Goal: Task Accomplishment & Management: Complete application form

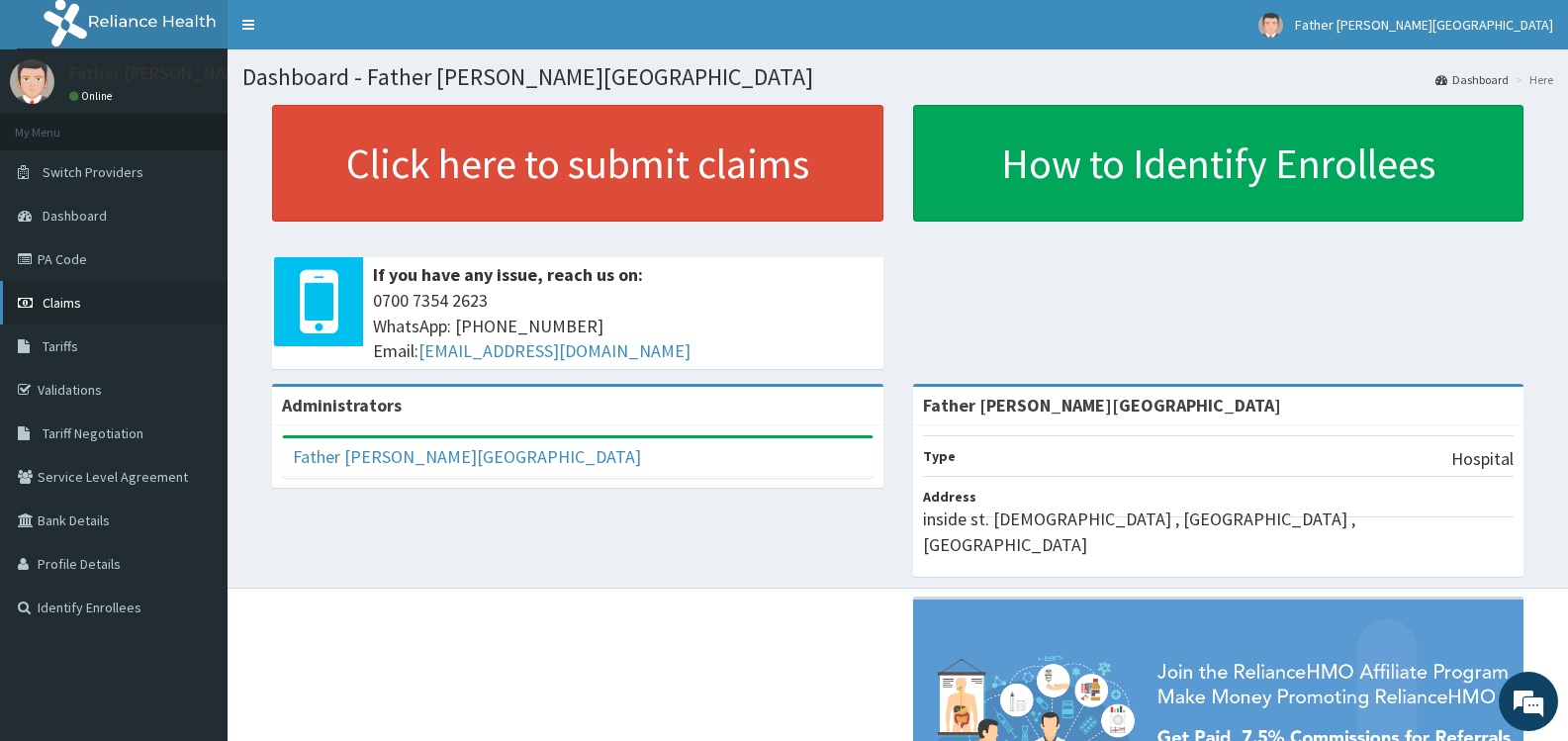
click at [66, 303] on span "Claims" at bounding box center [62, 303] width 39 height 18
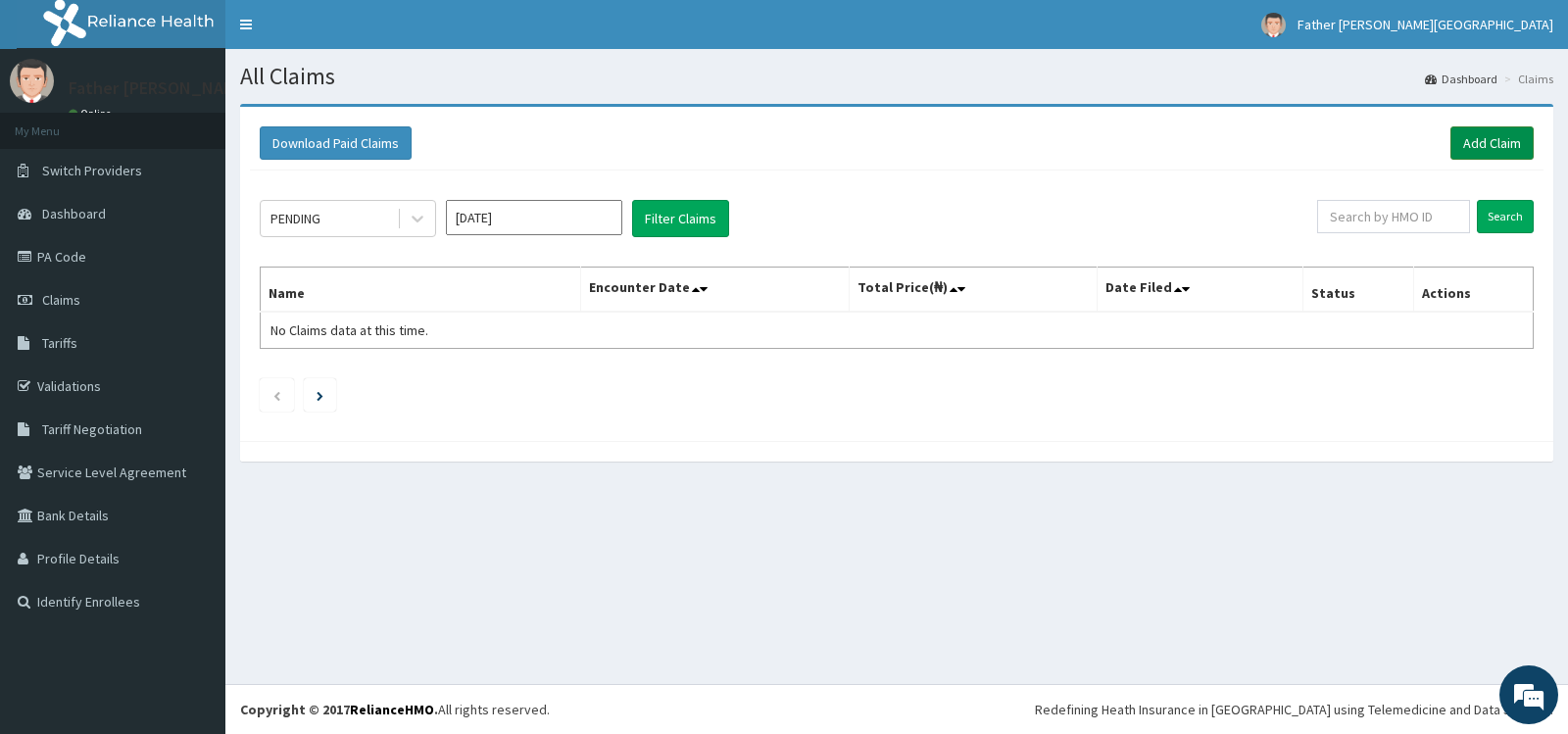
click at [1497, 139] on link "Add Claim" at bounding box center [1492, 143] width 83 height 34
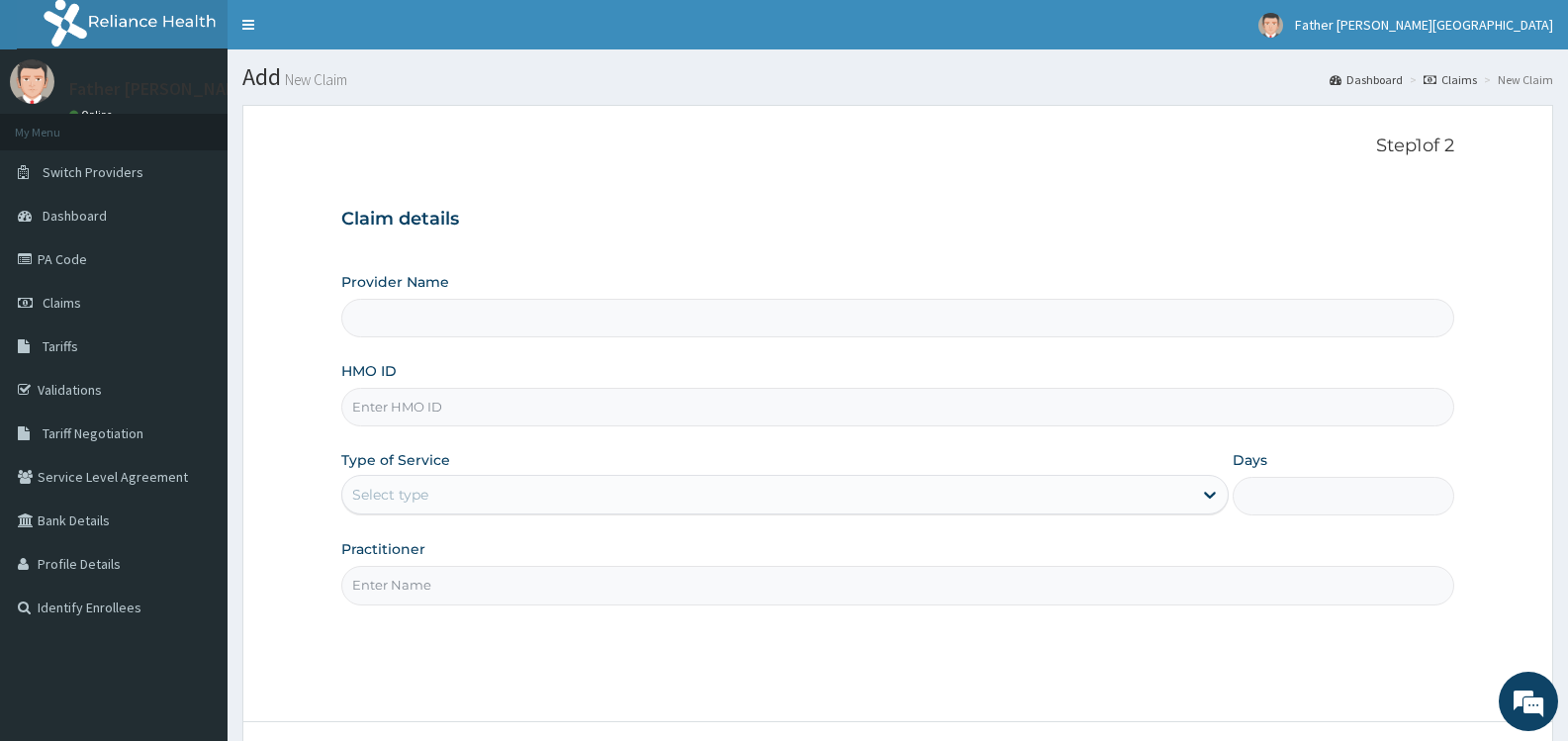
type input "Father [PERSON_NAME][GEOGRAPHIC_DATA]"
click at [558, 406] on input "HMO ID" at bounding box center [898, 407] width 1113 height 39
type input "OHT/11025/A"
click at [521, 495] on div "Select type" at bounding box center [766, 495] width 849 height 32
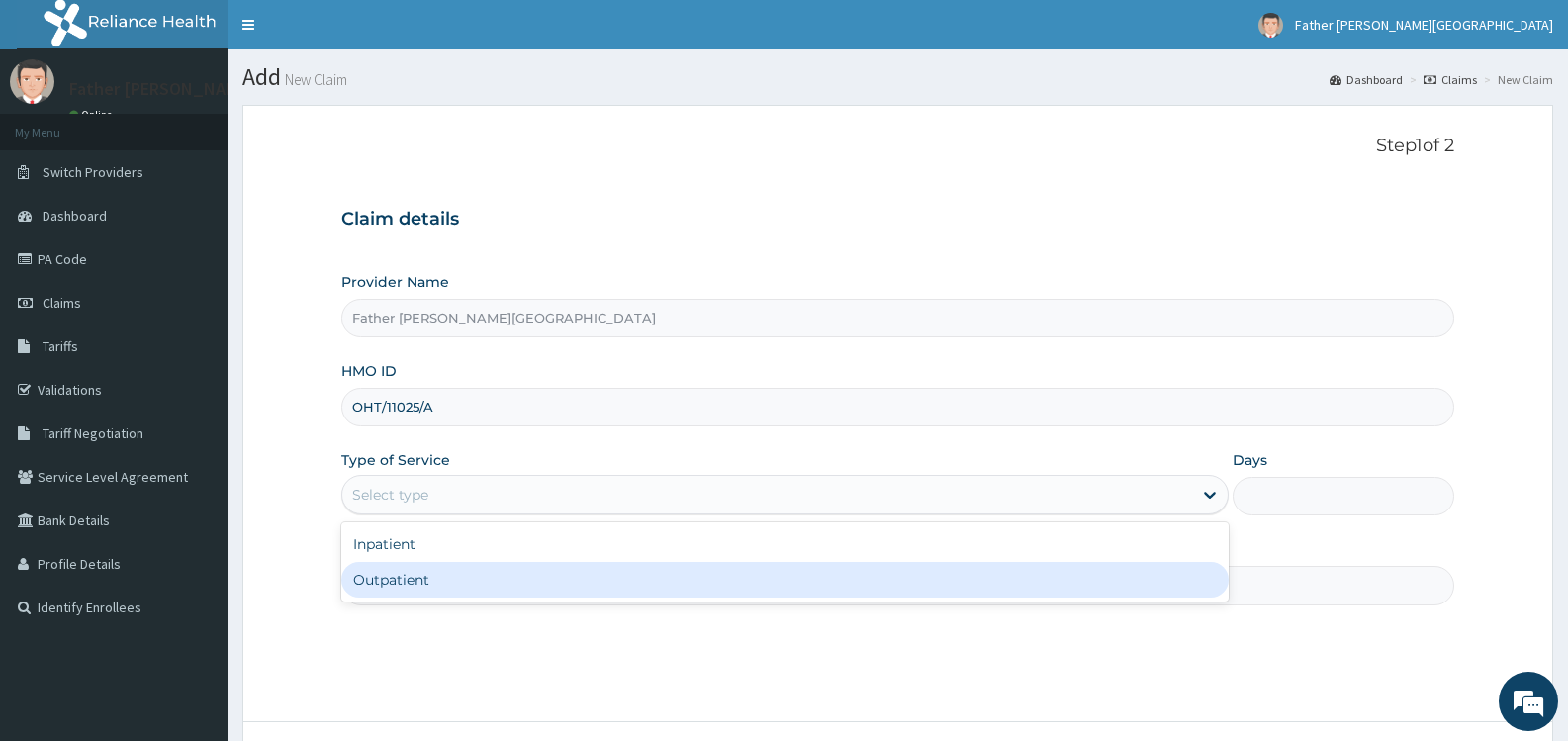
click at [521, 577] on div "Outpatient" at bounding box center [784, 579] width 887 height 36
type input "1"
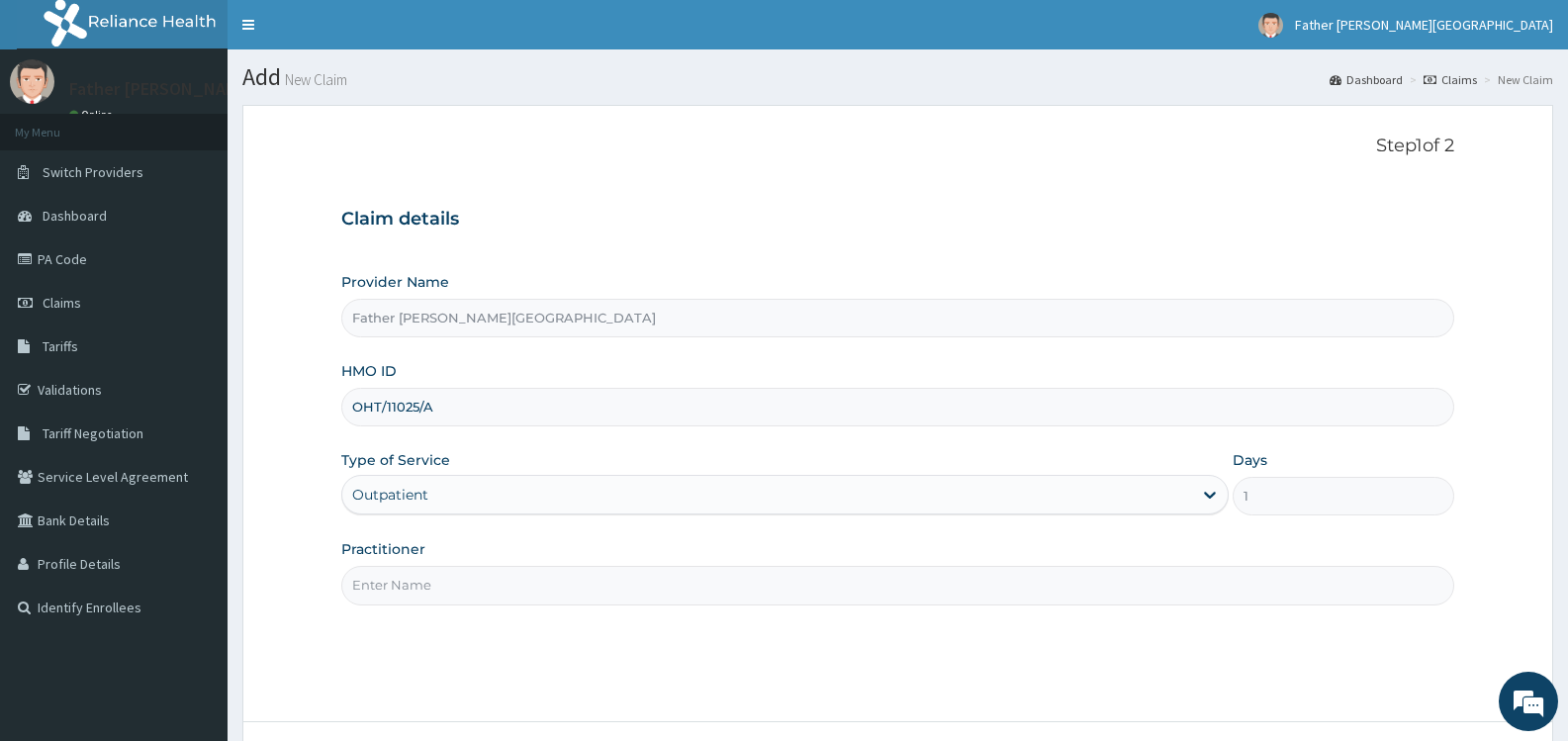
click at [501, 594] on input "Practitioner" at bounding box center [898, 584] width 1113 height 39
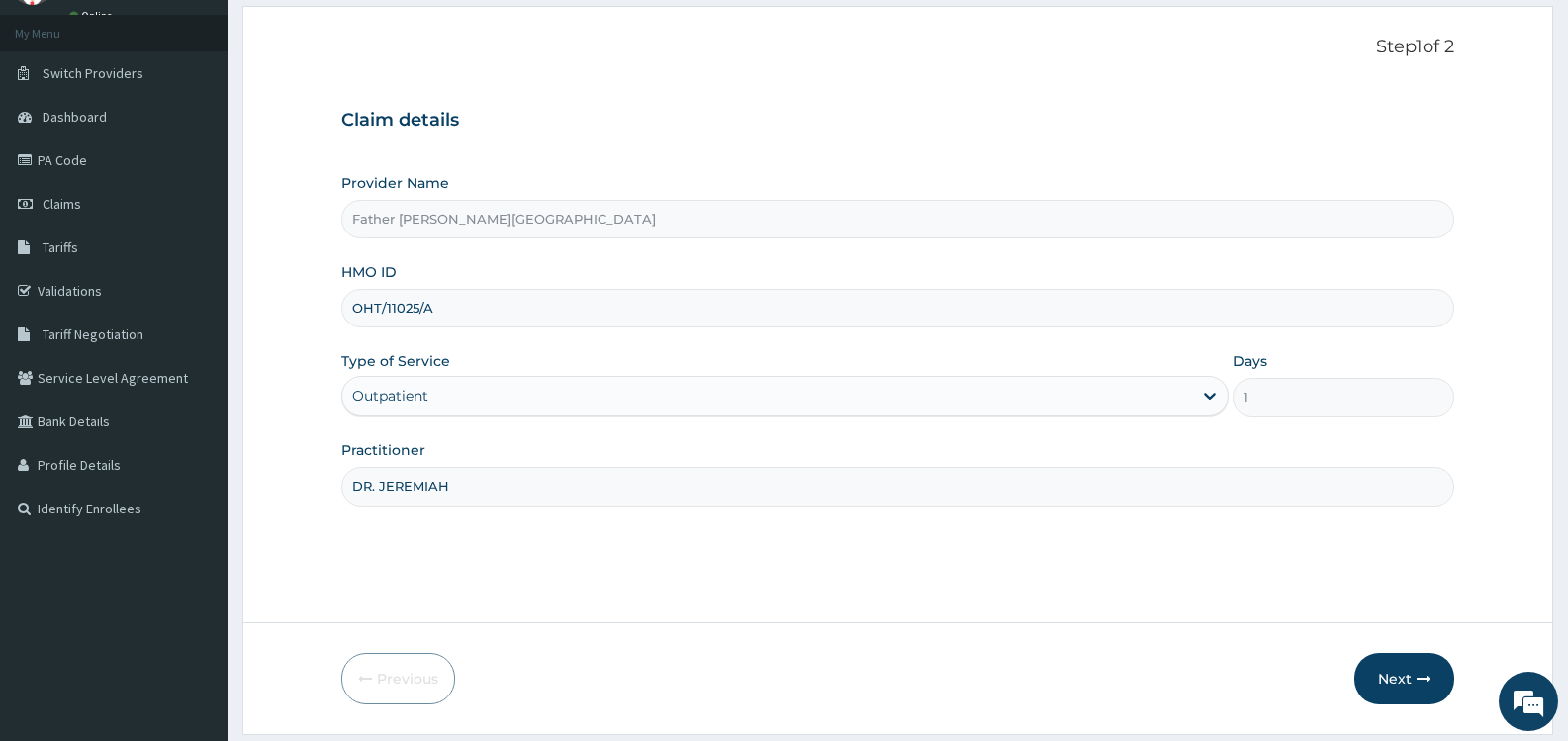
scroll to position [159, 0]
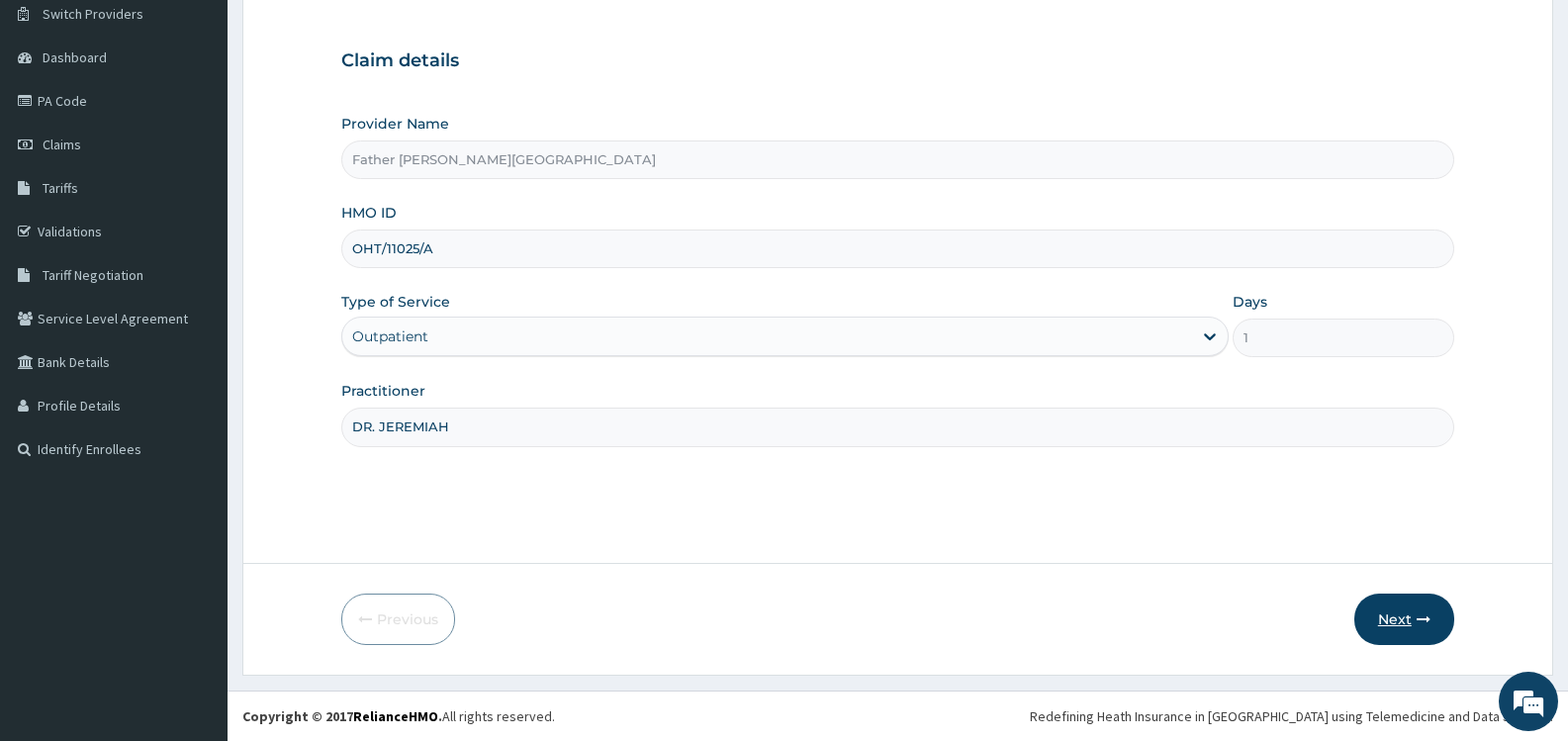
type input "DR. JEREMIAH"
click at [1401, 621] on button "Next" at bounding box center [1404, 619] width 100 height 52
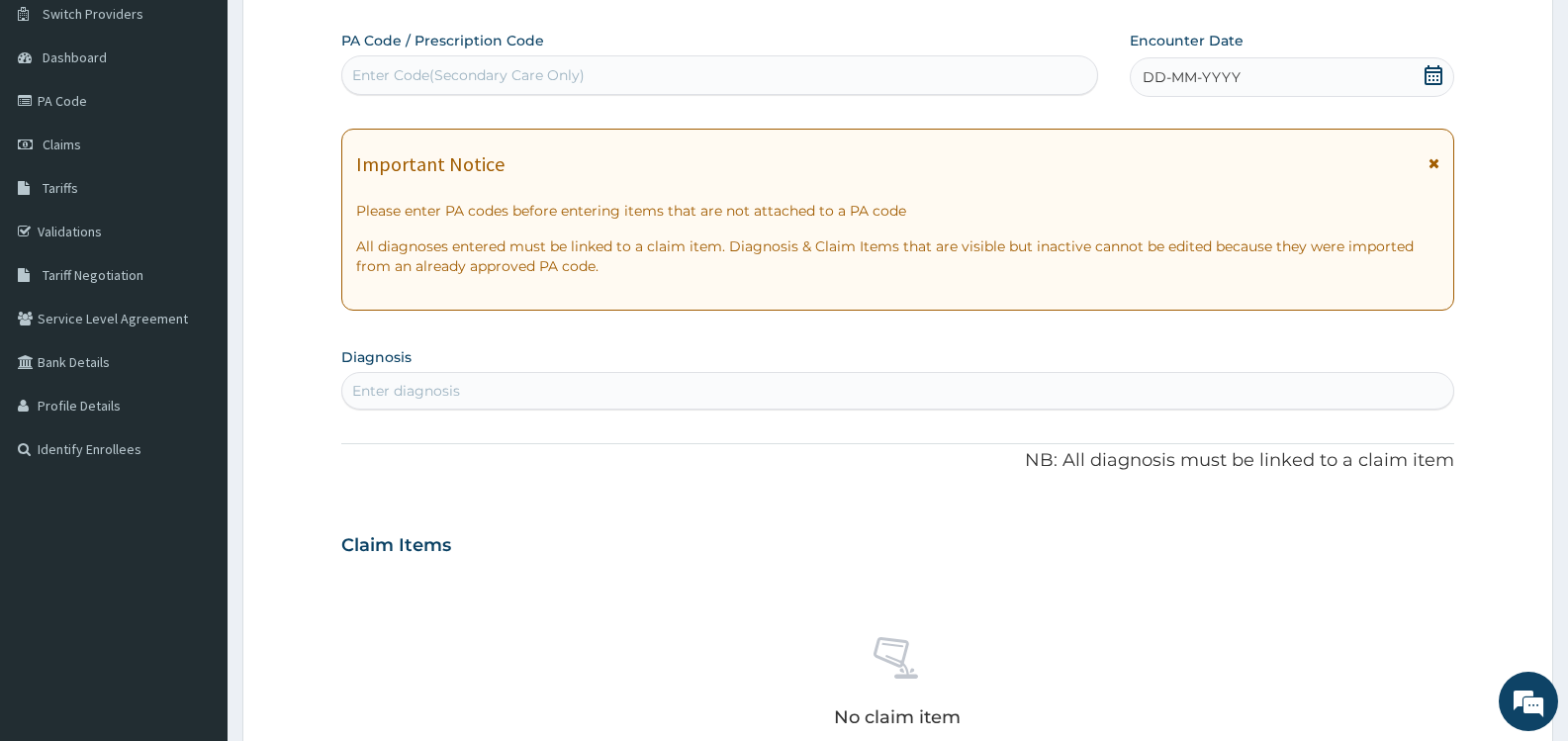
click at [1432, 76] on icon at bounding box center [1434, 75] width 18 height 20
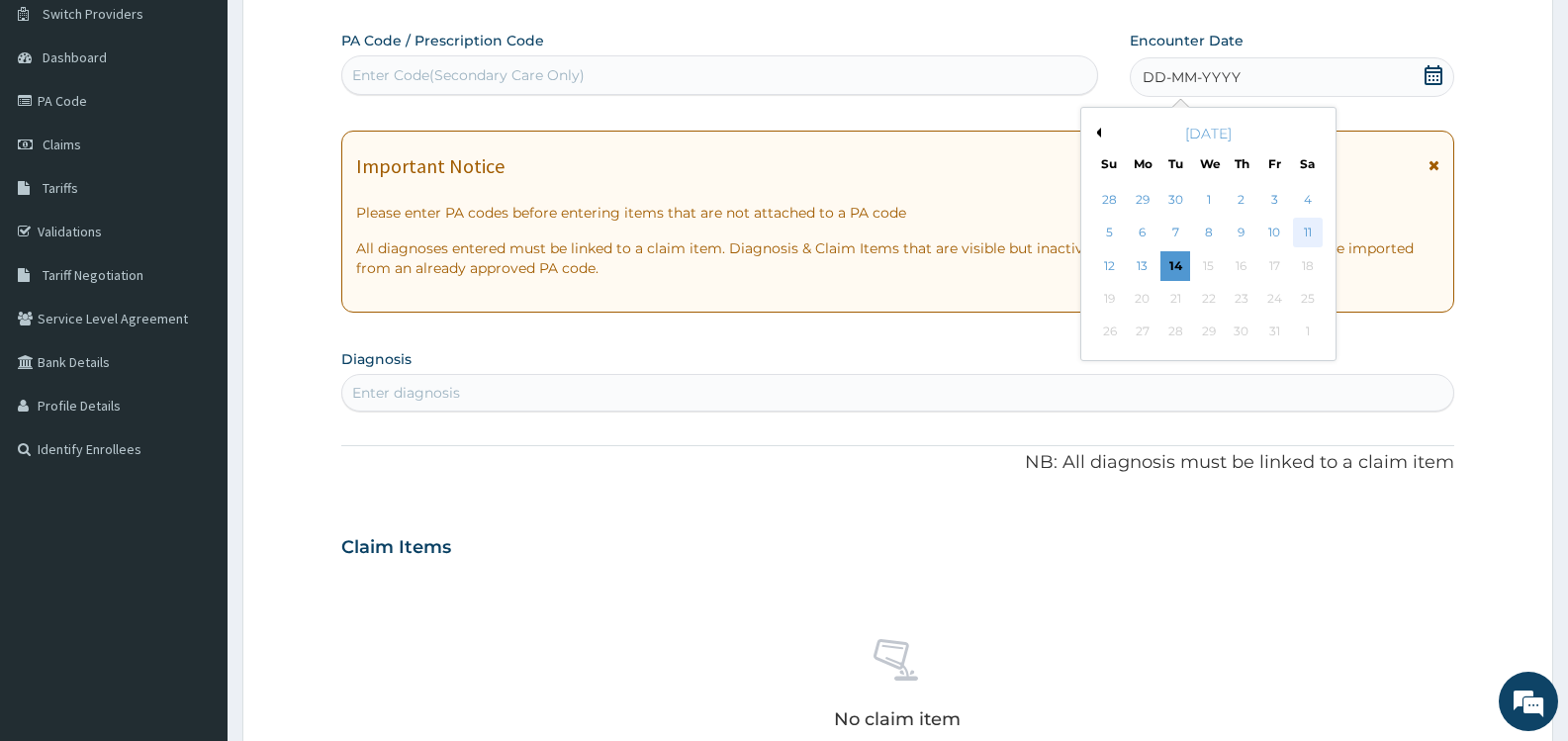
click at [1312, 230] on div "11" at bounding box center [1309, 233] width 30 height 30
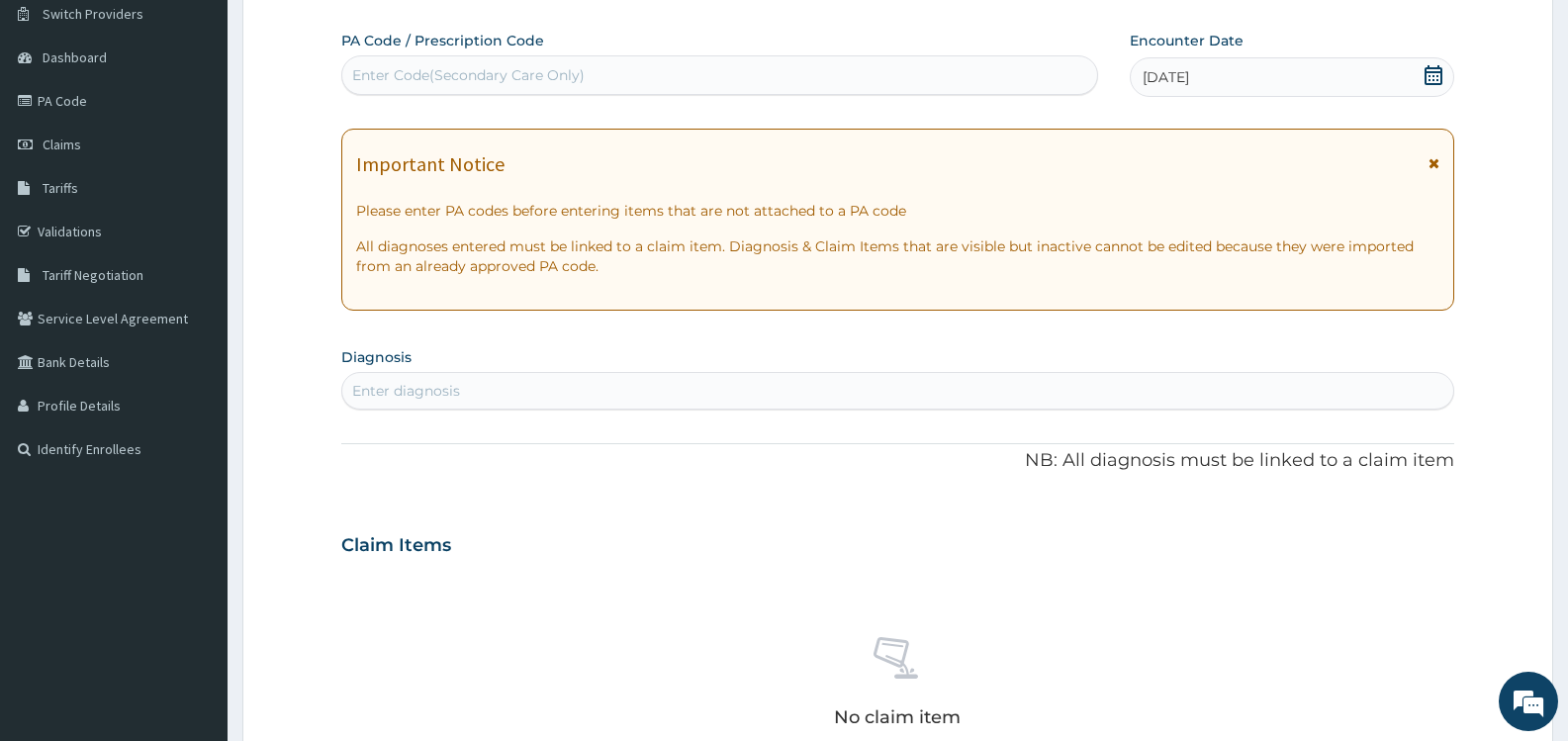
click at [490, 389] on div "Enter diagnosis" at bounding box center [898, 391] width 1111 height 32
type input "[MEDICAL_DATA]"
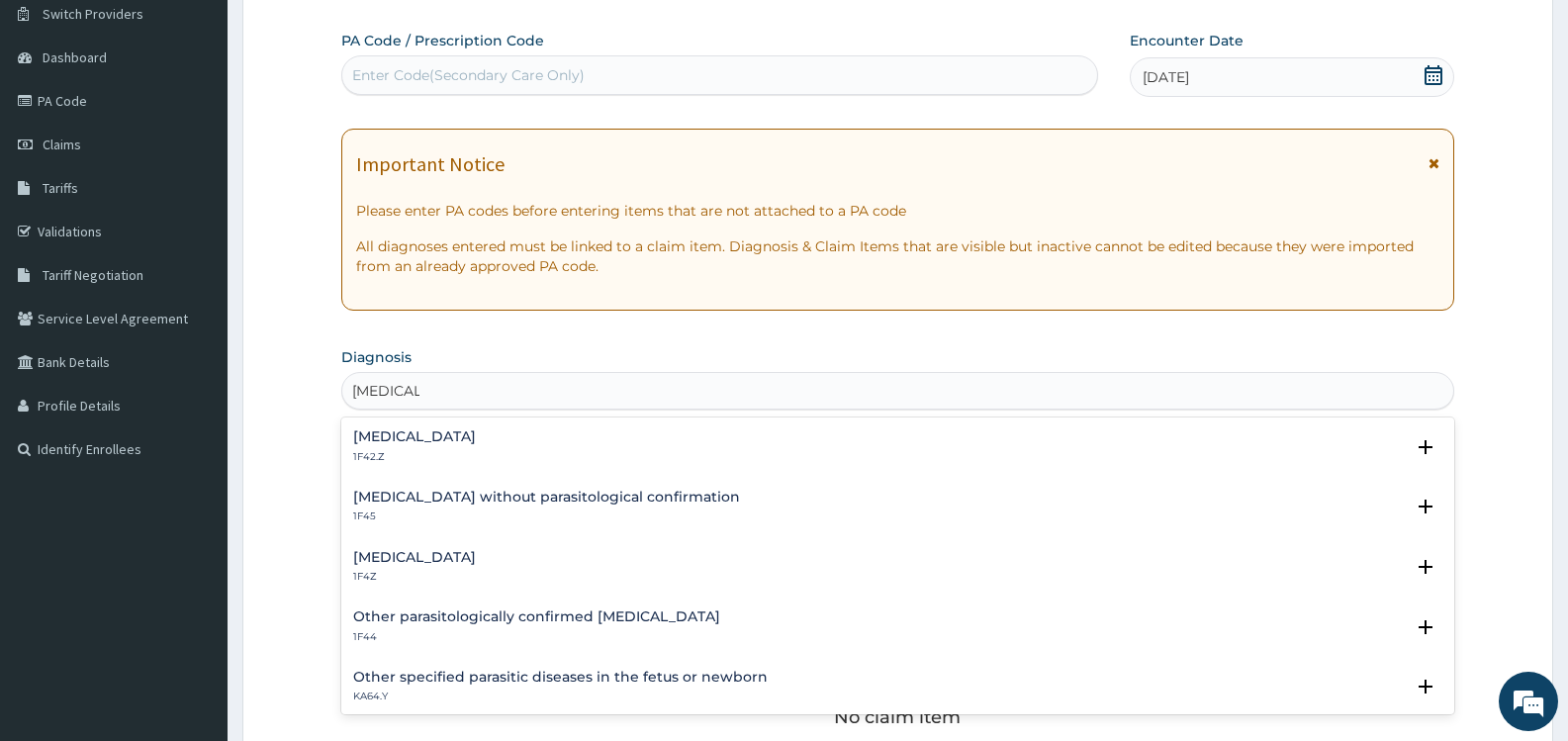
click at [471, 553] on h4 "Malaria, unspecified" at bounding box center [414, 557] width 123 height 15
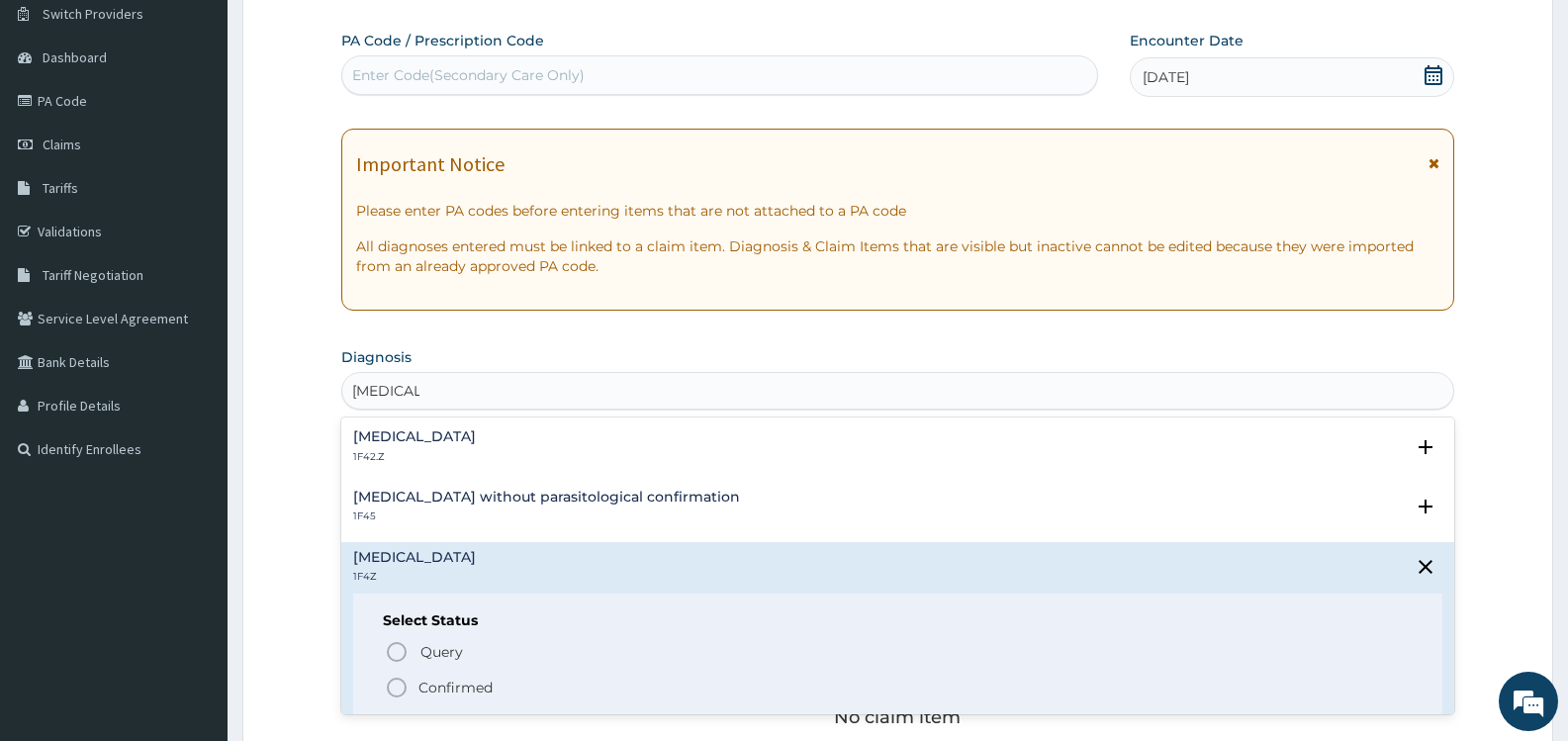
click at [475, 687] on p "Confirmed" at bounding box center [456, 688] width 74 height 20
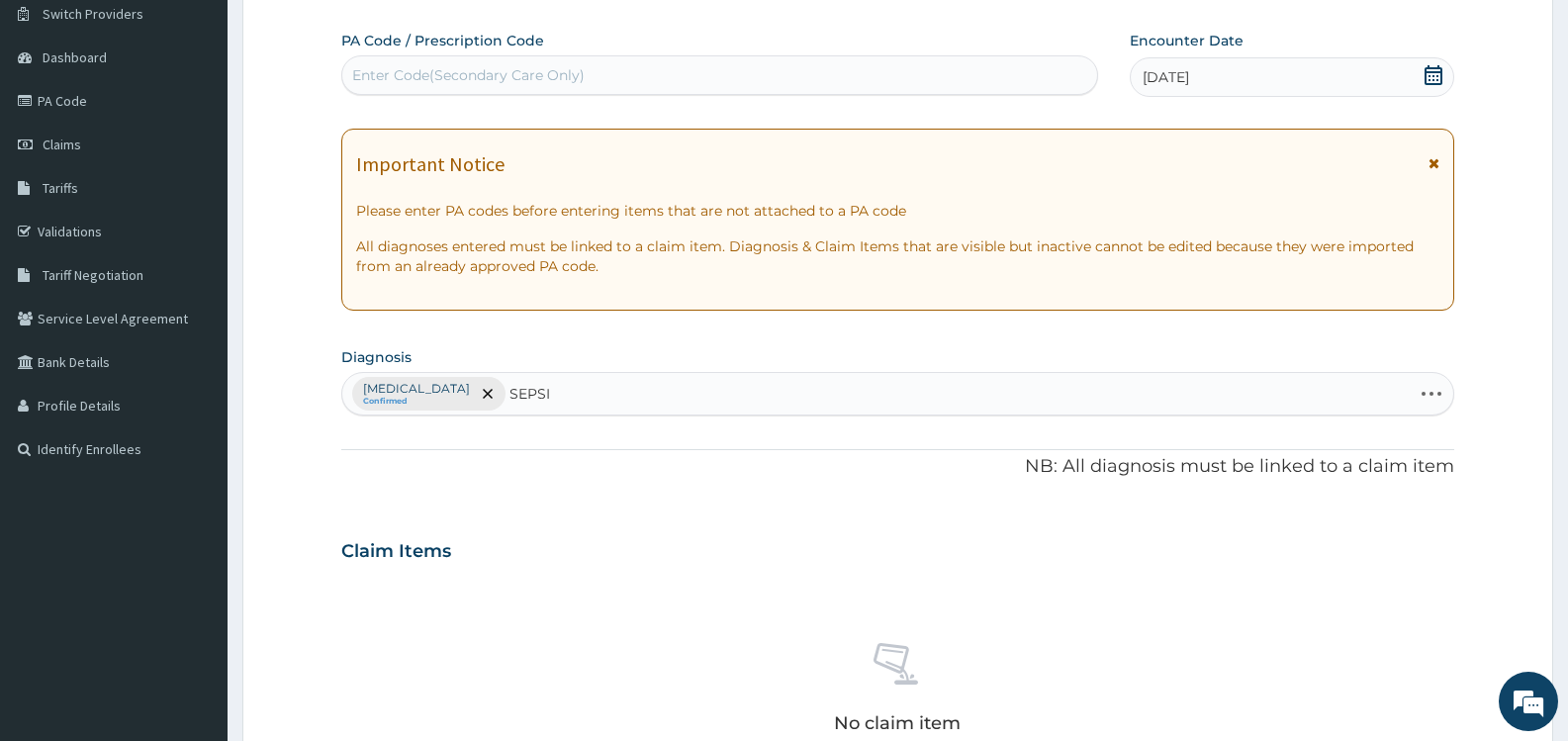
type input "SEPSIS"
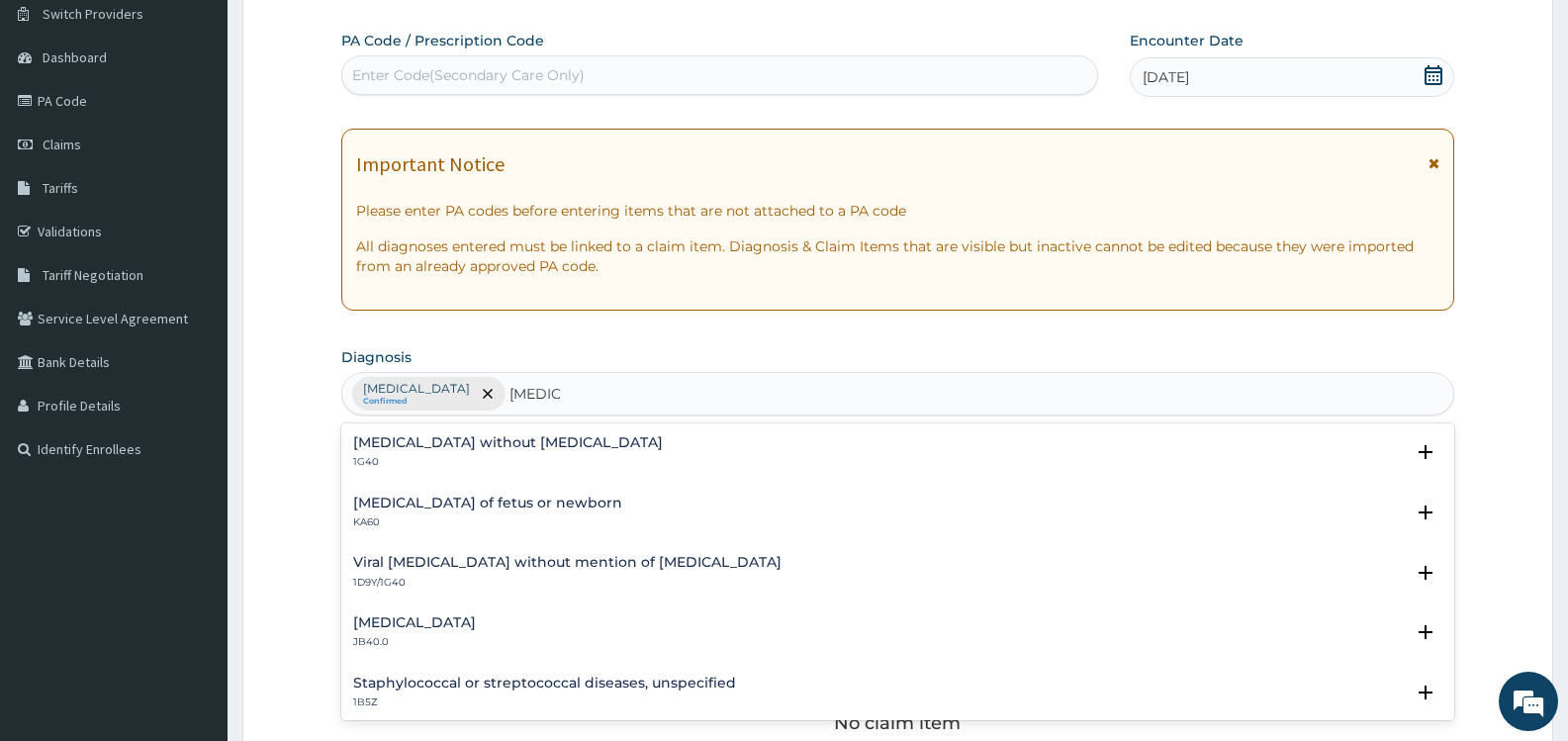
click at [517, 445] on h4 "[MEDICAL_DATA] without [MEDICAL_DATA]" at bounding box center [508, 443] width 310 height 15
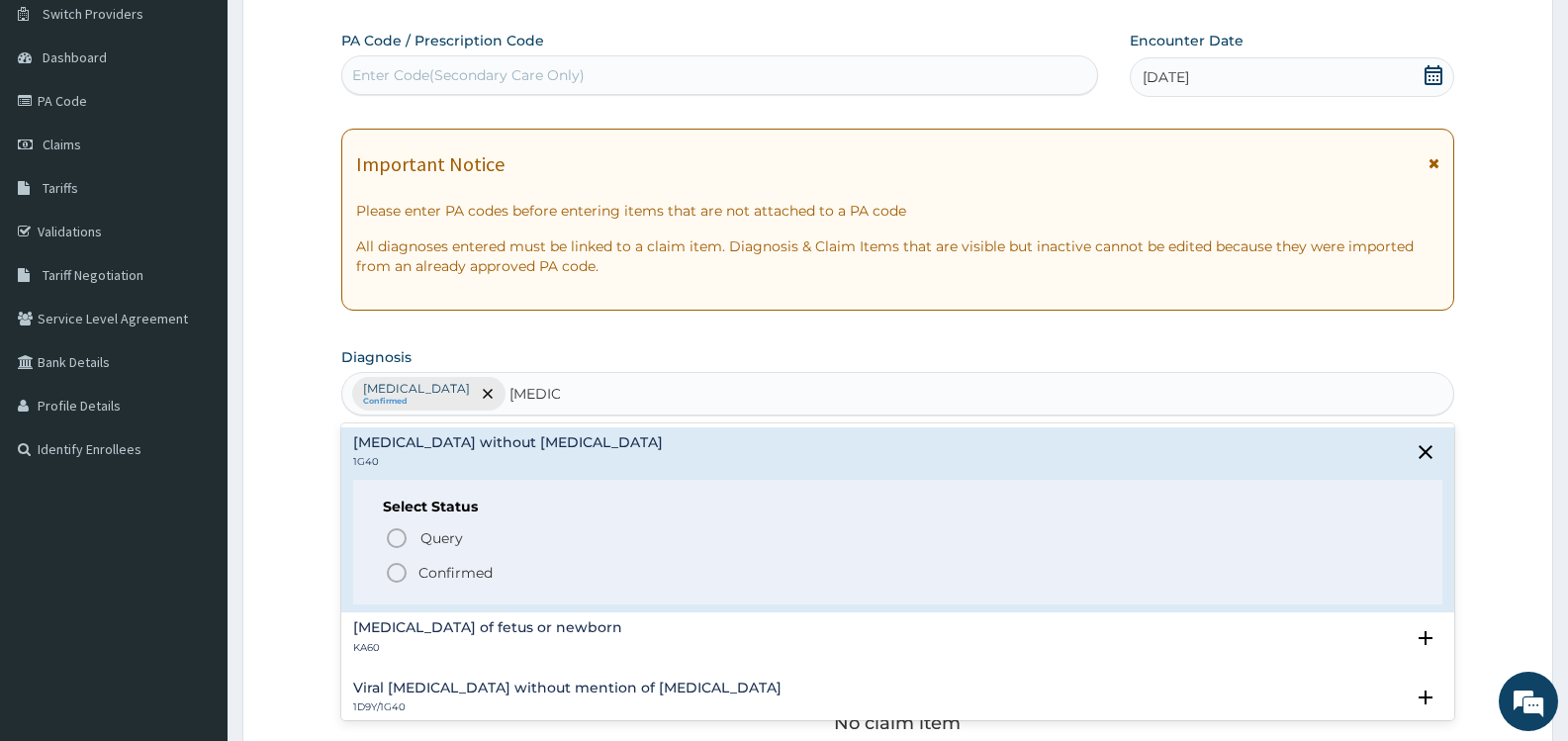
click at [484, 568] on p "Confirmed" at bounding box center [456, 572] width 74 height 20
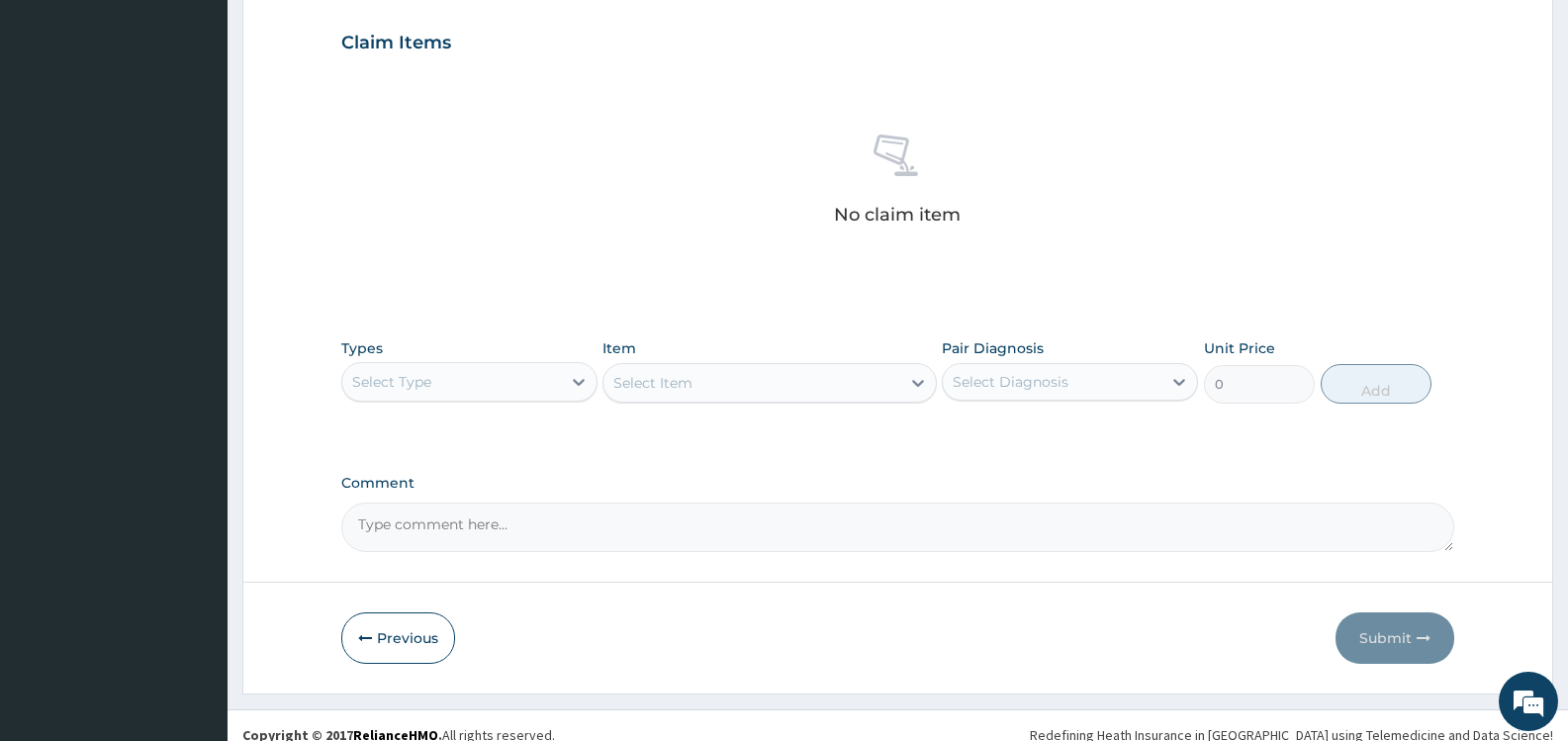
scroll to position [685, 0]
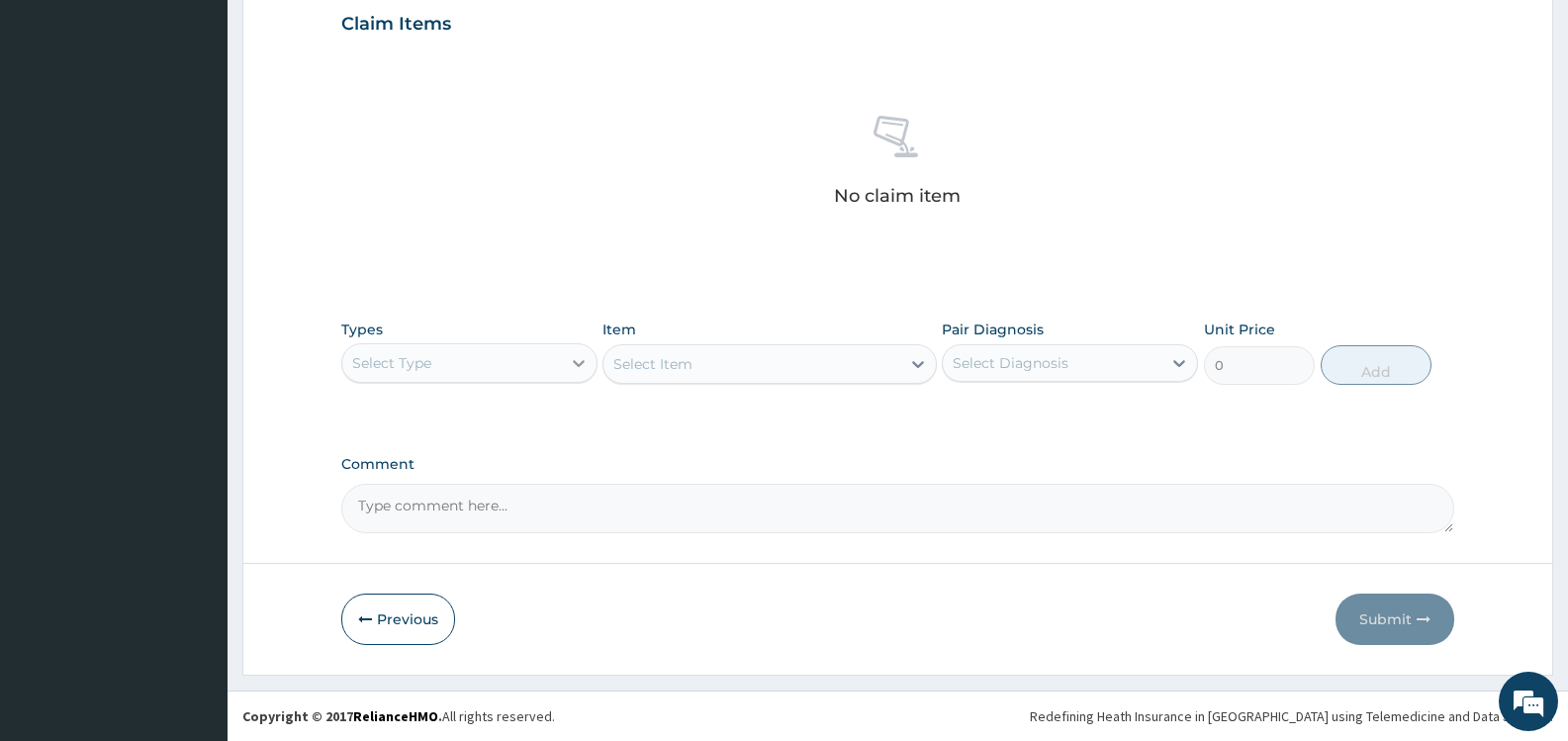
click at [565, 367] on div at bounding box center [579, 363] width 36 height 36
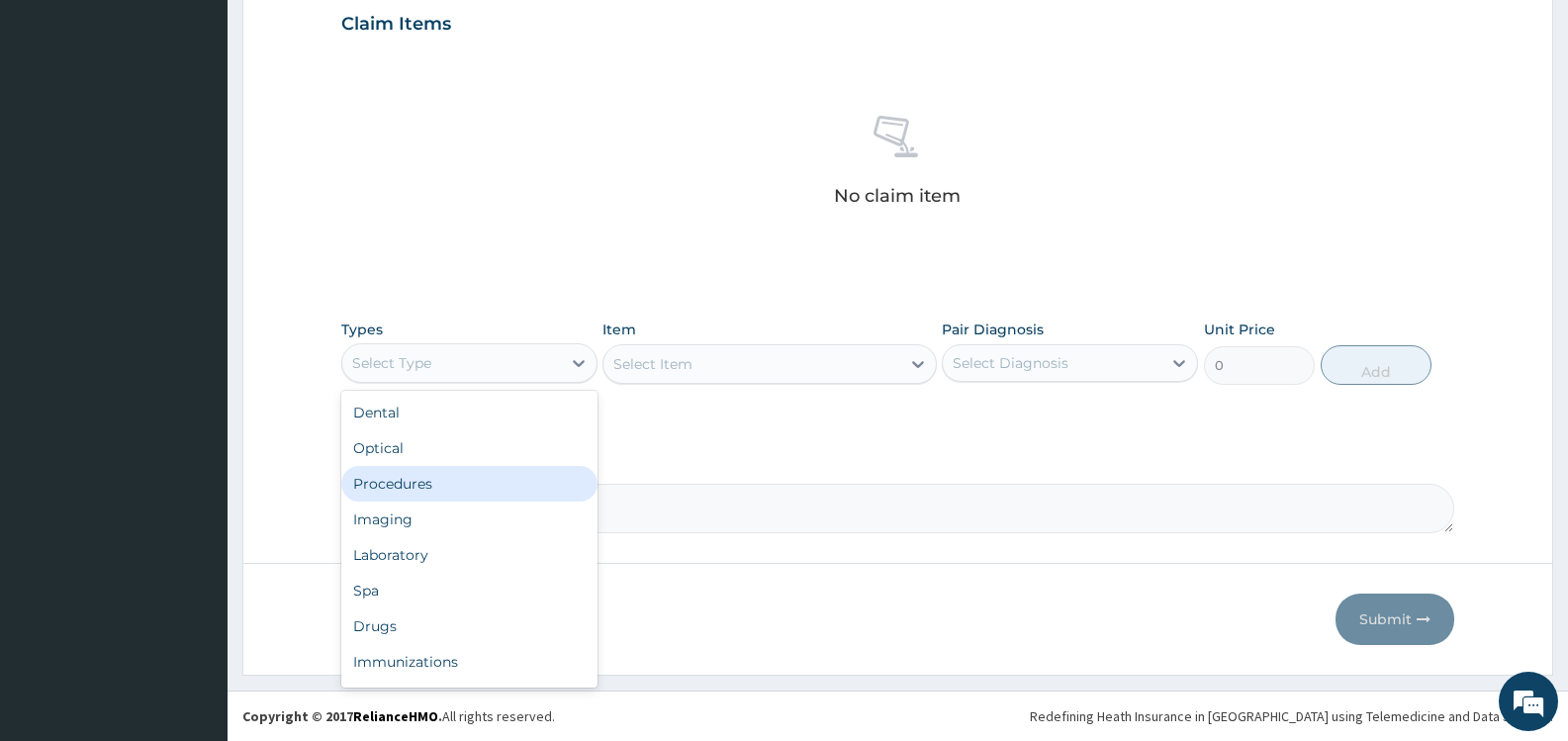
click at [477, 482] on div "Procedures" at bounding box center [469, 484] width 256 height 36
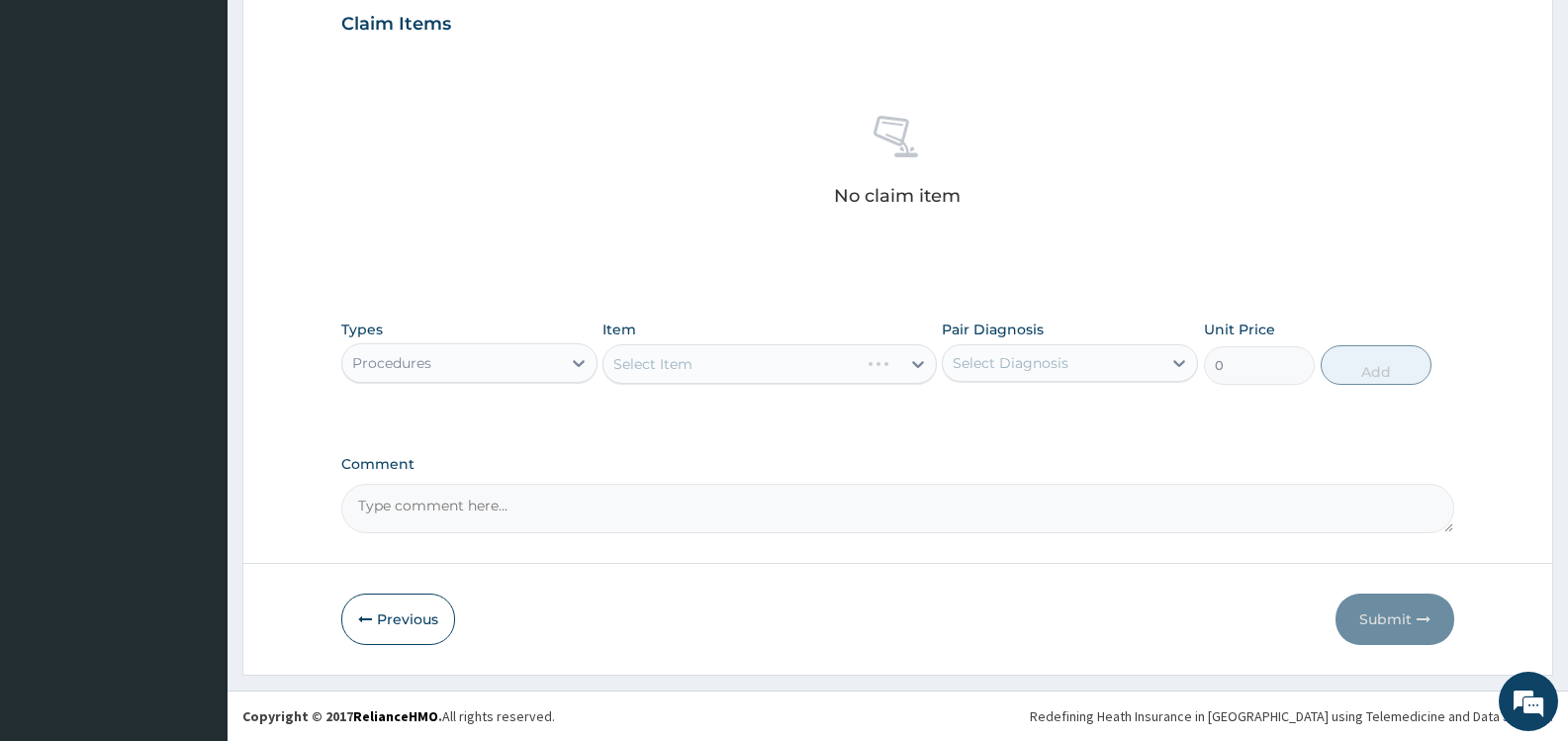
click at [1062, 364] on div "Select Diagnosis" at bounding box center [1010, 363] width 116 height 20
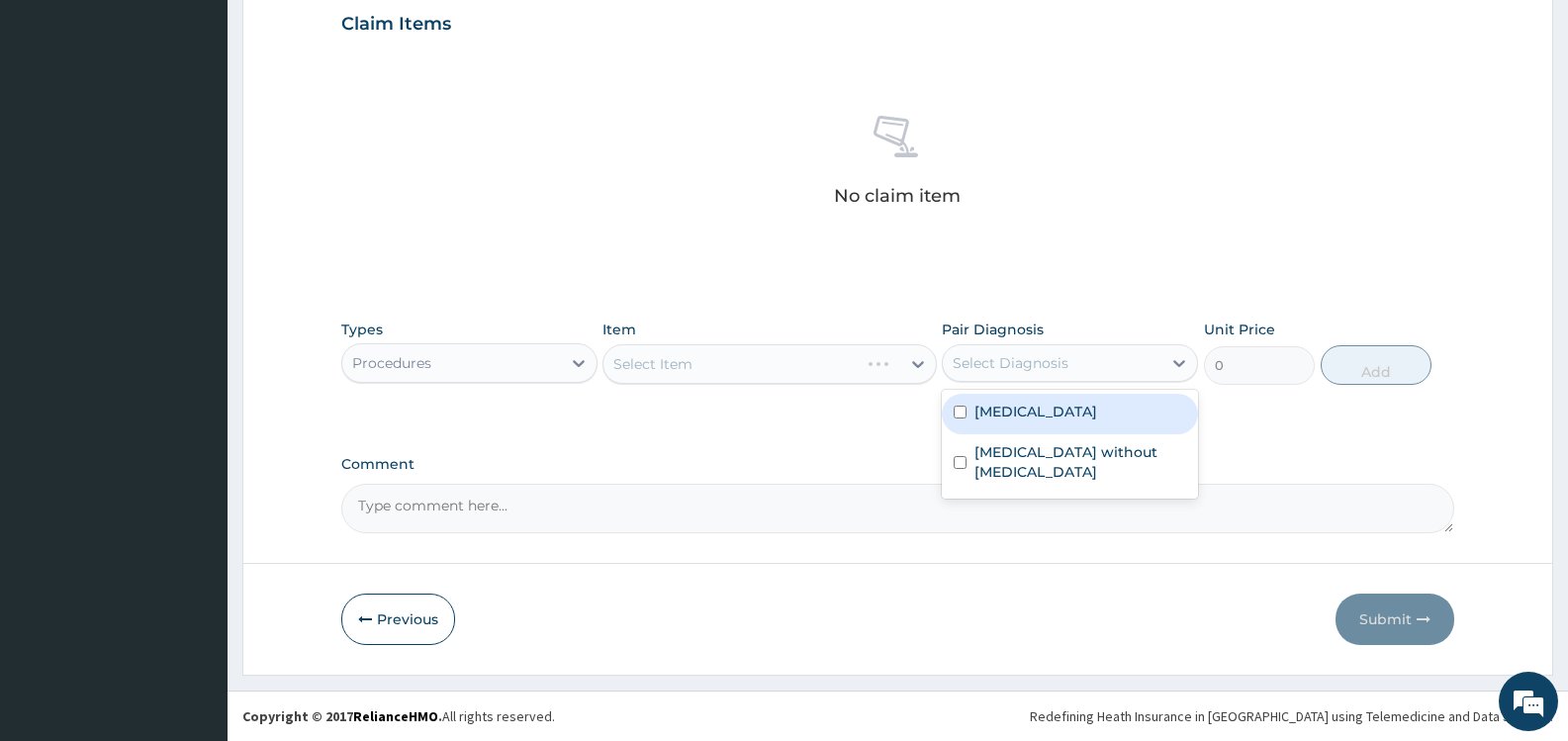
click at [1060, 408] on label "[MEDICAL_DATA]" at bounding box center [1035, 412] width 123 height 20
checkbox input "true"
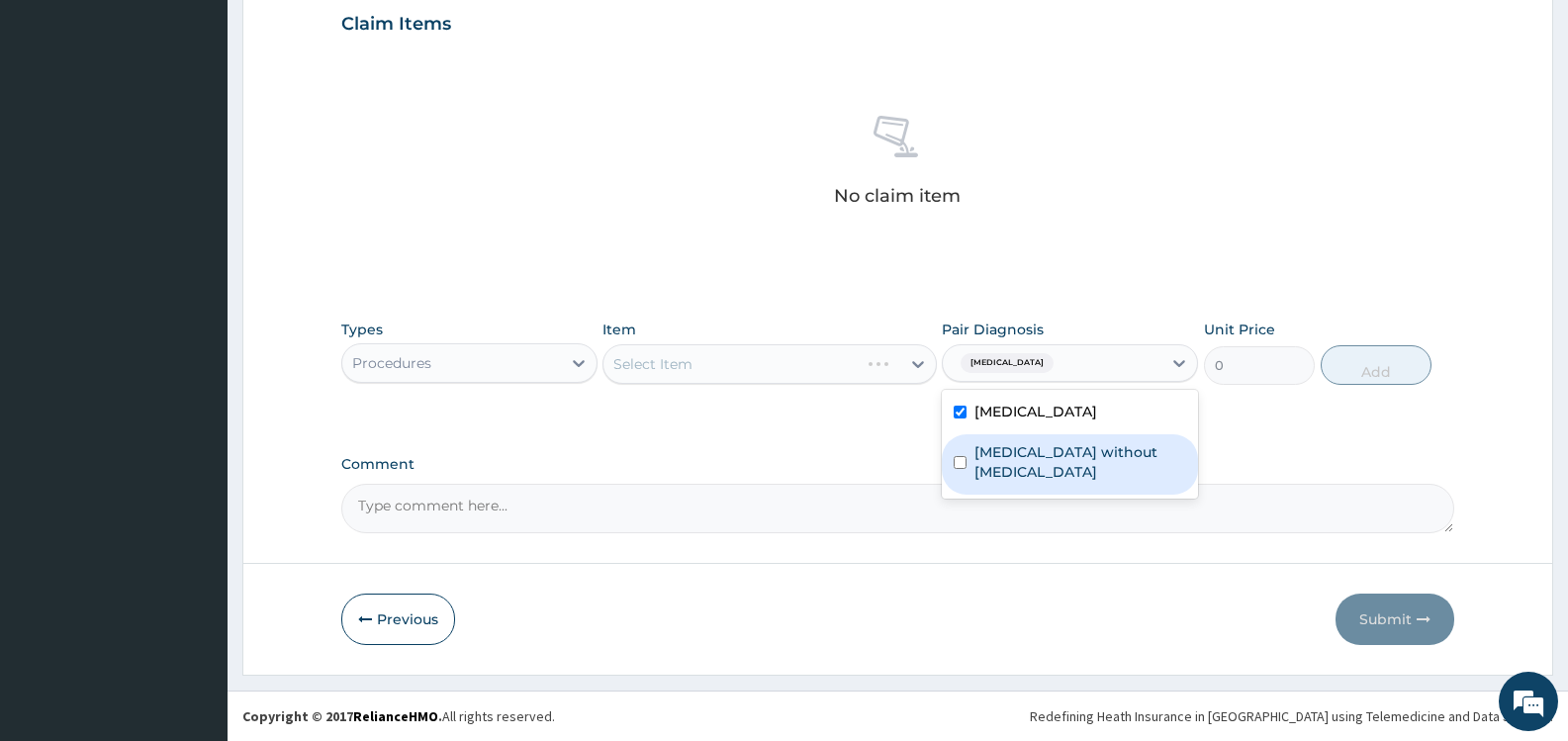
click at [1054, 453] on label "[MEDICAL_DATA] without [MEDICAL_DATA]" at bounding box center [1080, 462] width 211 height 40
checkbox input "true"
click at [826, 363] on div "Select Item" at bounding box center [751, 364] width 296 height 32
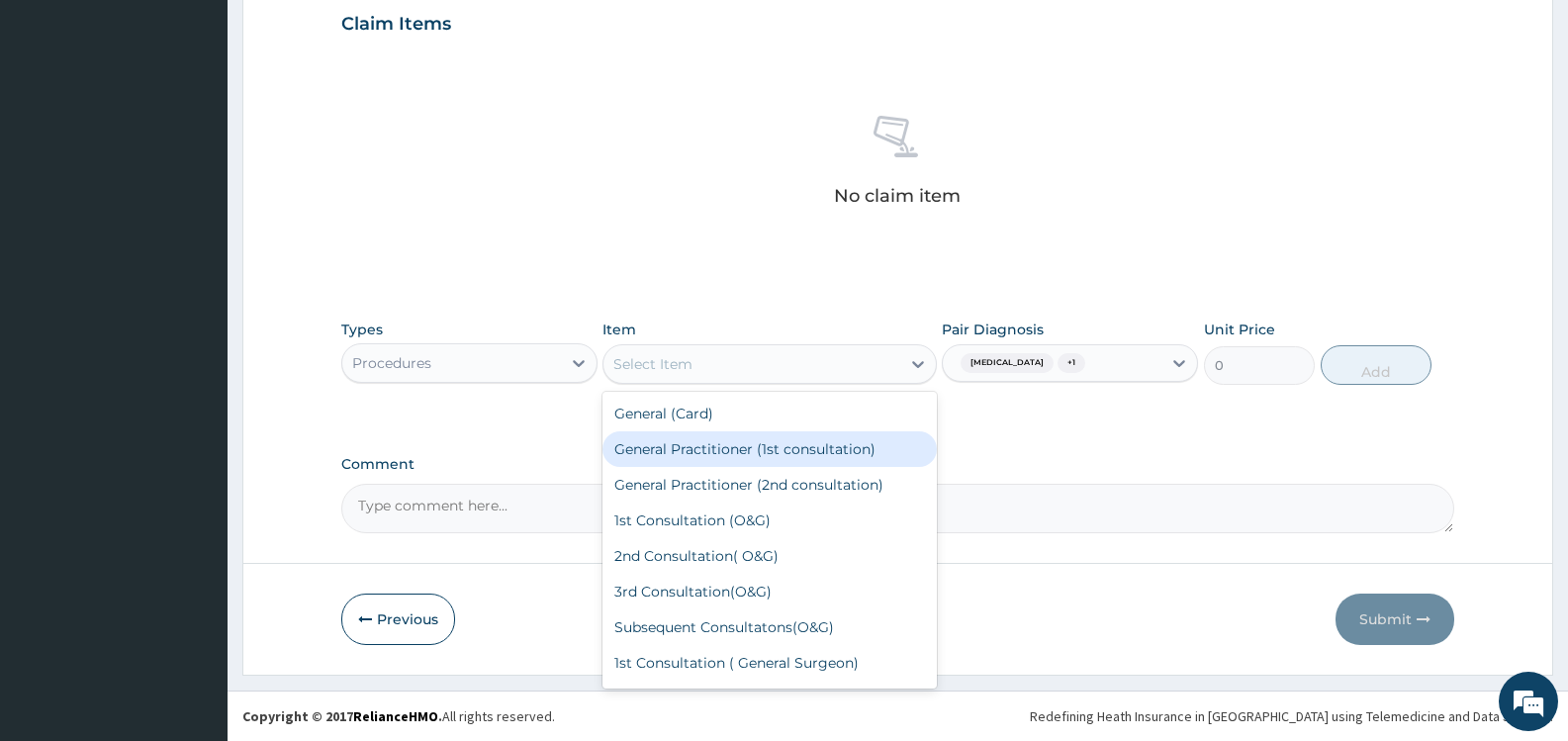
click at [803, 451] on div "General Practitioner (1st consultation)" at bounding box center [769, 450] width 333 height 36
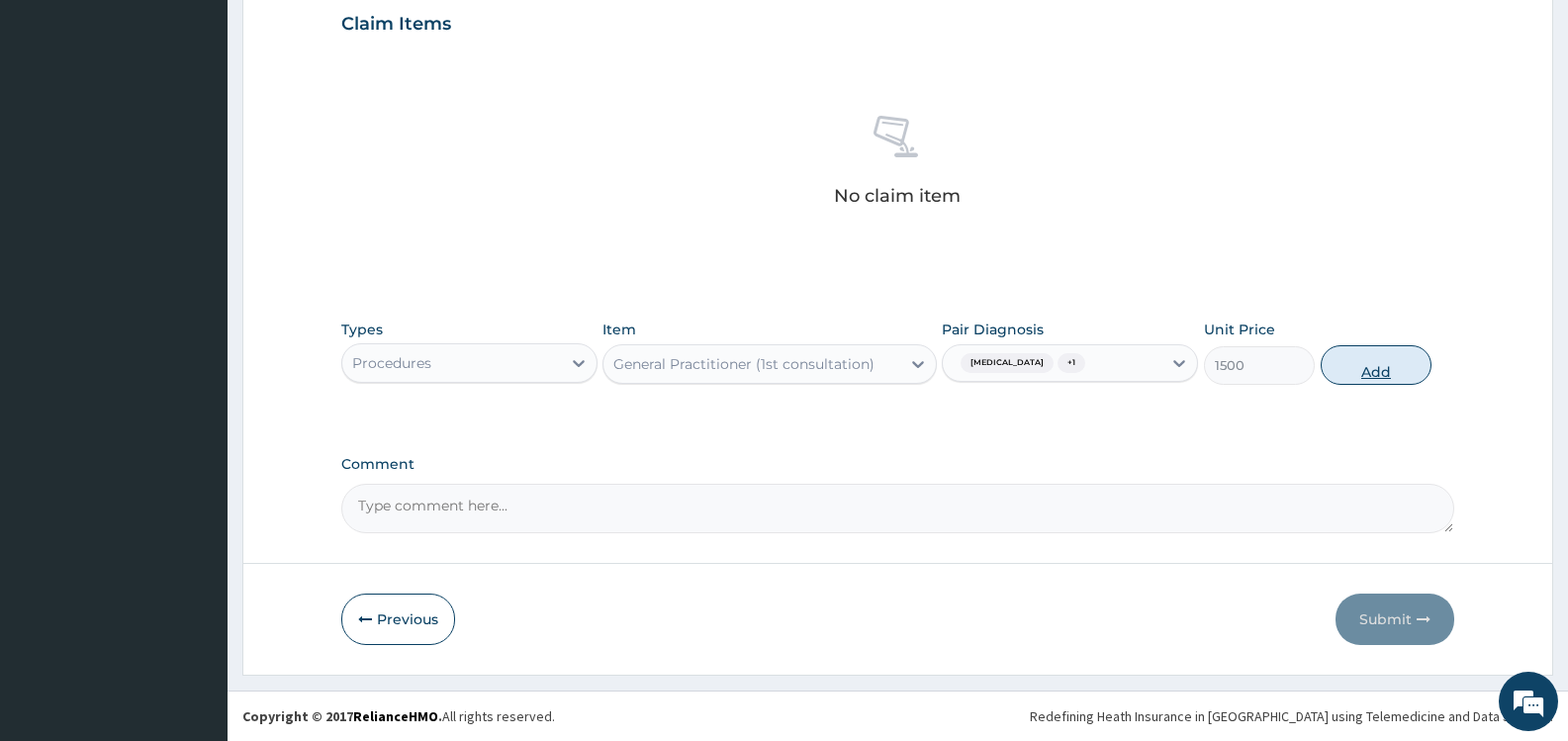
click at [1378, 367] on button "Add" at bounding box center [1375, 365] width 111 height 40
type input "0"
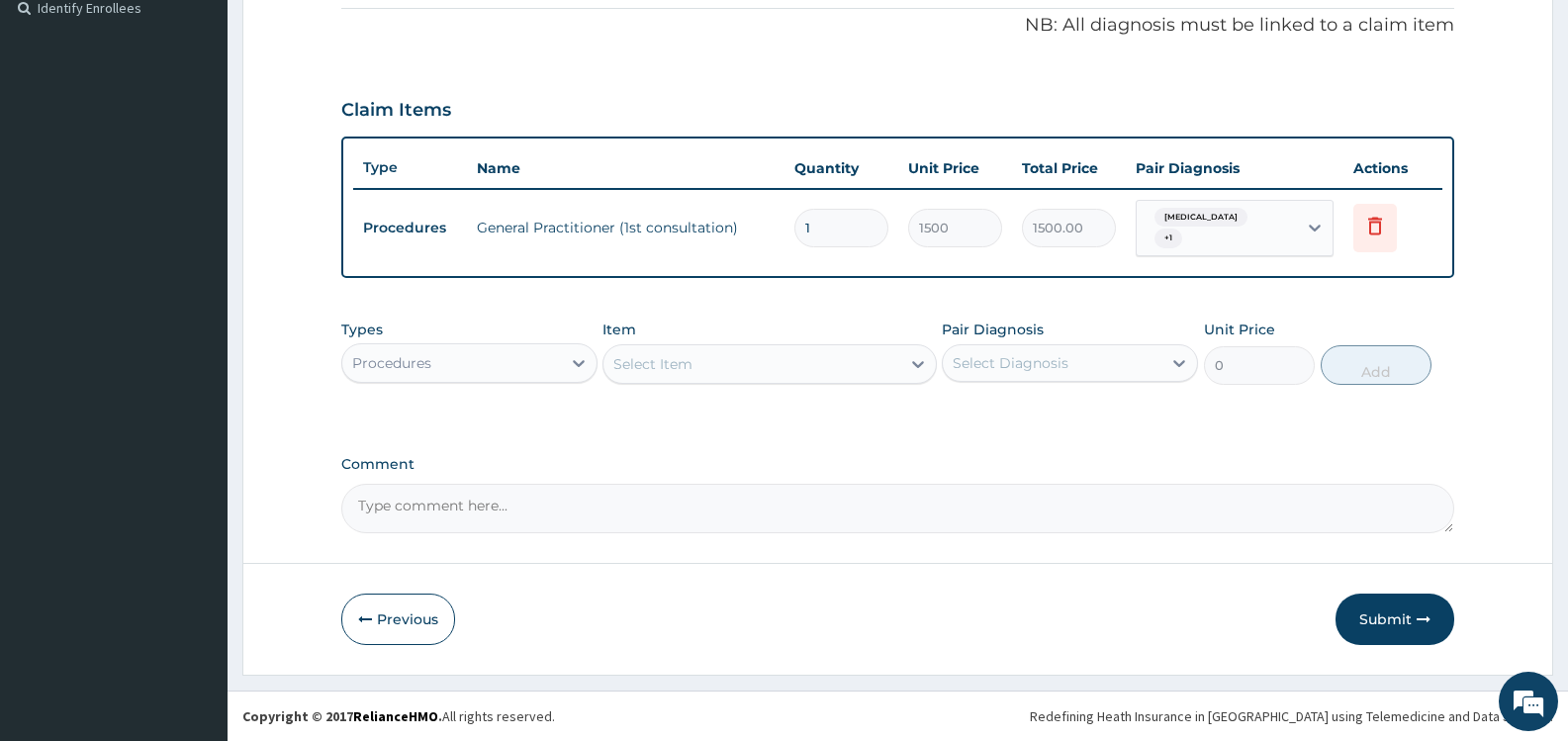
scroll to position [599, 0]
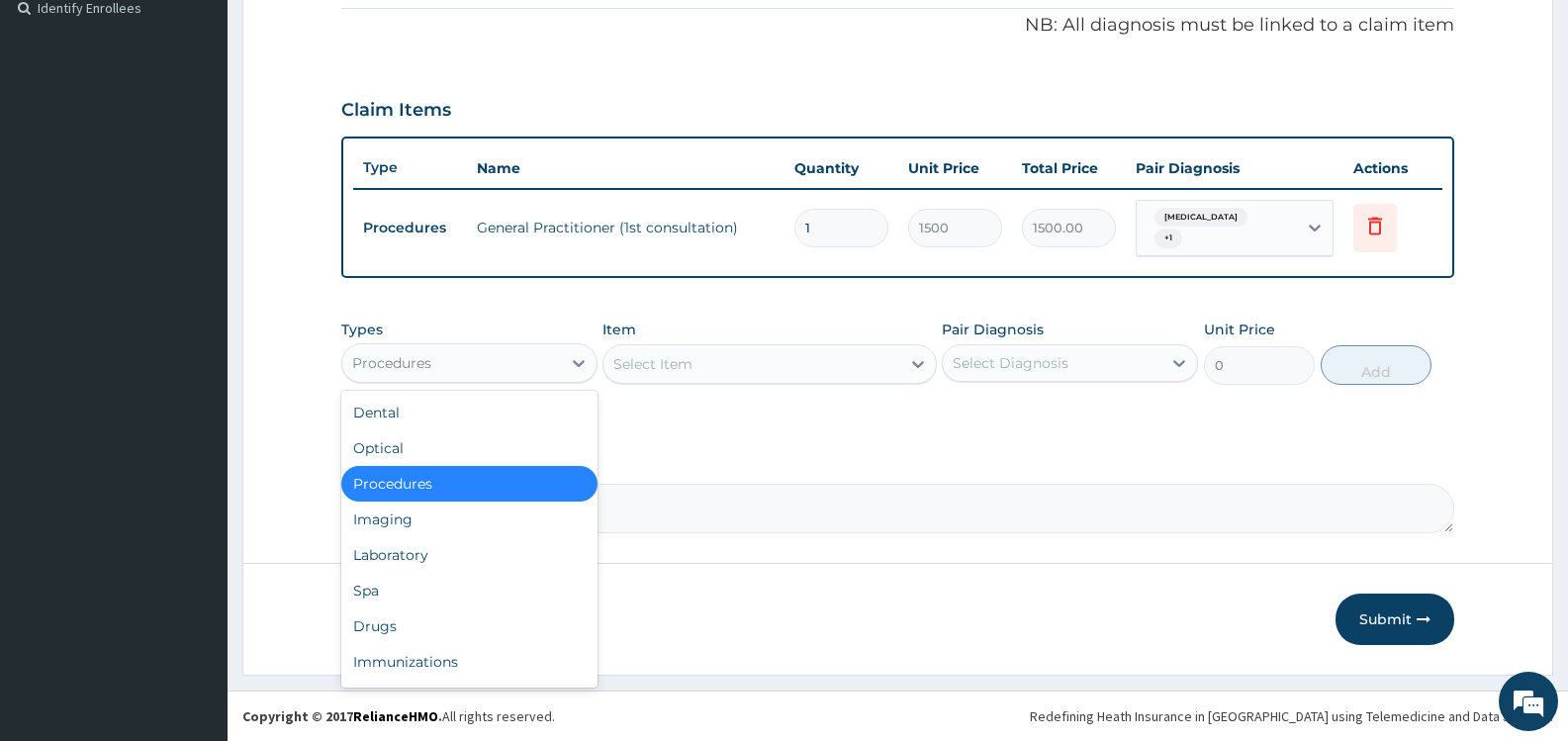
click at [525, 360] on div "Procedures" at bounding box center [451, 363] width 218 height 32
click at [438, 558] on div "Laboratory" at bounding box center [469, 556] width 256 height 36
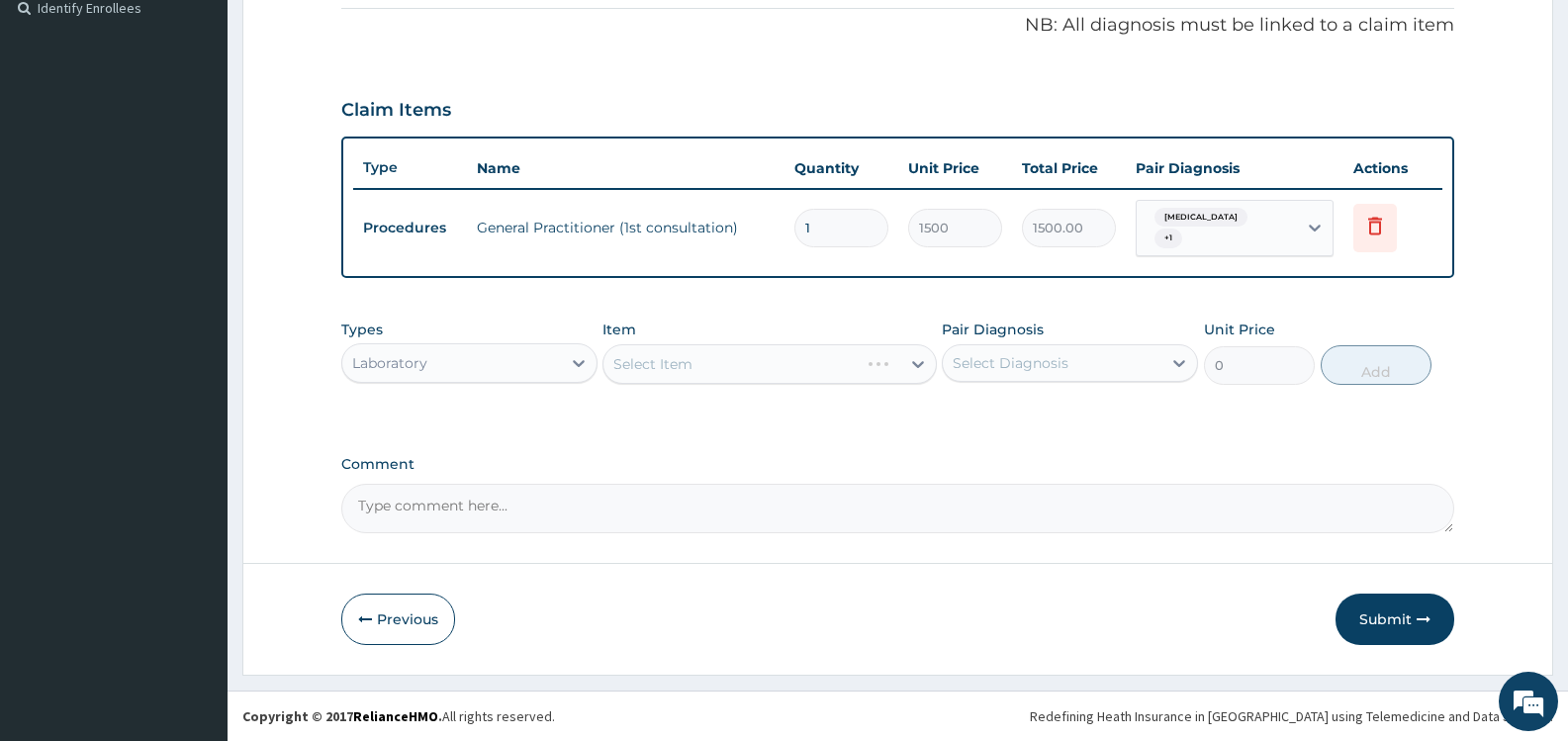
click at [1046, 361] on div "Select Diagnosis" at bounding box center [1010, 363] width 116 height 20
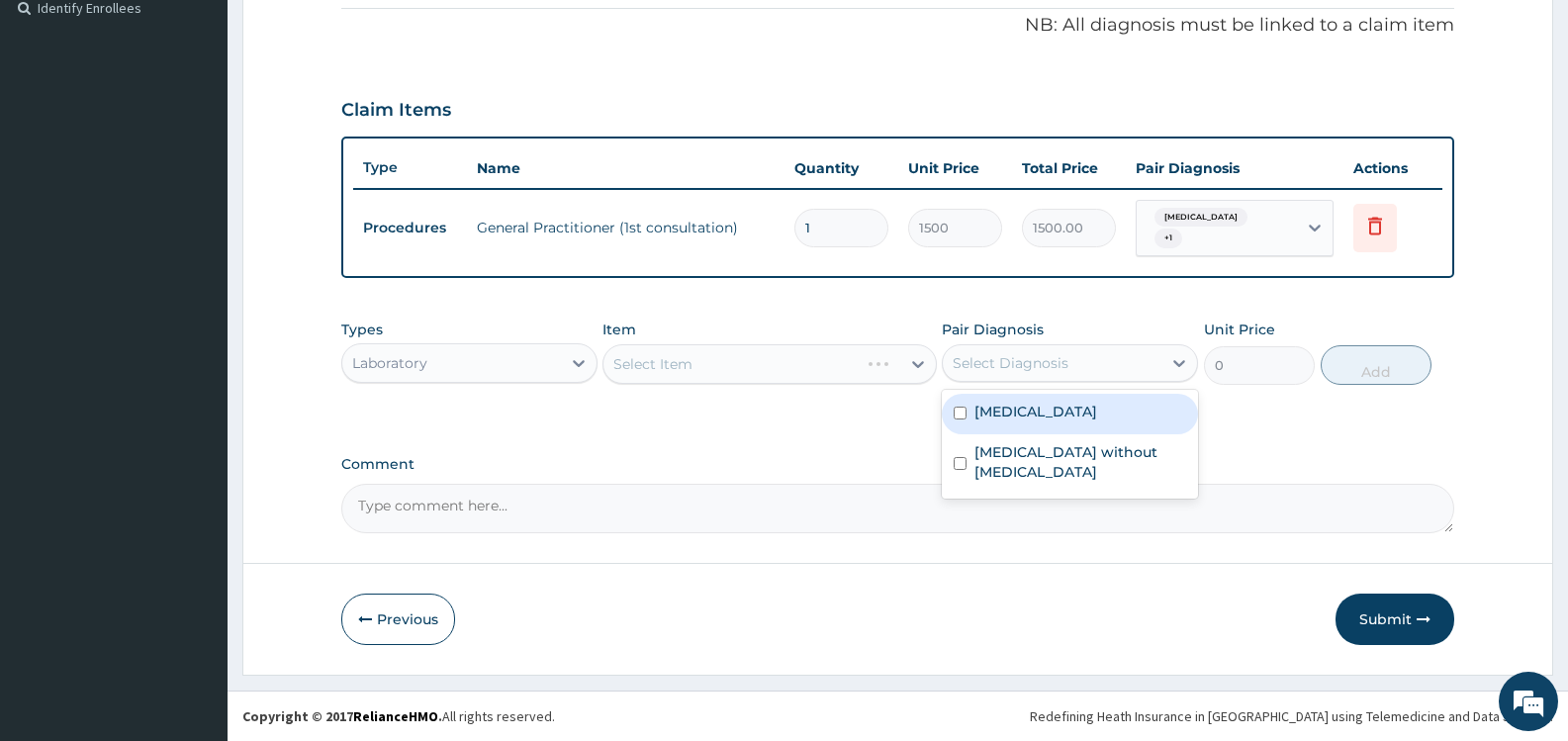
click at [1029, 416] on label "[MEDICAL_DATA]" at bounding box center [1035, 412] width 123 height 20
checkbox input "true"
click at [860, 366] on div "Select Item" at bounding box center [751, 364] width 296 height 32
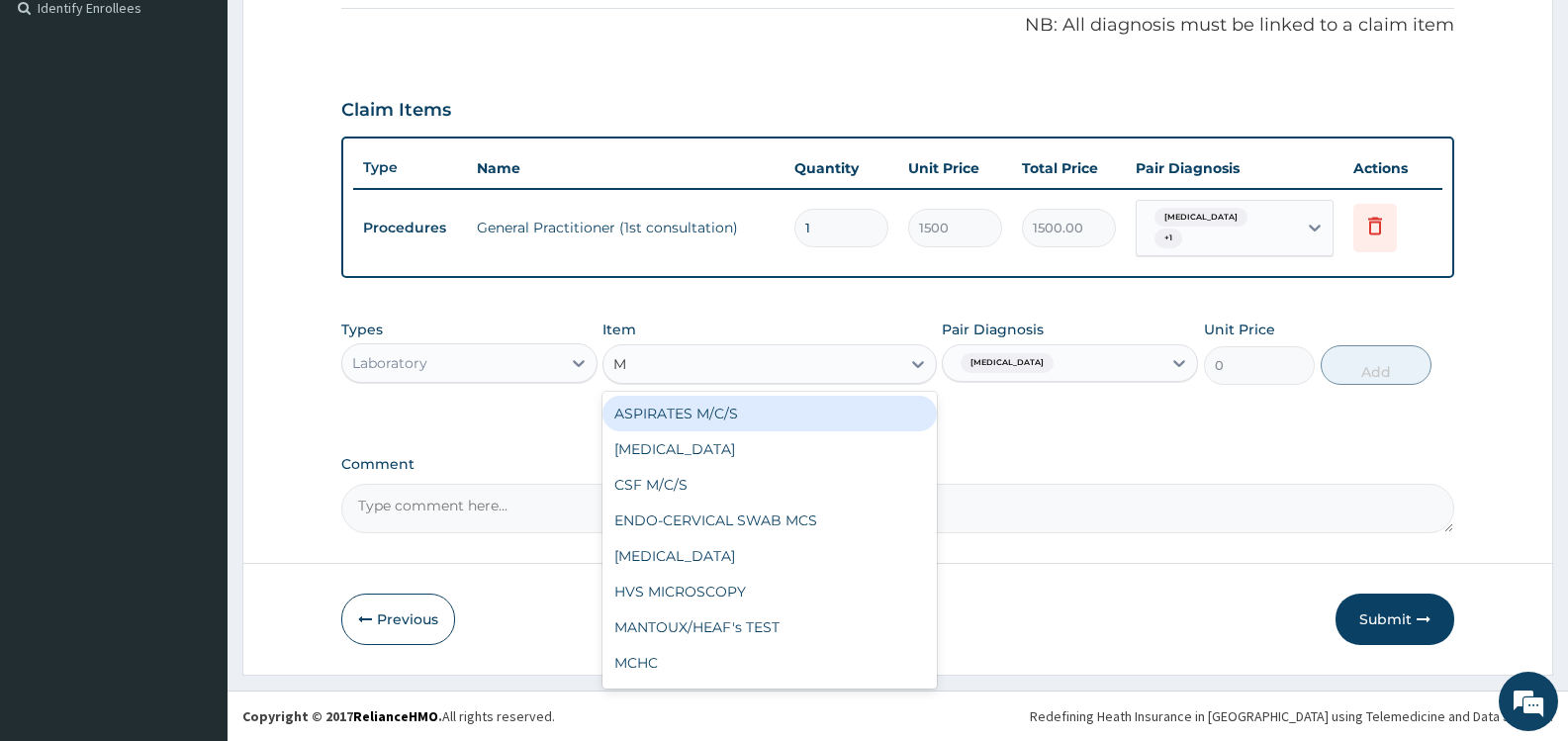
type input "MP"
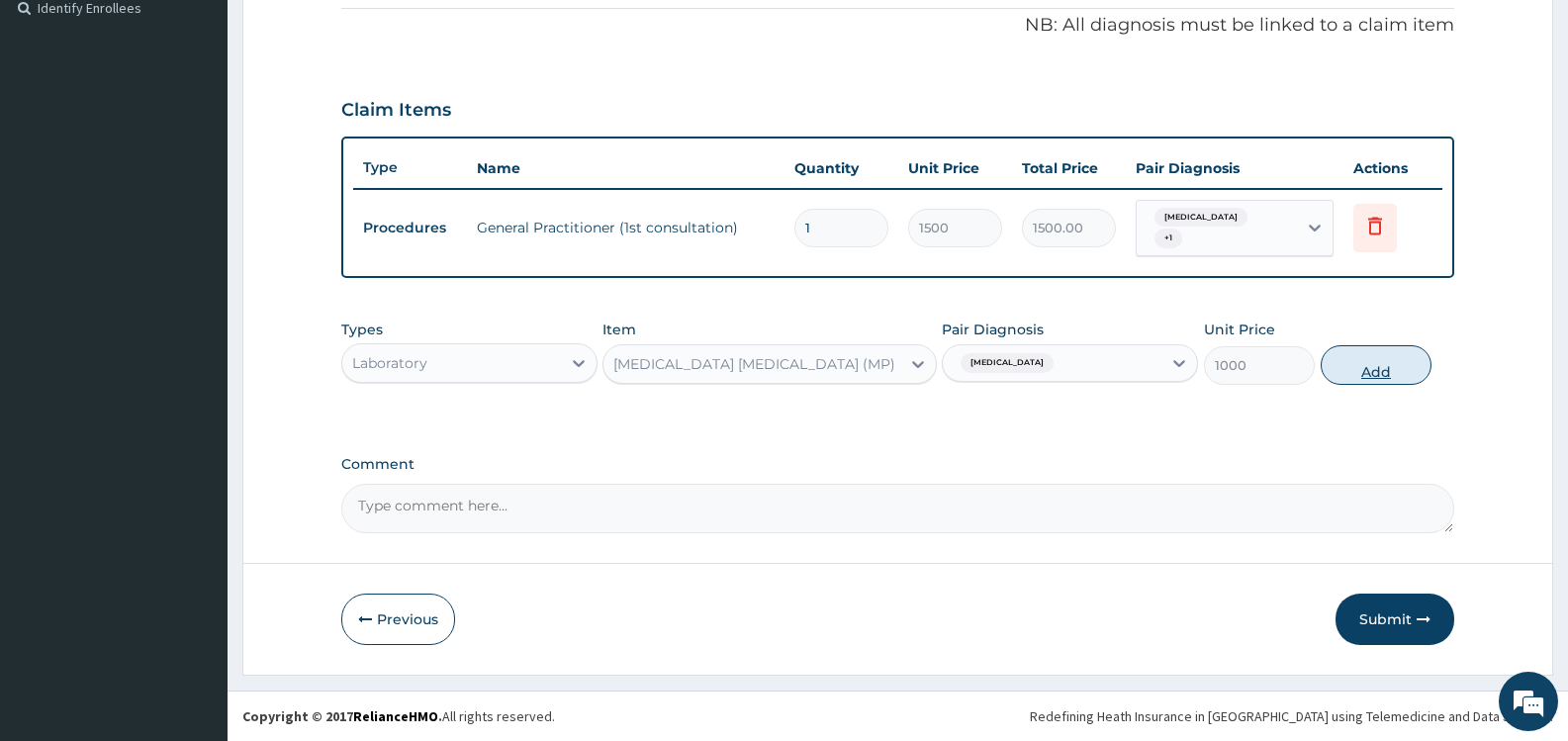
click at [1361, 370] on button "Add" at bounding box center [1375, 365] width 111 height 40
type input "0"
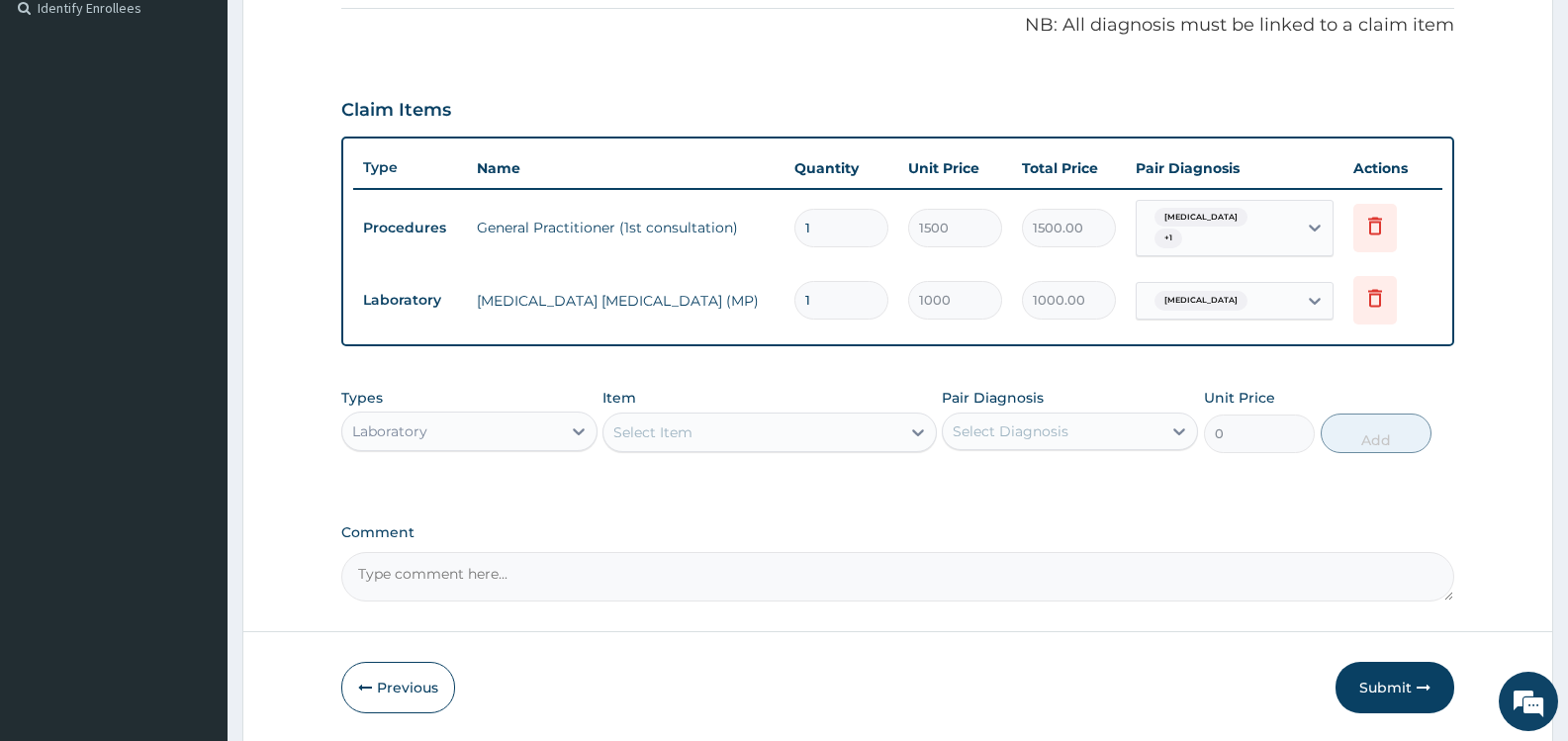
click at [844, 433] on div "Select Item" at bounding box center [751, 433] width 296 height 32
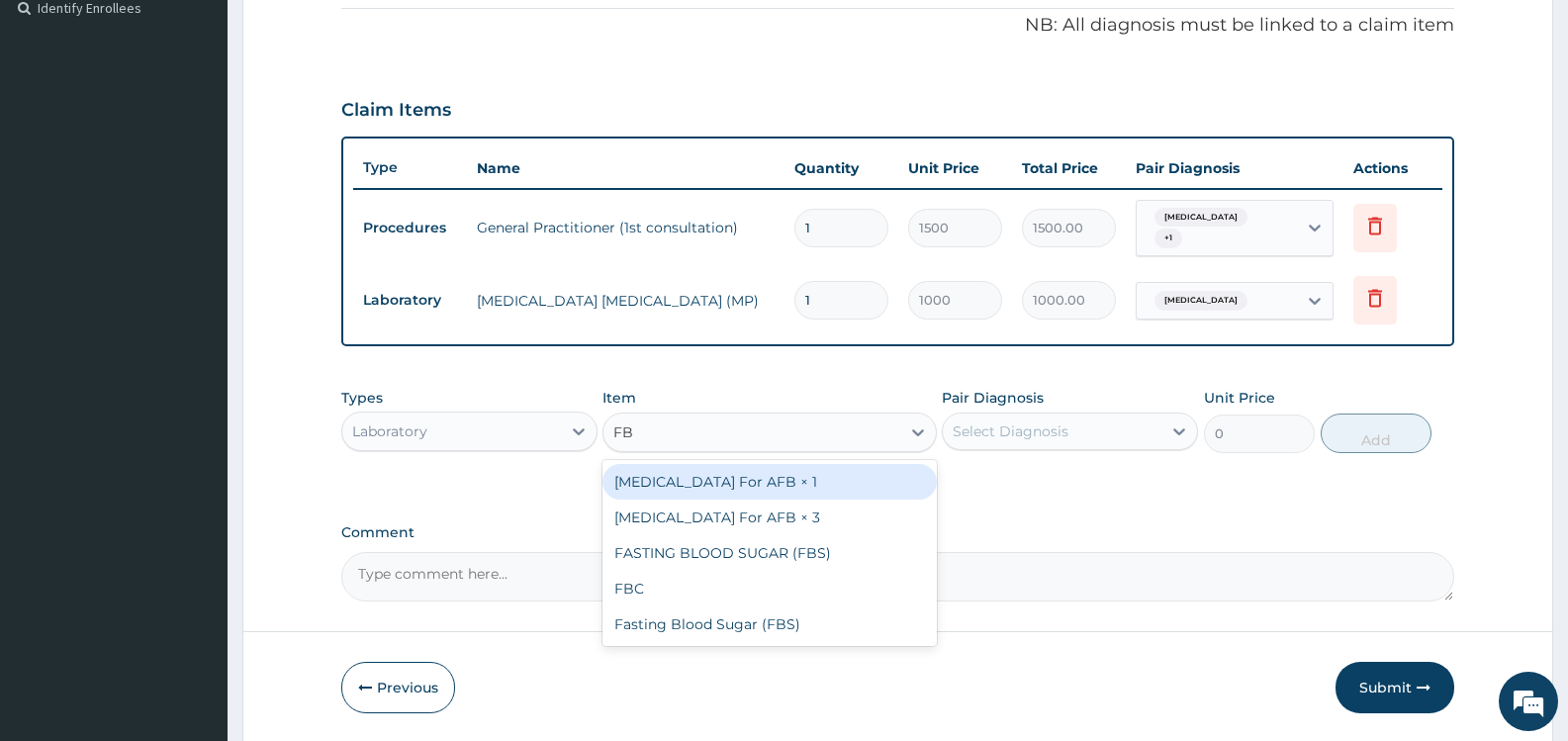
type input "FBC"
click at [828, 489] on div "FBC" at bounding box center [769, 482] width 333 height 36
type input "2000"
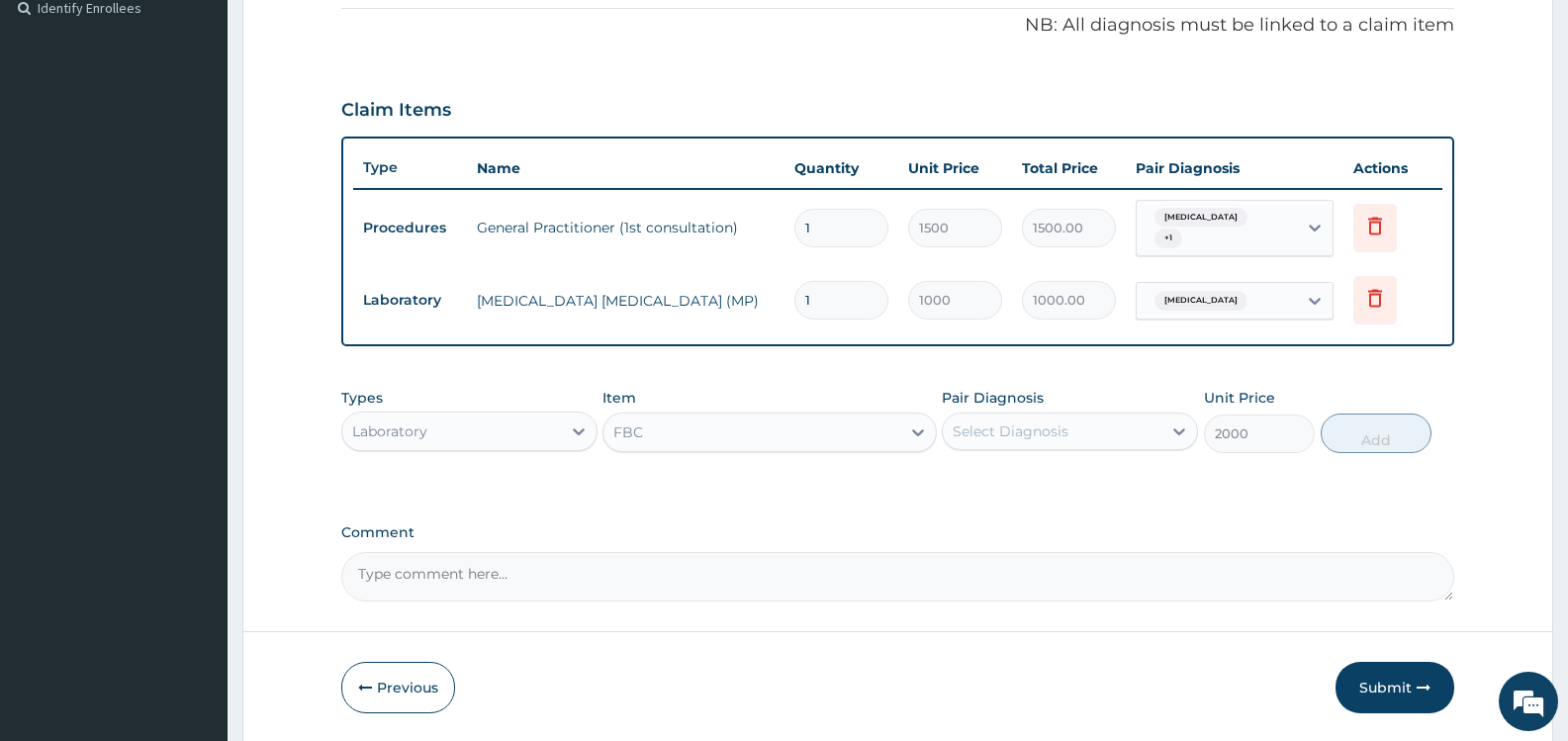
click at [1075, 429] on div "Select Diagnosis" at bounding box center [1051, 432] width 218 height 32
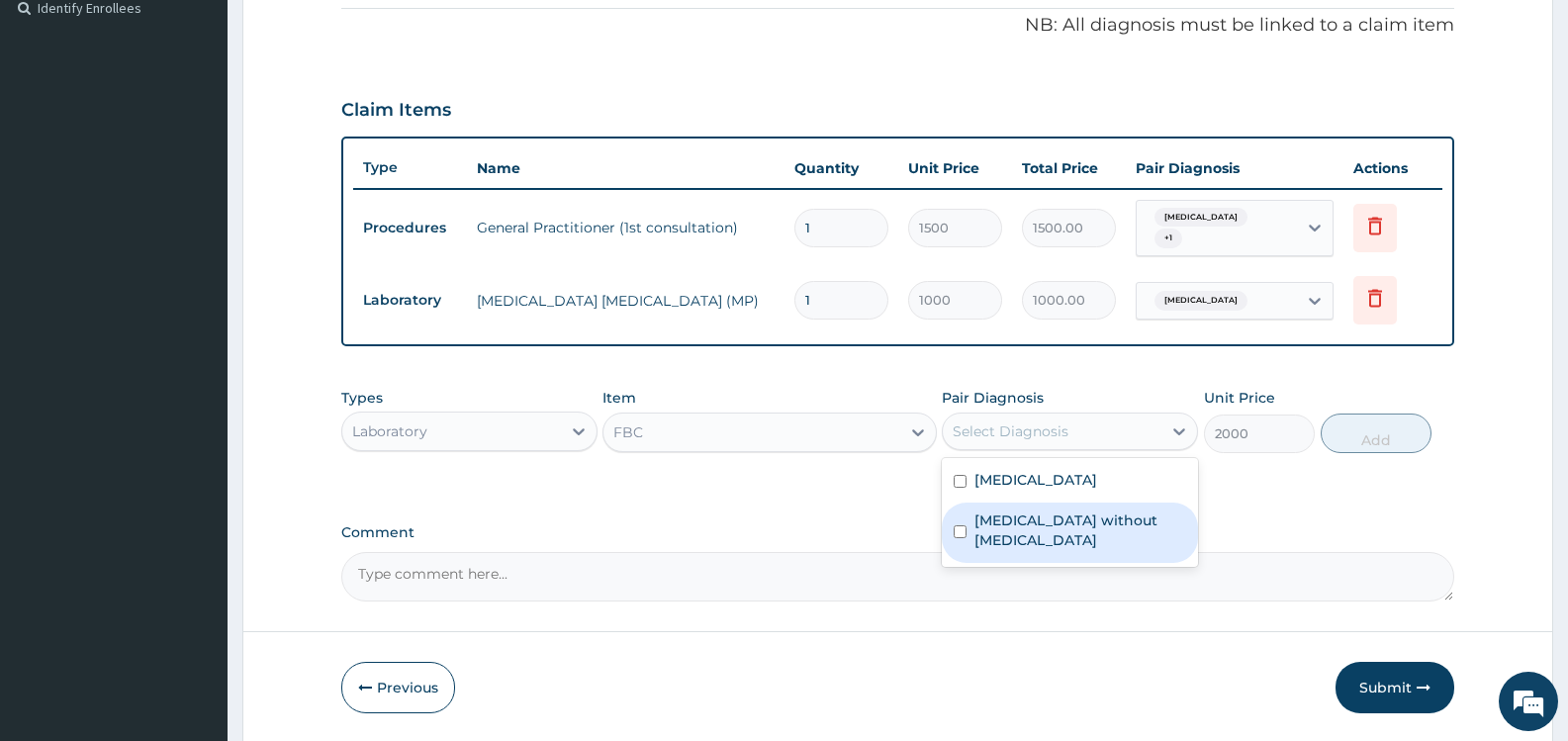
click at [1048, 519] on label "[MEDICAL_DATA] without [MEDICAL_DATA]" at bounding box center [1080, 531] width 211 height 40
checkbox input "true"
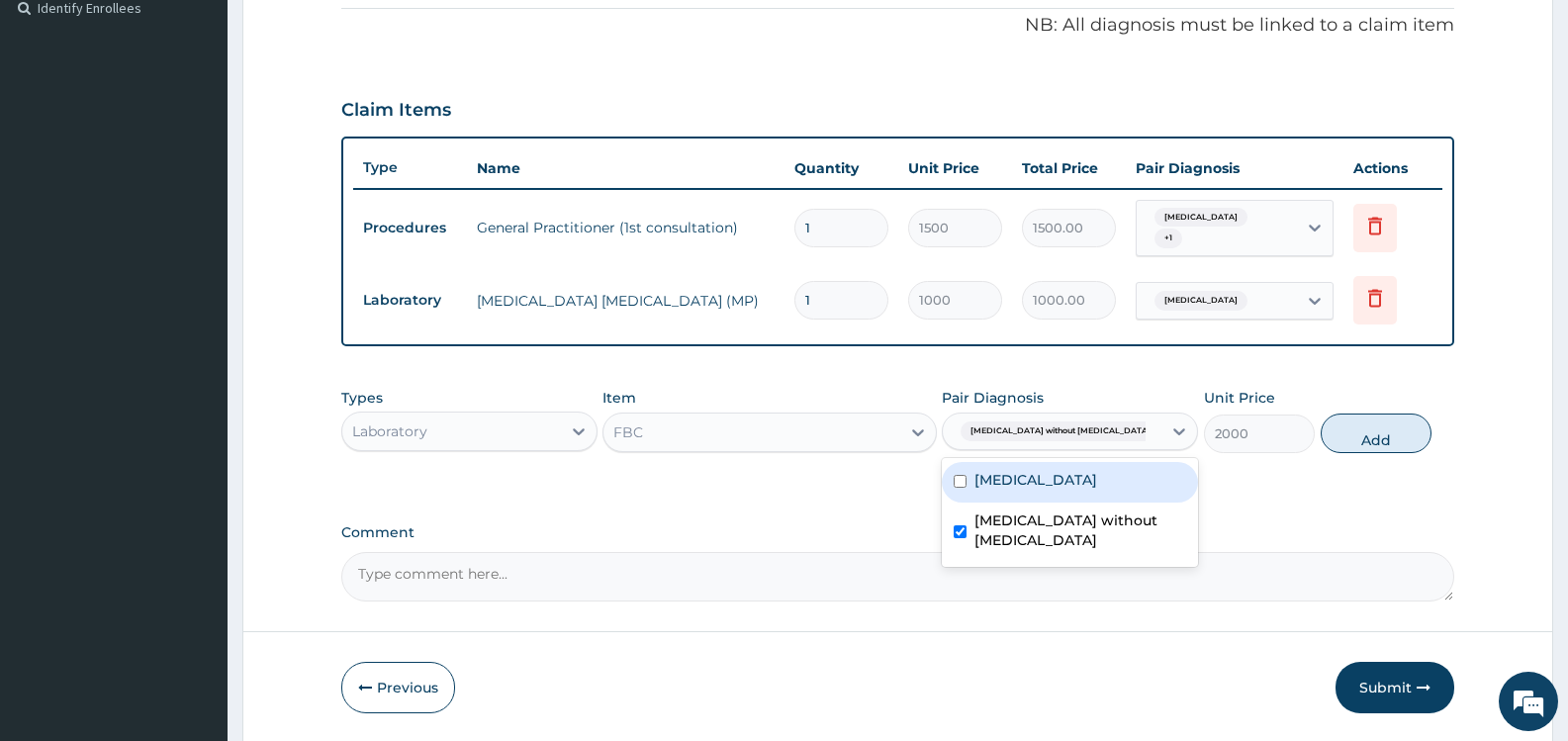
click at [1372, 435] on button "Add" at bounding box center [1375, 434] width 111 height 40
type input "0"
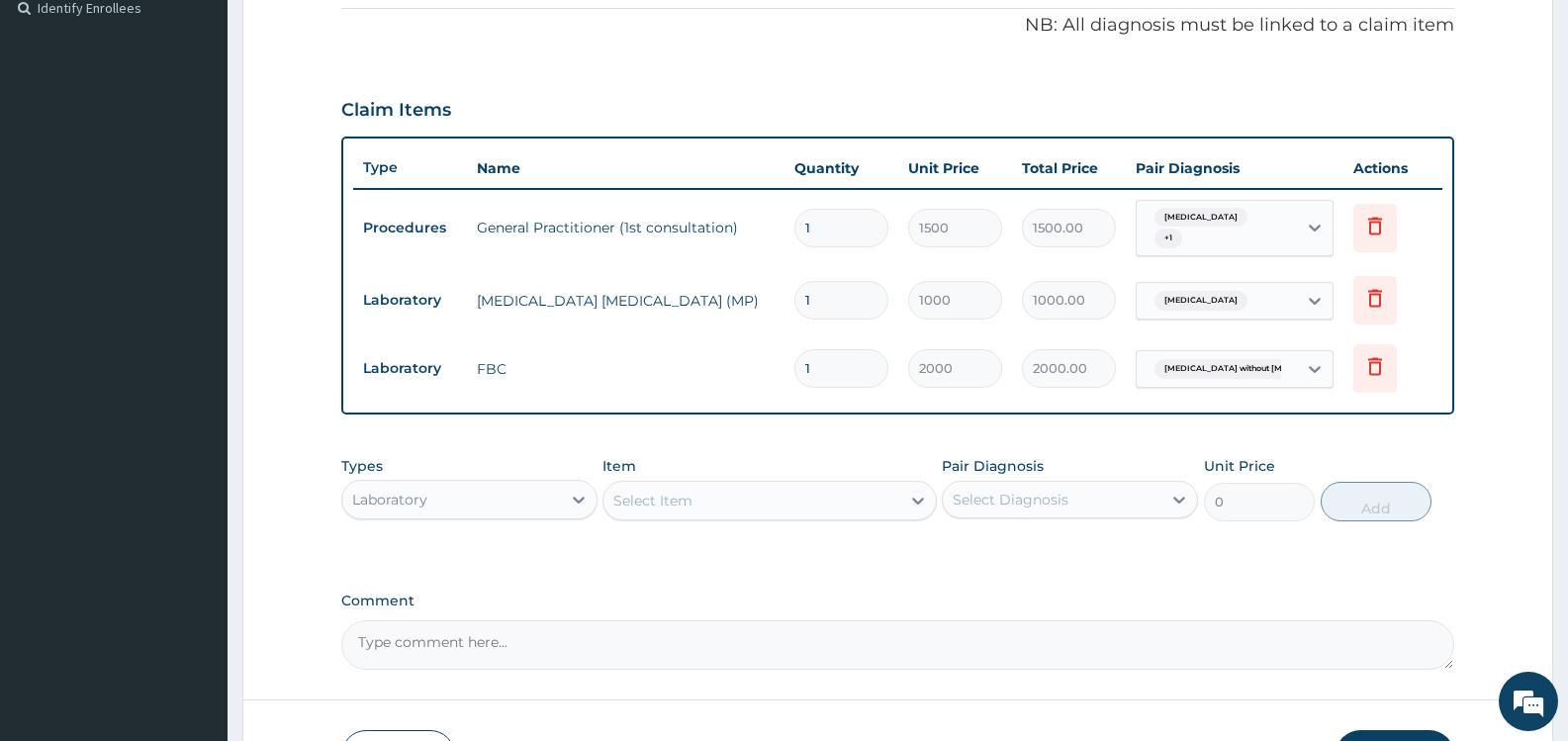
click at [542, 498] on div "Laboratory" at bounding box center [451, 500] width 218 height 32
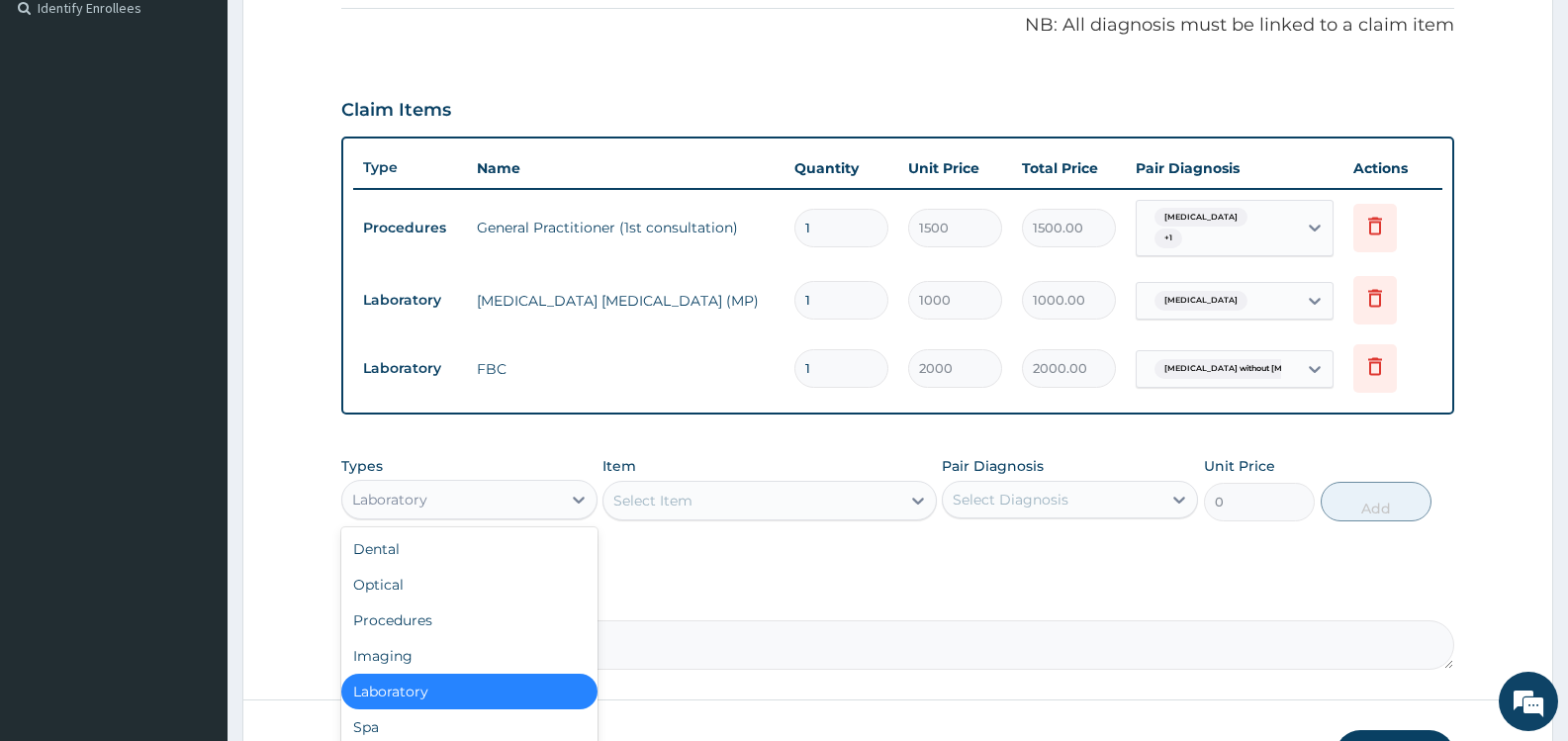
scroll to position [67, 0]
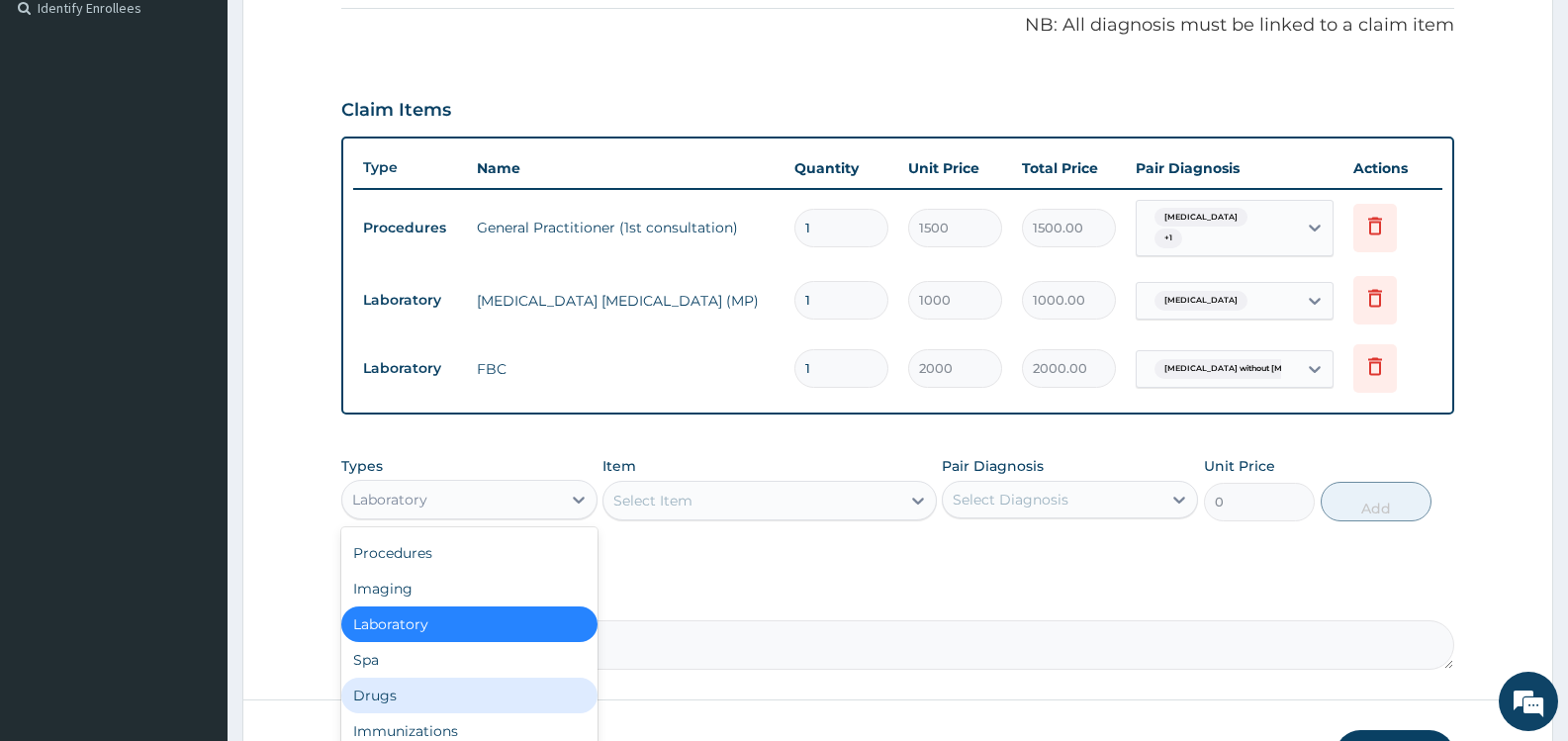
click at [495, 699] on div "Drugs" at bounding box center [469, 696] width 256 height 36
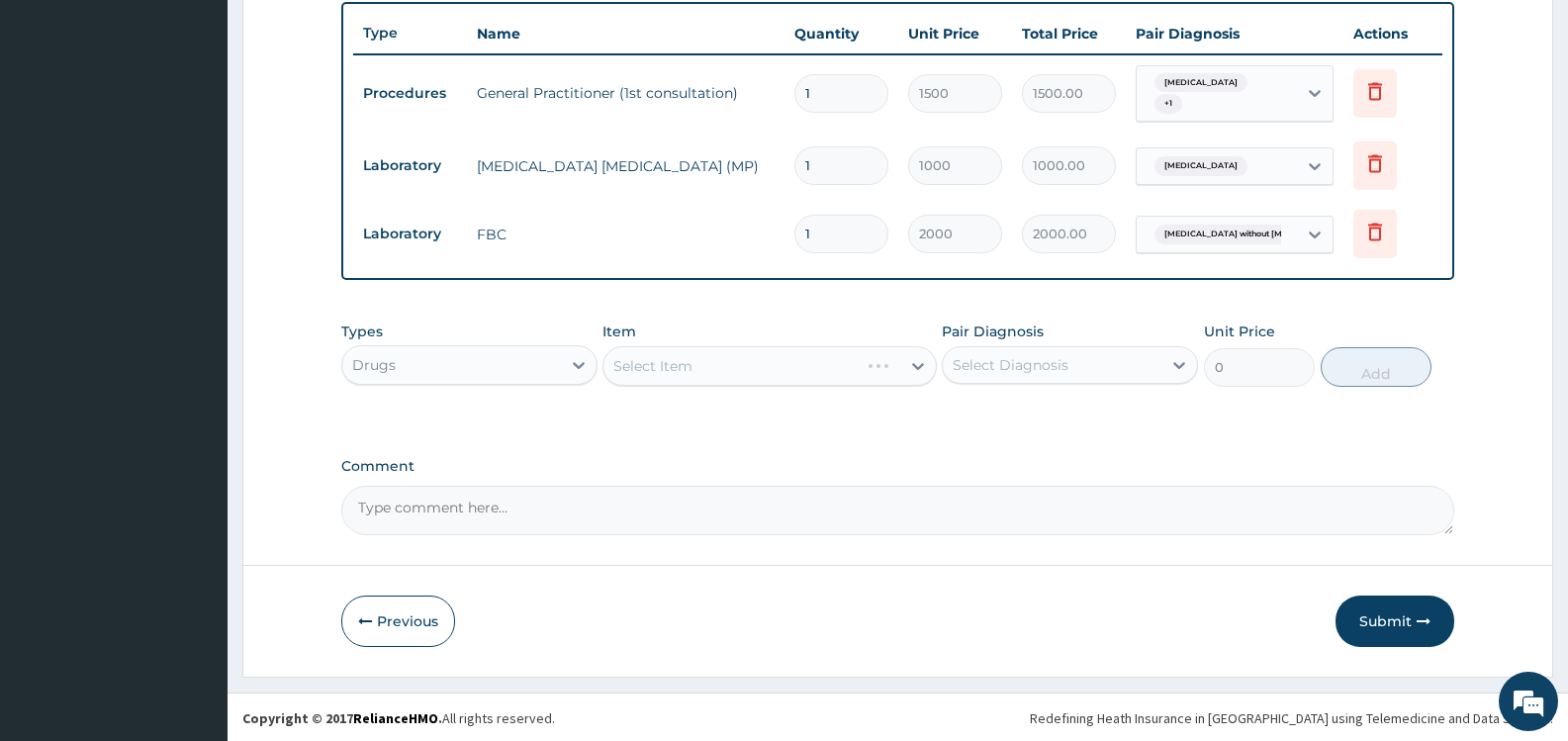
scroll to position [736, 0]
click at [1030, 358] on div "Select Diagnosis" at bounding box center [1010, 363] width 116 height 20
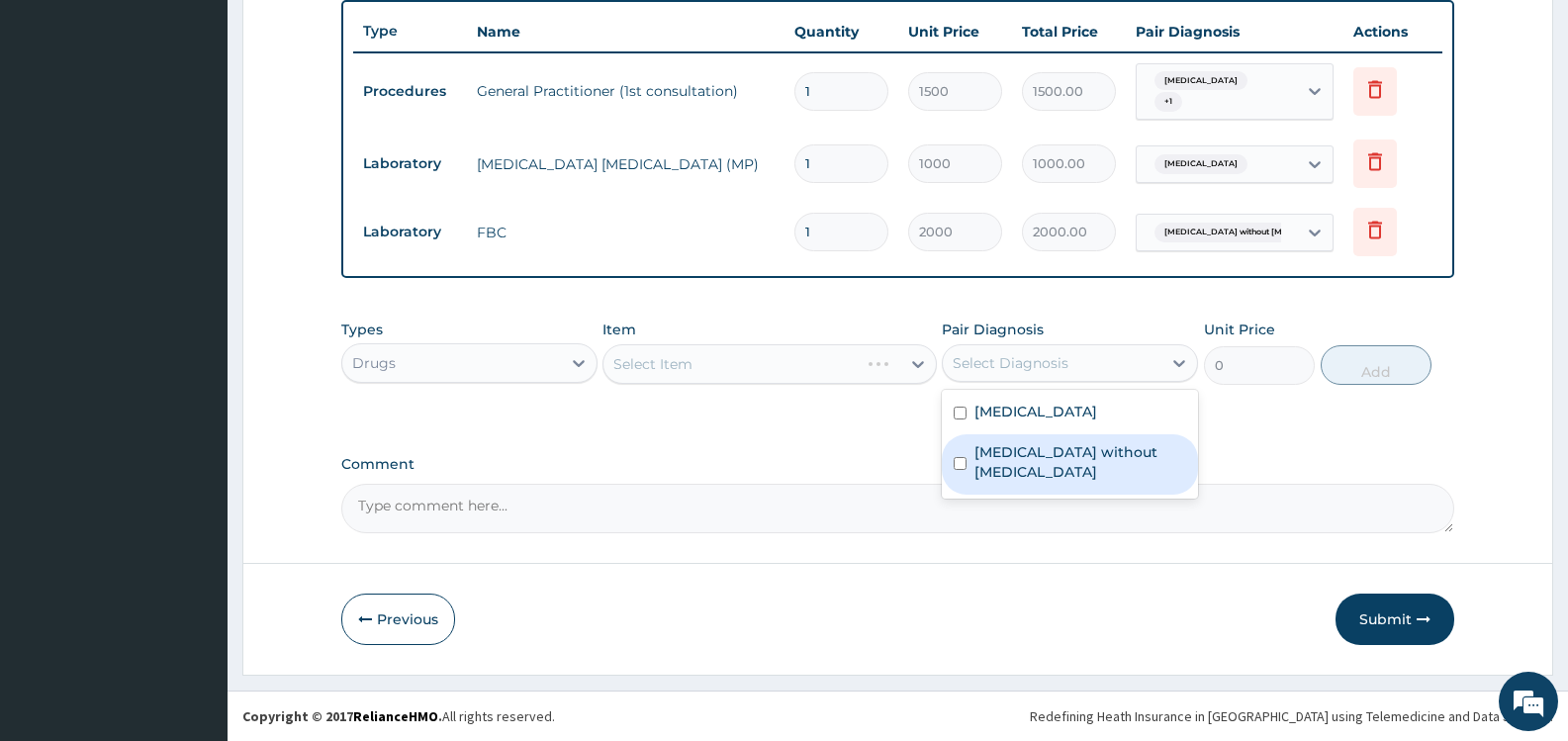
click at [1055, 443] on label "[MEDICAL_DATA] without [MEDICAL_DATA]" at bounding box center [1080, 462] width 211 height 40
checkbox input "true"
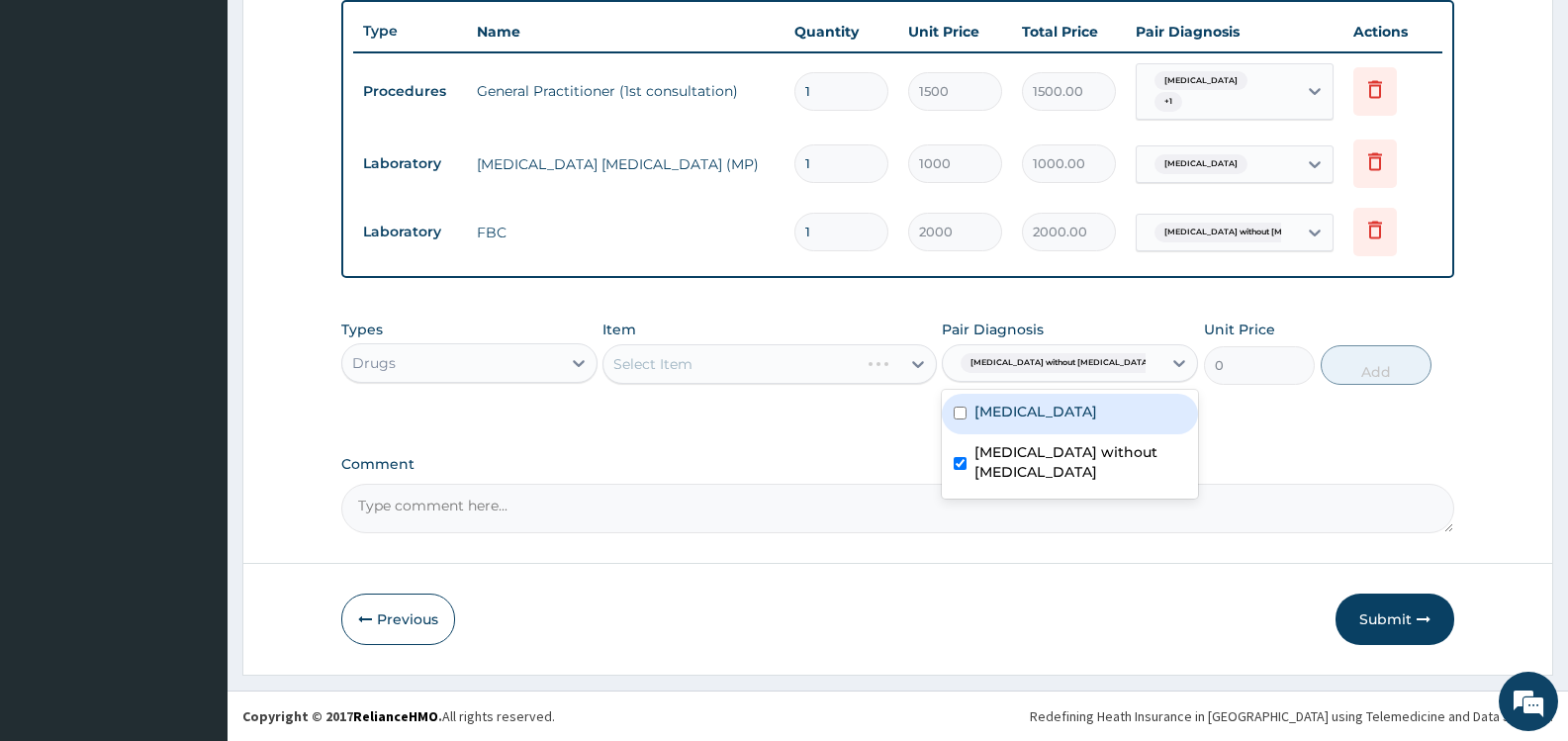
click at [1055, 408] on label "[MEDICAL_DATA]" at bounding box center [1035, 412] width 123 height 20
checkbox input "true"
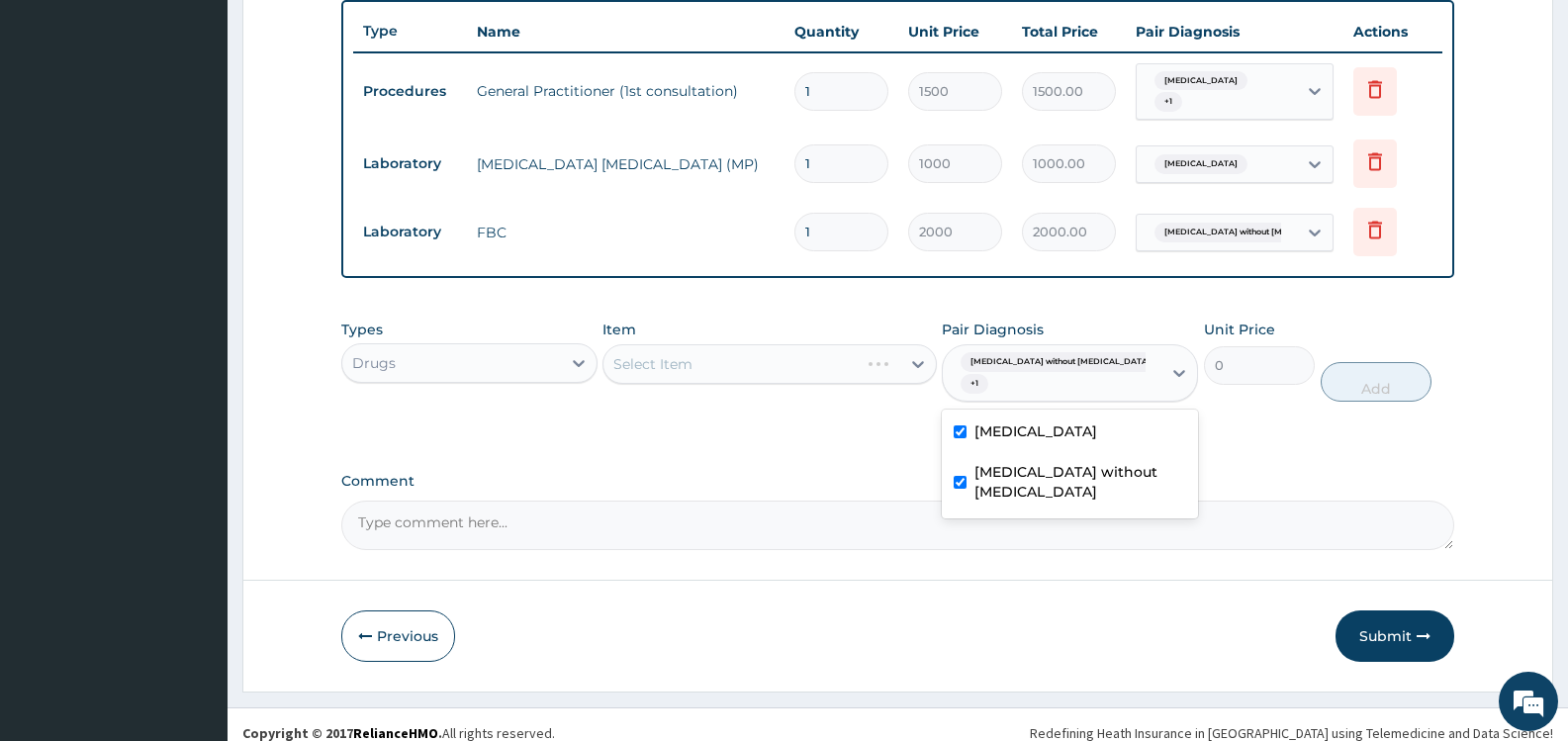
click at [1056, 462] on label "[MEDICAL_DATA] without [MEDICAL_DATA]" at bounding box center [1080, 482] width 211 height 40
checkbox input "false"
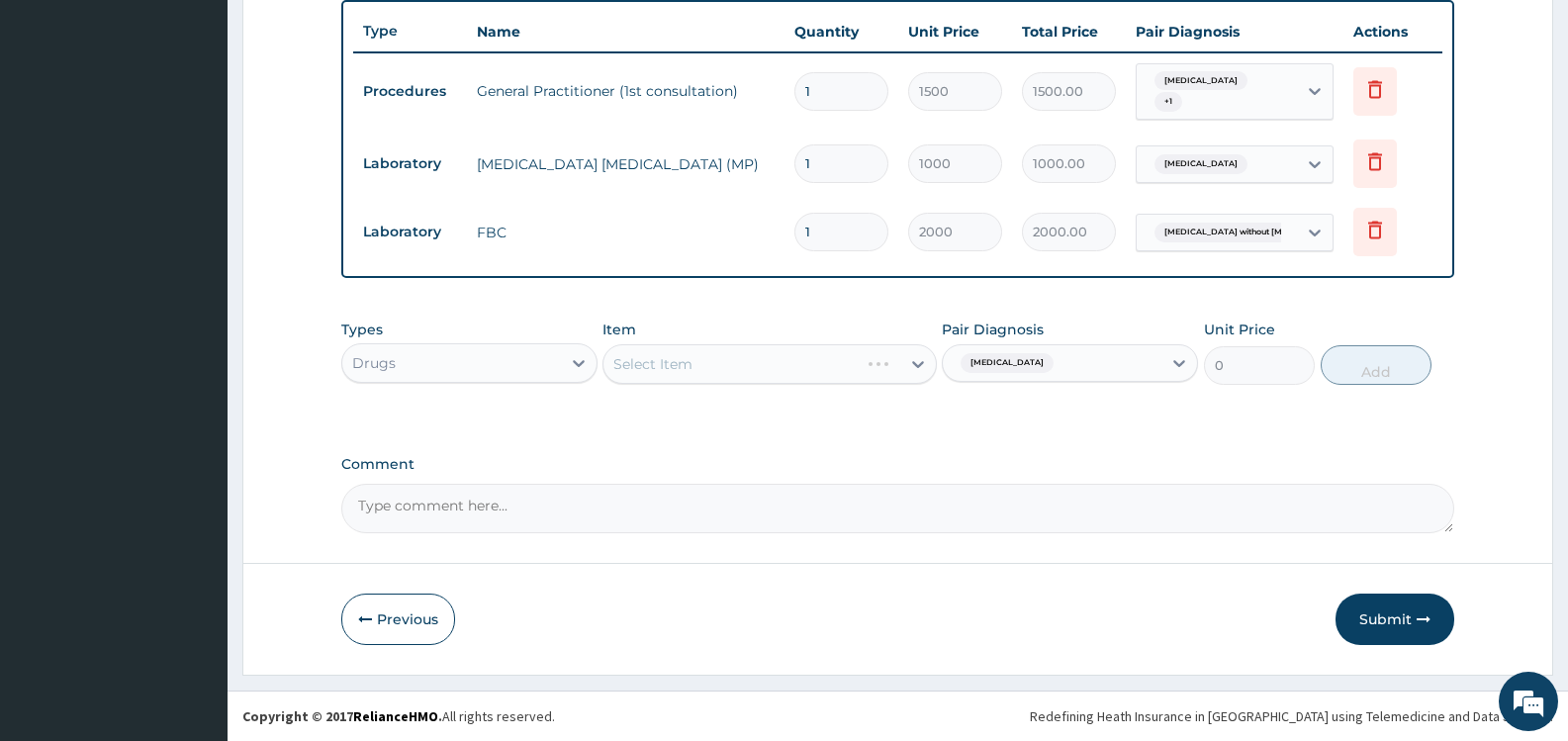
click at [826, 361] on div "Select Item" at bounding box center [769, 364] width 333 height 40
click at [841, 419] on div "Types Drugs Item Select Item Pair Diagnosis Malaria, unspecified Unit Price 0 A…" at bounding box center [898, 367] width 1113 height 115
click at [880, 365] on div "Select Item" at bounding box center [751, 364] width 296 height 32
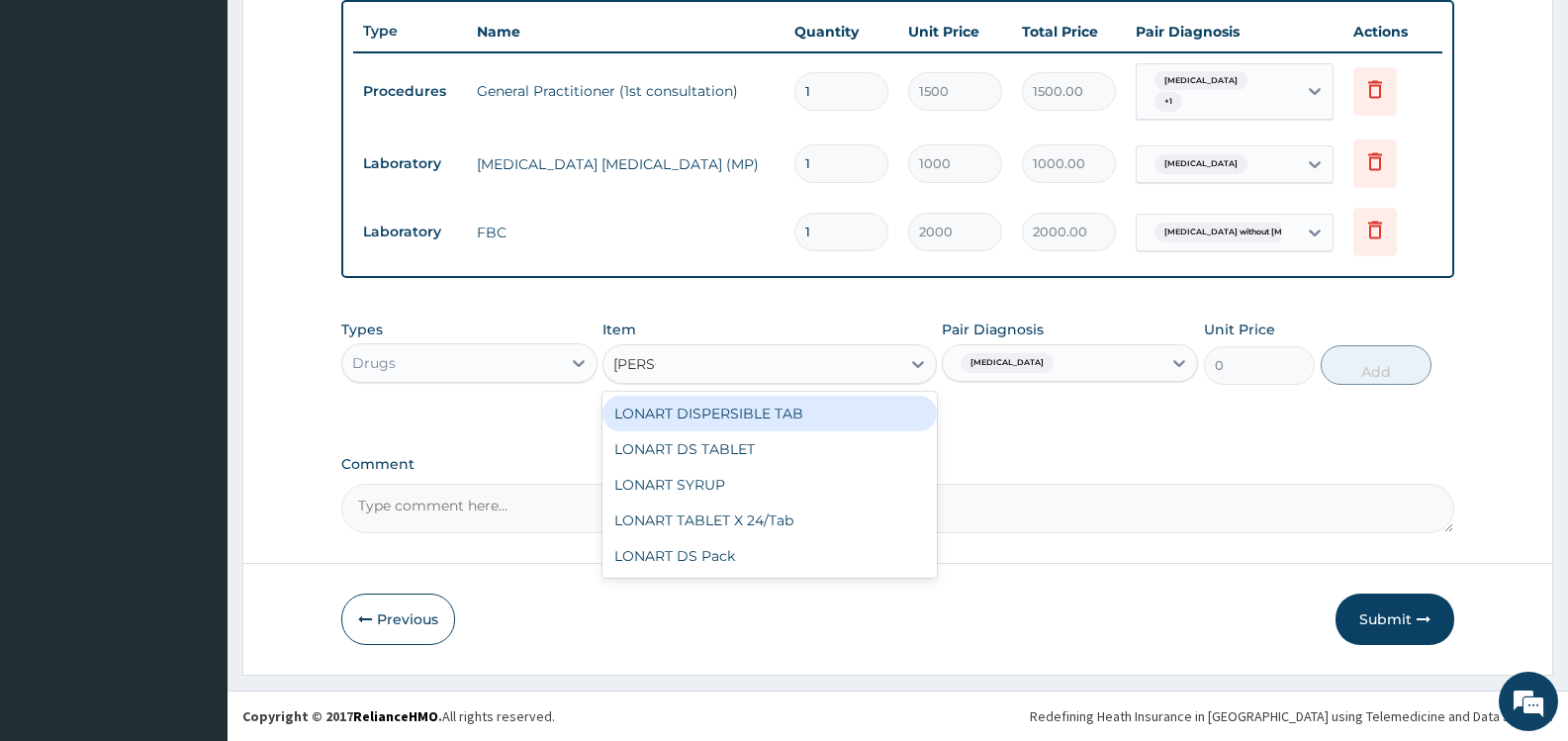
type input "LONAR"
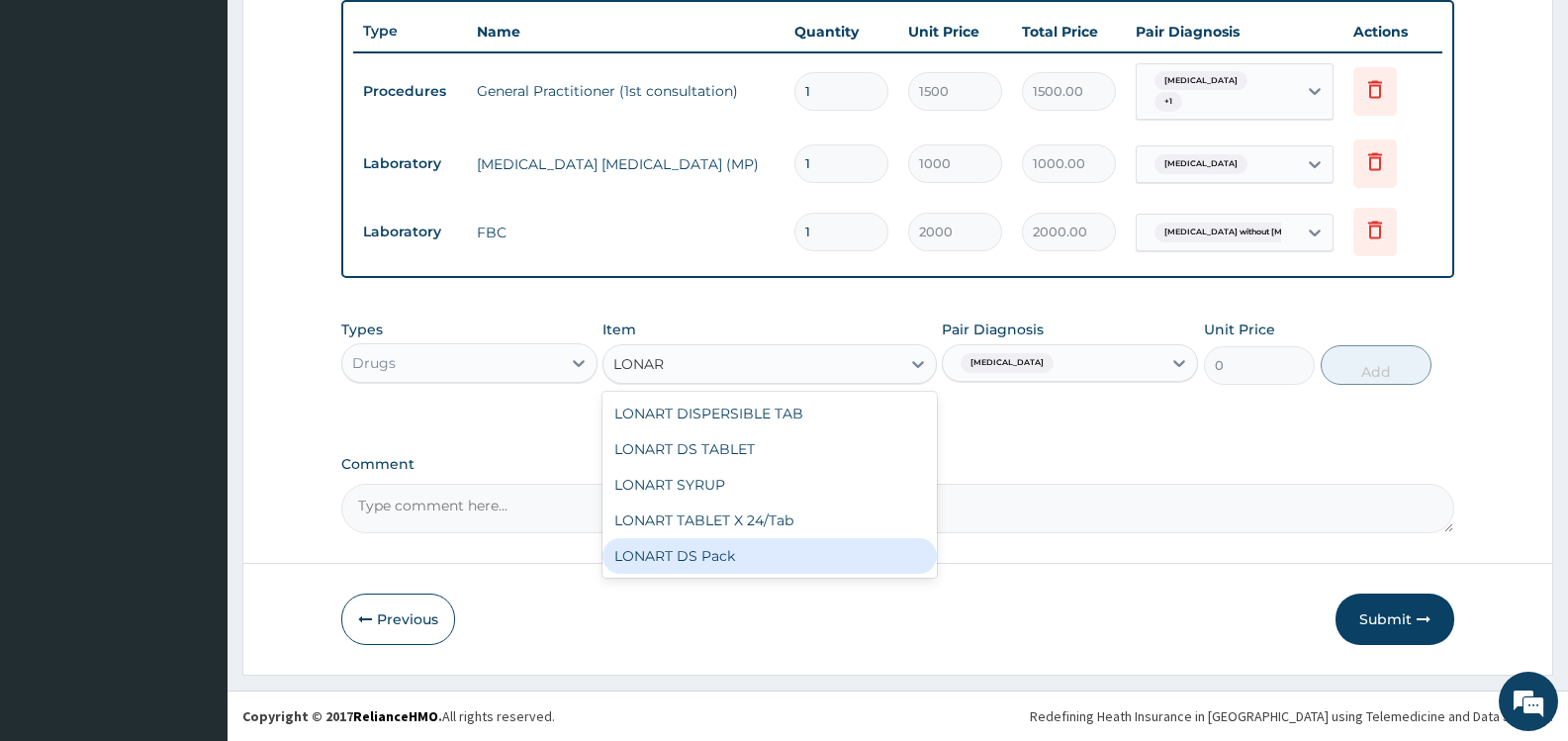
click at [790, 554] on div "LONART DS Pack" at bounding box center [769, 556] width 333 height 36
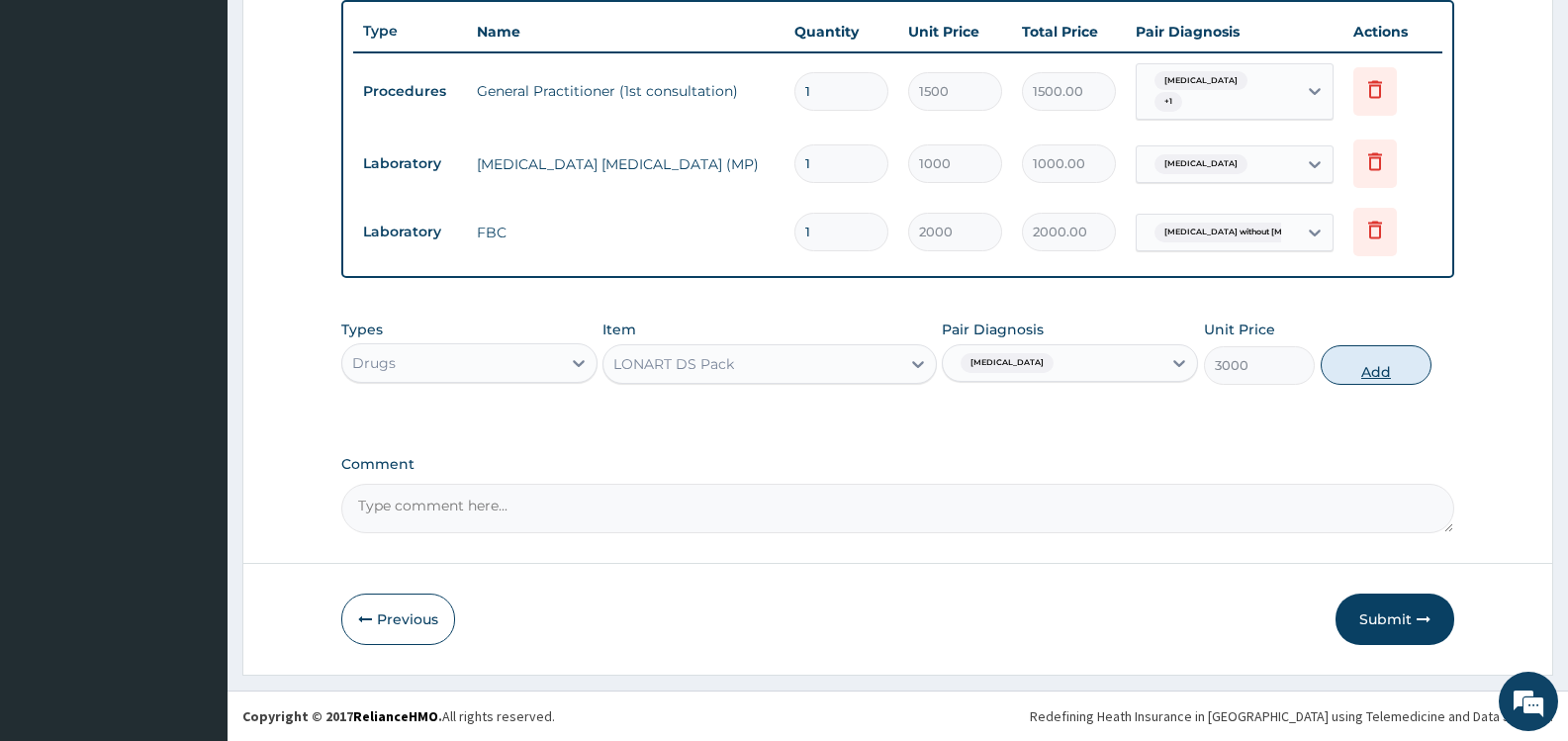
click at [1406, 358] on button "Add" at bounding box center [1375, 365] width 111 height 40
type input "0"
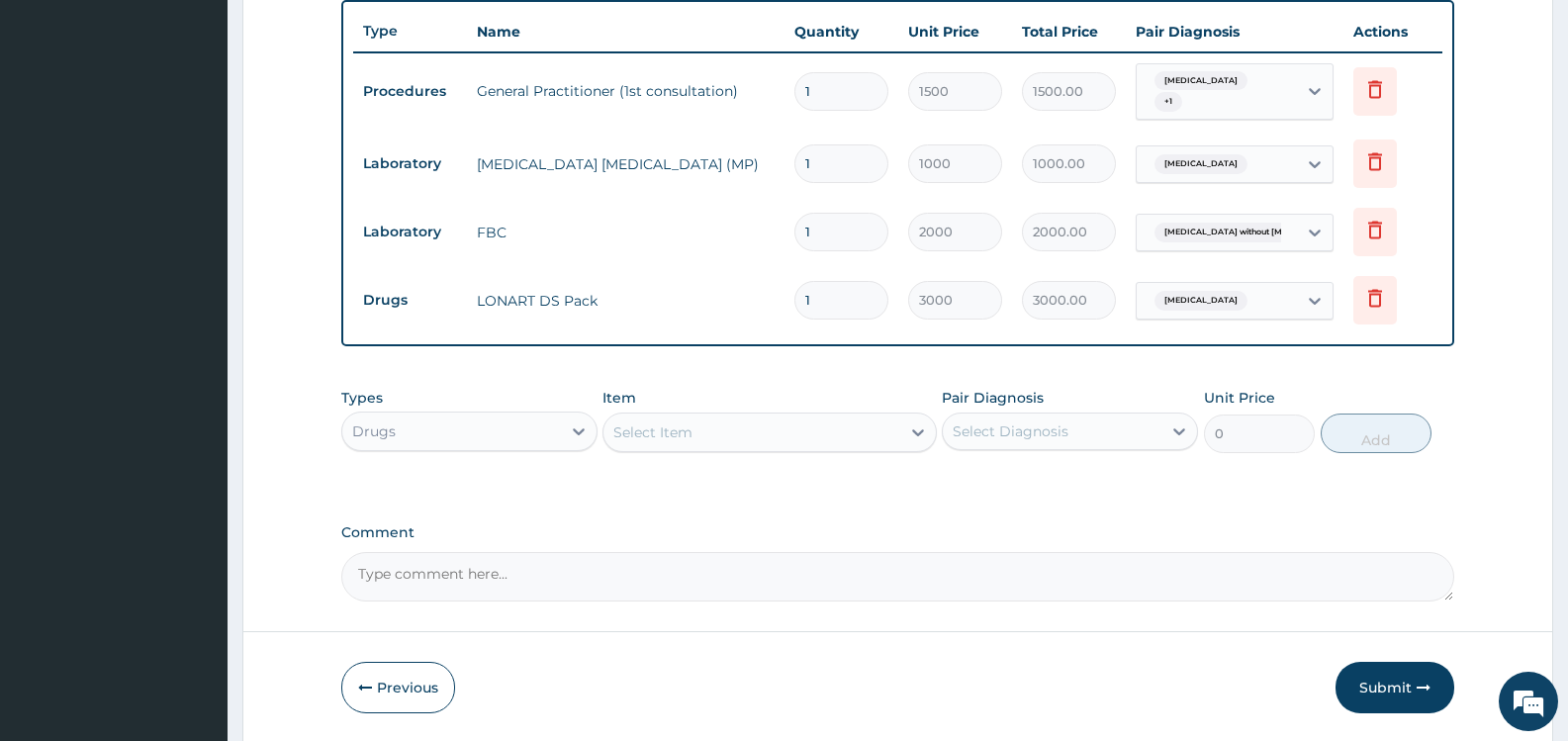
scroll to position [805, 0]
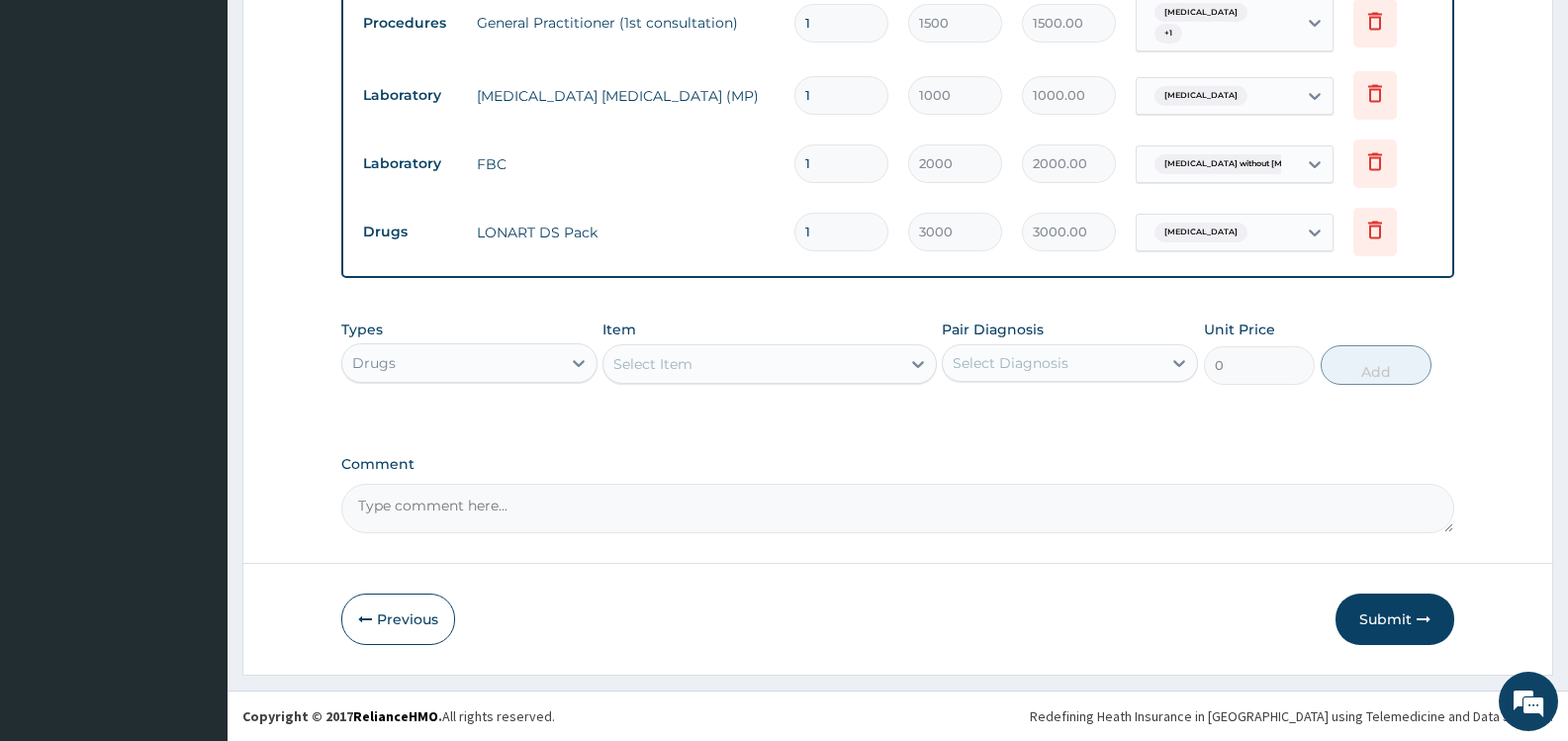
click at [888, 363] on div "Select Item" at bounding box center [751, 364] width 296 height 32
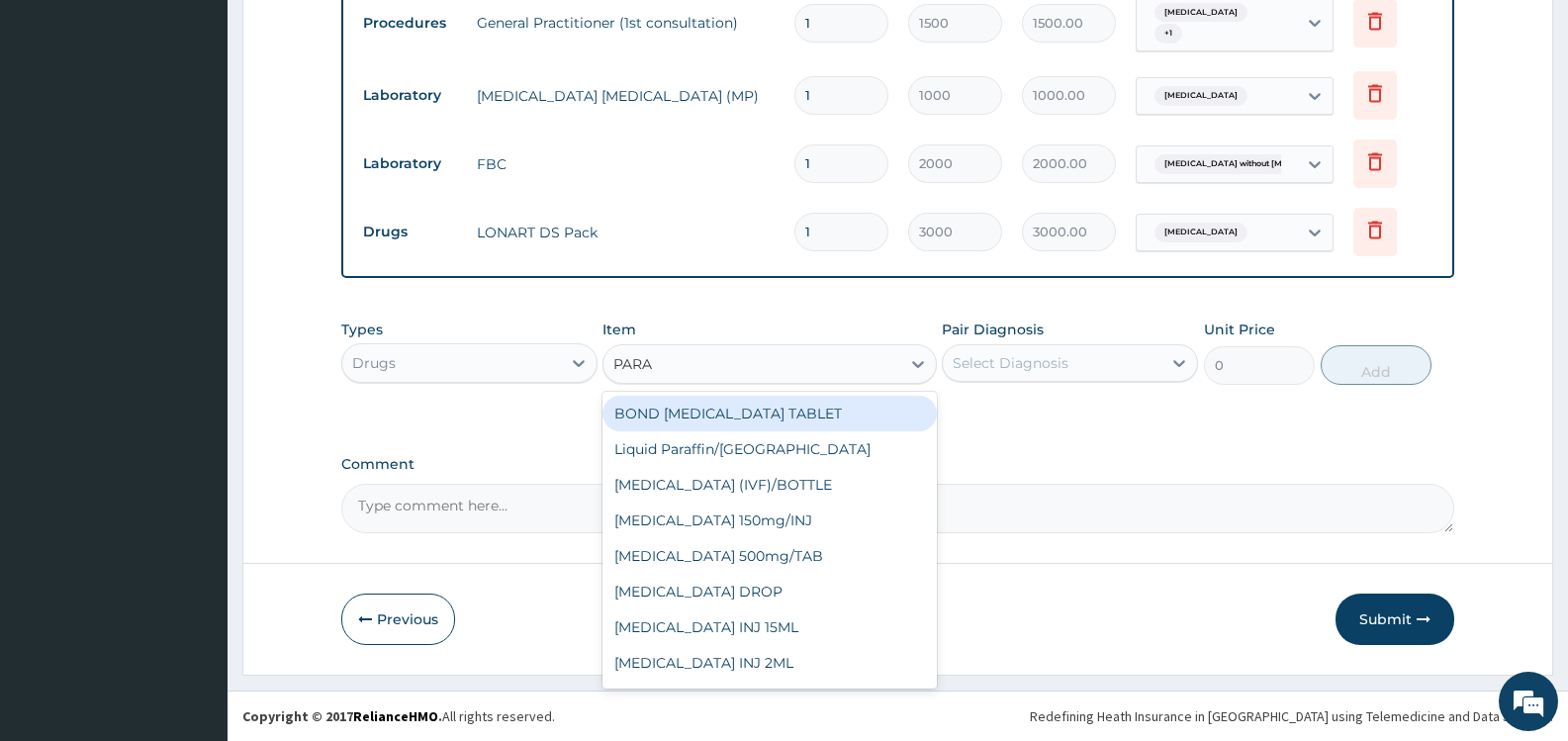
type input "PARAC"
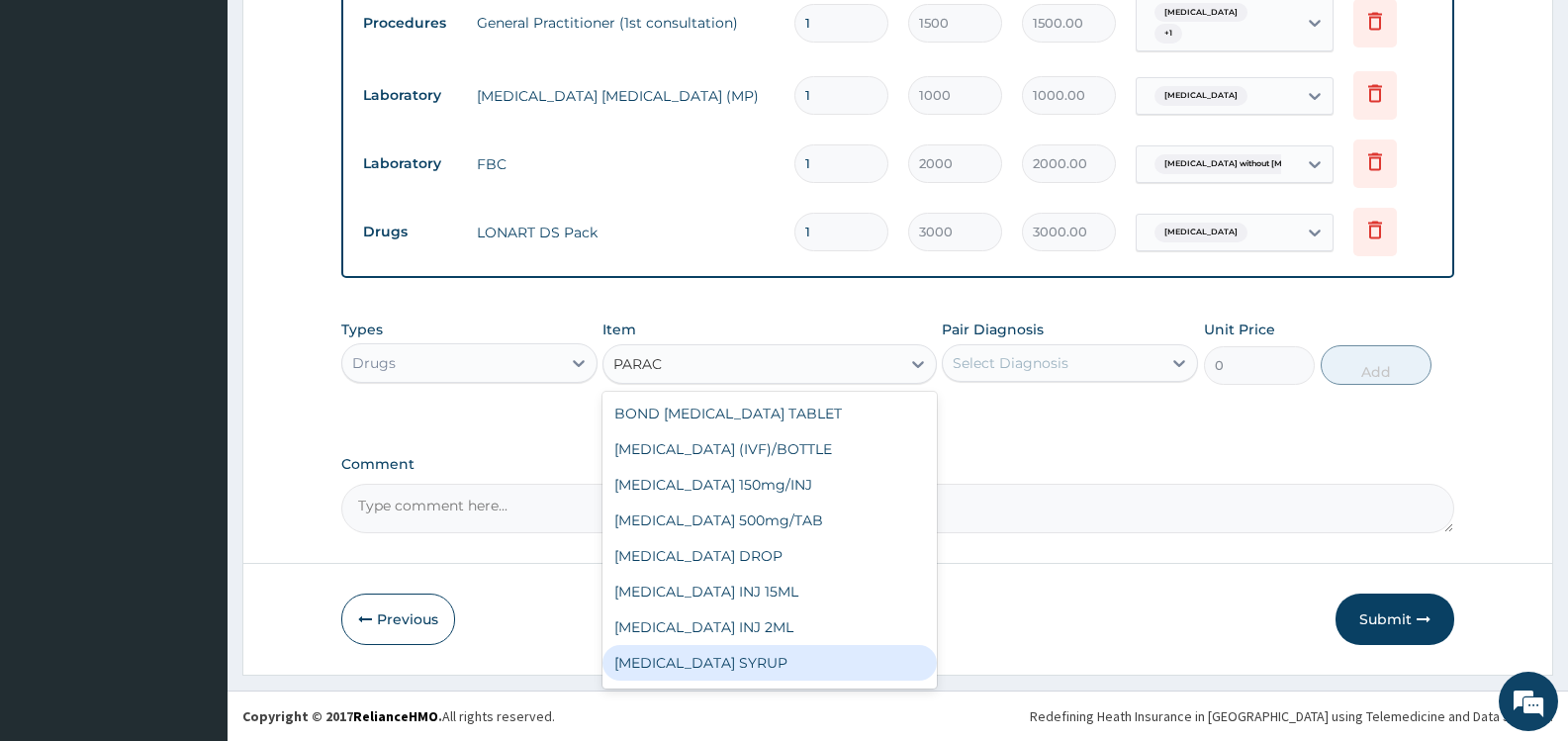
scroll to position [103, 0]
click at [808, 664] on div "[MEDICAL_DATA] Tab 500mg" at bounding box center [769, 667] width 333 height 36
type input "15"
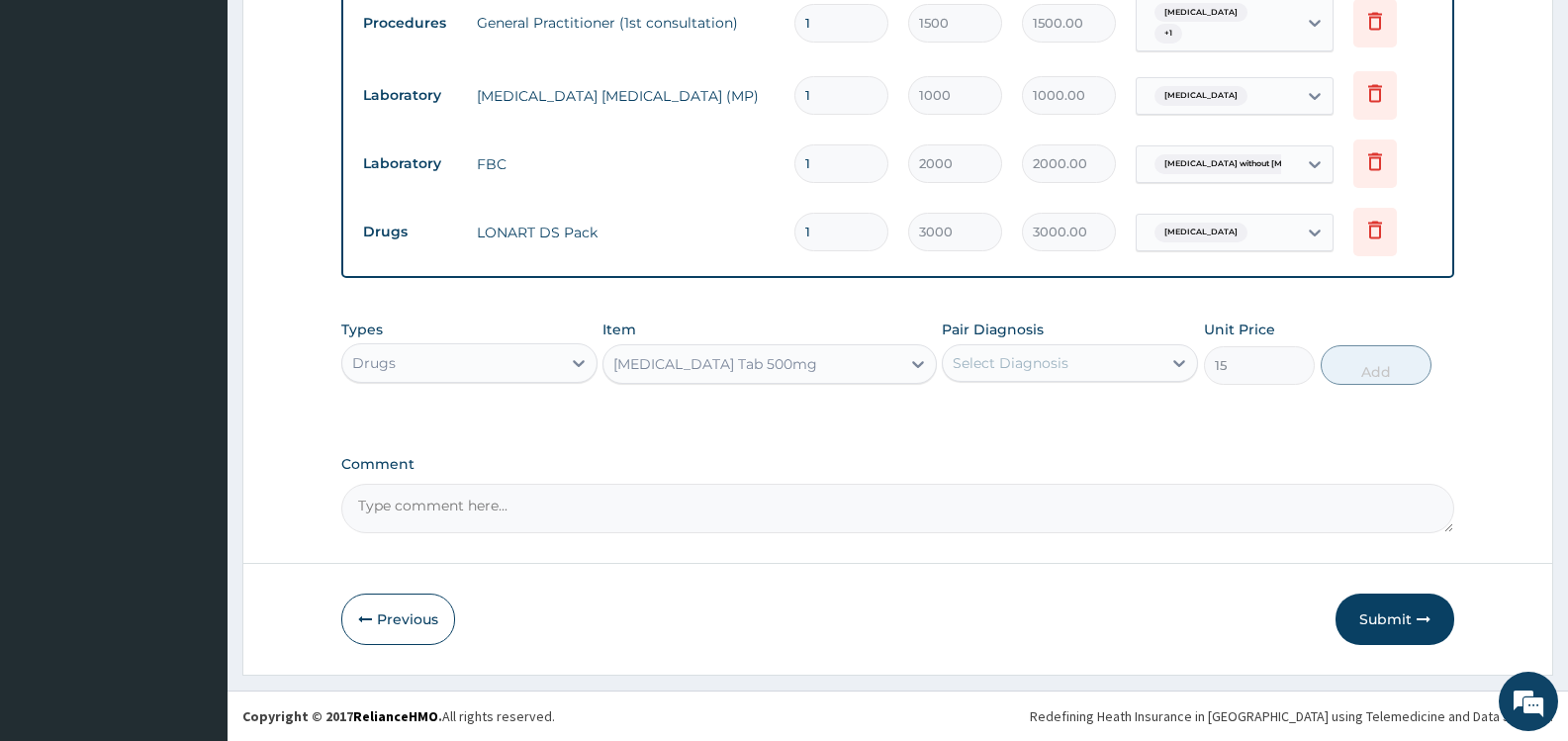
click at [1102, 362] on div "Select Diagnosis" at bounding box center [1051, 363] width 218 height 32
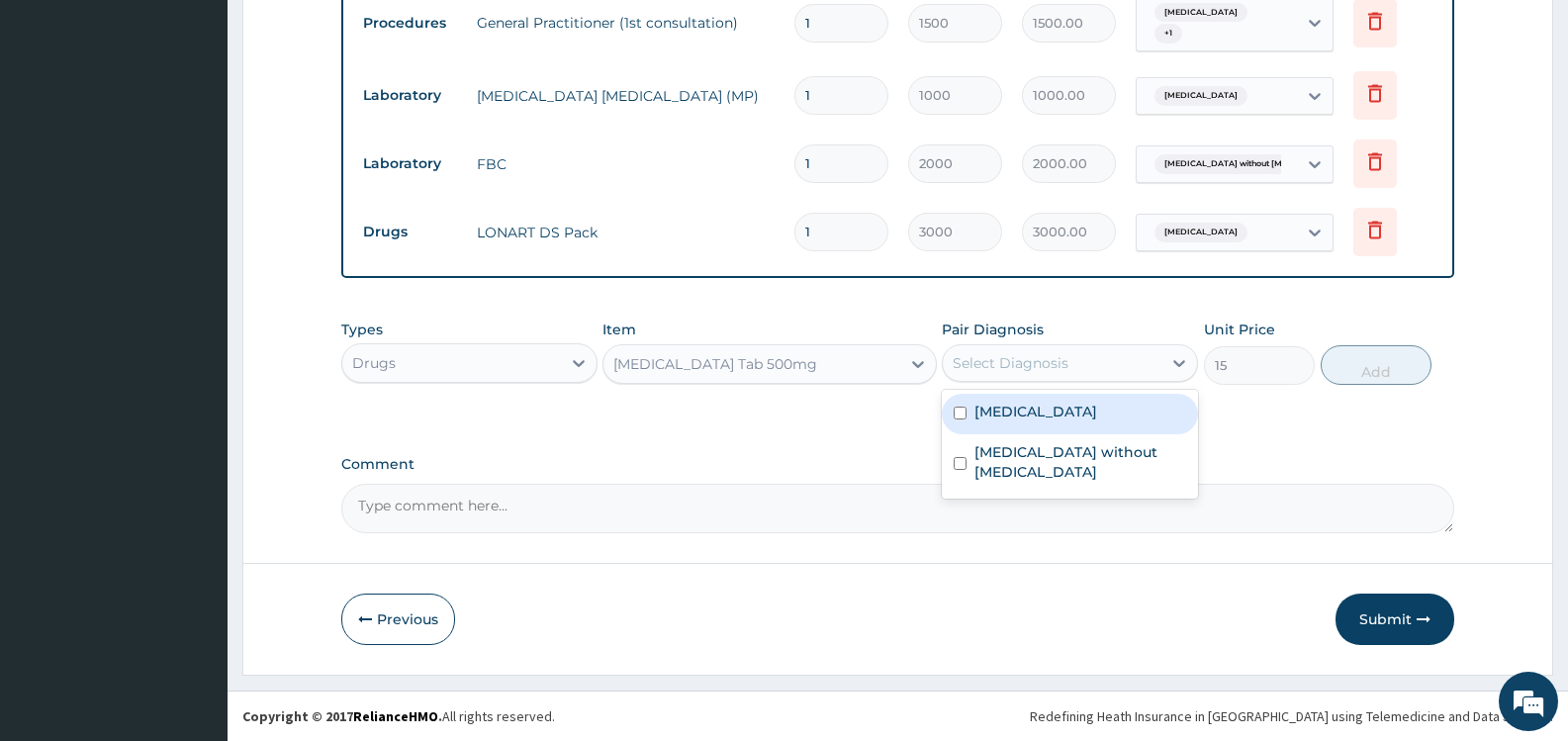
drag, startPoint x: 1077, startPoint y: 413, endPoint x: 1085, endPoint y: 441, distance: 29.1
click at [1078, 418] on label "Malaria, unspecified" at bounding box center [1035, 412] width 123 height 20
checkbox input "true"
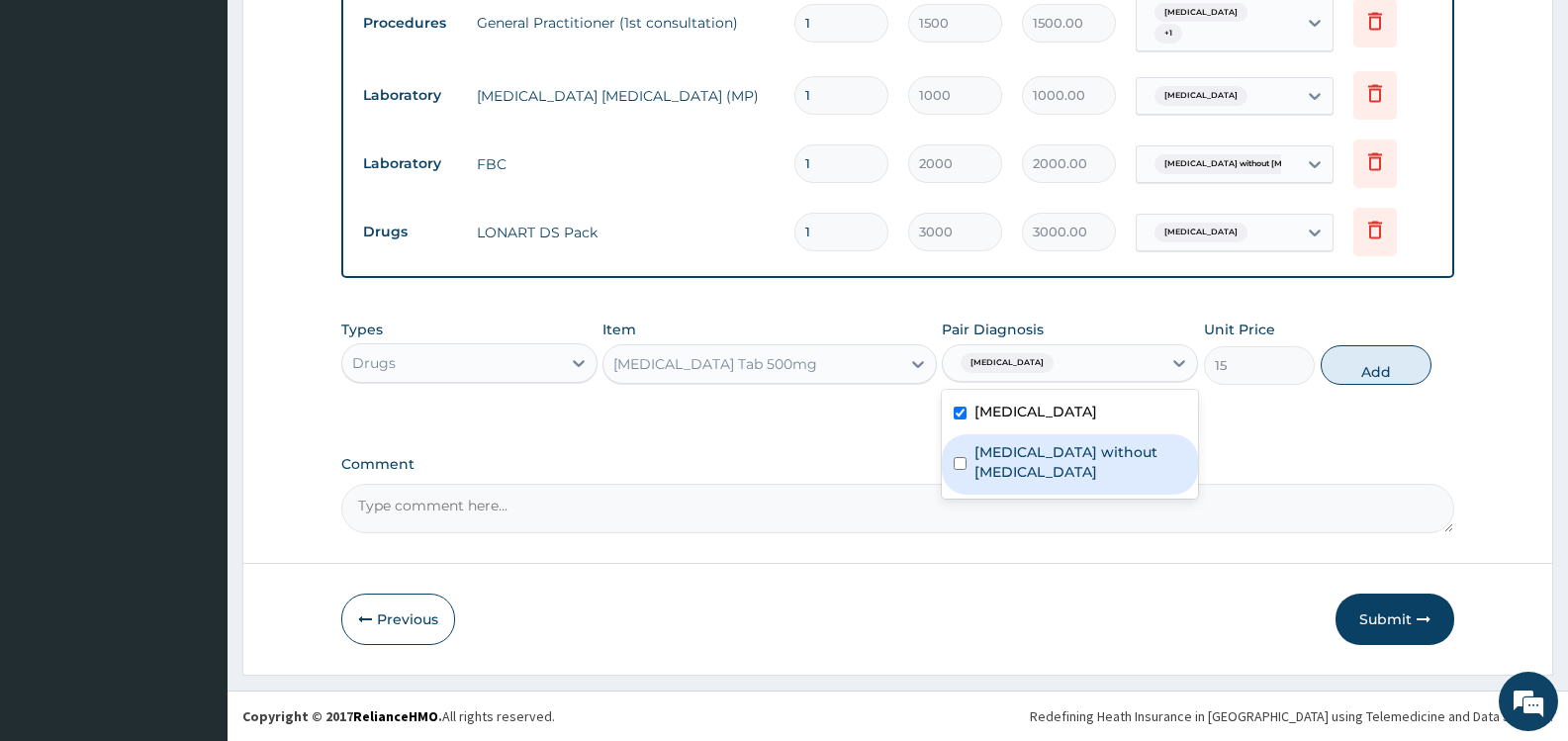
click at [1087, 445] on label "Sepsis without septic shock" at bounding box center [1080, 462] width 211 height 40
checkbox input "true"
click at [1408, 356] on button "Add" at bounding box center [1375, 365] width 111 height 40
type input "0"
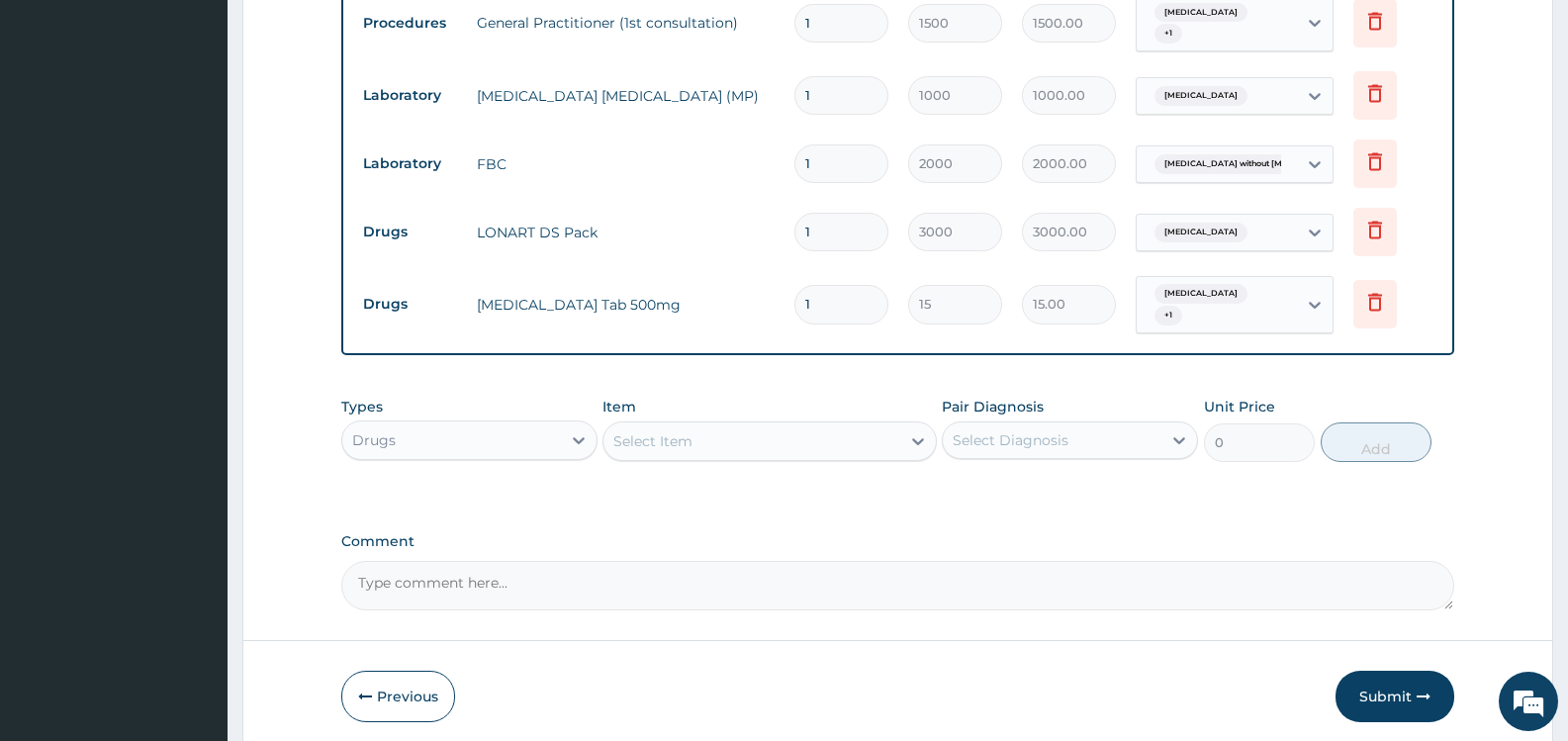
type input "18"
type input "270.00"
type input "18"
click at [775, 426] on div "Select Item" at bounding box center [751, 442] width 296 height 32
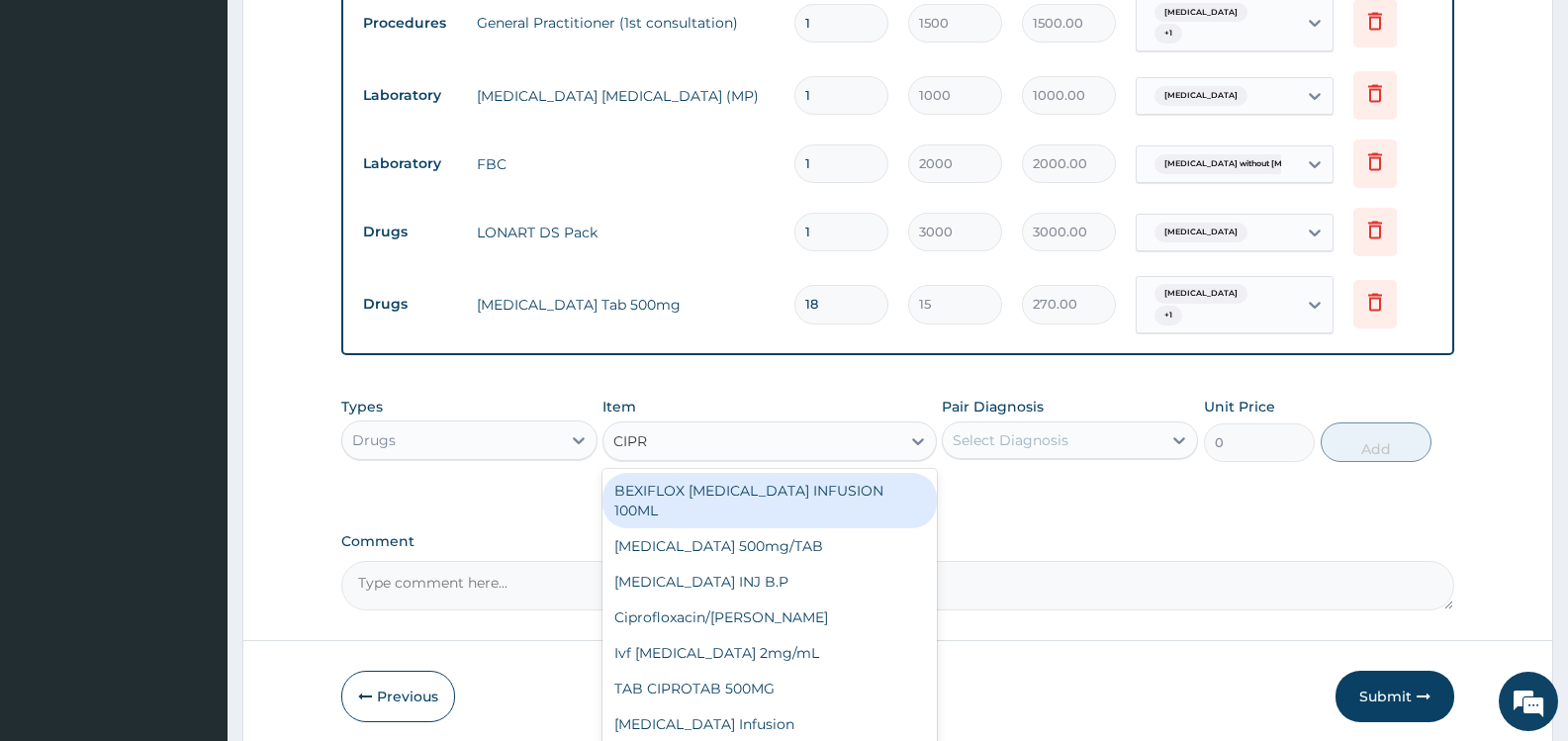
type input "CIPRO"
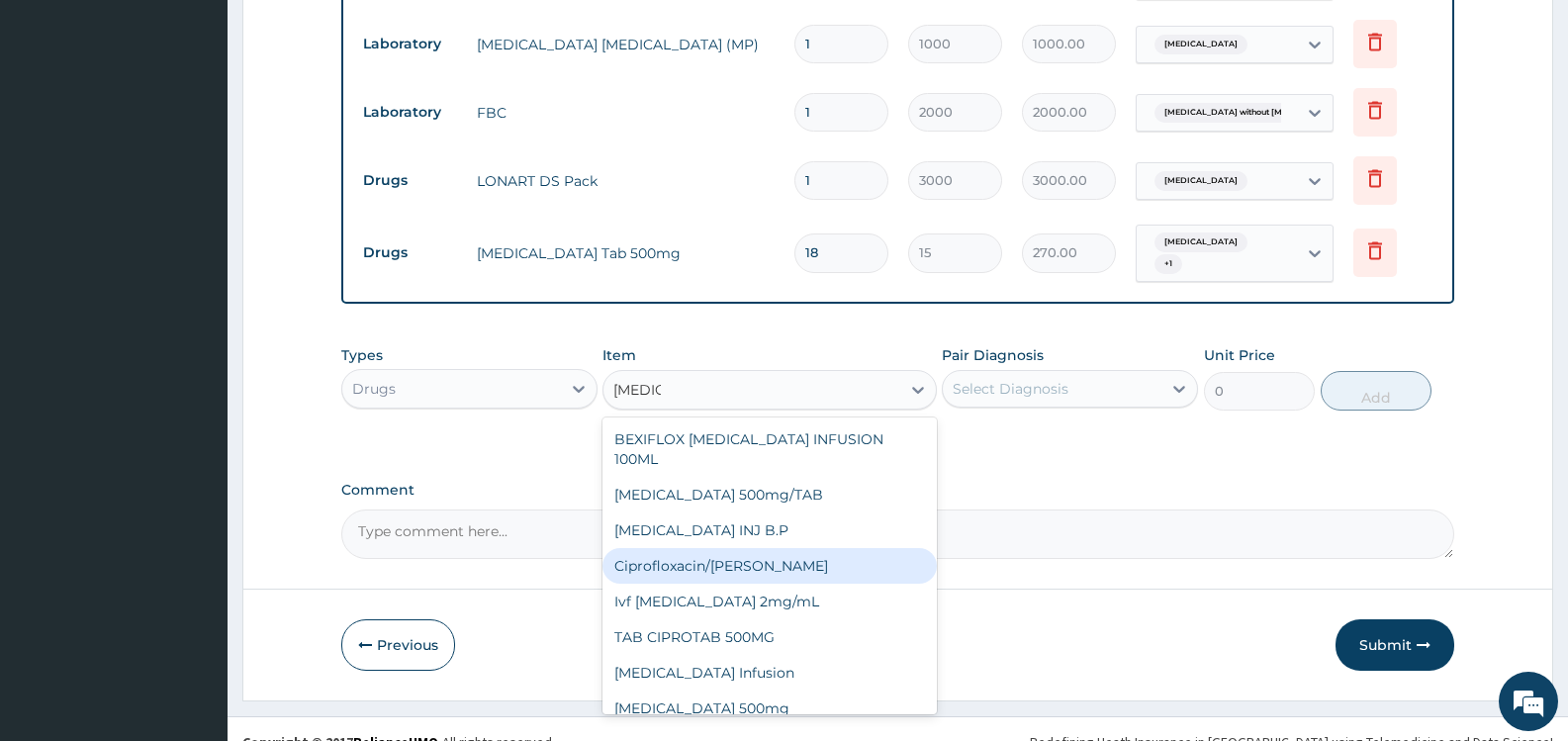
scroll to position [882, 0]
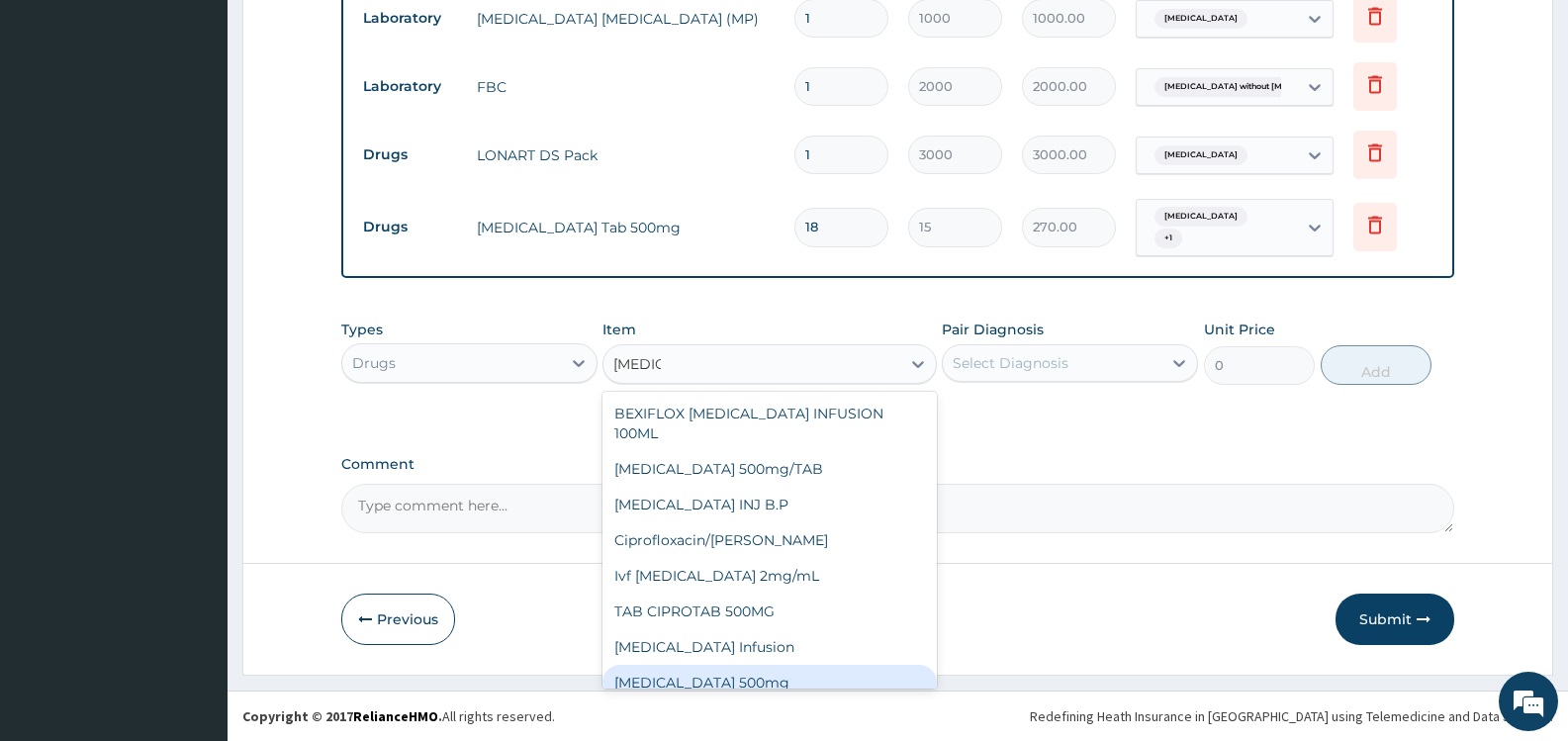
click at [735, 665] on div "[MEDICAL_DATA] 500mg" at bounding box center [769, 683] width 333 height 36
type input "180"
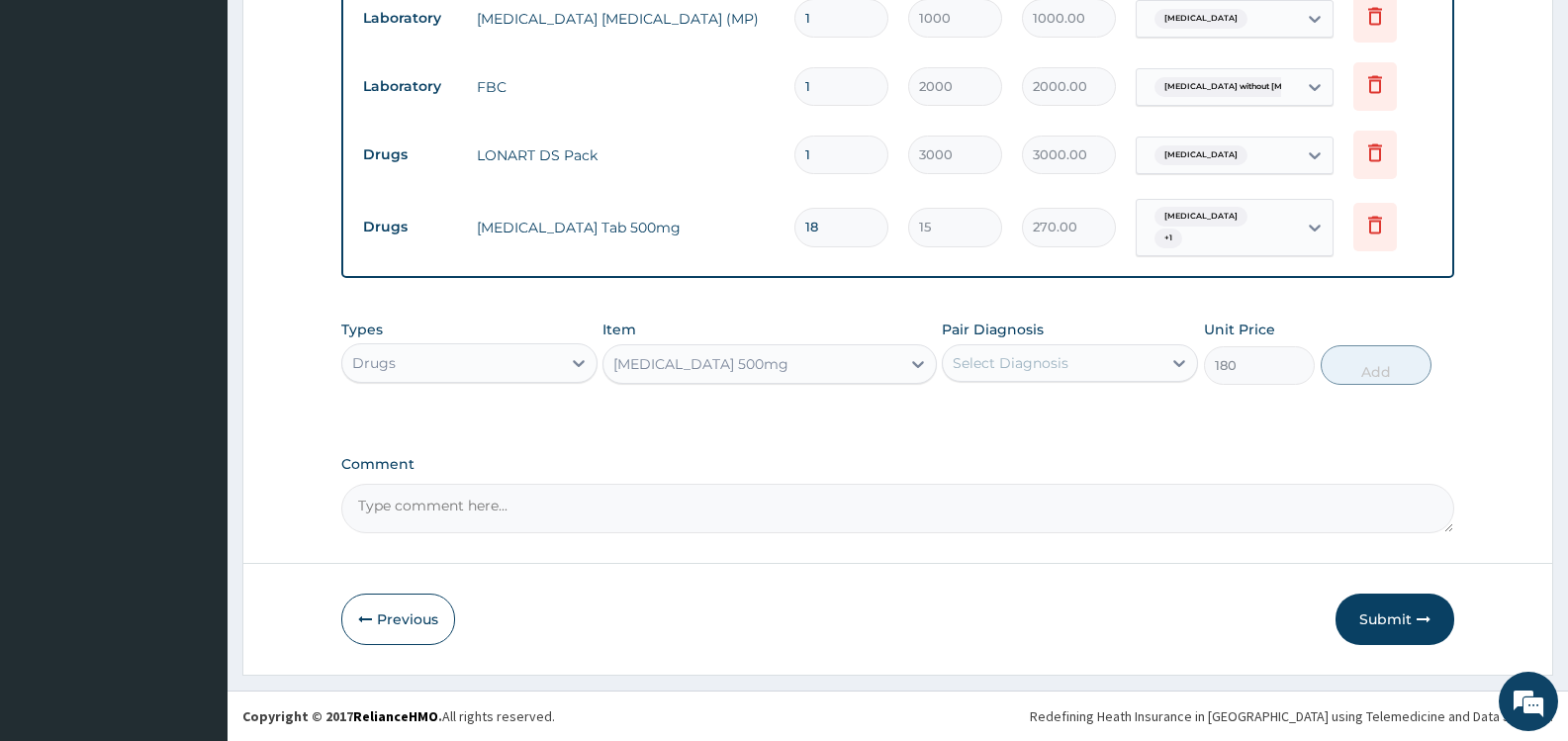
click at [1108, 369] on div "Select Diagnosis" at bounding box center [1051, 363] width 218 height 32
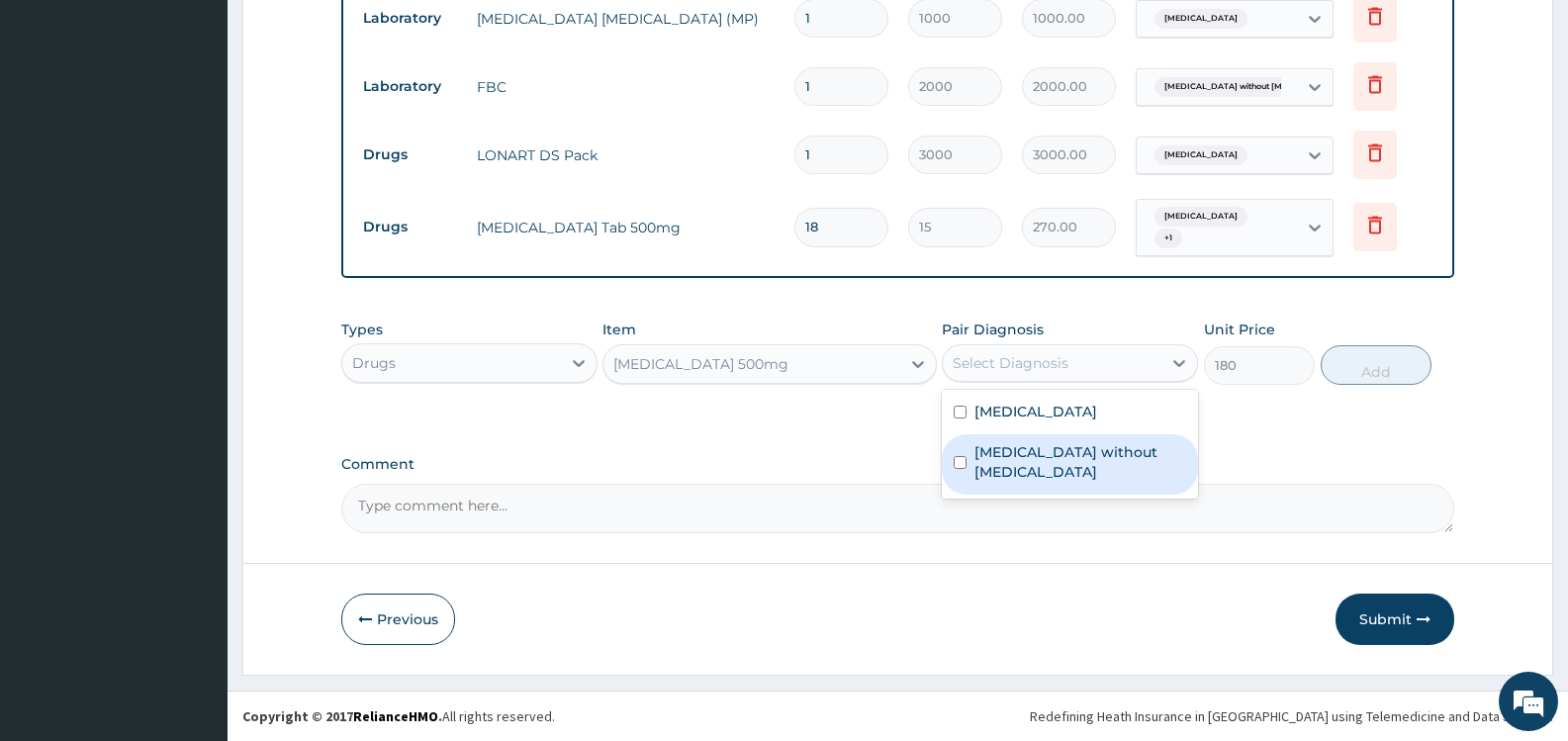
click at [1099, 453] on label "[MEDICAL_DATA] without [MEDICAL_DATA]" at bounding box center [1080, 462] width 211 height 40
checkbox input "true"
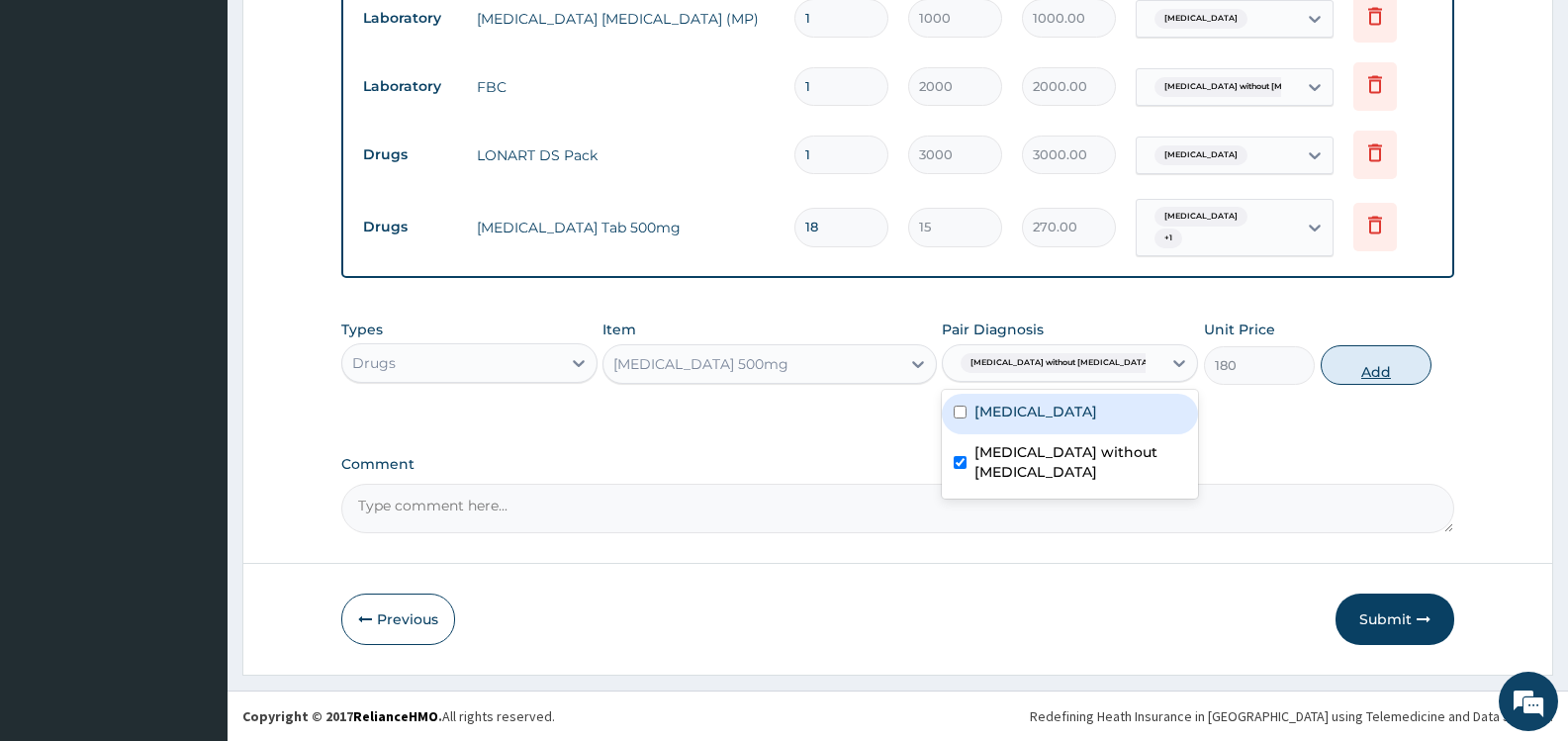
click at [1389, 366] on button "Add" at bounding box center [1375, 365] width 111 height 40
type input "0"
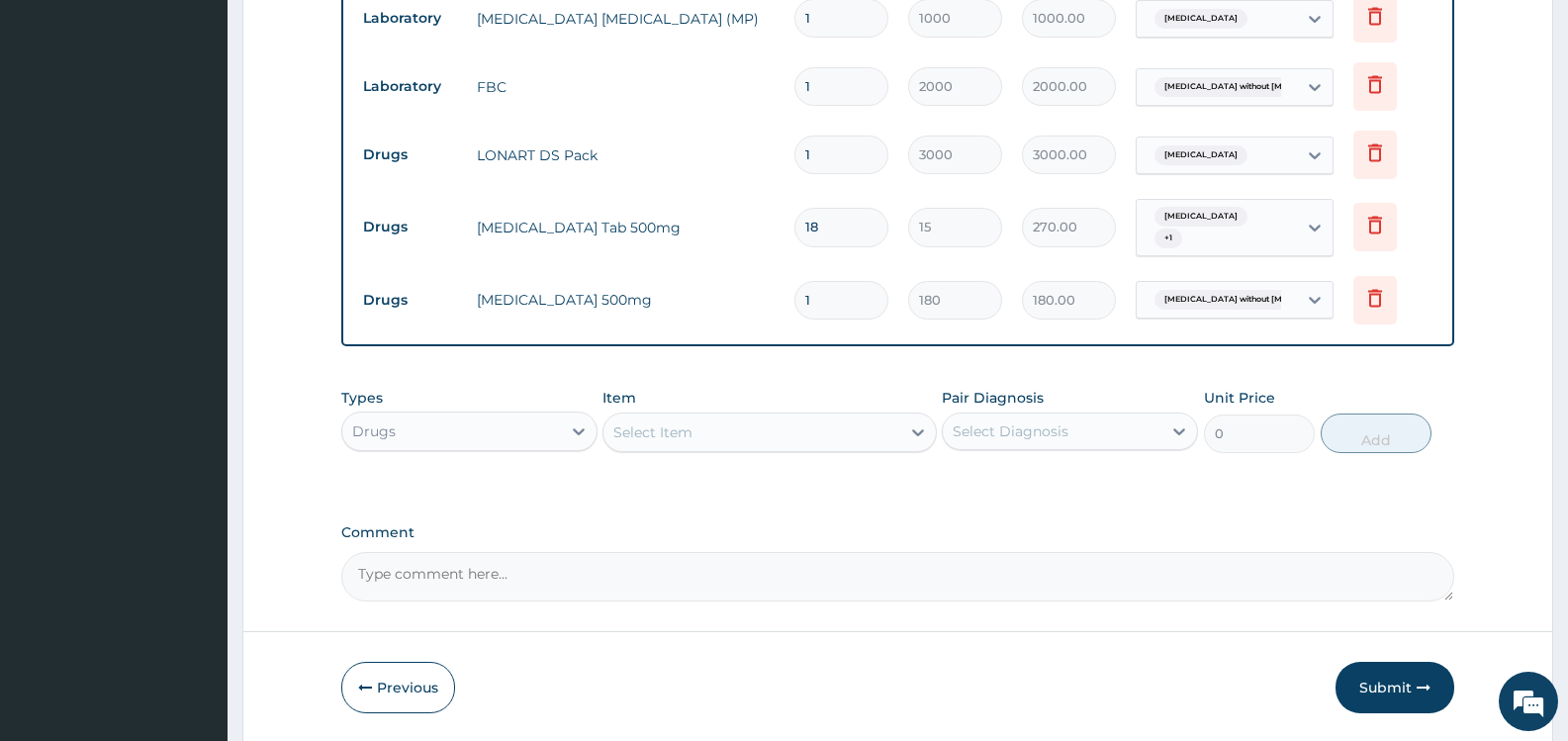
type input "10"
type input "1800.00"
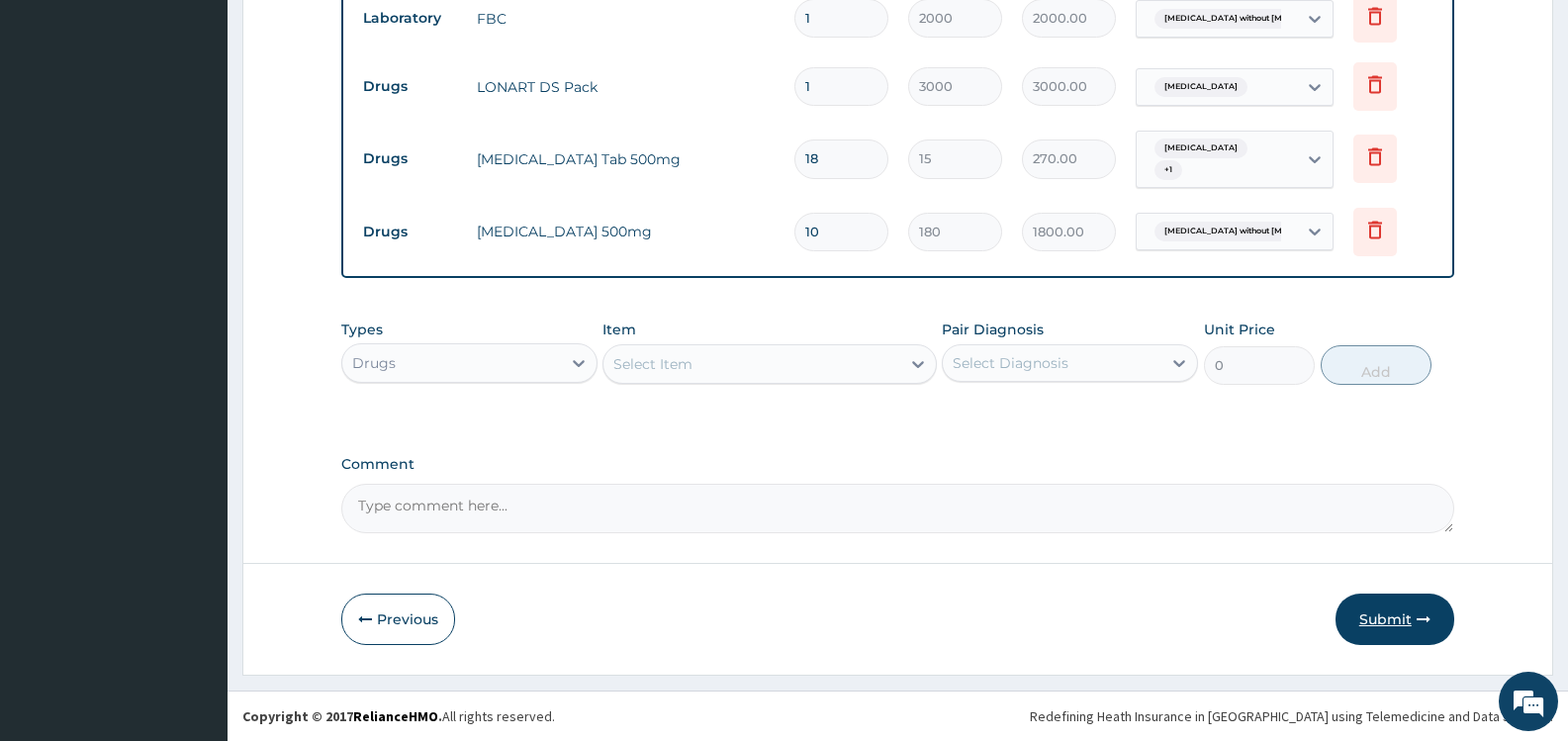
type input "10"
click at [1386, 617] on button "Submit" at bounding box center [1394, 619] width 119 height 52
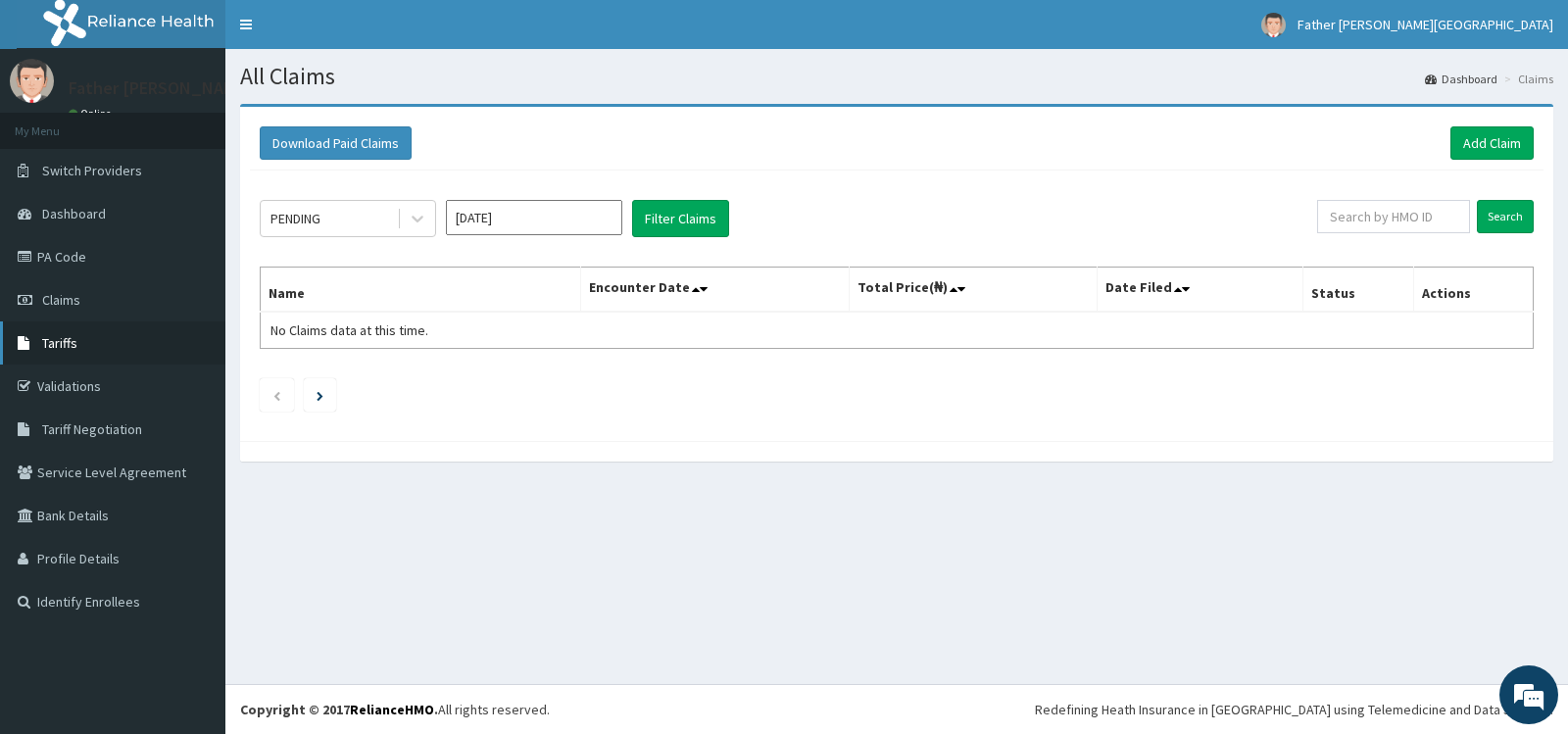
click at [68, 346] on span "Tariffs" at bounding box center [60, 343] width 36 height 18
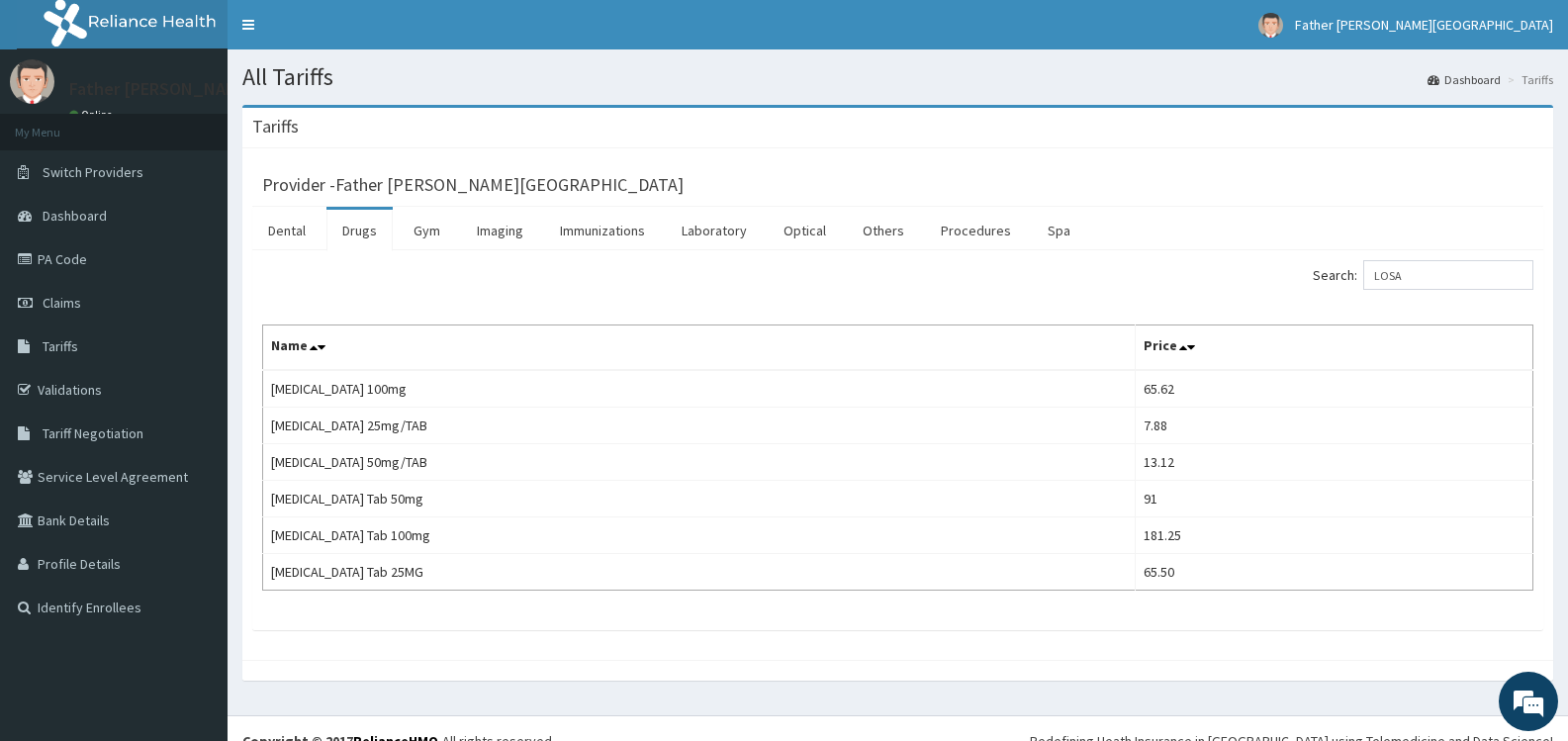
type input "LOSA"
click at [72, 301] on span "Claims" at bounding box center [62, 303] width 39 height 18
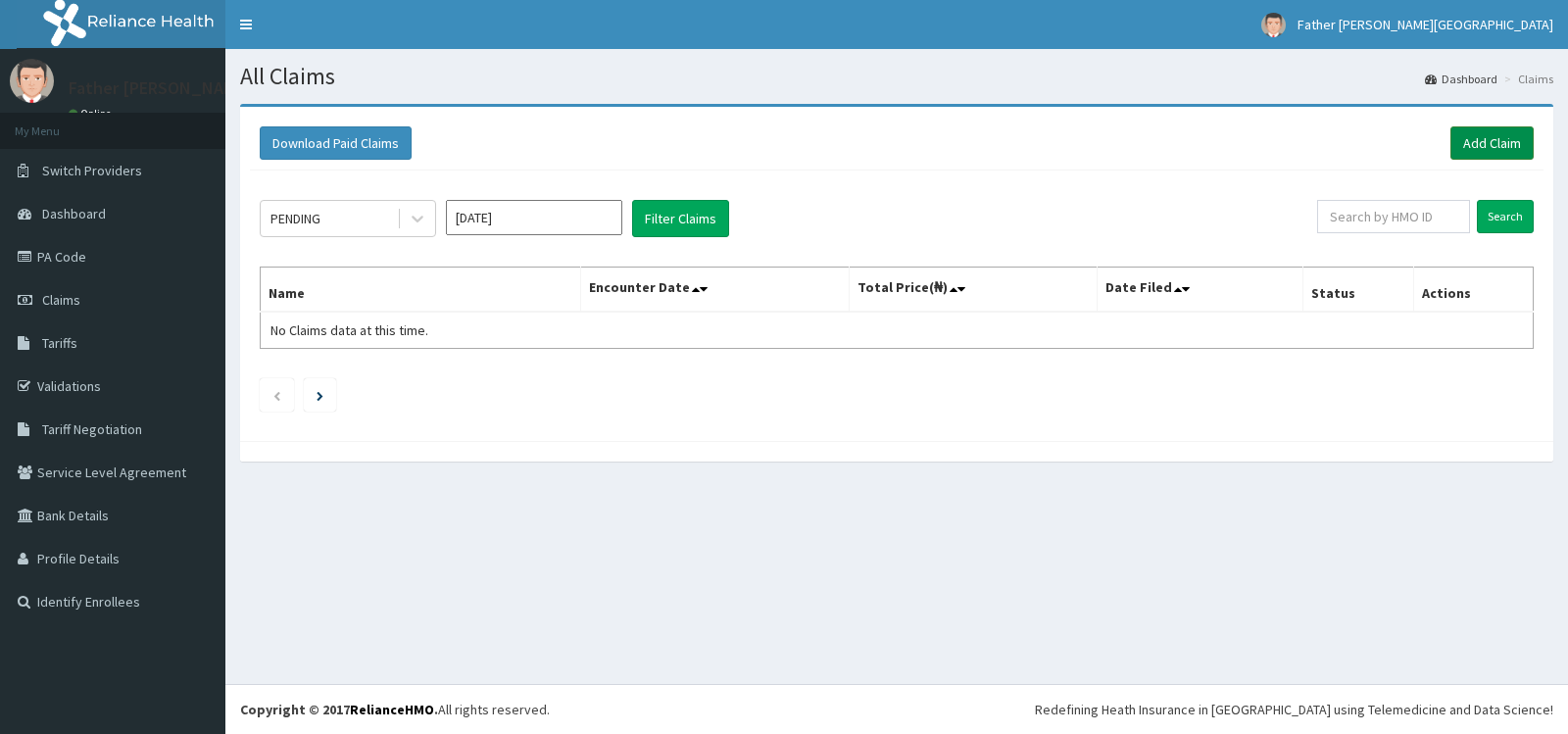
click at [1506, 140] on link "Add Claim" at bounding box center [1492, 143] width 83 height 34
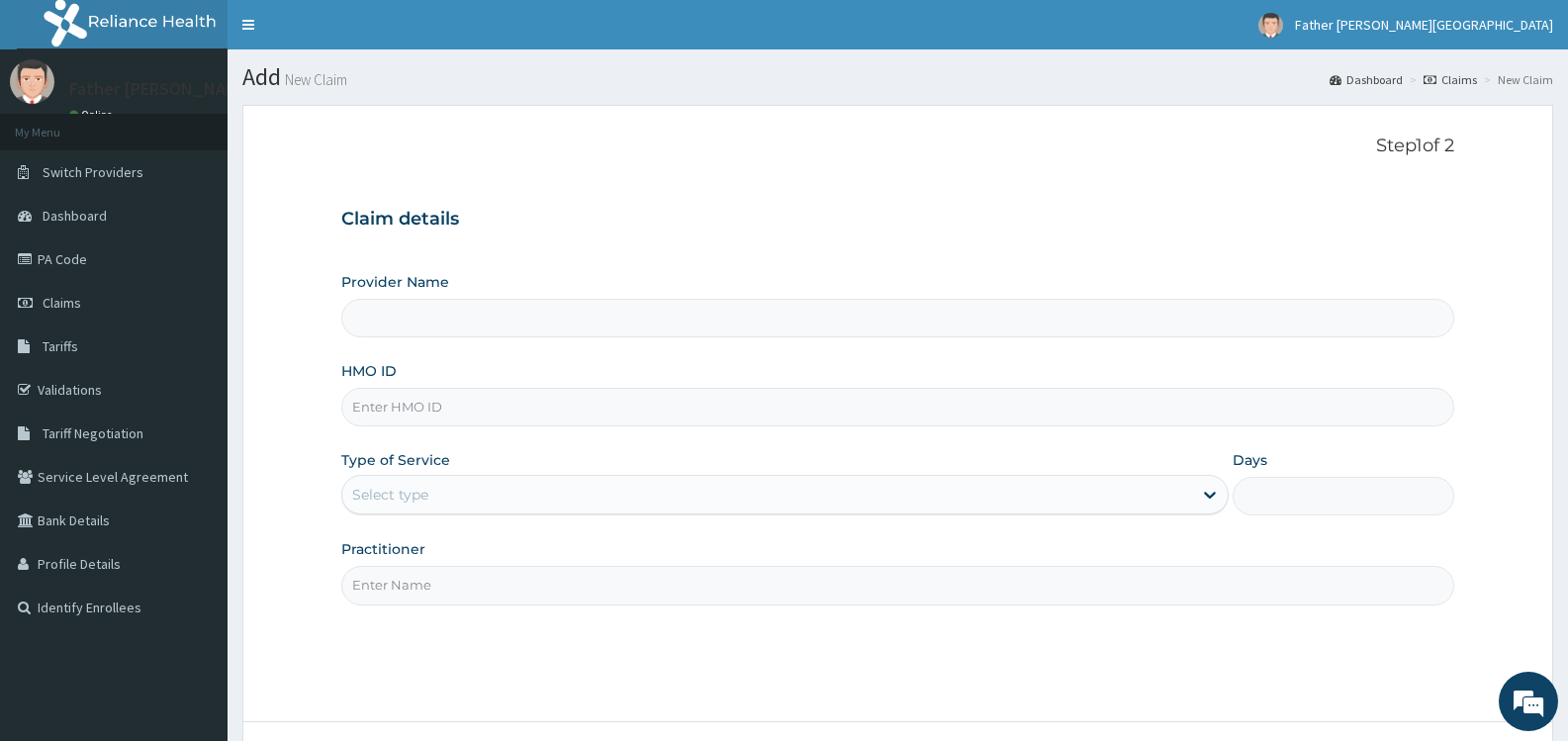
type input "Father [PERSON_NAME][GEOGRAPHIC_DATA]"
click at [371, 405] on input "HMO ID" at bounding box center [898, 407] width 1113 height 39
type input "CBA/10033/B"
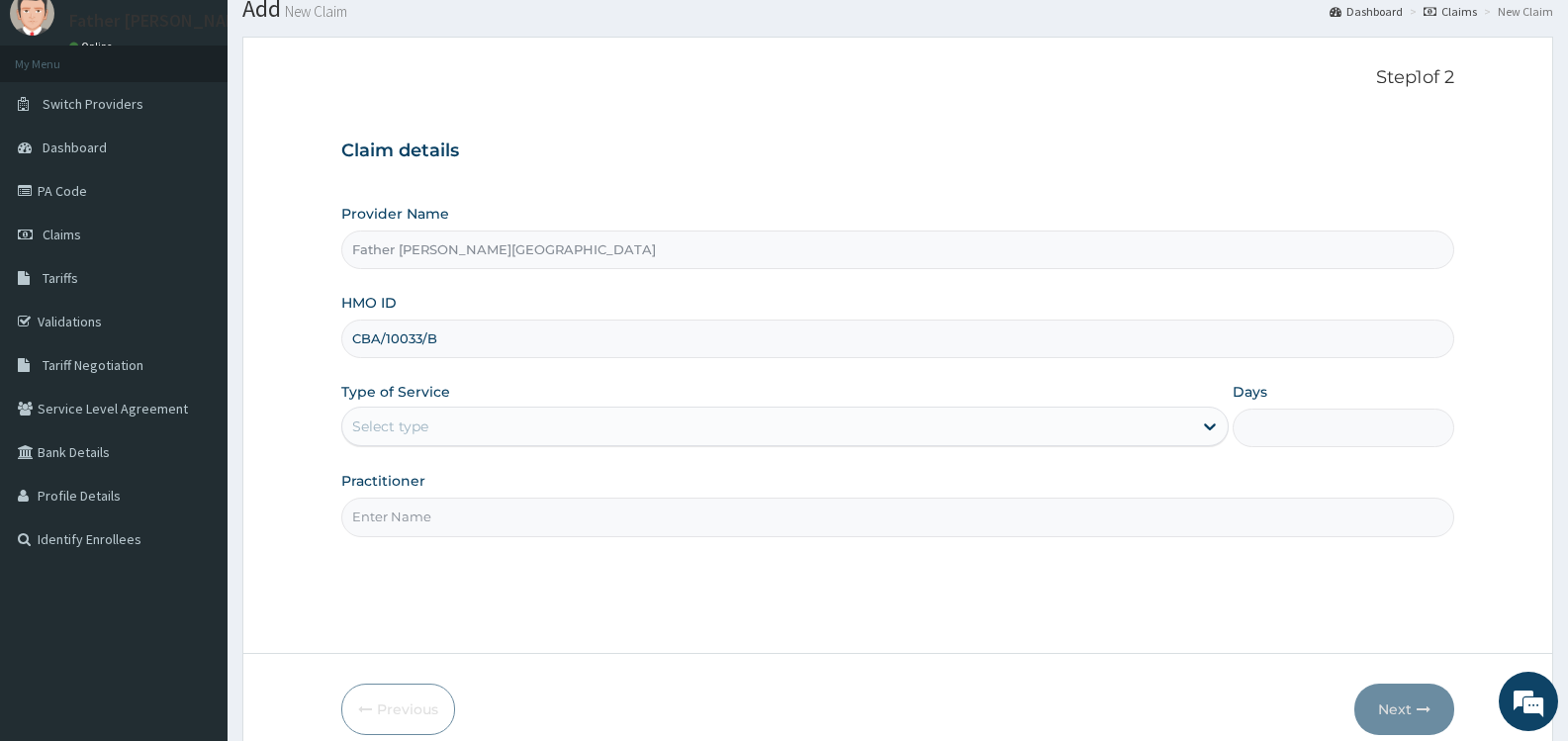
scroll to position [159, 0]
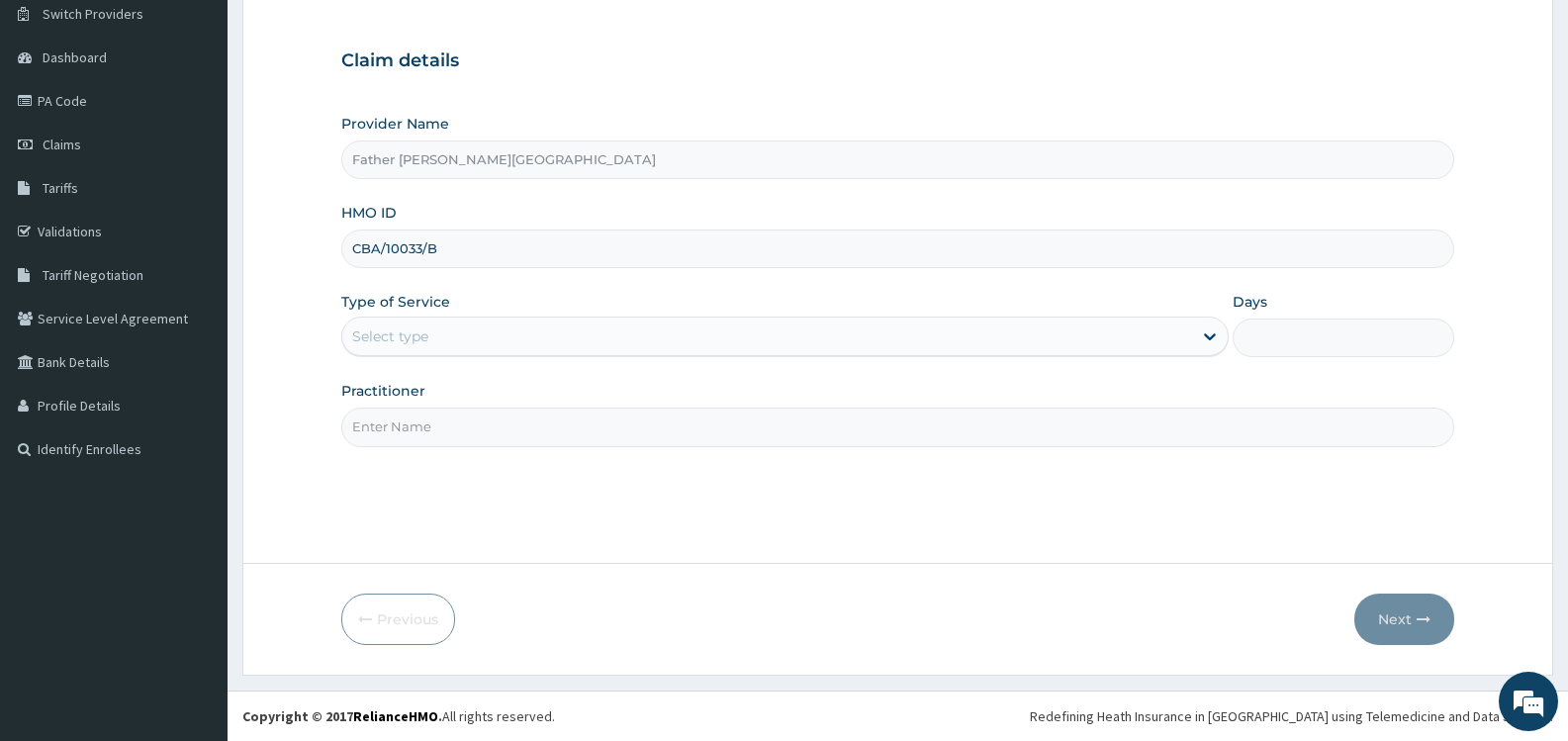
click at [463, 329] on div "Select type" at bounding box center [766, 336] width 849 height 32
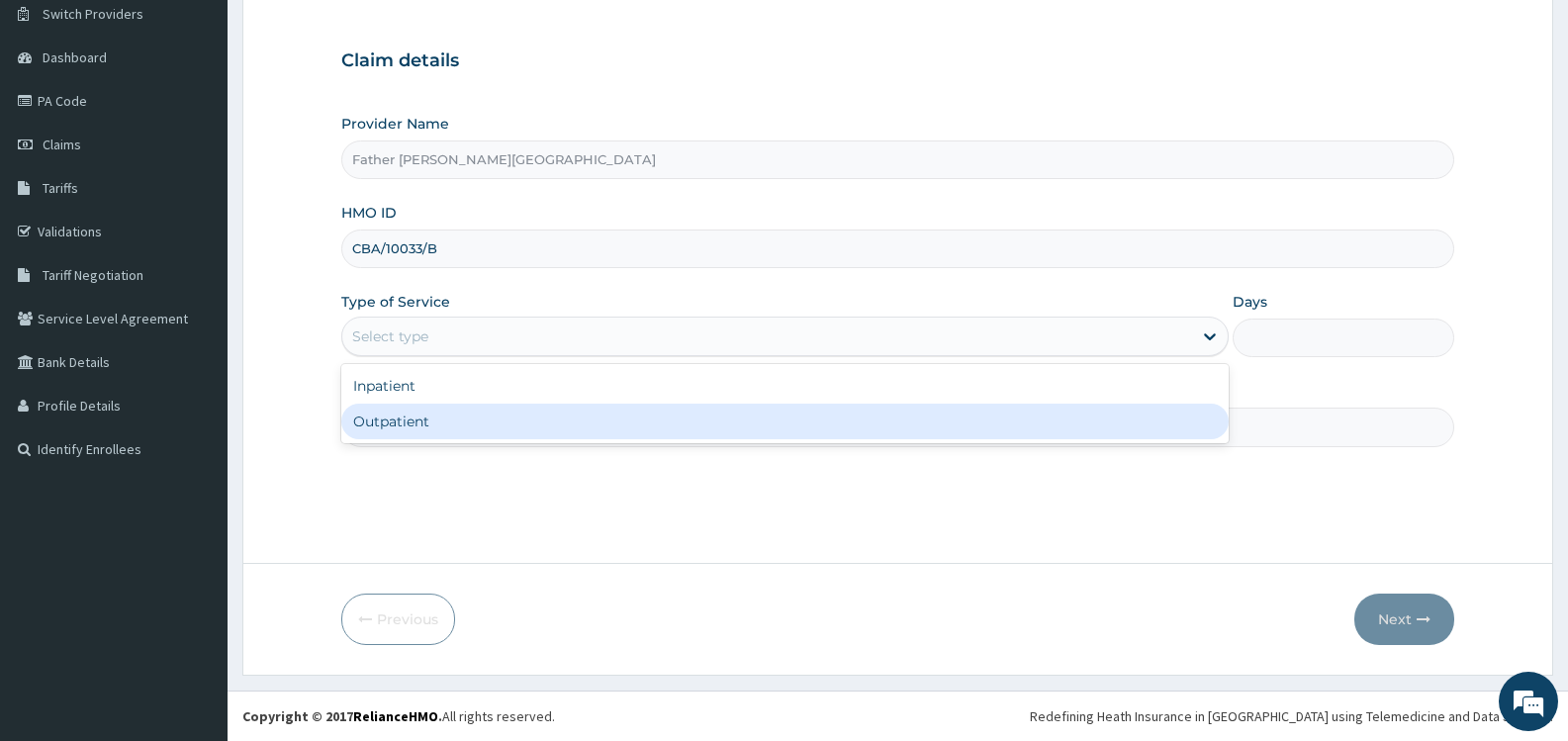
click at [479, 418] on div "Outpatient" at bounding box center [784, 422] width 887 height 36
type input "1"
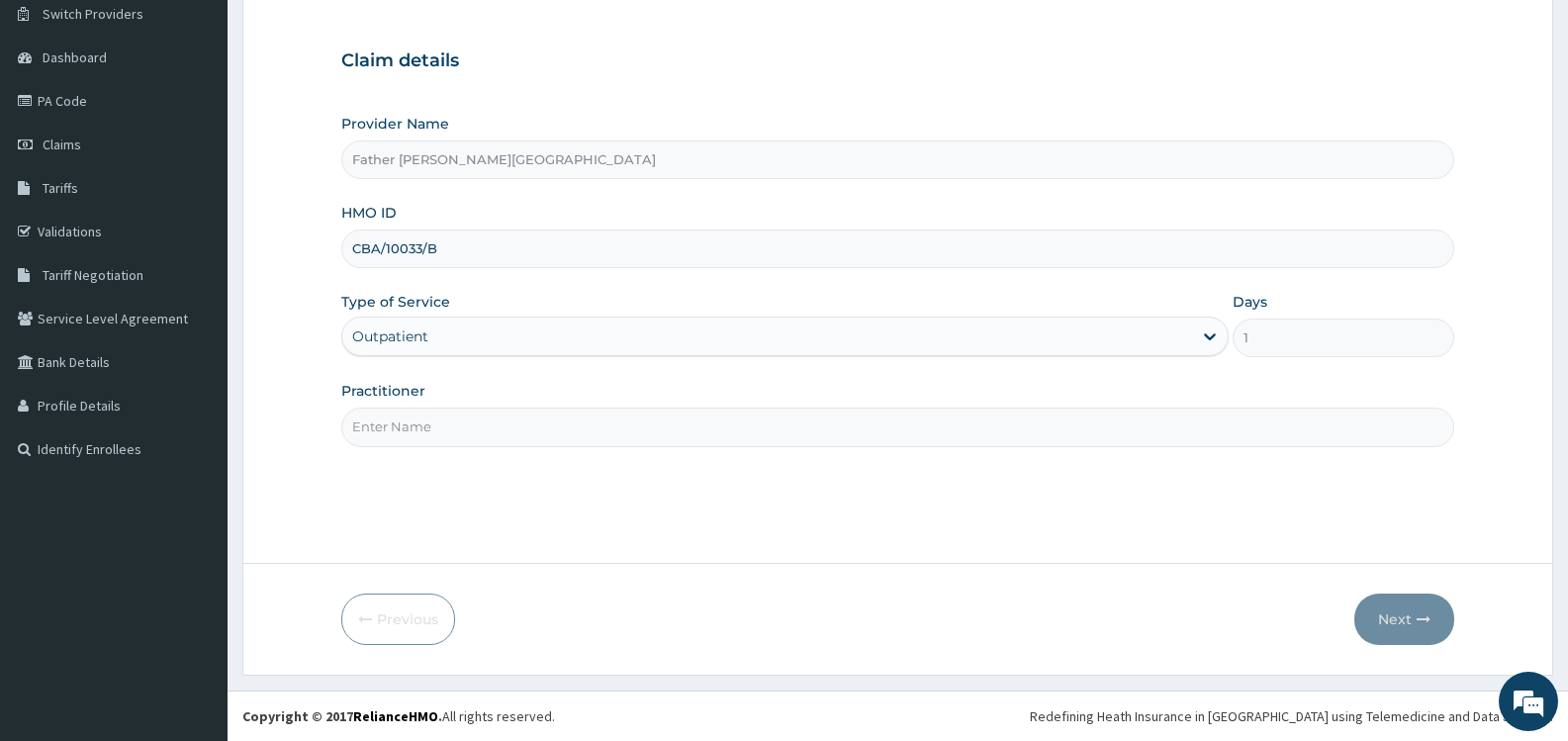
click at [478, 434] on input "Practitioner" at bounding box center [898, 427] width 1113 height 39
type input "DR. JEREMIAH"
click at [1388, 617] on button "Next" at bounding box center [1404, 619] width 100 height 52
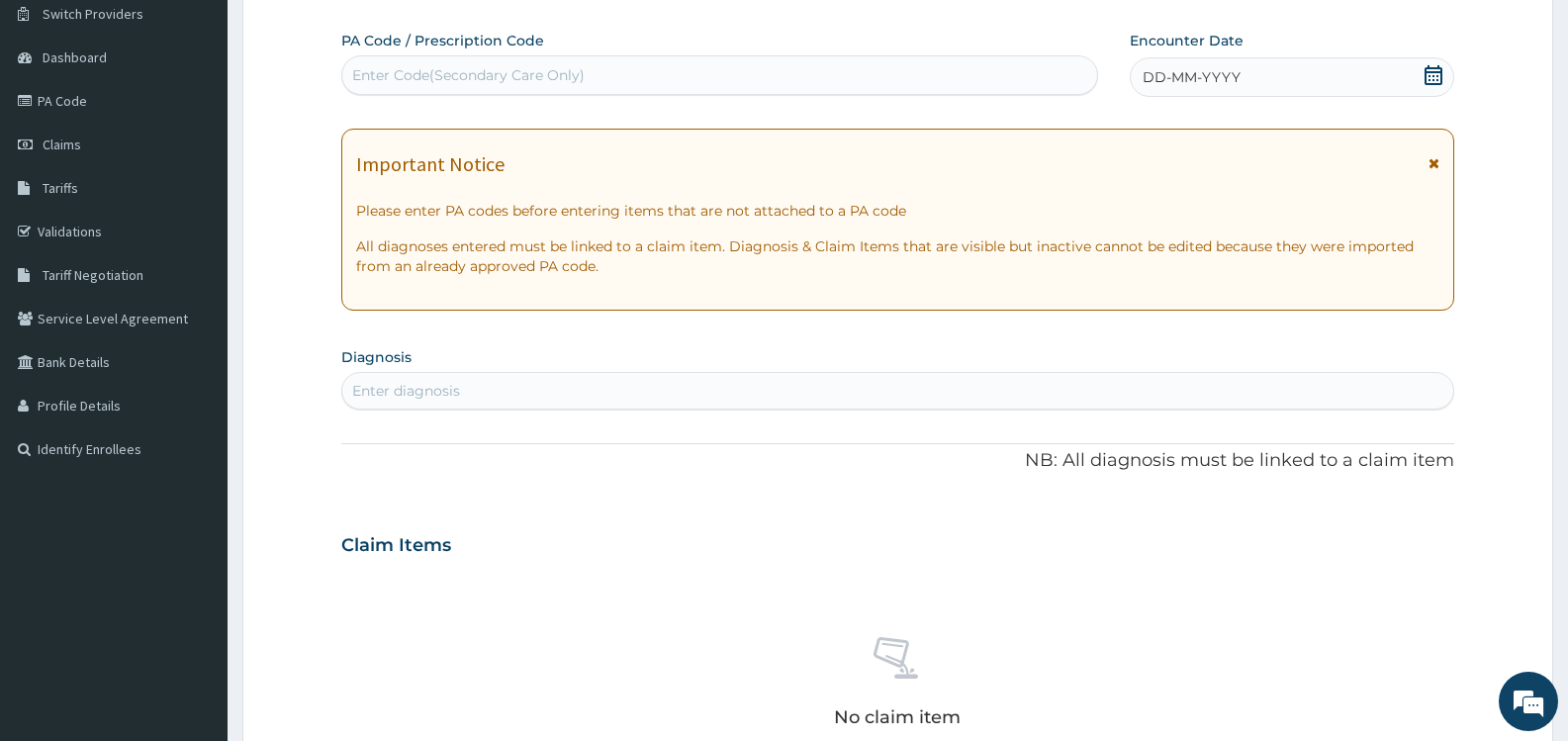
click at [1432, 76] on icon at bounding box center [1434, 75] width 18 height 20
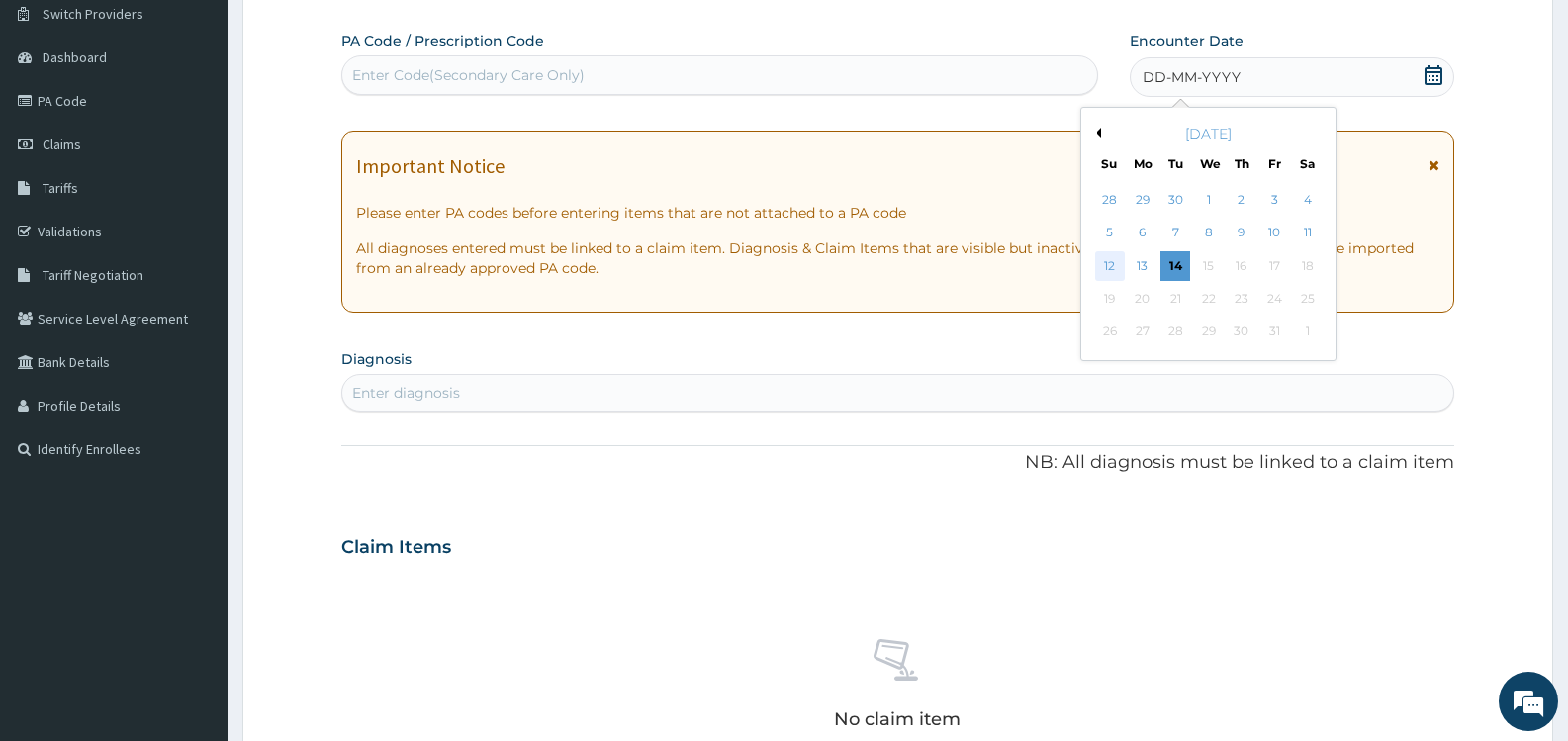
click at [1110, 264] on div "12" at bounding box center [1110, 266] width 30 height 30
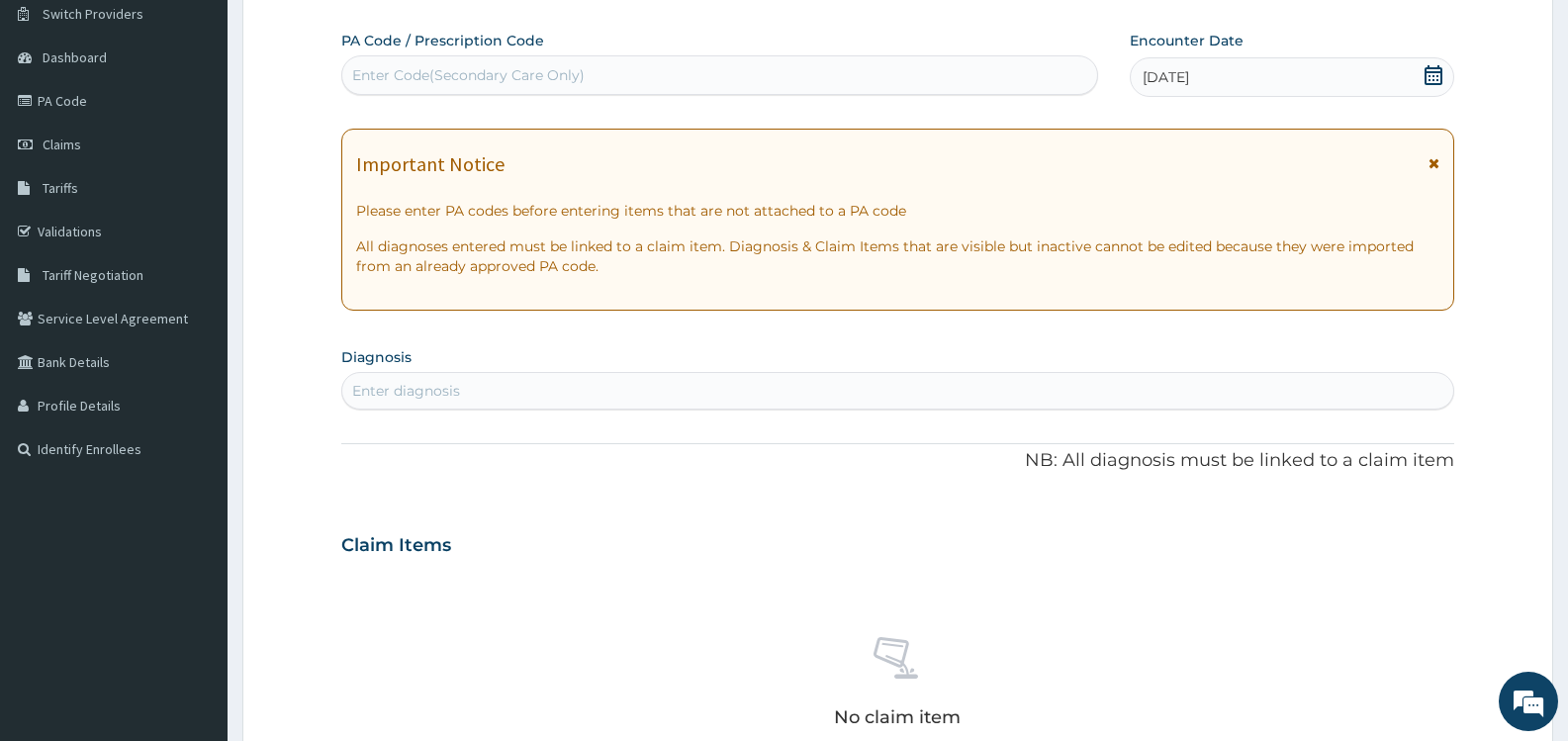
click at [483, 391] on div "Enter diagnosis" at bounding box center [898, 391] width 1111 height 32
type input "WOUND"
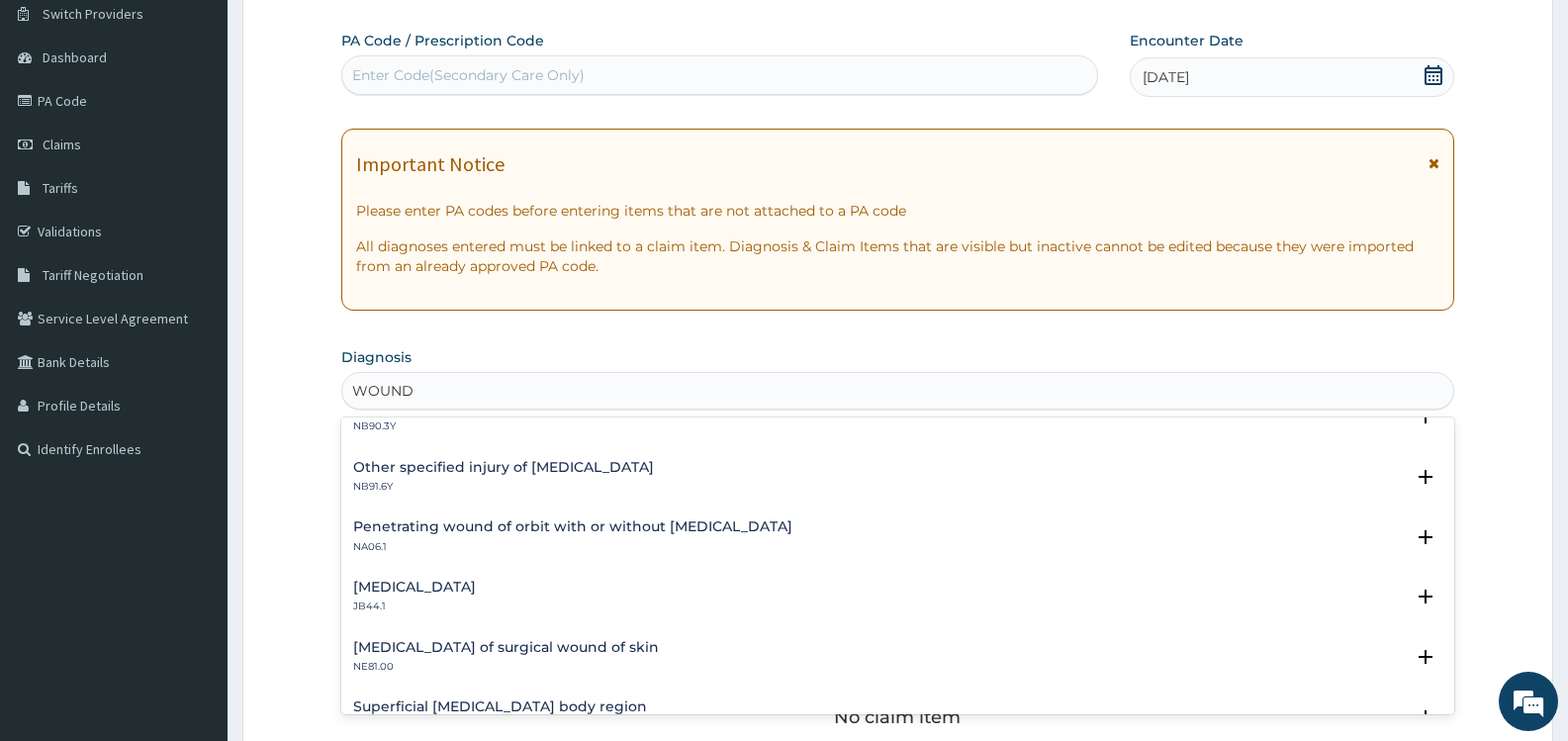
scroll to position [2713, 0]
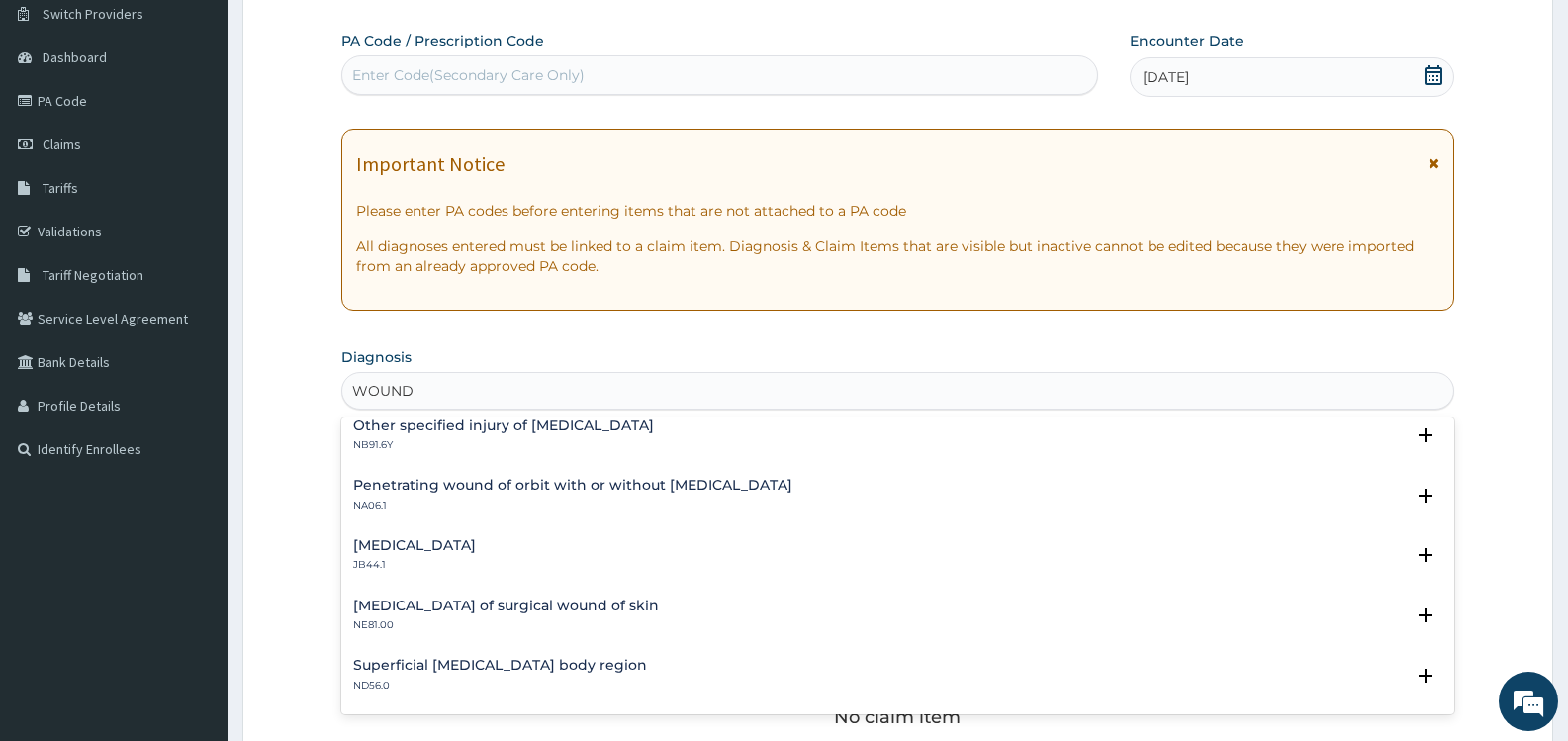
click at [628, 662] on h4 "Superficial injury of unspecified body region" at bounding box center [500, 665] width 294 height 15
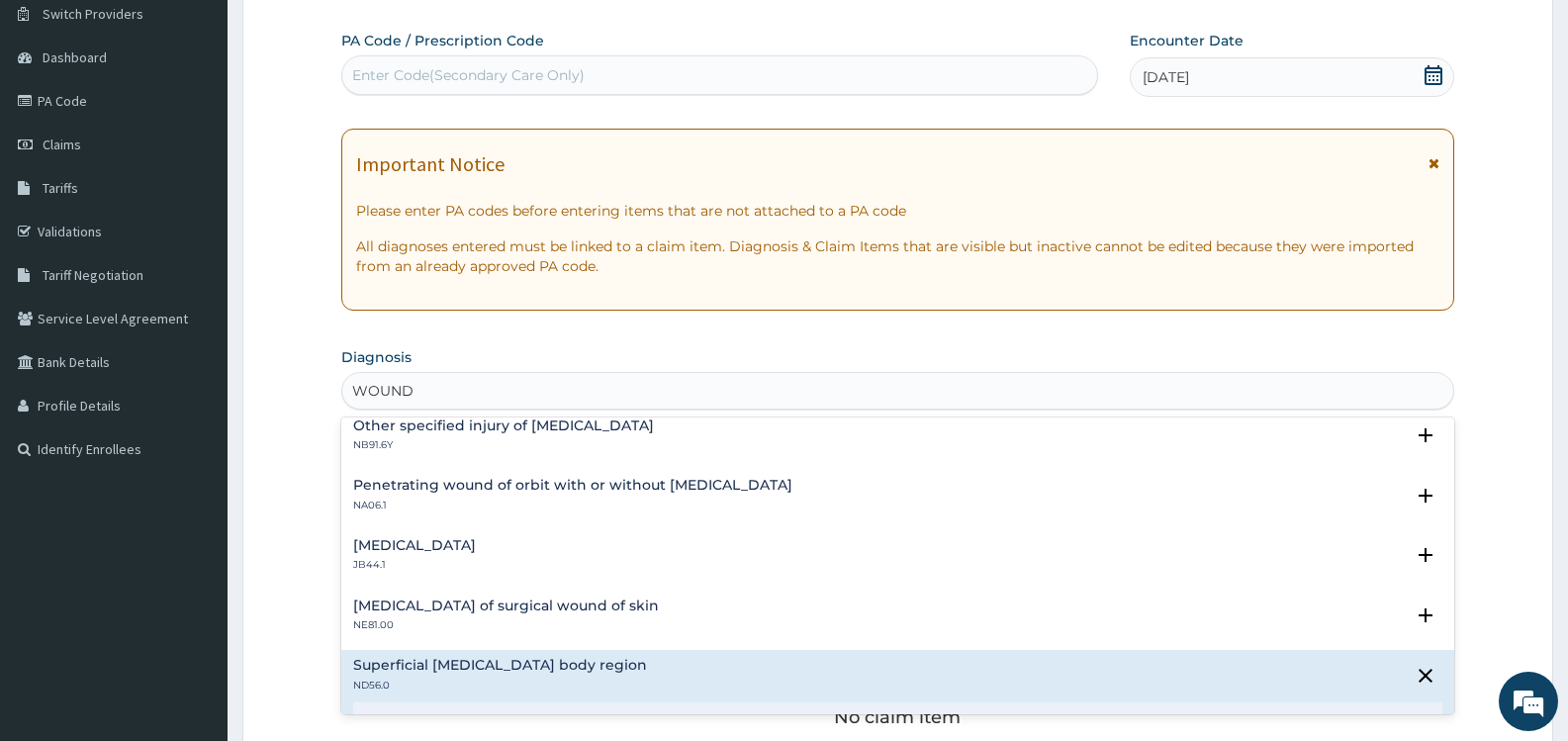
scroll to position [2837, 0]
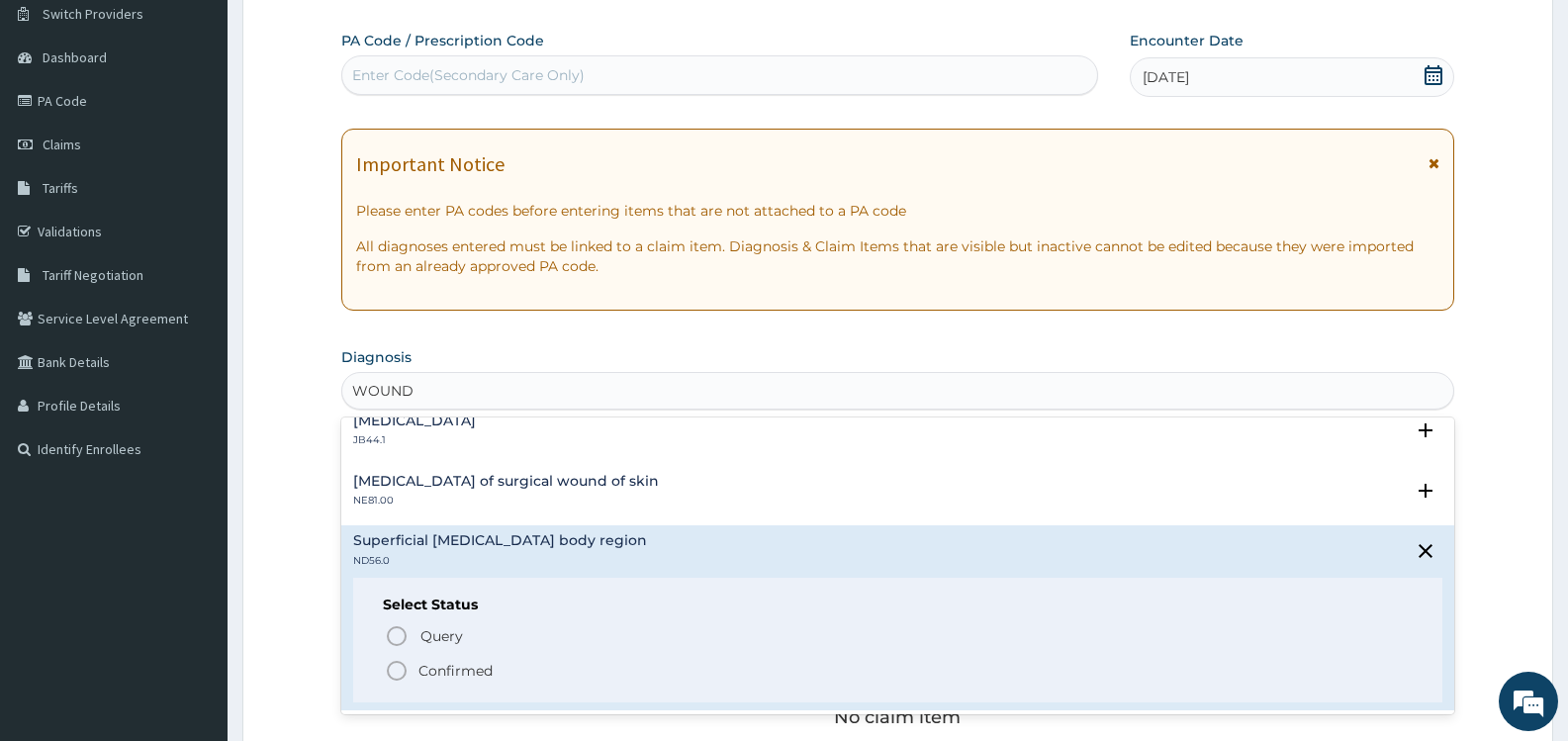
click at [397, 670] on icon "status option filled" at bounding box center [397, 671] width 24 height 24
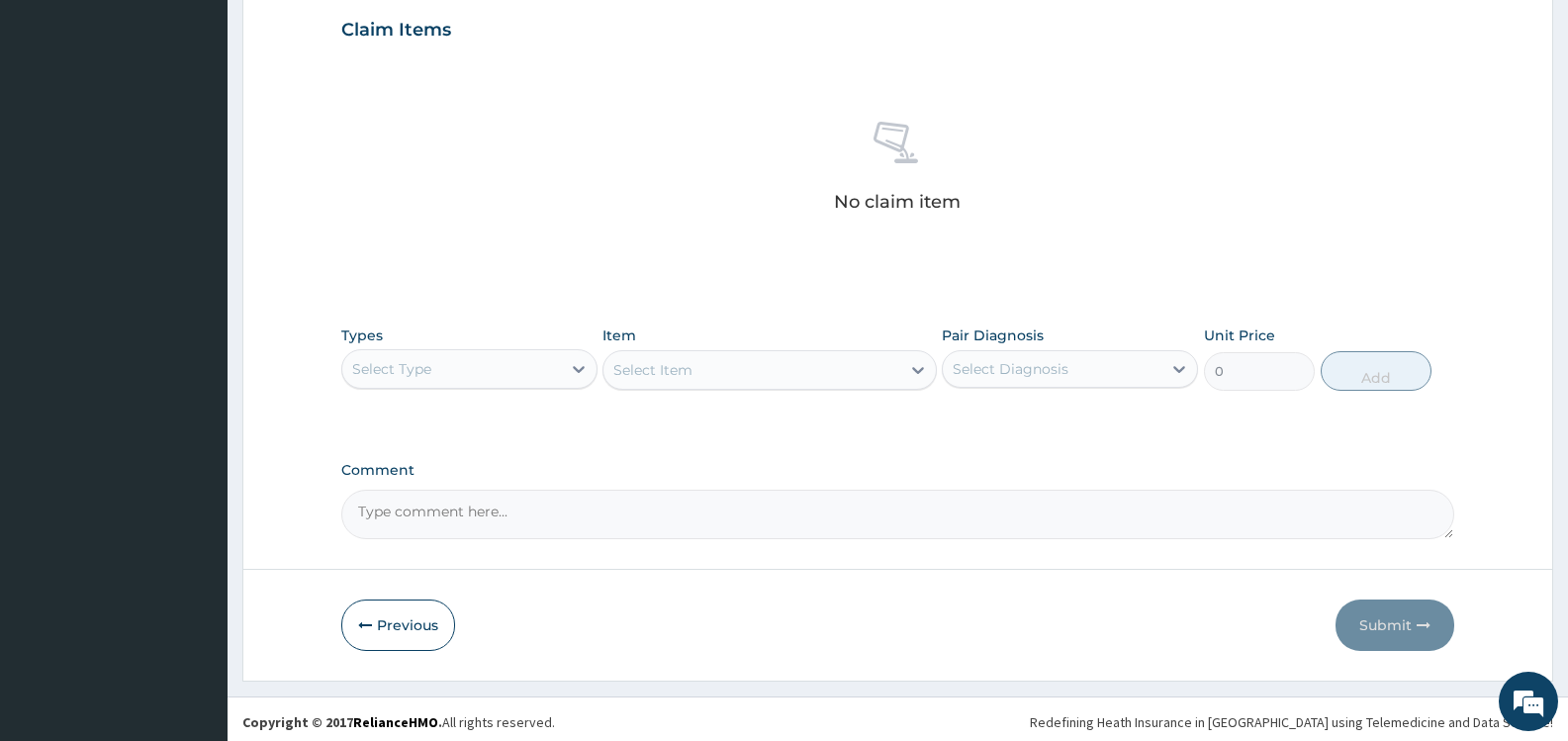
scroll to position [685, 0]
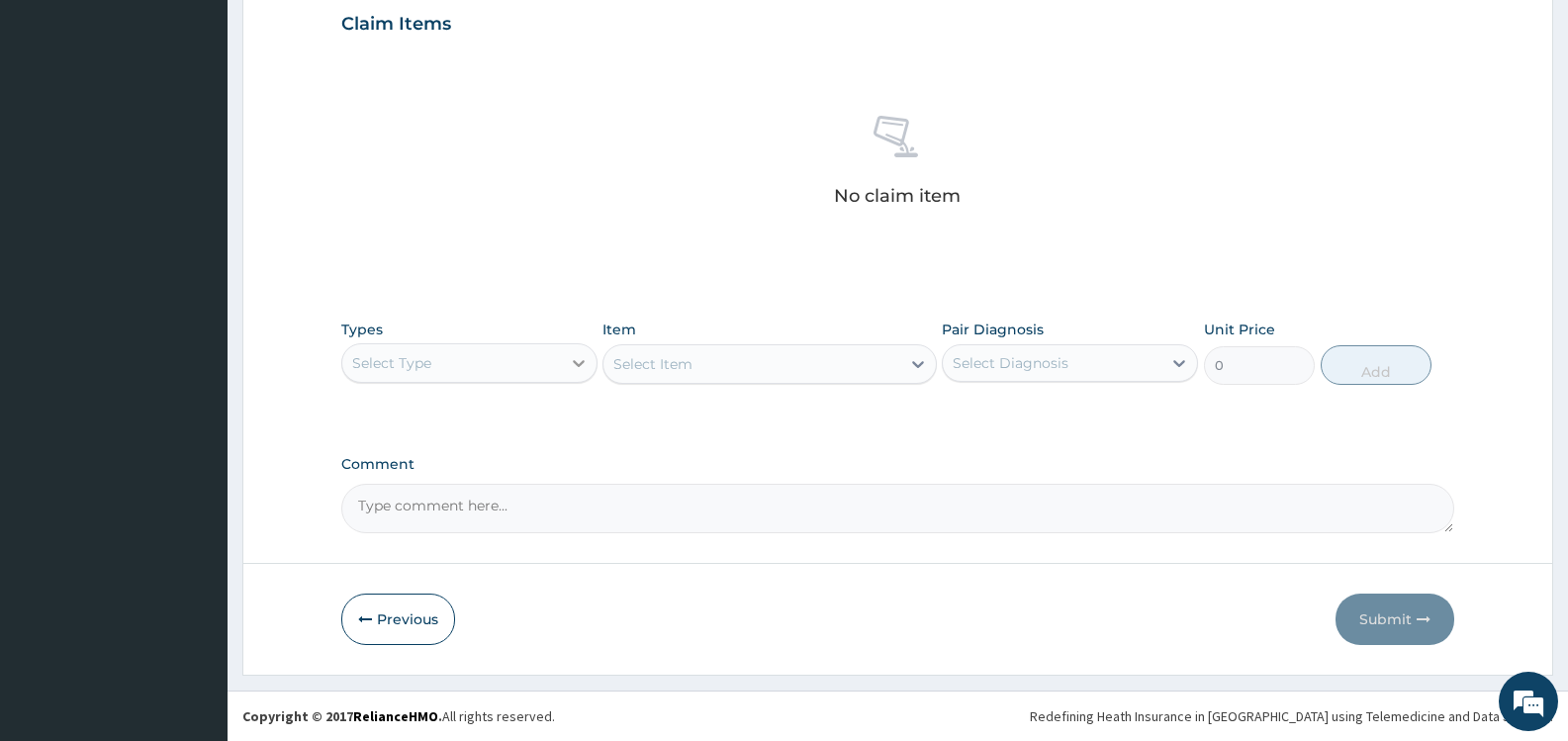
click at [575, 365] on icon at bounding box center [579, 363] width 20 height 20
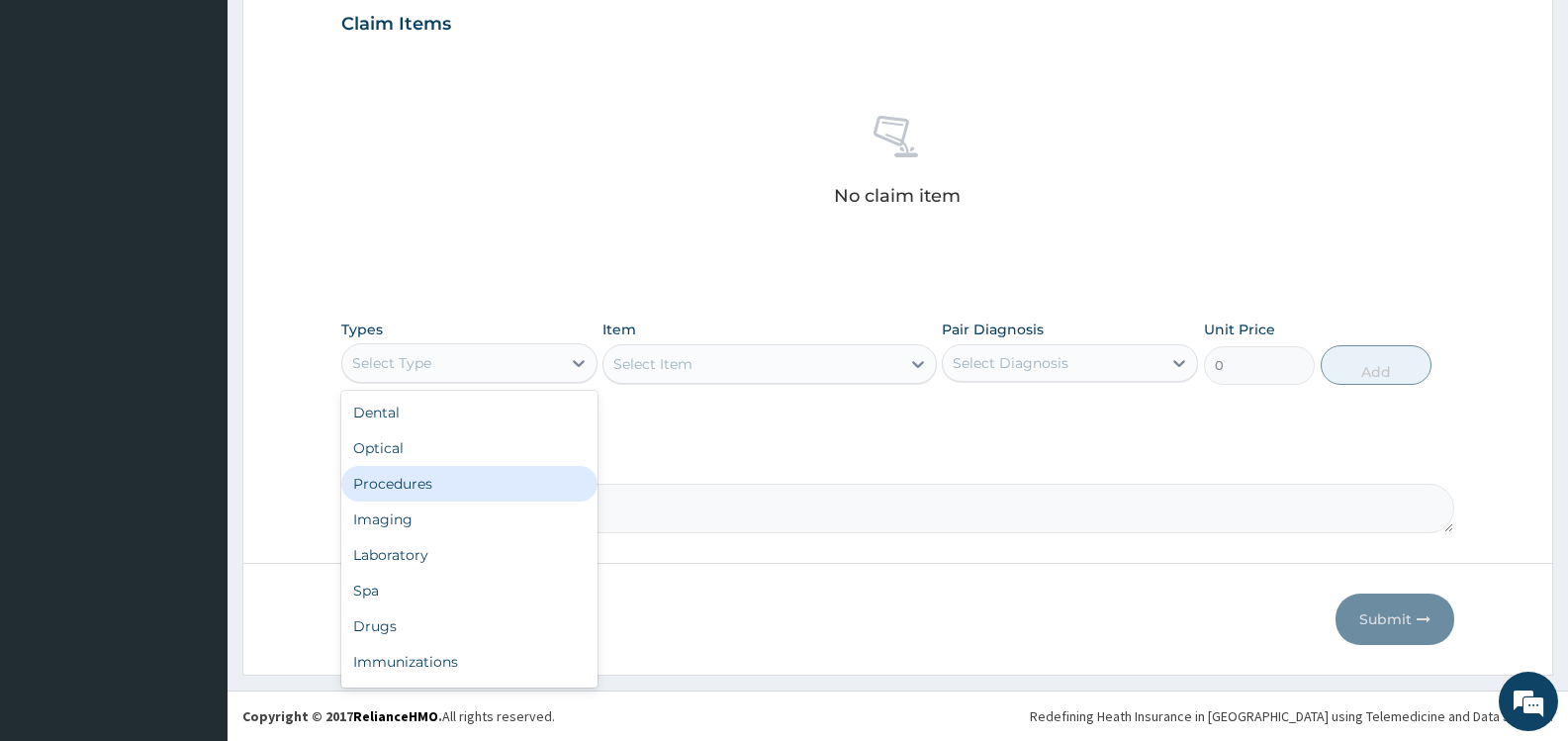
click at [419, 485] on div "Procedures" at bounding box center [469, 484] width 256 height 36
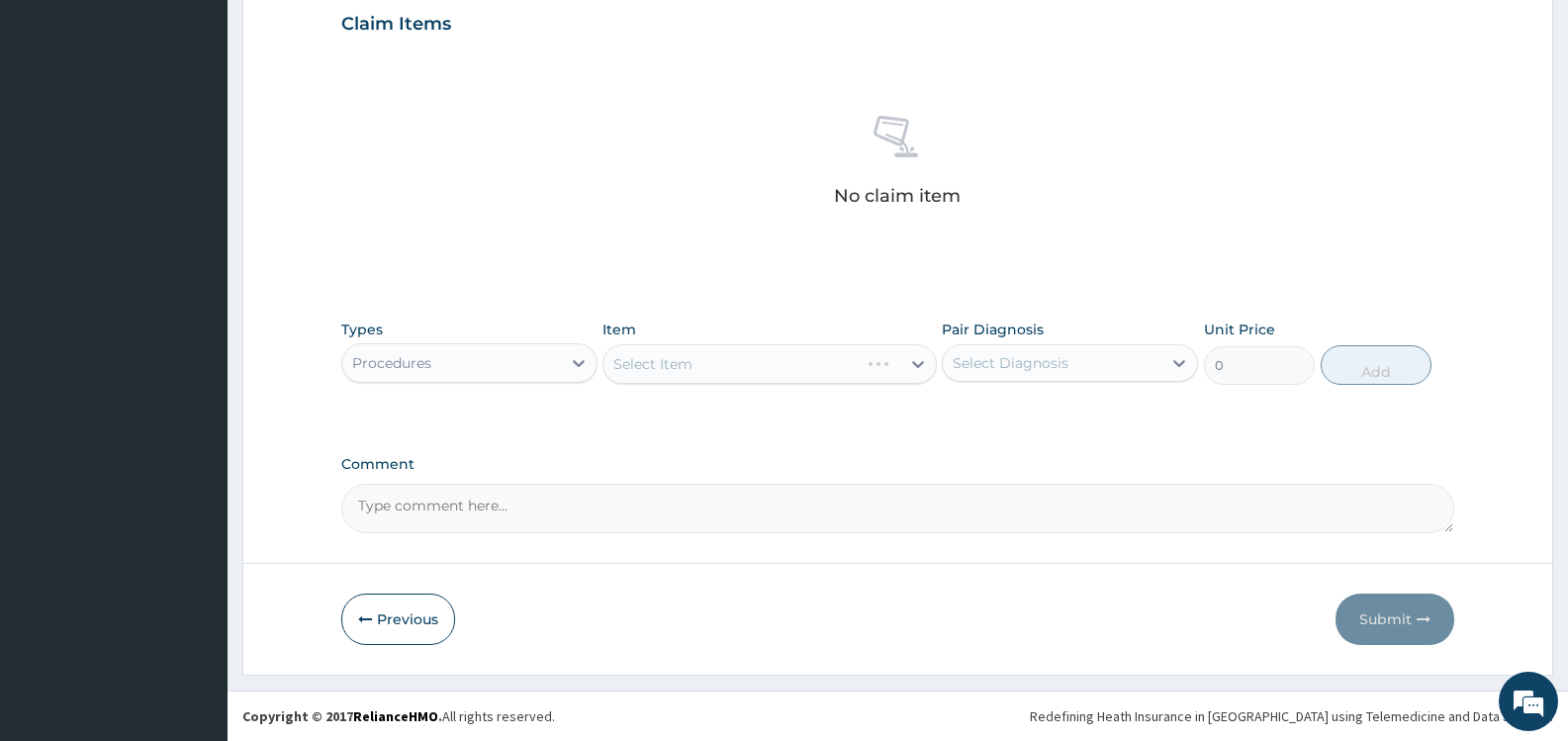
click at [1024, 359] on div "Select Diagnosis" at bounding box center [1010, 363] width 116 height 20
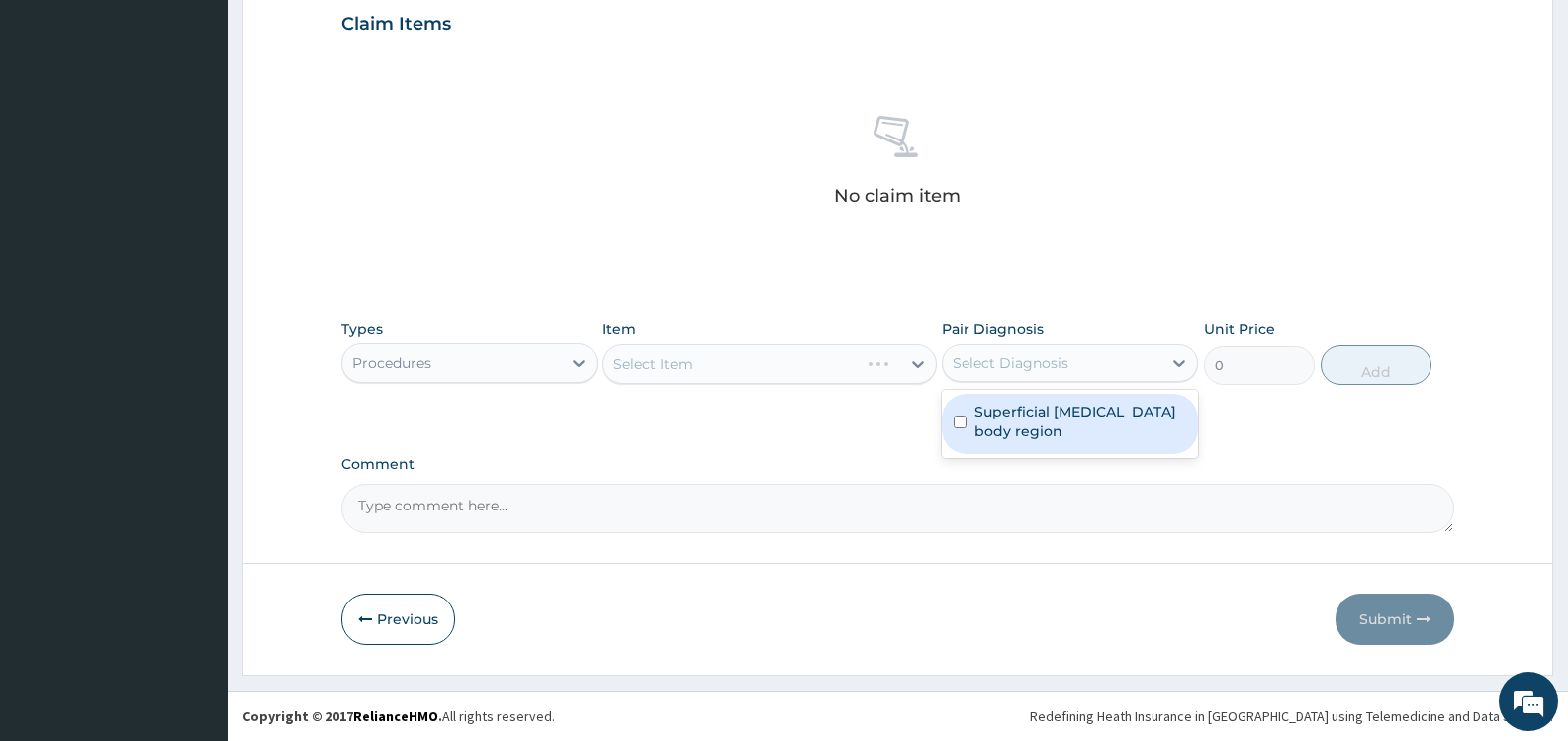
click at [1011, 419] on label "Superficial injury of unspecified body region" at bounding box center [1080, 422] width 211 height 40
checkbox input "true"
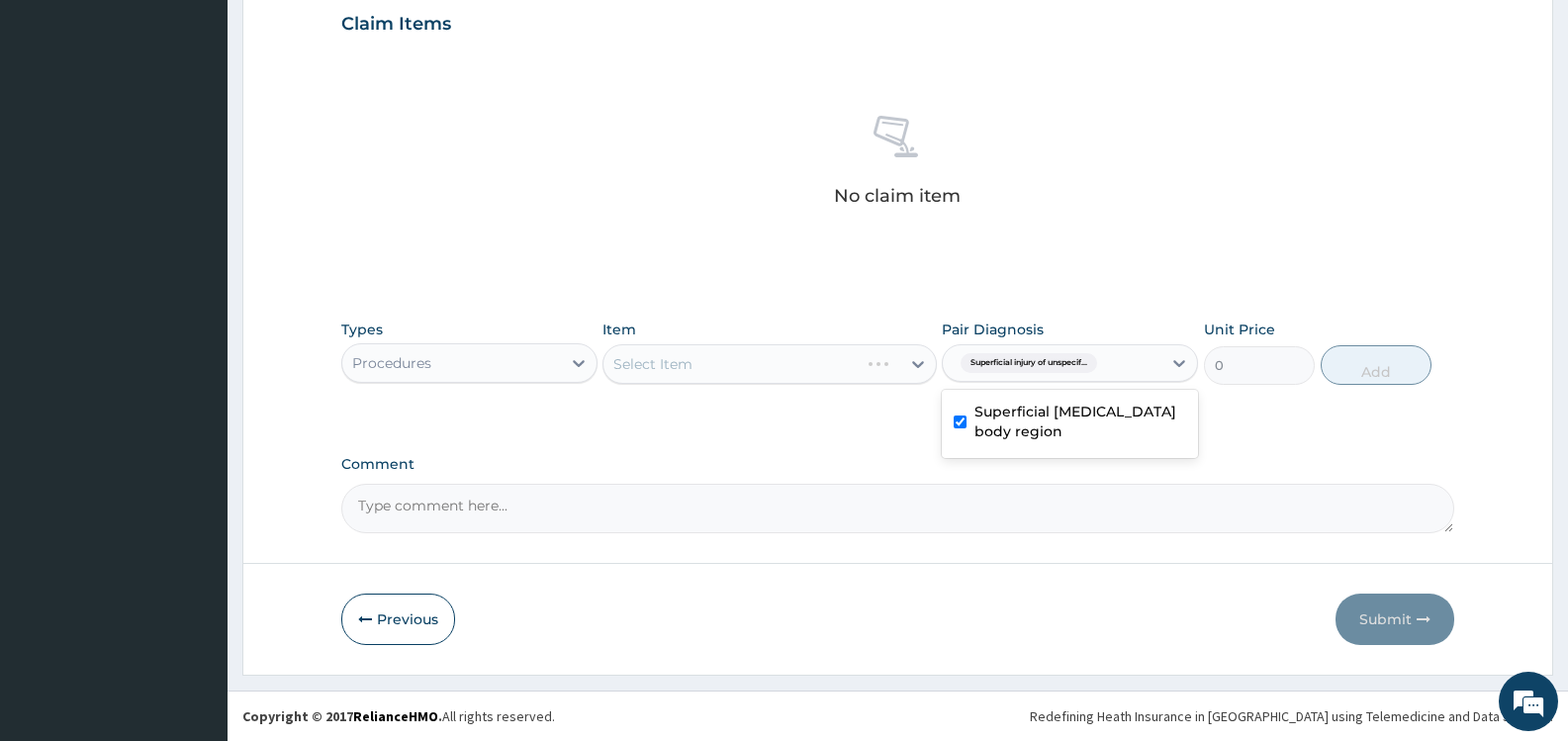
click at [821, 433] on div "PA Code / Prescription Code Enter Code(Secondary Care Only) Encounter Date 12-1…" at bounding box center [898, 18] width 1113 height 1030
click at [832, 369] on div "Select Item" at bounding box center [751, 364] width 296 height 32
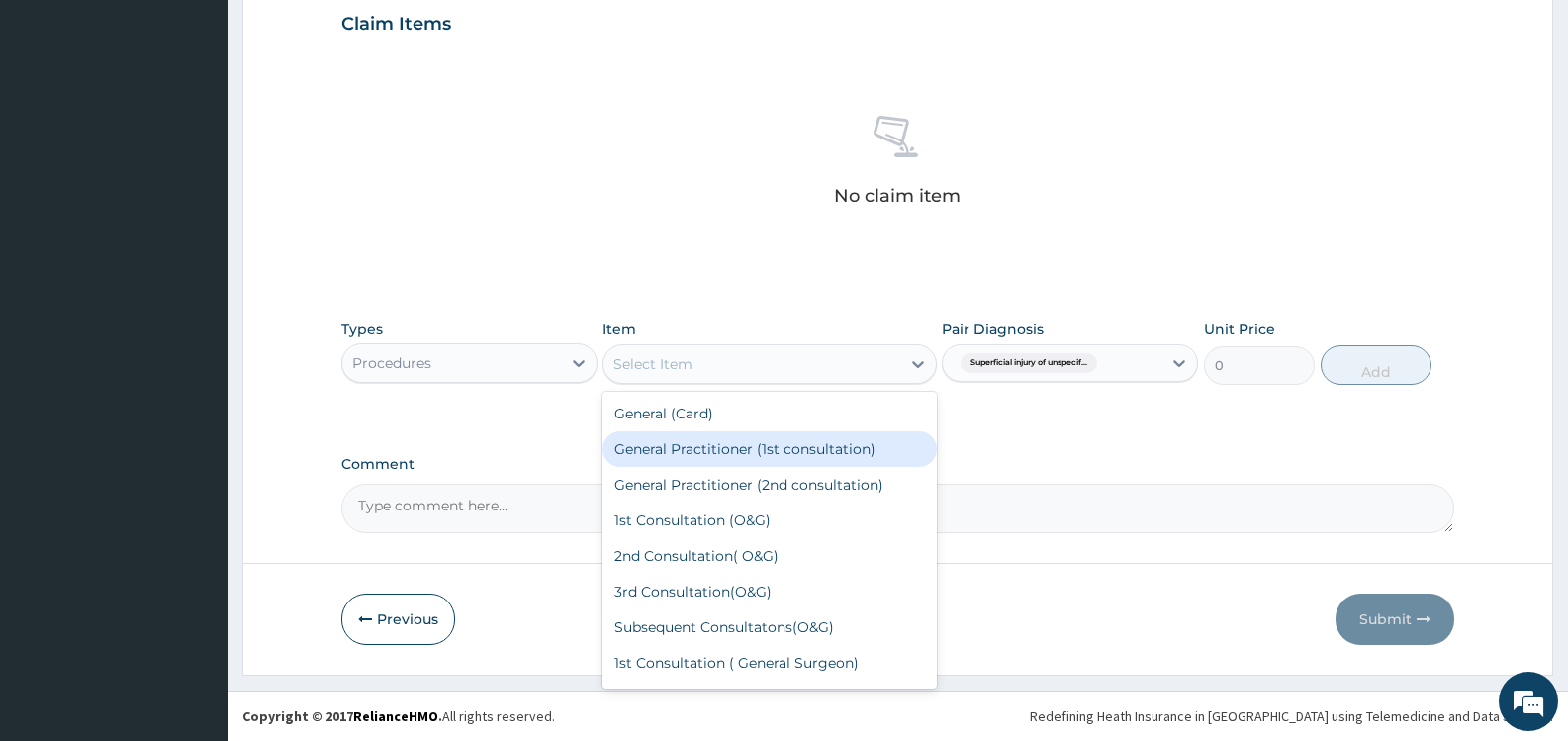
click at [777, 451] on div "General Practitioner (1st consultation)" at bounding box center [769, 450] width 333 height 36
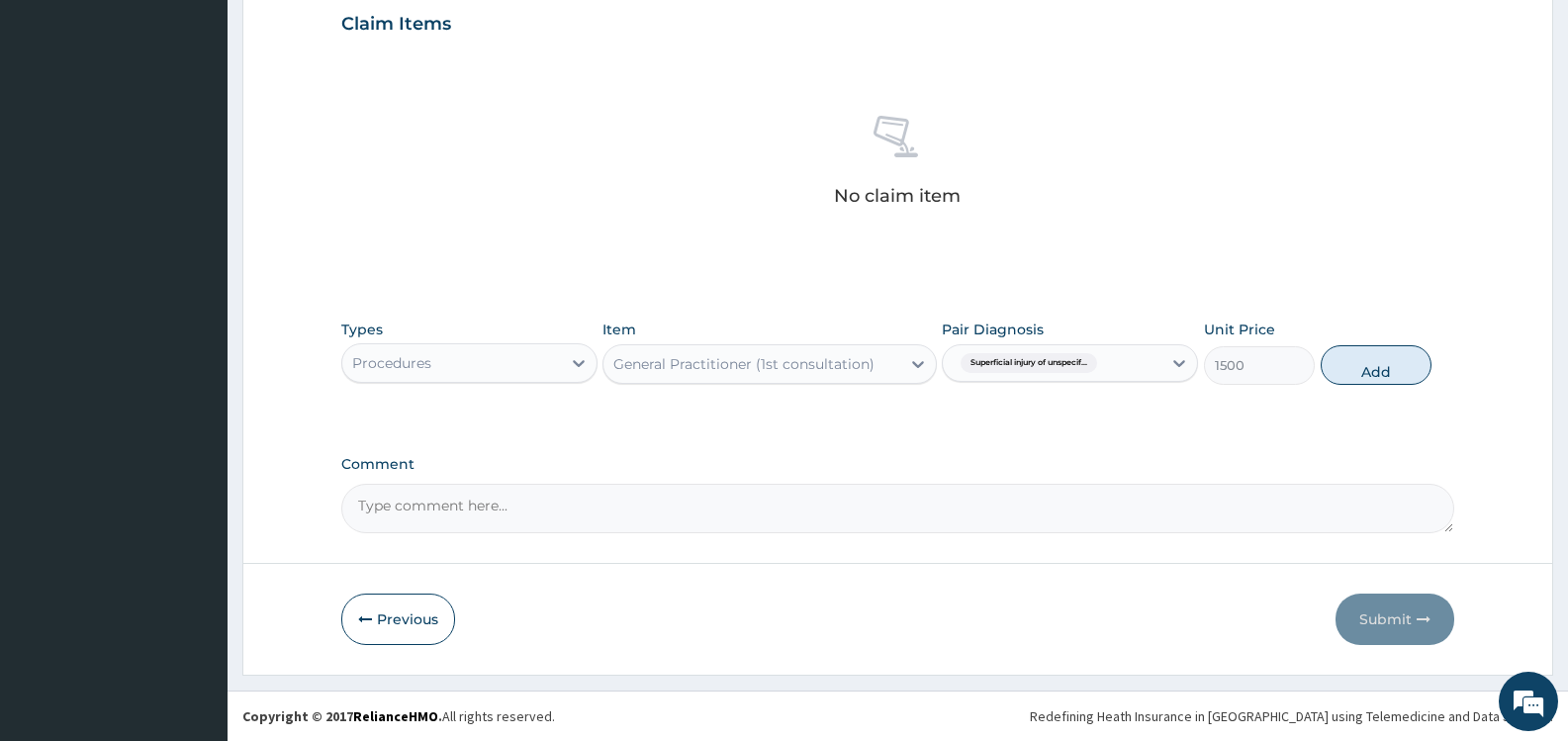
drag, startPoint x: 1364, startPoint y: 359, endPoint x: 1005, endPoint y: 387, distance: 360.1
click at [1365, 360] on button "Add" at bounding box center [1375, 365] width 111 height 40
type input "0"
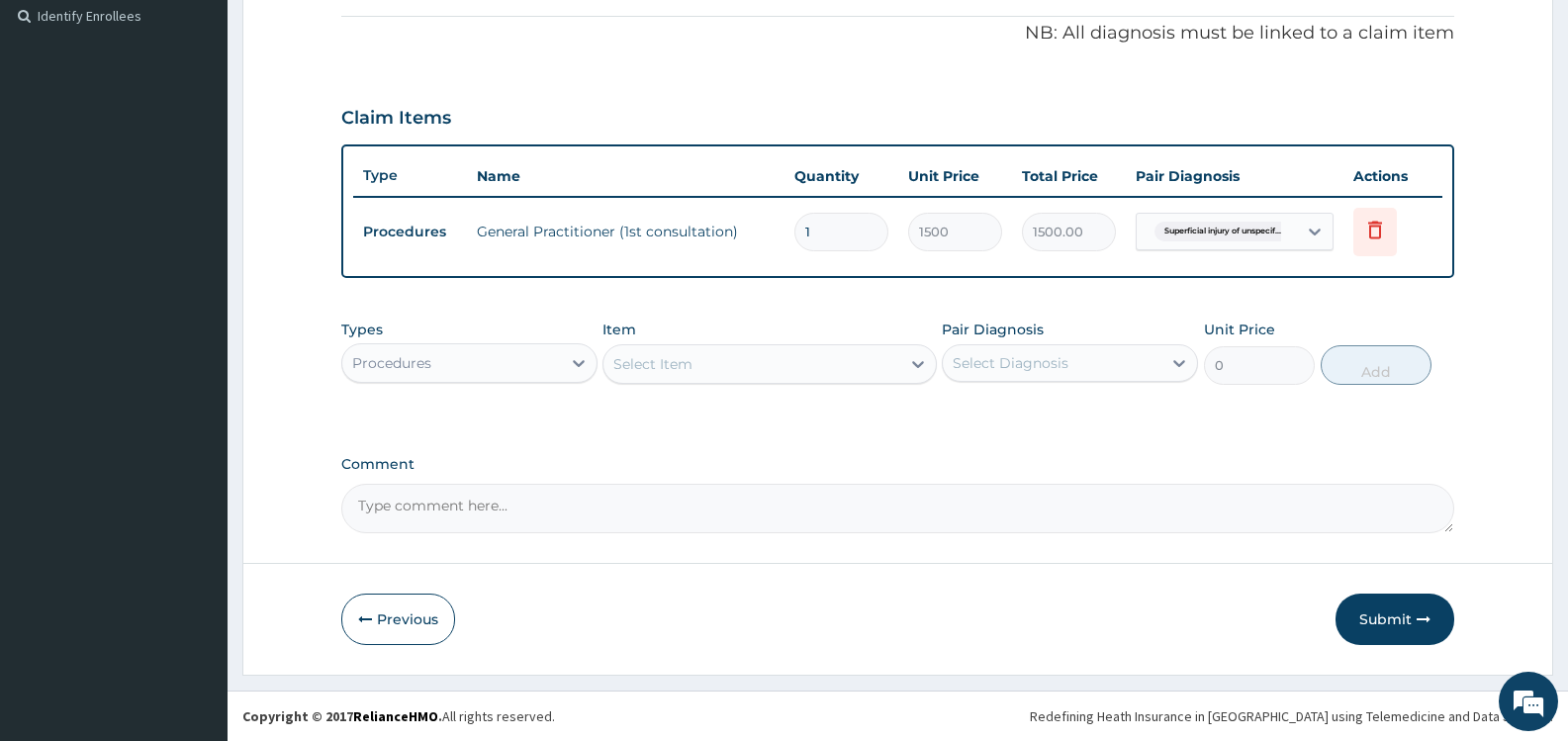
scroll to position [591, 0]
click at [748, 368] on div "Select Item" at bounding box center [751, 364] width 296 height 32
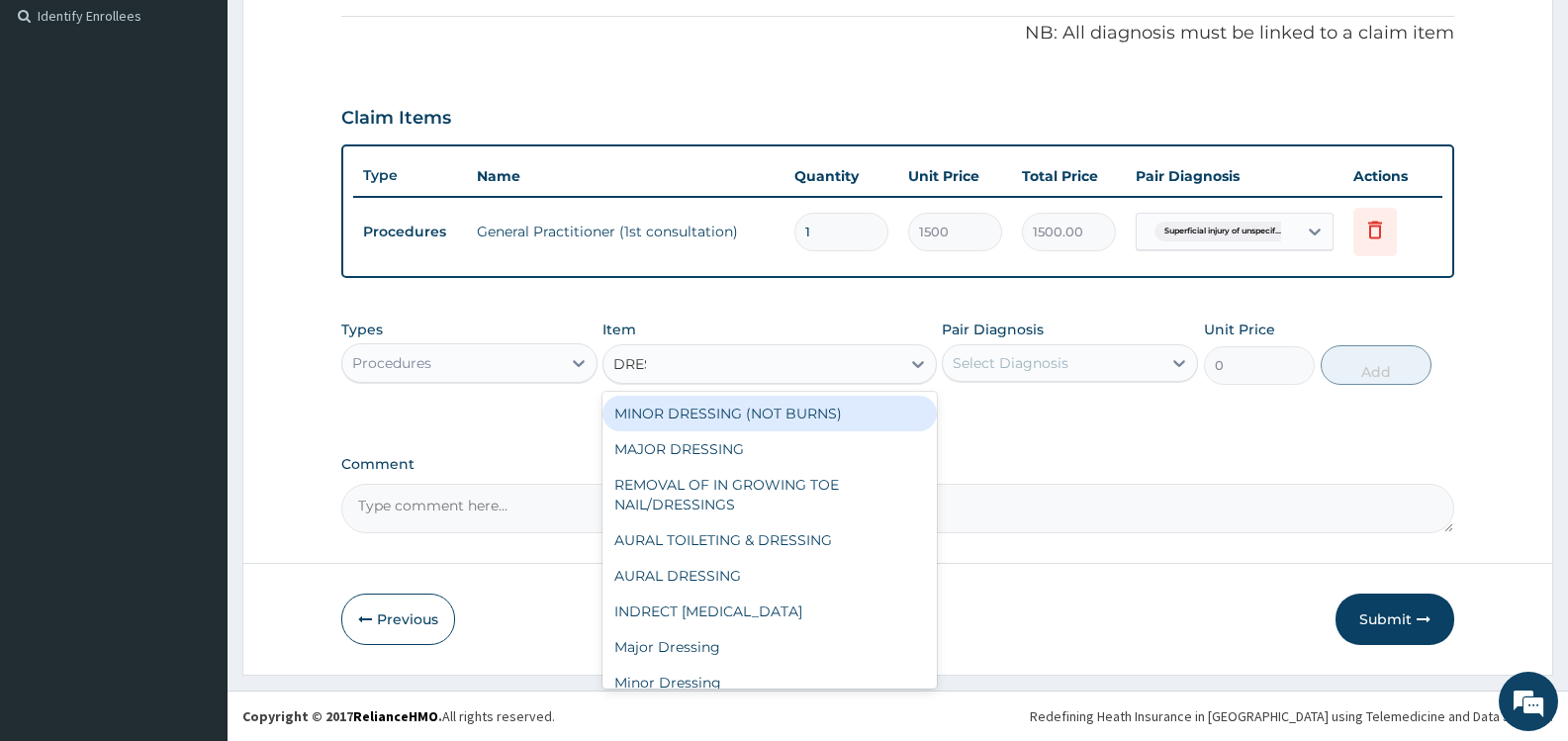
type input "DRESS"
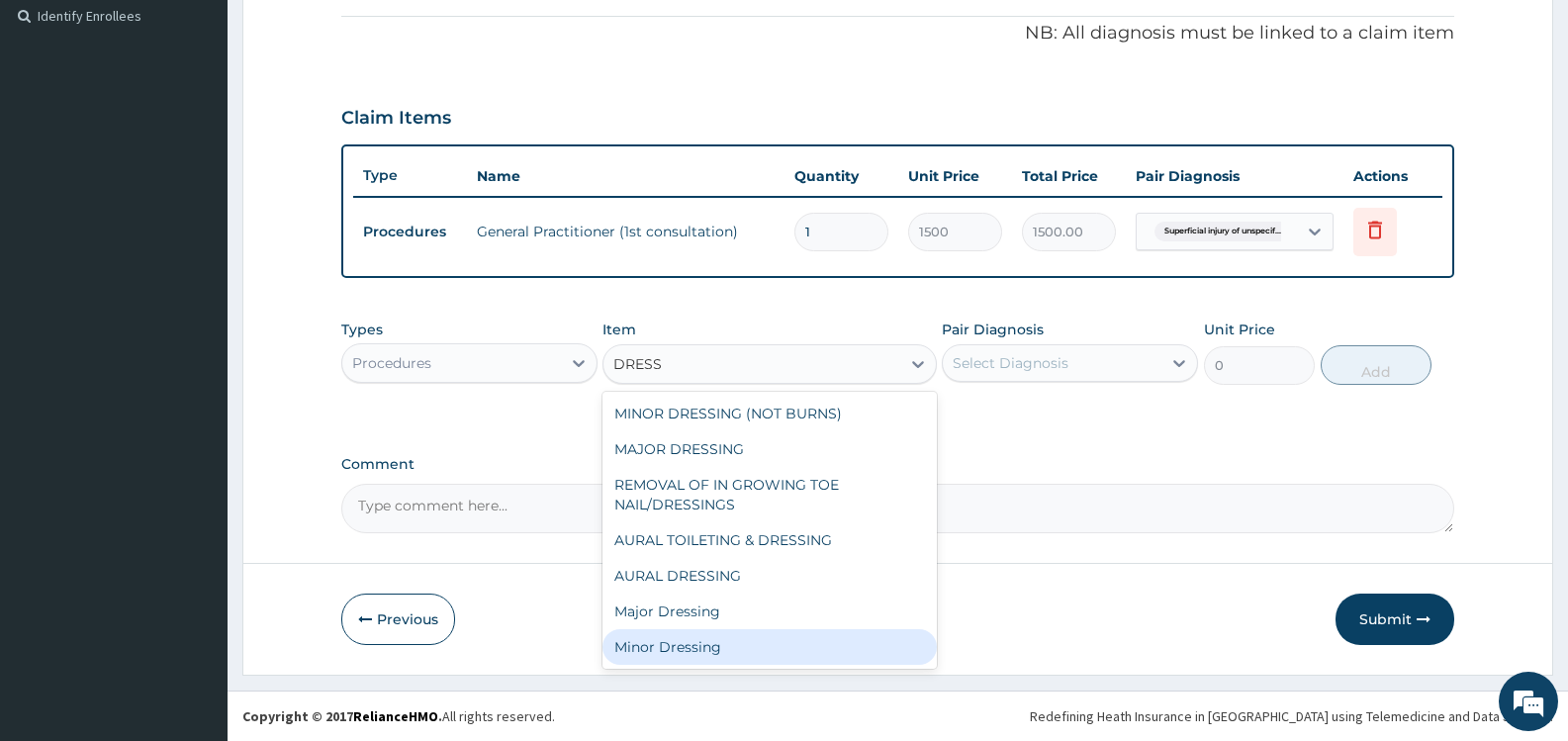
click at [705, 644] on div "Minor Dressing" at bounding box center [769, 647] width 333 height 36
type input "1500"
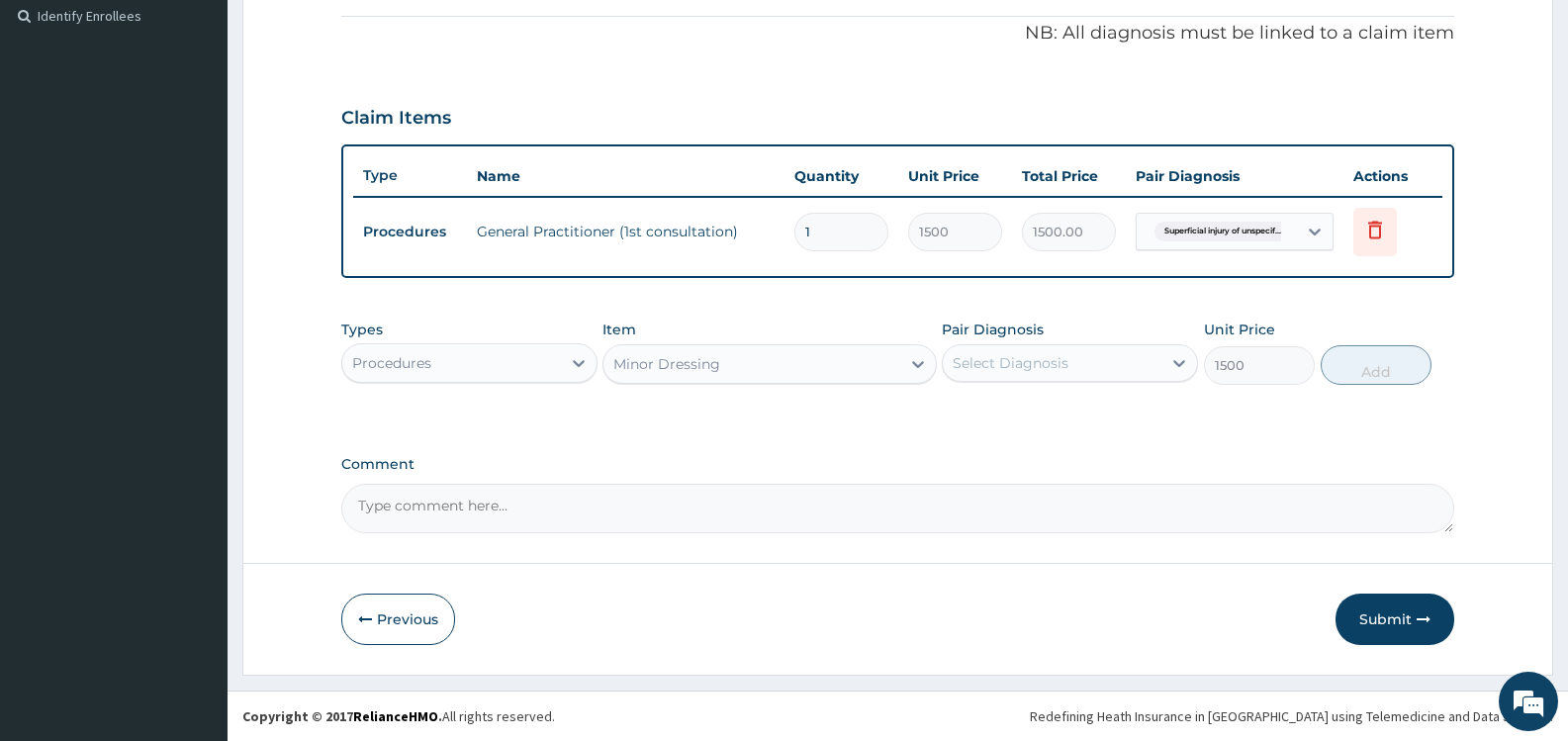
click at [1114, 364] on div "Select Diagnosis" at bounding box center [1051, 363] width 218 height 32
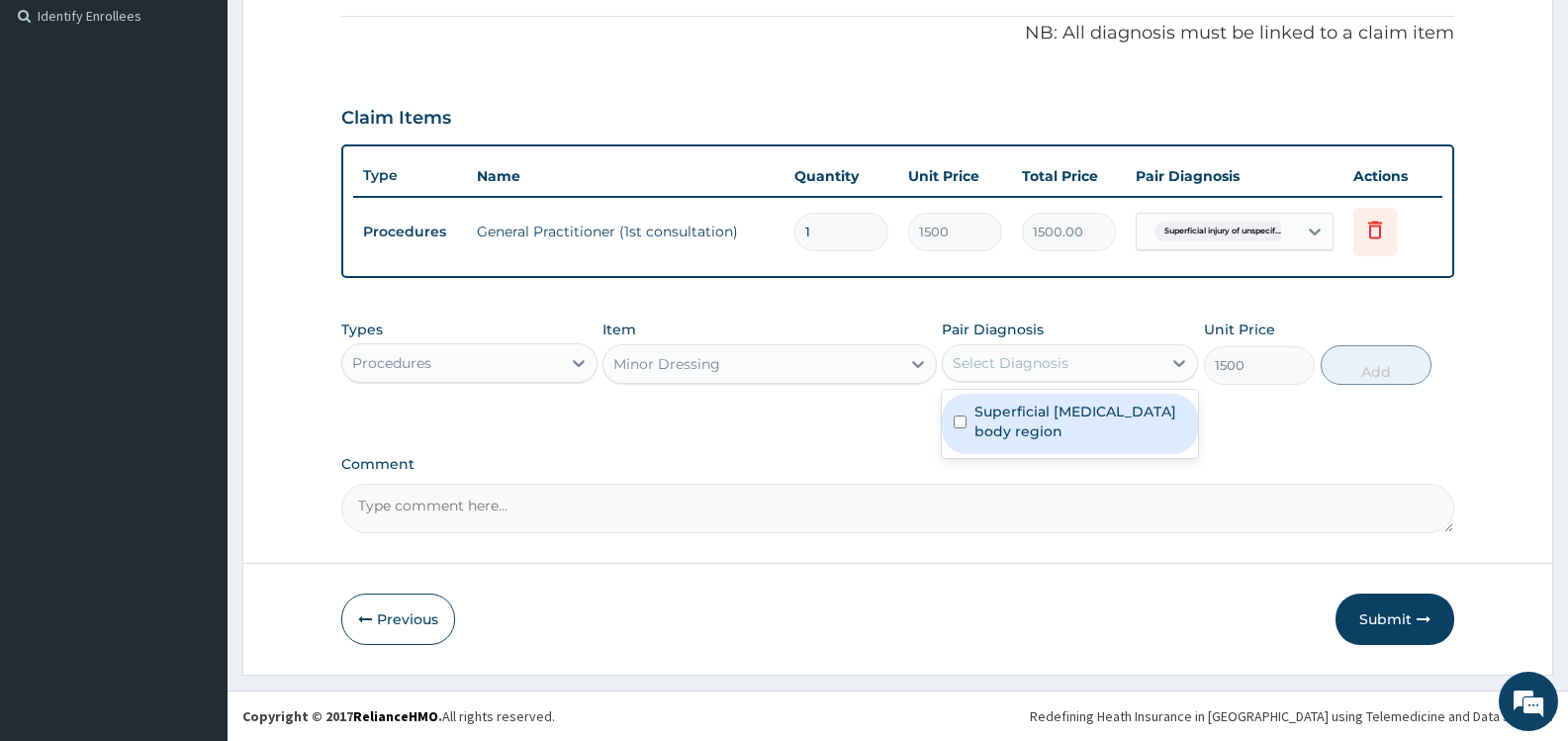
click at [1033, 428] on label "Superficial injury of unspecified body region" at bounding box center [1080, 422] width 211 height 40
checkbox input "true"
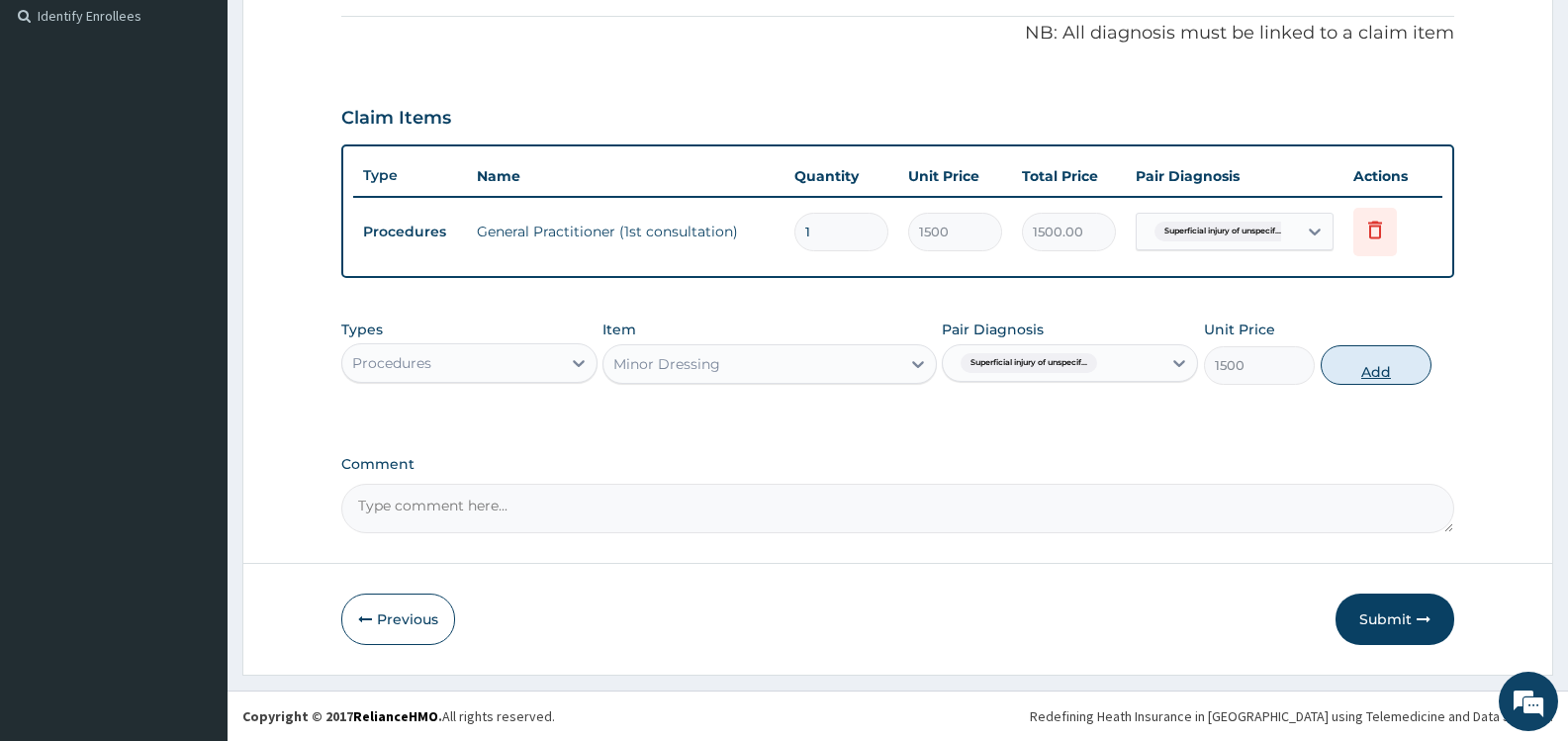
click at [1372, 370] on button "Add" at bounding box center [1375, 365] width 111 height 40
type input "0"
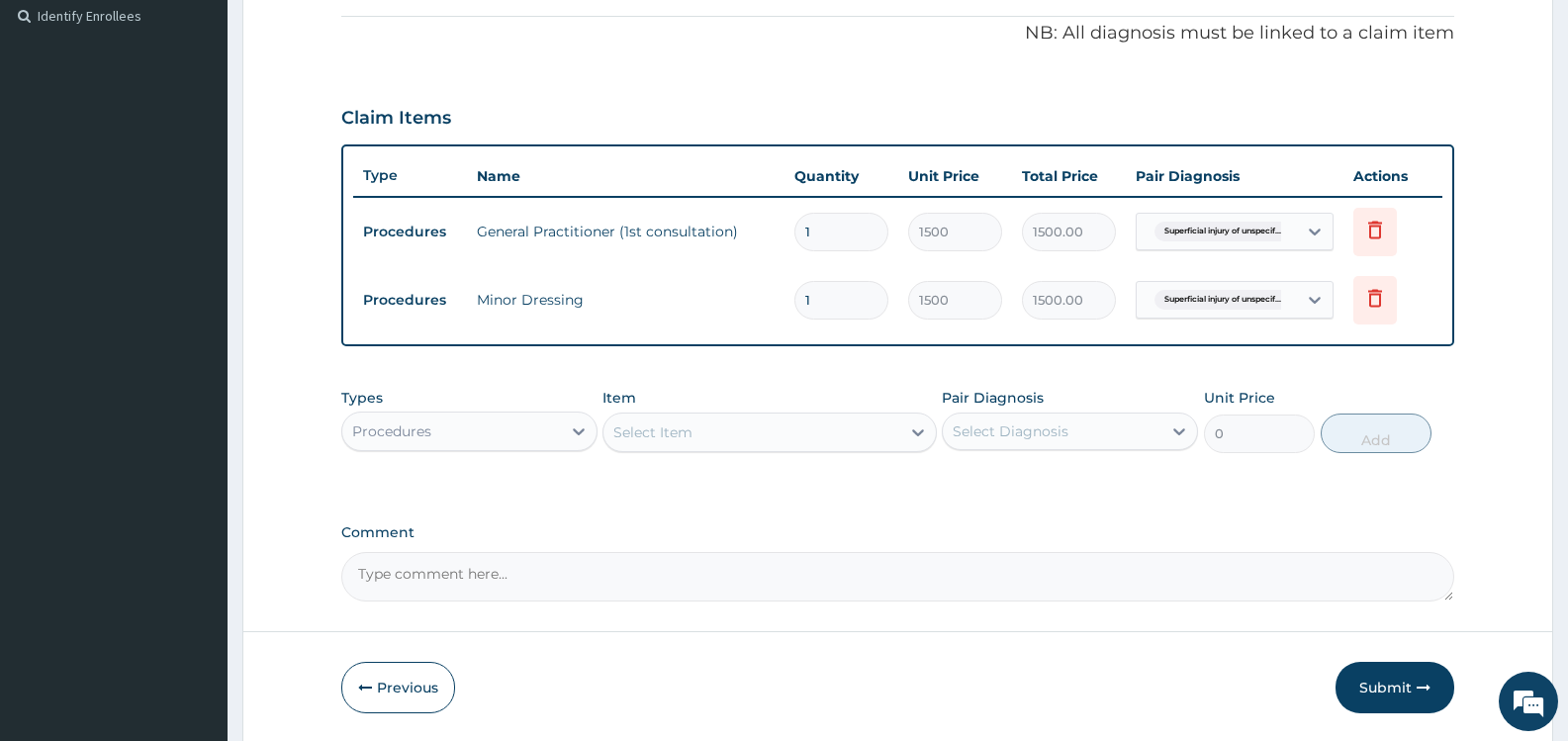
type input "2"
type input "3000.00"
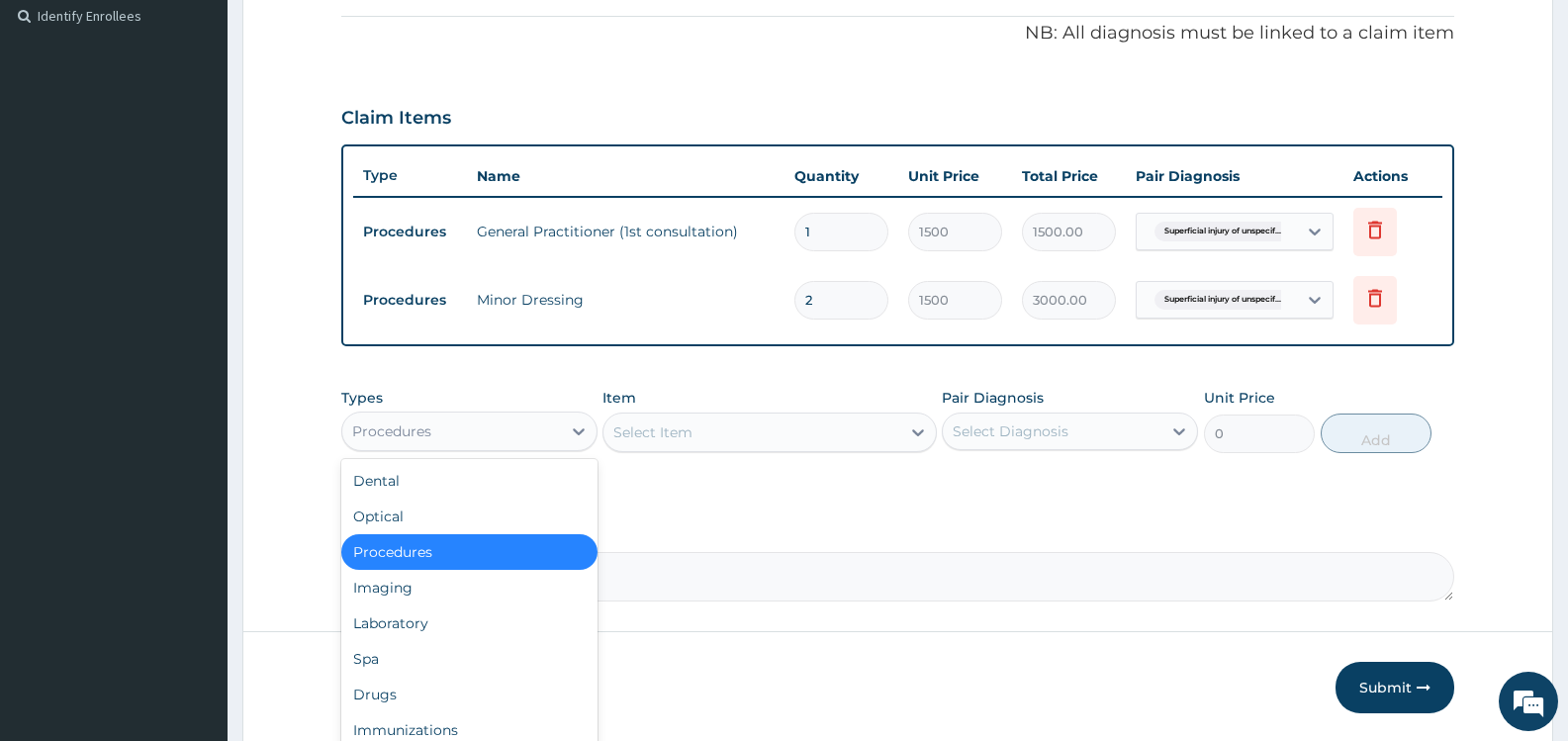
click at [535, 436] on div "Procedures" at bounding box center [451, 432] width 218 height 32
click at [461, 692] on div "Drugs" at bounding box center [469, 695] width 256 height 36
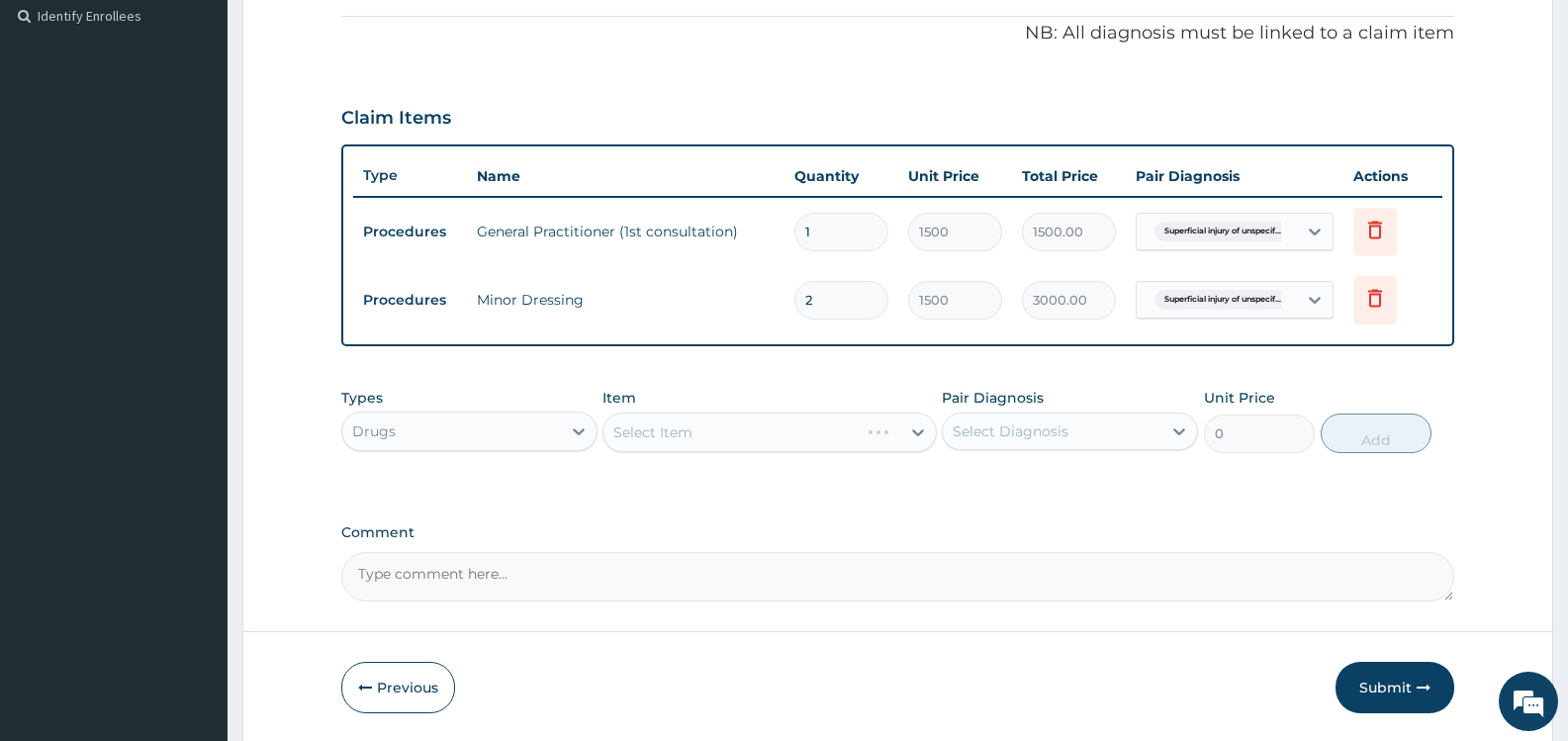
click at [1025, 433] on div "Select Diagnosis" at bounding box center [1010, 432] width 116 height 20
click at [1015, 476] on label "Superficial injury of unspecified body region" at bounding box center [1080, 490] width 211 height 40
checkbox input "true"
click at [811, 493] on div "PA Code / Prescription Code Enter Code(Secondary Care Only) Encounter Date 12-1…" at bounding box center [898, 99] width 1113 height 1004
click at [746, 436] on div "Select Item" at bounding box center [769, 433] width 333 height 40
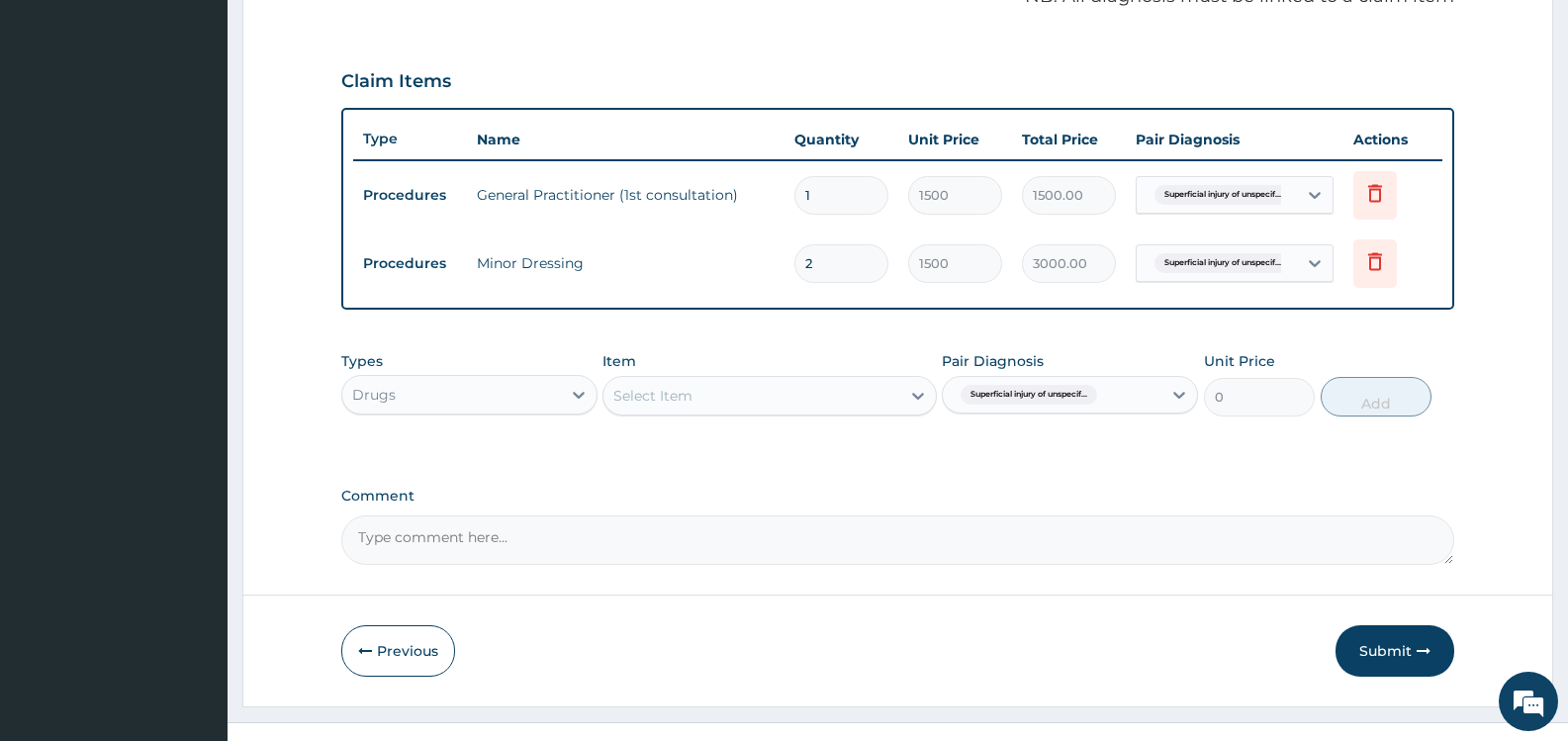
scroll to position [660, 0]
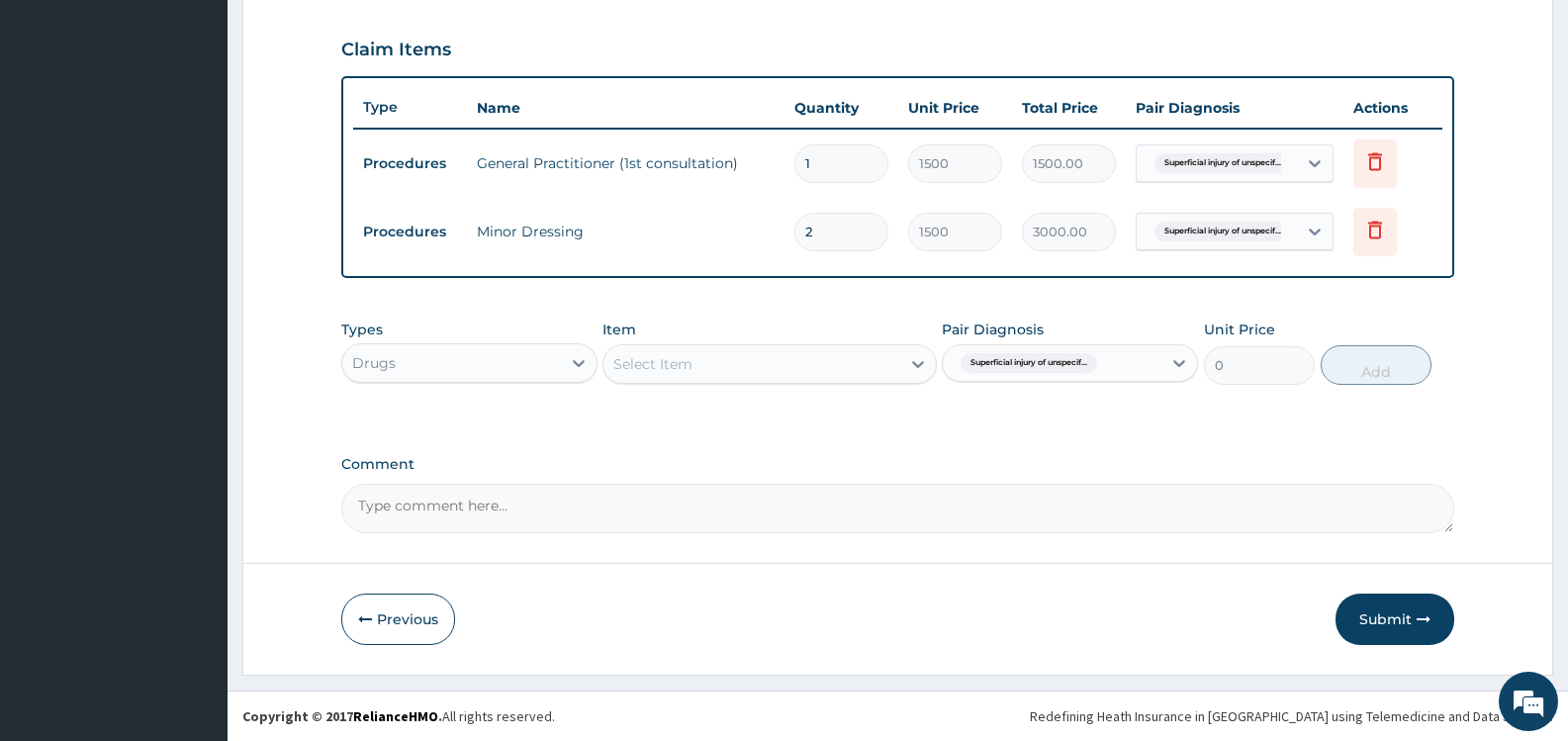
click at [502, 417] on div "Types Drugs Item Select Item Pair Diagnosis Superficial injury of unspecif... U…" at bounding box center [898, 367] width 1113 height 115
click at [758, 367] on div "Select Item" at bounding box center [751, 364] width 296 height 32
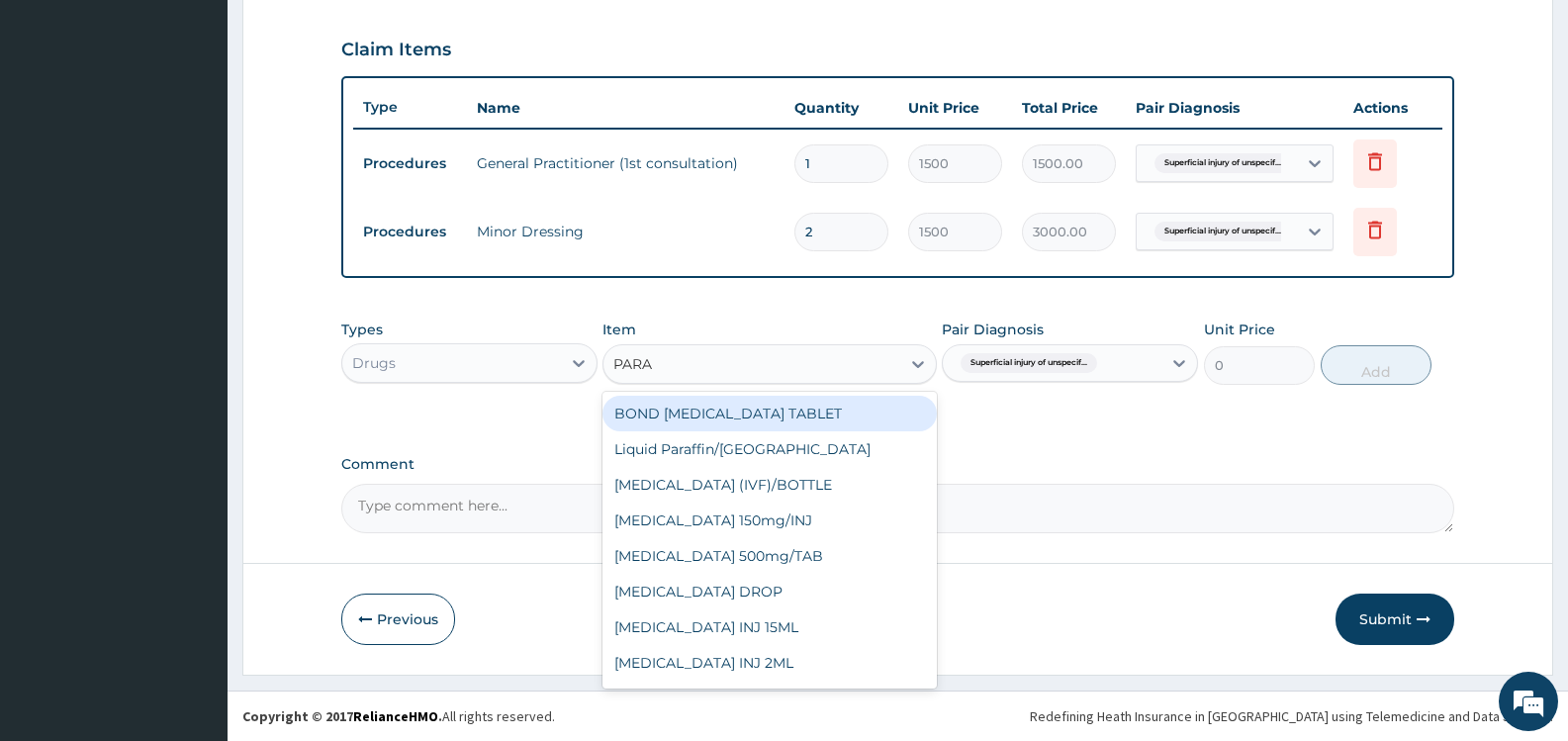
type input "PARAC"
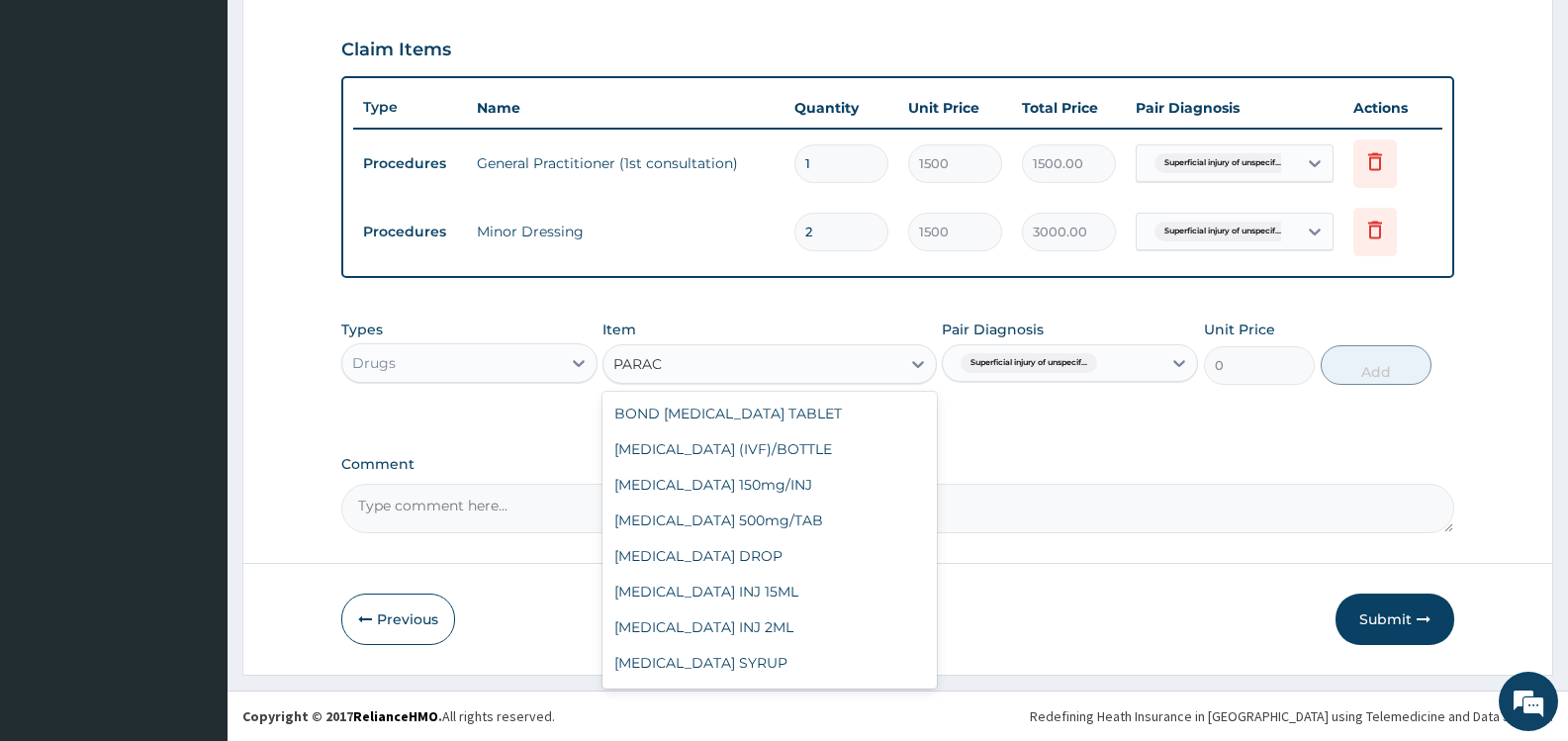
scroll to position [103, 0]
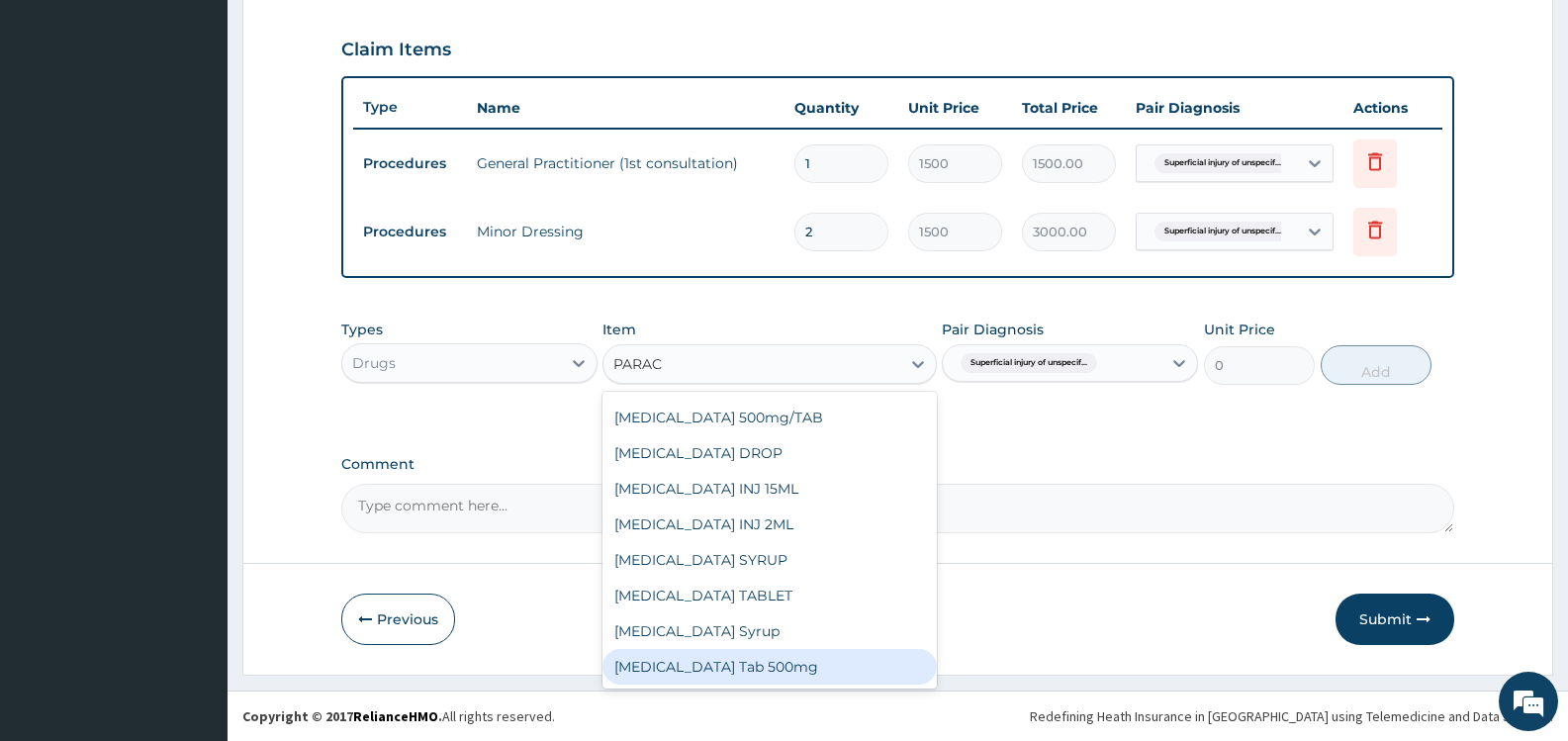
click at [792, 665] on div "Paracetamol Tab 500mg" at bounding box center [769, 667] width 333 height 36
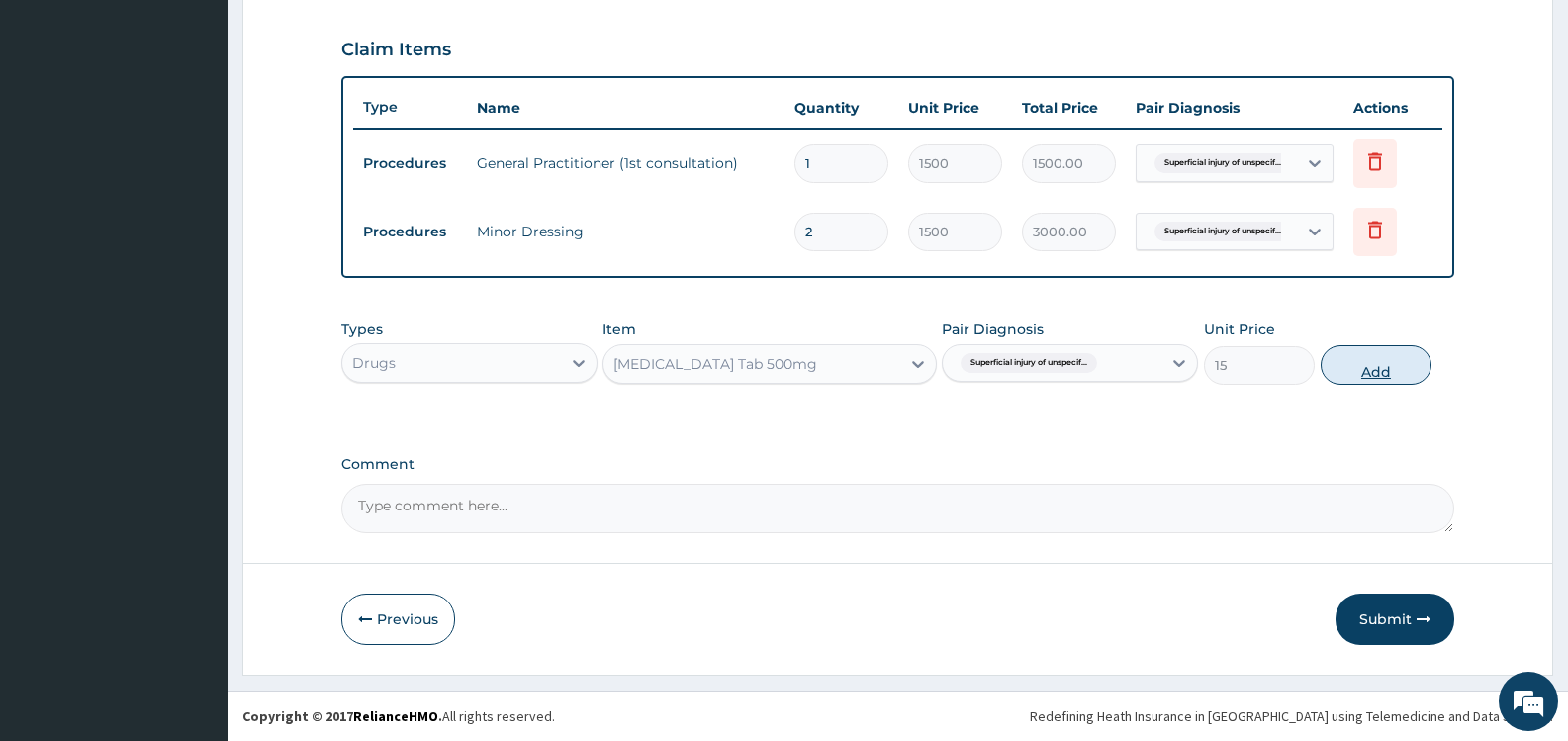
click at [1382, 365] on button "Add" at bounding box center [1375, 365] width 111 height 40
type input "0"
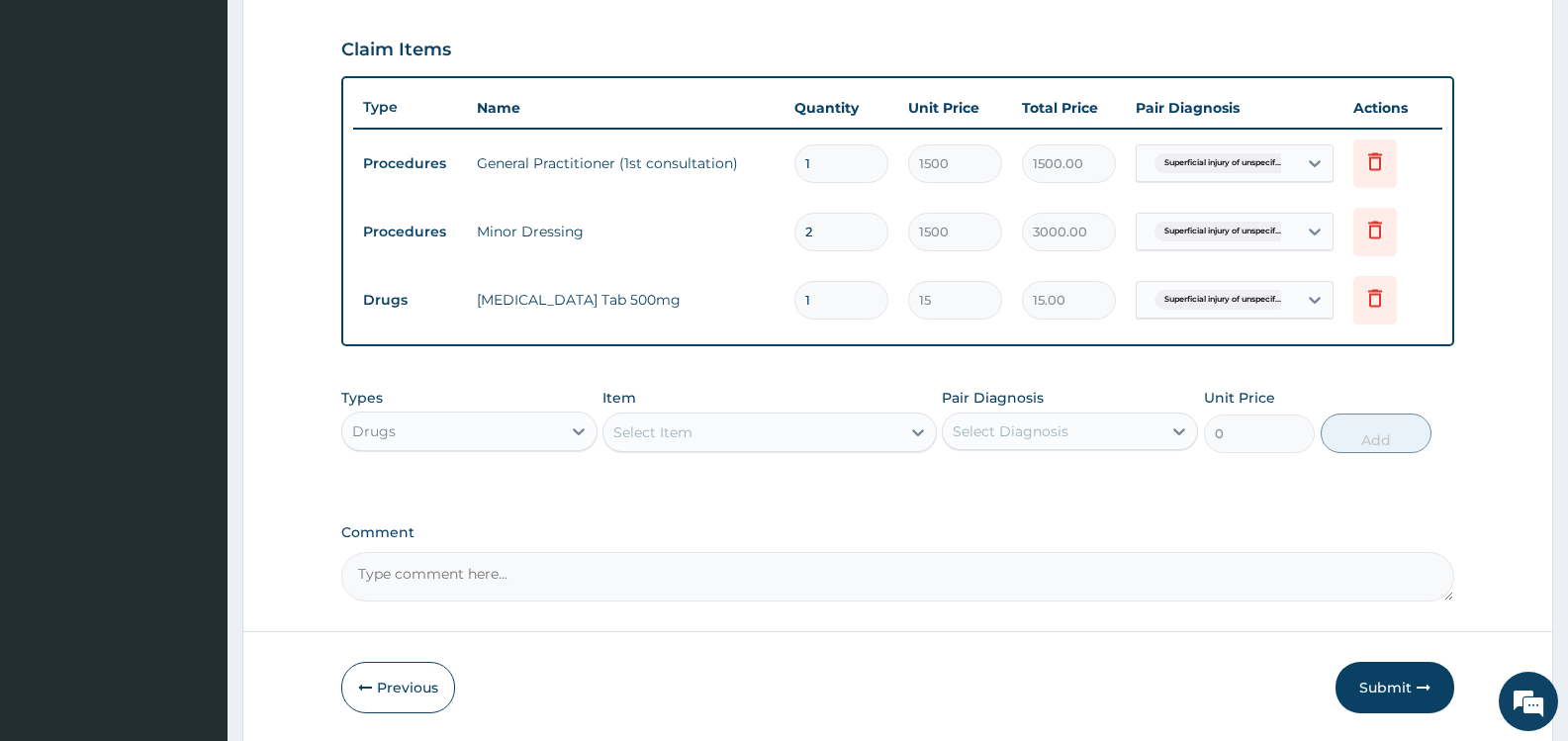
type input "18"
type input "270.00"
type input "18"
click at [1034, 433] on div "Select Diagnosis" at bounding box center [1010, 432] width 116 height 20
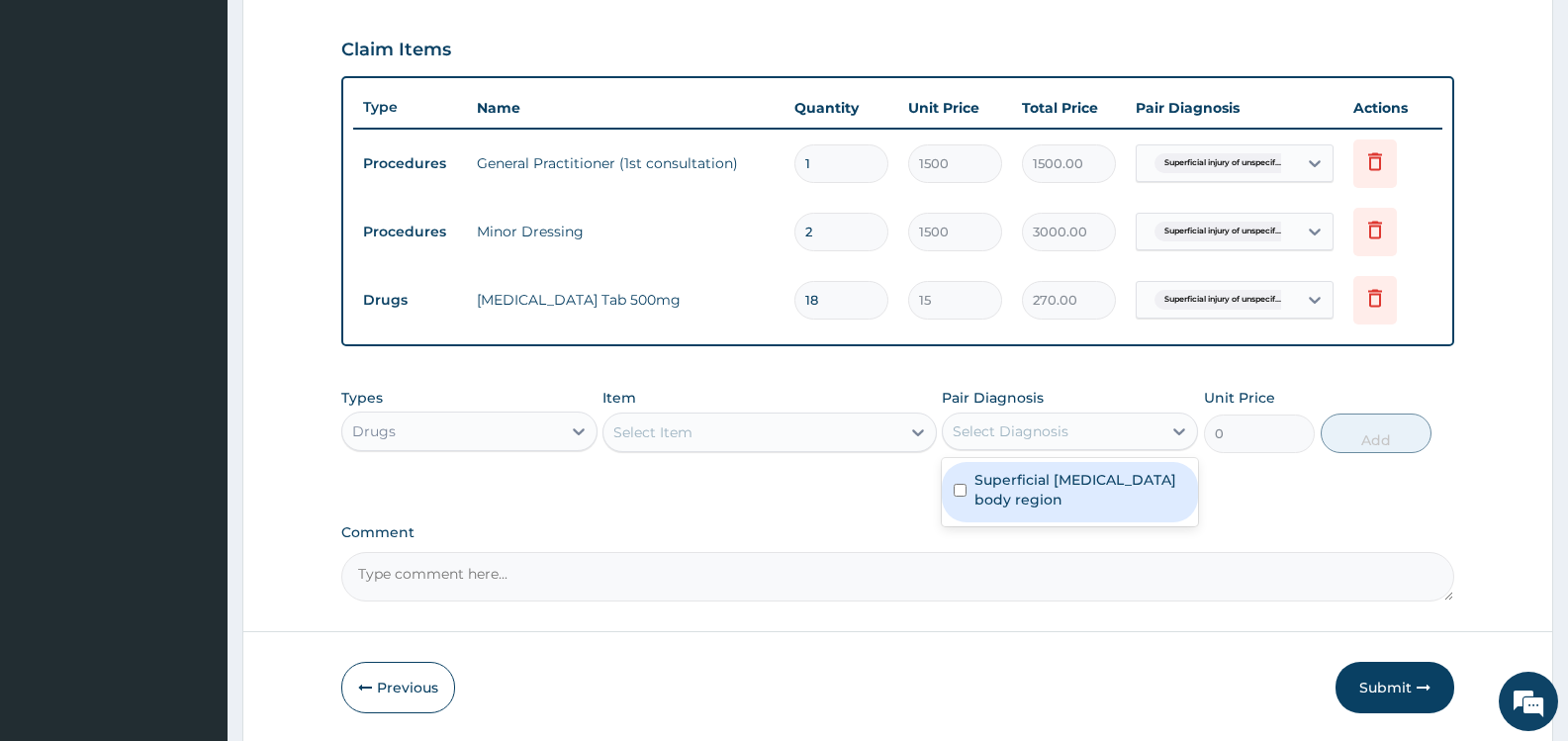
click at [1038, 509] on div "Superficial injury of unspecified body region" at bounding box center [1069, 492] width 256 height 61
checkbox input "true"
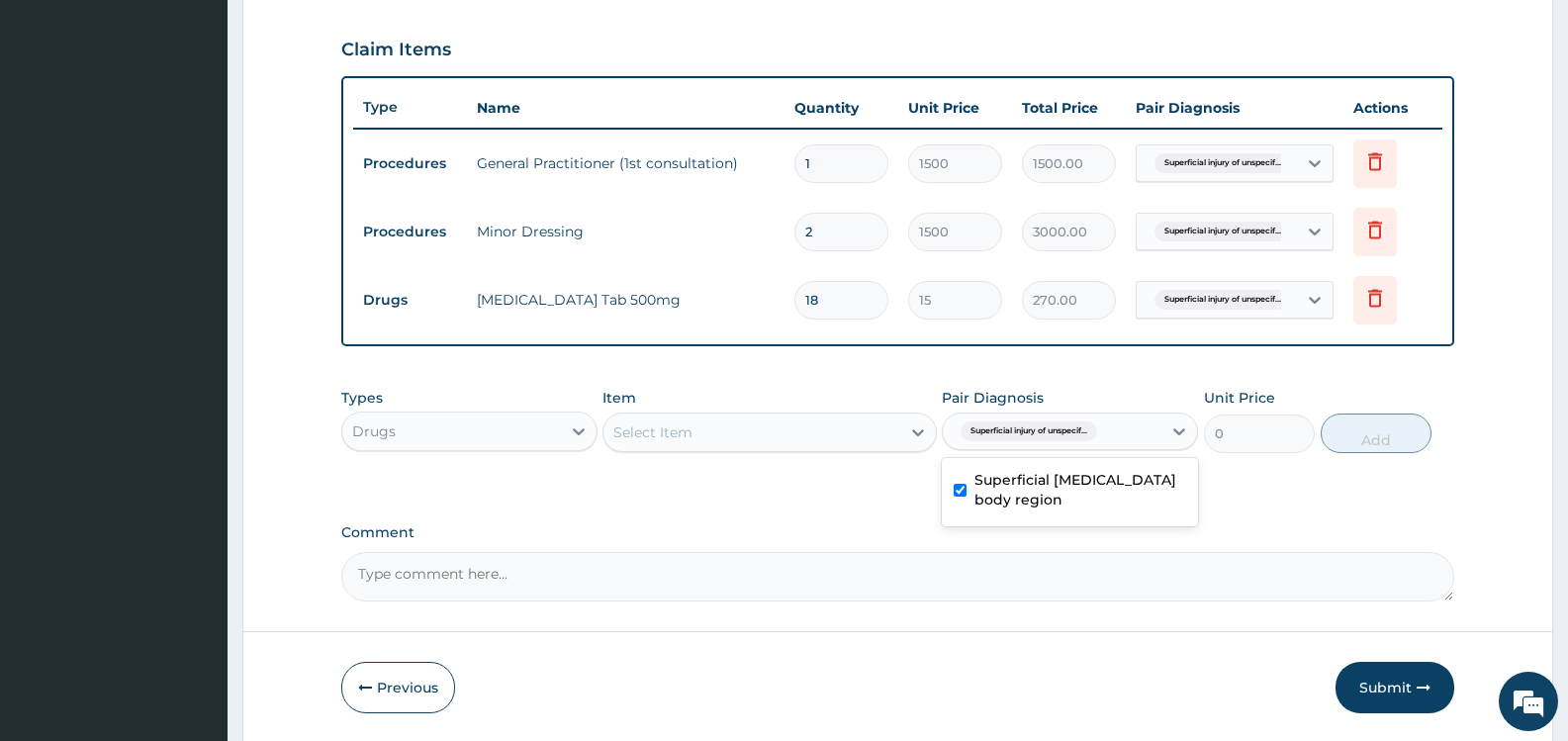
click at [783, 425] on div "Select Item" at bounding box center [751, 433] width 296 height 32
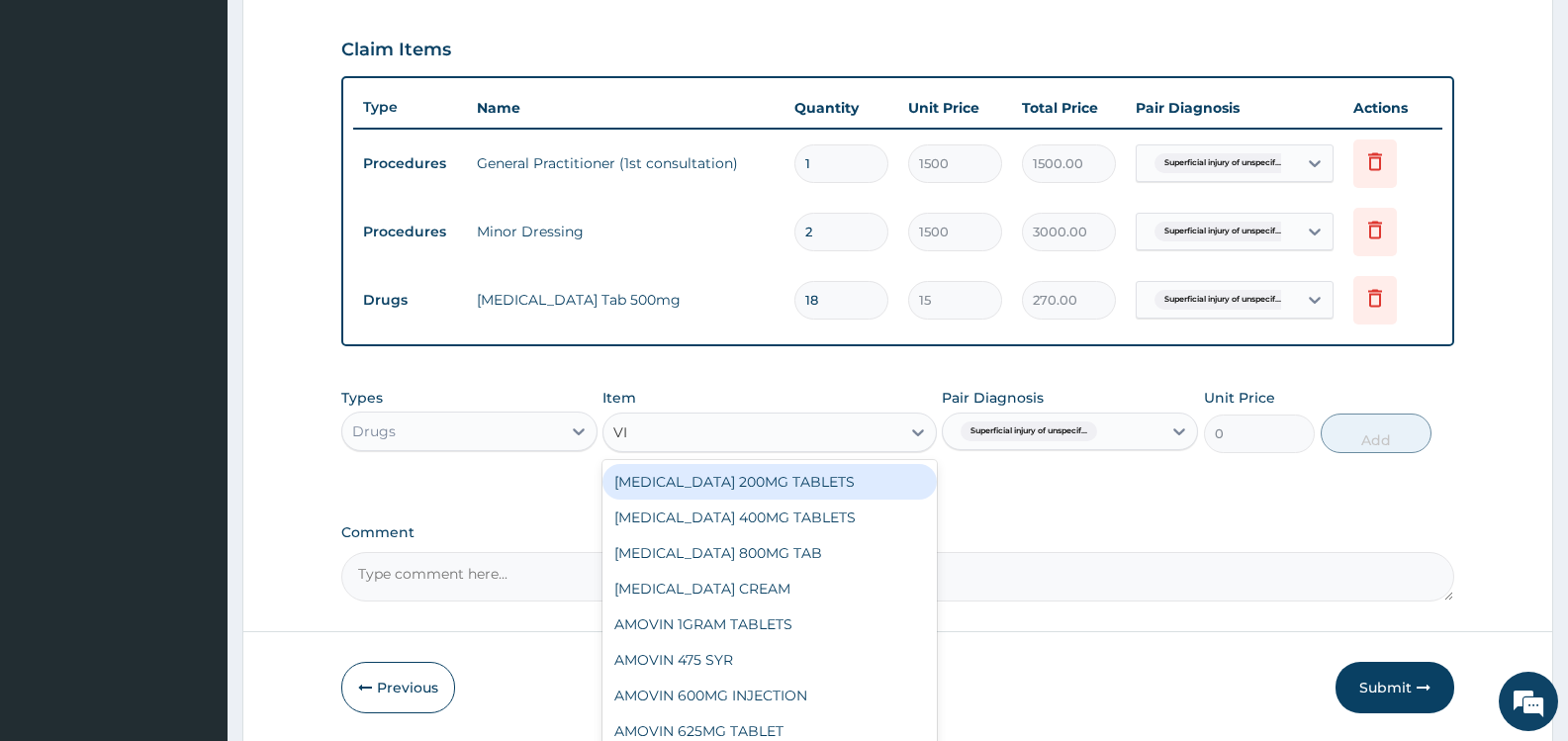
type input "VIT"
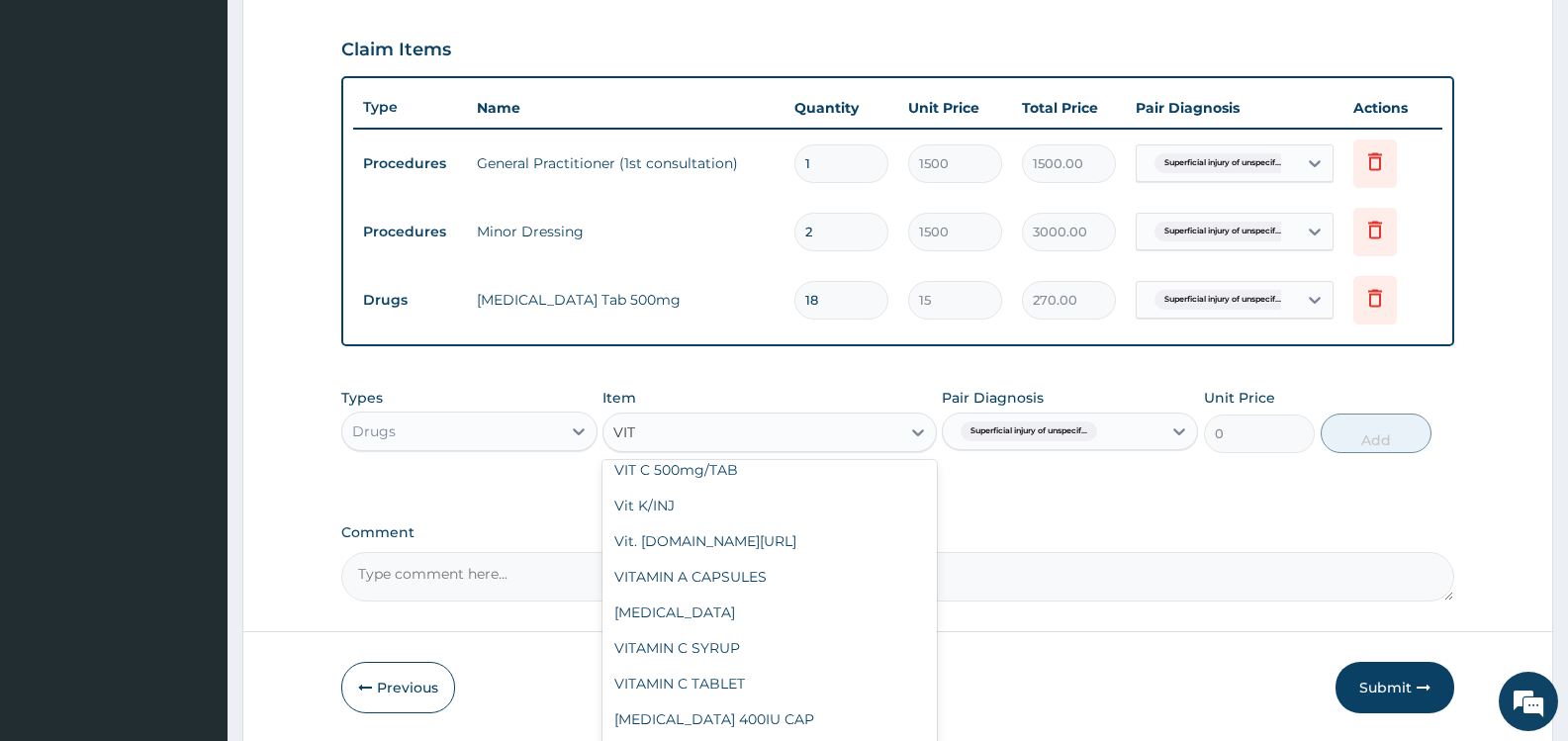
scroll to position [1259, 0]
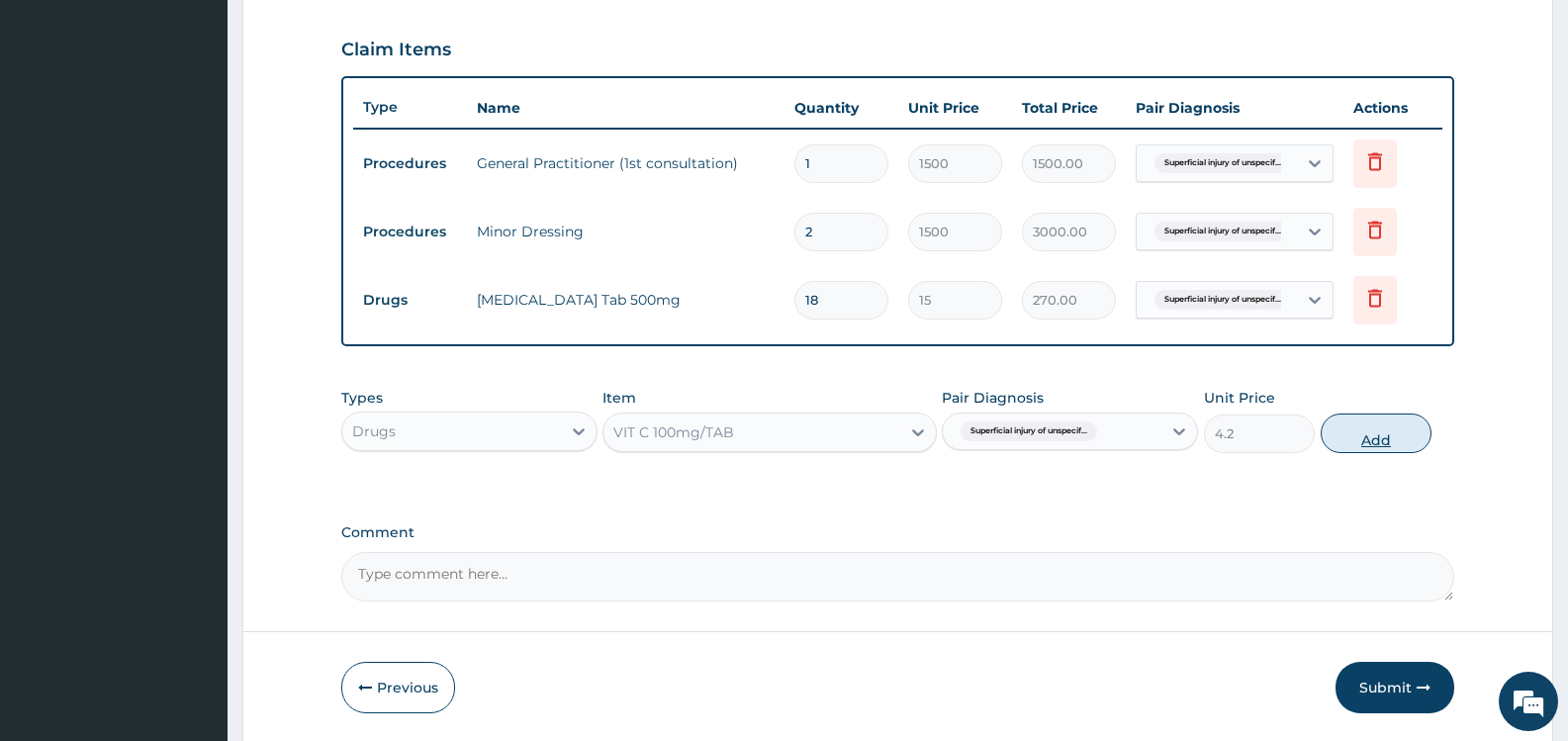
click at [1390, 437] on button "Add" at bounding box center [1375, 434] width 111 height 40
type input "0"
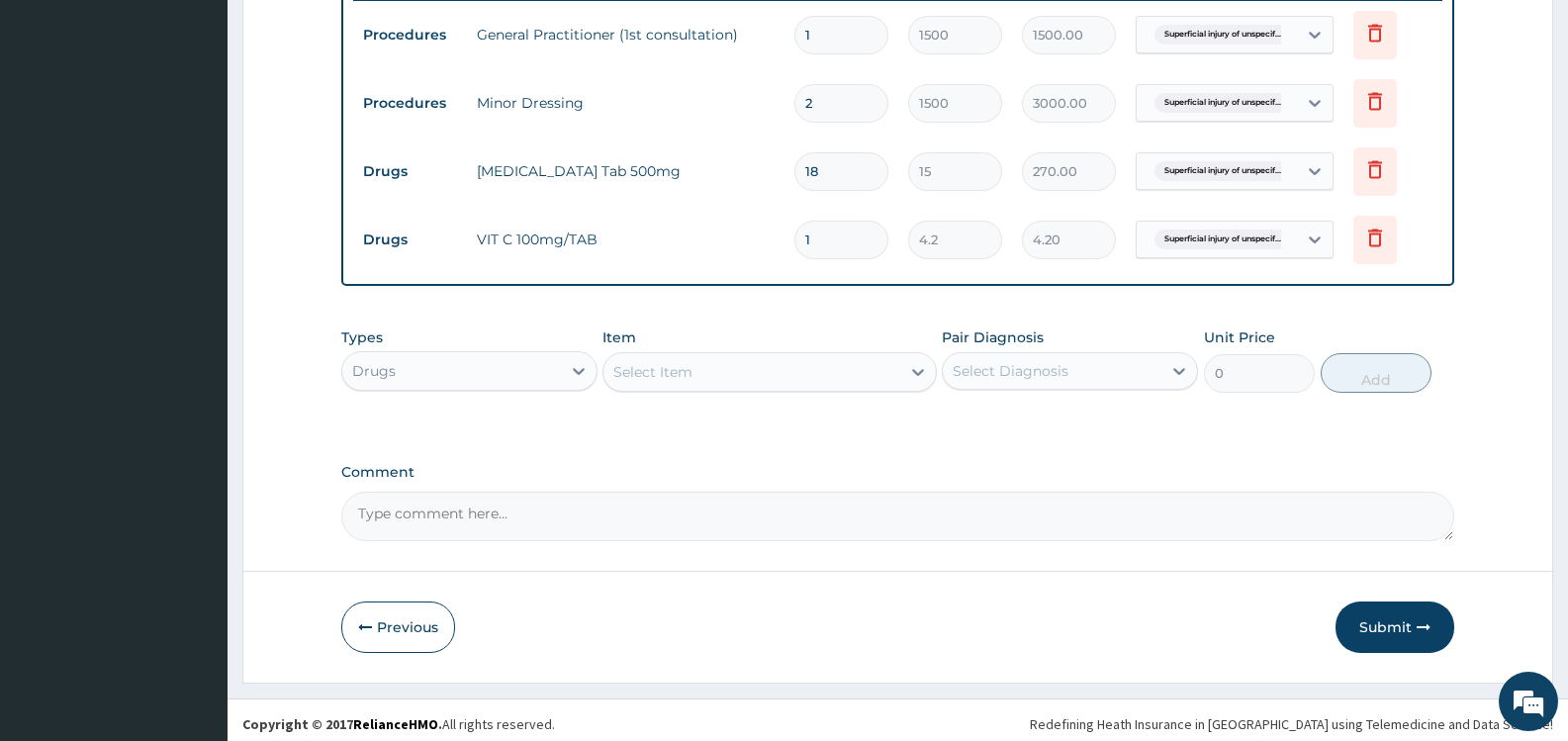
scroll to position [797, 0]
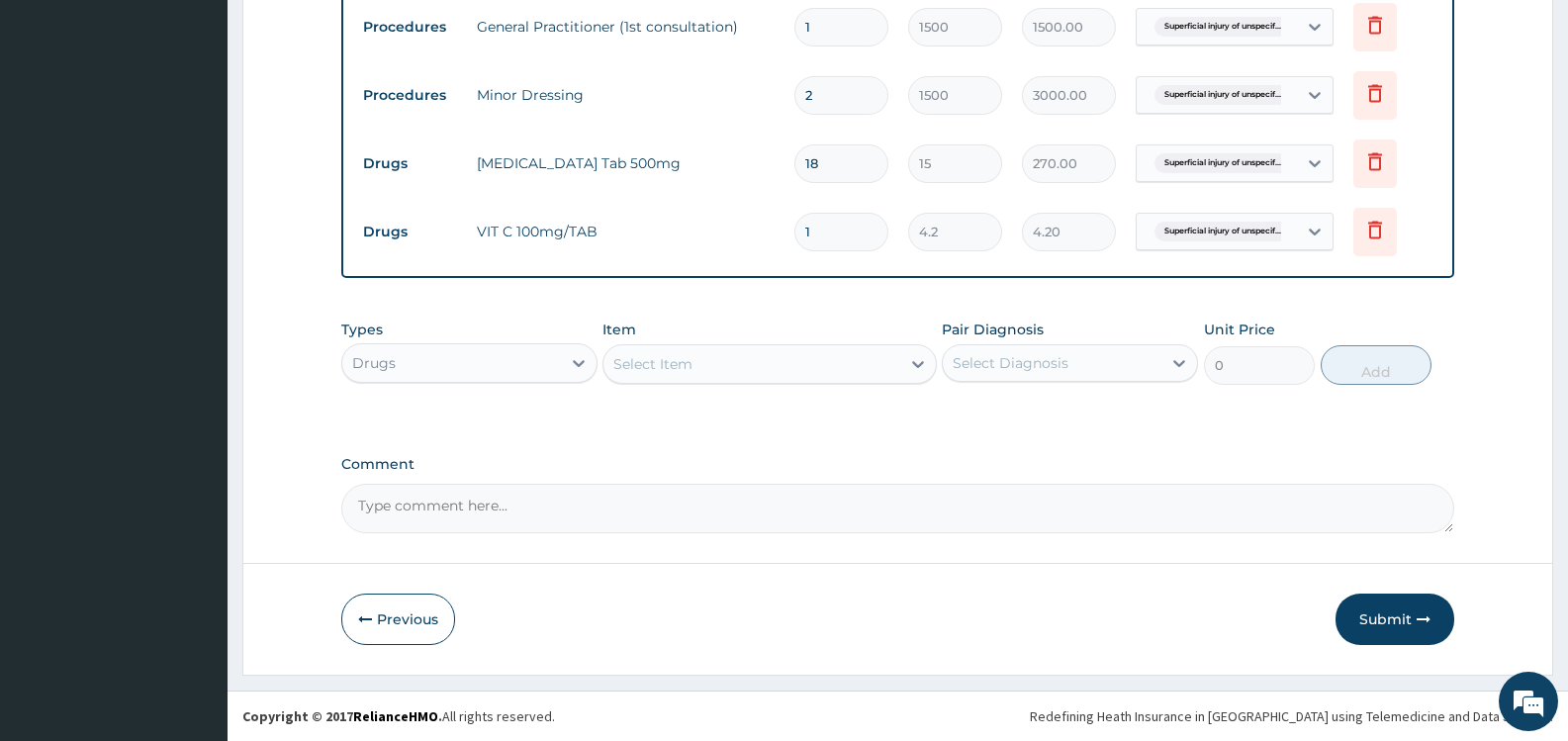
click at [738, 361] on div "Select Item" at bounding box center [751, 364] width 296 height 32
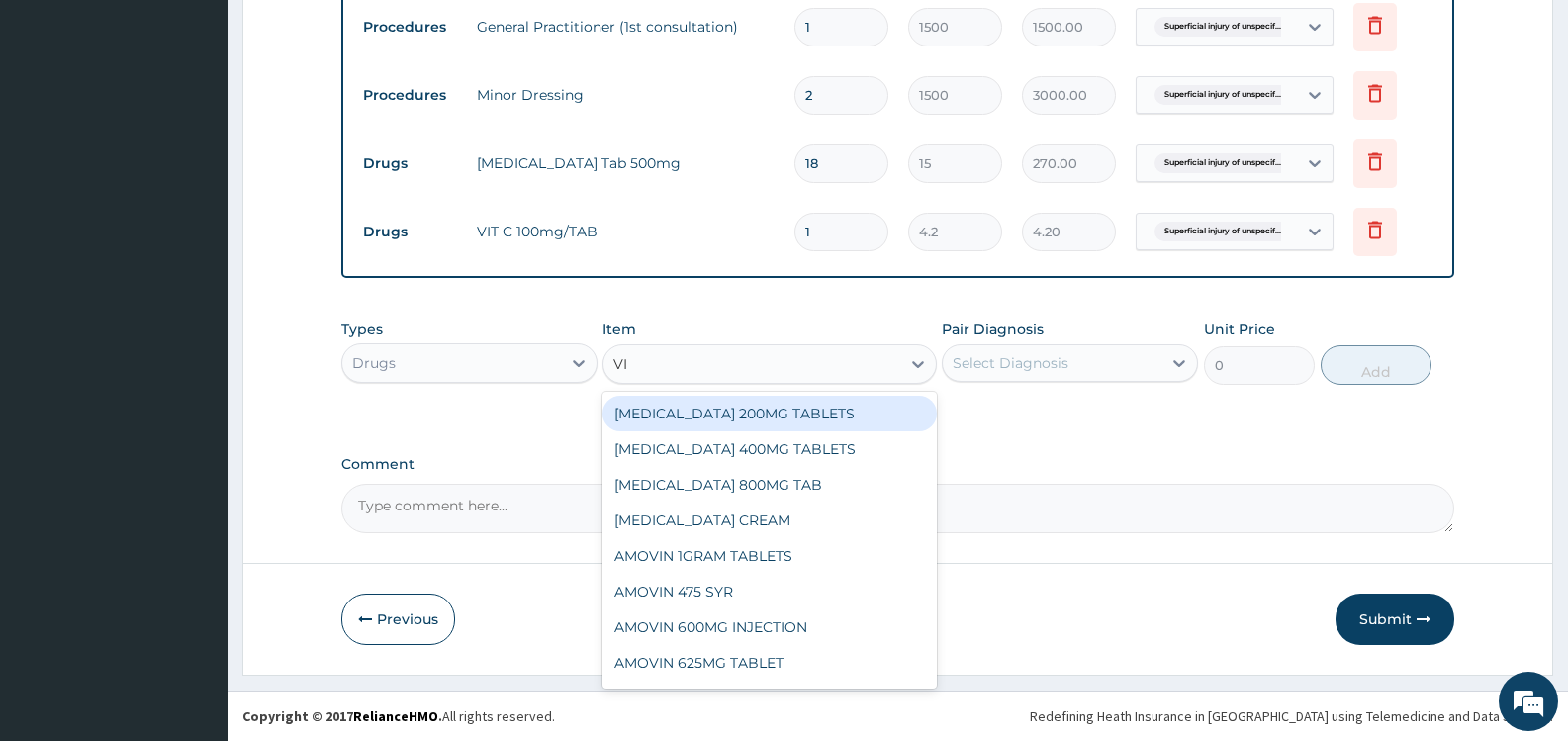
type input "VIT"
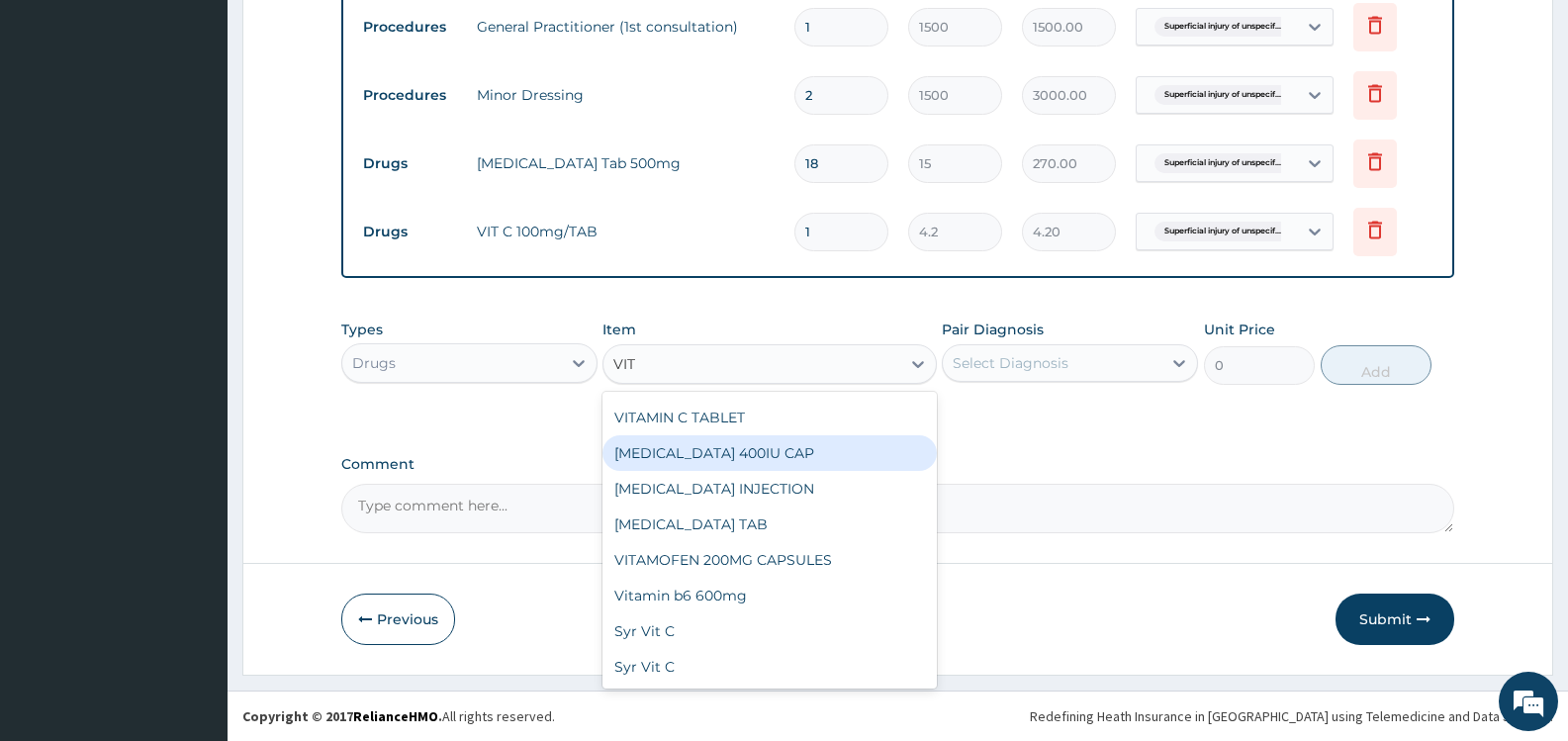
scroll to position [1472, 0]
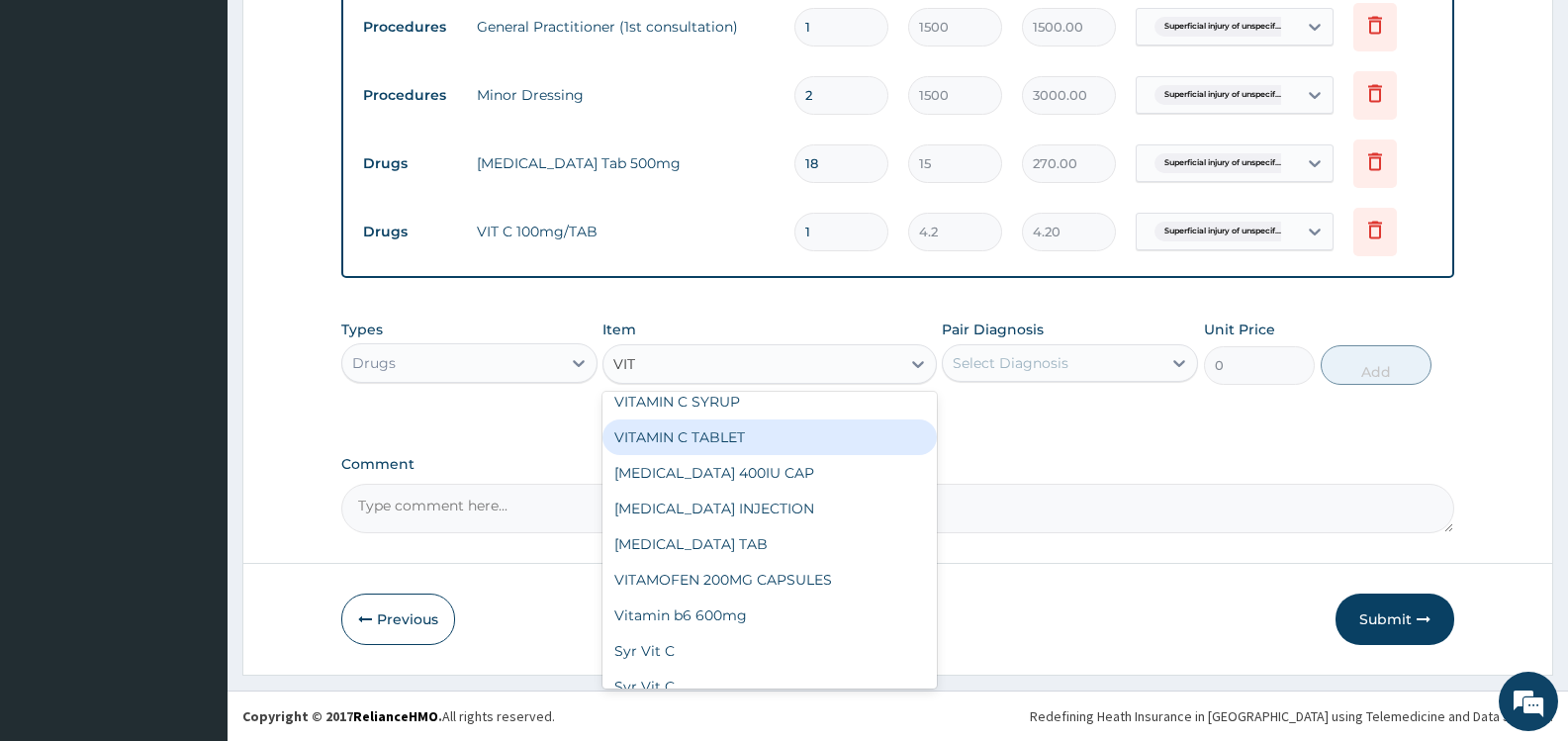
type input "2.62"
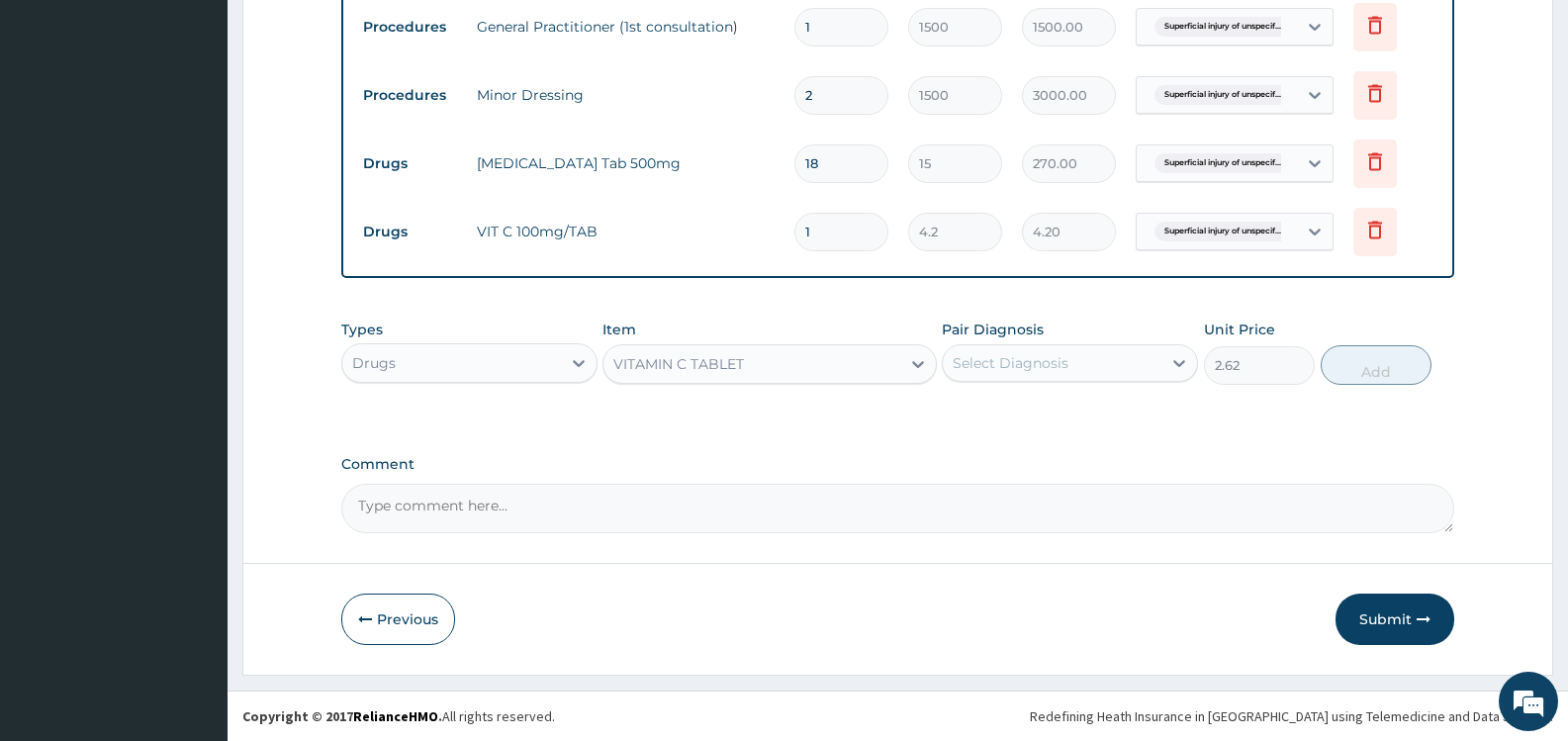
click at [807, 361] on div "VITAMIN C TABLET" at bounding box center [751, 364] width 296 height 32
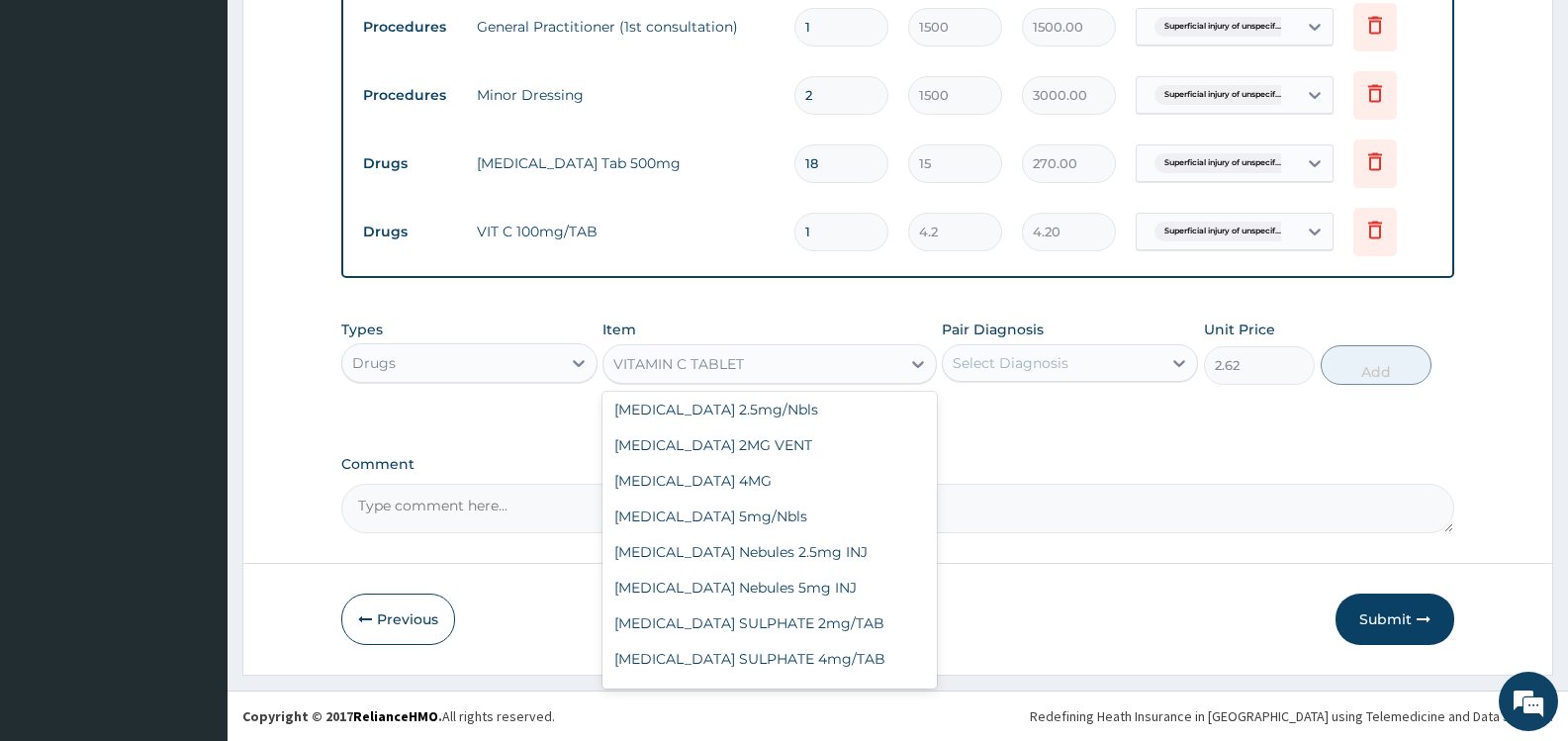
scroll to position [34675, 0]
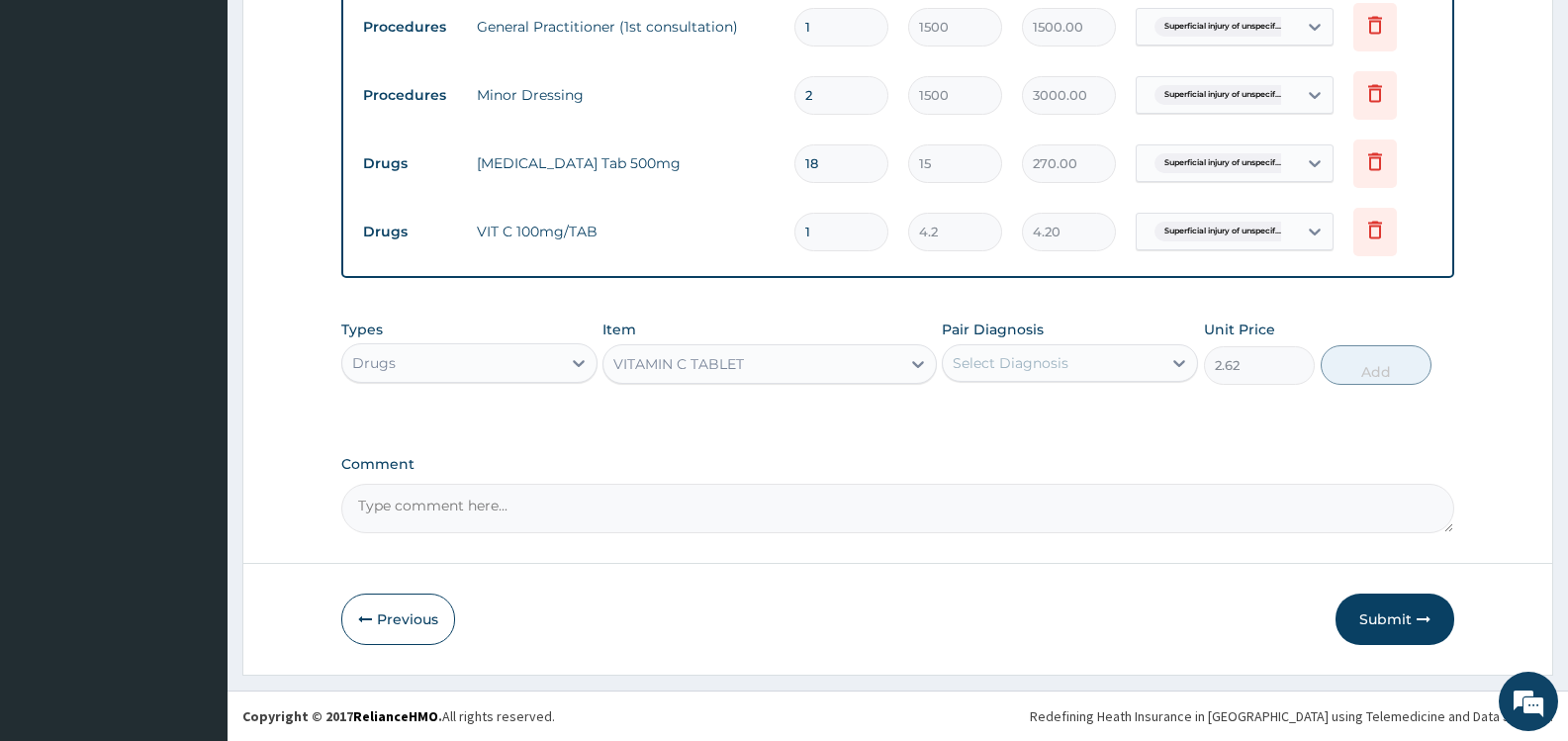
click at [829, 236] on input "1" at bounding box center [842, 231] width 94 height 39
type input "12"
type input "50.40"
type input "12"
click at [1390, 622] on button "Submit" at bounding box center [1394, 619] width 119 height 52
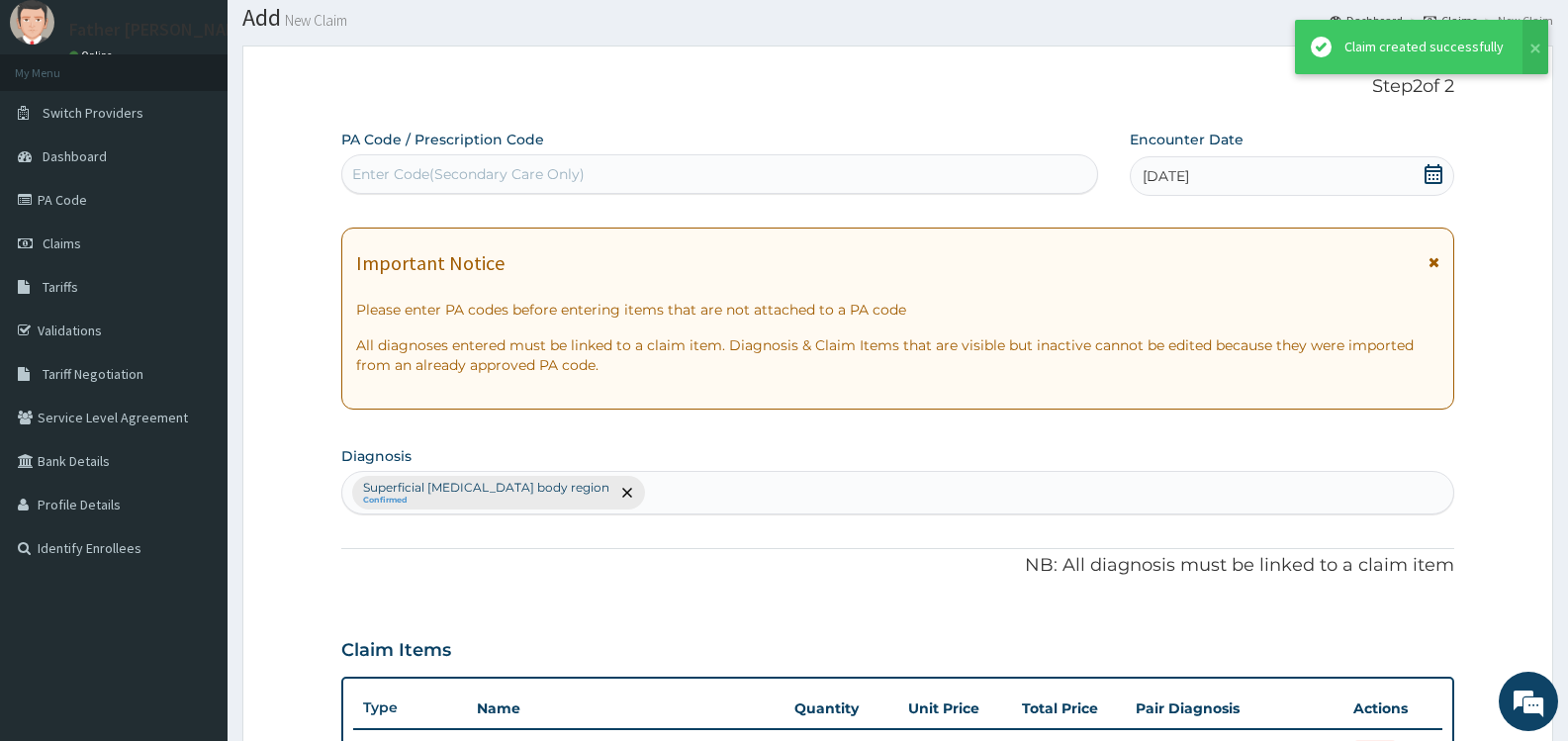
scroll to position [797, 0]
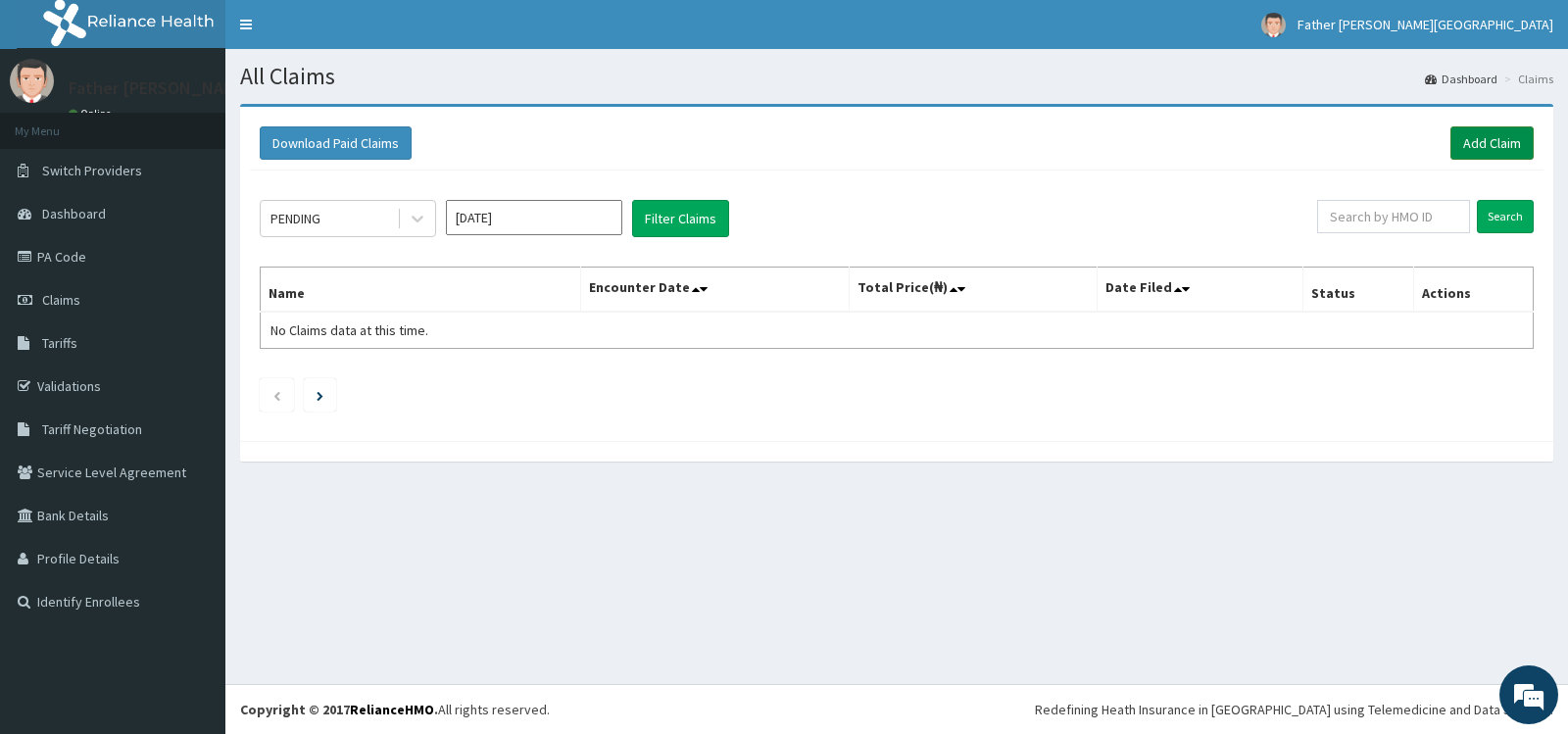
click at [1482, 142] on link "Add Claim" at bounding box center [1492, 143] width 83 height 34
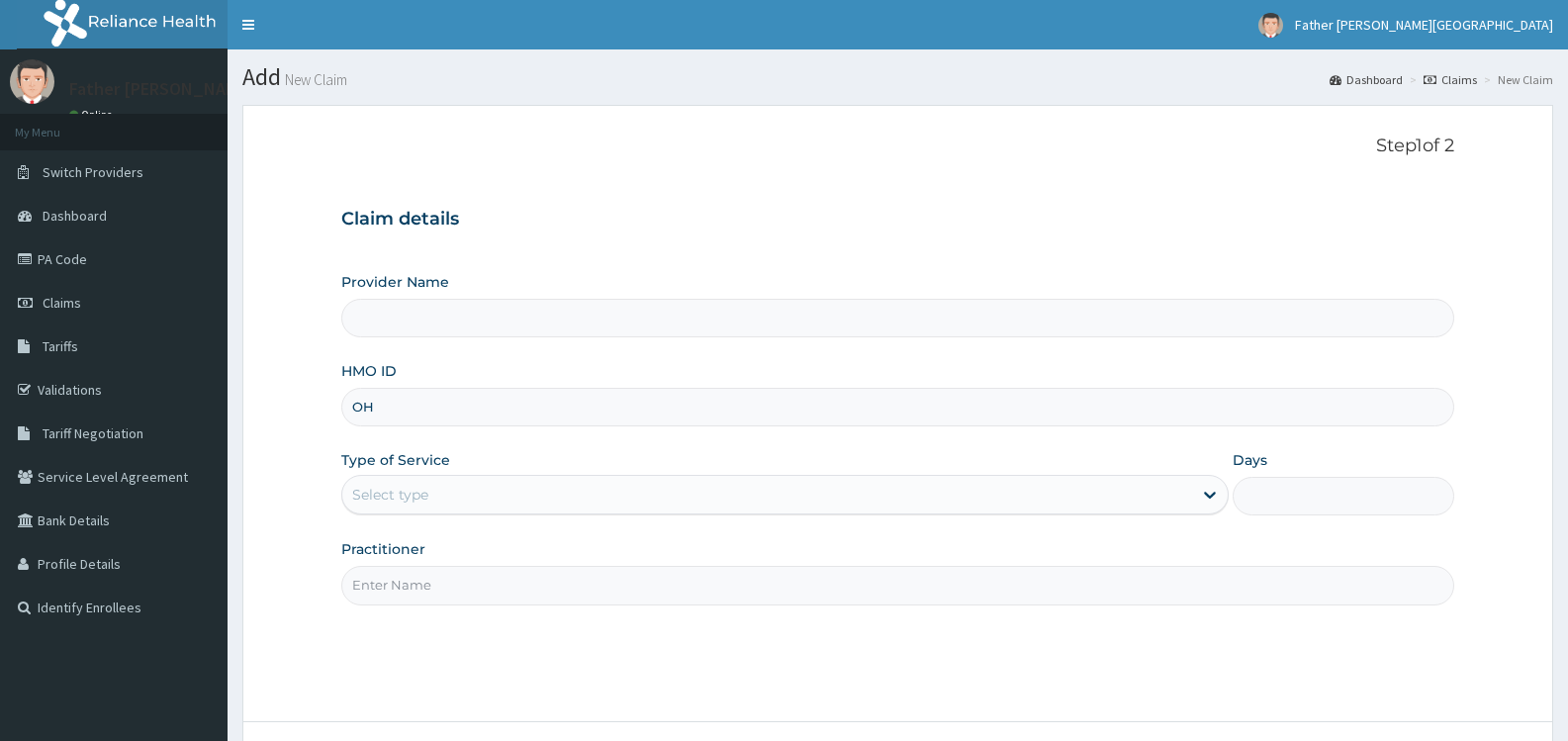
type input "OHT"
type input "Father [PERSON_NAME][GEOGRAPHIC_DATA]"
type input "OHT/10972/A"
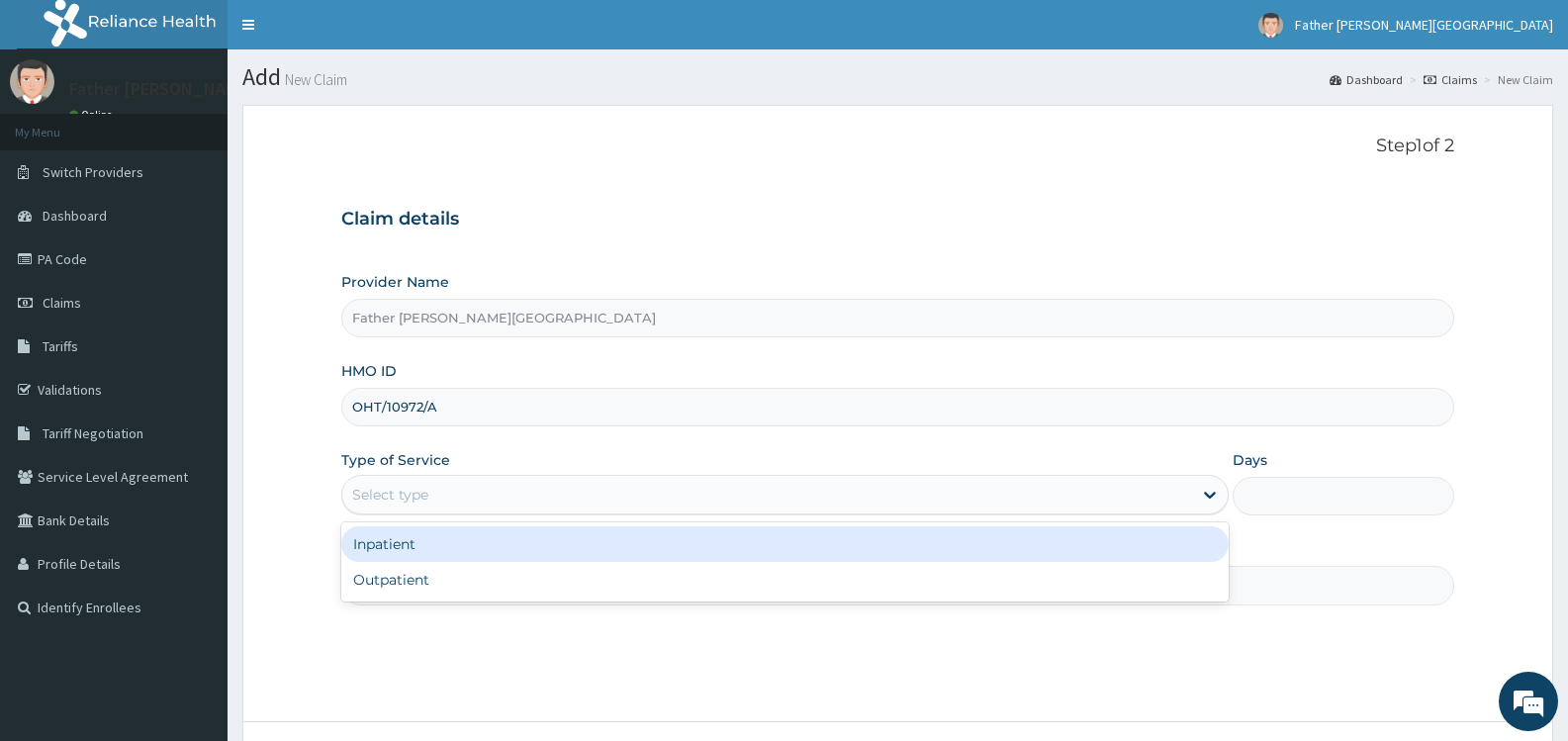
click at [423, 489] on div "Select type" at bounding box center [390, 495] width 76 height 20
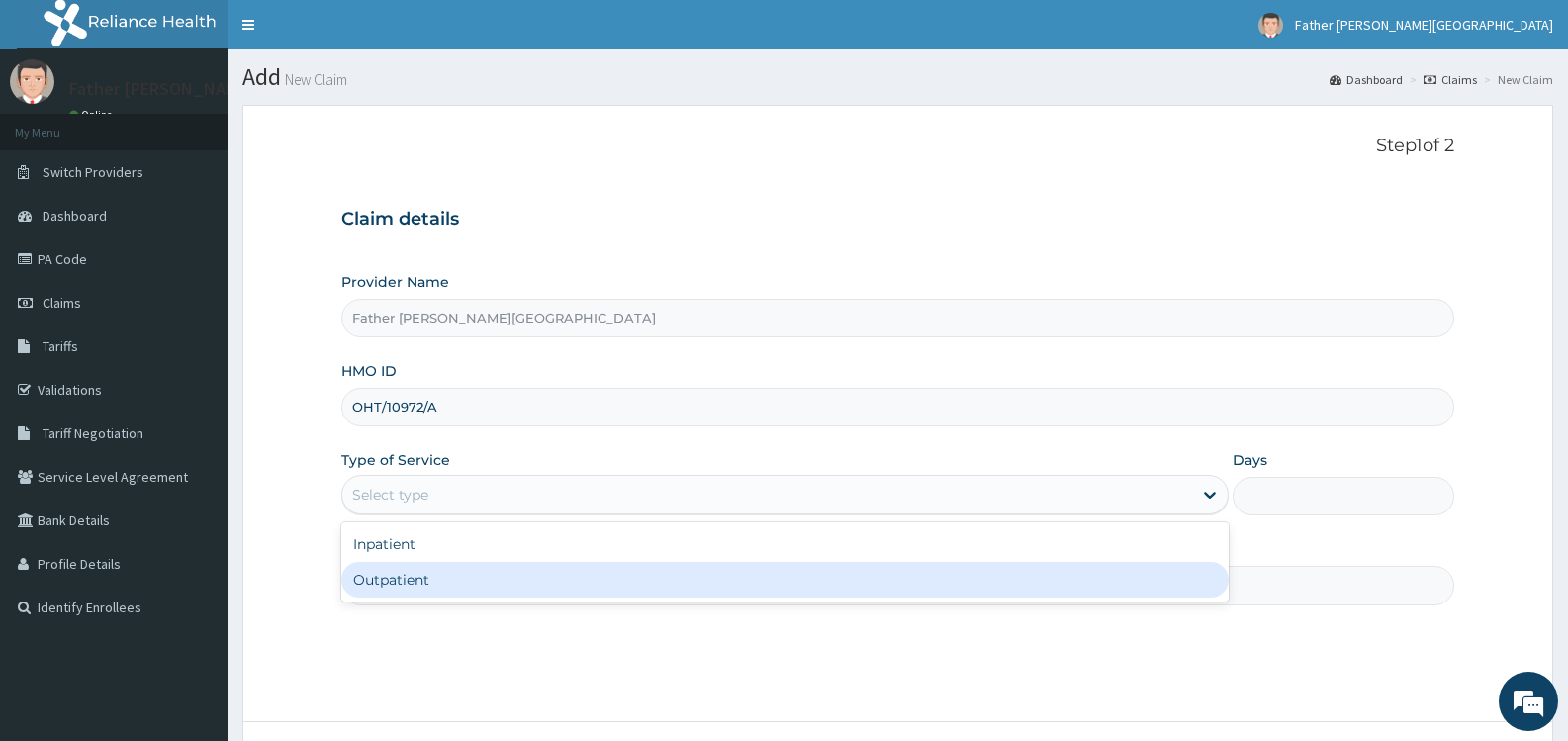
click at [443, 577] on div "Outpatient" at bounding box center [784, 579] width 887 height 36
type input "1"
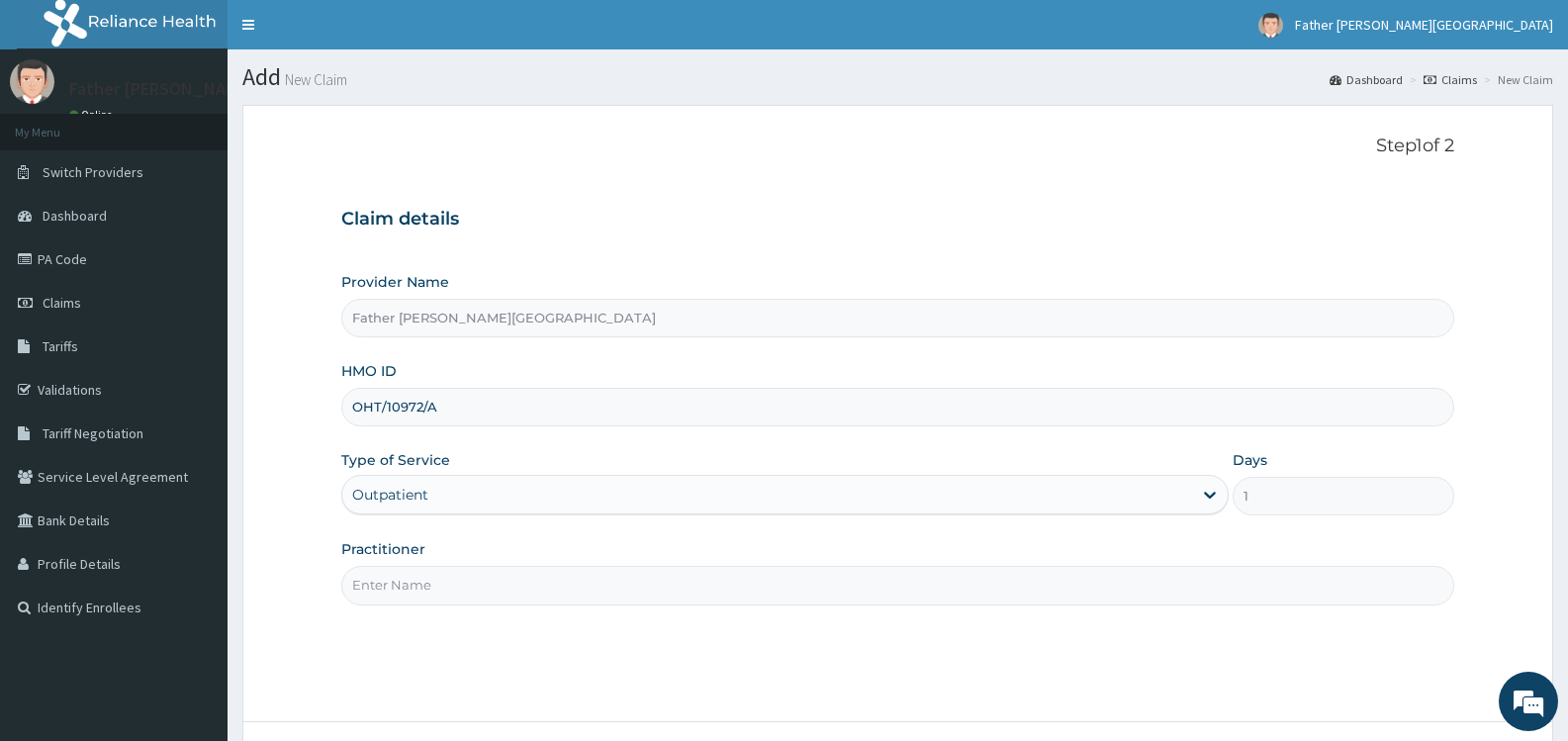
click at [439, 587] on input "Practitioner" at bounding box center [898, 584] width 1113 height 39
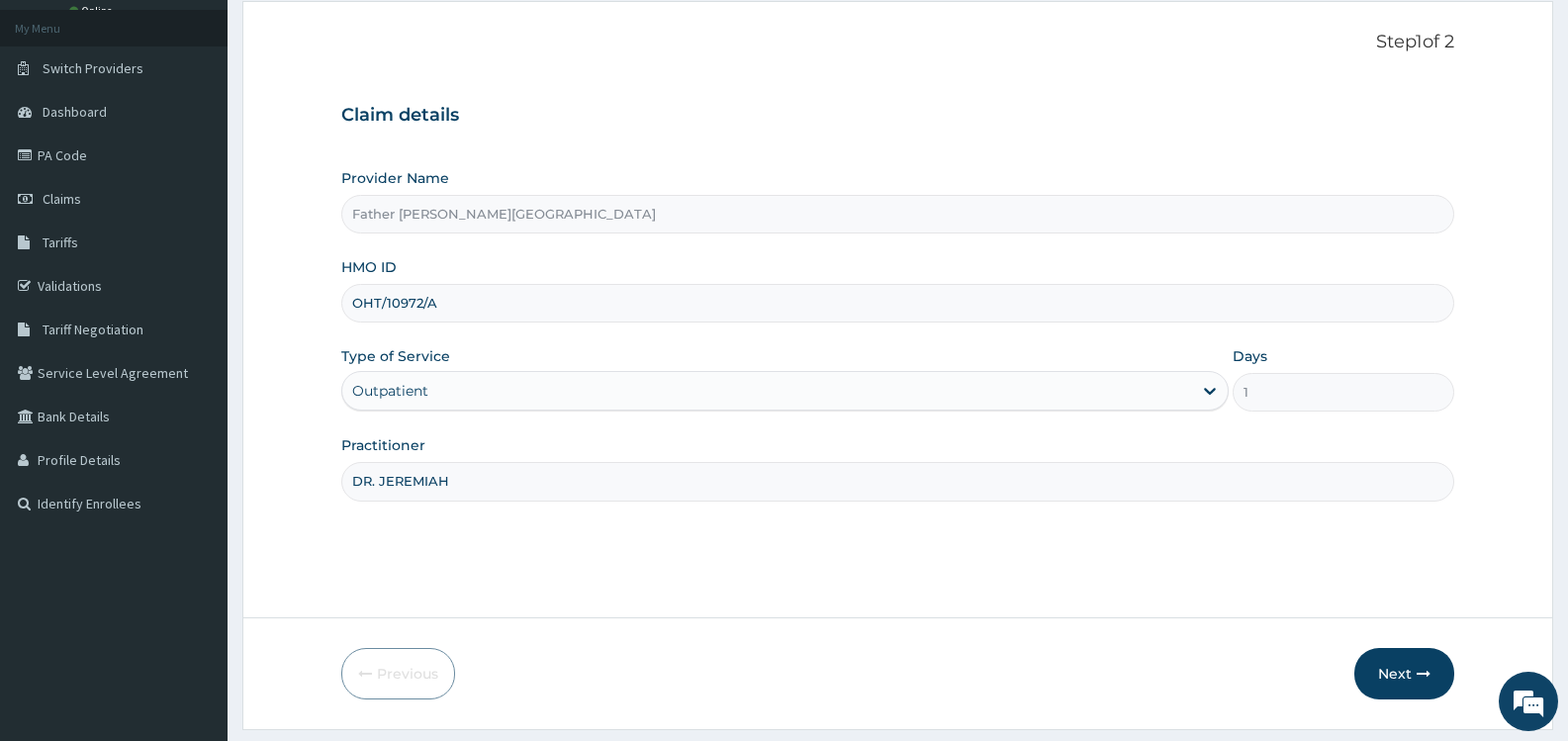
scroll to position [159, 0]
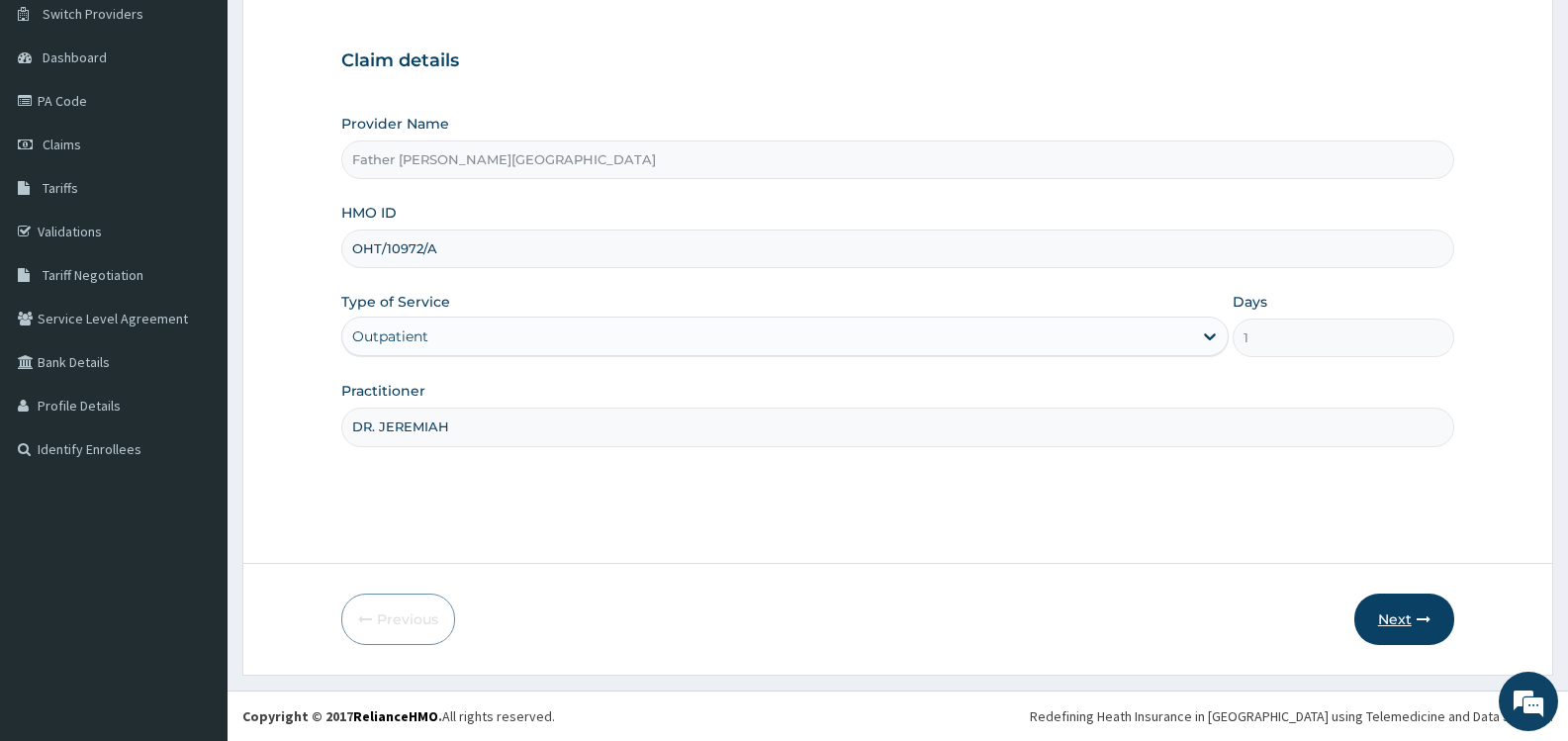
type input "DR. JEREMIAH"
click at [1403, 619] on button "Next" at bounding box center [1404, 619] width 100 height 52
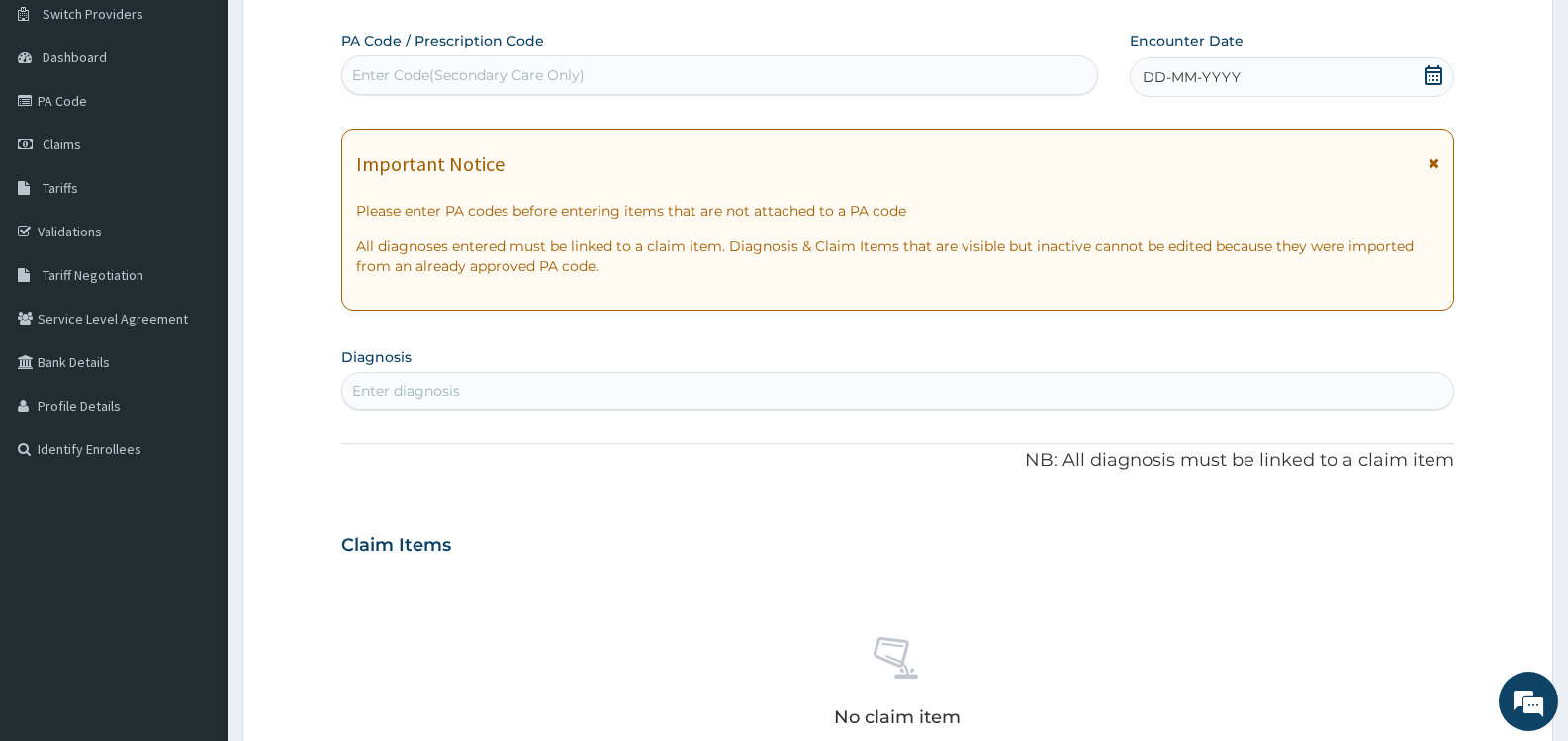
click at [1435, 77] on icon at bounding box center [1434, 75] width 20 height 20
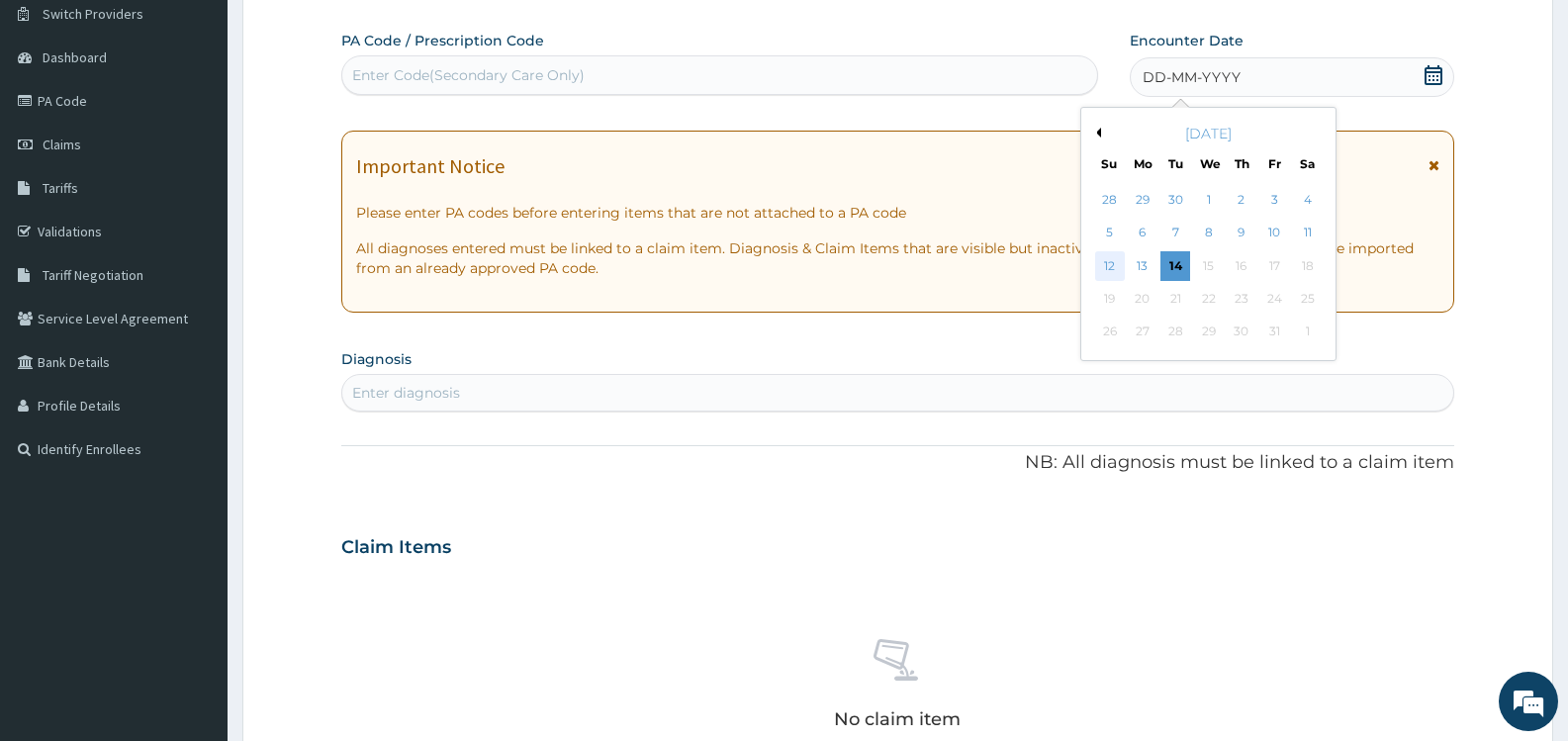
click at [1109, 266] on div "12" at bounding box center [1110, 266] width 30 height 30
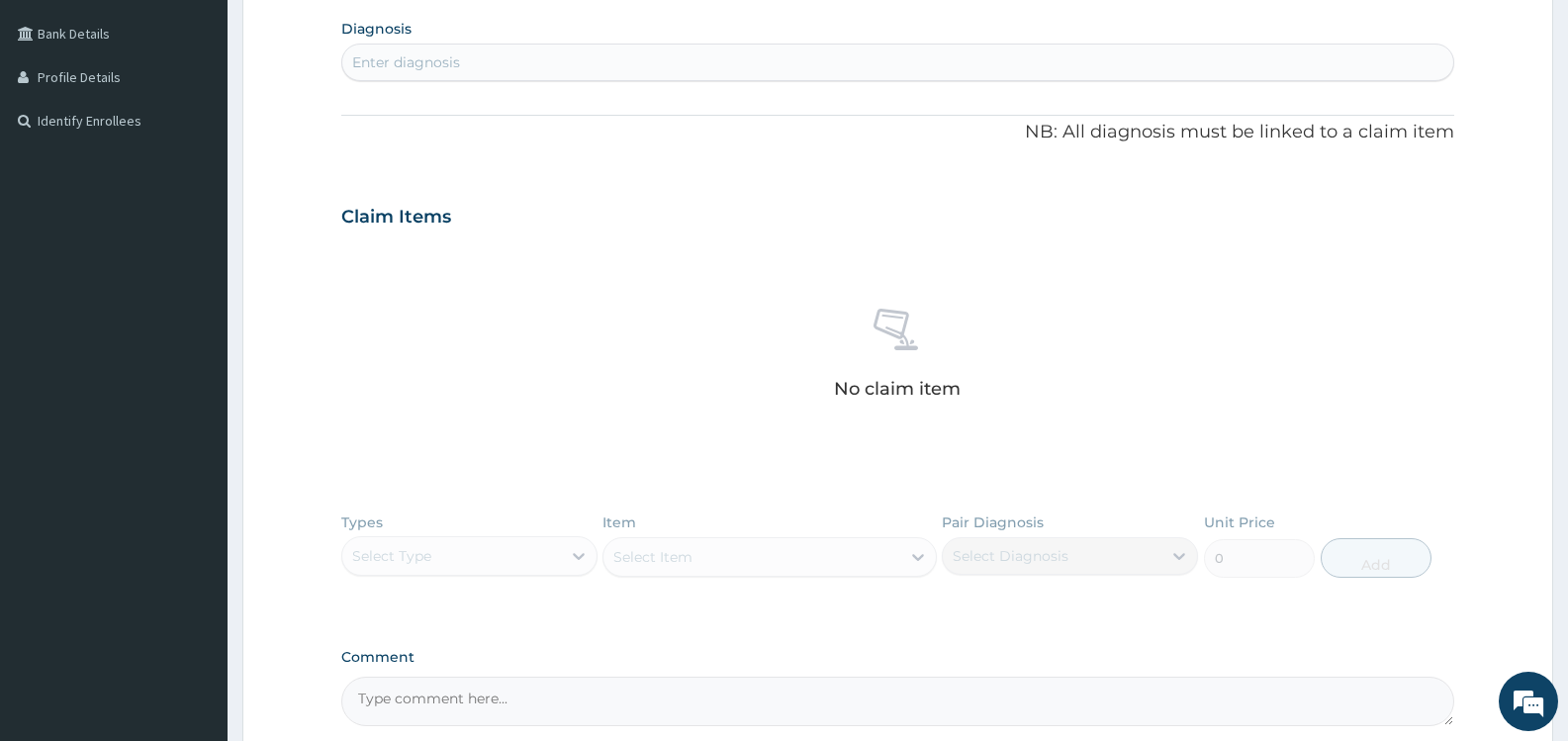
scroll to position [455, 0]
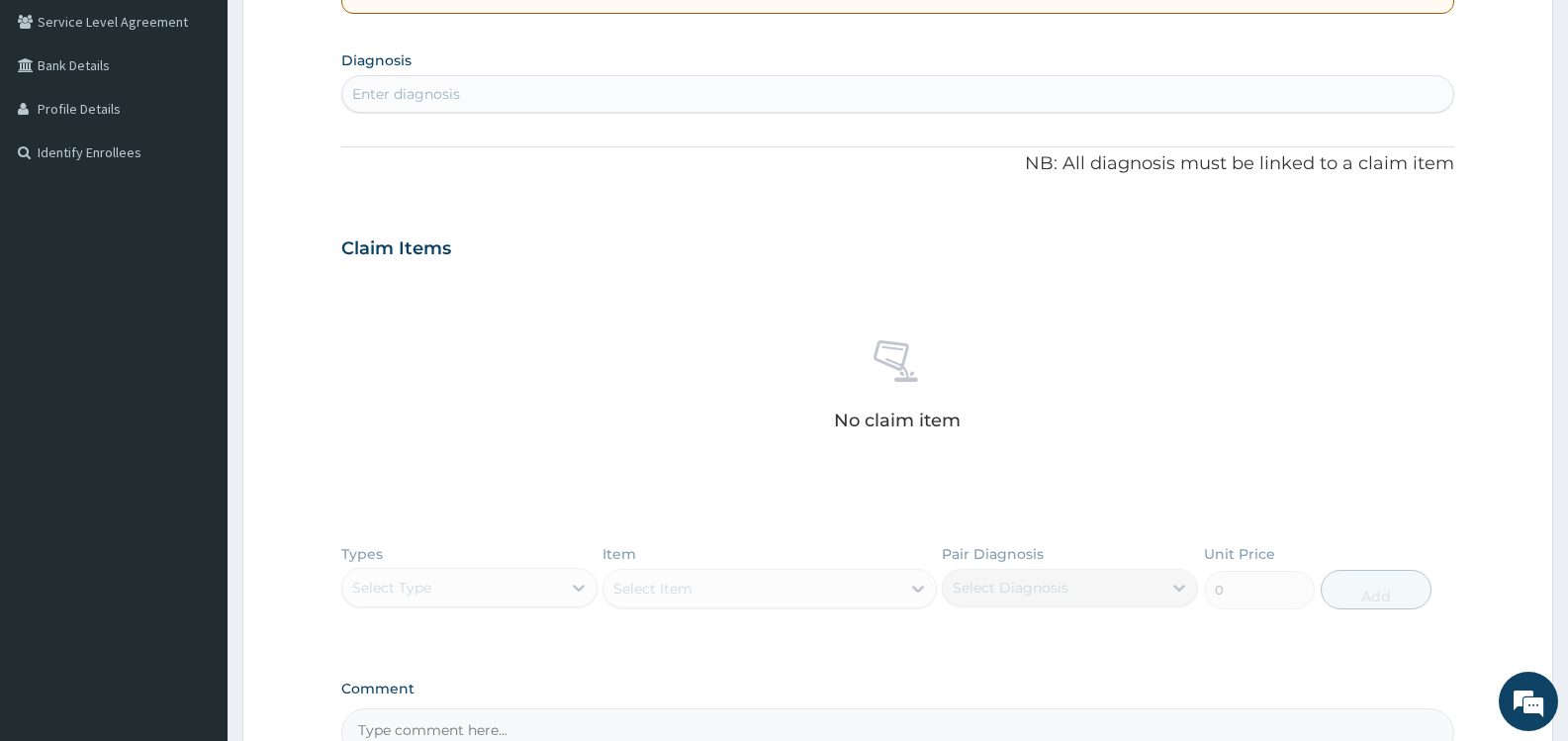
click at [566, 97] on div "Enter diagnosis" at bounding box center [898, 94] width 1111 height 32
type input "MALARIA"
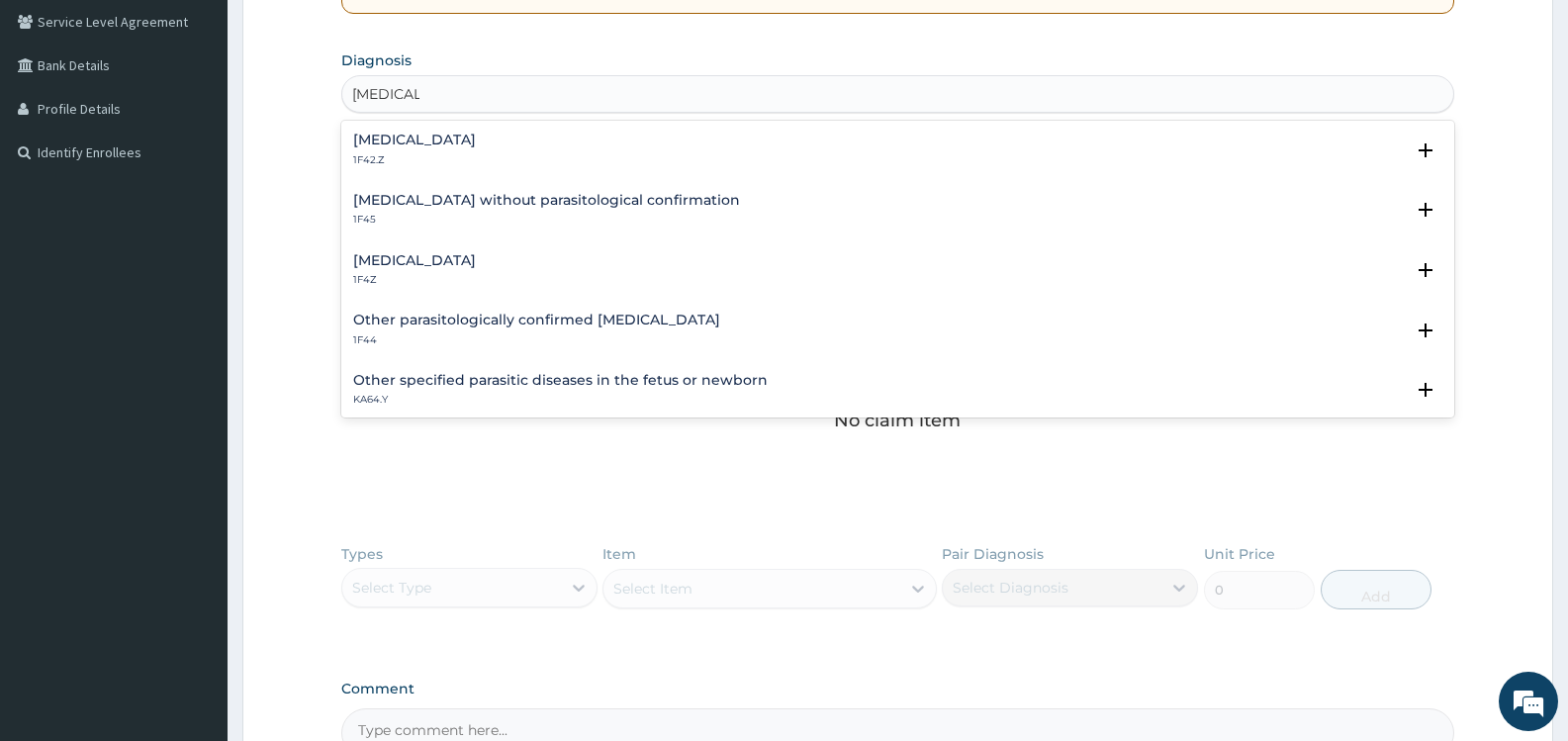
click at [476, 263] on h4 "Malaria, unspecified" at bounding box center [414, 260] width 123 height 15
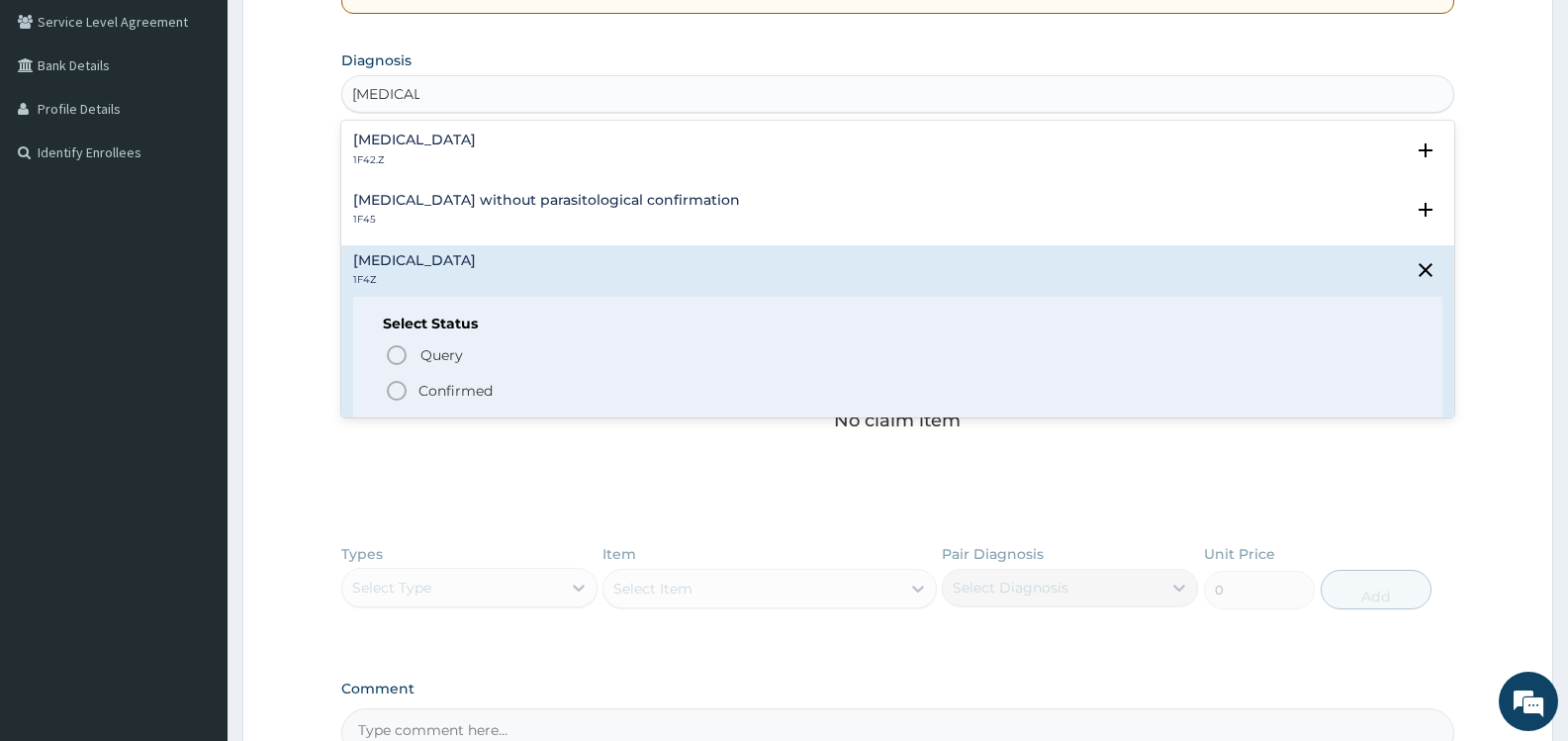
click at [494, 390] on span "Confirmed" at bounding box center [899, 391] width 1028 height 24
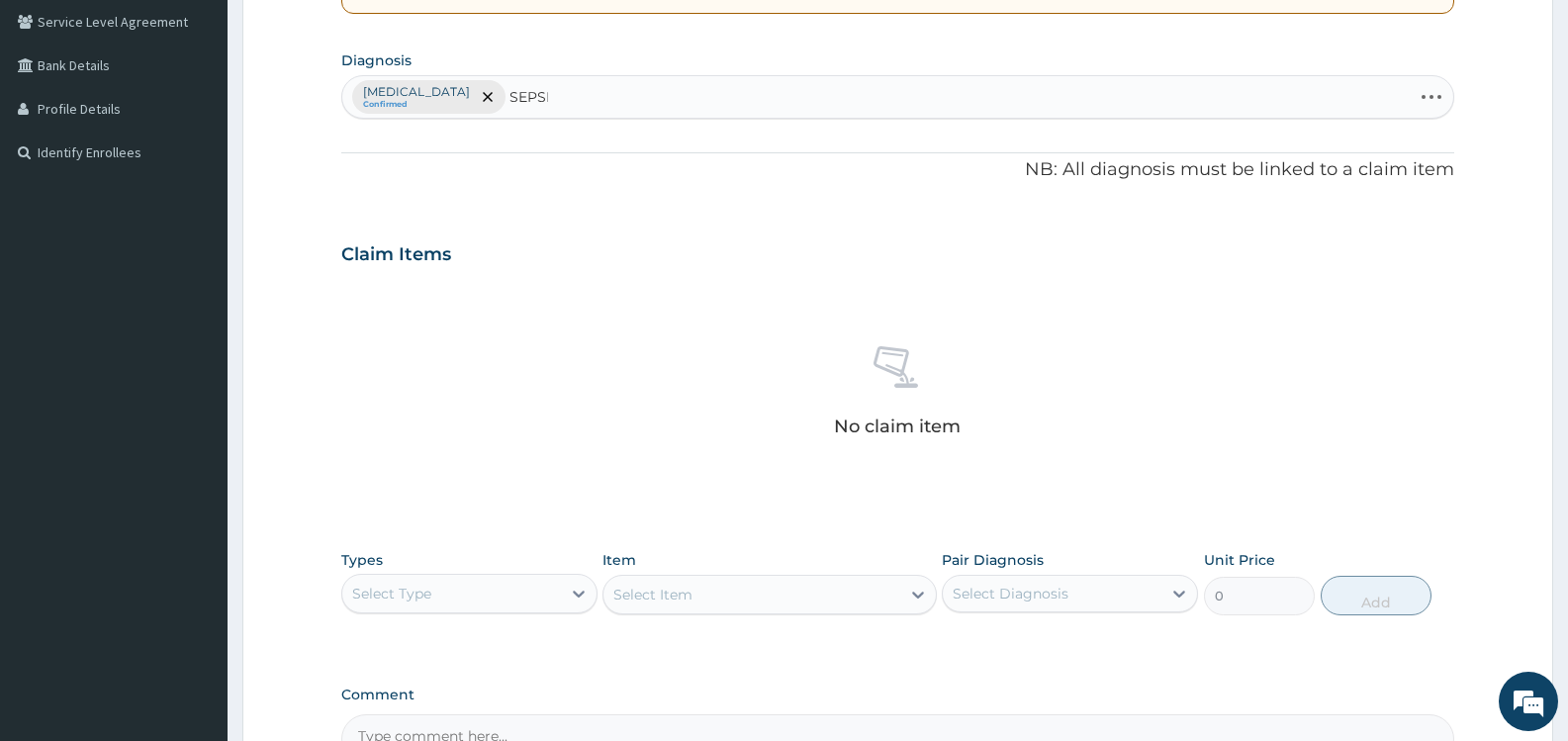
type input "[MEDICAL_DATA]"
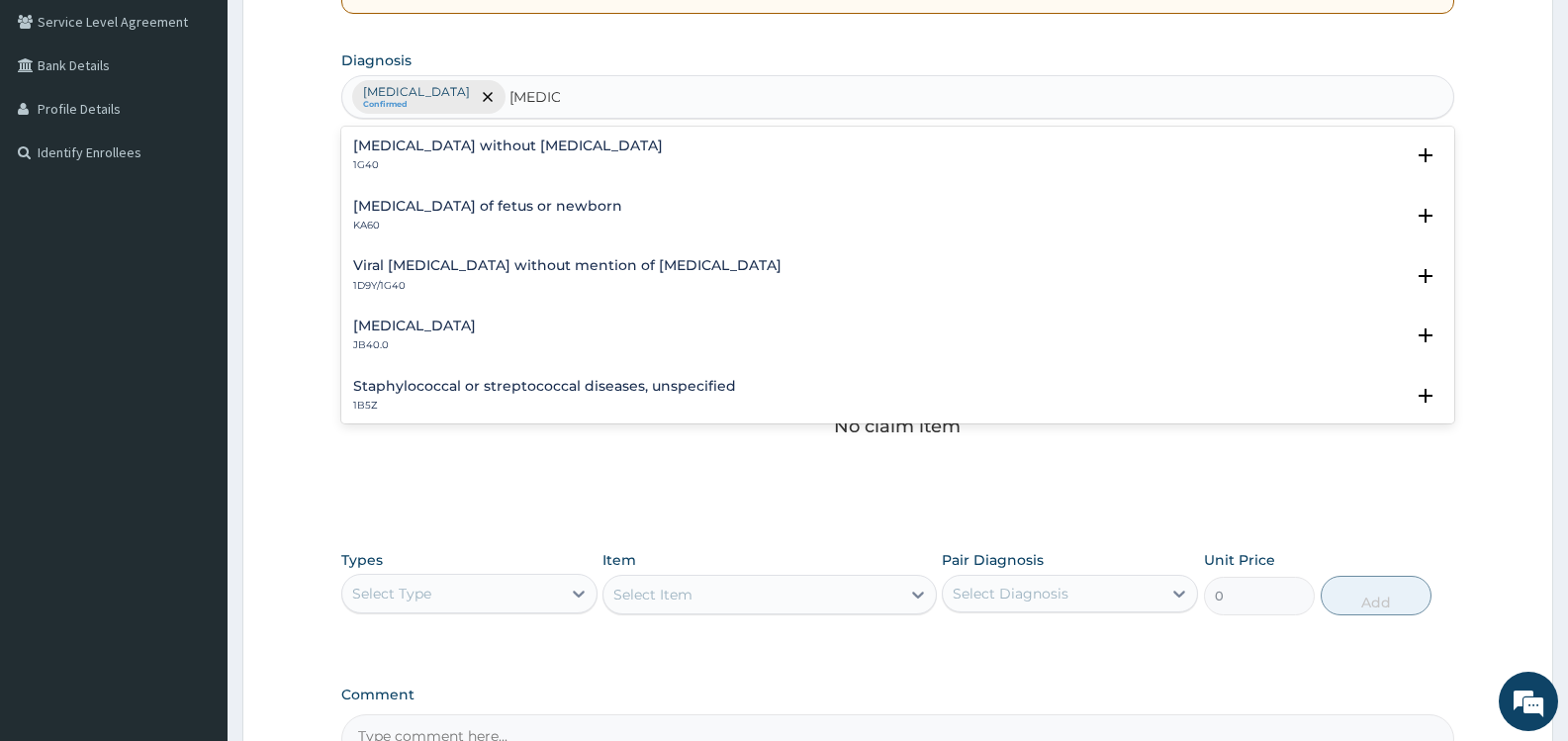
click at [499, 151] on h4 "[MEDICAL_DATA] without [MEDICAL_DATA]" at bounding box center [508, 146] width 310 height 15
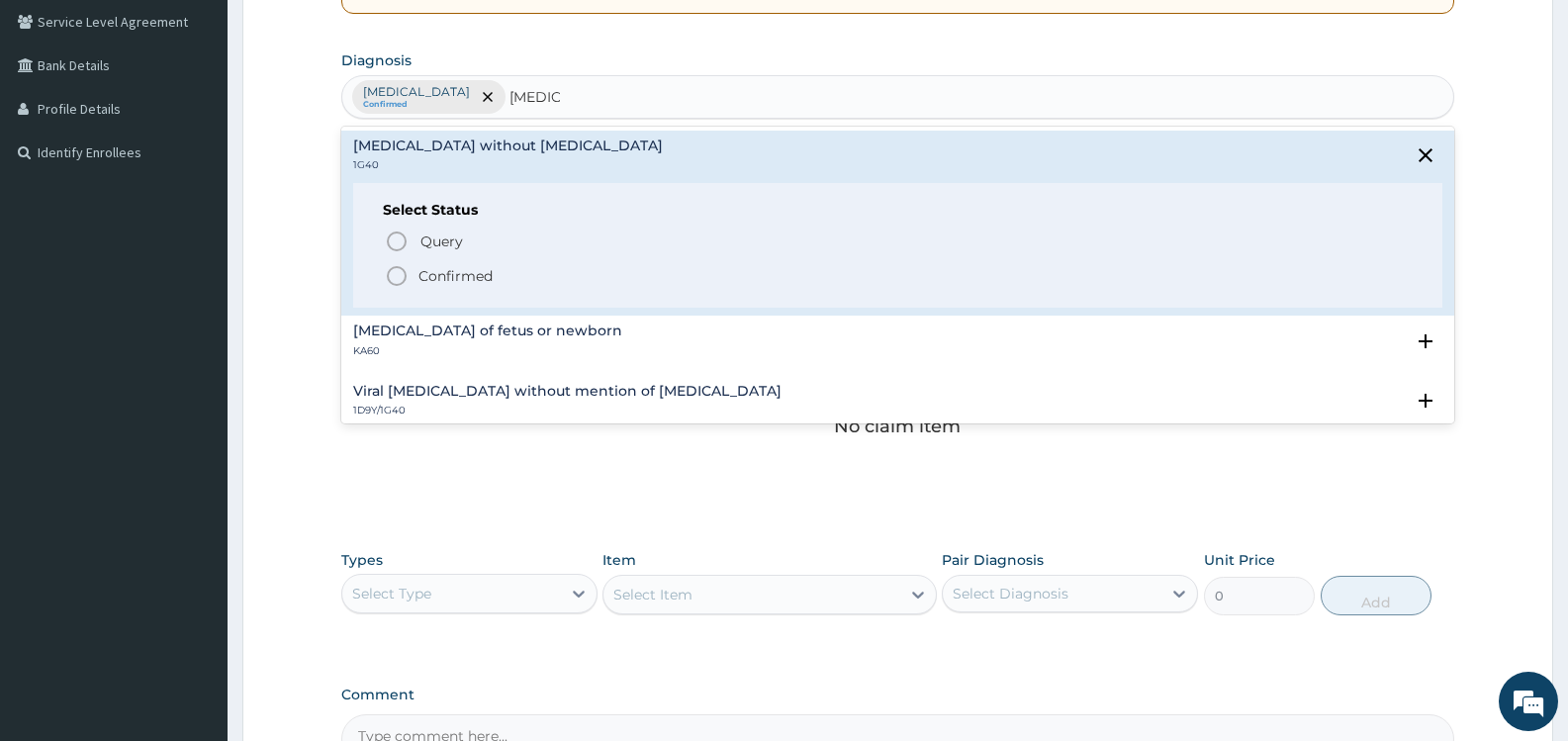
click at [445, 273] on p "Confirmed" at bounding box center [456, 276] width 74 height 20
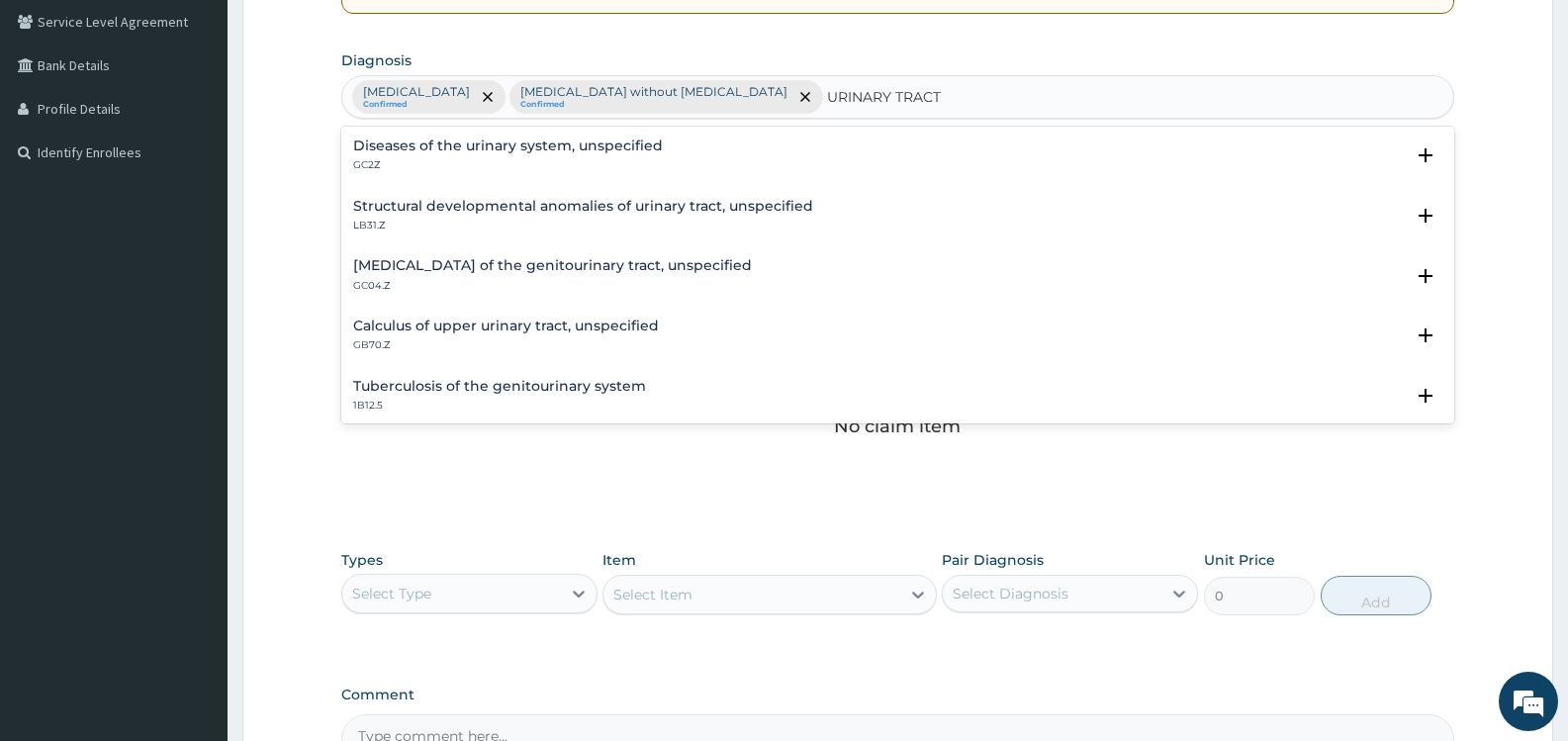
type input "URINARY TRACT"
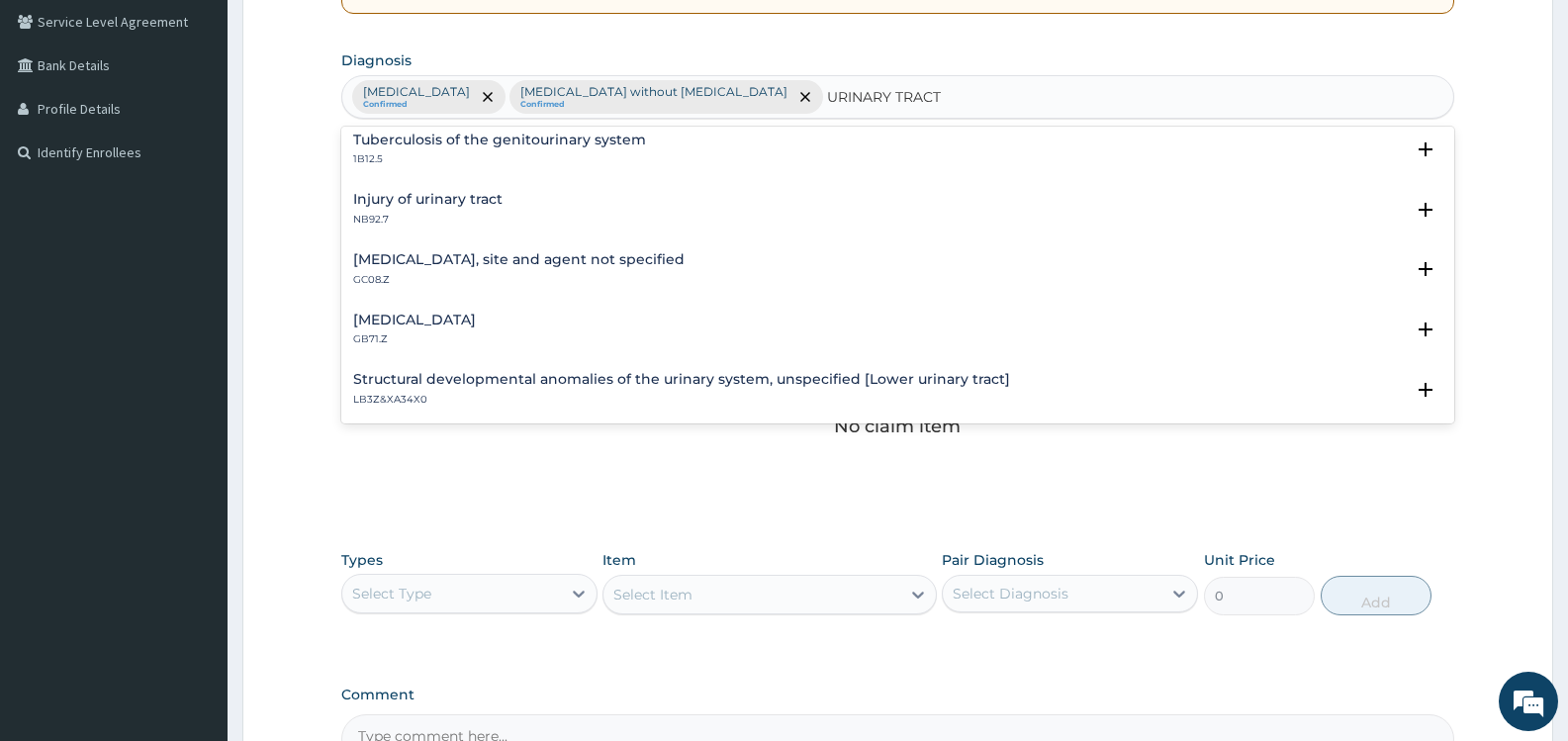
scroll to position [239, 0]
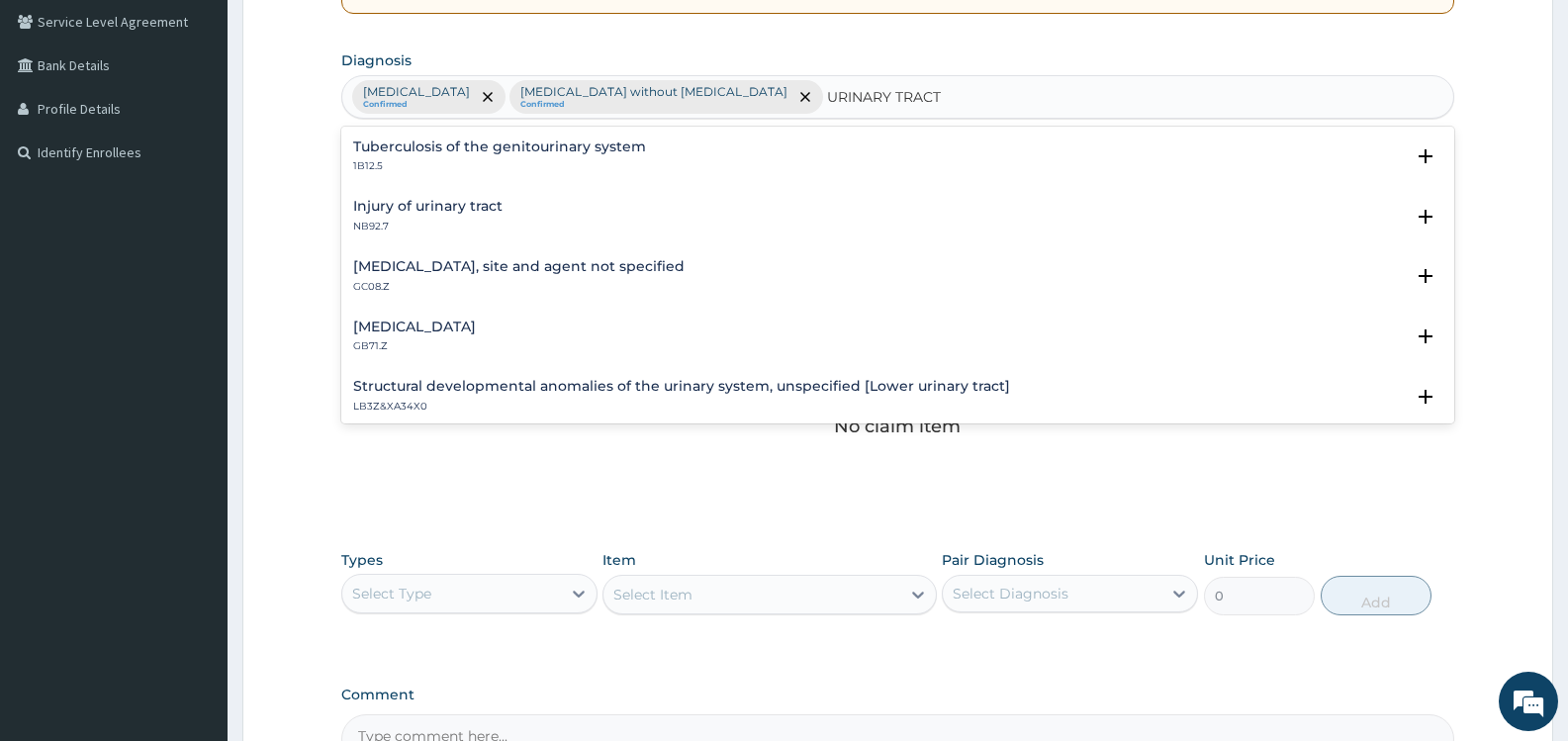
click at [551, 267] on h4 "Urinary tract infection, site and agent not specified" at bounding box center [519, 266] width 331 height 15
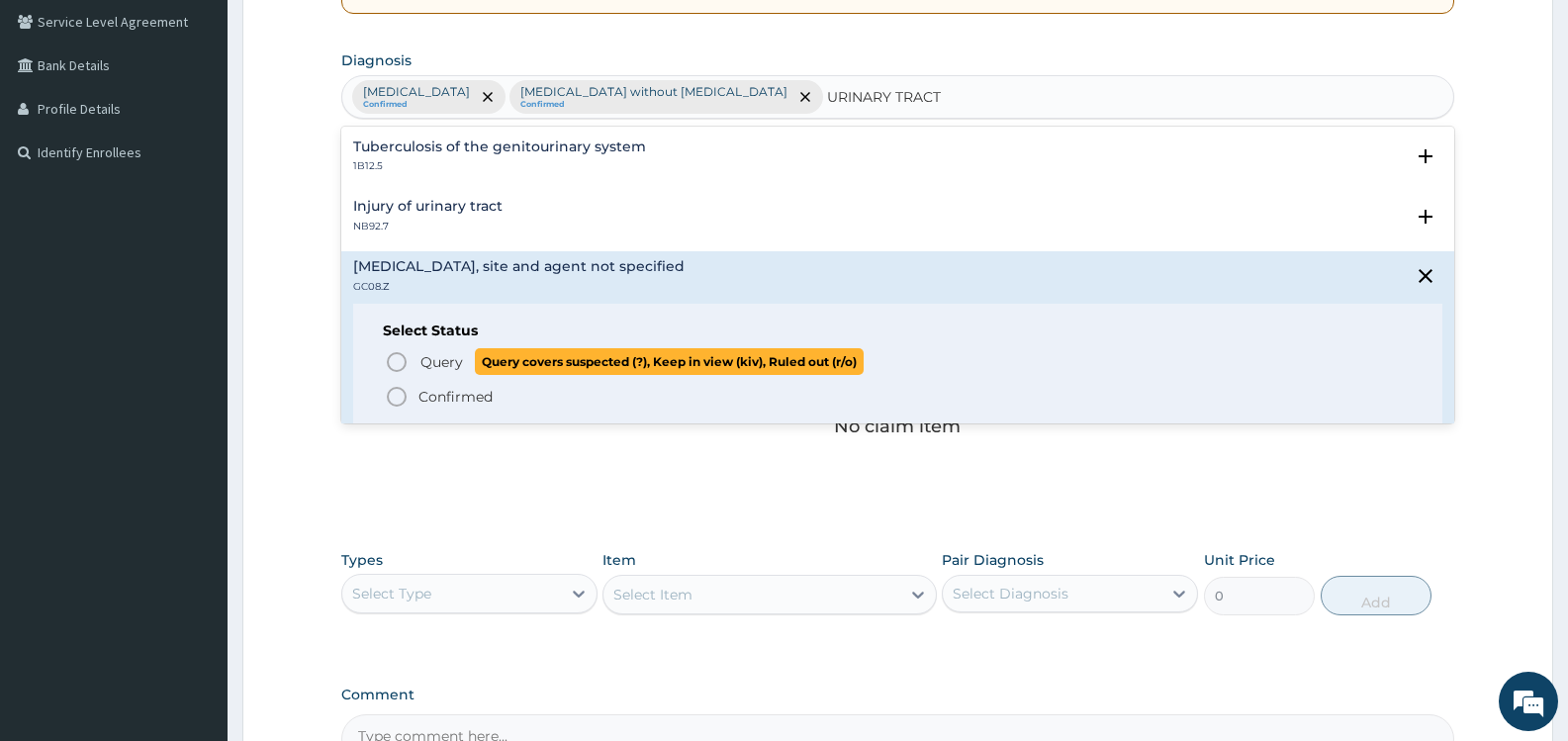
click at [405, 360] on icon "status option query" at bounding box center [397, 362] width 24 height 24
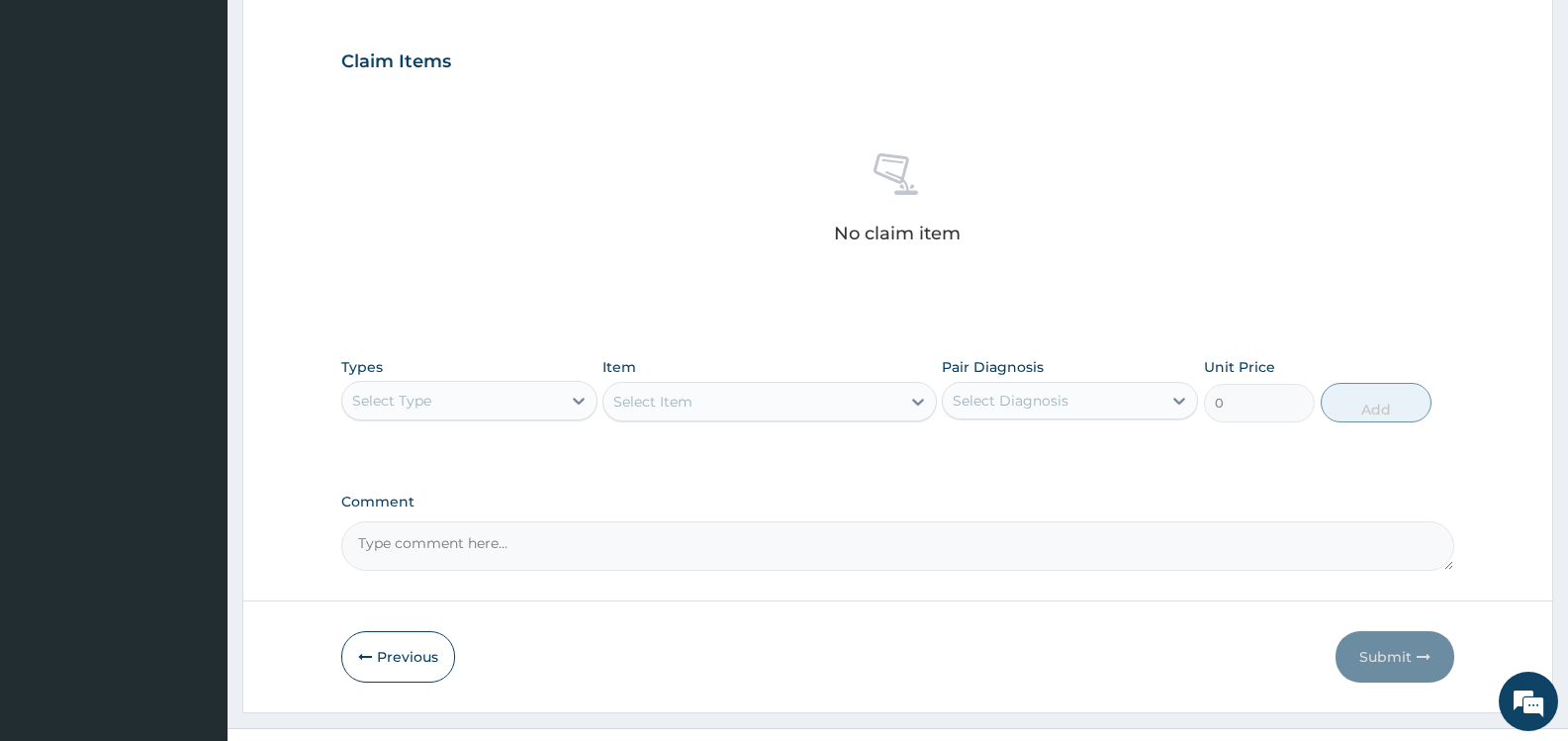
scroll to position [685, 0]
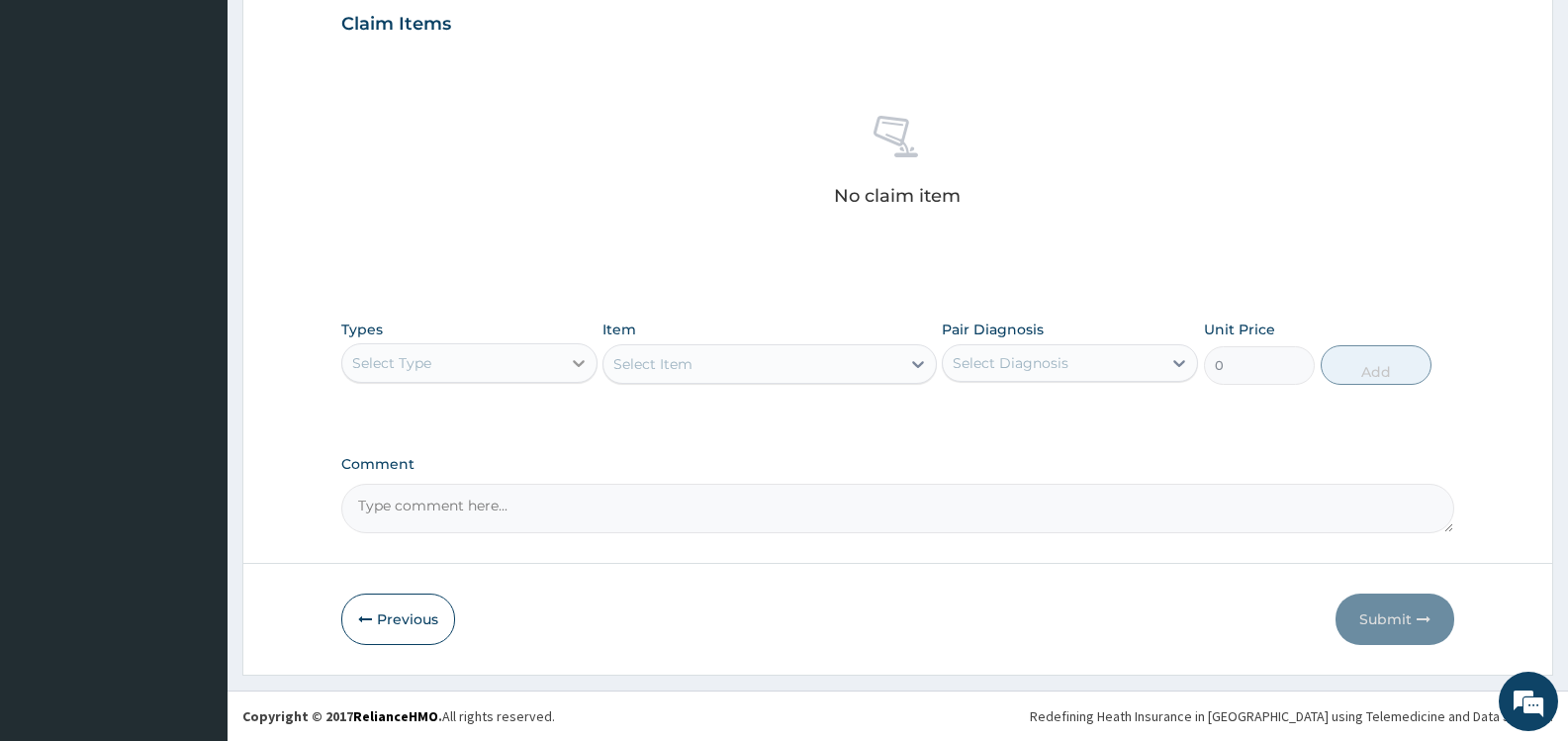
click at [567, 360] on div at bounding box center [579, 363] width 36 height 36
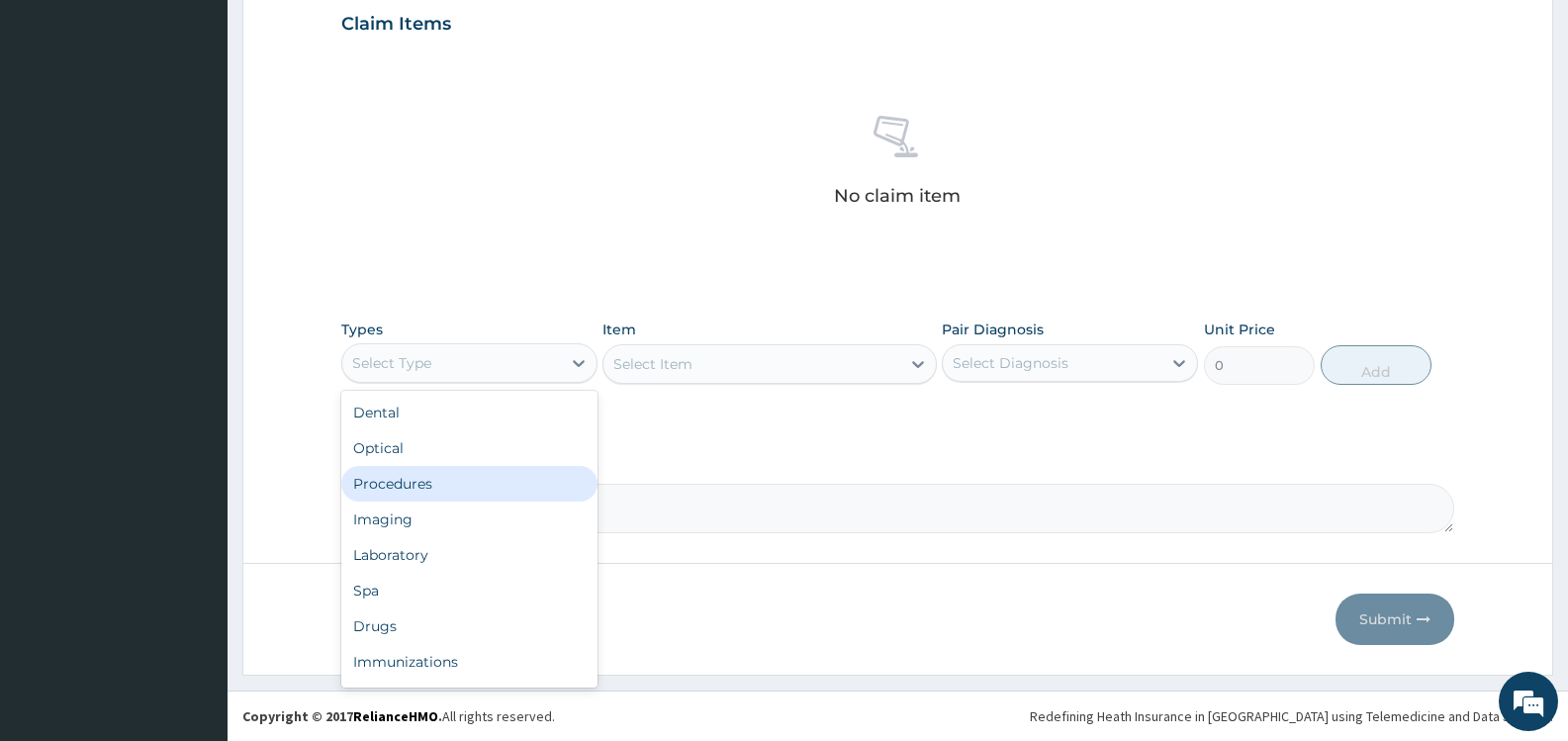
click at [454, 491] on div "Procedures" at bounding box center [469, 484] width 256 height 36
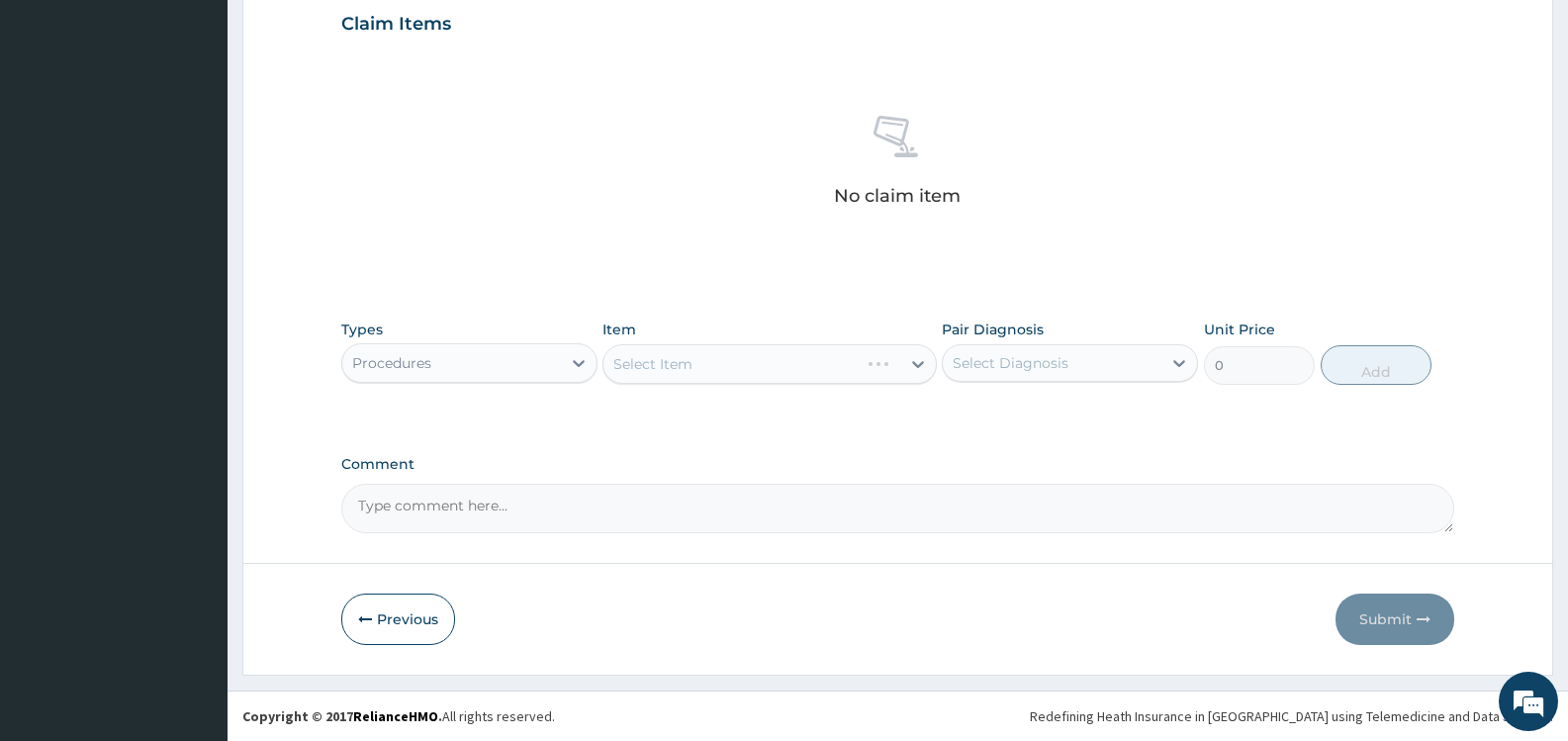
click at [981, 366] on div "Select Diagnosis" at bounding box center [1010, 363] width 116 height 20
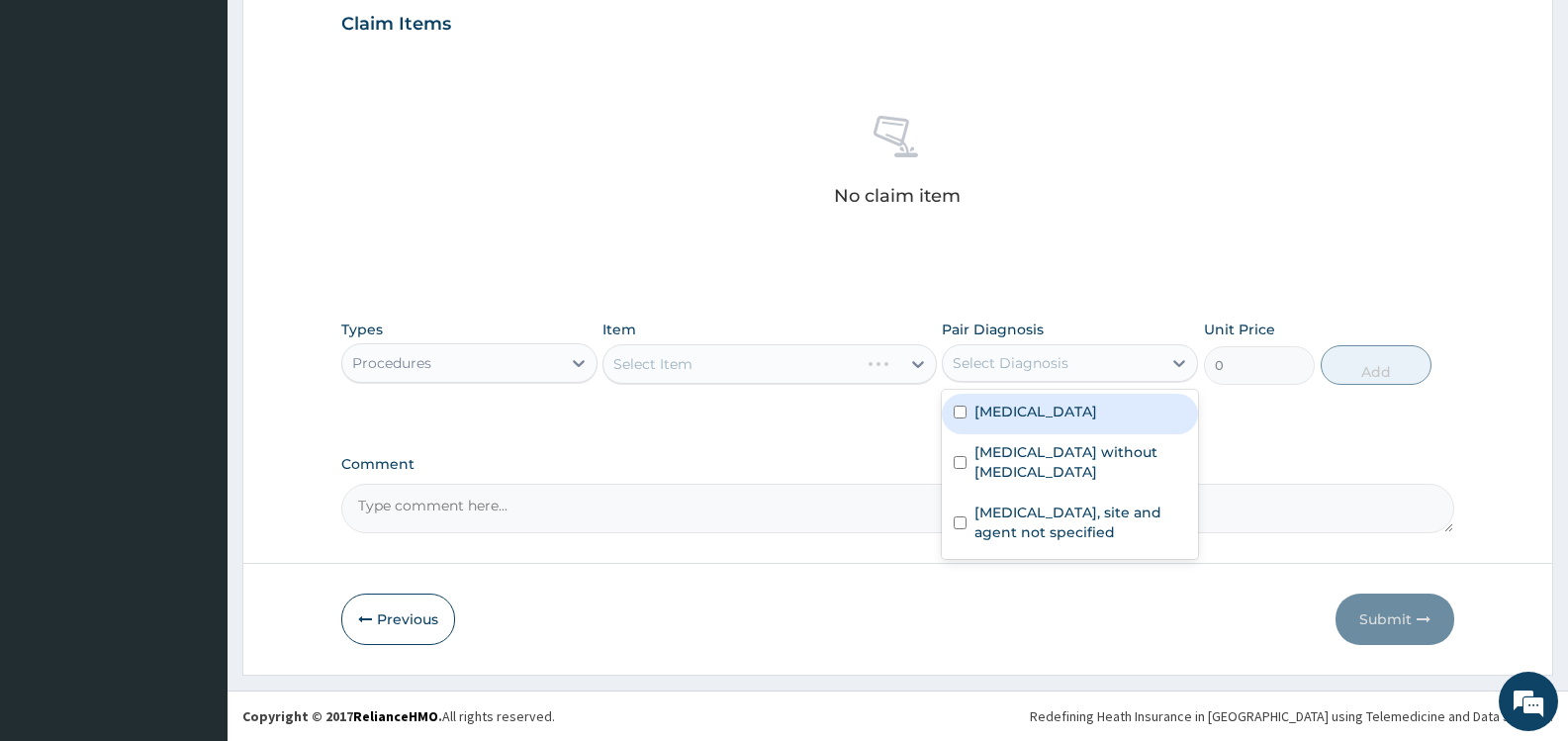
click at [998, 415] on label "[MEDICAL_DATA]" at bounding box center [1035, 412] width 123 height 20
checkbox input "true"
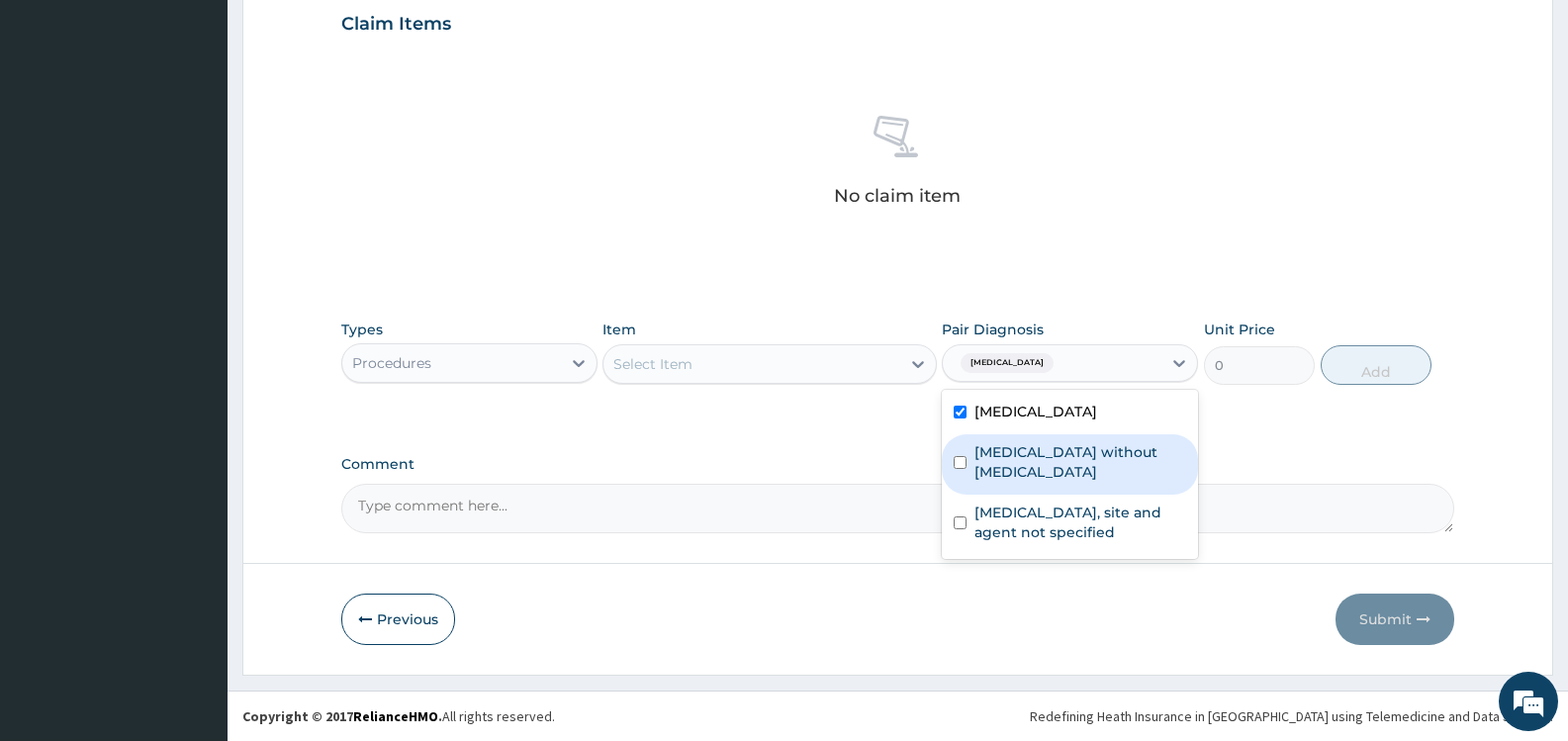
click at [985, 454] on label "[MEDICAL_DATA] without [MEDICAL_DATA]" at bounding box center [1080, 462] width 211 height 40
checkbox input "true"
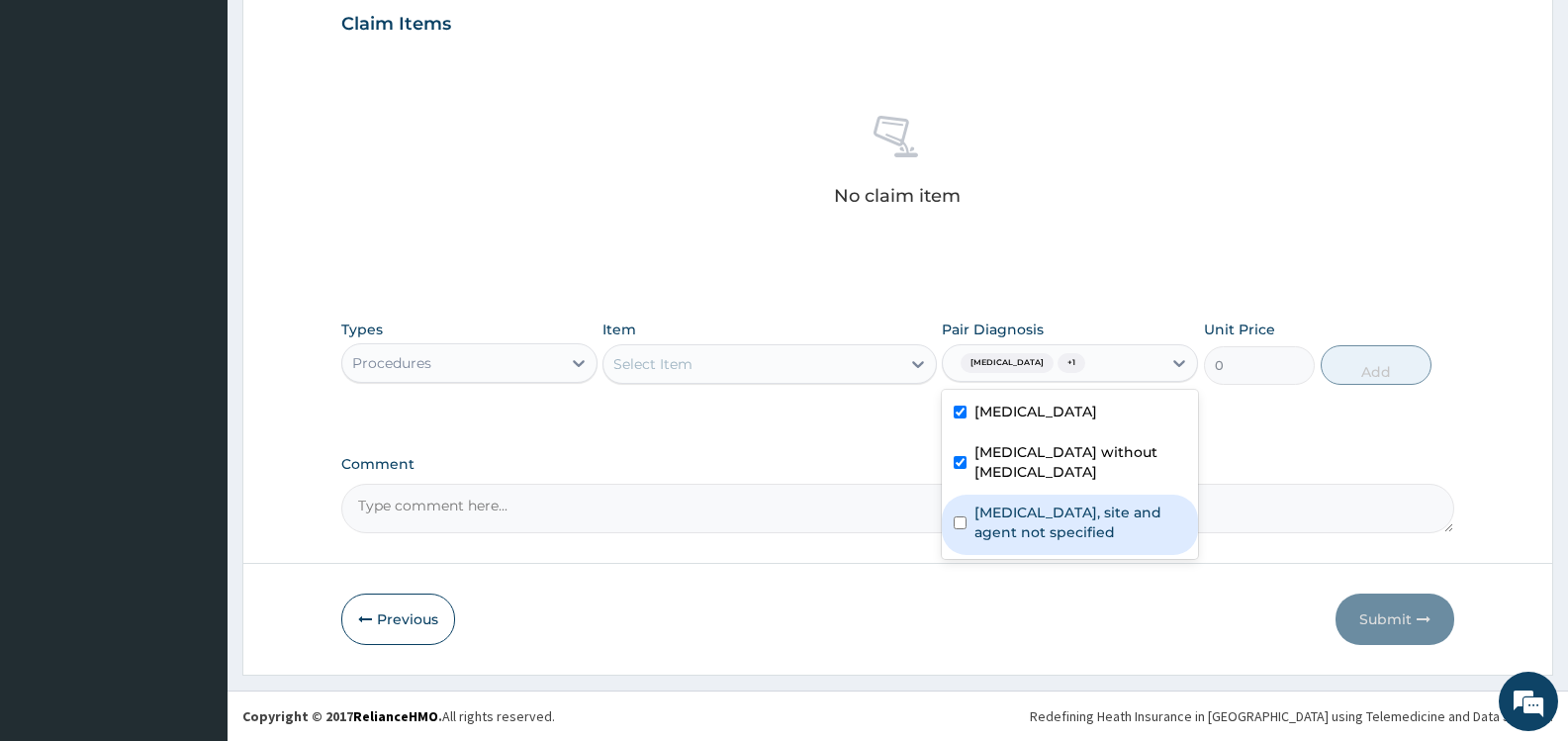
click at [1011, 495] on div "Urinary tract infection, site and agent not specified" at bounding box center [1069, 525] width 256 height 61
checkbox input "true"
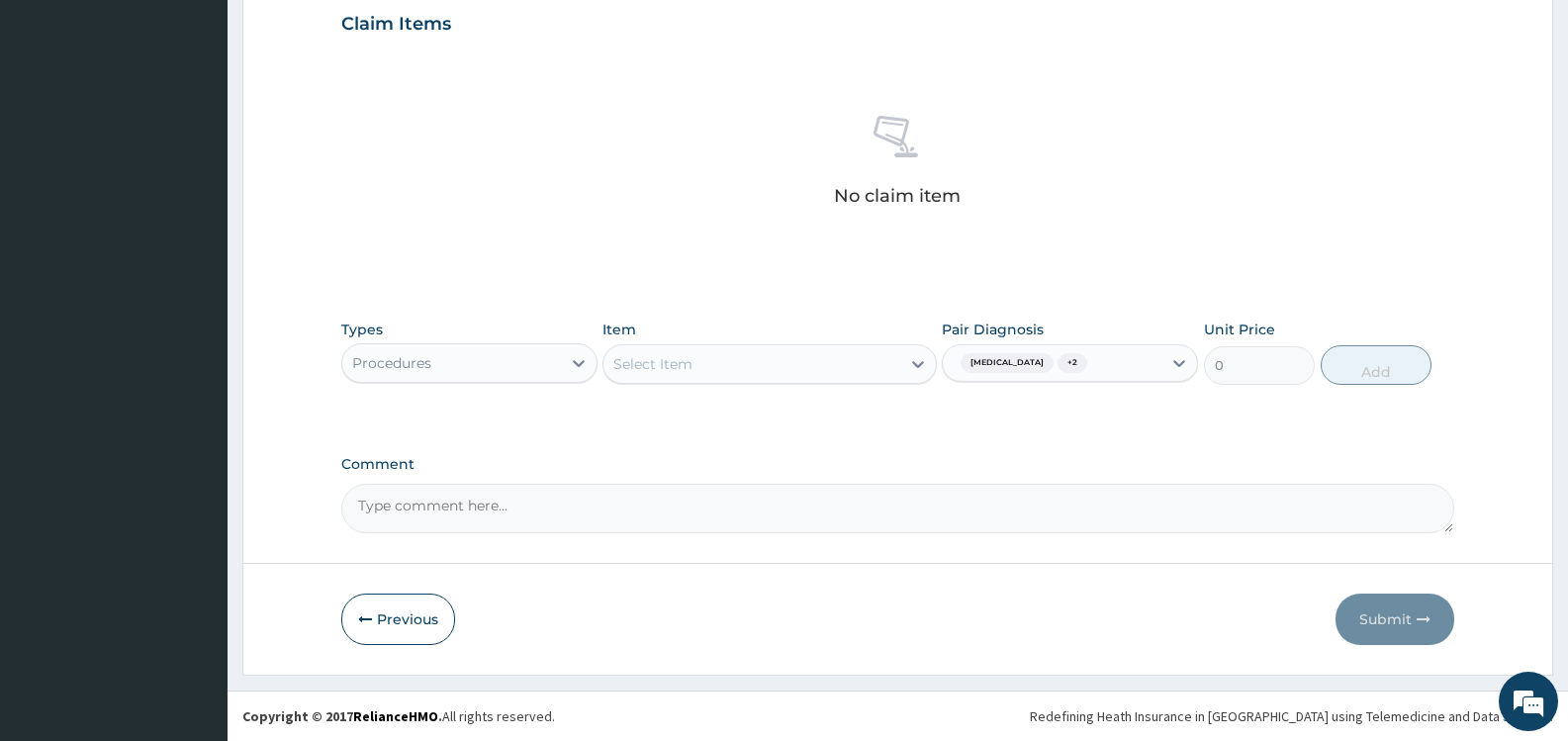
click at [1033, 257] on div "No claim item" at bounding box center [898, 165] width 1113 height 227
click at [828, 370] on div "Select Item" at bounding box center [751, 364] width 296 height 32
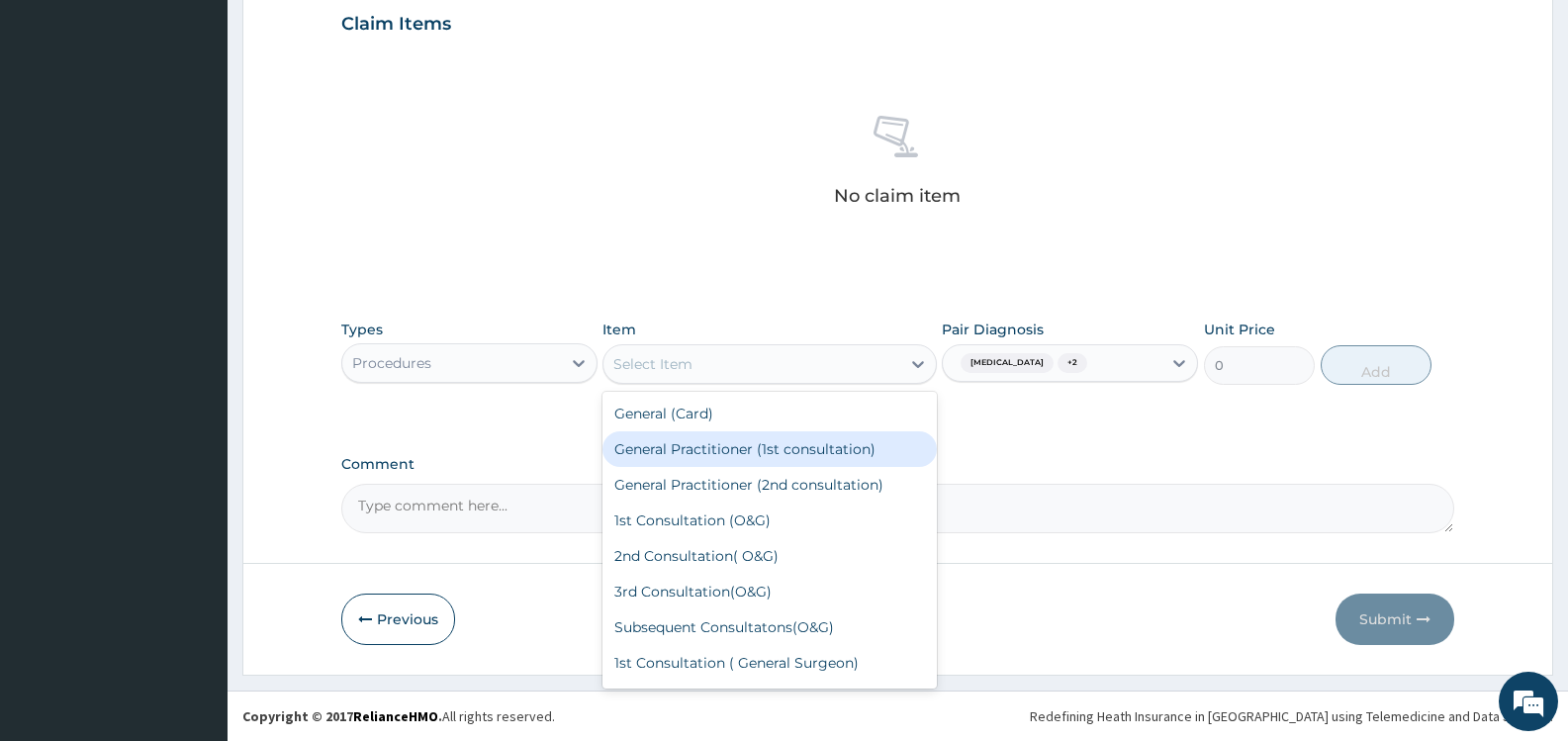
click at [800, 443] on div "General Practitioner (1st consultation)" at bounding box center [769, 450] width 333 height 36
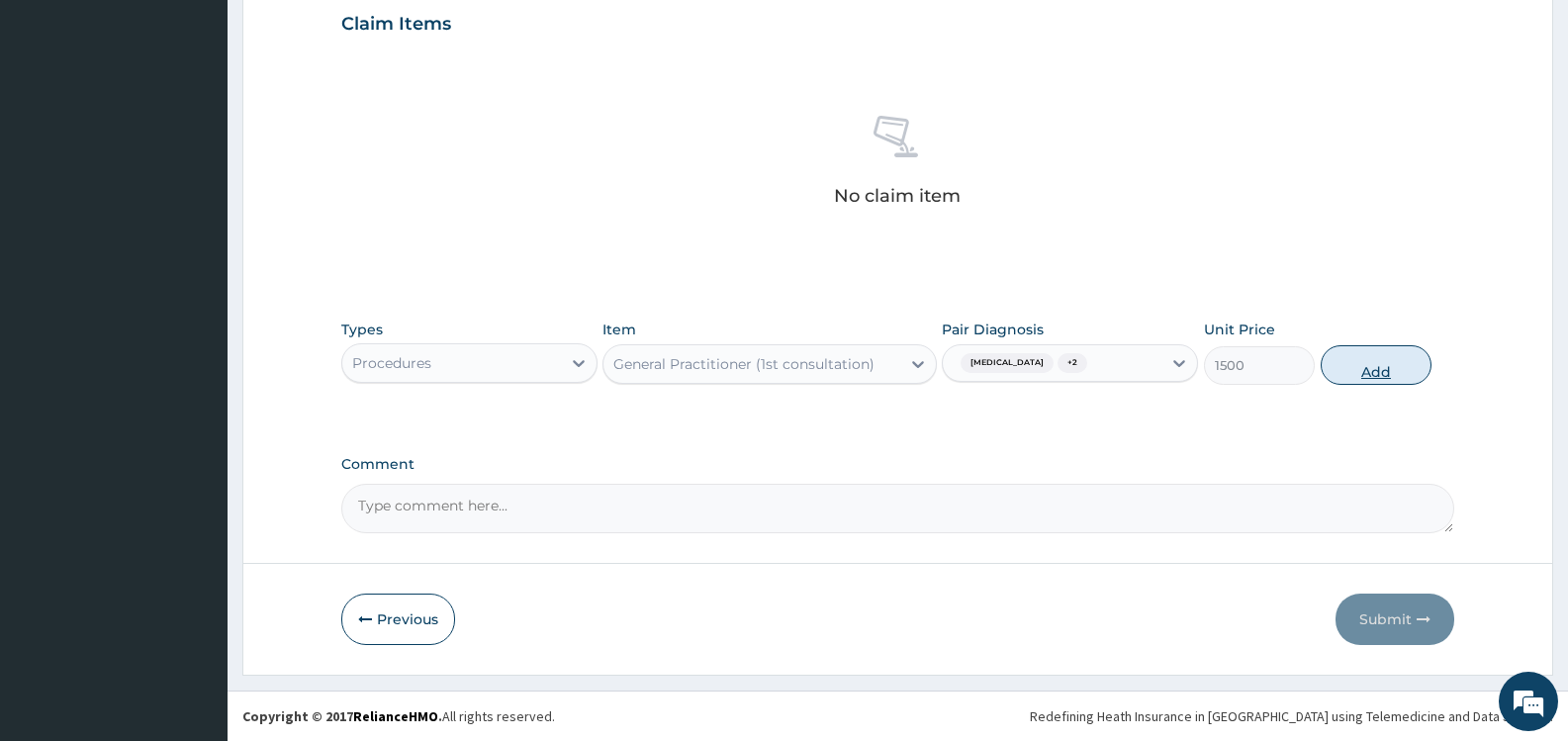
click at [1361, 368] on button "Add" at bounding box center [1375, 365] width 111 height 40
type input "0"
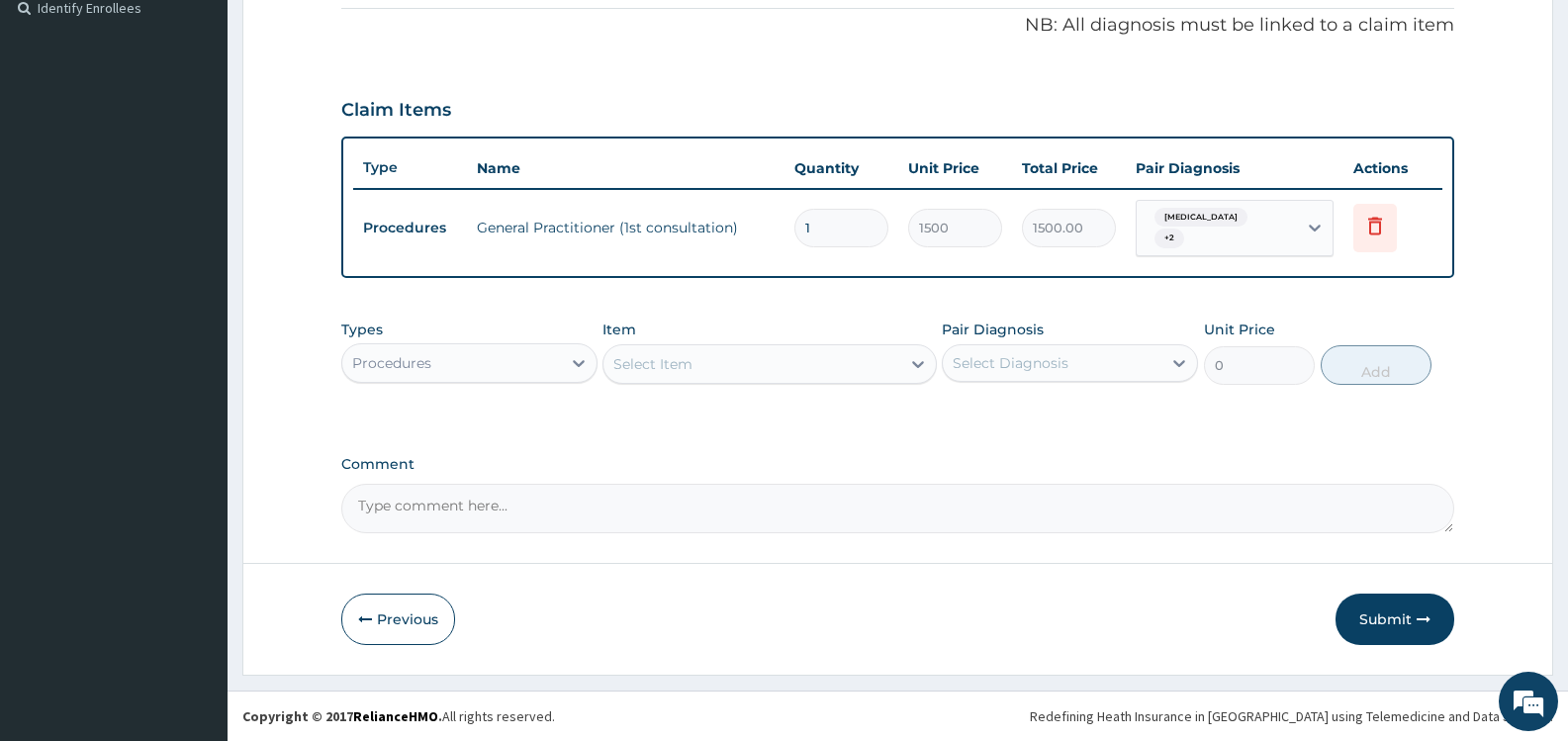
scroll to position [599, 0]
click at [561, 361] on div "Procedures" at bounding box center [451, 363] width 218 height 32
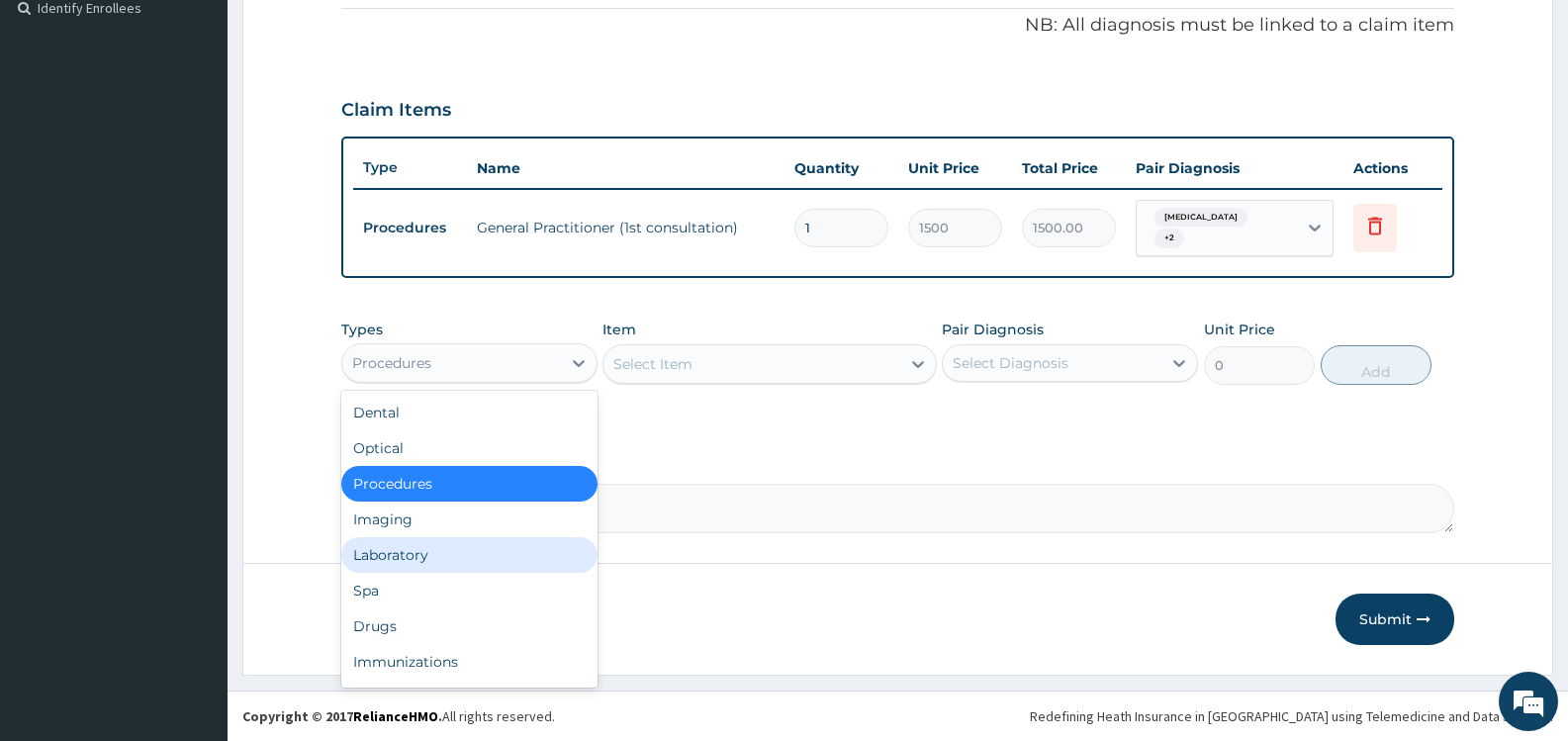
click at [468, 555] on div "Laboratory" at bounding box center [469, 556] width 256 height 36
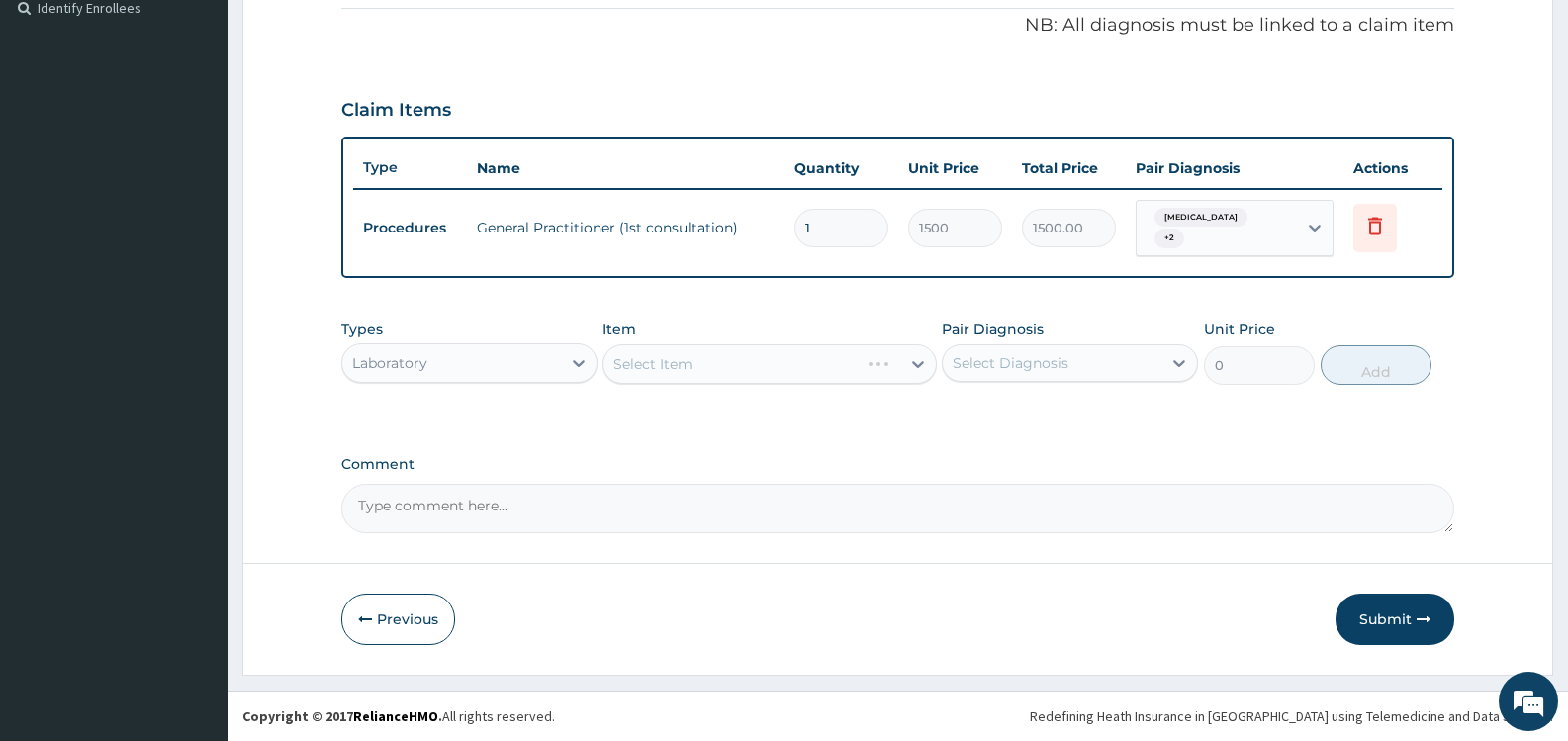
click at [1052, 354] on div "Select Diagnosis" at bounding box center [1010, 363] width 116 height 20
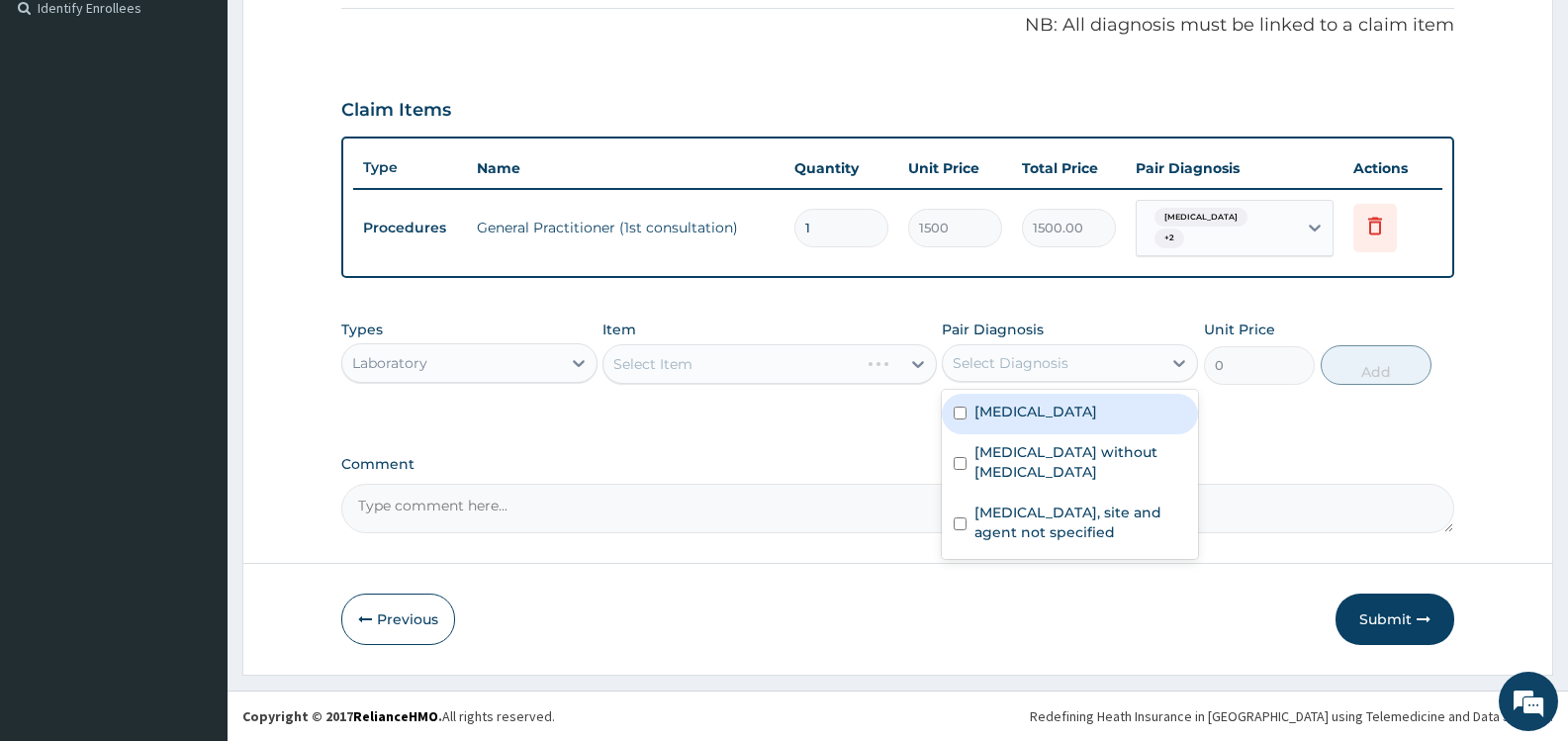
click at [993, 415] on label "[MEDICAL_DATA]" at bounding box center [1035, 412] width 123 height 20
checkbox input "true"
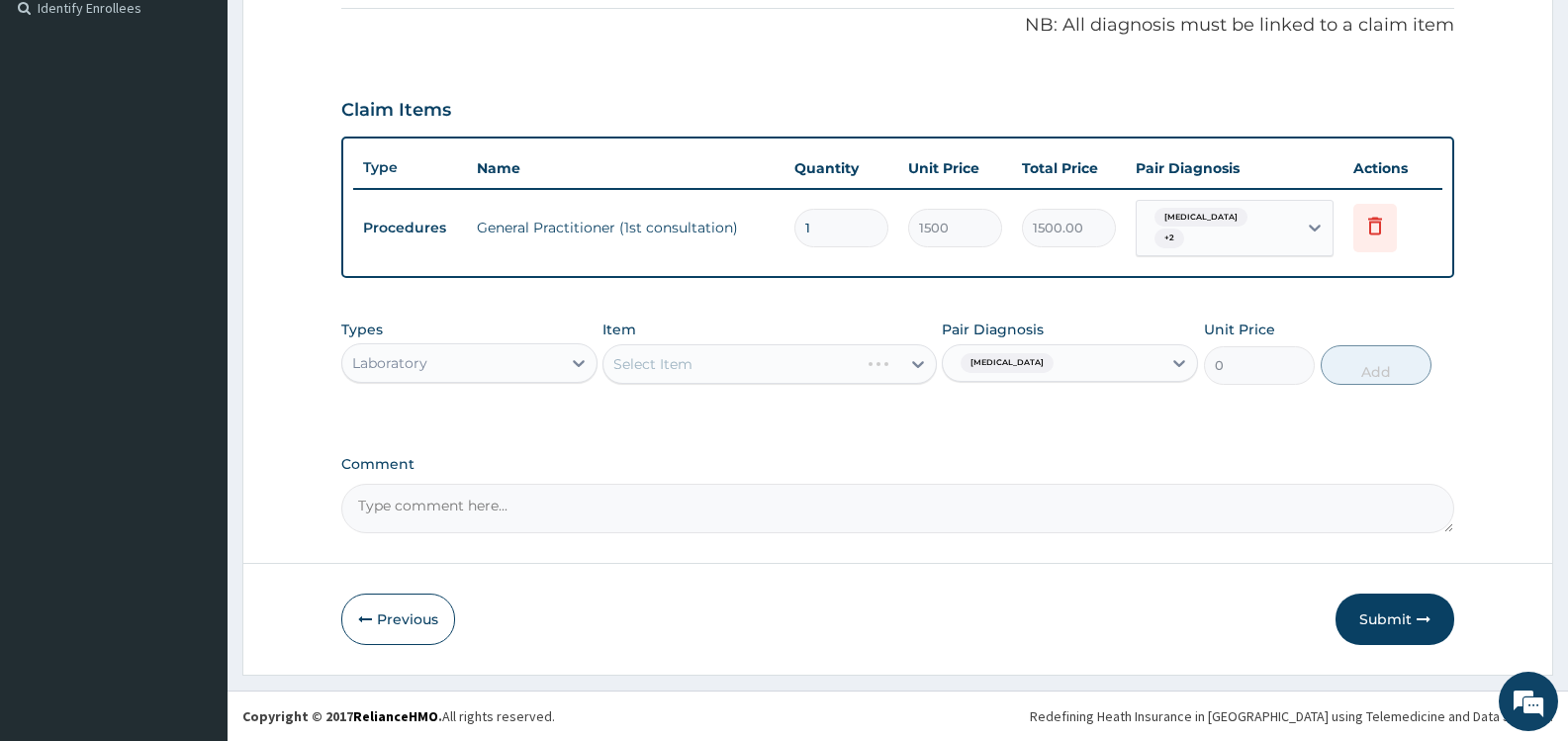
click at [854, 422] on div "Types Laboratory Item Select Item Pair Diagnosis Malaria, unspecified Unit Pric…" at bounding box center [898, 367] width 1113 height 115
click at [537, 358] on div "Laboratory" at bounding box center [451, 363] width 218 height 32
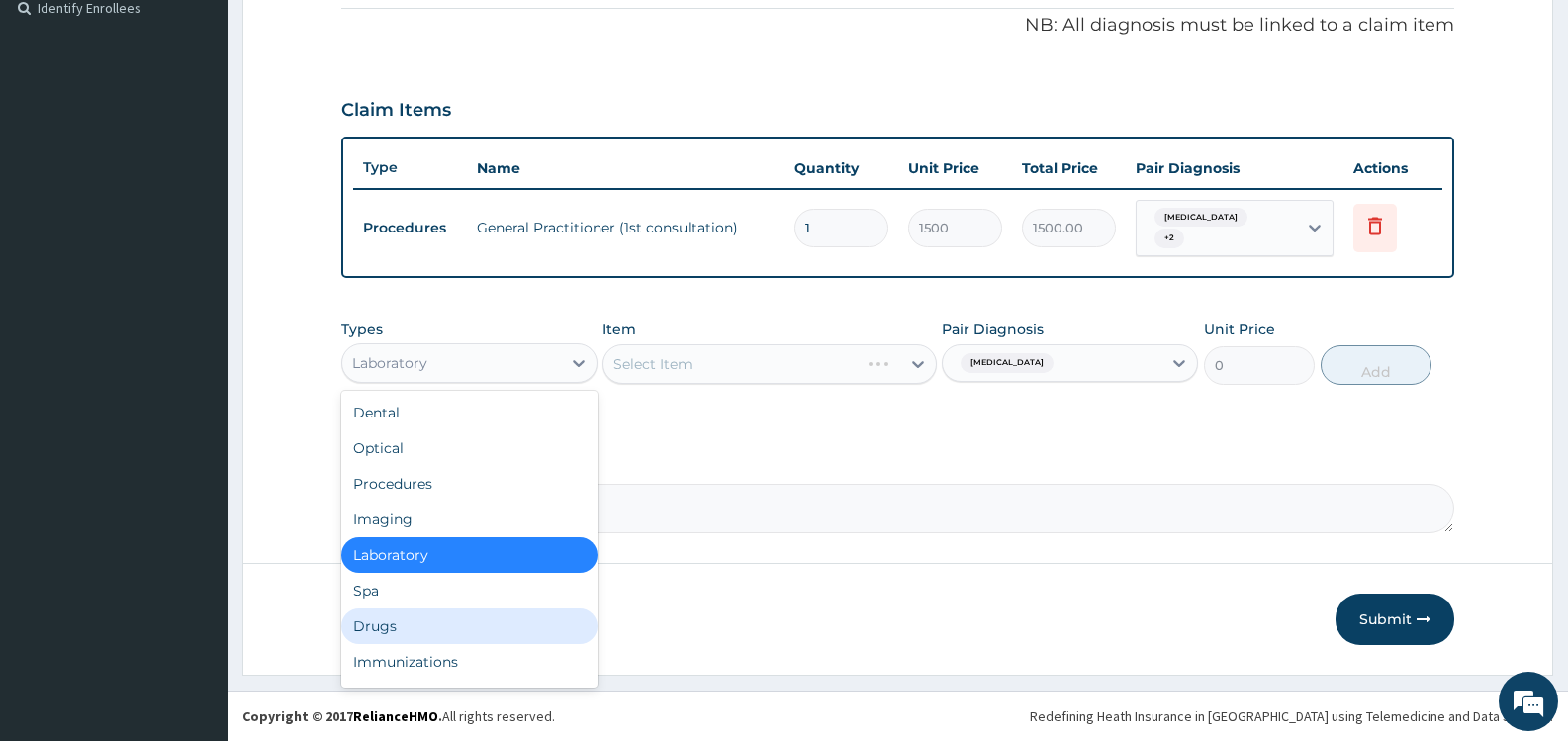
click at [459, 629] on div "Drugs" at bounding box center [469, 626] width 256 height 36
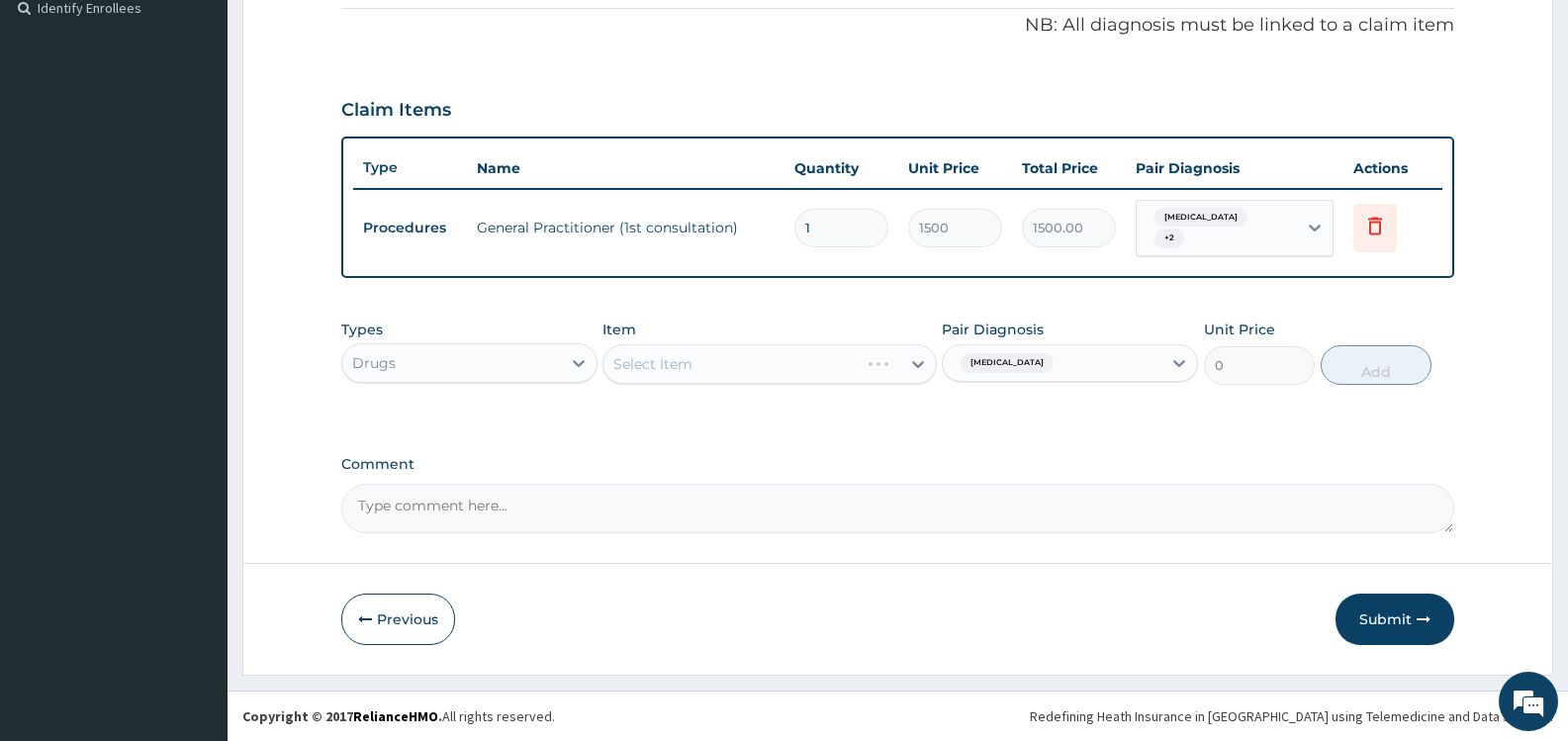
click at [891, 362] on div "Select Item" at bounding box center [769, 364] width 333 height 40
click at [1049, 366] on span "[MEDICAL_DATA]" at bounding box center [1006, 363] width 93 height 20
click at [986, 415] on label "[MEDICAL_DATA]" at bounding box center [1035, 412] width 123 height 20
checkbox input "false"
click at [891, 427] on div "PA Code / Prescription Code Enter Code(Secondary Care Only) Encounter Date 12-1…" at bounding box center [898, 61] width 1113 height 943
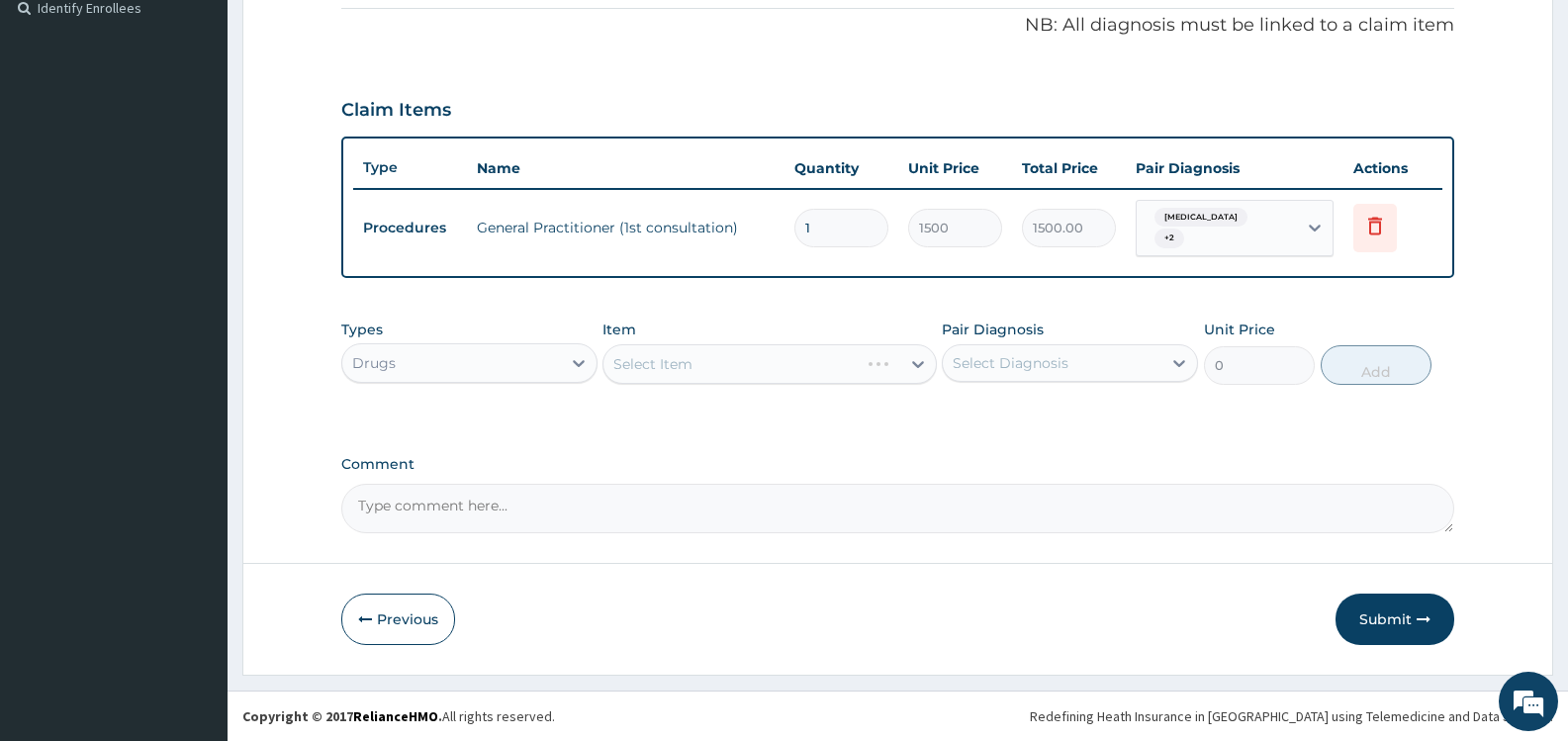
click at [994, 362] on div "Select Diagnosis" at bounding box center [1010, 363] width 116 height 20
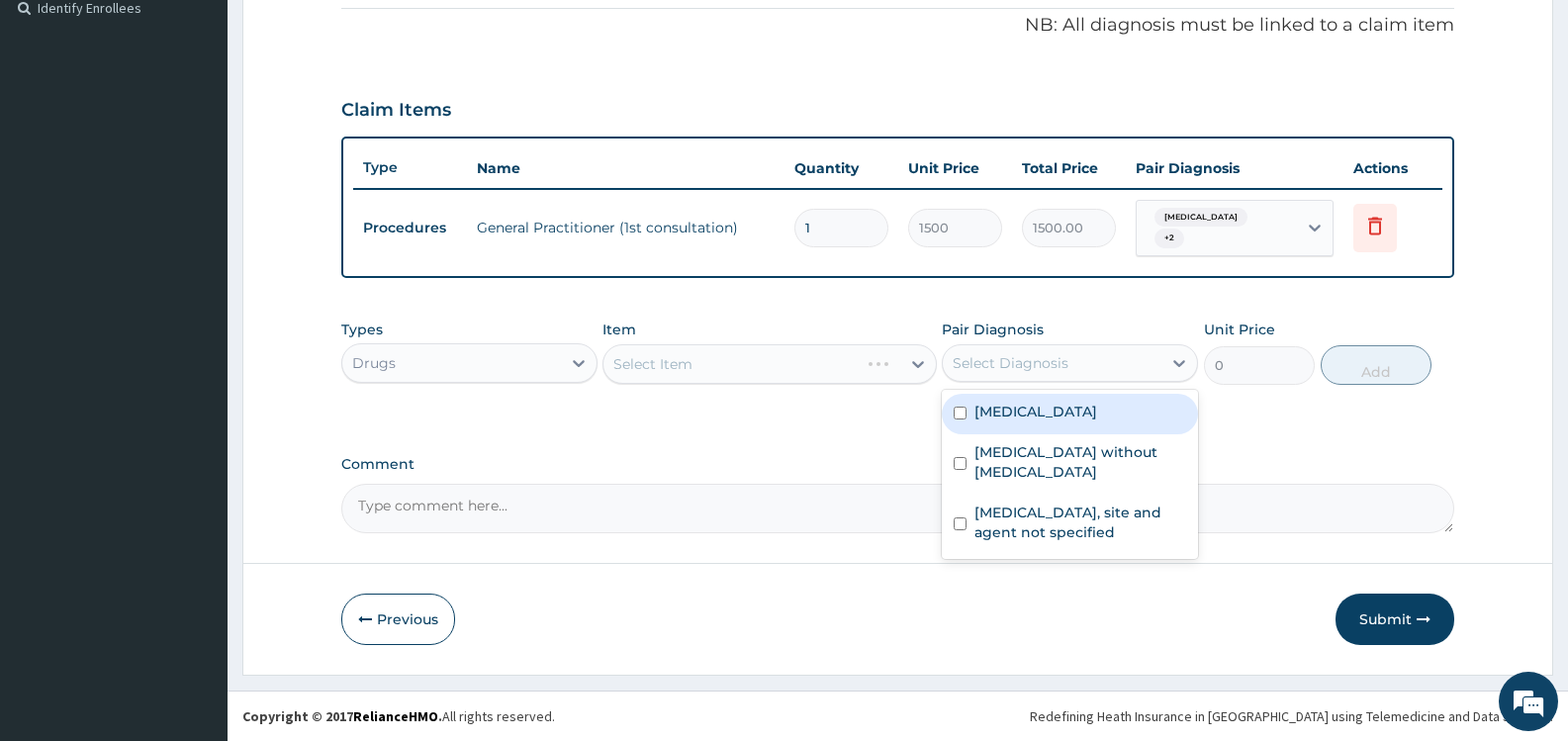
click at [965, 417] on input "checkbox" at bounding box center [960, 413] width 13 height 13
checkbox input "true"
click at [845, 420] on div "Types Drugs Item Select Item Pair Diagnosis option Malaria, unspecified, select…" at bounding box center [898, 367] width 1113 height 115
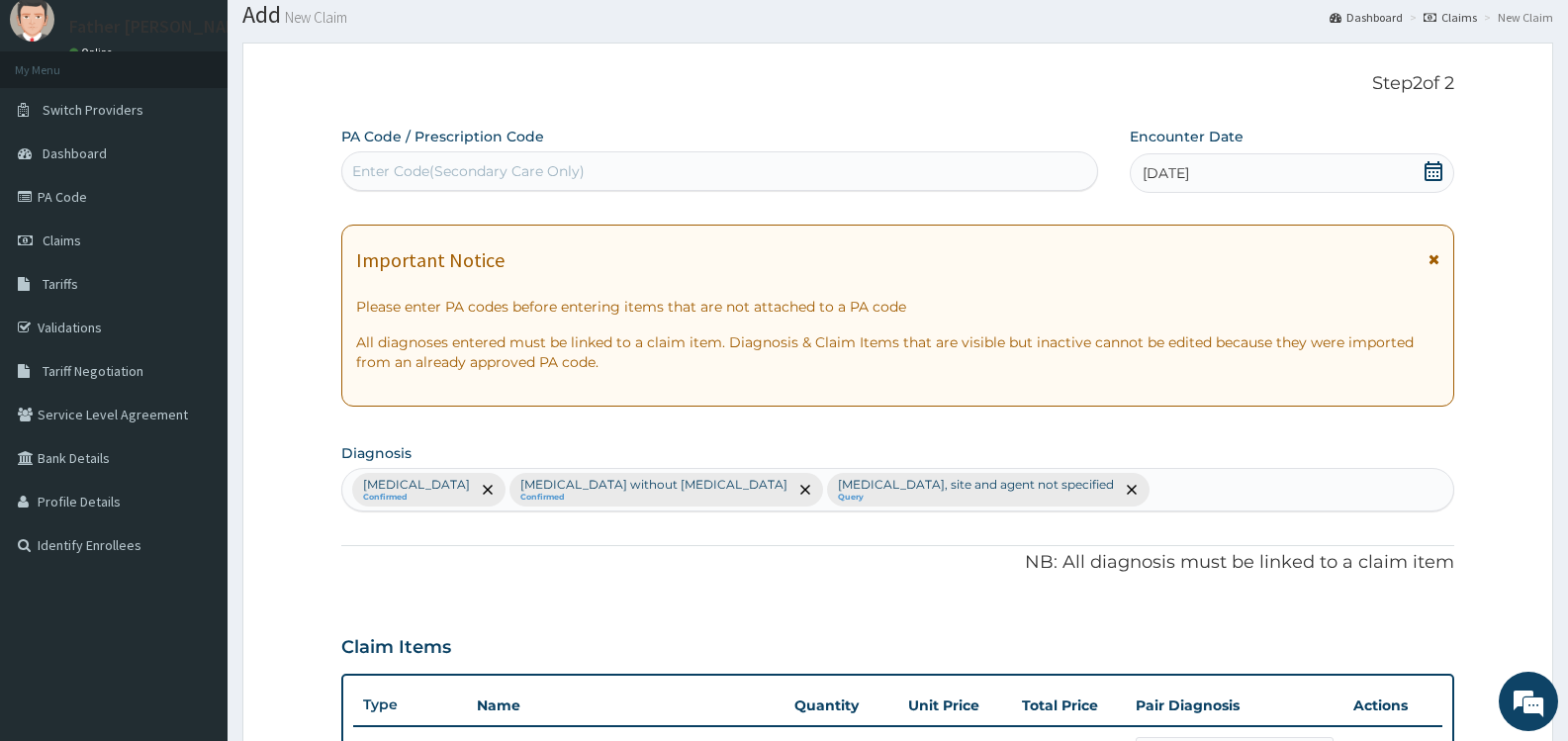
scroll to position [6, 0]
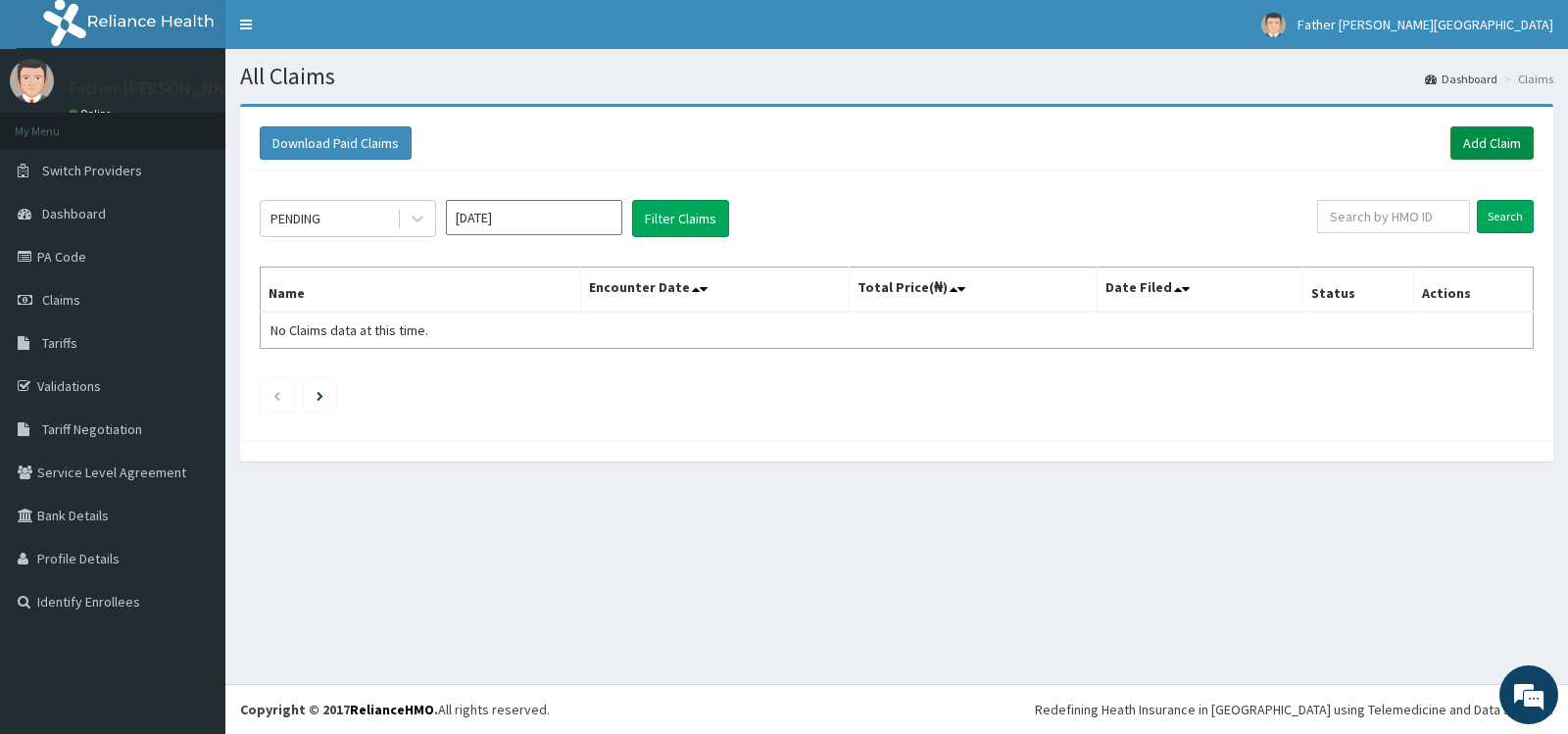
click at [1493, 143] on link "Add Claim" at bounding box center [1492, 143] width 83 height 34
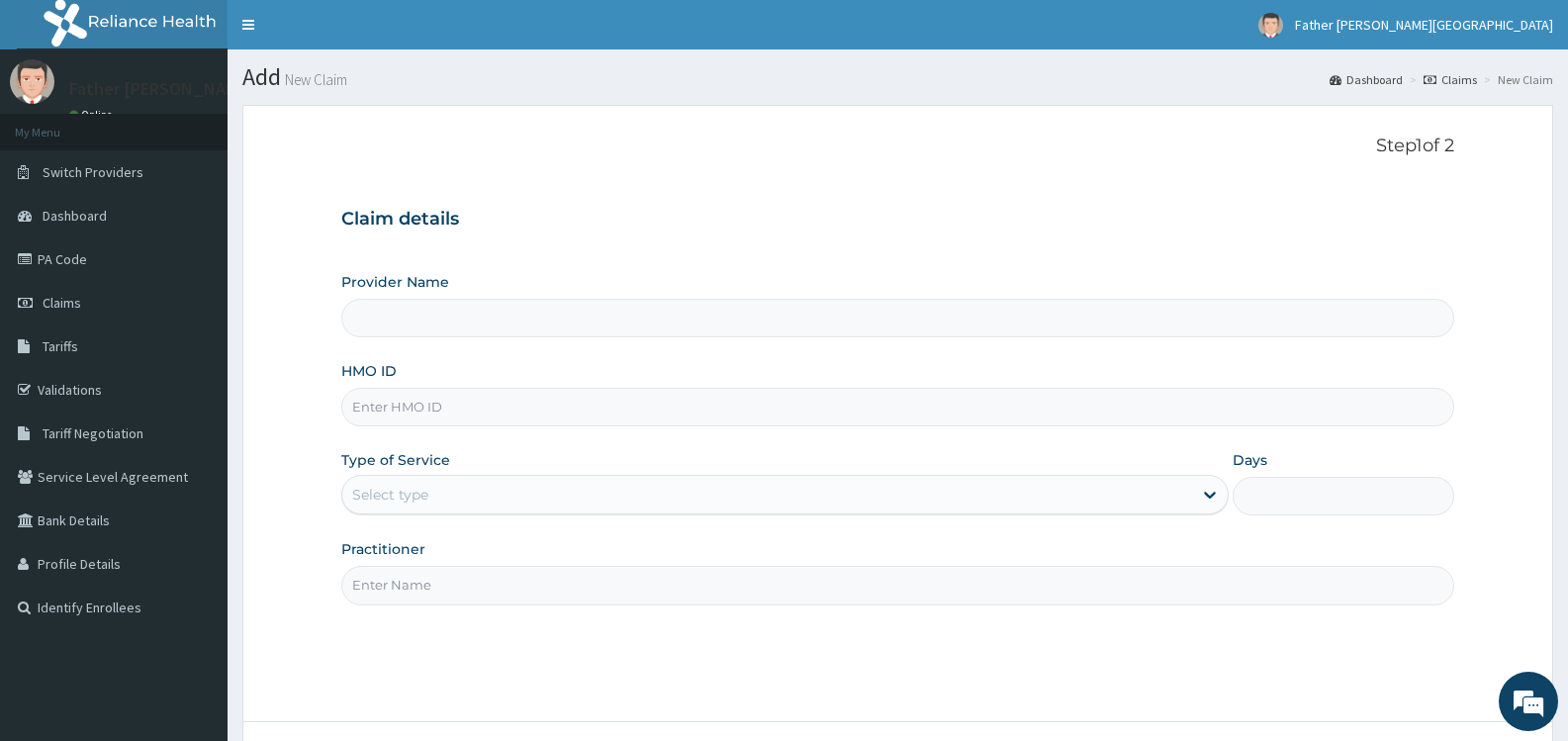
type input "Father [PERSON_NAME][GEOGRAPHIC_DATA]"
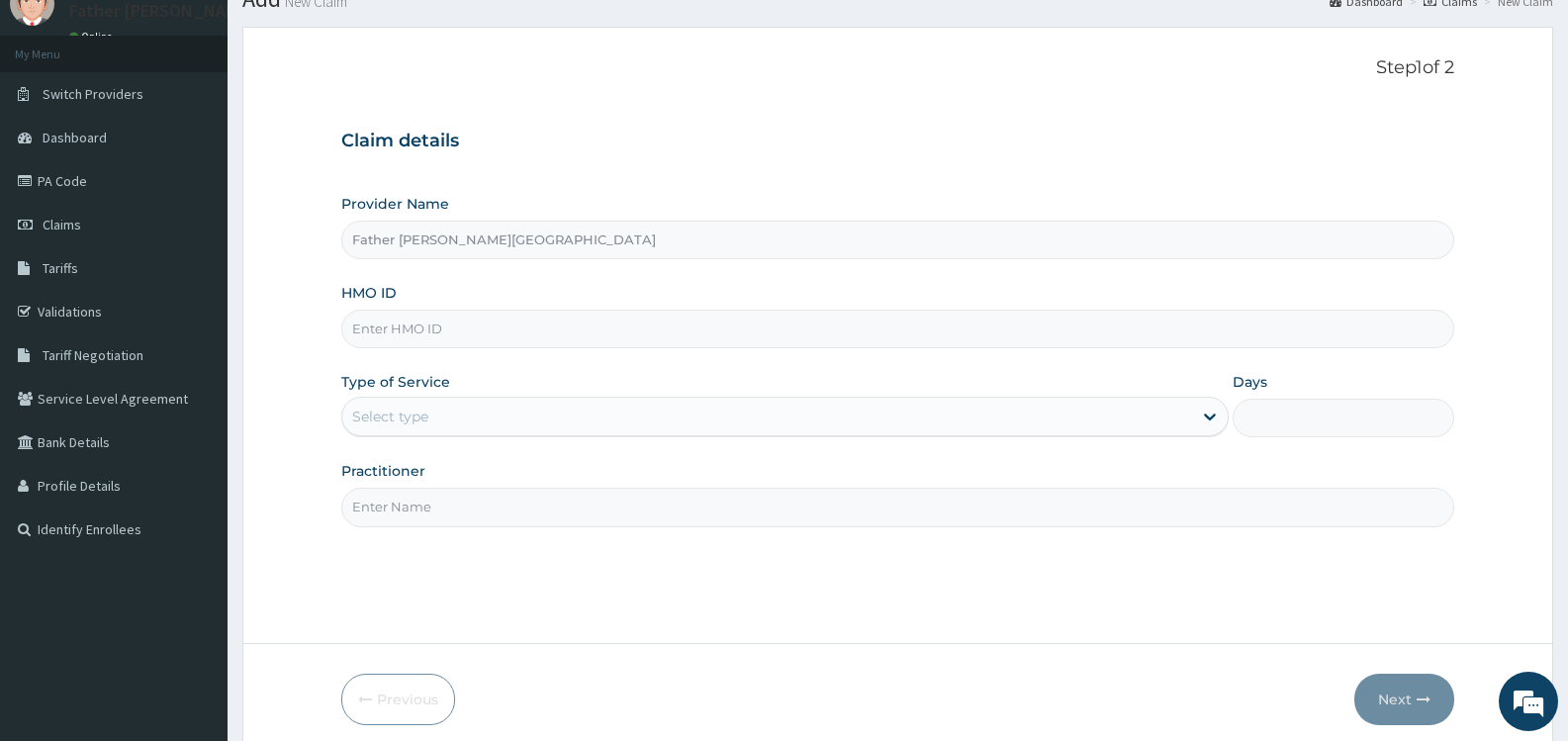
scroll to position [99, 0]
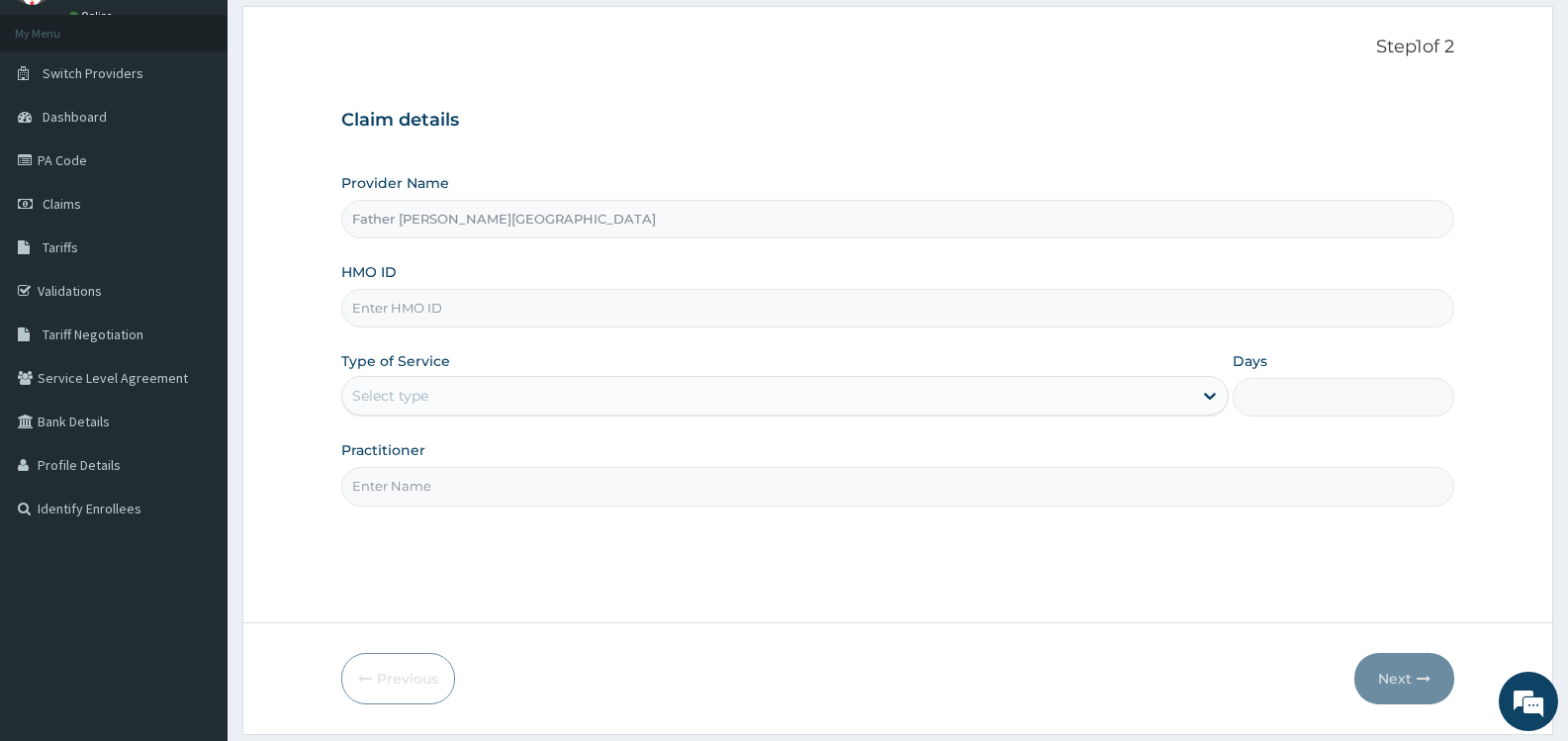
click at [489, 311] on input "HMO ID" at bounding box center [898, 308] width 1113 height 39
type input "OHT/10972/A"
click at [606, 397] on div "Select type" at bounding box center [766, 396] width 849 height 32
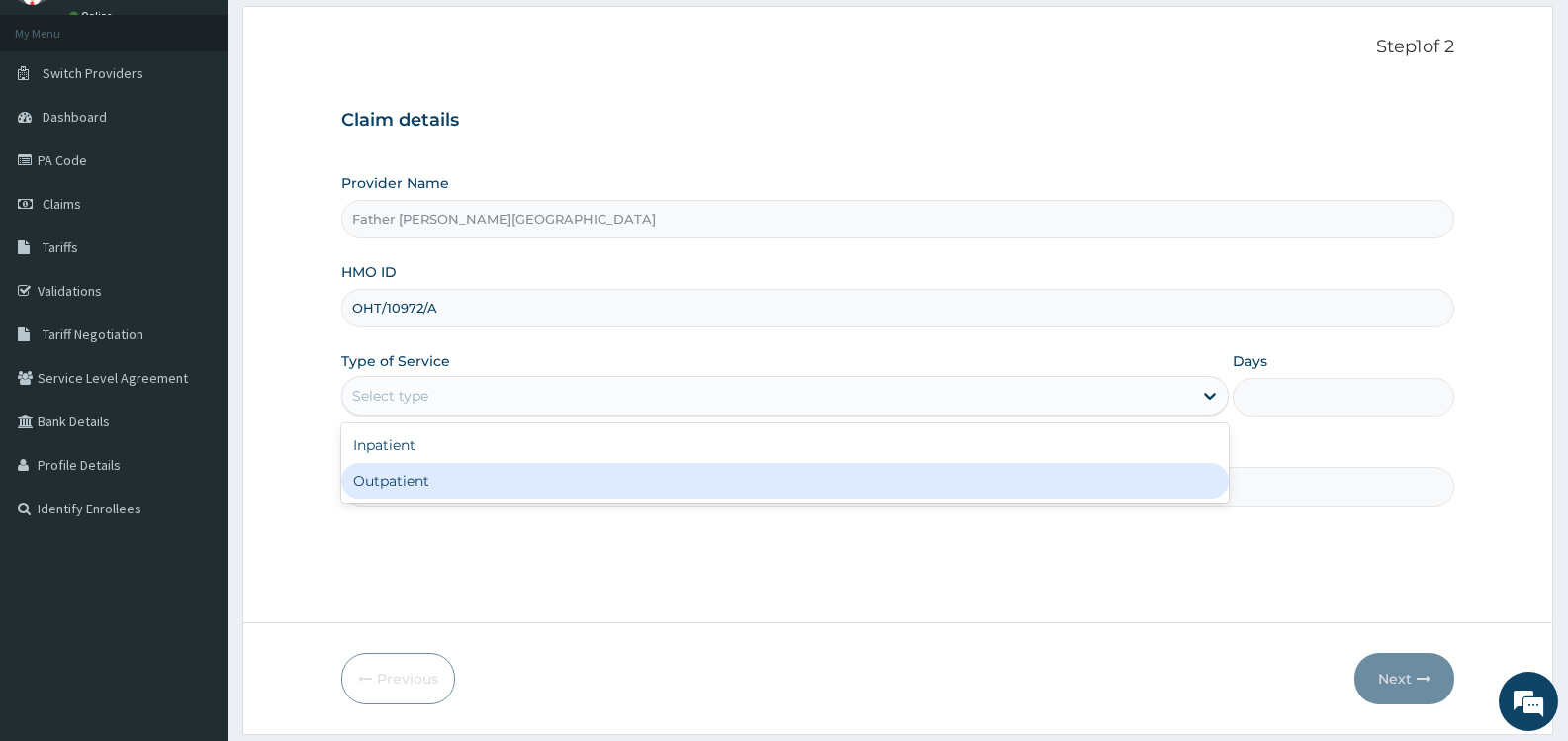
click at [517, 484] on div "Outpatient" at bounding box center [784, 481] width 887 height 36
type input "1"
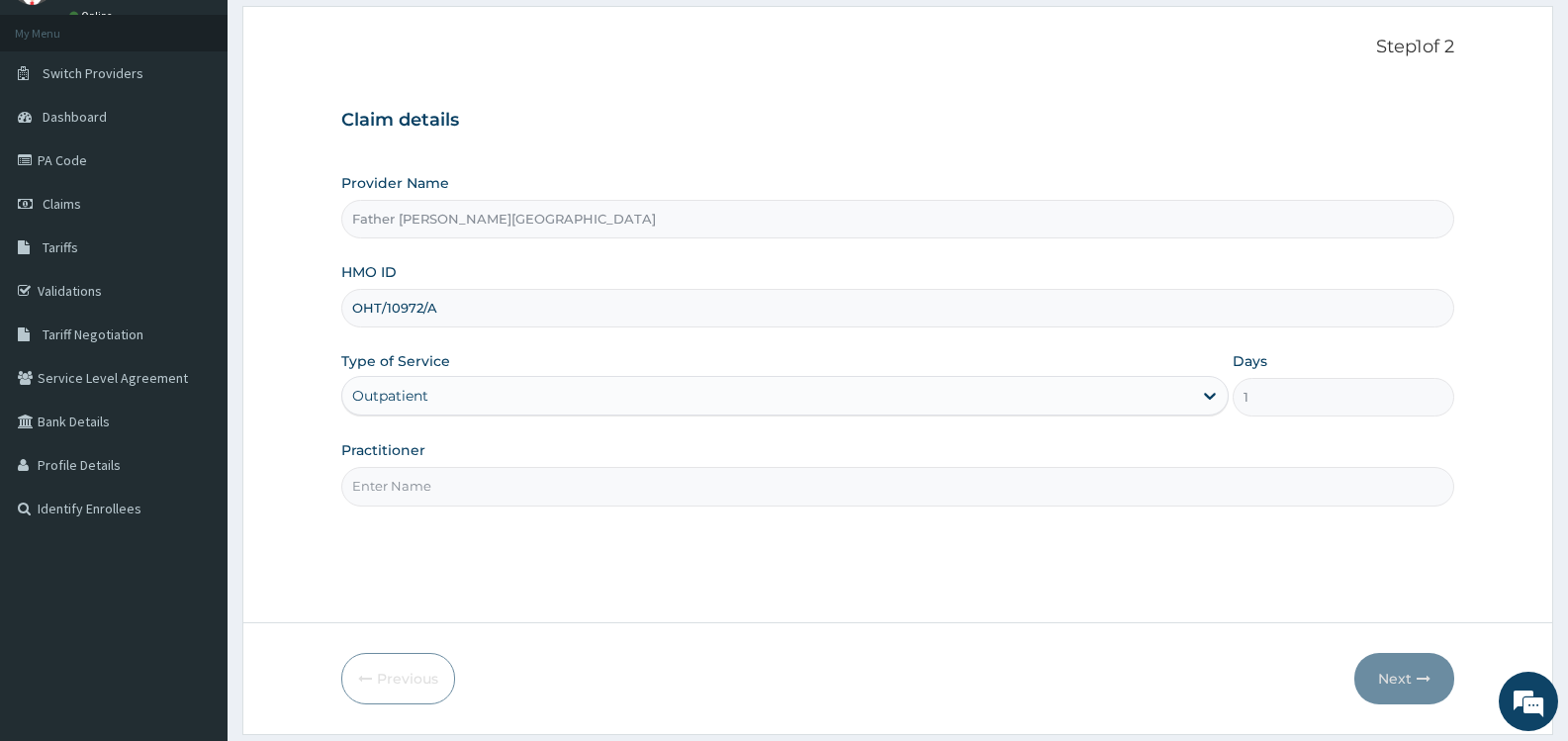
click at [533, 499] on input "Practitioner" at bounding box center [898, 486] width 1113 height 39
type input "DR. JEREMIAH"
click at [1392, 678] on button "Next" at bounding box center [1404, 679] width 100 height 52
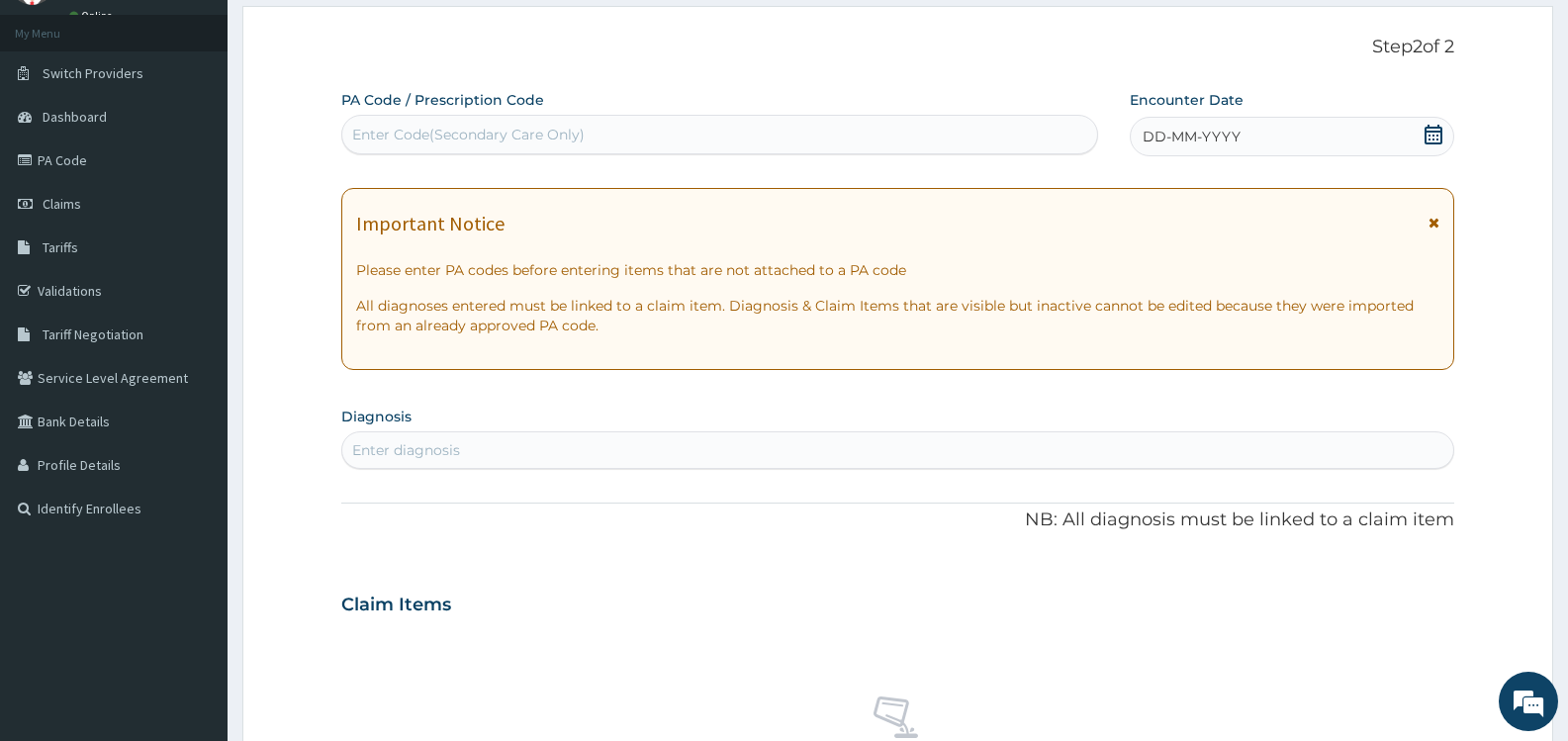
click at [1431, 140] on icon at bounding box center [1434, 135] width 20 height 20
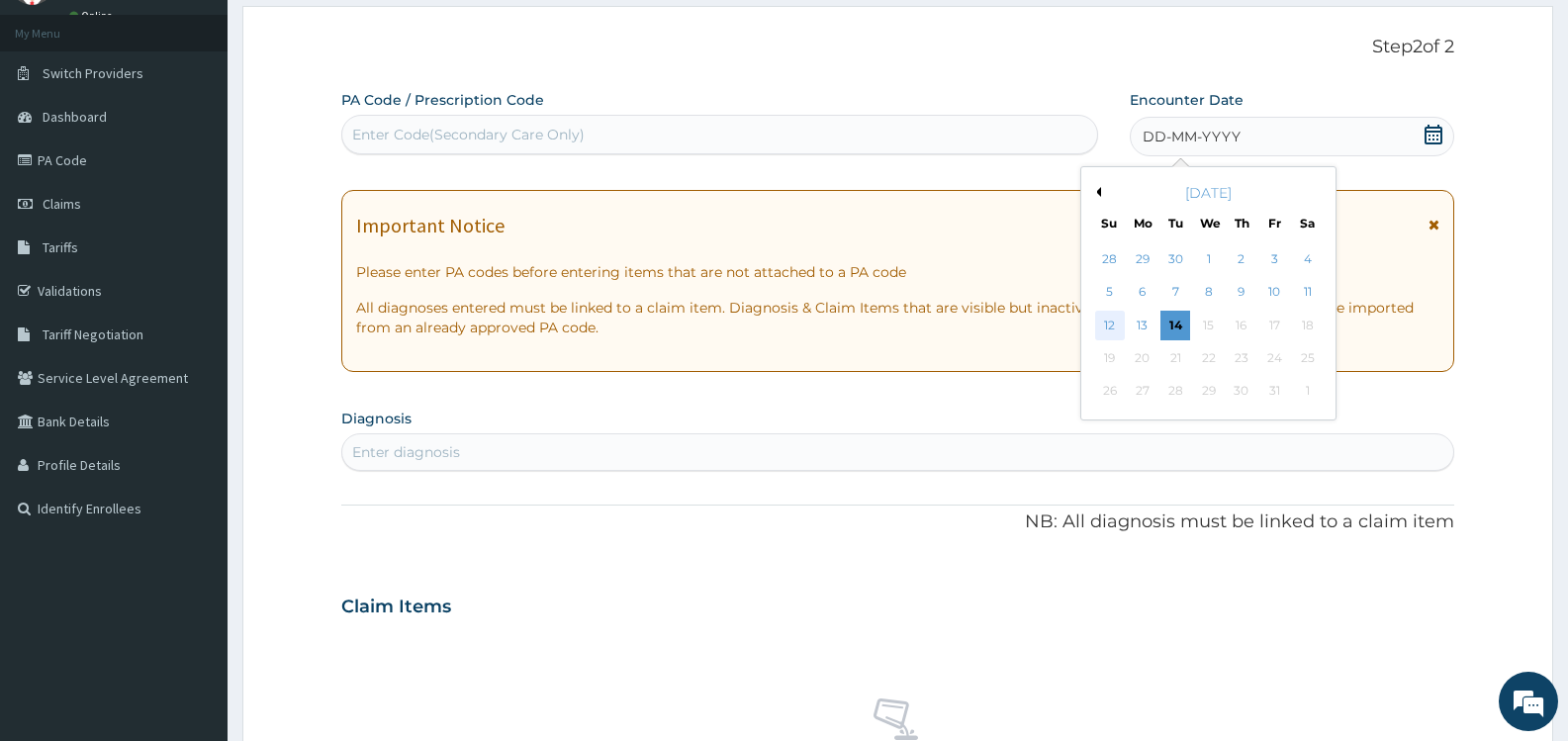
click at [1108, 325] on div "12" at bounding box center [1110, 326] width 30 height 30
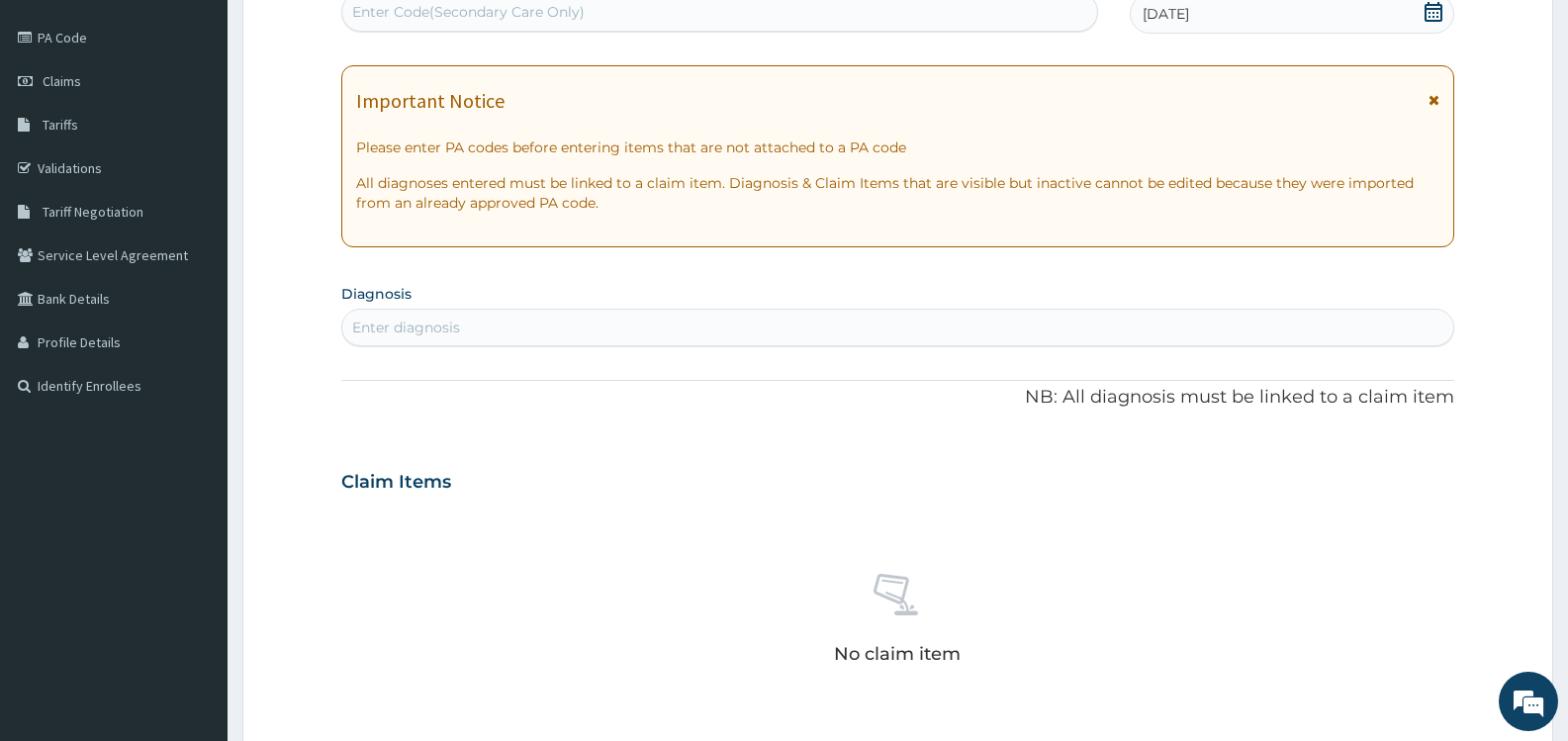
scroll to position [396, 0]
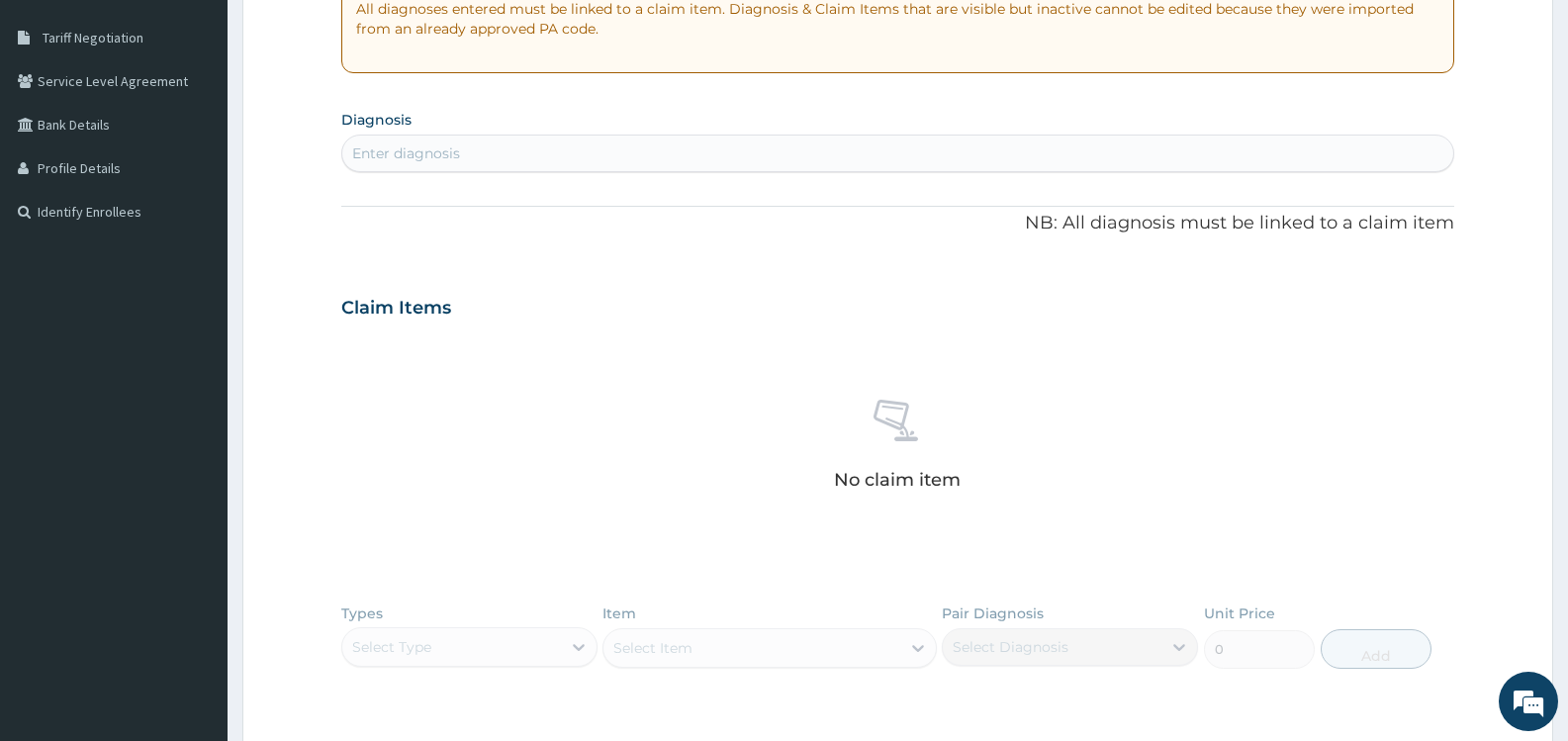
click at [481, 154] on div "Enter diagnosis" at bounding box center [898, 154] width 1111 height 32
type input "[MEDICAL_DATA]"
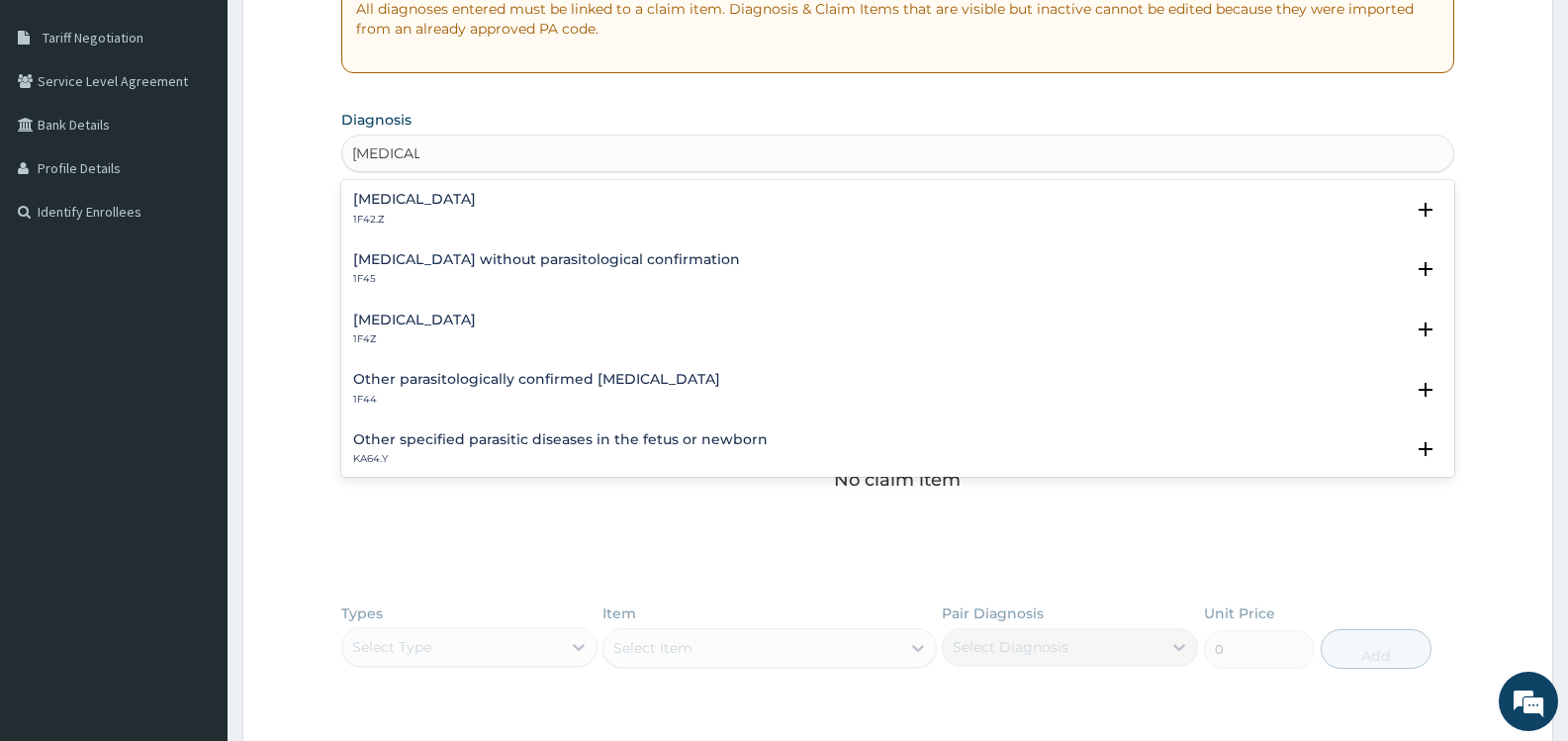
click at [476, 323] on h4 "[MEDICAL_DATA]" at bounding box center [414, 319] width 123 height 15
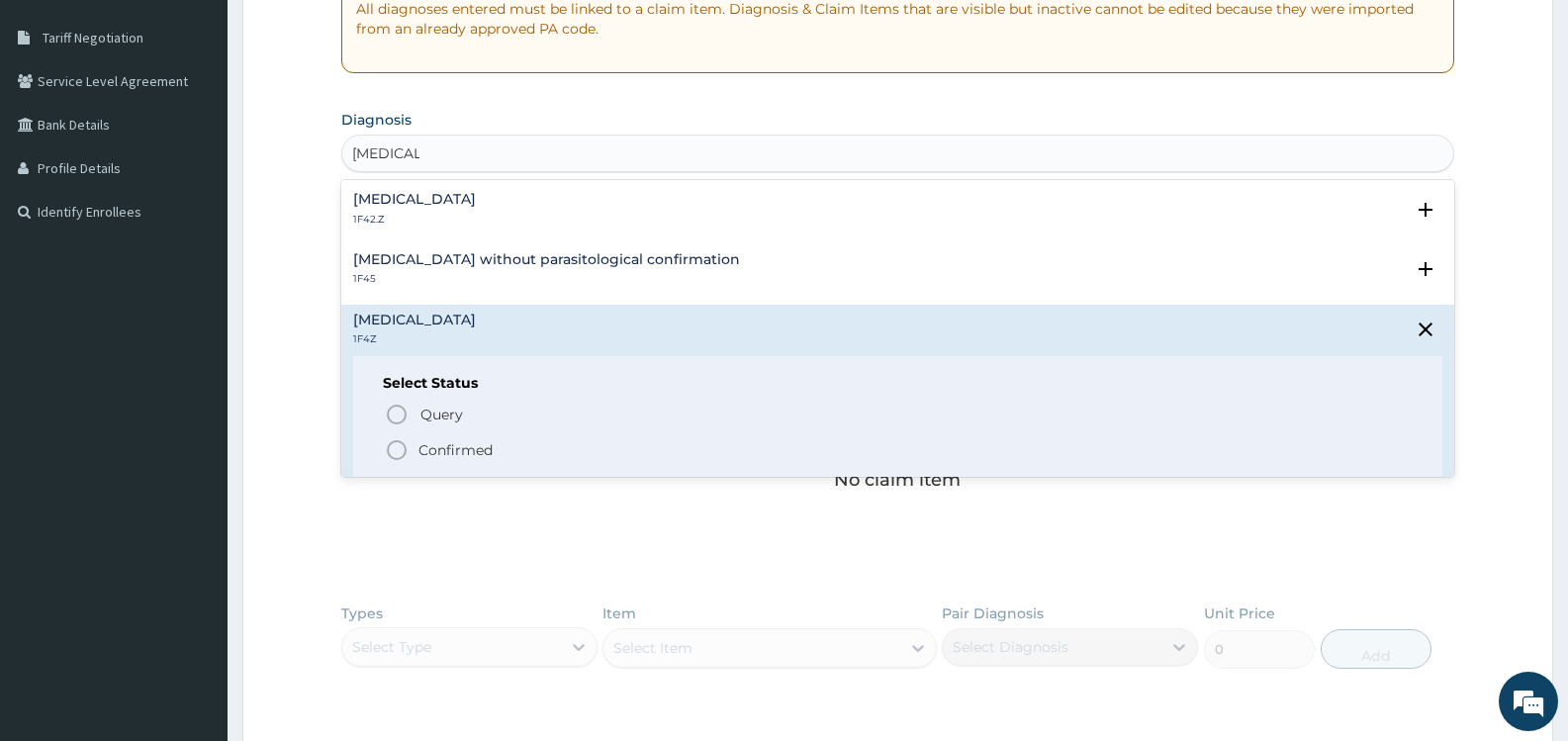
click at [515, 445] on span "Confirmed" at bounding box center [899, 450] width 1028 height 24
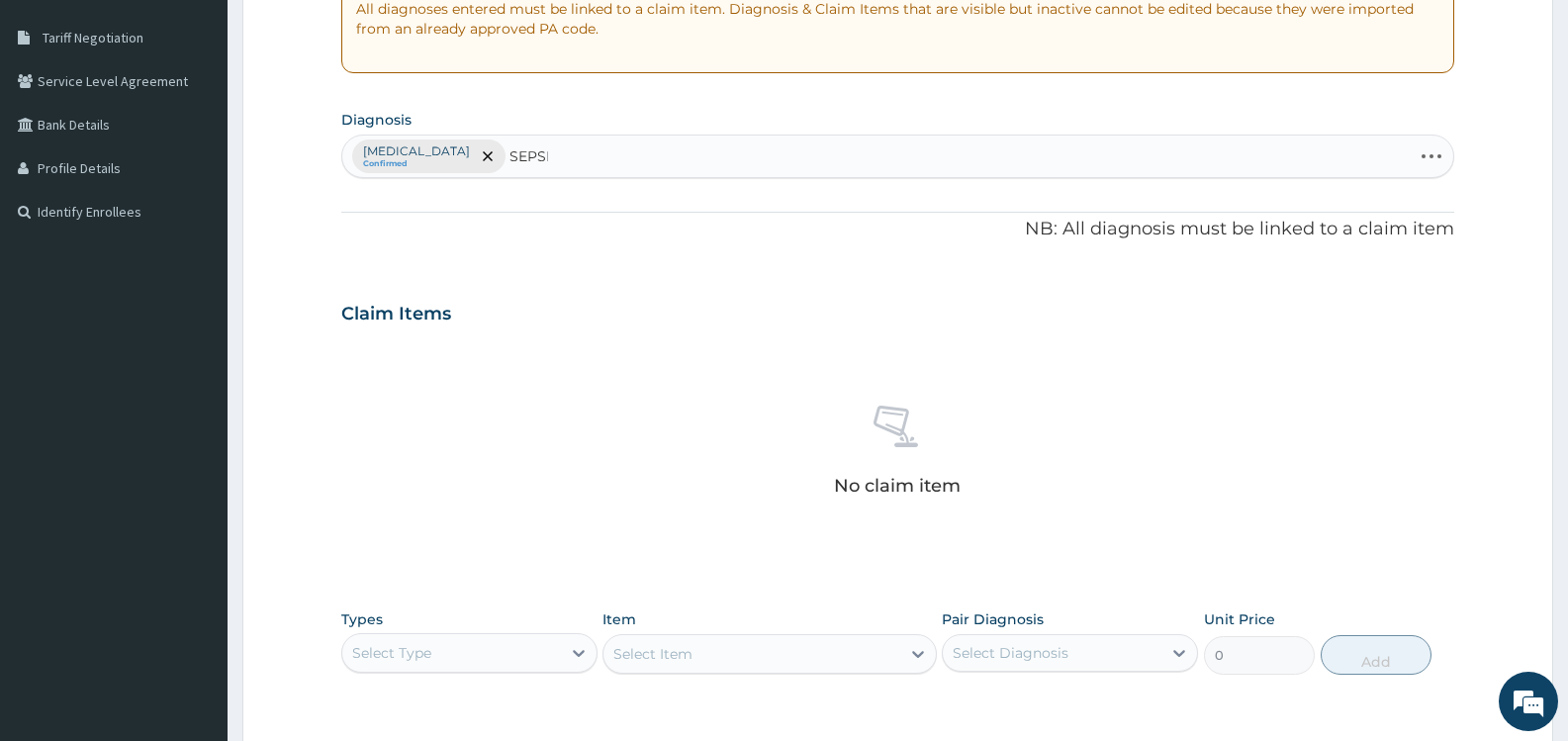
type input "[MEDICAL_DATA]"
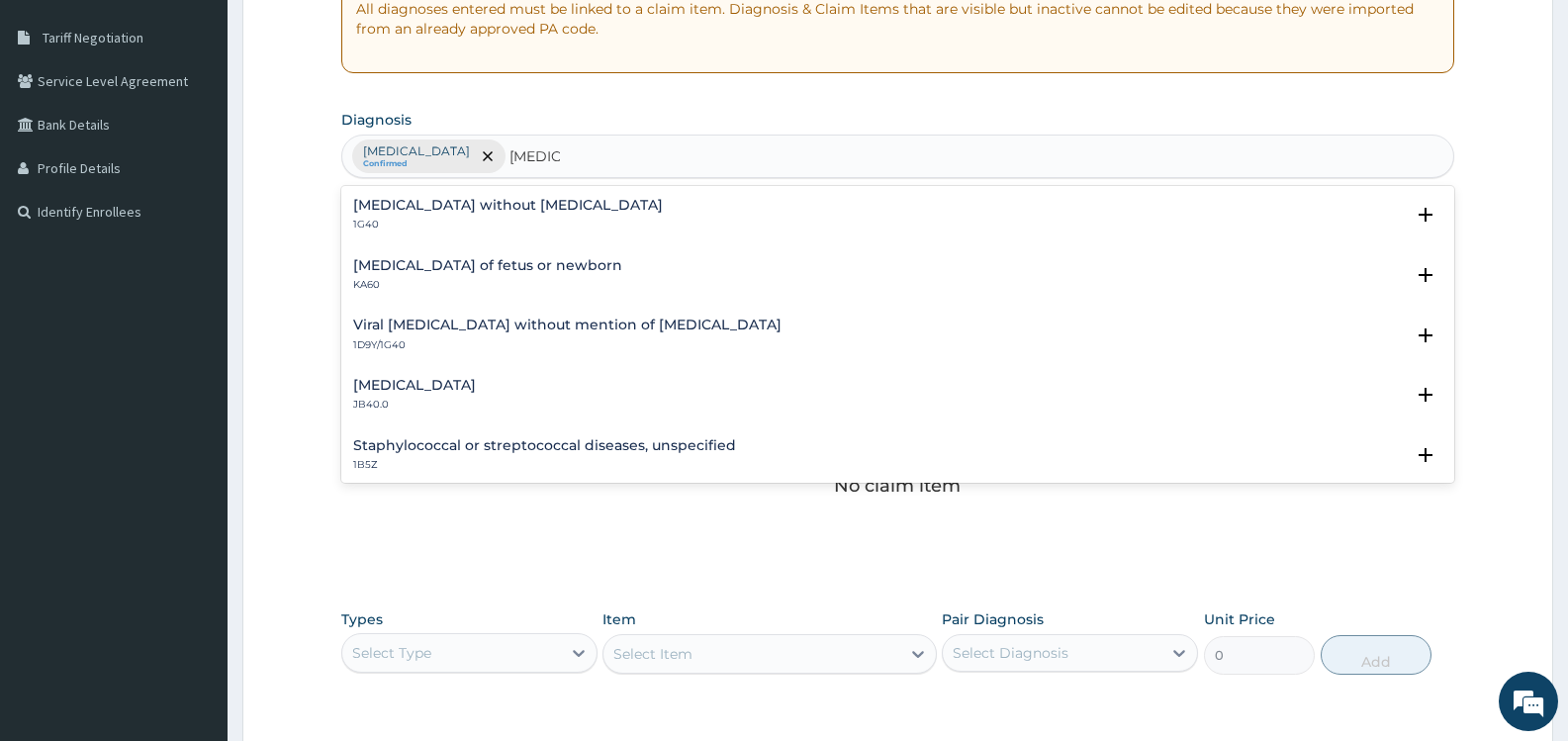
click at [531, 206] on h4 "[MEDICAL_DATA] without [MEDICAL_DATA]" at bounding box center [508, 204] width 310 height 15
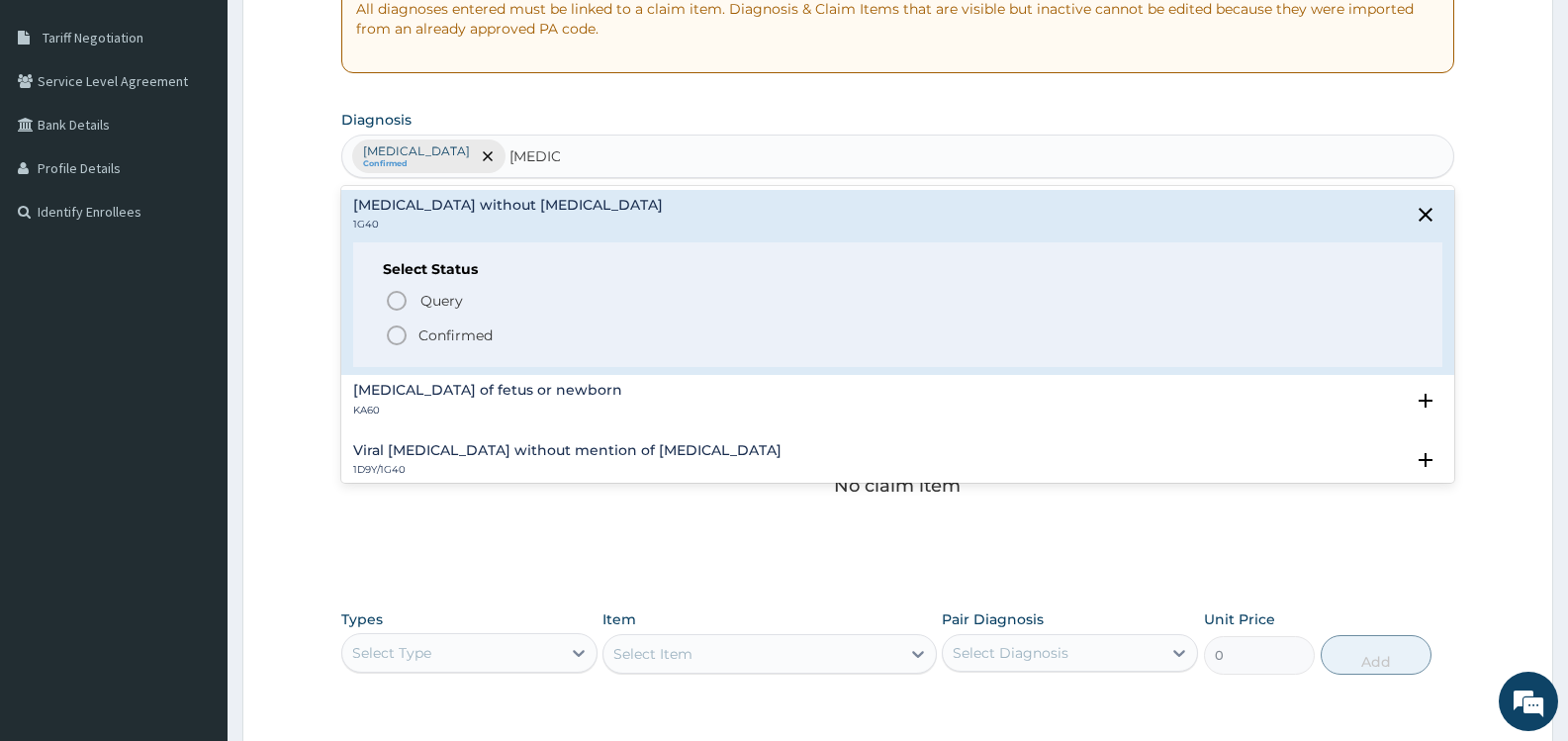
click at [492, 337] on p "Confirmed" at bounding box center [456, 335] width 74 height 20
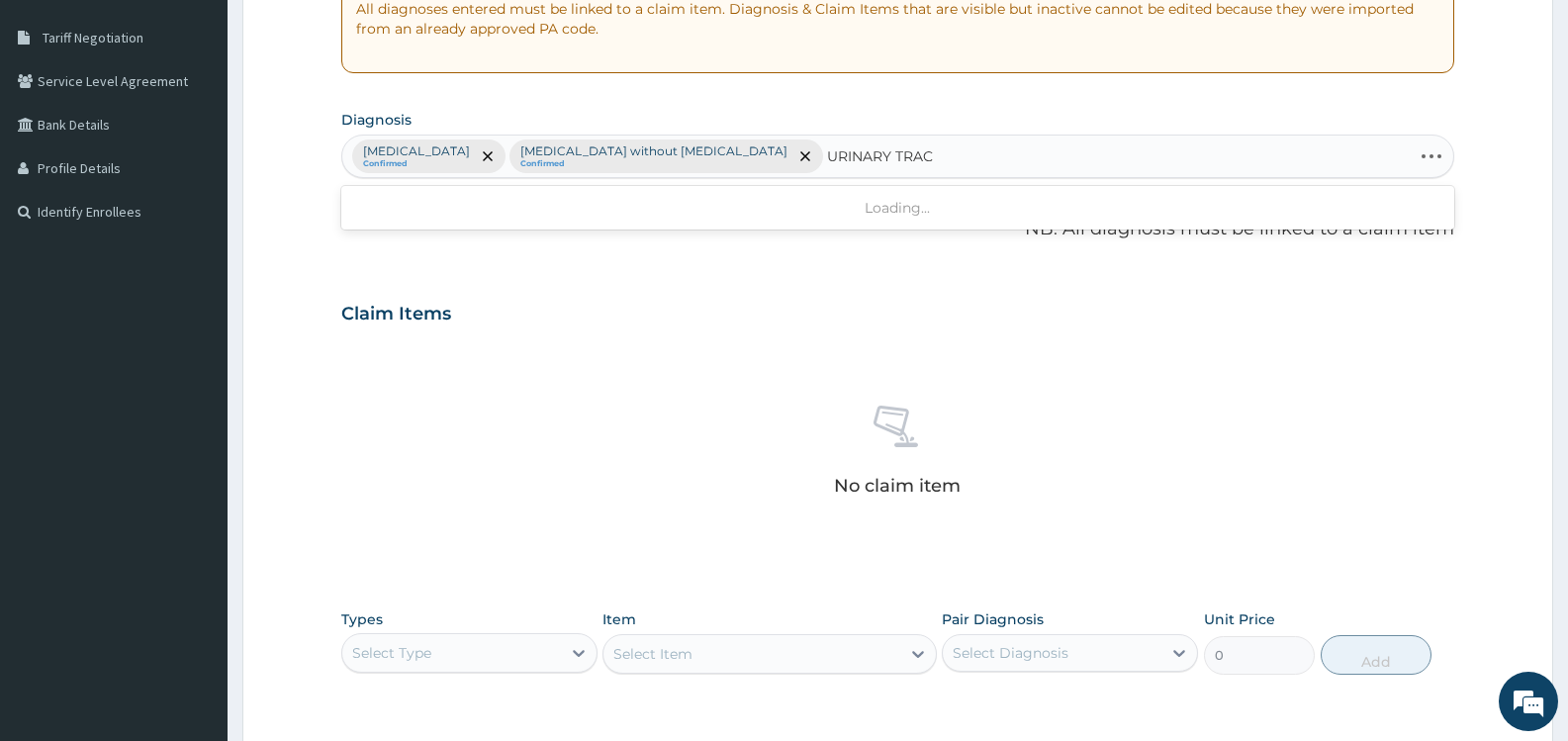
type input "URINARY TRACT"
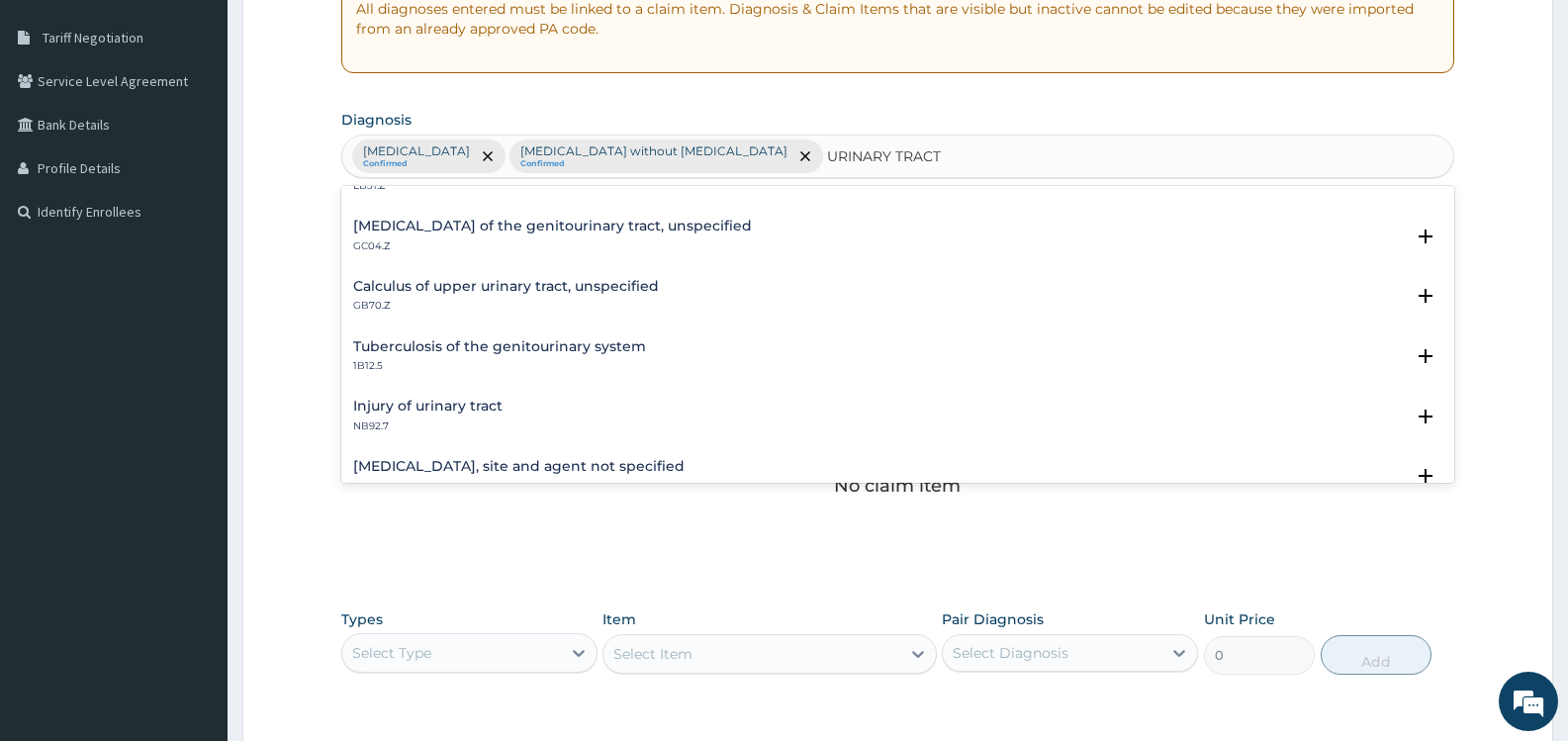
scroll to position [197, 0]
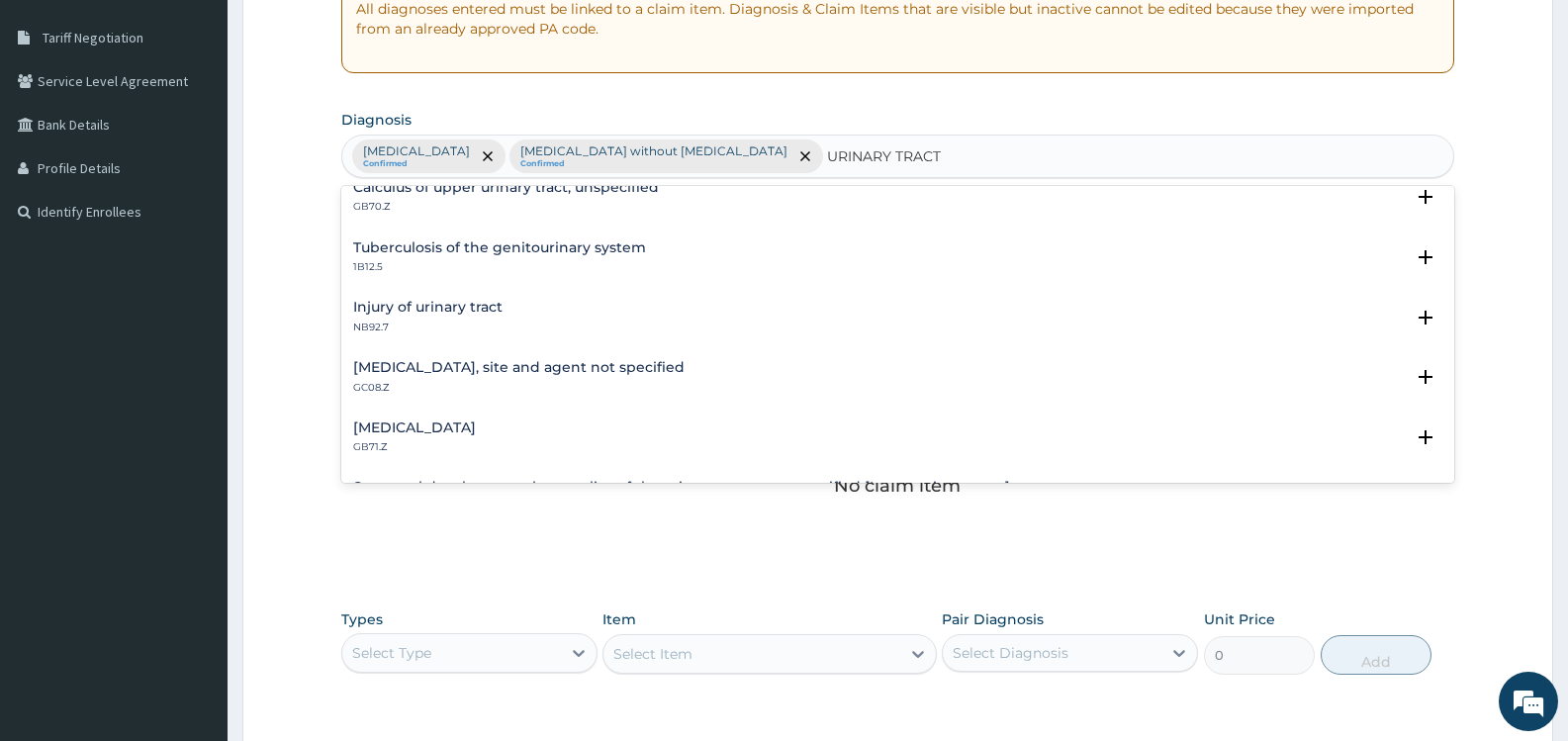
click at [569, 369] on h4 "Urinary tract infection, site and agent not specified" at bounding box center [519, 367] width 331 height 15
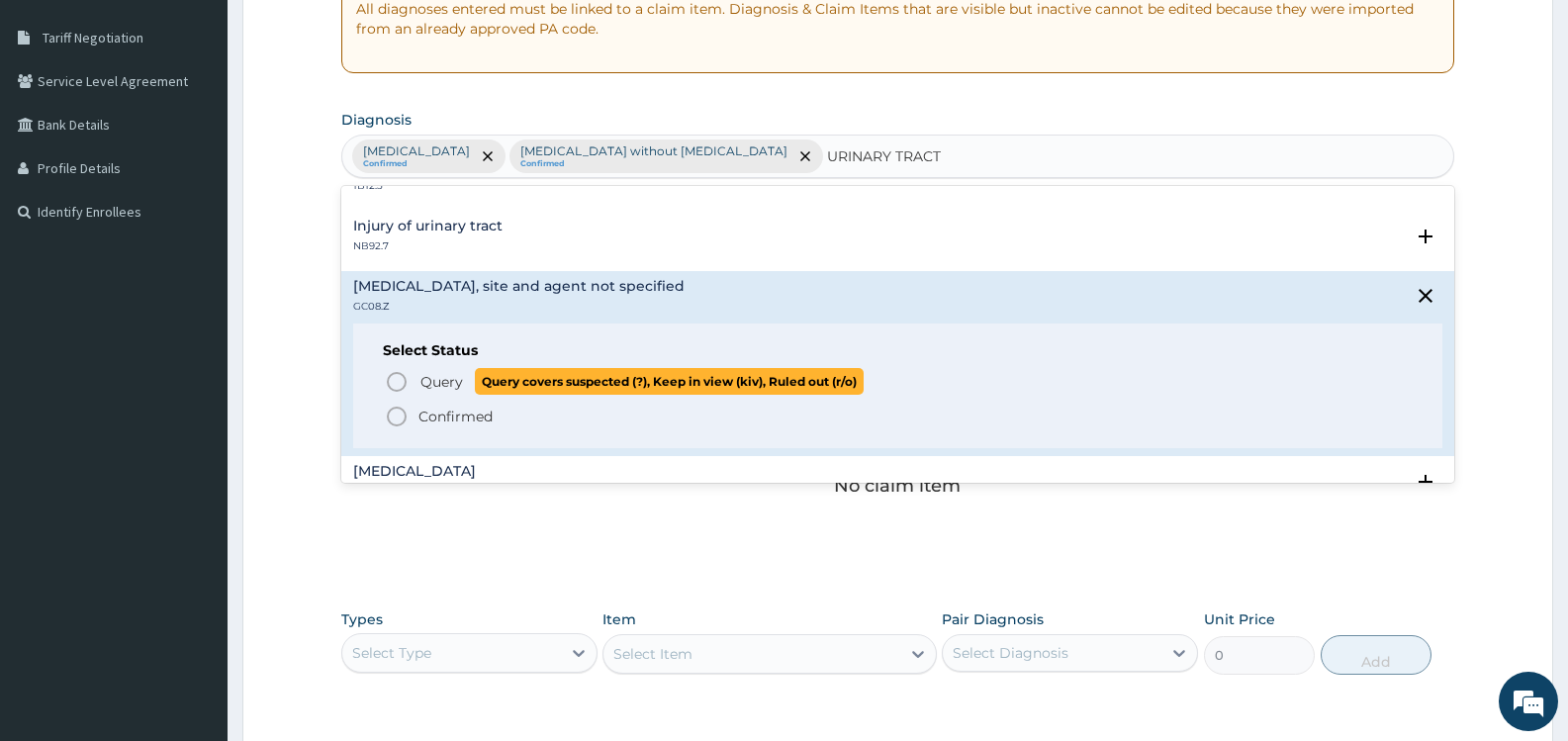
scroll to position [297, 0]
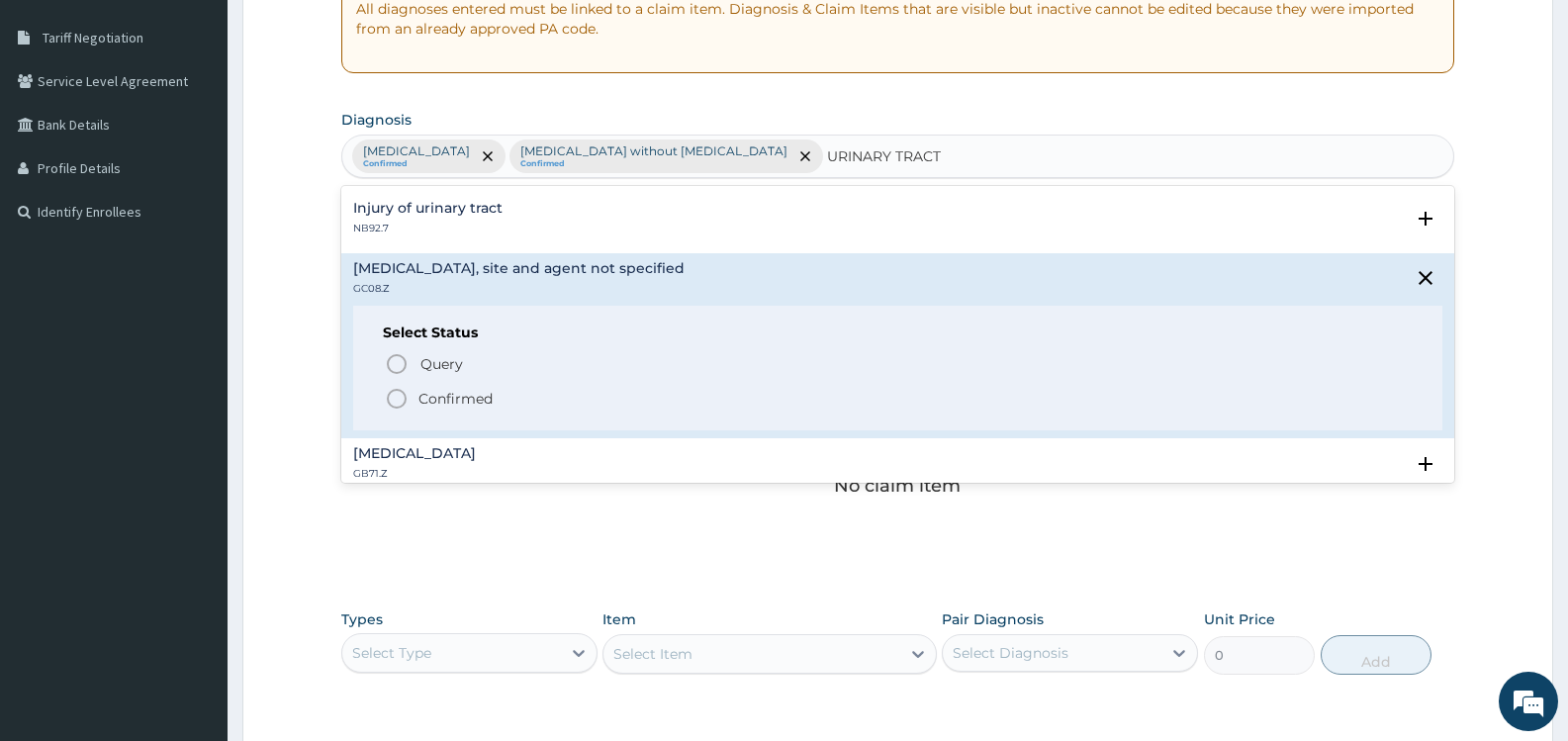
click at [450, 397] on p "Confirmed" at bounding box center [456, 399] width 74 height 20
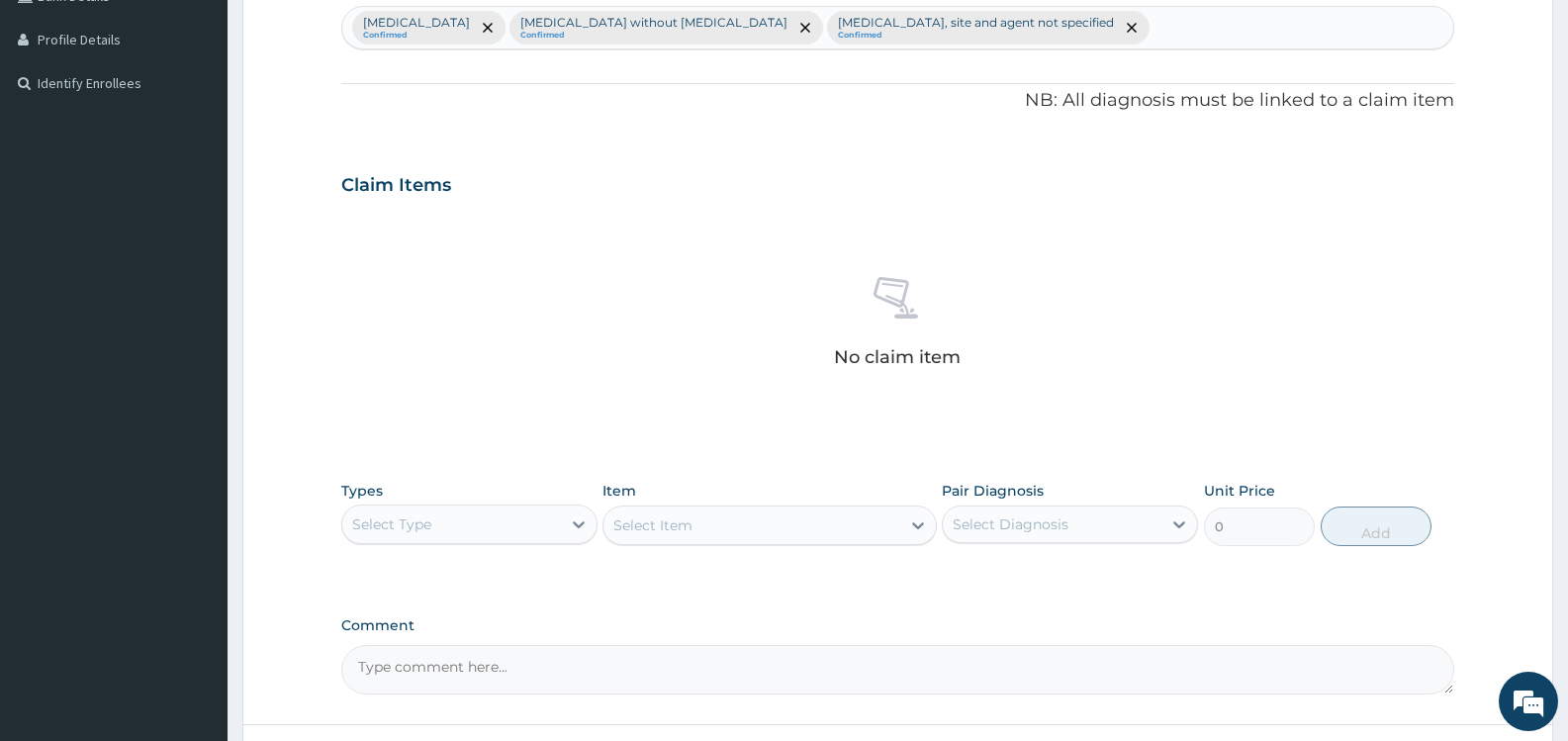
scroll to position [685, 0]
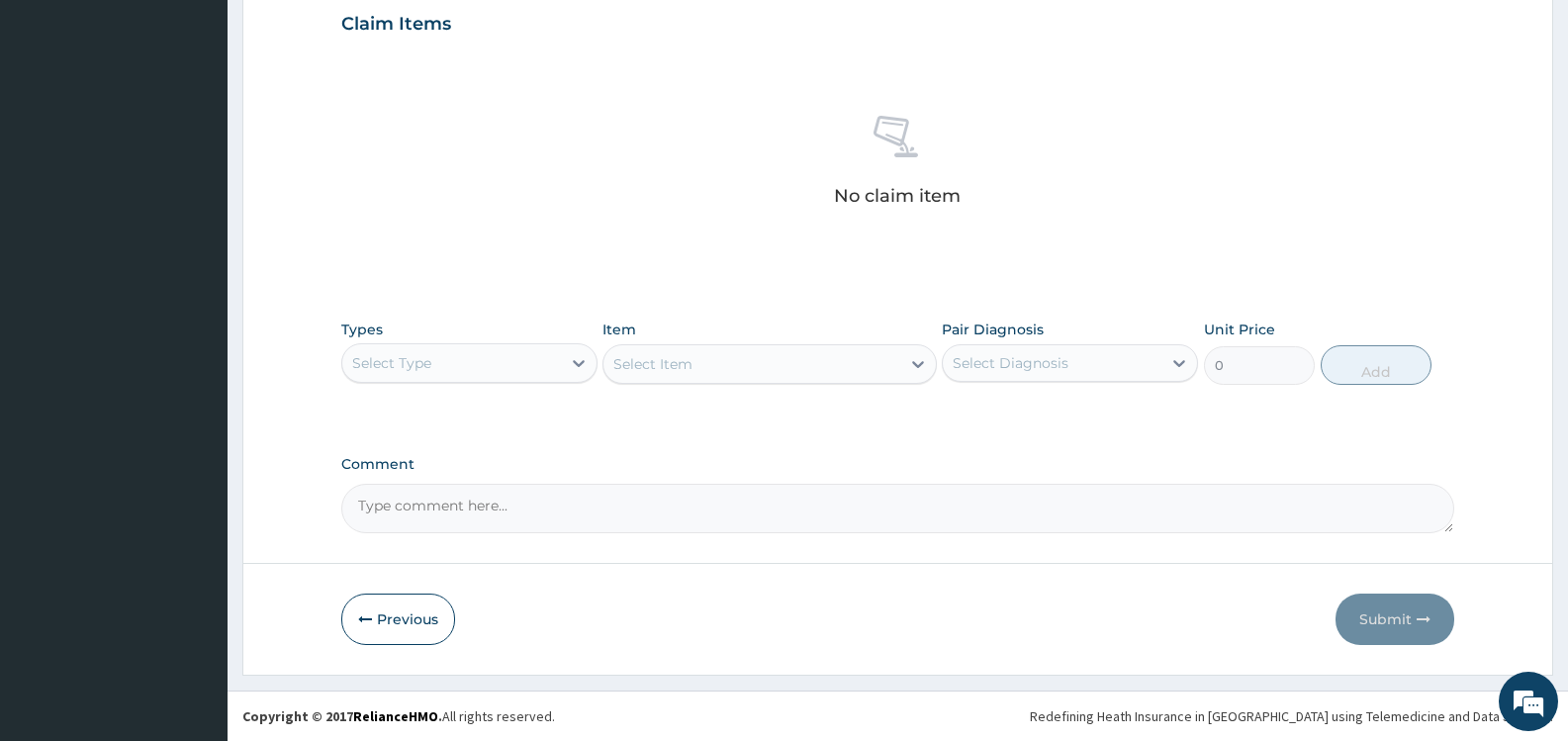
click at [553, 360] on div "Select Type" at bounding box center [451, 363] width 218 height 32
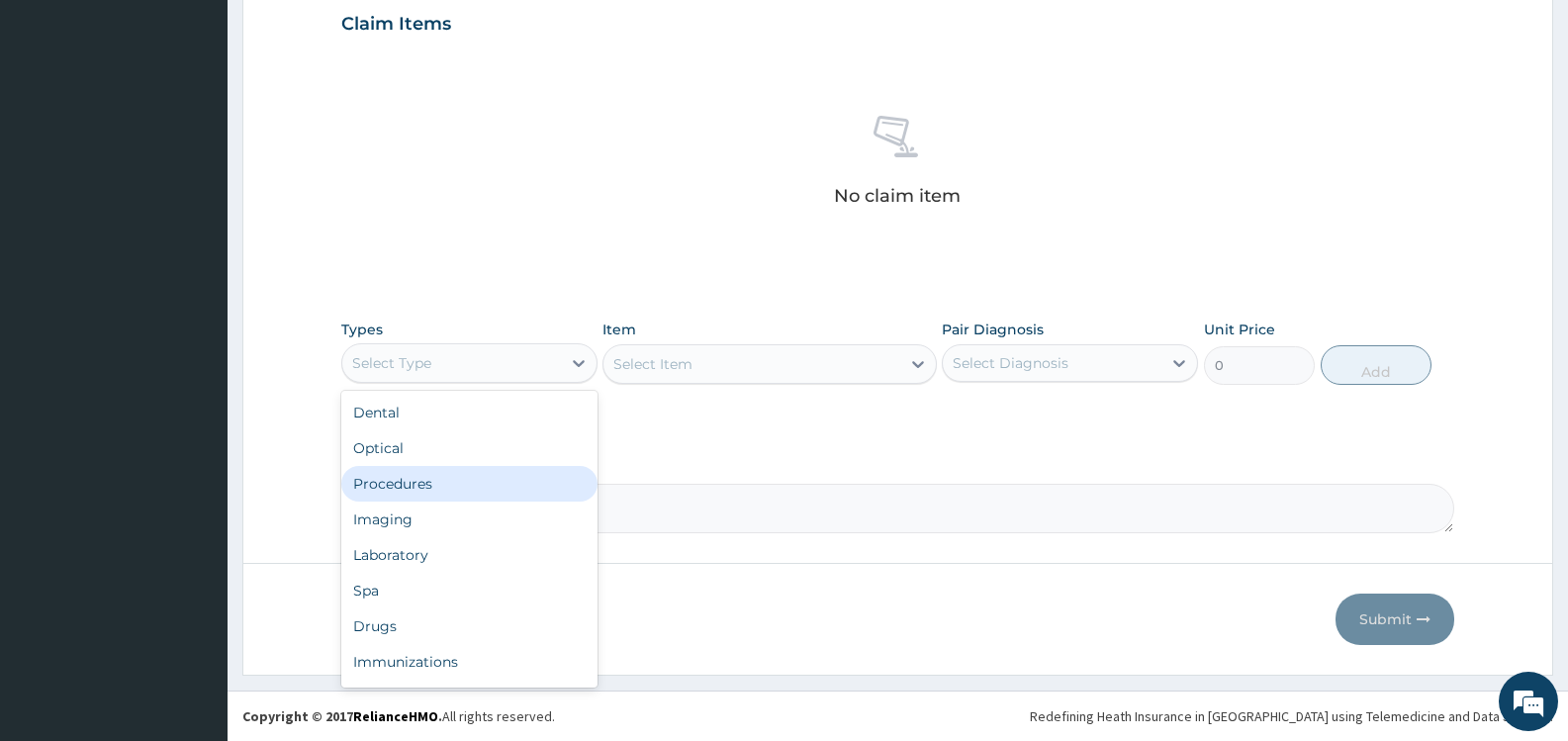
click at [453, 483] on div "Procedures" at bounding box center [469, 484] width 256 height 36
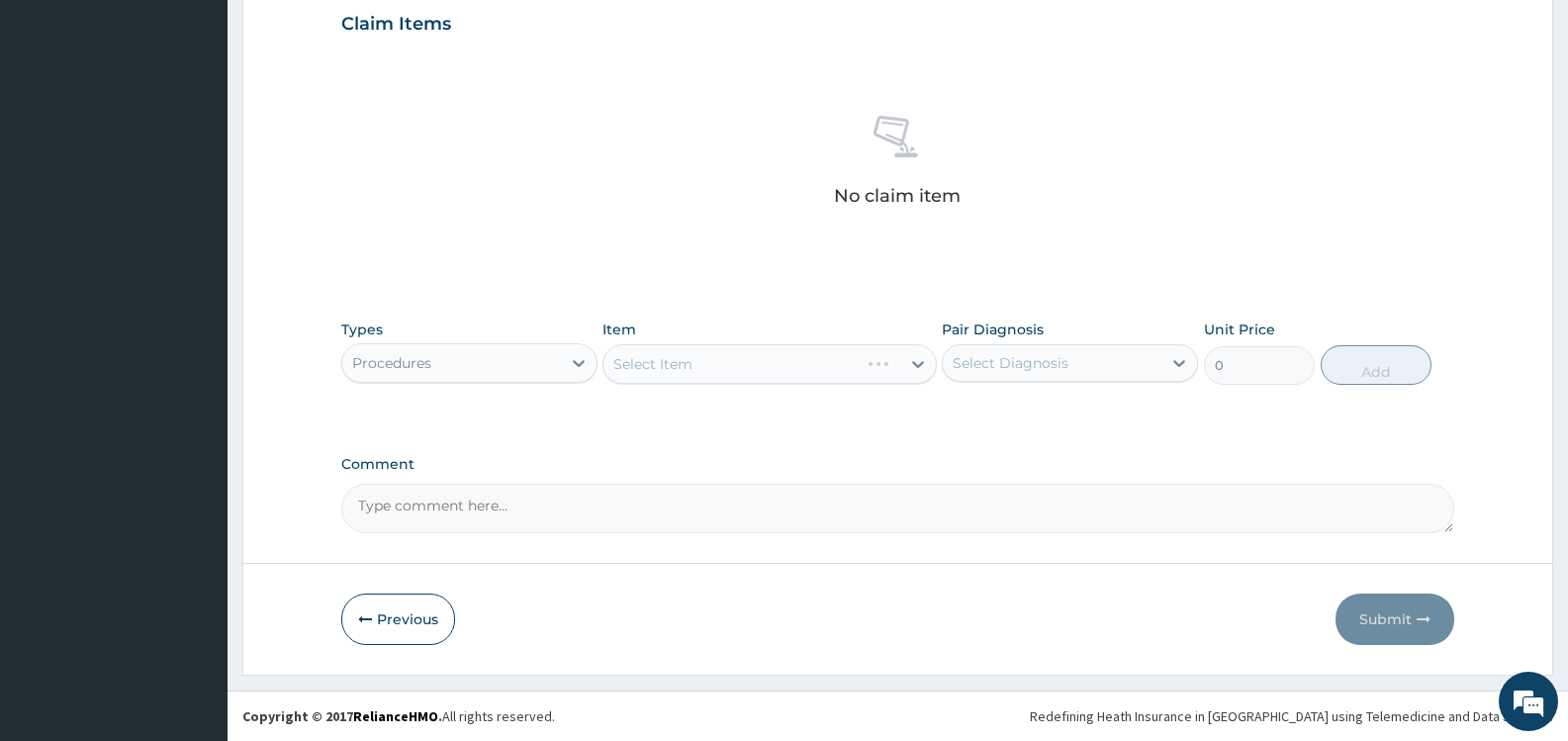
click at [1002, 368] on div "Select Diagnosis" at bounding box center [1010, 363] width 116 height 20
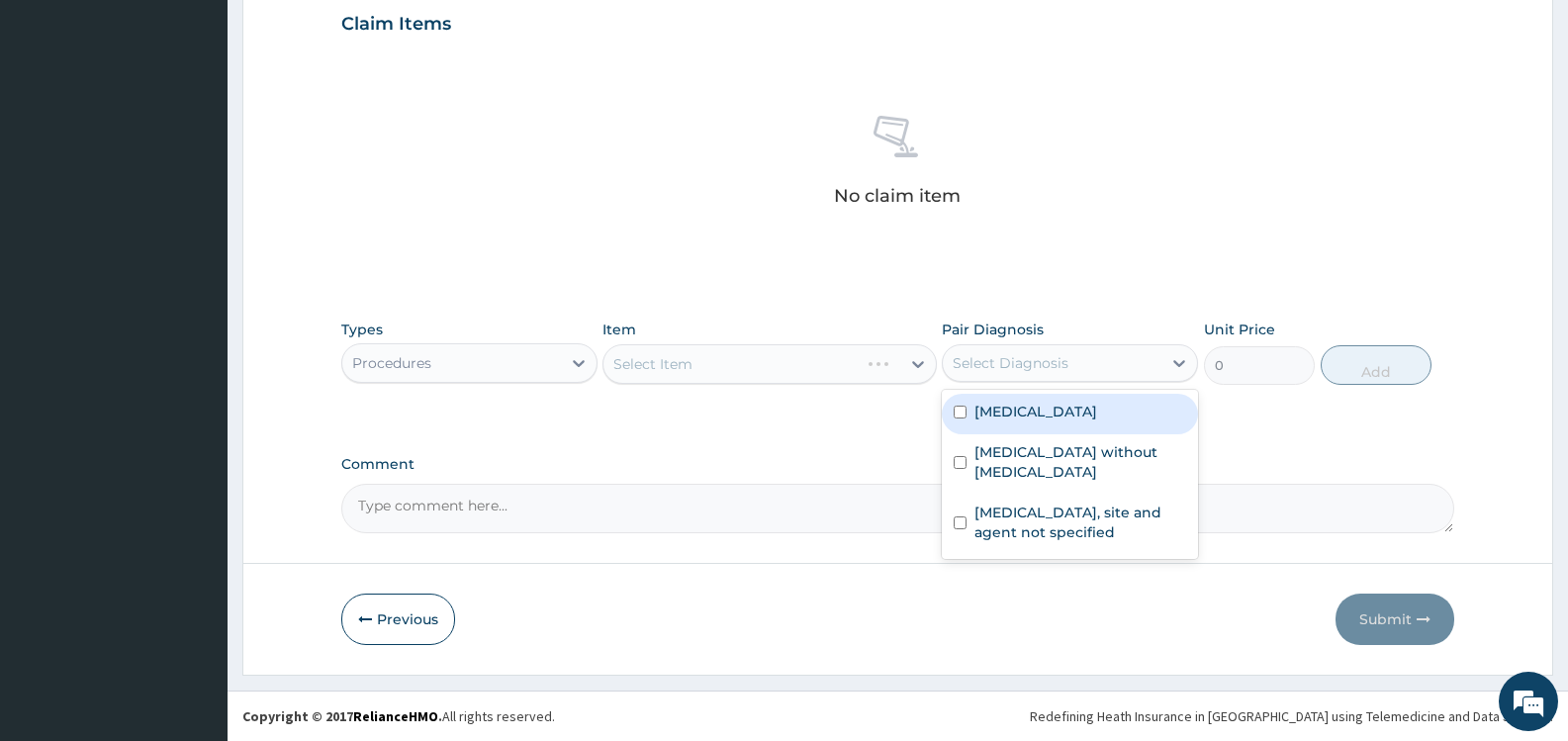
click at [1036, 422] on div "[MEDICAL_DATA]" at bounding box center [1069, 414] width 256 height 41
checkbox input "true"
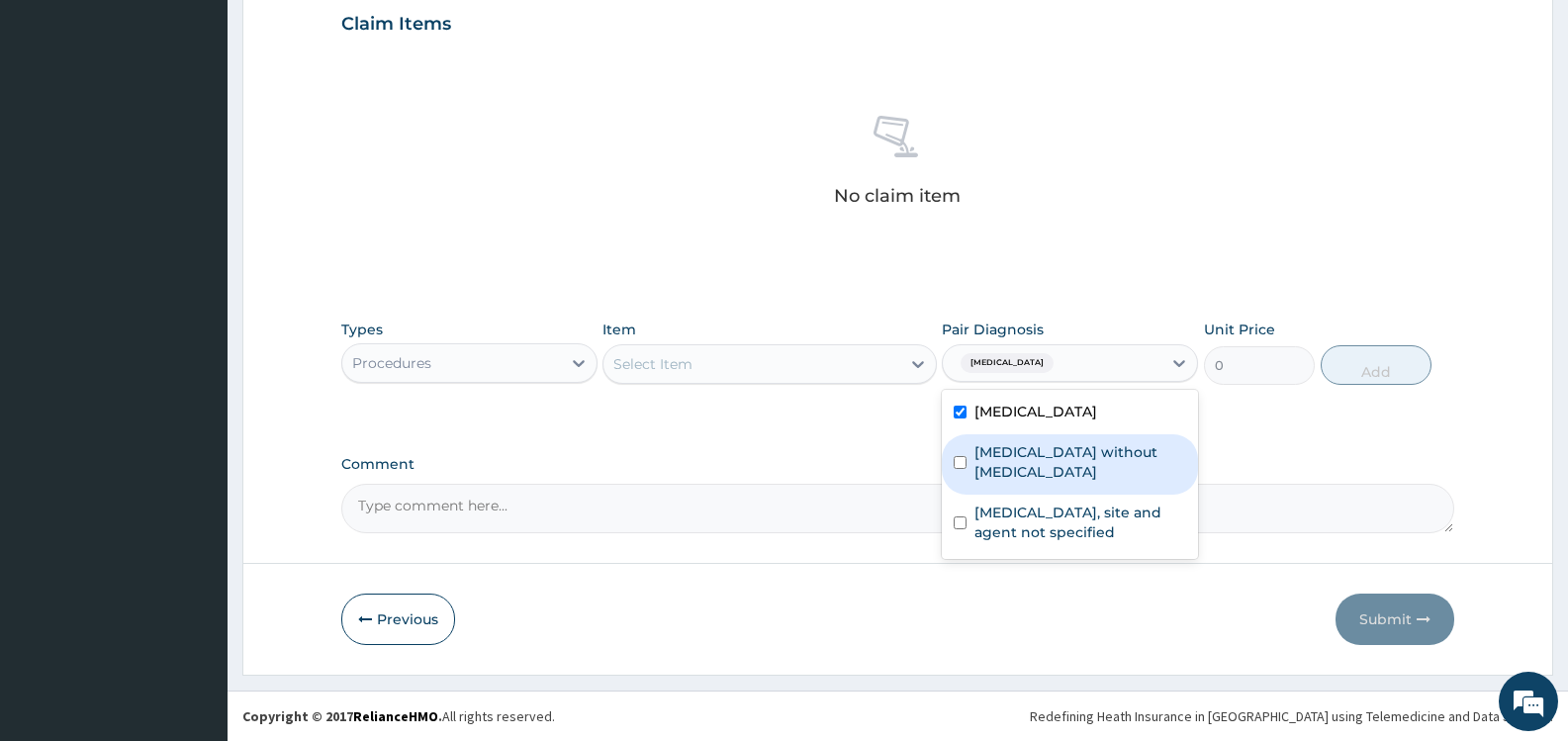
click at [1058, 446] on label "[MEDICAL_DATA] without [MEDICAL_DATA]" at bounding box center [1080, 462] width 211 height 40
checkbox input "true"
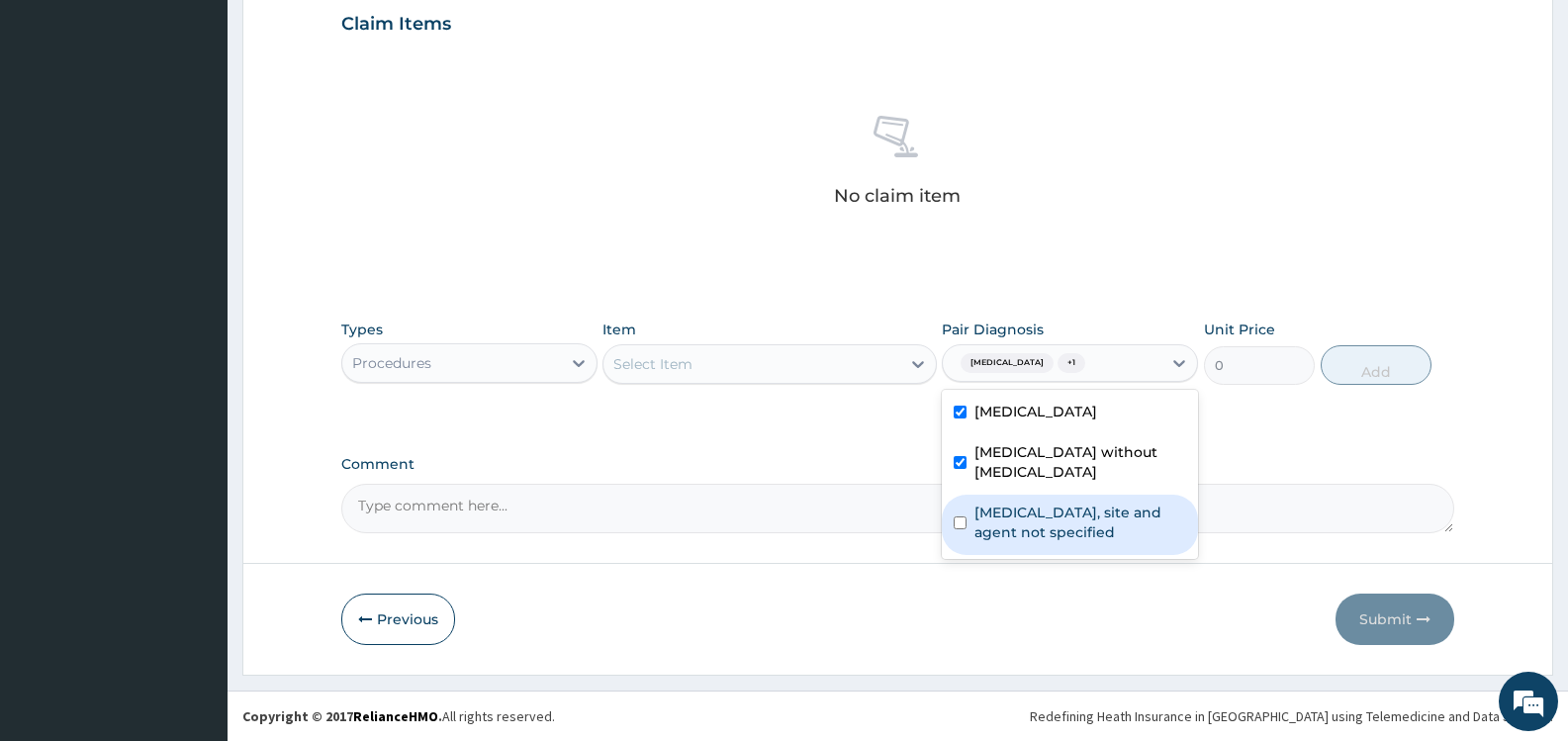
drag, startPoint x: 1060, startPoint y: 486, endPoint x: 1008, endPoint y: 482, distance: 52.2
click at [1058, 503] on label "Urinary tract infection, site and agent not specified" at bounding box center [1080, 523] width 211 height 40
checkbox input "true"
drag, startPoint x: 867, startPoint y: 460, endPoint x: 867, endPoint y: 369, distance: 91.0
click at [867, 459] on label "Comment" at bounding box center [898, 464] width 1113 height 17
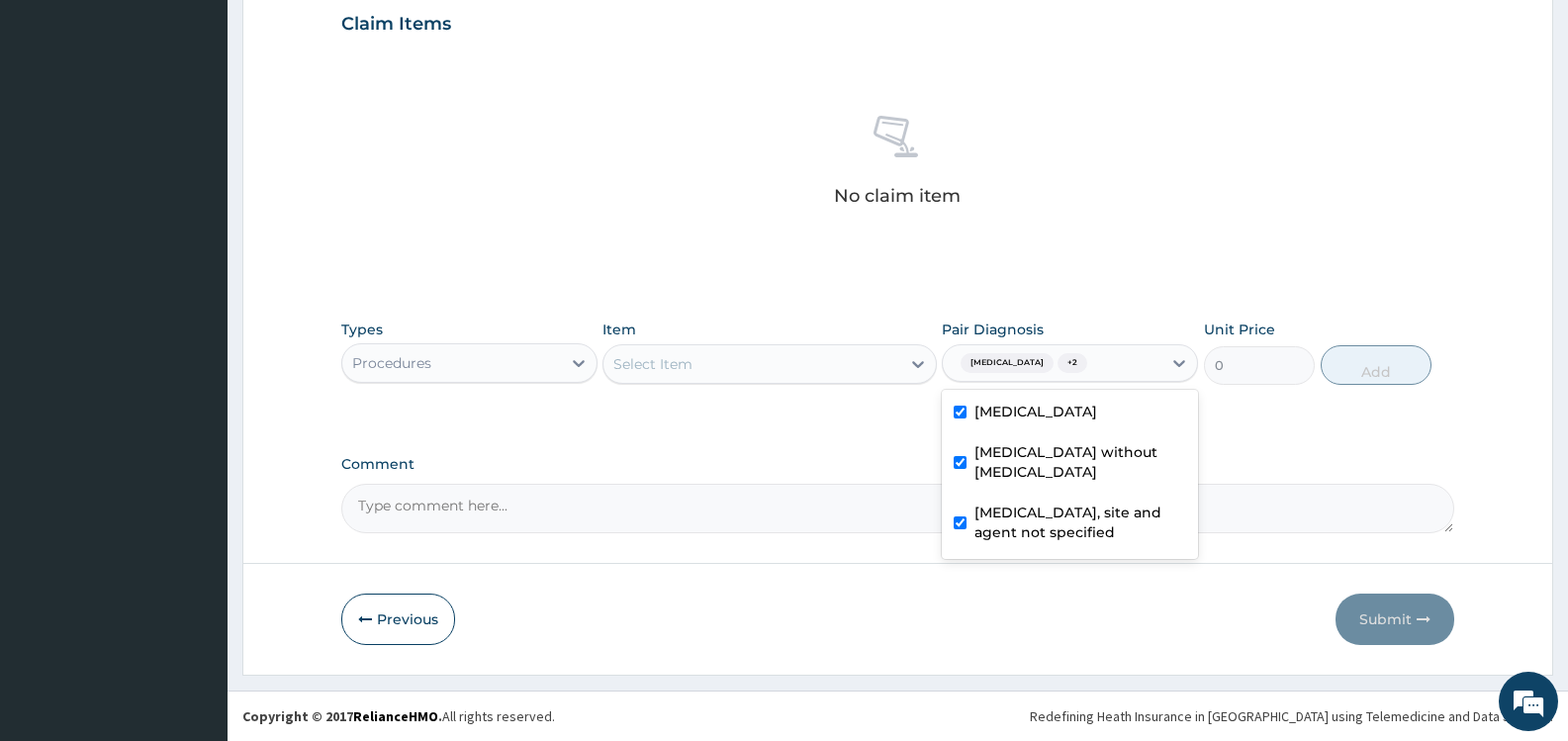
click at [867, 484] on textarea "Comment" at bounding box center [898, 509] width 1113 height 50
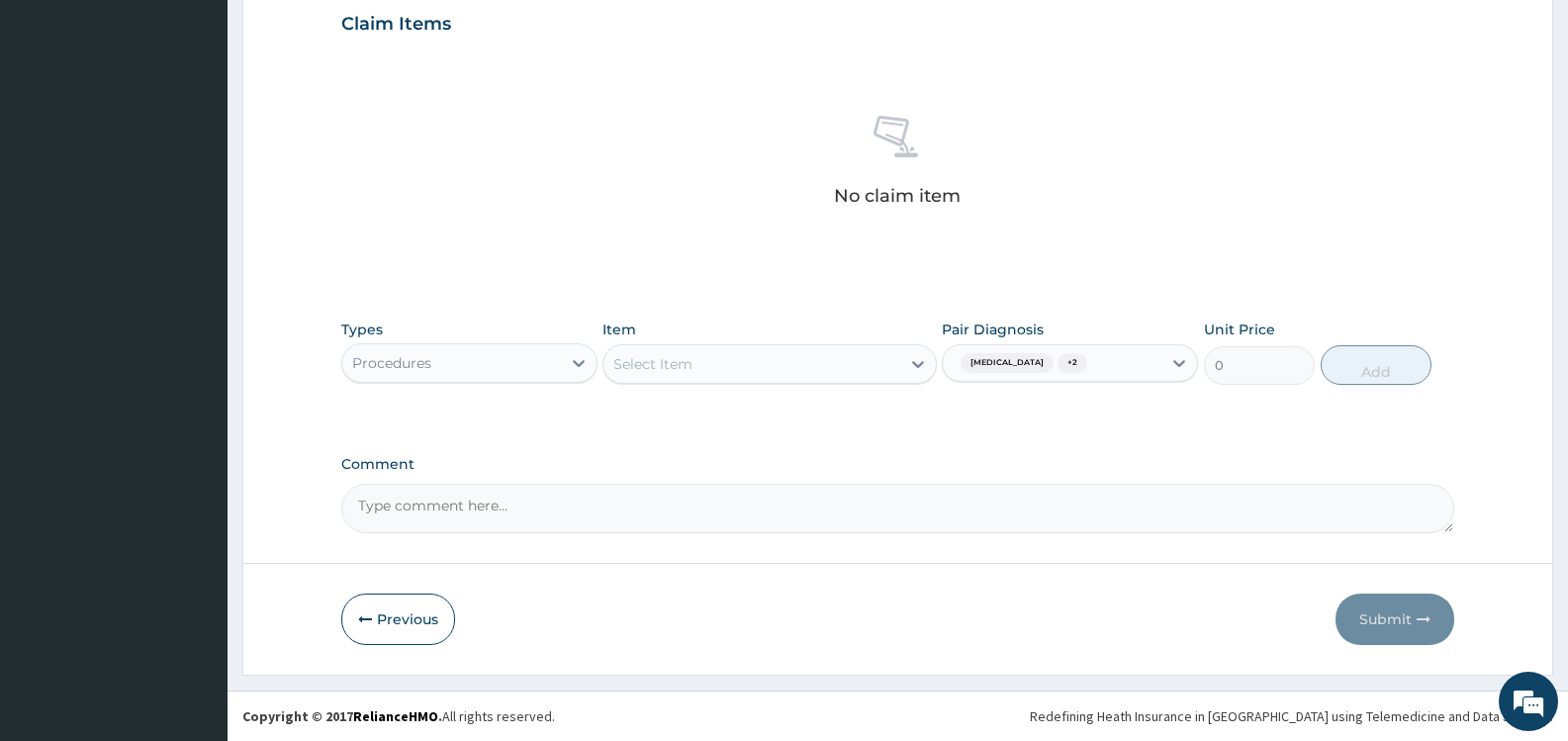
click at [867, 367] on div "Select Item" at bounding box center [751, 364] width 296 height 32
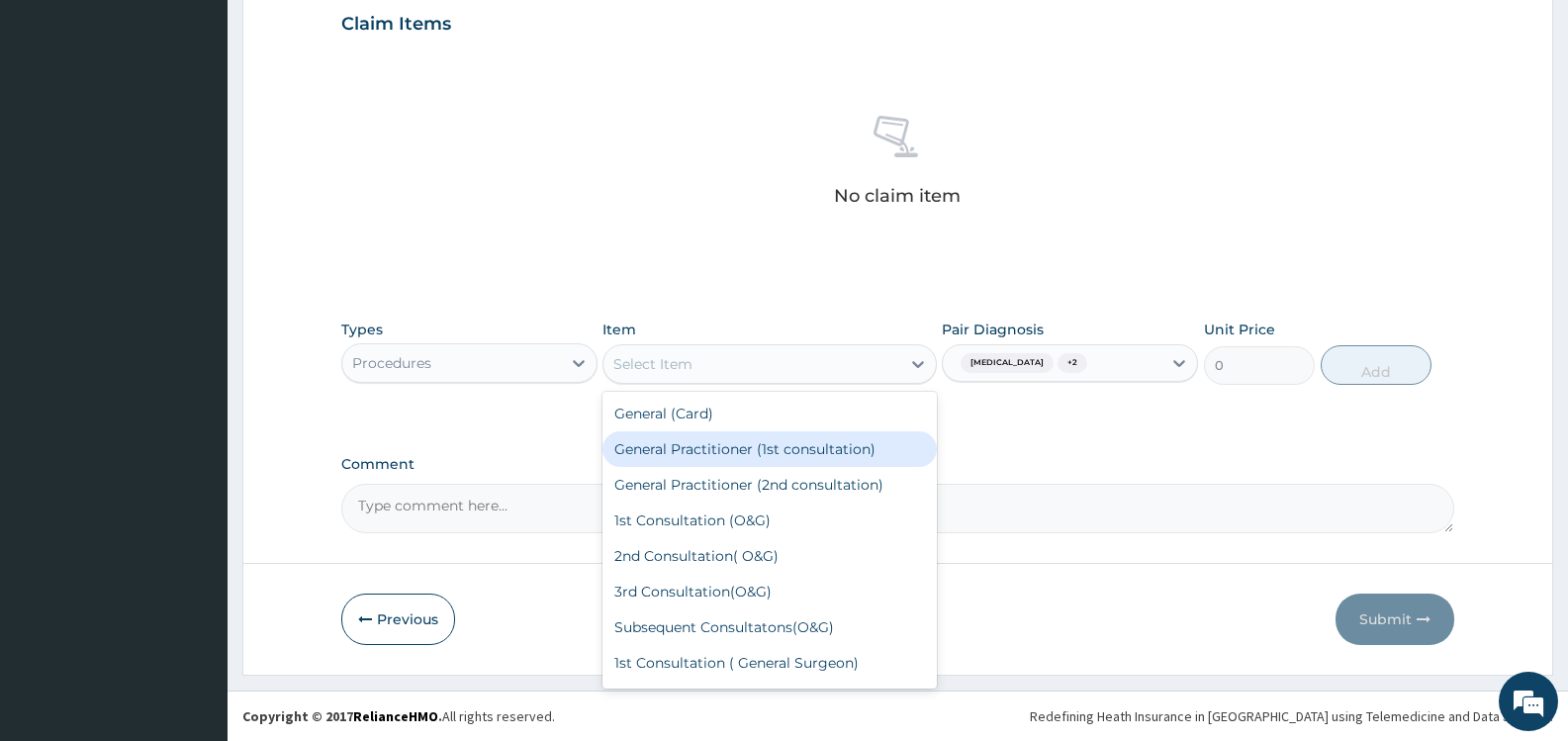
click at [793, 449] on div "General Practitioner (1st consultation)" at bounding box center [769, 450] width 333 height 36
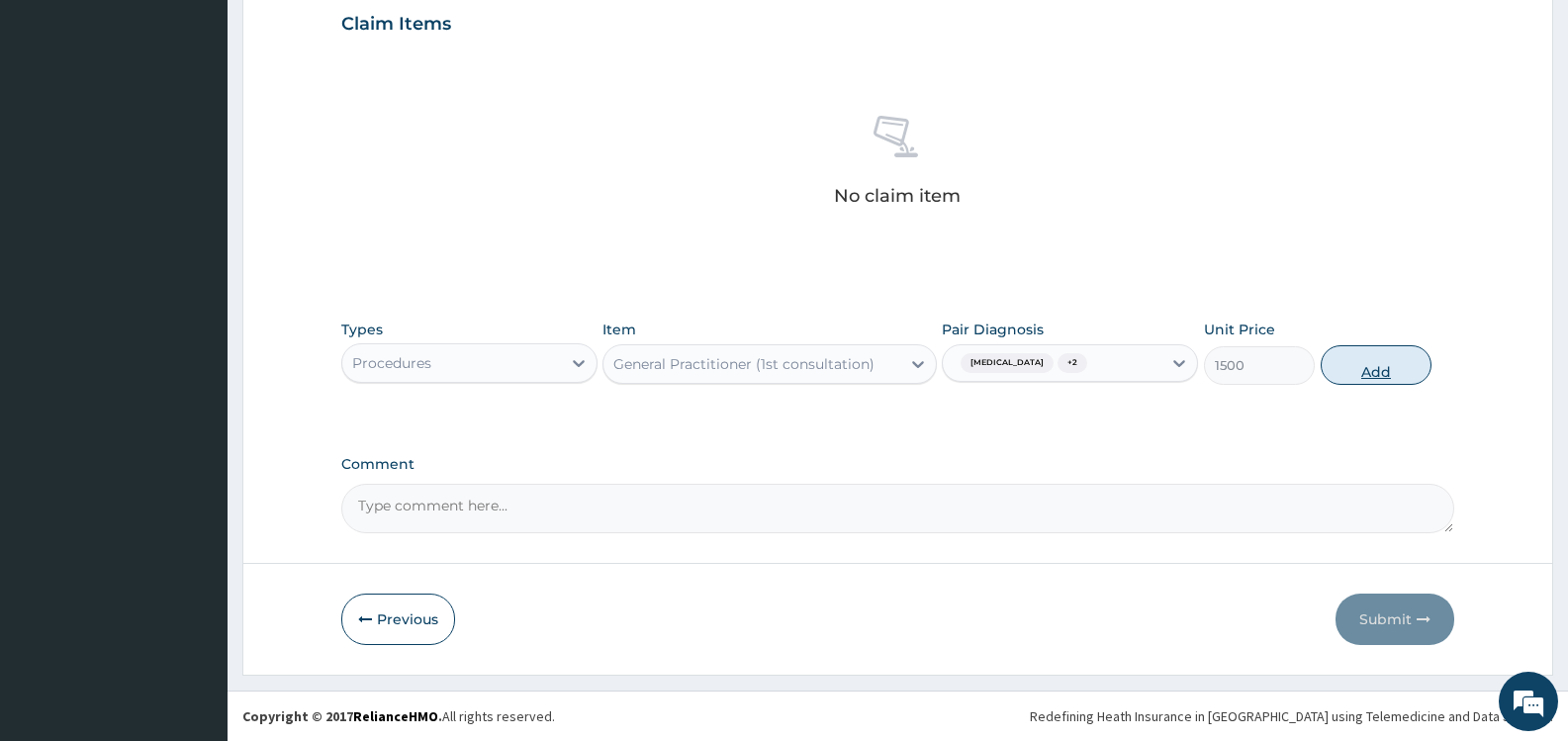
click at [1360, 359] on button "Add" at bounding box center [1375, 365] width 111 height 40
type input "0"
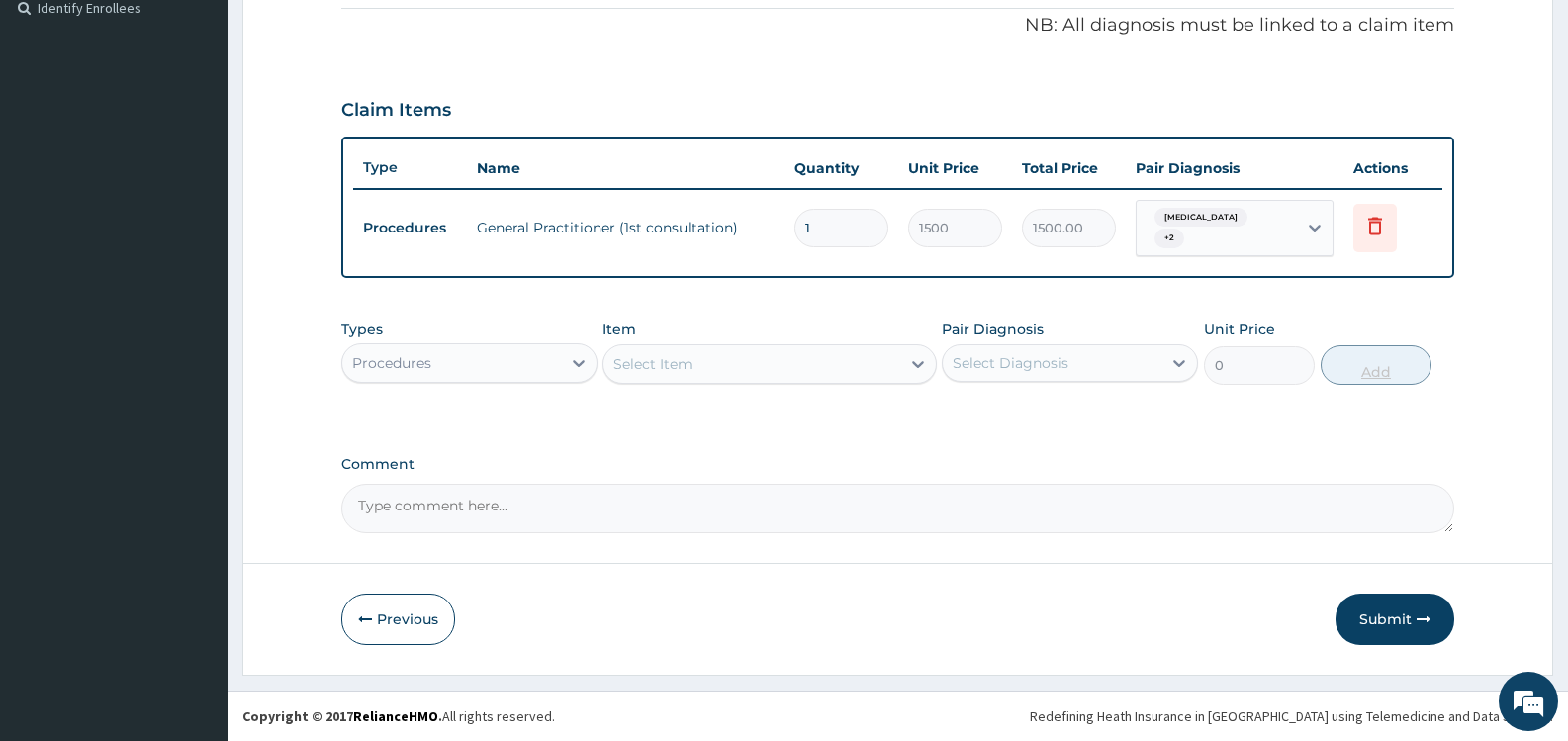
scroll to position [599, 0]
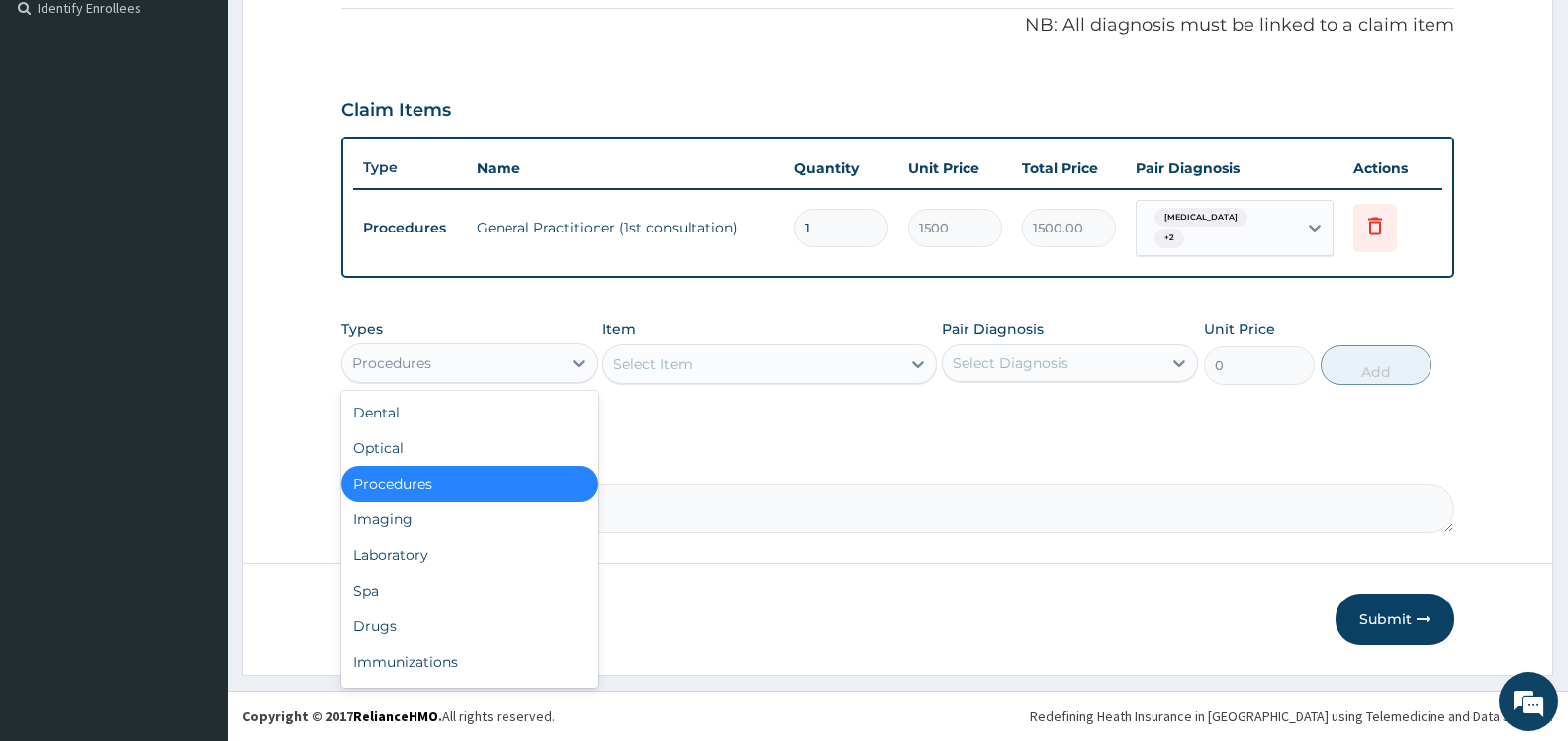
click at [553, 369] on div "Procedures" at bounding box center [451, 363] width 218 height 32
click at [445, 552] on div "Laboratory" at bounding box center [469, 556] width 256 height 36
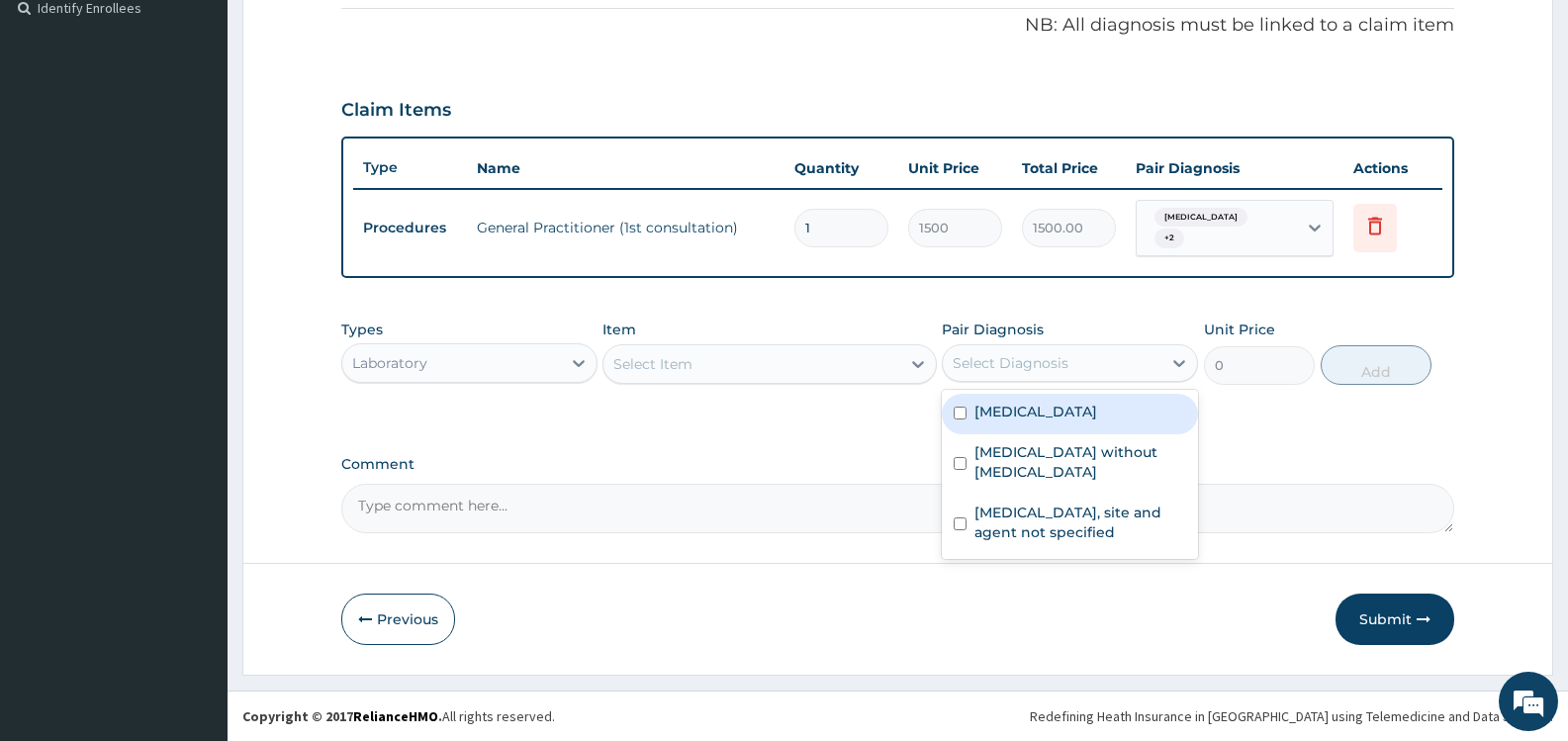
click at [1047, 361] on div "Select Diagnosis" at bounding box center [1010, 363] width 116 height 20
click at [1002, 412] on label "[MEDICAL_DATA]" at bounding box center [1035, 412] width 123 height 20
checkbox input "true"
click at [889, 365] on div "Select Item" at bounding box center [751, 364] width 296 height 32
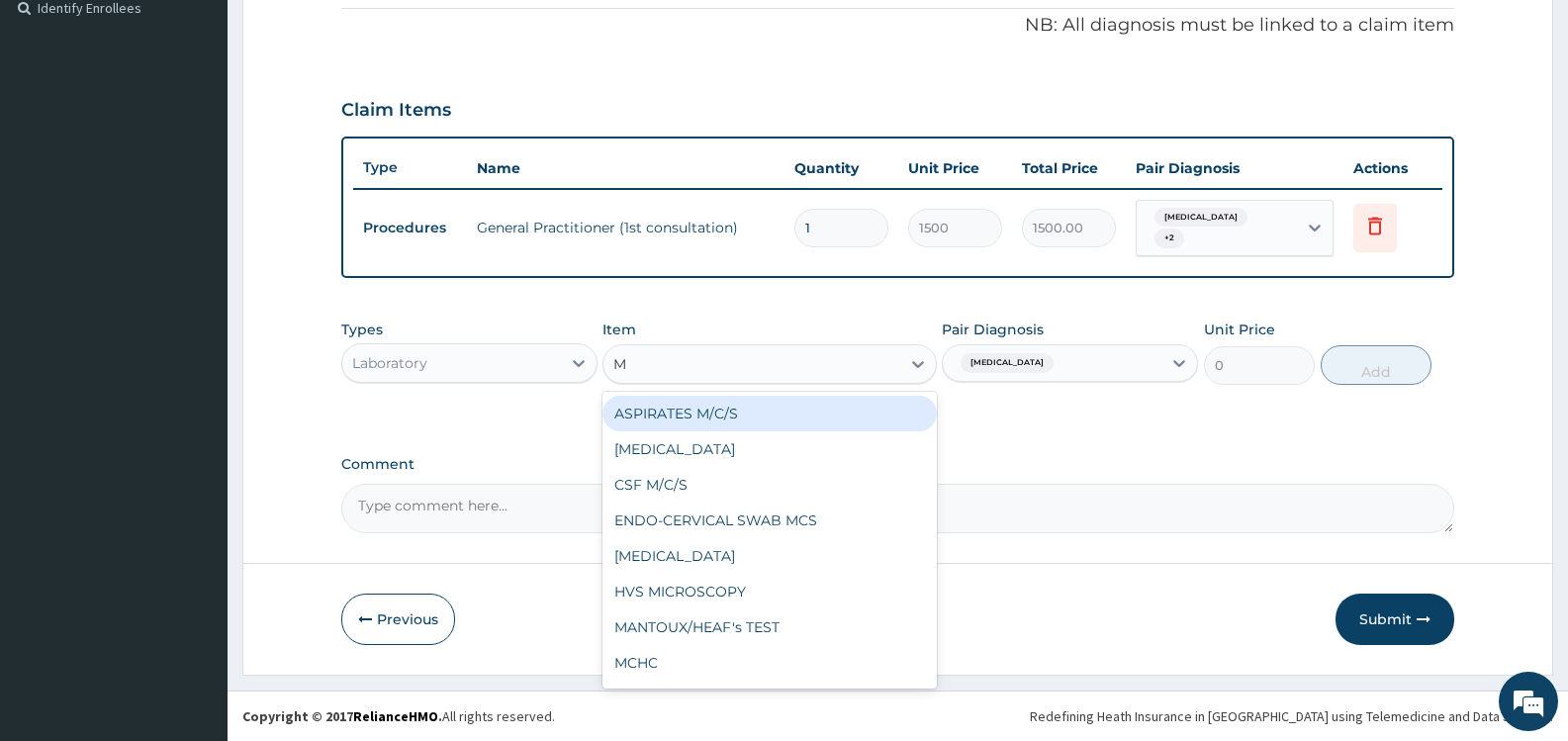
type input "MP"
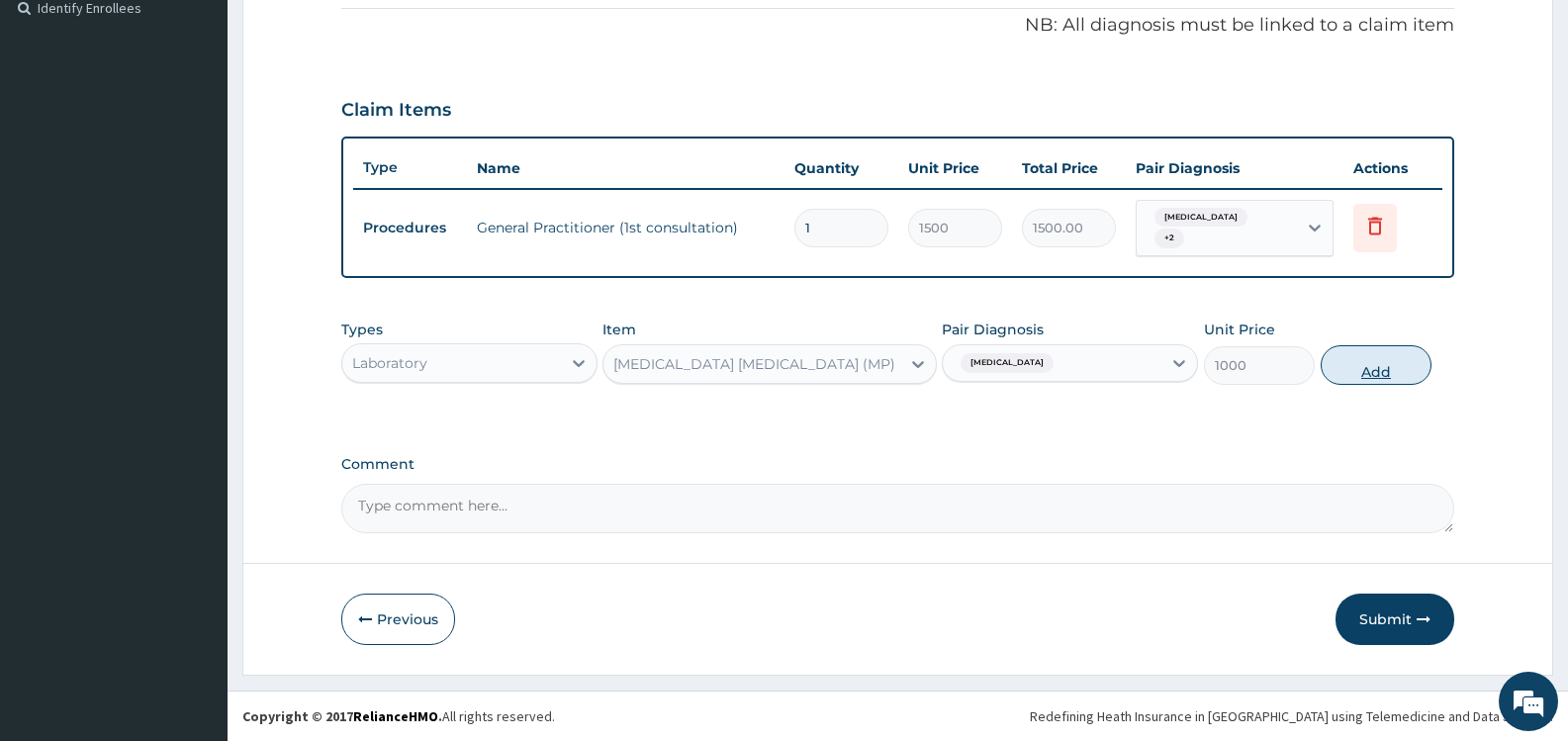
click at [1385, 360] on button "Add" at bounding box center [1375, 365] width 111 height 40
type input "0"
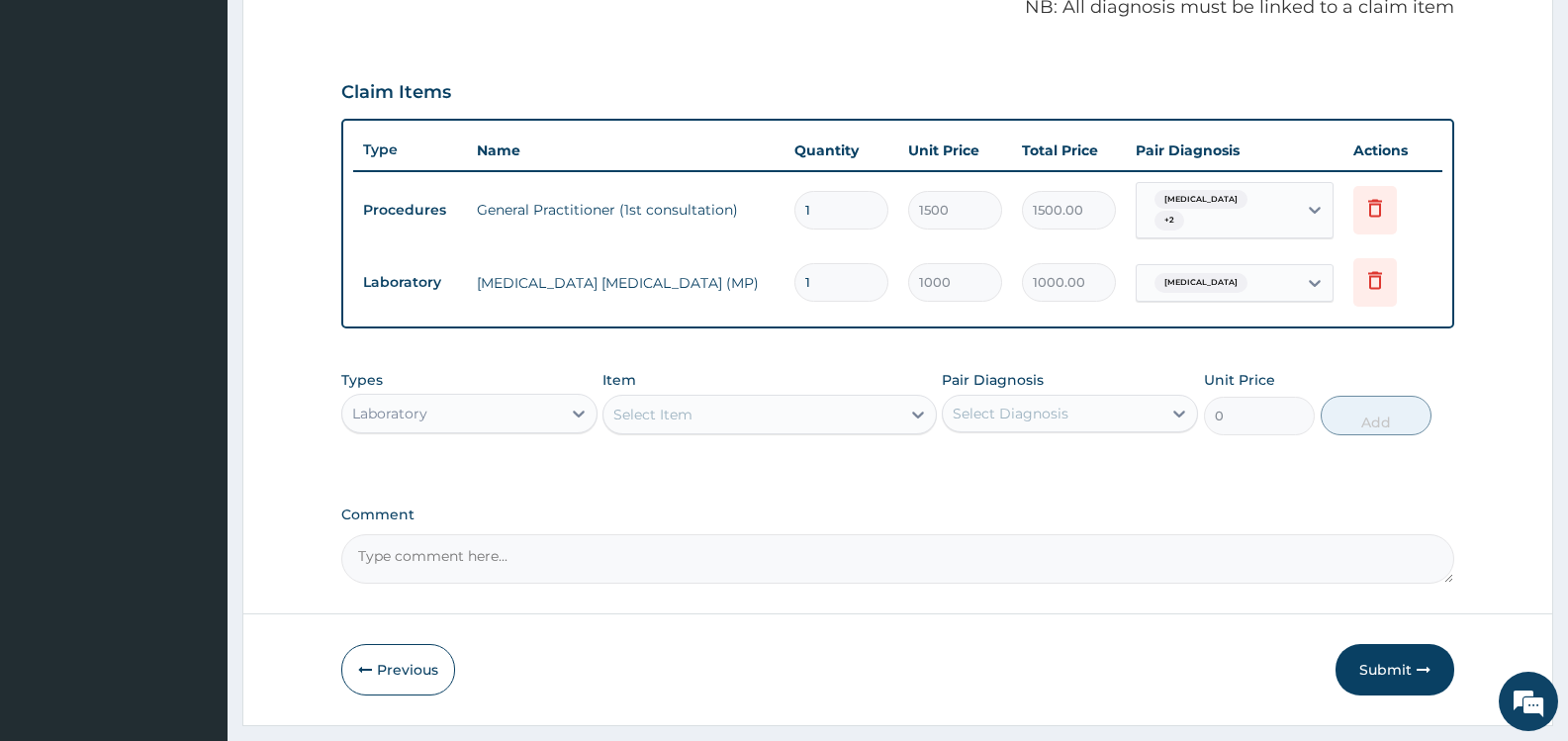
scroll to position [668, 0]
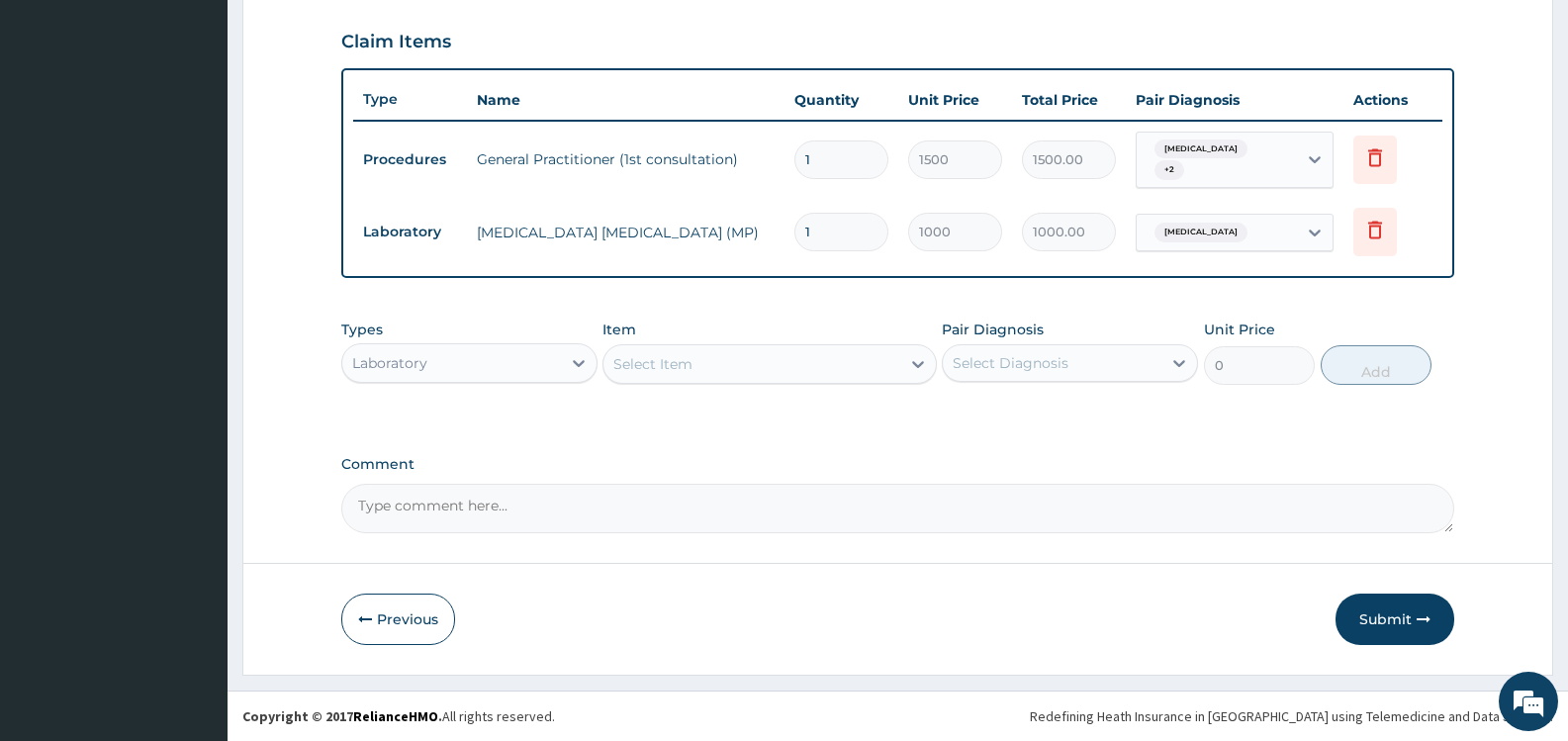
click at [806, 365] on div "Select Item" at bounding box center [751, 364] width 296 height 32
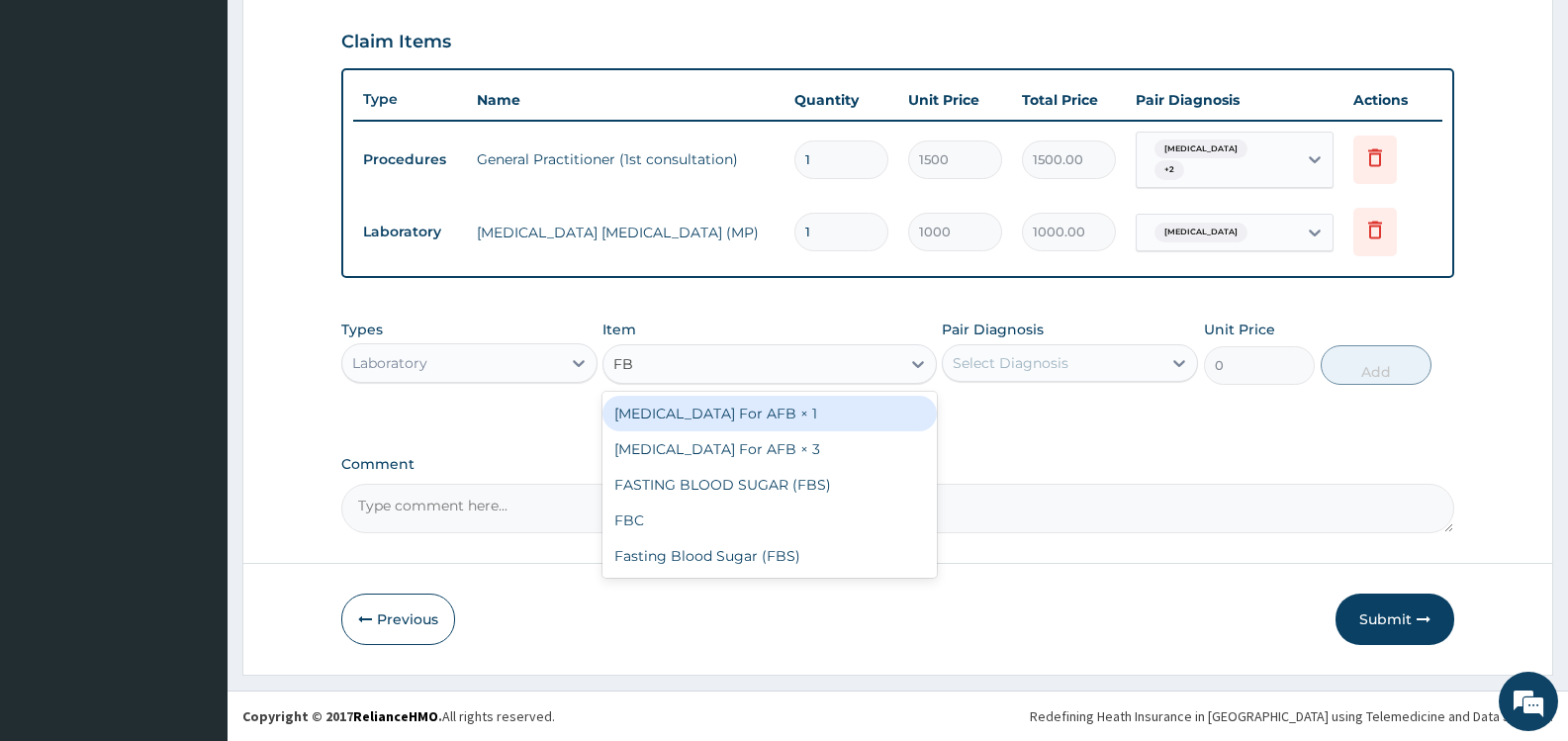
type input "FBC"
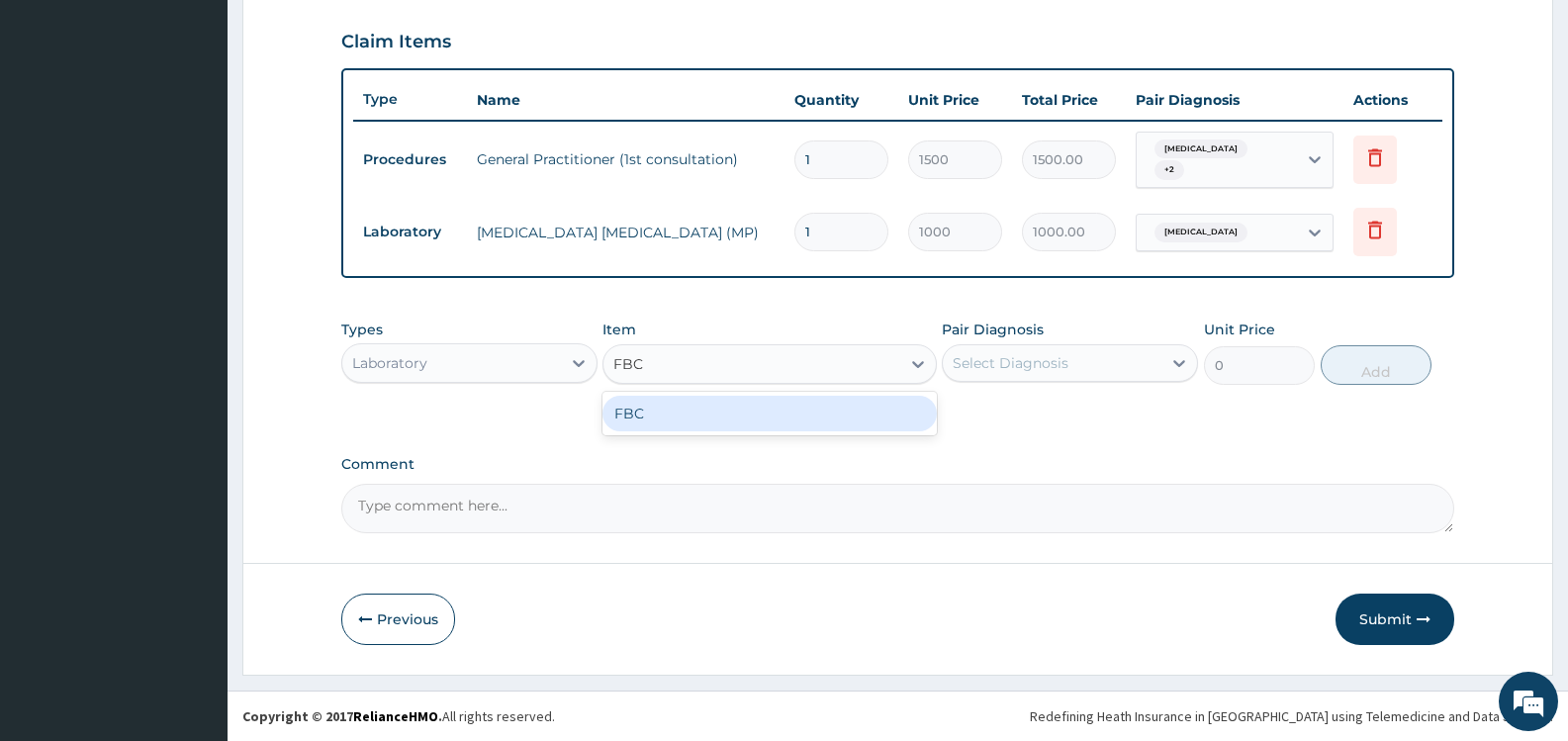
click at [820, 406] on div "FBC" at bounding box center [769, 414] width 333 height 36
type input "2000"
click at [1022, 365] on div "Select Diagnosis" at bounding box center [1010, 363] width 116 height 20
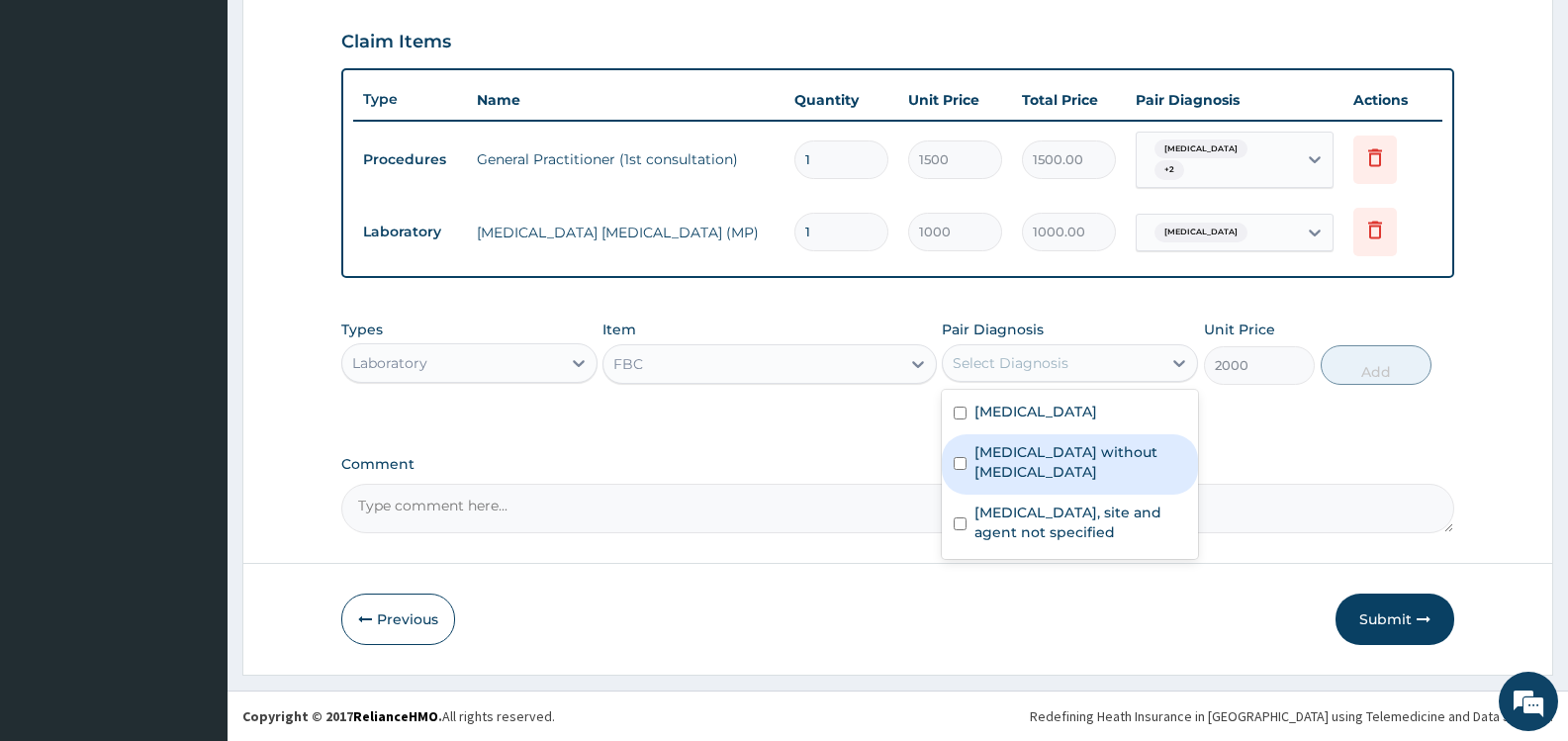
click at [1046, 462] on label "[MEDICAL_DATA] without [MEDICAL_DATA]" at bounding box center [1080, 462] width 211 height 40
checkbox input "true"
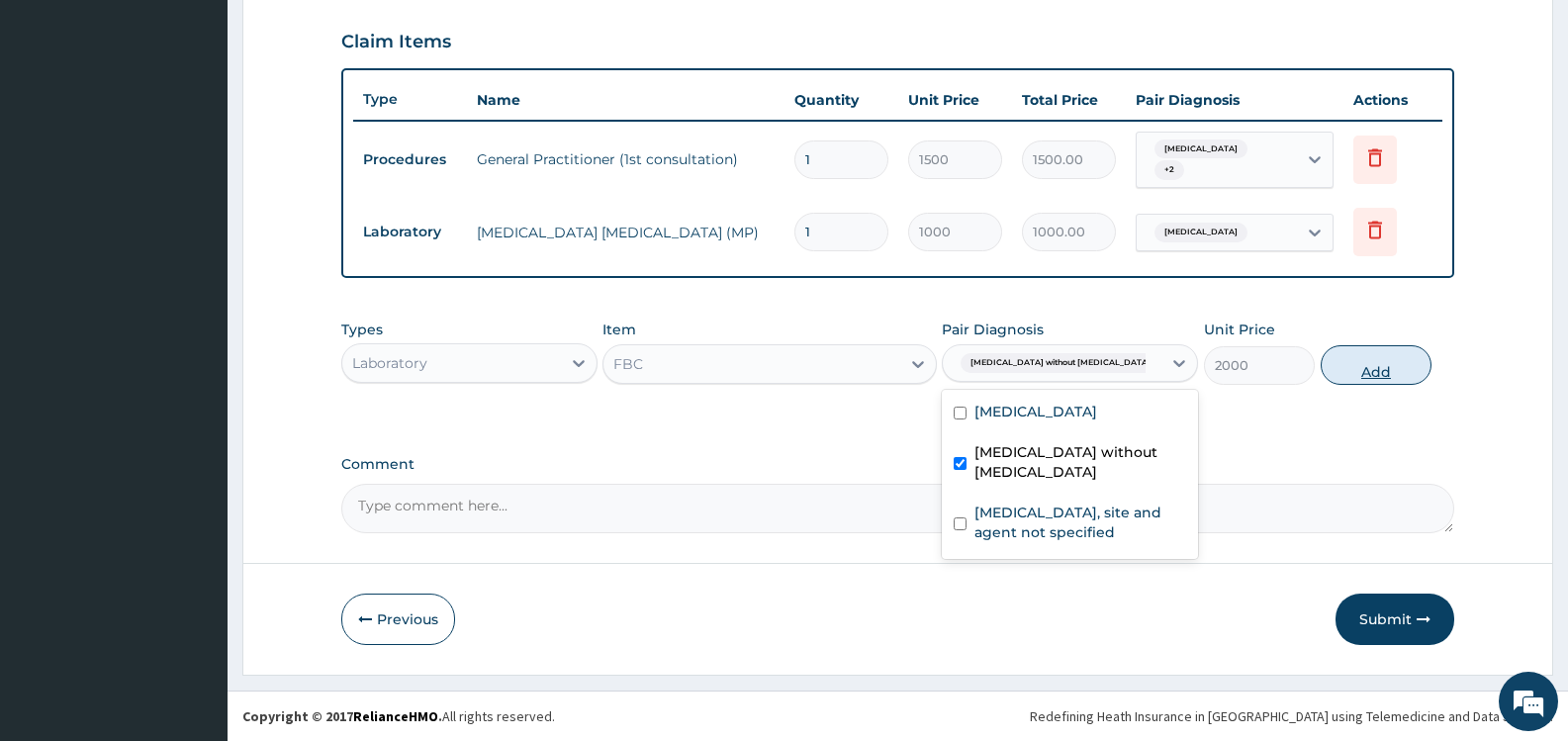
click at [1392, 366] on button "Add" at bounding box center [1375, 365] width 111 height 40
type input "0"
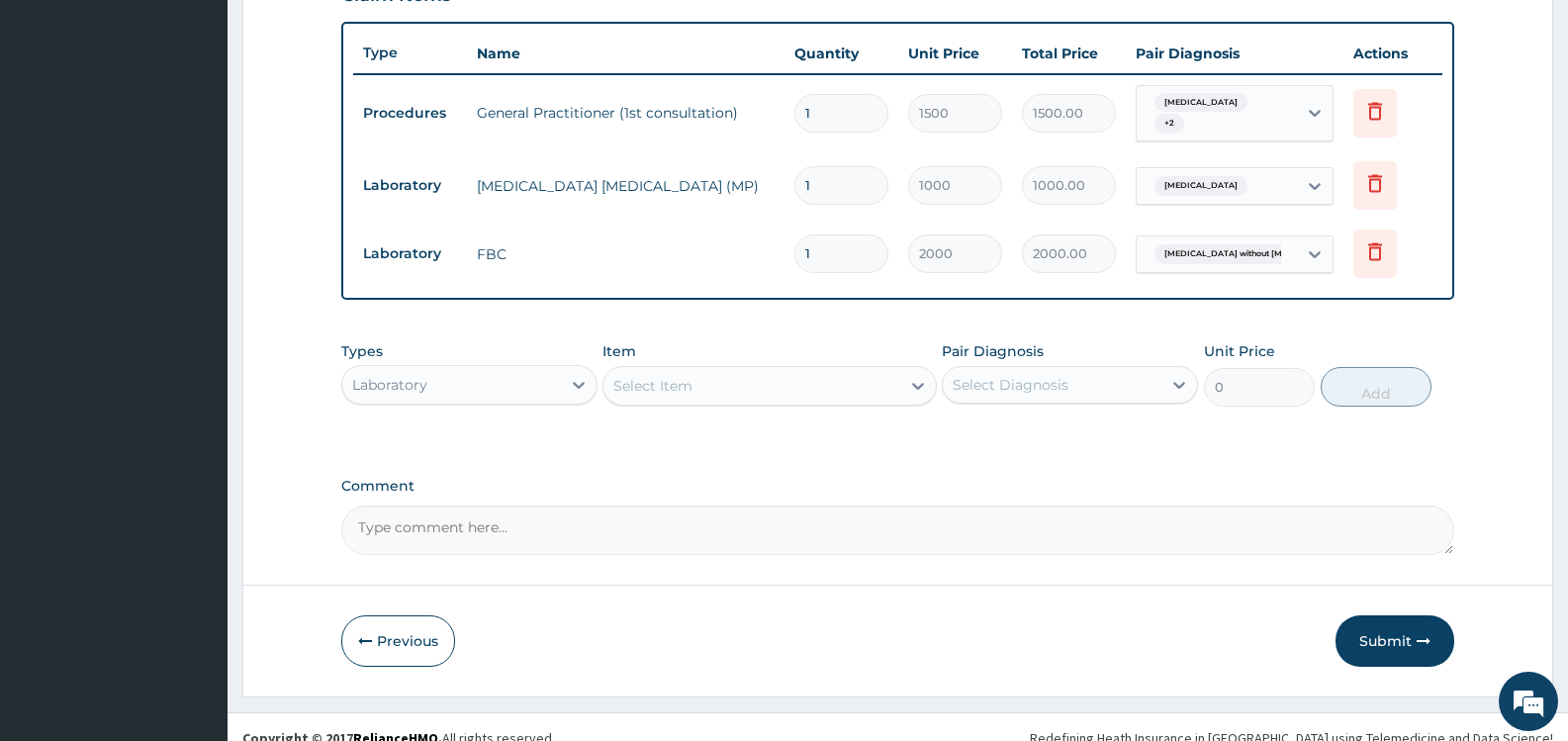
scroll to position [736, 0]
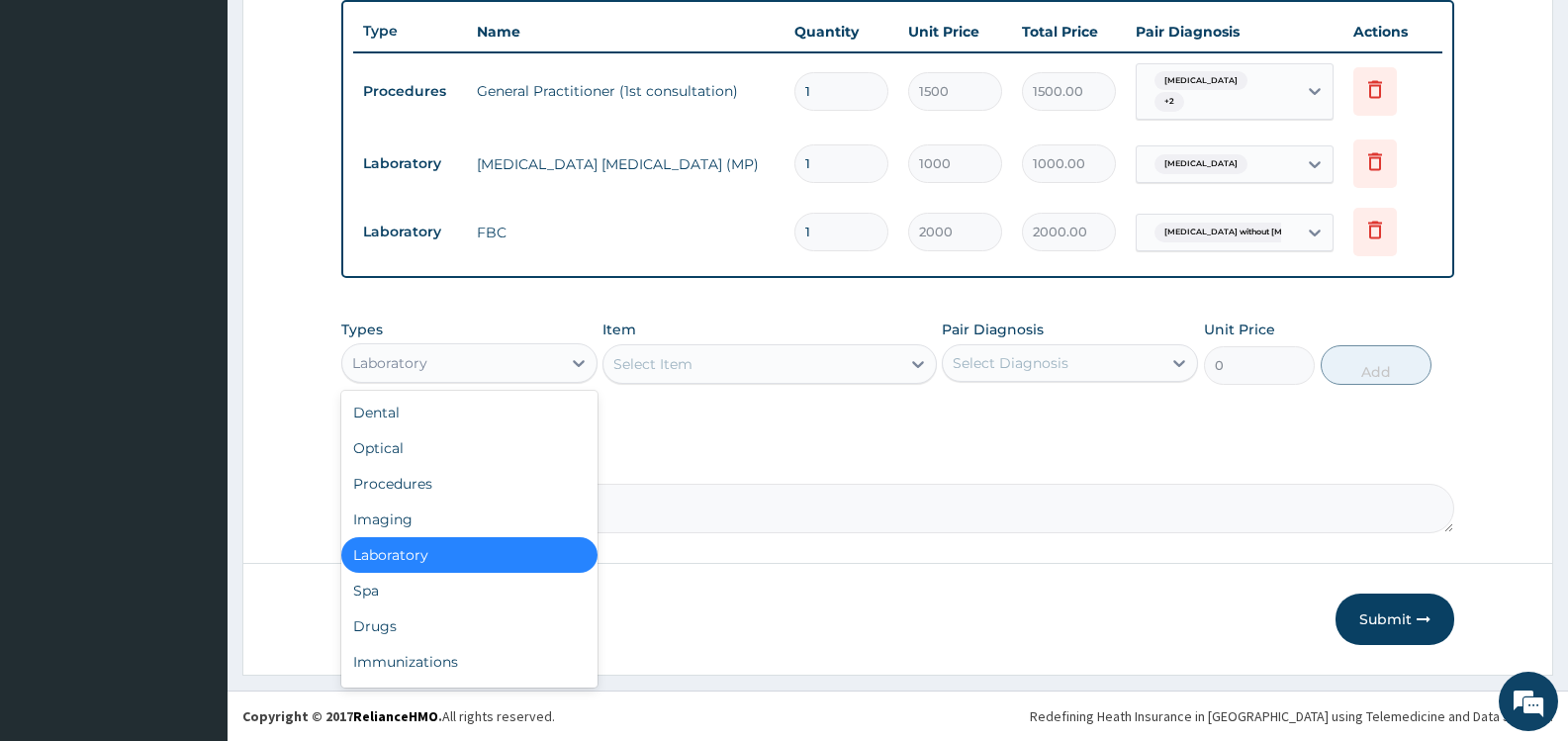
click at [558, 356] on div "Laboratory" at bounding box center [451, 363] width 218 height 32
click at [430, 626] on div "Drugs" at bounding box center [469, 626] width 256 height 36
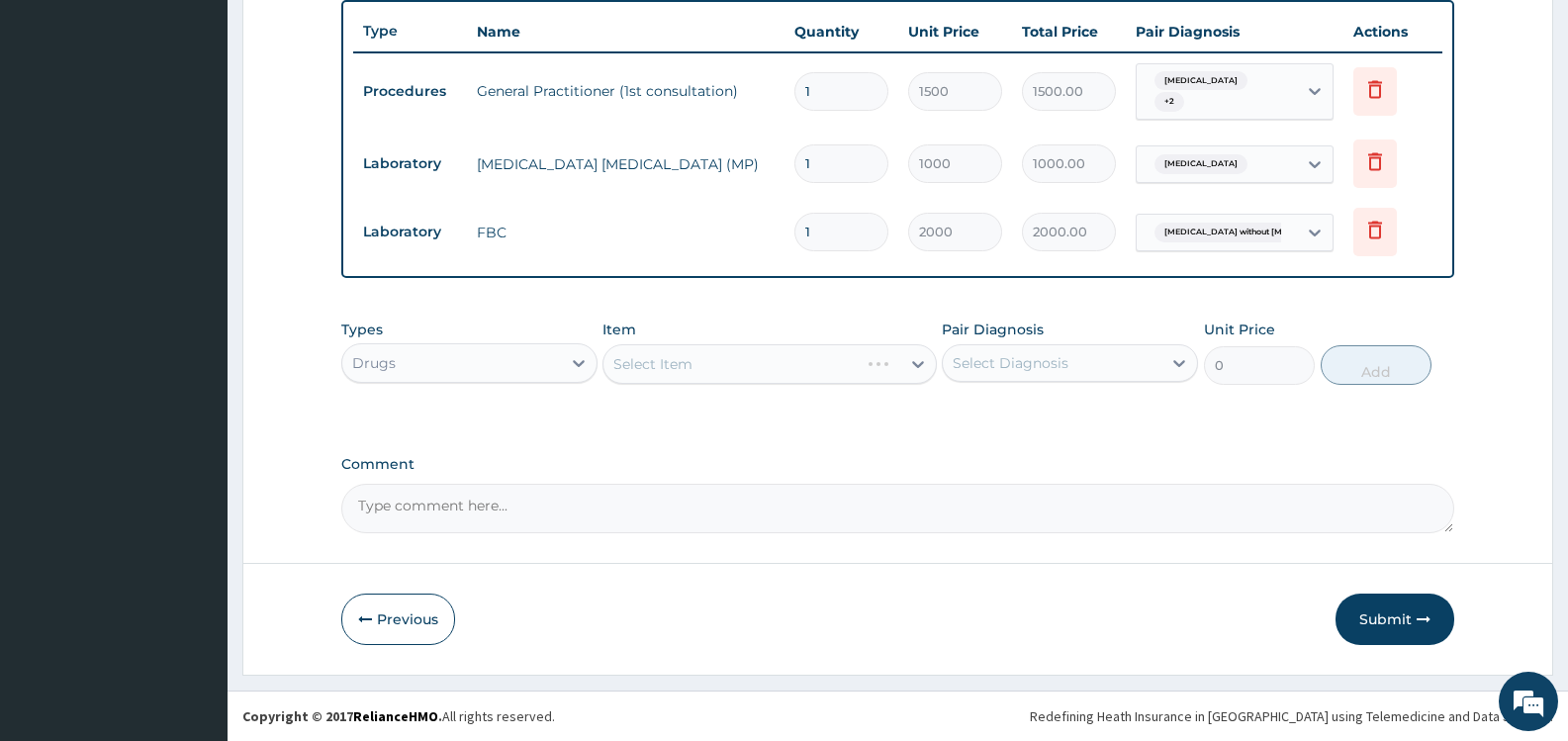
click at [1043, 360] on div "Select Diagnosis" at bounding box center [1010, 363] width 116 height 20
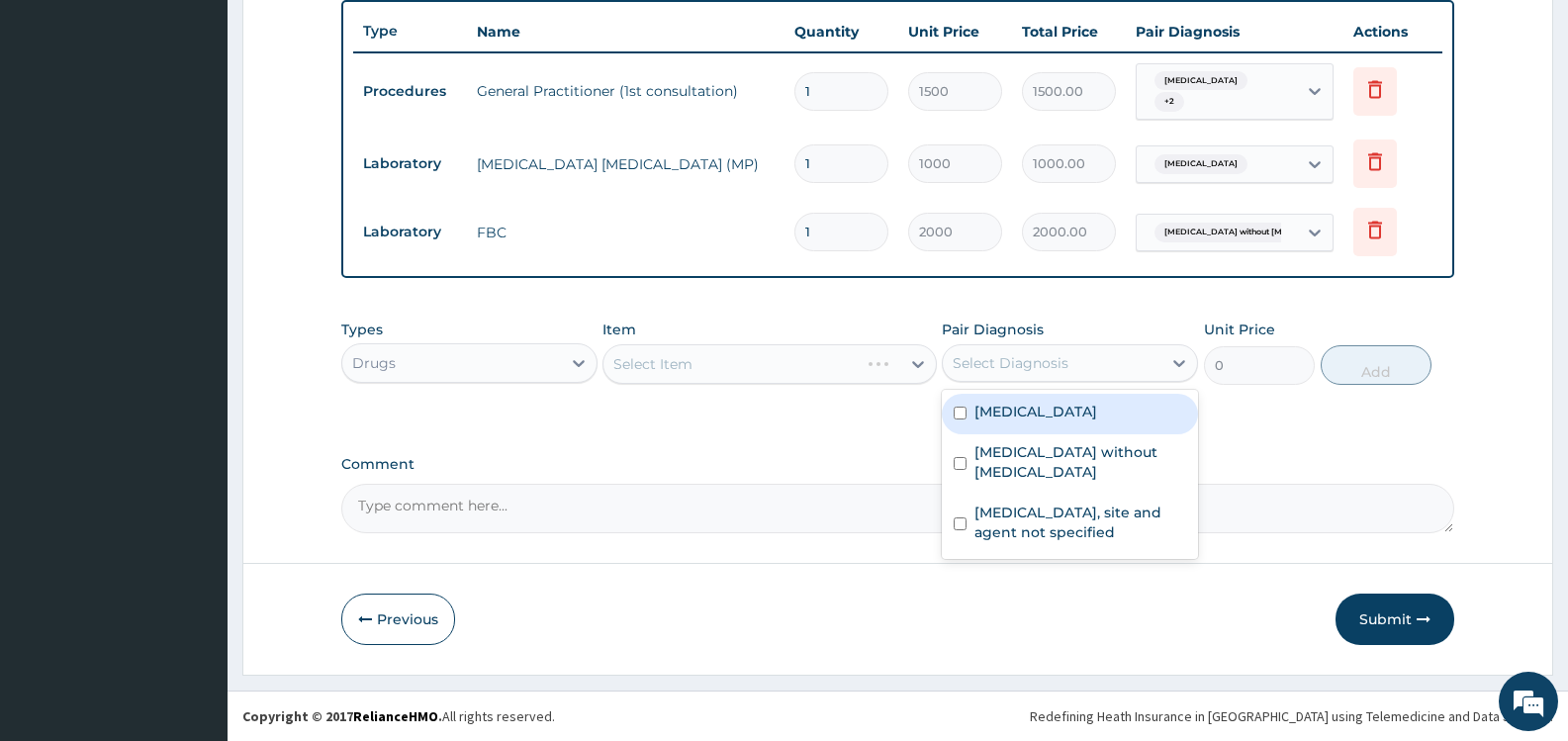
click at [1020, 414] on label "[MEDICAL_DATA]" at bounding box center [1035, 412] width 123 height 20
checkbox input "true"
click at [711, 372] on div "Select Item" at bounding box center [751, 364] width 296 height 32
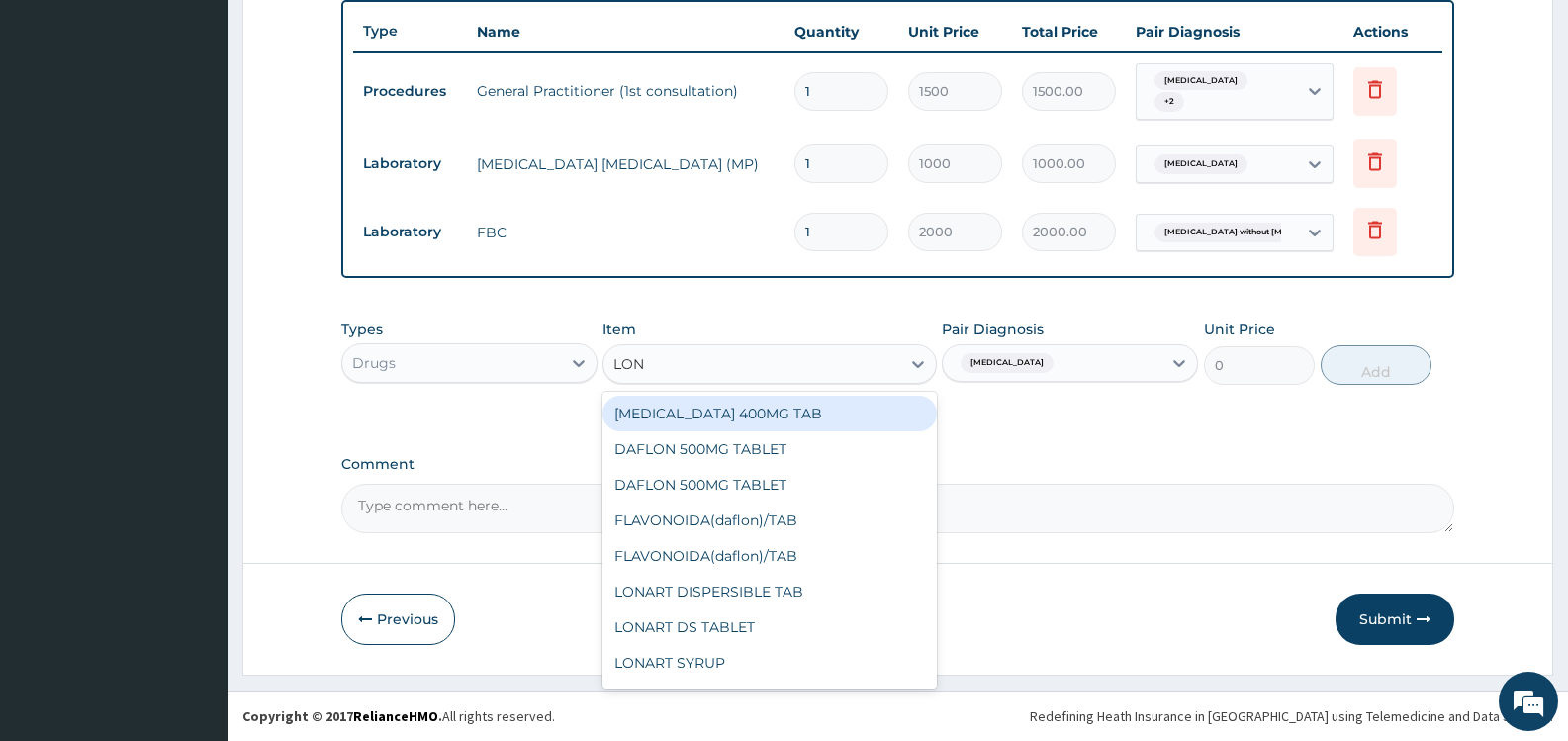
type input "[PERSON_NAME]"
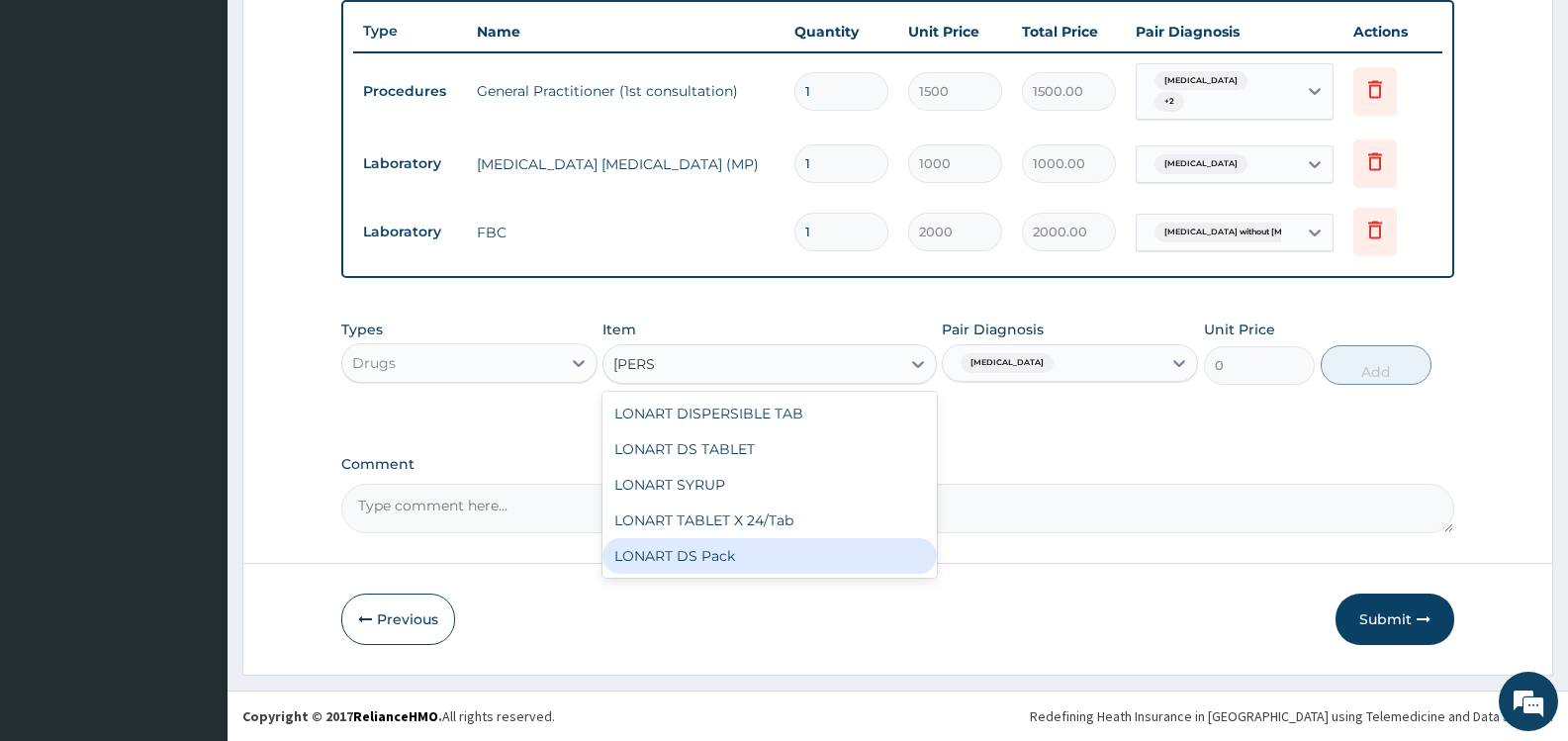
click at [720, 547] on div "LONART DS Pack" at bounding box center [769, 556] width 333 height 36
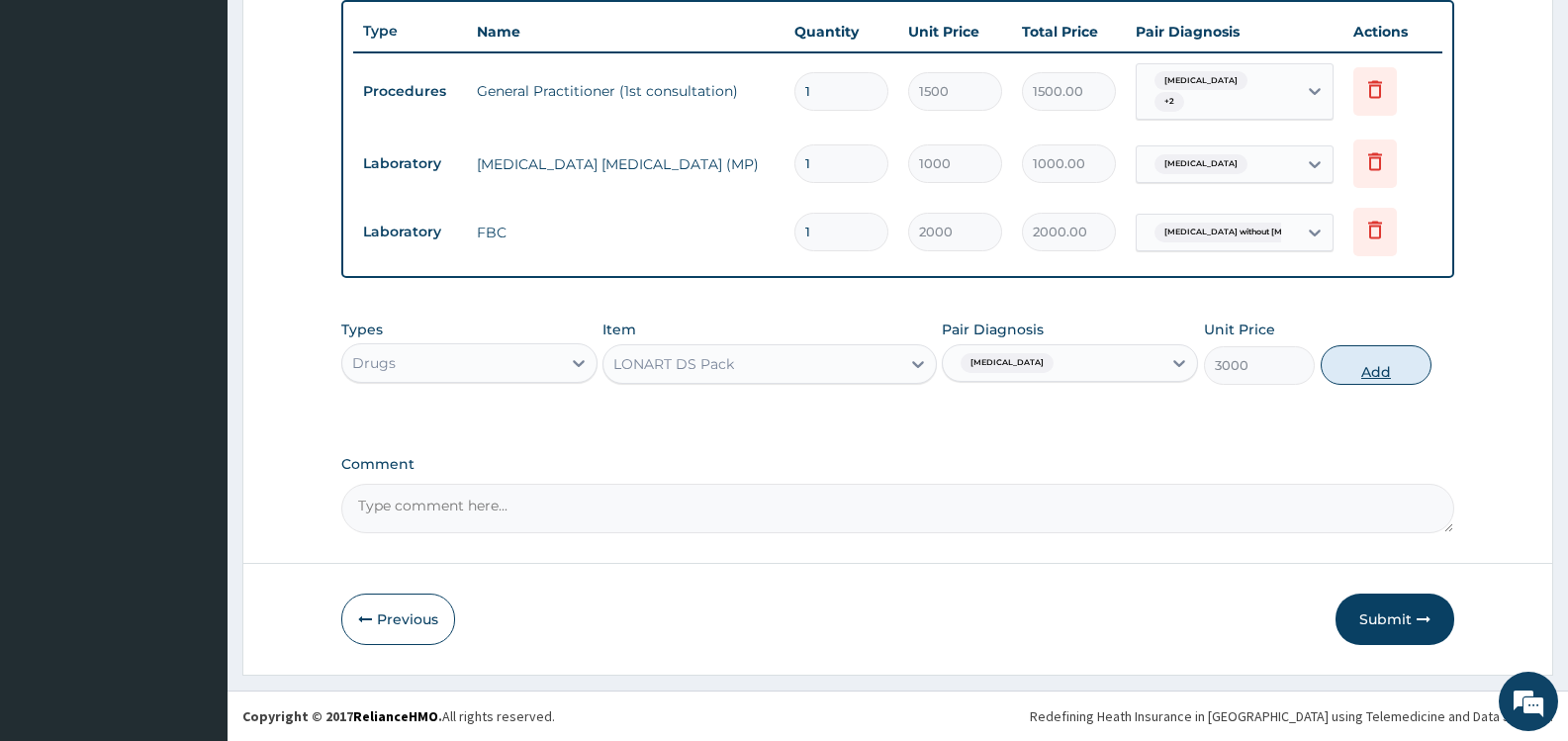
click at [1387, 370] on button "Add" at bounding box center [1375, 365] width 111 height 40
type input "0"
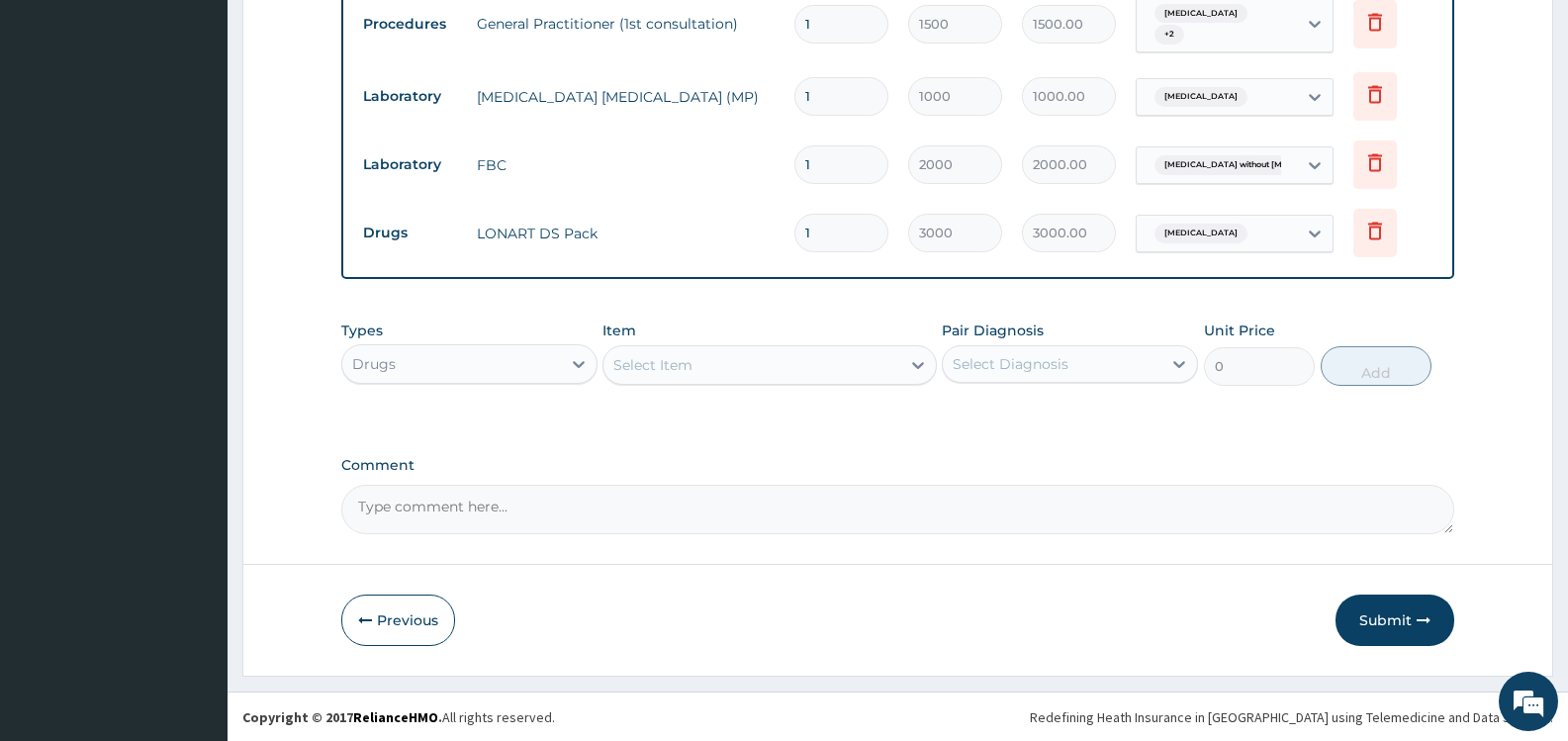
scroll to position [805, 0]
click at [856, 364] on div "Select Item" at bounding box center [751, 364] width 296 height 32
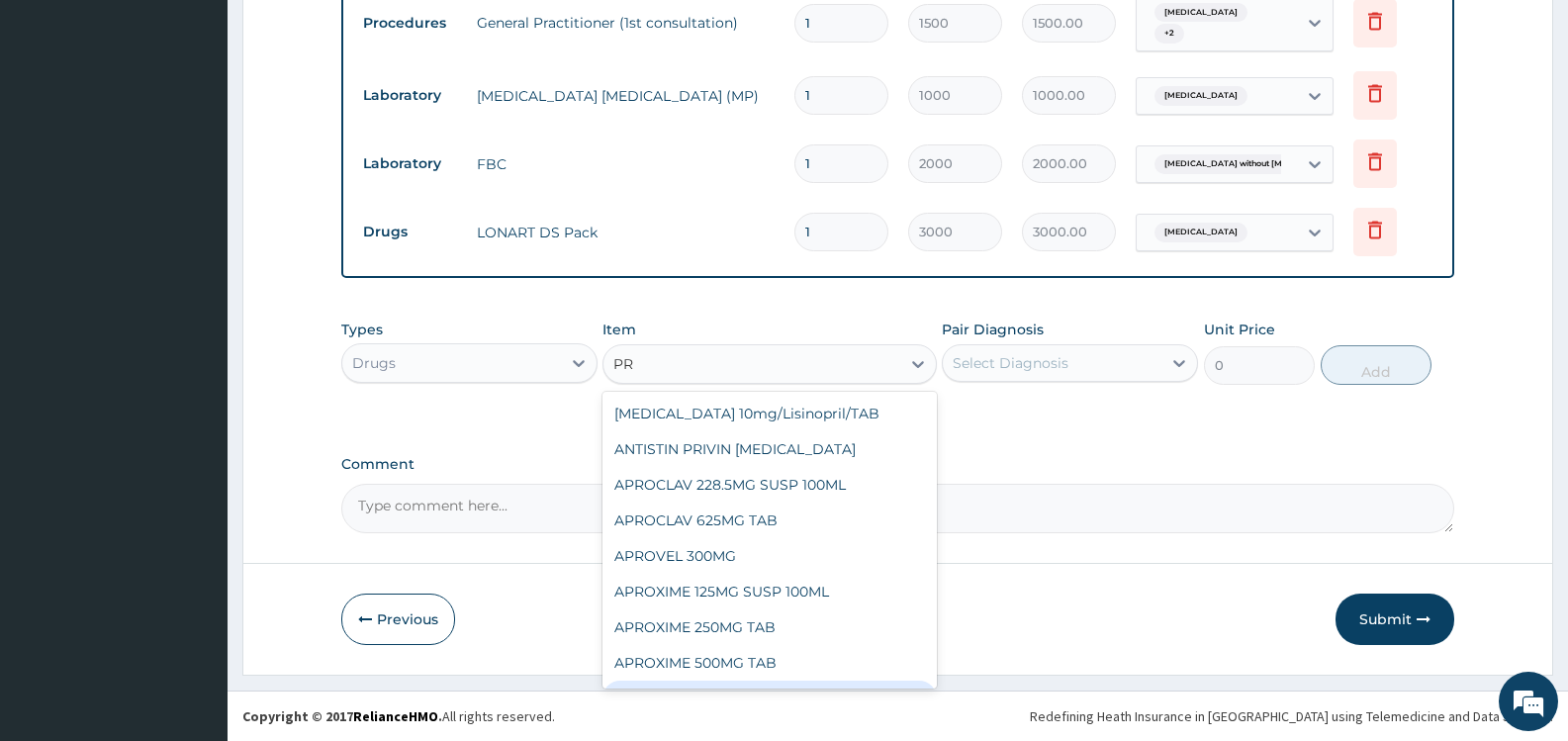
type input "P"
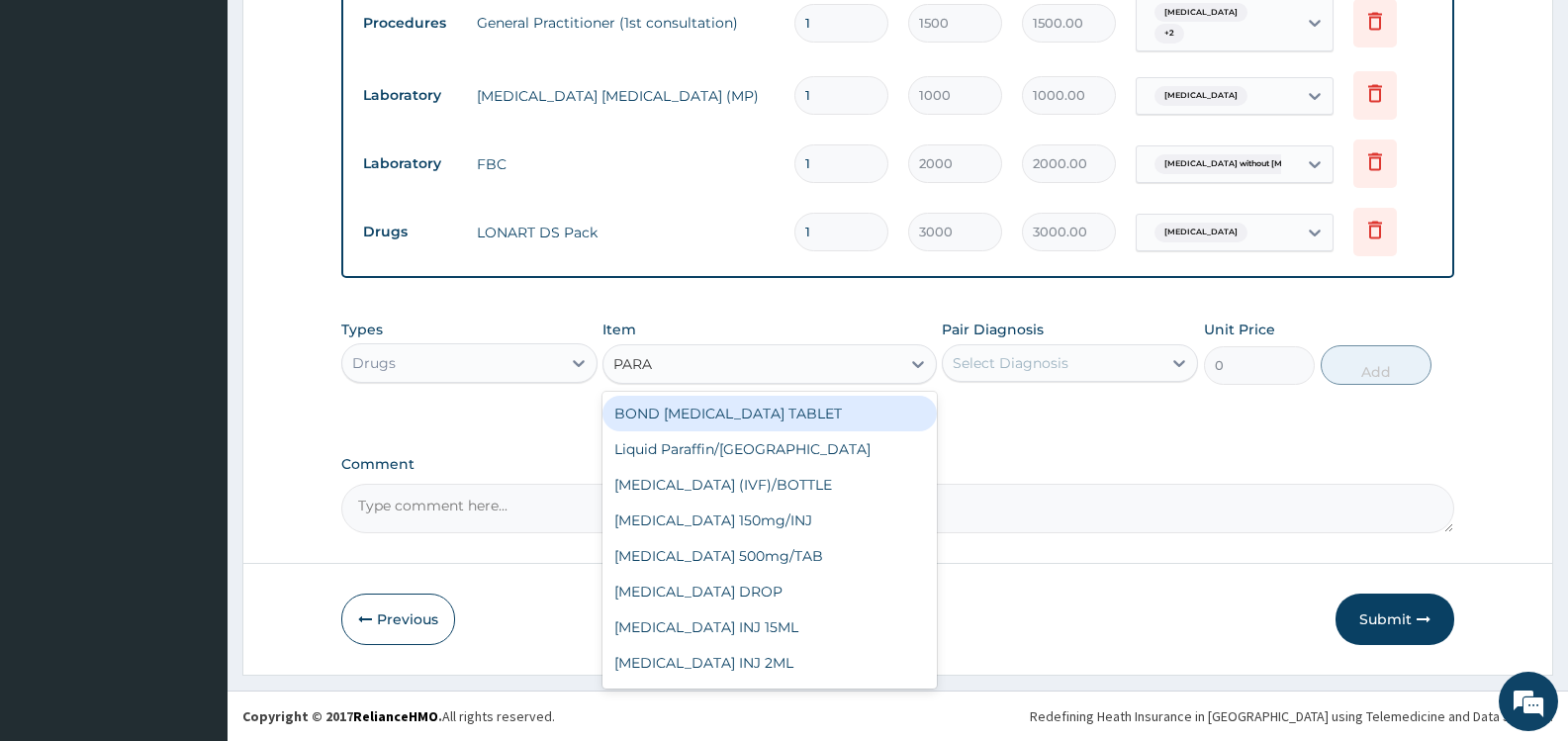
type input "PARAC"
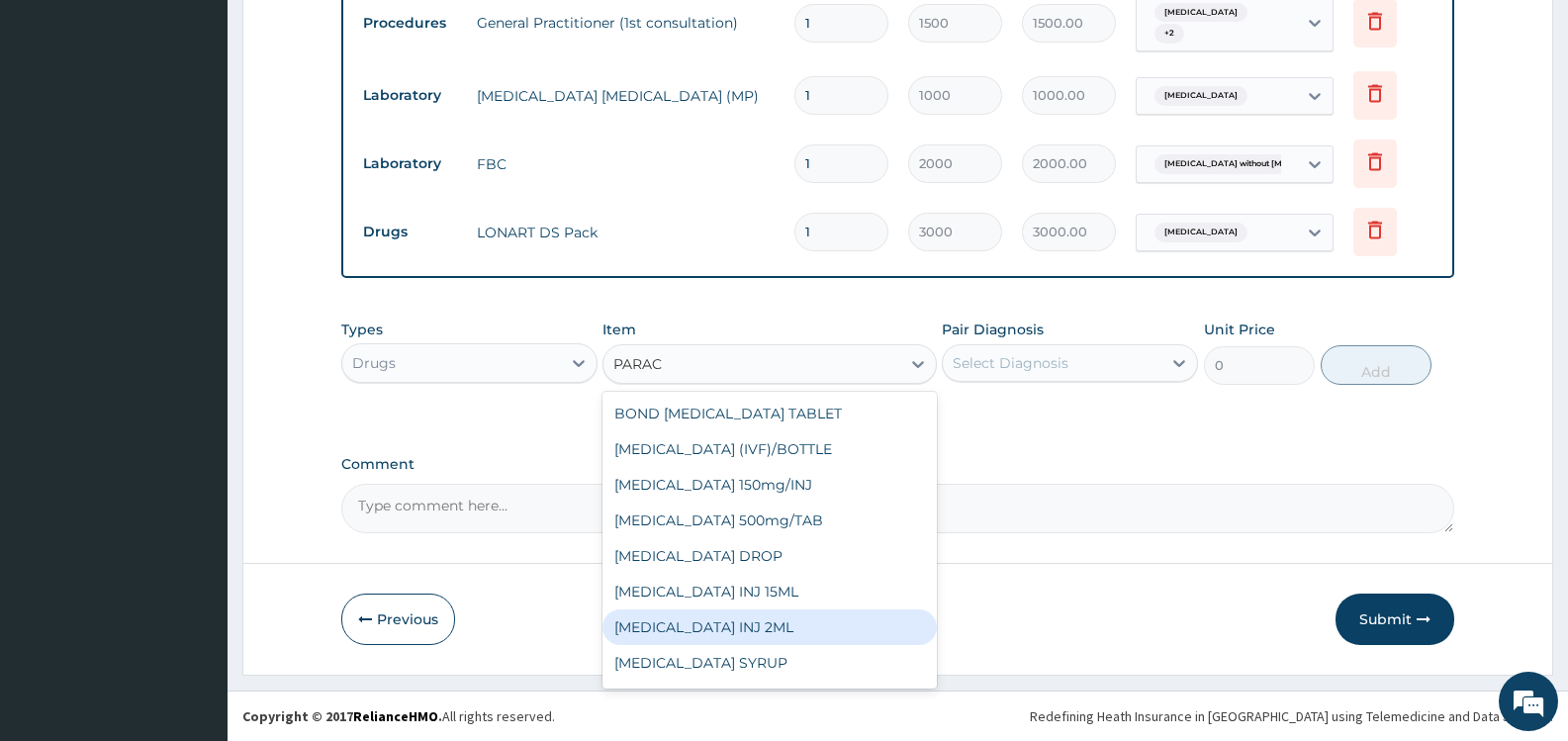
scroll to position [103, 0]
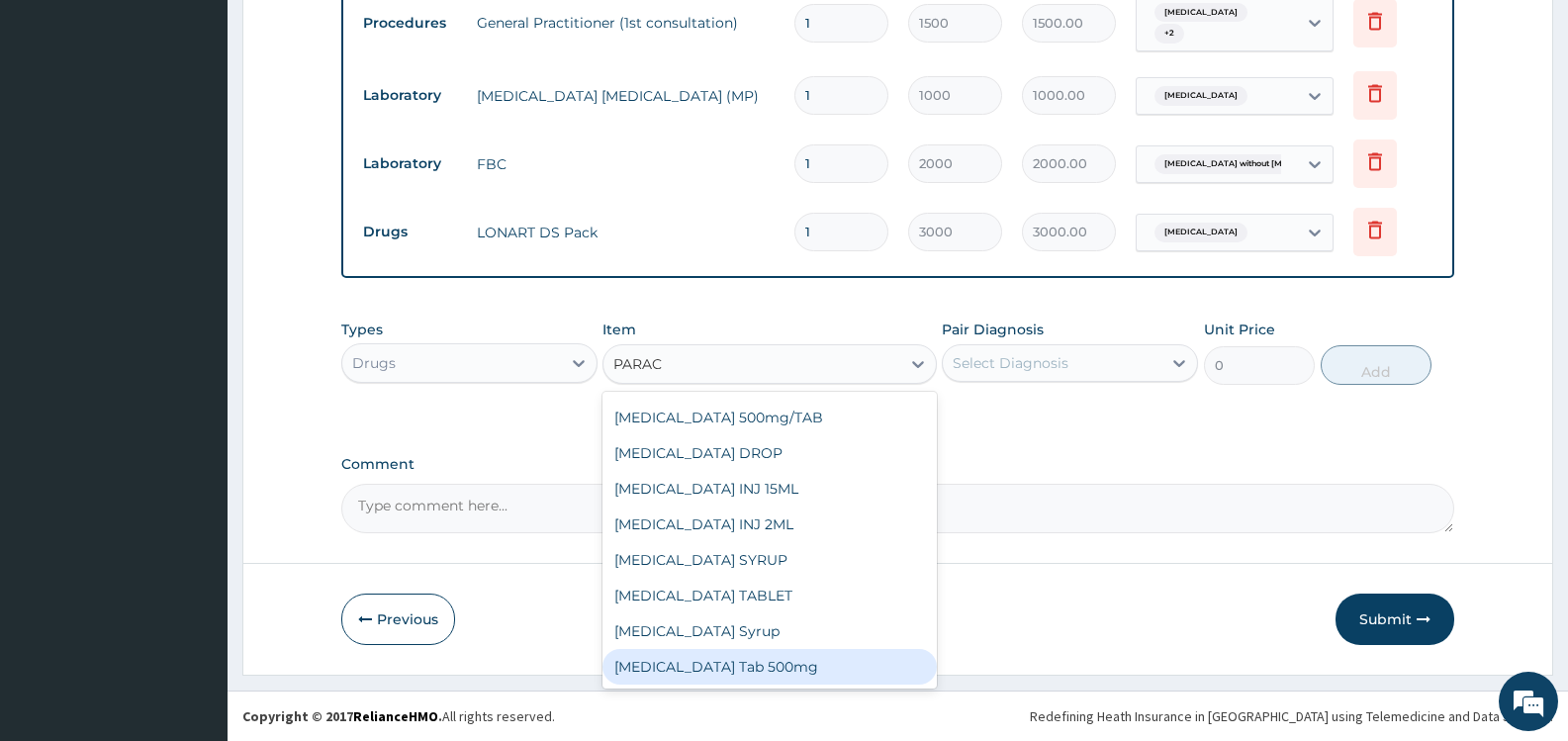
click at [793, 663] on div "[MEDICAL_DATA] Tab 500mg" at bounding box center [769, 667] width 333 height 36
type input "15"
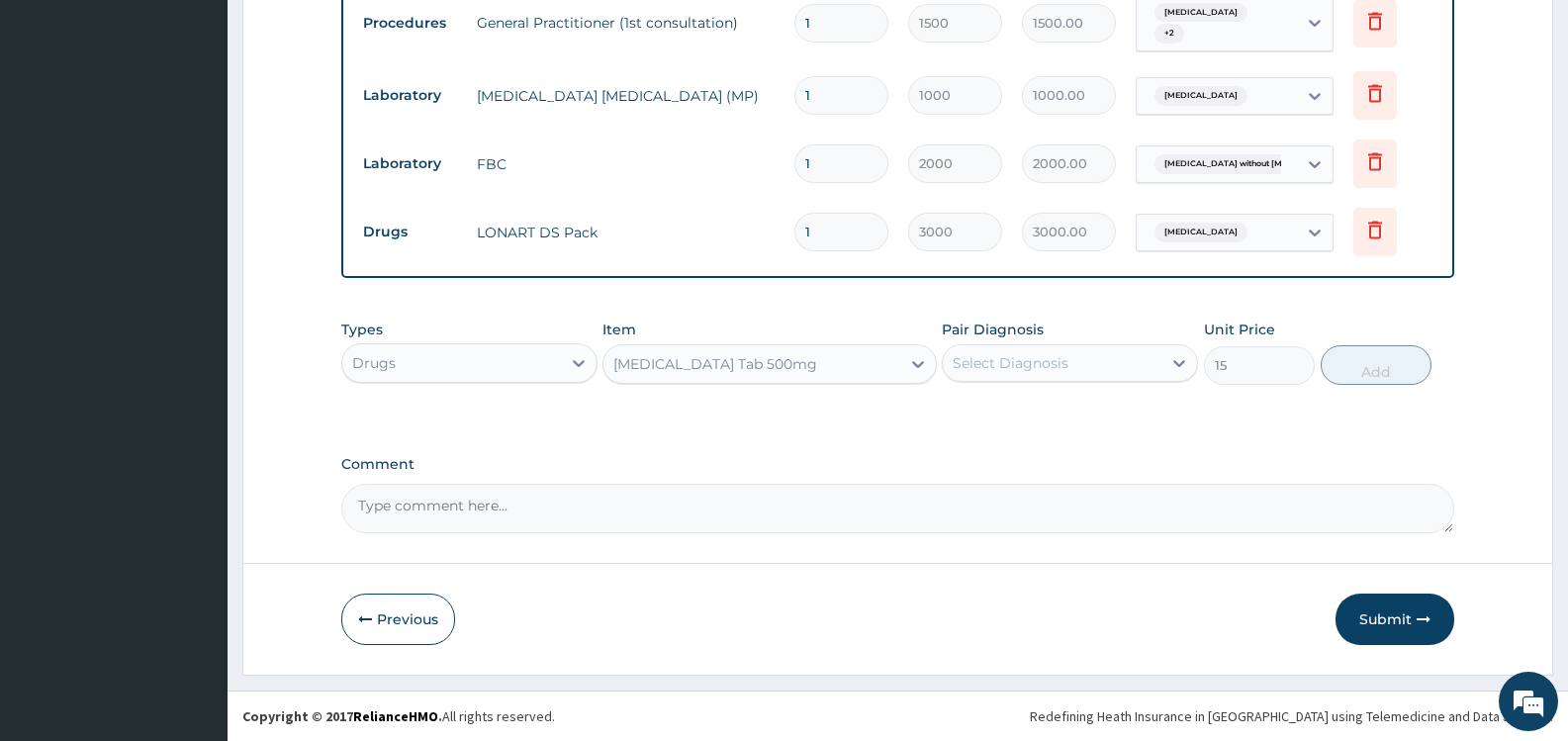
click at [1092, 353] on div "Select Diagnosis" at bounding box center [1051, 363] width 218 height 32
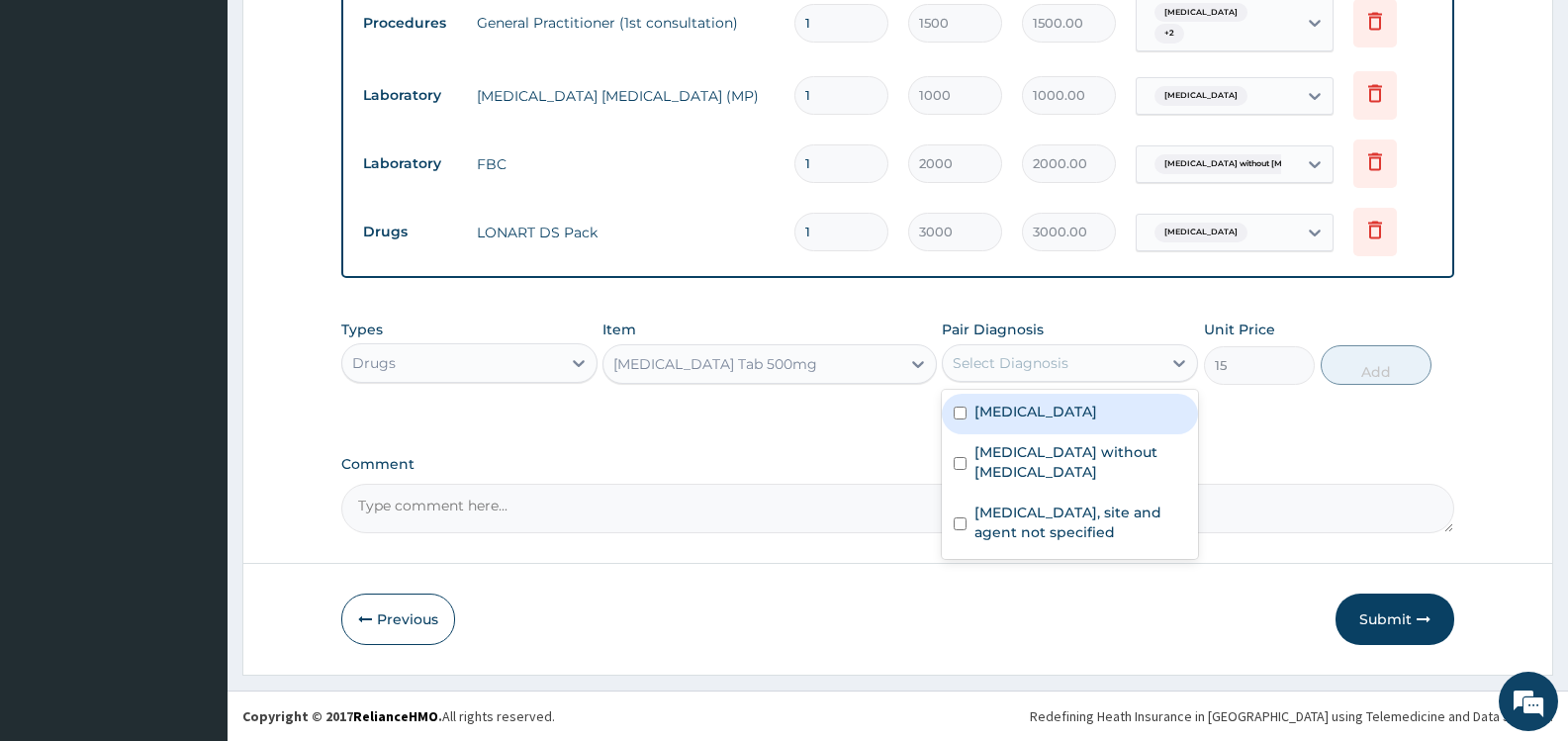
click at [1012, 413] on label "[MEDICAL_DATA]" at bounding box center [1035, 412] width 123 height 20
checkbox input "true"
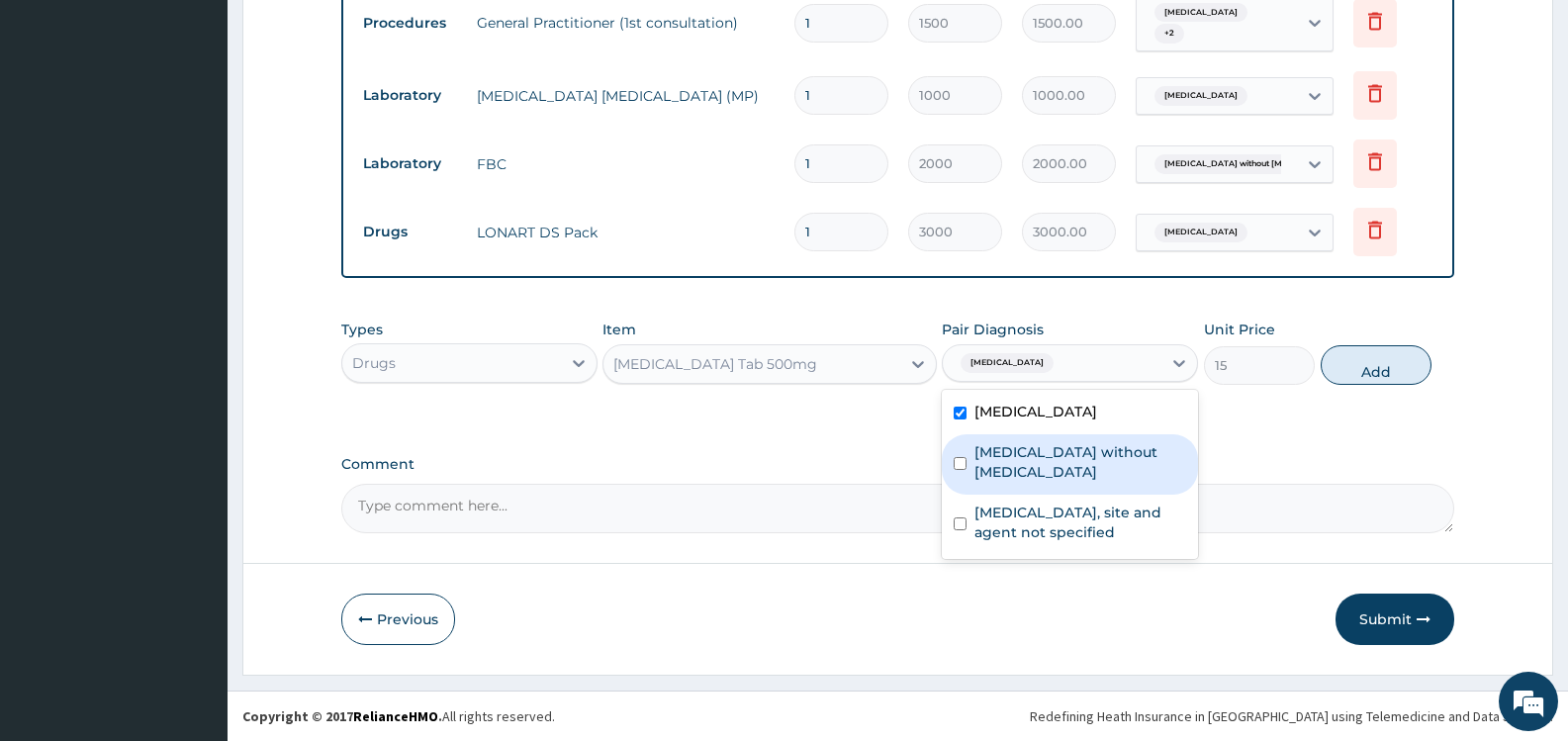
click at [1019, 451] on label "[MEDICAL_DATA] without [MEDICAL_DATA]" at bounding box center [1080, 462] width 211 height 40
checkbox input "true"
click at [1364, 360] on button "Add" at bounding box center [1375, 365] width 111 height 40
type input "0"
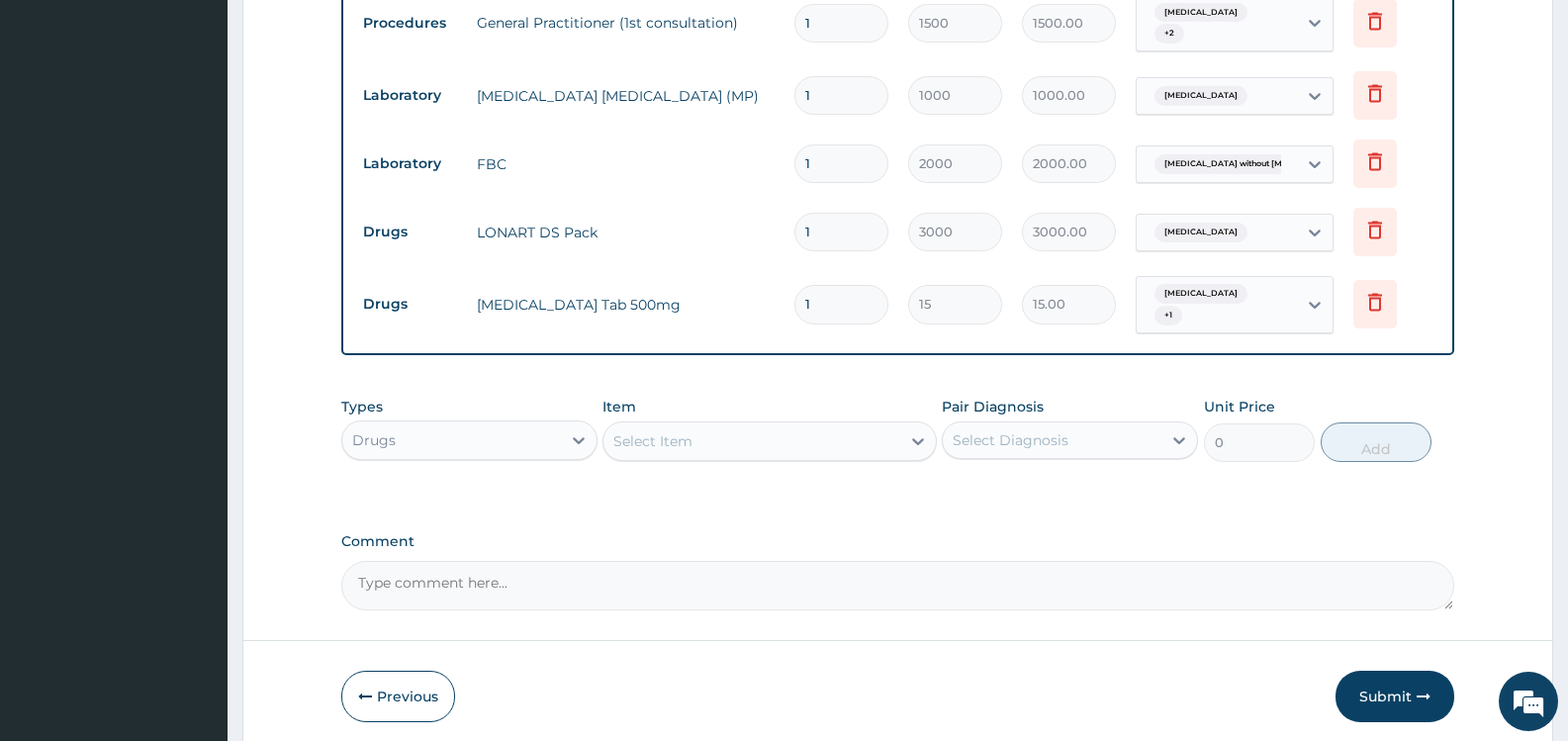
type input "18"
type input "270.00"
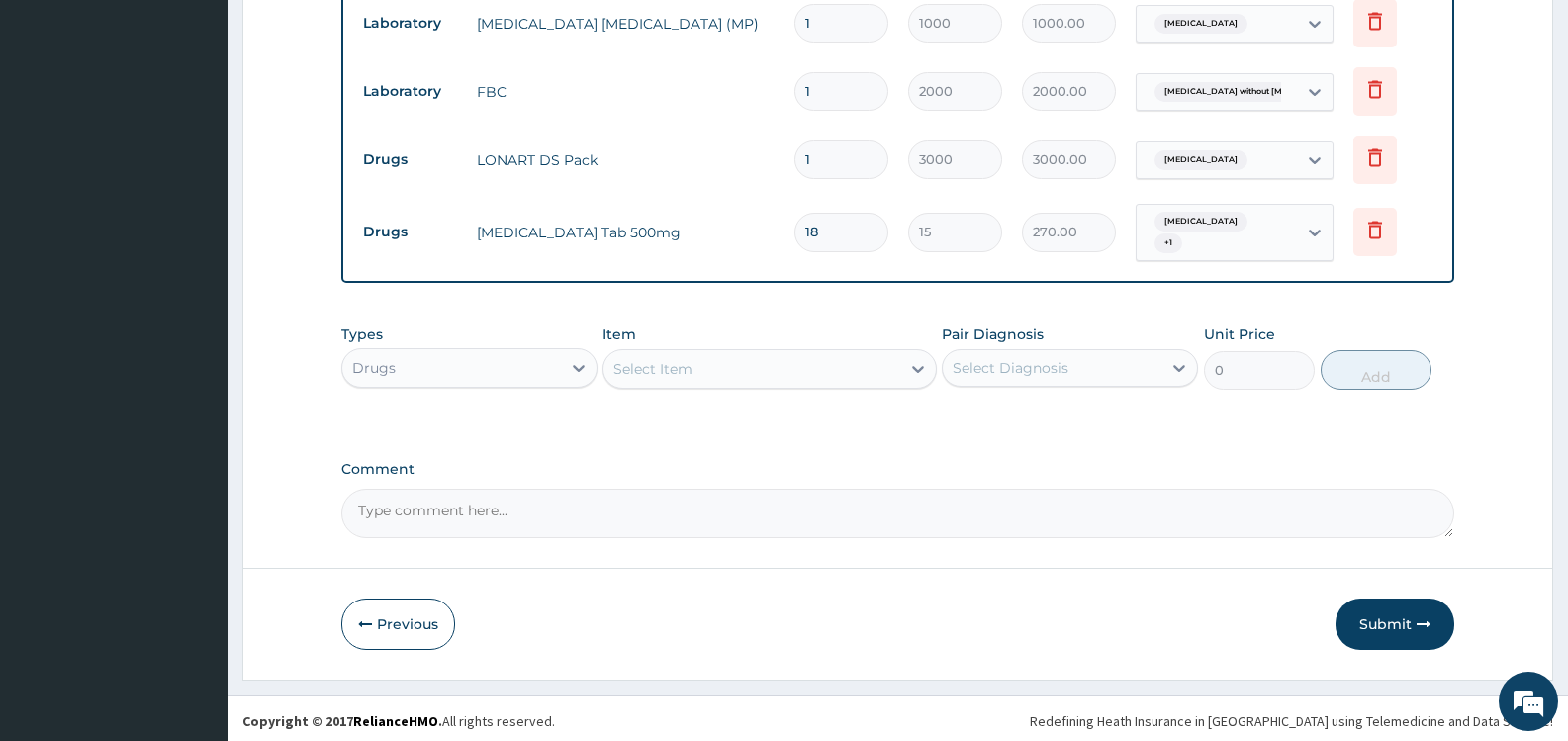
scroll to position [882, 0]
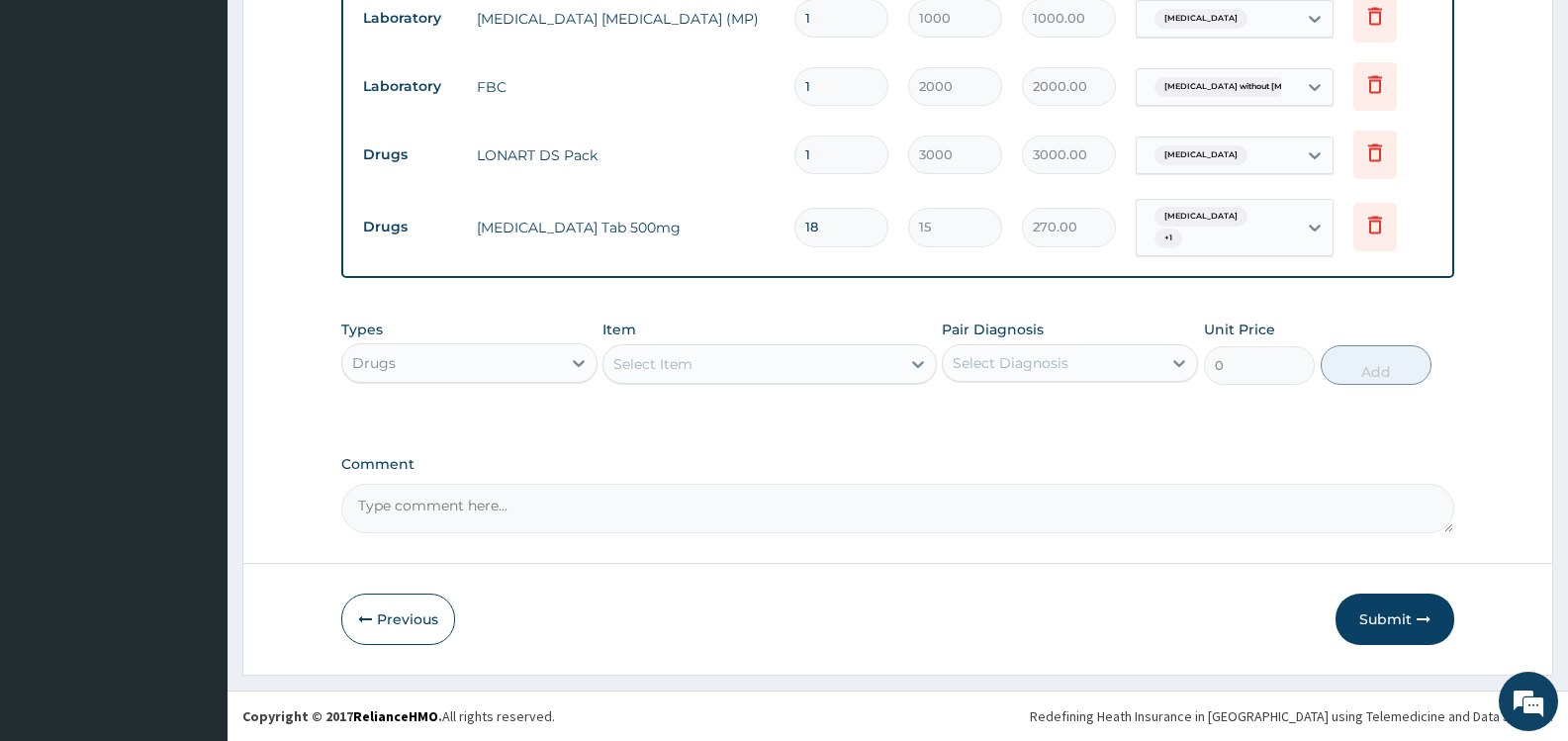
type input "18"
click at [802, 360] on div "Select Item" at bounding box center [751, 364] width 296 height 32
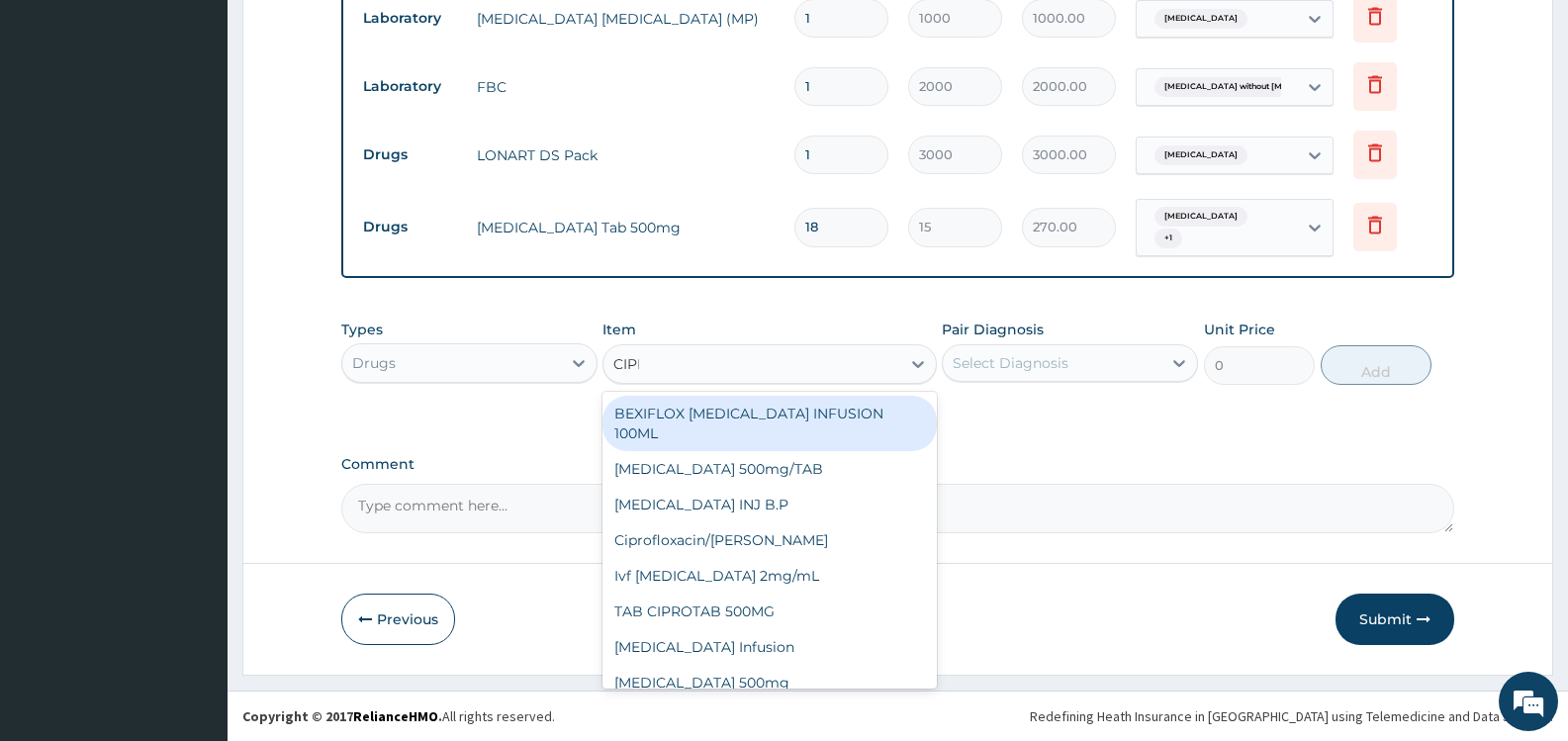
type input "[MEDICAL_DATA]"
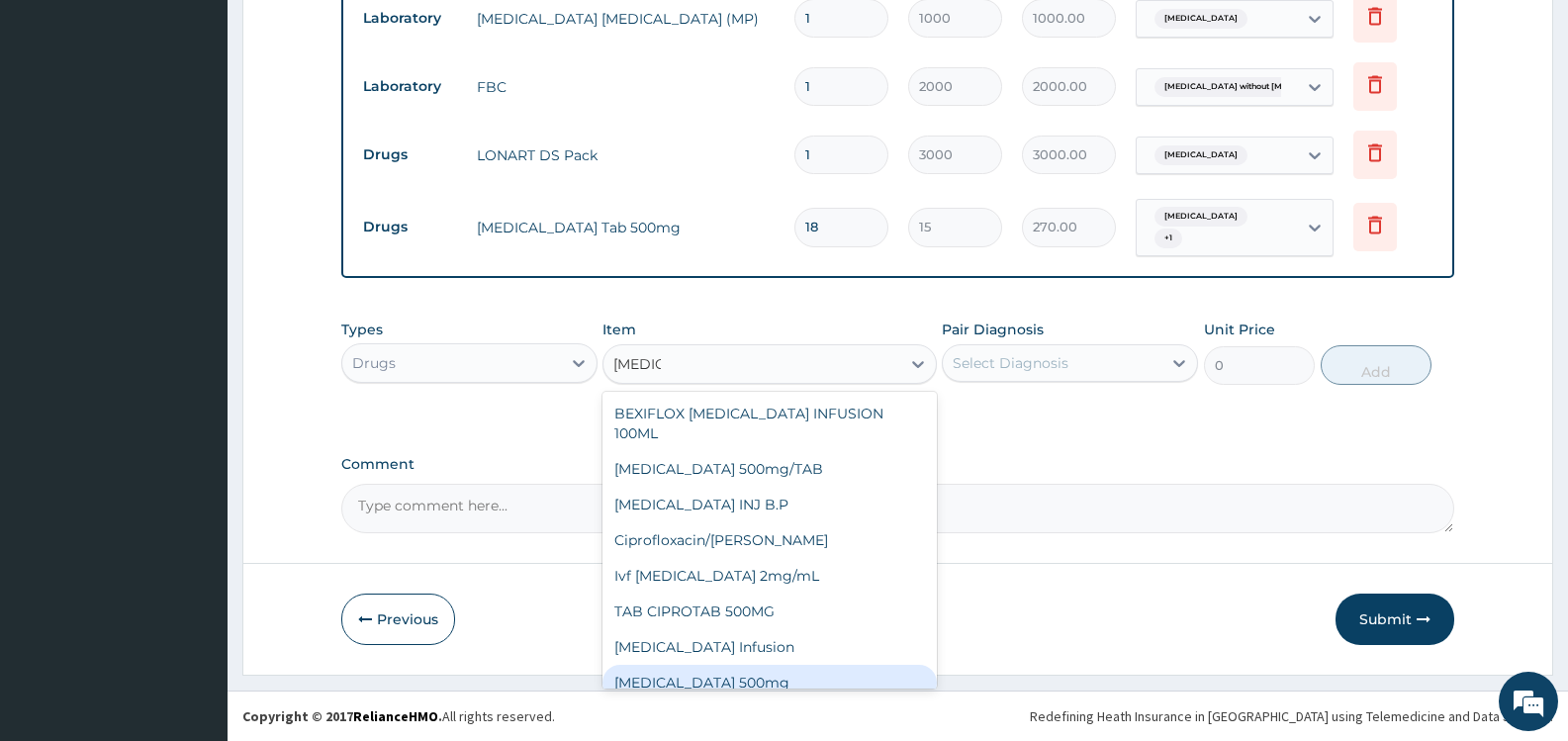
click at [720, 665] on div "[MEDICAL_DATA] 500mg" at bounding box center [769, 683] width 333 height 36
type input "180"
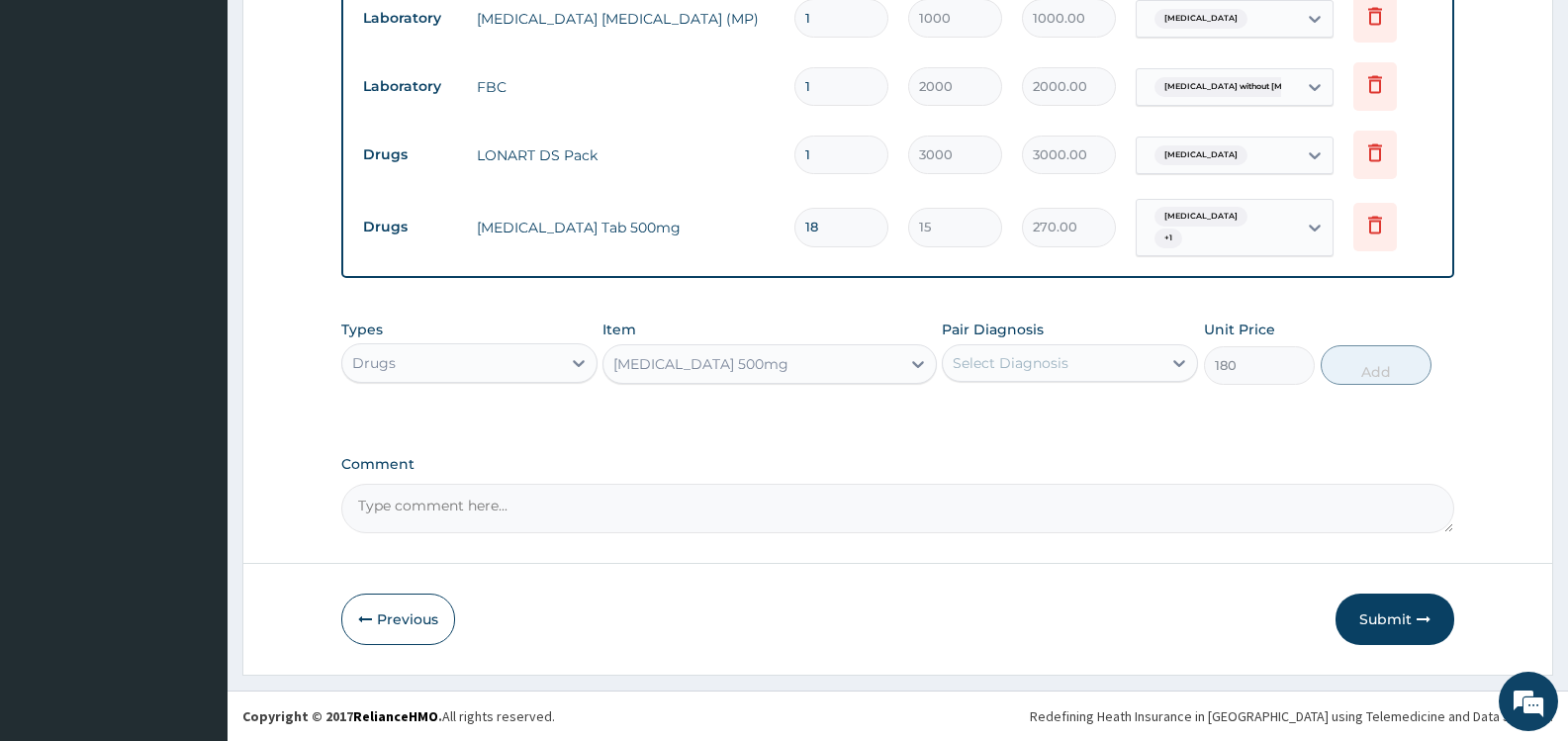
click at [1112, 354] on div "Select Diagnosis" at bounding box center [1051, 363] width 218 height 32
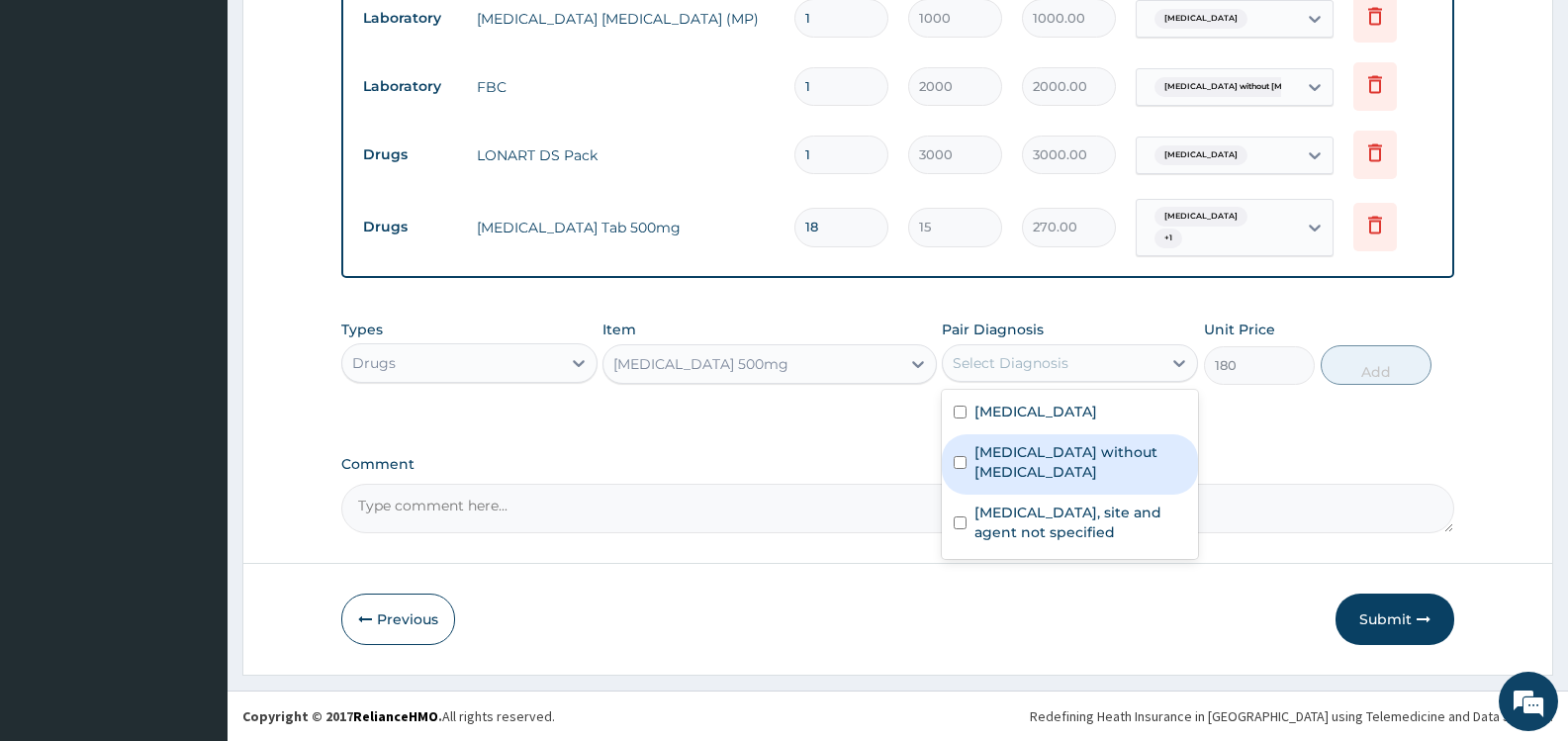
click at [1056, 451] on label "[MEDICAL_DATA] without [MEDICAL_DATA]" at bounding box center [1080, 462] width 211 height 40
checkbox input "true"
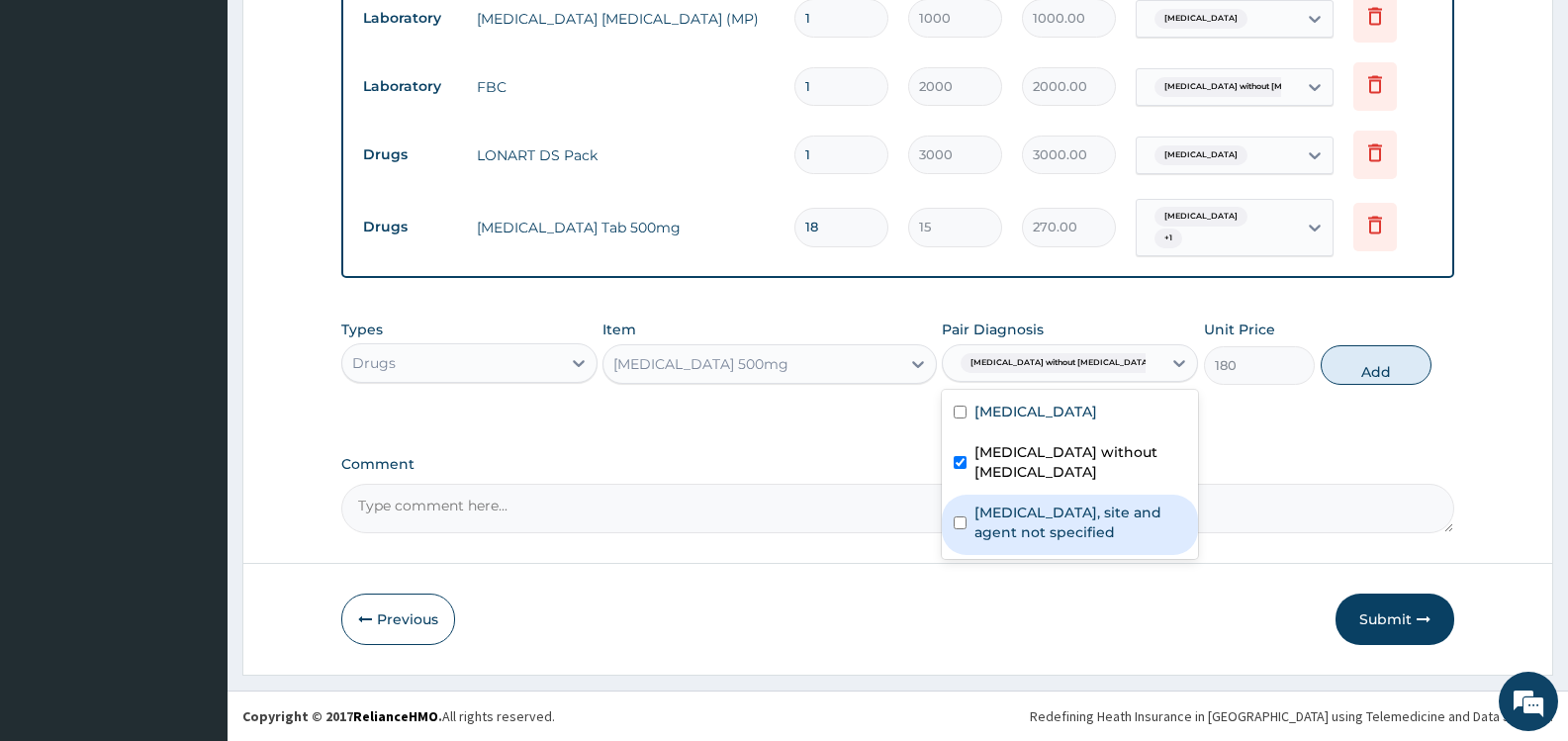
click at [1064, 509] on label "Urinary tract infection, site and agent not specified" at bounding box center [1080, 523] width 211 height 40
checkbox input "true"
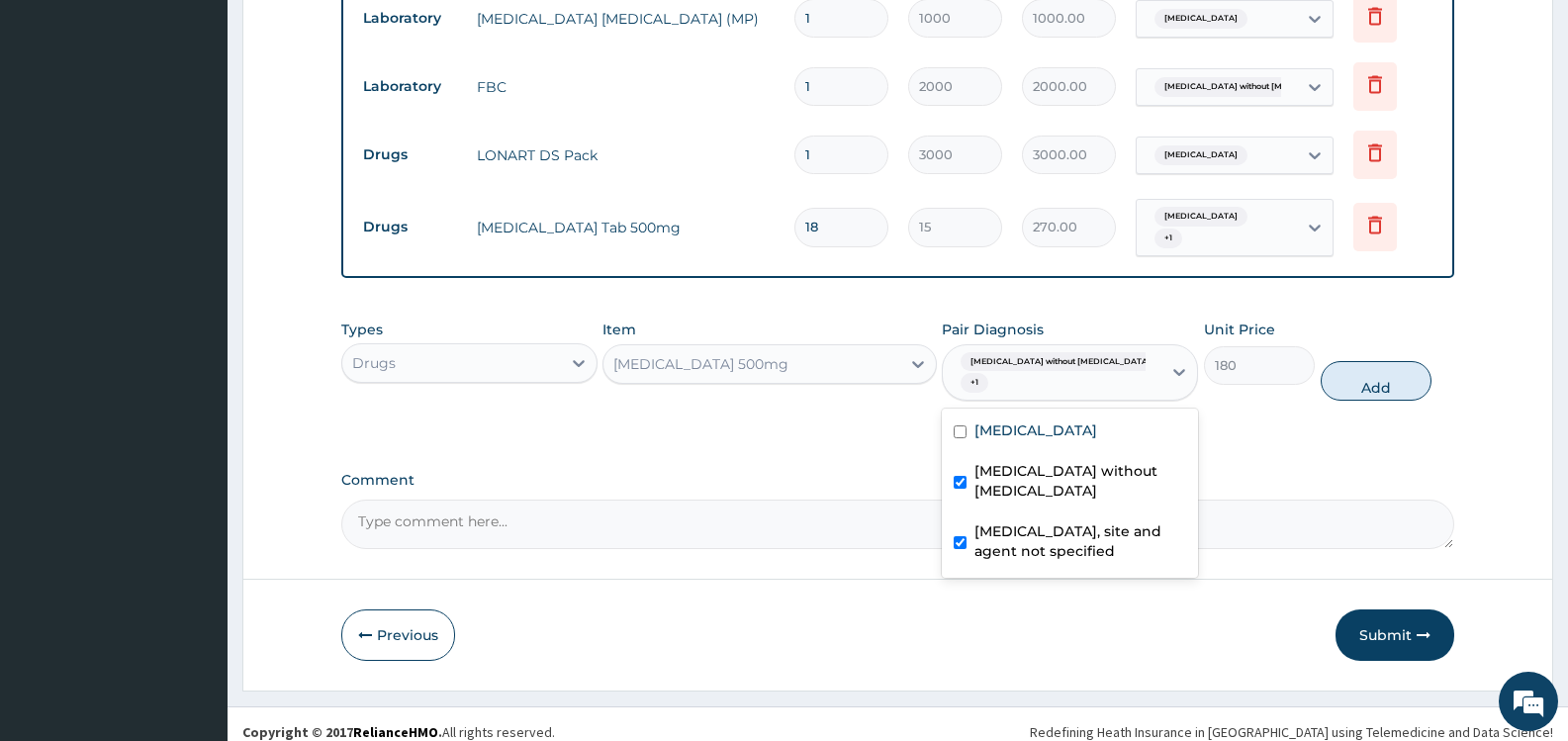
click at [1380, 361] on button "Add" at bounding box center [1375, 381] width 111 height 40
type input "0"
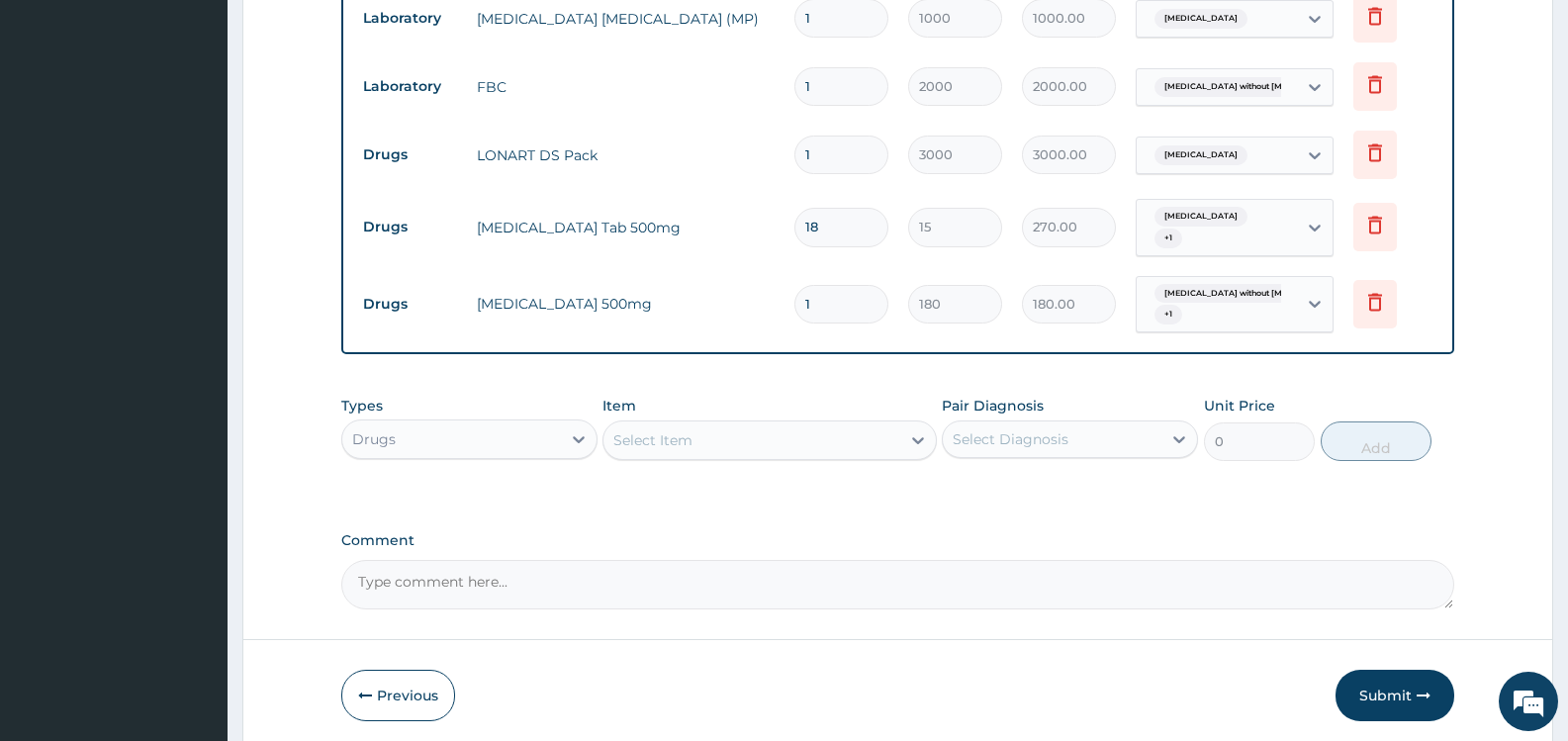
type input "10"
type input "1800.00"
type input "10"
click at [676, 442] on div "Select Item" at bounding box center [652, 441] width 79 height 20
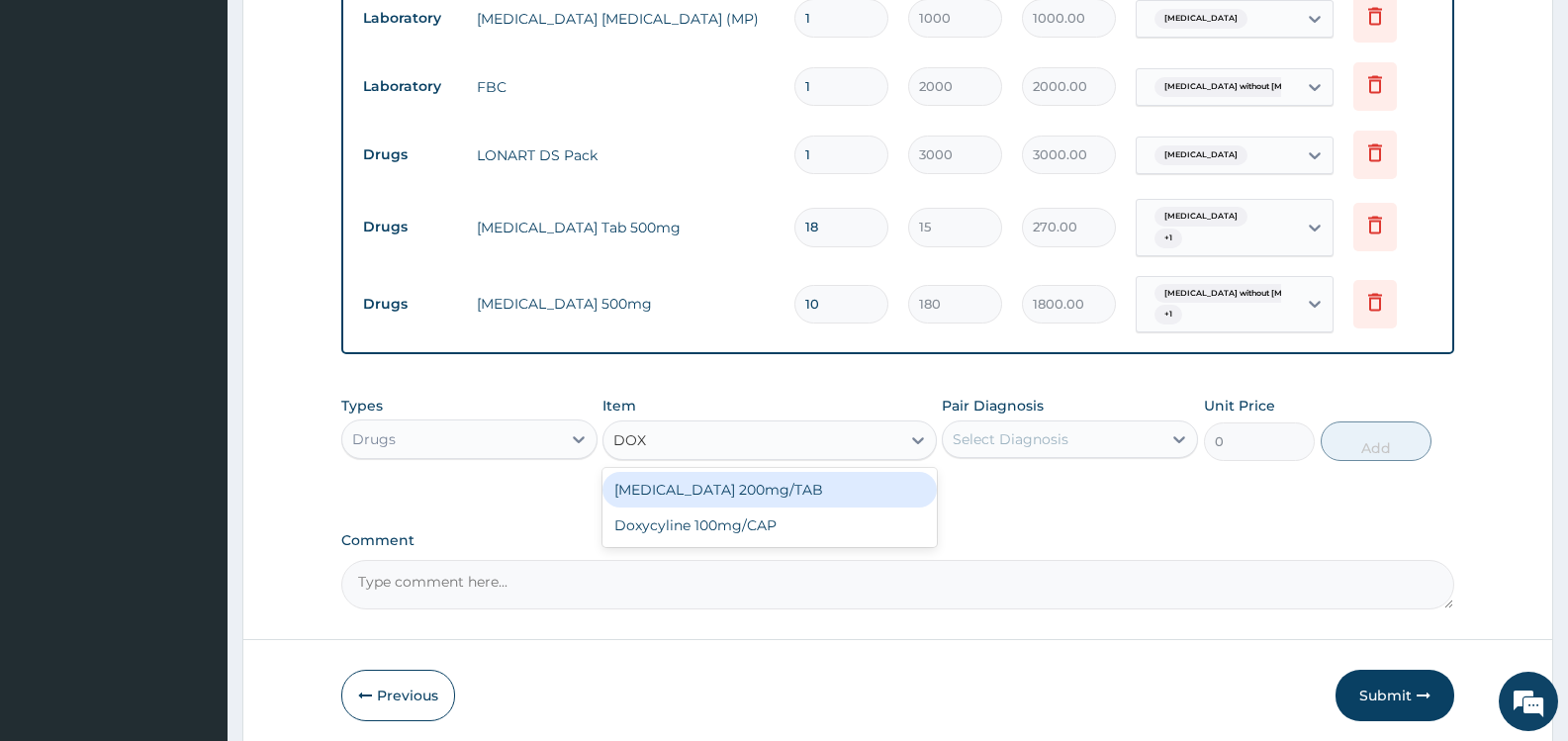
type input "DOXY"
click at [743, 488] on div "Doxycyline 100mg/CAP" at bounding box center [769, 490] width 333 height 36
type input "5.77"
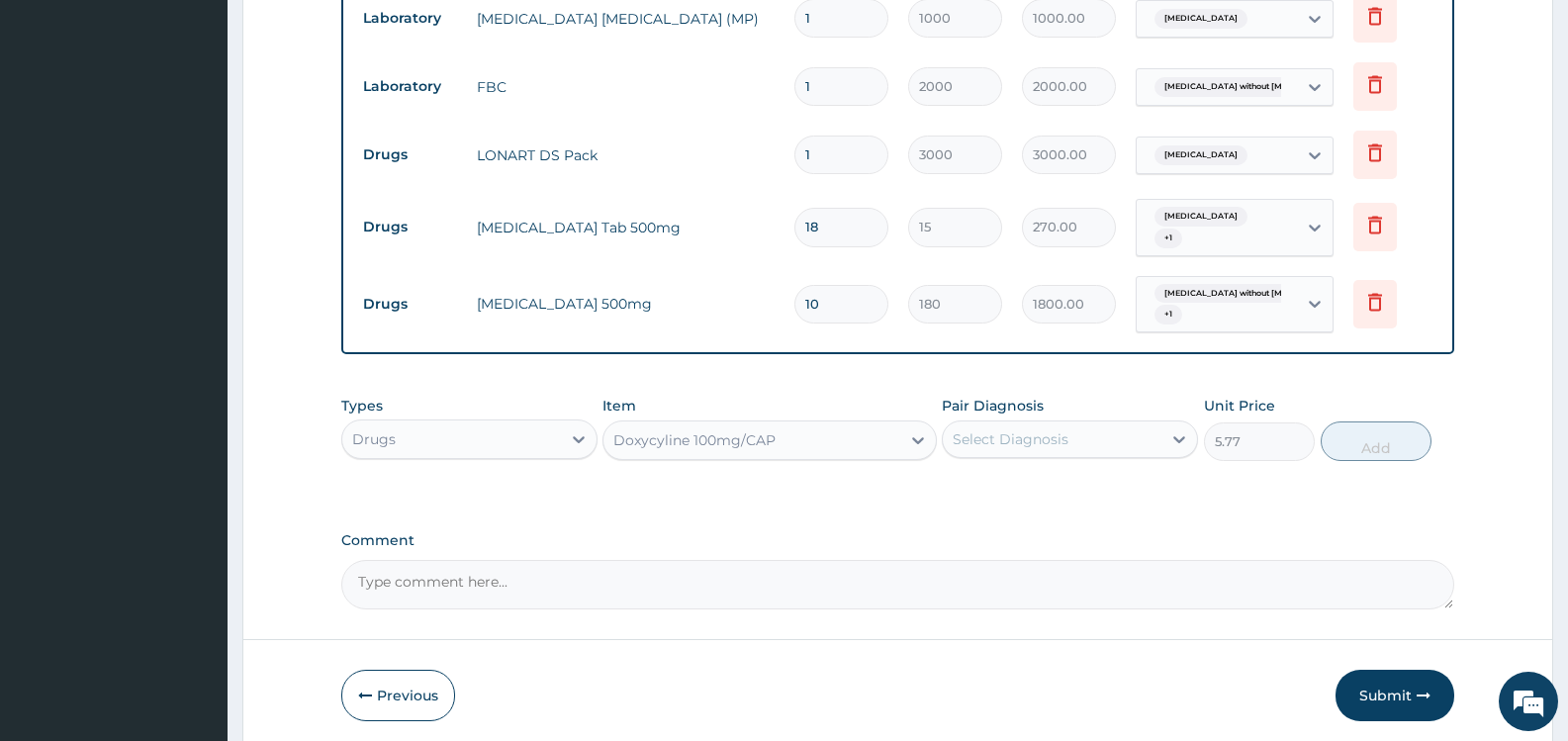
click at [1058, 437] on div "Select Diagnosis" at bounding box center [1010, 440] width 116 height 20
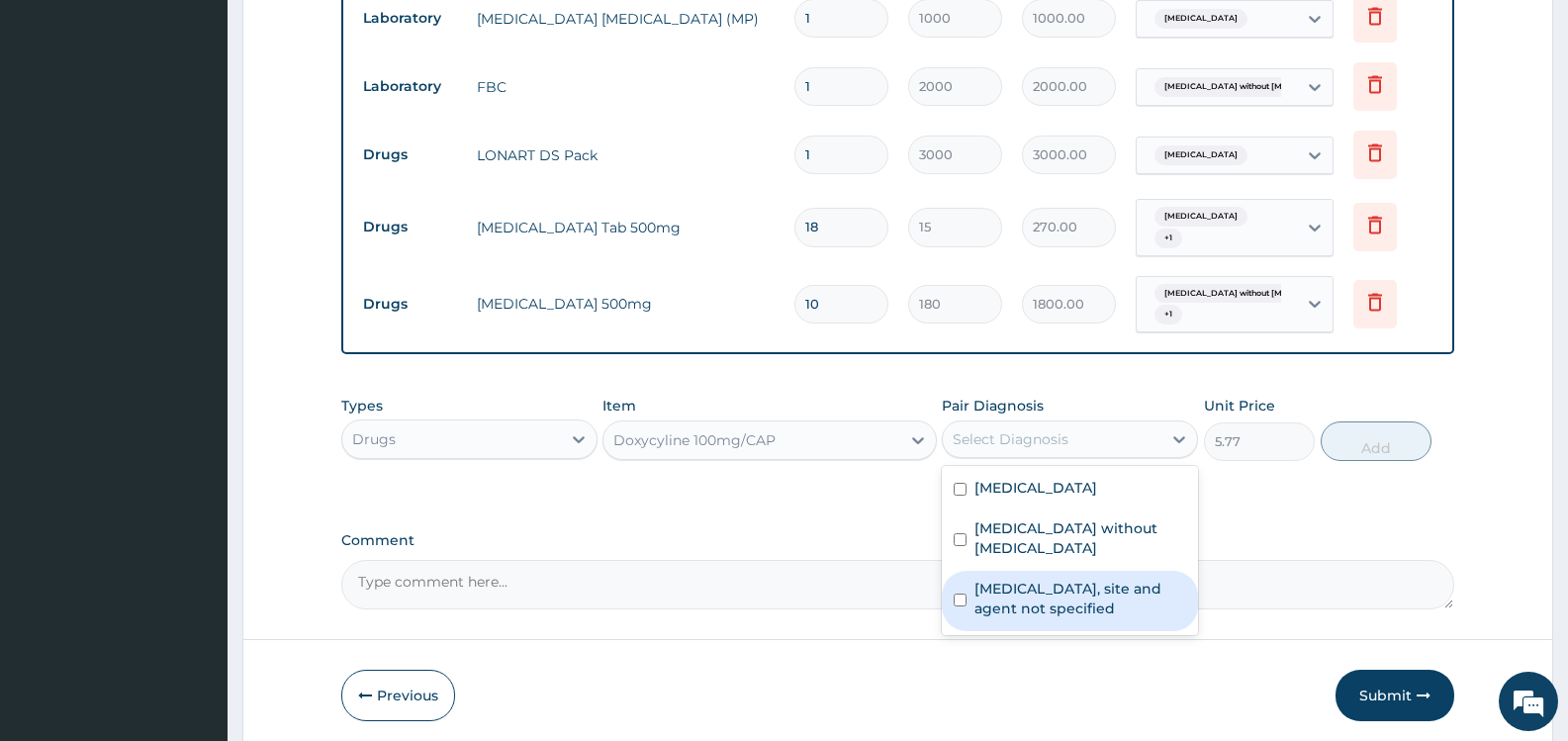
click at [1032, 578] on label "Urinary tract infection, site and agent not specified" at bounding box center [1080, 598] width 211 height 40
checkbox input "true"
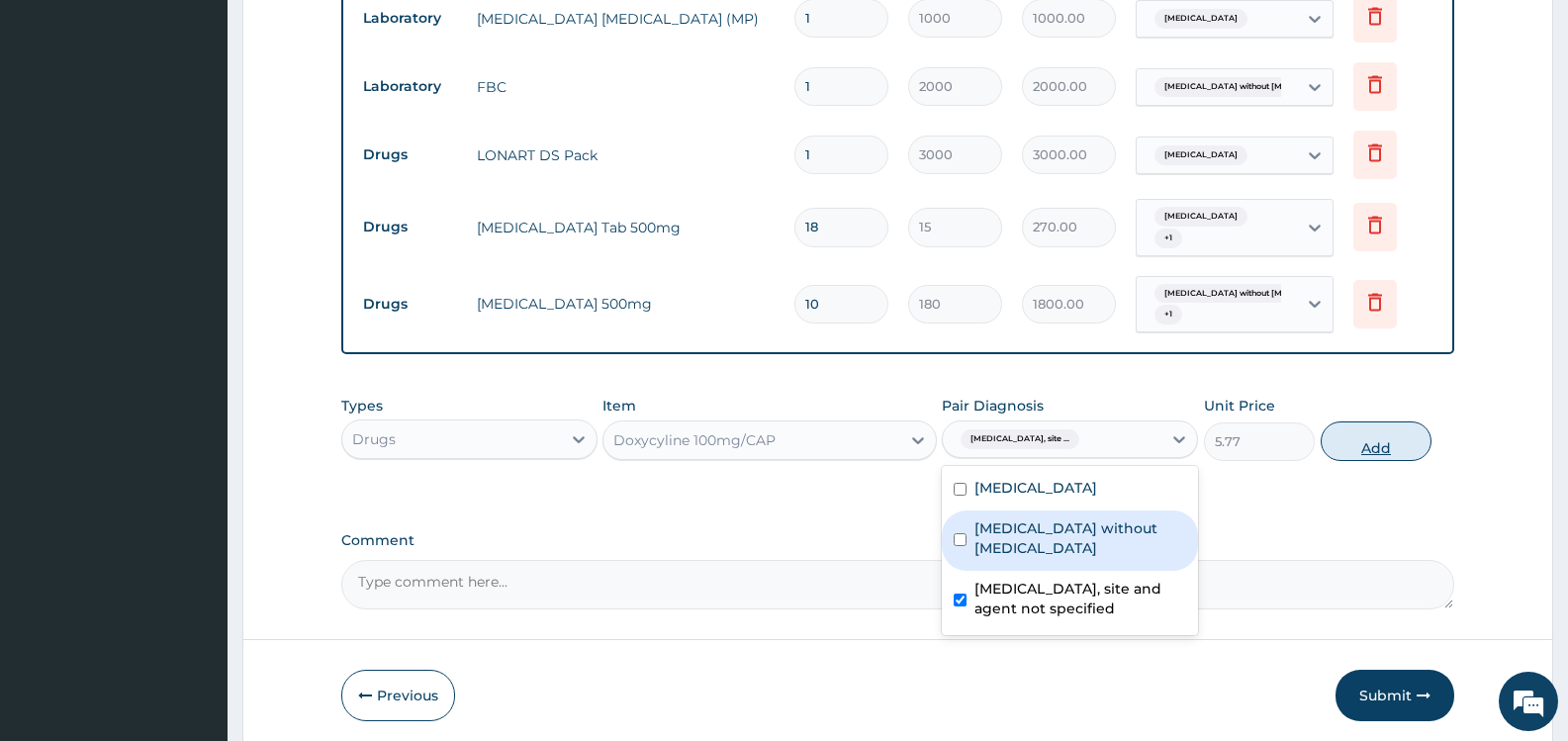
click at [1382, 438] on button "Add" at bounding box center [1375, 442] width 111 height 40
type input "0"
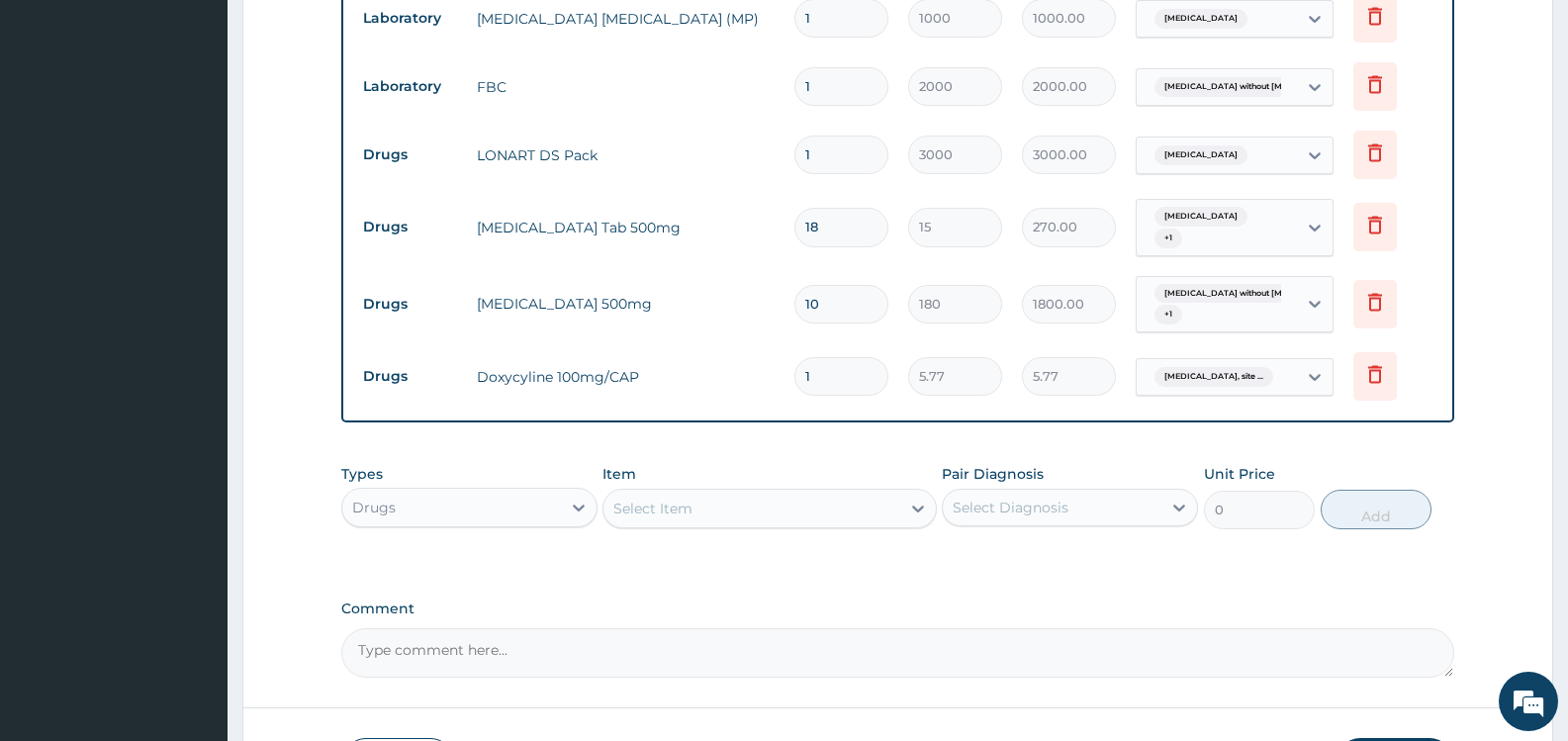
type input "2"
type input "11.54"
type input "3"
type input "17.31"
type input "4"
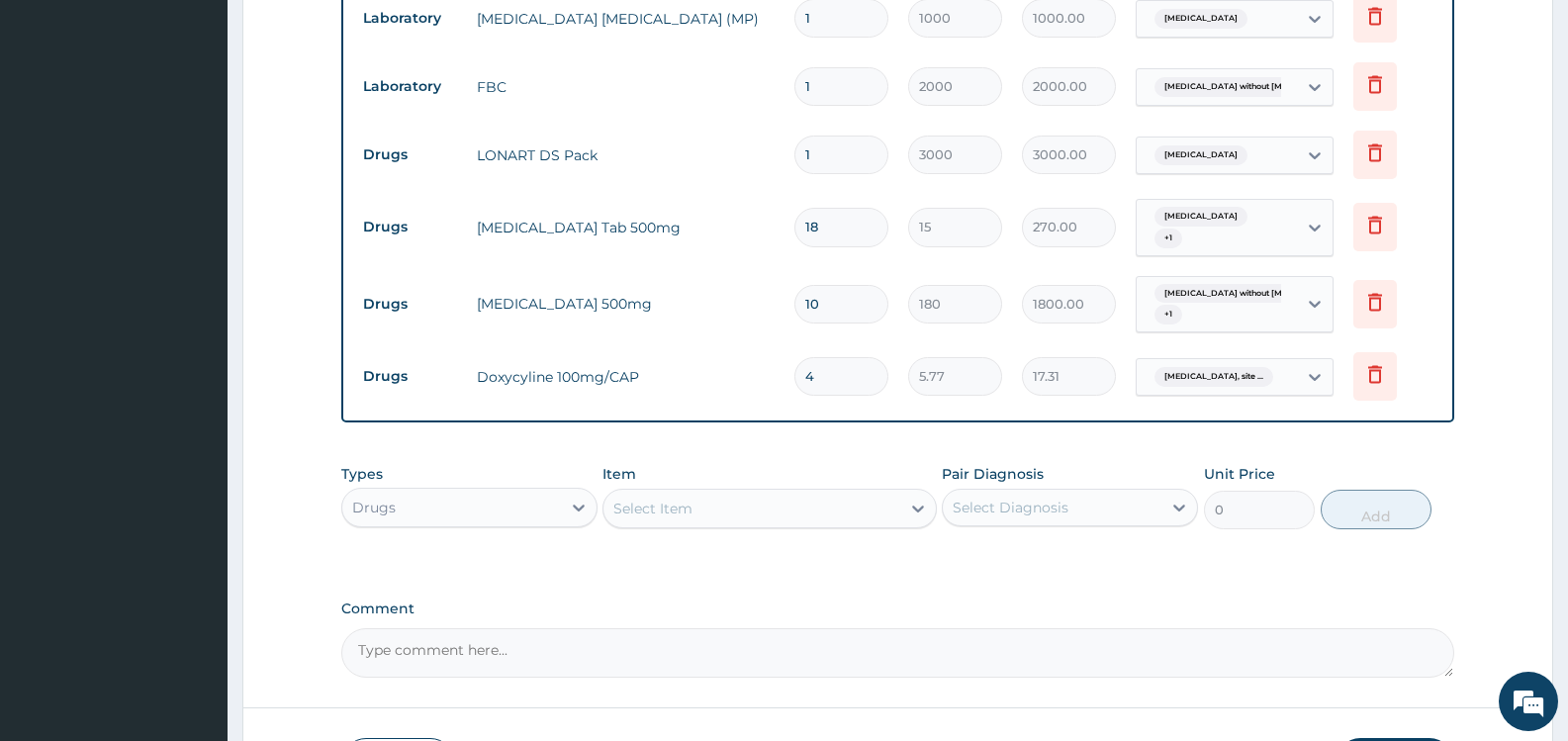
type input "23.08"
type input "7"
type input "40.39"
type input "8"
type input "46.16"
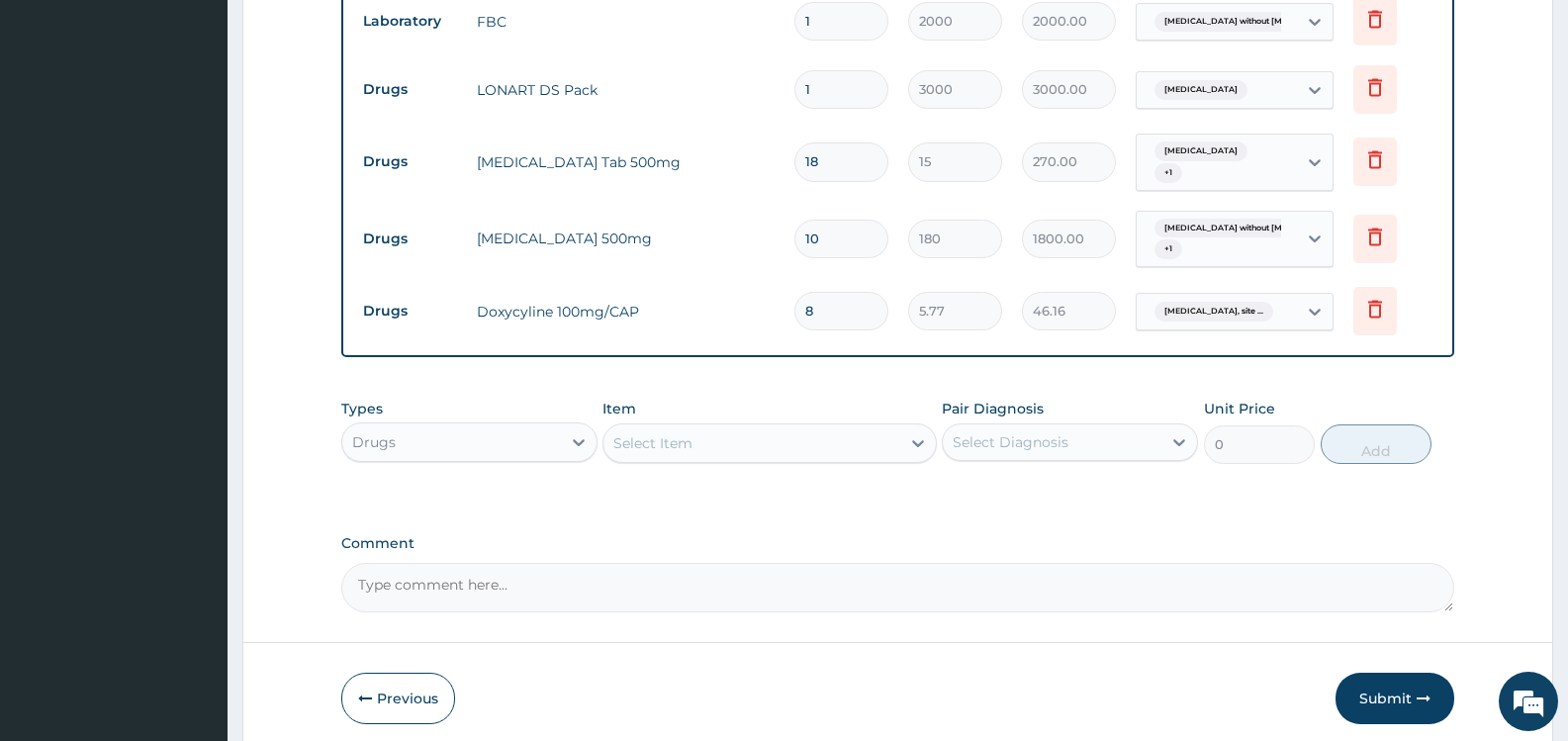
scroll to position [980, 0]
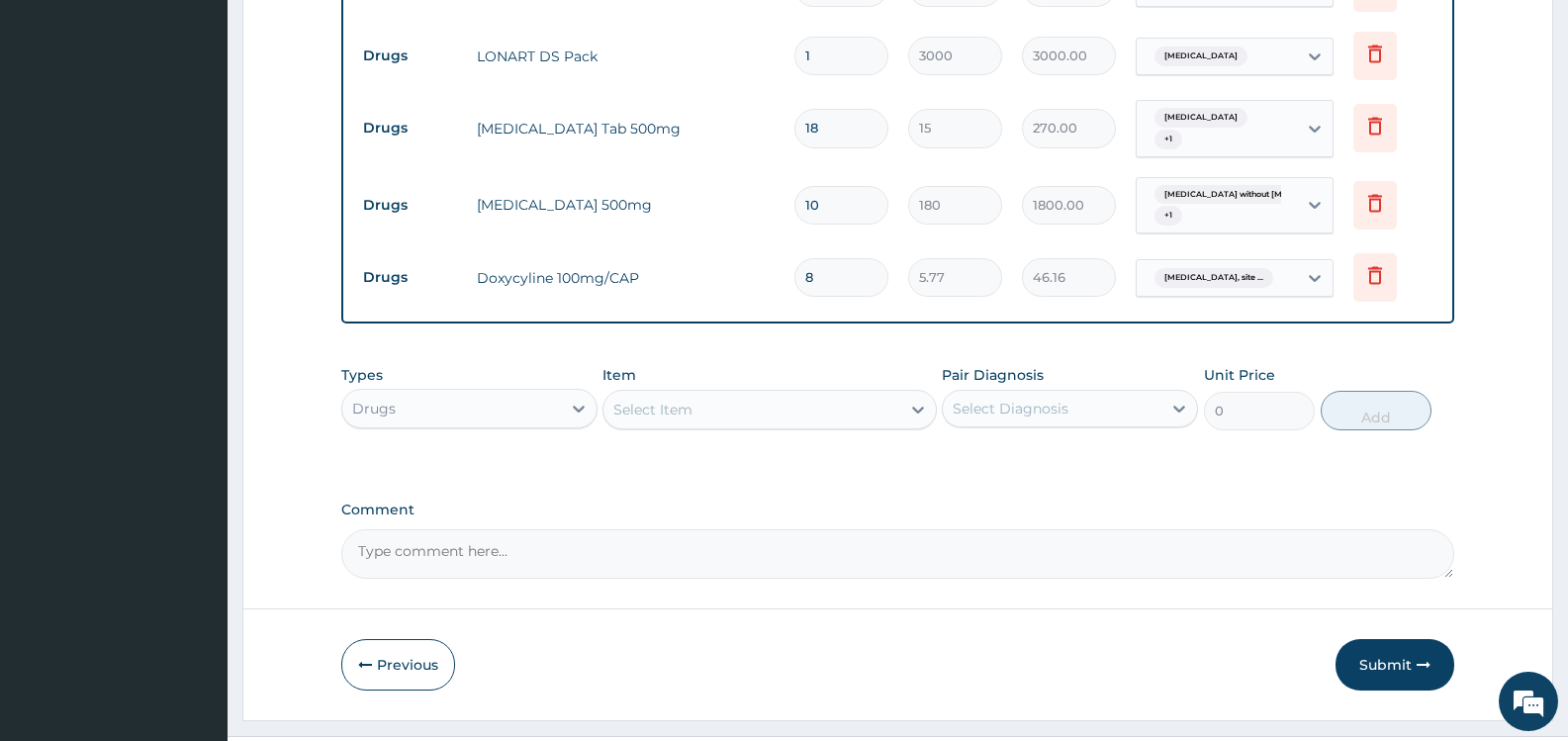
click at [1396, 666] on button "Submit" at bounding box center [1394, 665] width 119 height 52
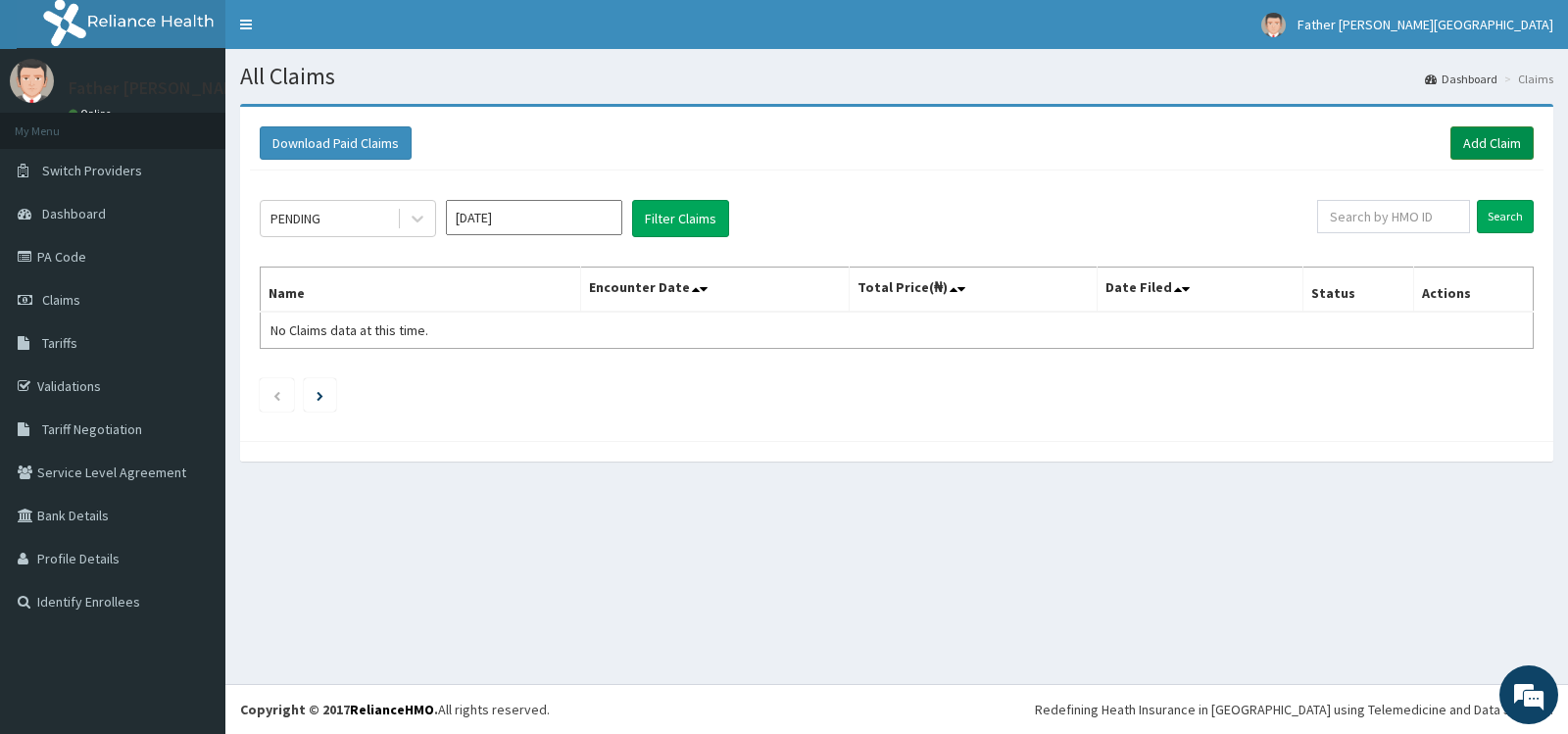
click at [1483, 143] on link "Add Claim" at bounding box center [1492, 143] width 83 height 34
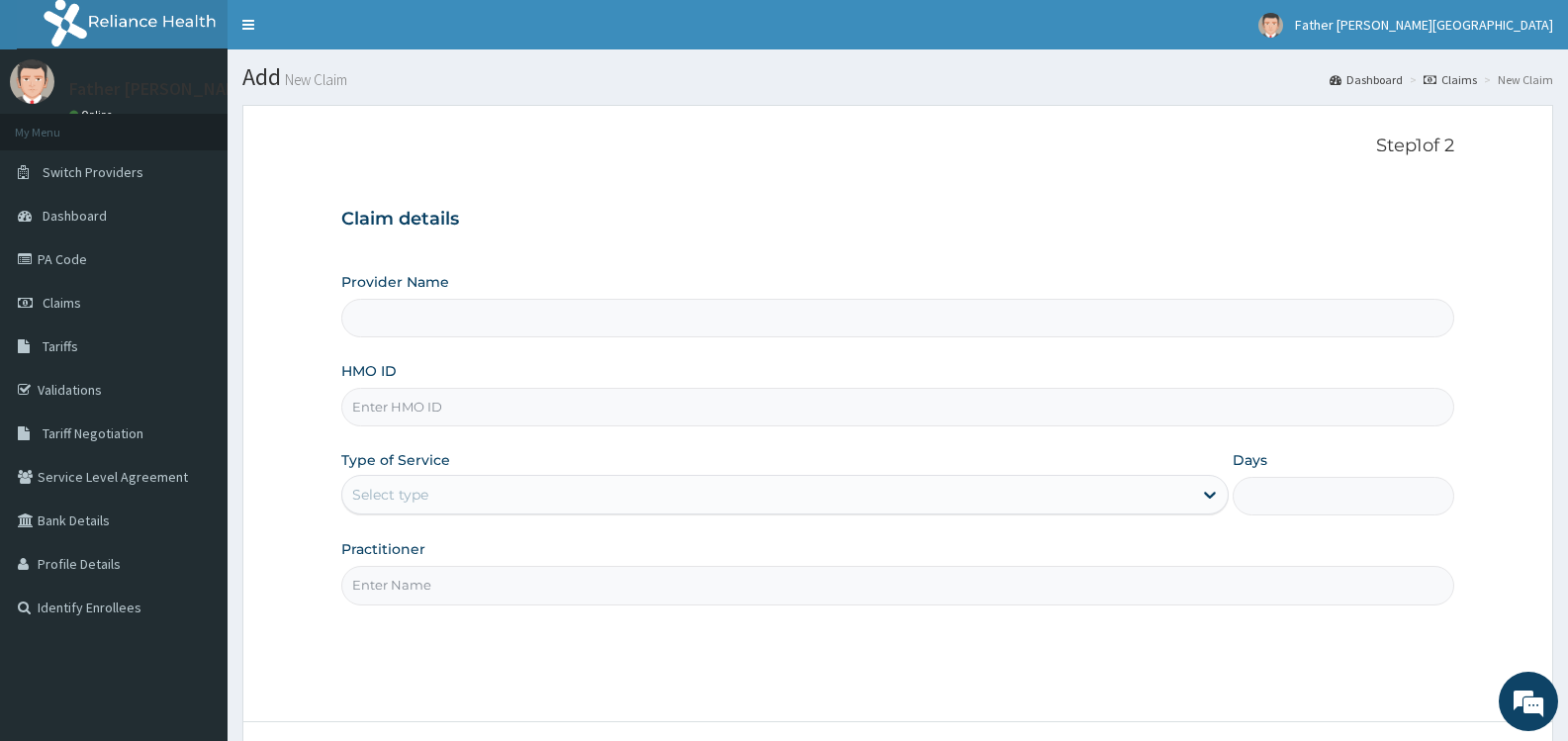
type input "Father [PERSON_NAME][GEOGRAPHIC_DATA]"
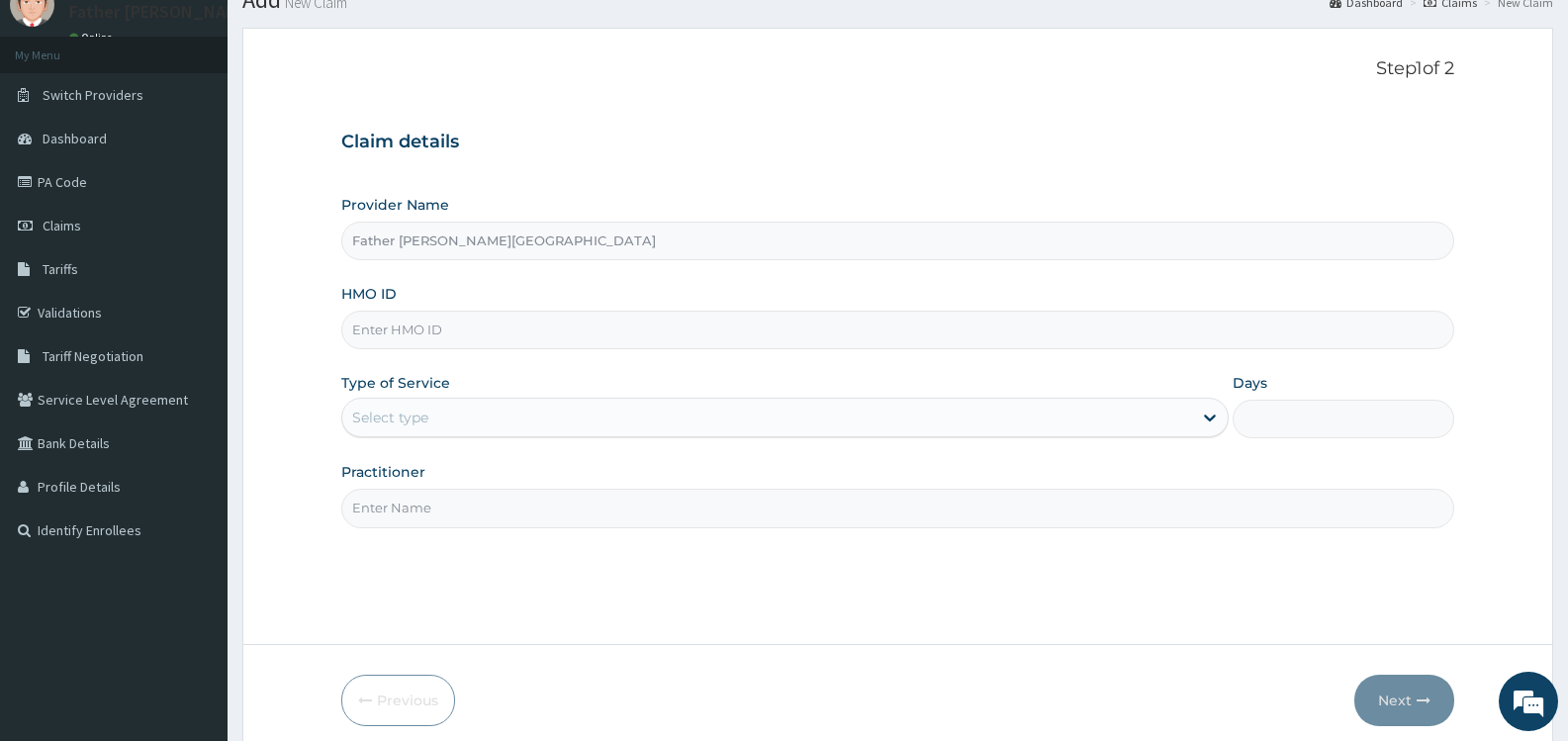
scroll to position [99, 0]
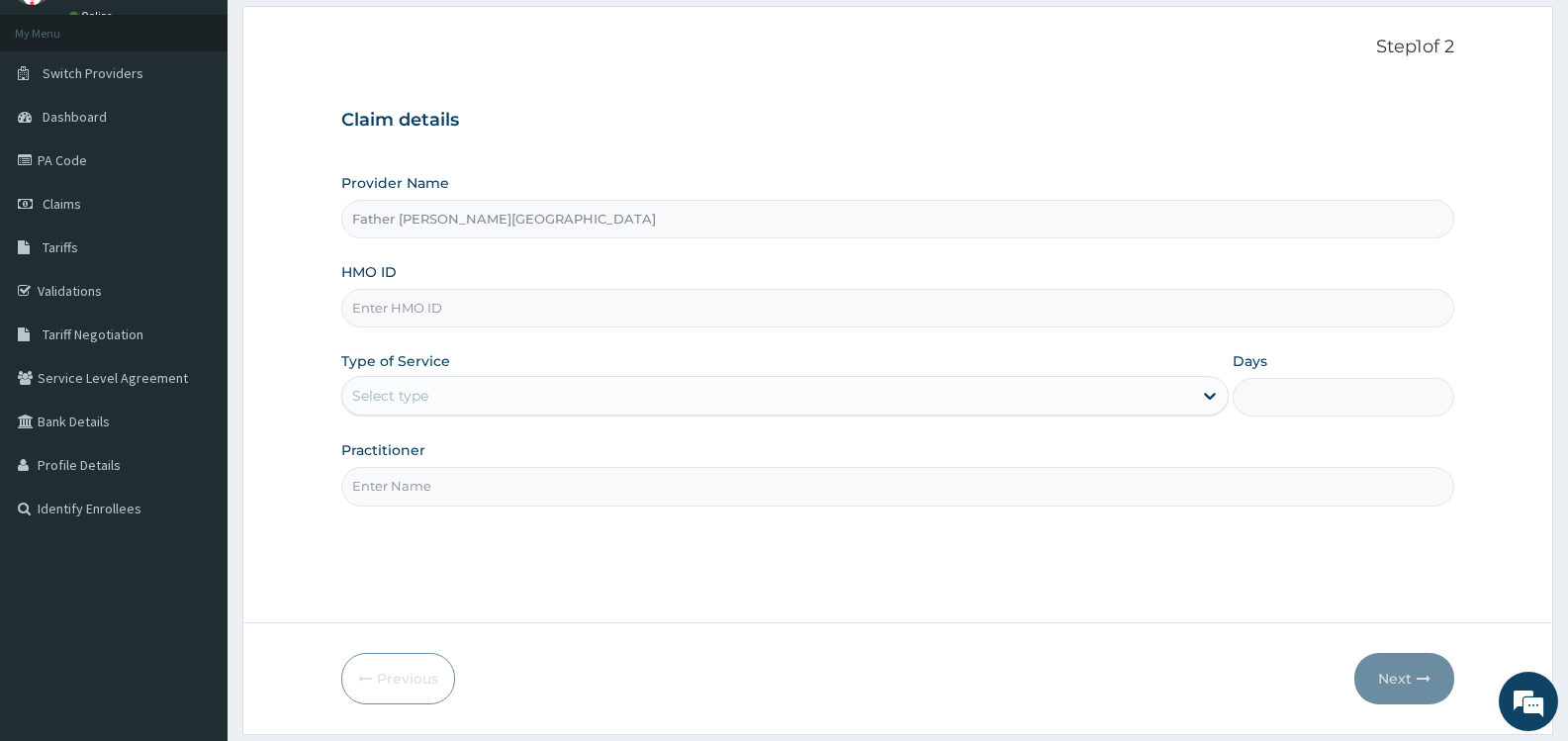
click at [503, 302] on input "HMO ID" at bounding box center [898, 308] width 1113 height 39
type input "OHT/12154/D"
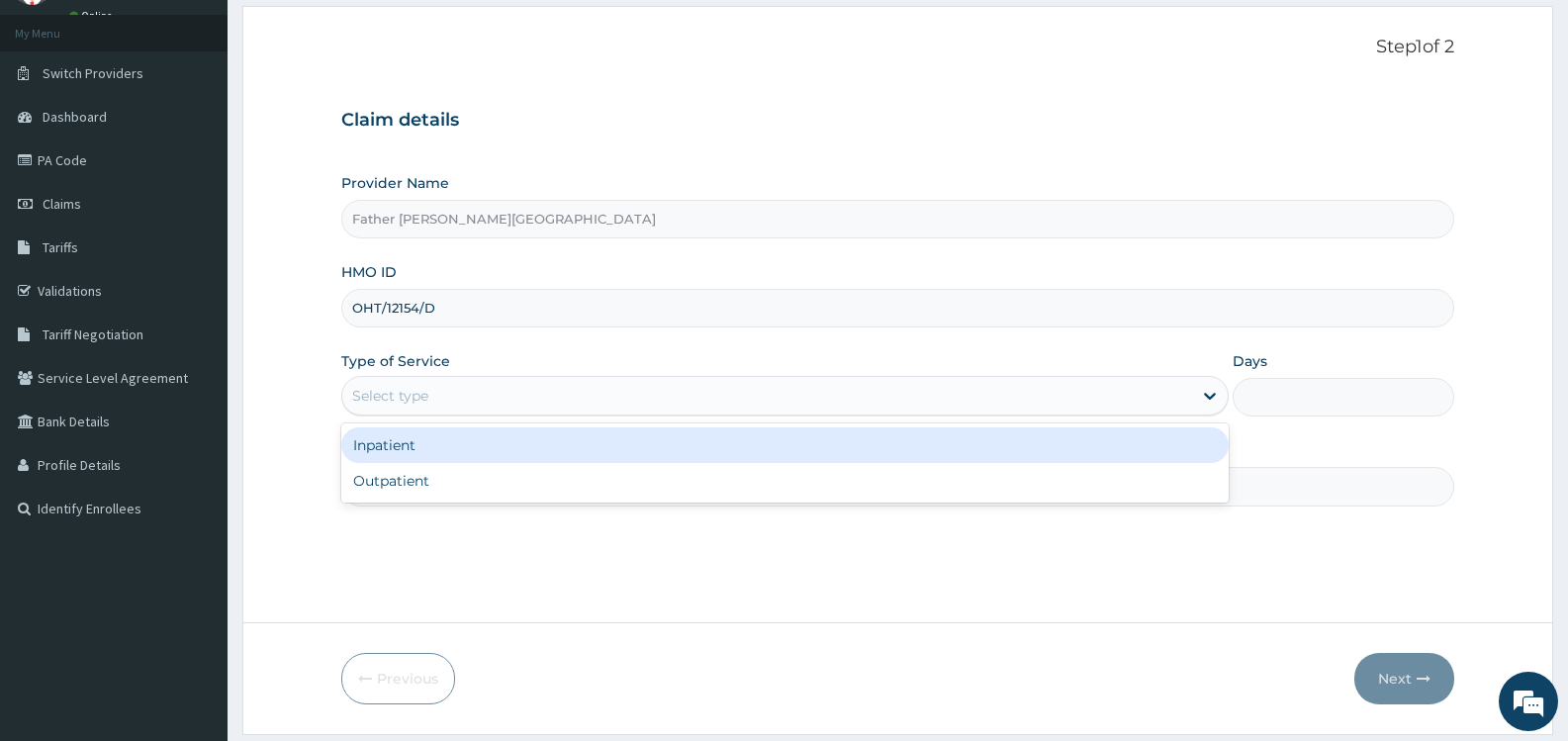
click at [456, 394] on div "Select type" at bounding box center [766, 396] width 849 height 32
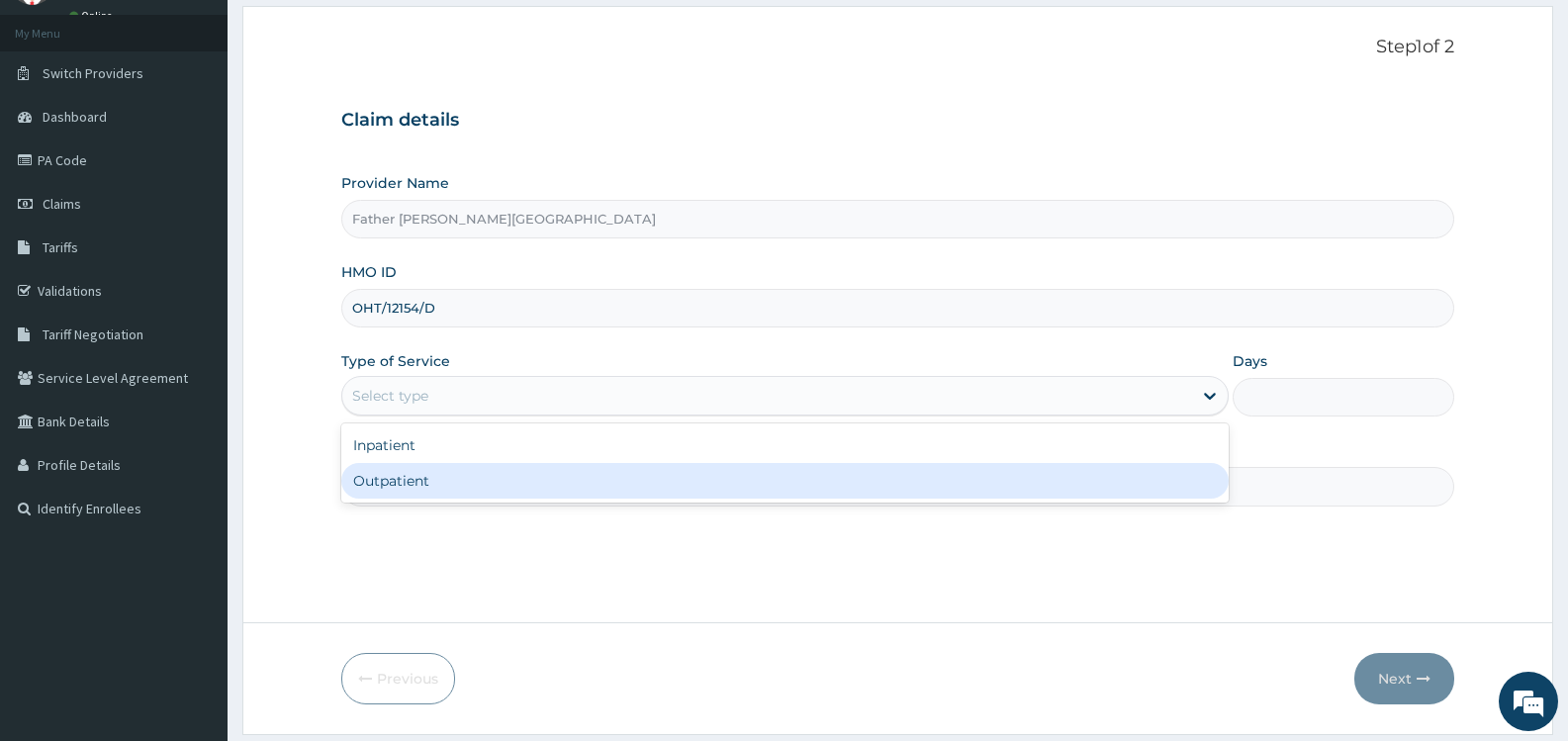
click at [466, 478] on div "Outpatient" at bounding box center [784, 481] width 887 height 36
type input "1"
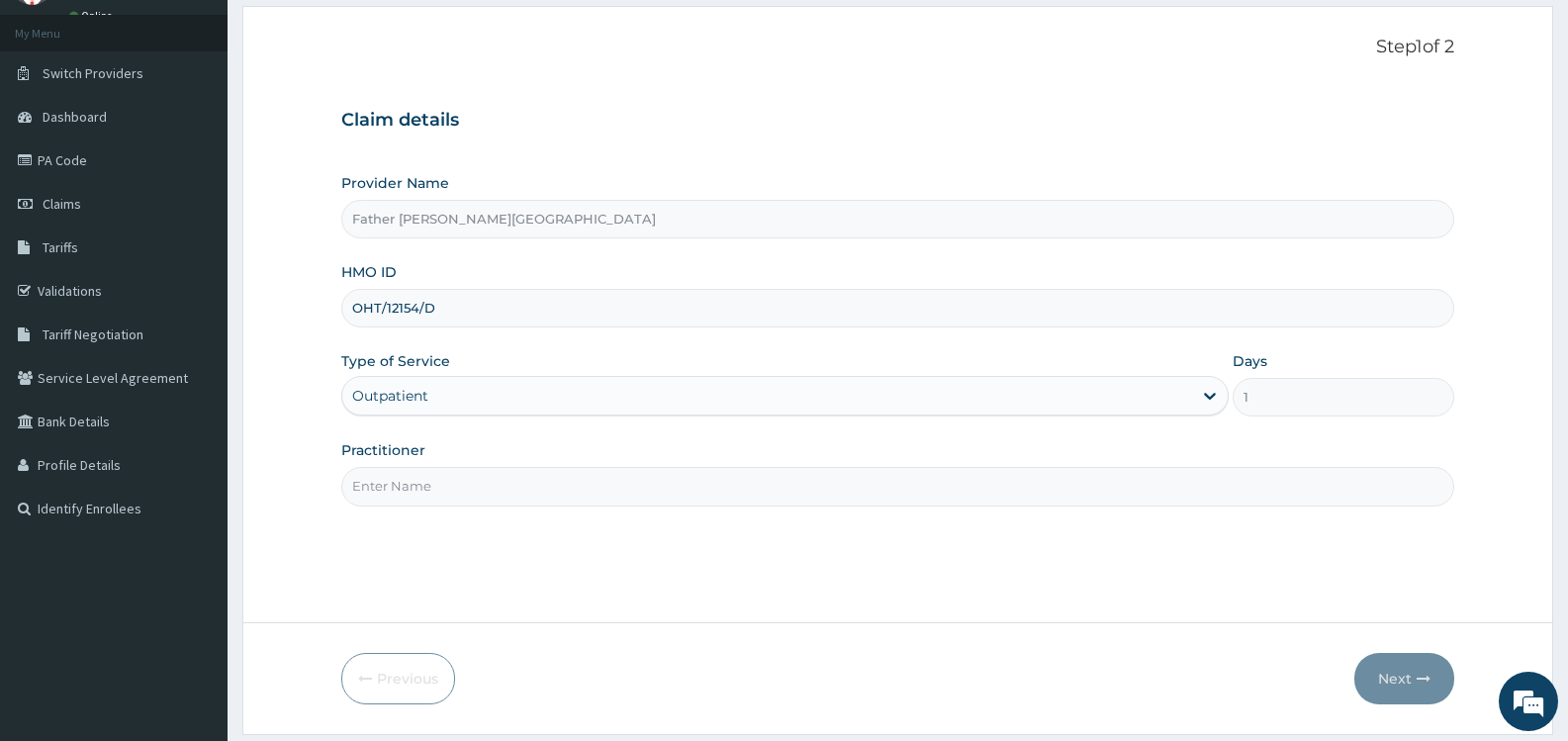
click at [473, 486] on input "Practitioner" at bounding box center [898, 486] width 1113 height 39
type input "DR. JEREMIAH"
click at [1398, 678] on button "Next" at bounding box center [1404, 679] width 100 height 52
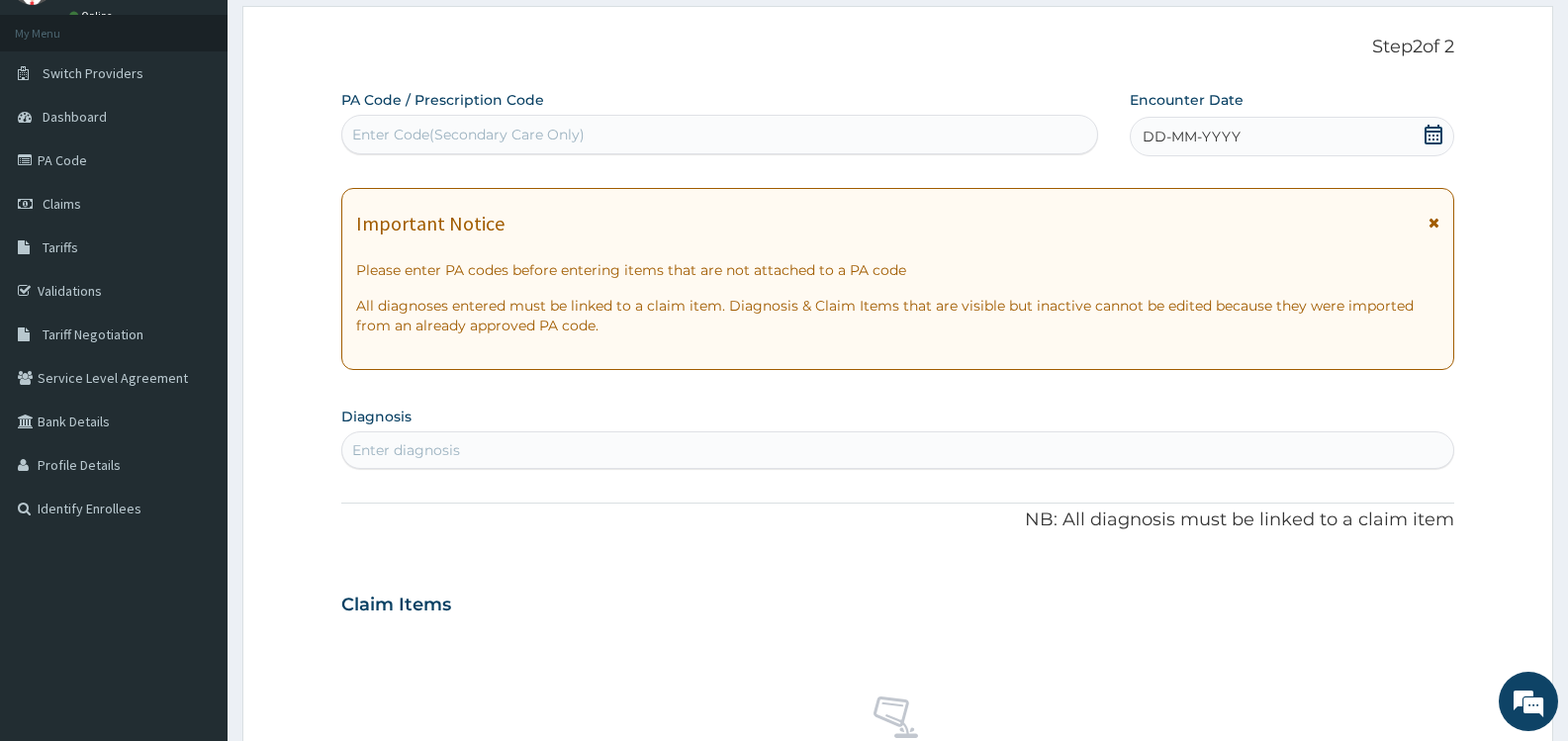
click at [1432, 137] on icon at bounding box center [1434, 135] width 20 height 20
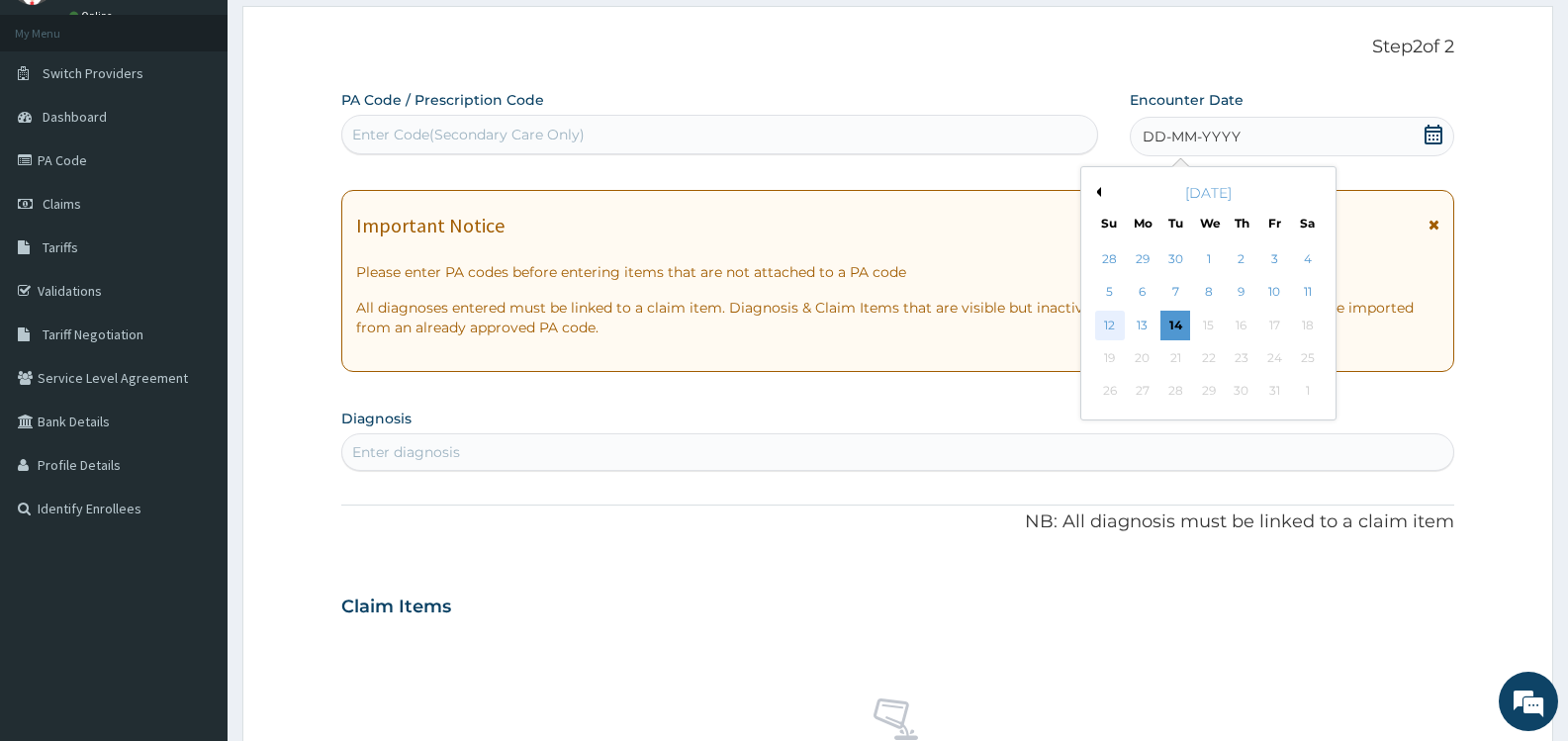
click at [1112, 326] on div "12" at bounding box center [1110, 326] width 30 height 30
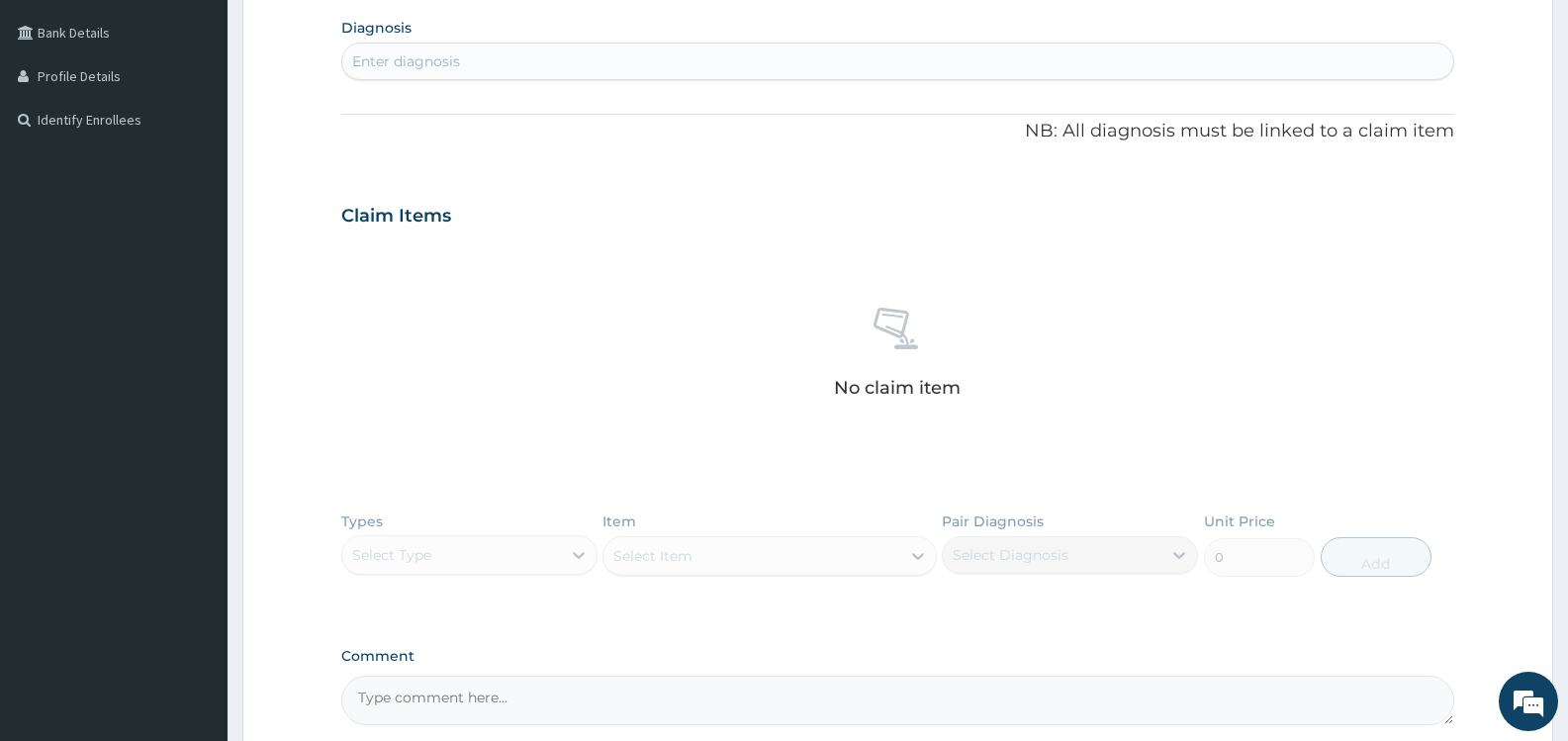
scroll to position [495, 0]
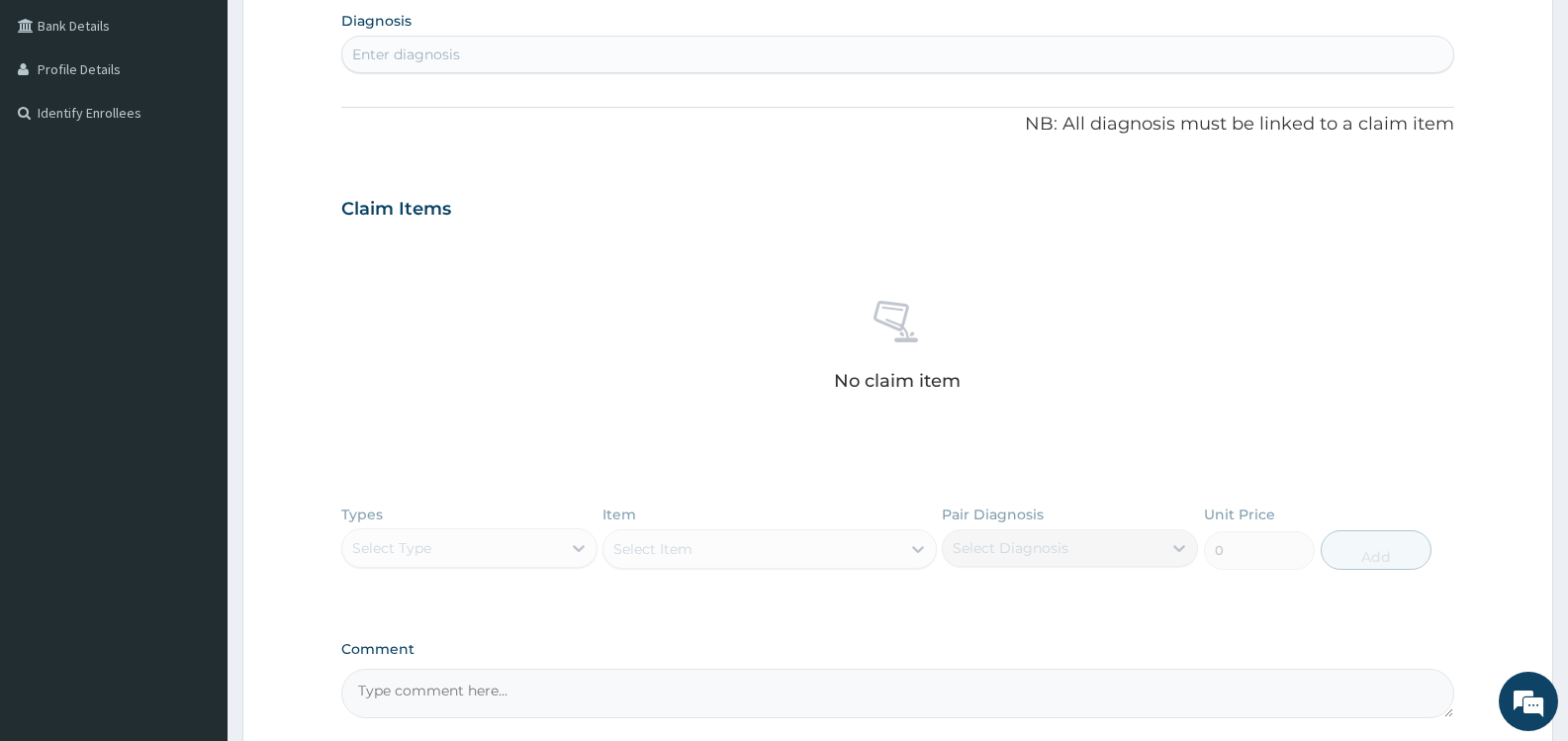
click at [545, 54] on div "Enter diagnosis" at bounding box center [898, 55] width 1111 height 32
type input "[MEDICAL_DATA]"
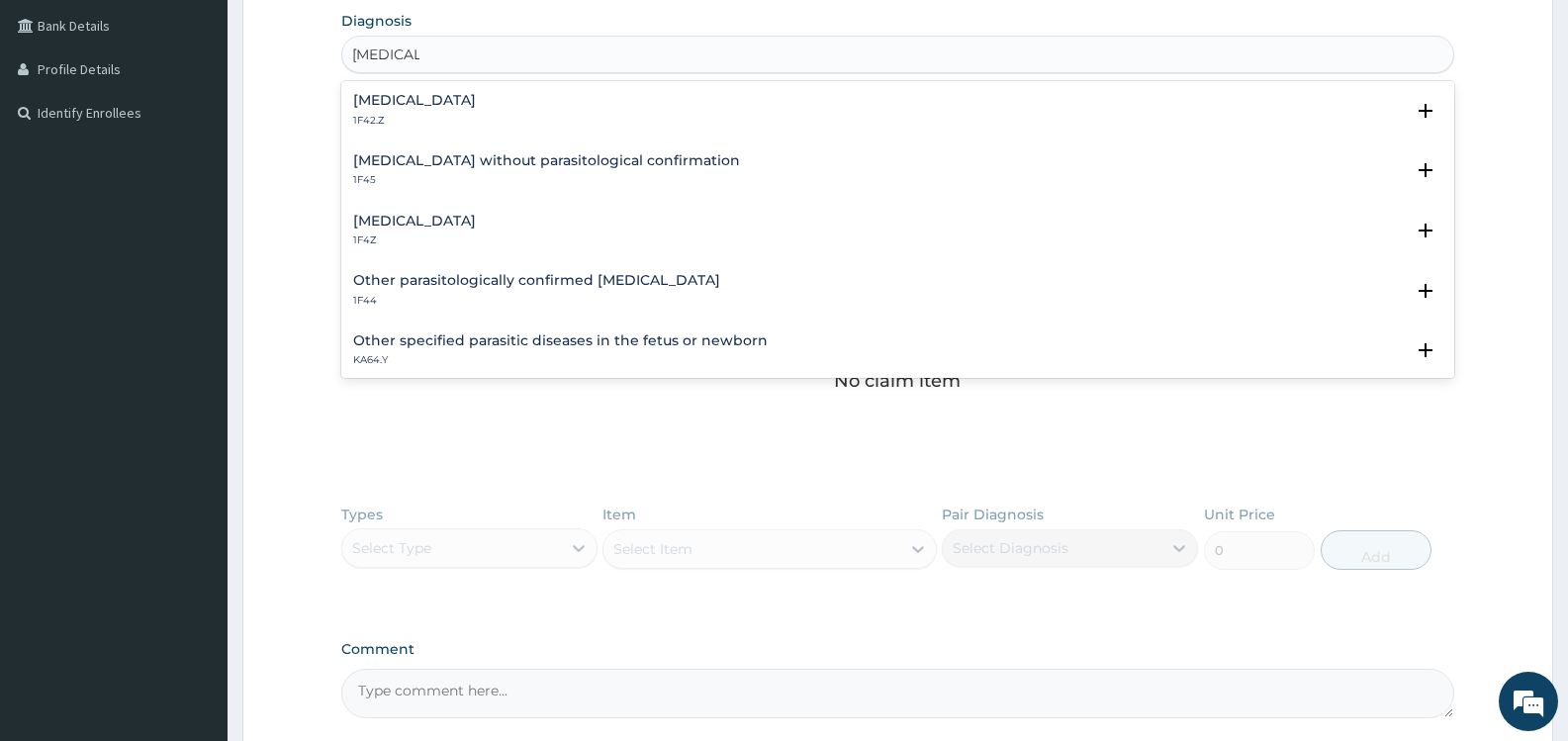
click at [504, 222] on div "[MEDICAL_DATA] 1F4Z" at bounding box center [898, 230] width 1089 height 35
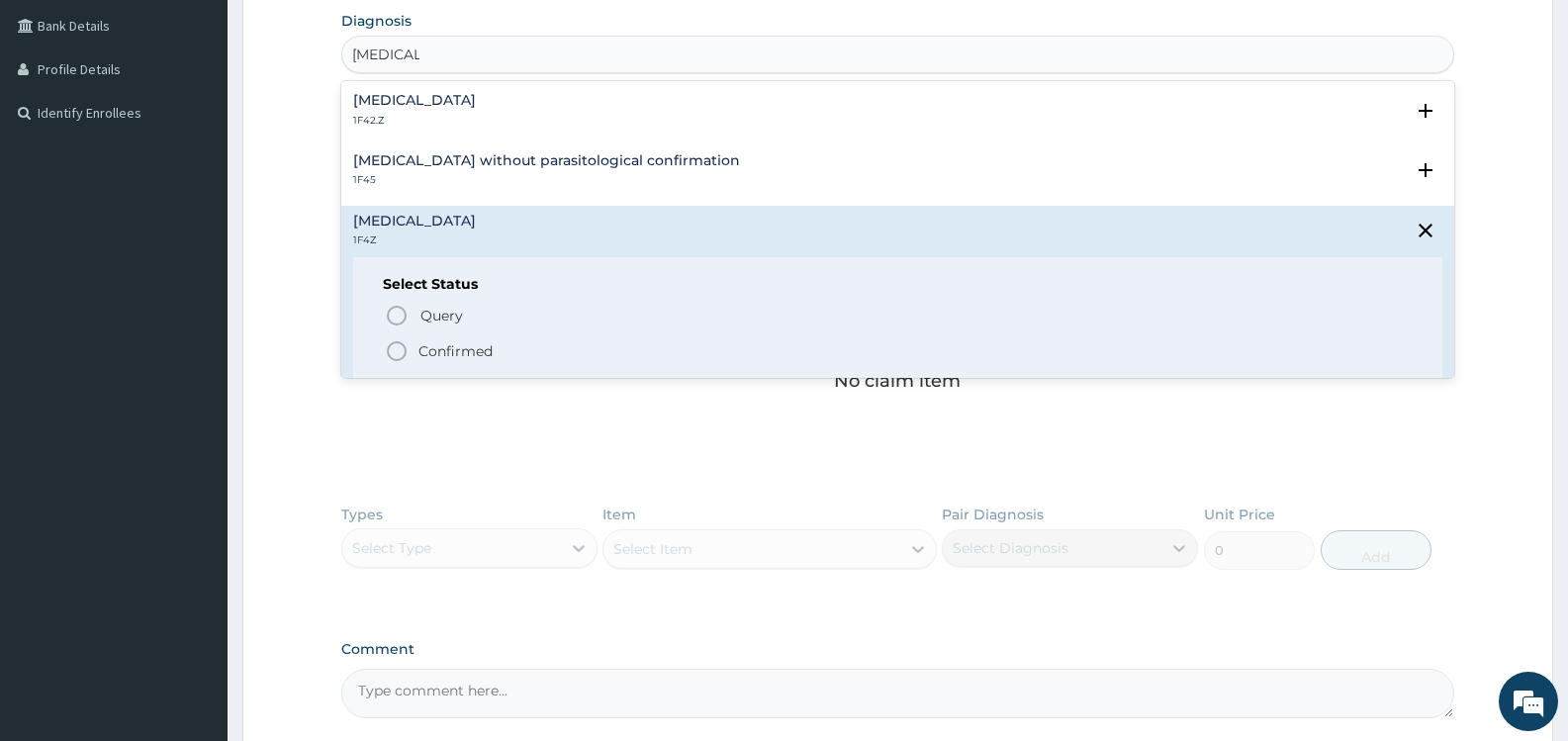
click at [479, 350] on p "Confirmed" at bounding box center [456, 351] width 74 height 20
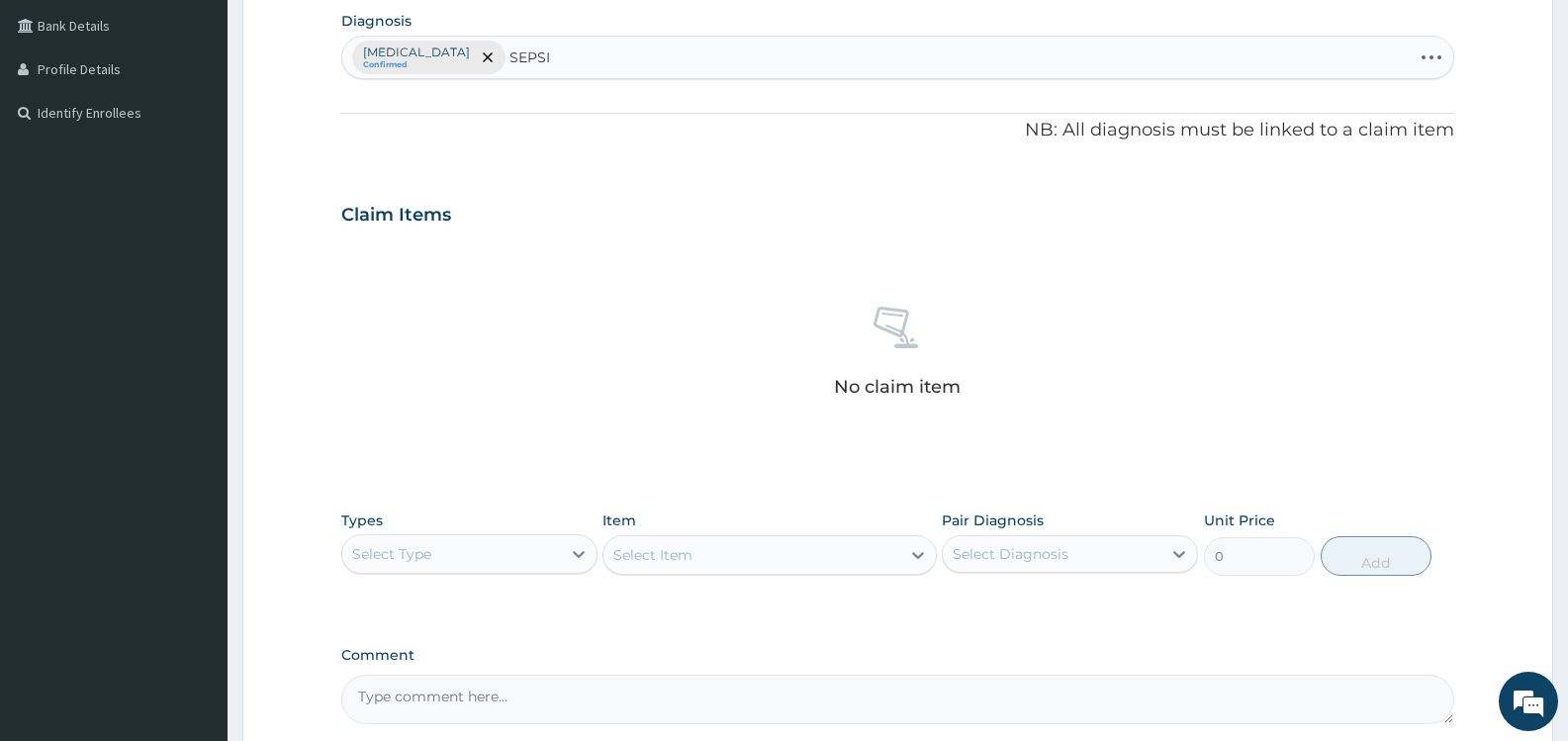
type input "[MEDICAL_DATA]"
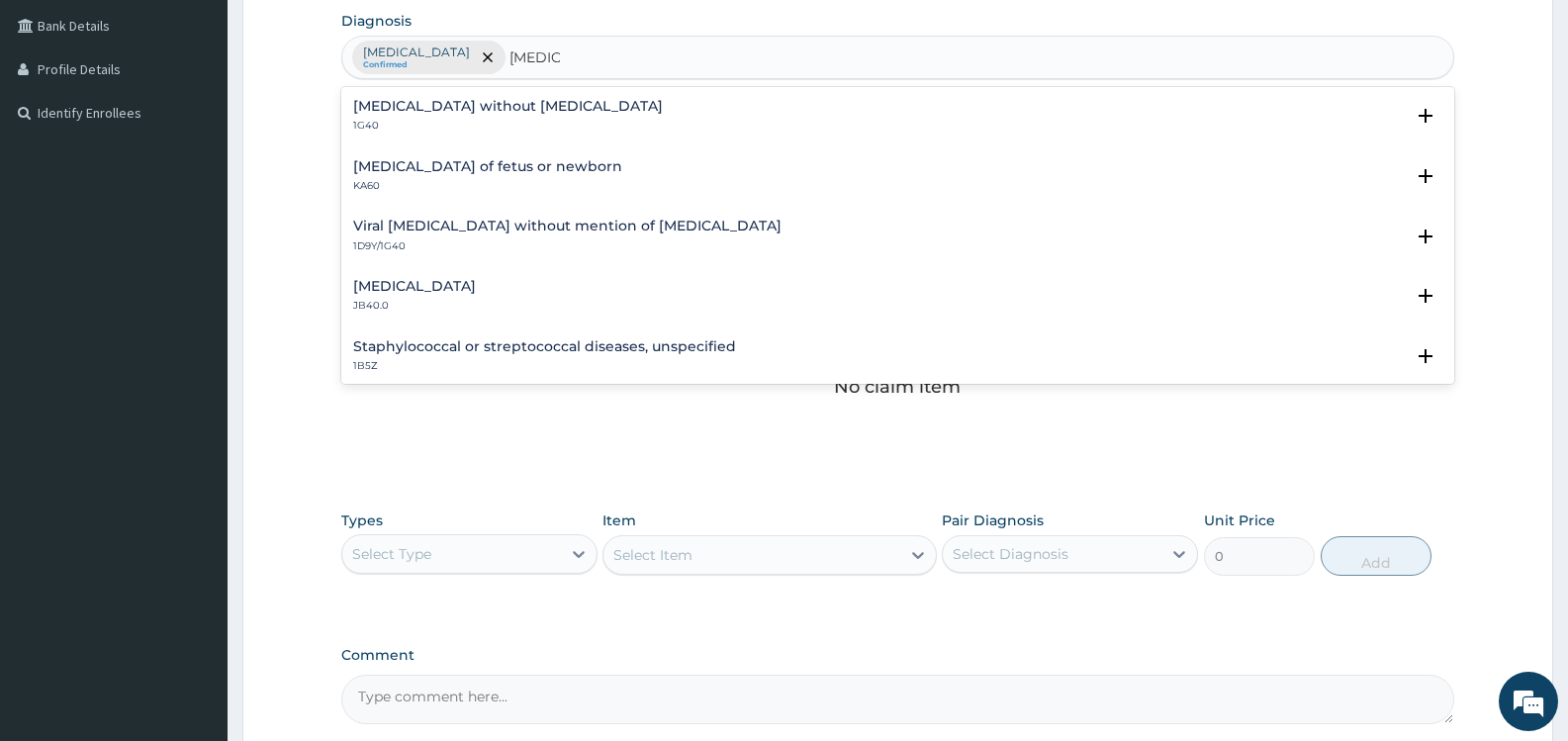
click at [543, 105] on h4 "[MEDICAL_DATA] without [MEDICAL_DATA]" at bounding box center [508, 106] width 310 height 15
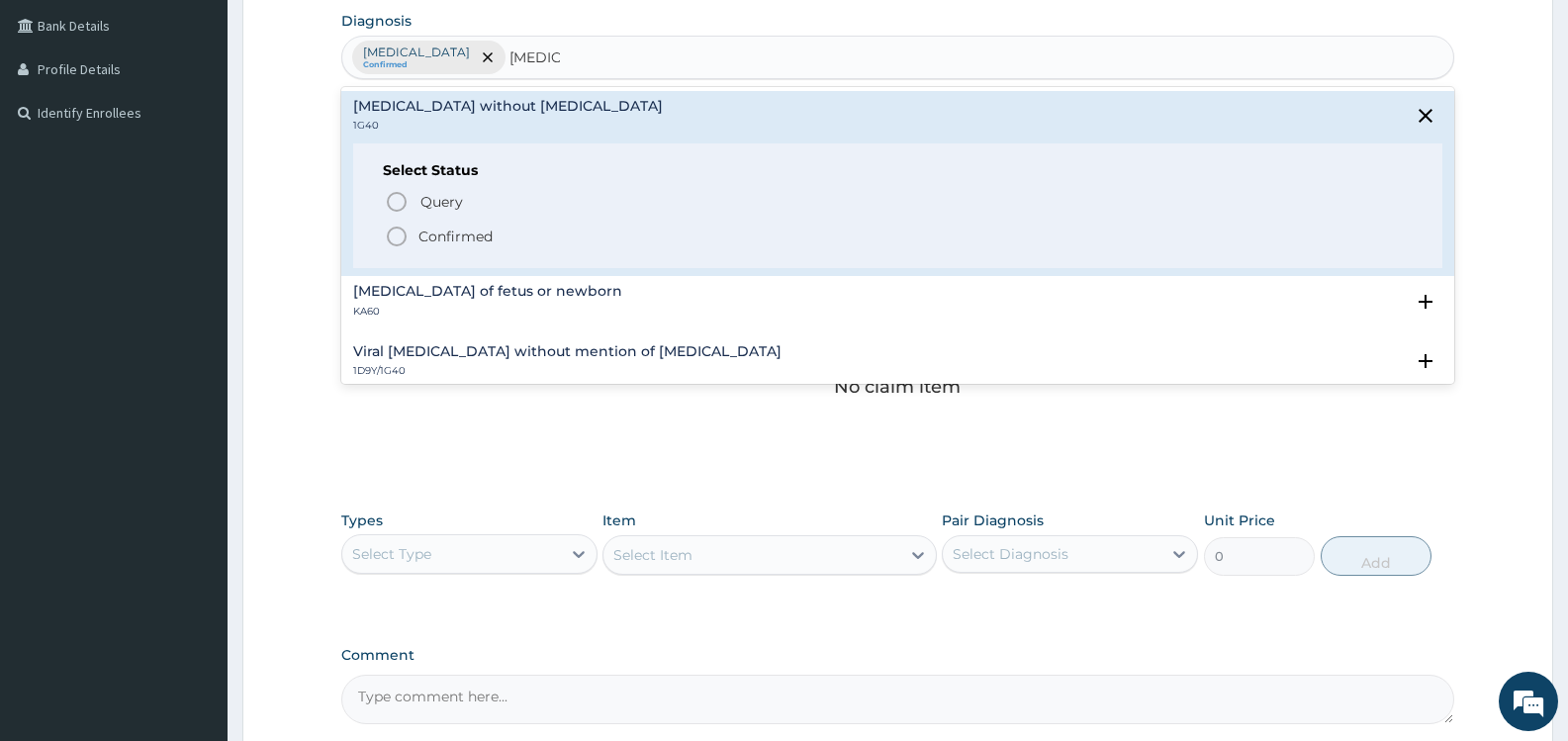
click at [475, 241] on p "Confirmed" at bounding box center [456, 236] width 74 height 20
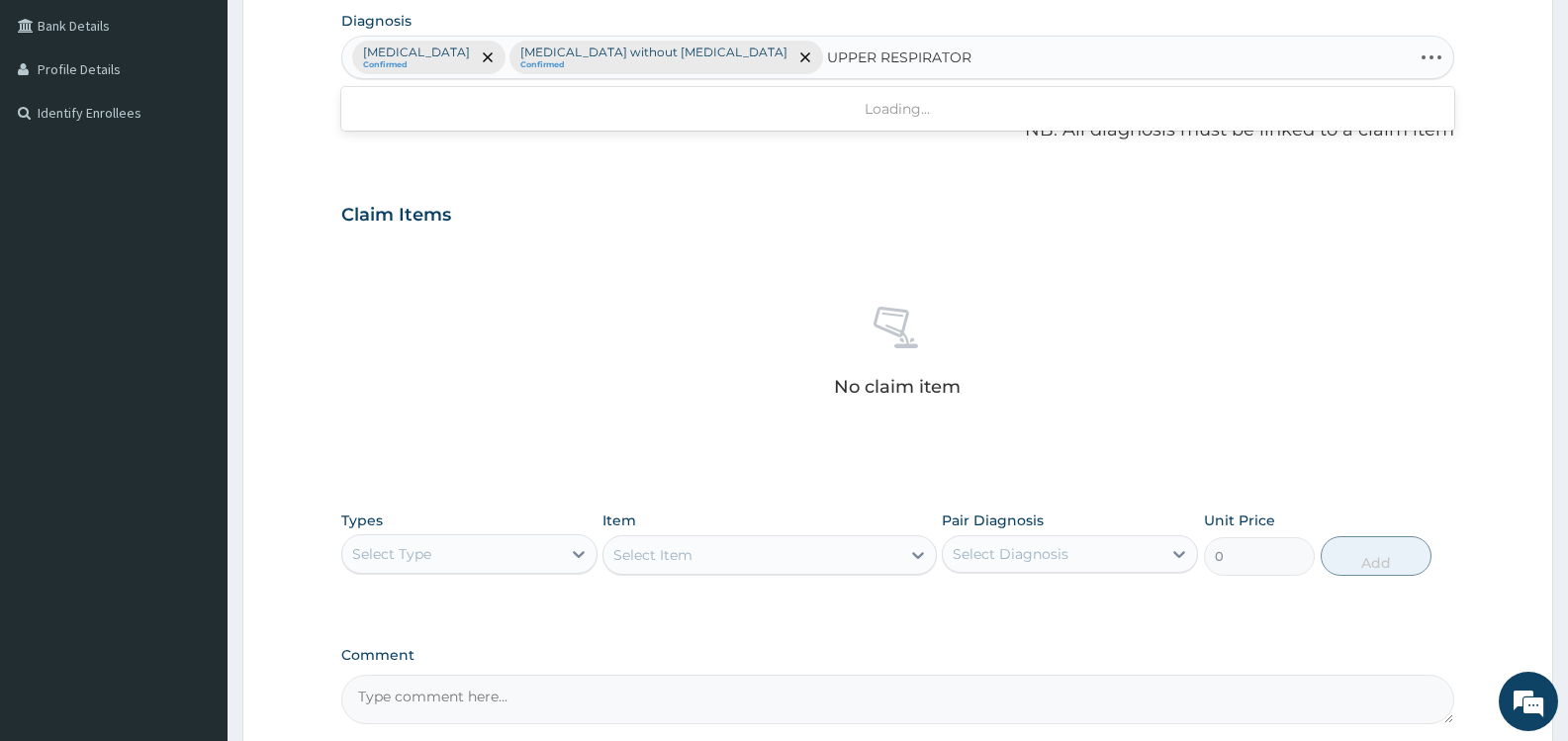
type input "UPPER RESPIRATORY"
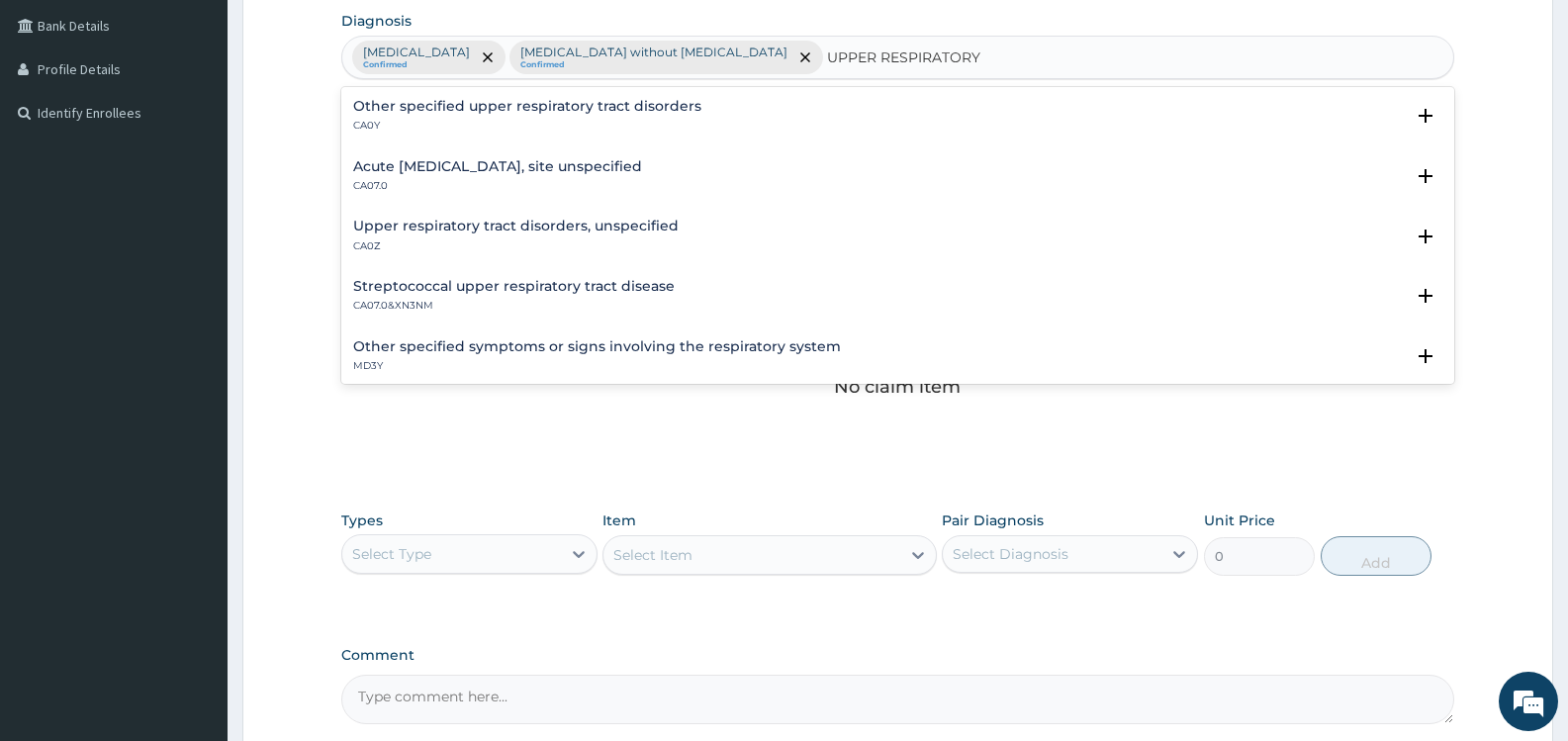
click at [490, 228] on h4 "Upper respiratory tract disorders, unspecified" at bounding box center [516, 225] width 325 height 15
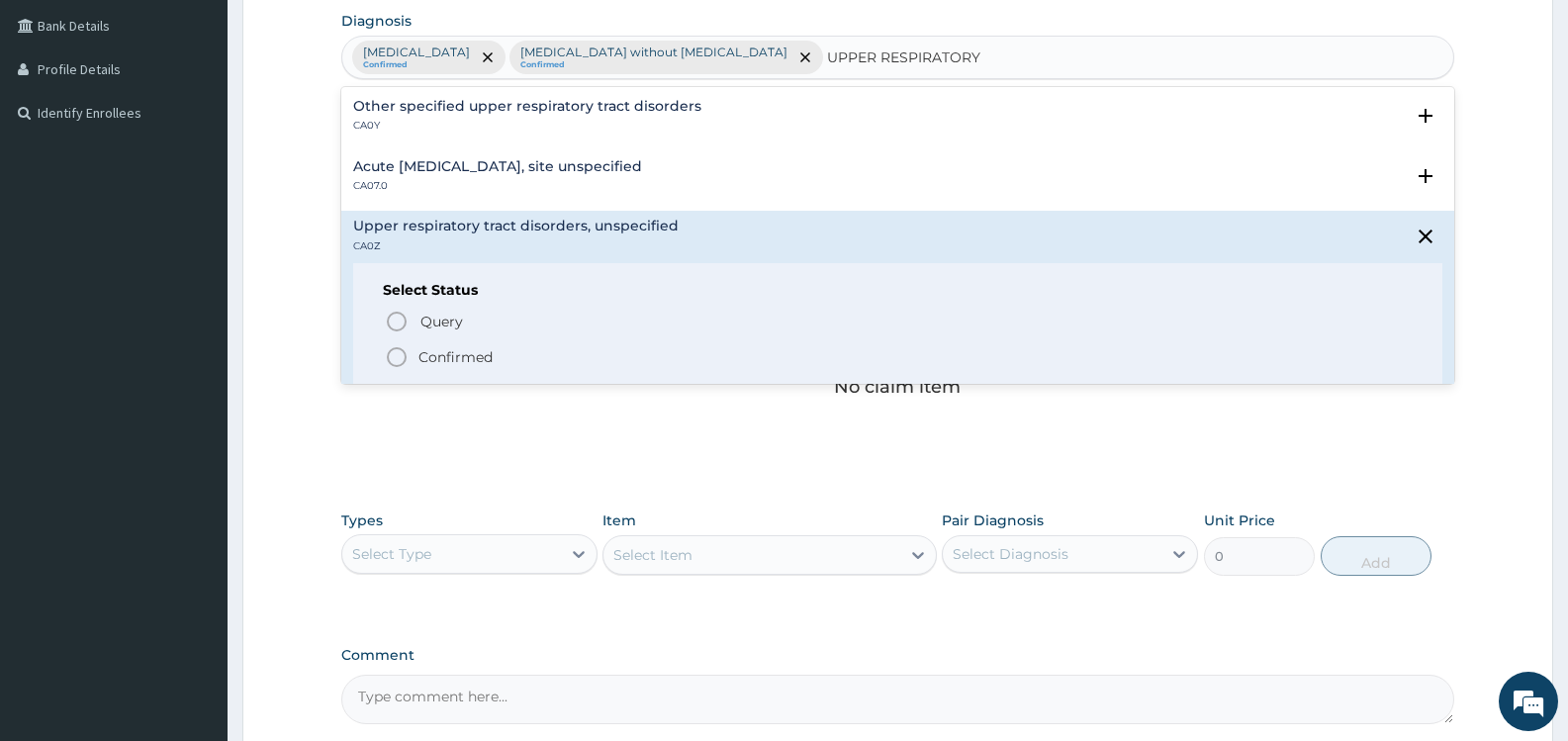
click at [445, 352] on p "Confirmed" at bounding box center [456, 357] width 74 height 20
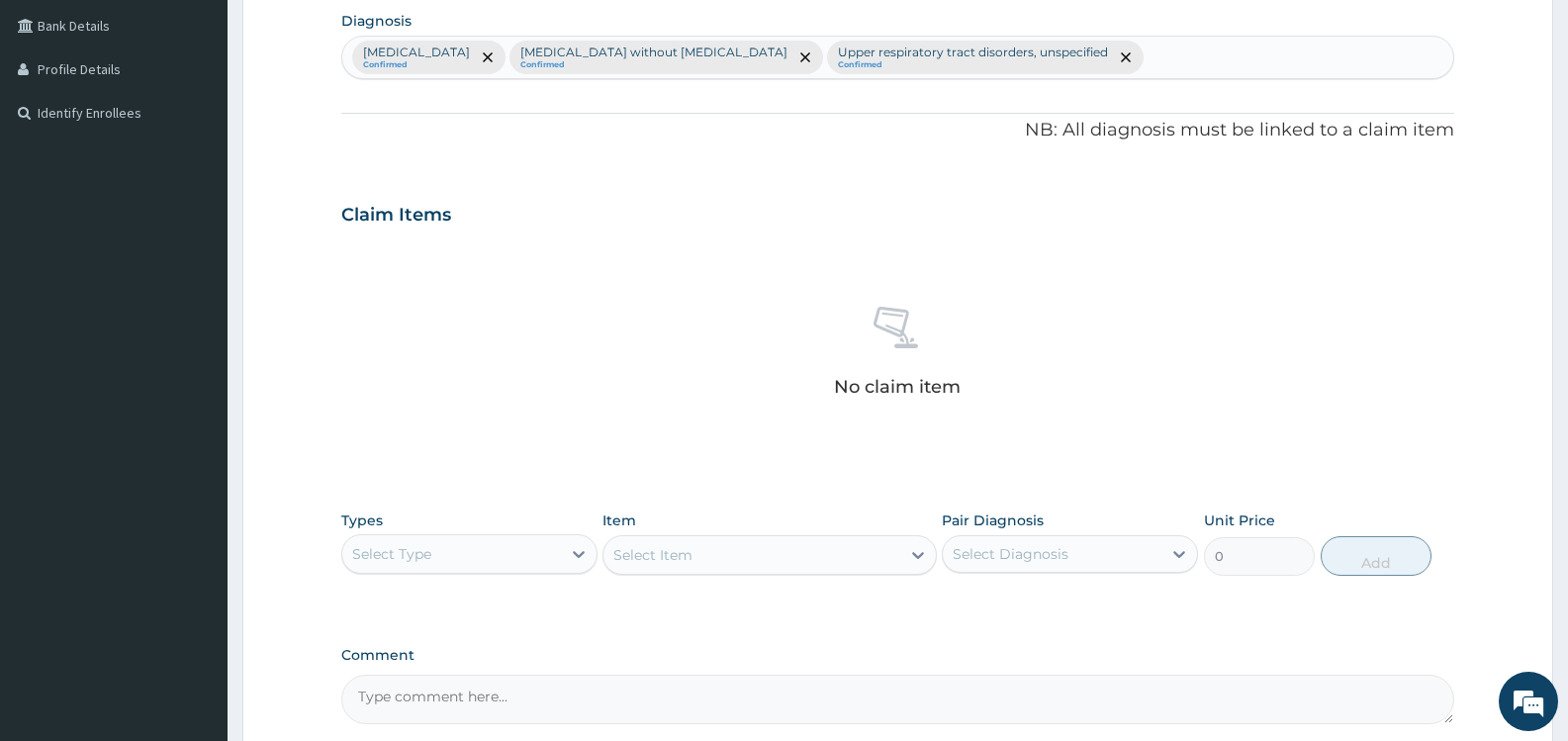
scroll to position [685, 0]
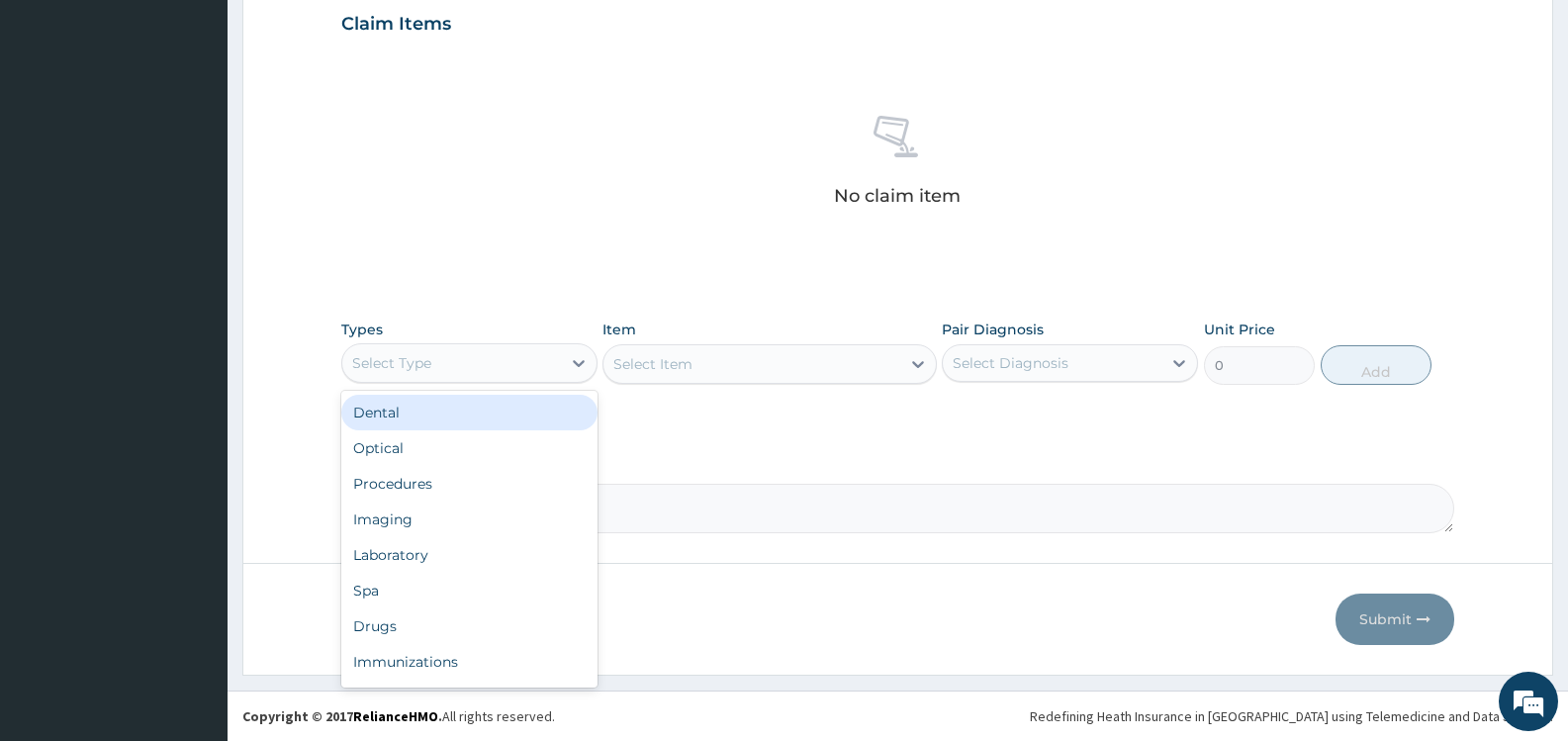
click at [536, 365] on div "Select Type" at bounding box center [451, 363] width 218 height 32
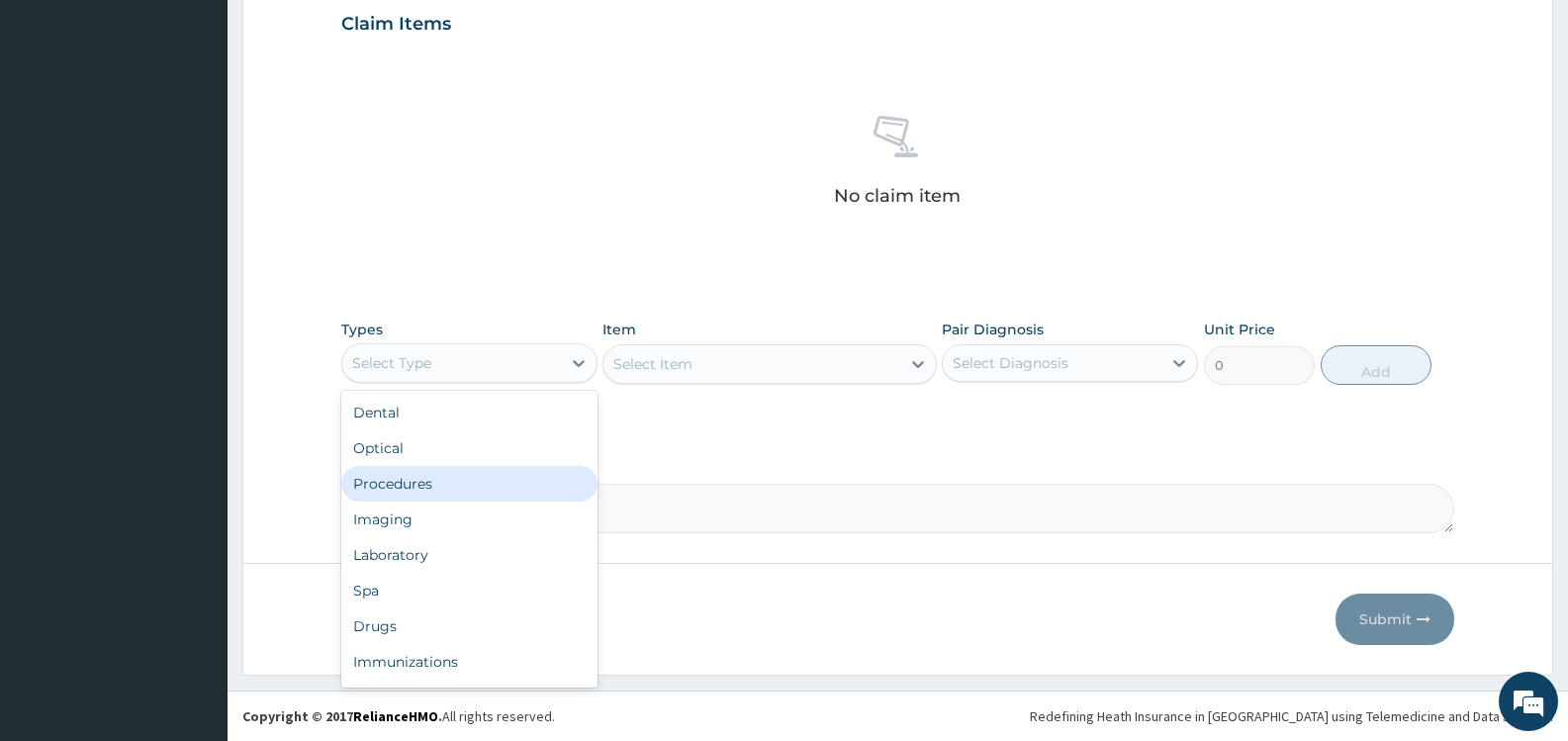
click at [476, 478] on div "Procedures" at bounding box center [469, 484] width 256 height 36
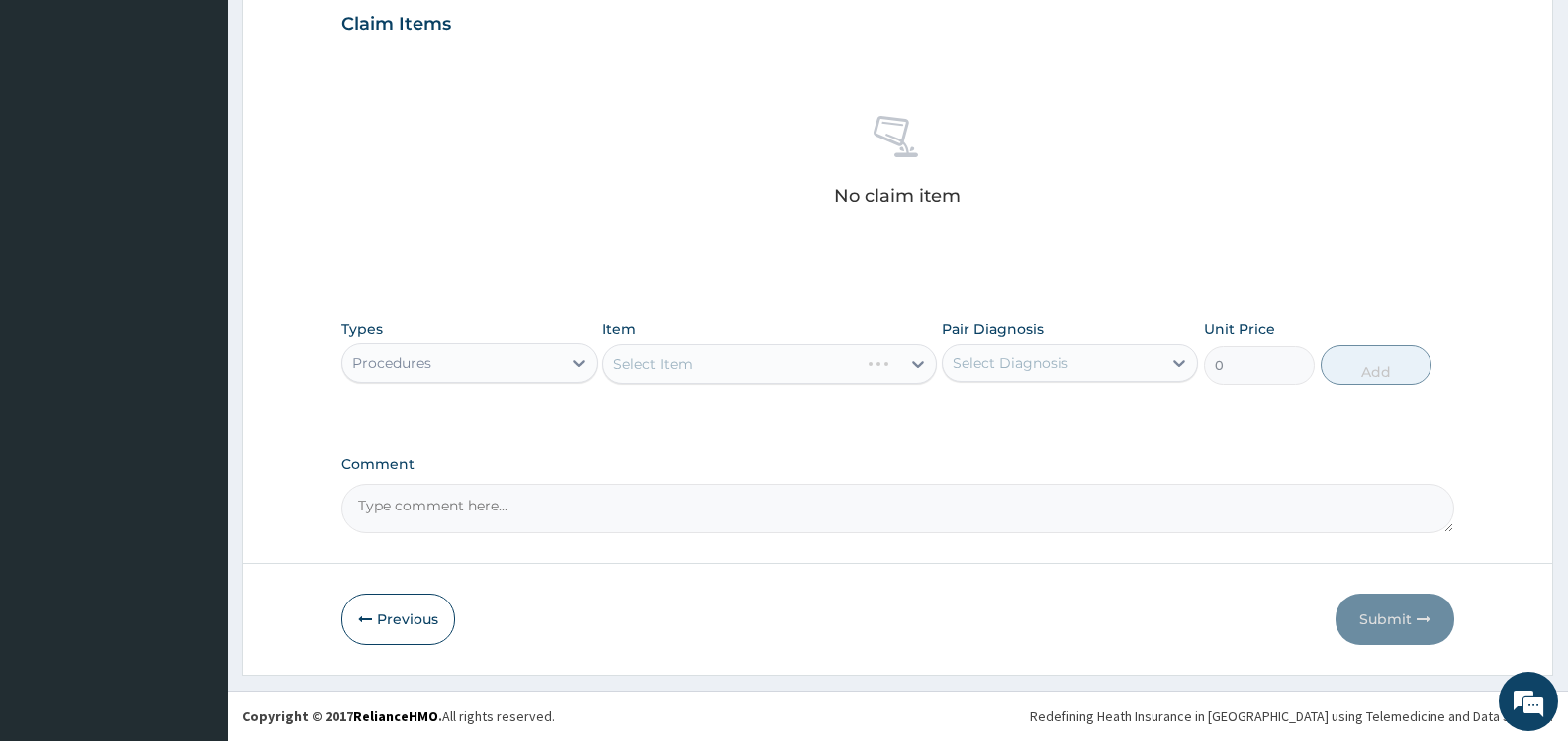
click at [1072, 359] on div "Select Diagnosis" at bounding box center [1051, 363] width 218 height 32
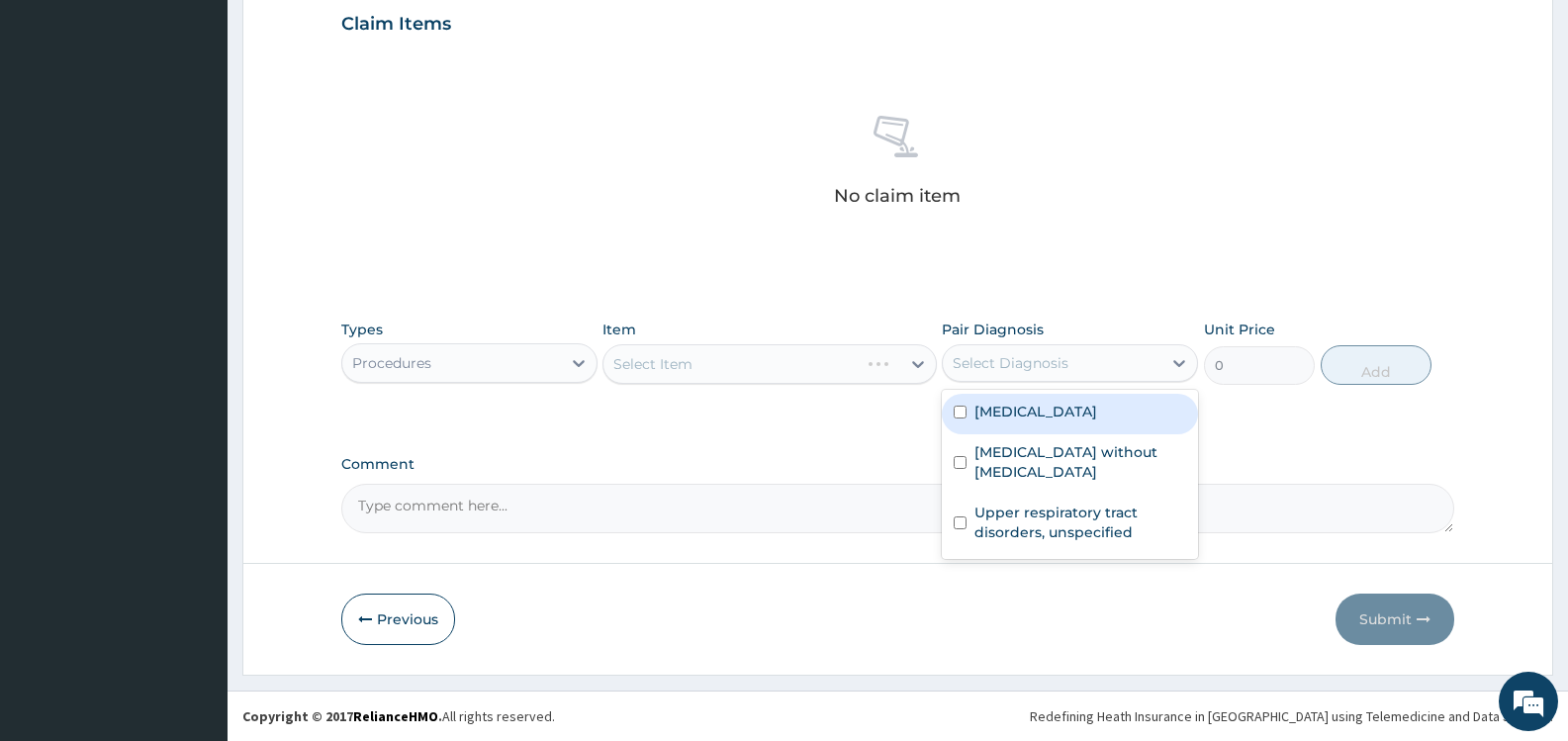
drag, startPoint x: 1042, startPoint y: 415, endPoint x: 1043, endPoint y: 453, distance: 38.0
click at [1042, 416] on label "[MEDICAL_DATA]" at bounding box center [1035, 412] width 123 height 20
checkbox input "true"
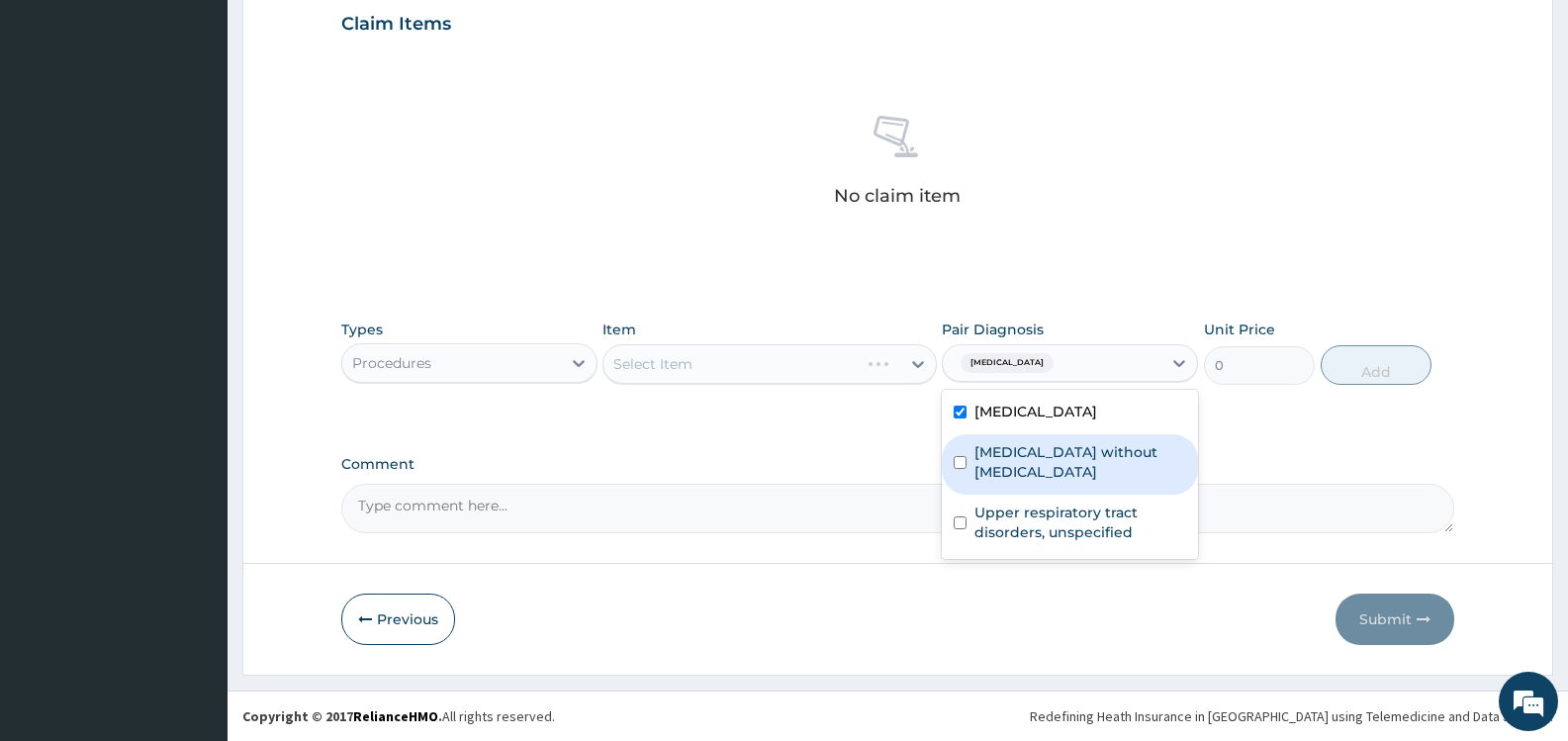
click at [1043, 453] on label "[MEDICAL_DATA] without [MEDICAL_DATA]" at bounding box center [1080, 462] width 211 height 40
checkbox input "true"
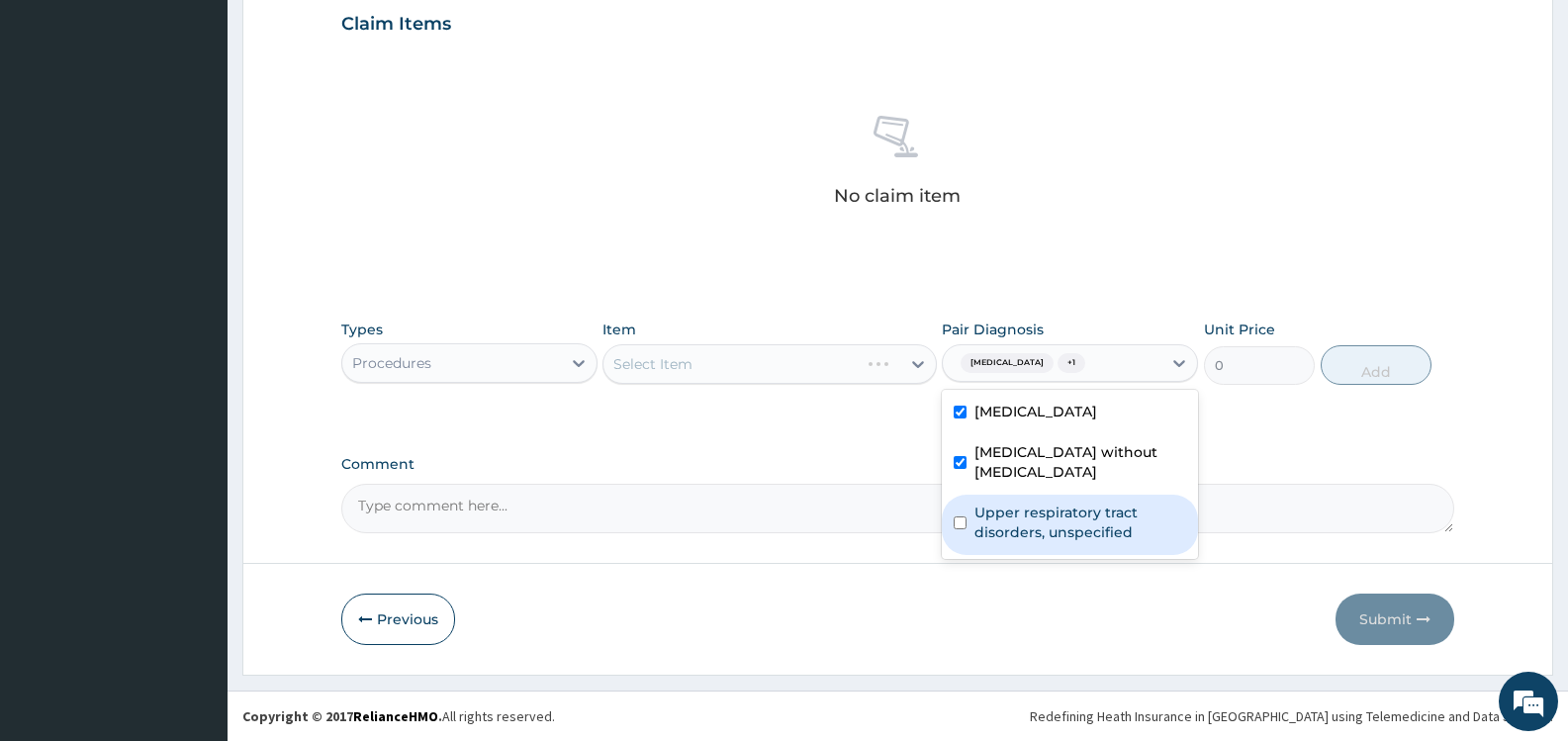
click at [1059, 503] on label "Upper respiratory tract disorders, unspecified" at bounding box center [1080, 523] width 211 height 40
checkbox input "true"
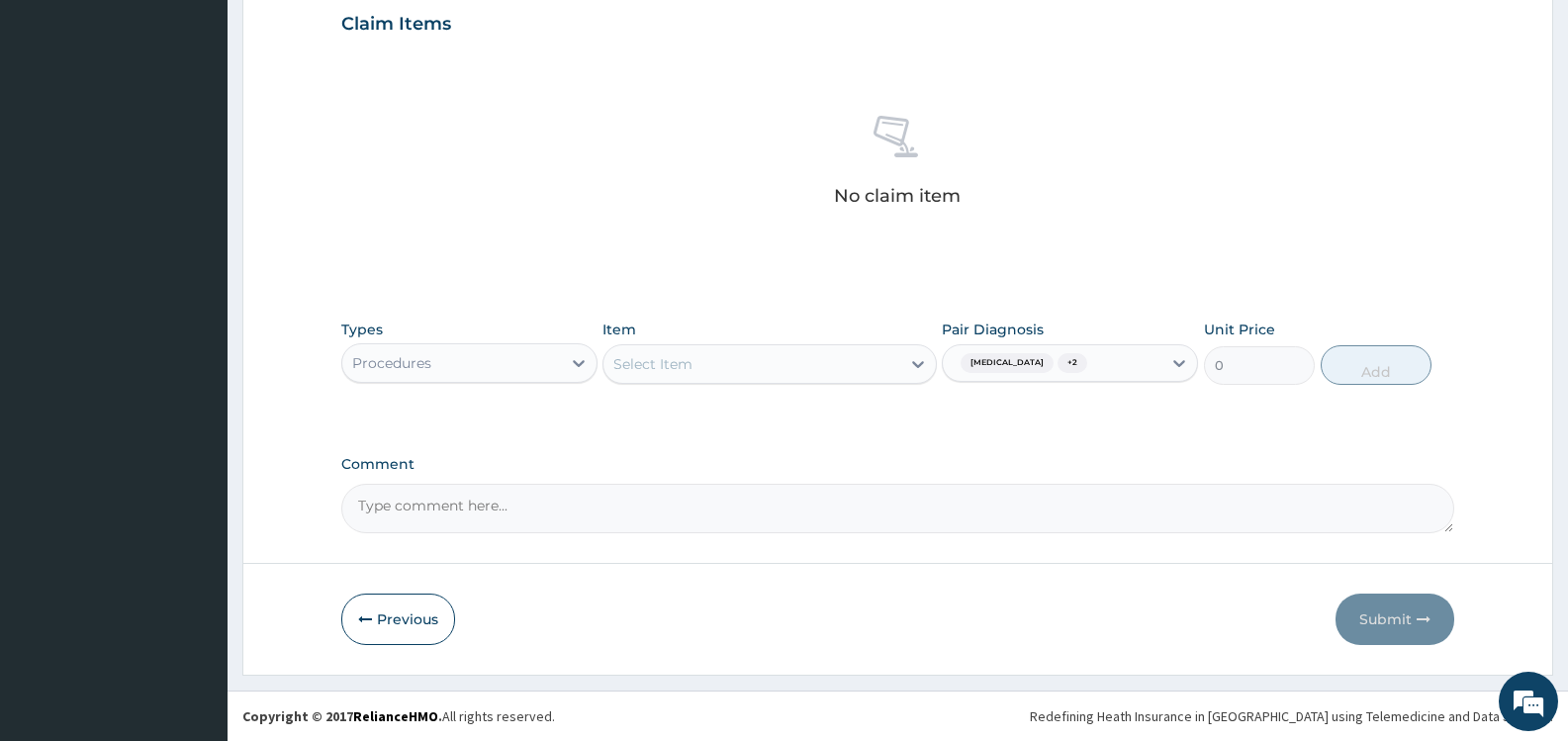
click at [1364, 288] on div "PA Code / Prescription Code Enter Code(Secondary Care Only) Encounter Date [DAT…" at bounding box center [898, 18] width 1113 height 1030
click at [818, 366] on div "Select Item" at bounding box center [751, 364] width 296 height 32
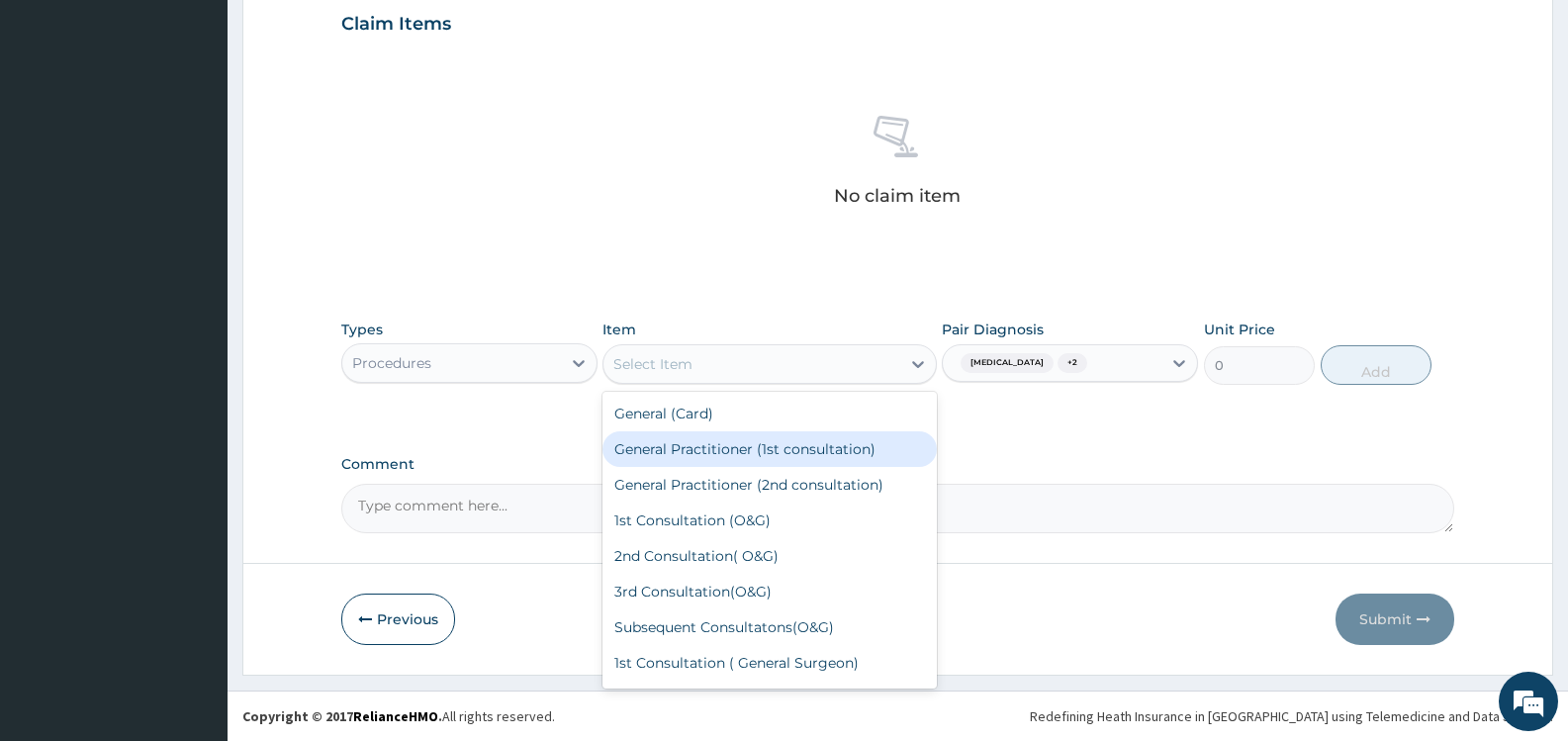
click at [791, 450] on div "General Practitioner (1st consultation)" at bounding box center [769, 450] width 333 height 36
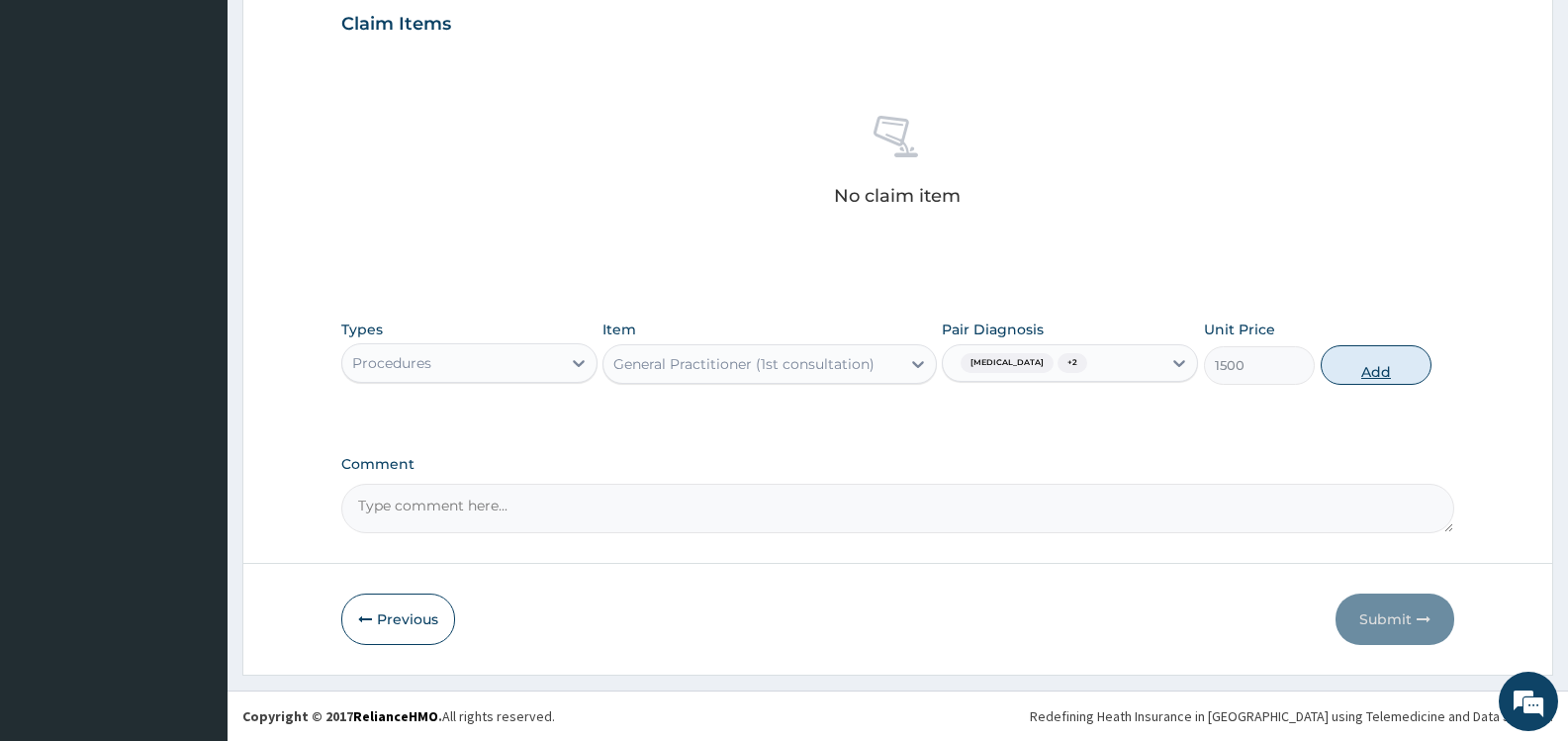
click at [1377, 367] on button "Add" at bounding box center [1375, 365] width 111 height 40
type input "0"
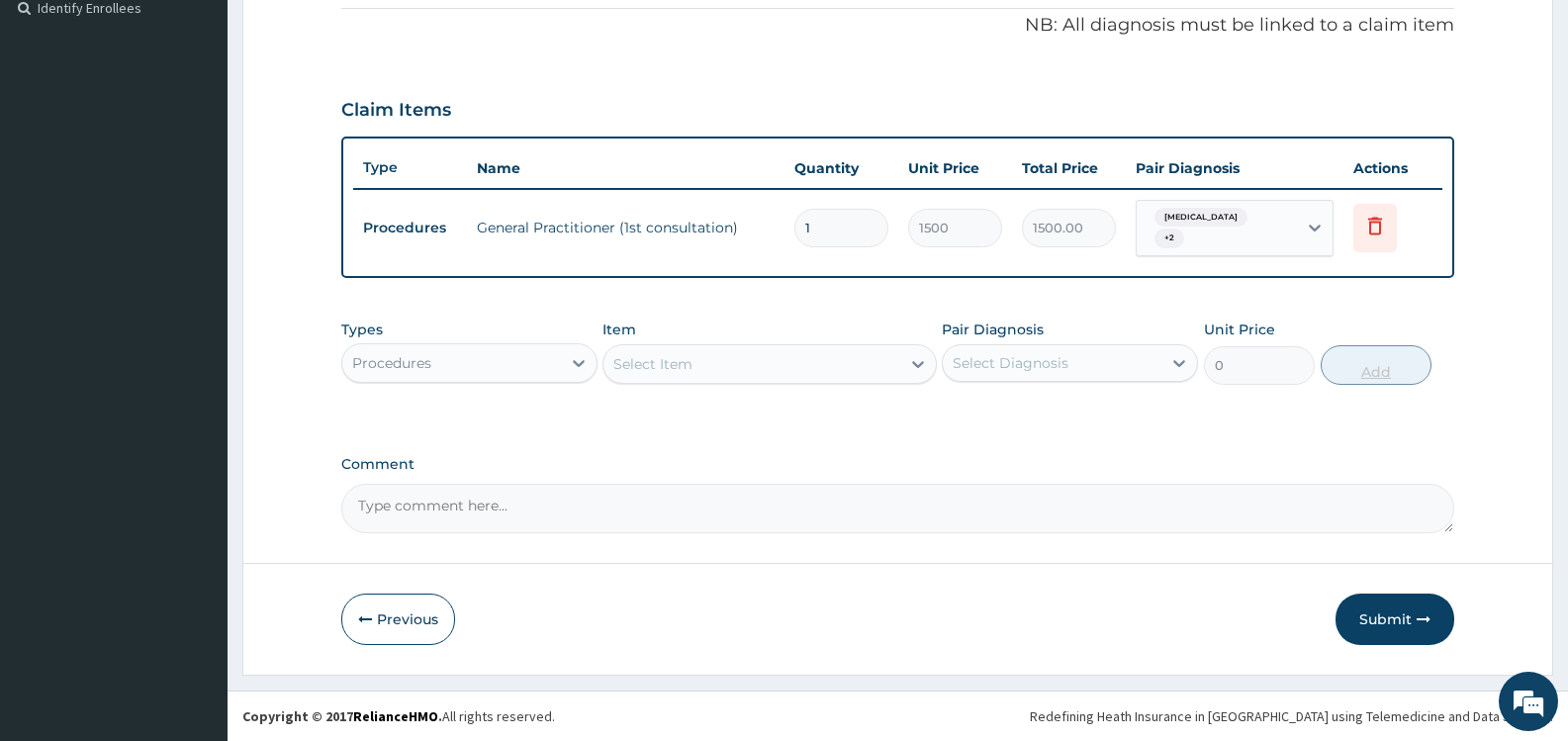
scroll to position [599, 0]
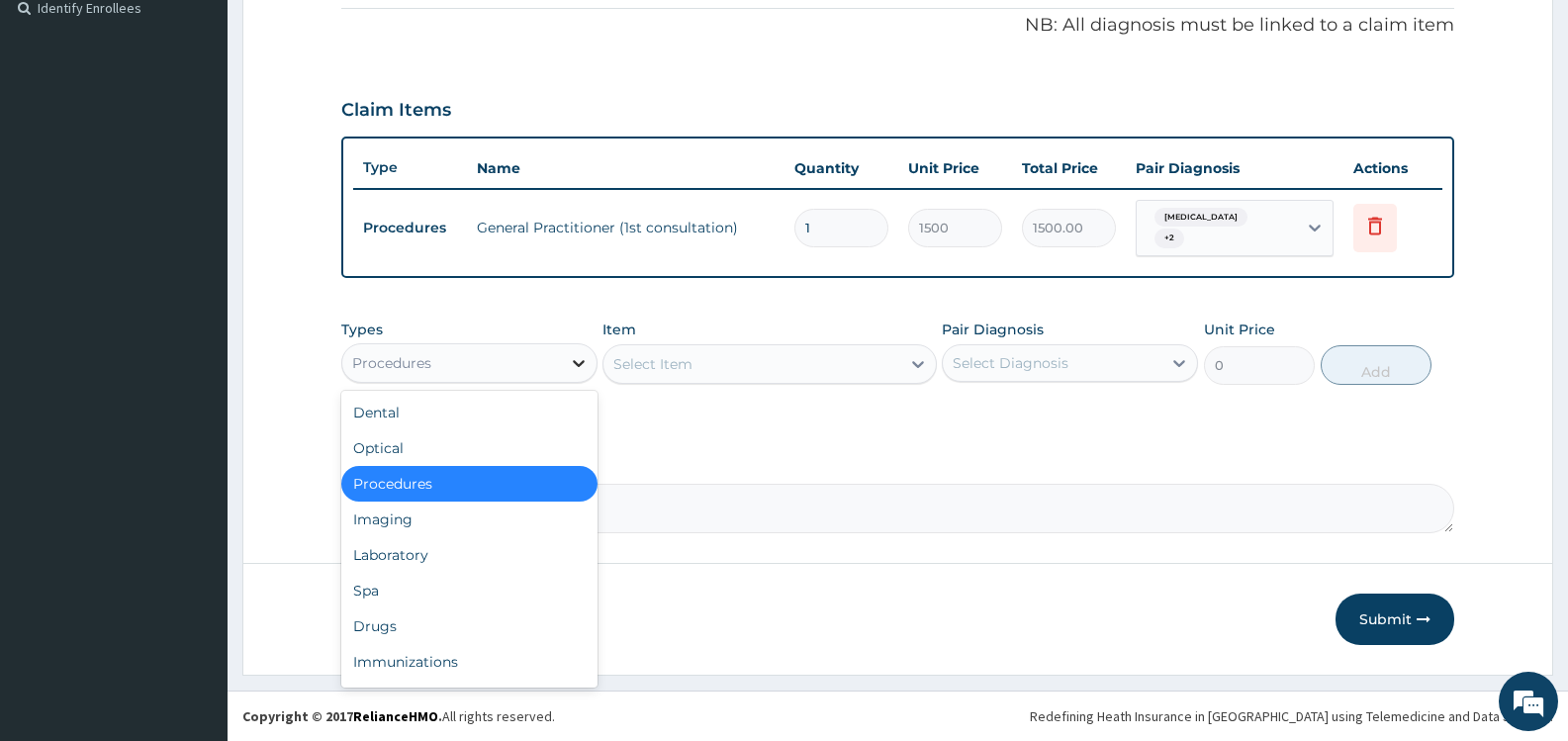
click at [573, 360] on icon at bounding box center [579, 363] width 20 height 20
click at [441, 559] on div "Laboratory" at bounding box center [469, 556] width 256 height 36
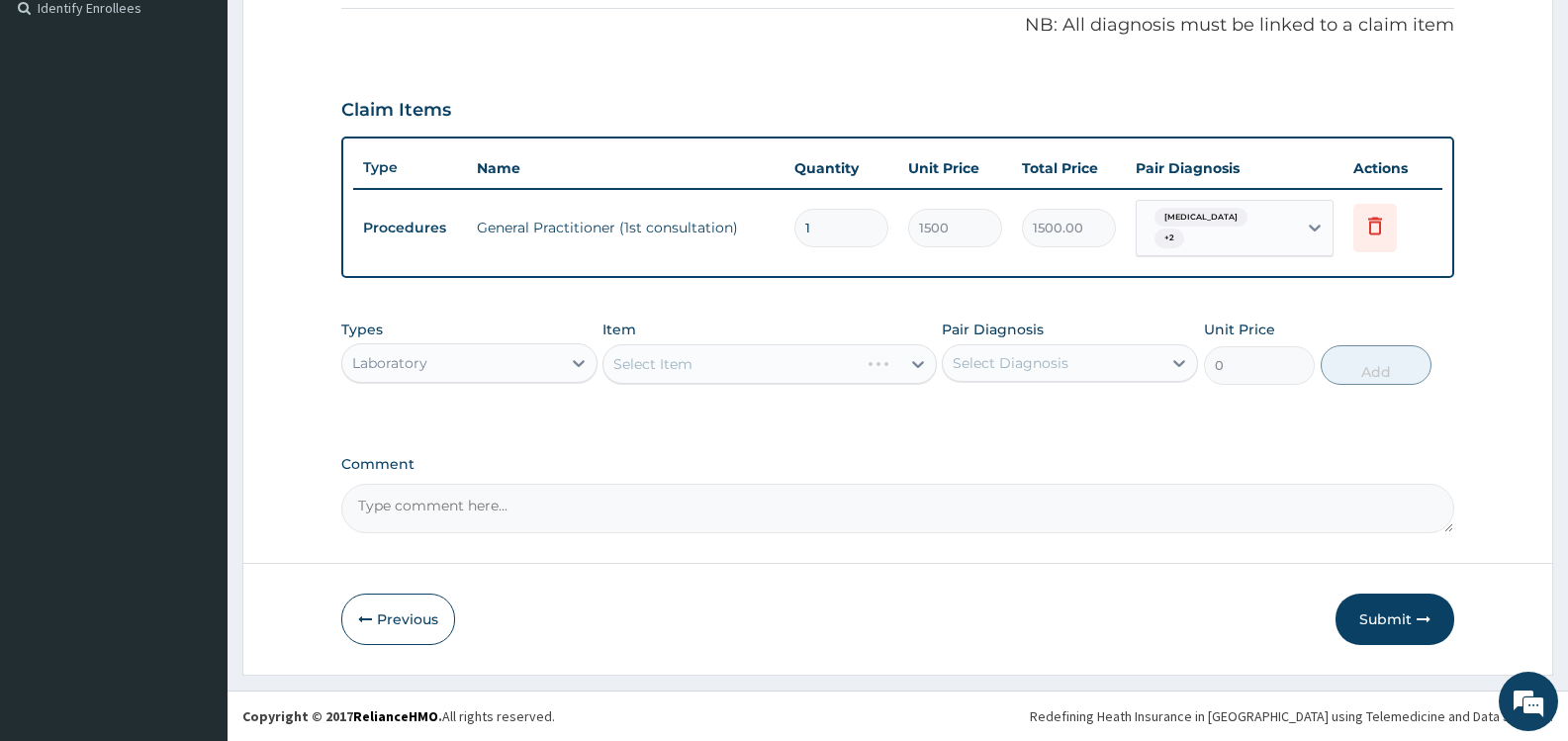
click at [1028, 354] on div "Select Diagnosis" at bounding box center [1010, 363] width 116 height 20
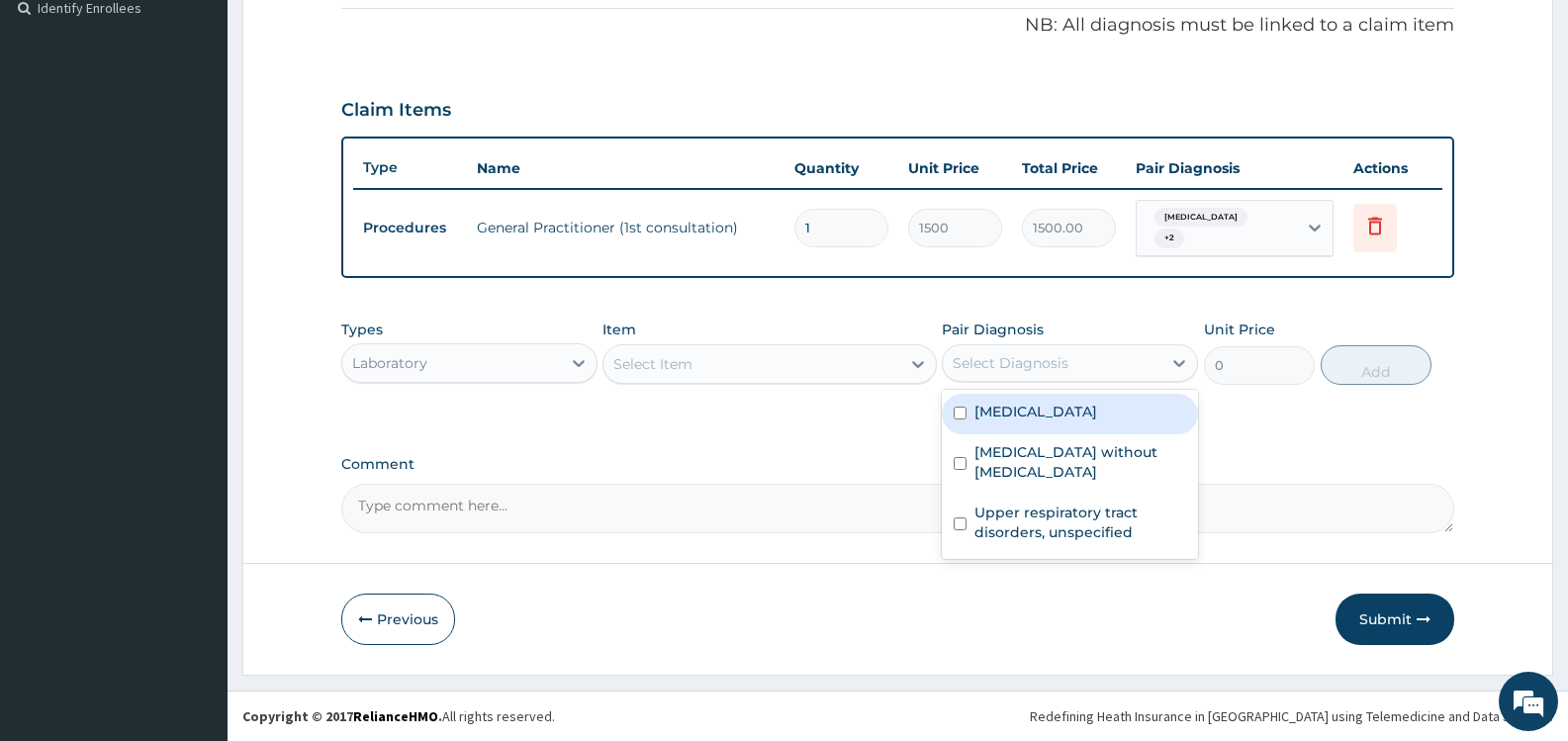
click at [1019, 413] on label "[MEDICAL_DATA]" at bounding box center [1035, 412] width 123 height 20
checkbox input "true"
click at [880, 365] on div "Select Item" at bounding box center [751, 364] width 296 height 32
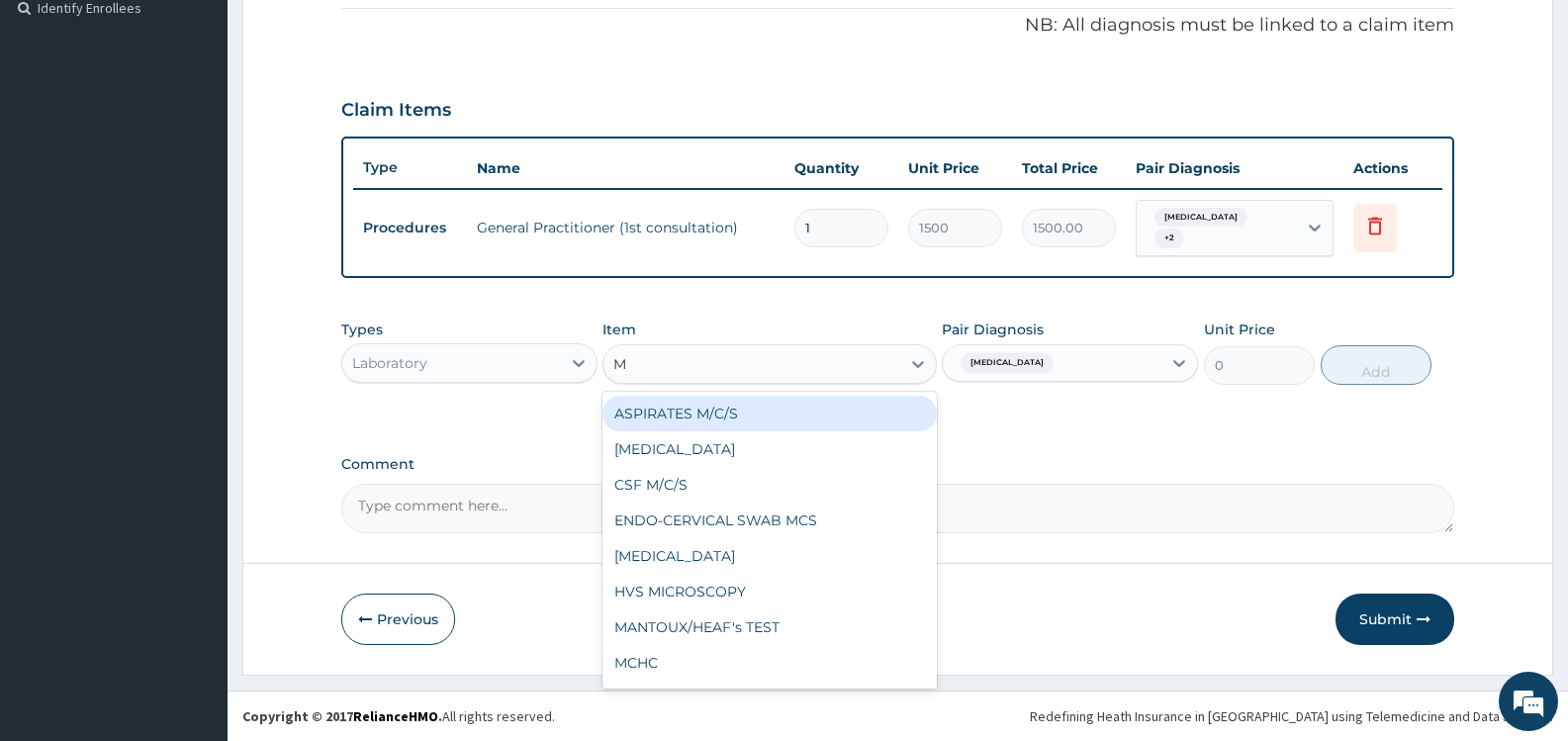
type input "MP"
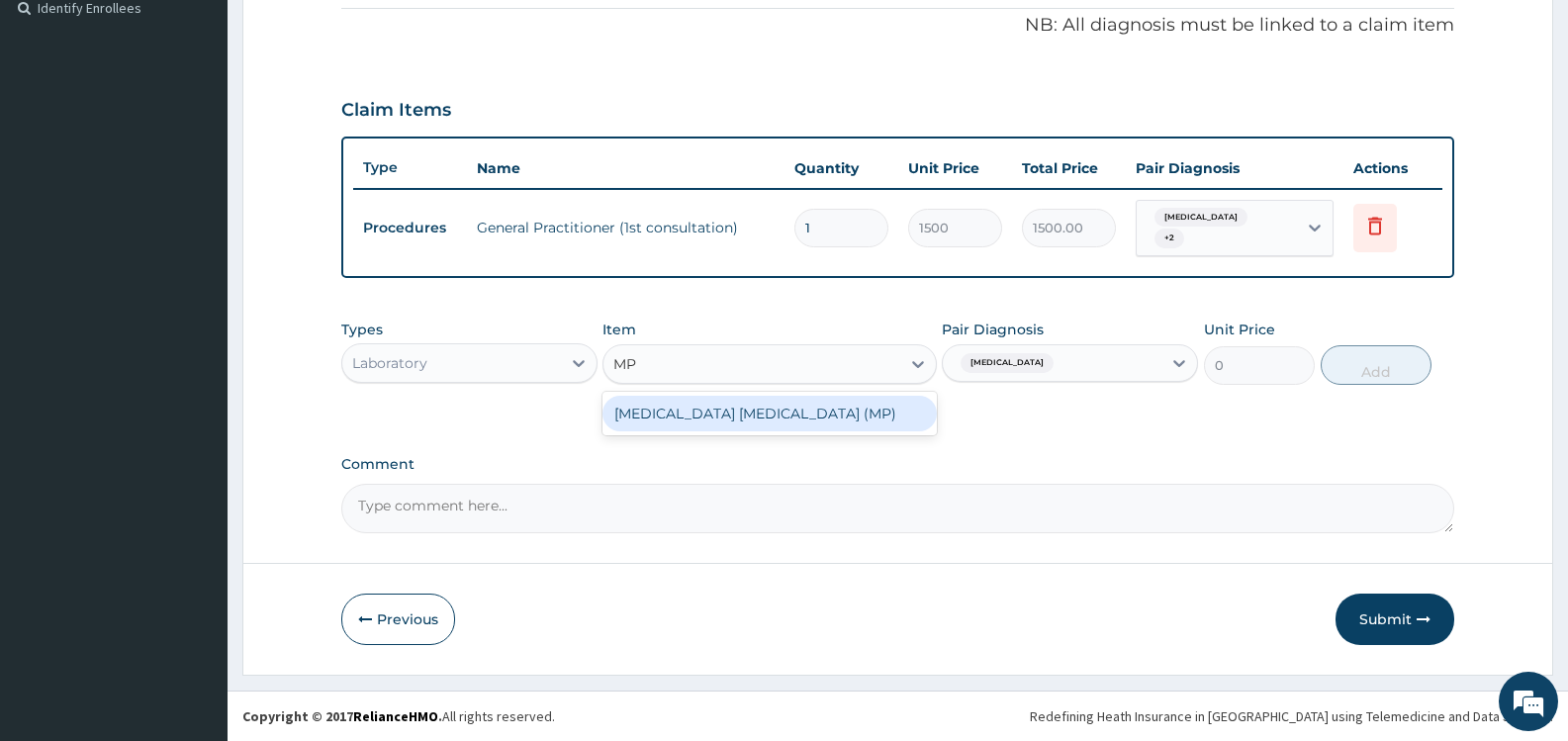
click at [835, 407] on div "[MEDICAL_DATA] [MEDICAL_DATA] (MP)" at bounding box center [769, 414] width 333 height 36
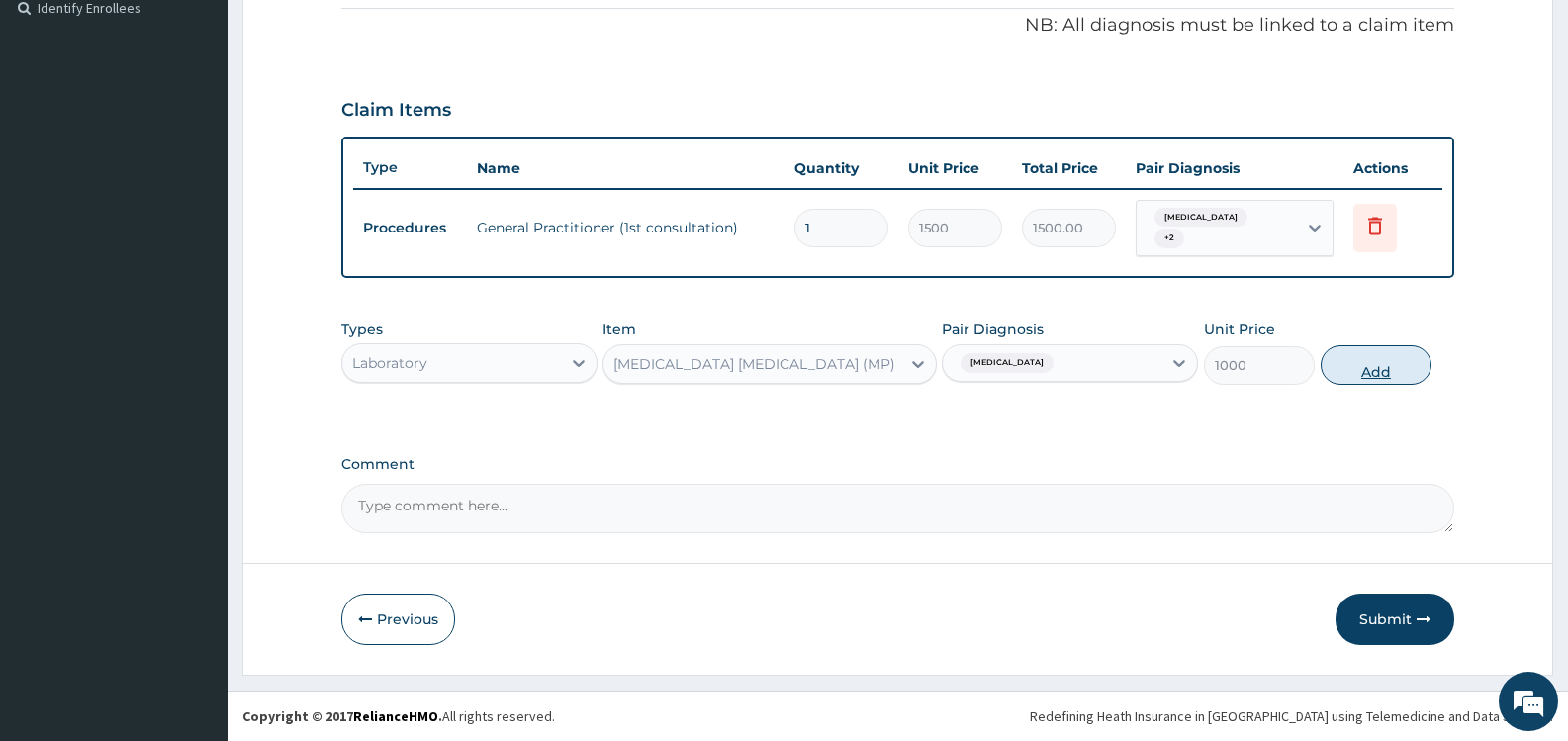
click at [1368, 363] on button "Add" at bounding box center [1375, 365] width 111 height 40
type input "0"
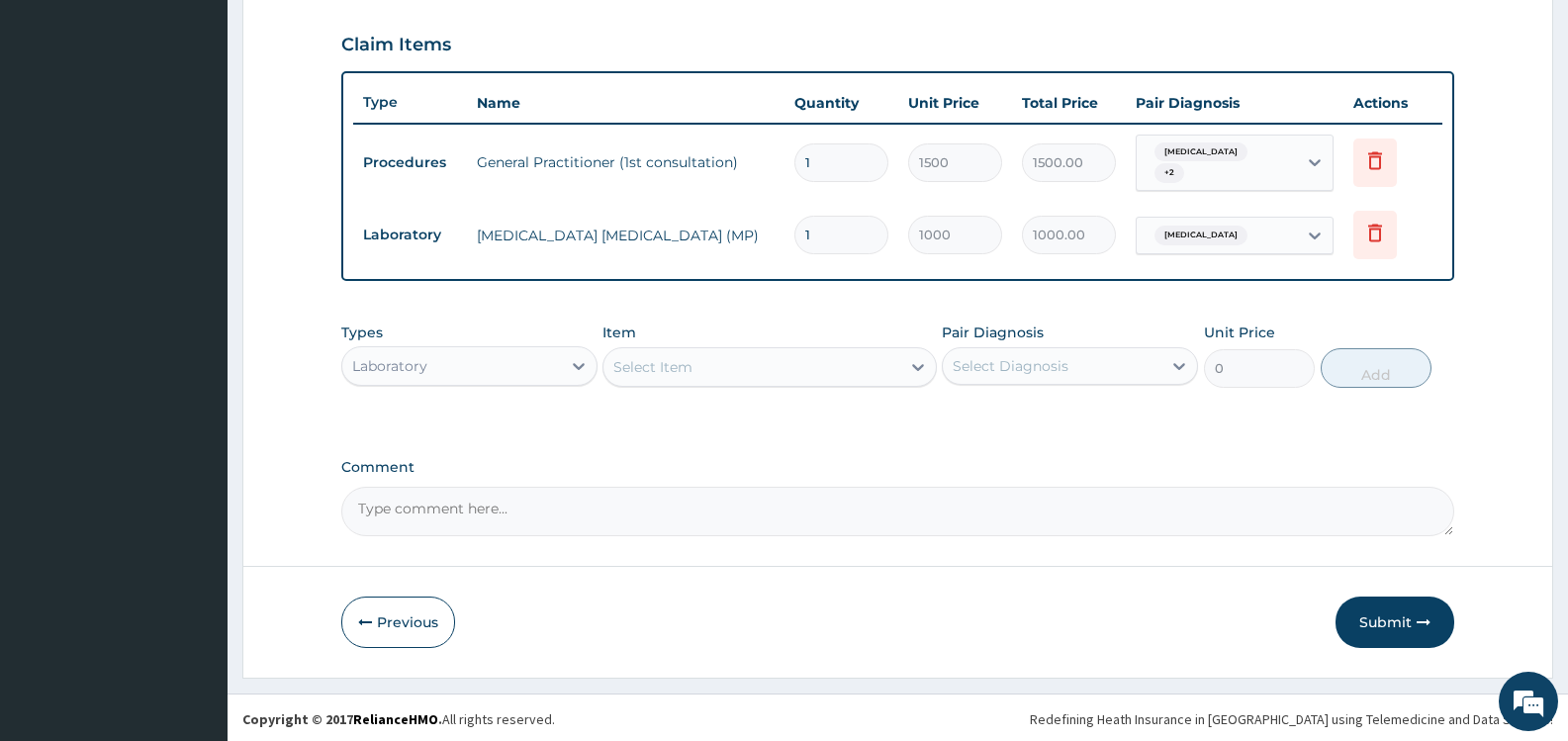
scroll to position [668, 0]
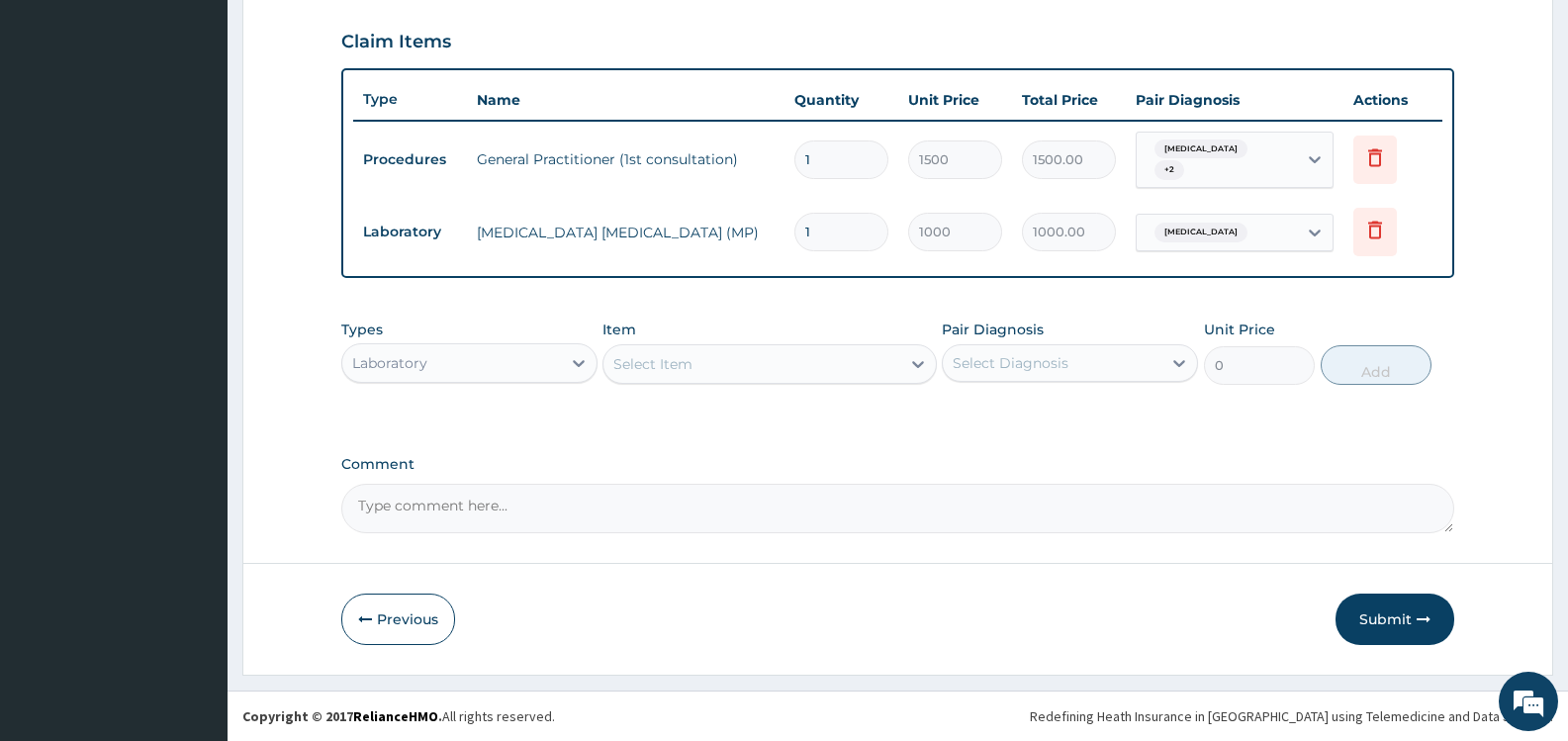
click at [855, 357] on div "Select Item" at bounding box center [751, 364] width 296 height 32
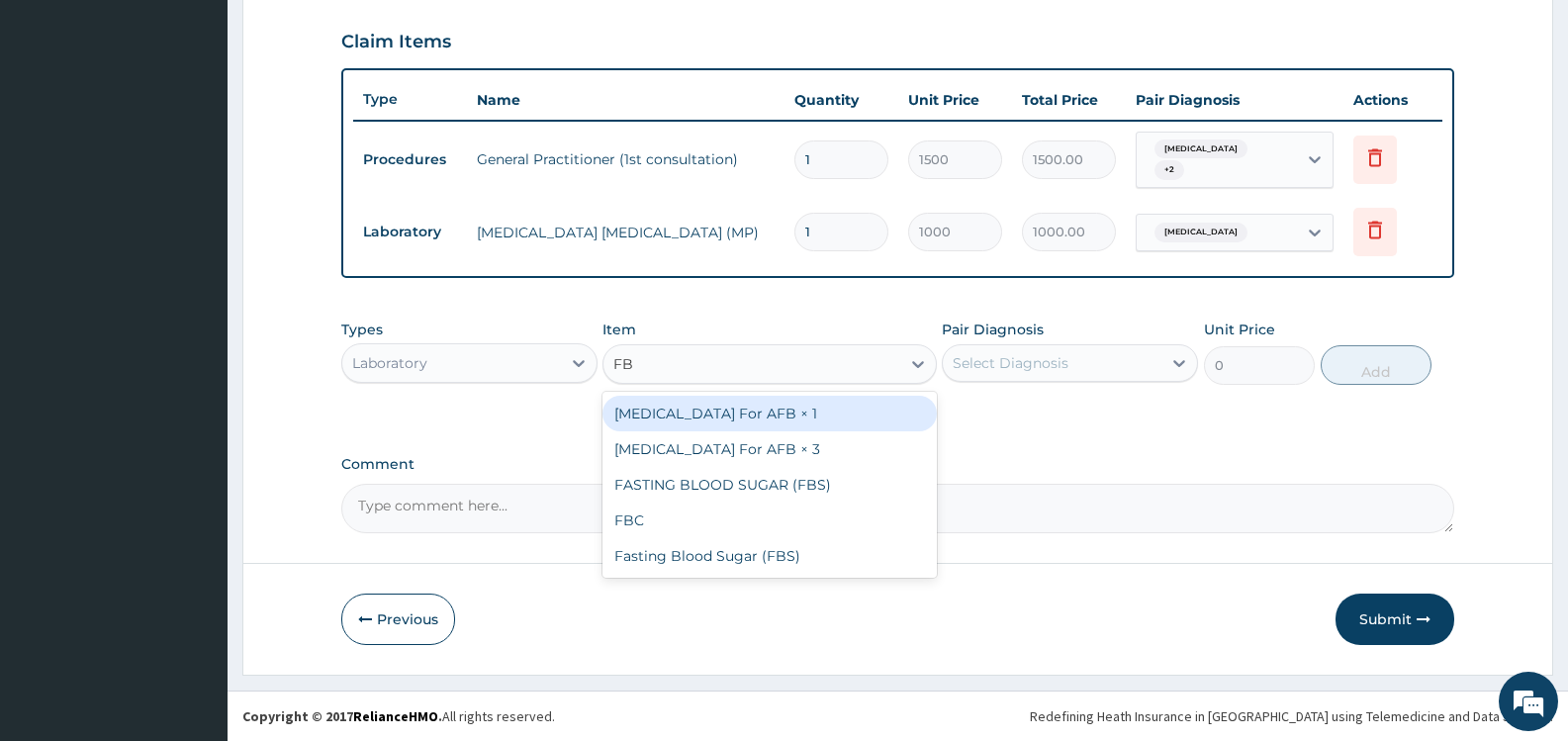
type input "FBC"
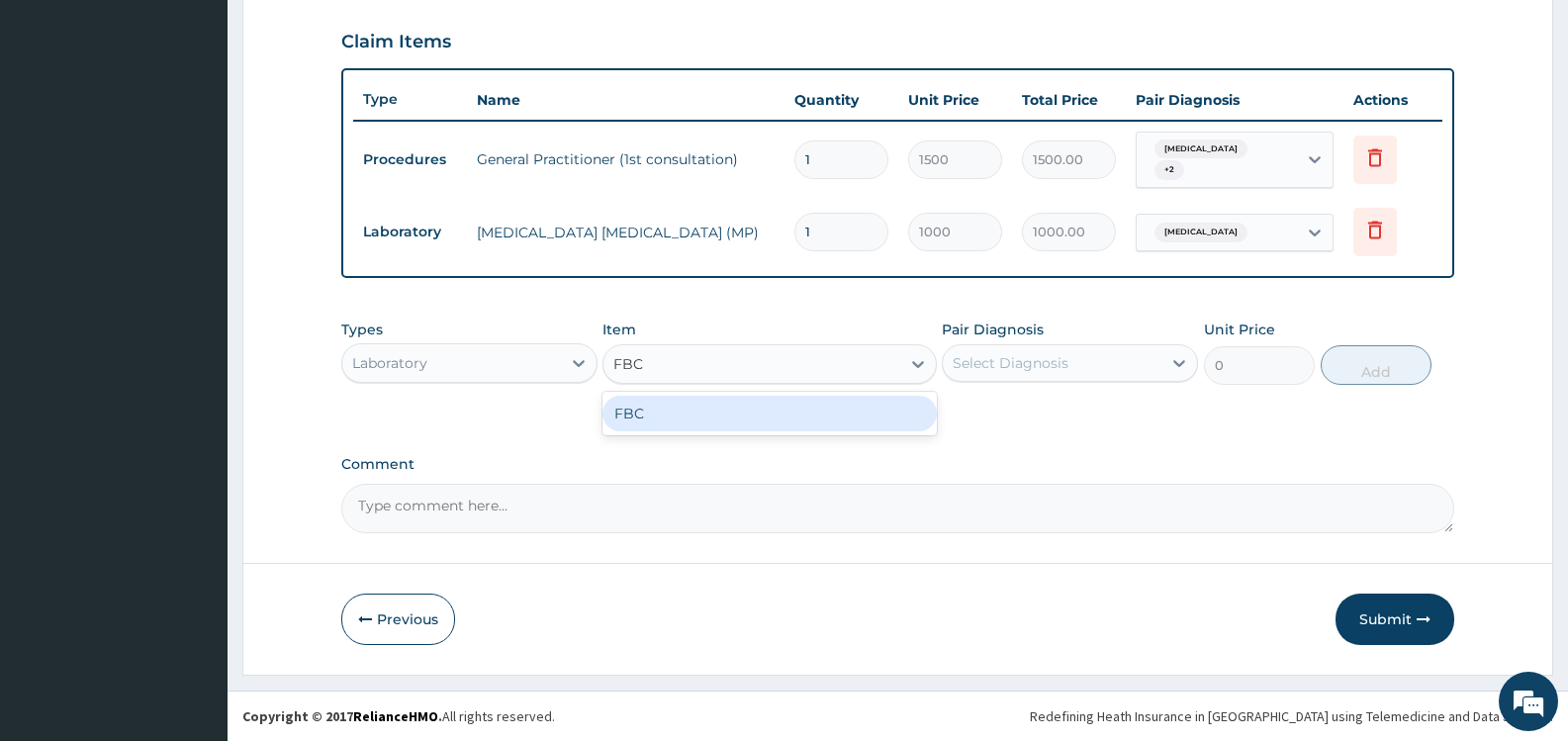
click at [836, 420] on div "FBC" at bounding box center [769, 414] width 333 height 36
type input "2000"
click at [1074, 355] on div "Select Diagnosis" at bounding box center [1051, 363] width 218 height 32
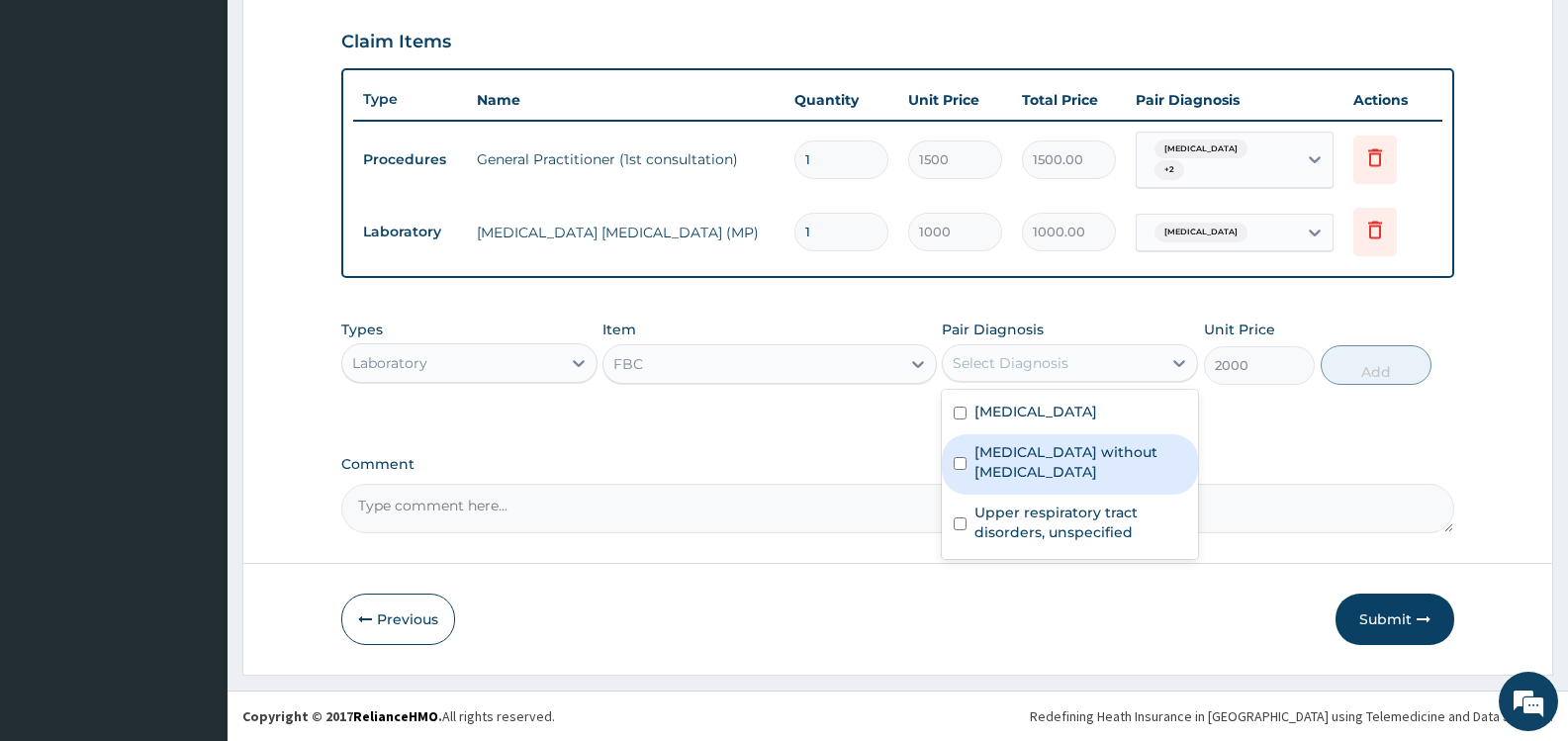
drag, startPoint x: 1050, startPoint y: 450, endPoint x: 1065, endPoint y: 434, distance: 21.9
click at [1050, 447] on label "[MEDICAL_DATA] without [MEDICAL_DATA]" at bounding box center [1080, 462] width 211 height 40
checkbox input "true"
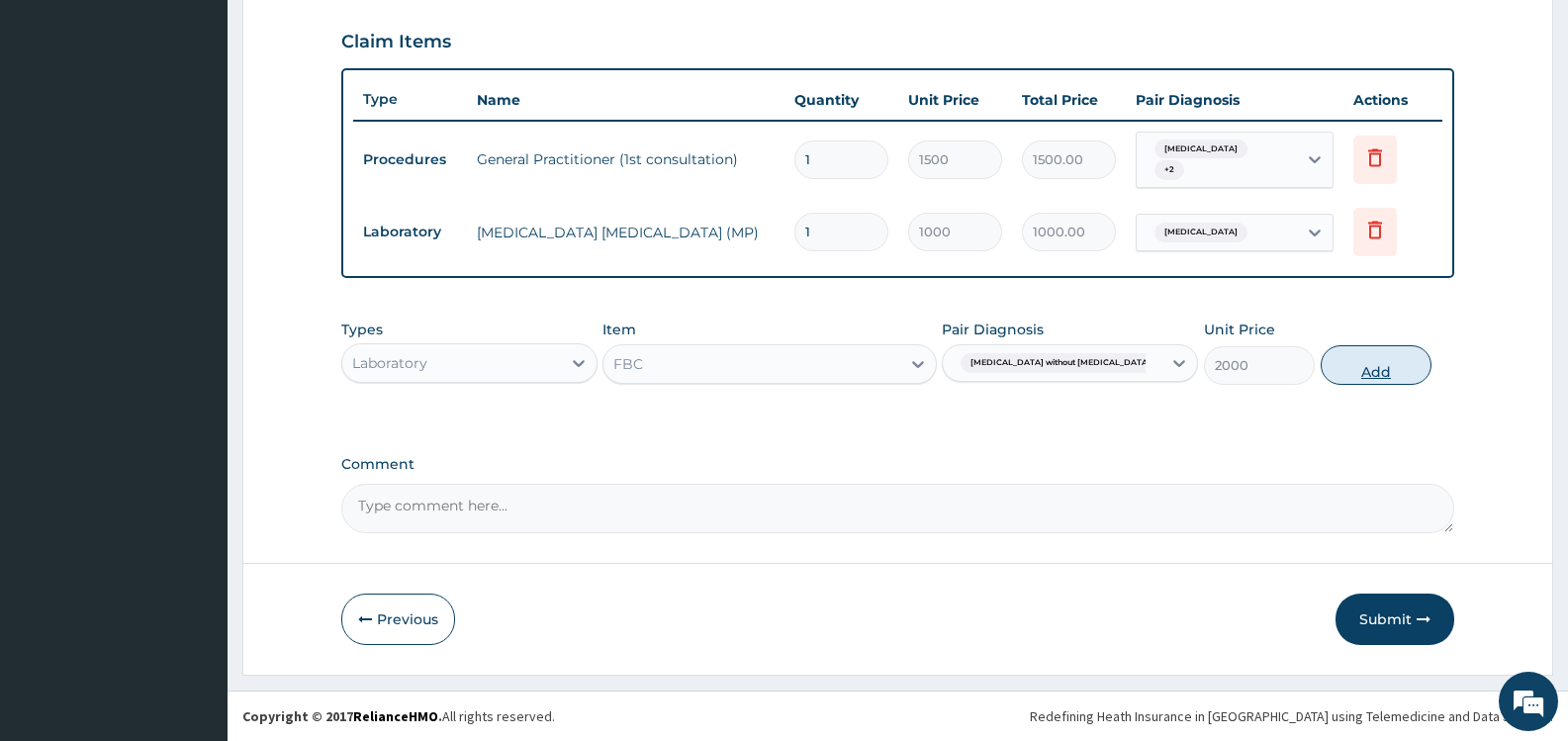
click at [1376, 367] on button "Add" at bounding box center [1375, 365] width 111 height 40
type input "0"
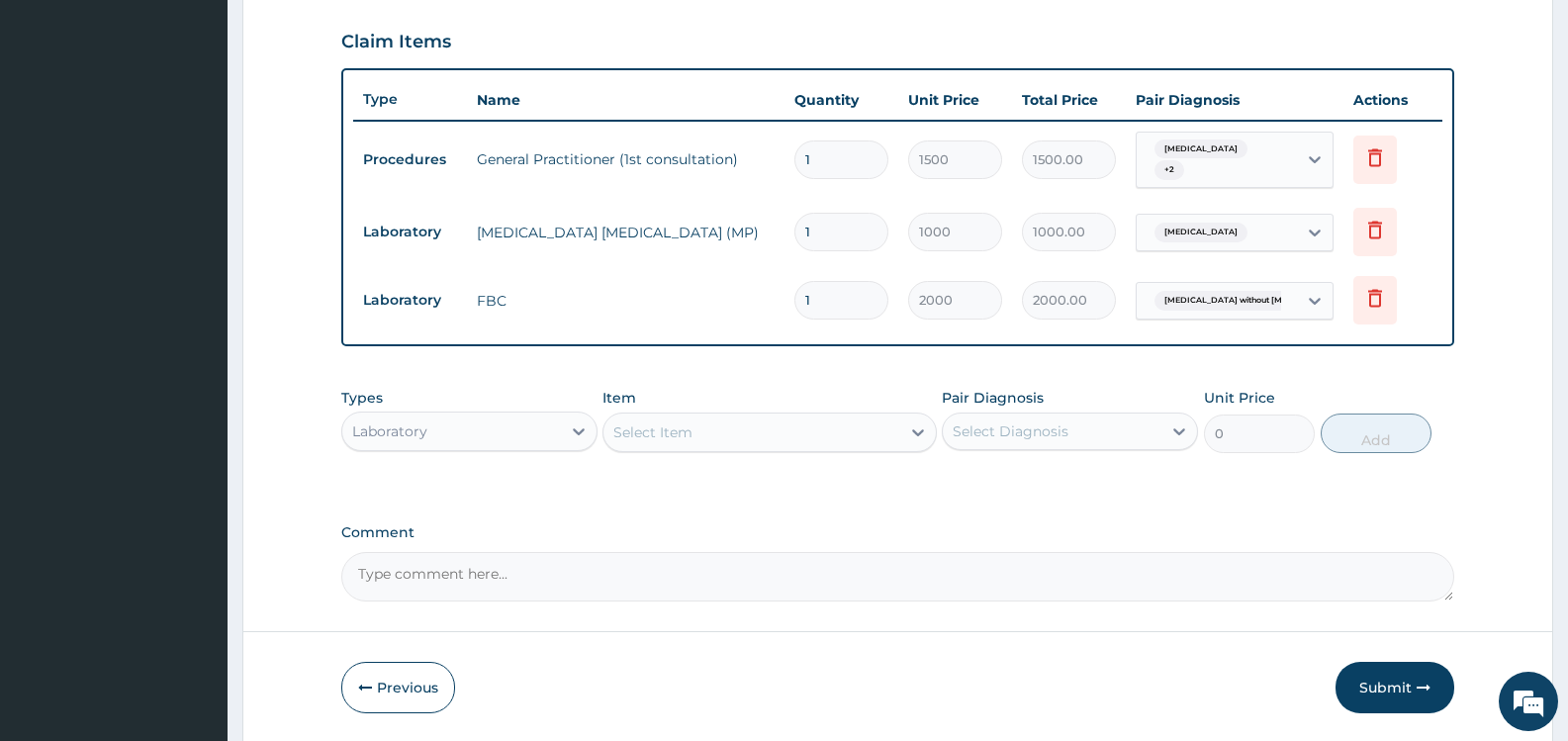
scroll to position [736, 0]
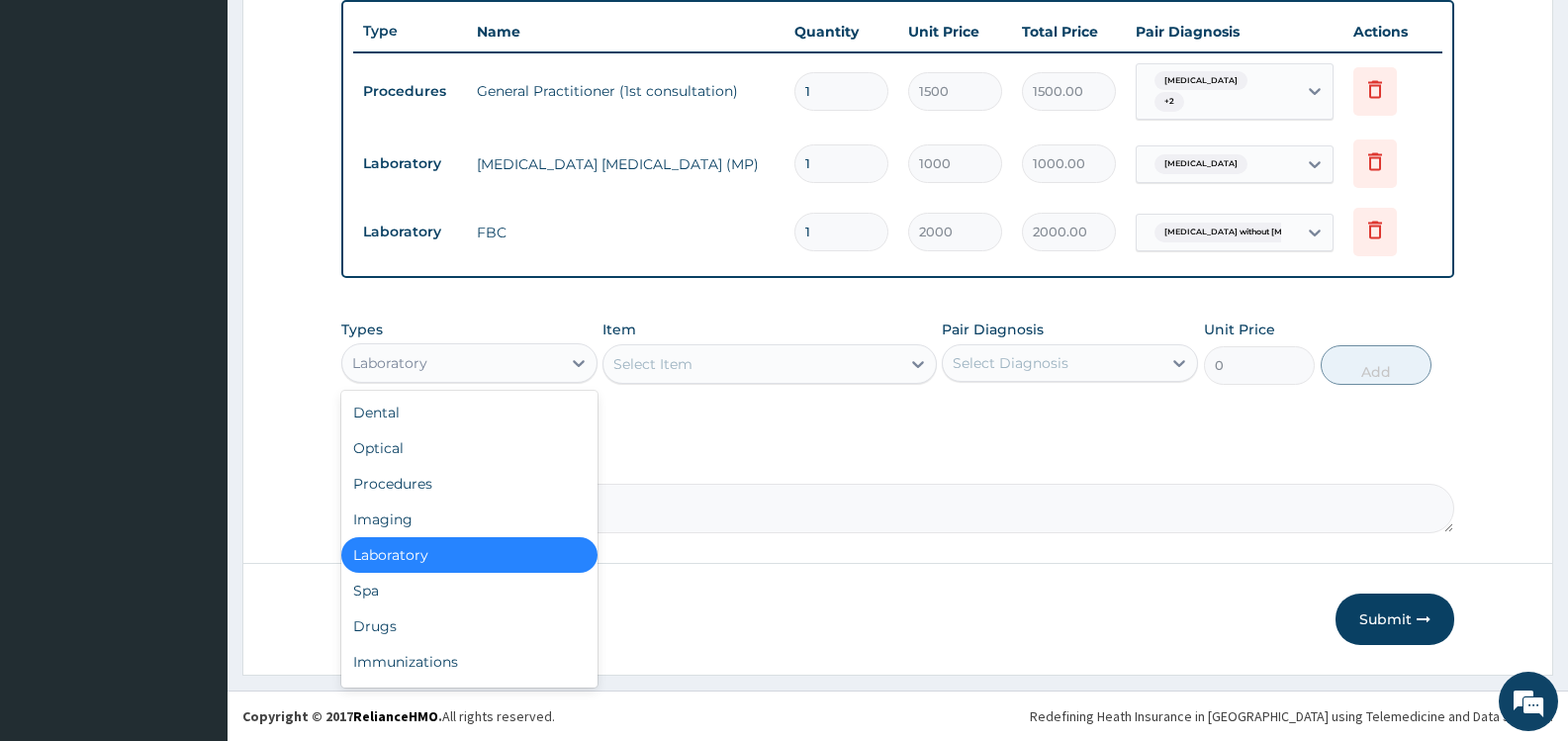
click at [498, 357] on div "Laboratory" at bounding box center [451, 363] width 218 height 32
click at [476, 628] on div "Drugs" at bounding box center [469, 626] width 256 height 36
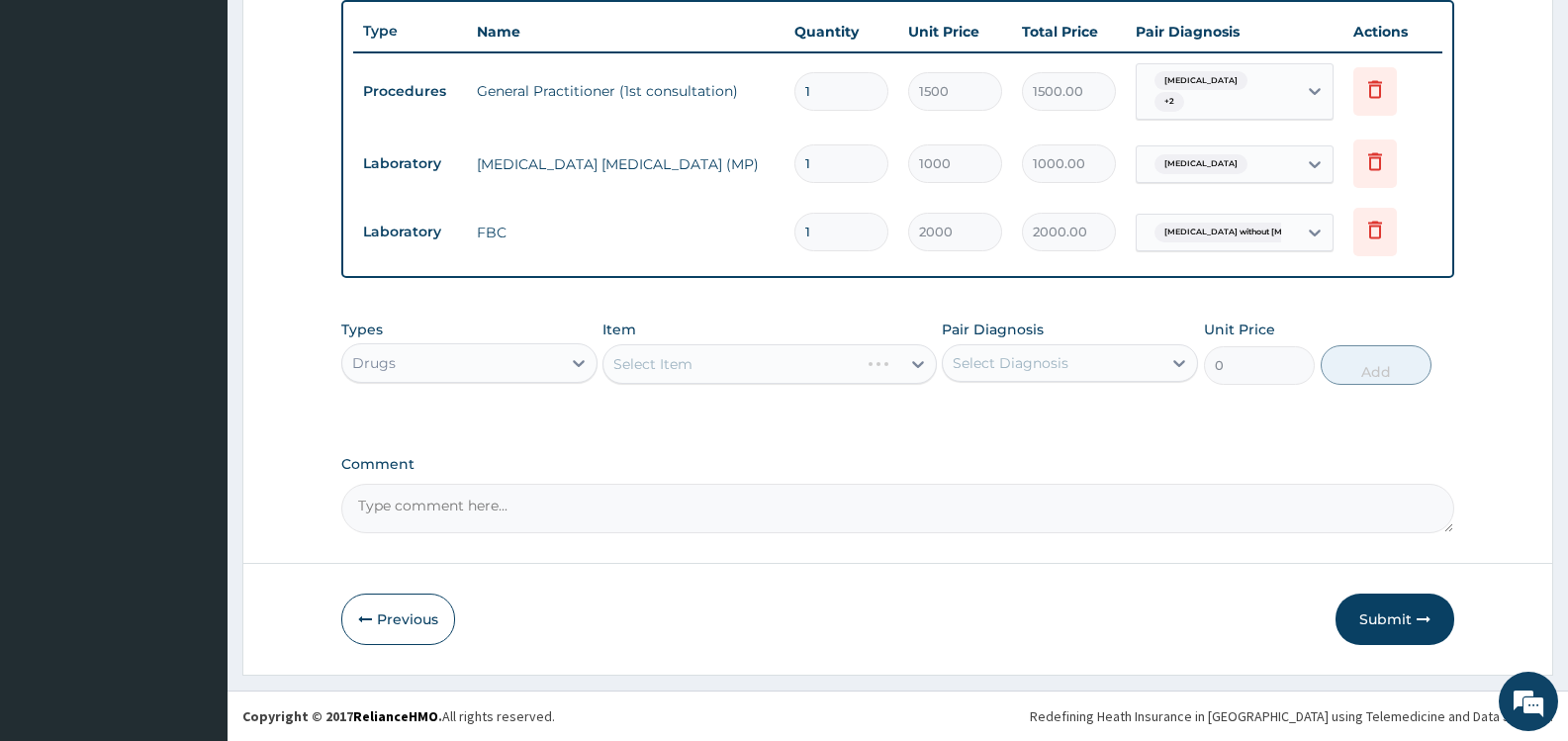
click at [1103, 359] on div "Select Diagnosis" at bounding box center [1051, 363] width 218 height 32
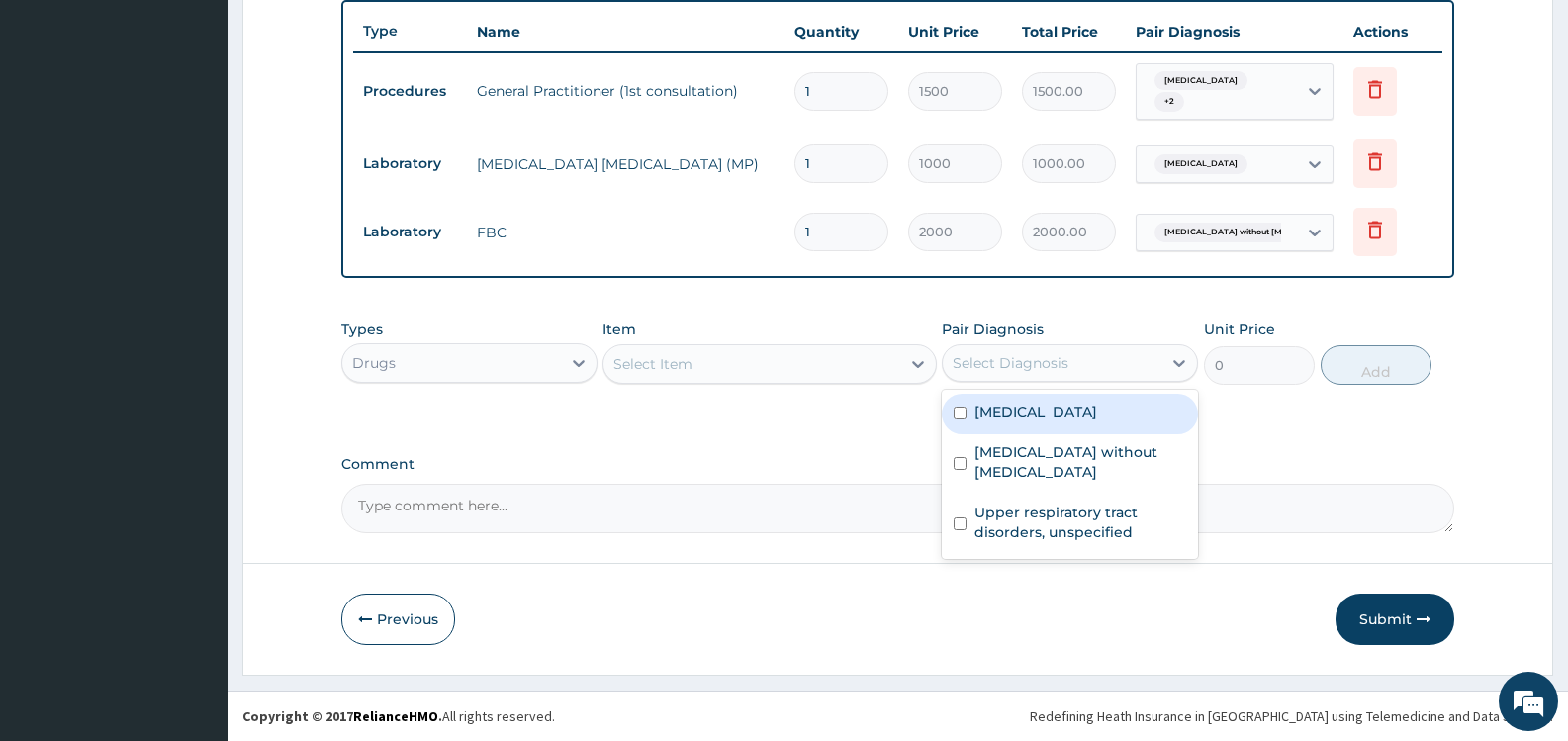
click at [1027, 420] on label "[MEDICAL_DATA]" at bounding box center [1035, 412] width 123 height 20
checkbox input "true"
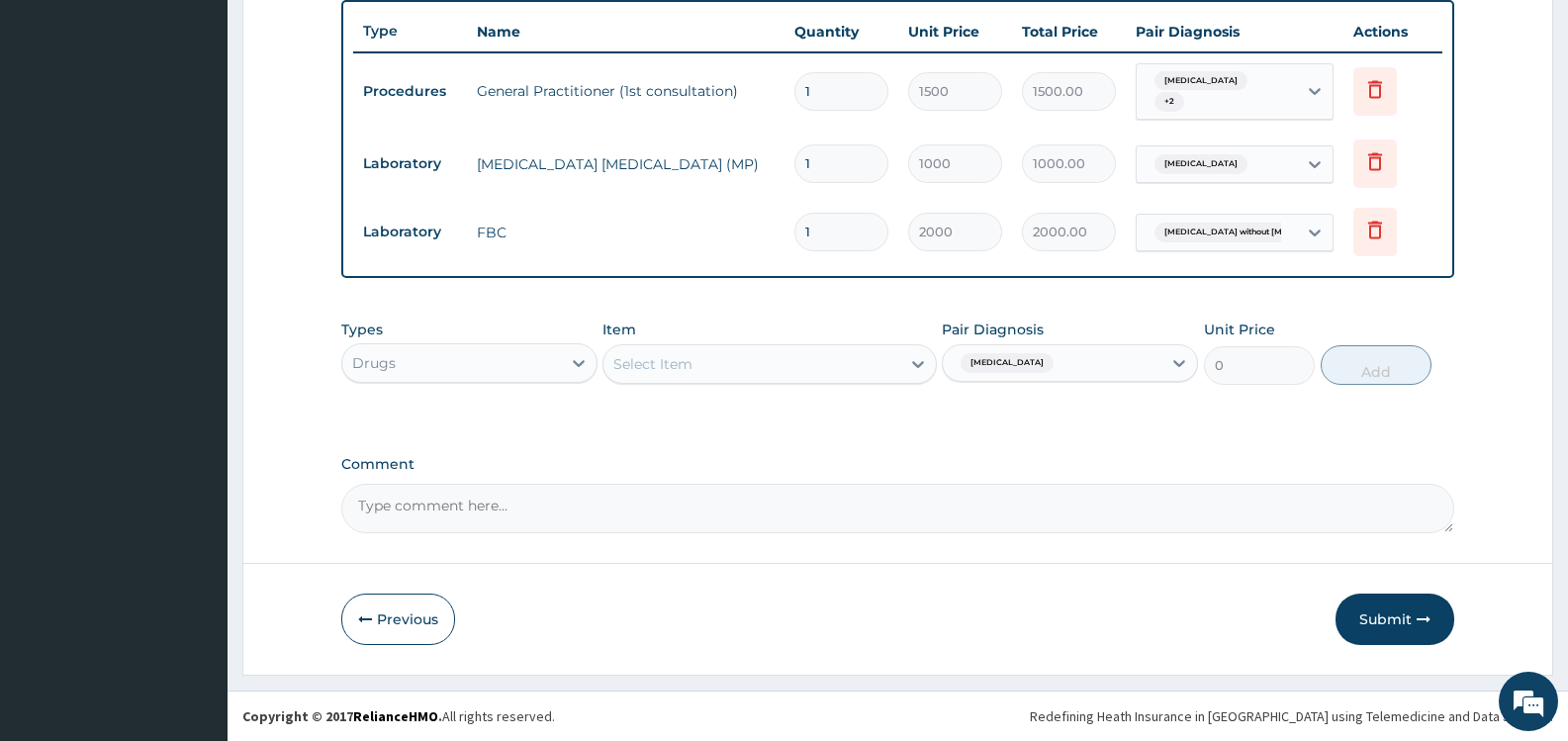
drag, startPoint x: 792, startPoint y: 430, endPoint x: 782, endPoint y: 425, distance: 11.2
click at [828, 369] on div "Select Item" at bounding box center [751, 364] width 296 height 32
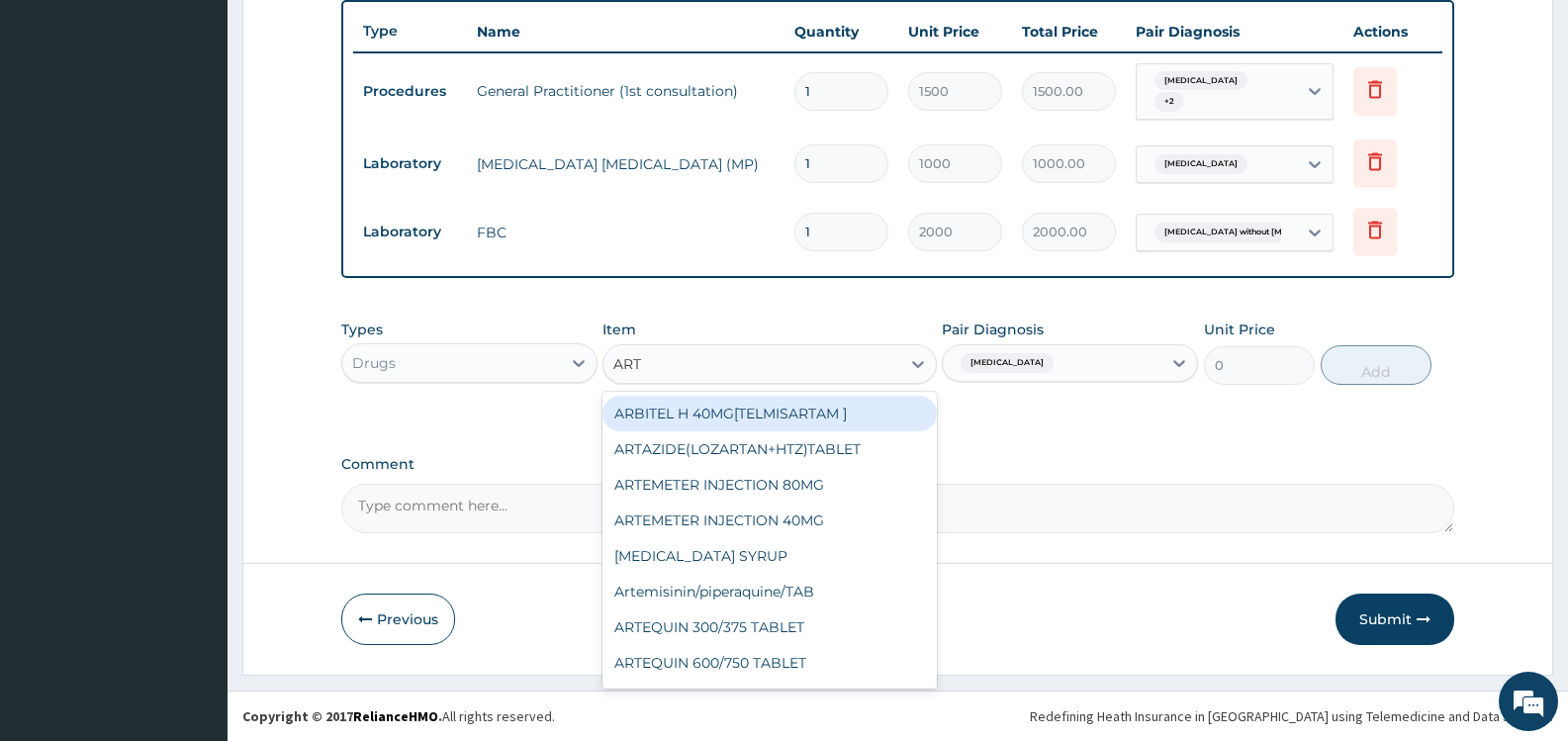
type input "ARTE"
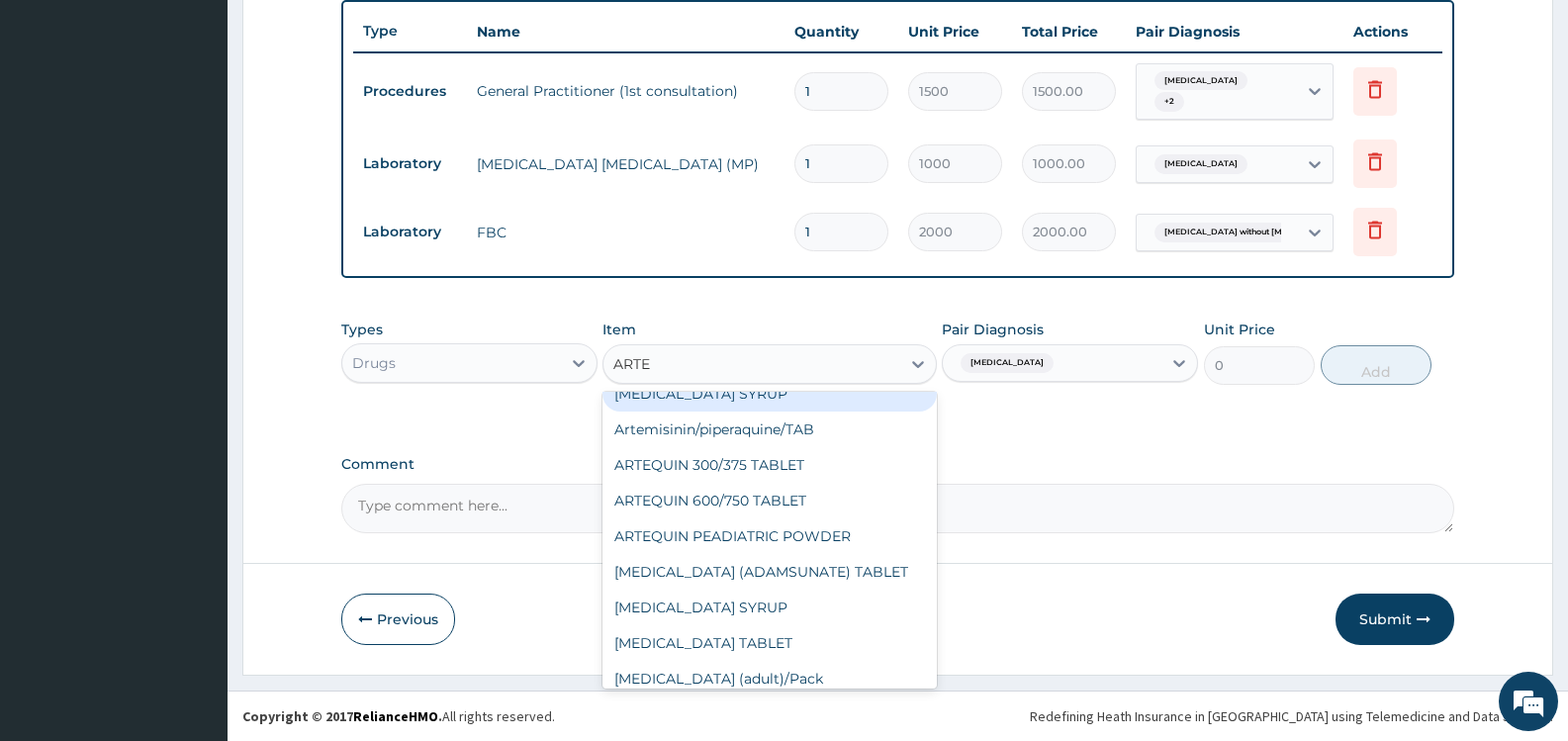
scroll to position [0, 0]
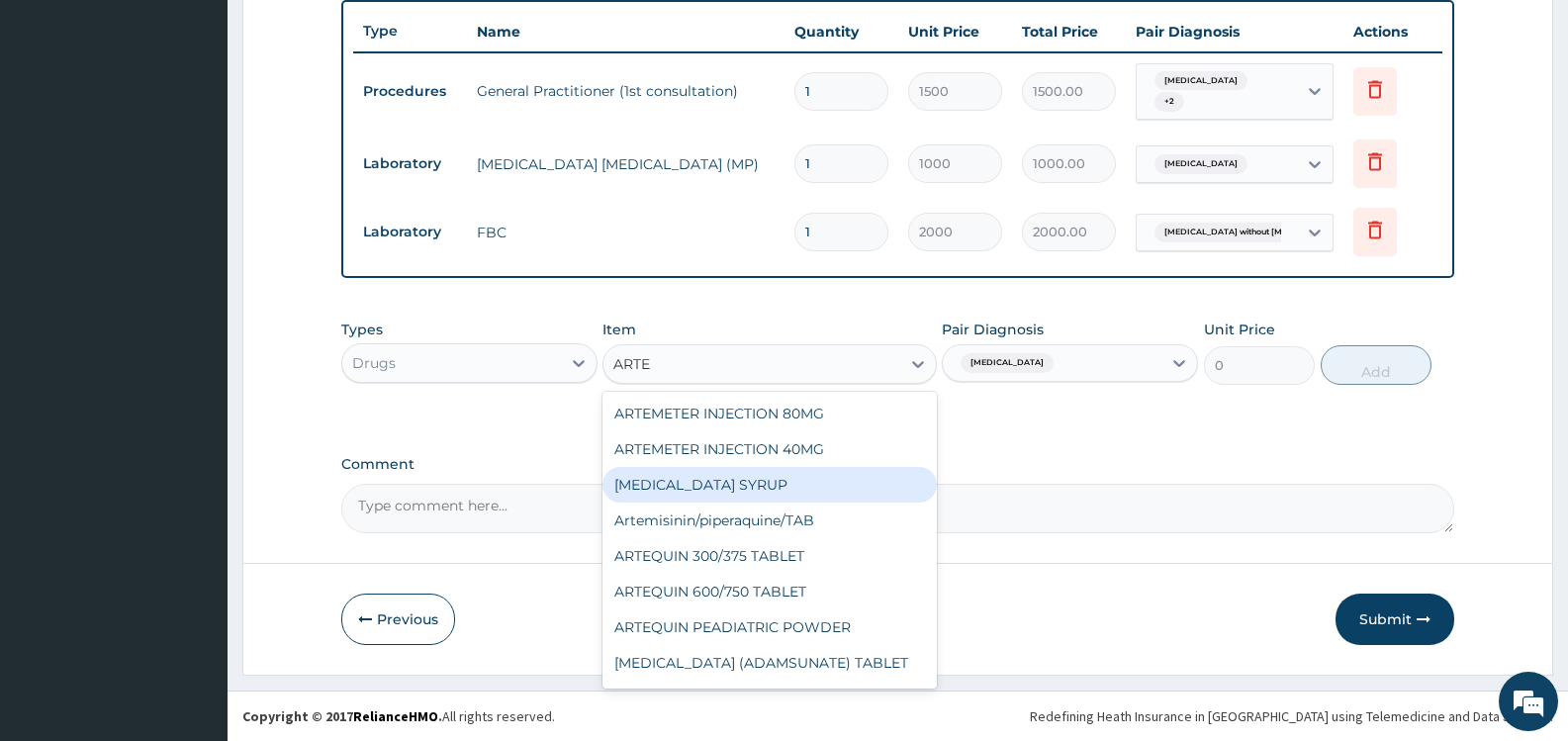
click at [789, 485] on div "[MEDICAL_DATA] SYRUP" at bounding box center [769, 485] width 333 height 36
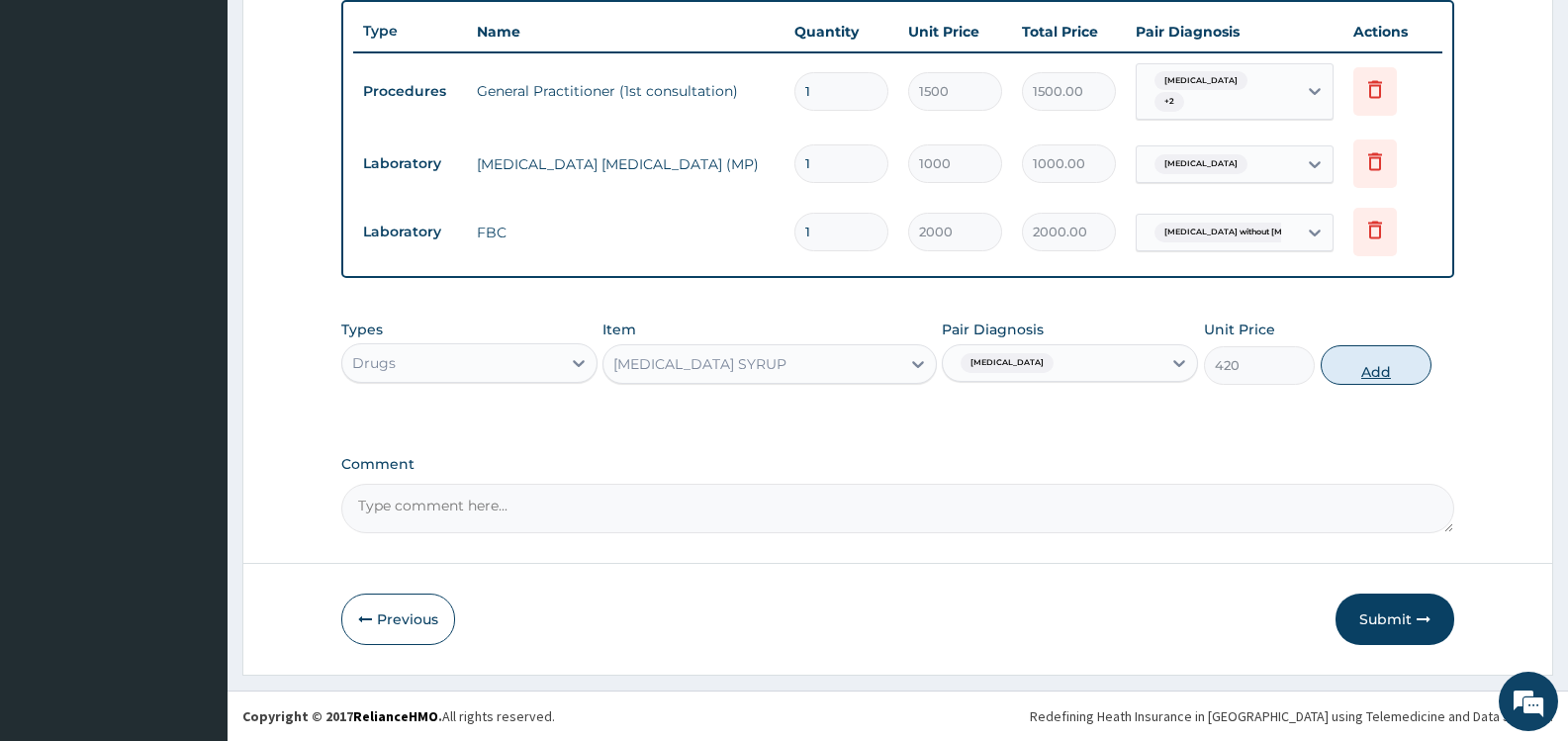
click at [1389, 369] on button "Add" at bounding box center [1375, 365] width 111 height 40
type input "0"
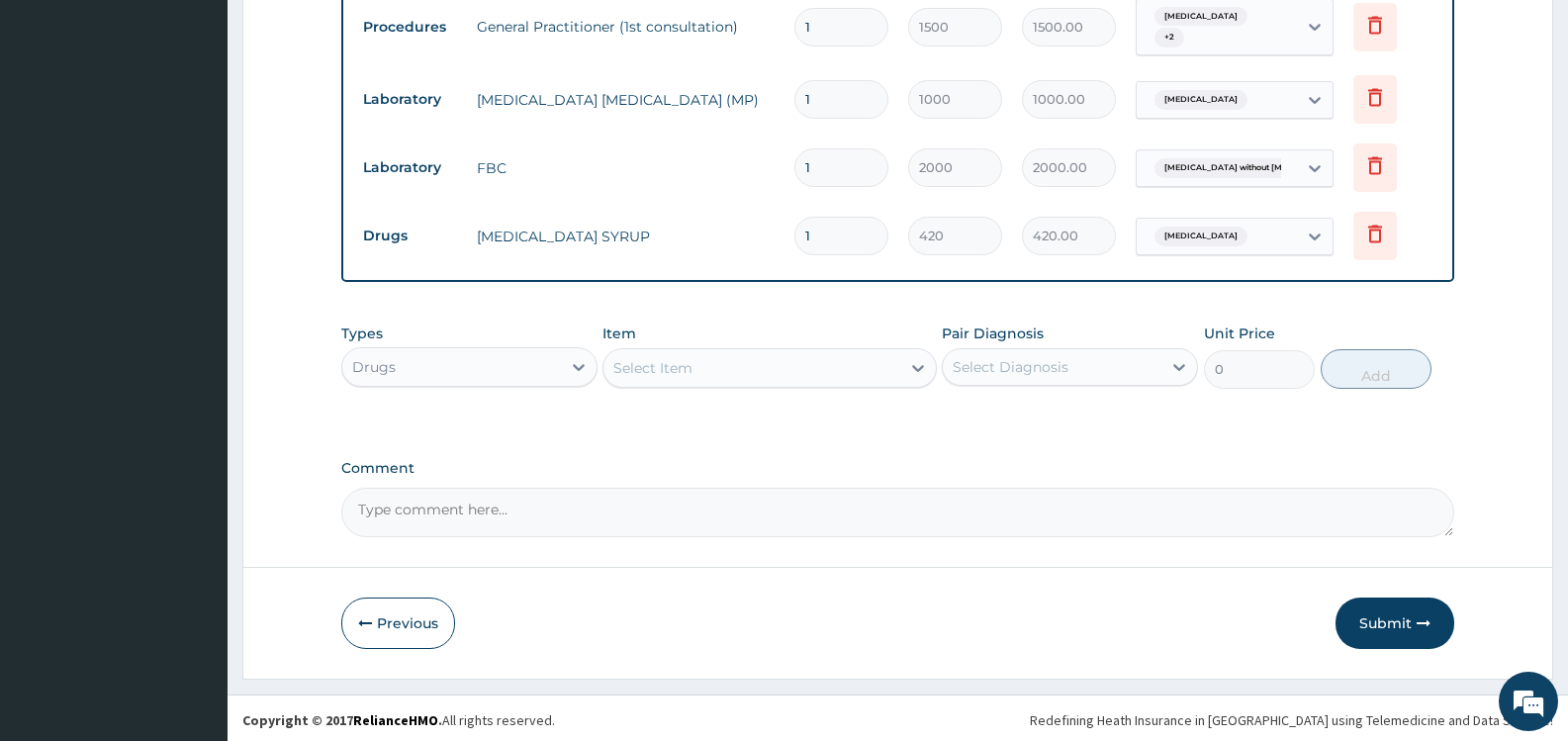
scroll to position [805, 0]
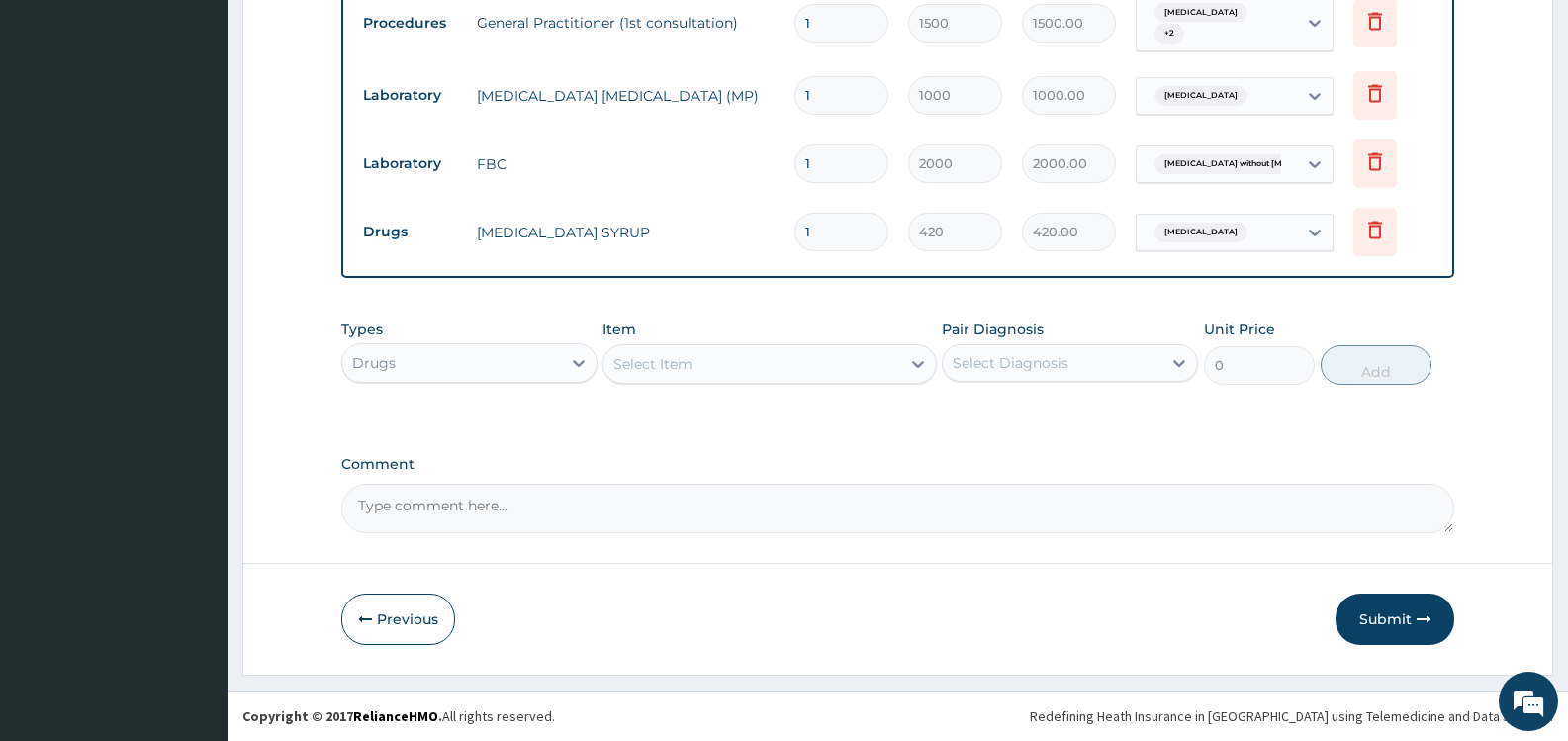
click at [787, 365] on div "Select Item" at bounding box center [751, 364] width 296 height 32
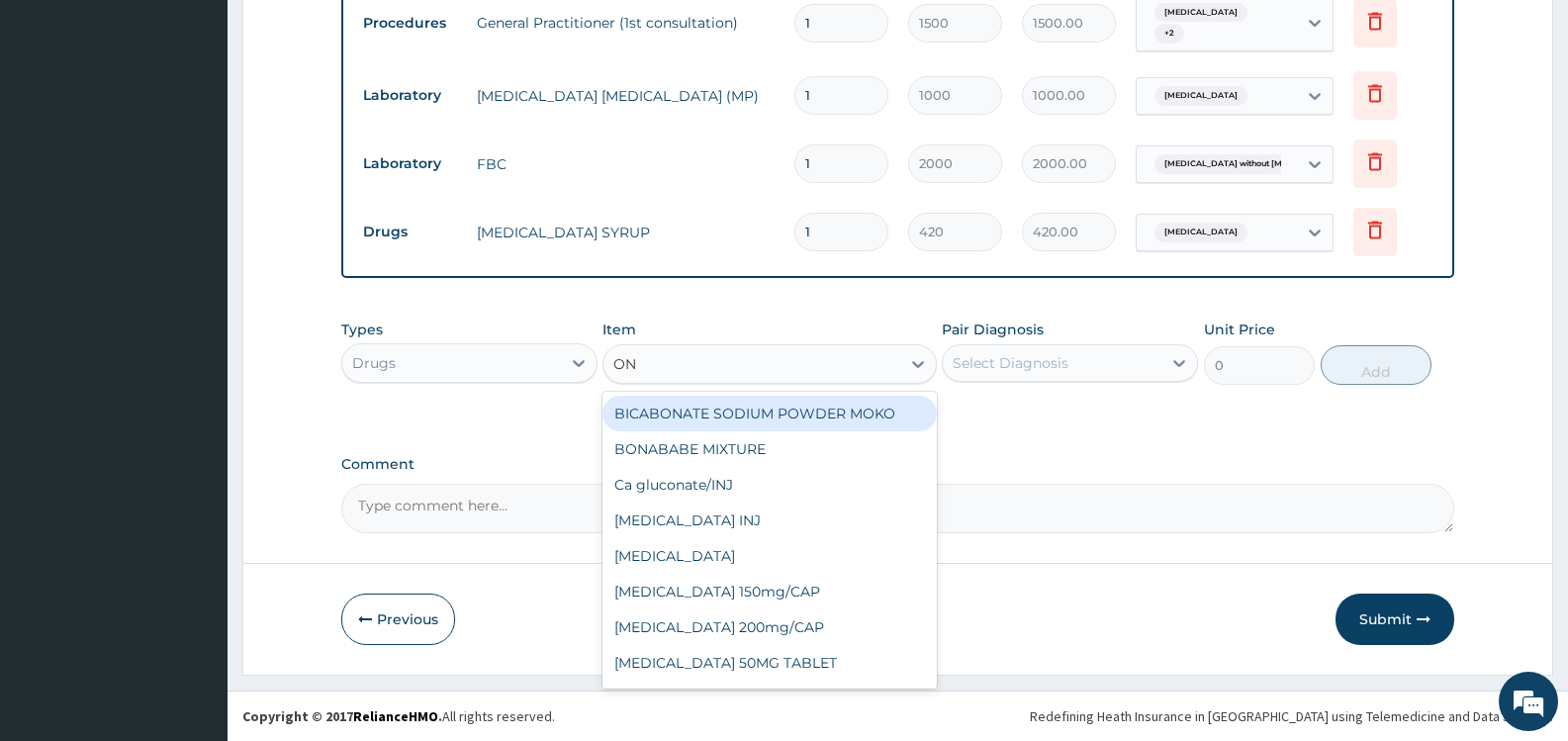
type input "O"
type input "[PERSON_NAME]"
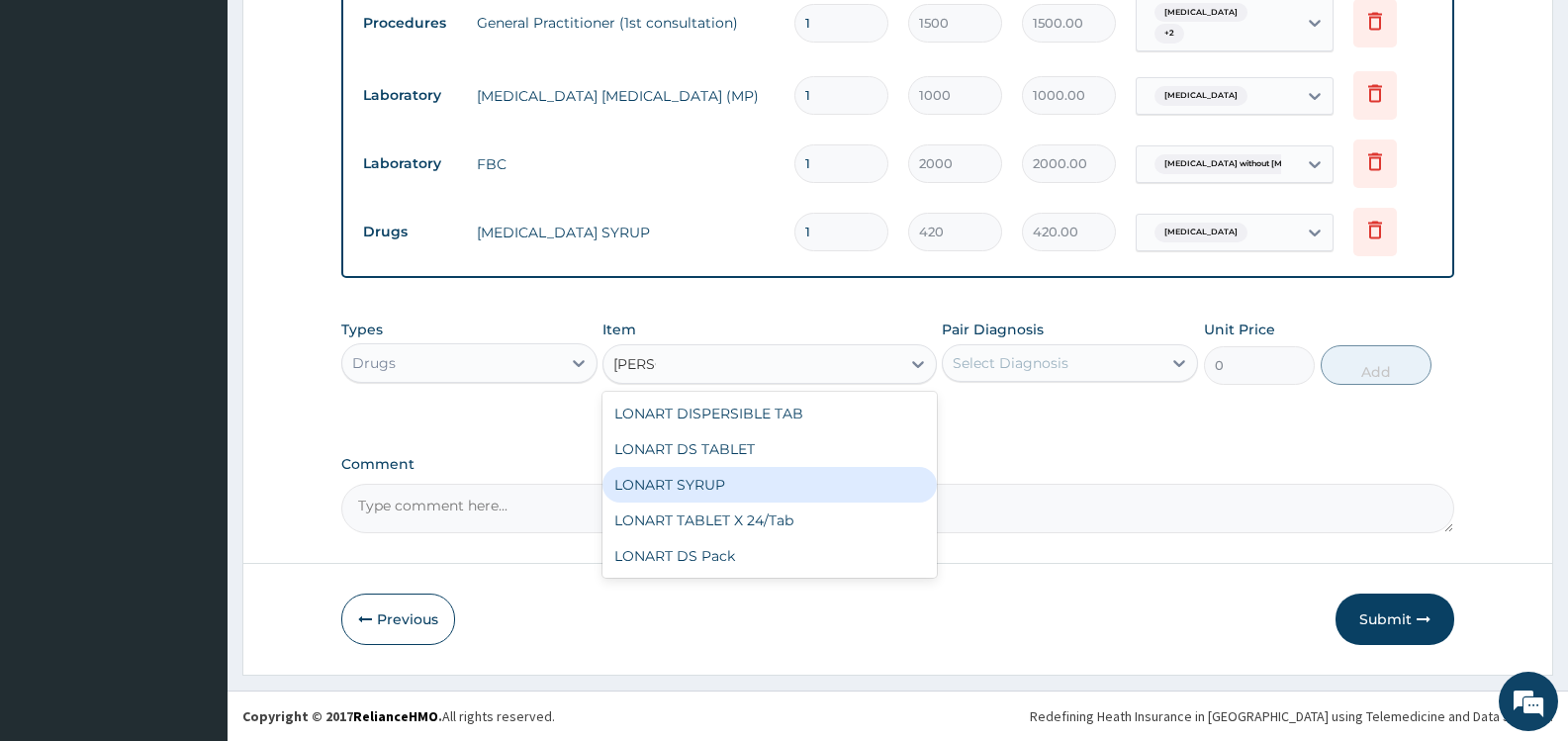
click at [782, 472] on div "LONART SYRUP" at bounding box center [769, 485] width 333 height 36
type input "525"
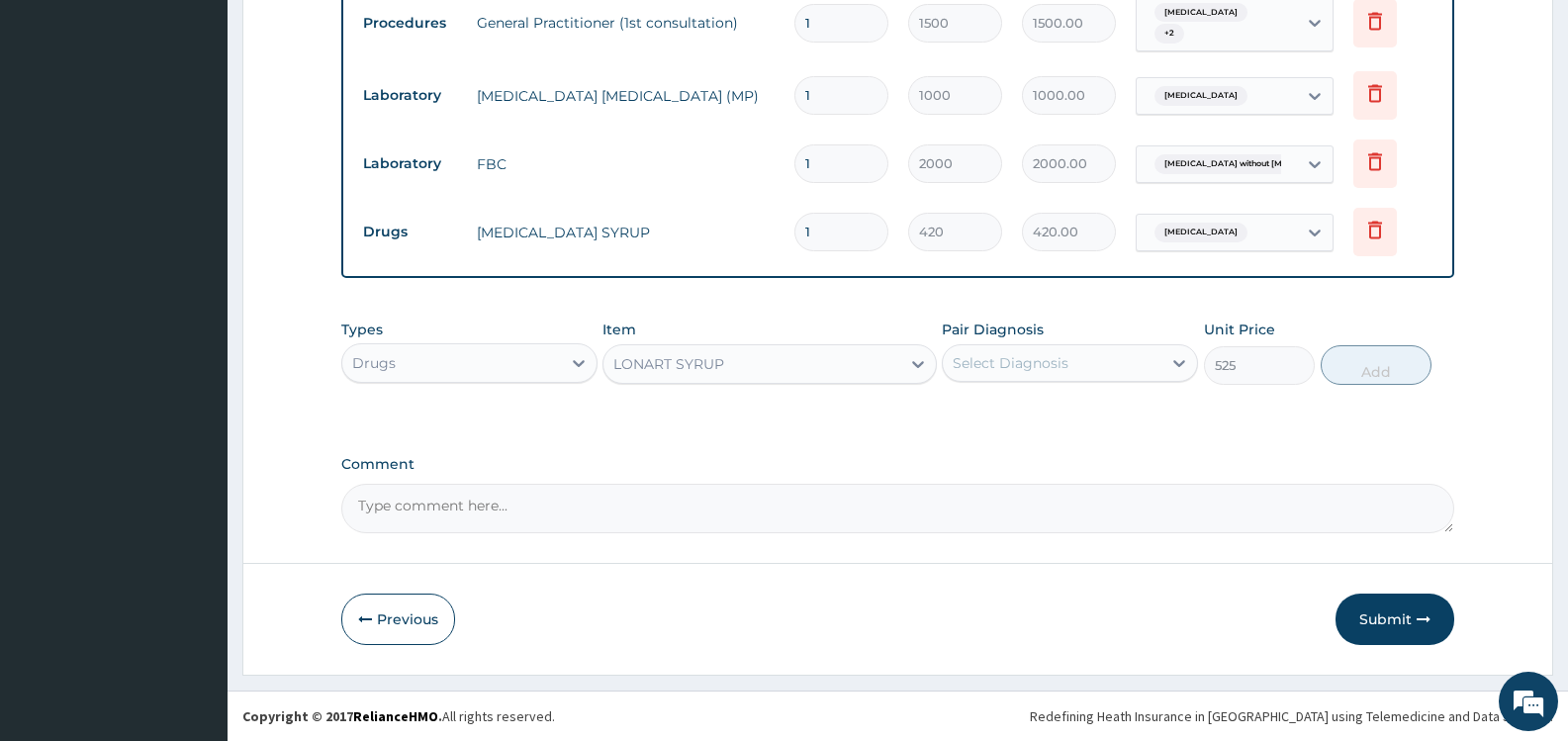
click at [1065, 358] on div "Select Diagnosis" at bounding box center [1010, 363] width 116 height 20
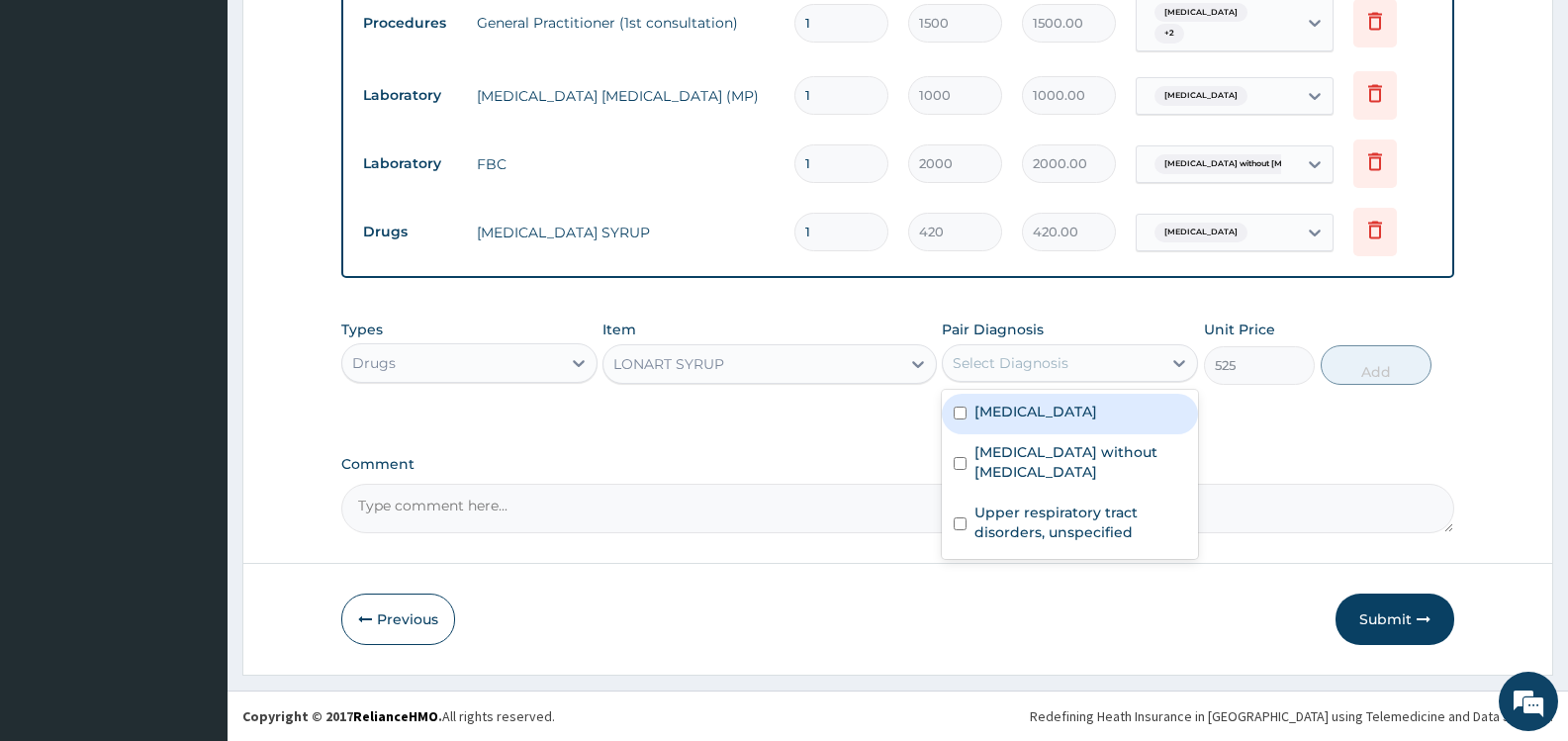
click at [1021, 422] on div "[MEDICAL_DATA]" at bounding box center [1069, 414] width 256 height 41
checkbox input "true"
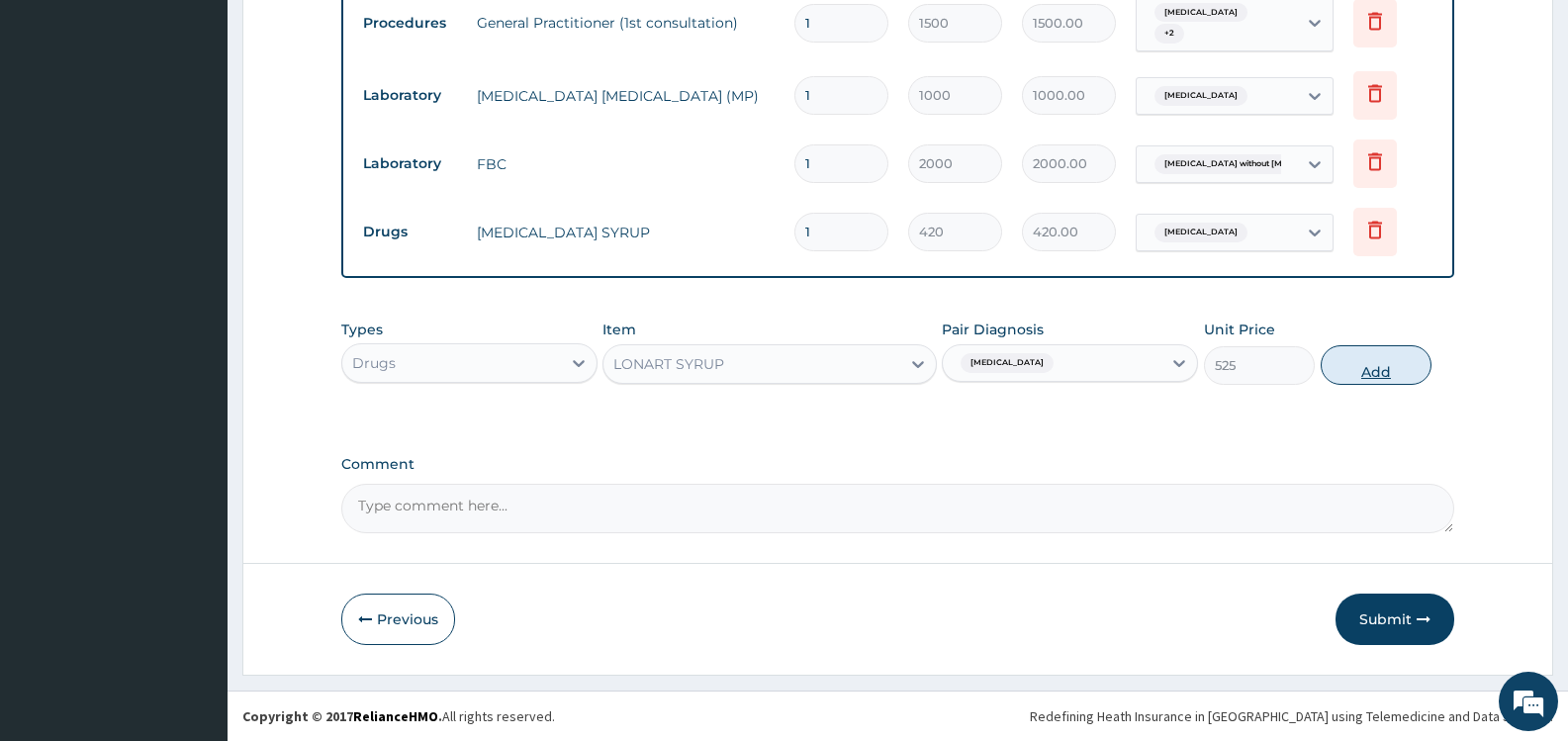
click at [1372, 365] on button "Add" at bounding box center [1375, 365] width 111 height 40
type input "0"
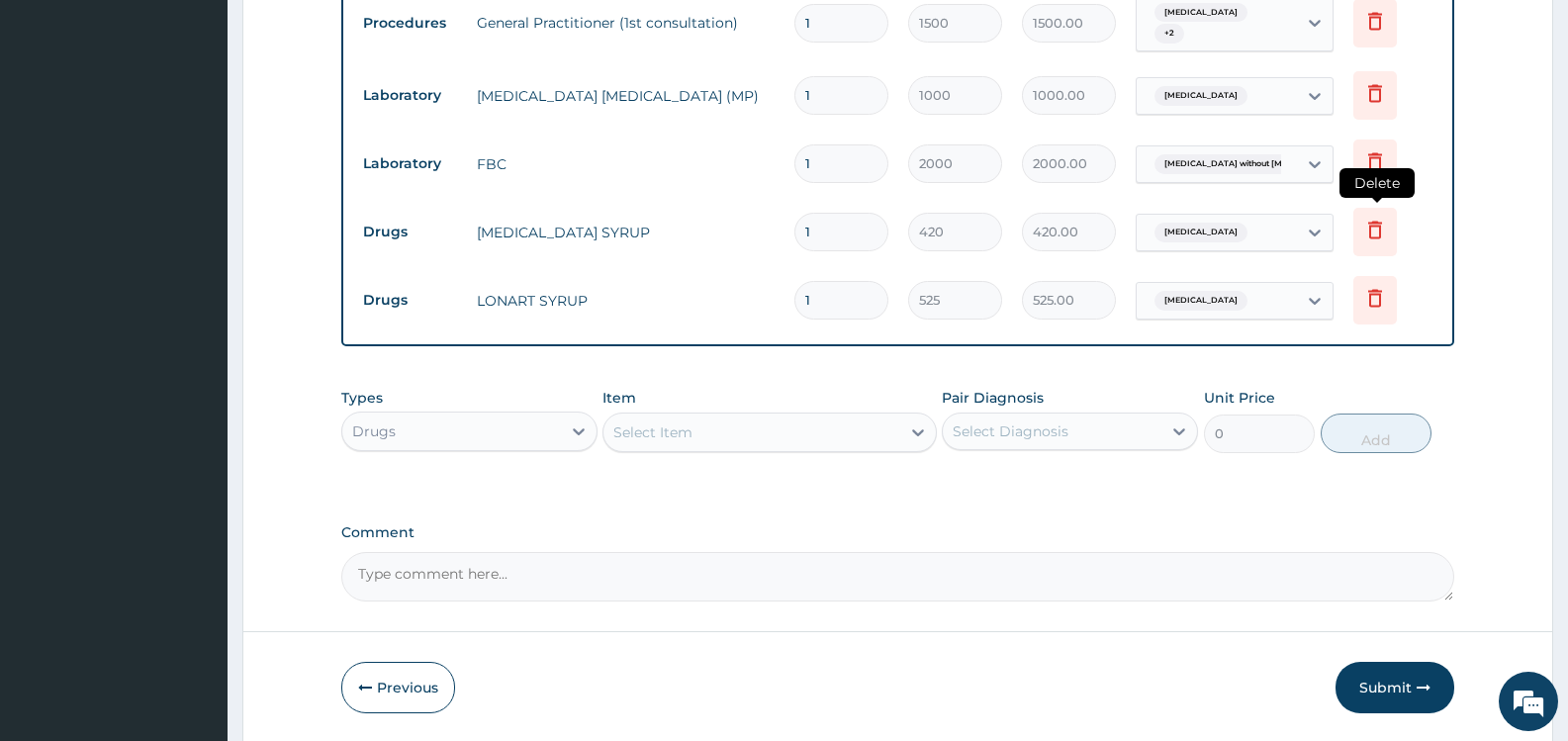
click at [1382, 230] on icon at bounding box center [1375, 229] width 24 height 24
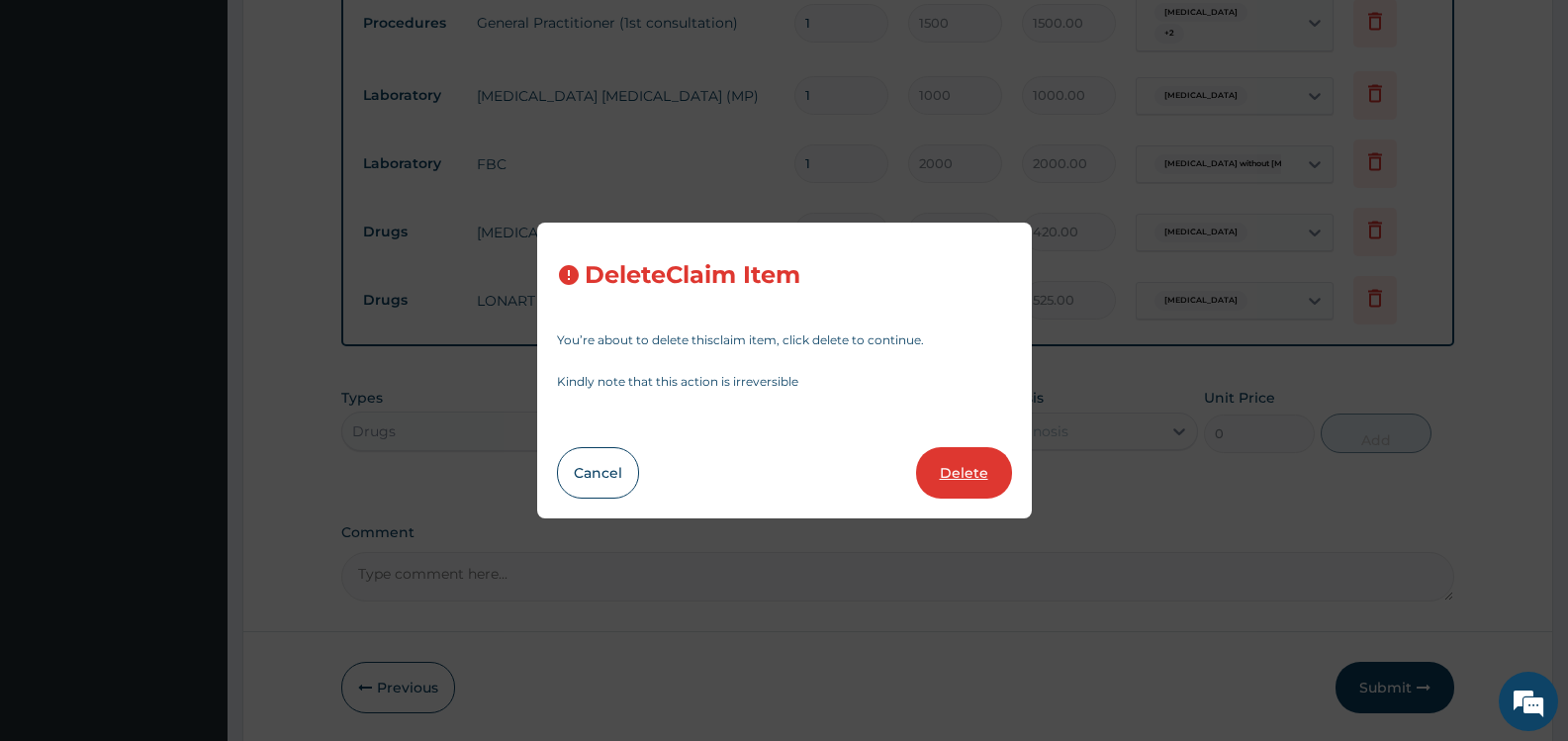
click at [960, 465] on button "Delete" at bounding box center [965, 473] width 96 height 52
type input "525"
type input "525.00"
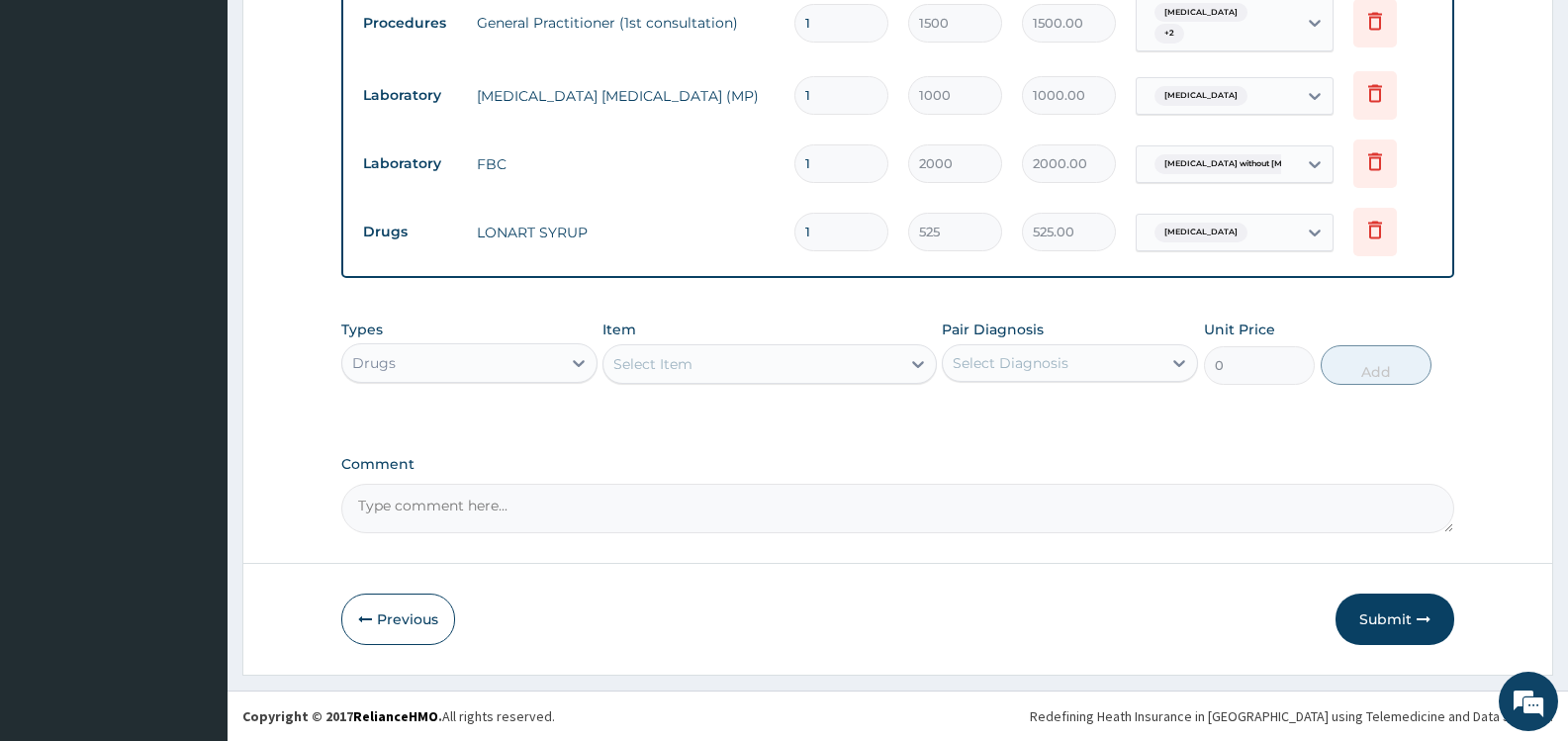
click at [765, 363] on div "Select Item" at bounding box center [751, 364] width 296 height 32
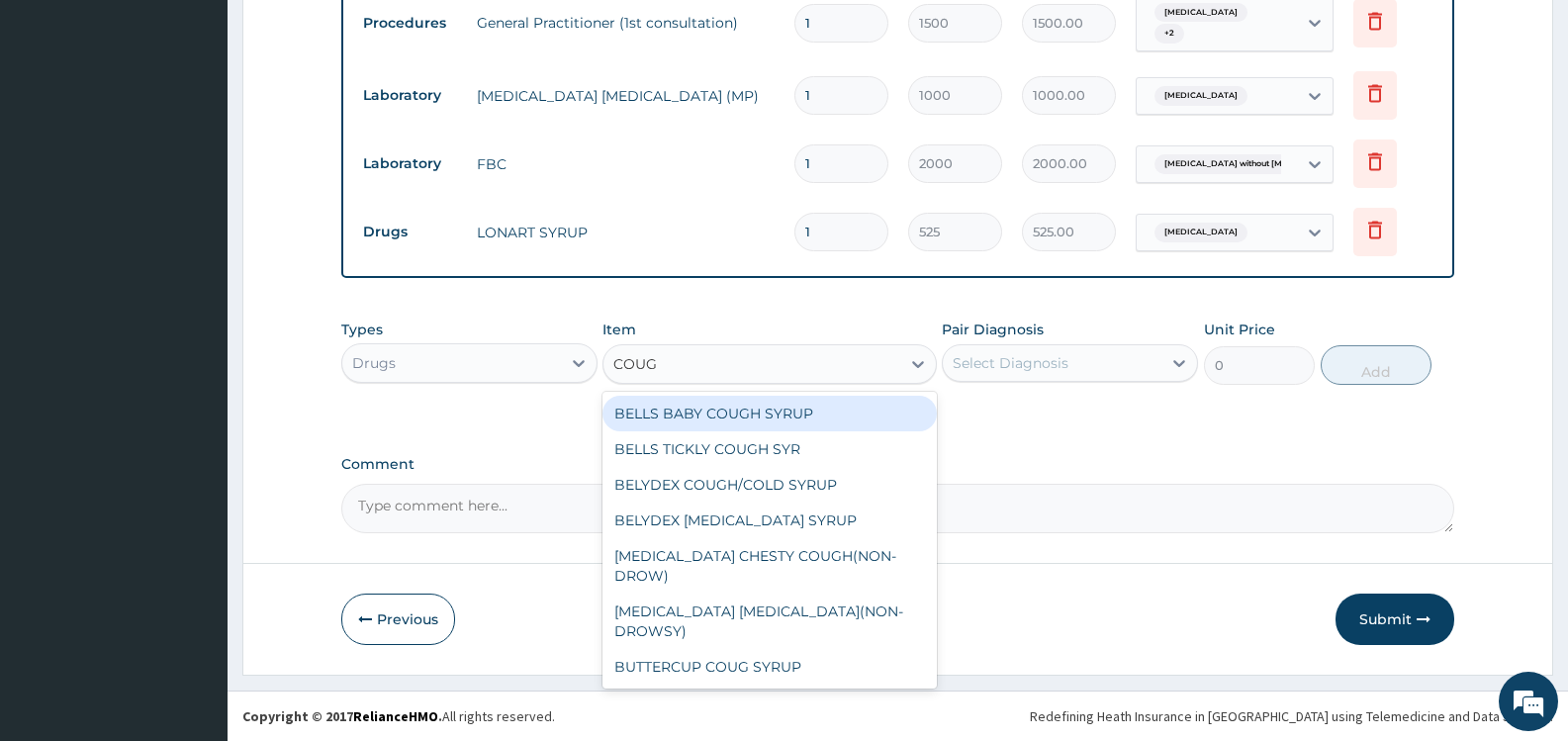
type input "COUGH"
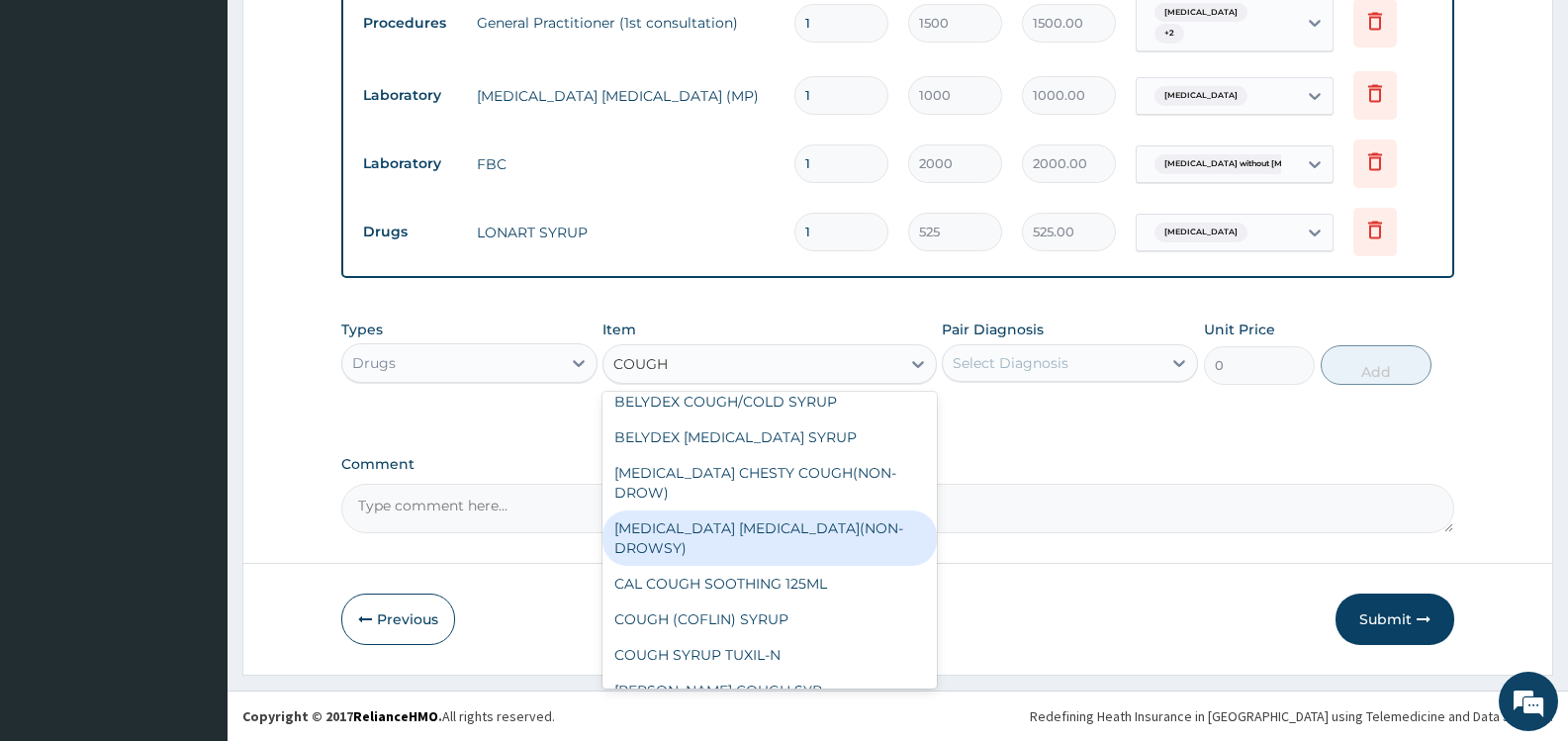
scroll to position [99, 0]
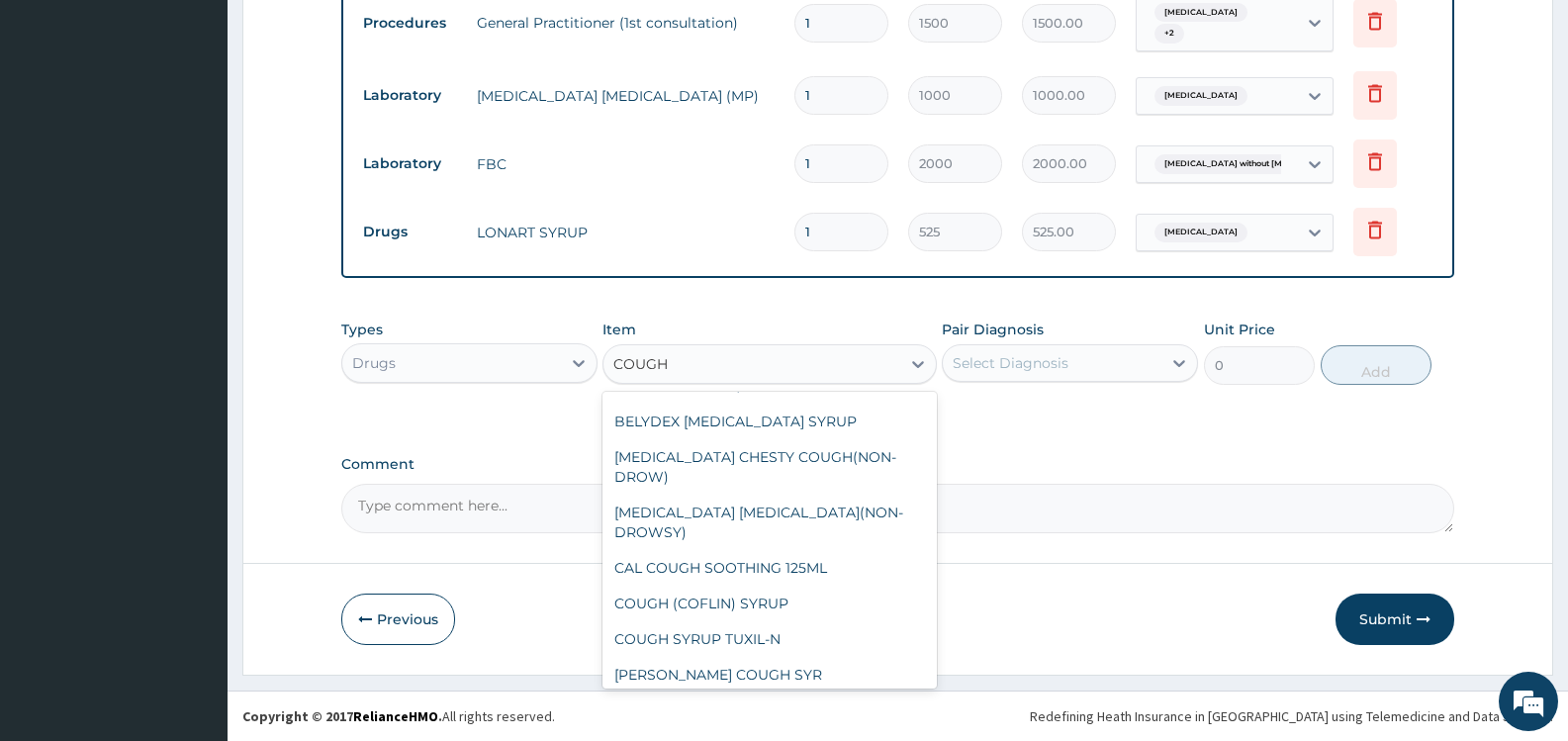
click at [708, 692] on div "[PERSON_NAME]" at bounding box center [769, 710] width 333 height 36
type input "450"
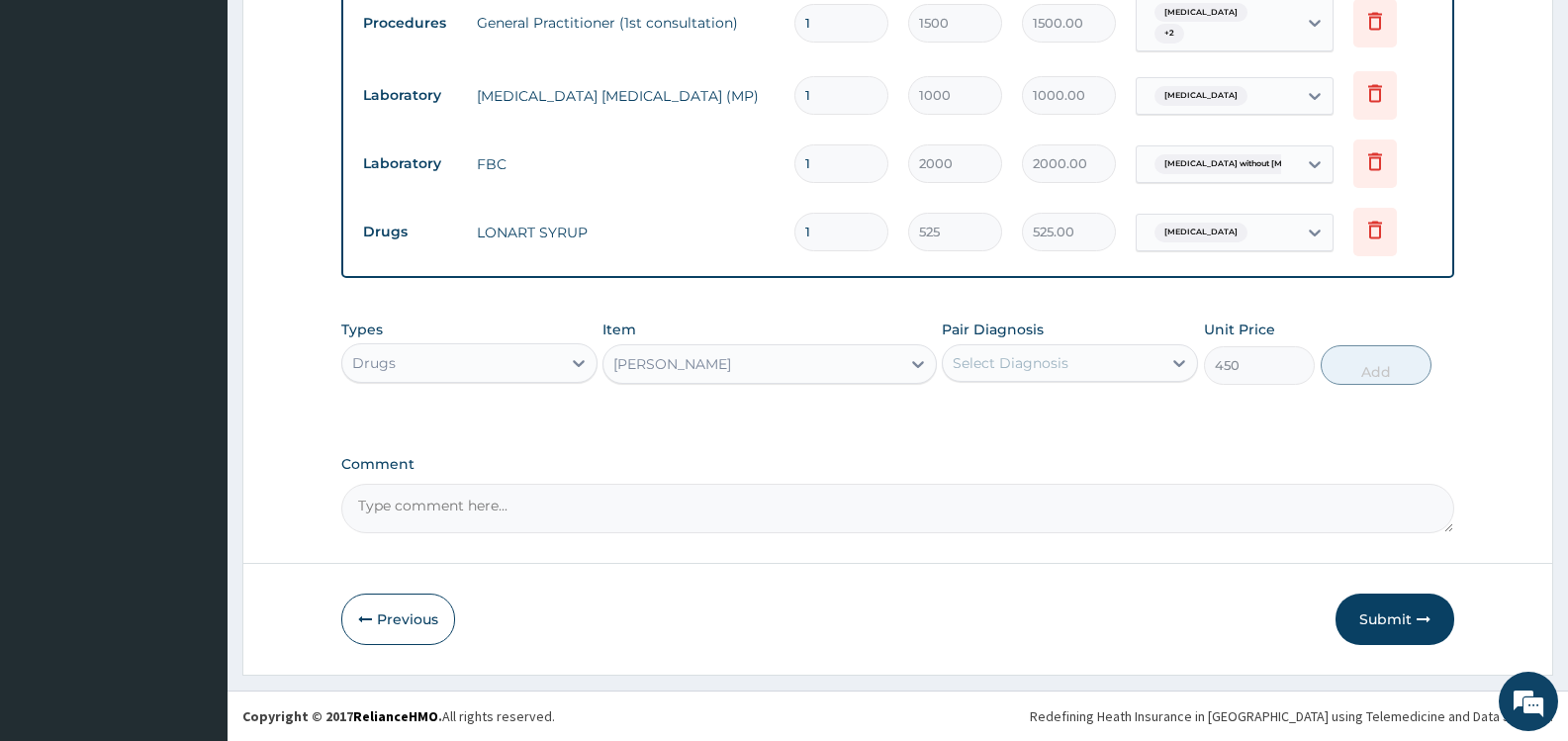
click at [1031, 363] on div "Select Diagnosis" at bounding box center [1010, 363] width 116 height 20
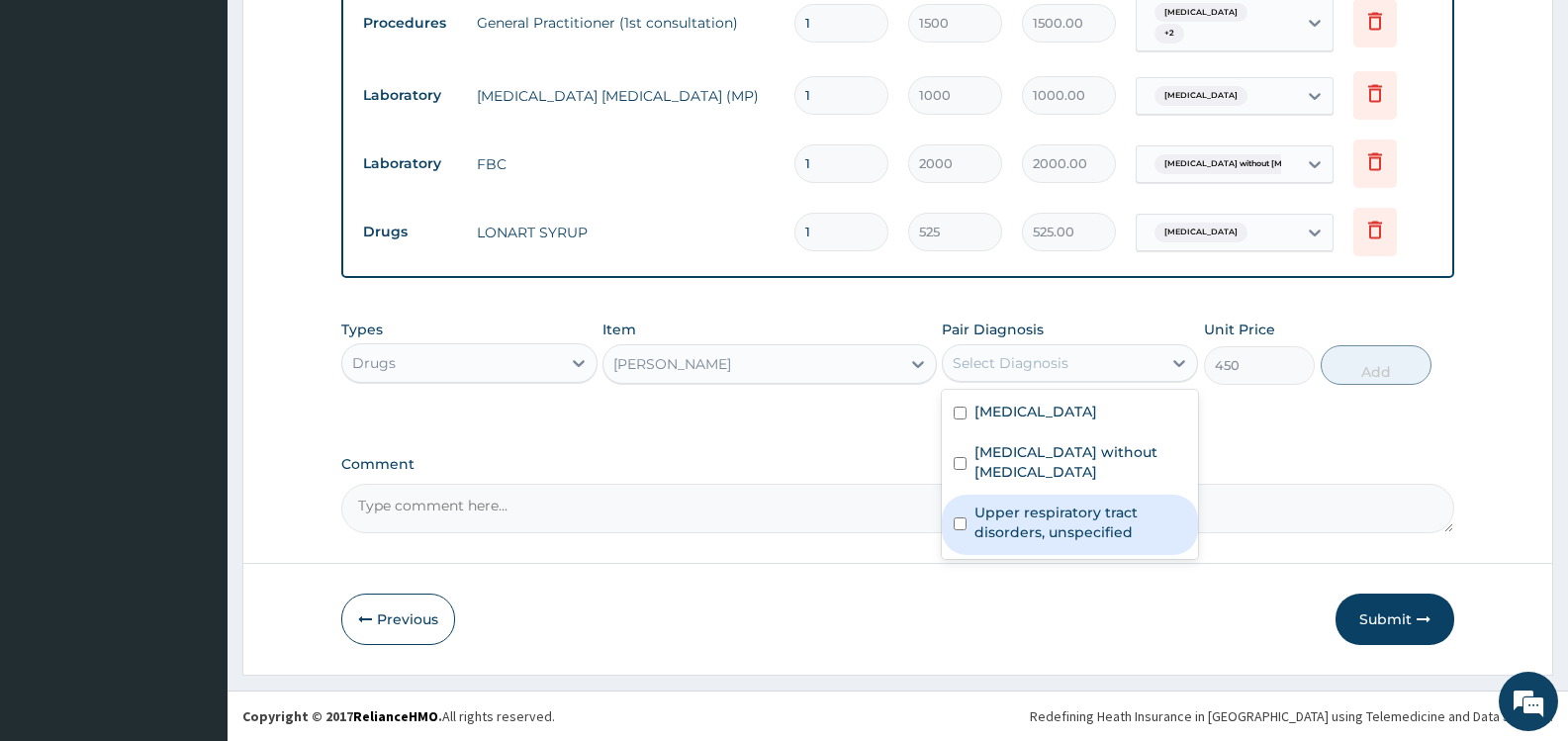
click at [1019, 504] on label "Upper respiratory tract disorders, unspecified" at bounding box center [1080, 523] width 211 height 40
checkbox input "true"
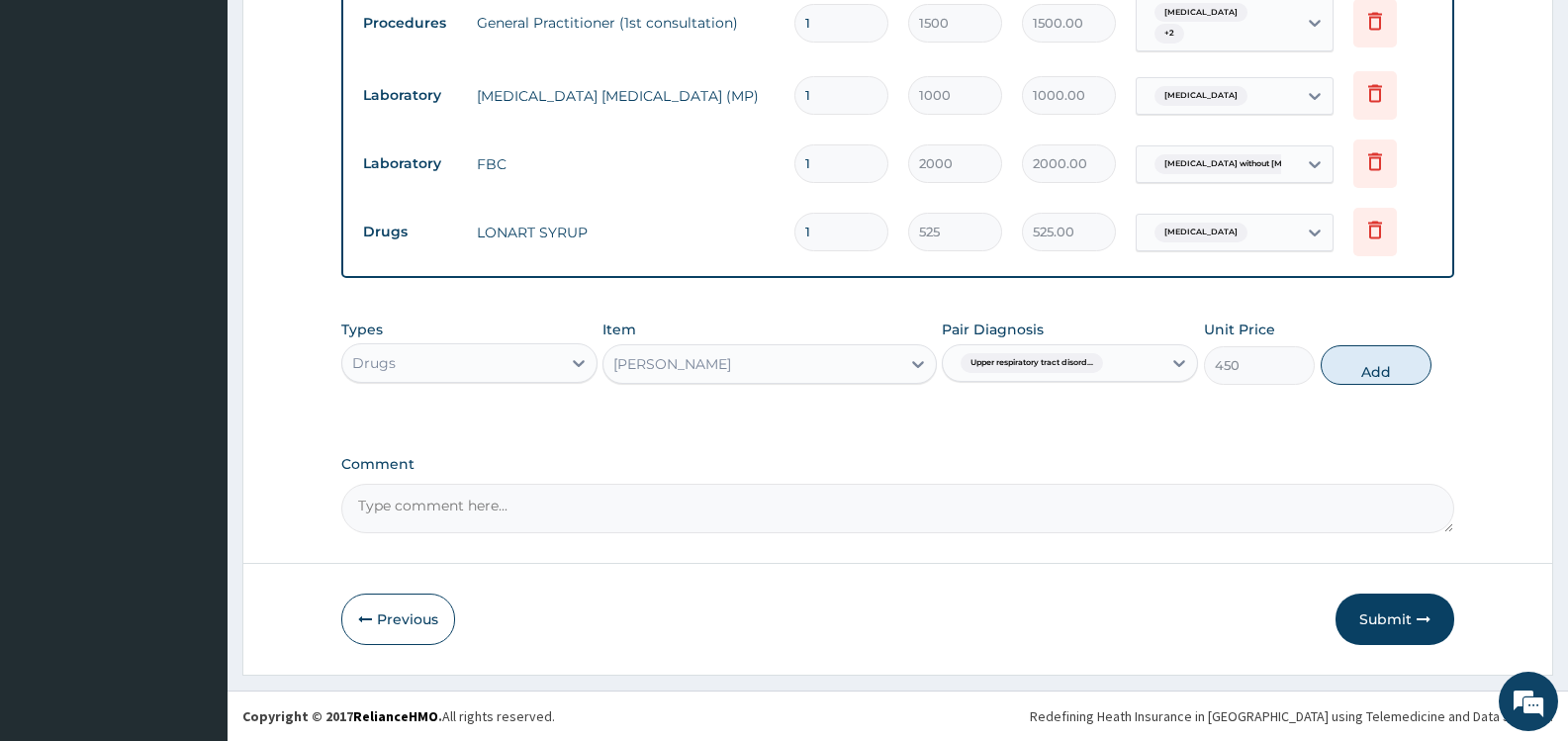
click at [1382, 368] on button "Add" at bounding box center [1375, 365] width 111 height 40
type input "0"
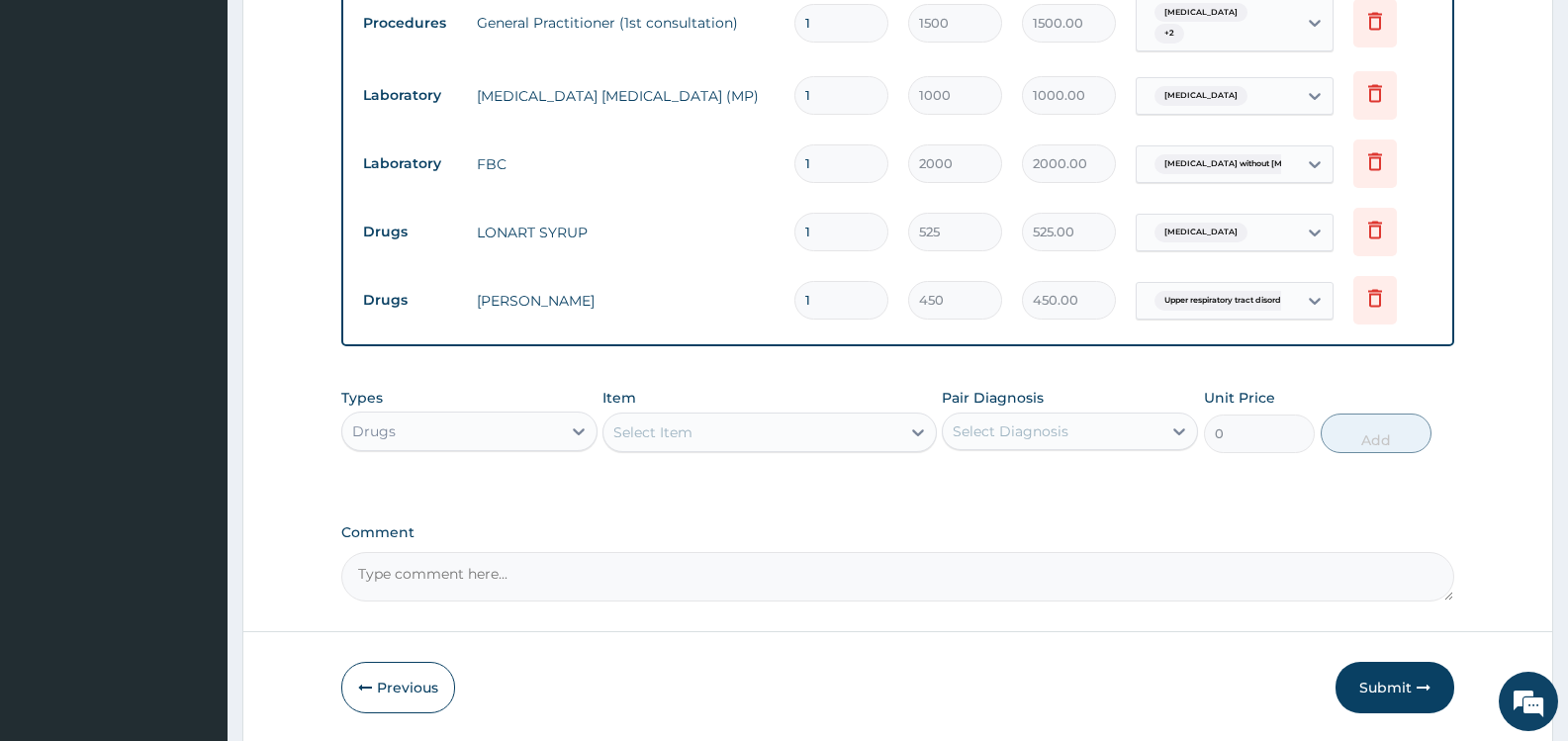
click at [693, 435] on div "Select Item" at bounding box center [751, 433] width 296 height 32
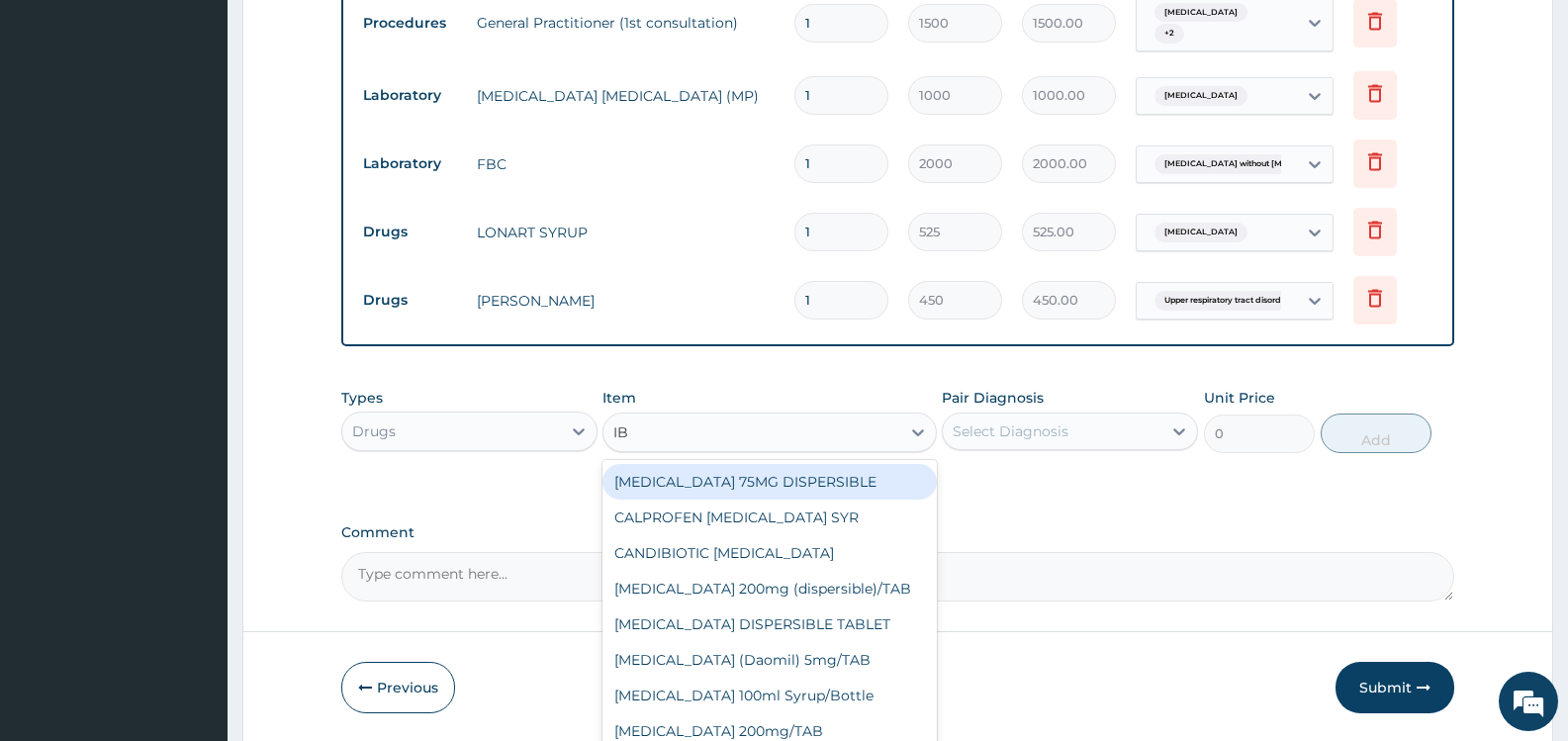
type input "IBU"
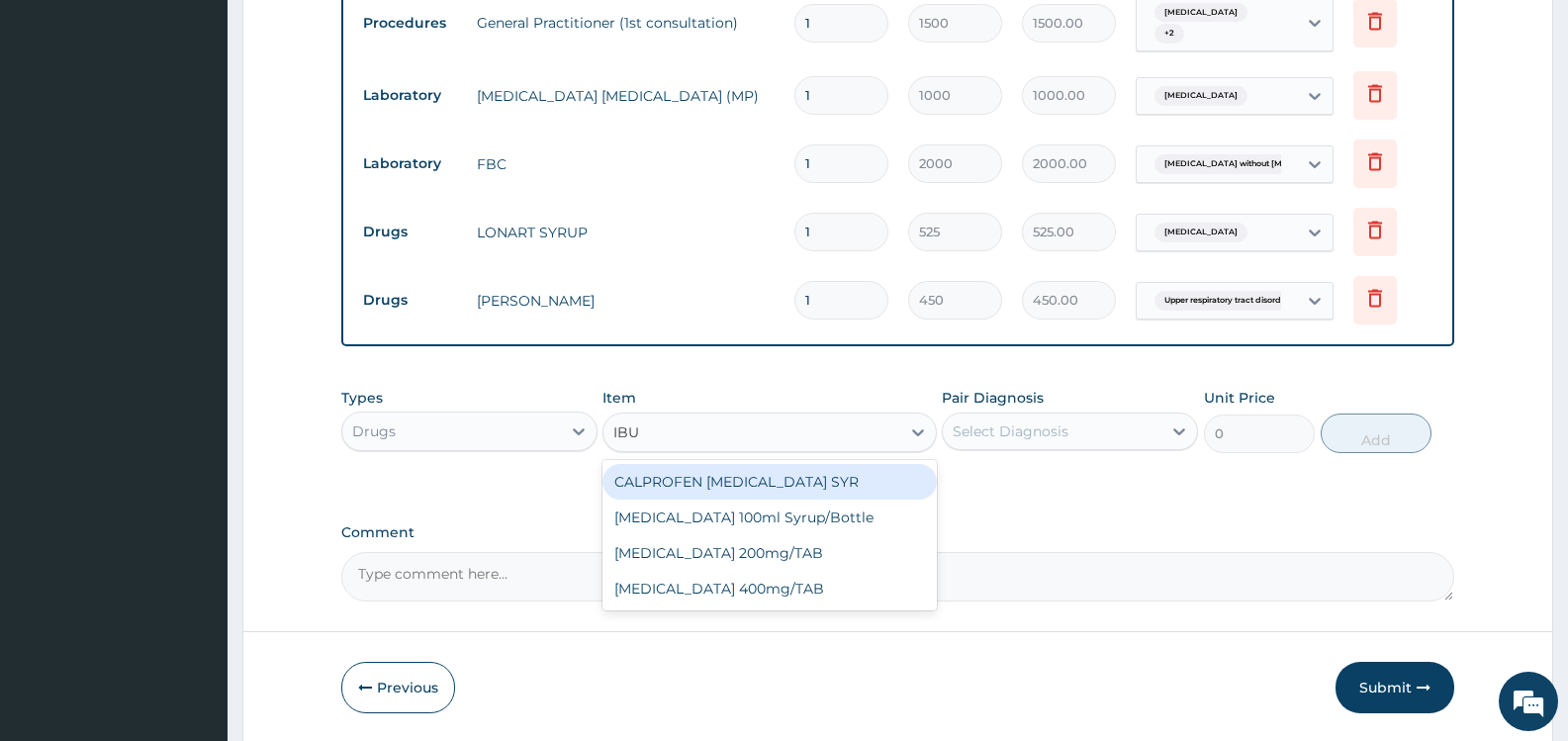
click at [790, 484] on div "CALPROFEN [MEDICAL_DATA] SYR" at bounding box center [769, 482] width 333 height 36
type input "1155"
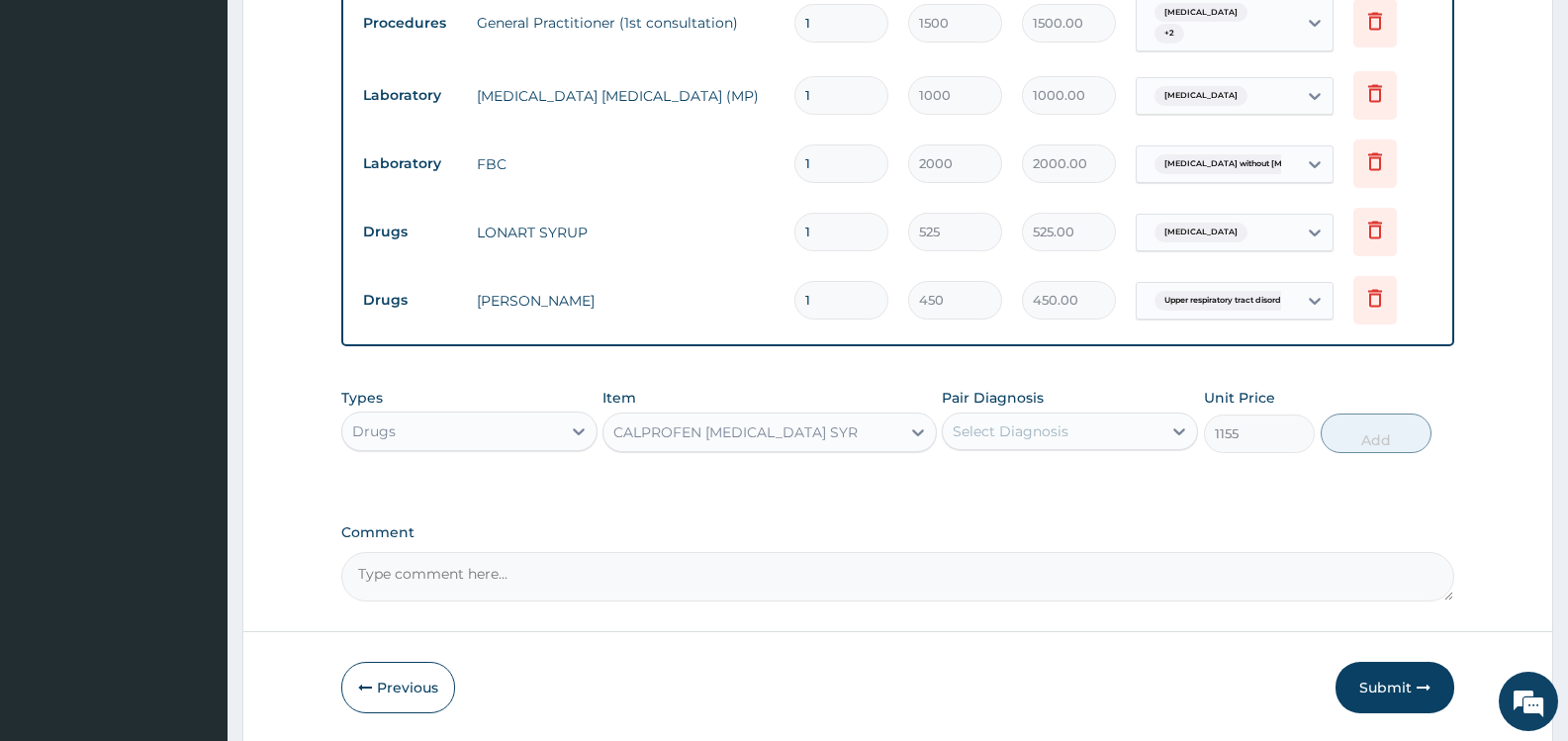
click at [1048, 426] on div "Select Diagnosis" at bounding box center [1010, 432] width 116 height 20
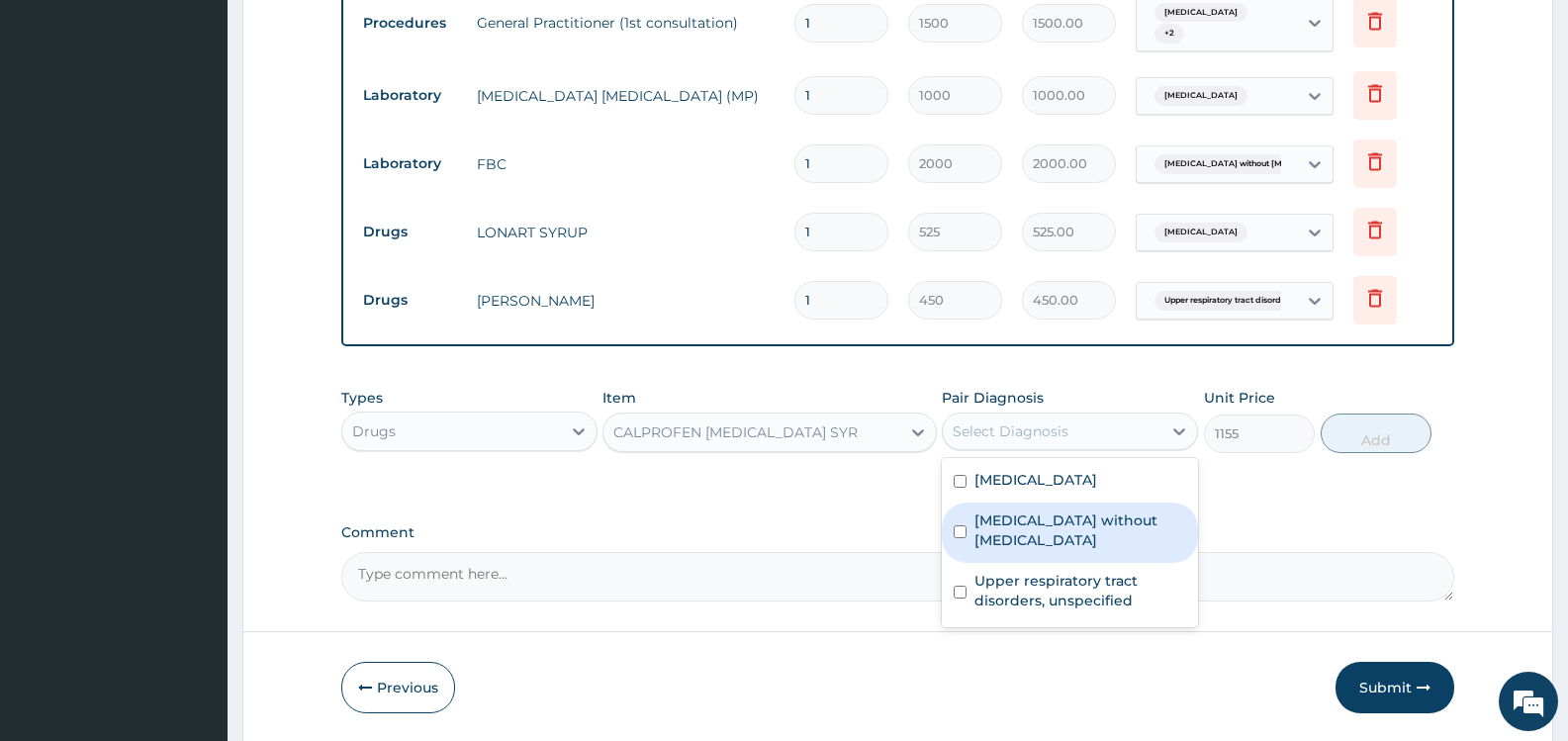
drag, startPoint x: 1032, startPoint y: 519, endPoint x: 1033, endPoint y: 470, distance: 49.0
click at [1032, 517] on label "Sepsis without septic shock" at bounding box center [1080, 531] width 211 height 40
checkbox input "true"
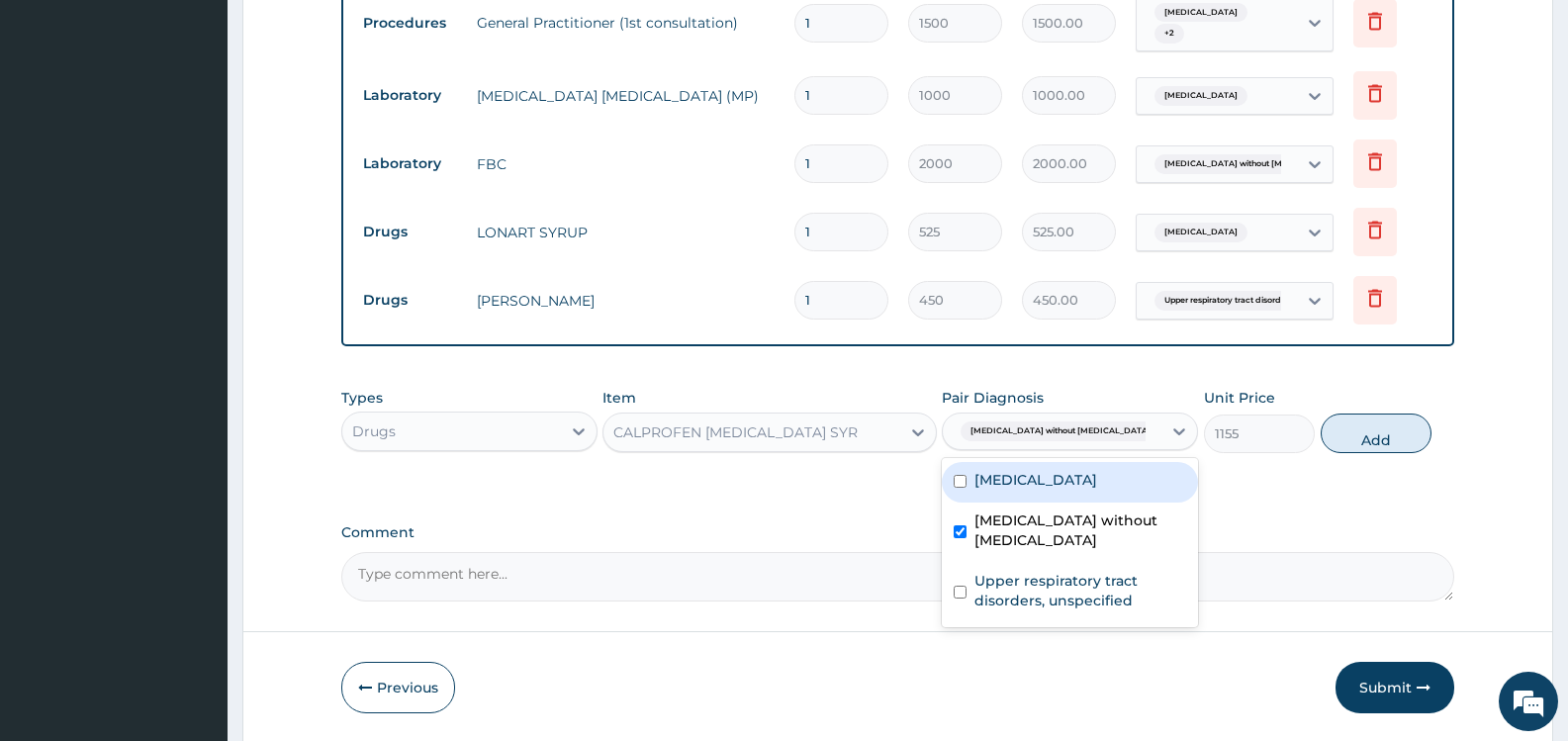
click at [1033, 470] on label "[MEDICAL_DATA]" at bounding box center [1035, 480] width 123 height 20
checkbox input "true"
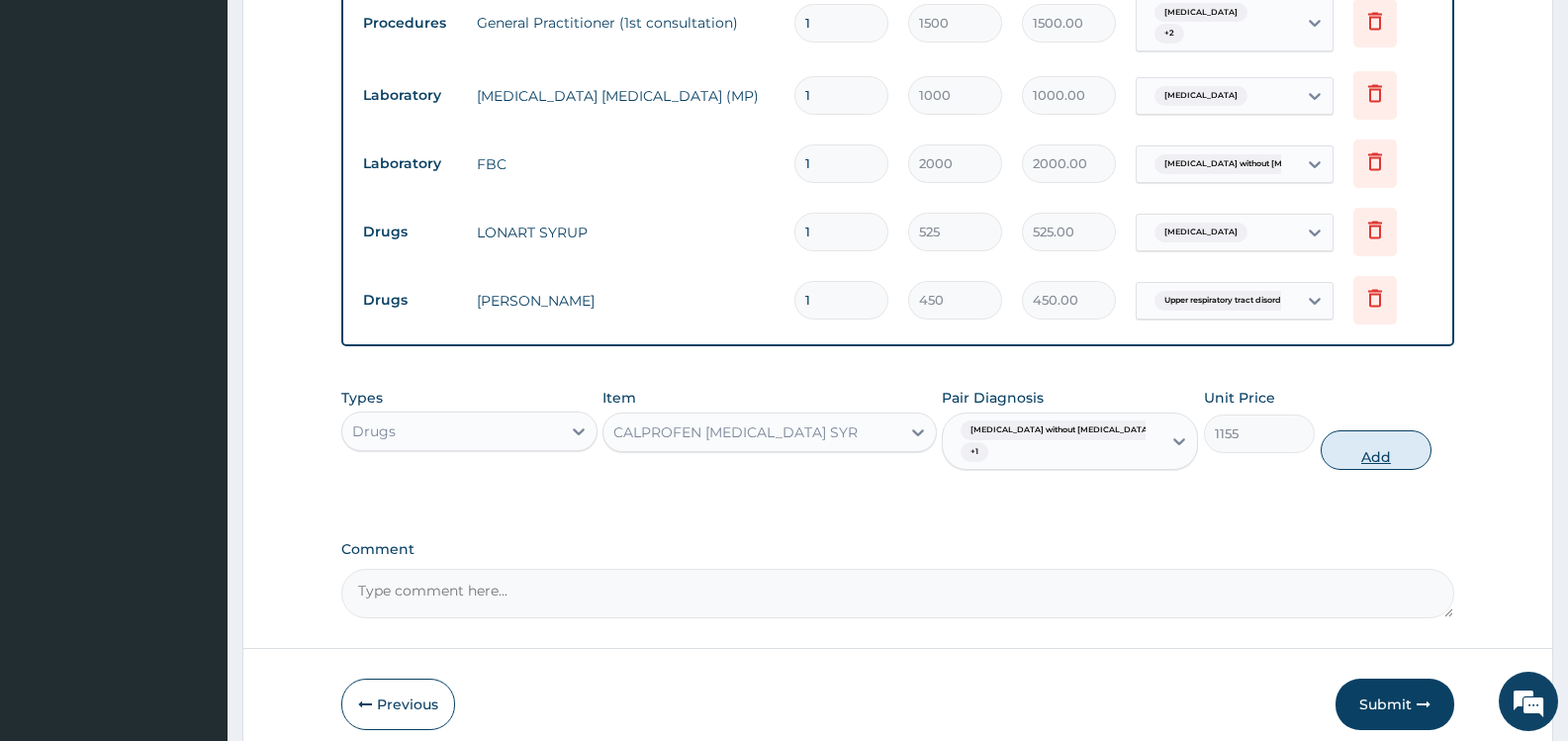
click at [1382, 434] on button "Add" at bounding box center [1375, 451] width 111 height 40
type input "0"
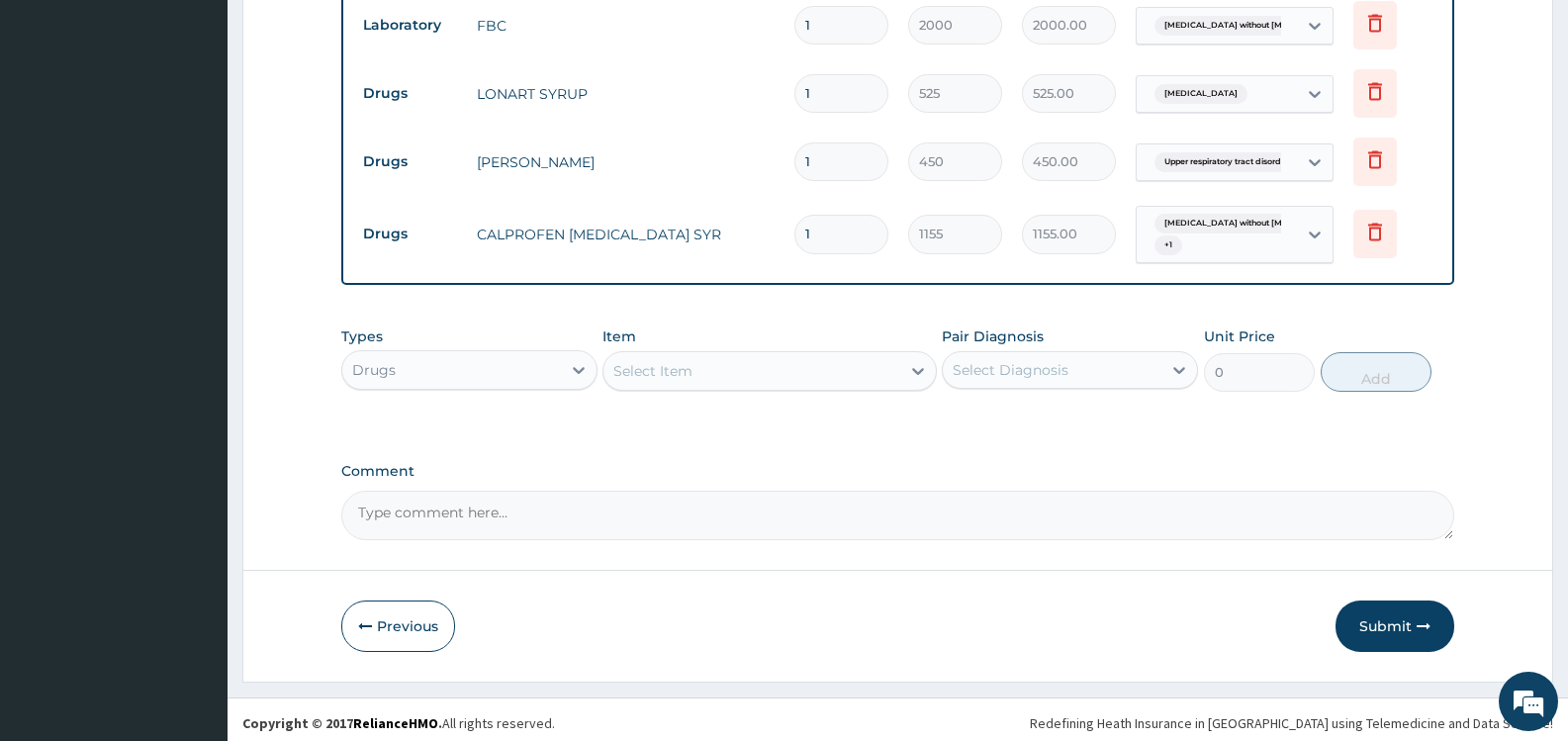
scroll to position [949, 0]
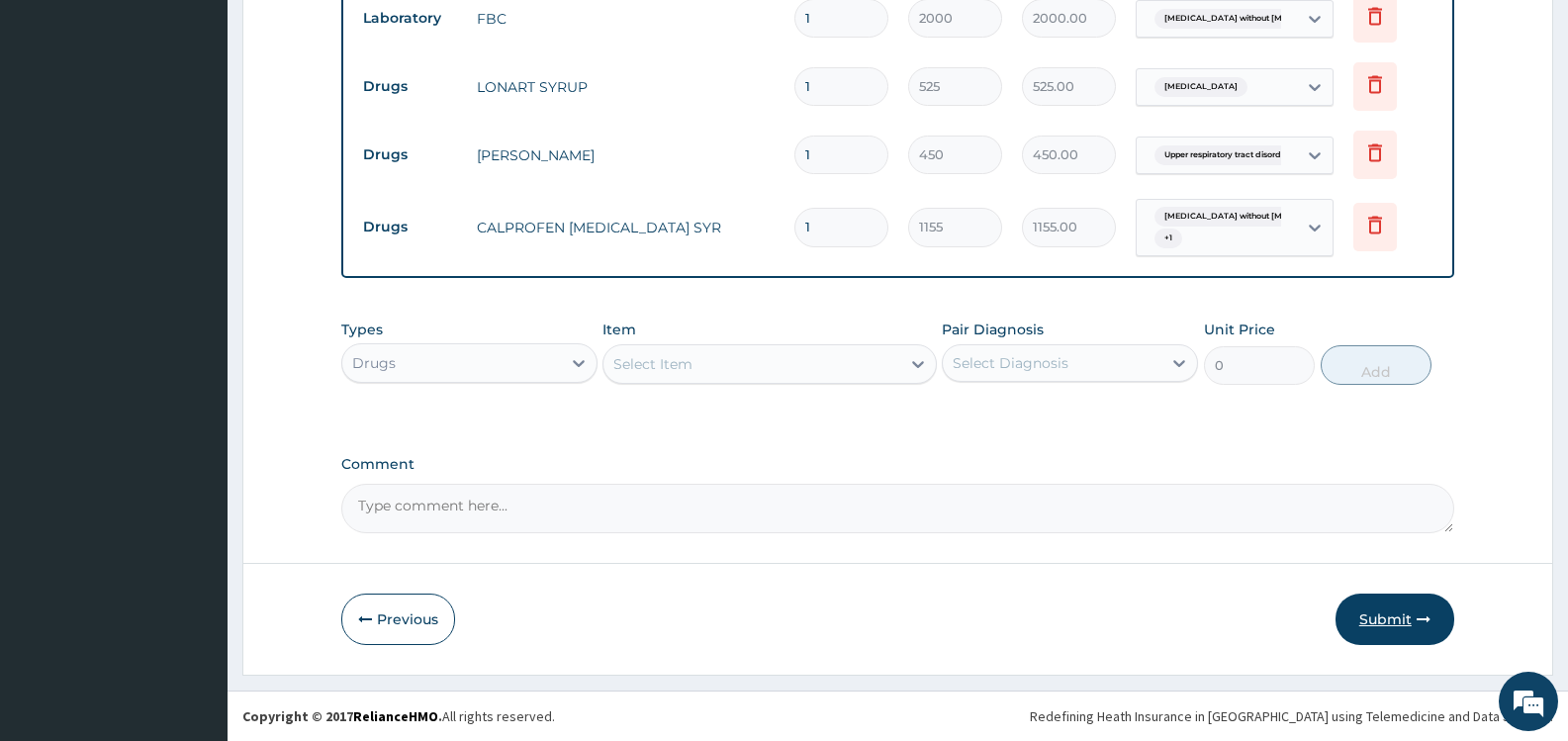
click at [1388, 625] on button "Submit" at bounding box center [1394, 619] width 119 height 52
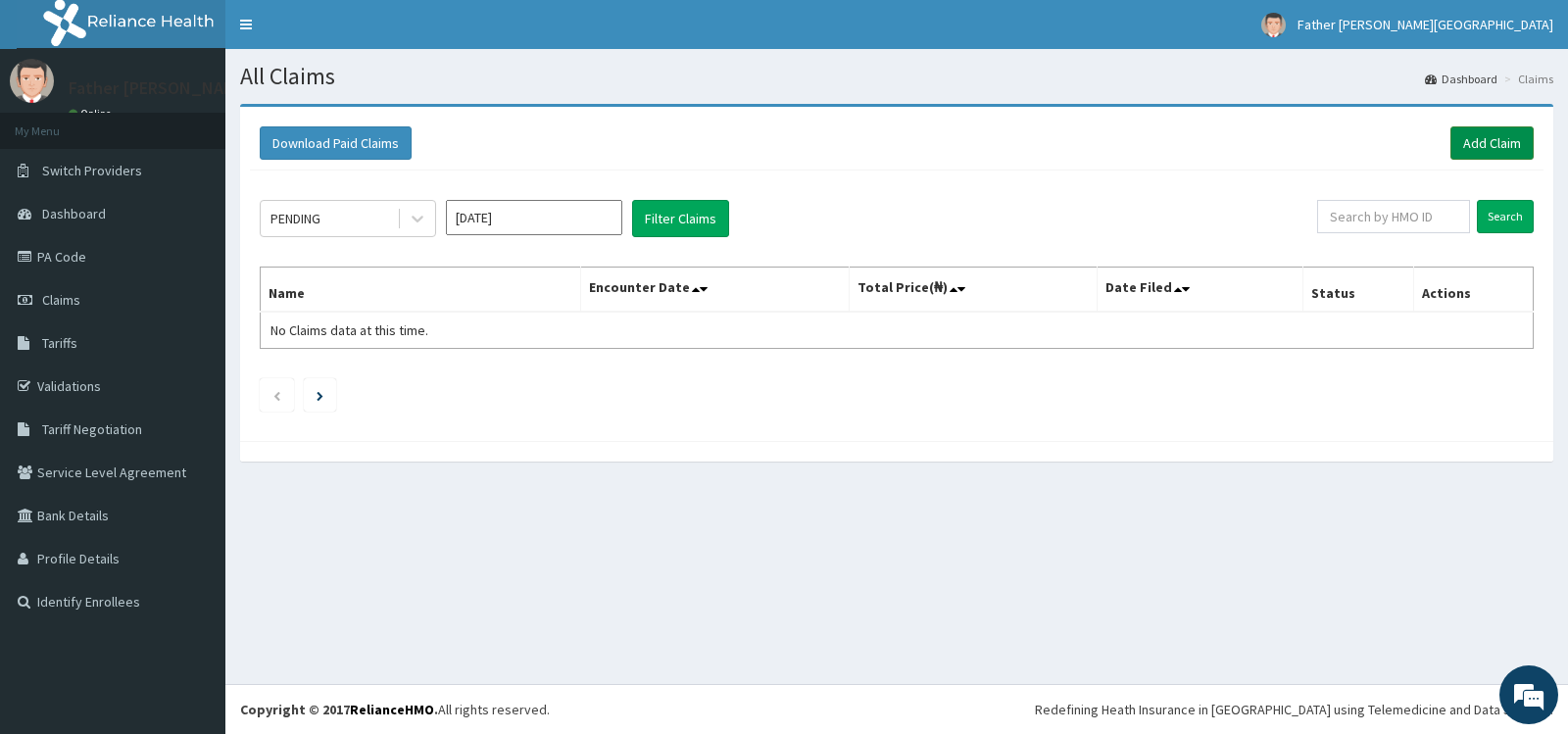
click at [1477, 137] on link "Add Claim" at bounding box center [1492, 143] width 83 height 34
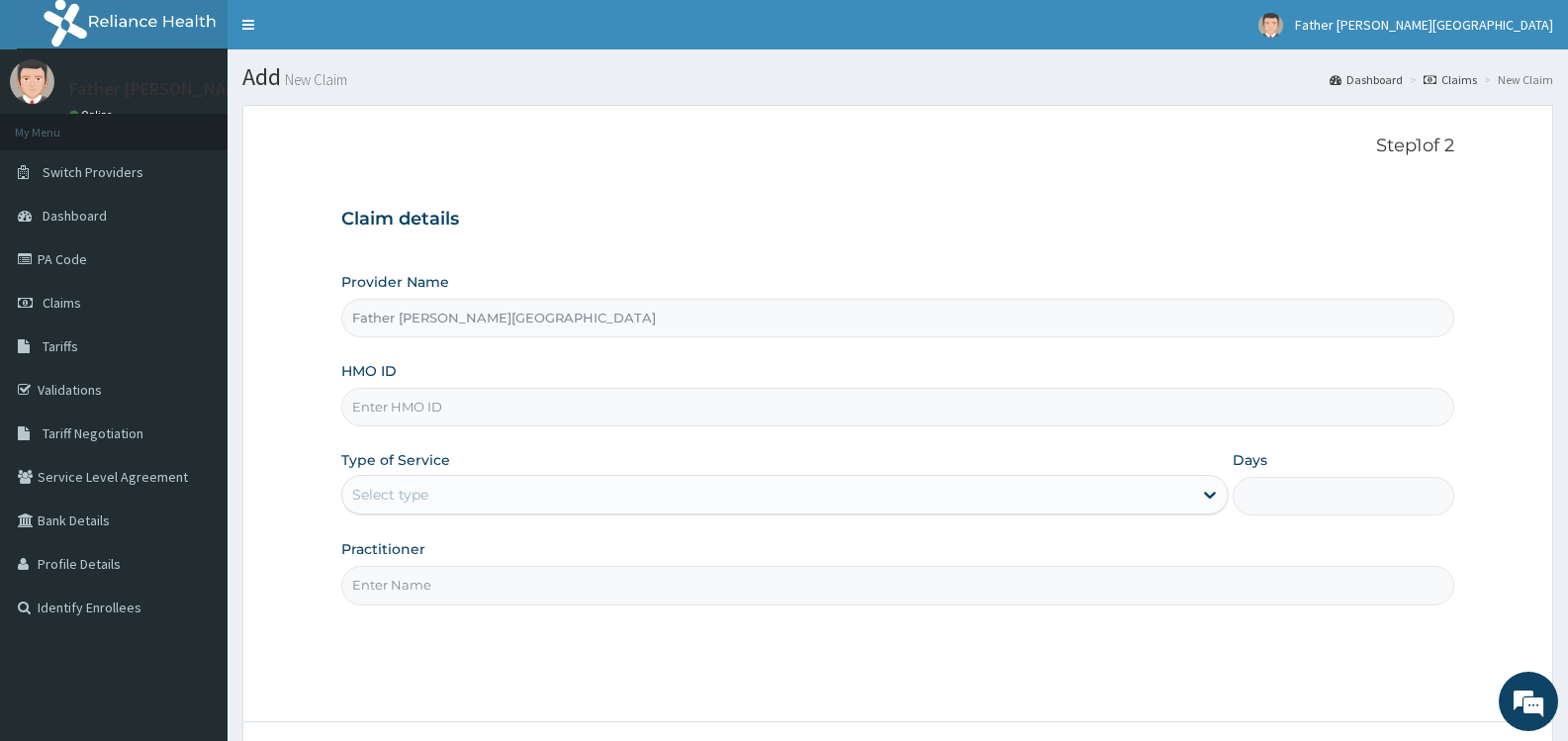
click at [455, 409] on input "HMO ID" at bounding box center [898, 407] width 1113 height 39
type input "EAG/10019/A"
click at [533, 500] on div "Select type" at bounding box center [766, 495] width 849 height 32
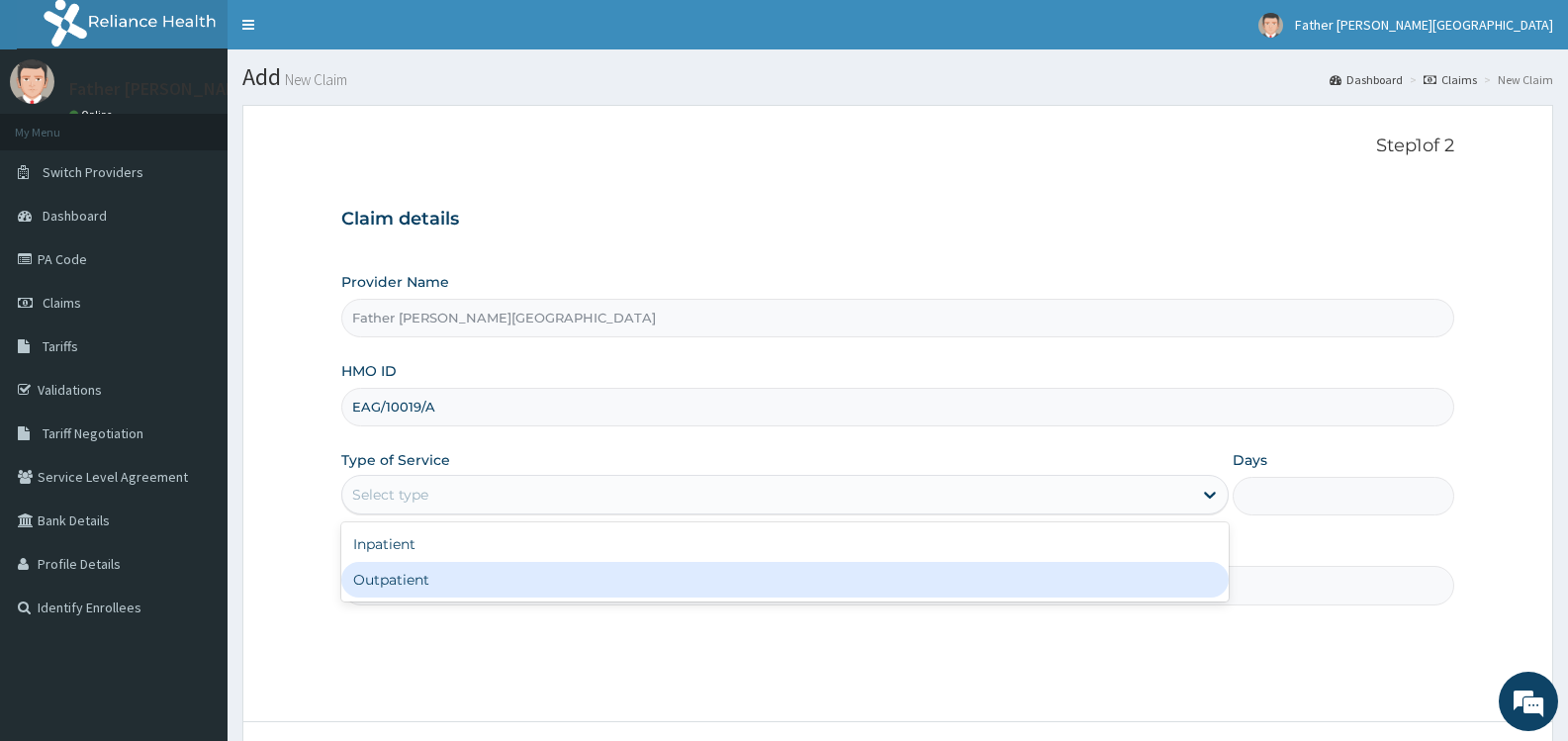
click at [523, 584] on div "Outpatient" at bounding box center [784, 579] width 887 height 36
type input "1"
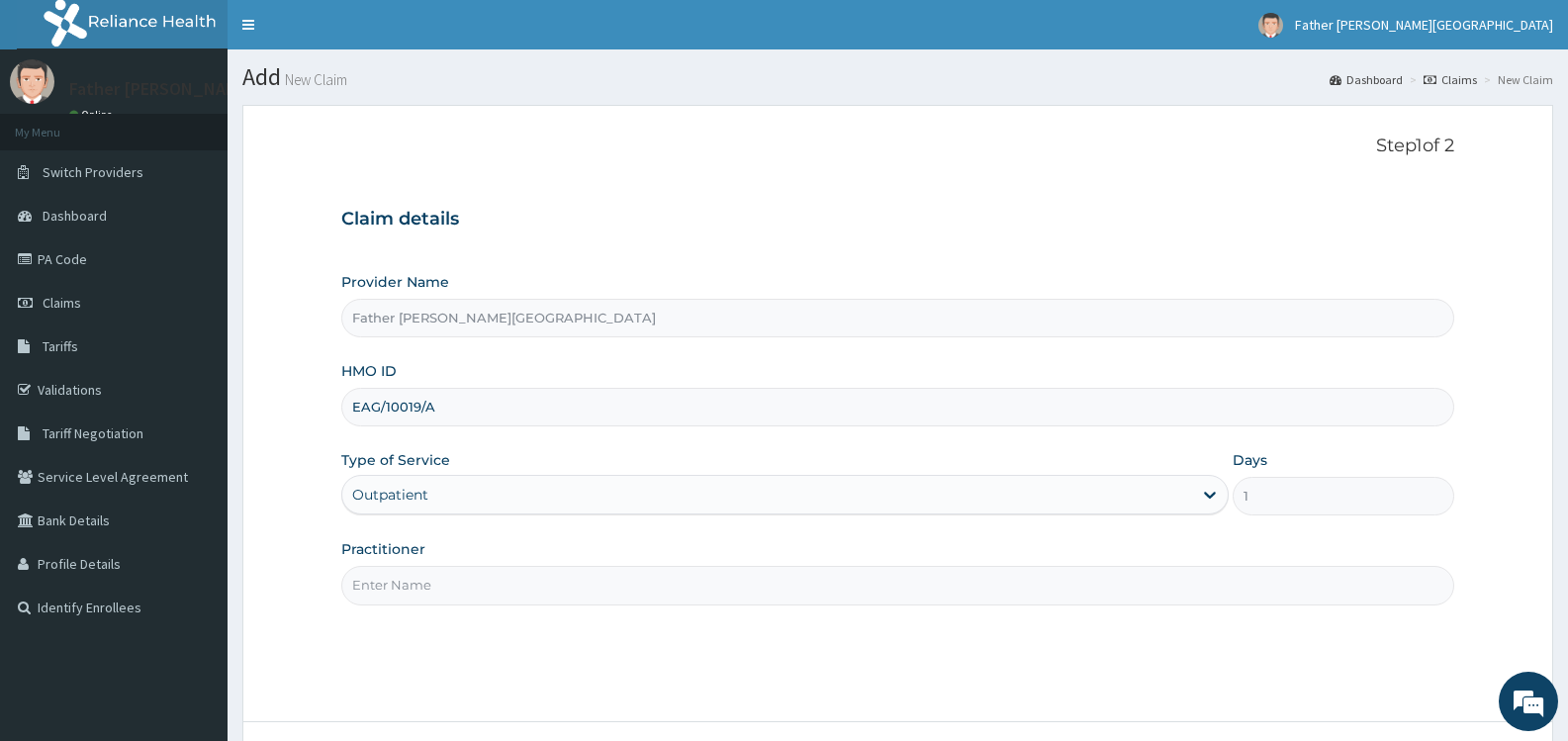
click at [504, 587] on input "Practitioner" at bounding box center [898, 584] width 1113 height 39
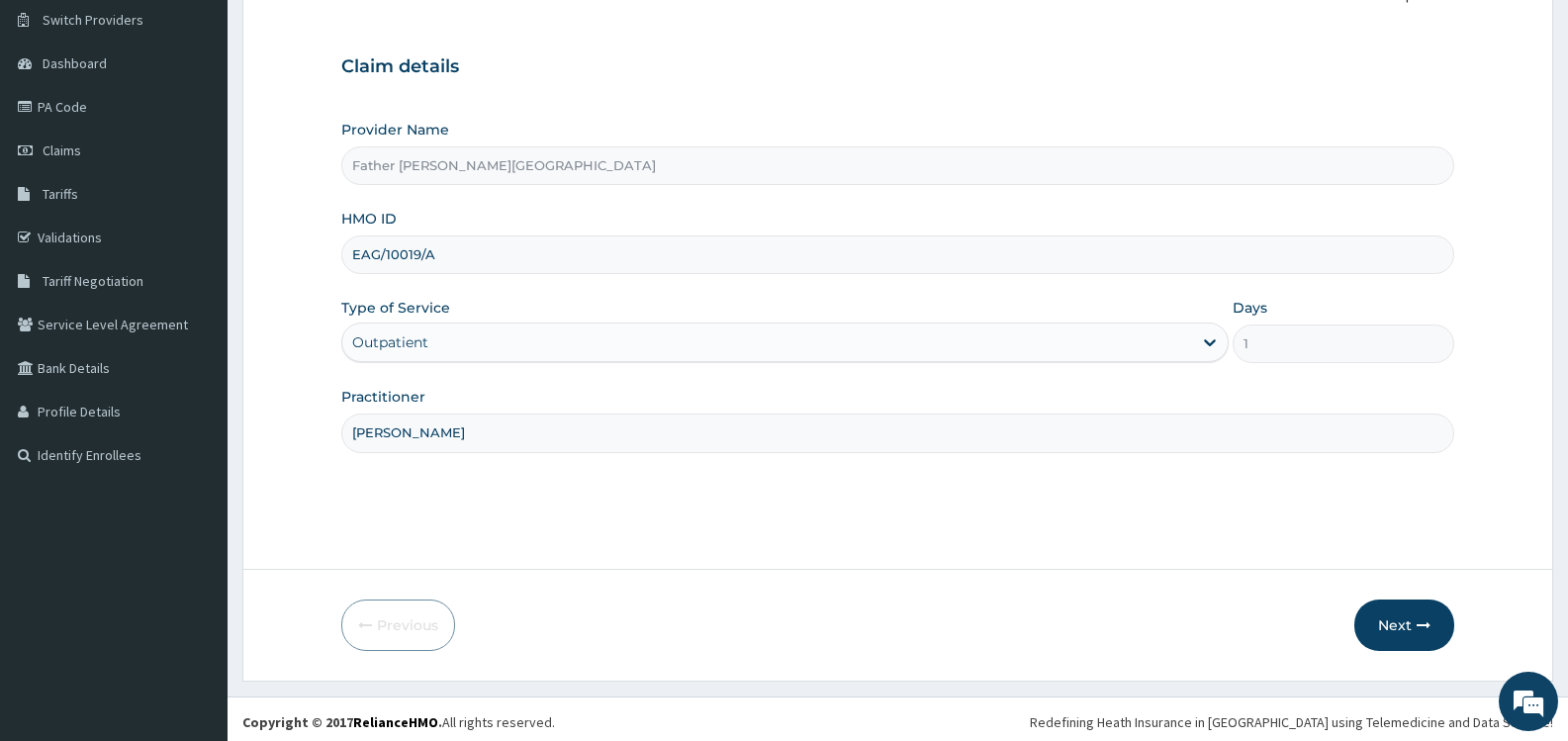
scroll to position [159, 0]
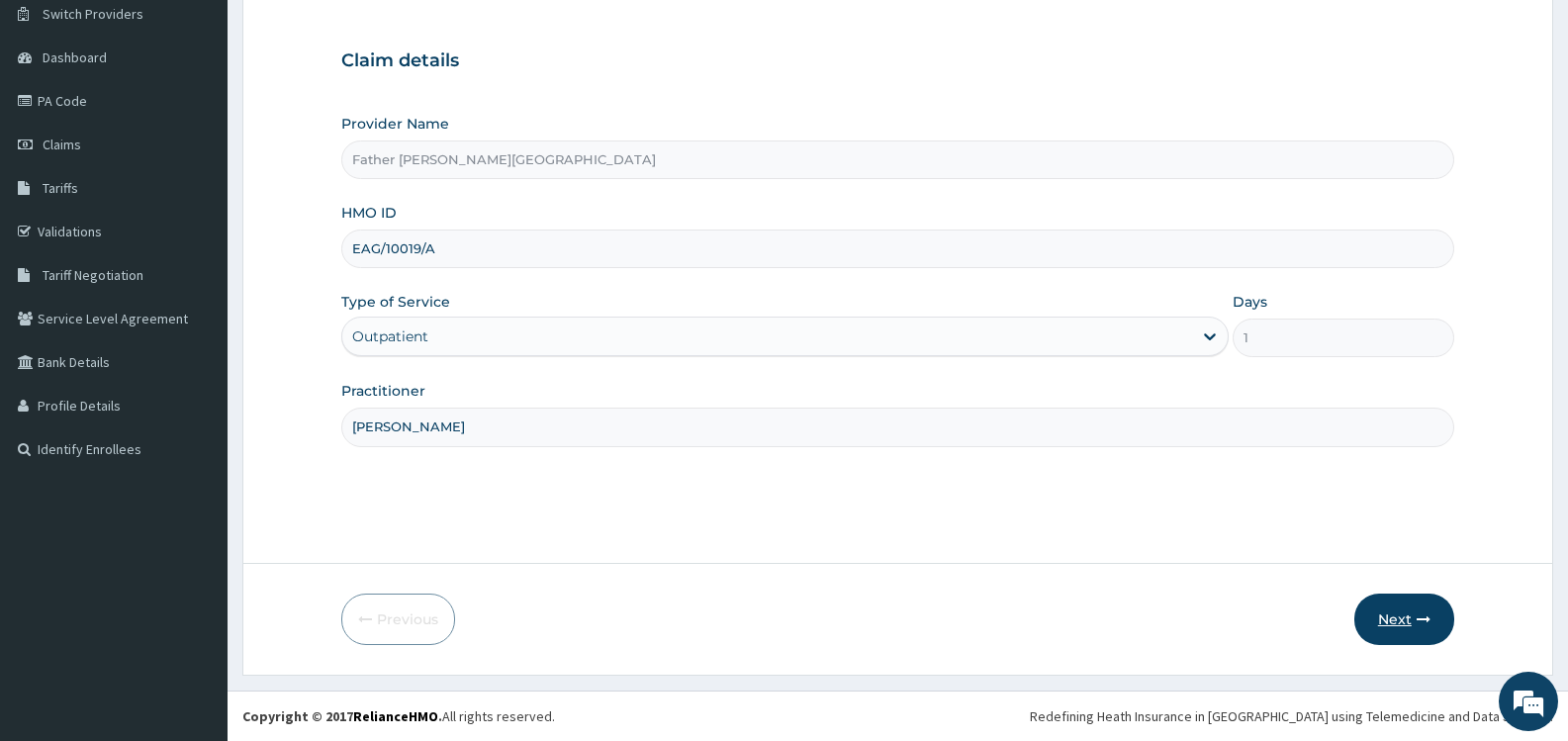
type input "[PERSON_NAME]"
click at [1402, 619] on button "Next" at bounding box center [1404, 619] width 100 height 52
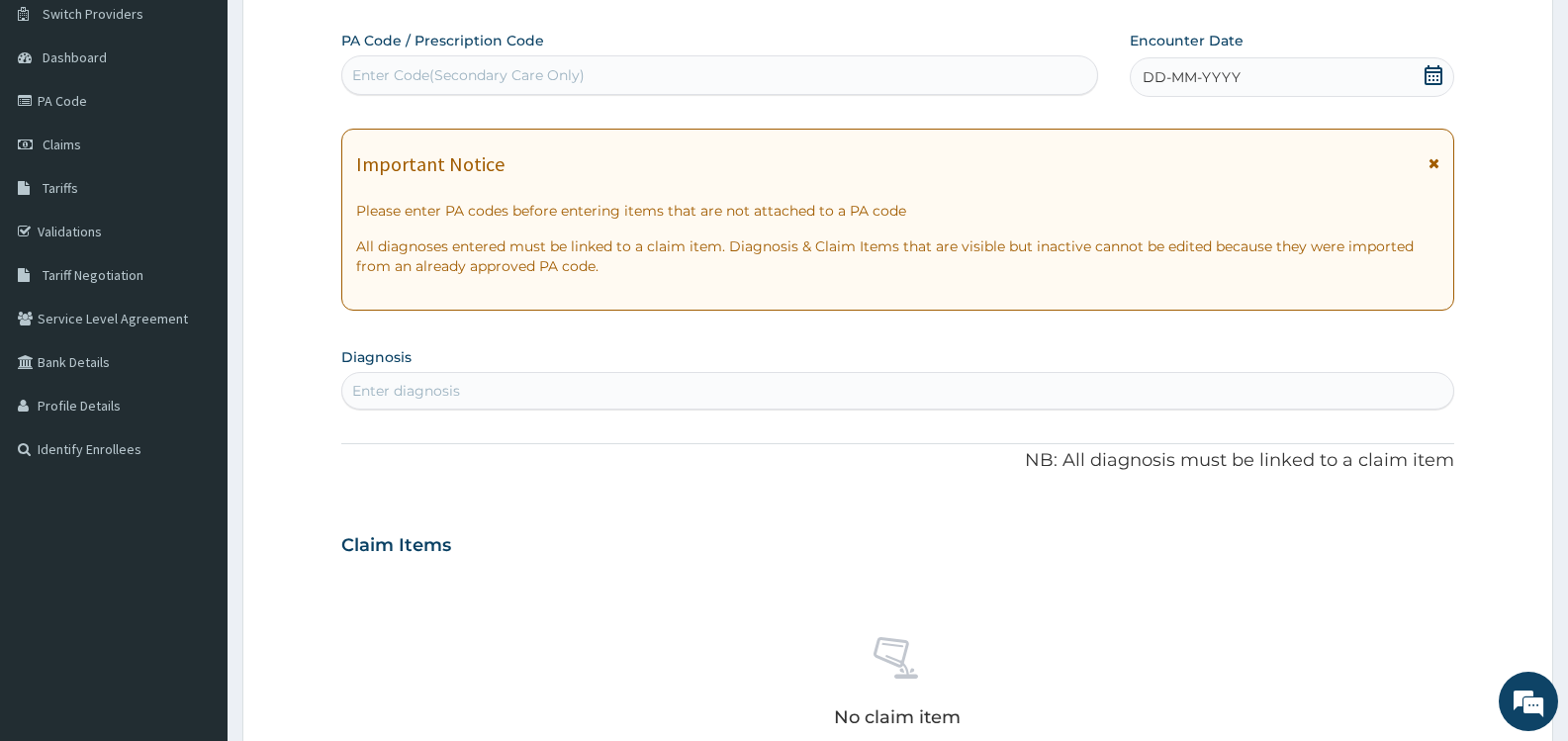
click at [731, 84] on div "Enter Code(Secondary Care Only)" at bounding box center [719, 76] width 755 height 32
click at [1432, 72] on icon at bounding box center [1434, 75] width 18 height 20
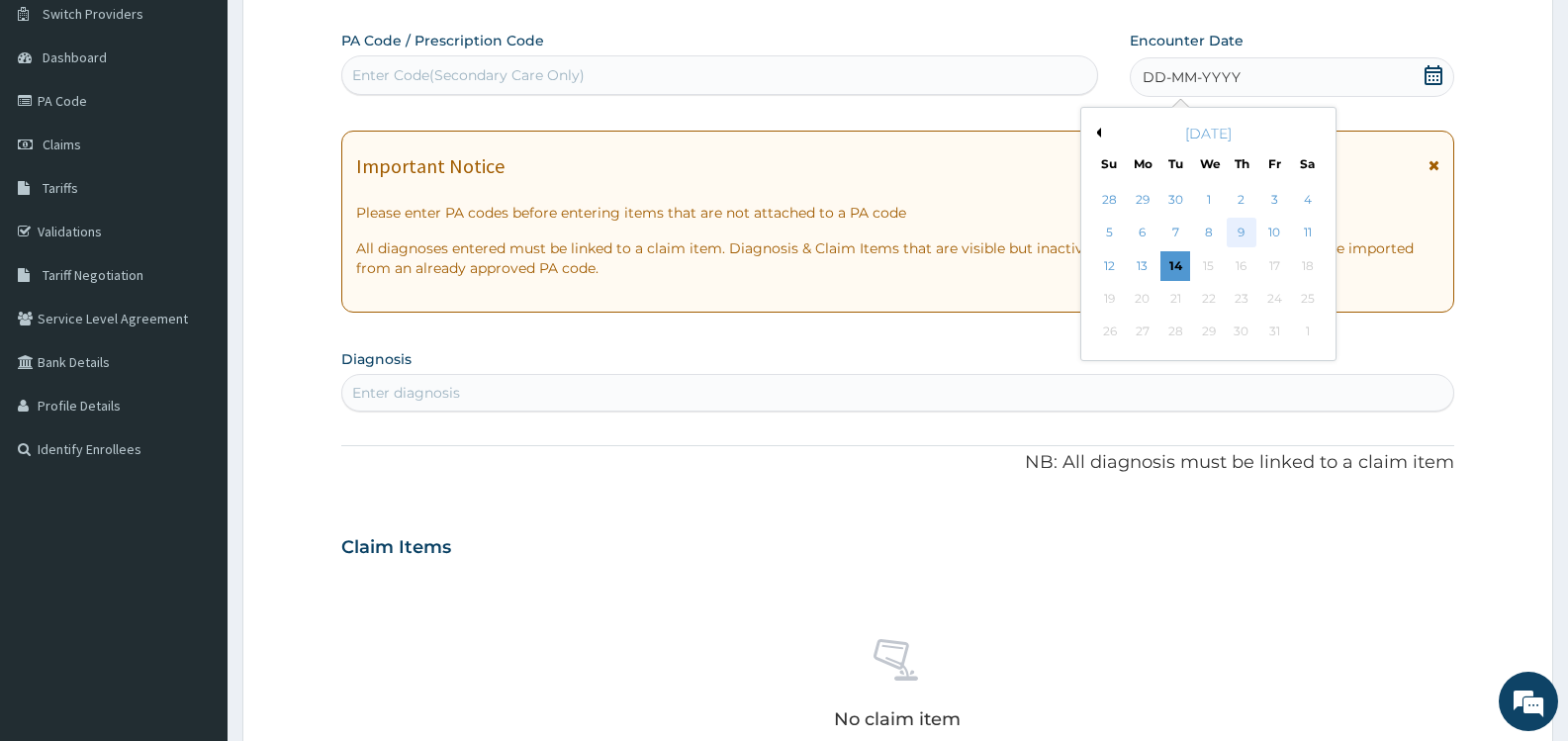
click at [1247, 232] on div "9" at bounding box center [1242, 233] width 30 height 30
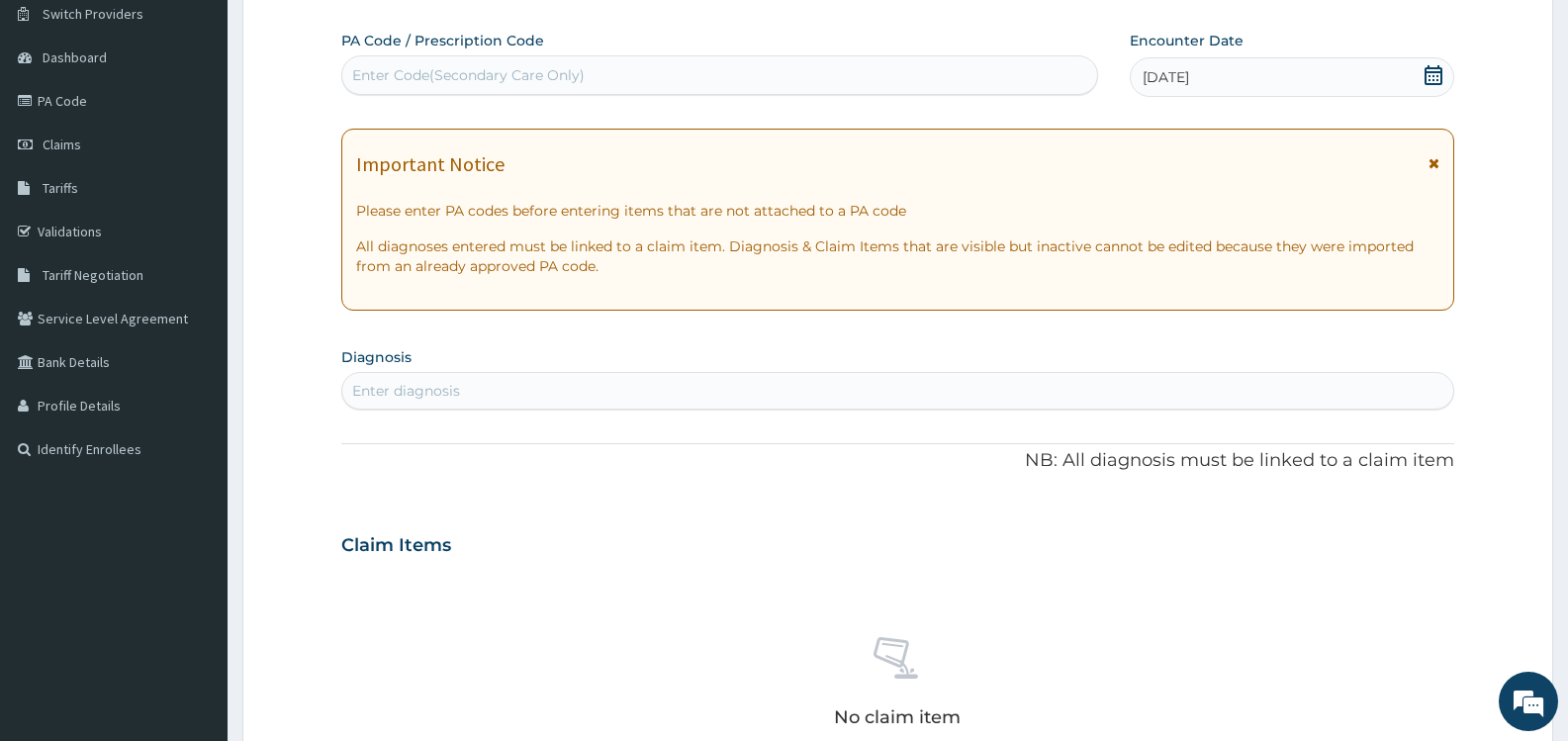
click at [459, 389] on div "Enter diagnosis" at bounding box center [406, 391] width 108 height 20
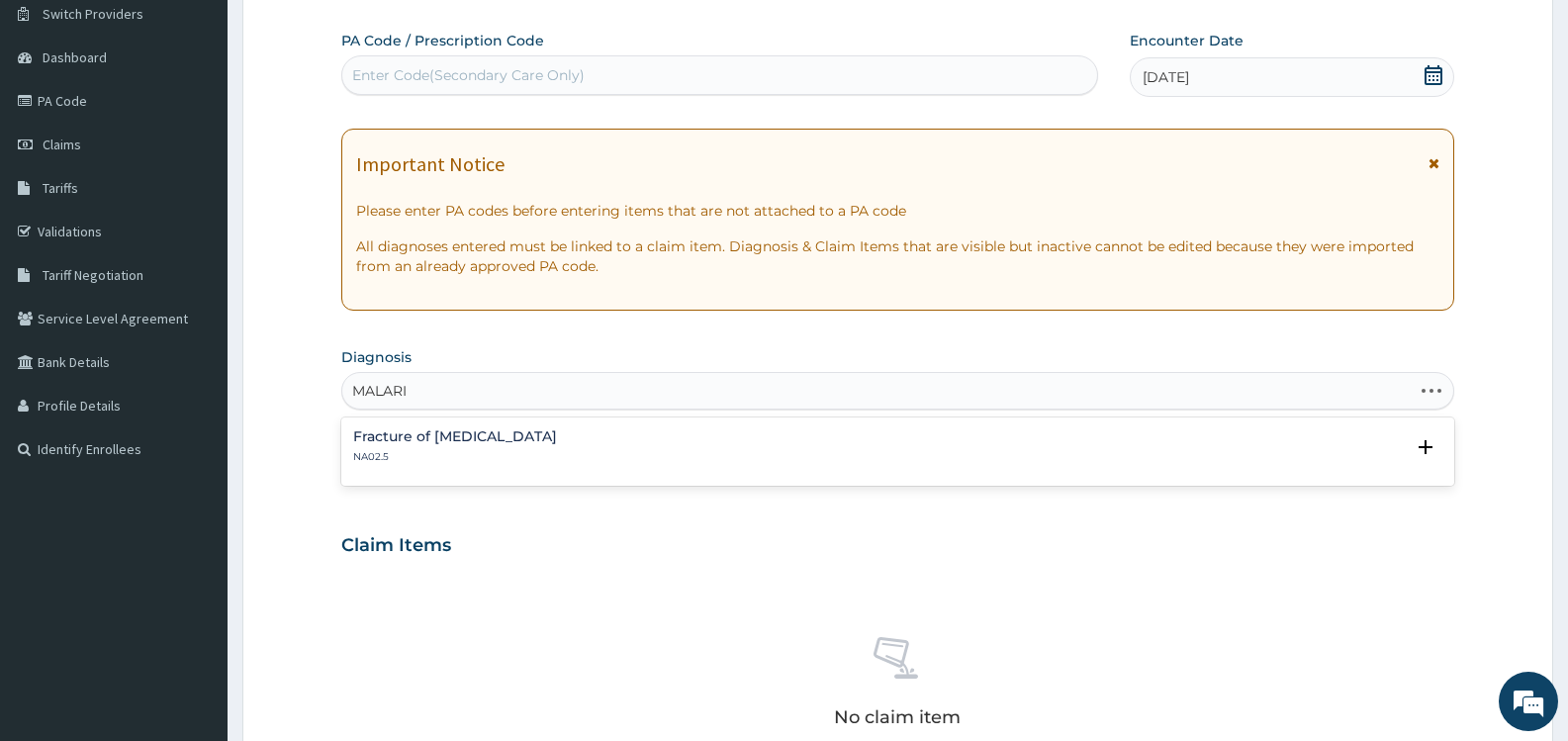
type input "[MEDICAL_DATA]"
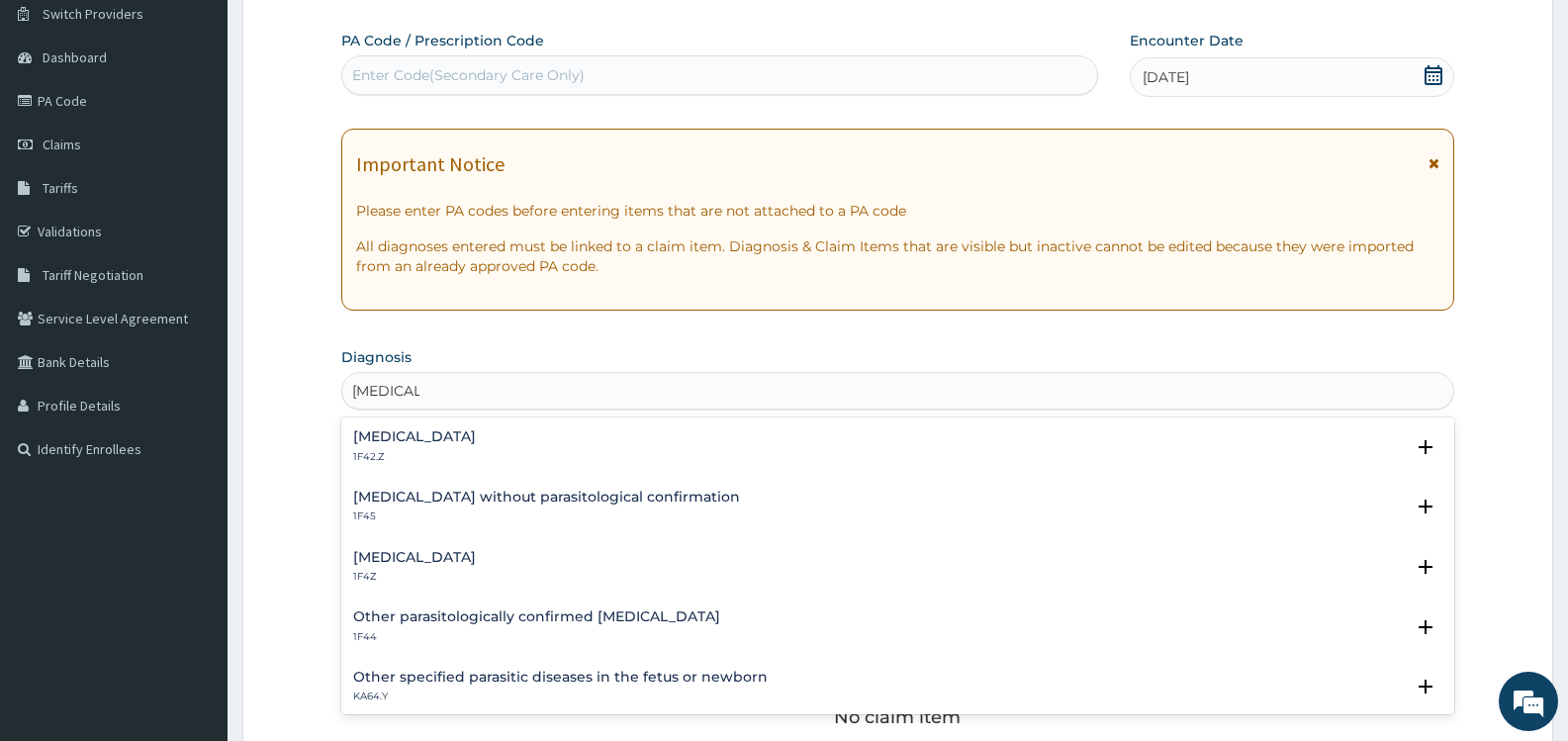
click at [468, 563] on h4 "[MEDICAL_DATA]" at bounding box center [414, 557] width 123 height 15
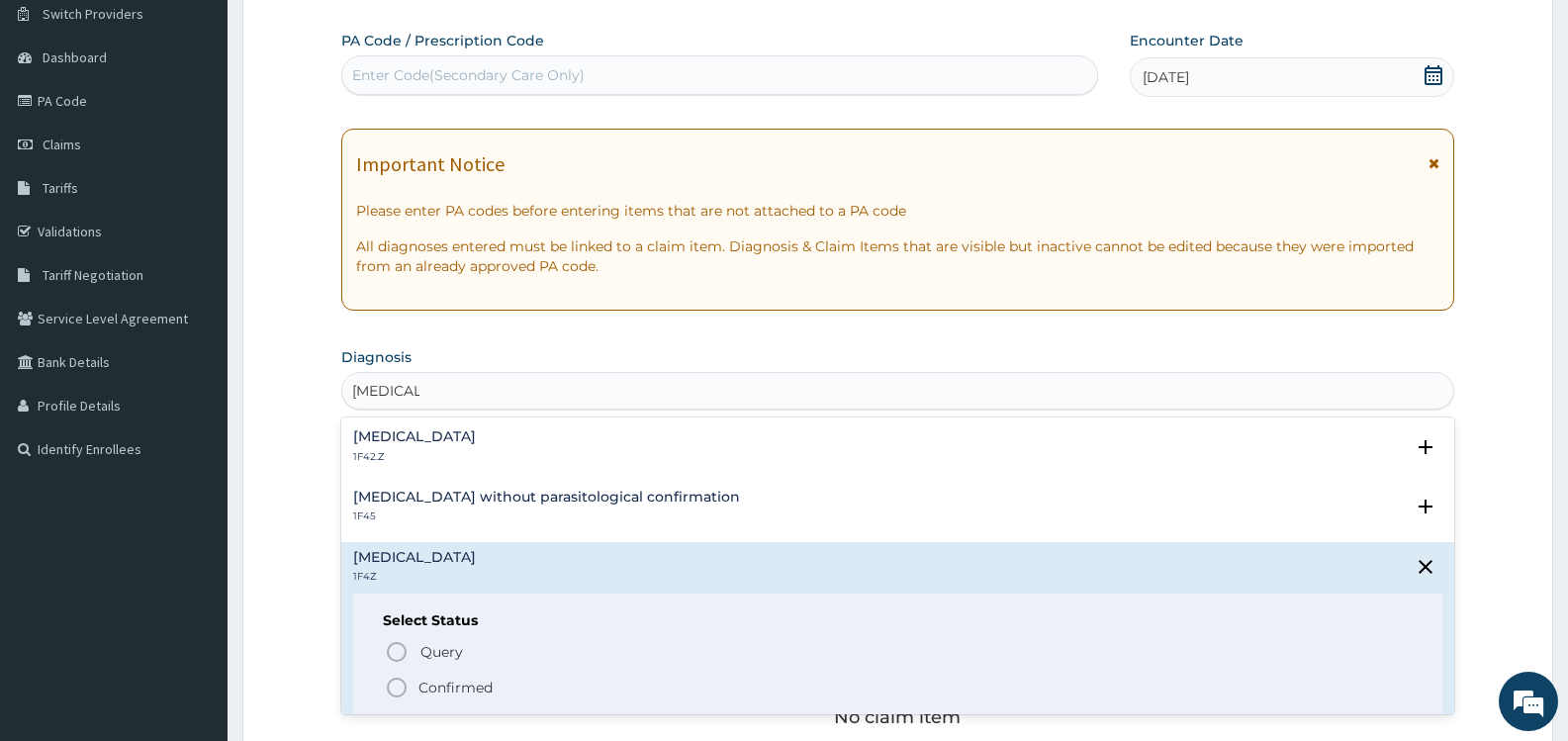
click at [476, 436] on h4 "[MEDICAL_DATA]" at bounding box center [414, 437] width 123 height 15
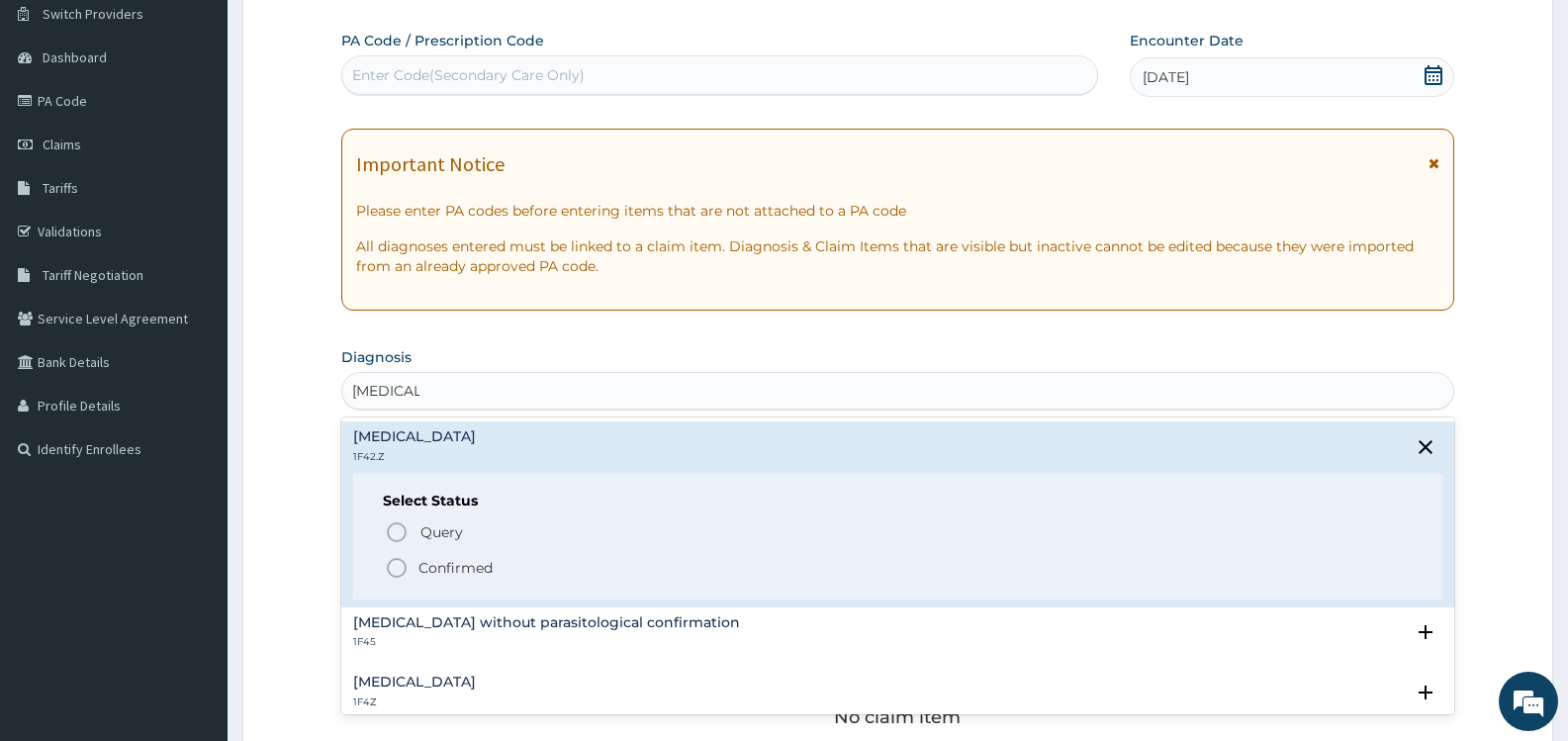
click at [454, 563] on p "Confirmed" at bounding box center [456, 568] width 74 height 20
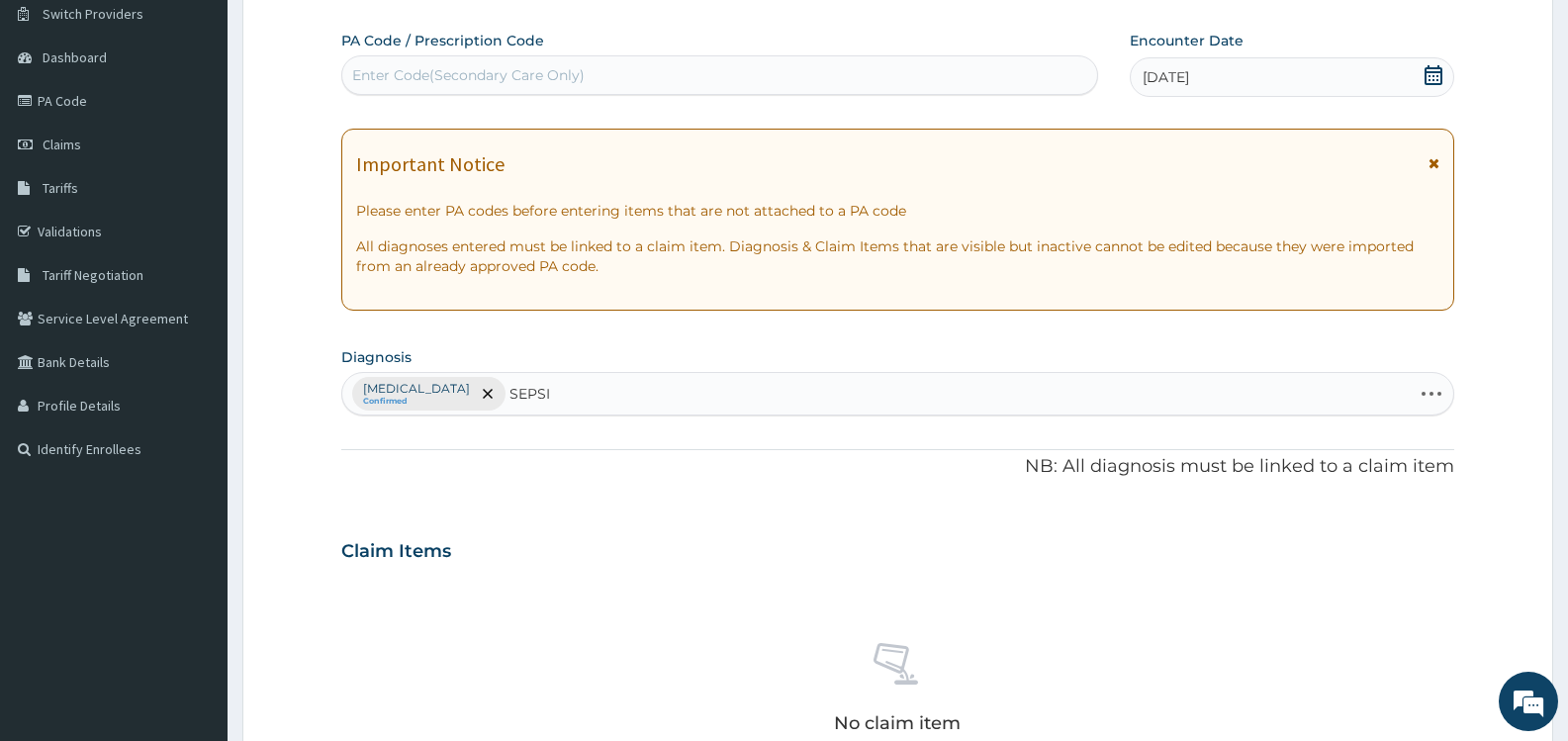
type input "[MEDICAL_DATA]"
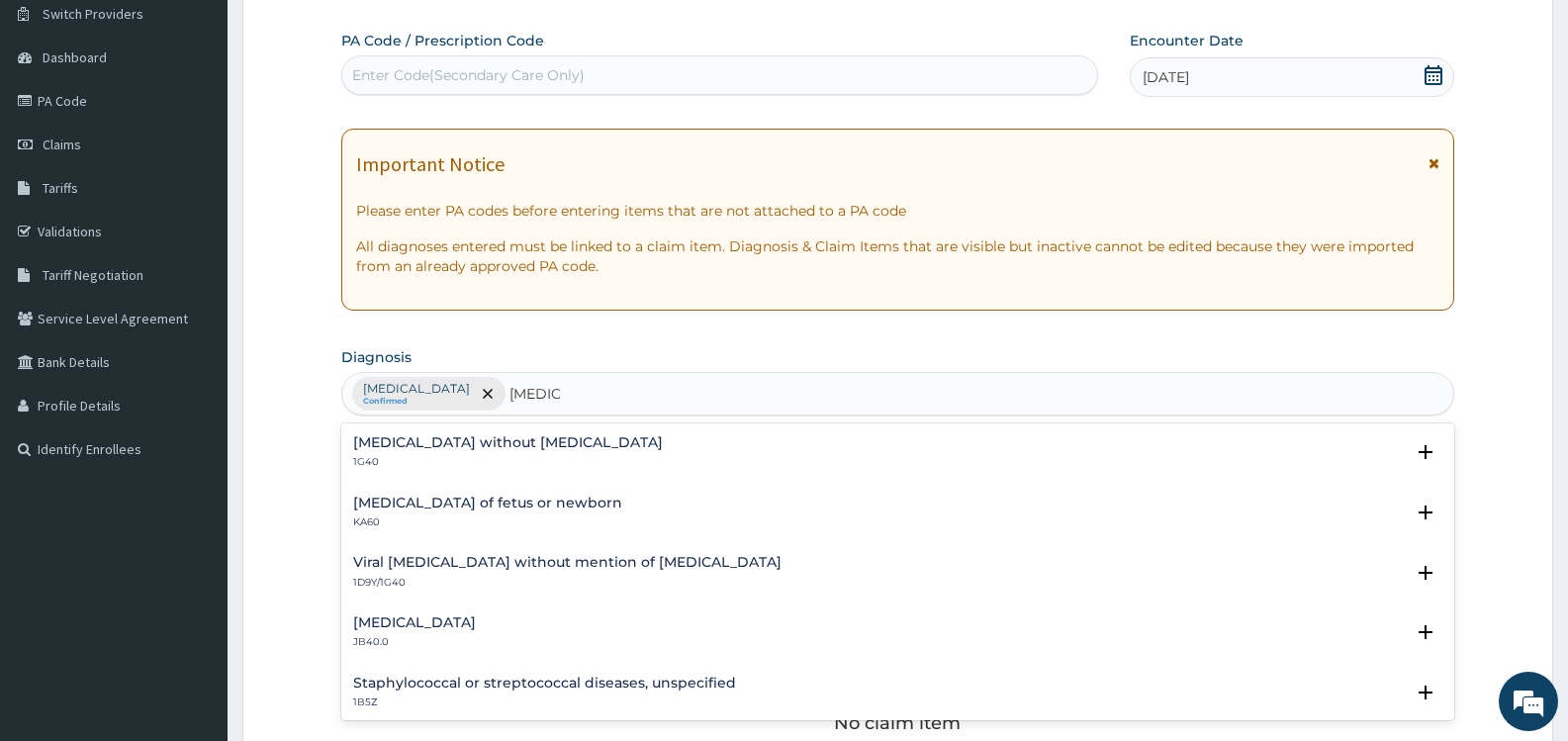
click at [579, 448] on div "[MEDICAL_DATA] without [MEDICAL_DATA] 1G40" at bounding box center [898, 453] width 1089 height 35
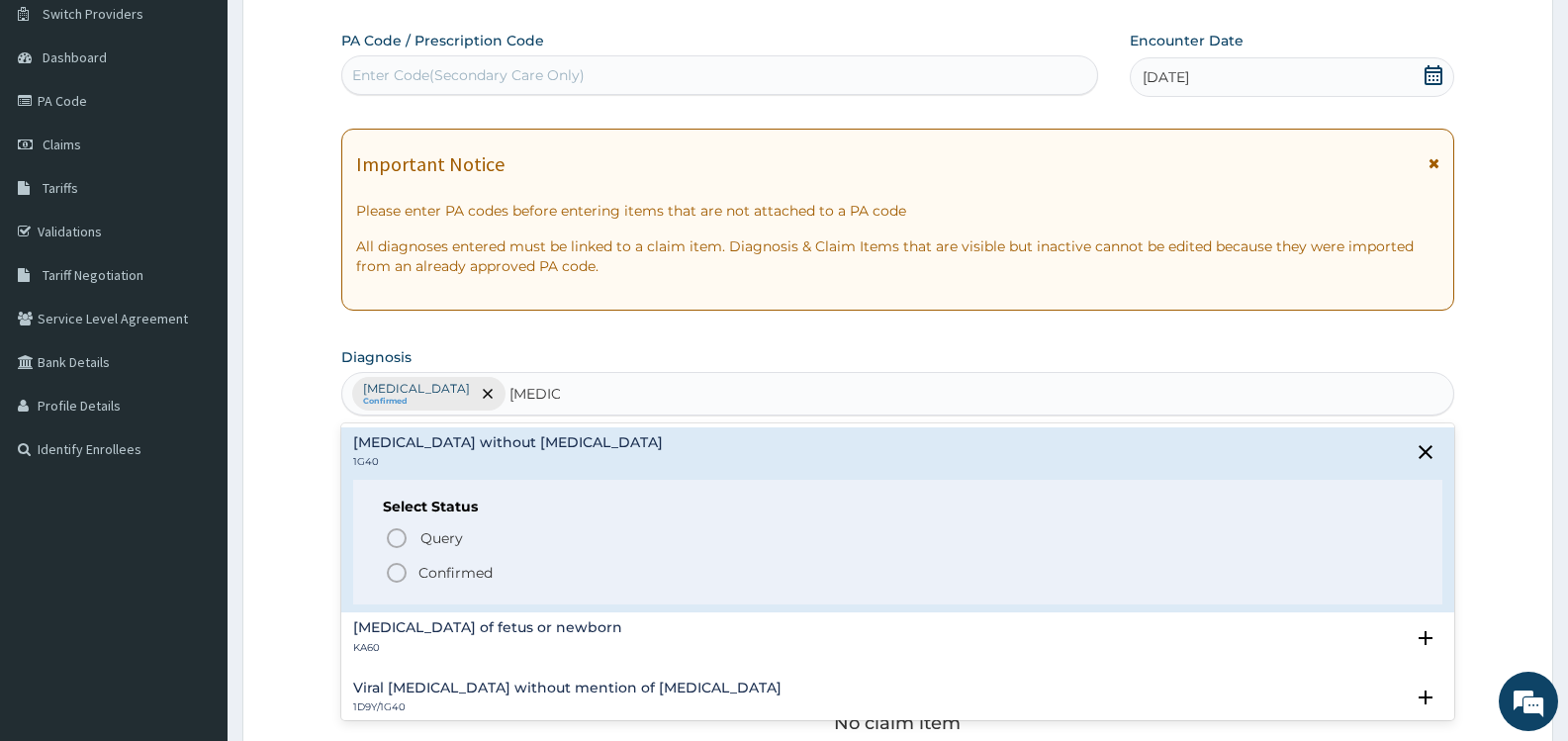
click at [530, 573] on span "Confirmed" at bounding box center [899, 572] width 1028 height 24
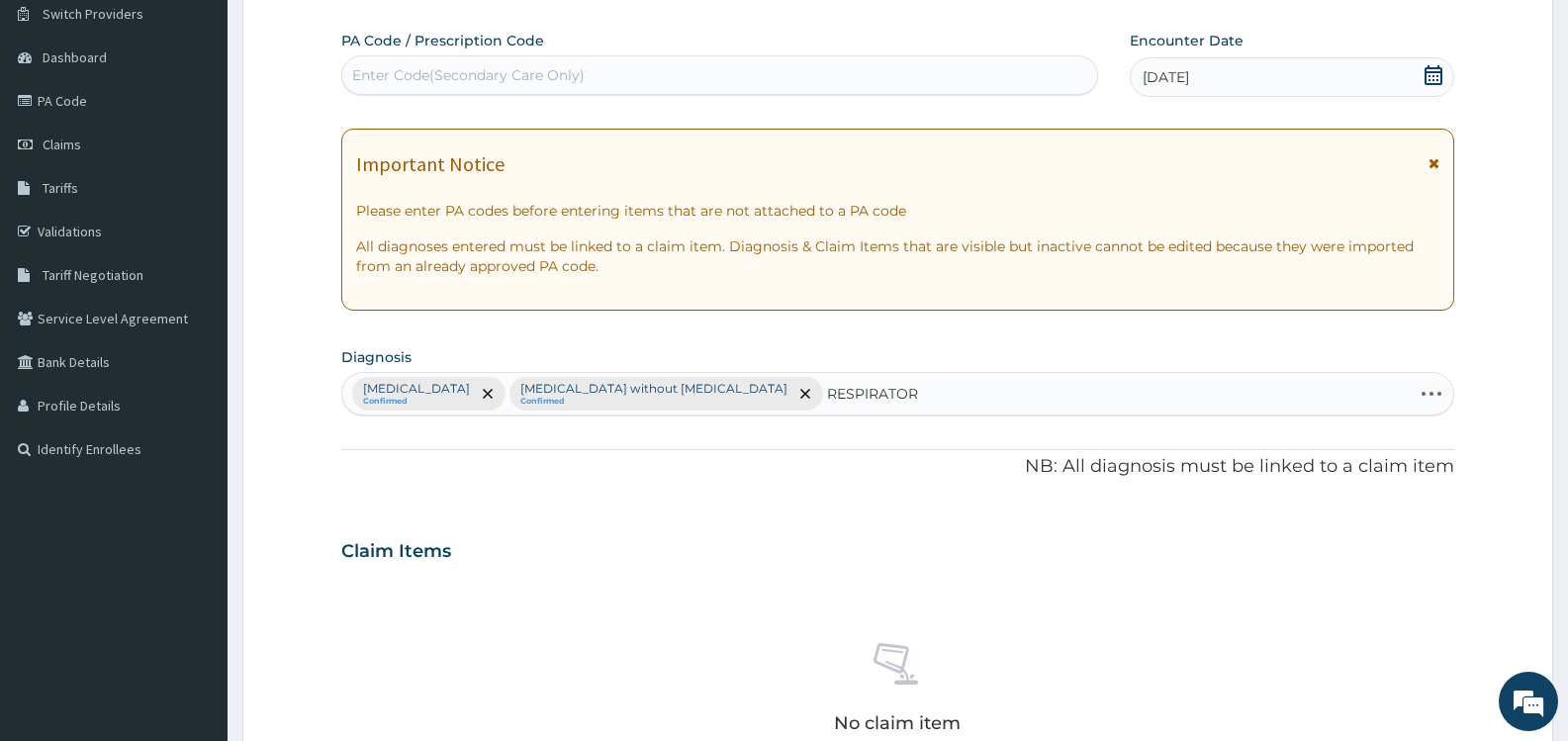
type input "RESPIRATORY"
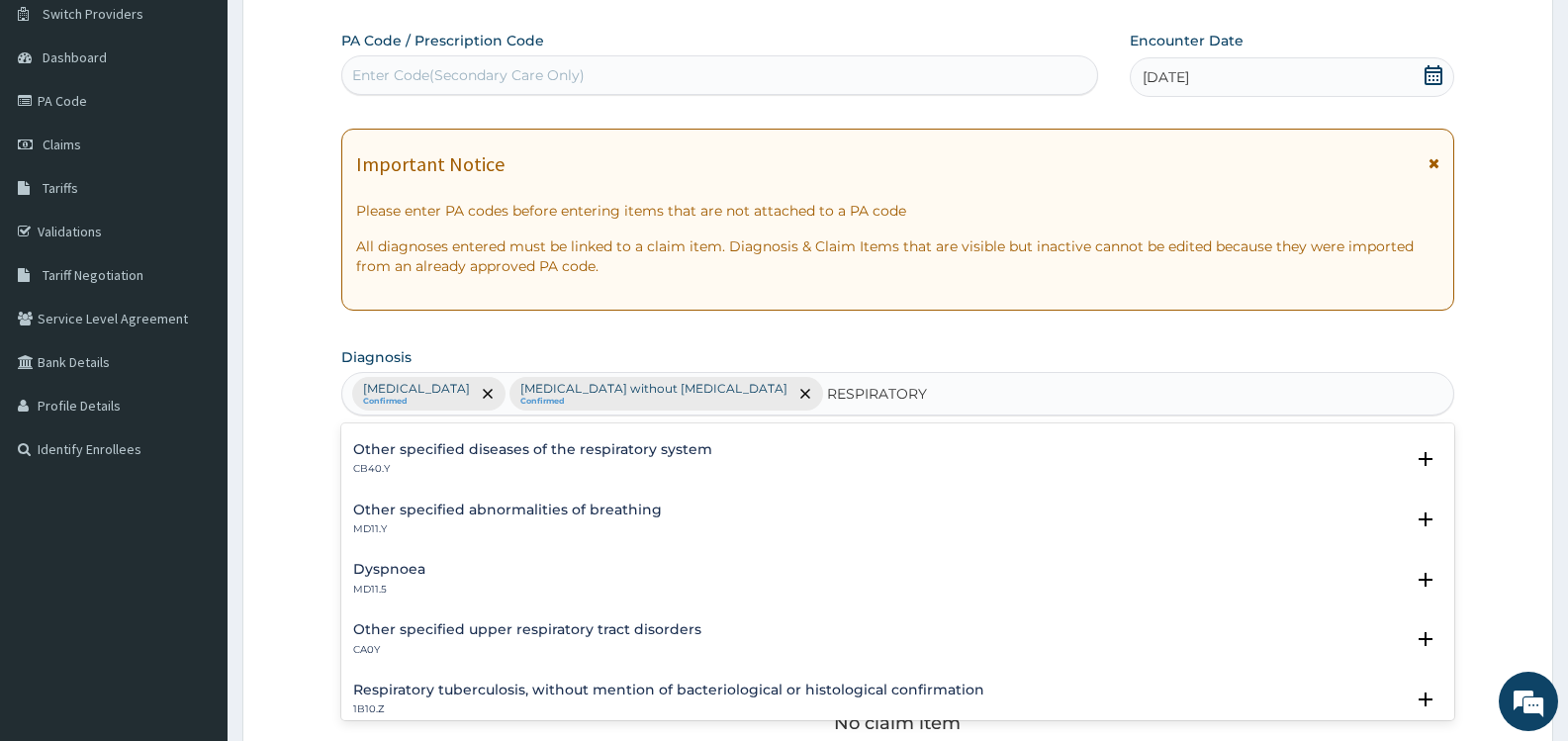
scroll to position [197, 0]
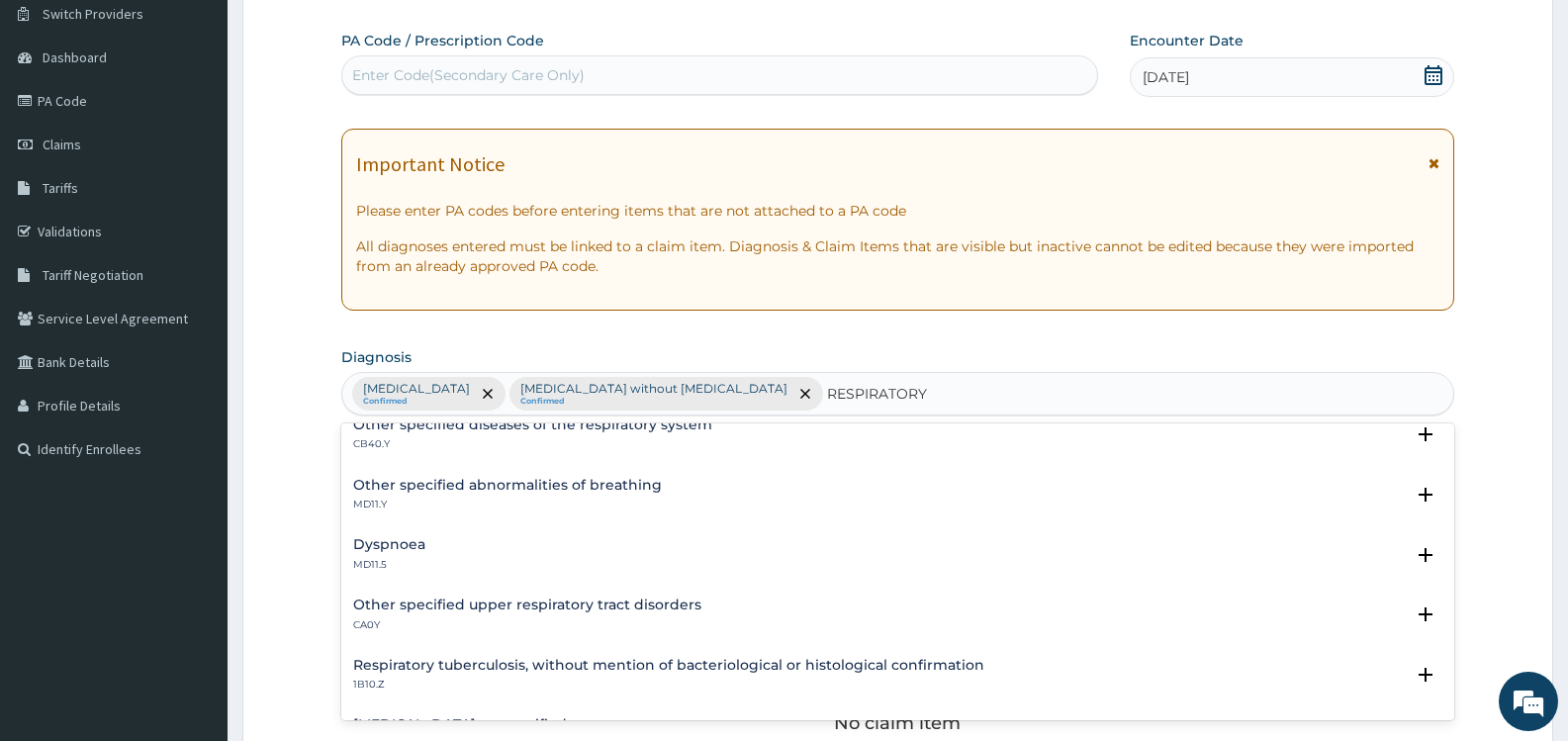
click at [594, 603] on h4 "Other specified upper respiratory tract disorders" at bounding box center [527, 604] width 348 height 15
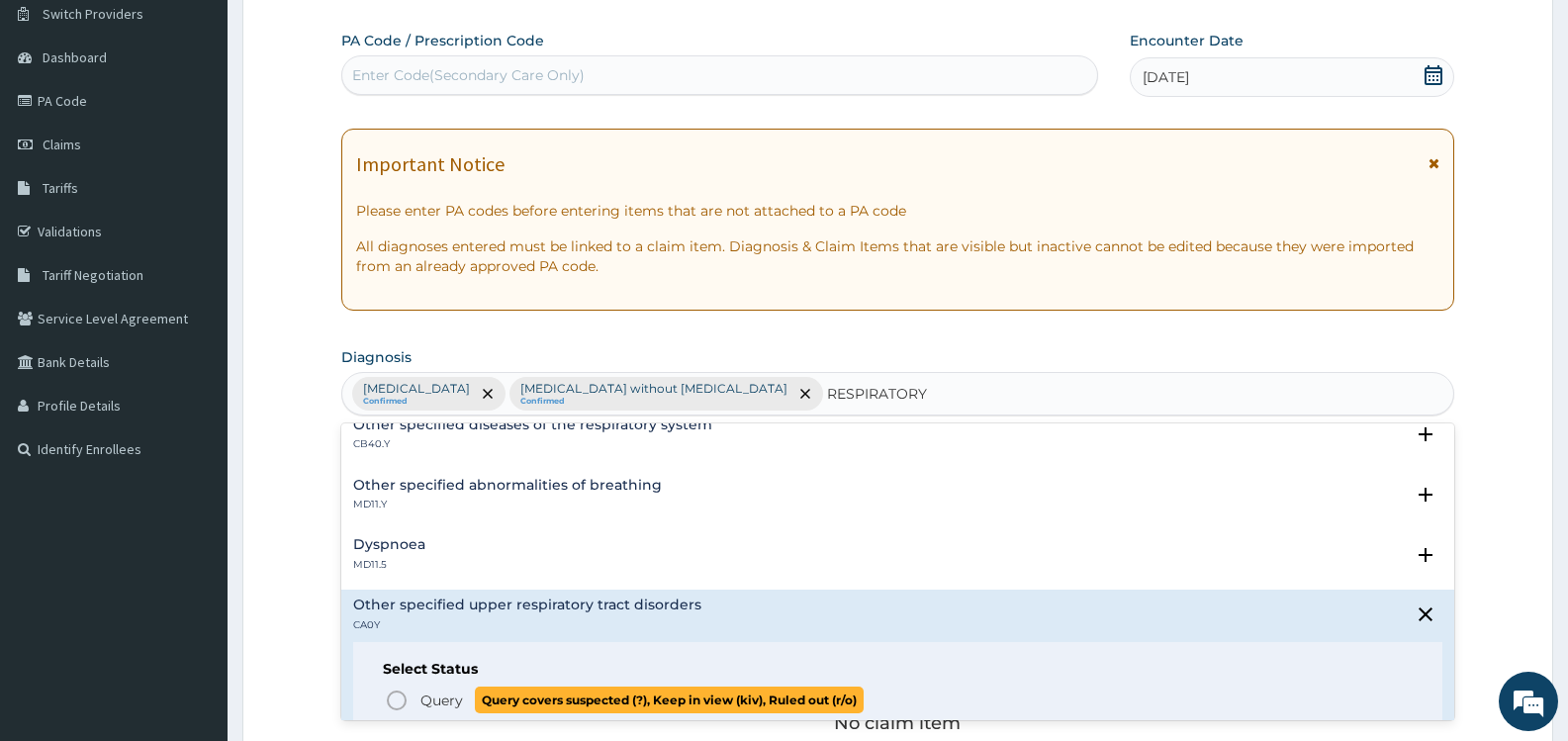
scroll to position [297, 0]
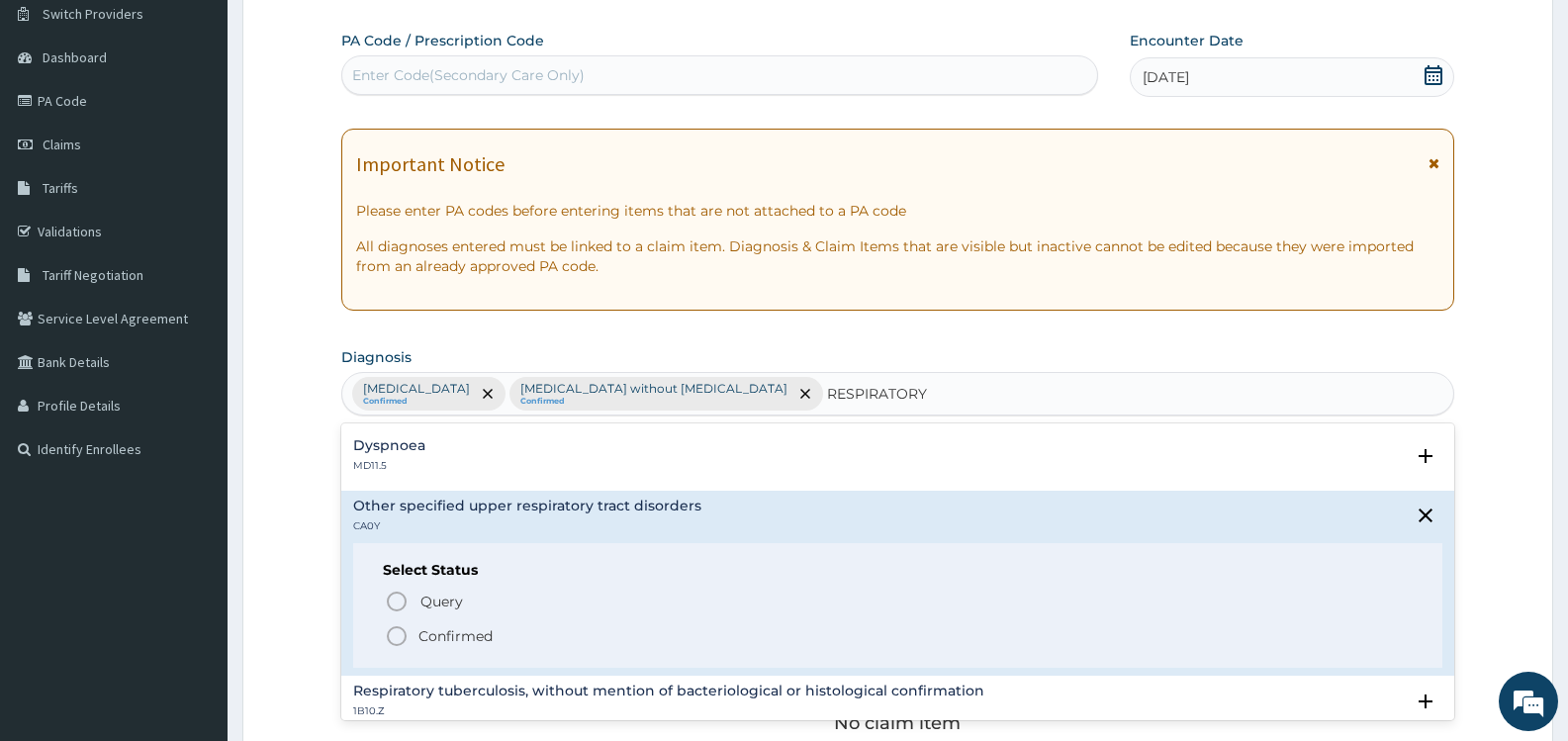
click at [419, 635] on p "Confirmed" at bounding box center [456, 636] width 74 height 20
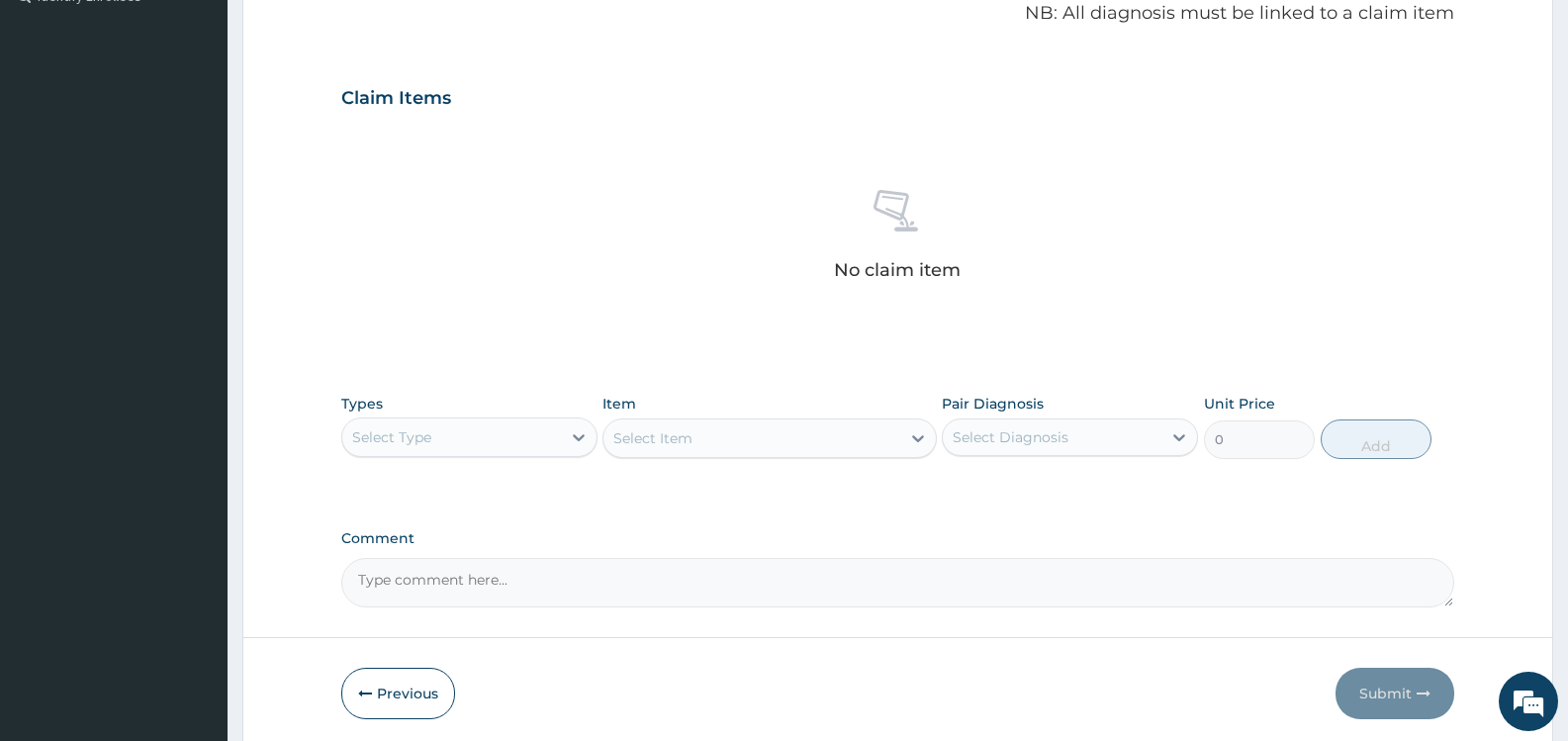
scroll to position [653, 0]
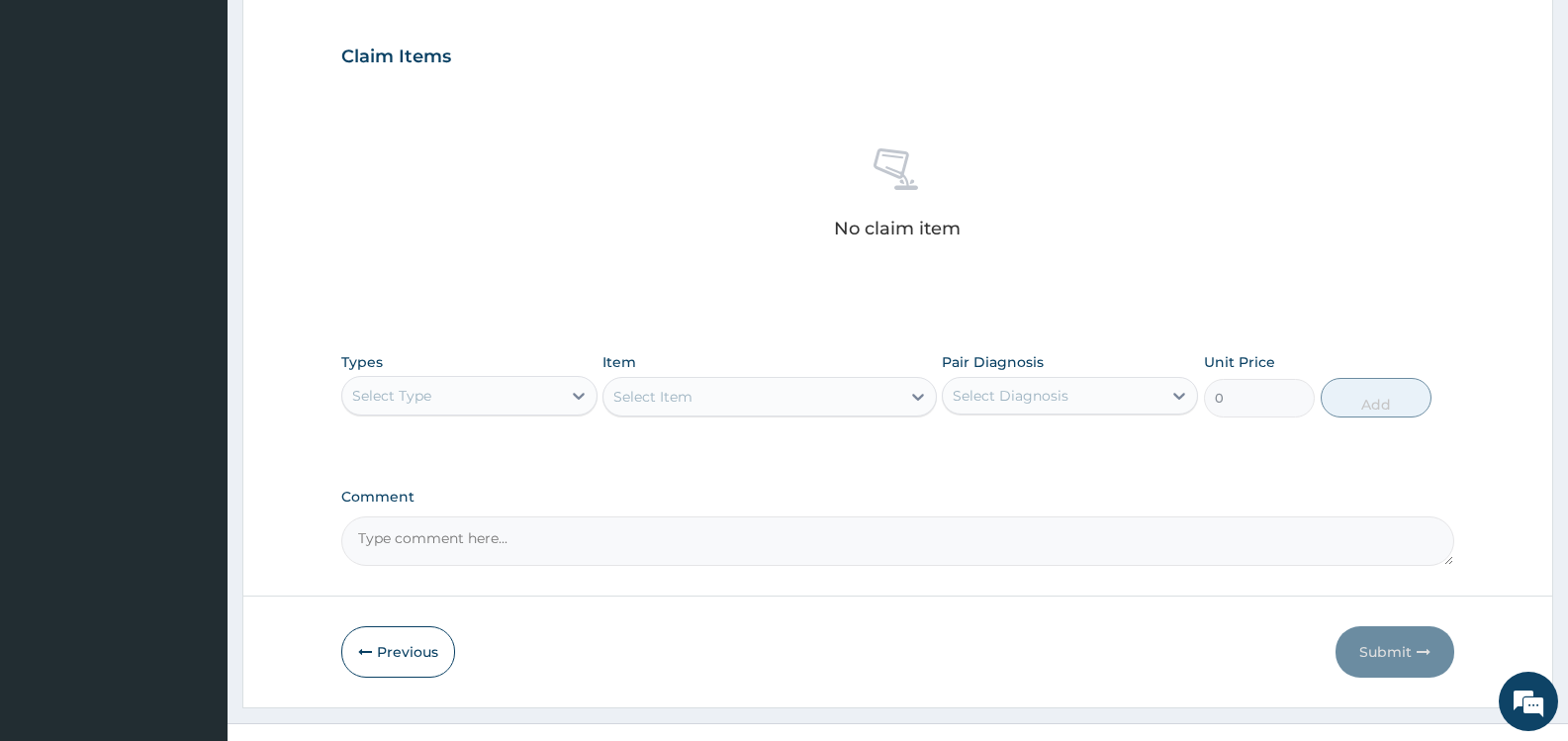
click at [547, 387] on div "Select Type" at bounding box center [451, 396] width 218 height 32
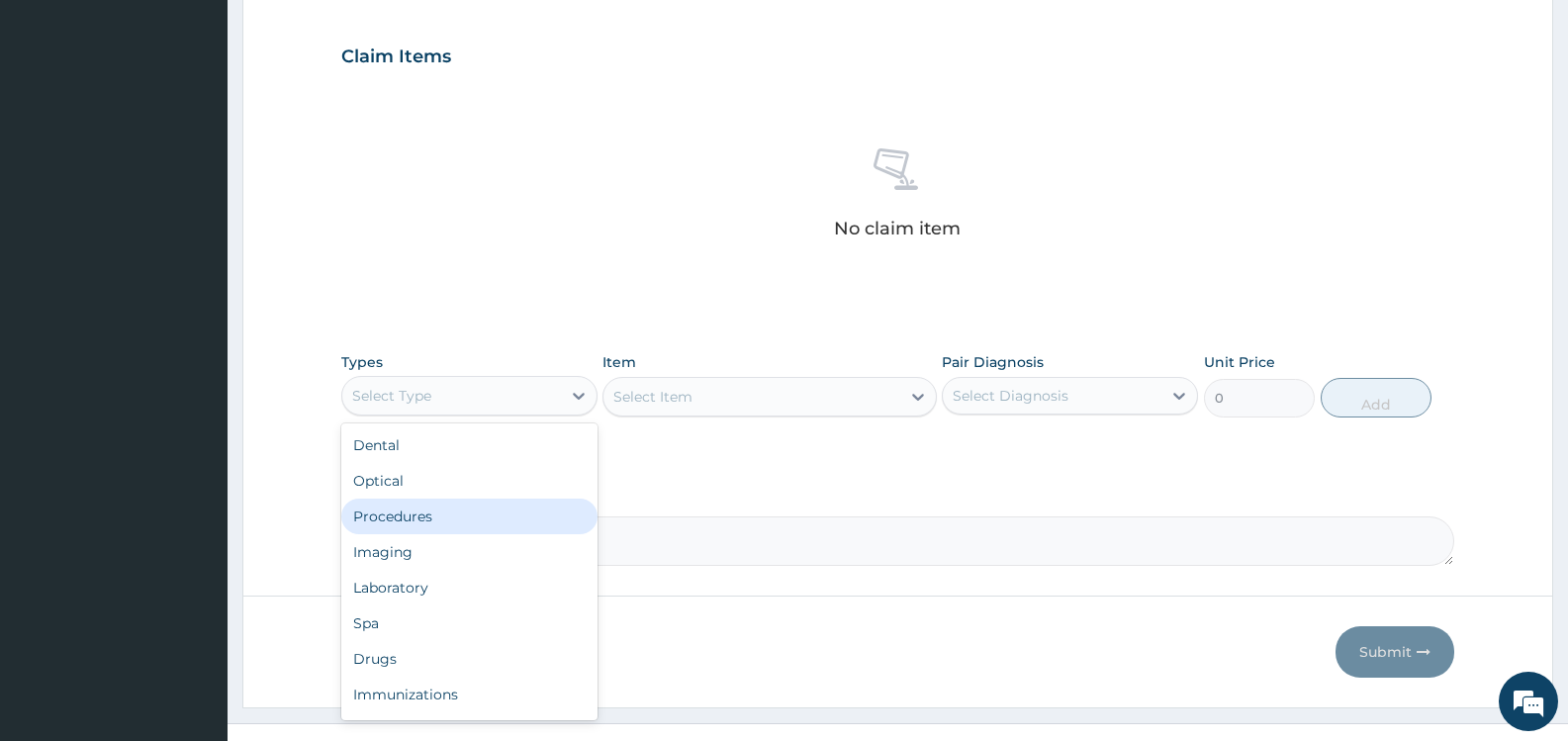
click at [424, 515] on div "Procedures" at bounding box center [469, 517] width 256 height 36
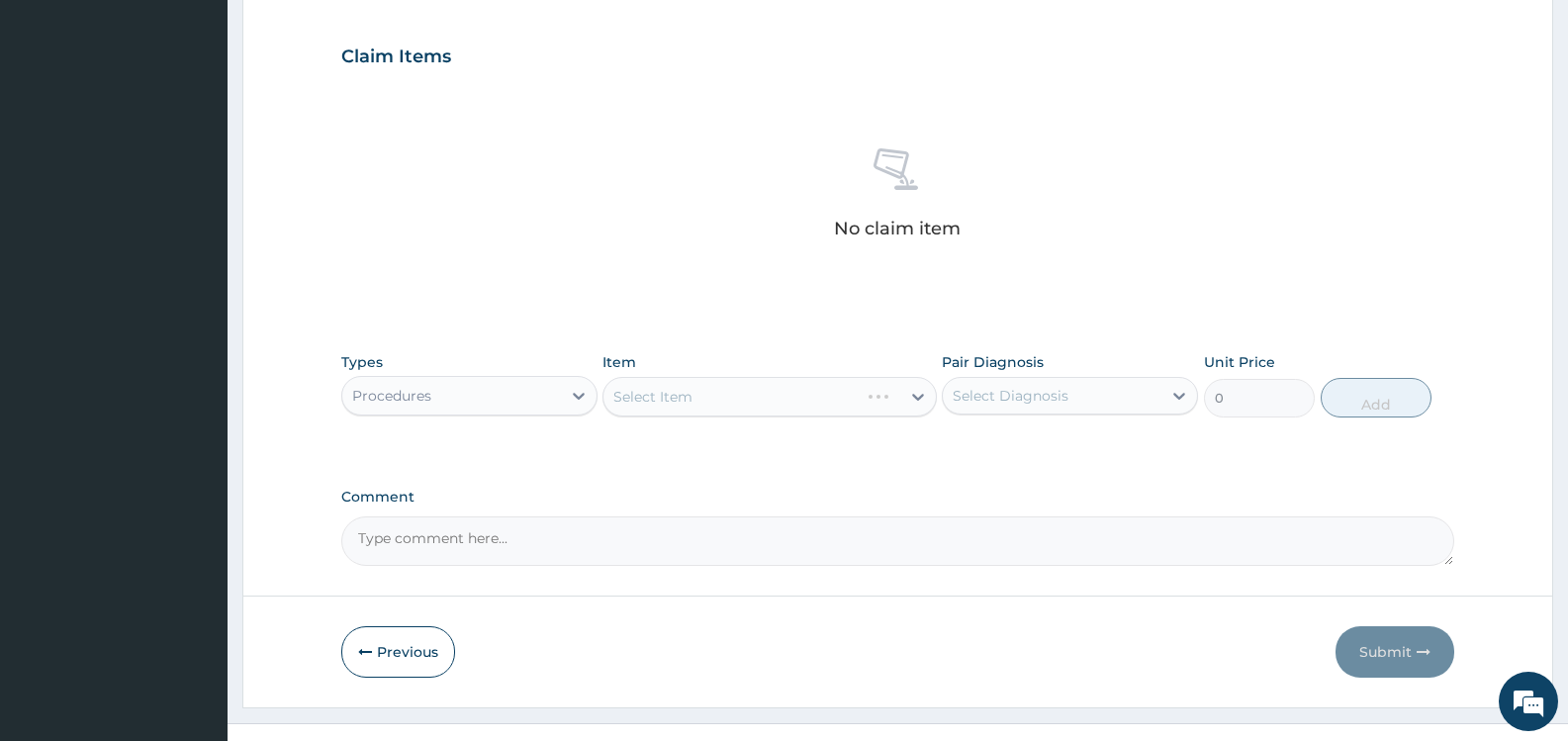
click at [1008, 401] on div "Select Diagnosis" at bounding box center [1010, 396] width 116 height 20
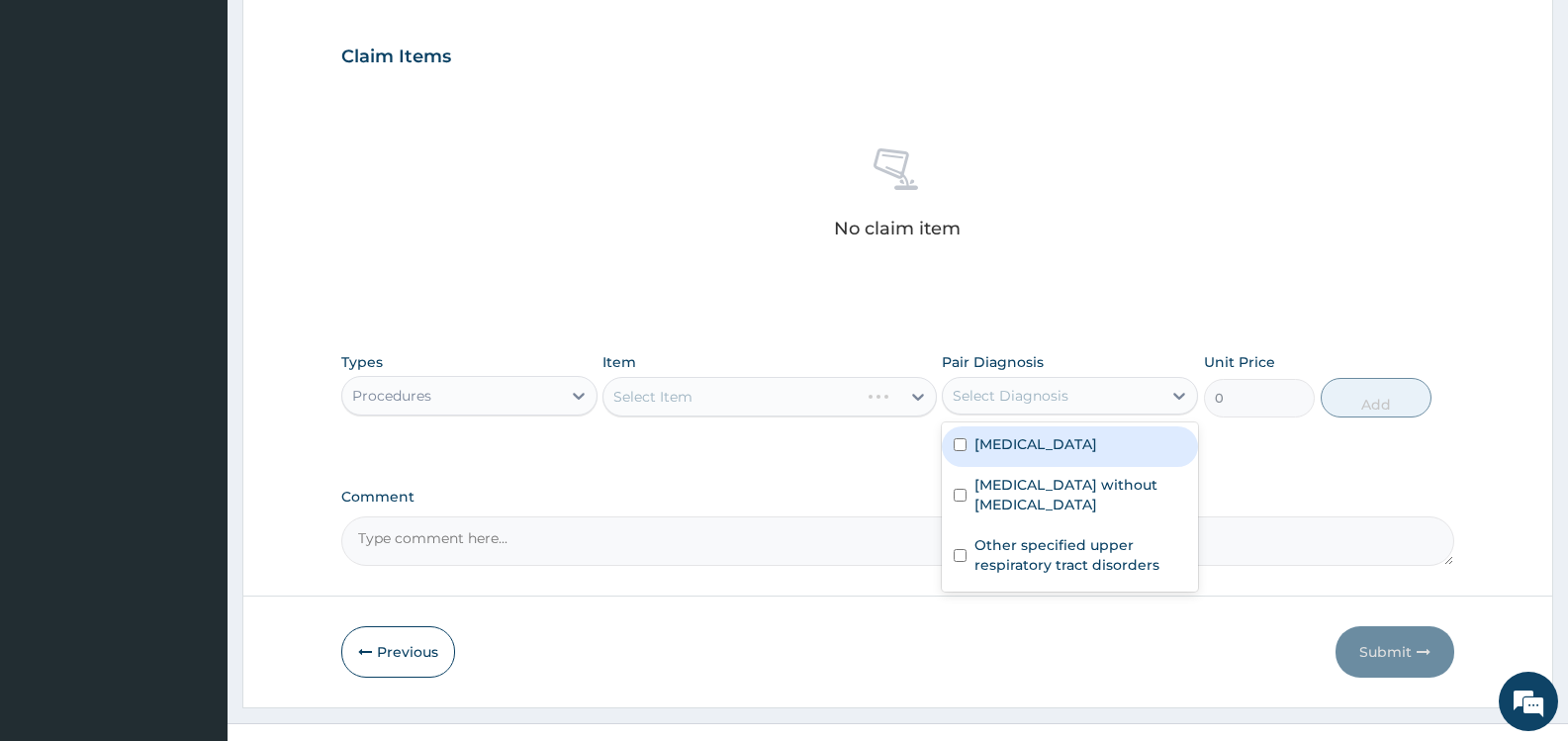
click at [1033, 445] on label "[MEDICAL_DATA]" at bounding box center [1035, 445] width 123 height 20
checkbox input "true"
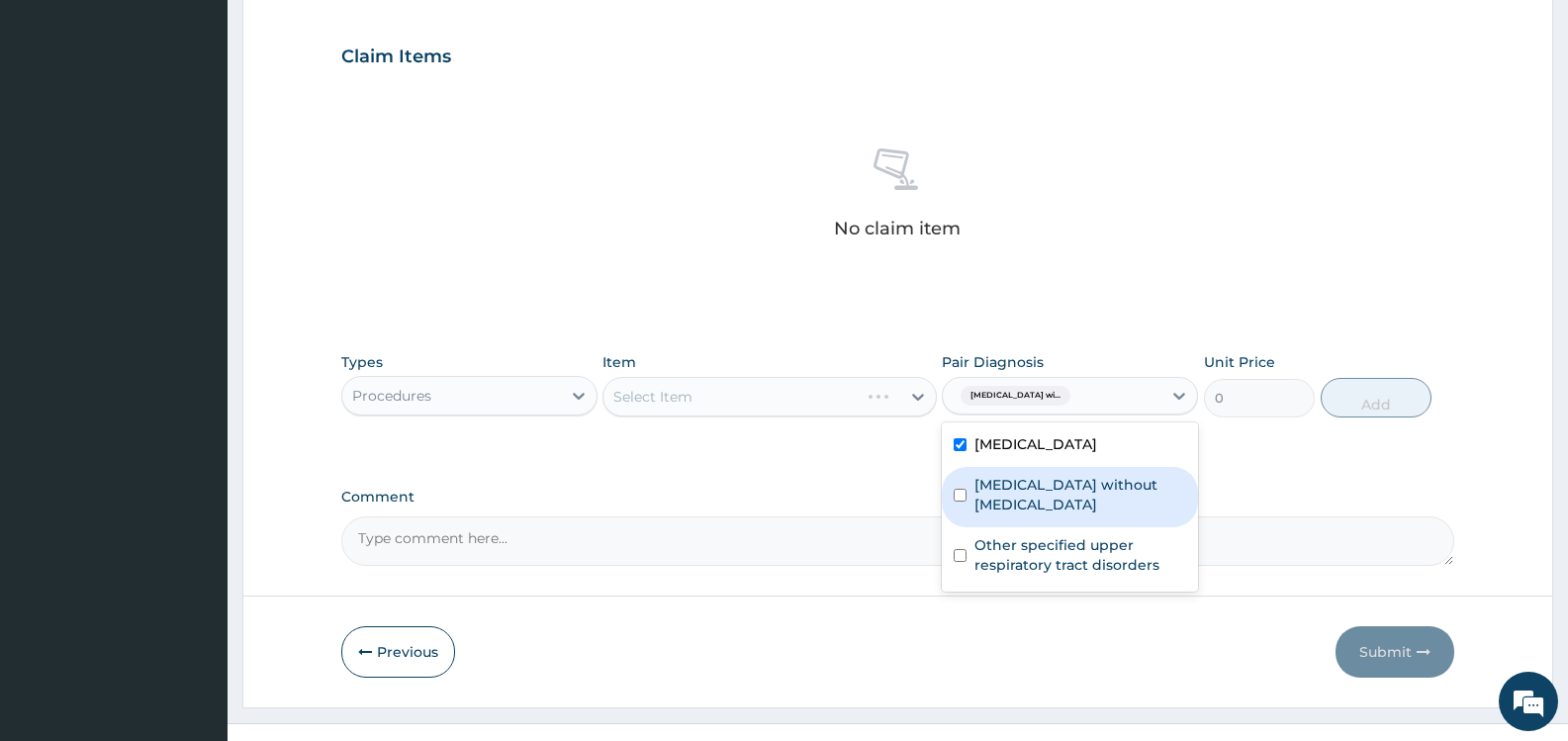
click at [1031, 512] on label "[MEDICAL_DATA] without [MEDICAL_DATA]" at bounding box center [1080, 495] width 211 height 40
checkbox input "true"
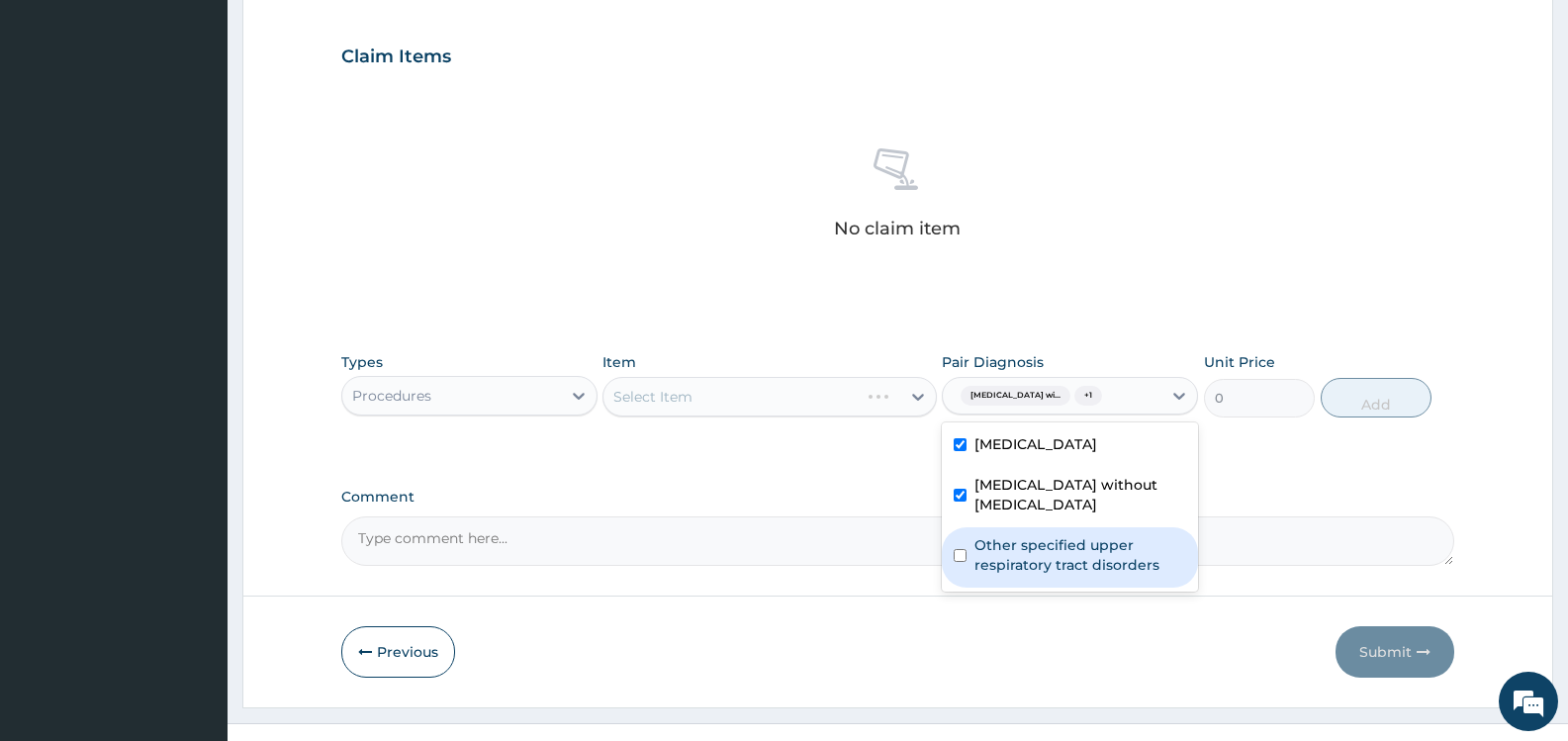
click at [1048, 564] on label "Other specified upper respiratory tract disorders" at bounding box center [1080, 556] width 211 height 40
checkbox input "true"
click at [870, 393] on div "Select Item" at bounding box center [751, 397] width 296 height 32
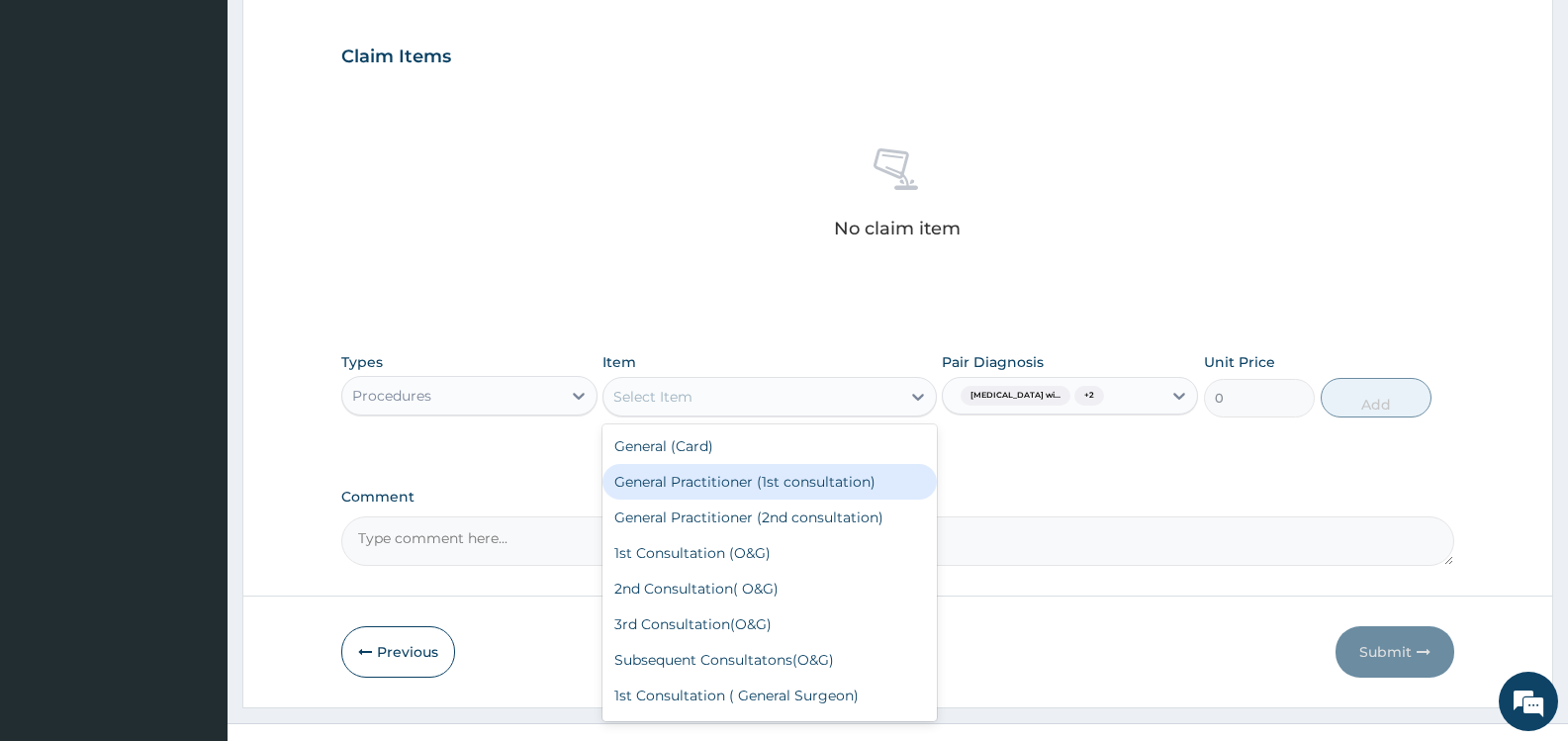
click at [797, 483] on div "General Practitioner (1st consultation)" at bounding box center [769, 482] width 333 height 36
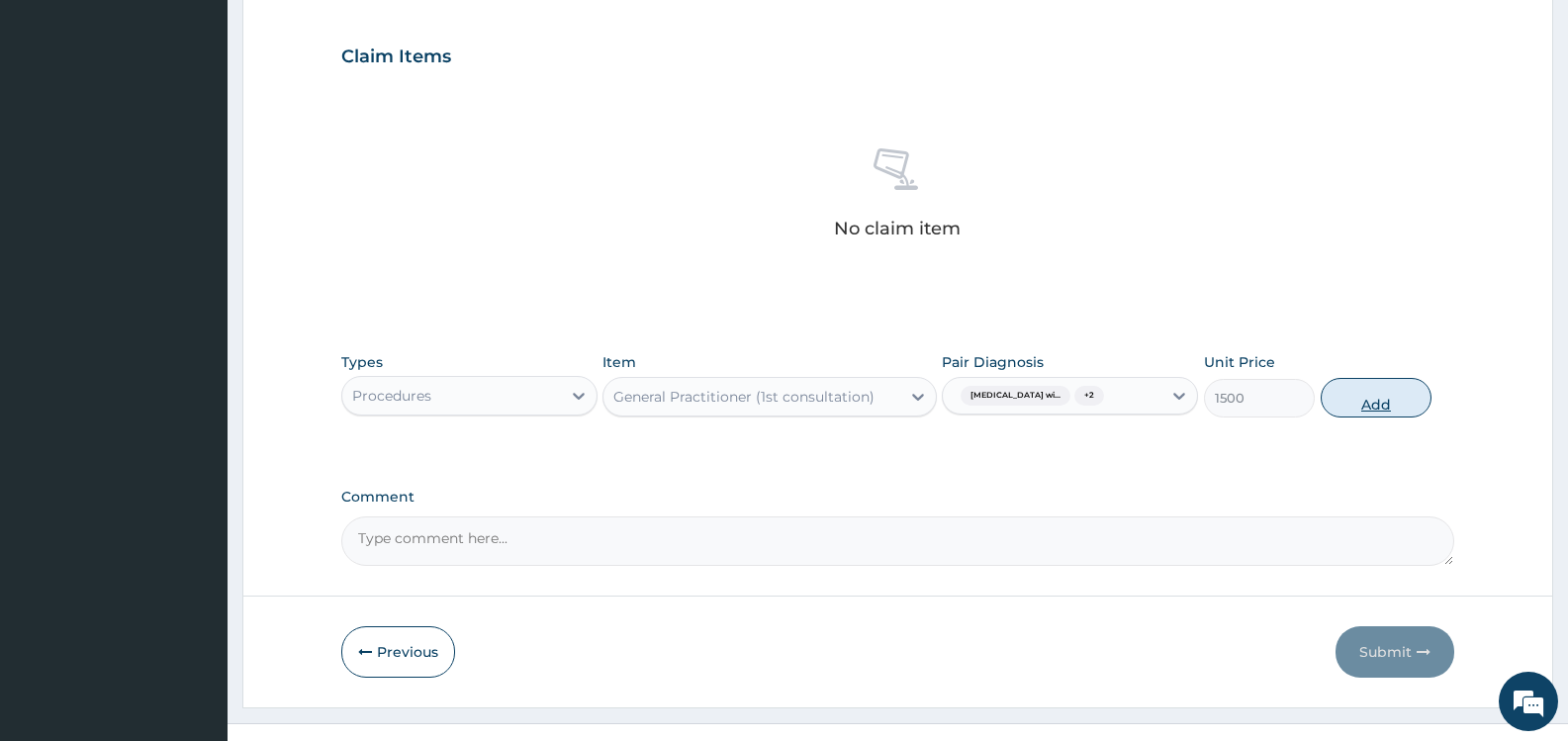
click at [1389, 418] on button "Add" at bounding box center [1375, 398] width 111 height 40
type input "0"
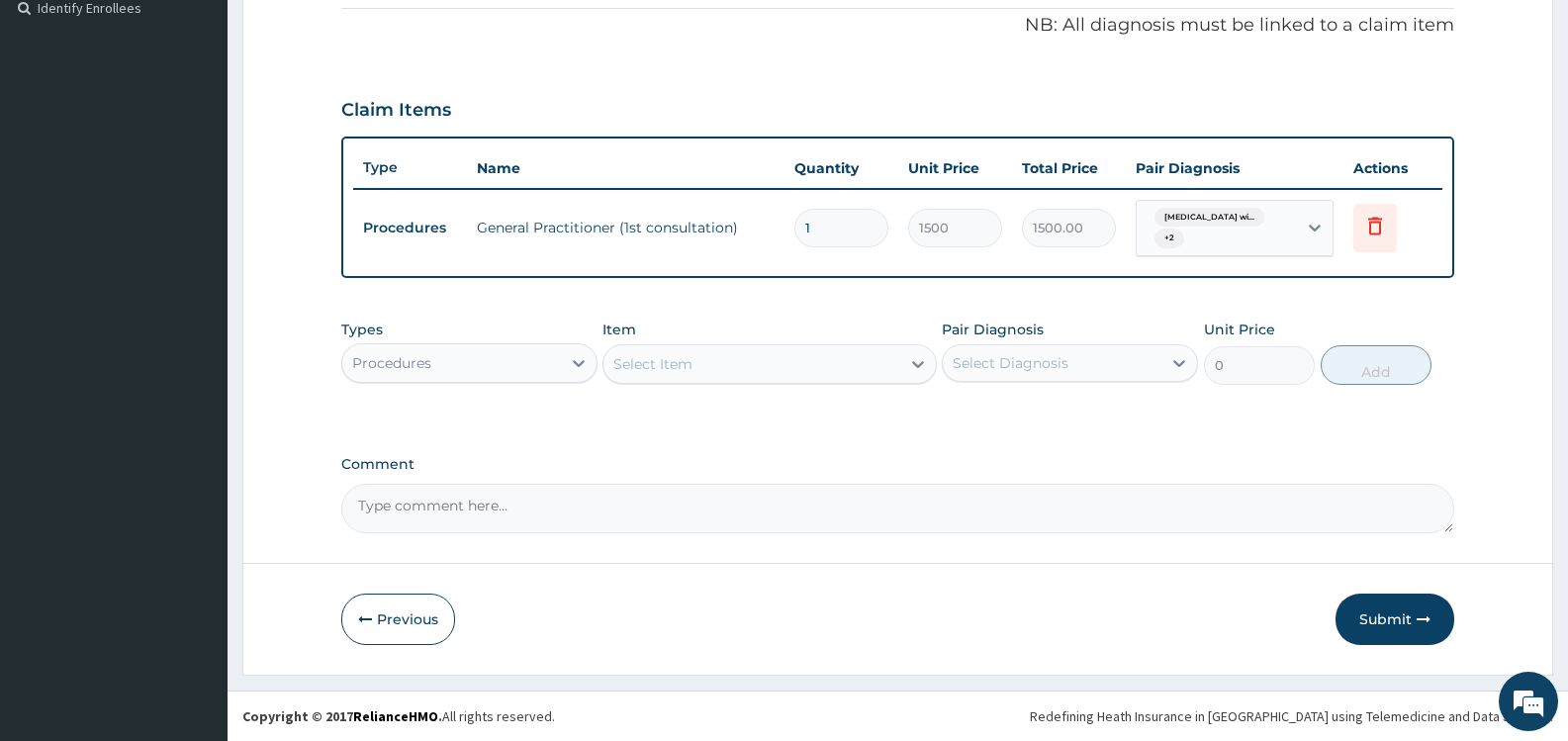
scroll to position [599, 0]
click at [506, 363] on div "Procedures" at bounding box center [451, 363] width 218 height 32
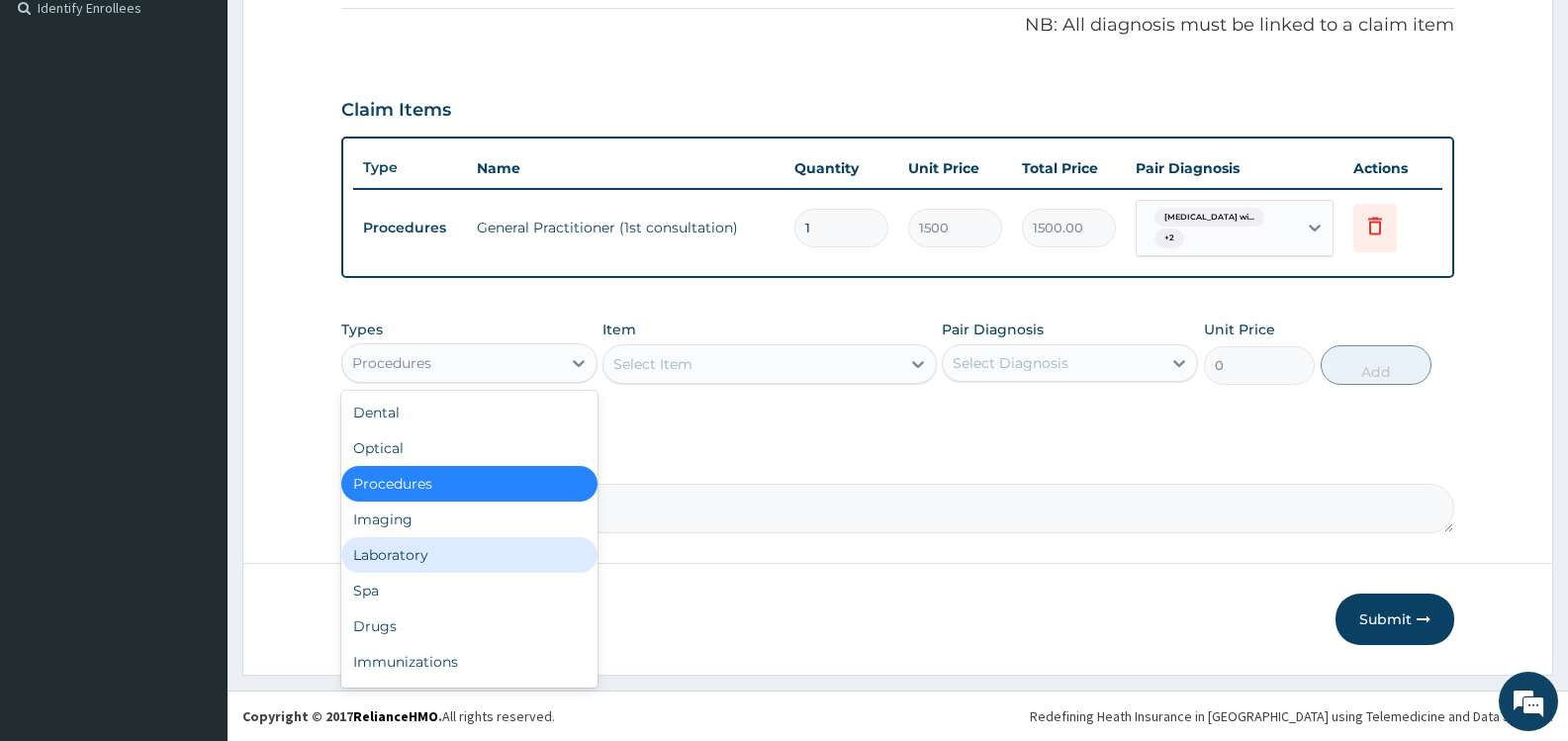
click at [539, 549] on div "Laboratory" at bounding box center [469, 556] width 256 height 36
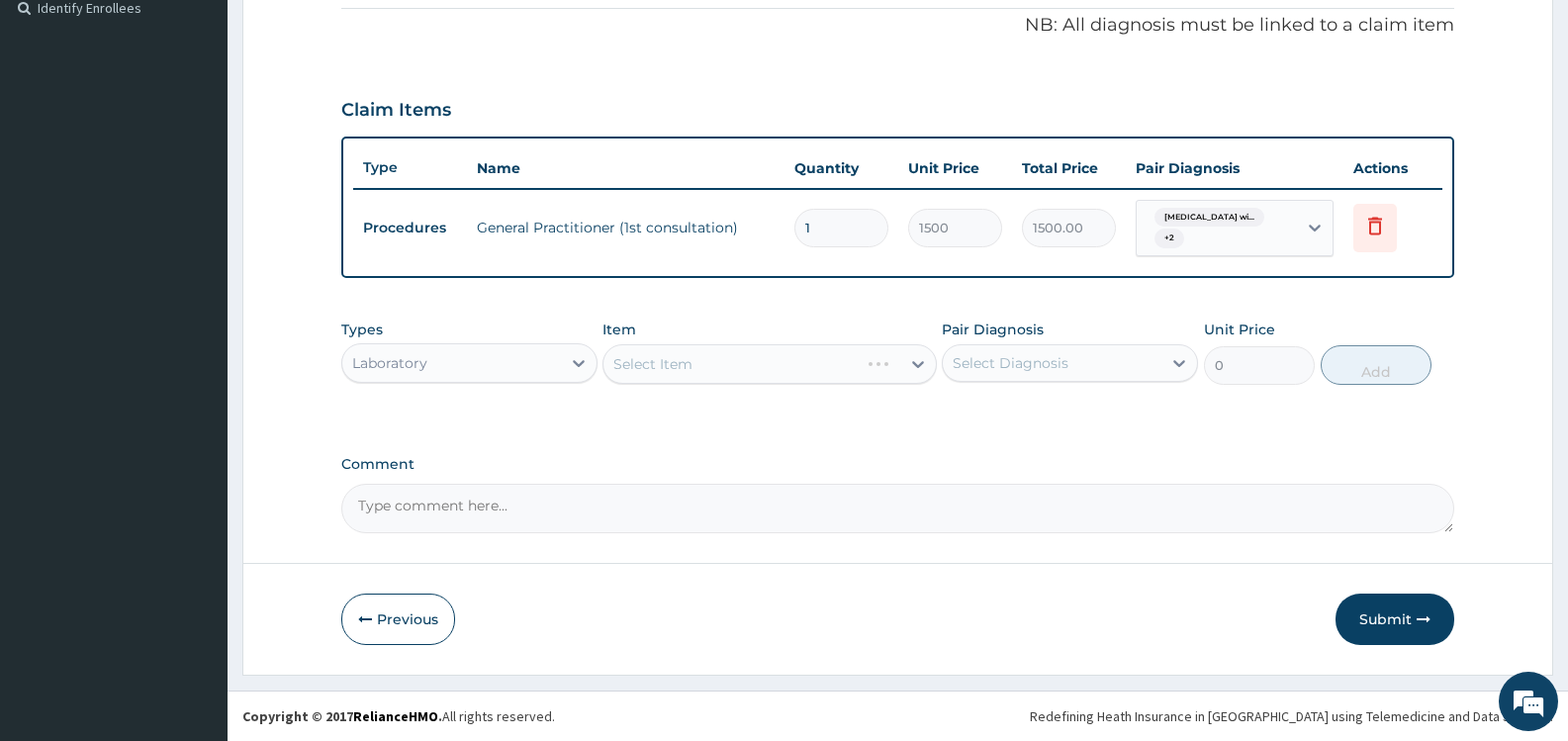
click at [986, 365] on div "Select Diagnosis" at bounding box center [1010, 363] width 116 height 20
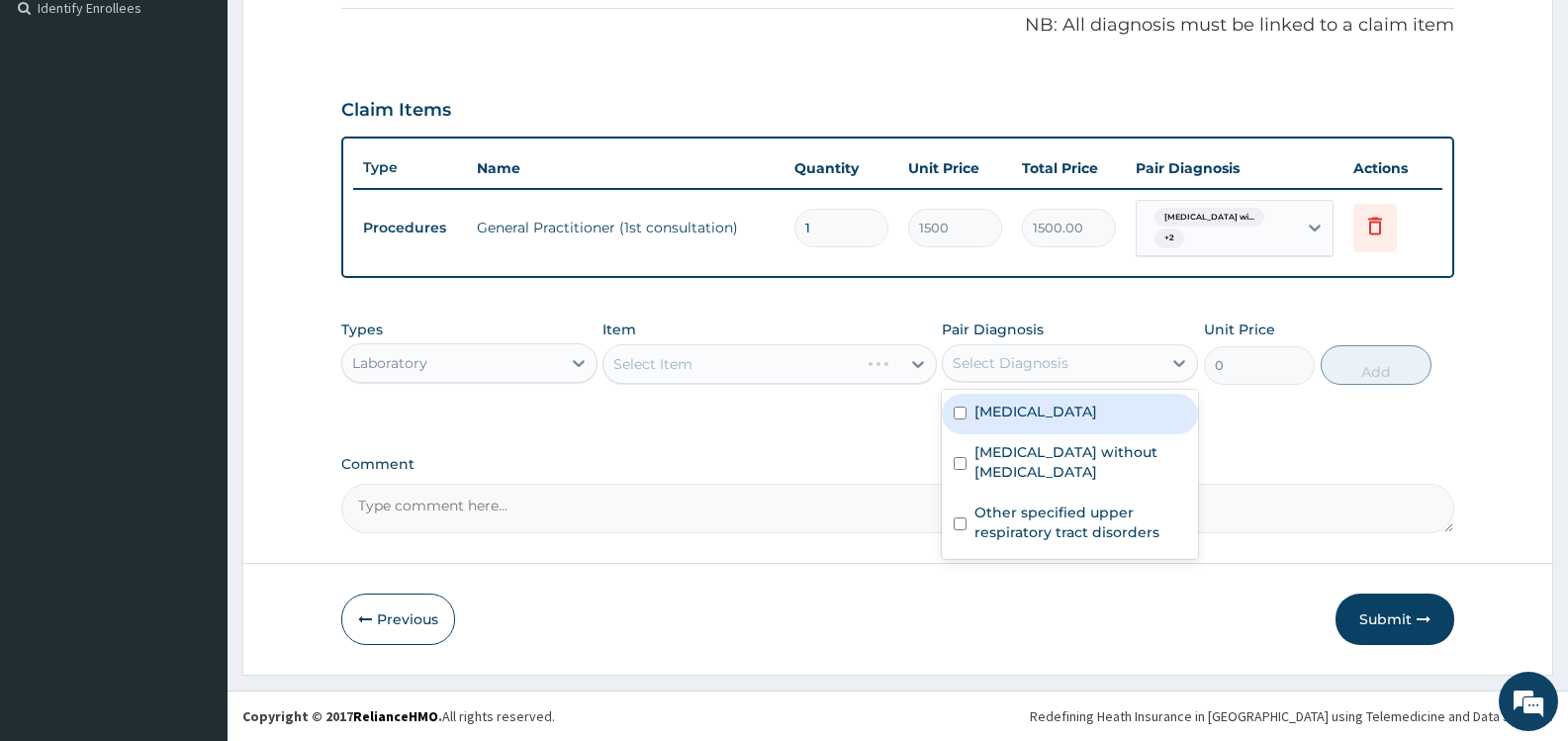
click at [986, 414] on label "[MEDICAL_DATA]" at bounding box center [1035, 412] width 123 height 20
checkbox input "true"
click at [796, 369] on div "Select Item" at bounding box center [769, 364] width 333 height 40
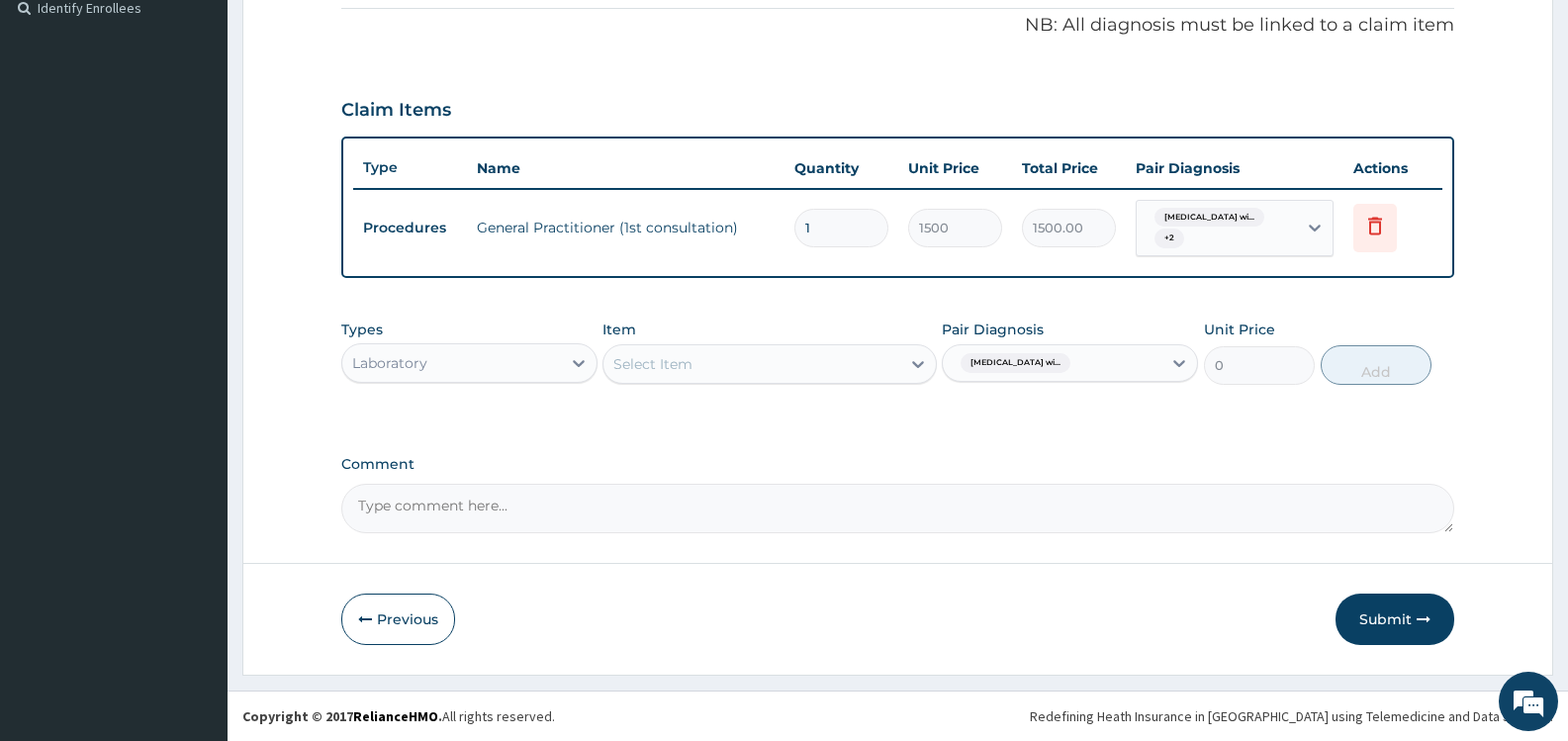
click at [796, 369] on div "Select Item" at bounding box center [751, 364] width 296 height 32
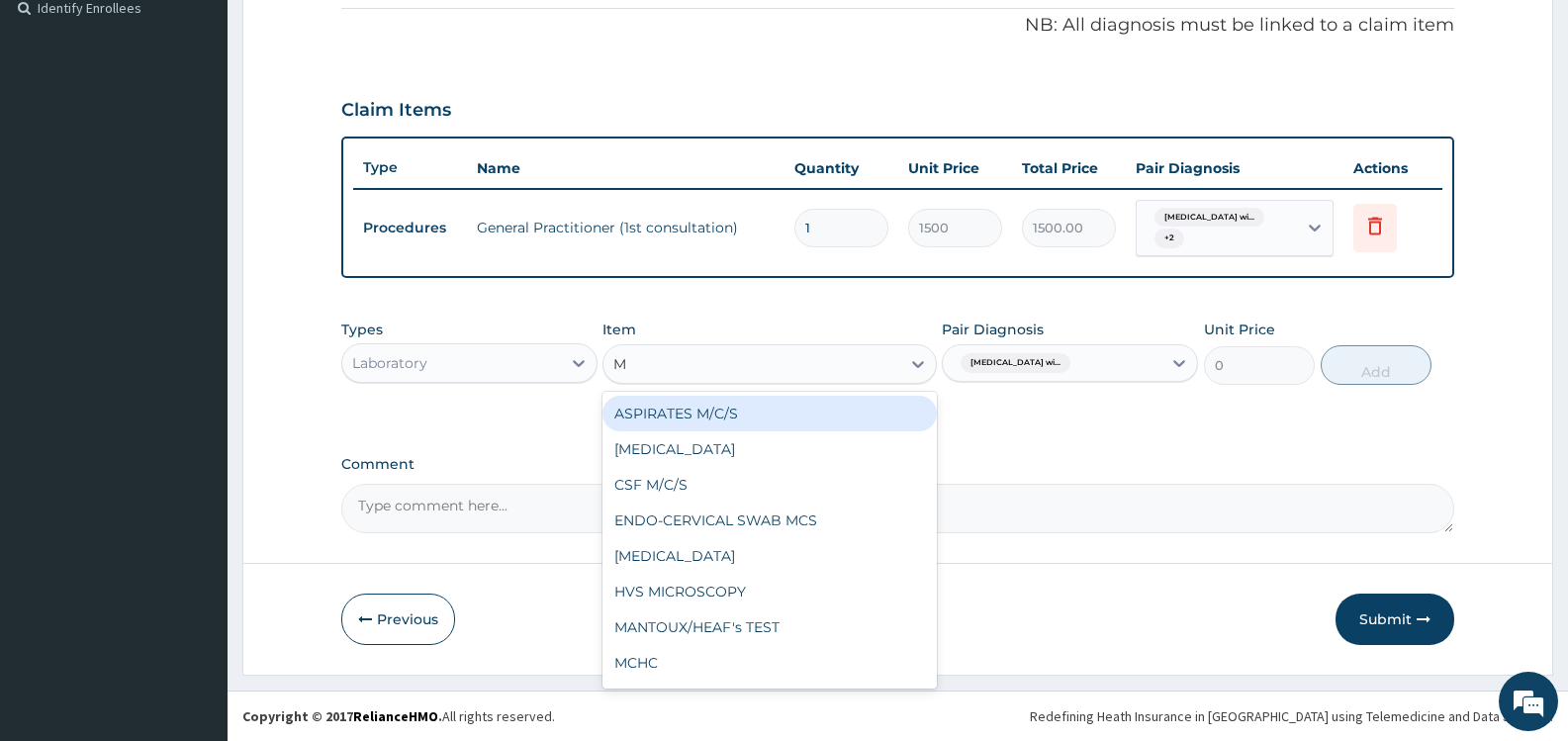
type input "MP"
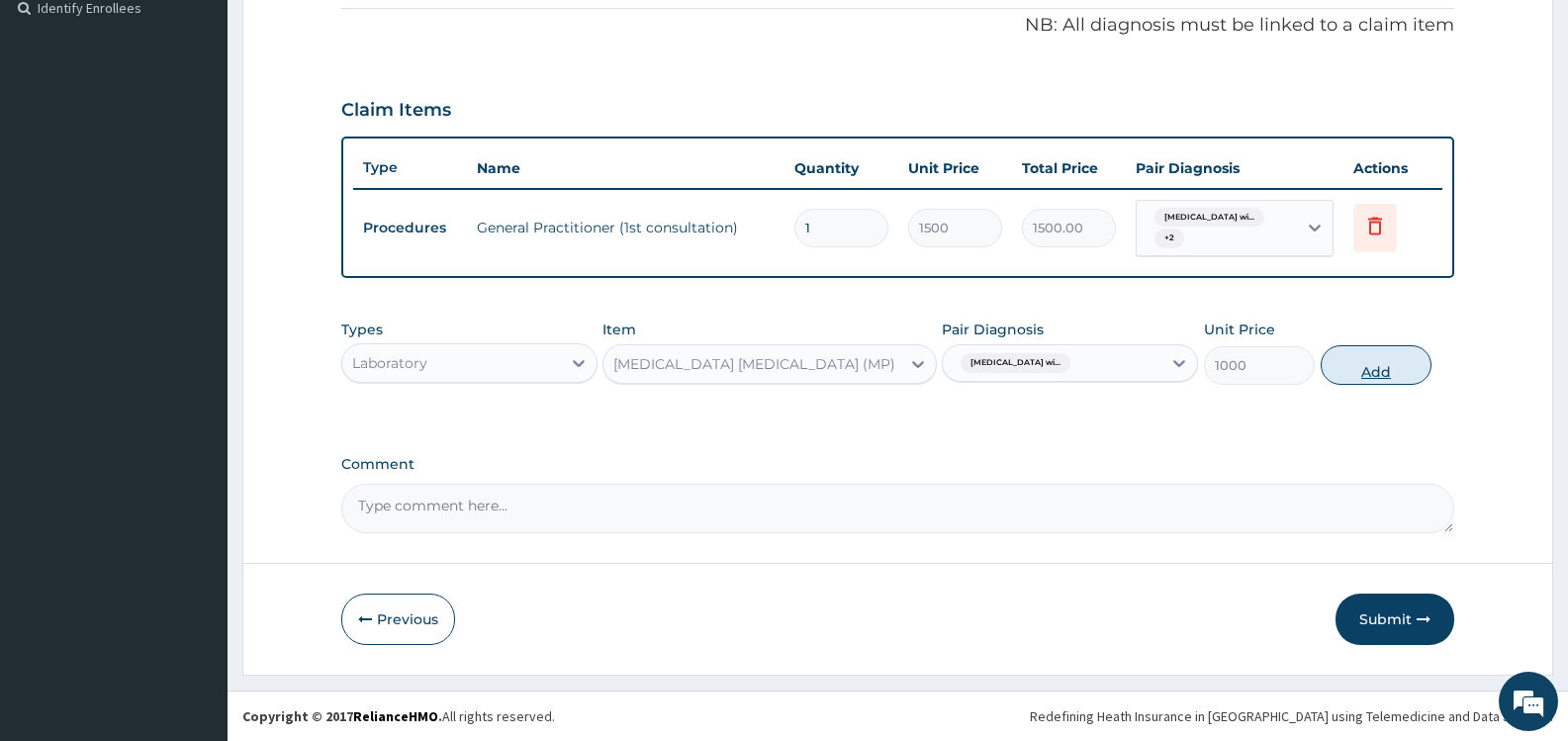
click at [1368, 363] on button "Add" at bounding box center [1375, 365] width 111 height 40
type input "0"
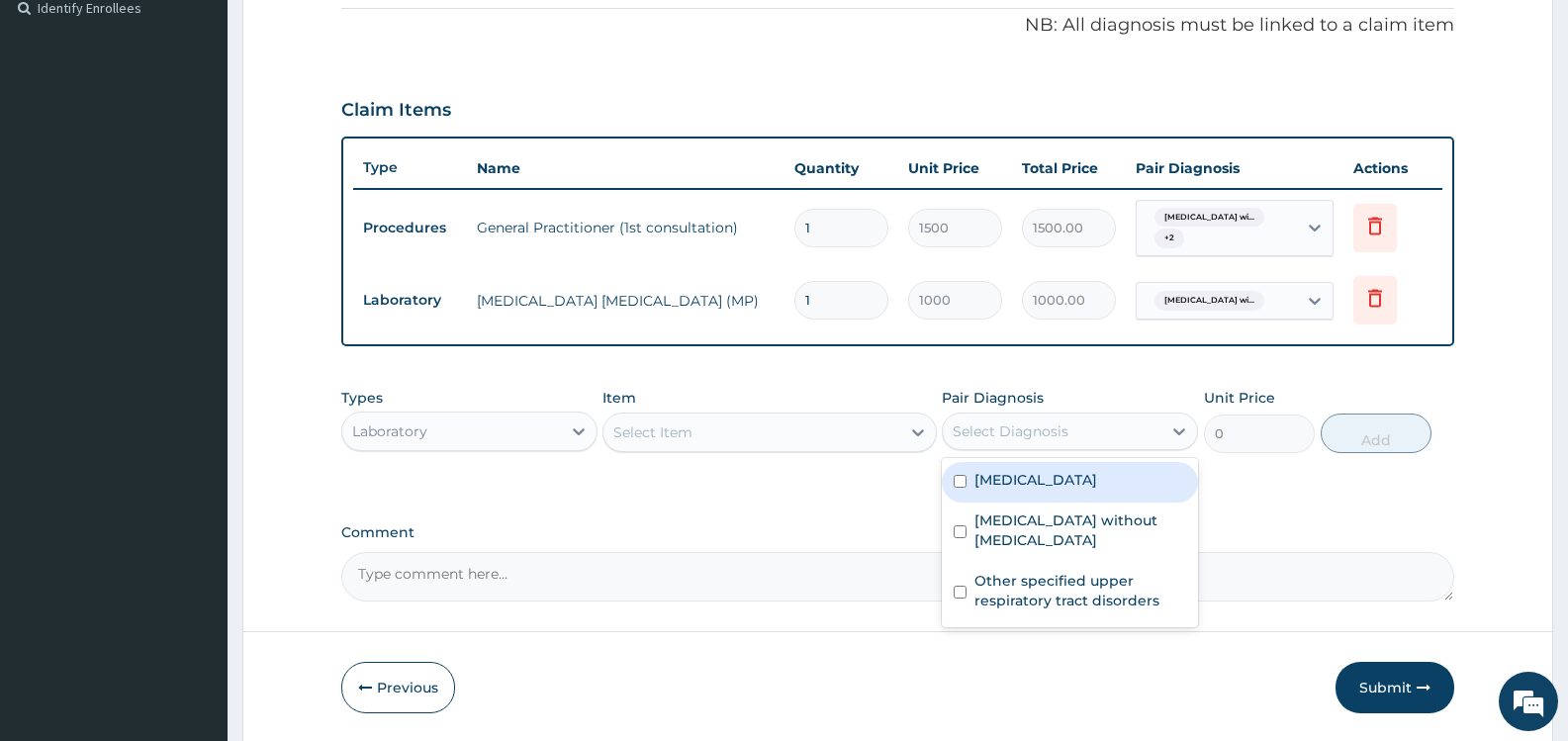
click at [1076, 438] on div "Select Diagnosis" at bounding box center [1051, 432] width 218 height 32
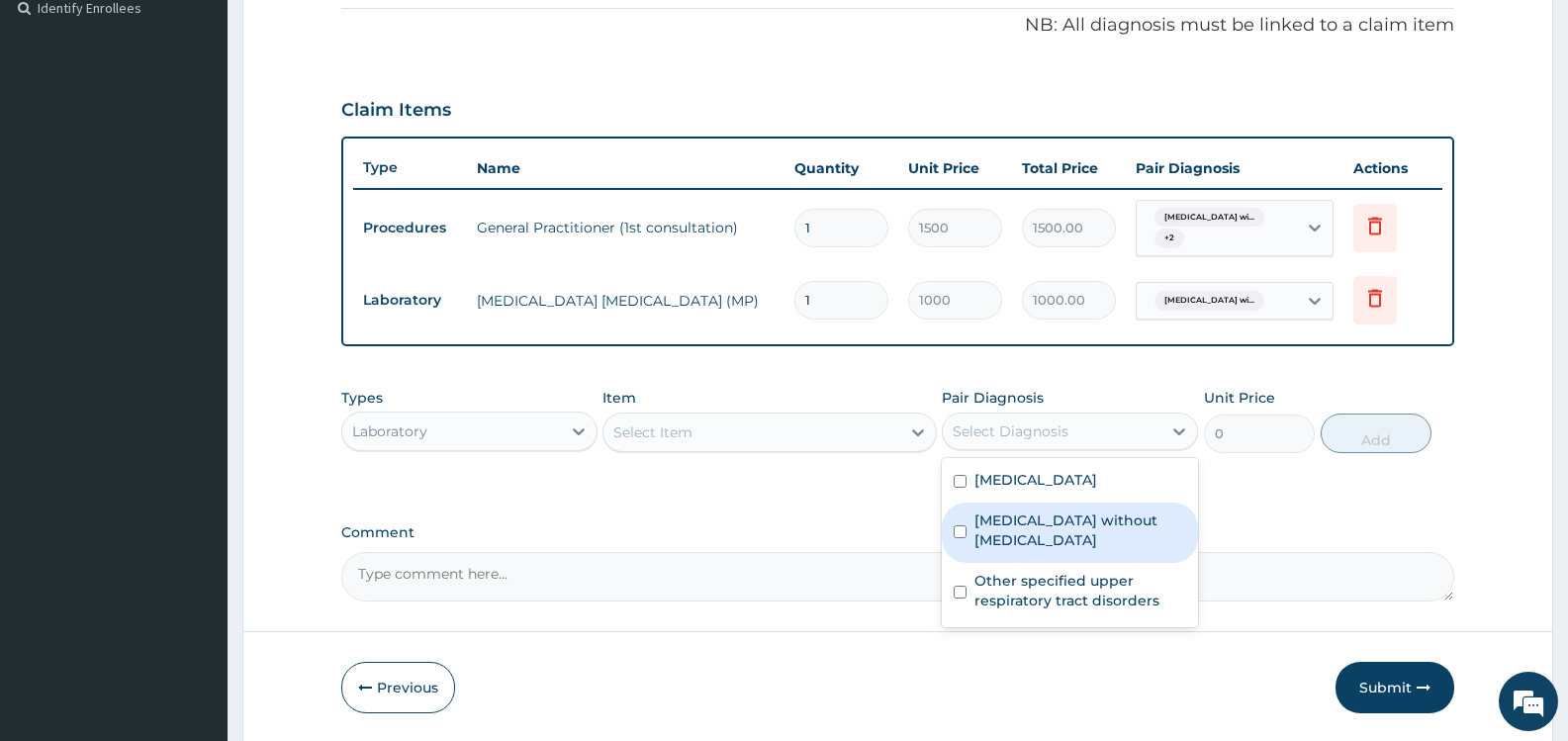
click at [1053, 540] on label "[MEDICAL_DATA] without [MEDICAL_DATA]" at bounding box center [1080, 531] width 211 height 40
checkbox input "true"
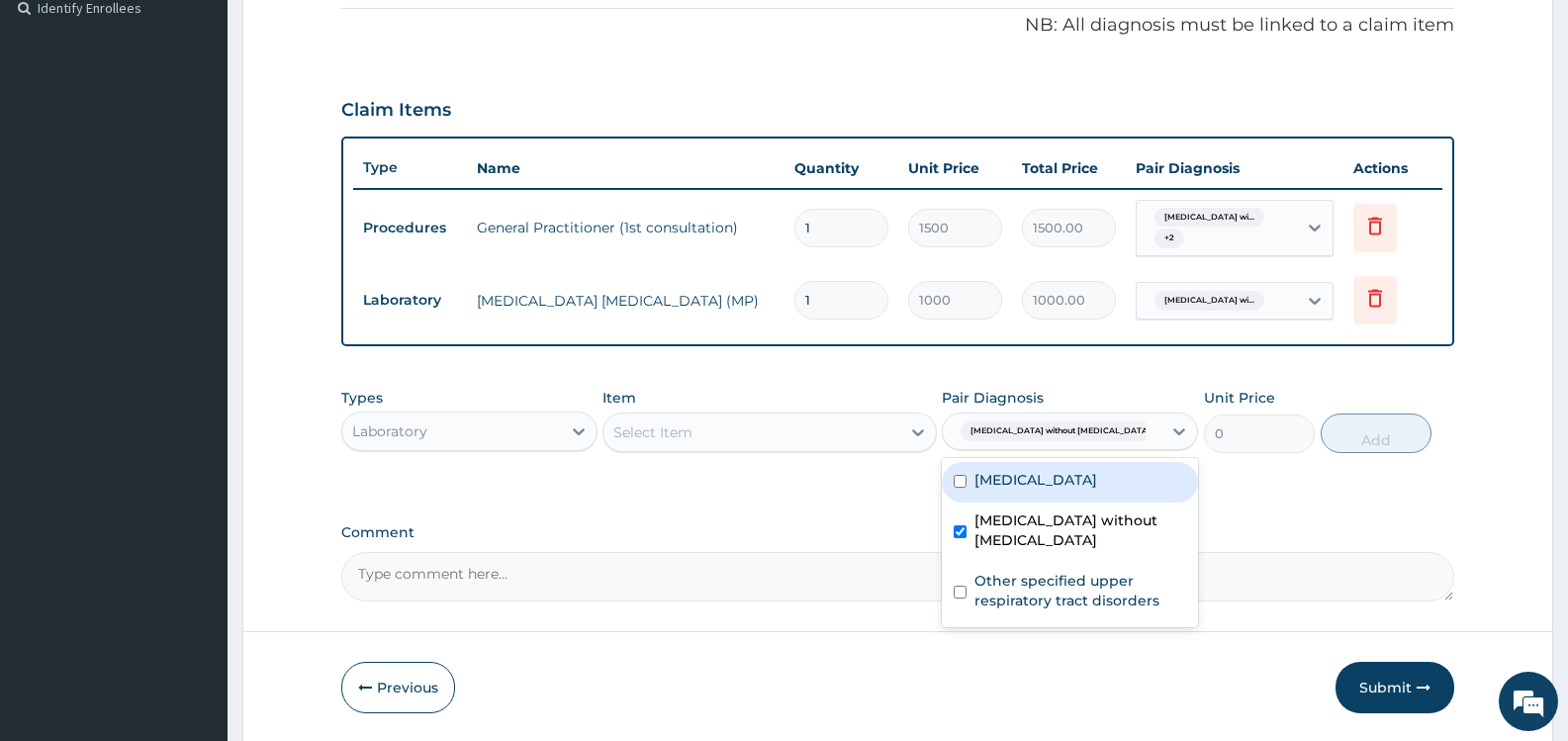
click at [810, 430] on div "Select Item" at bounding box center [751, 433] width 296 height 32
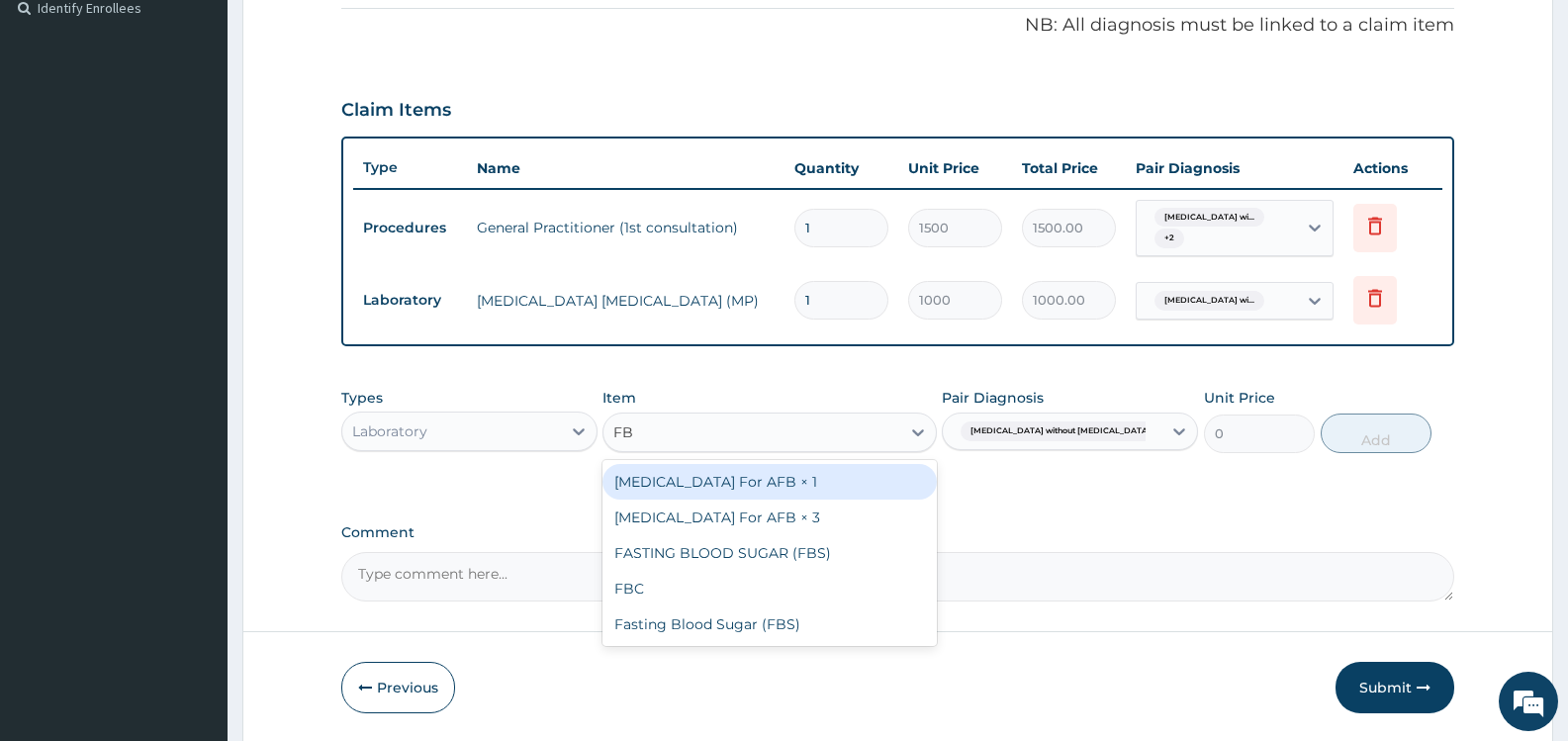
type input "FBC"
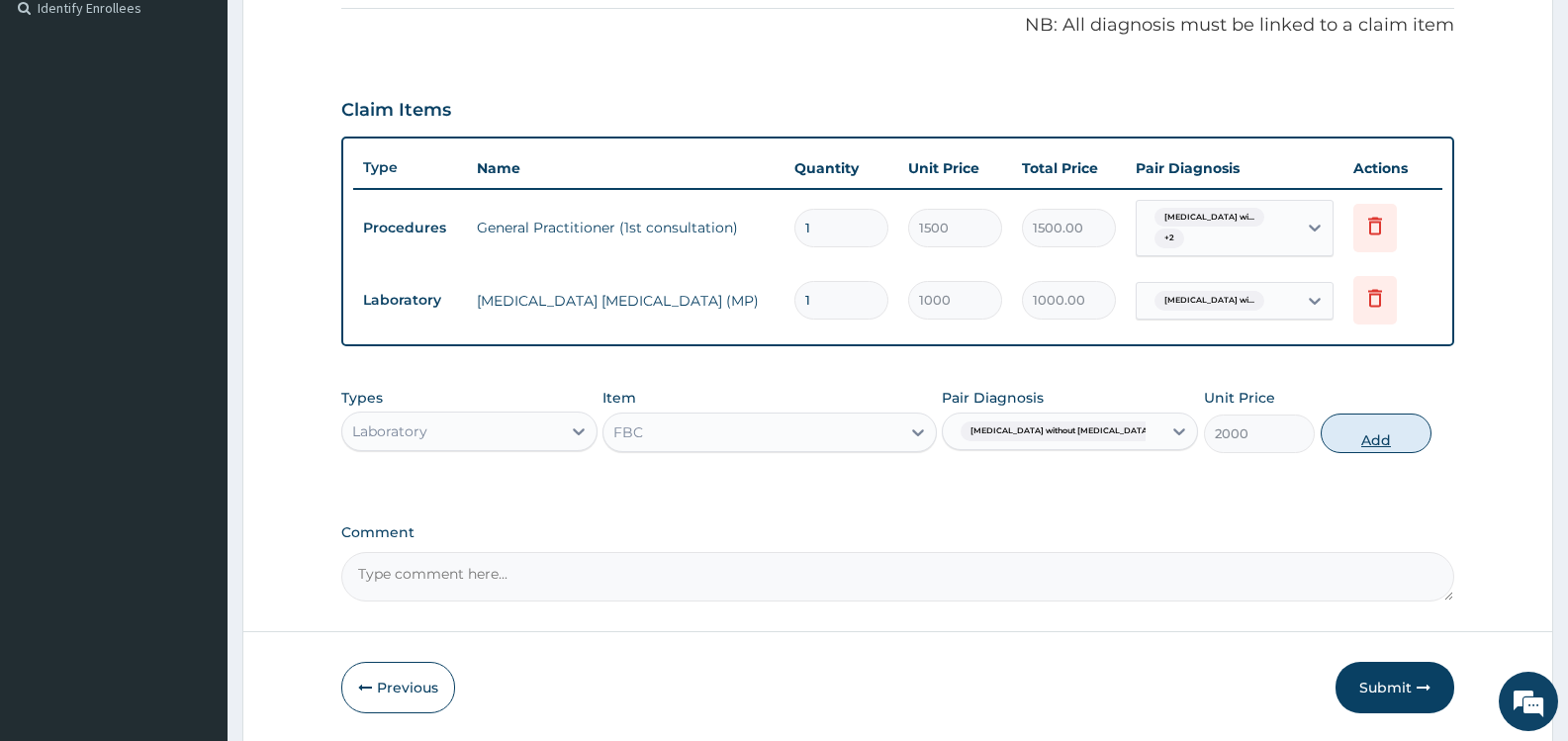
click at [1372, 435] on button "Add" at bounding box center [1375, 434] width 111 height 40
type input "0"
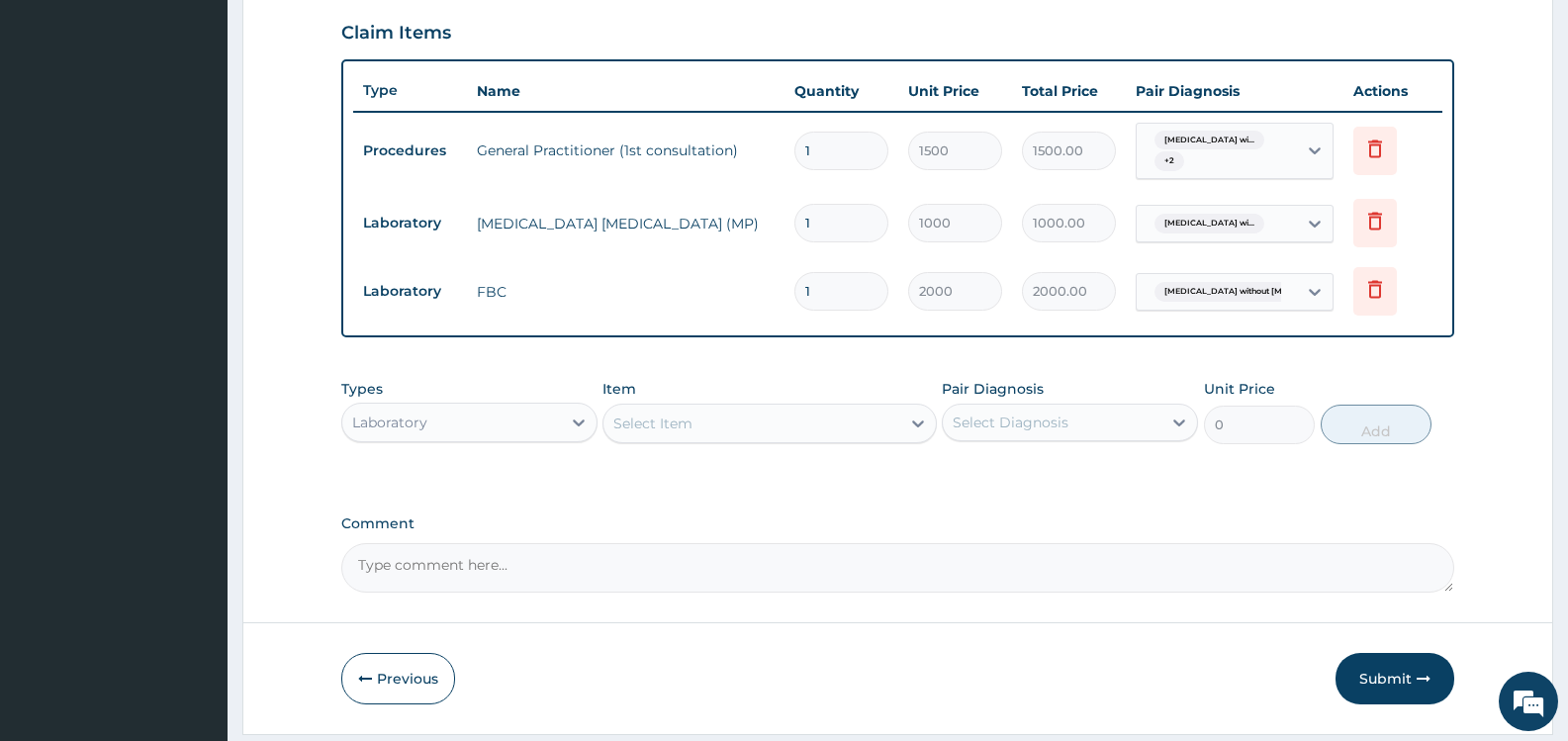
scroll to position [736, 0]
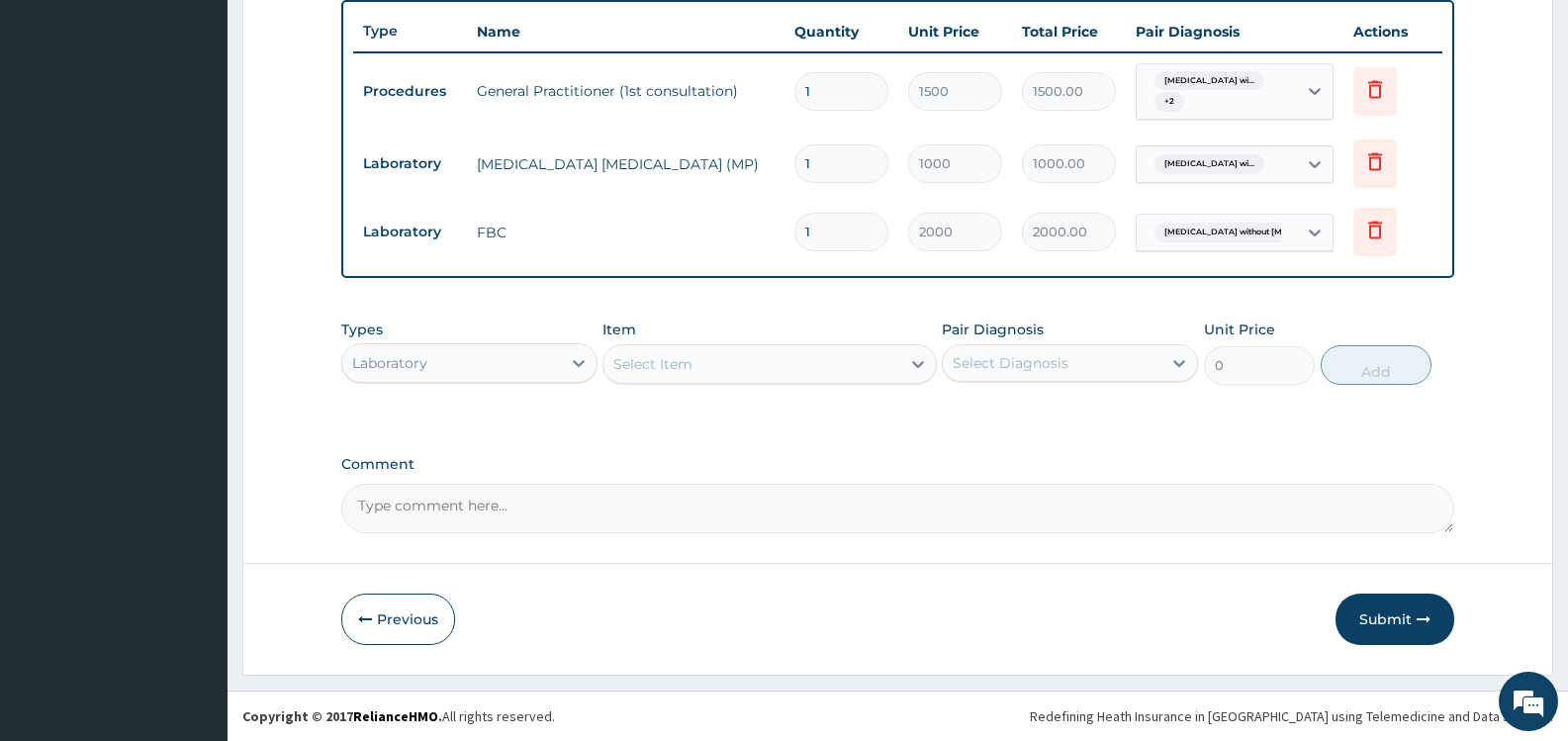
click at [524, 365] on div "Laboratory" at bounding box center [451, 363] width 218 height 32
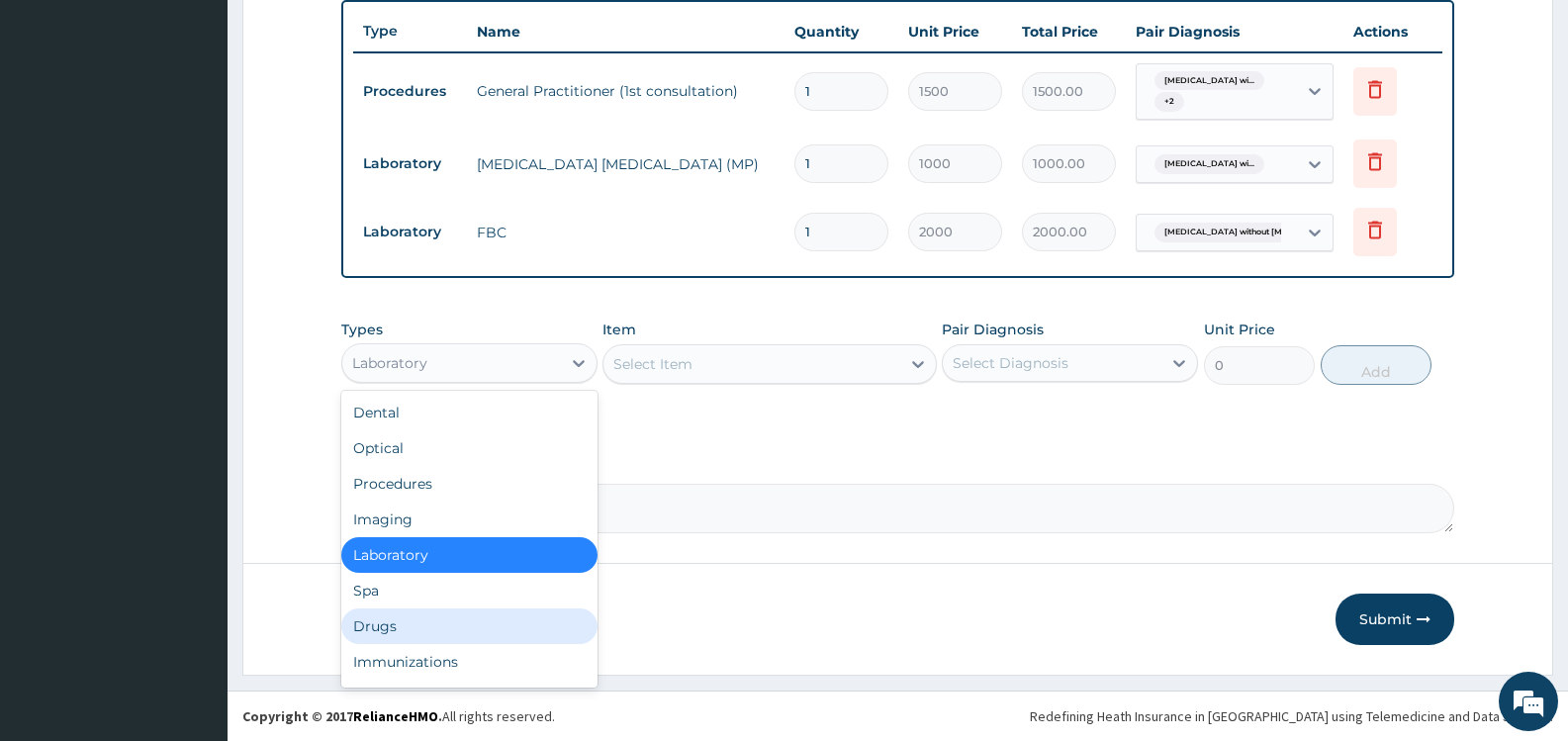
click at [440, 633] on div "Drugs" at bounding box center [469, 626] width 256 height 36
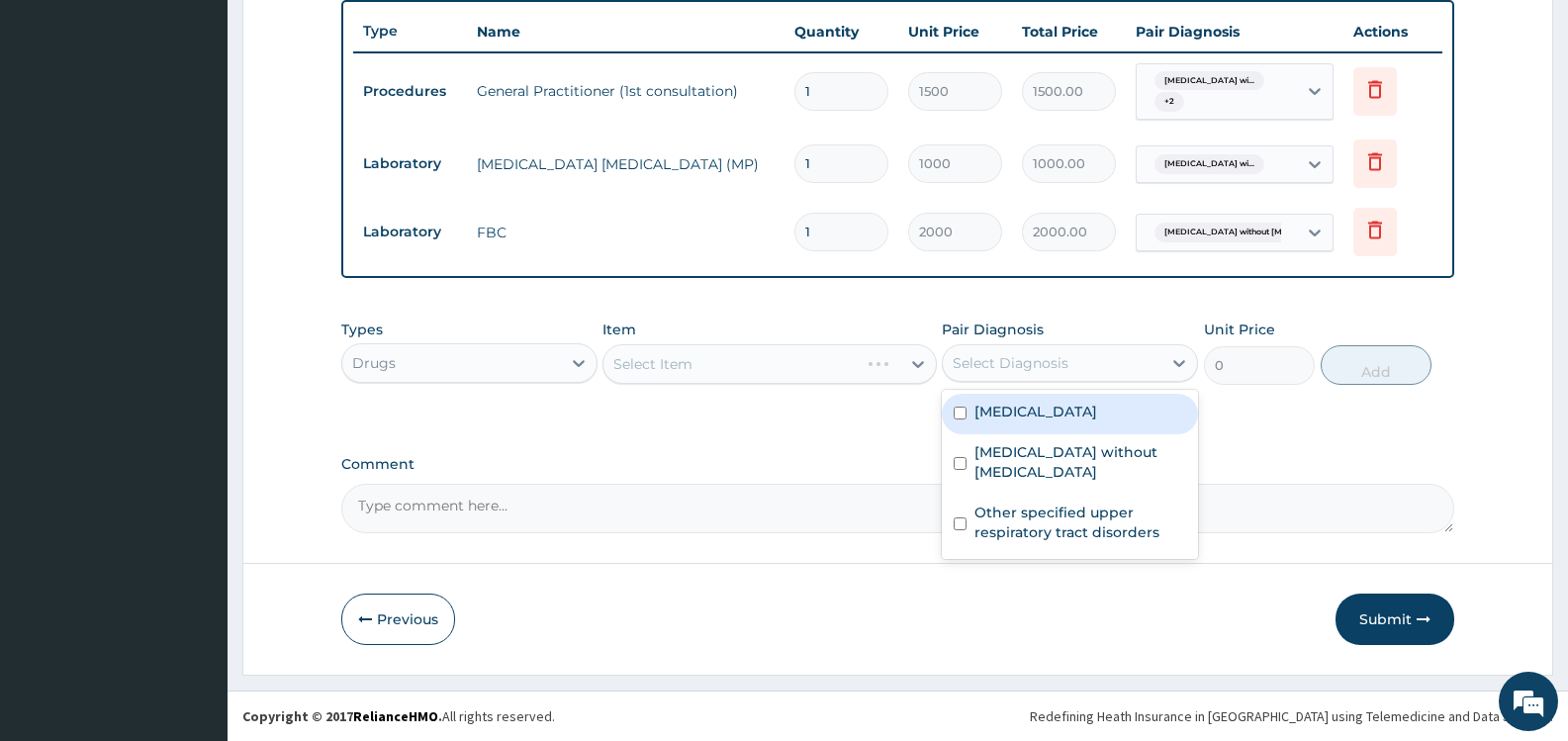
click at [1032, 365] on div "Select Diagnosis" at bounding box center [1010, 363] width 116 height 20
click at [1005, 422] on label "[MEDICAL_DATA]" at bounding box center [1035, 412] width 123 height 20
checkbox input "true"
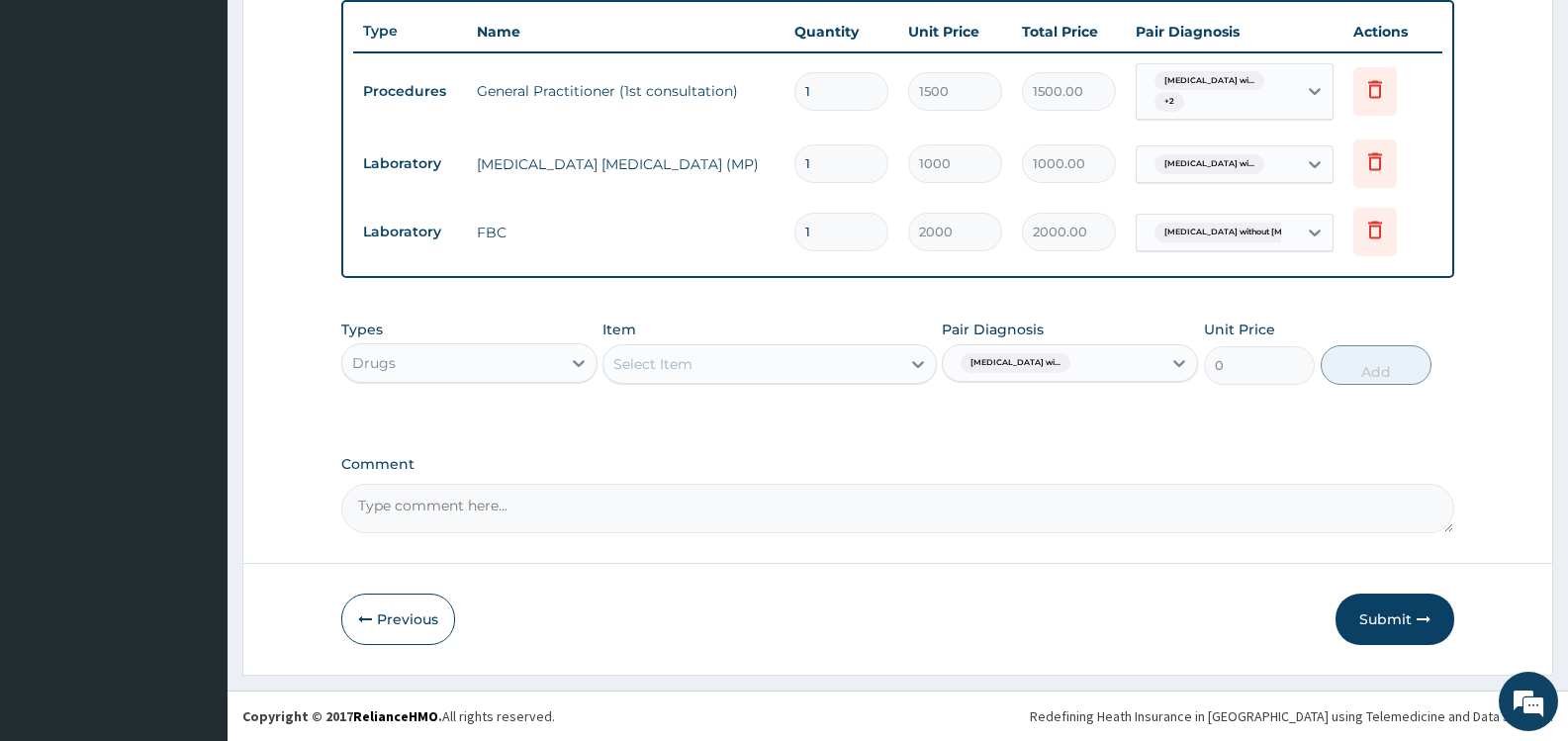
click at [868, 364] on div "Select Item" at bounding box center [751, 364] width 296 height 32
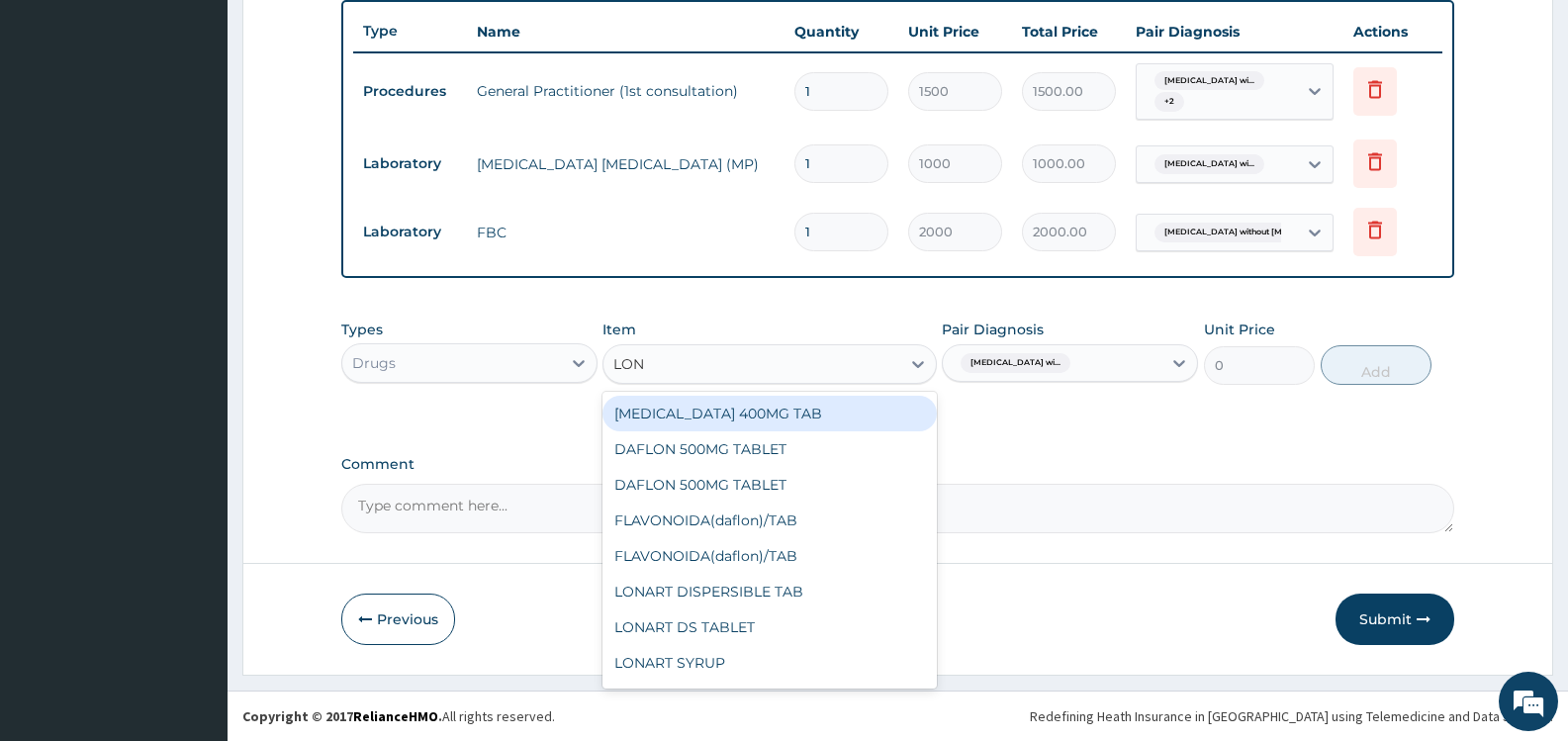
type input "[PERSON_NAME]"
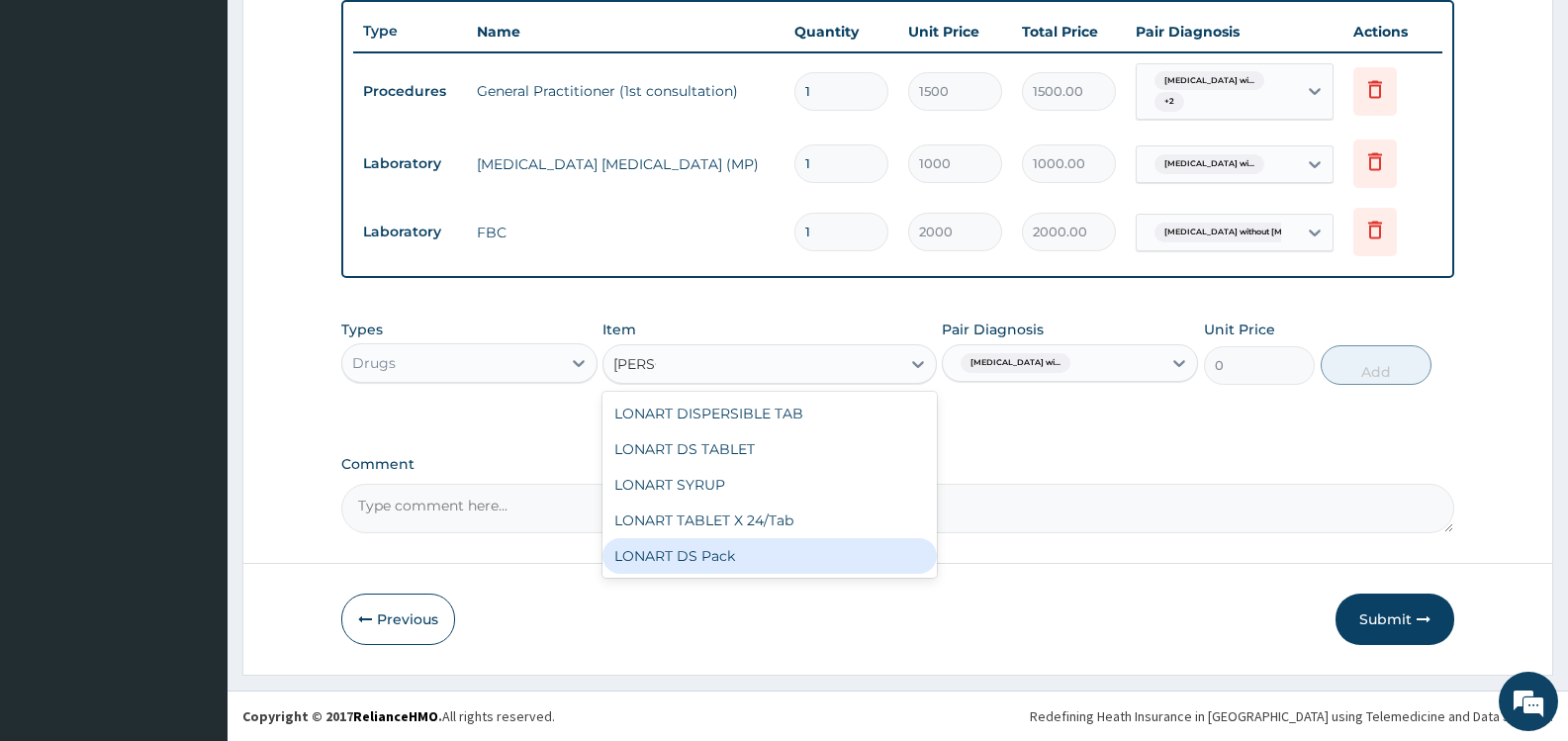
click at [751, 557] on div "LONART DS Pack" at bounding box center [769, 556] width 333 height 36
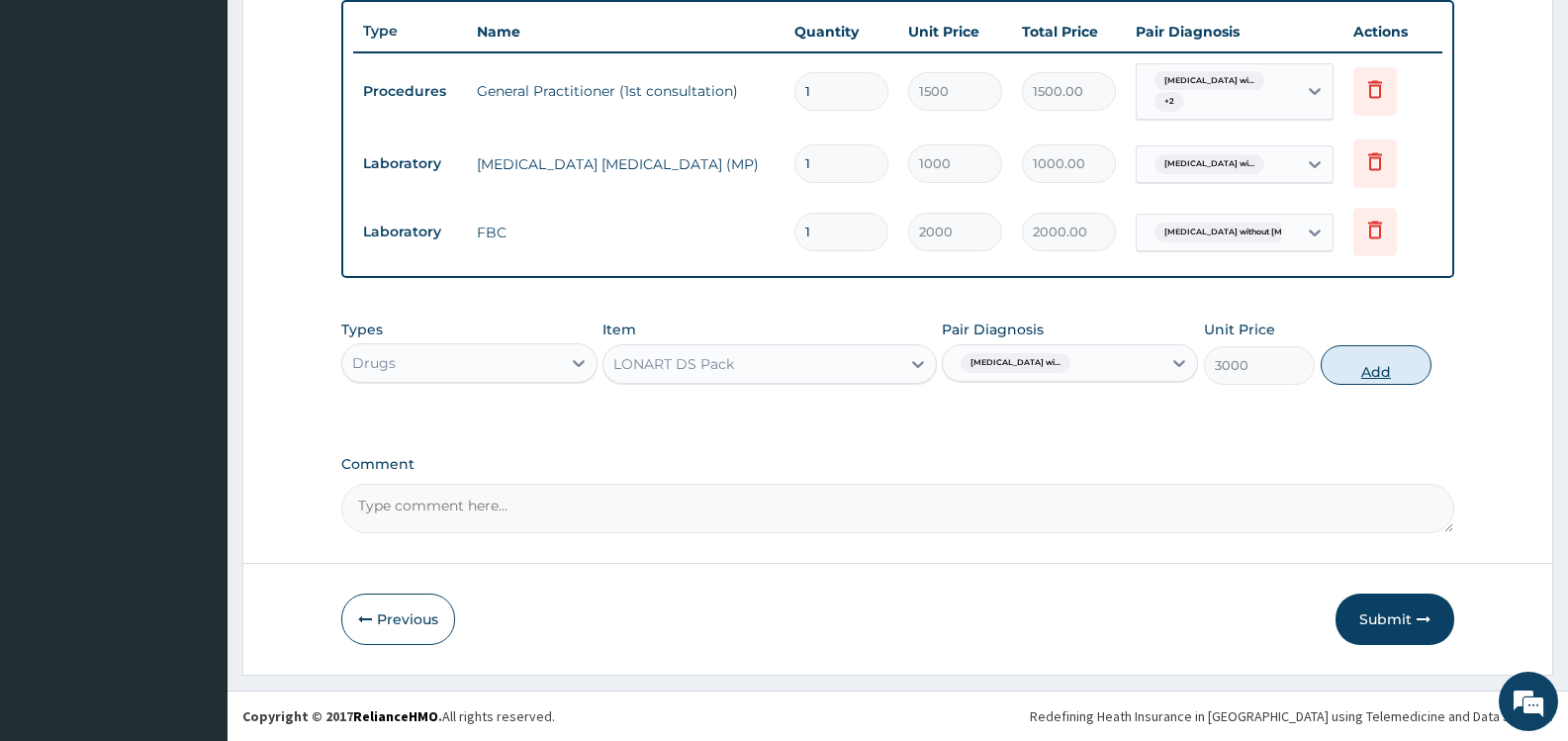
click at [1377, 371] on button "Add" at bounding box center [1375, 365] width 111 height 40
type input "0"
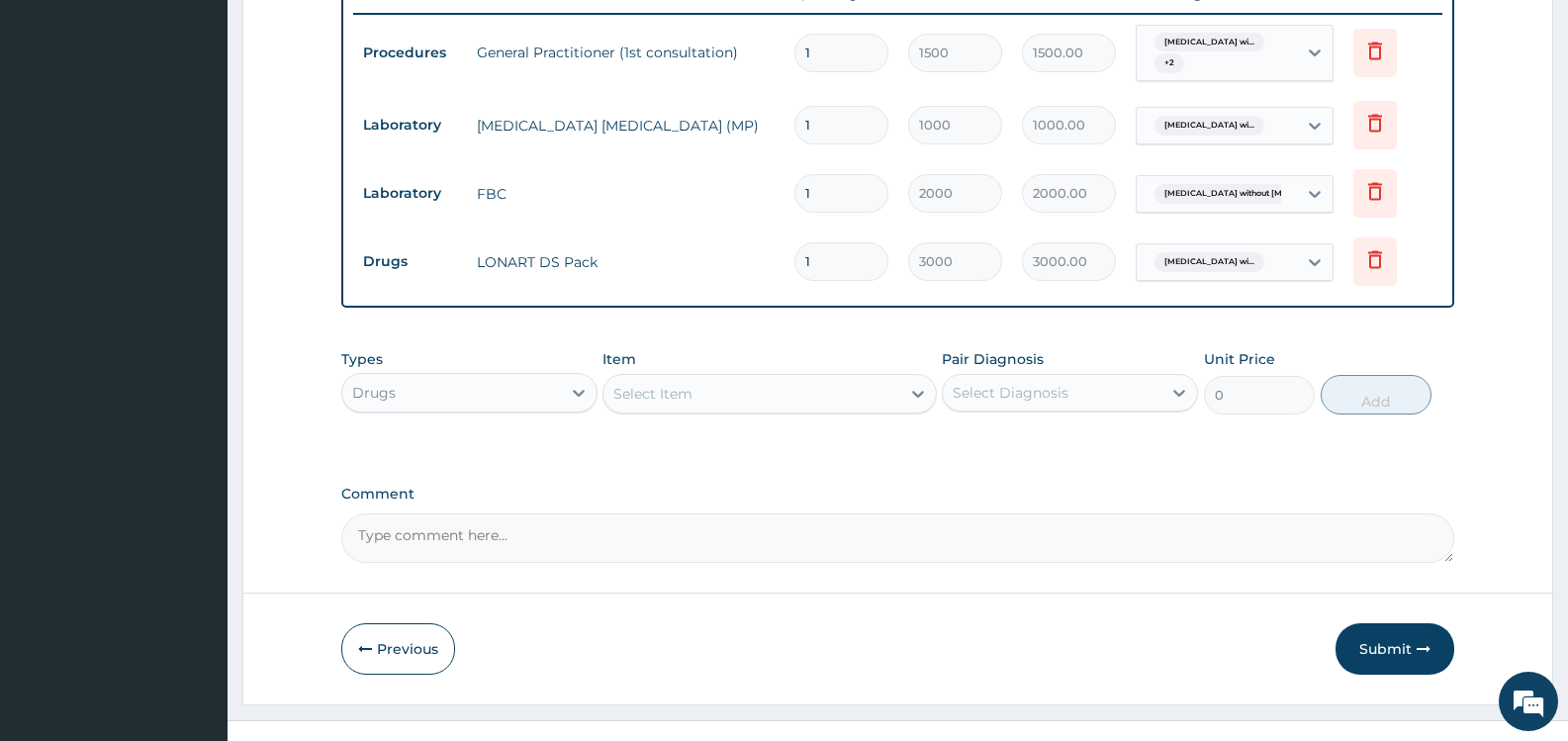
scroll to position [805, 0]
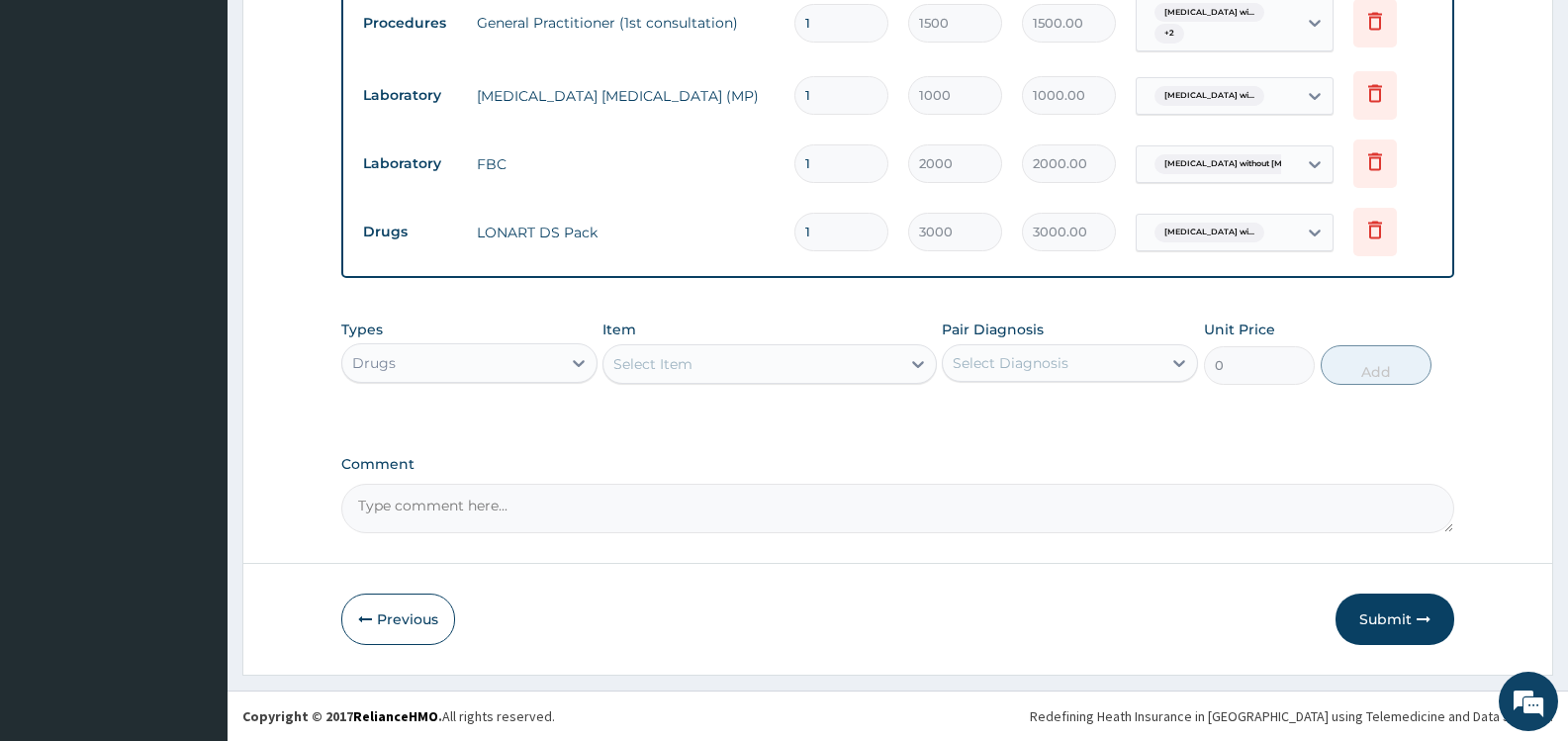
click at [813, 356] on div "Select Item" at bounding box center [751, 364] width 296 height 32
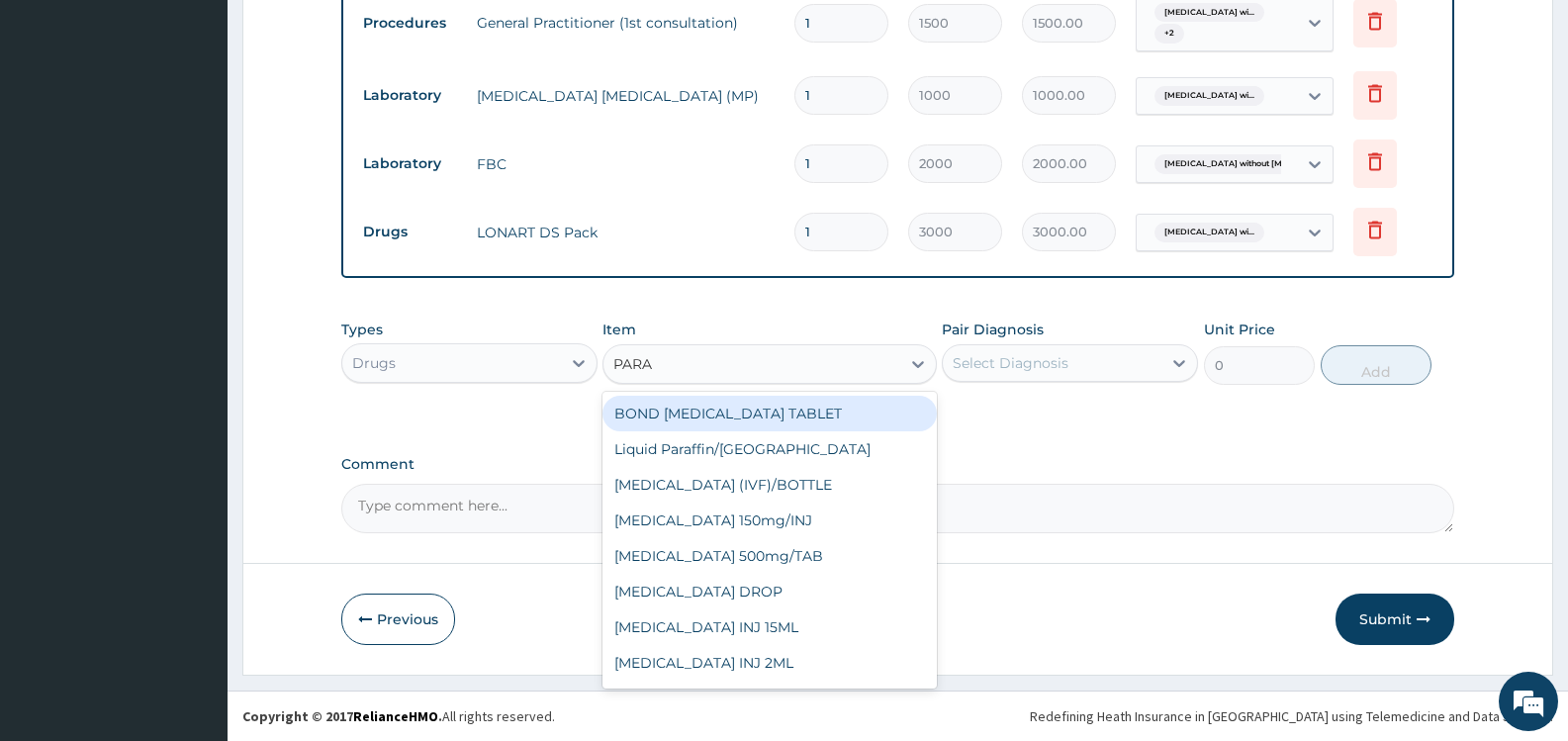
type input "PARAC"
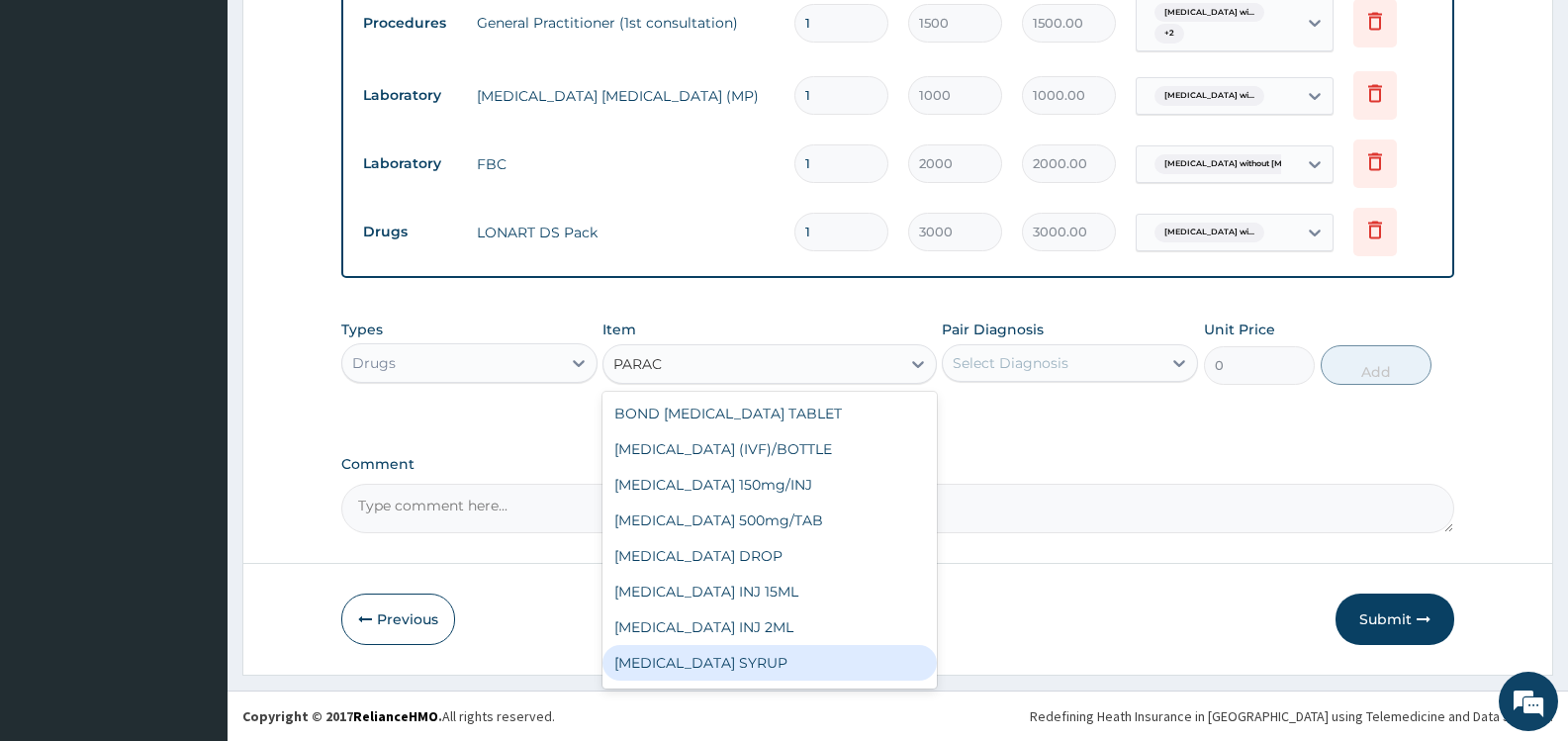
scroll to position [103, 0]
click at [815, 674] on div "Paracetamol Tab 500mg" at bounding box center [769, 667] width 333 height 36
type input "15"
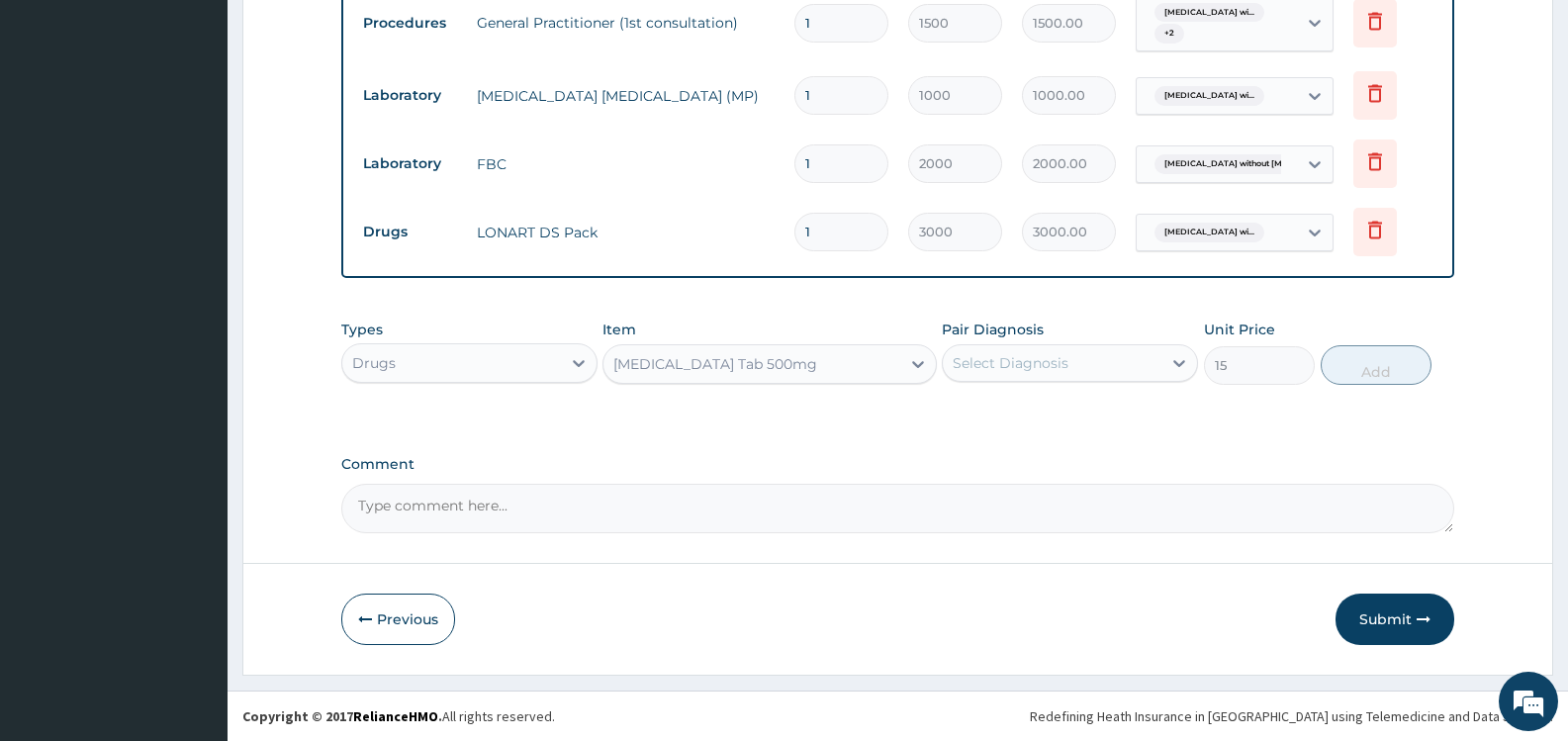
click at [1077, 361] on div "Select Diagnosis" at bounding box center [1051, 363] width 218 height 32
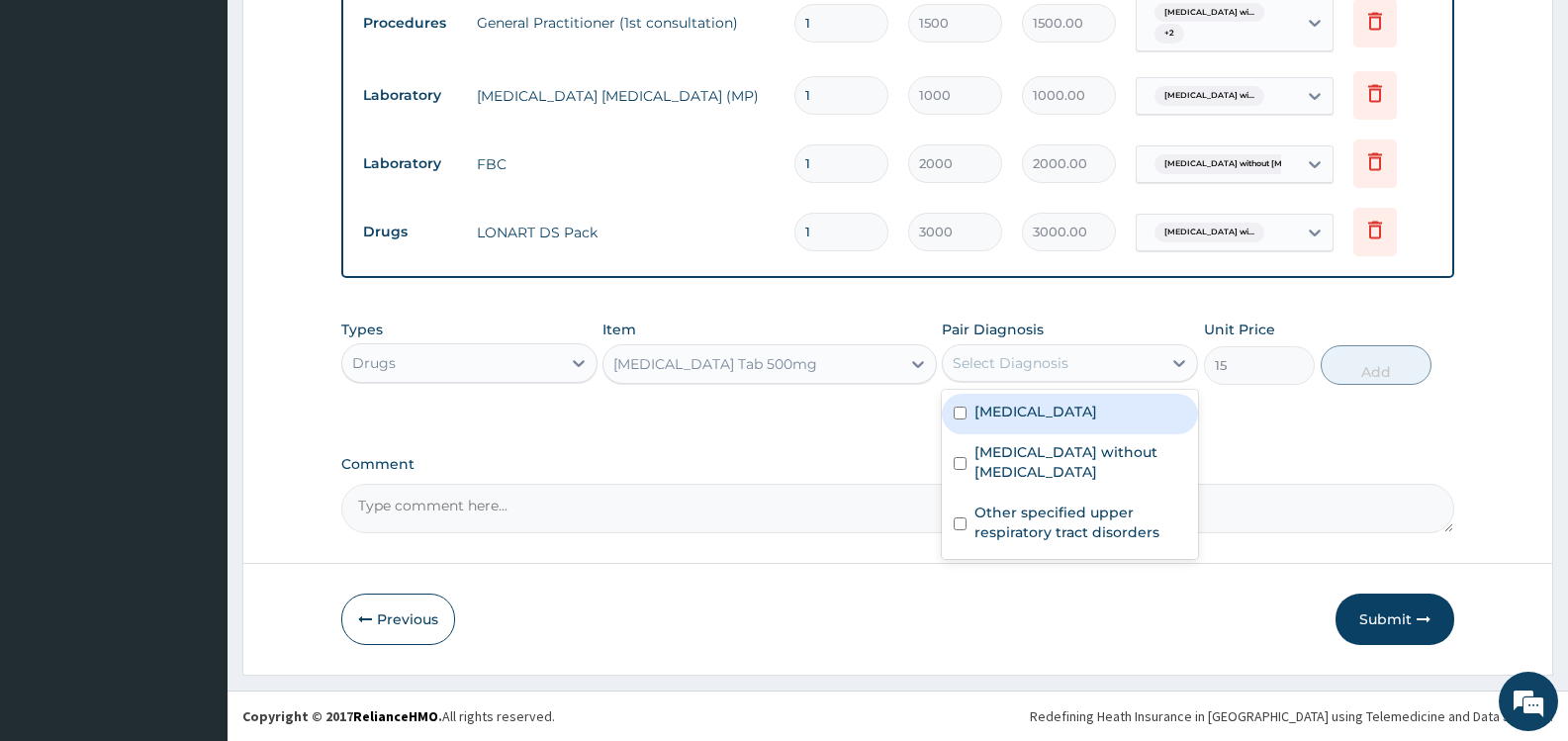
click at [1023, 420] on label "Plasmodium malariae malaria without complication" at bounding box center [1035, 412] width 123 height 20
checkbox input "true"
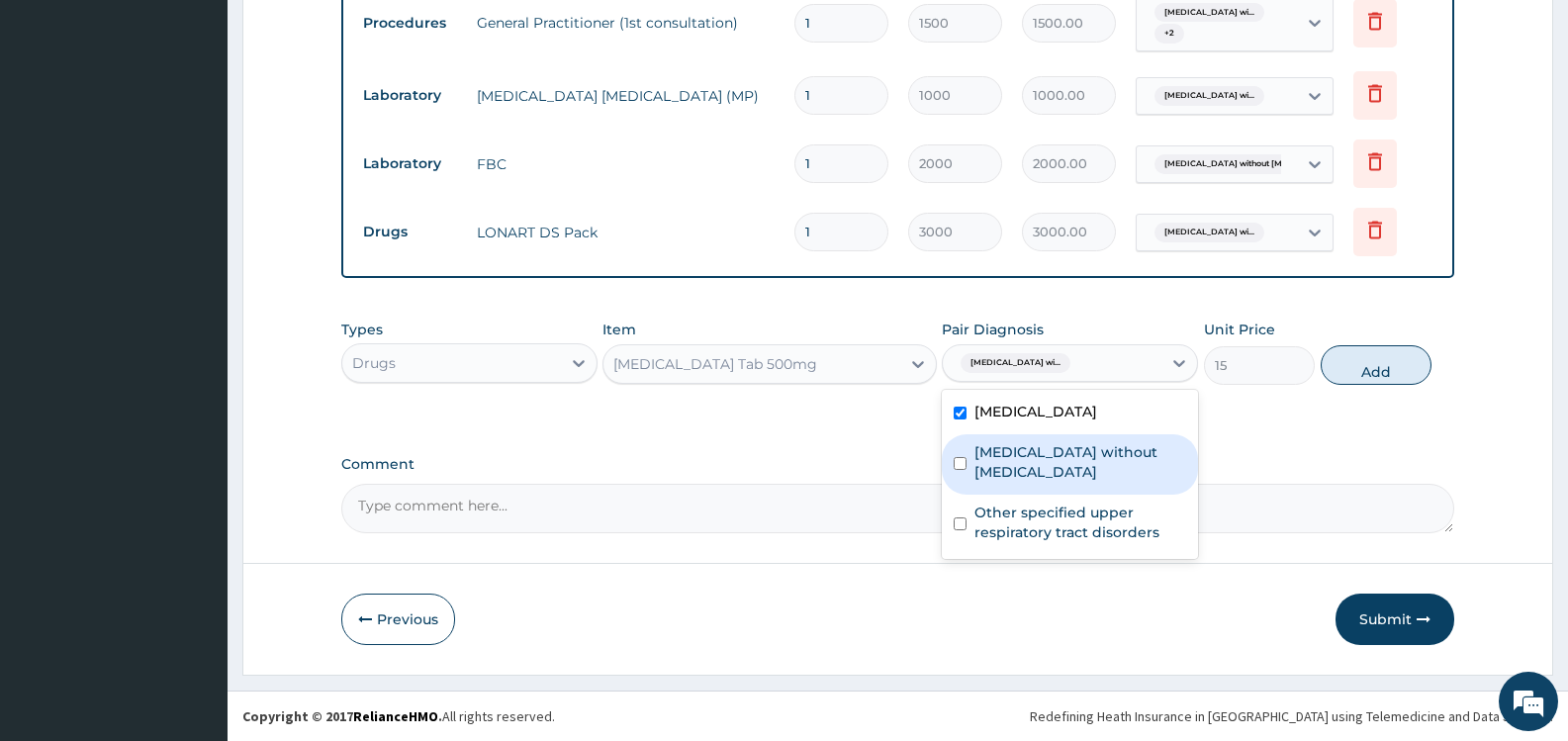
click at [1028, 480] on label "[MEDICAL_DATA] without [MEDICAL_DATA]" at bounding box center [1080, 462] width 211 height 40
checkbox input "true"
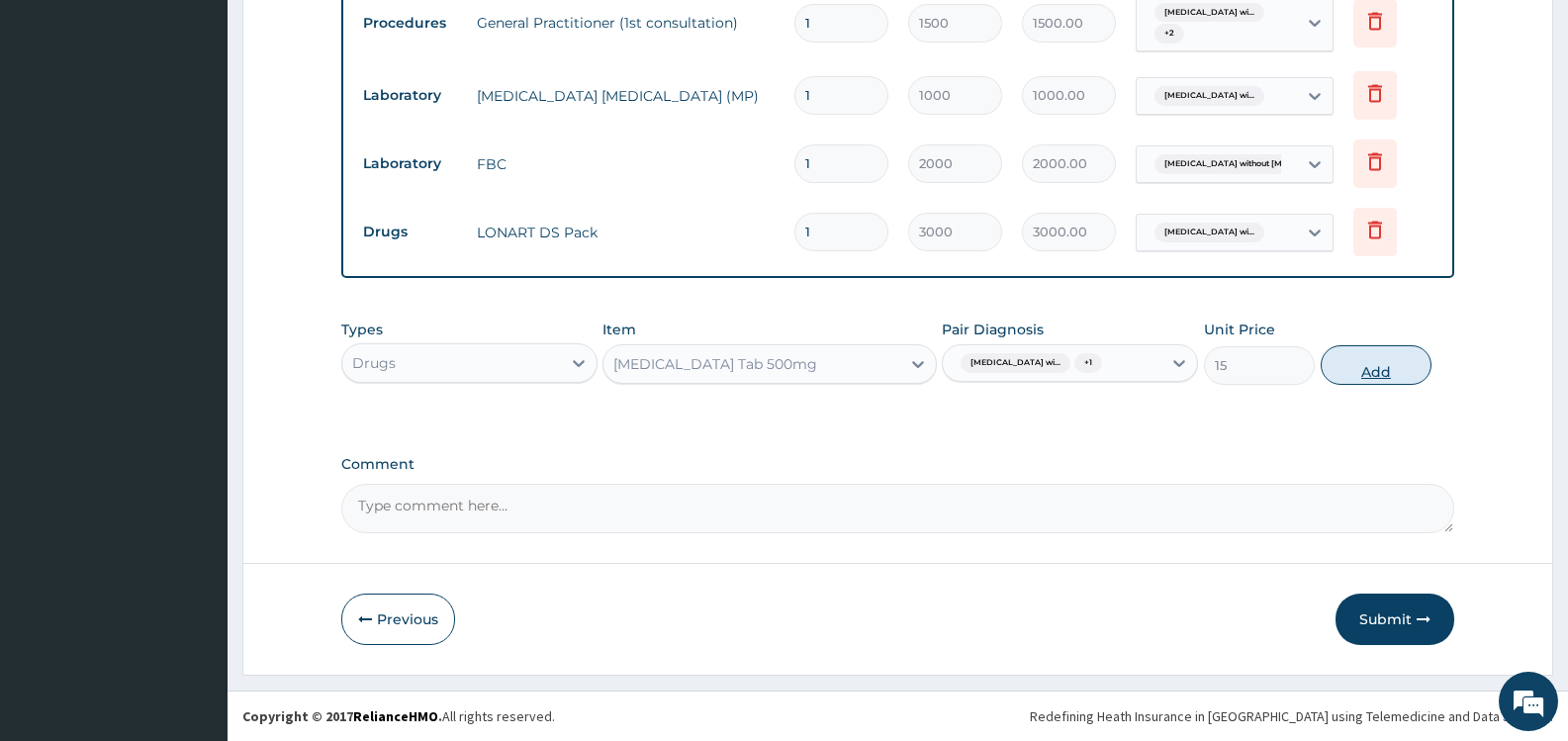
click at [1385, 385] on button "Add" at bounding box center [1375, 365] width 111 height 40
type input "0"
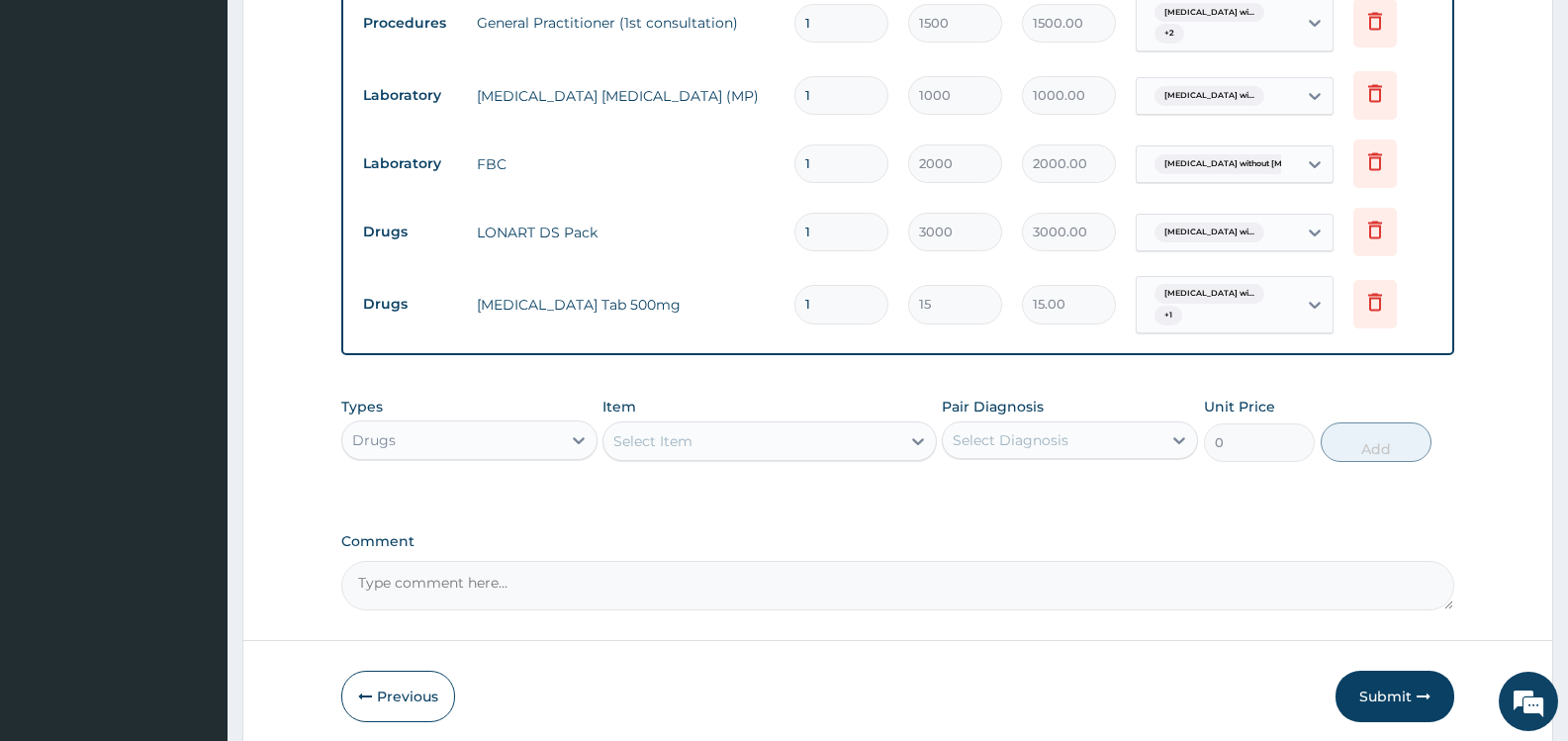
type input "18"
type input "270.00"
type input "18"
click at [712, 439] on div "Select Item" at bounding box center [751, 442] width 296 height 32
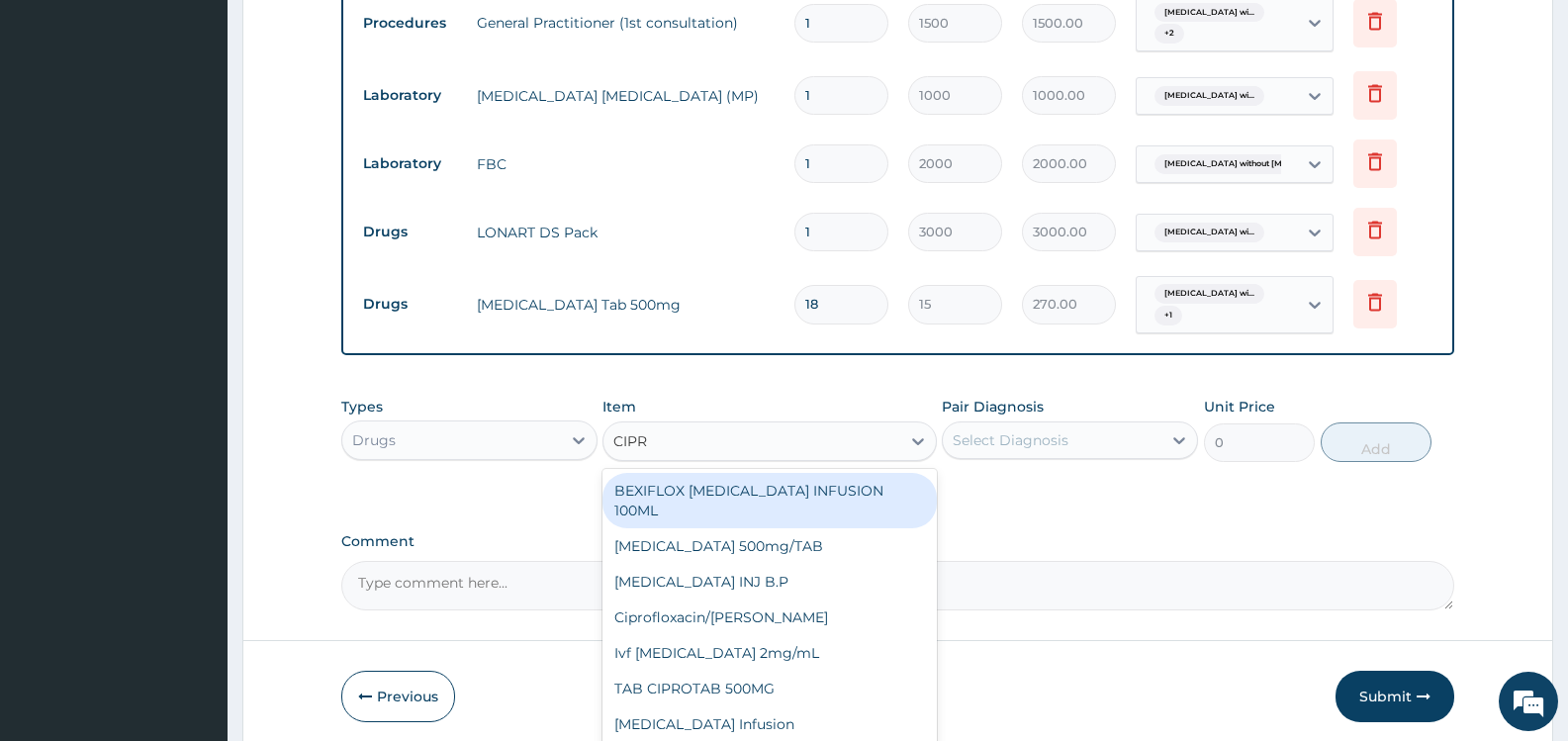
type input "CIPRO"
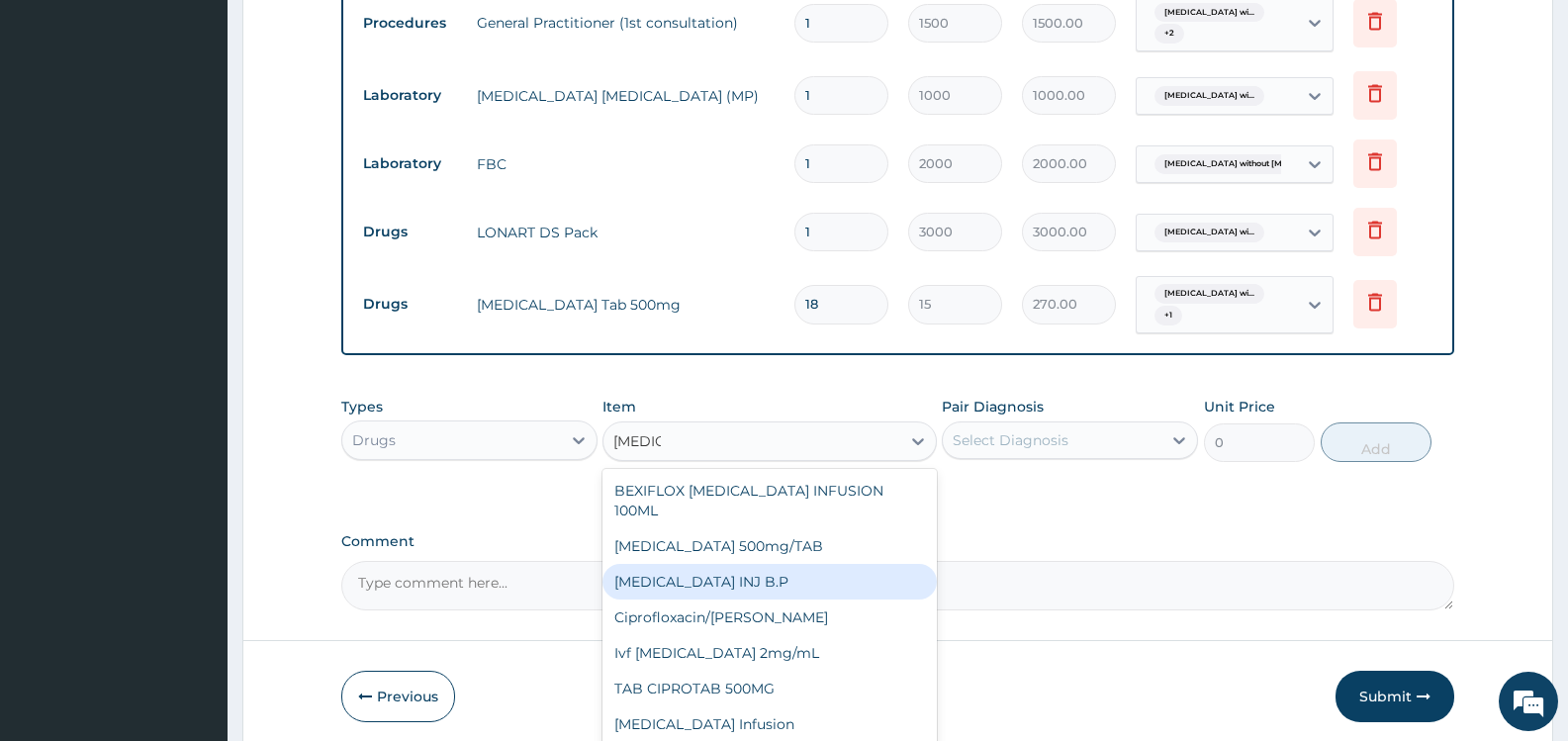
scroll to position [882, 0]
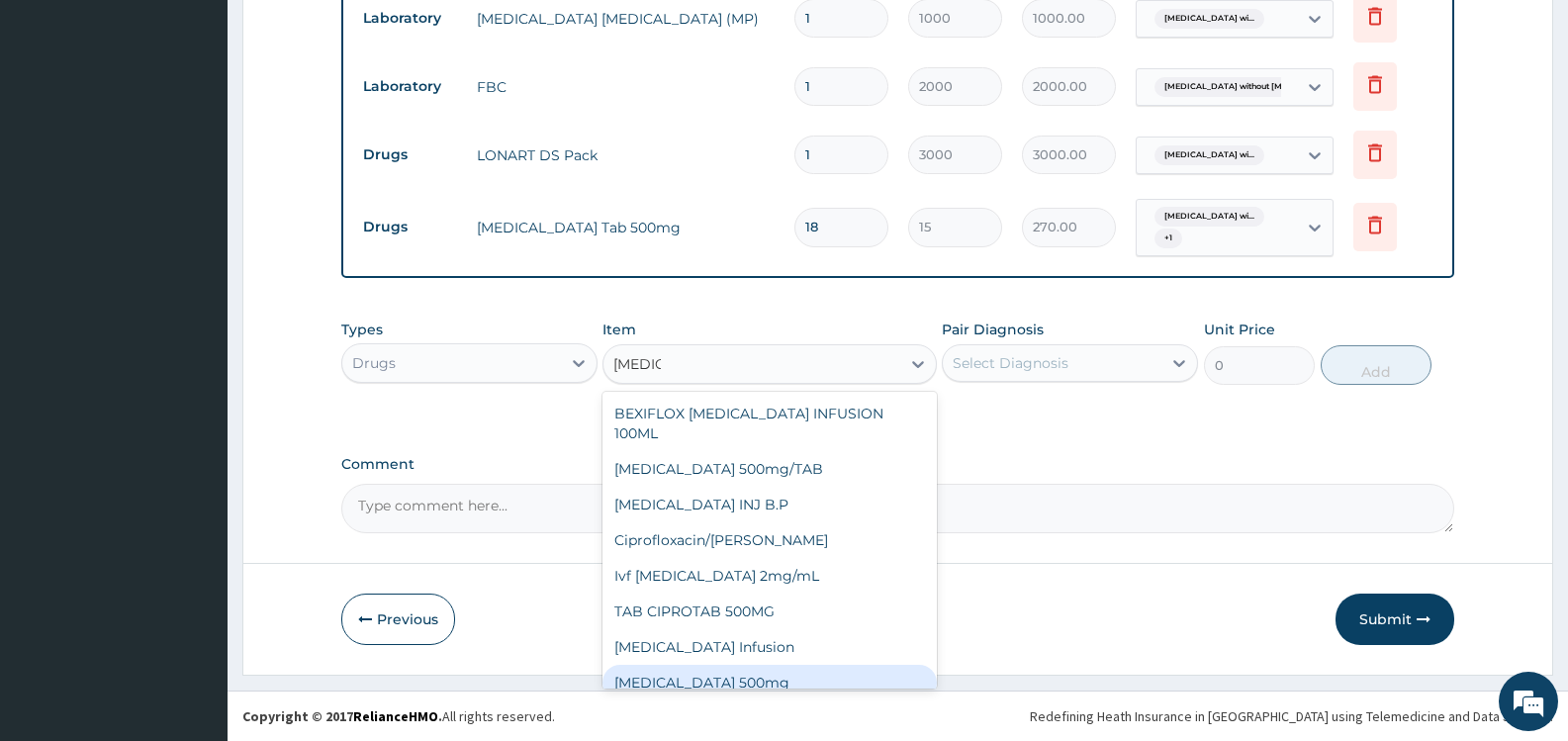
click at [784, 665] on div "[MEDICAL_DATA] 500mg" at bounding box center [769, 683] width 333 height 36
type input "180"
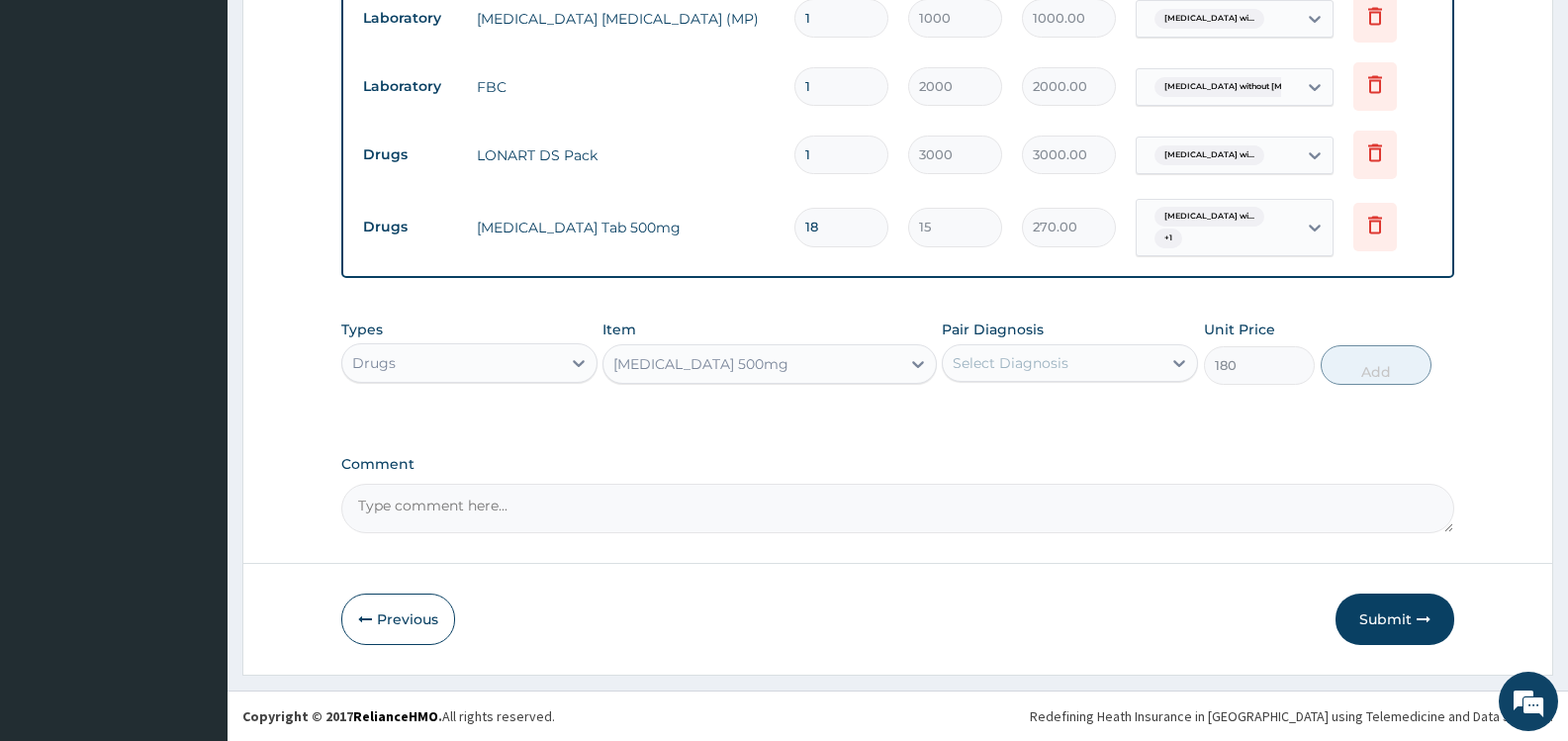
click at [1079, 351] on div "Select Diagnosis" at bounding box center [1051, 363] width 218 height 32
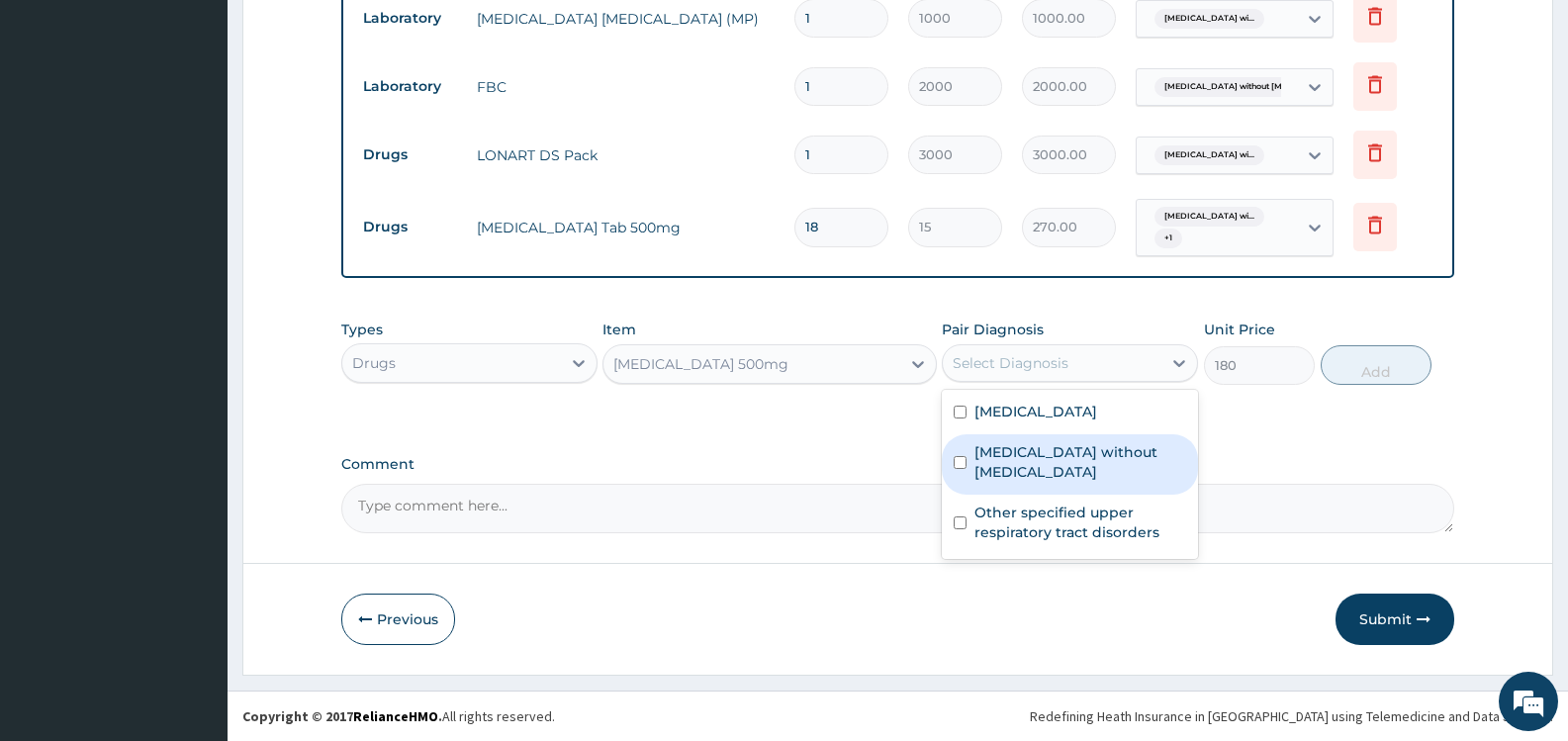
click at [1034, 471] on label "Sepsis without septic shock" at bounding box center [1080, 462] width 211 height 40
checkbox input "true"
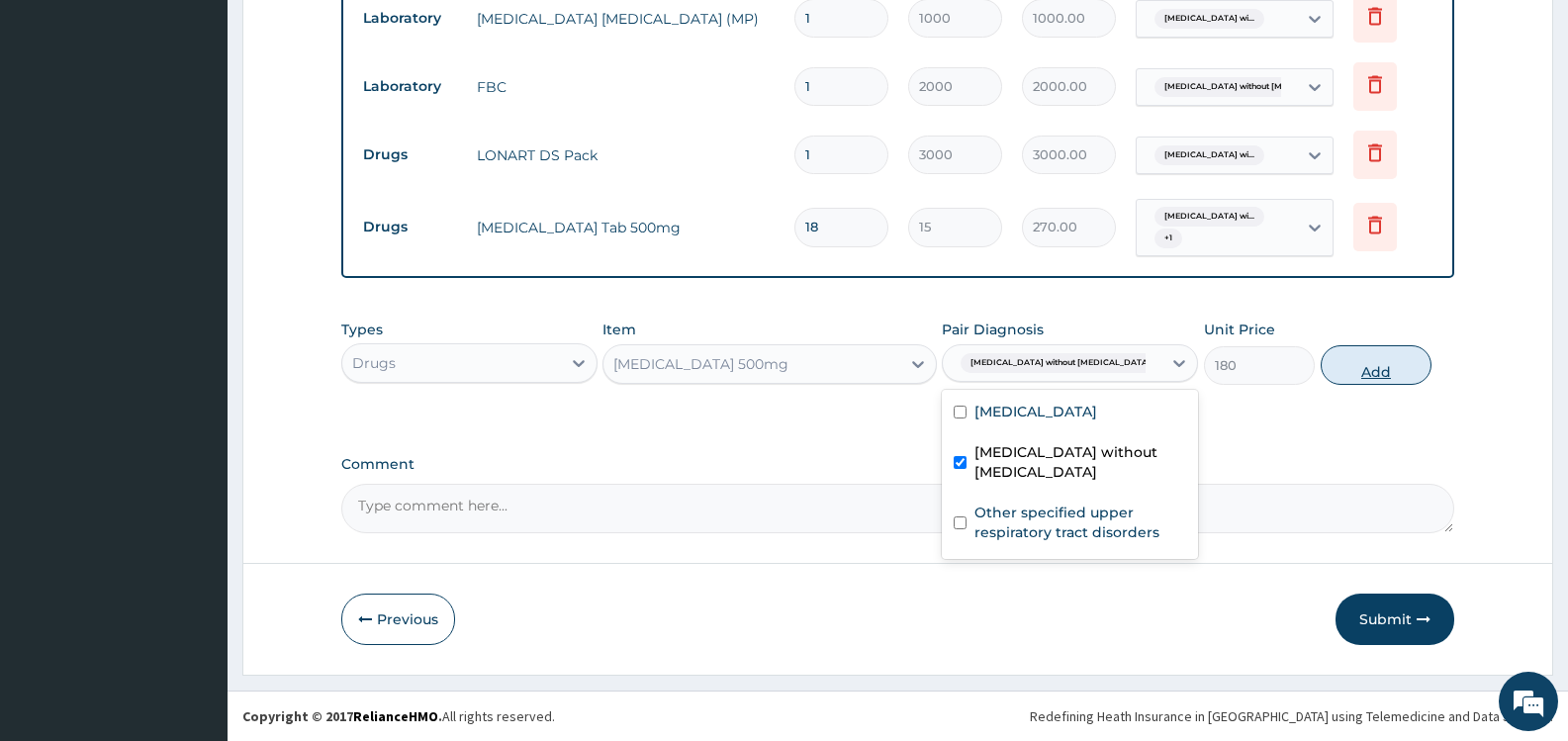
click at [1368, 368] on button "Add" at bounding box center [1375, 365] width 111 height 40
type input "0"
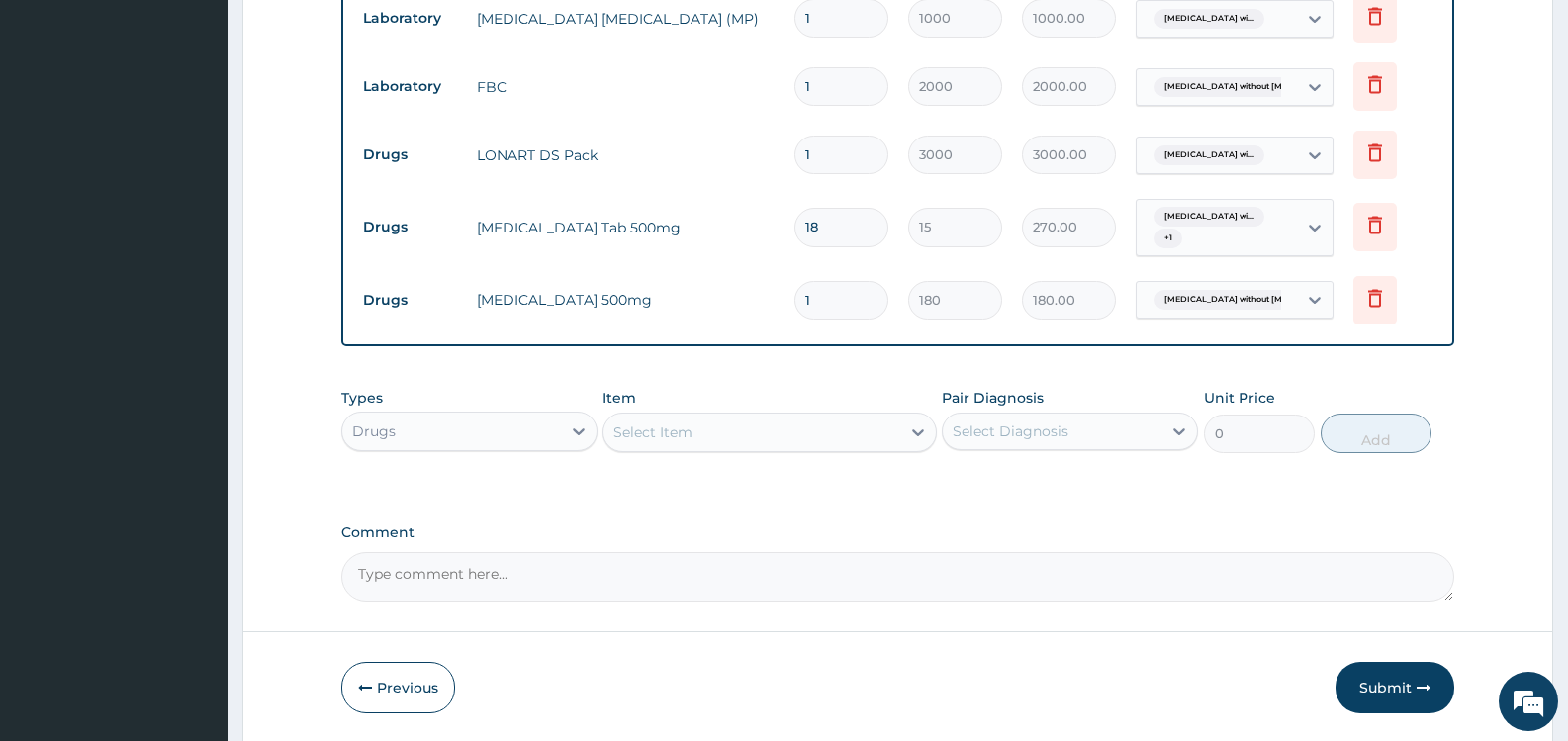
type input "10"
type input "1800.00"
type input "10"
click at [676, 436] on div "Select Item" at bounding box center [652, 433] width 79 height 20
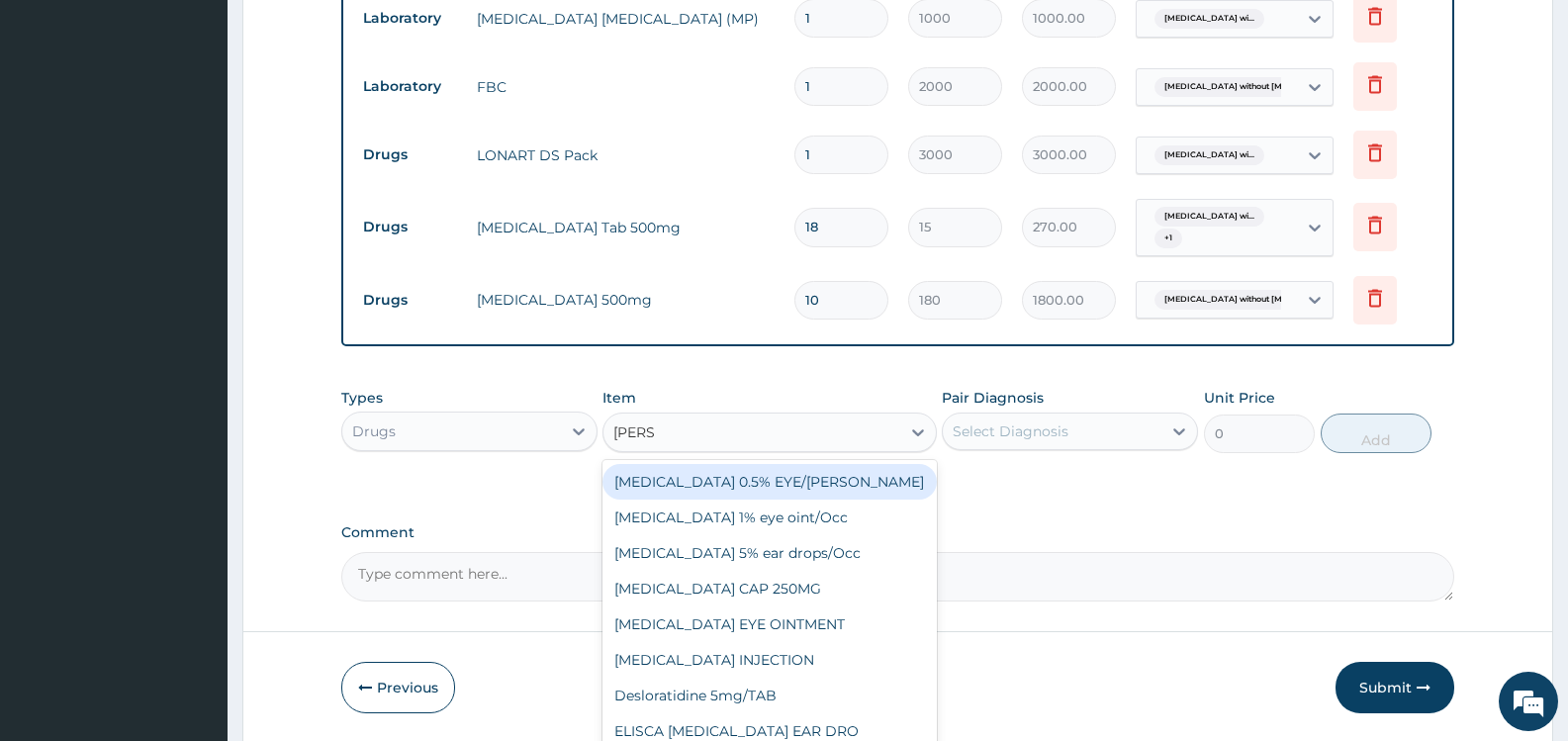
type input "LORAT"
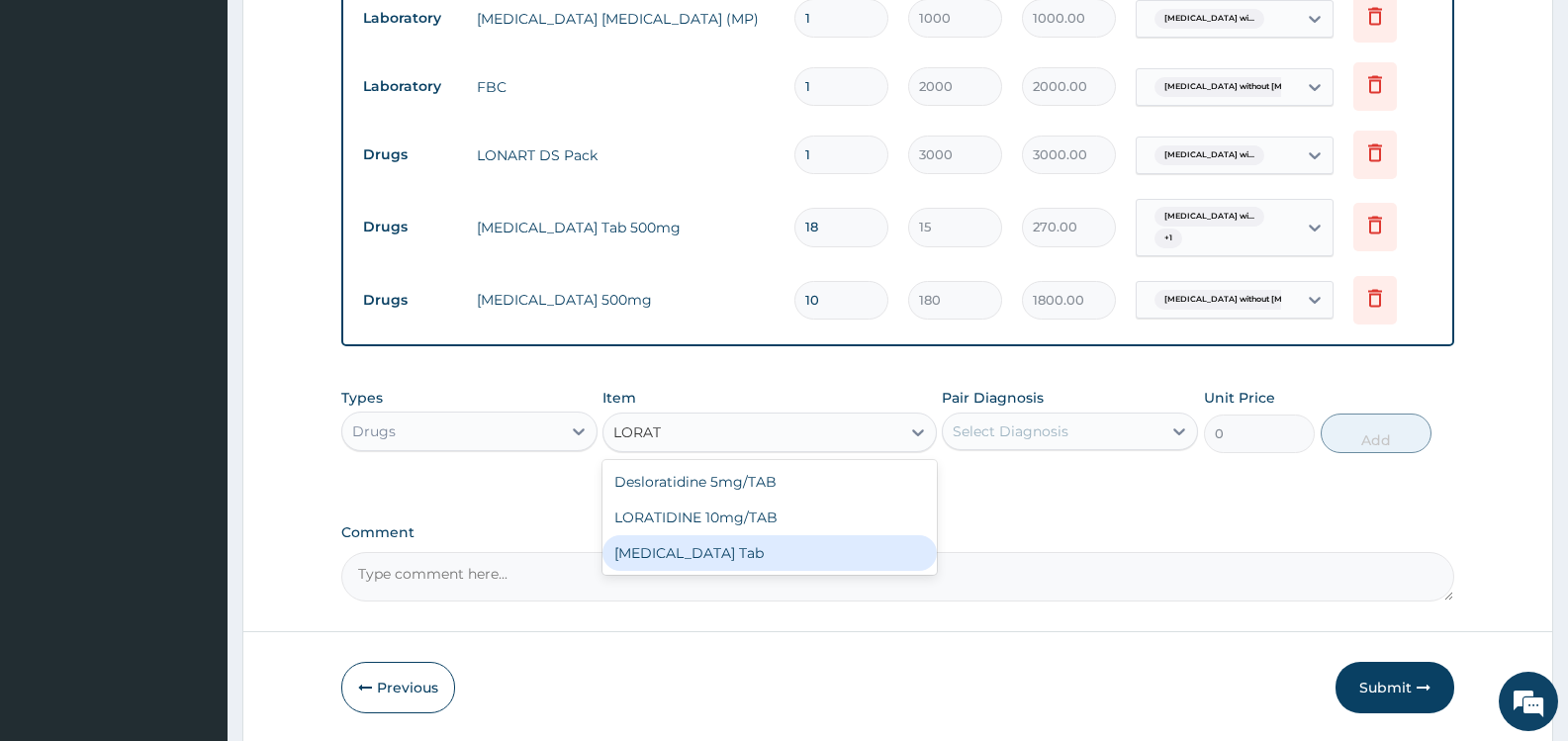
click at [759, 560] on div "[MEDICAL_DATA] Tab" at bounding box center [769, 554] width 333 height 36
type input "50"
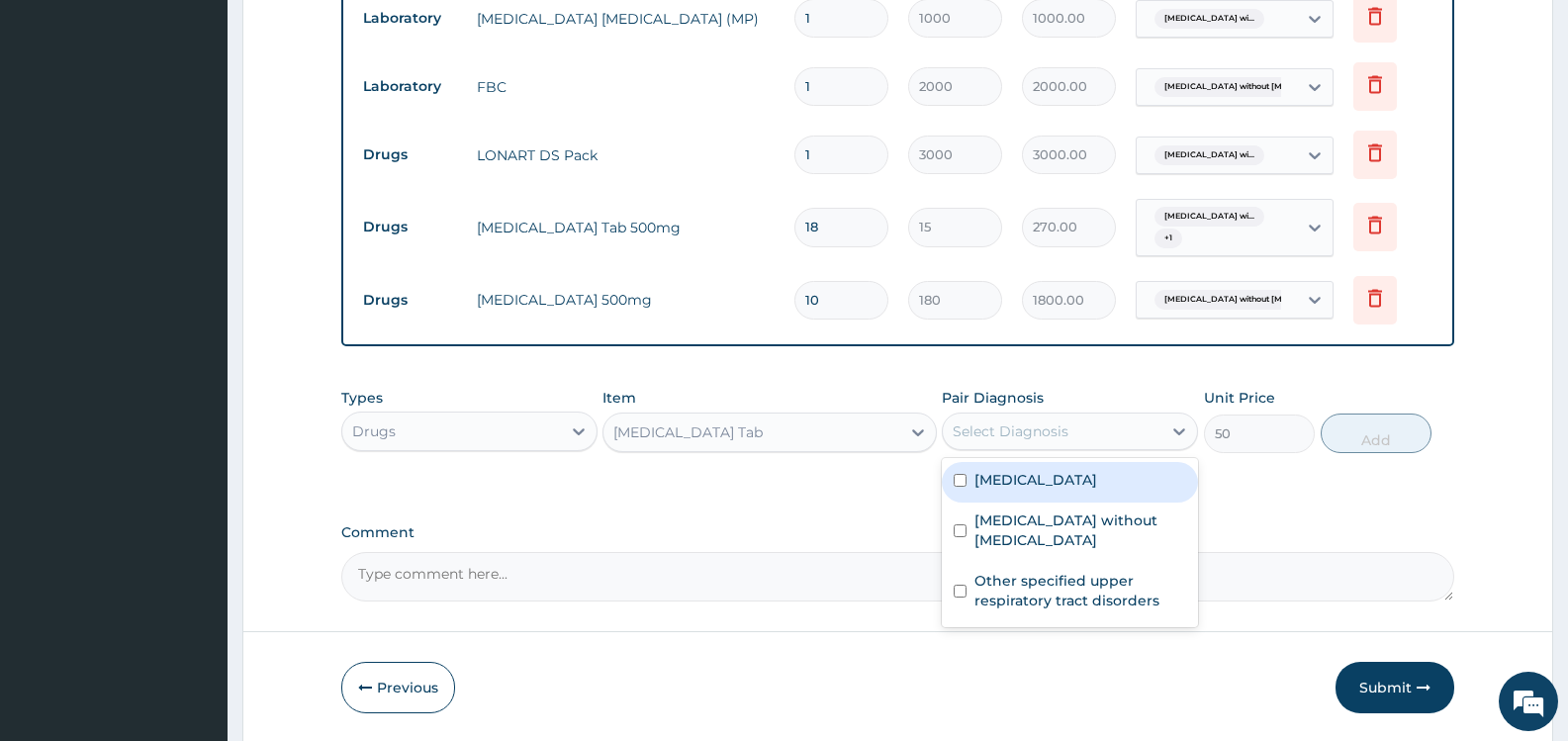
click at [1016, 431] on div "Select Diagnosis" at bounding box center [1010, 432] width 116 height 20
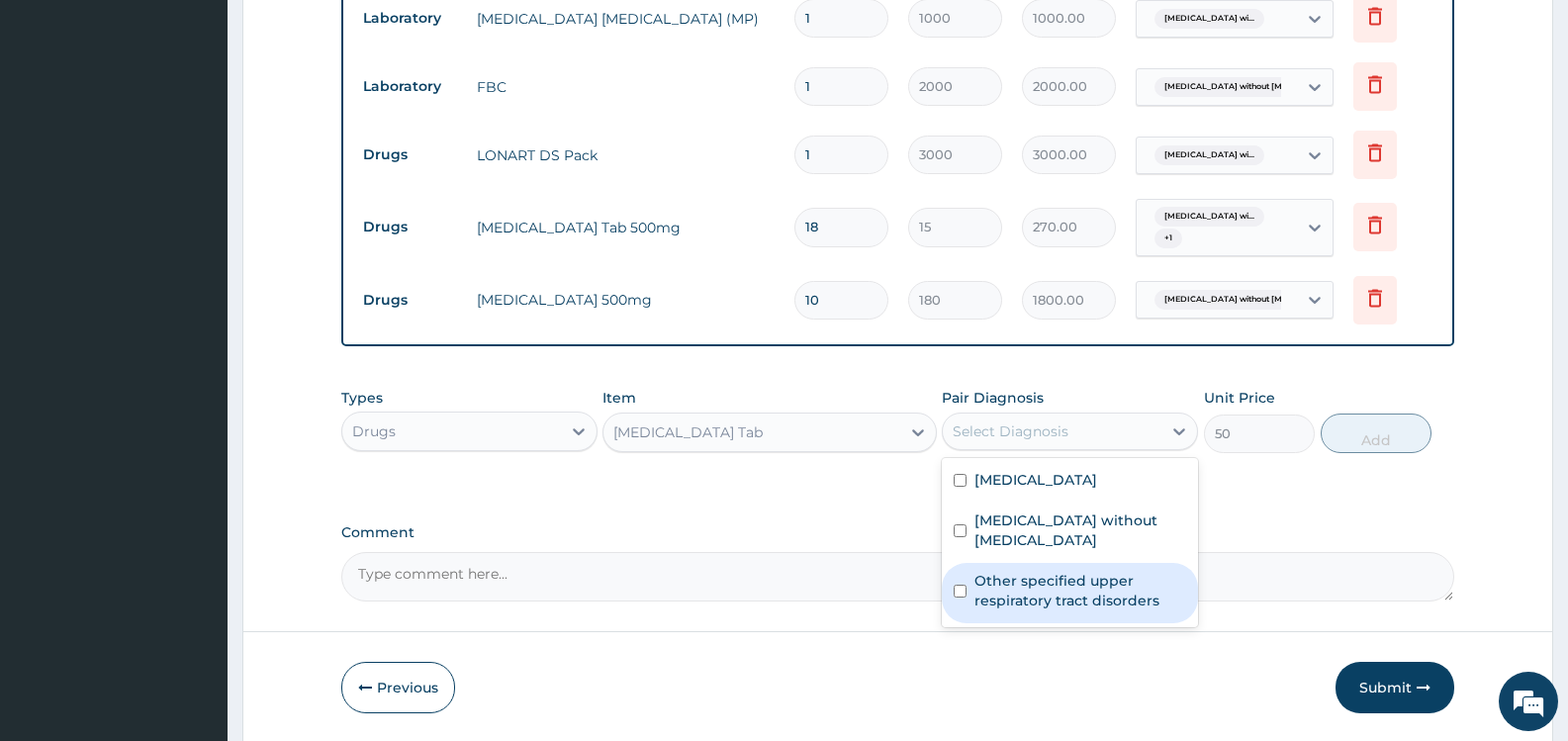
click at [1046, 593] on label "Other specified upper respiratory tract disorders" at bounding box center [1080, 590] width 211 height 40
checkbox input "true"
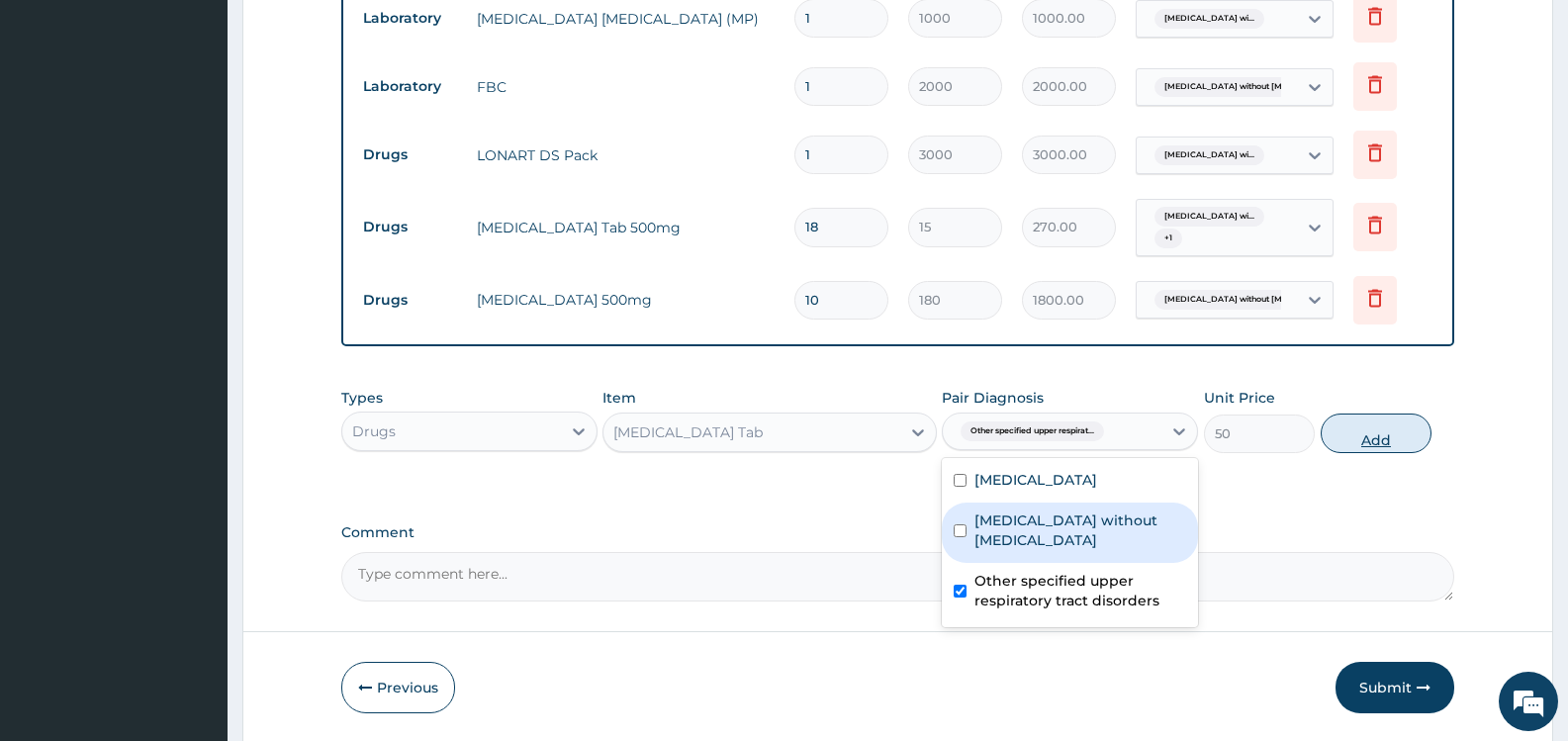
click at [1365, 441] on button "Add" at bounding box center [1375, 434] width 111 height 40
type input "0"
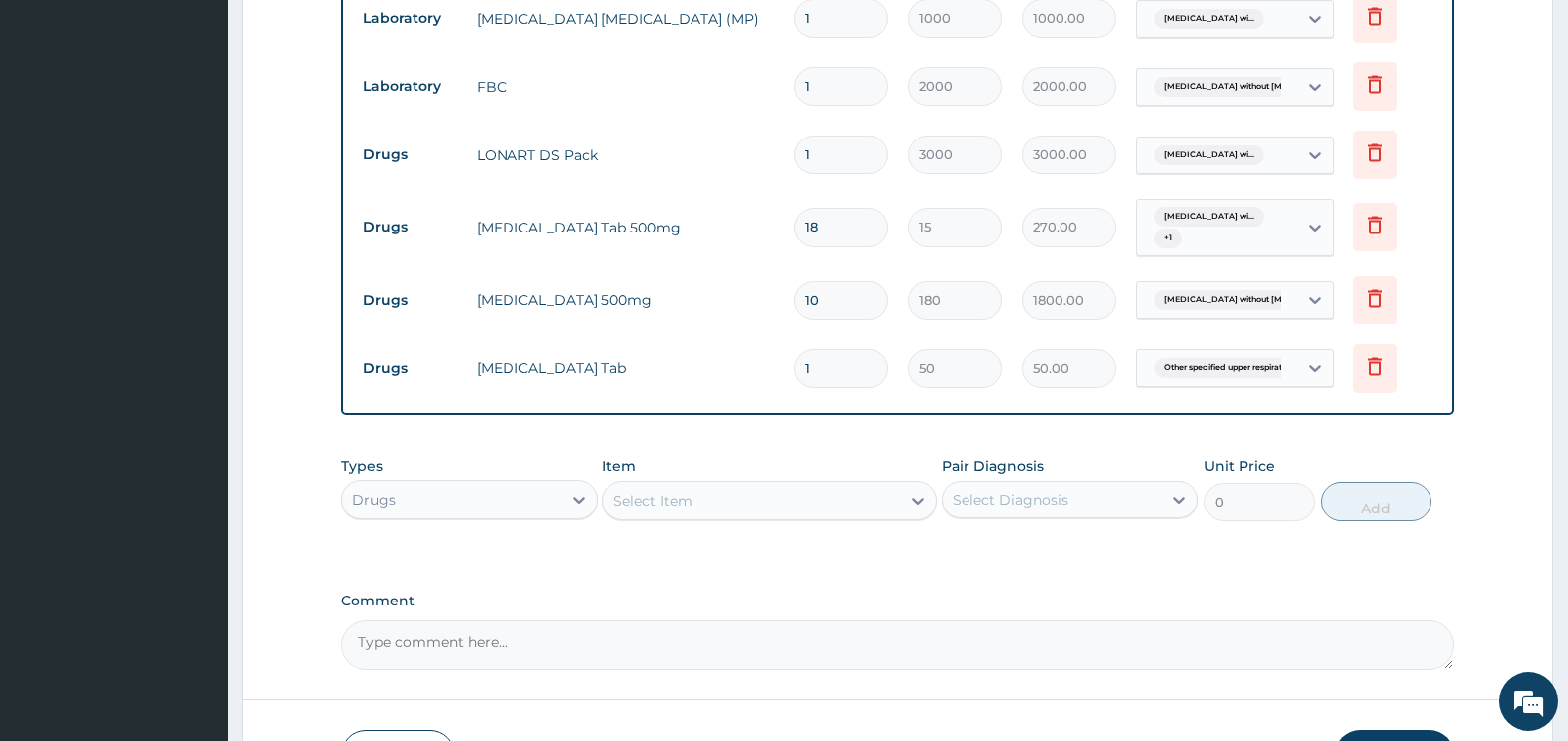
type input "2"
type input "100.00"
type input "3"
type input "150.00"
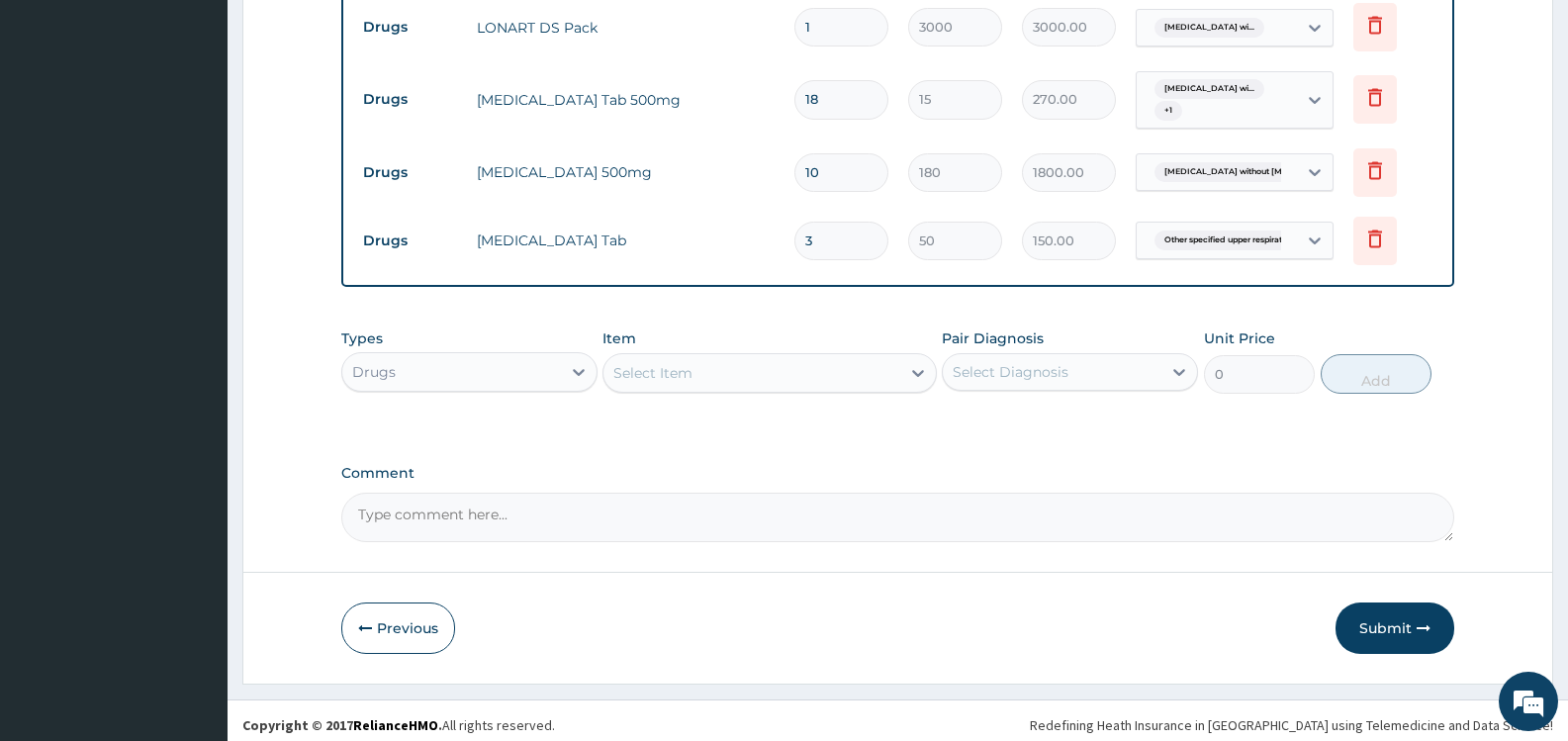
scroll to position [1018, 0]
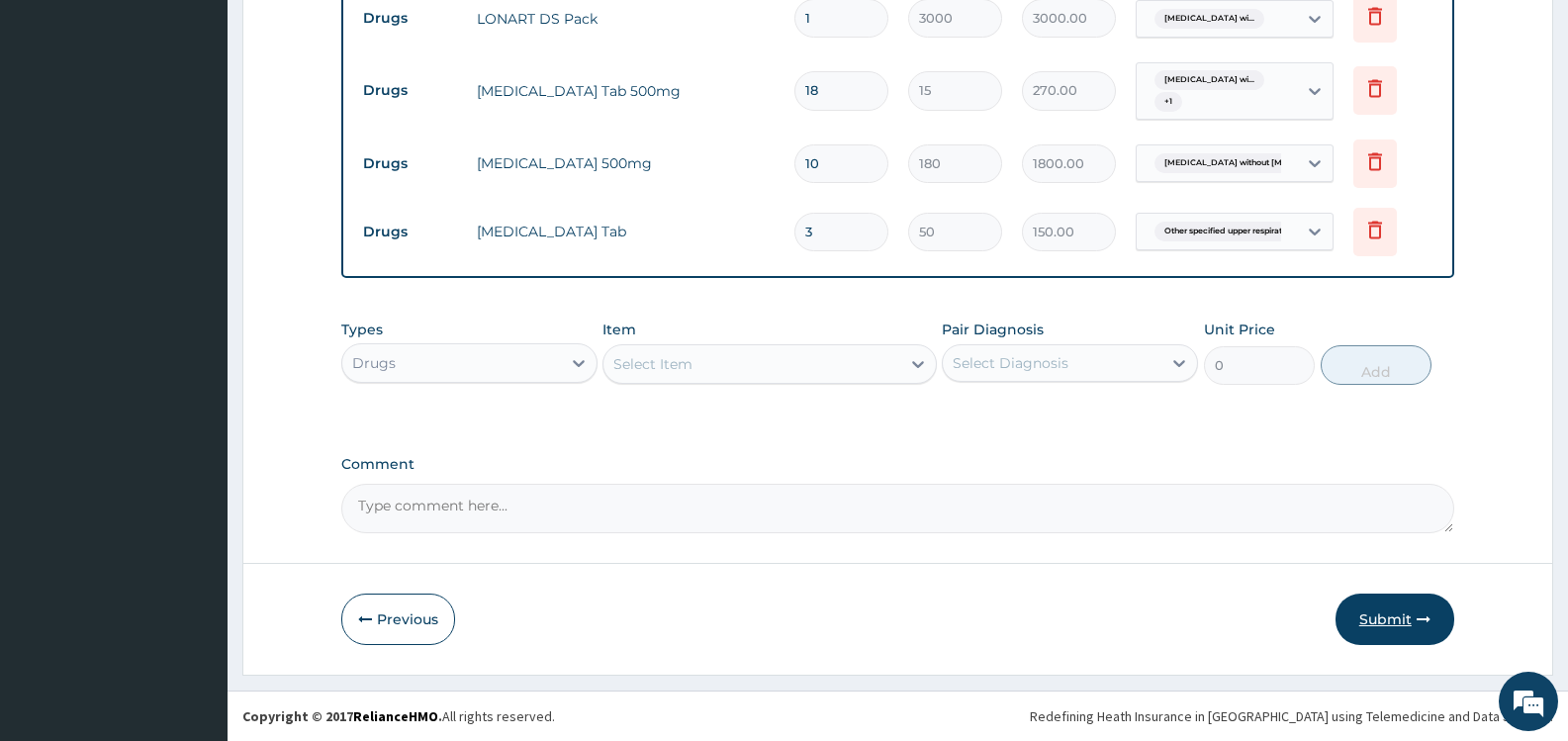
click at [1387, 619] on button "Submit" at bounding box center [1394, 619] width 119 height 52
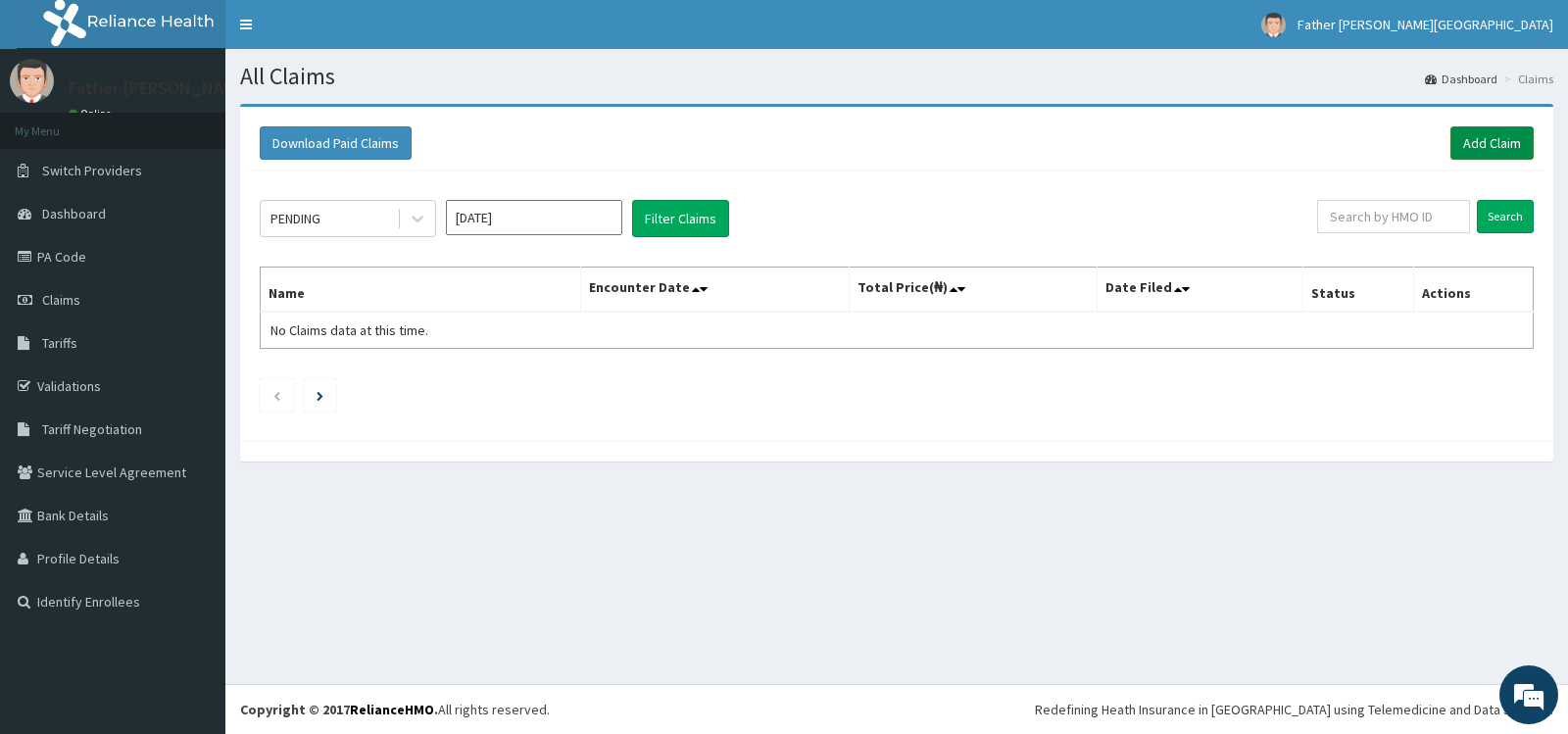
click at [1504, 141] on link "Add Claim" at bounding box center [1492, 143] width 83 height 34
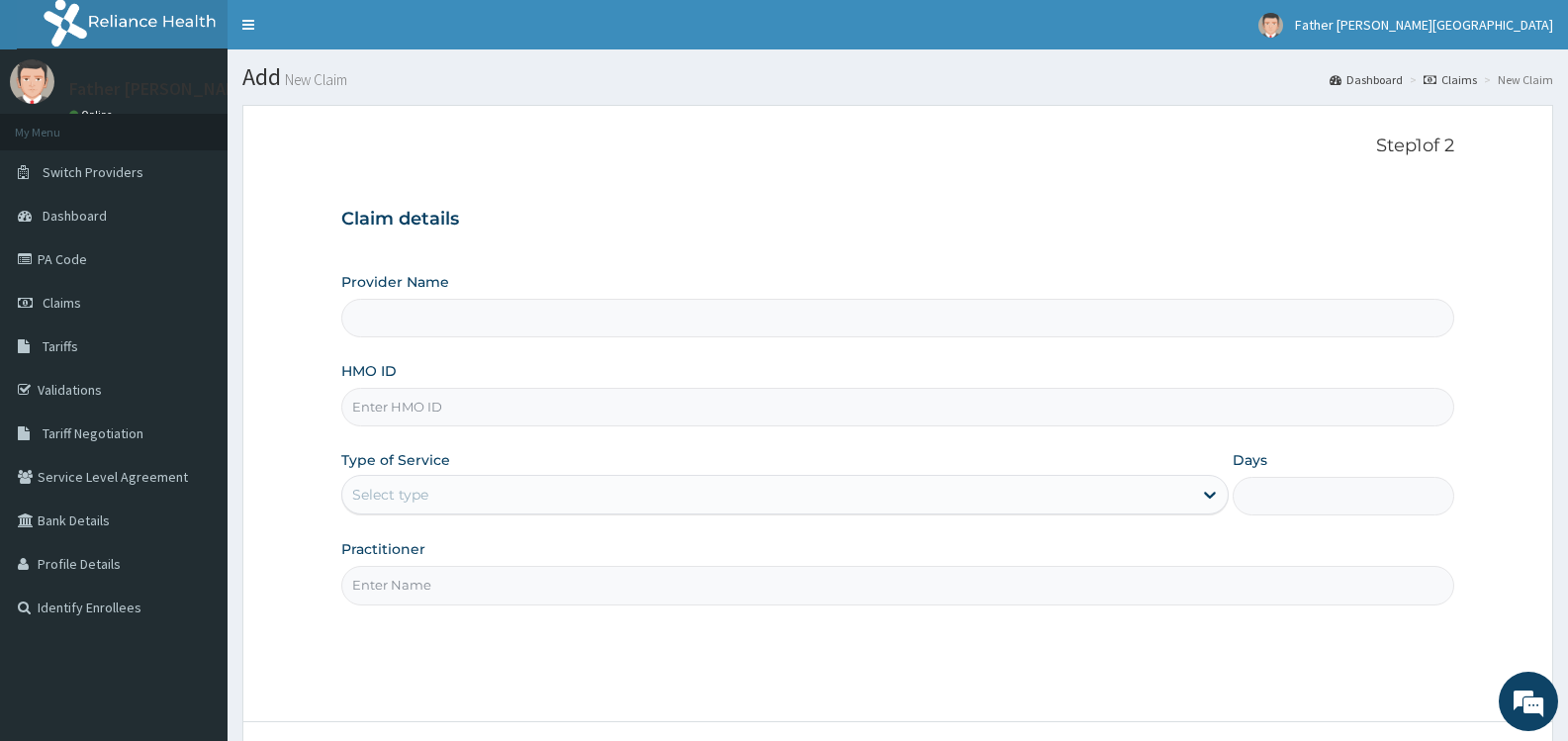
type input "Father [PERSON_NAME][GEOGRAPHIC_DATA]"
click at [434, 409] on input "HMO ID" at bounding box center [898, 407] width 1113 height 39
type input "EAG/10019/E"
click at [486, 493] on div "Select type" at bounding box center [766, 495] width 849 height 32
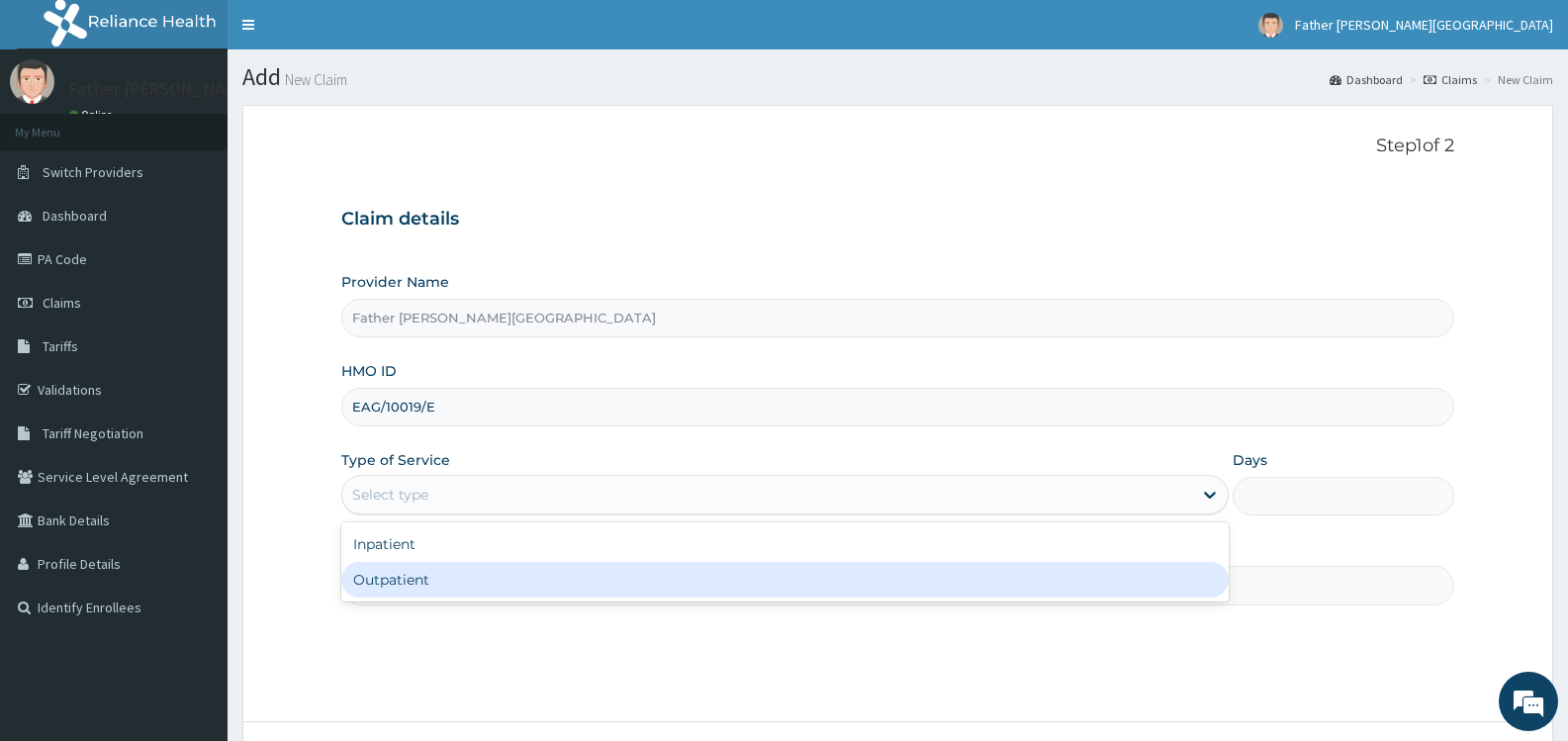
click at [484, 575] on div "Outpatient" at bounding box center [784, 579] width 887 height 36
type input "1"
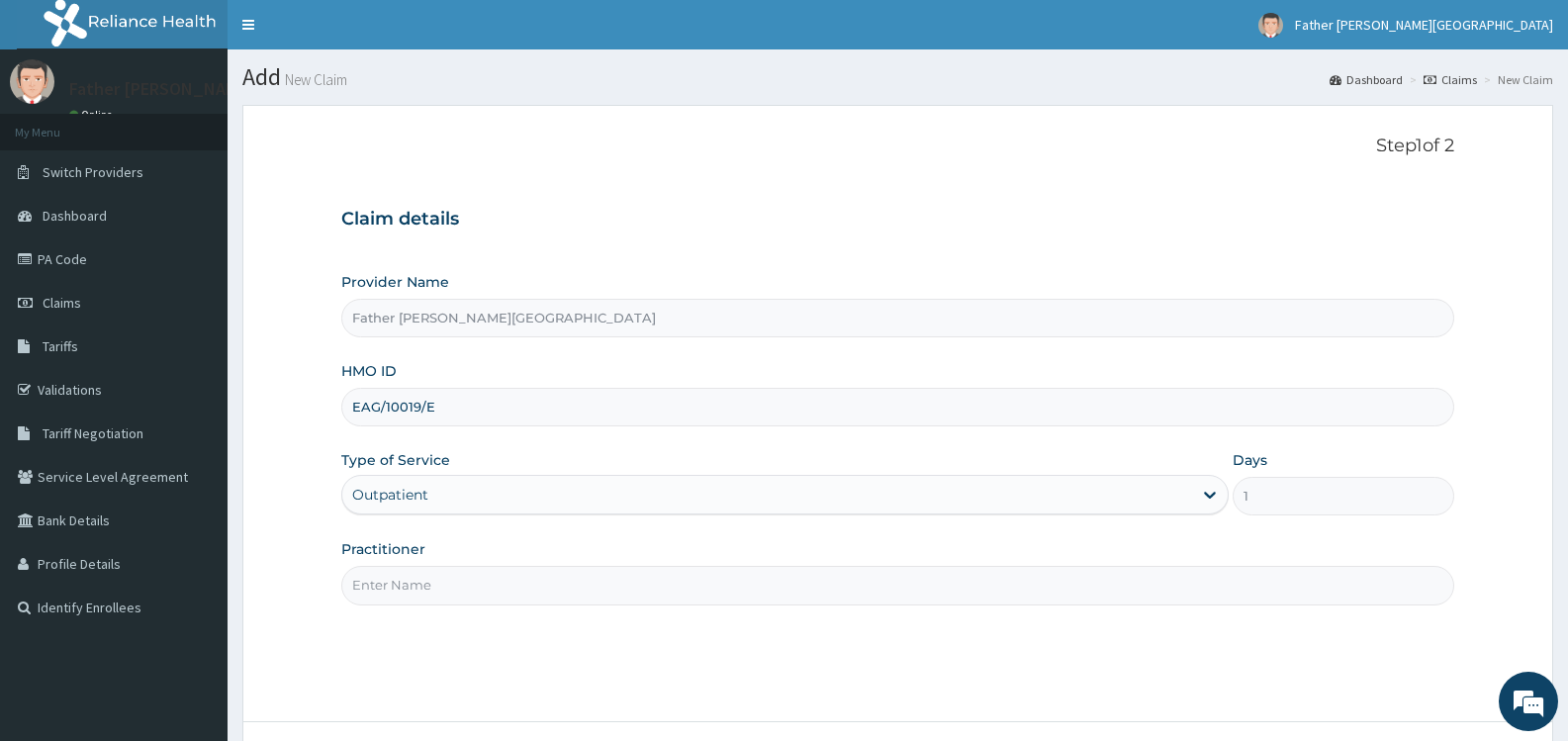
click at [684, 590] on input "Practitioner" at bounding box center [898, 584] width 1113 height 39
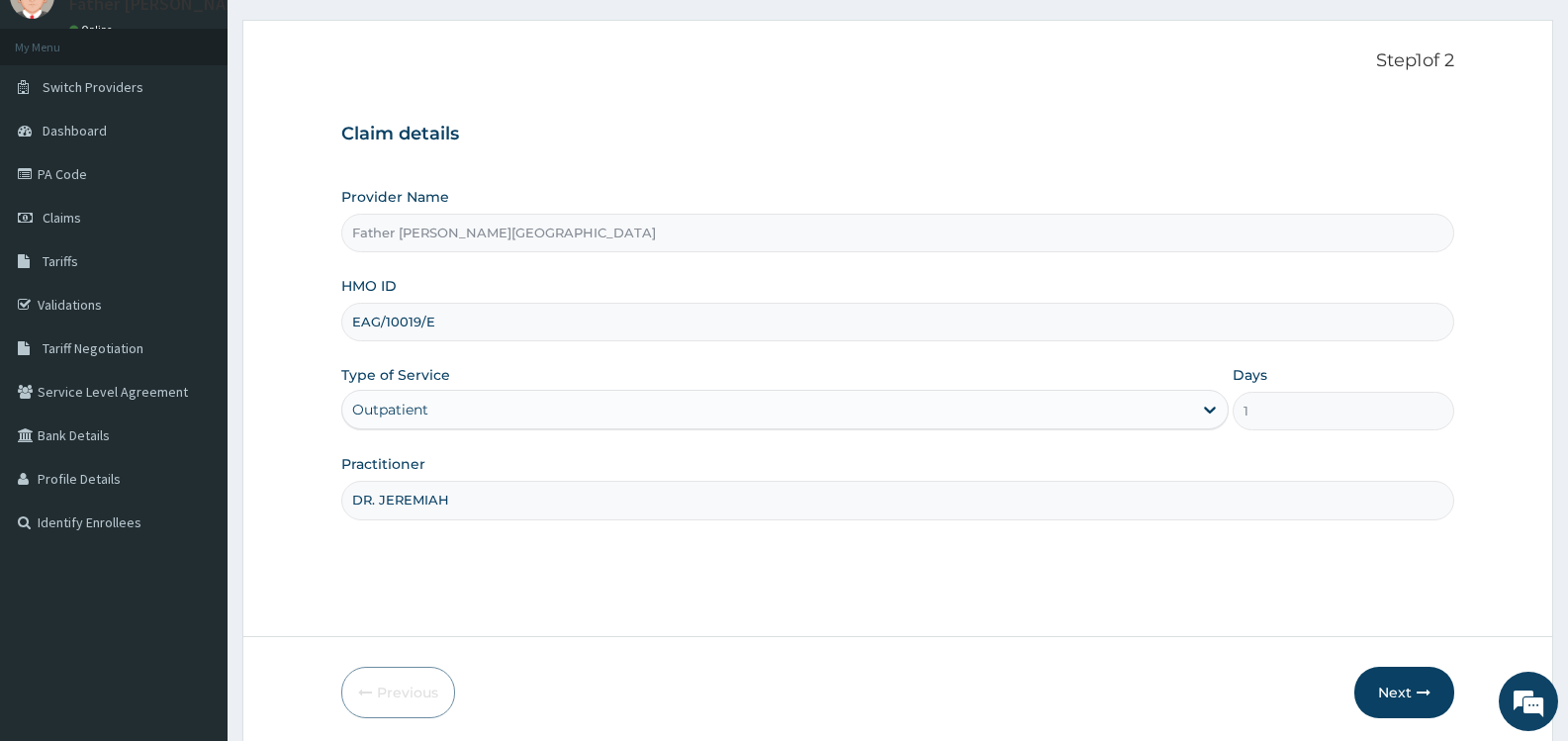
scroll to position [159, 0]
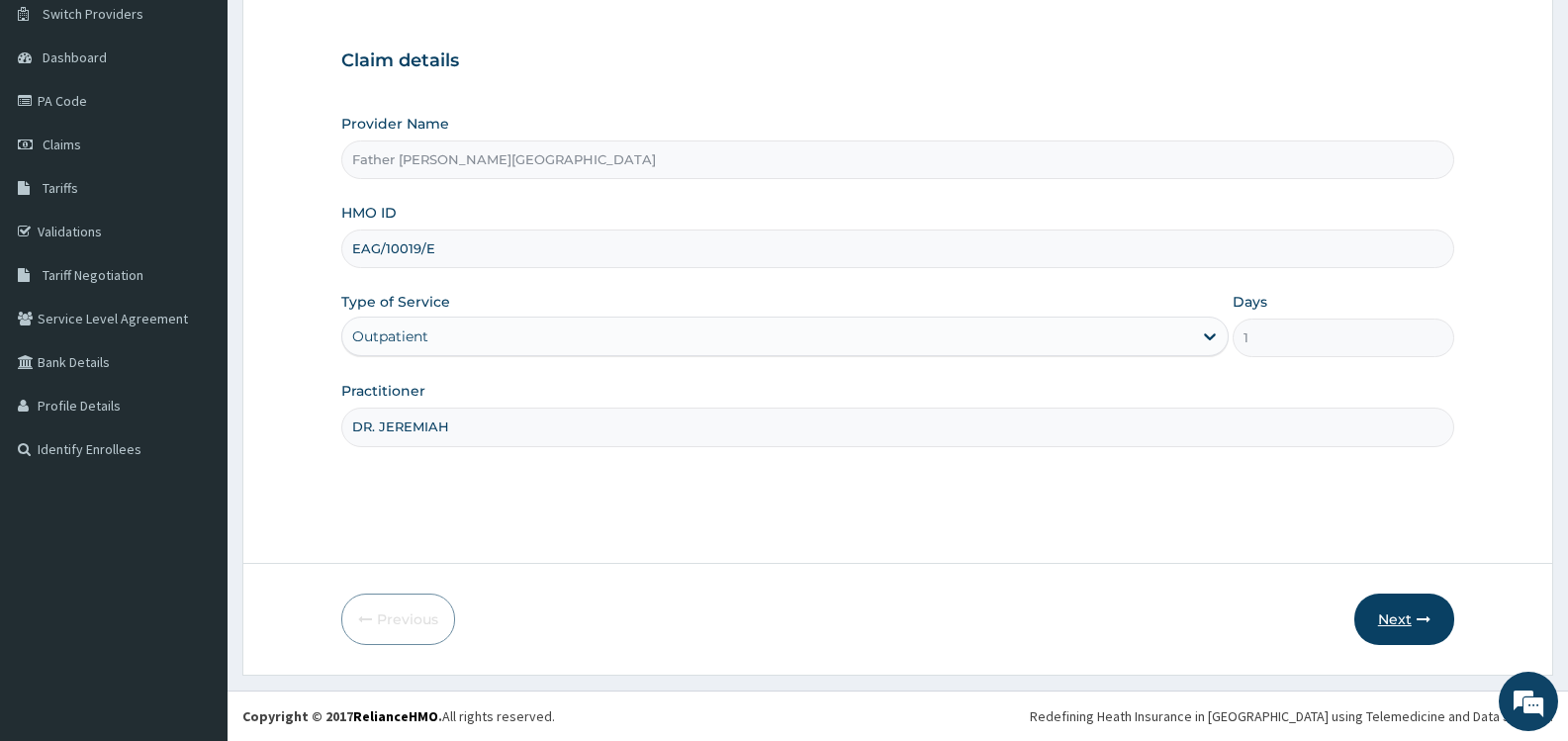
type input "DR. JEREMIAH"
click at [1402, 618] on button "Next" at bounding box center [1404, 619] width 100 height 52
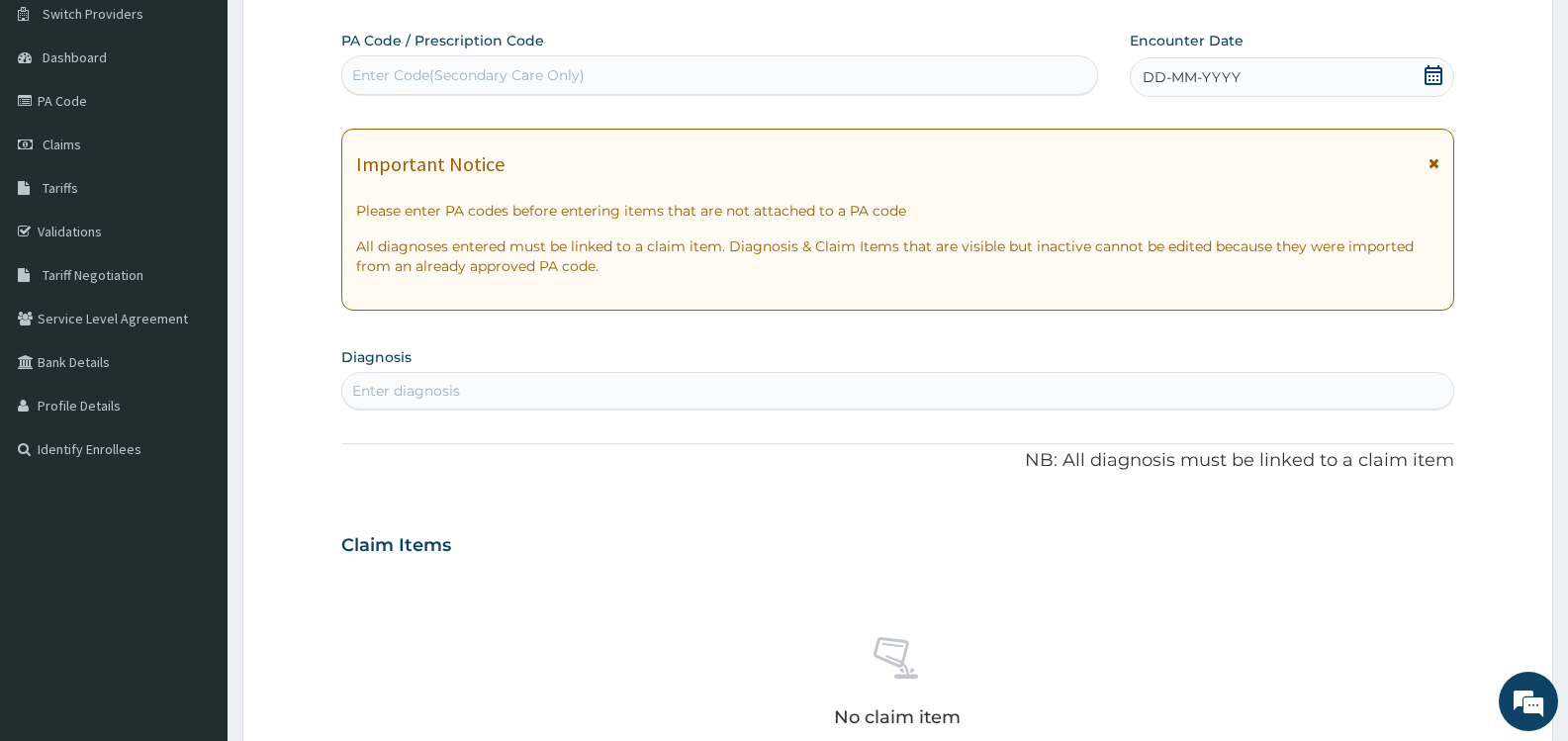
click at [1432, 79] on icon at bounding box center [1434, 75] width 18 height 20
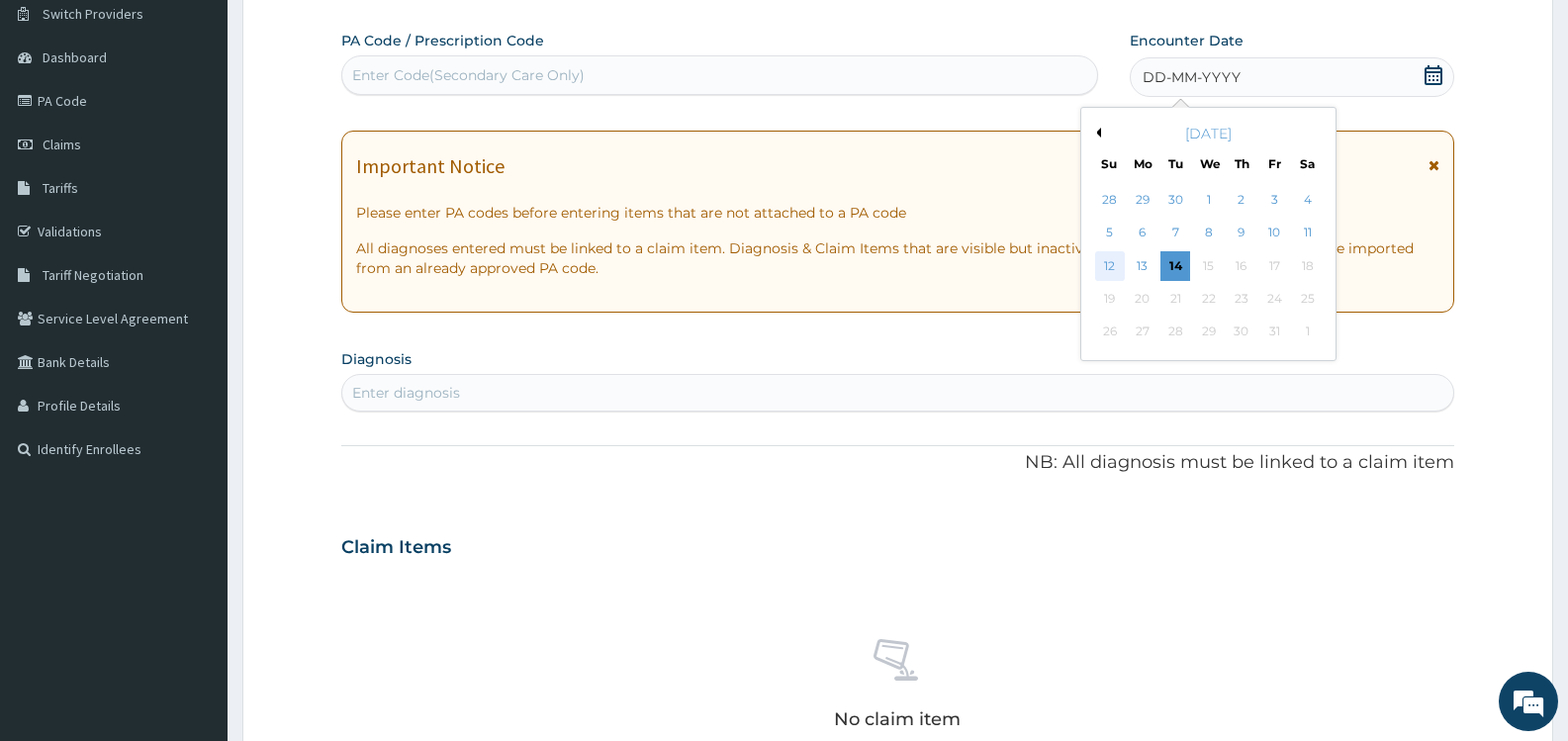
click at [1112, 265] on div "12" at bounding box center [1110, 266] width 30 height 30
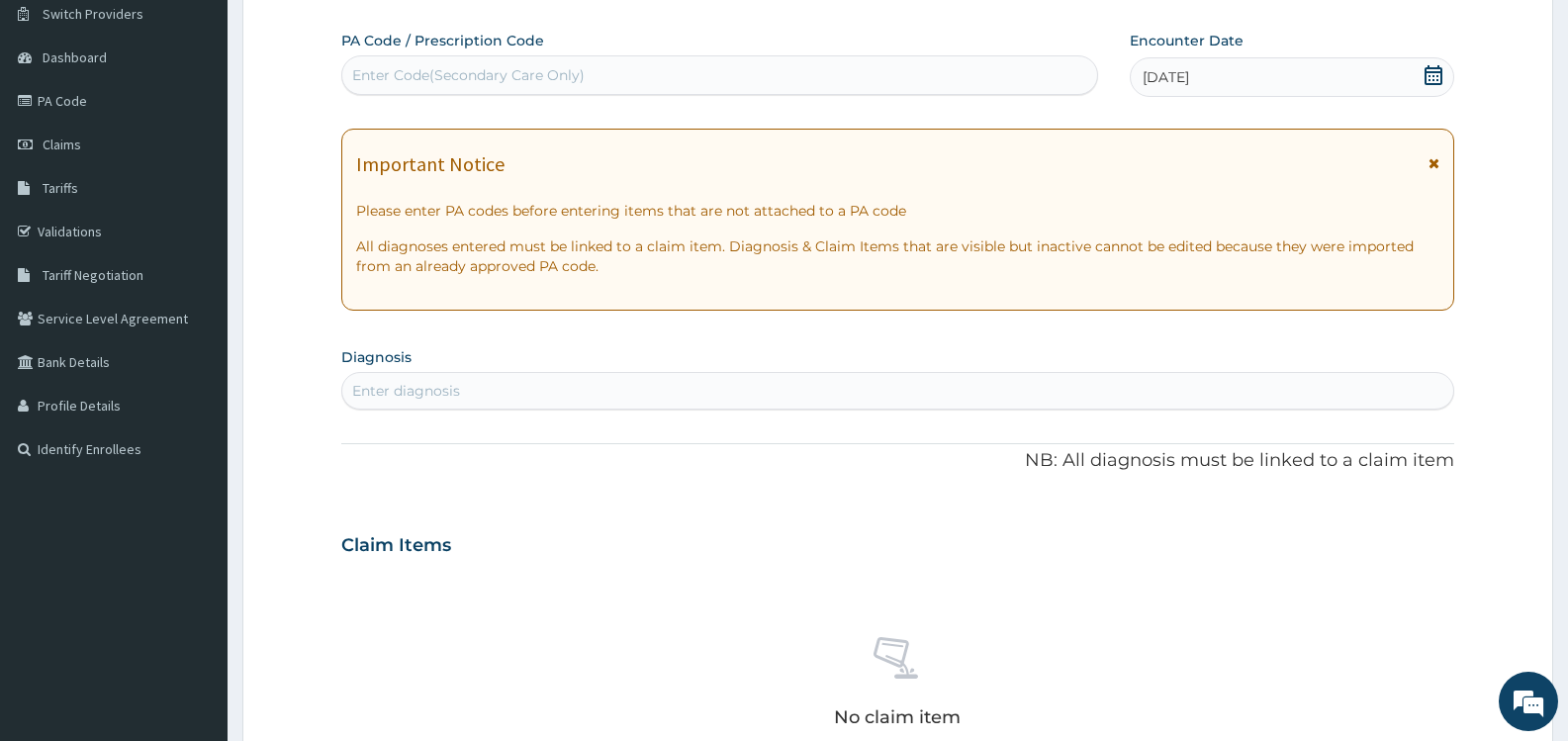
click at [502, 384] on div "Enter diagnosis" at bounding box center [898, 391] width 1111 height 32
type input "MALARIA"
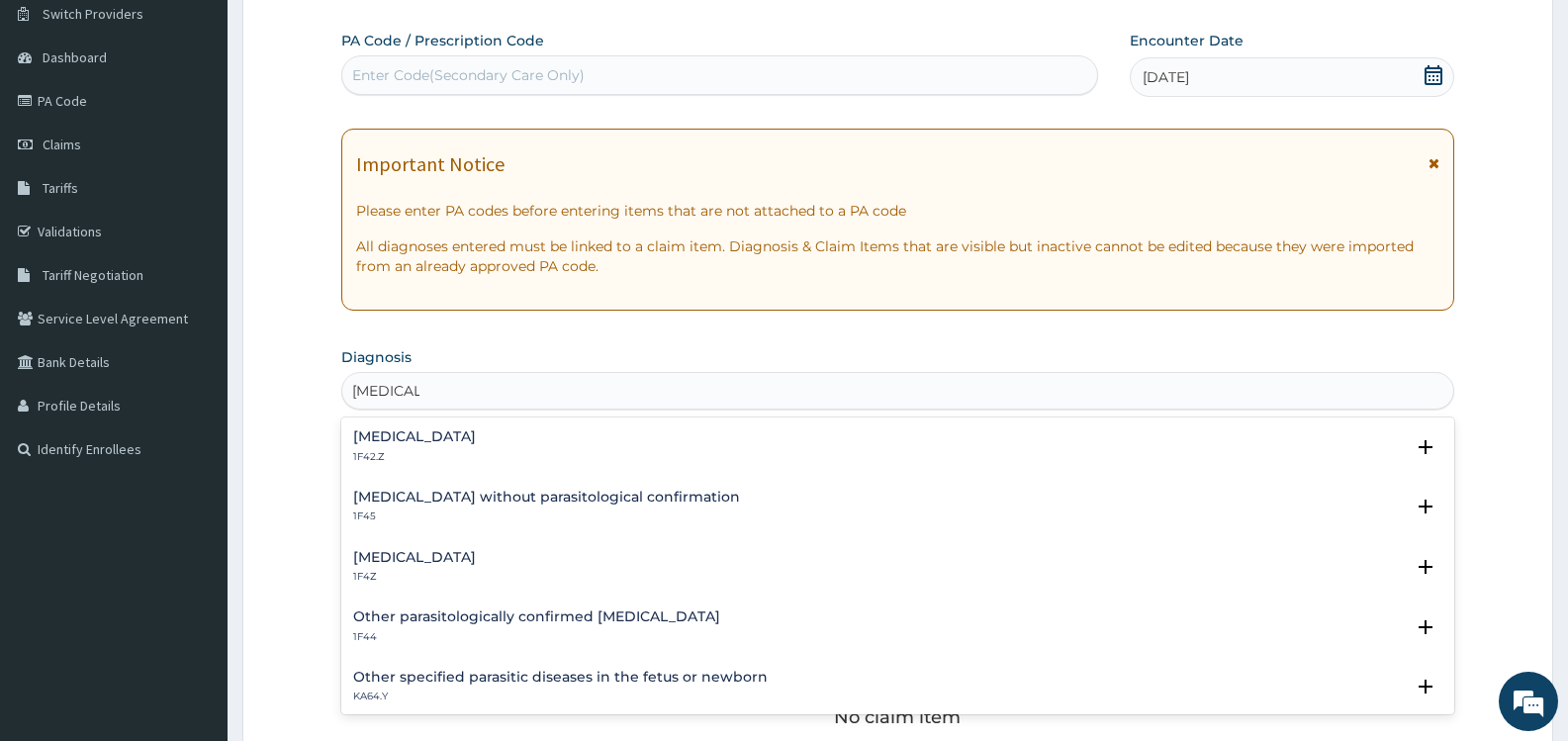
click at [476, 430] on h4 "[MEDICAL_DATA]" at bounding box center [414, 437] width 123 height 15
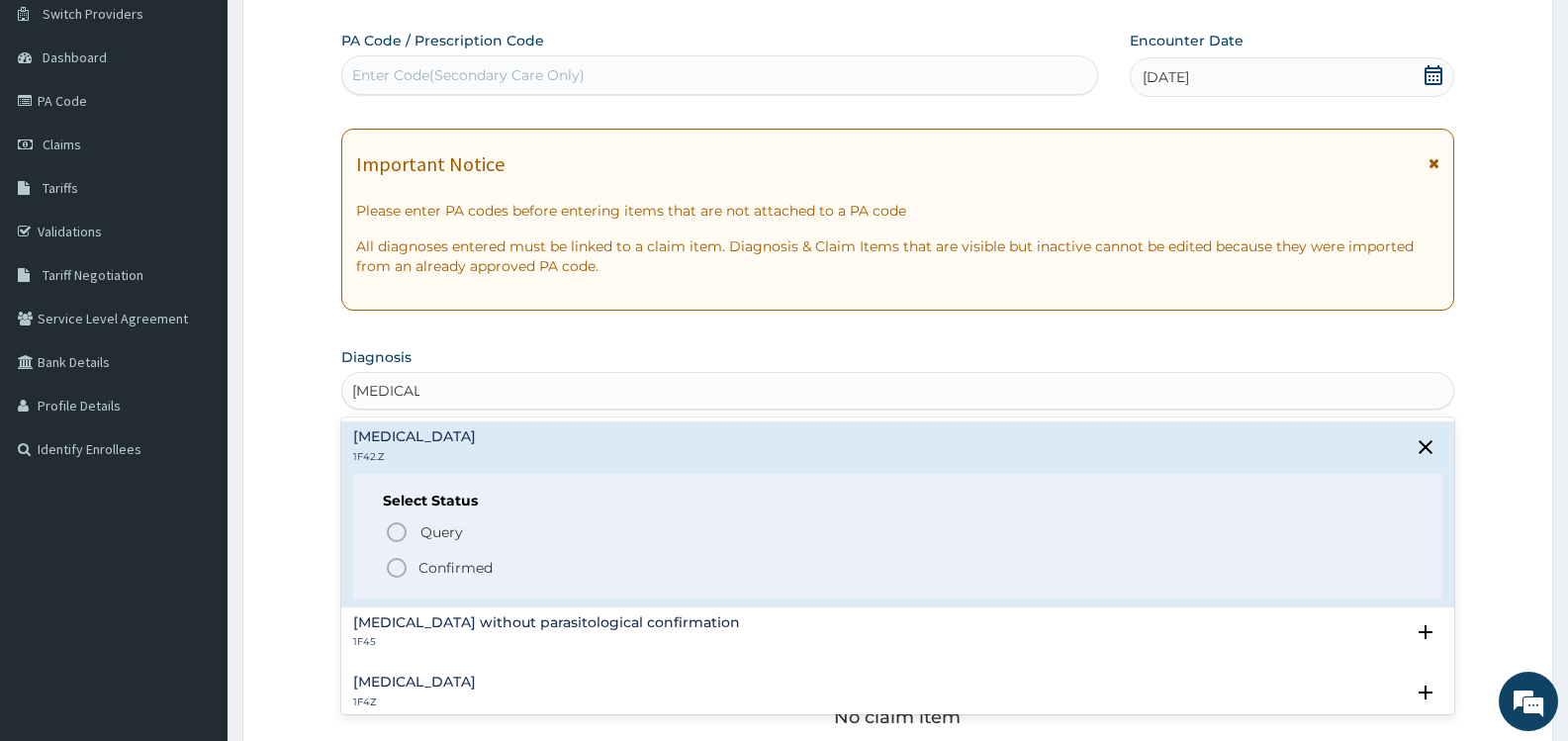
click at [460, 564] on p "Confirmed" at bounding box center [456, 568] width 74 height 20
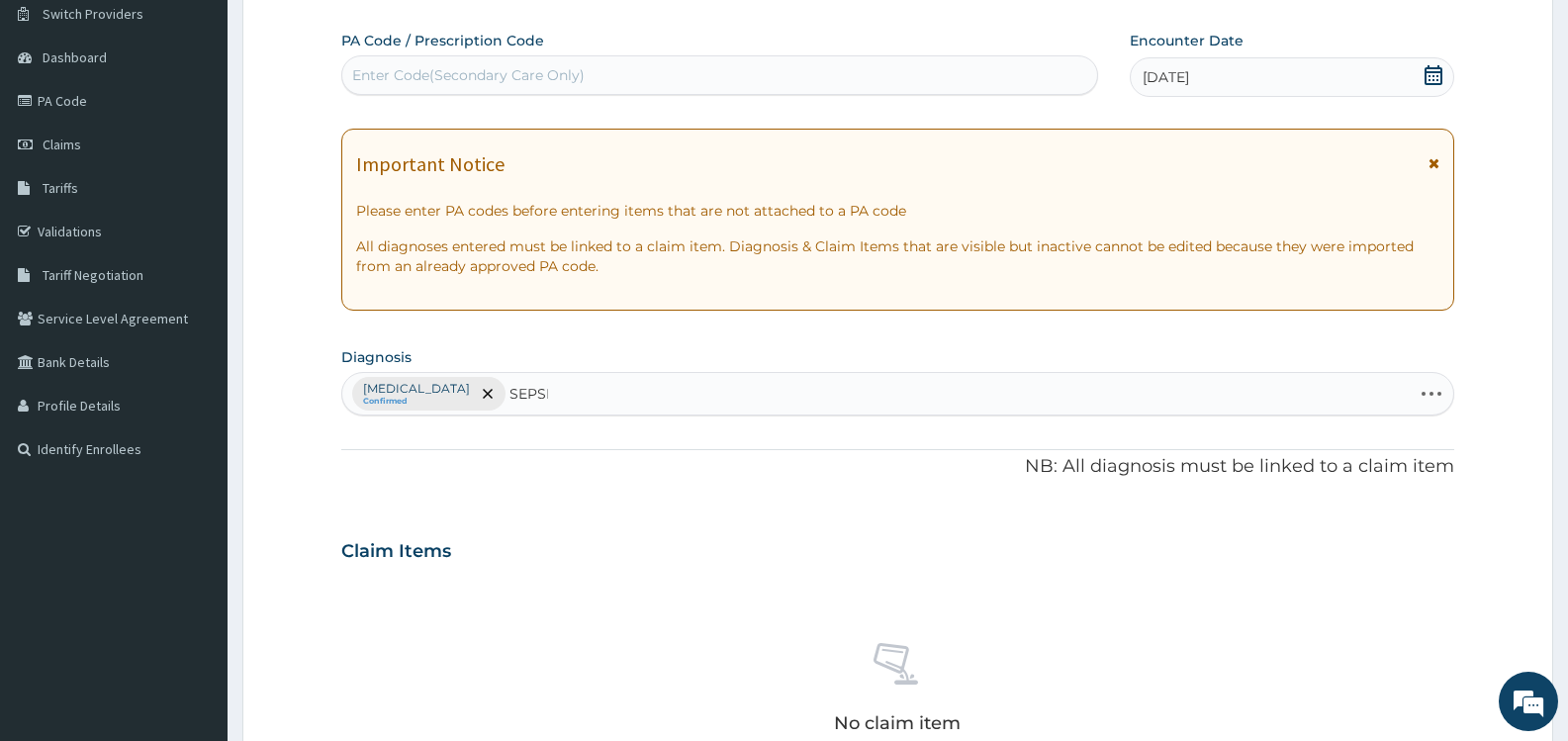
type input "[MEDICAL_DATA]"
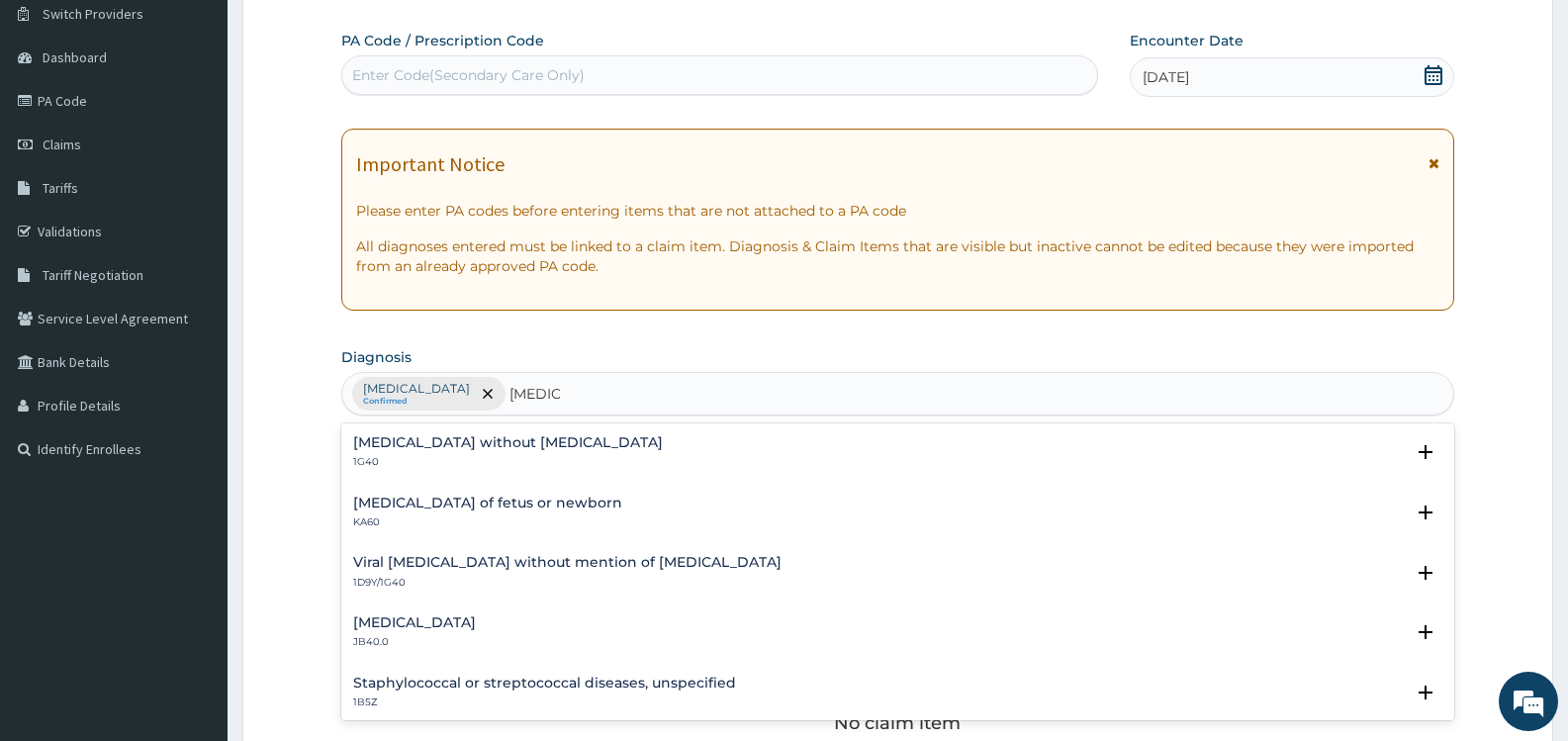
click at [542, 442] on h4 "[MEDICAL_DATA] without [MEDICAL_DATA]" at bounding box center [508, 443] width 310 height 15
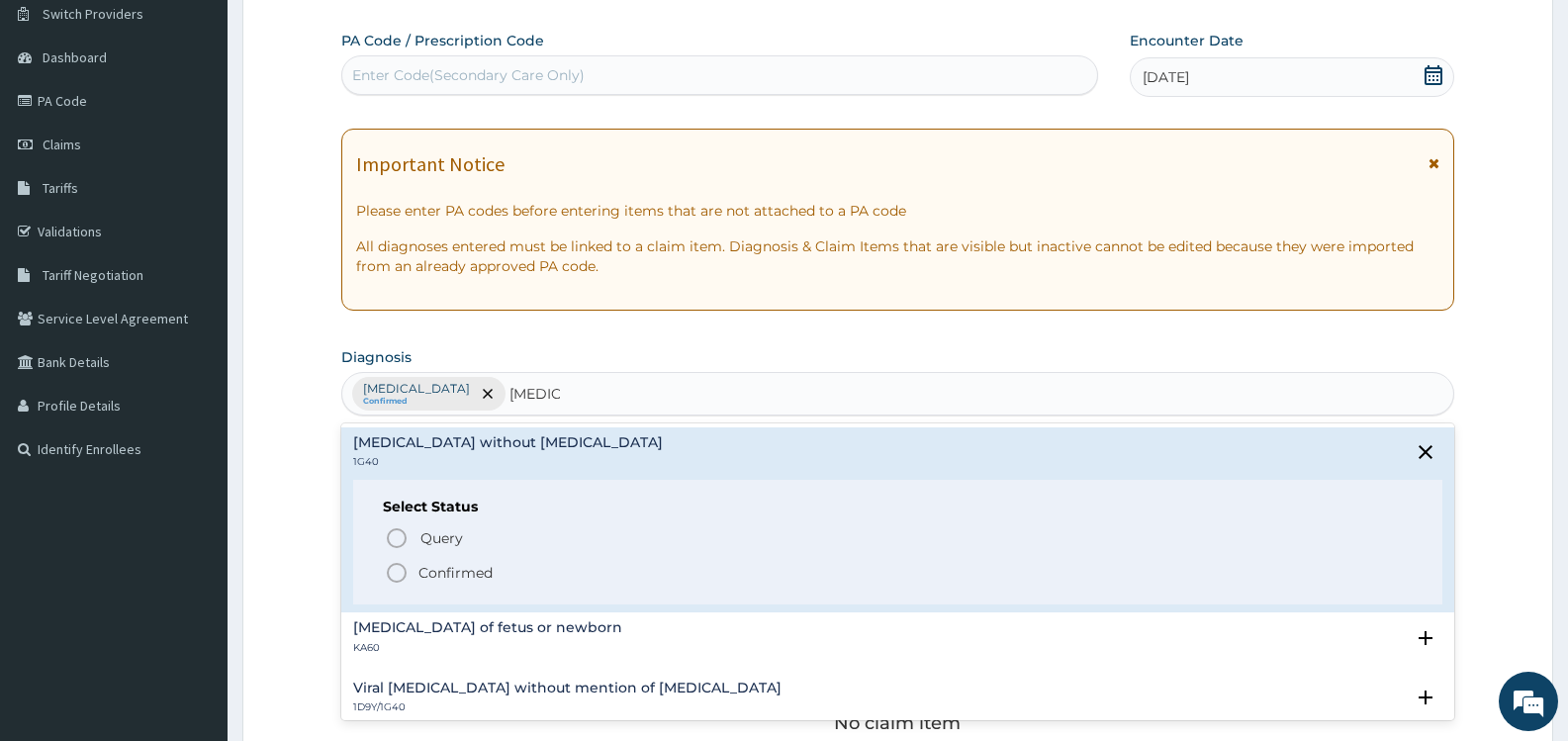
click at [471, 569] on p "Confirmed" at bounding box center [456, 572] width 74 height 20
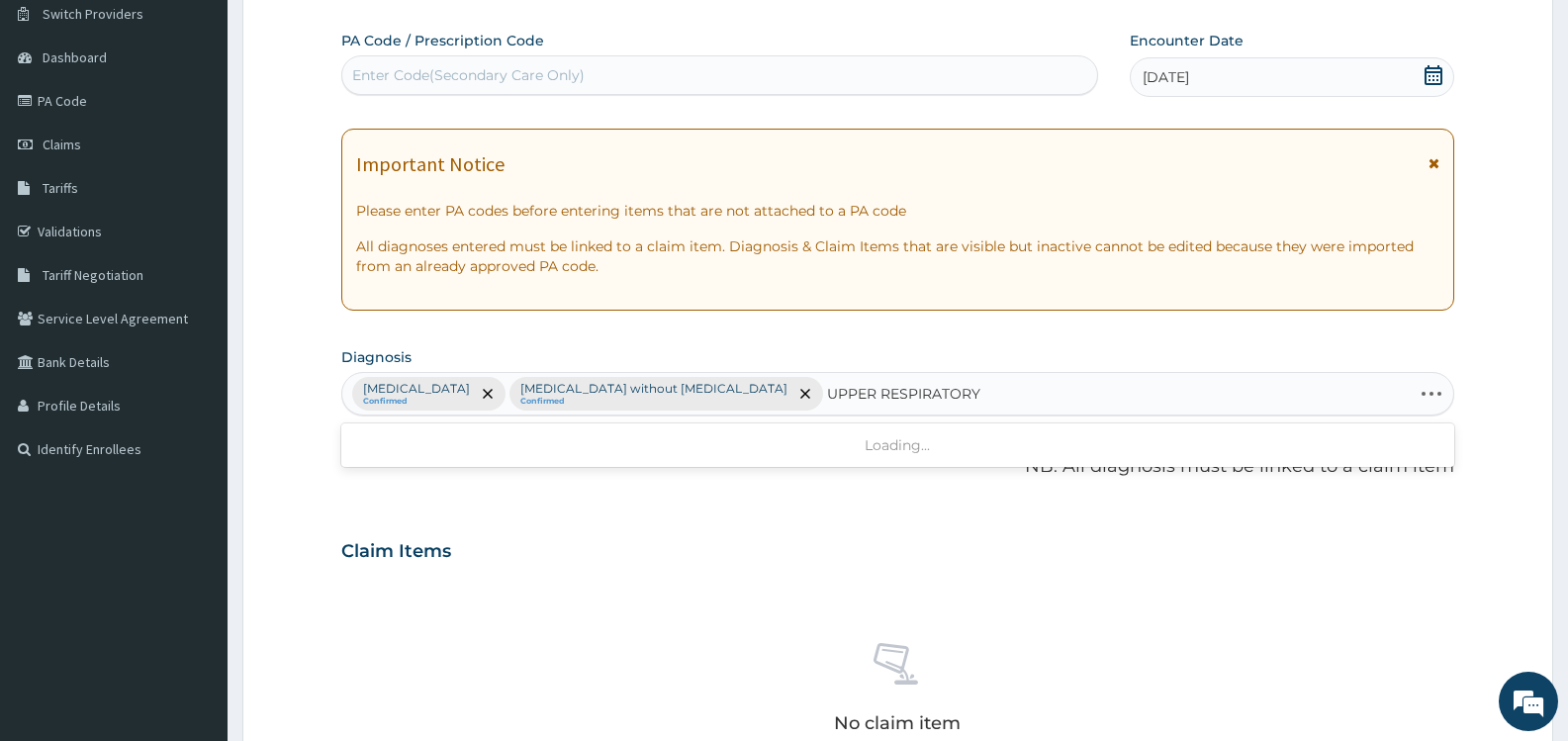
type input "UPPER RESPIRATORY"
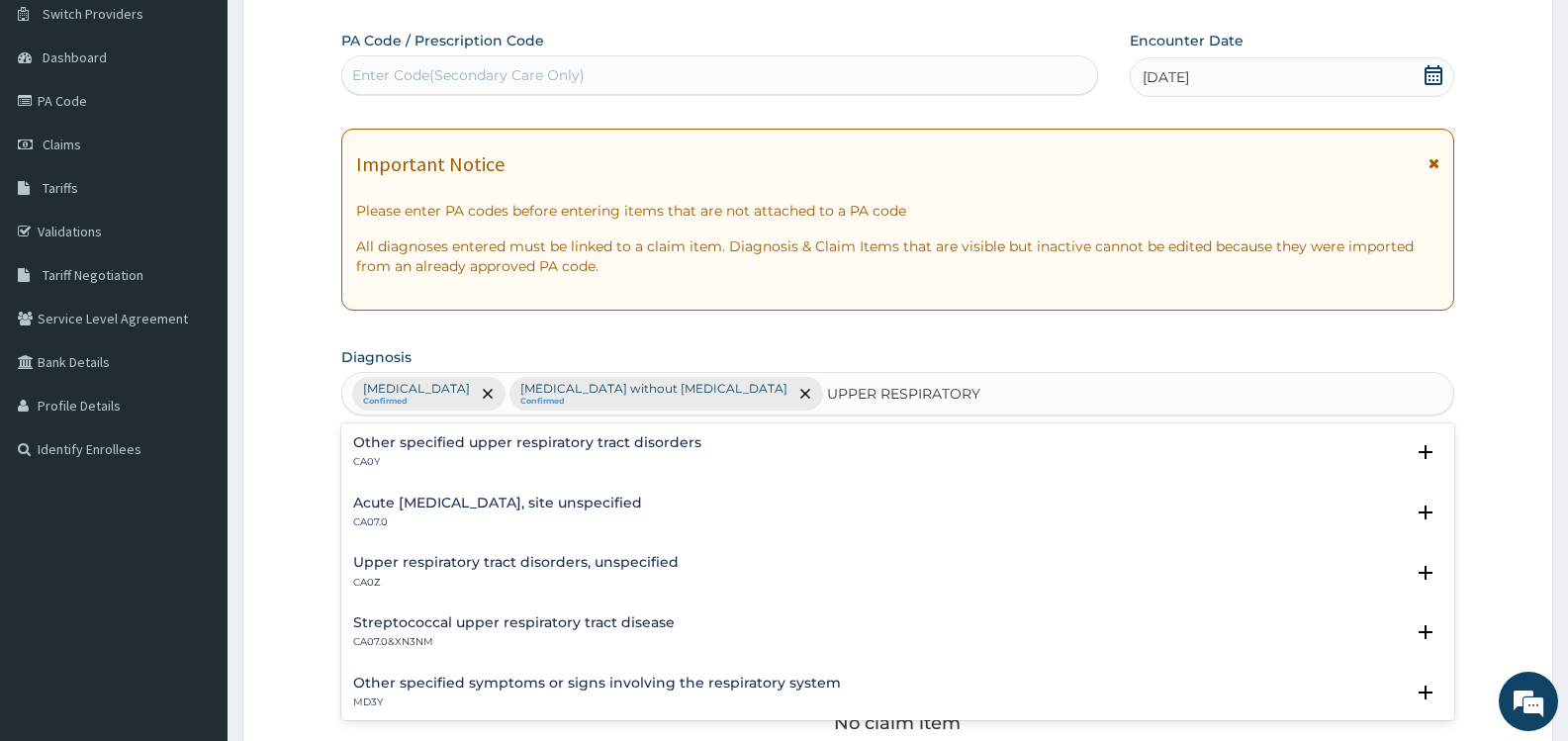
click at [593, 561] on h4 "Upper respiratory tract disorders, unspecified" at bounding box center [516, 562] width 325 height 15
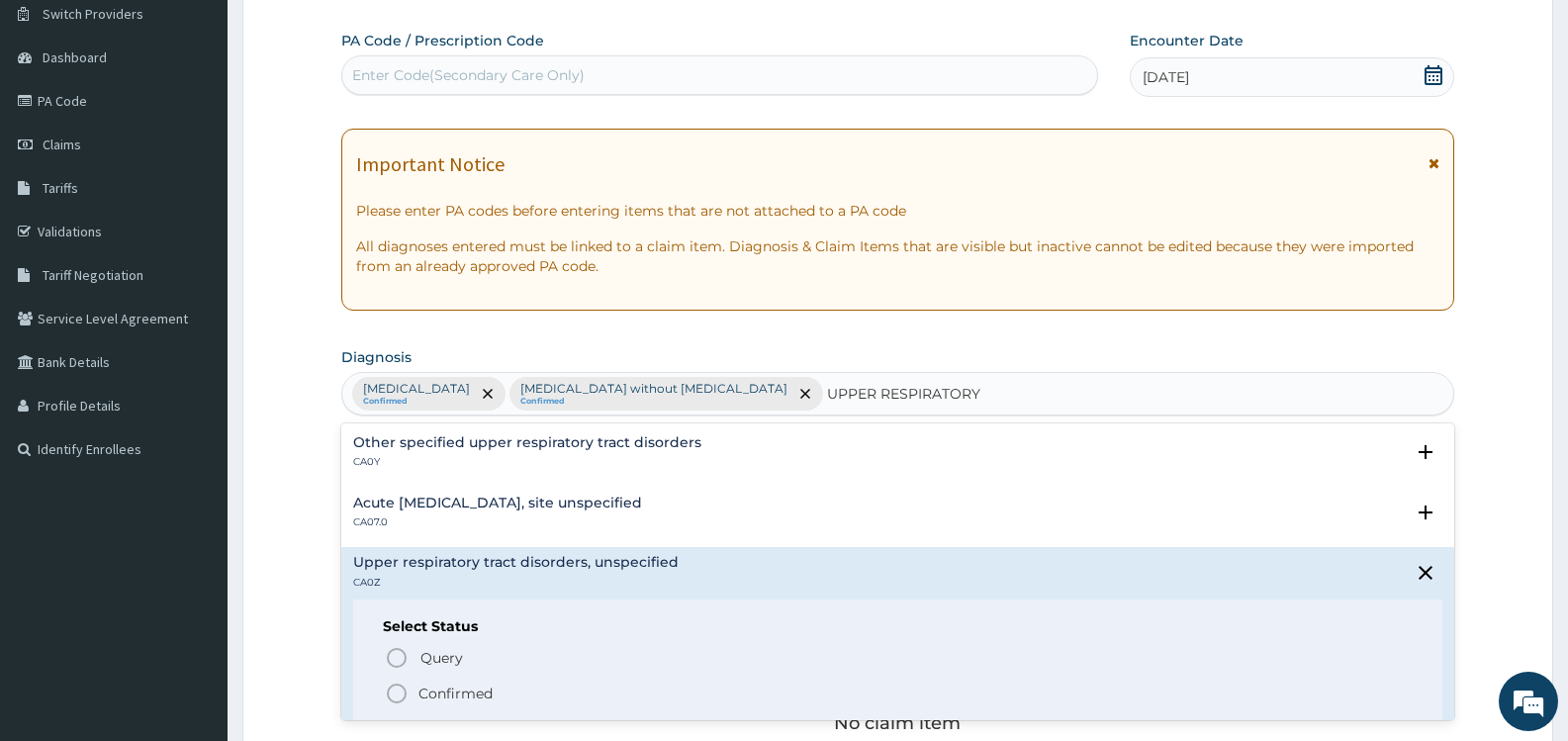
click at [500, 685] on span "Confirmed" at bounding box center [899, 694] width 1028 height 24
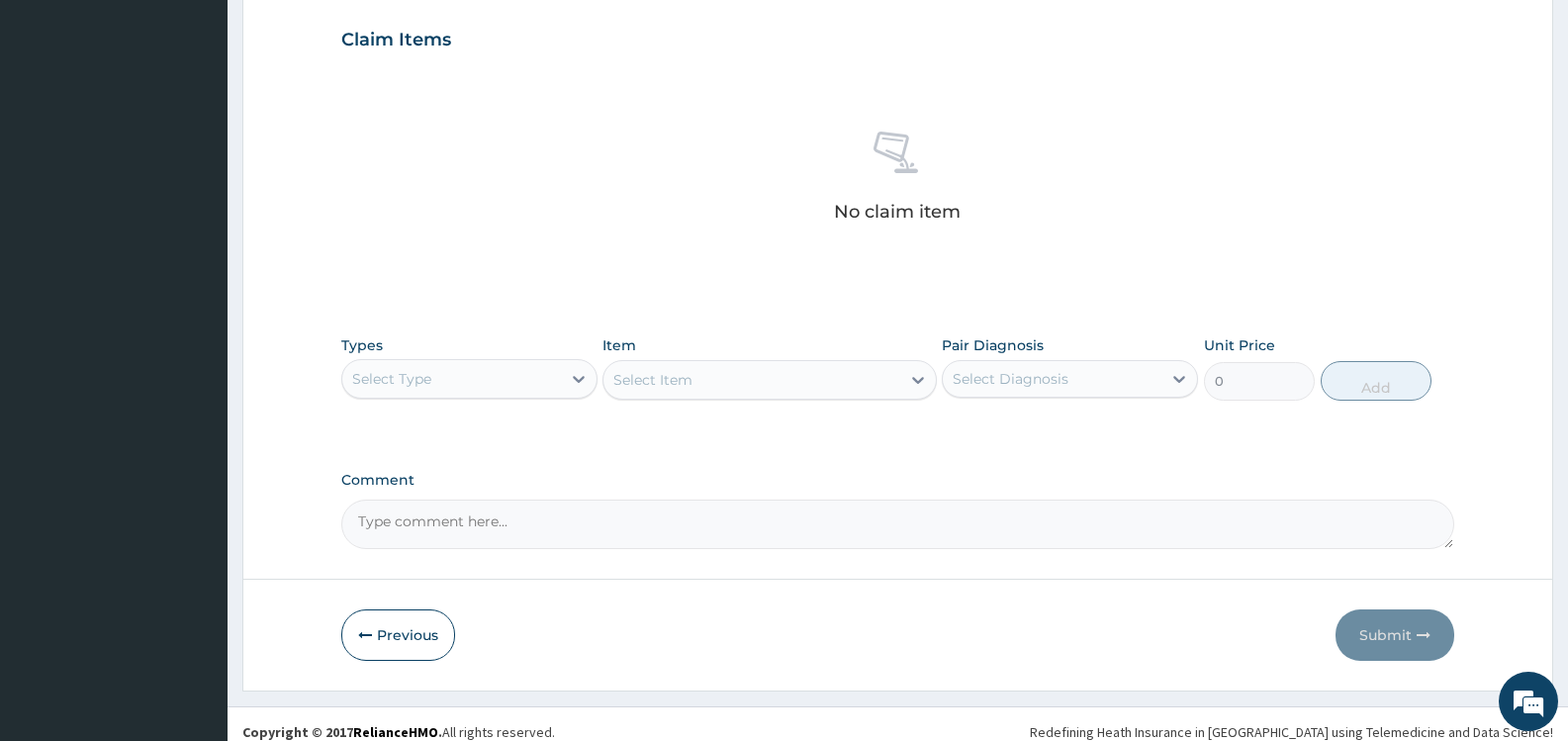
scroll to position [685, 0]
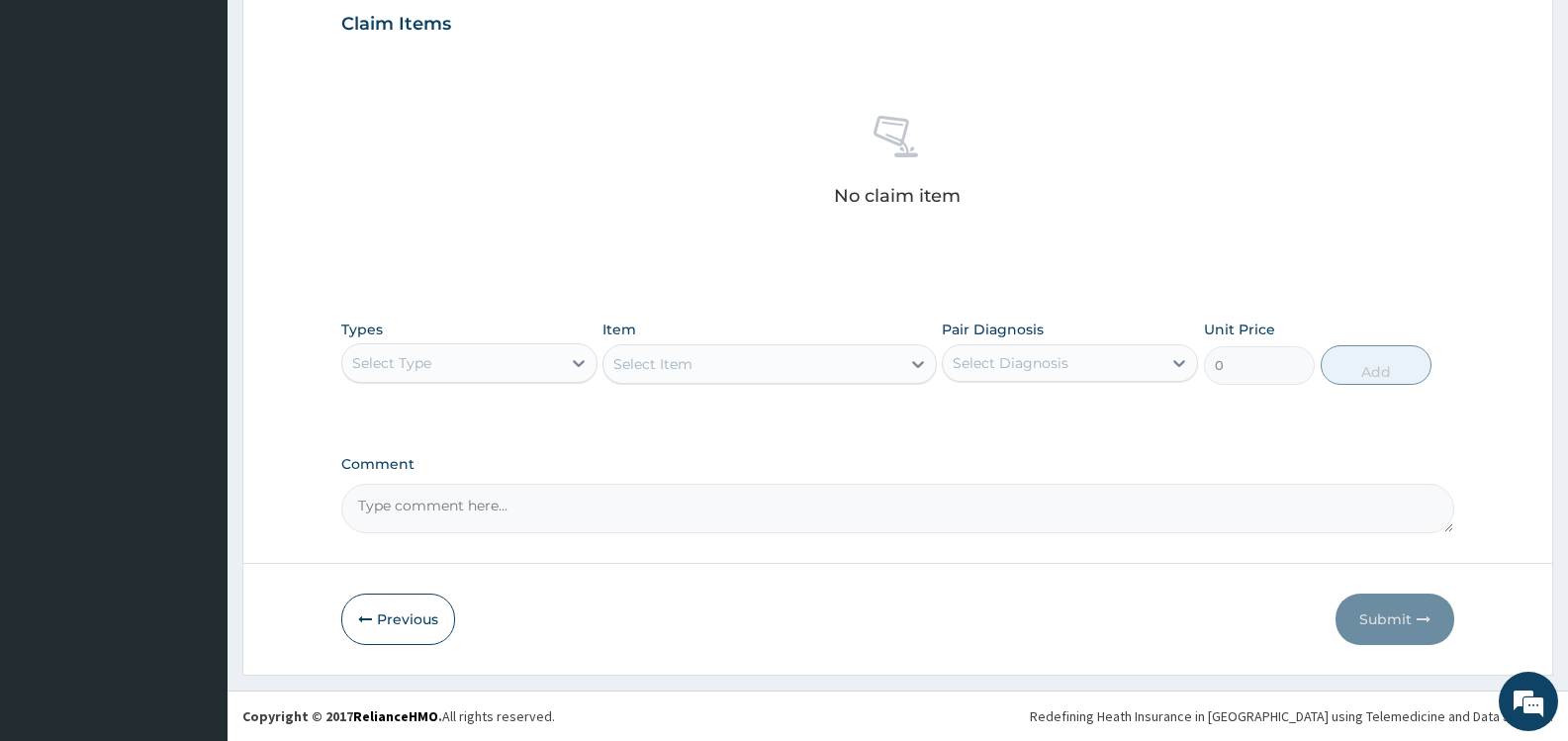
click at [560, 367] on div "Select Type" at bounding box center [451, 363] width 218 height 32
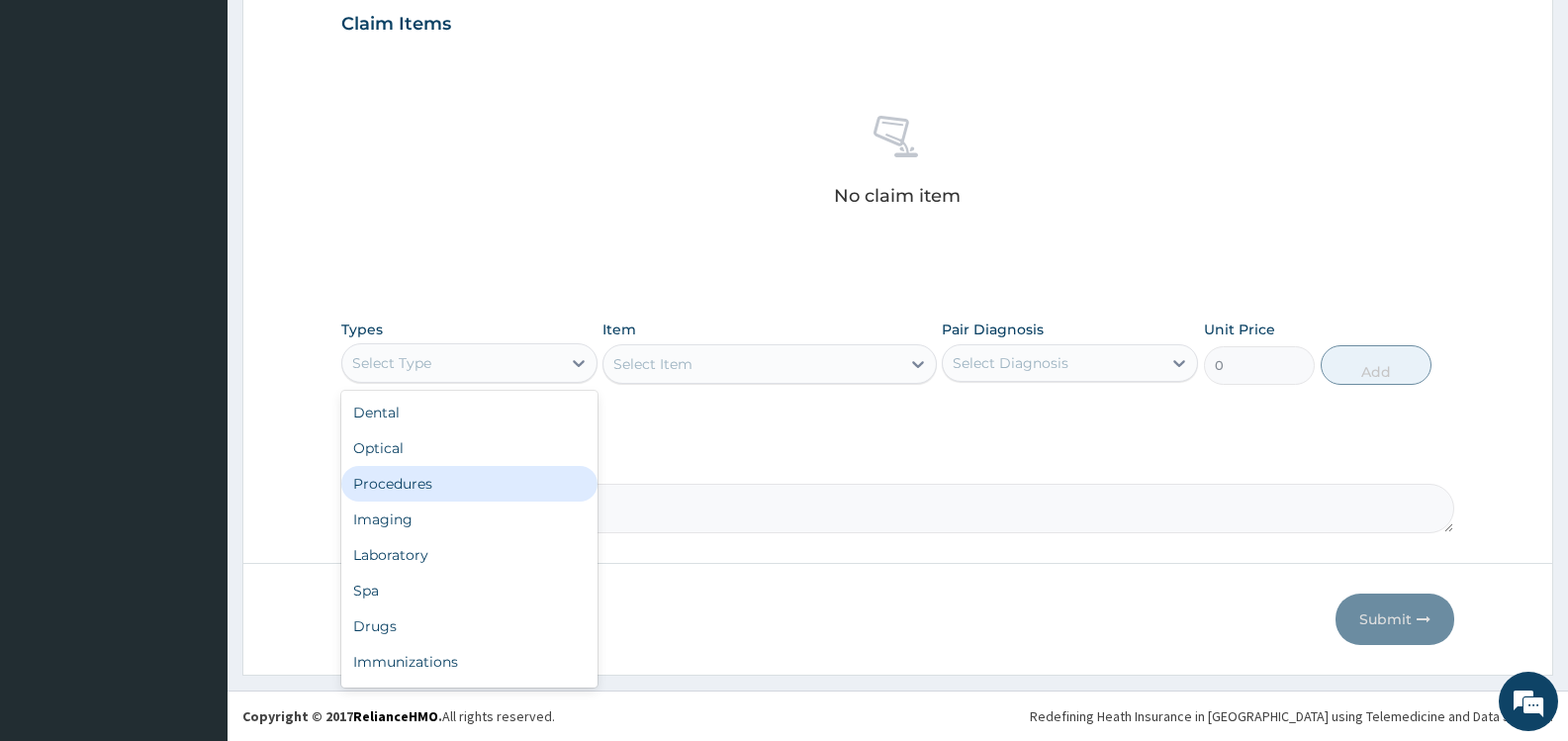
click at [486, 488] on div "Procedures" at bounding box center [469, 484] width 256 height 36
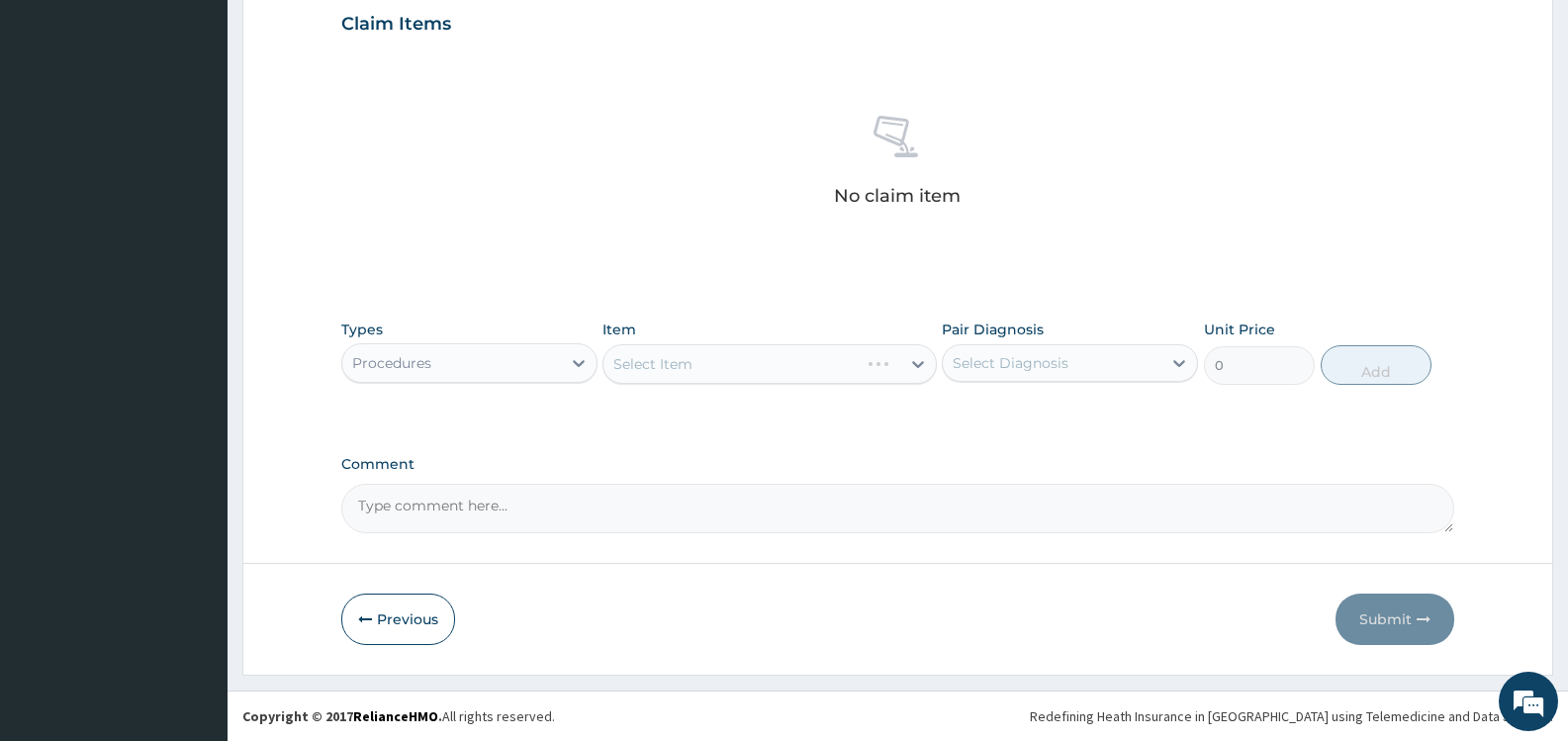
click at [1051, 361] on div "Select Diagnosis" at bounding box center [1010, 363] width 116 height 20
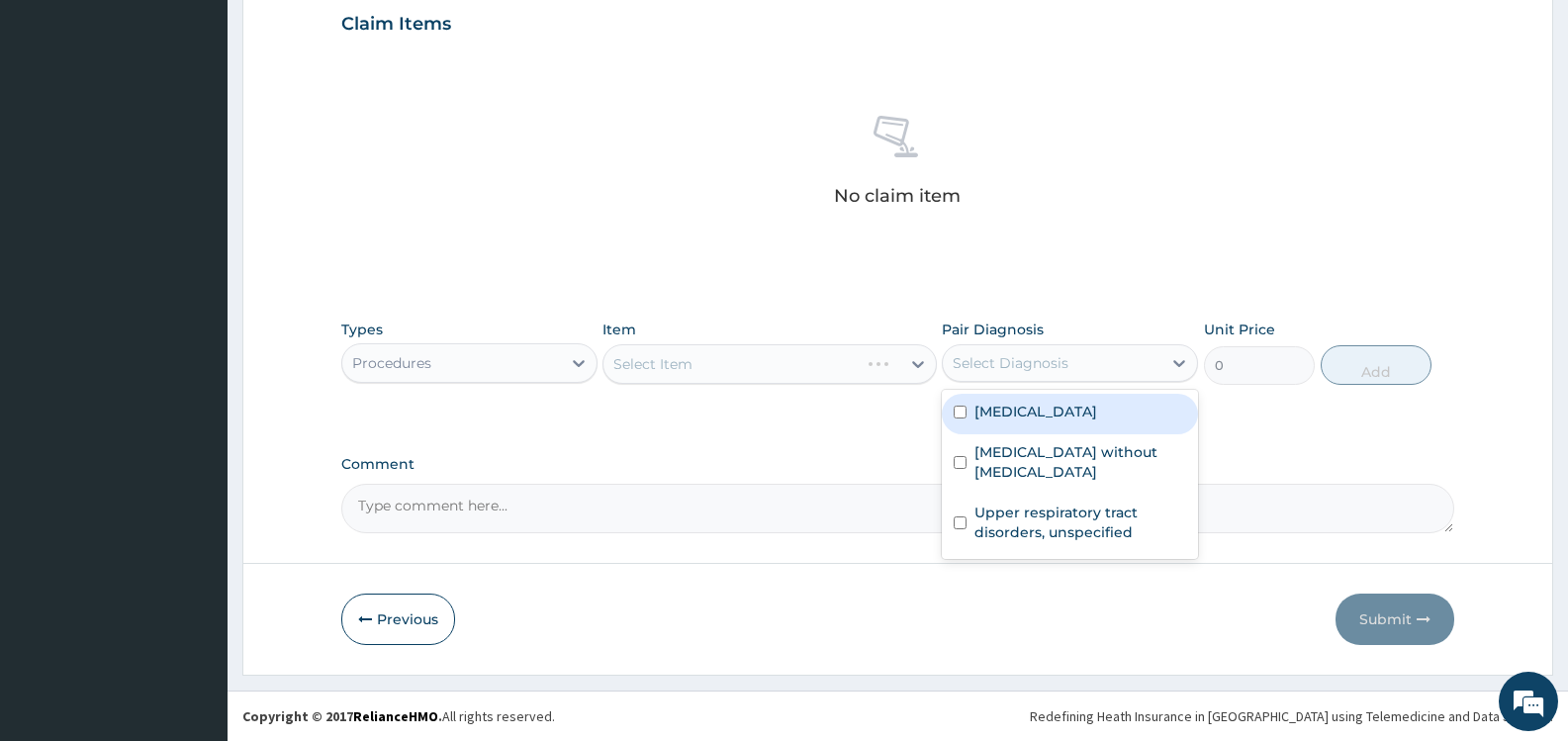
click at [1057, 422] on label "[MEDICAL_DATA]" at bounding box center [1035, 412] width 123 height 20
checkbox input "true"
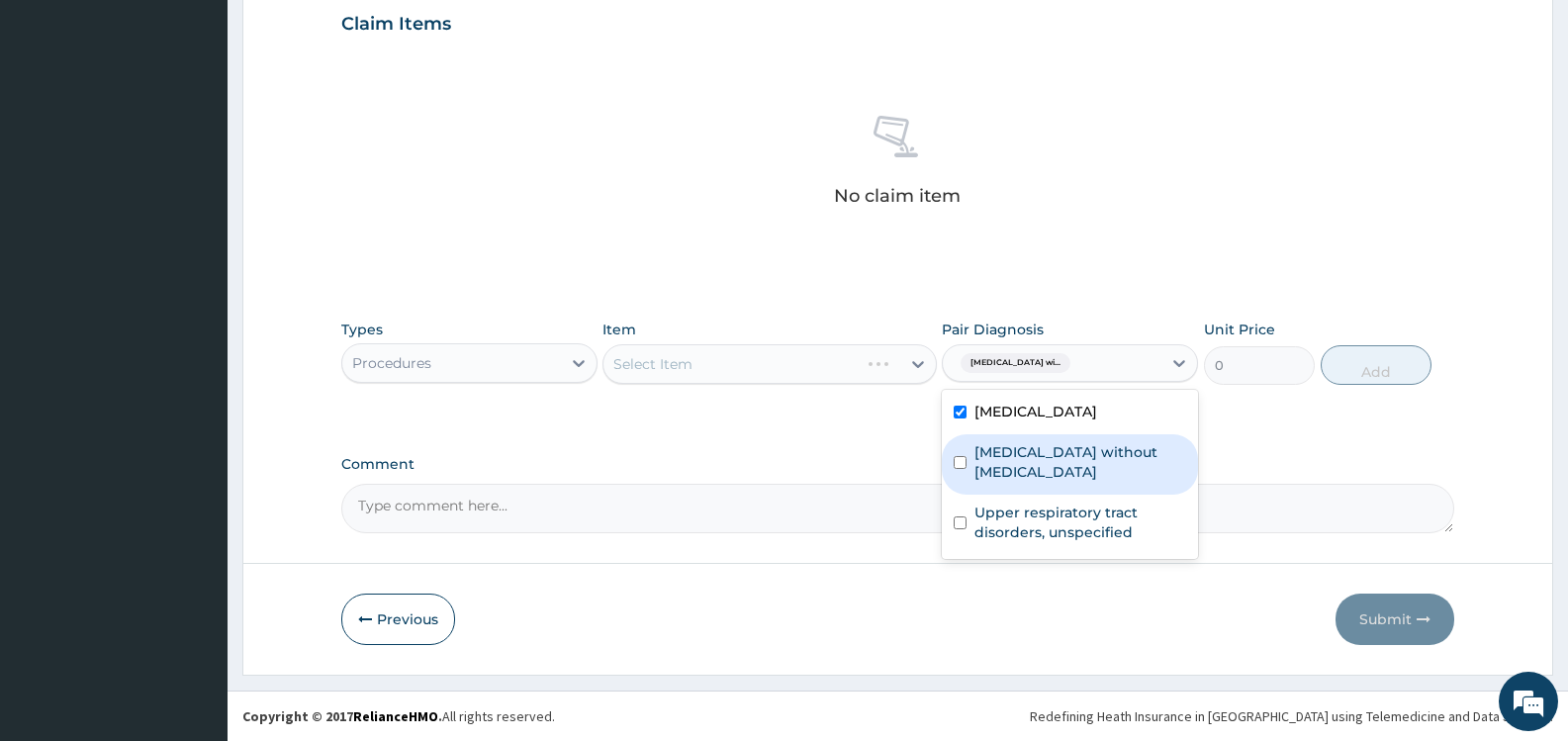
drag, startPoint x: 1056, startPoint y: 471, endPoint x: 1058, endPoint y: 491, distance: 20.1
click at [1056, 480] on label "[MEDICAL_DATA] without [MEDICAL_DATA]" at bounding box center [1080, 462] width 211 height 40
checkbox input "true"
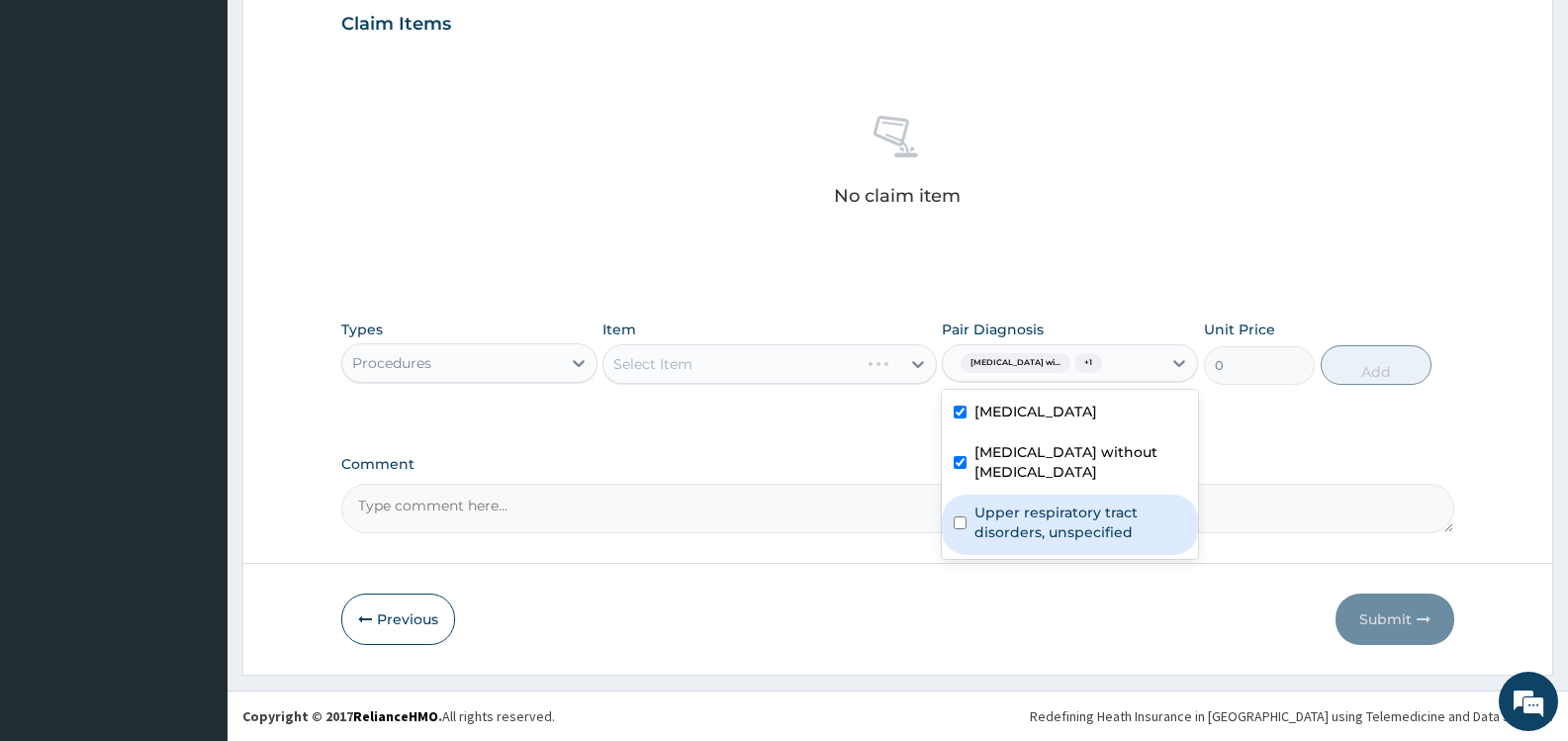
click at [1055, 515] on div "Upper respiratory tract disorders, unspecified" at bounding box center [1069, 525] width 256 height 61
checkbox input "true"
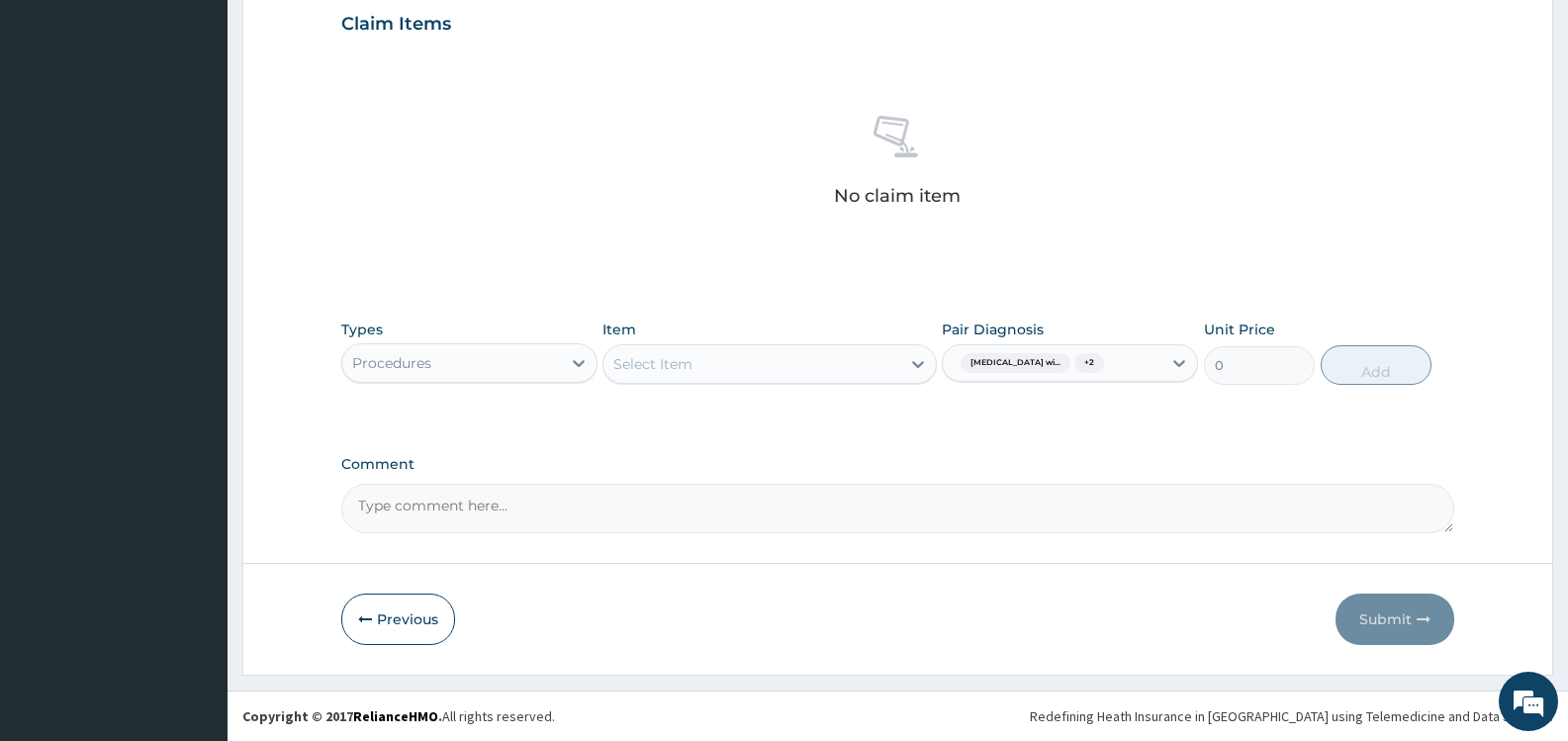
click at [1108, 279] on div "PA Code / Prescription Code Enter Code(Secondary Care Only) Encounter Date 12-1…" at bounding box center [898, 18] width 1113 height 1030
click at [721, 369] on div "Select Item" at bounding box center [751, 364] width 296 height 32
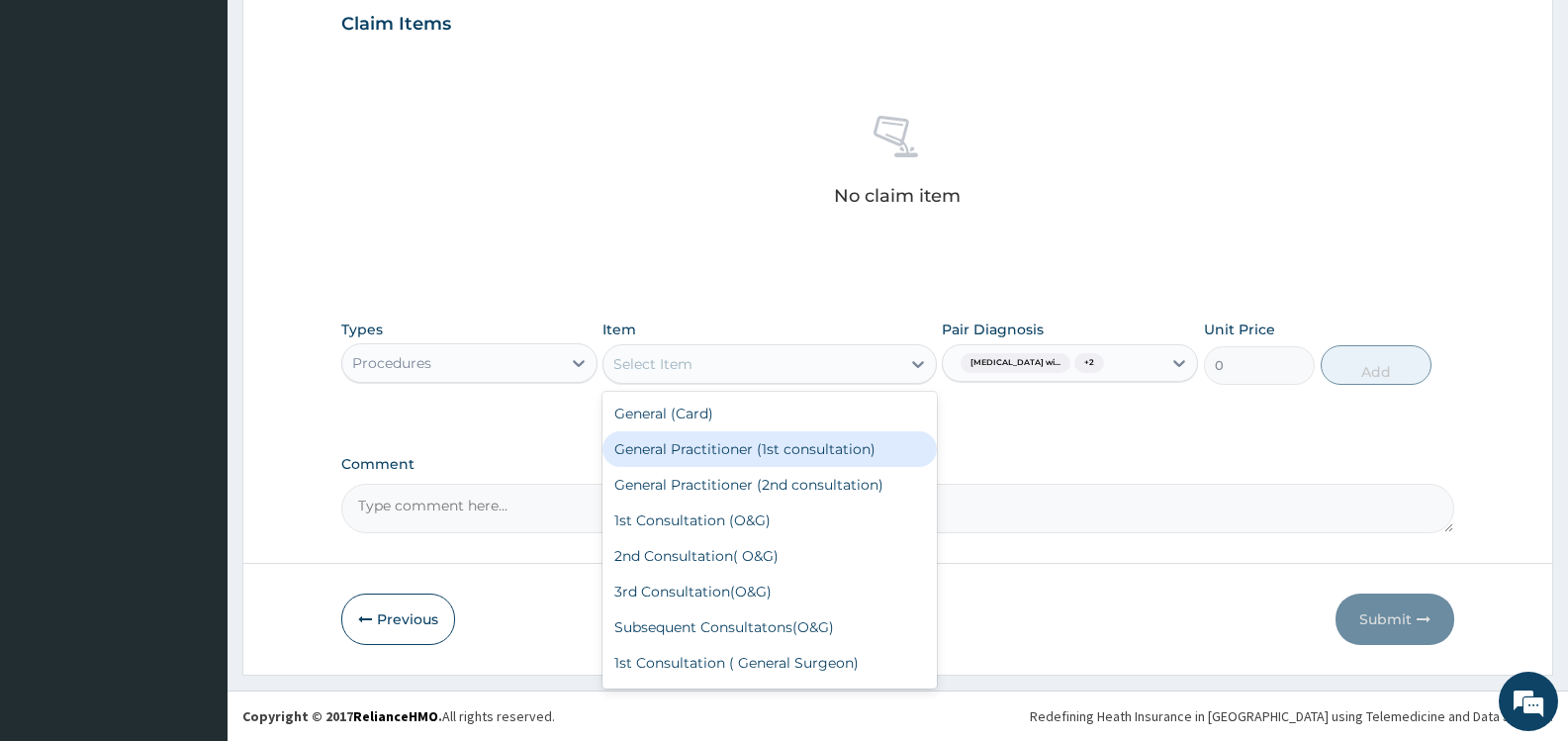
click at [778, 453] on div "General Practitioner (1st consultation)" at bounding box center [769, 450] width 333 height 36
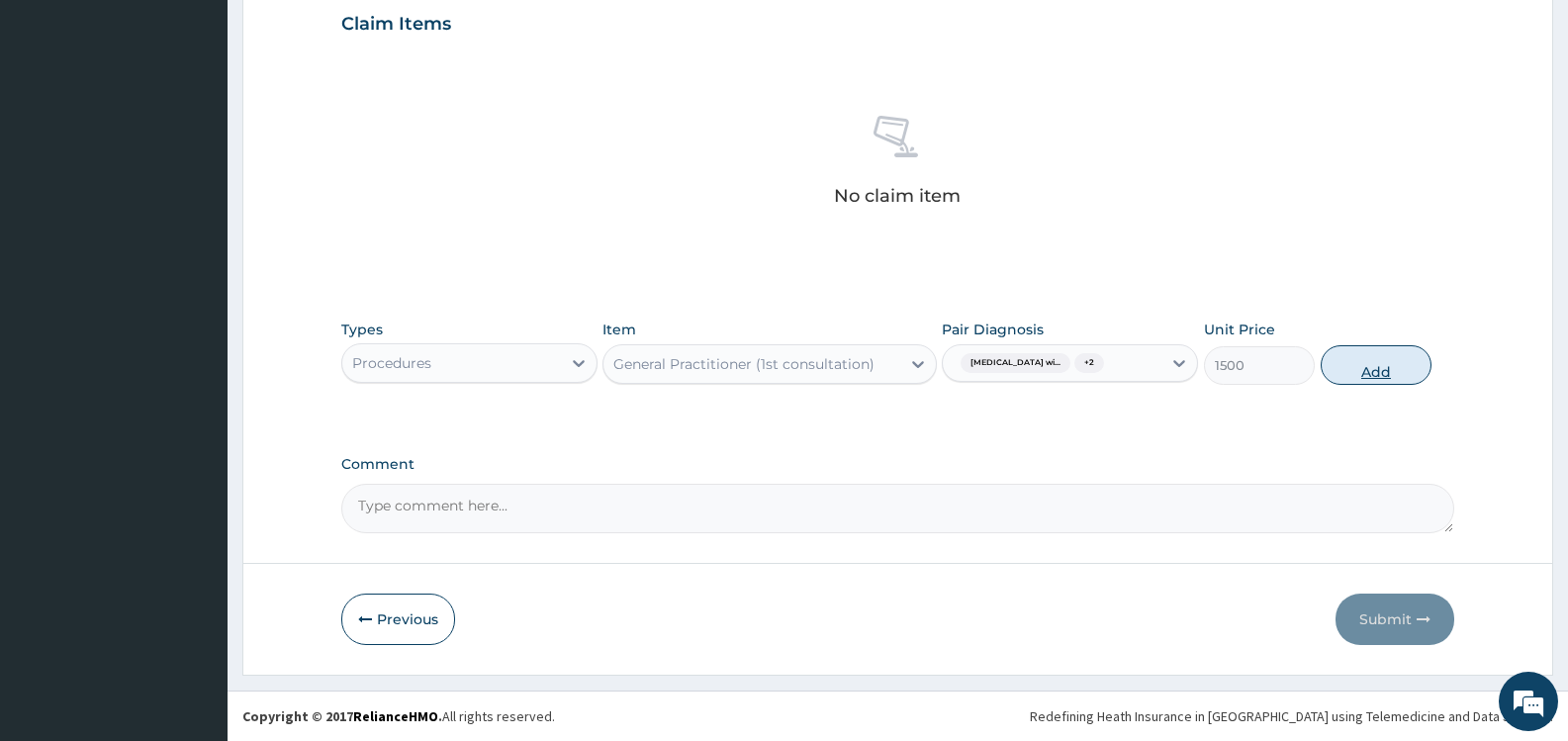
click at [1367, 382] on button "Add" at bounding box center [1375, 365] width 111 height 40
type input "0"
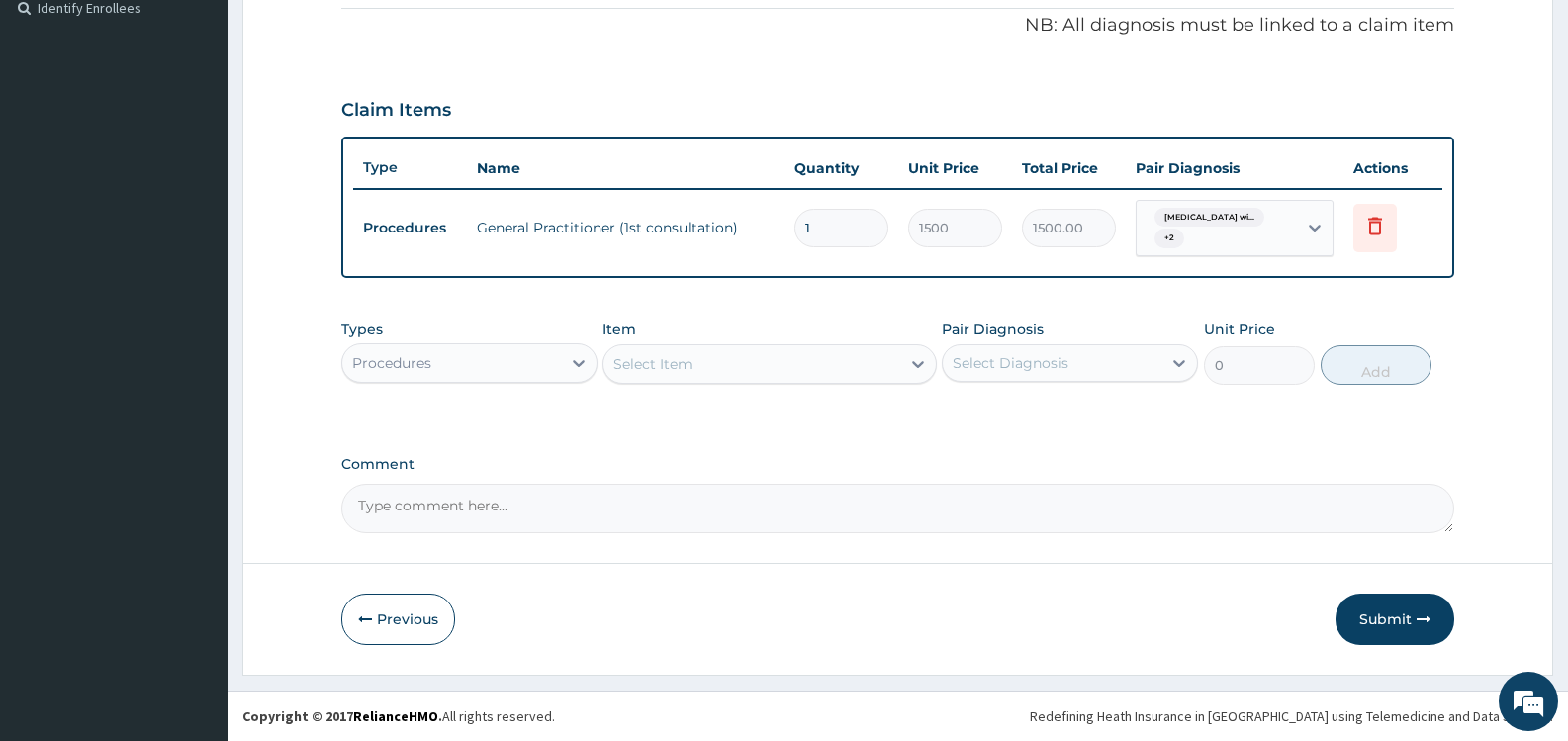
scroll to position [599, 0]
click at [554, 365] on div "Procedures" at bounding box center [451, 363] width 218 height 32
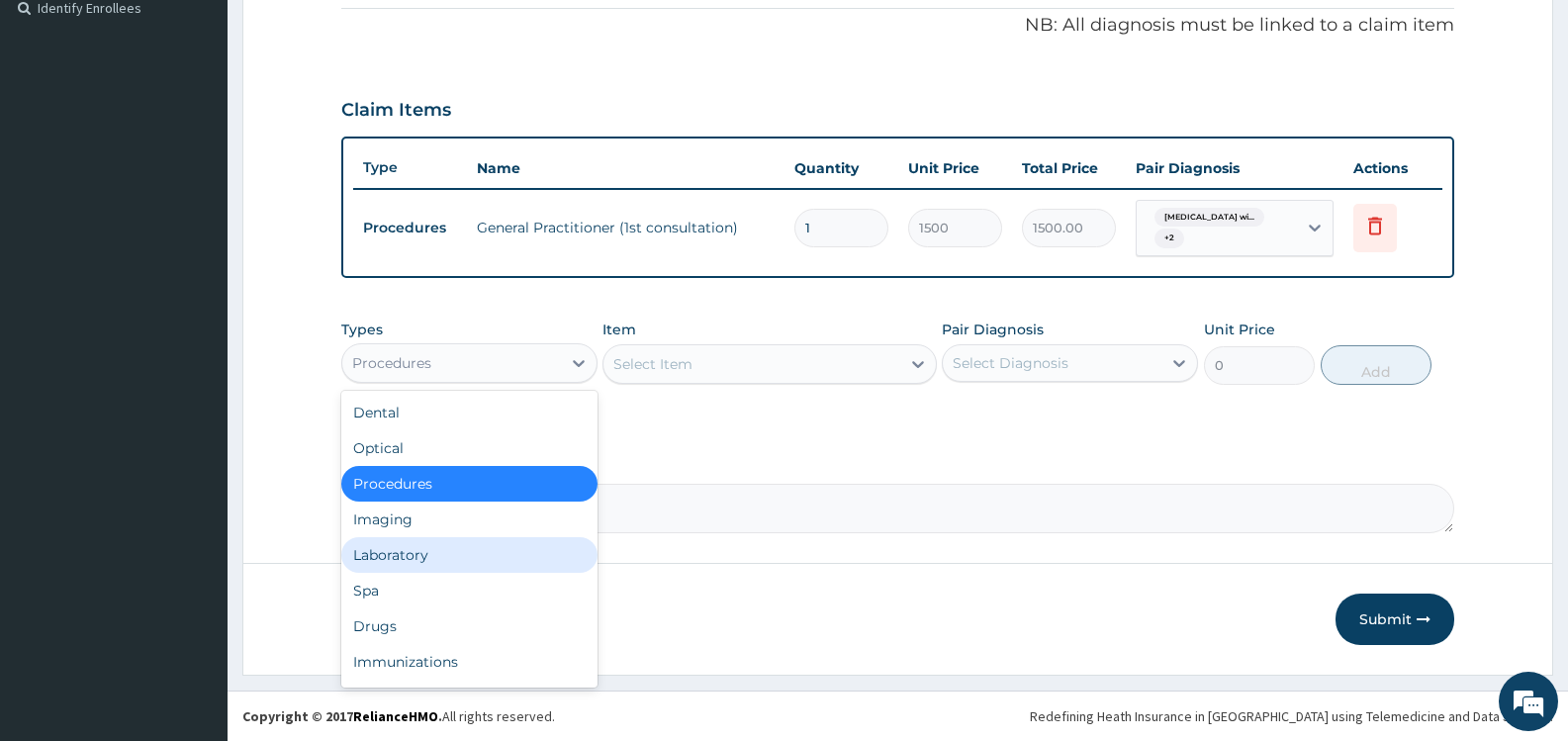
click at [503, 556] on div "Laboratory" at bounding box center [469, 556] width 256 height 36
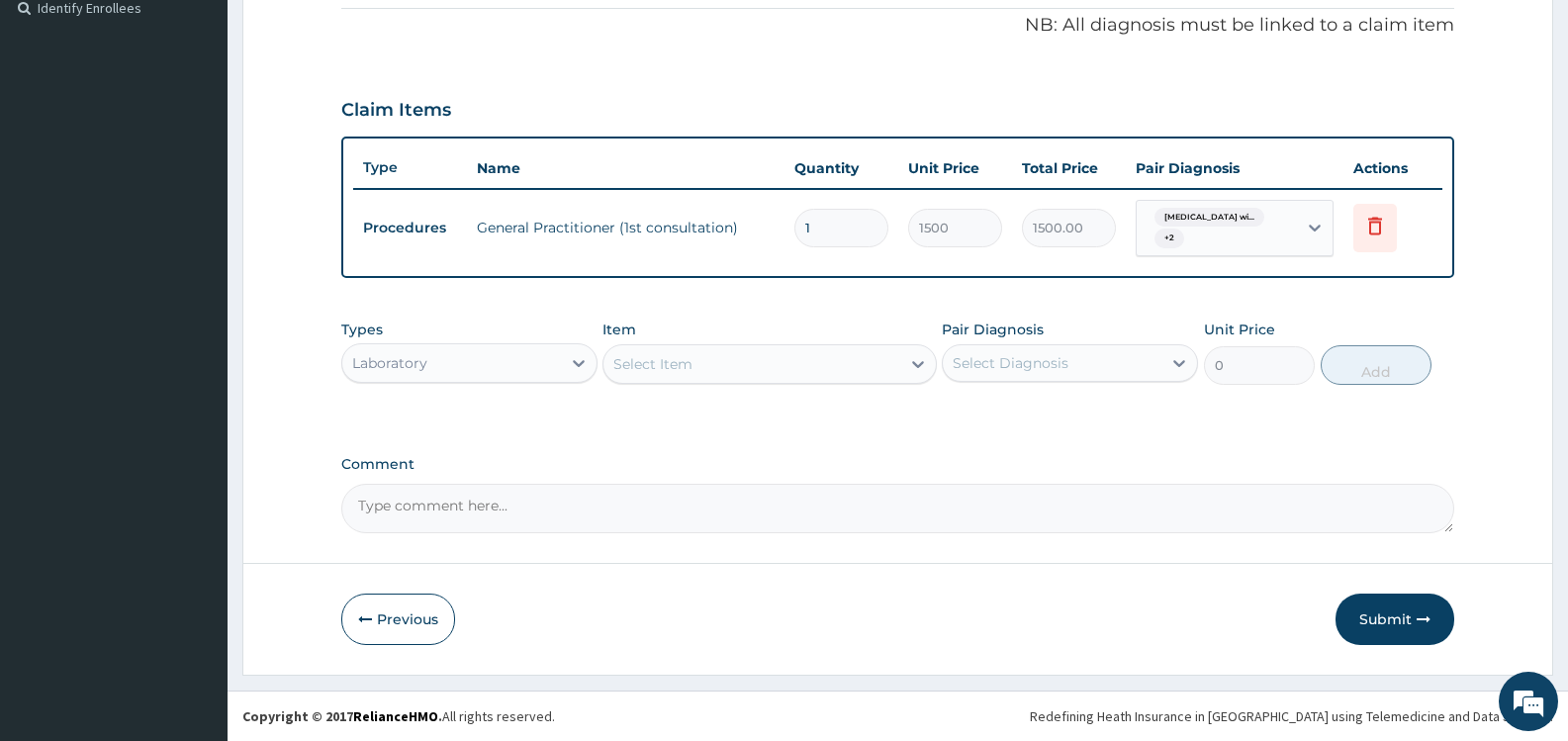
click at [780, 368] on div "Select Item" at bounding box center [751, 364] width 296 height 32
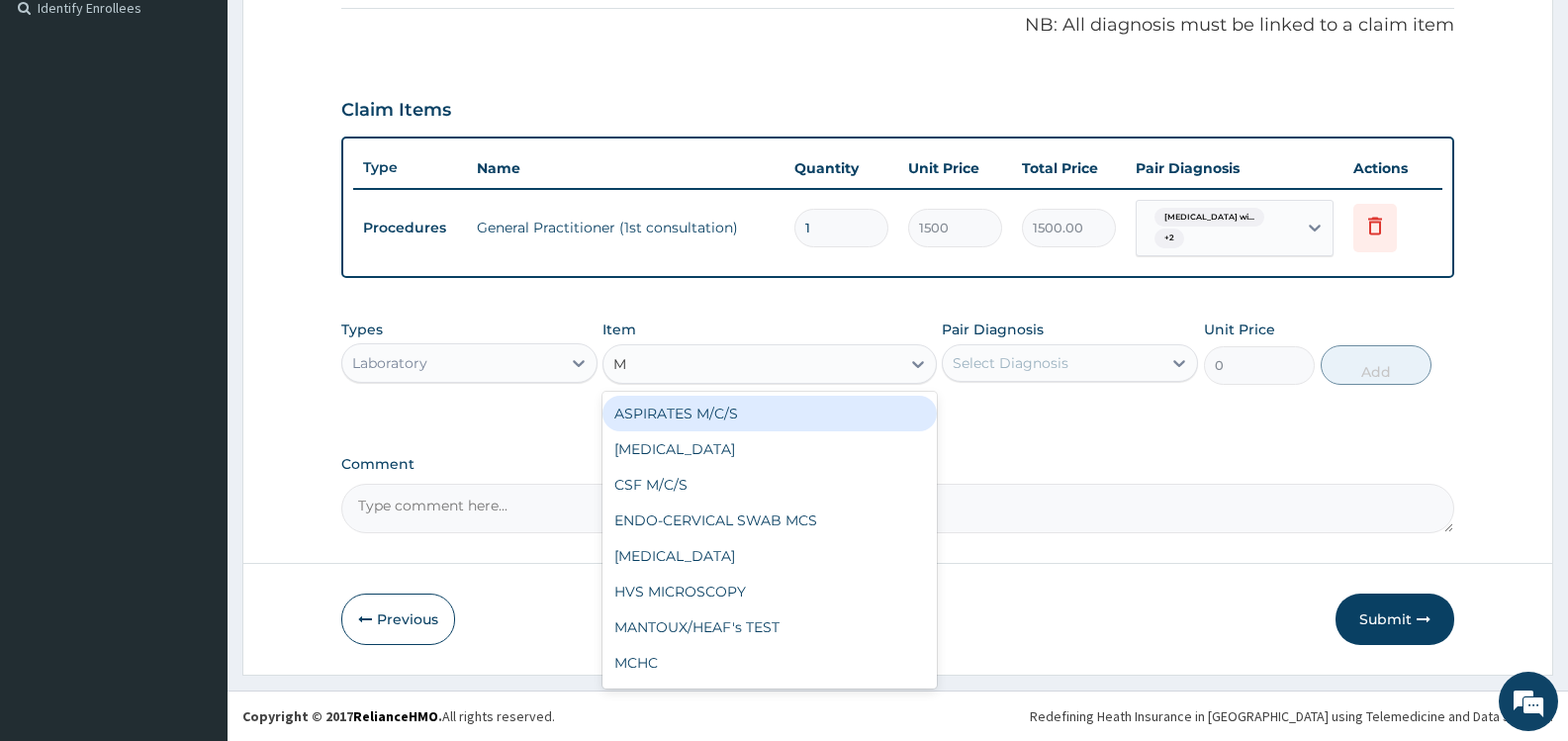
type input "MP"
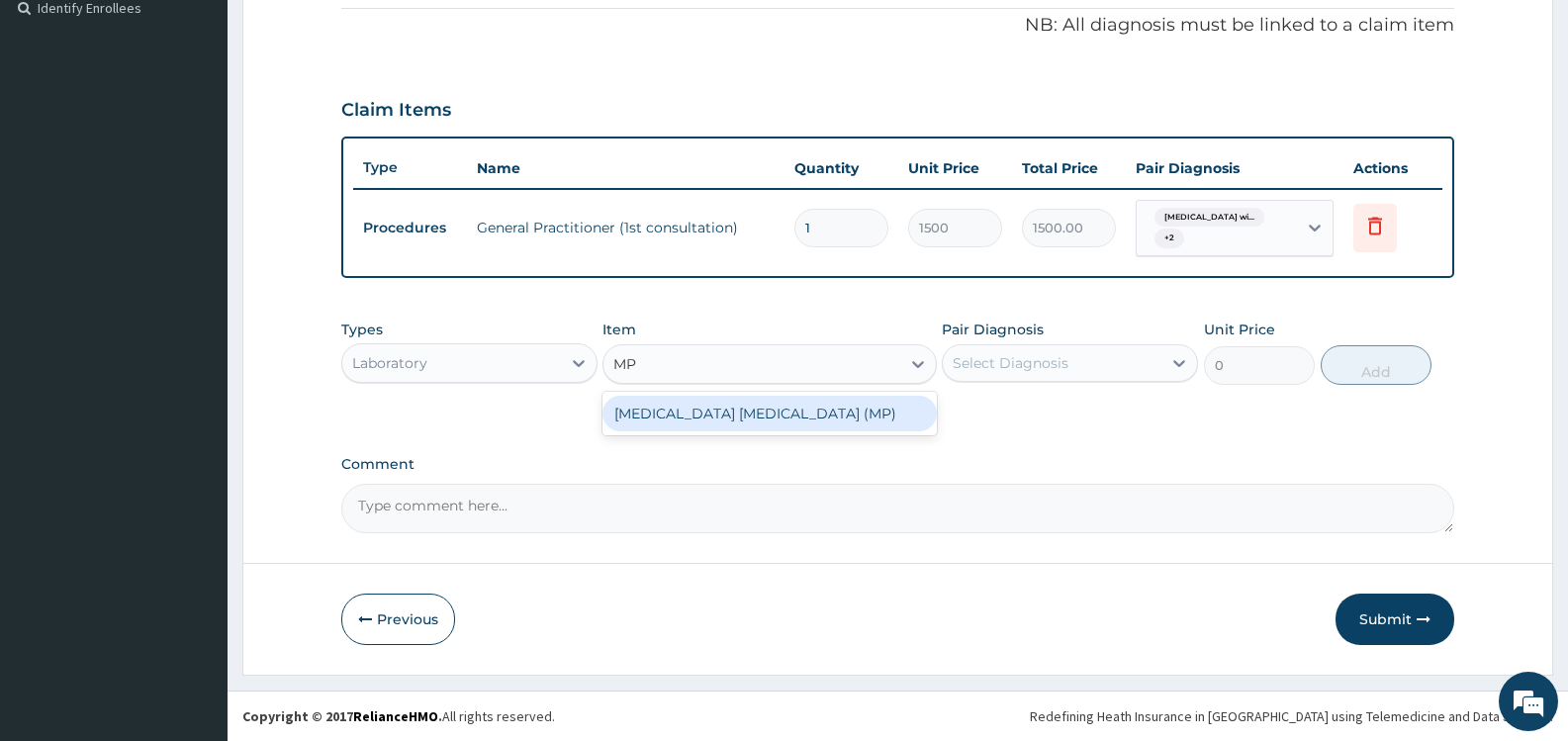
click at [819, 413] on div "[MEDICAL_DATA] [MEDICAL_DATA] (MP)" at bounding box center [769, 414] width 333 height 36
type input "1000"
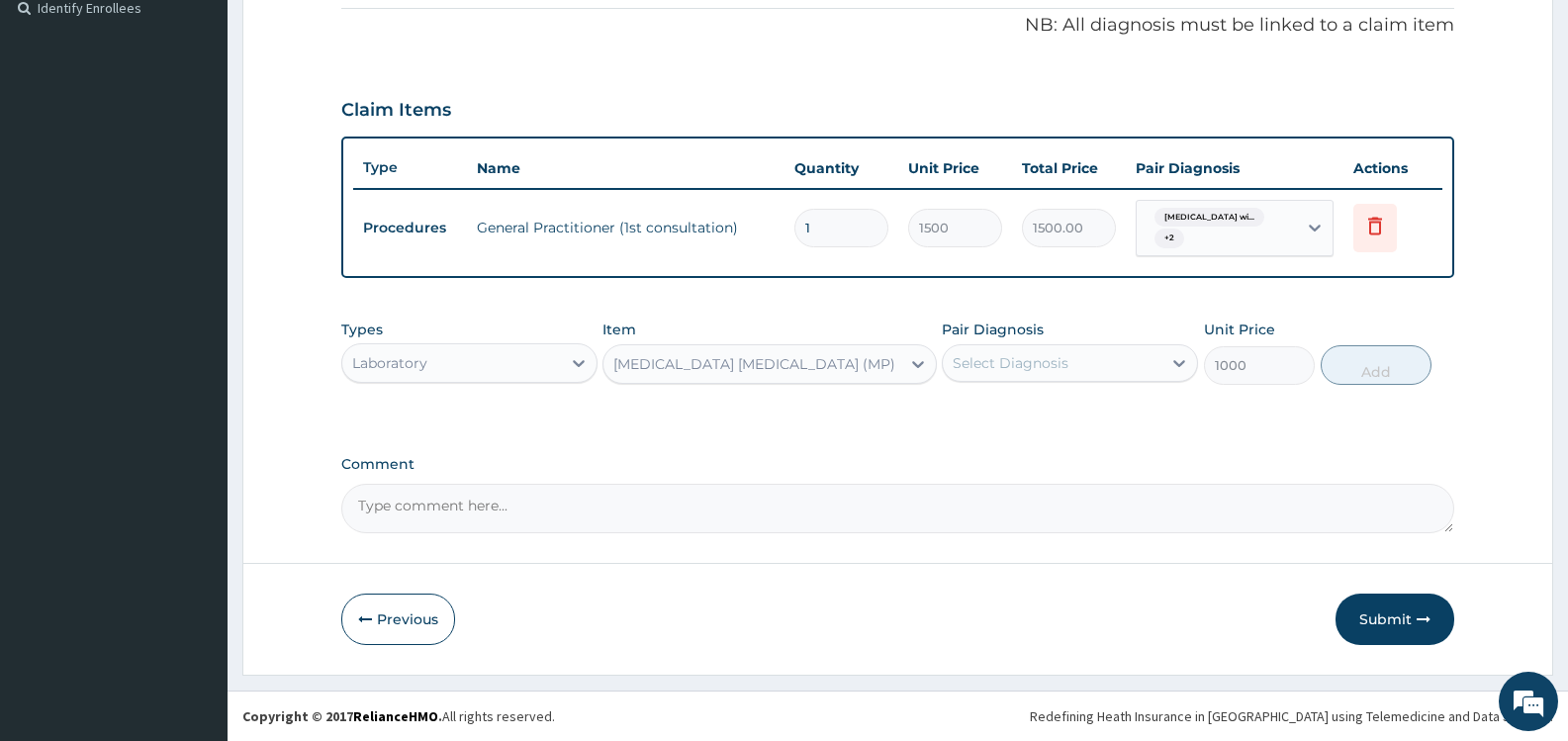
click at [1088, 368] on div "Select Diagnosis" at bounding box center [1051, 363] width 218 height 32
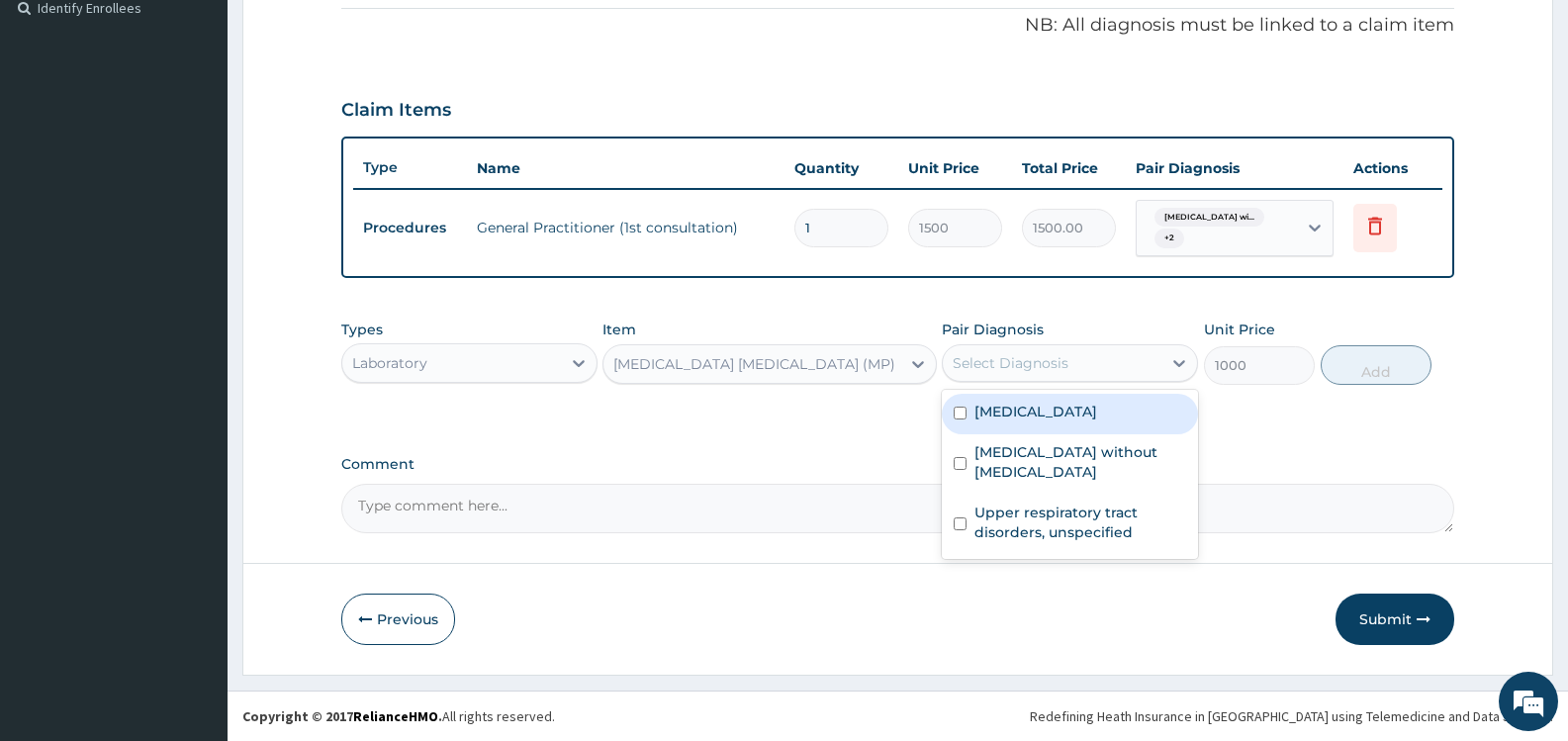
click at [1051, 422] on label "[MEDICAL_DATA]" at bounding box center [1035, 412] width 123 height 20
checkbox input "true"
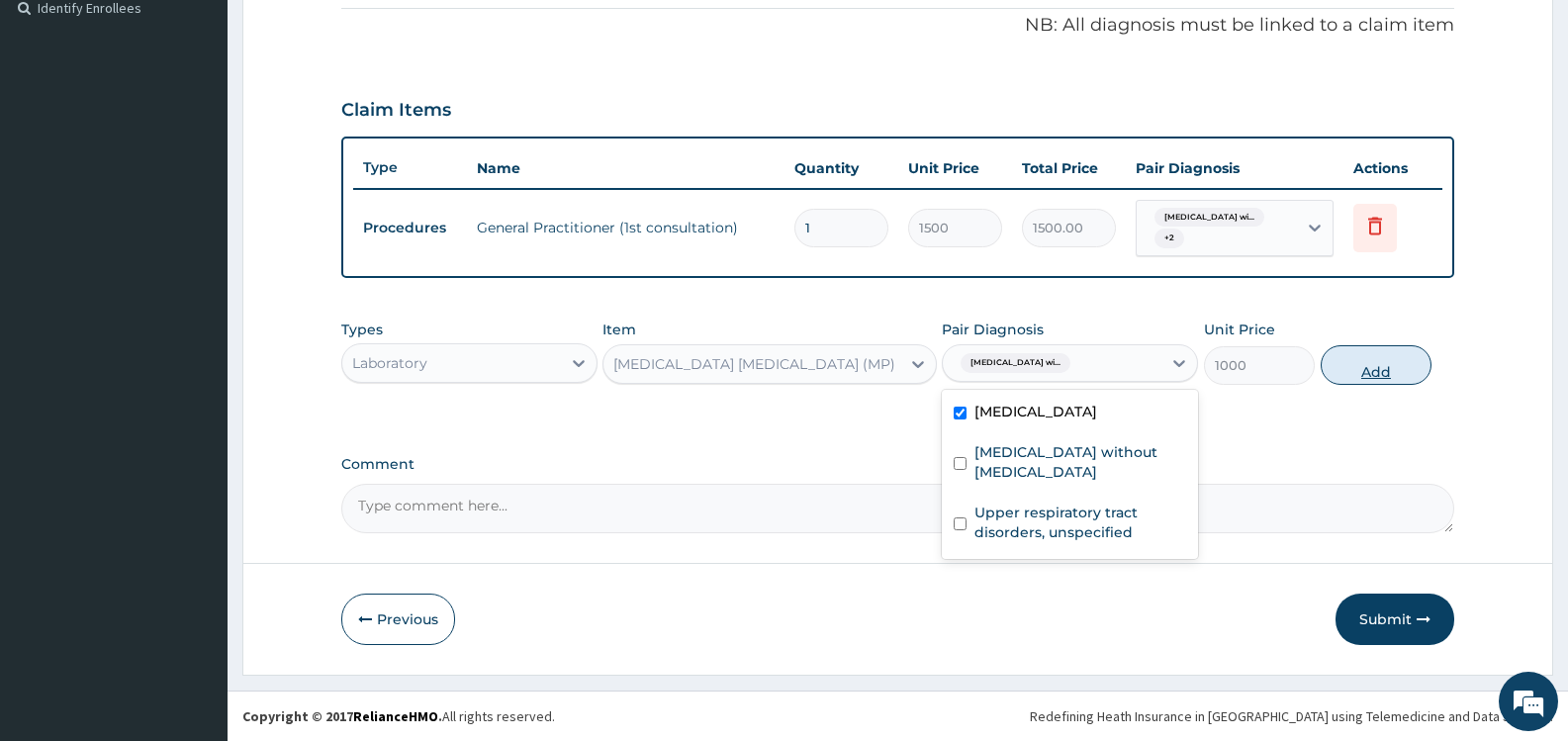
click at [1376, 358] on button "Add" at bounding box center [1375, 365] width 111 height 40
type input "0"
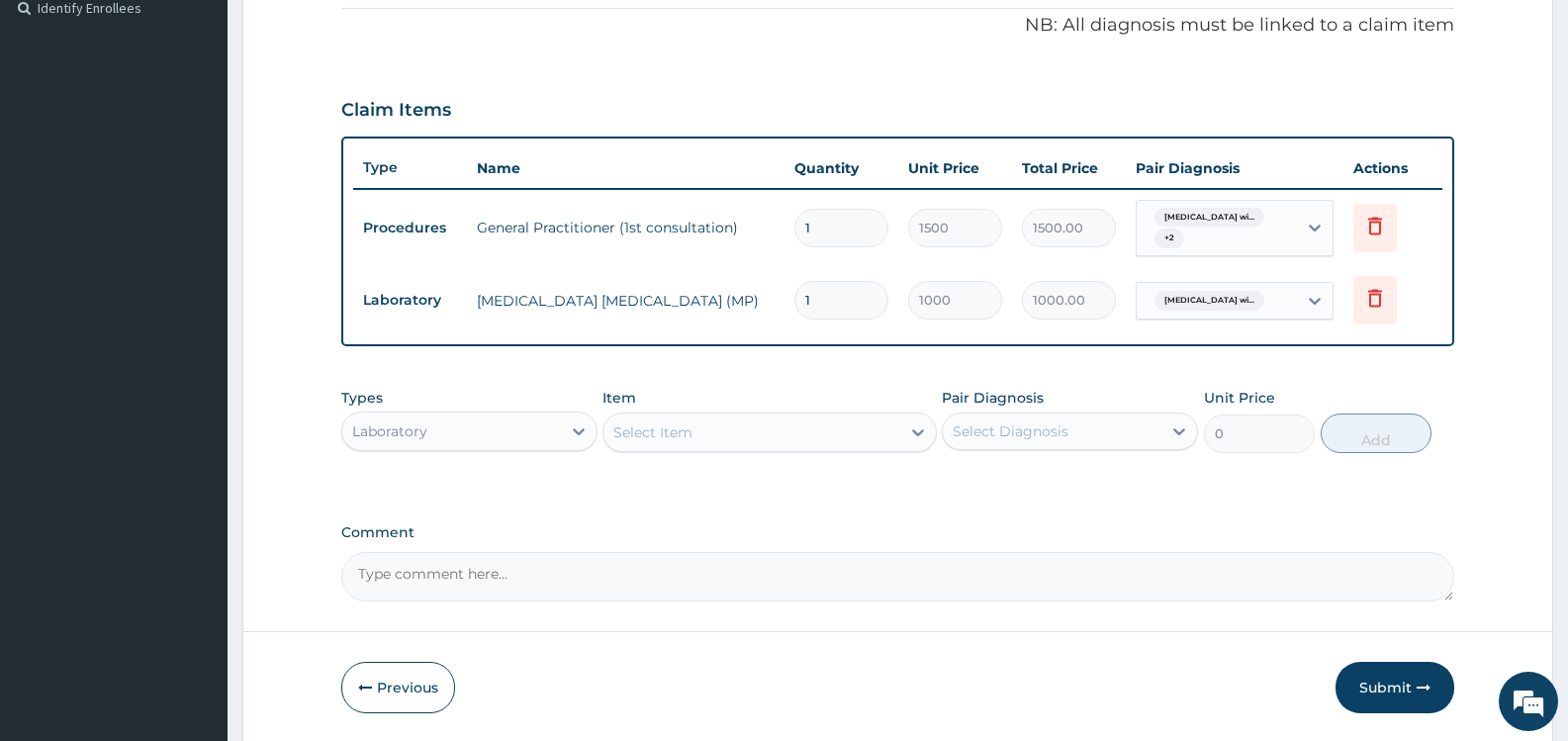
click at [708, 432] on div "Select Item" at bounding box center [751, 433] width 296 height 32
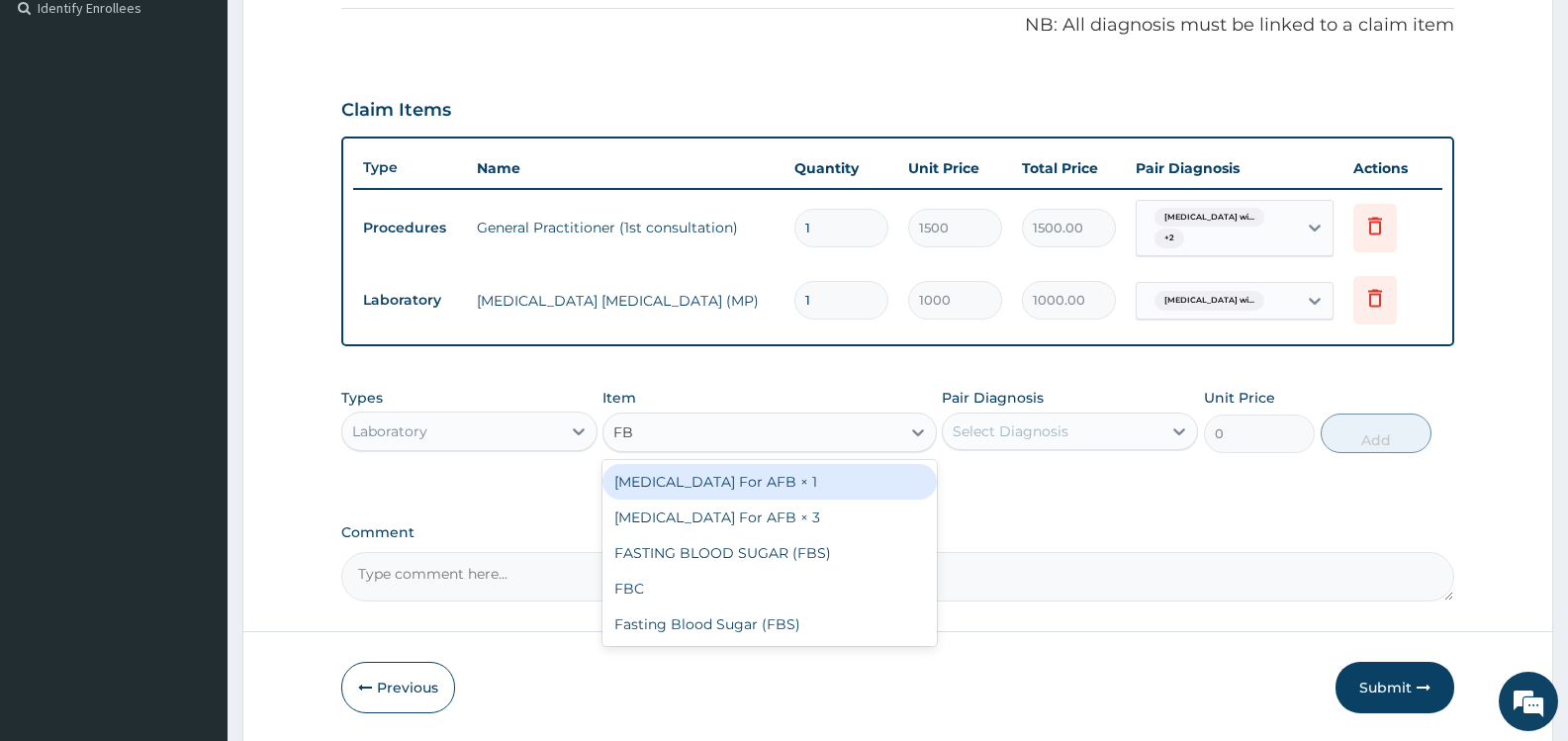
type input "FBC"
type input "2000"
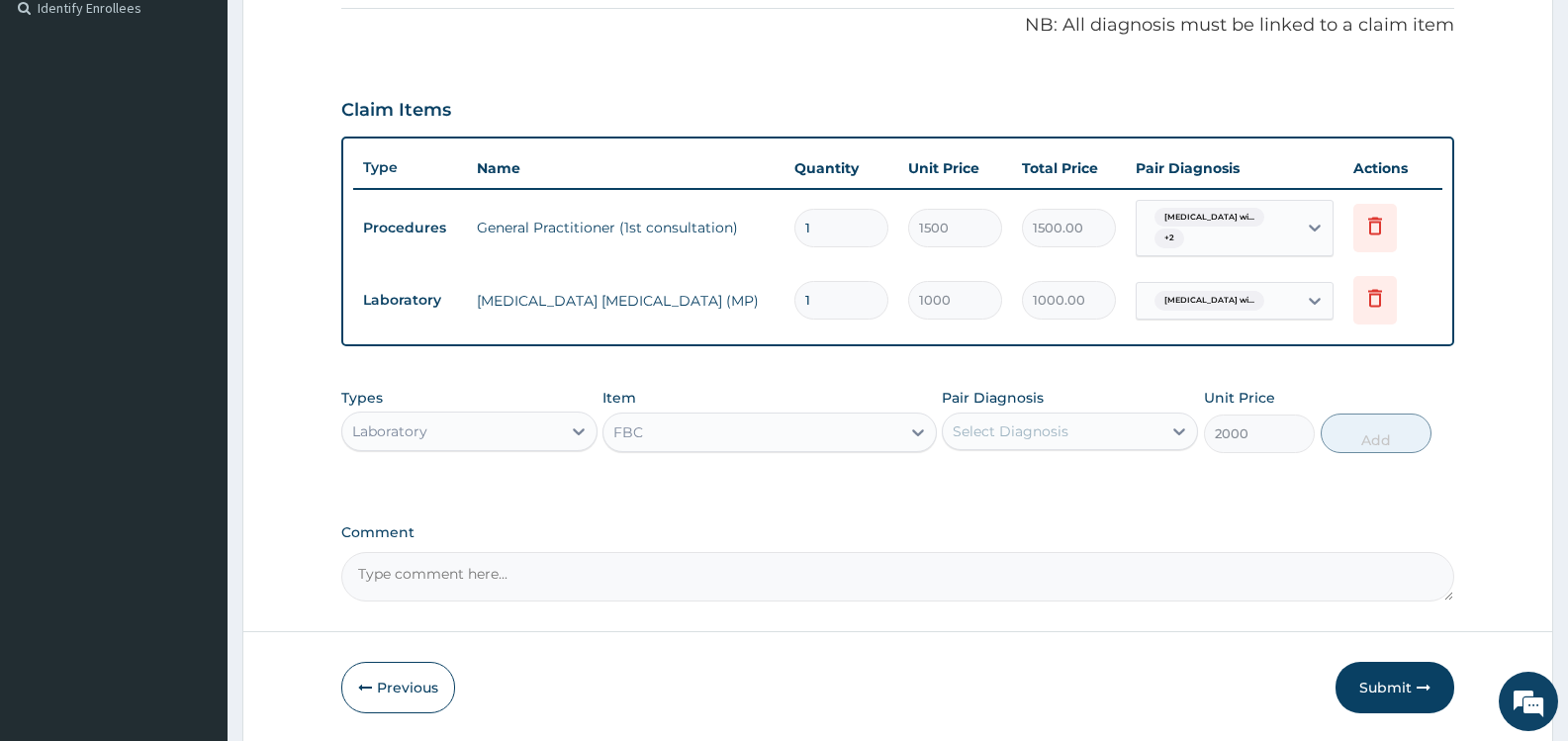
click at [1022, 432] on div "Select Diagnosis" at bounding box center [1010, 432] width 116 height 20
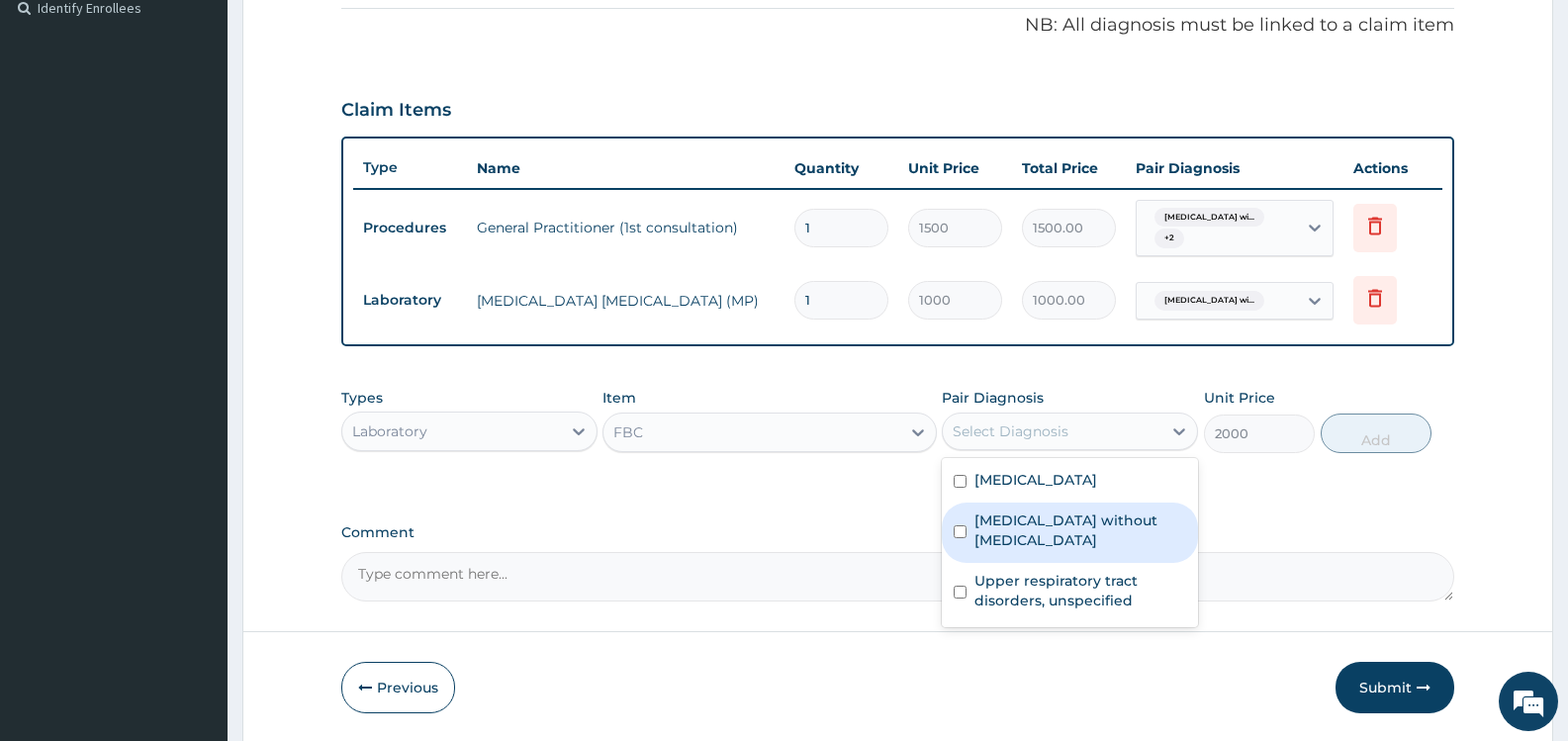
click at [1031, 549] on label "Sepsis without septic shock" at bounding box center [1080, 531] width 211 height 40
checkbox input "true"
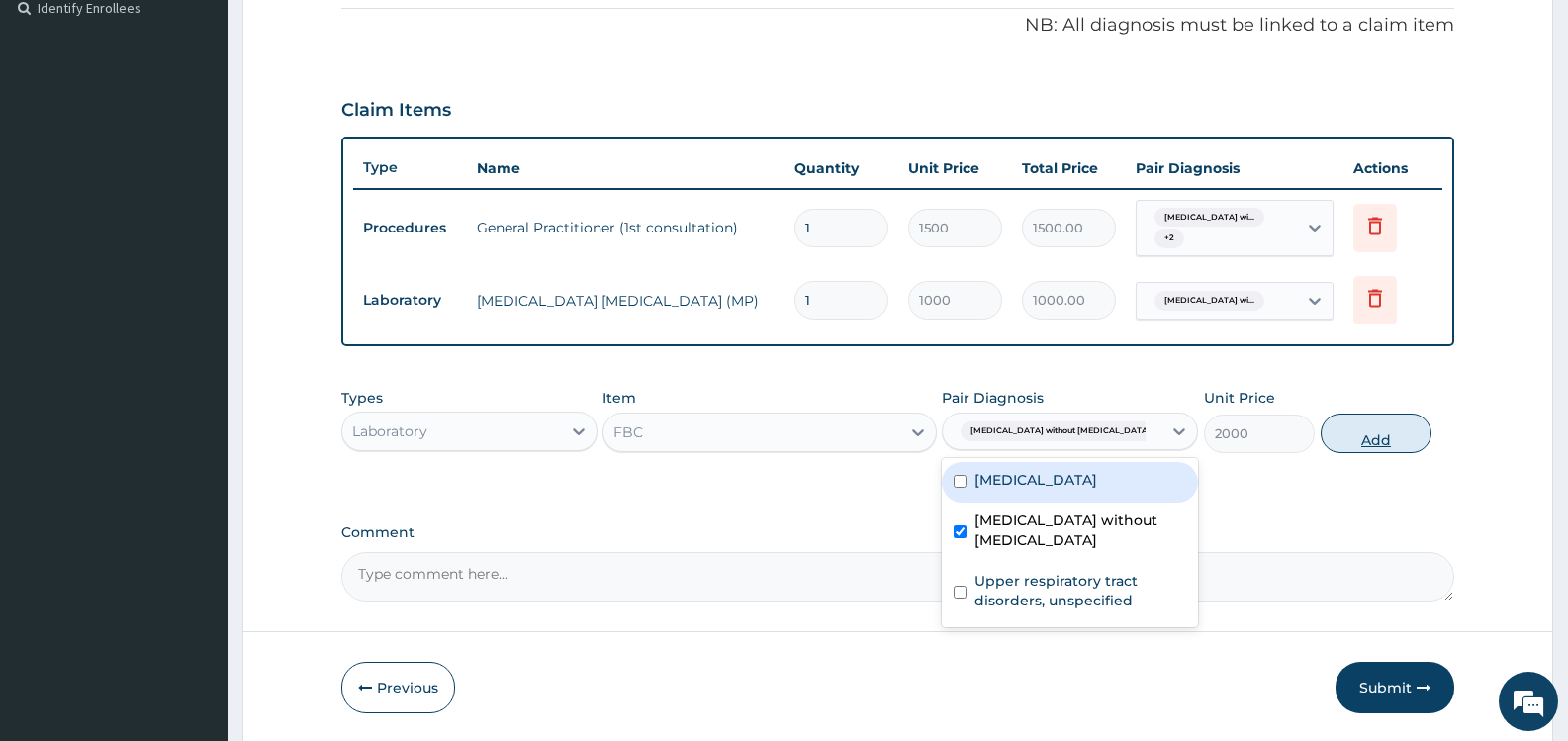
click at [1377, 432] on button "Add" at bounding box center [1375, 434] width 111 height 40
type input "0"
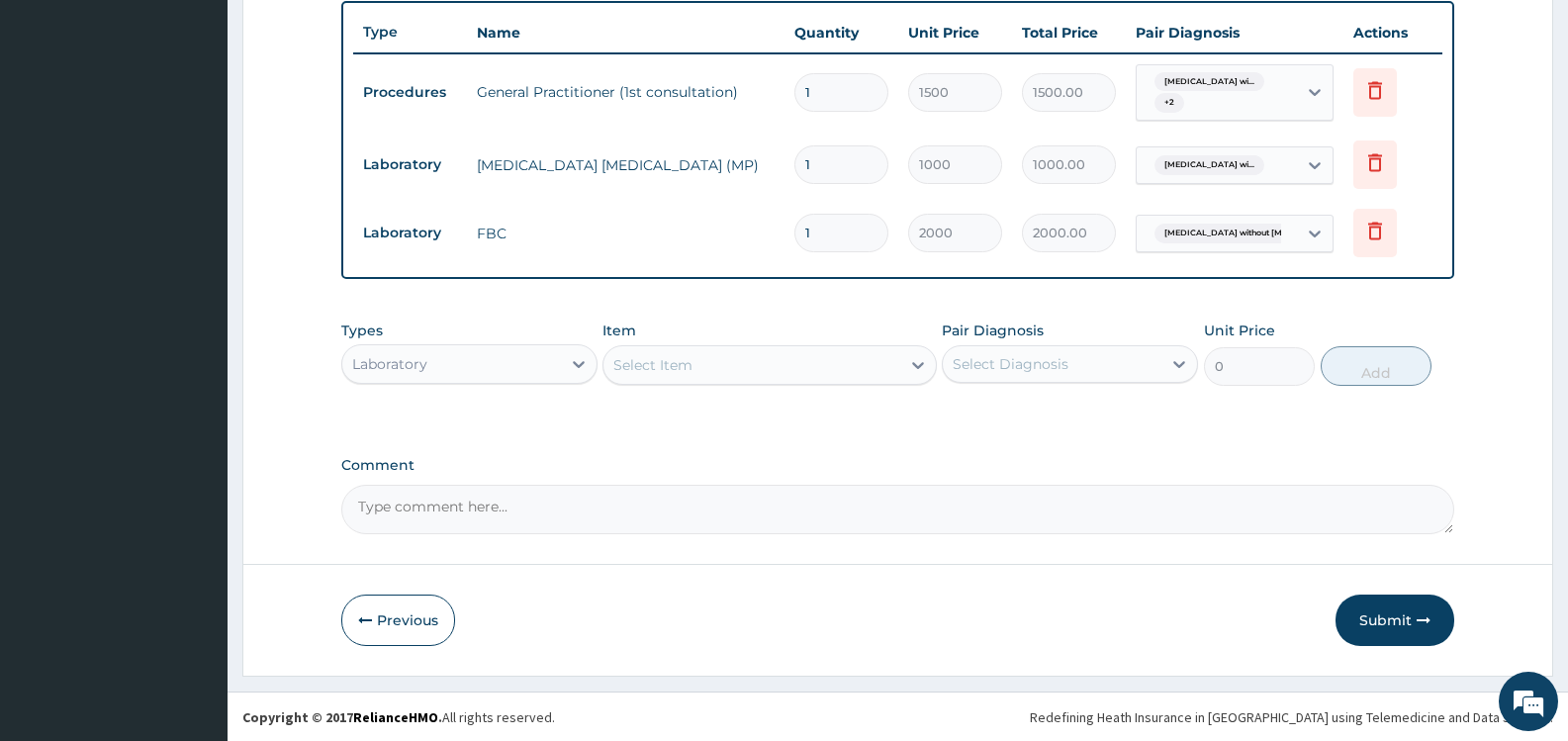
scroll to position [736, 0]
click at [509, 370] on div "Laboratory" at bounding box center [451, 363] width 218 height 32
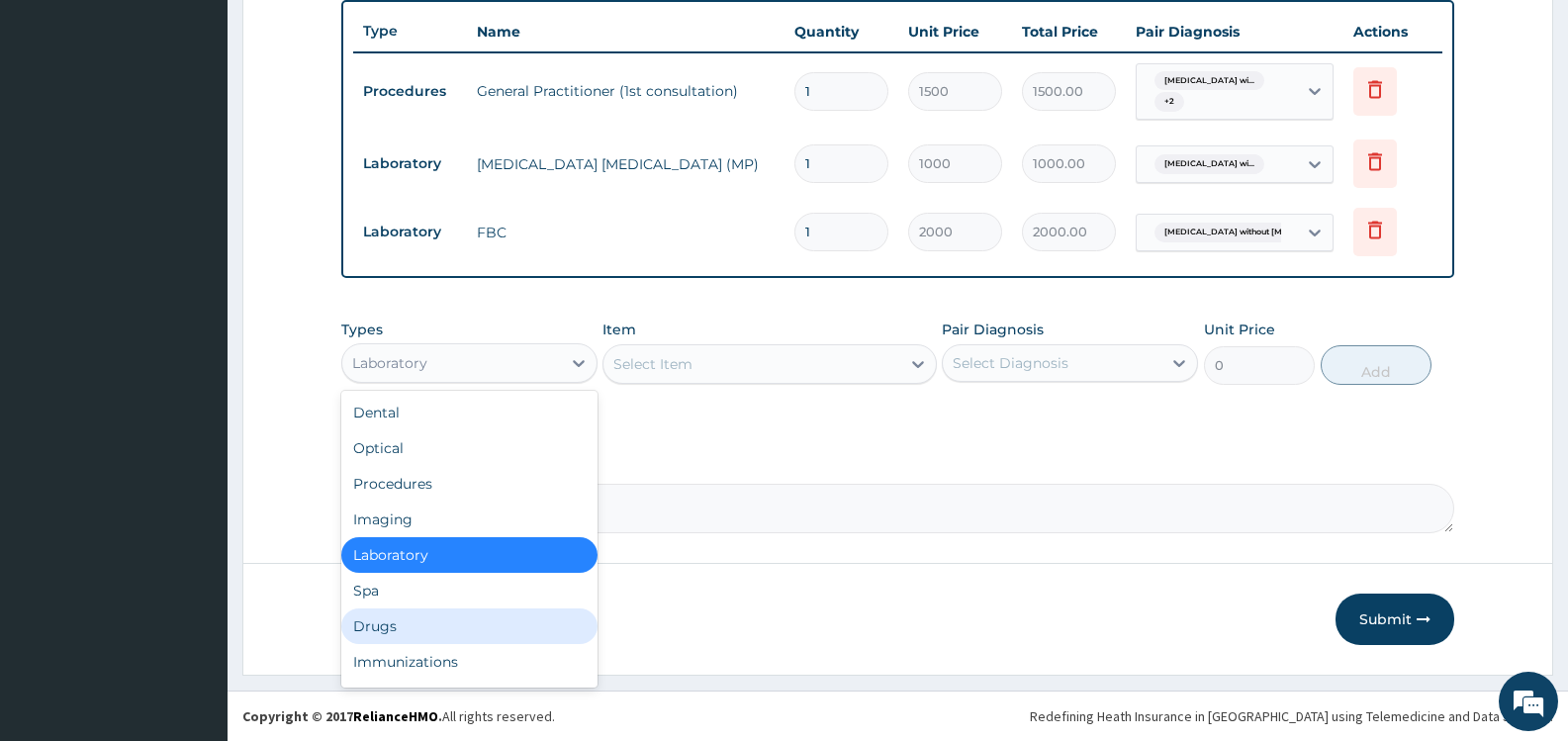
click at [431, 627] on div "Drugs" at bounding box center [469, 626] width 256 height 36
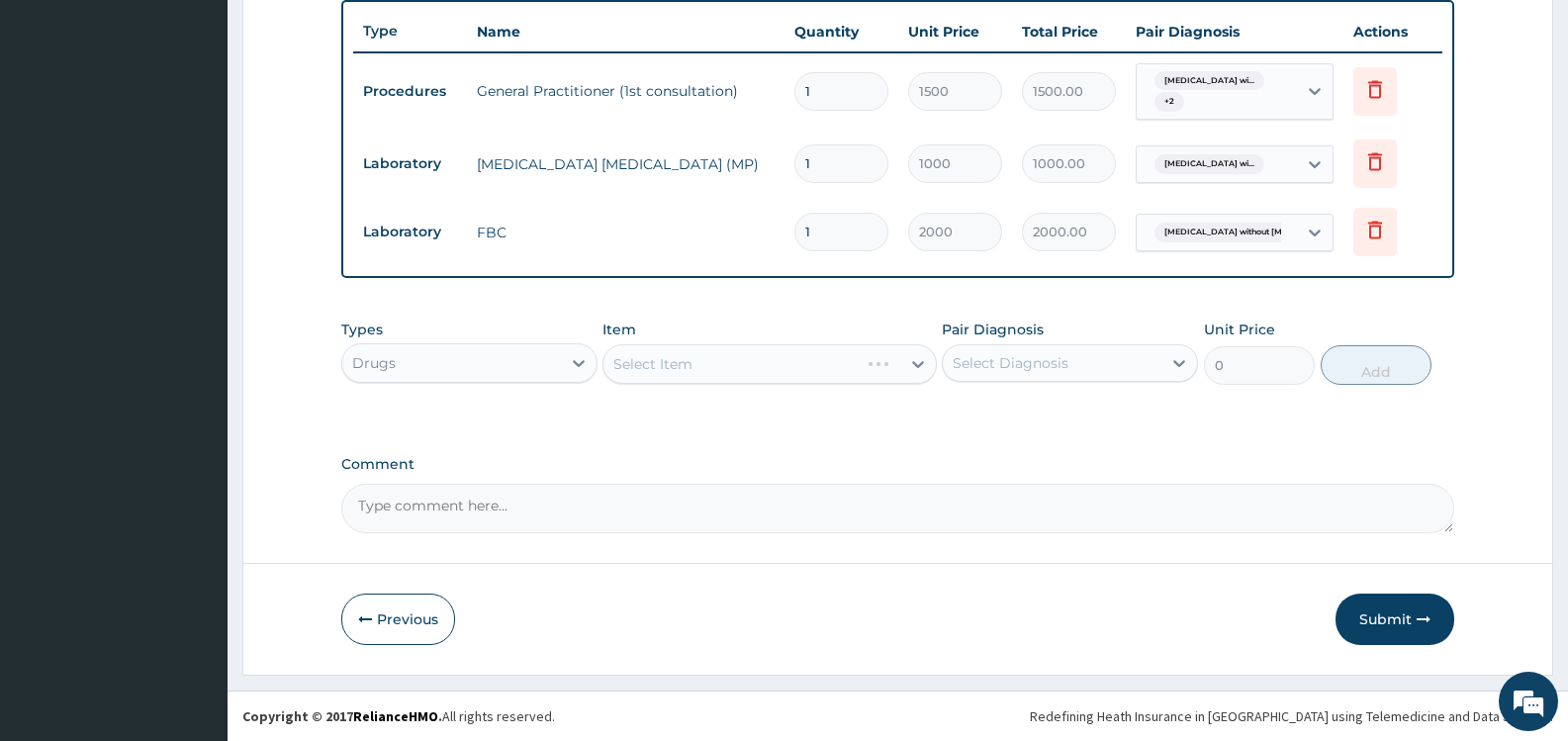
click at [1092, 364] on div "Select Diagnosis" at bounding box center [1051, 363] width 218 height 32
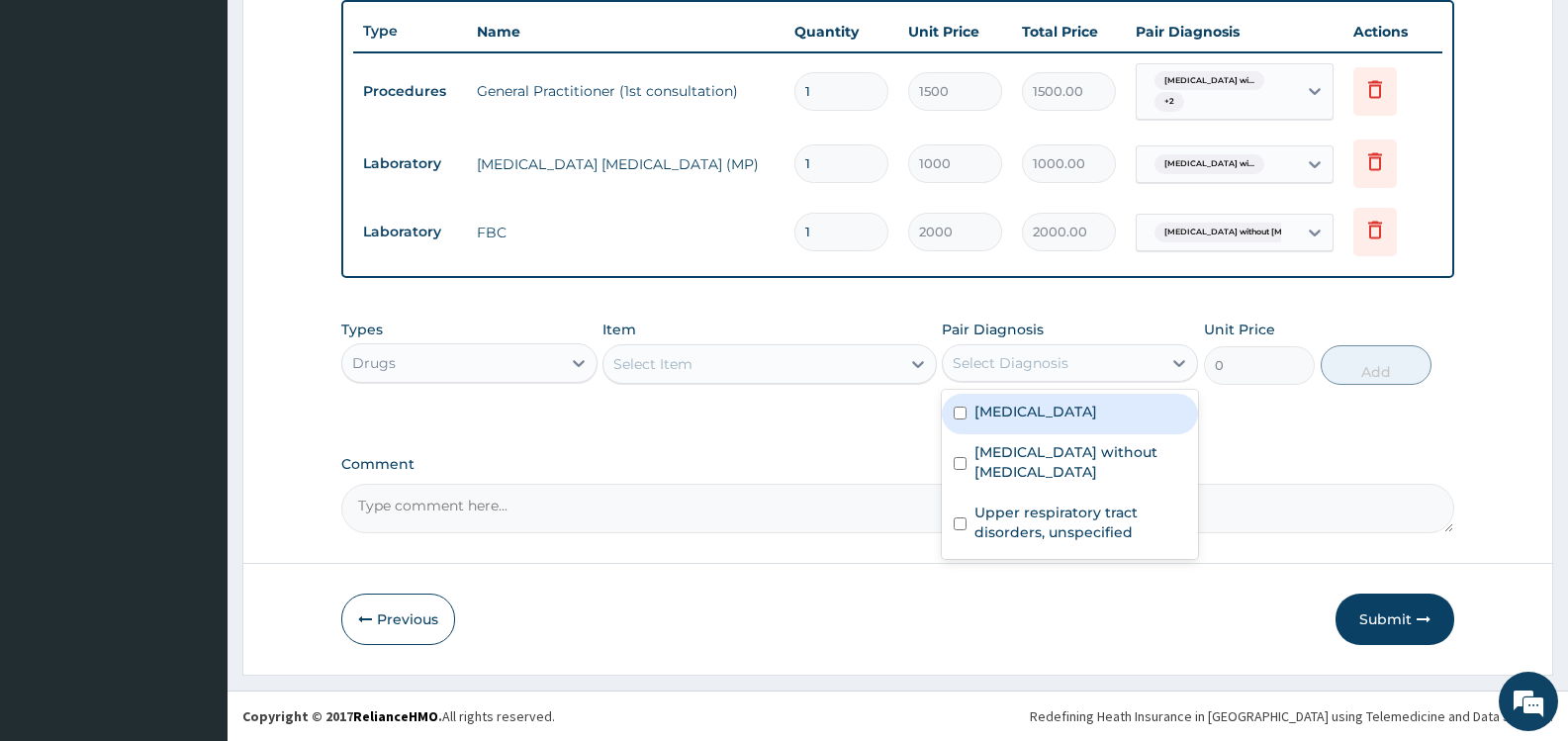
click at [765, 356] on div "Select Item" at bounding box center [751, 364] width 296 height 32
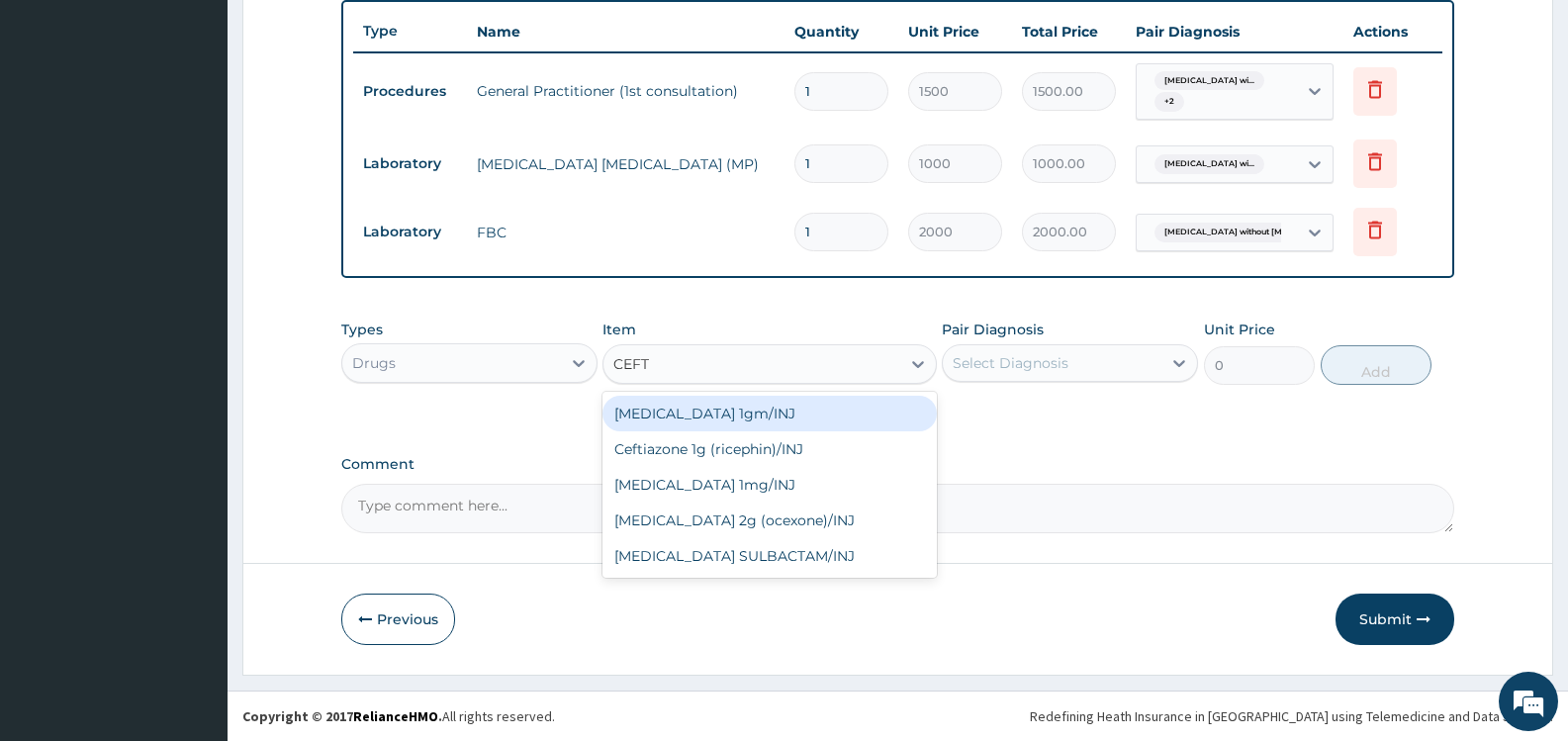
type input "CEFTR"
click at [769, 414] on div "Ceftriaxone 1mg/INJ" at bounding box center [769, 414] width 333 height 36
type input "446.25"
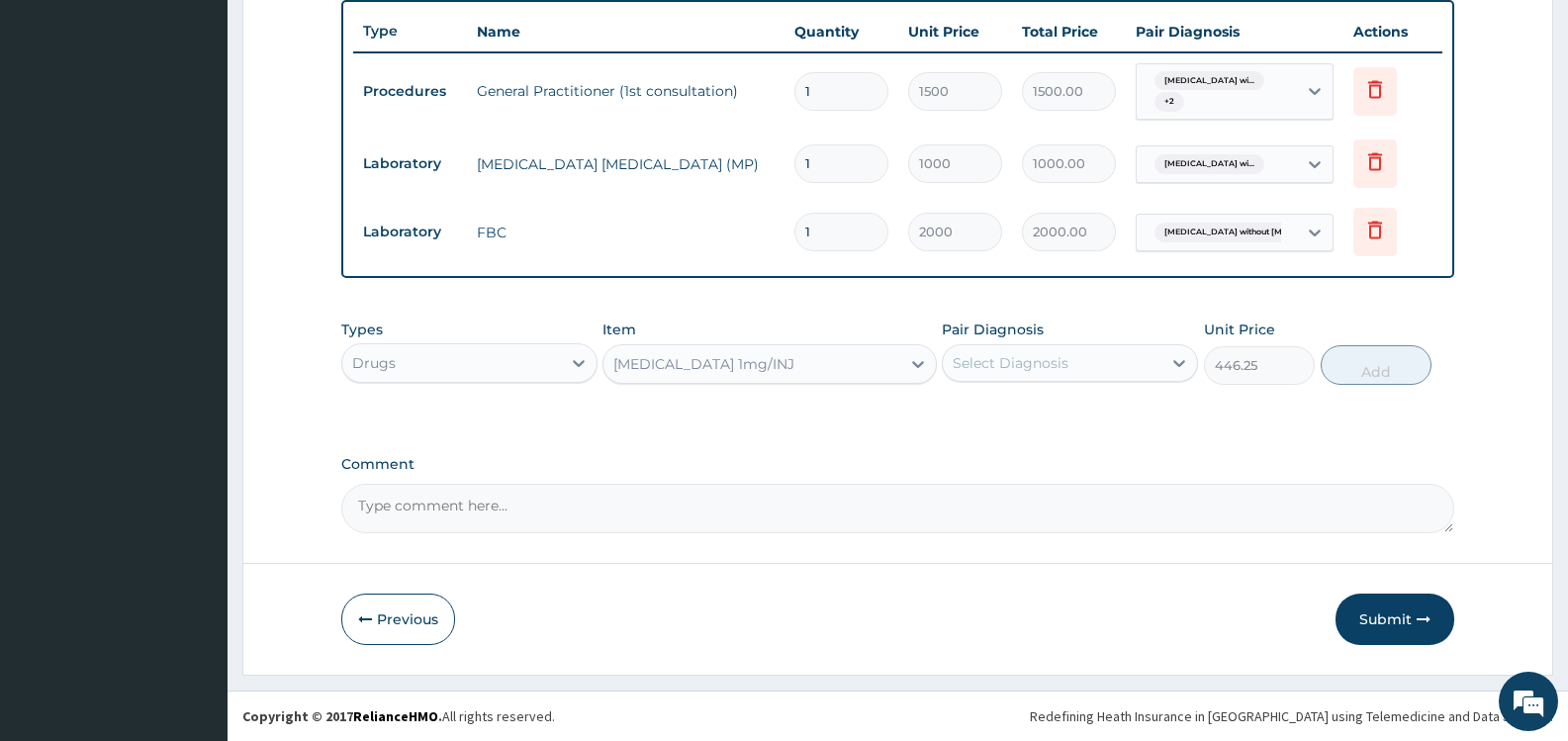
click at [1045, 359] on div "Select Diagnosis" at bounding box center [1010, 363] width 116 height 20
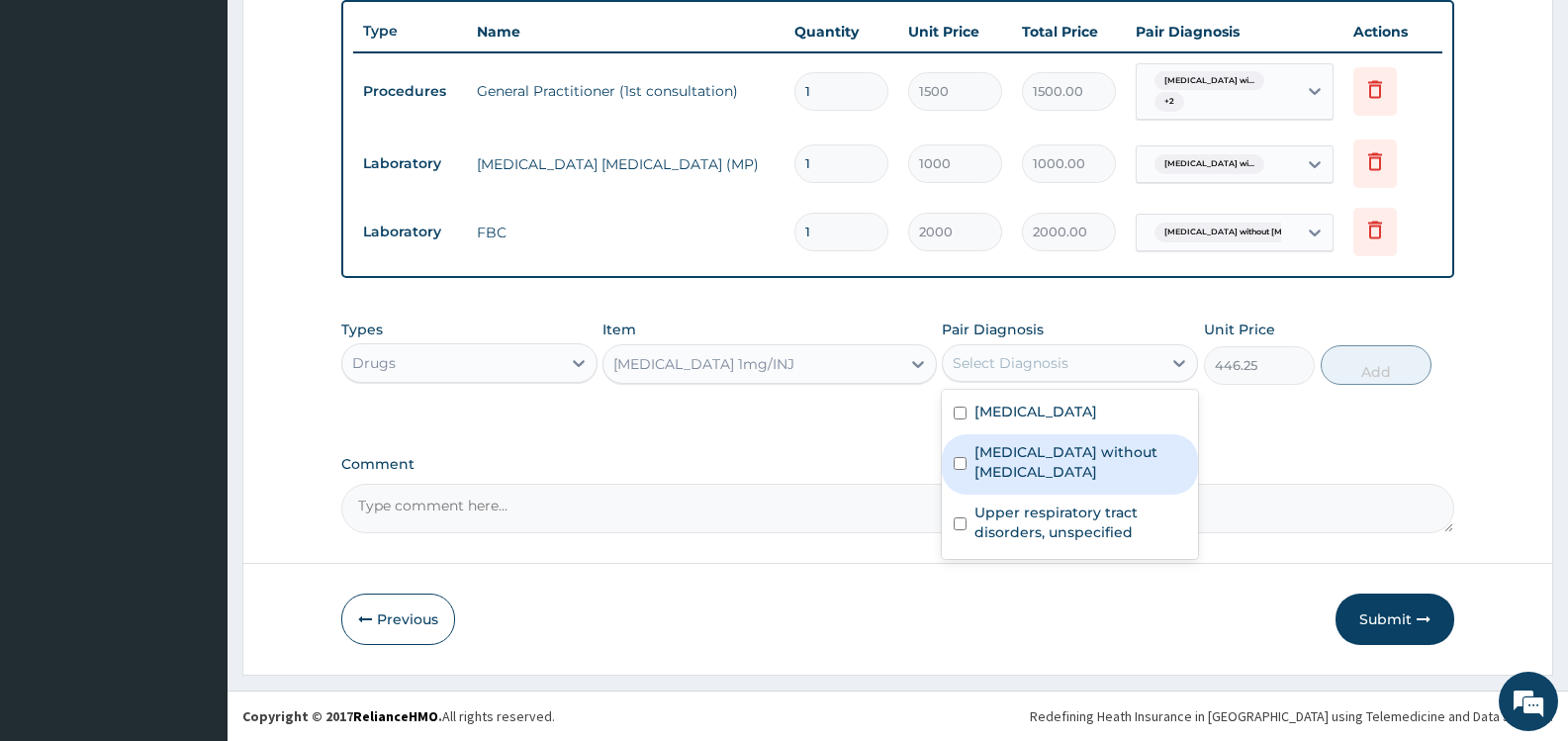
click at [1001, 474] on label "Sepsis without septic shock" at bounding box center [1080, 462] width 211 height 40
checkbox input "true"
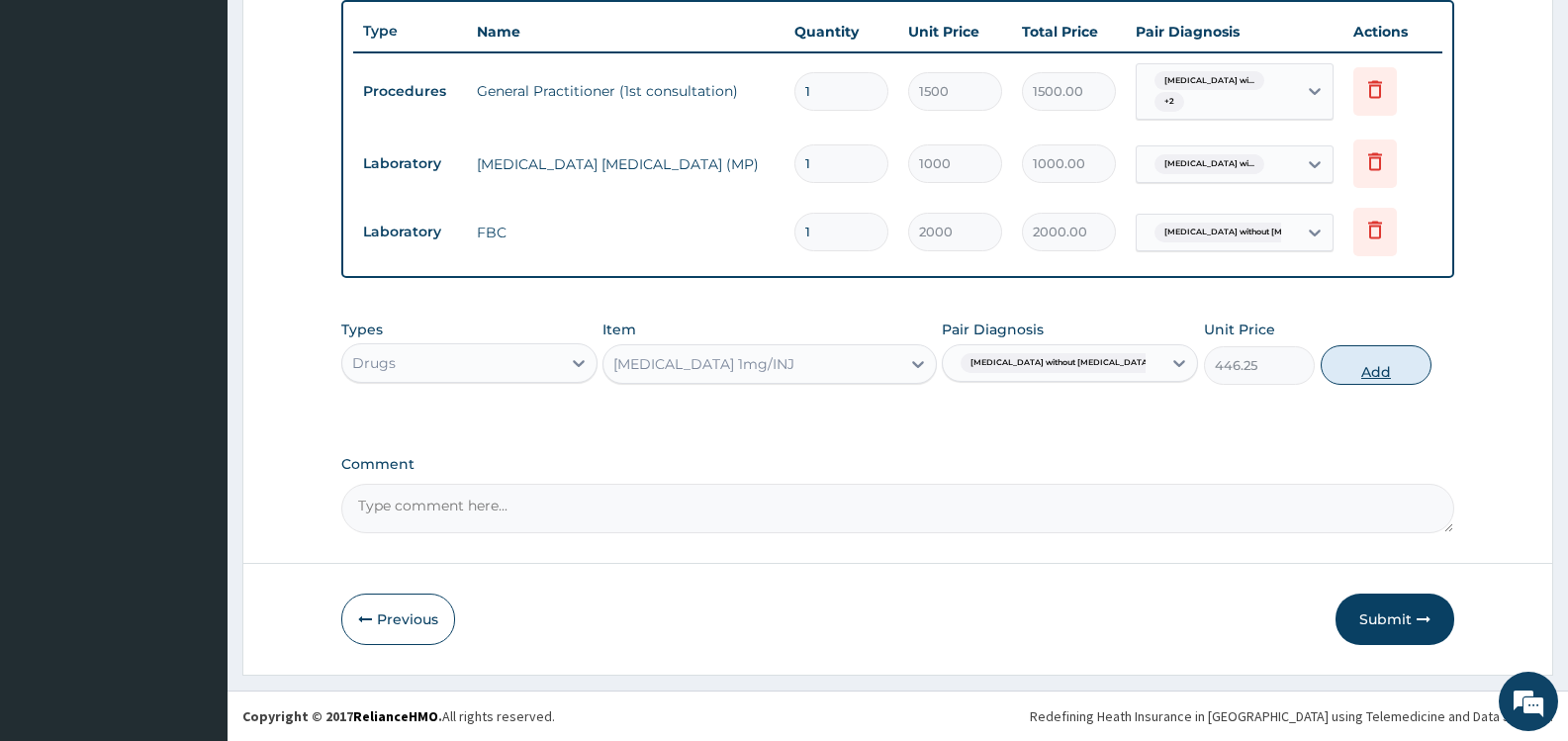
click at [1375, 357] on button "Add" at bounding box center [1375, 365] width 111 height 40
type input "0"
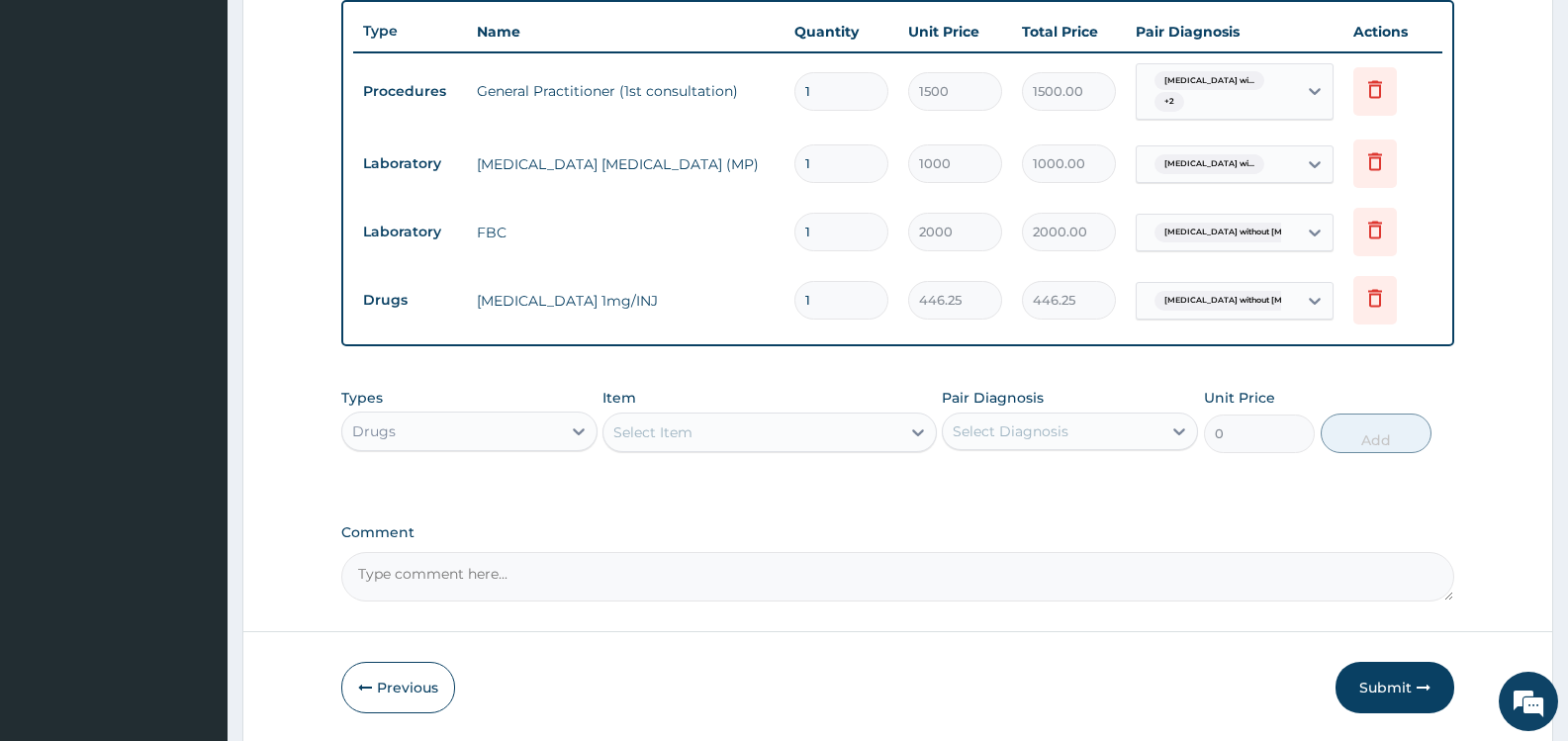
click at [679, 432] on div "Select Item" at bounding box center [652, 433] width 79 height 20
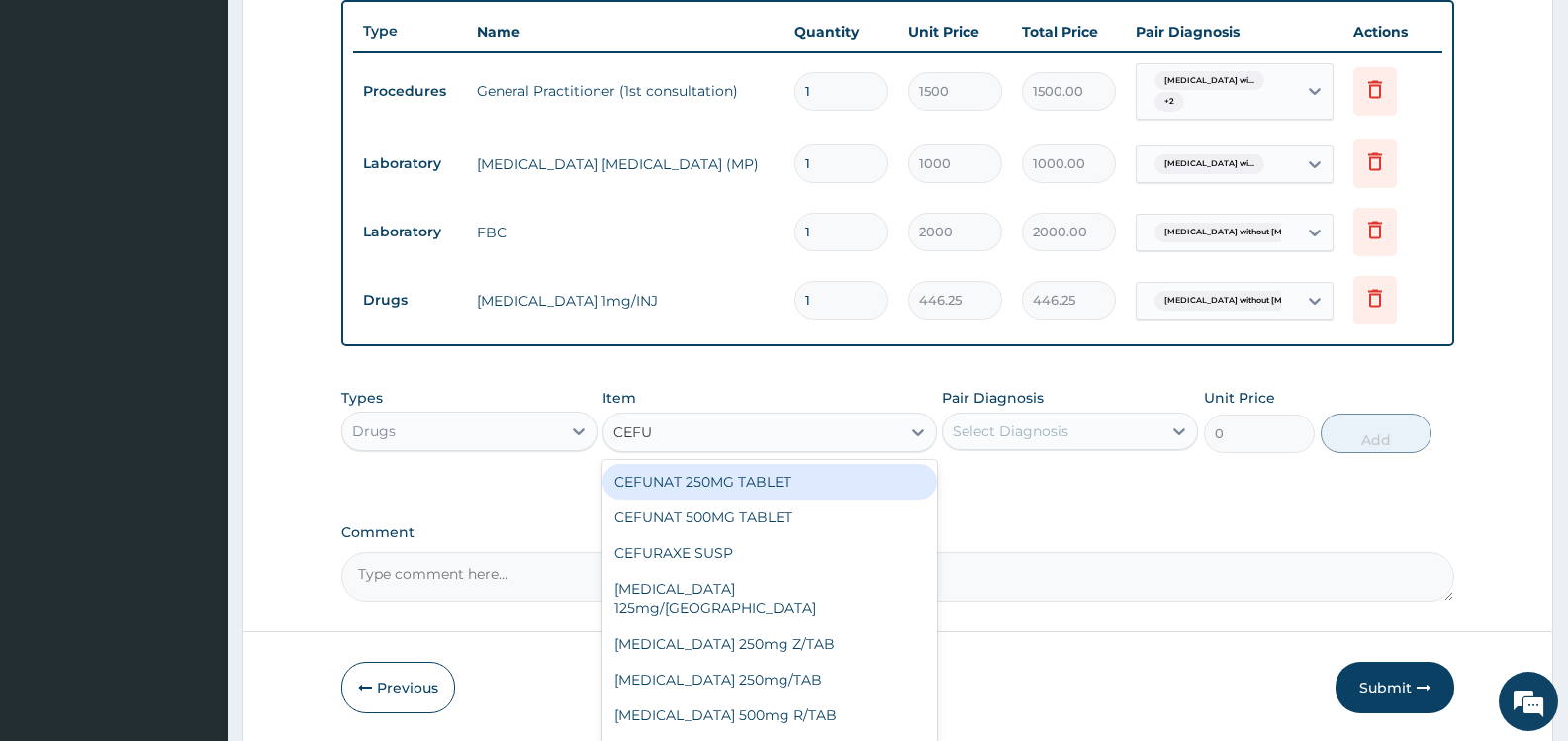
type input "CEFUR"
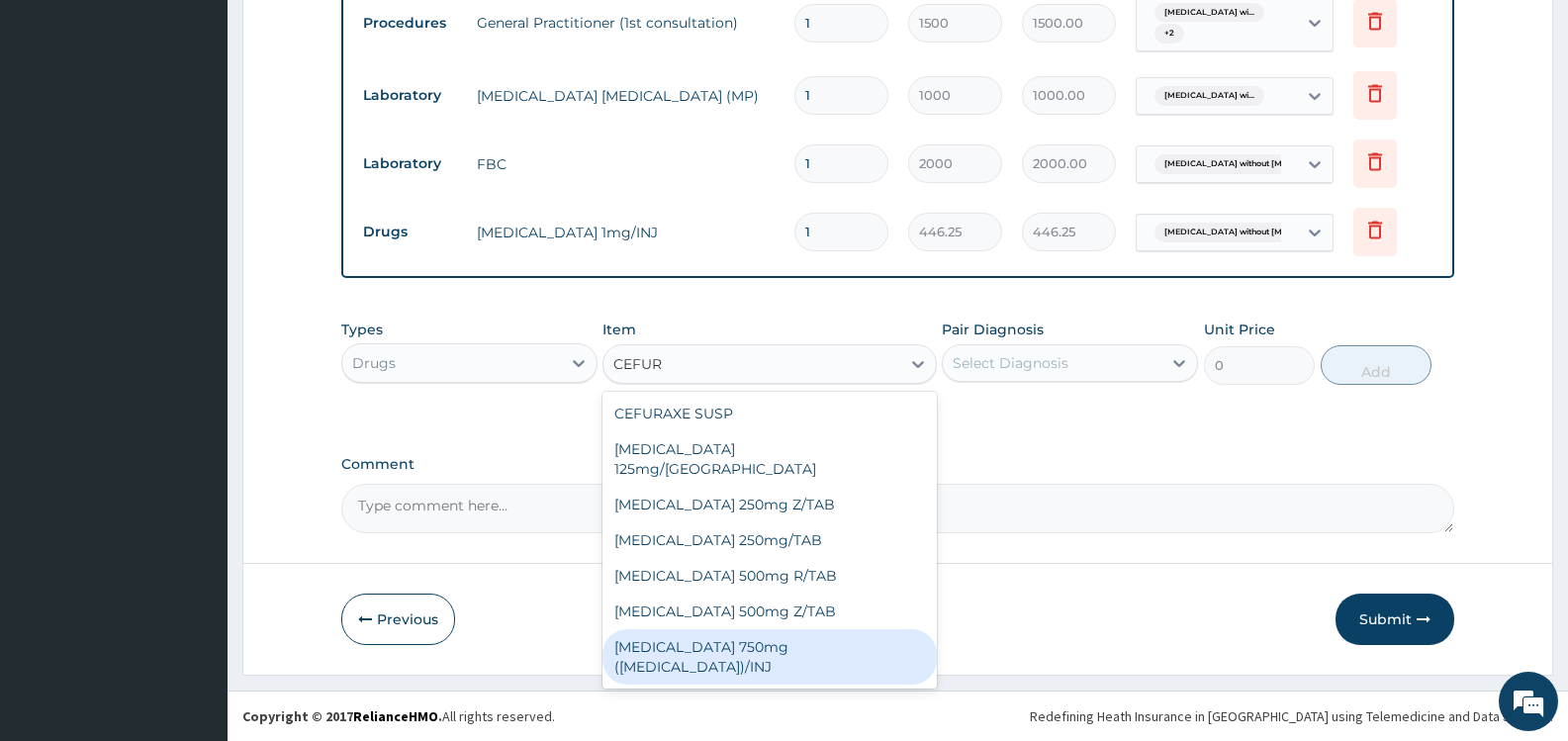
scroll to position [67, 0]
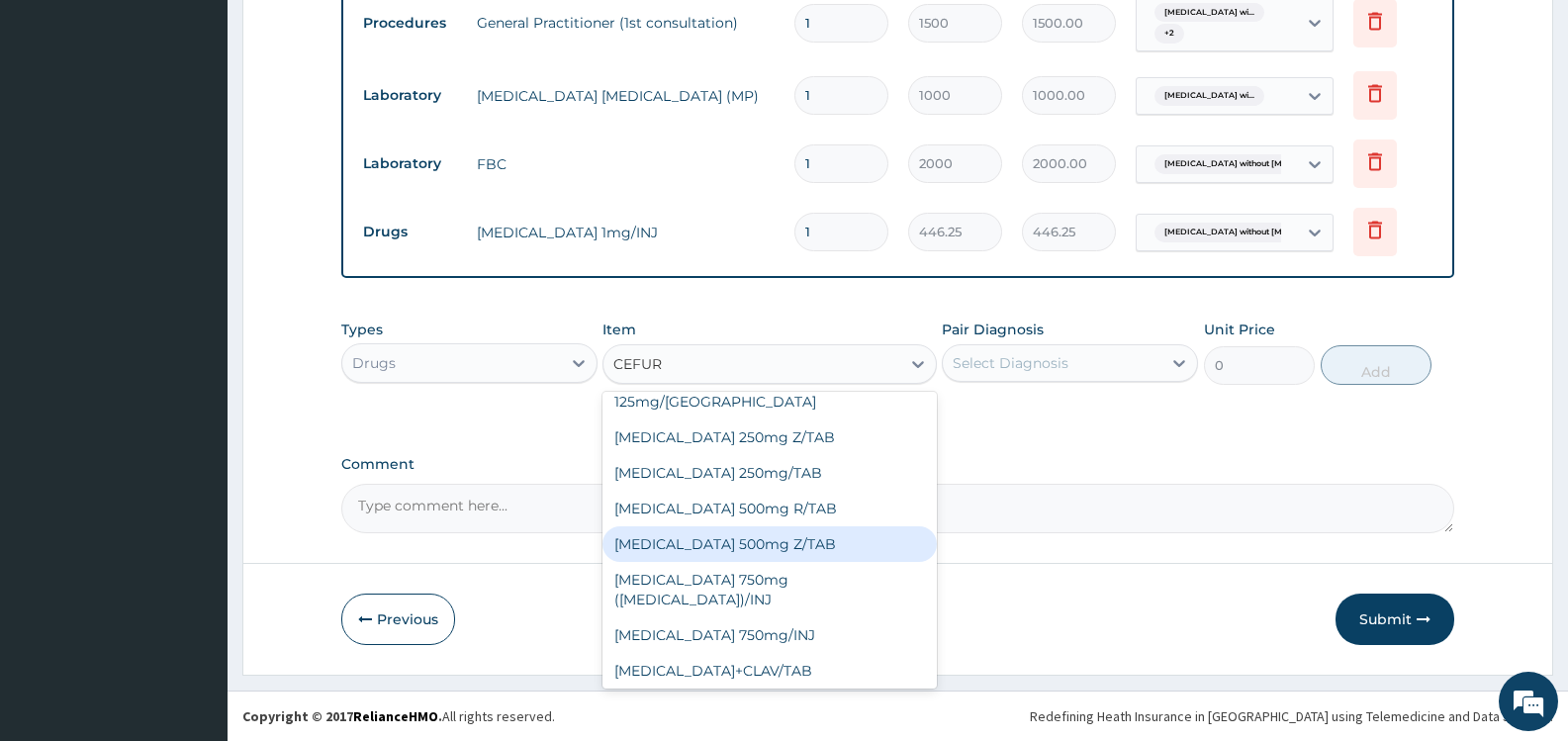
click at [736, 527] on div "Cefuroxime 500mg Z/TAB" at bounding box center [769, 545] width 333 height 36
type input "157.5"
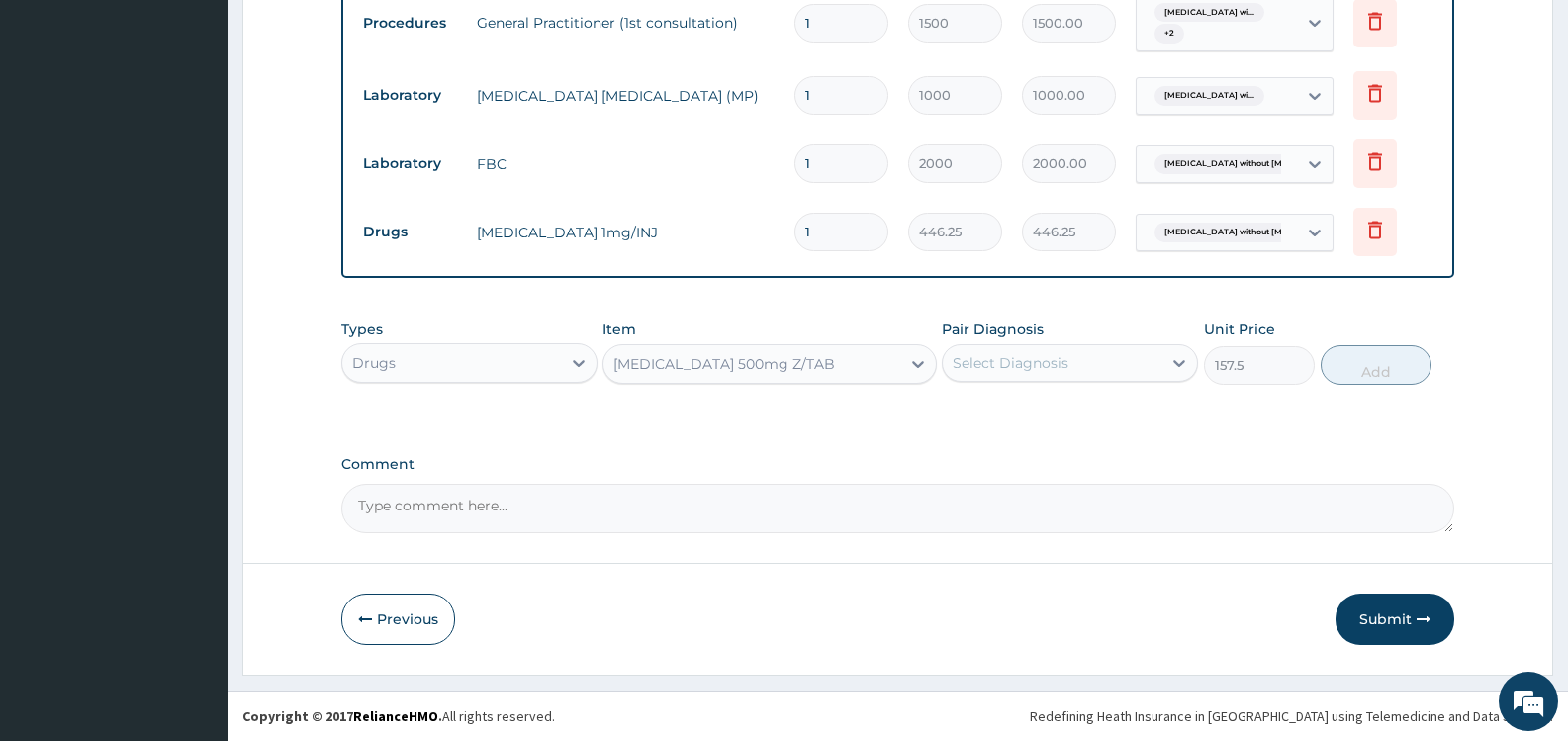
click at [1058, 368] on div "Select Diagnosis" at bounding box center [1010, 363] width 116 height 20
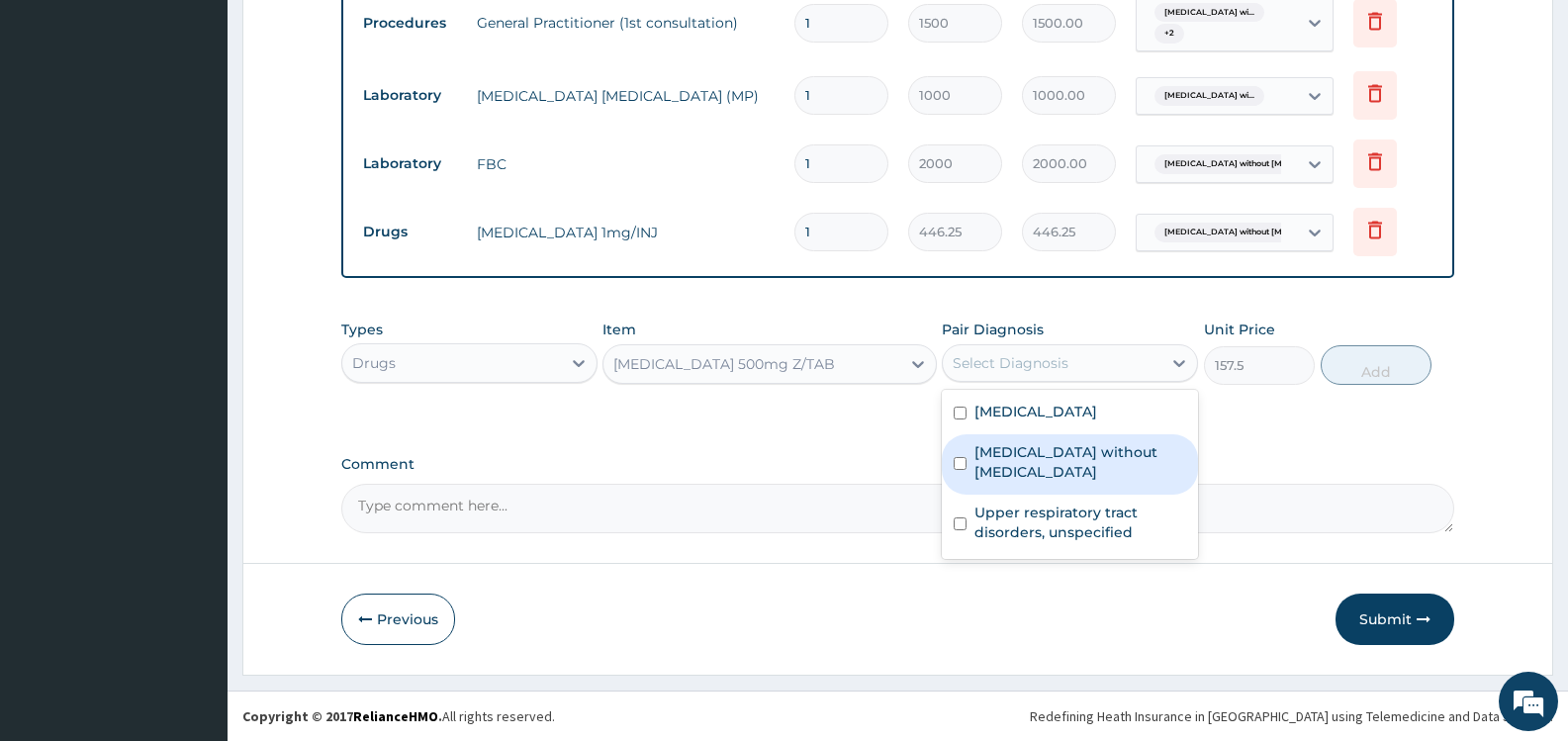
click at [1041, 471] on label "Sepsis without septic shock" at bounding box center [1080, 462] width 211 height 40
checkbox input "true"
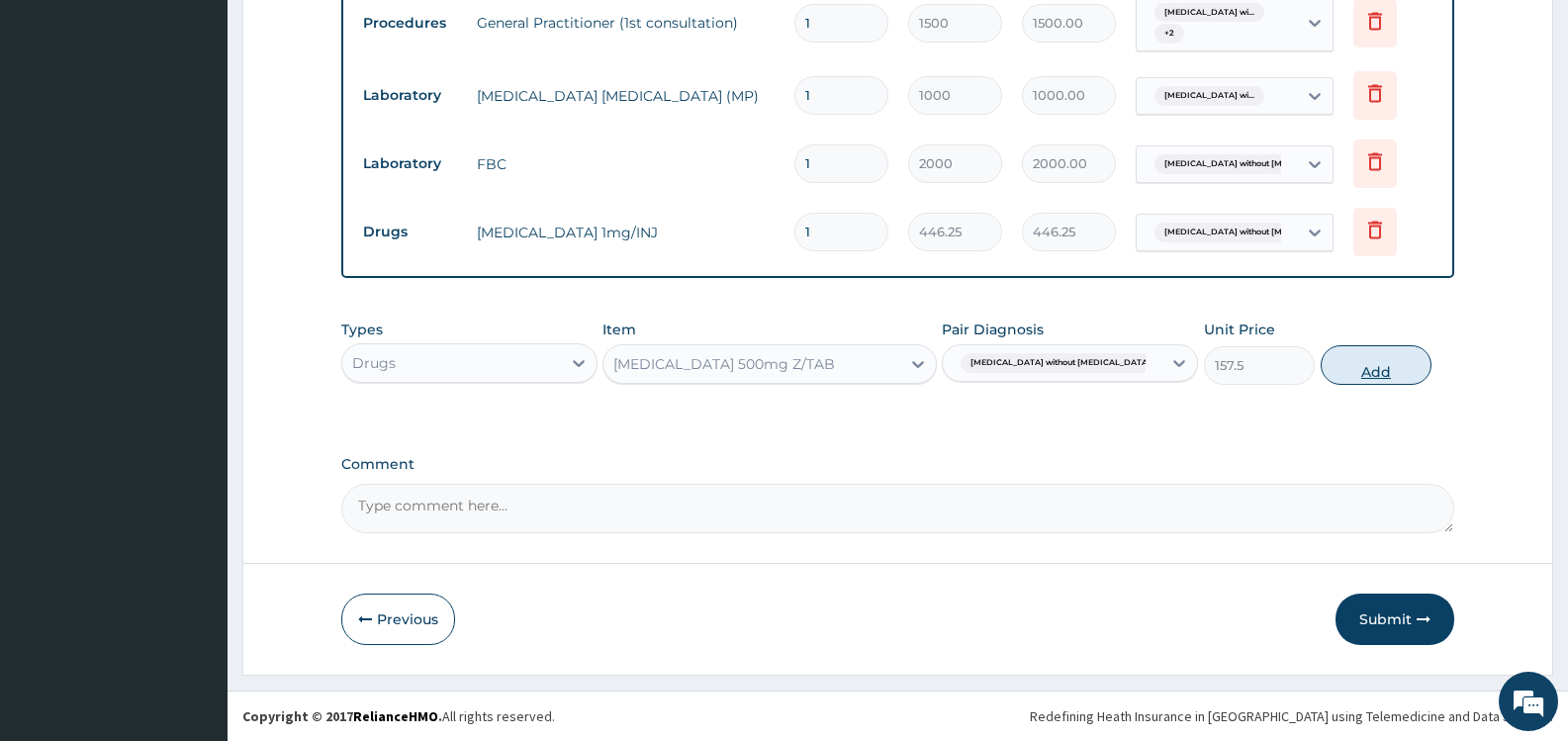
click at [1381, 366] on button "Add" at bounding box center [1375, 365] width 111 height 40
type input "0"
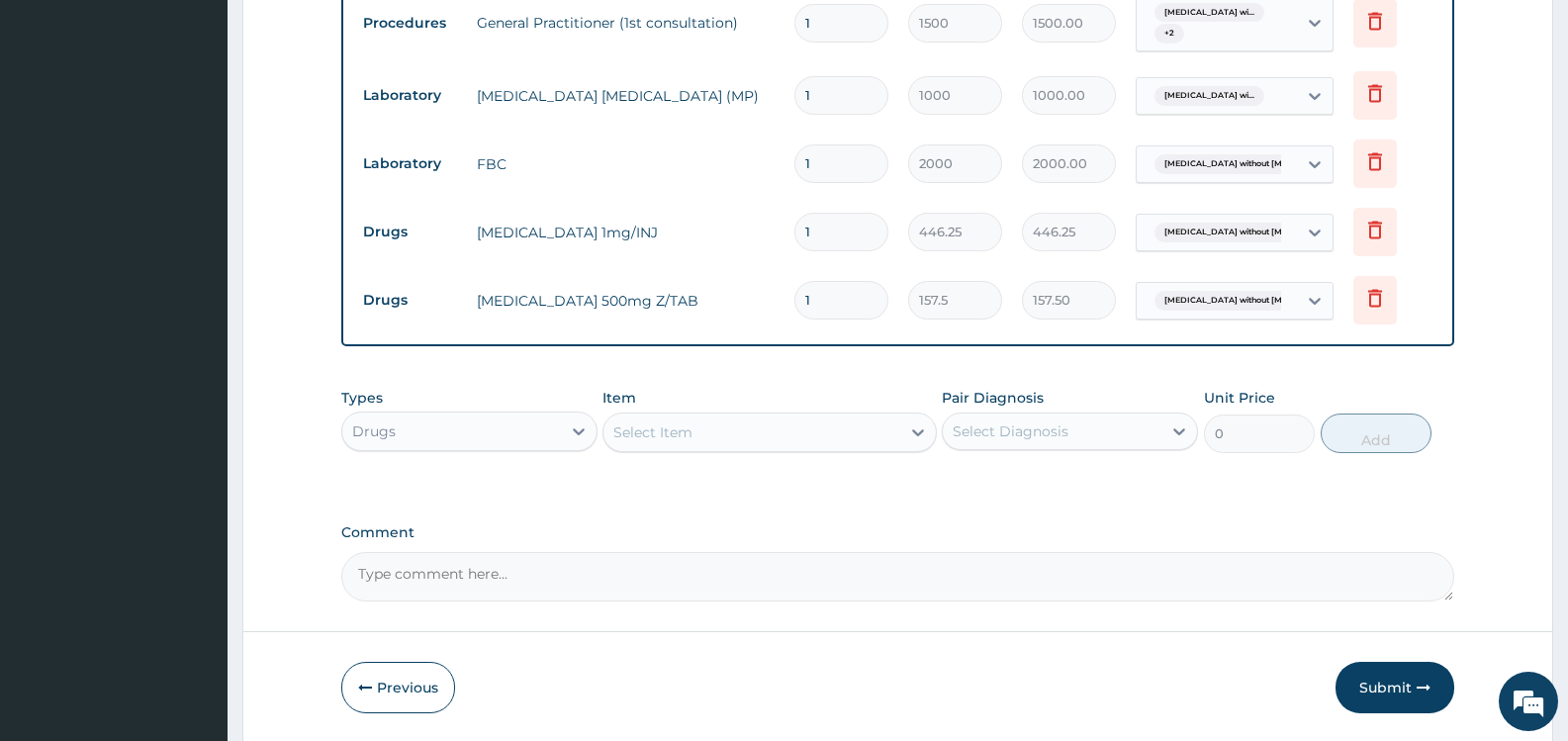
type input "10"
type input "1575.00"
type input "10"
click at [716, 429] on div "Select Item" at bounding box center [751, 433] width 296 height 32
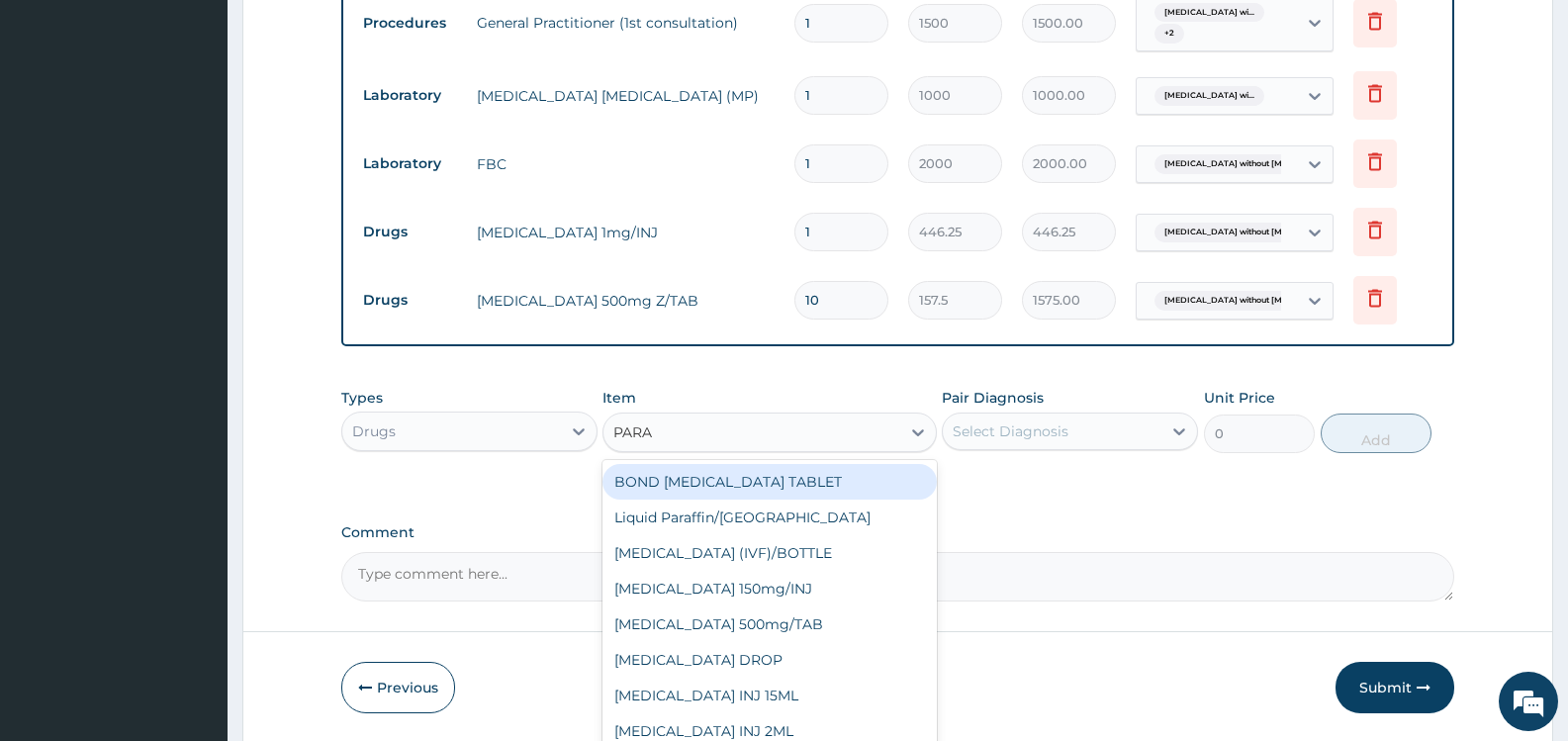
type input "PARAC"
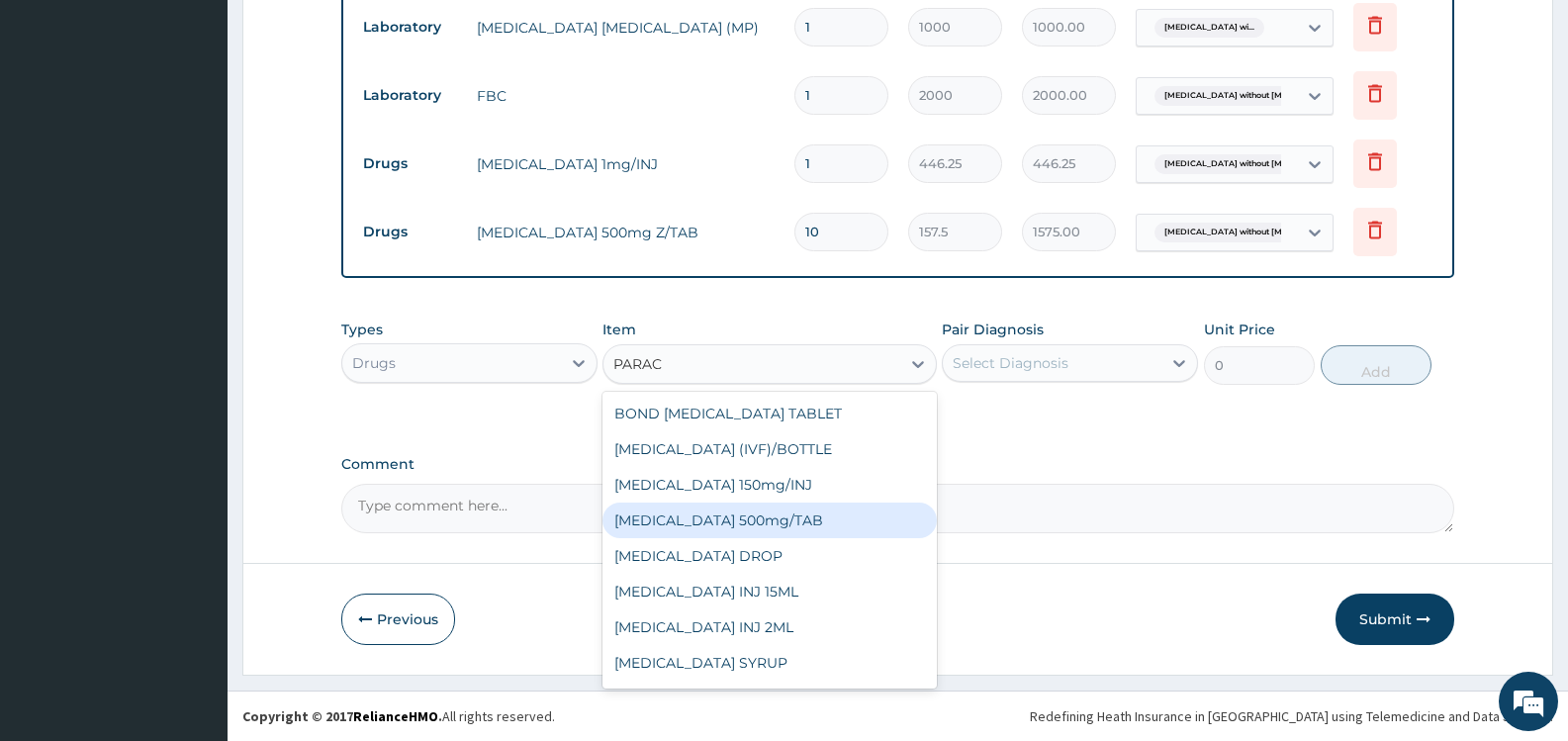
scroll to position [103, 0]
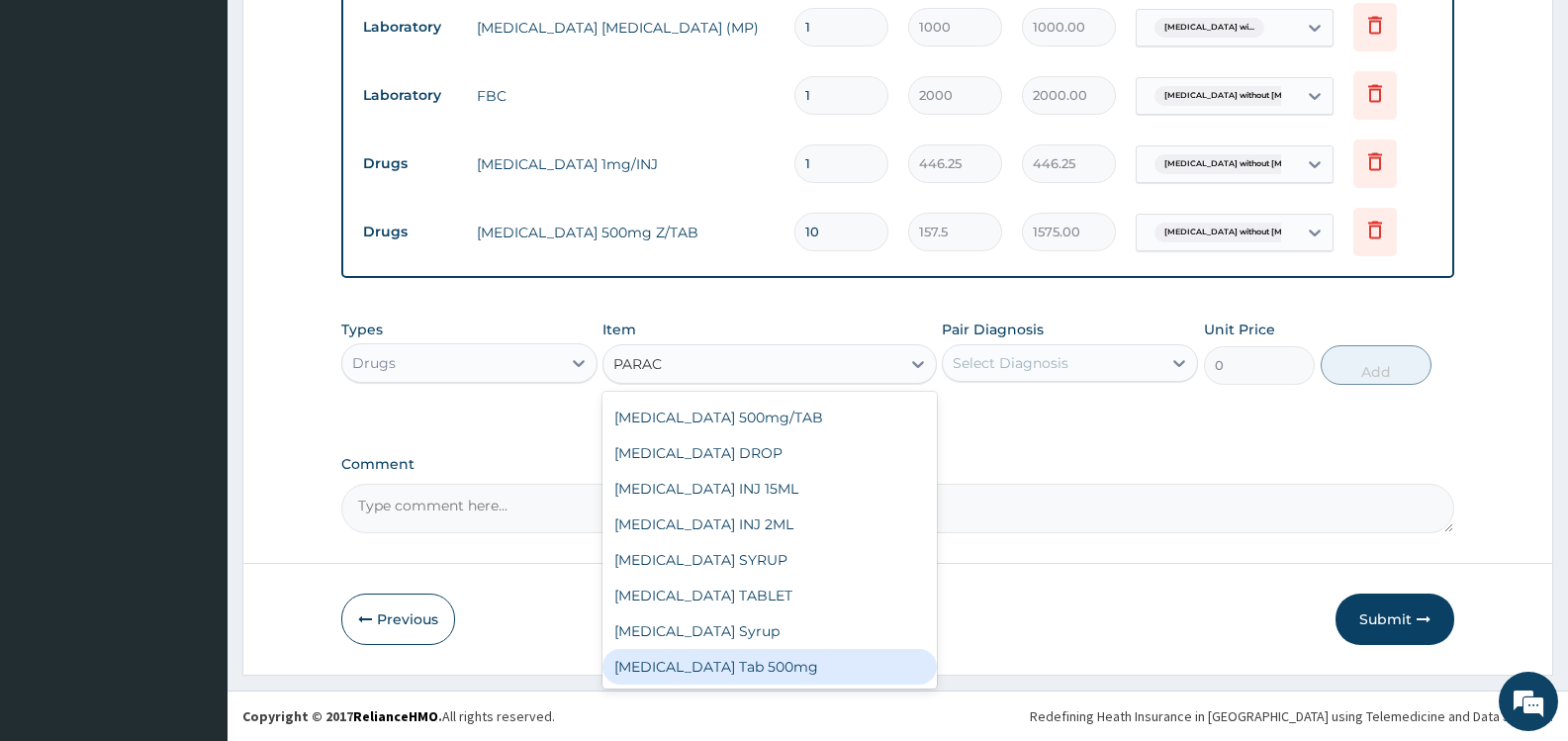
click at [754, 665] on div "Paracetamol Tab 500mg" at bounding box center [769, 667] width 333 height 36
type input "15"
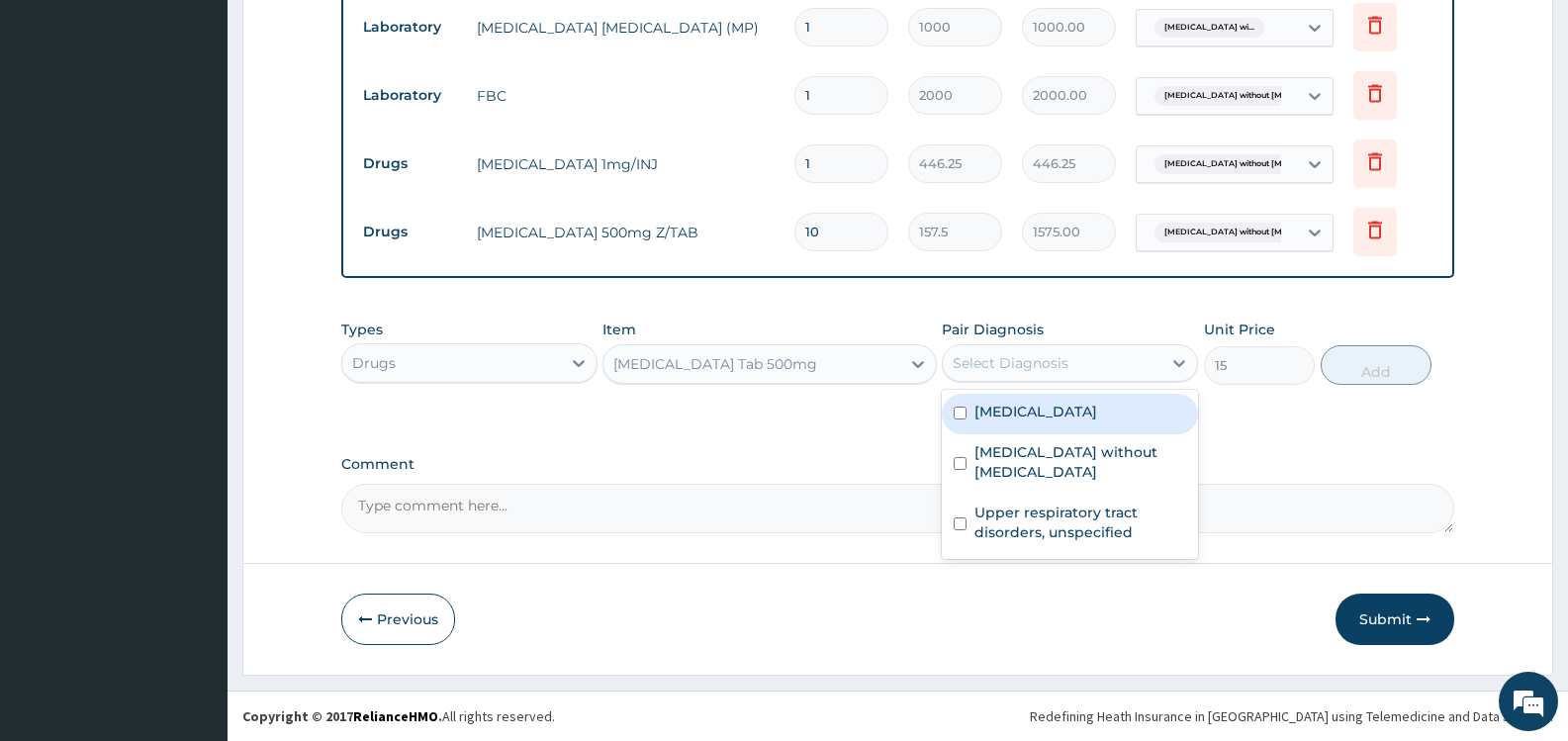
click at [1061, 356] on div "Select Diagnosis" at bounding box center [1010, 363] width 116 height 20
click at [1089, 422] on label "Plasmodium malariae malaria without complication" at bounding box center [1035, 412] width 123 height 20
checkbox input "true"
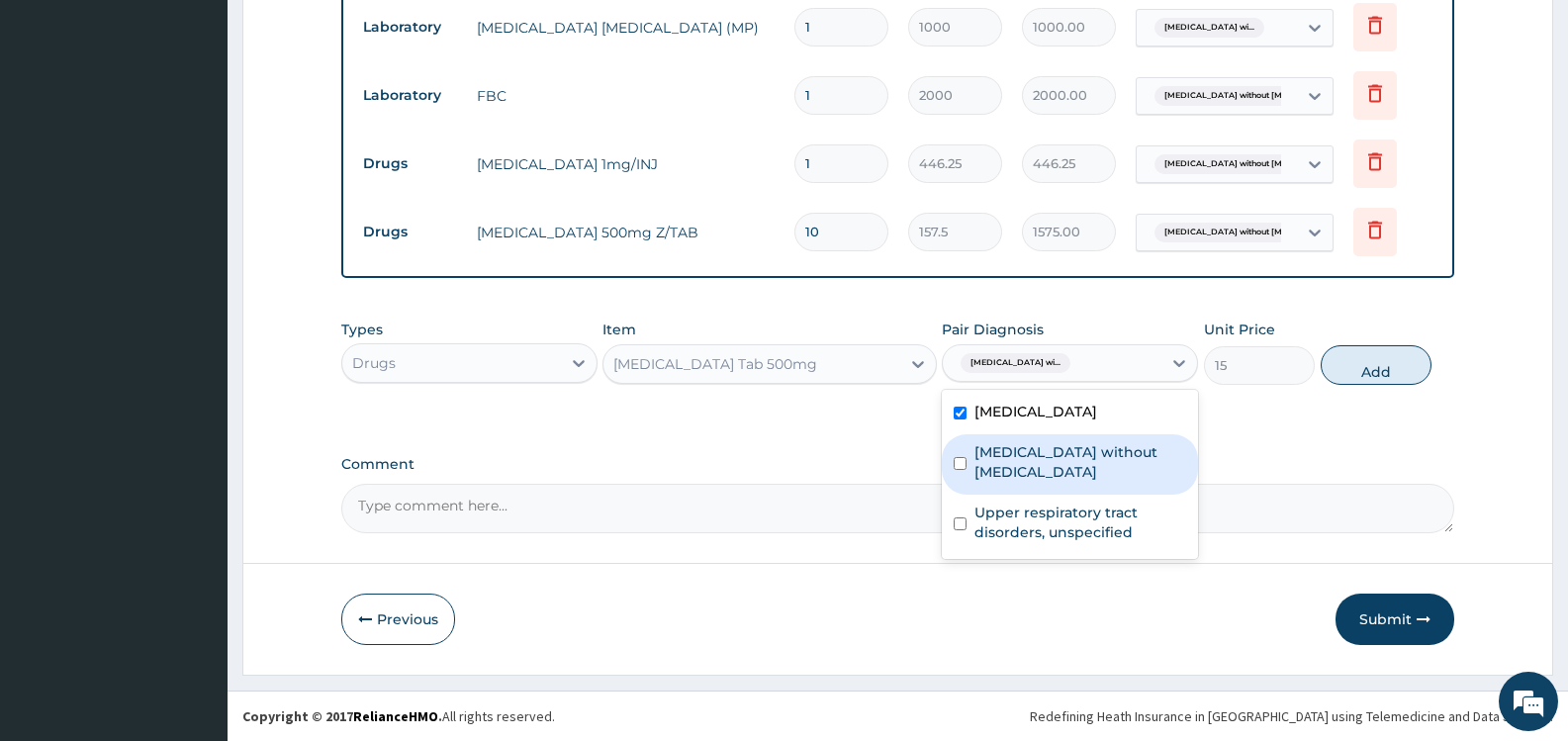
click at [1096, 469] on label "Sepsis without septic shock" at bounding box center [1080, 462] width 211 height 40
checkbox input "true"
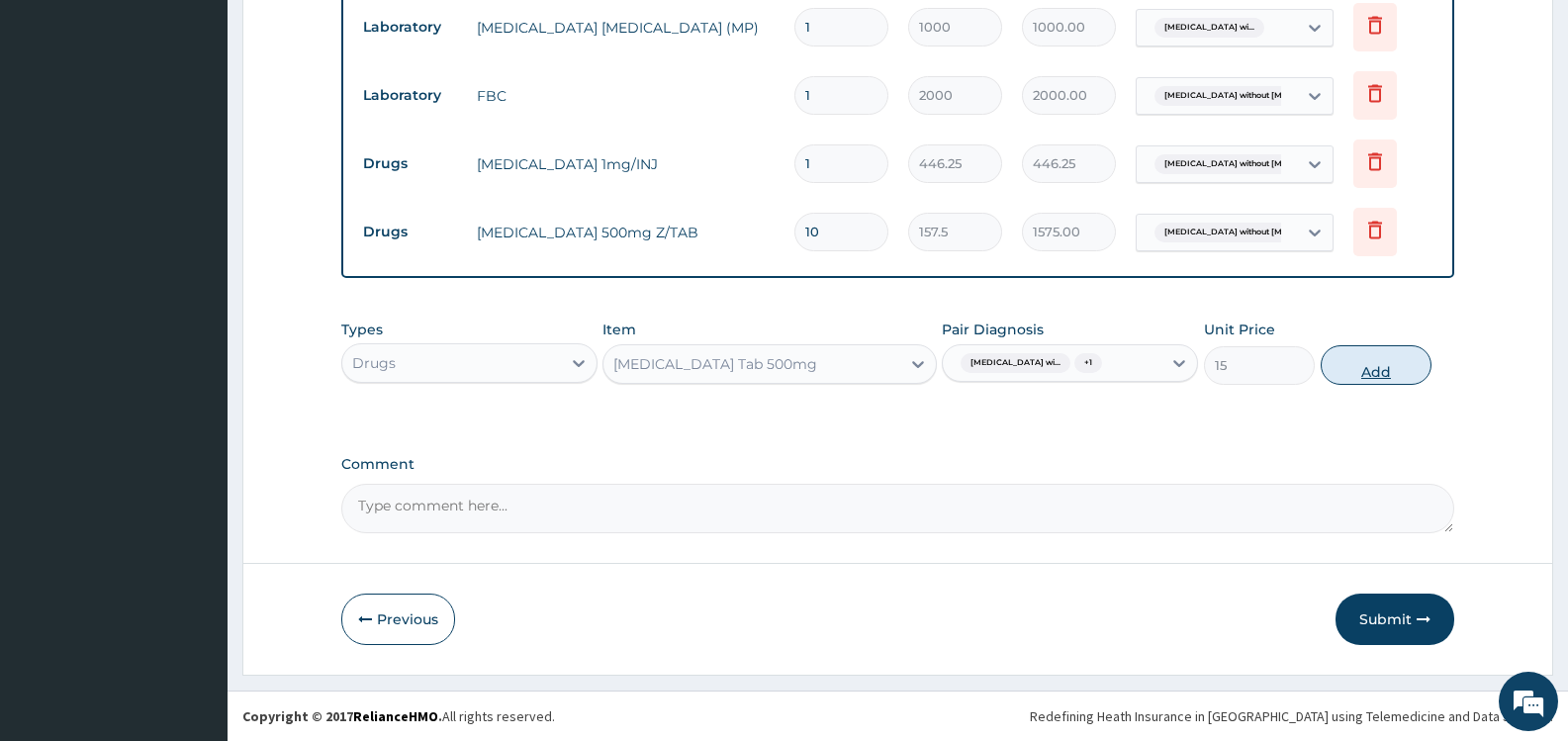
click at [1399, 382] on button "Add" at bounding box center [1375, 365] width 111 height 40
type input "0"
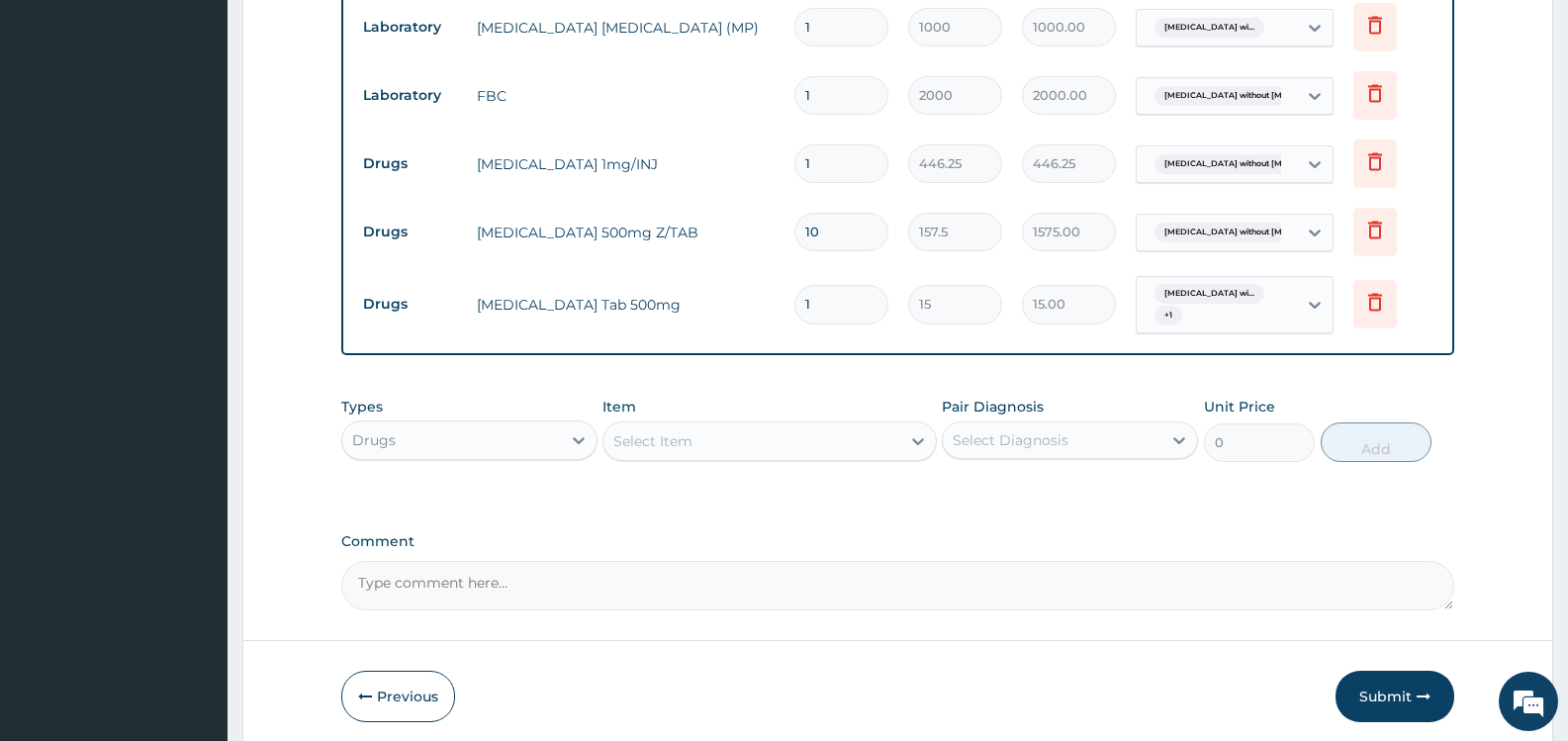
type input "18"
type input "270.00"
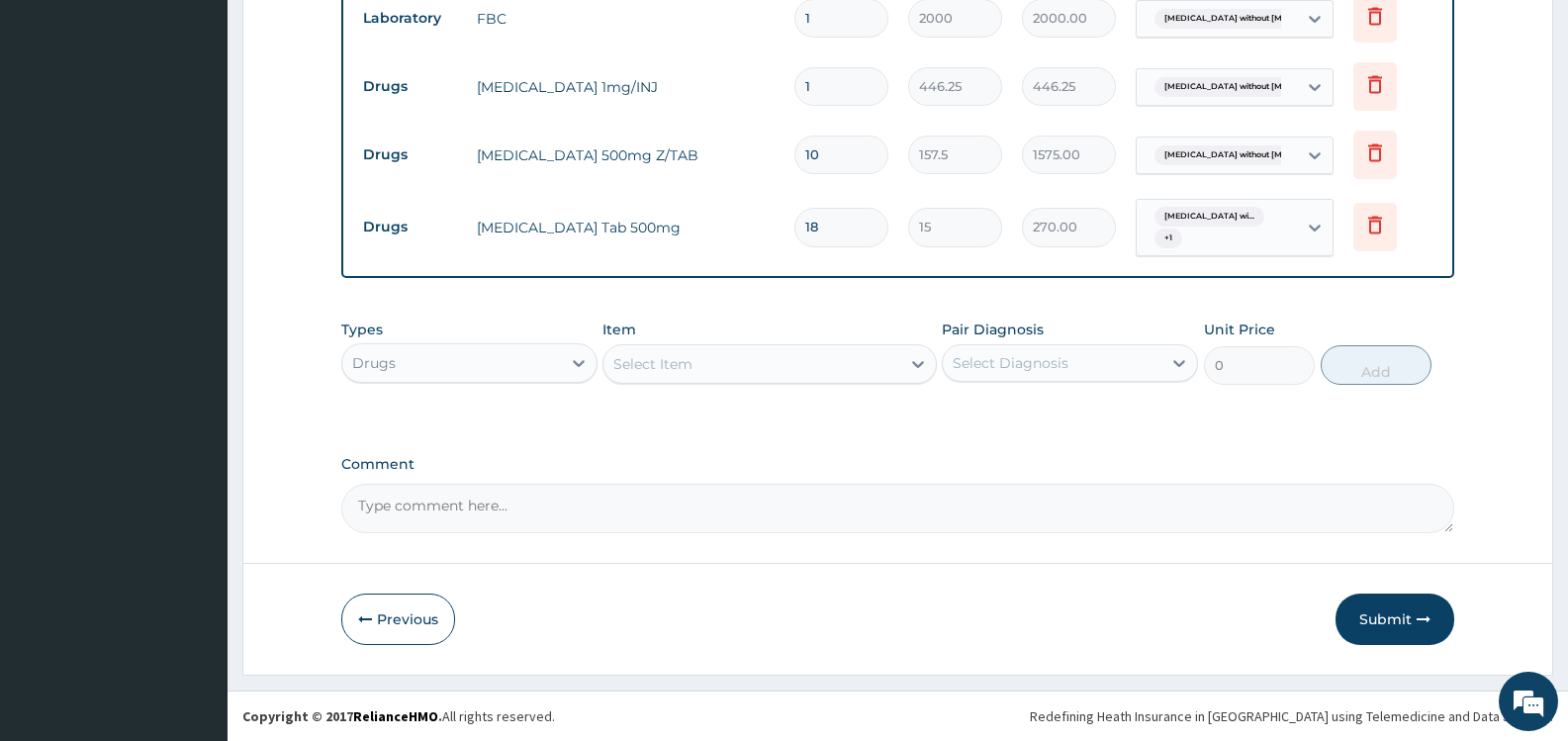
type input "18"
click at [742, 359] on div "Select Item" at bounding box center [751, 364] width 296 height 32
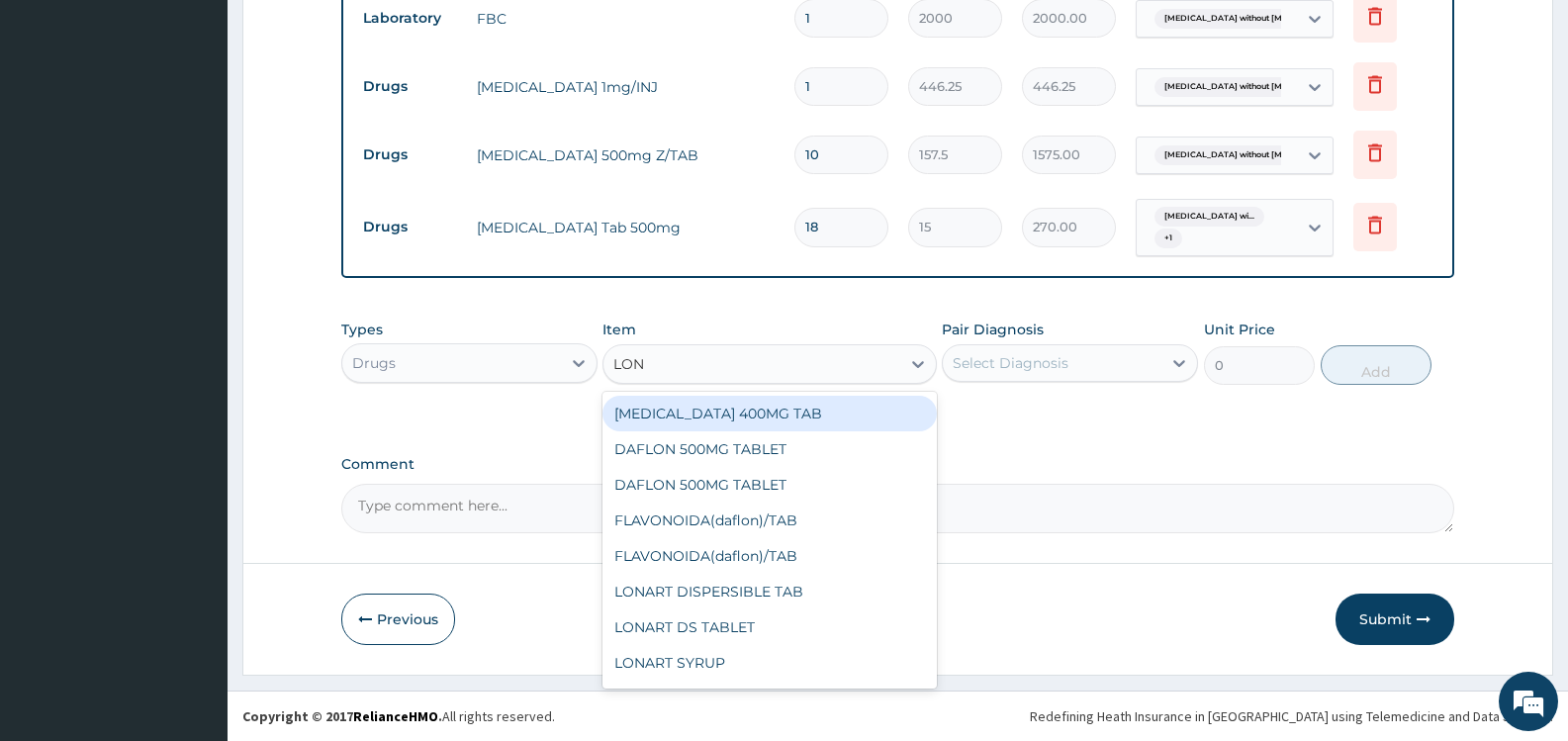
type input "LONA"
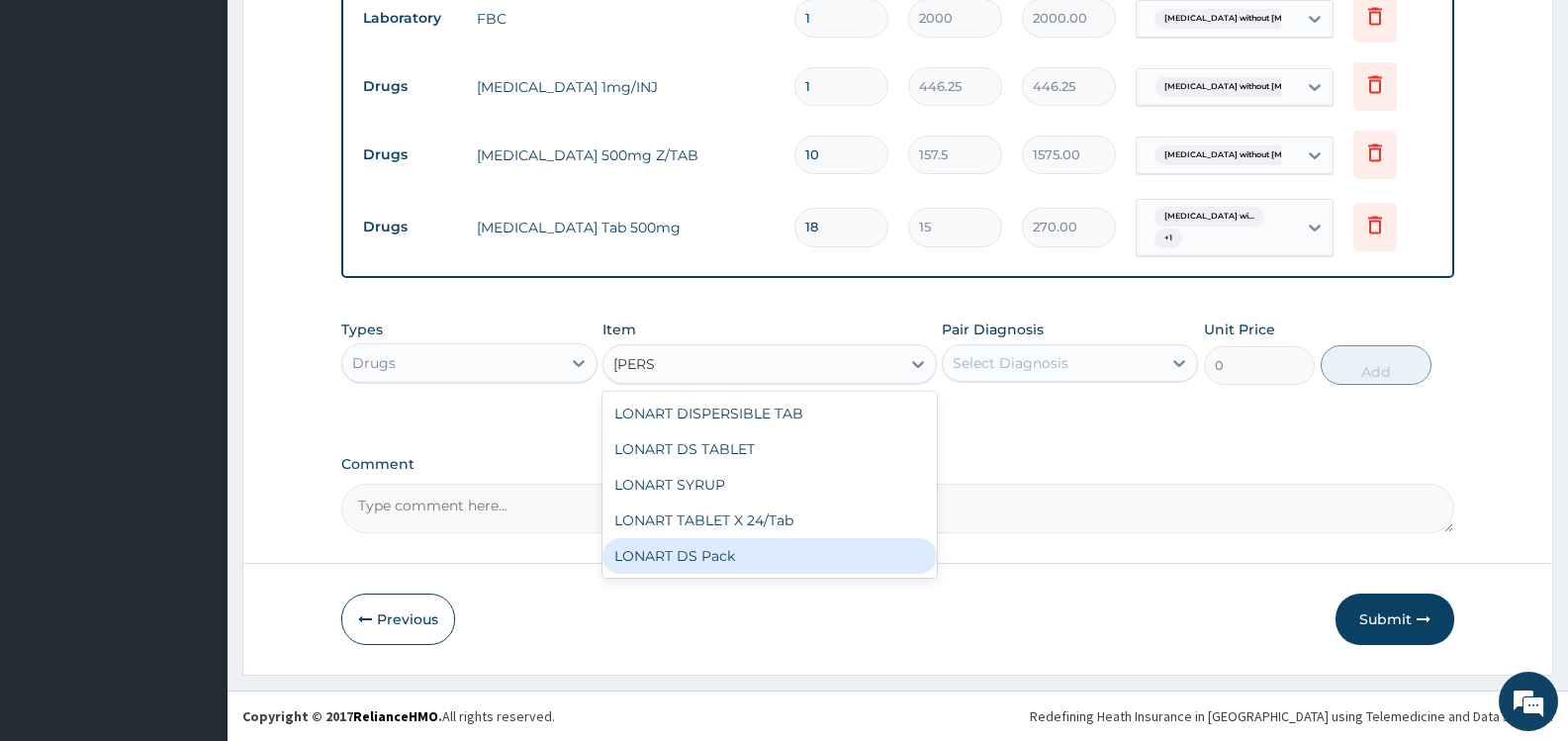
click at [783, 553] on div "LONART DS Pack" at bounding box center [769, 556] width 333 height 36
type input "3000"
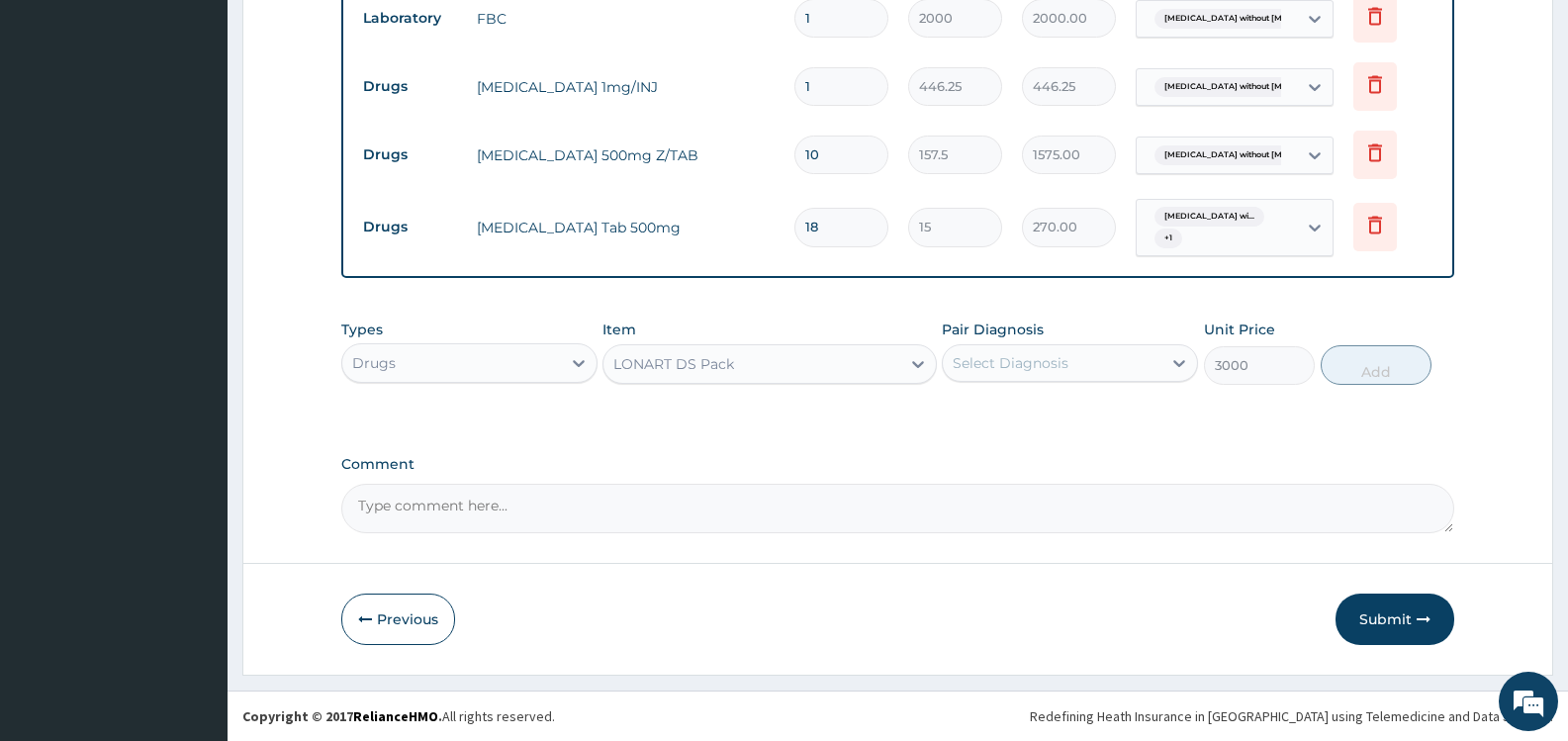
click at [1078, 355] on div "Select Diagnosis" at bounding box center [1051, 363] width 218 height 32
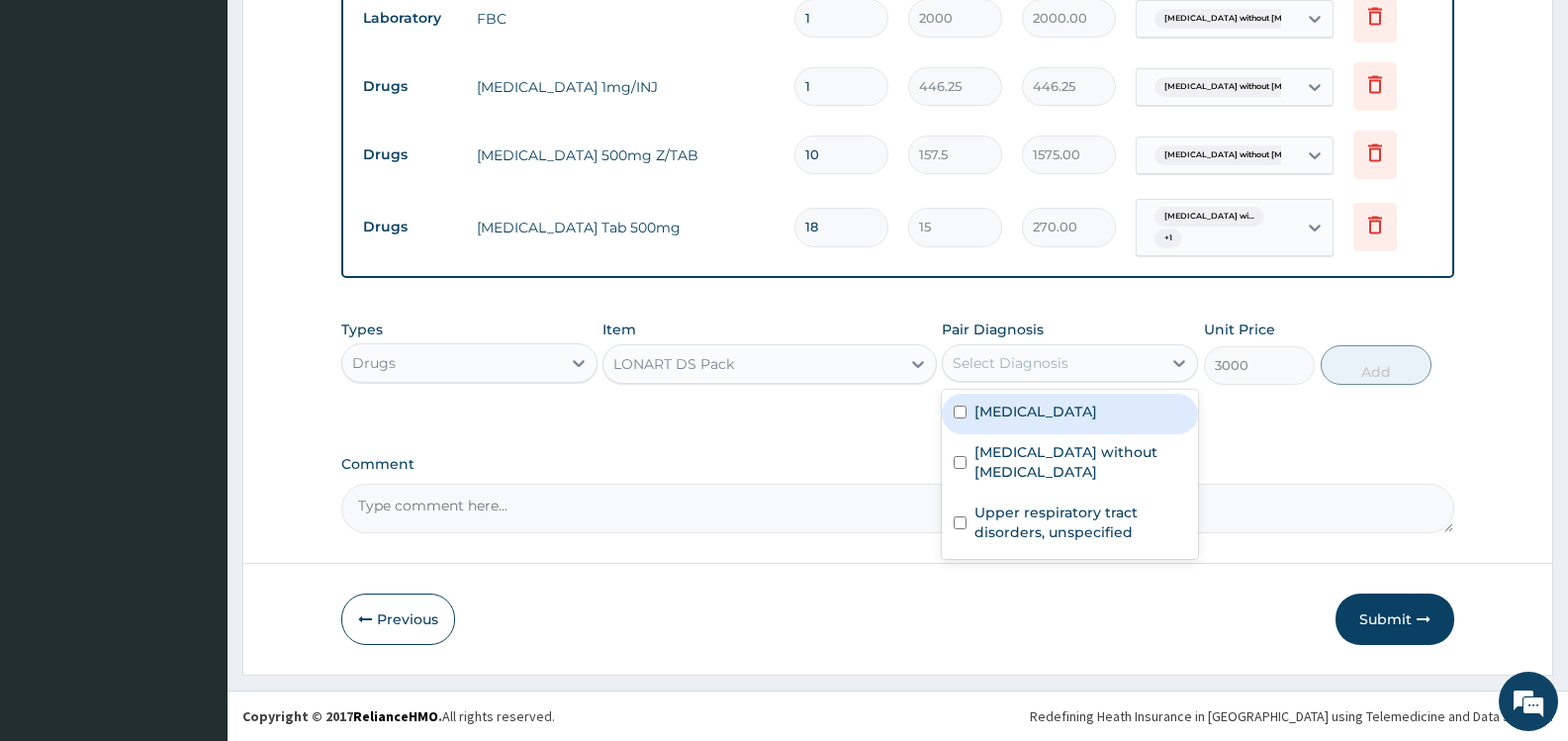
click at [1052, 418] on label "[MEDICAL_DATA]" at bounding box center [1035, 412] width 123 height 20
checkbox input "true"
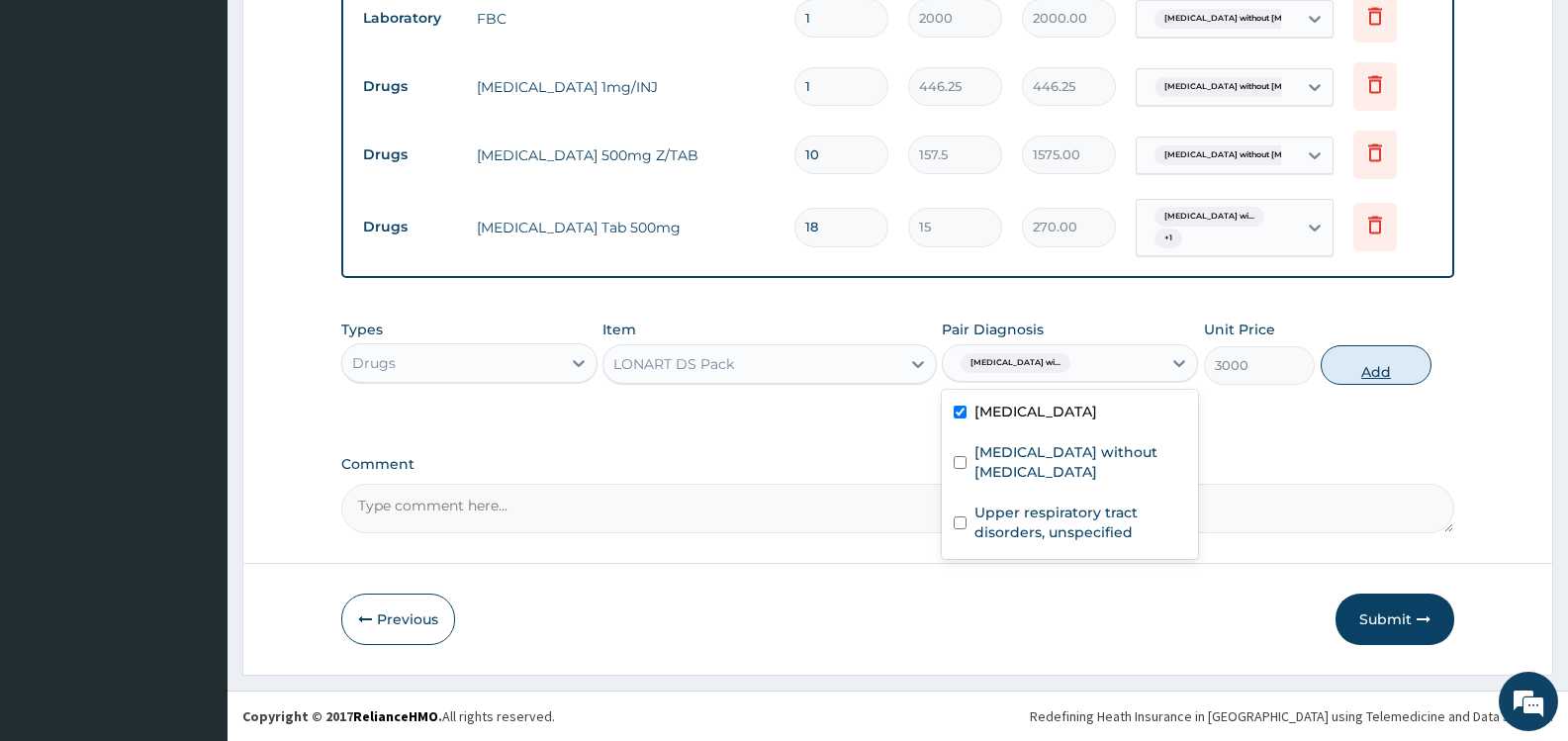
click at [1385, 371] on button "Add" at bounding box center [1375, 365] width 111 height 40
type input "0"
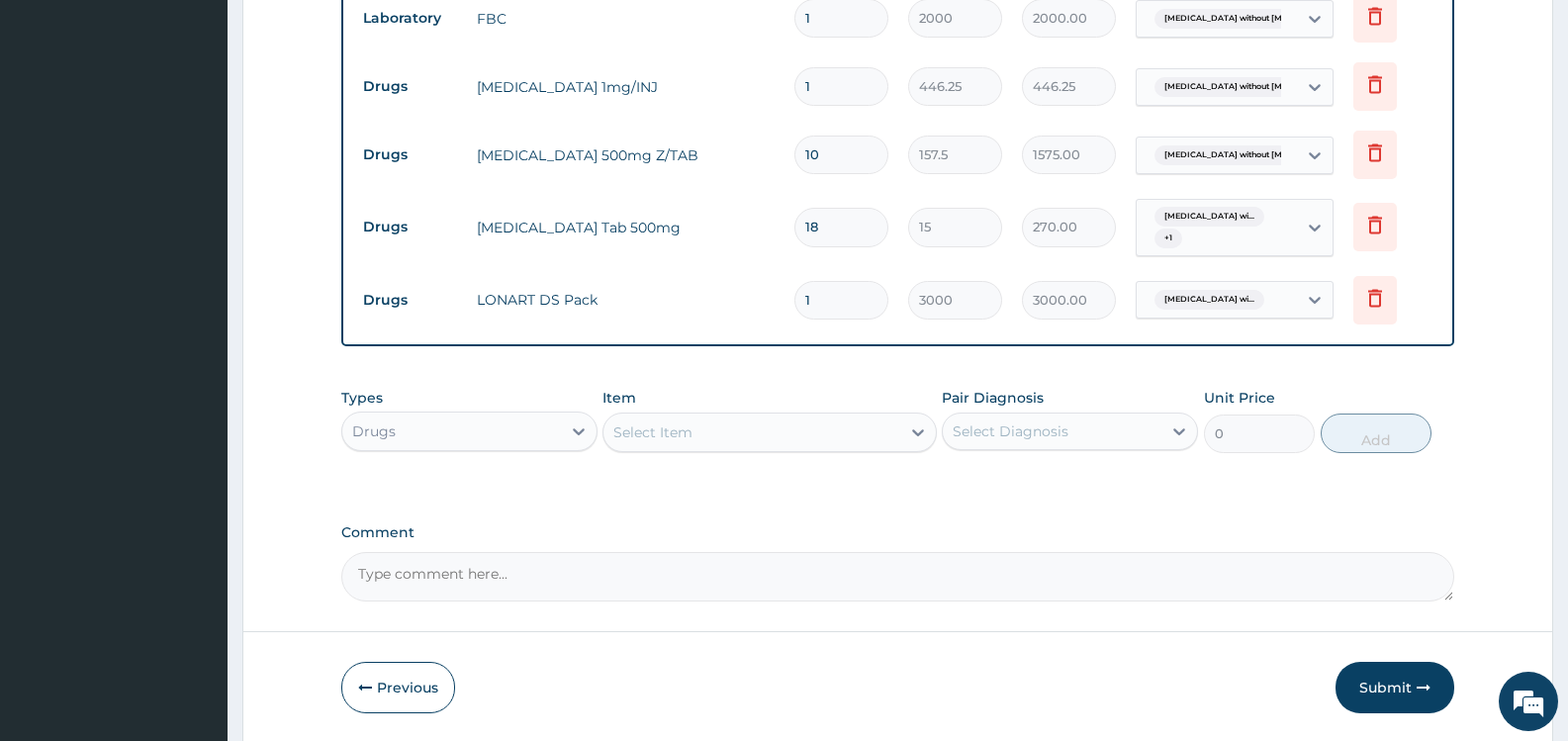
click at [762, 428] on div "Select Item" at bounding box center [751, 433] width 296 height 32
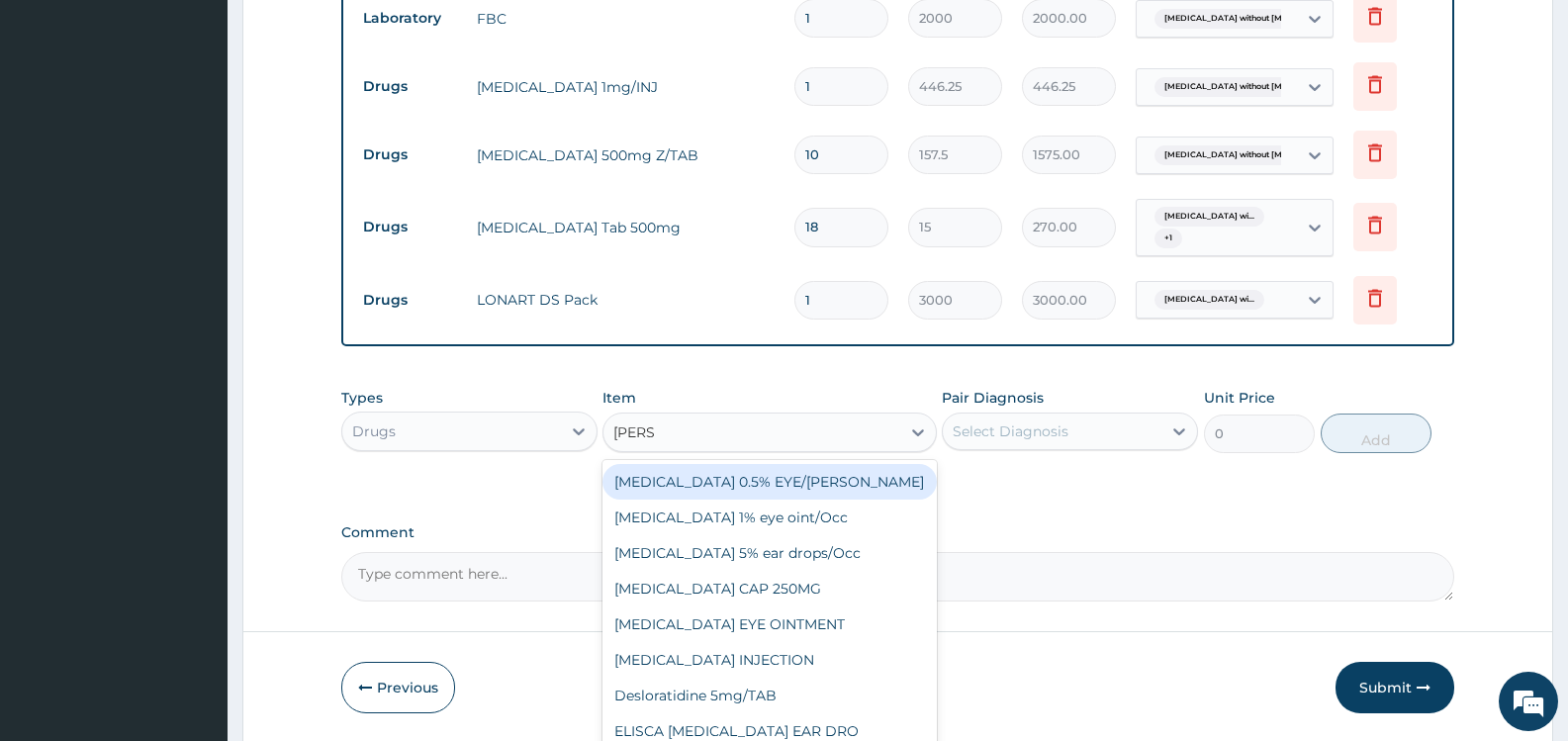
type input "LORAT"
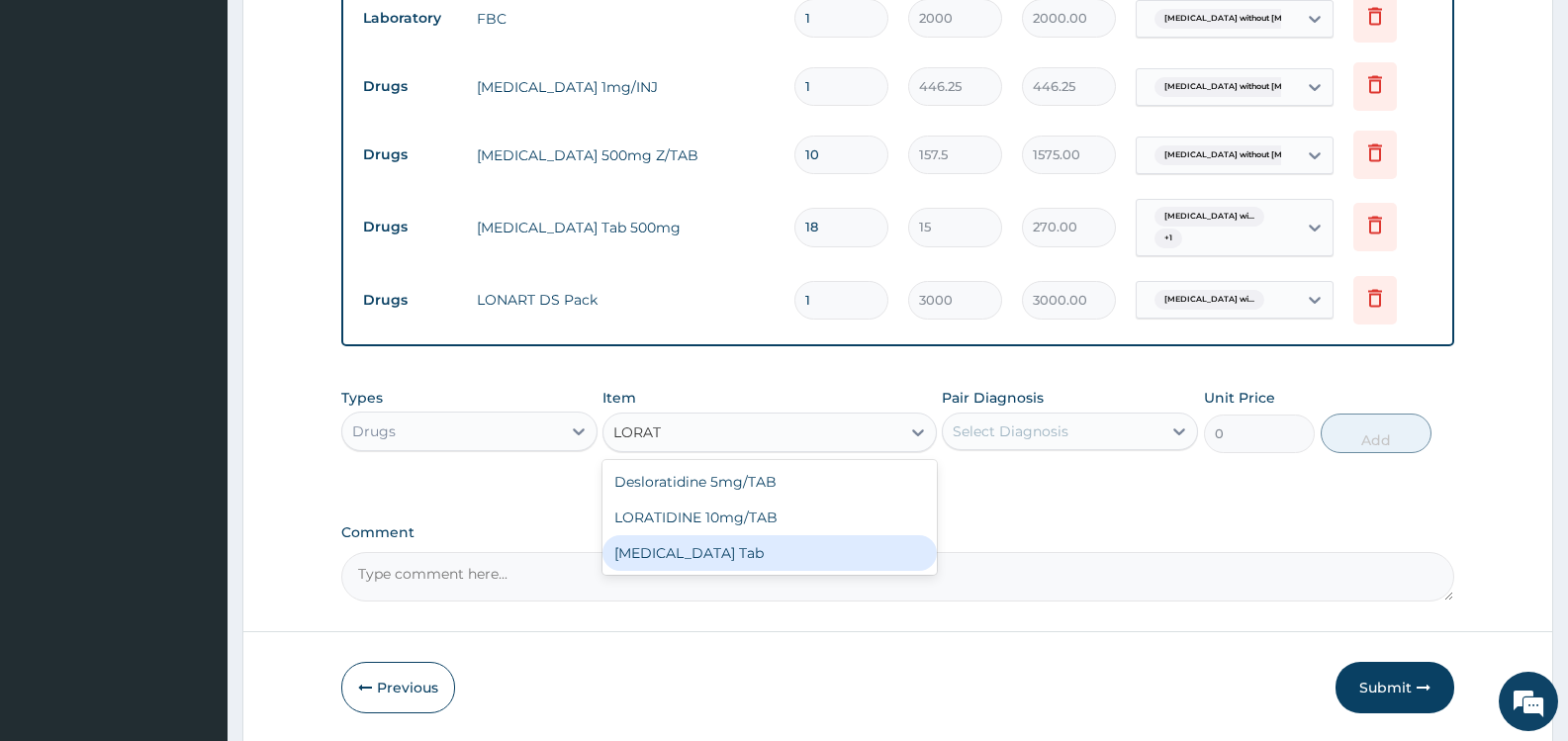
click at [786, 556] on div "[MEDICAL_DATA] Tab" at bounding box center [769, 554] width 333 height 36
type input "50"
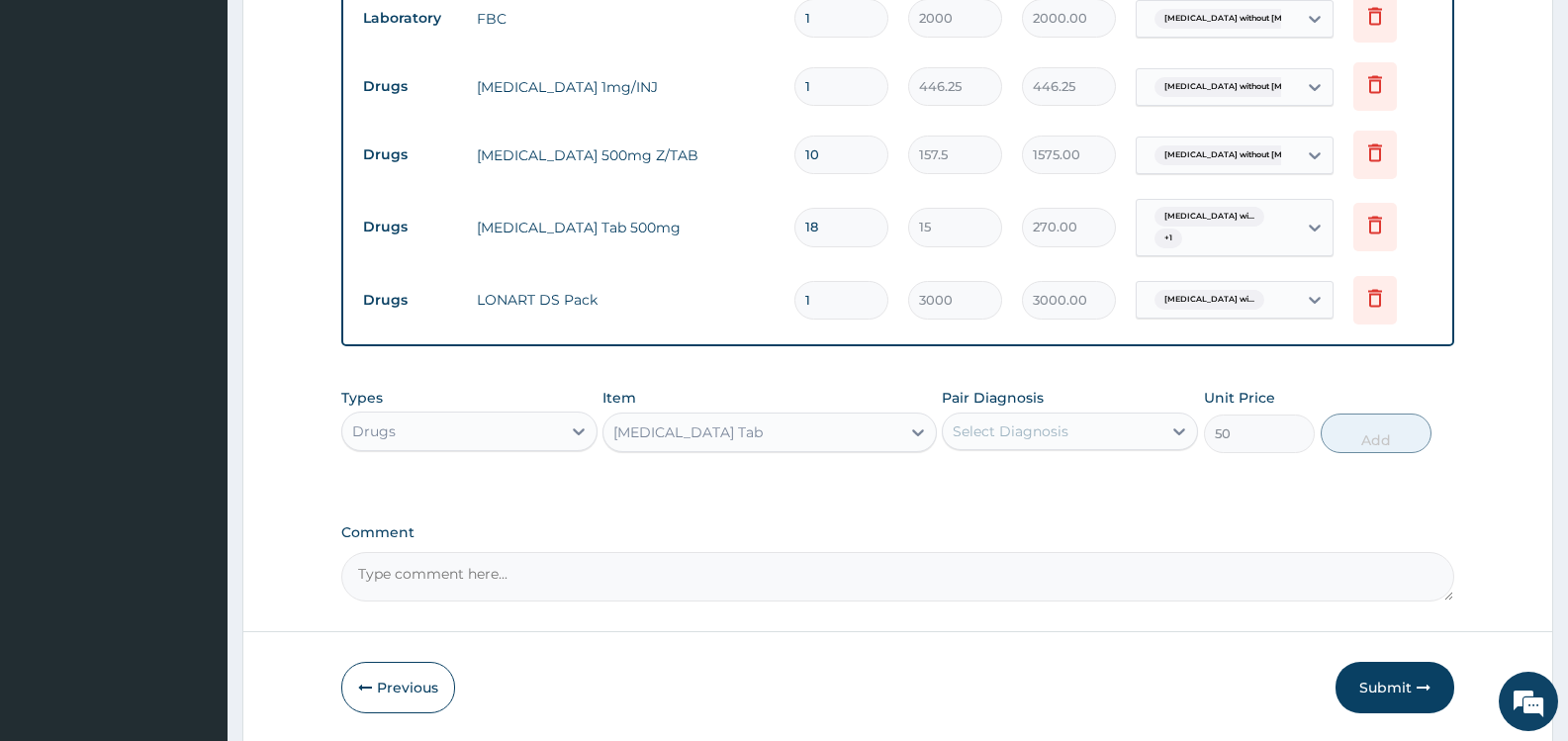
click at [1029, 435] on div "Select Diagnosis" at bounding box center [1010, 432] width 116 height 20
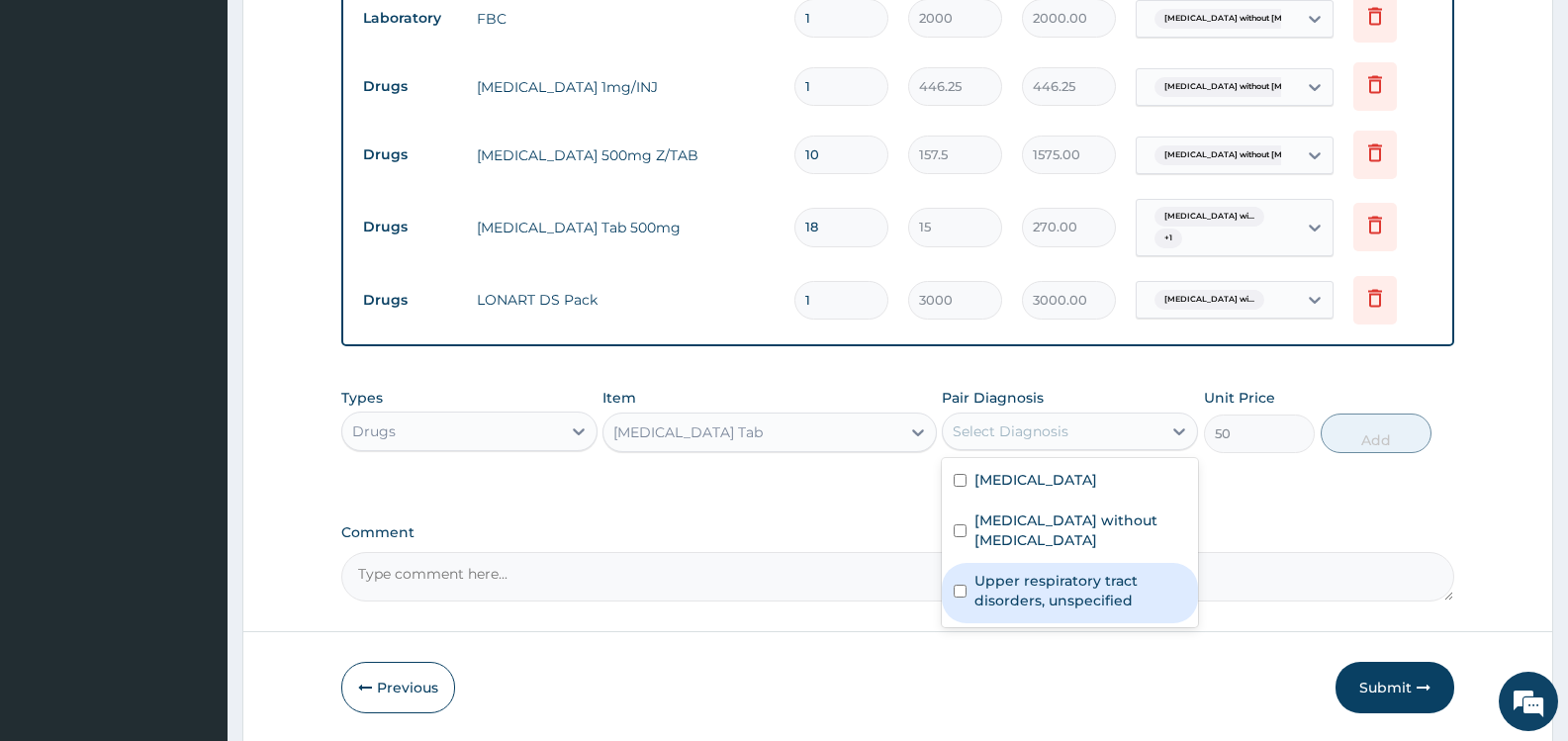
click at [963, 593] on input "checkbox" at bounding box center [960, 590] width 13 height 13
checkbox input "true"
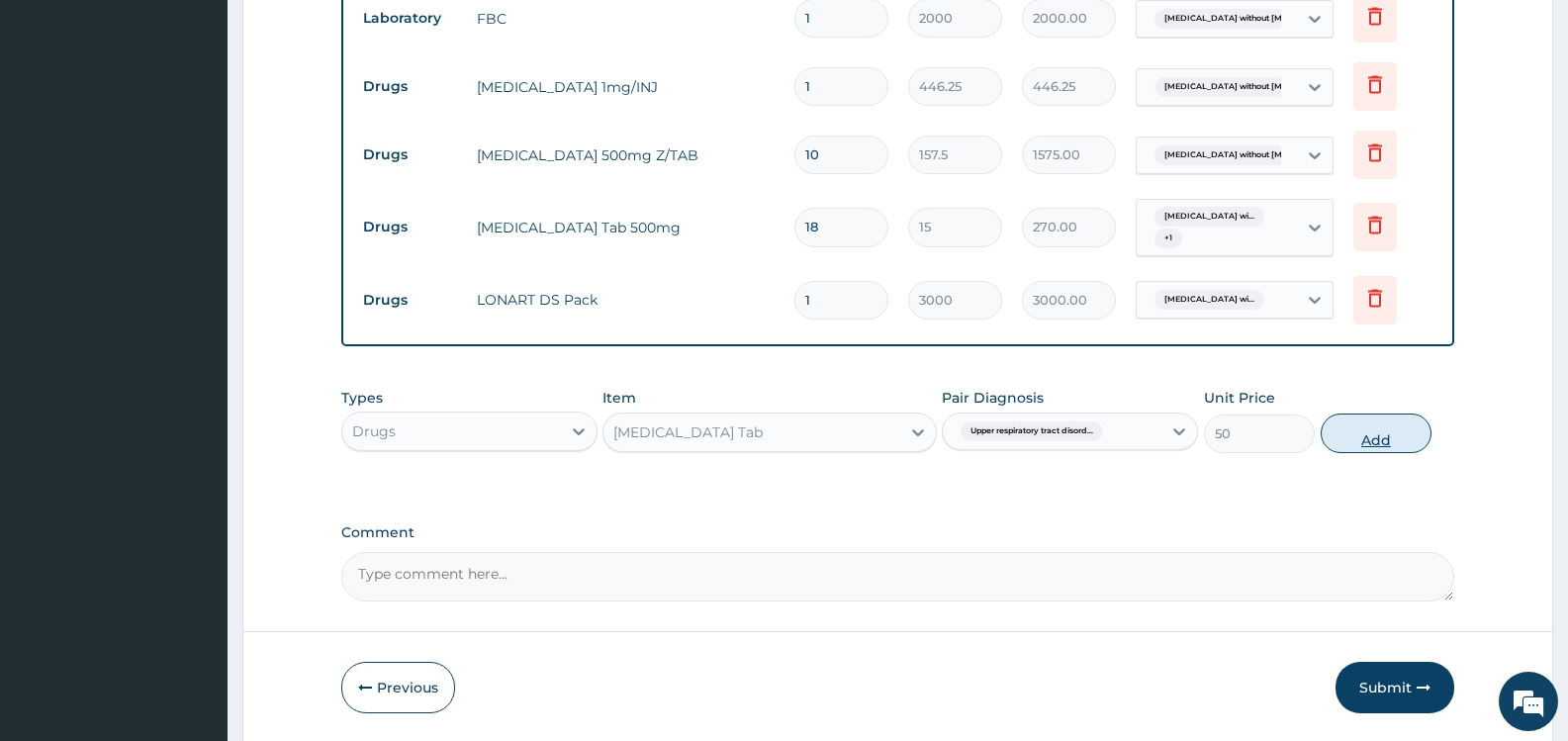
click at [1382, 426] on button "Add" at bounding box center [1375, 434] width 111 height 40
type input "0"
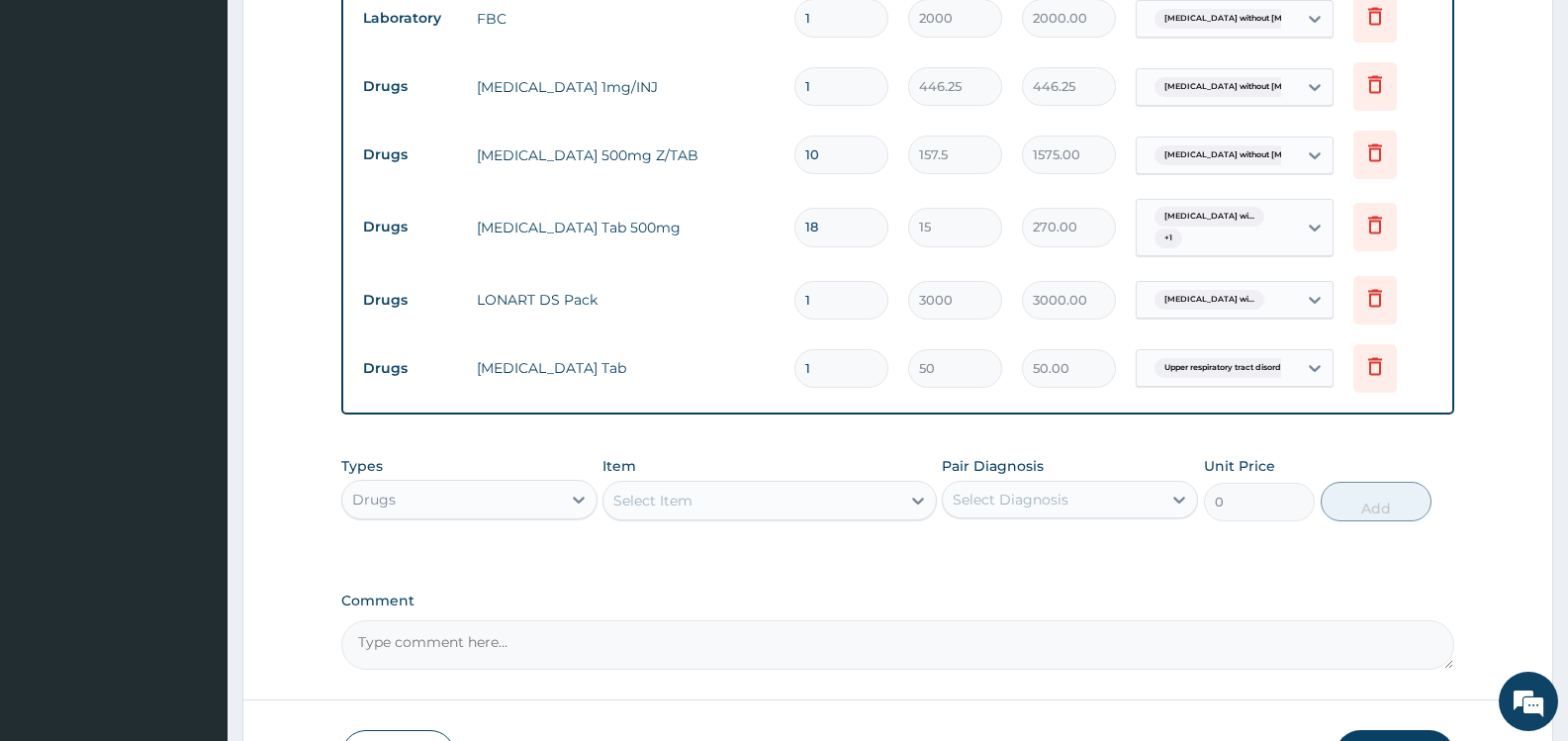
type input "2"
type input "100.00"
type input "3"
type input "150.00"
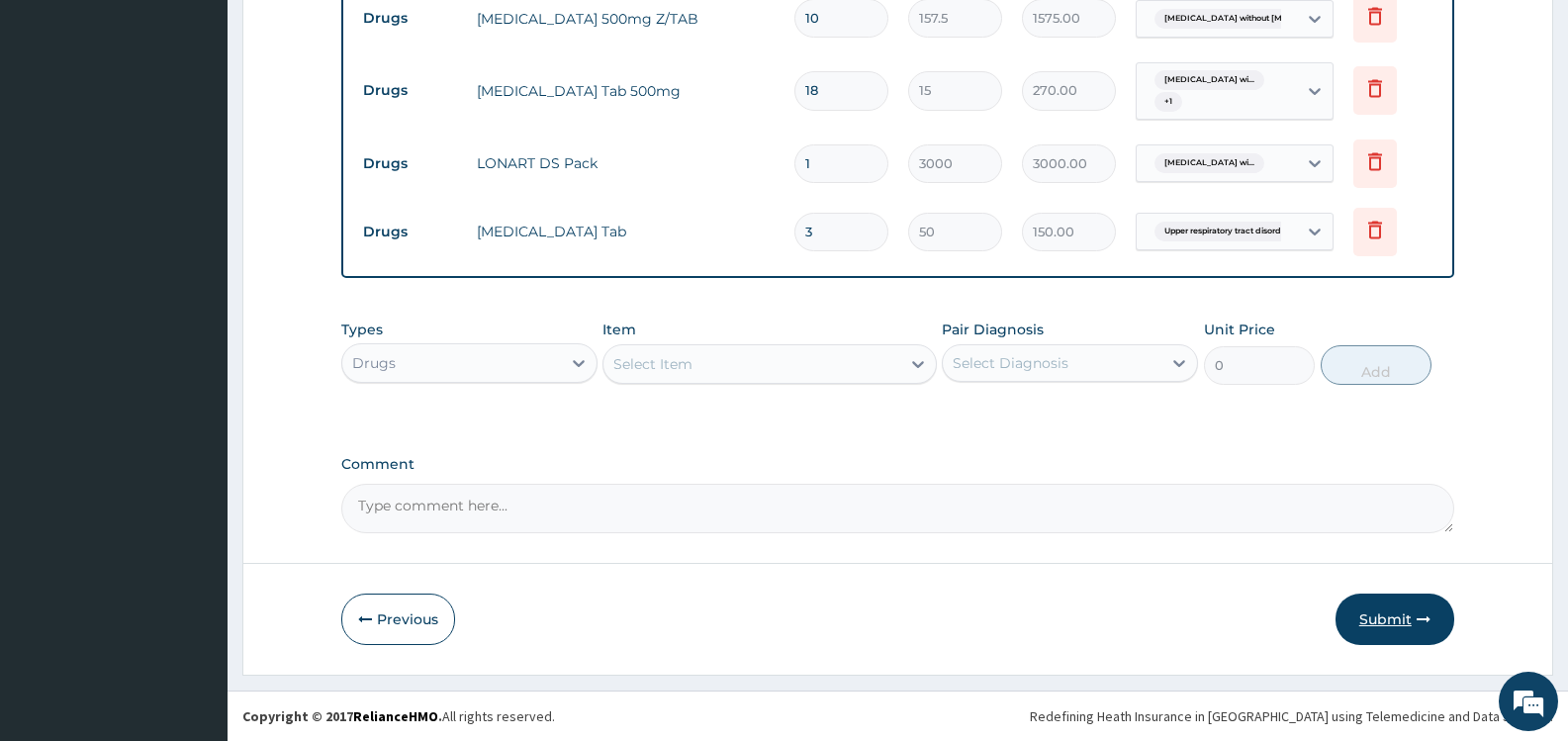
click at [1388, 618] on button "Submit" at bounding box center [1394, 619] width 119 height 52
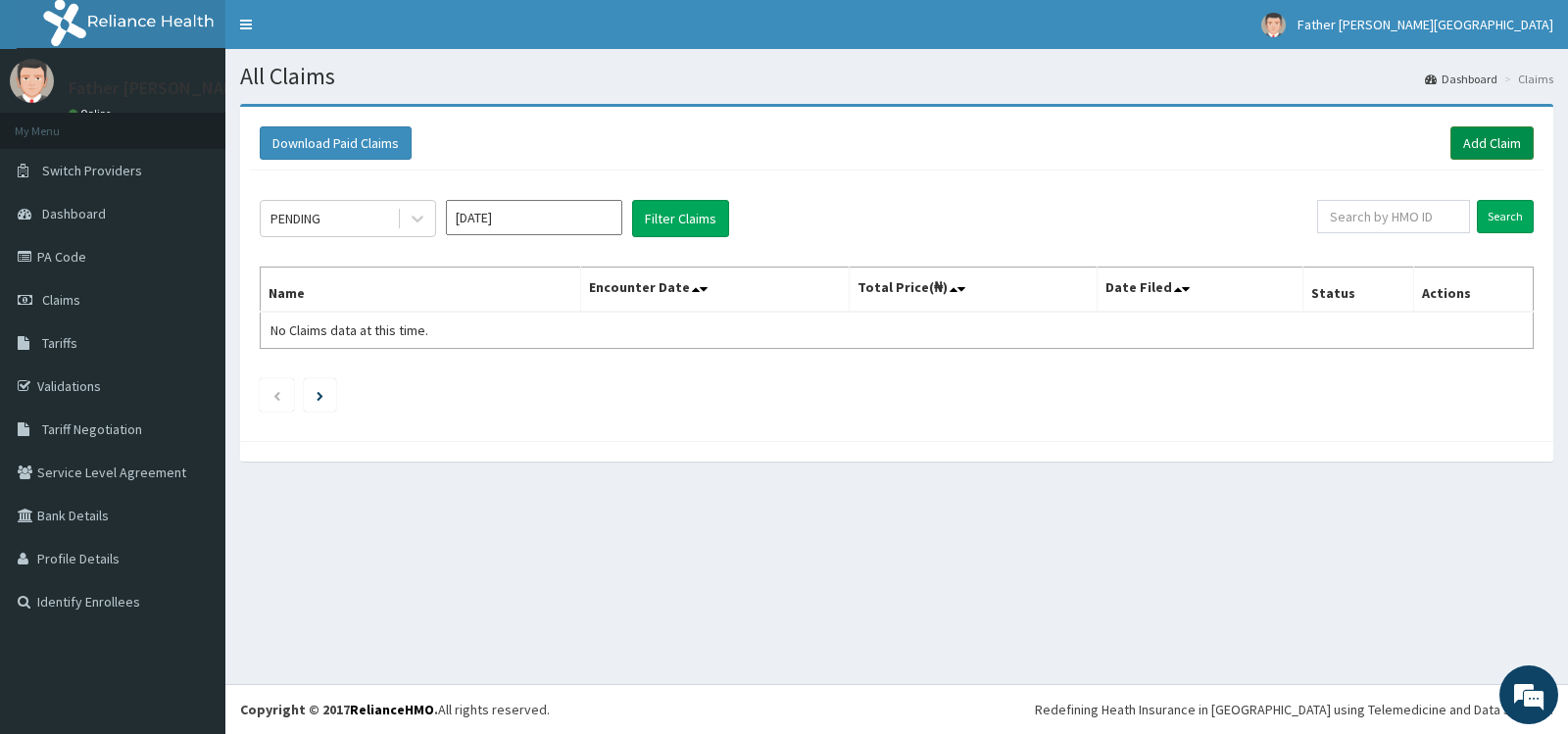
click at [1507, 143] on link "Add Claim" at bounding box center [1492, 143] width 83 height 34
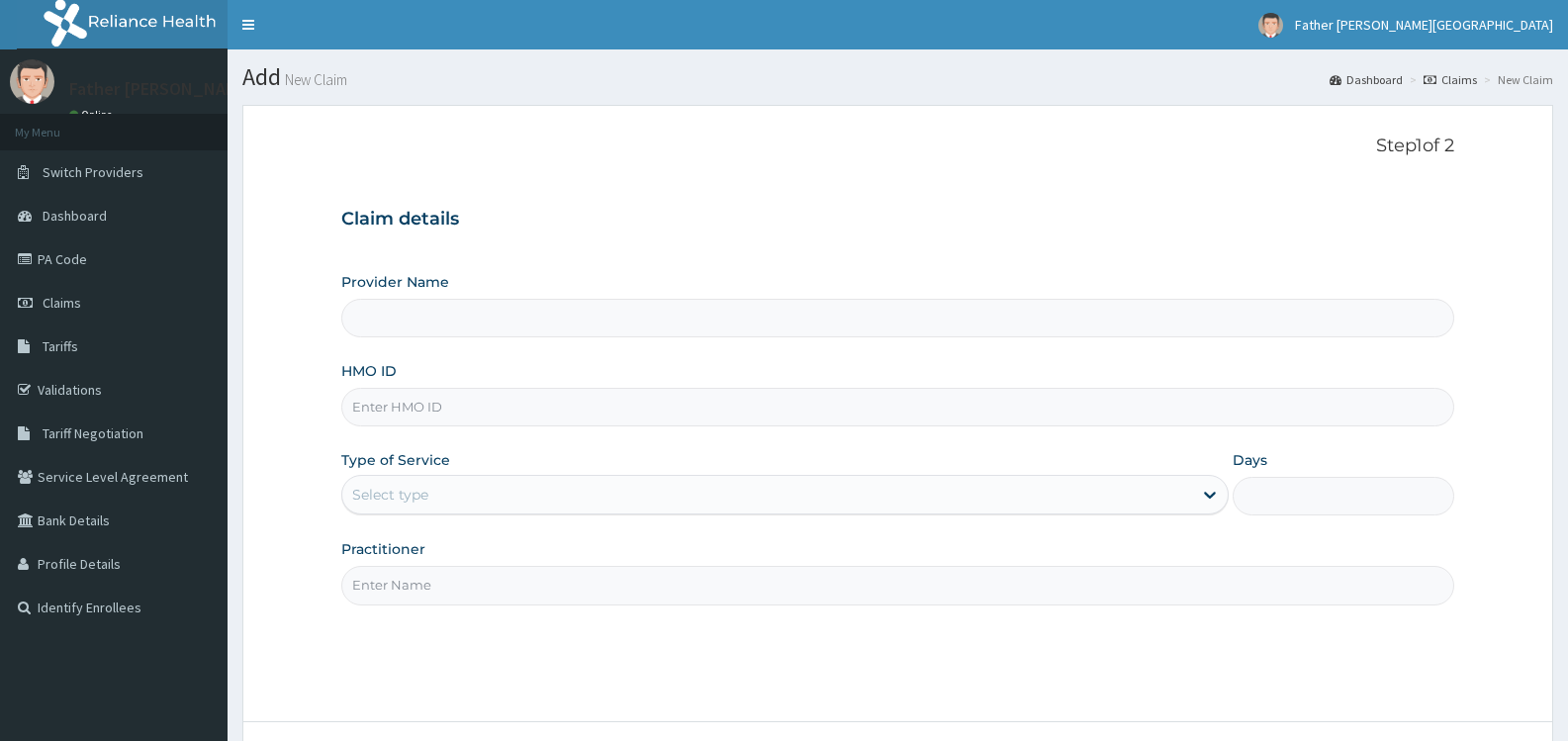
type input "Father [PERSON_NAME][GEOGRAPHIC_DATA]"
click at [483, 403] on input "HMO ID" at bounding box center [898, 407] width 1113 height 39
type input "RAM/10035/A"
click at [515, 502] on div "Select type" at bounding box center [766, 495] width 849 height 32
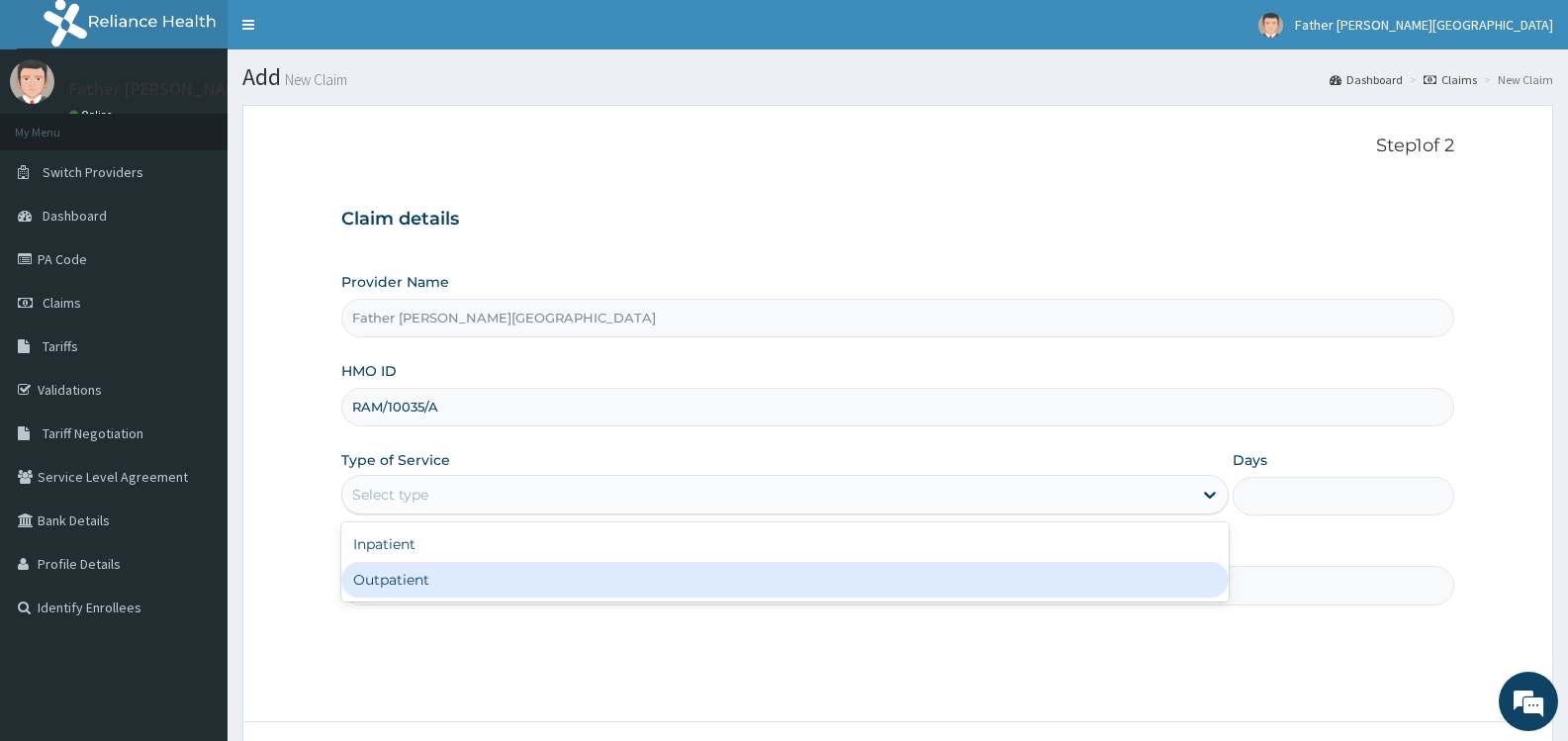
click at [550, 586] on div "Outpatient" at bounding box center [784, 579] width 887 height 36
type input "1"
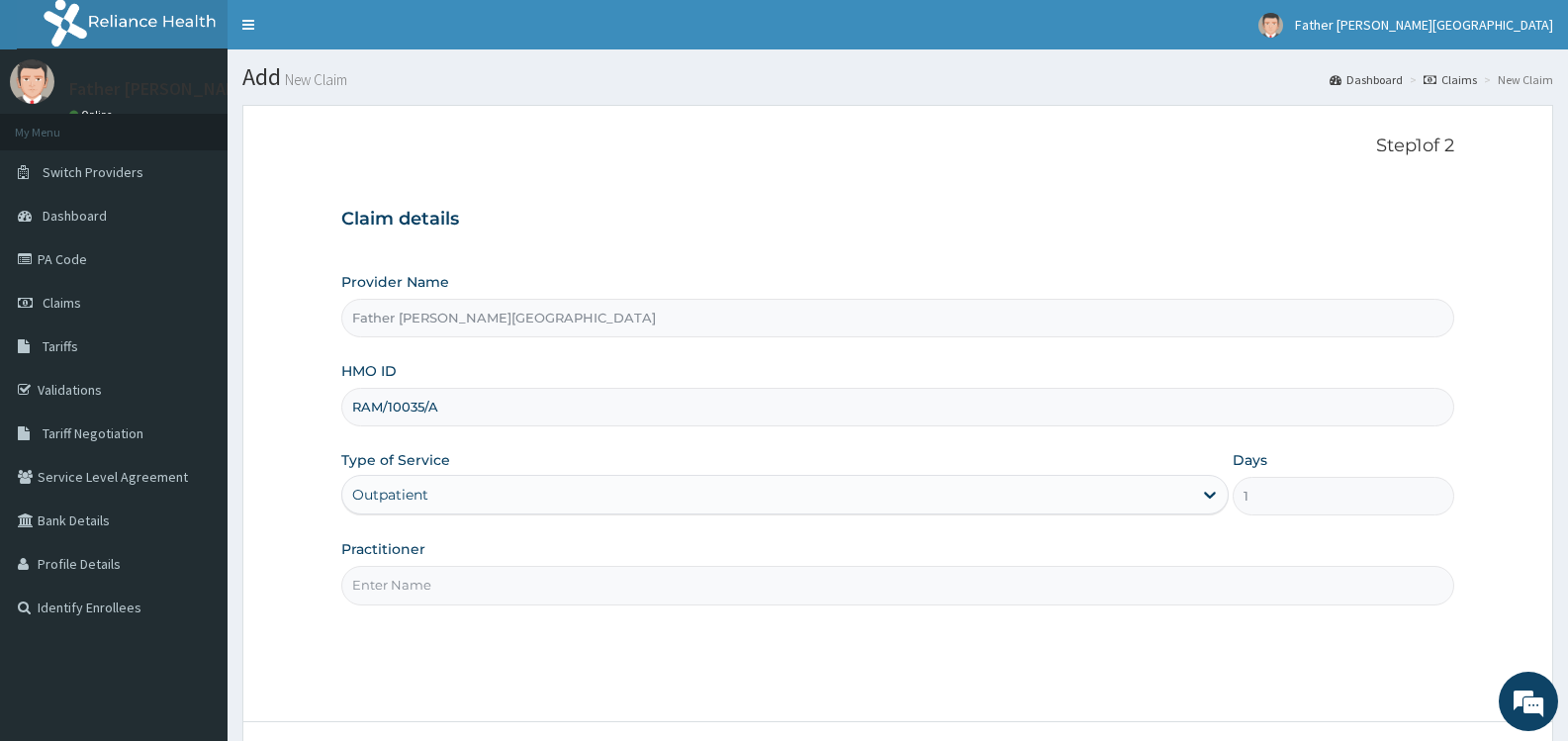
click at [576, 593] on input "Practitioner" at bounding box center [898, 584] width 1113 height 39
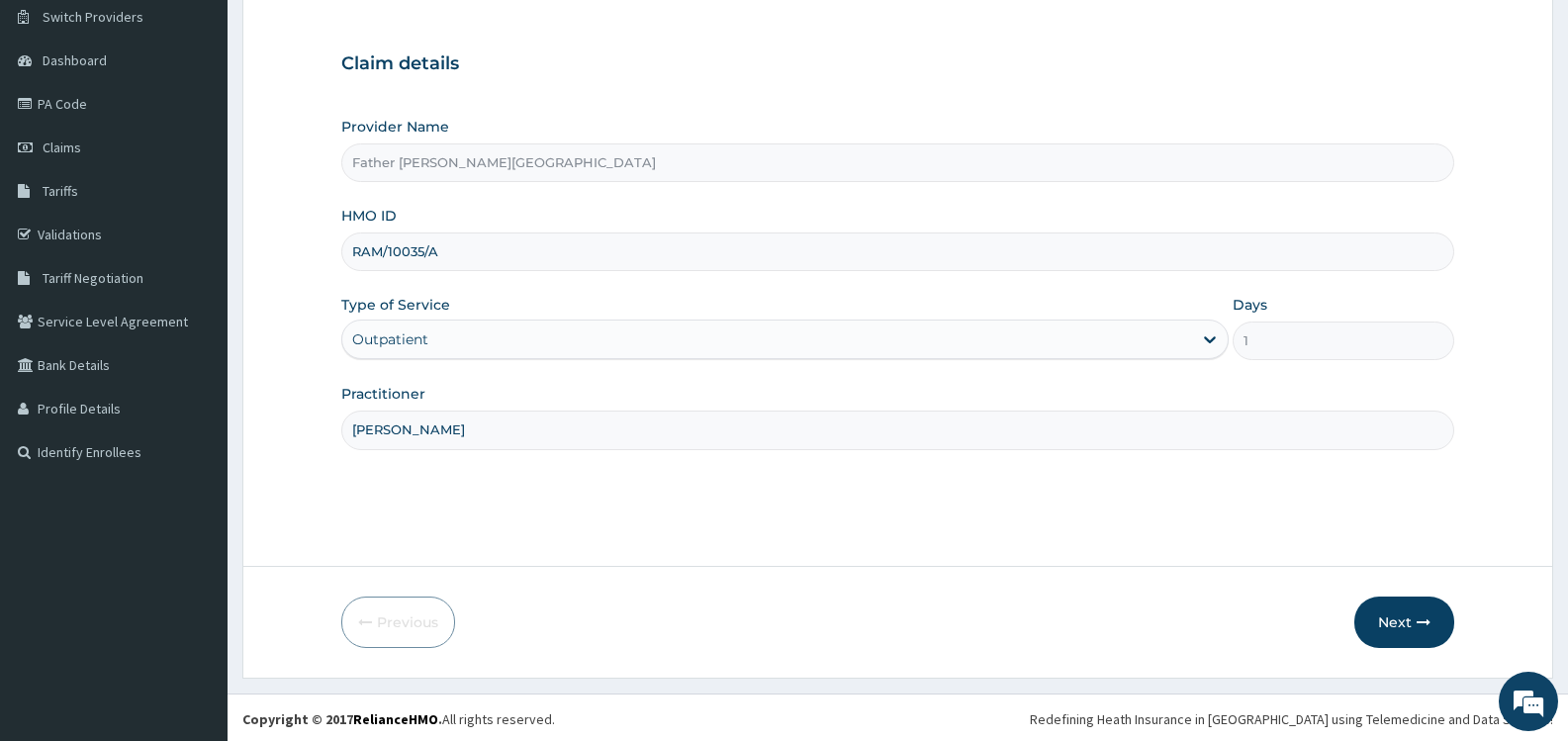
scroll to position [159, 0]
type input "[PERSON_NAME]"
click at [1405, 621] on button "Next" at bounding box center [1404, 619] width 100 height 52
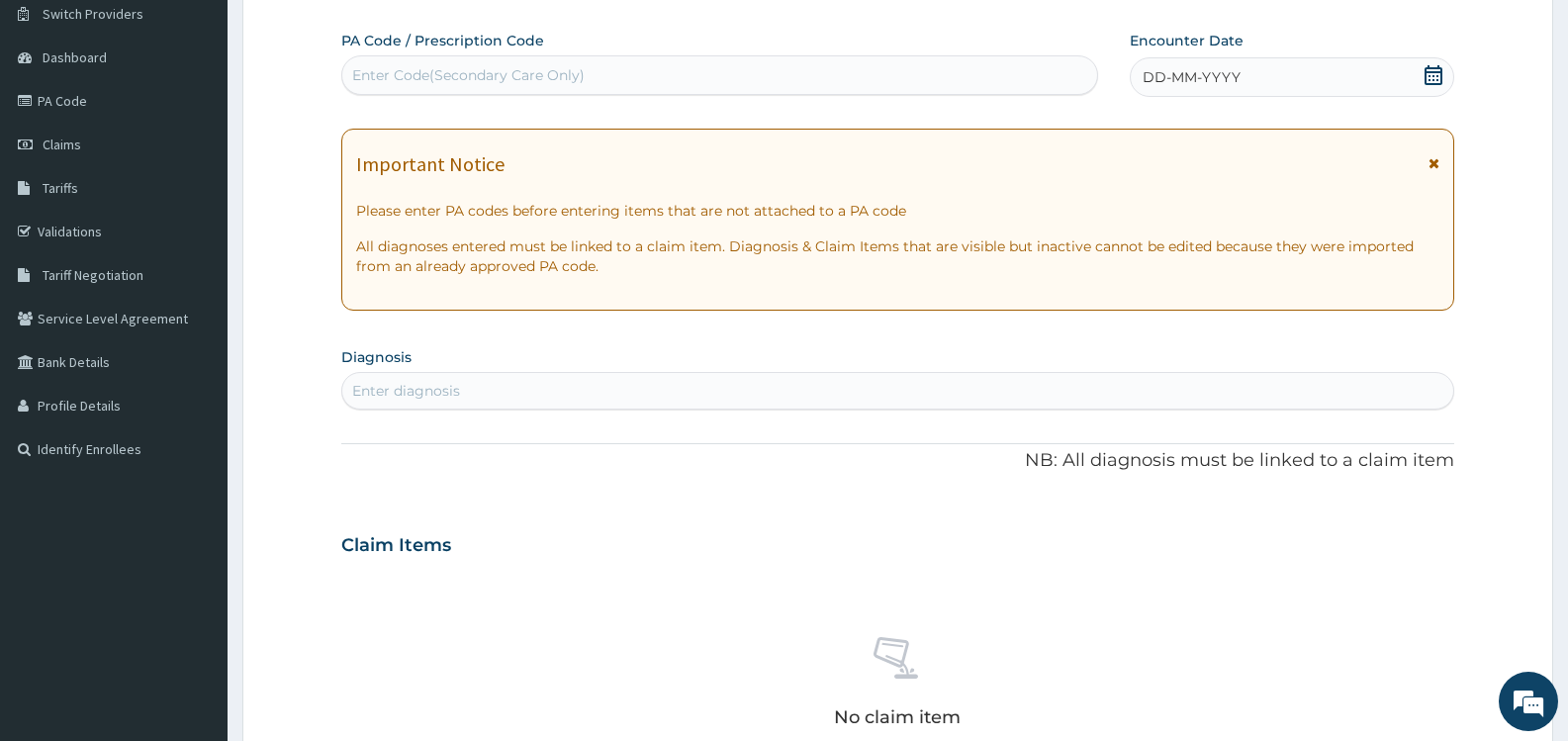
click at [1427, 77] on icon at bounding box center [1434, 75] width 20 height 20
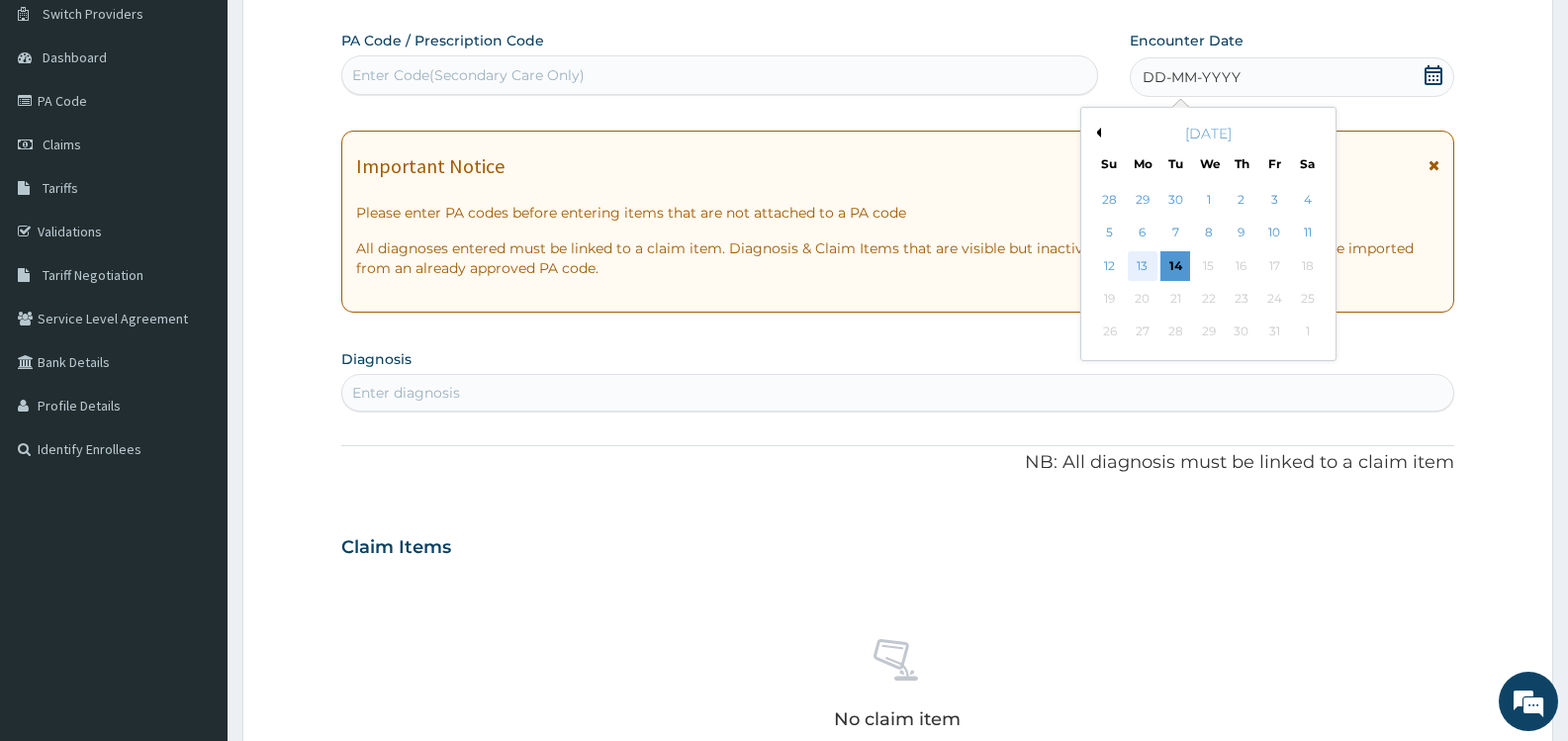
click at [1143, 268] on div "13" at bounding box center [1143, 266] width 30 height 30
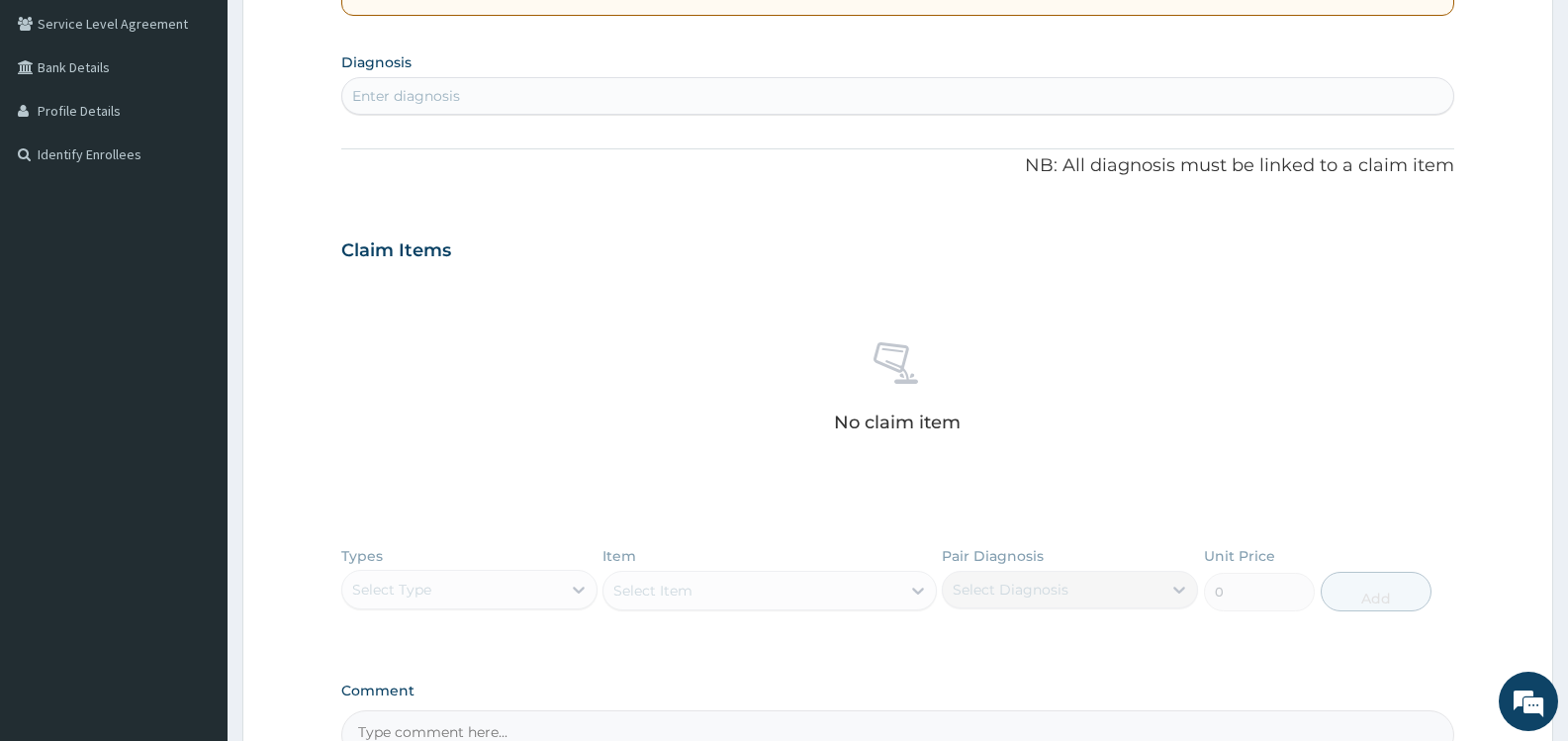
scroll to position [455, 0]
click at [549, 92] on div "Enter diagnosis" at bounding box center [898, 94] width 1111 height 32
drag, startPoint x: 468, startPoint y: 83, endPoint x: 844, endPoint y: 97, distance: 376.3
click at [844, 97] on div "Enter diagnosis" at bounding box center [898, 94] width 1111 height 32
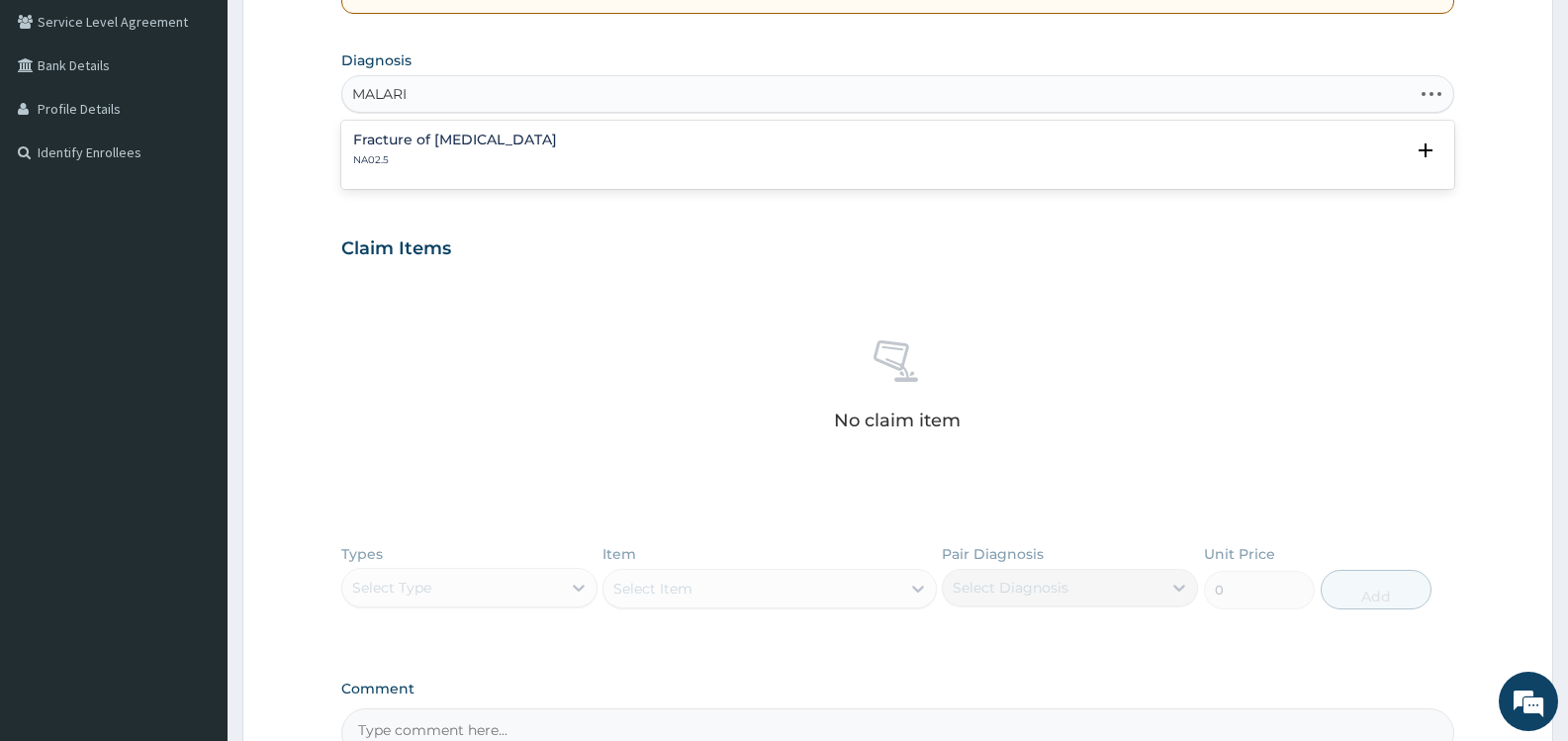
type input "MALARIA"
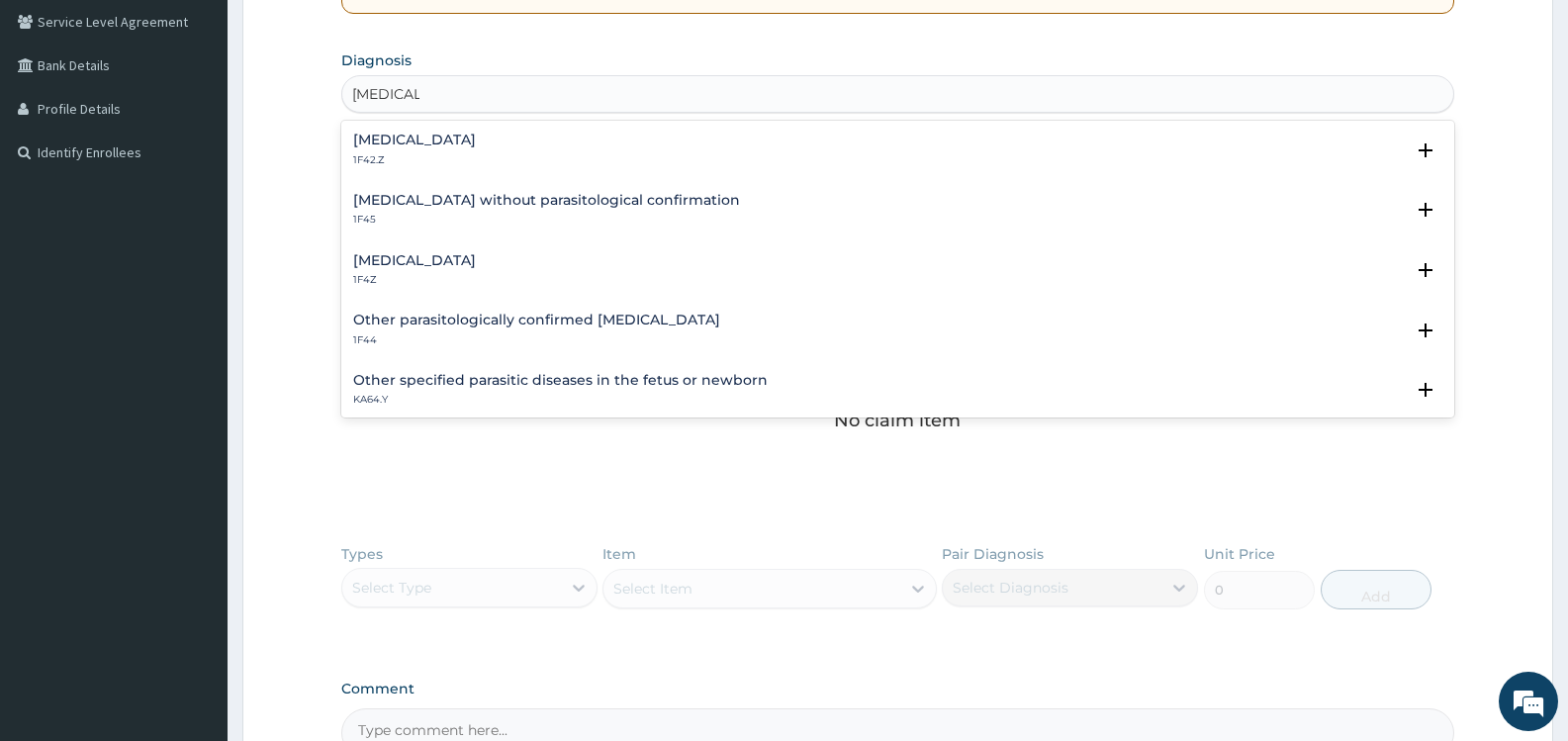
click at [476, 141] on h4 "Plasmodium malariae malaria without complication" at bounding box center [414, 140] width 123 height 15
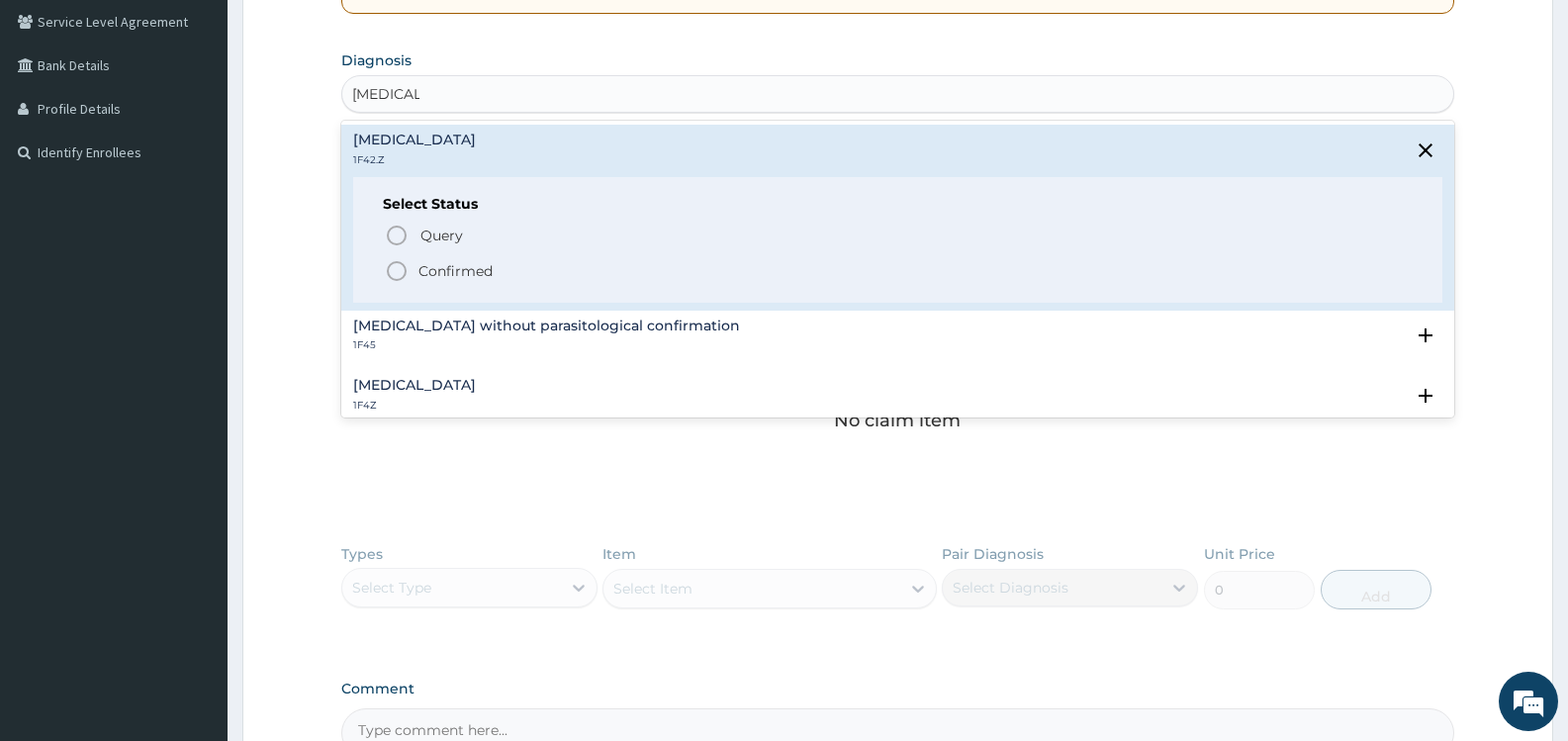
click at [491, 267] on p "Confirmed" at bounding box center [456, 271] width 74 height 20
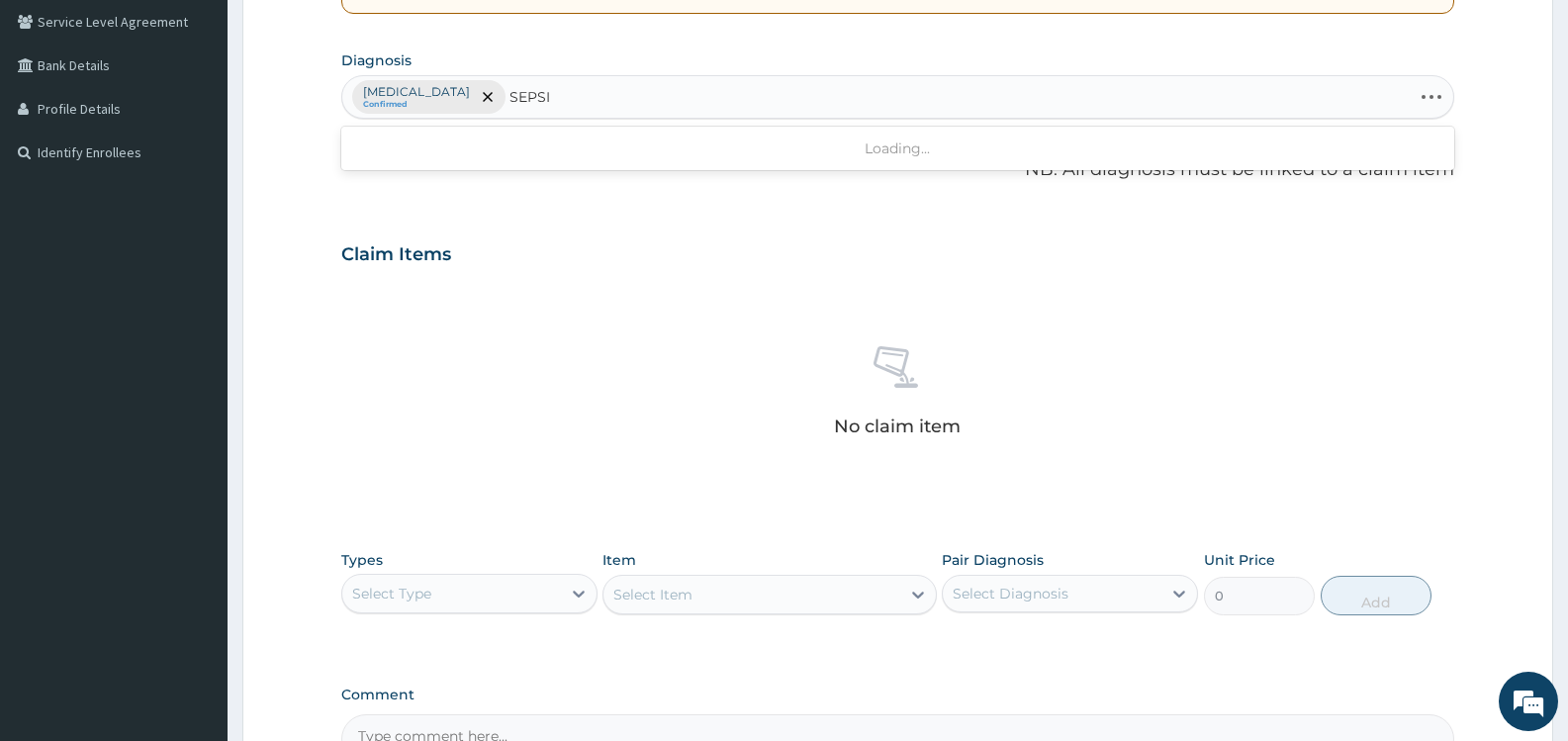
type input "SEPSIS"
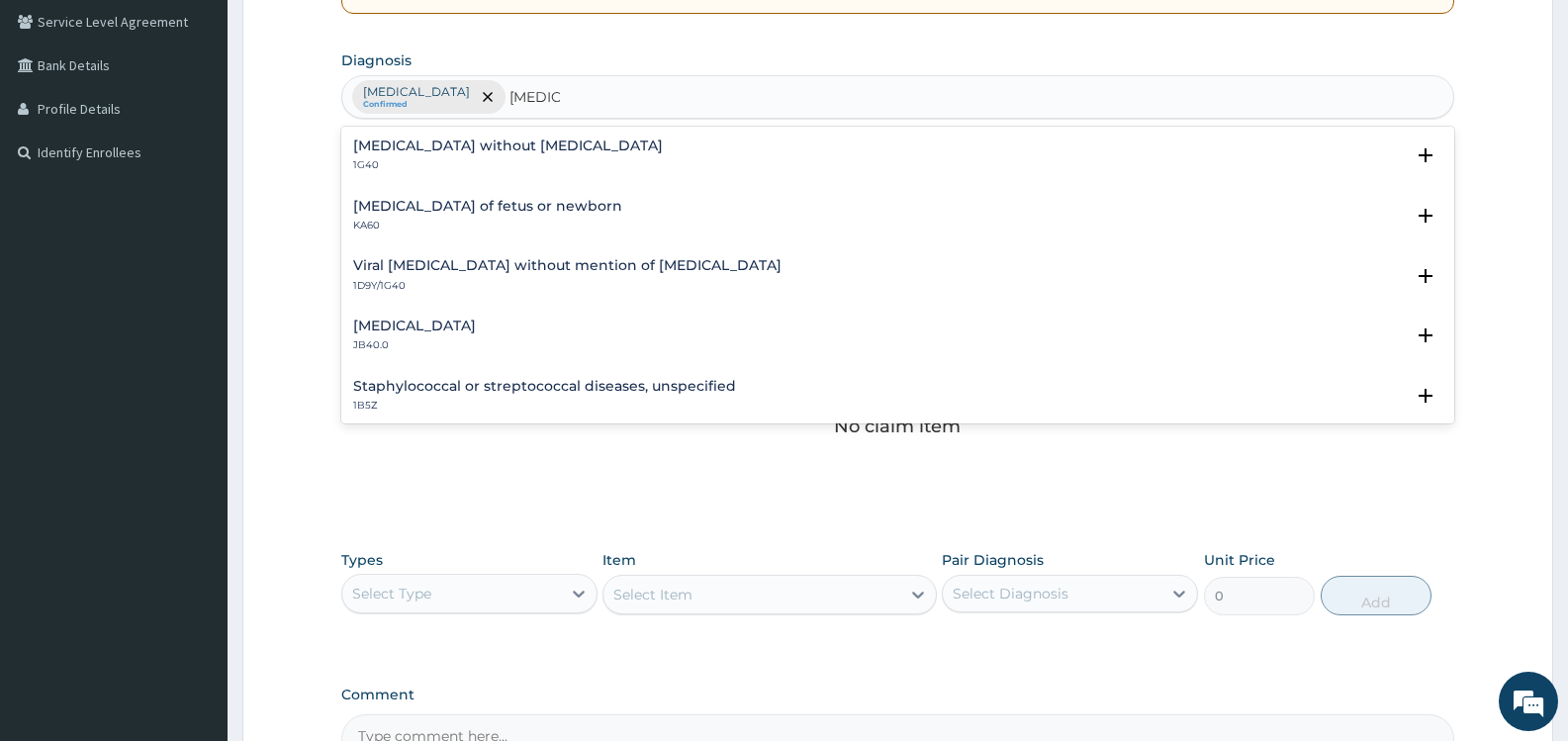
click at [490, 152] on h4 "Sepsis without septic shock" at bounding box center [508, 146] width 310 height 15
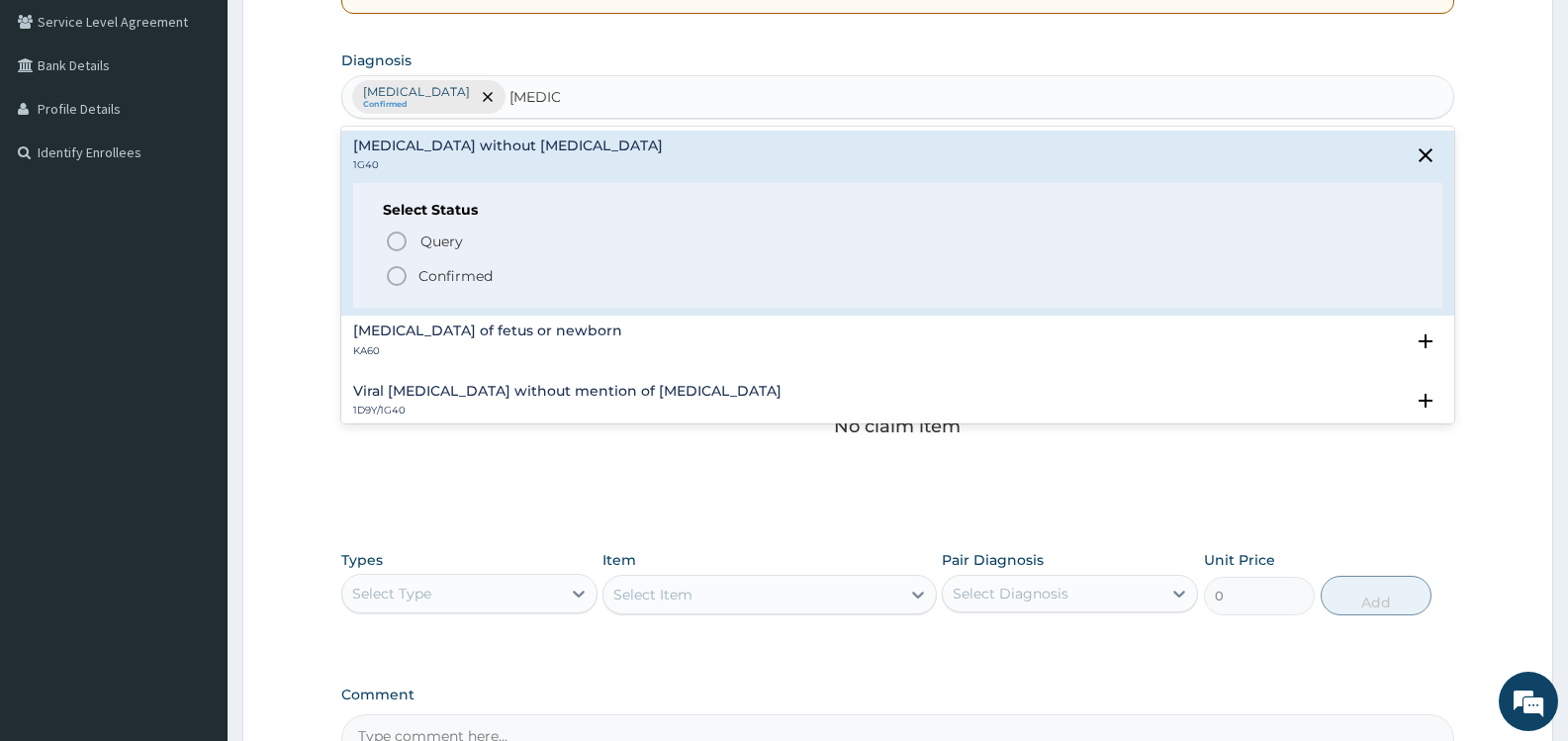
click at [486, 273] on p "Confirmed" at bounding box center [456, 276] width 74 height 20
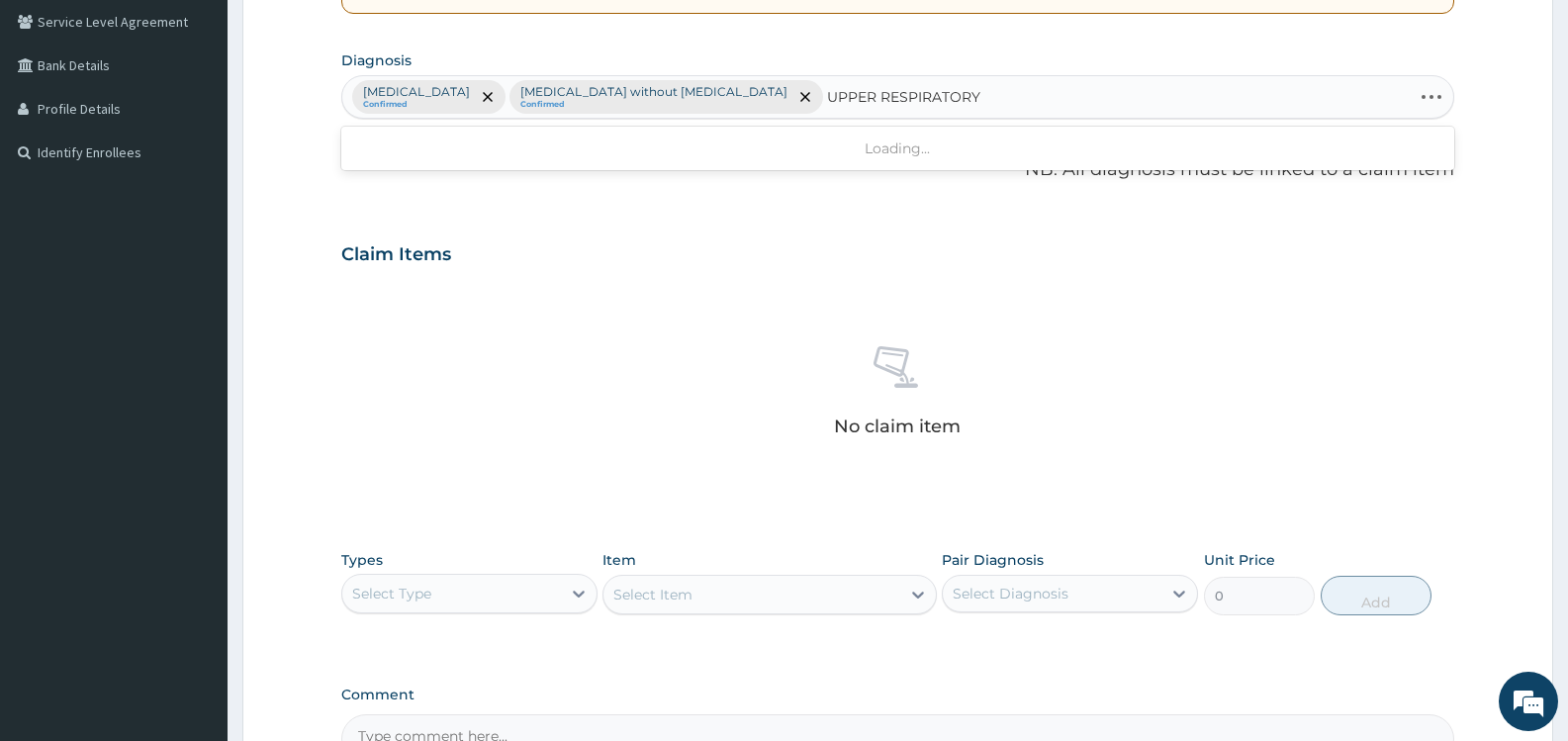
type input "UPPER RESPIRATORY"
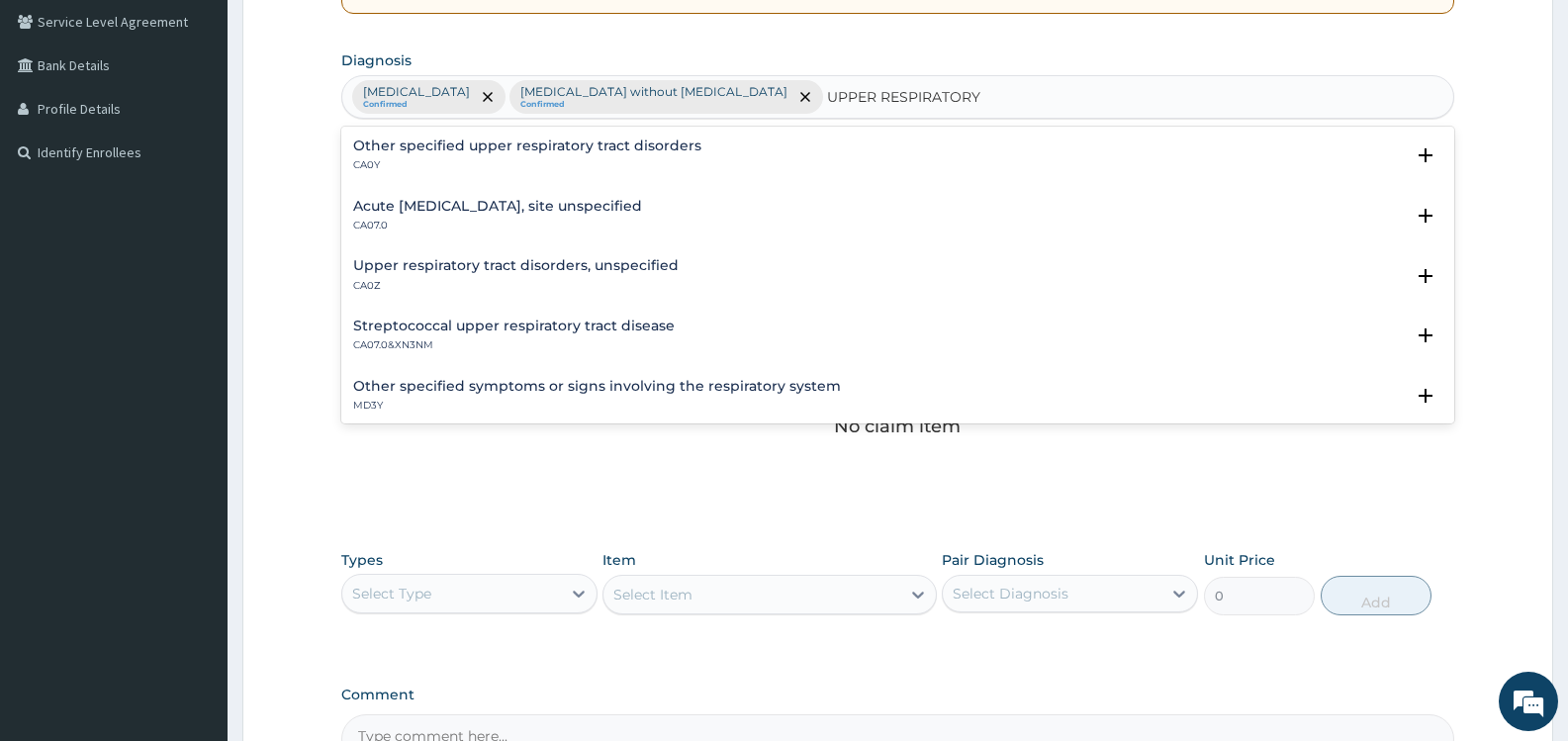
click at [545, 265] on h4 "Upper respiratory tract disorders, unspecified" at bounding box center [516, 265] width 325 height 15
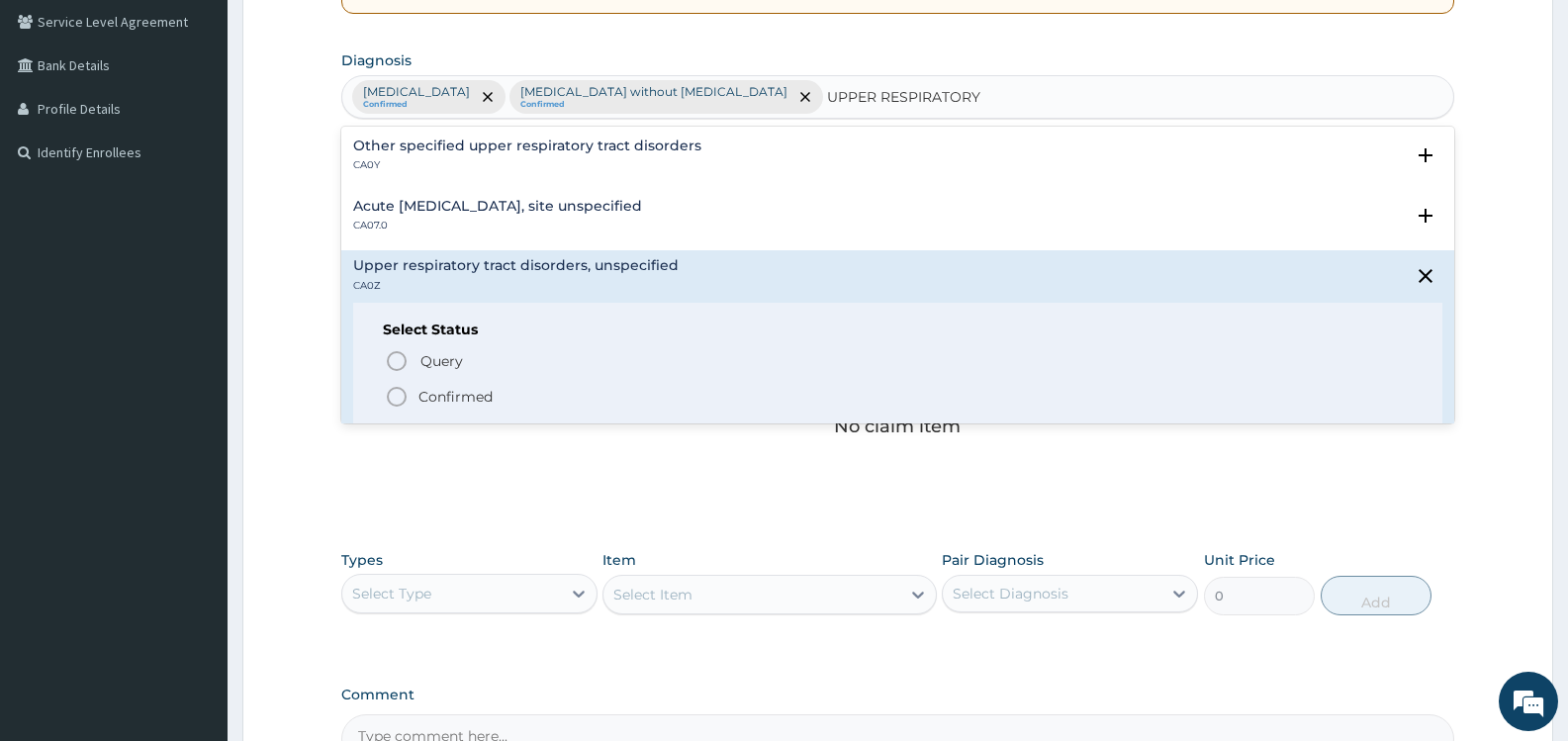
click at [487, 397] on p "Confirmed" at bounding box center [456, 397] width 74 height 20
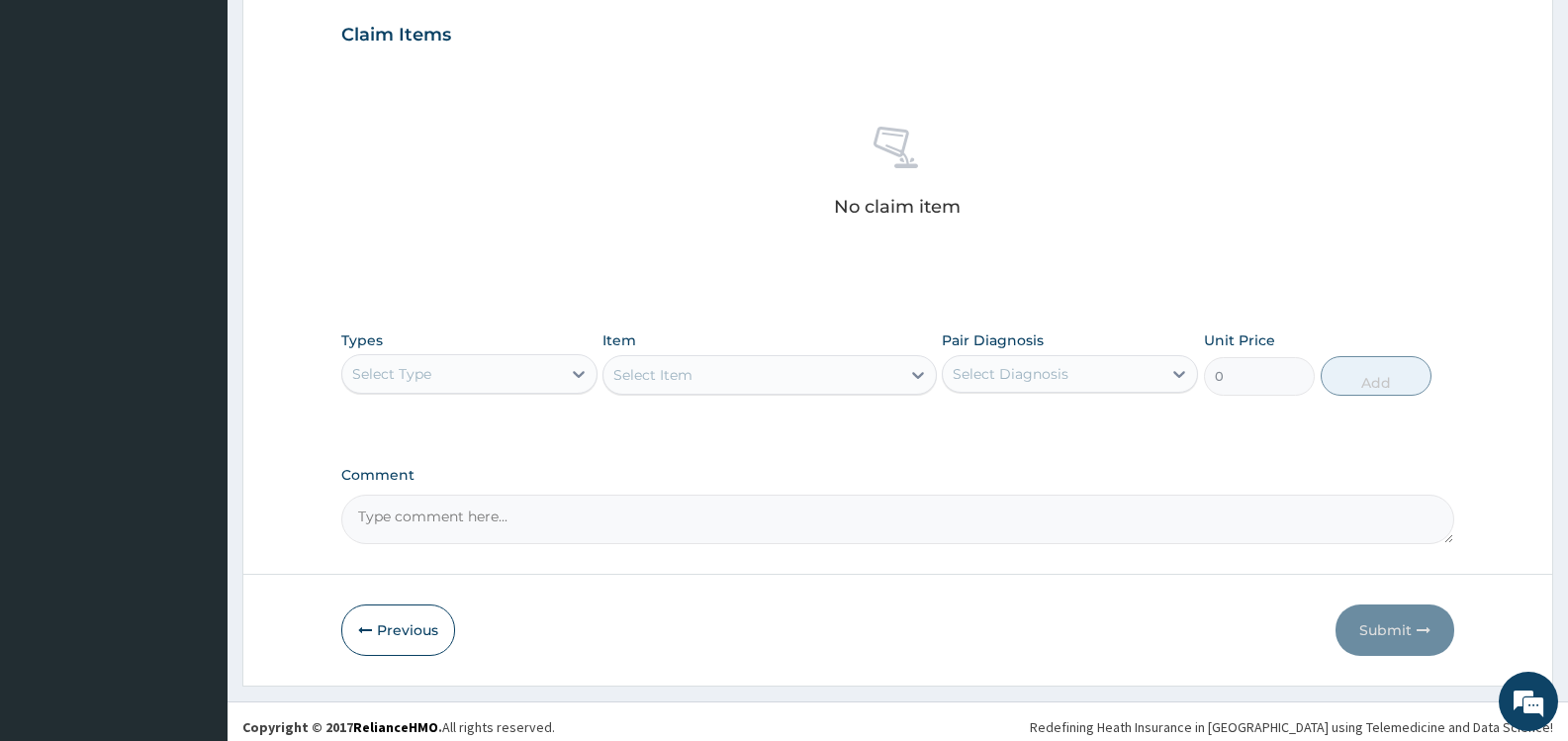
scroll to position [685, 0]
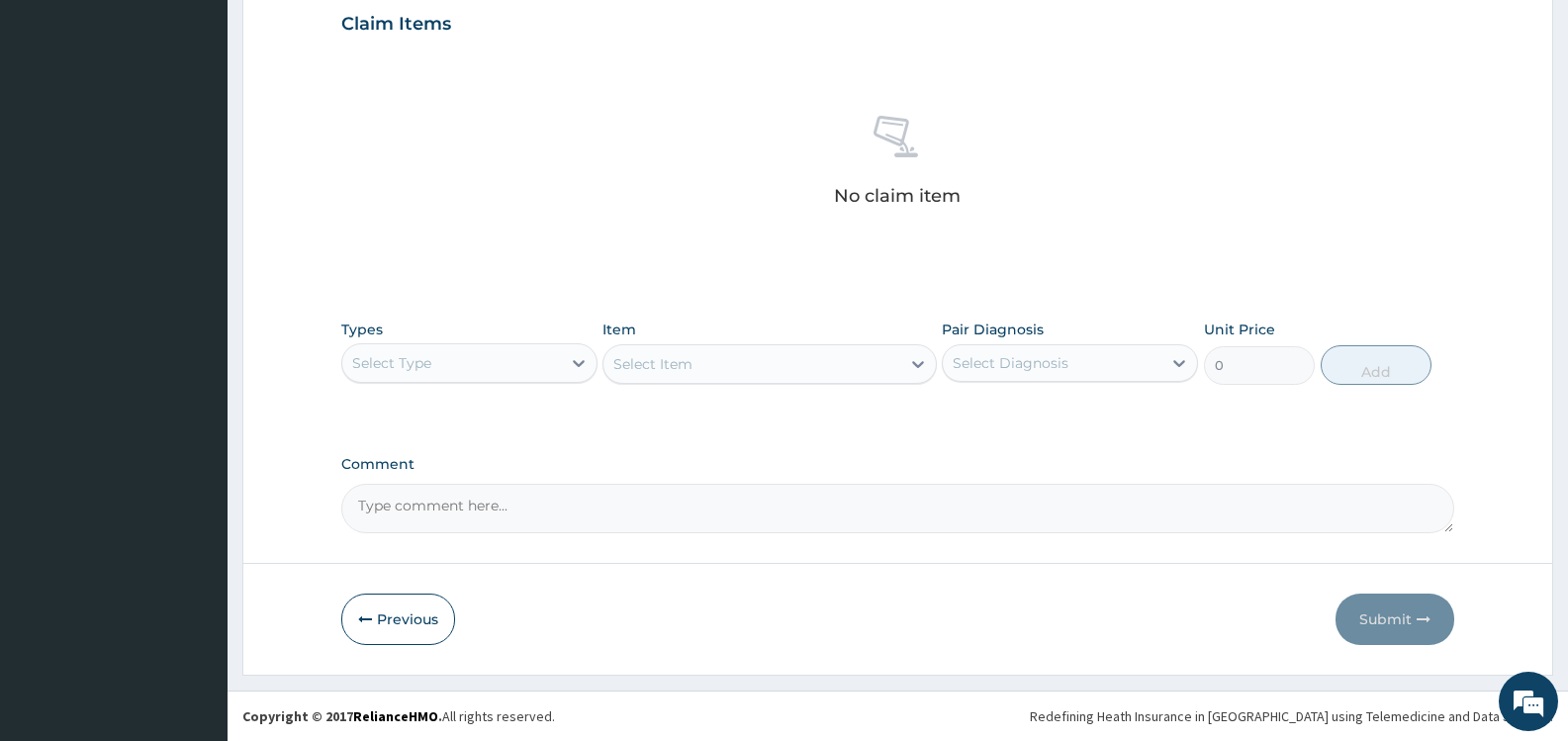
click at [511, 360] on div "Select Type" at bounding box center [451, 363] width 218 height 32
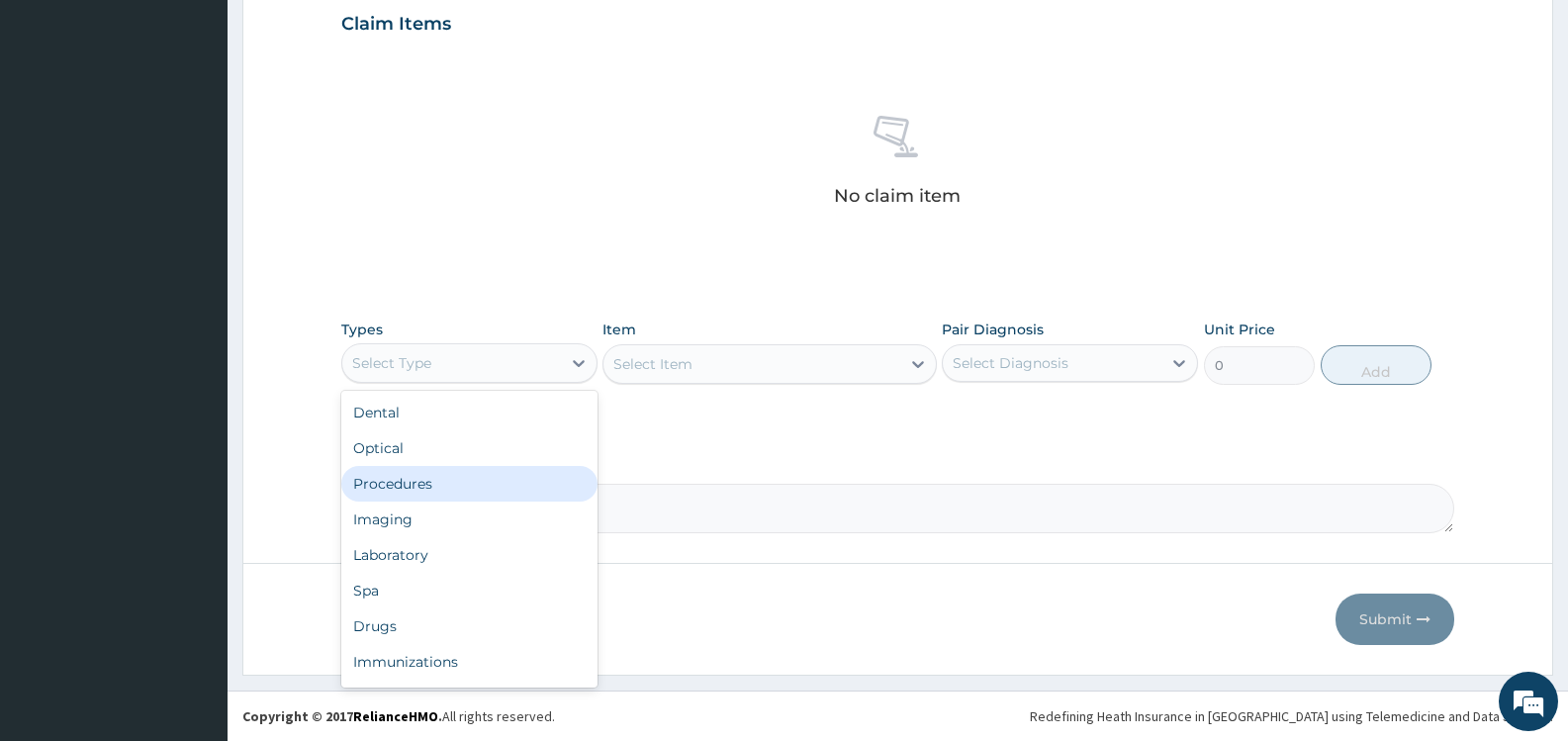
click at [499, 489] on div "Procedures" at bounding box center [469, 484] width 256 height 36
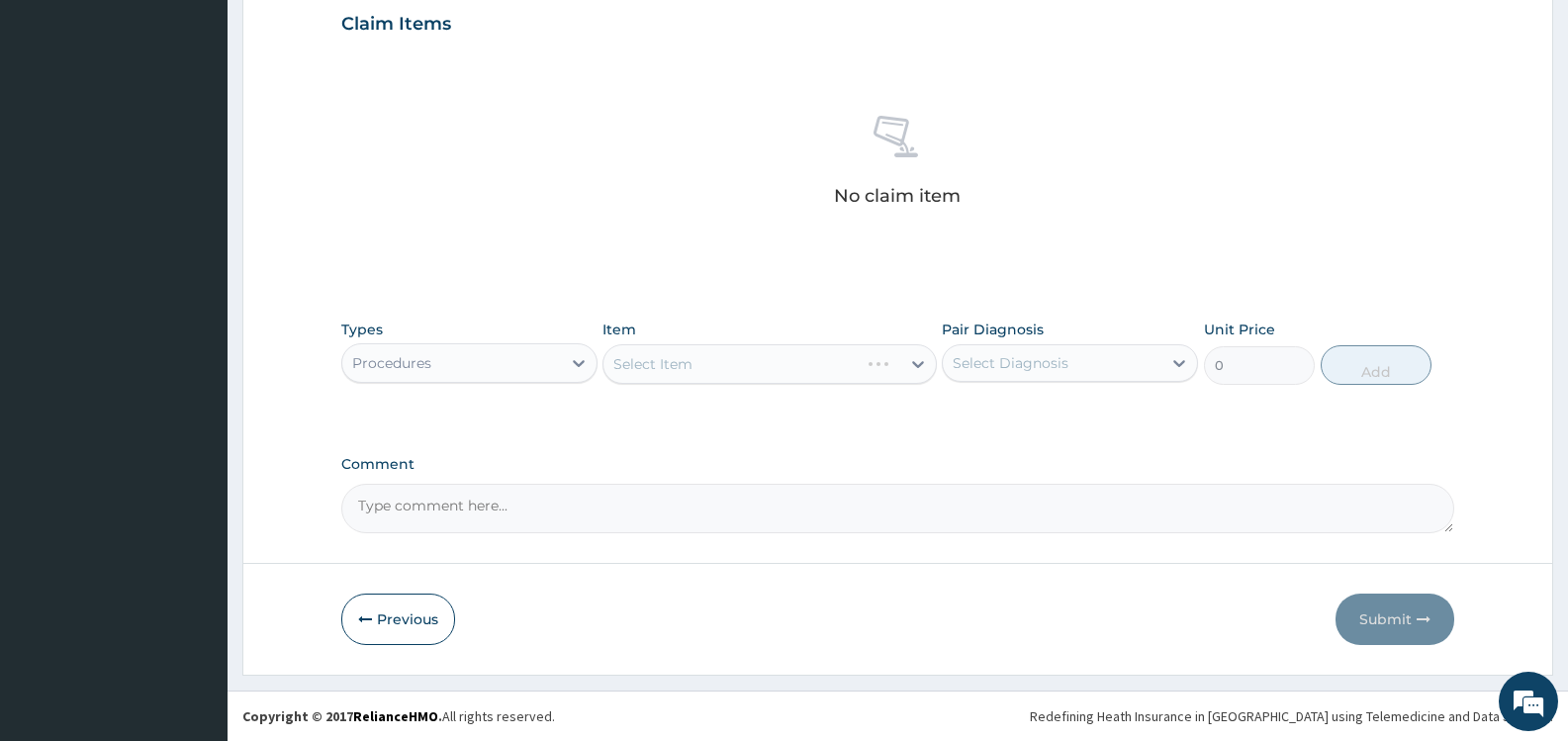
click at [1013, 366] on div "Select Diagnosis" at bounding box center [1010, 363] width 116 height 20
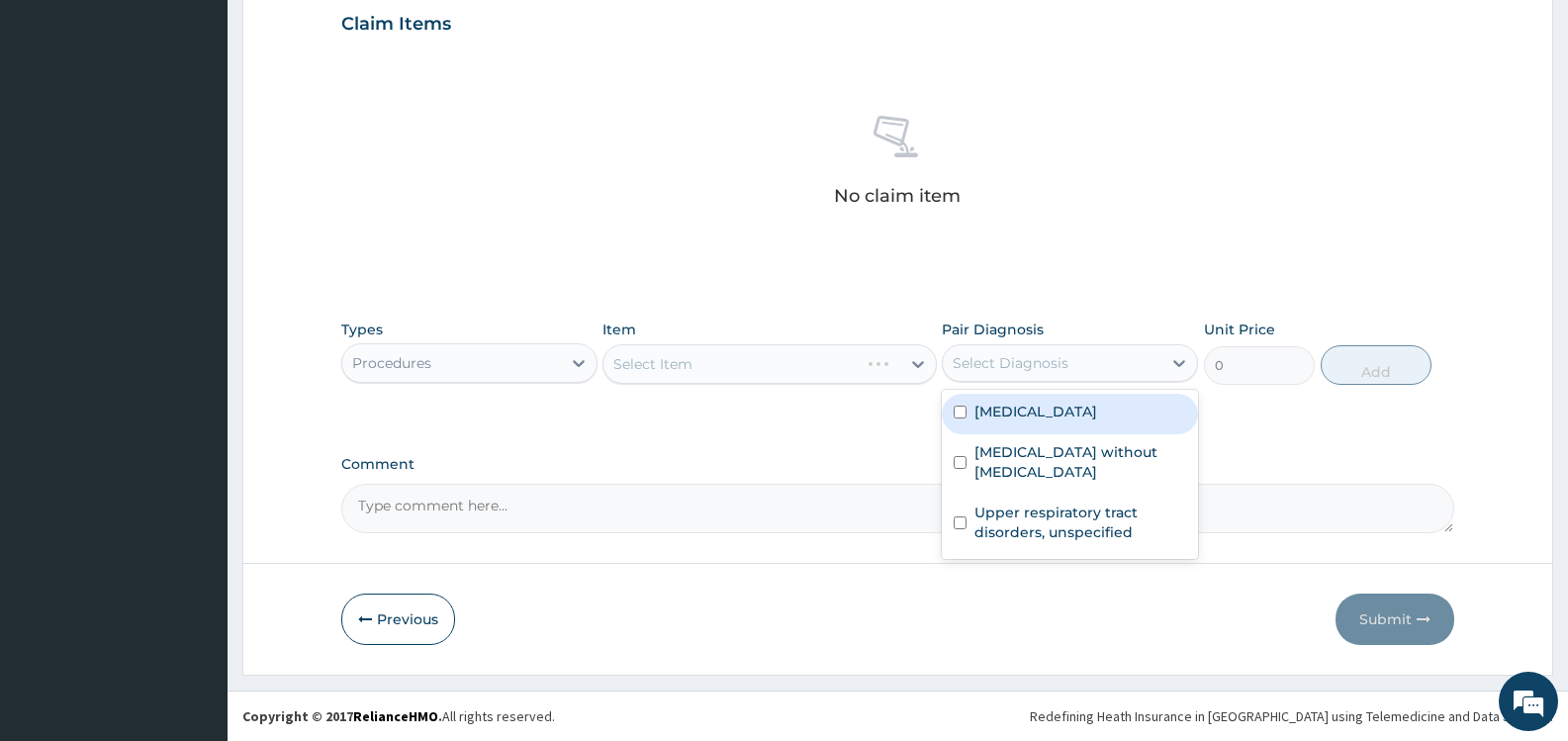
click at [1035, 422] on label "[MEDICAL_DATA]" at bounding box center [1035, 412] width 123 height 20
checkbox input "true"
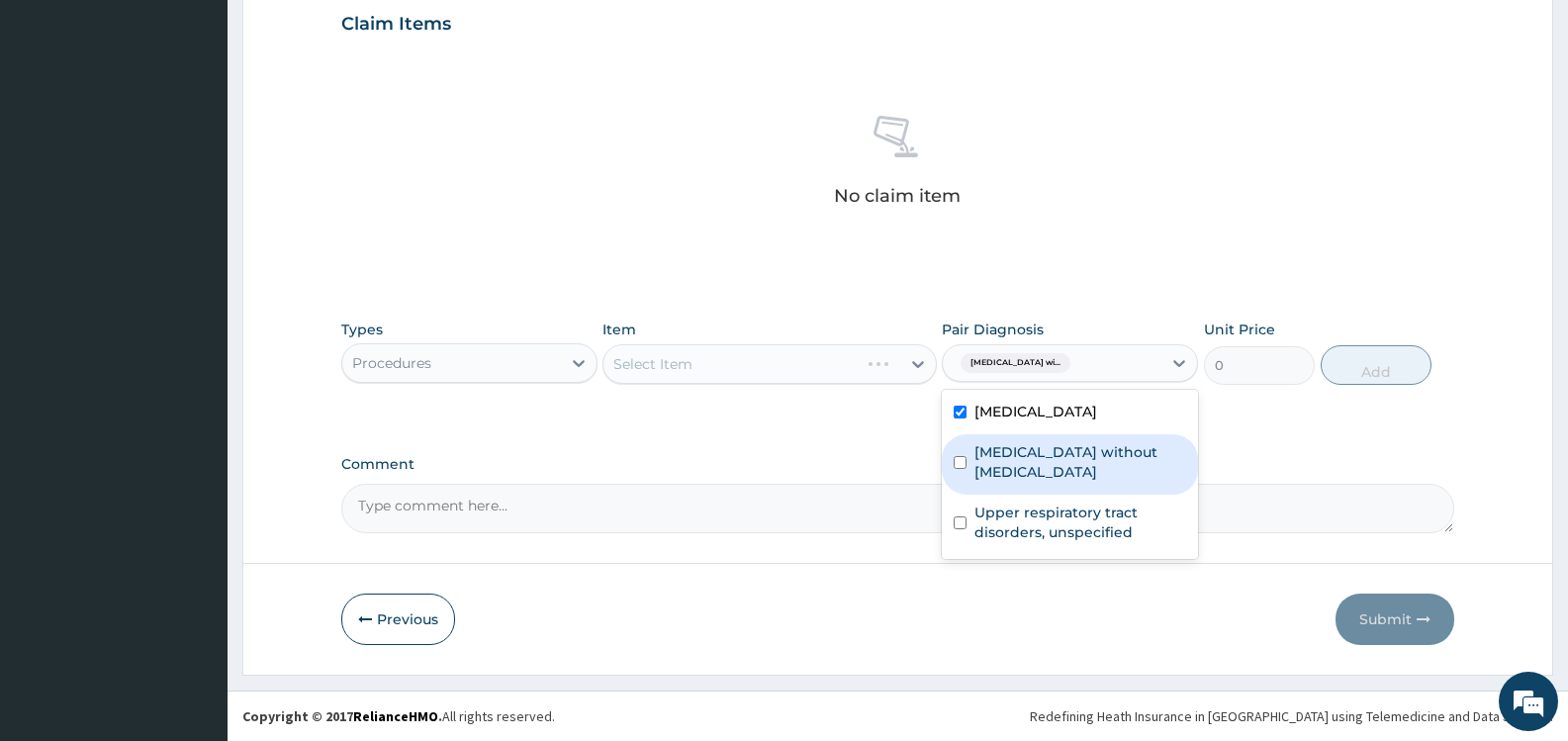
click at [1053, 474] on label "[MEDICAL_DATA] without [MEDICAL_DATA]" at bounding box center [1080, 462] width 211 height 40
checkbox input "true"
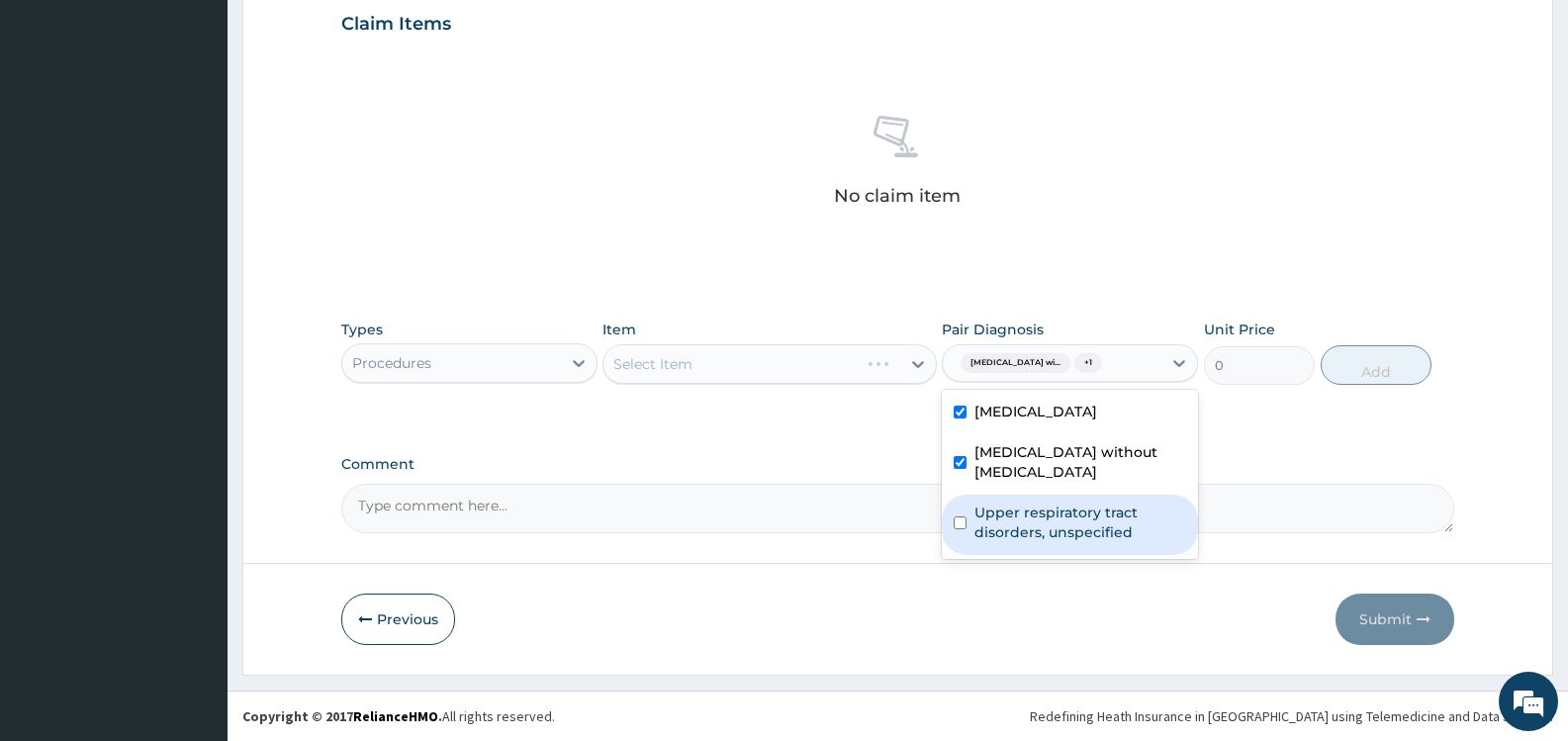
click at [1054, 519] on div "Upper respiratory tract disorders, unspecified" at bounding box center [1069, 525] width 256 height 61
checkbox input "true"
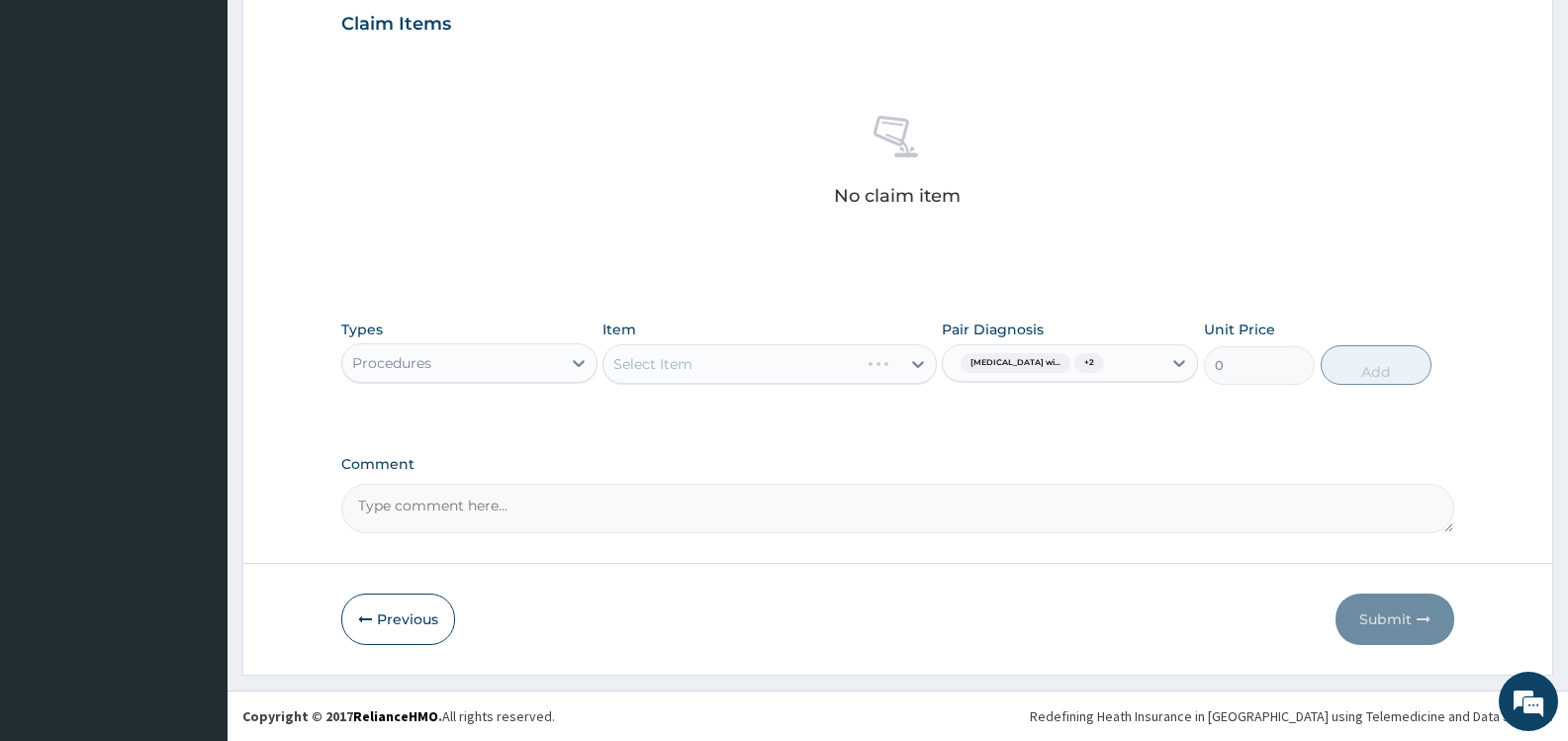
click at [818, 349] on div "Select Item" at bounding box center [769, 364] width 333 height 40
click at [823, 368] on div "Select Item" at bounding box center [769, 364] width 333 height 40
click at [835, 351] on div "Select Item" at bounding box center [751, 364] width 296 height 32
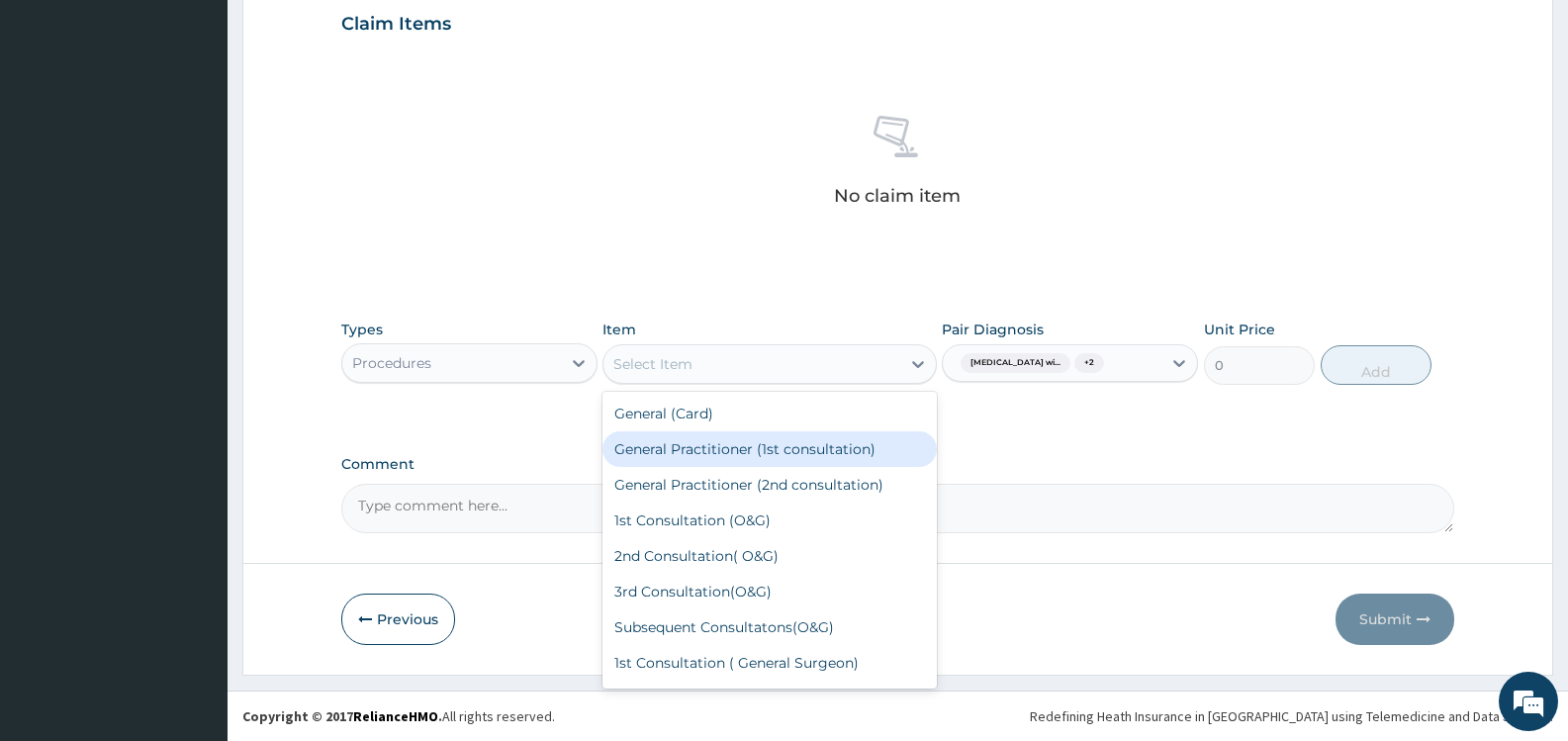
click at [822, 432] on div "General Practitioner (1st consultation)" at bounding box center [769, 450] width 333 height 36
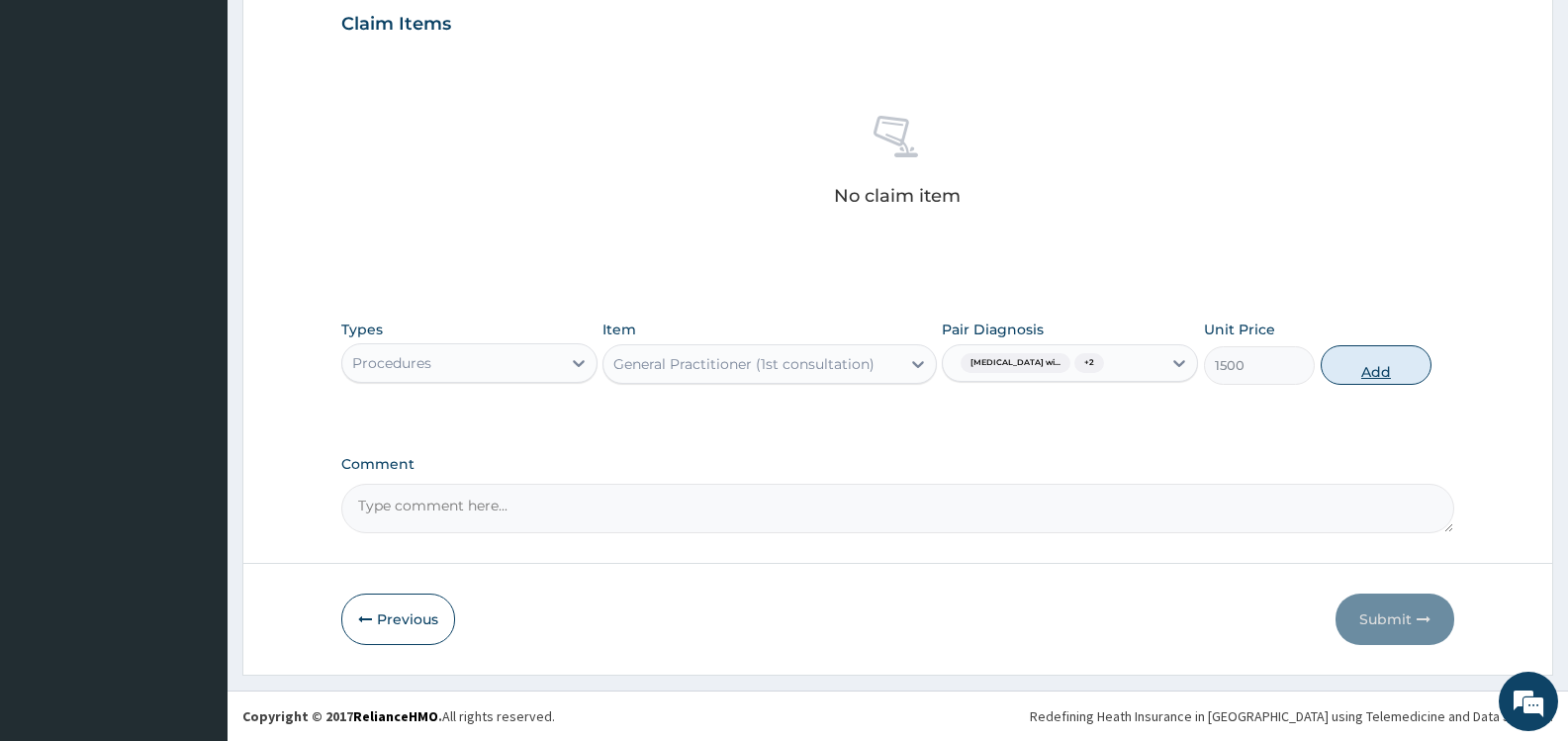
click at [1375, 371] on button "Add" at bounding box center [1375, 365] width 111 height 40
type input "0"
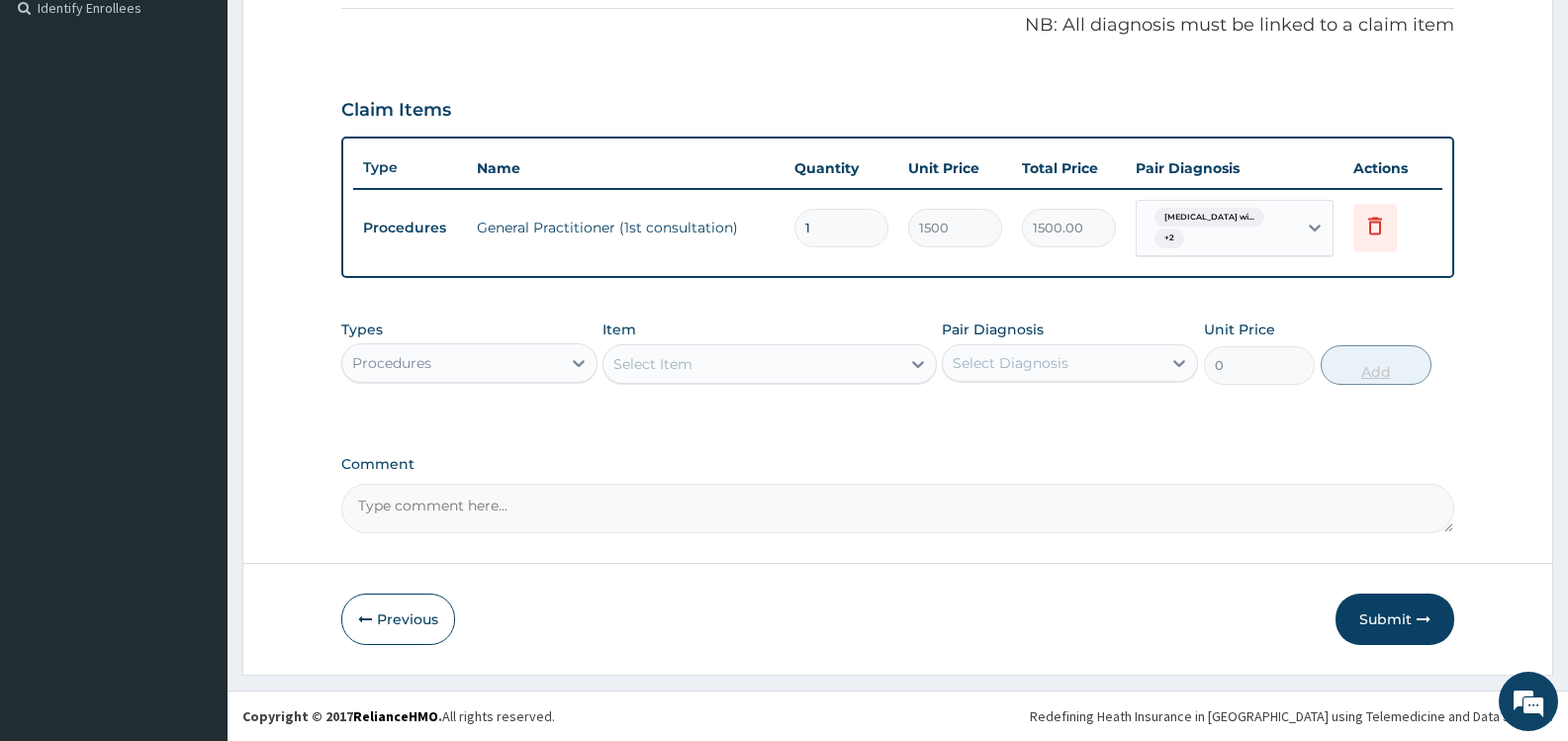
scroll to position [599, 0]
click at [542, 364] on div "Procedures" at bounding box center [451, 363] width 218 height 32
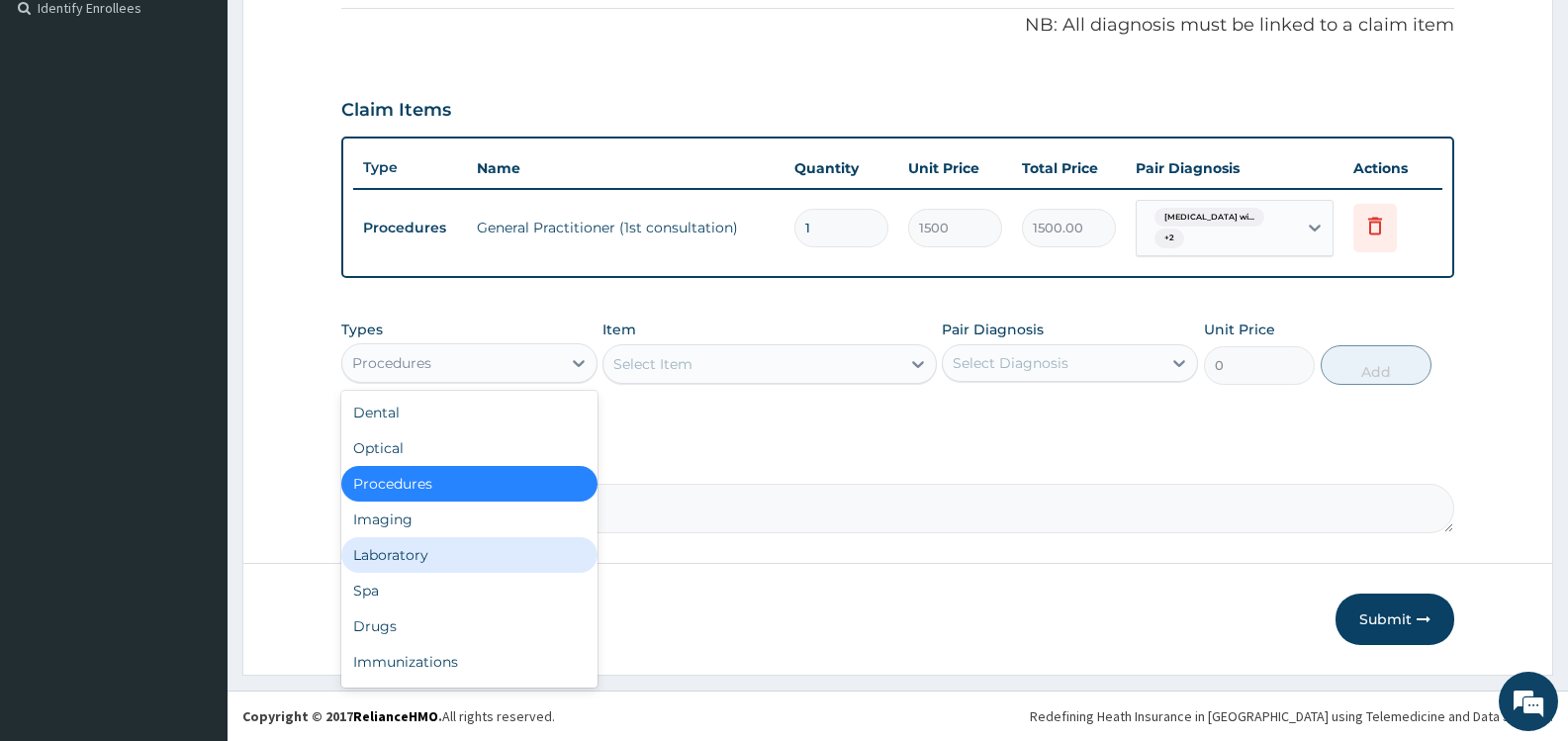
click at [460, 553] on div "Laboratory" at bounding box center [469, 556] width 256 height 36
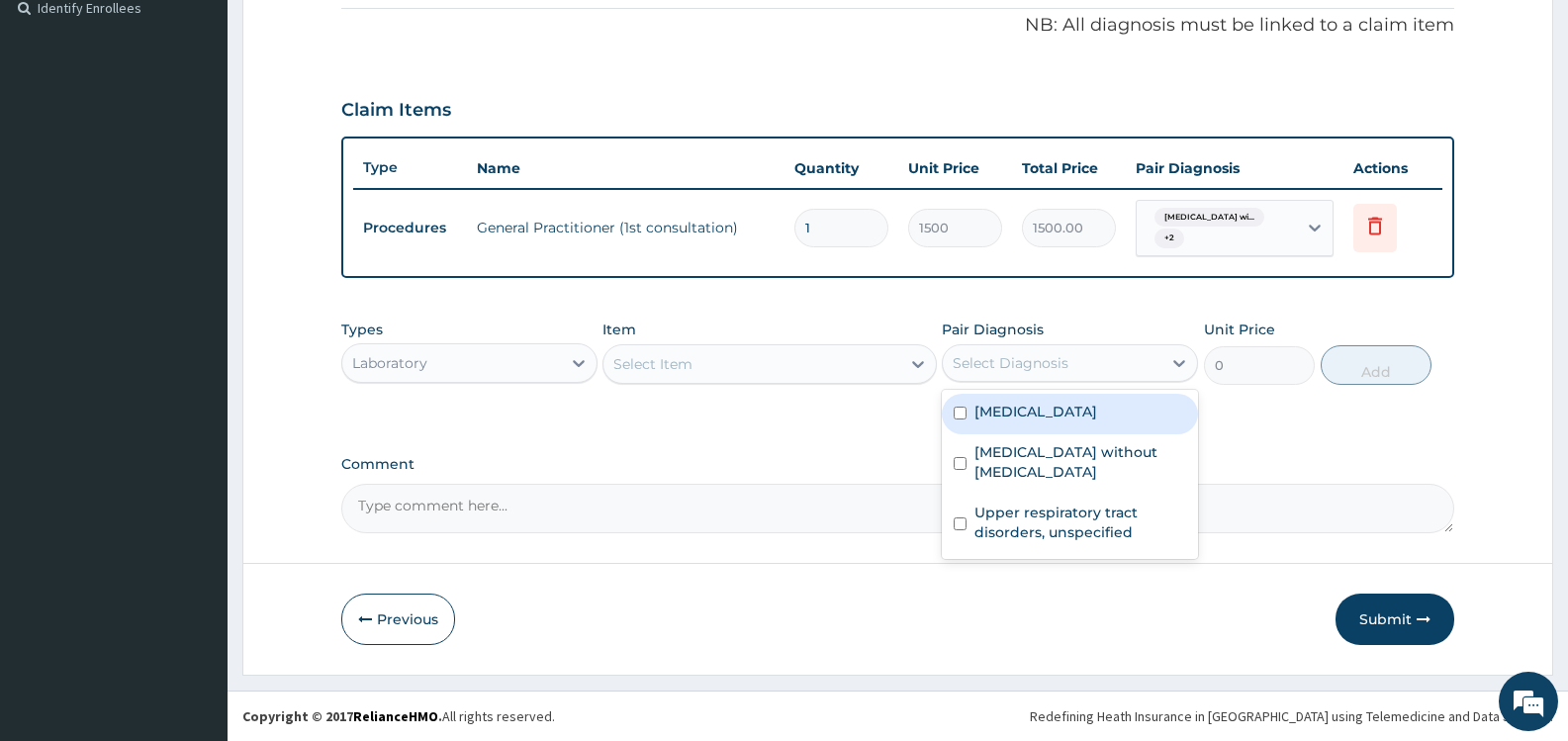
click at [1039, 356] on div "Select Diagnosis" at bounding box center [1010, 363] width 116 height 20
click at [1024, 422] on label "Plasmodium malariae malaria without complication" at bounding box center [1035, 412] width 123 height 20
checkbox input "true"
click at [820, 414] on div "Types Laboratory Item Select Item Pair Diagnosis option Plasmodium malariae mal…" at bounding box center [898, 367] width 1113 height 115
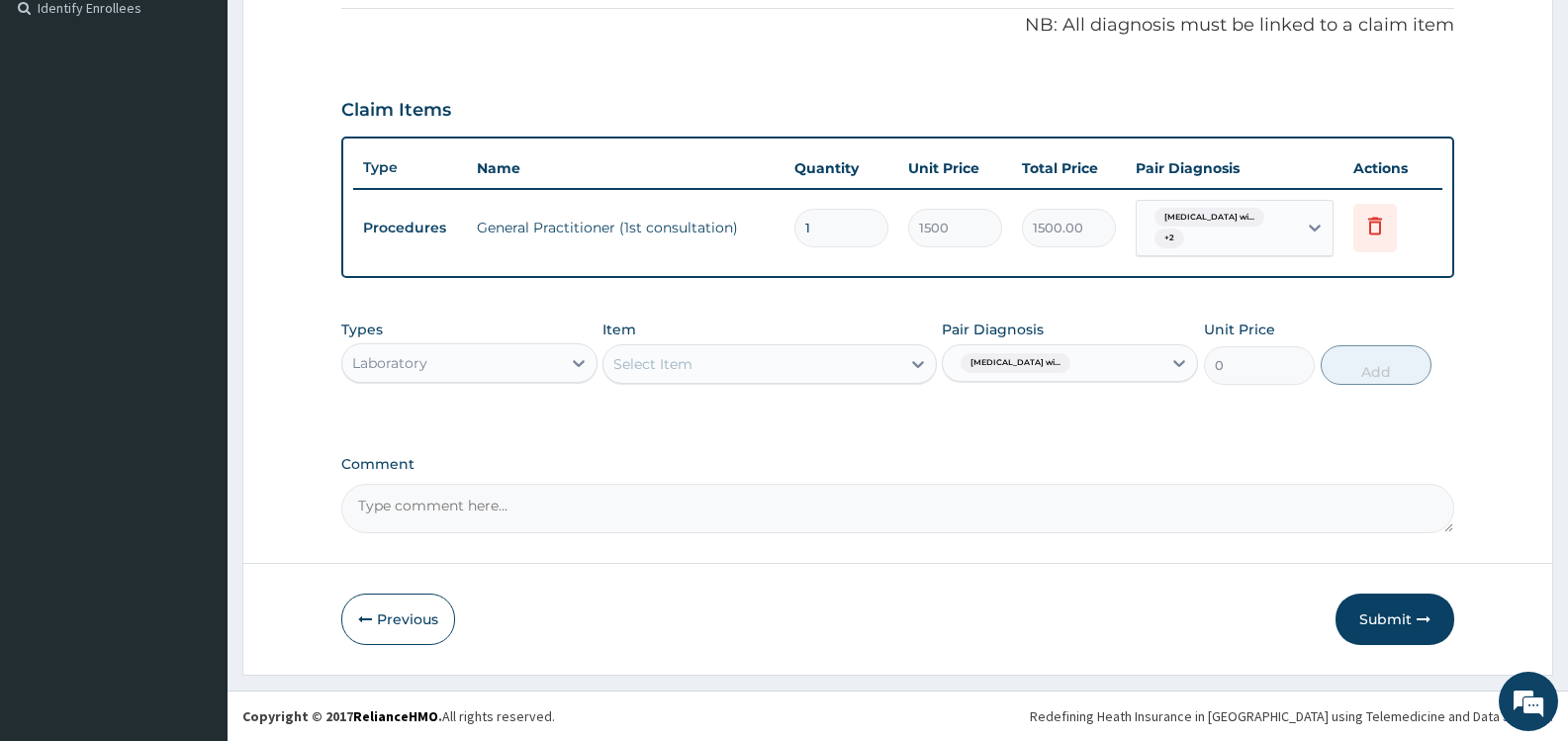
click at [840, 357] on div "Select Item" at bounding box center [751, 364] width 296 height 32
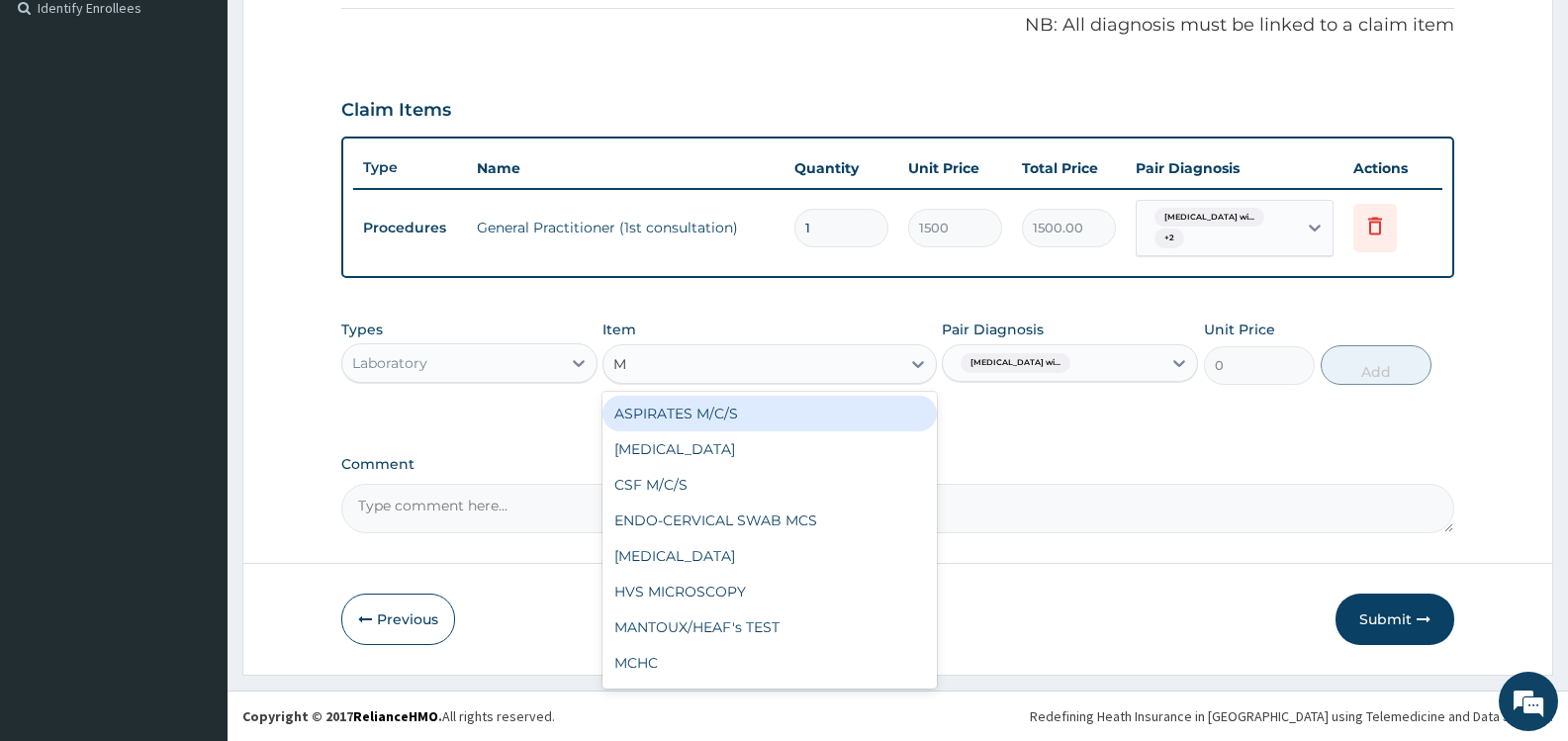
type input "MP"
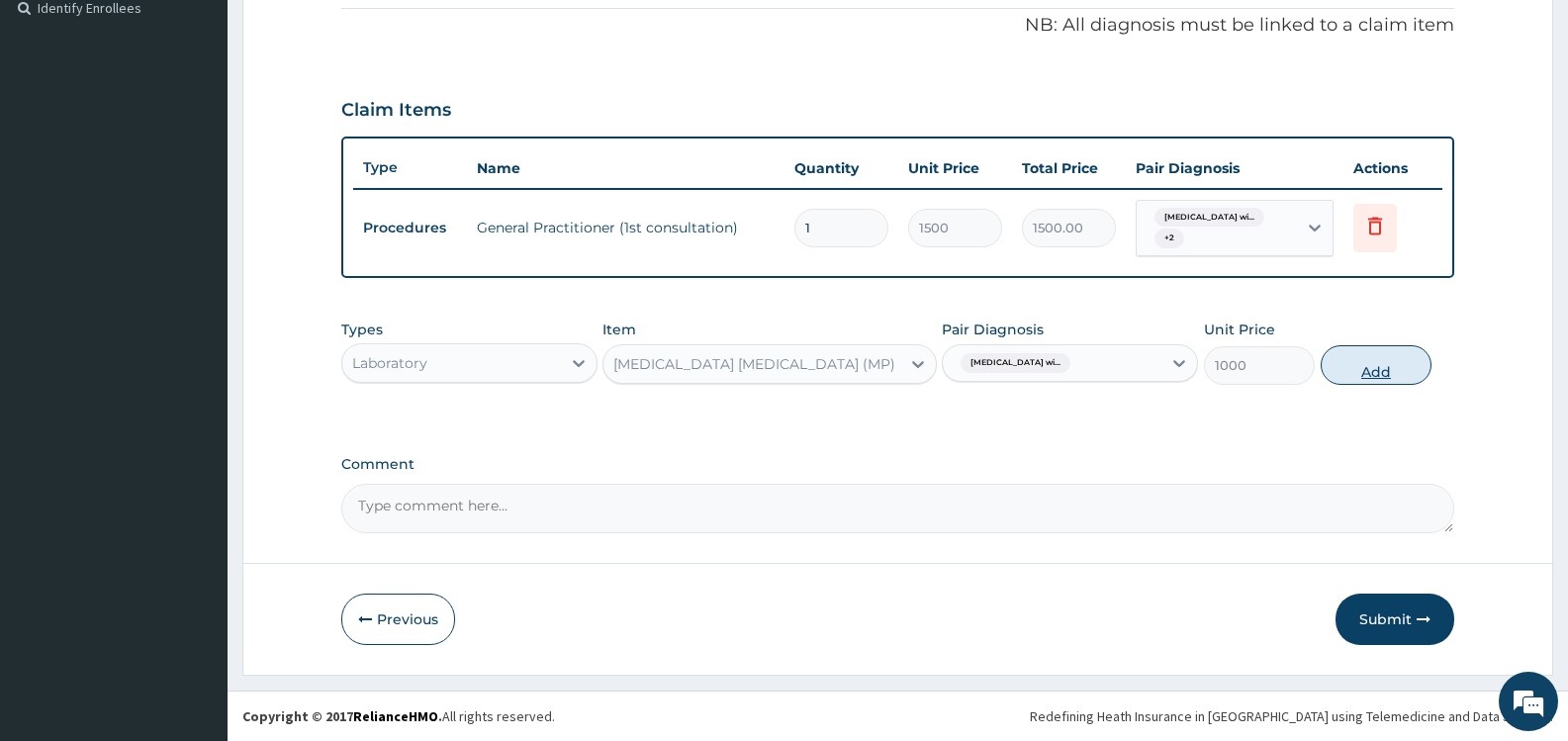
click at [1382, 367] on button "Add" at bounding box center [1375, 365] width 111 height 40
type input "0"
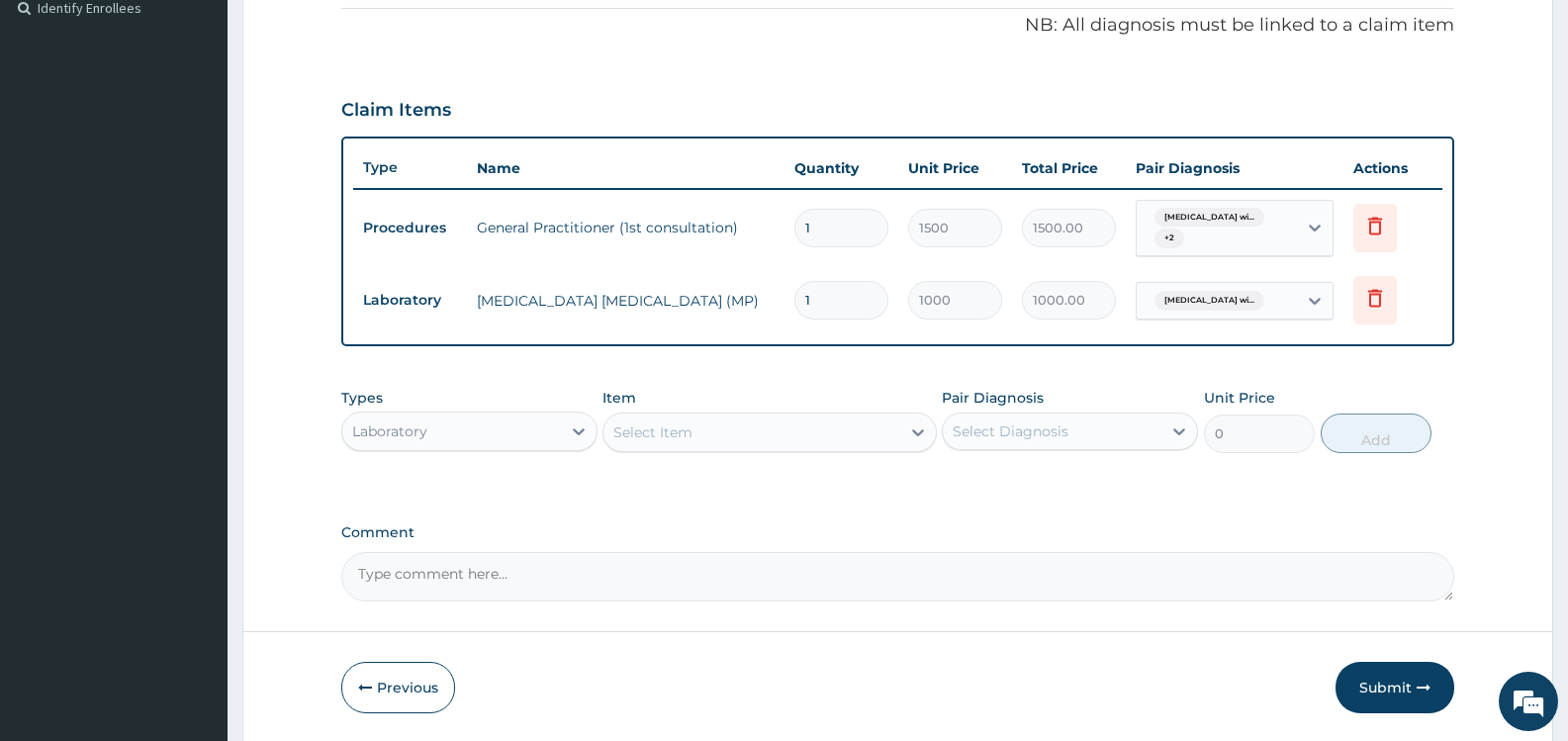
click at [795, 429] on div "Select Item" at bounding box center [751, 433] width 296 height 32
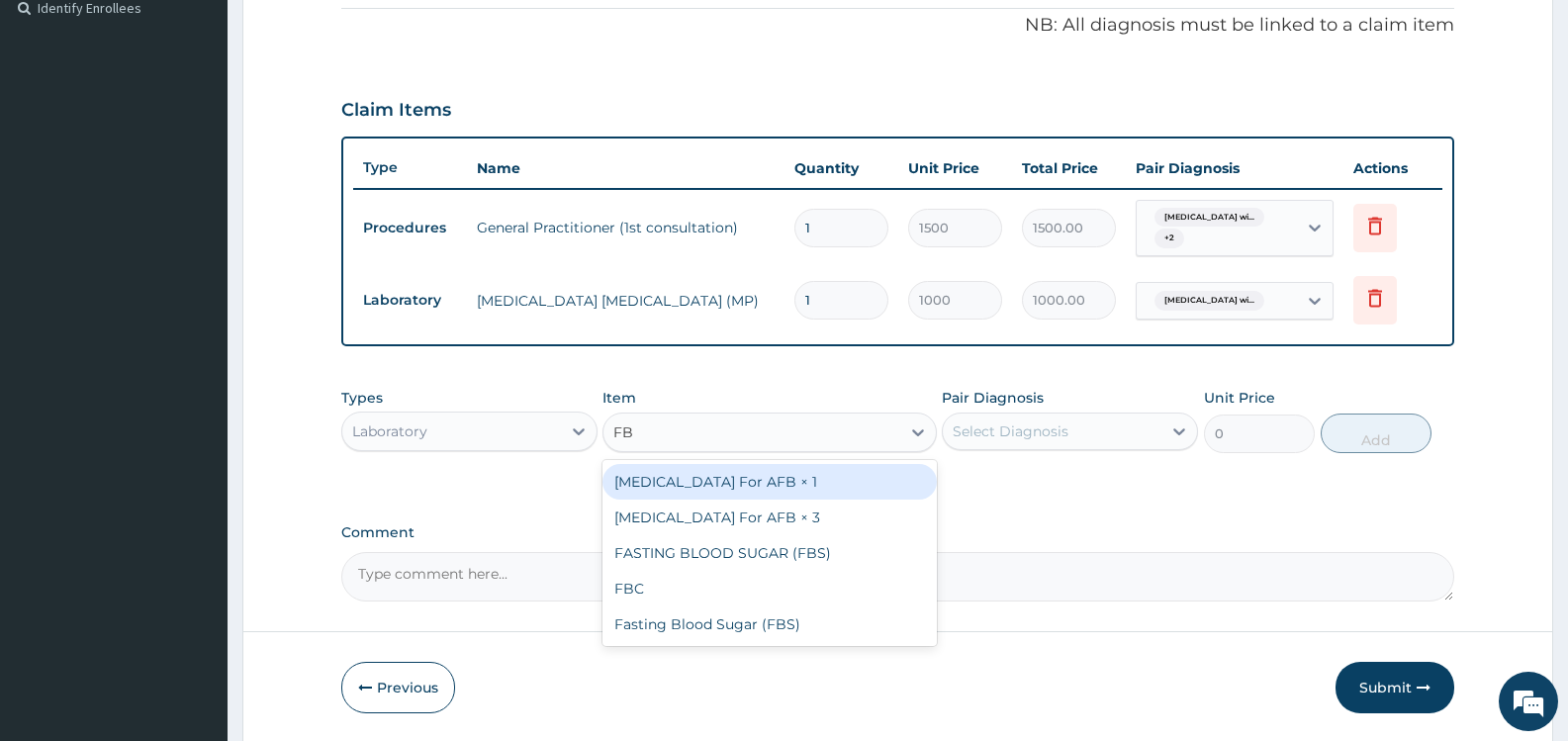
type input "FBC"
type input "2000"
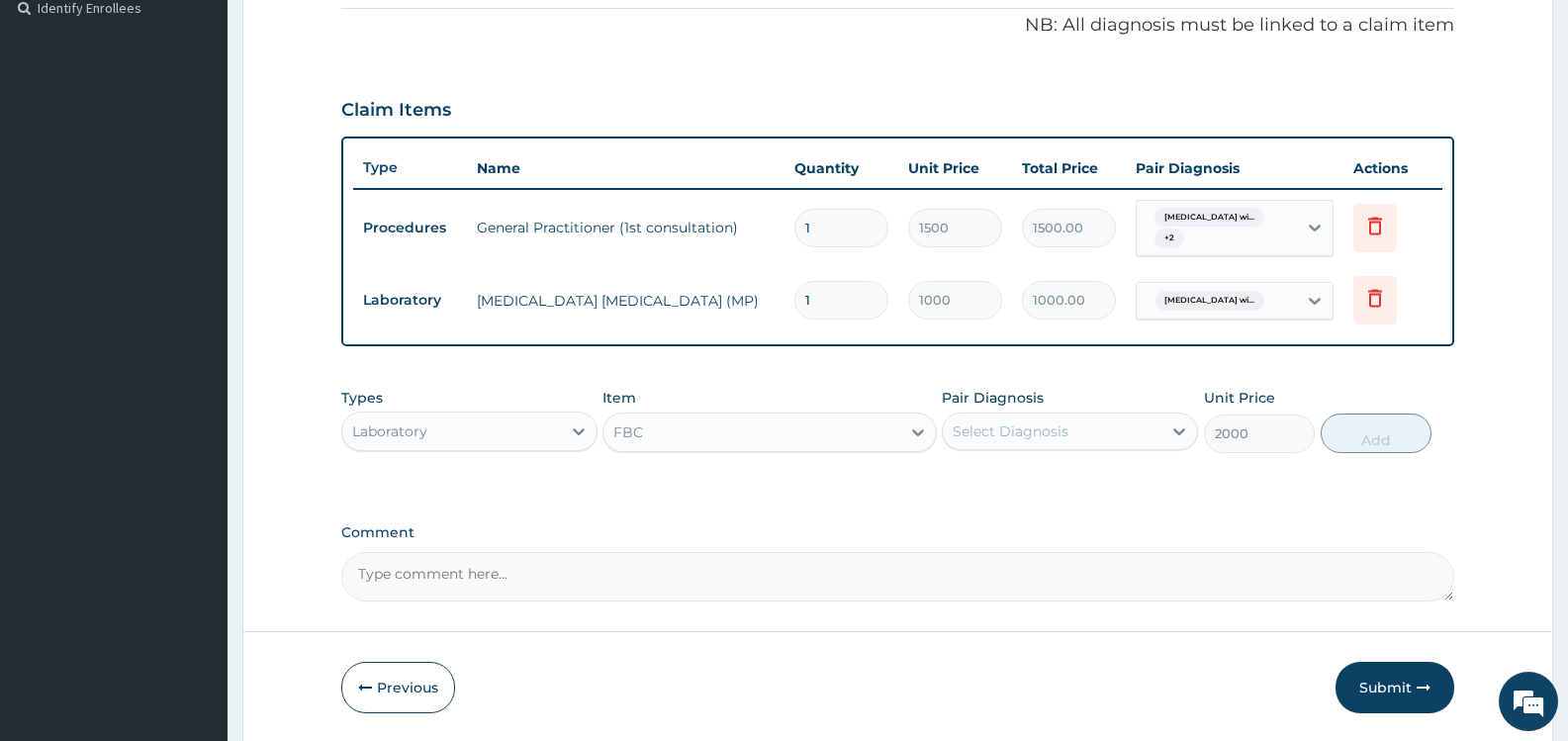
click at [1133, 427] on div "Select Diagnosis" at bounding box center [1051, 432] width 218 height 32
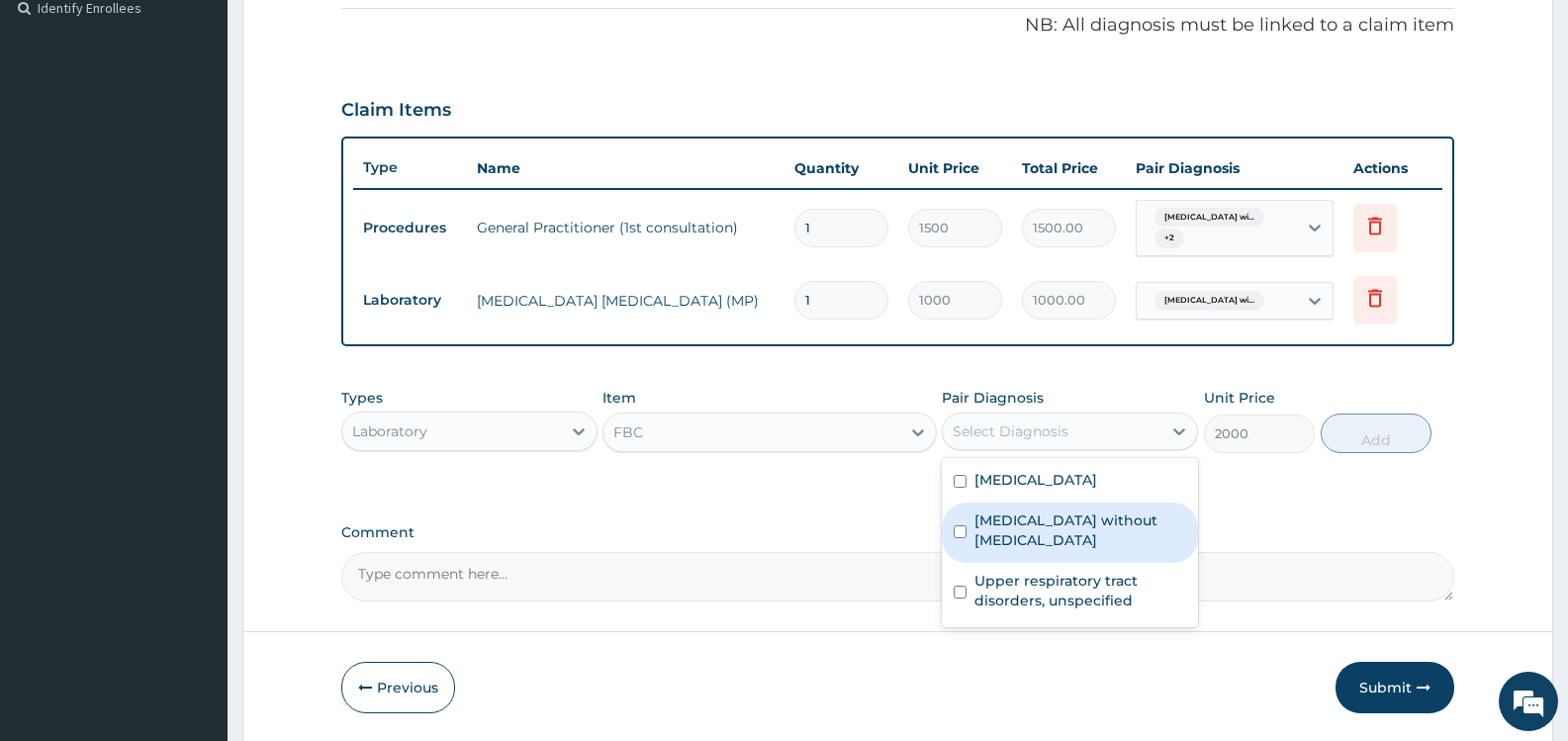
click at [1078, 542] on label "Sepsis without septic shock" at bounding box center [1080, 531] width 211 height 40
checkbox input "true"
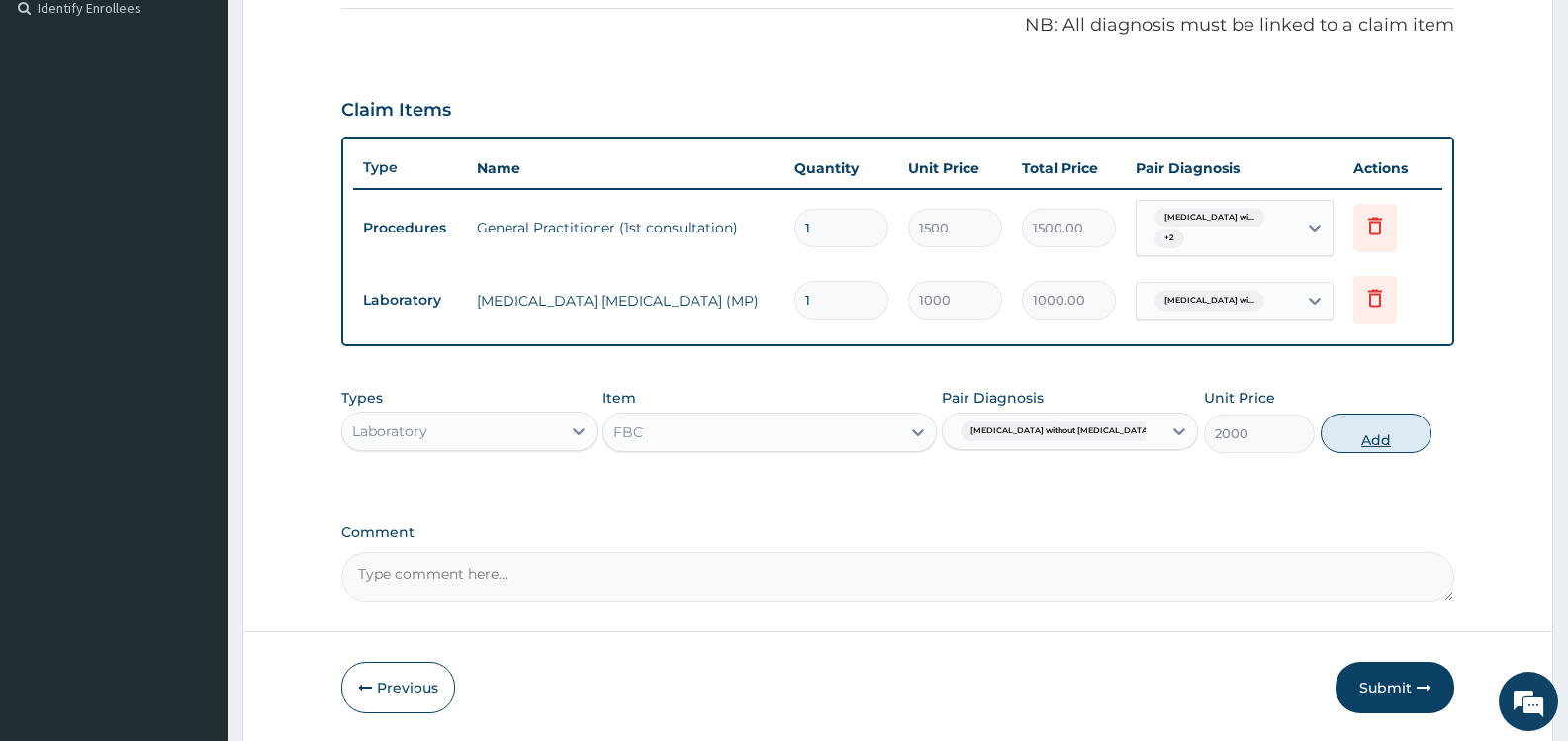
click at [1369, 436] on button "Add" at bounding box center [1375, 434] width 111 height 40
type input "0"
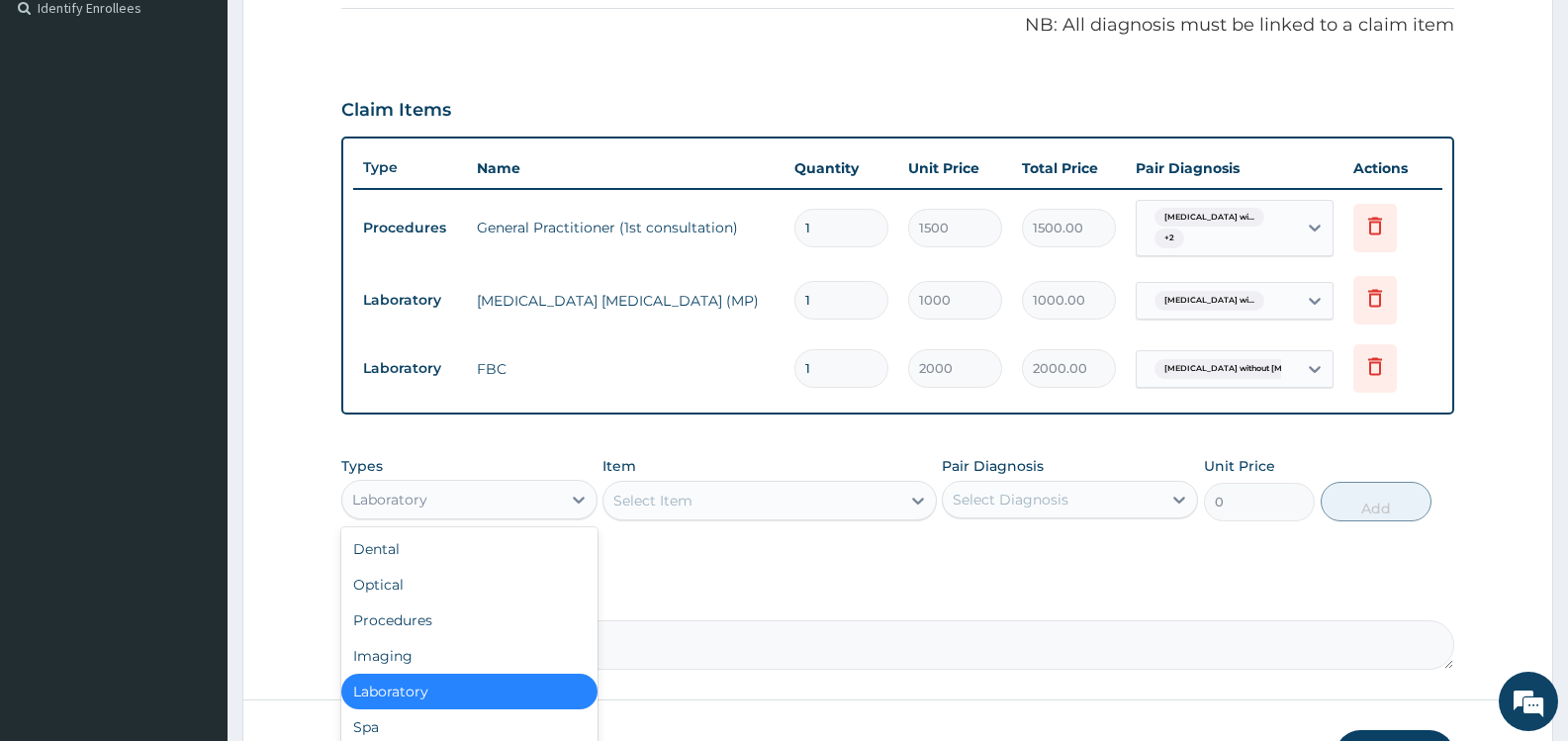
click at [535, 499] on div "Laboratory" at bounding box center [451, 500] width 218 height 32
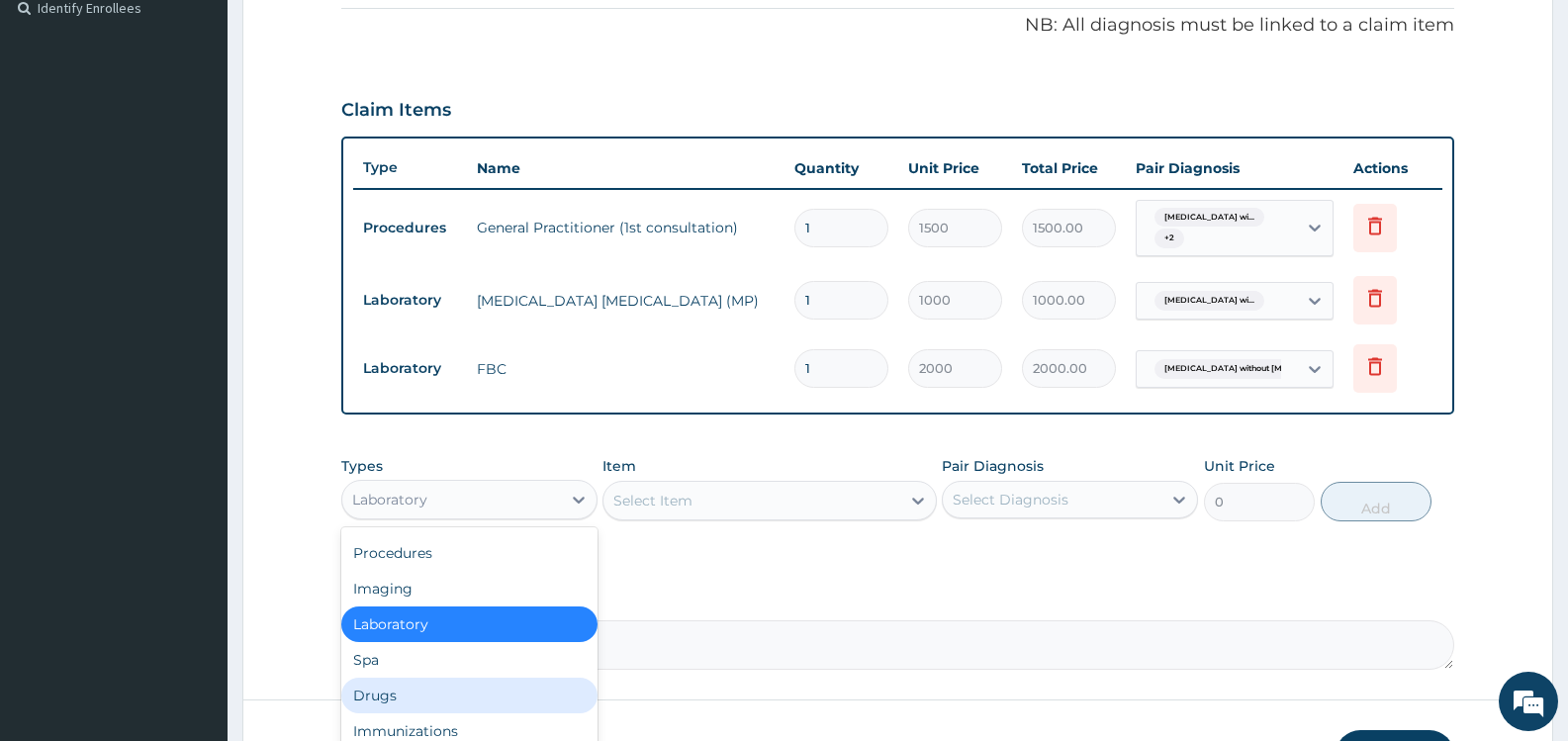
click at [464, 702] on div "Drugs" at bounding box center [469, 696] width 256 height 36
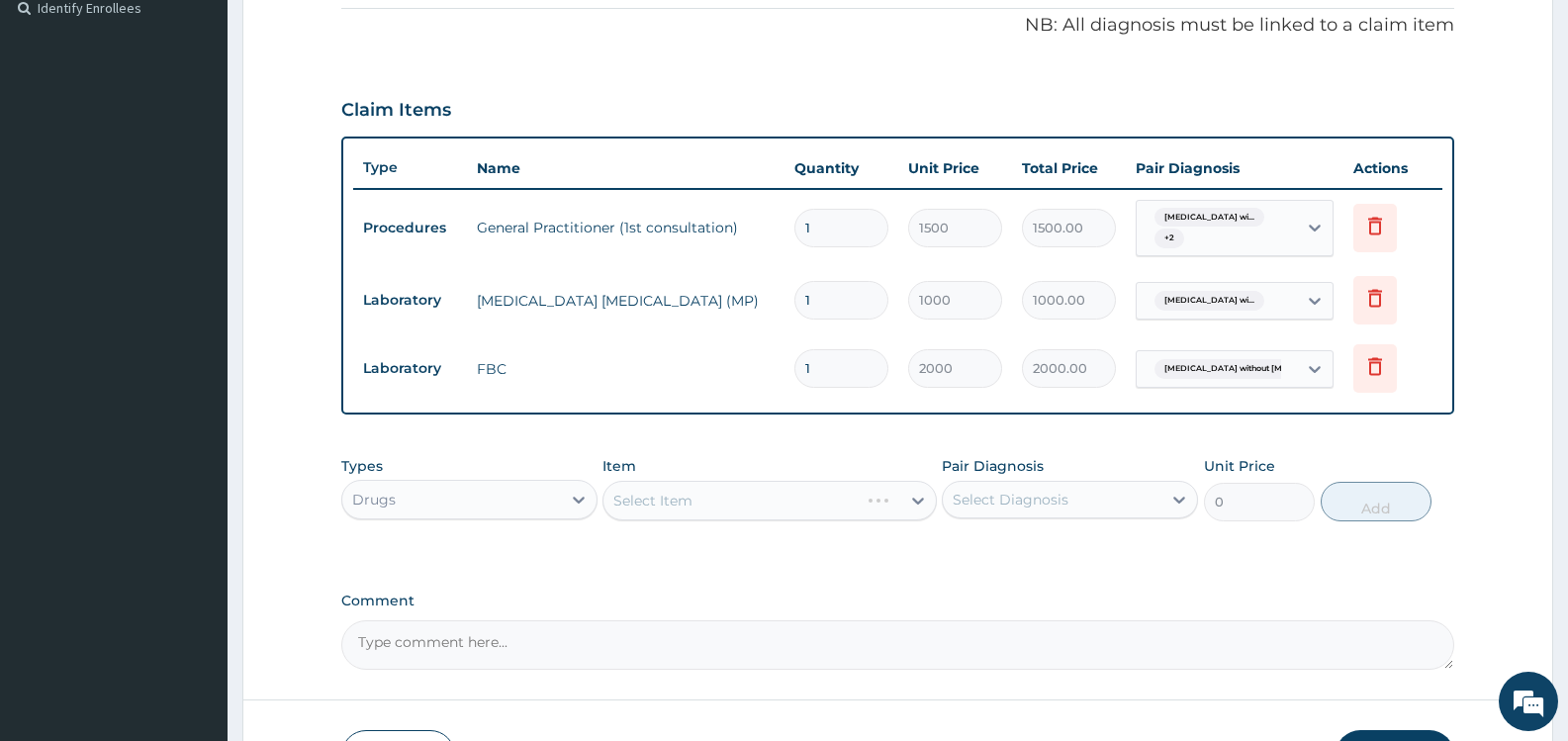
click at [1061, 494] on div "Select Diagnosis" at bounding box center [1010, 500] width 116 height 20
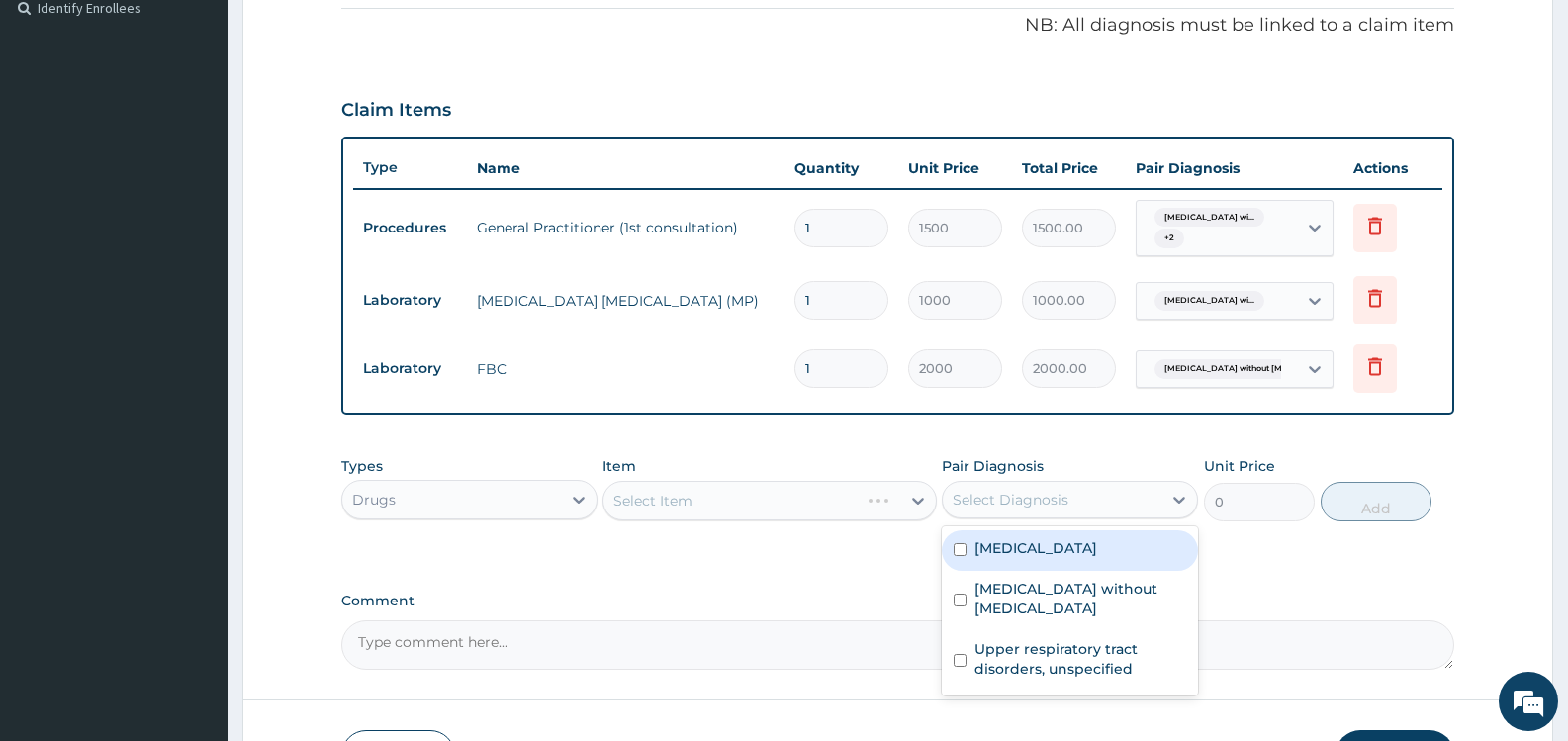
click at [1008, 558] on label "Plasmodium malariae malaria without complication" at bounding box center [1035, 549] width 123 height 20
checkbox input "true"
click at [754, 551] on div "Types Drugs Item Select Item Pair Diagnosis option Plasmodium malariae malaria …" at bounding box center [898, 503] width 1113 height 115
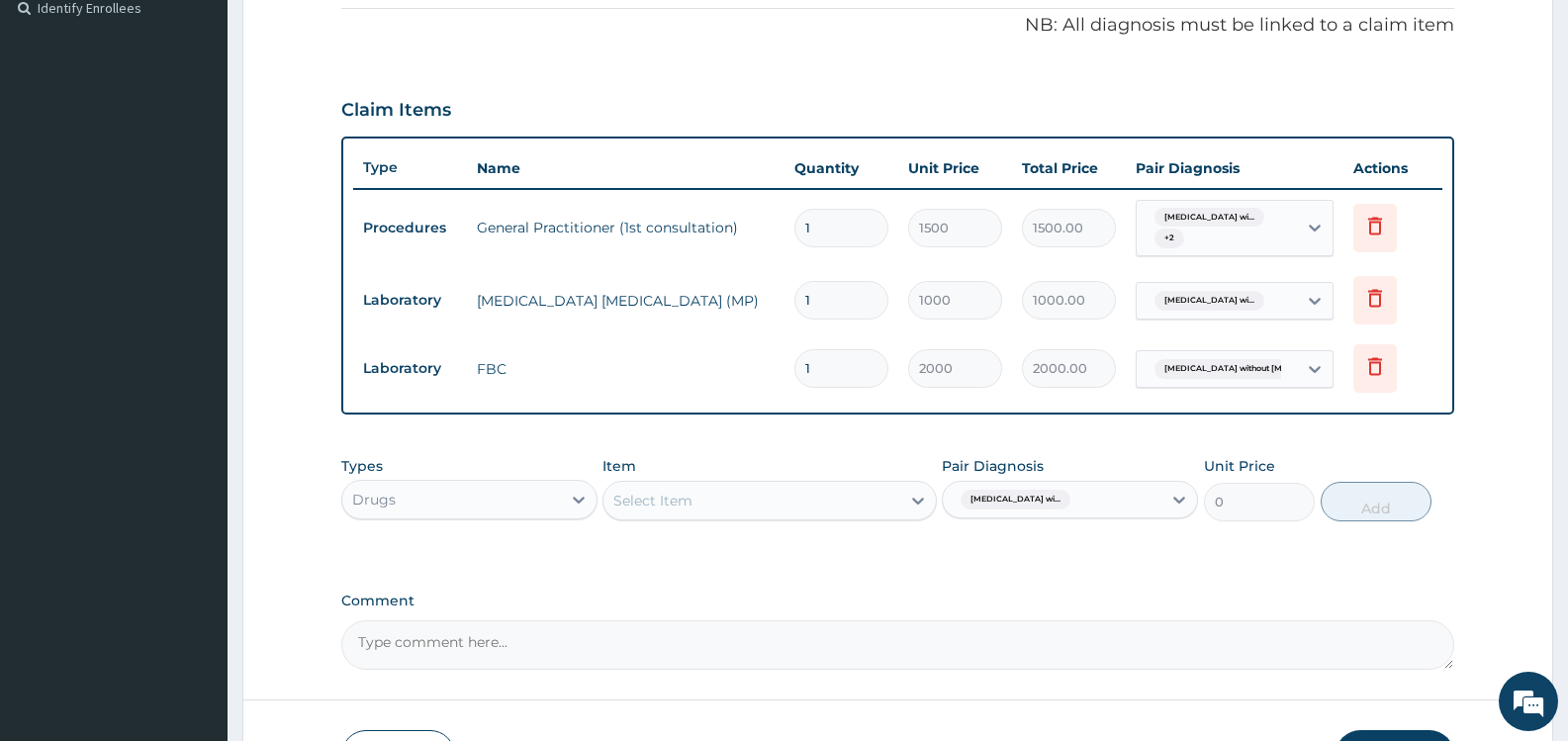
click at [832, 493] on div "Select Item" at bounding box center [751, 501] width 296 height 32
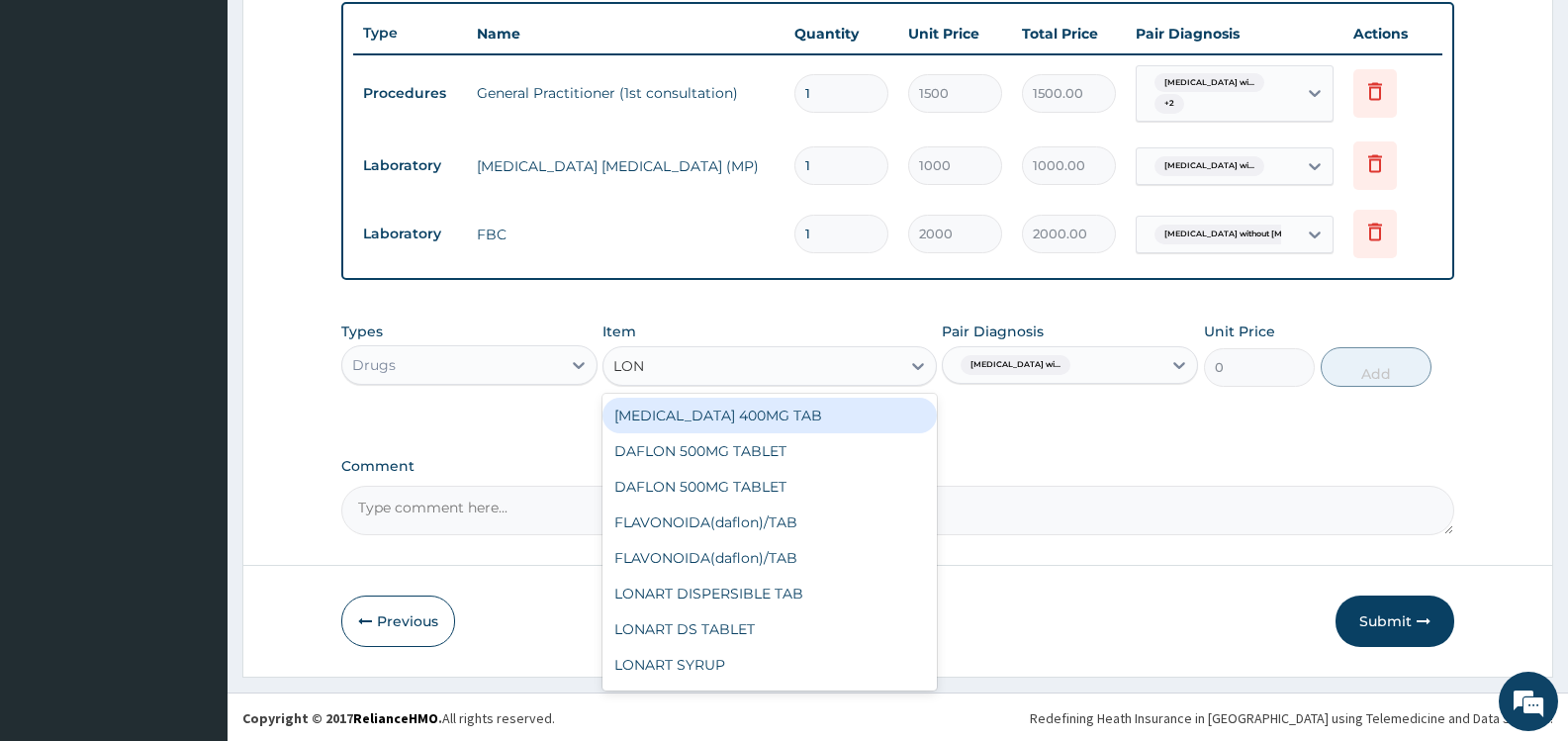
scroll to position [736, 0]
type input "LONA"
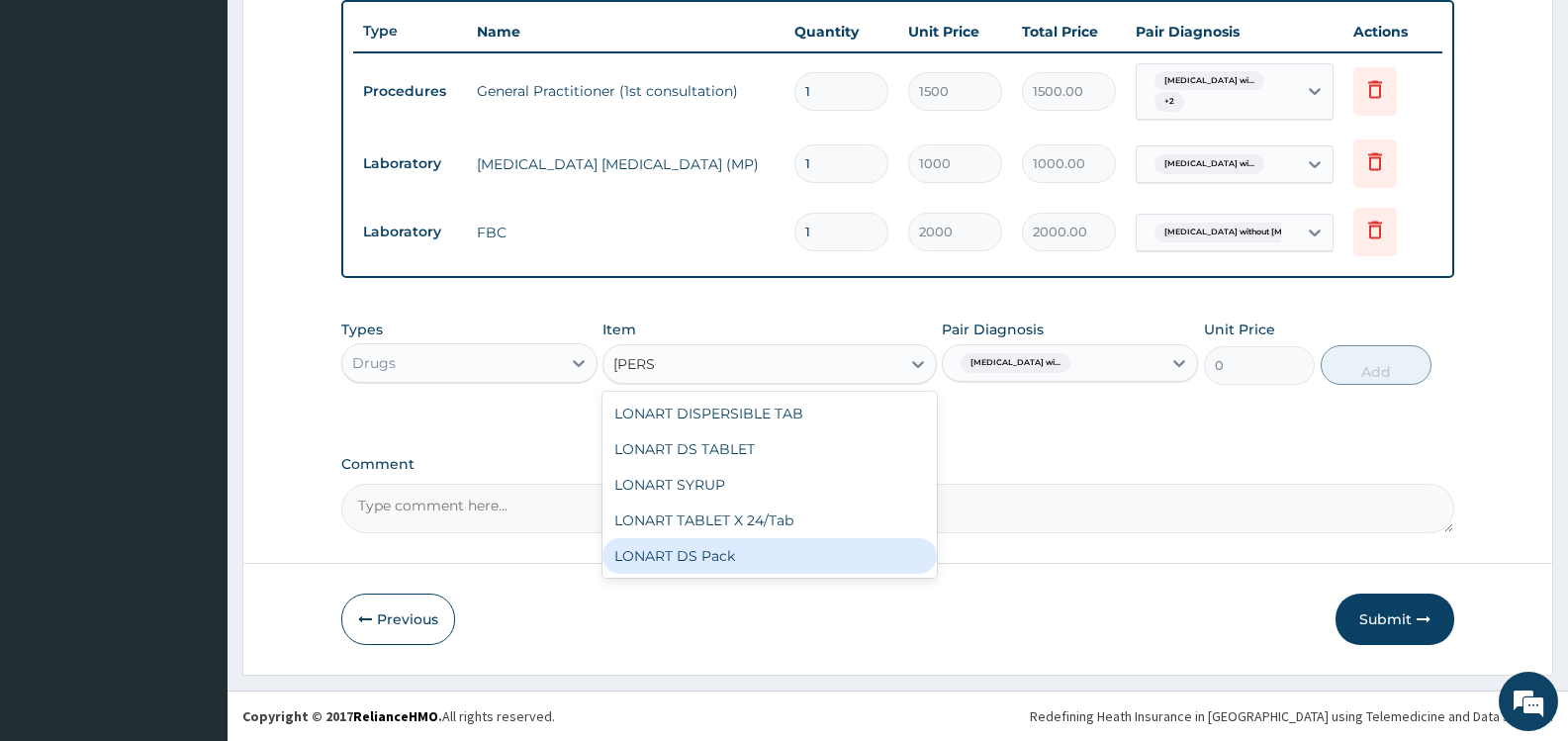
click at [787, 552] on div "LONART DS Pack" at bounding box center [769, 556] width 333 height 36
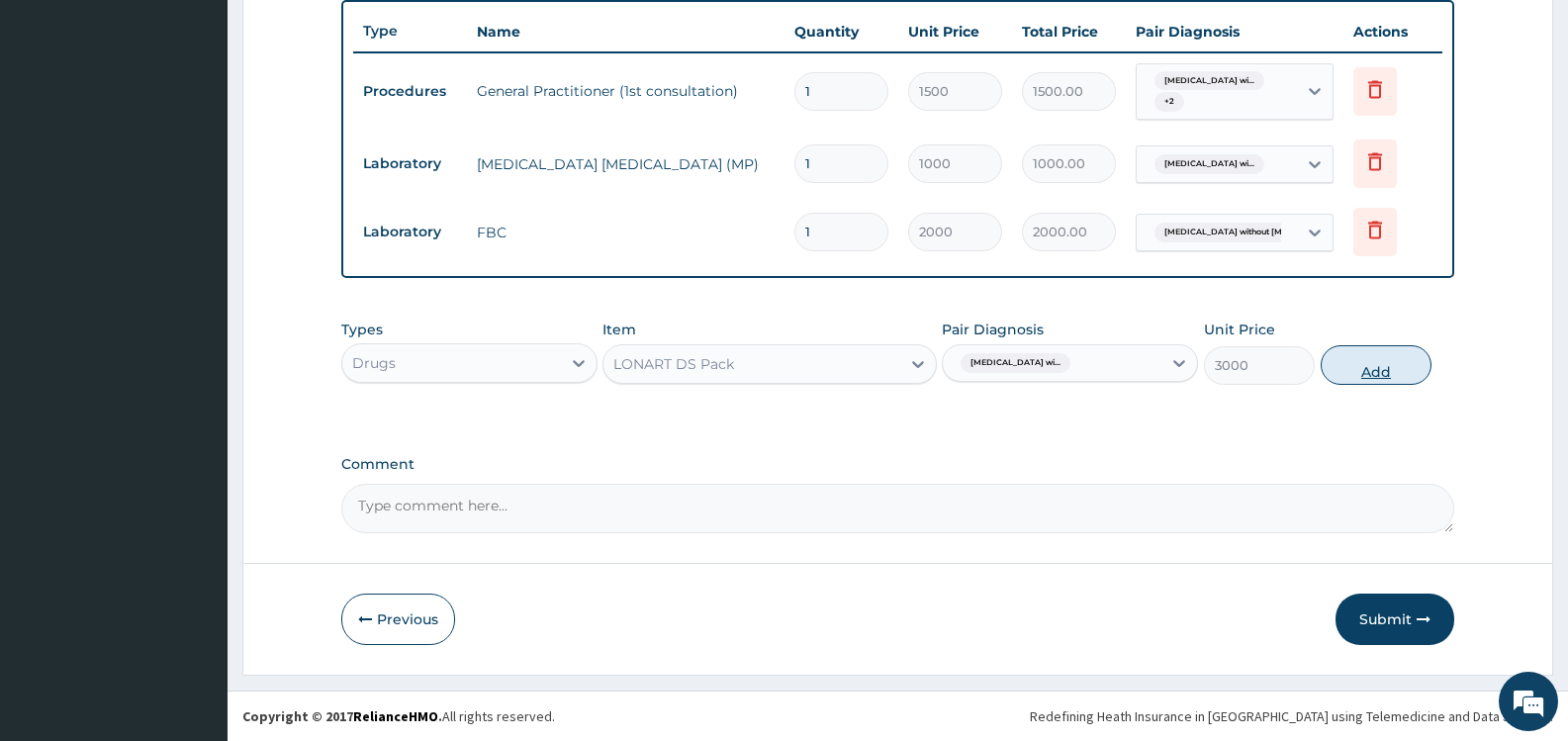
click at [1380, 353] on button "Add" at bounding box center [1375, 365] width 111 height 40
type input "0"
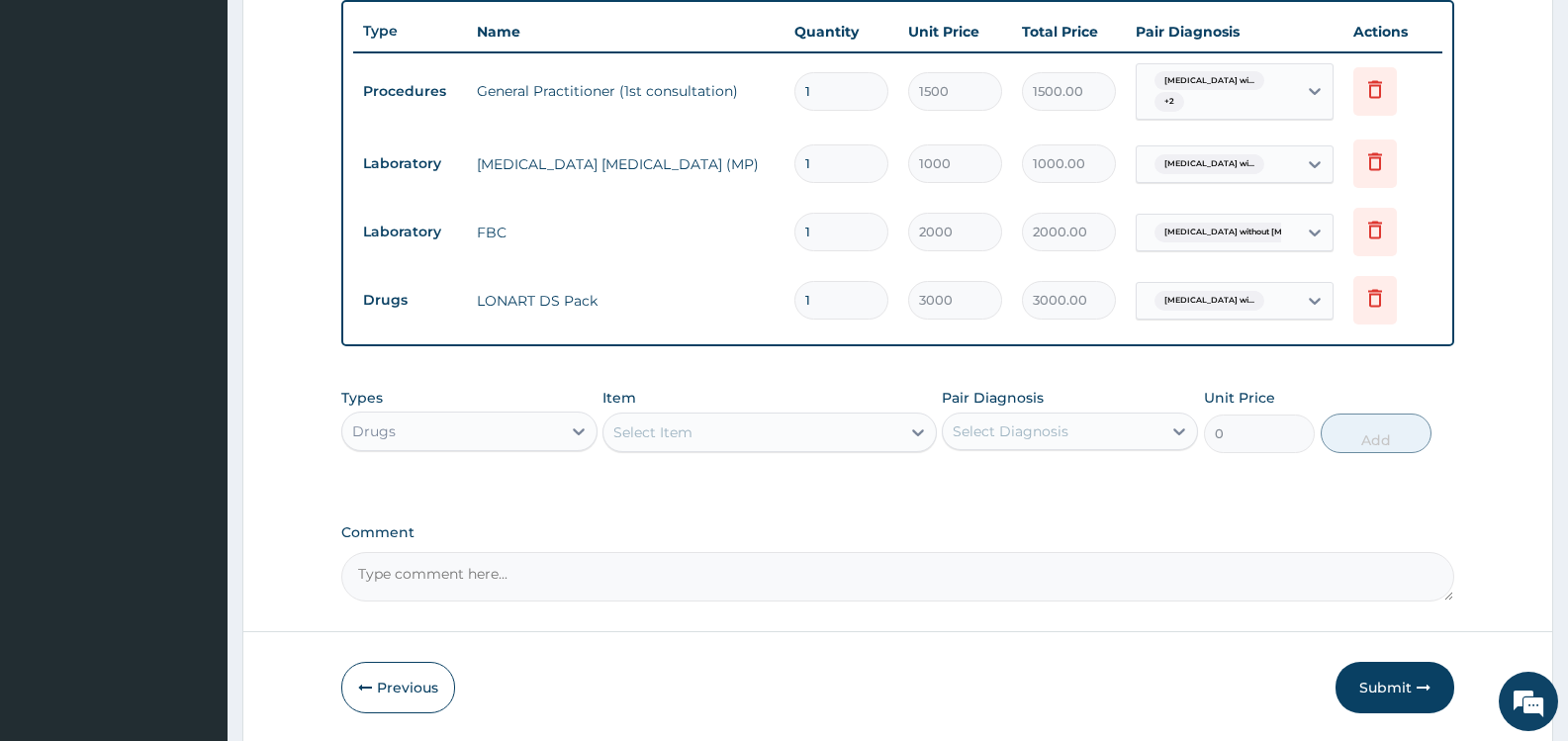
click at [894, 436] on div "Select Item" at bounding box center [751, 433] width 296 height 32
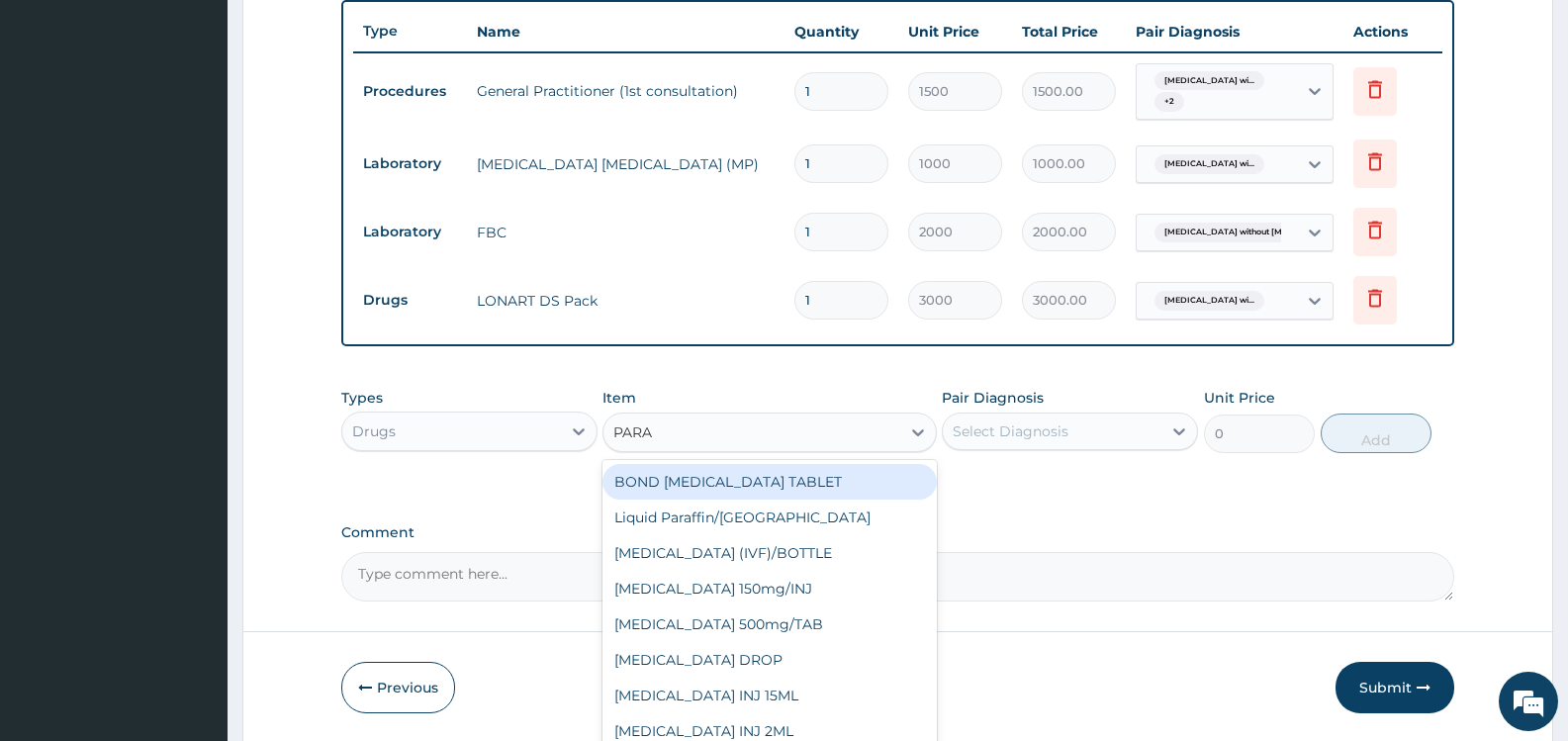
type input "PARAC"
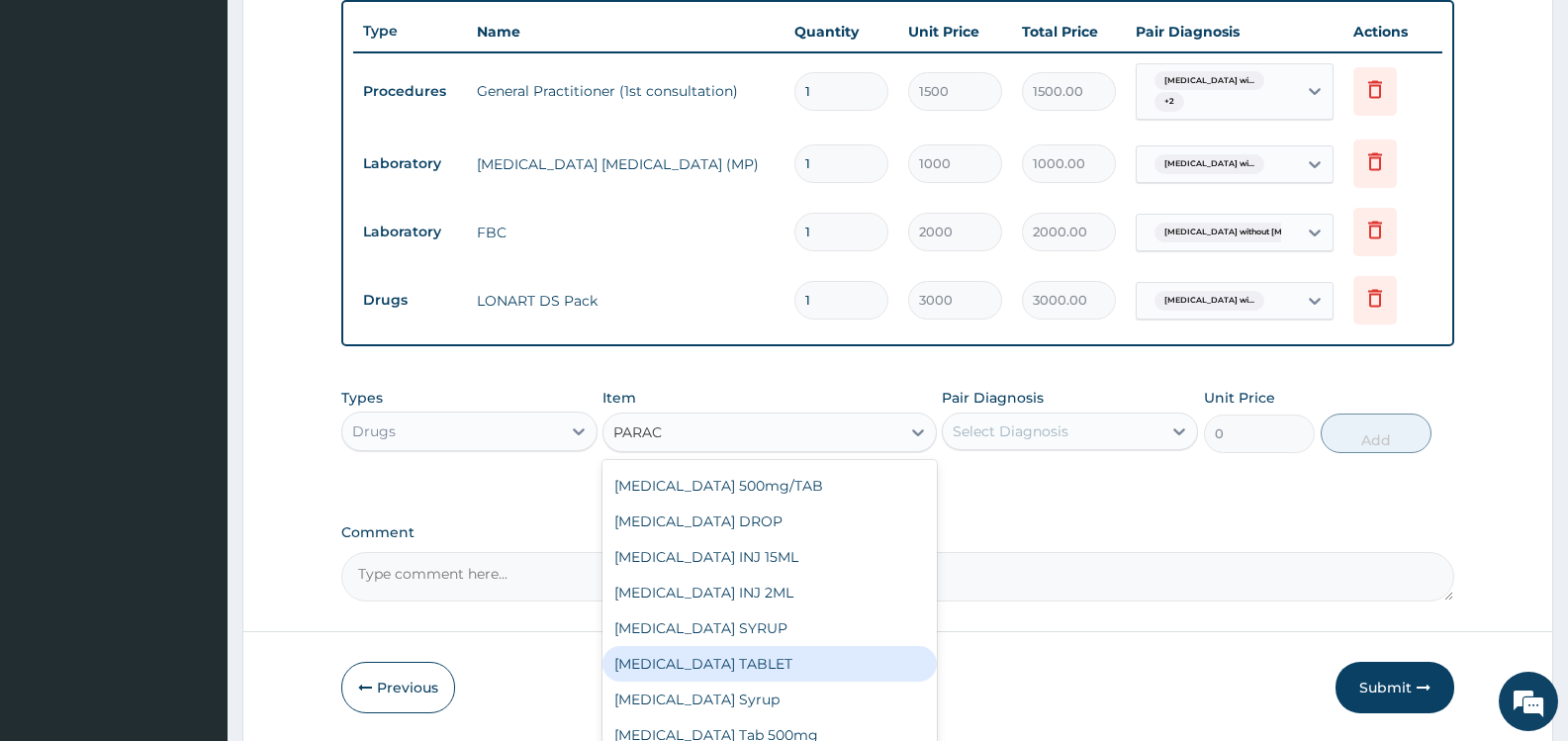
scroll to position [805, 0]
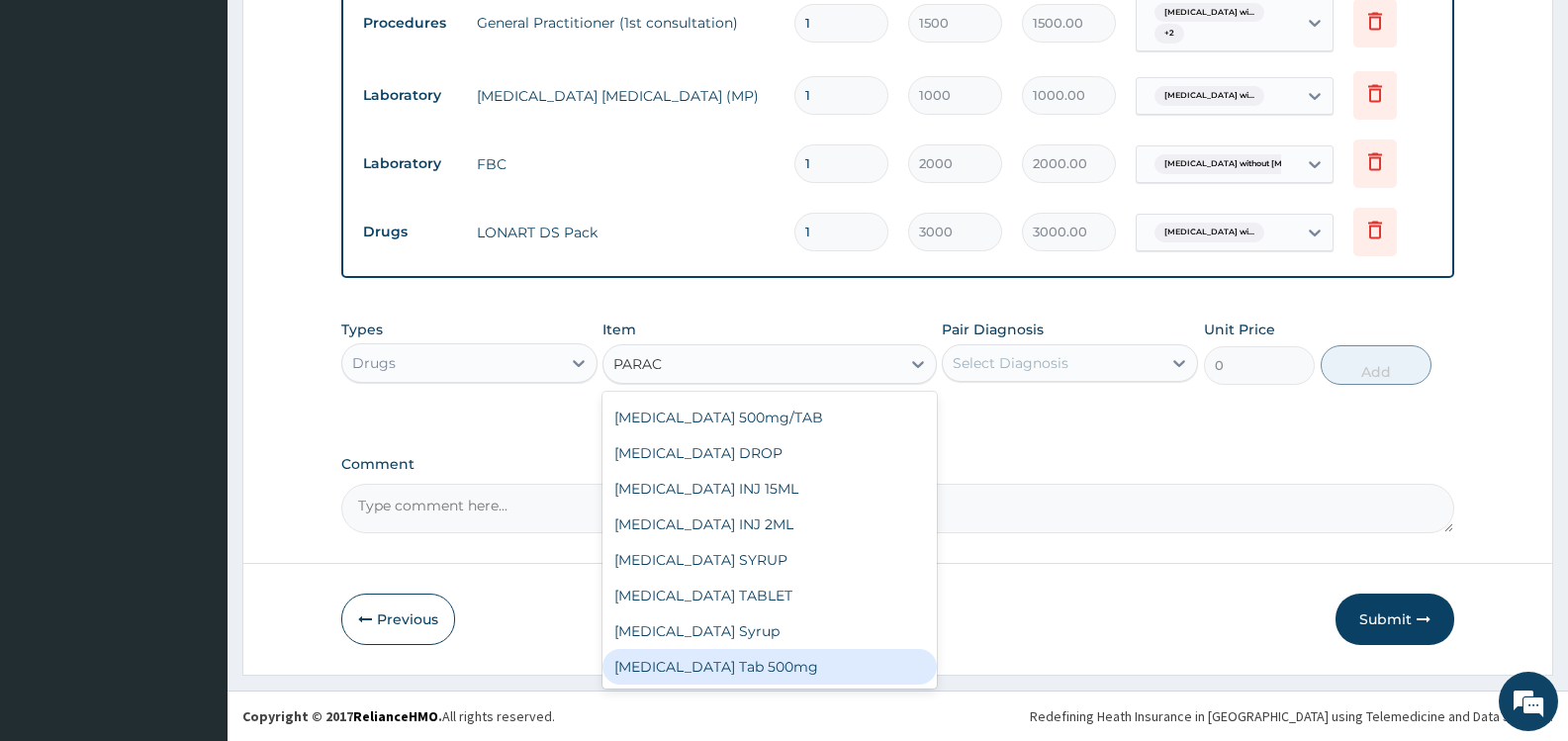
click at [808, 671] on div "[MEDICAL_DATA] Tab 500mg" at bounding box center [769, 667] width 333 height 36
type input "15"
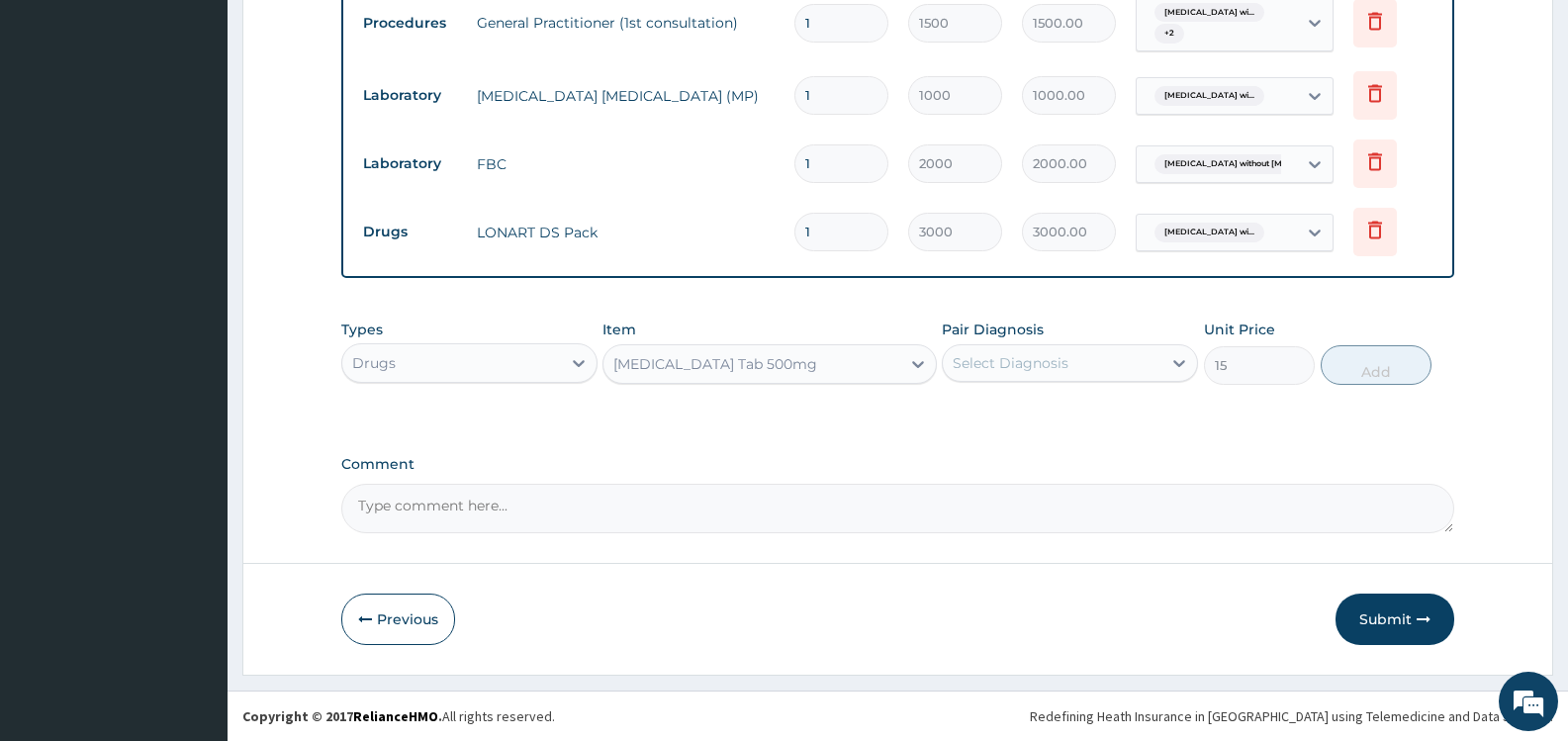
click at [1019, 351] on div "Select Diagnosis" at bounding box center [1051, 363] width 218 height 32
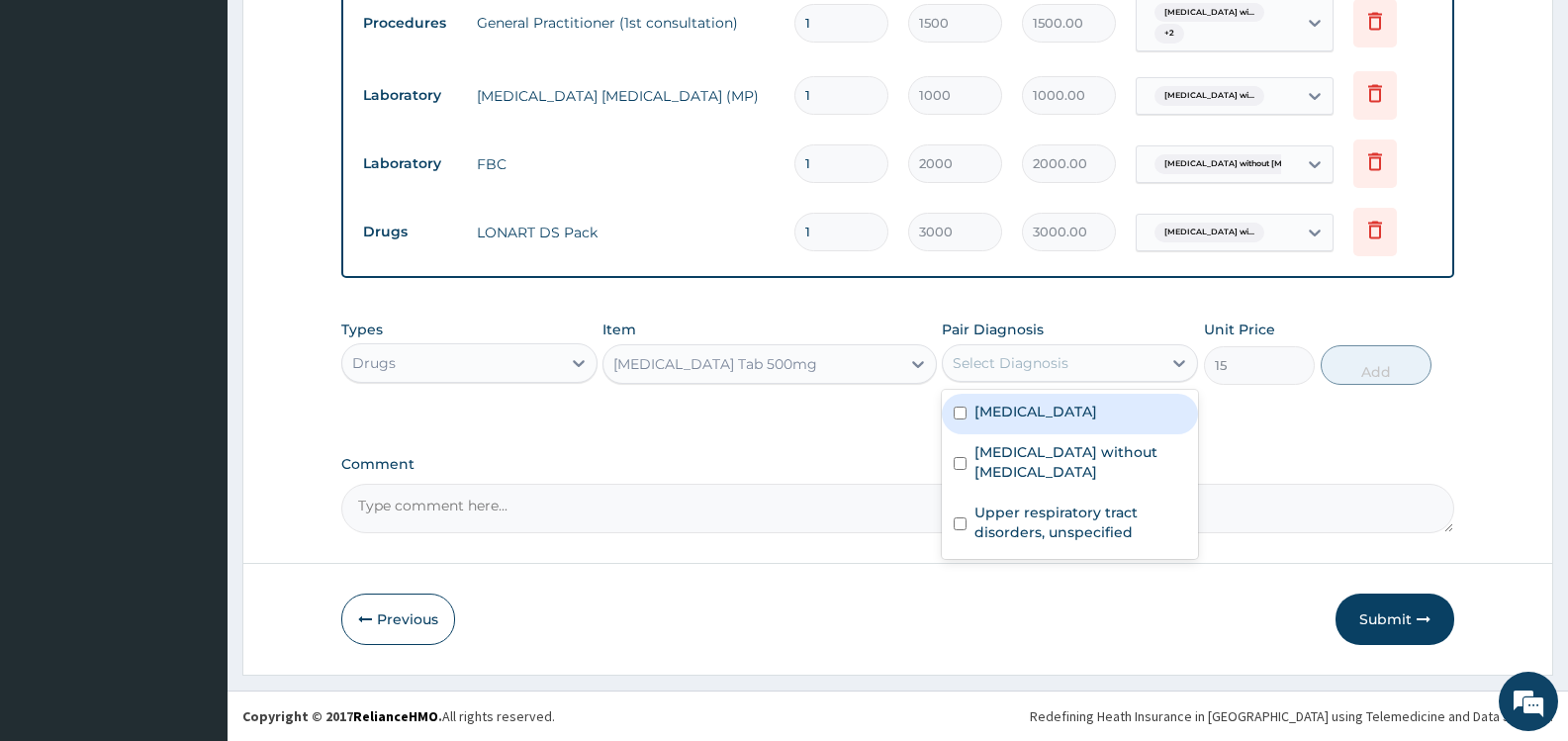
drag, startPoint x: 999, startPoint y: 440, endPoint x: 1016, endPoint y: 477, distance: 40.7
click at [1000, 422] on label "Plasmodium malariae malaria without complication" at bounding box center [1035, 412] width 123 height 20
checkbox input "true"
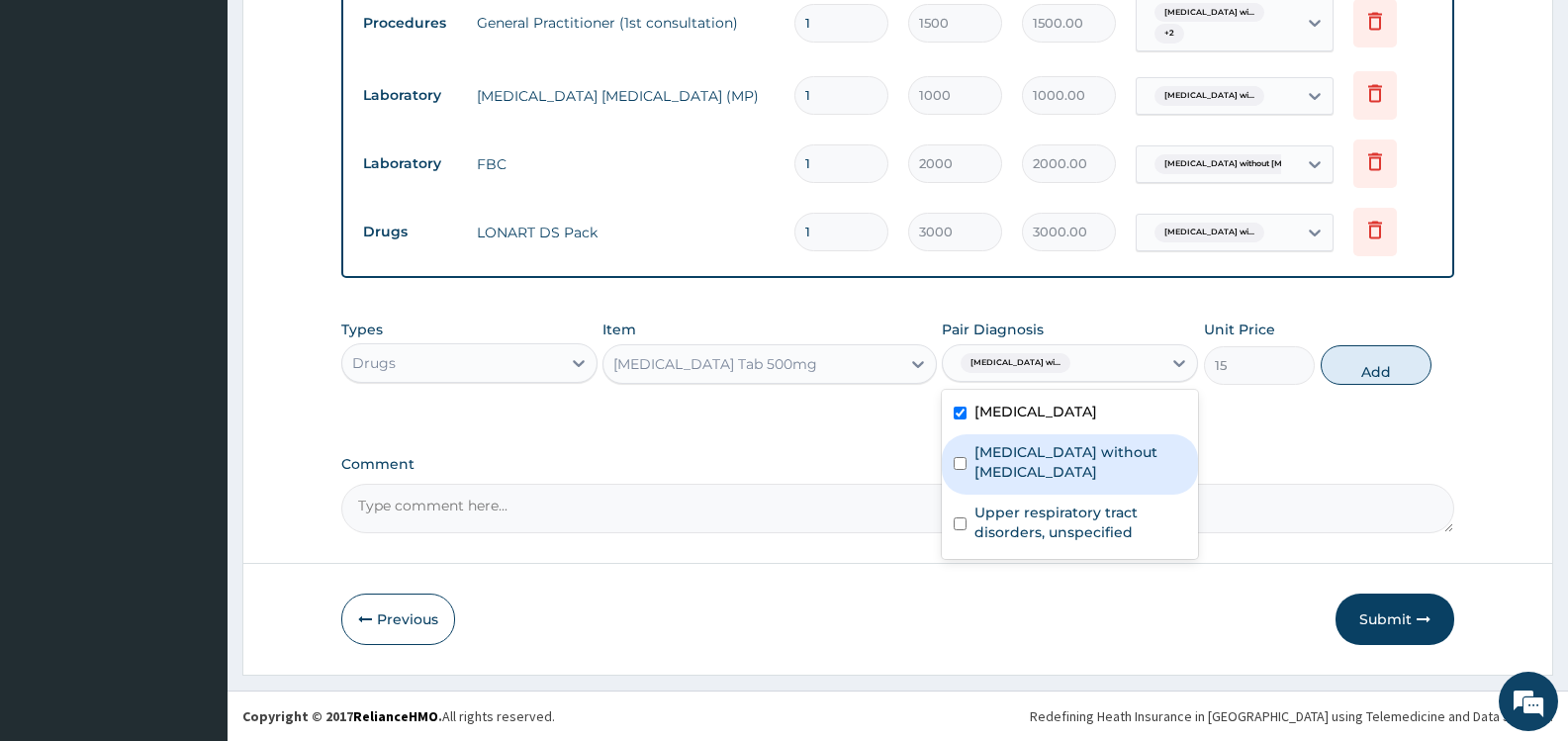
click at [1028, 488] on div "Sepsis without septic shock" at bounding box center [1069, 465] width 256 height 61
checkbox input "true"
drag, startPoint x: 1389, startPoint y: 391, endPoint x: 1332, endPoint y: 394, distance: 57.1
click at [1388, 385] on button "Add" at bounding box center [1375, 365] width 111 height 40
type input "0"
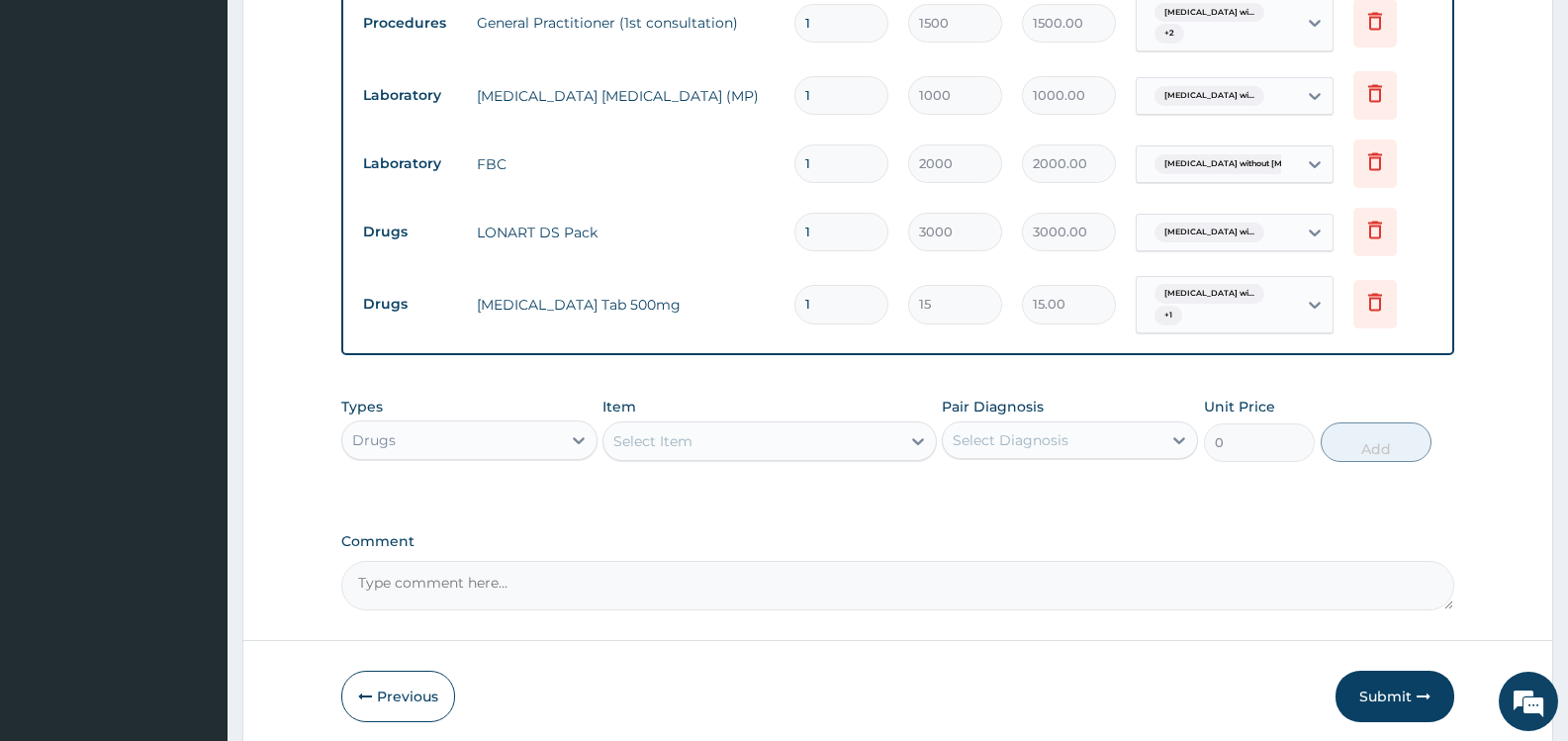
type input "18"
type input "270.00"
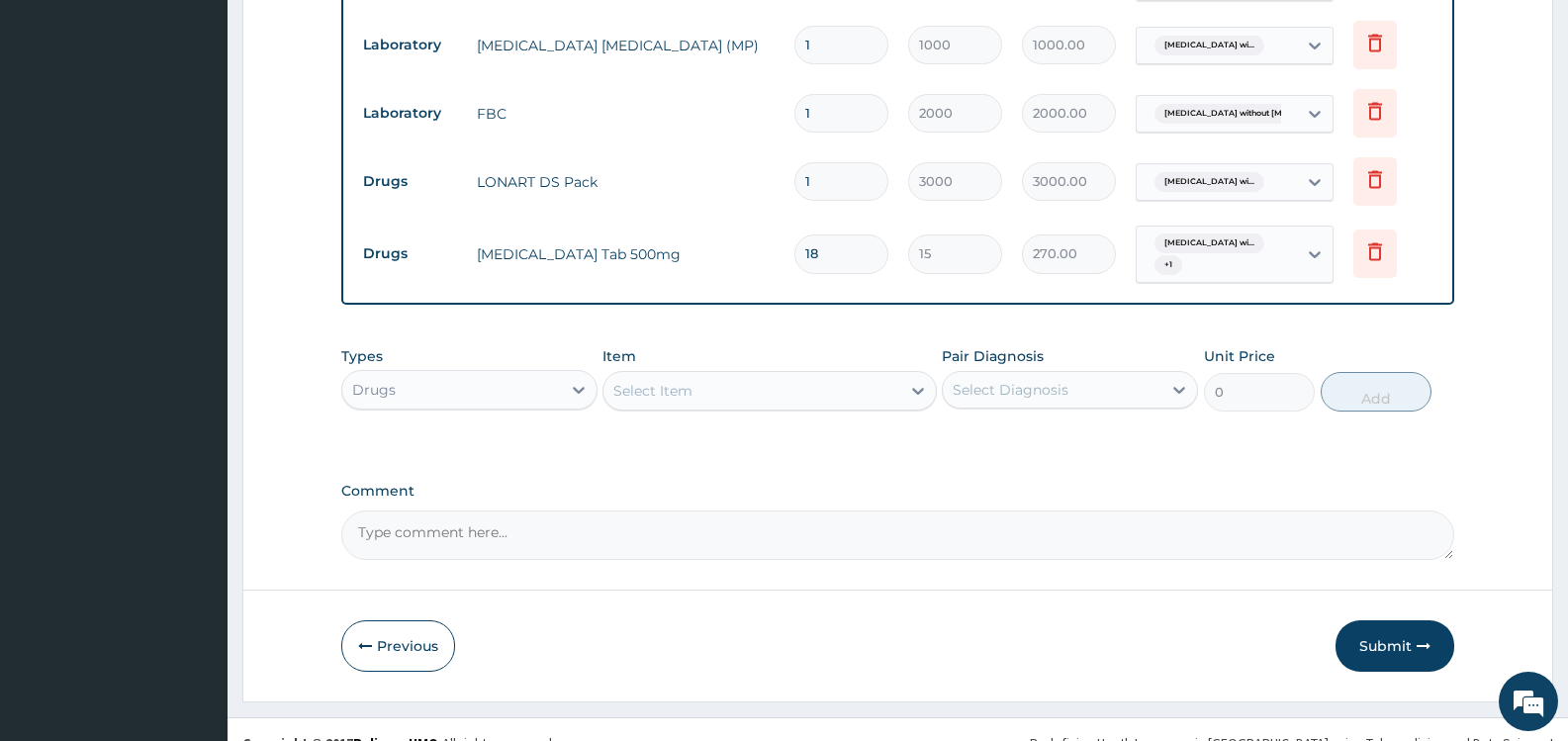
scroll to position [882, 0]
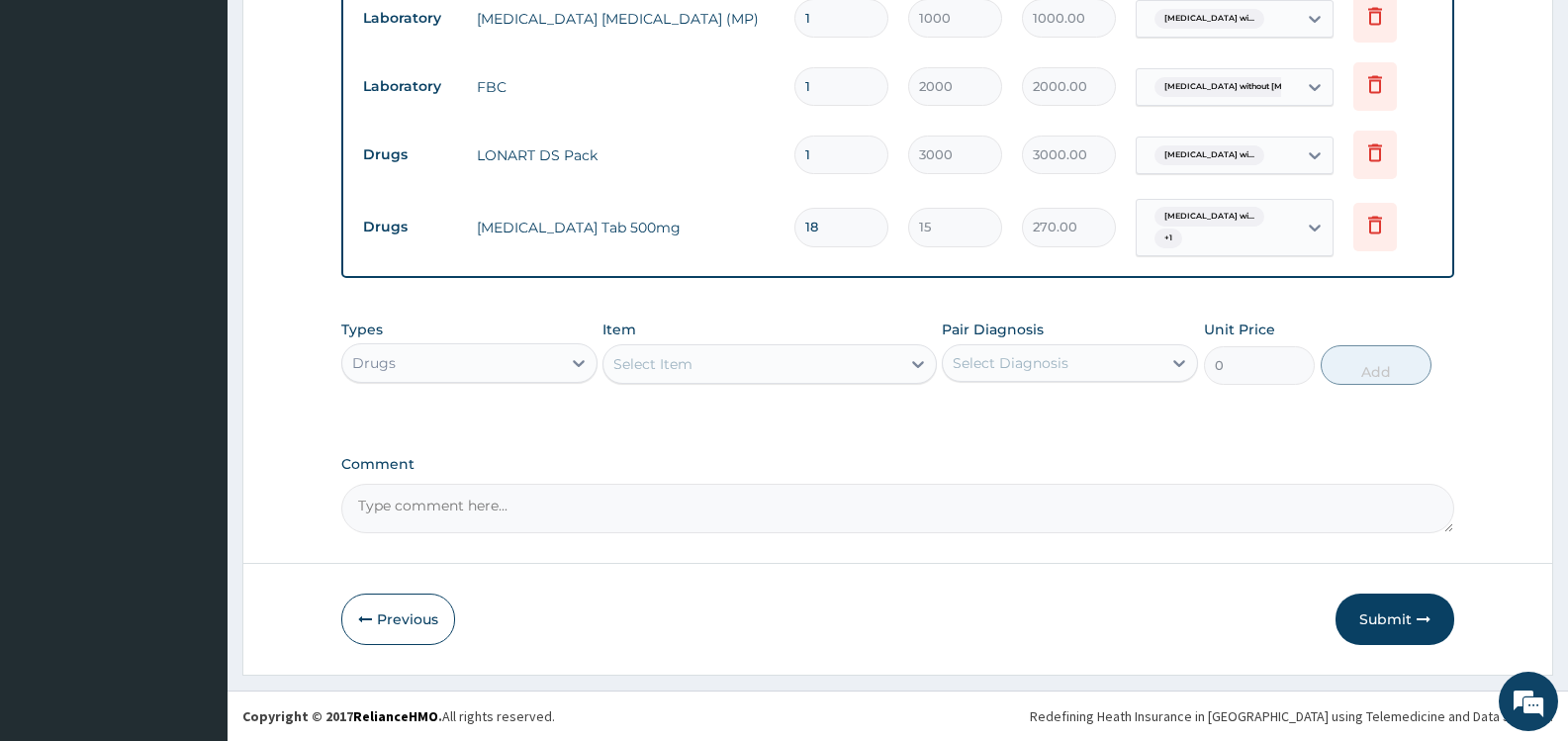
type input "18"
click at [770, 366] on div "Select Item" at bounding box center [751, 364] width 296 height 32
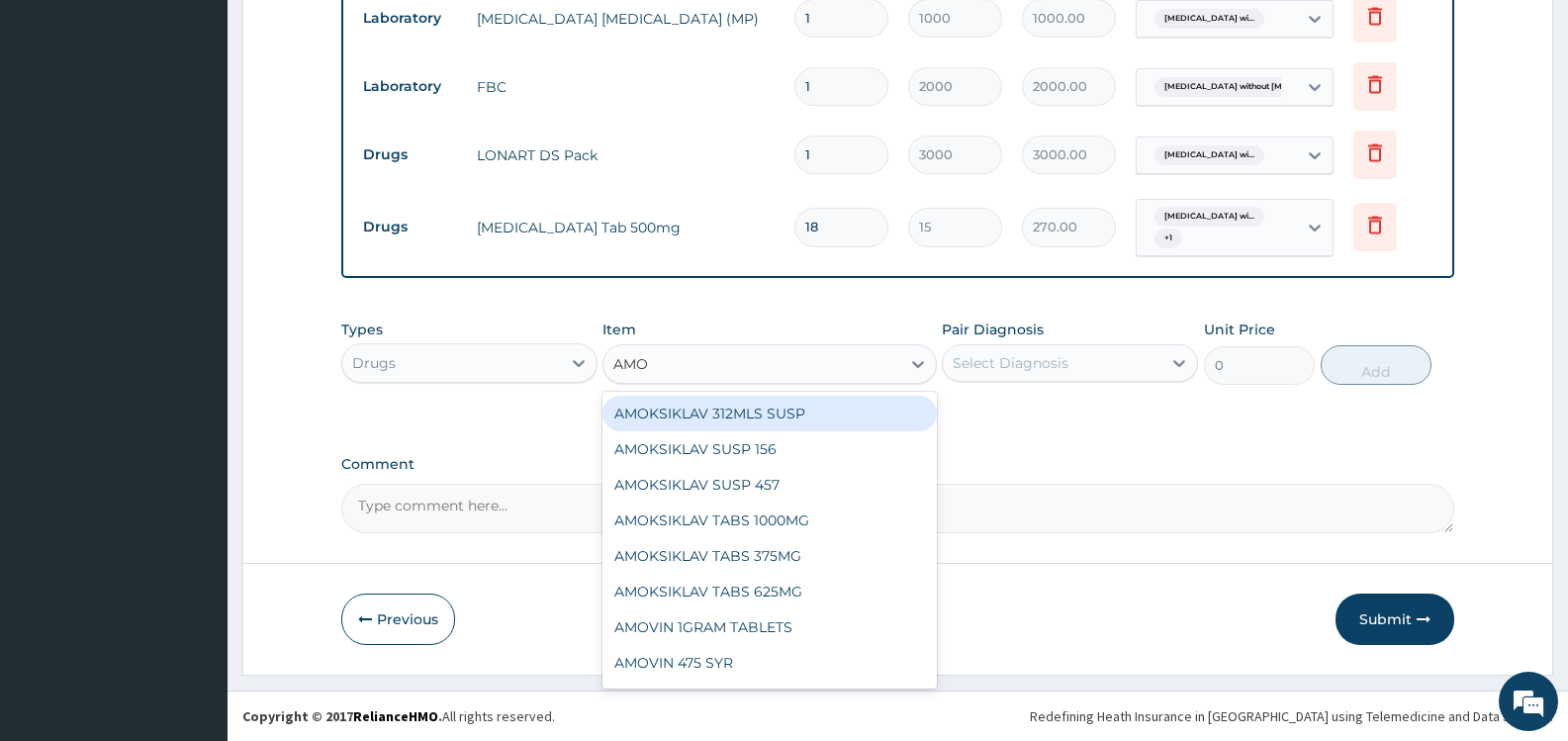
type input "AMOX"
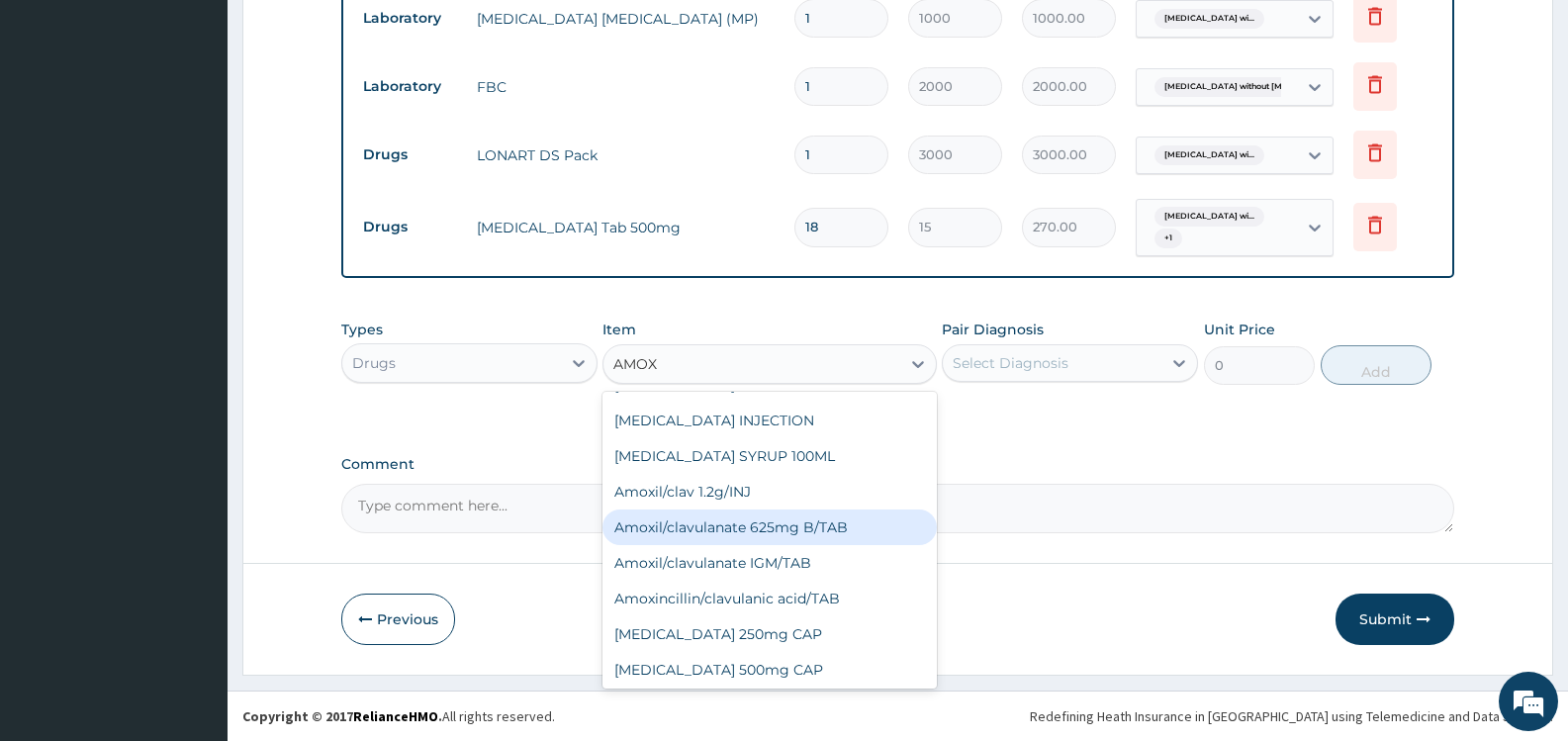
scroll to position [396, 0]
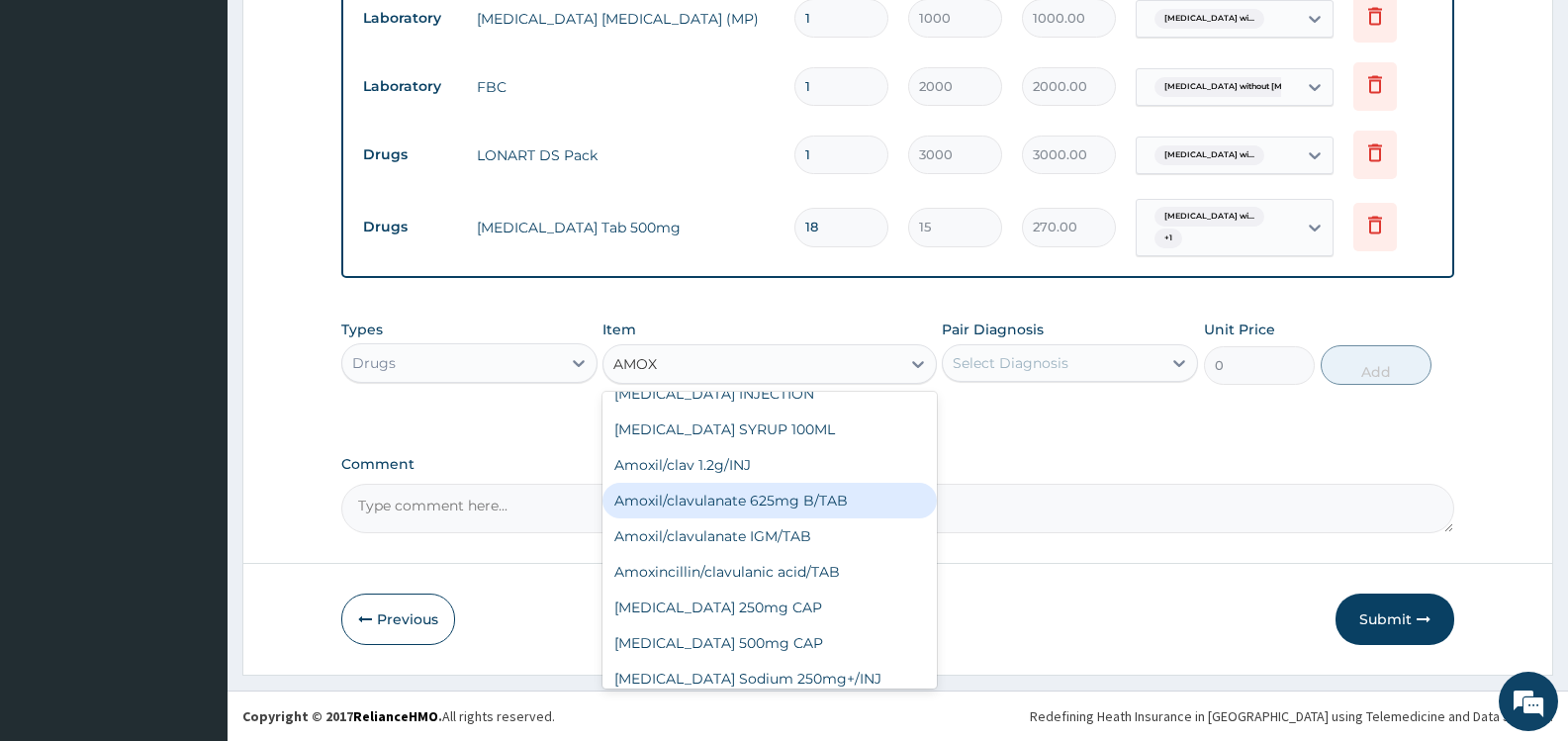
click at [786, 483] on div "Amoxil/clavulanate 625mg B/TAB" at bounding box center [769, 501] width 333 height 36
type input "189"
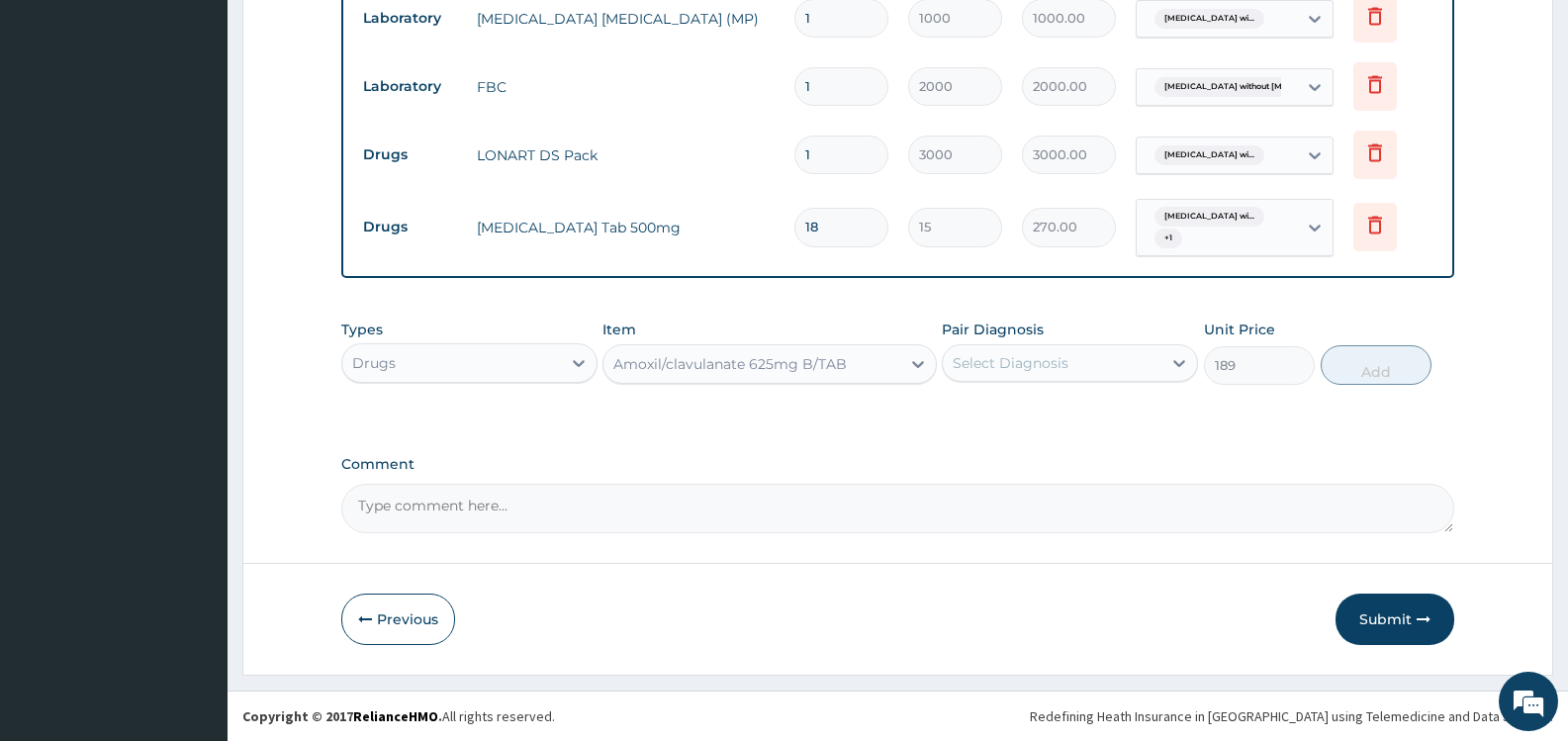
click at [1024, 364] on div "Select Diagnosis" at bounding box center [1010, 363] width 116 height 20
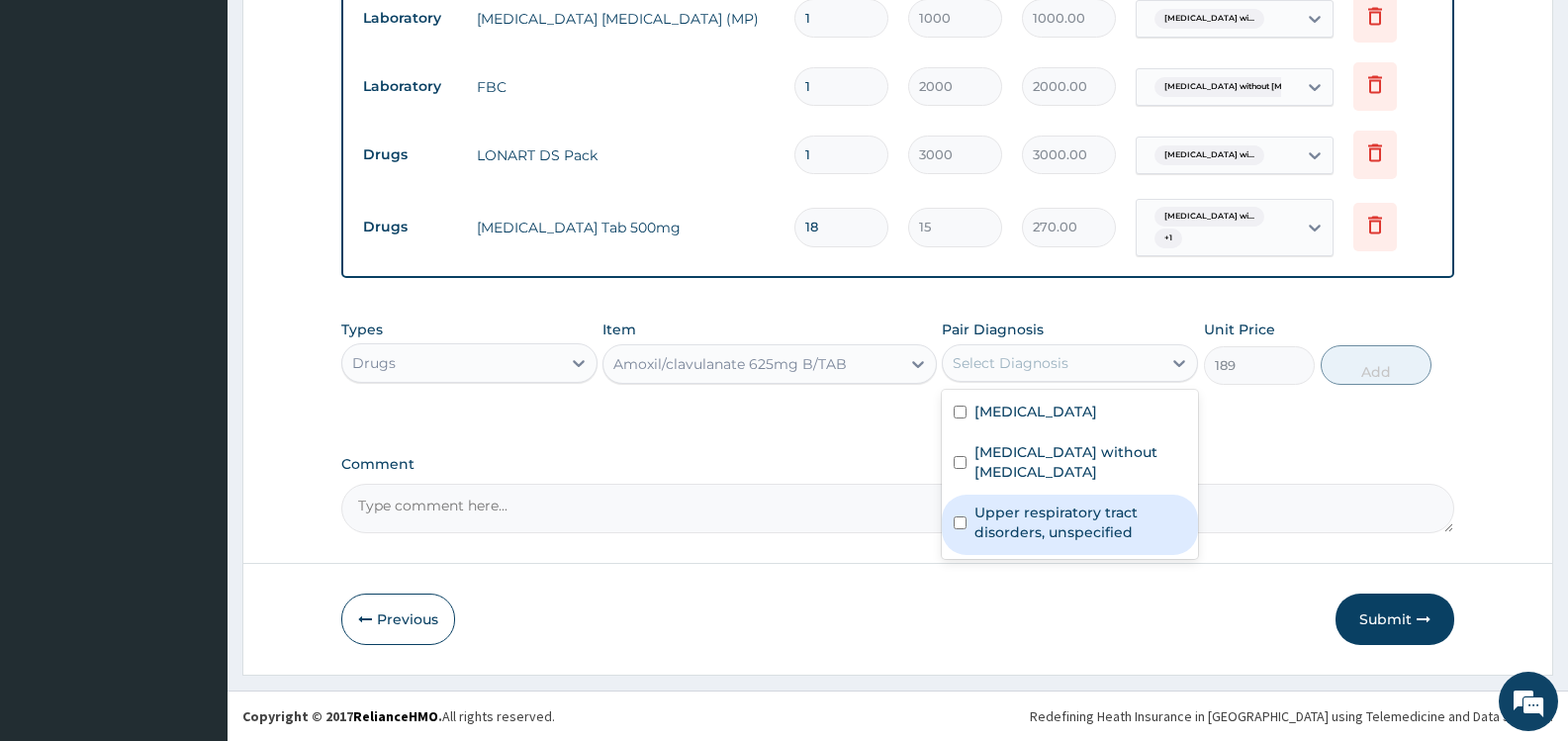
click at [1016, 519] on label "Upper respiratory tract disorders, unspecified" at bounding box center [1080, 523] width 211 height 40
checkbox input "true"
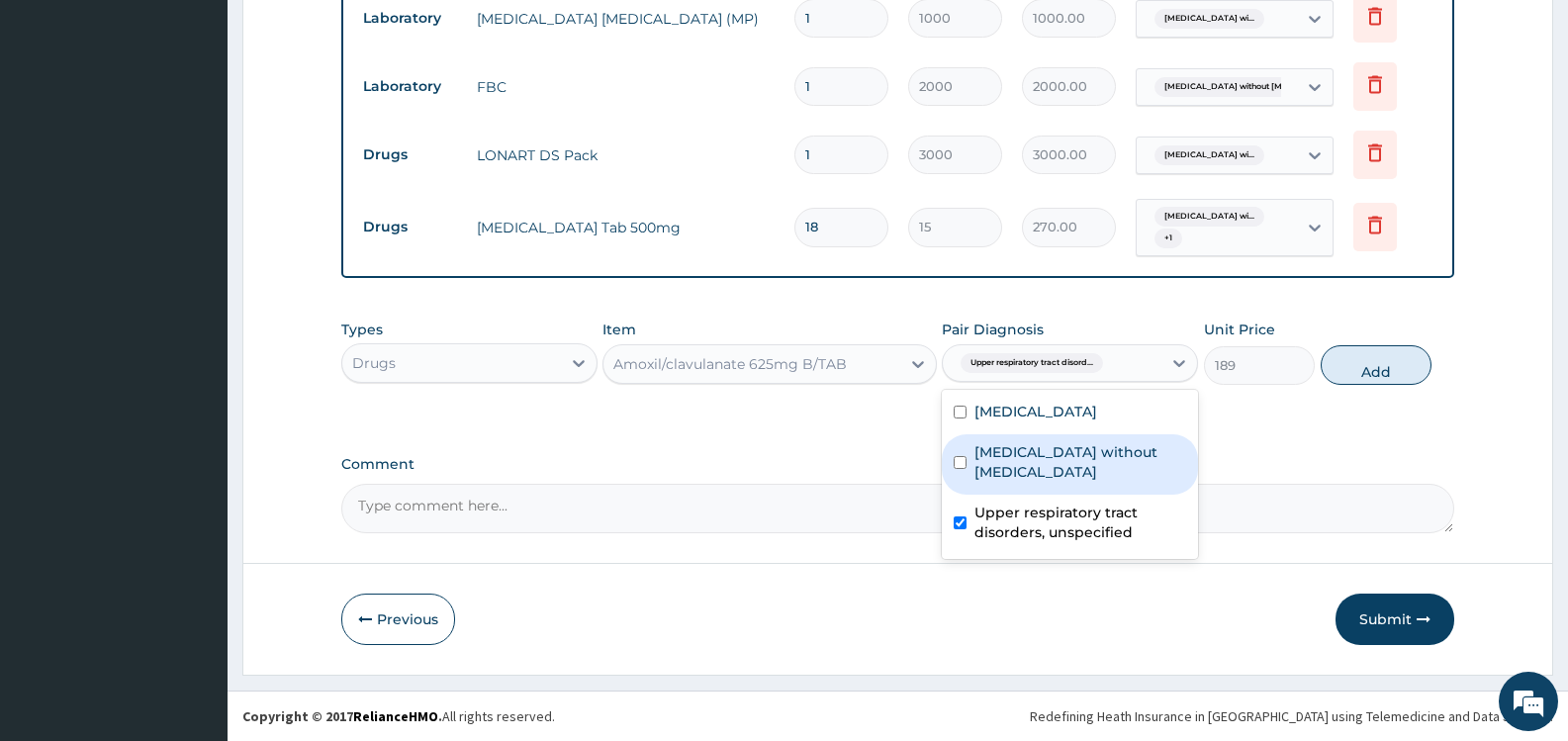
click at [1025, 478] on label "Sepsis without septic shock" at bounding box center [1080, 462] width 211 height 40
checkbox input "true"
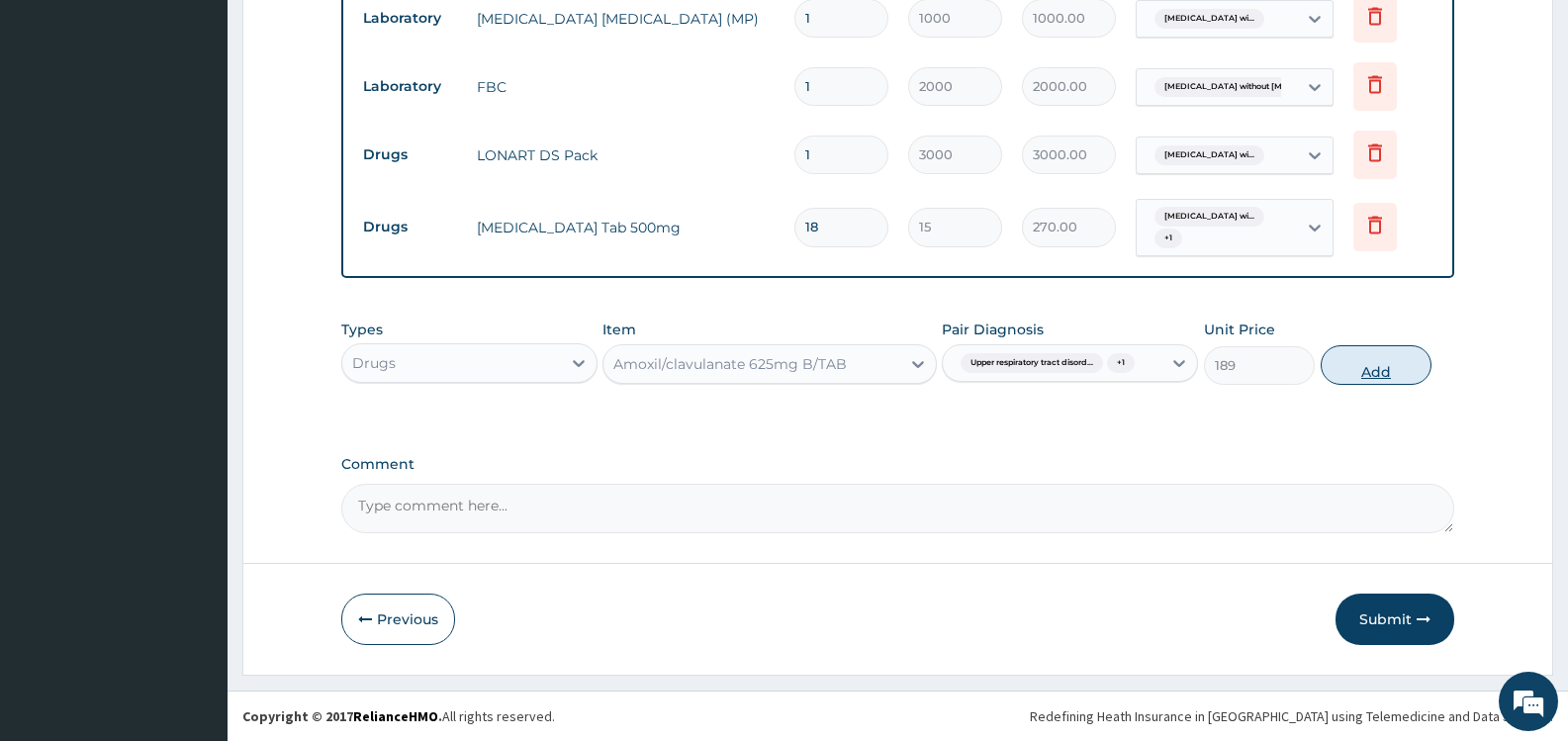
click at [1372, 356] on button "Add" at bounding box center [1375, 365] width 111 height 40
type input "0"
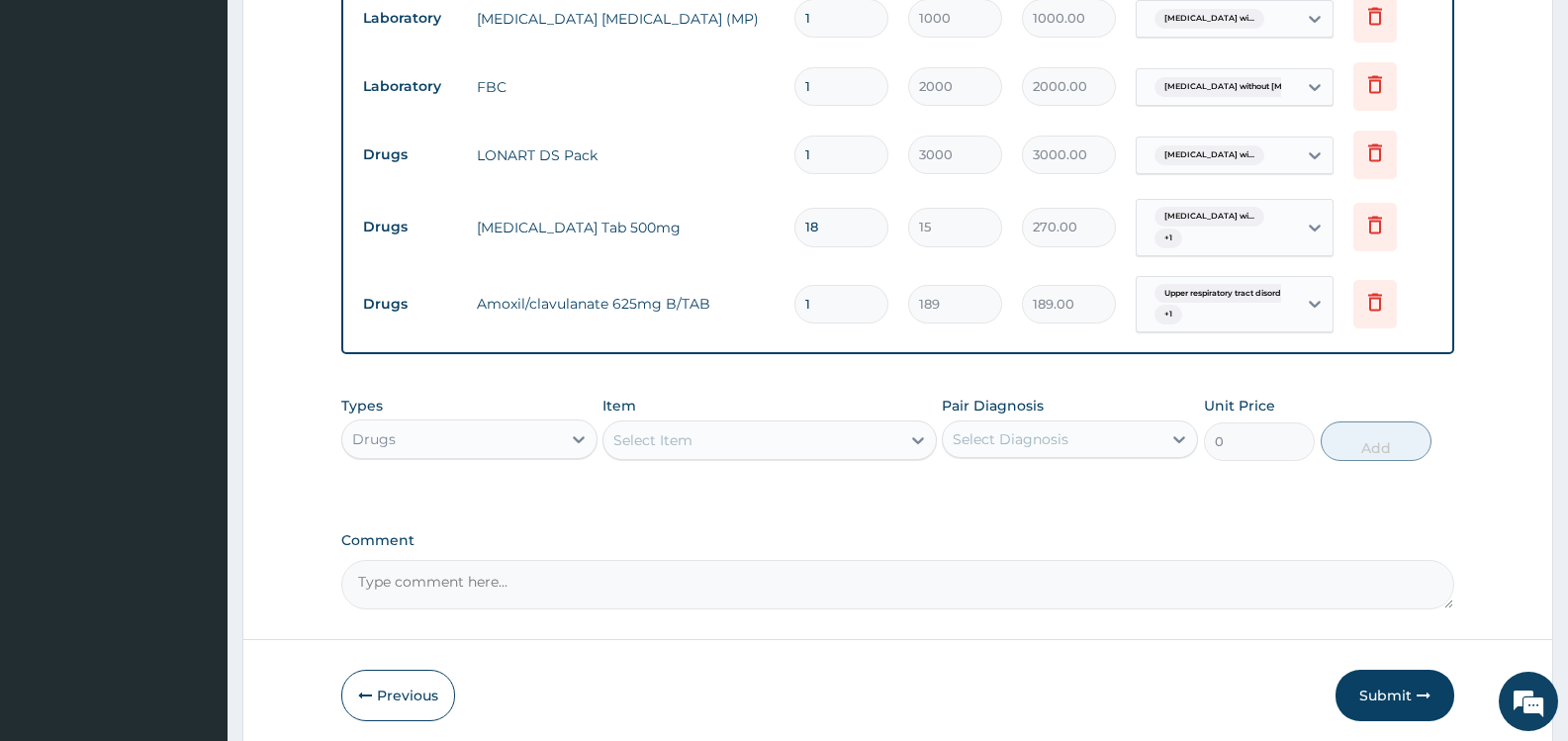
type input "10"
type input "1890.00"
type input "10"
click at [661, 437] on div "Select Item" at bounding box center [652, 441] width 79 height 20
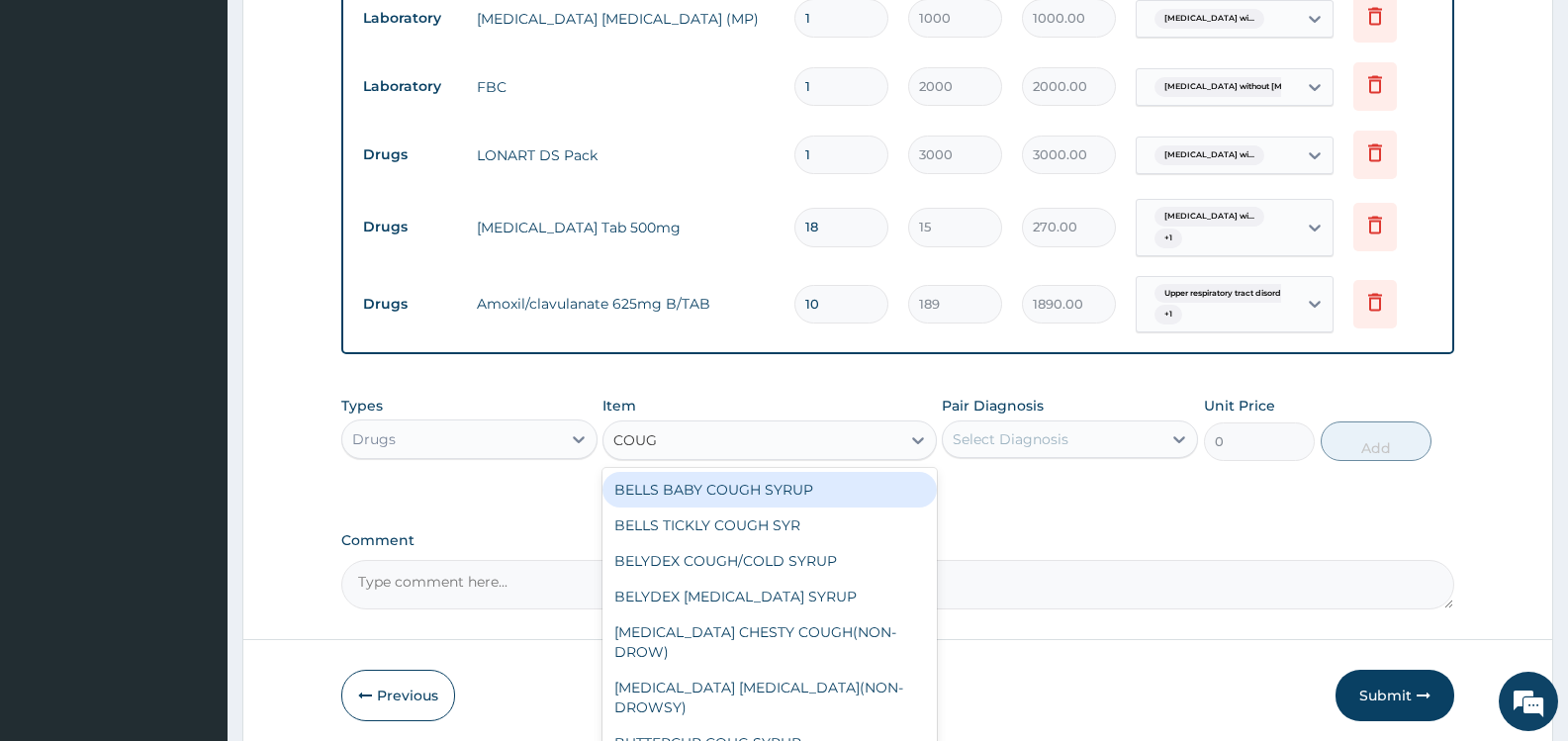
type input "COUGH"
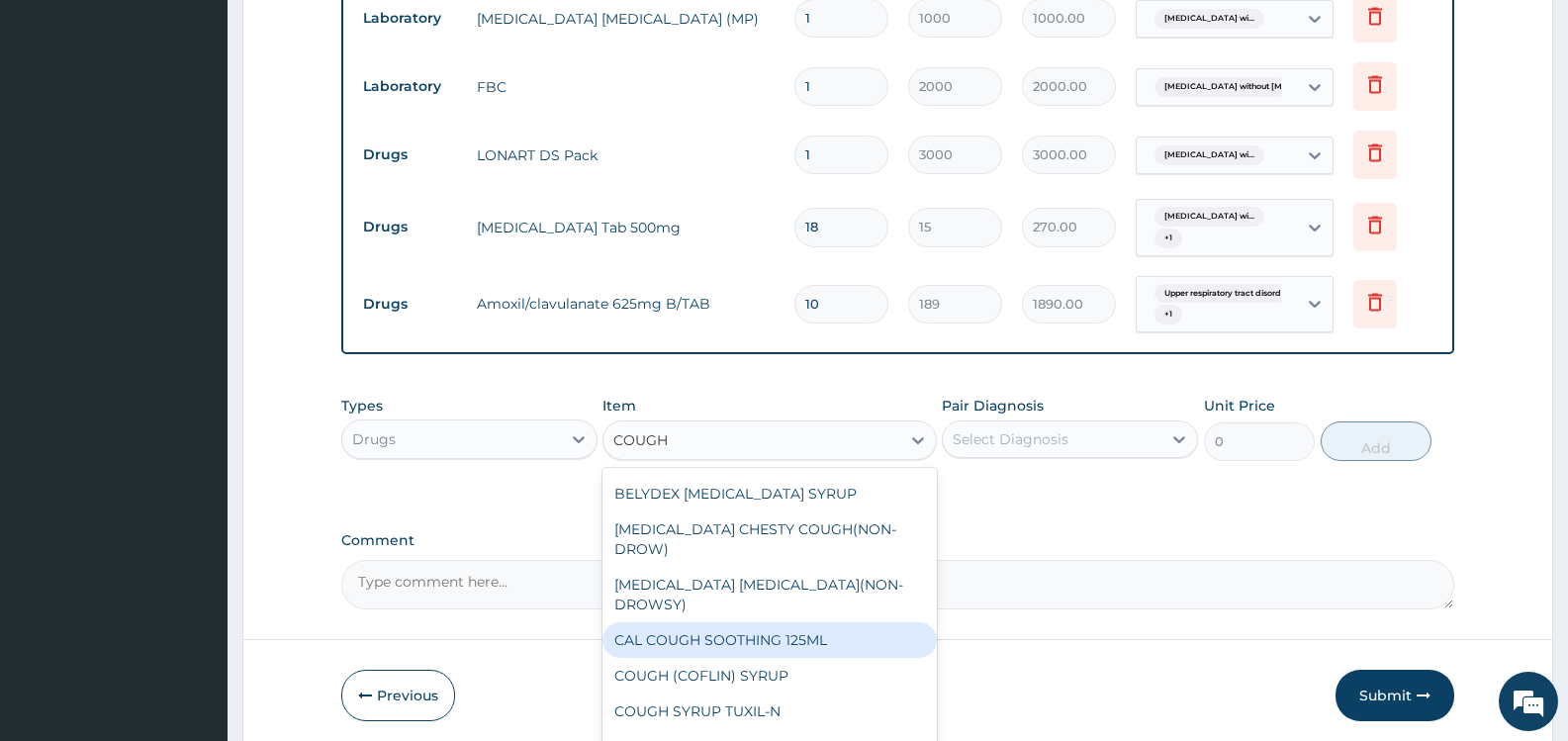
scroll to position [957, 0]
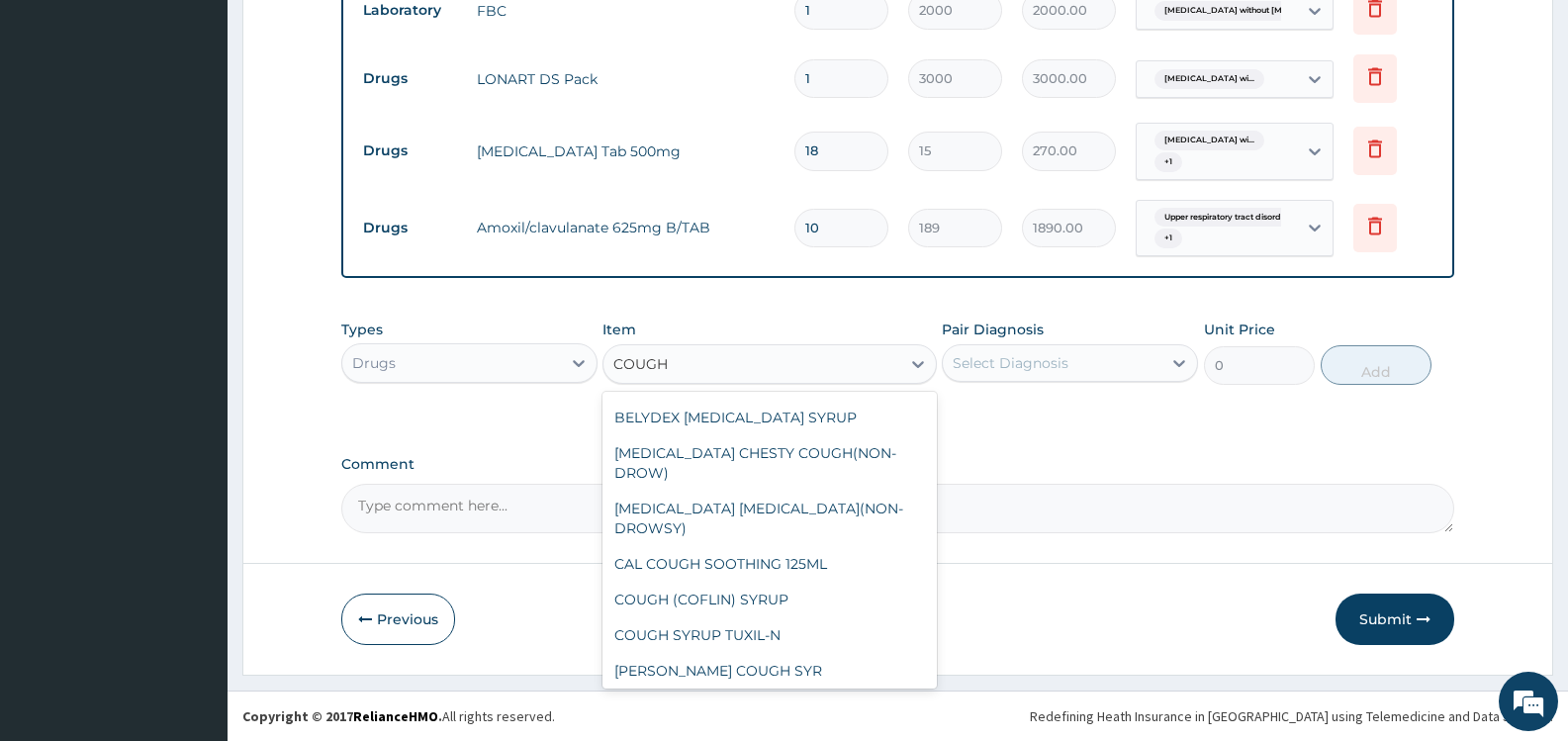
click at [727, 688] on div "[PERSON_NAME]" at bounding box center [769, 706] width 333 height 36
type input "450"
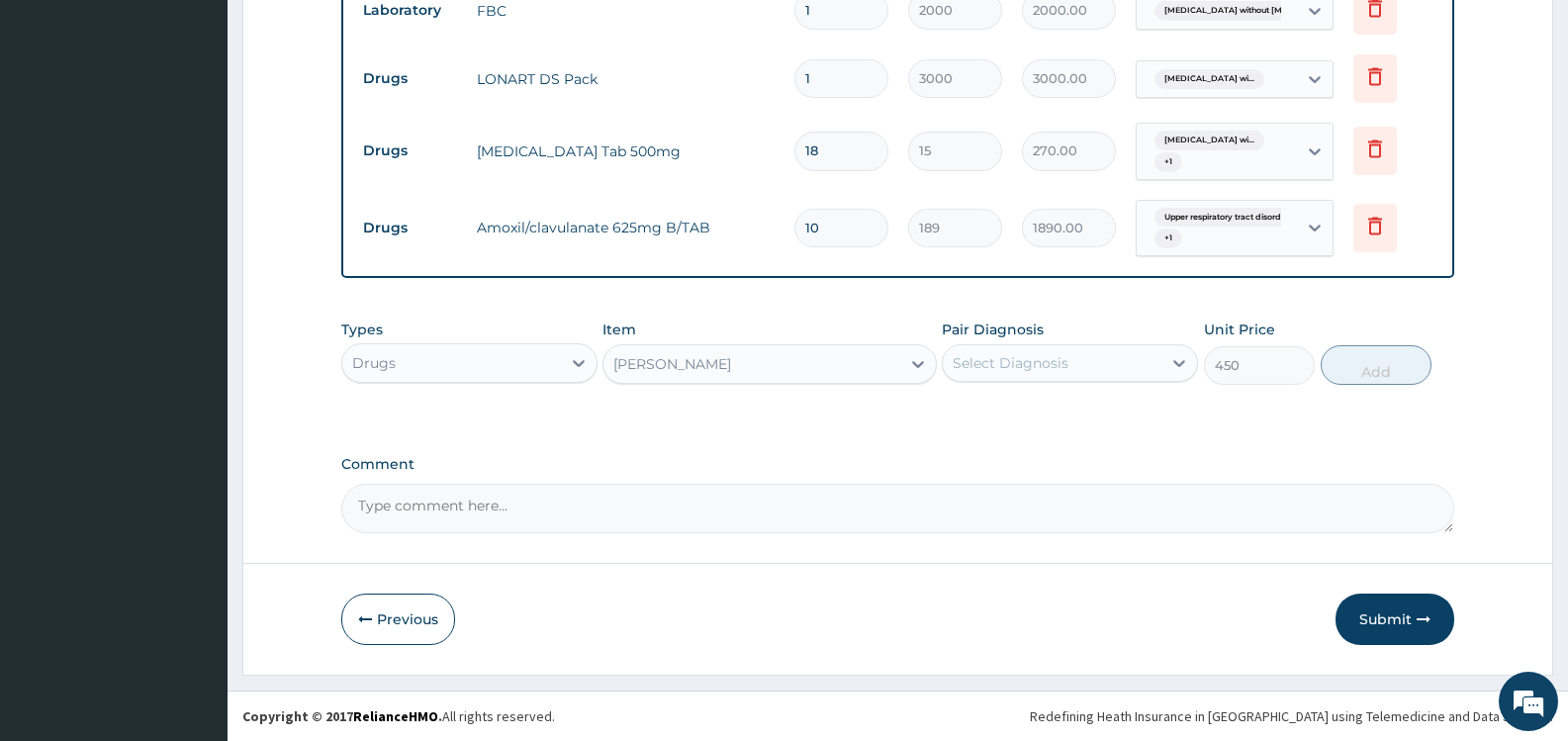
click at [865, 360] on div "[PERSON_NAME]" at bounding box center [751, 364] width 296 height 32
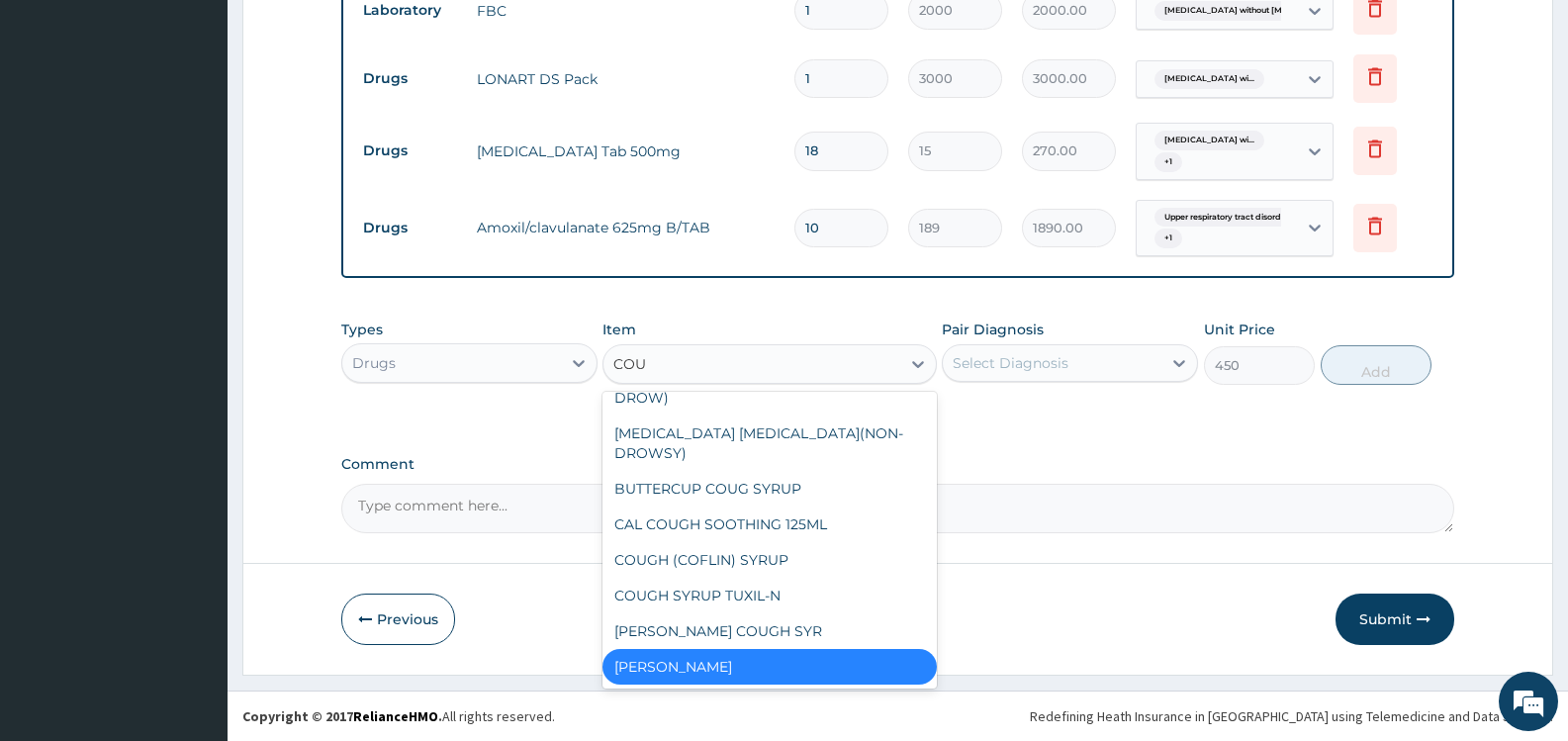
scroll to position [139, 0]
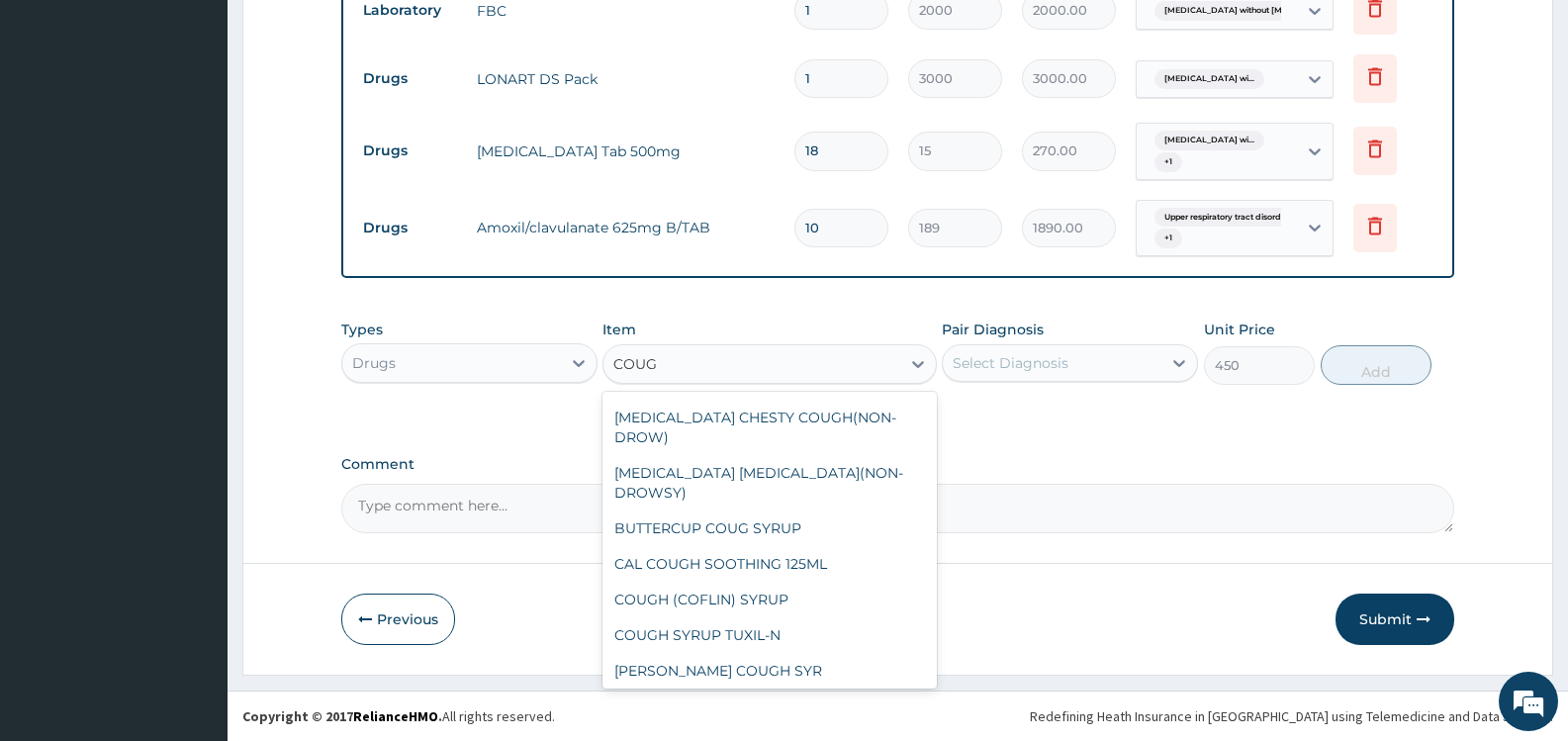
type input "COUGH"
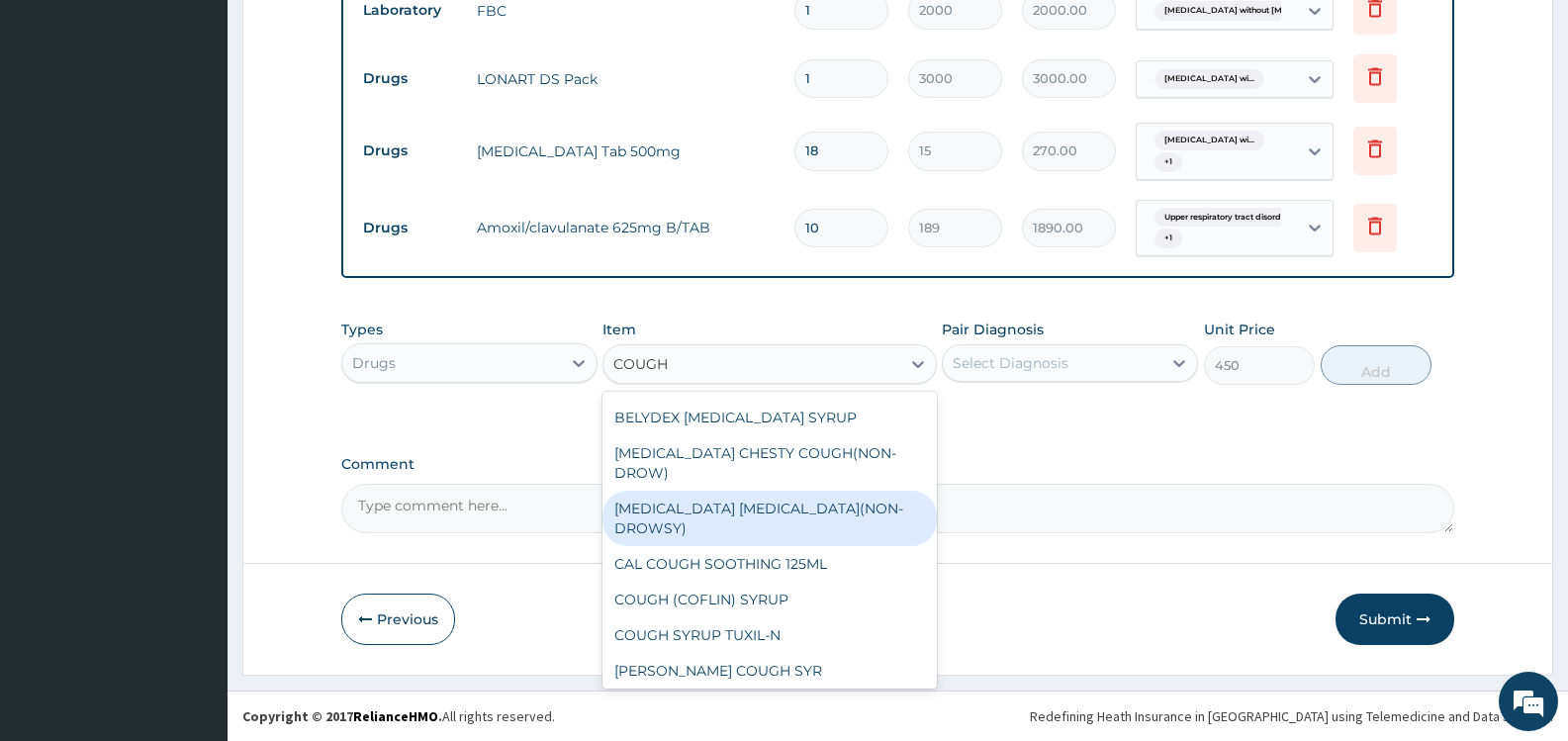
click at [854, 491] on div "[MEDICAL_DATA] [MEDICAL_DATA](NON-DROWSY)" at bounding box center [769, 519] width 333 height 56
type input "708.75"
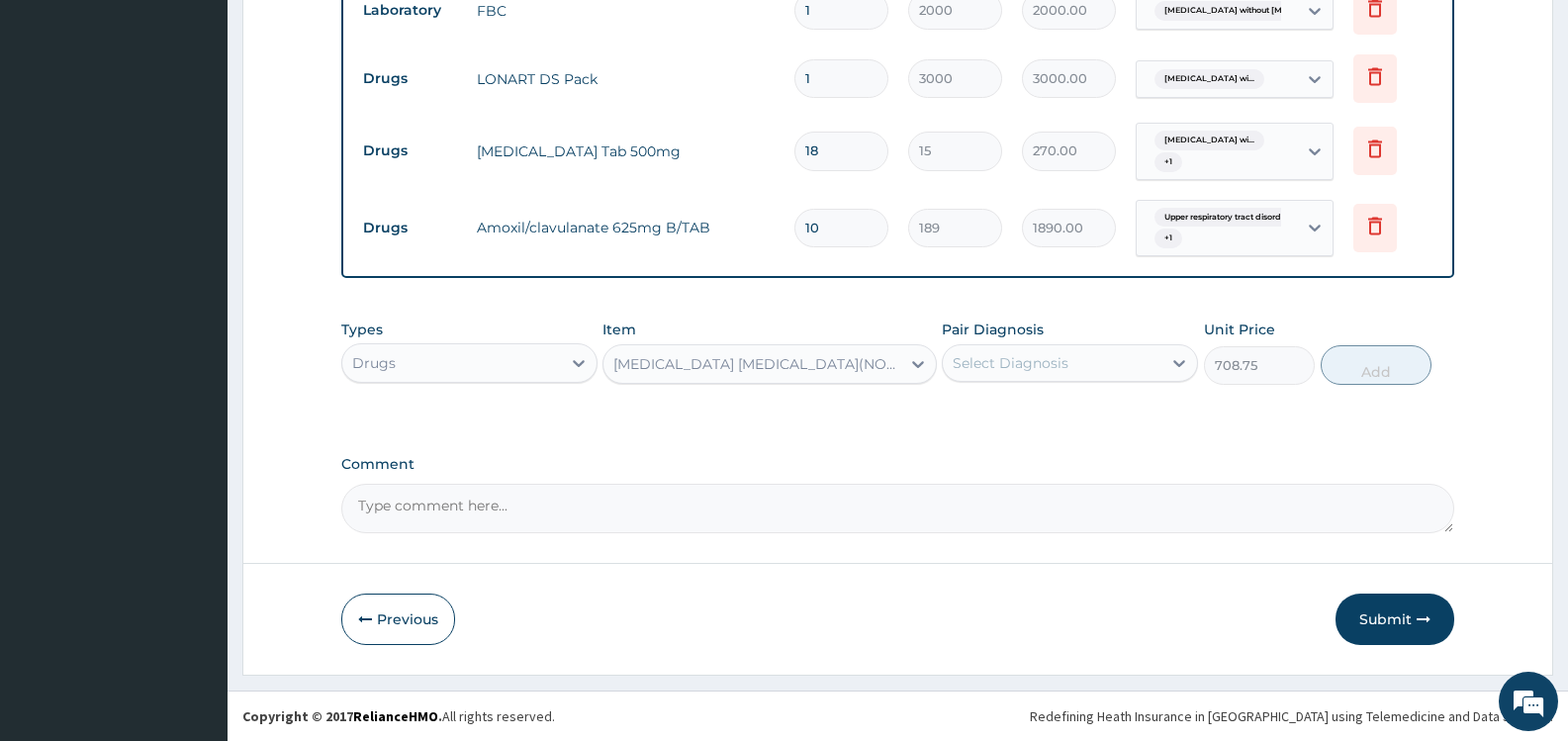
click at [1049, 358] on div "Select Diagnosis" at bounding box center [1010, 363] width 116 height 20
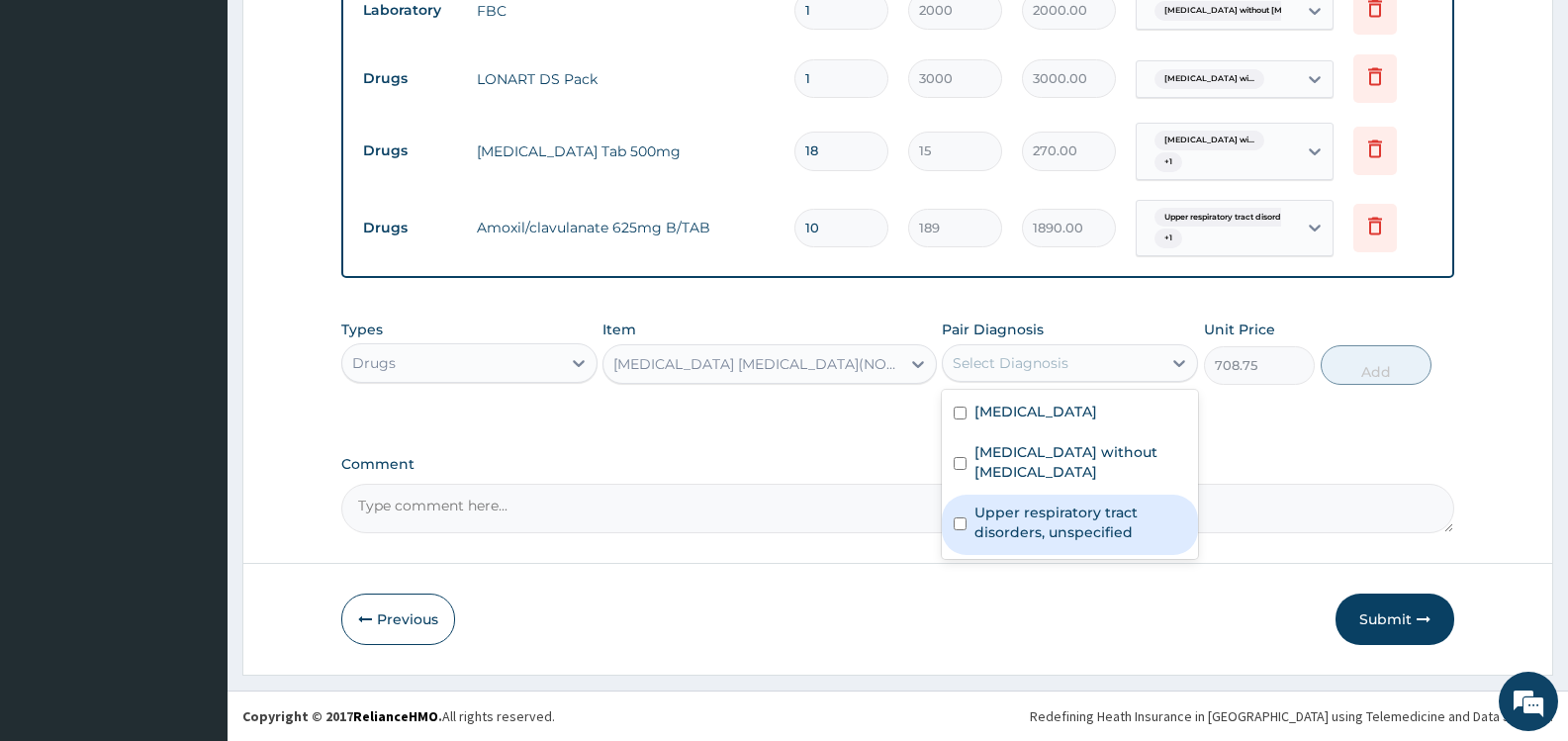
click at [1011, 519] on label "Upper respiratory tract disorders, unspecified" at bounding box center [1080, 523] width 211 height 40
checkbox input "true"
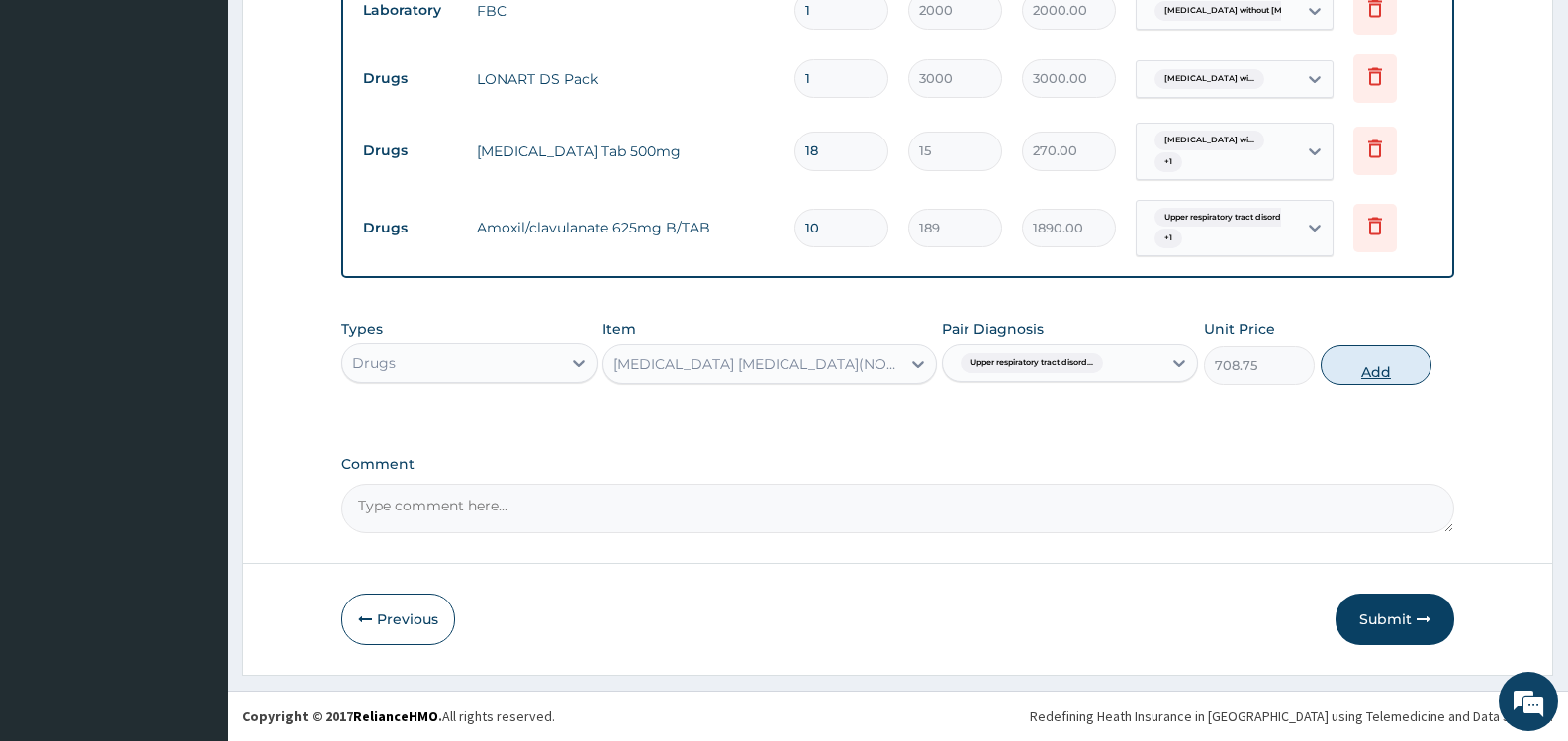
click at [1372, 368] on button "Add" at bounding box center [1375, 365] width 111 height 40
type input "0"
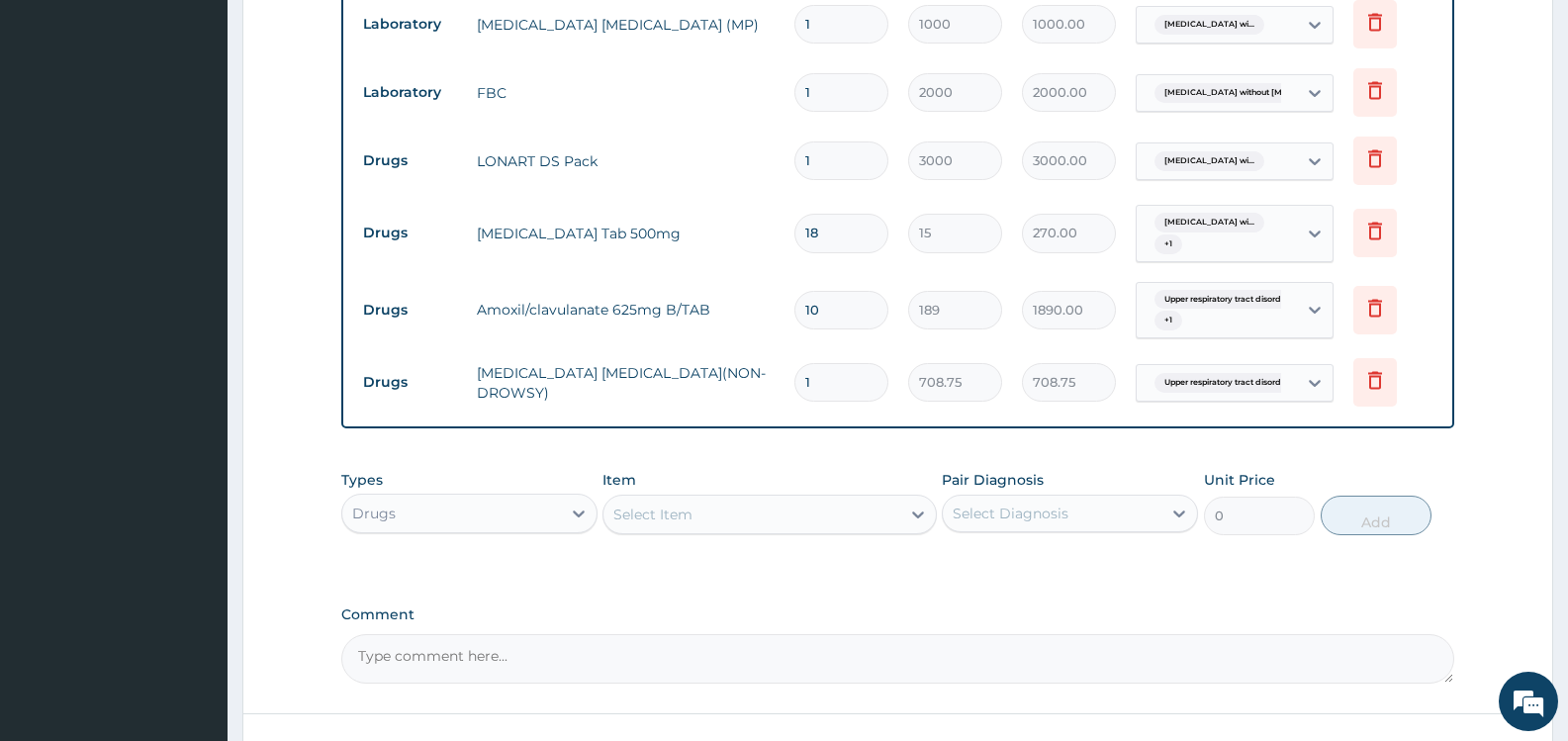
scroll to position [957, 0]
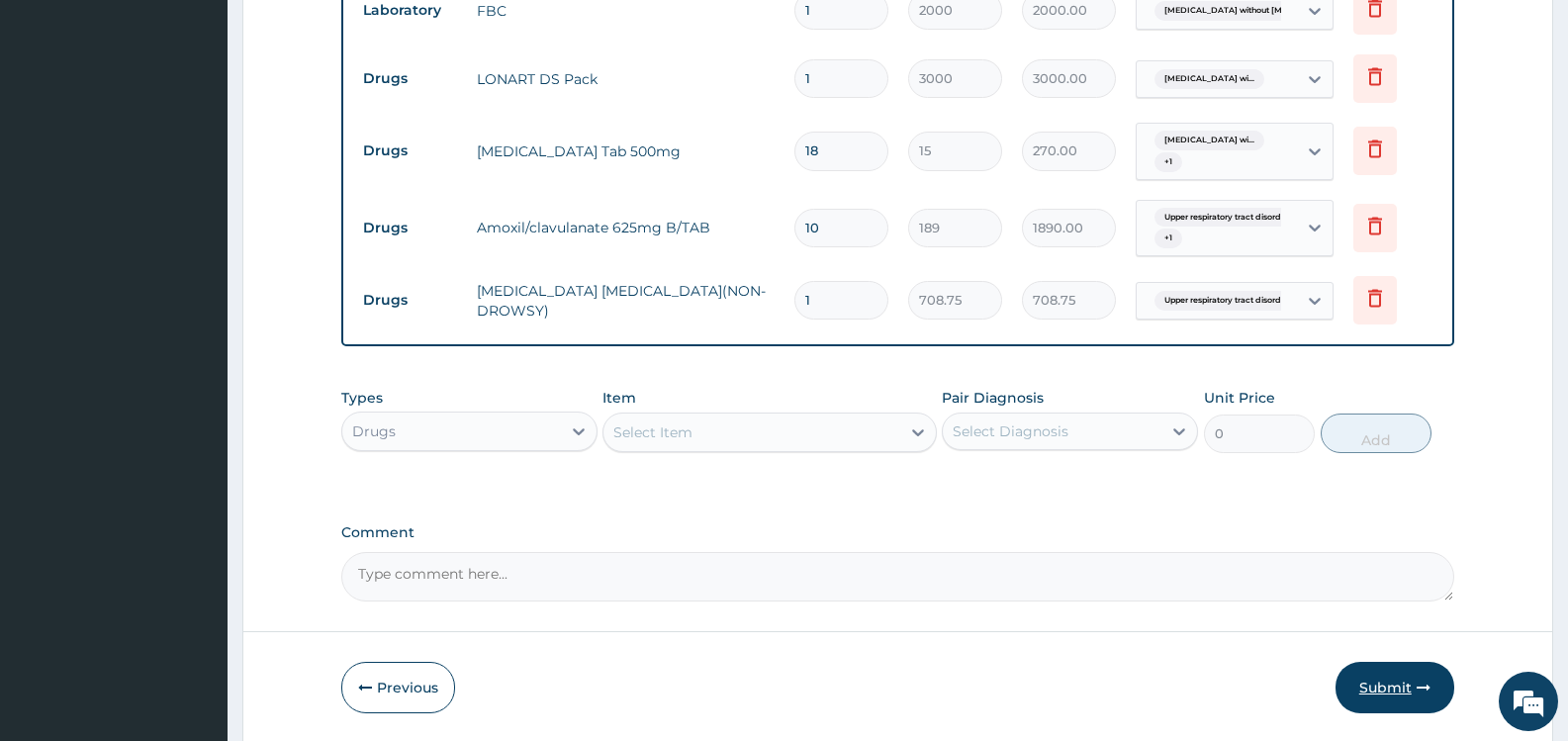
click at [1378, 688] on button "Submit" at bounding box center [1394, 688] width 119 height 52
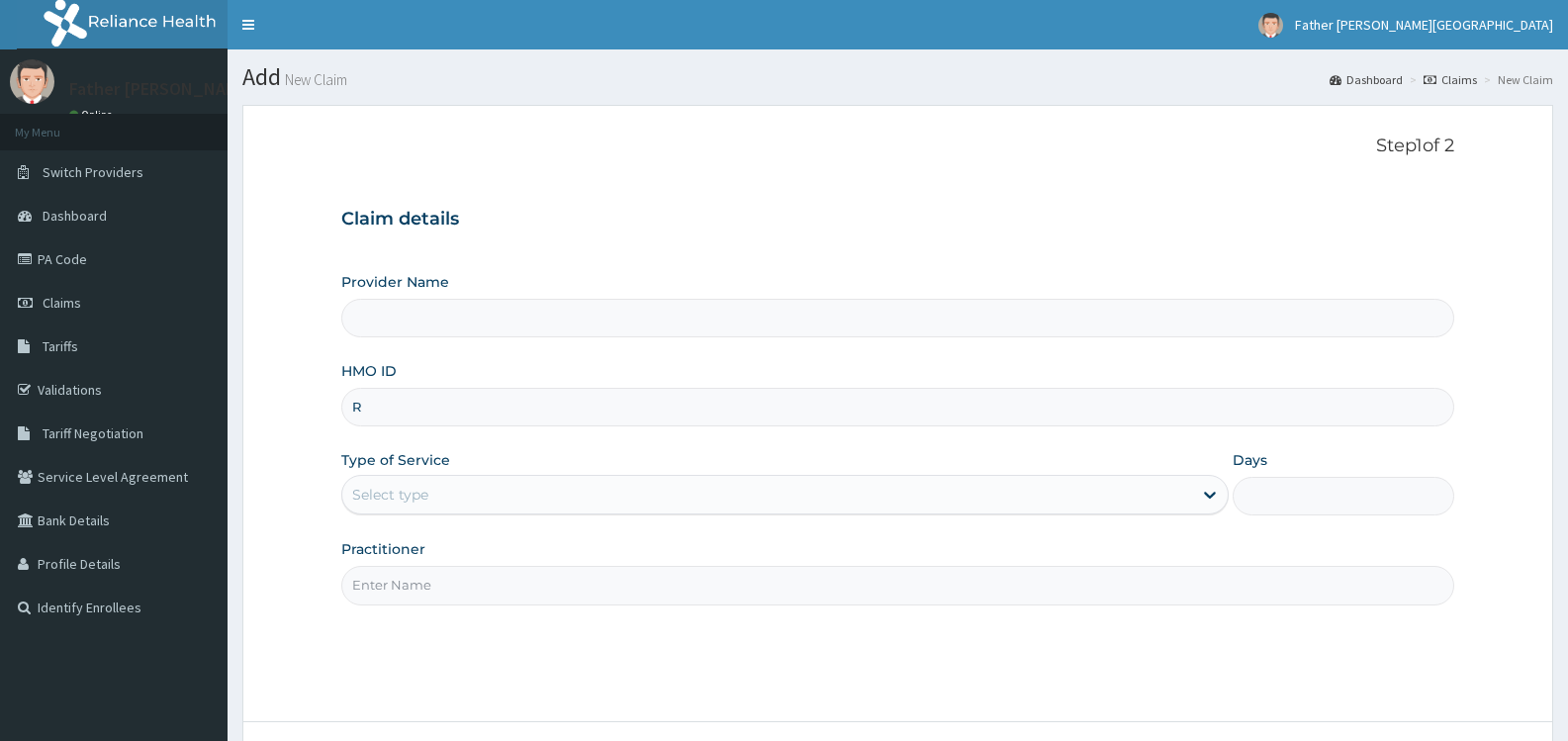
type input "RA"
type input "Father [PERSON_NAME][GEOGRAPHIC_DATA]"
type input "RAM/10035/B"
click at [479, 500] on div "Select type" at bounding box center [766, 495] width 849 height 32
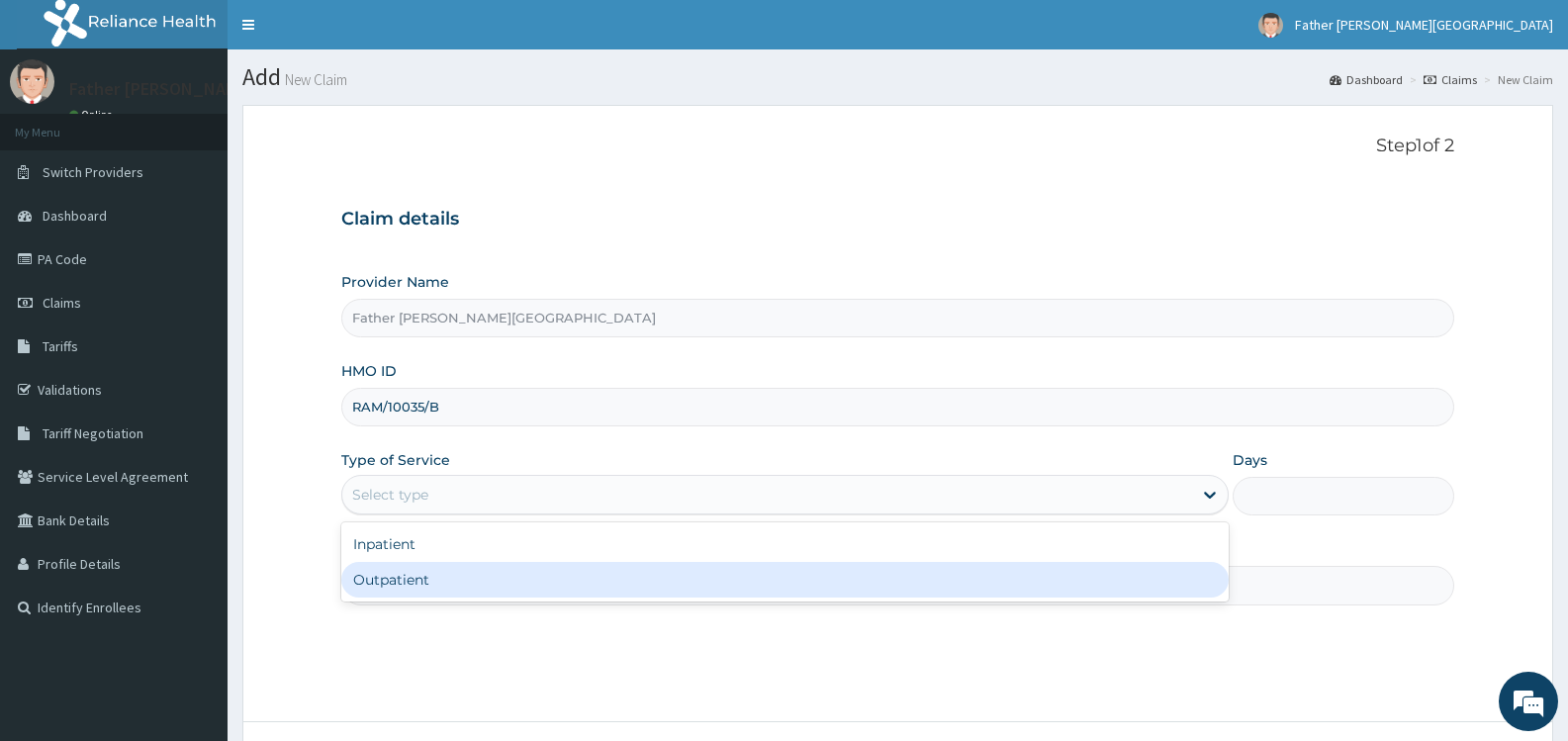
click at [496, 570] on div "Outpatient" at bounding box center [784, 579] width 887 height 36
type input "1"
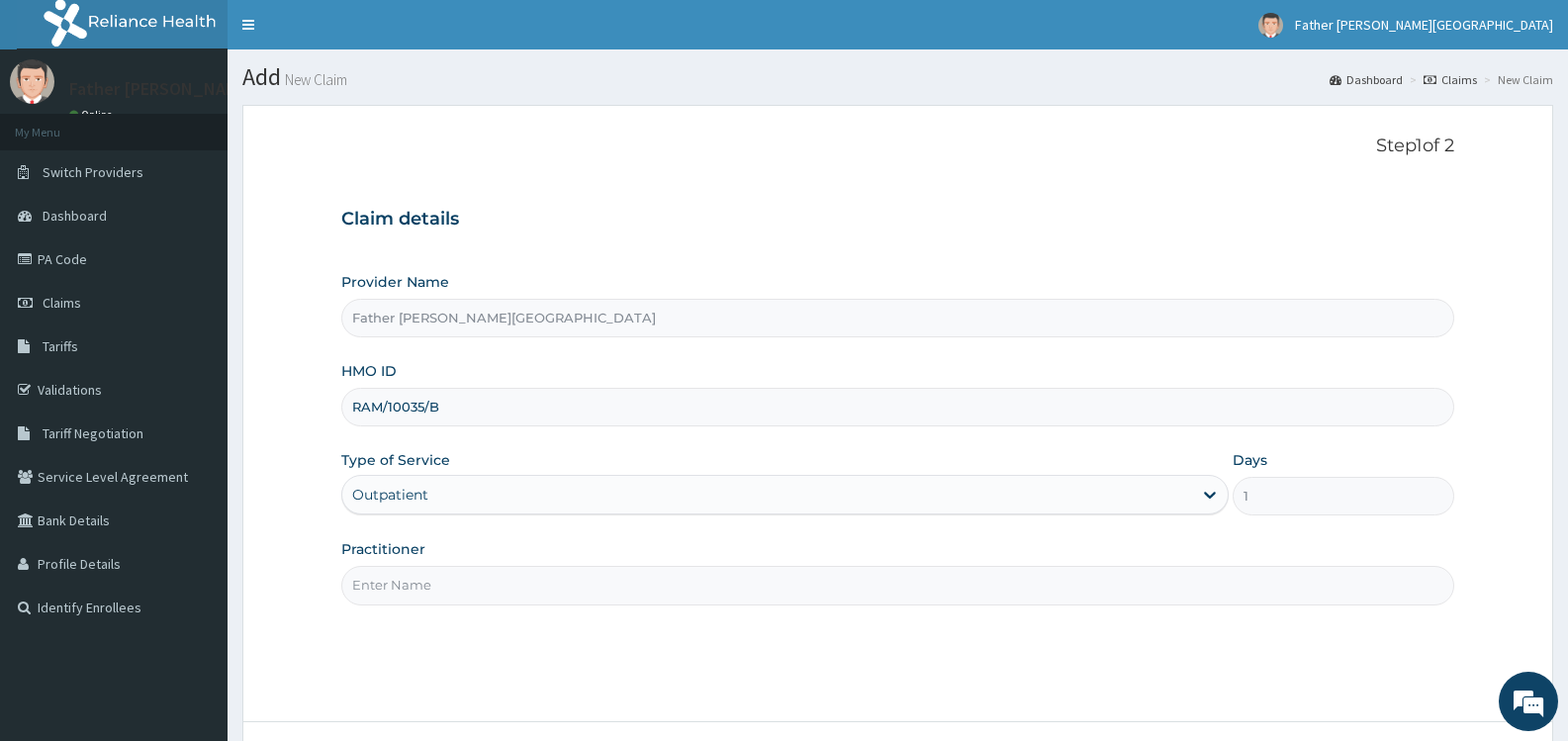
click at [464, 589] on input "Practitioner" at bounding box center [898, 584] width 1113 height 39
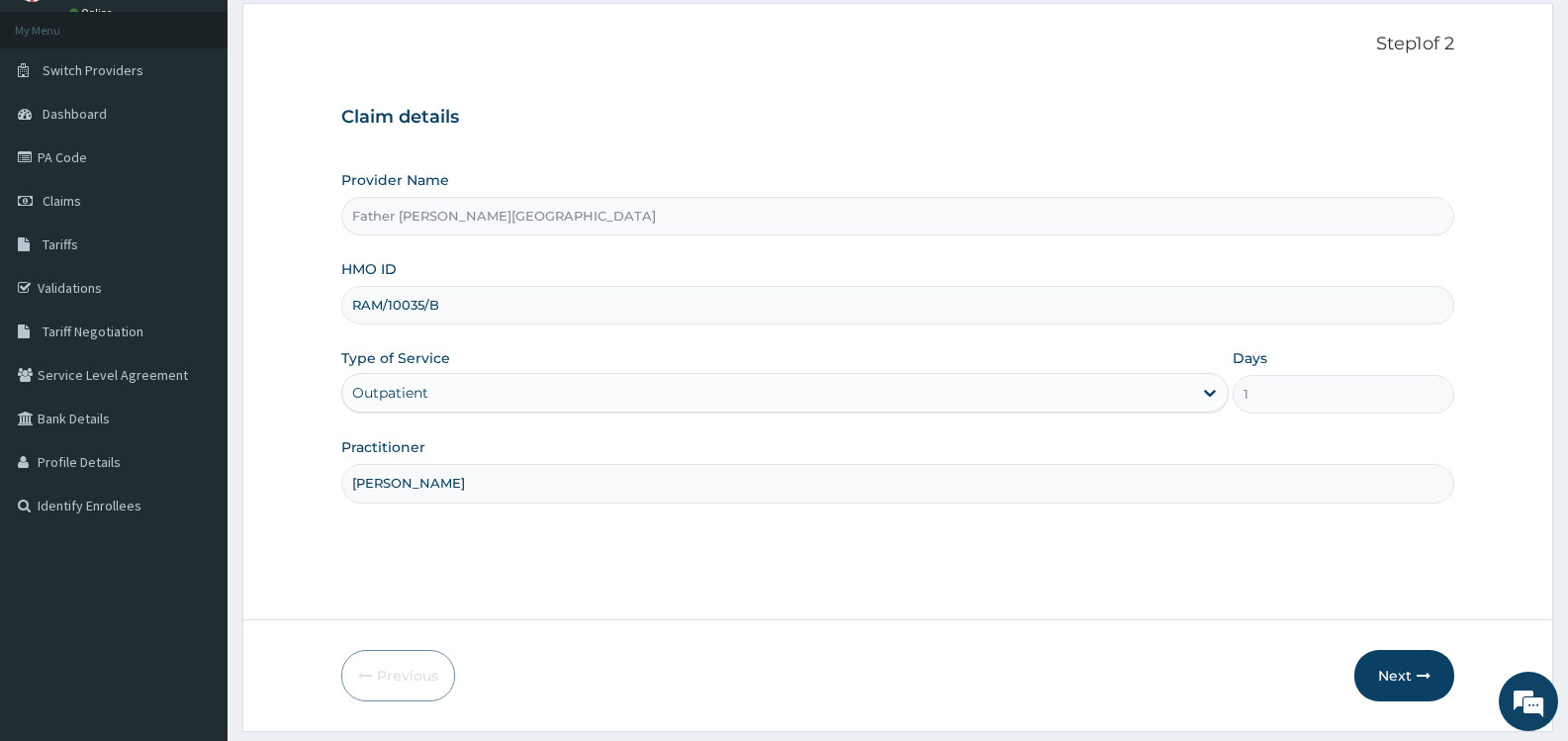
scroll to position [159, 0]
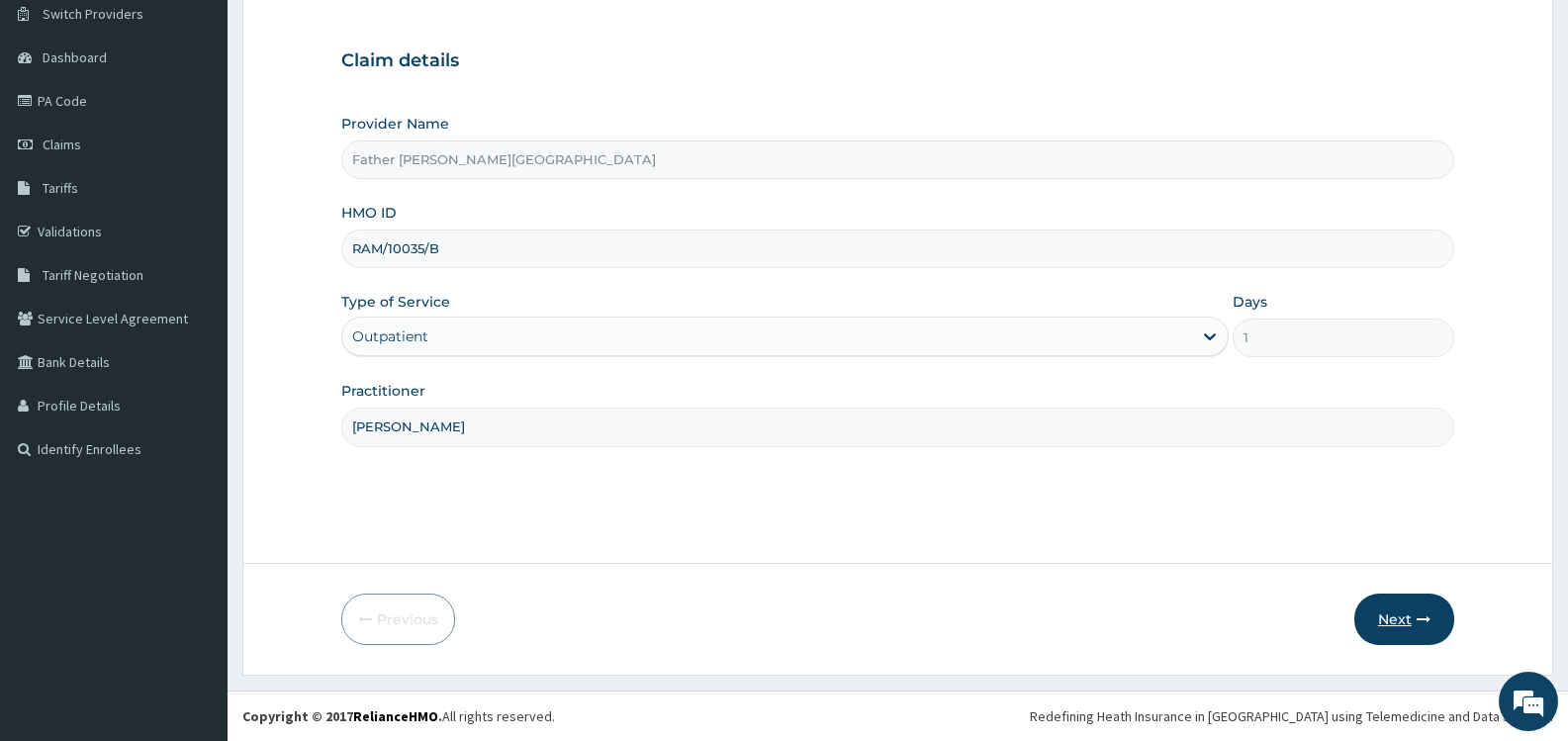
type input "[PERSON_NAME]"
click at [1407, 617] on button "Next" at bounding box center [1404, 619] width 100 height 52
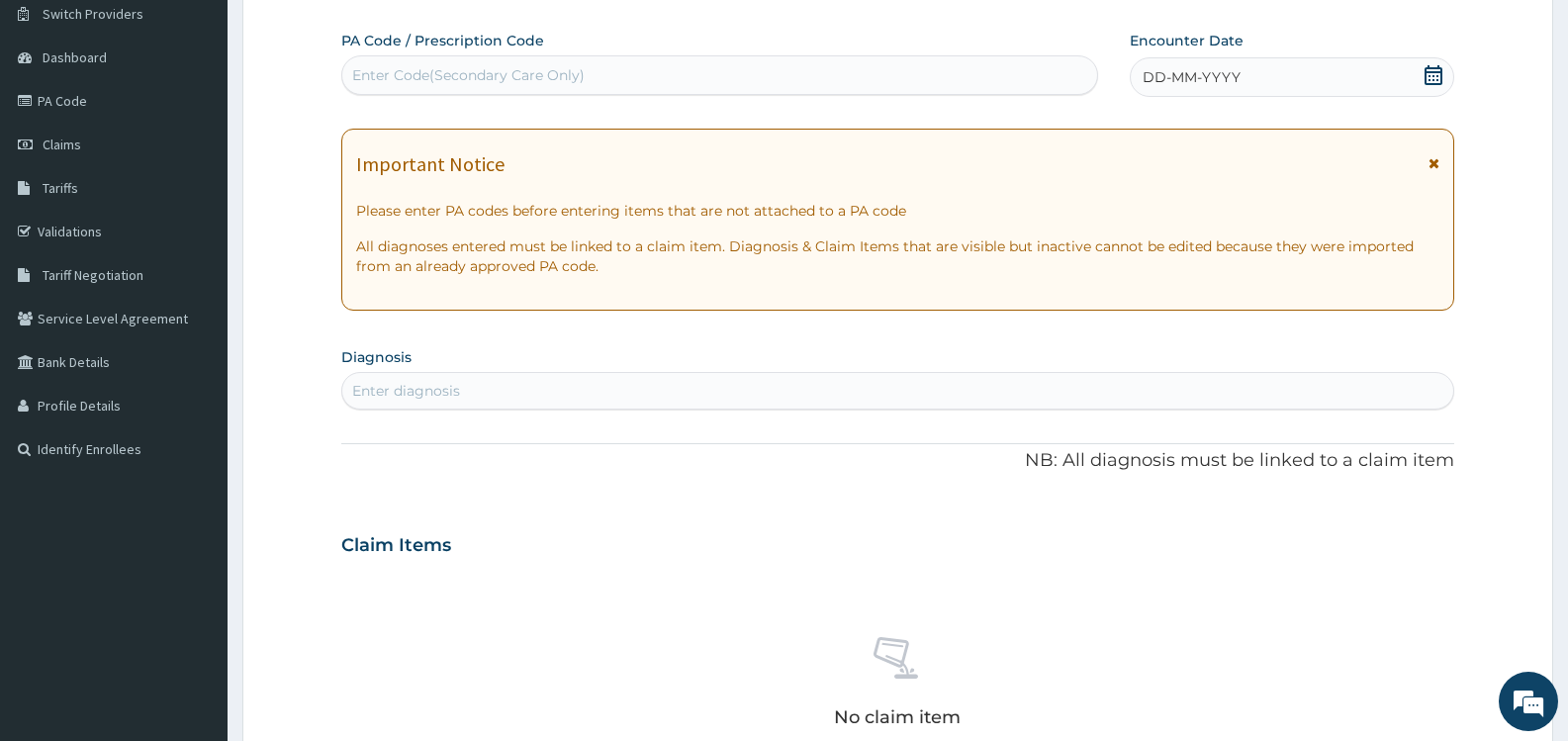
click at [1443, 77] on div "DD-MM-YYYY" at bounding box center [1292, 78] width 324 height 40
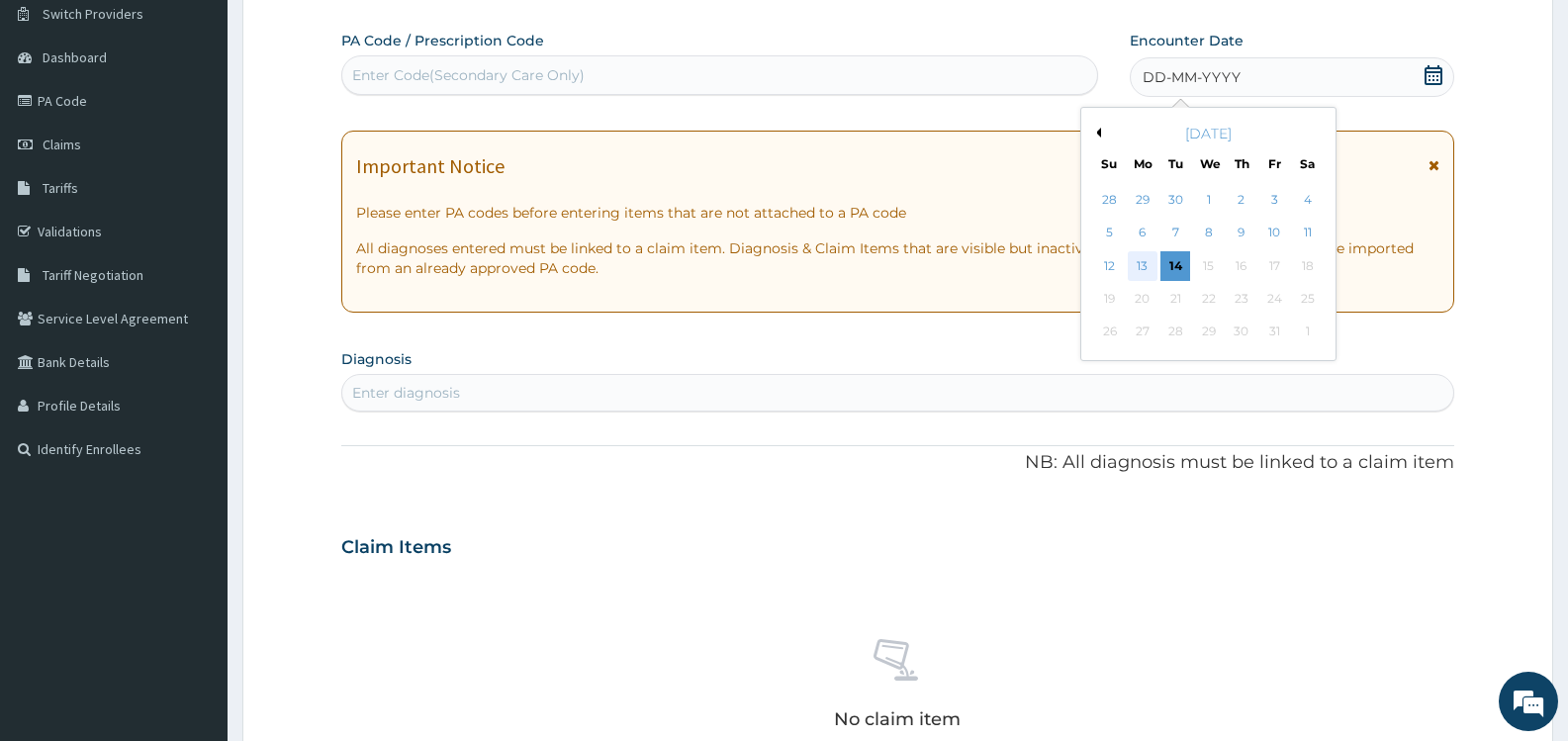
click at [1146, 263] on div "13" at bounding box center [1143, 266] width 30 height 30
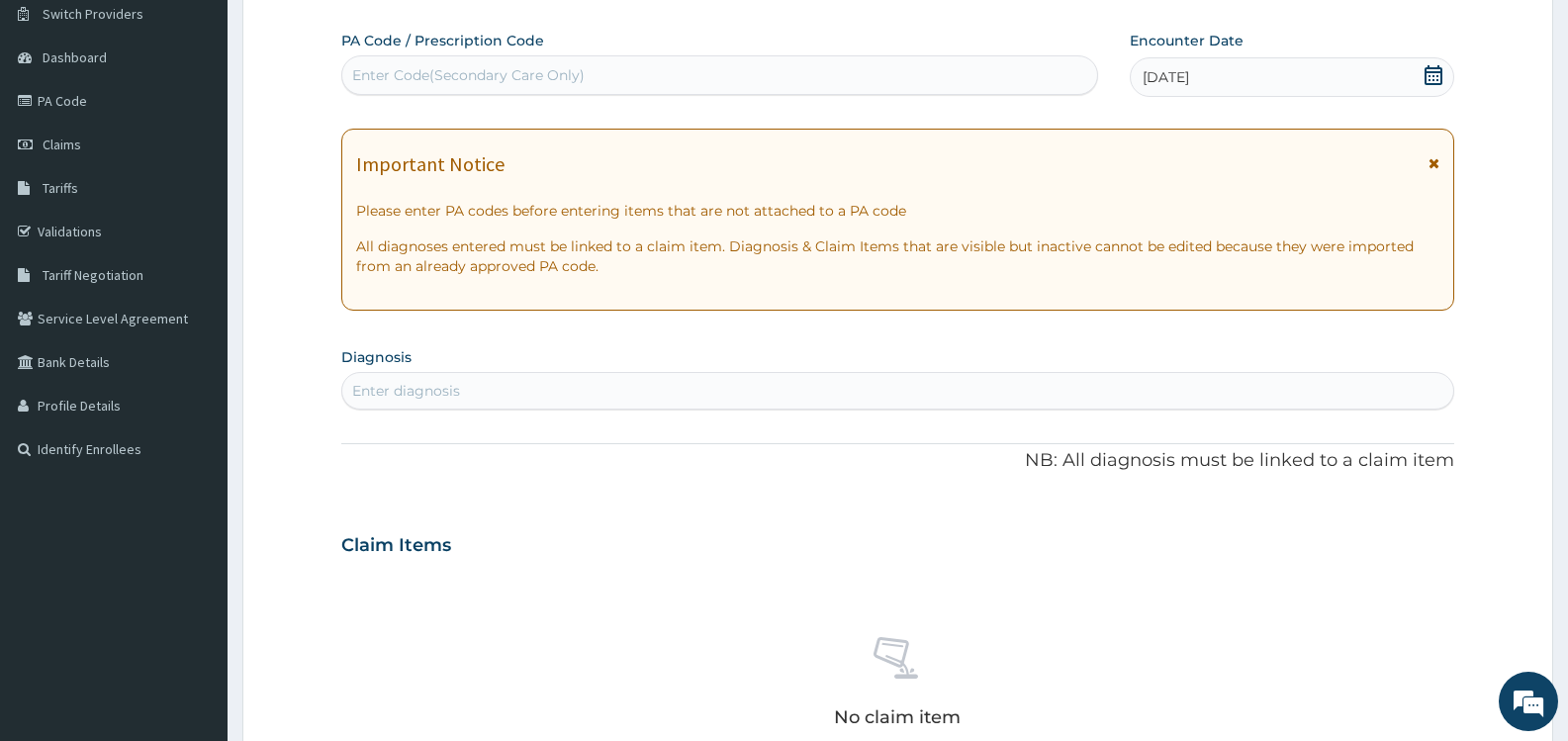
click at [539, 383] on div "Enter diagnosis" at bounding box center [898, 391] width 1111 height 32
type input "[MEDICAL_DATA]"
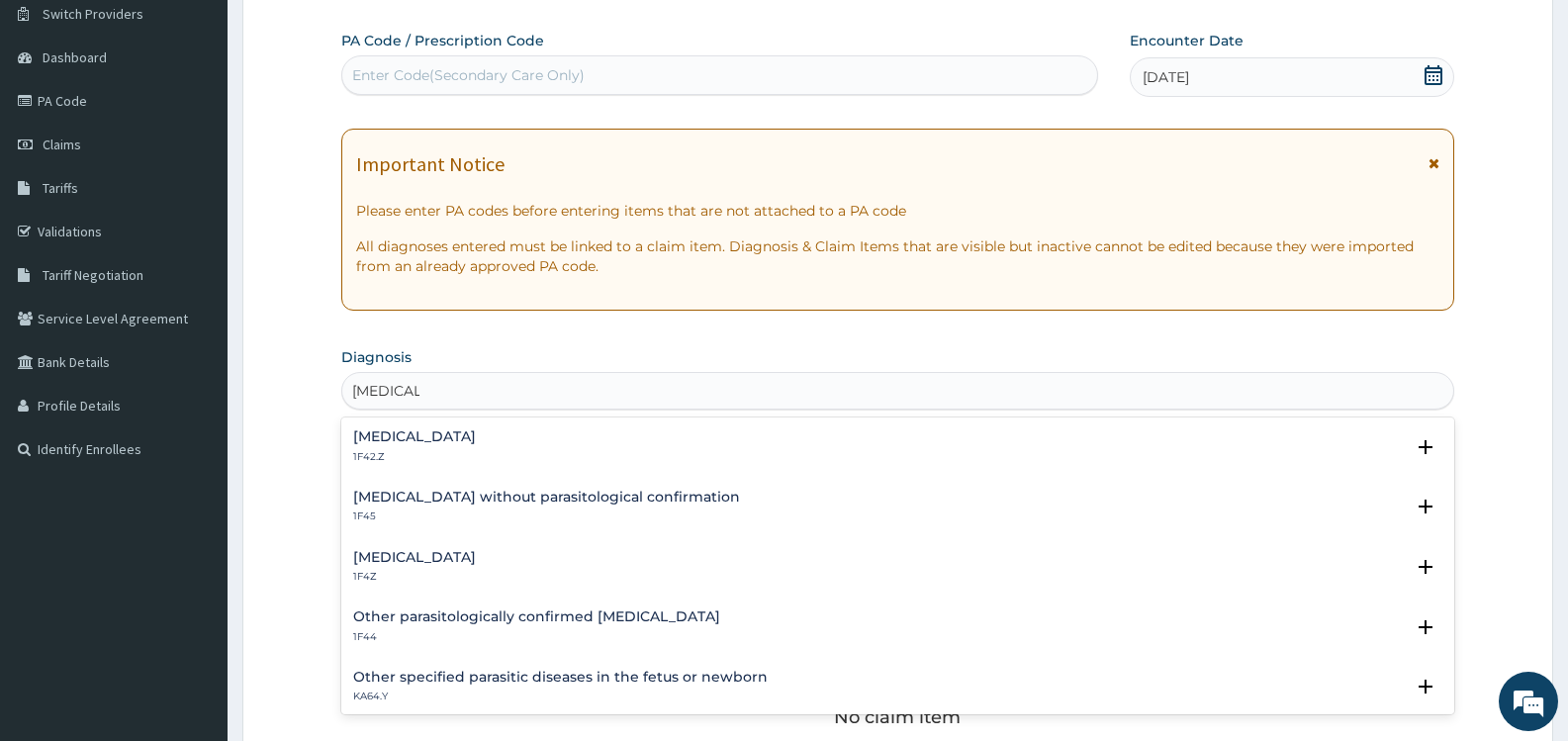
click at [476, 445] on div "[MEDICAL_DATA] 1F42.Z" at bounding box center [414, 447] width 123 height 35
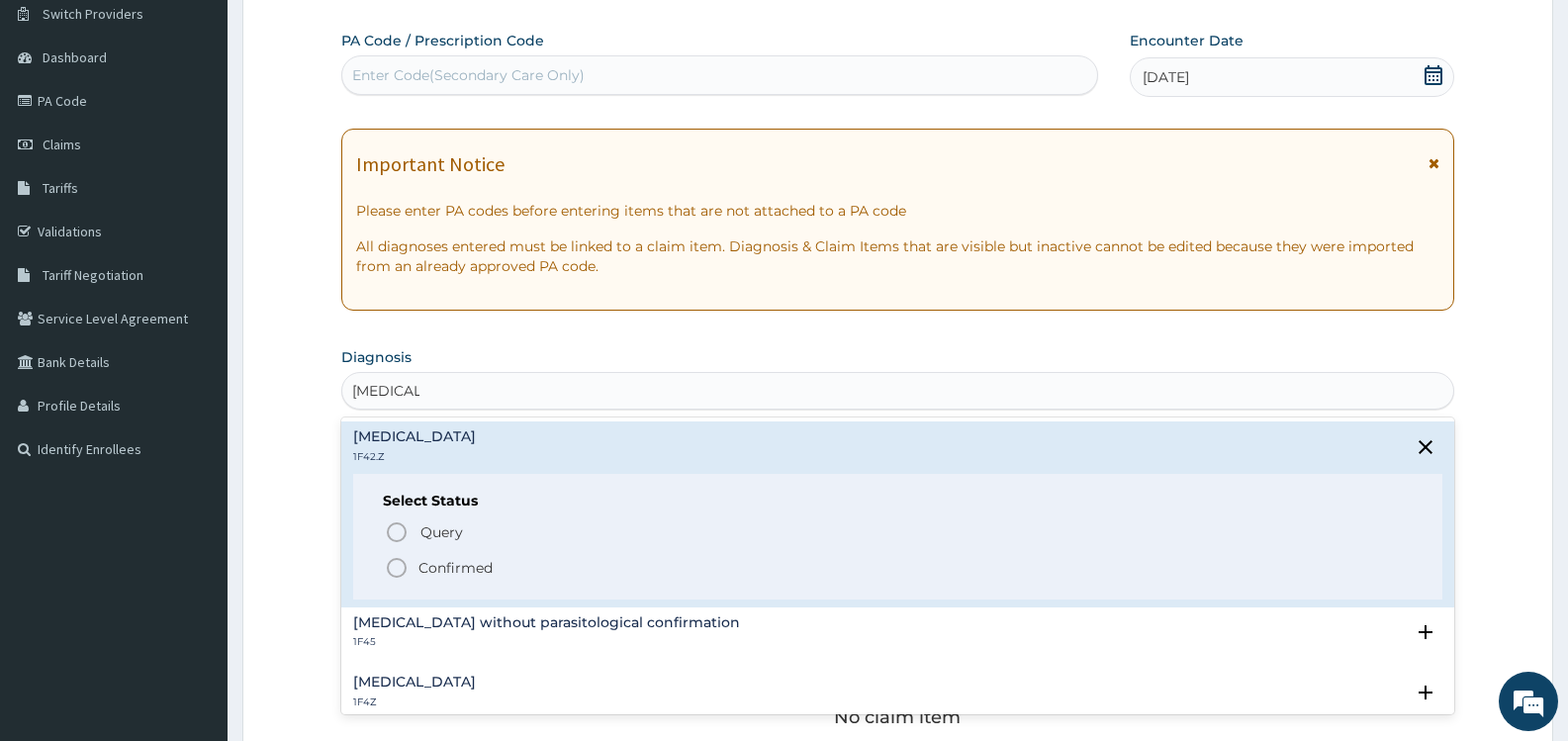
click at [587, 557] on span "Confirmed" at bounding box center [899, 568] width 1028 height 24
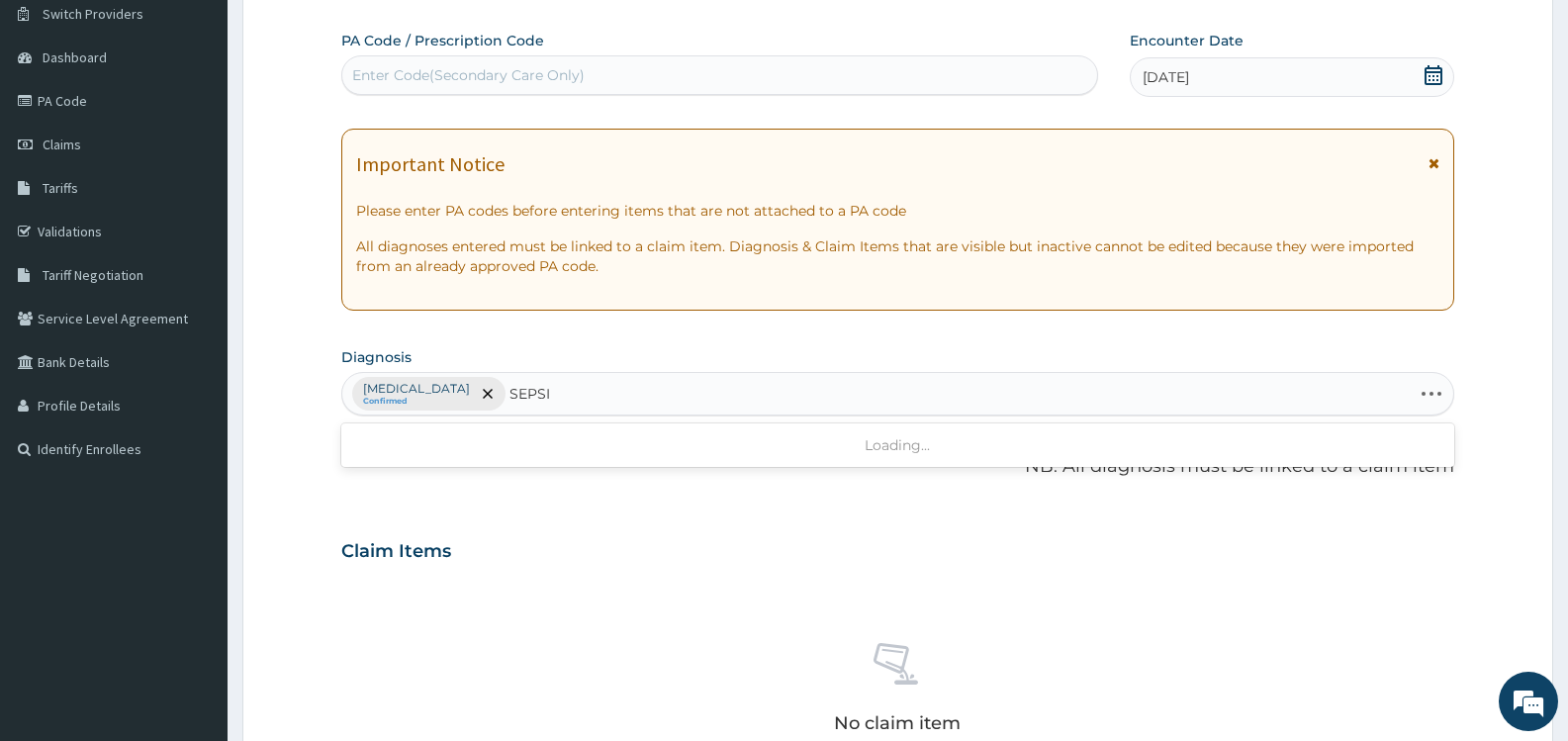
type input "[MEDICAL_DATA]"
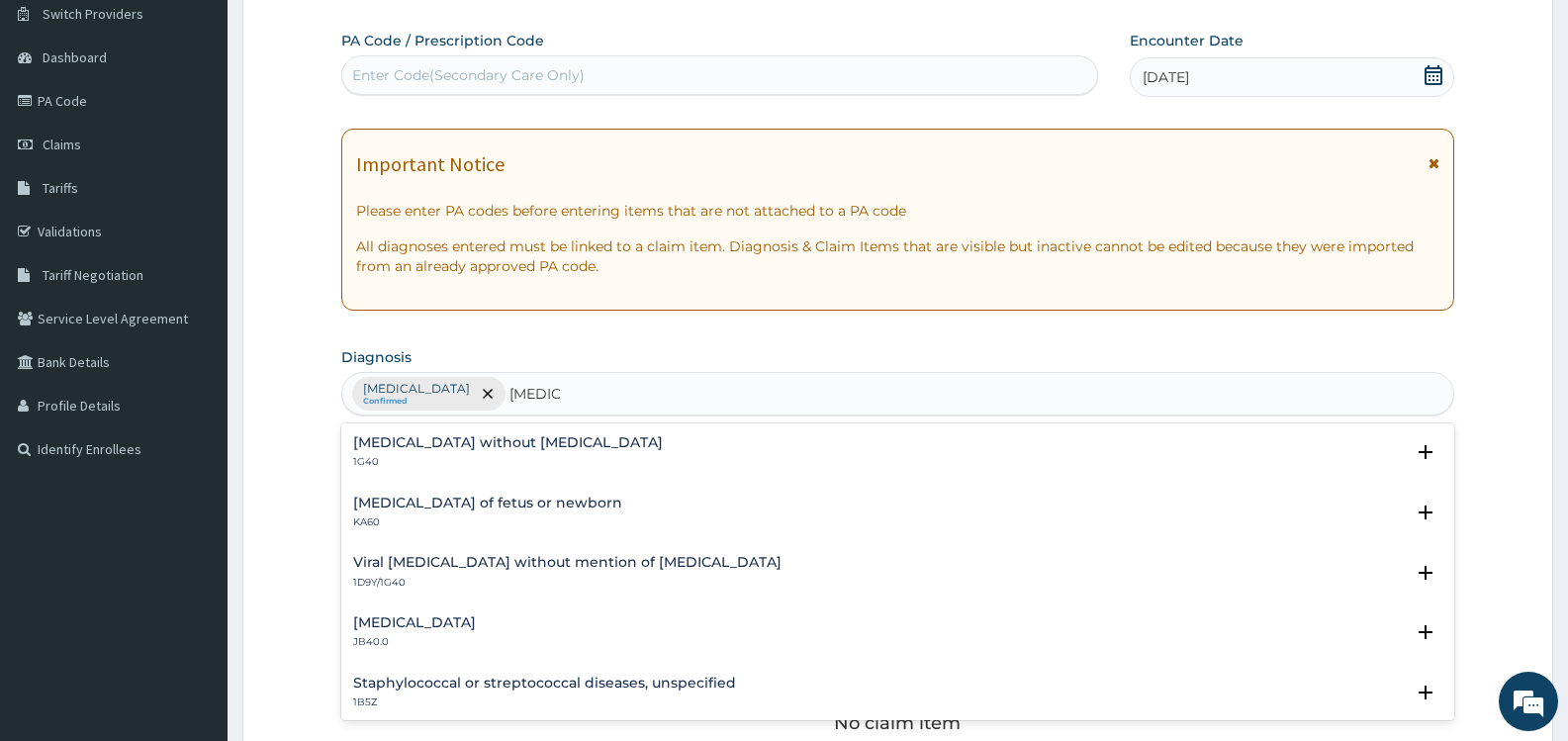
click at [613, 442] on div "[MEDICAL_DATA] without [MEDICAL_DATA] 1G40" at bounding box center [898, 453] width 1089 height 35
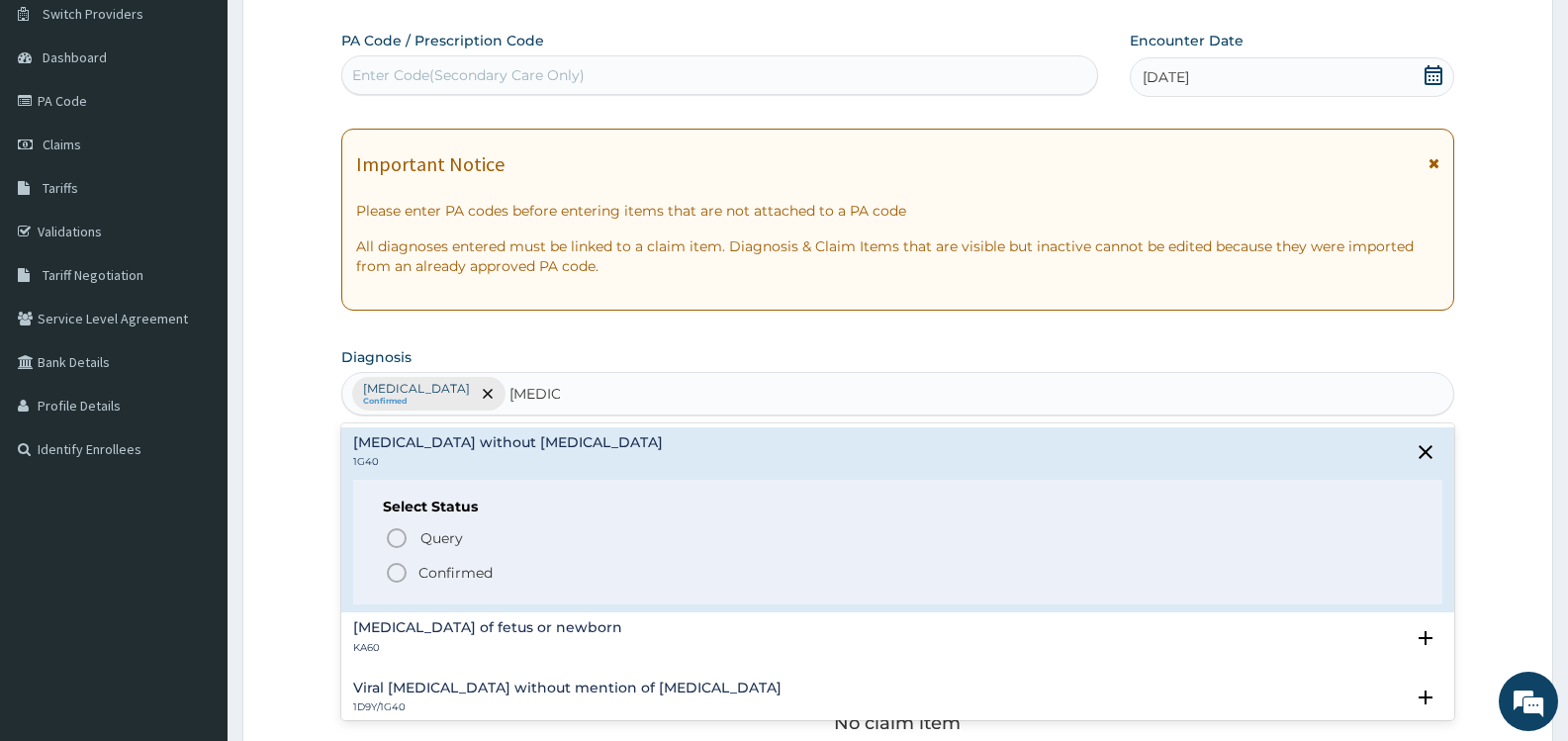
click at [564, 572] on span "Confirmed" at bounding box center [899, 572] width 1028 height 24
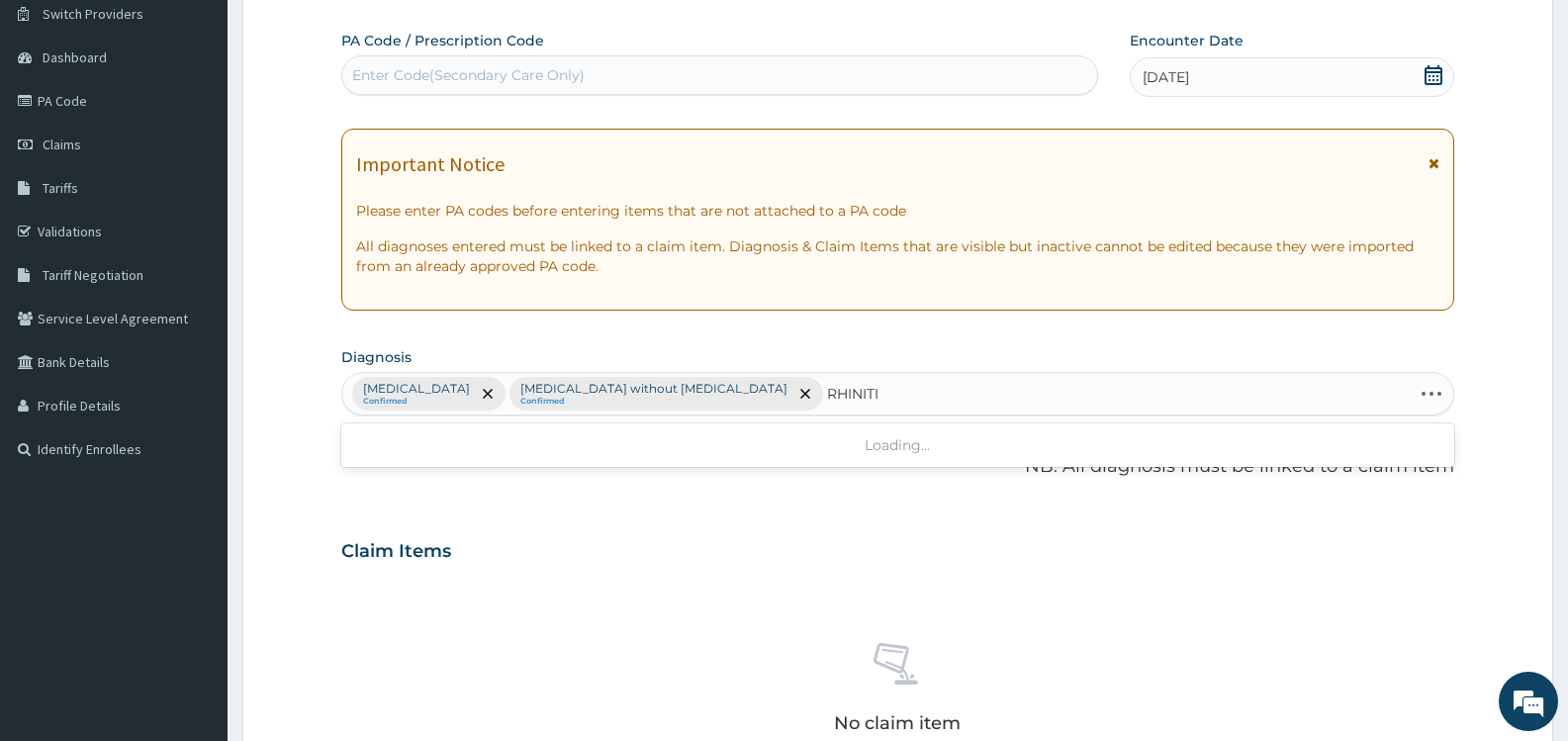
type input "[MEDICAL_DATA]"
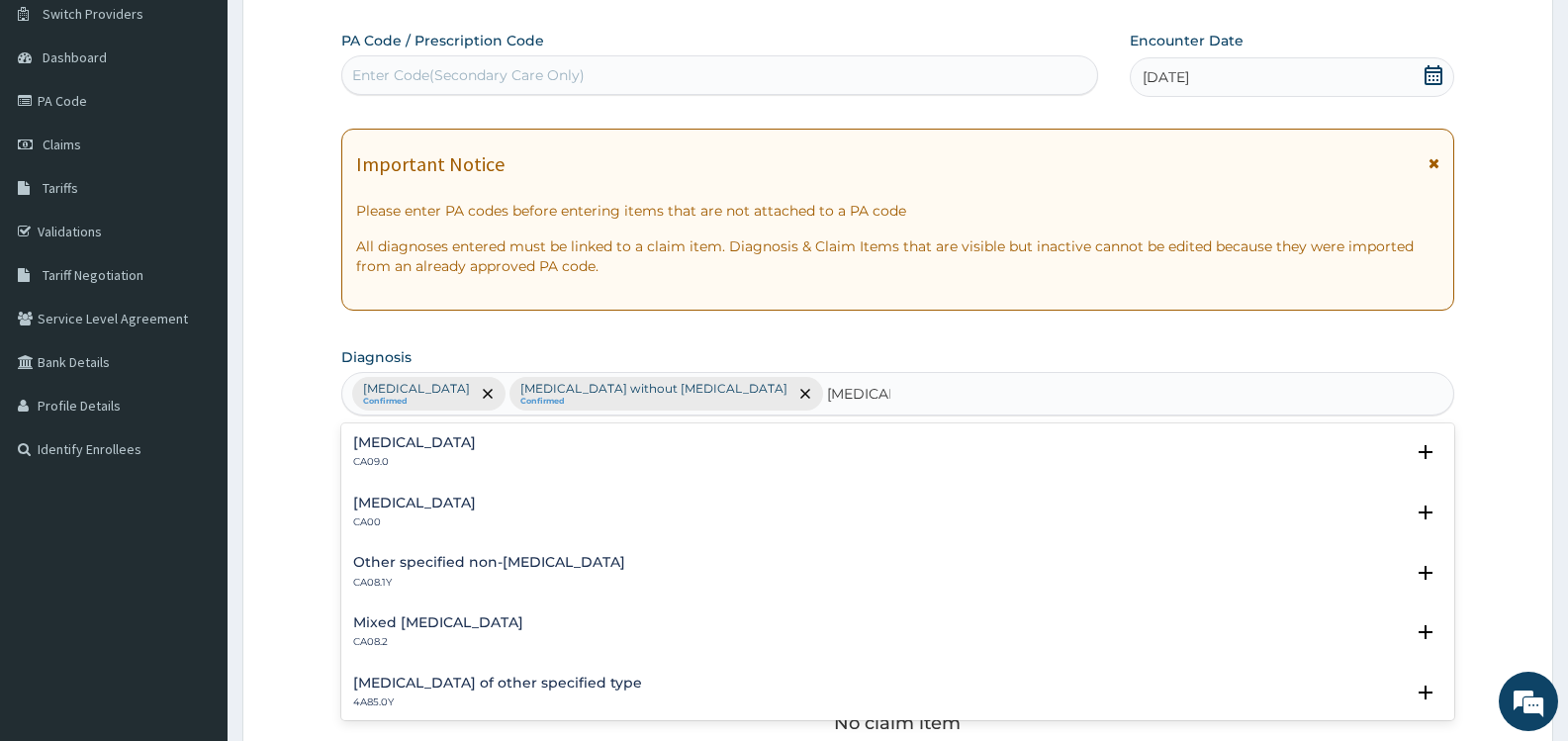
scroll to position [99, 0]
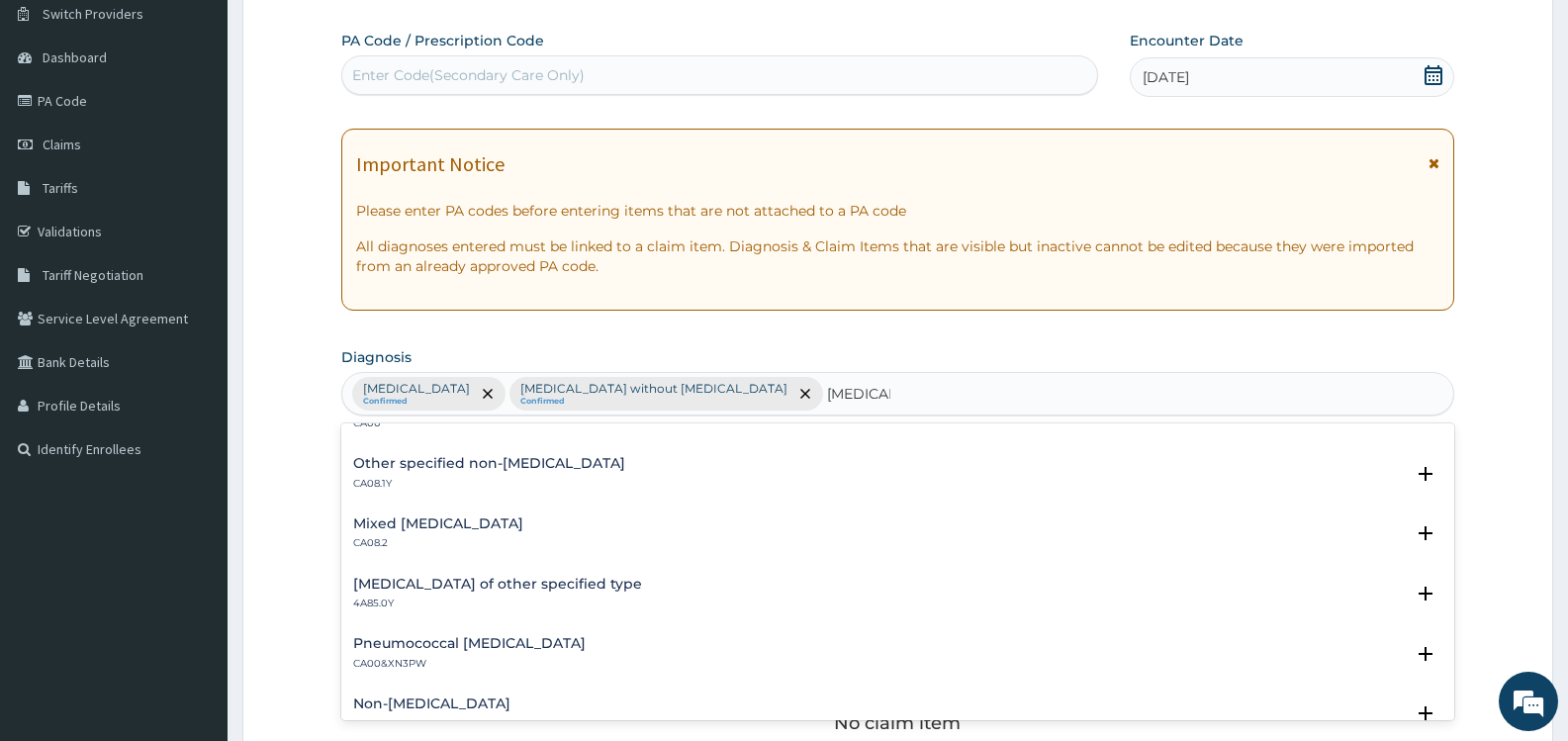
click at [516, 520] on div "Mixed [MEDICAL_DATA] CA08.2" at bounding box center [898, 534] width 1089 height 35
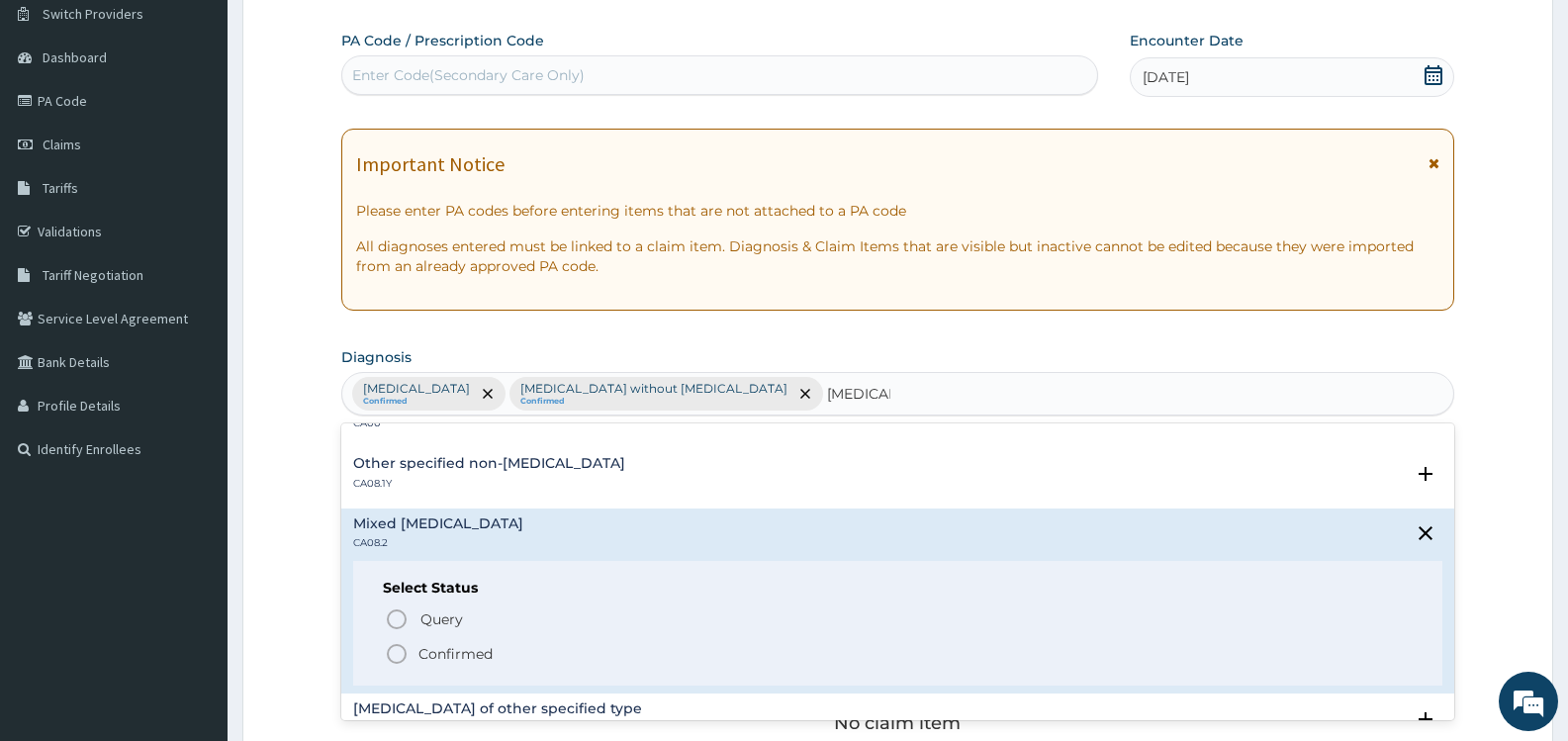
click at [516, 520] on div "Mixed [MEDICAL_DATA] CA08.2" at bounding box center [898, 534] width 1089 height 35
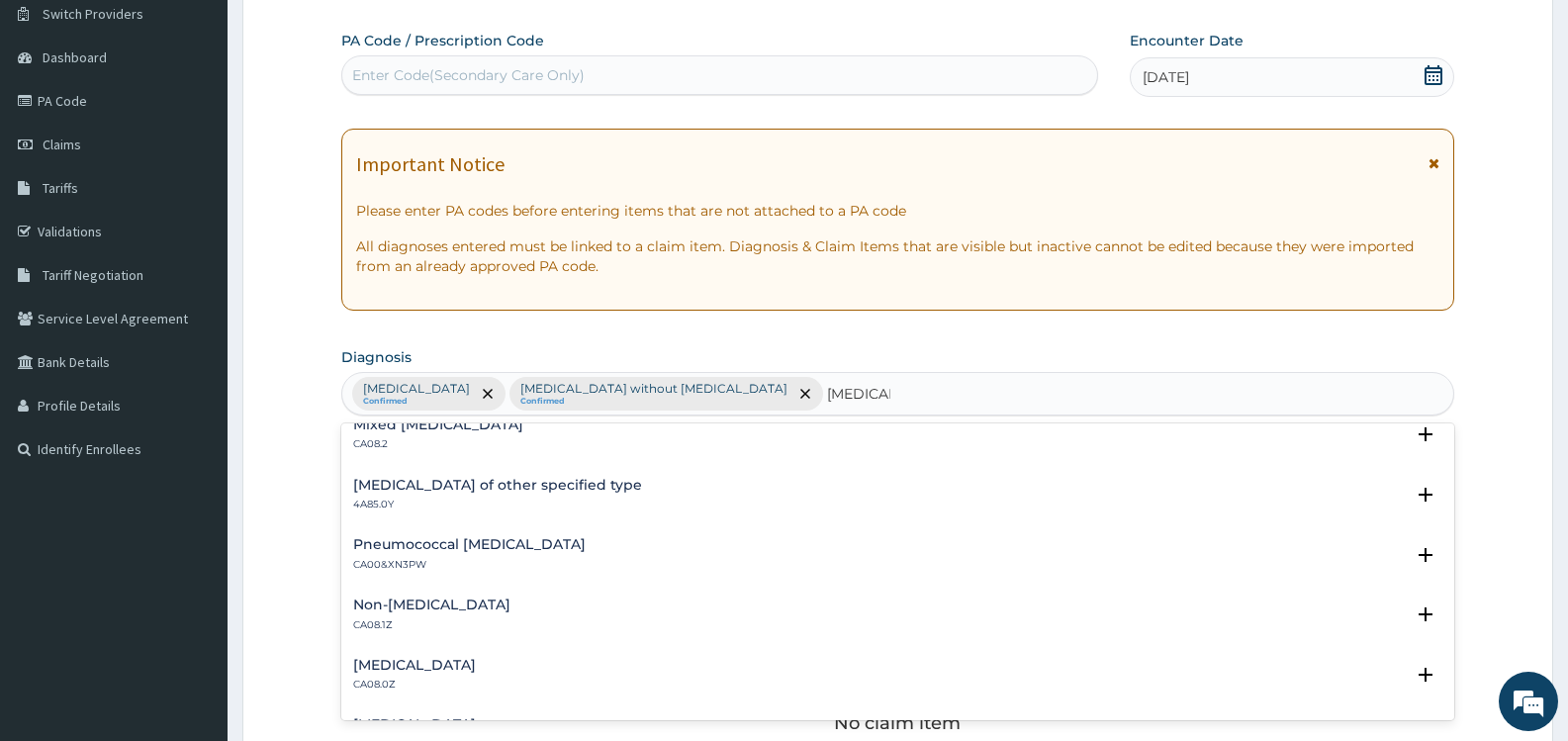
scroll to position [297, 0]
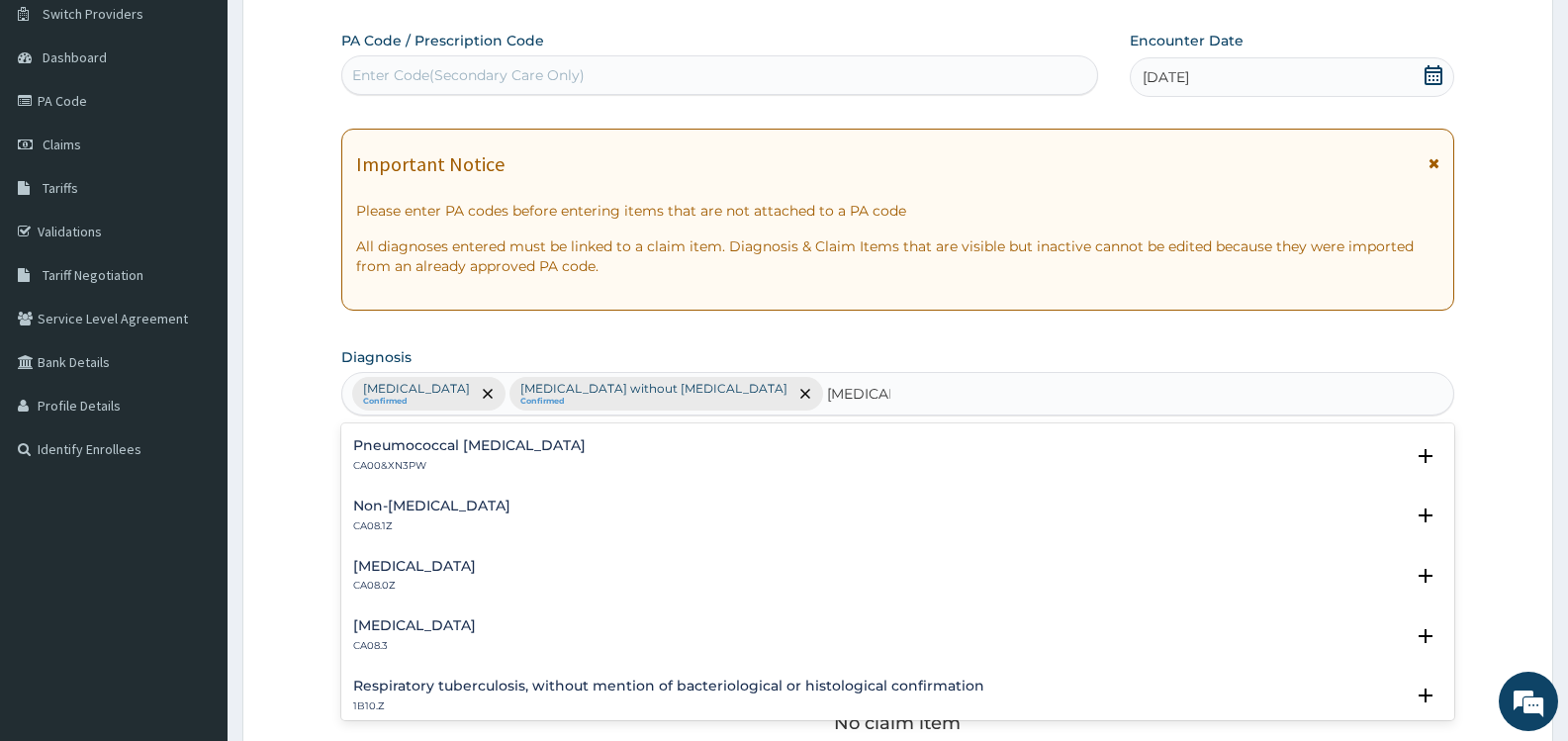
click at [571, 557] on div "[MEDICAL_DATA] CA08.0Z Select Status Query Query covers suspected (?), Keep in …" at bounding box center [898, 581] width 1113 height 61
click at [476, 571] on h4 "[MEDICAL_DATA]" at bounding box center [414, 566] width 123 height 15
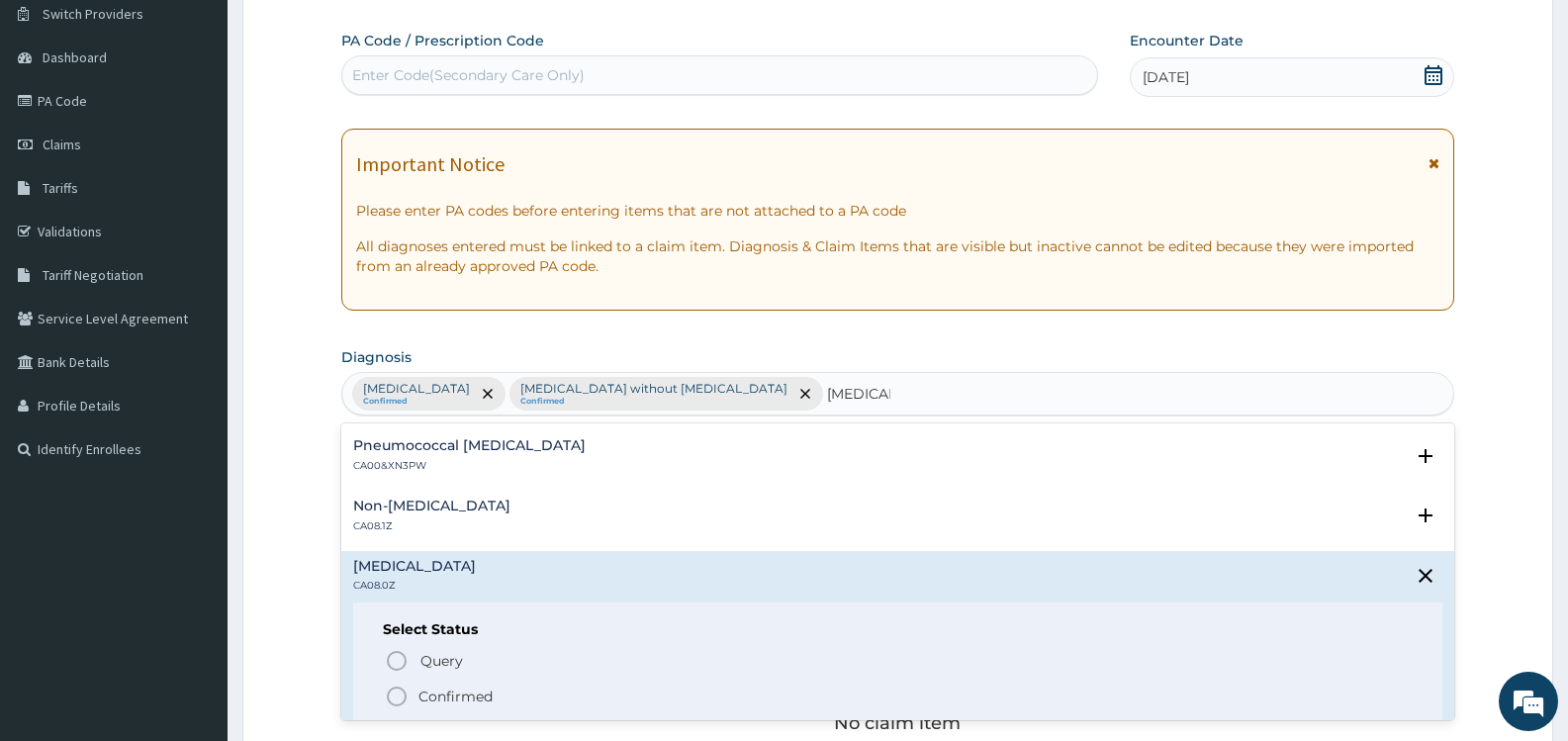
click at [464, 692] on p "Confirmed" at bounding box center [456, 696] width 74 height 20
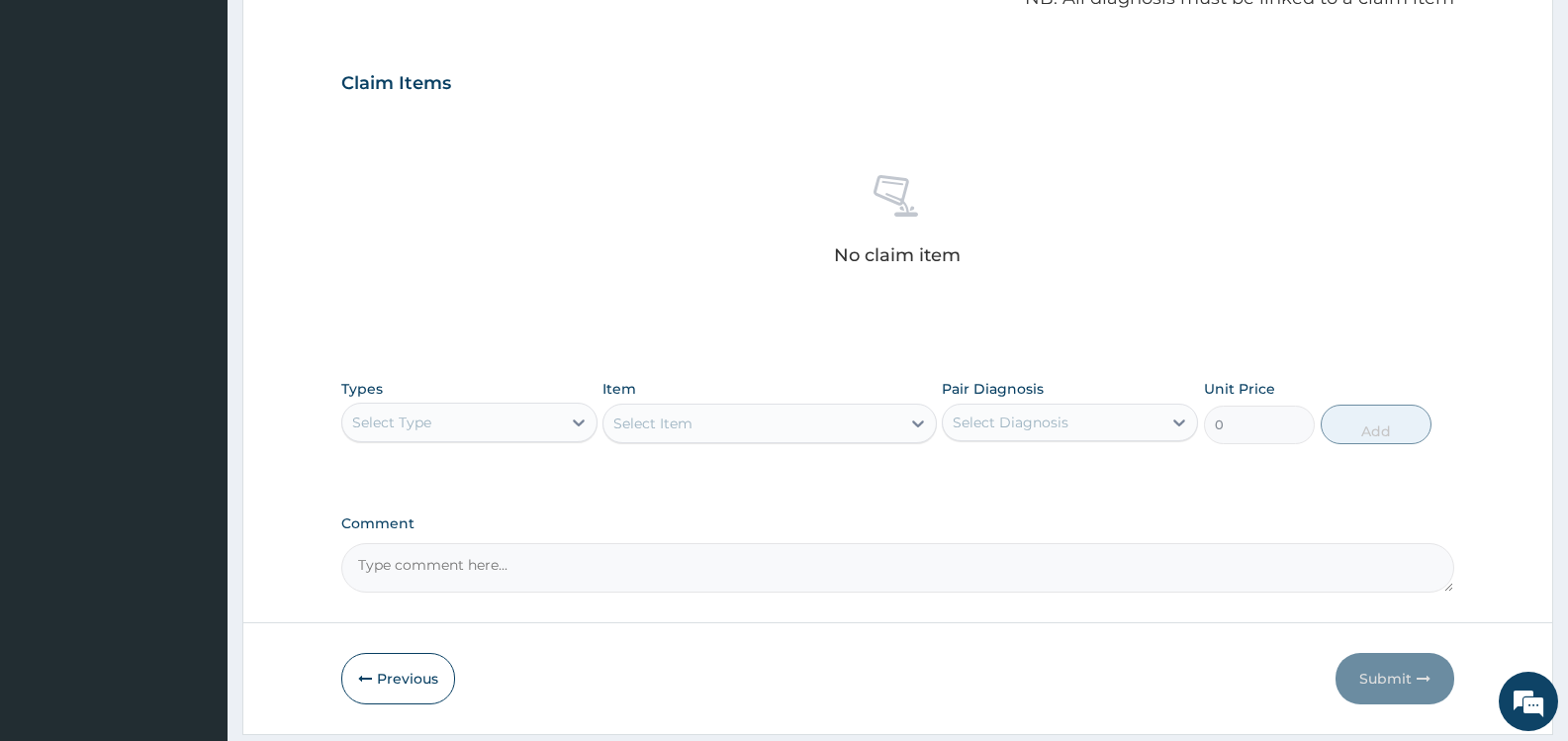
scroll to position [653, 0]
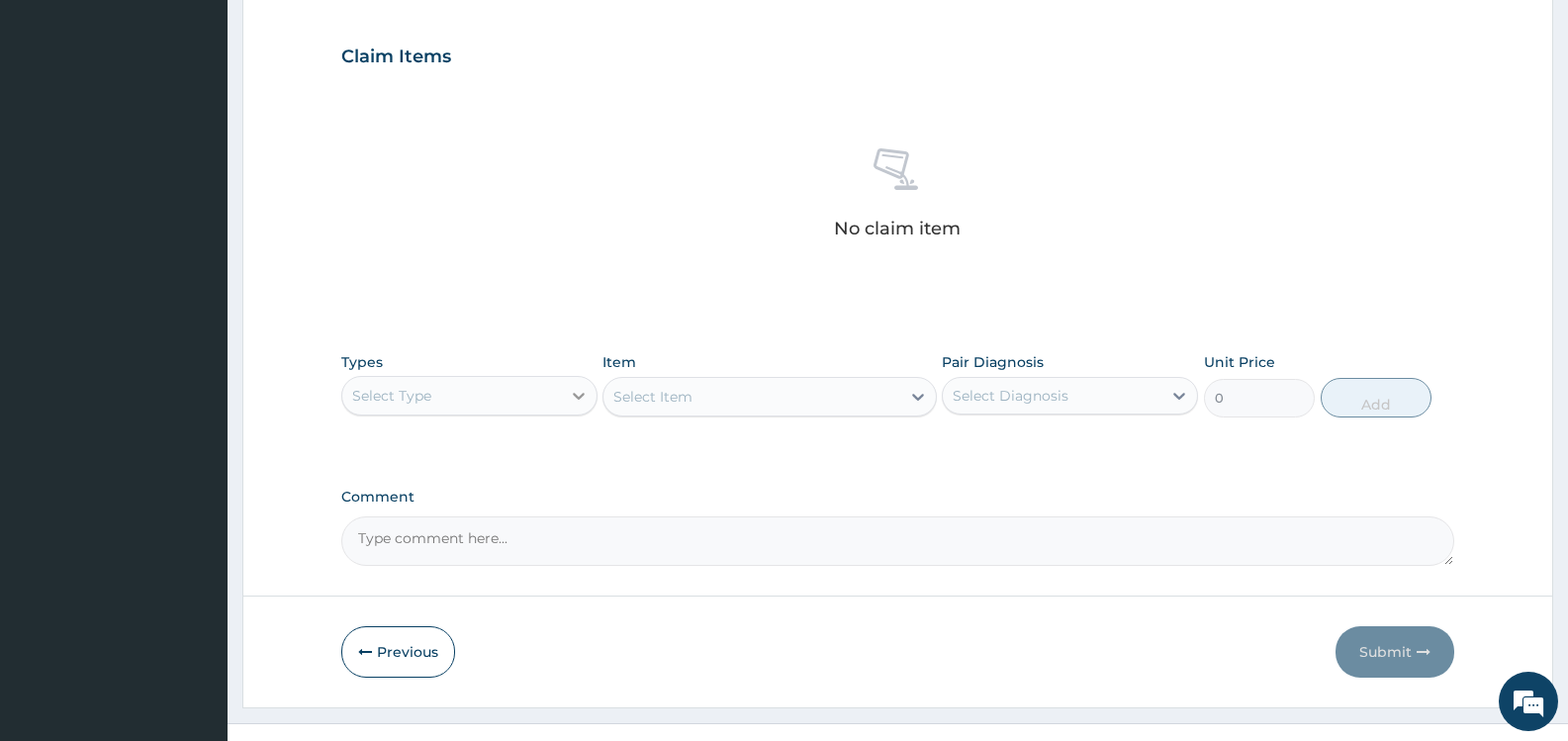
click at [561, 403] on div at bounding box center [579, 396] width 36 height 36
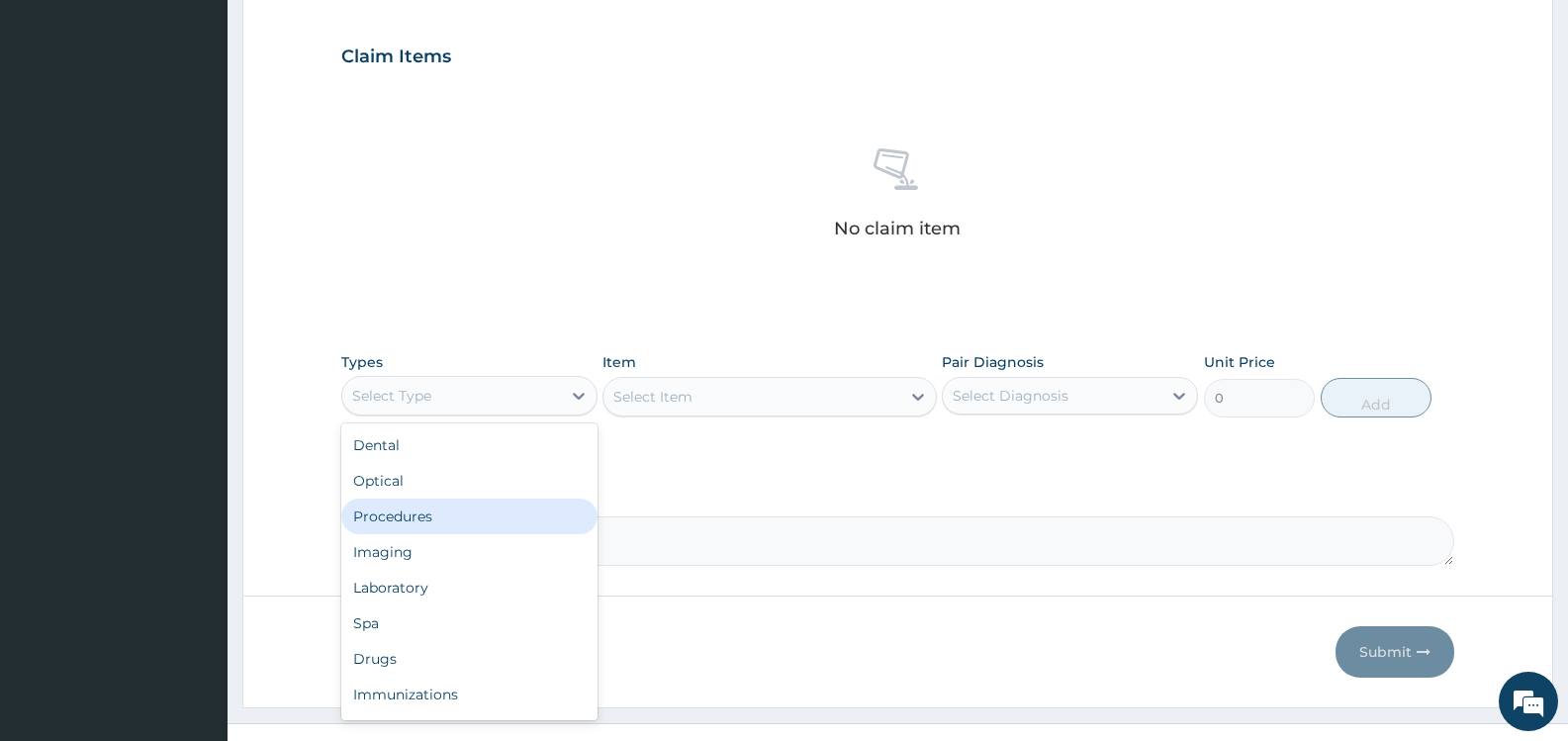
click at [443, 519] on div "Procedures" at bounding box center [469, 517] width 256 height 36
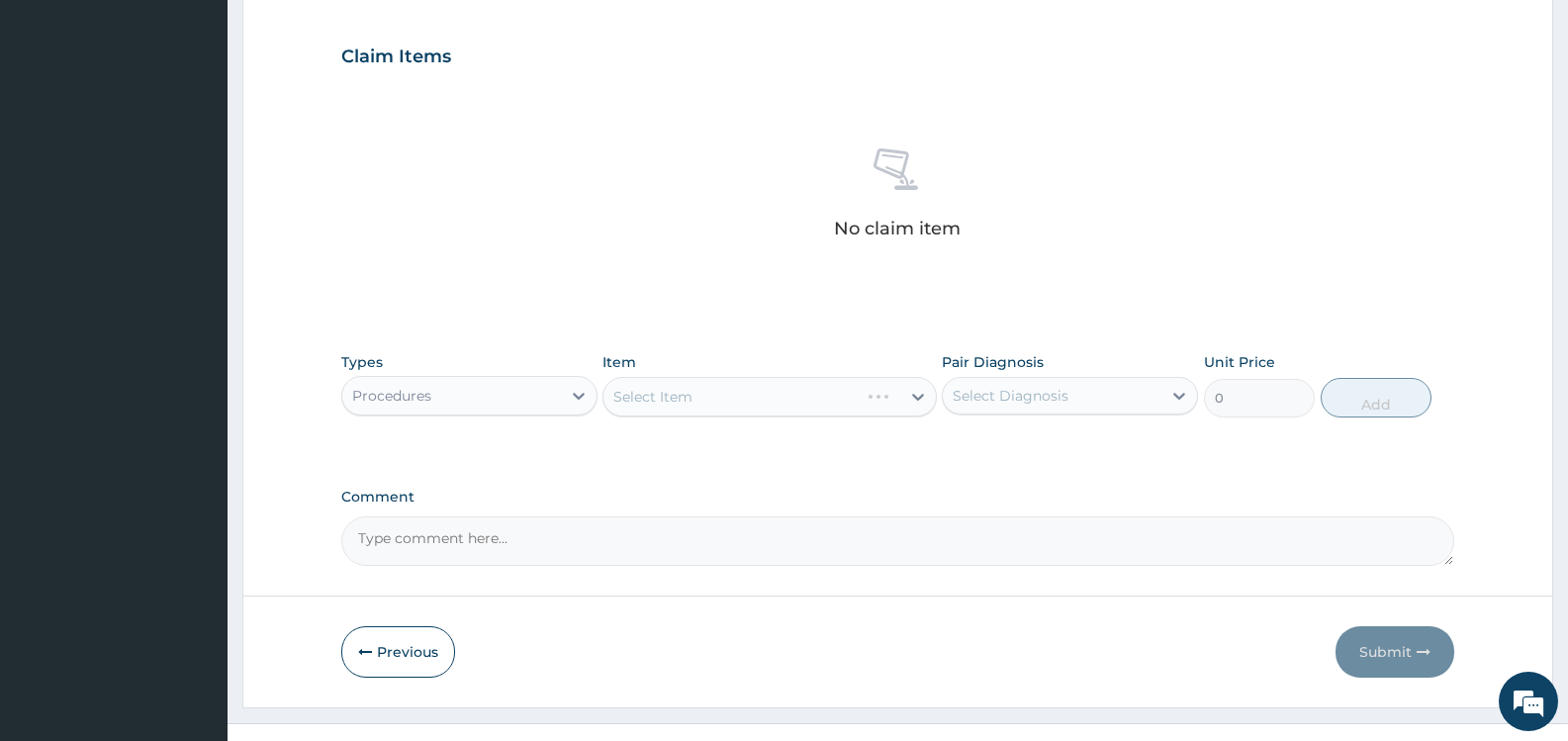
click at [1124, 393] on div "Select Diagnosis" at bounding box center [1051, 396] width 218 height 32
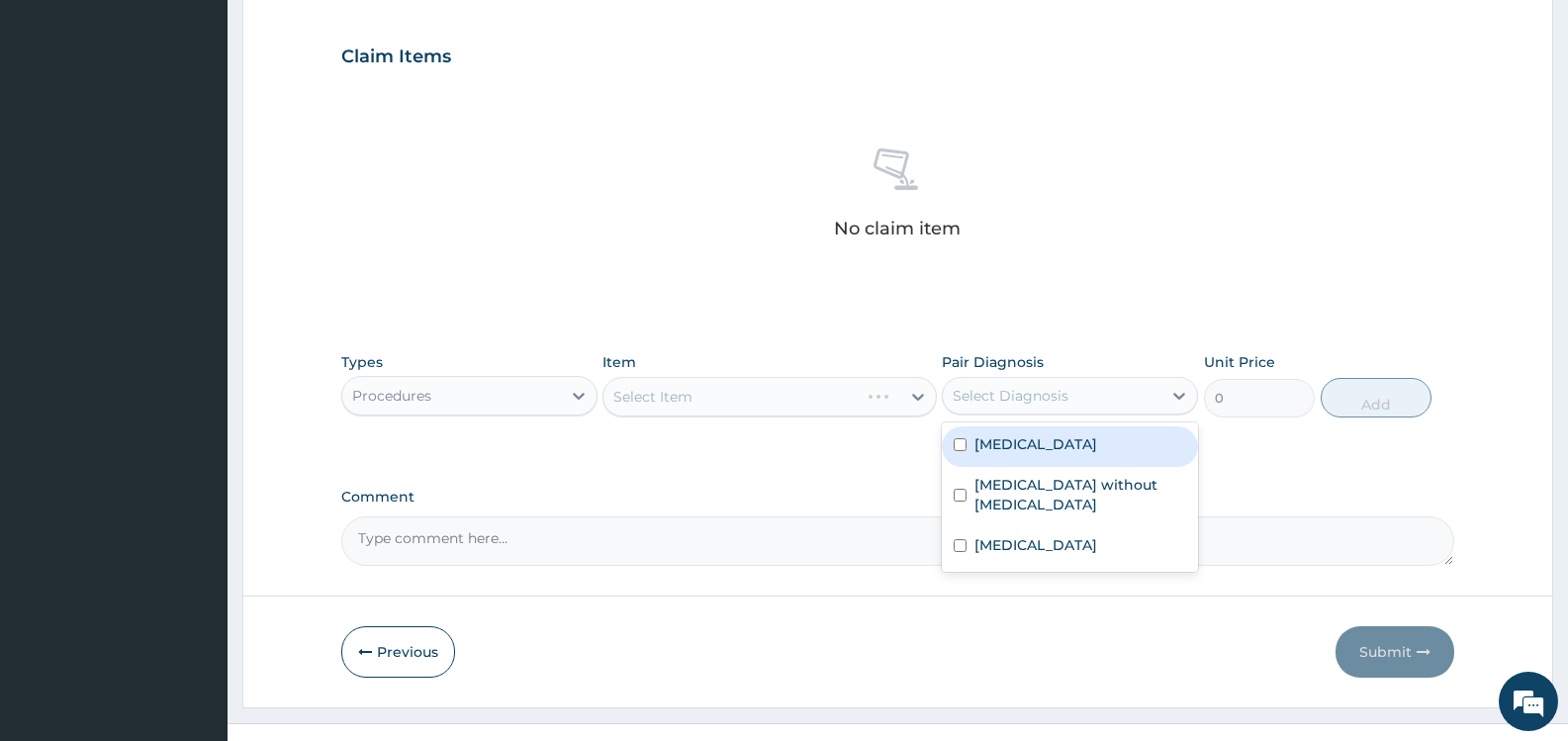
drag, startPoint x: 1041, startPoint y: 457, endPoint x: 1040, endPoint y: 487, distance: 30.0
click at [1040, 454] on label "[MEDICAL_DATA]" at bounding box center [1035, 445] width 123 height 20
checkbox input "true"
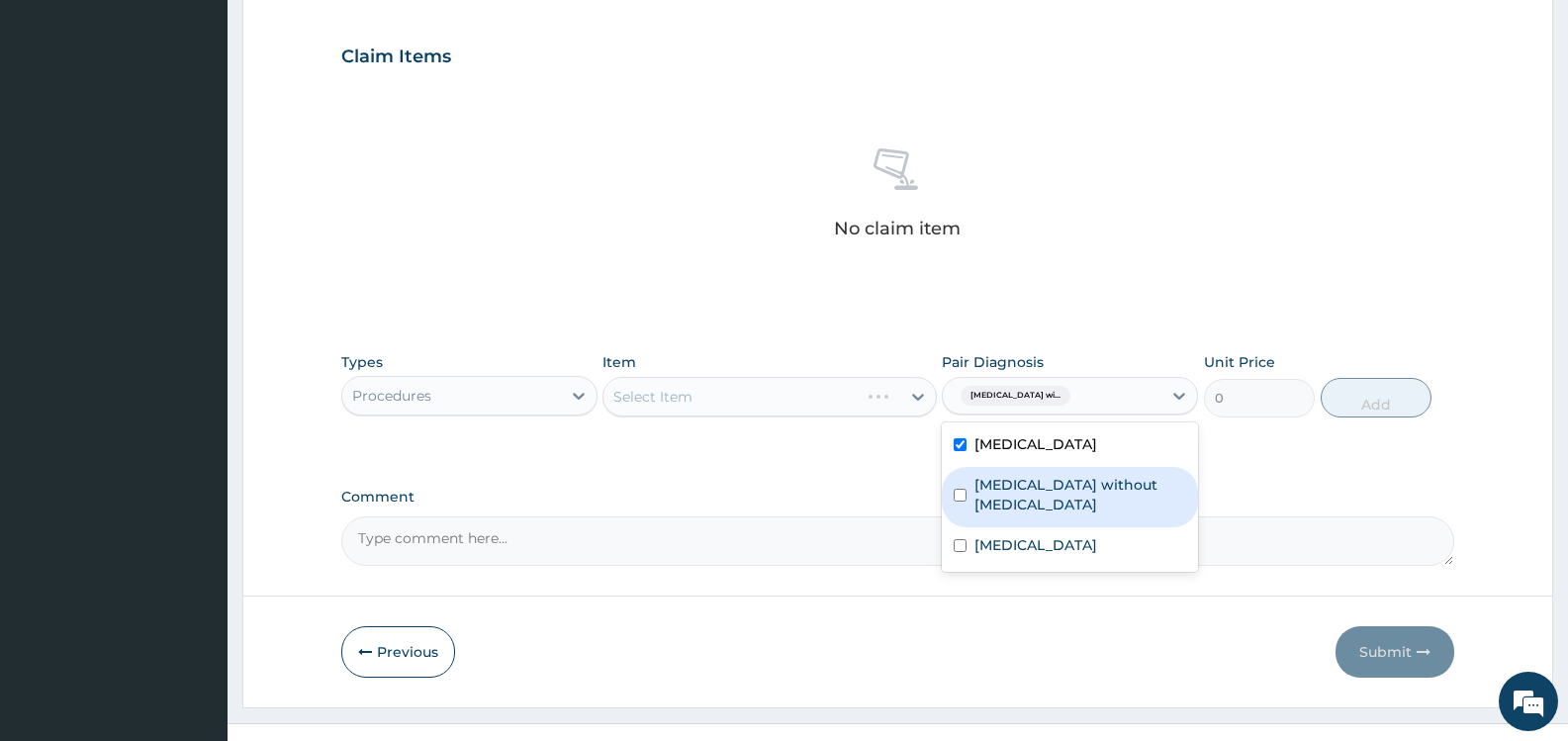
click at [1041, 512] on label "[MEDICAL_DATA] without [MEDICAL_DATA]" at bounding box center [1080, 495] width 211 height 40
checkbox input "true"
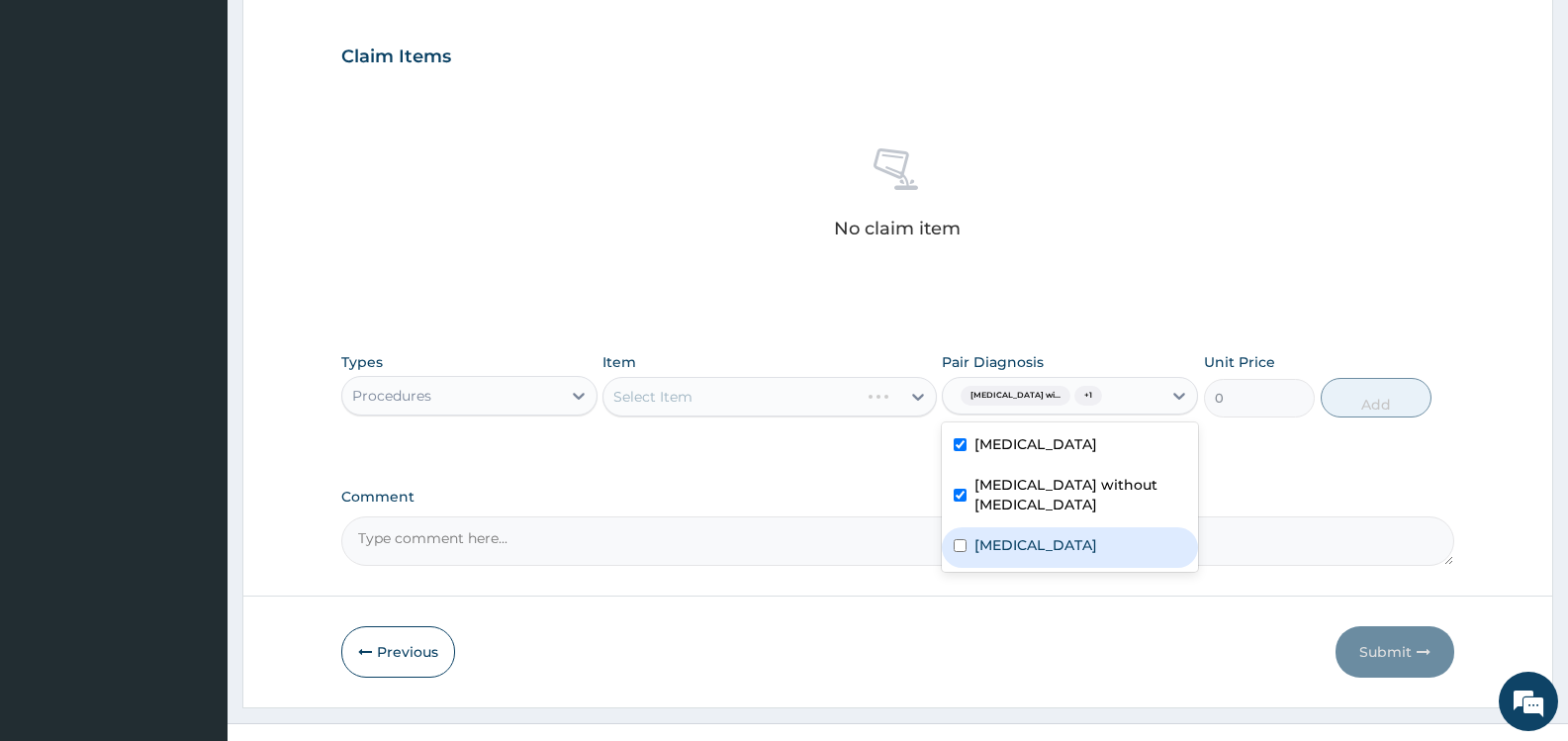
click at [1047, 556] on label "[MEDICAL_DATA]" at bounding box center [1035, 546] width 123 height 20
checkbox input "true"
click at [778, 397] on div "Select Item" at bounding box center [751, 397] width 296 height 32
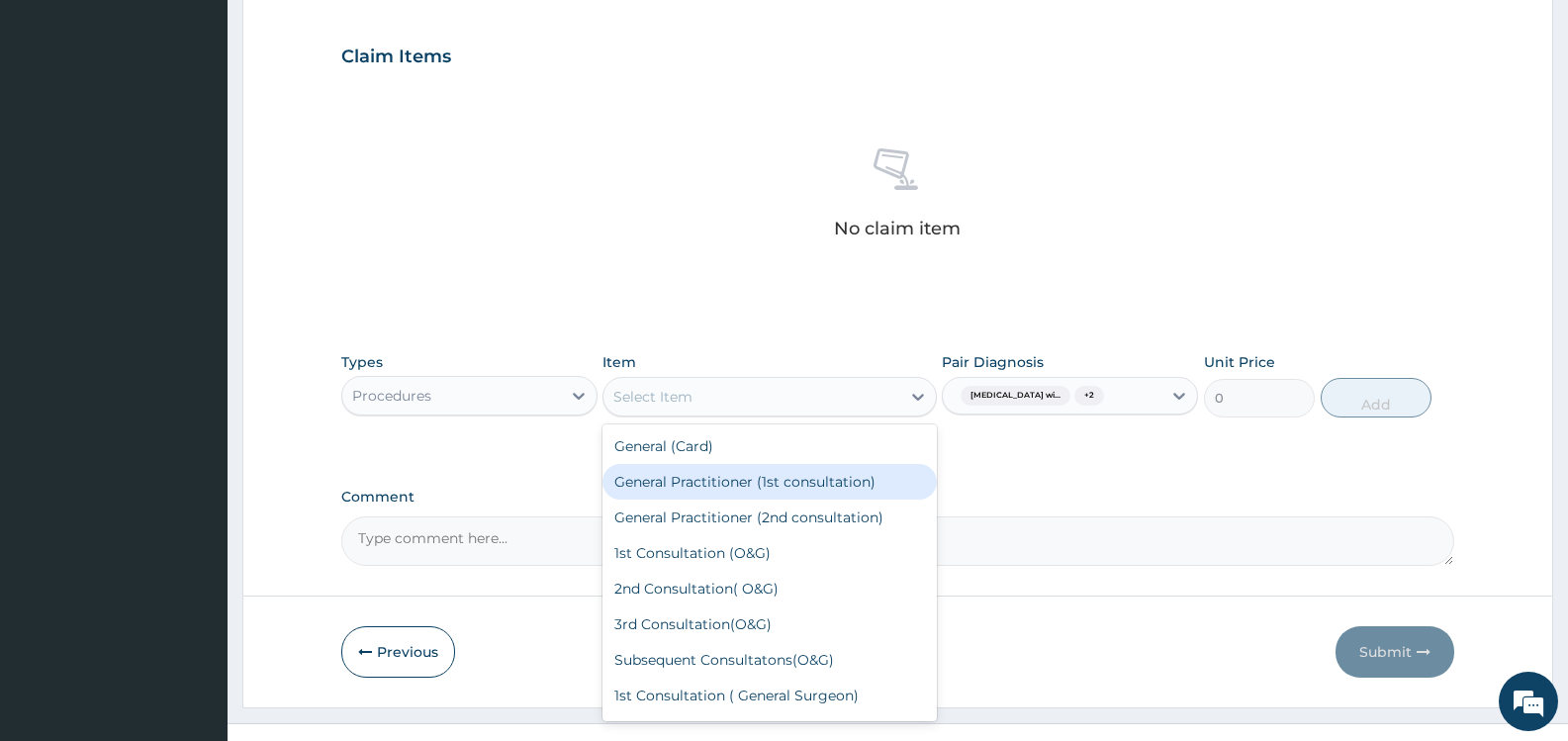
drag, startPoint x: 757, startPoint y: 475, endPoint x: 774, endPoint y: 479, distance: 17.5
click at [756, 476] on div "General Practitioner (1st consultation)" at bounding box center [769, 482] width 333 height 36
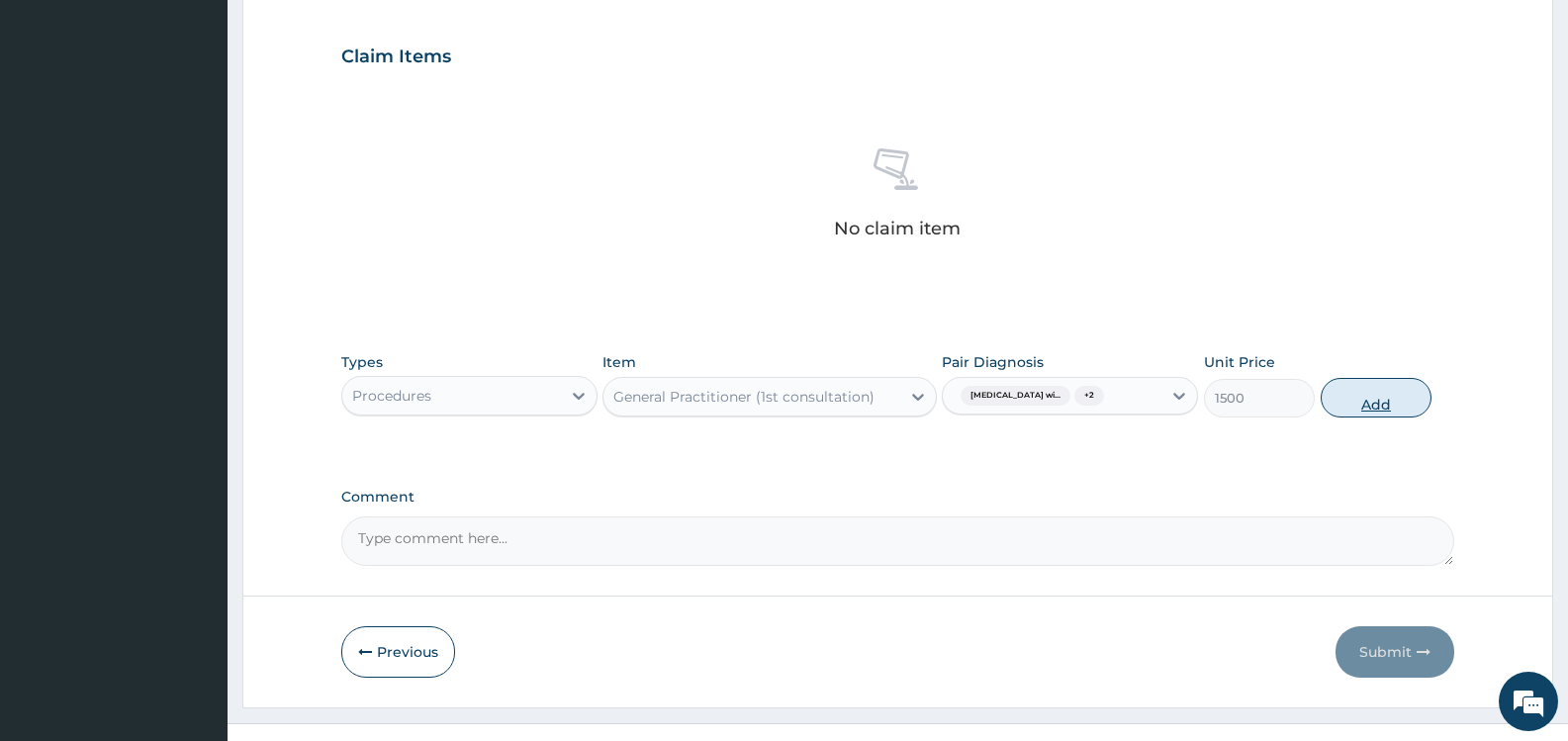
click at [1377, 410] on button "Add" at bounding box center [1375, 398] width 111 height 40
type input "0"
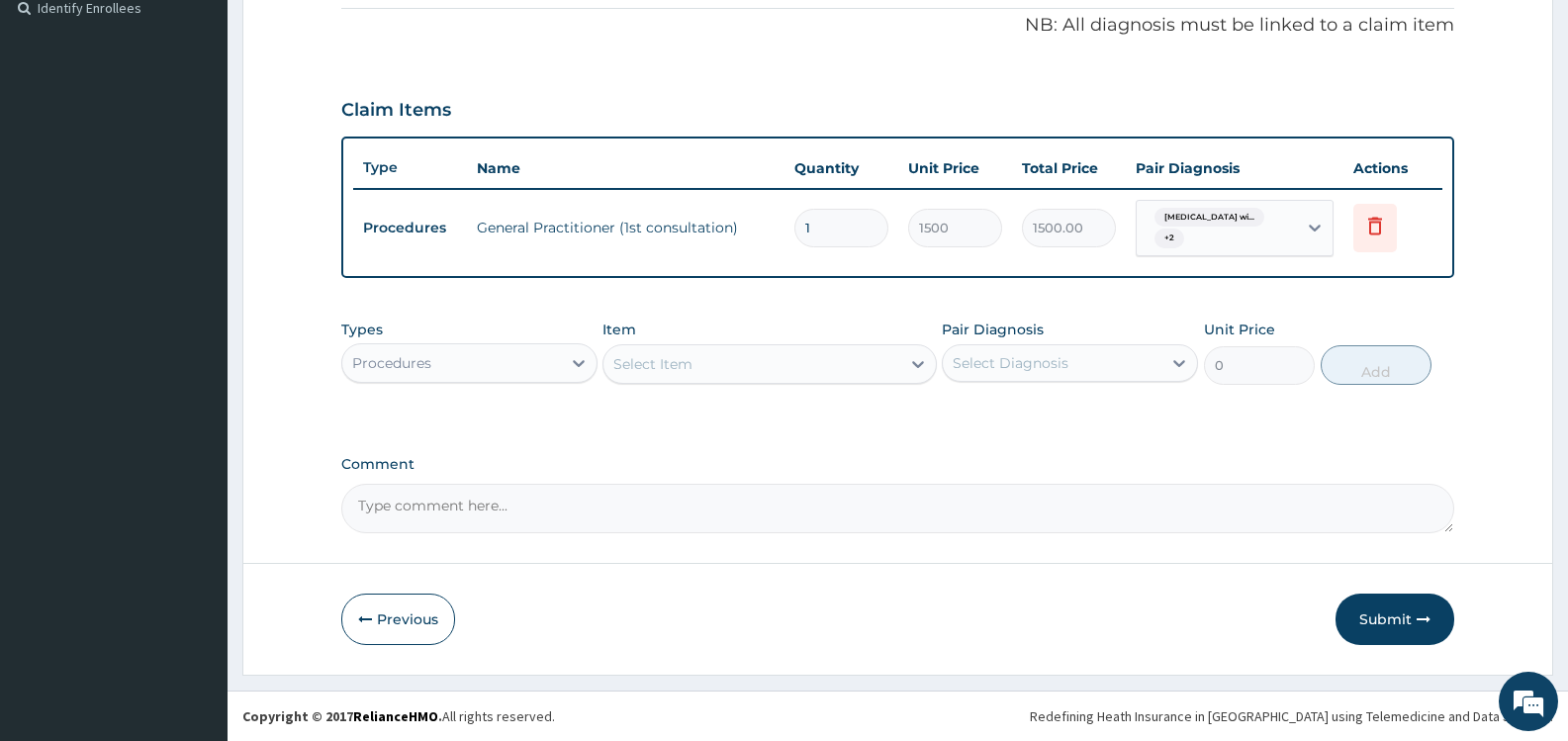
scroll to position [599, 0]
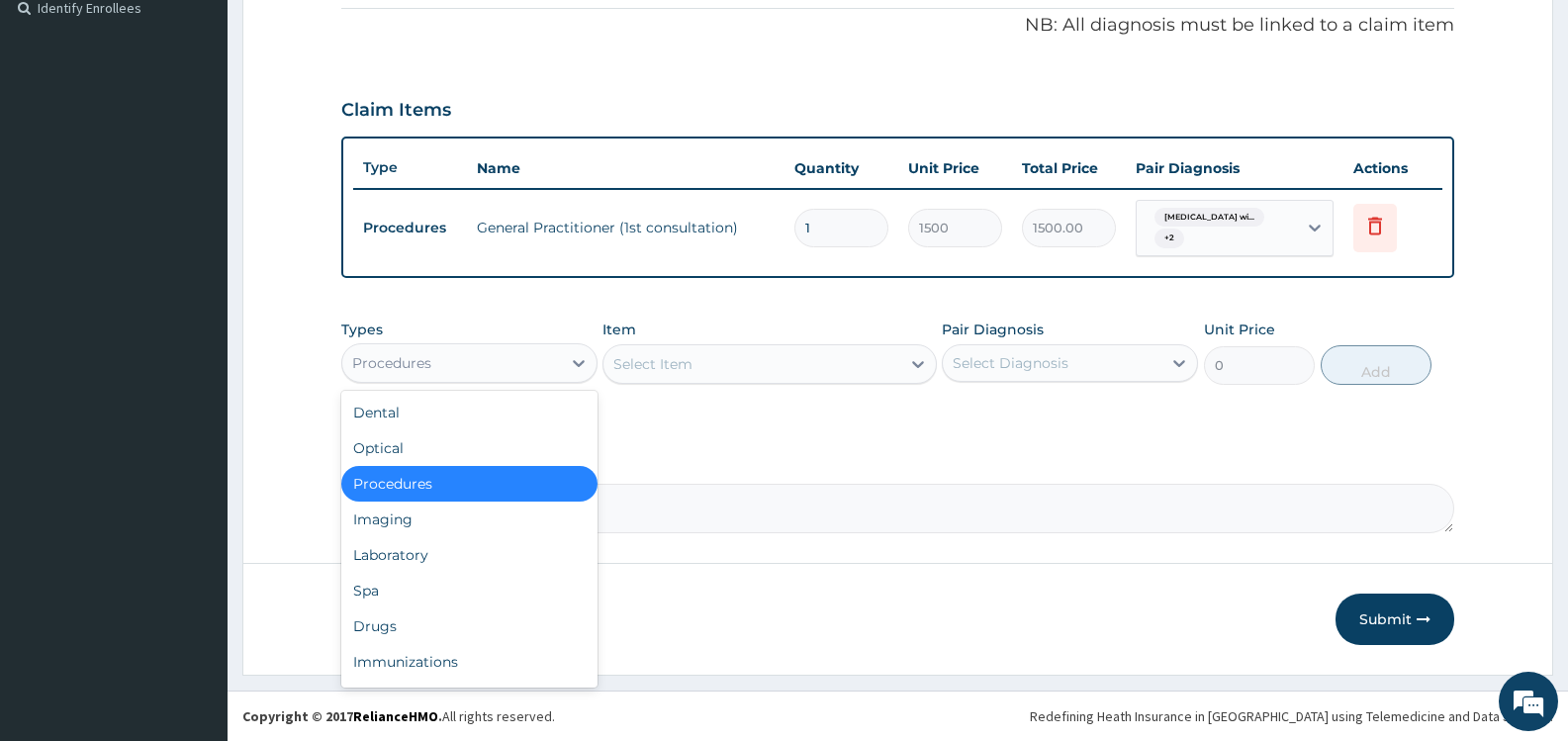
click at [496, 364] on div "Procedures" at bounding box center [451, 363] width 218 height 32
click at [413, 553] on div "Laboratory" at bounding box center [469, 556] width 256 height 36
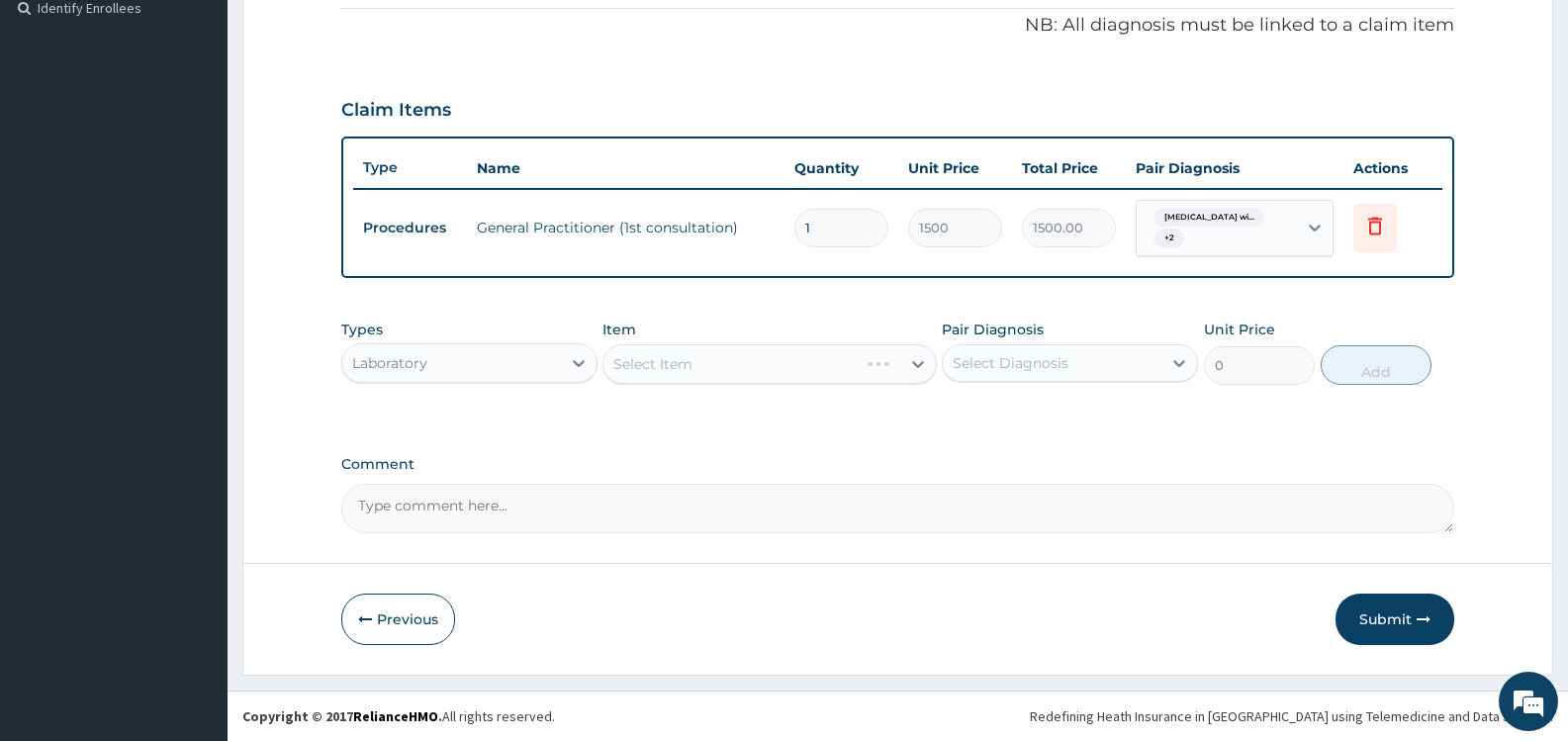
click at [1058, 354] on div "Select Diagnosis" at bounding box center [1010, 363] width 116 height 20
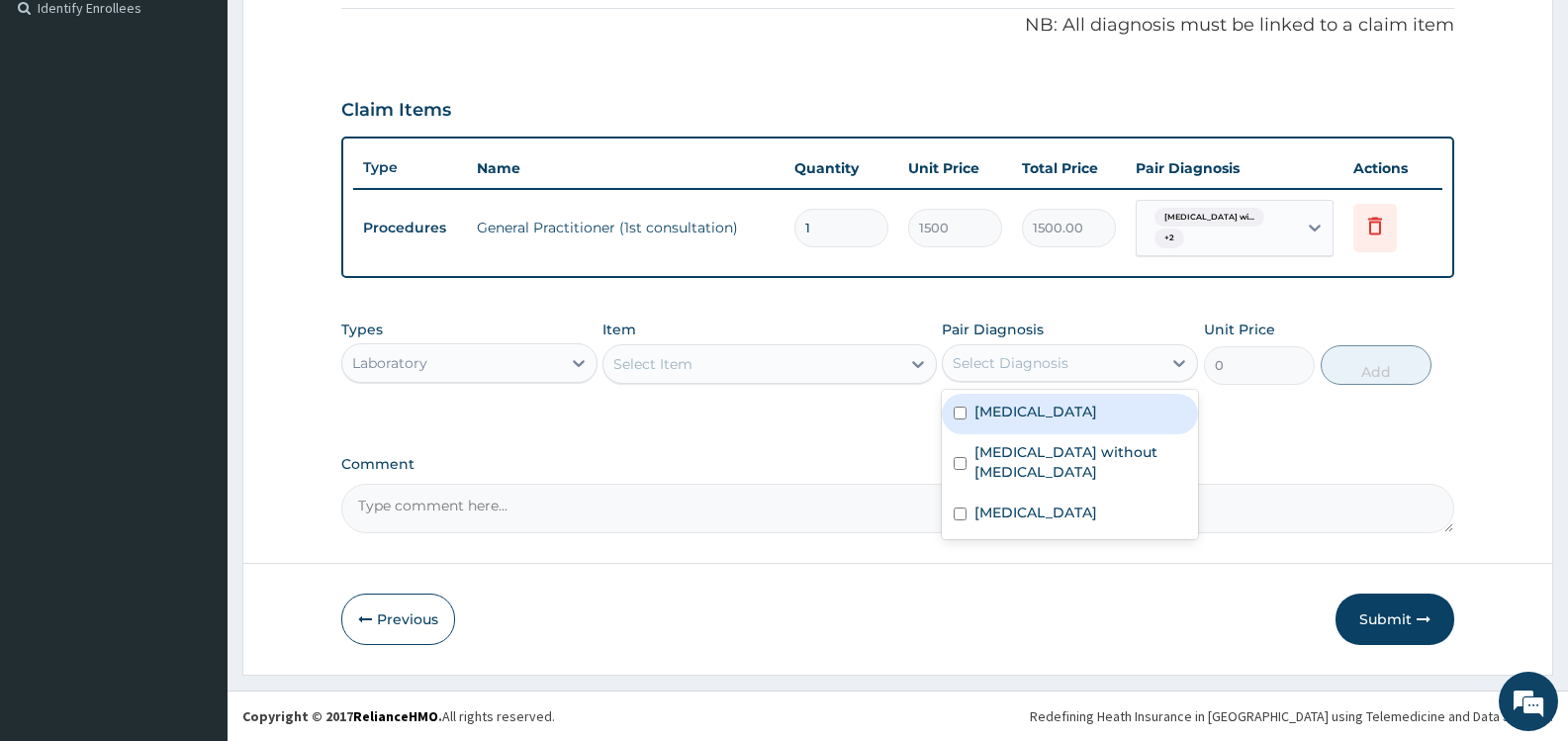
click at [989, 422] on label "Plasmodium malariae malaria without complication" at bounding box center [1035, 412] width 123 height 20
checkbox input "true"
click at [813, 363] on div "Select Item" at bounding box center [751, 364] width 296 height 32
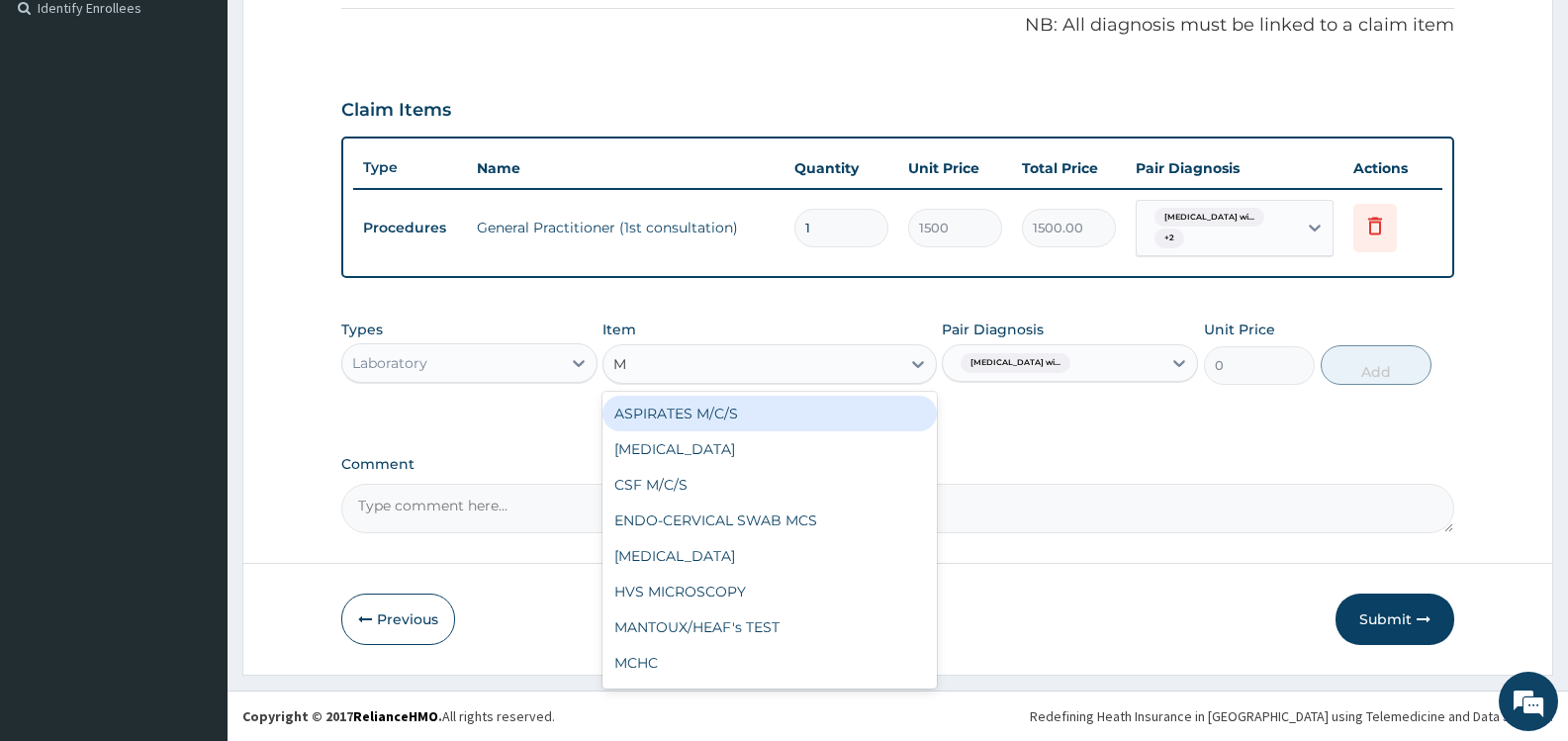
type input "MP"
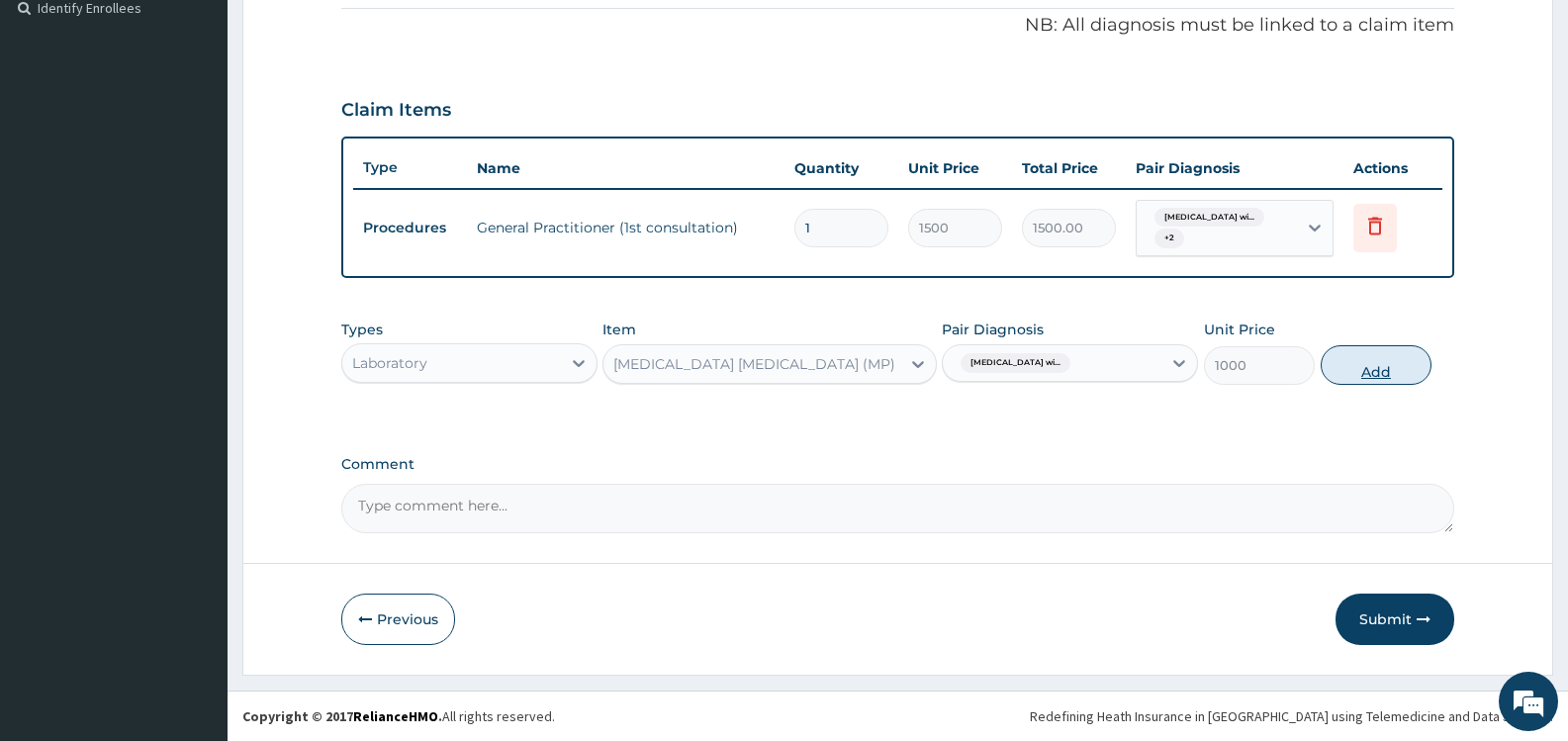
click at [1359, 365] on button "Add" at bounding box center [1375, 365] width 111 height 40
type input "0"
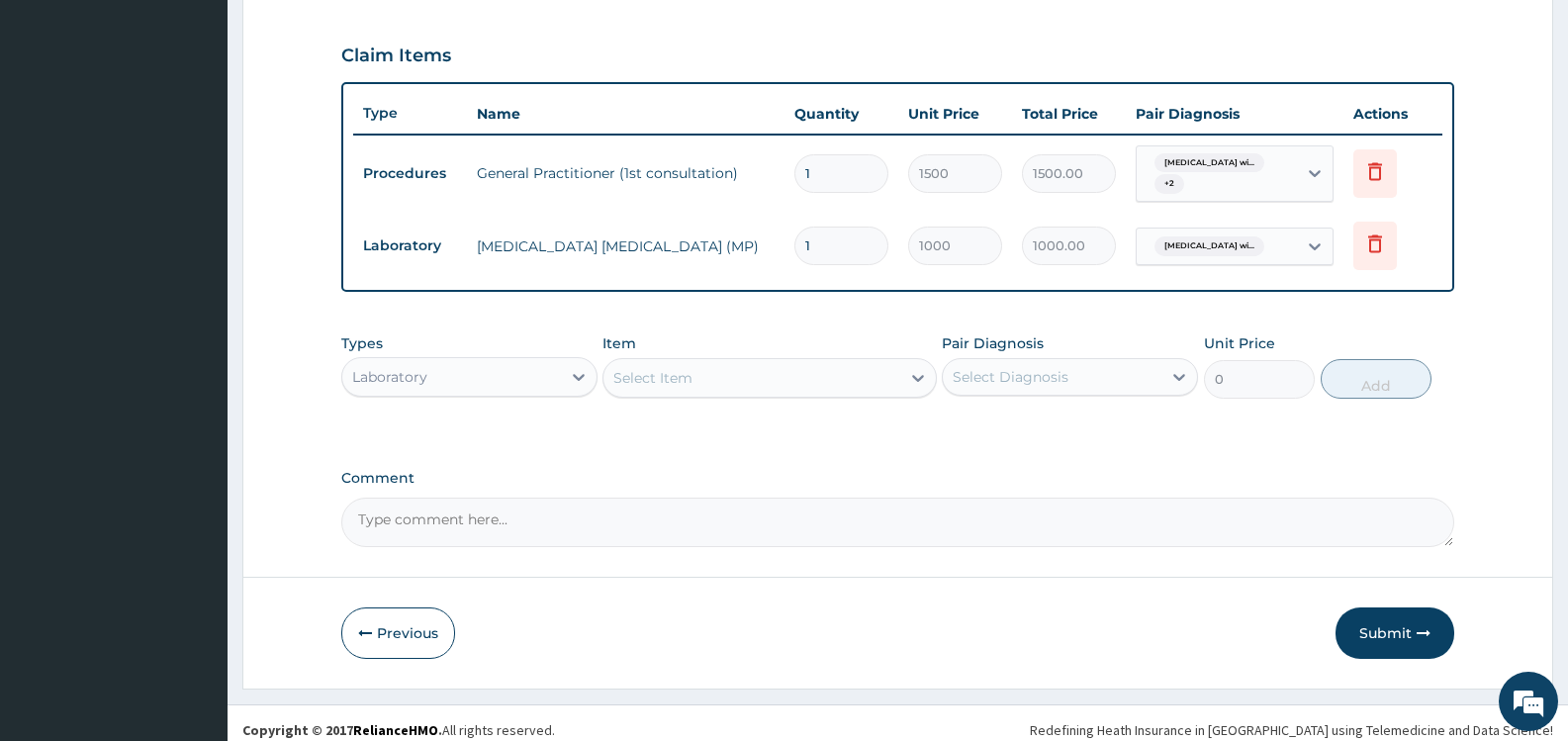
scroll to position [668, 0]
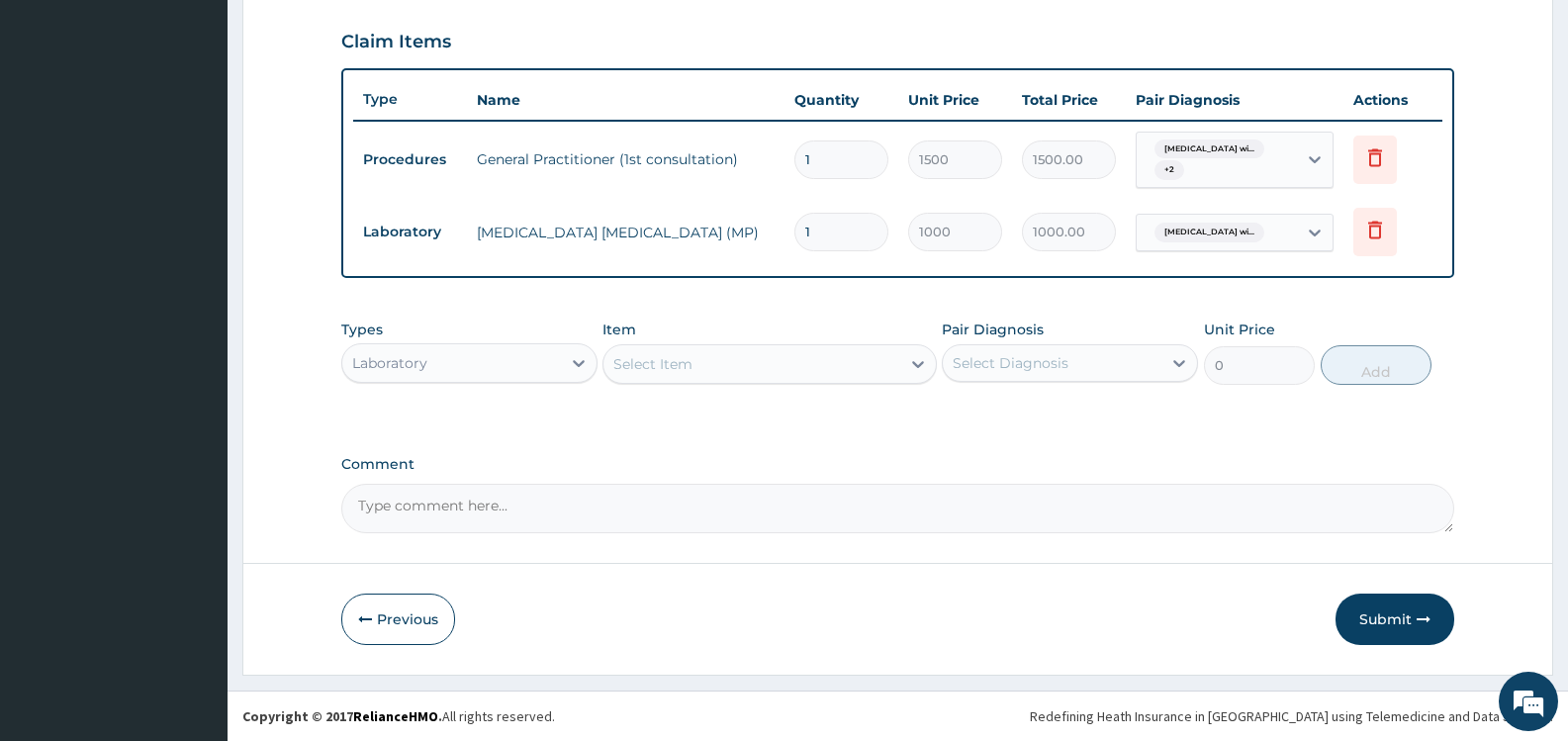
click at [804, 363] on div "Select Item" at bounding box center [751, 364] width 296 height 32
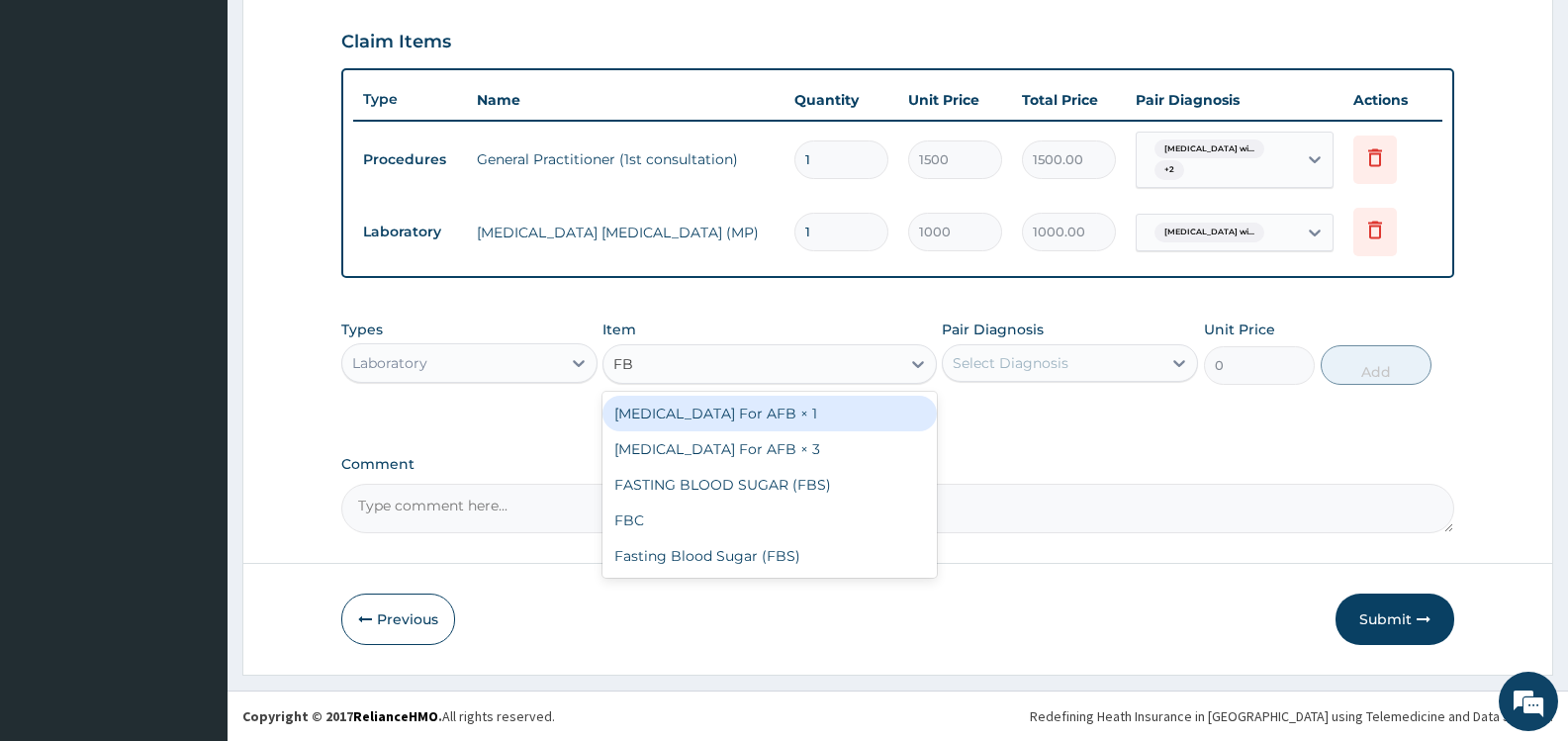
type input "FBC"
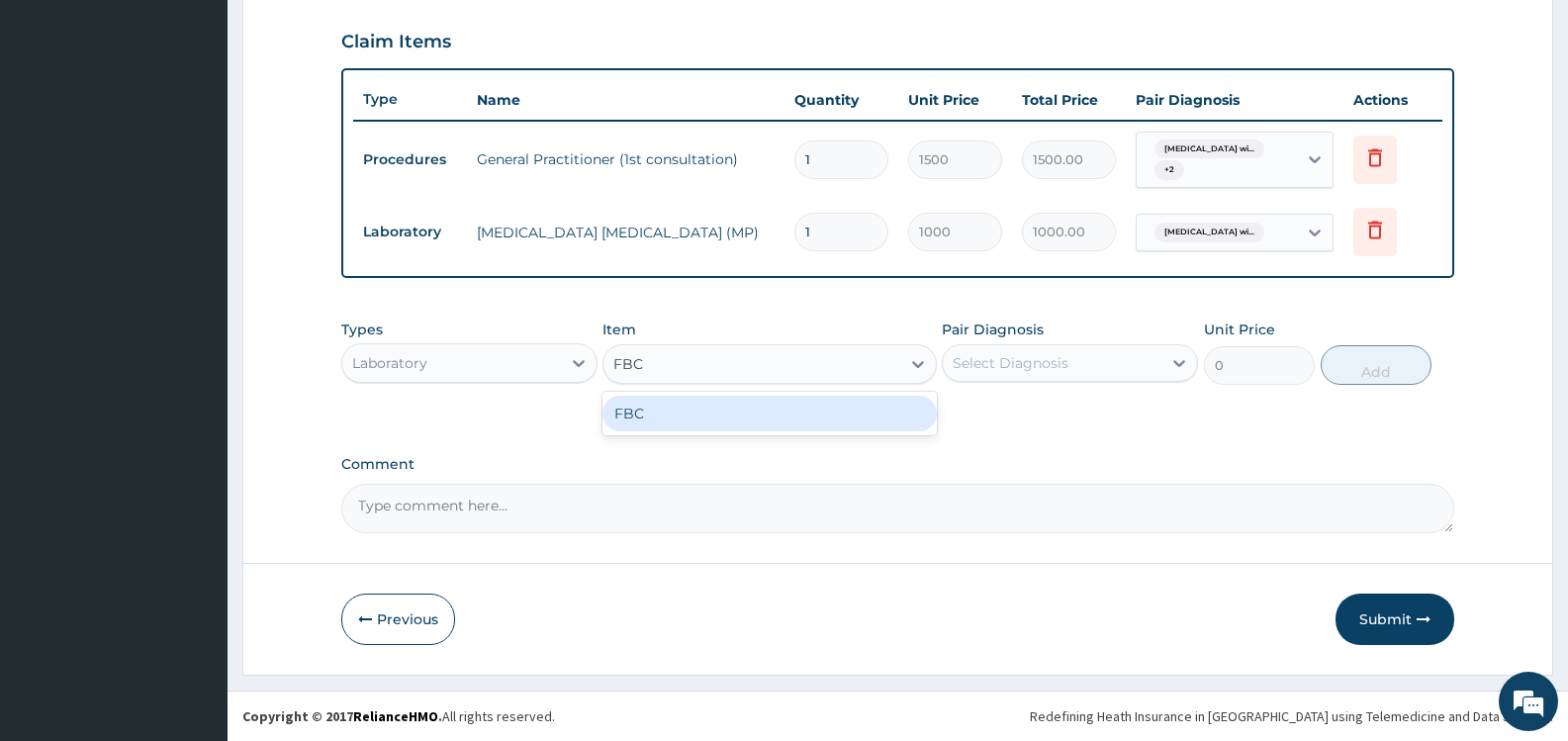
type input "2000"
click at [1069, 355] on div "Select Diagnosis" at bounding box center [1051, 363] width 218 height 32
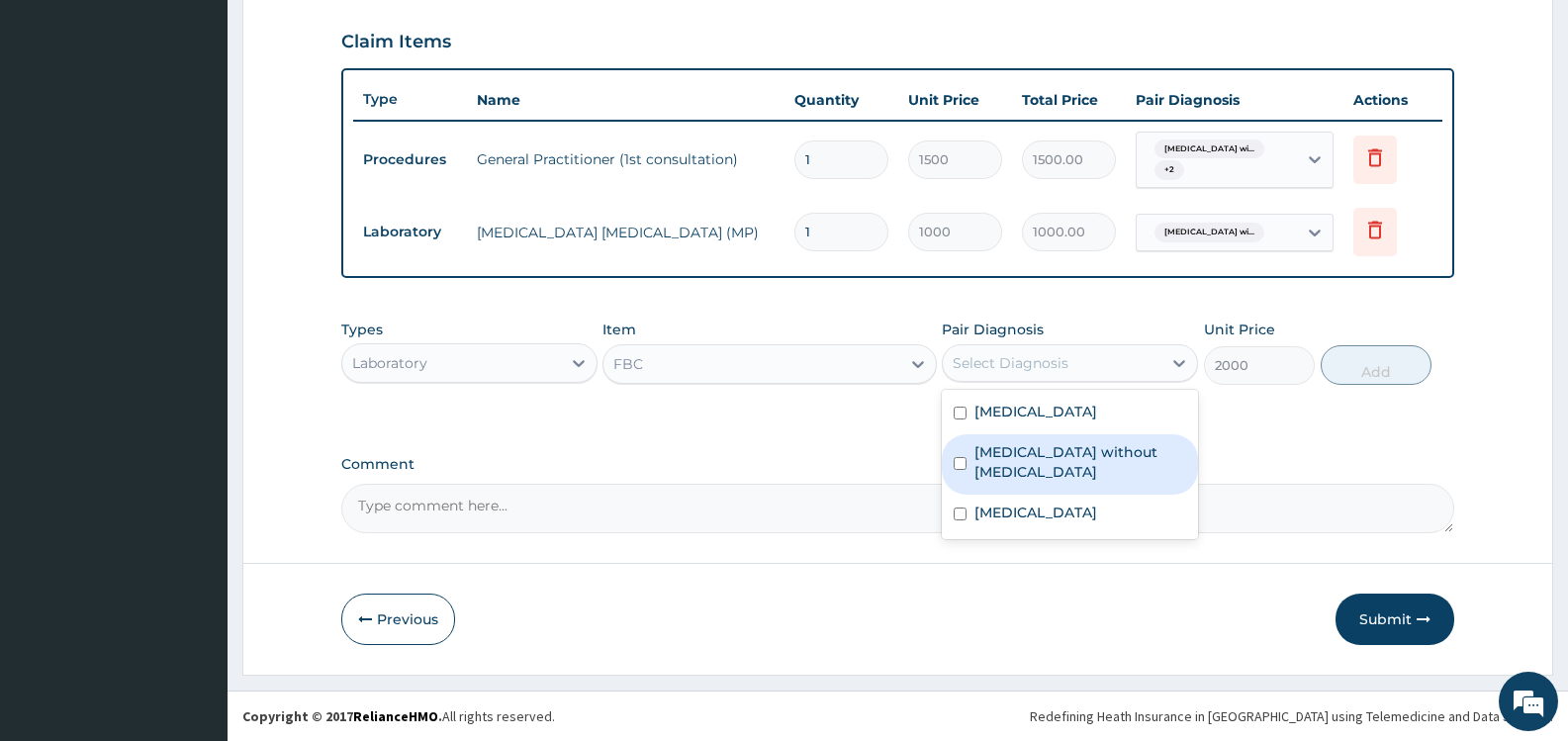
click at [999, 469] on label "Sepsis without septic shock" at bounding box center [1080, 462] width 211 height 40
checkbox input "true"
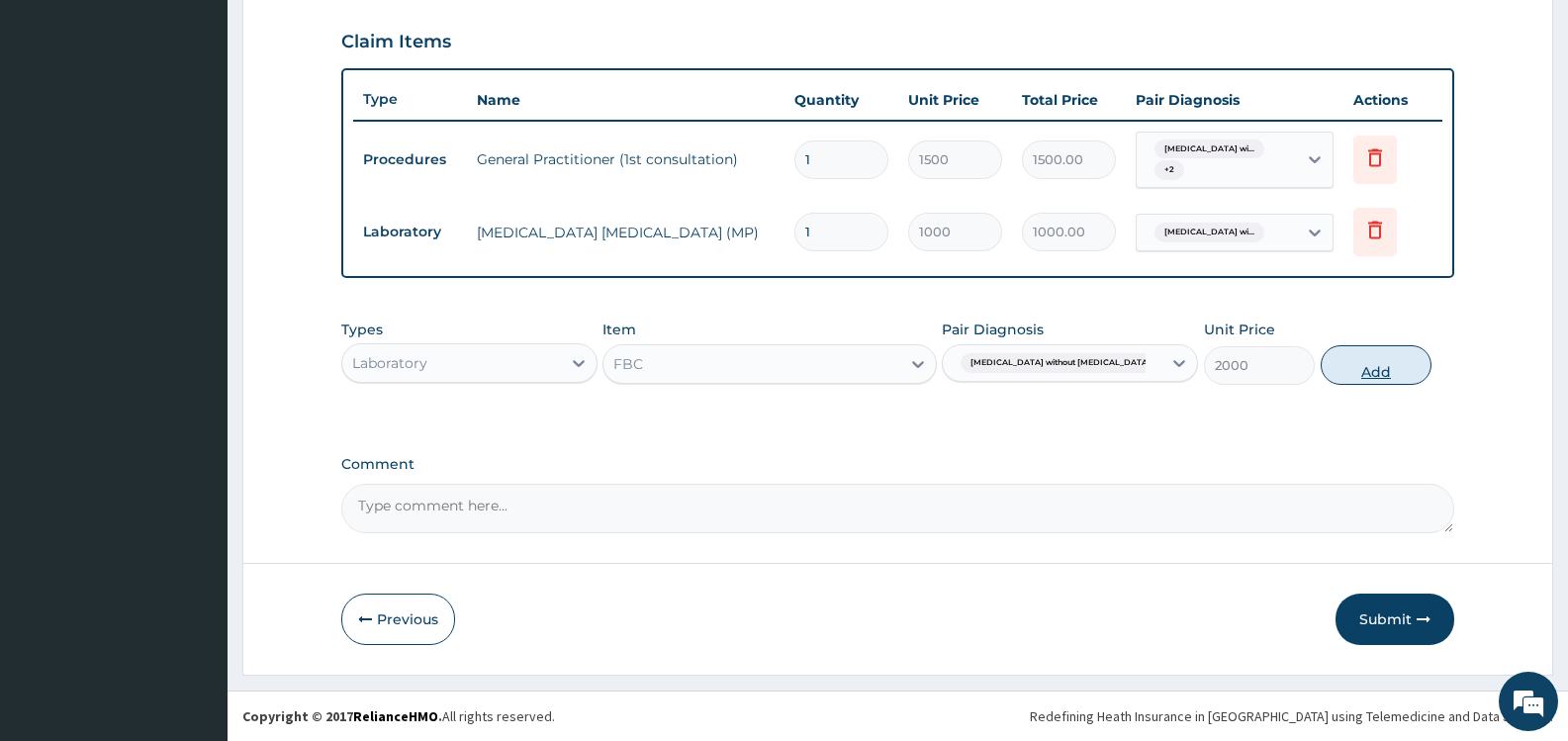
click at [1395, 368] on button "Add" at bounding box center [1375, 365] width 111 height 40
type input "0"
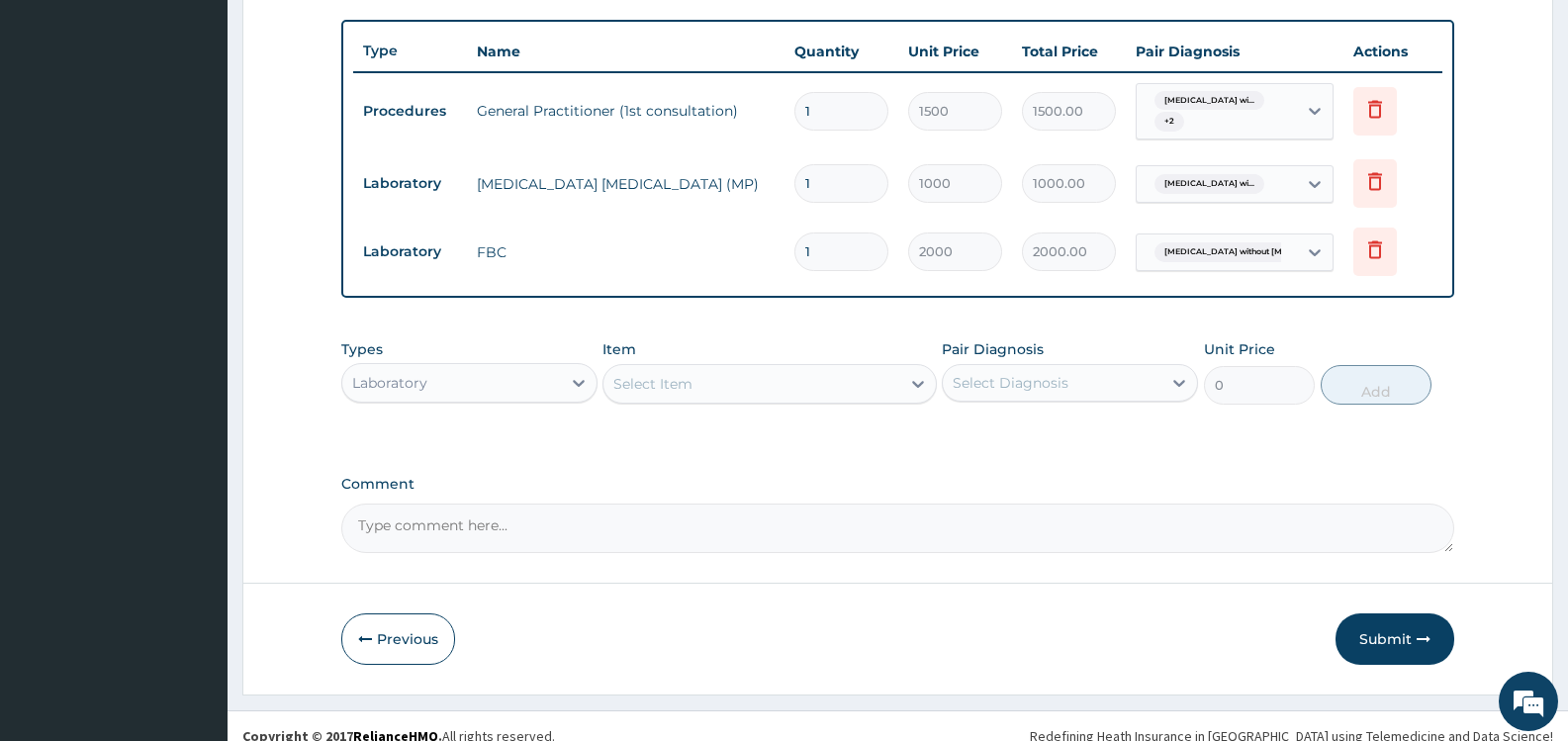
scroll to position [736, 0]
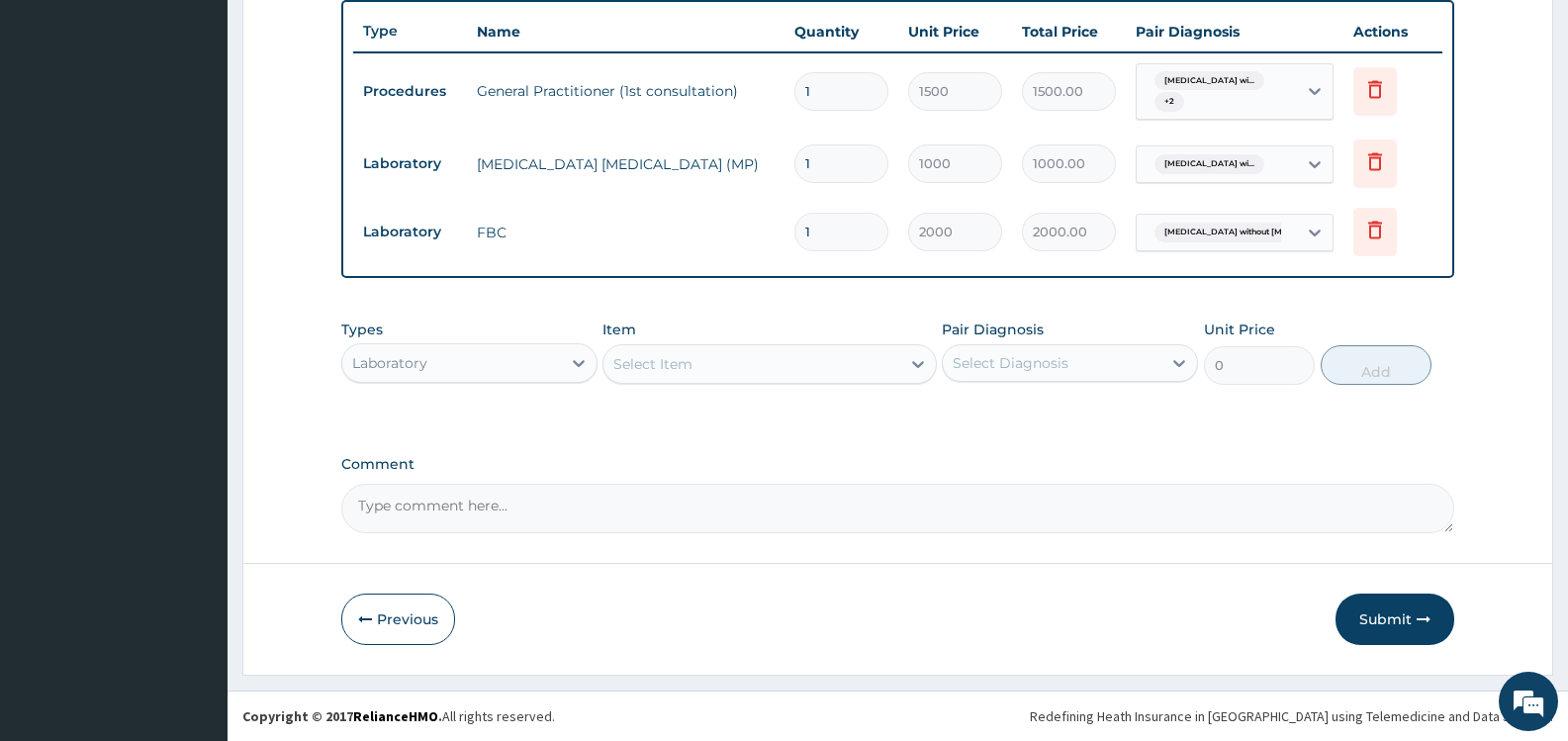
click at [555, 361] on div "Laboratory" at bounding box center [451, 363] width 218 height 32
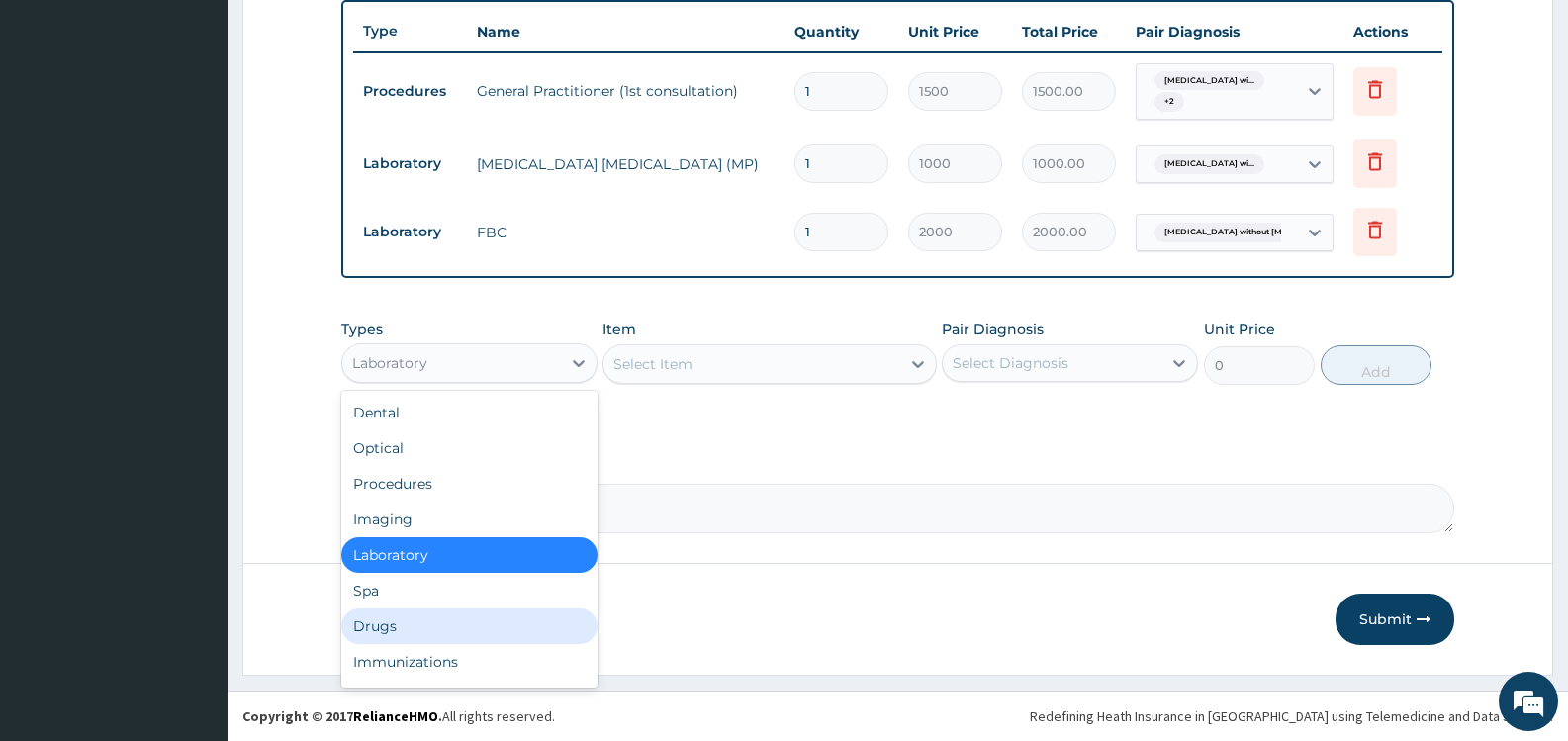
click at [459, 624] on div "Drugs" at bounding box center [469, 626] width 256 height 36
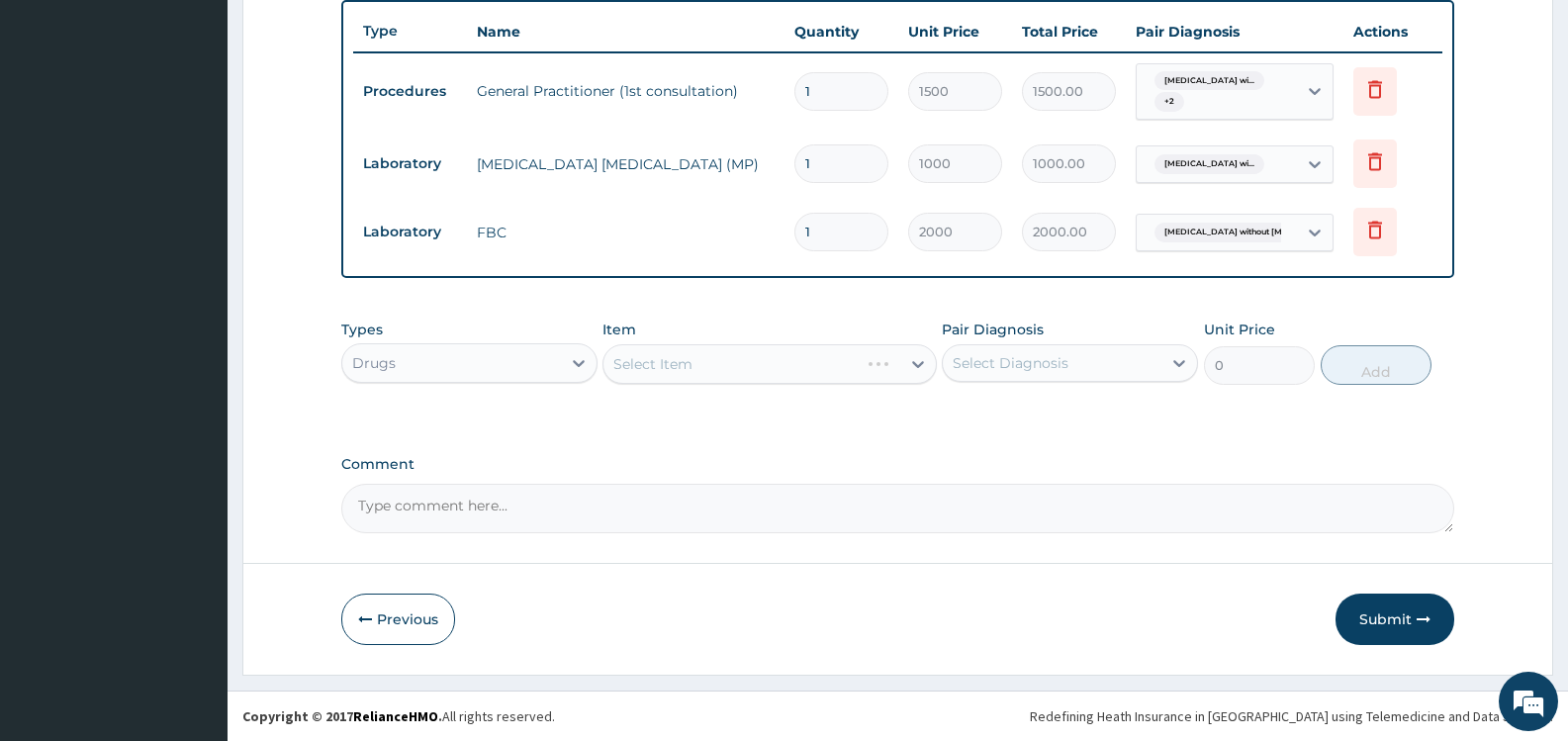
click at [1088, 364] on div "Select Diagnosis" at bounding box center [1051, 363] width 218 height 32
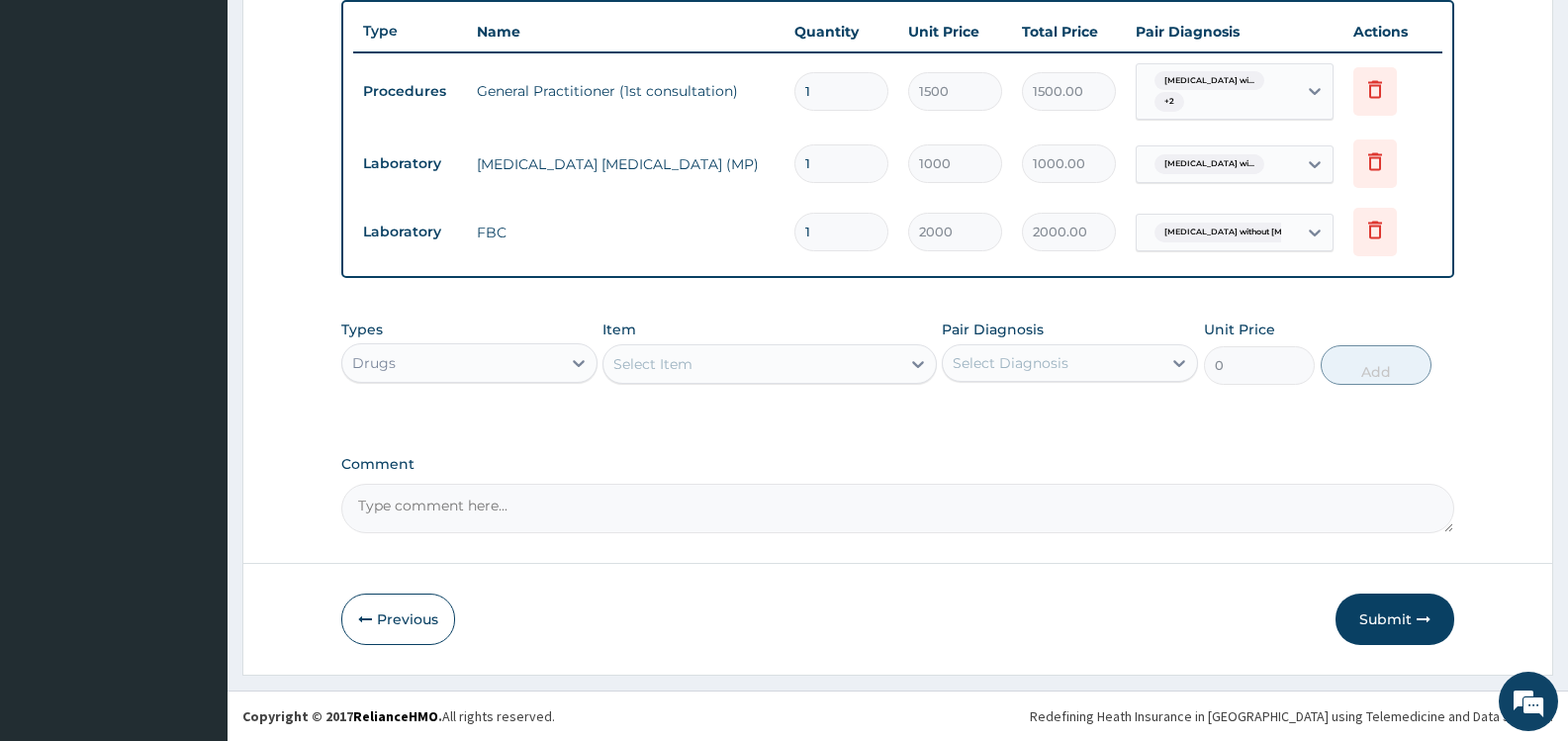
click at [773, 343] on div "Item Select Item" at bounding box center [769, 351] width 333 height 65
click at [779, 364] on div "Select Item" at bounding box center [751, 364] width 296 height 32
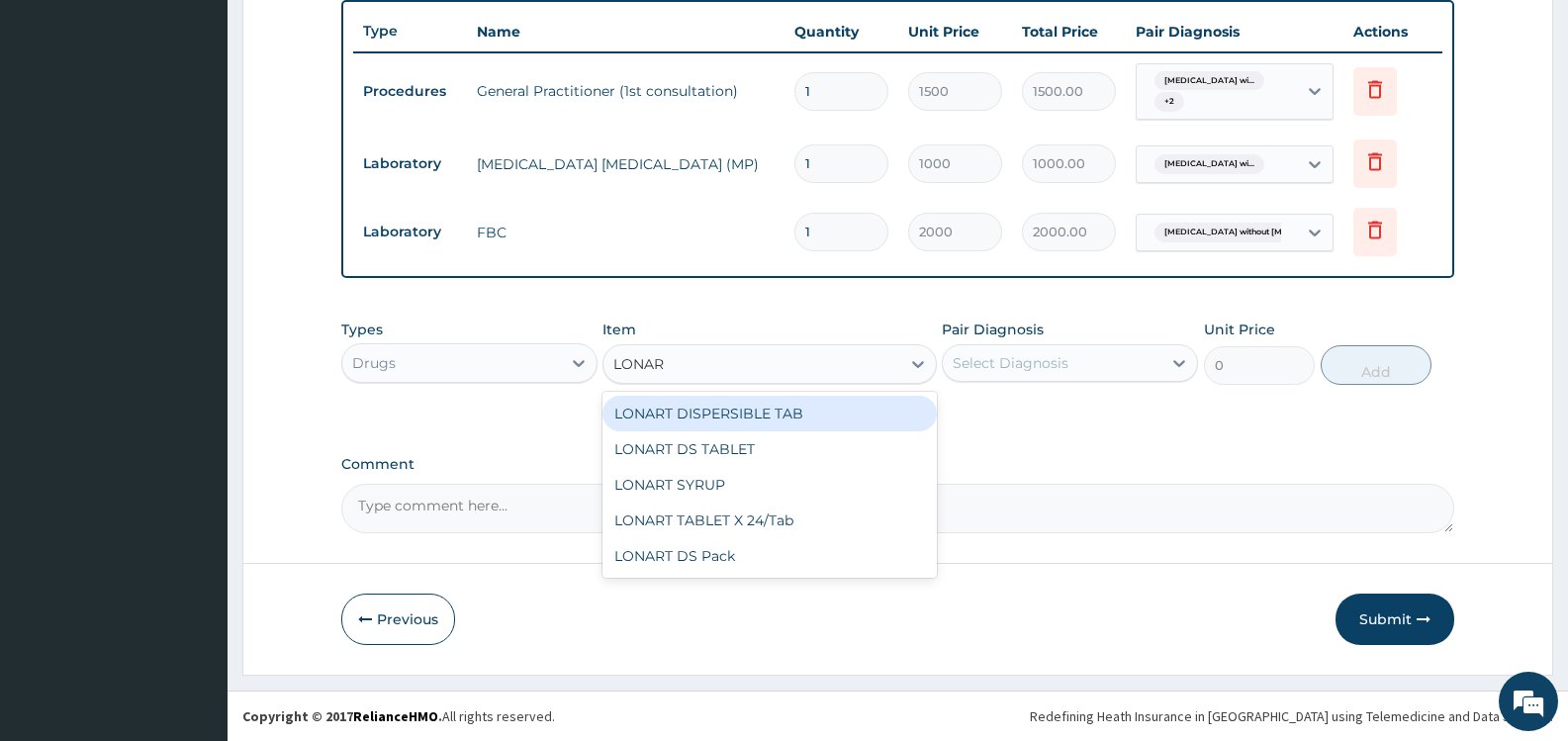
type input "LONART"
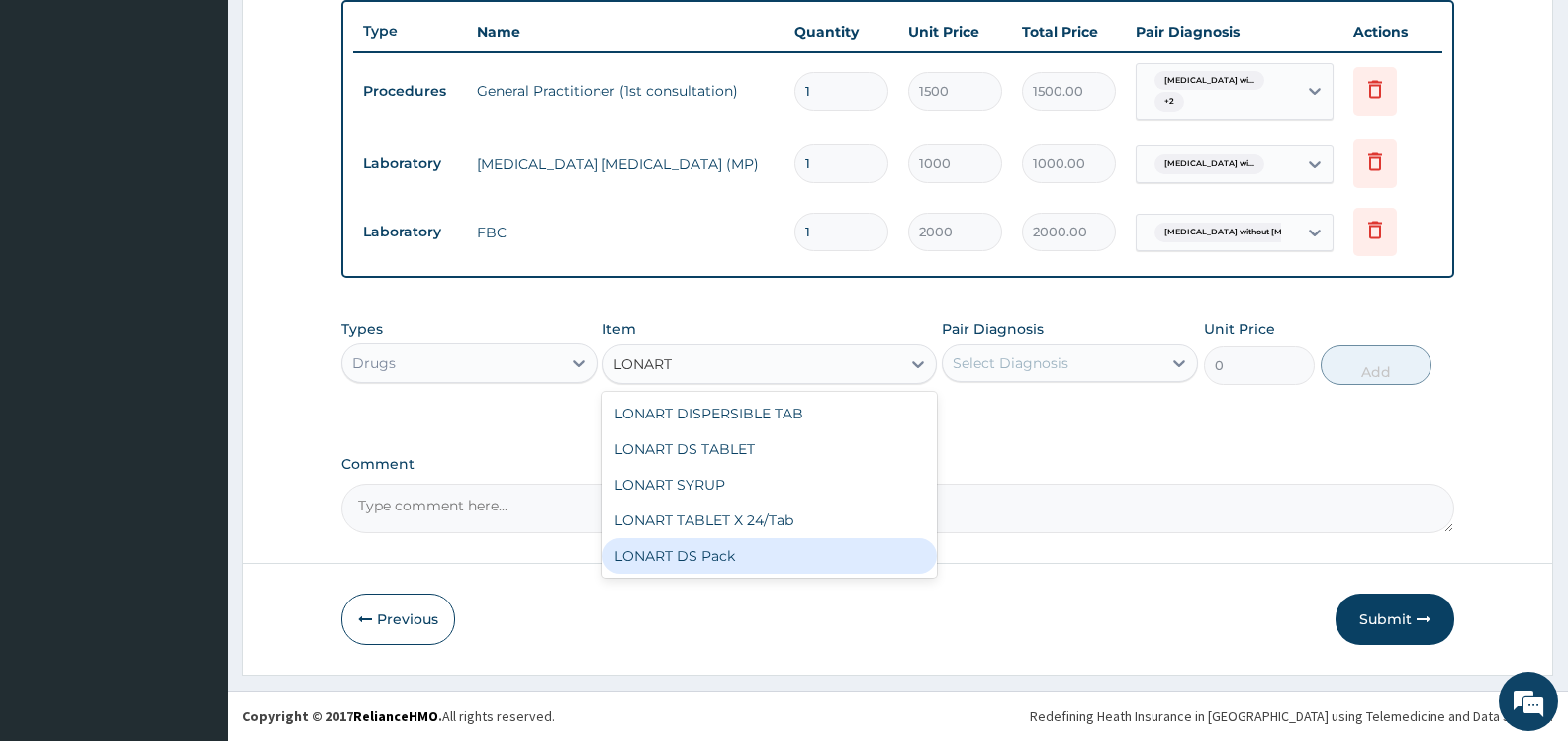
drag, startPoint x: 729, startPoint y: 556, endPoint x: 730, endPoint y: 546, distance: 10.0
click at [728, 556] on div "LONART DS Pack" at bounding box center [769, 556] width 333 height 36
type input "3000"
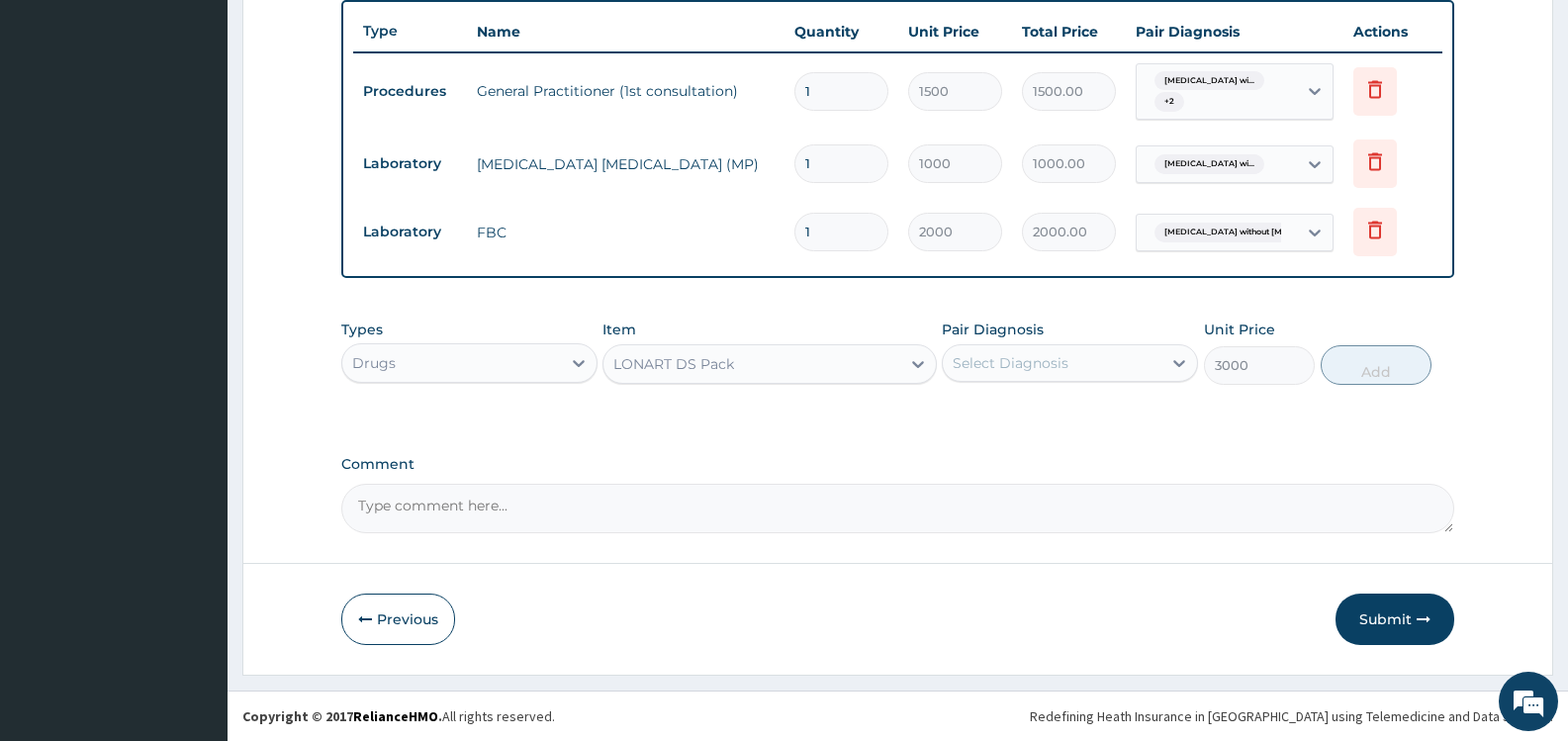
click at [1102, 367] on div "Select Diagnosis" at bounding box center [1051, 363] width 218 height 32
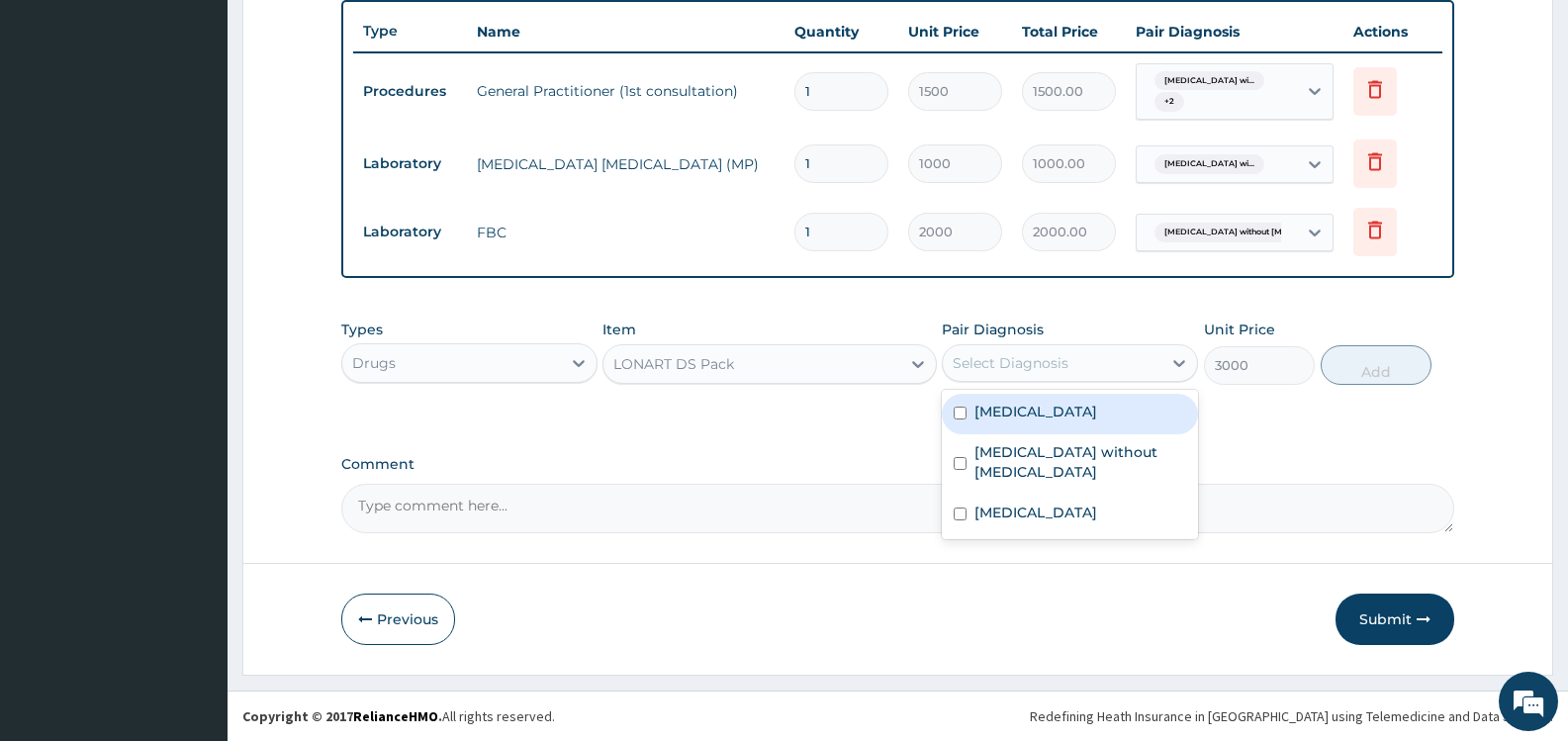
click at [1057, 422] on label "Plasmodium malariae malaria without complication" at bounding box center [1035, 412] width 123 height 20
checkbox input "true"
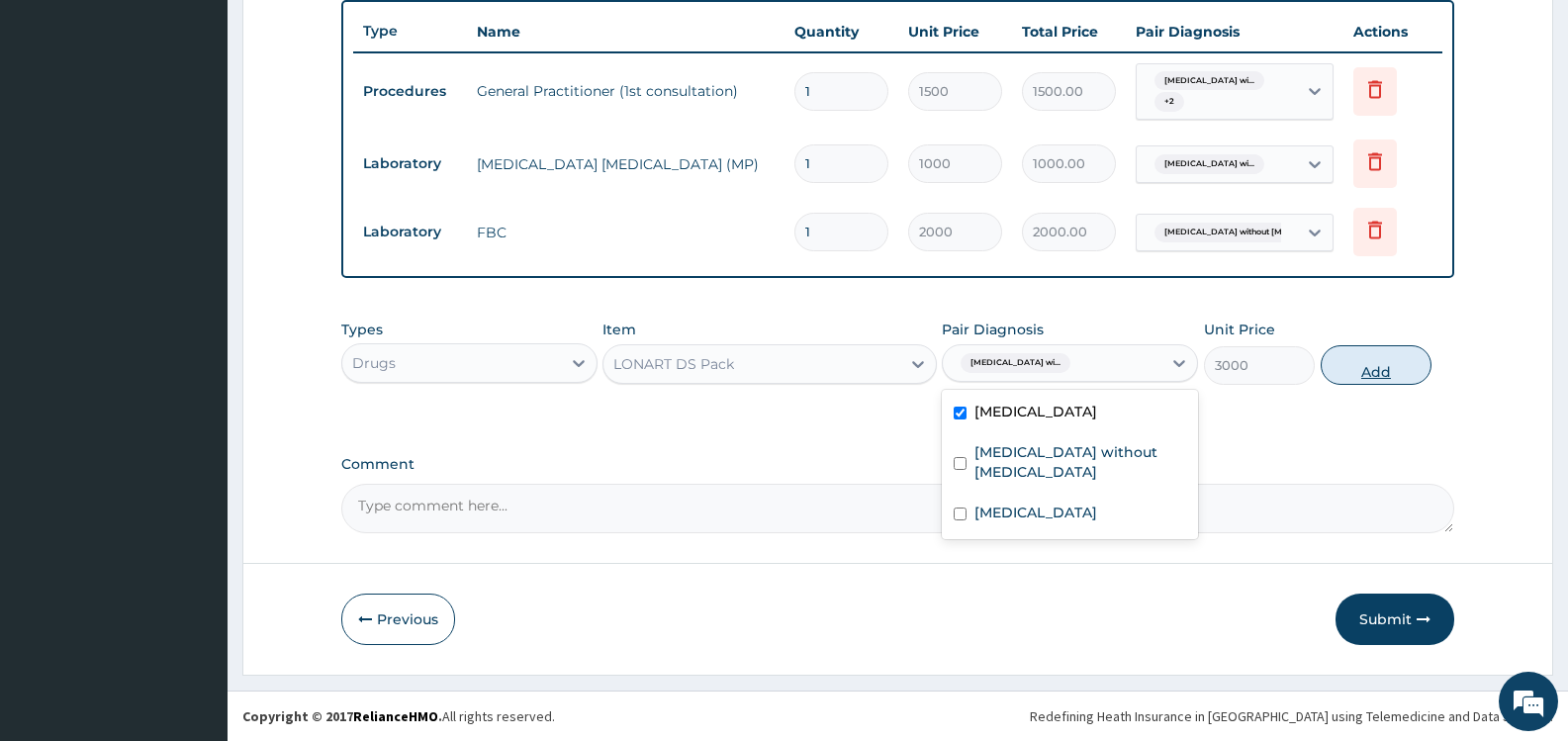
click at [1383, 366] on button "Add" at bounding box center [1375, 365] width 111 height 40
type input "0"
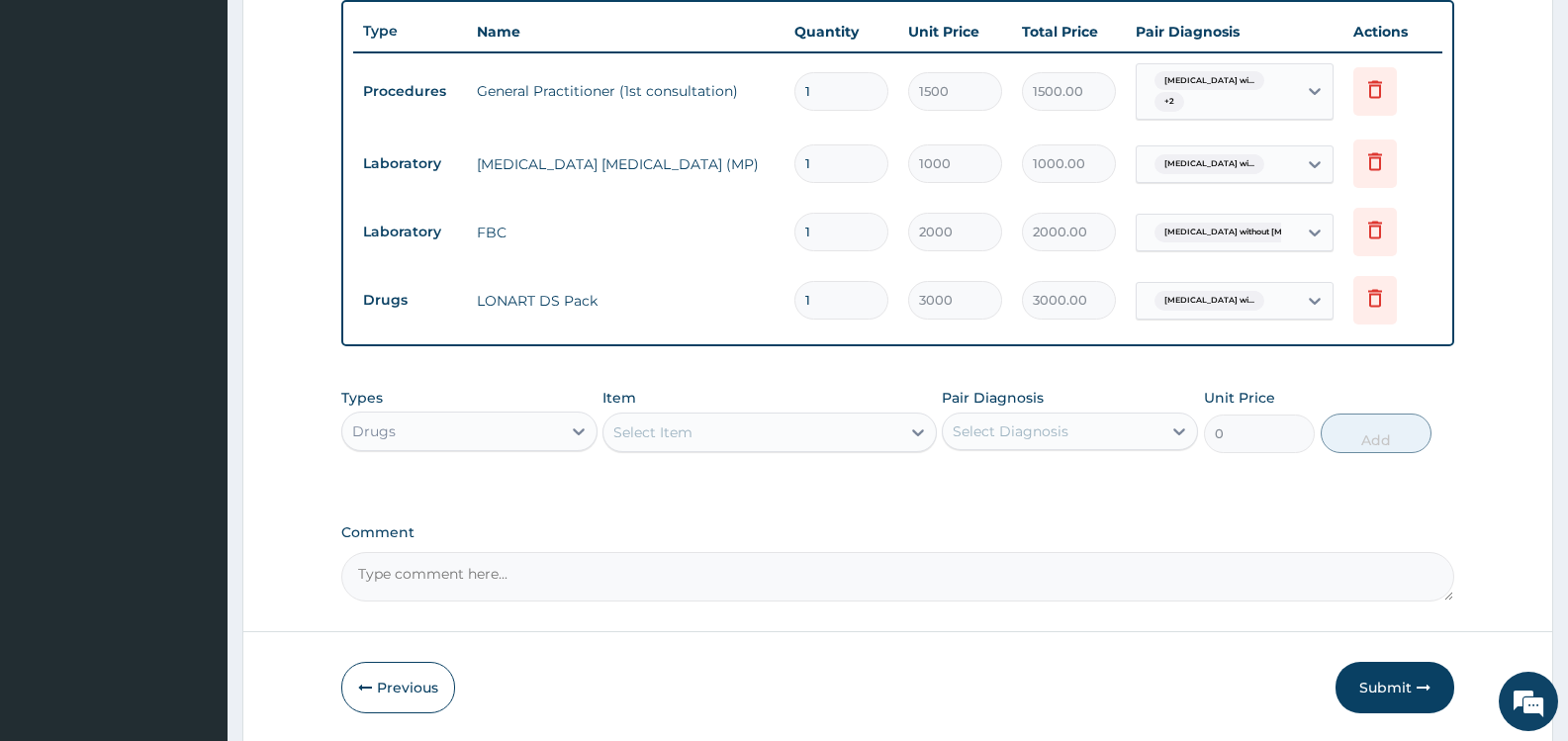
click at [842, 437] on div "Select Item" at bounding box center [751, 433] width 296 height 32
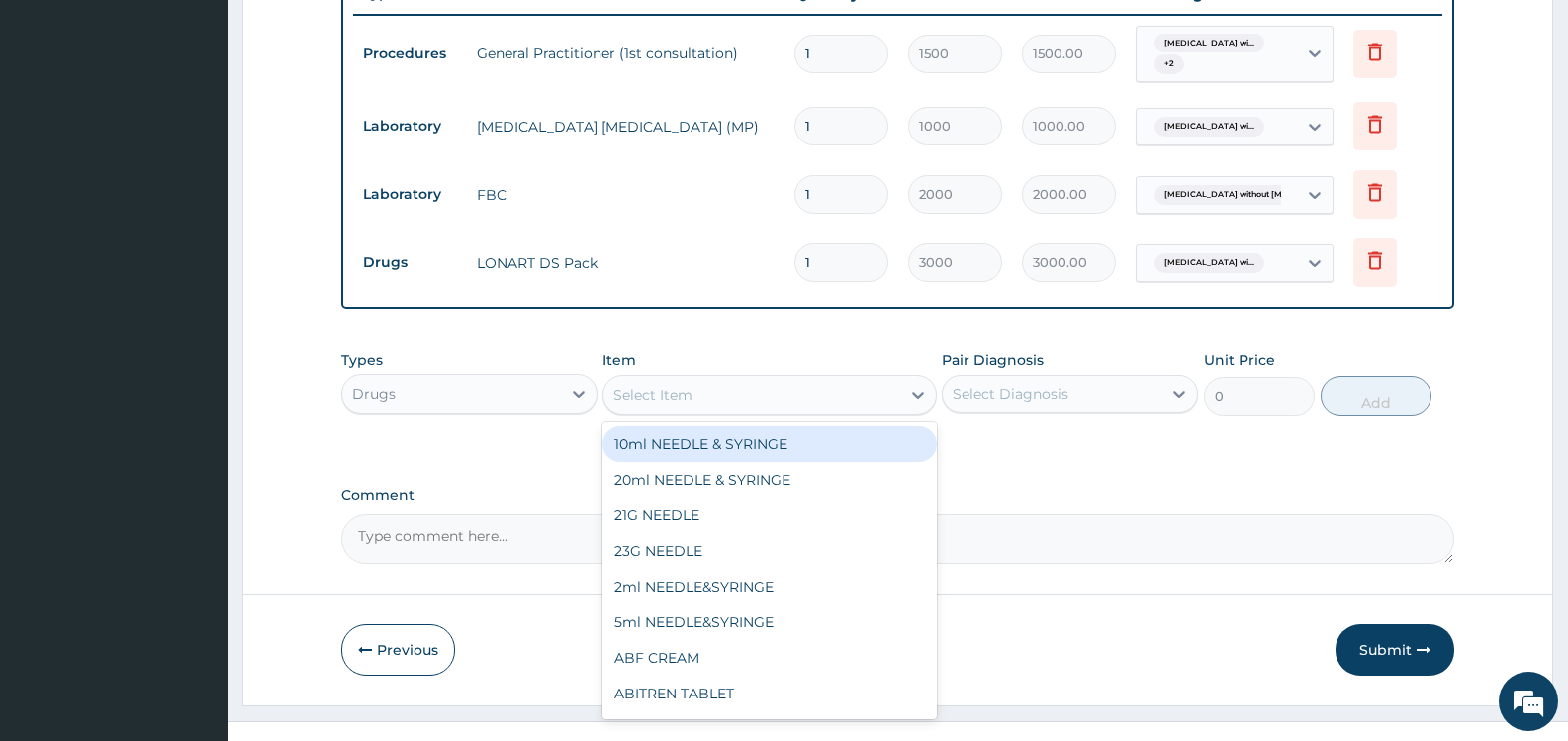
scroll to position [805, 0]
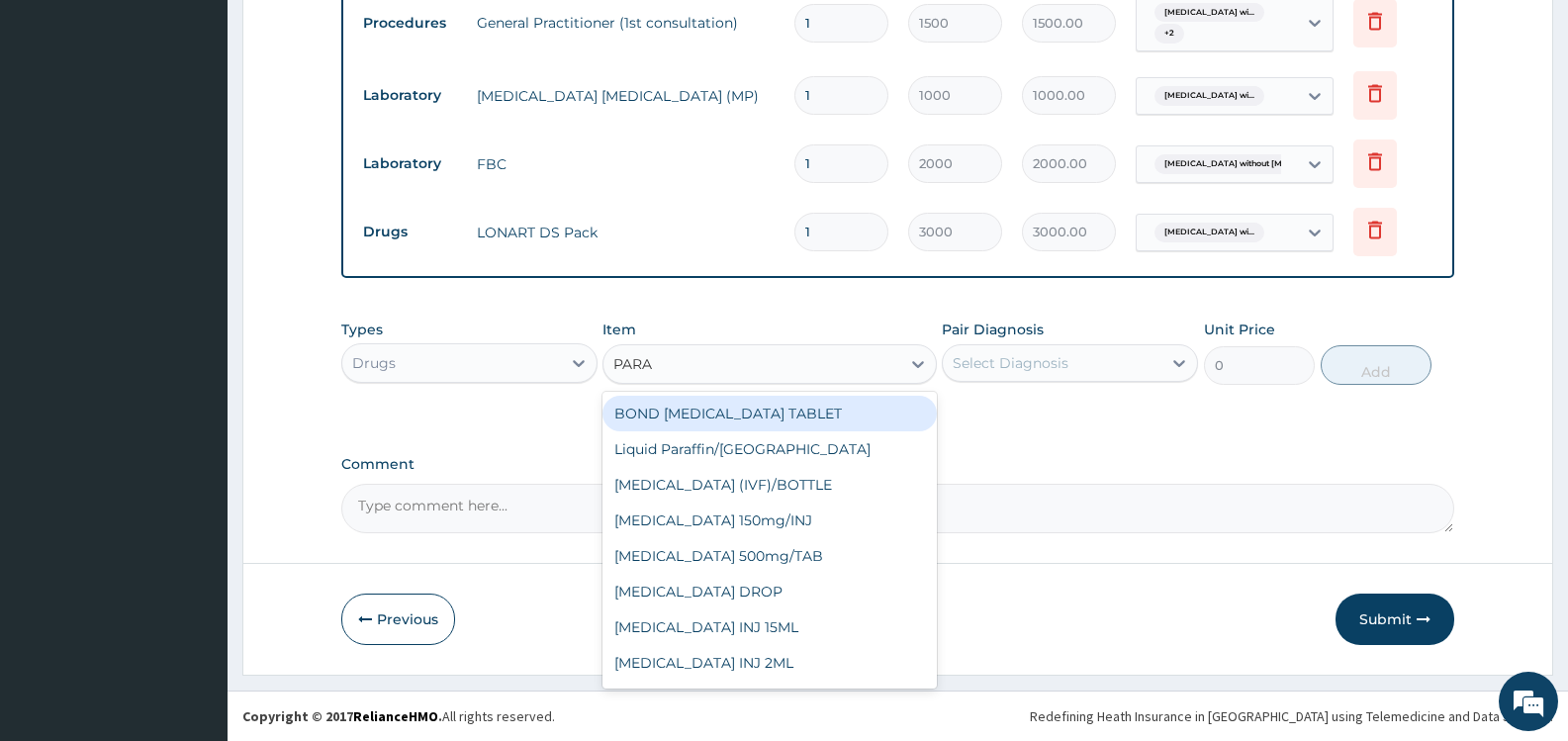
type input "PARAC"
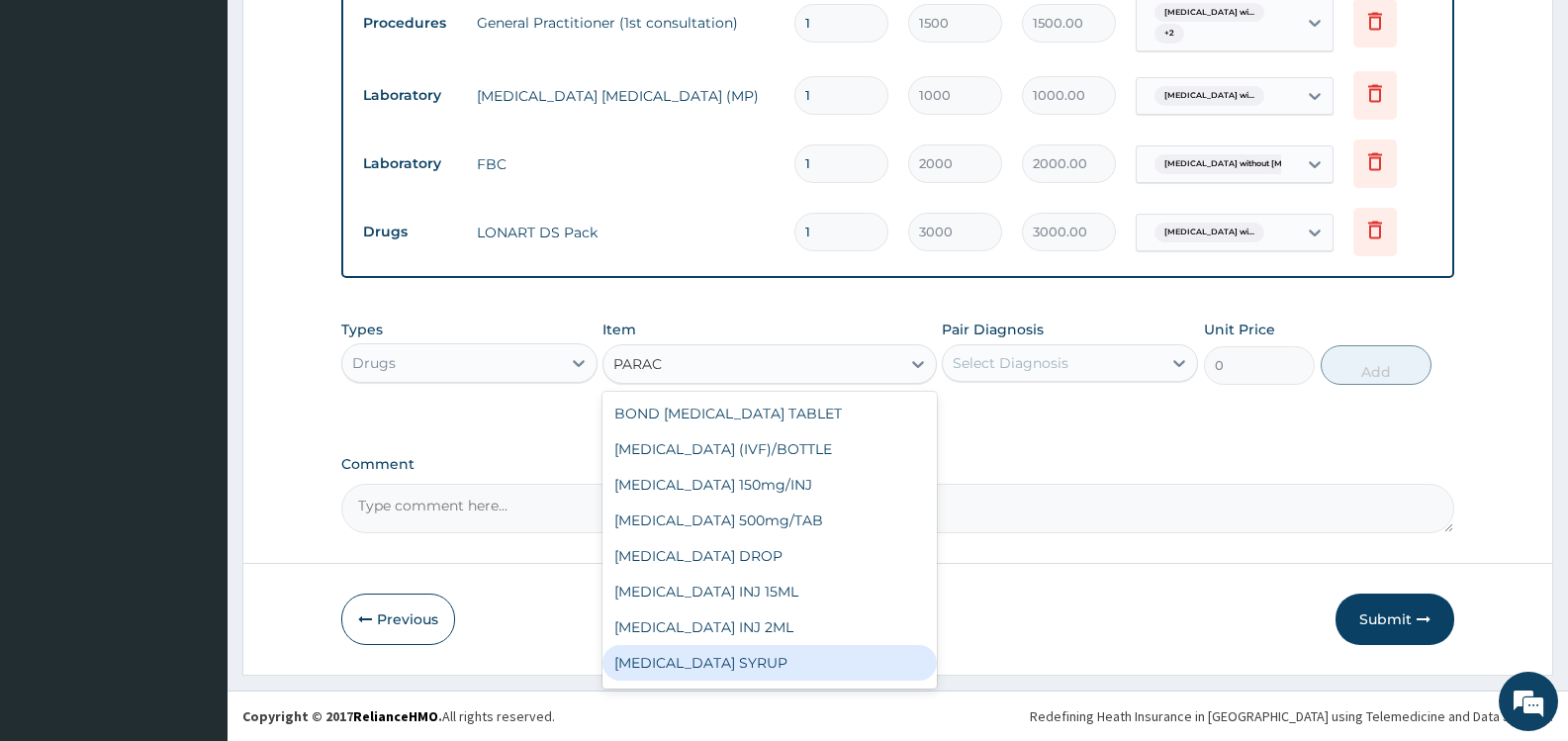
scroll to position [103, 0]
click at [781, 668] on div "Paracetamol Tab 500mg" at bounding box center [769, 667] width 333 height 36
type input "15"
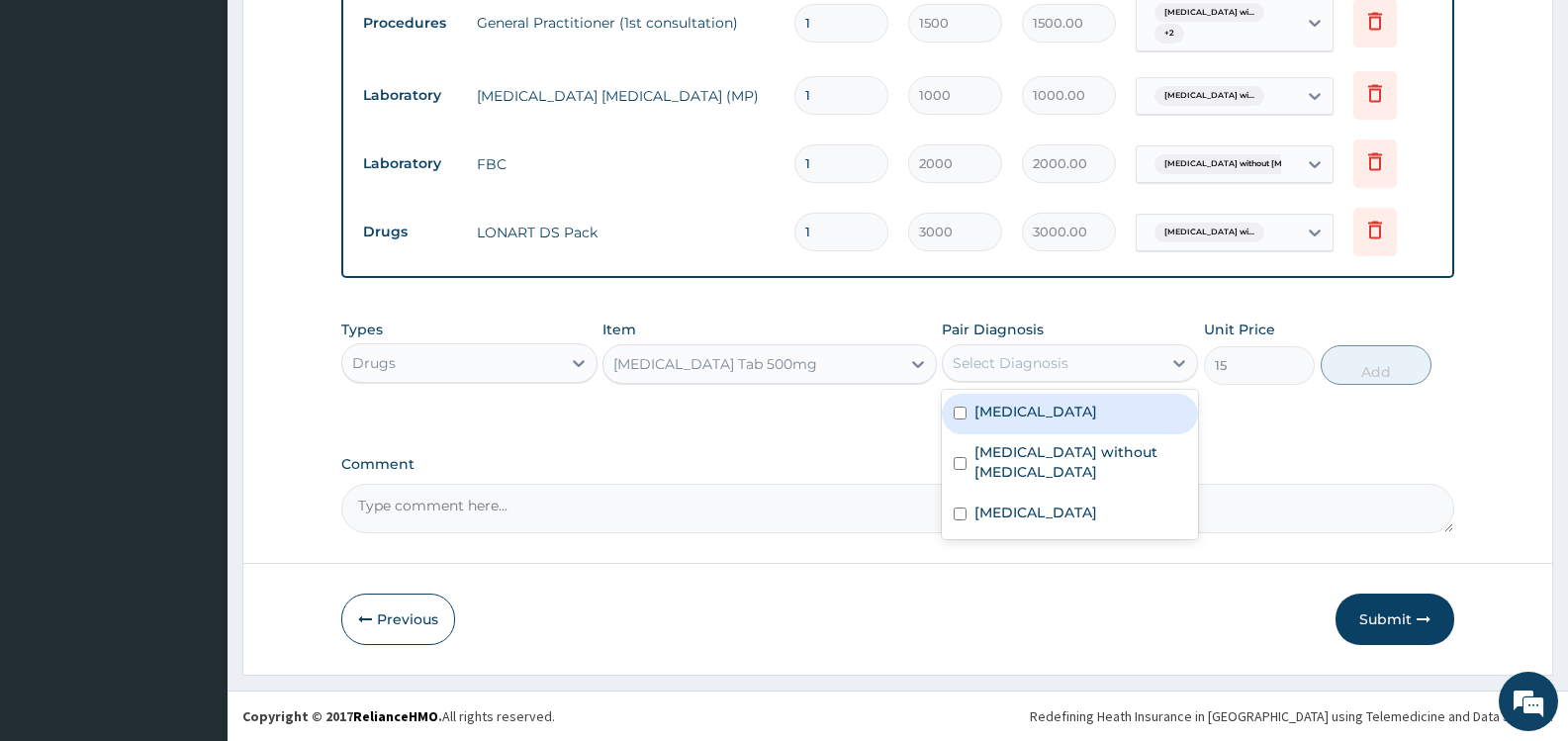
click at [1079, 357] on div "Select Diagnosis" at bounding box center [1051, 363] width 218 height 32
drag, startPoint x: 1030, startPoint y: 425, endPoint x: 1028, endPoint y: 461, distance: 36.1
click at [1030, 422] on label "Plasmodium malariae malaria without complication" at bounding box center [1035, 412] width 123 height 20
checkbox input "true"
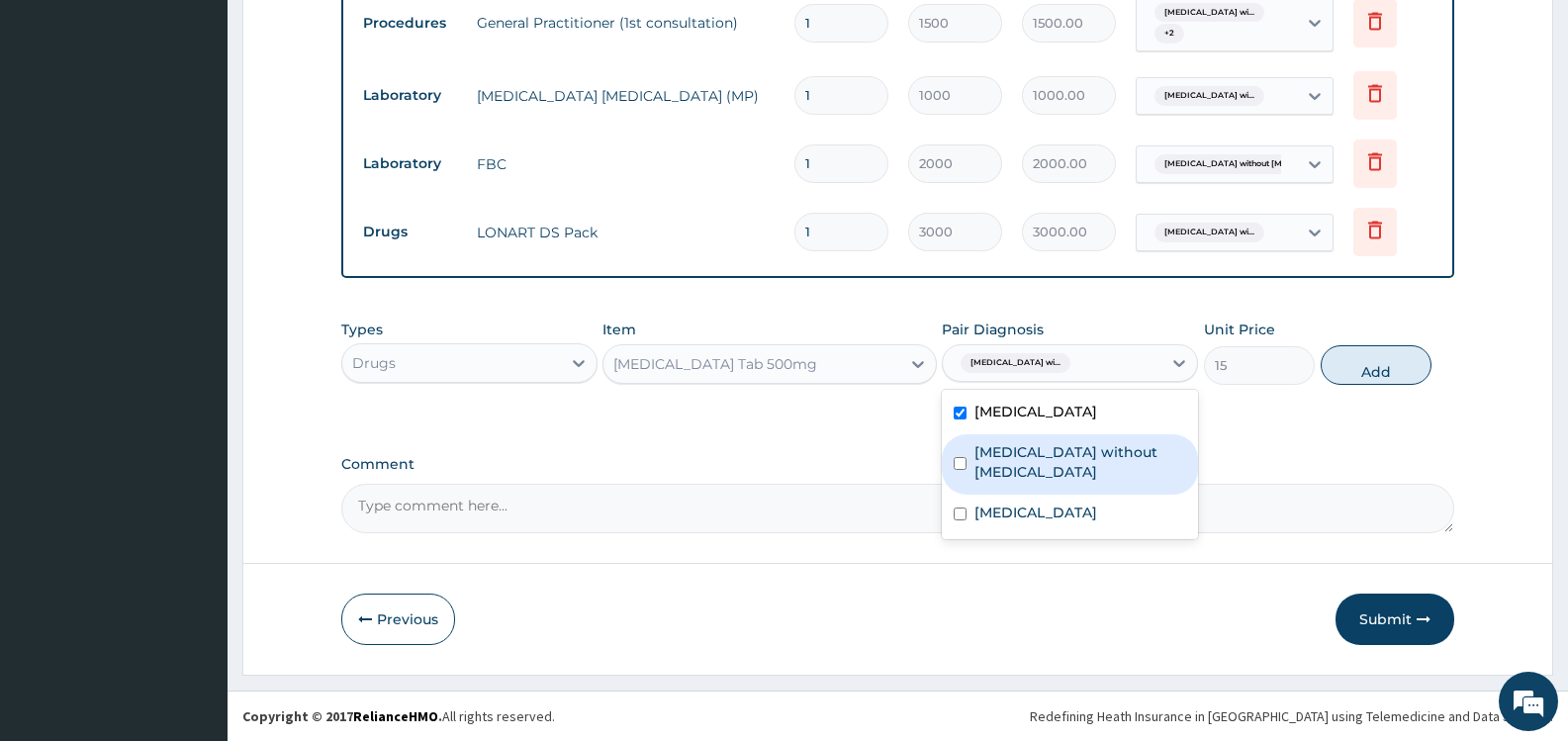
drag, startPoint x: 1039, startPoint y: 474, endPoint x: 1158, endPoint y: 467, distance: 119.2
click at [1041, 474] on label "Sepsis without septic shock" at bounding box center [1080, 462] width 211 height 40
checkbox input "true"
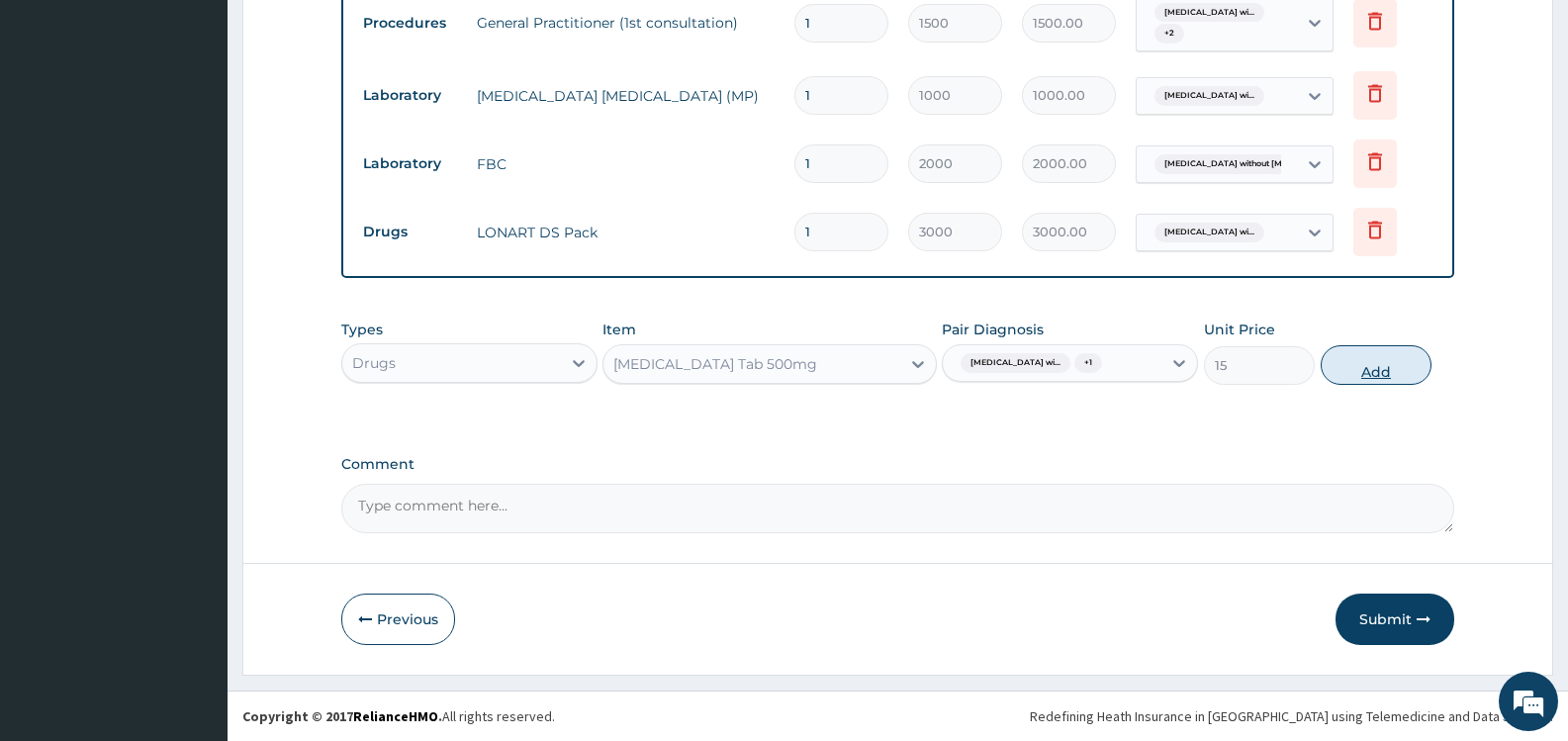
click at [1402, 382] on button "Add" at bounding box center [1375, 365] width 111 height 40
type input "0"
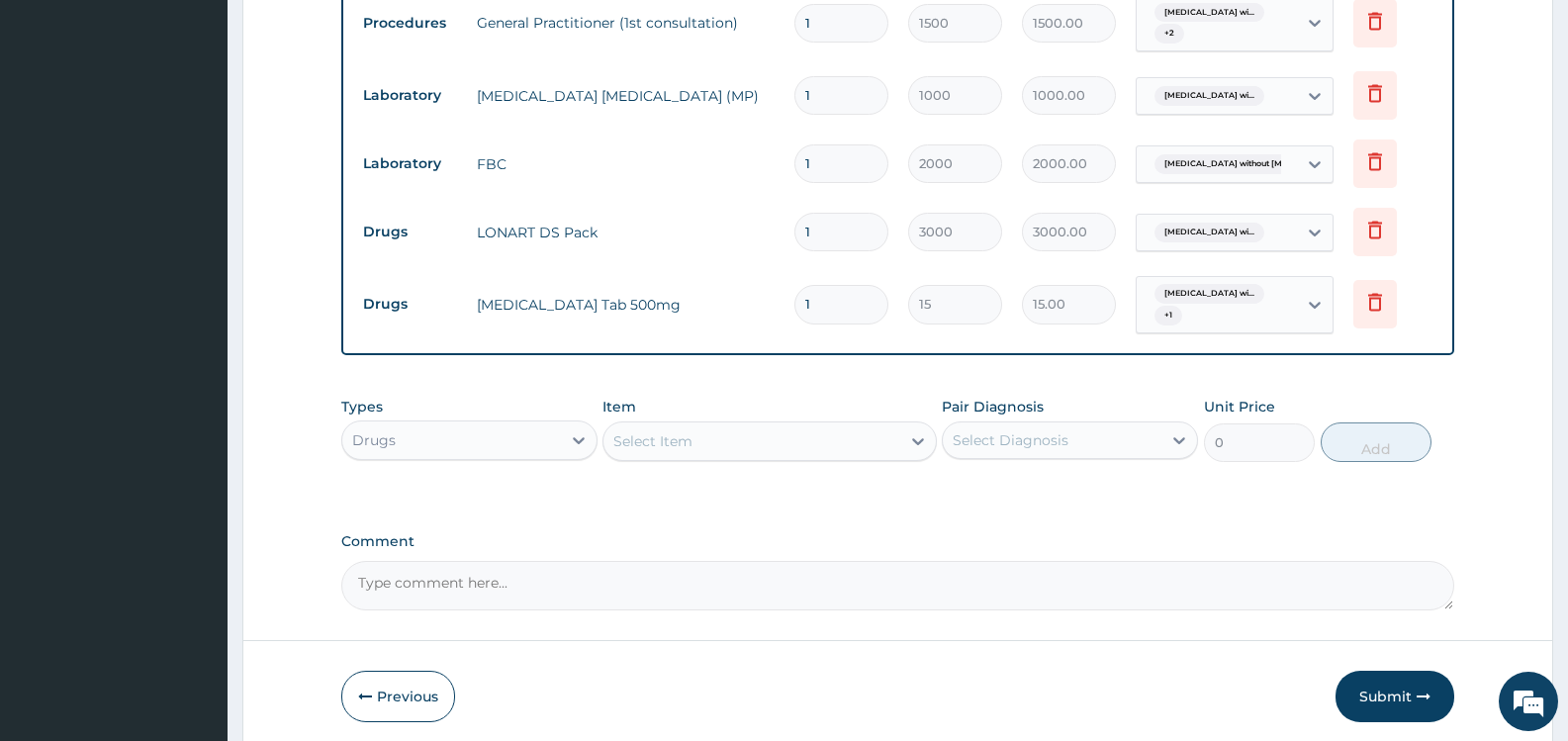
type input "18"
type input "270.00"
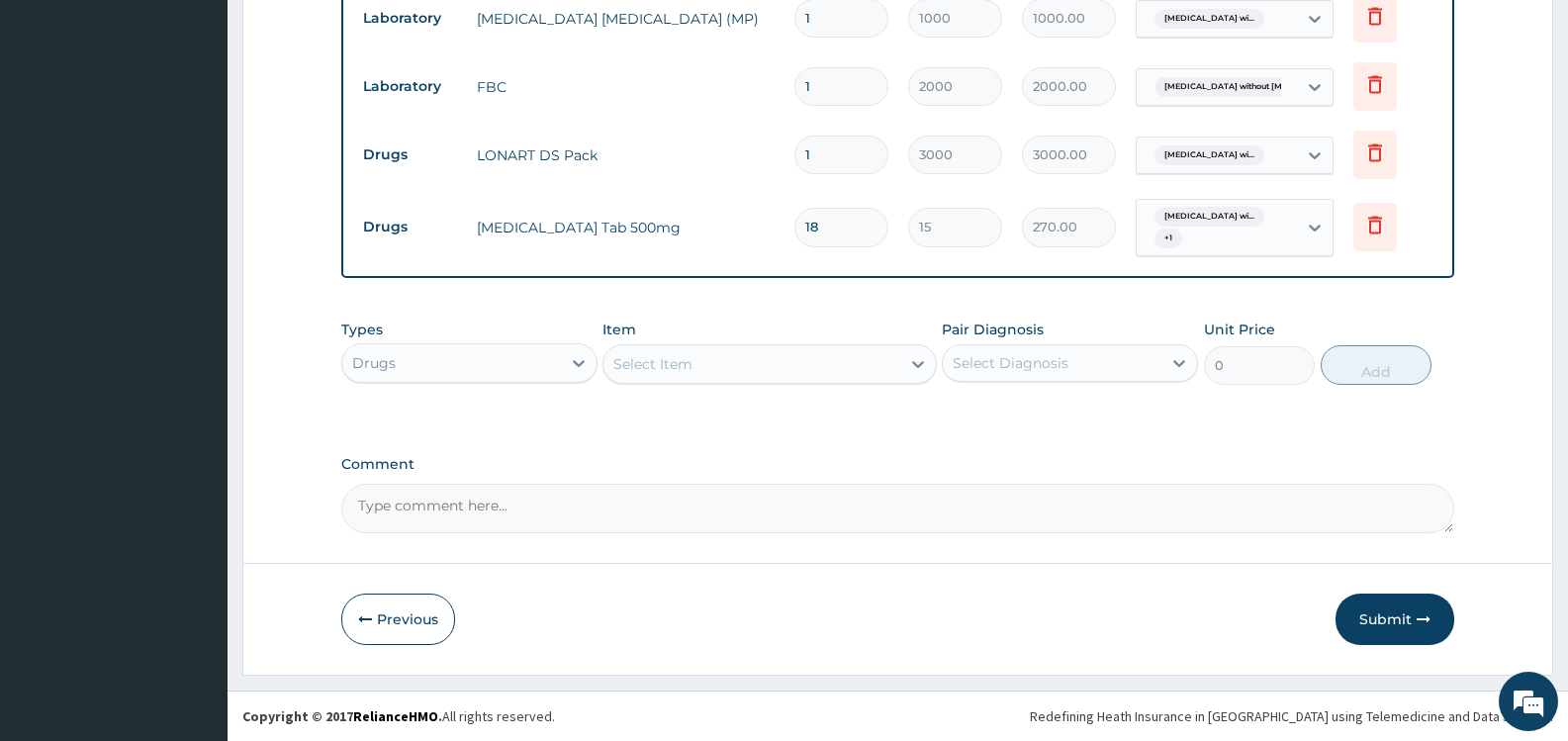
type input "18"
click at [711, 369] on div "Select Item" at bounding box center [751, 364] width 296 height 32
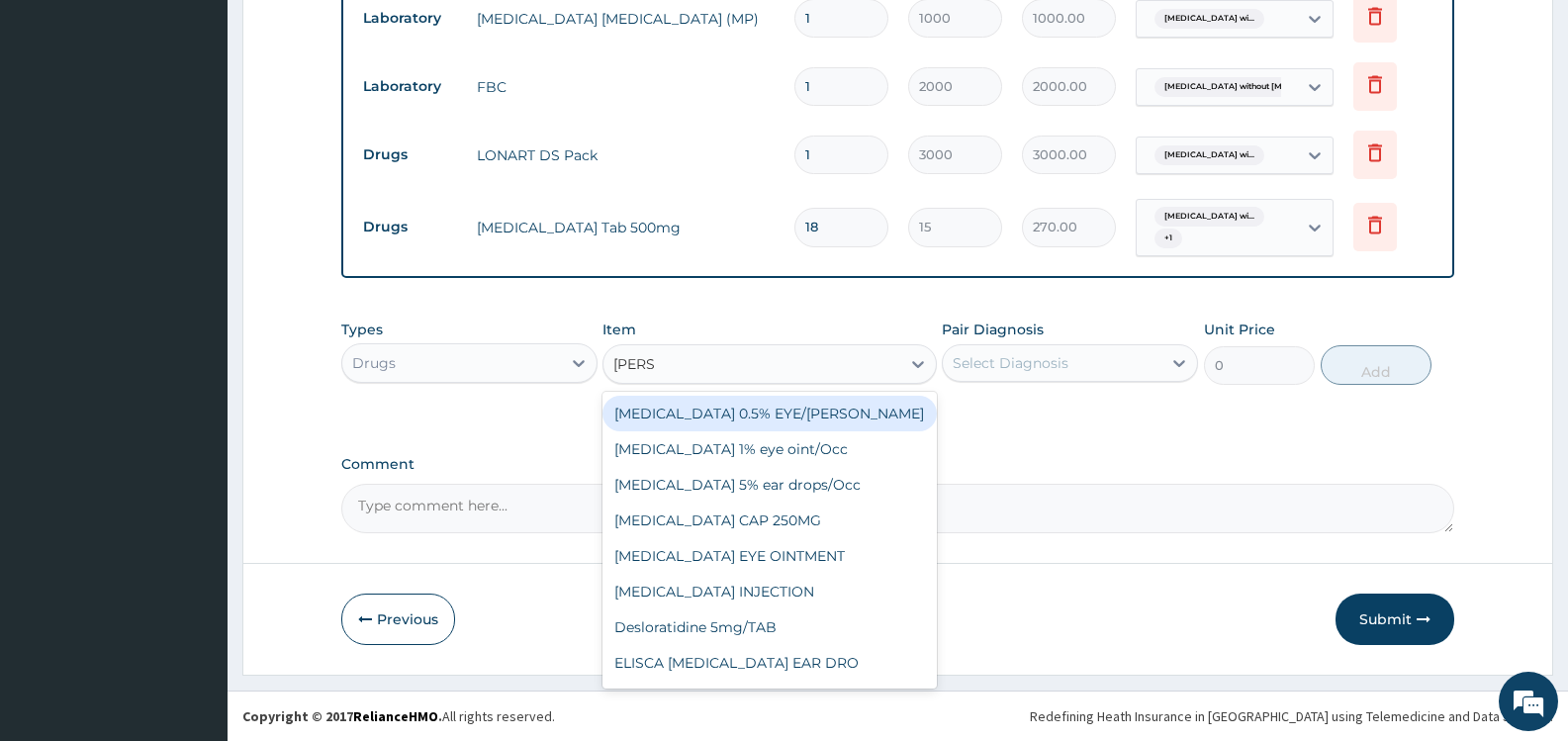
type input "LORAT"
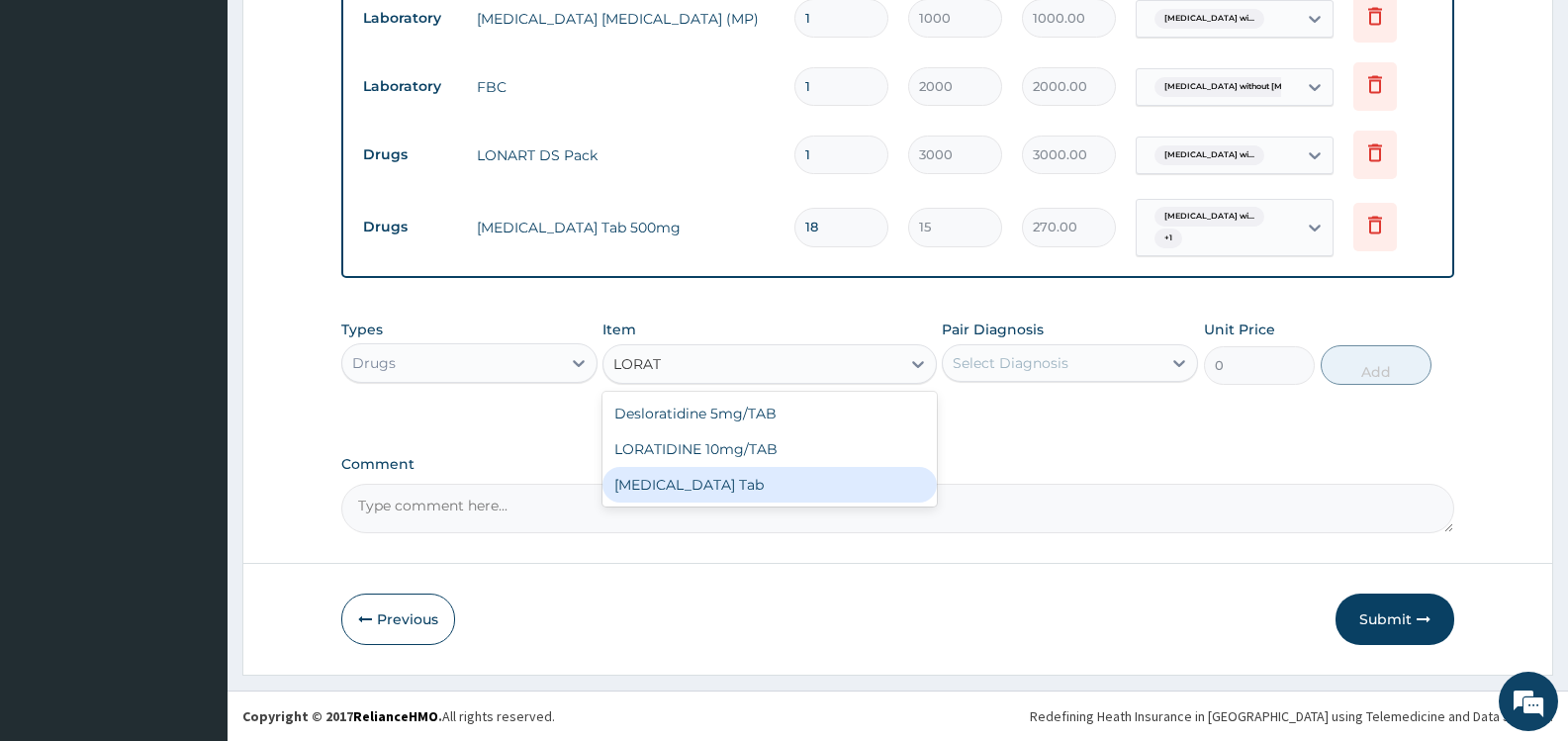
click at [775, 477] on div "Loratadine Tab" at bounding box center [769, 485] width 333 height 36
type input "50"
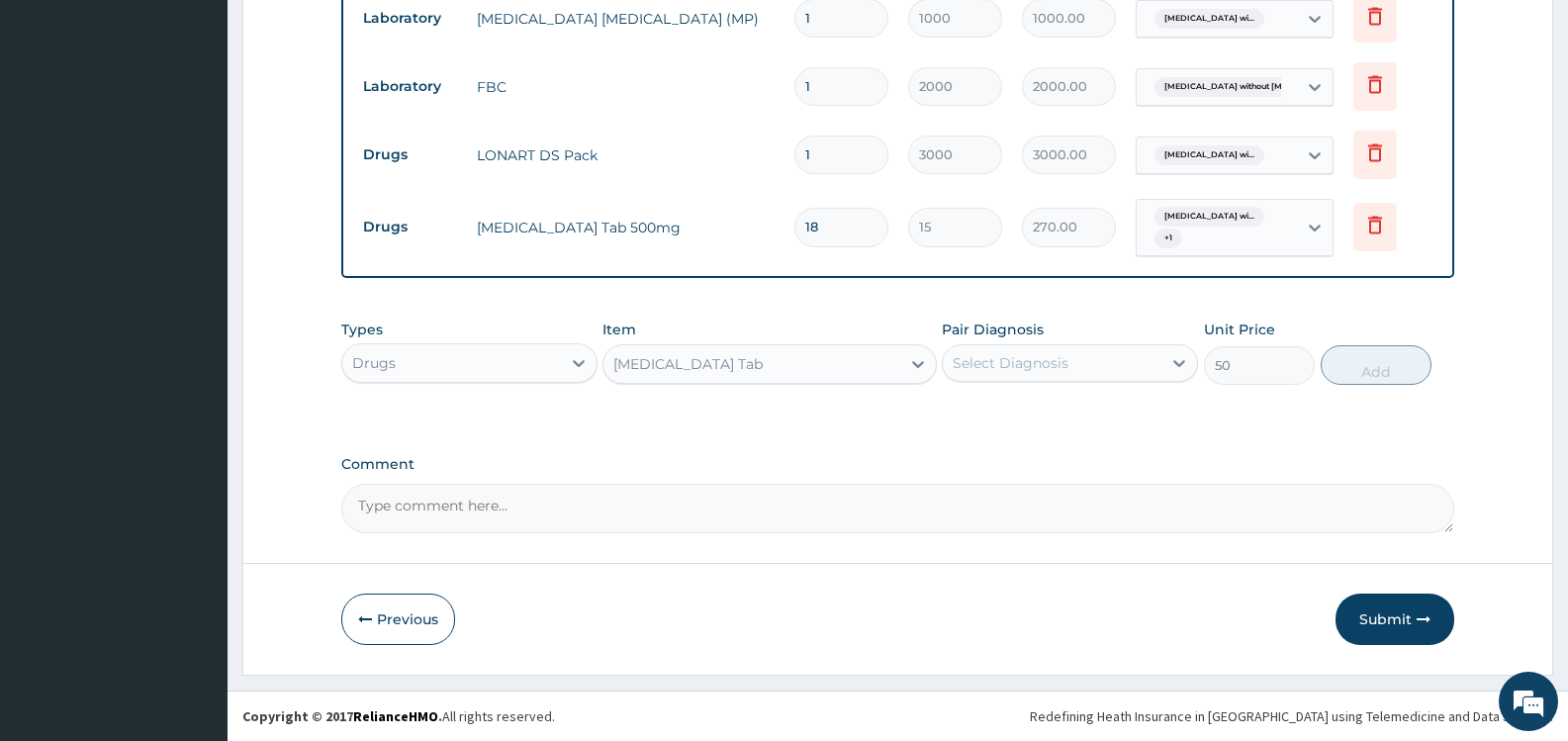
click at [1135, 358] on div "Select Diagnosis" at bounding box center [1051, 363] width 218 height 32
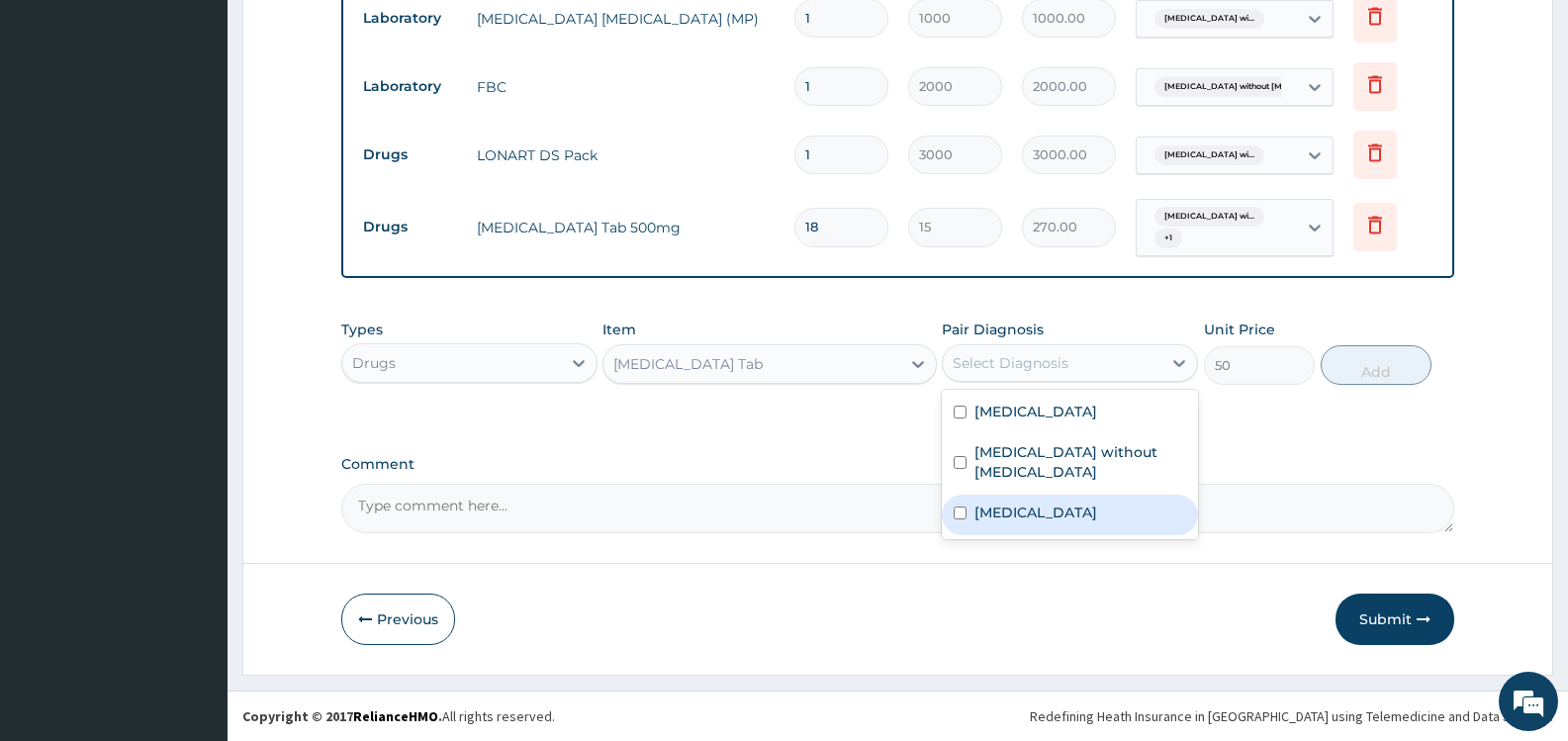
click at [1038, 512] on label "Allergic rhinitis, unspecified" at bounding box center [1035, 513] width 123 height 20
checkbox input "true"
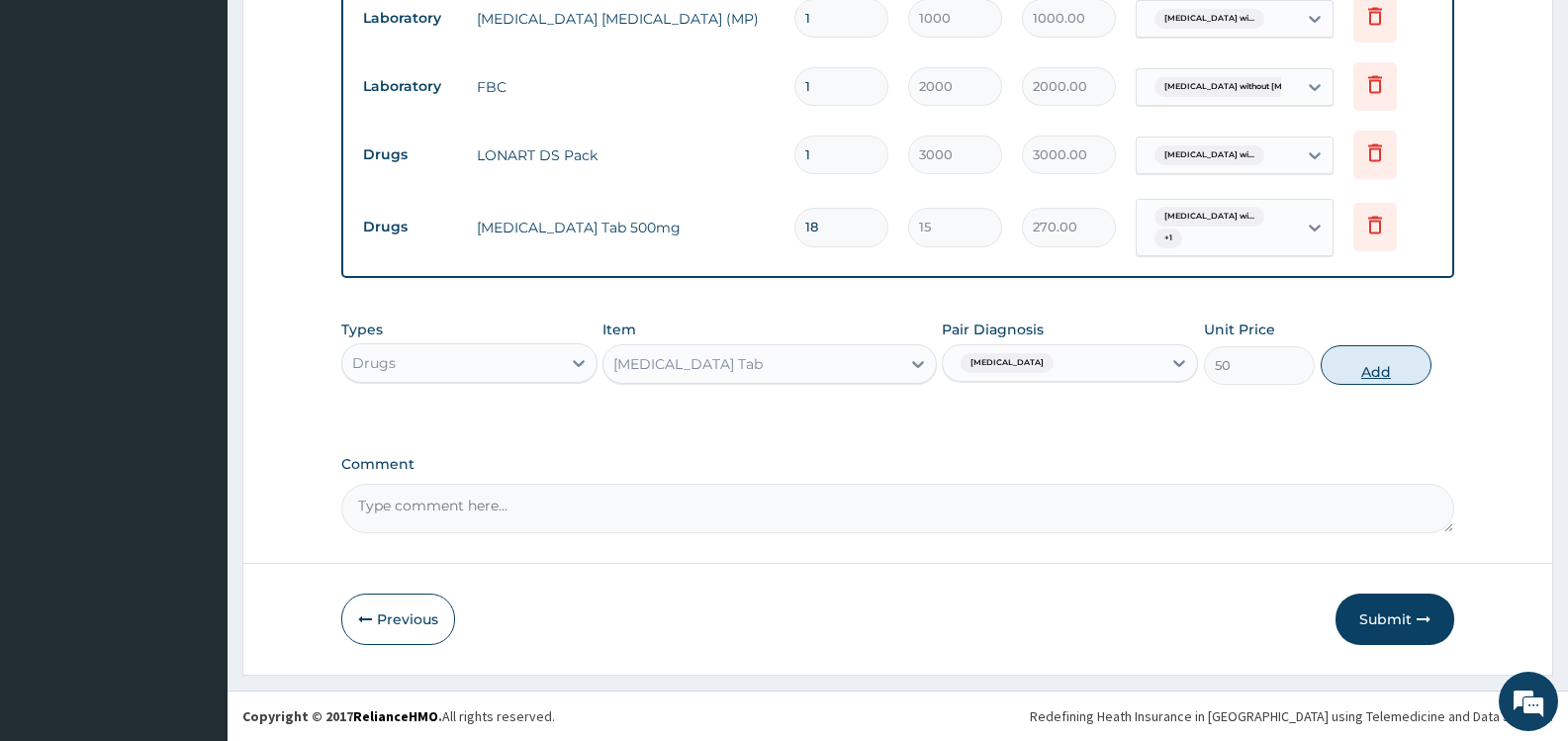
click at [1356, 354] on button "Add" at bounding box center [1375, 365] width 111 height 40
type input "0"
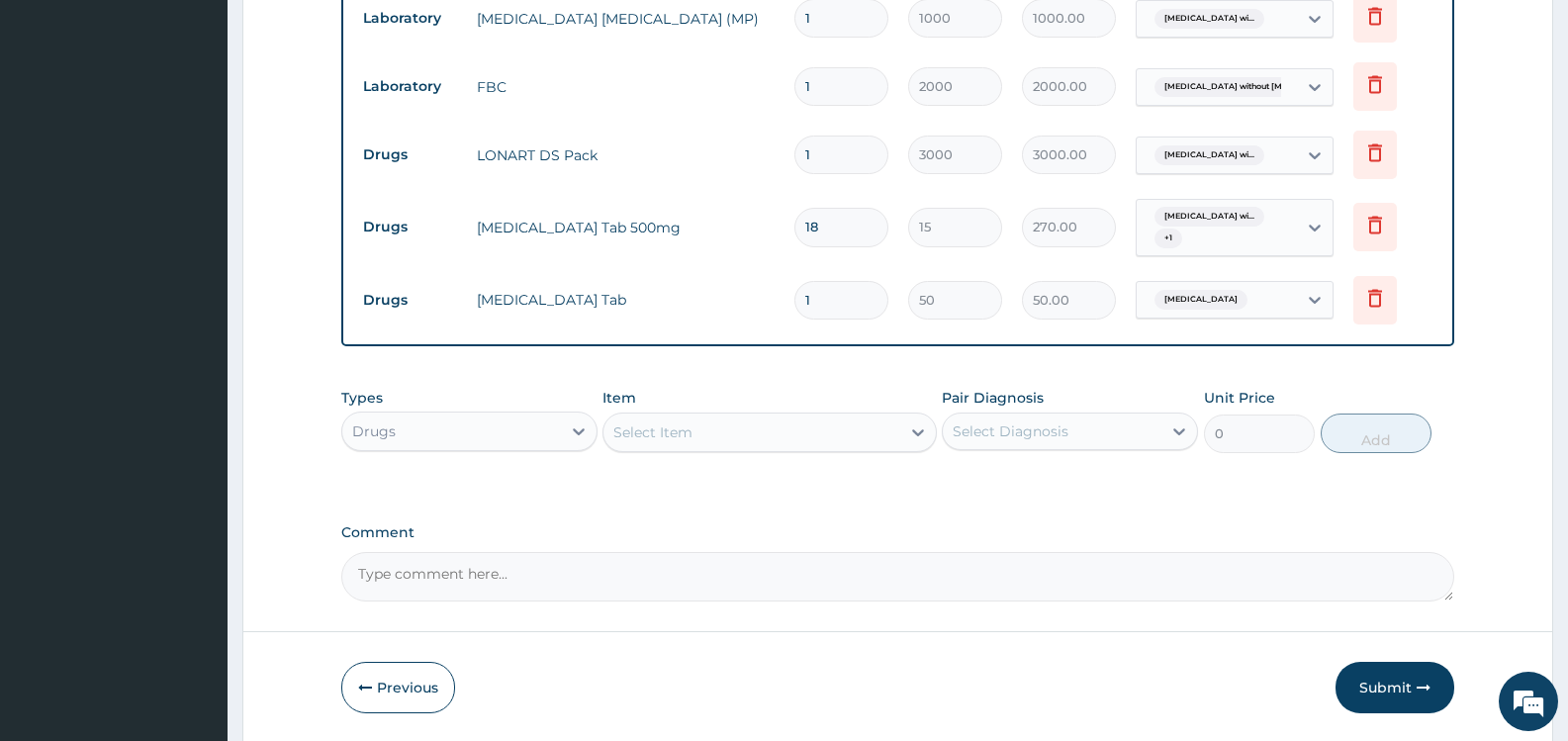
type input "2"
type input "100.00"
type input "3"
type input "150.00"
type input "4"
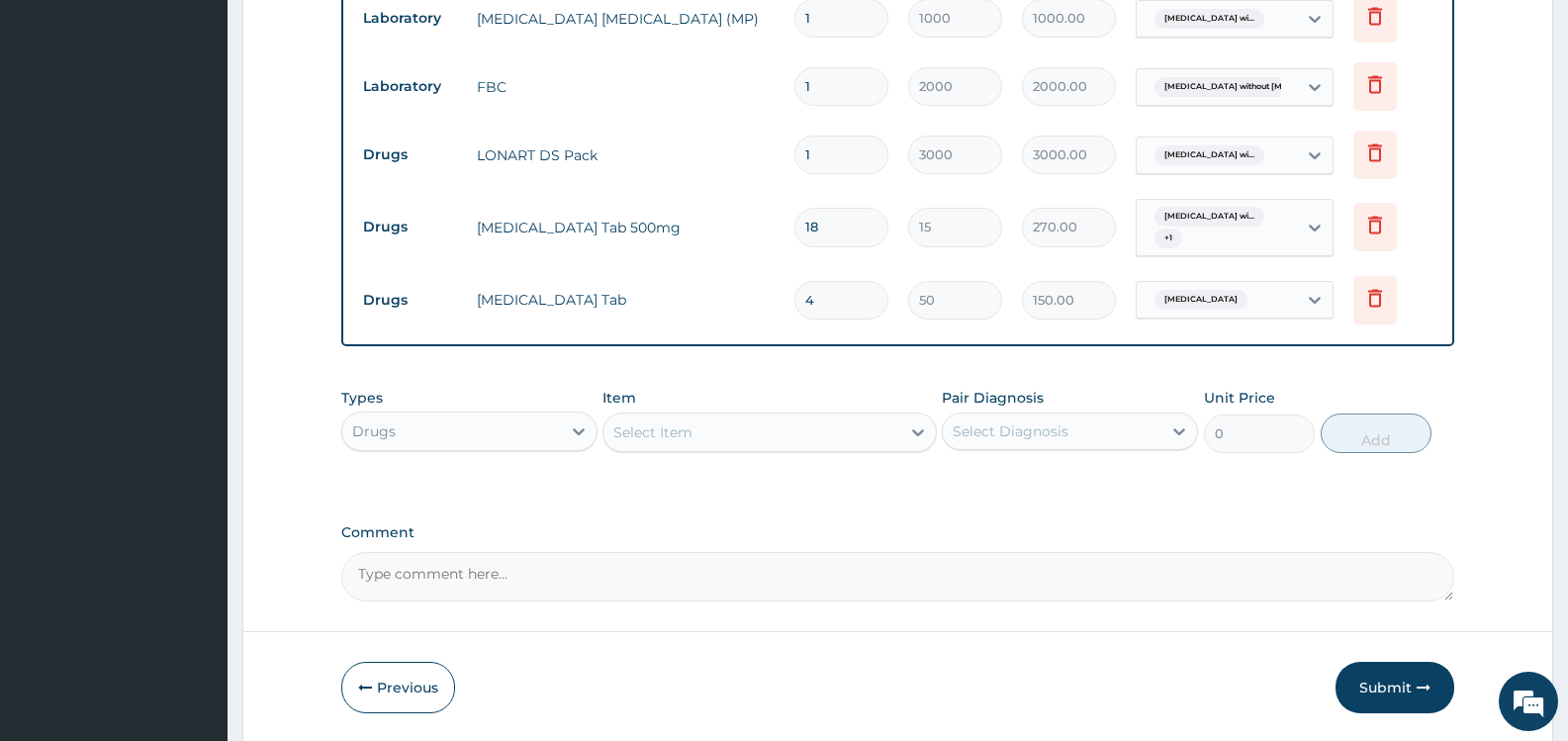
type input "200.00"
type input "5"
type input "250.00"
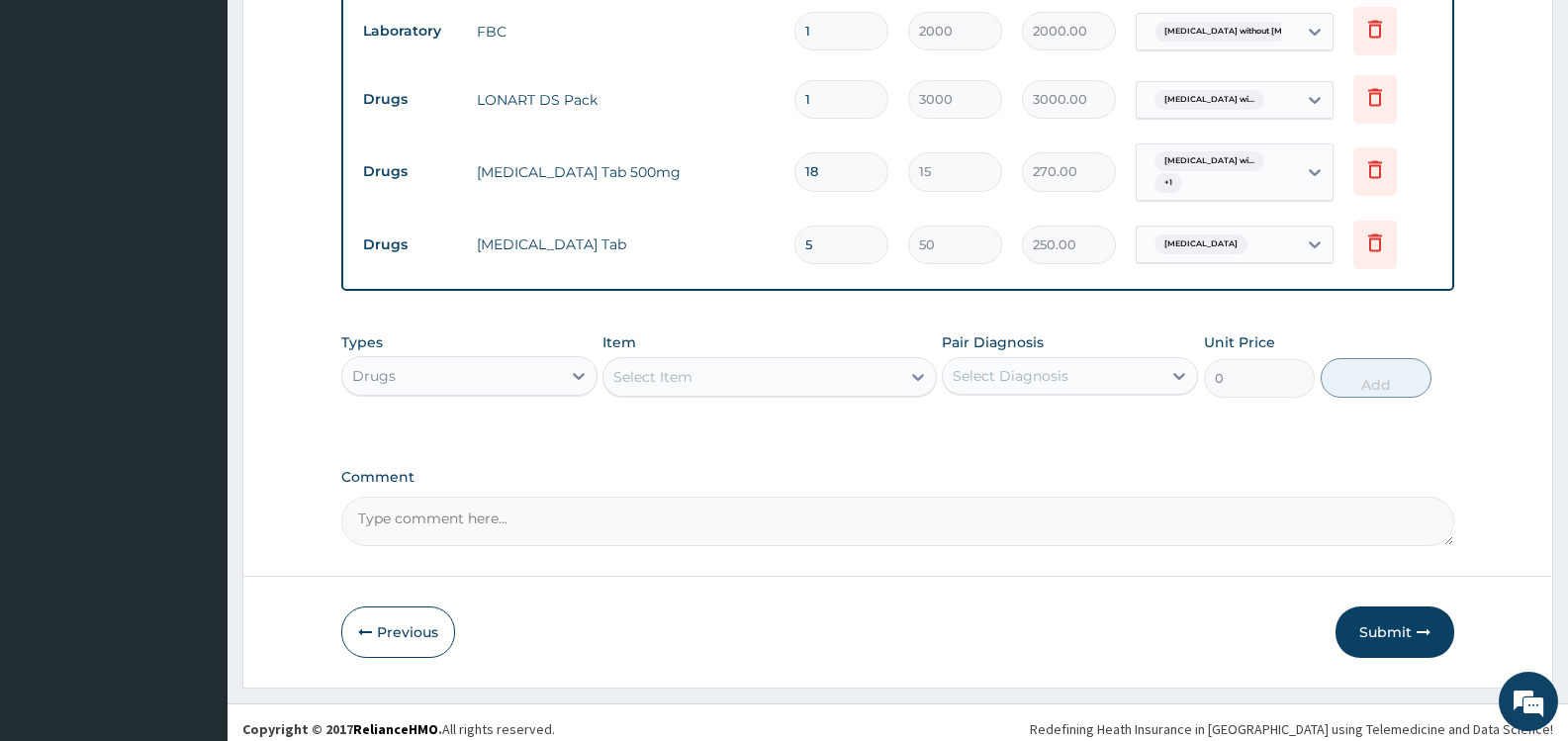
scroll to position [949, 0]
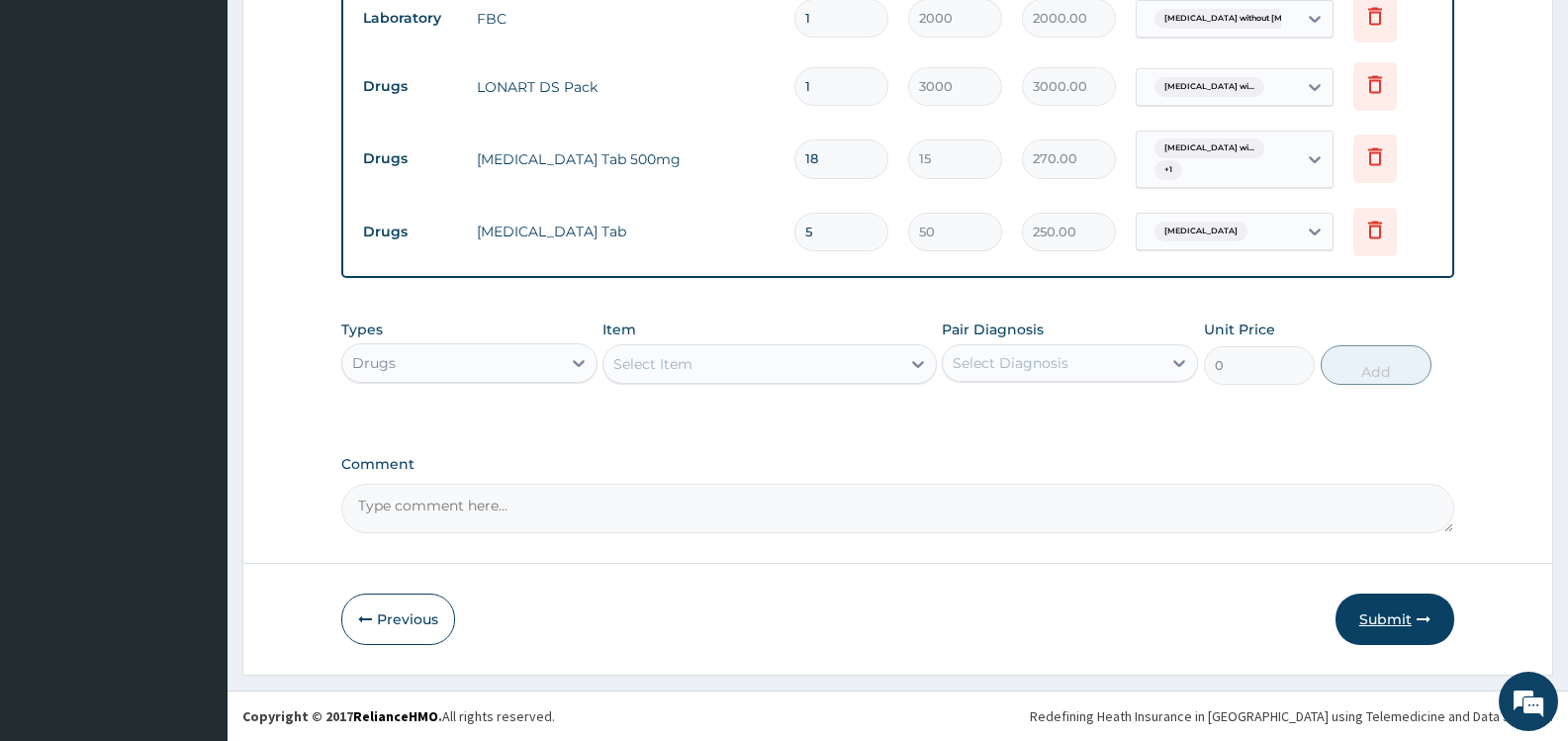
click at [1384, 619] on button "Submit" at bounding box center [1394, 619] width 119 height 52
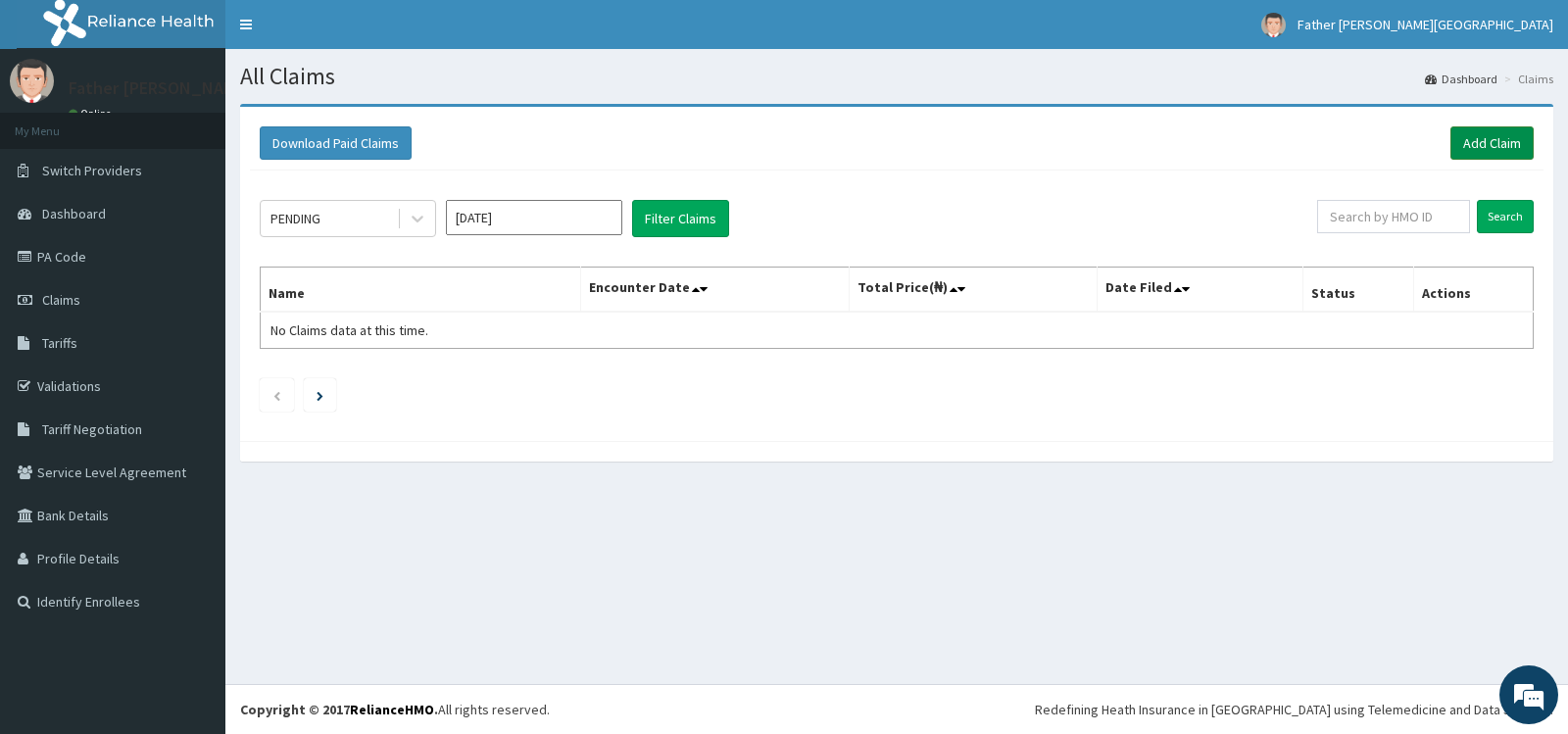
click at [1486, 146] on link "Add Claim" at bounding box center [1492, 143] width 83 height 34
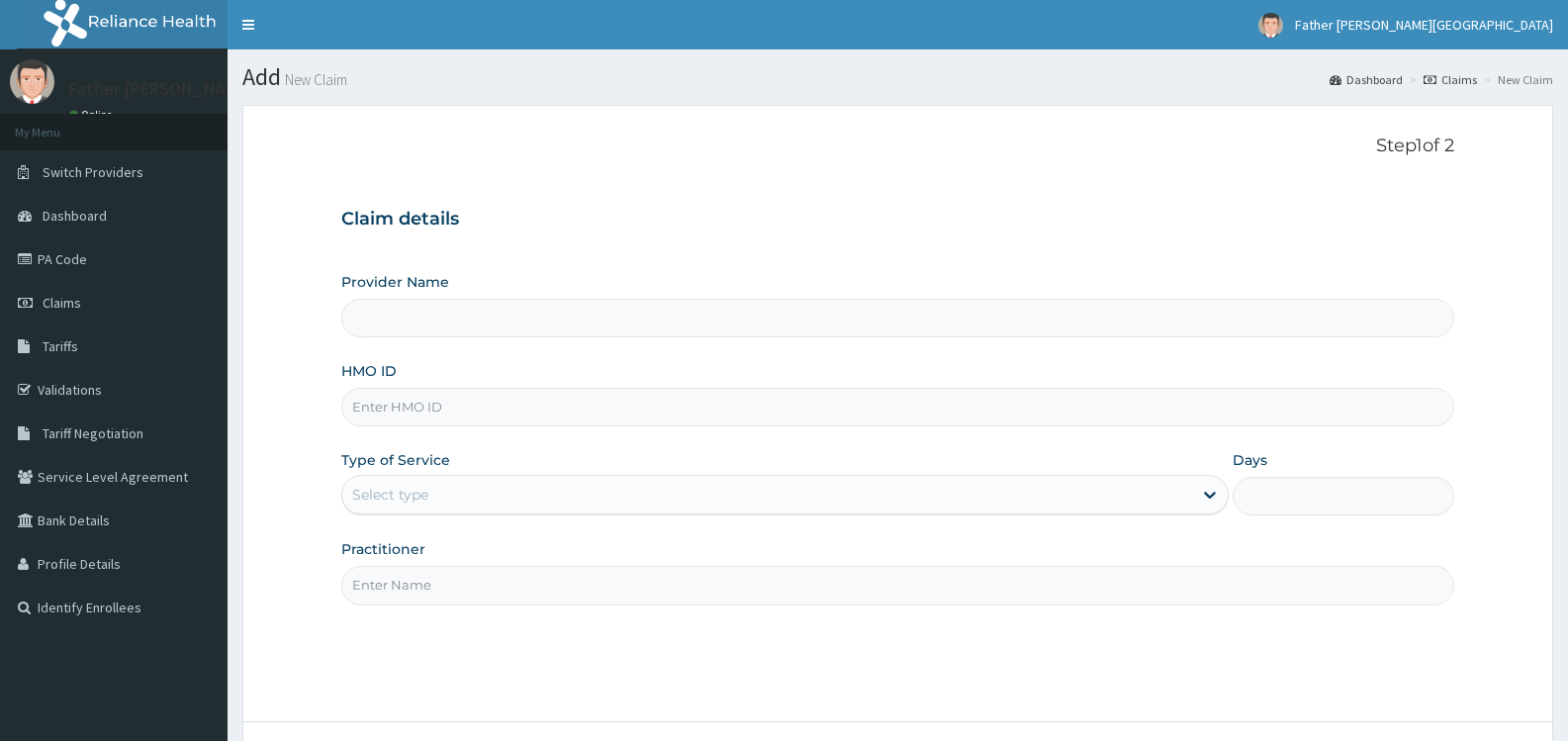
type input "Father [PERSON_NAME][GEOGRAPHIC_DATA]"
click at [417, 405] on input "HMO ID" at bounding box center [898, 407] width 1113 height 39
paste input "EAG/10019/D"
type input "EAG/10019/D"
click at [436, 488] on div "Select type" at bounding box center [766, 495] width 849 height 32
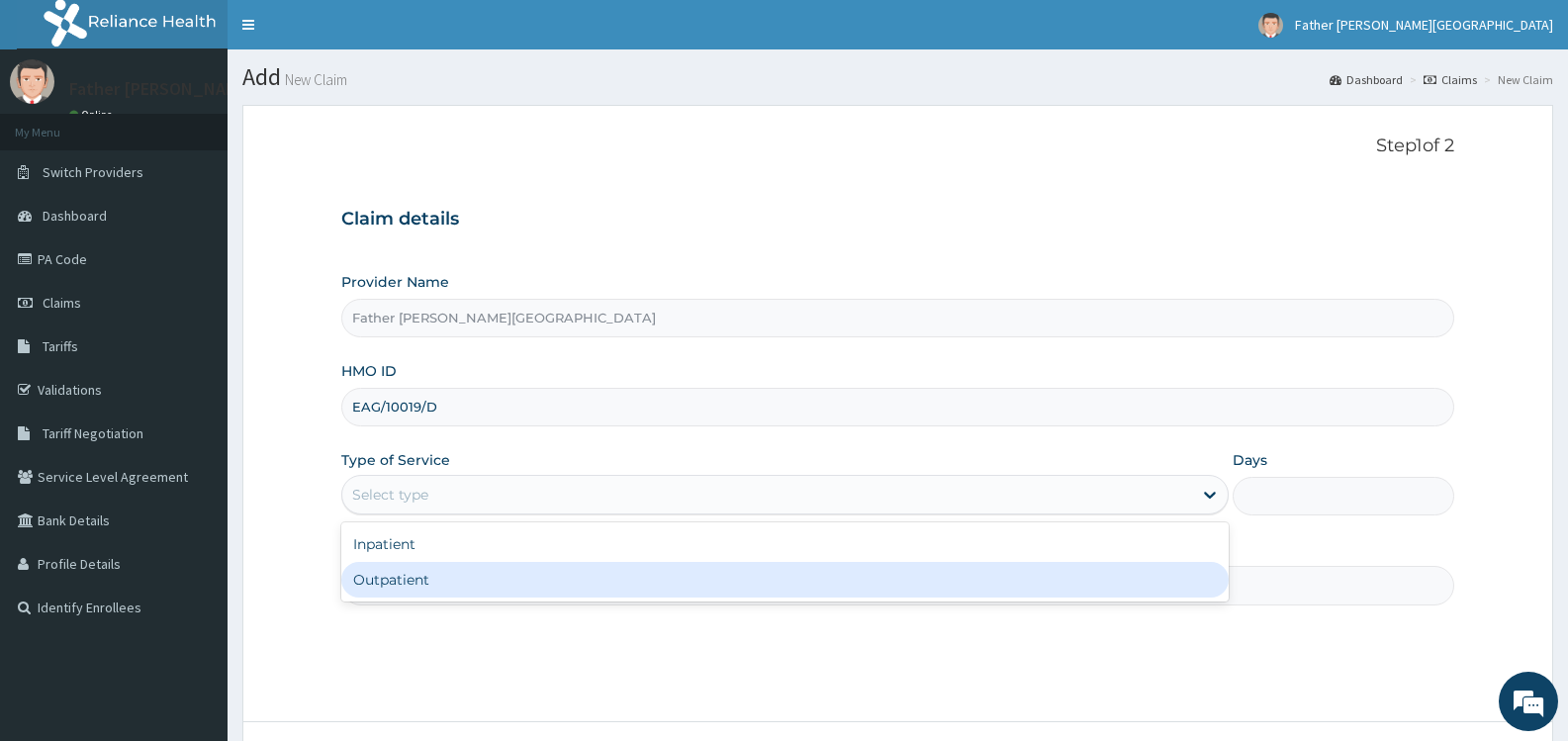
click at [412, 578] on div "Outpatient" at bounding box center [784, 579] width 887 height 36
type input "1"
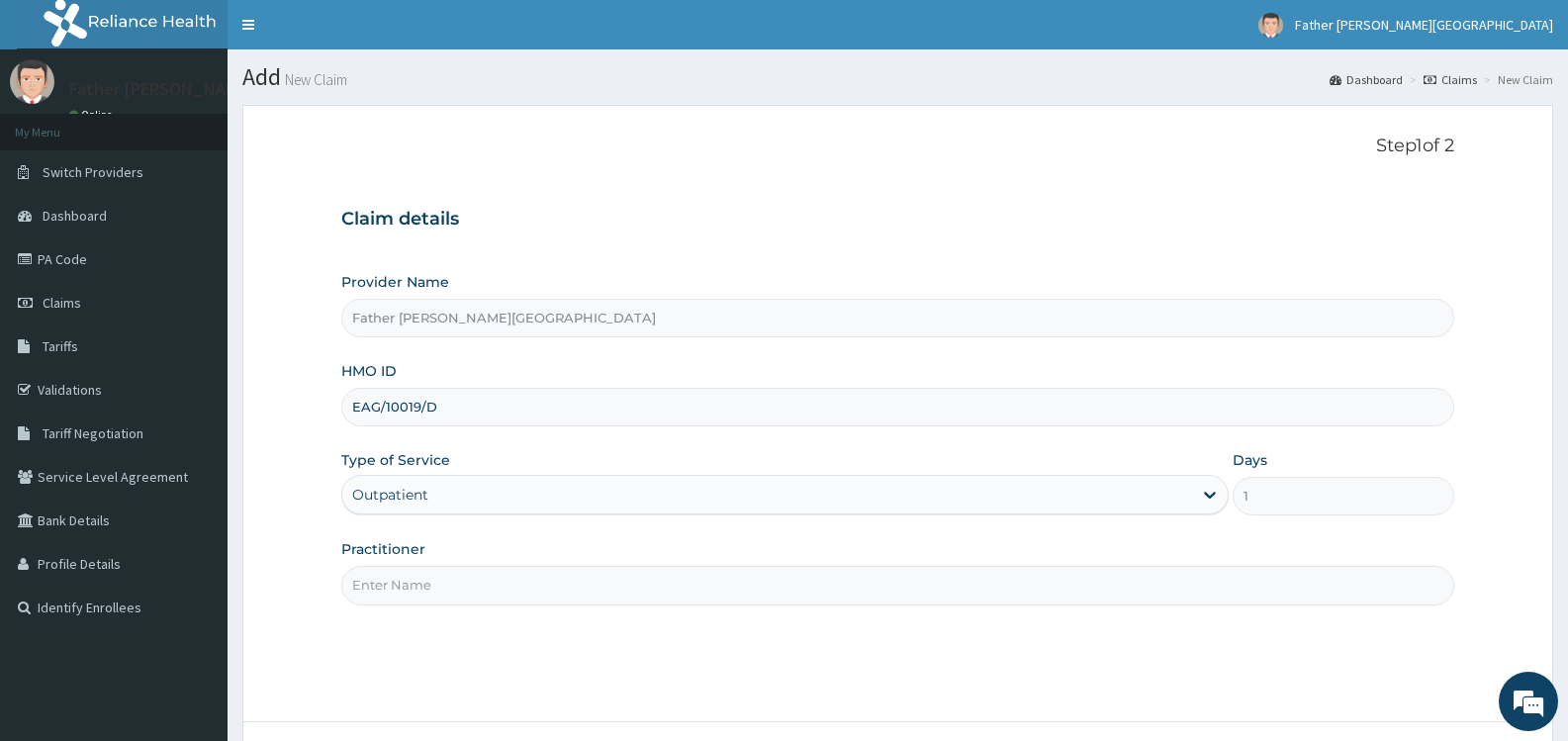
click at [451, 579] on input "Practitioner" at bounding box center [898, 584] width 1113 height 39
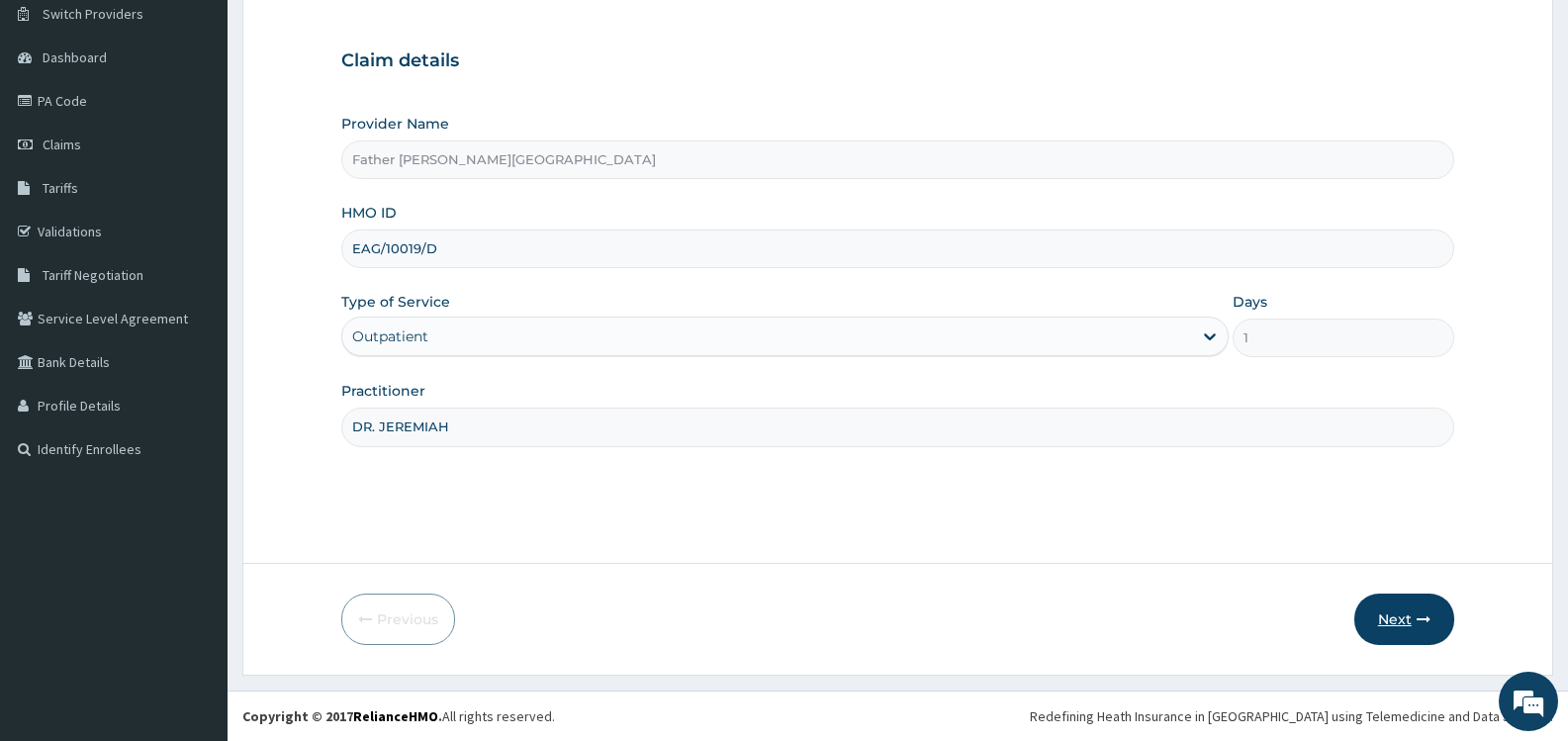
type input "DR. JEREMIAH"
click at [1391, 616] on button "Next" at bounding box center [1404, 619] width 100 height 52
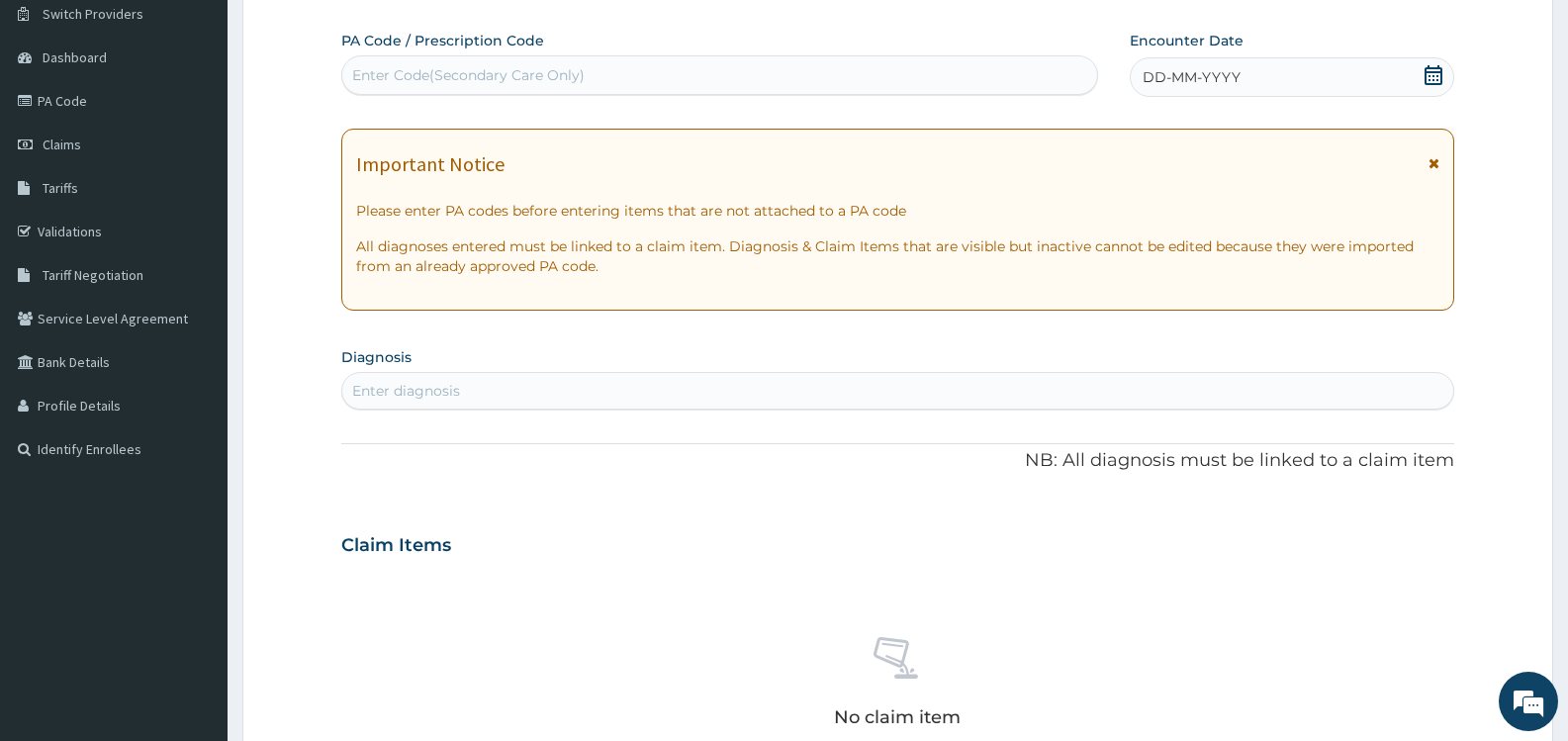
click at [467, 70] on div "Enter Code(Secondary Care Only)" at bounding box center [468, 75] width 232 height 20
paste input "PA/696937"
type input "PA/696937"
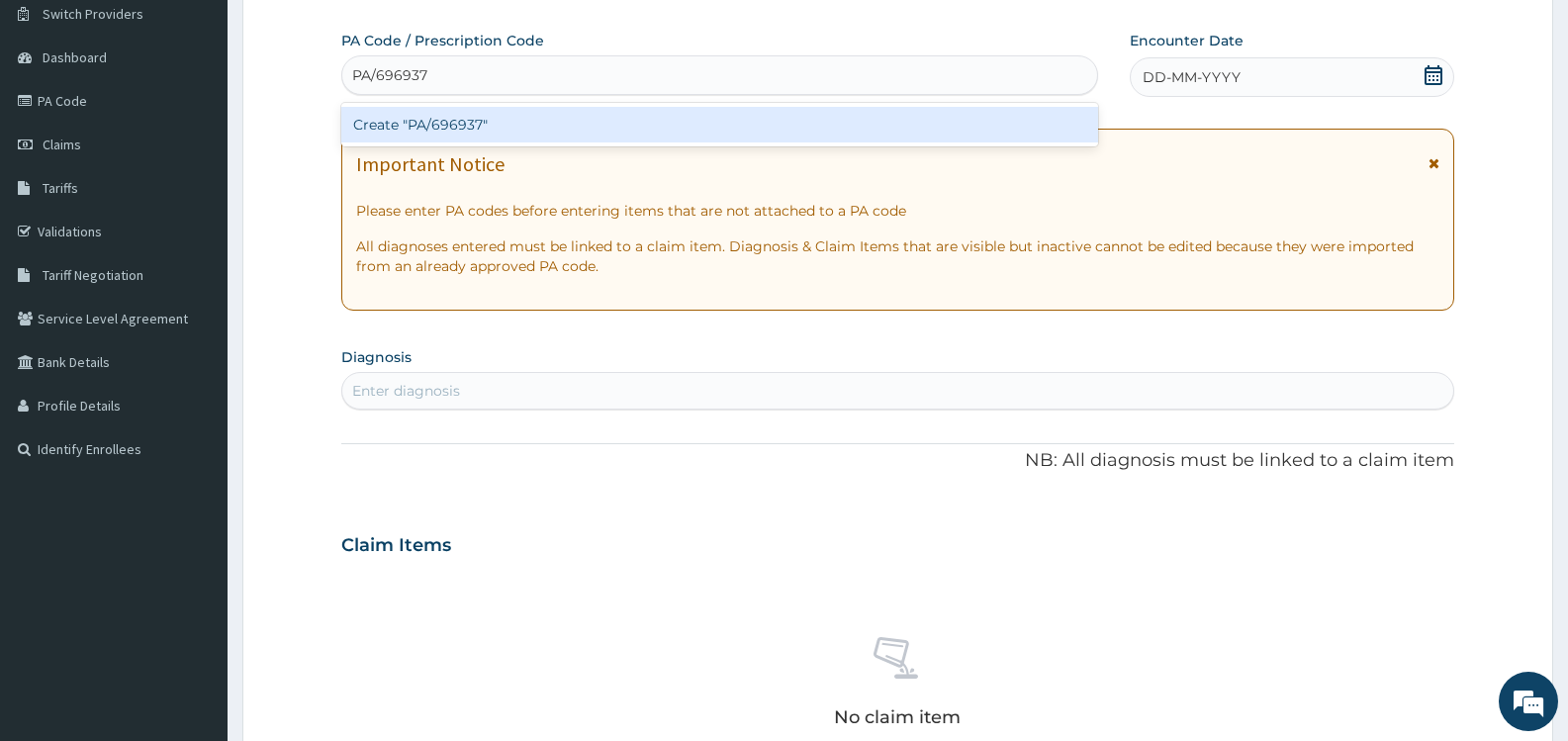
click at [450, 121] on div "Create "PA/696937"" at bounding box center [719, 125] width 757 height 36
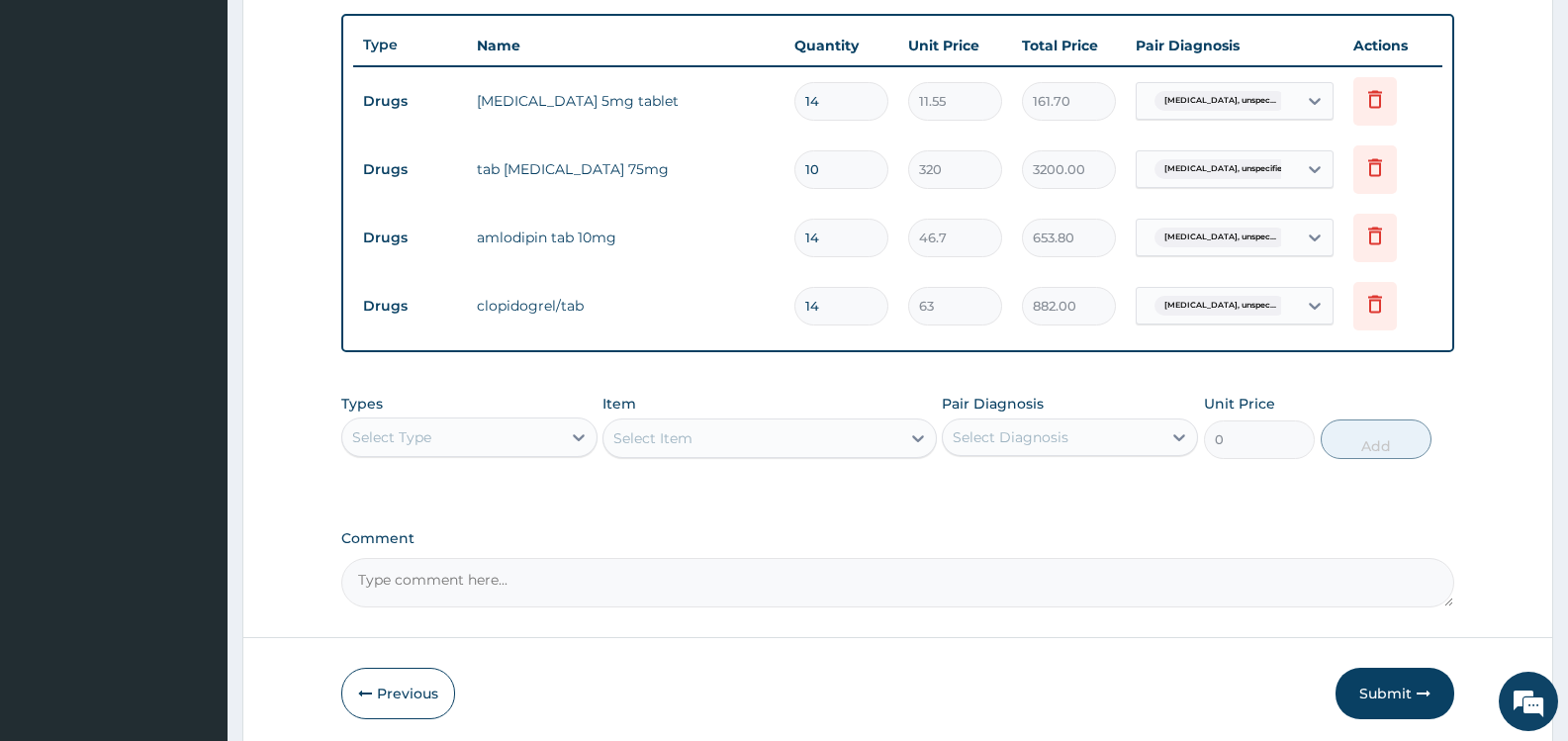
scroll to position [757, 0]
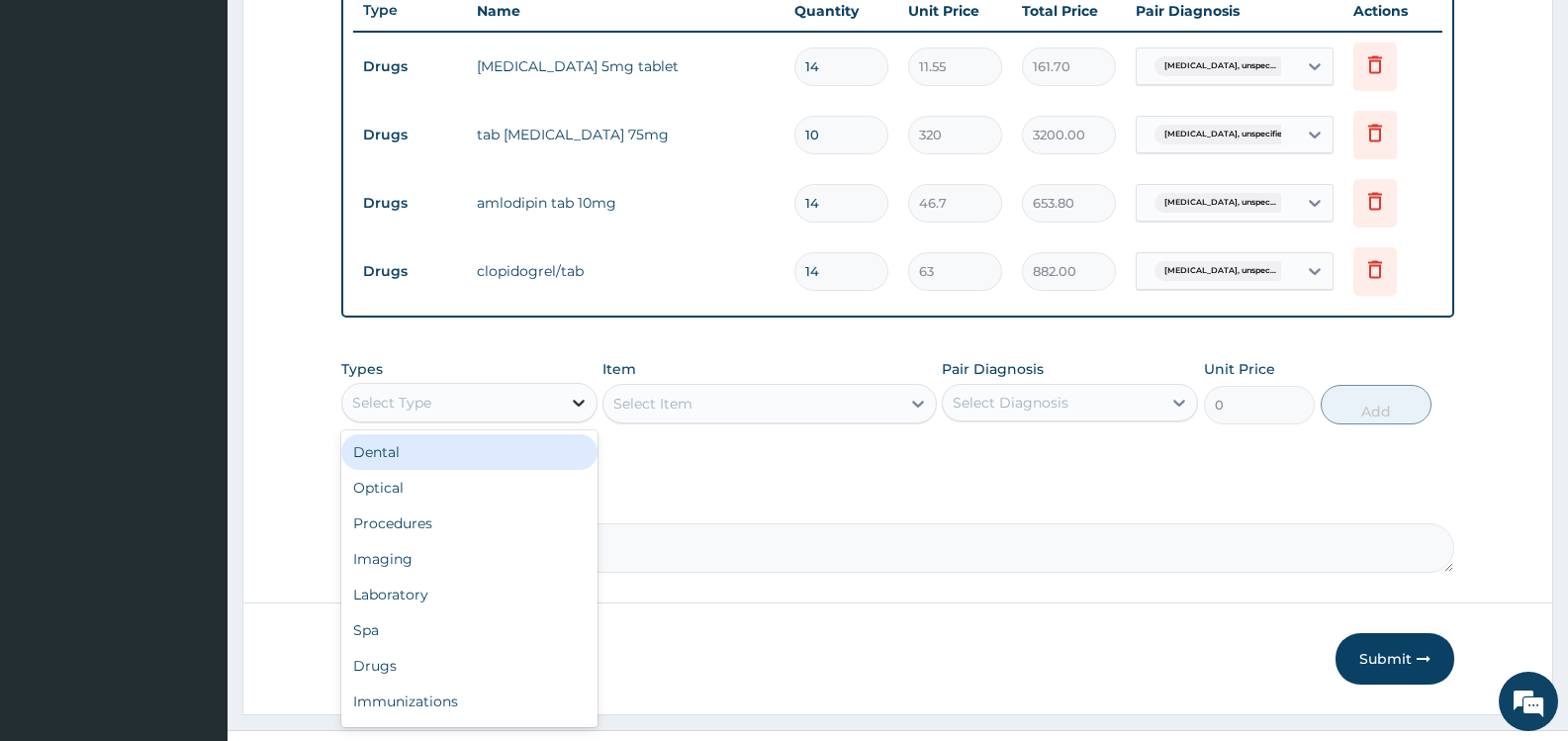
click at [577, 390] on div at bounding box center [579, 403] width 36 height 36
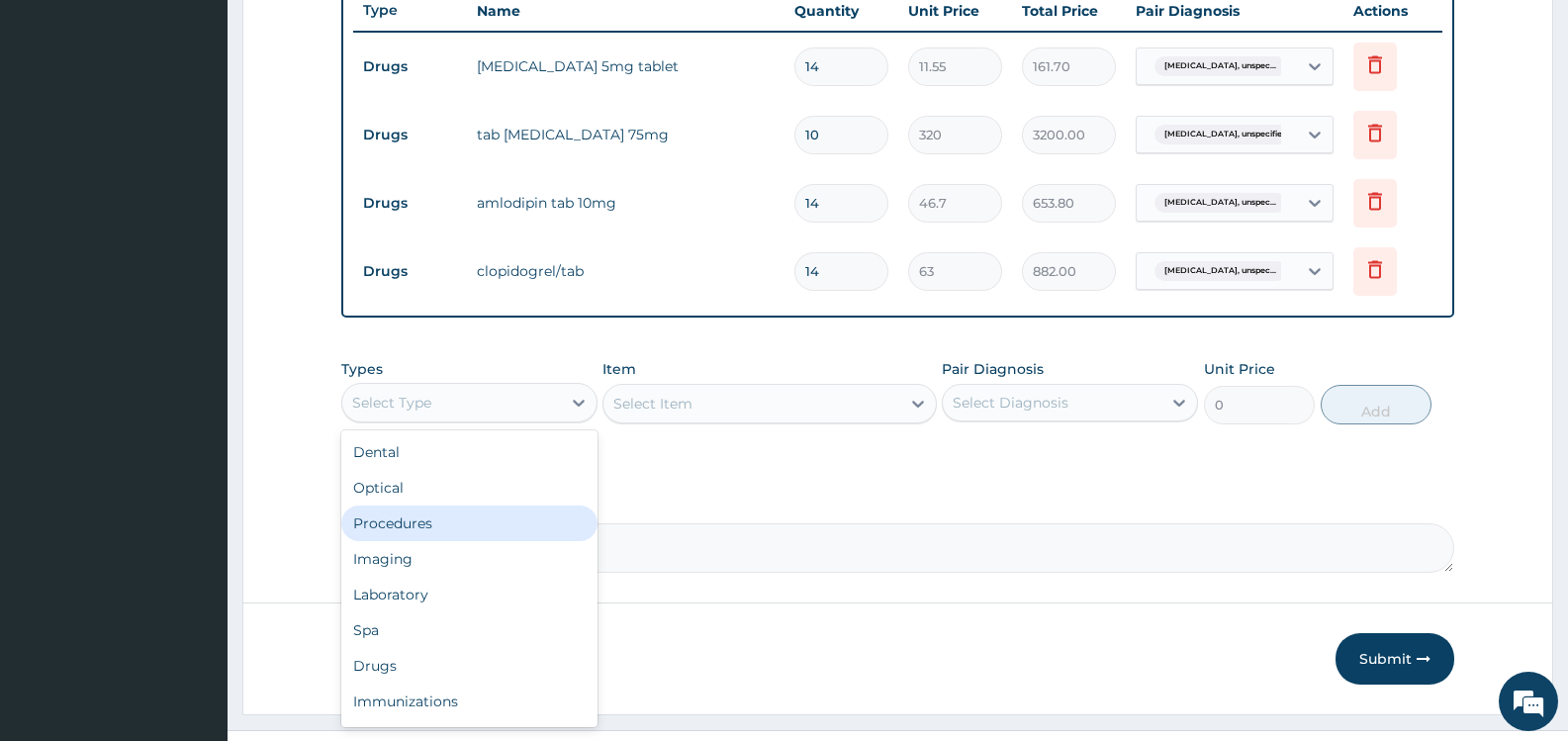
click at [460, 523] on div "Procedures" at bounding box center [469, 524] width 256 height 36
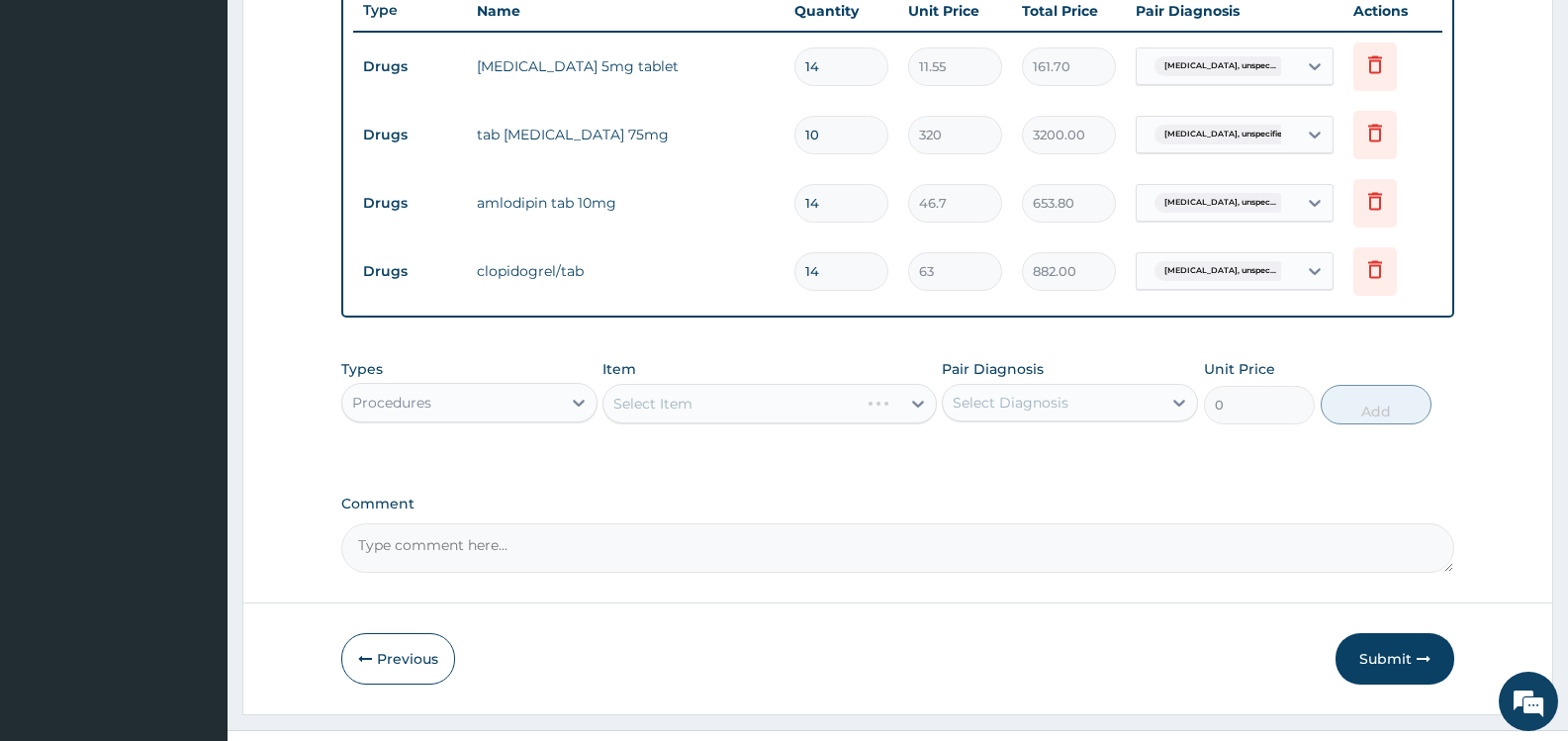
click at [1011, 400] on div "Select Diagnosis" at bounding box center [1010, 403] width 116 height 20
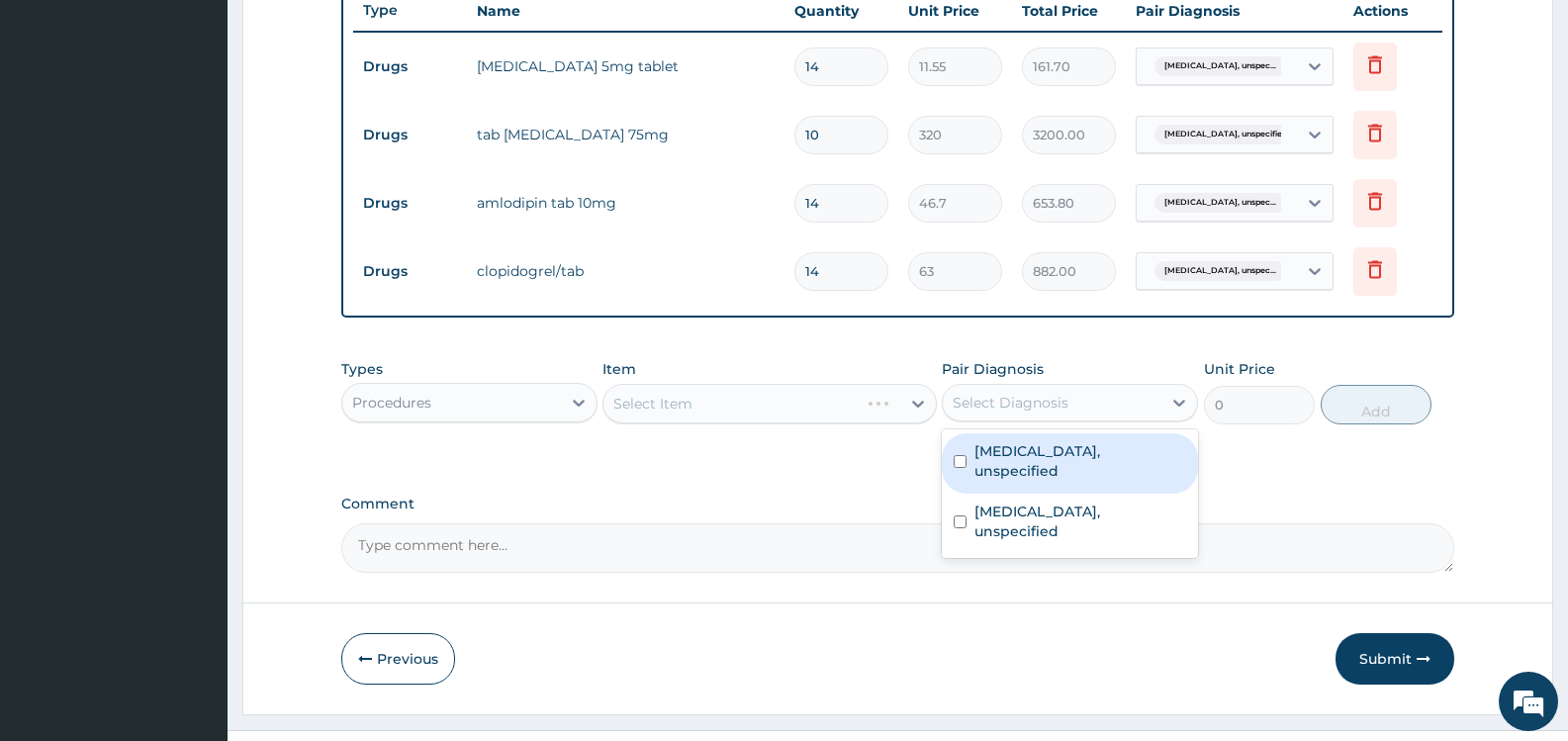
drag, startPoint x: 997, startPoint y: 458, endPoint x: 1026, endPoint y: 507, distance: 56.9
click at [1001, 460] on label "[MEDICAL_DATA], unspecified" at bounding box center [1080, 461] width 211 height 40
checkbox input "true"
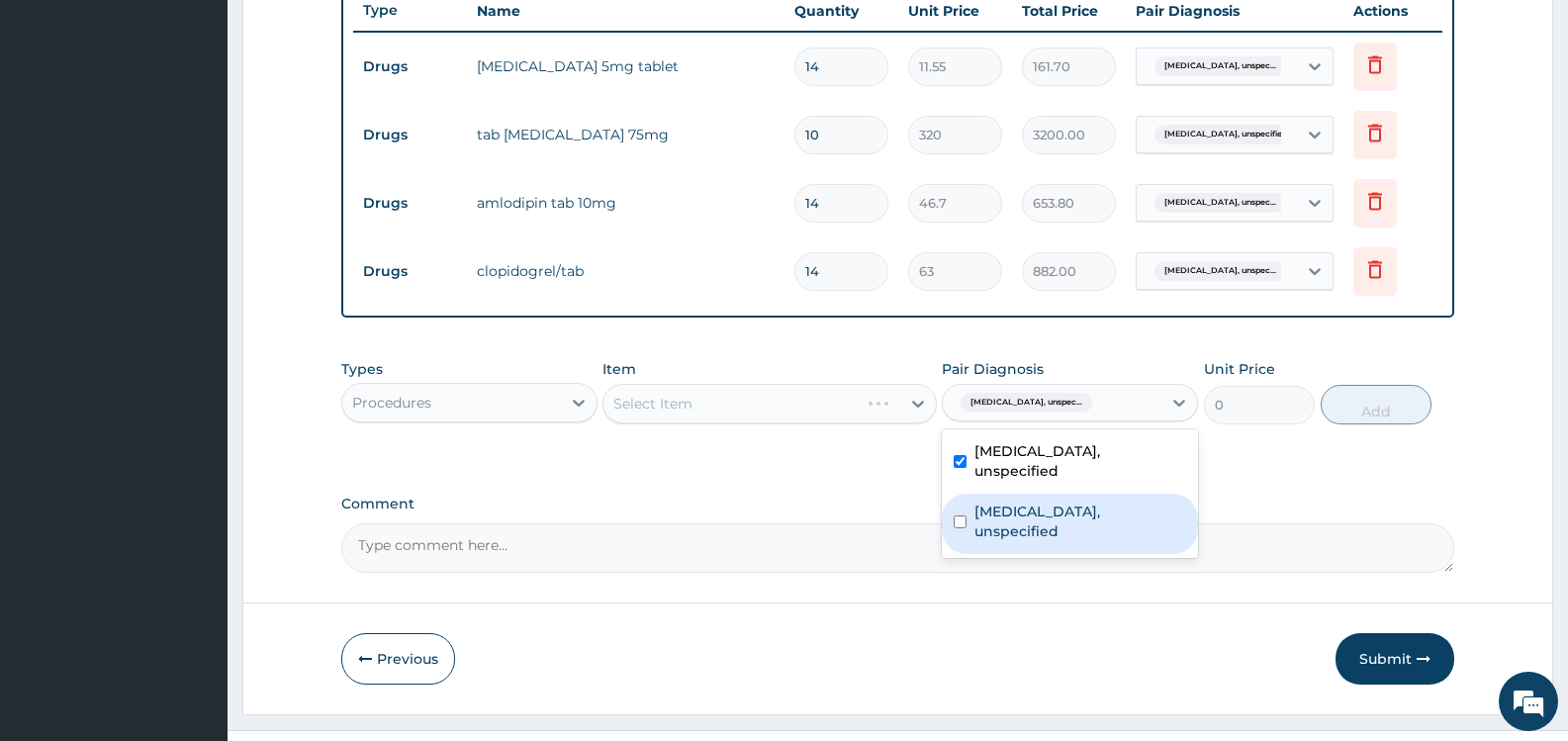
click at [1026, 507] on label "[MEDICAL_DATA], unspecified" at bounding box center [1080, 522] width 211 height 40
checkbox input "true"
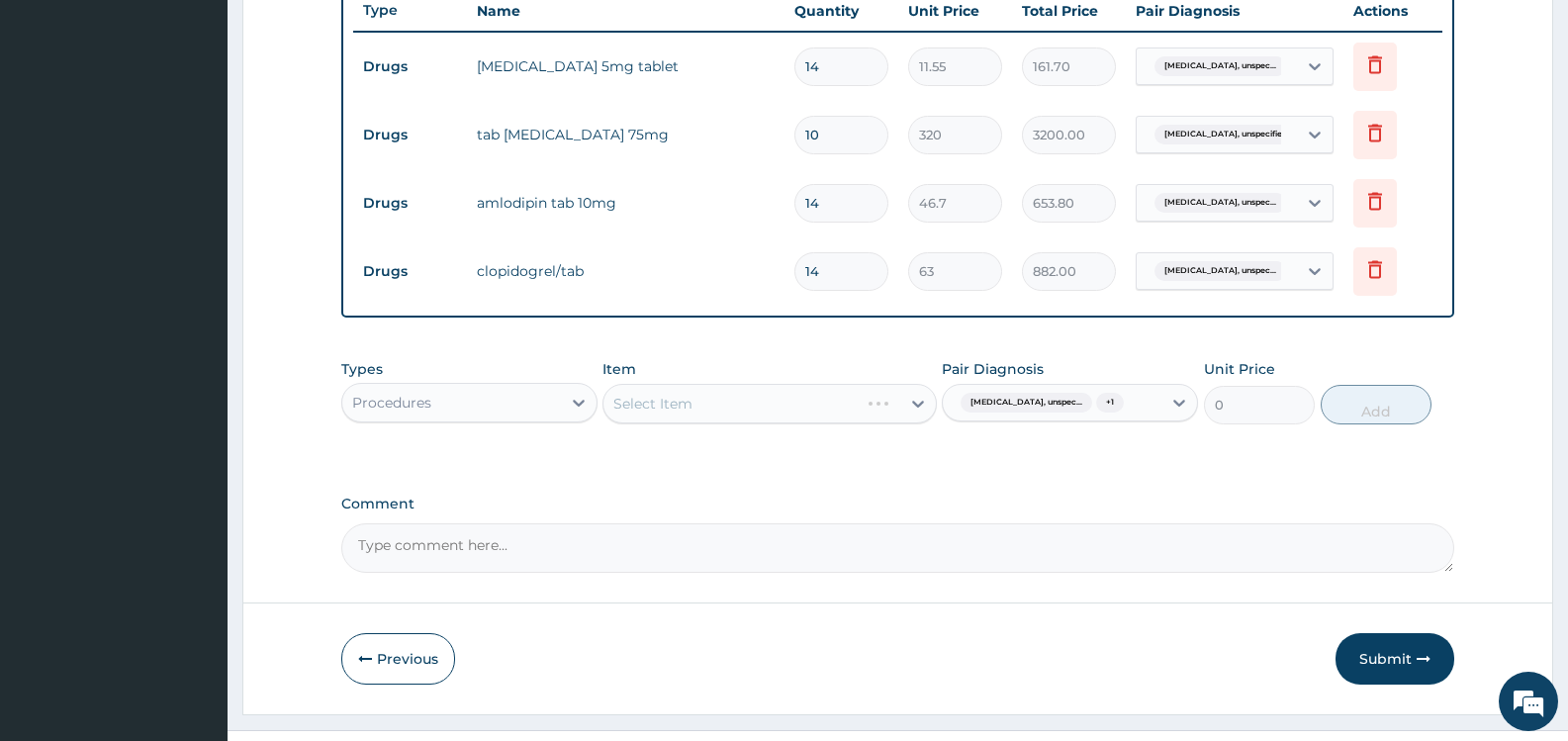
click at [844, 464] on div "Types Procedures Item Select Item Pair Diagnosis [MEDICAL_DATA], unspec... + 1 …" at bounding box center [898, 406] width 1113 height 115
click at [878, 398] on div "Select Item" at bounding box center [751, 404] width 296 height 32
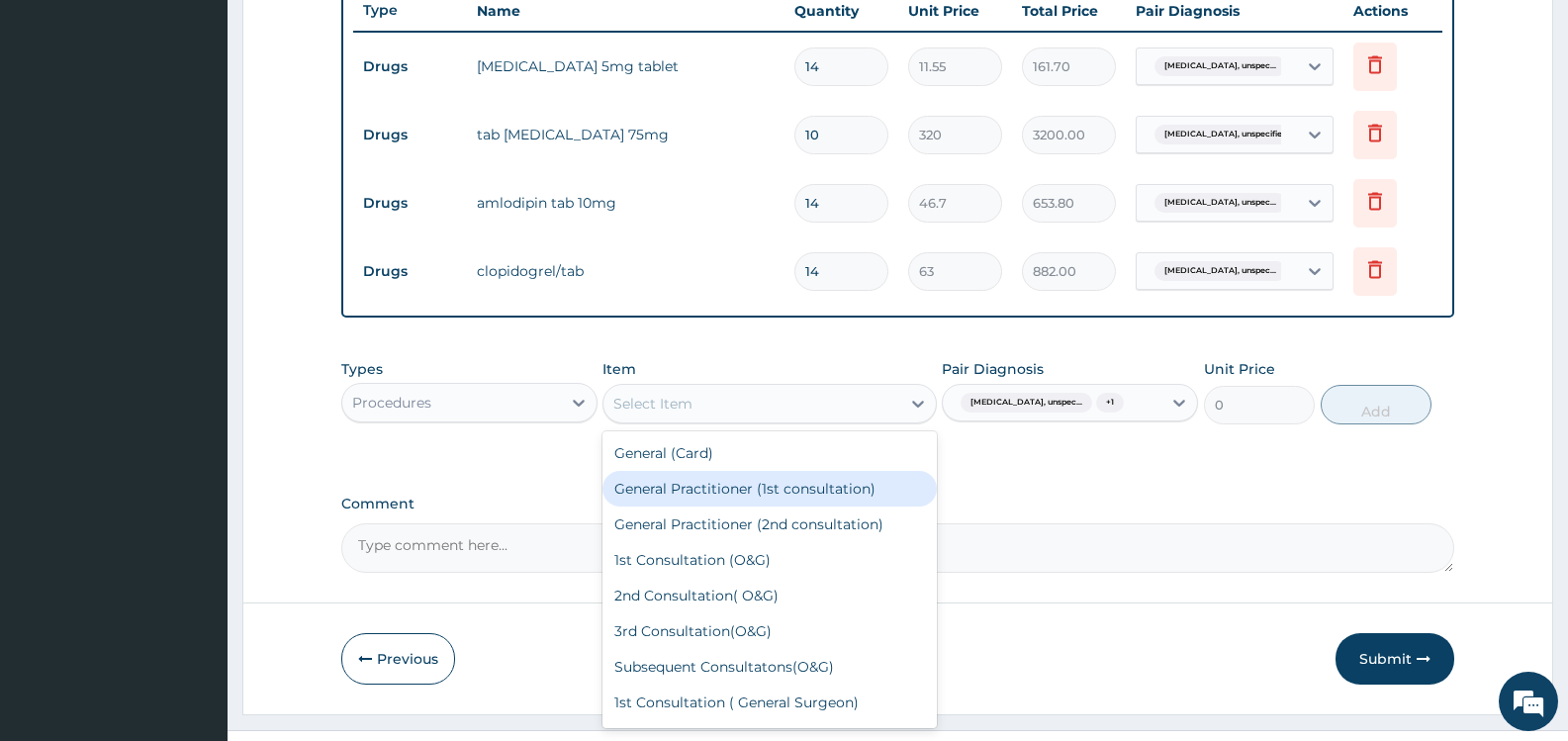
click at [748, 481] on div "General Practitioner (1st consultation)" at bounding box center [769, 489] width 333 height 36
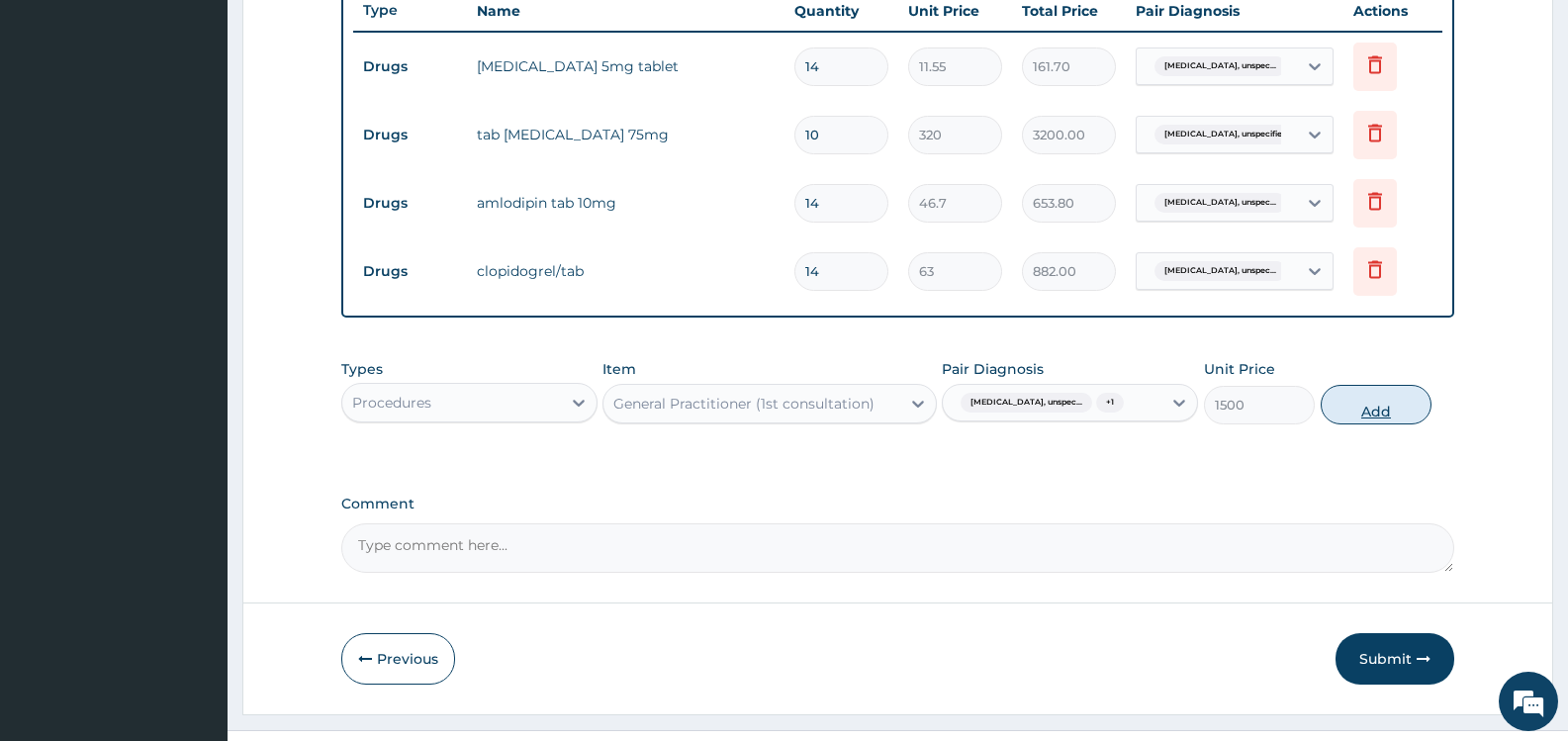
click at [1375, 424] on button "Add" at bounding box center [1375, 405] width 111 height 40
type input "0"
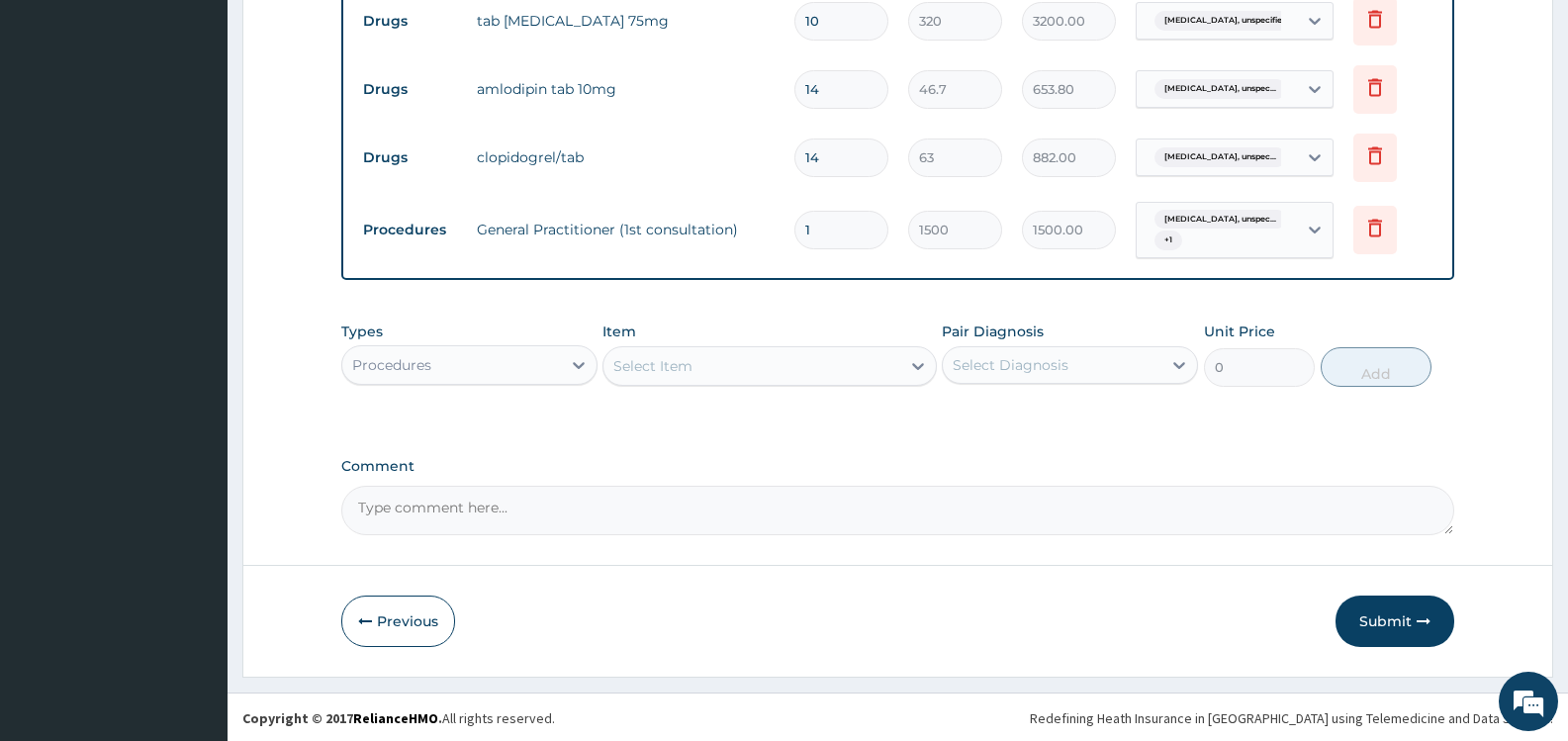
scroll to position [873, 0]
click at [1396, 617] on button "Submit" at bounding box center [1394, 619] width 119 height 52
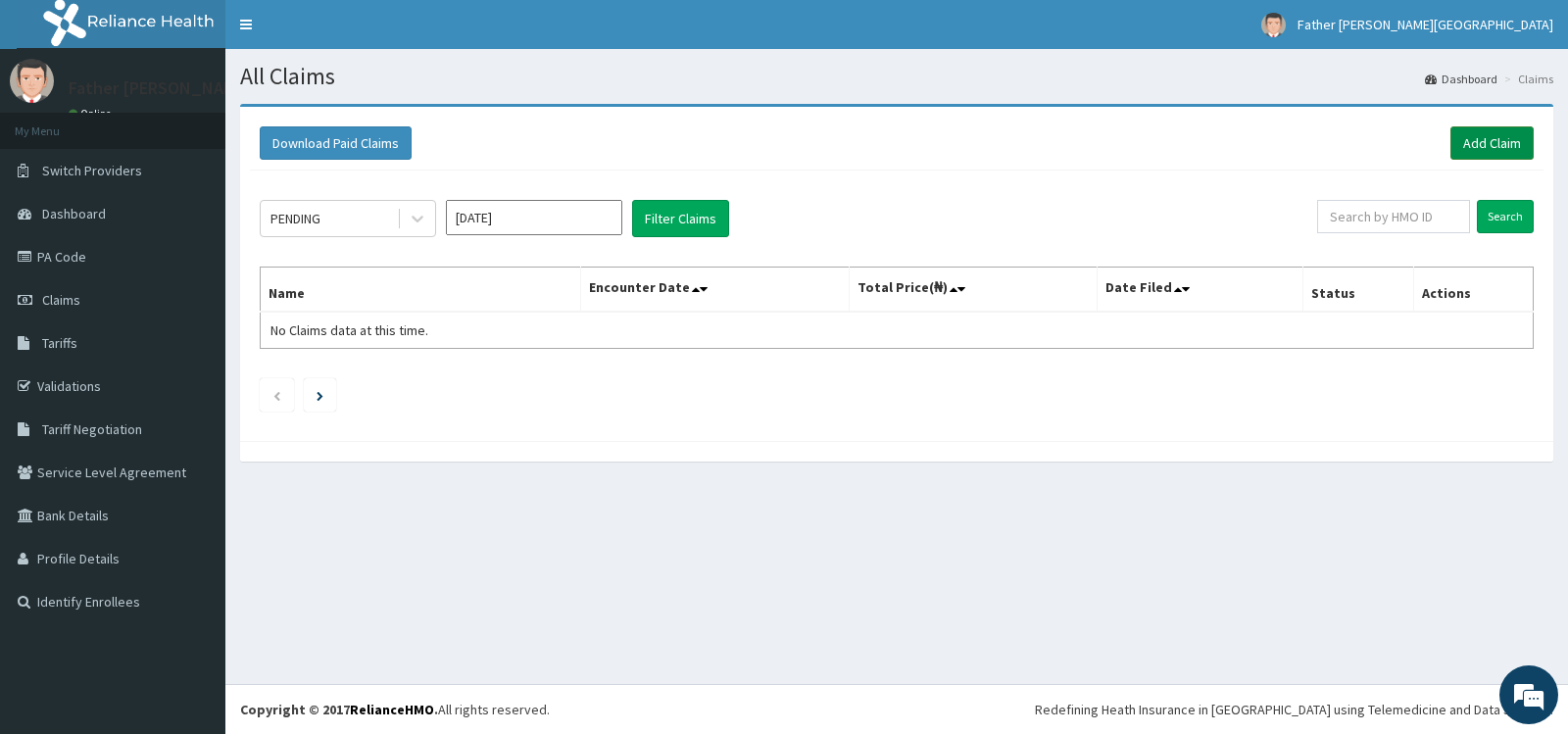
click at [1491, 146] on link "Add Claim" at bounding box center [1492, 143] width 83 height 34
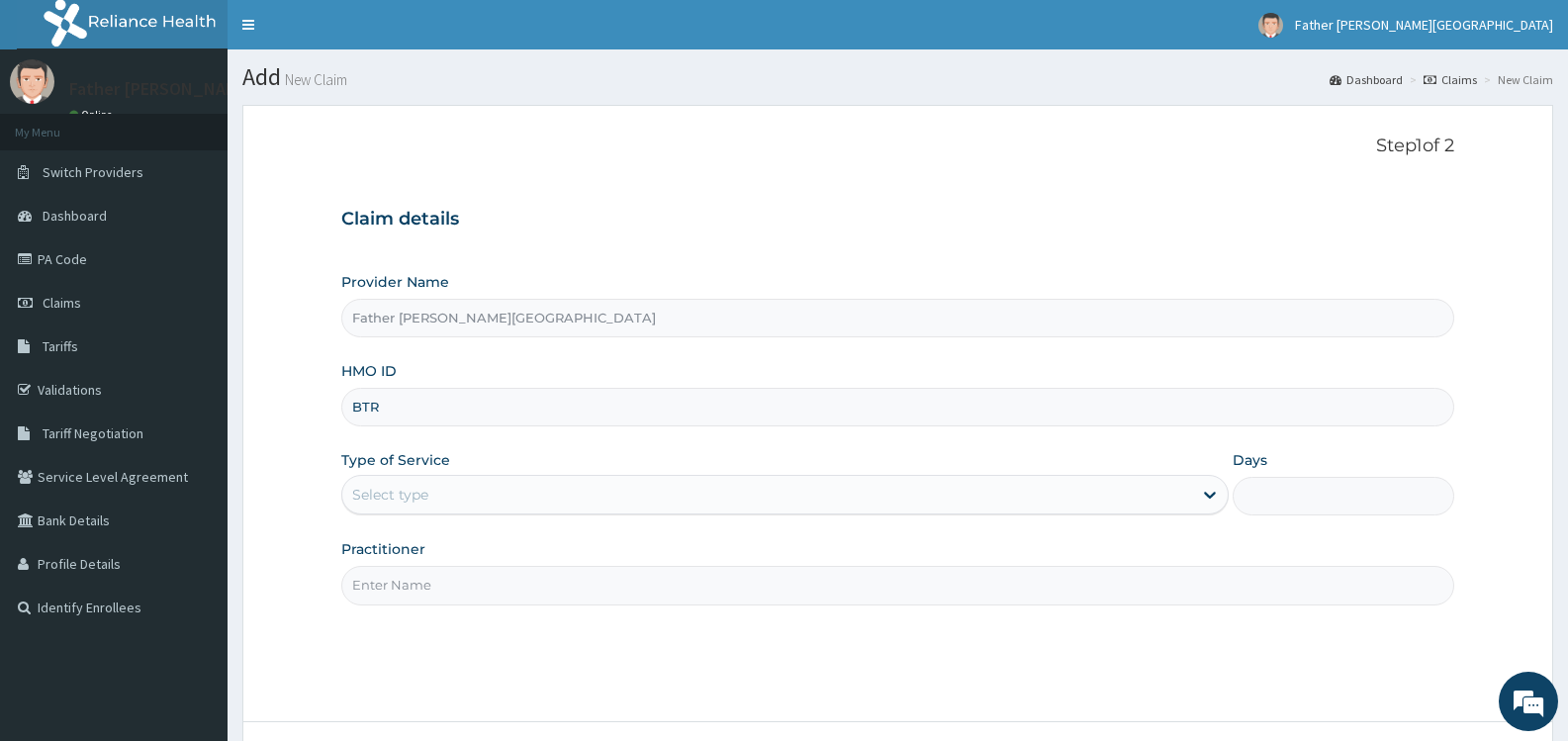
type input "BTR/11156/A"
click at [522, 495] on div "Select type" at bounding box center [766, 495] width 849 height 32
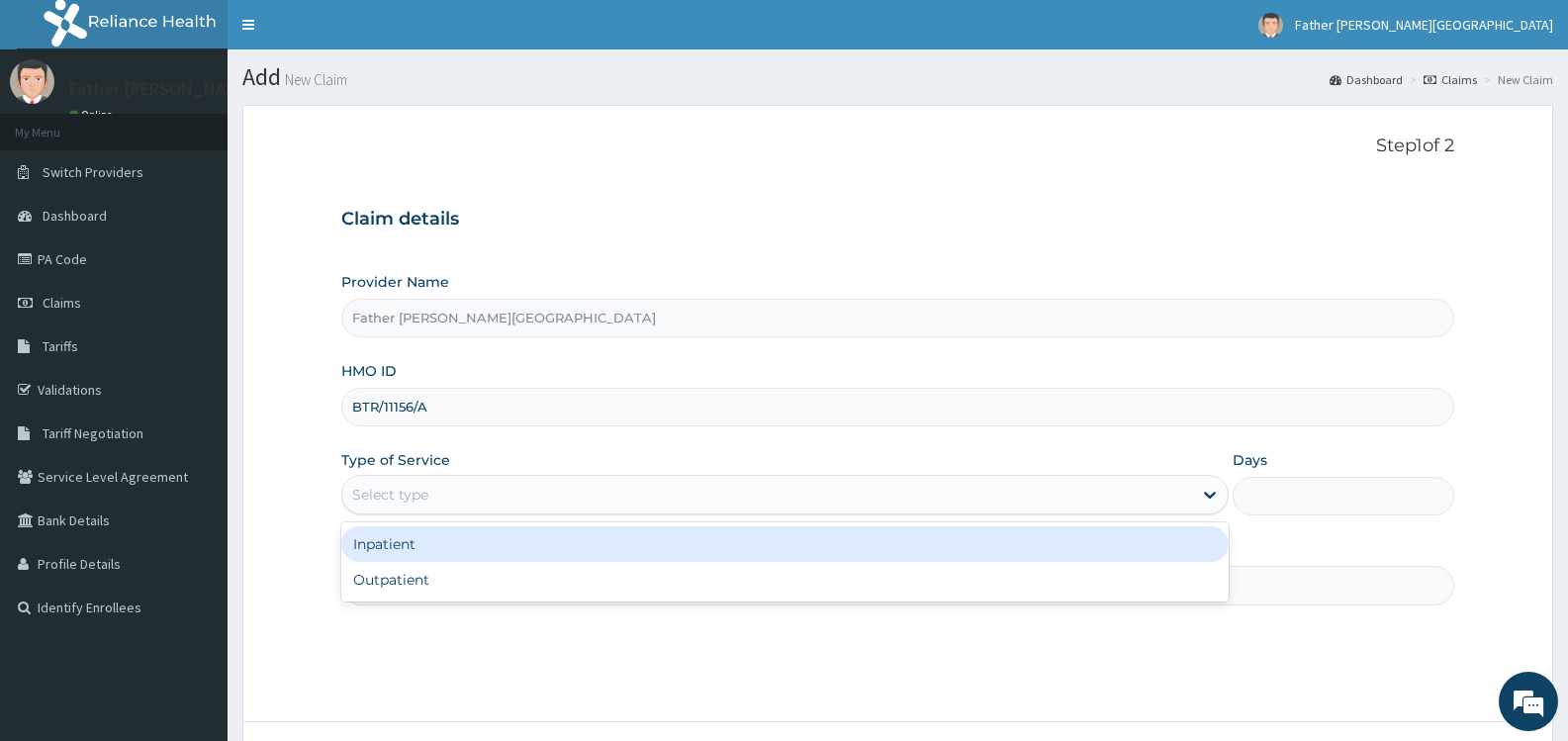
click at [462, 572] on div "Outpatient" at bounding box center [784, 579] width 887 height 36
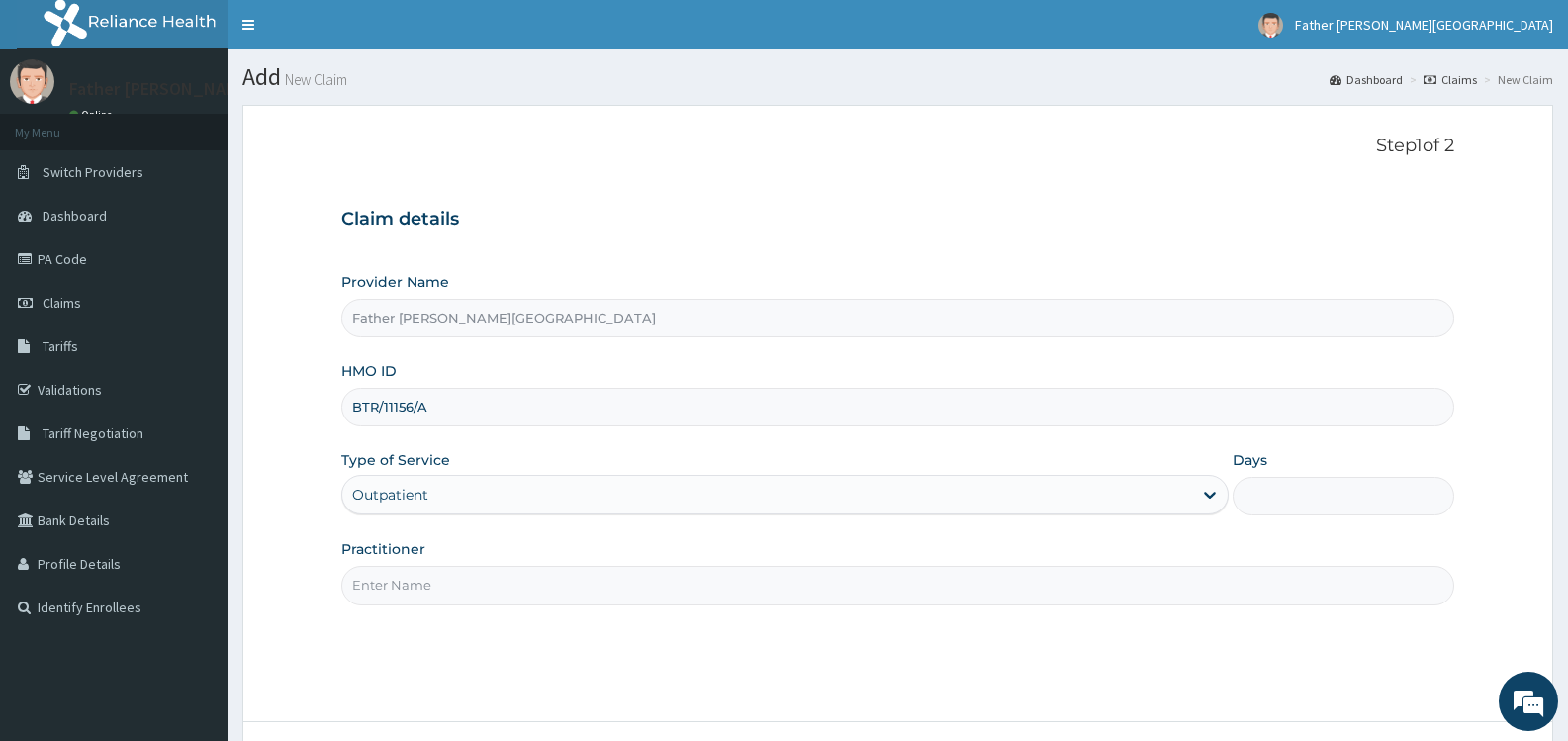
type input "1"
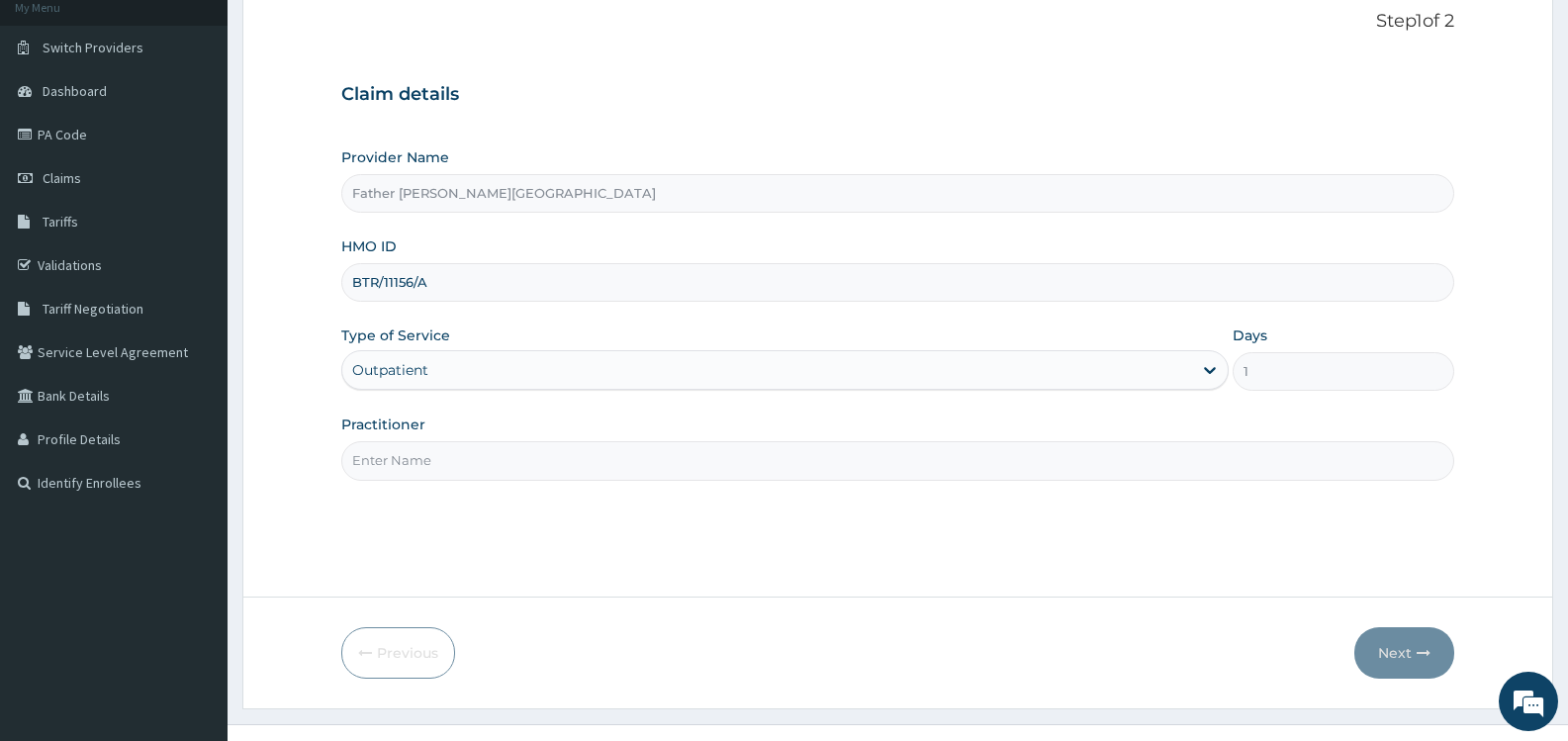
scroll to position [159, 0]
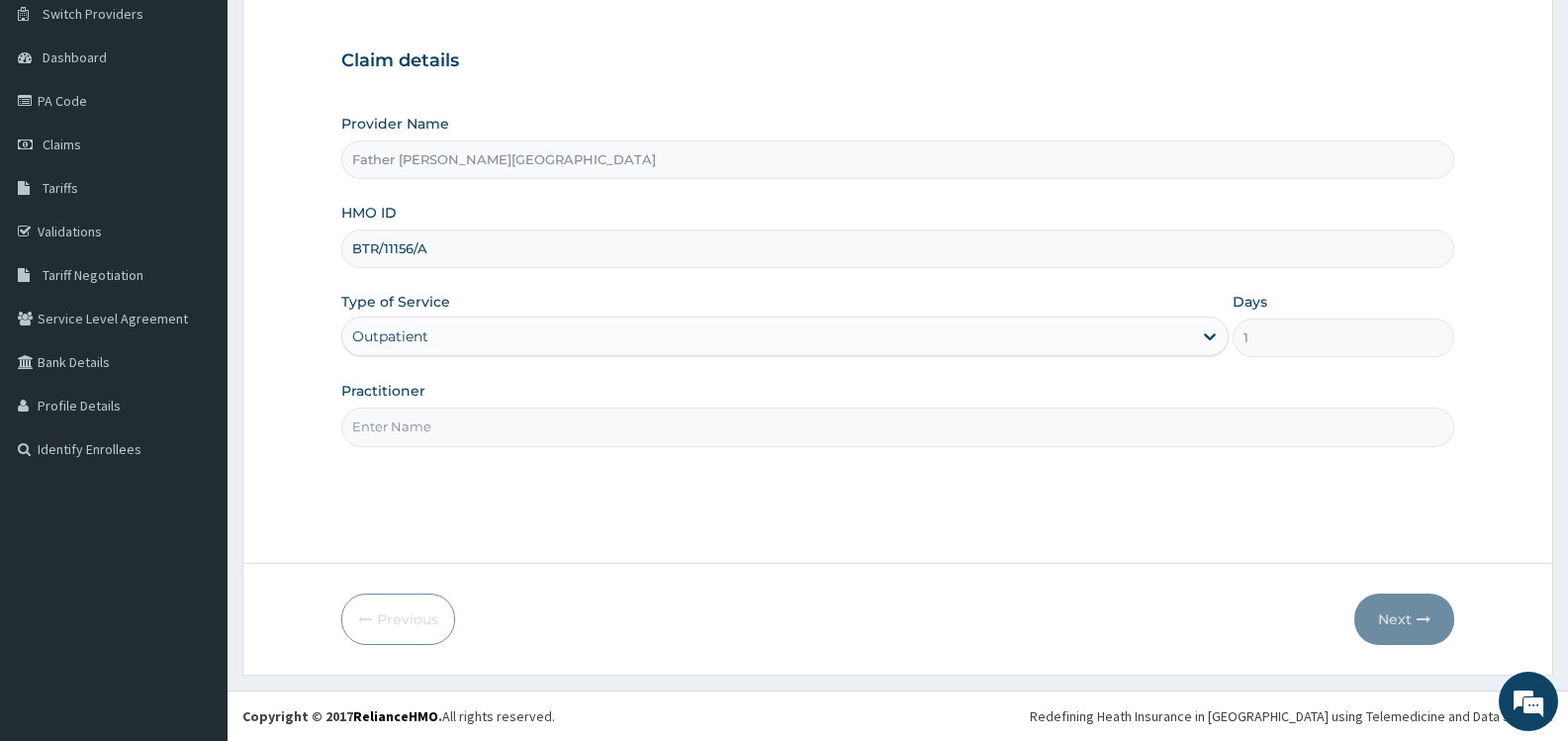
click at [475, 421] on input "Practitioner" at bounding box center [898, 427] width 1113 height 39
type input "DR. AYODELE"
click at [1401, 616] on button "Next" at bounding box center [1404, 619] width 100 height 52
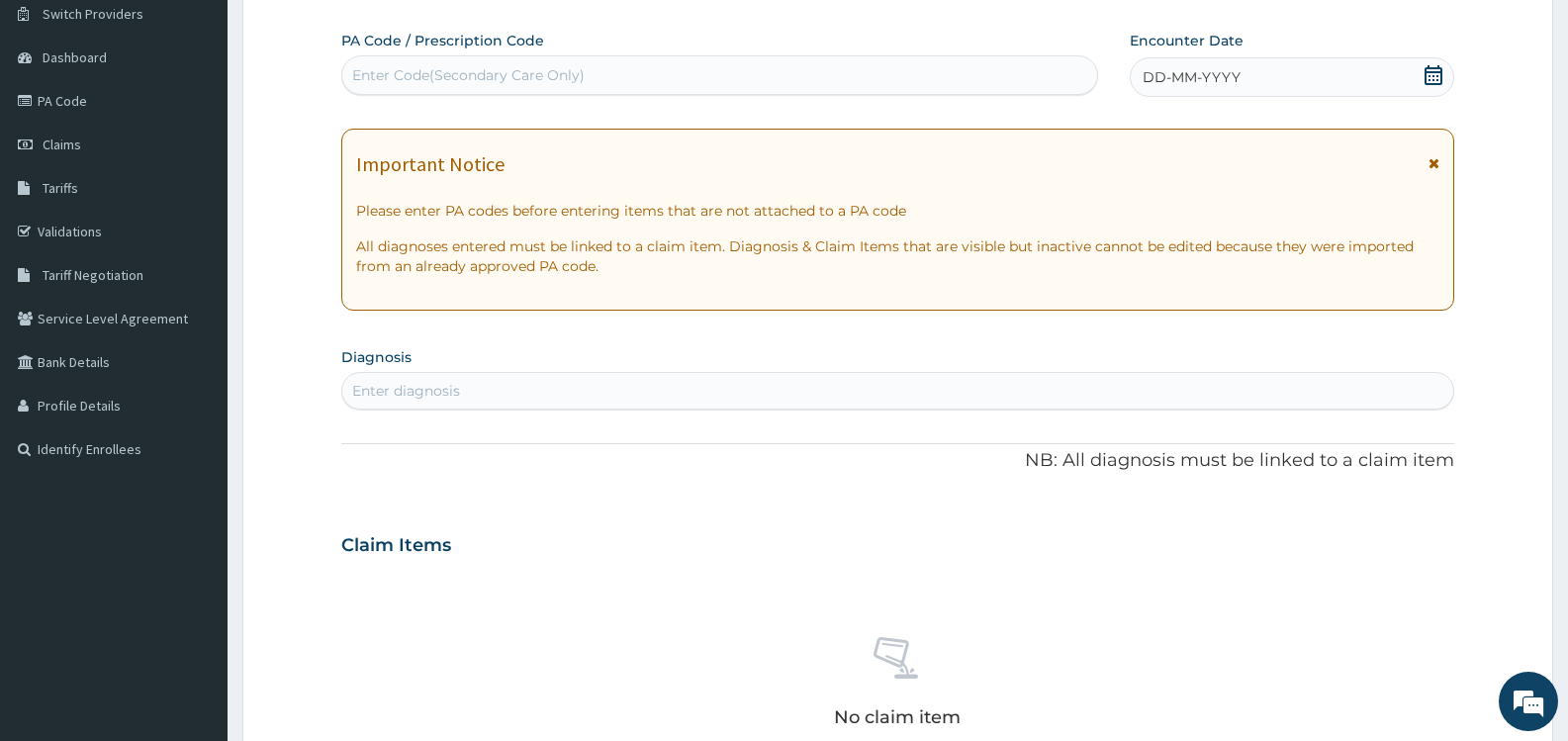
click at [1432, 72] on icon at bounding box center [1434, 75] width 18 height 20
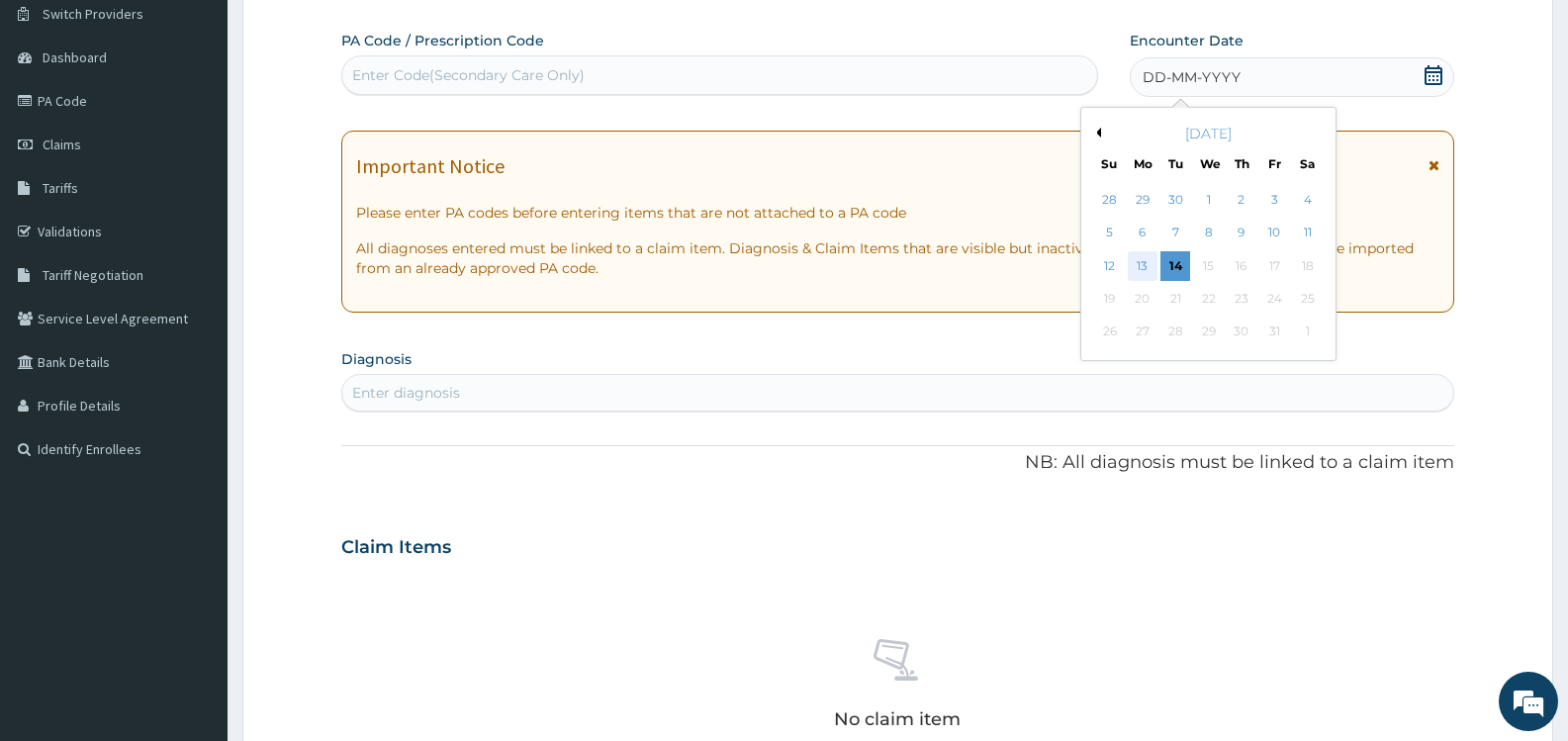
click at [1147, 264] on div "13" at bounding box center [1143, 266] width 30 height 30
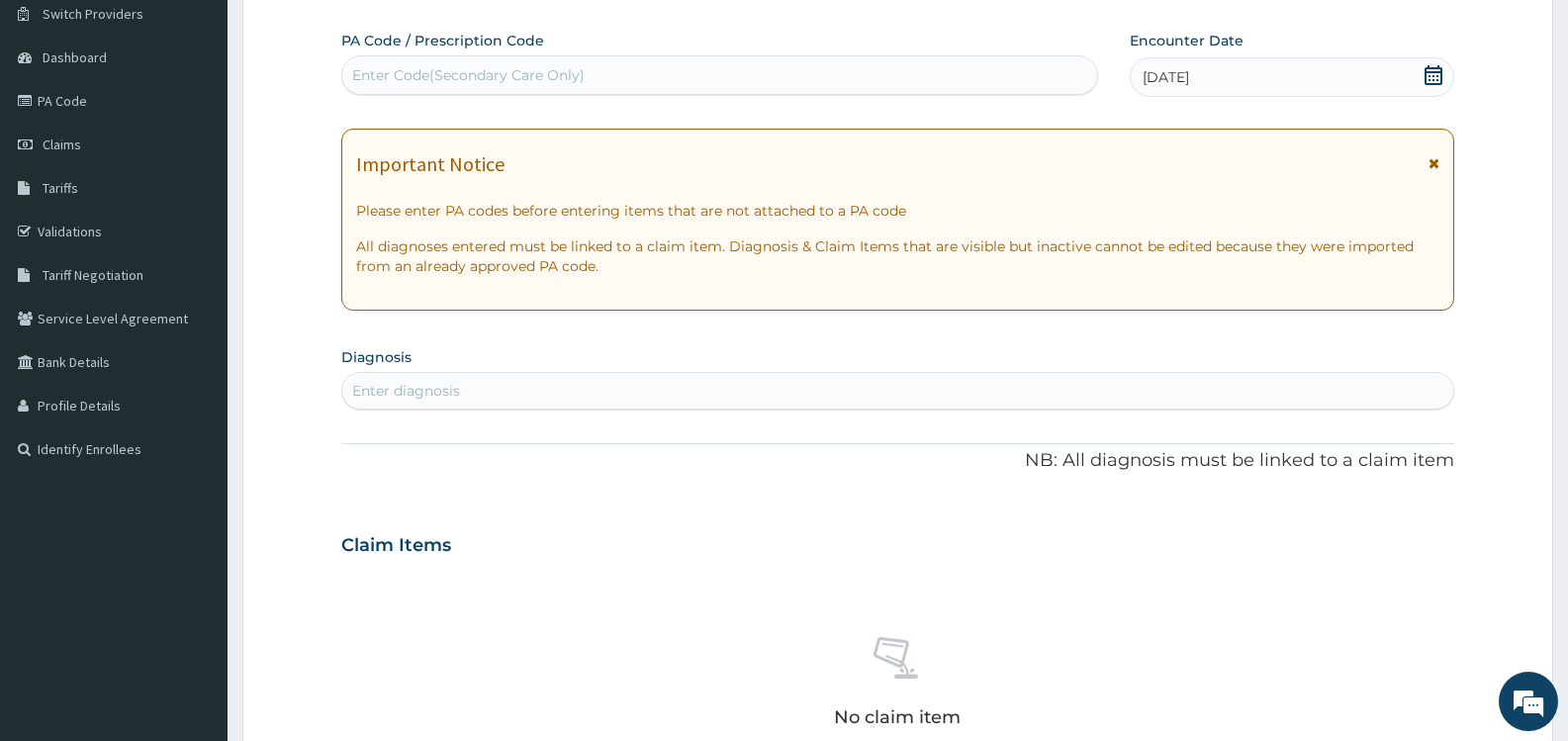
click at [493, 481] on div "PA Code / Prescription Code Enter Code(Secondary Care Only) Encounter Date 13-1…" at bounding box center [898, 543] width 1113 height 1024
click at [559, 391] on div "Enter diagnosis" at bounding box center [898, 391] width 1111 height 32
type input "[MEDICAL_DATA]"
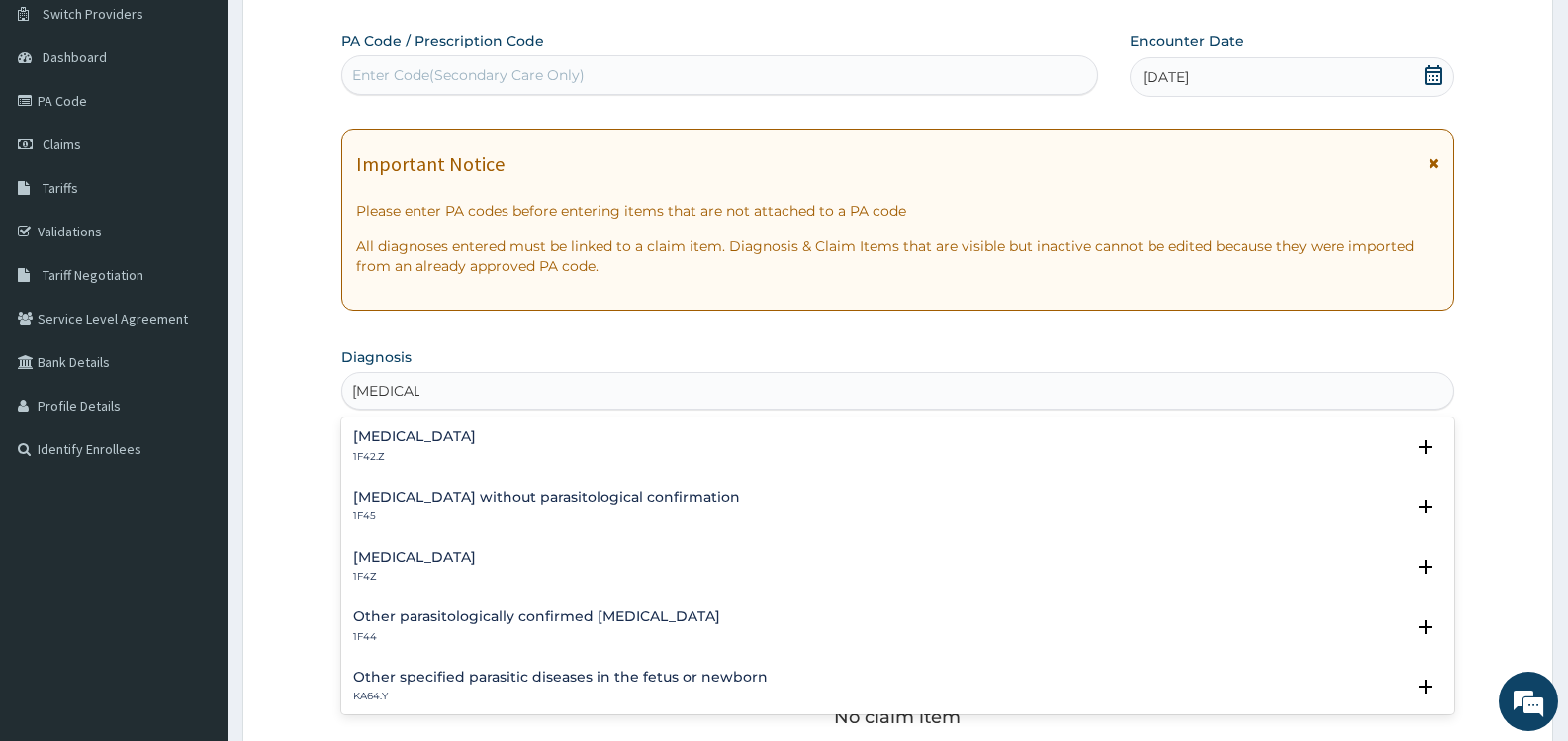
click at [476, 435] on h4 "[MEDICAL_DATA]" at bounding box center [414, 437] width 123 height 15
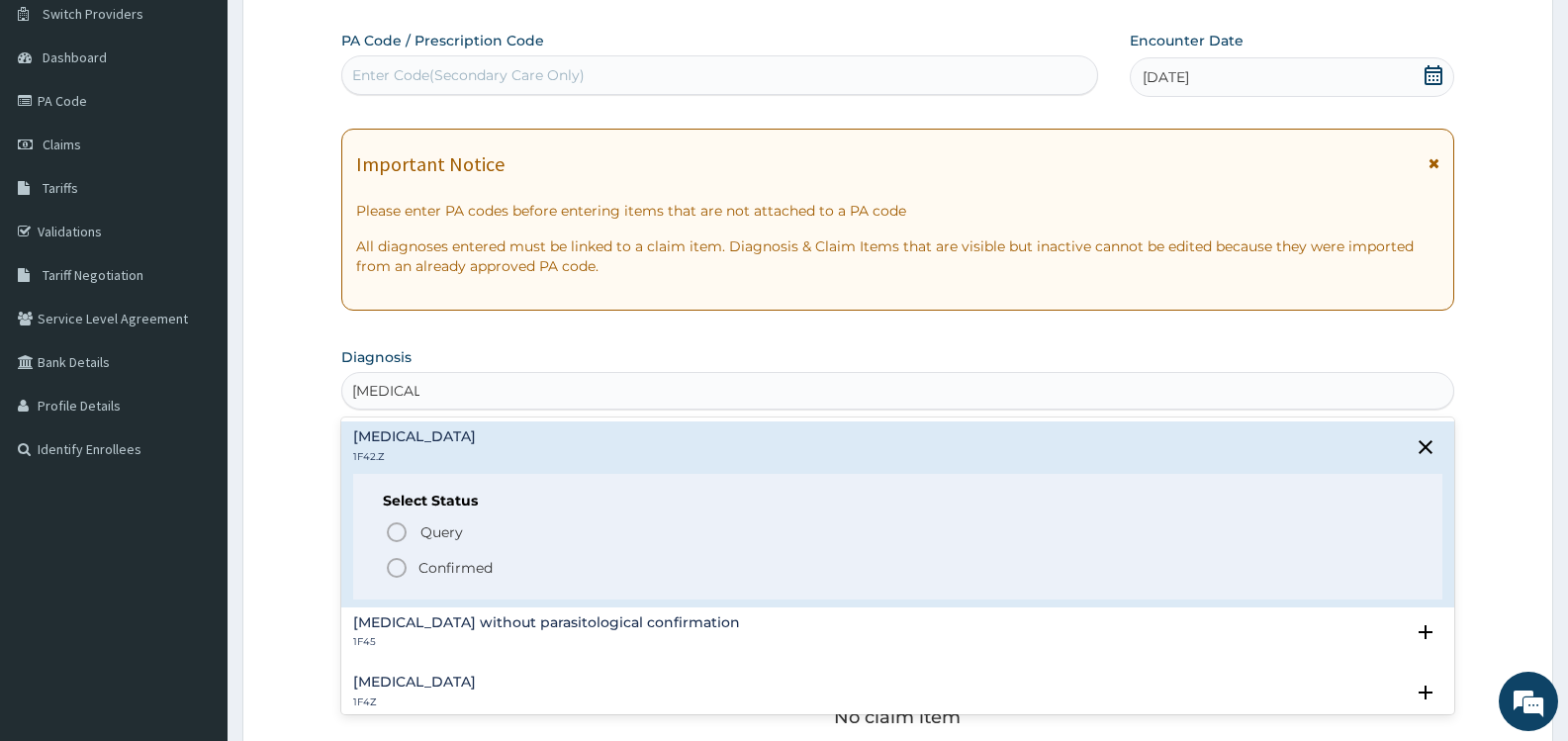
click at [441, 573] on p "Confirmed" at bounding box center [456, 568] width 74 height 20
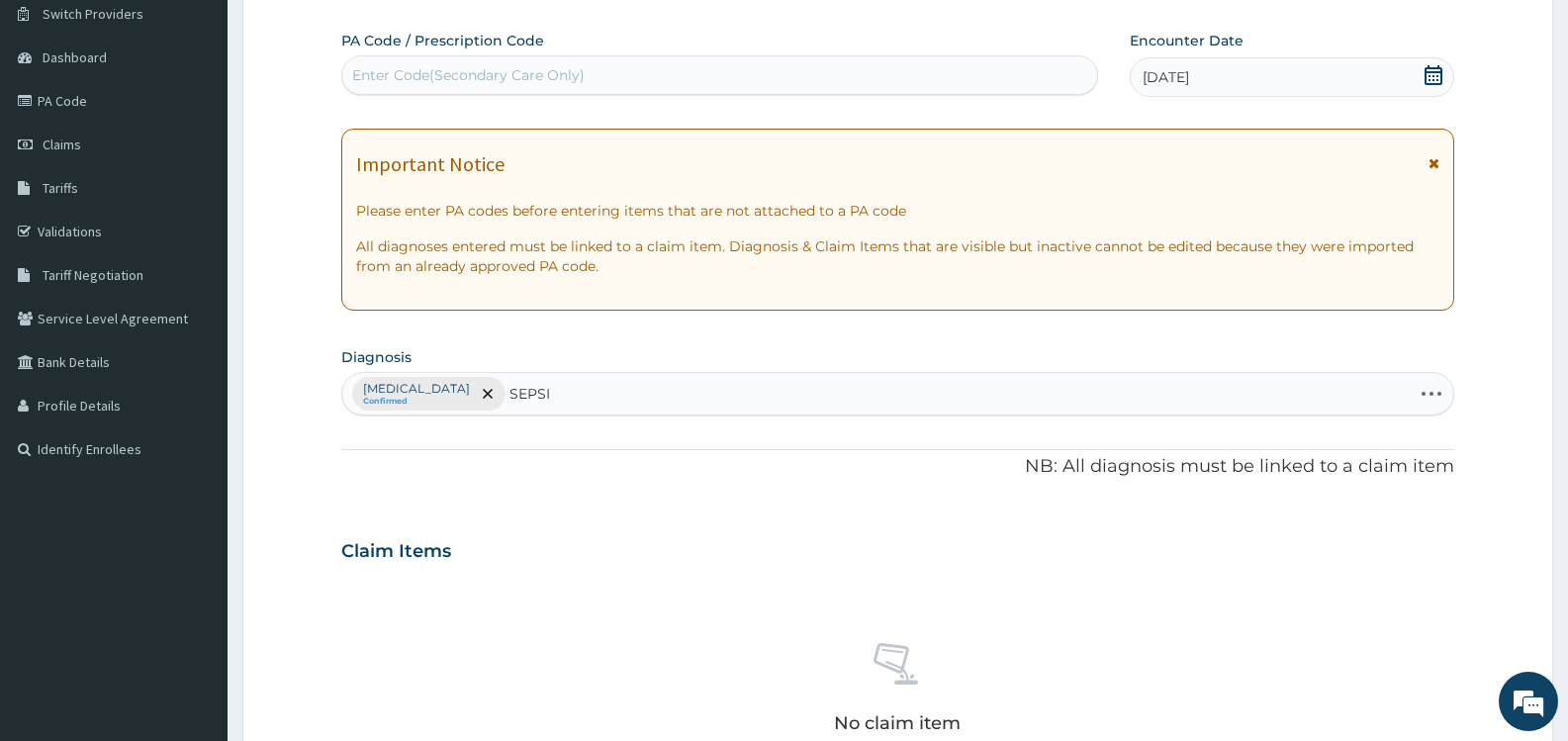
type input "[MEDICAL_DATA]"
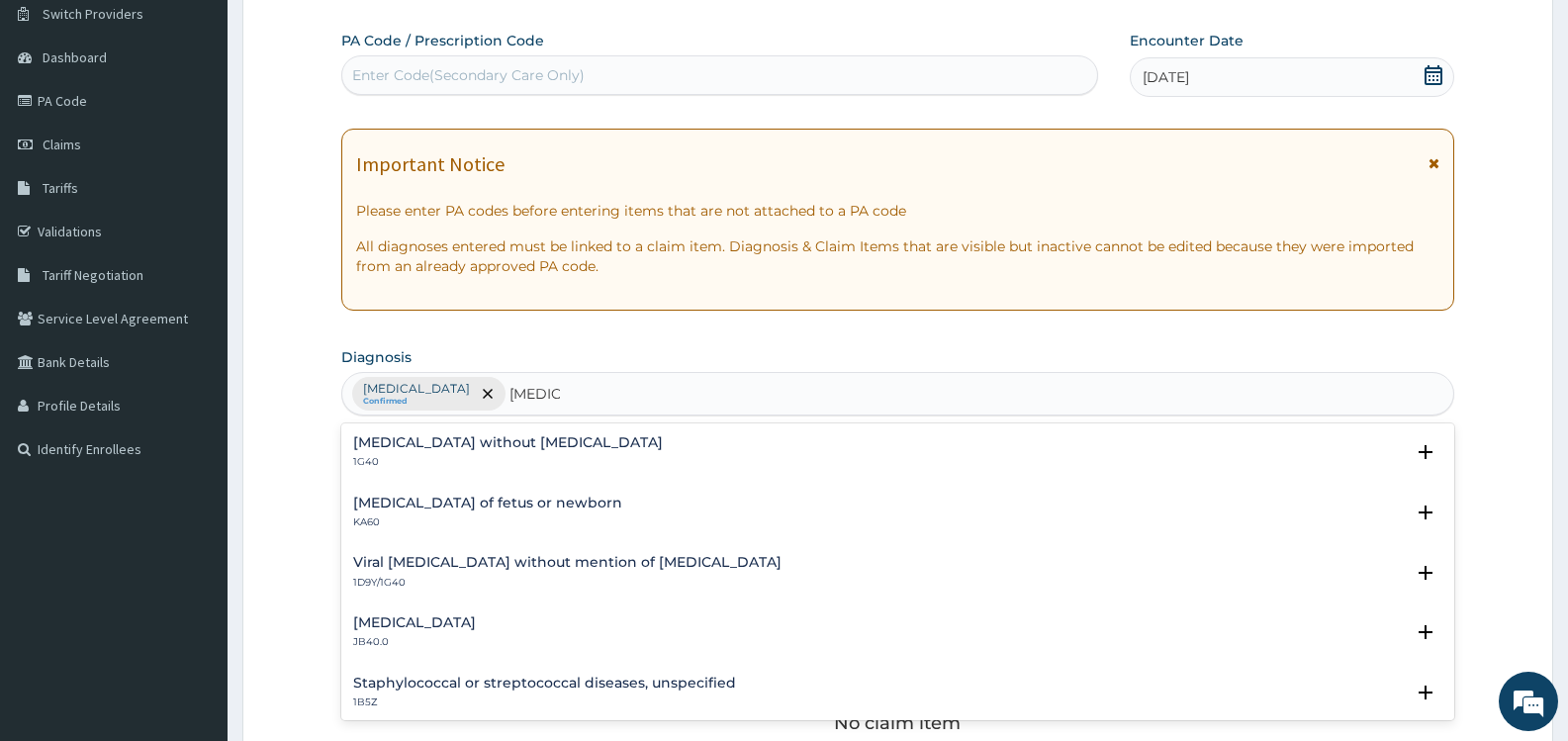
click at [563, 447] on div "Sepsis without septic shock 1G40" at bounding box center [898, 453] width 1089 height 35
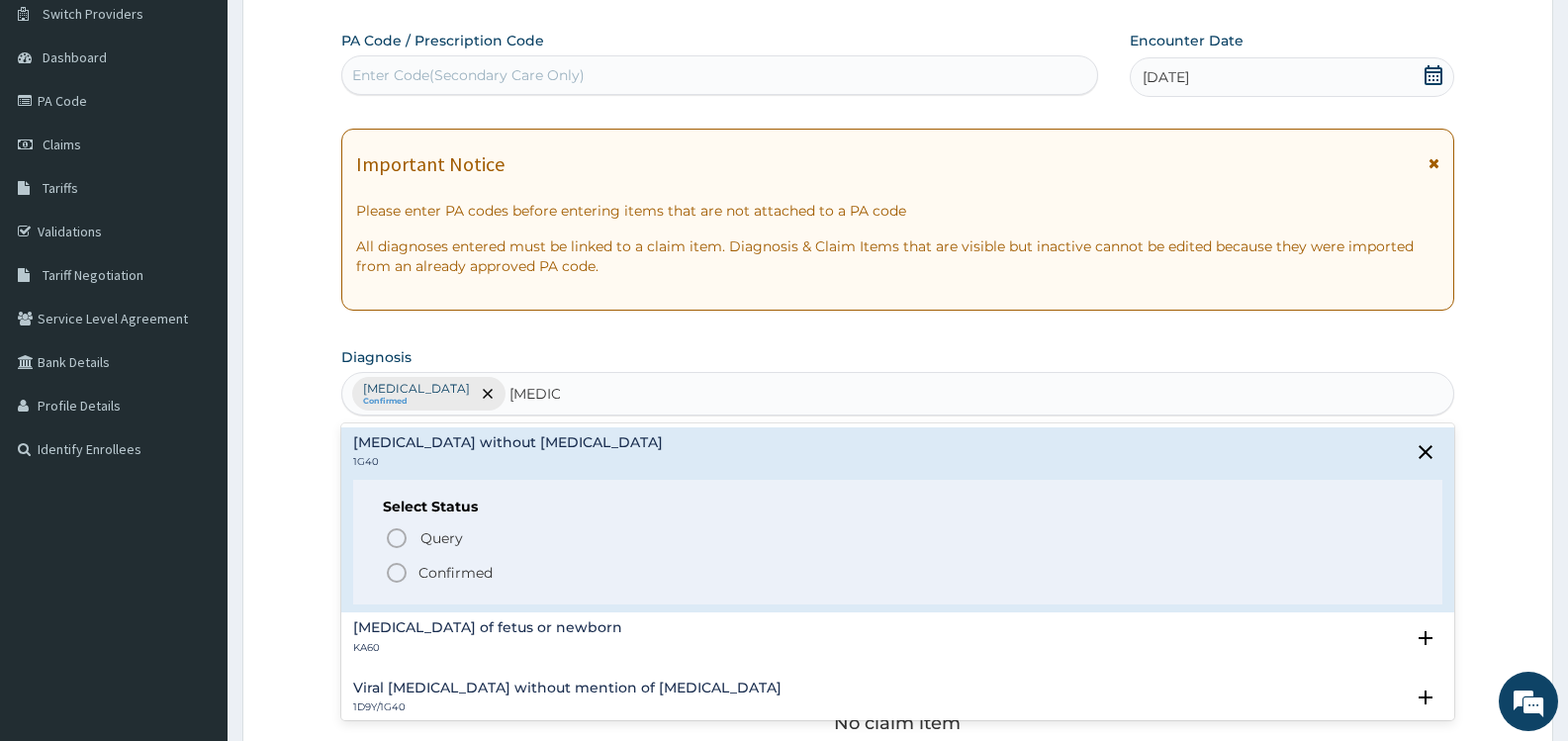
click at [548, 562] on span "Confirmed" at bounding box center [899, 572] width 1028 height 24
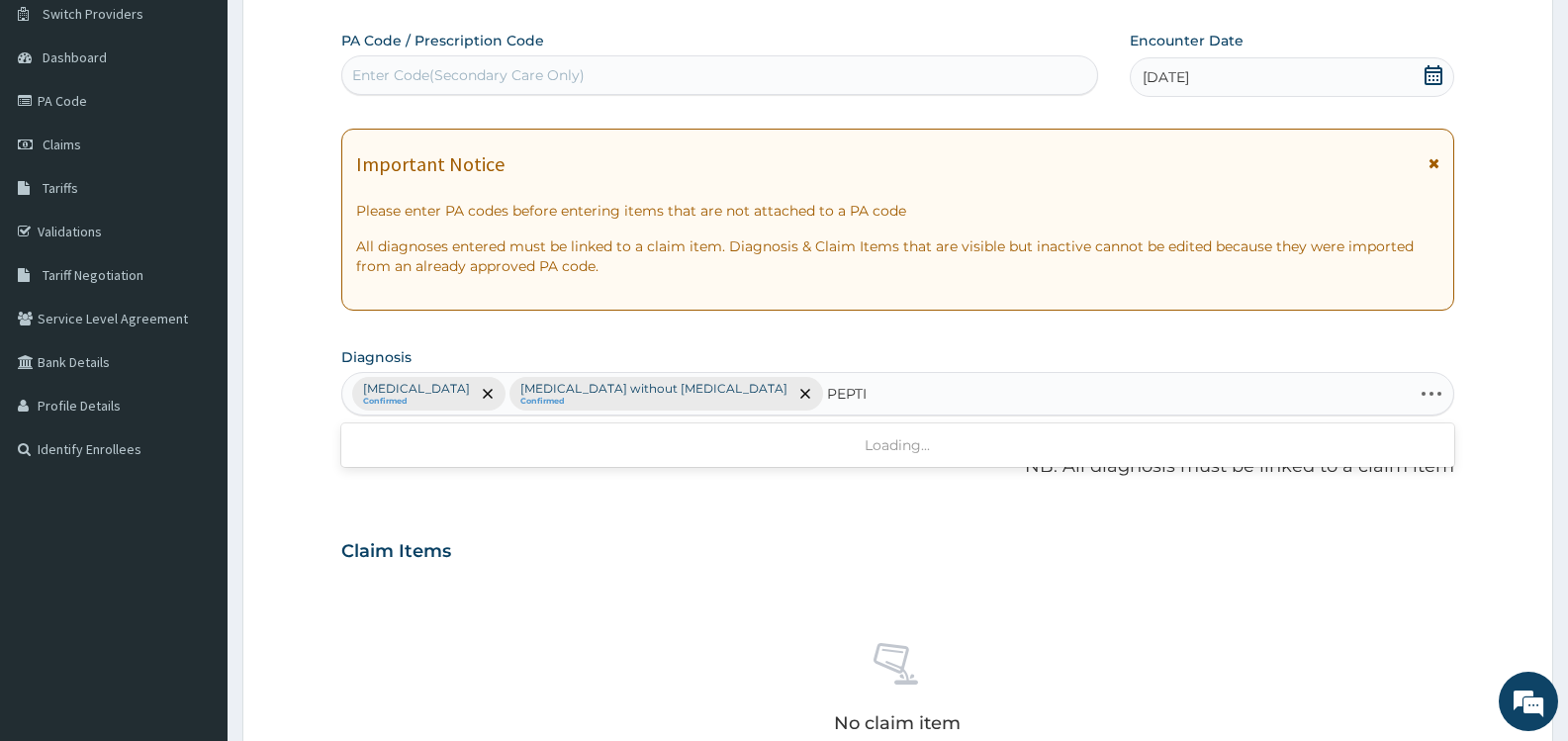
type input "PEPTIC"
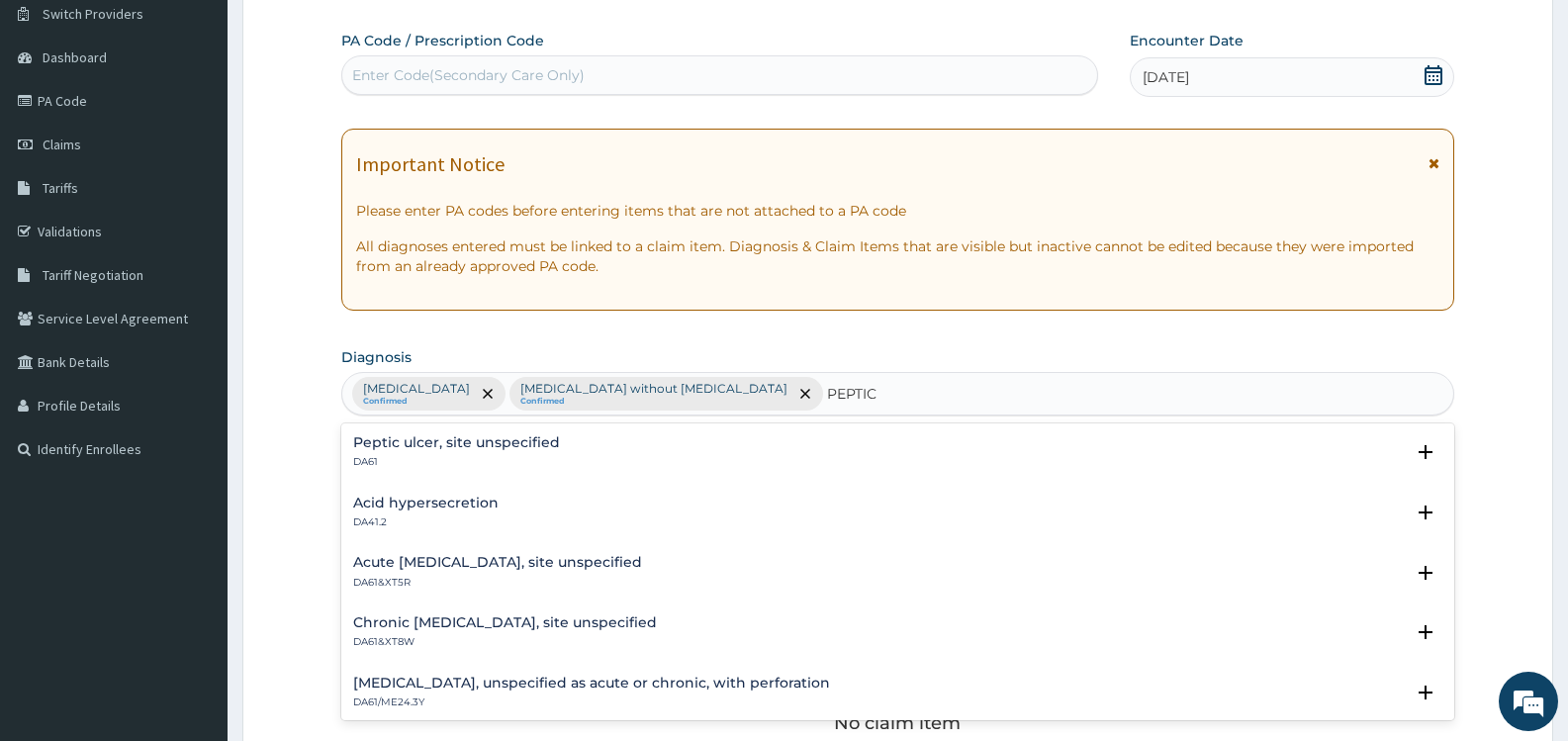
click at [543, 449] on h4 "Peptic ulcer, site unspecified" at bounding box center [456, 443] width 206 height 15
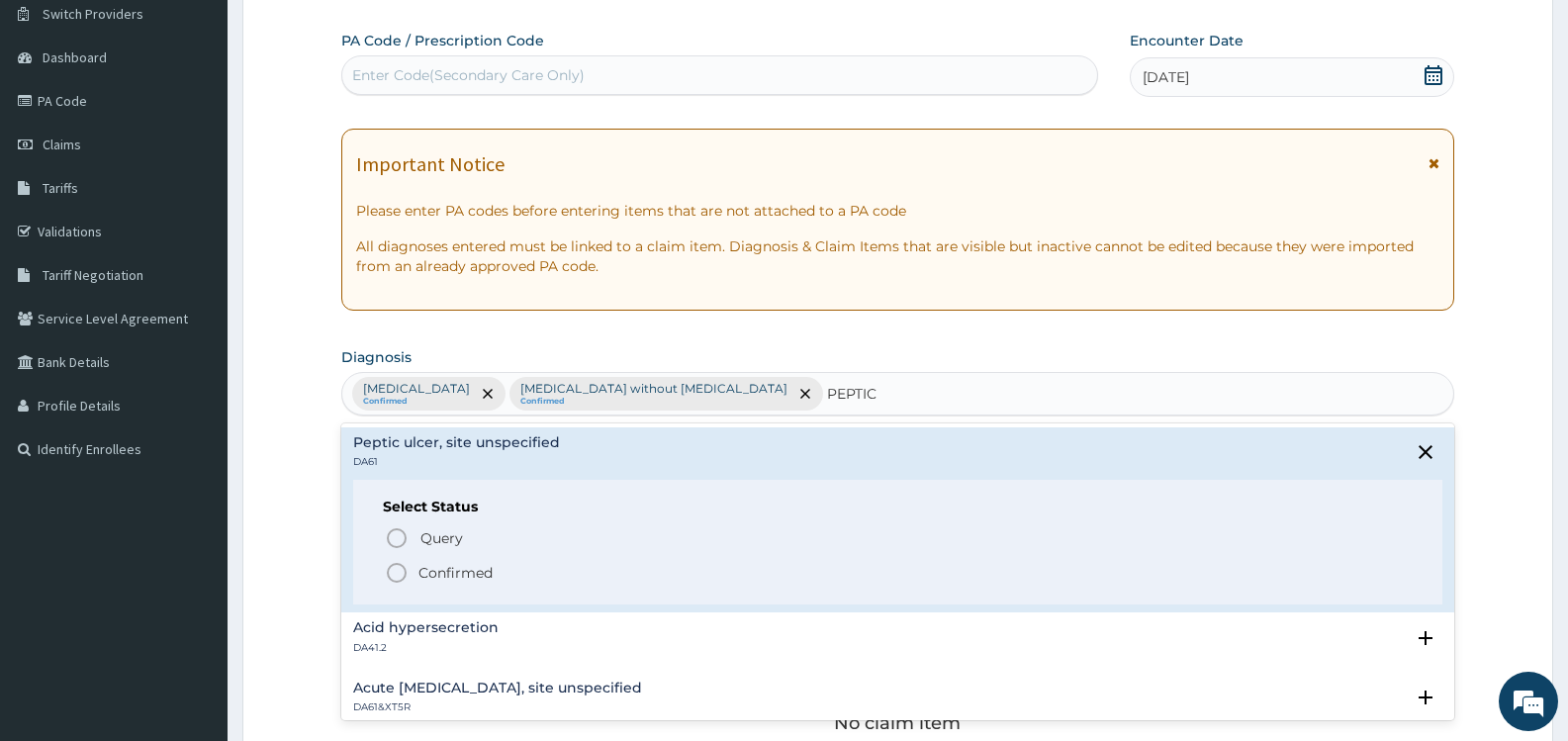
click at [482, 575] on p "Confirmed" at bounding box center [456, 572] width 74 height 20
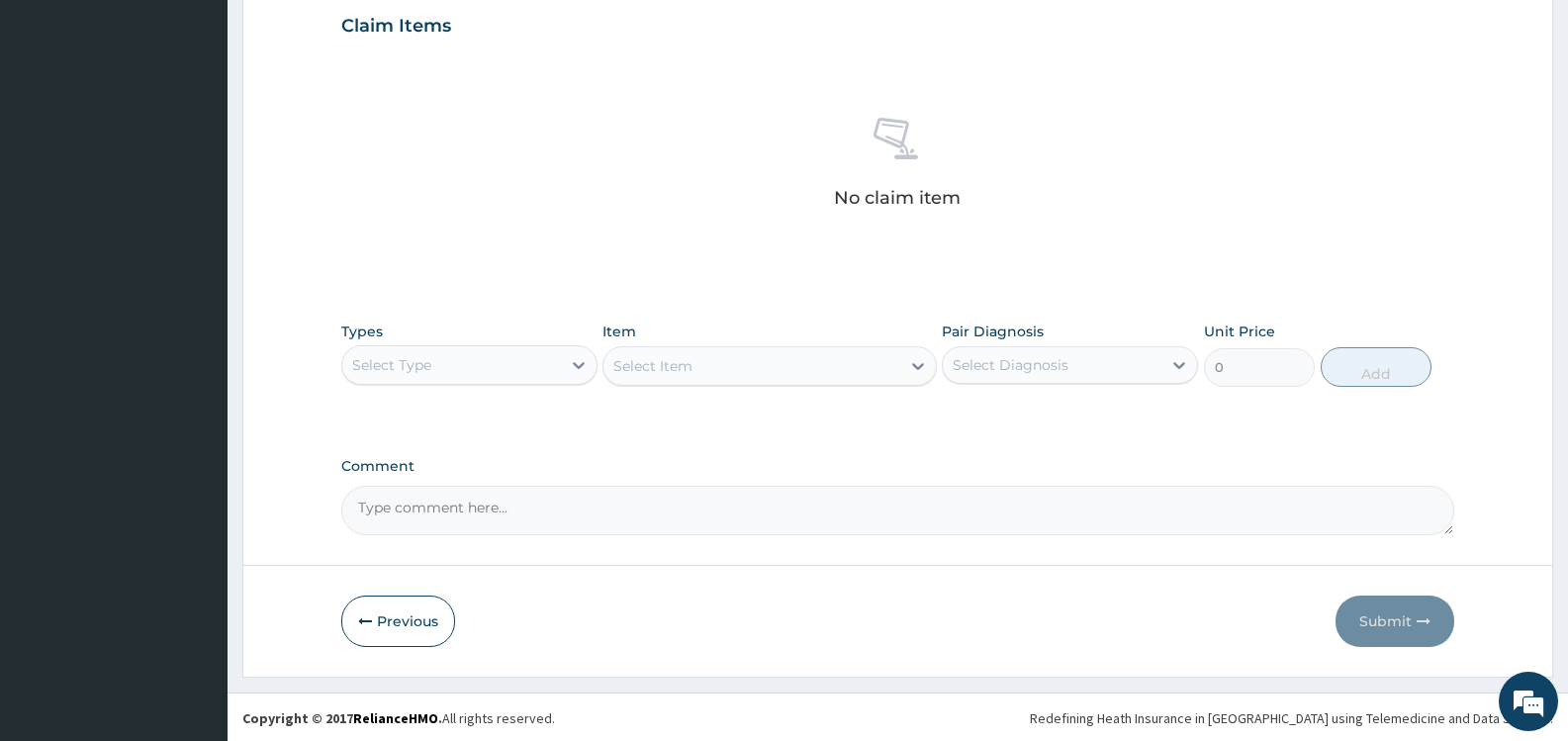
scroll to position [685, 0]
click at [559, 359] on div "Select Type" at bounding box center [451, 363] width 218 height 32
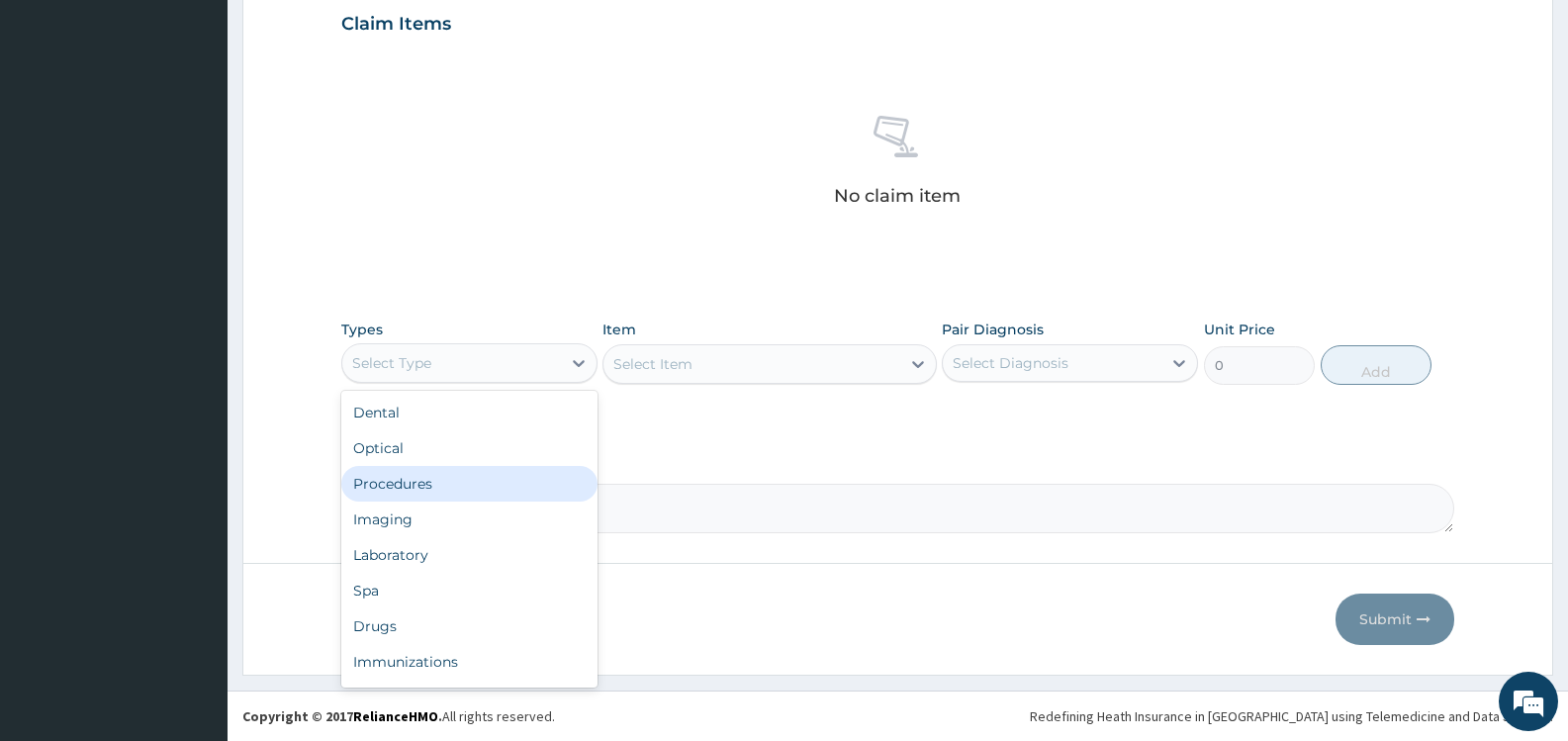
click at [512, 477] on div "Procedures" at bounding box center [469, 484] width 256 height 36
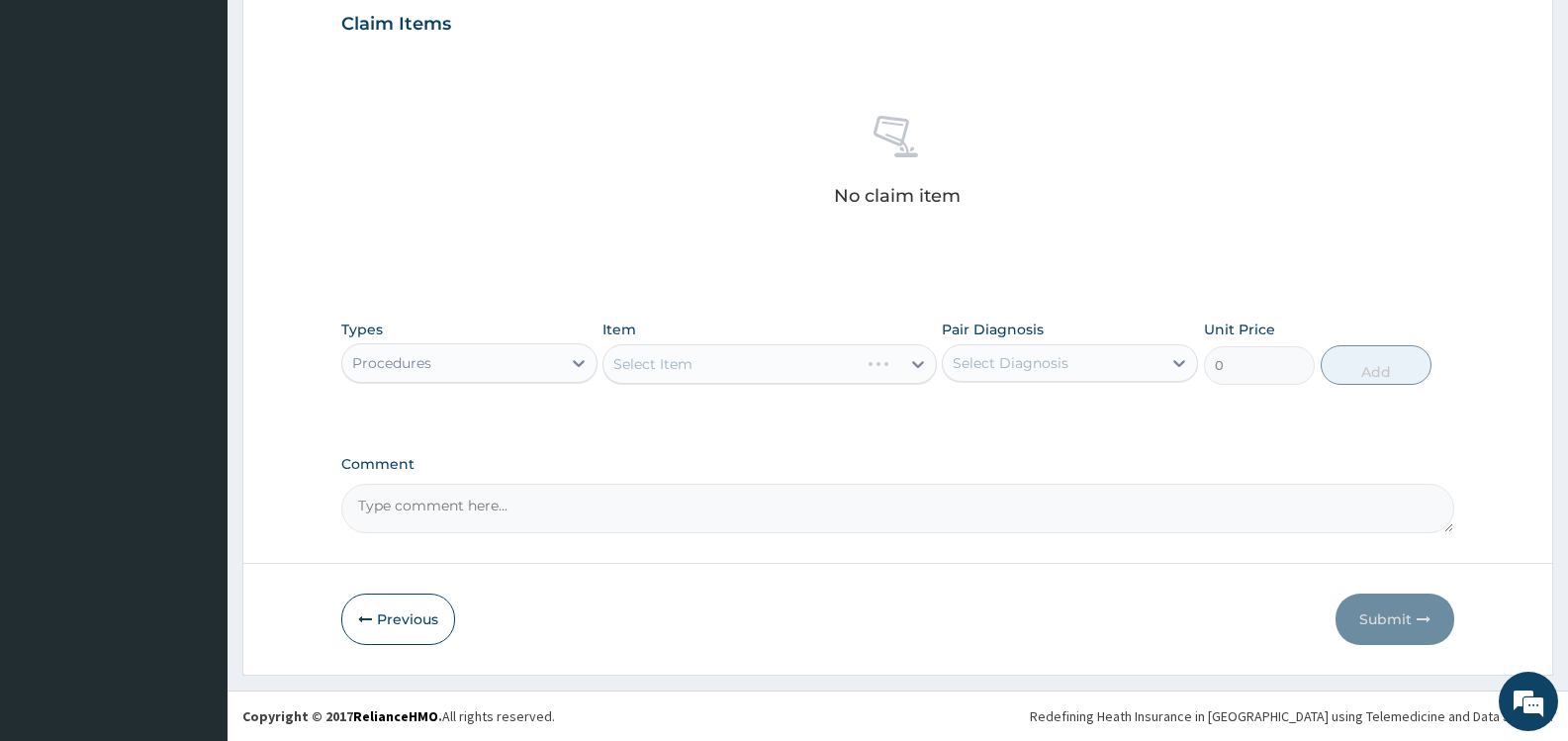
click at [842, 367] on div "Select Item" at bounding box center [769, 364] width 333 height 40
click at [1087, 352] on div "Select Diagnosis" at bounding box center [1051, 363] width 218 height 32
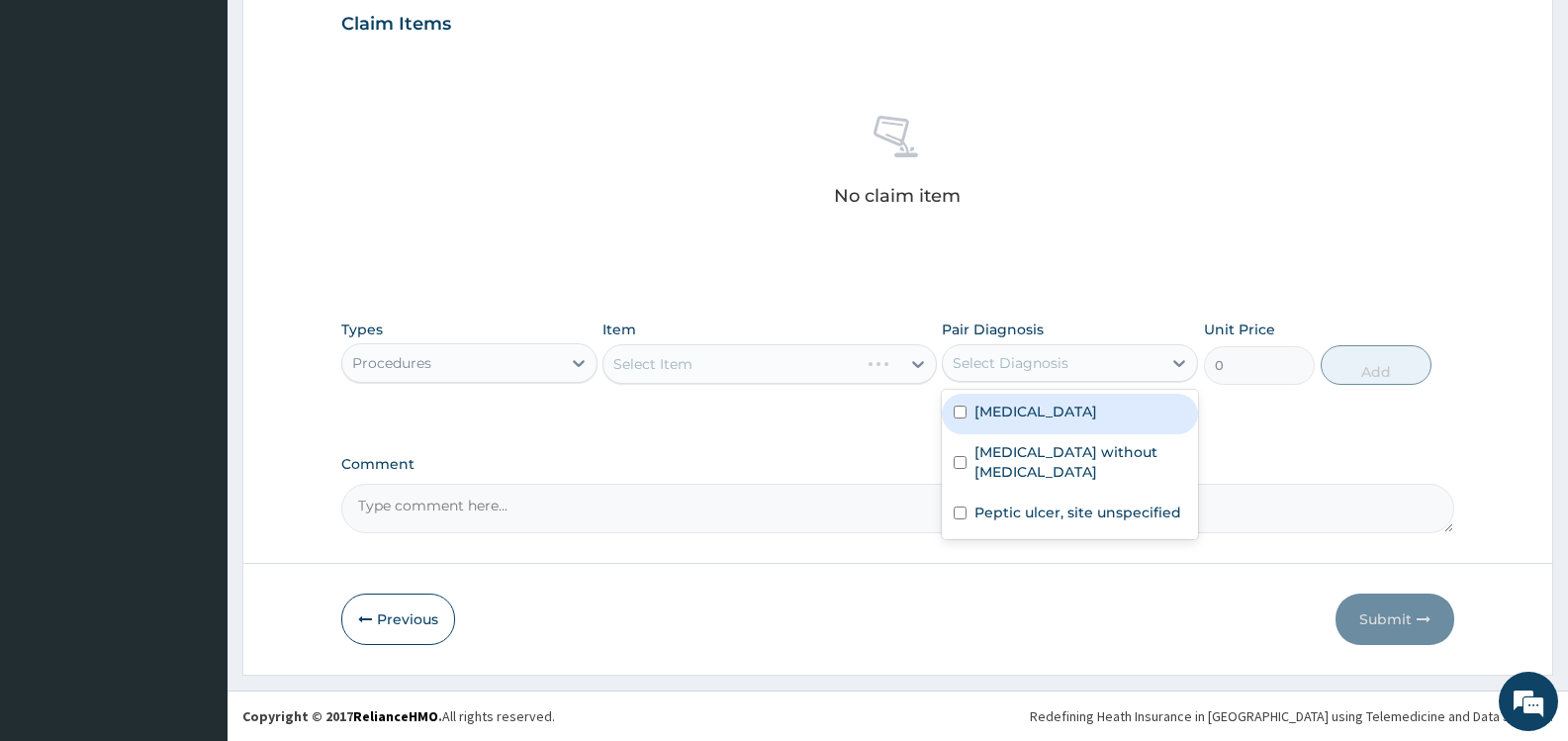
click at [1052, 417] on label "Plasmodium malariae malaria without complication" at bounding box center [1035, 412] width 123 height 20
checkbox input "true"
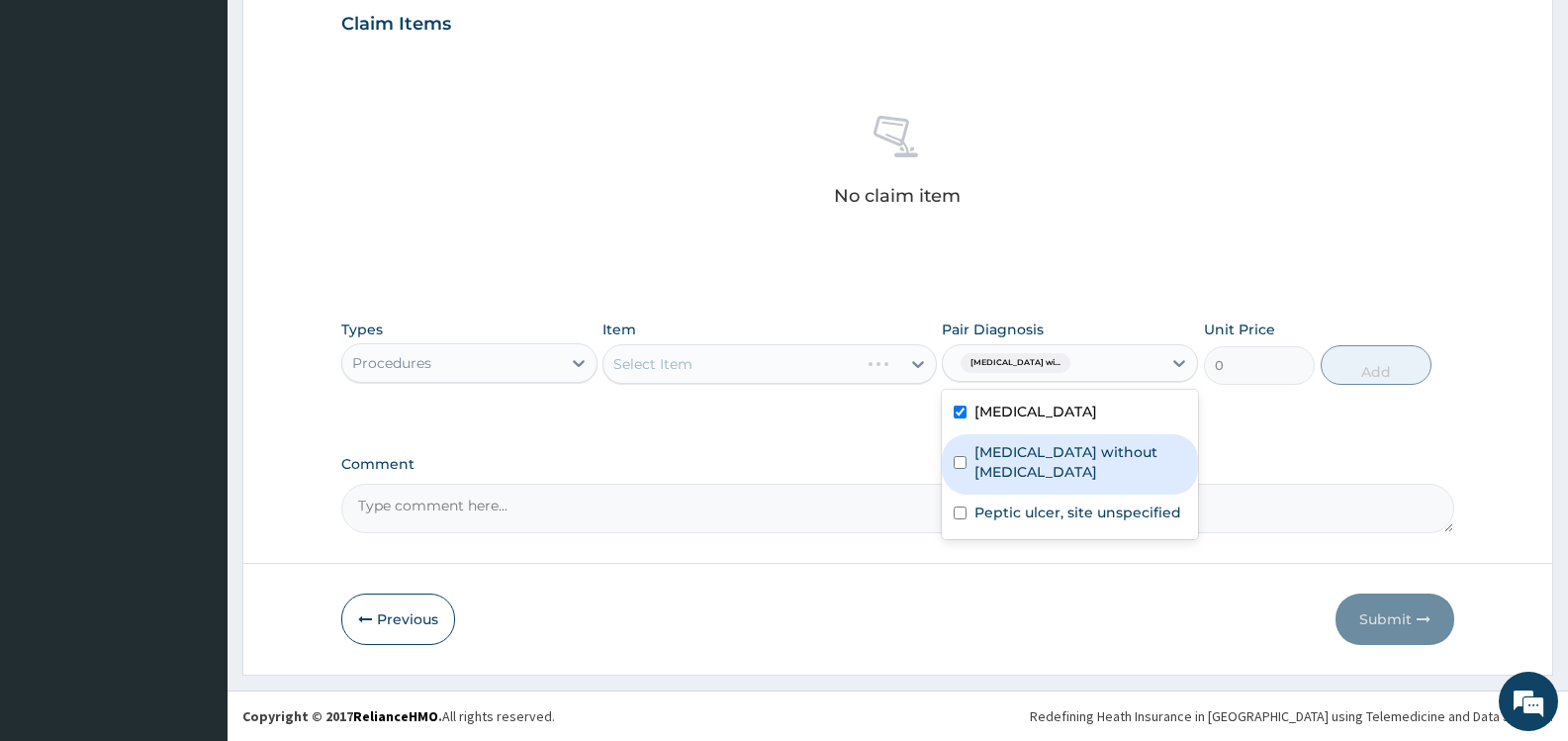
drag, startPoint x: 1043, startPoint y: 471, endPoint x: 1059, endPoint y: 501, distance: 34.0
click at [1044, 473] on label "Sepsis without septic shock" at bounding box center [1080, 462] width 211 height 40
drag, startPoint x: 1059, startPoint y: 501, endPoint x: 916, endPoint y: 445, distance: 153.6
click at [1059, 495] on div "Sepsis without septic shock" at bounding box center [1069, 465] width 256 height 61
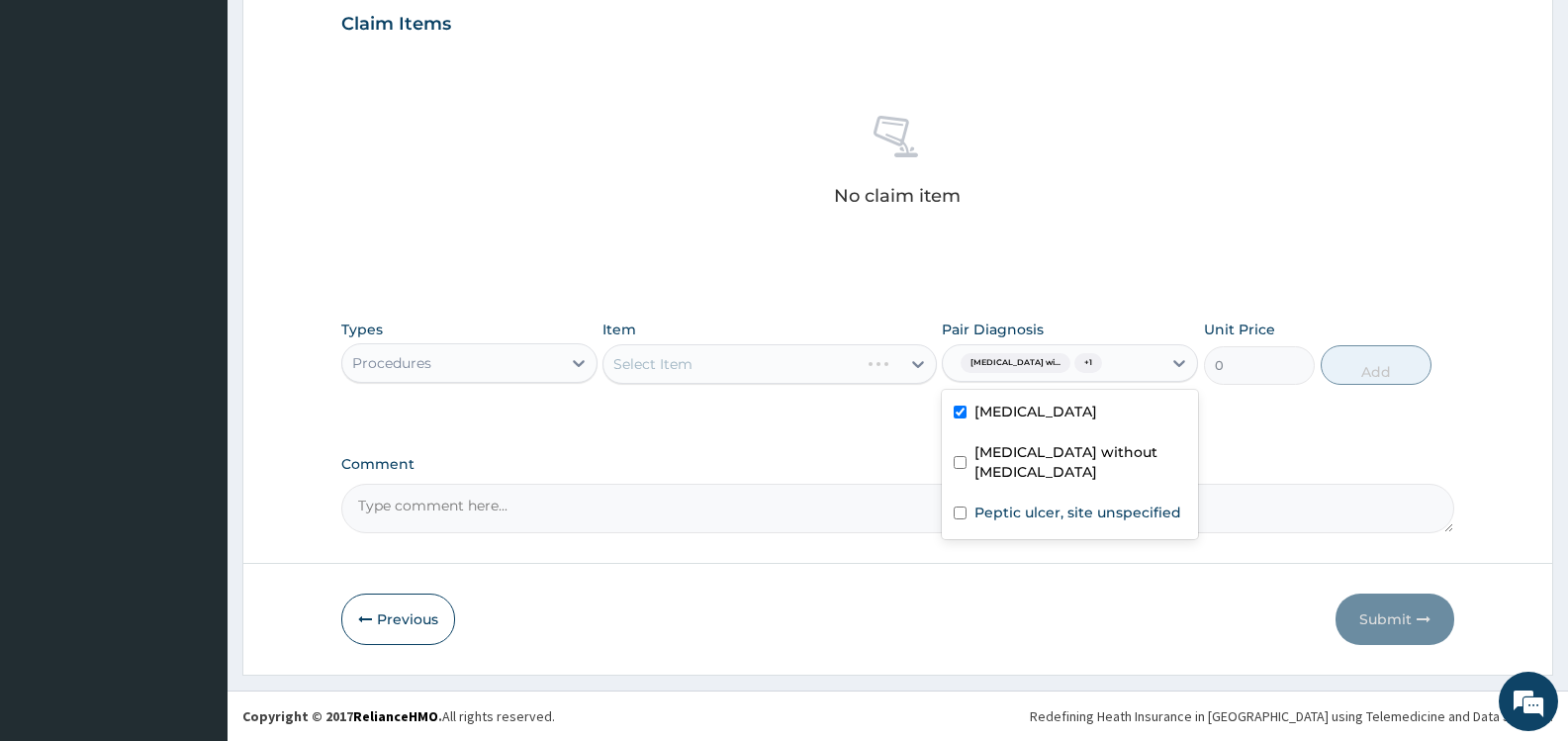
checkbox input "false"
click at [842, 360] on div "Select Item" at bounding box center [769, 364] width 333 height 40
click at [854, 365] on div "Select Item" at bounding box center [751, 364] width 296 height 32
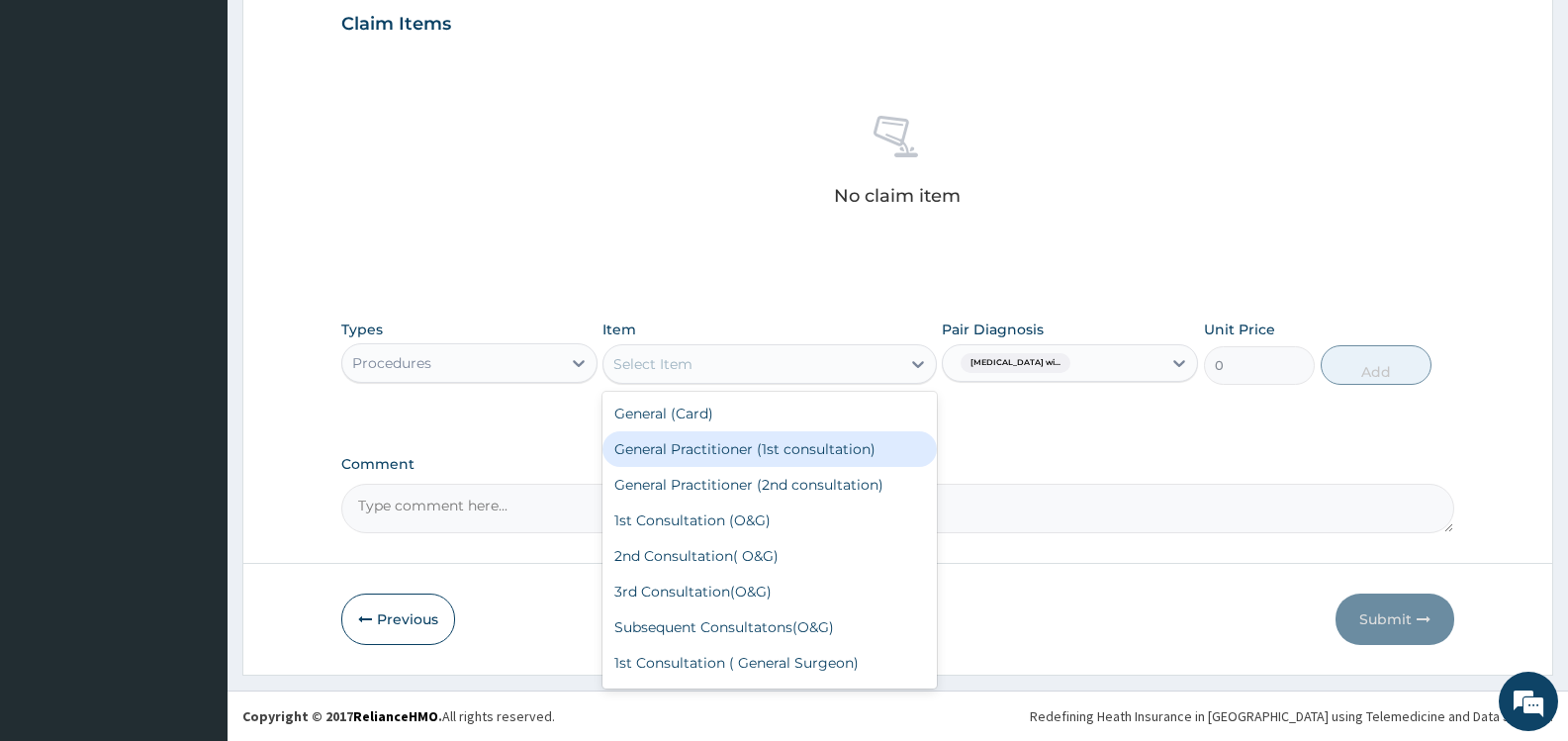
click at [828, 448] on div "General Practitioner (1st consultation)" at bounding box center [769, 450] width 333 height 36
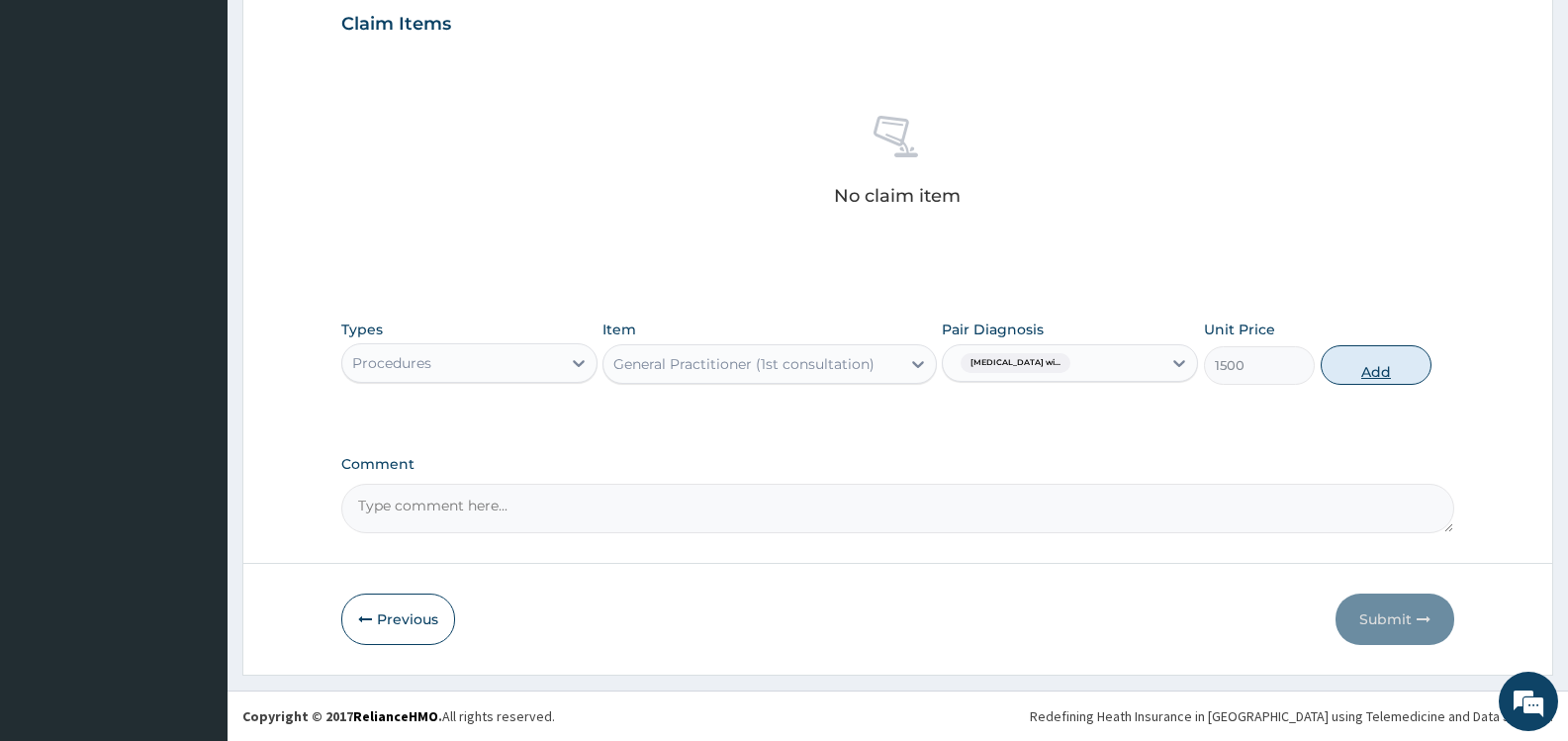
click at [1380, 367] on button "Add" at bounding box center [1375, 365] width 111 height 40
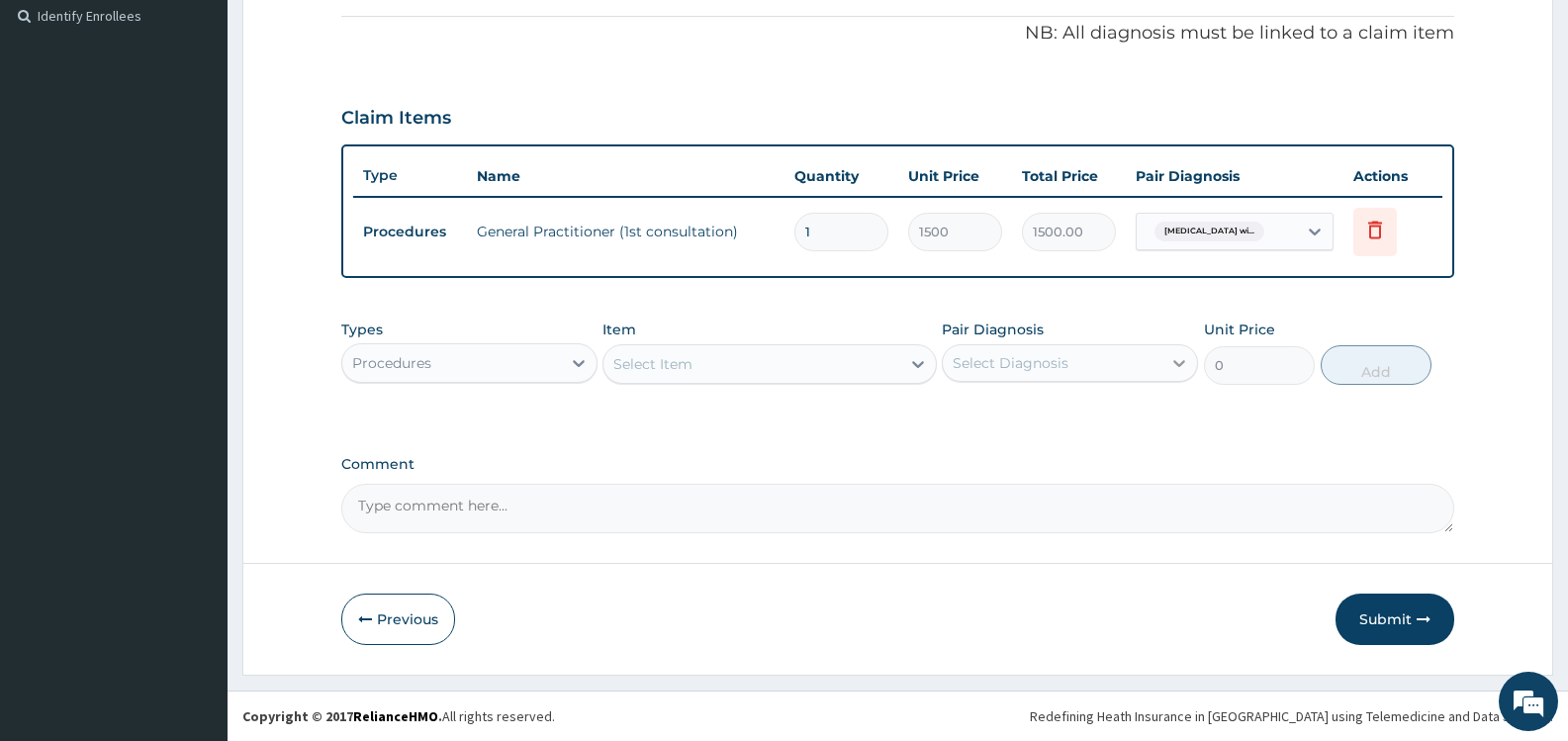
scroll to position [591, 0]
click at [773, 358] on div "Select Item" at bounding box center [751, 364] width 296 height 32
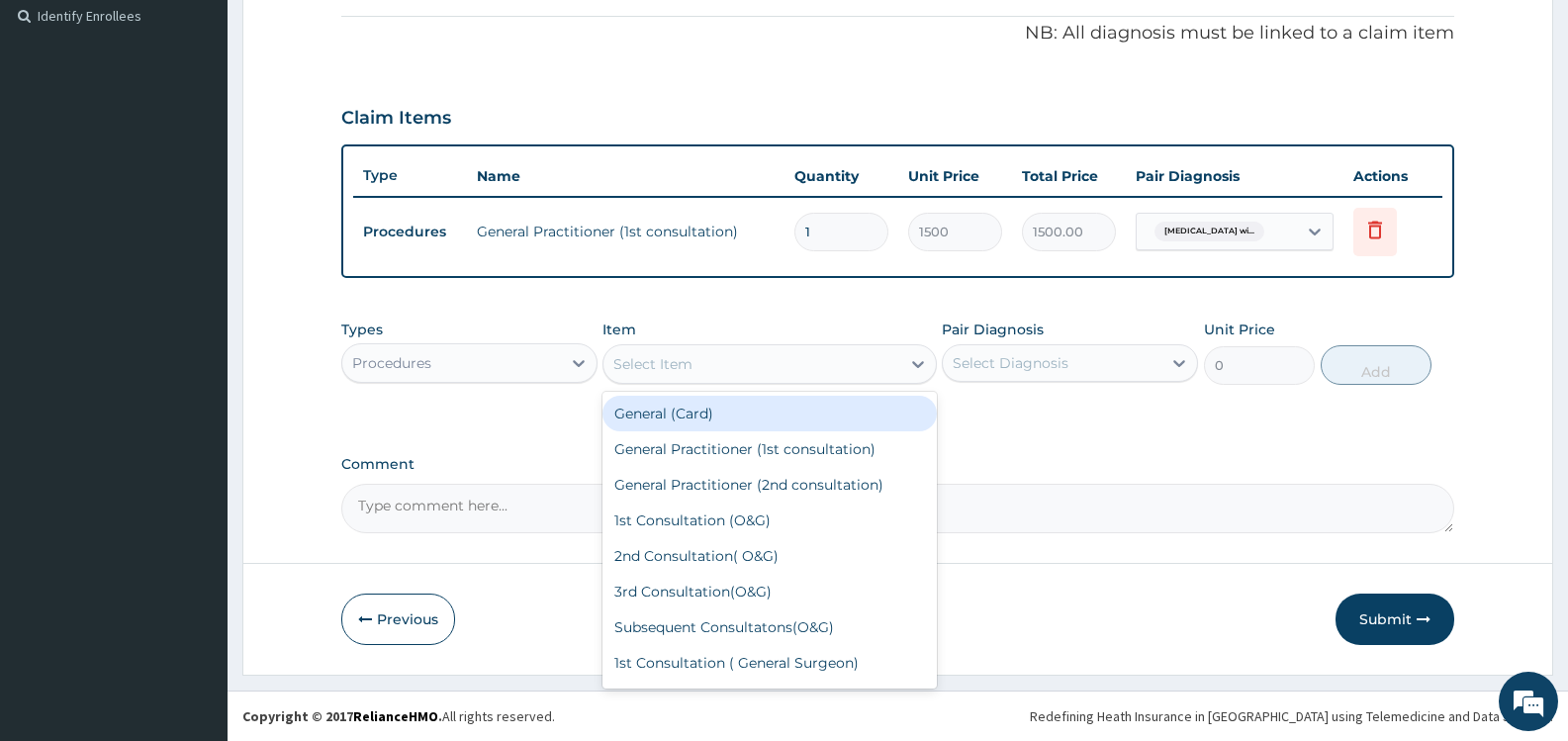
click at [762, 409] on div "General (Card)" at bounding box center [769, 414] width 333 height 36
type input "500"
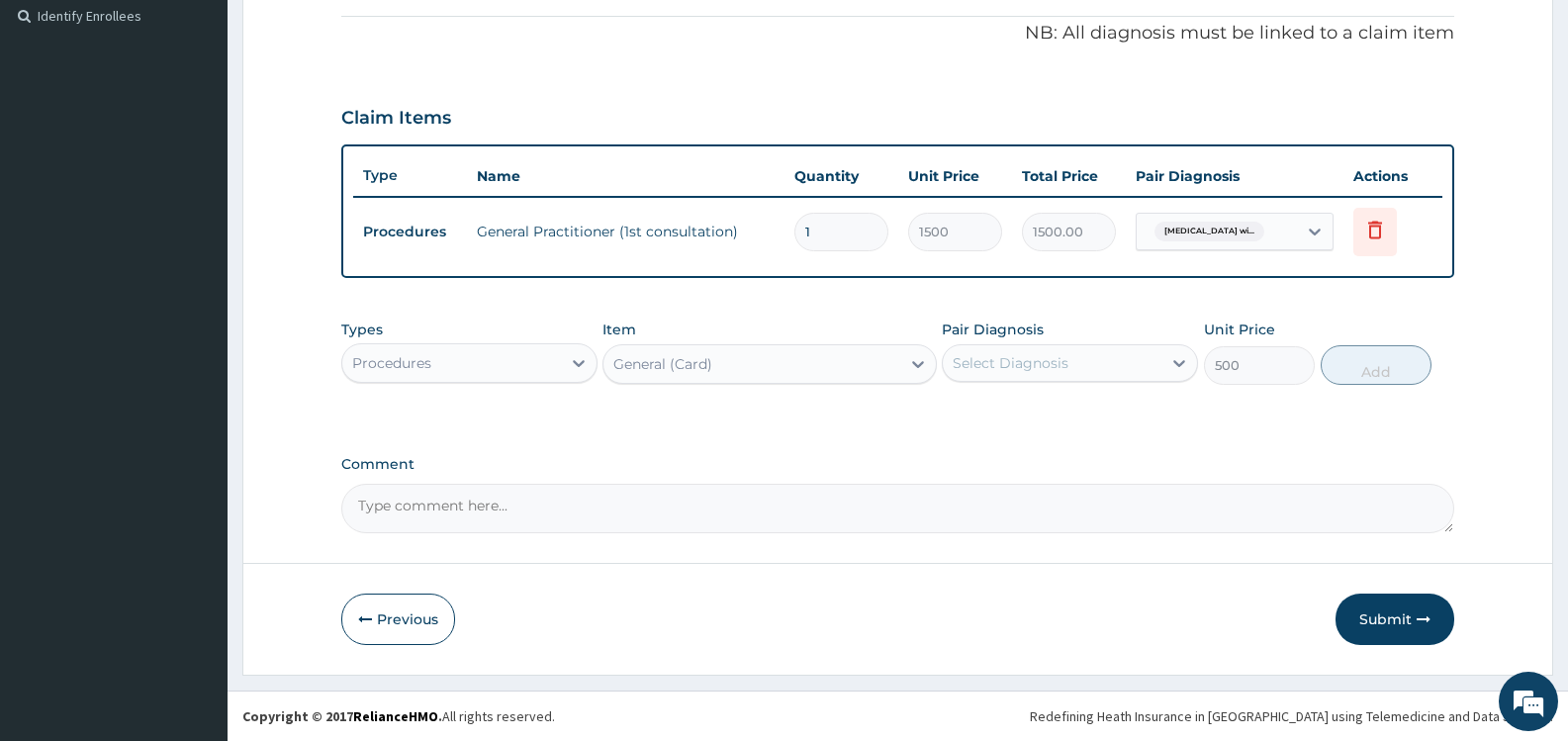
click at [1109, 369] on div "Select Diagnosis" at bounding box center [1051, 363] width 218 height 32
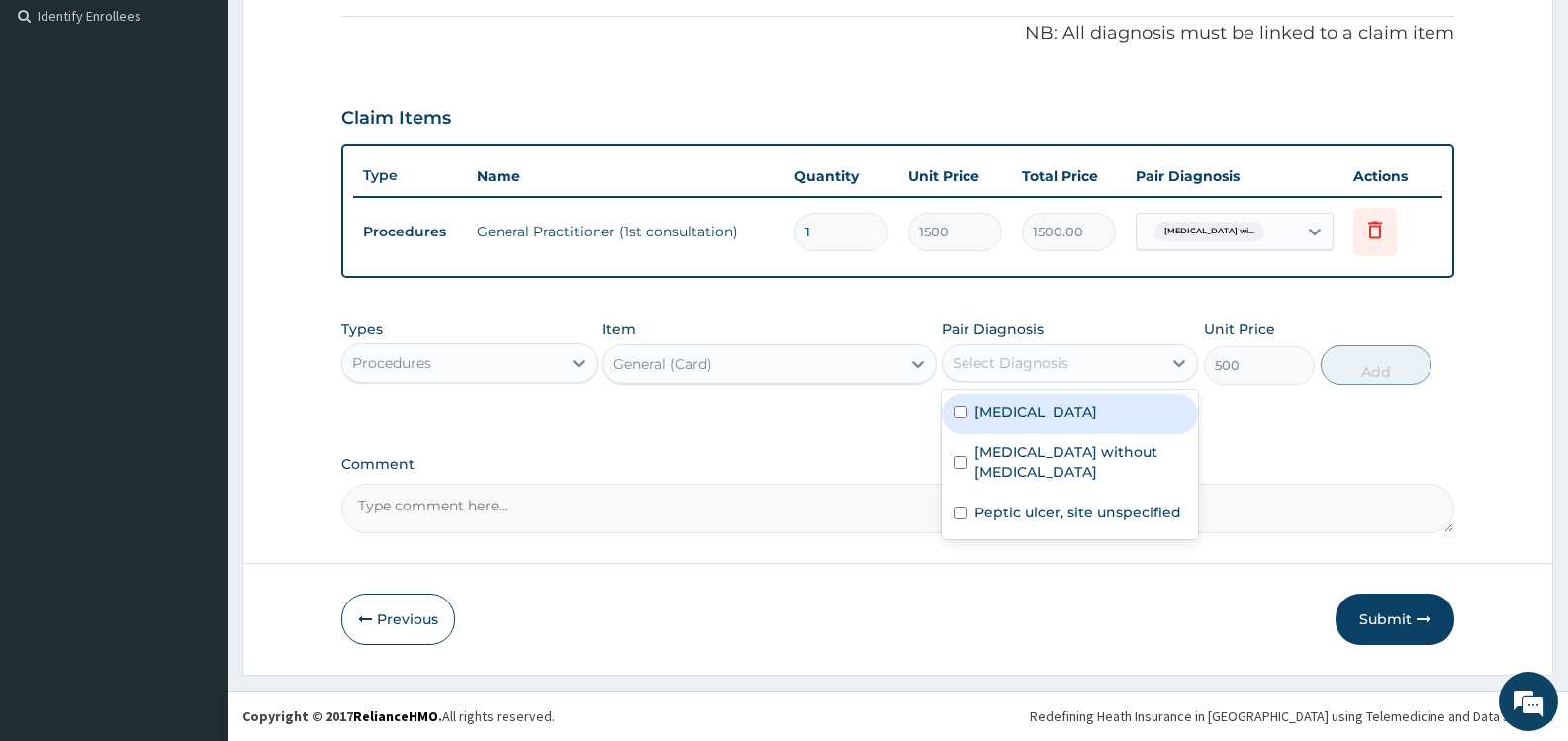
click at [1072, 422] on label "Plasmodium malariae malaria without complication" at bounding box center [1035, 412] width 123 height 20
checkbox input "true"
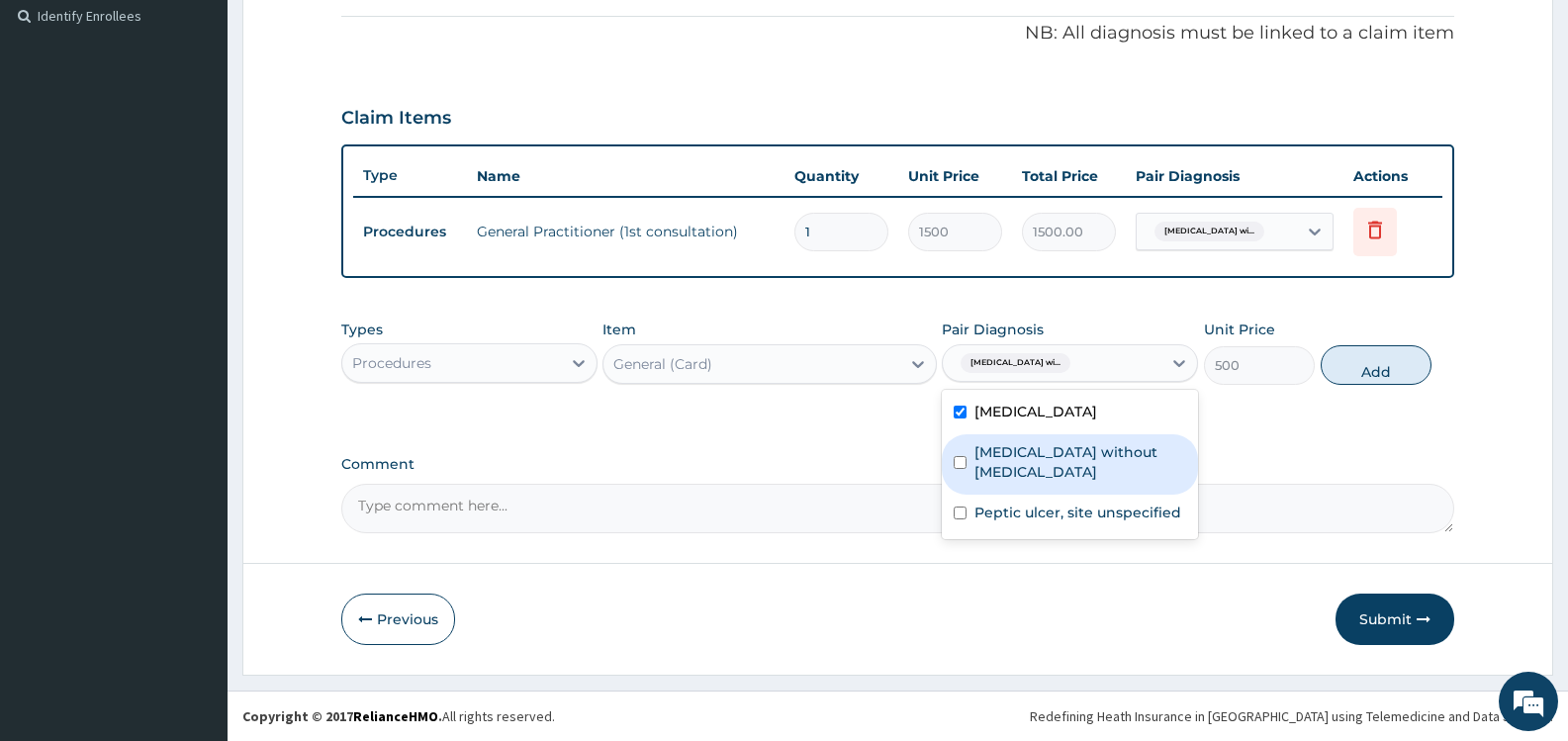
click at [1074, 466] on label "Sepsis without septic shock" at bounding box center [1080, 462] width 211 height 40
click at [1084, 495] on div "Sepsis without septic shock" at bounding box center [1069, 465] width 256 height 61
click at [1074, 469] on label "Sepsis without septic shock" at bounding box center [1080, 462] width 211 height 40
click at [1092, 495] on div "Sepsis without septic shock" at bounding box center [1069, 465] width 256 height 61
click at [1091, 469] on label "Sepsis without septic shock" at bounding box center [1080, 462] width 211 height 40
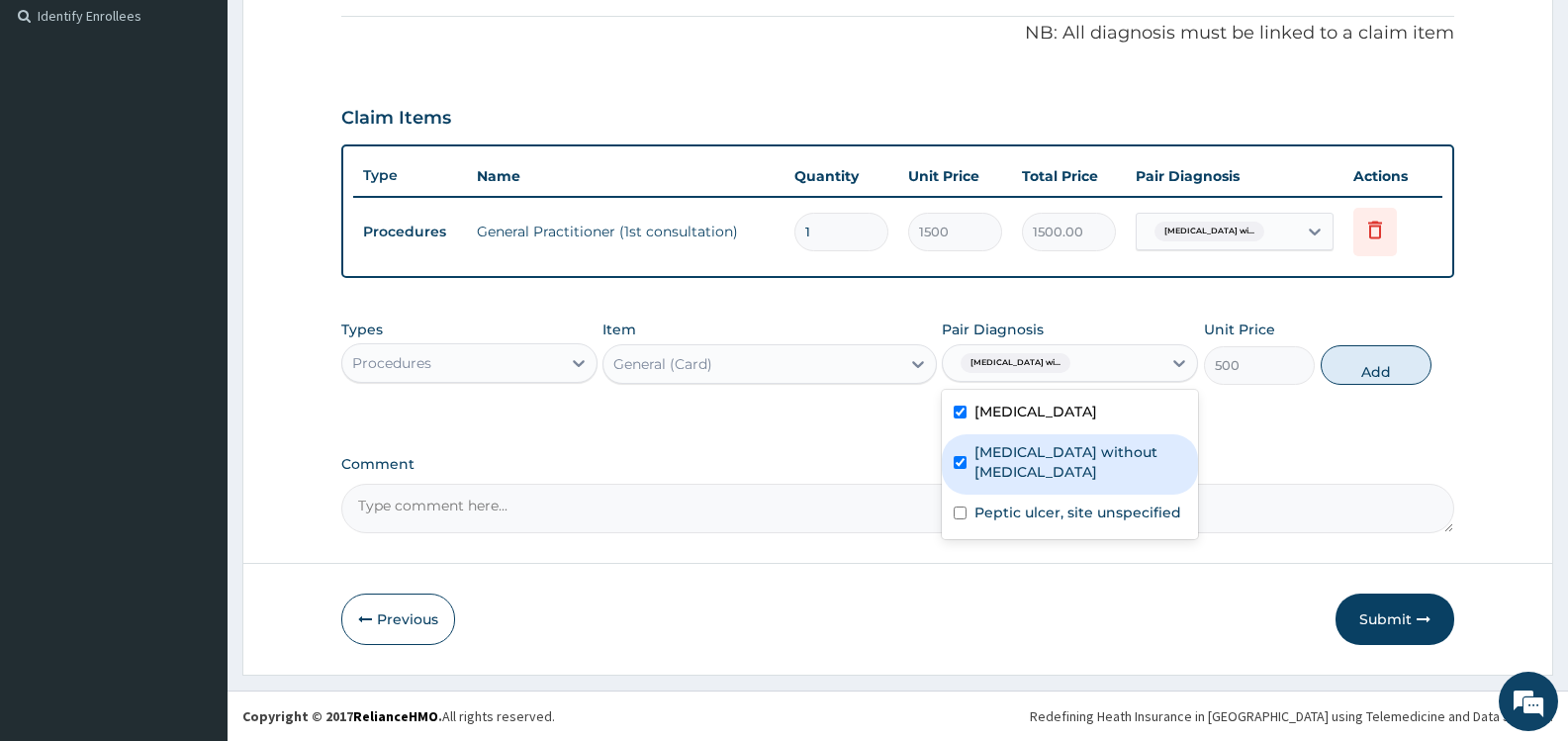
checkbox input "true"
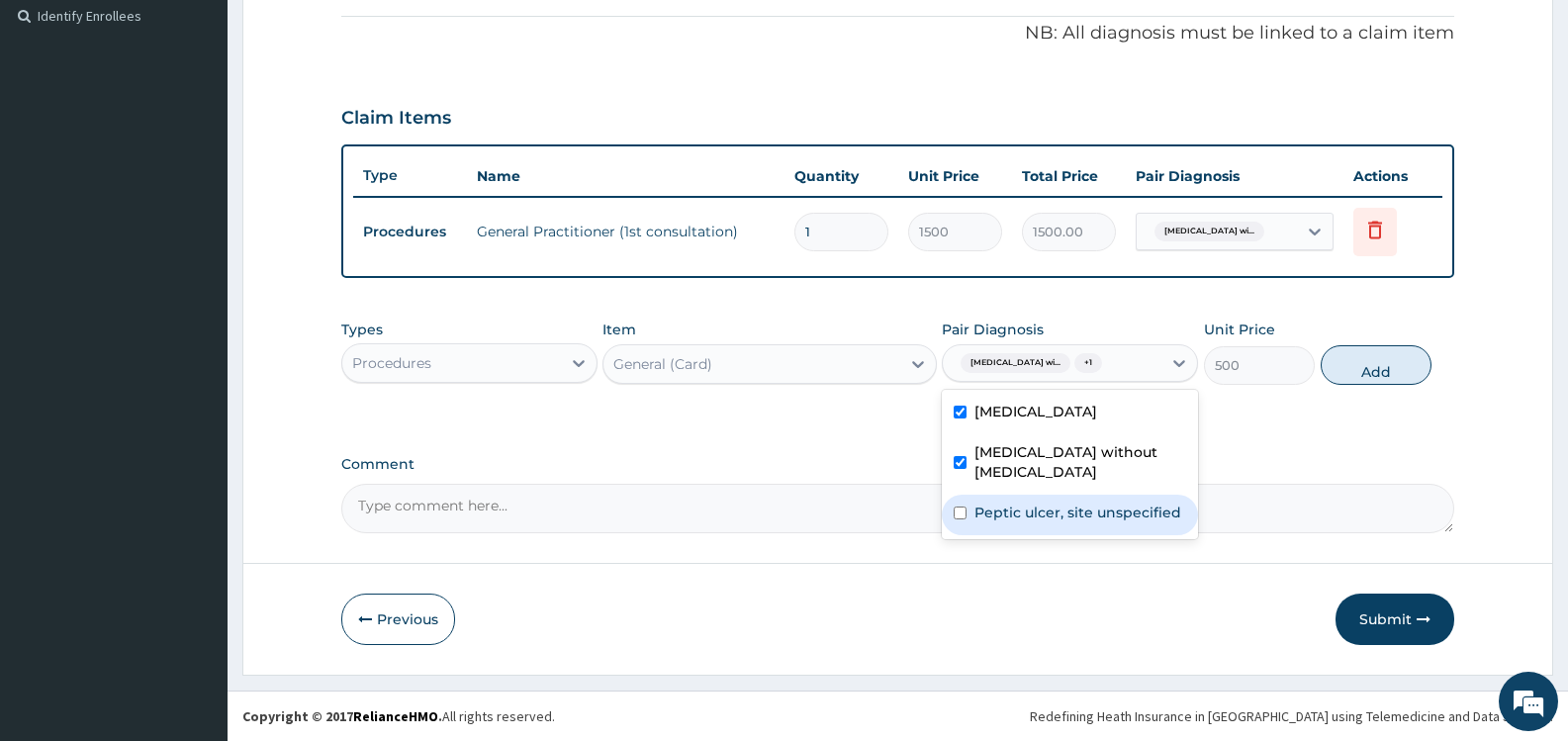
click at [1119, 523] on label "Peptic ulcer, site unspecified" at bounding box center [1077, 513] width 206 height 20
checkbox input "true"
click at [1383, 384] on button "Add" at bounding box center [1375, 365] width 111 height 40
type input "0"
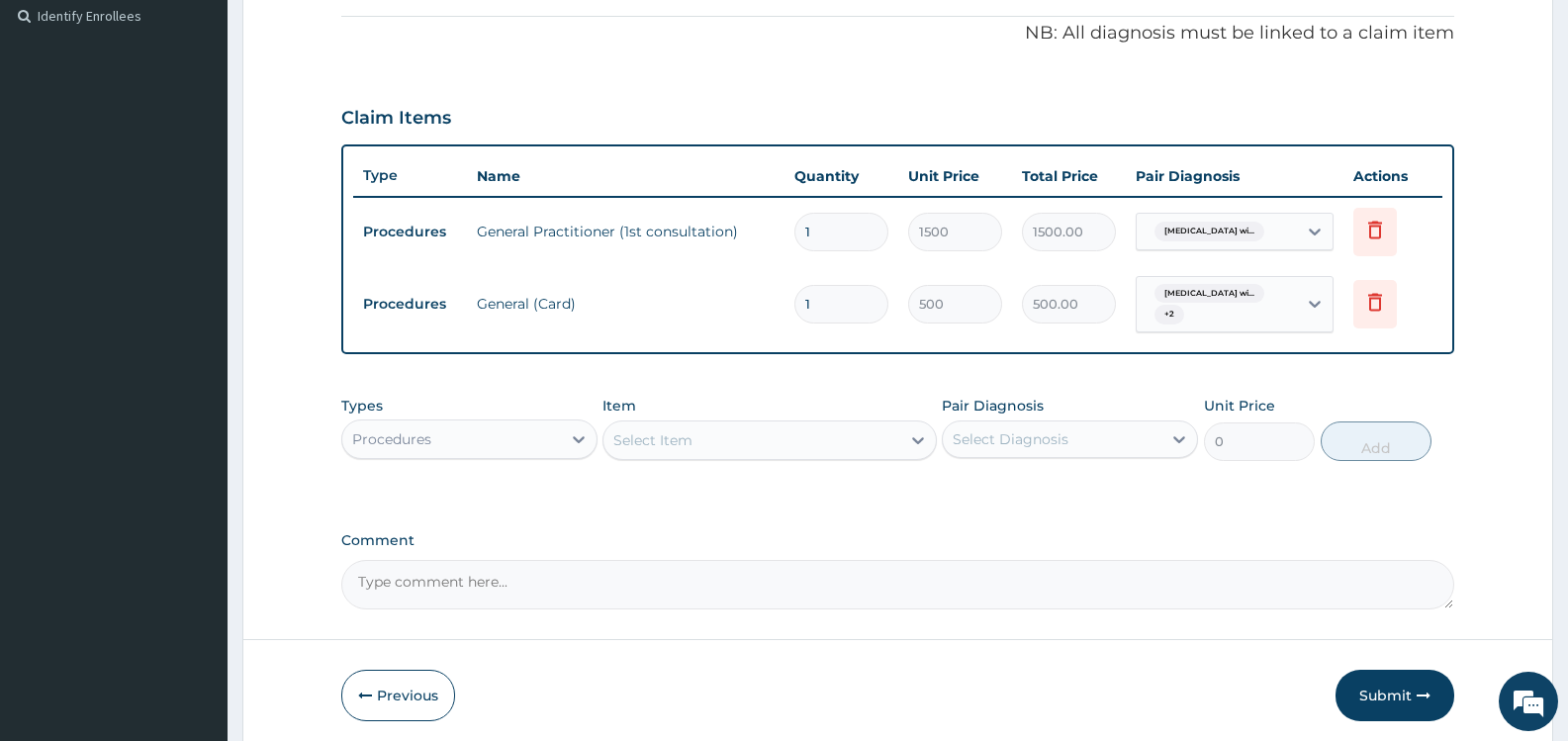
scroll to position [668, 0]
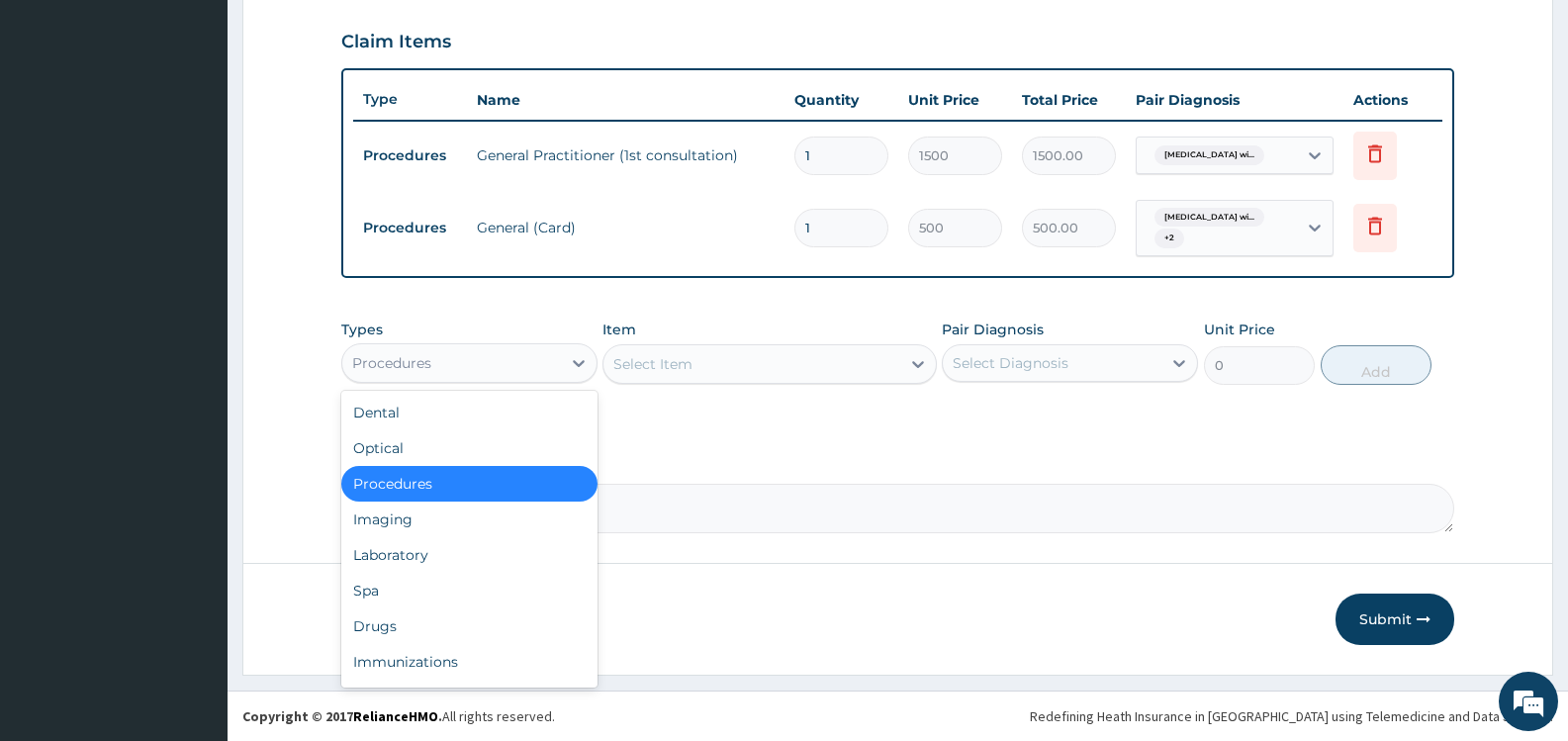
click at [549, 358] on div "Procedures" at bounding box center [451, 363] width 218 height 32
click at [473, 558] on div "Laboratory" at bounding box center [469, 556] width 256 height 36
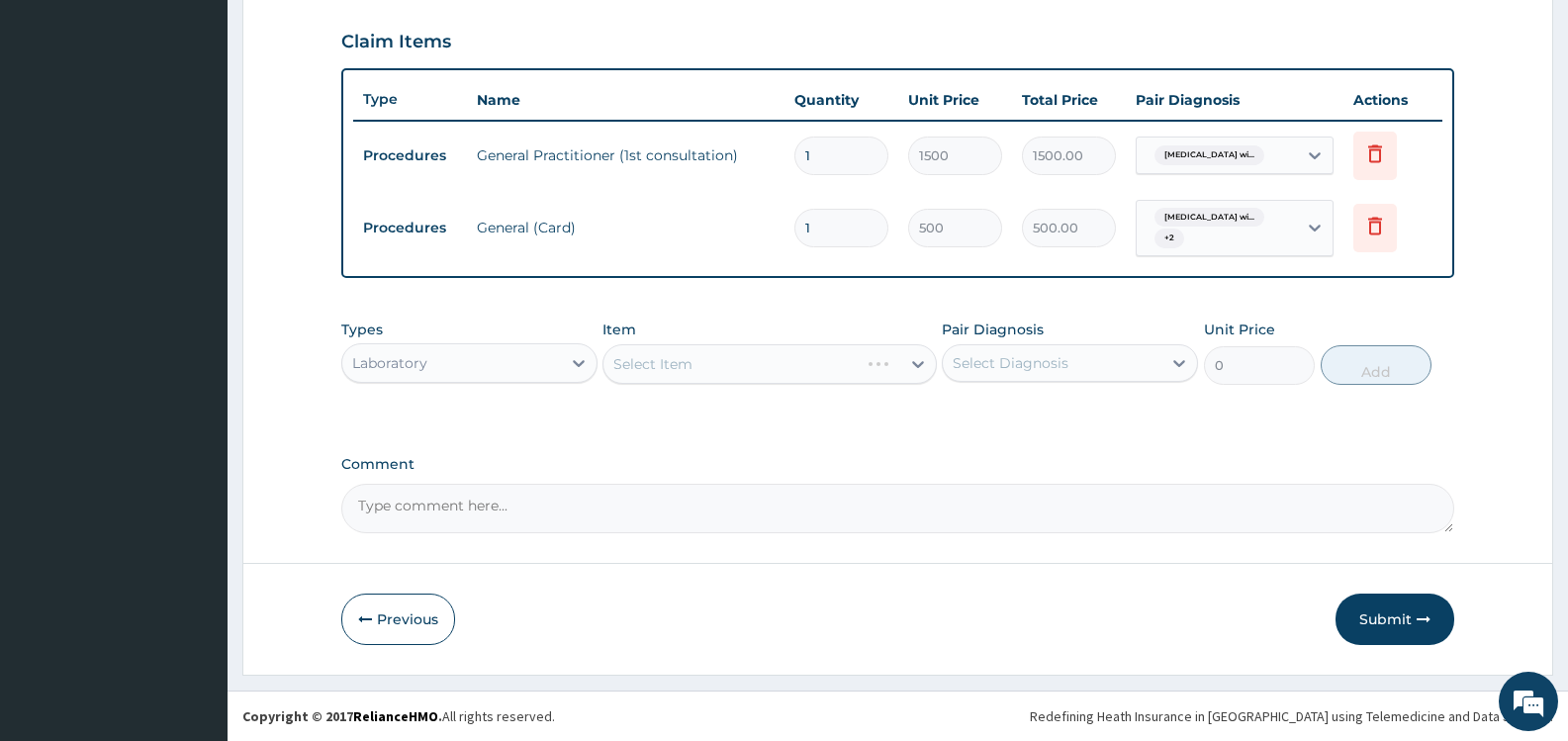
click at [863, 365] on div "Select Item" at bounding box center [769, 364] width 333 height 40
click at [1010, 346] on div "Select Diagnosis" at bounding box center [1069, 363] width 256 height 38
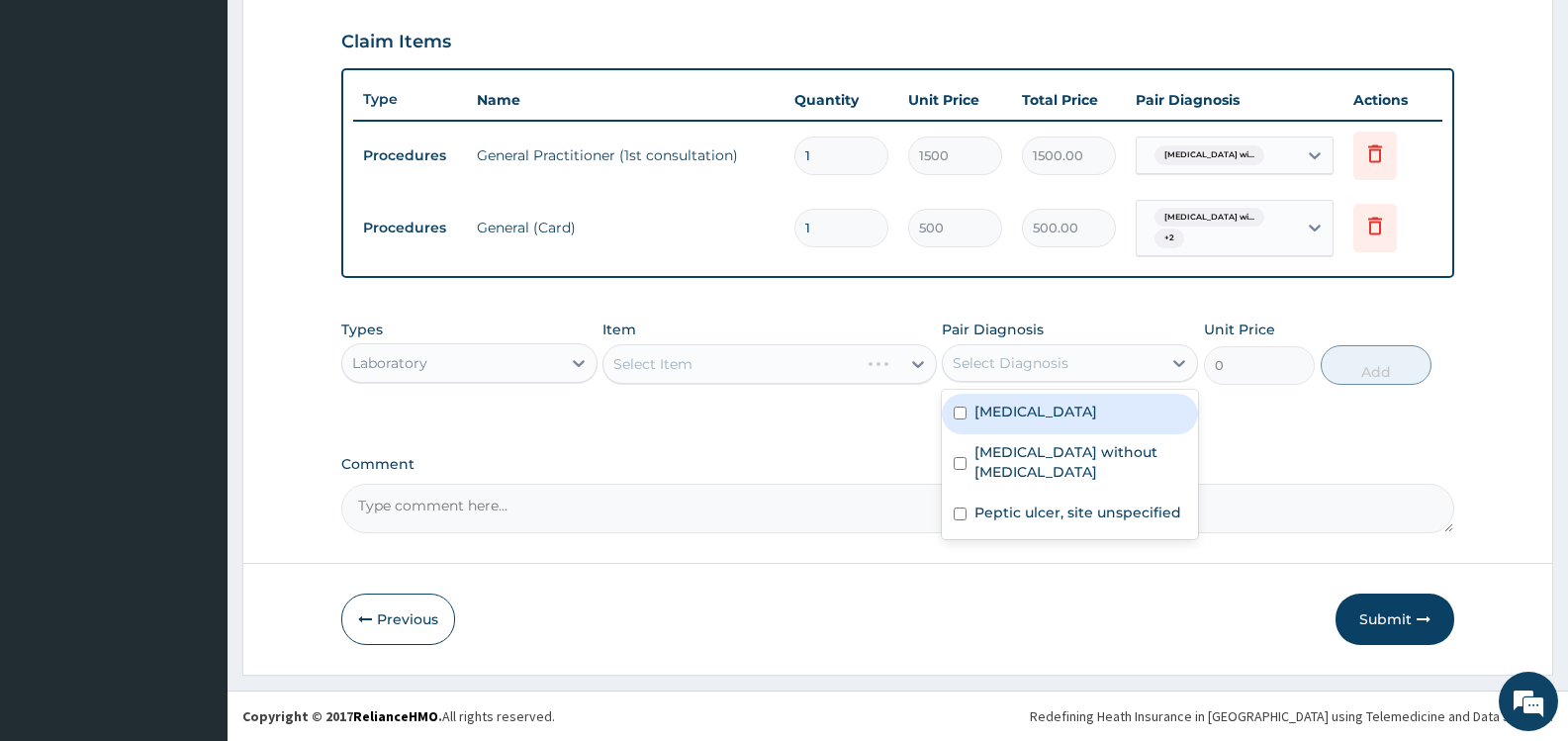
click at [1046, 422] on label "Plasmodium malariae malaria without complication" at bounding box center [1035, 412] width 123 height 20
checkbox input "true"
click at [881, 409] on div "Types Laboratory Item Select Item Pair Diagnosis option Plasmodium malariae mal…" at bounding box center [898, 367] width 1113 height 115
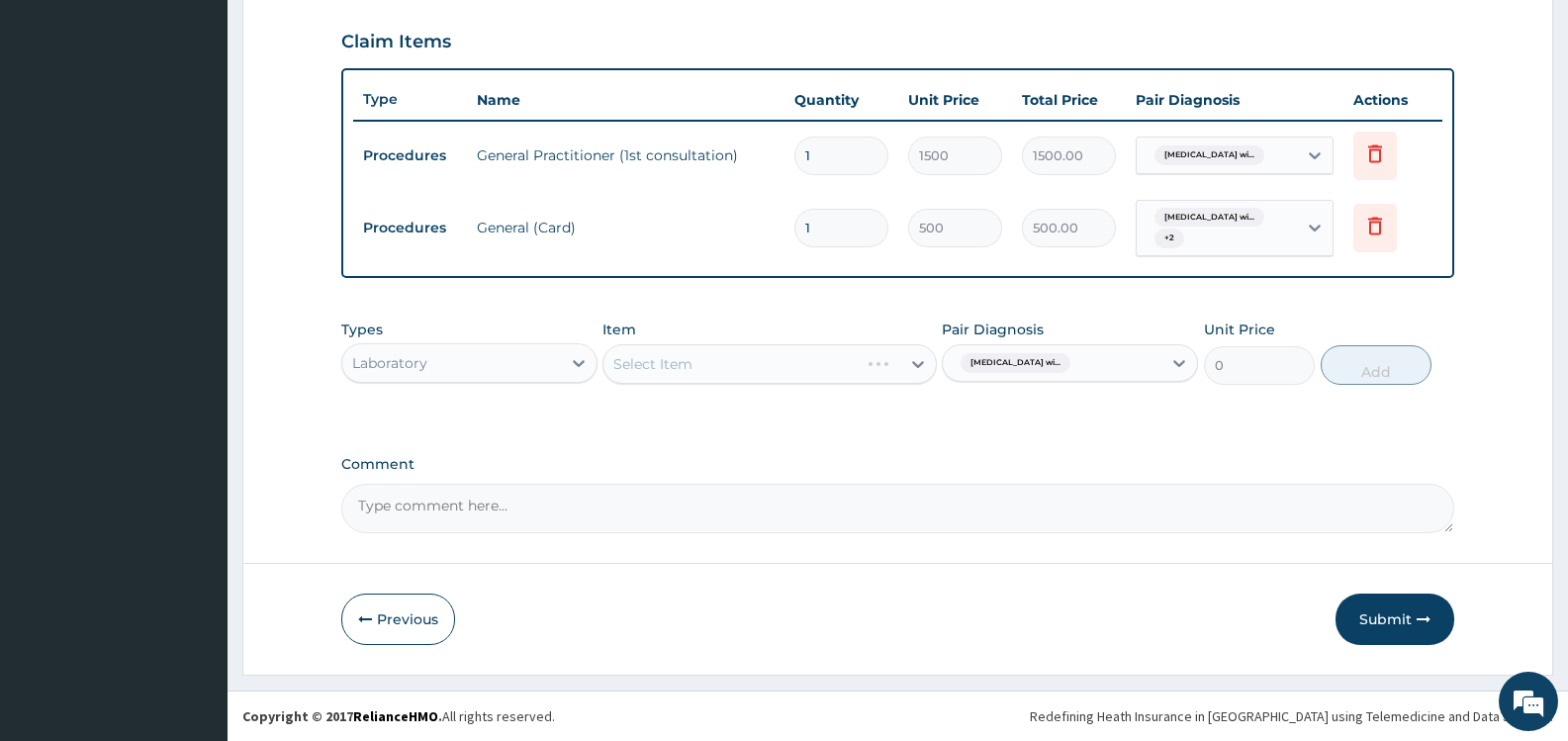
click at [875, 359] on div "Select Item" at bounding box center [769, 364] width 333 height 40
click at [504, 438] on div "PA Code / Prescription Code Enter Code(Secondary Care Only) Encounter Date 13-1…" at bounding box center [898, 27] width 1113 height 1012
click at [882, 359] on div "Select Item" at bounding box center [751, 364] width 296 height 32
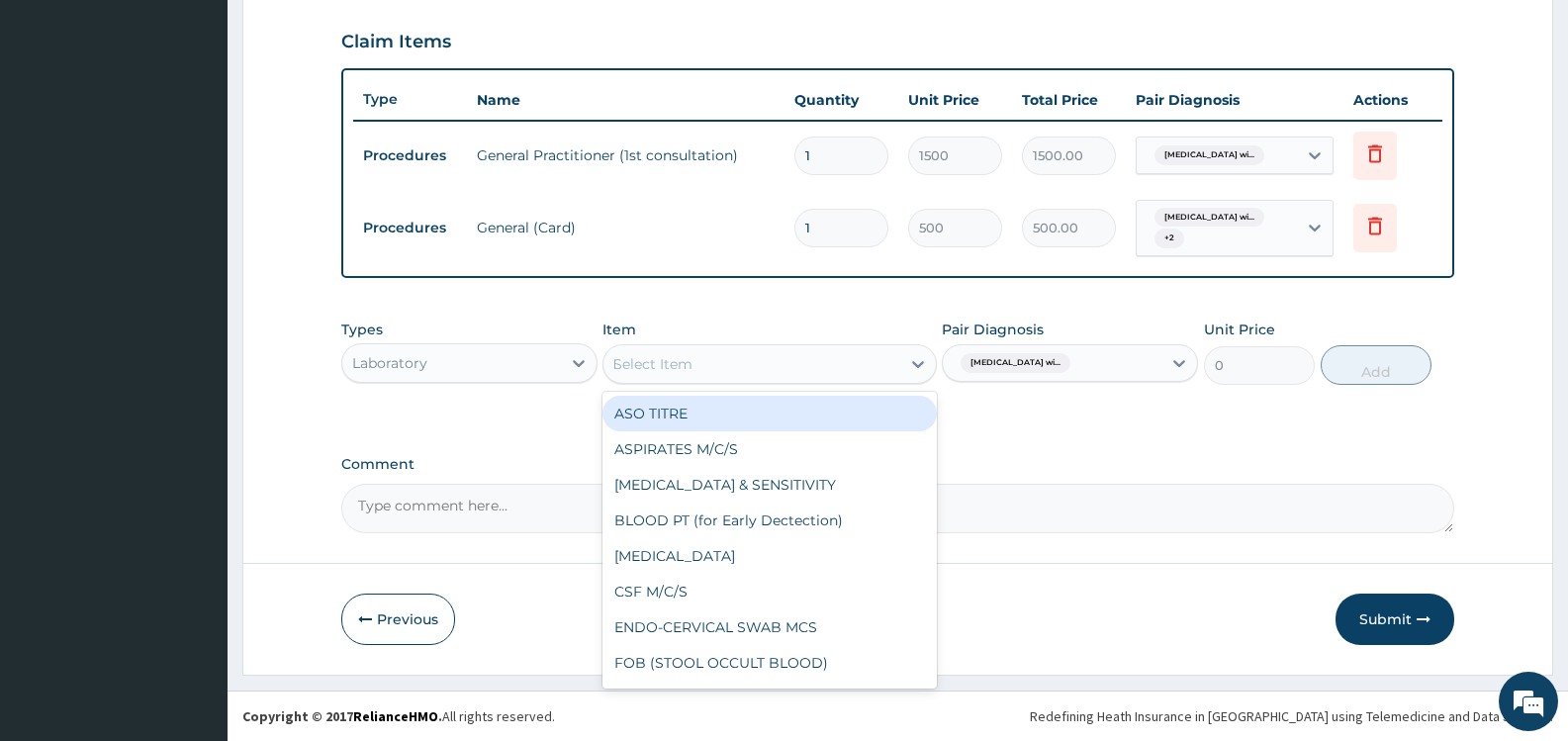
type input "MP"
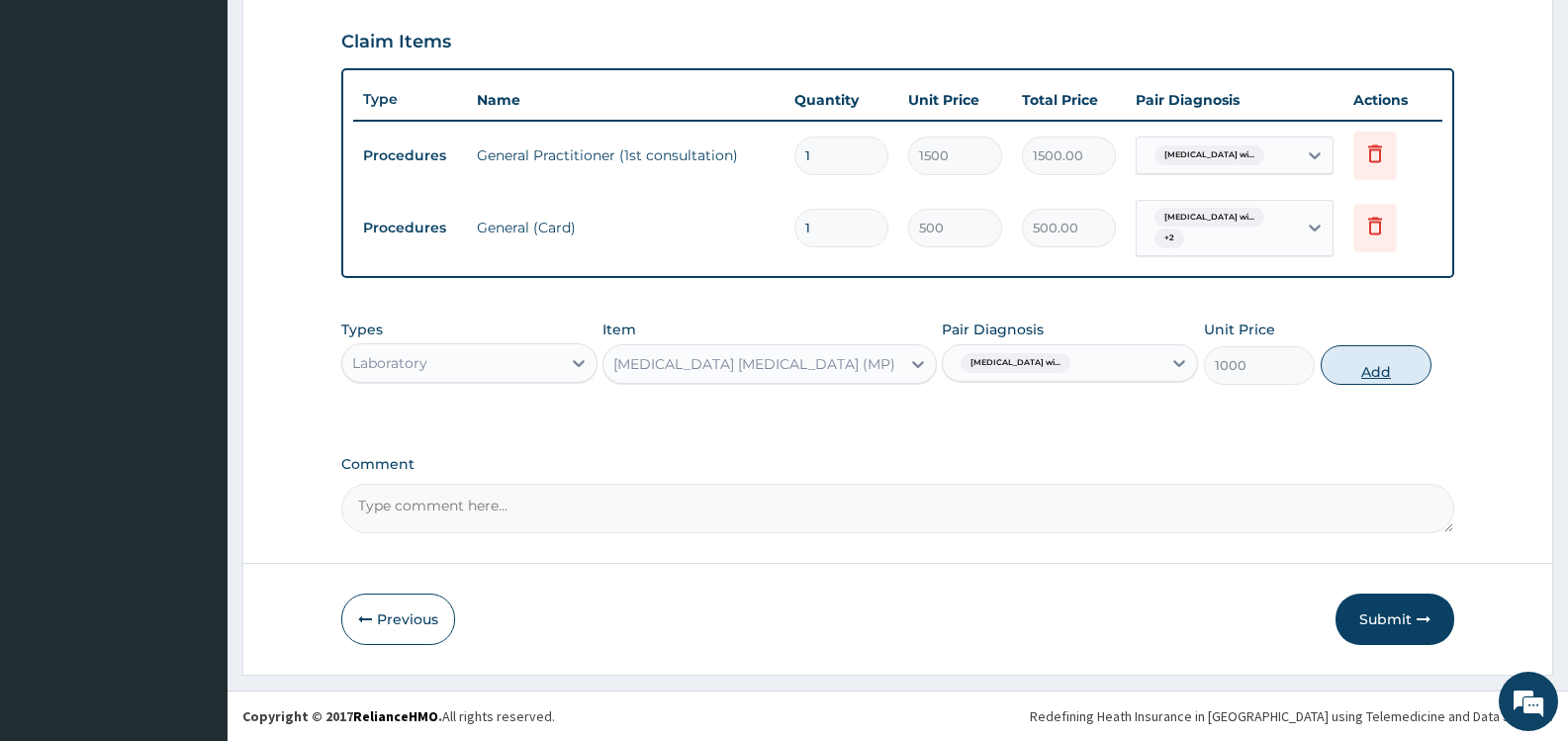
click at [1370, 366] on button "Add" at bounding box center [1375, 365] width 111 height 40
type input "0"
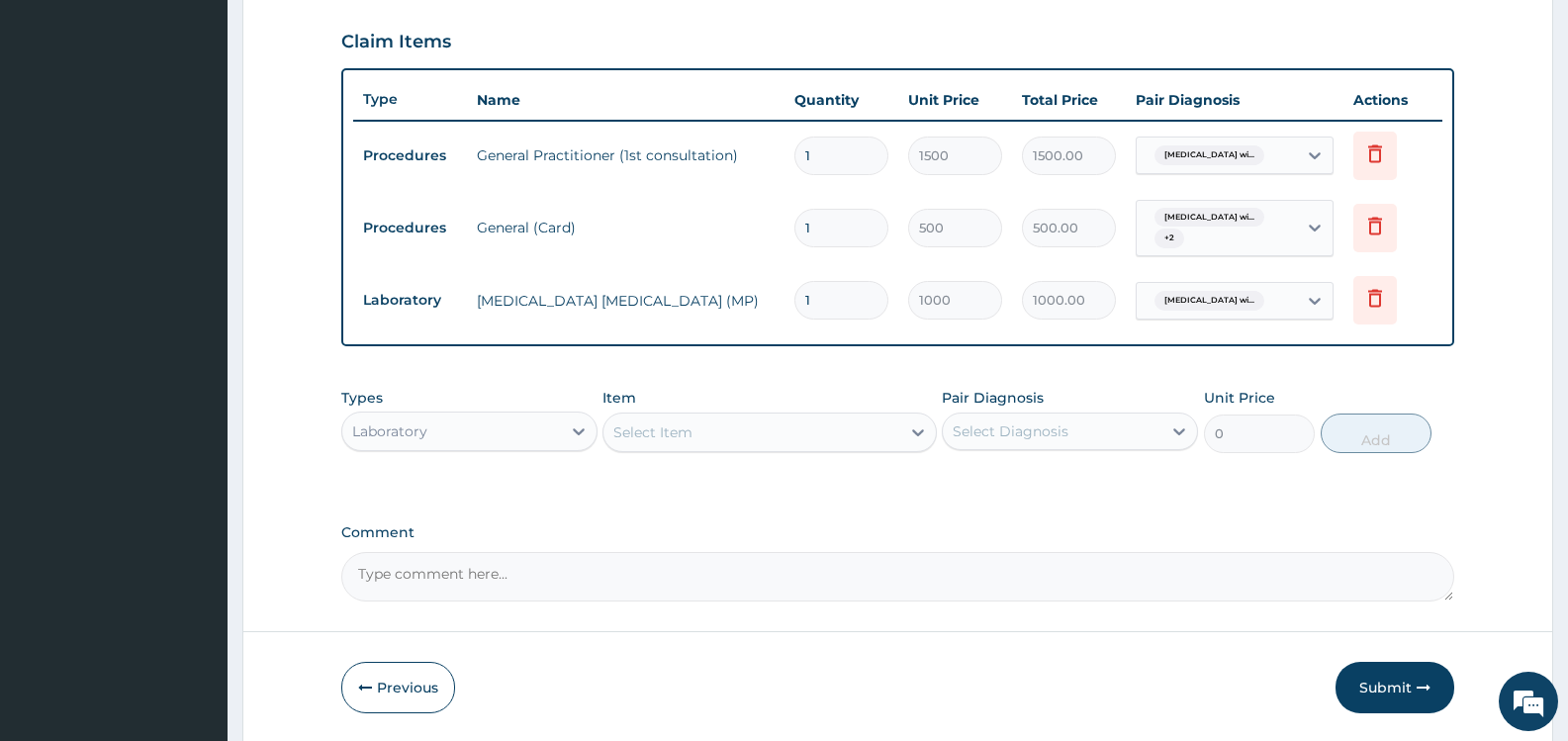
click at [806, 435] on div "Select Item" at bounding box center [751, 433] width 296 height 32
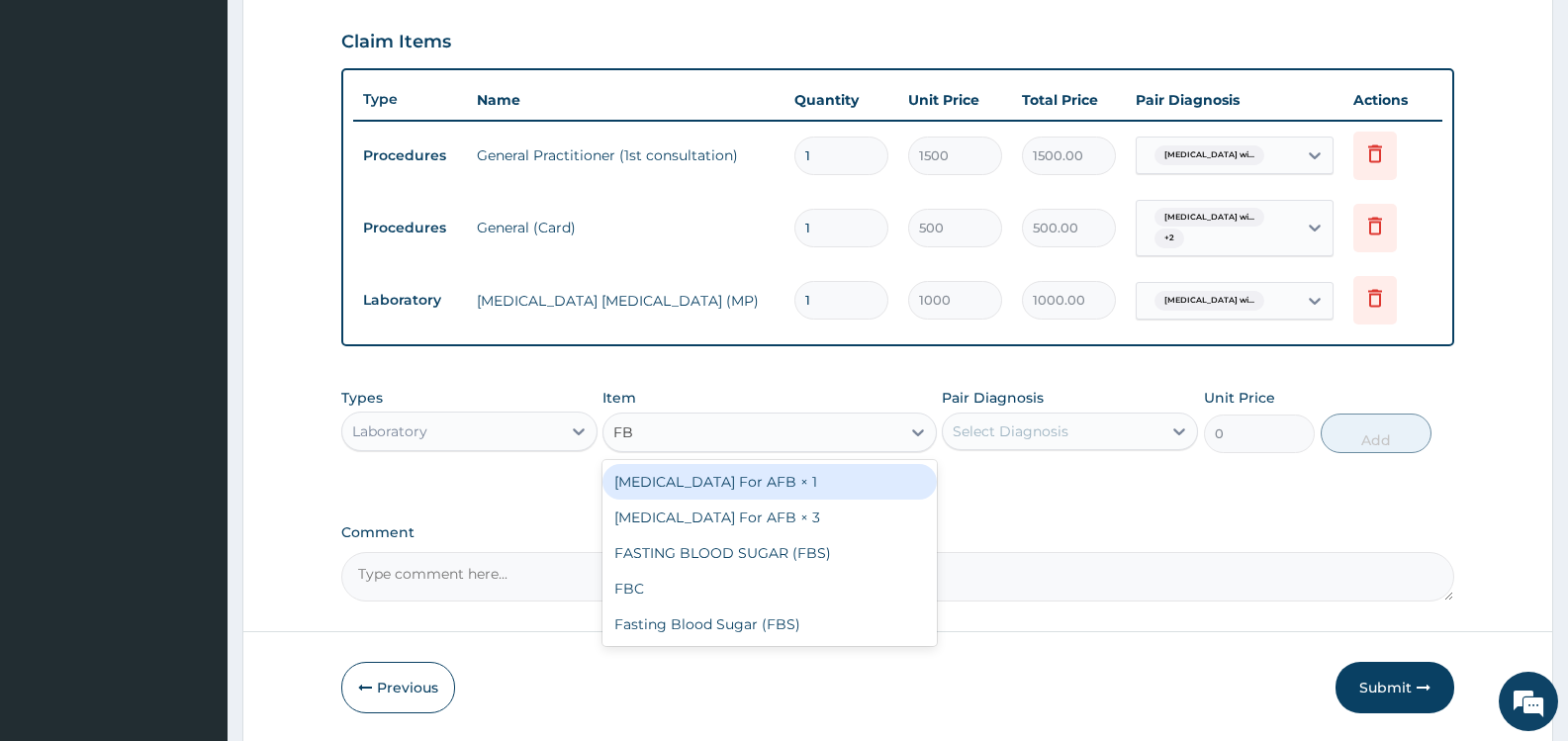
type input "FBC"
type input "2000"
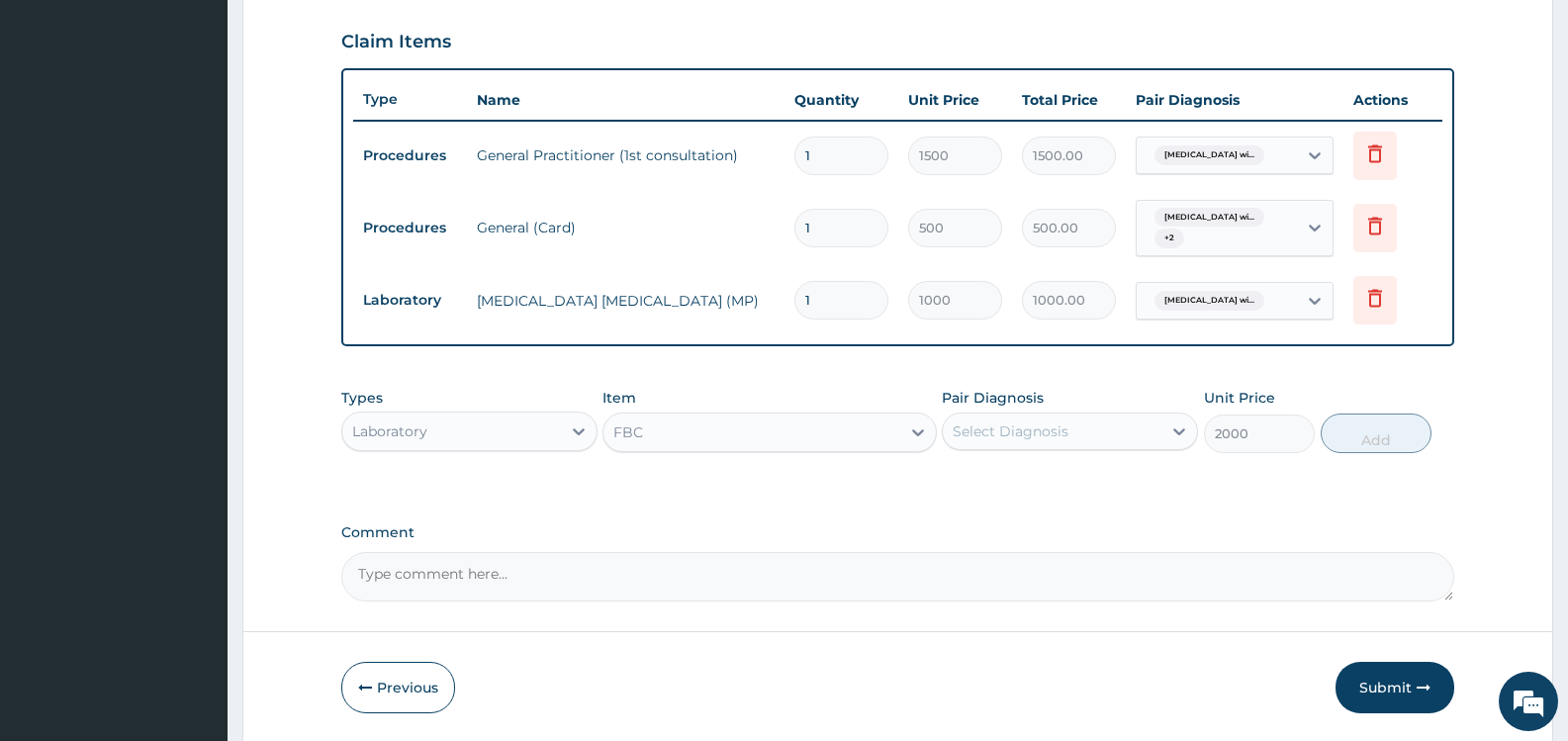
click at [1010, 423] on div "Select Diagnosis" at bounding box center [1010, 432] width 116 height 20
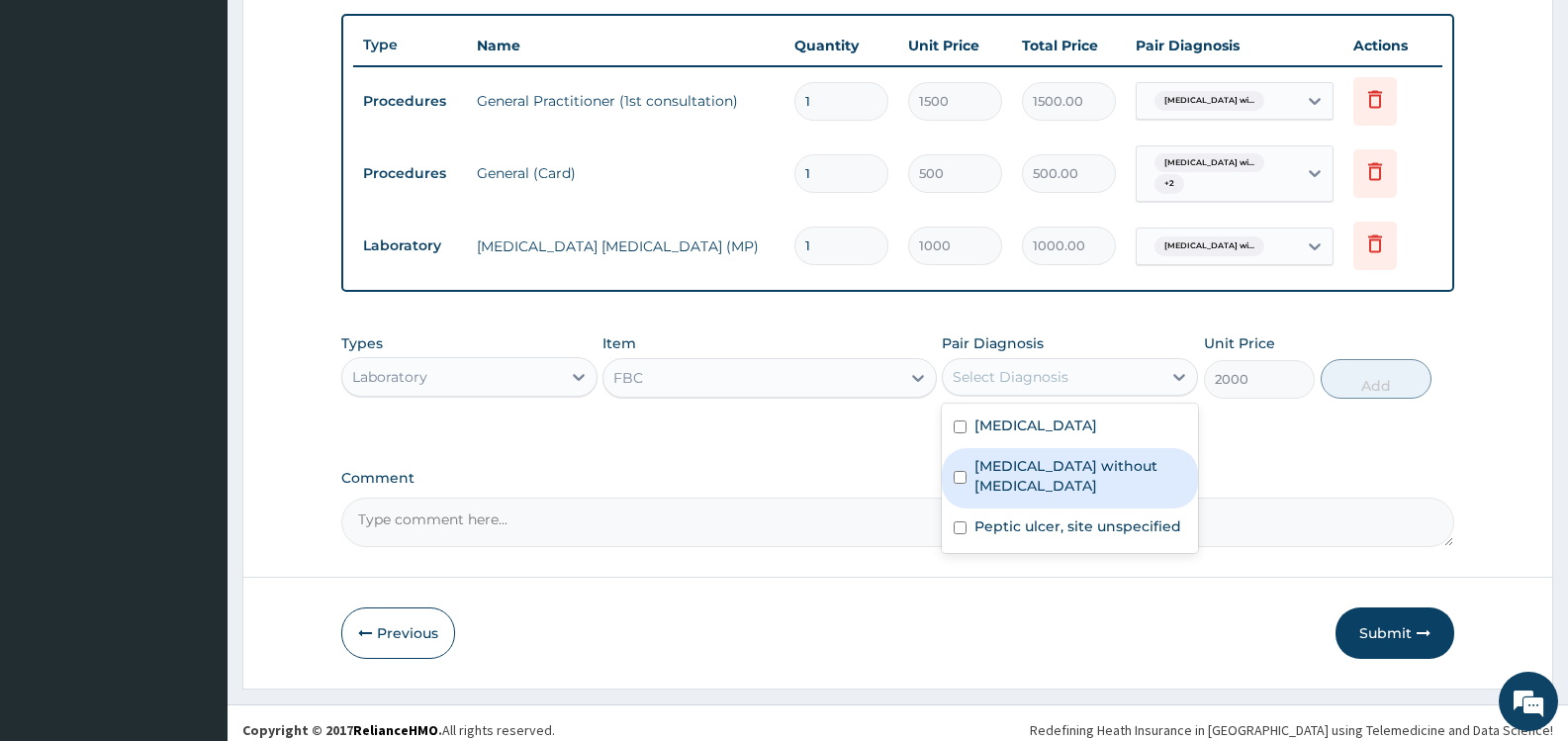
scroll to position [736, 0]
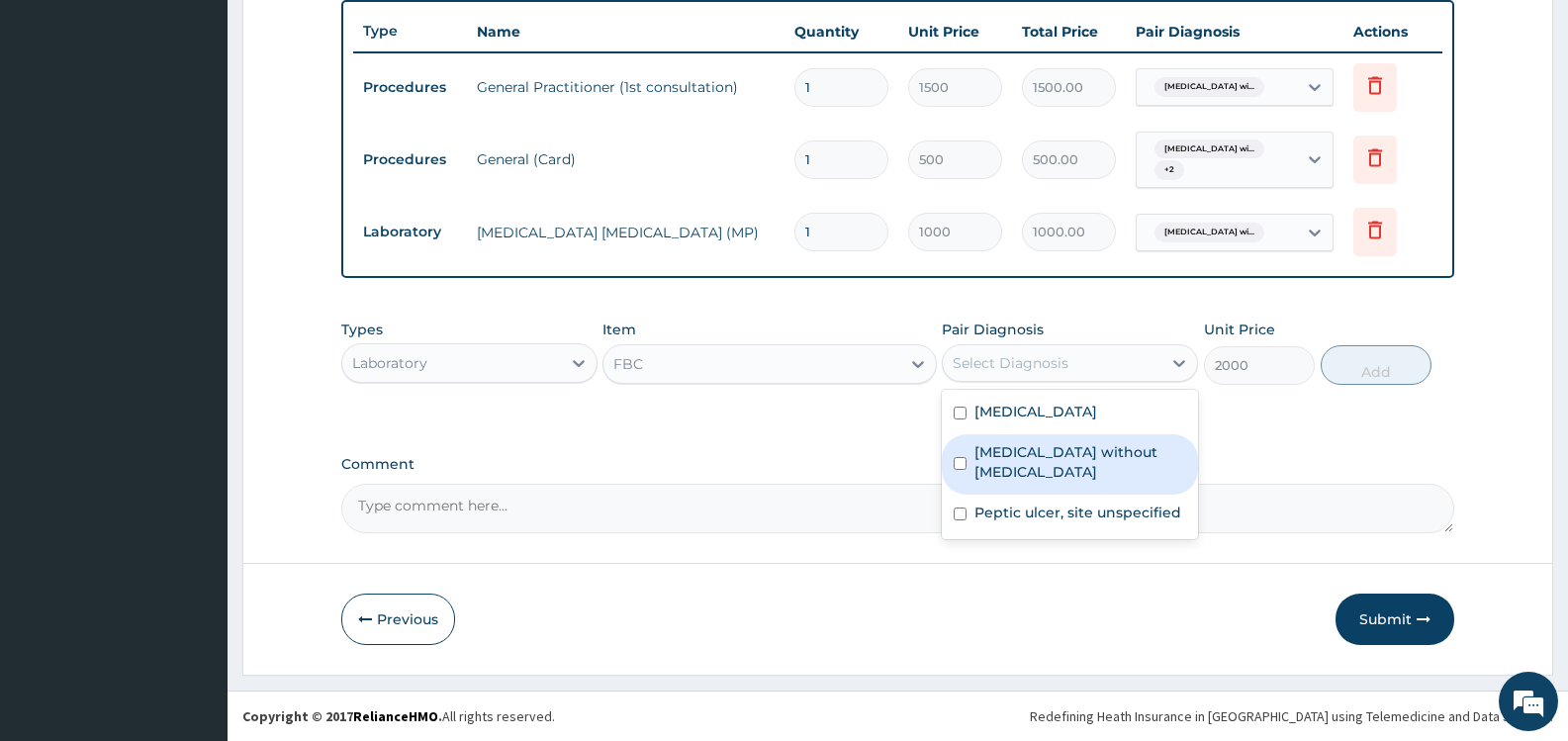
click at [1042, 470] on label "[MEDICAL_DATA] without [MEDICAL_DATA]" at bounding box center [1080, 462] width 211 height 40
checkbox input "true"
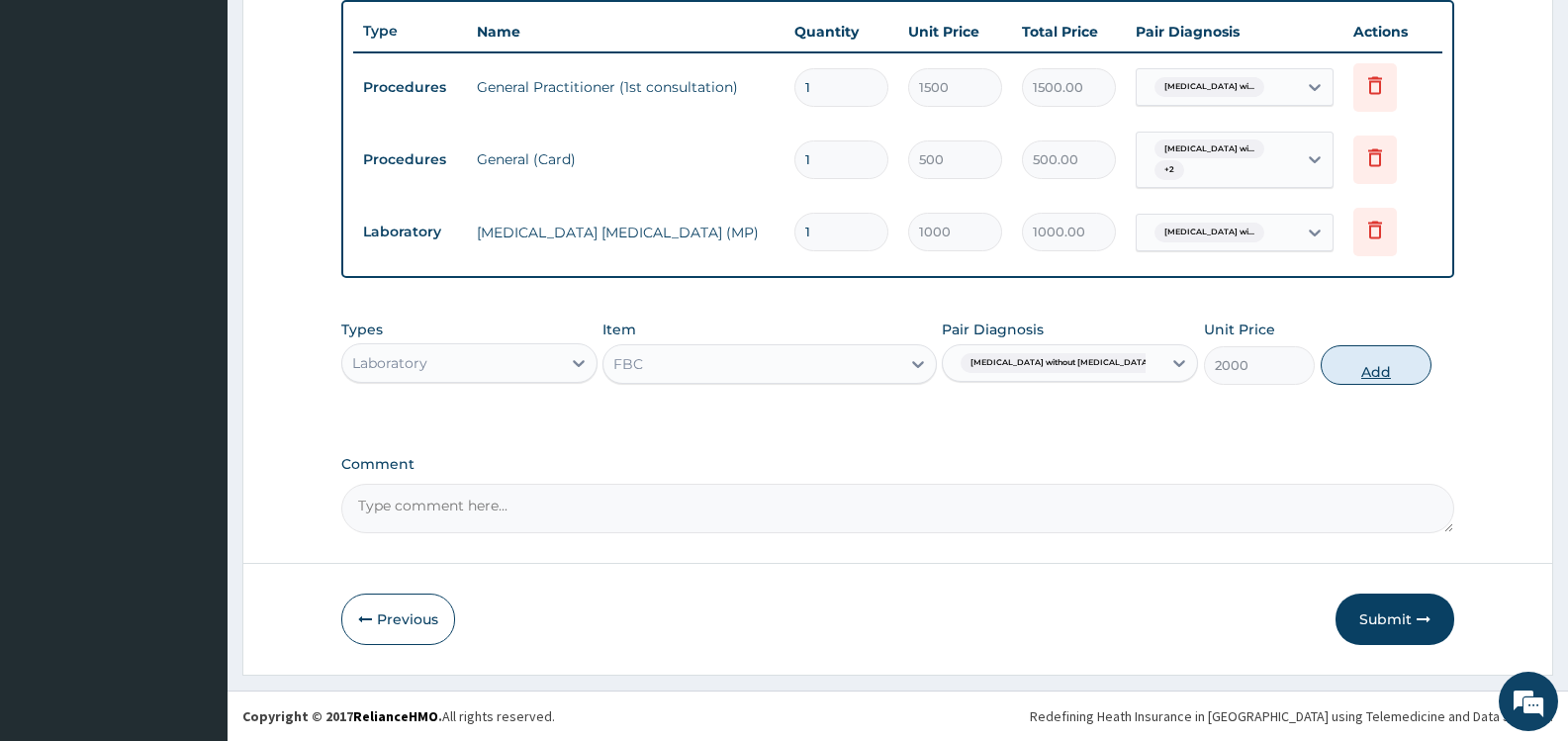
click at [1373, 365] on button "Add" at bounding box center [1375, 365] width 111 height 40
type input "0"
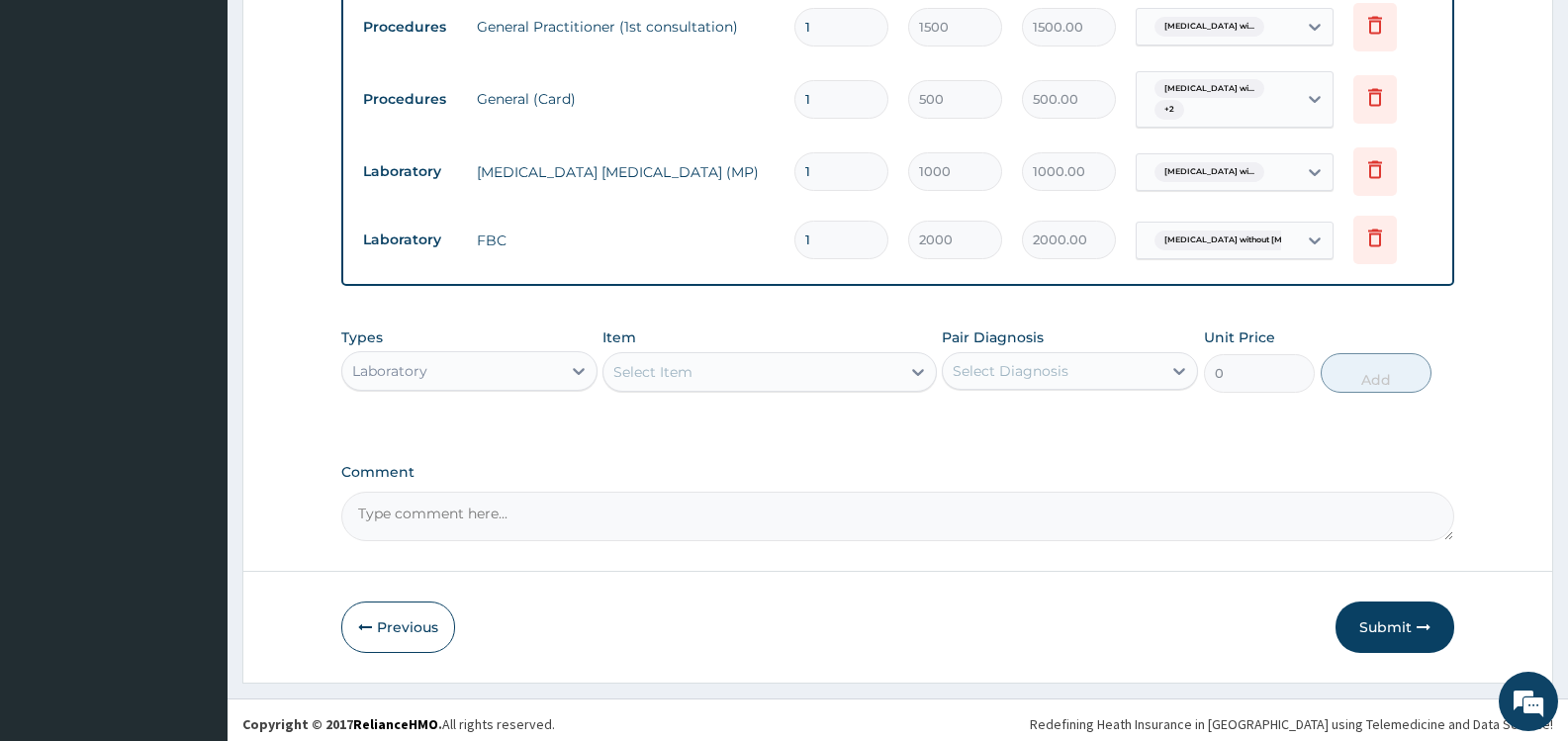
scroll to position [805, 0]
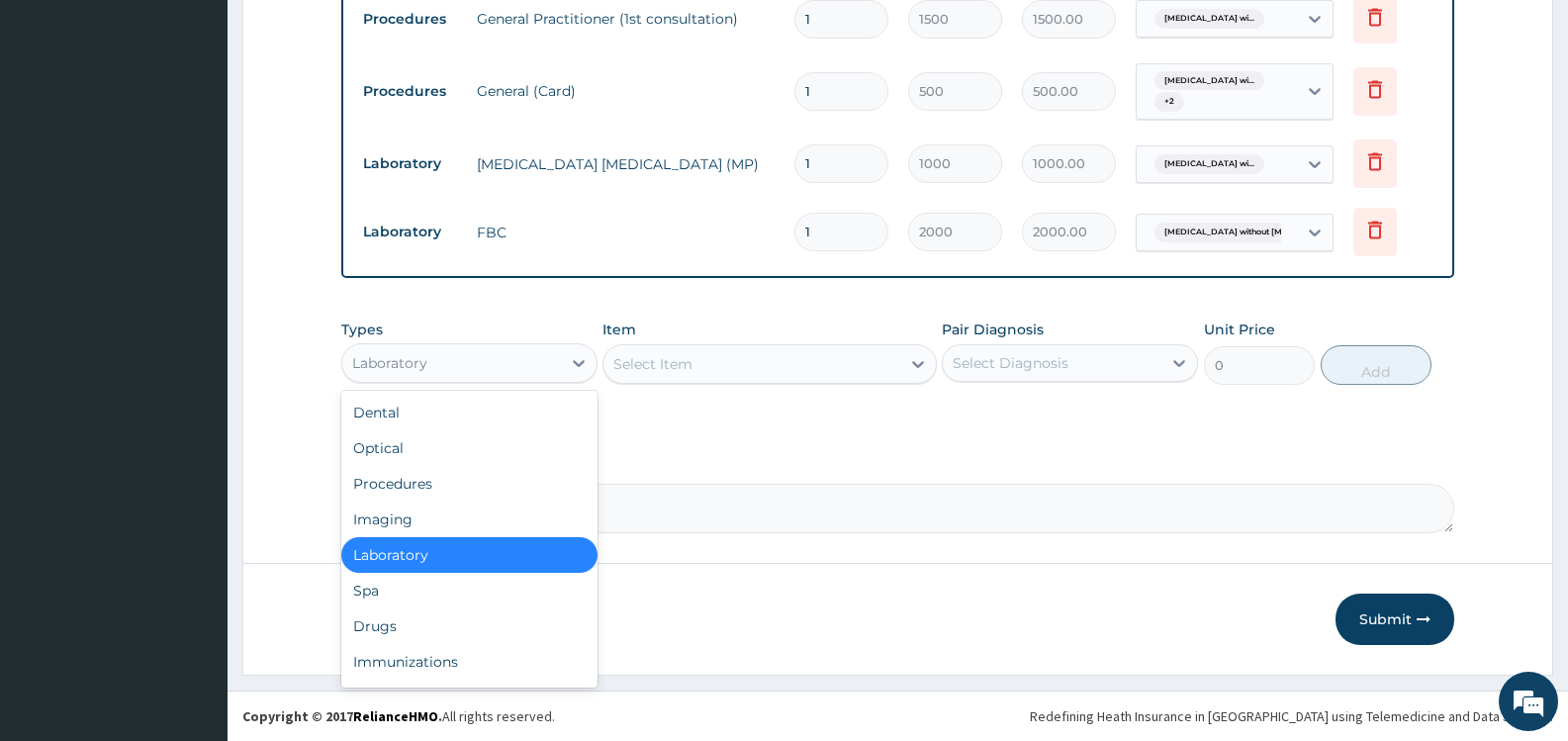
click at [473, 357] on div "Laboratory" at bounding box center [451, 363] width 218 height 32
click at [434, 632] on div "Drugs" at bounding box center [469, 626] width 256 height 36
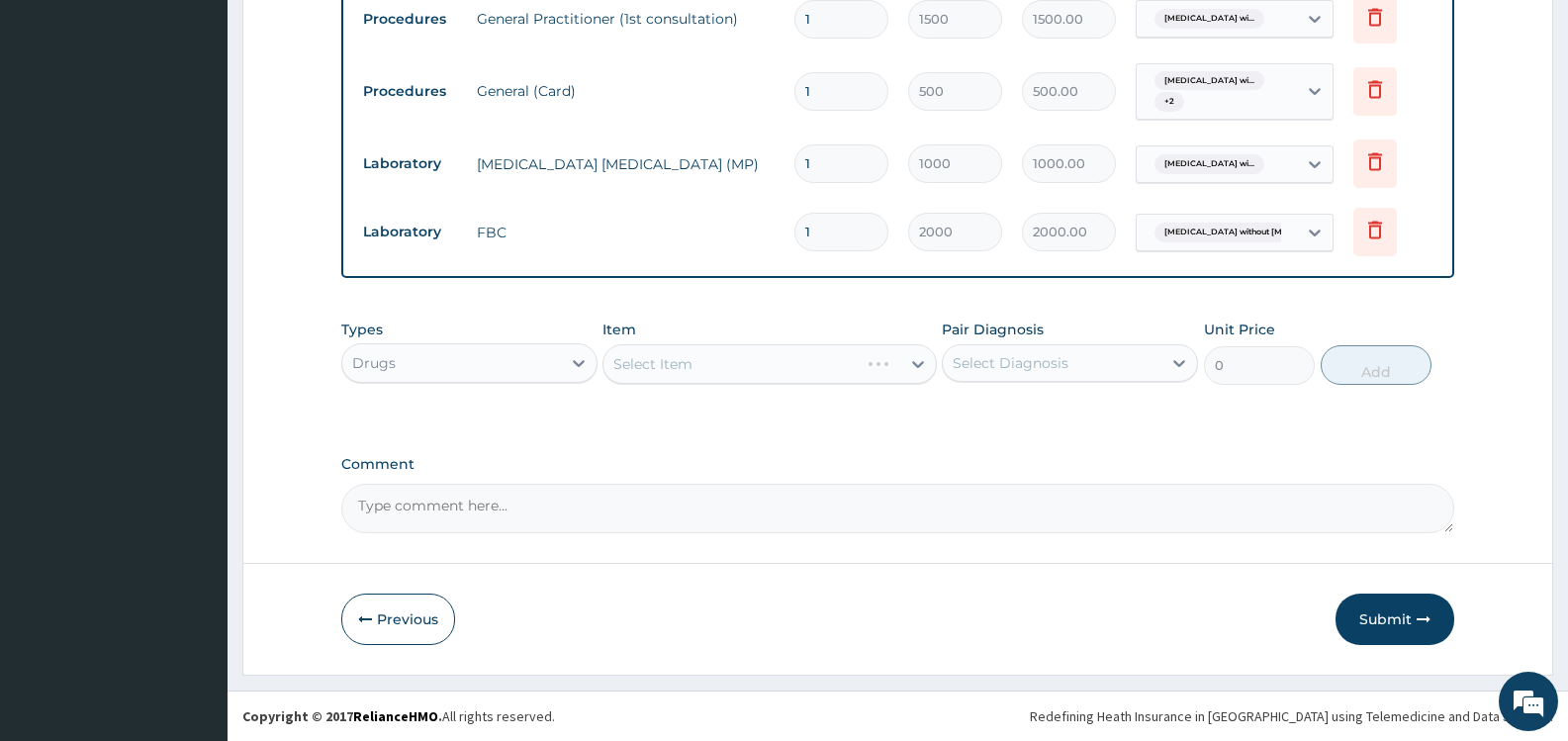
click at [1046, 368] on div "Select Diagnosis" at bounding box center [1010, 363] width 116 height 20
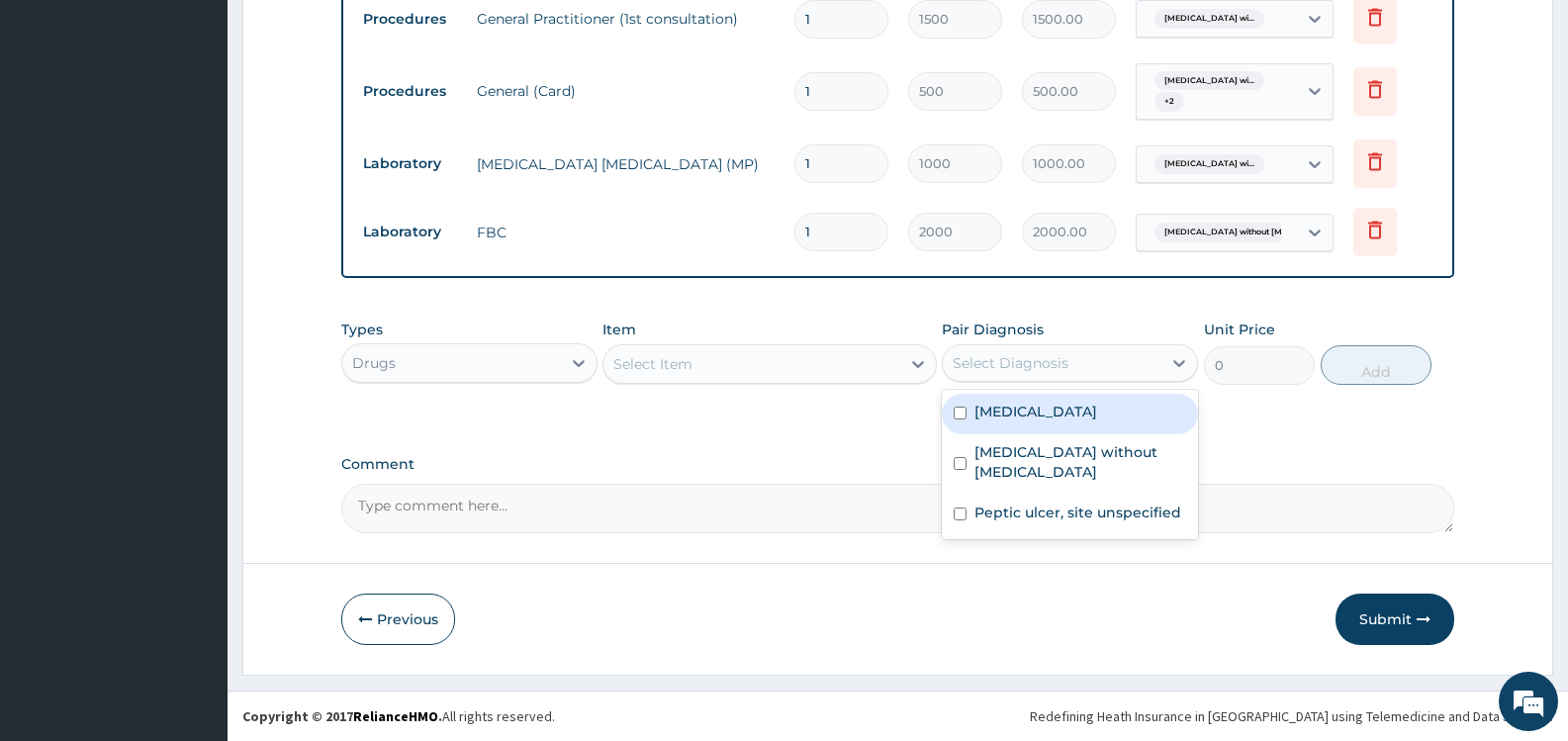
click at [987, 359] on div "Select Diagnosis" at bounding box center [1010, 363] width 116 height 20
click at [1009, 422] on label "Plasmodium malariae malaria without complication" at bounding box center [1035, 412] width 123 height 20
checkbox input "true"
click at [849, 371] on div "Select Item" at bounding box center [751, 364] width 296 height 32
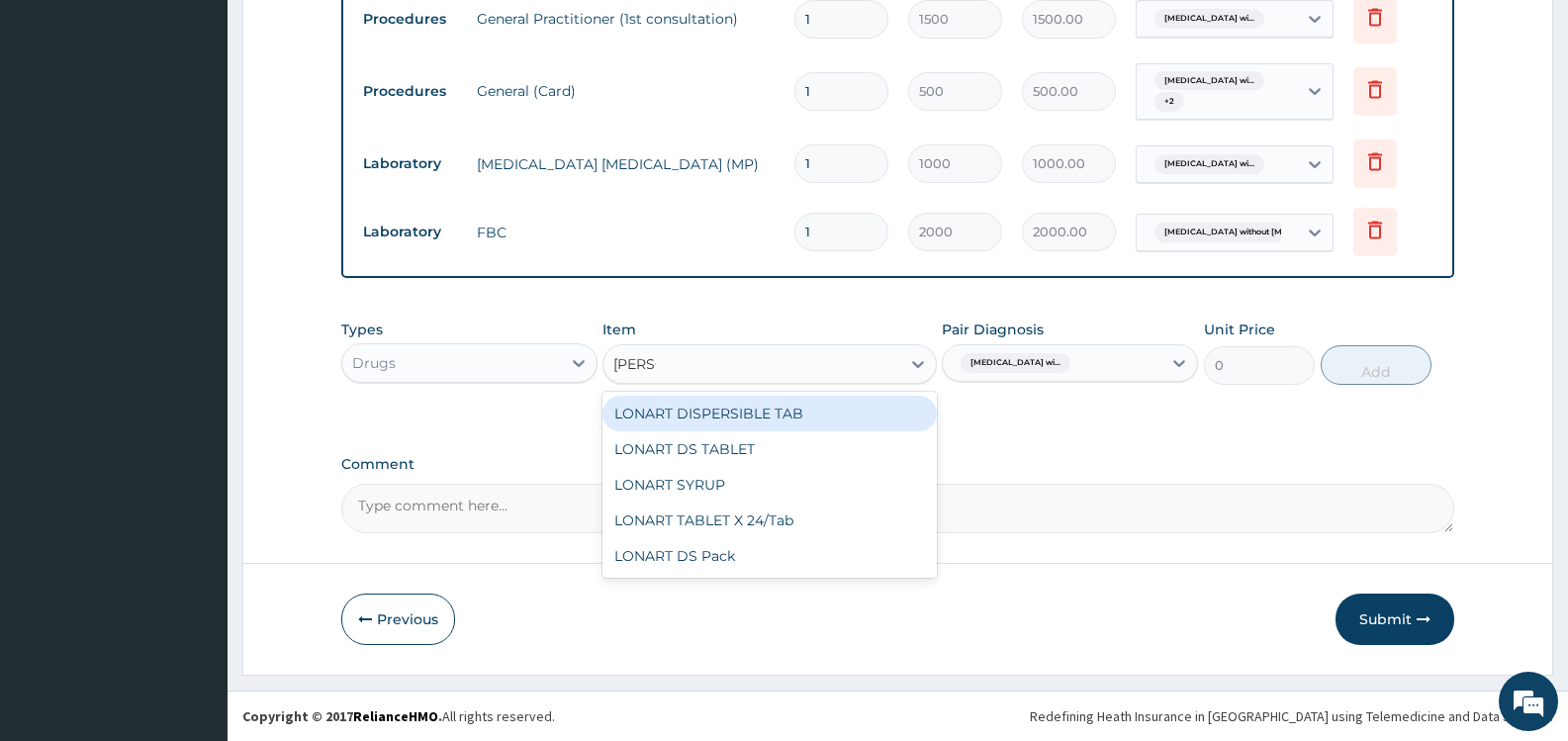
type input "LONAR"
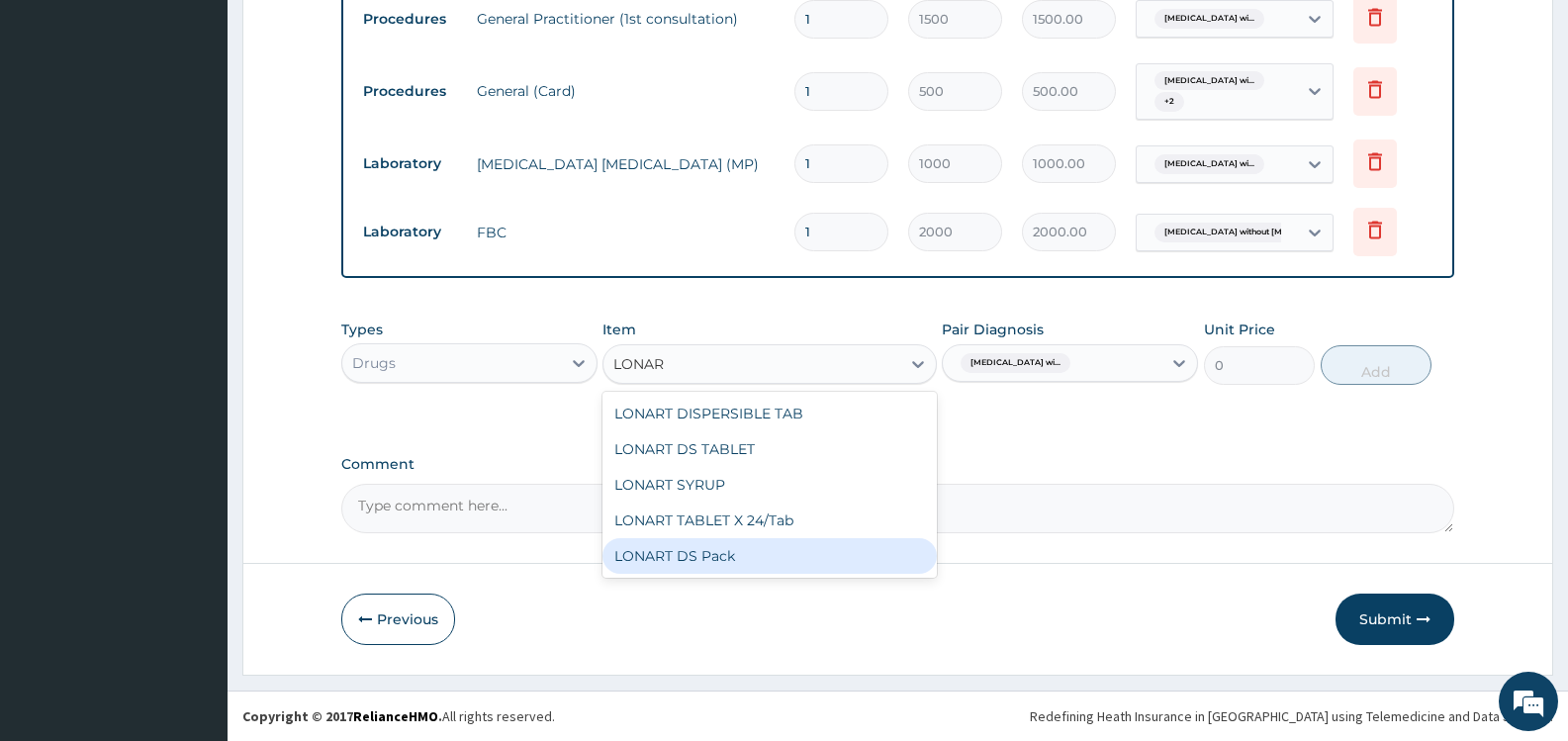
click at [755, 554] on div "LONART DS Pack" at bounding box center [769, 556] width 333 height 36
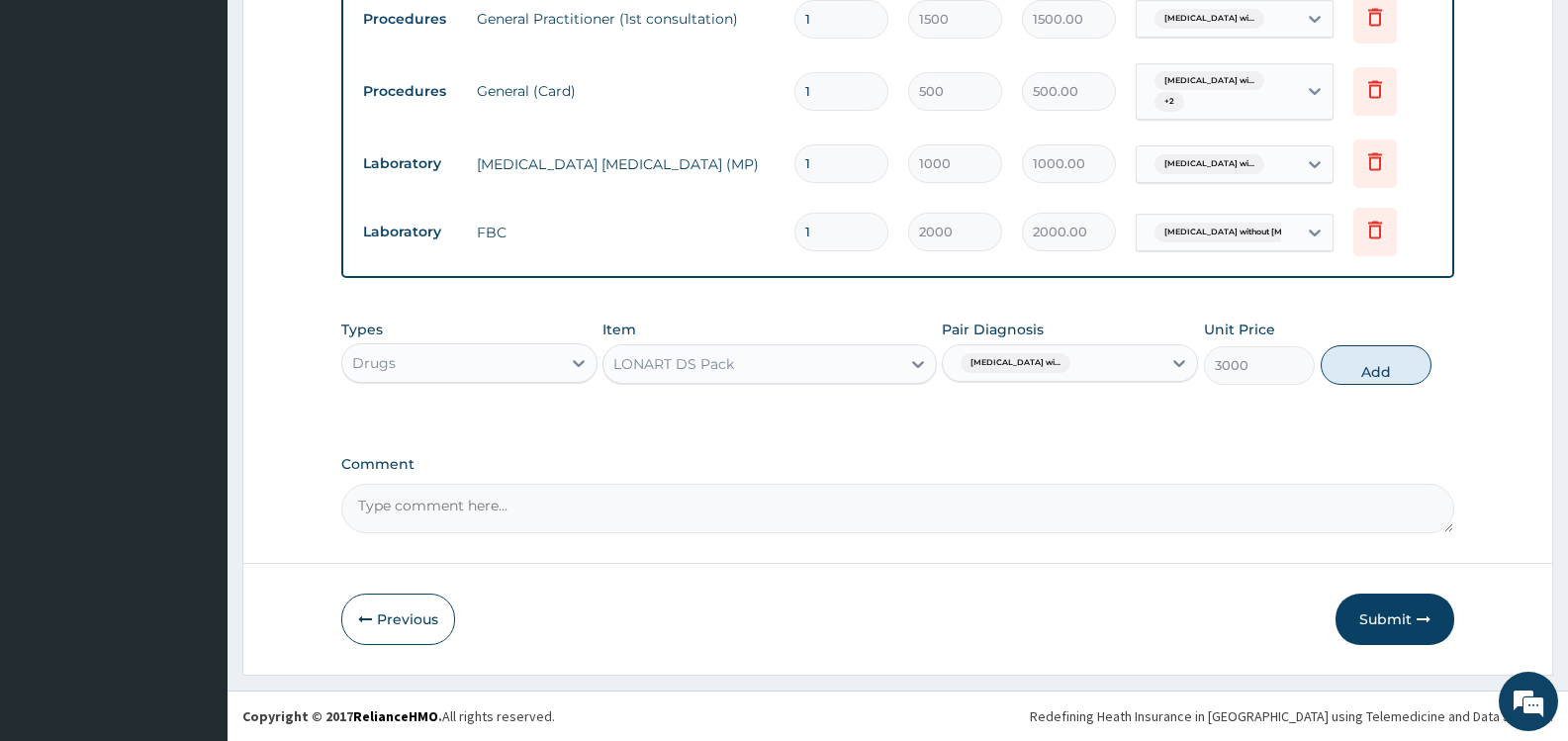
drag, startPoint x: 1374, startPoint y: 363, endPoint x: 703, endPoint y: 374, distance: 671.1
click at [1367, 369] on button "Add" at bounding box center [1375, 365] width 111 height 40
type input "0"
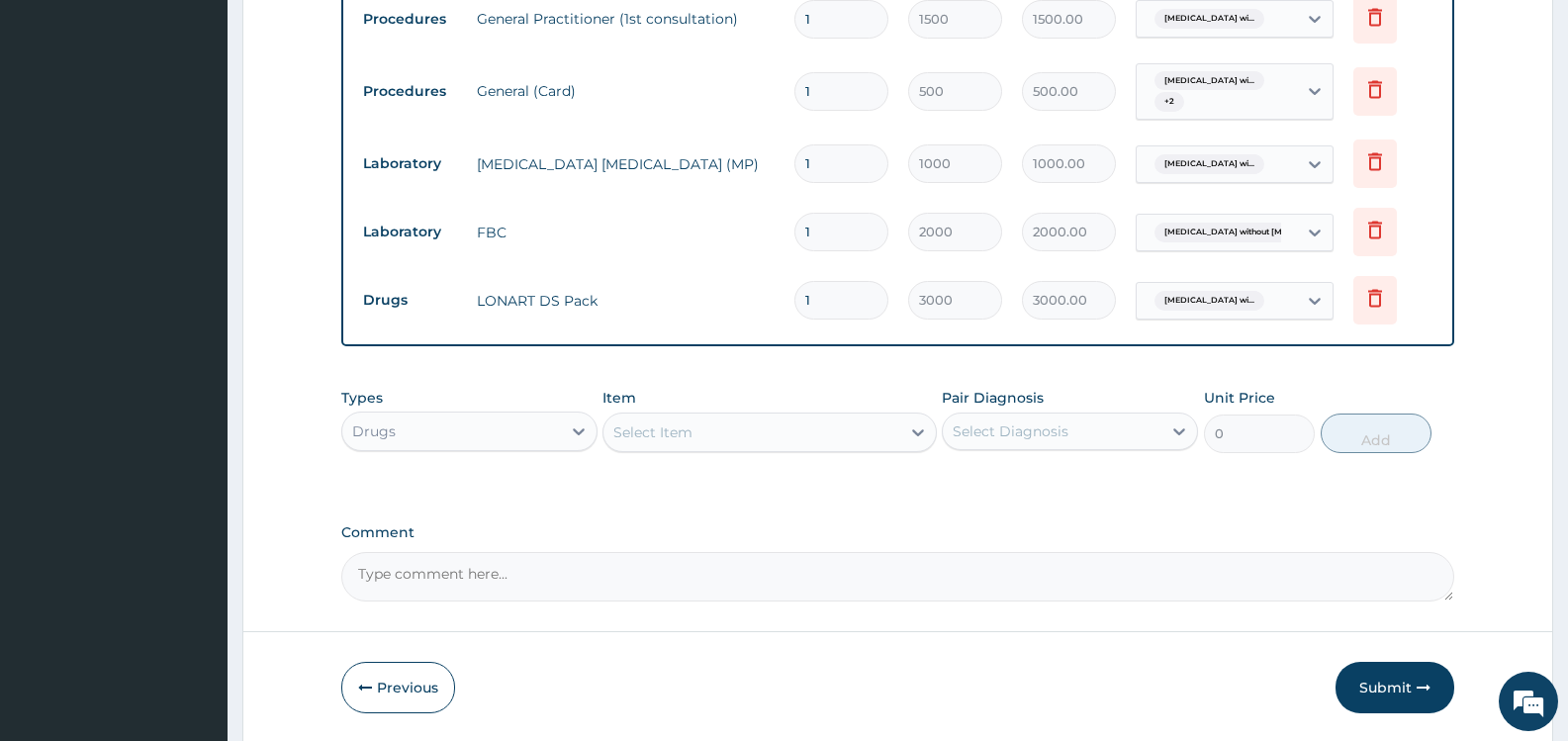
scroll to position [873, 0]
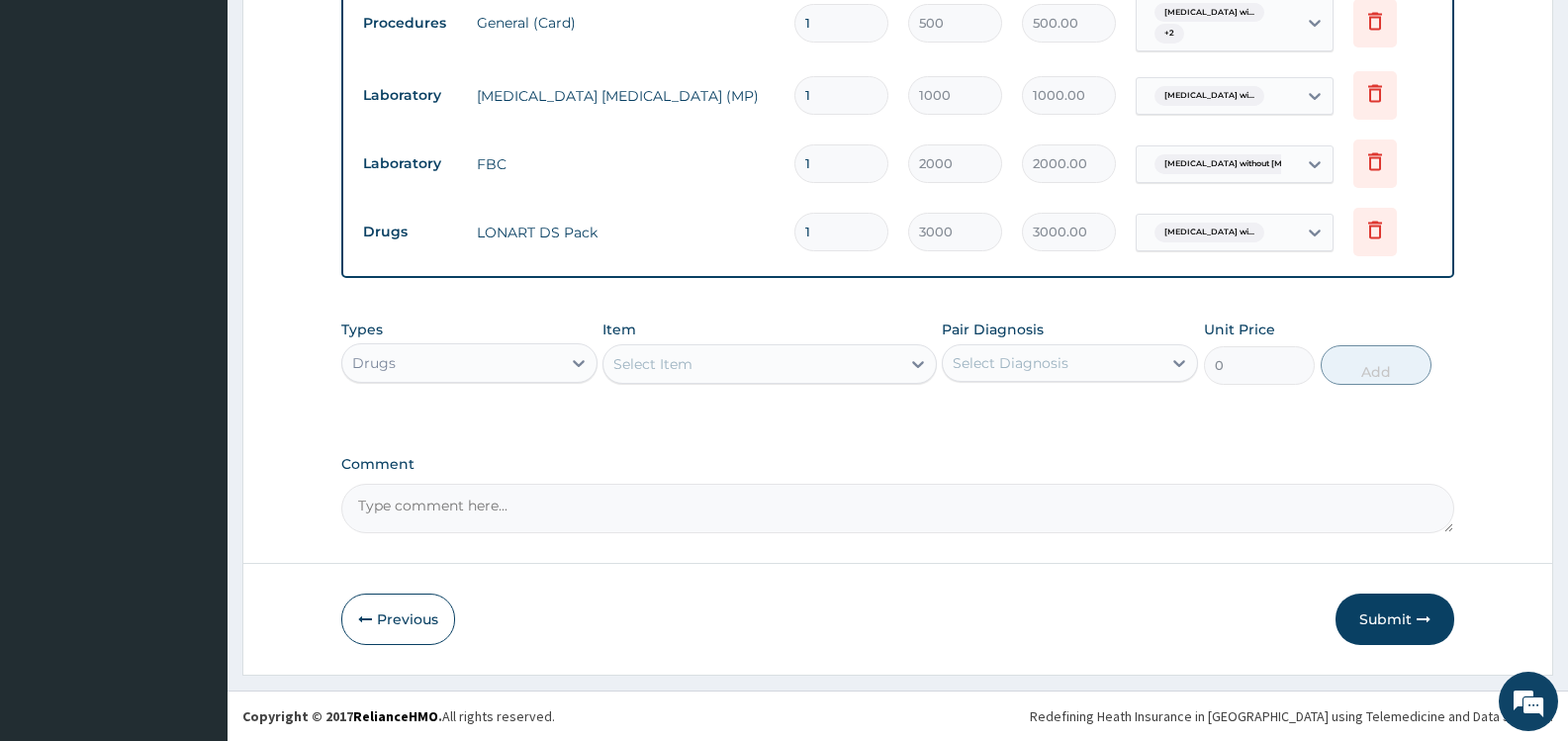
click at [803, 361] on div "Select Item" at bounding box center [751, 364] width 296 height 32
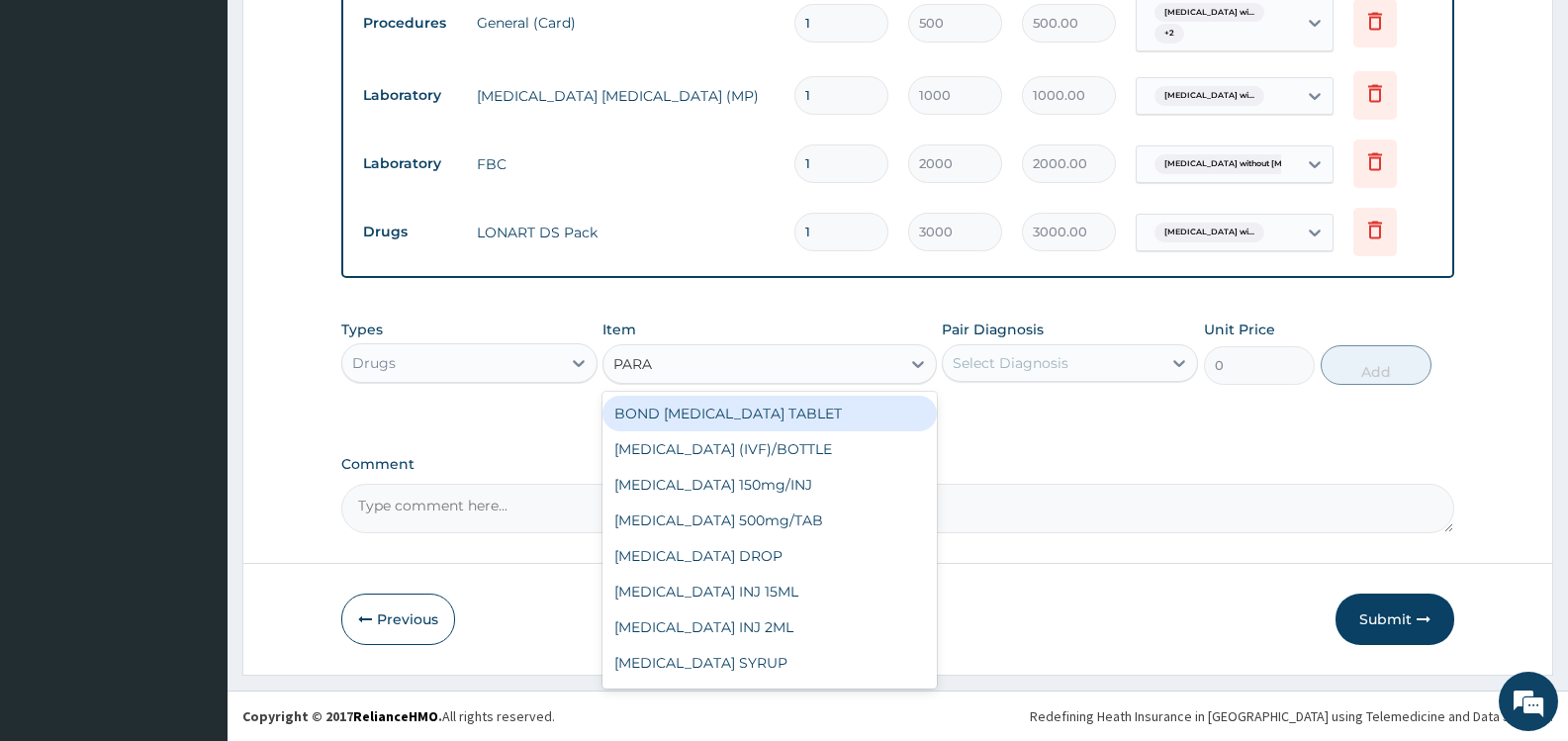
type input "PARAC"
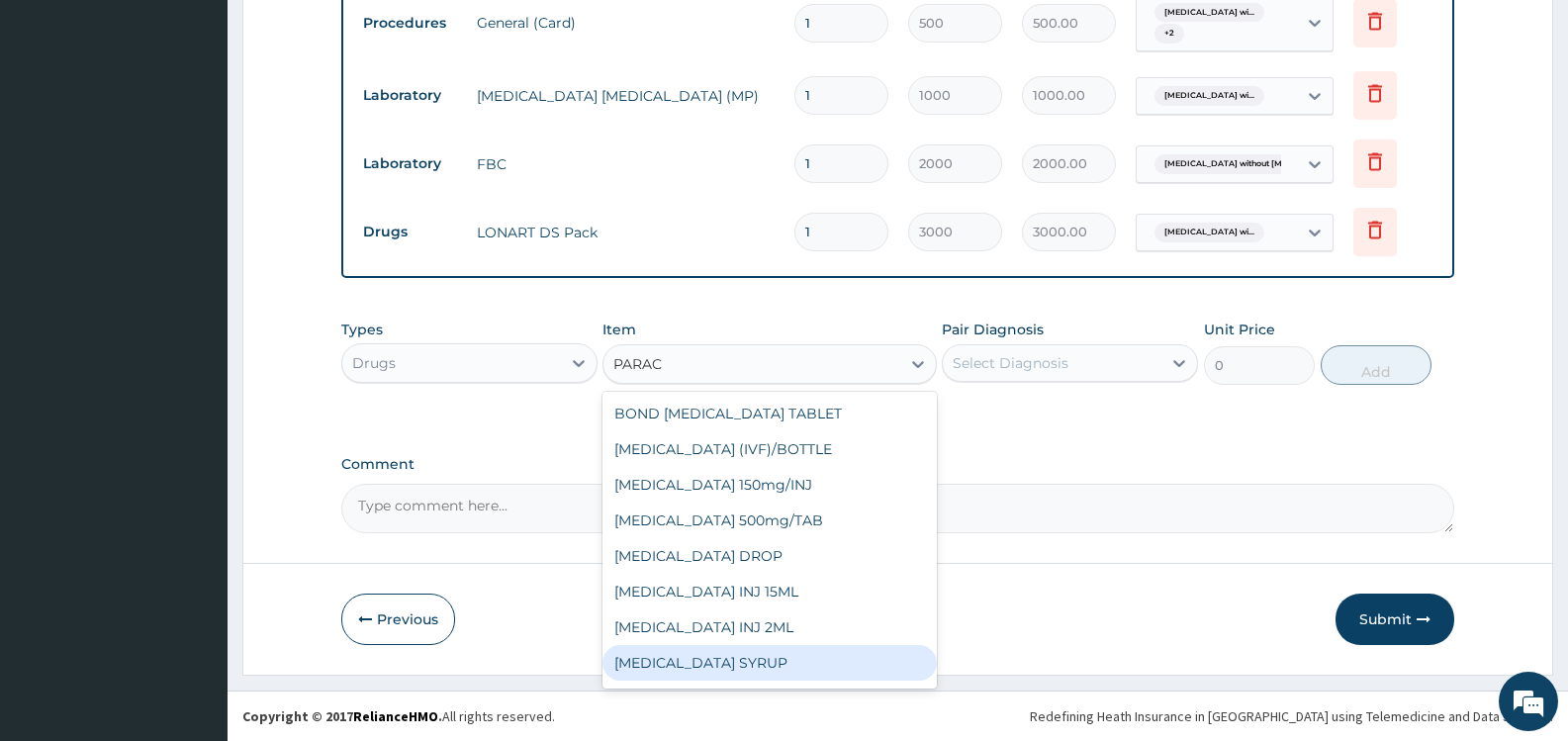
scroll to position [103, 0]
click at [768, 665] on div "[MEDICAL_DATA] Tab 500mg" at bounding box center [769, 667] width 333 height 36
type input "15"
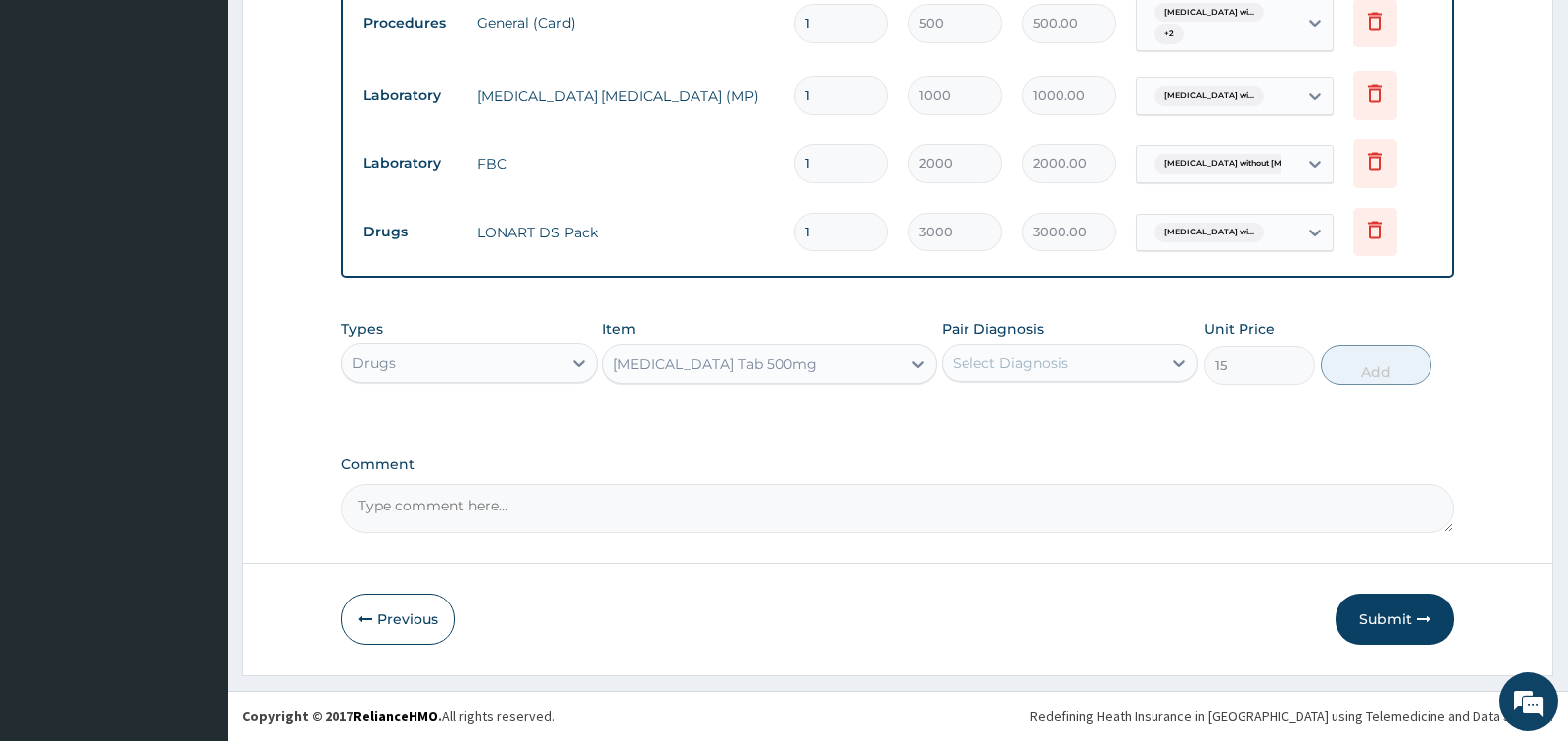
click at [1093, 362] on div "Select Diagnosis" at bounding box center [1051, 363] width 218 height 32
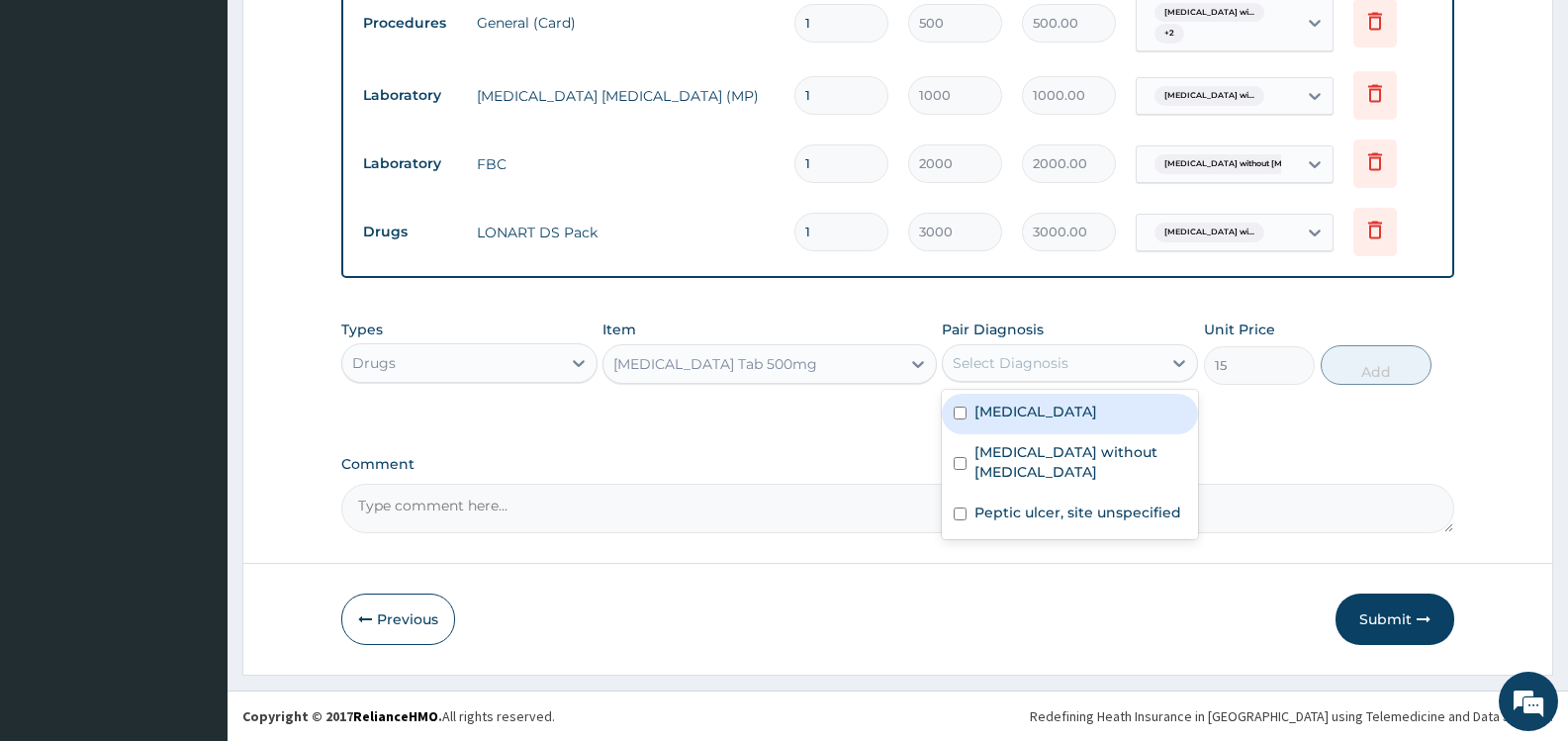
drag, startPoint x: 1058, startPoint y: 424, endPoint x: 1072, endPoint y: 477, distance: 54.8
click at [1062, 422] on label "Plasmodium malariae malaria without complication" at bounding box center [1035, 412] width 123 height 20
checkbox input "true"
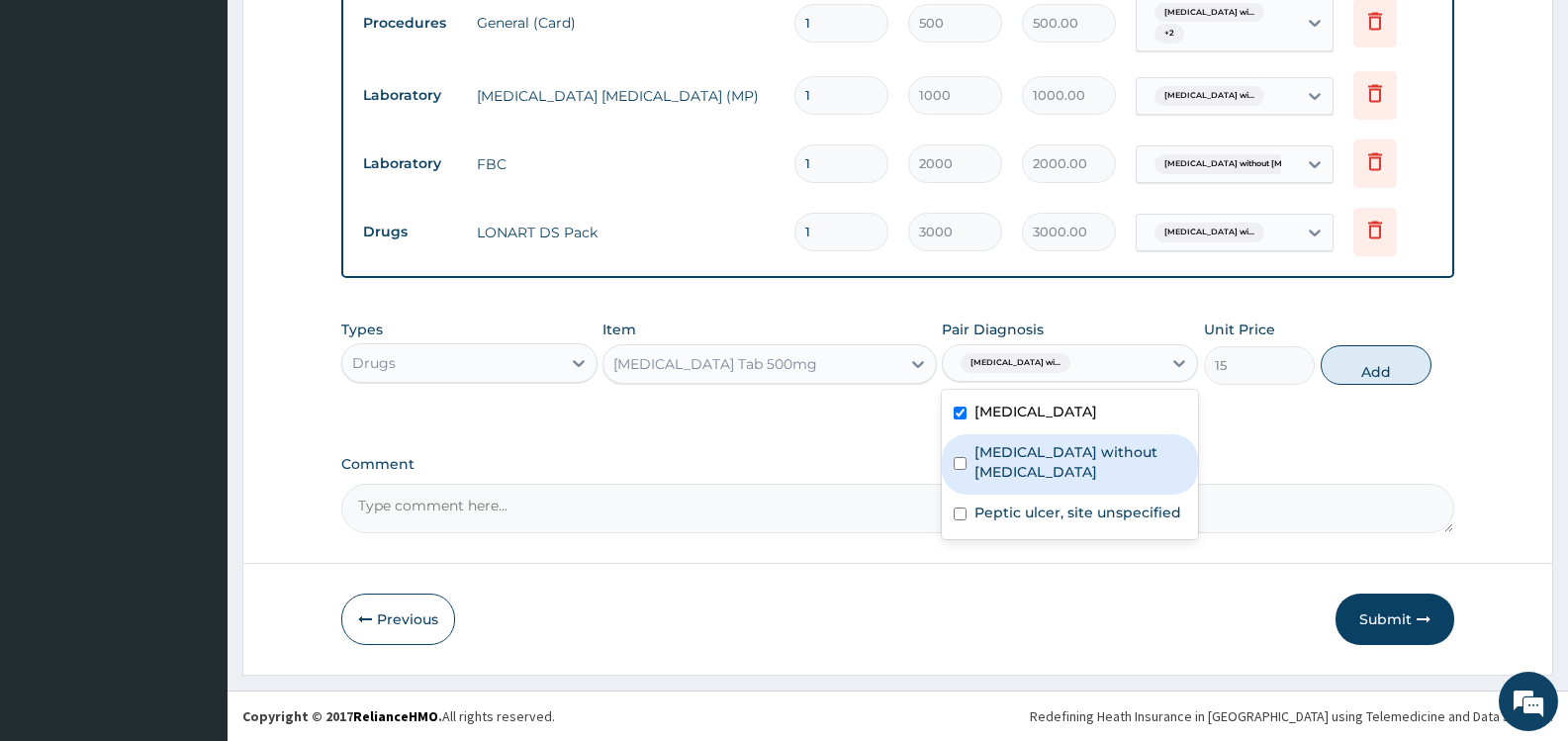
click at [1071, 471] on label "Sepsis without septic shock" at bounding box center [1080, 462] width 211 height 40
checkbox input "true"
click at [1386, 379] on button "Add" at bounding box center [1375, 365] width 111 height 40
type input "0"
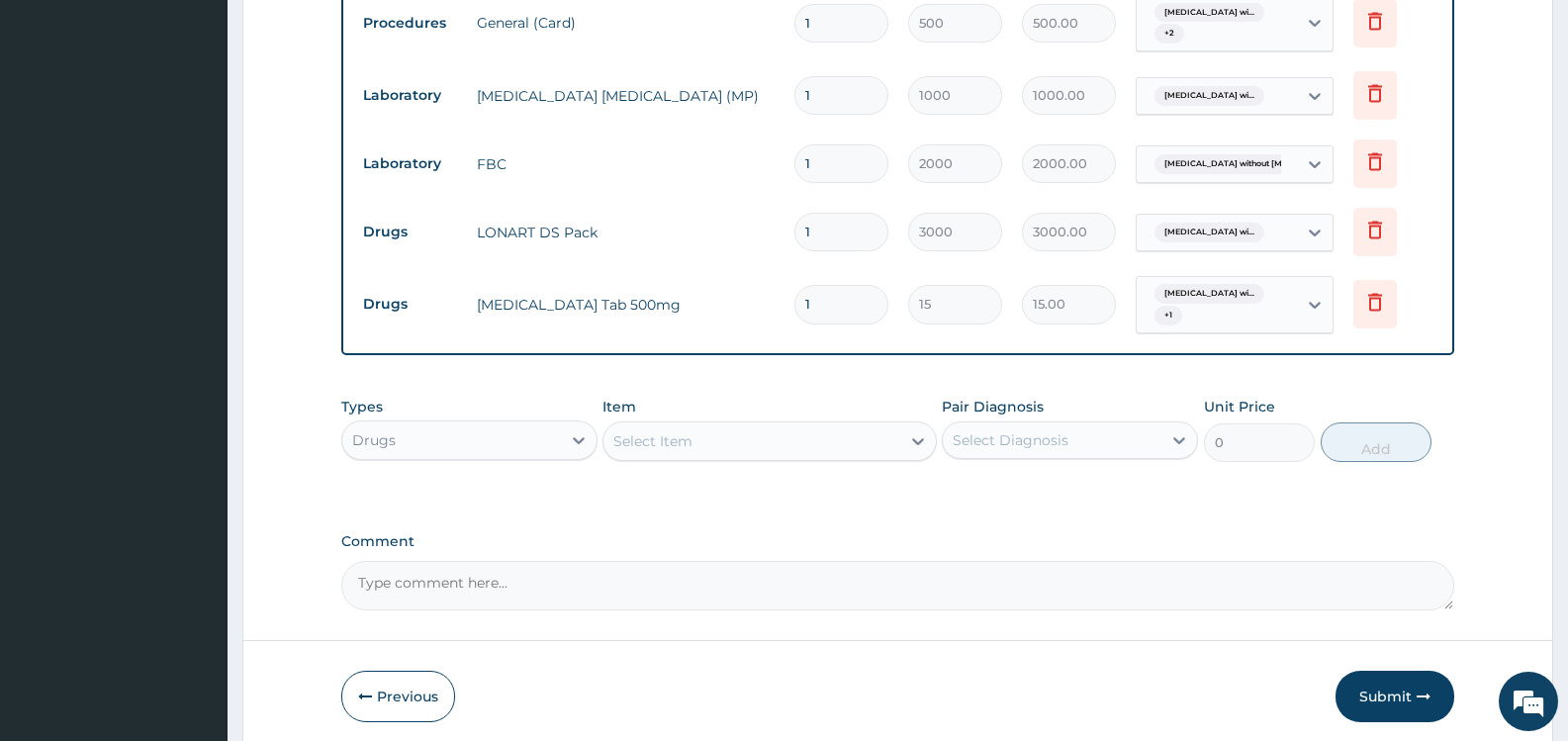
type input "18"
type input "270.00"
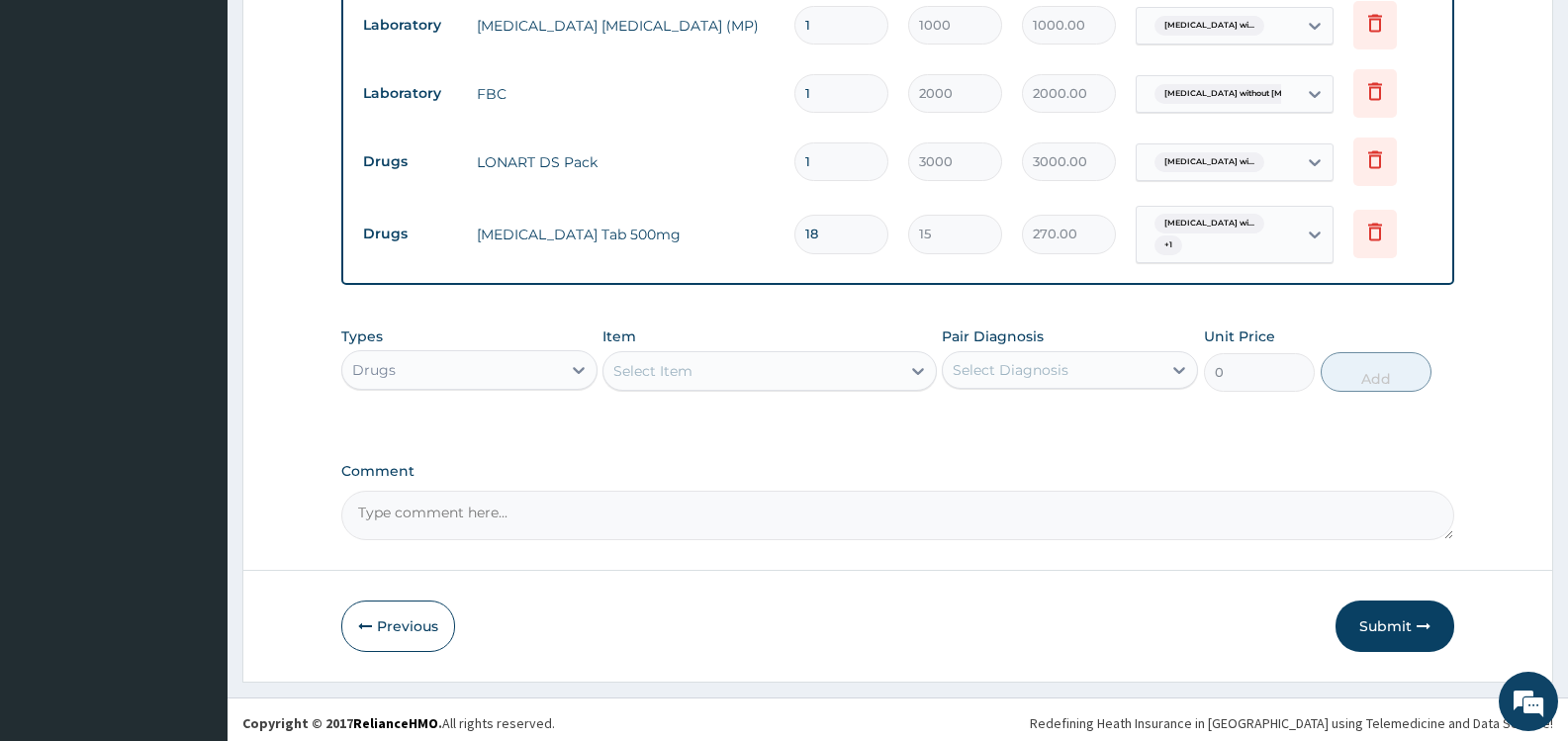
scroll to position [949, 0]
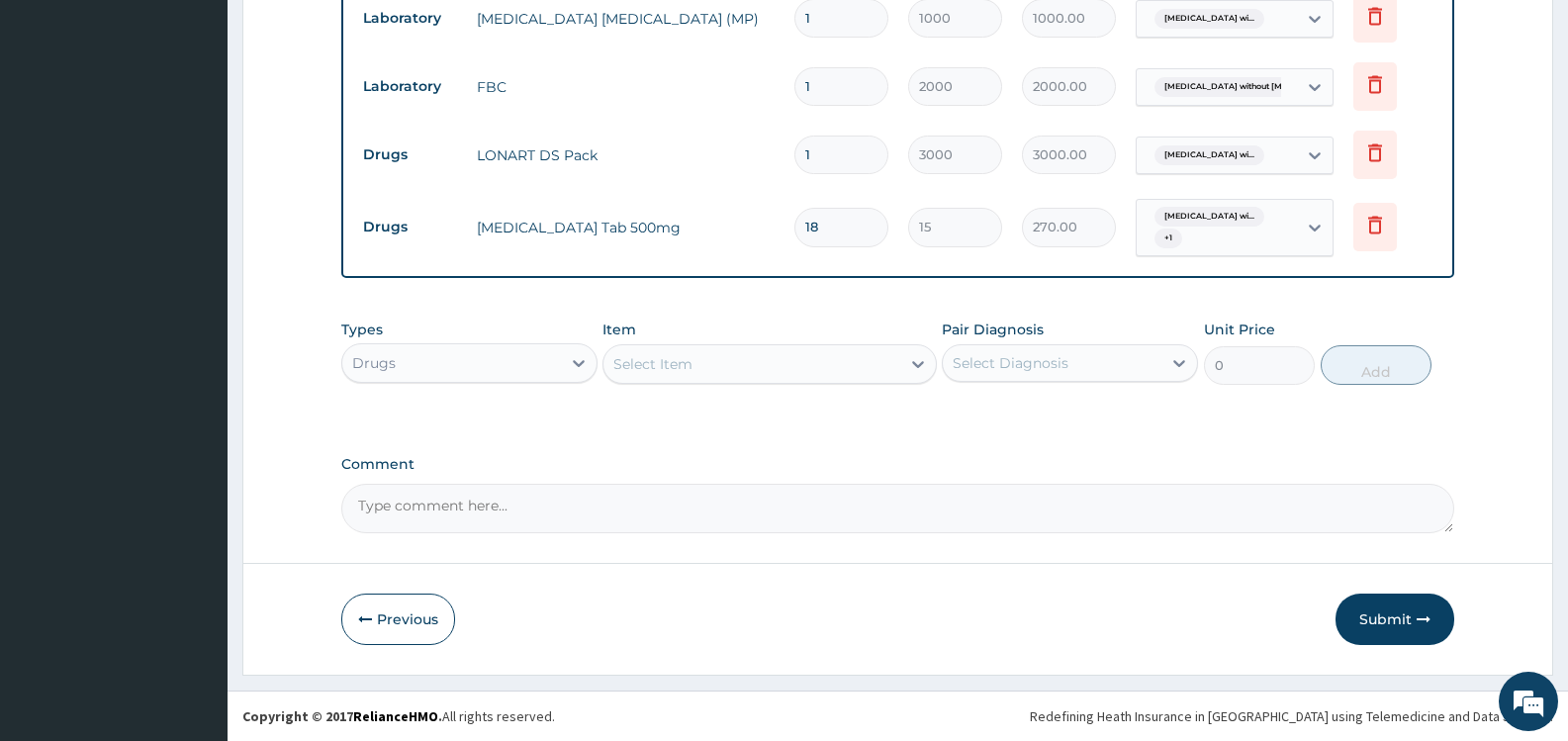
type input "18"
click at [726, 368] on div "Select Item" at bounding box center [751, 364] width 296 height 32
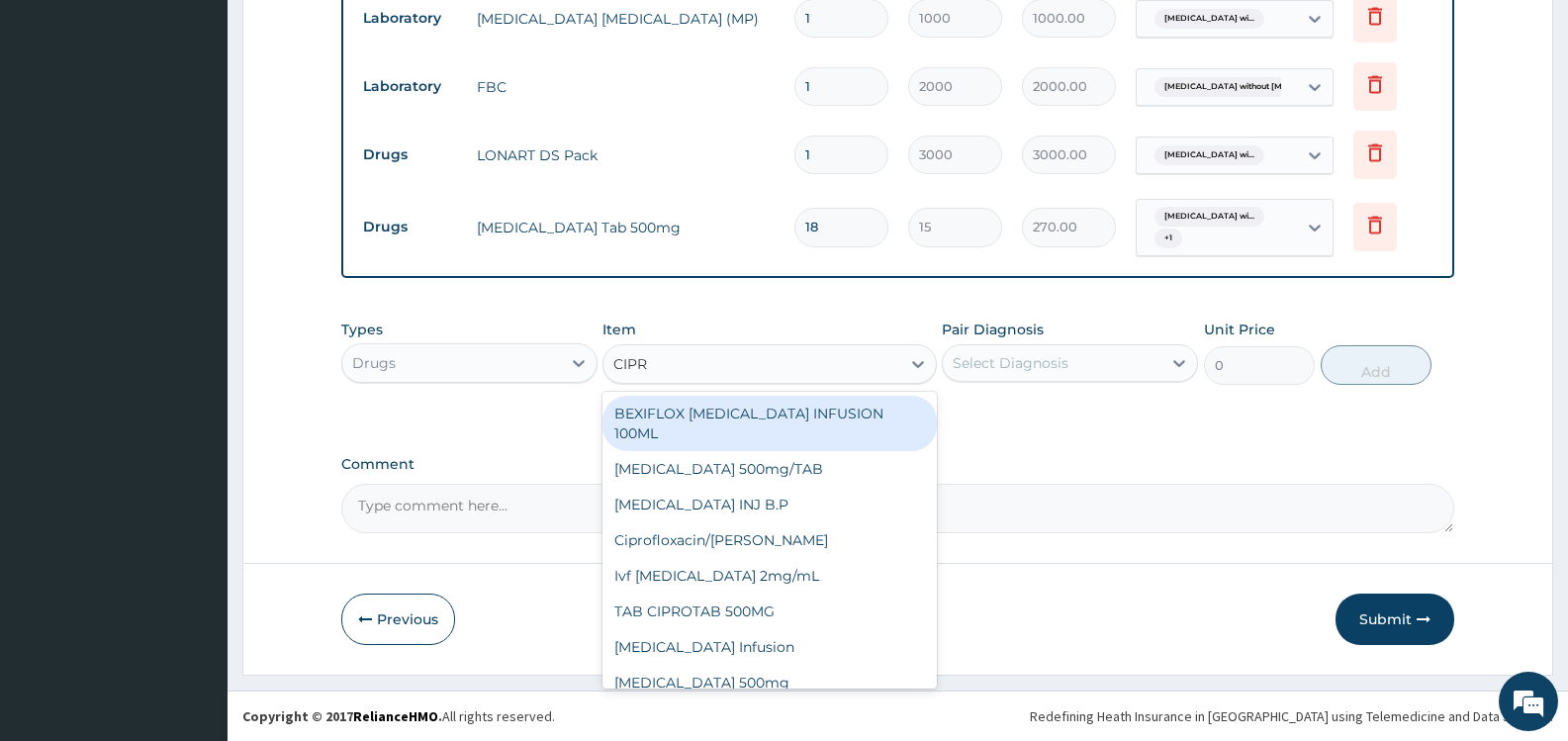
type input "CIPRO"
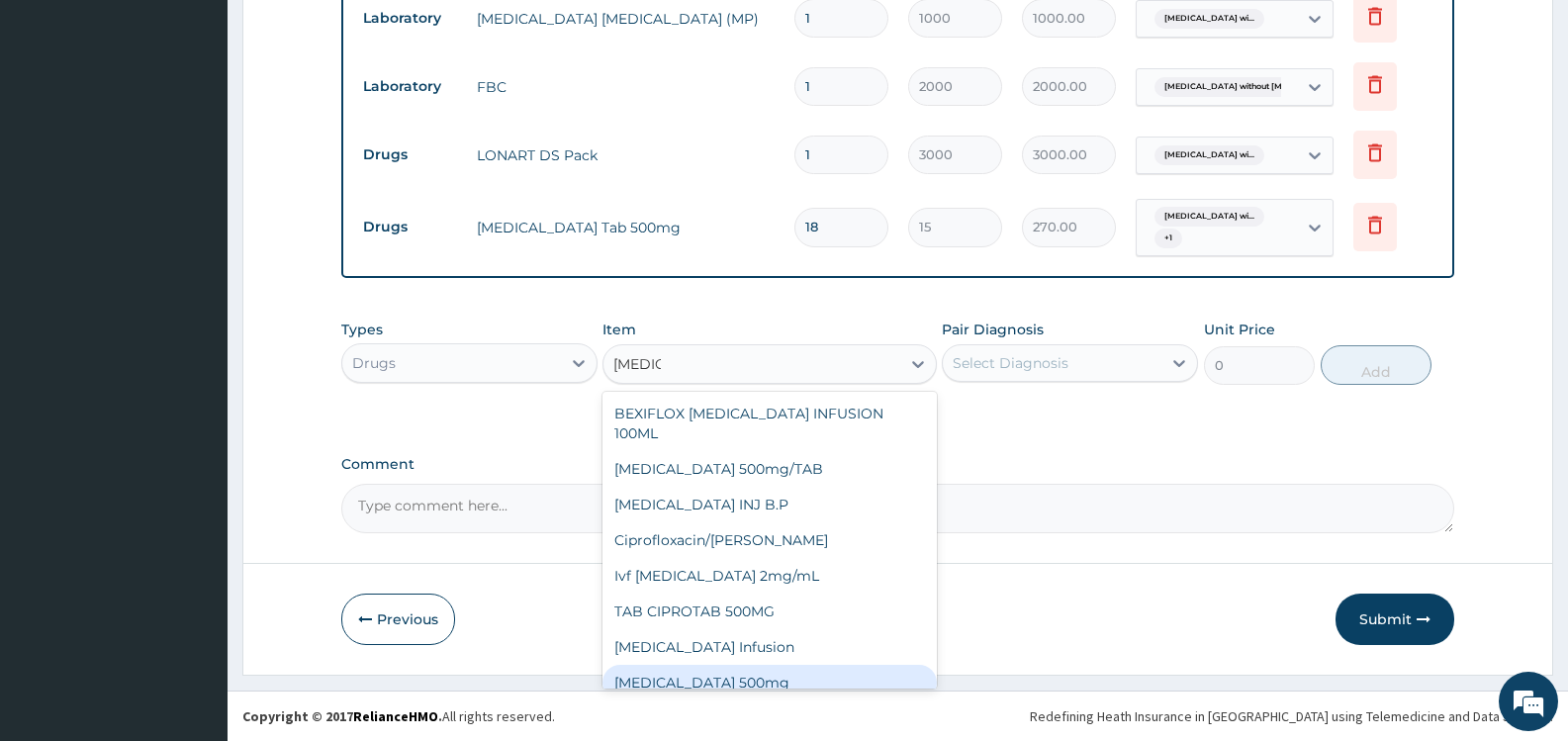
click at [738, 665] on div "[MEDICAL_DATA] 500mg" at bounding box center [769, 683] width 333 height 36
type input "180"
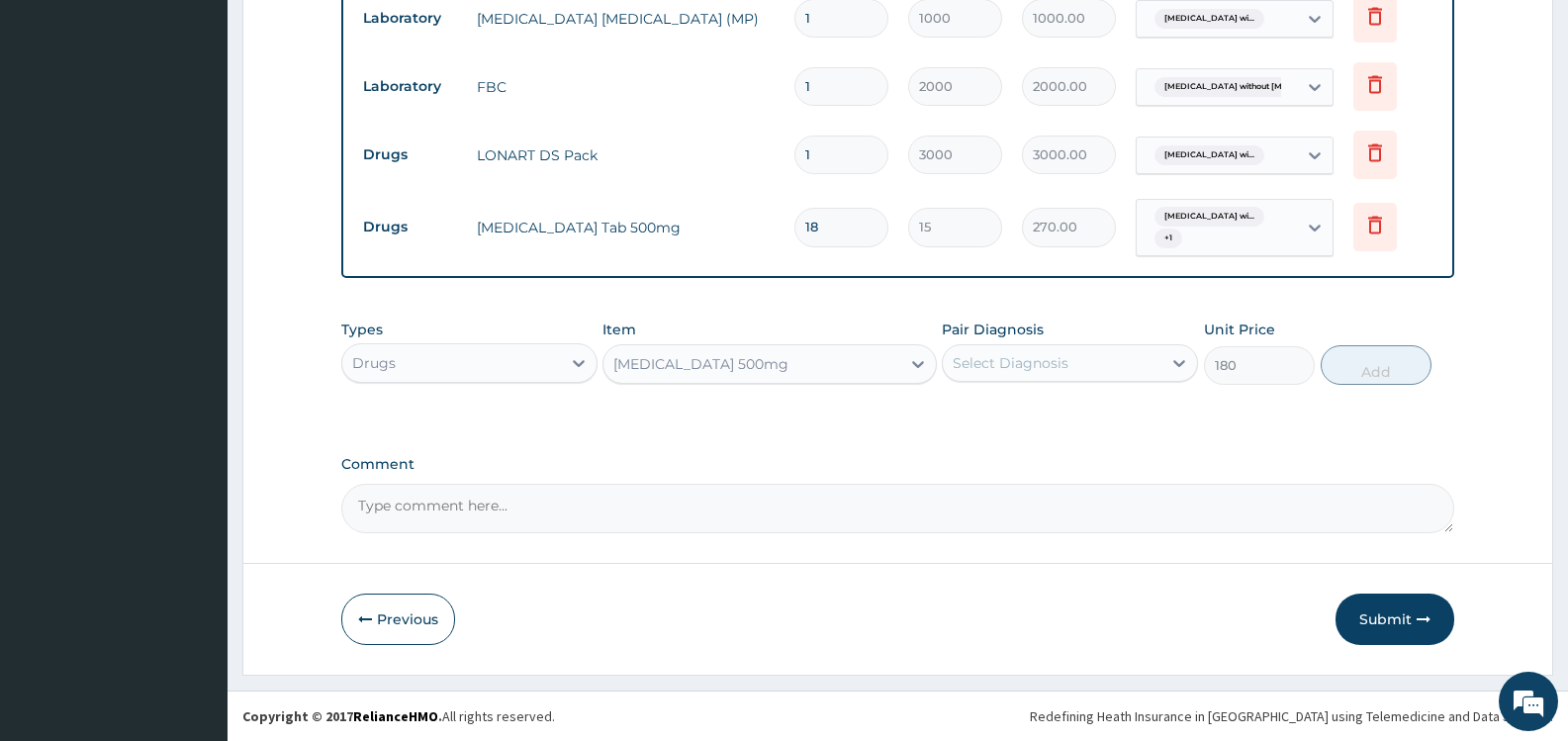
click at [1022, 359] on div "Select Diagnosis" at bounding box center [1010, 363] width 116 height 20
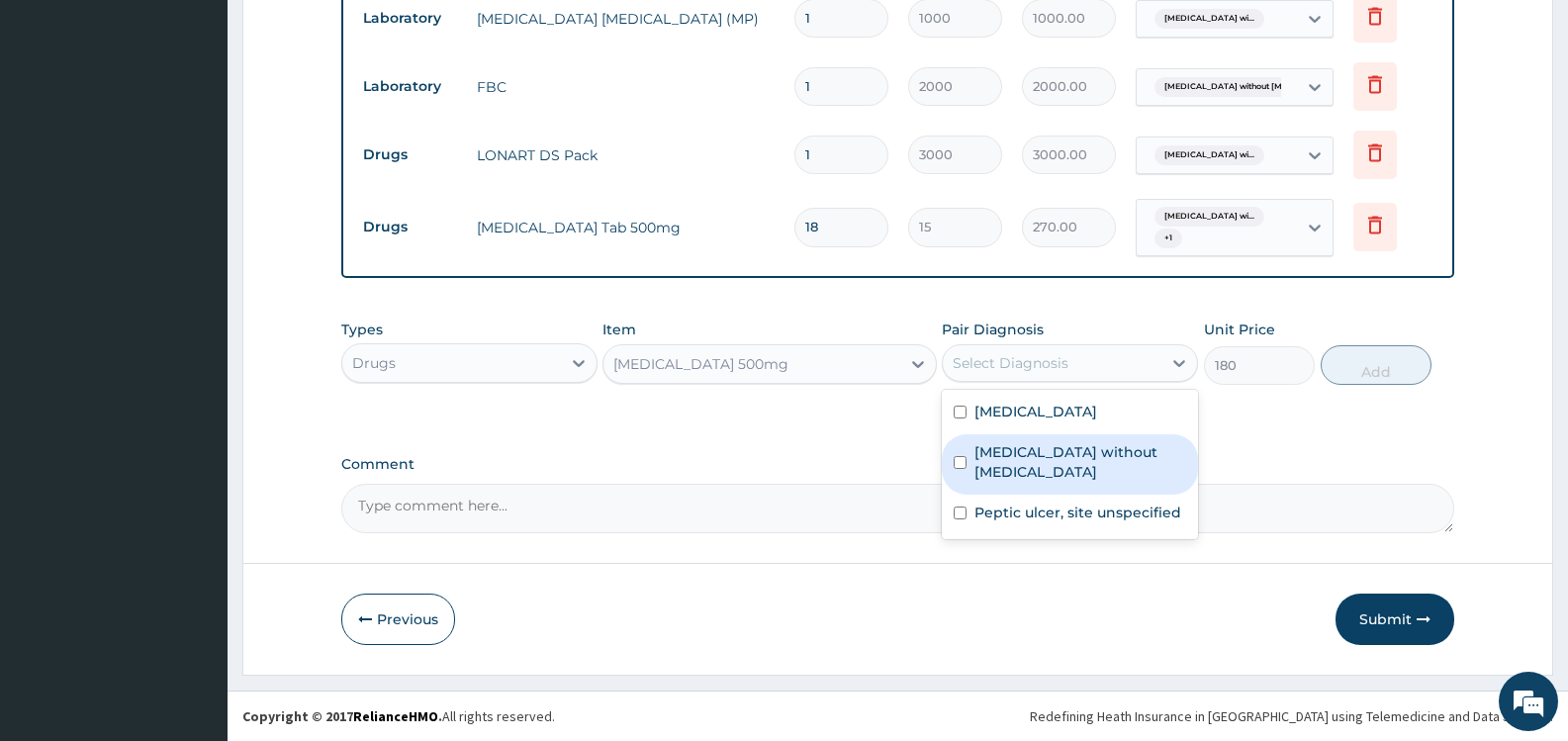
click at [1030, 476] on label "Sepsis without septic shock" at bounding box center [1080, 462] width 211 height 40
checkbox input "true"
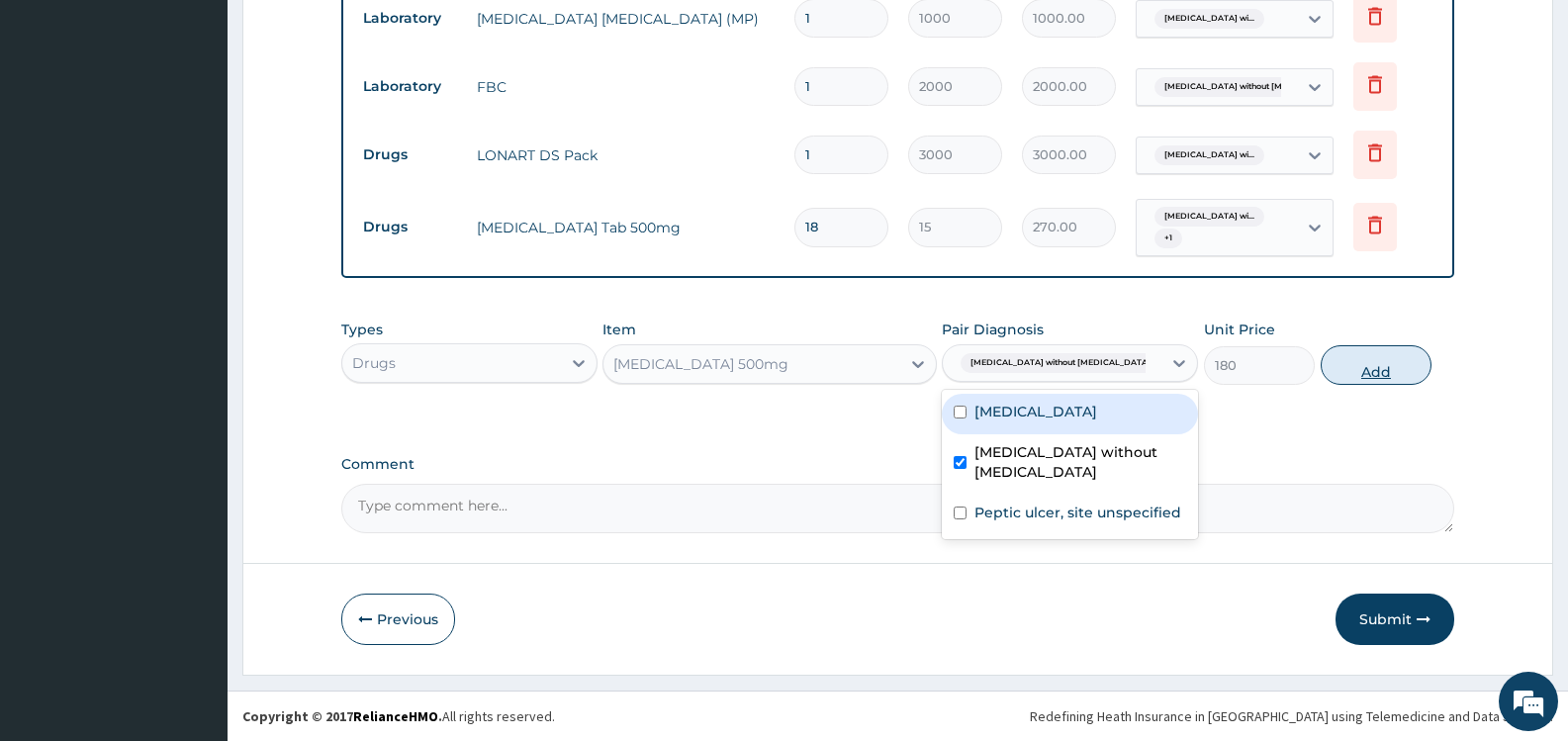
click at [1357, 358] on button "Add" at bounding box center [1375, 365] width 111 height 40
type input "0"
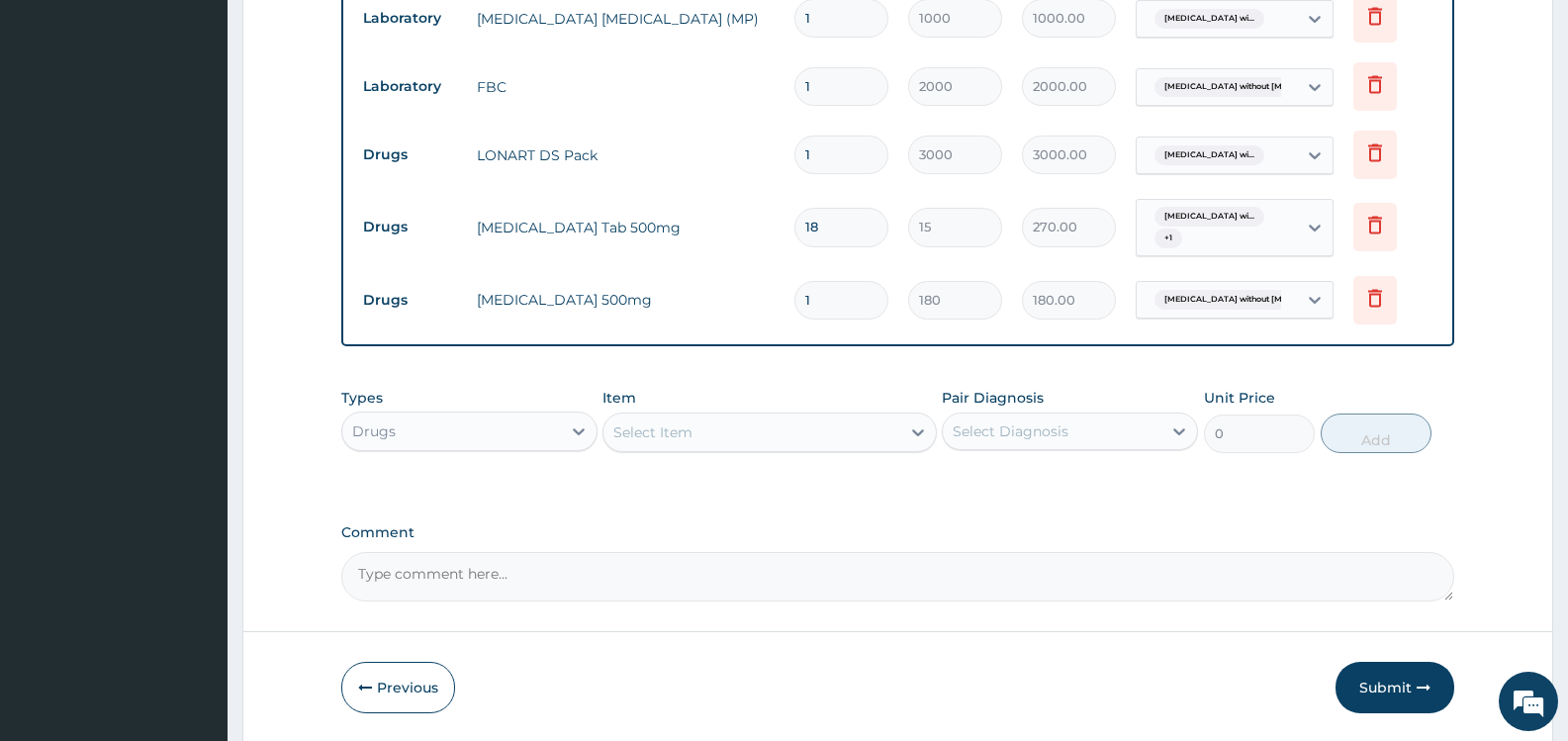
type input "10"
type input "1800.00"
type input "10"
click at [691, 438] on div "Select Item" at bounding box center [652, 433] width 79 height 20
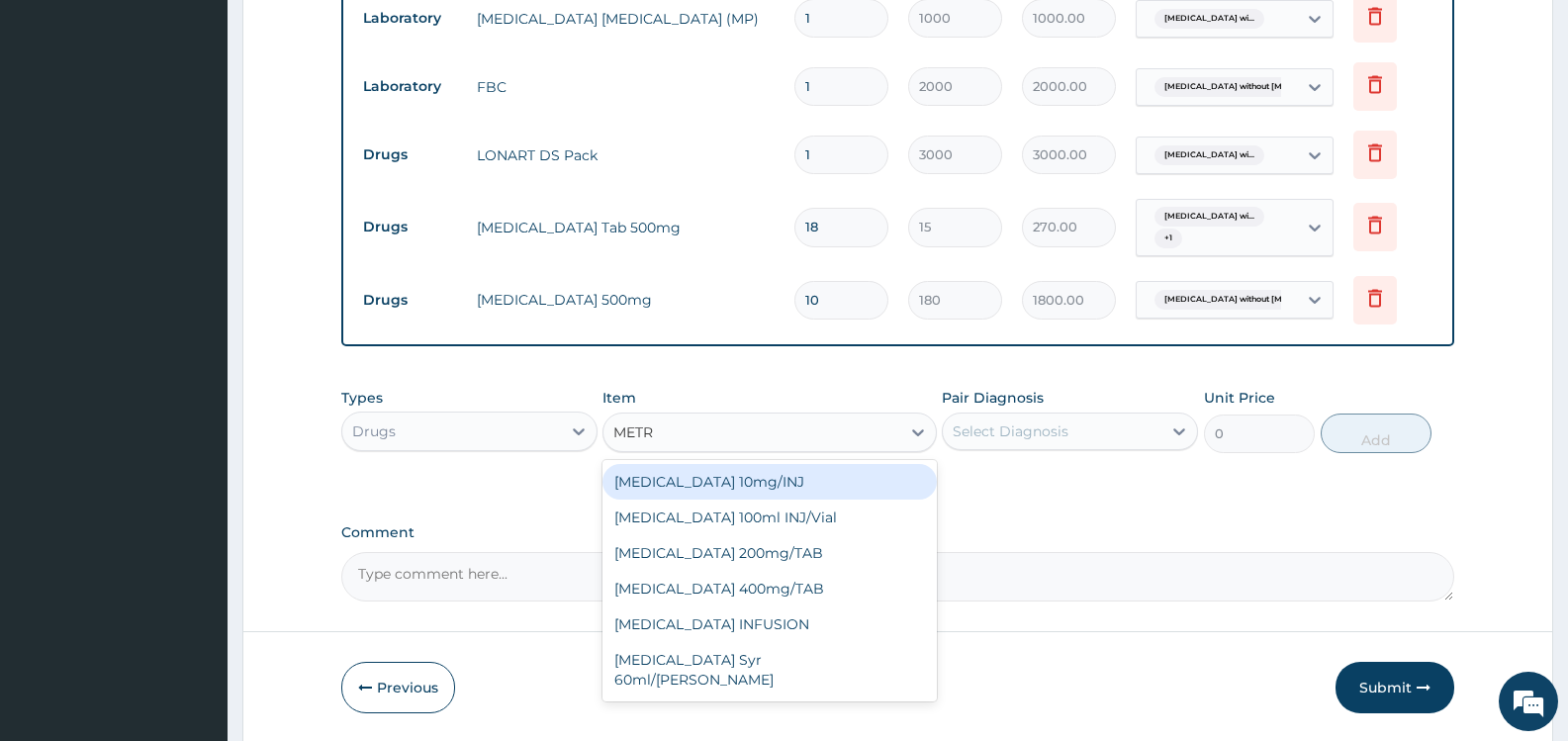
type input "METRO"
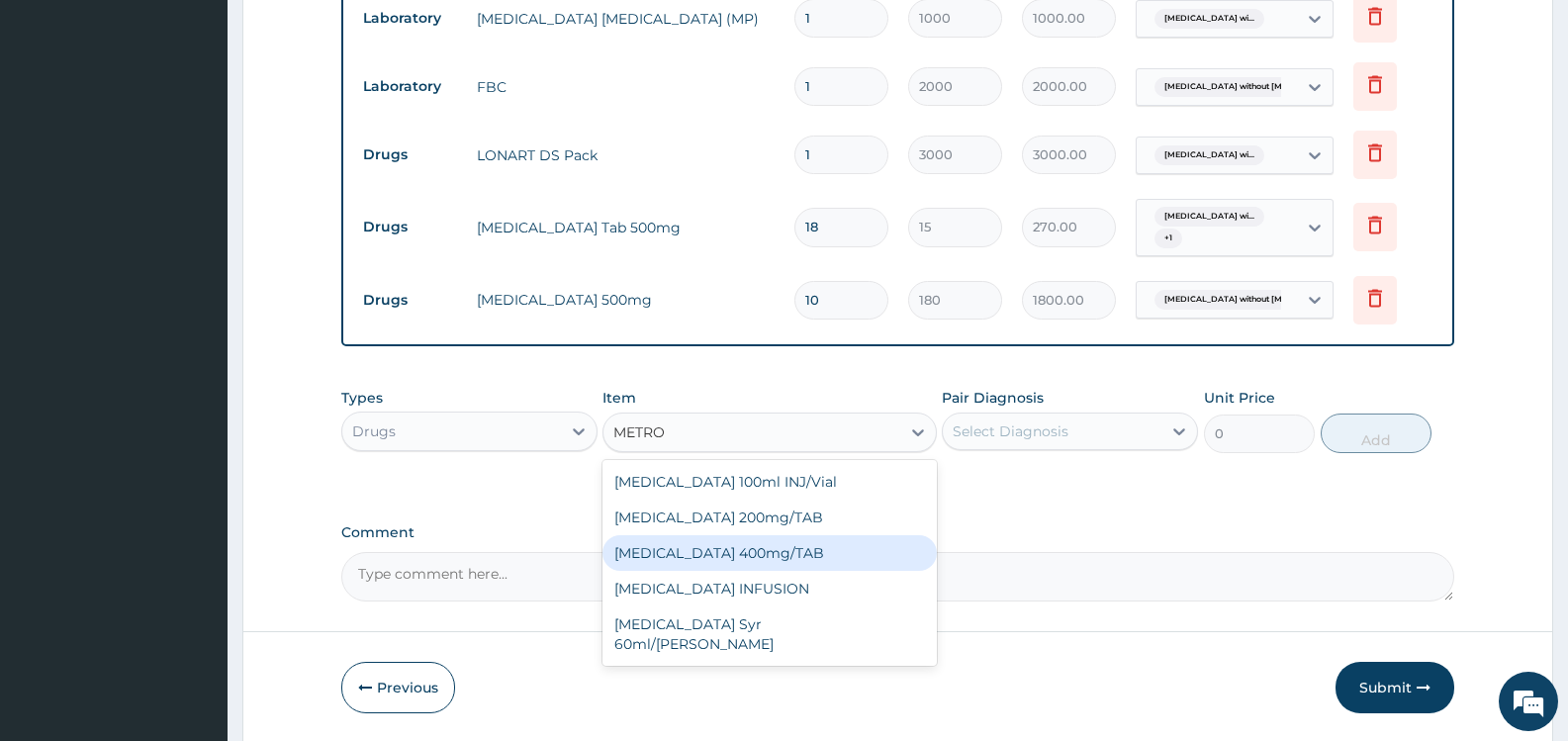
click at [734, 549] on div "[MEDICAL_DATA] 400mg/TAB" at bounding box center [769, 554] width 333 height 36
type input "10.5"
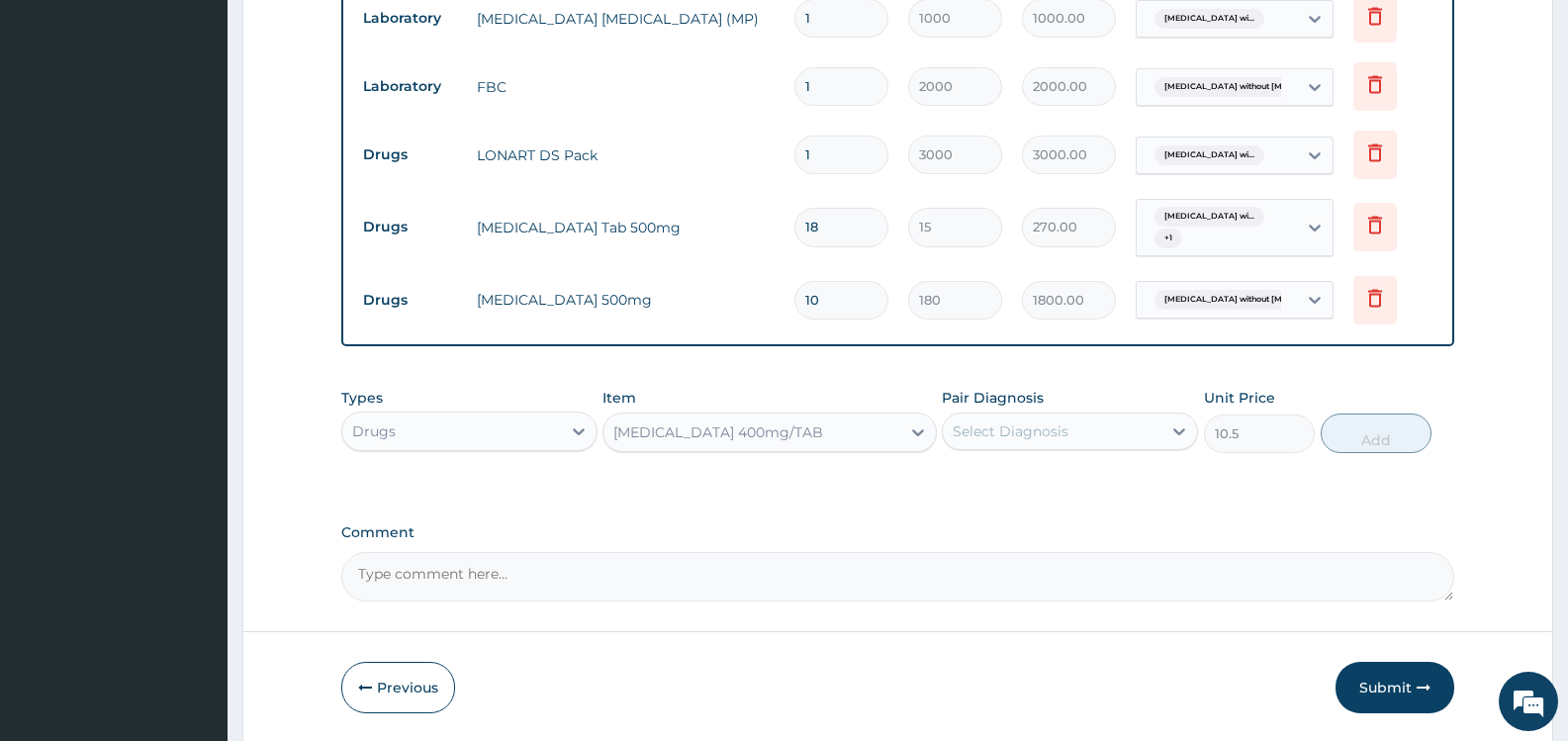
click at [1064, 435] on div "Select Diagnosis" at bounding box center [1010, 432] width 116 height 20
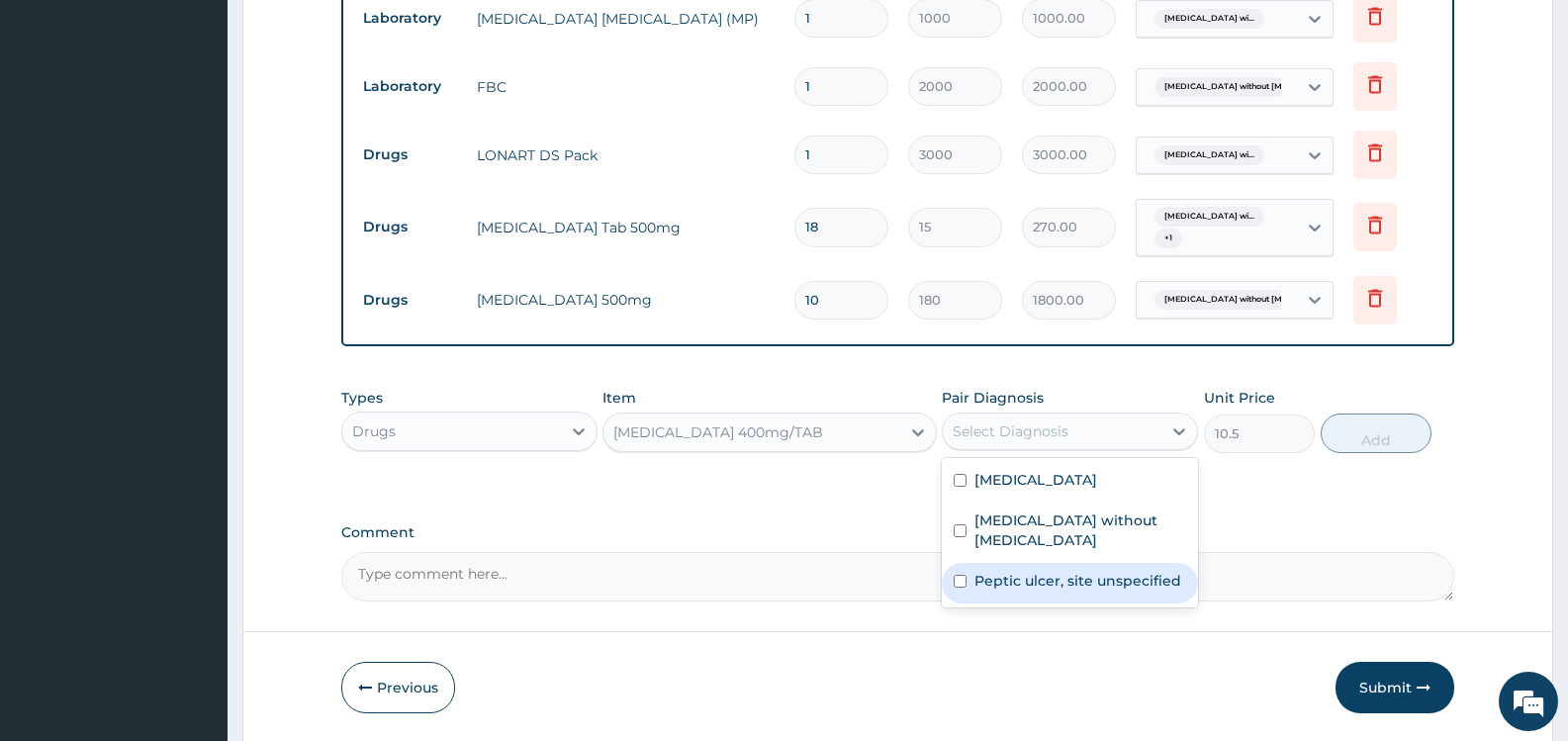
click at [1049, 576] on label "Peptic ulcer, site unspecified" at bounding box center [1077, 580] width 206 height 20
checkbox input "true"
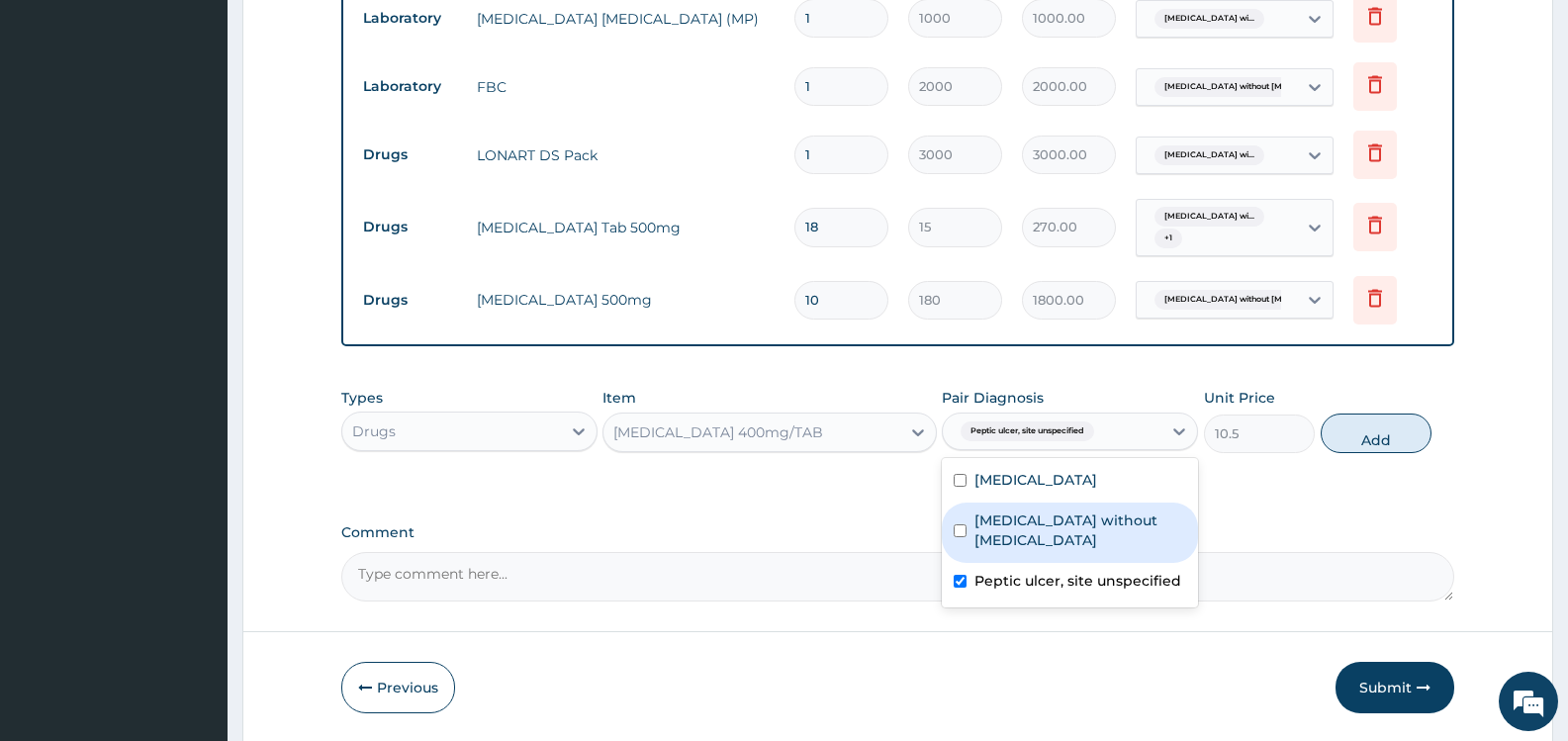
drag, startPoint x: 1080, startPoint y: 541, endPoint x: 1137, endPoint y: 526, distance: 58.9
click at [1083, 541] on label "Sepsis without septic shock" at bounding box center [1080, 531] width 211 height 40
checkbox input "true"
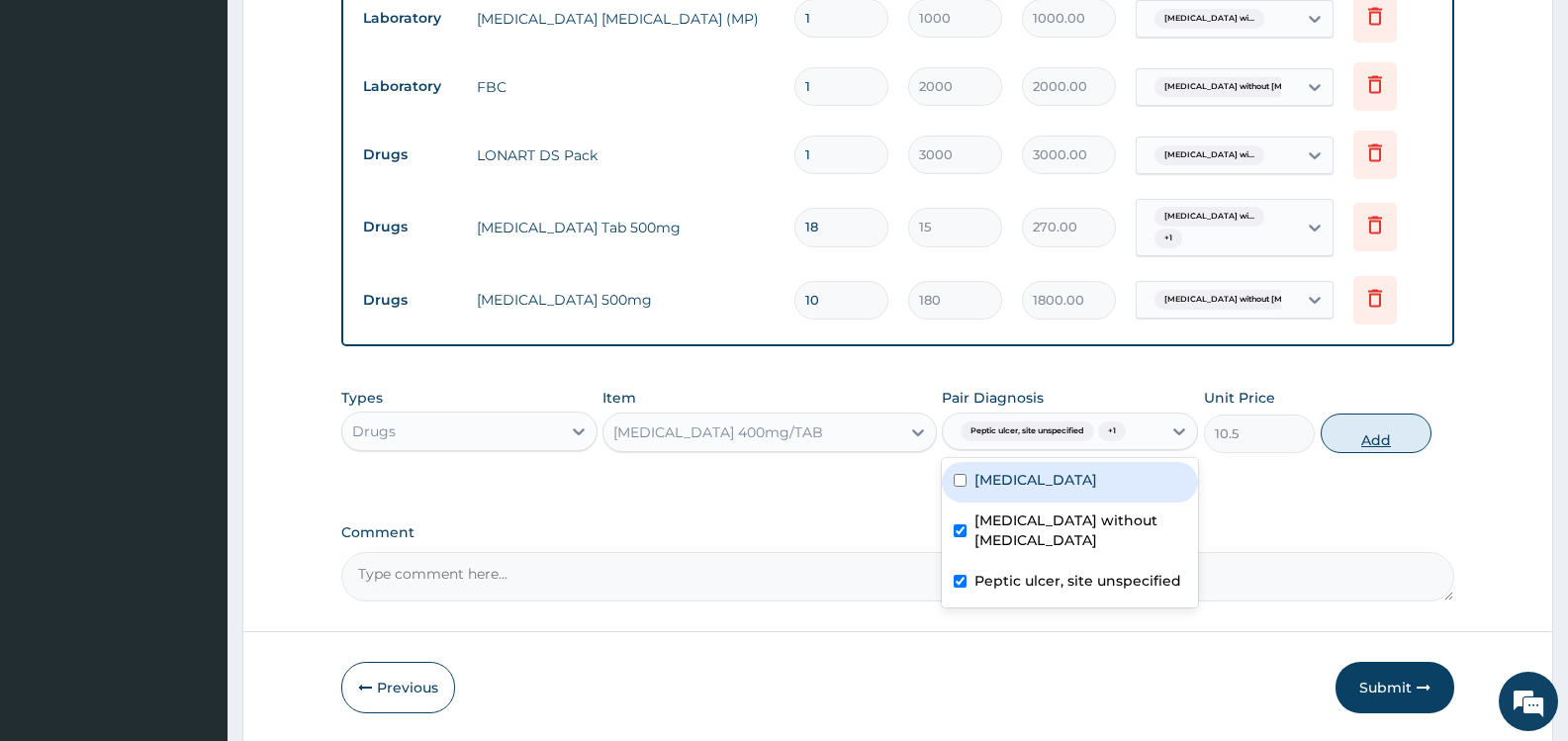
click at [1363, 436] on button "Add" at bounding box center [1375, 434] width 111 height 40
type input "0"
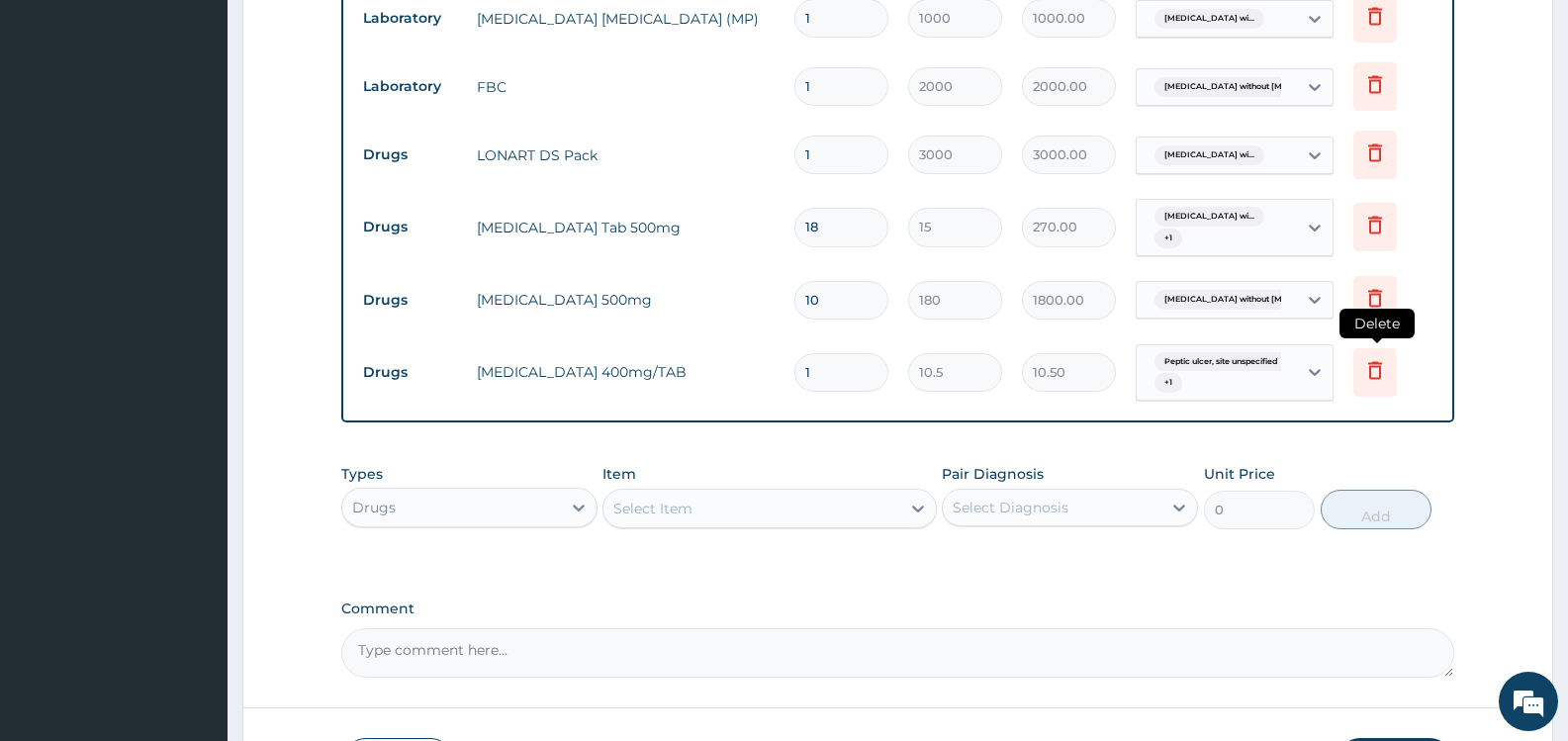
click at [1376, 373] on icon at bounding box center [1375, 370] width 24 height 24
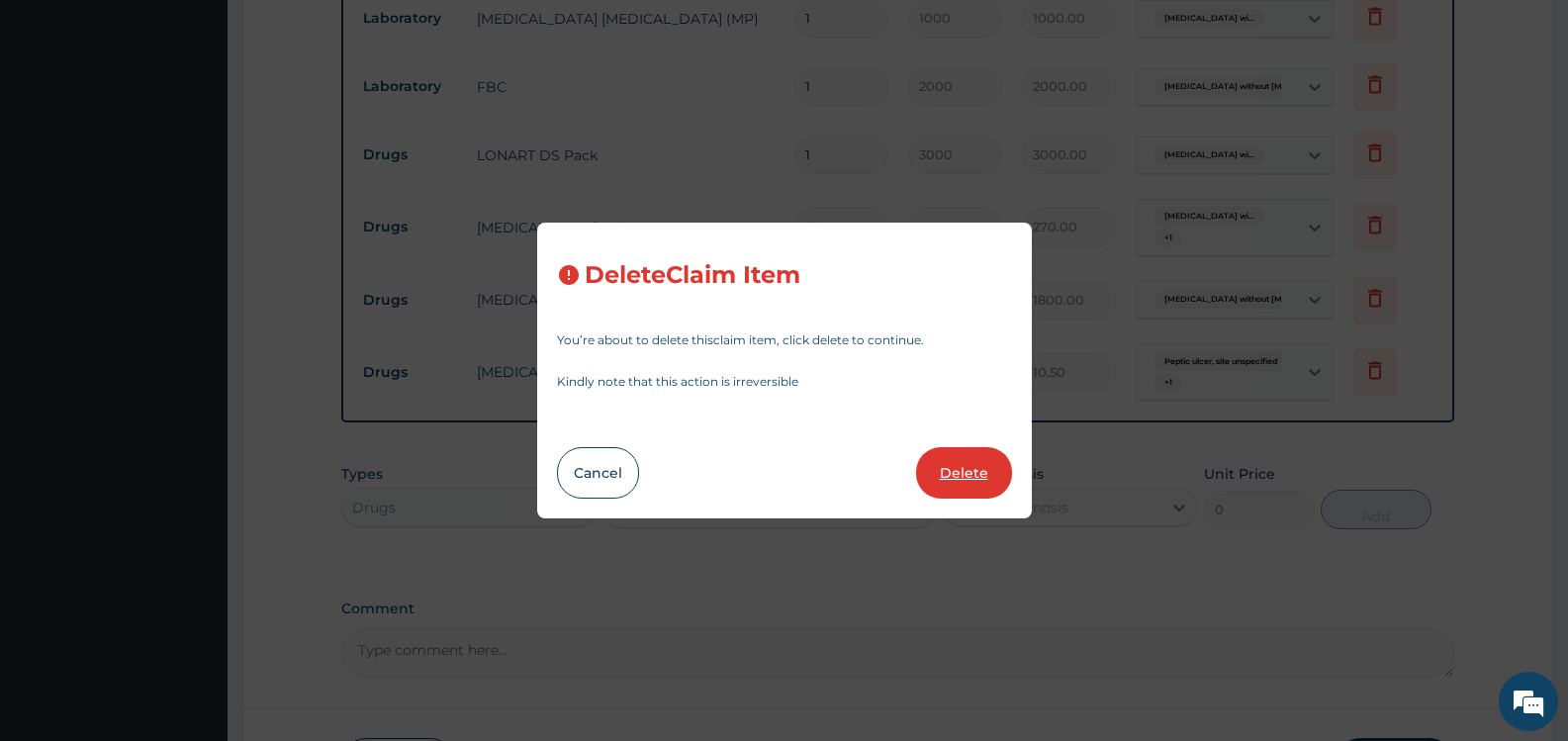
click at [966, 463] on button "Delete" at bounding box center [965, 473] width 96 height 52
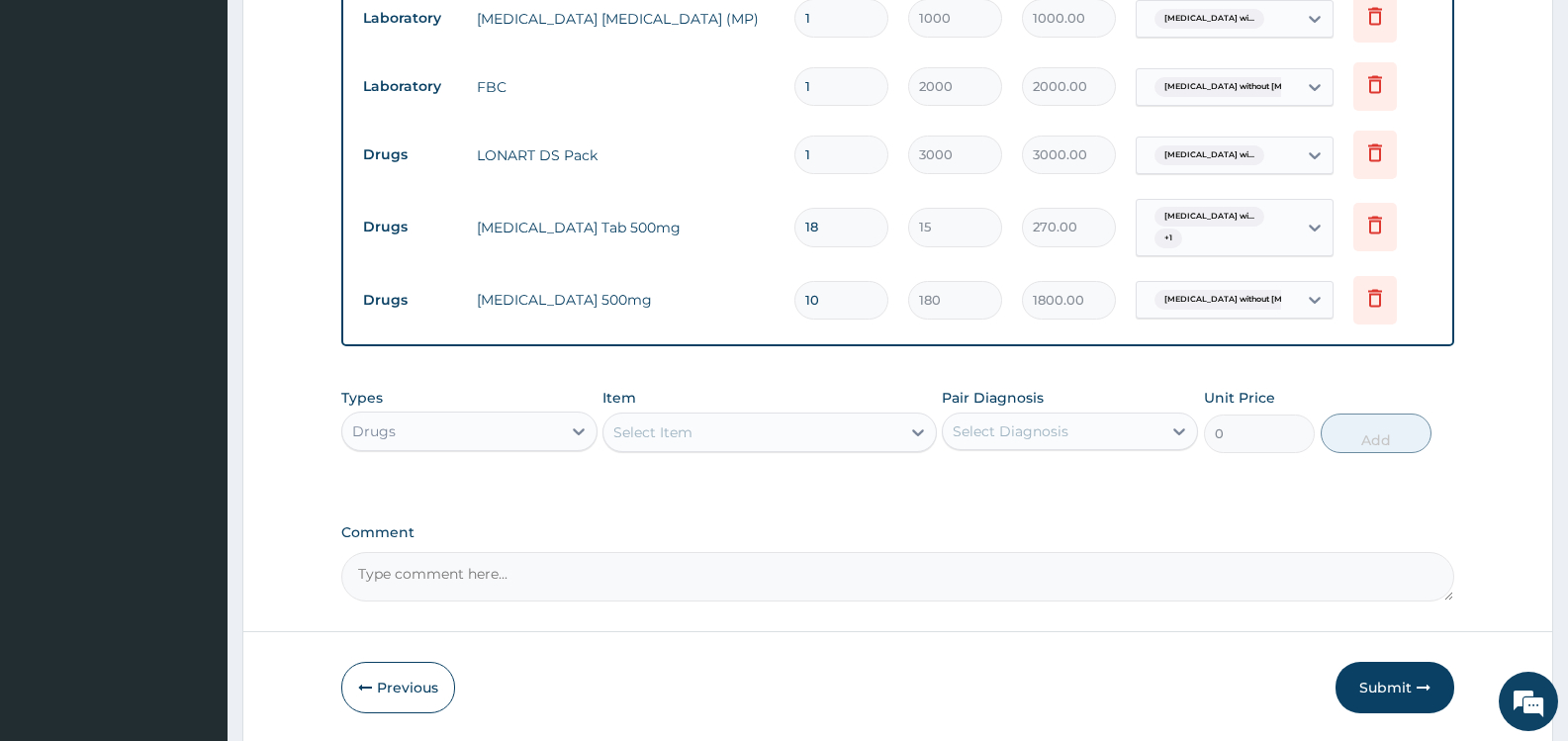
click at [844, 433] on div "Select Item" at bounding box center [751, 433] width 296 height 32
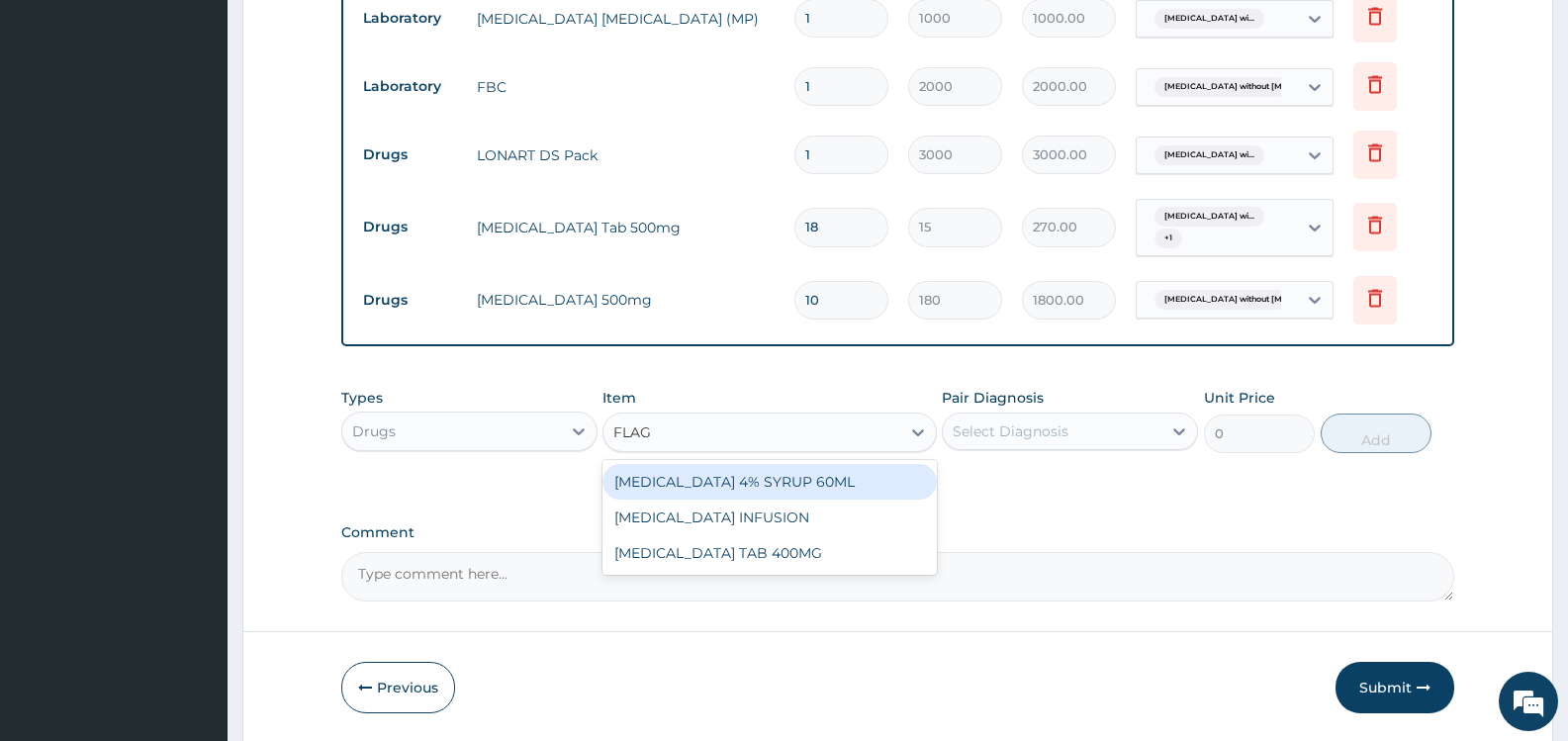
type input "FLAGY"
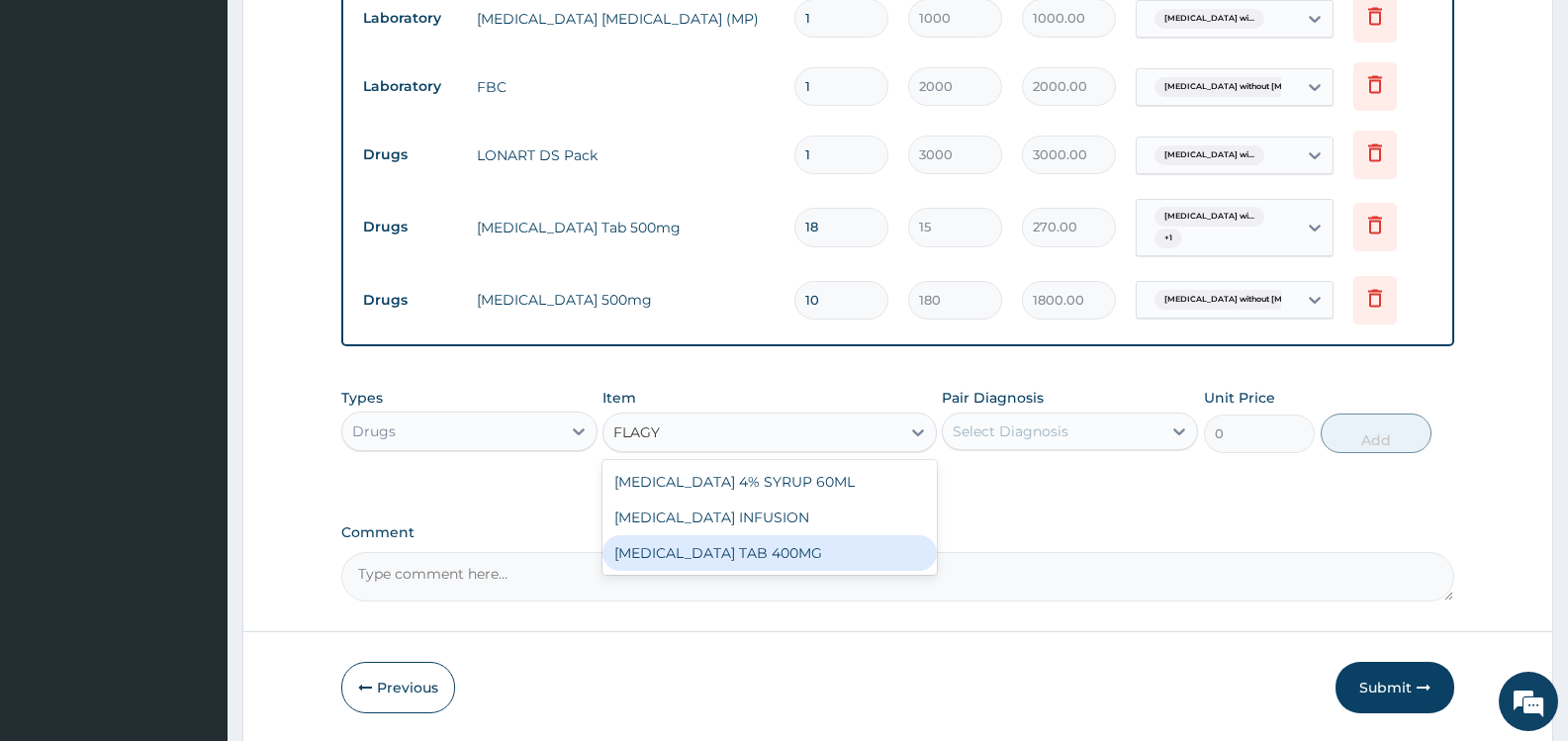
click at [794, 556] on div "[MEDICAL_DATA] TAB 400MG" at bounding box center [769, 554] width 333 height 36
type input "26.25"
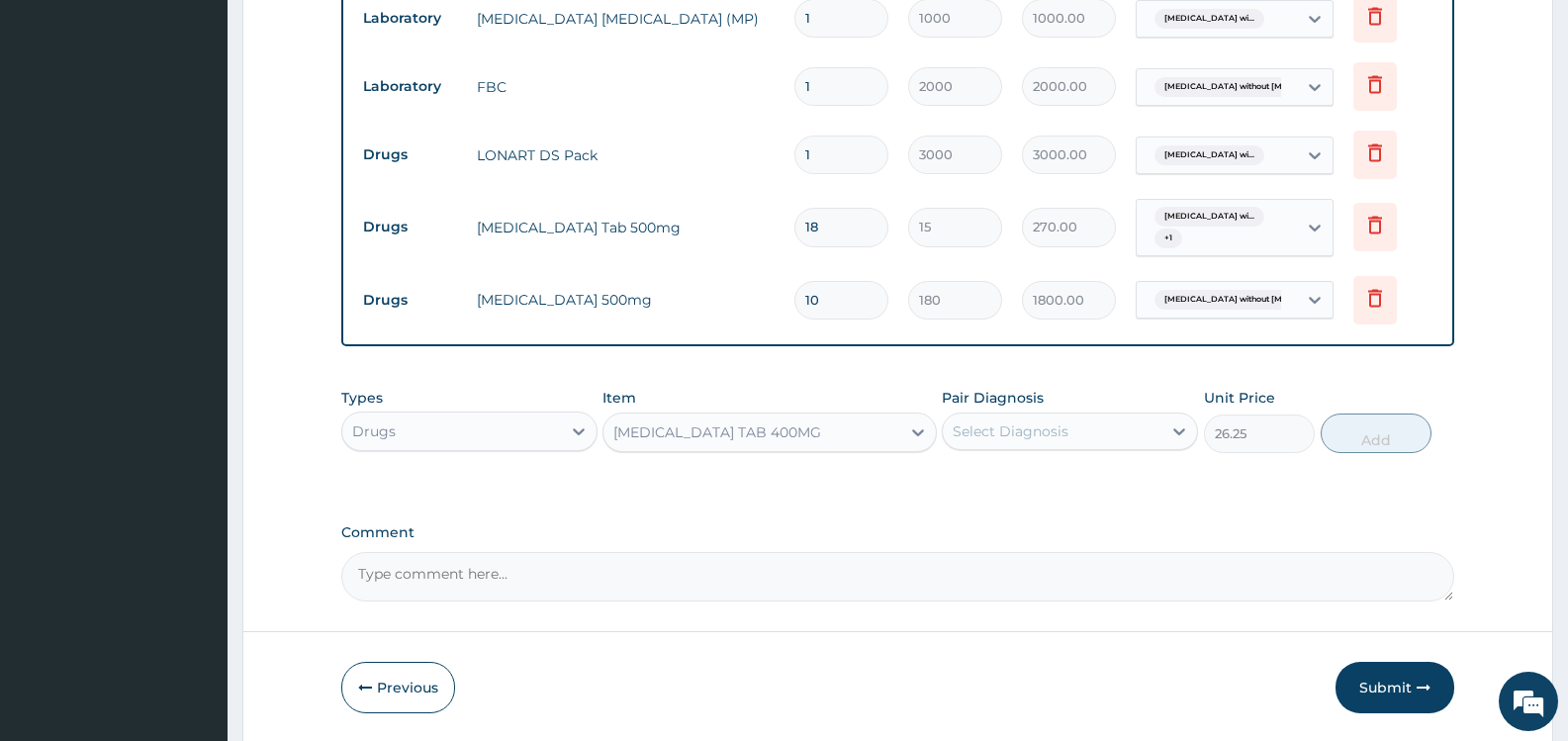
click at [1121, 416] on div "Select Diagnosis" at bounding box center [1051, 432] width 218 height 32
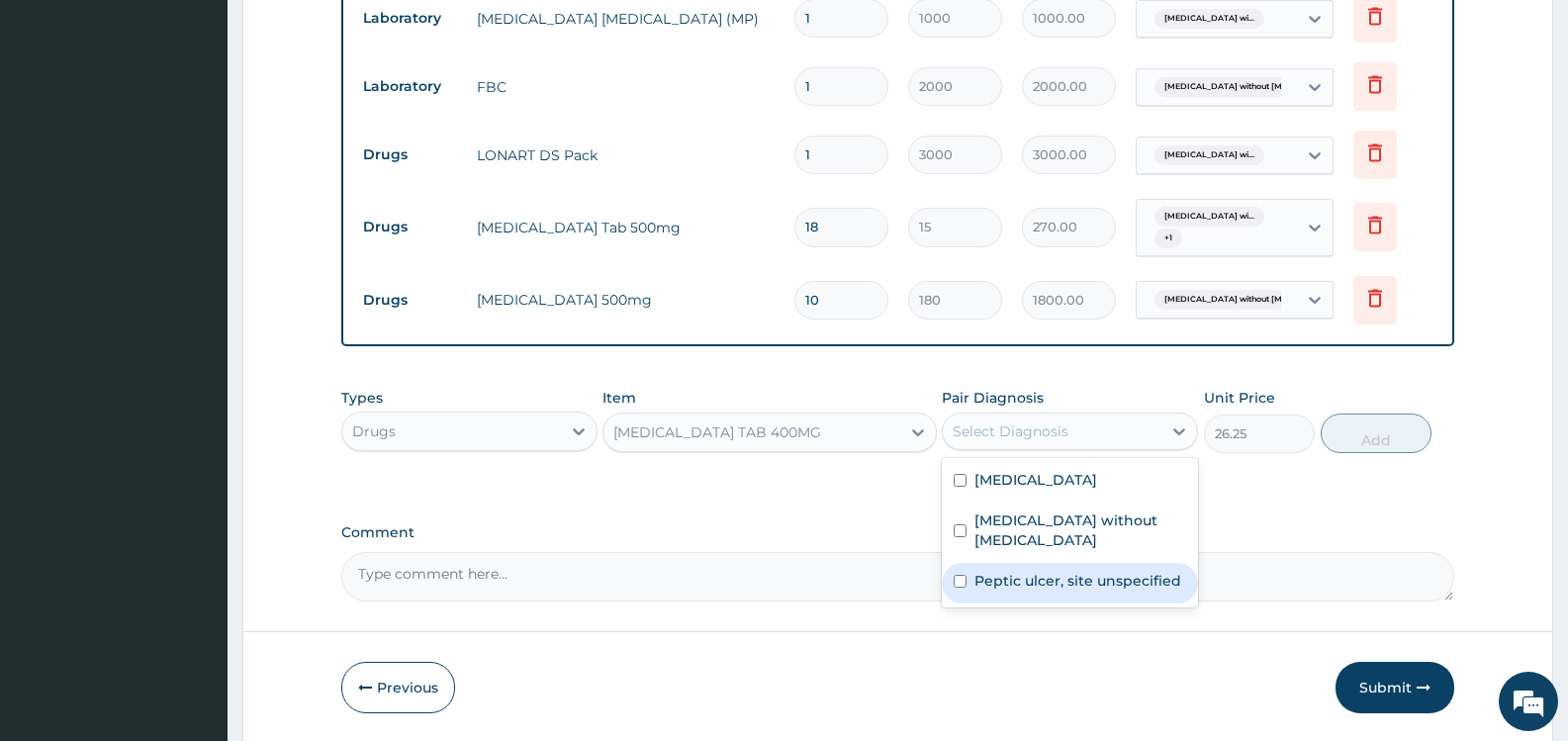
drag, startPoint x: 1087, startPoint y: 581, endPoint x: 1087, endPoint y: 530, distance: 51.0
click at [1087, 578] on label "Peptic ulcer, site unspecified" at bounding box center [1077, 580] width 206 height 20
checkbox input "true"
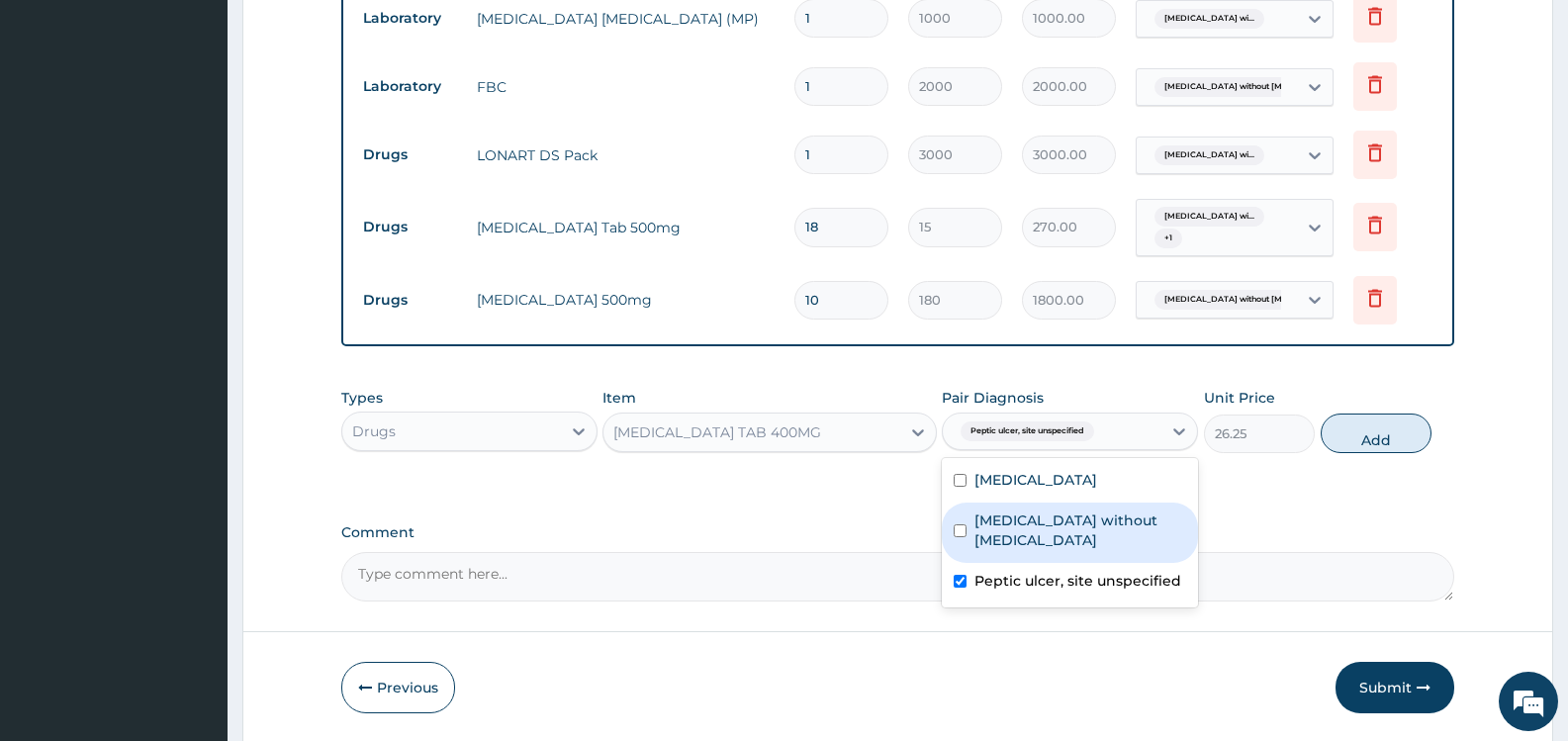
click at [1087, 528] on div "Sepsis without septic shock" at bounding box center [1069, 533] width 256 height 61
checkbox input "true"
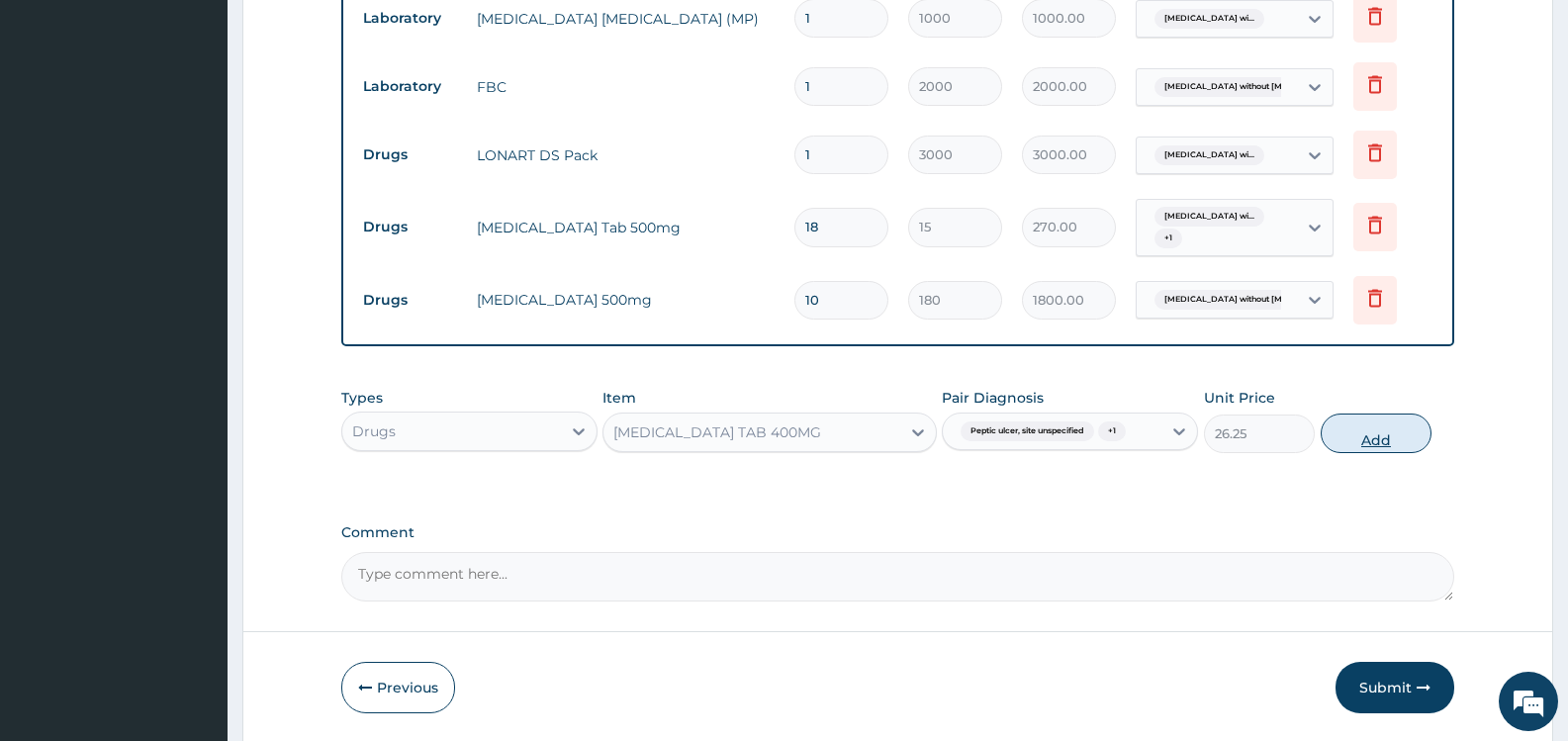
click at [1363, 438] on button "Add" at bounding box center [1375, 434] width 111 height 40
type input "0"
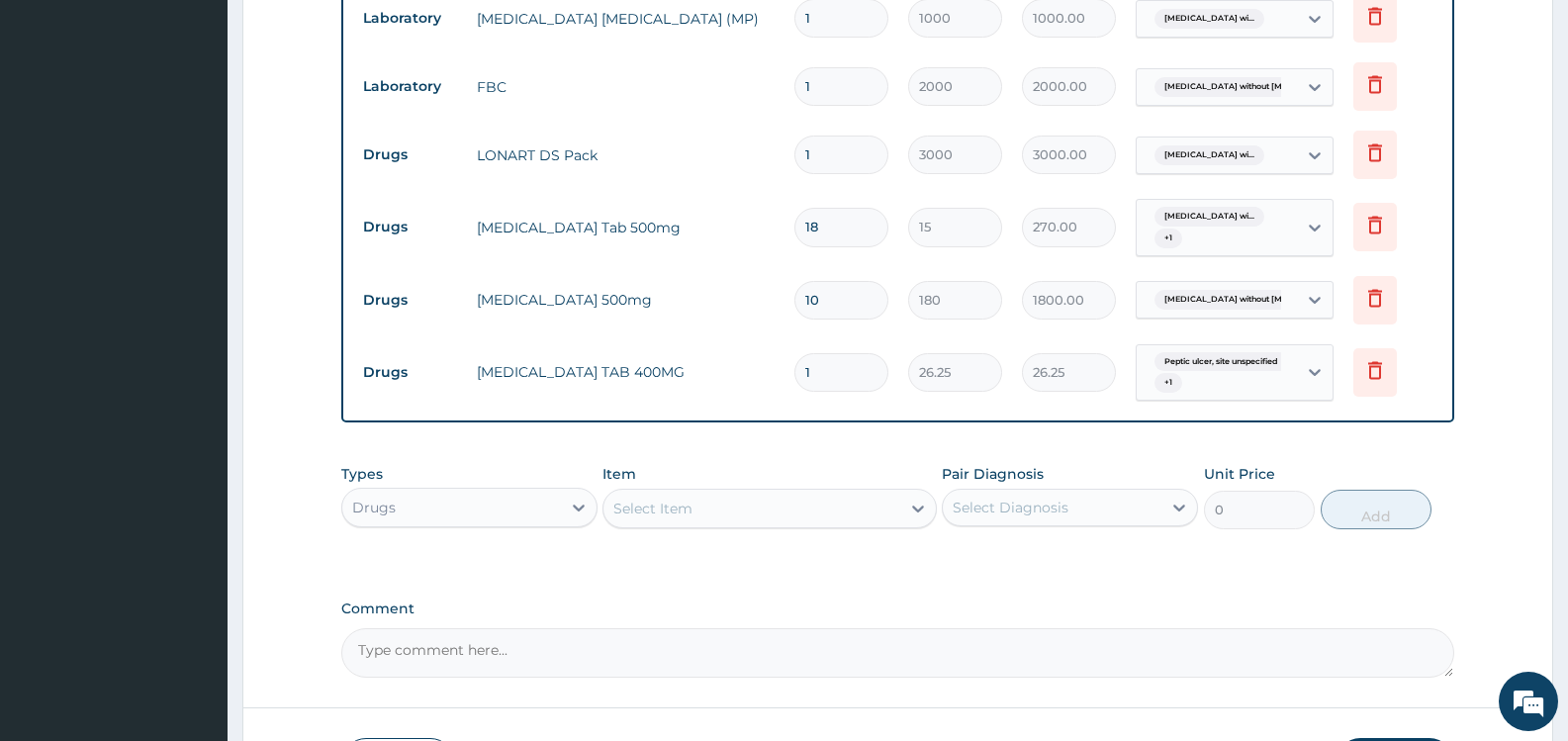
type input "15"
type input "393.75"
type input "15"
click at [742, 511] on div "Select Item" at bounding box center [751, 509] width 296 height 32
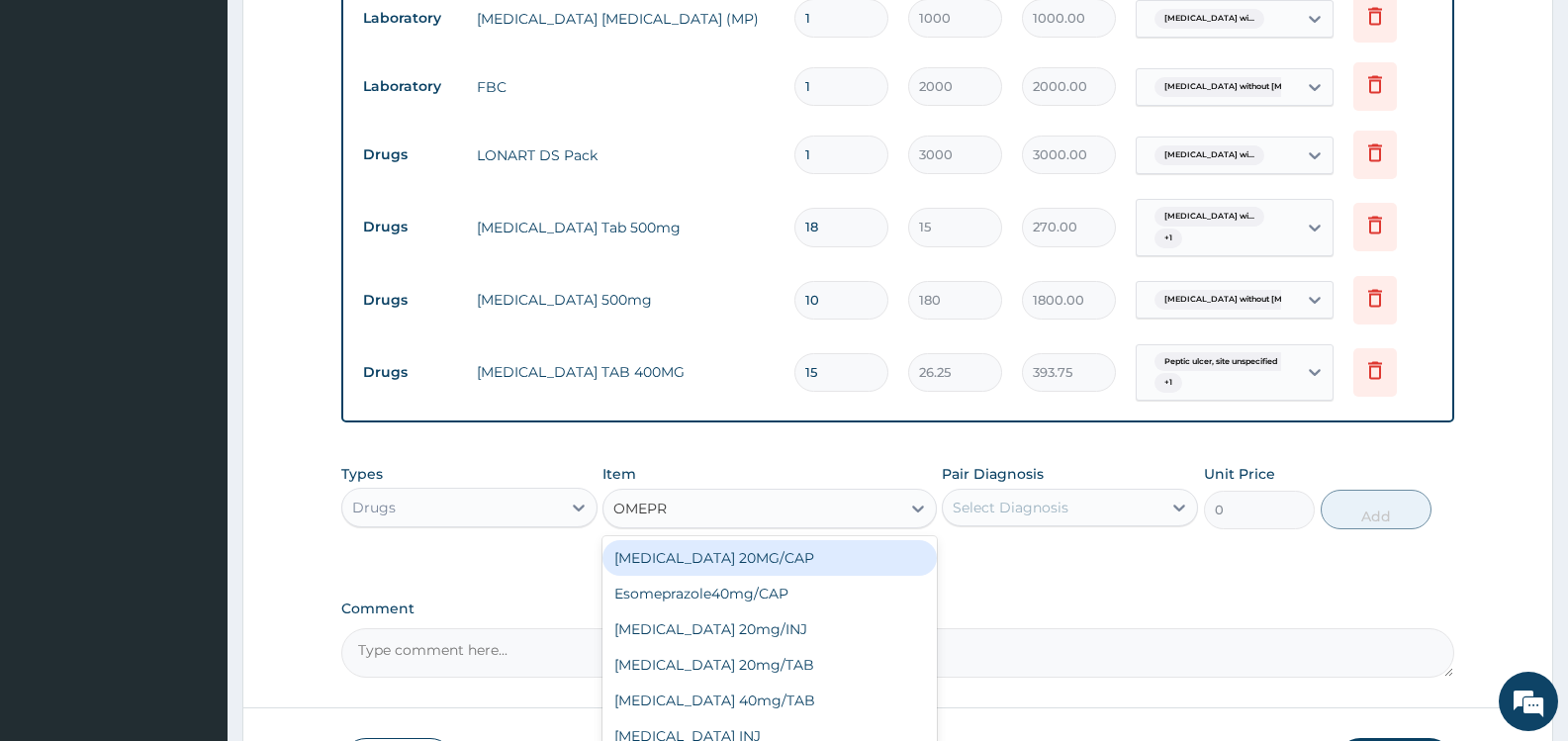
type input "OMEPRA"
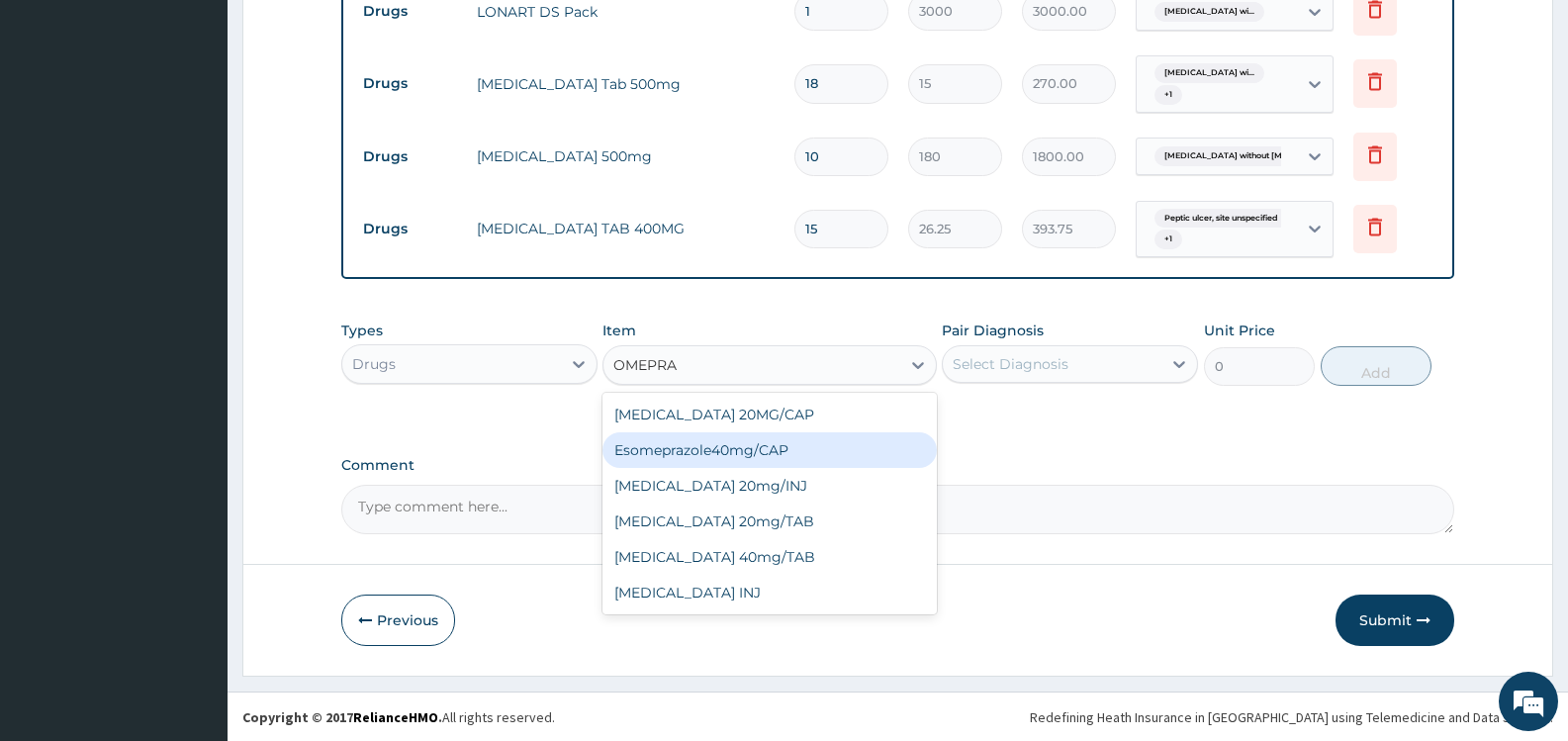
scroll to position [1094, 0]
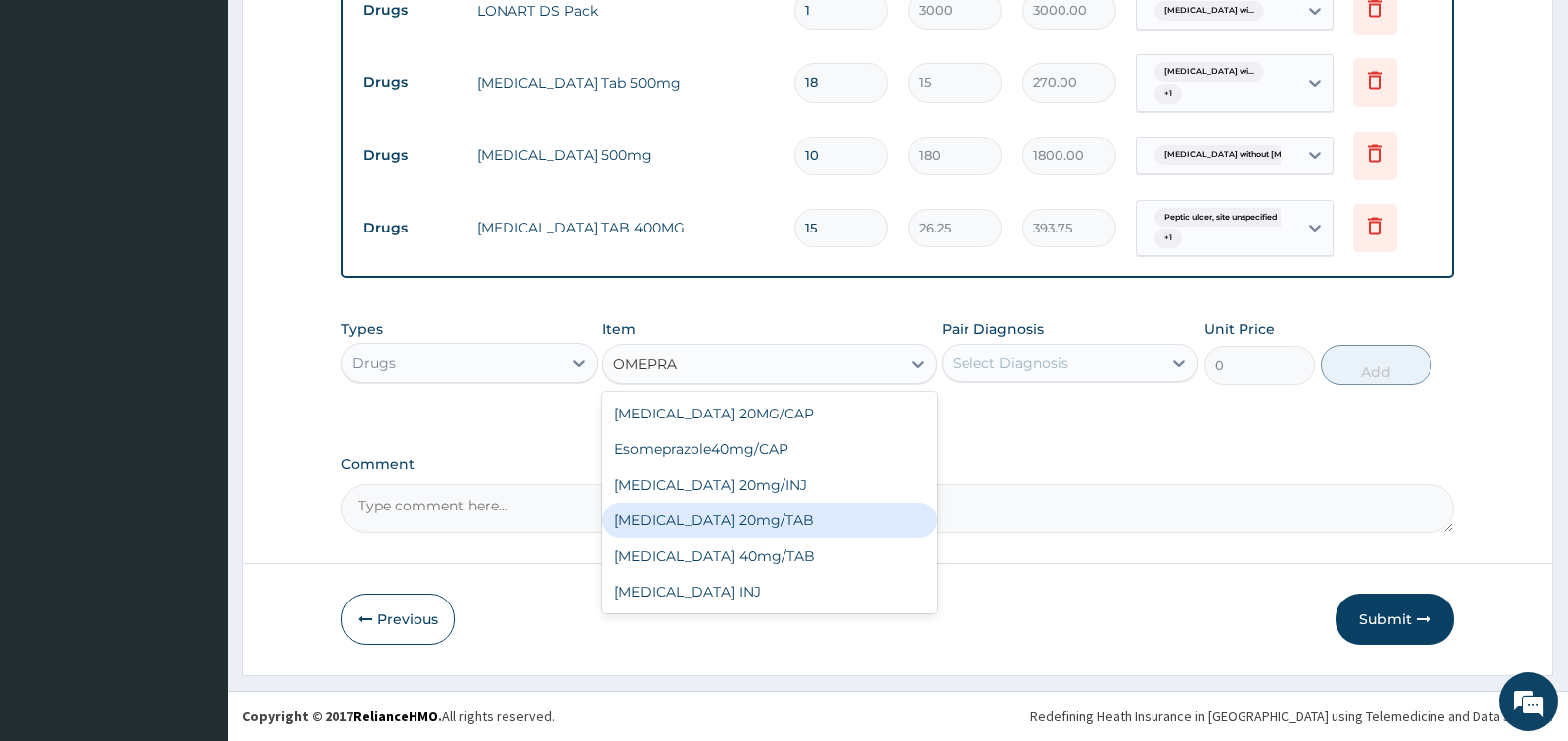
click at [742, 522] on div "OMEPRAZOLE 20mg/TAB" at bounding box center [769, 521] width 333 height 36
type input "78.75"
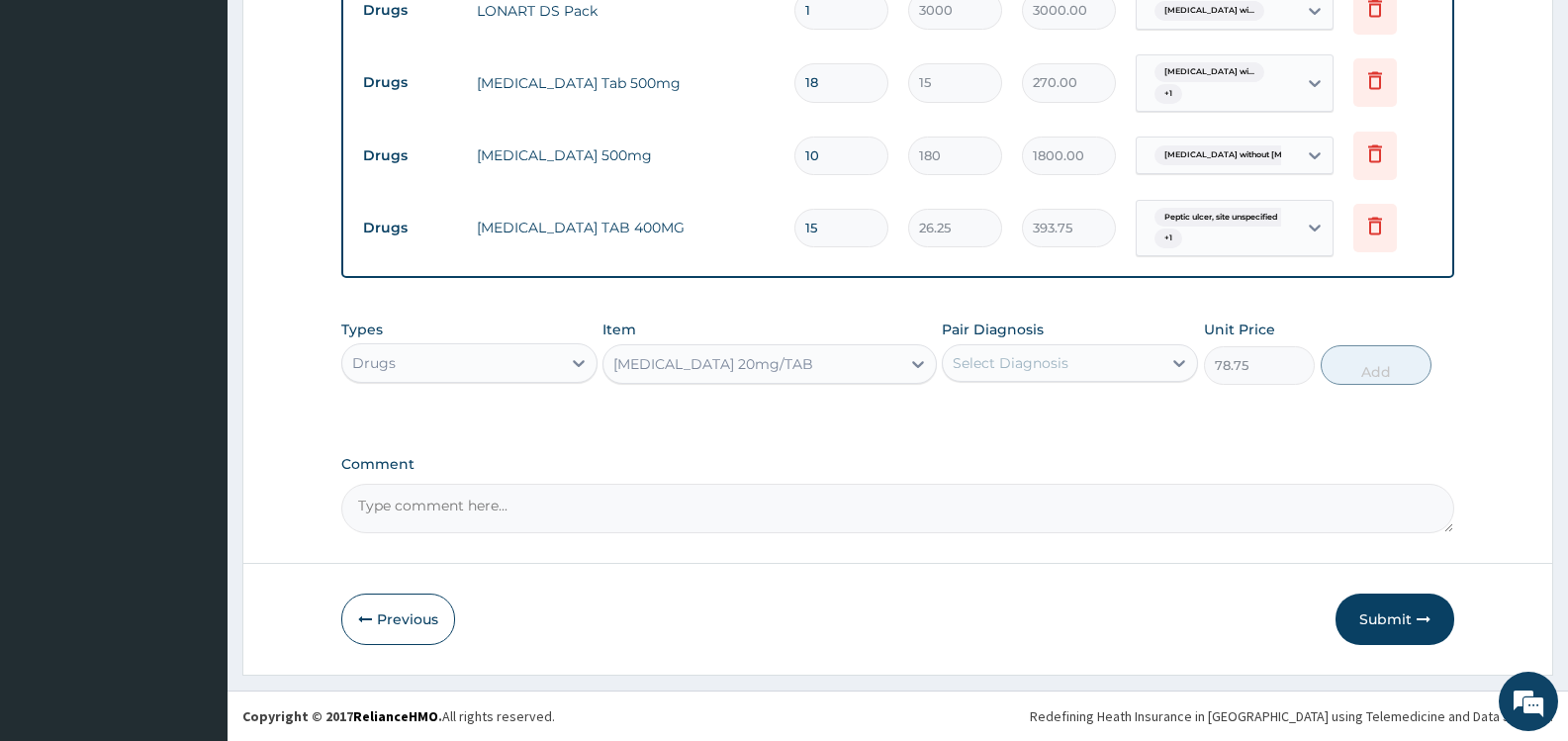
click at [1045, 385] on div "Pair Diagnosis Select Diagnosis" at bounding box center [1069, 351] width 256 height 65
click at [1049, 368] on div "Select Diagnosis" at bounding box center [1010, 363] width 116 height 20
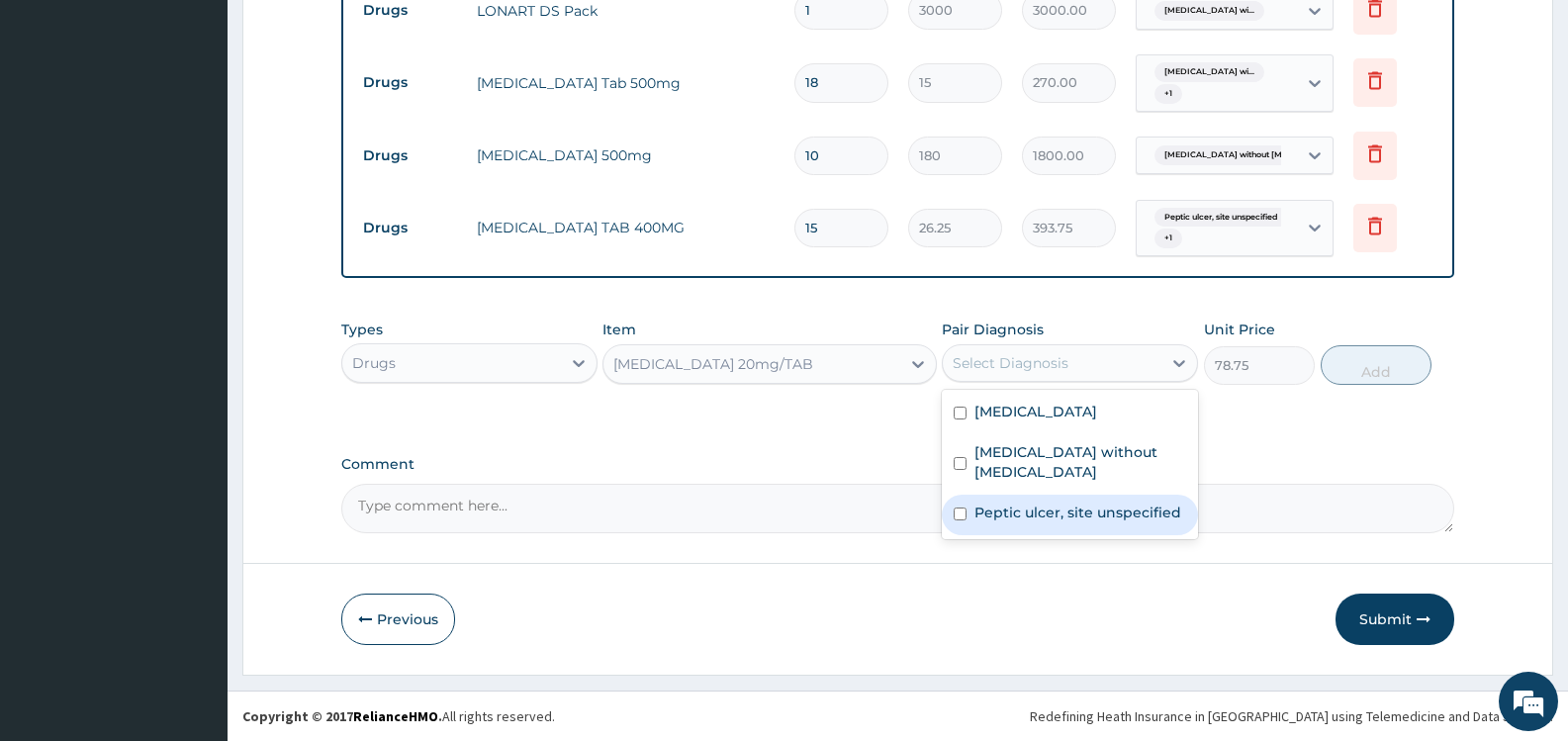
click at [1066, 510] on label "Peptic ulcer, site unspecified" at bounding box center [1077, 513] width 206 height 20
checkbox input "true"
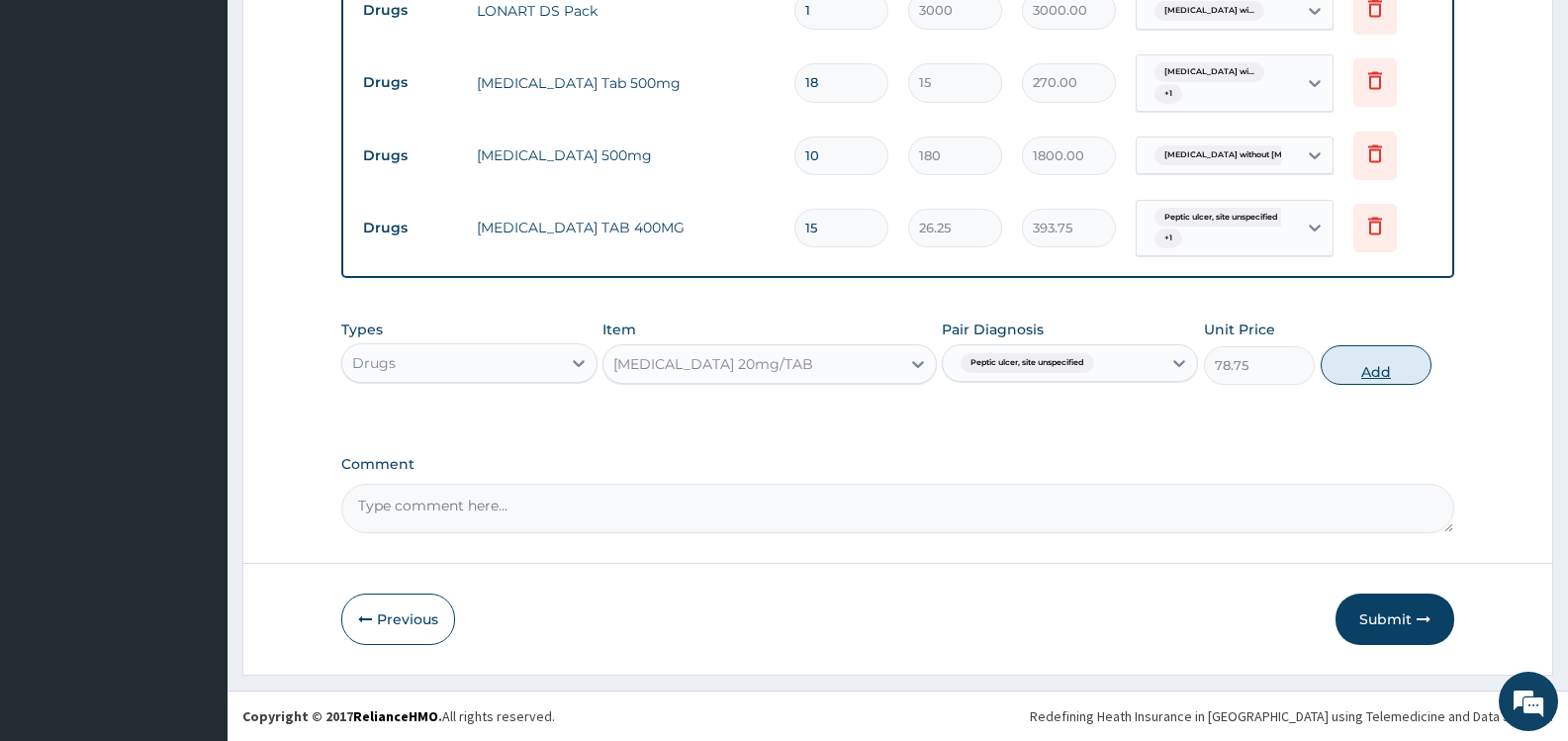
click at [1386, 370] on button "Add" at bounding box center [1375, 365] width 111 height 40
type input "0"
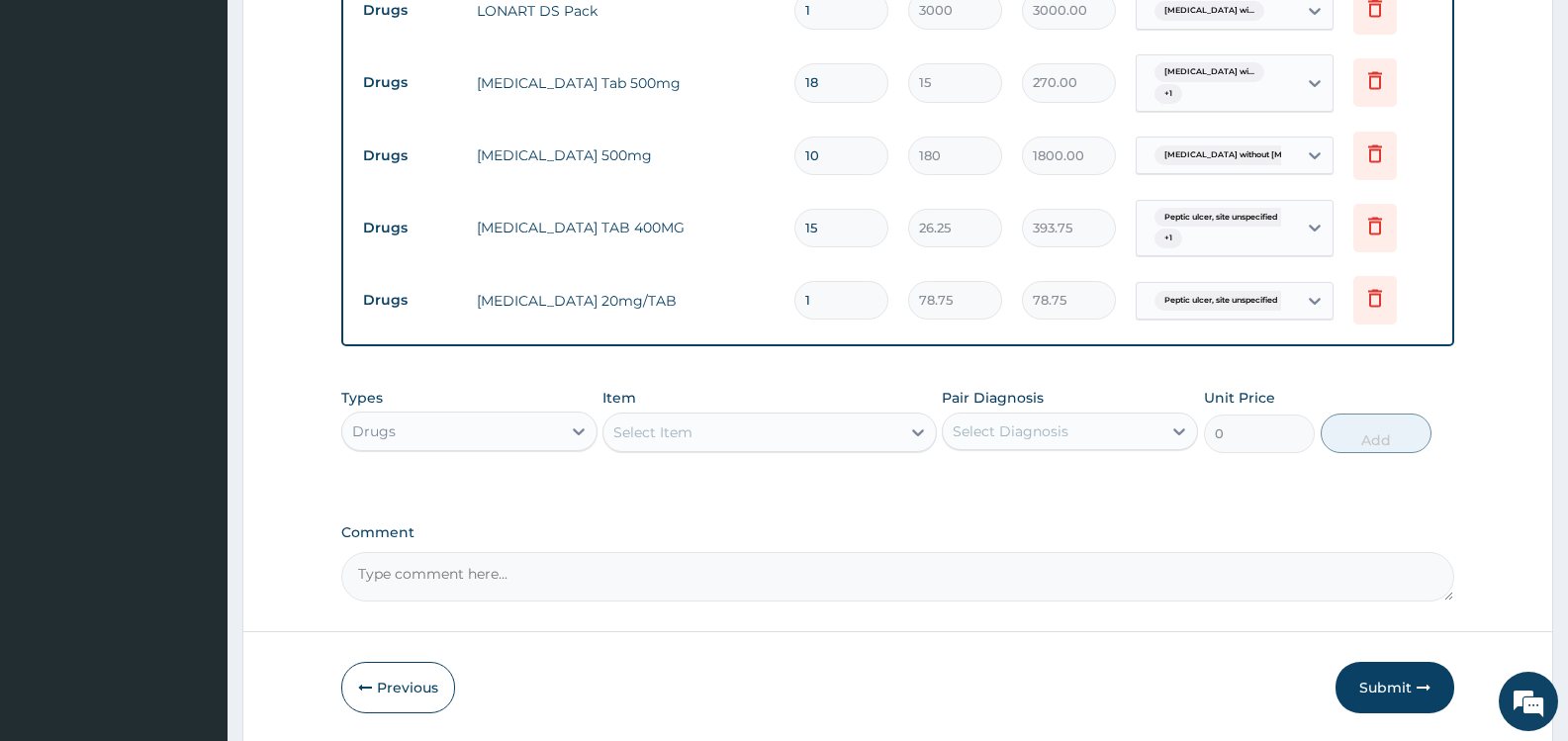
type input "2"
type input "157.50"
type input "3"
type input "236.25"
type input "4"
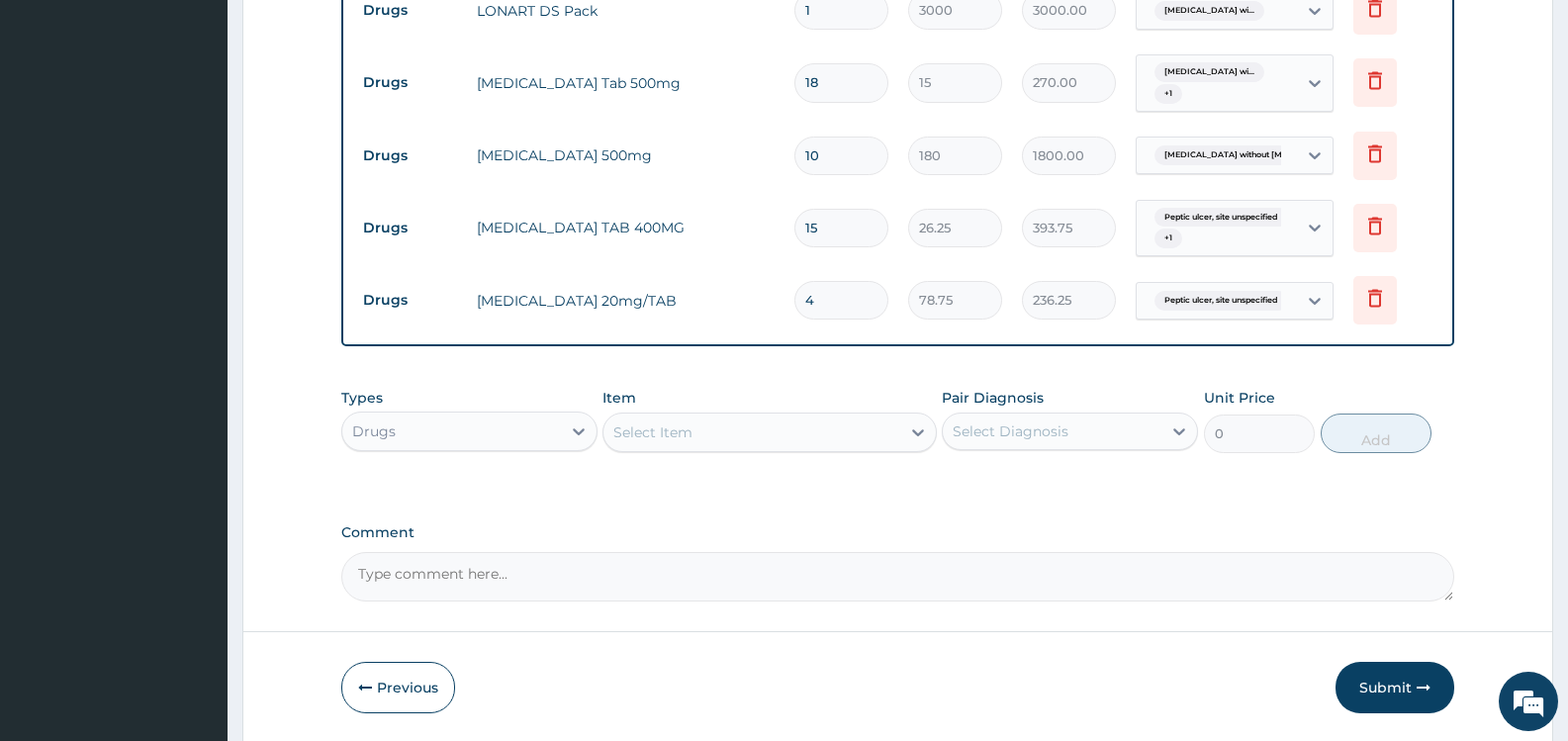
type input "315.00"
type input "5"
type input "393.75"
type input "6"
type input "472.50"
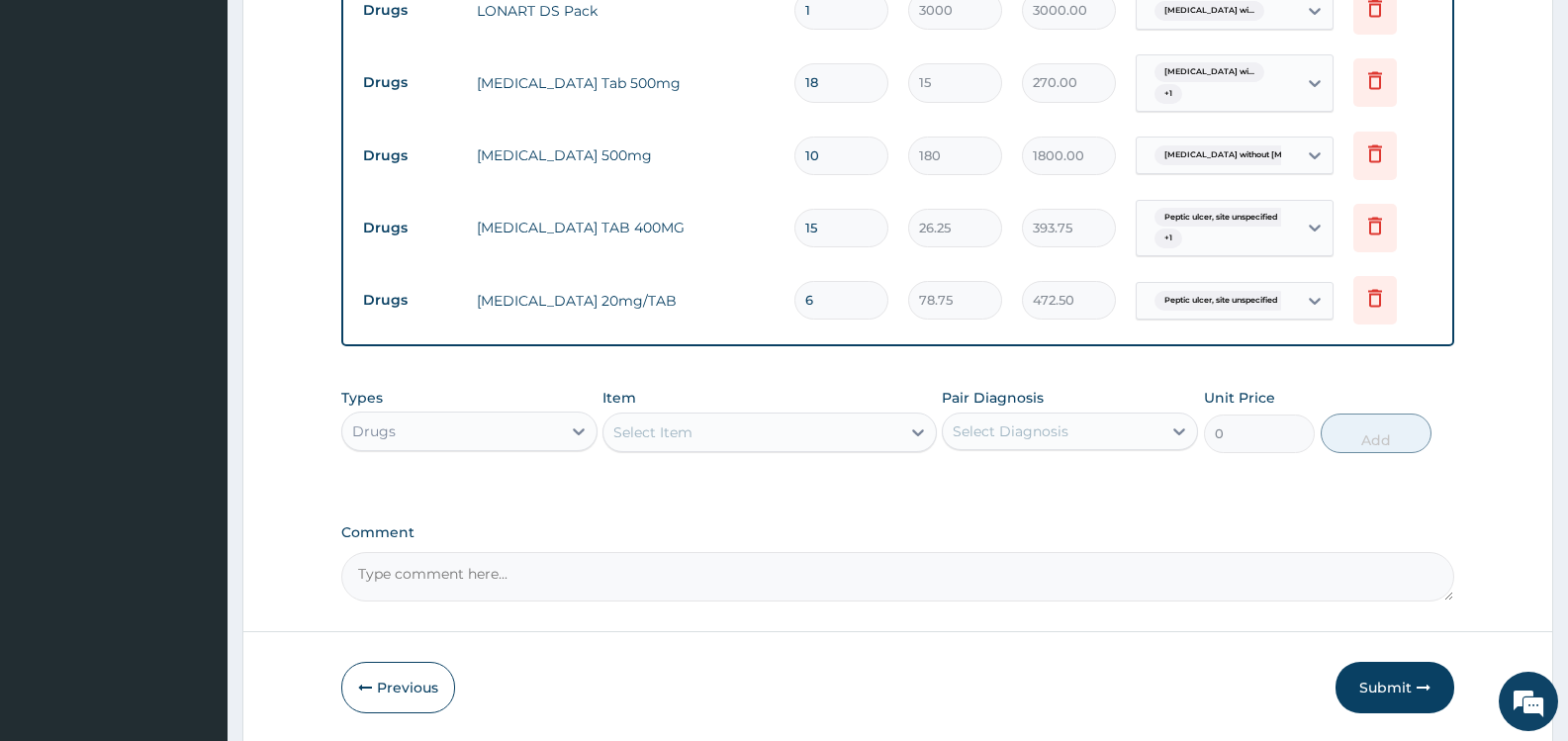
type input "7"
type input "551.25"
click at [1386, 685] on button "Submit" at bounding box center [1394, 688] width 119 height 52
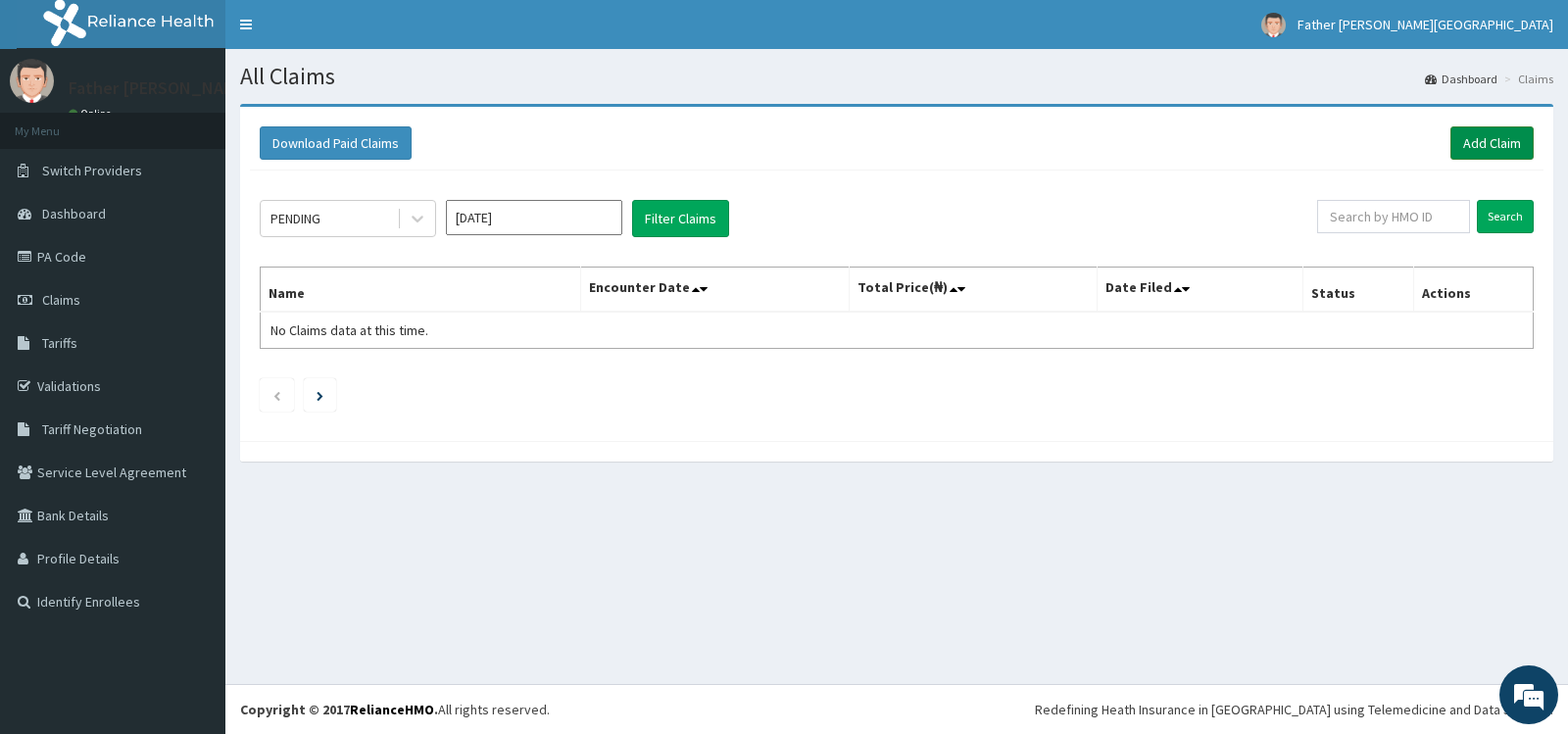
click at [1492, 140] on link "Add Claim" at bounding box center [1492, 143] width 83 height 34
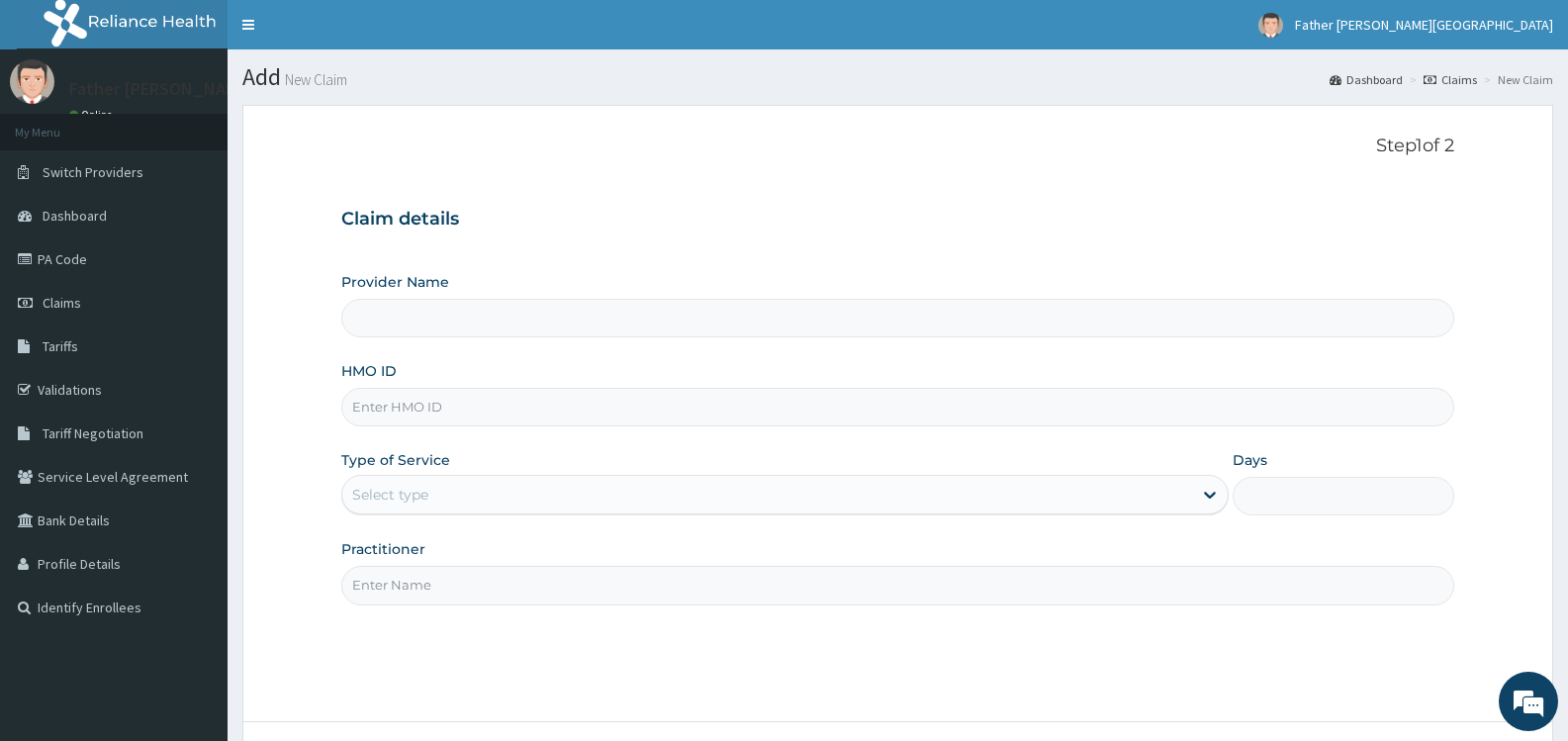
type input "Father [PERSON_NAME][GEOGRAPHIC_DATA]"
click at [440, 409] on input "HMO ID" at bounding box center [898, 407] width 1113 height 39
type input "BWI/10052/B"
click at [503, 495] on div "Select type" at bounding box center [766, 495] width 849 height 32
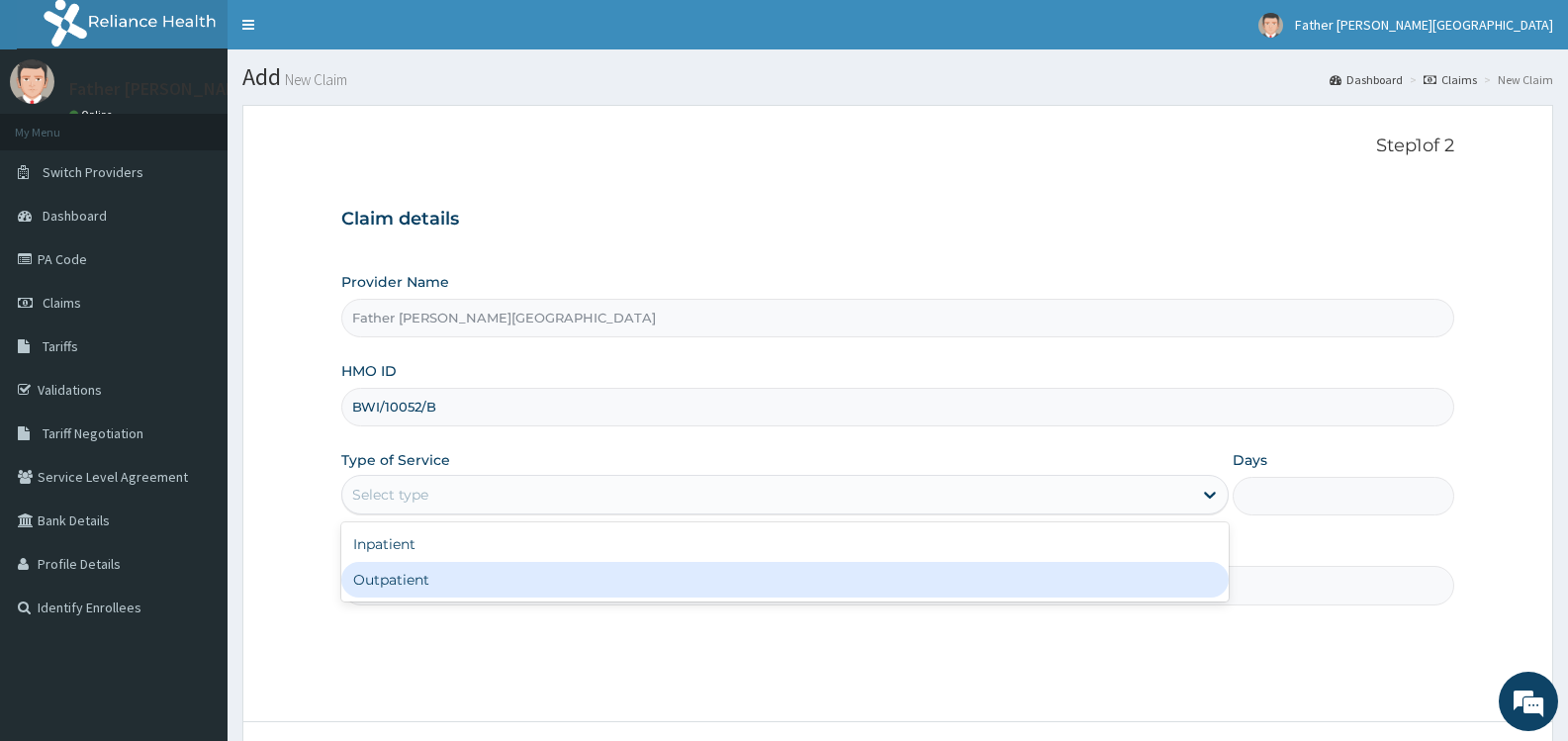
click at [515, 576] on div "Outpatient" at bounding box center [784, 579] width 887 height 36
type input "1"
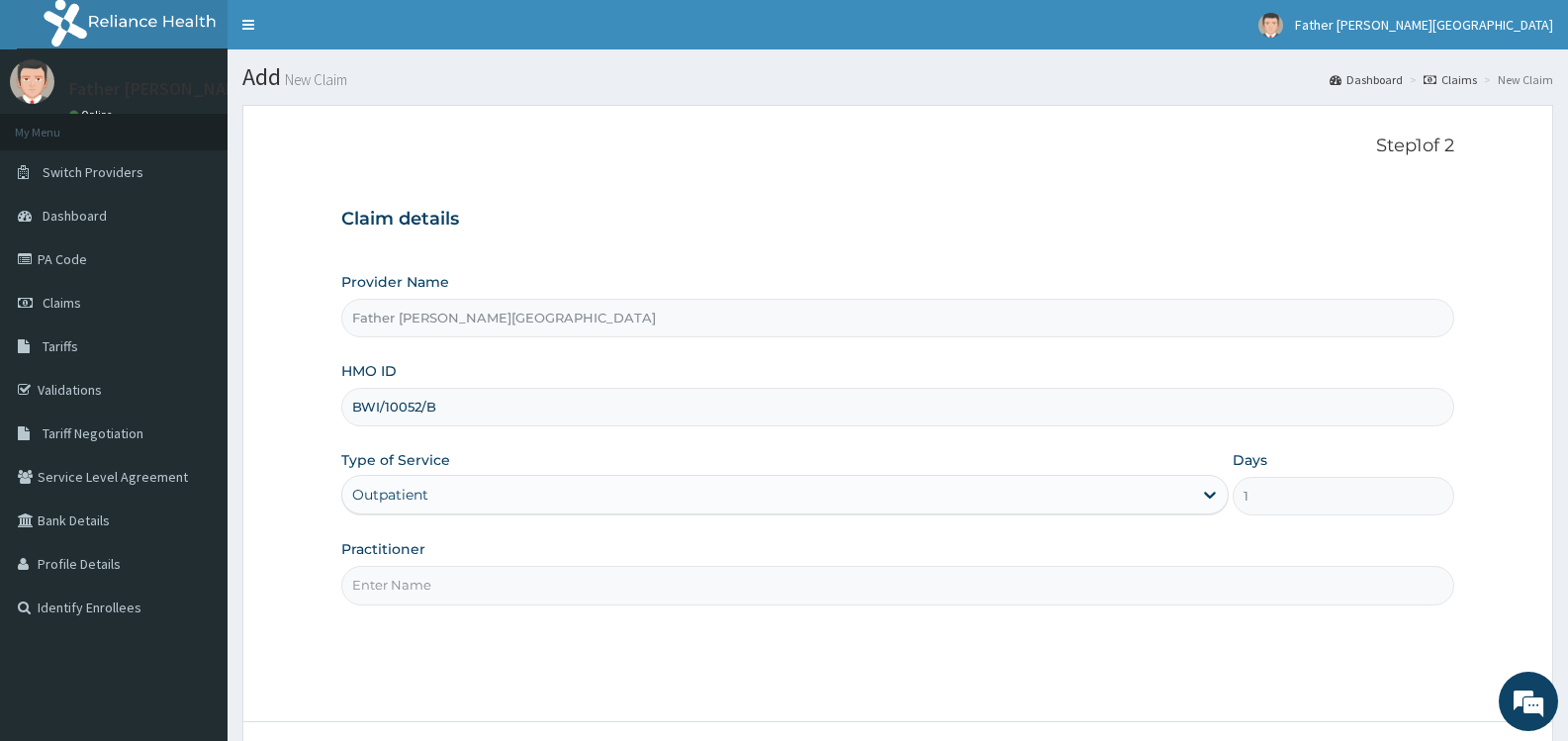
click at [516, 570] on input "Practitioner" at bounding box center [898, 584] width 1113 height 39
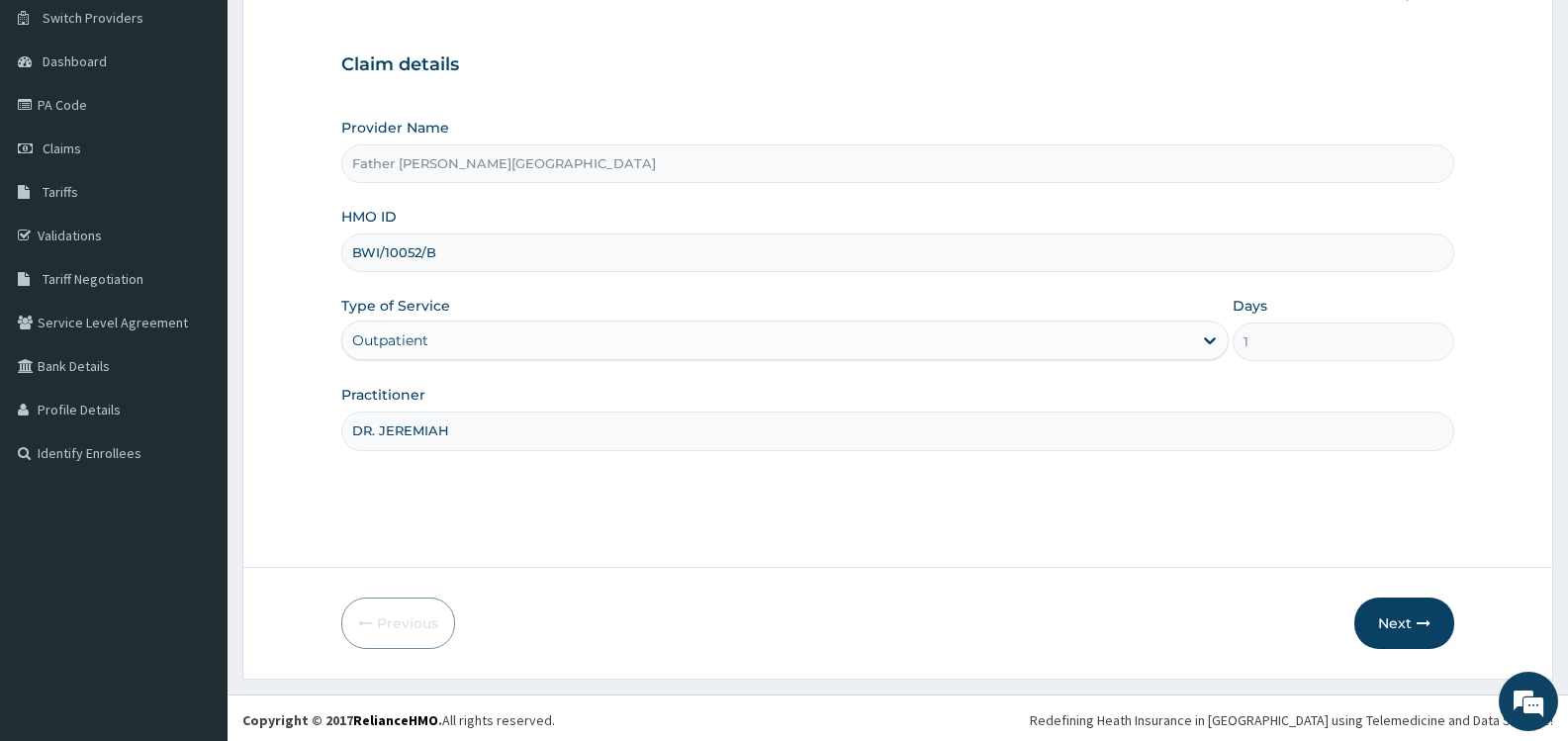
scroll to position [159, 0]
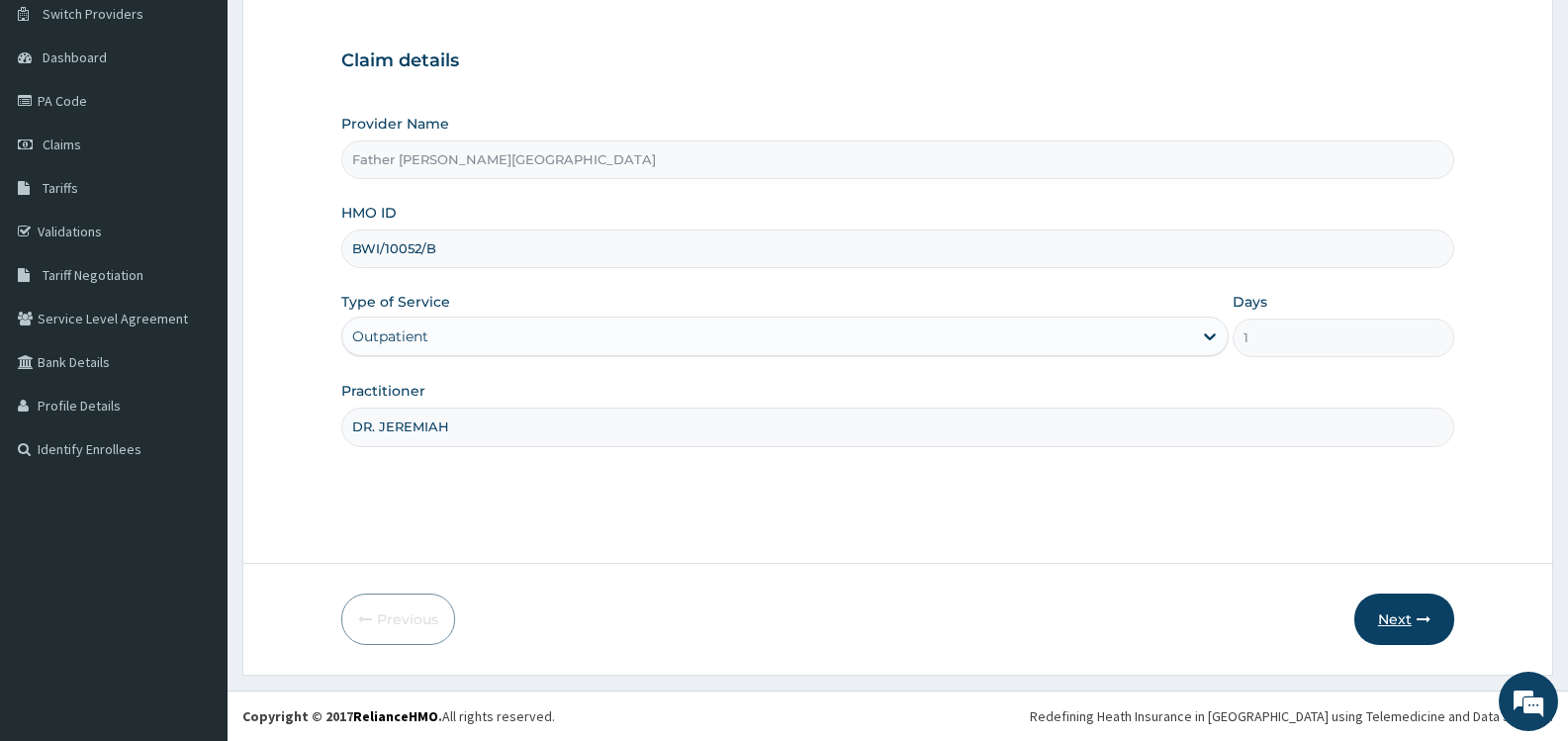
type input "DR. JEREMIAH"
click at [1404, 620] on button "Next" at bounding box center [1404, 619] width 100 height 52
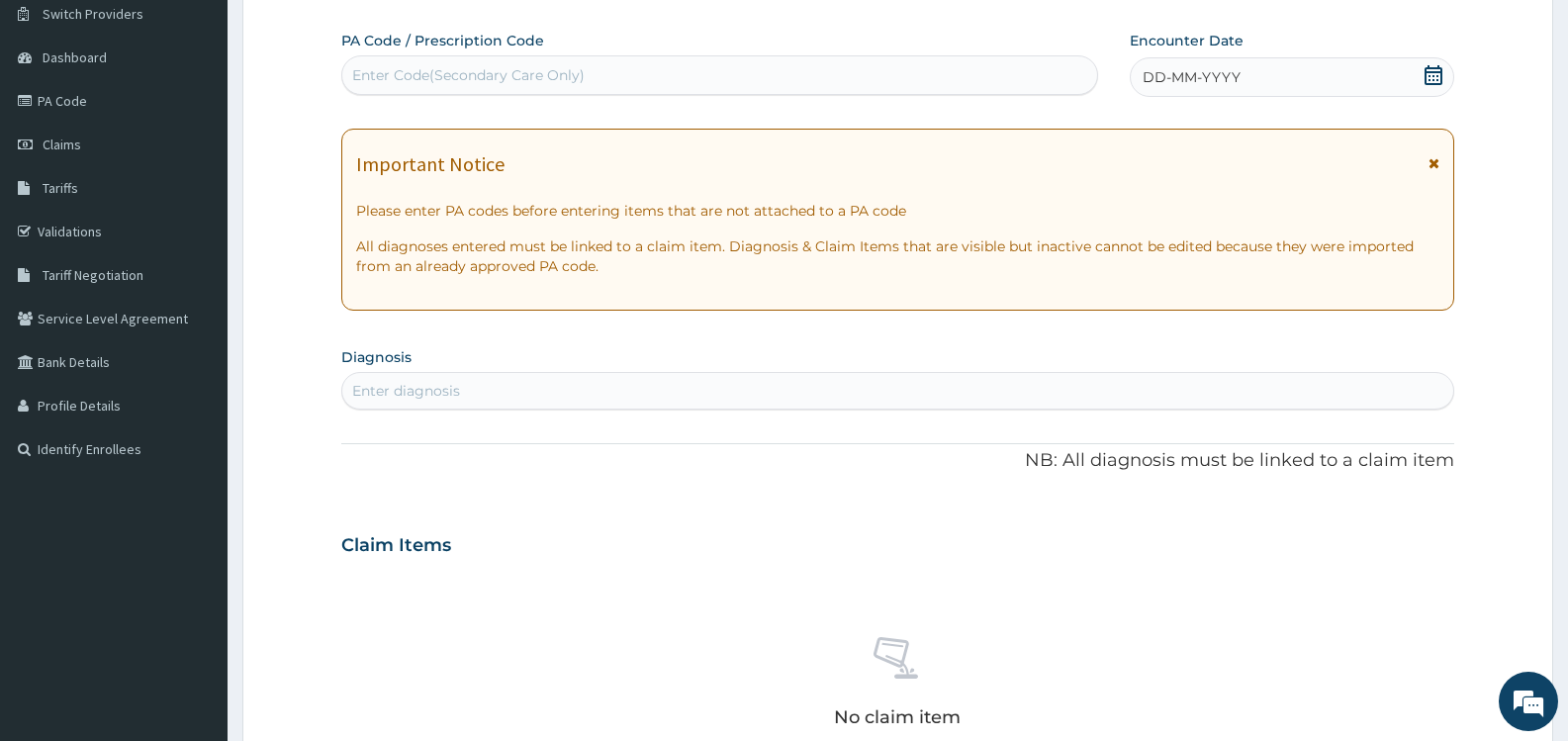
click at [1429, 74] on icon at bounding box center [1434, 75] width 20 height 20
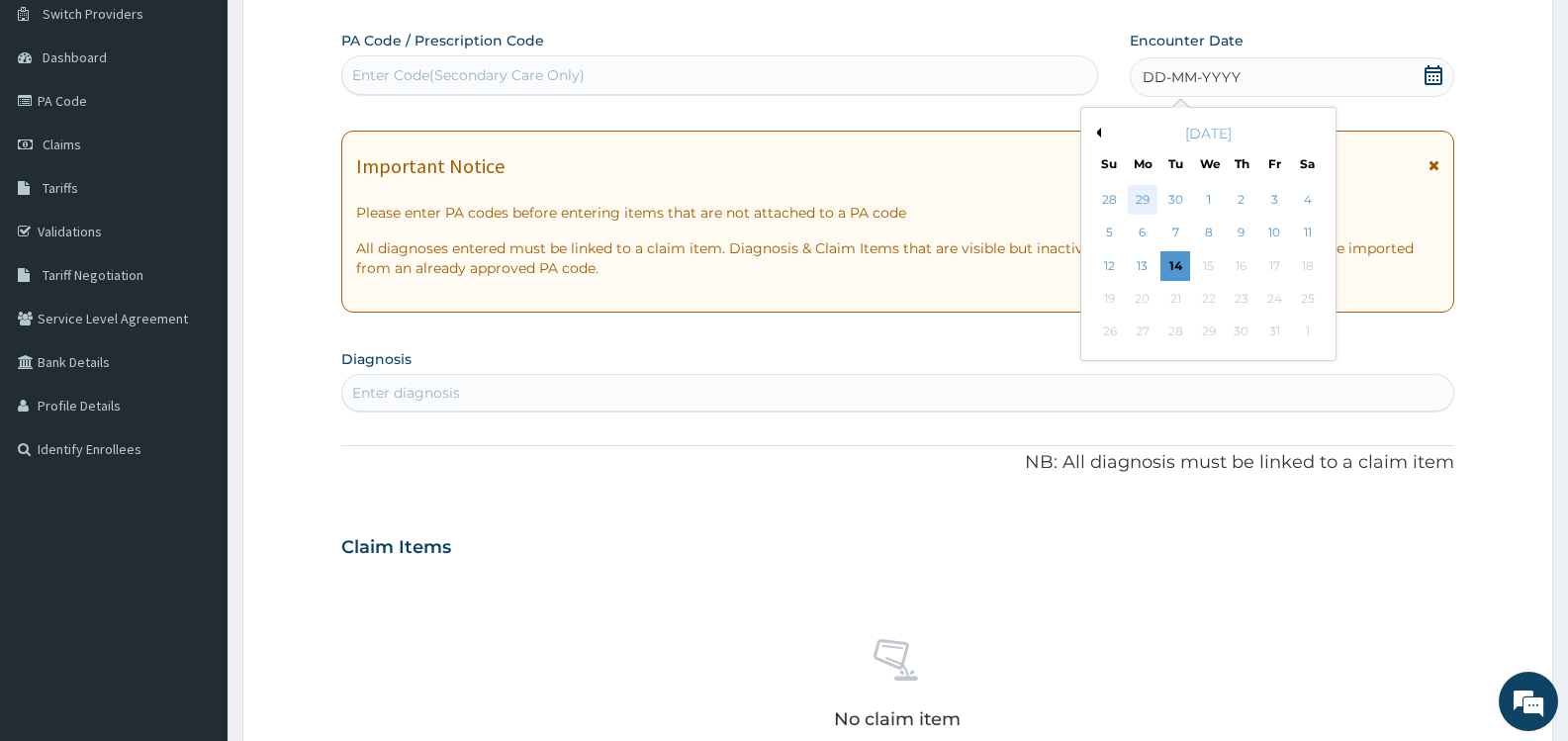
click at [1147, 196] on div "29" at bounding box center [1143, 200] width 30 height 30
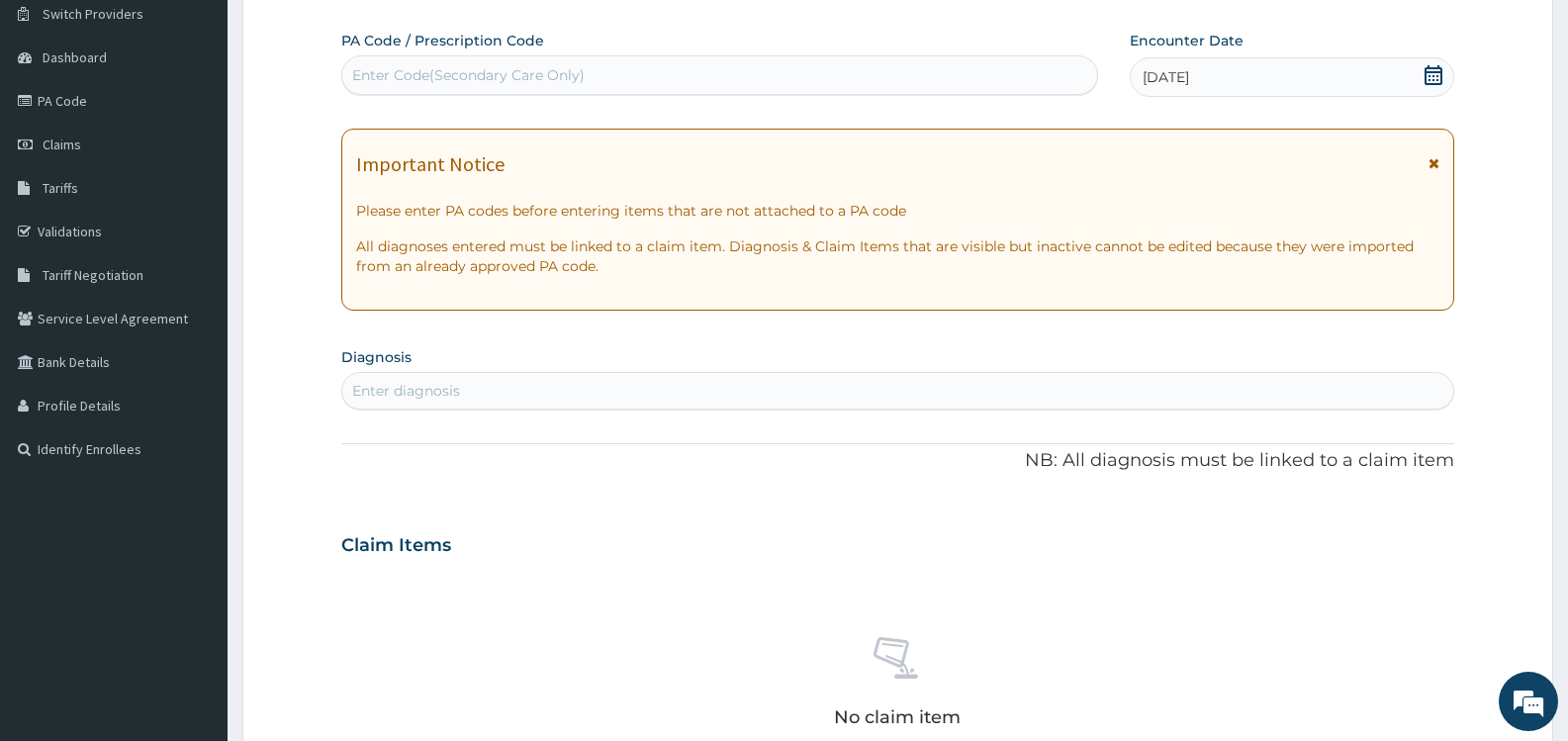
click at [1257, 69] on div "[DATE]" at bounding box center [1292, 78] width 324 height 40
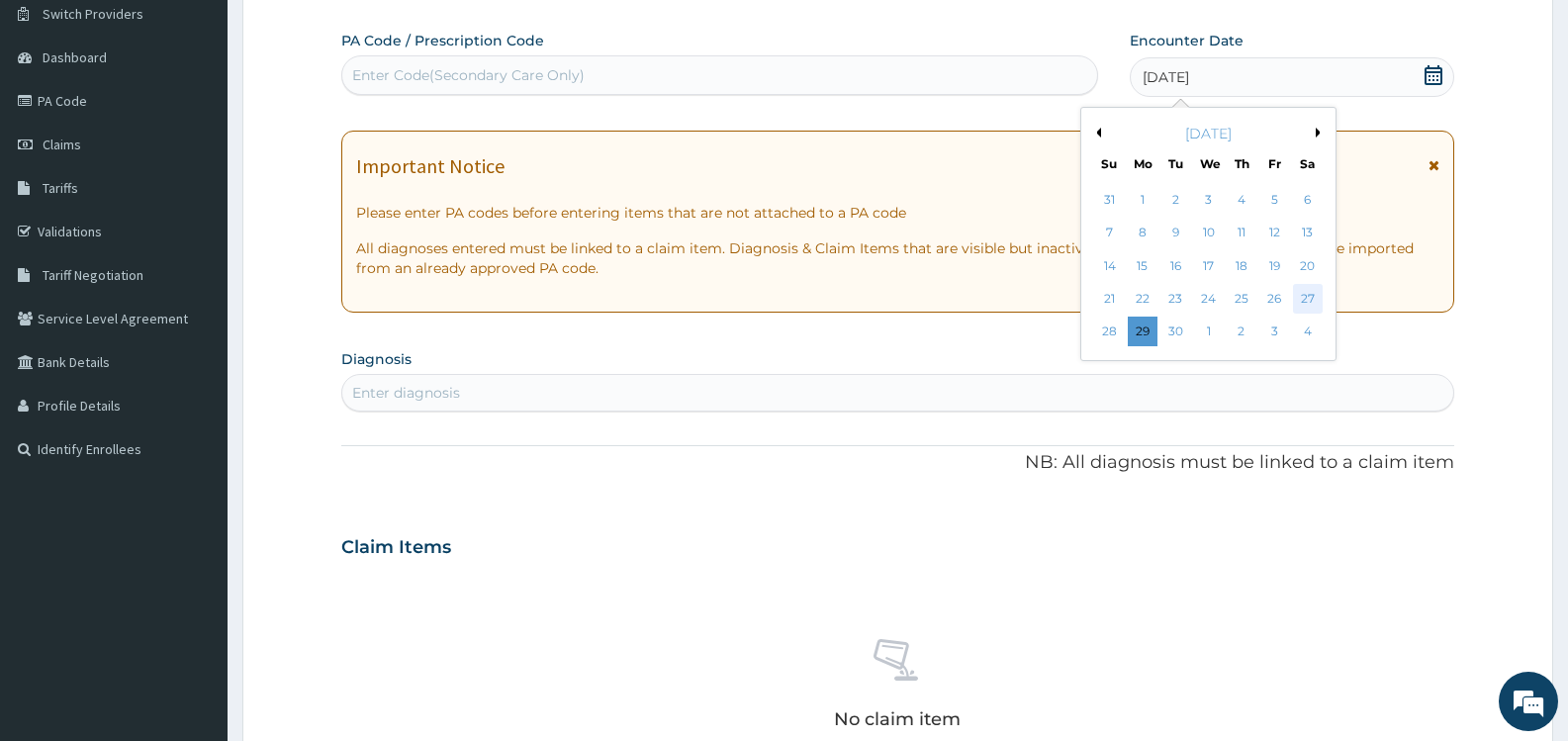
click at [1312, 300] on div "27" at bounding box center [1309, 299] width 30 height 30
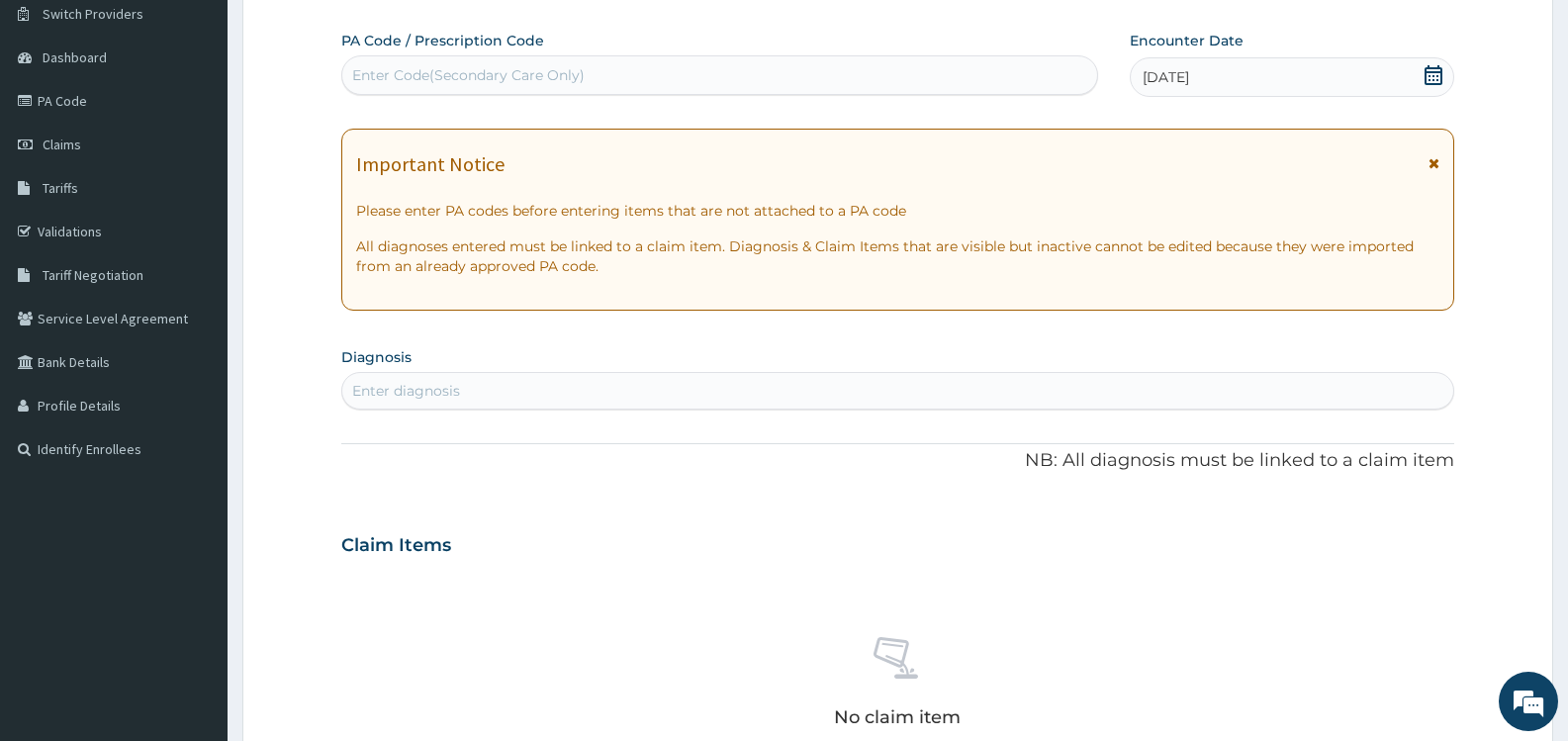
click at [445, 391] on div "Enter diagnosis" at bounding box center [406, 391] width 108 height 20
type input "[MEDICAL_DATA]"
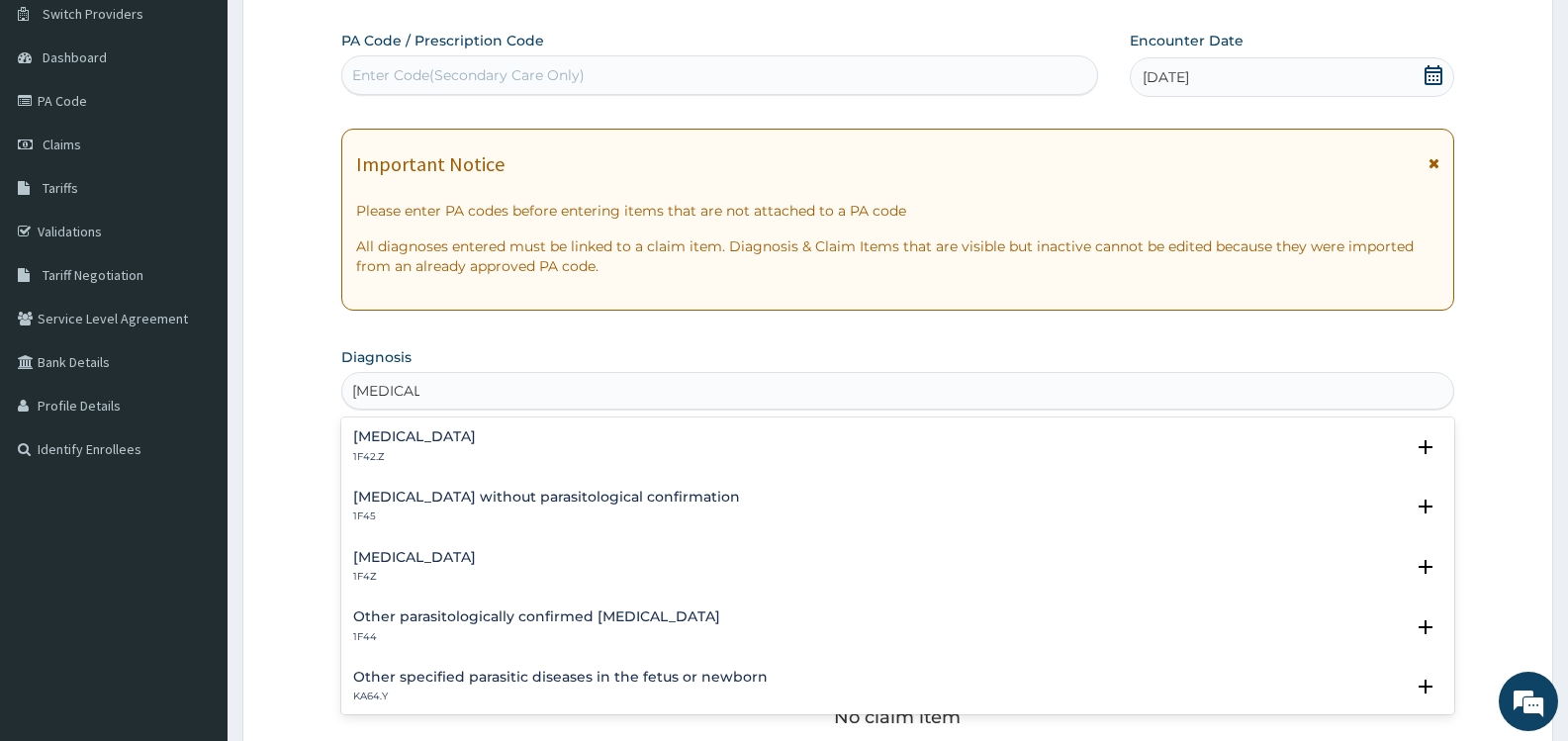
click at [476, 436] on h4 "[MEDICAL_DATA]" at bounding box center [414, 437] width 123 height 15
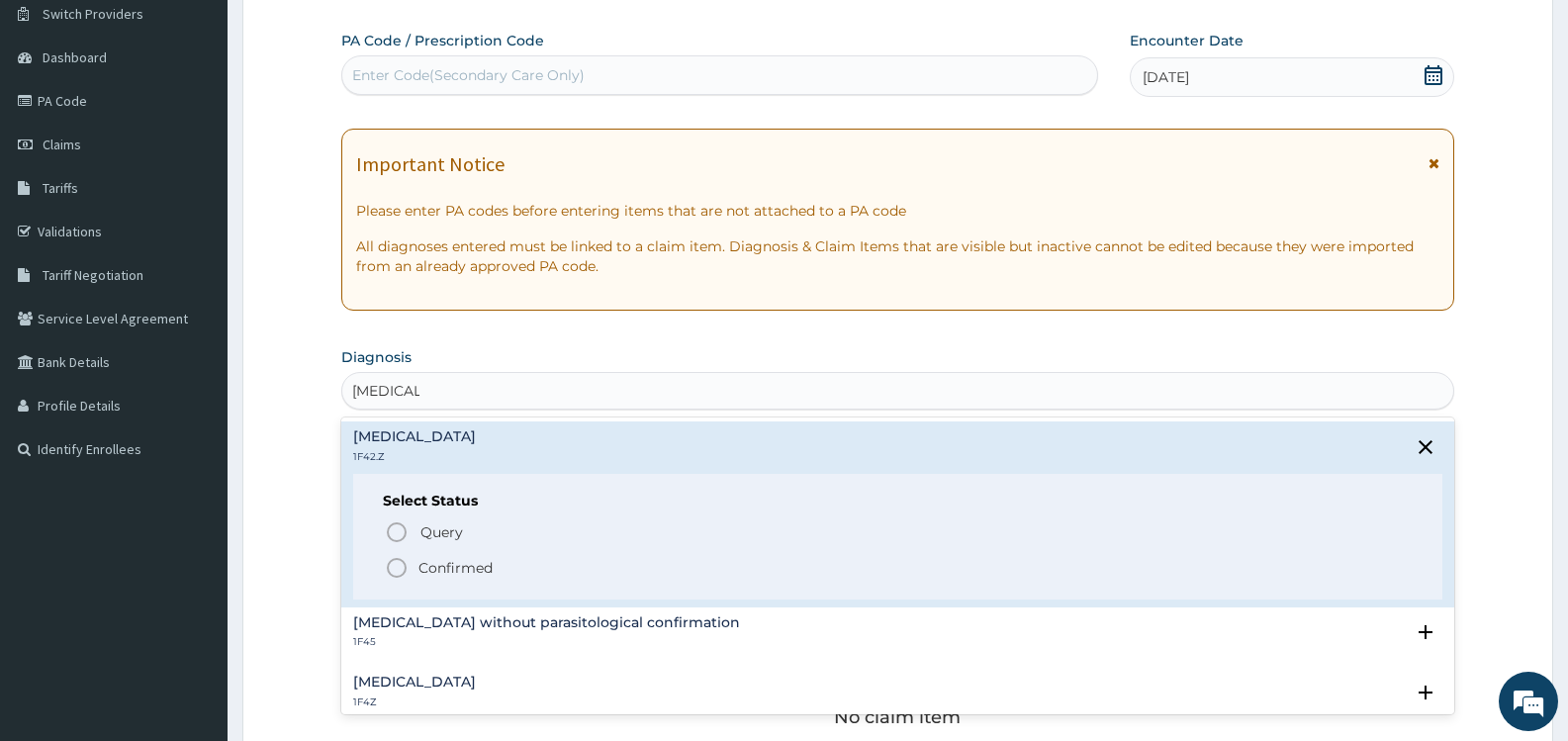
click at [464, 568] on p "Confirmed" at bounding box center [456, 568] width 74 height 20
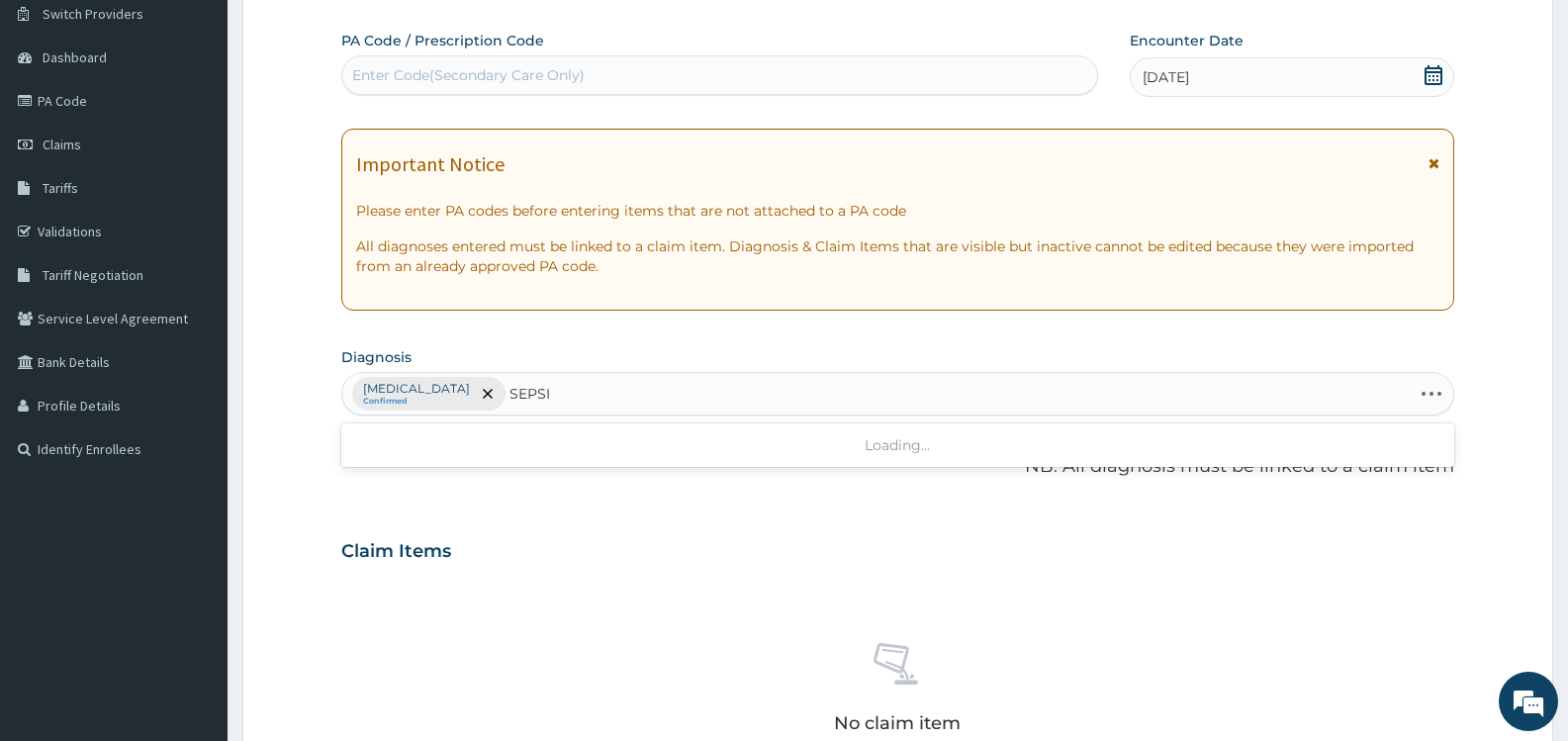
type input "[MEDICAL_DATA]"
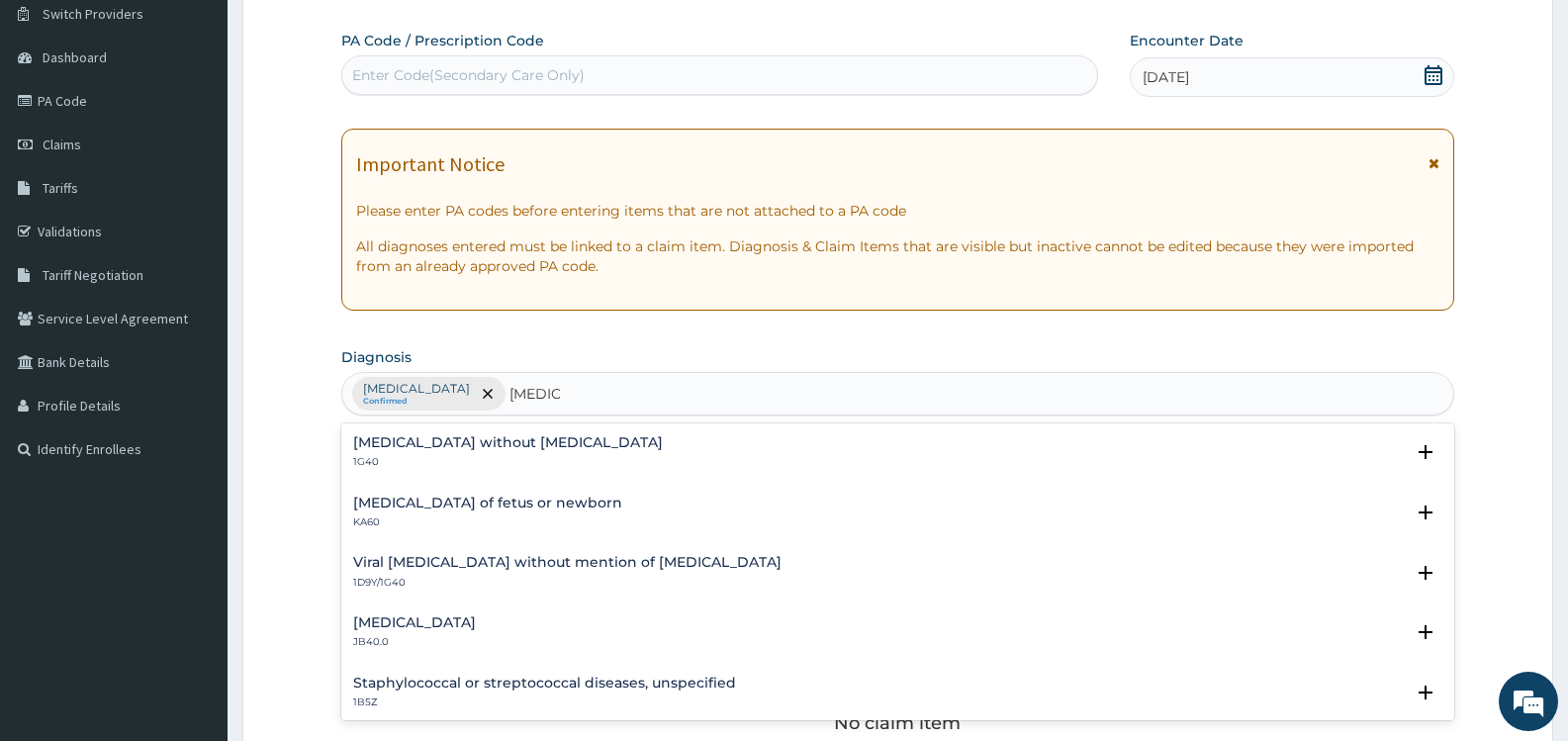
click at [440, 442] on h4 "[MEDICAL_DATA] without [MEDICAL_DATA]" at bounding box center [508, 443] width 310 height 15
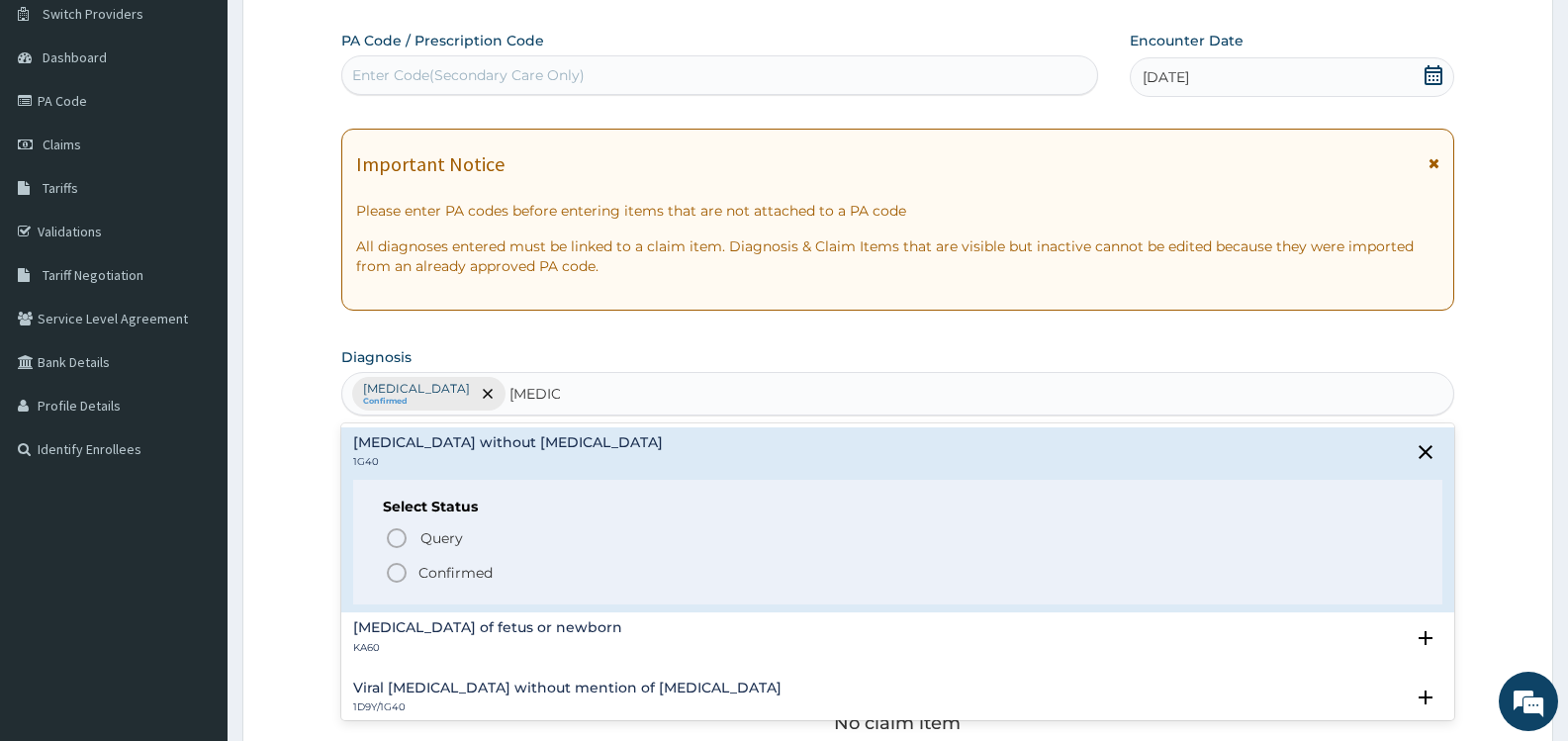
click at [429, 565] on p "Confirmed" at bounding box center [456, 572] width 74 height 20
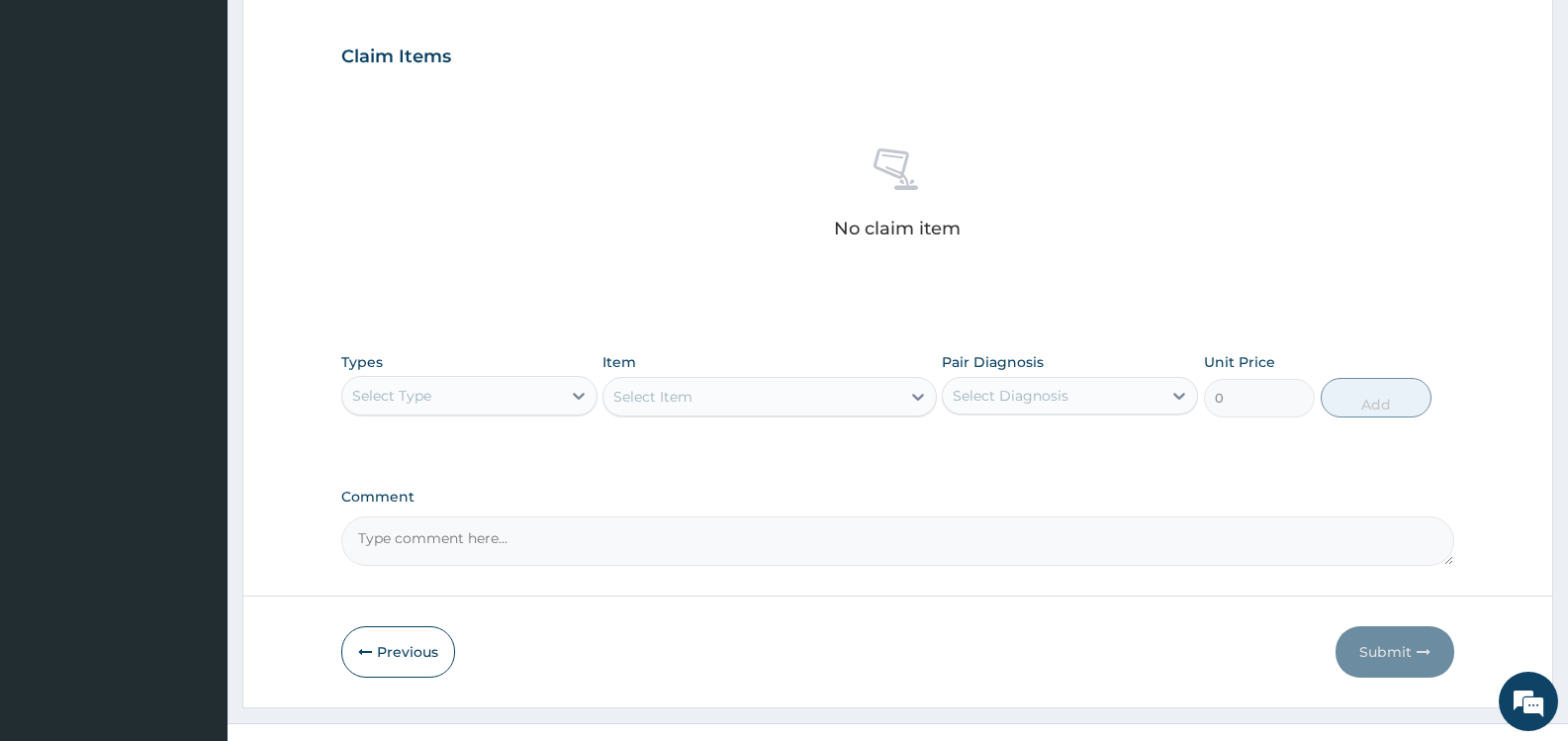
scroll to position [685, 0]
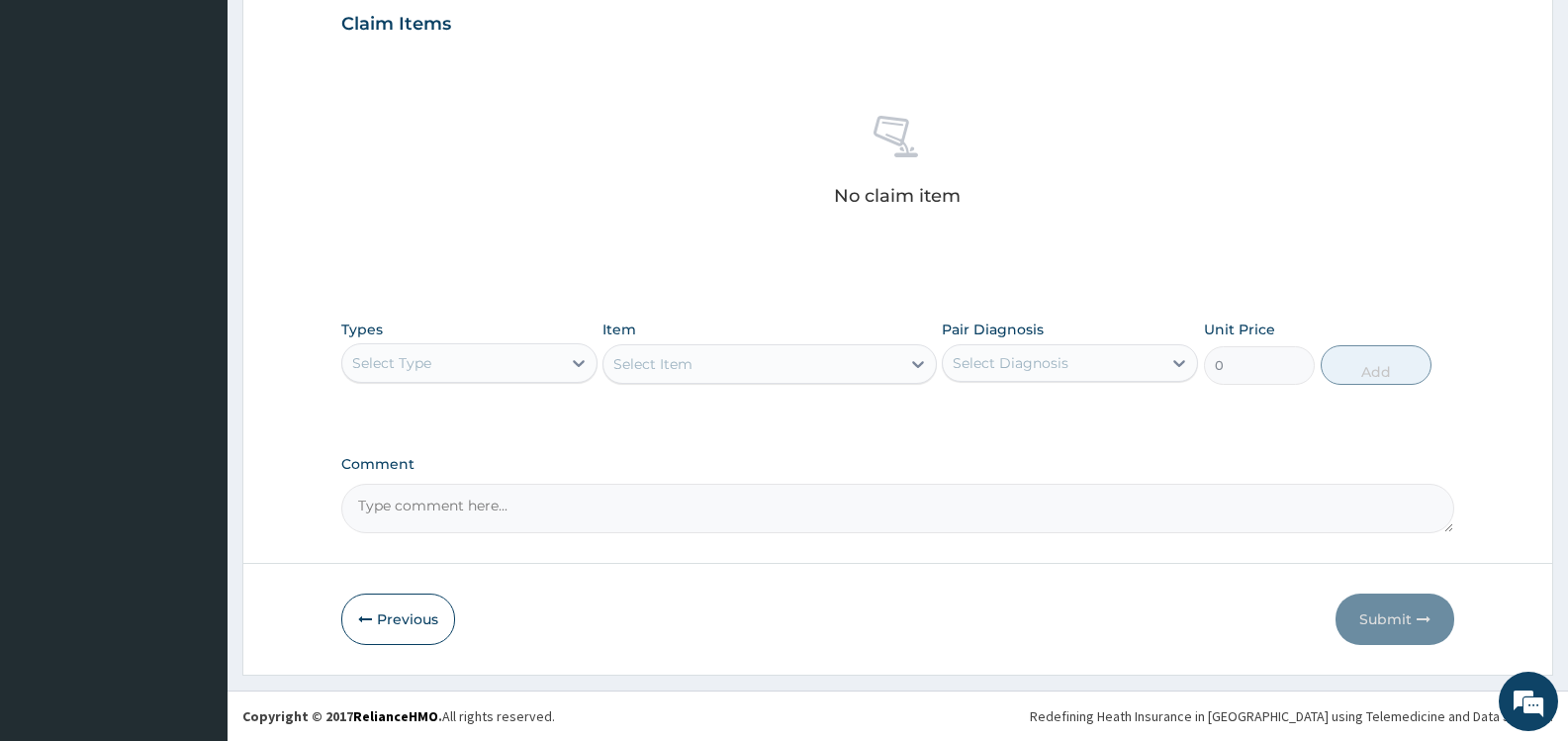
click at [558, 361] on div "Select Type" at bounding box center [451, 363] width 218 height 32
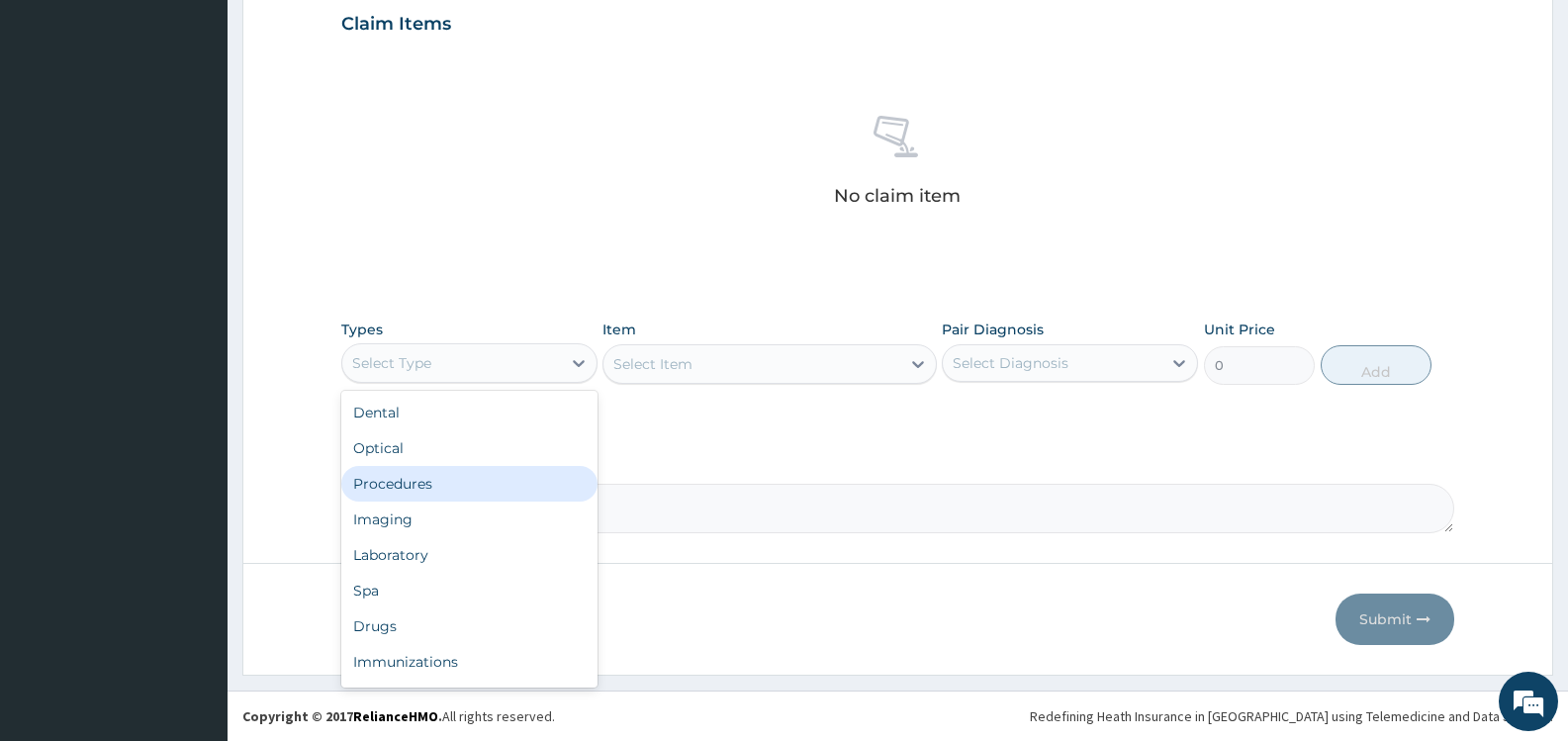
drag, startPoint x: 433, startPoint y: 481, endPoint x: 597, endPoint y: 457, distance: 165.7
click at [436, 481] on div "Procedures" at bounding box center [469, 484] width 256 height 36
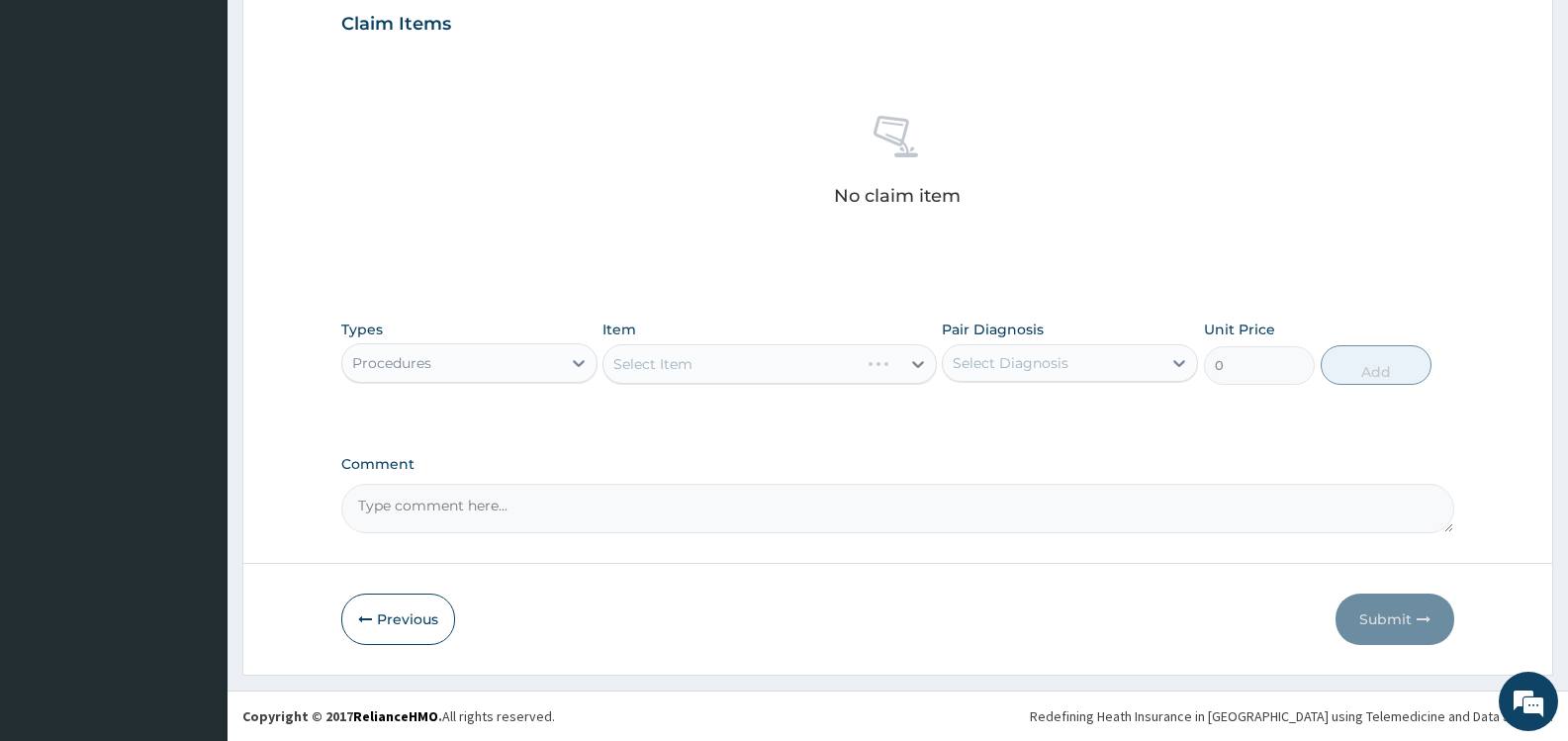
click at [1042, 362] on div "Select Diagnosis" at bounding box center [1010, 363] width 116 height 20
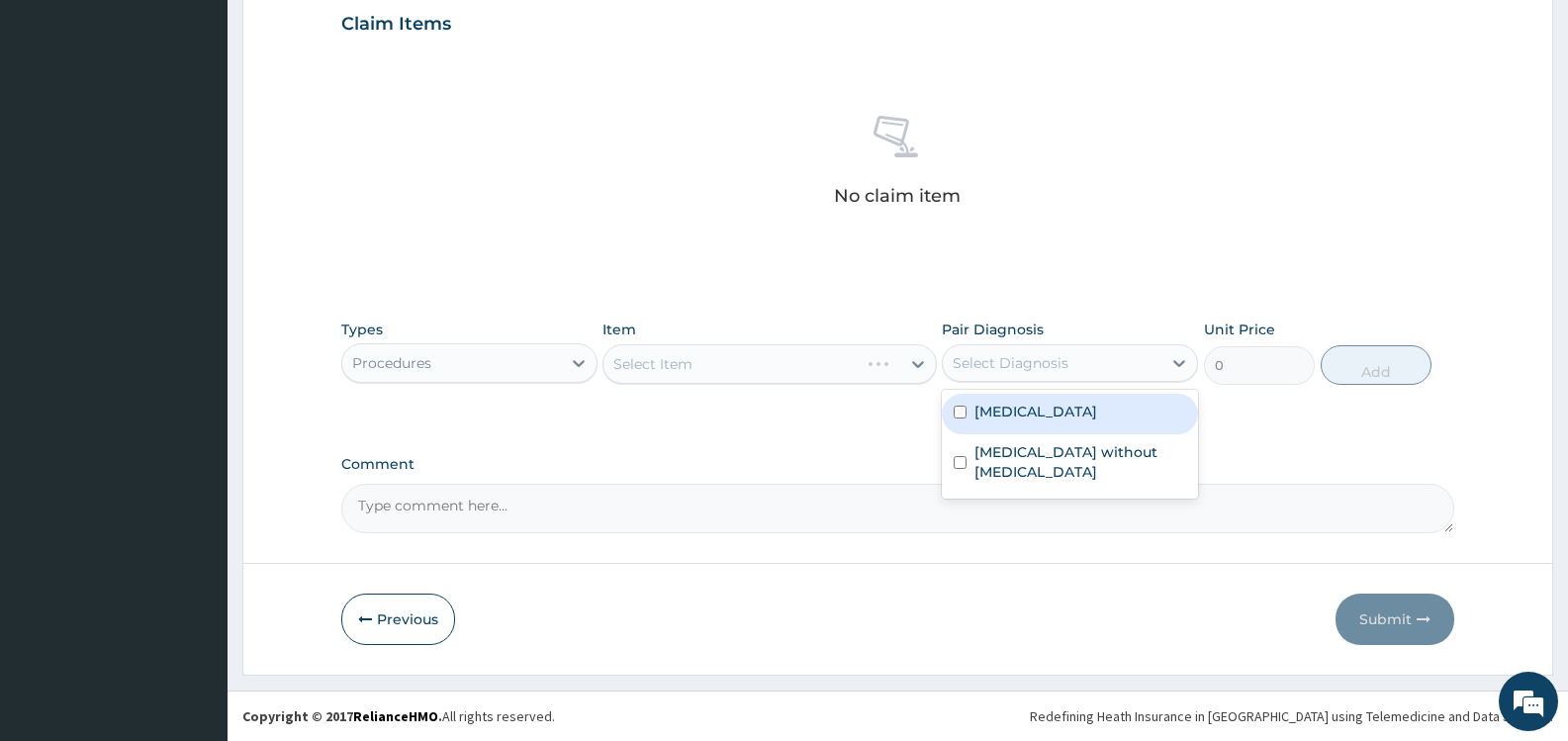
click at [1022, 422] on label "[MEDICAL_DATA]" at bounding box center [1035, 412] width 123 height 20
checkbox input "true"
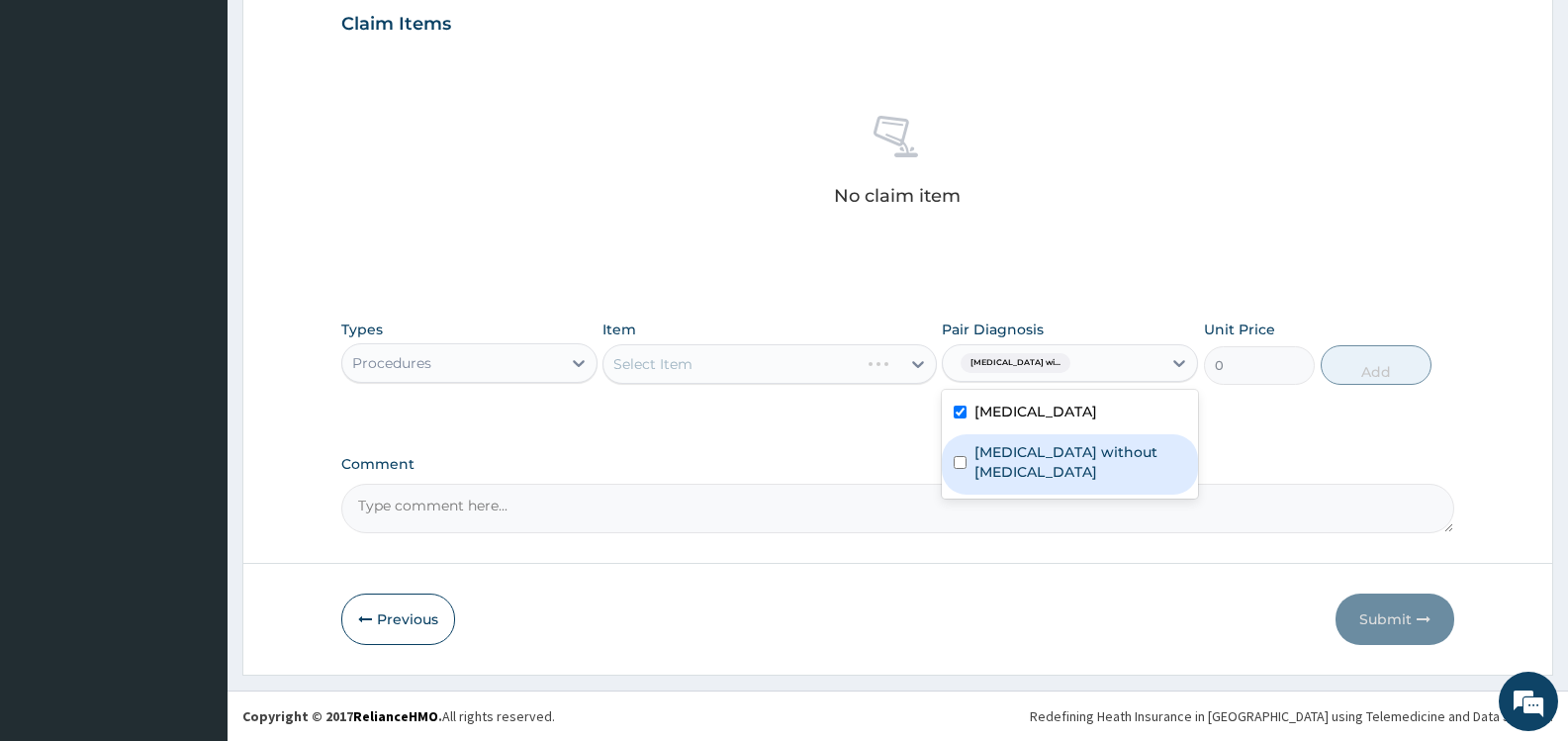
click at [1031, 461] on label "[MEDICAL_DATA] without [MEDICAL_DATA]" at bounding box center [1080, 462] width 211 height 40
checkbox input "true"
click at [839, 414] on div "Types Procedures Item Select Item Pair Diagnosis option [MEDICAL_DATA] without …" at bounding box center [898, 367] width 1113 height 115
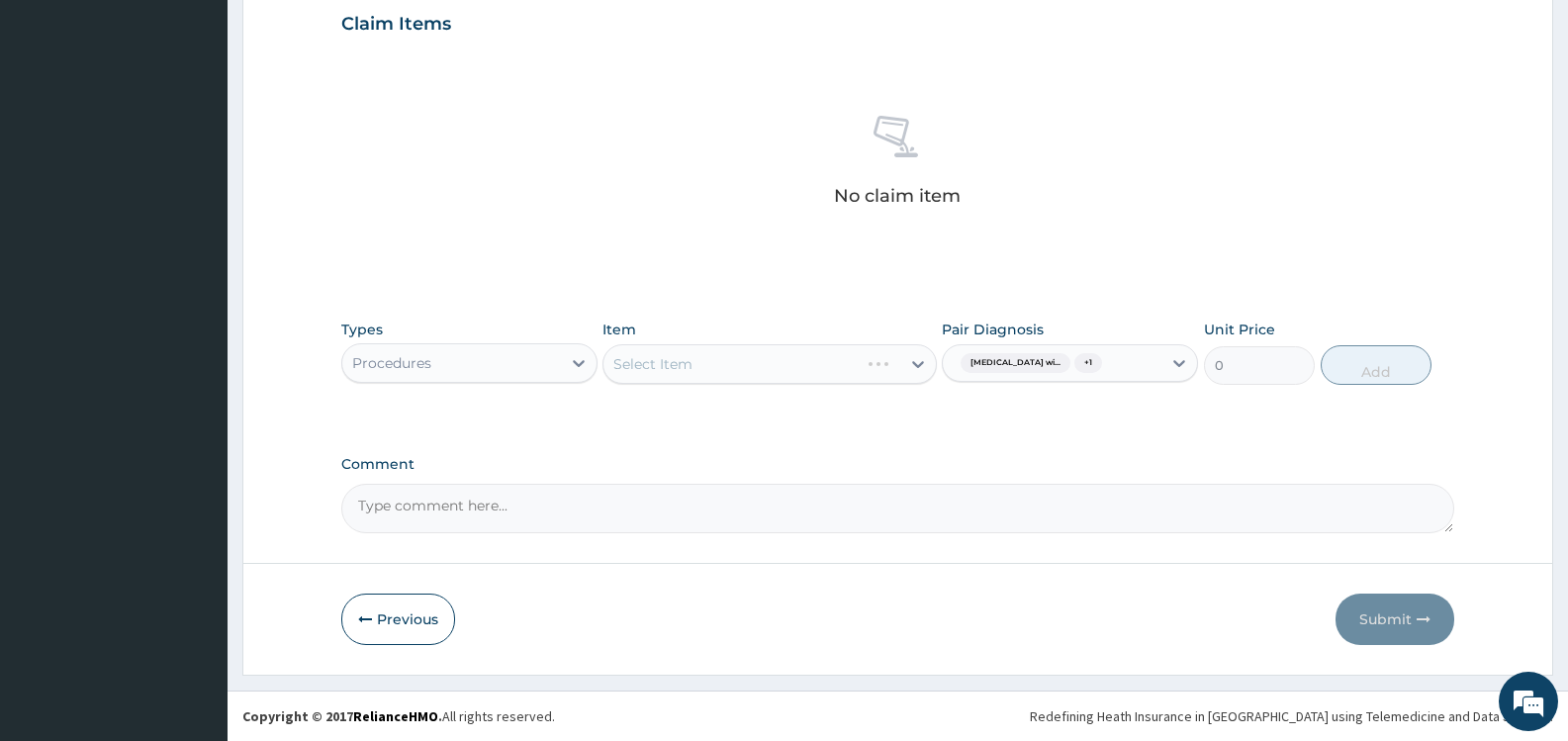
click at [871, 368] on div "Select Item" at bounding box center [769, 364] width 333 height 40
click at [883, 348] on div "Select Item" at bounding box center [751, 364] width 296 height 32
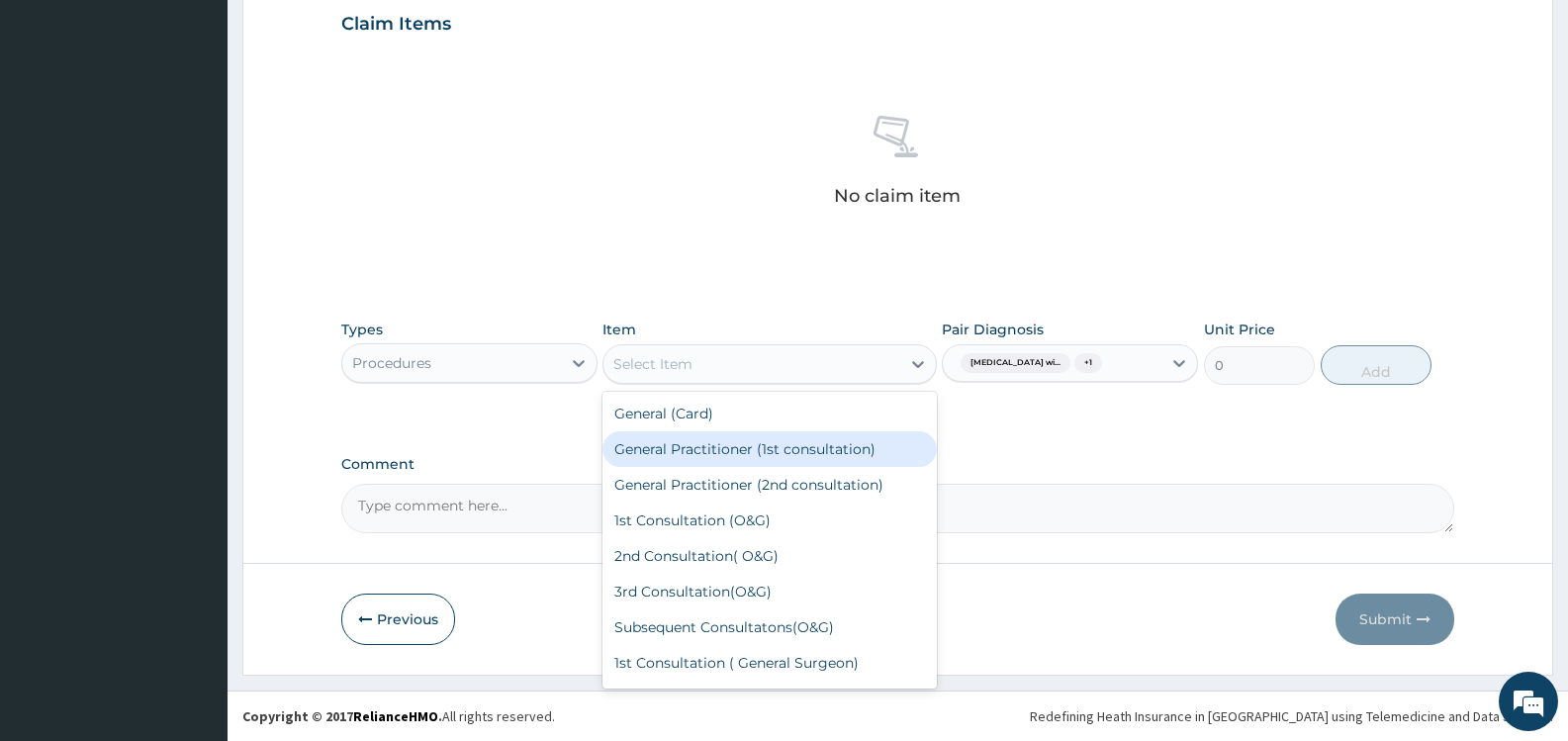
click at [820, 436] on div "General Practitioner (1st consultation)" at bounding box center [769, 450] width 333 height 36
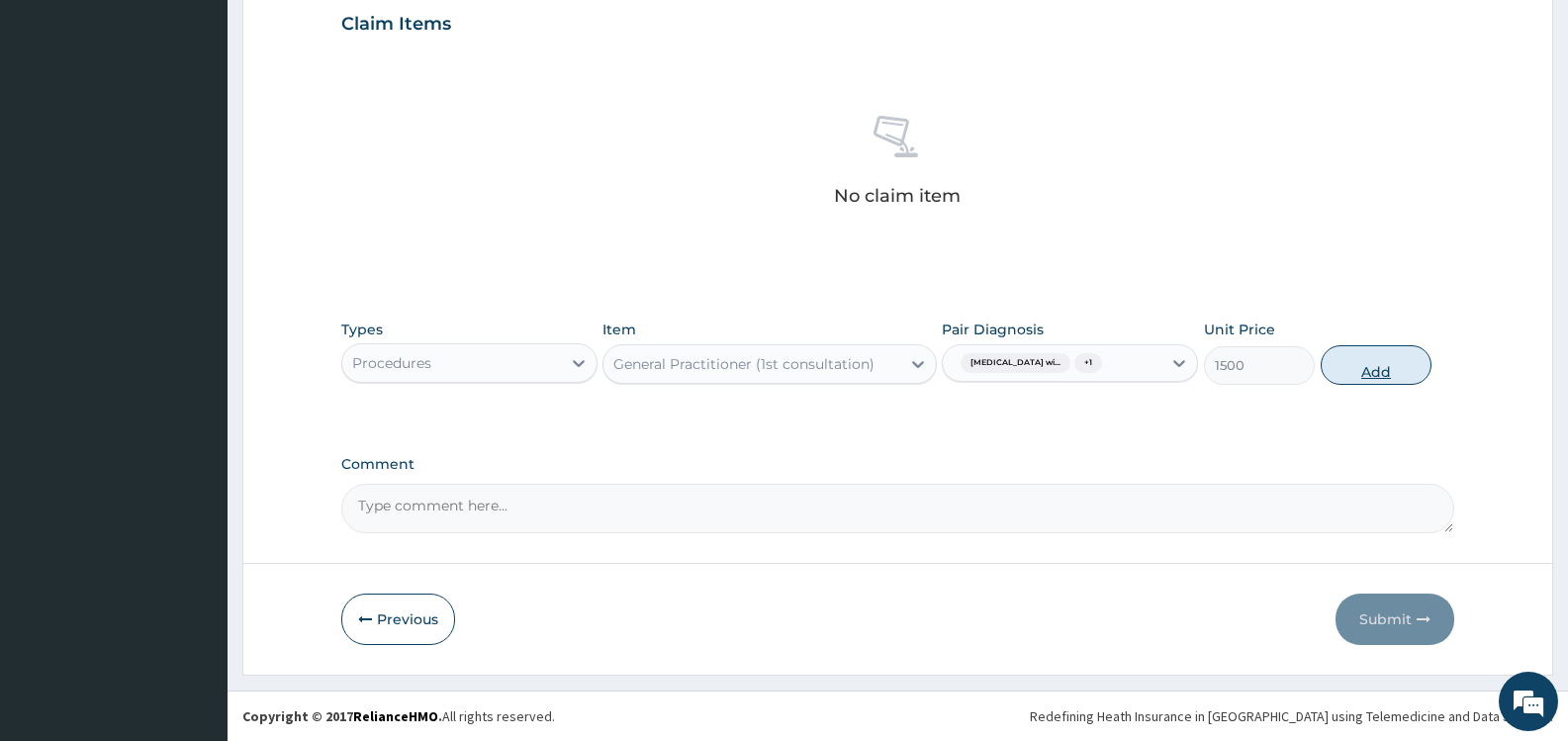
click at [1380, 366] on button "Add" at bounding box center [1375, 365] width 111 height 40
type input "0"
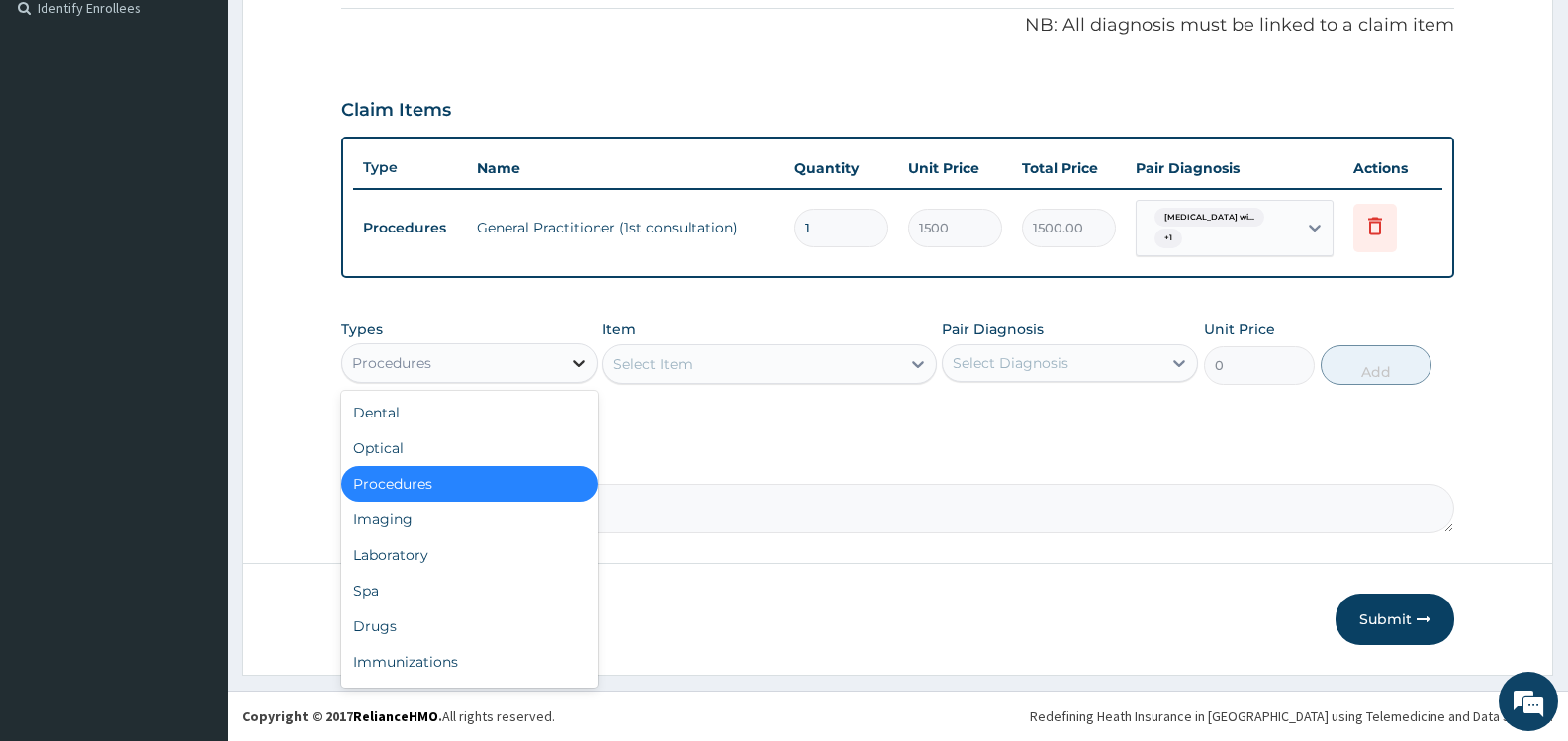
click at [567, 361] on div at bounding box center [579, 363] width 36 height 36
click at [449, 556] on div "Laboratory" at bounding box center [469, 556] width 256 height 36
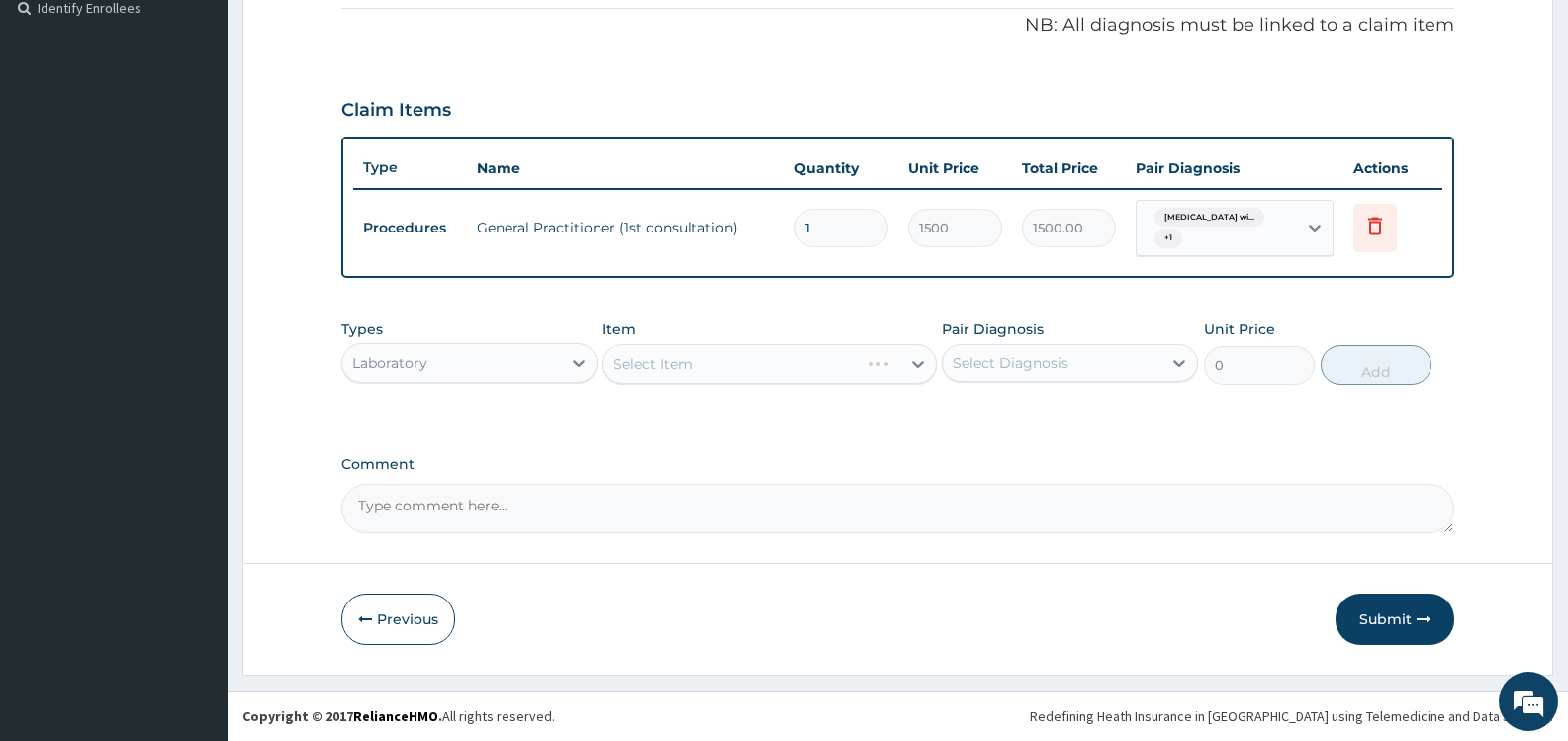
click at [1045, 362] on div "Select Diagnosis" at bounding box center [1010, 363] width 116 height 20
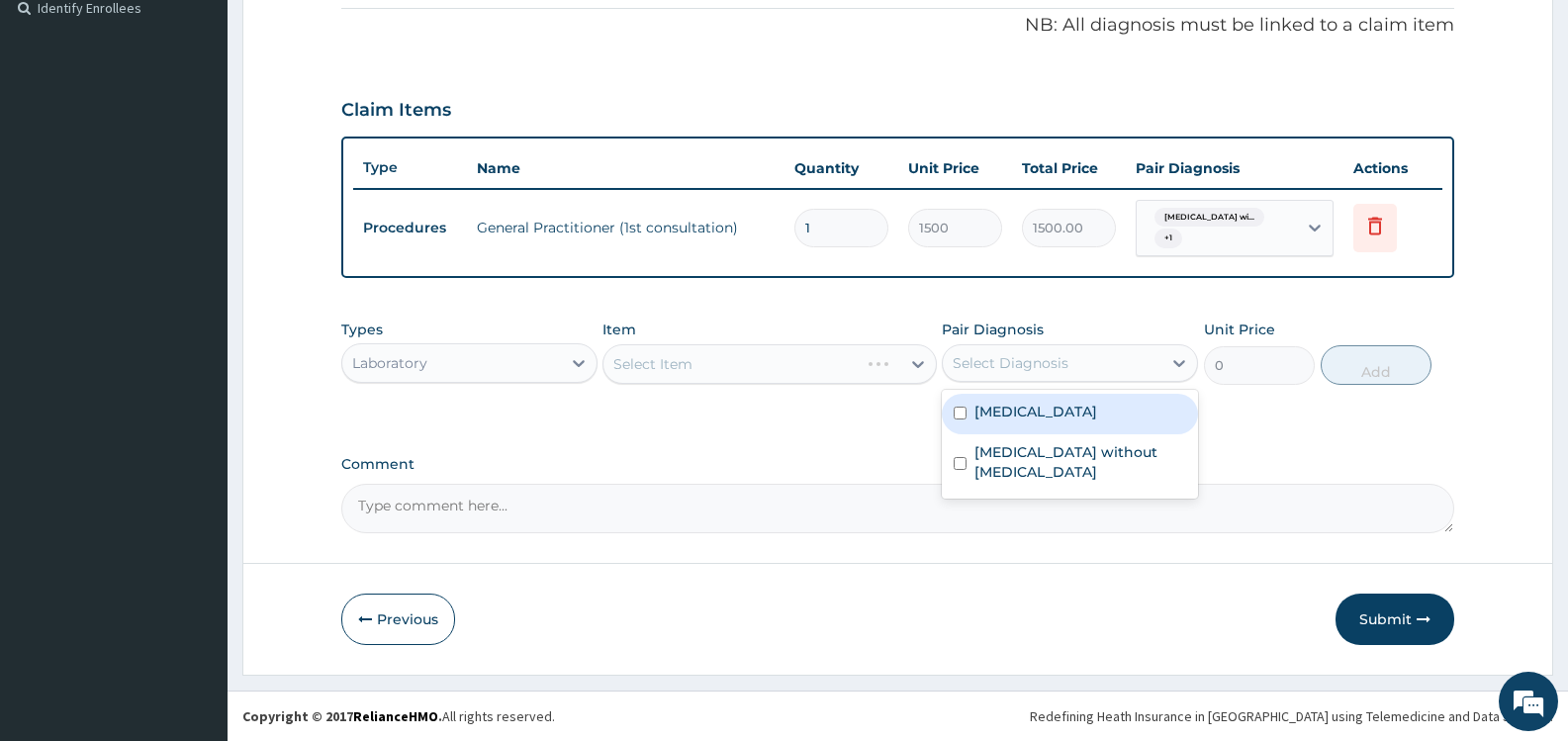
click at [1013, 417] on label "[MEDICAL_DATA]" at bounding box center [1035, 412] width 123 height 20
checkbox input "true"
click at [788, 477] on div "Comment" at bounding box center [898, 494] width 1113 height 77
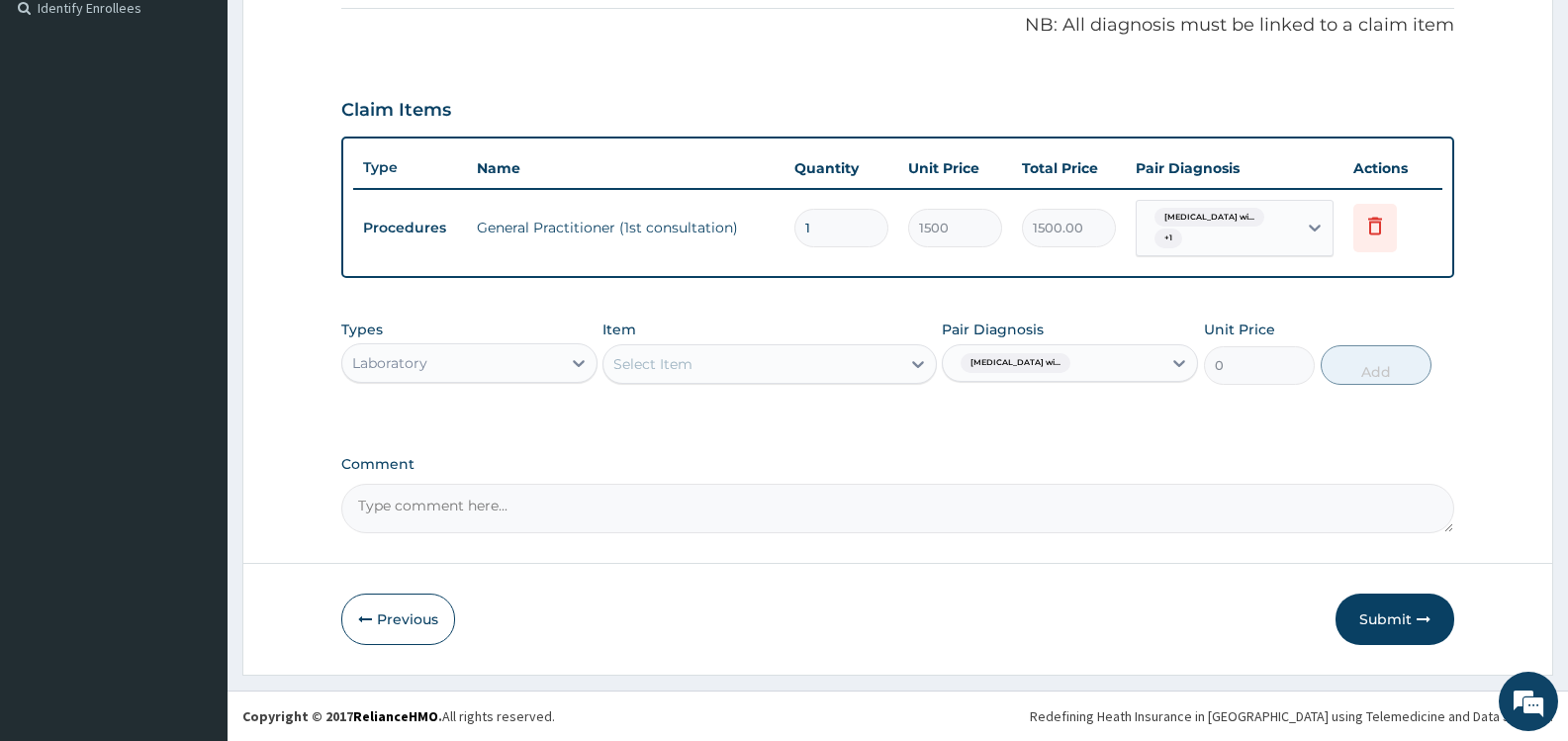
click at [883, 365] on div "Select Item" at bounding box center [751, 364] width 296 height 32
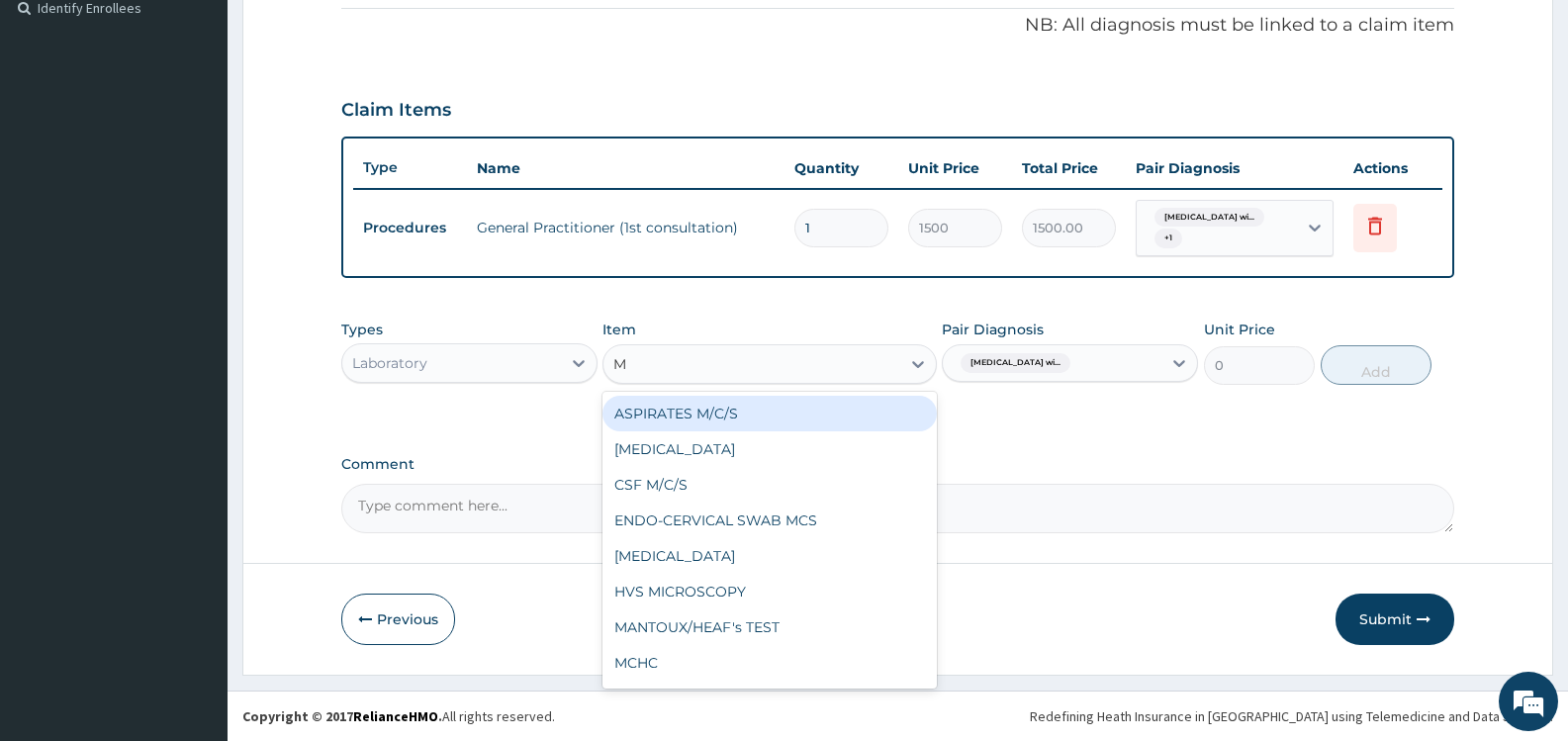
type input "MP"
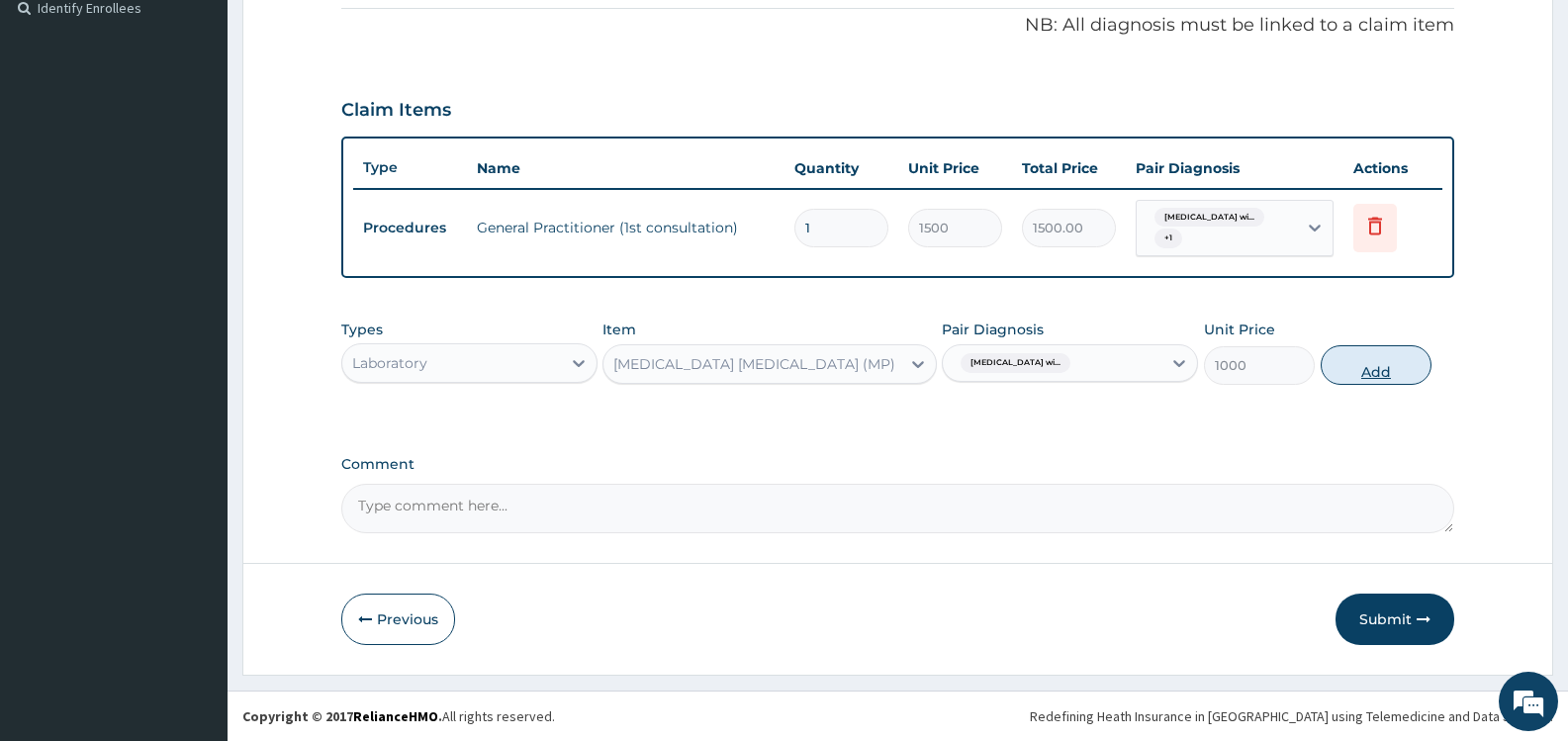
click at [1353, 373] on button "Add" at bounding box center [1375, 365] width 111 height 40
type input "0"
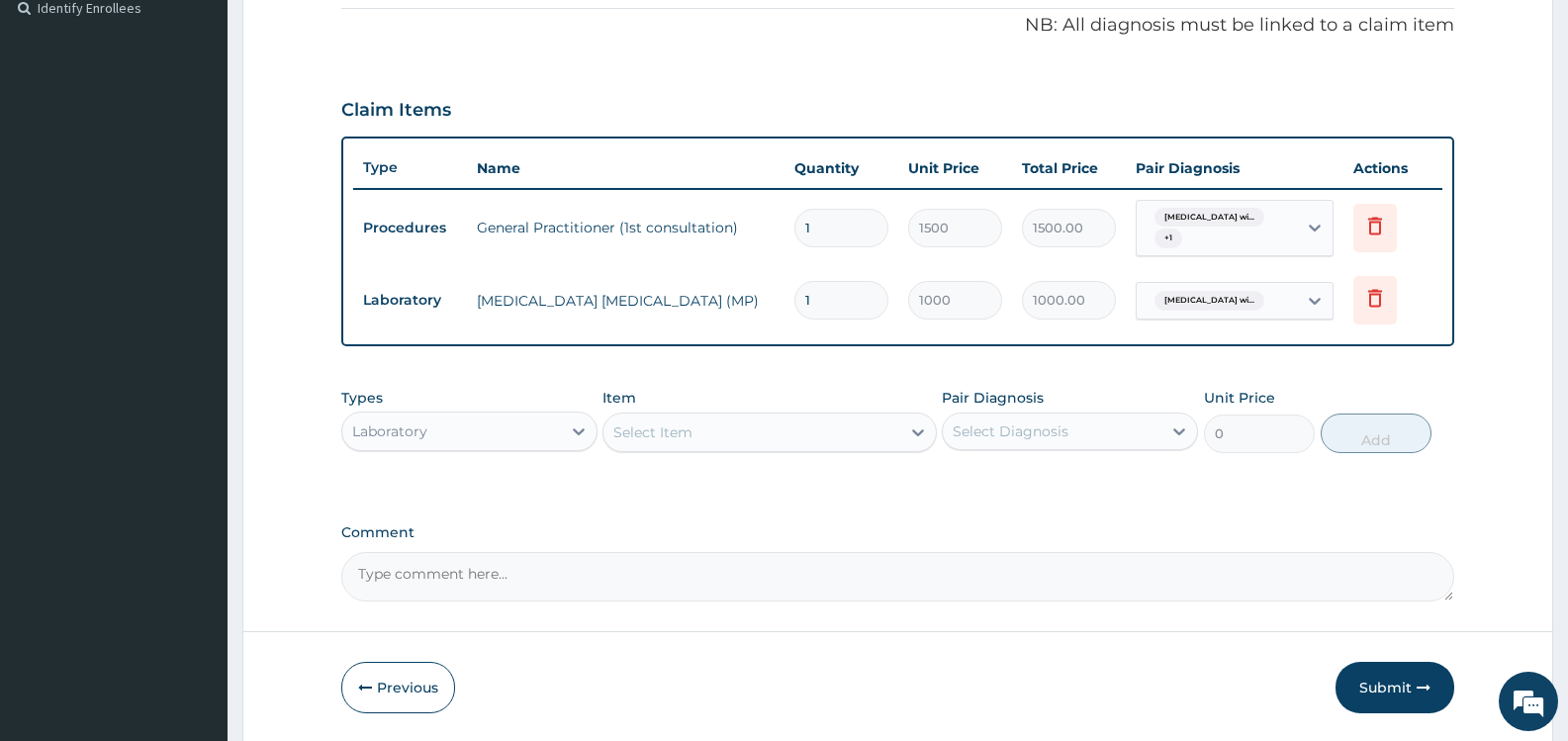
scroll to position [668, 0]
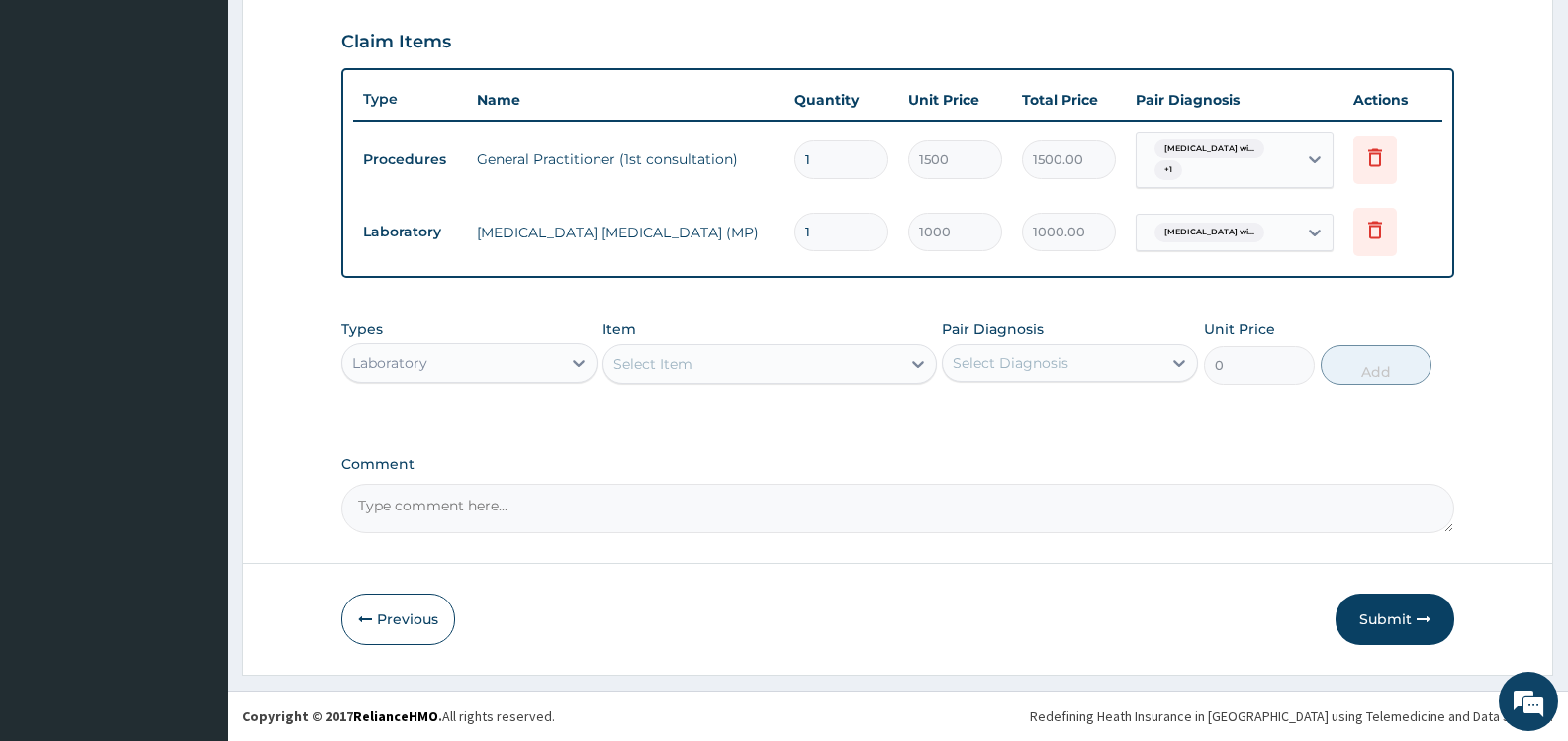
click at [854, 364] on div "Select Item" at bounding box center [751, 364] width 296 height 32
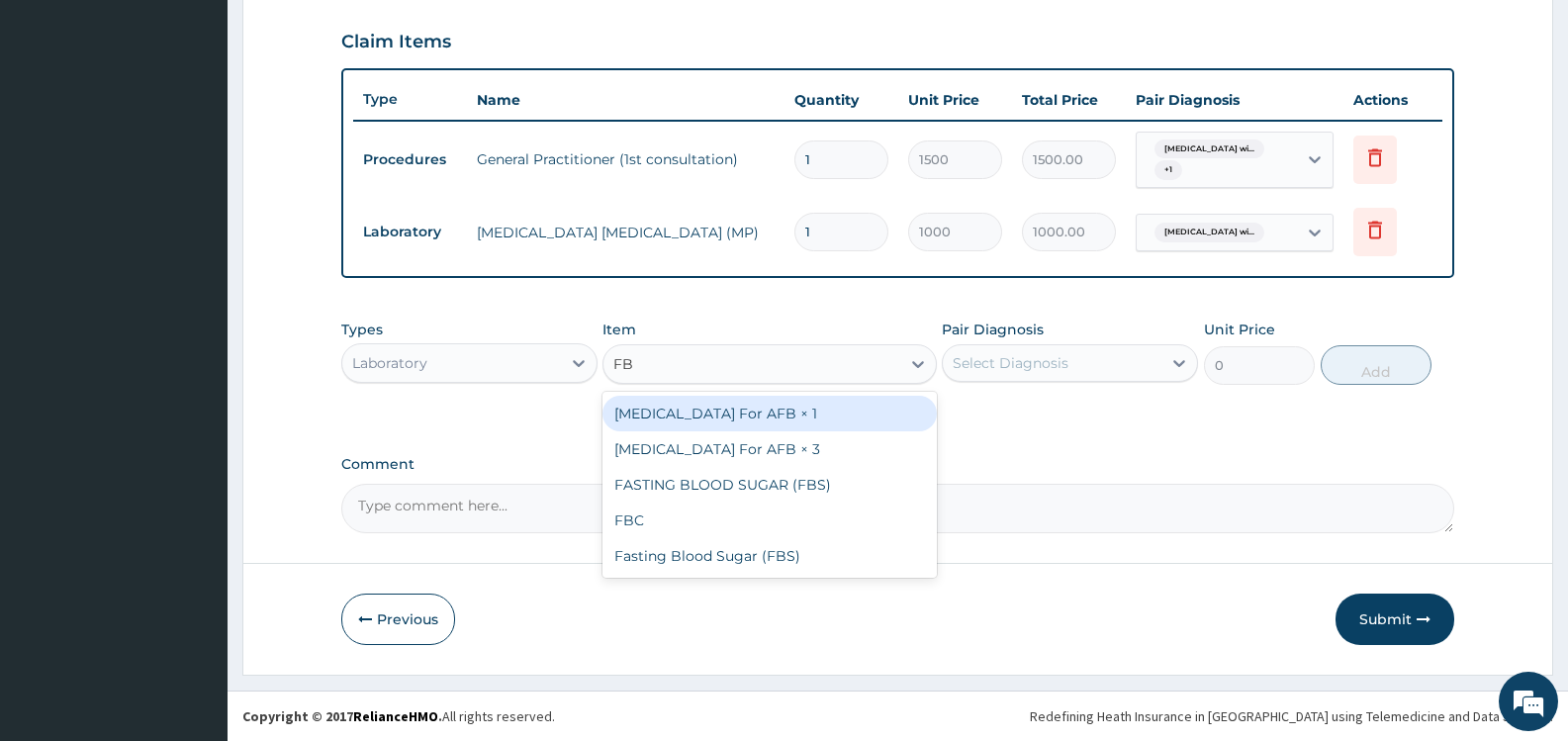
type input "FBC"
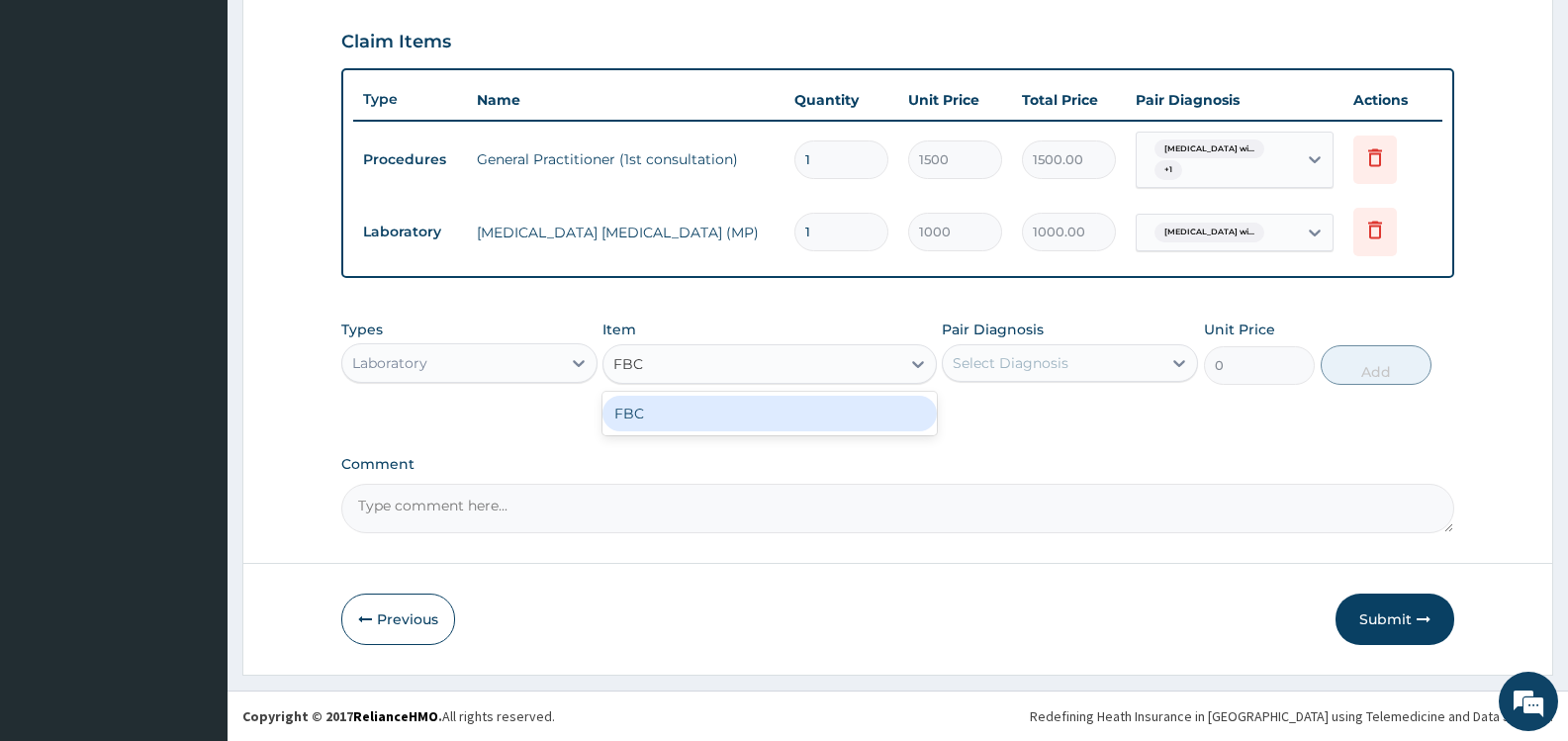
click at [826, 415] on div "FBC" at bounding box center [769, 414] width 333 height 36
type input "2000"
click at [1061, 358] on div "Select Diagnosis" at bounding box center [1010, 363] width 116 height 20
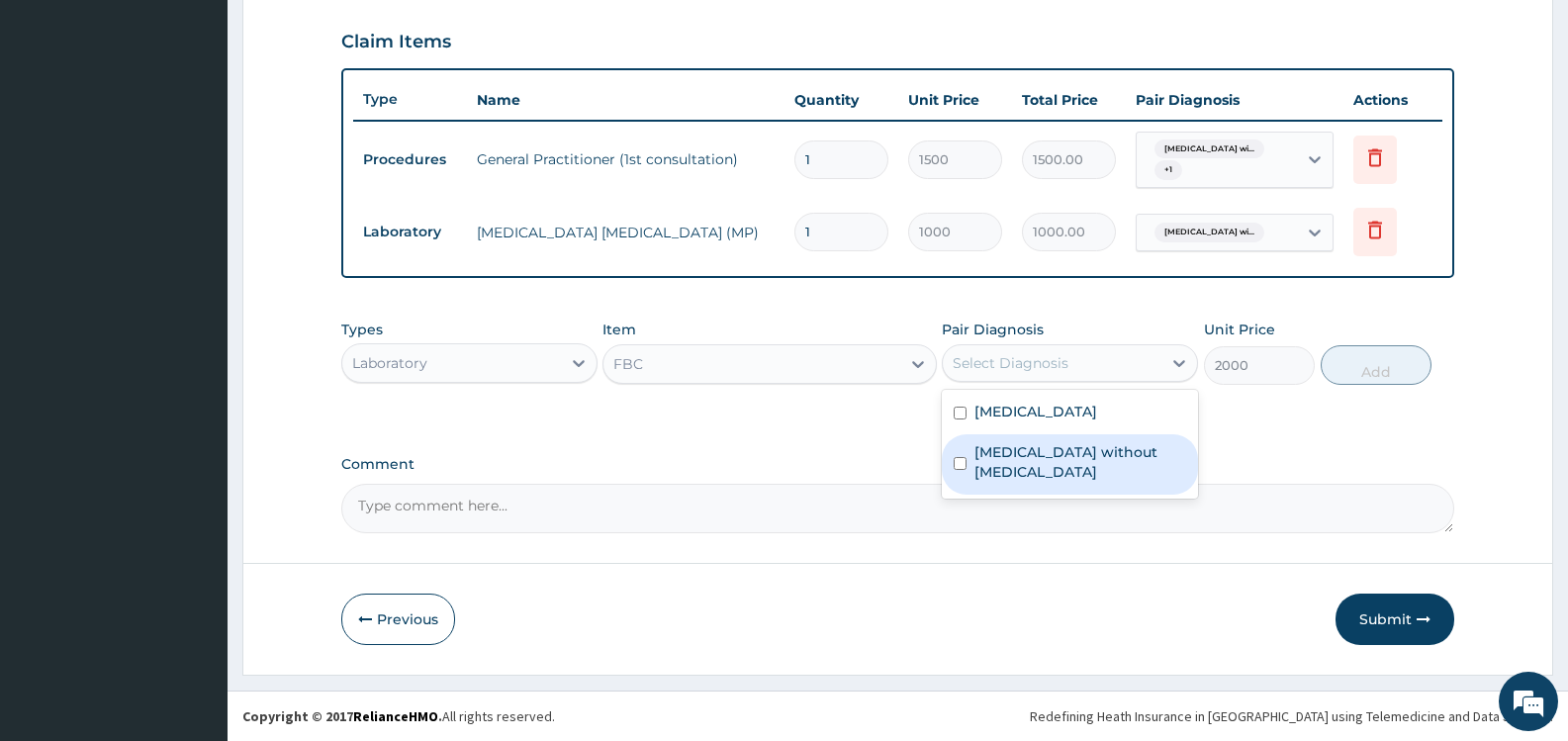
click at [1047, 477] on label "[MEDICAL_DATA] without [MEDICAL_DATA]" at bounding box center [1080, 462] width 211 height 40
checkbox input "true"
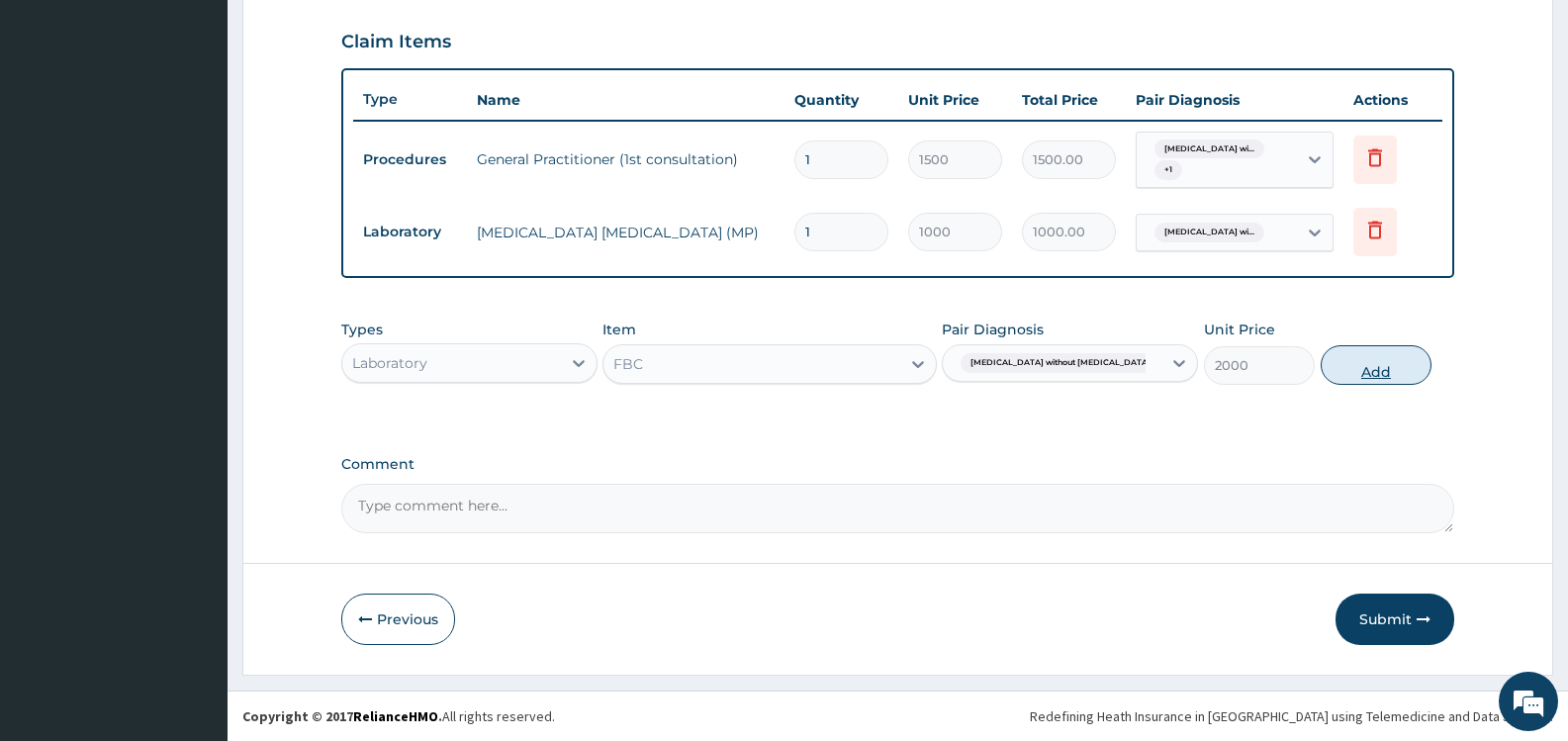
click at [1386, 363] on button "Add" at bounding box center [1375, 365] width 111 height 40
type input "0"
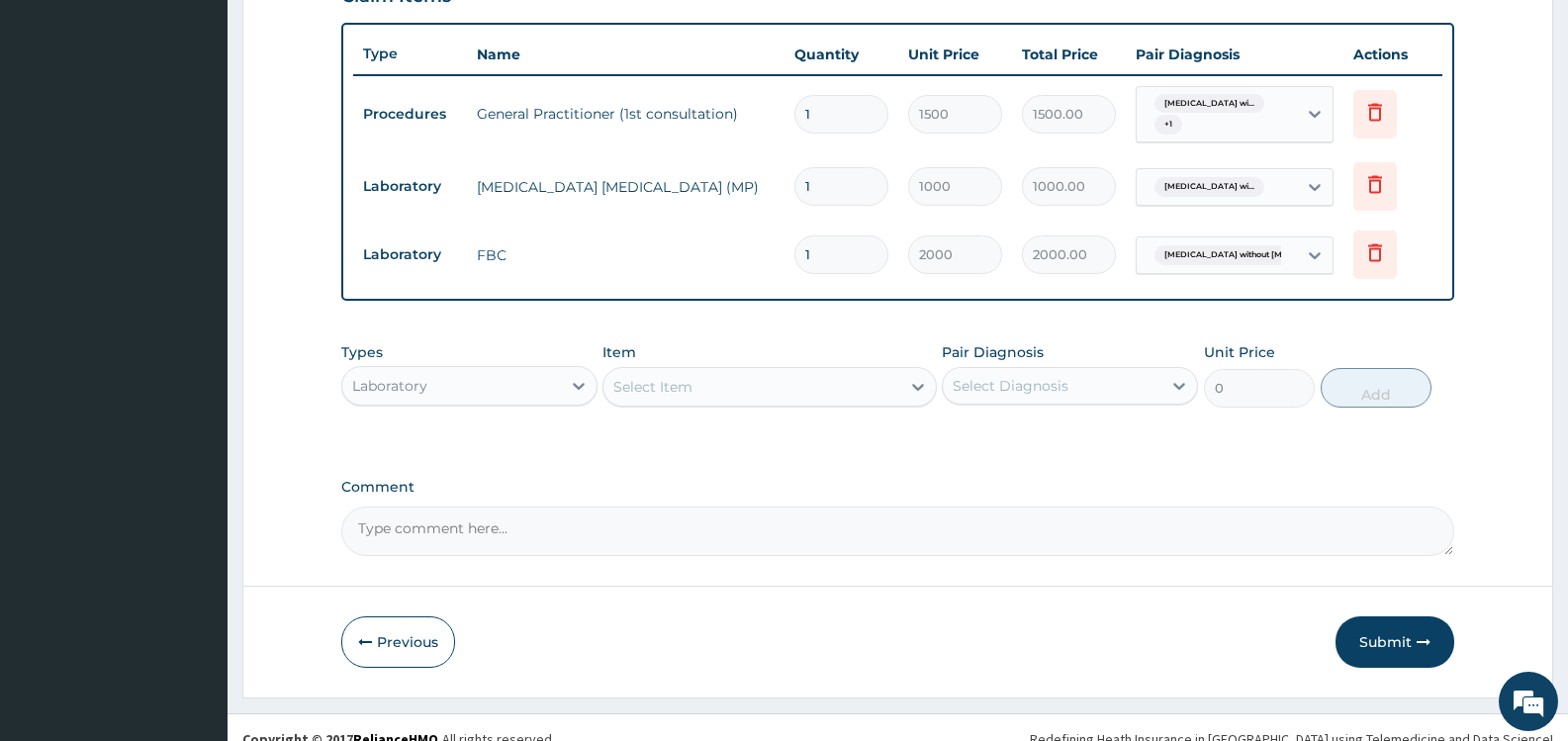
scroll to position [736, 0]
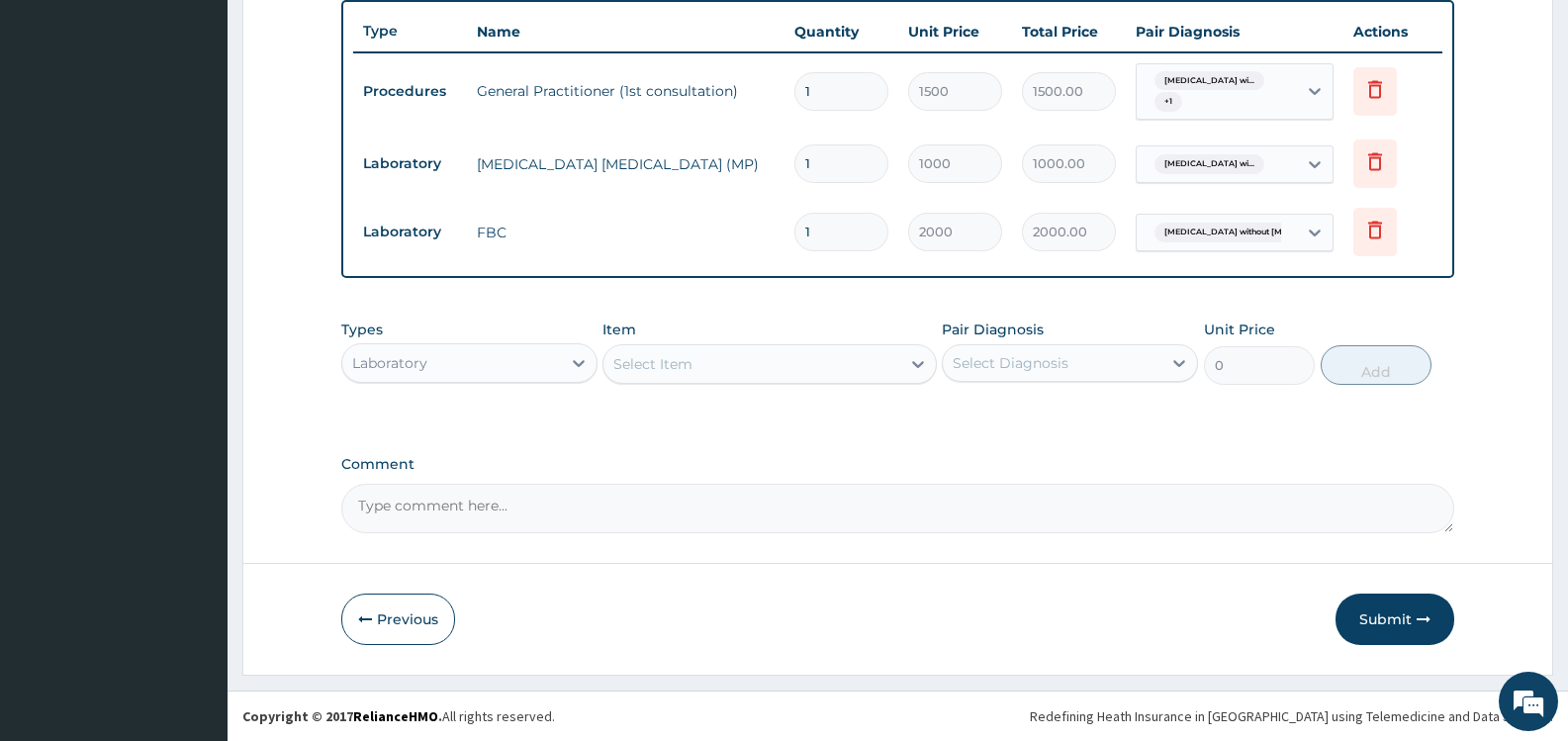
click at [542, 368] on div "Laboratory" at bounding box center [451, 363] width 218 height 32
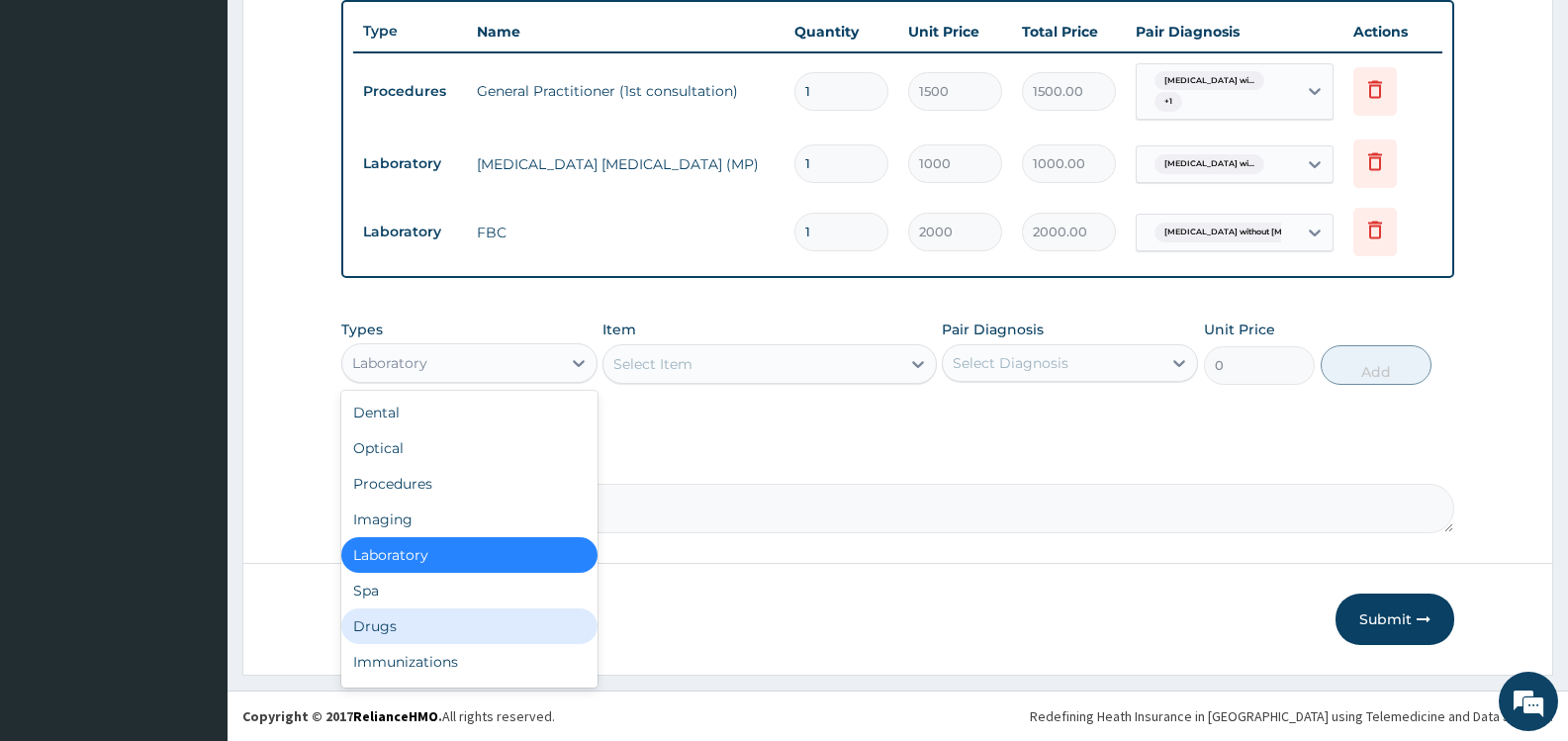
click at [466, 623] on div "Drugs" at bounding box center [469, 626] width 256 height 36
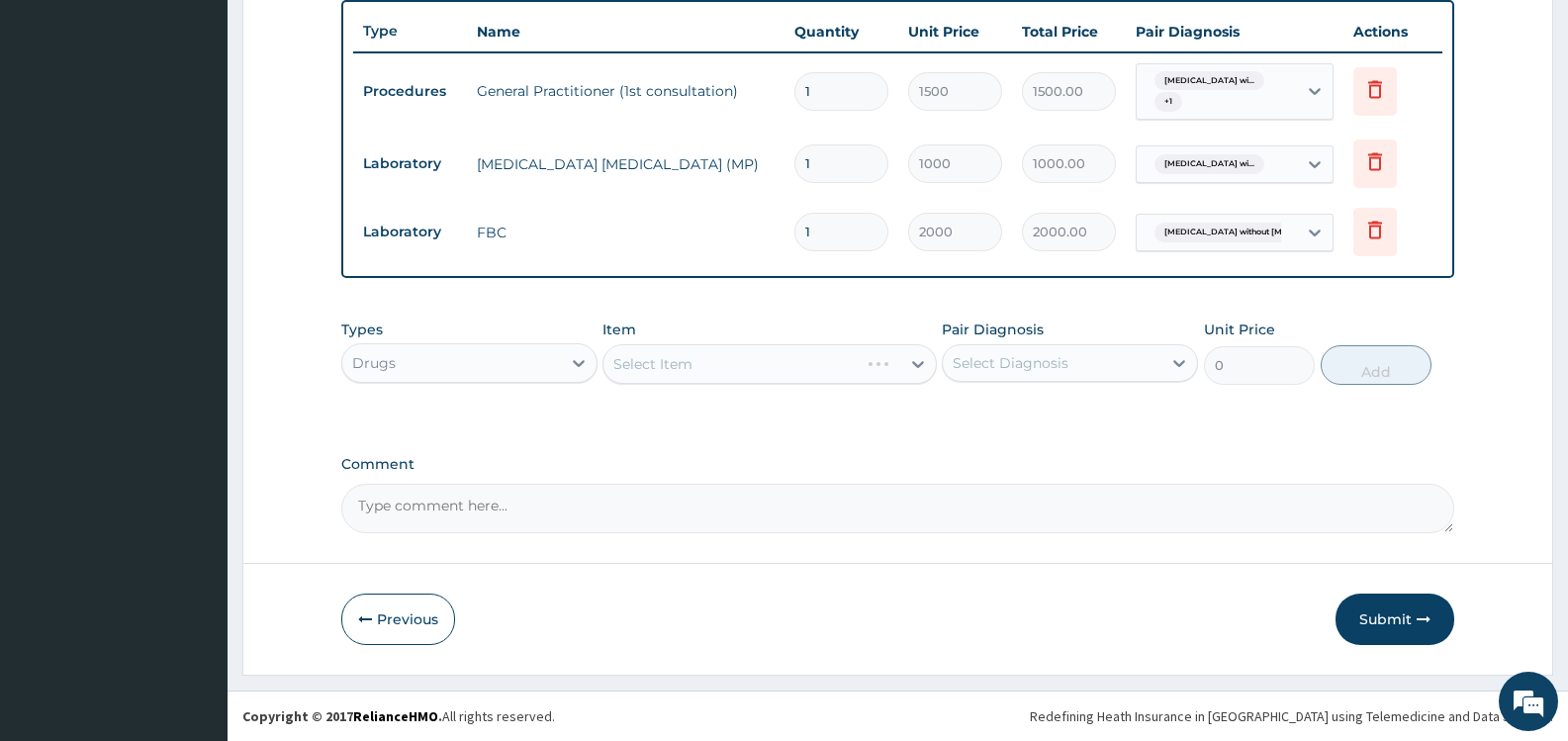
click at [1017, 353] on div "Select Diagnosis" at bounding box center [1010, 363] width 116 height 20
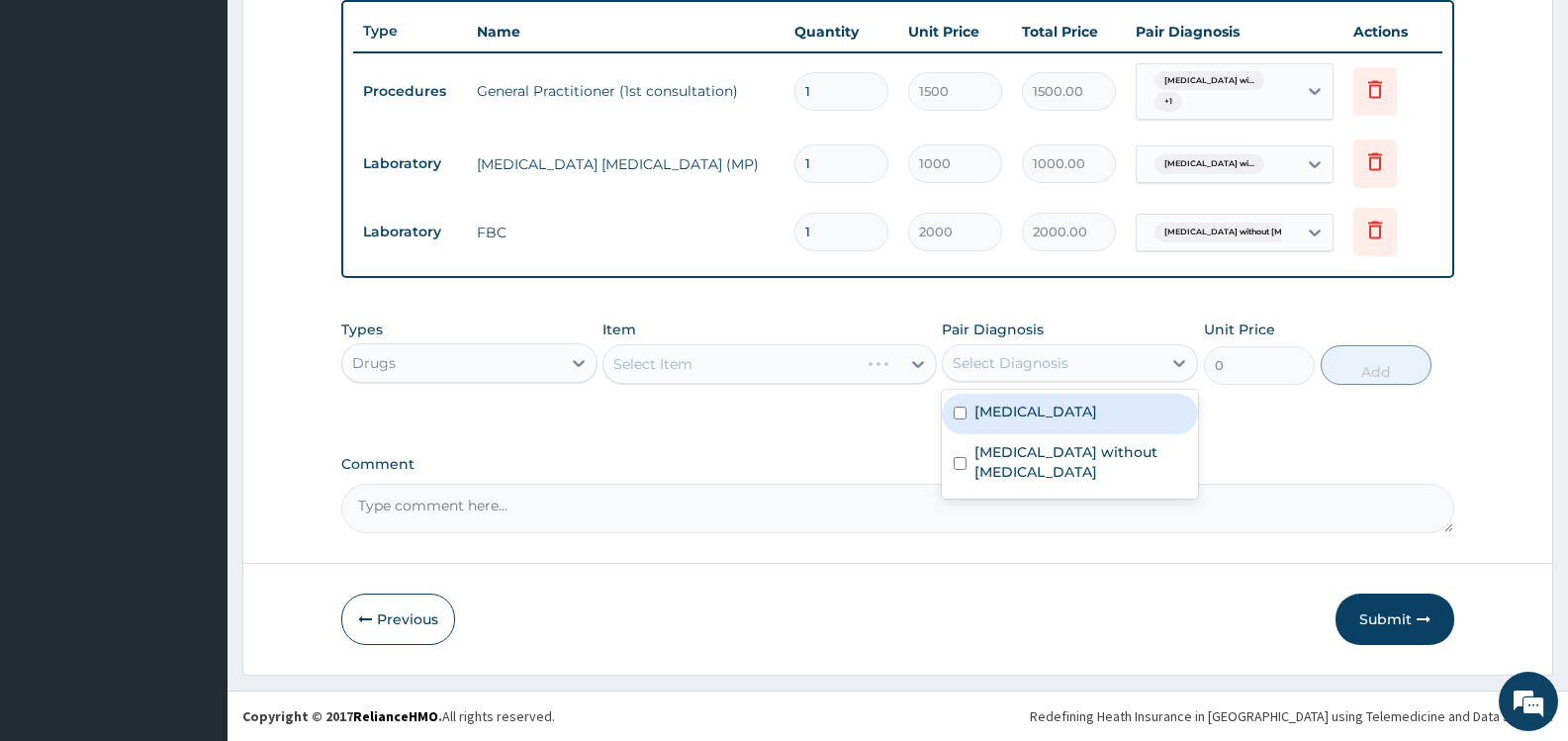
click at [1006, 420] on label "[MEDICAL_DATA]" at bounding box center [1035, 412] width 123 height 20
checkbox input "true"
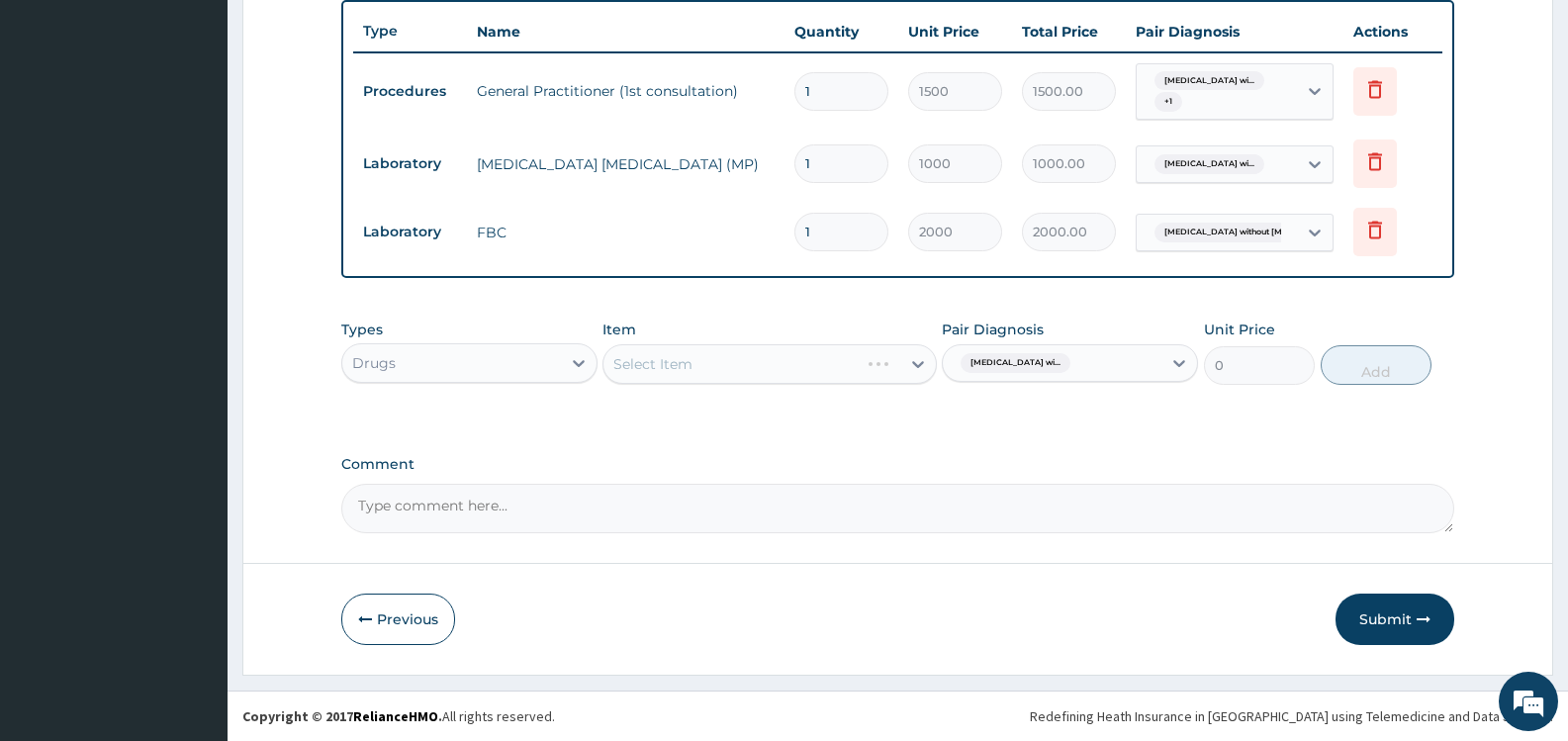
click at [809, 362] on div "Select Item" at bounding box center [769, 364] width 333 height 40
click at [882, 361] on div "Select Item" at bounding box center [751, 364] width 296 height 32
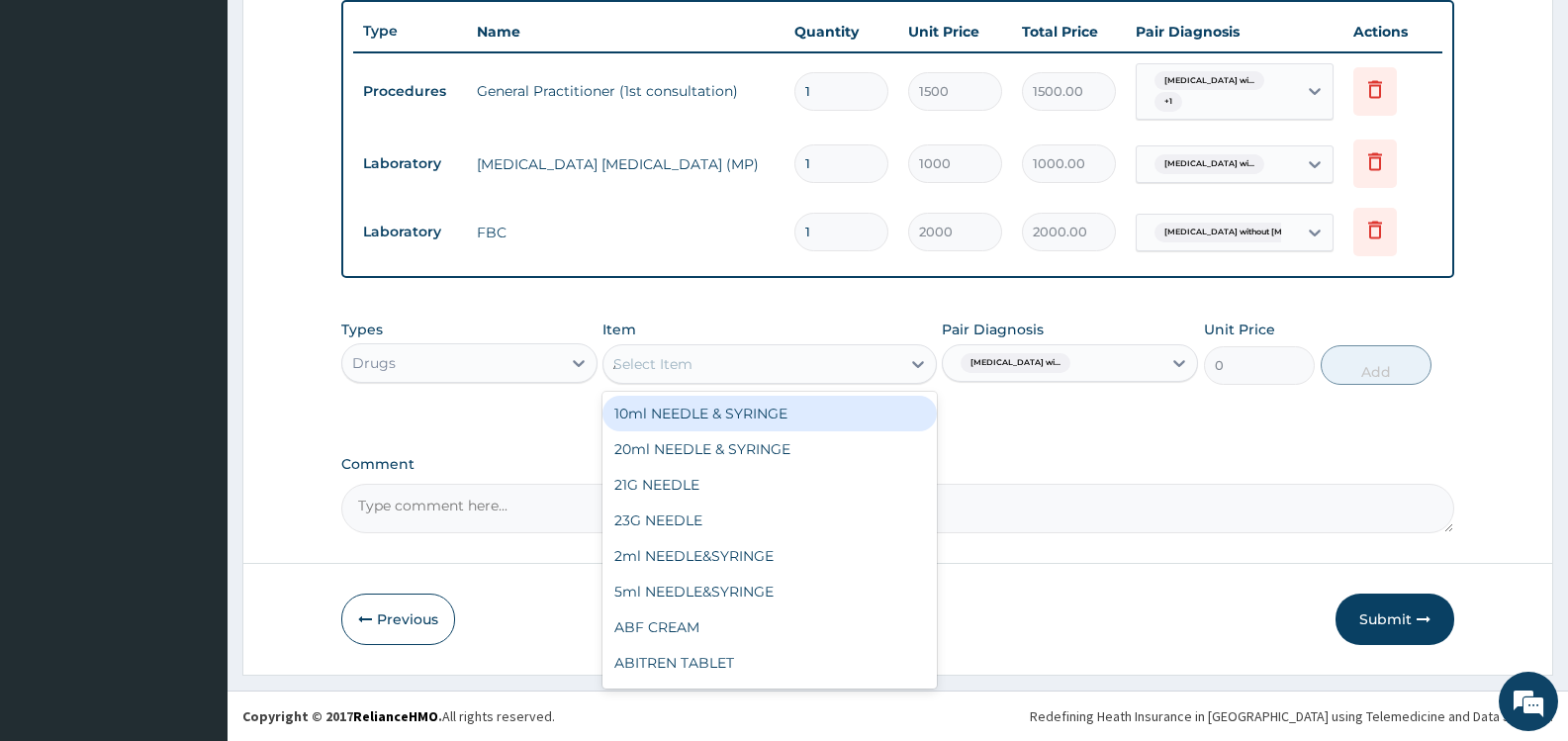
type input "ARTE"
click at [810, 417] on div "ARTEMETER INJECTION 80MG" at bounding box center [769, 414] width 333 height 36
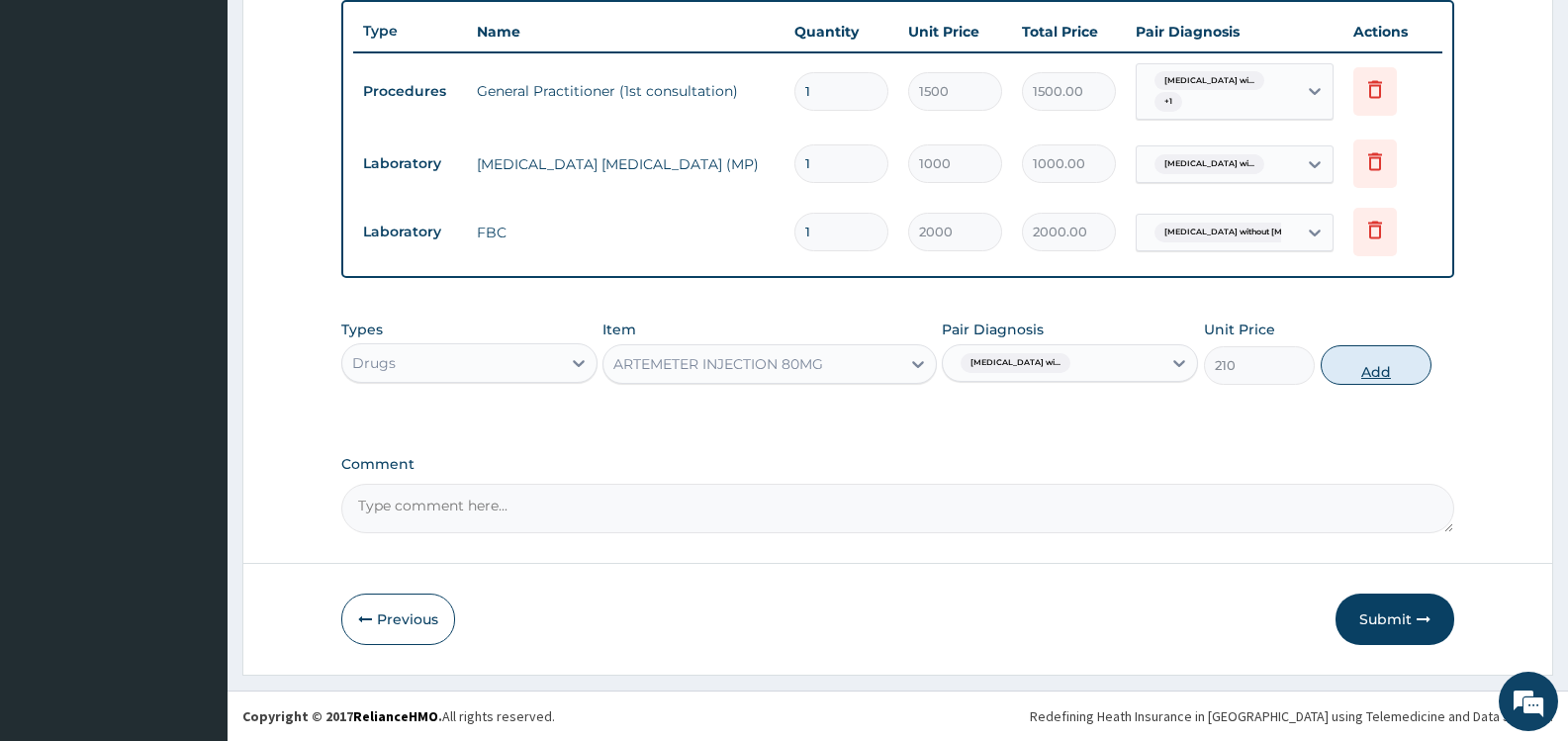
click at [1379, 366] on button "Add" at bounding box center [1375, 365] width 111 height 40
type input "0"
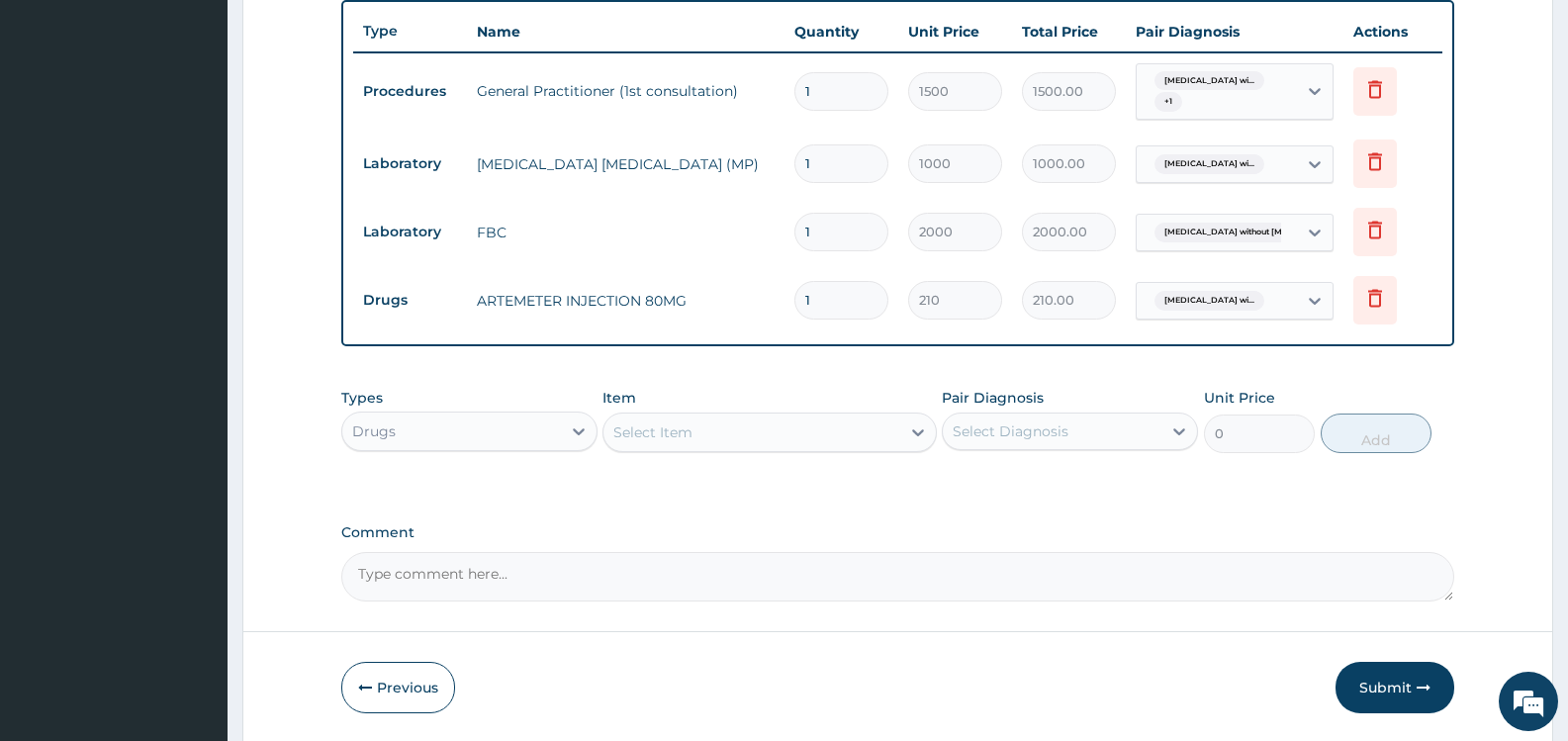
type input "2"
type input "420.00"
type input "4"
type input "840.00"
type input "5"
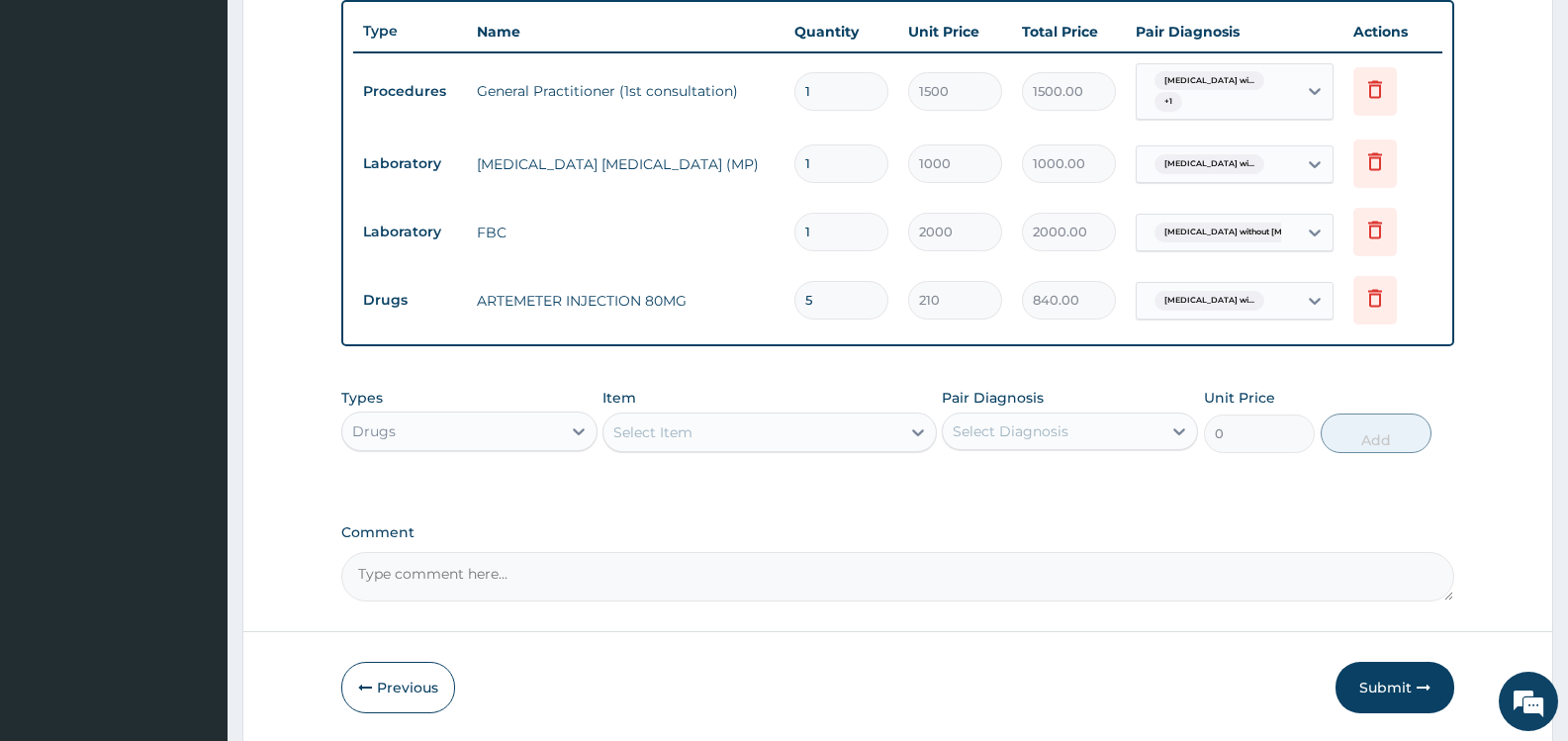
type input "1050.00"
type input "6"
type input "1260.00"
click at [710, 432] on div "Select Item" at bounding box center [751, 433] width 296 height 32
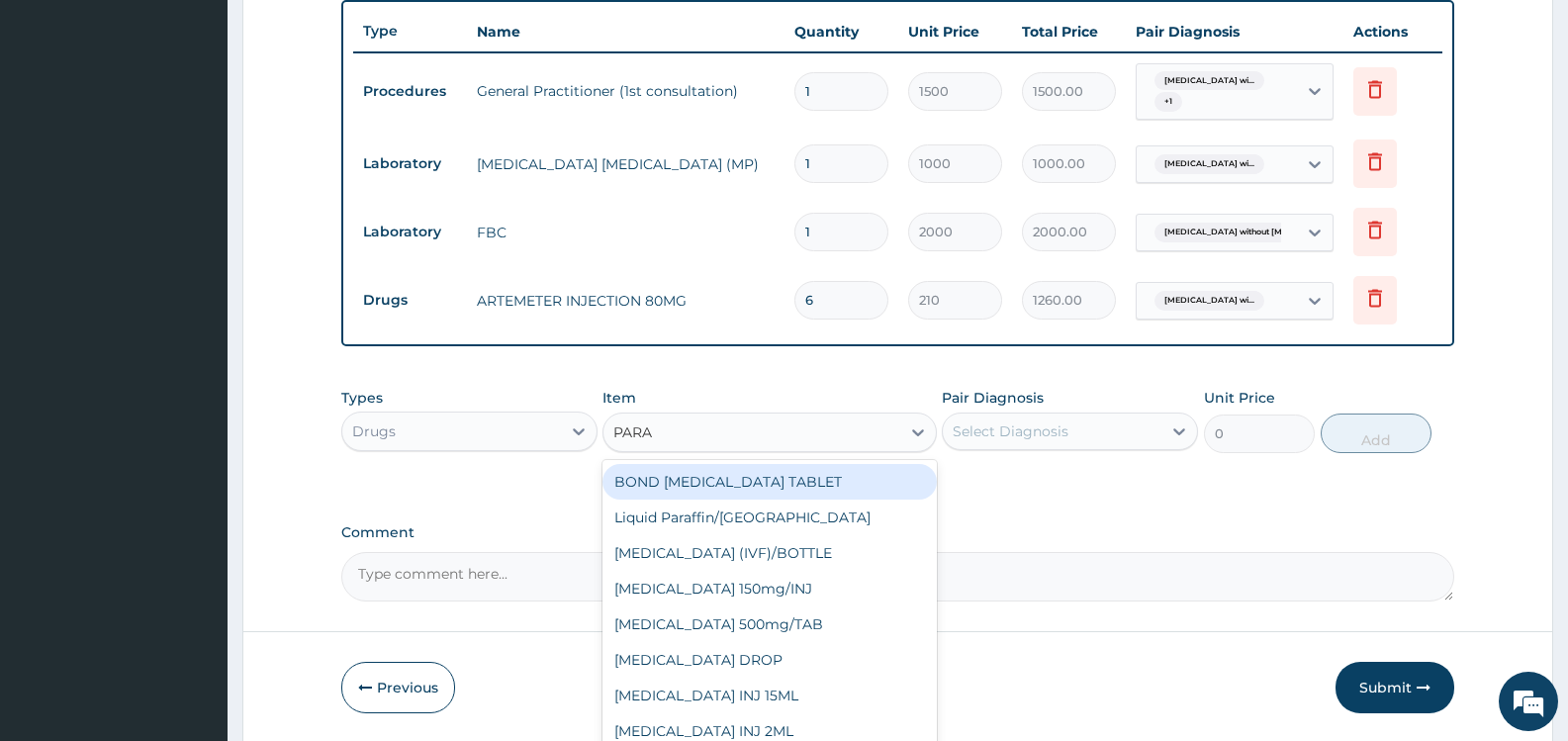
type input "PARAC"
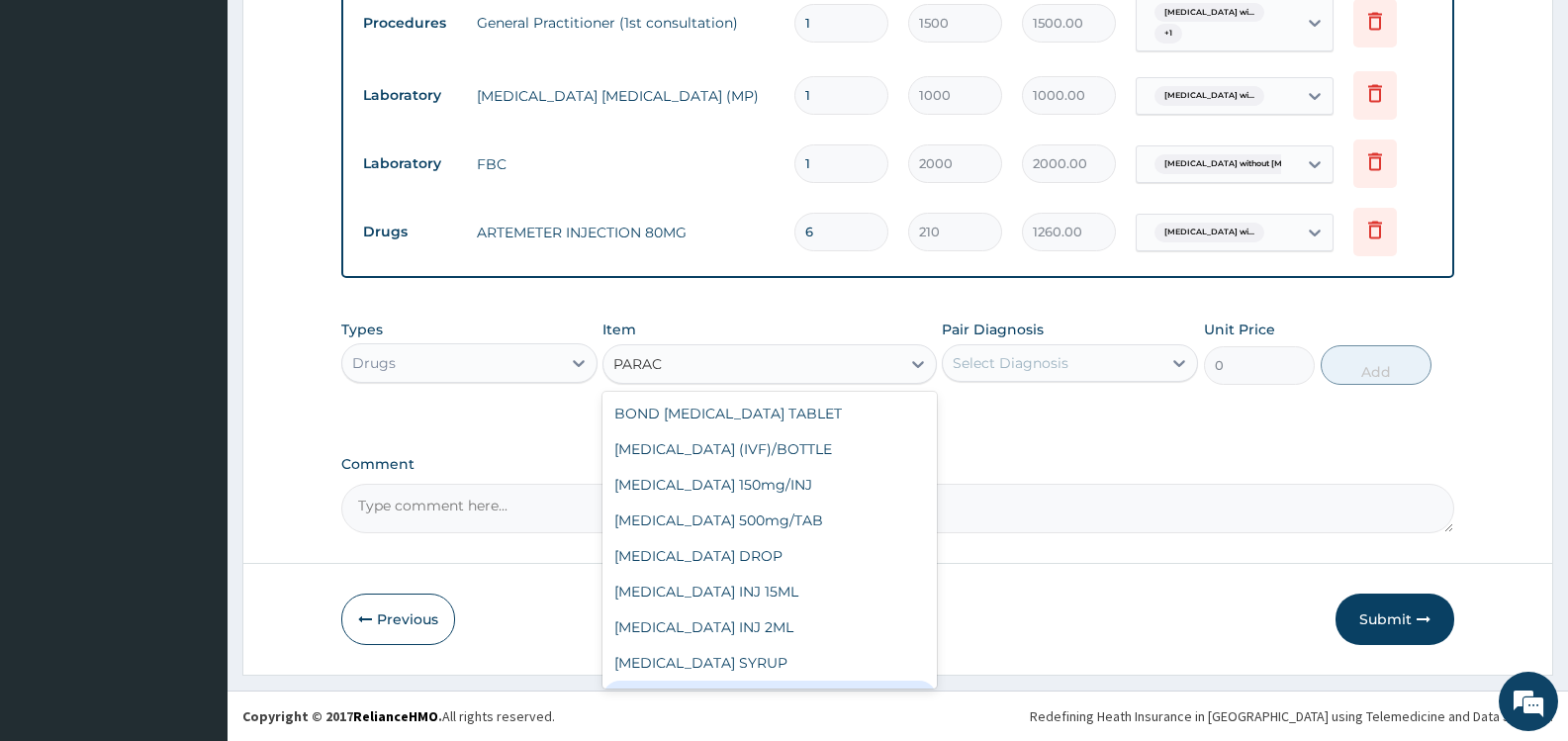
scroll to position [103, 0]
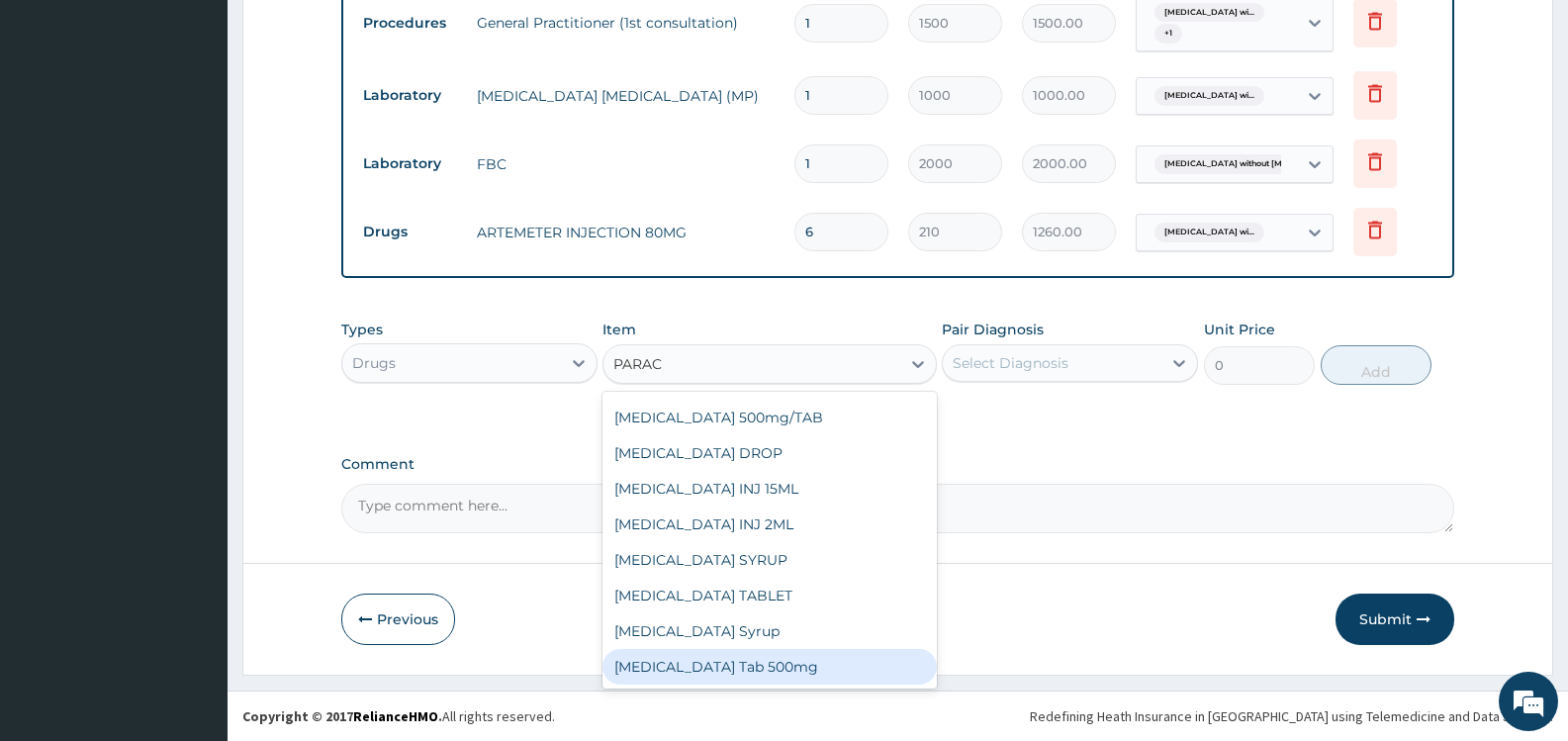
click at [726, 668] on div "[MEDICAL_DATA] Tab 500mg" at bounding box center [769, 667] width 333 height 36
type input "15"
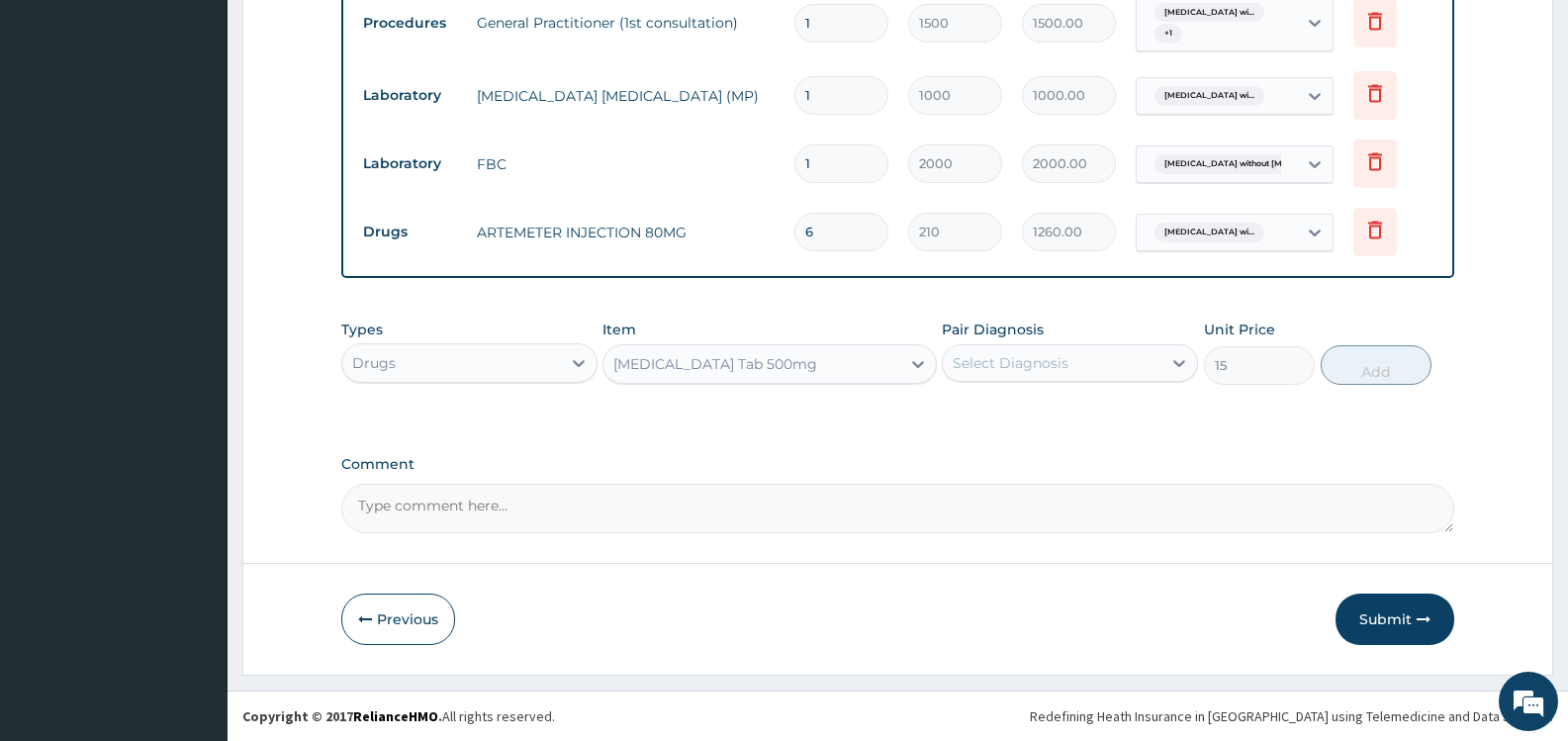
click at [1033, 362] on div "Select Diagnosis" at bounding box center [1010, 363] width 116 height 20
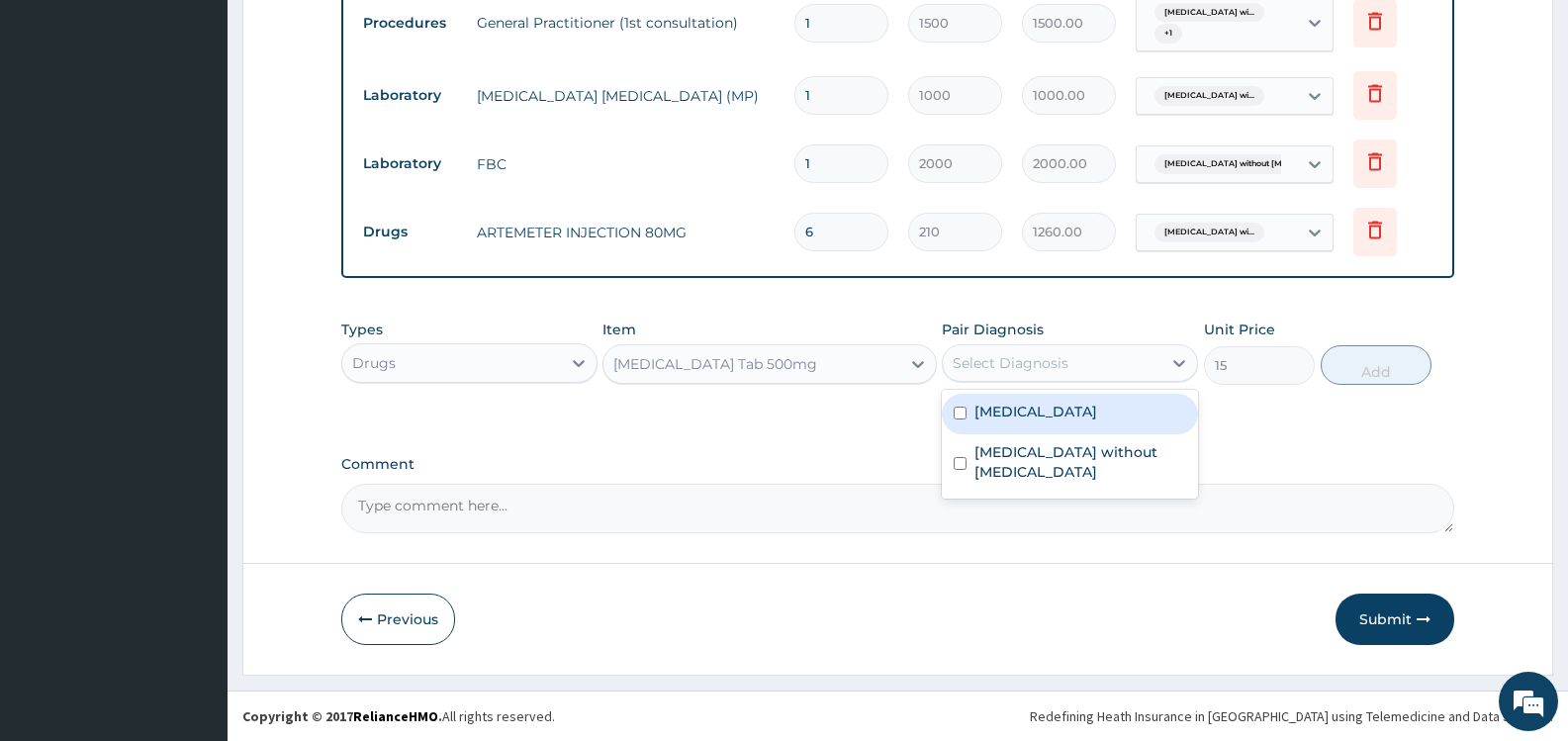
drag, startPoint x: 1023, startPoint y: 430, endPoint x: 1019, endPoint y: 472, distance: 42.2
click at [1023, 422] on label "[MEDICAL_DATA]" at bounding box center [1035, 412] width 123 height 20
checkbox input "true"
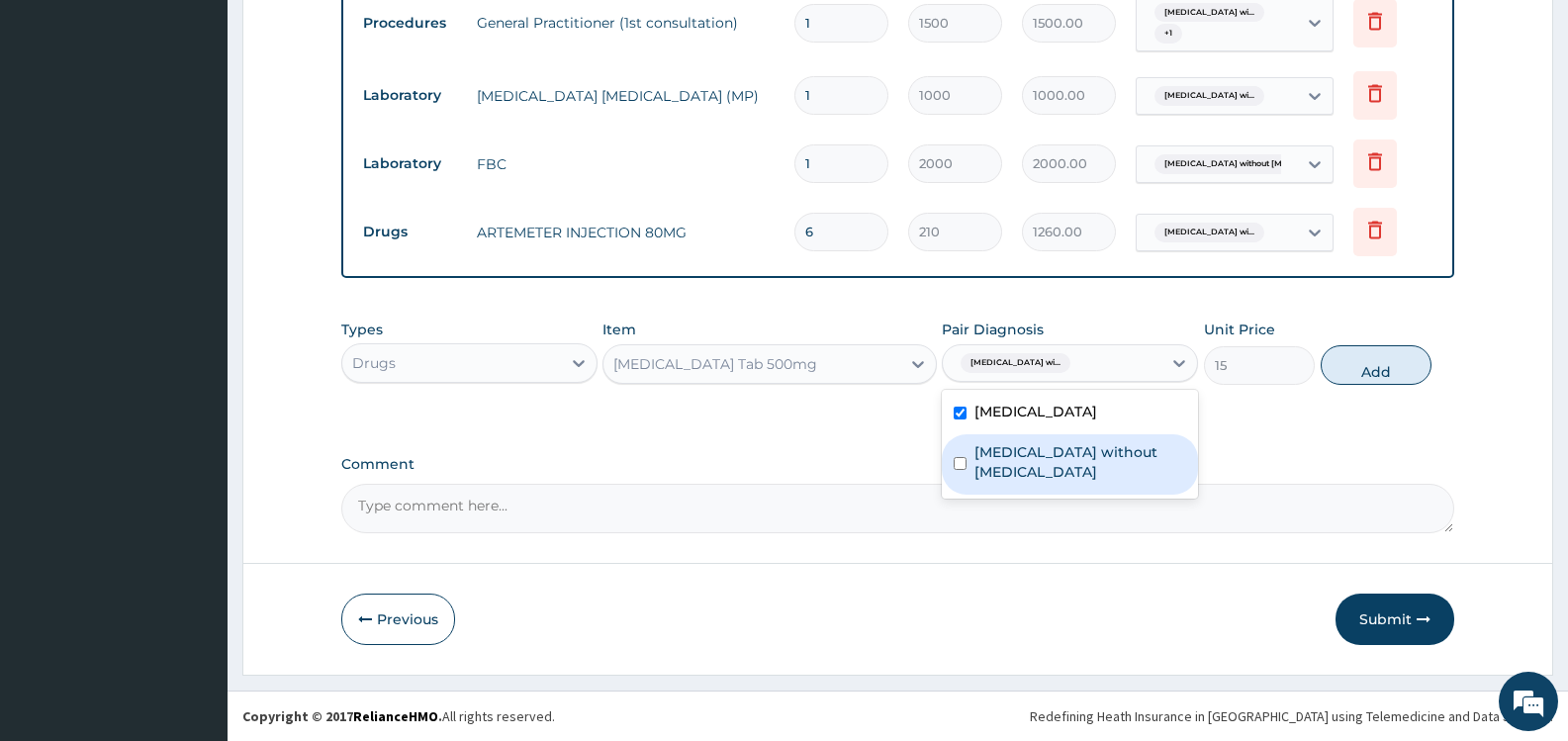
click at [1019, 472] on label "[MEDICAL_DATA] without [MEDICAL_DATA]" at bounding box center [1080, 462] width 211 height 40
checkbox input "true"
click at [1397, 379] on button "Add" at bounding box center [1375, 365] width 111 height 40
type input "0"
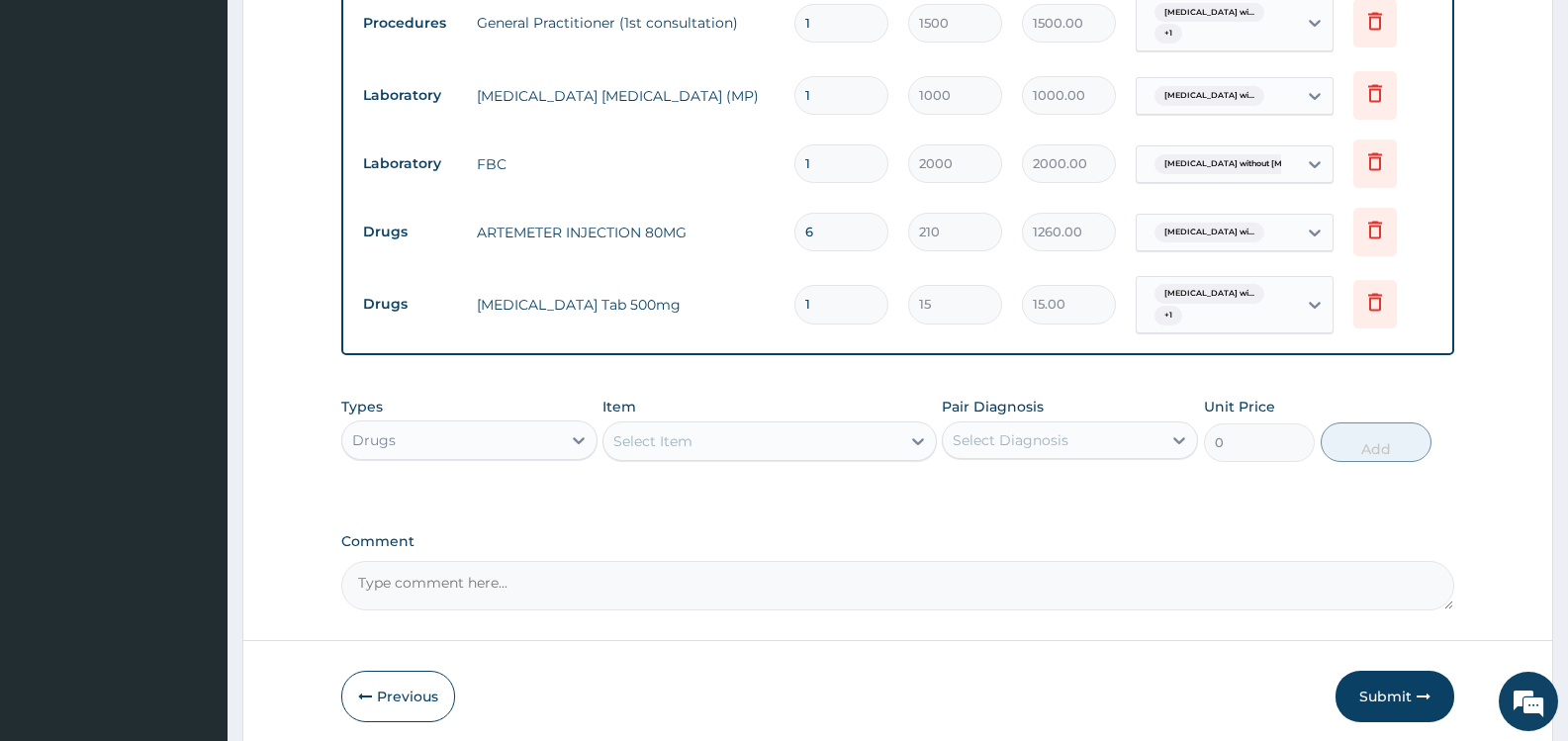
type input "18"
type input "270.00"
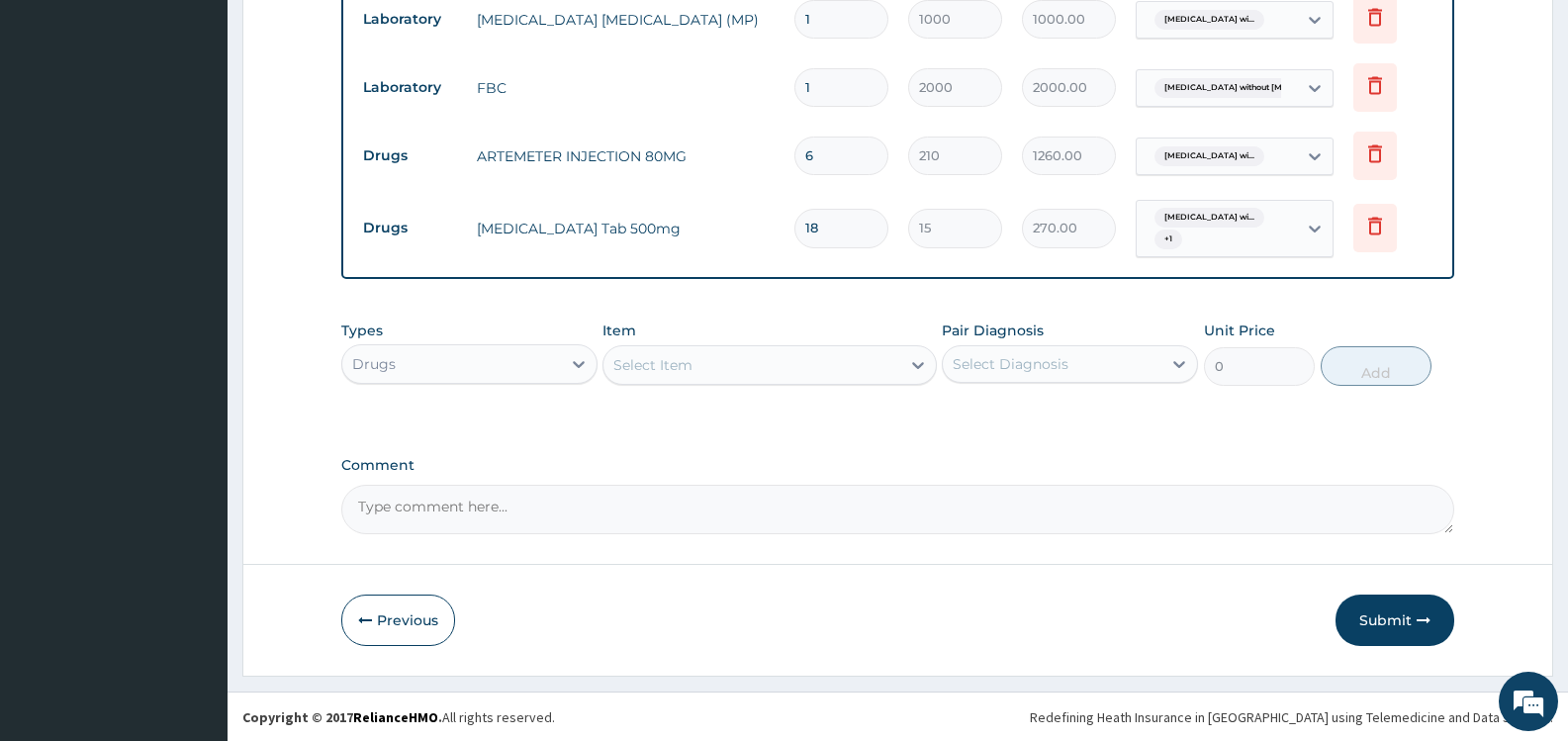
scroll to position [882, 0]
type input "18"
click at [683, 368] on div "Select Item" at bounding box center [652, 364] width 79 height 20
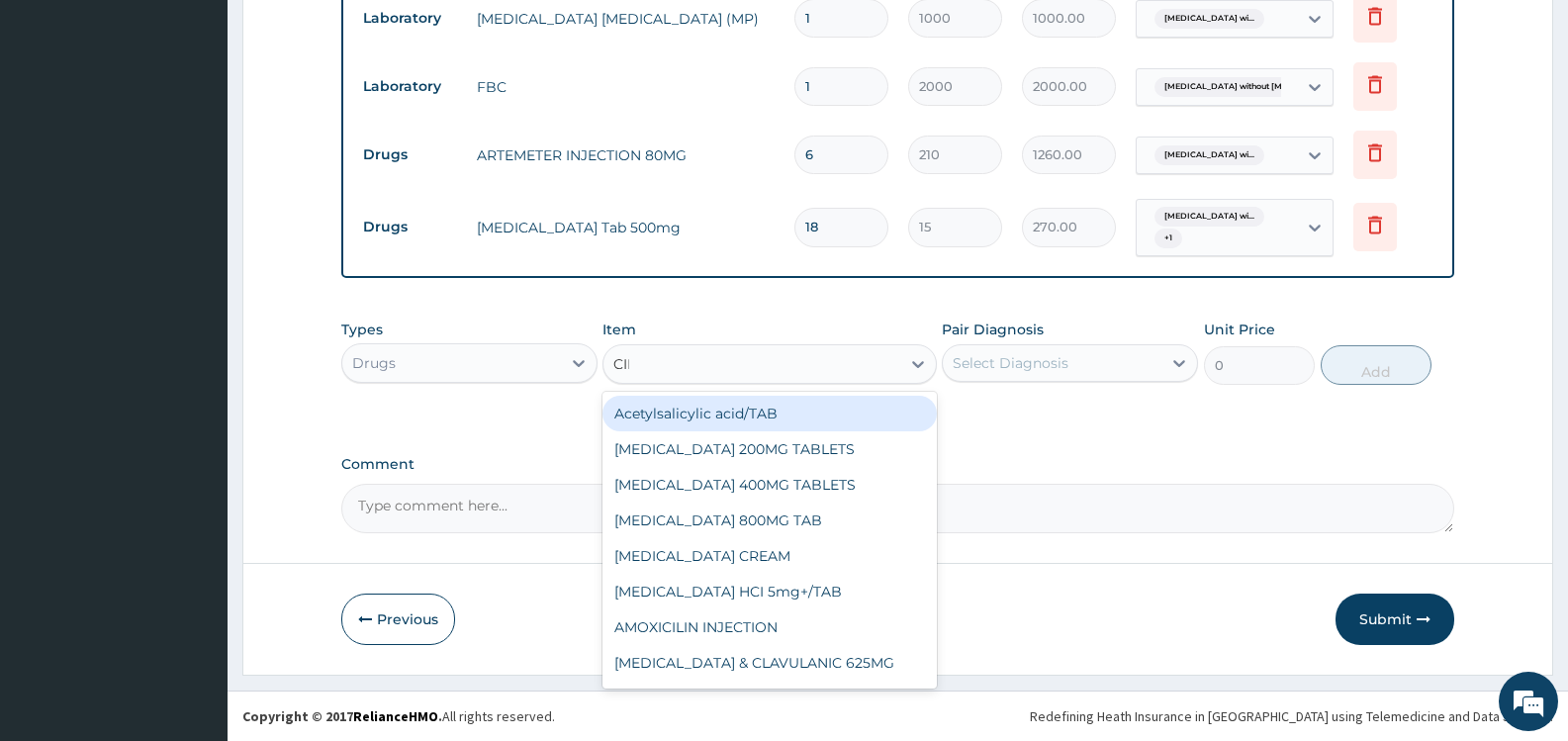
type input "[MEDICAL_DATA]"
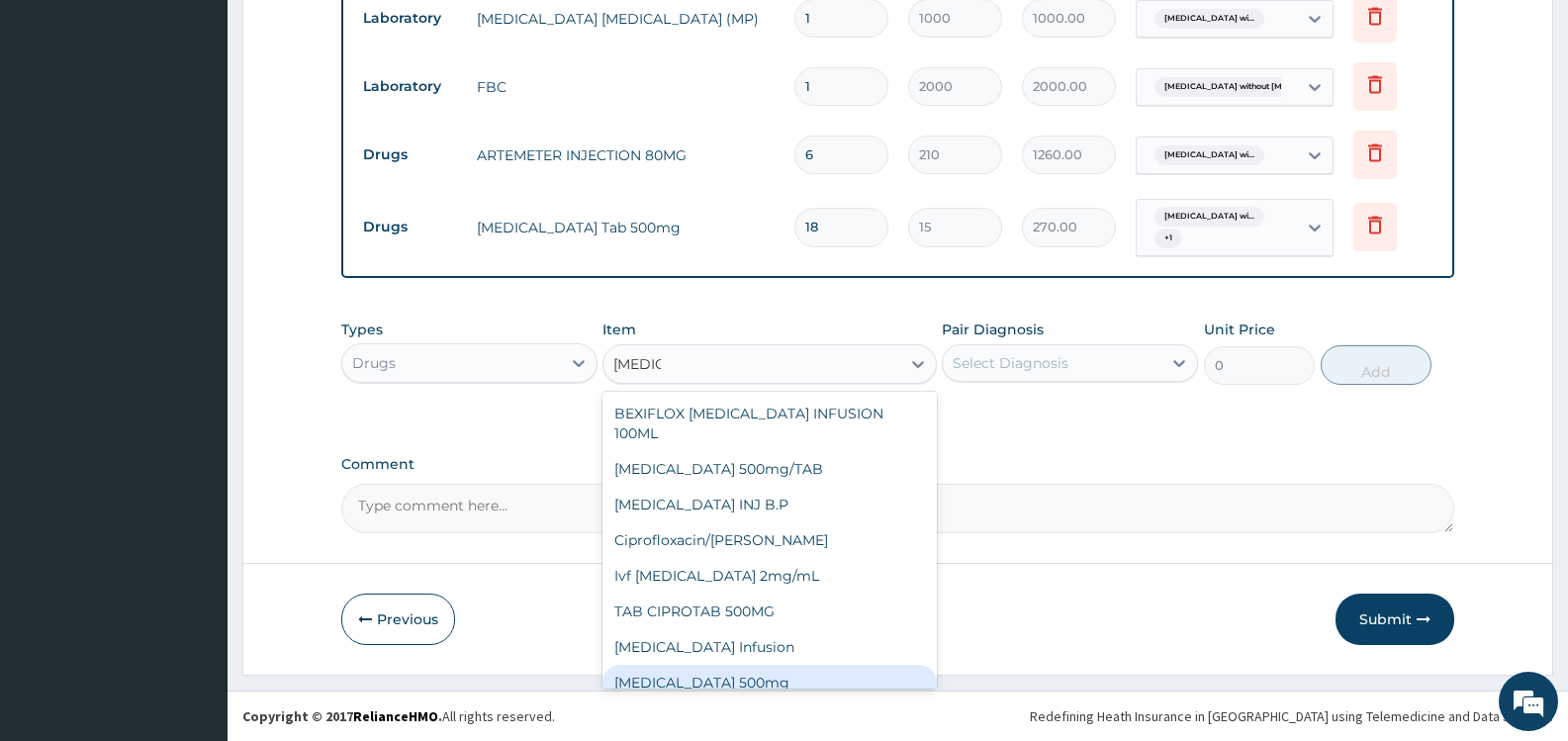
click at [761, 665] on div "[MEDICAL_DATA] 500mg" at bounding box center [769, 683] width 333 height 36
type input "180"
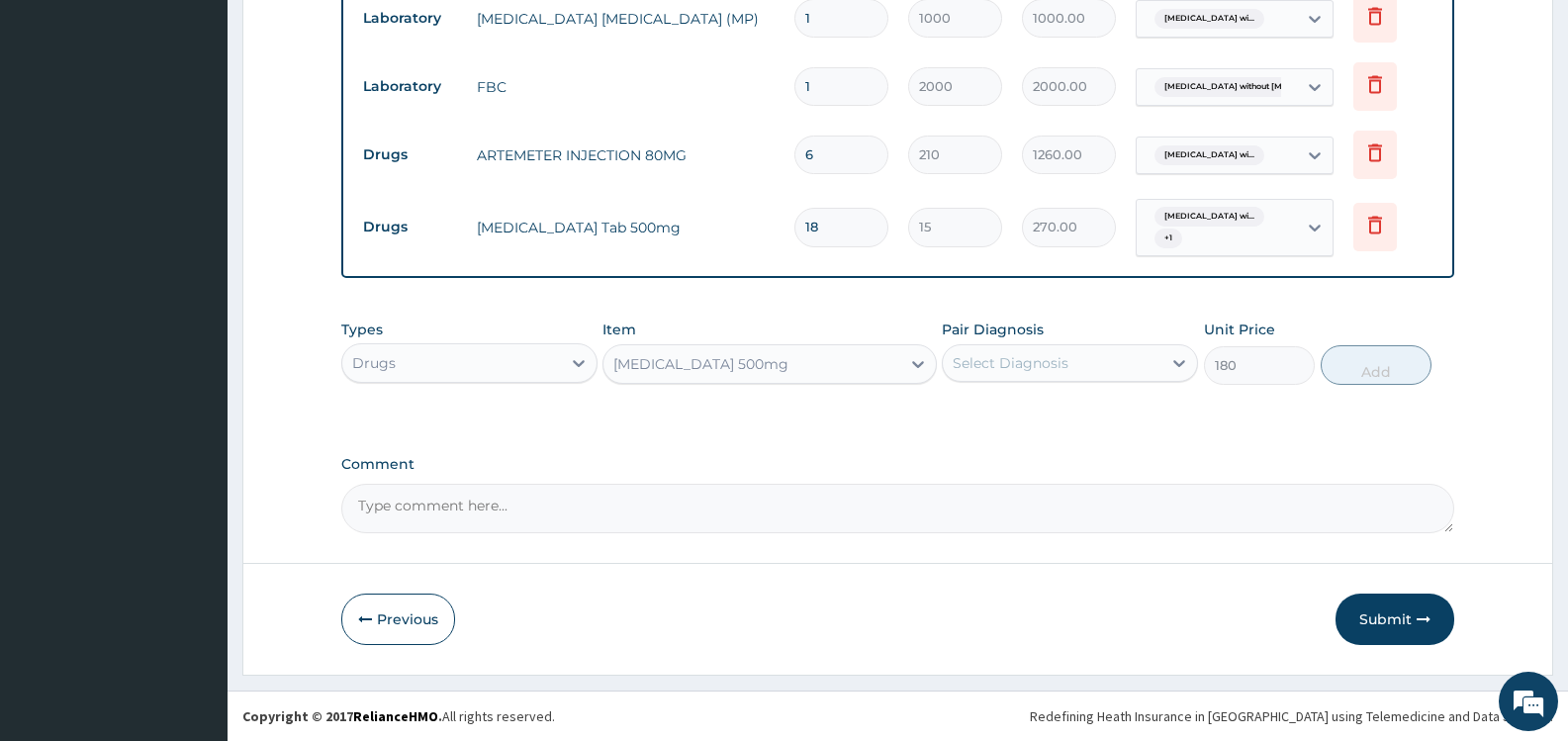
click at [1059, 361] on div "Select Diagnosis" at bounding box center [1010, 363] width 116 height 20
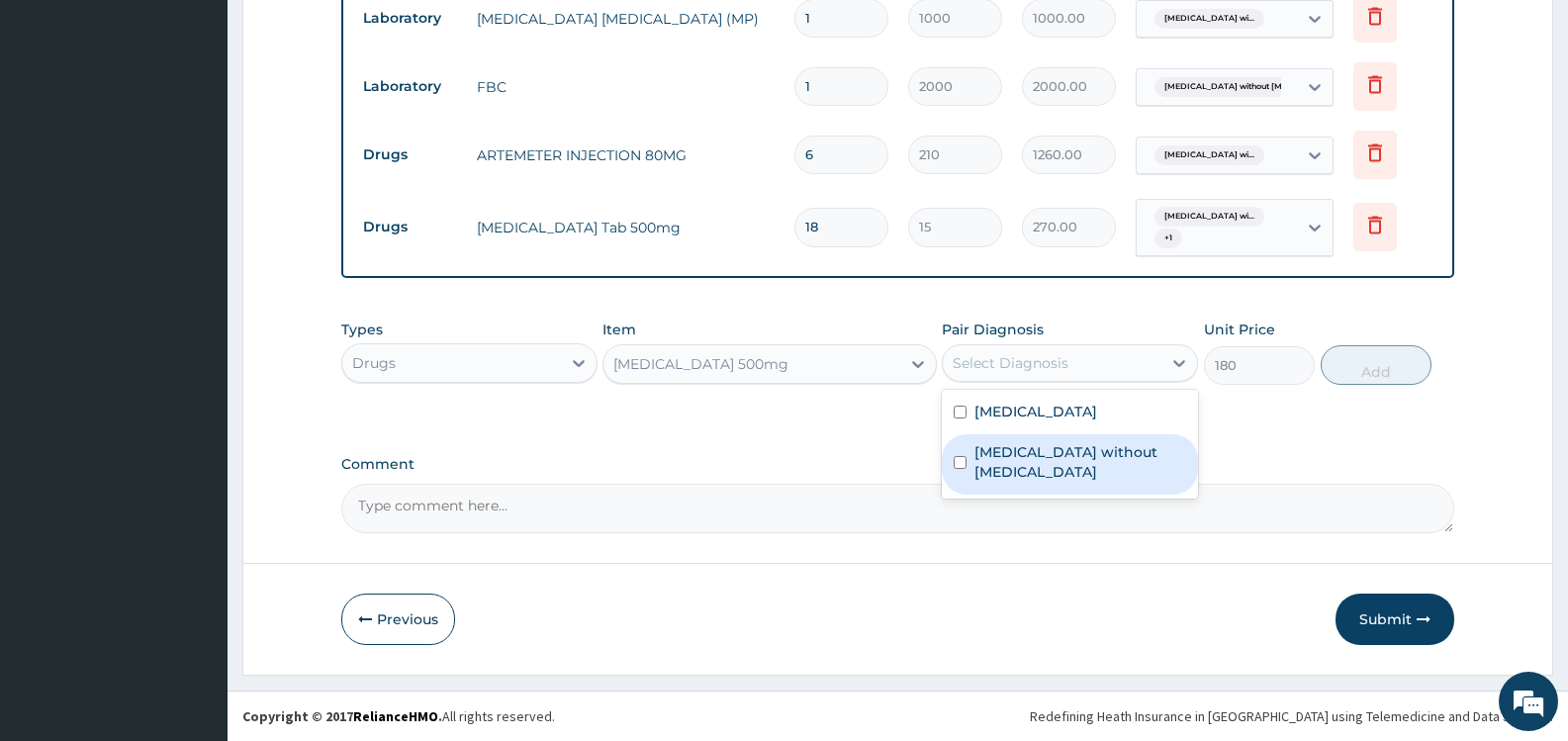
click at [1032, 470] on label "[MEDICAL_DATA] without [MEDICAL_DATA]" at bounding box center [1080, 462] width 211 height 40
checkbox input "true"
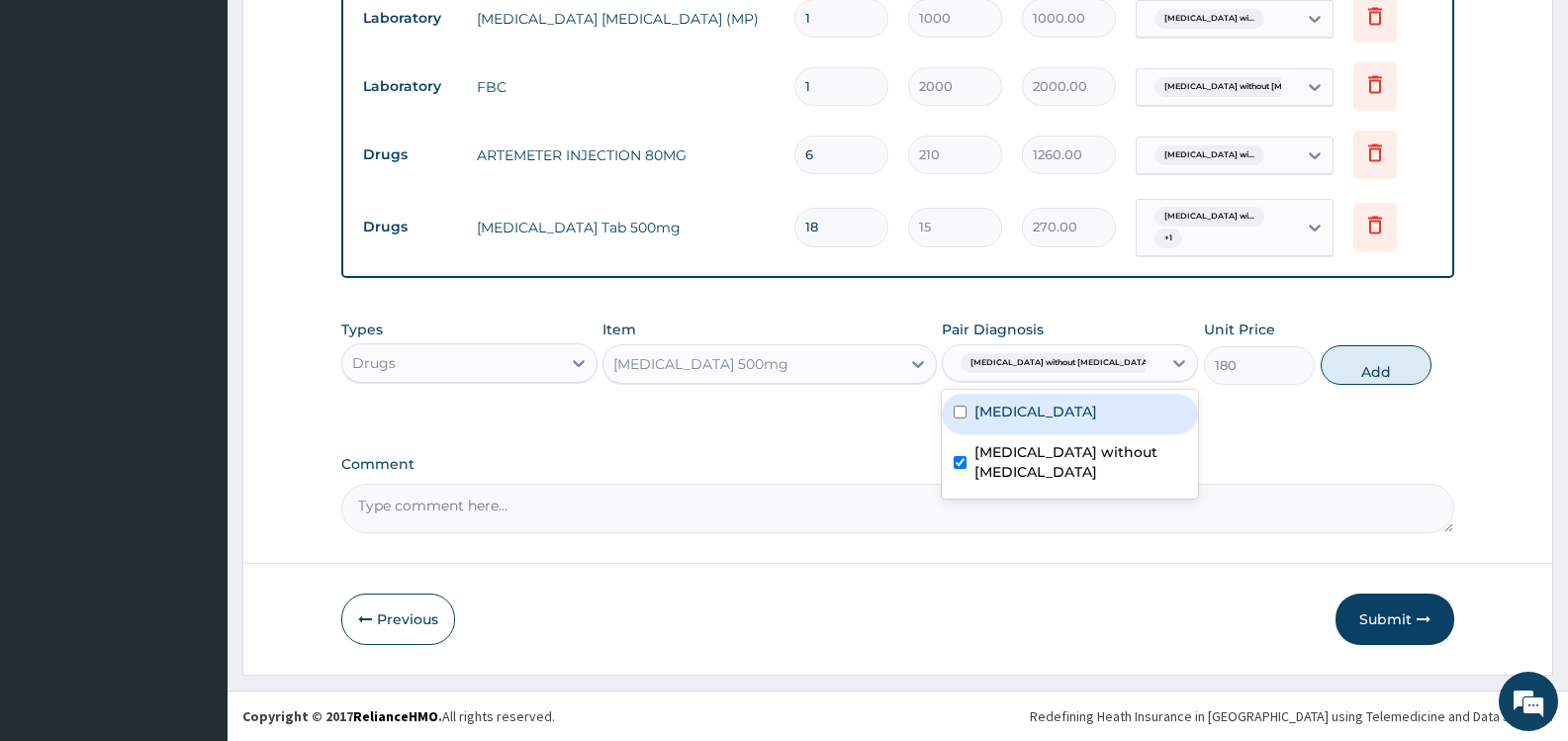
drag, startPoint x: 1367, startPoint y: 368, endPoint x: 1303, endPoint y: 361, distance: 64.4
click at [1367, 368] on button "Add" at bounding box center [1375, 365] width 111 height 40
type input "0"
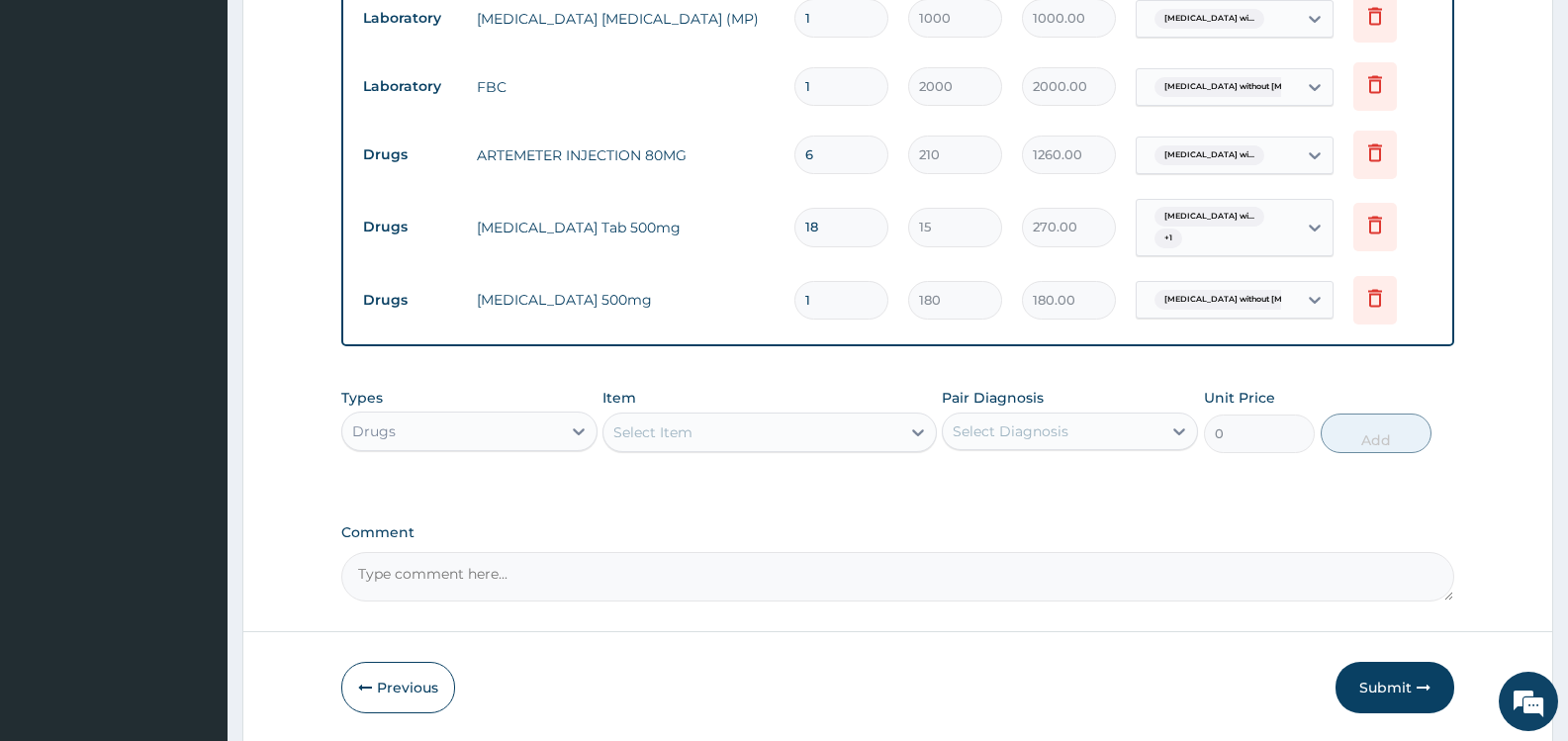
type input "10"
type input "1800.00"
click at [1387, 690] on button "Submit" at bounding box center [1394, 688] width 119 height 52
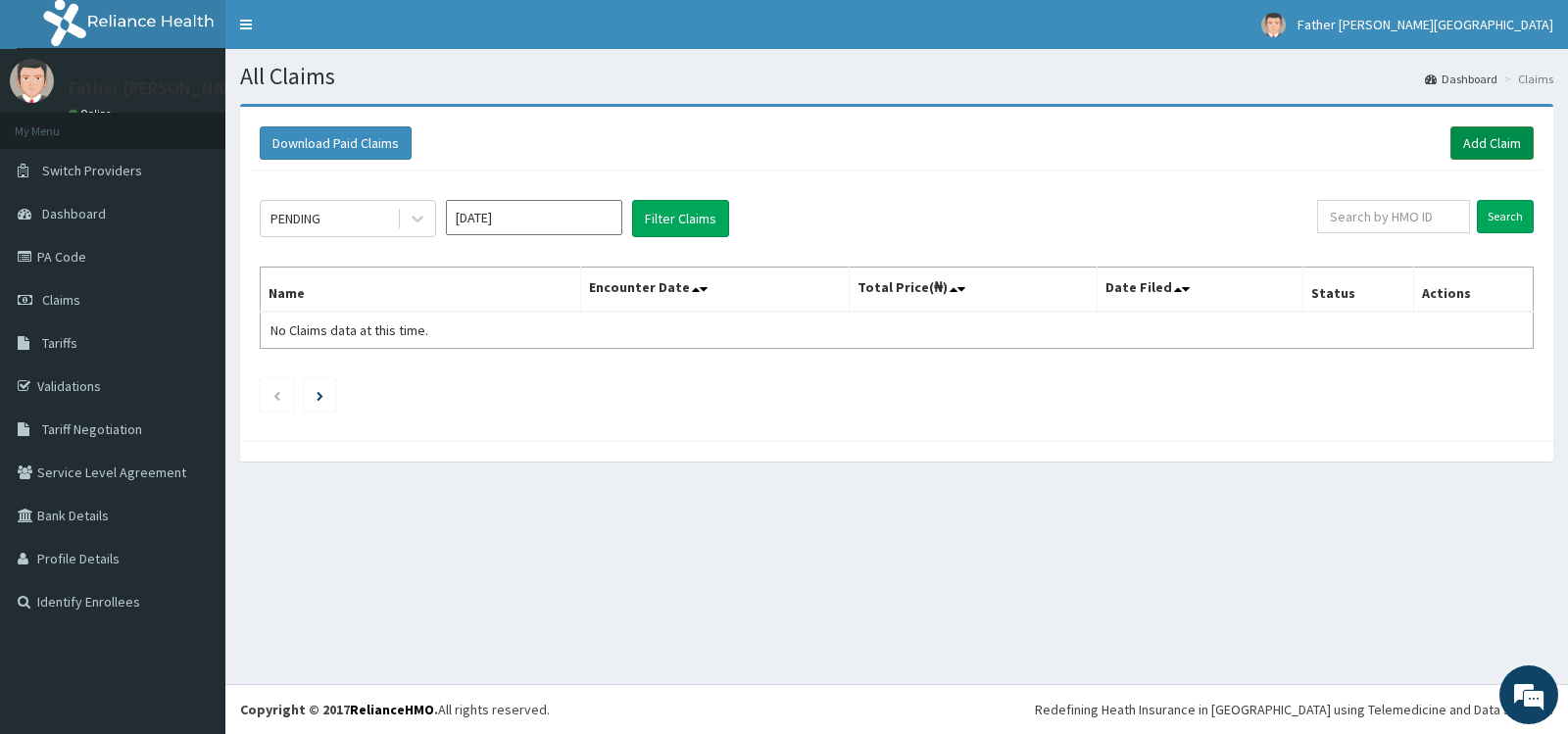
click at [1510, 136] on link "Add Claim" at bounding box center [1492, 143] width 83 height 34
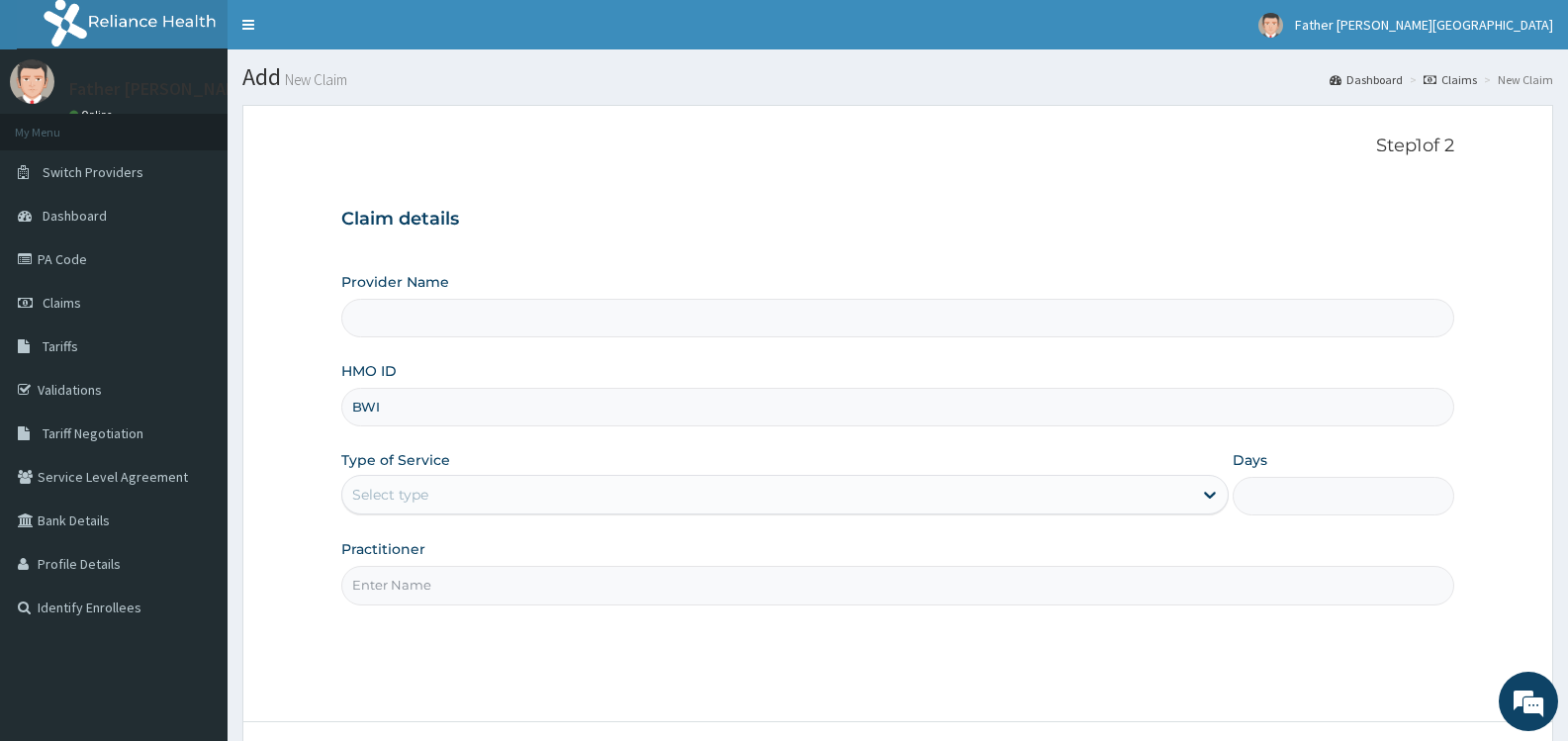
type input "BWI/10052/C"
click at [562, 494] on div "Select type" at bounding box center [766, 495] width 849 height 32
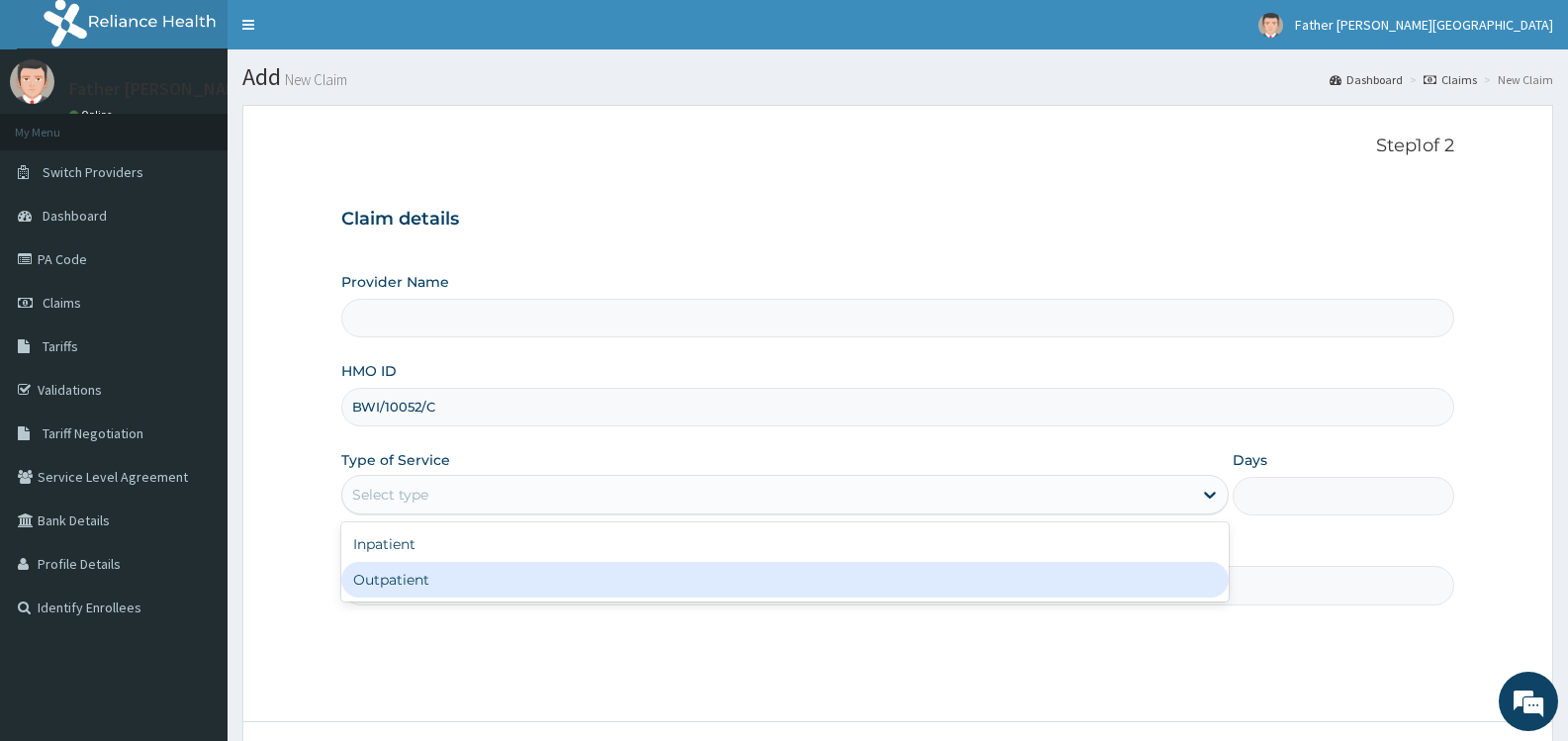
click at [553, 580] on div "Outpatient" at bounding box center [784, 579] width 887 height 36
type input "1"
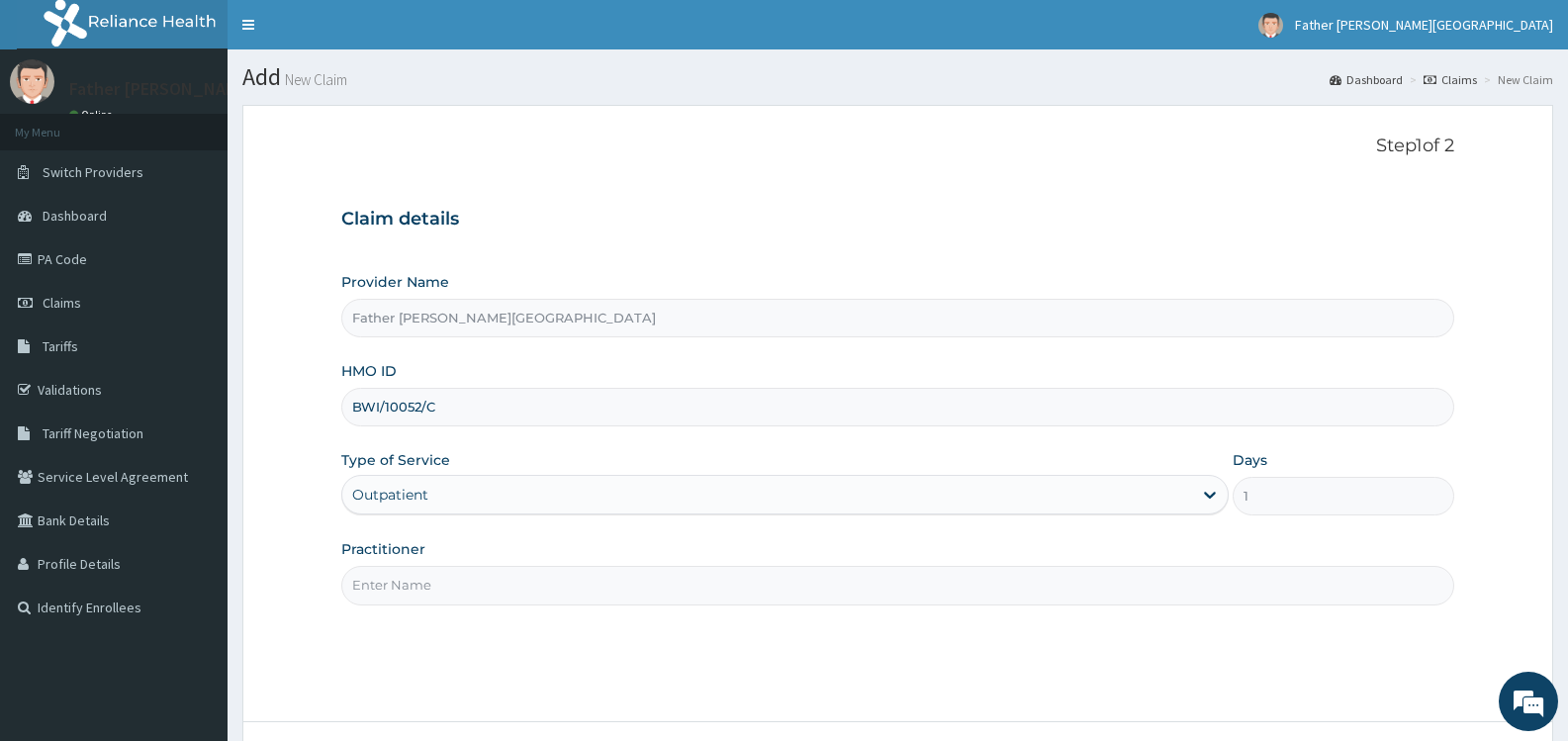
type input "Father [PERSON_NAME][GEOGRAPHIC_DATA]"
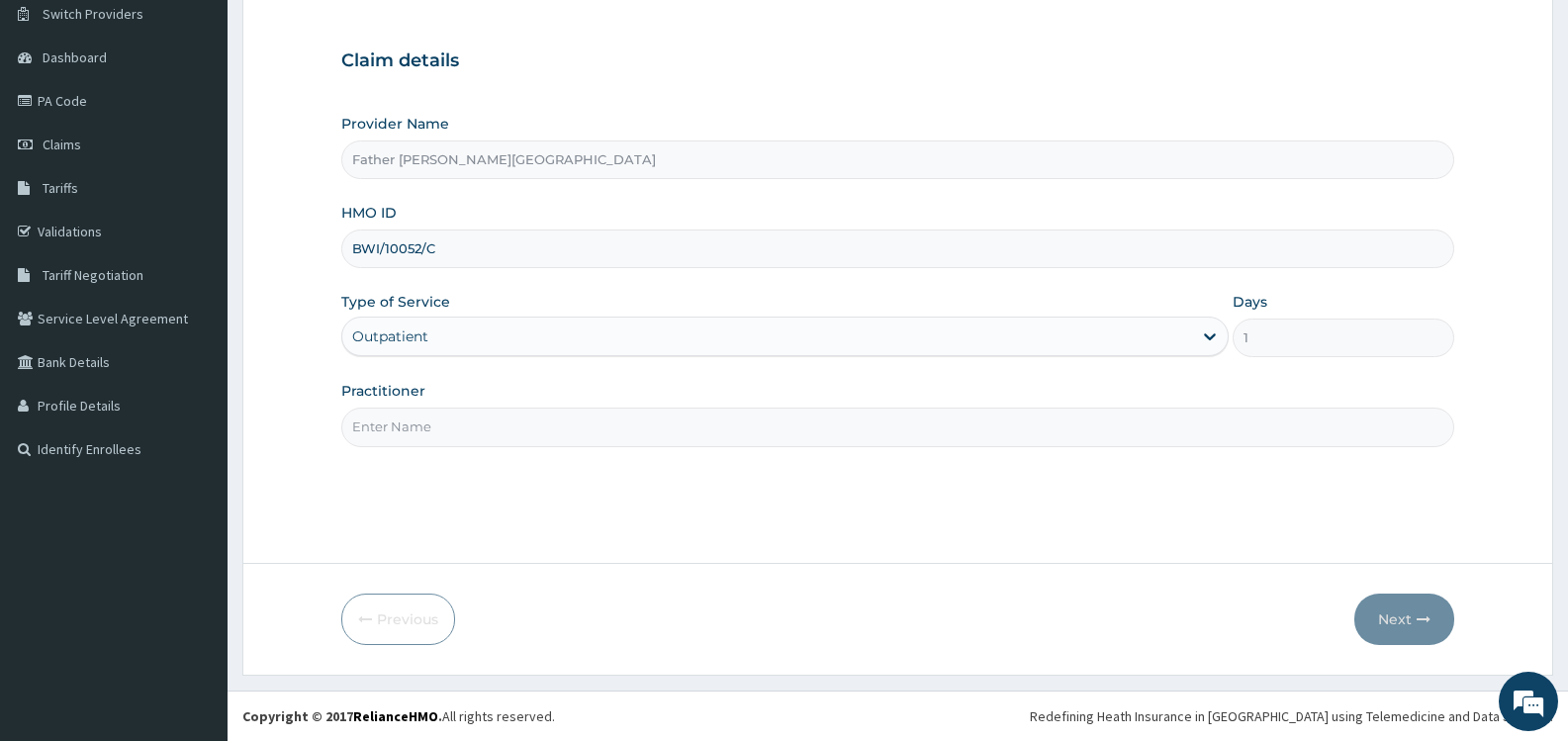
click at [554, 428] on input "Practitioner" at bounding box center [898, 427] width 1113 height 39
type input "[PERSON_NAME]"
click at [1396, 619] on button "Next" at bounding box center [1404, 619] width 100 height 52
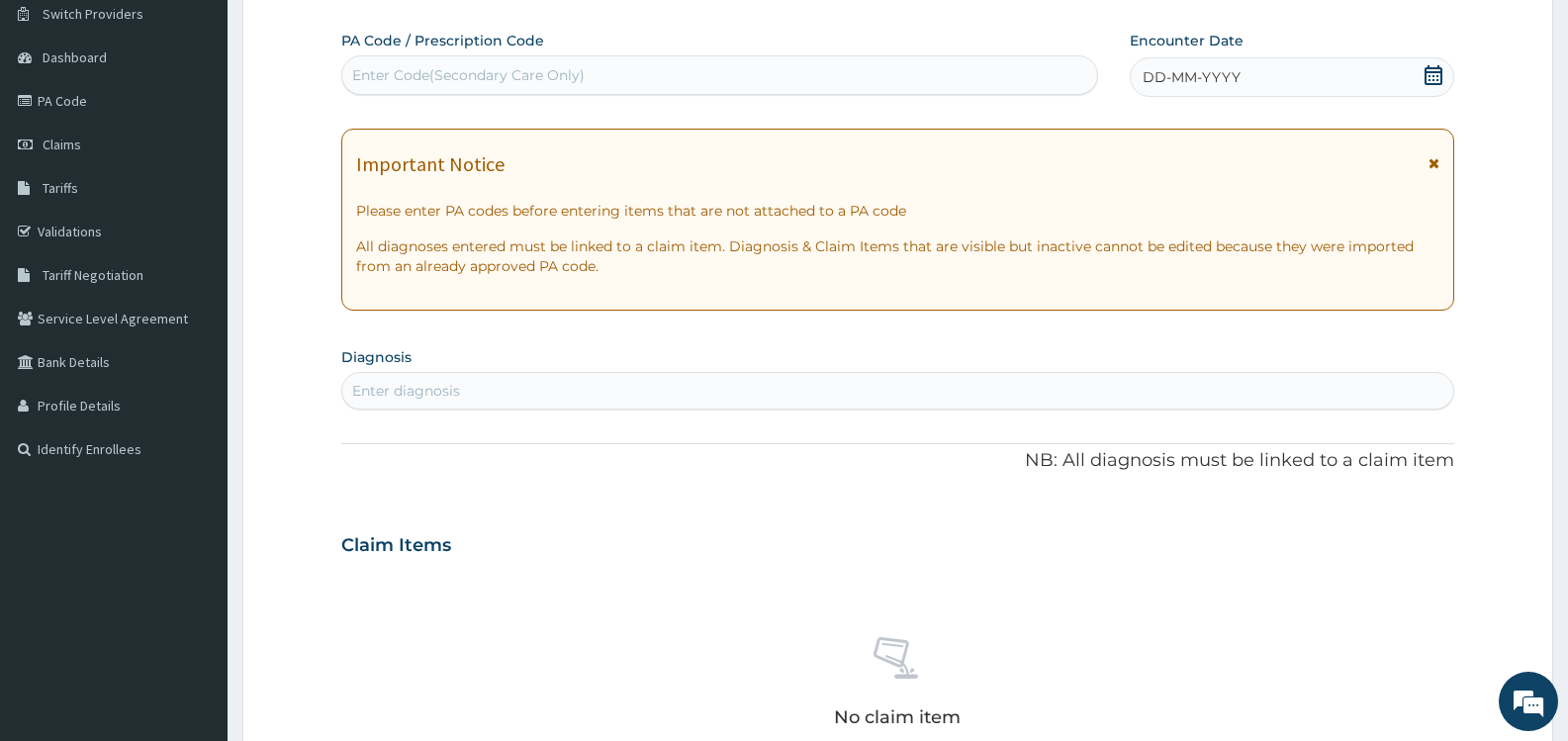
click at [1433, 75] on icon at bounding box center [1434, 75] width 18 height 20
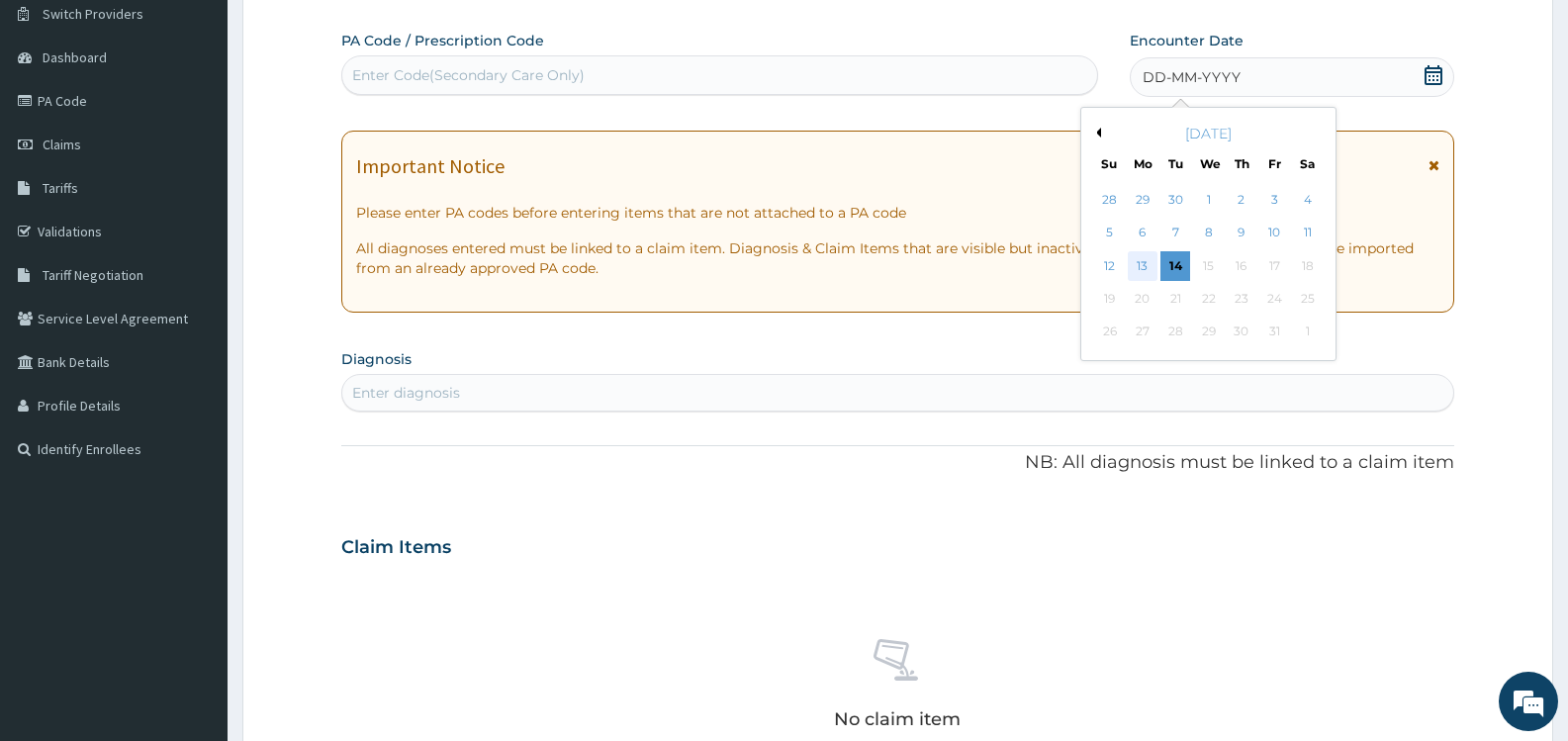
click at [1142, 262] on div "13" at bounding box center [1143, 266] width 30 height 30
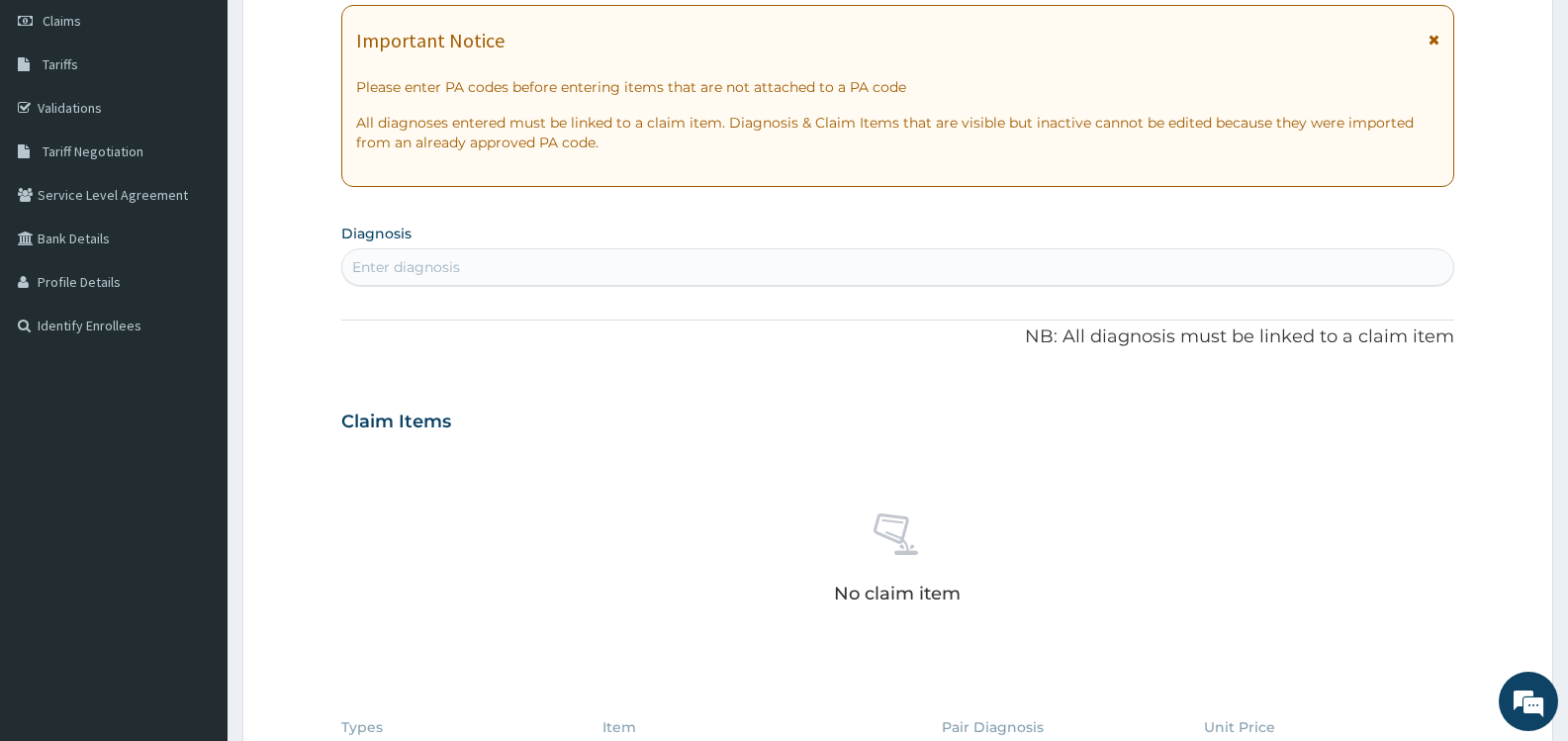
scroll to position [455, 0]
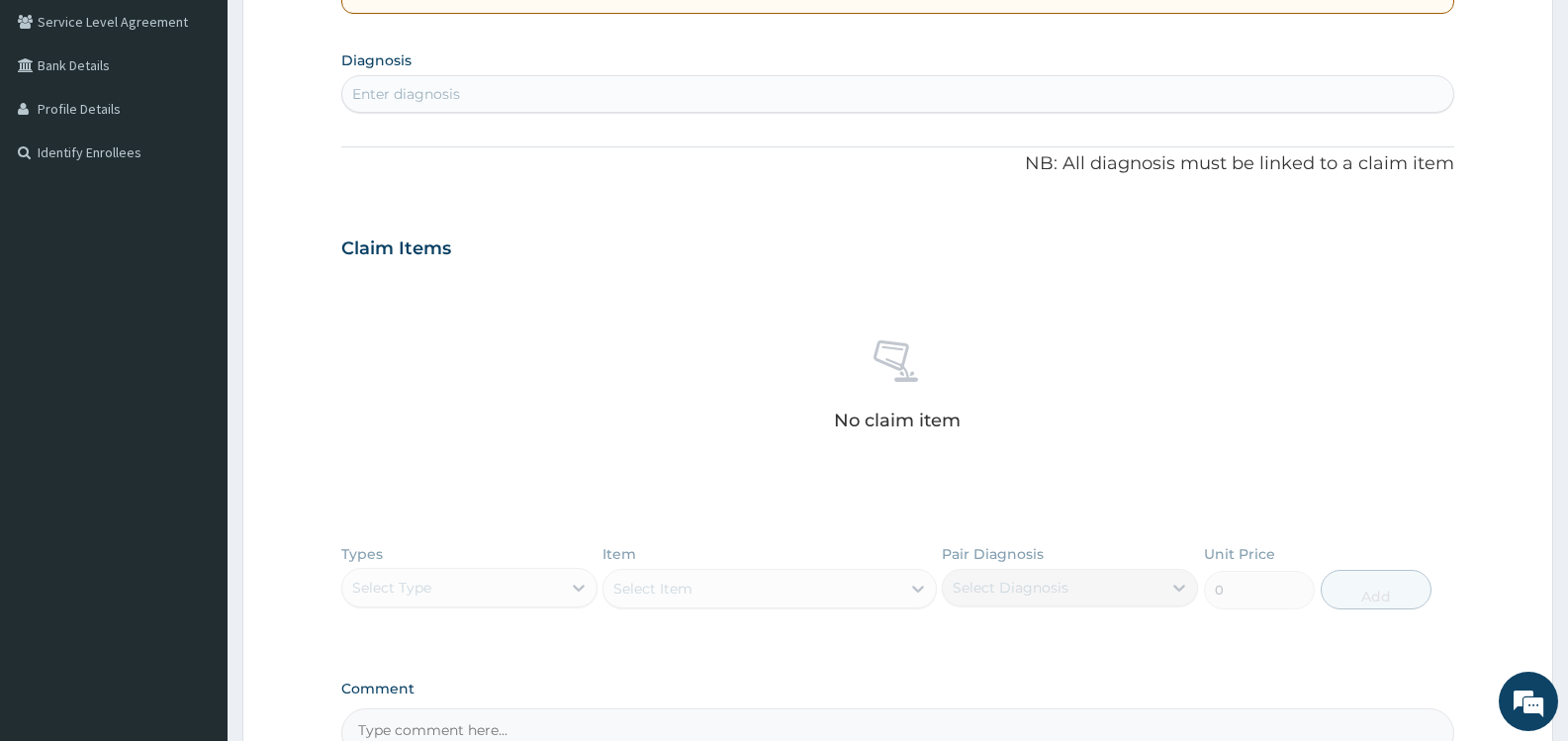
click at [581, 89] on div "Enter diagnosis" at bounding box center [898, 94] width 1111 height 32
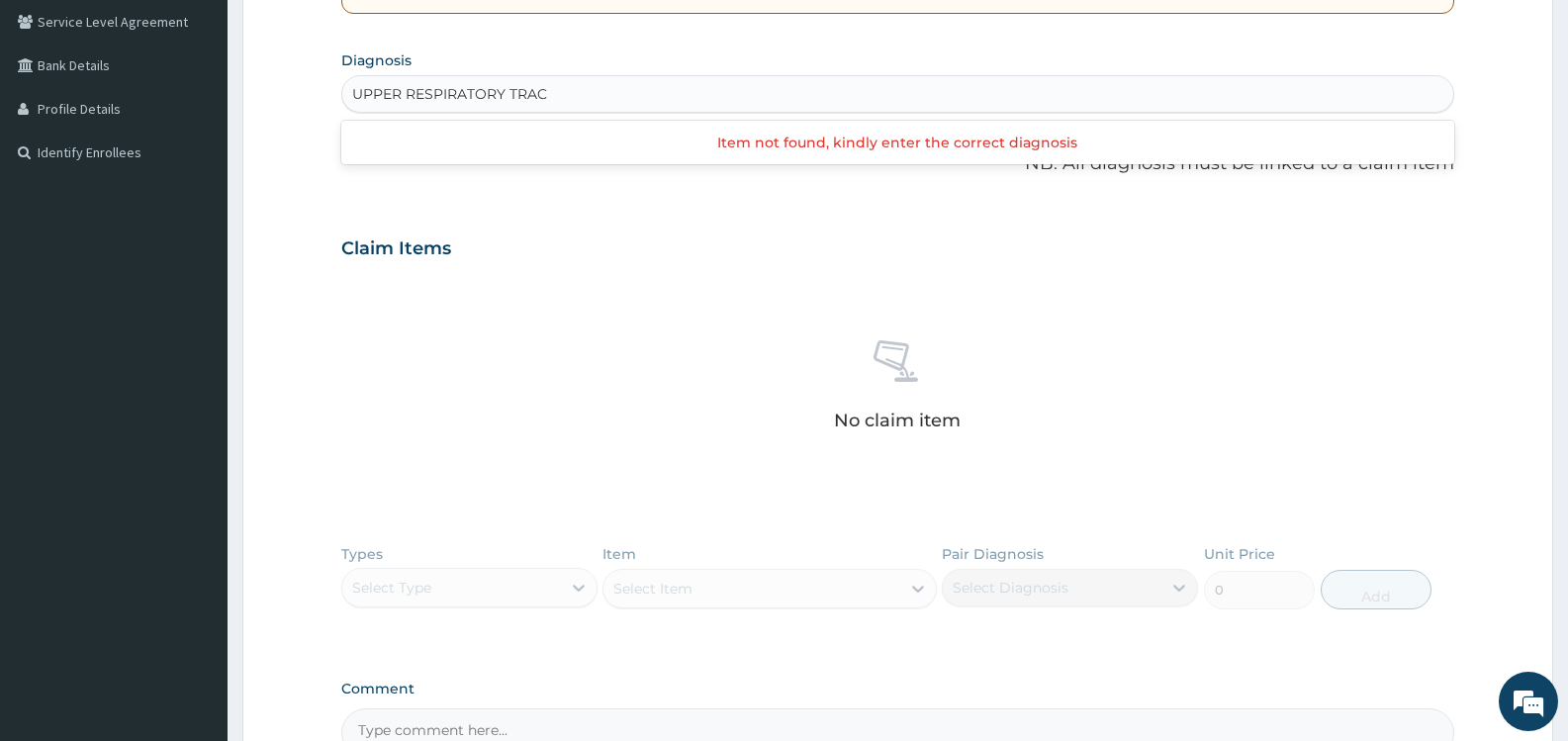
type input "UPPER RESPIRATORY TRACT"
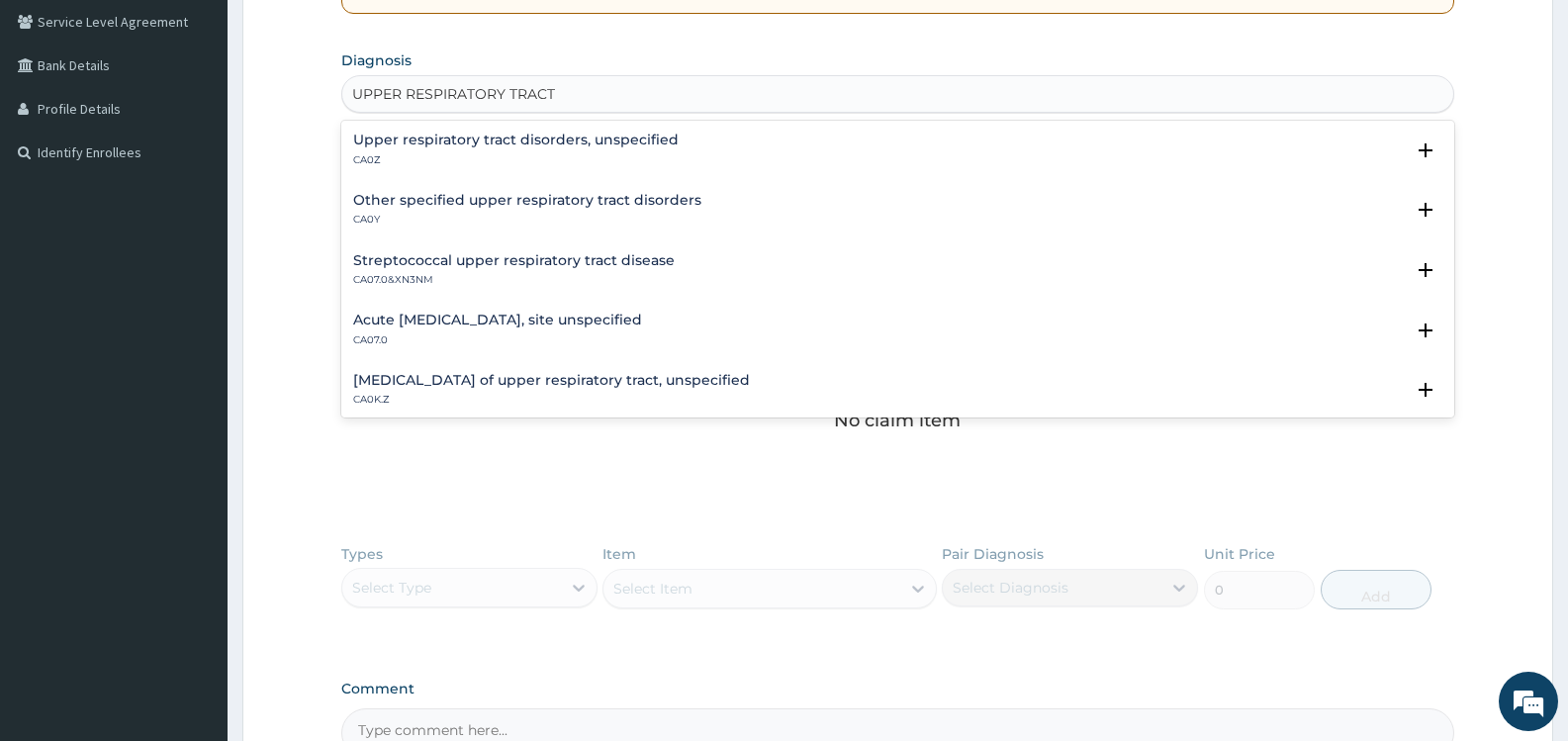
click at [508, 139] on h4 "Upper respiratory tract disorders, unspecified" at bounding box center [516, 140] width 325 height 15
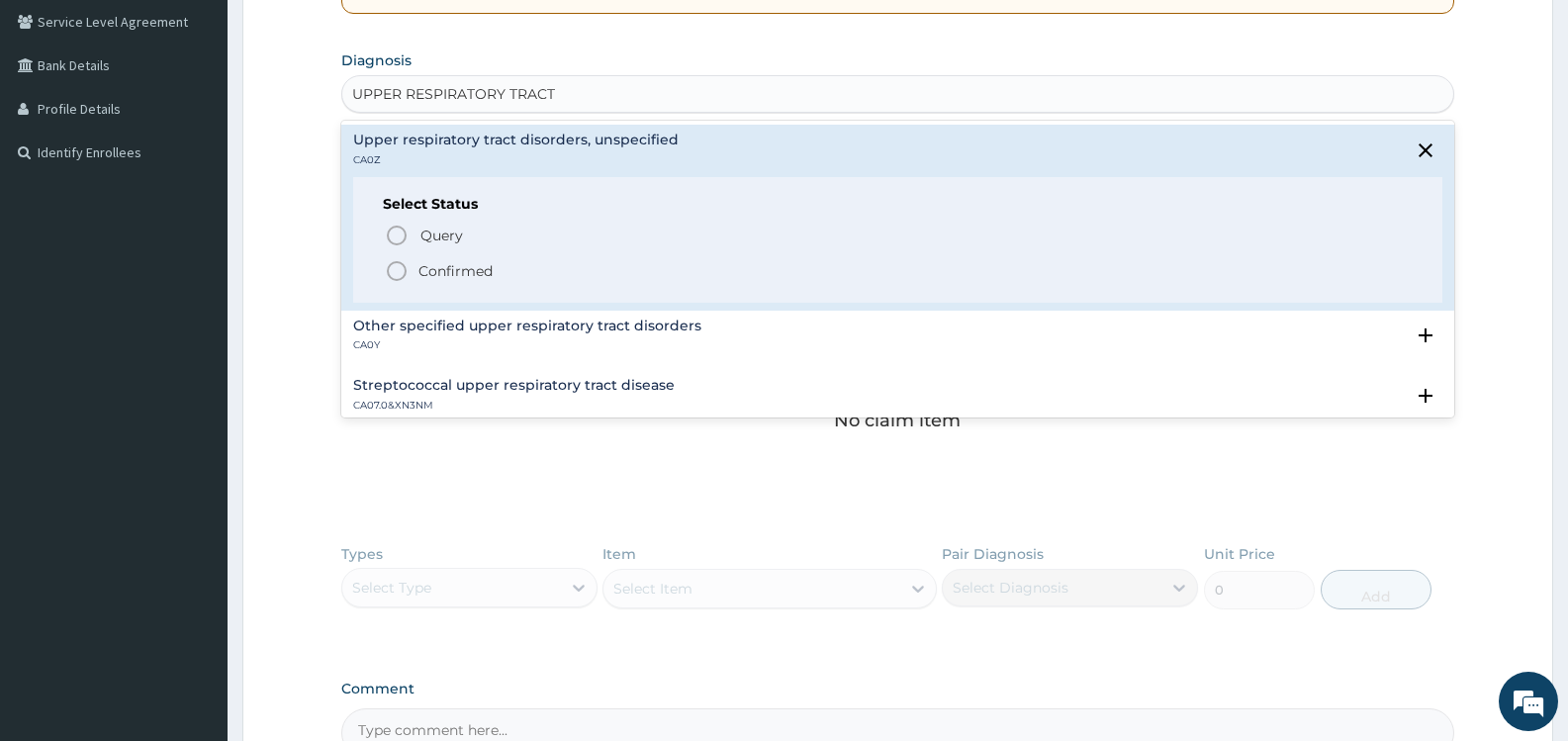
click at [475, 276] on p "Confirmed" at bounding box center [456, 271] width 74 height 20
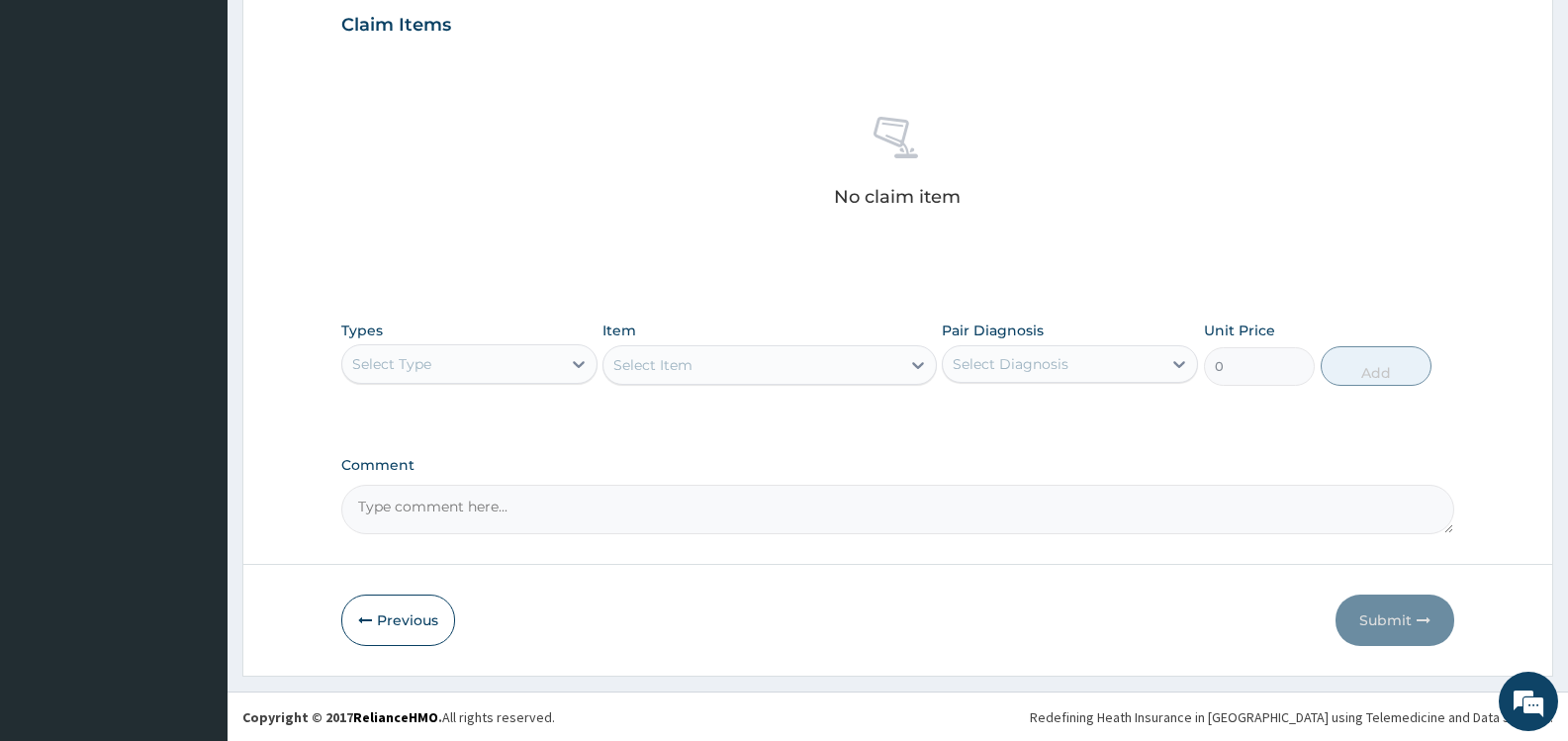
scroll to position [685, 0]
click at [507, 365] on div "Select Type" at bounding box center [451, 363] width 218 height 32
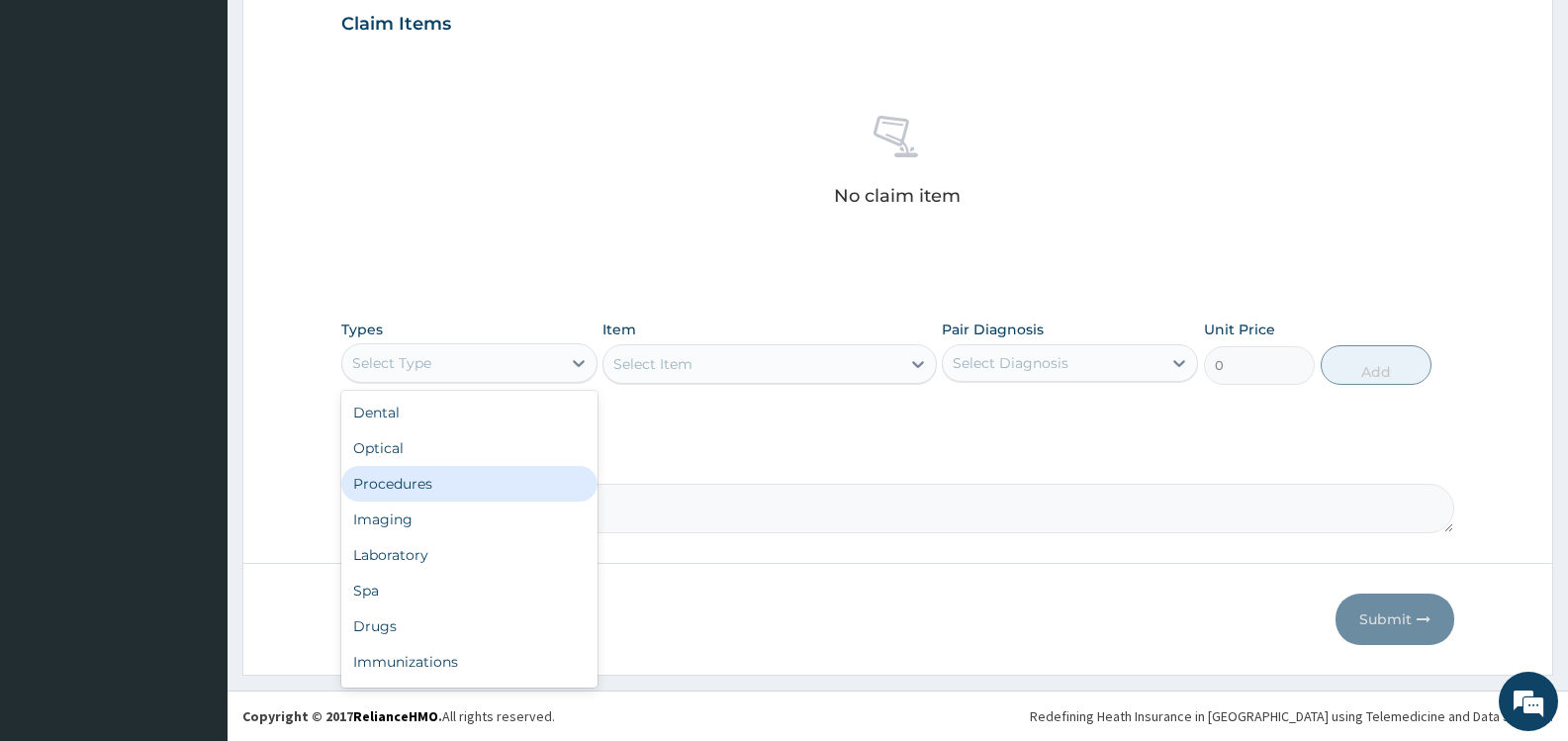
click at [449, 489] on div "Procedures" at bounding box center [469, 484] width 256 height 36
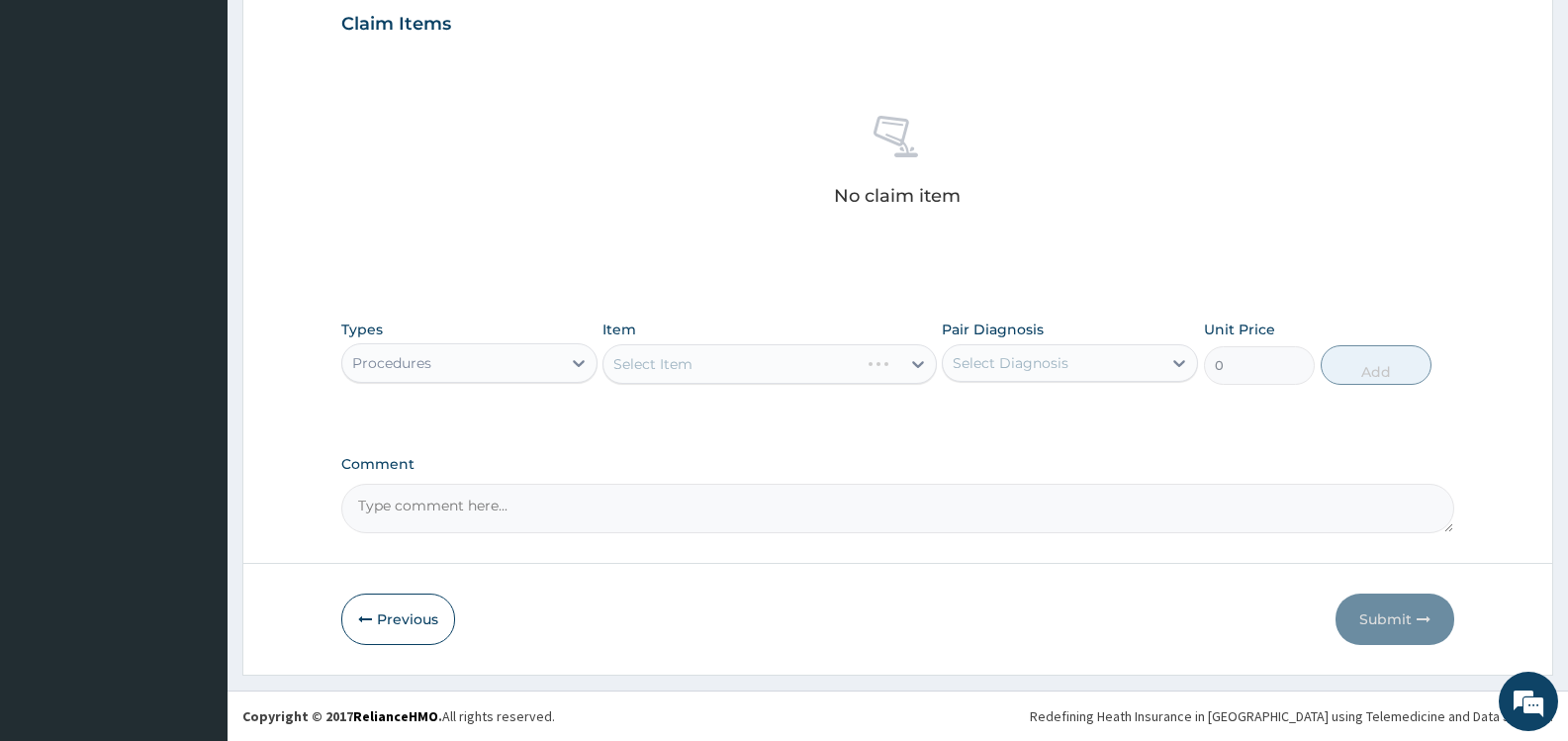
click at [1089, 361] on div "Select Diagnosis" at bounding box center [1051, 363] width 218 height 32
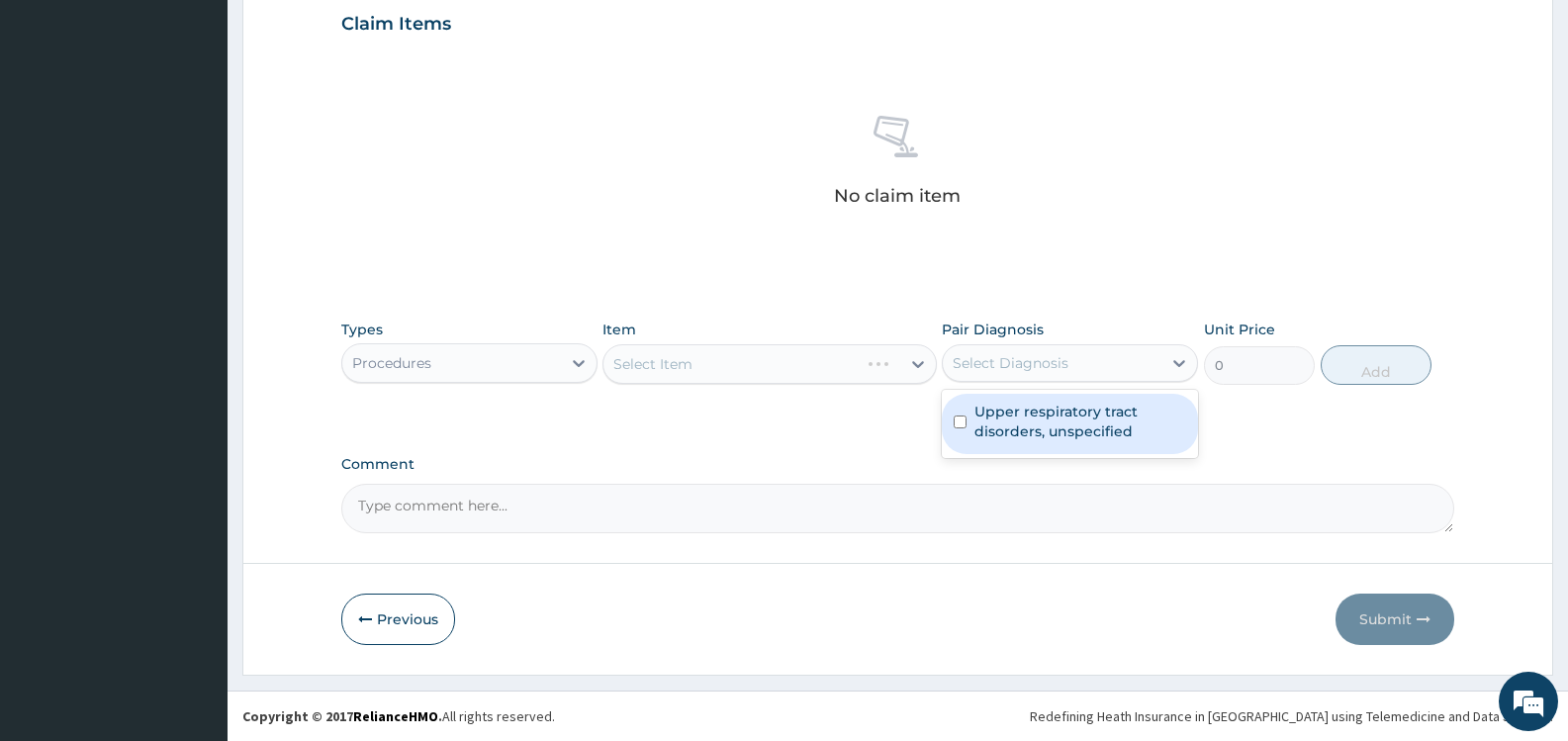
click at [1014, 426] on label "Upper respiratory tract disorders, unspecified" at bounding box center [1080, 422] width 211 height 40
checkbox input "true"
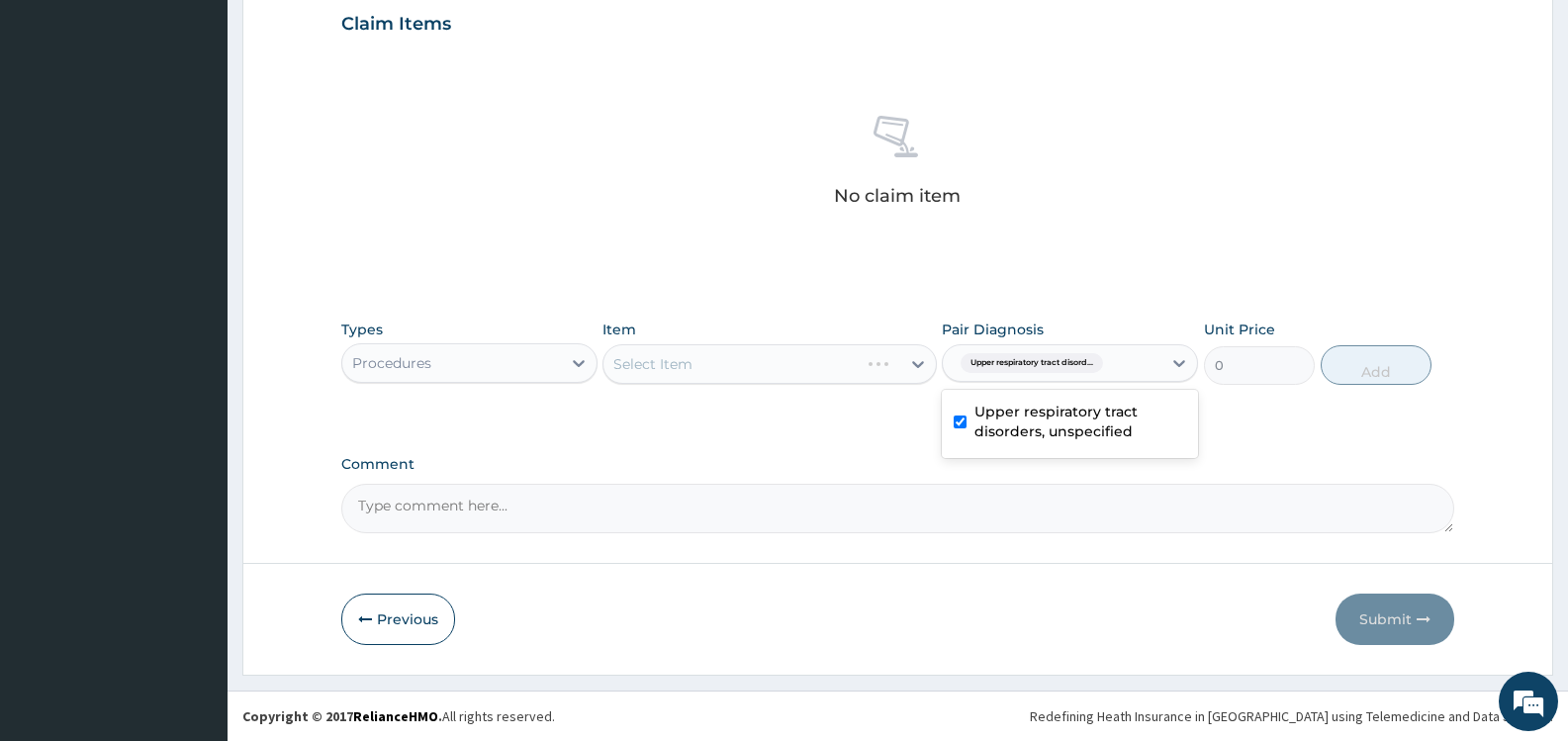
click at [816, 433] on div "PA Code / Prescription Code Enter Code(Secondary Care Only) Encounter Date 13-1…" at bounding box center [898, 18] width 1113 height 1030
click at [877, 365] on div "Select Item" at bounding box center [751, 364] width 296 height 32
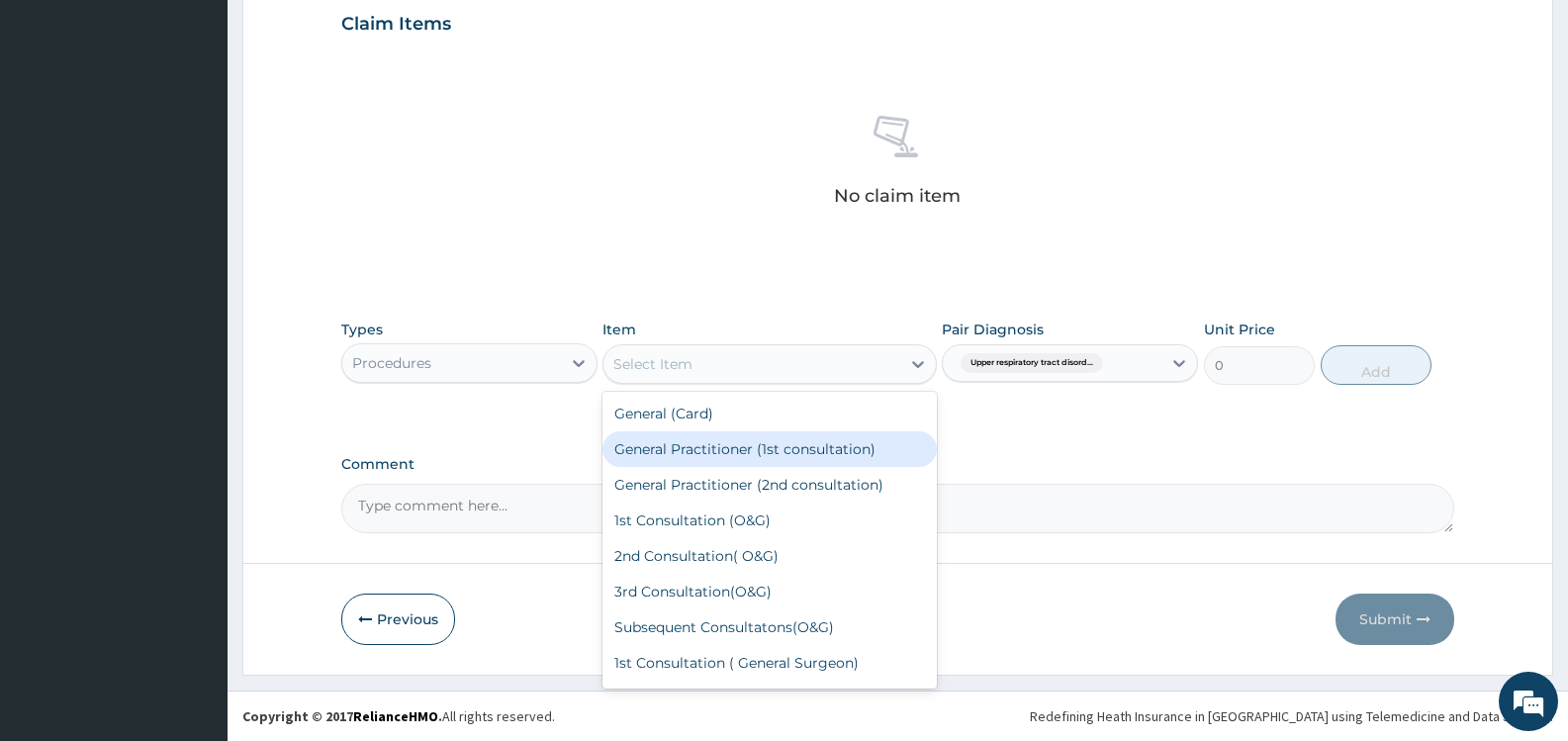
click at [853, 447] on div "General Practitioner (1st consultation)" at bounding box center [769, 450] width 333 height 36
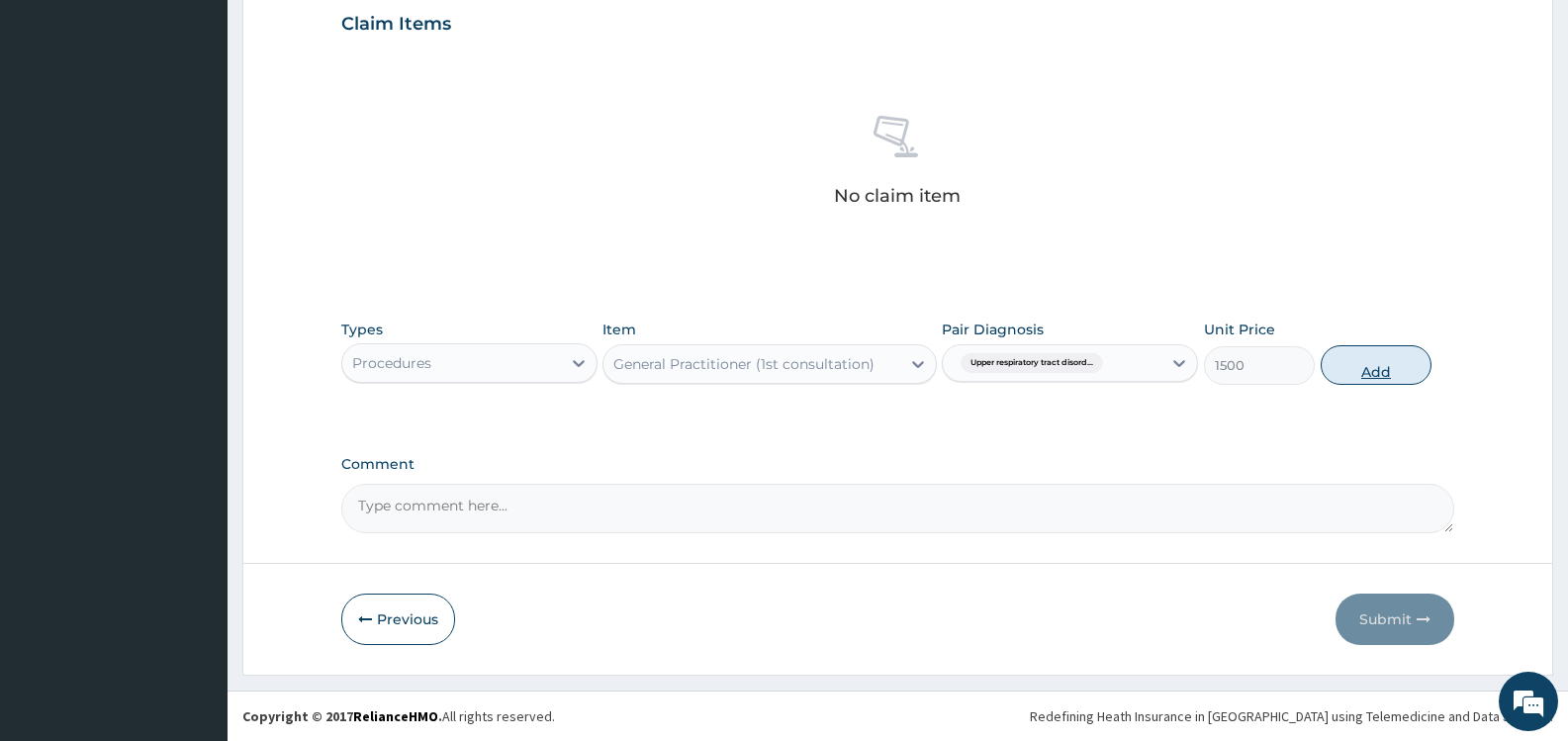
click at [1375, 364] on button "Add" at bounding box center [1375, 365] width 111 height 40
type input "0"
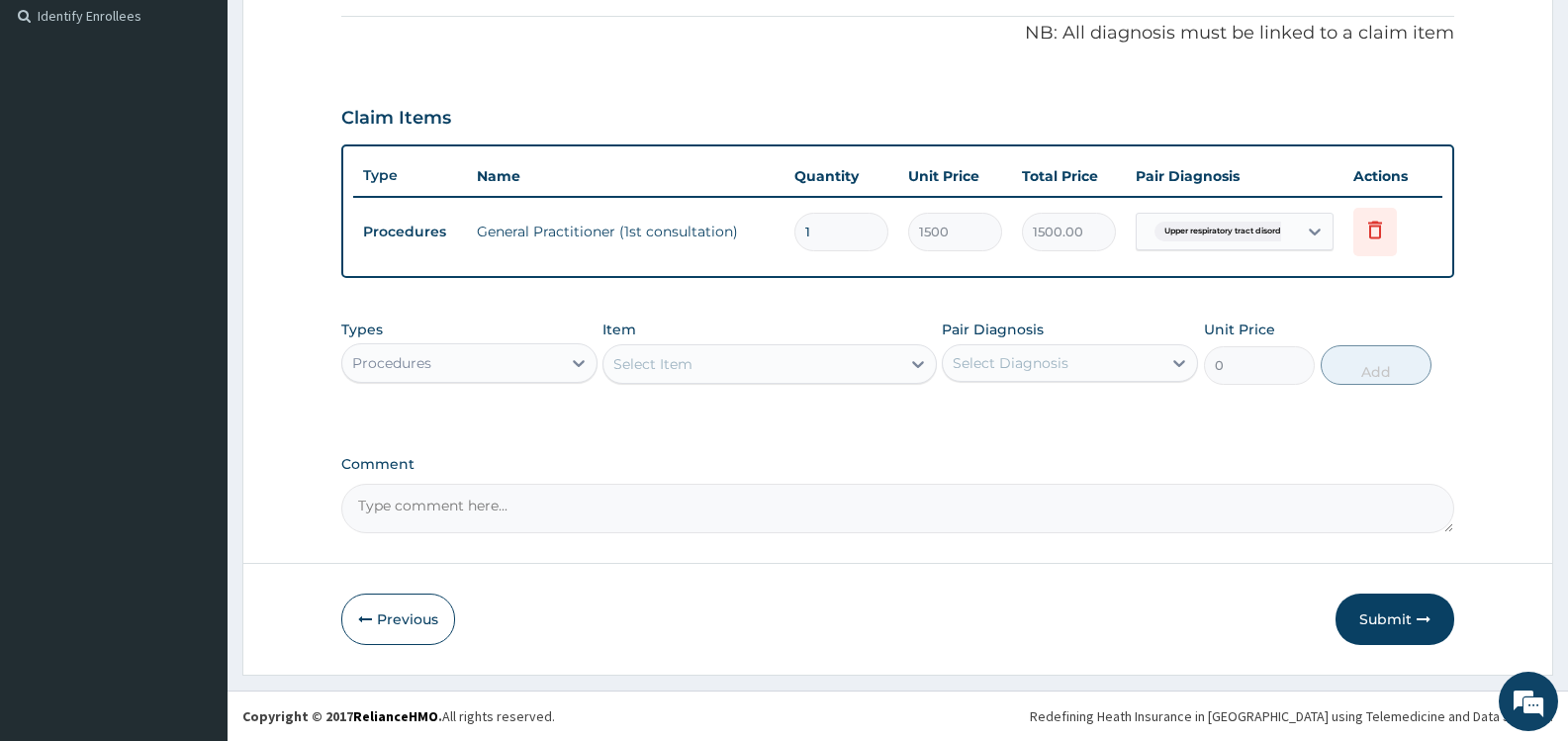
scroll to position [591, 0]
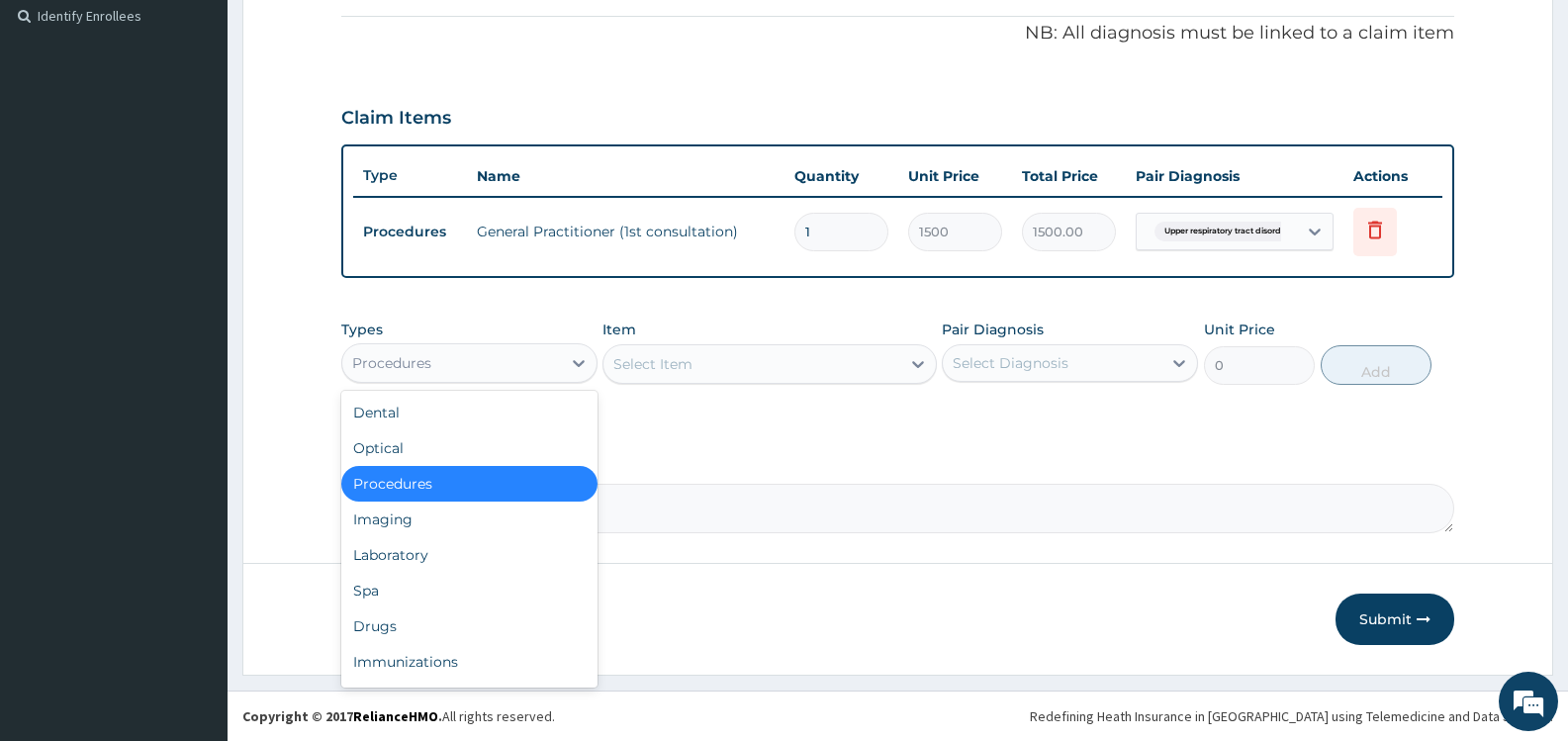
click at [537, 367] on div "Procedures" at bounding box center [451, 363] width 218 height 32
click at [421, 625] on div "Drugs" at bounding box center [469, 626] width 256 height 36
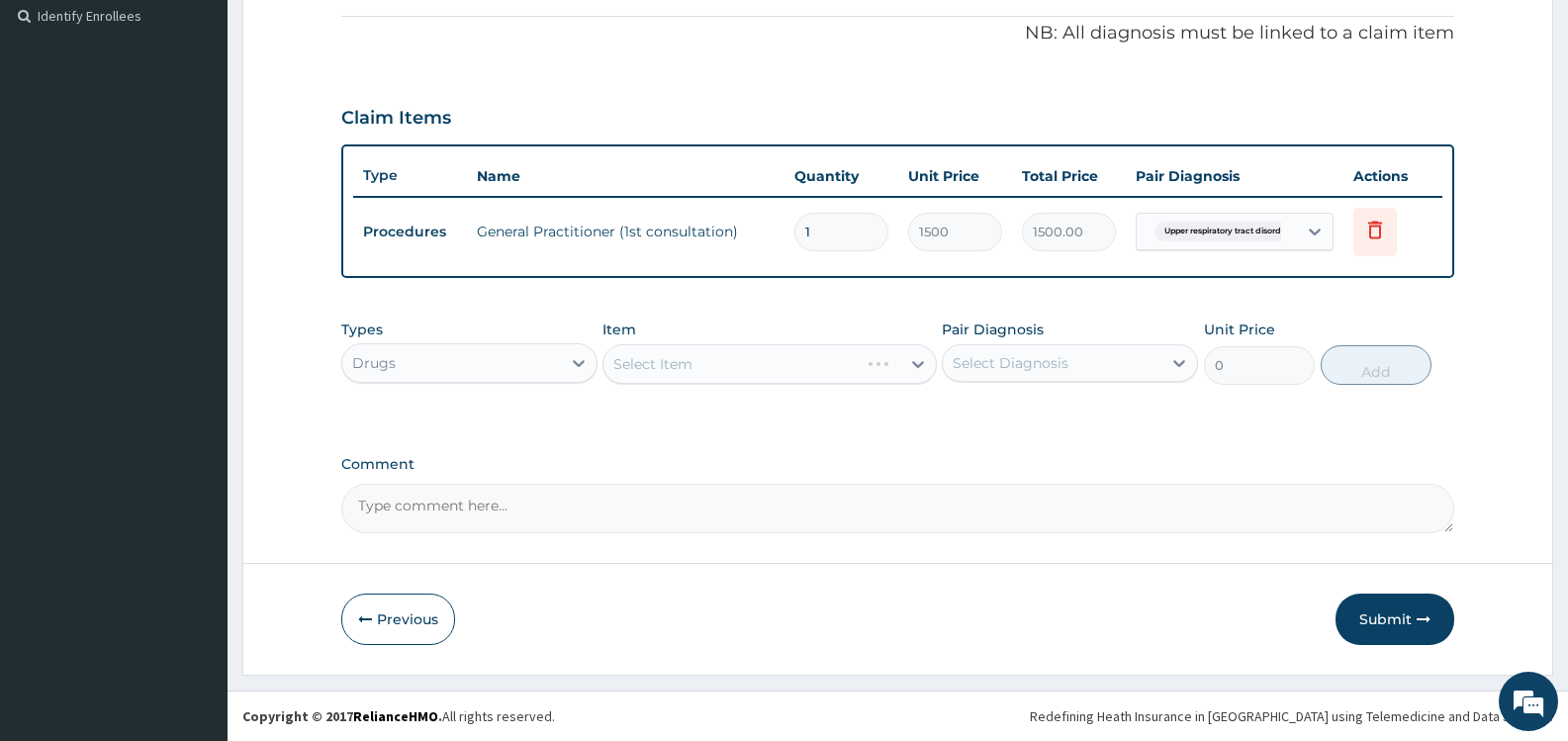
click at [1009, 348] on div "Select Diagnosis" at bounding box center [1051, 363] width 218 height 32
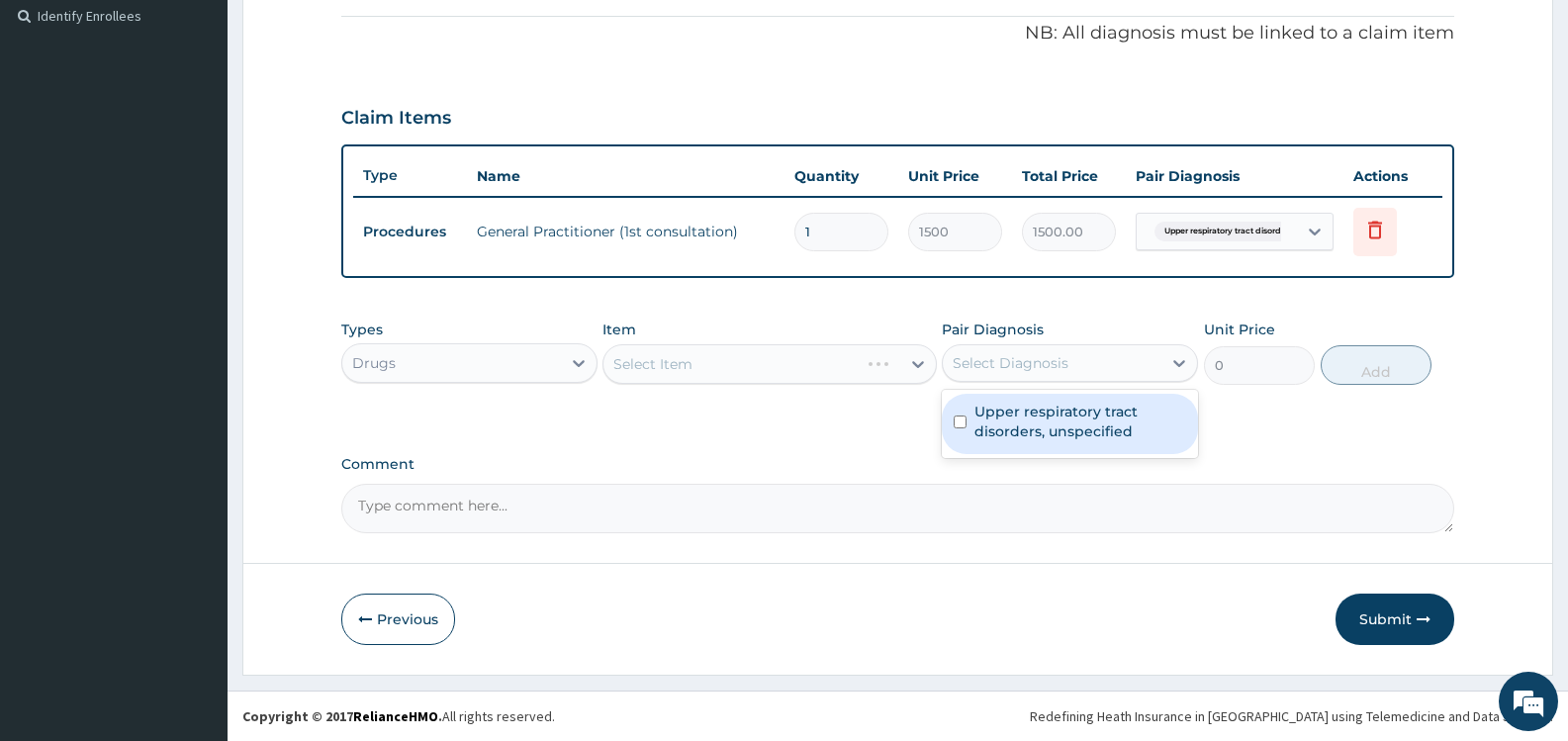
click at [1002, 428] on label "Upper respiratory tract disorders, unspecified" at bounding box center [1080, 422] width 211 height 40
checkbox input "true"
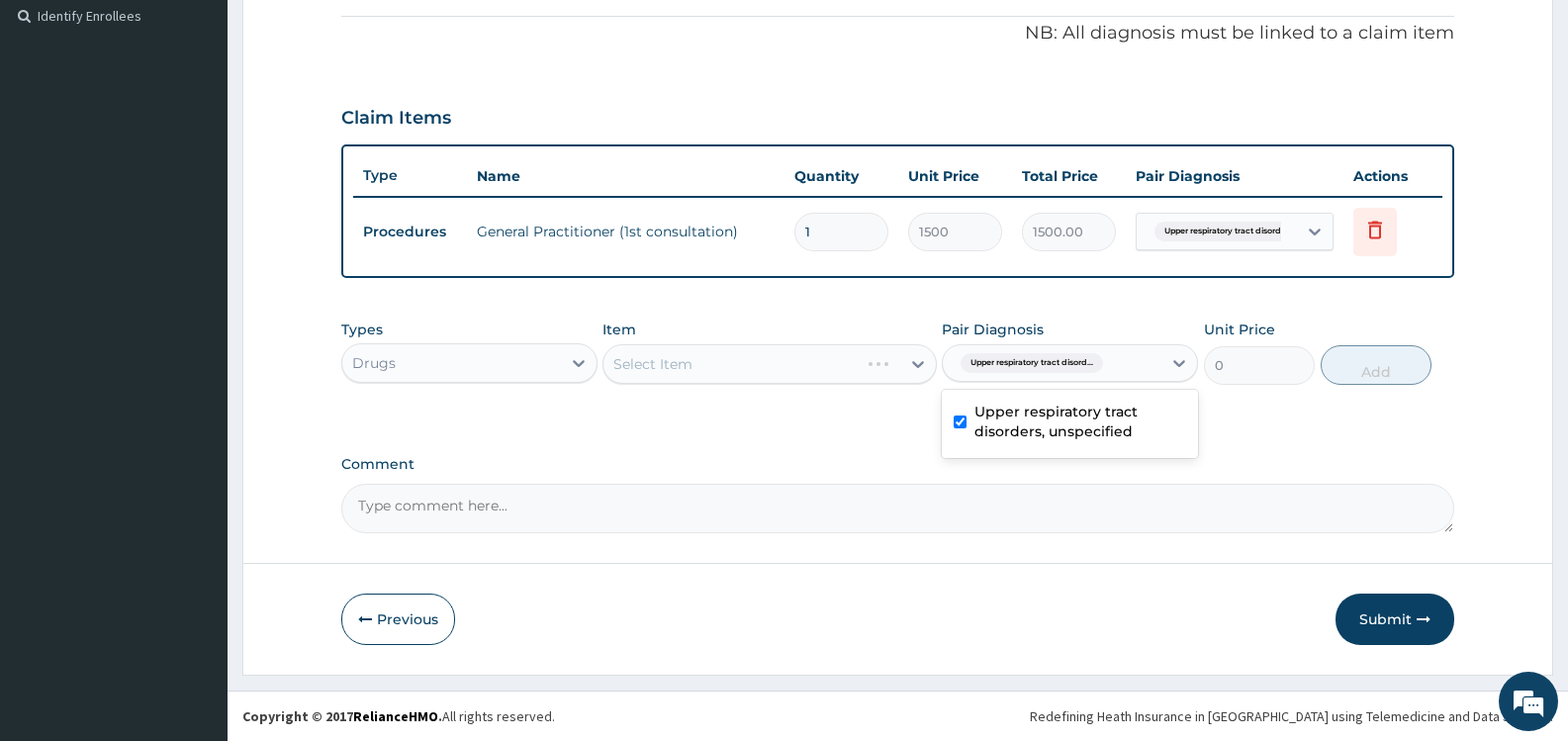
click at [829, 440] on div "PA Code / Prescription Code Enter Code(Secondary Care Only) Encounter Date 13-1…" at bounding box center [898, 65] width 1113 height 935
click at [846, 356] on div "Select Item" at bounding box center [751, 364] width 296 height 32
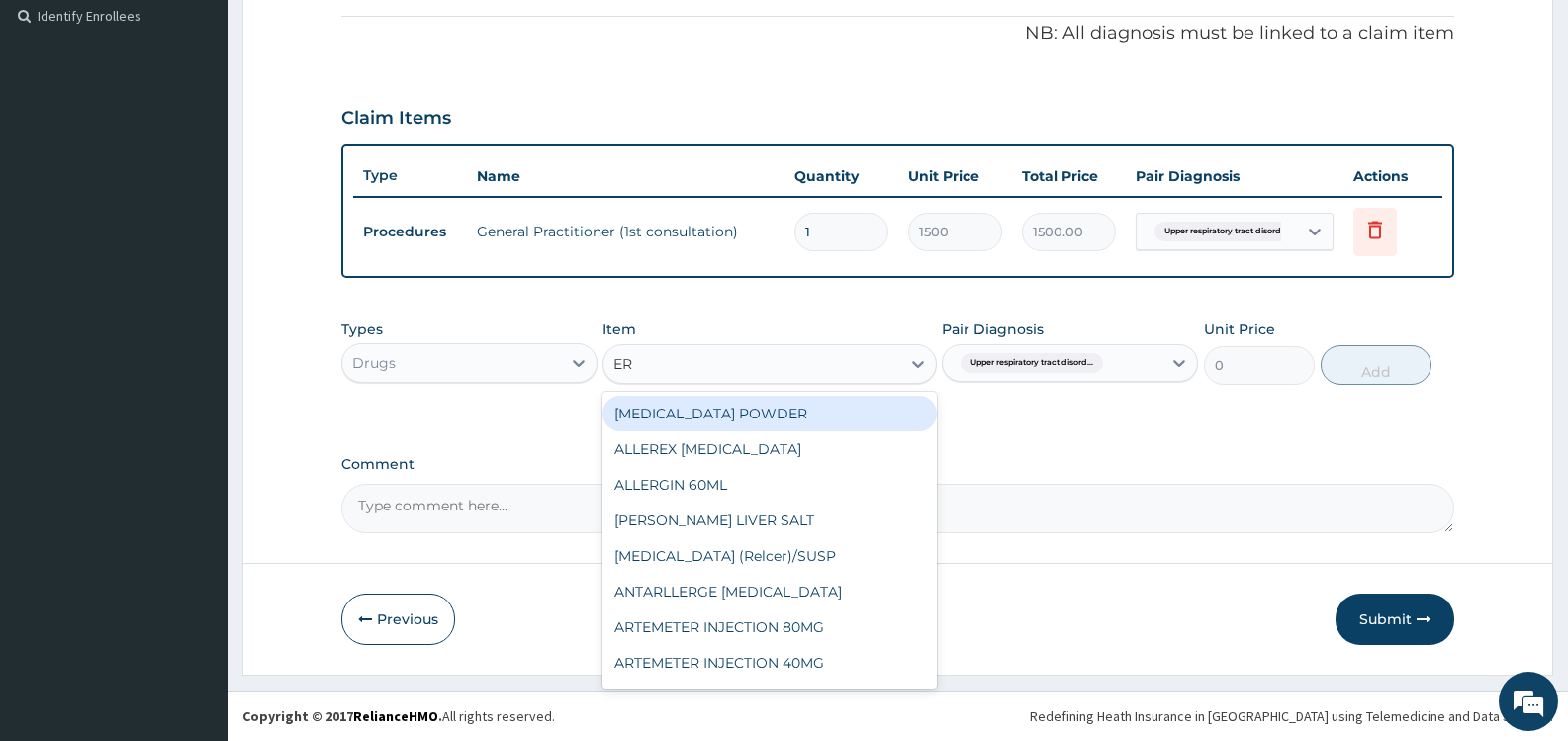
type input "ERY"
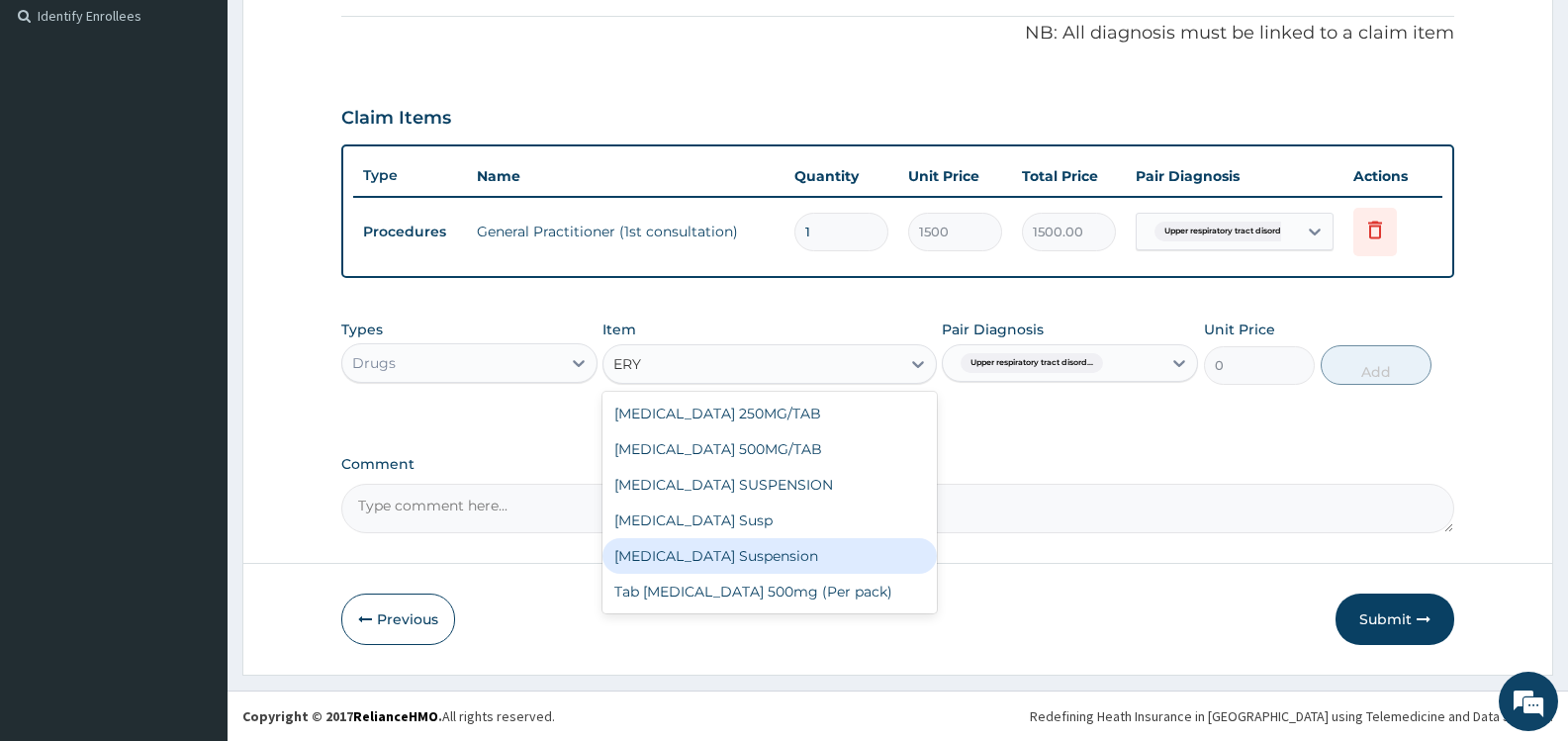
click at [759, 556] on div "[MEDICAL_DATA] Suspension" at bounding box center [769, 556] width 333 height 36
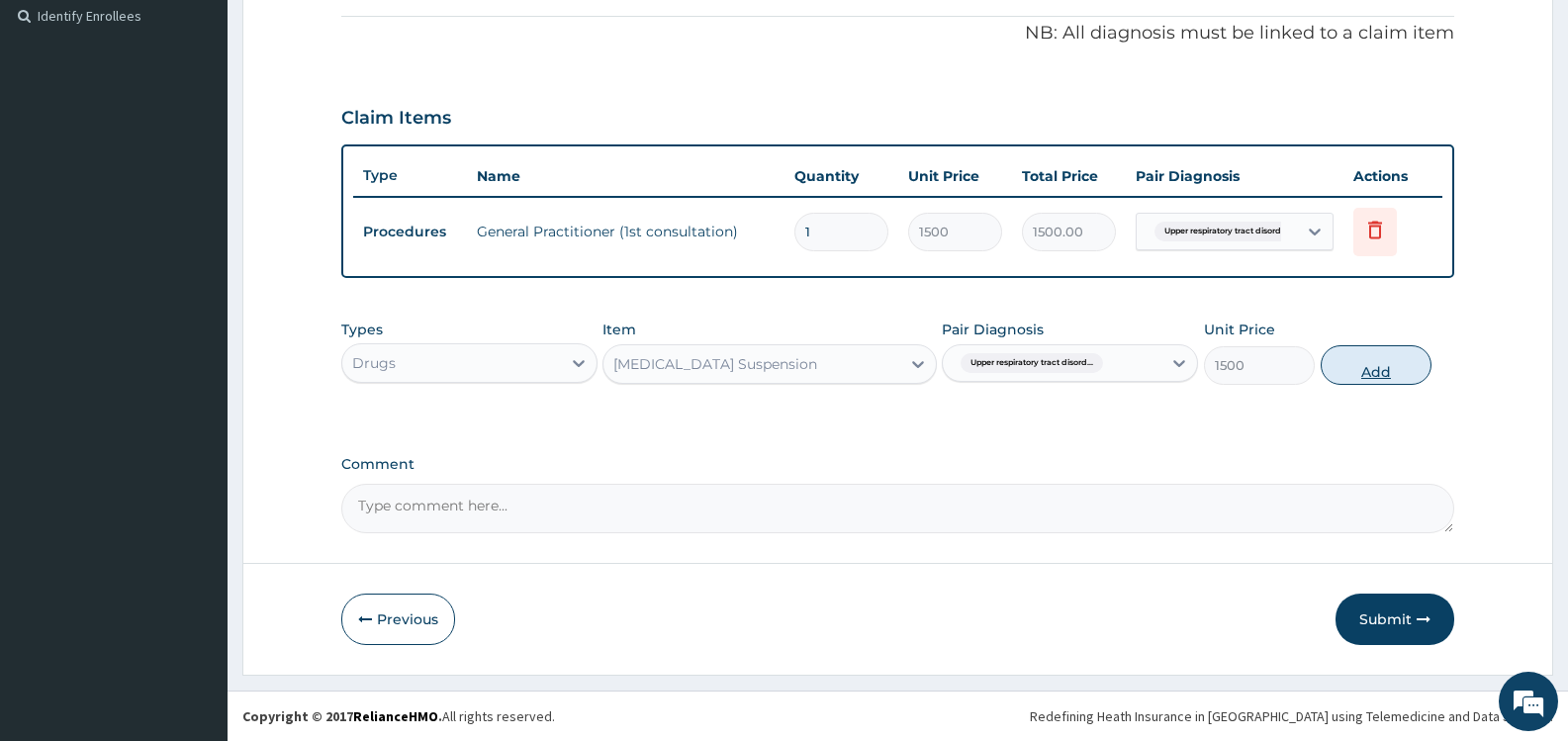
click at [1383, 366] on button "Add" at bounding box center [1375, 365] width 111 height 40
type input "0"
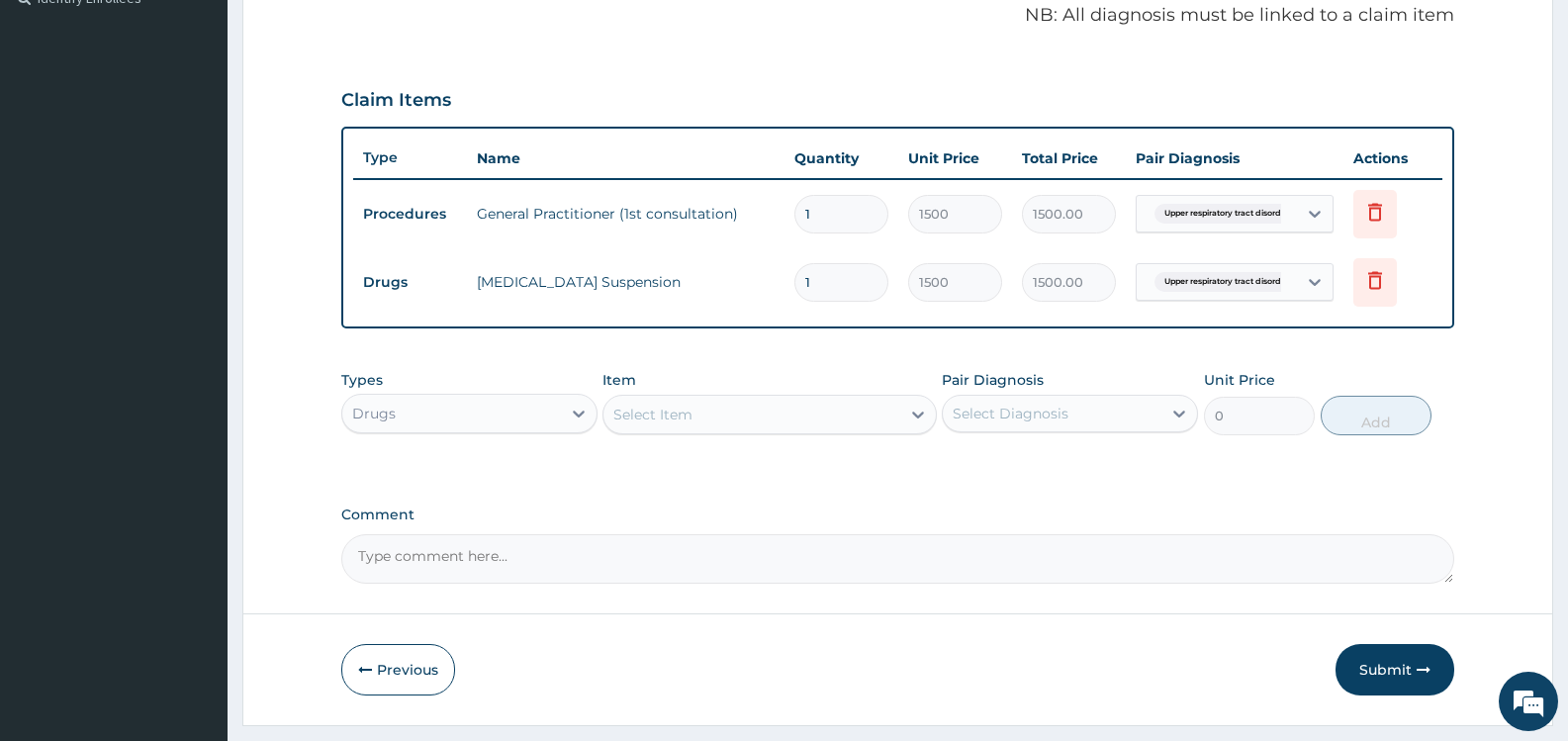
scroll to position [660, 0]
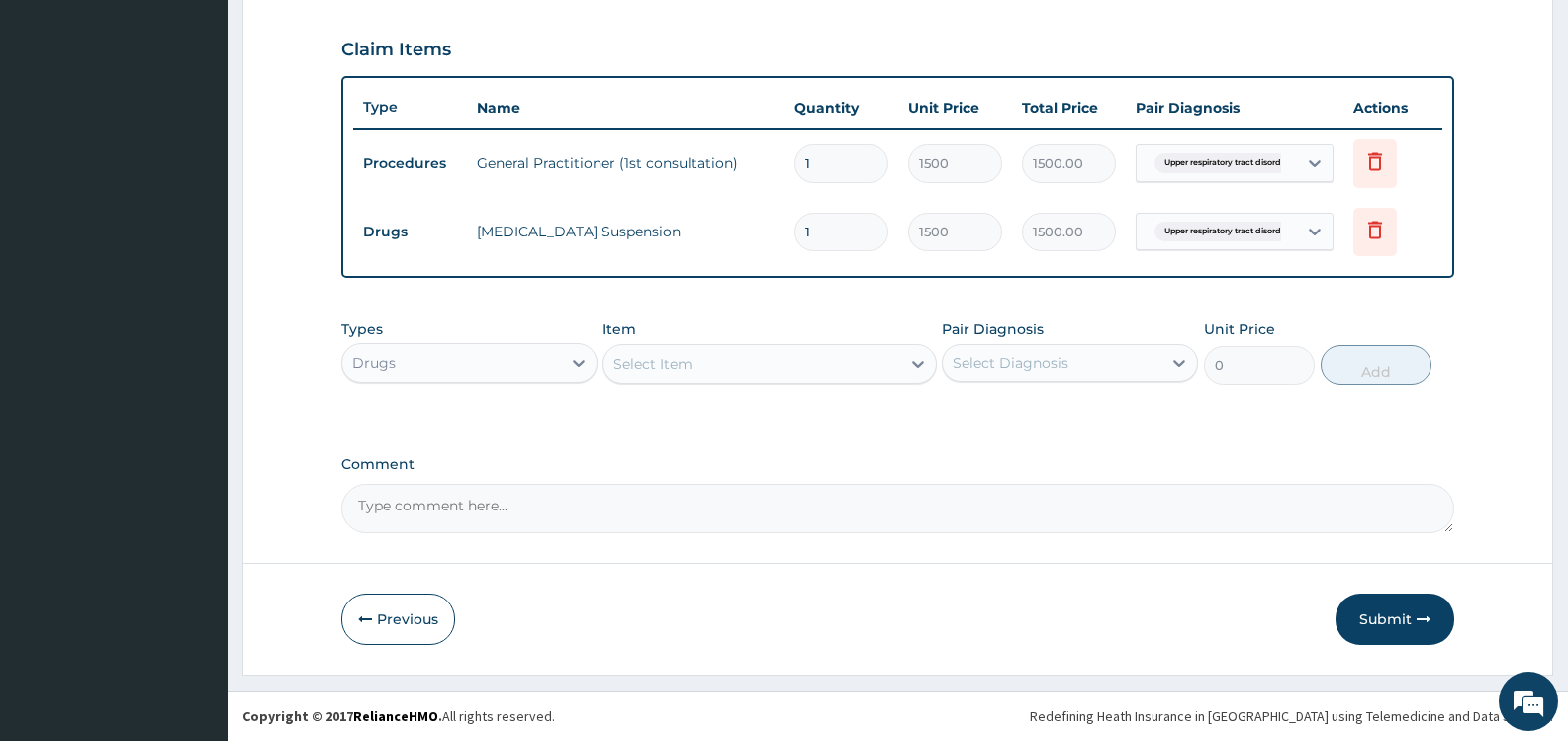
click at [738, 369] on div "Select Item" at bounding box center [751, 364] width 296 height 32
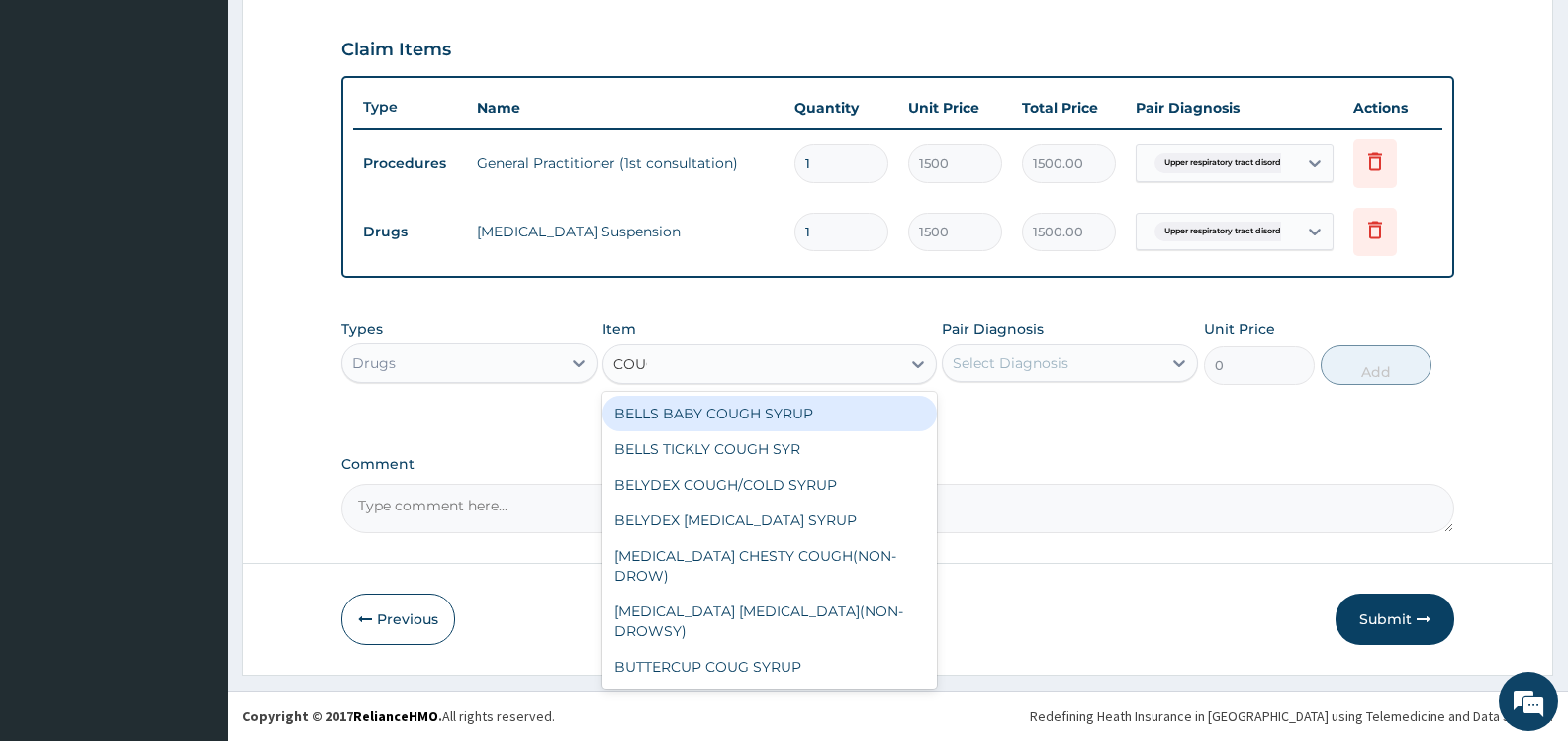
type input "COUGH"
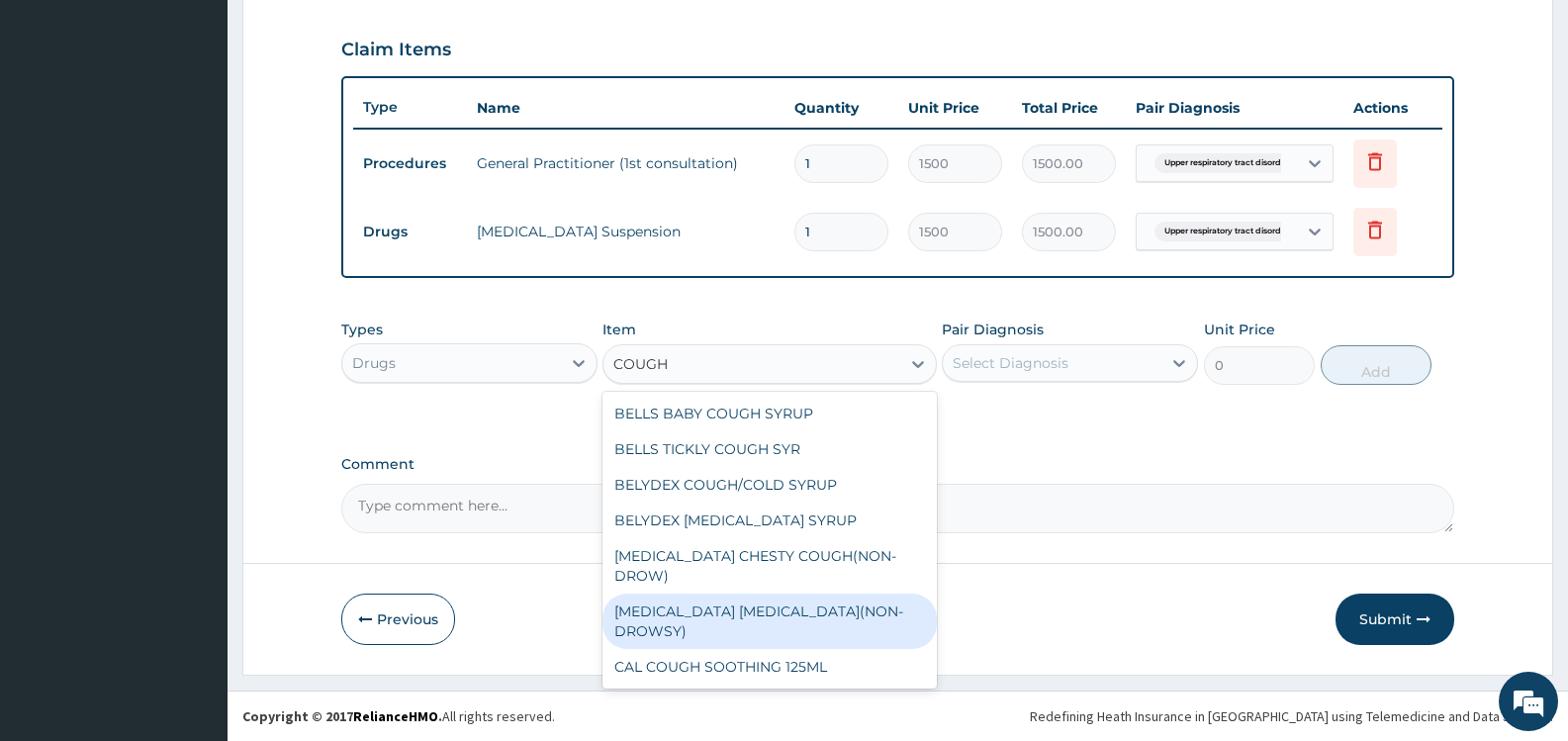
scroll to position [103, 0]
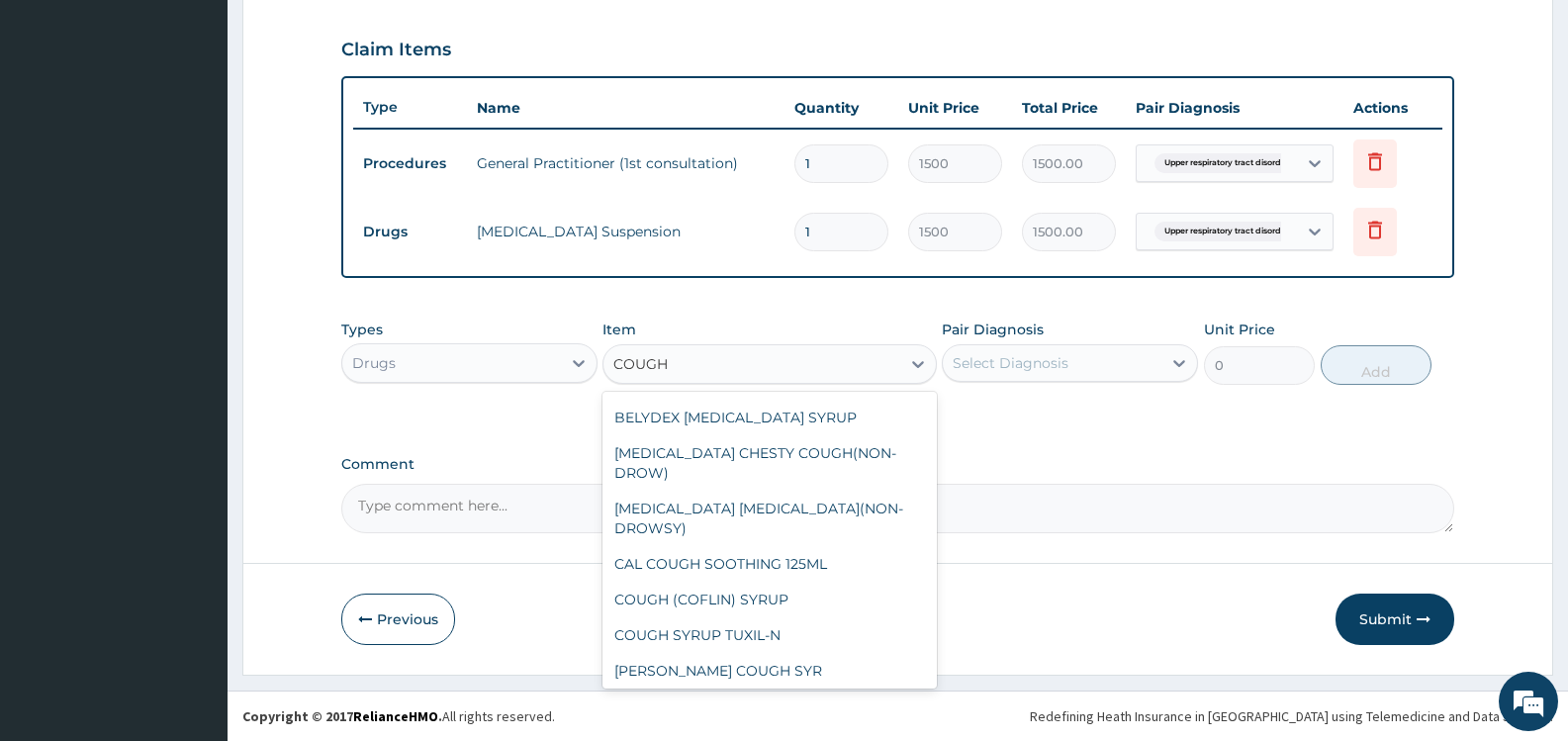
click at [705, 688] on div "[PERSON_NAME]" at bounding box center [769, 706] width 333 height 36
type input "450"
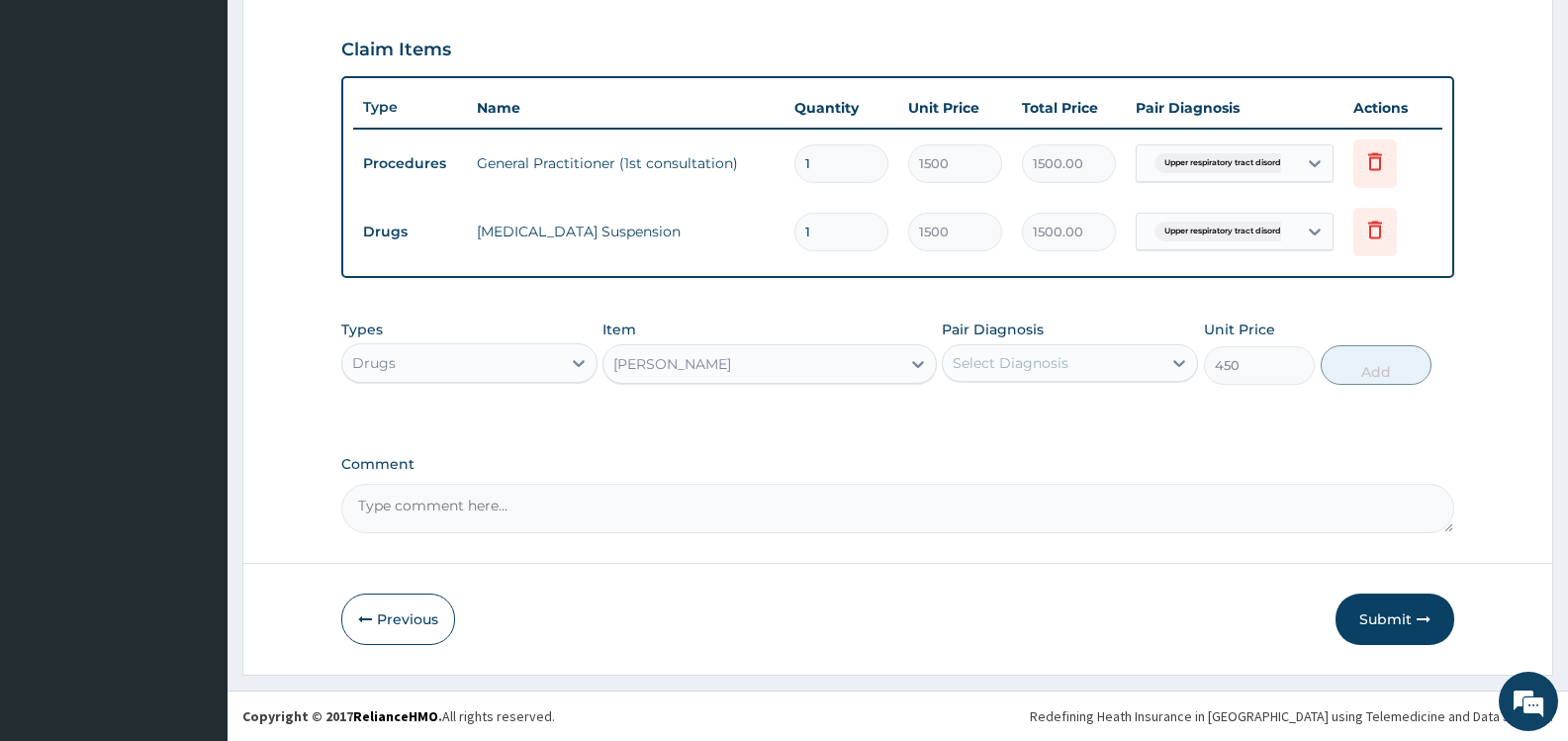
click at [1078, 361] on div "Select Diagnosis" at bounding box center [1051, 363] width 218 height 32
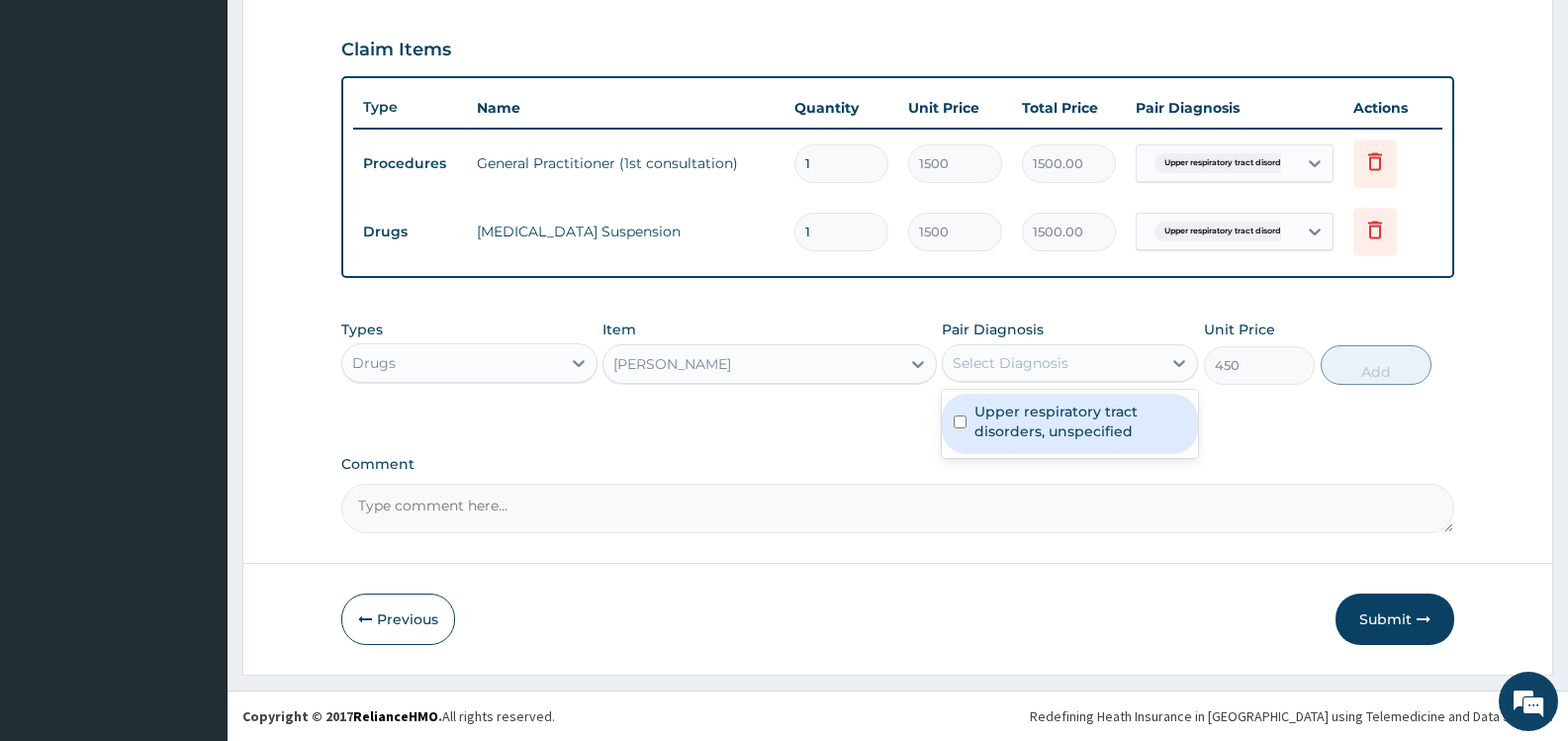
click at [1053, 417] on label "Upper respiratory tract disorders, unspecified" at bounding box center [1080, 422] width 211 height 40
checkbox input "true"
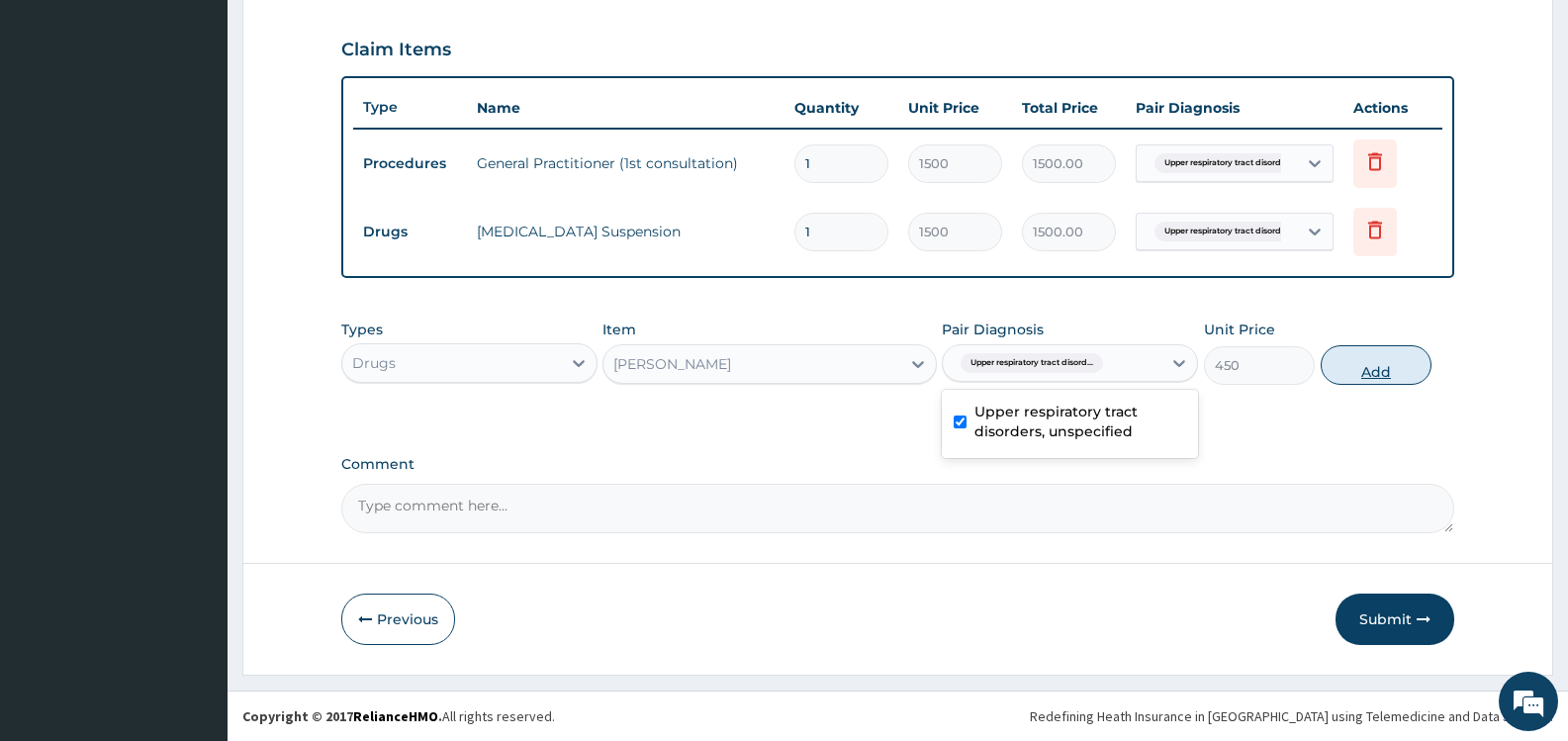
click at [1375, 357] on button "Add" at bounding box center [1375, 365] width 111 height 40
type input "0"
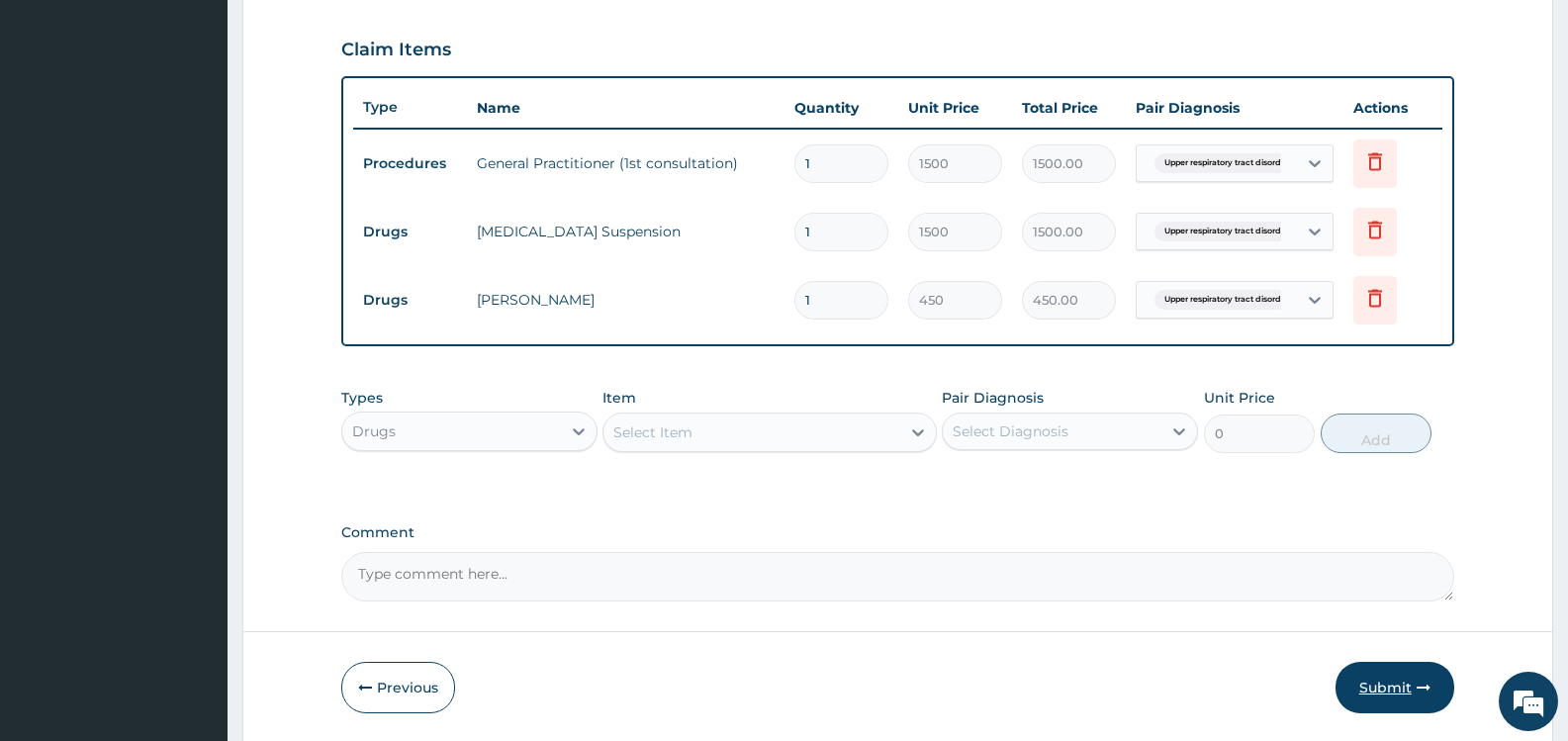
click at [1368, 682] on button "Submit" at bounding box center [1394, 688] width 119 height 52
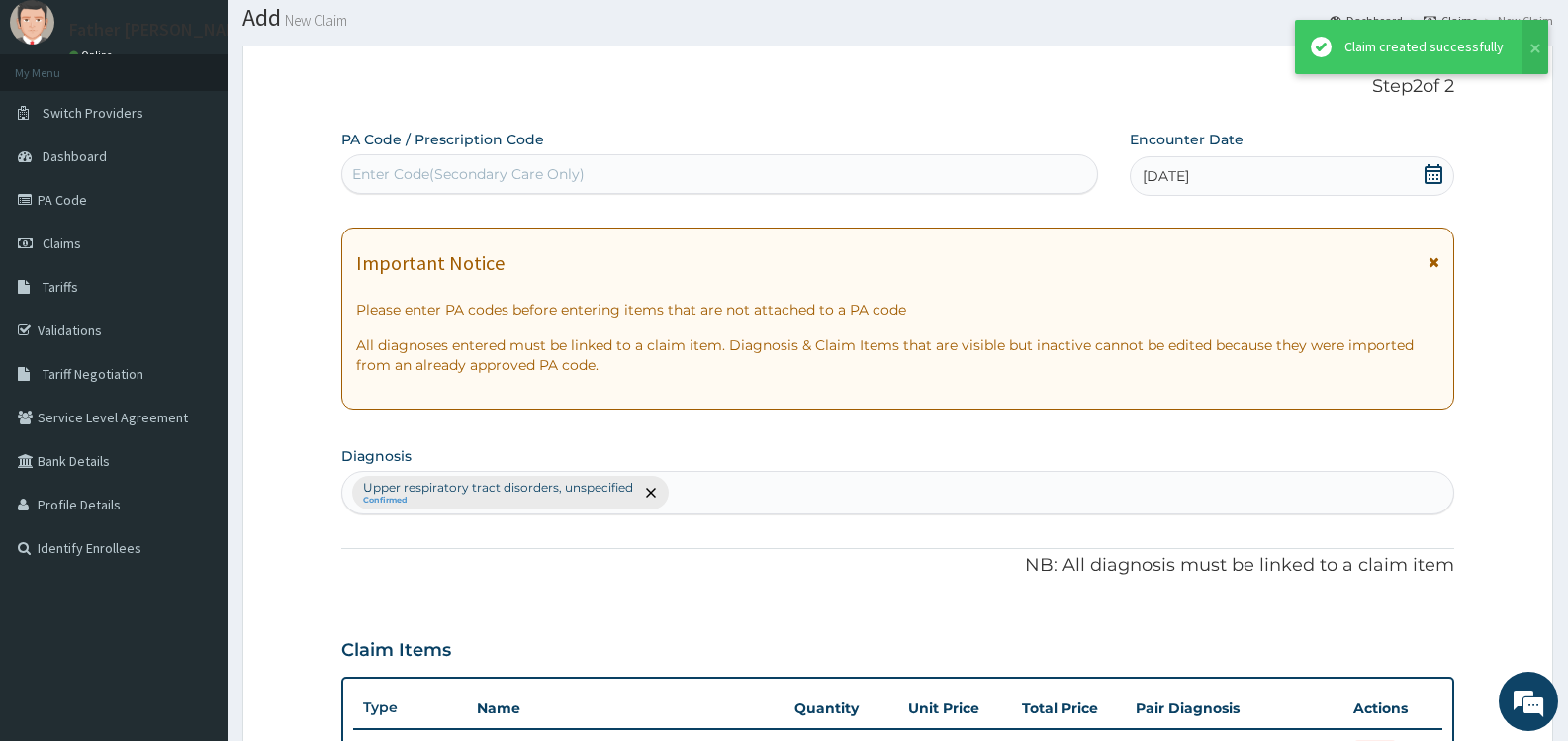
scroll to position [660, 0]
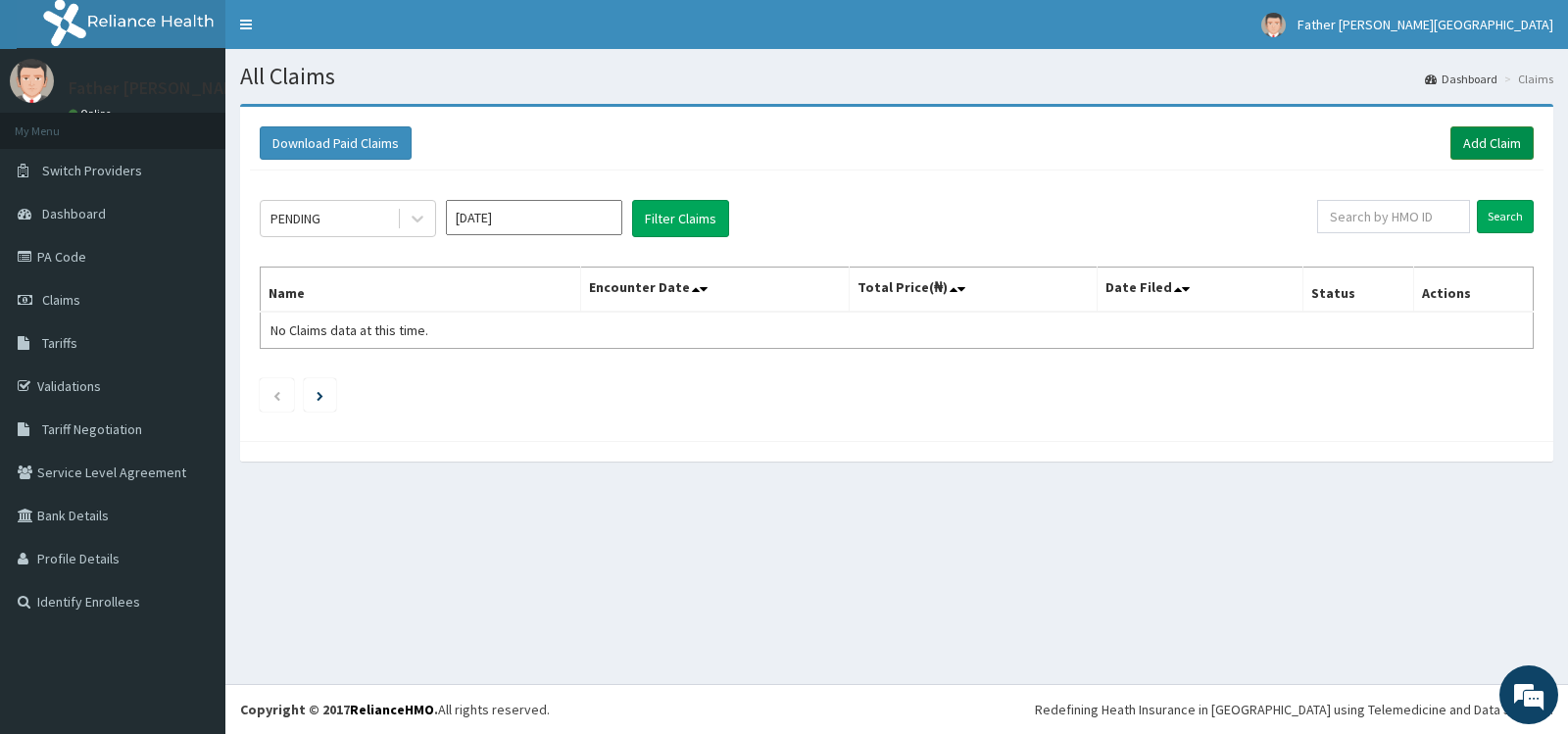
click at [1500, 141] on link "Add Claim" at bounding box center [1492, 143] width 83 height 34
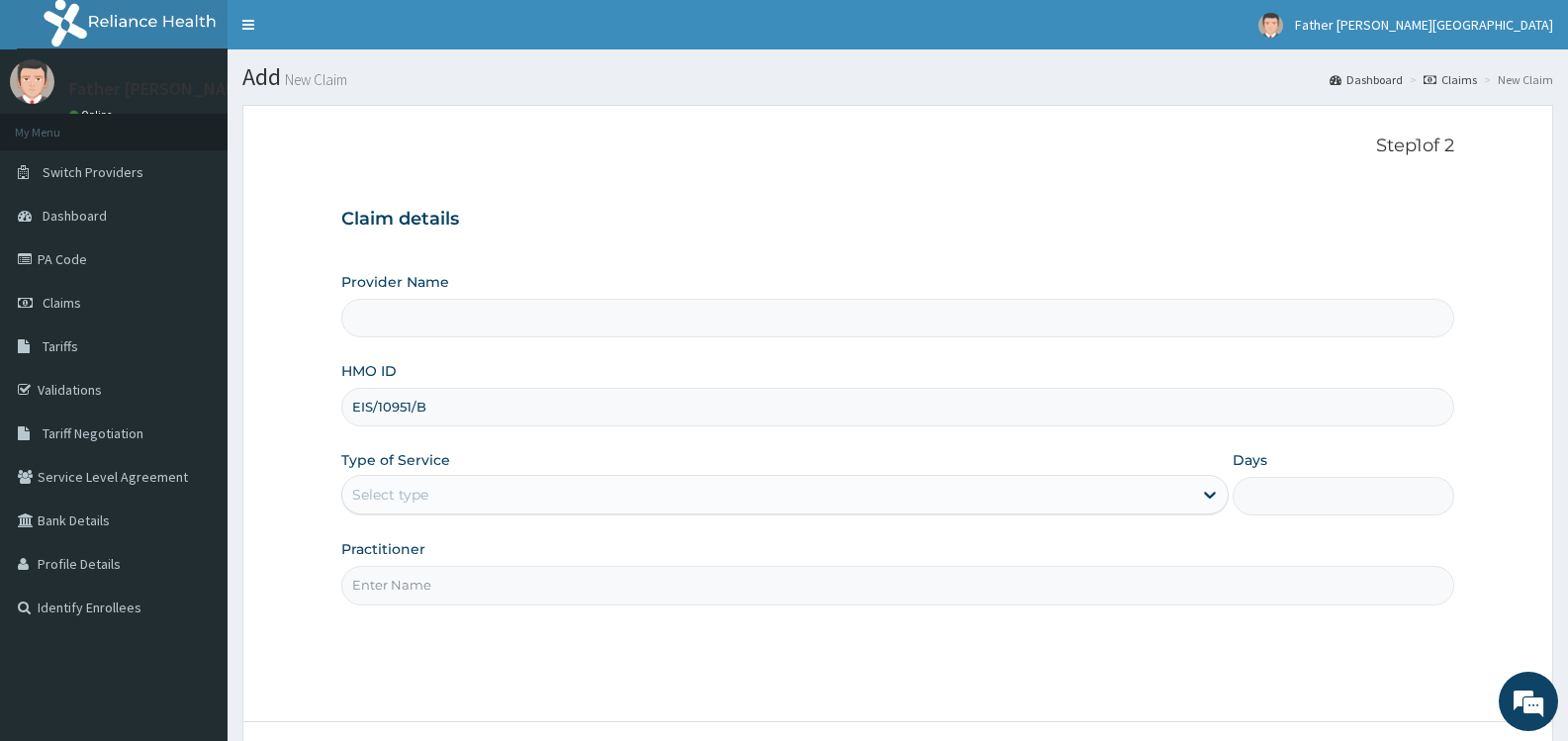
type input "Father [PERSON_NAME][GEOGRAPHIC_DATA]"
type input "EIS/10951/B"
click at [442, 489] on div "Select type" at bounding box center [766, 495] width 849 height 32
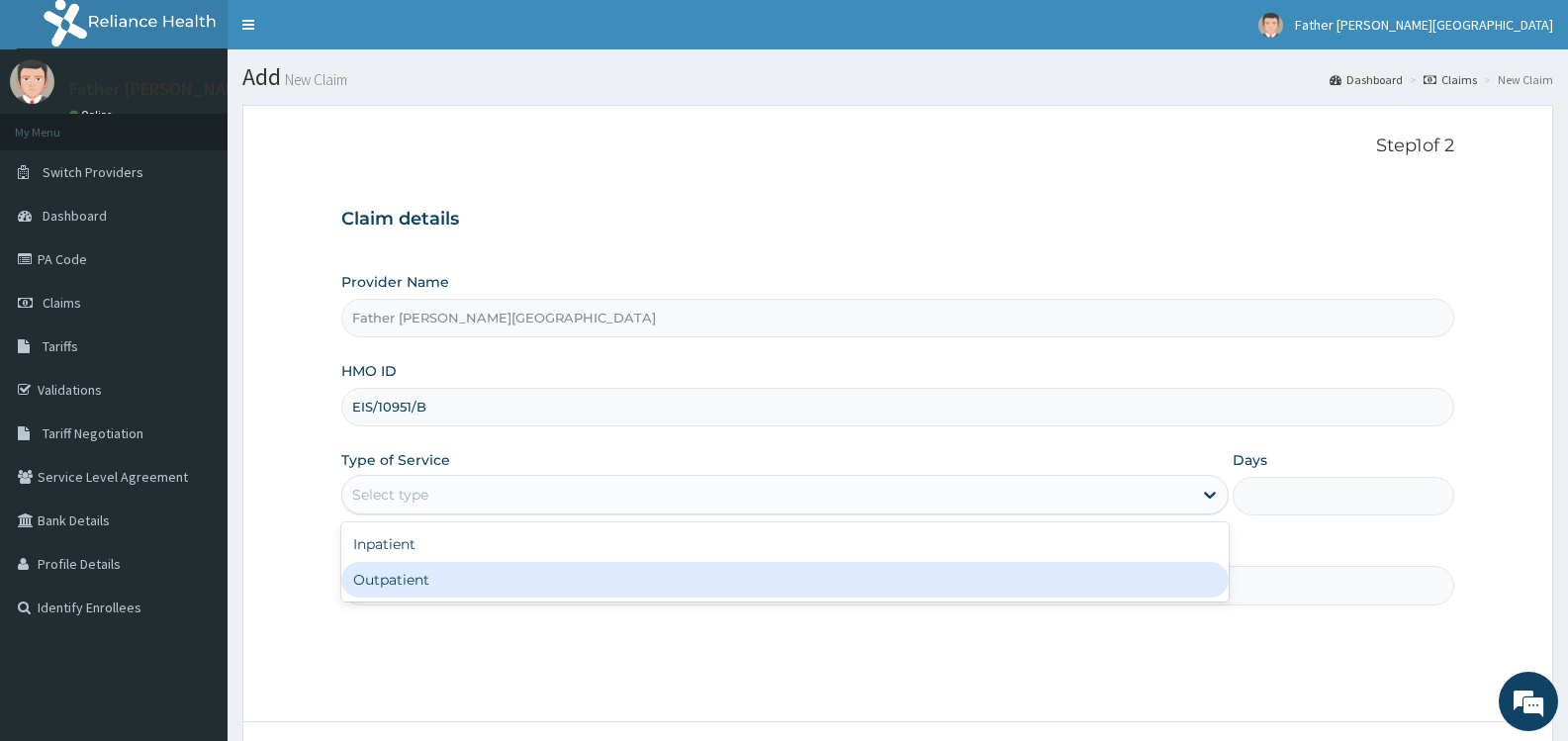
click at [447, 573] on div "Outpatient" at bounding box center [784, 579] width 887 height 36
type input "1"
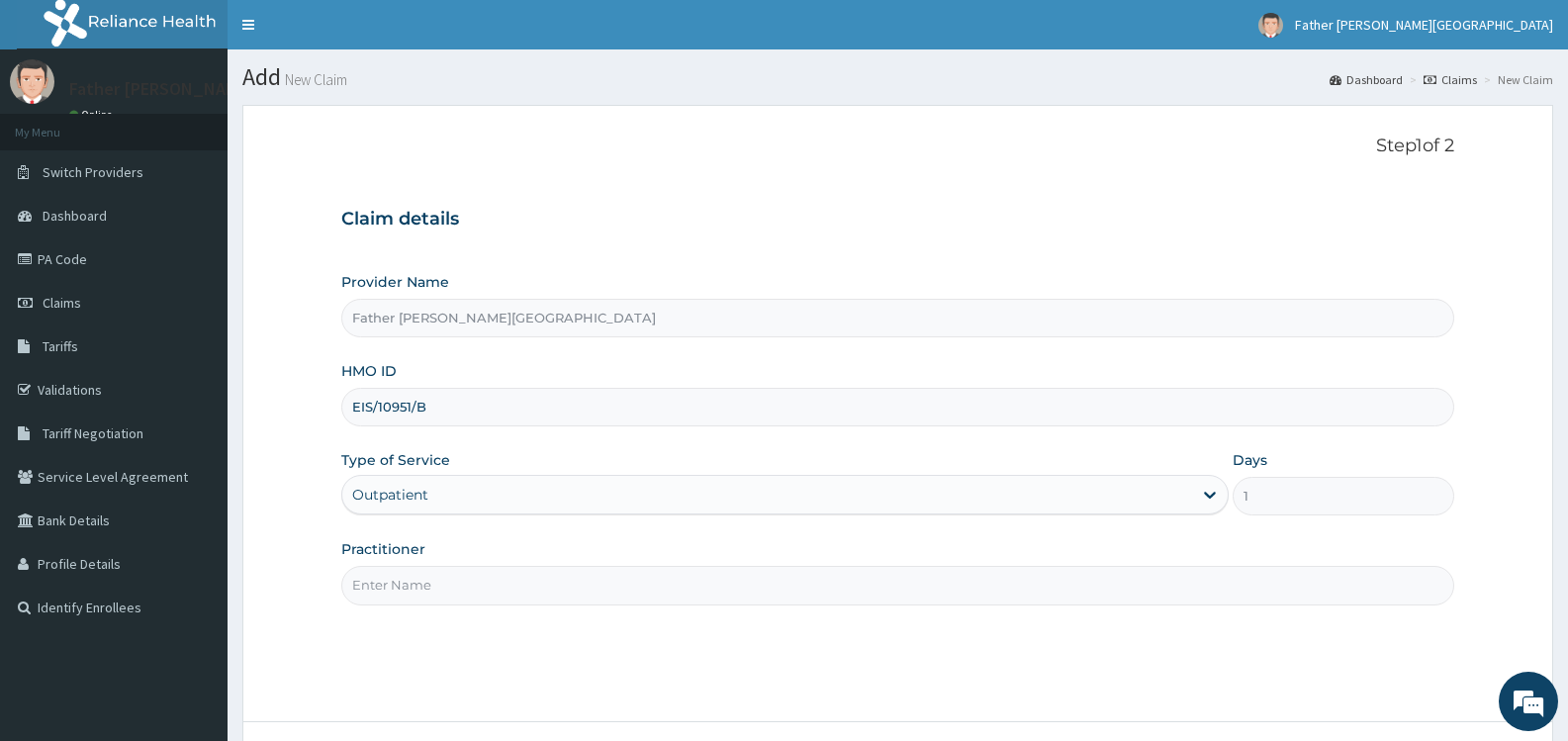
click at [436, 581] on input "Practitioner" at bounding box center [898, 584] width 1113 height 39
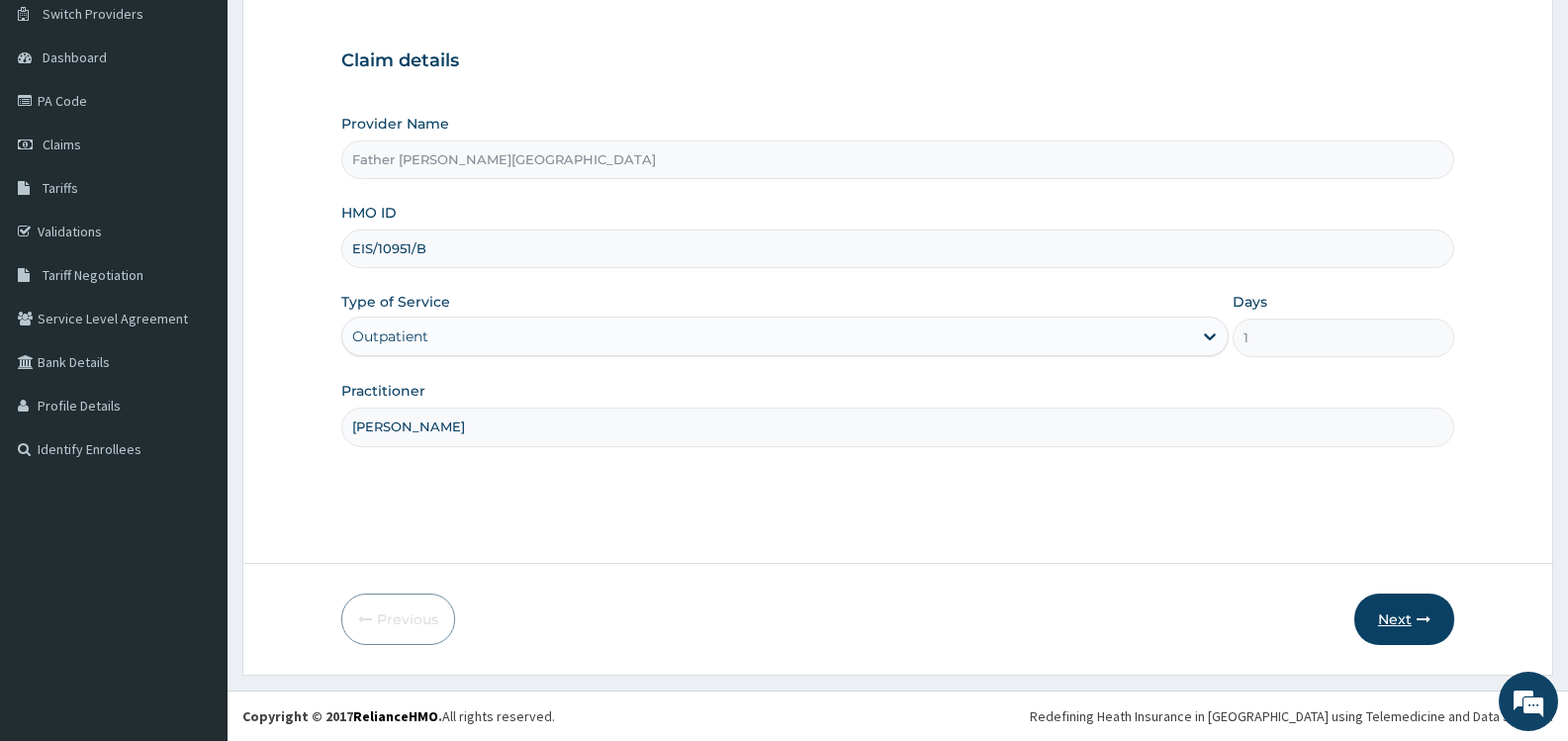
type input "[PERSON_NAME]"
click at [1412, 617] on button "Next" at bounding box center [1404, 619] width 100 height 52
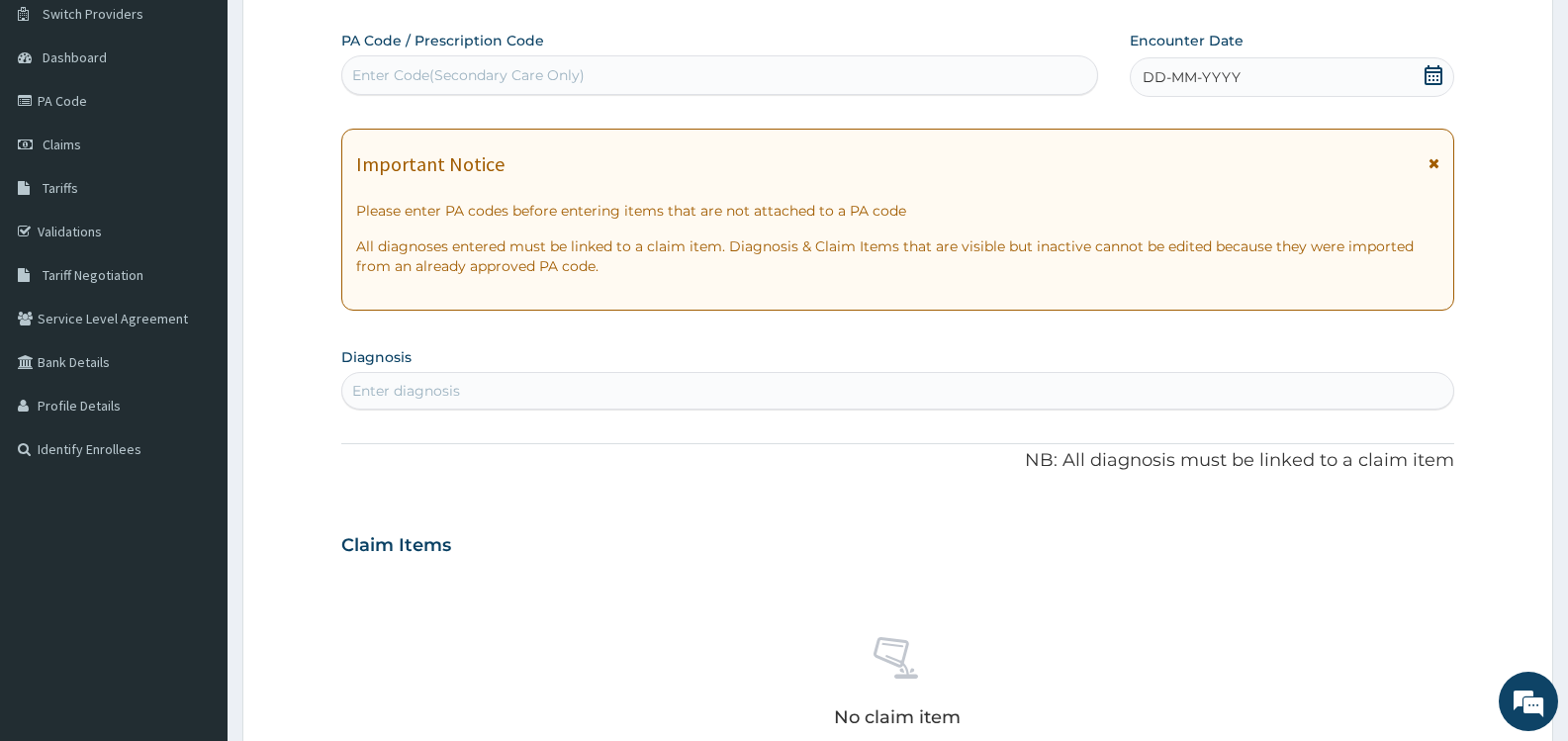
click at [391, 59] on div "Enter Code(Secondary Care Only)" at bounding box center [719, 76] width 757 height 40
paste input "PA/C7DB3C"
type input "PA/C7DB3C"
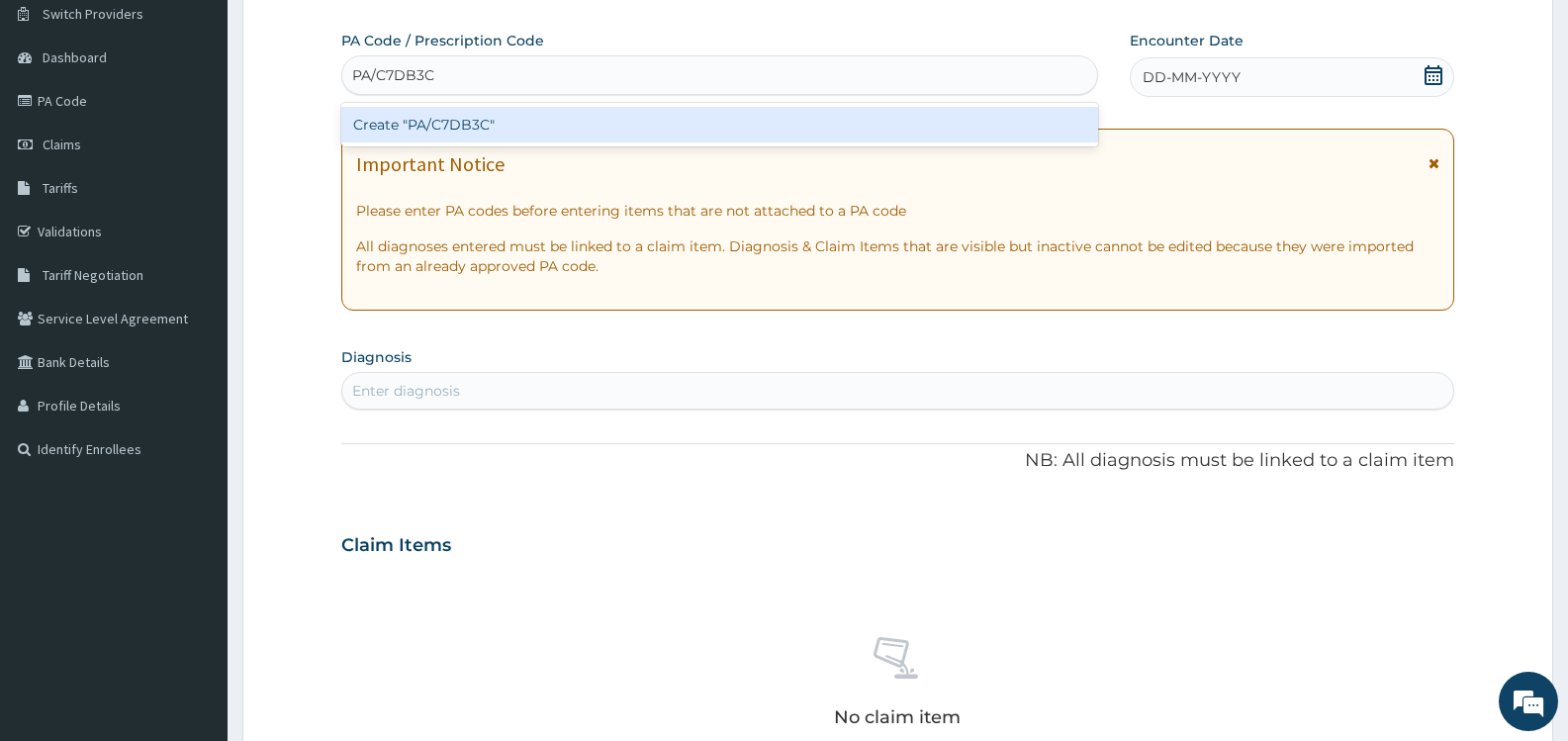
click at [462, 120] on div "Create "PA/C7DB3C"" at bounding box center [719, 125] width 757 height 36
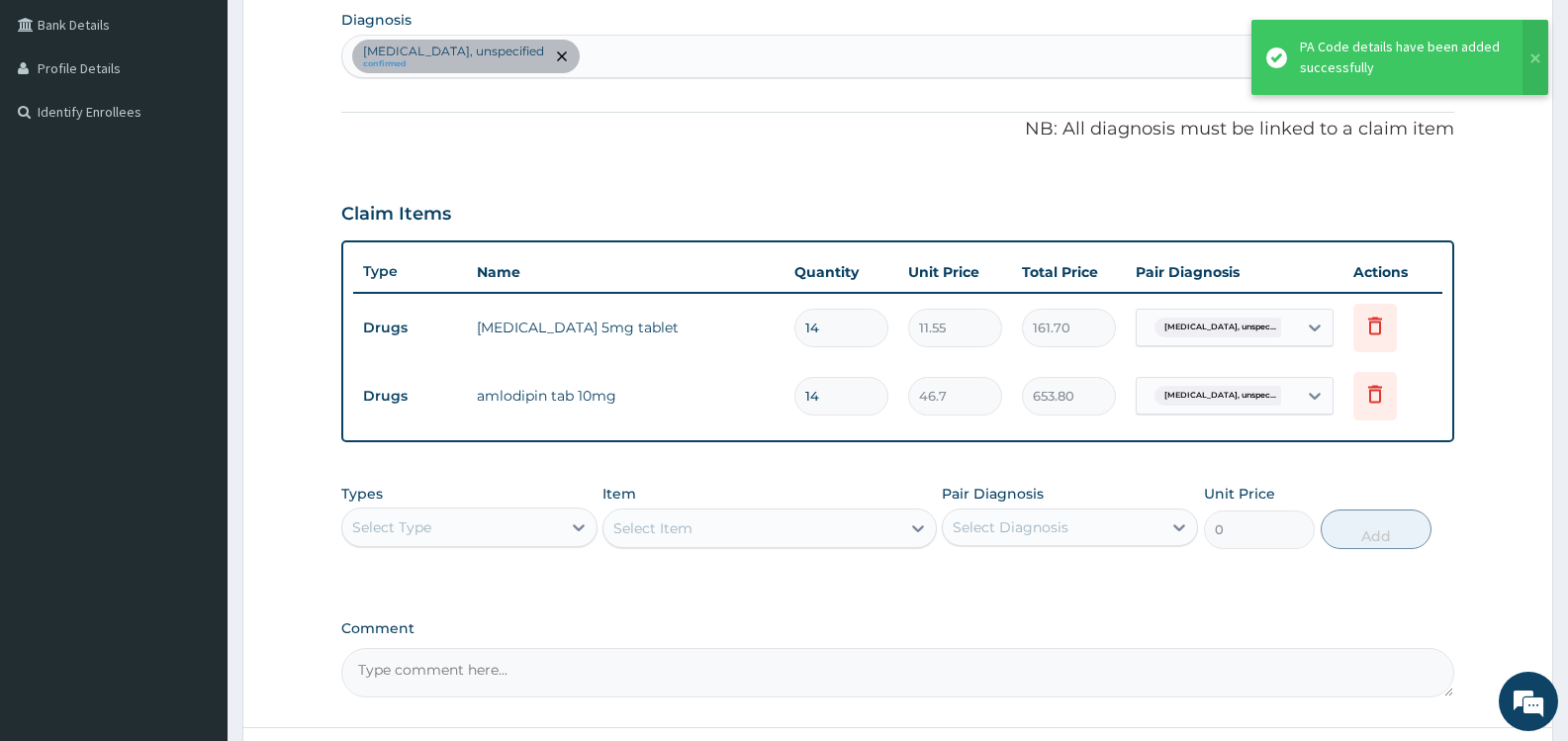
scroll to position [565, 0]
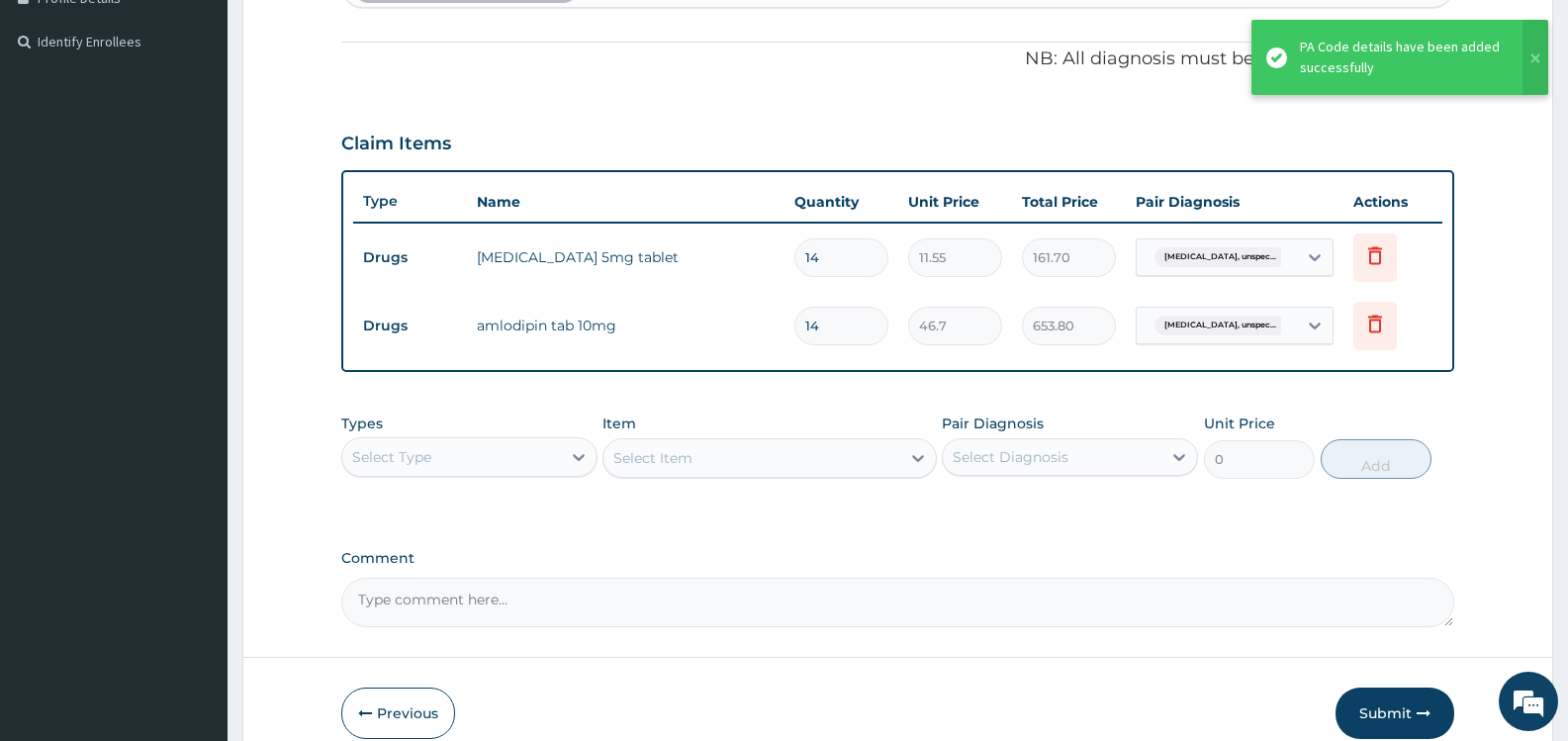
click at [562, 449] on div at bounding box center [579, 457] width 36 height 36
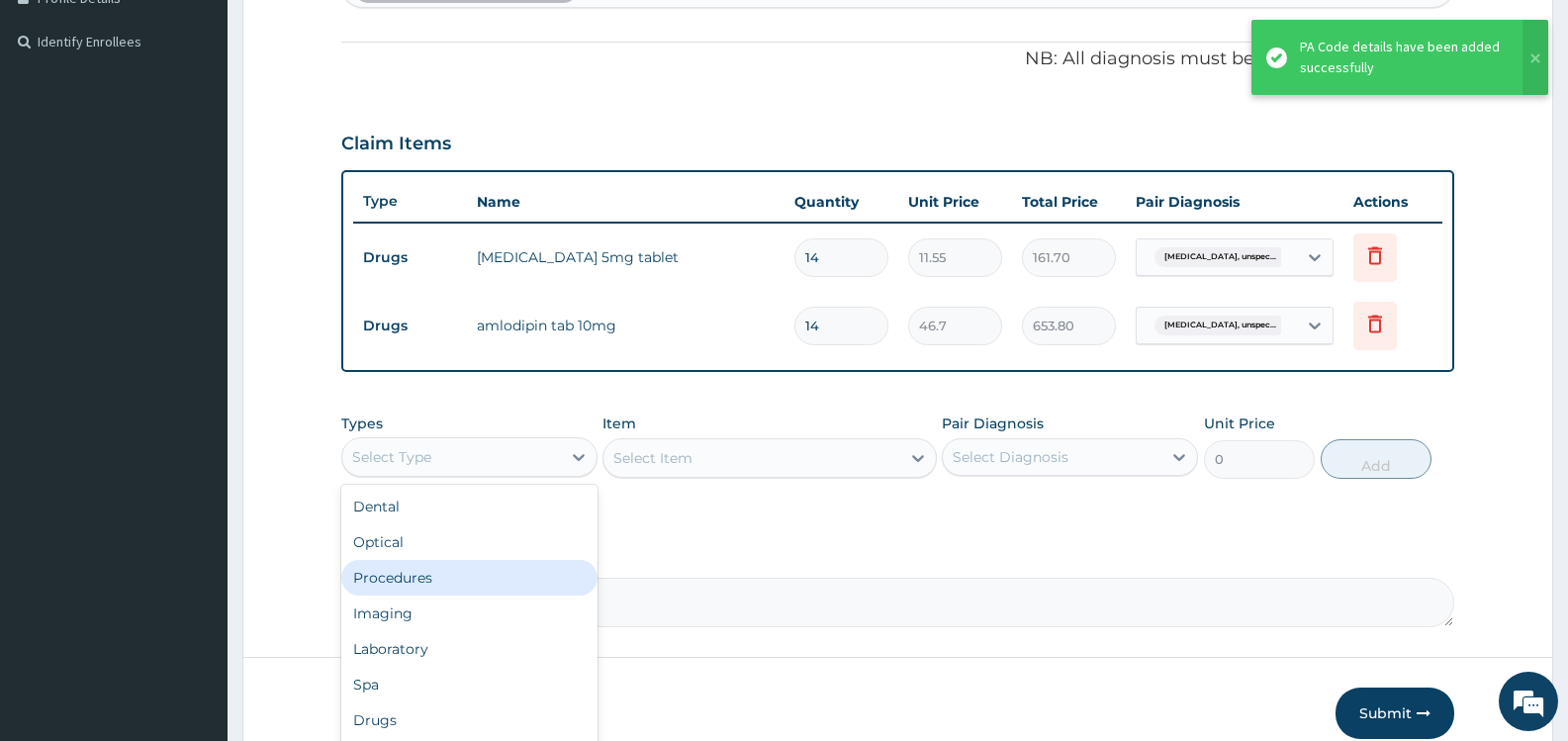
drag, startPoint x: 411, startPoint y: 575, endPoint x: 652, endPoint y: 542, distance: 243.2
click at [414, 574] on div "Procedures" at bounding box center [469, 578] width 256 height 36
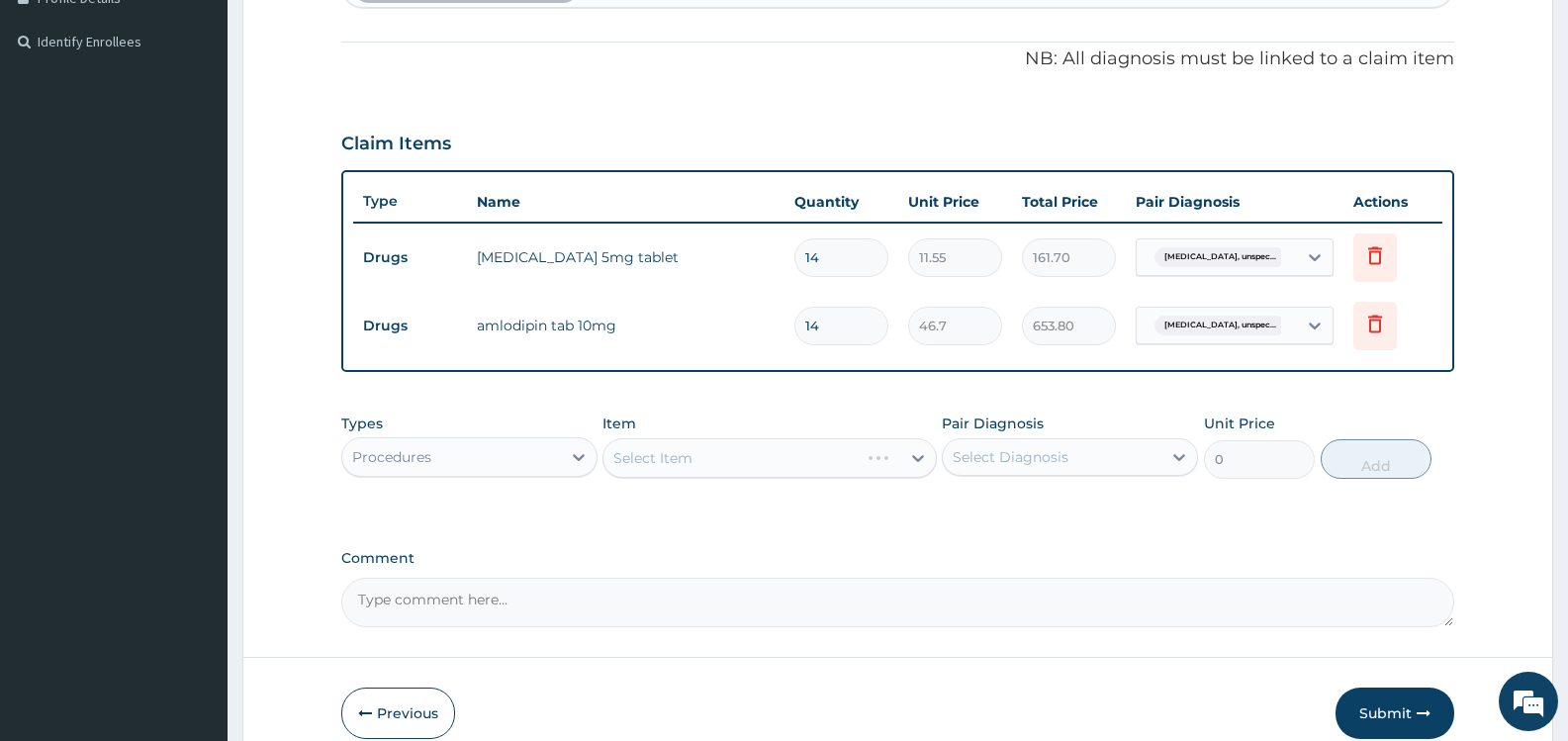
click at [1036, 454] on div "Select Diagnosis" at bounding box center [1010, 457] width 116 height 20
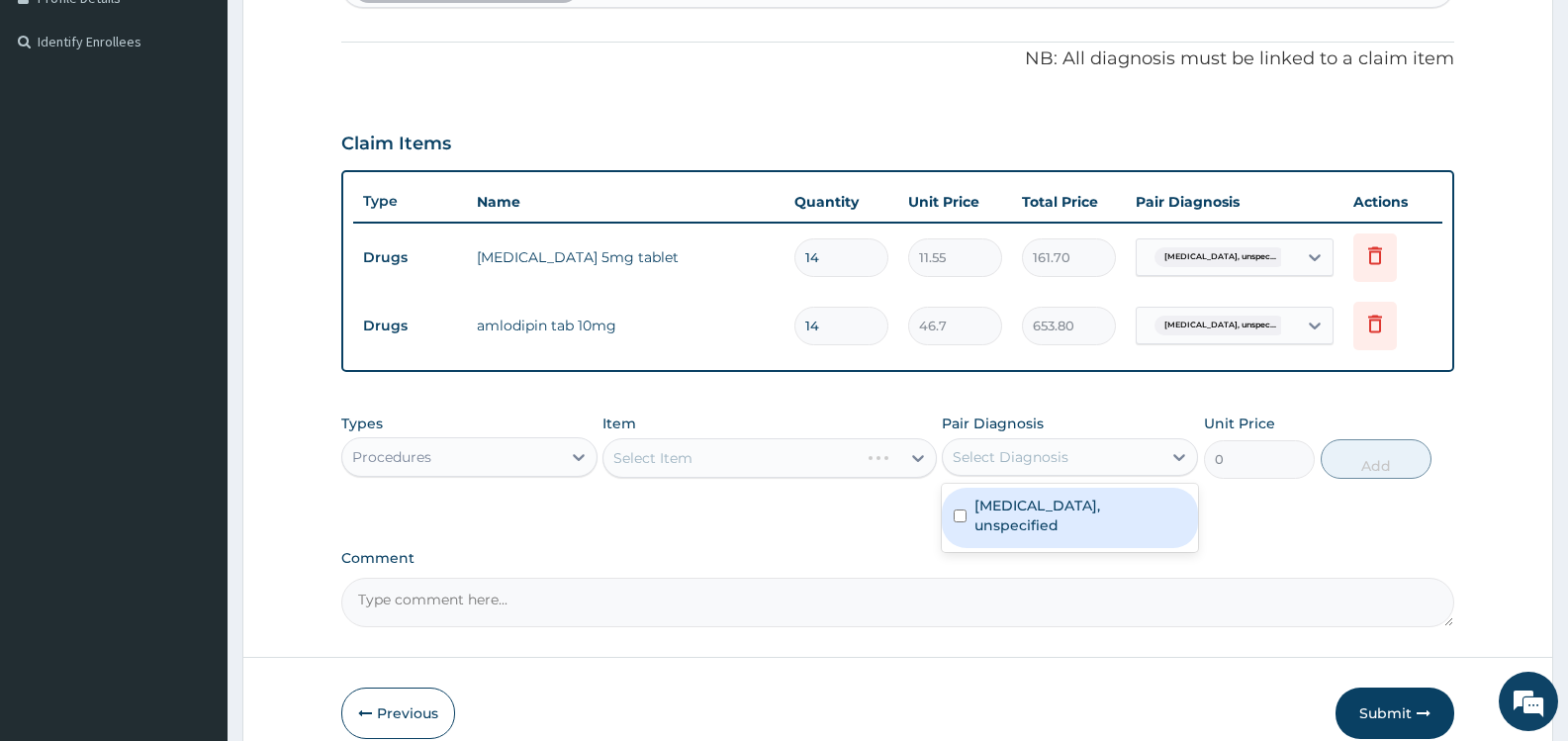
click at [1007, 512] on label "[MEDICAL_DATA], unspecified" at bounding box center [1080, 516] width 211 height 40
checkbox input "true"
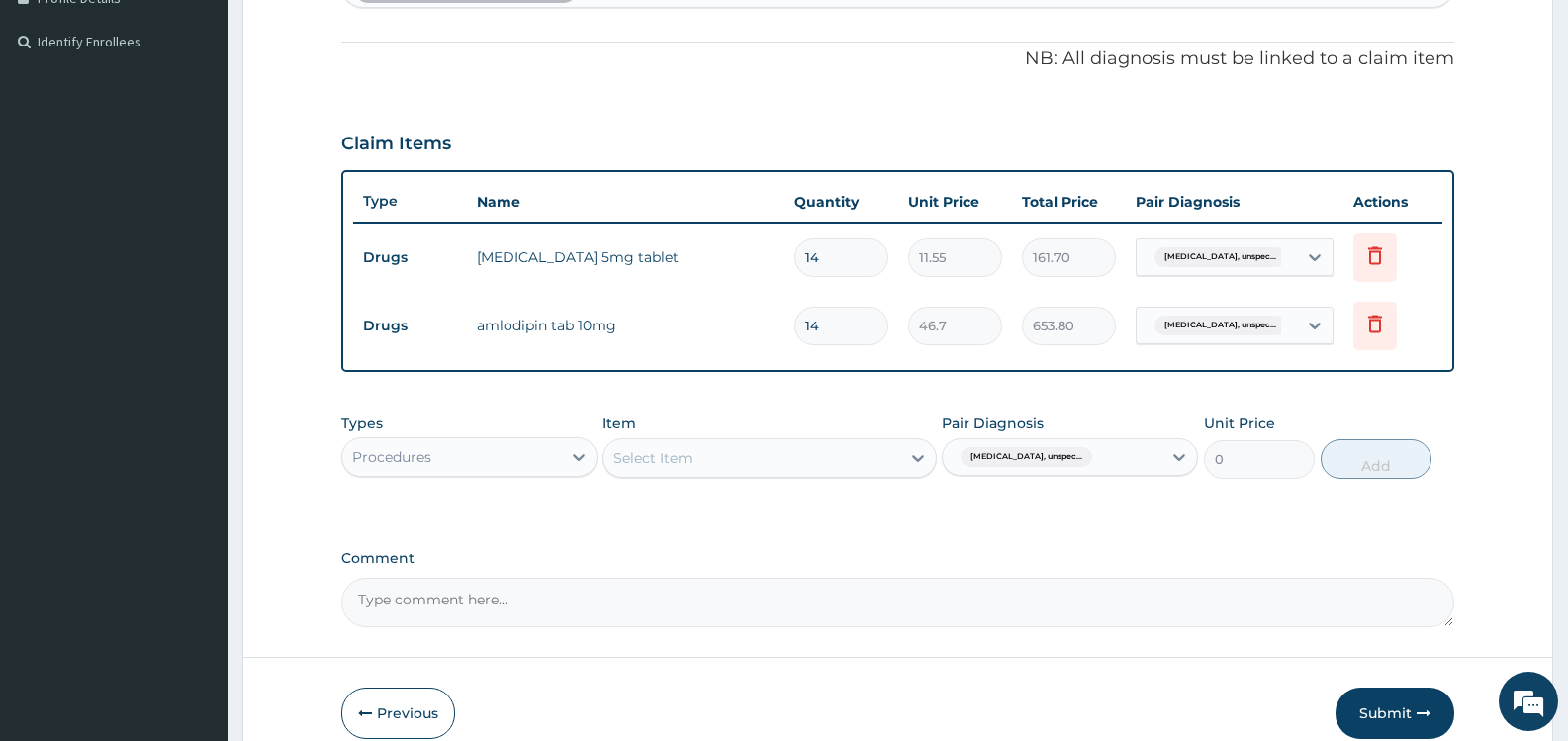
click at [831, 516] on div "Types Procedures Item Select Item Pair Diagnosis [MEDICAL_DATA], unspec... Unit…" at bounding box center [898, 461] width 1113 height 115
click at [816, 465] on div "Select Item" at bounding box center [751, 458] width 296 height 32
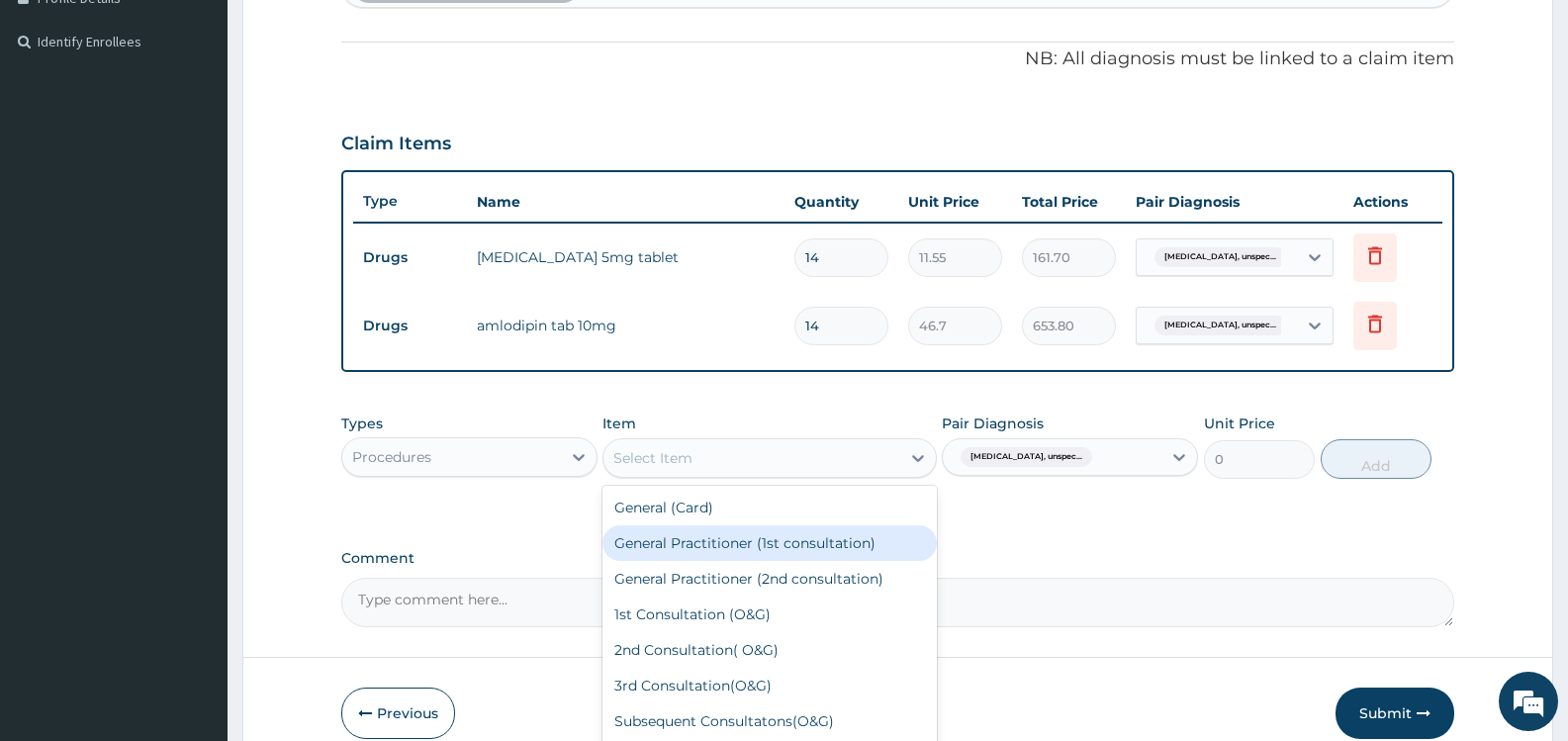
click at [770, 540] on div "General Practitioner (1st consultation)" at bounding box center [769, 544] width 333 height 36
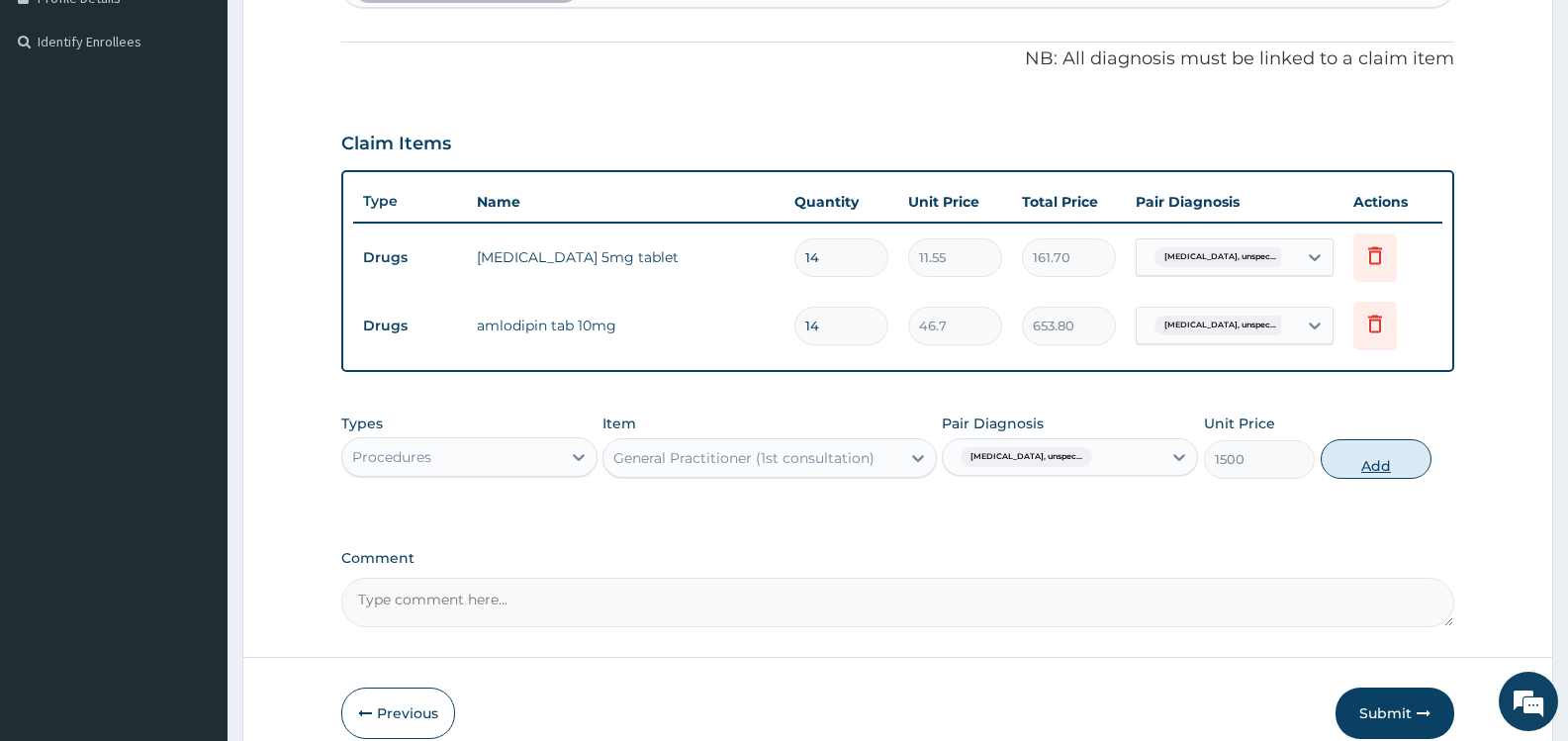
click at [1365, 454] on button "Add" at bounding box center [1375, 459] width 111 height 40
type input "0"
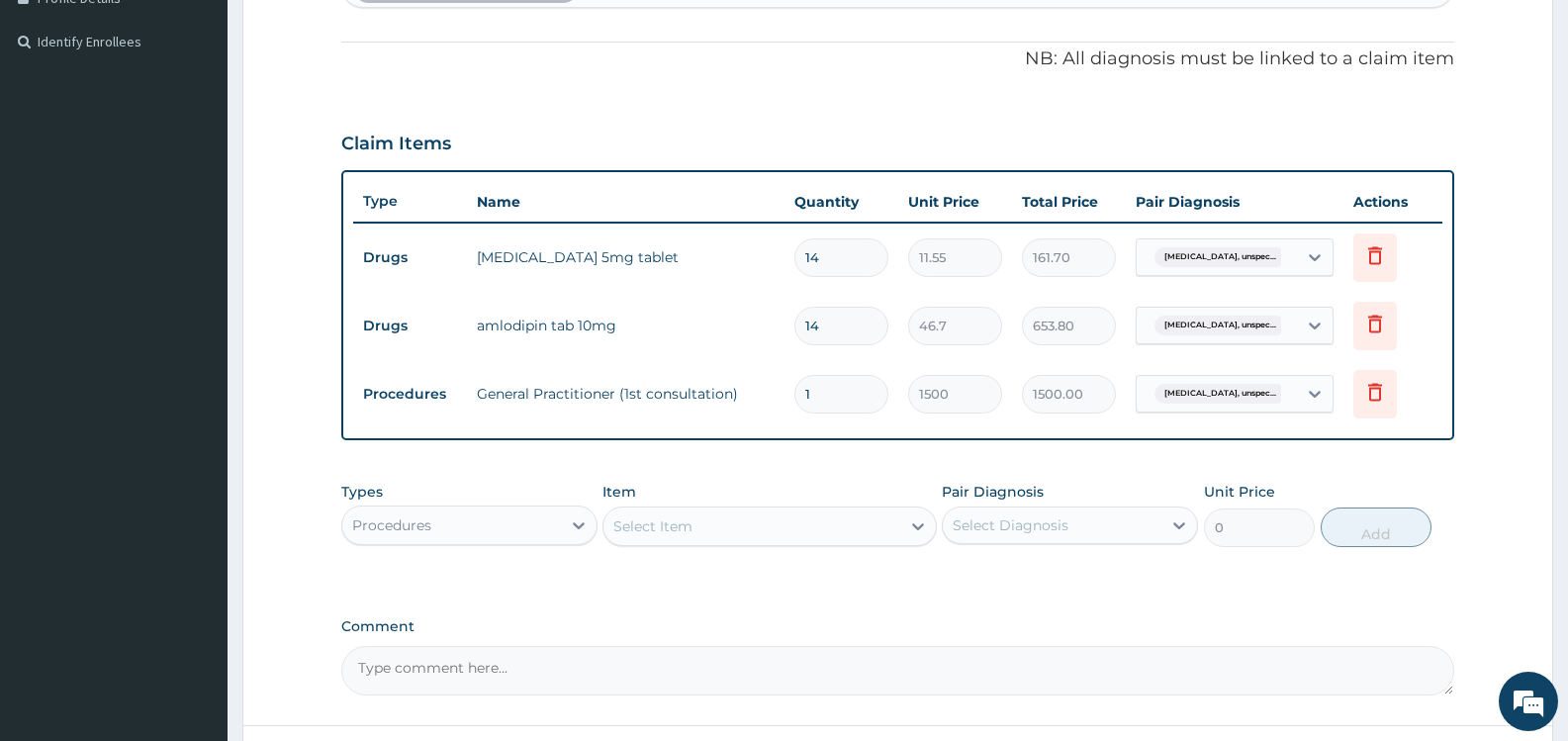
scroll to position [728, 0]
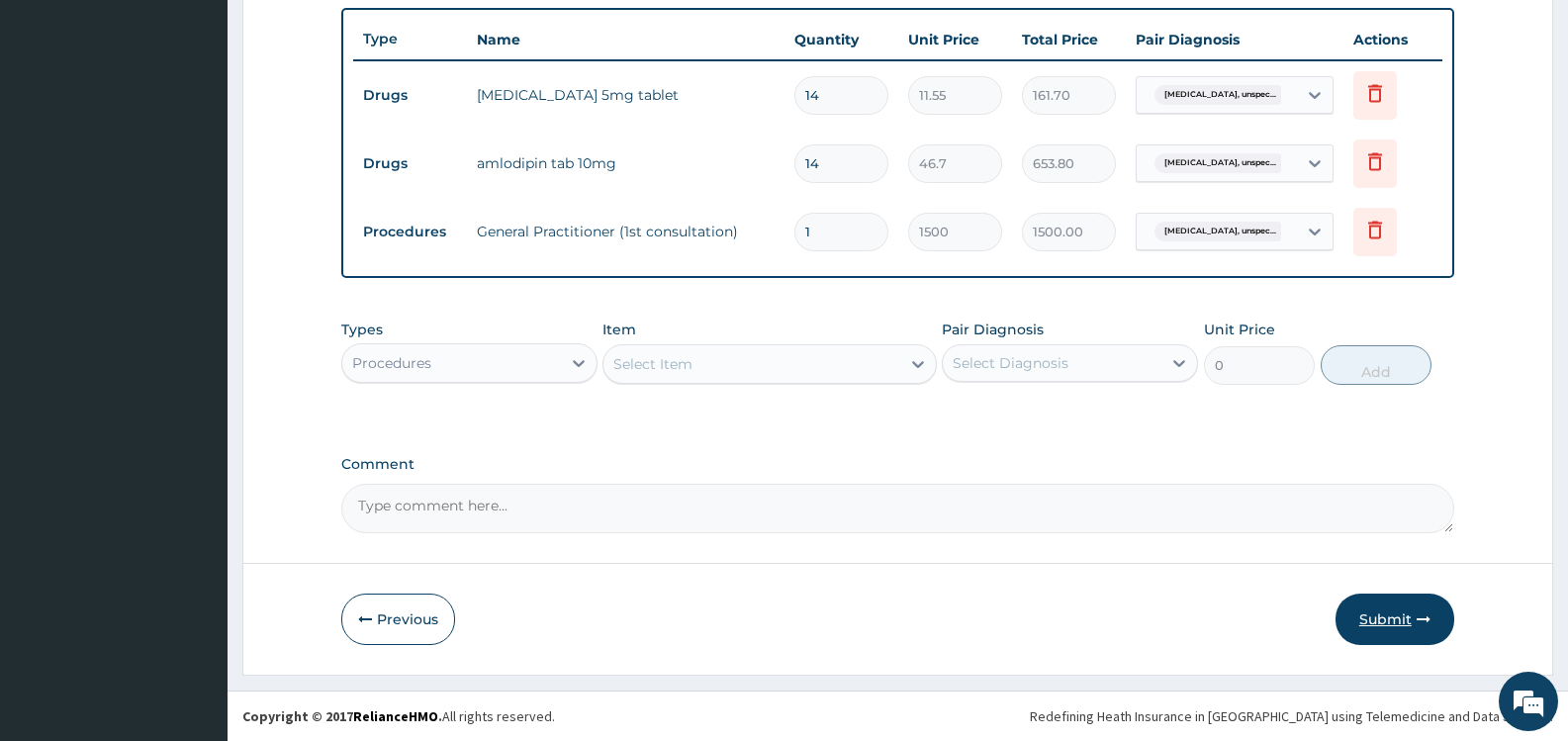
click at [1382, 613] on button "Submit" at bounding box center [1394, 619] width 119 height 52
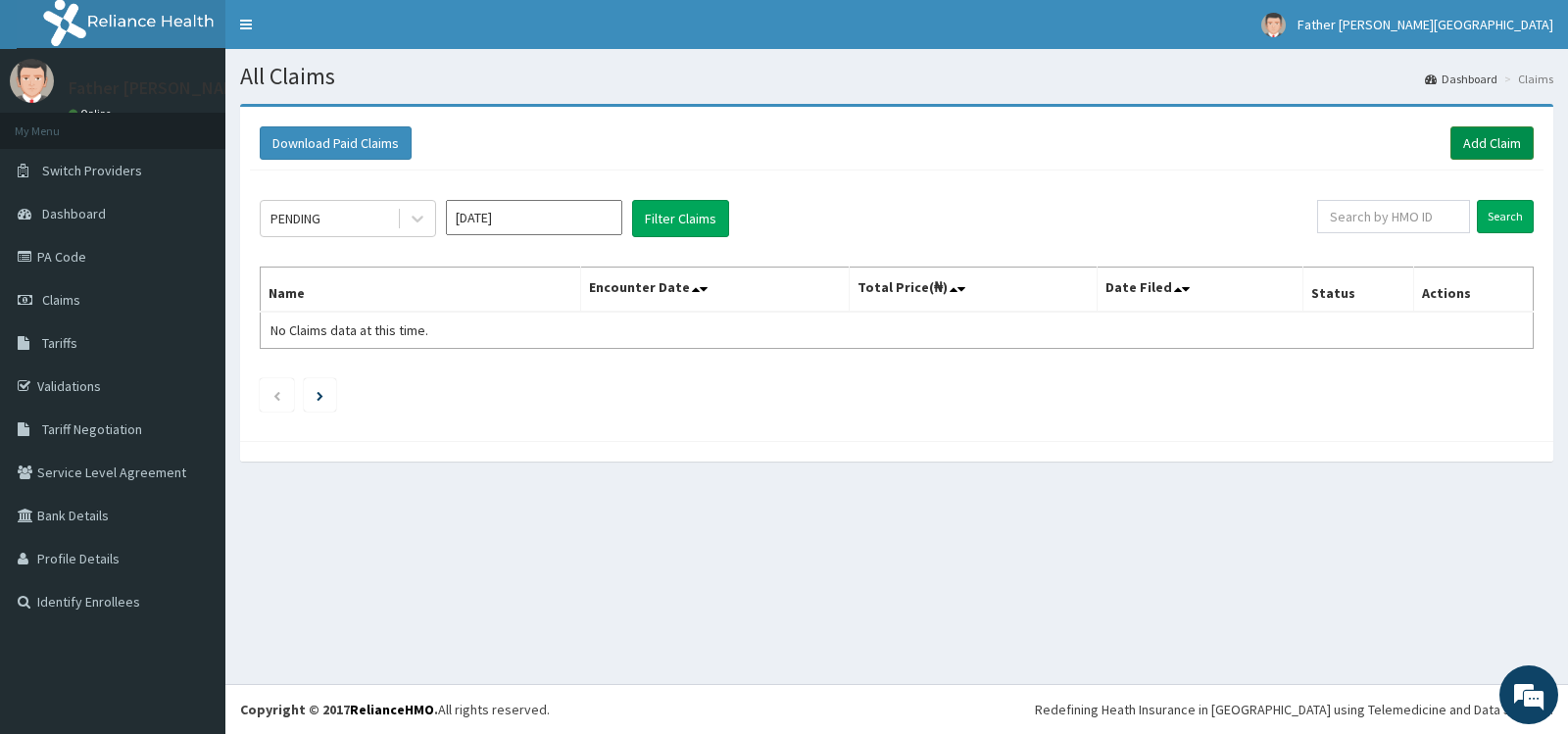
click at [1492, 141] on link "Add Claim" at bounding box center [1492, 143] width 83 height 34
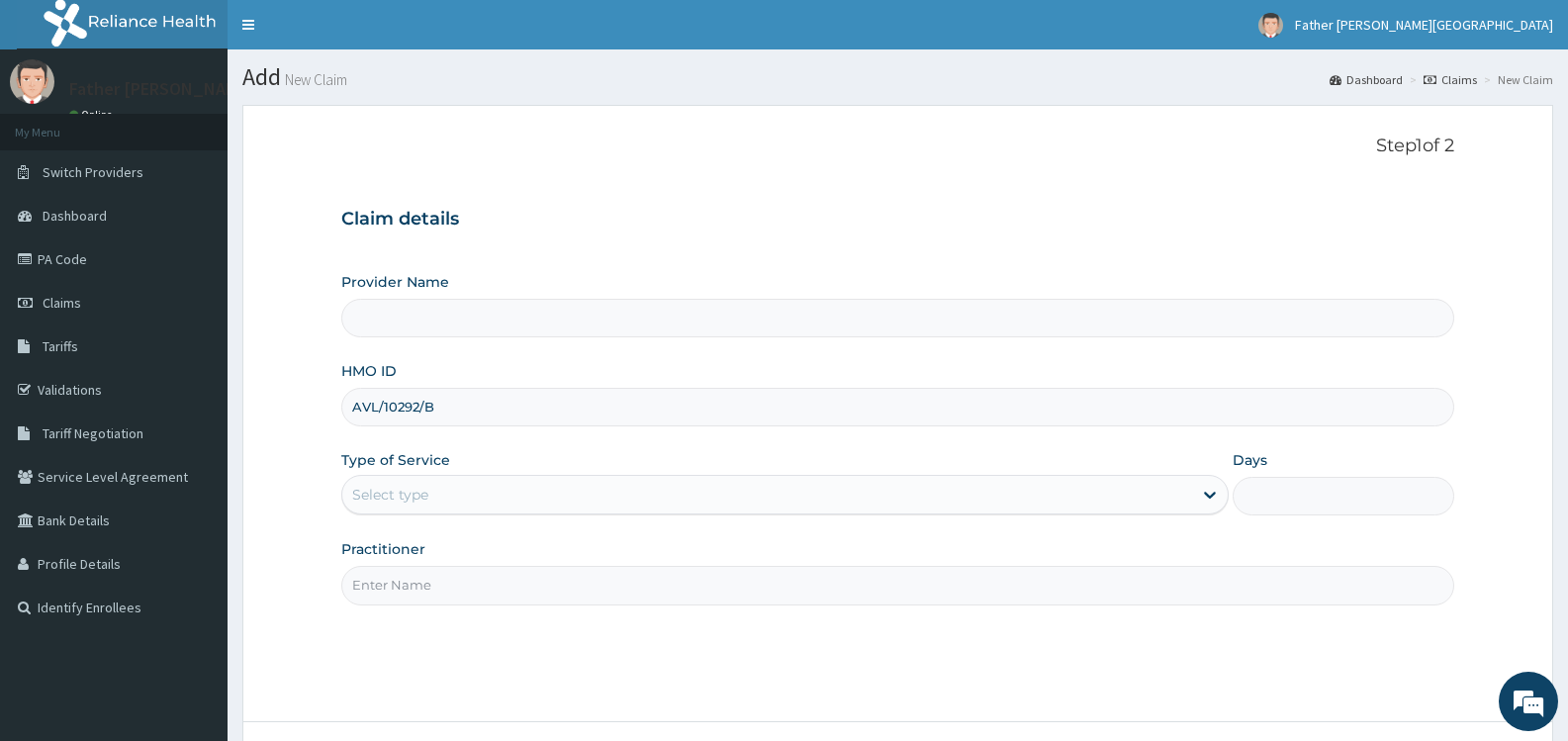
type input "AVL/10292/B"
click at [439, 491] on div "Select type" at bounding box center [766, 495] width 849 height 32
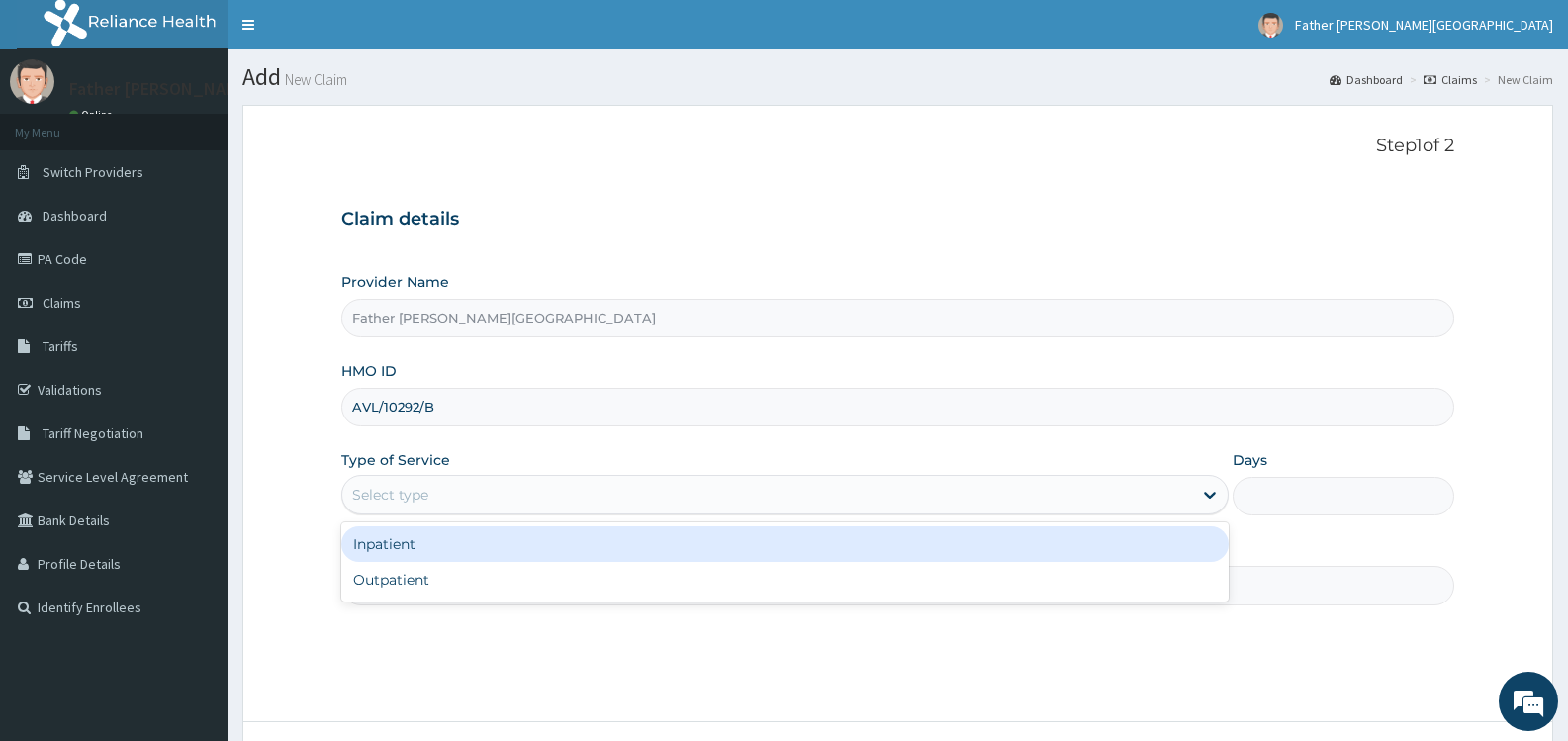
type input "Father [PERSON_NAME][GEOGRAPHIC_DATA]"
click at [440, 541] on div "Inpatient" at bounding box center [784, 545] width 887 height 36
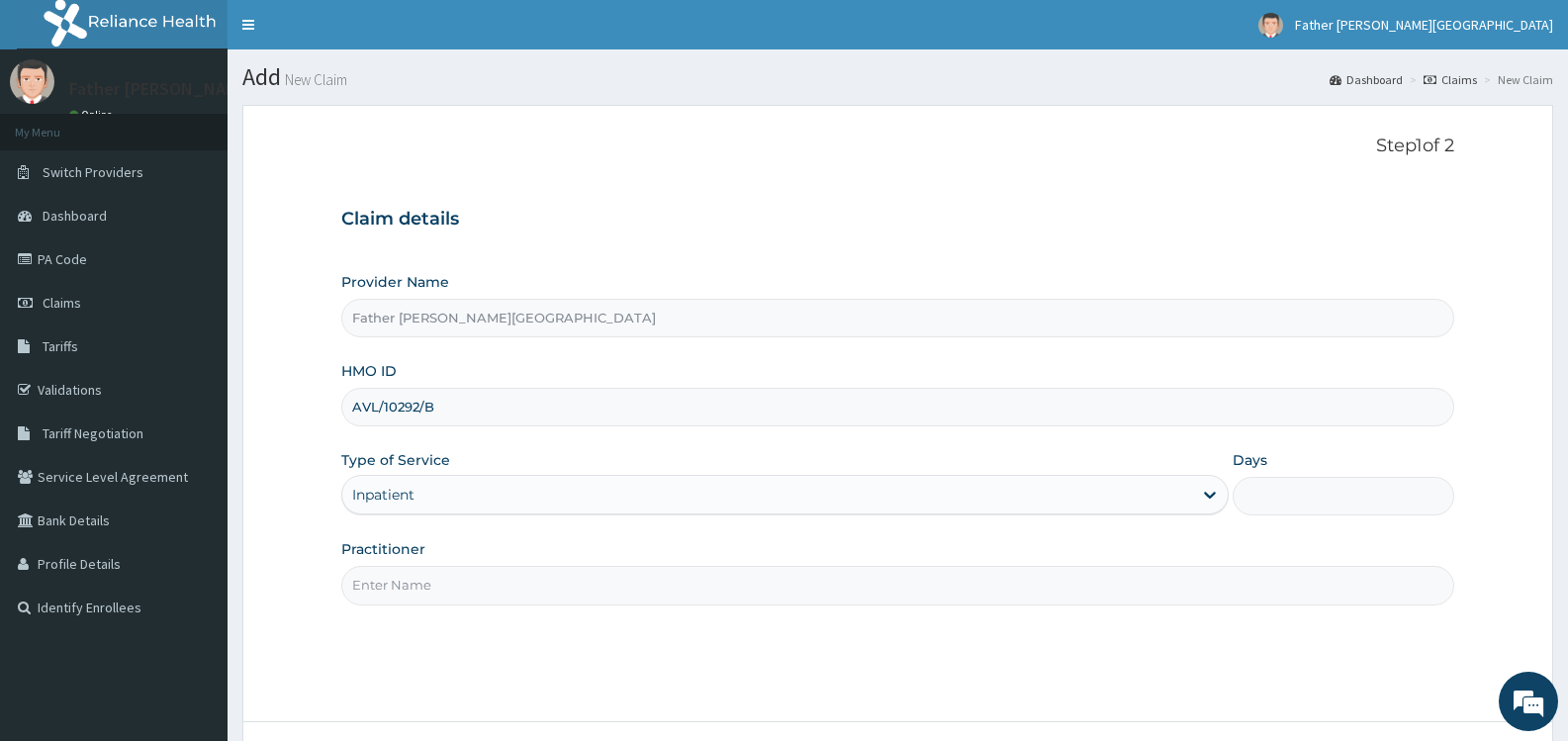
click at [1338, 494] on input "Days" at bounding box center [1344, 496] width 221 height 39
type input "2"
click at [423, 582] on input "Practitioner" at bounding box center [898, 584] width 1113 height 39
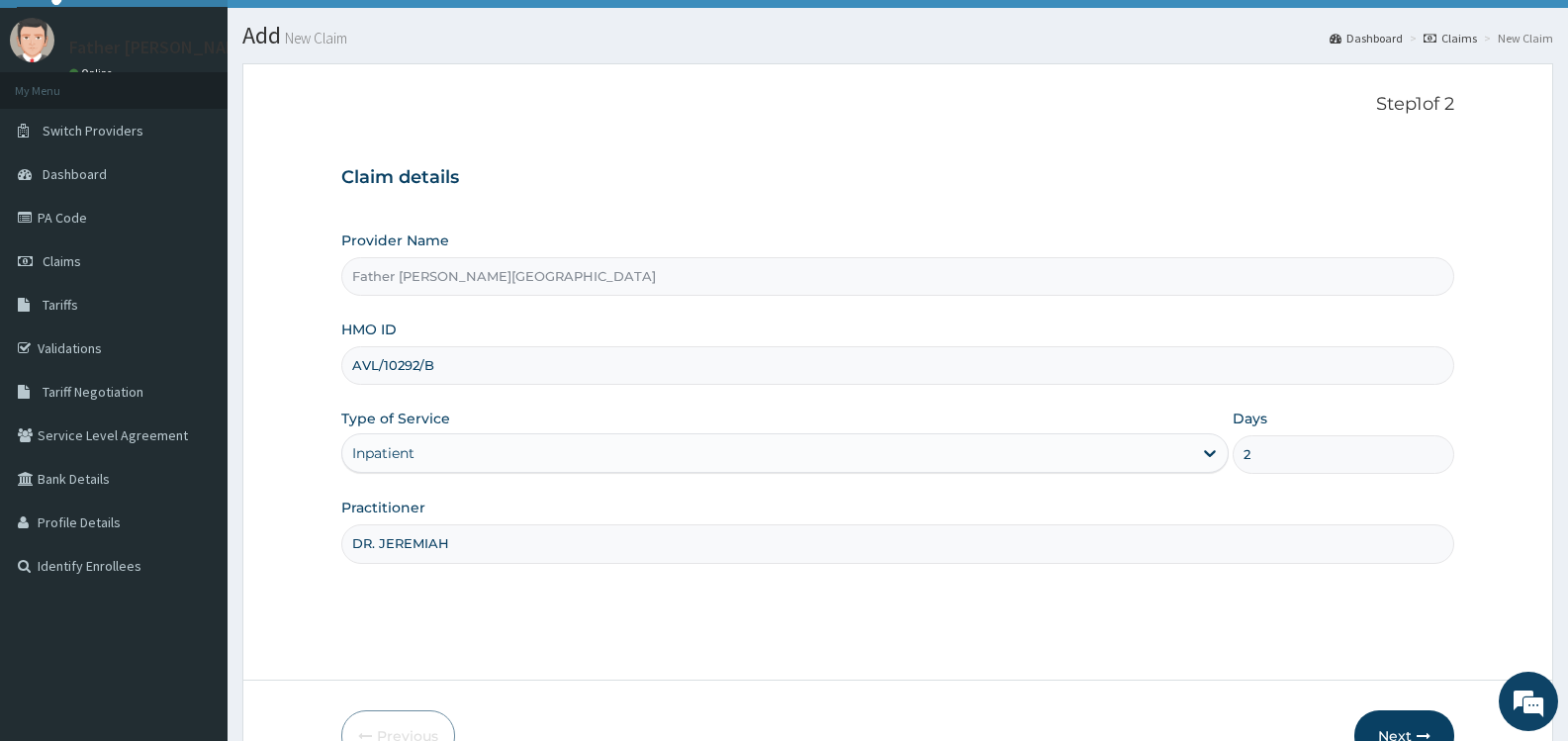
scroll to position [159, 0]
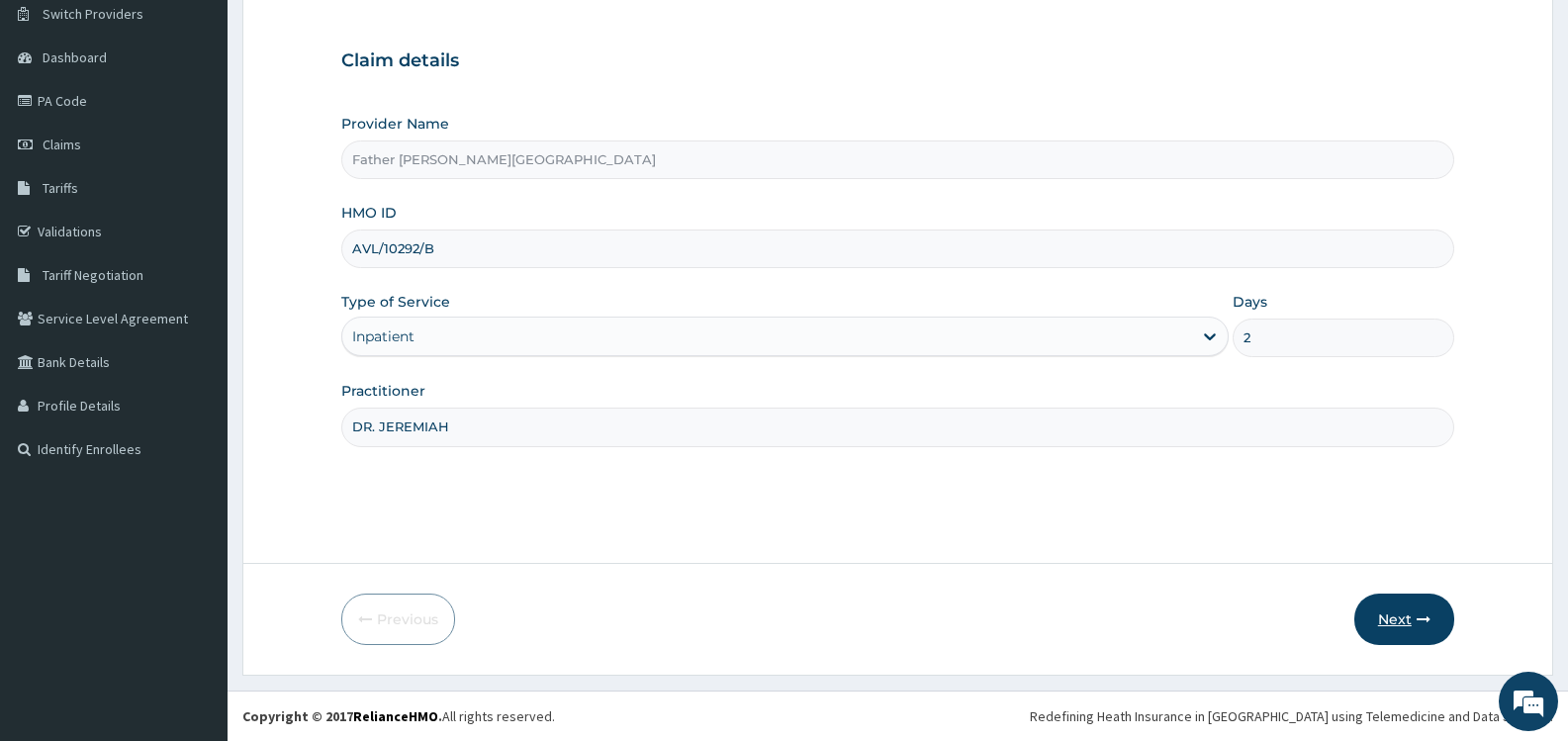
type input "DR. JEREMIAH"
click at [1389, 622] on button "Next" at bounding box center [1404, 619] width 100 height 52
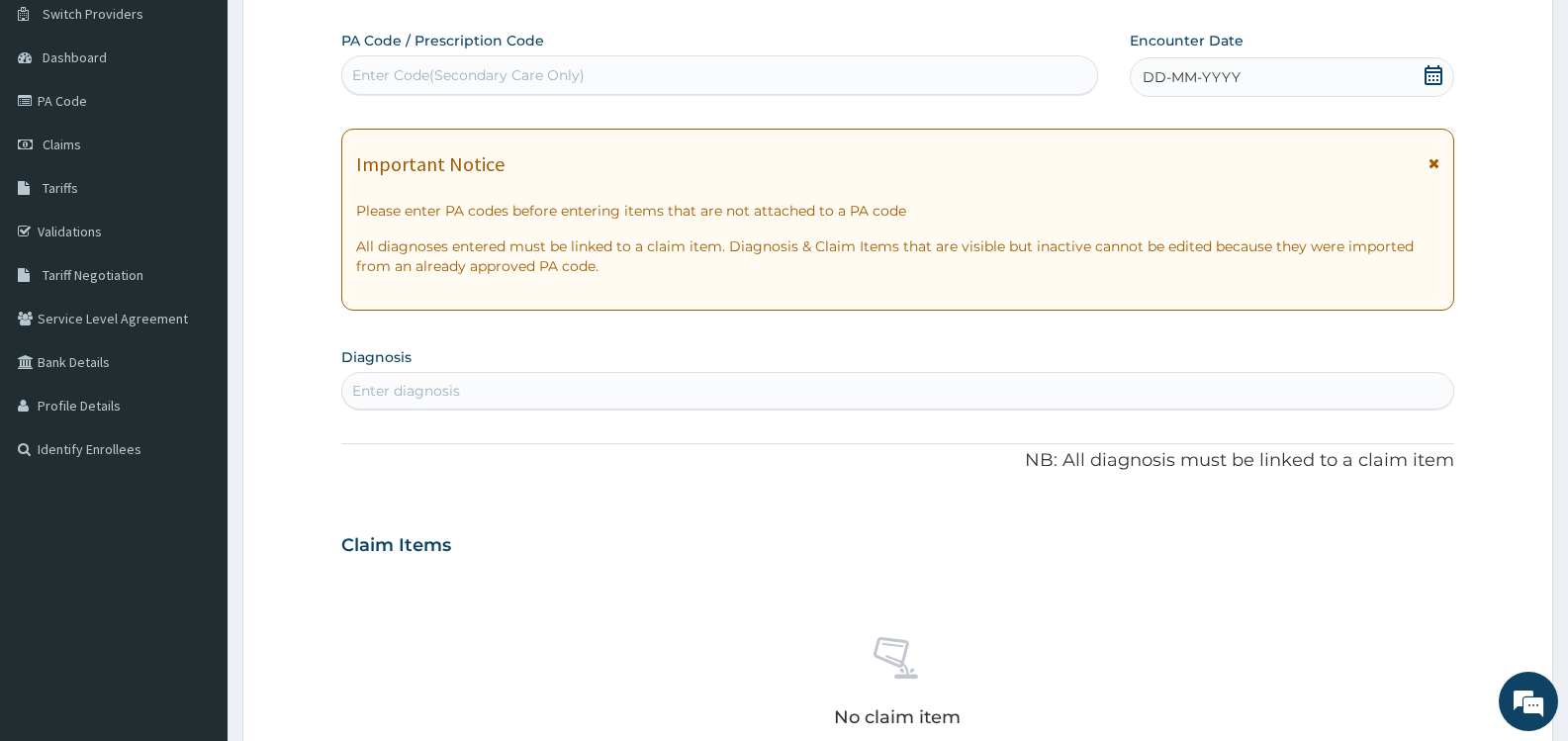
click at [562, 70] on div "Enter Code(Secondary Care Only)" at bounding box center [468, 75] width 232 height 20
paste input "PA/46D4D3"
type input "PA/46D4D3"
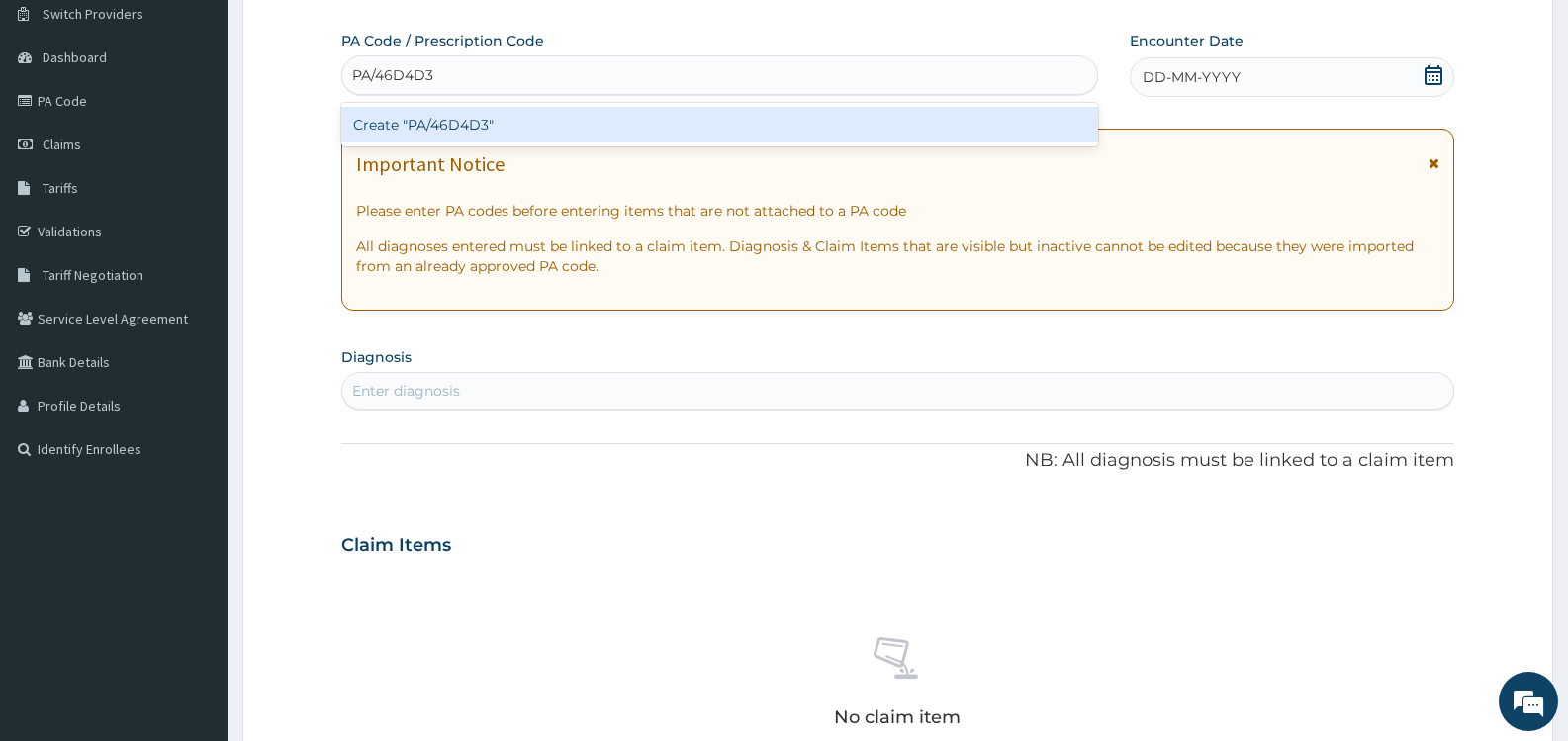
click at [511, 122] on div "Create "PA/46D4D3"" at bounding box center [719, 125] width 757 height 36
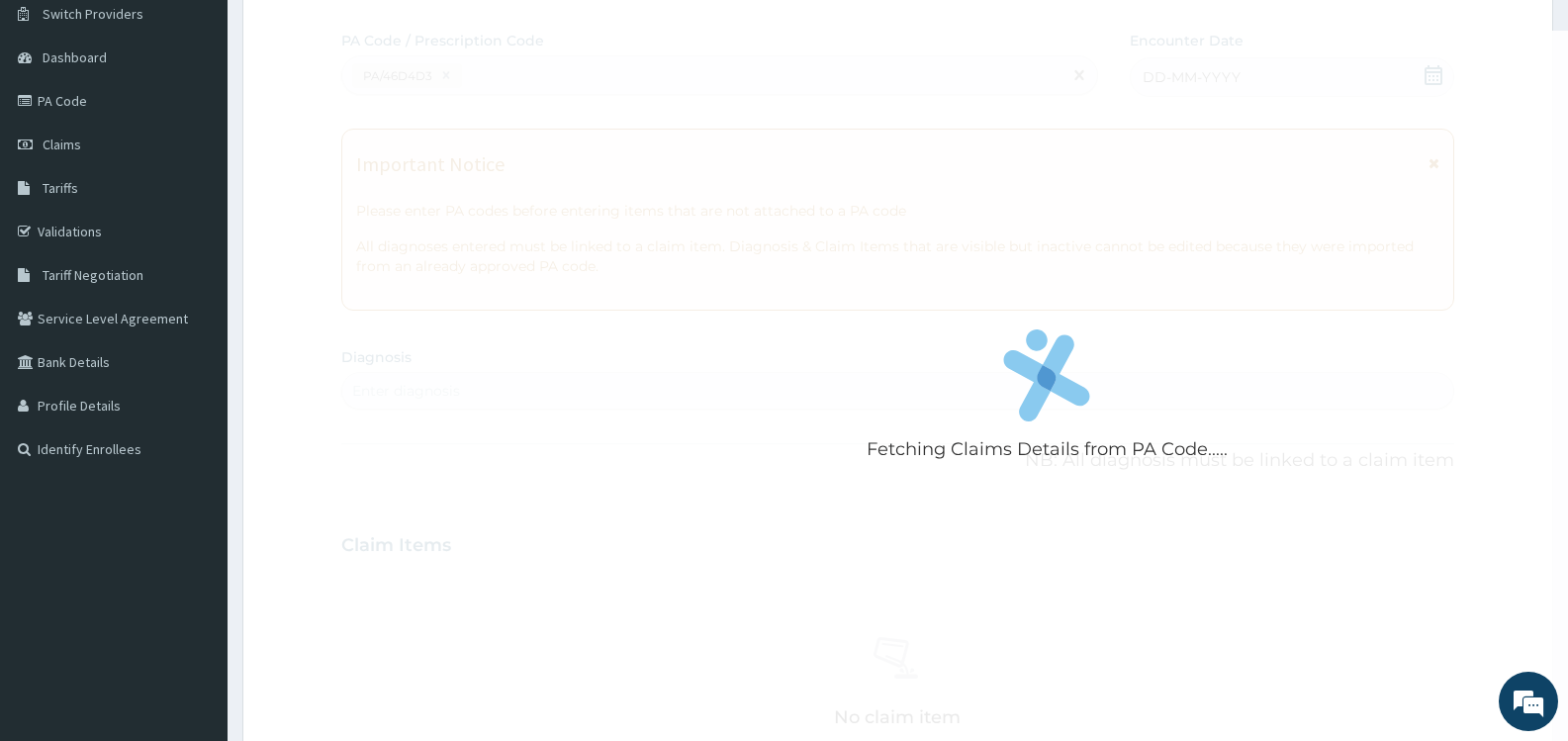
click at [464, 67] on div "Fetching Claims Details from PA Code....." at bounding box center [1047, 401] width 1412 height 741
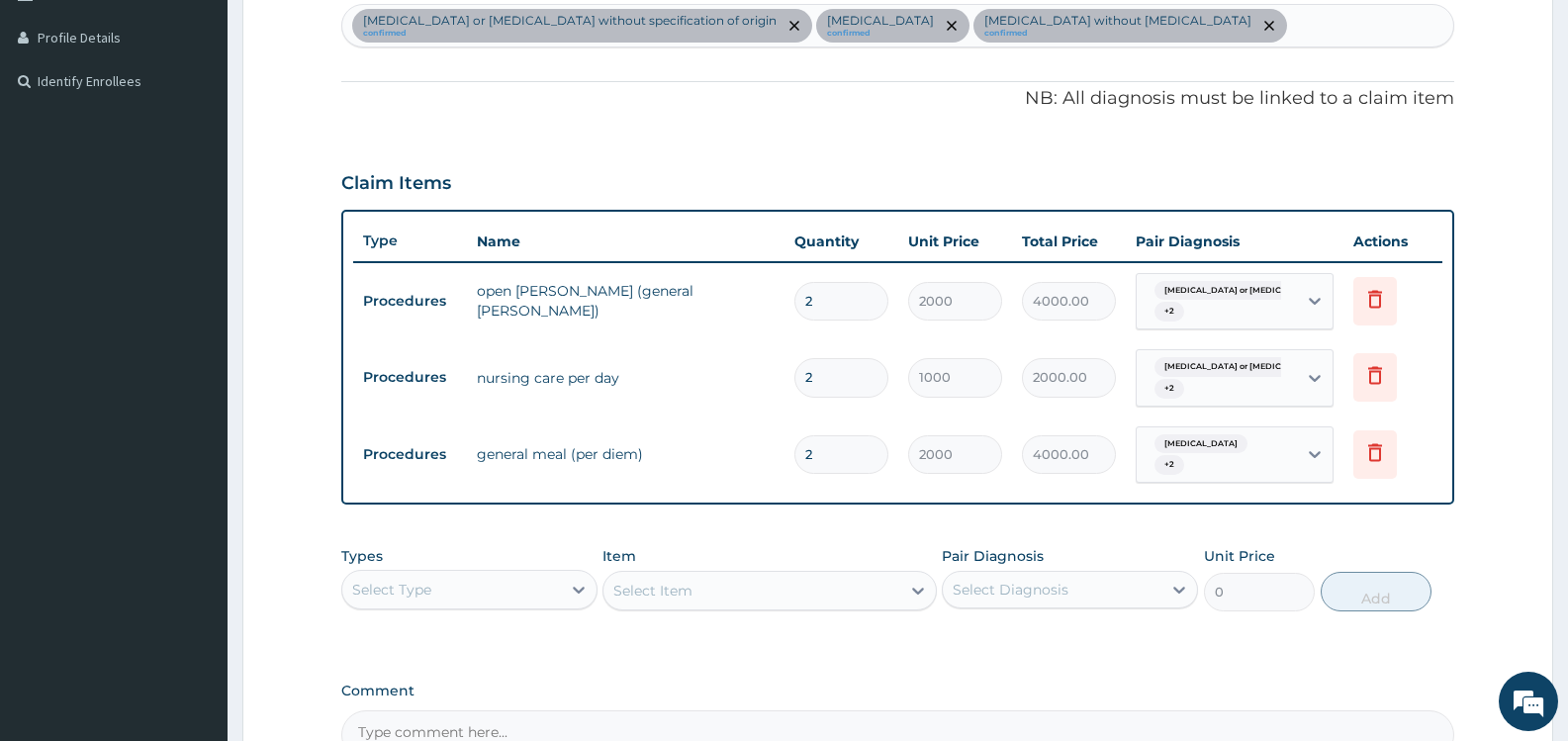
scroll to position [593, 0]
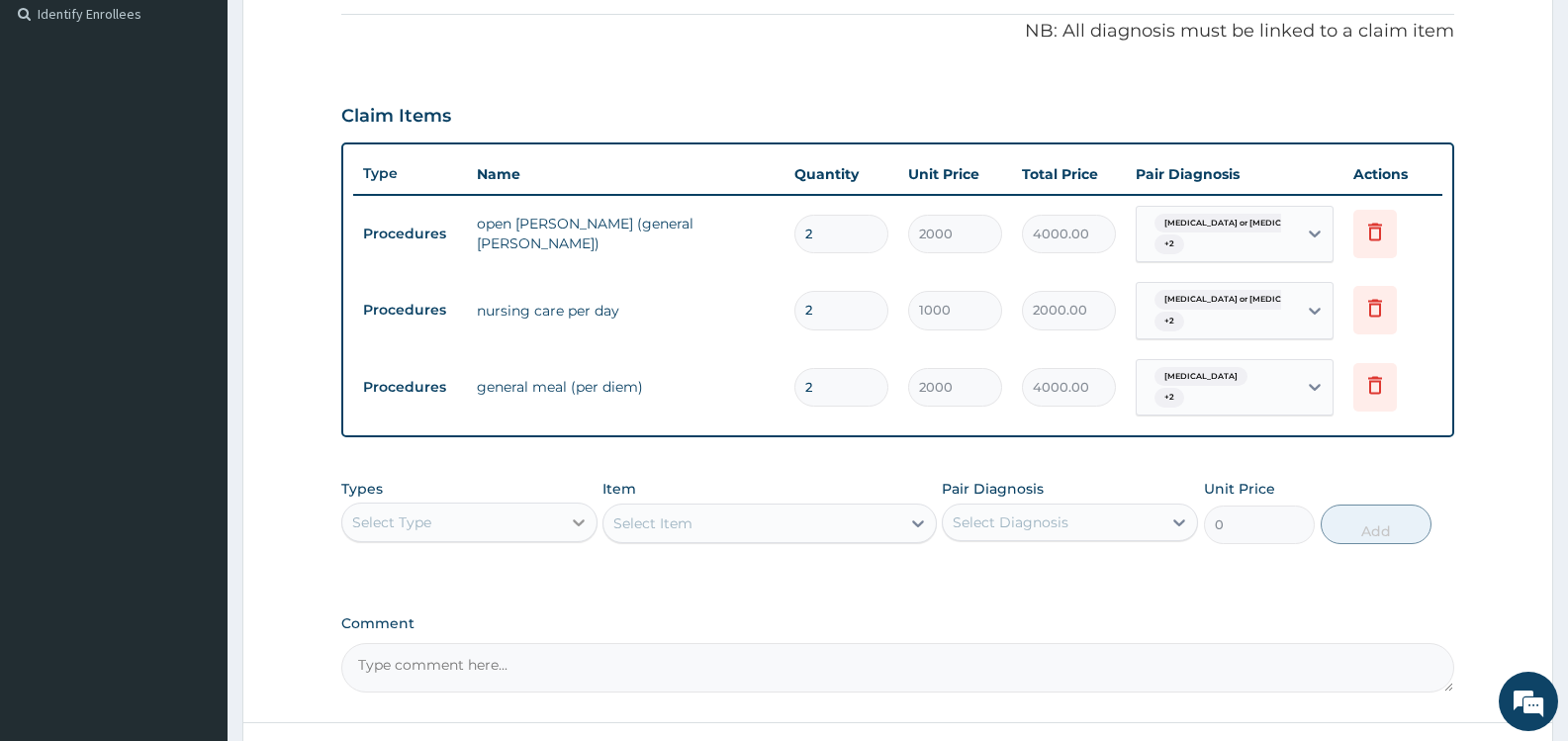
click at [574, 519] on icon at bounding box center [579, 523] width 20 height 20
click at [435, 647] on div "Procedures" at bounding box center [469, 643] width 256 height 36
click at [984, 512] on div "Select Diagnosis" at bounding box center [1051, 523] width 218 height 32
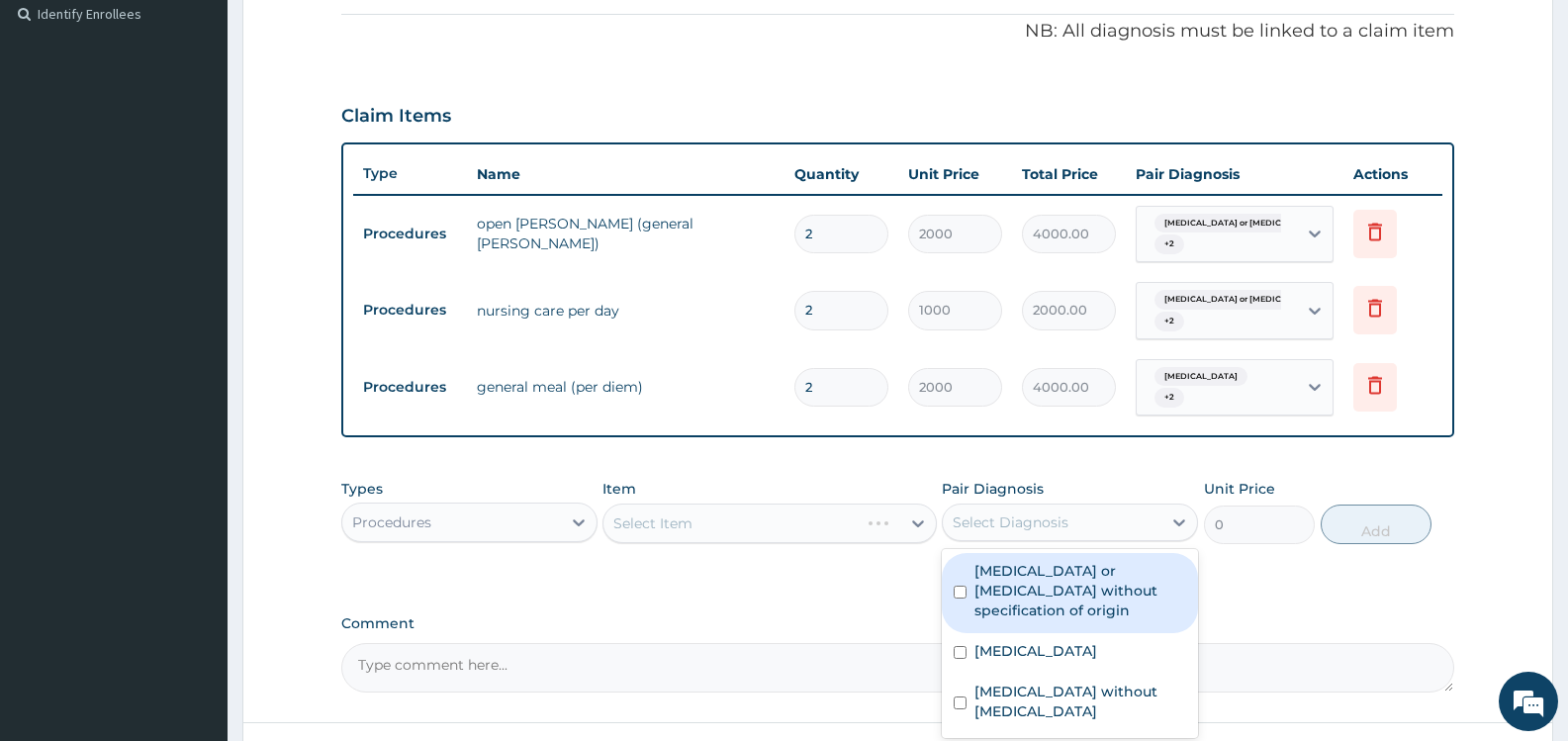
drag, startPoint x: 989, startPoint y: 571, endPoint x: 1001, endPoint y: 619, distance: 49.5
click at [993, 587] on label "[MEDICAL_DATA] or [MEDICAL_DATA] without specification of origin" at bounding box center [1080, 590] width 211 height 60
checkbox input "true"
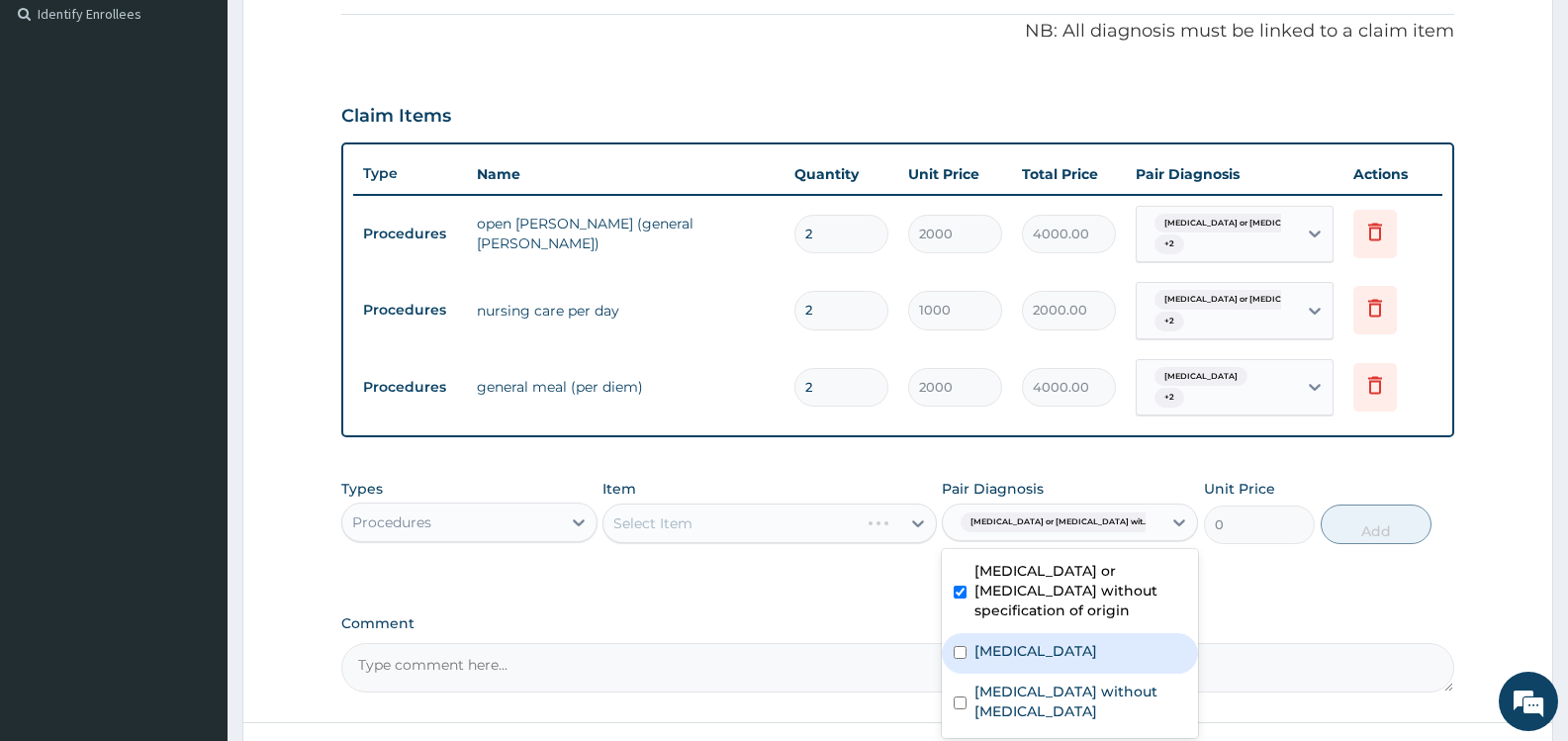
drag, startPoint x: 1006, startPoint y: 632, endPoint x: 1017, endPoint y: 656, distance: 26.4
click at [1007, 641] on label "[MEDICAL_DATA]" at bounding box center [1035, 651] width 123 height 20
checkbox input "true"
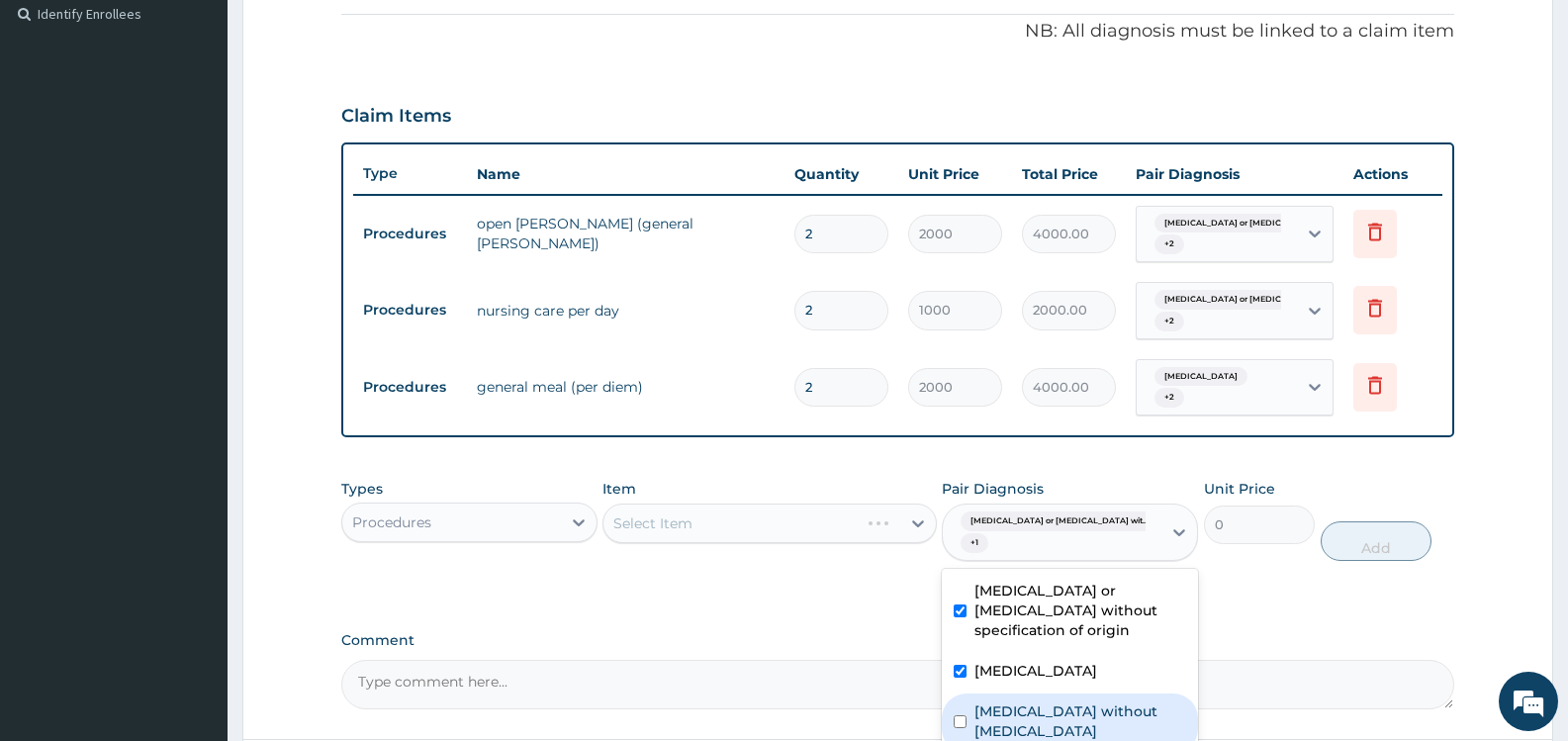
click at [1024, 701] on label "[MEDICAL_DATA] without [MEDICAL_DATA]" at bounding box center [1080, 721] width 211 height 40
checkbox input "true"
click at [831, 614] on div "PA Code / Prescription Code PA/46D4D3 Encounter Date [DATE] Important Notice Pl…" at bounding box center [898, 152] width 1113 height 1113
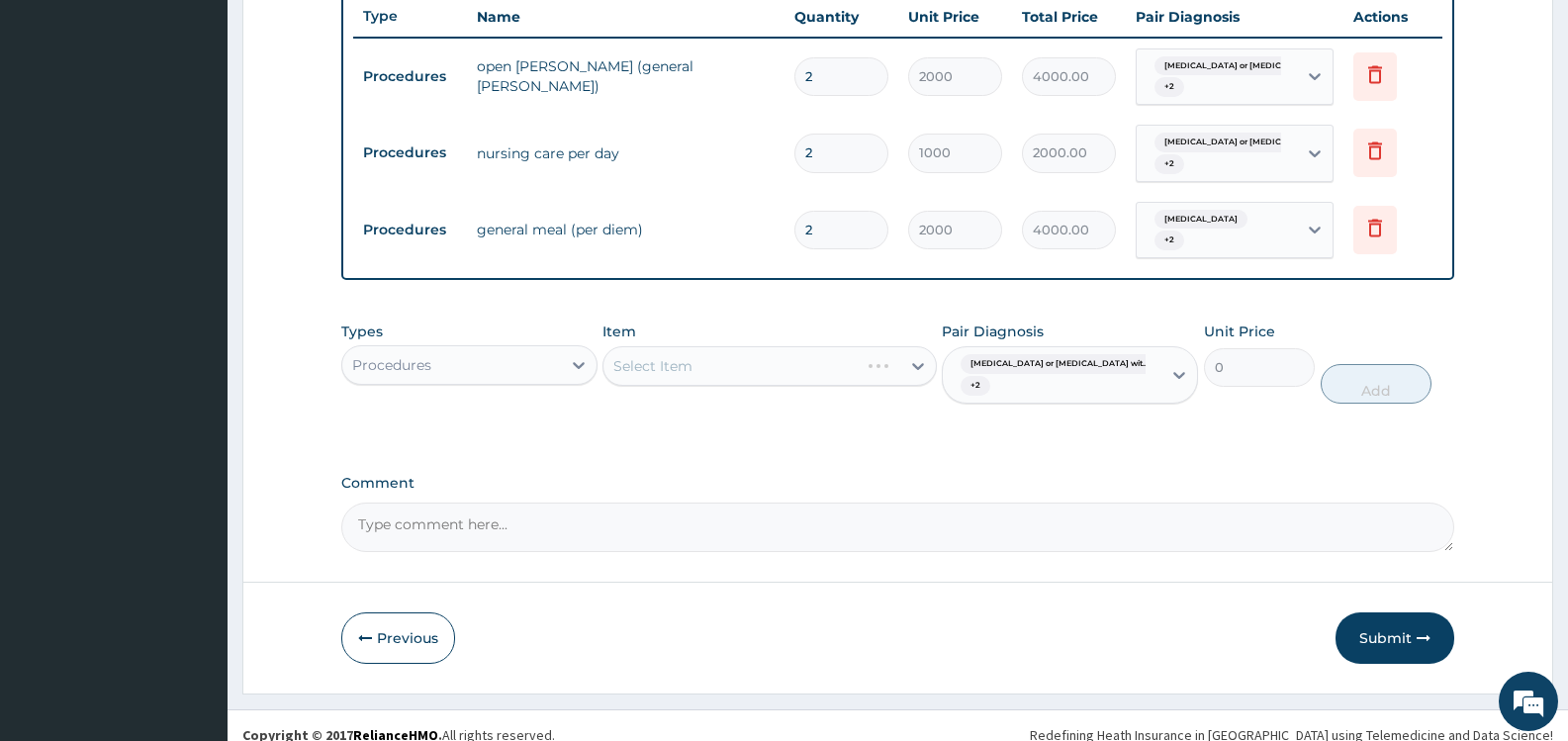
scroll to position [753, 0]
click at [854, 352] on div "Select Item" at bounding box center [751, 364] width 296 height 32
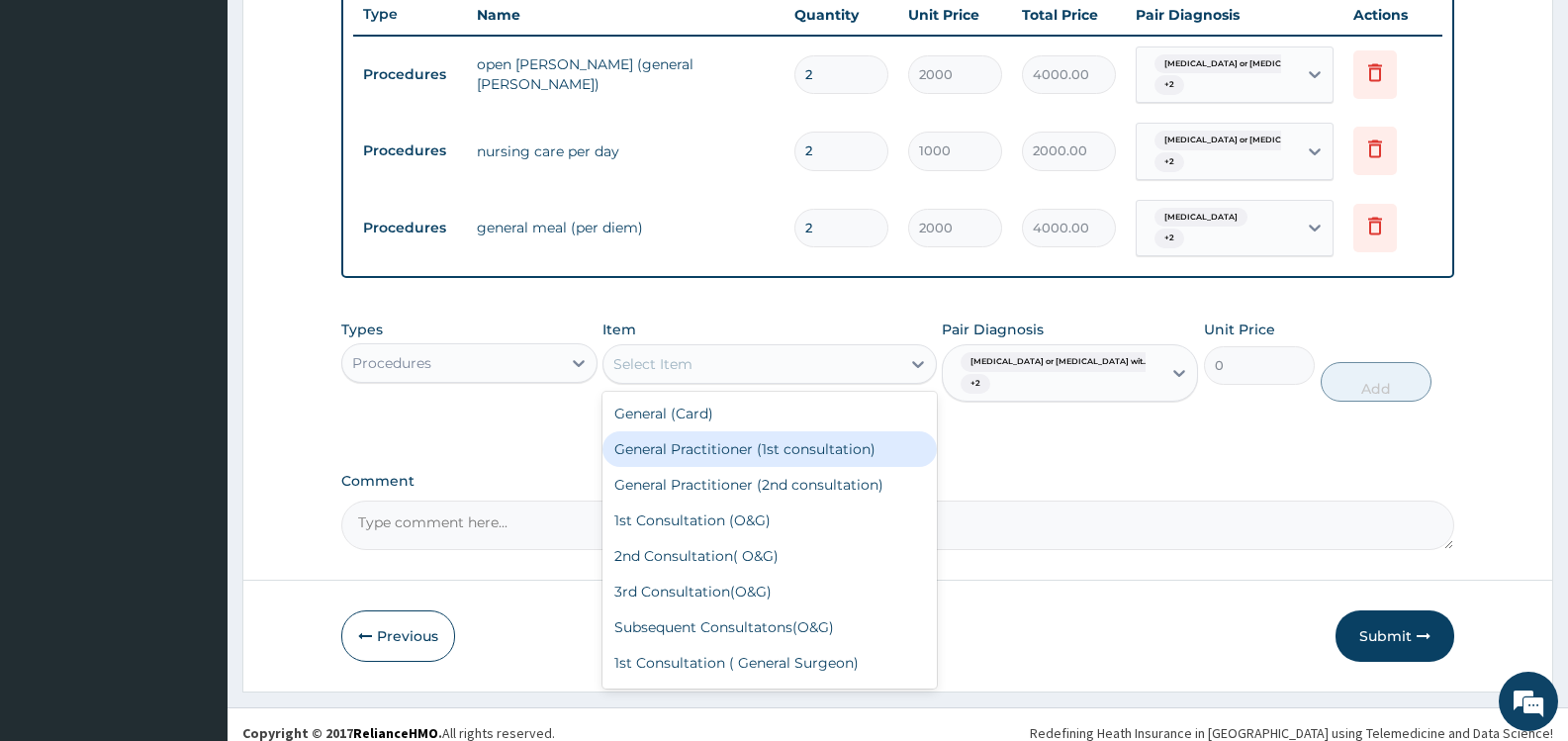
click at [811, 443] on div "General Practitioner (1st consultation)" at bounding box center [769, 450] width 333 height 36
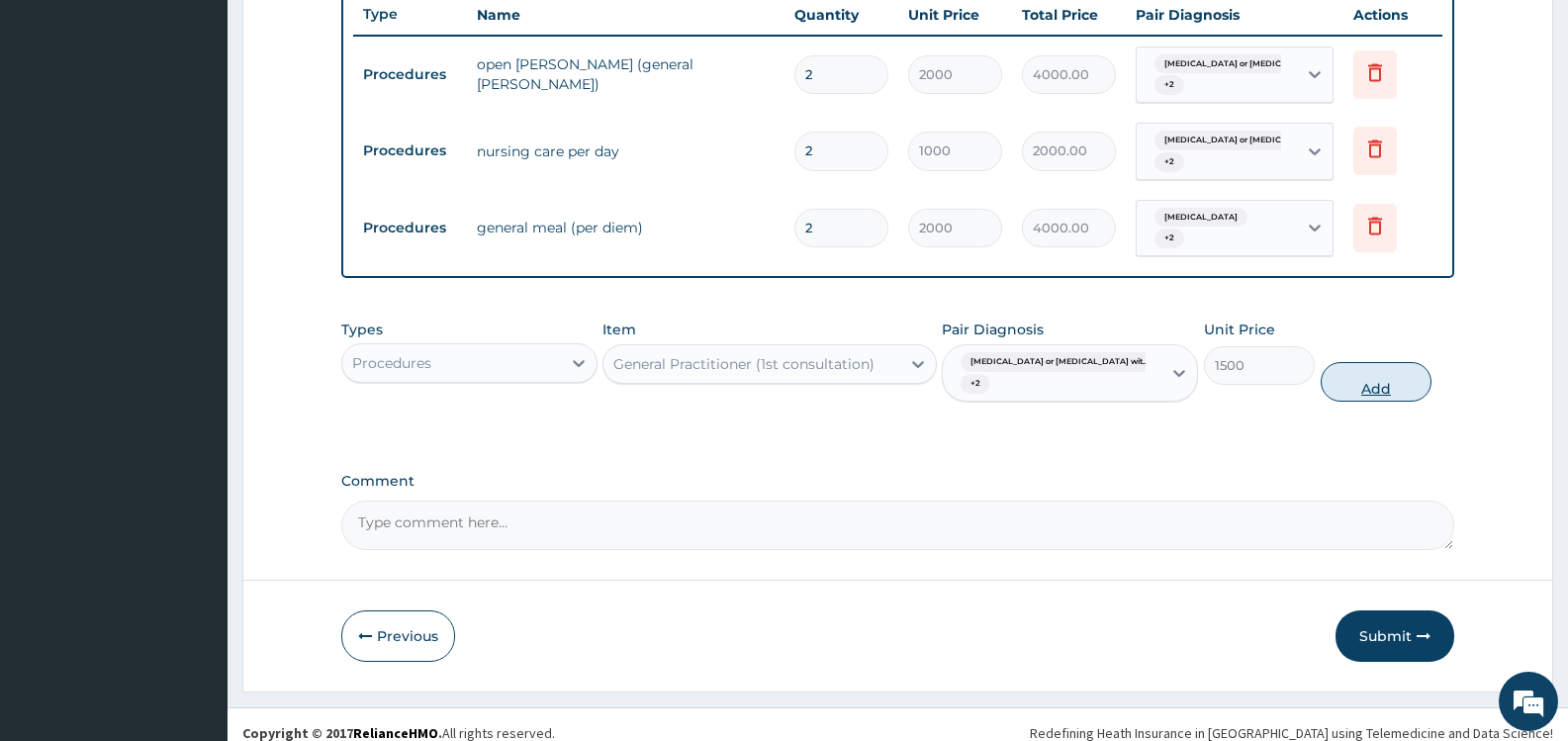
click at [1365, 367] on button "Add" at bounding box center [1375, 382] width 111 height 40
type input "0"
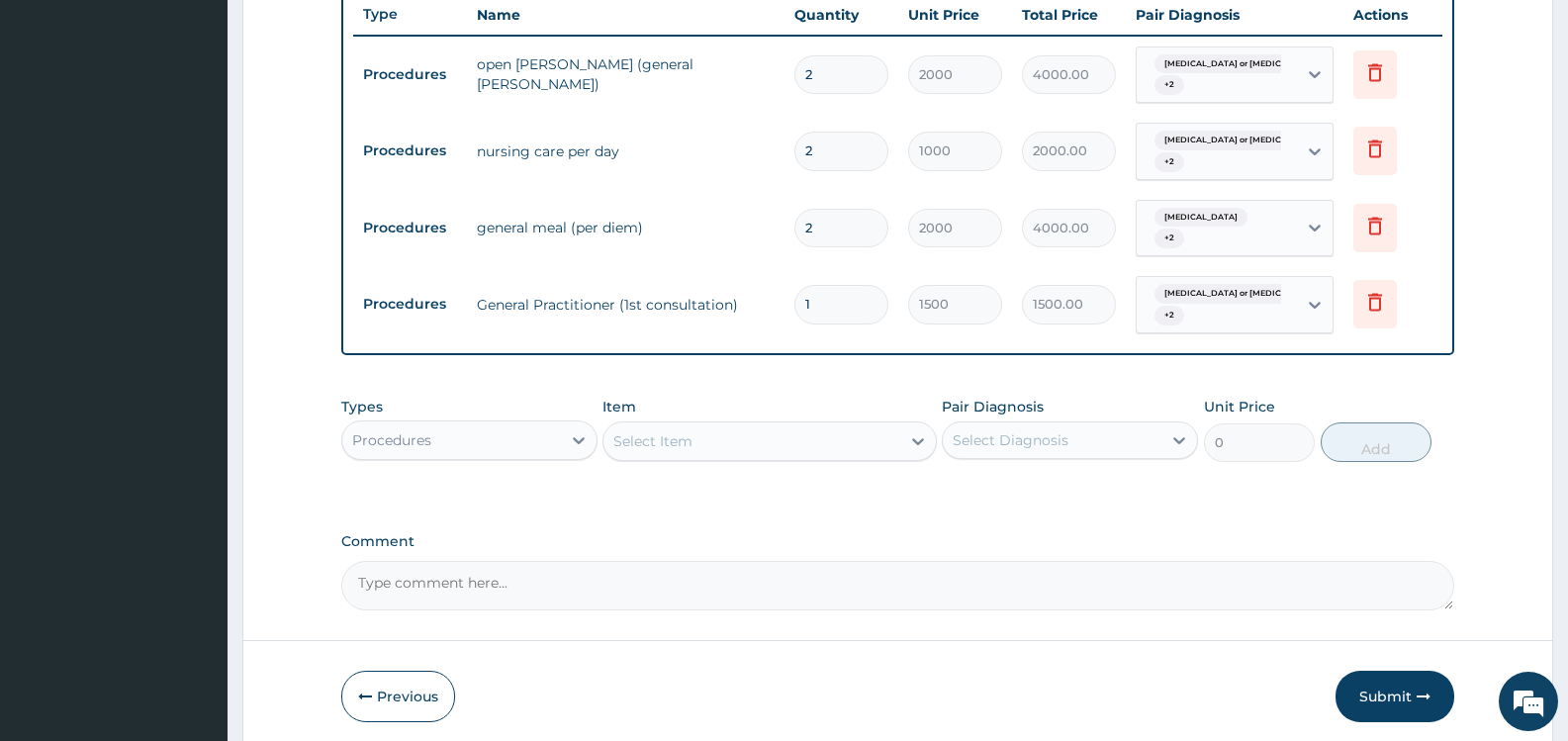
scroll to position [830, 0]
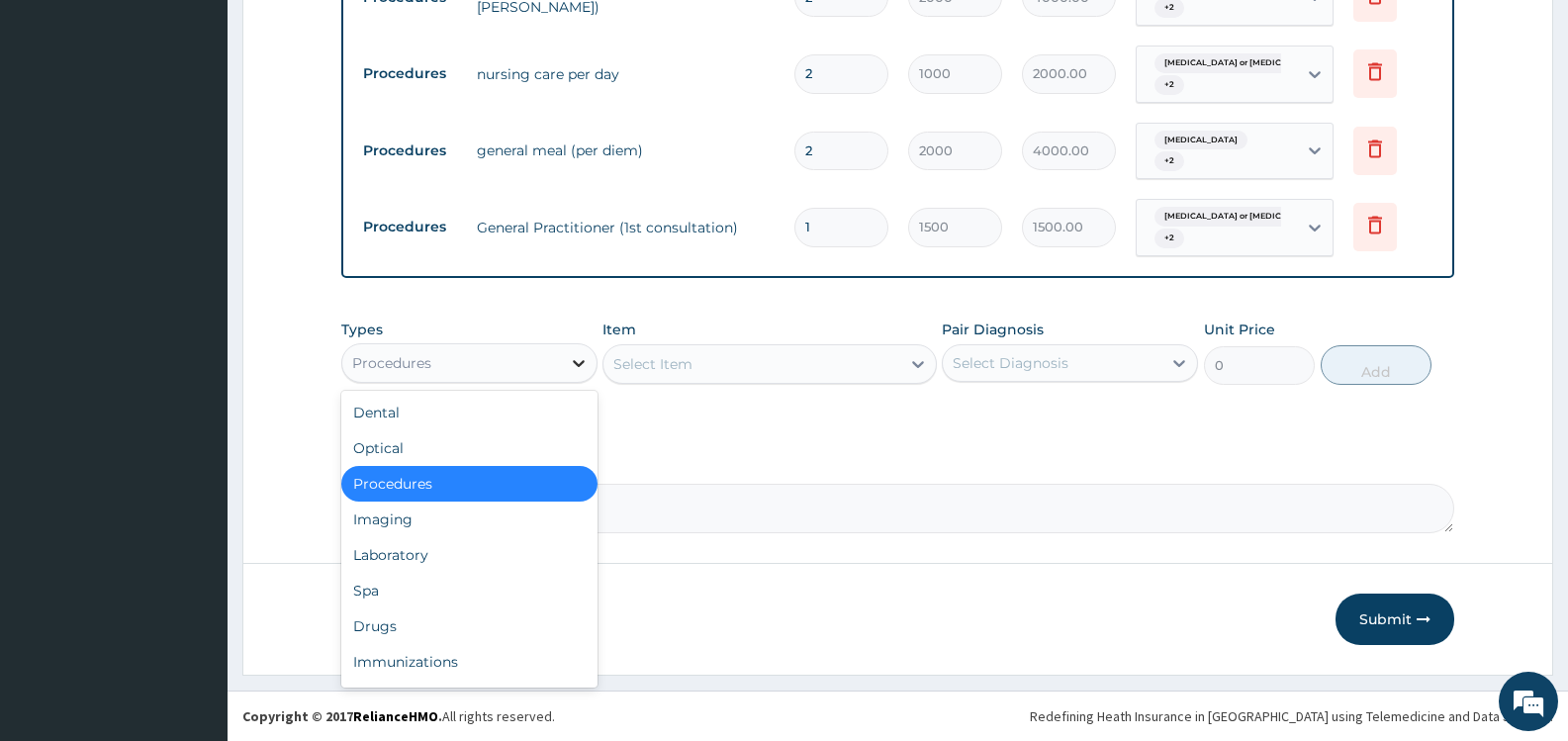
click at [572, 364] on icon at bounding box center [579, 363] width 20 height 20
click at [417, 554] on div "Laboratory" at bounding box center [469, 556] width 256 height 36
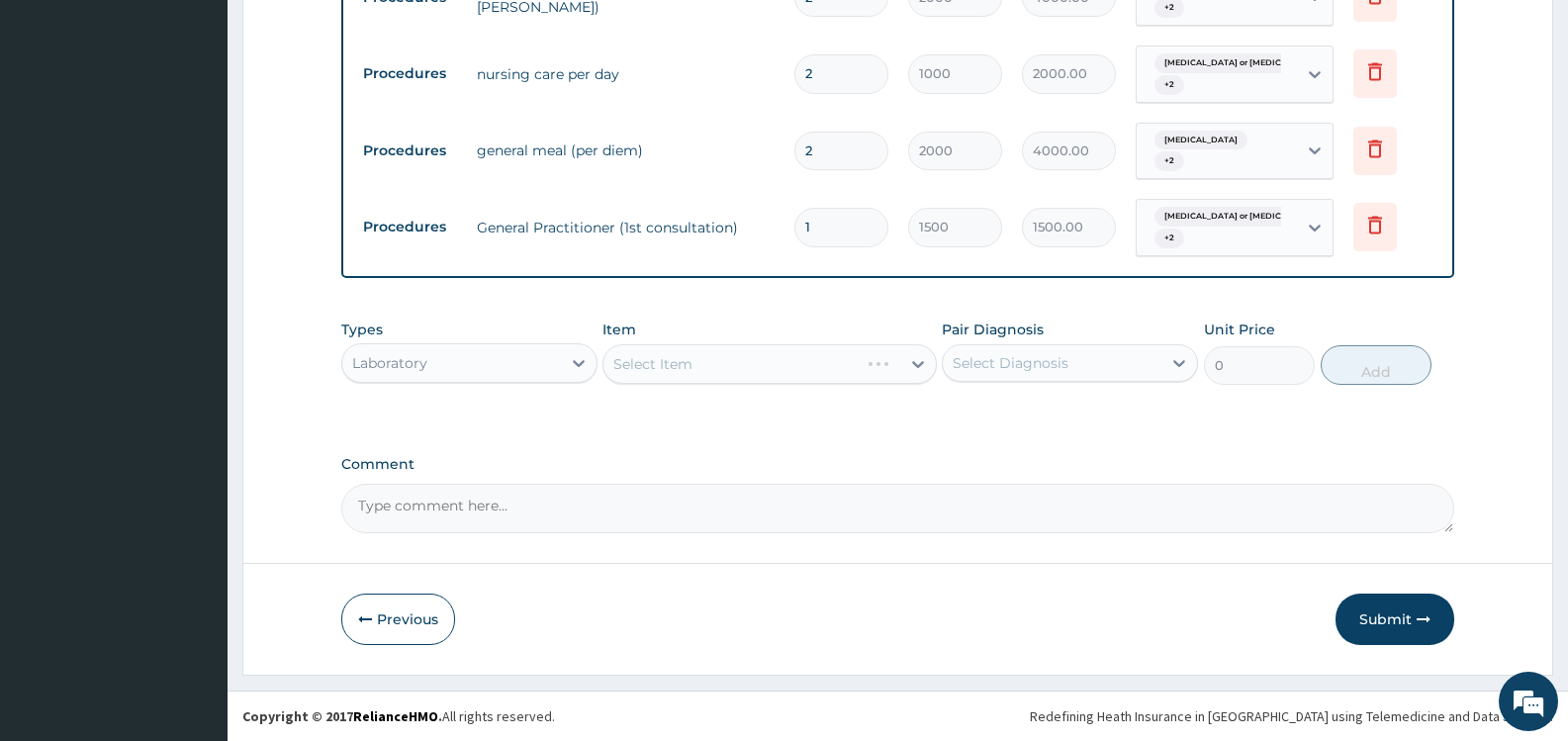
click at [1024, 366] on div "Select Diagnosis" at bounding box center [1010, 363] width 116 height 20
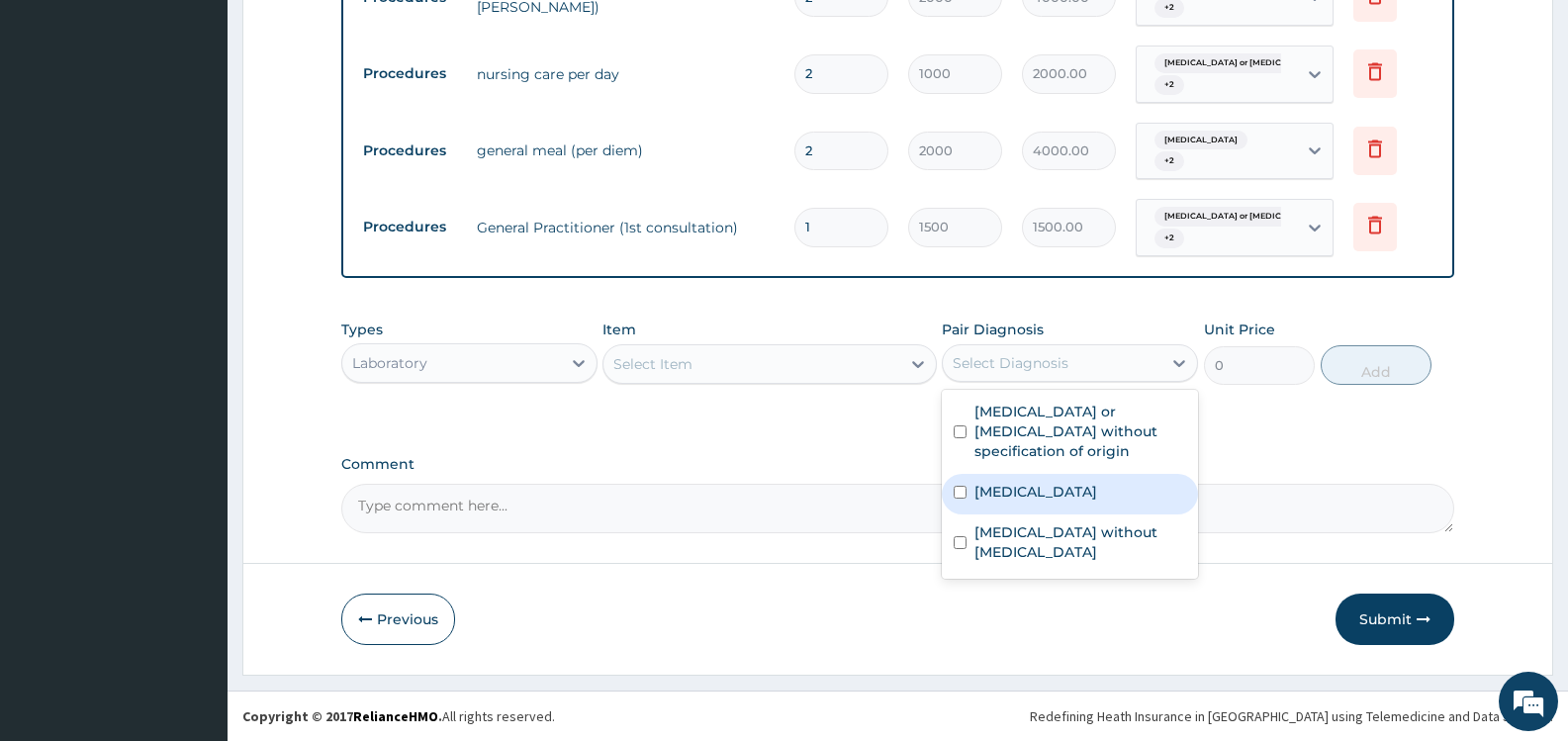
click at [1005, 482] on label "[MEDICAL_DATA]" at bounding box center [1035, 492] width 123 height 20
checkbox input "true"
click at [834, 366] on div "Select Item" at bounding box center [751, 364] width 296 height 32
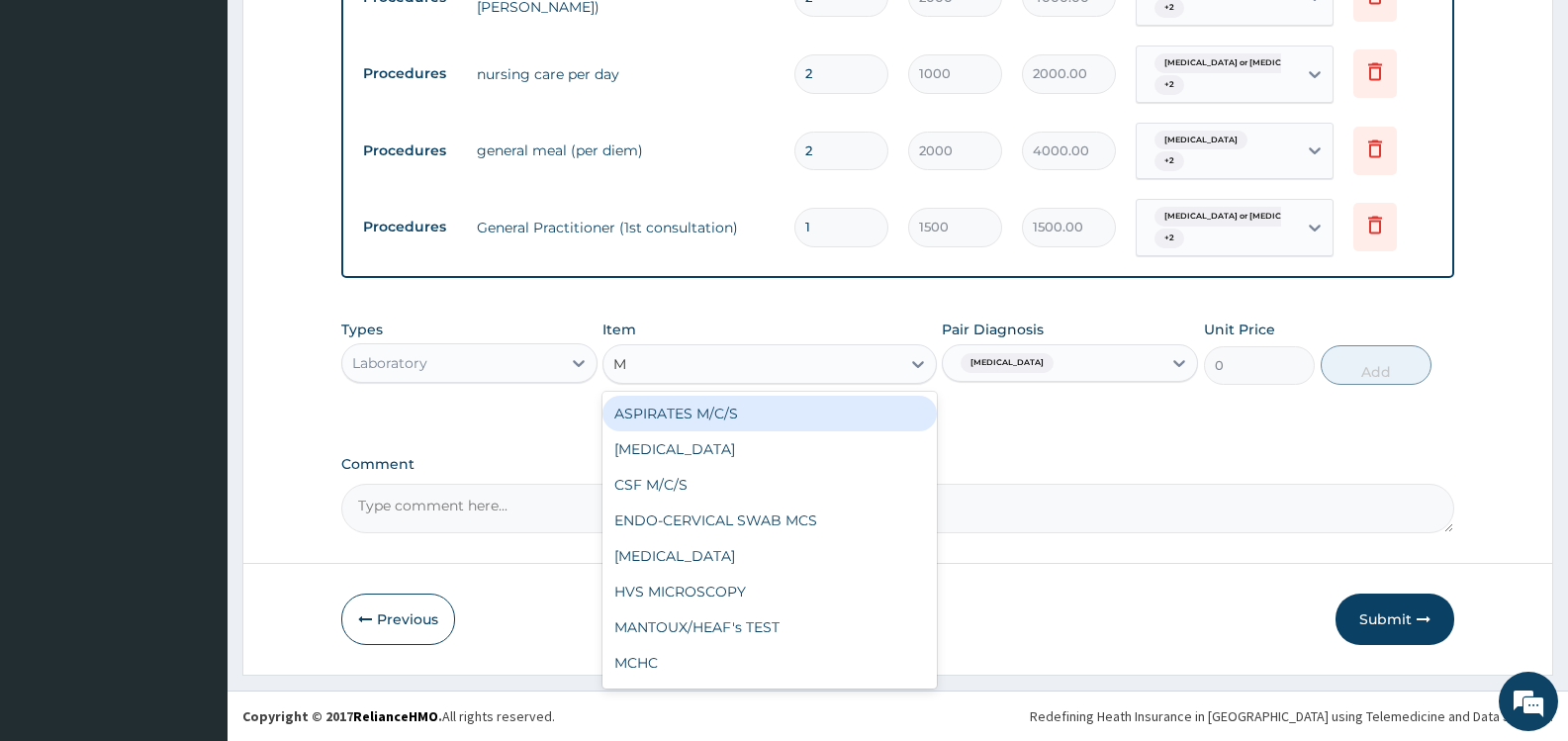
type input "MP"
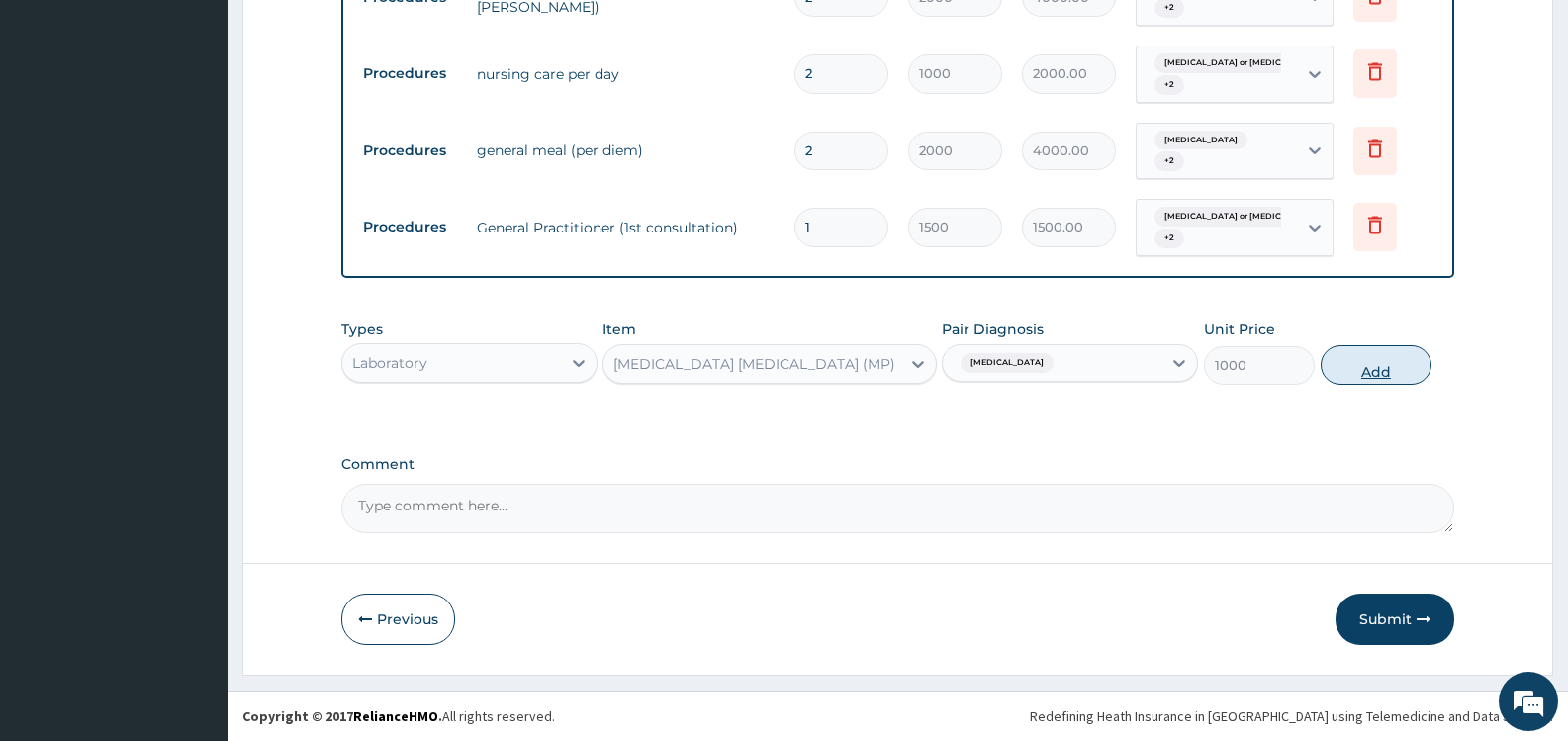
click at [1356, 359] on button "Add" at bounding box center [1375, 365] width 111 height 40
type input "0"
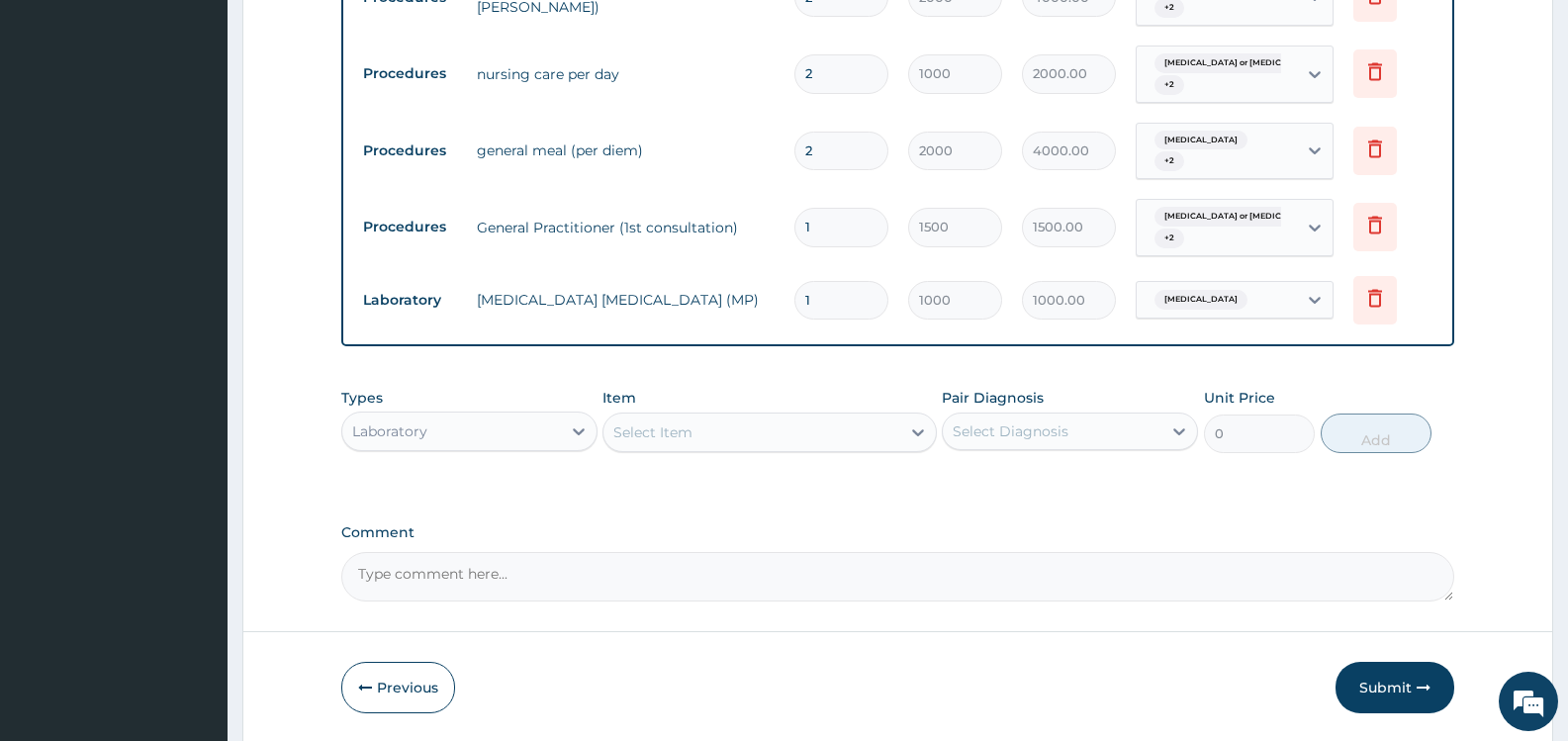
scroll to position [899, 0]
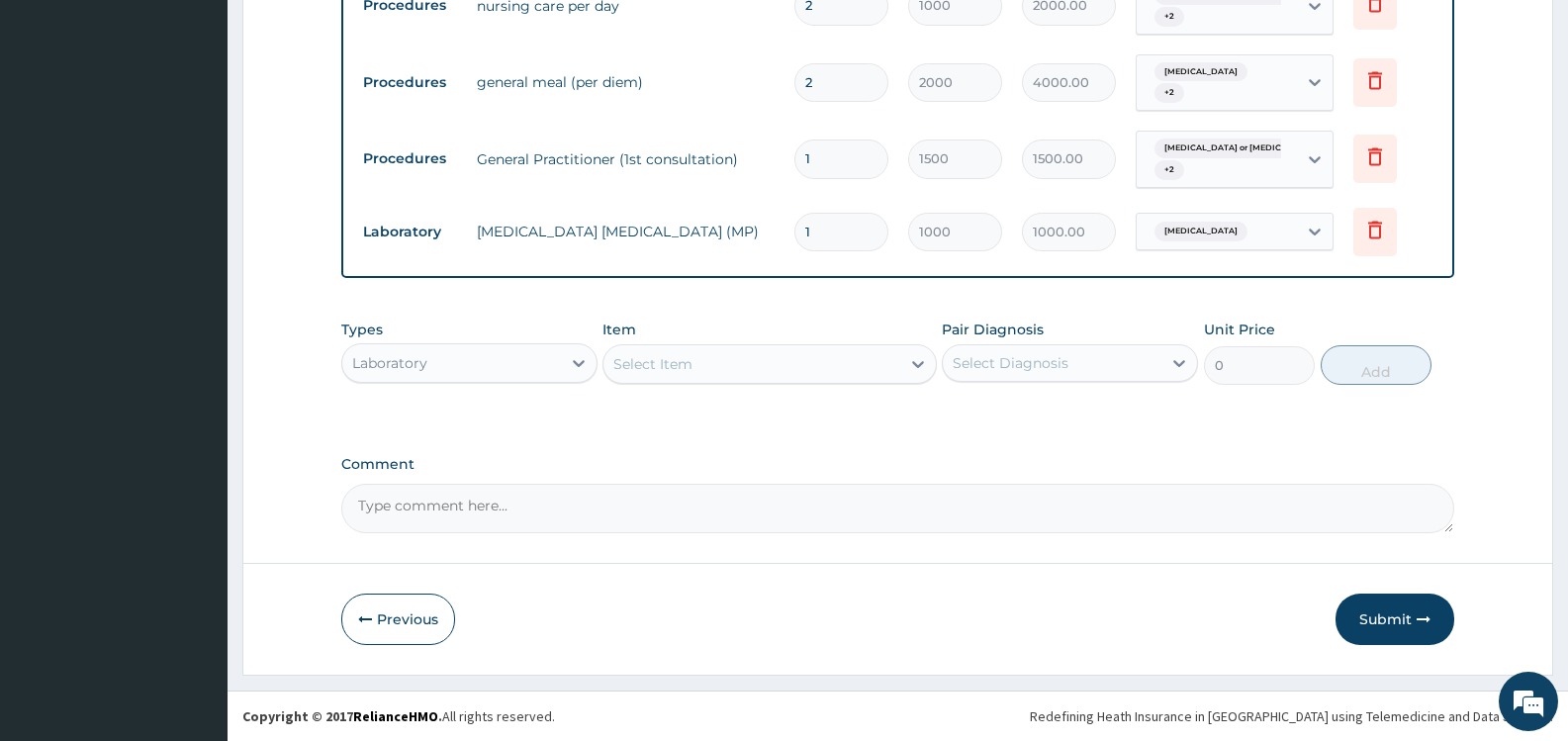
click at [765, 365] on div "Select Item" at bounding box center [751, 364] width 296 height 32
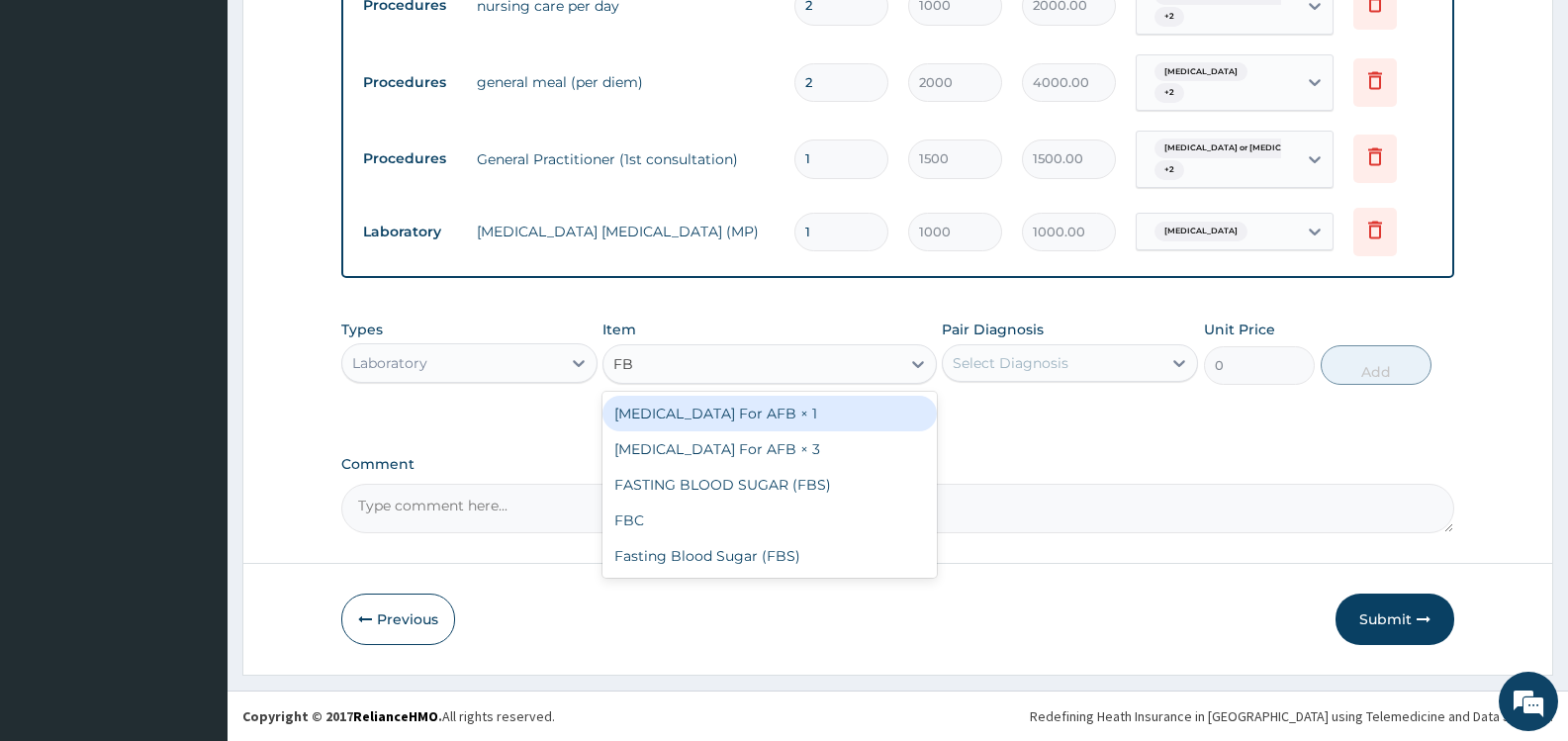
type input "FBC"
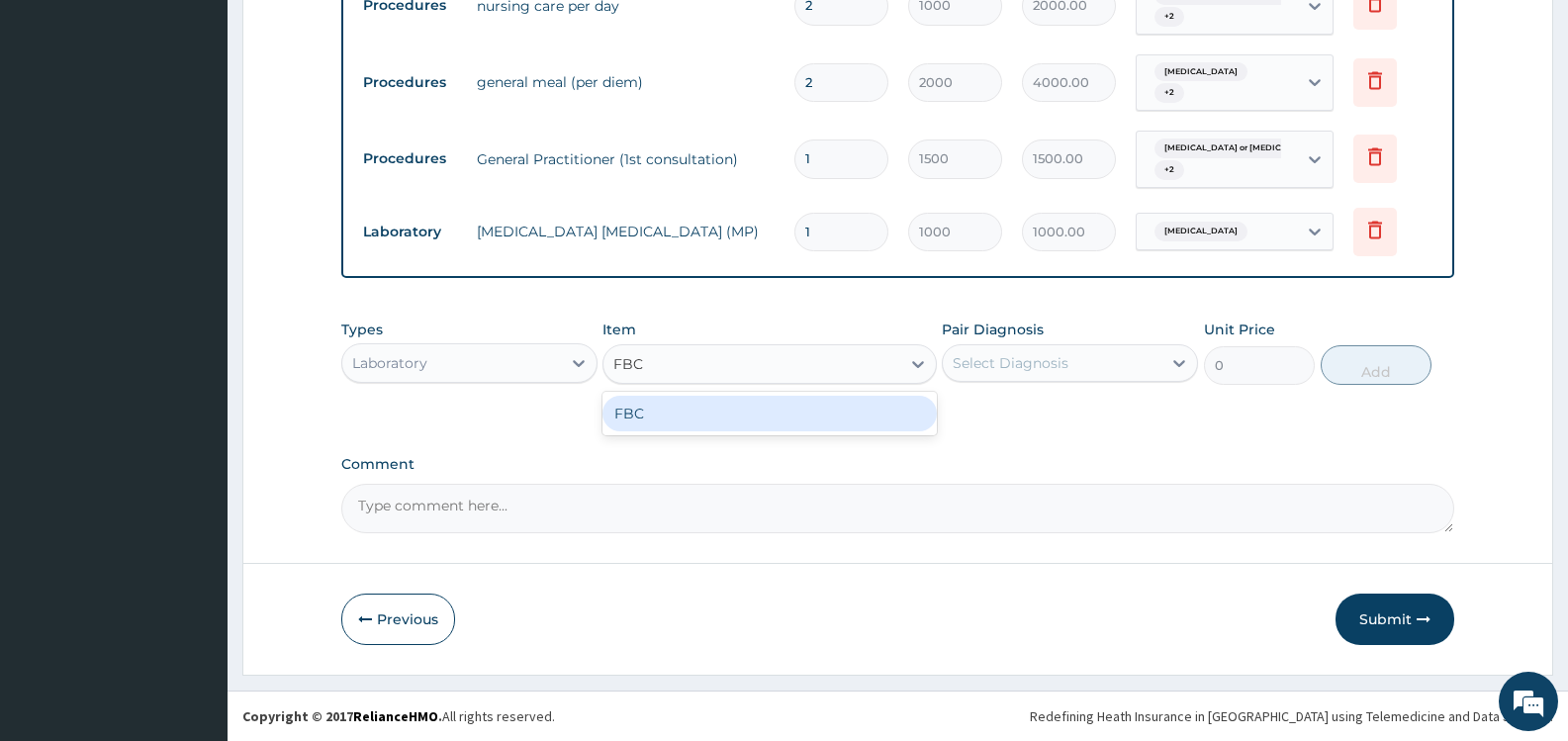
click at [813, 411] on div "FBC" at bounding box center [769, 414] width 333 height 36
type input "2000"
click at [1002, 357] on div "Select Diagnosis" at bounding box center [1010, 363] width 116 height 20
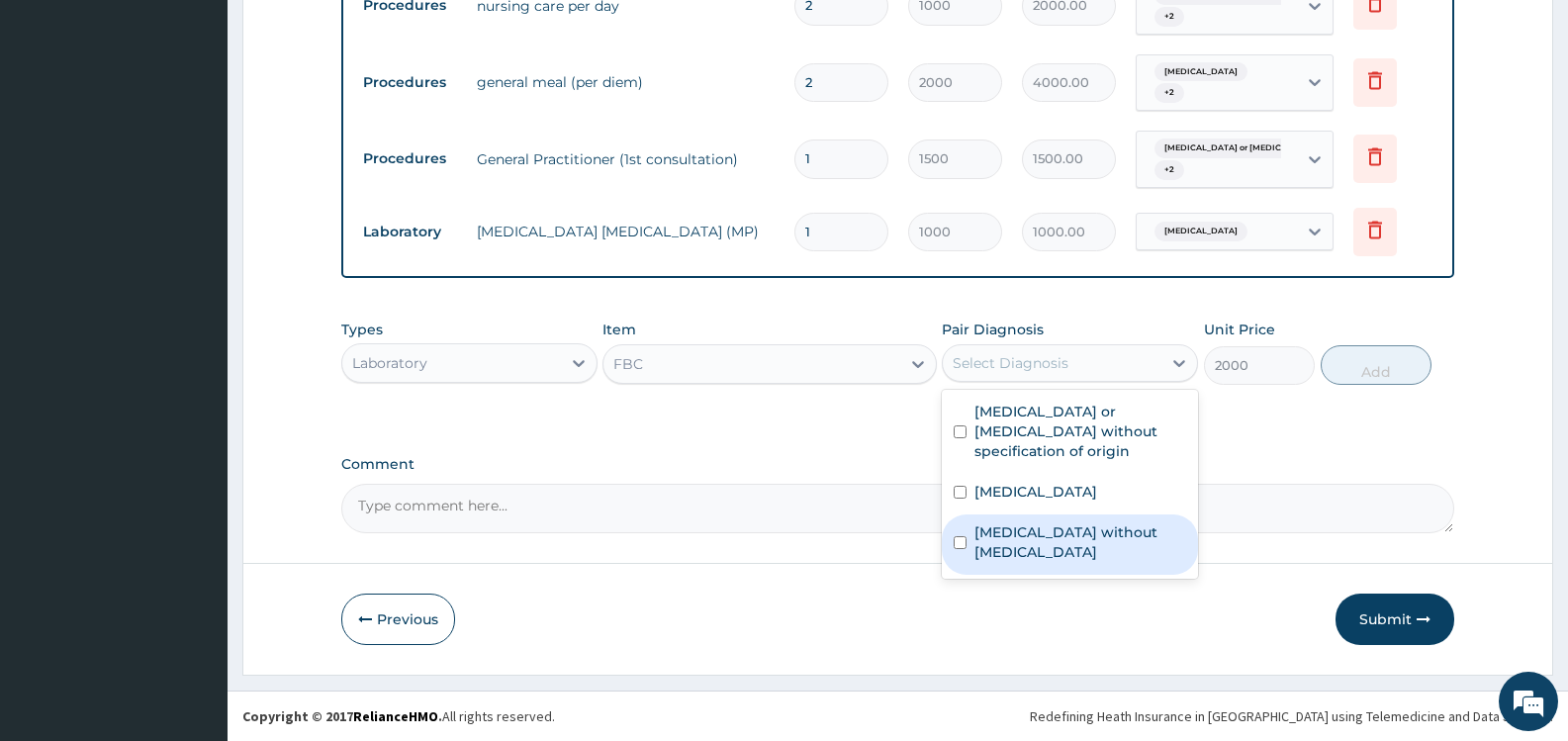
click at [999, 523] on label "Sepsis without septic shock" at bounding box center [1080, 543] width 211 height 40
checkbox input "true"
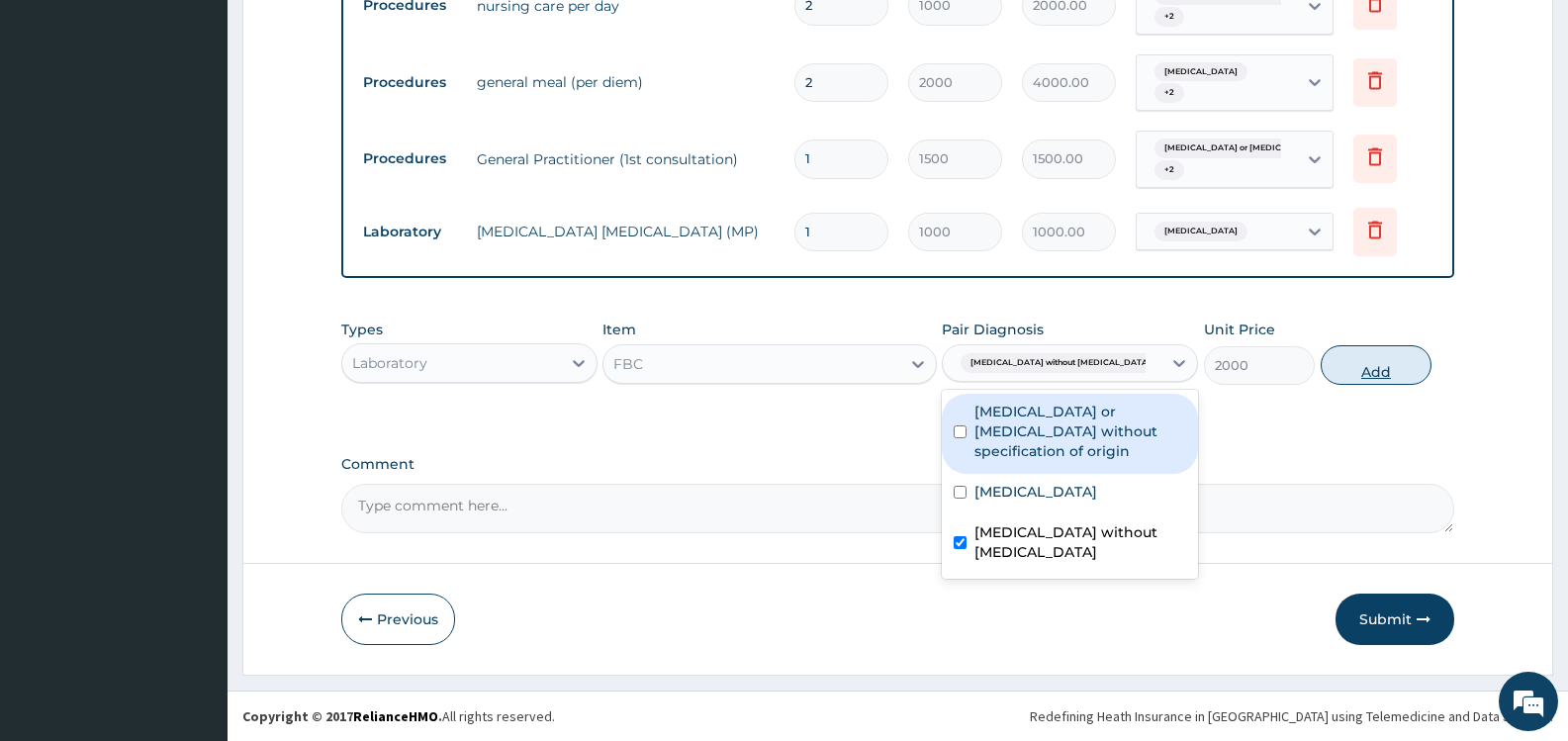
click at [1358, 364] on button "Add" at bounding box center [1375, 365] width 111 height 40
type input "0"
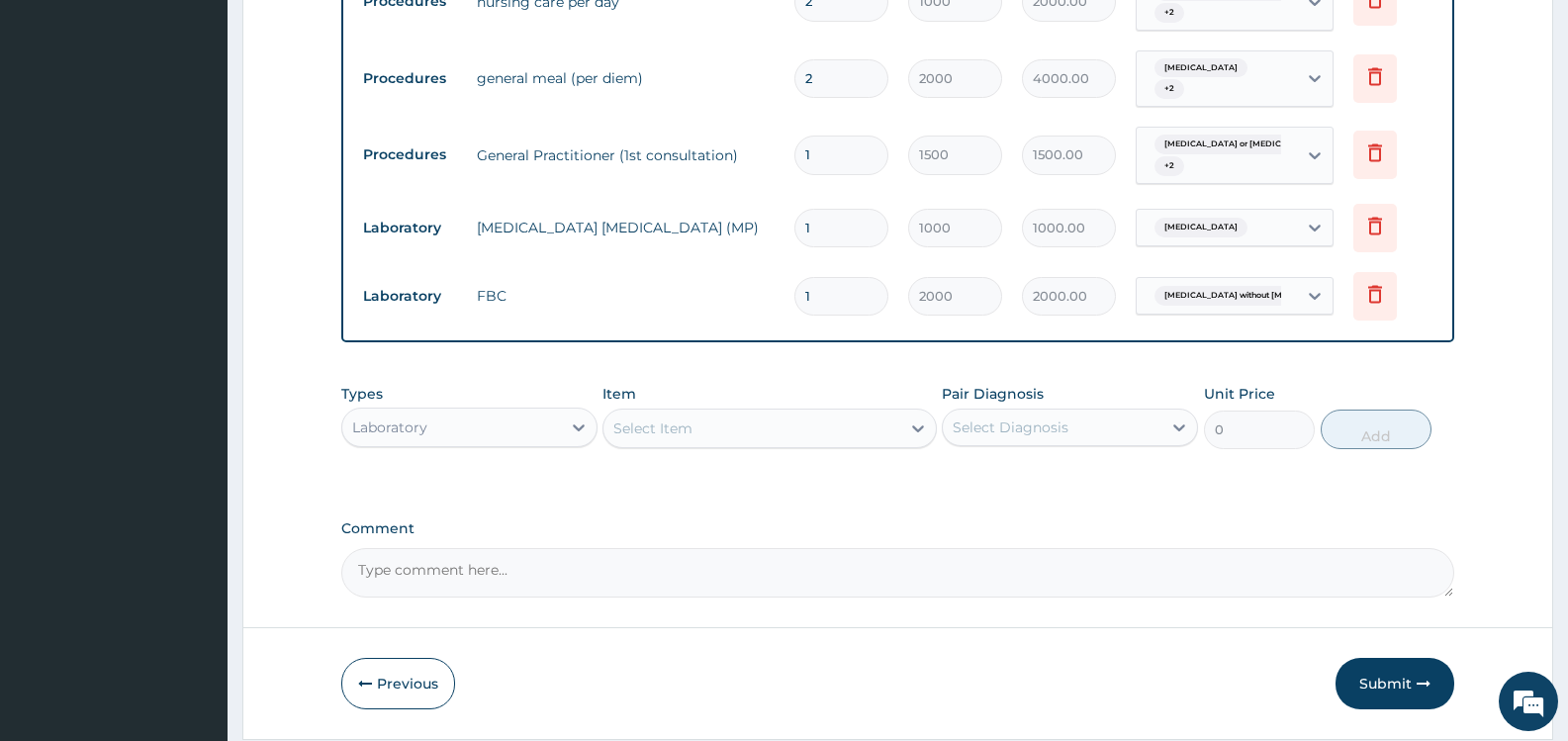
type input "0"
type input "0.00"
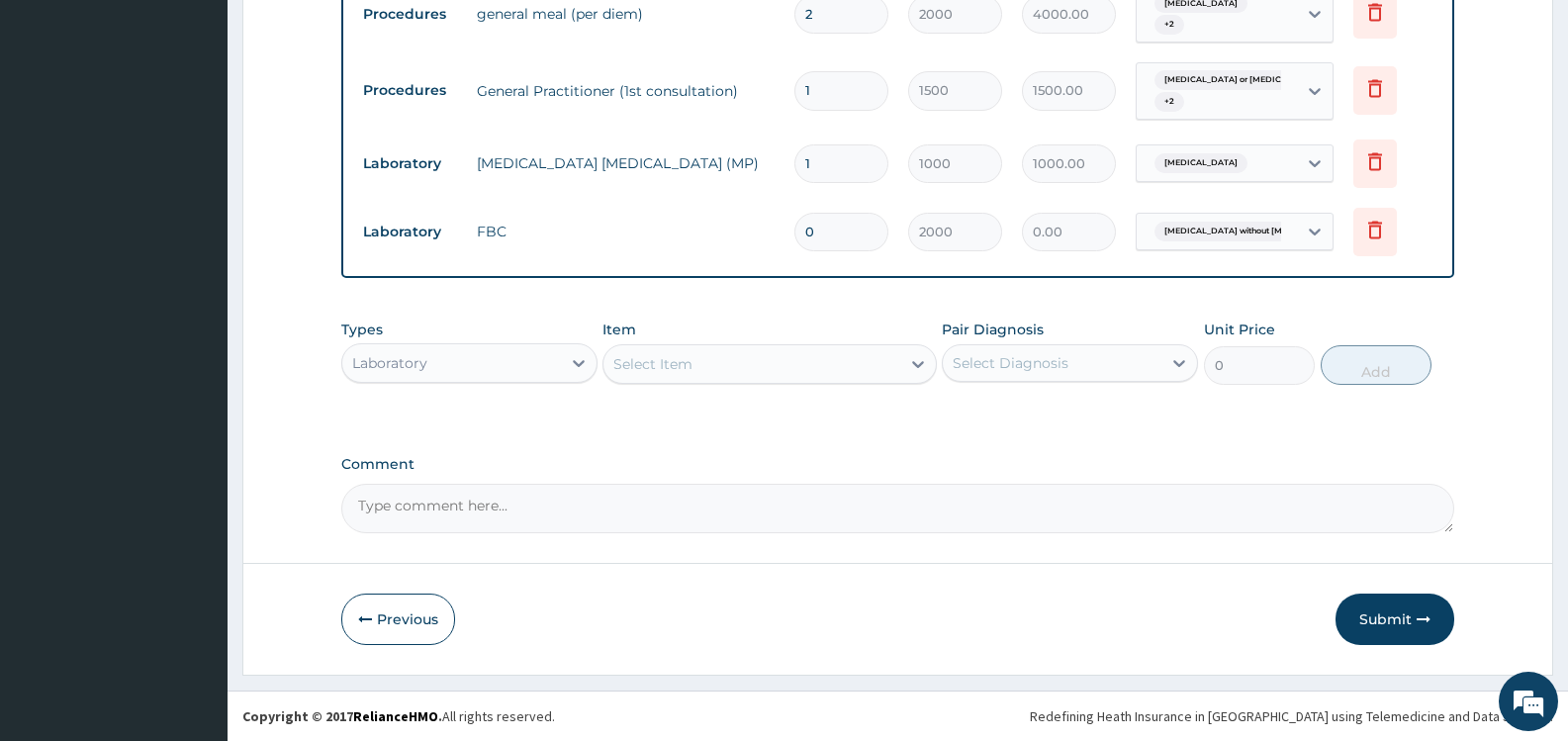
type input "0"
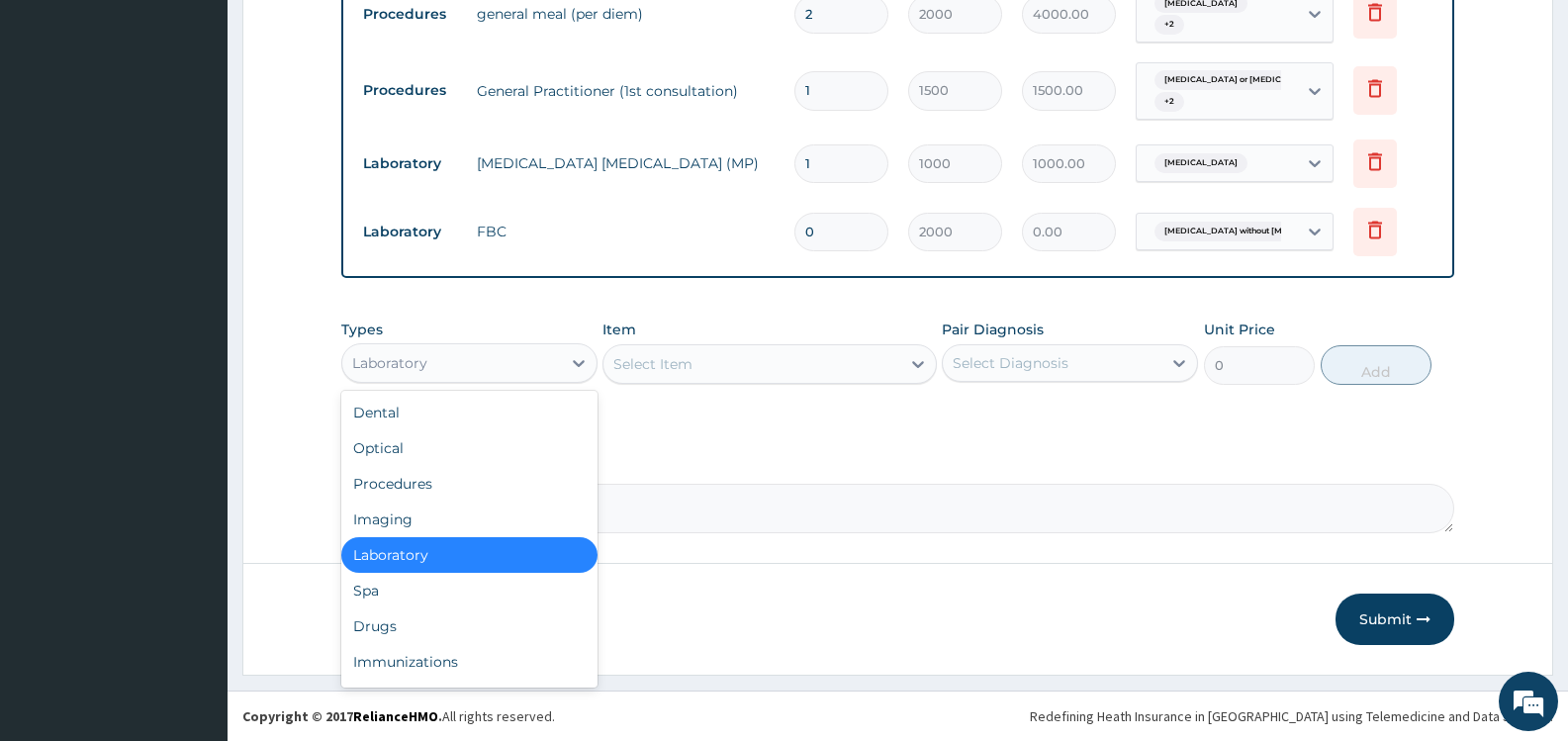
click at [551, 359] on div "Laboratory" at bounding box center [451, 363] width 218 height 32
click at [467, 633] on div "Drugs" at bounding box center [469, 626] width 256 height 36
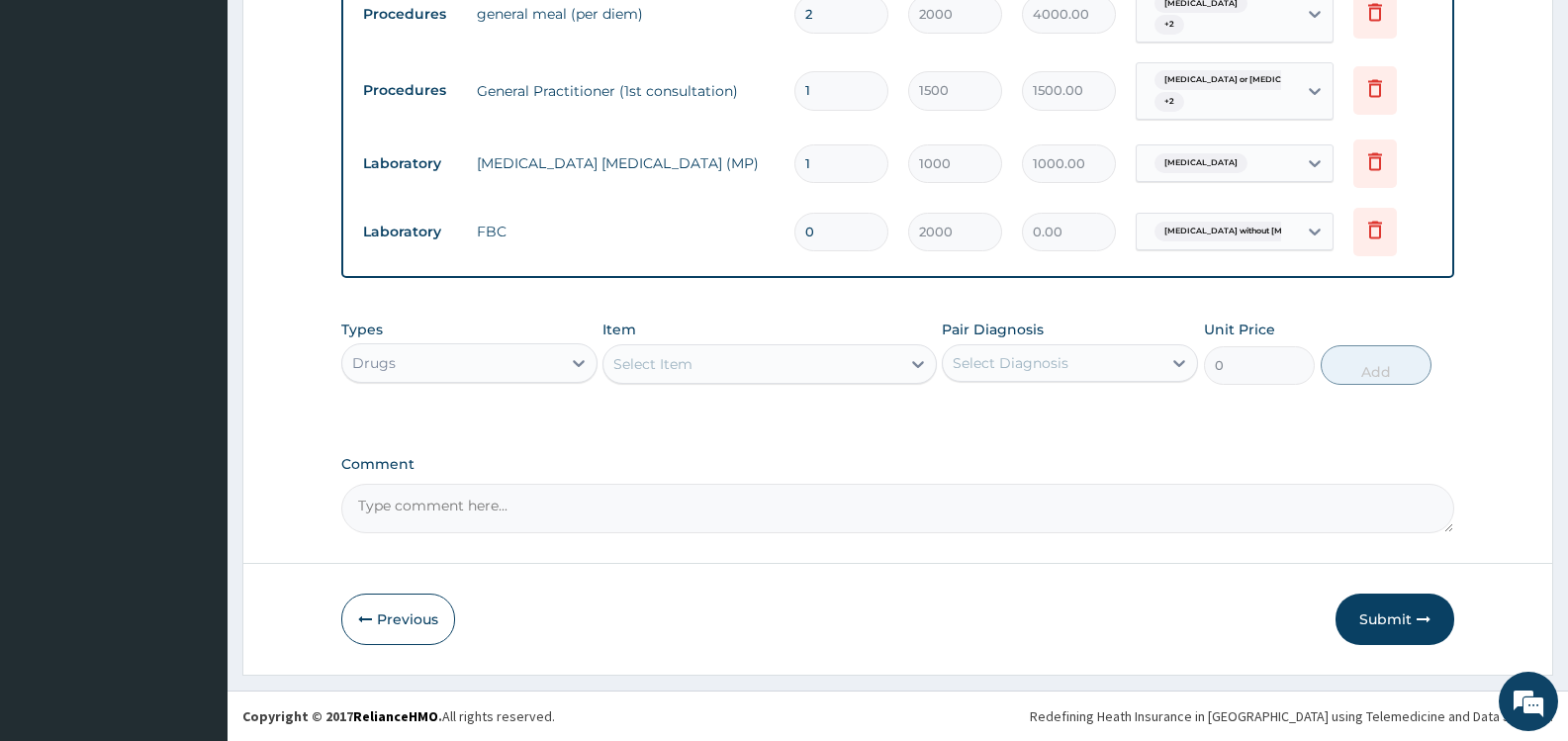
drag, startPoint x: 477, startPoint y: 297, endPoint x: 549, endPoint y: 332, distance: 80.1
click at [827, 362] on div "Select Item" at bounding box center [751, 364] width 296 height 32
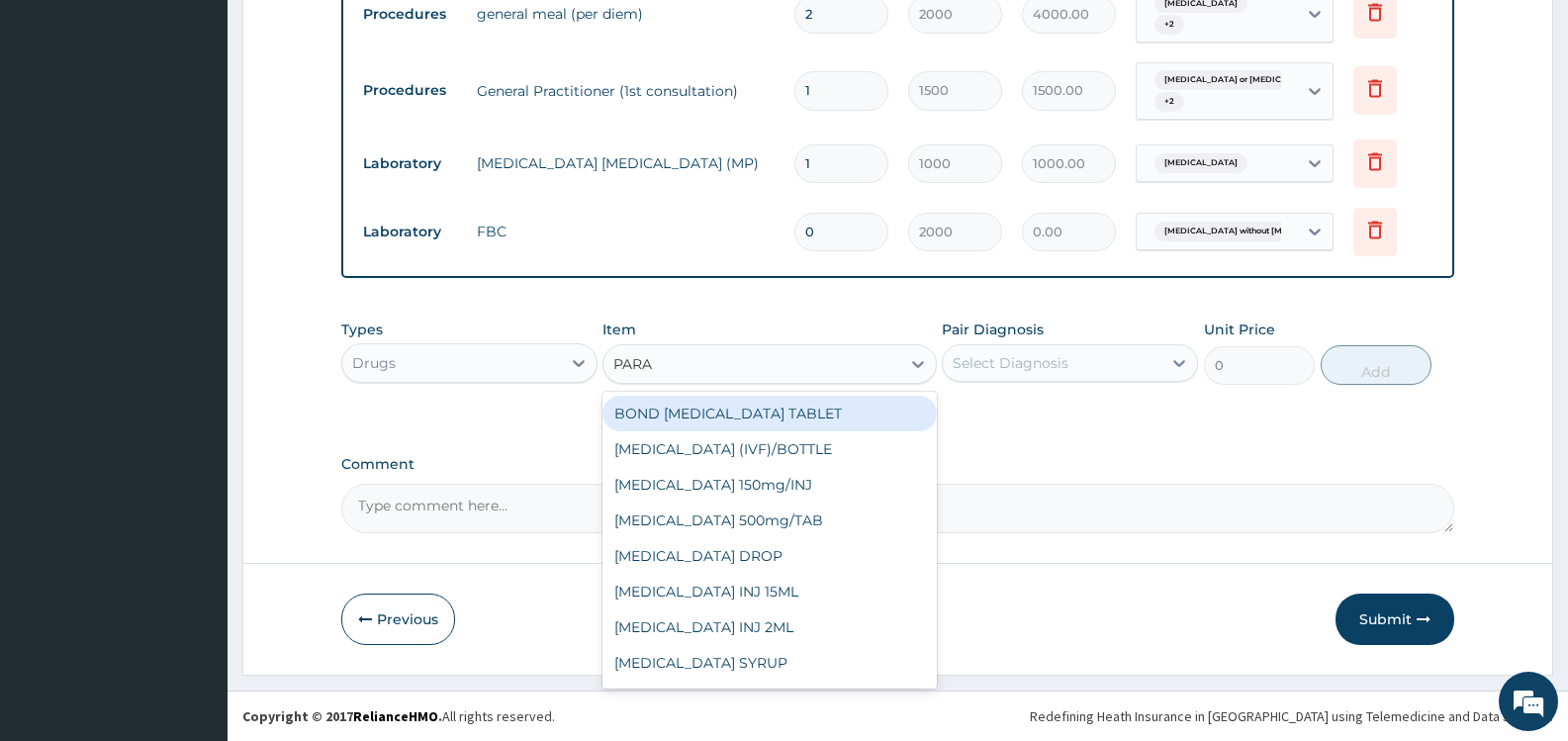
type input "PARAC"
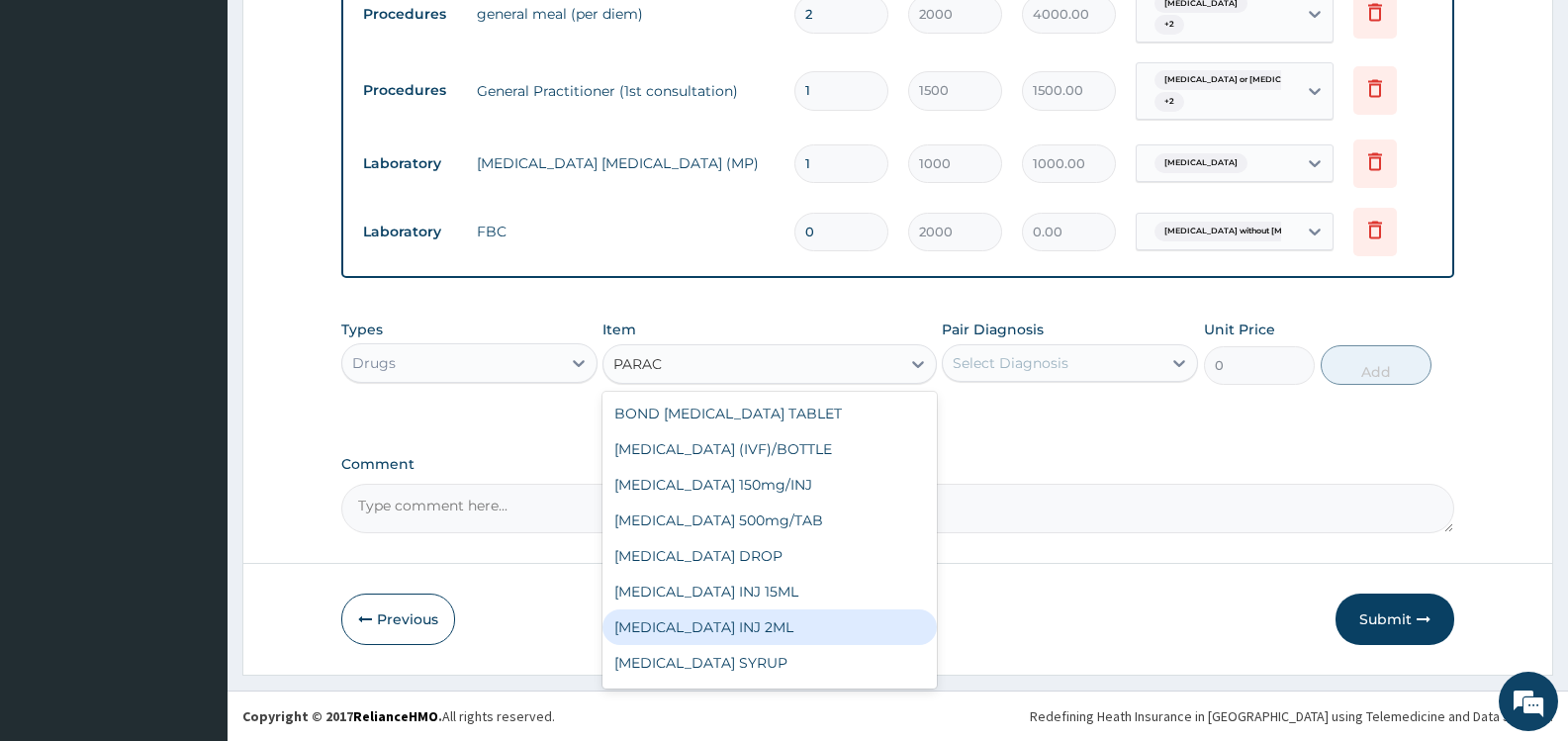
click at [755, 630] on div "[MEDICAL_DATA] INJ 2ML" at bounding box center [769, 627] width 333 height 36
type input "210"
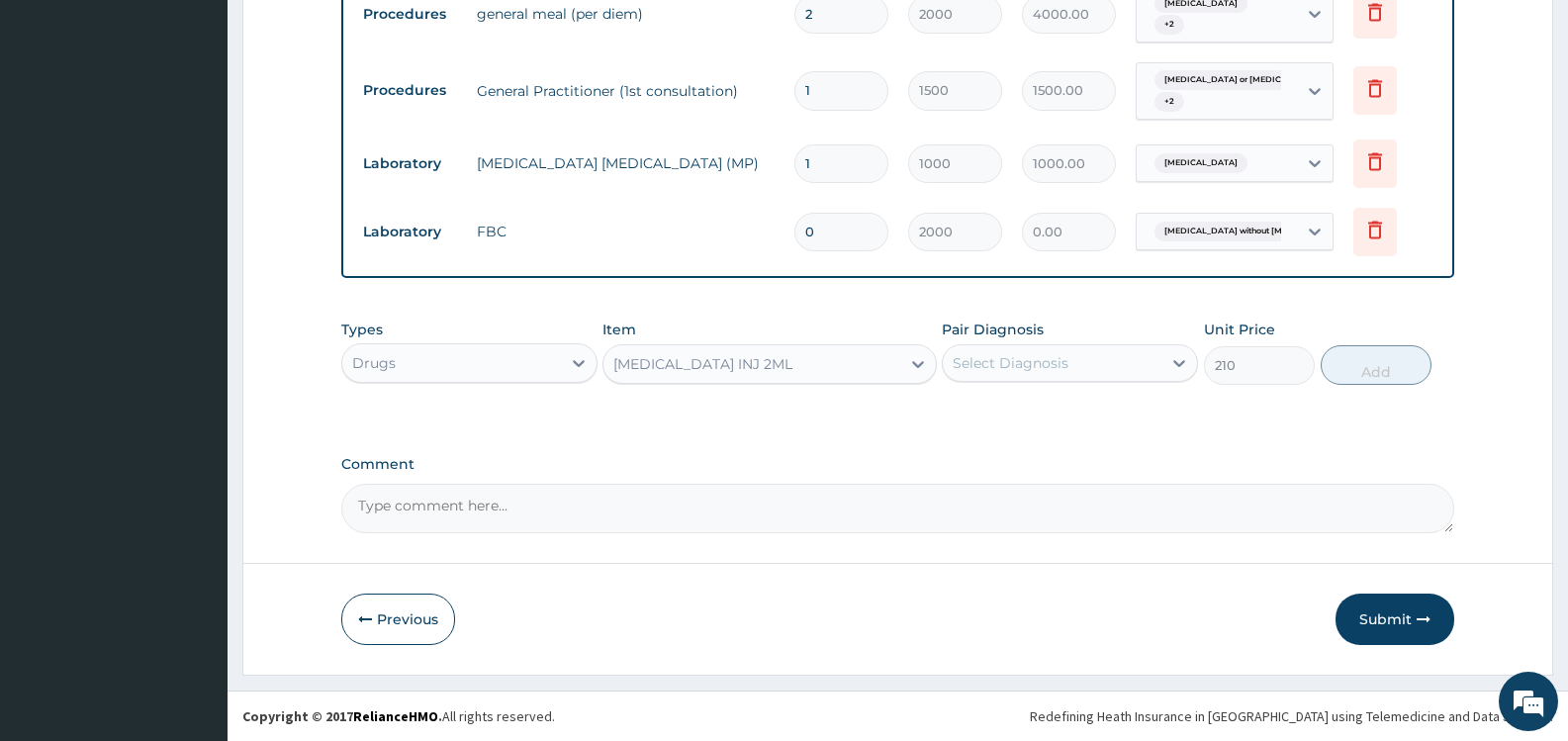
click at [1057, 371] on div "Select Diagnosis" at bounding box center [1010, 363] width 116 height 20
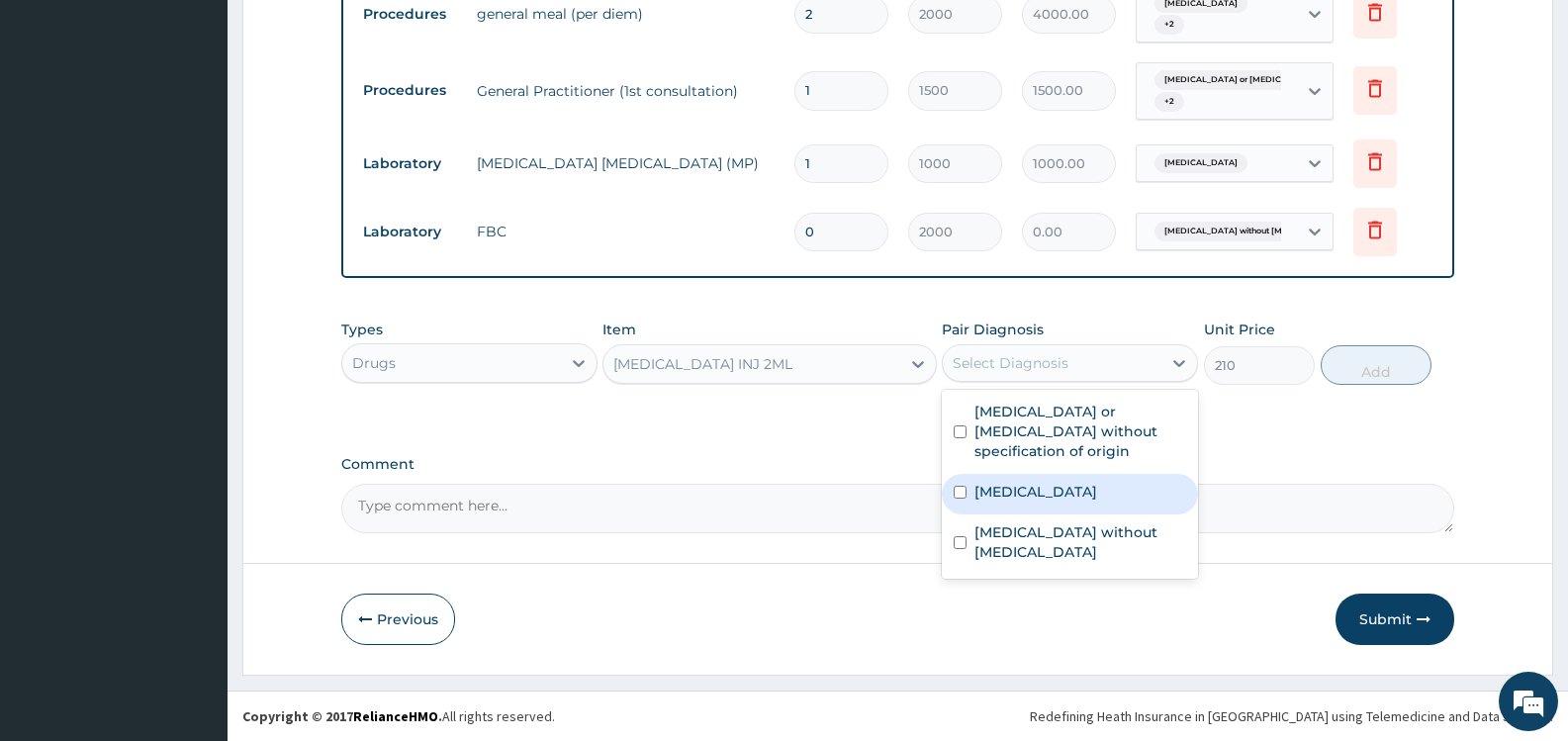
click at [1014, 482] on label "Malaria, unspecified" at bounding box center [1035, 492] width 123 height 20
checkbox input "true"
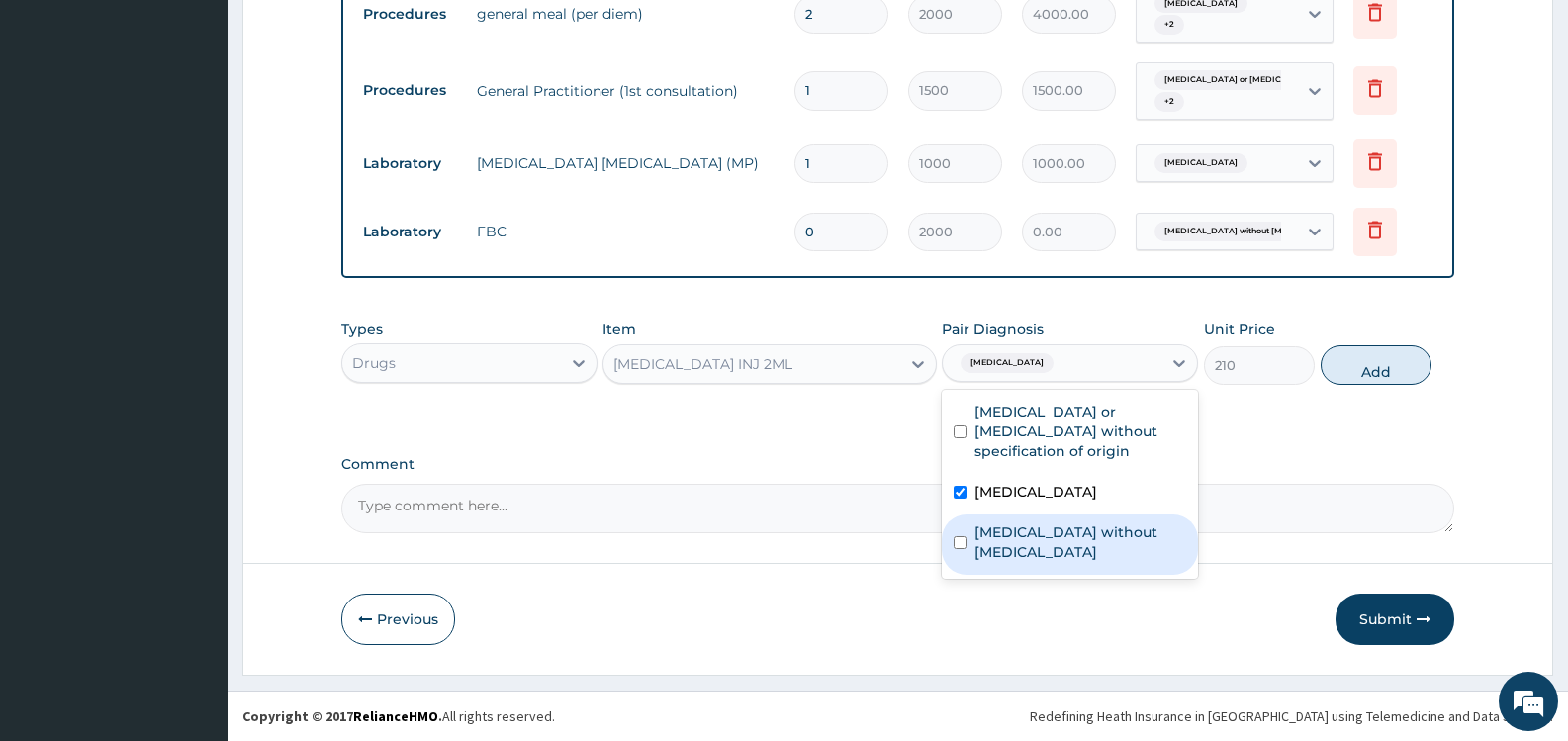
click at [1006, 515] on div "Sepsis without septic shock" at bounding box center [1069, 545] width 256 height 61
checkbox input "true"
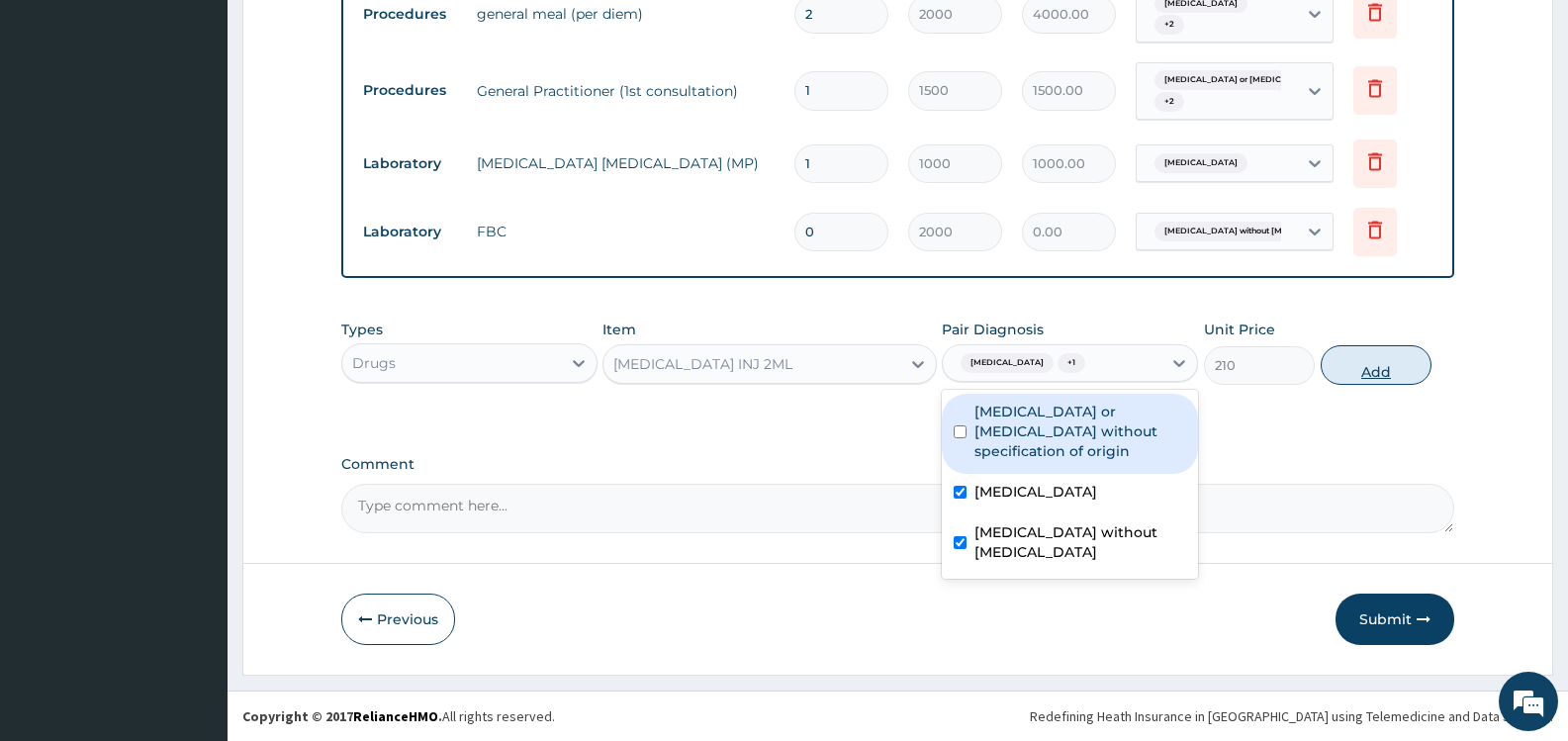
click at [1370, 371] on button "Add" at bounding box center [1375, 365] width 111 height 40
type input "0"
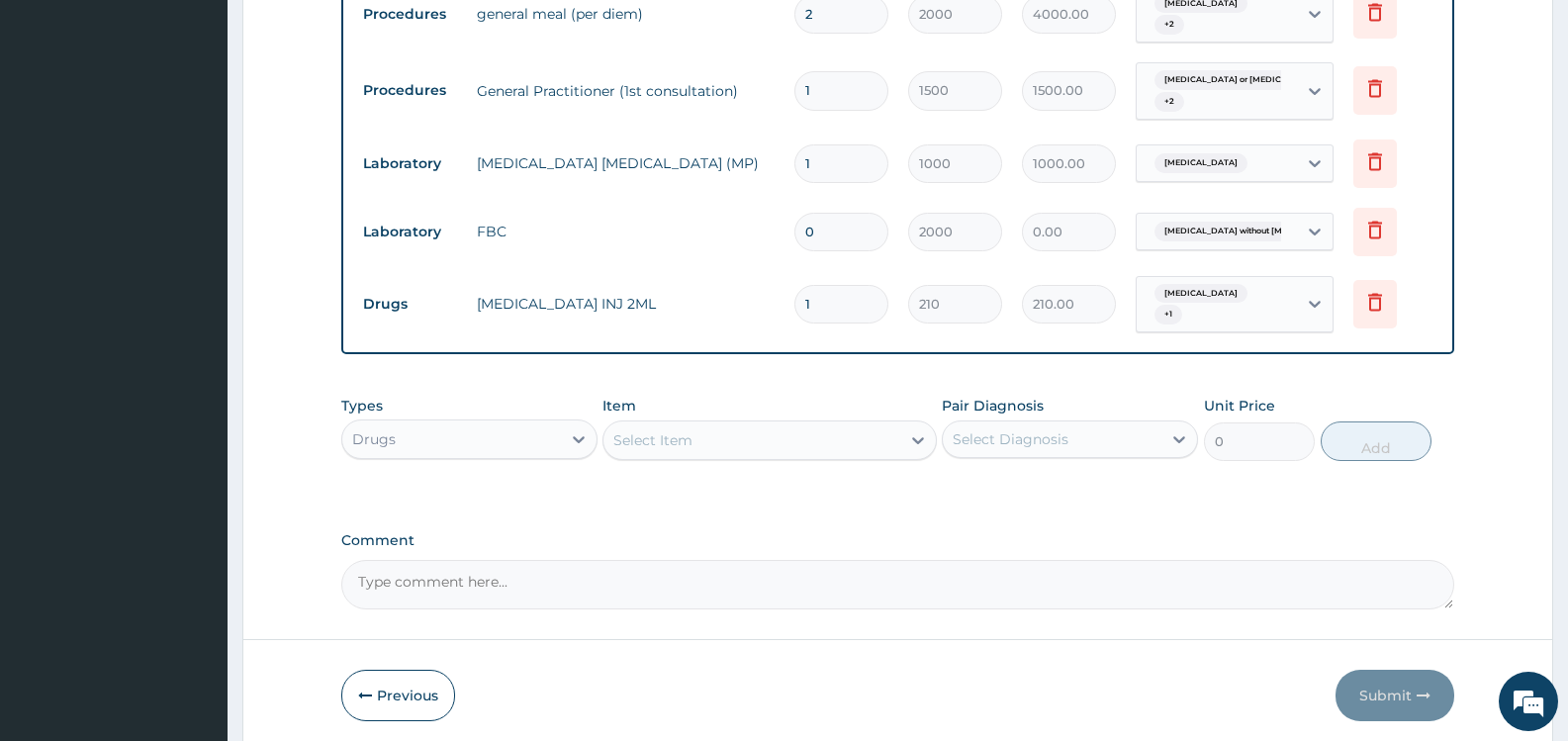
type input "12"
type input "2520.00"
type input "12"
click at [753, 444] on div "Select Item" at bounding box center [751, 441] width 296 height 32
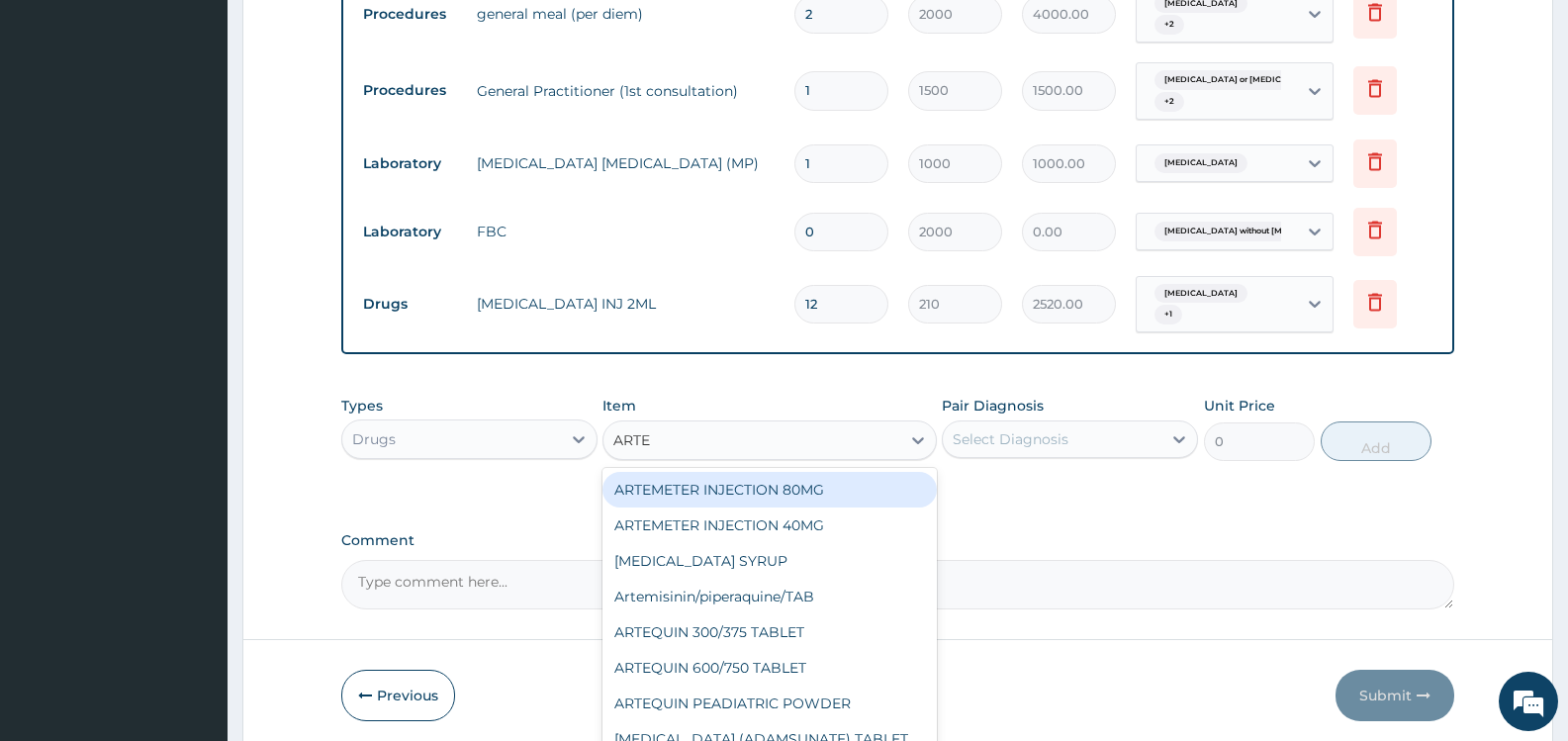
type input "ARTES"
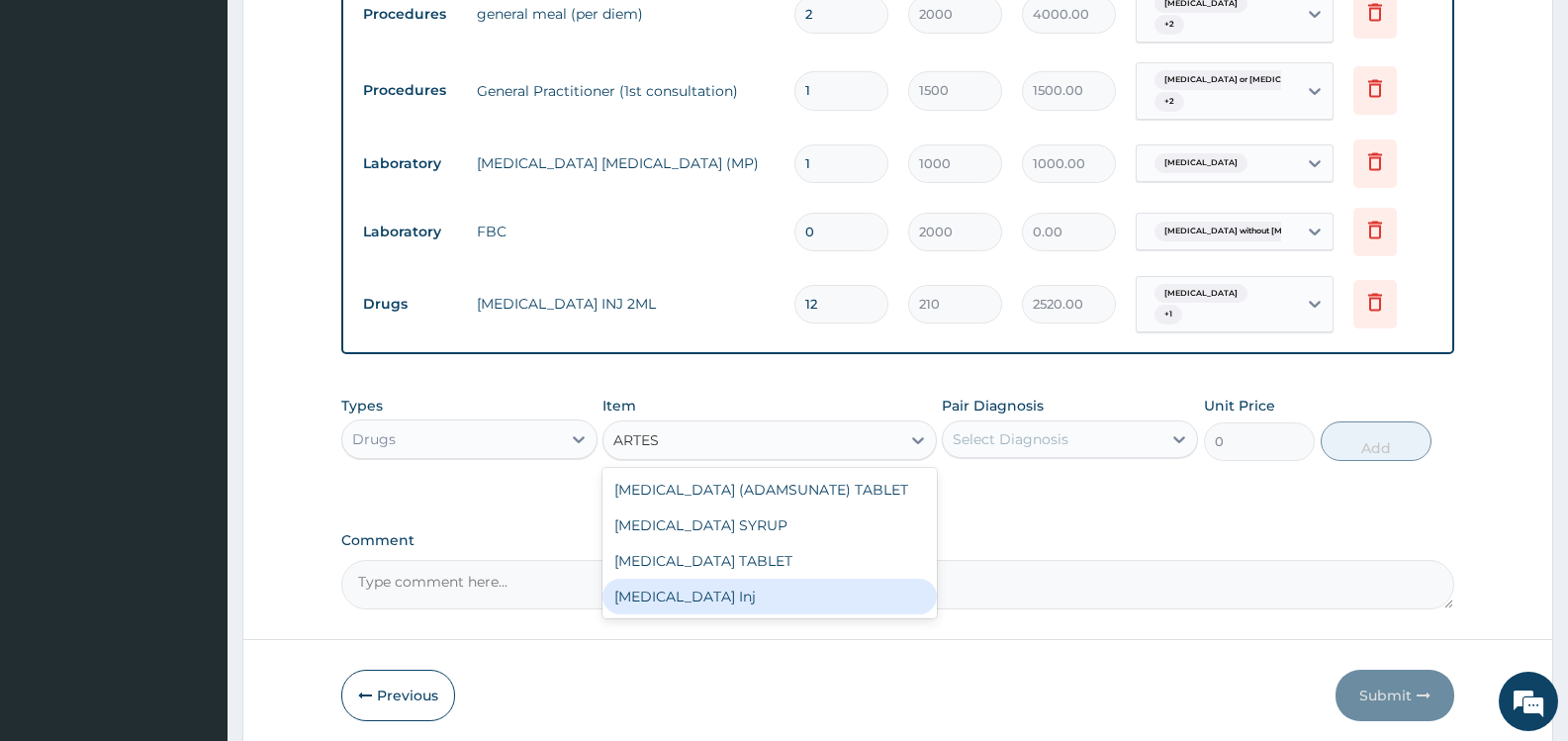
click at [723, 601] on div "[MEDICAL_DATA] Inj" at bounding box center [769, 596] width 333 height 36
type input "1200"
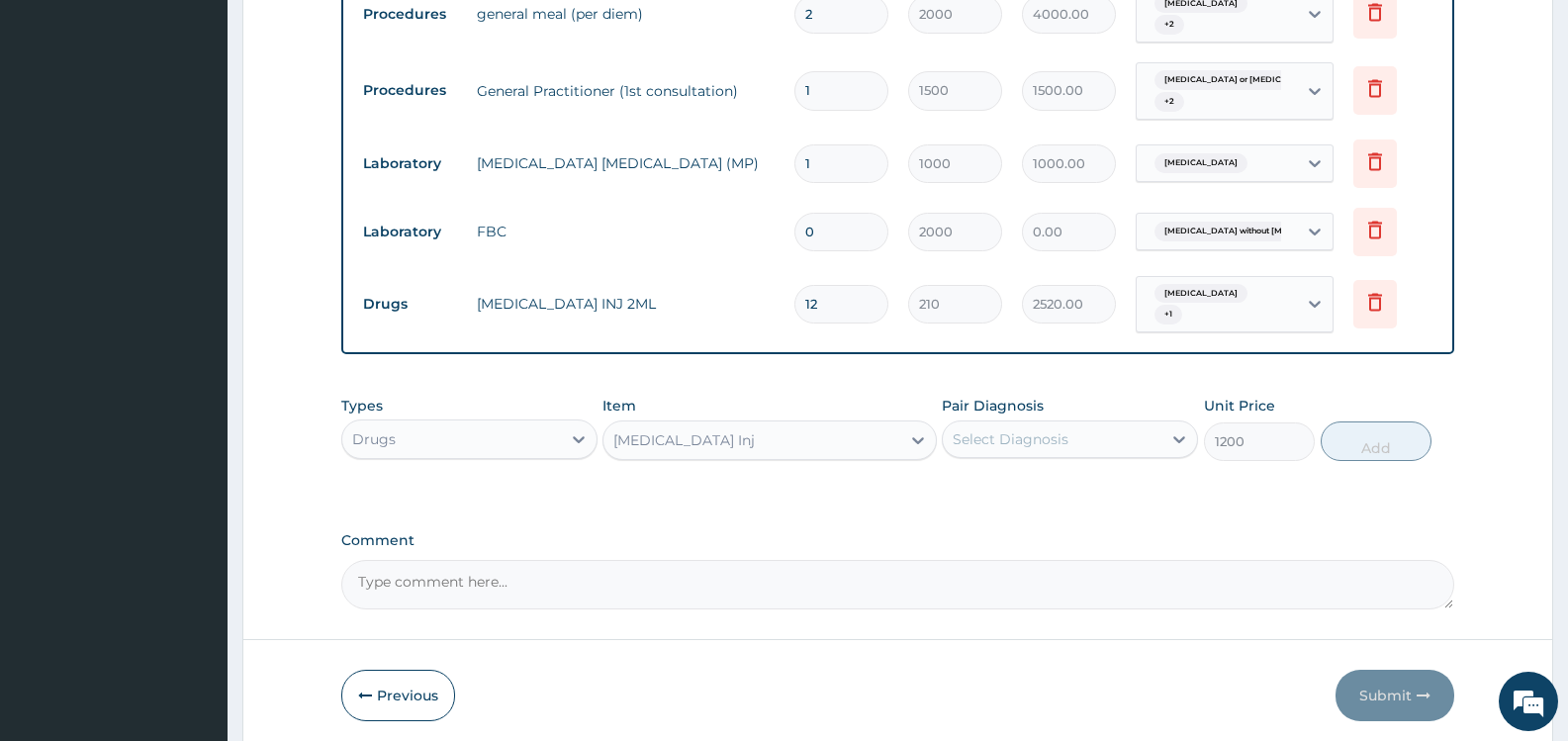
click at [1002, 433] on div "Select Diagnosis" at bounding box center [1010, 440] width 116 height 20
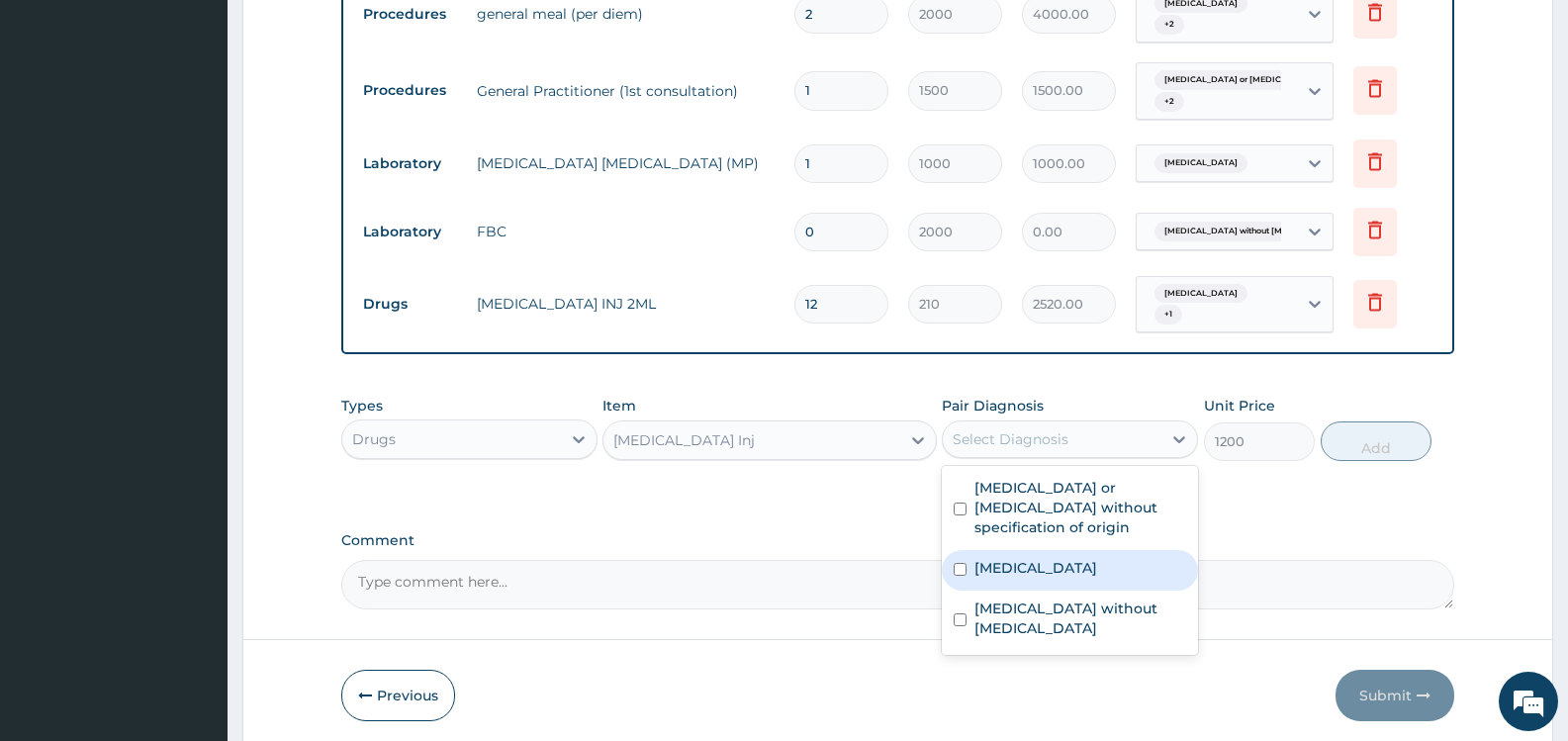
click at [1021, 558] on label "Malaria, unspecified" at bounding box center [1035, 568] width 123 height 20
checkbox input "true"
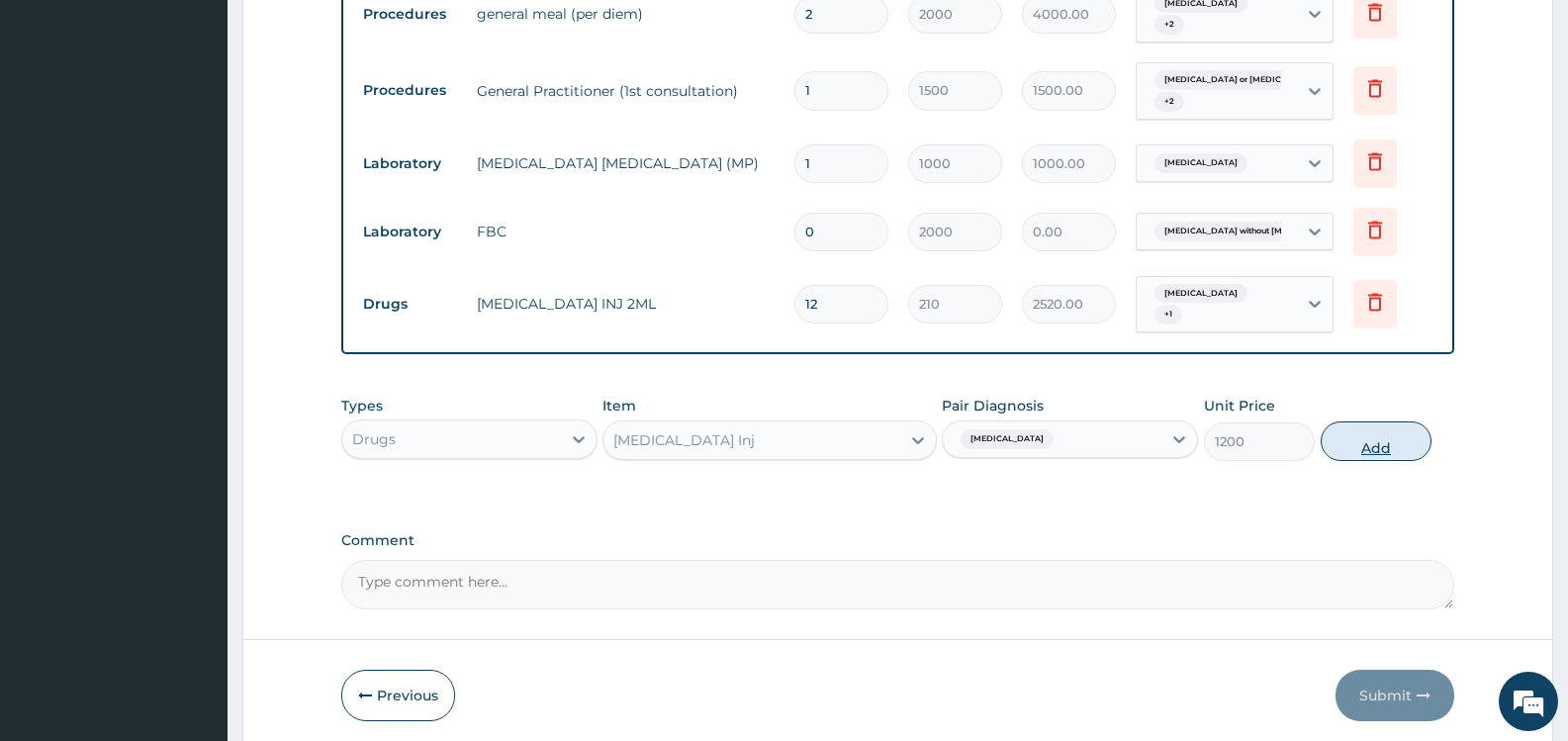
click at [1374, 444] on button "Add" at bounding box center [1375, 442] width 111 height 40
type input "0"
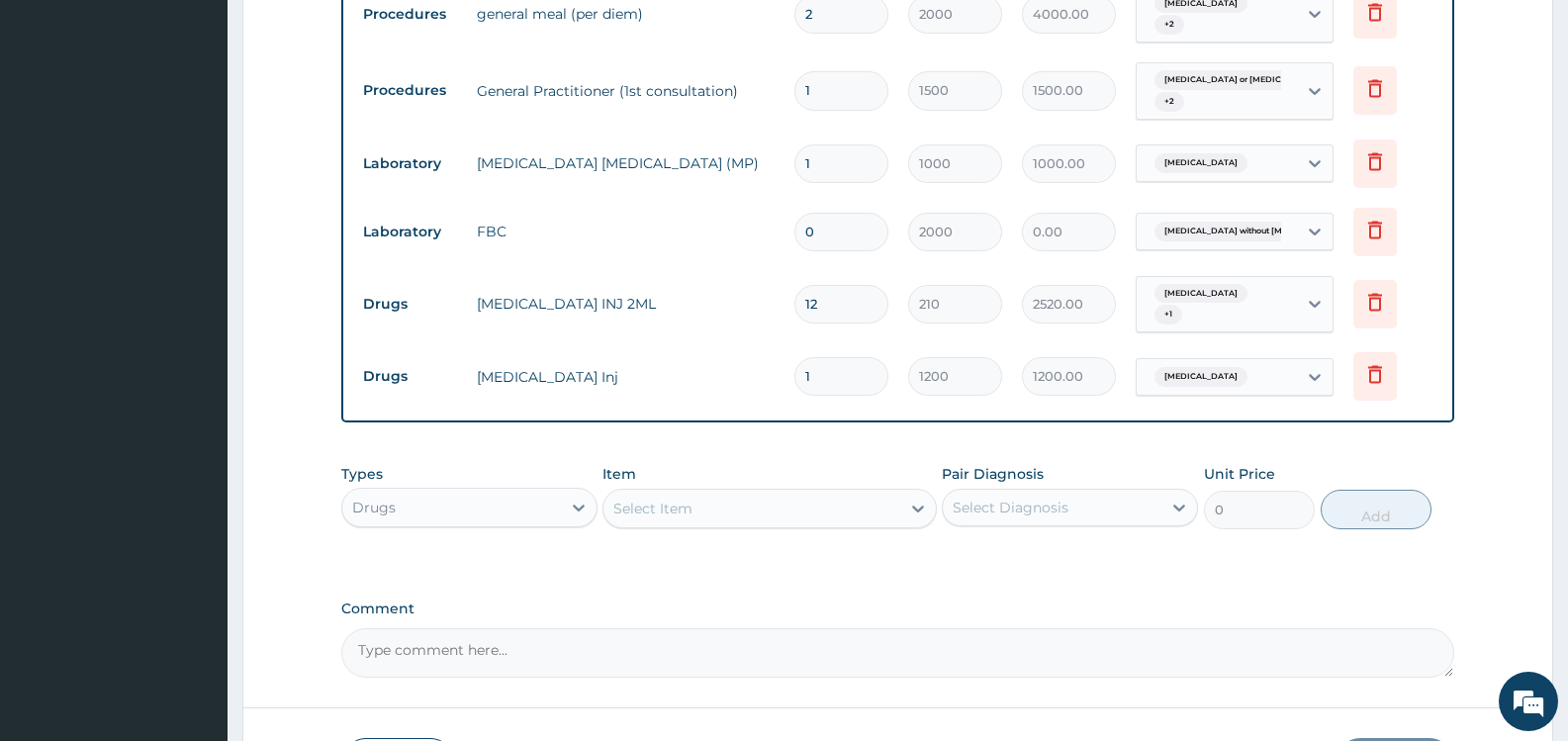
type input "2"
type input "2400.00"
type input "3"
type input "3600.00"
click at [744, 504] on div "Select Item" at bounding box center [751, 509] width 296 height 32
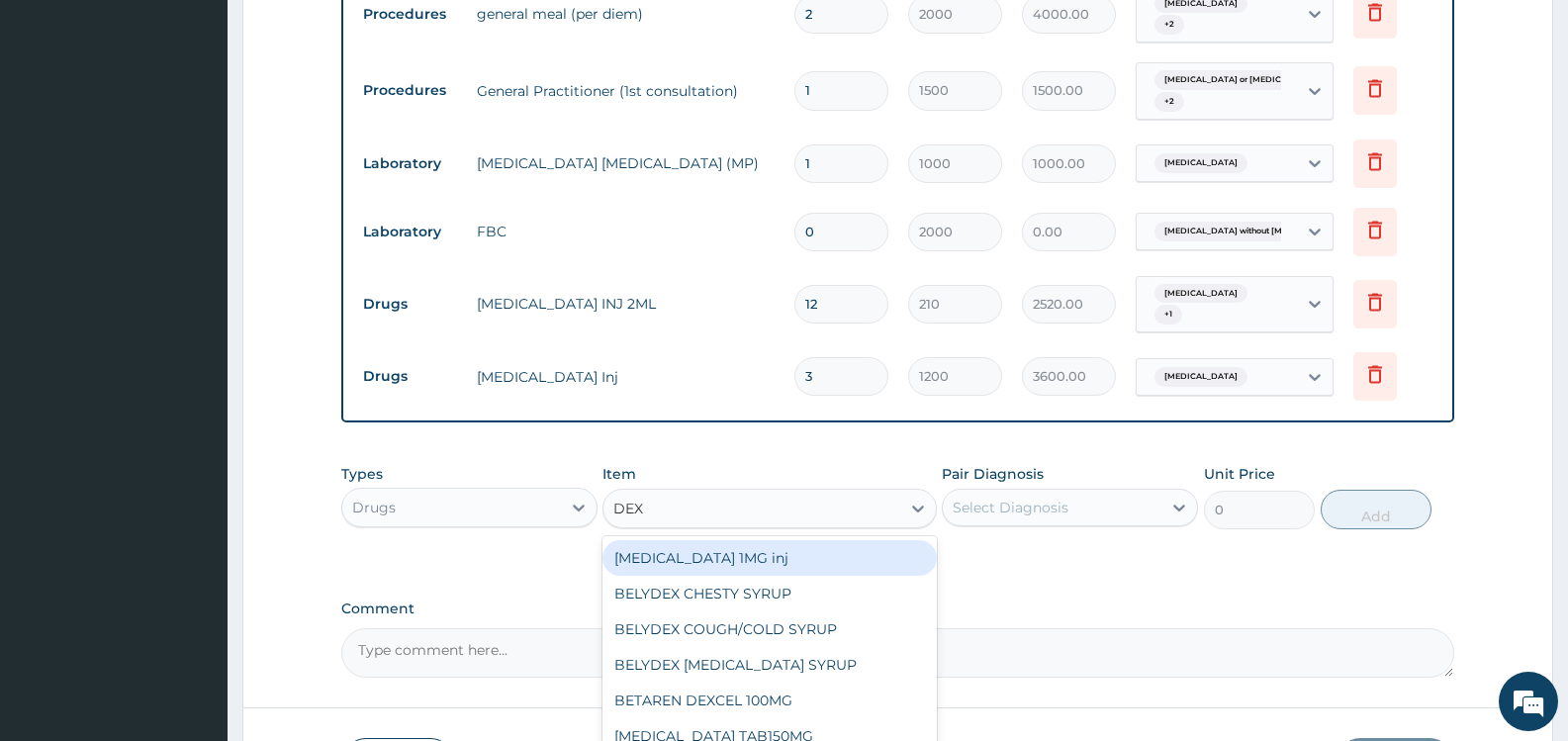
type input "DEXT"
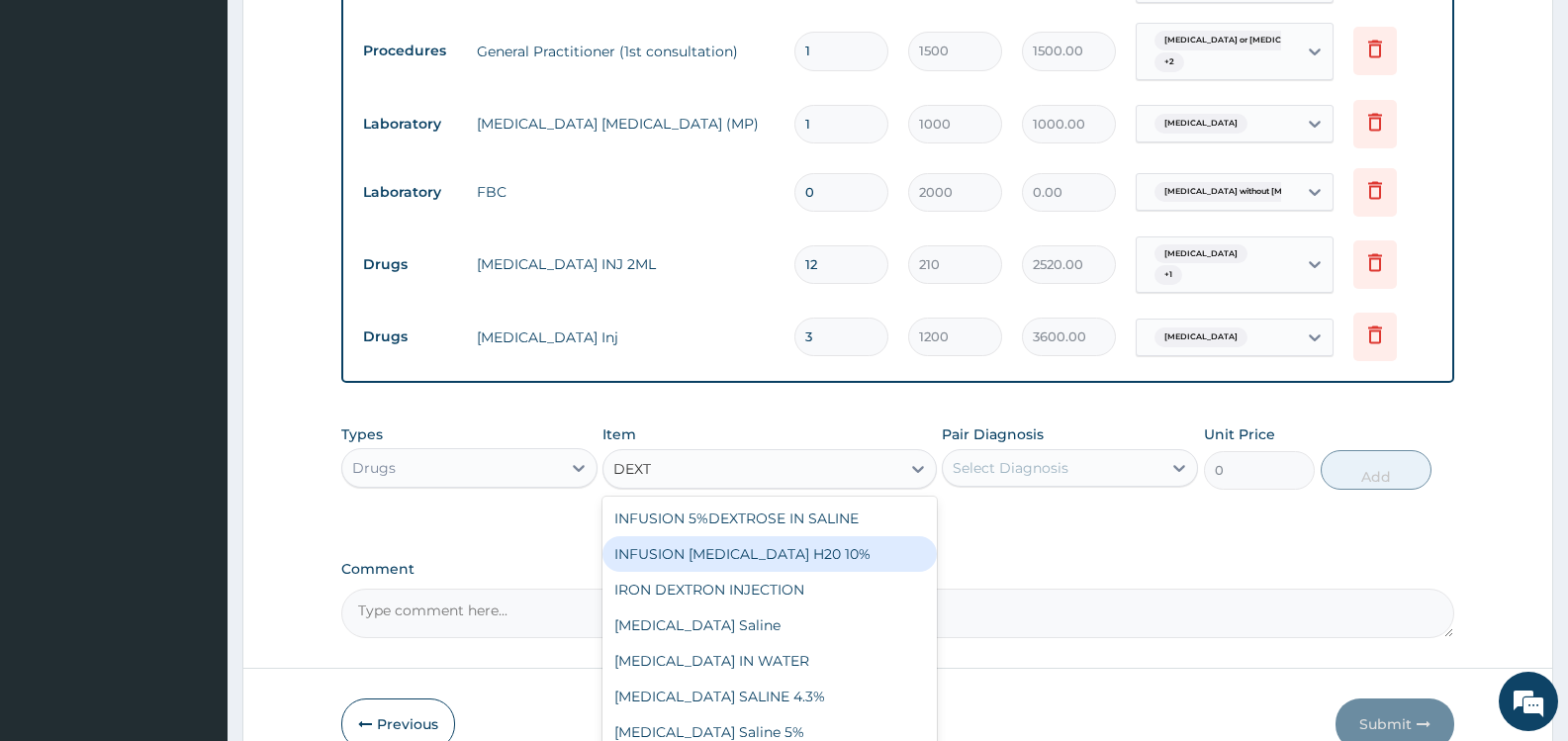
scroll to position [1065, 0]
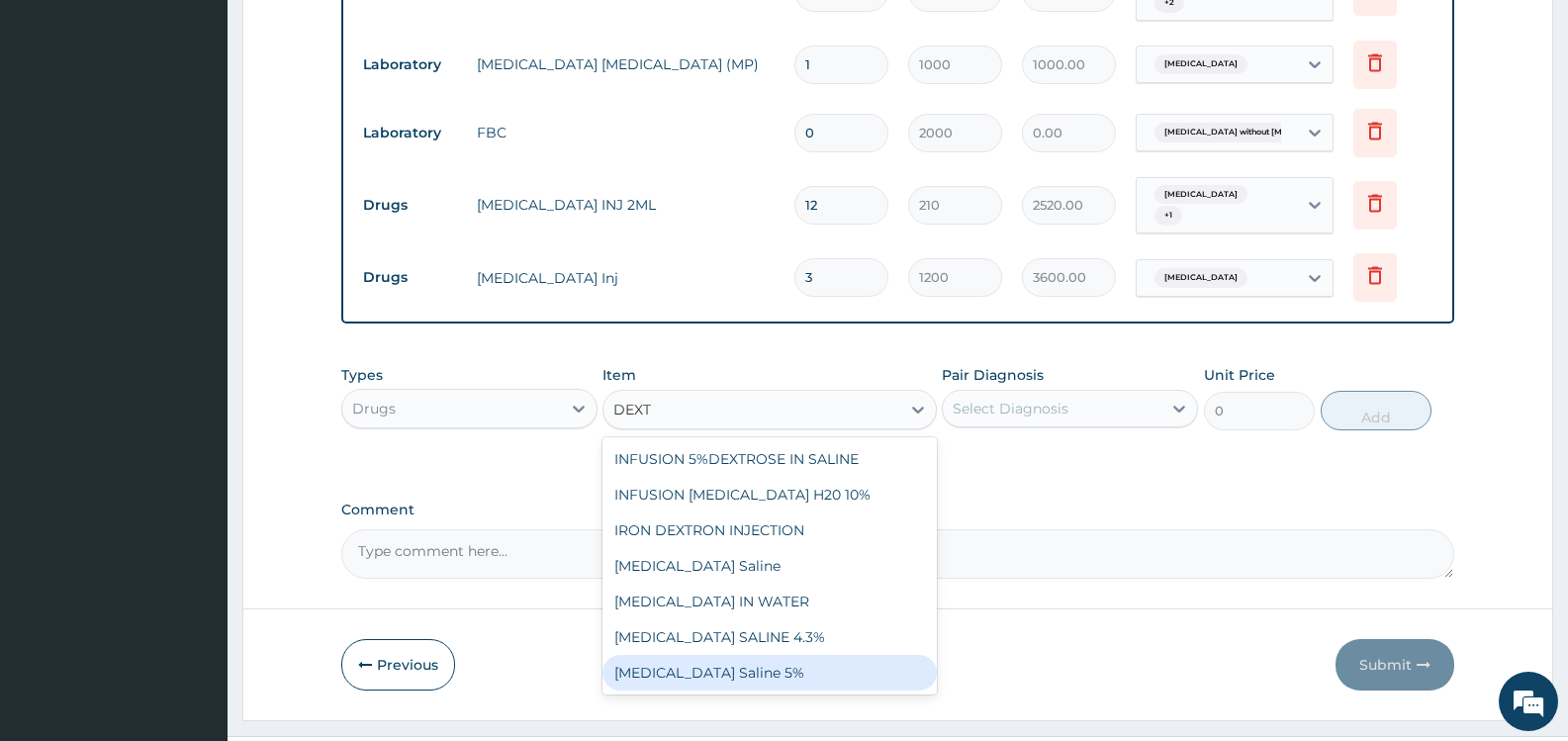
click at [730, 665] on div "[MEDICAL_DATA] Saline 5%" at bounding box center [769, 673] width 333 height 36
type input "800"
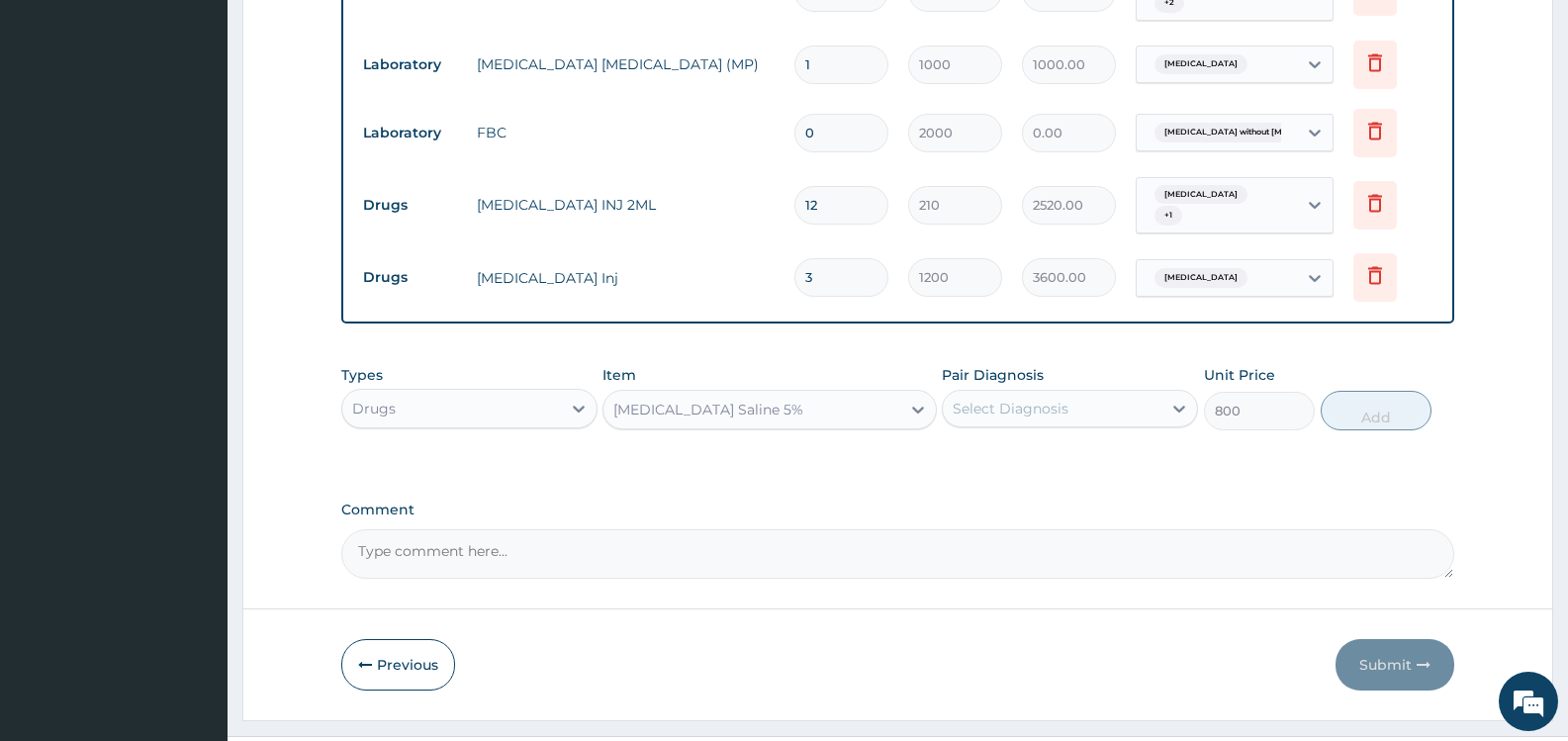
click at [1047, 407] on div "Select Diagnosis" at bounding box center [1010, 409] width 116 height 20
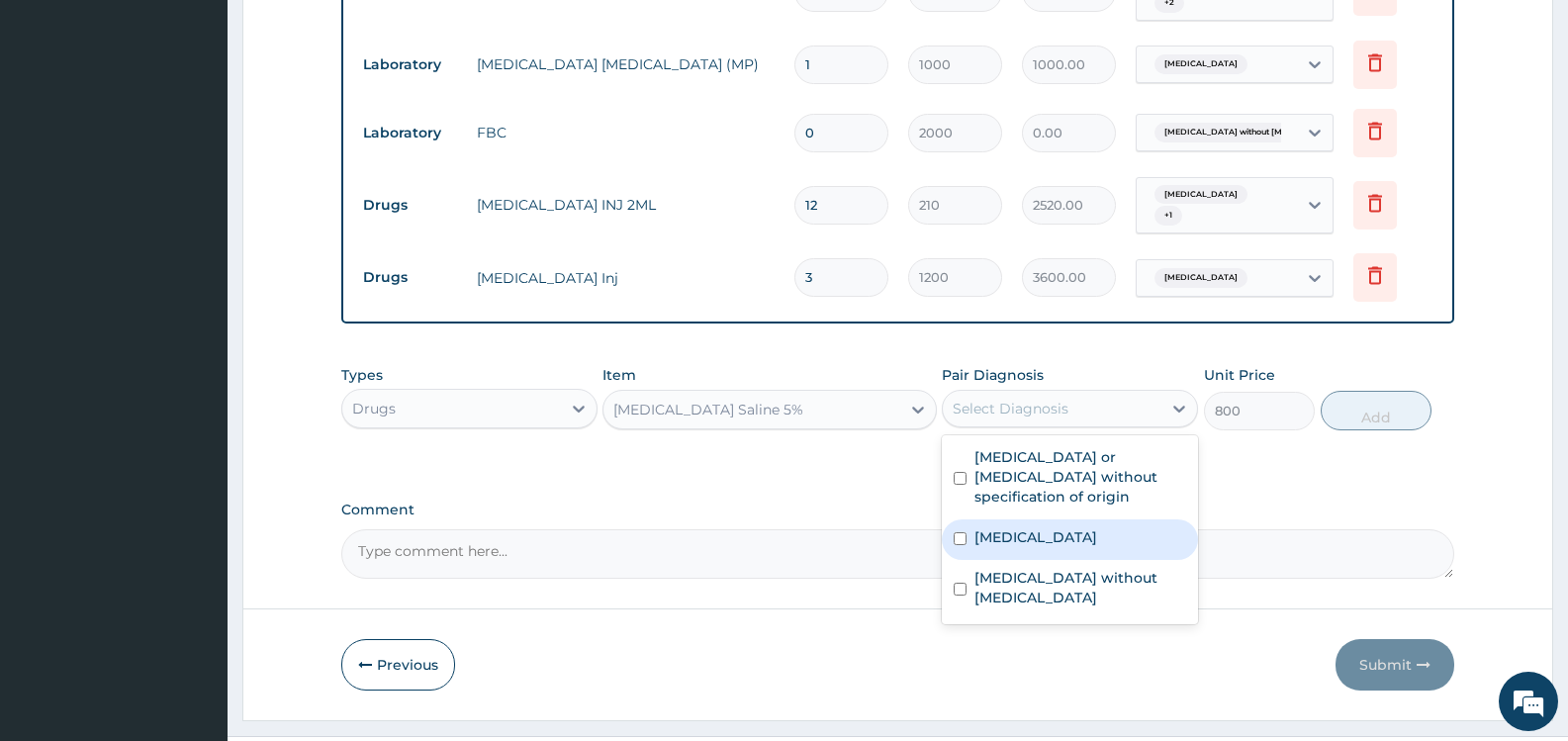
click at [1024, 528] on label "Malaria, unspecified" at bounding box center [1035, 538] width 123 height 20
checkbox input "true"
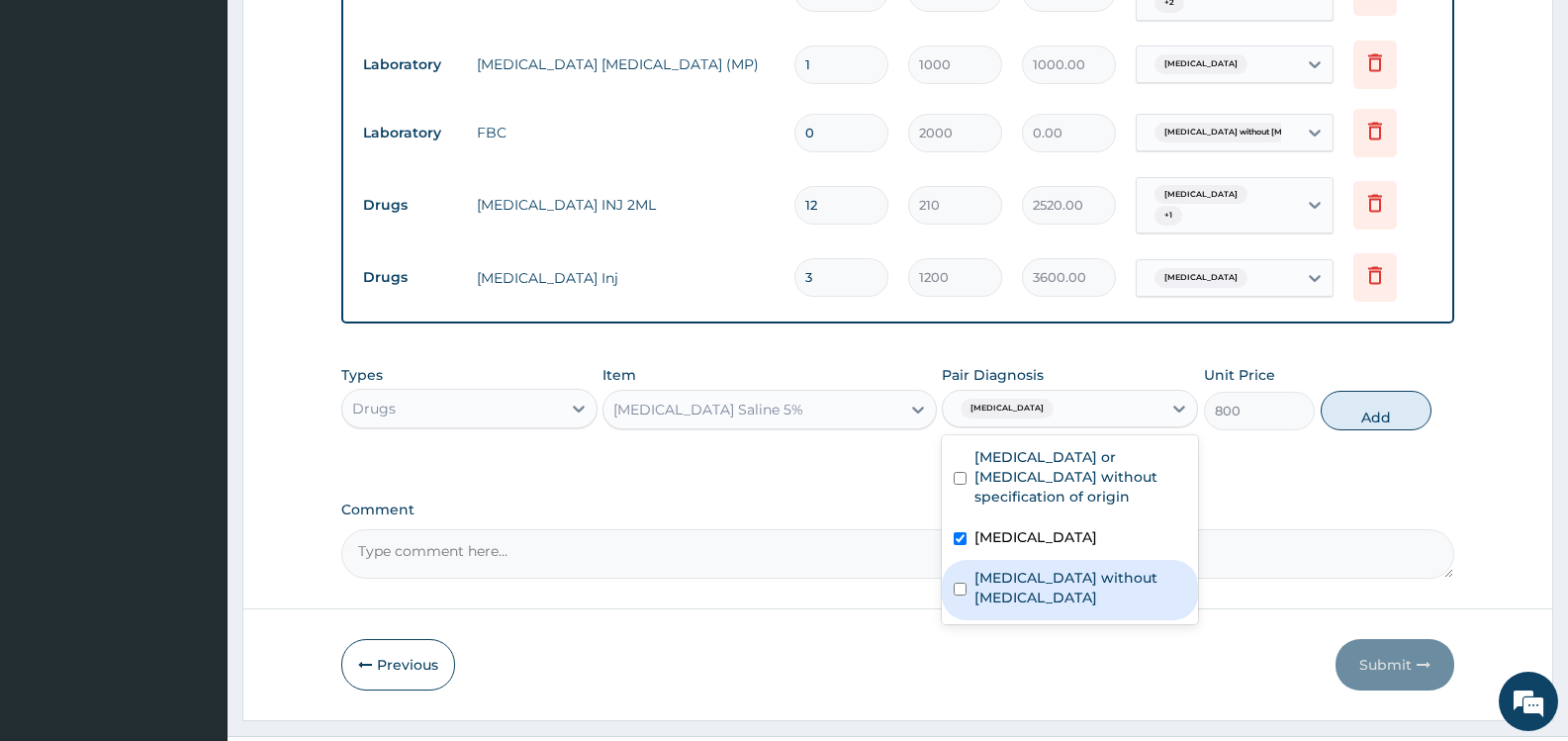
click at [1042, 567] on label "Sepsis without septic shock" at bounding box center [1080, 587] width 211 height 40
checkbox input "true"
click at [1372, 414] on button "Add" at bounding box center [1375, 411] width 111 height 40
type input "0"
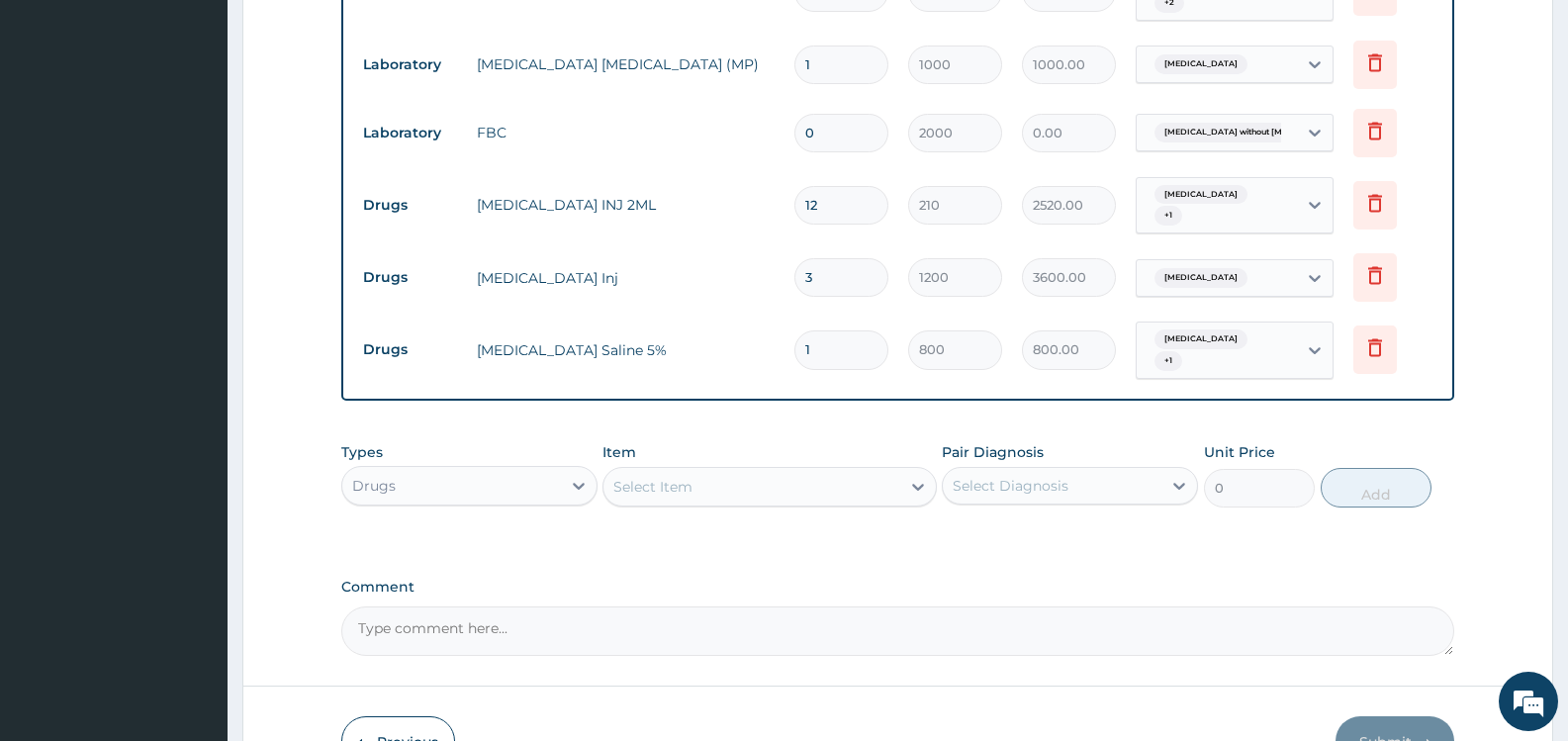
type input "2"
type input "1600.00"
type input "3"
type input "2400.00"
click at [852, 488] on div "Select Item" at bounding box center [751, 487] width 296 height 32
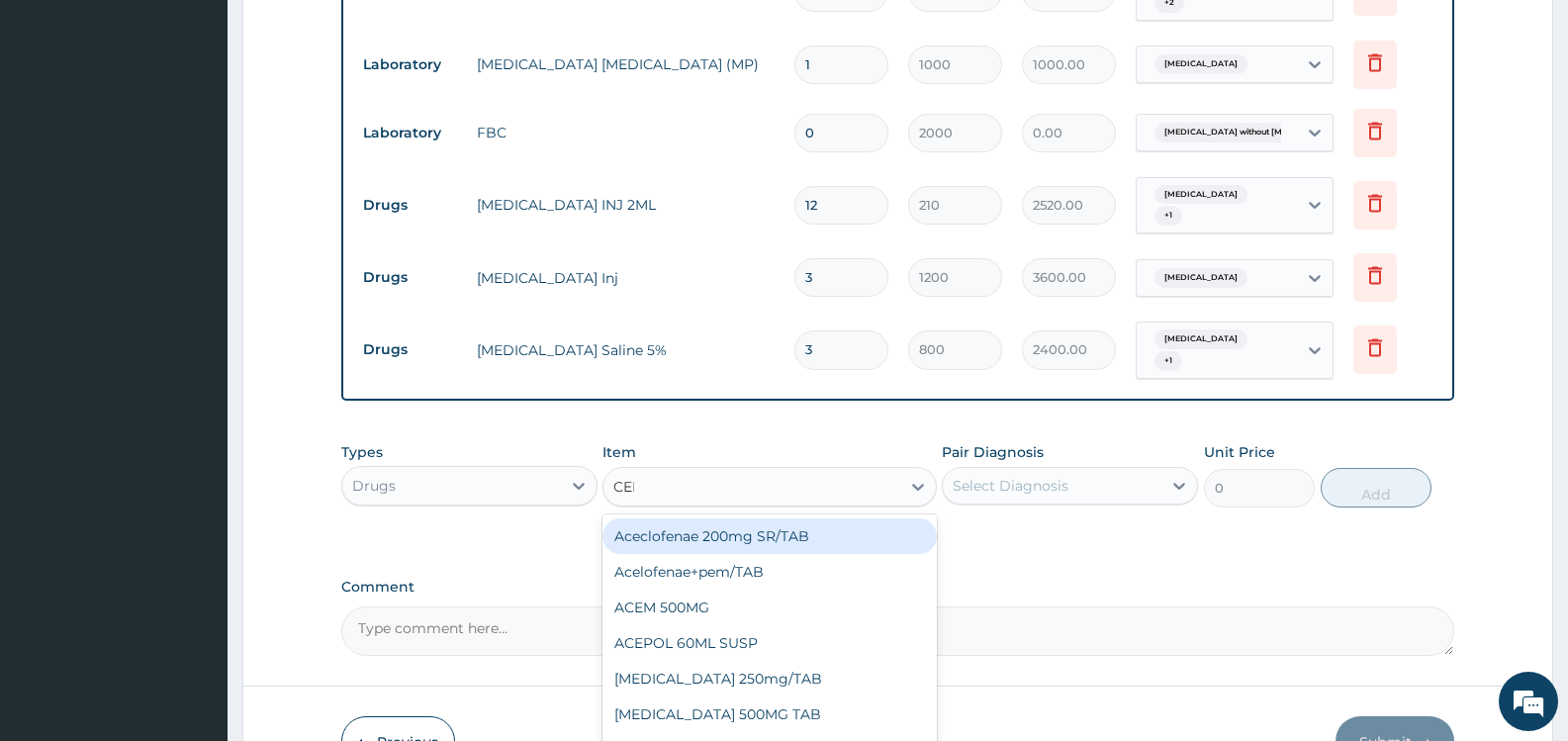
type input "CEFTR"
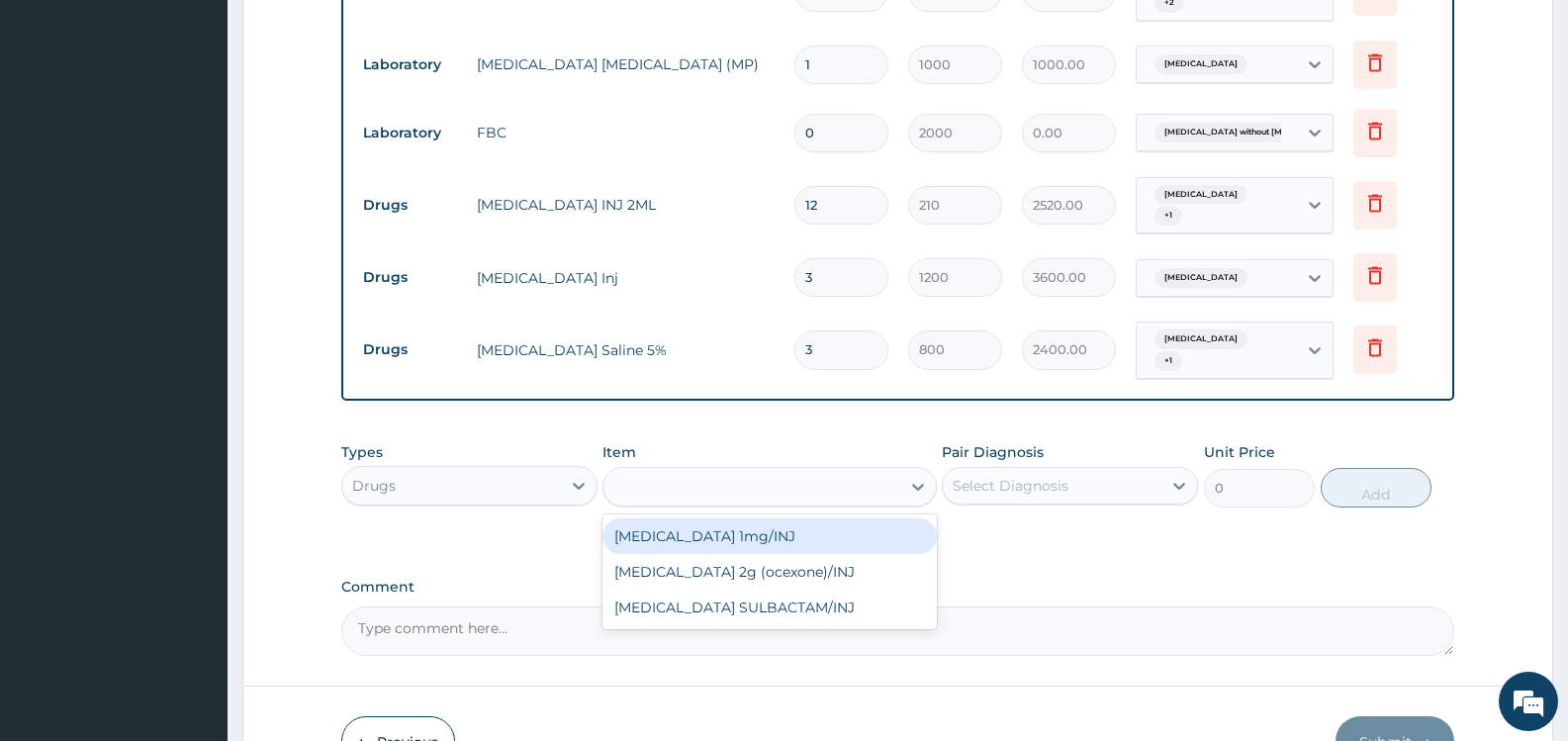
type input "446.25"
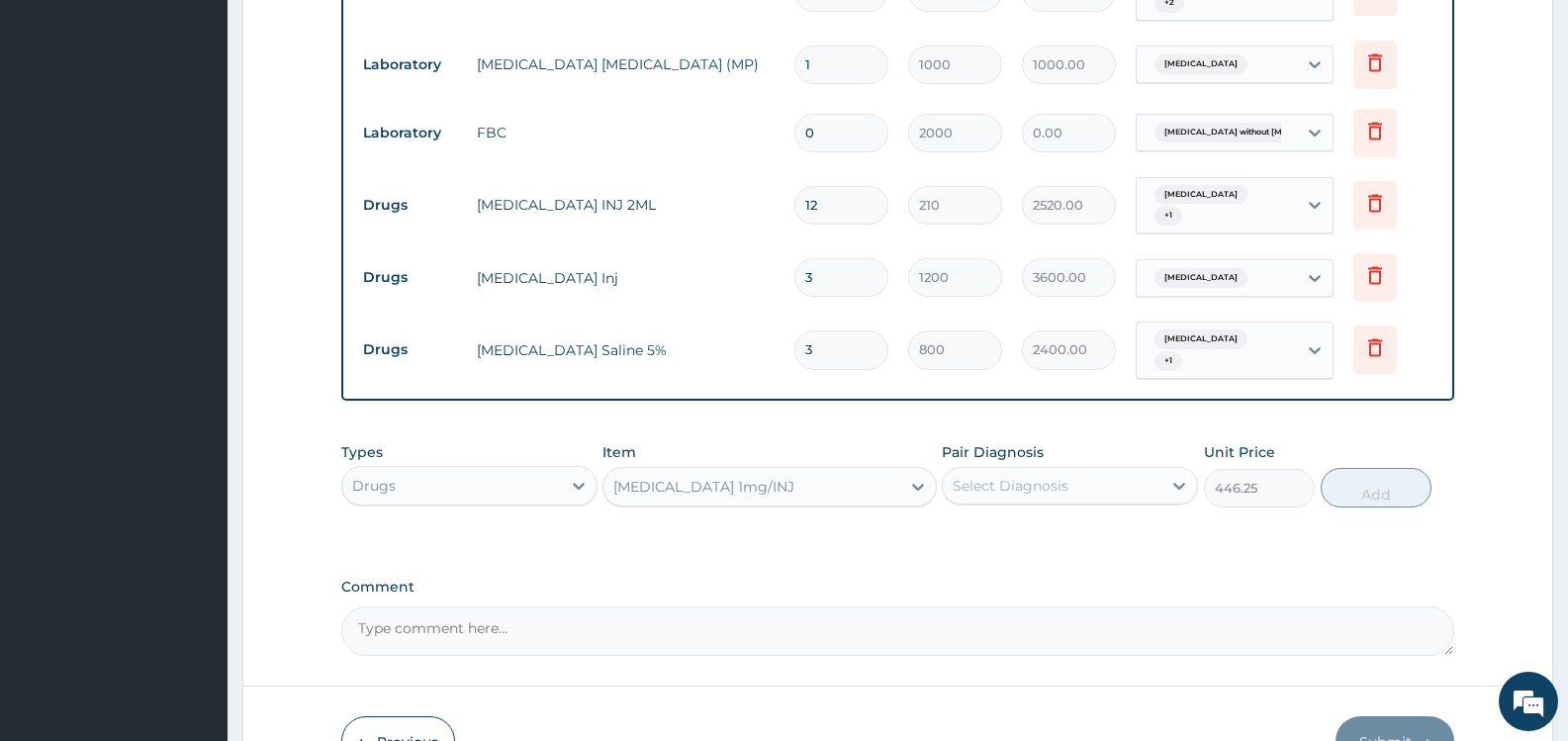
click at [1044, 484] on div "Select Diagnosis" at bounding box center [1010, 486] width 116 height 20
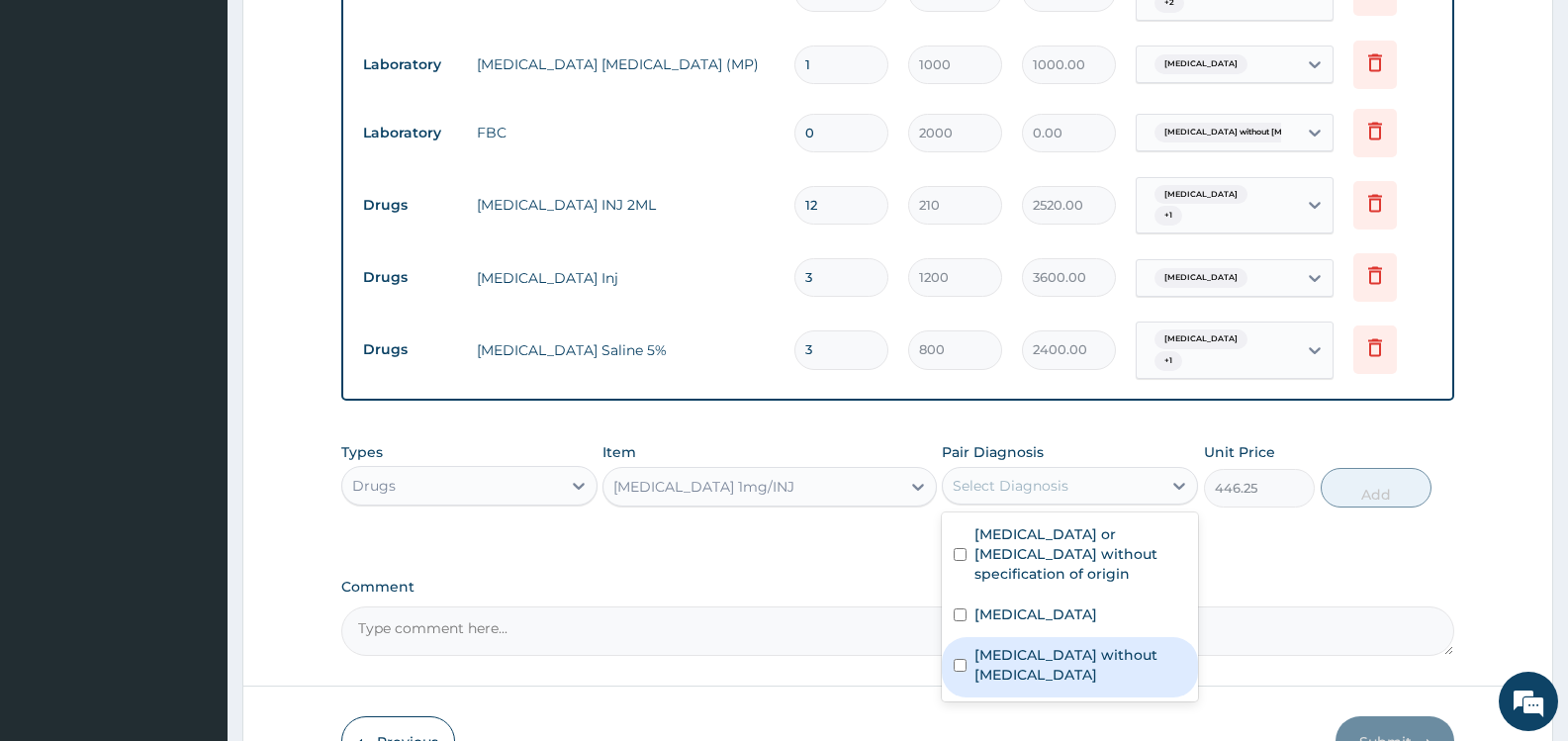
click at [1053, 645] on label "Sepsis without septic shock" at bounding box center [1080, 665] width 211 height 40
checkbox input "true"
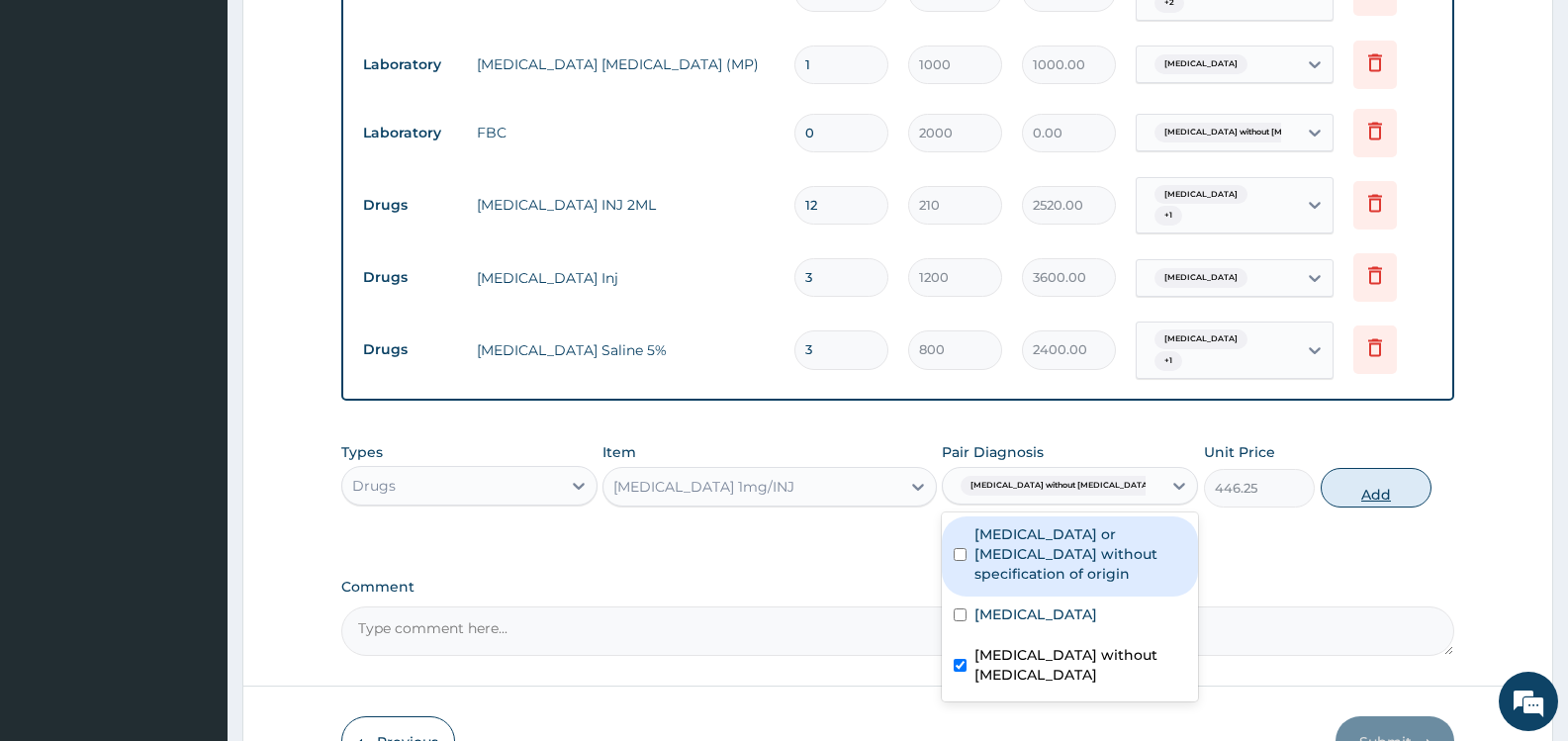
click at [1366, 488] on button "Add" at bounding box center [1375, 488] width 111 height 40
type input "0"
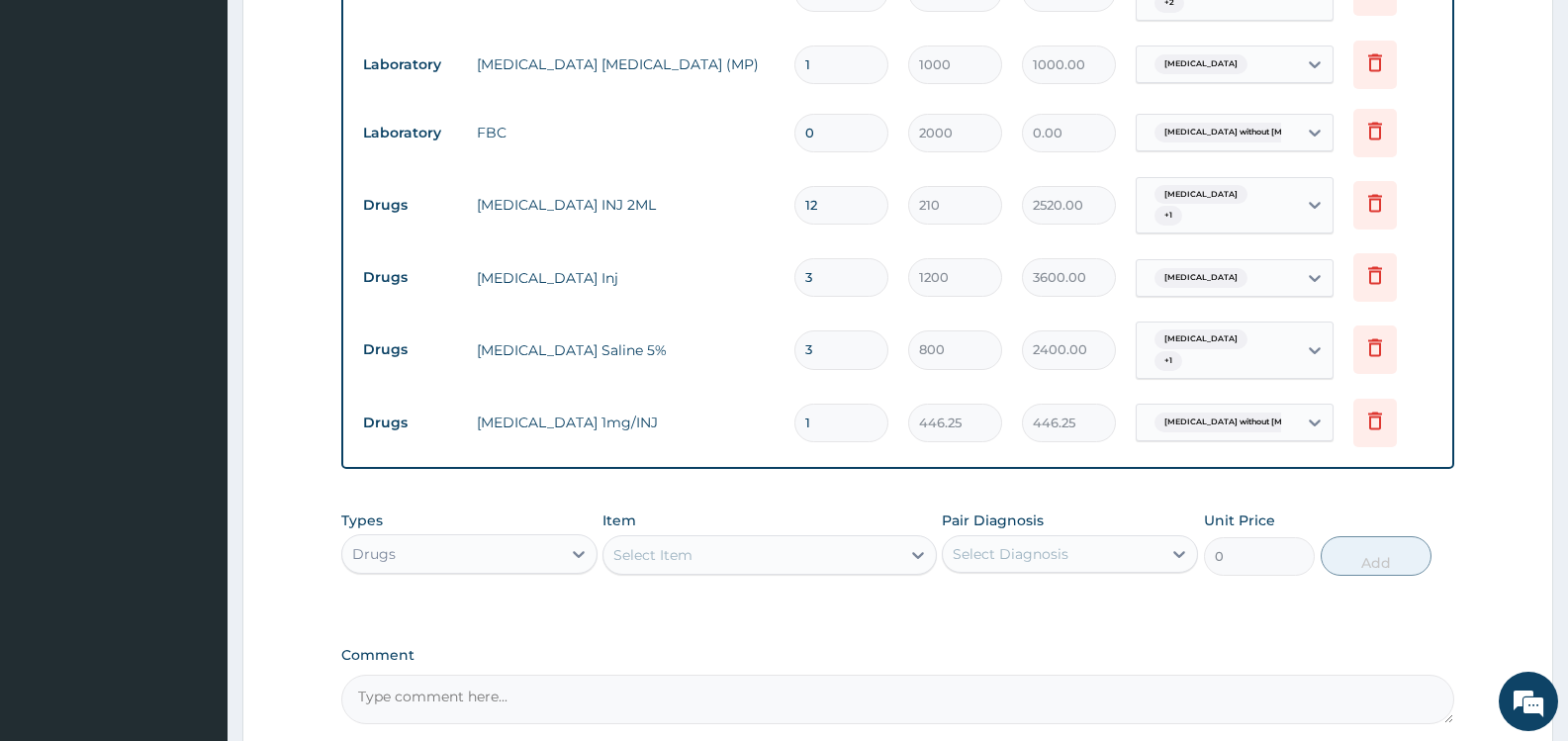
type input "2"
type input "892.50"
type input "3"
type input "1338.75"
type input "4"
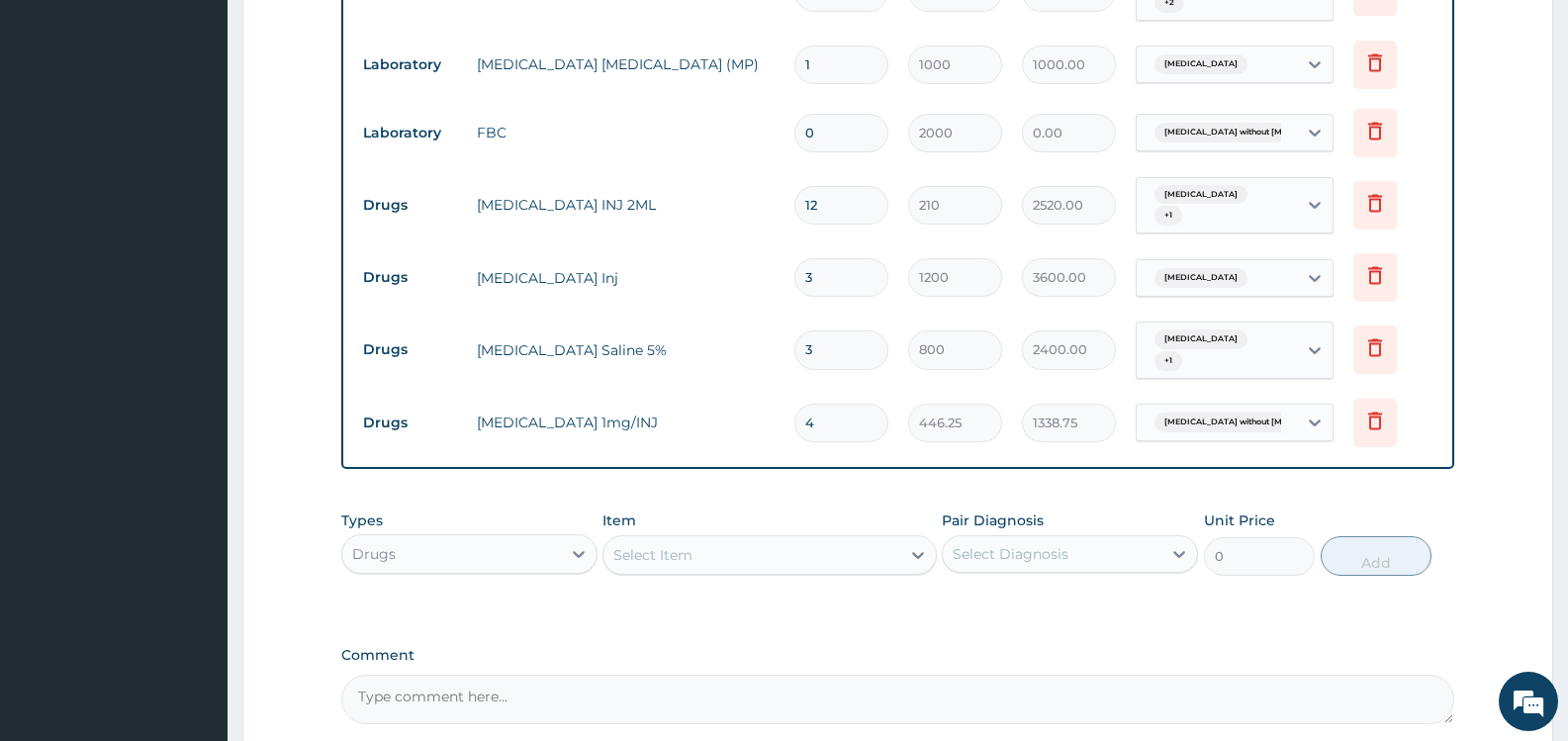
type input "1785.00"
click at [757, 561] on div "Select Item" at bounding box center [751, 556] width 296 height 32
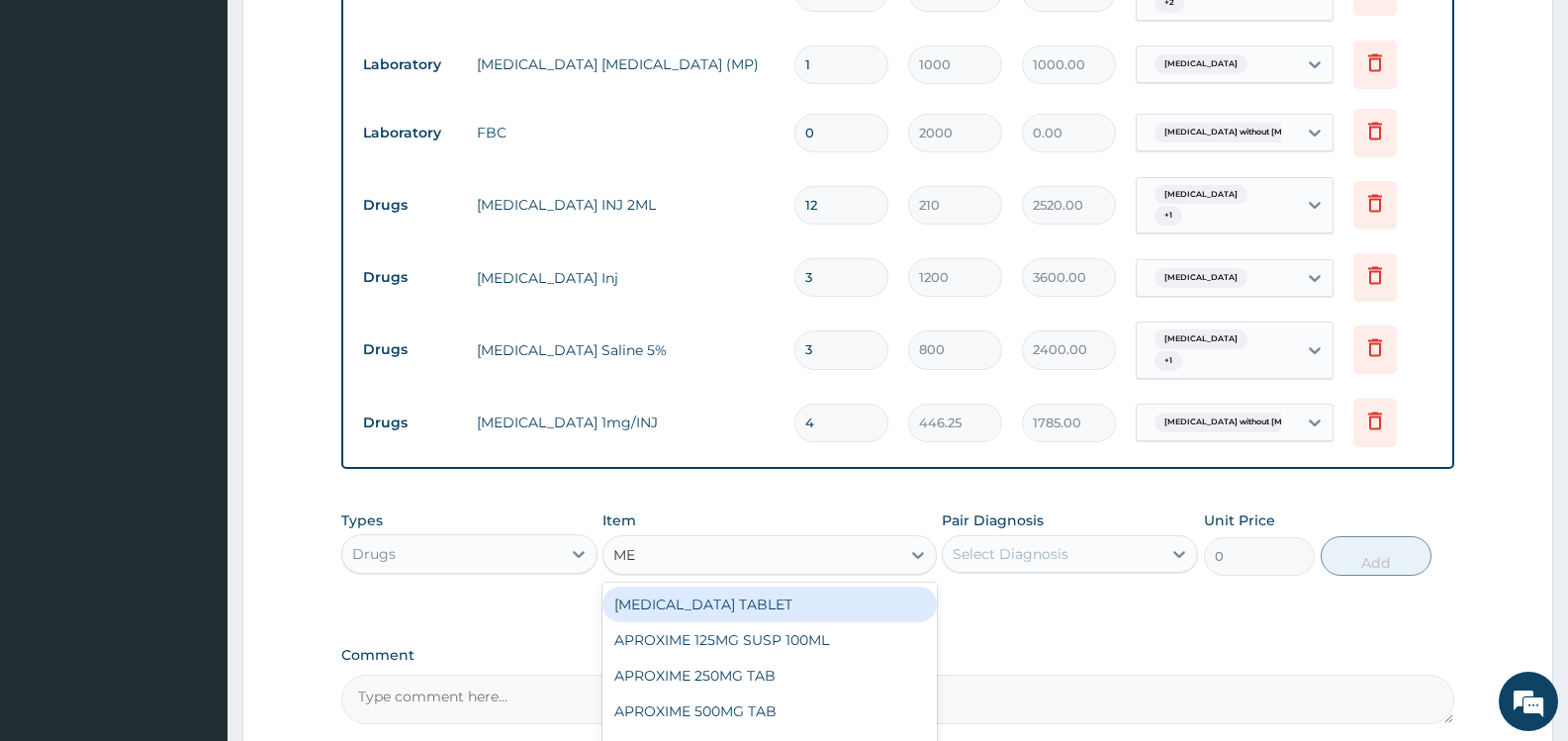
type input "M"
type input "FLAG"
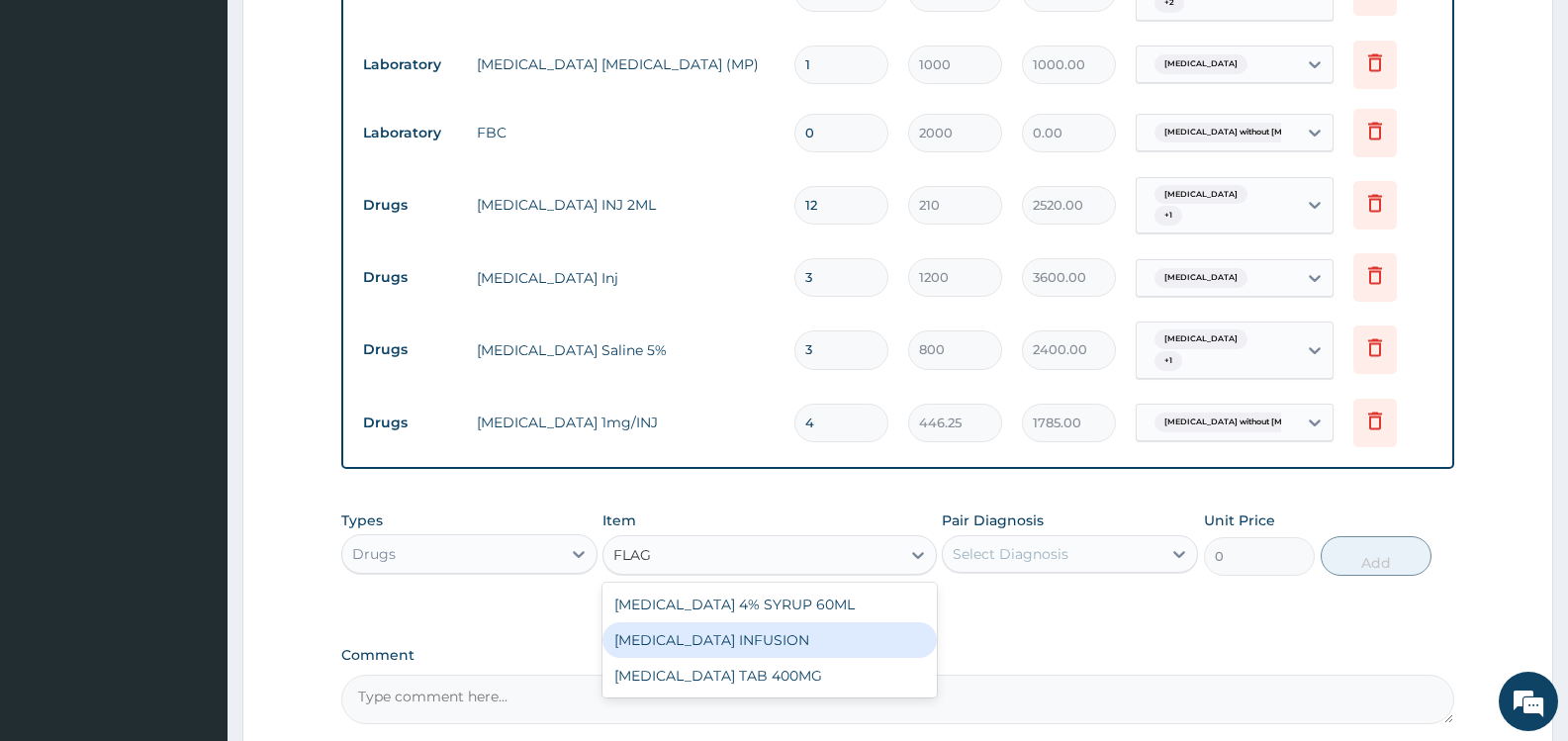
click at [717, 639] on div "[MEDICAL_DATA] INFUSION" at bounding box center [769, 640] width 333 height 36
type input "210"
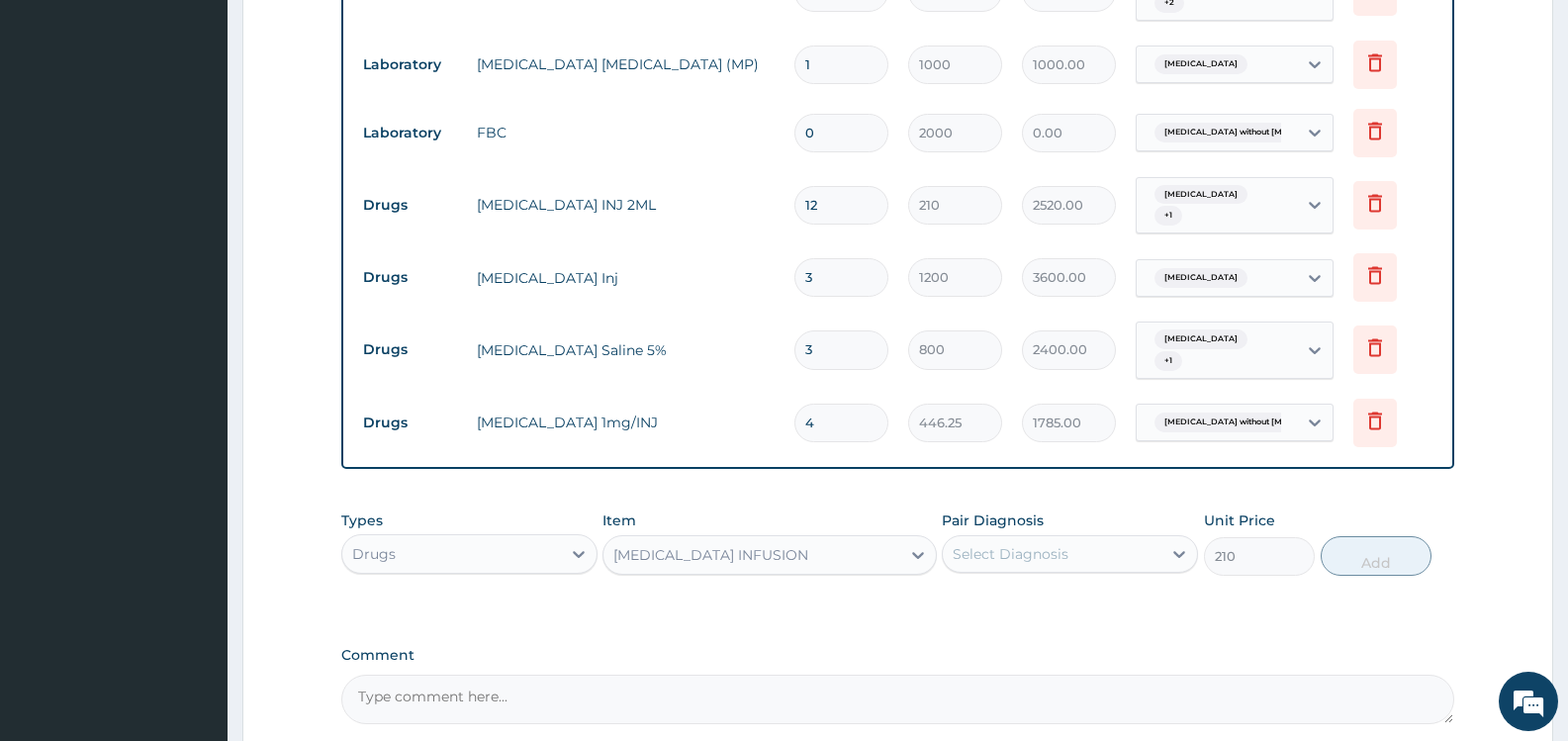
click at [1083, 548] on div "Select Diagnosis" at bounding box center [1051, 555] width 218 height 32
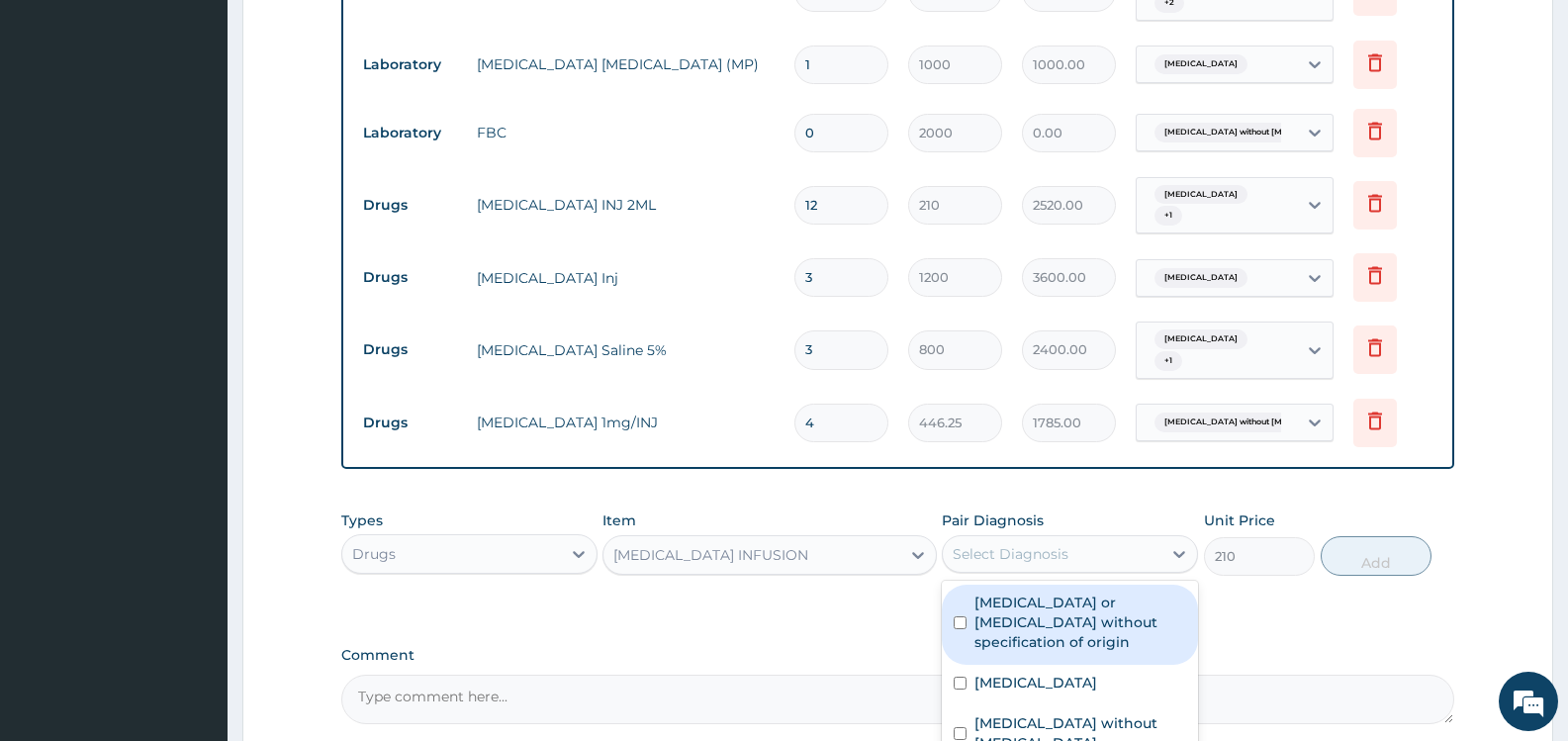
click at [1039, 613] on label "Gastroenteritis or colitis without specification of origin" at bounding box center [1080, 622] width 211 height 60
checkbox input "true"
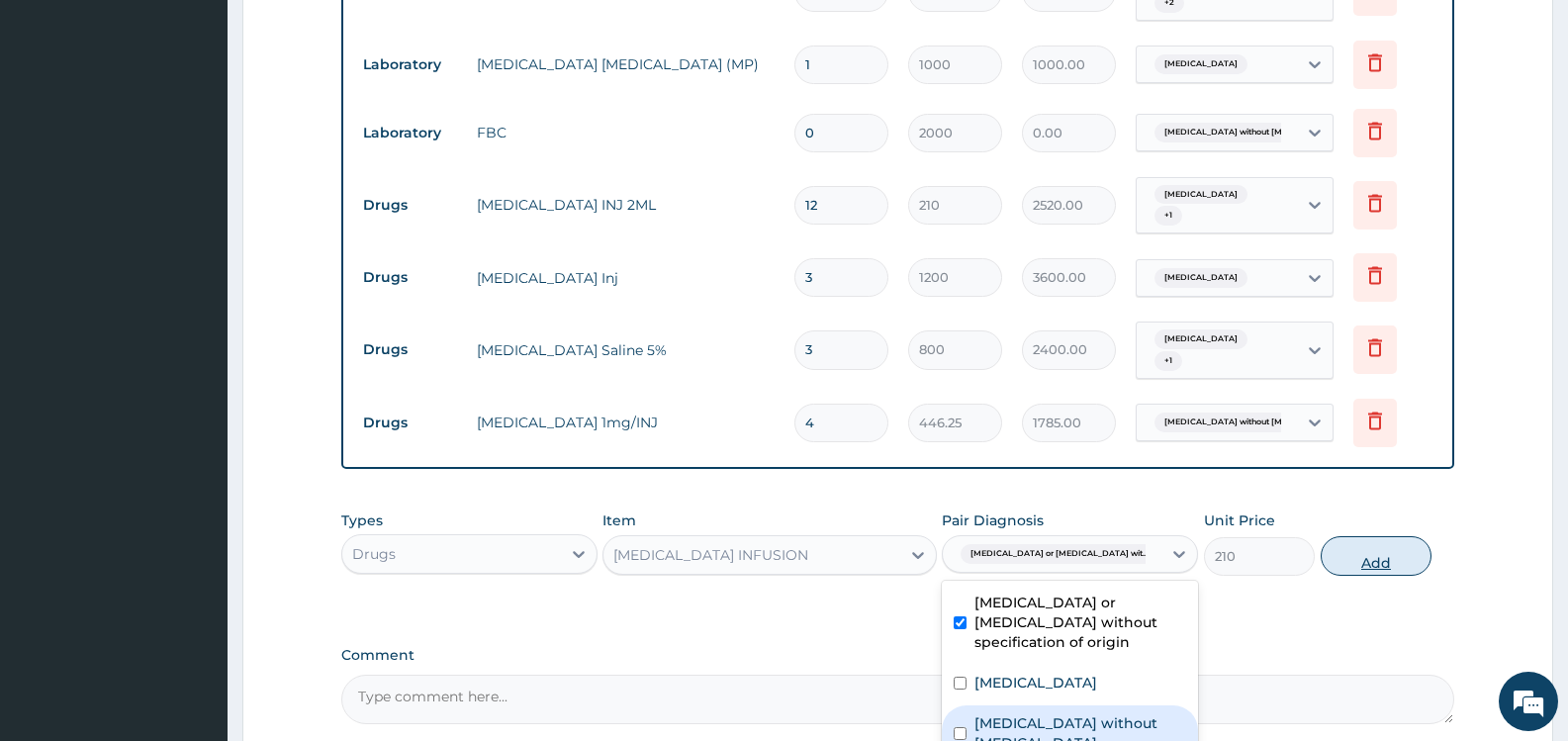
click at [1387, 555] on button "Add" at bounding box center [1375, 556] width 111 height 40
type input "0"
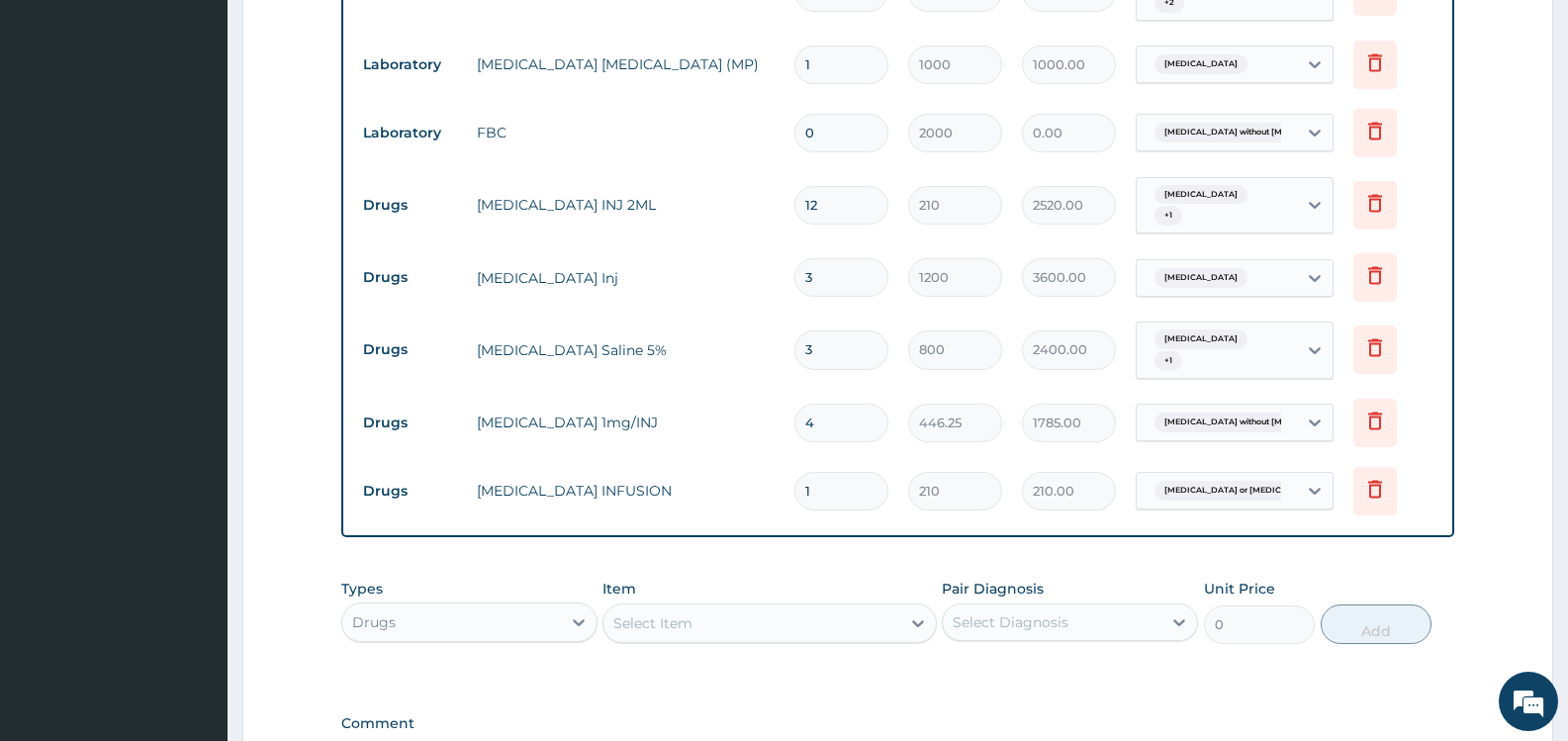
type input "2"
type input "420.00"
type input "3"
type input "630.00"
type input "4"
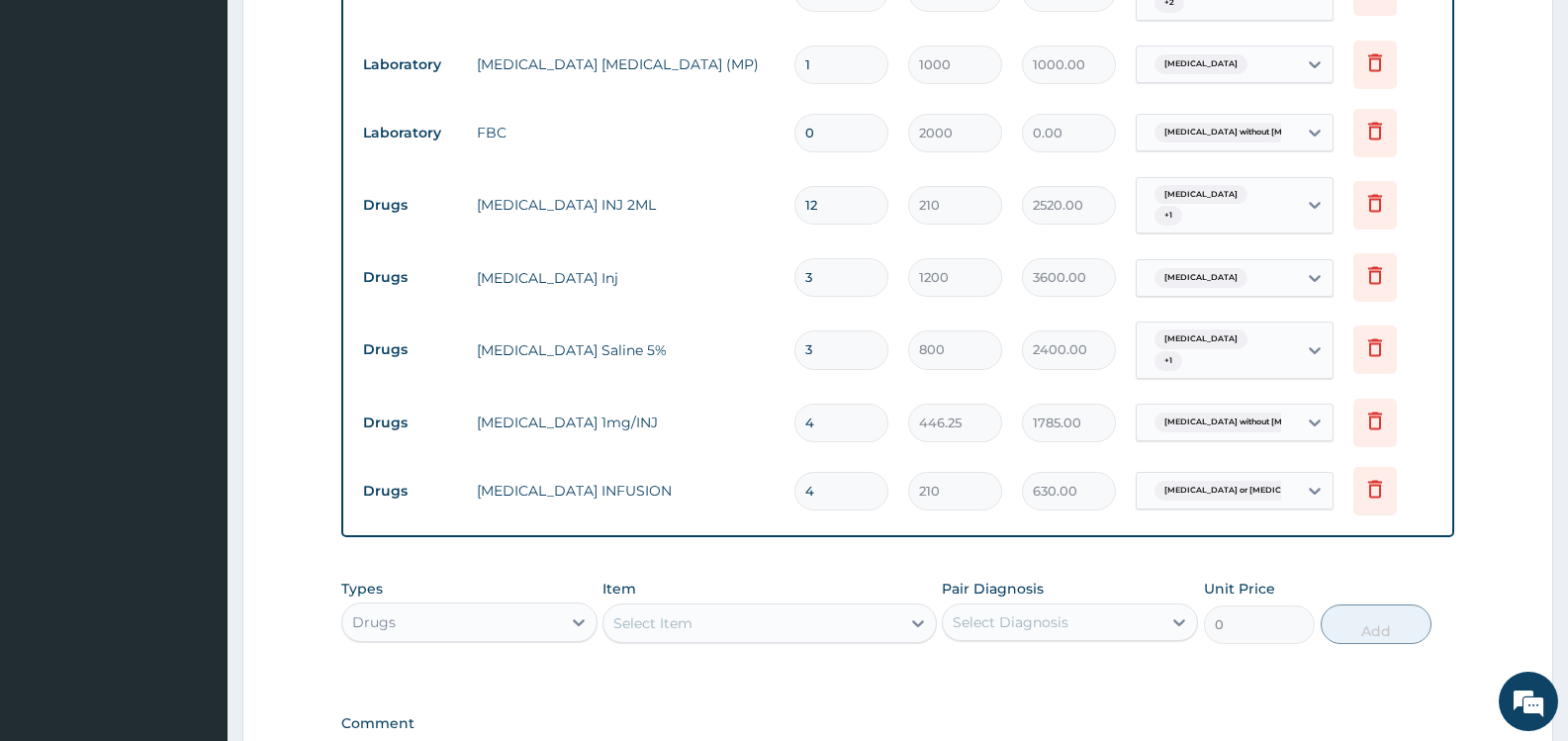
type input "840.00"
click at [730, 620] on div "Select Item" at bounding box center [751, 623] width 296 height 32
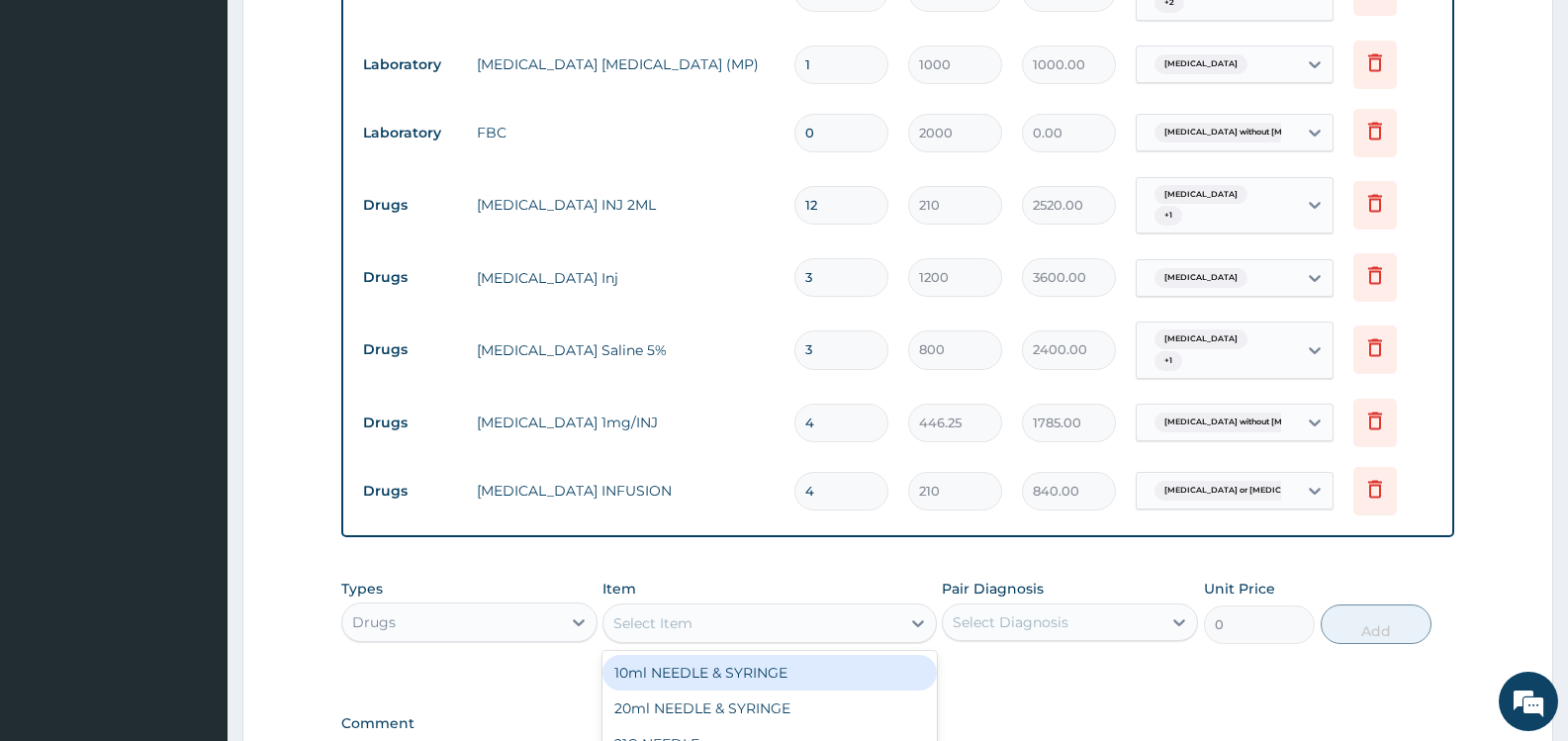
click at [855, 497] on input "4" at bounding box center [842, 491] width 94 height 39
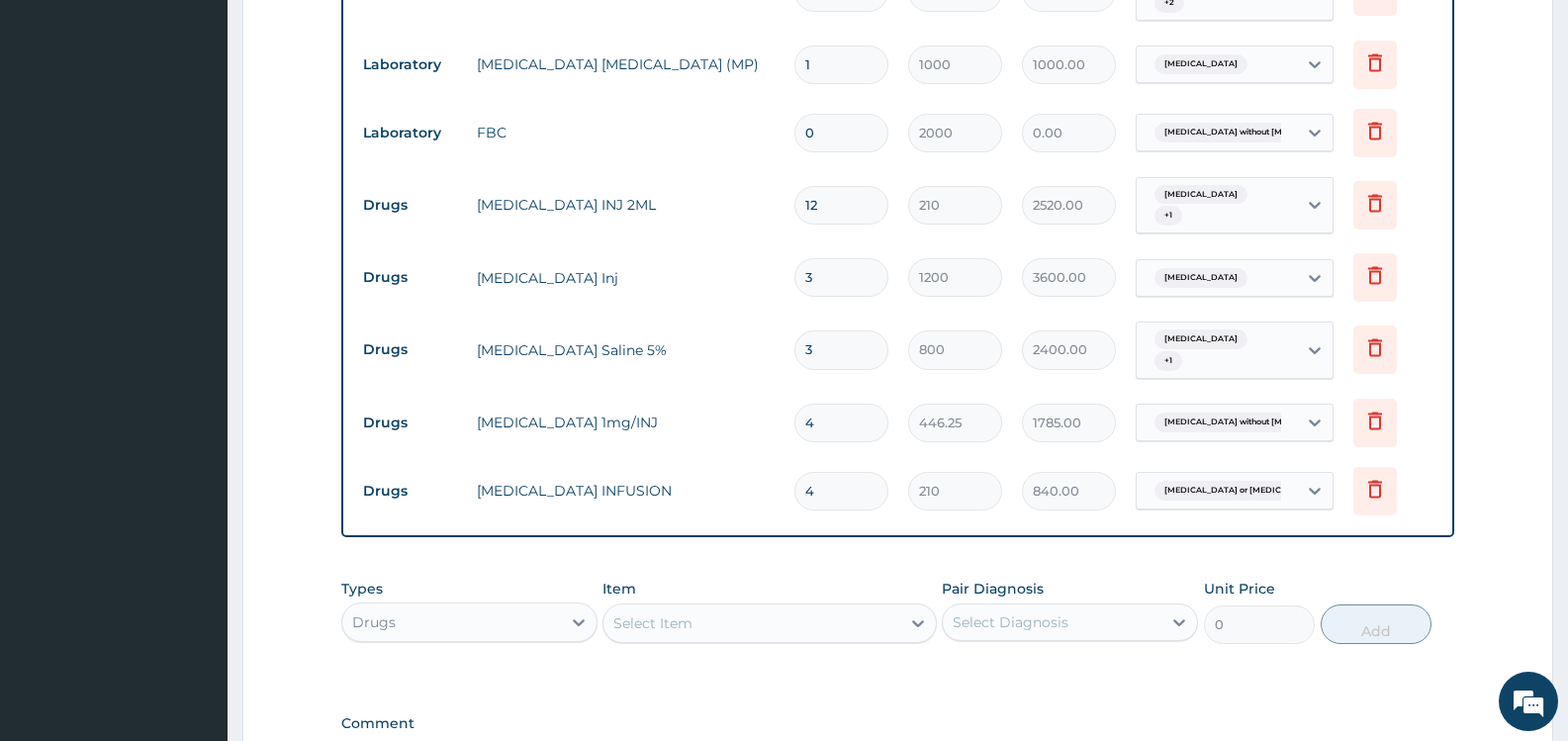
type input "5"
type input "1050.00"
type input "6"
type input "1260.00"
click at [709, 626] on div "Select Item" at bounding box center [751, 623] width 296 height 32
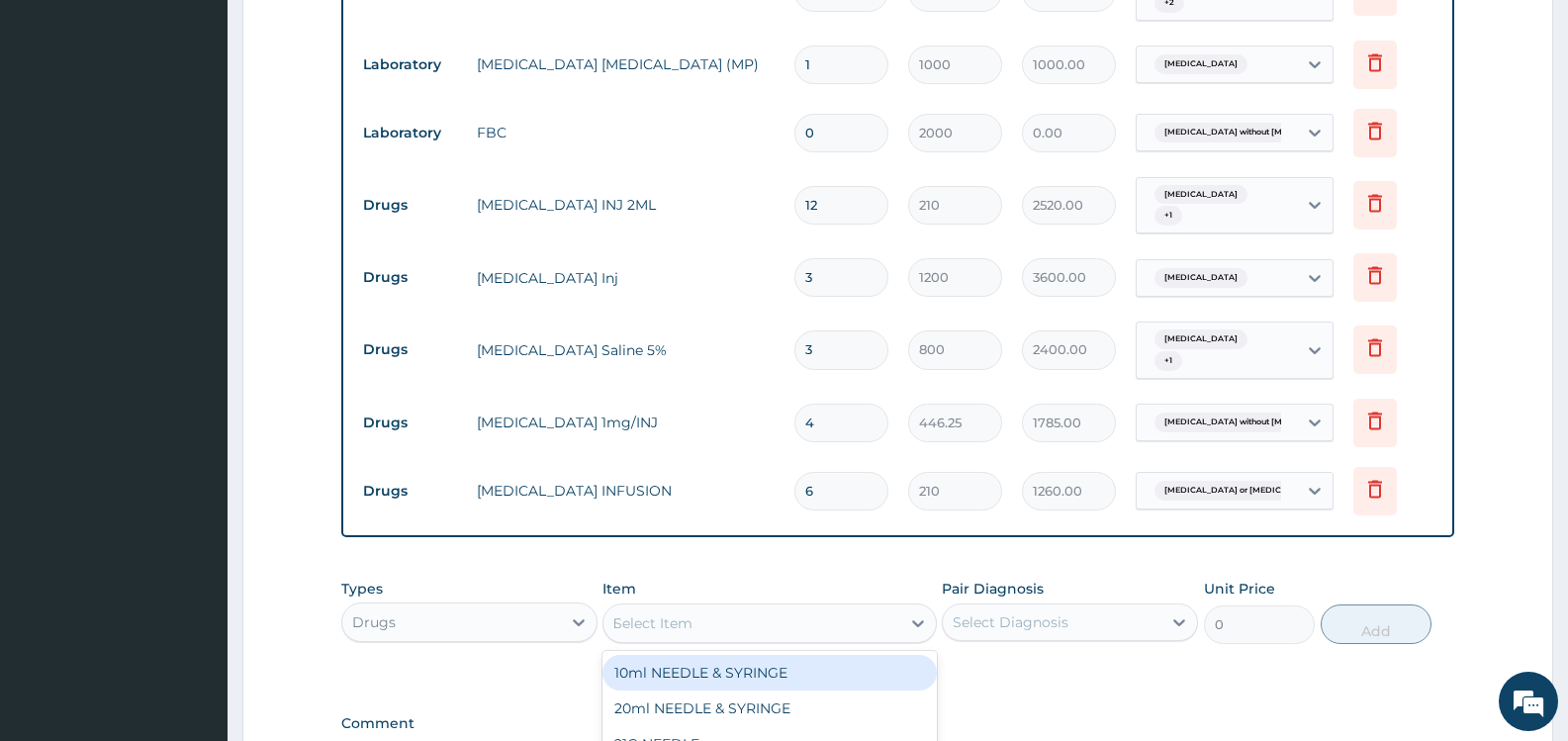
type input "METO"
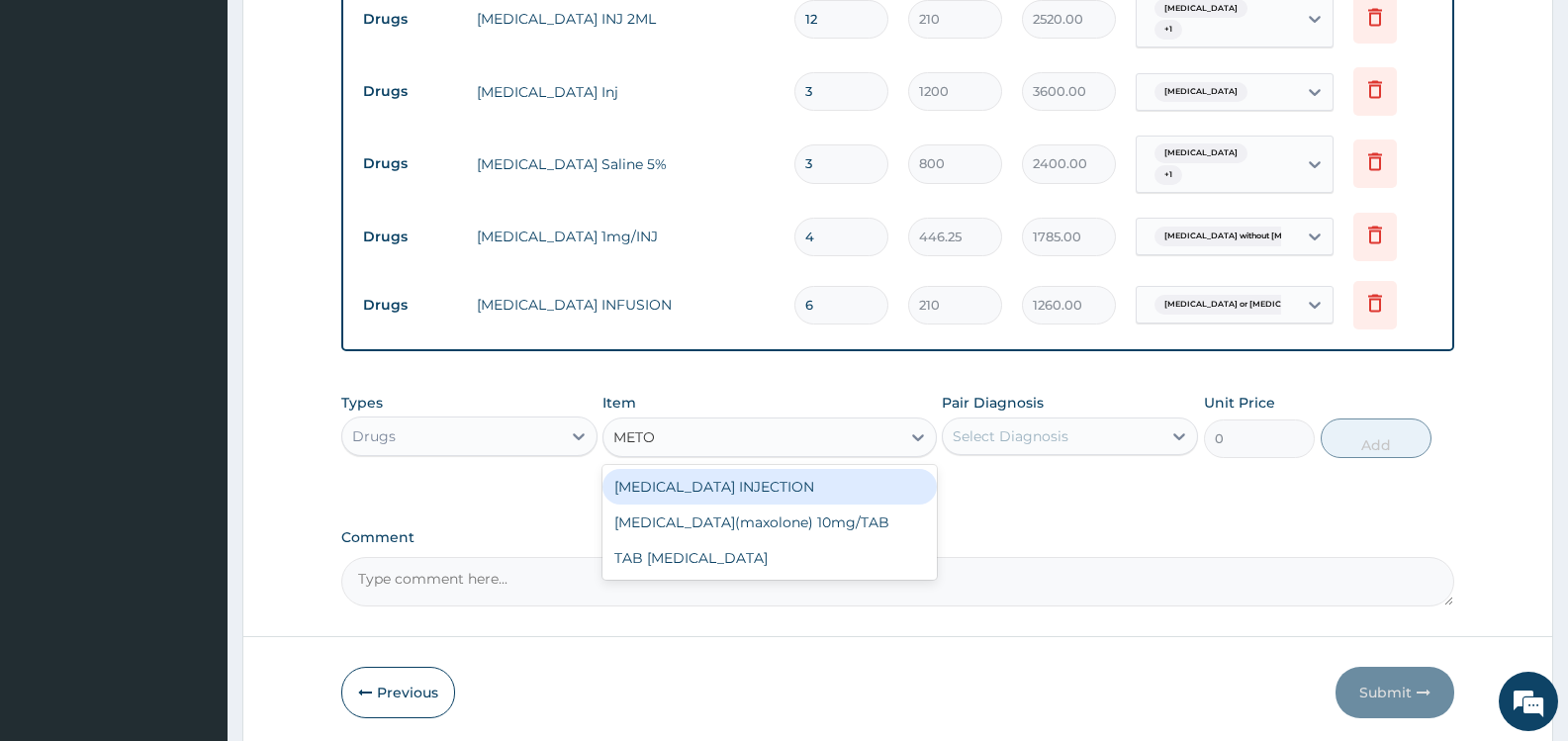
scroll to position [1324, 0]
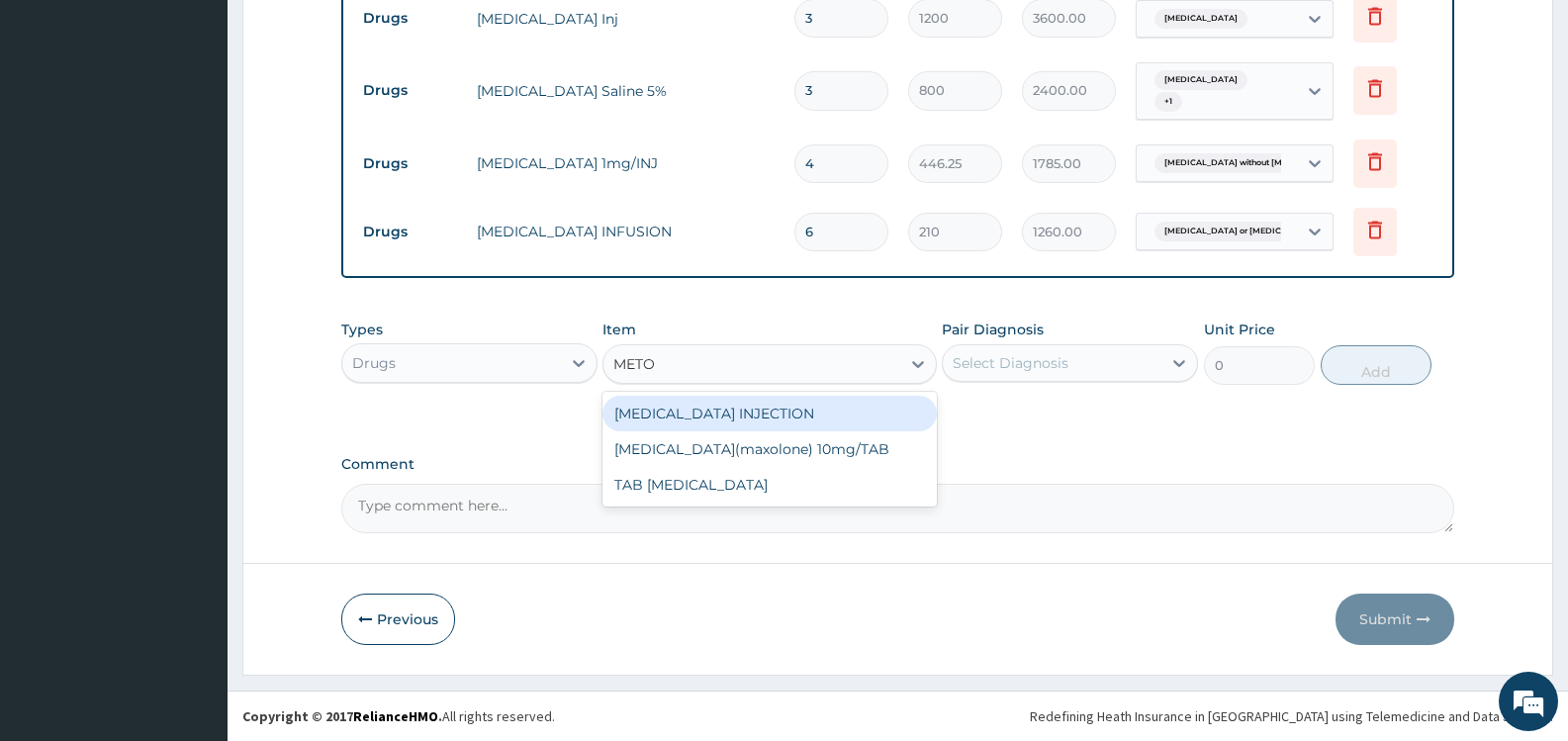
click at [811, 415] on div "[MEDICAL_DATA] INJECTION" at bounding box center [769, 414] width 333 height 36
type input "52.5"
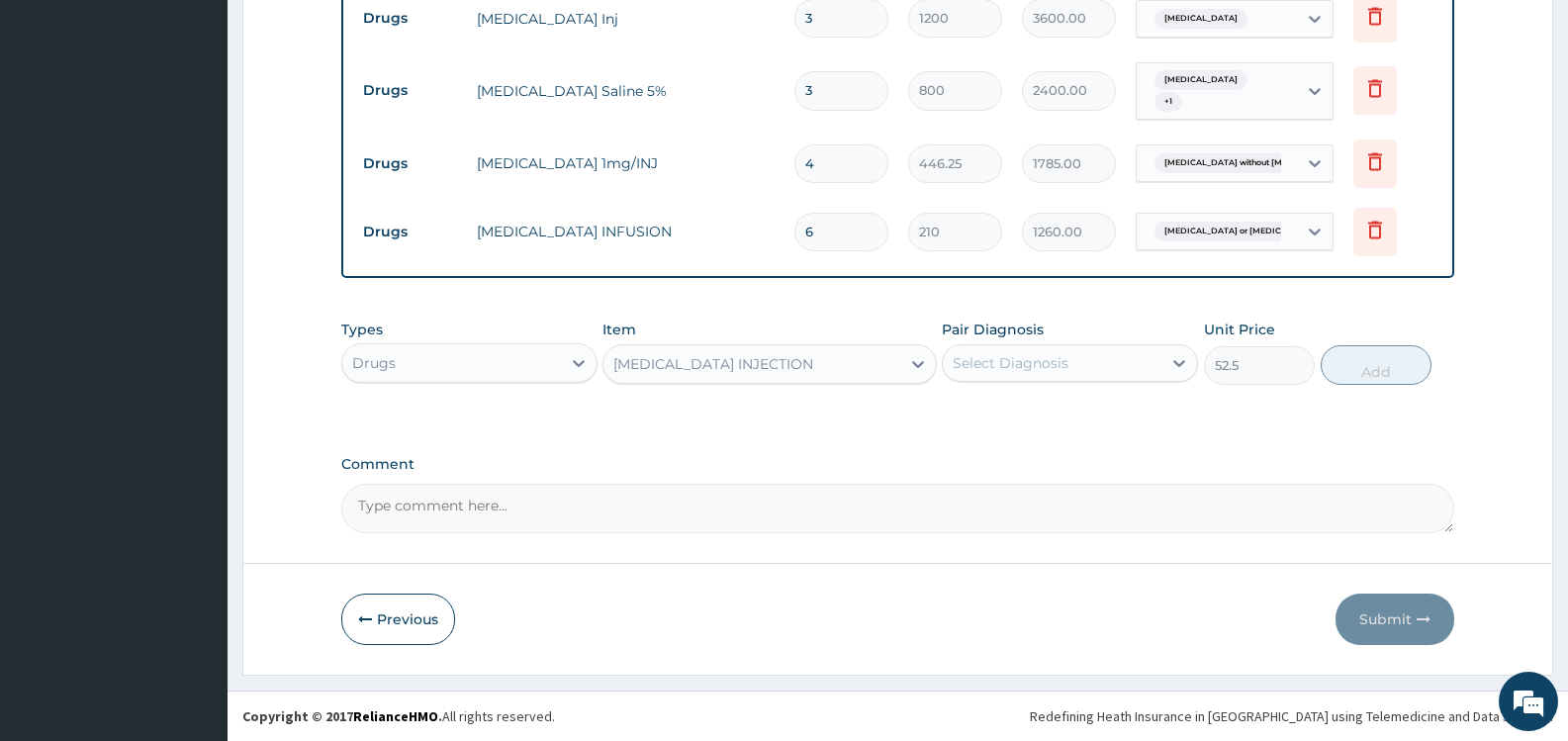
click at [845, 236] on input "6" at bounding box center [842, 231] width 94 height 39
type input "5"
type input "1050.00"
type input "4"
type input "840.00"
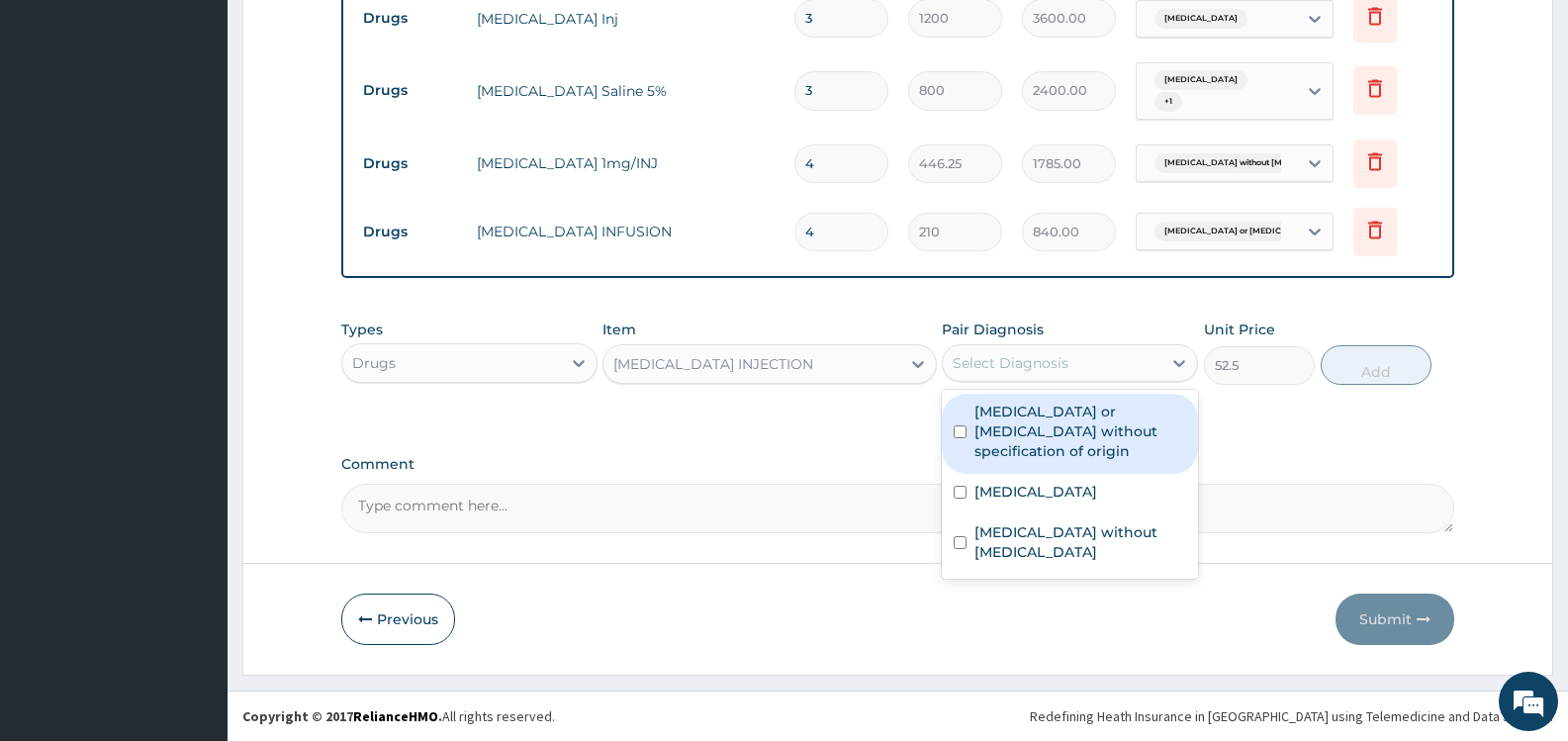
click at [1061, 364] on div "Select Diagnosis" at bounding box center [1010, 363] width 116 height 20
drag, startPoint x: 1042, startPoint y: 429, endPoint x: 1065, endPoint y: 494, distance: 68.9
click at [1041, 432] on label "Gastroenteritis or colitis without specification of origin" at bounding box center [1080, 432] width 211 height 60
checkbox input "true"
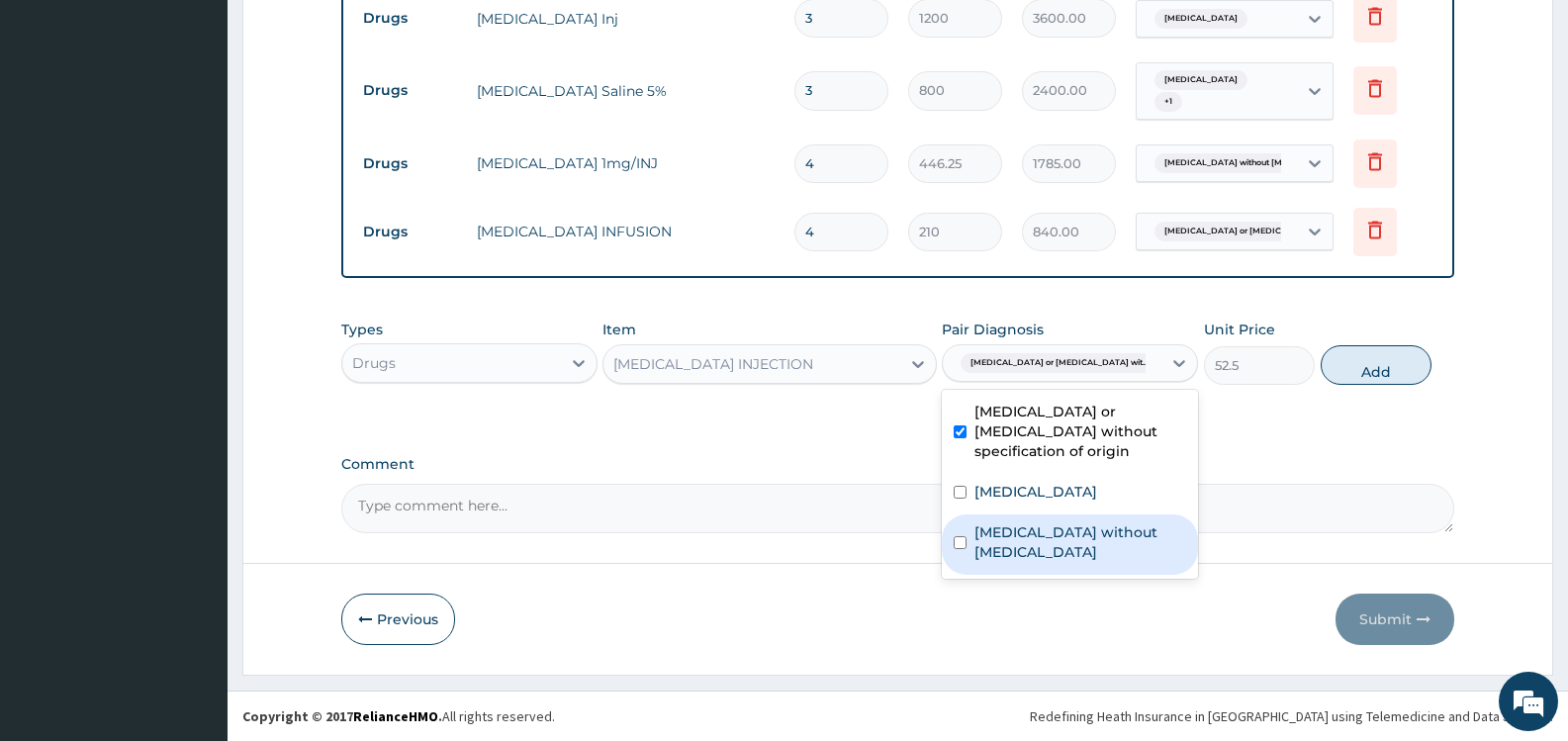
click at [1068, 523] on label "Sepsis without septic shock" at bounding box center [1080, 543] width 211 height 40
checkbox input "true"
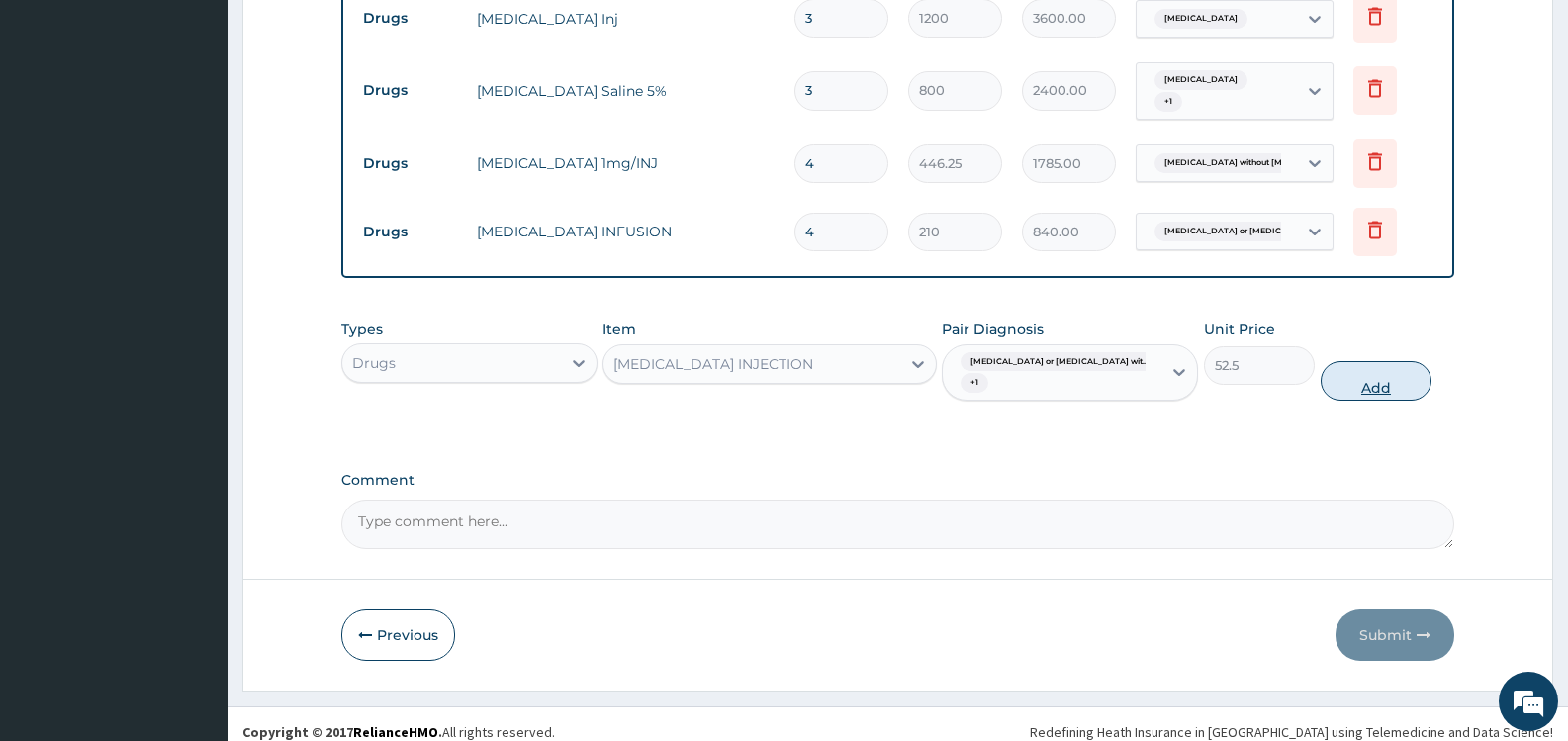
click at [1375, 372] on button "Add" at bounding box center [1375, 381] width 111 height 40
type input "0"
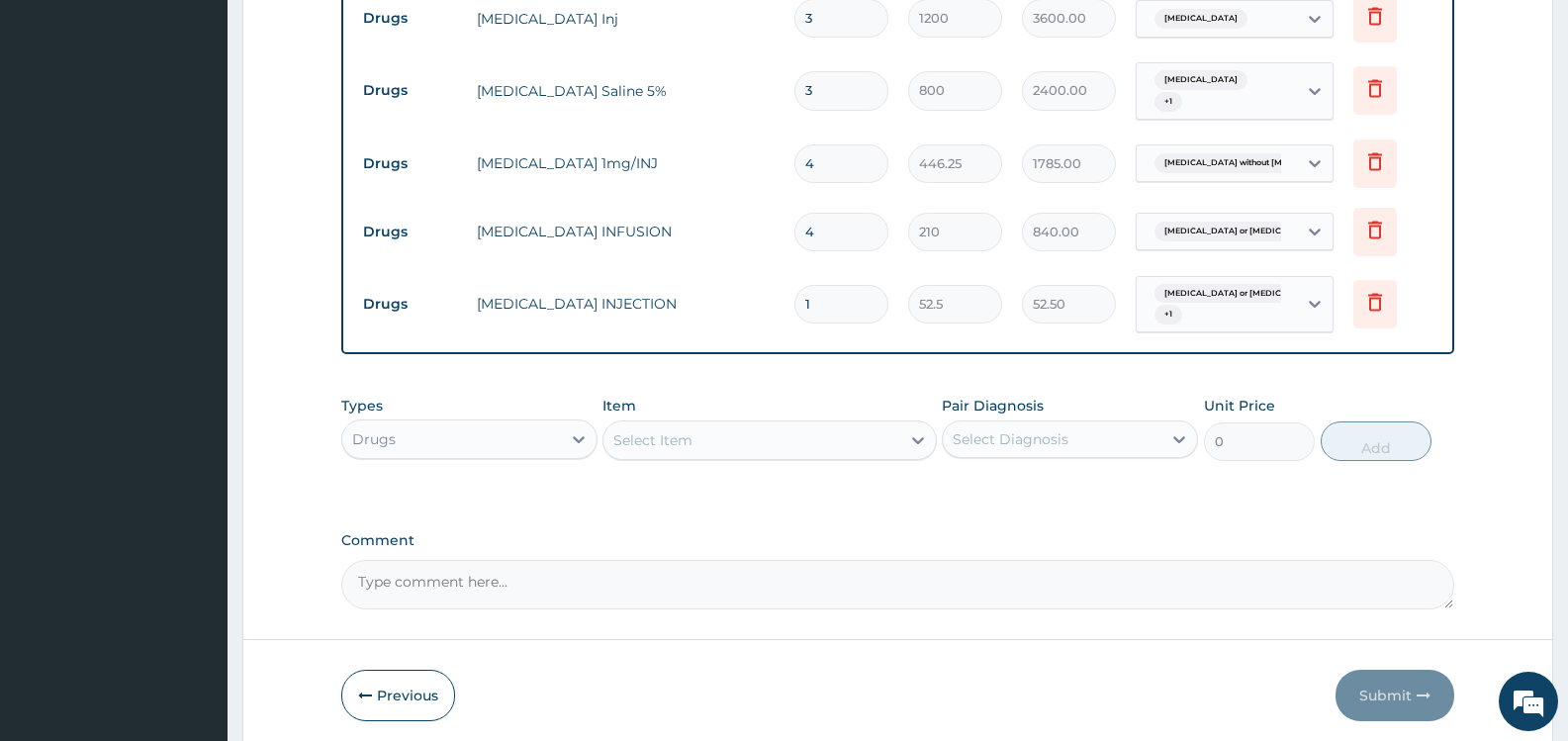
type input "2"
type input "105.00"
type input "3"
type input "157.50"
click at [753, 442] on div "Select Item" at bounding box center [751, 441] width 296 height 32
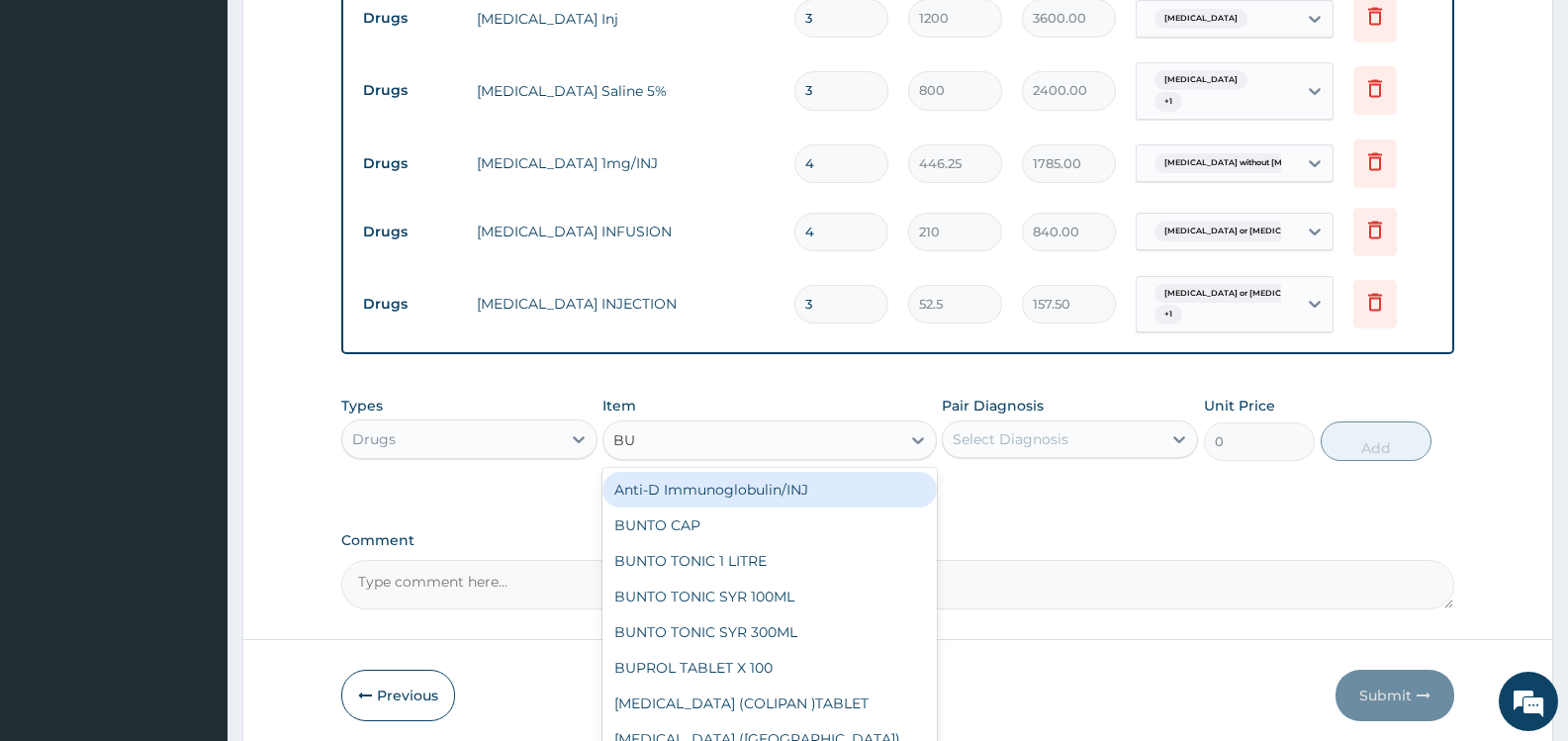
type input "BUS"
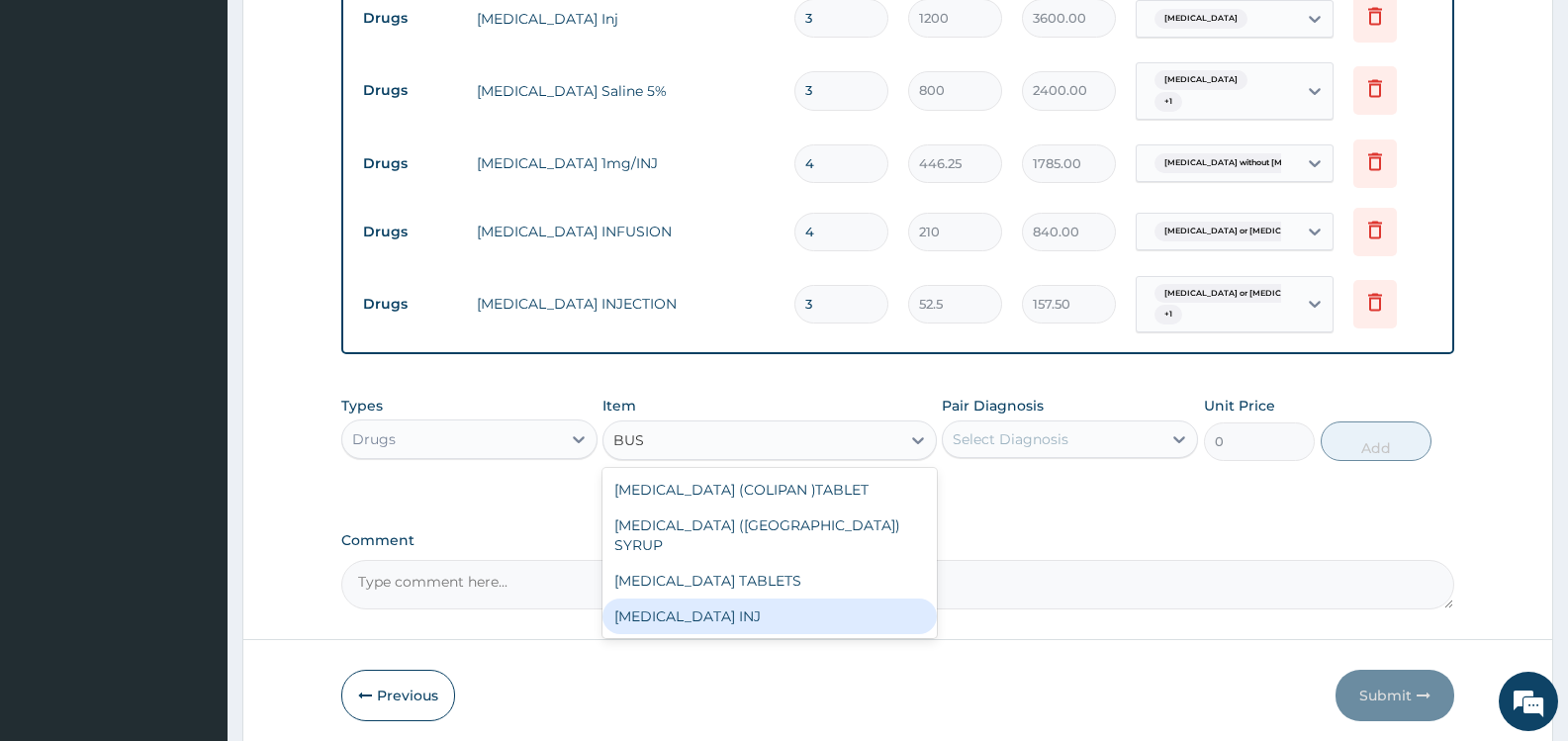
click at [716, 601] on div "[MEDICAL_DATA] INJ" at bounding box center [769, 616] width 333 height 36
type input "49.88"
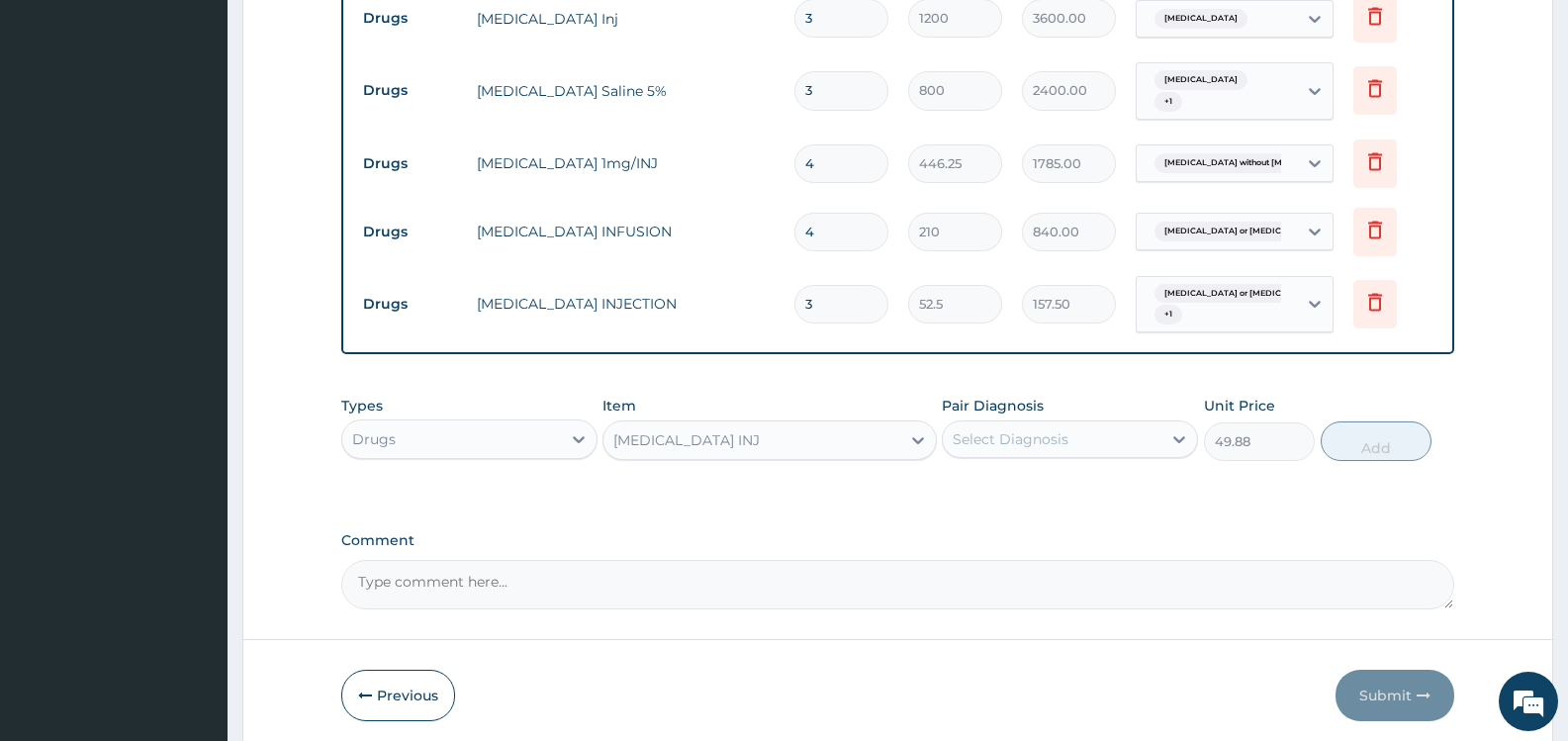
click at [996, 425] on div "Select Diagnosis" at bounding box center [1051, 440] width 218 height 32
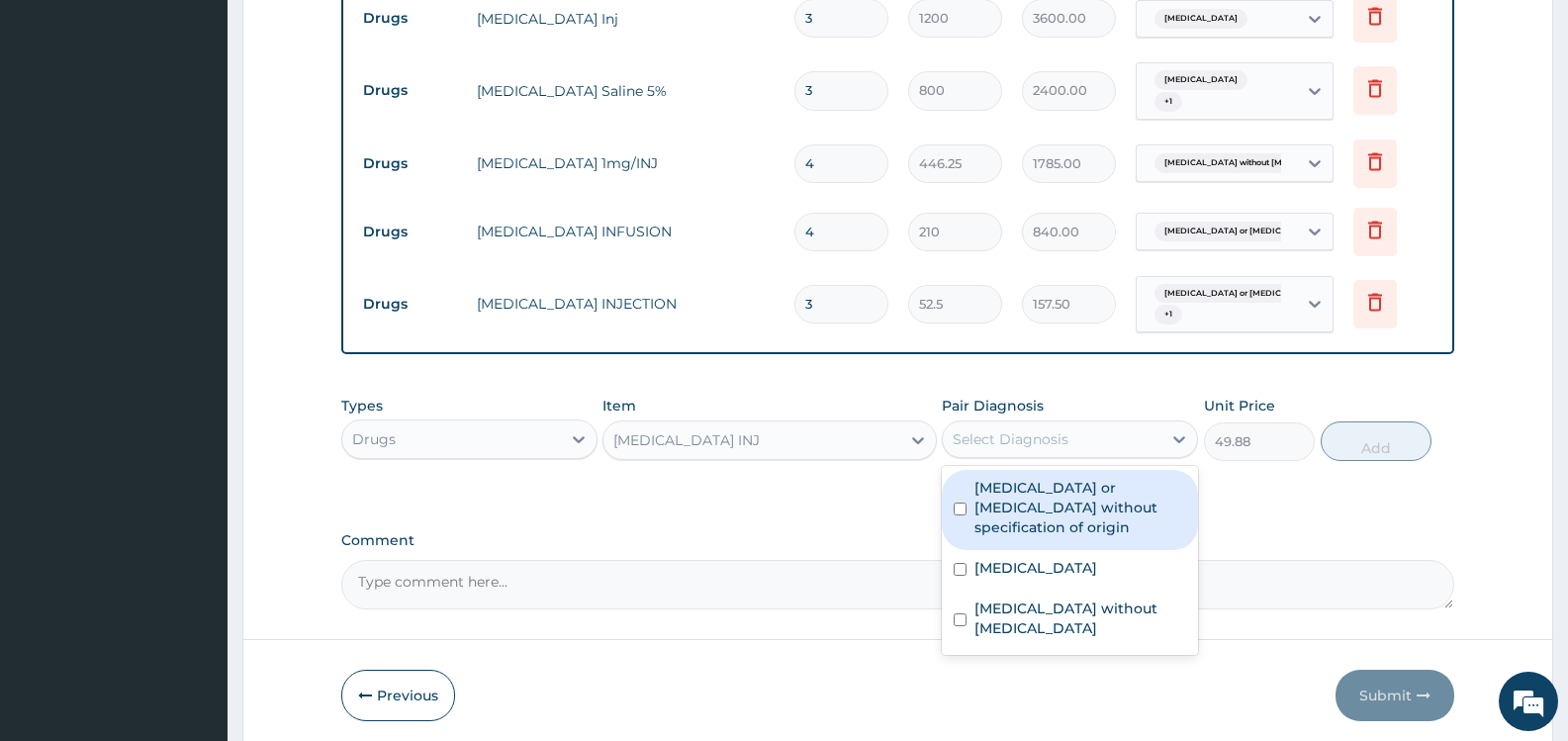
click at [1030, 502] on label "Gastroenteritis or colitis without specification of origin" at bounding box center [1080, 508] width 211 height 60
checkbox input "true"
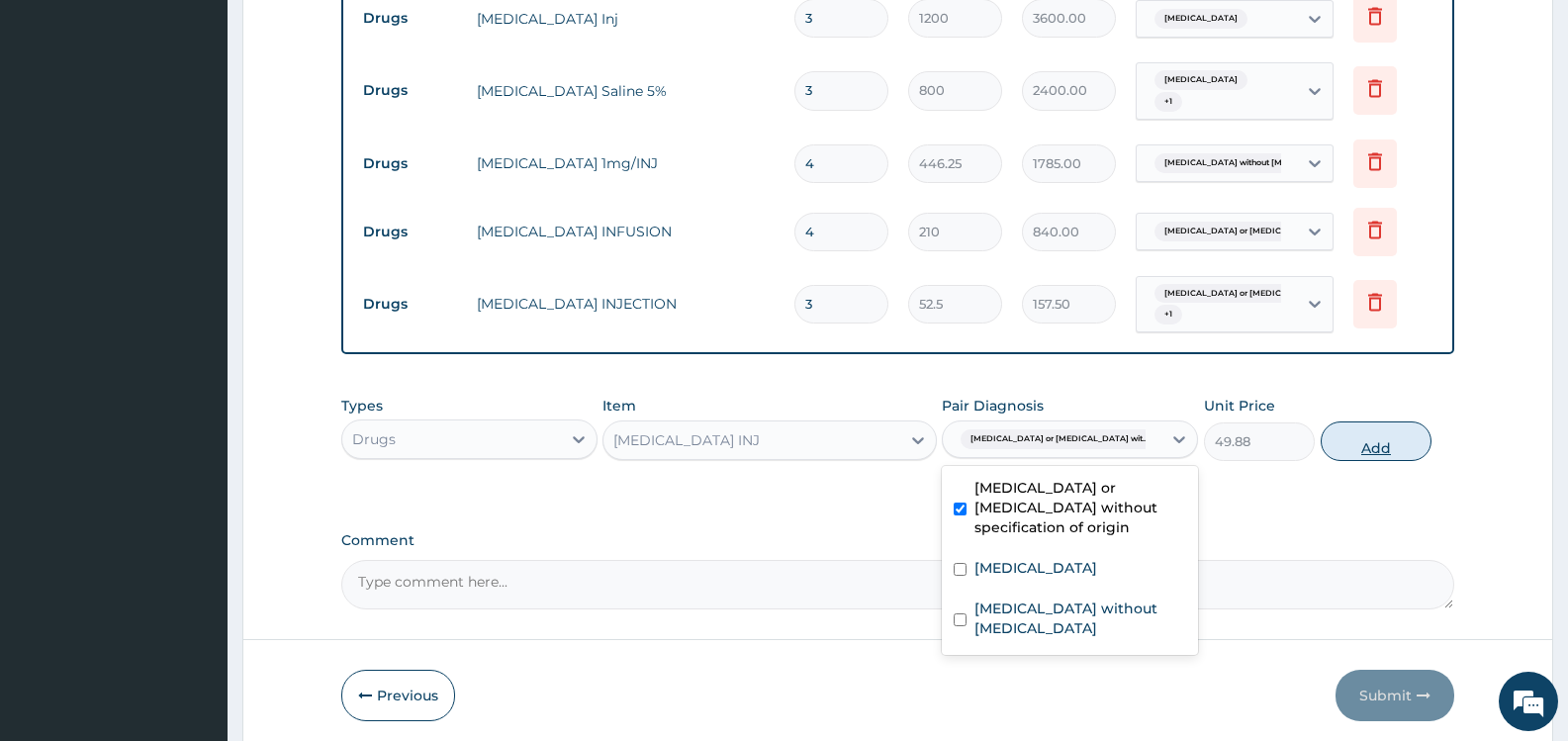
click at [1376, 441] on button "Add" at bounding box center [1375, 442] width 111 height 40
type input "0"
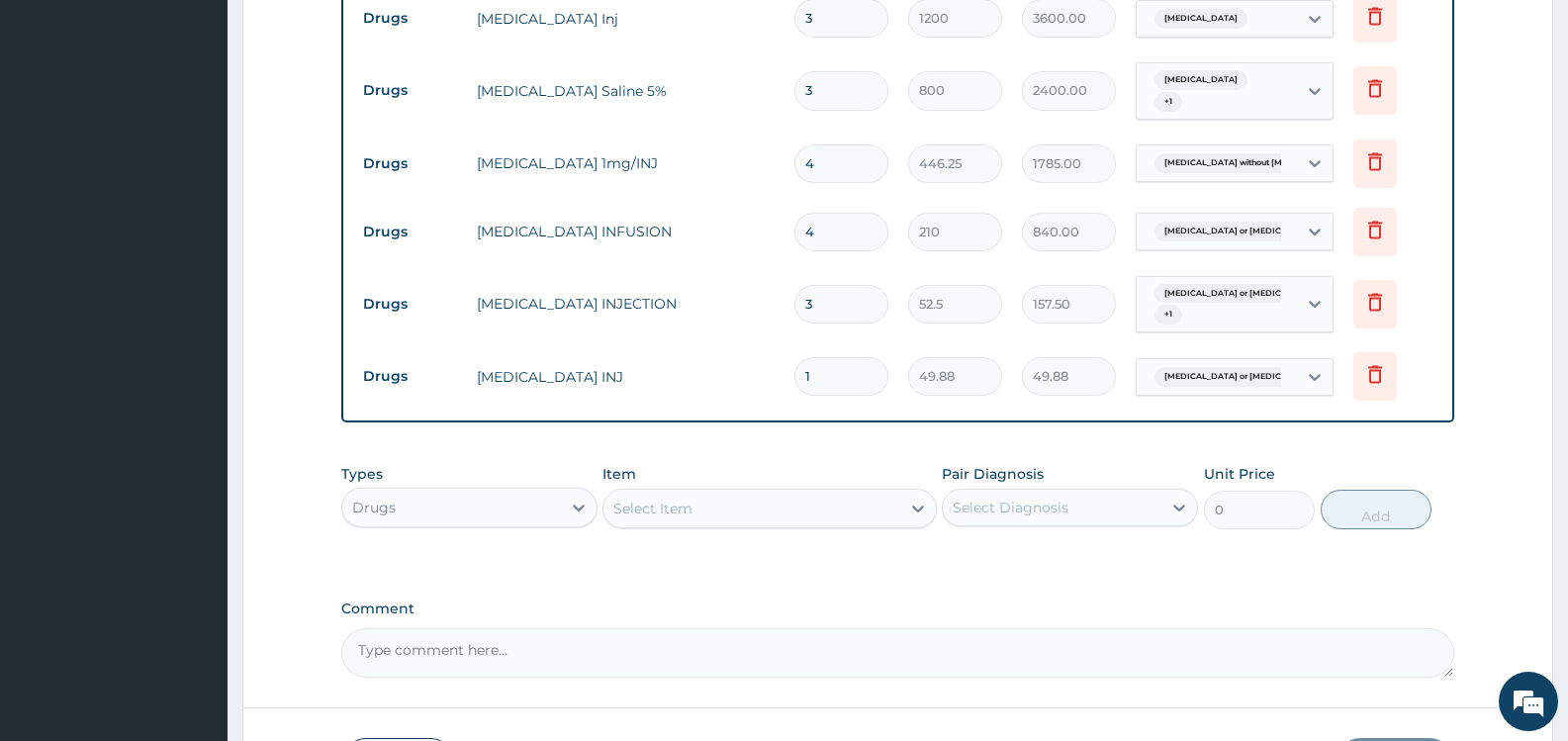
click at [723, 509] on div "Select Item" at bounding box center [751, 509] width 296 height 32
type input "H"
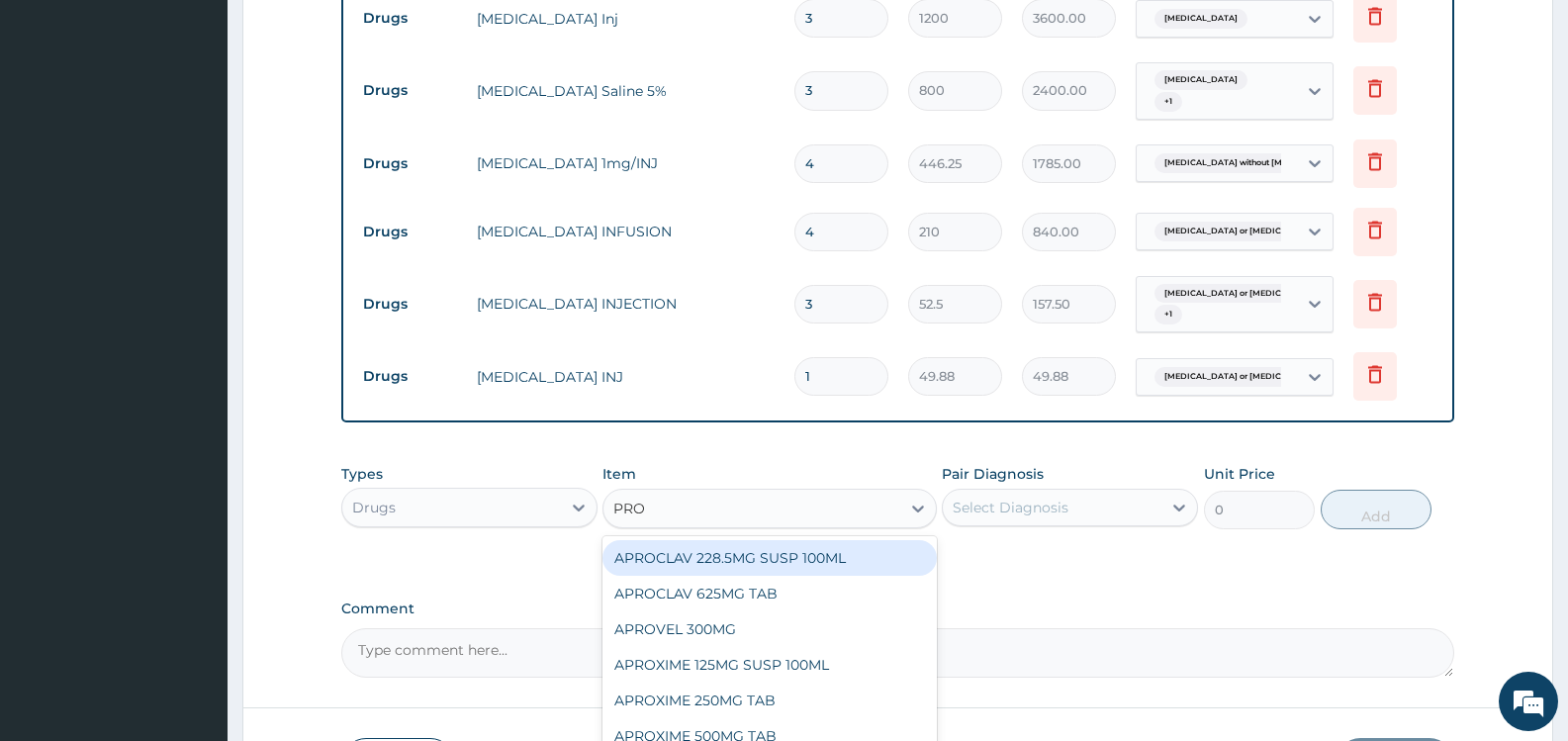
type input "PROM"
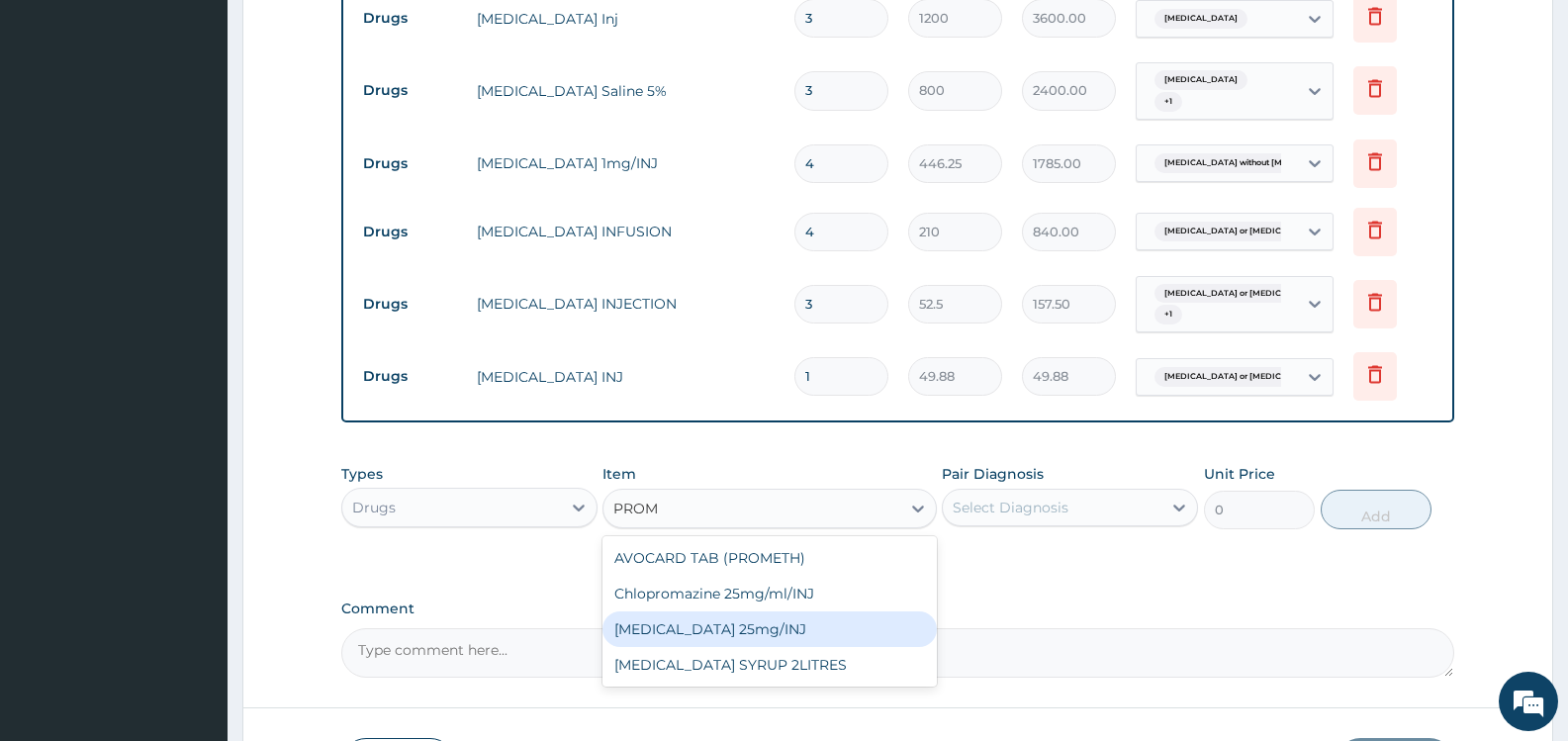
click at [743, 626] on div "[MEDICAL_DATA] 25mg/INJ" at bounding box center [769, 629] width 333 height 36
type input "52.5"
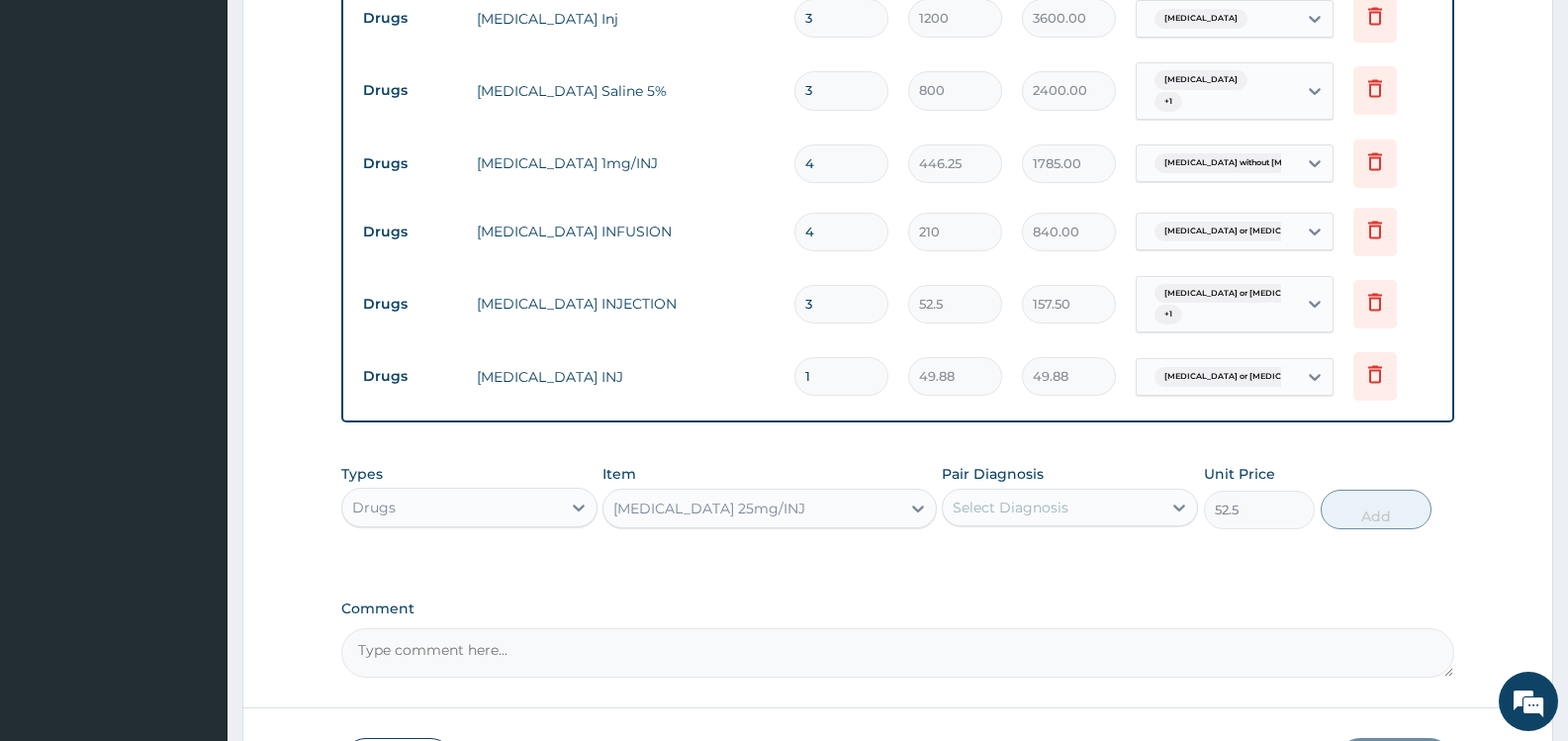
click at [979, 506] on div "Select Diagnosis" at bounding box center [1010, 508] width 116 height 20
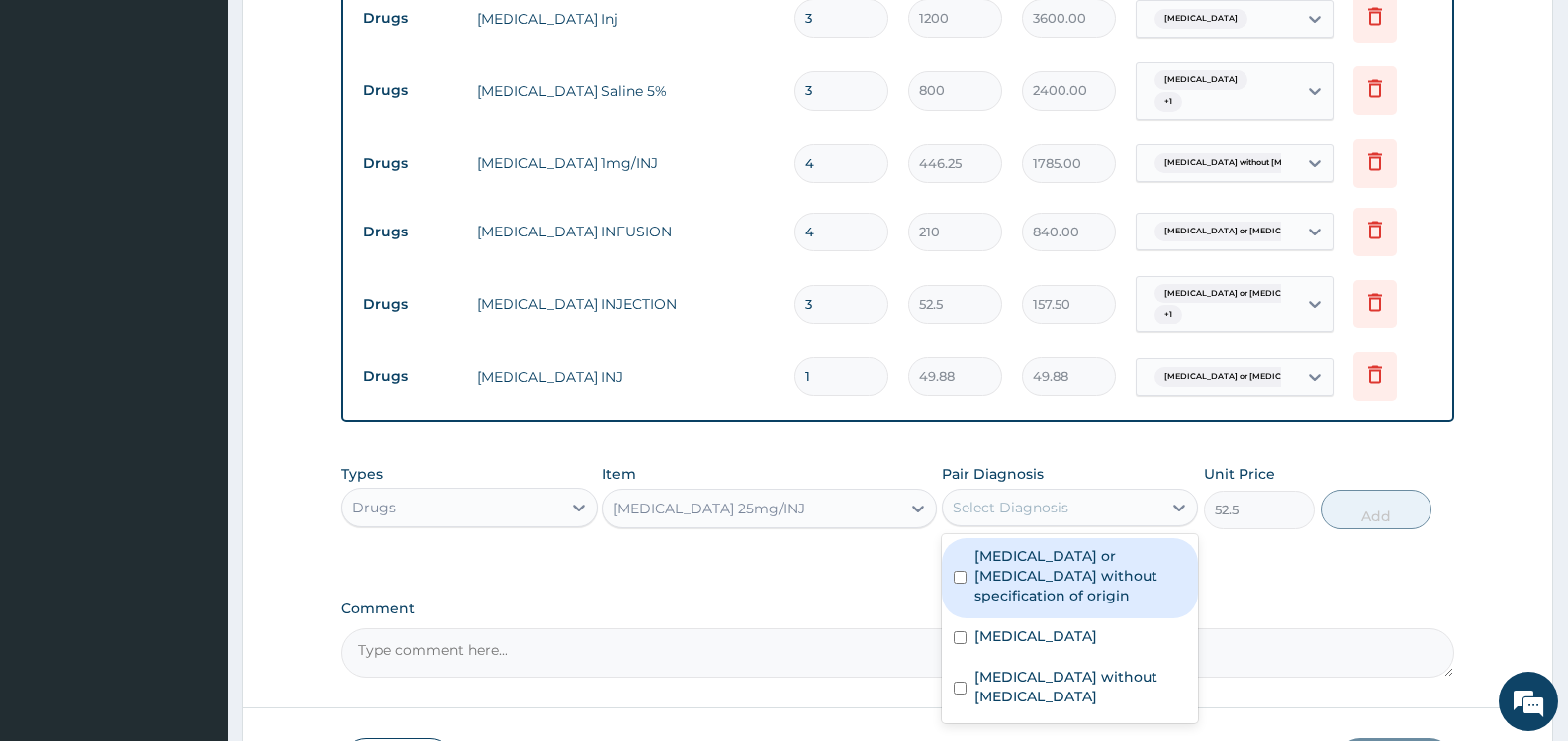
click at [987, 566] on label "Gastroenteritis or colitis without specification of origin" at bounding box center [1080, 576] width 211 height 60
checkbox input "true"
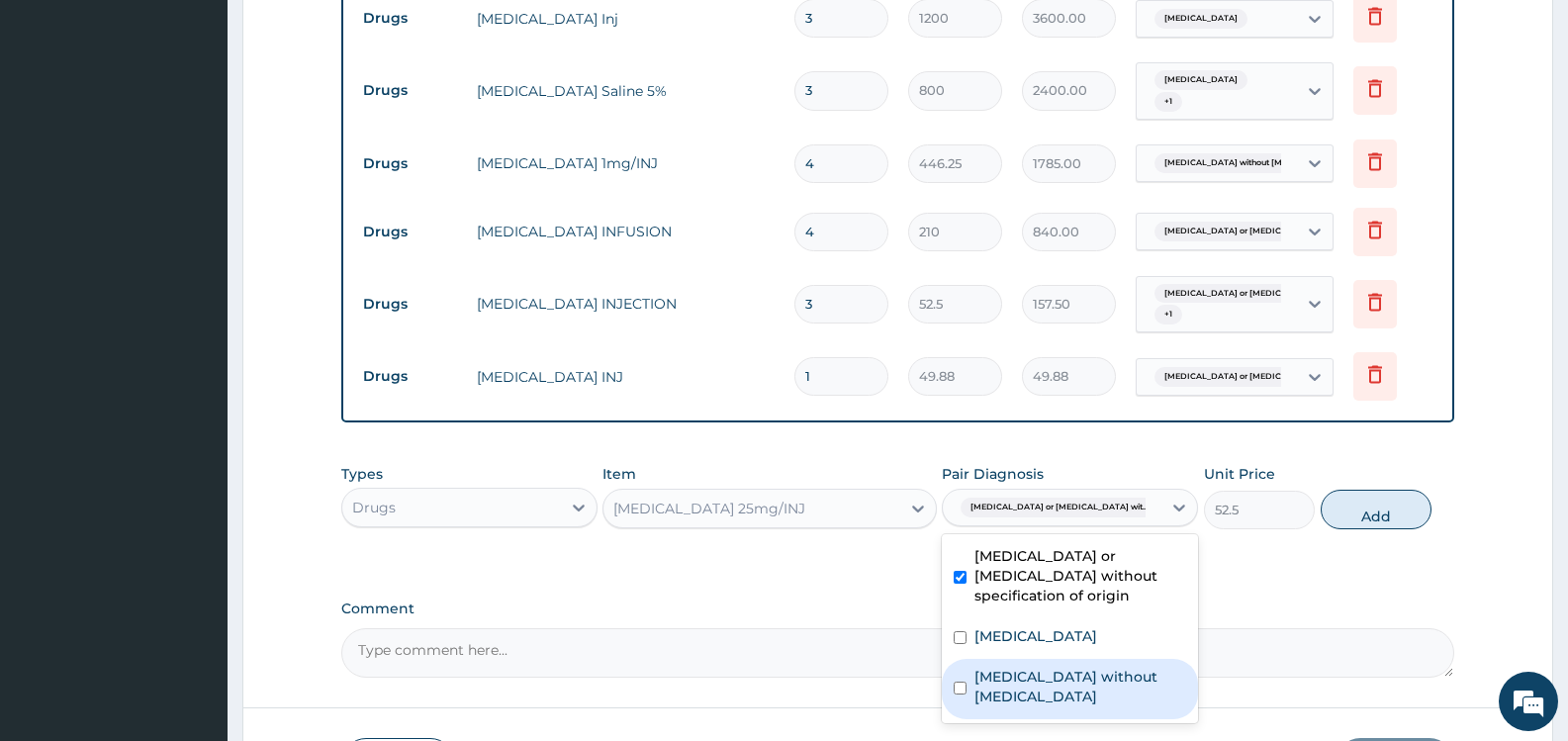
click at [1020, 667] on label "Sepsis without septic shock" at bounding box center [1080, 687] width 211 height 40
checkbox input "true"
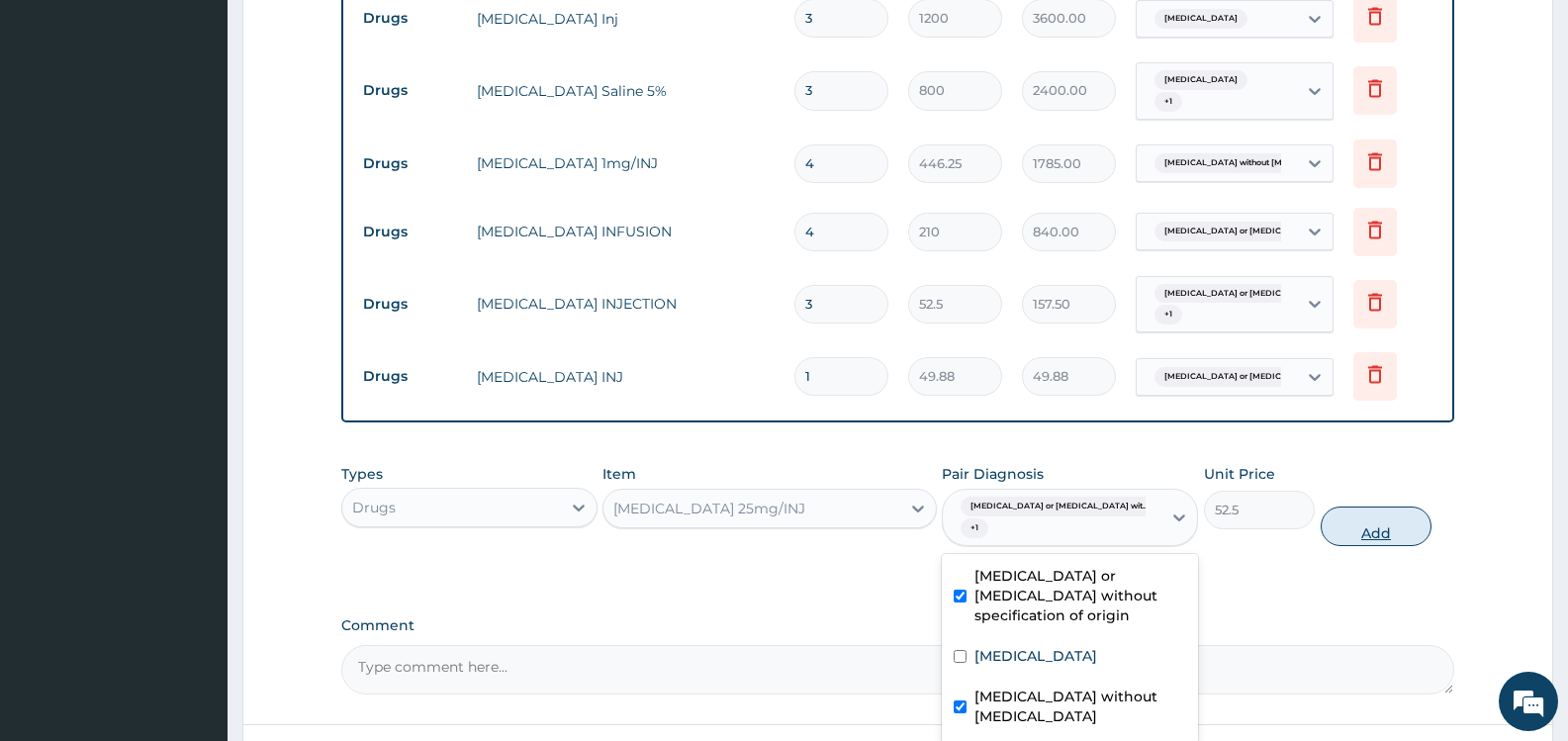
click at [1372, 514] on button "Add" at bounding box center [1375, 527] width 111 height 40
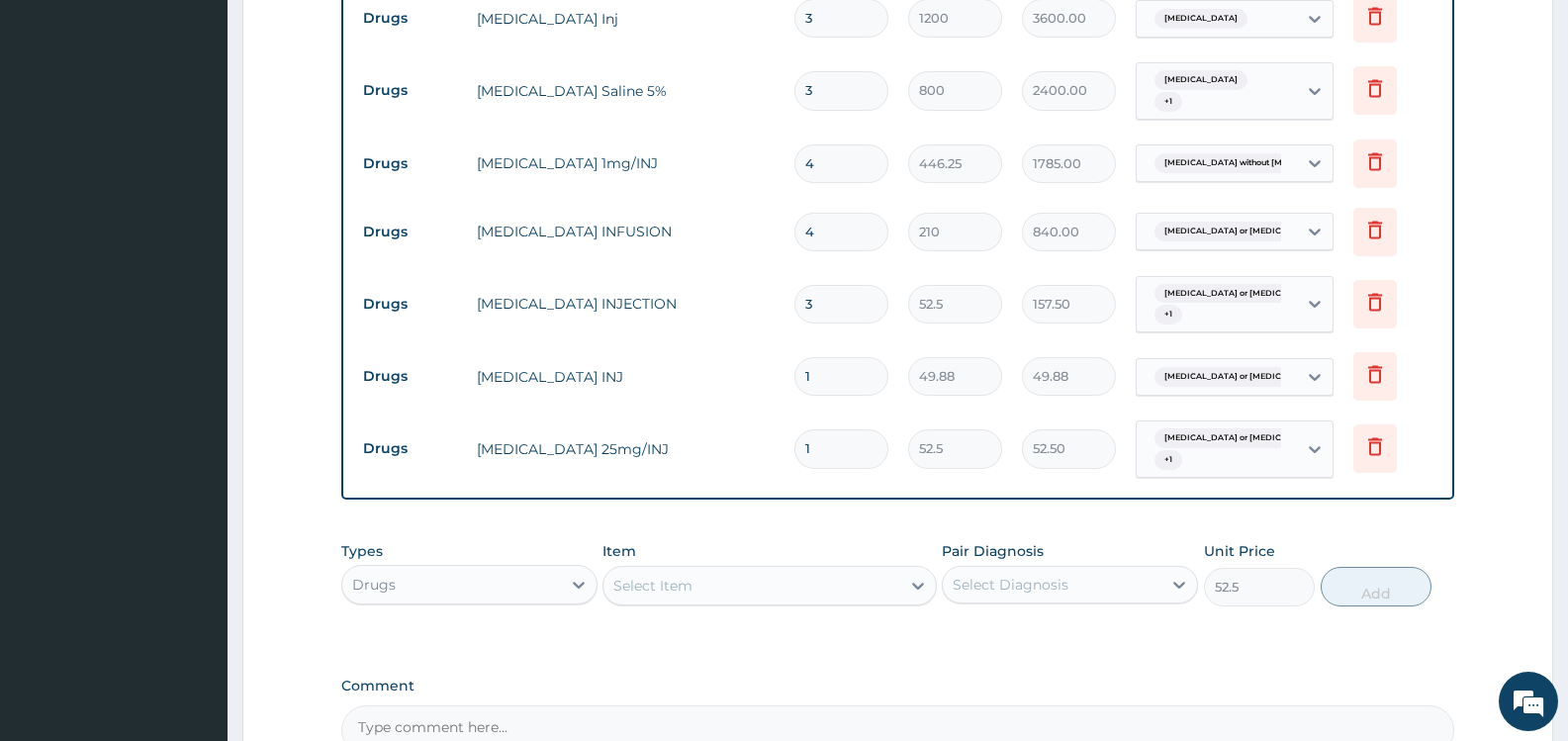
type input "0"
type input "2"
type input "105.00"
click at [678, 587] on div "Select Item" at bounding box center [652, 585] width 79 height 20
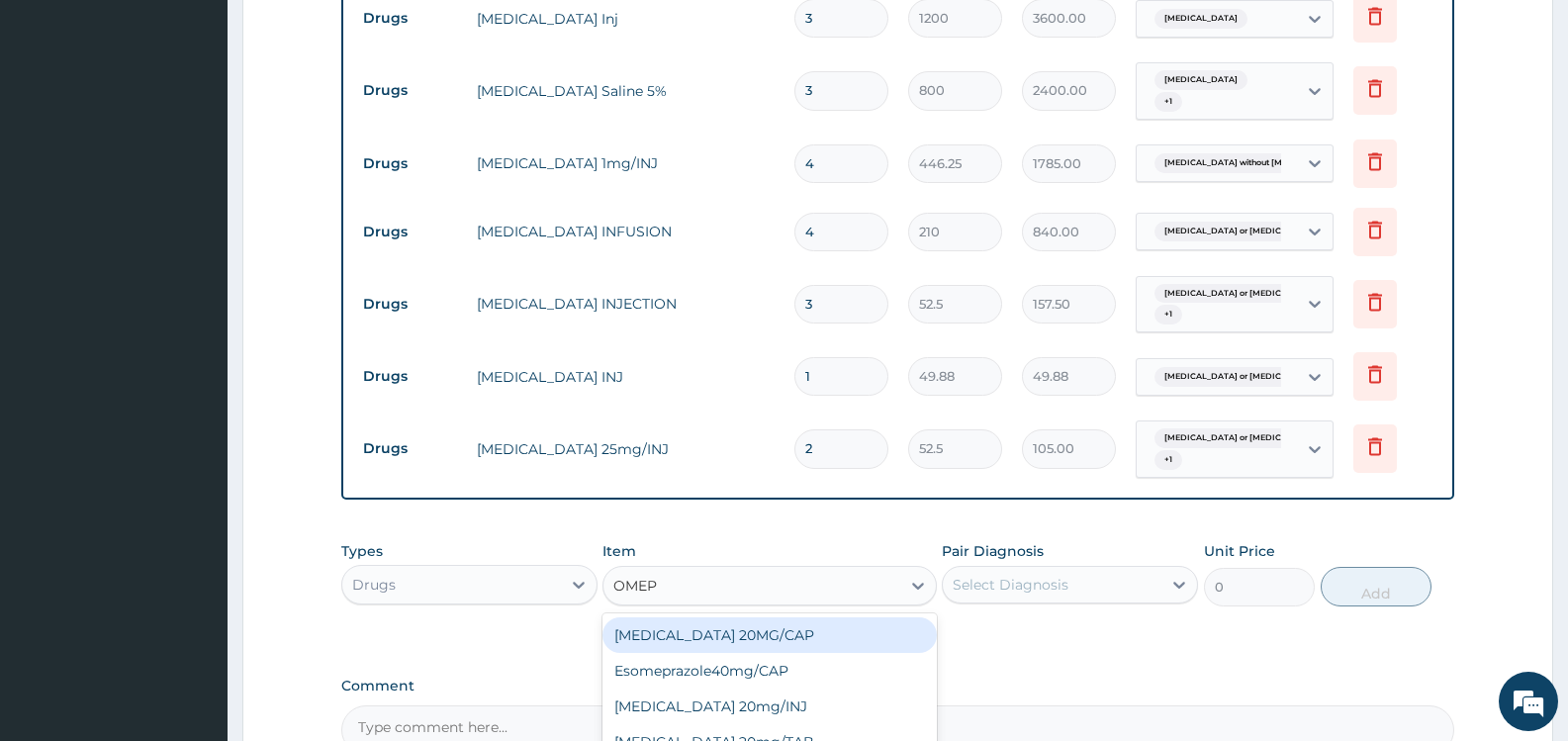
type input "OMEPR"
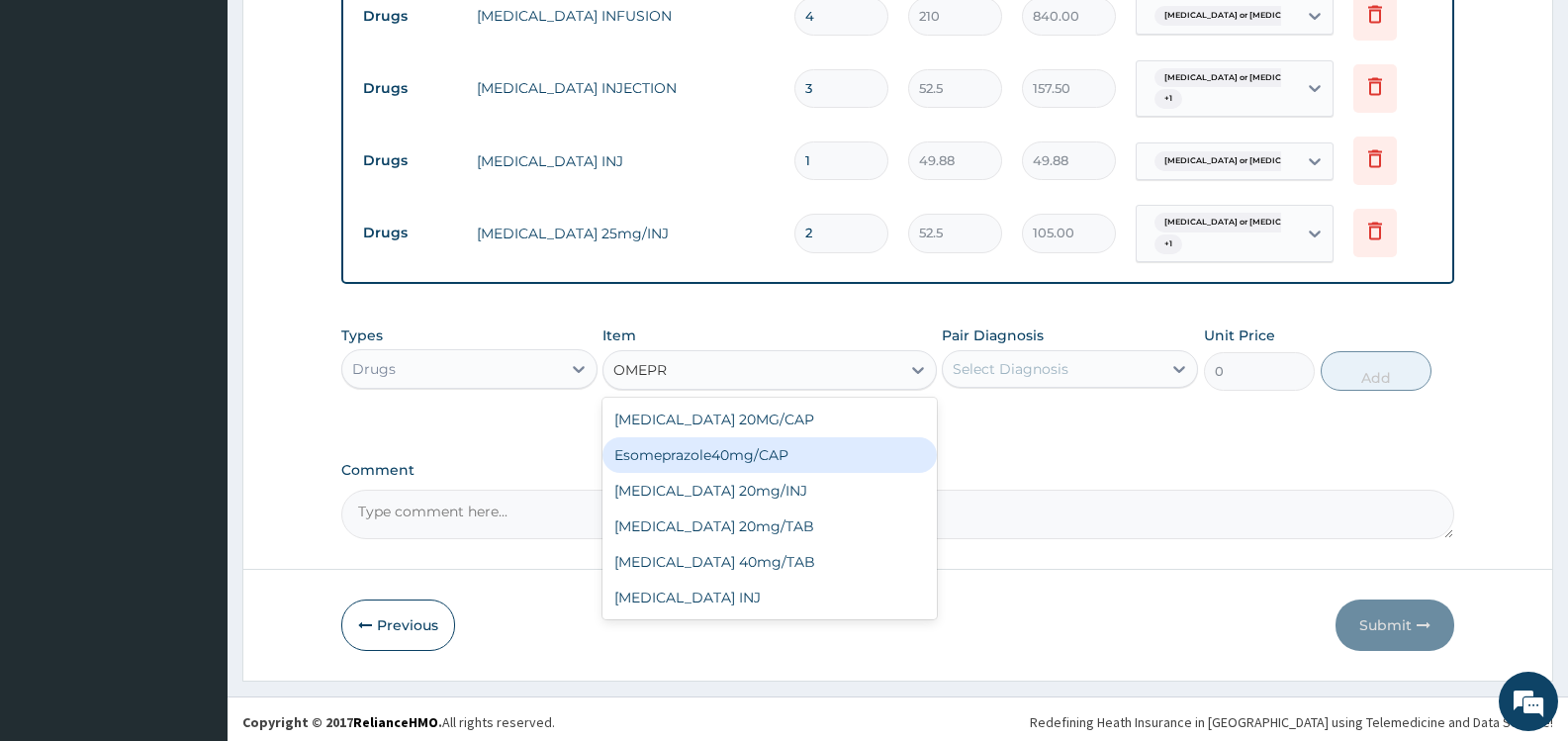
scroll to position [1547, 0]
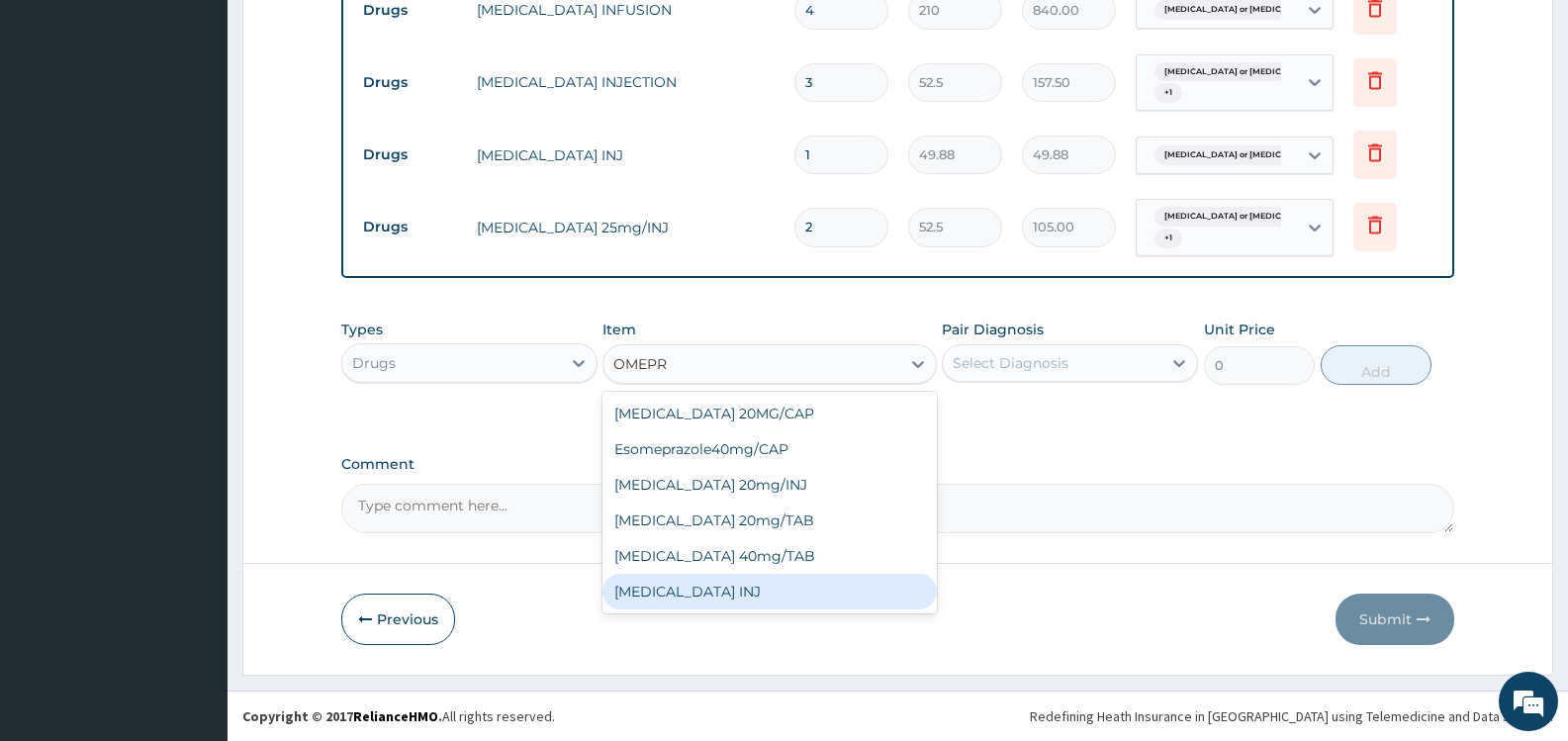
click at [696, 592] on div "[MEDICAL_DATA] INJ" at bounding box center [769, 591] width 333 height 36
type input "322.88"
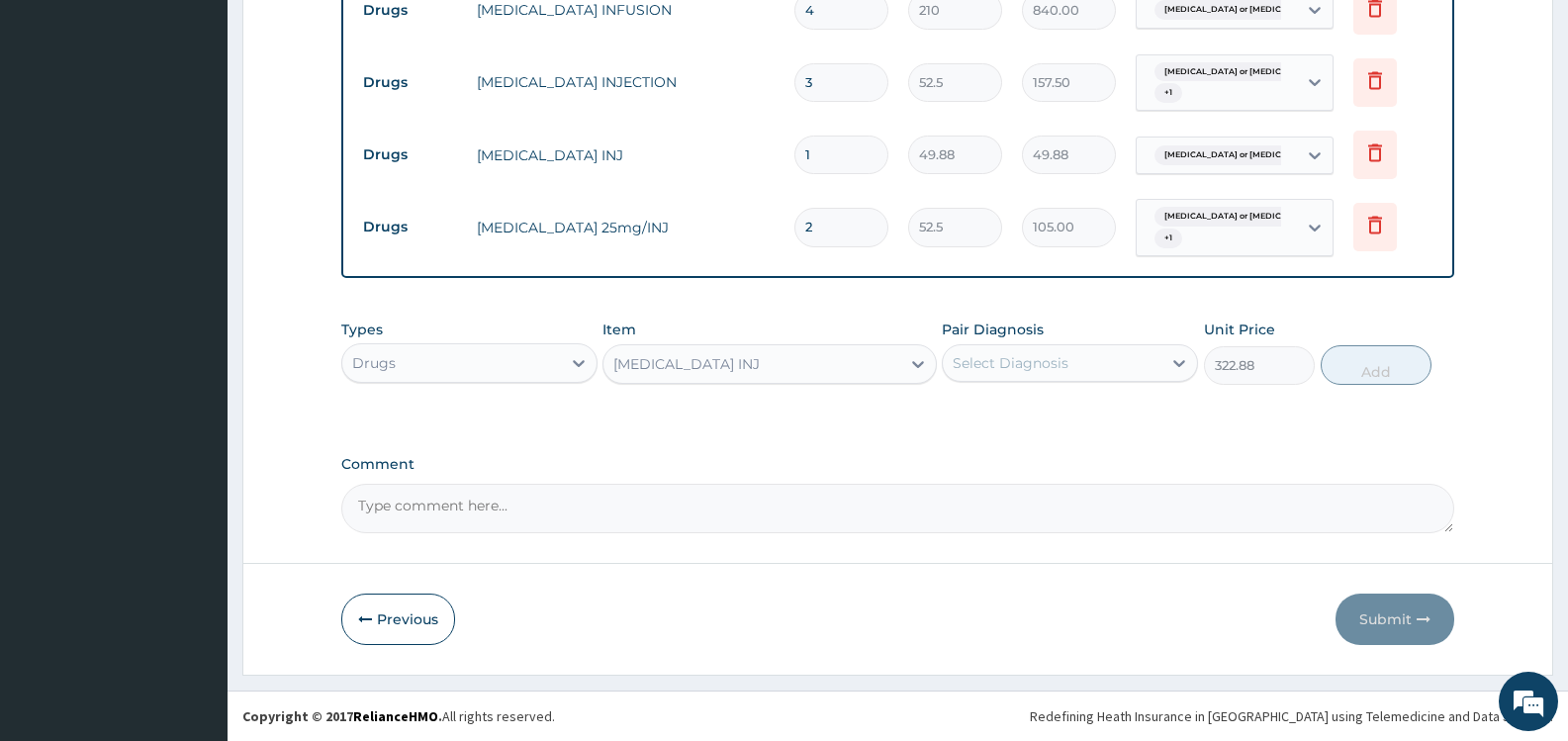
click at [1003, 364] on div "Select Diagnosis" at bounding box center [1010, 363] width 116 height 20
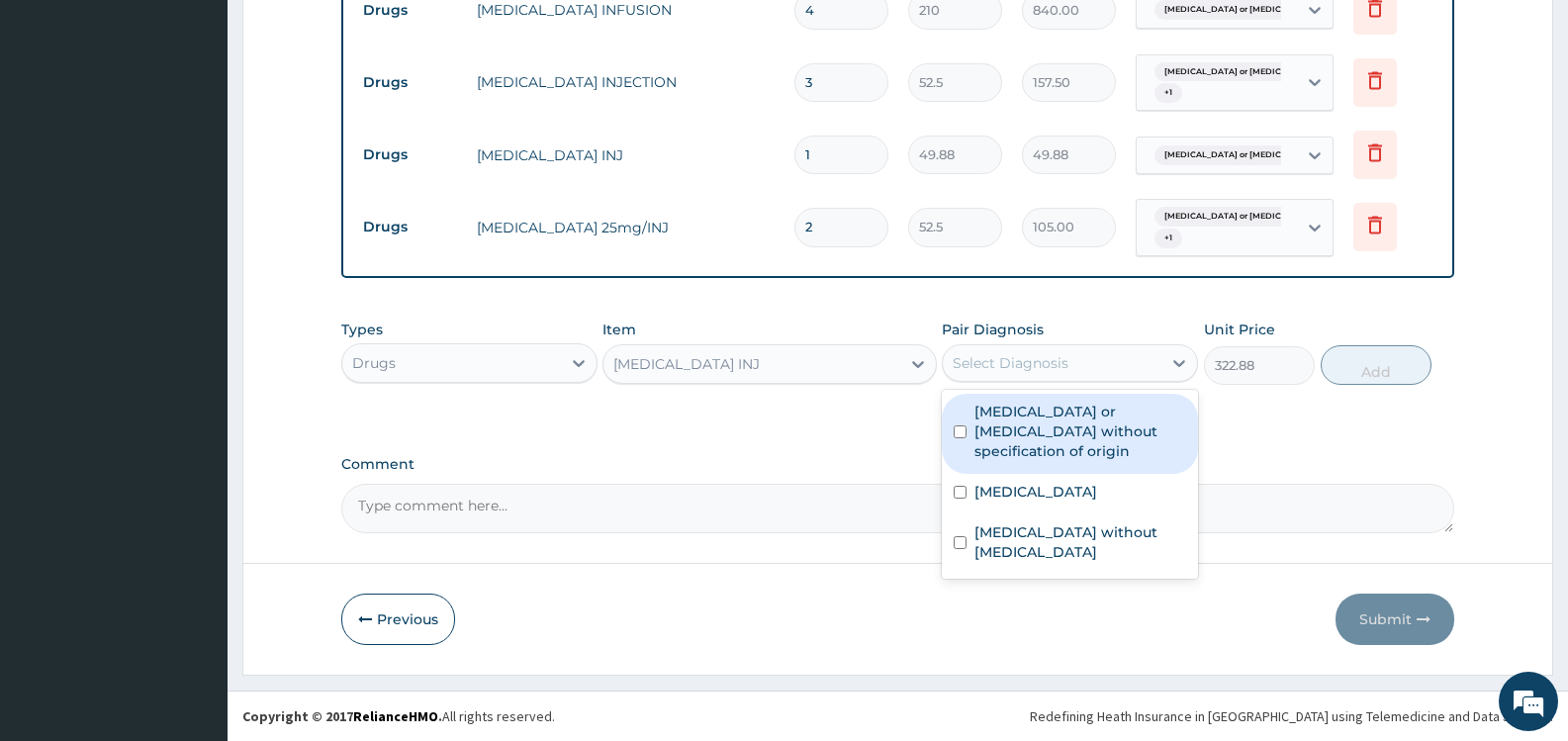
click at [1025, 427] on label "Gastroenteritis or colitis without specification of origin" at bounding box center [1080, 432] width 211 height 60
checkbox input "true"
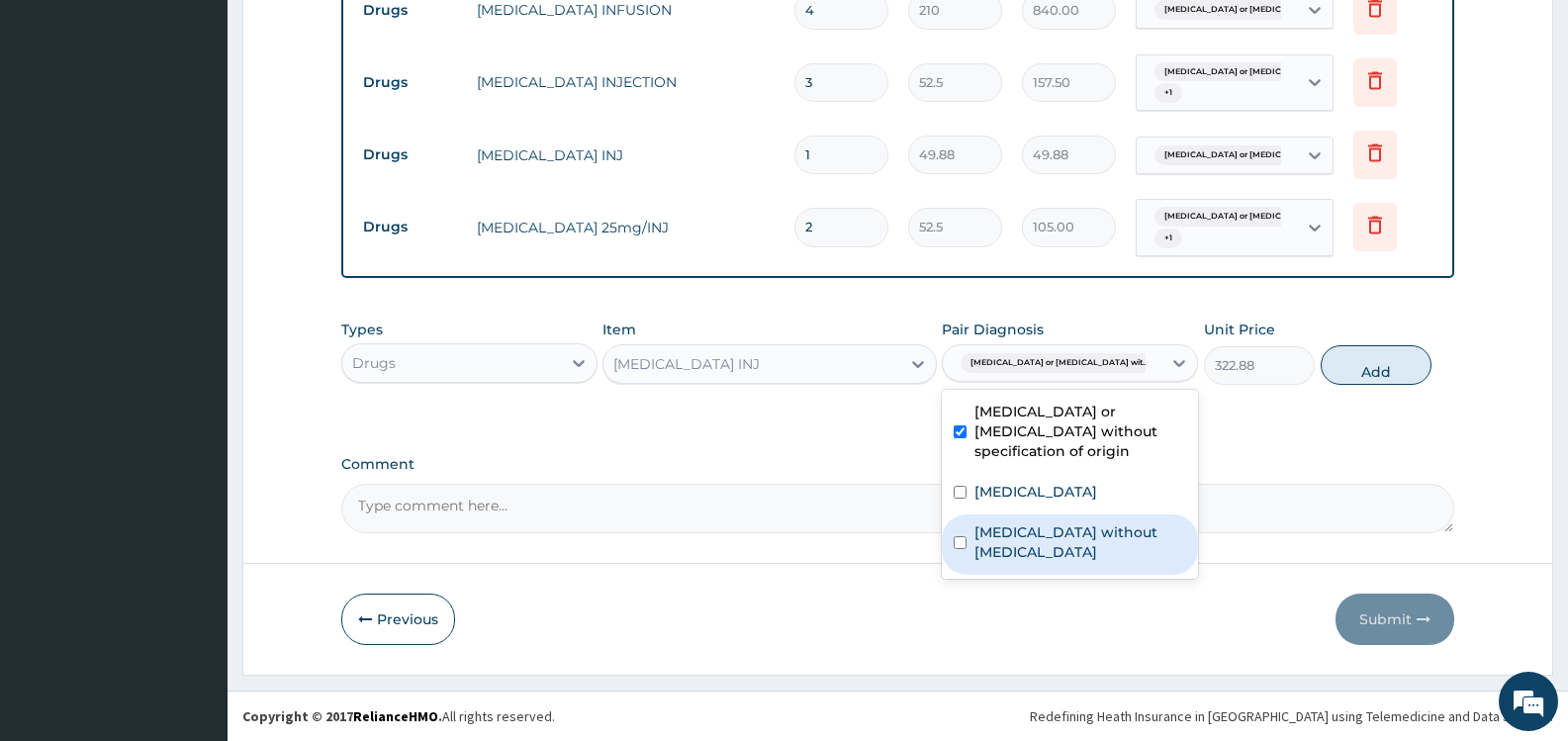
click at [1052, 523] on label "Sepsis without septic shock" at bounding box center [1080, 543] width 211 height 40
checkbox input "true"
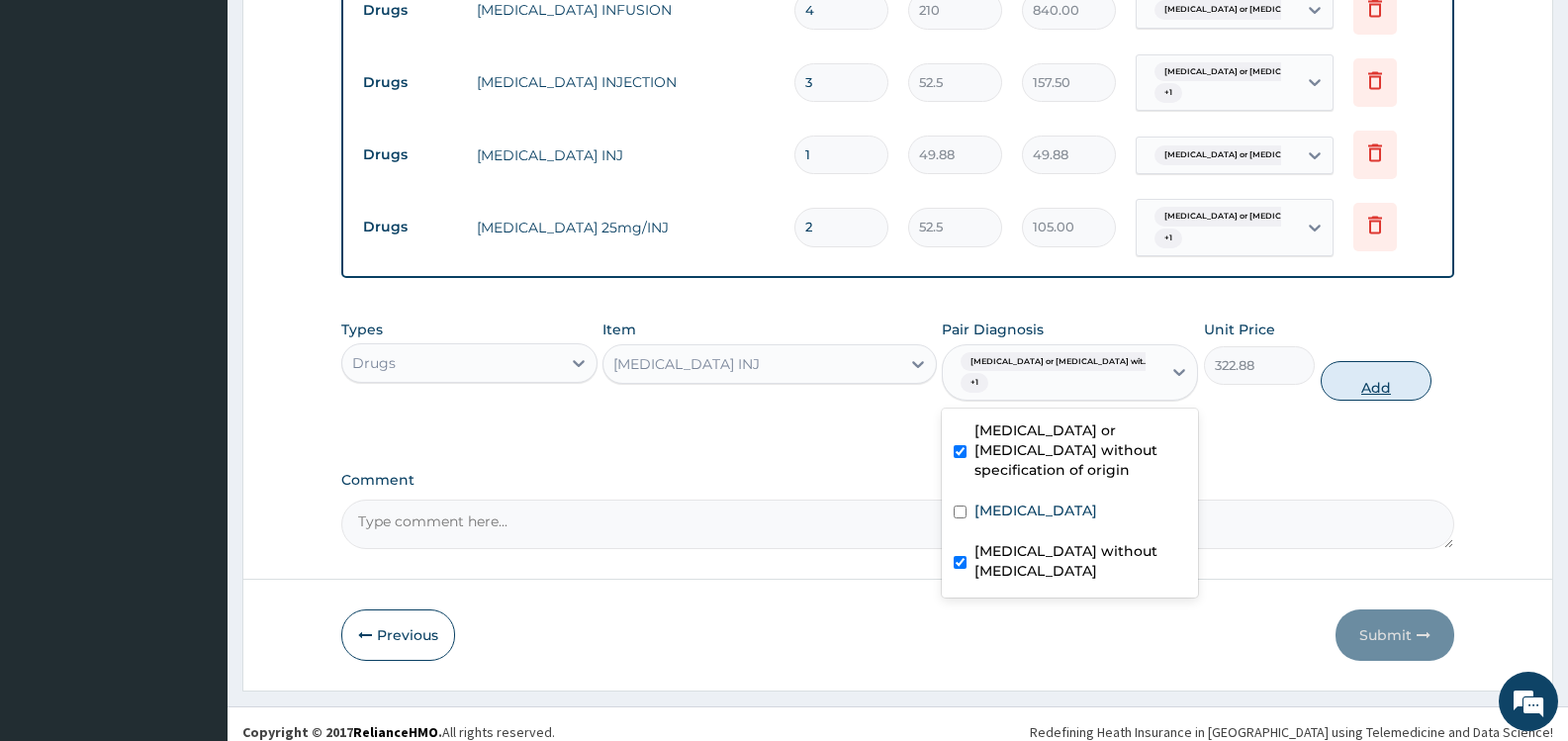
click at [1384, 374] on button "Add" at bounding box center [1375, 381] width 111 height 40
type input "0"
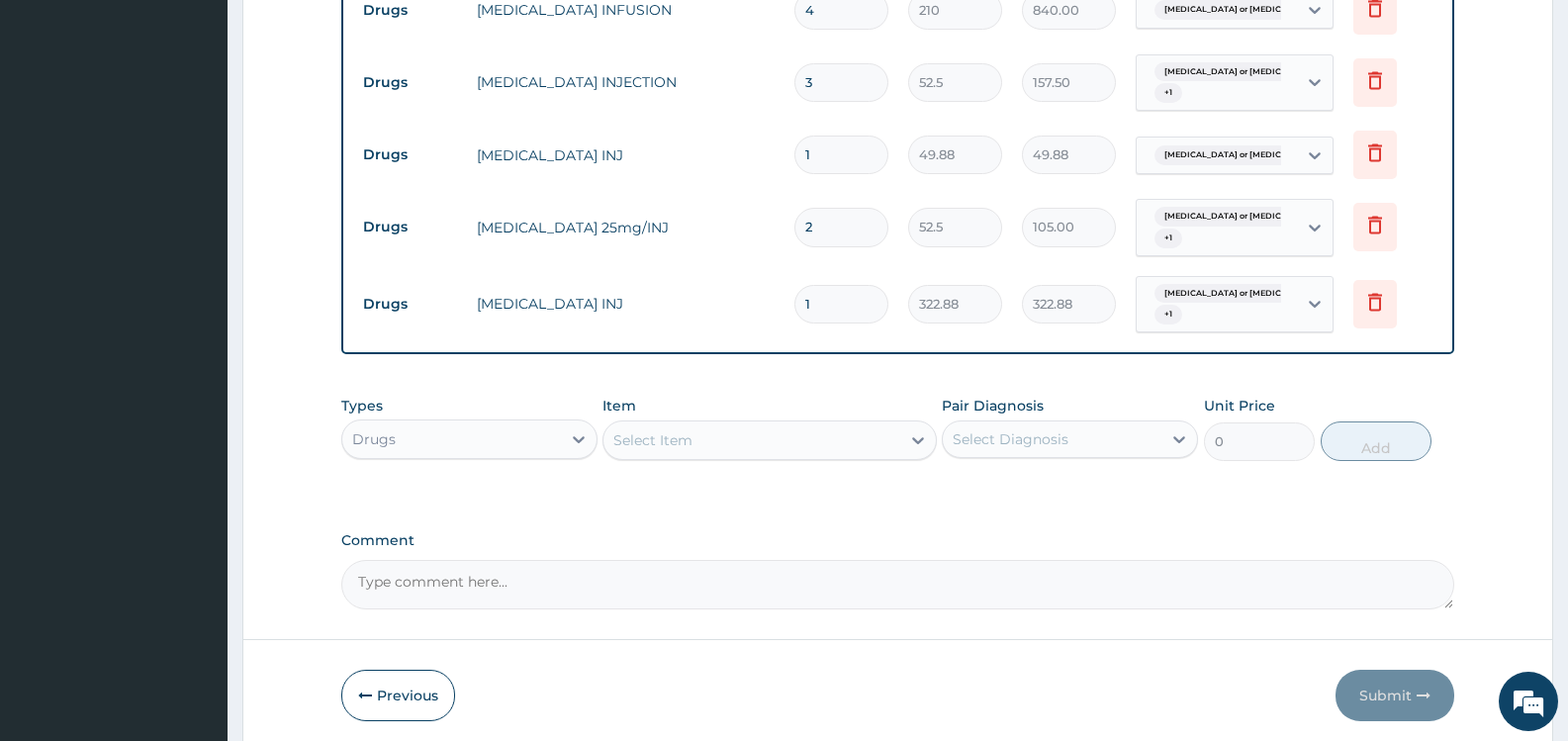
type input "2"
type input "645.76"
type input "3"
type input "968.64"
type input "4"
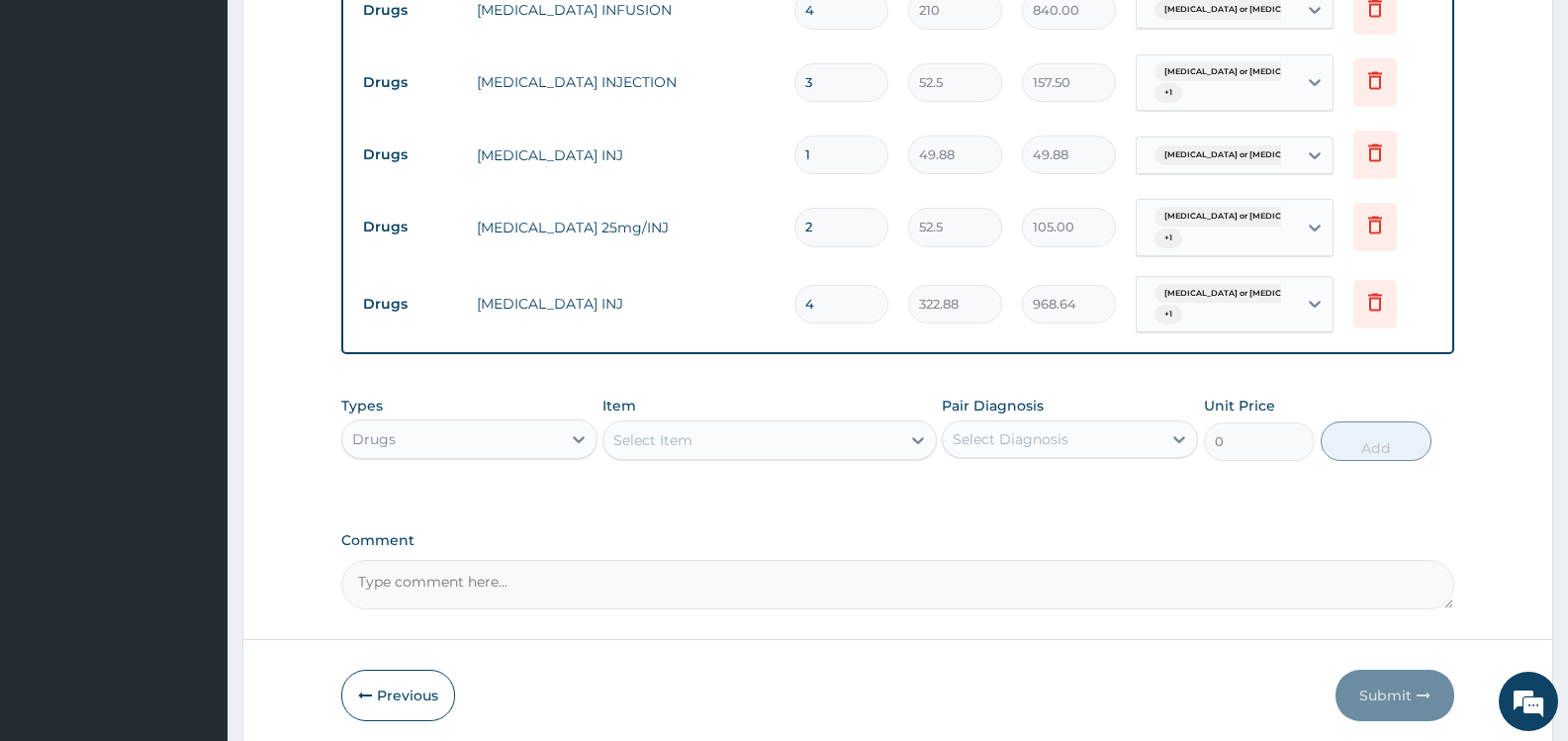
type input "1291.52"
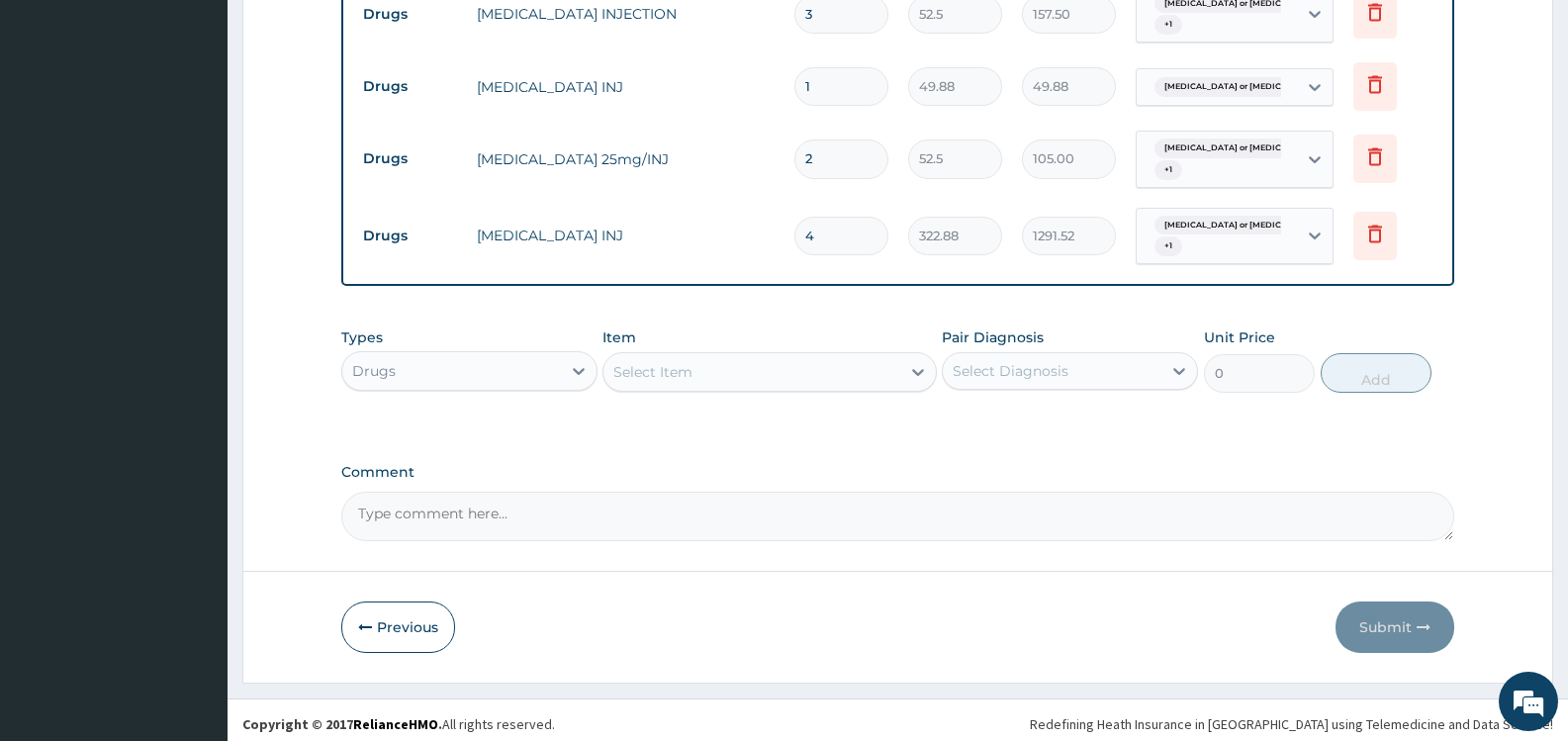
scroll to position [1623, 0]
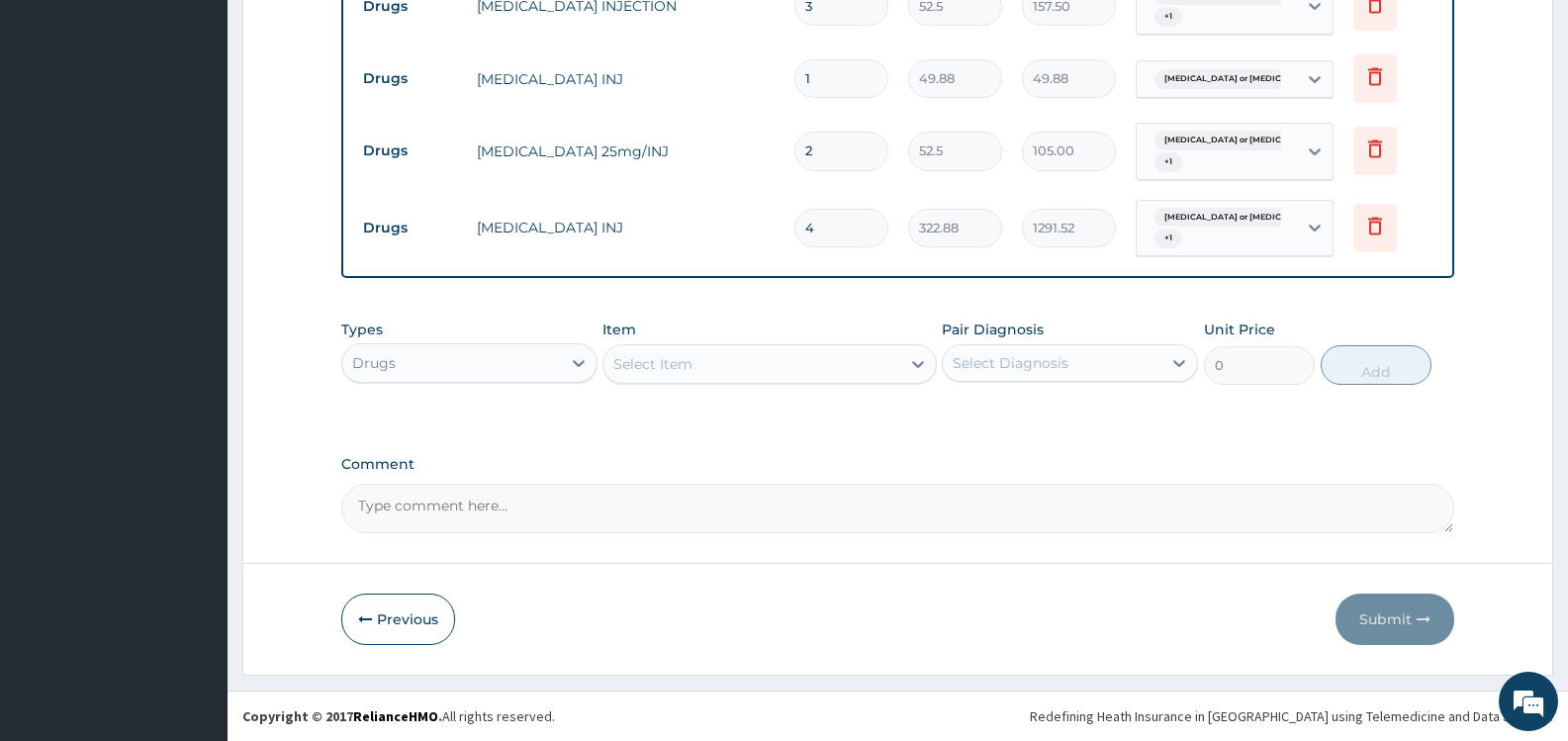
click at [738, 358] on div "Select Item" at bounding box center [751, 364] width 296 height 32
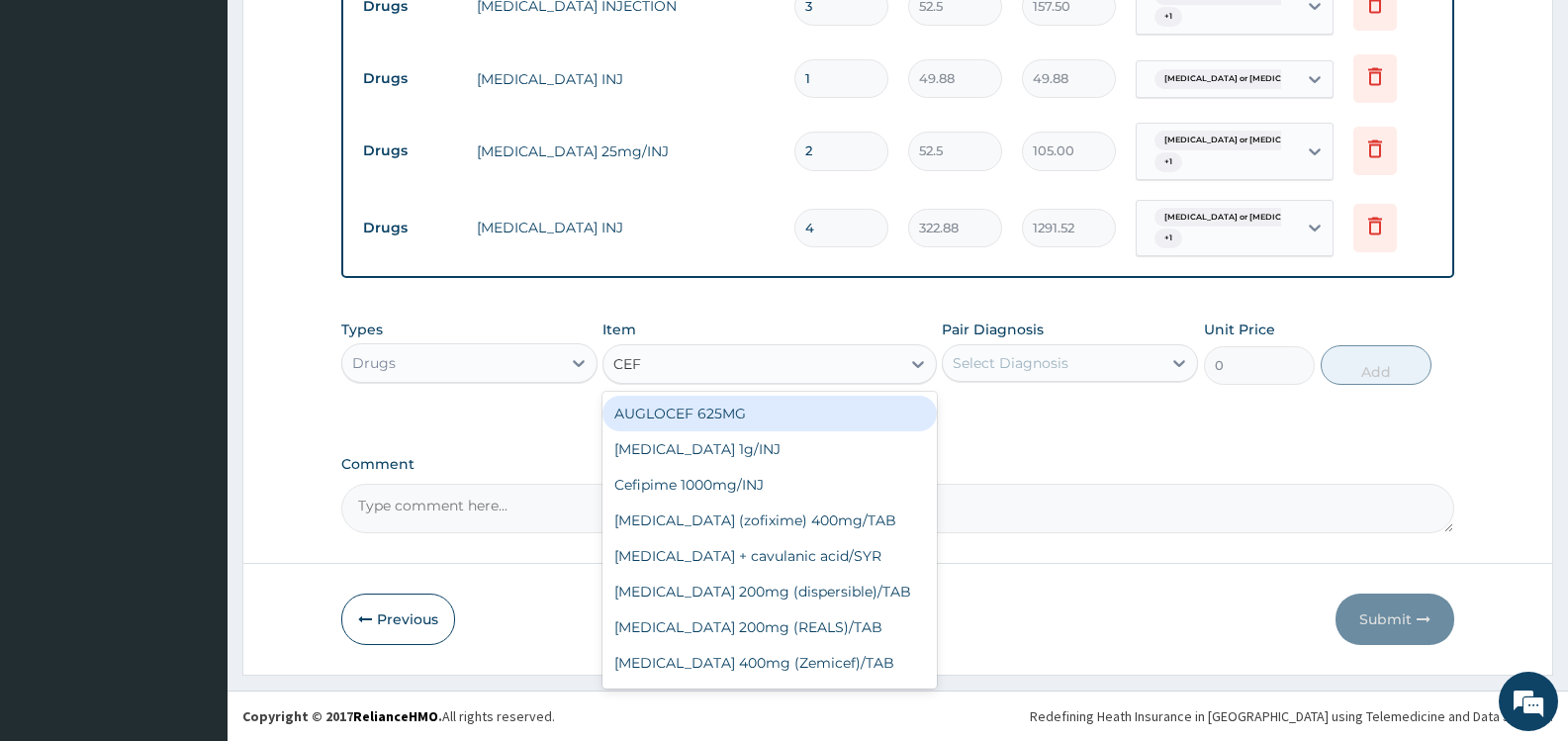
type input "CEFI"
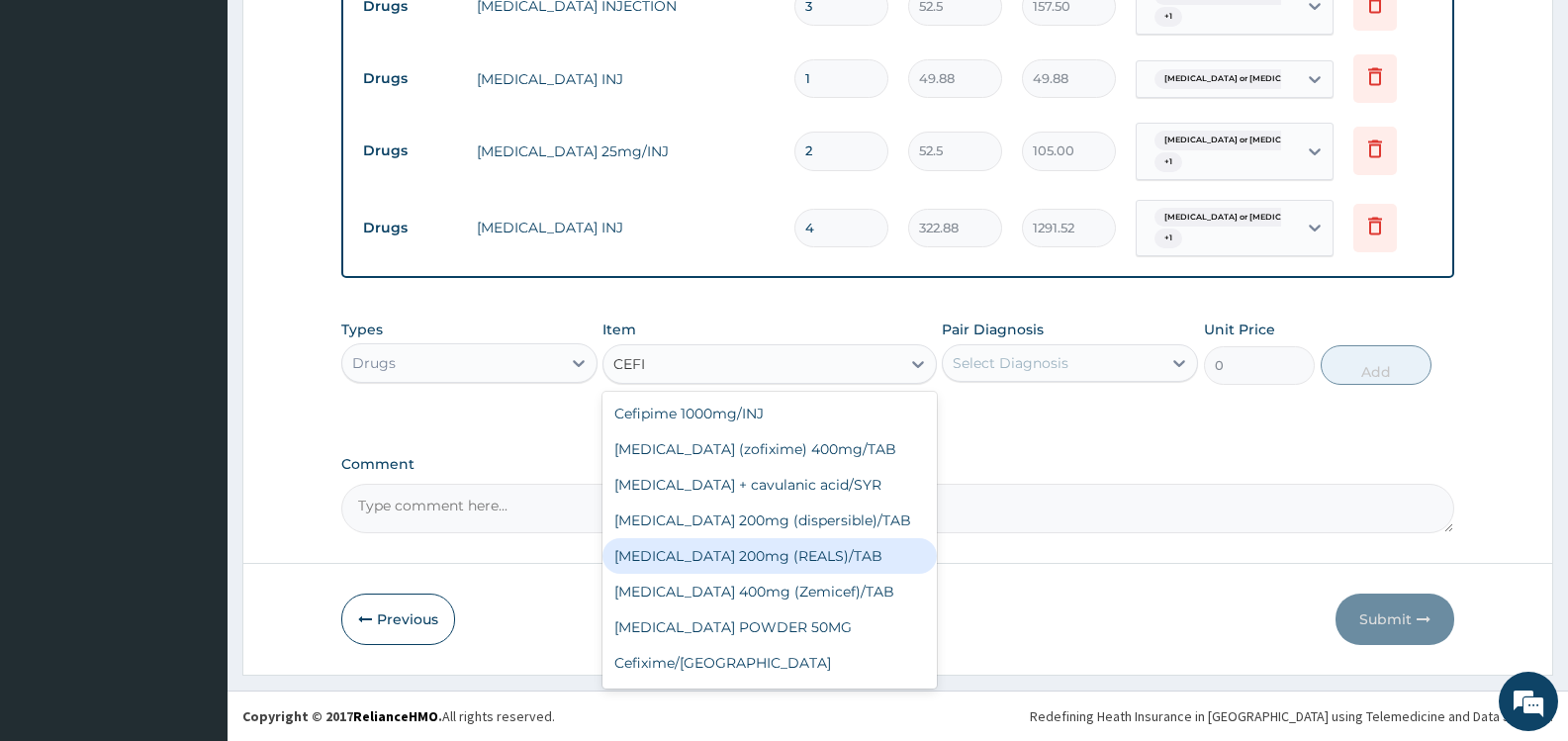
click at [715, 554] on div "[MEDICAL_DATA] 200mg (REALS)/TAB" at bounding box center [769, 556] width 333 height 36
type input "91.87"
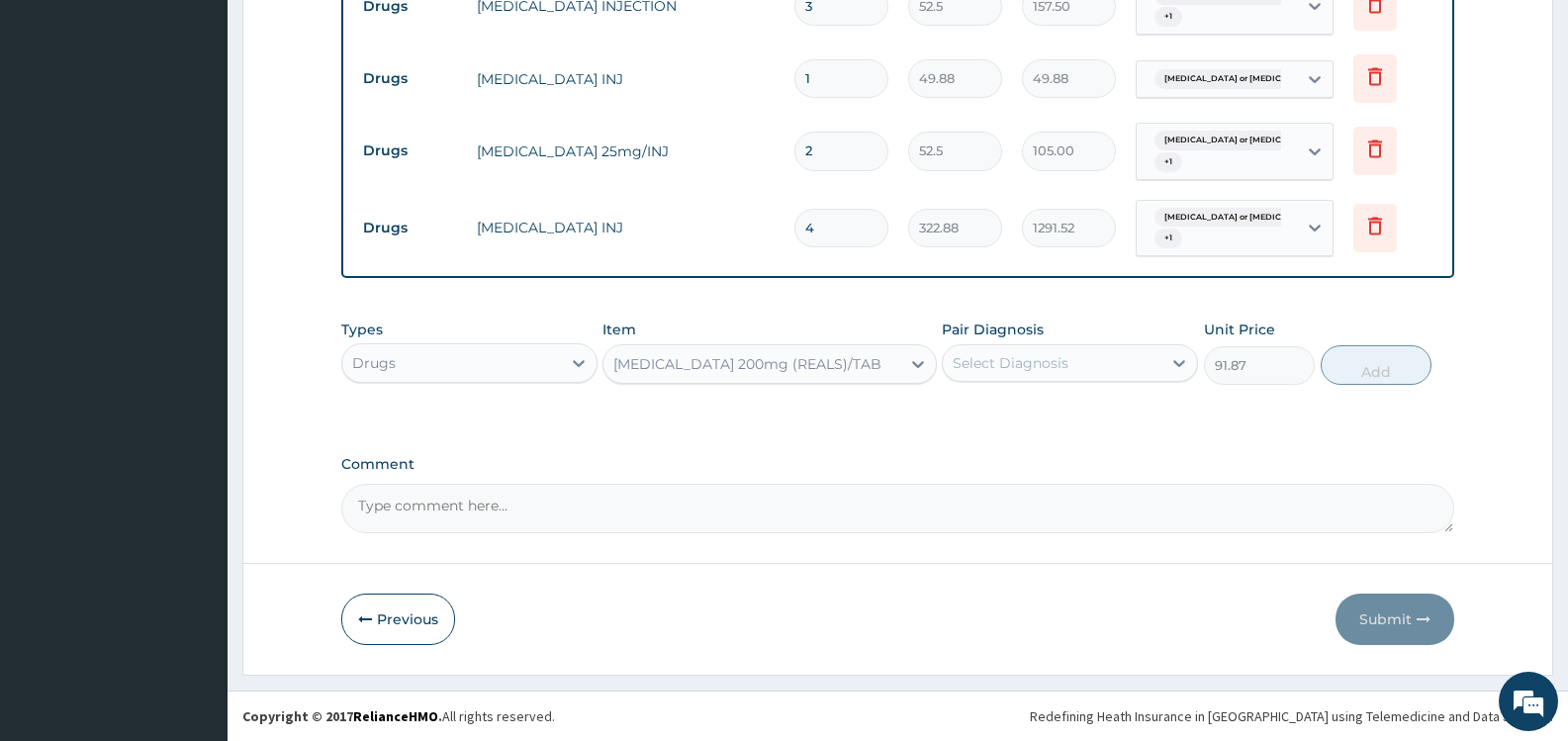
click at [1034, 358] on div "Select Diagnosis" at bounding box center [1010, 363] width 116 height 20
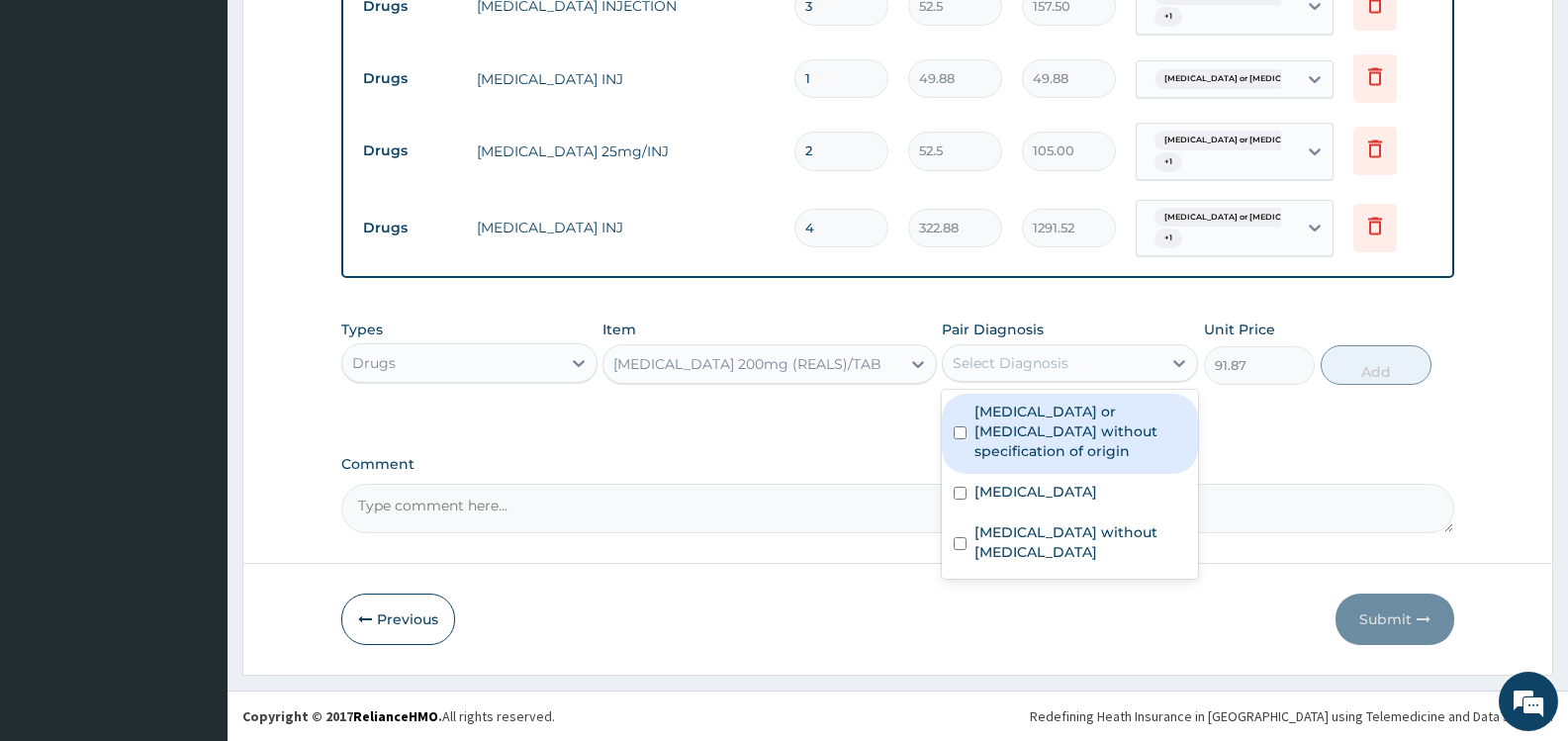
drag, startPoint x: 1041, startPoint y: 425, endPoint x: 1047, endPoint y: 495, distance: 70.3
click at [1042, 424] on label "Gastroenteritis or colitis without specification of origin" at bounding box center [1080, 432] width 211 height 60
checkbox input "true"
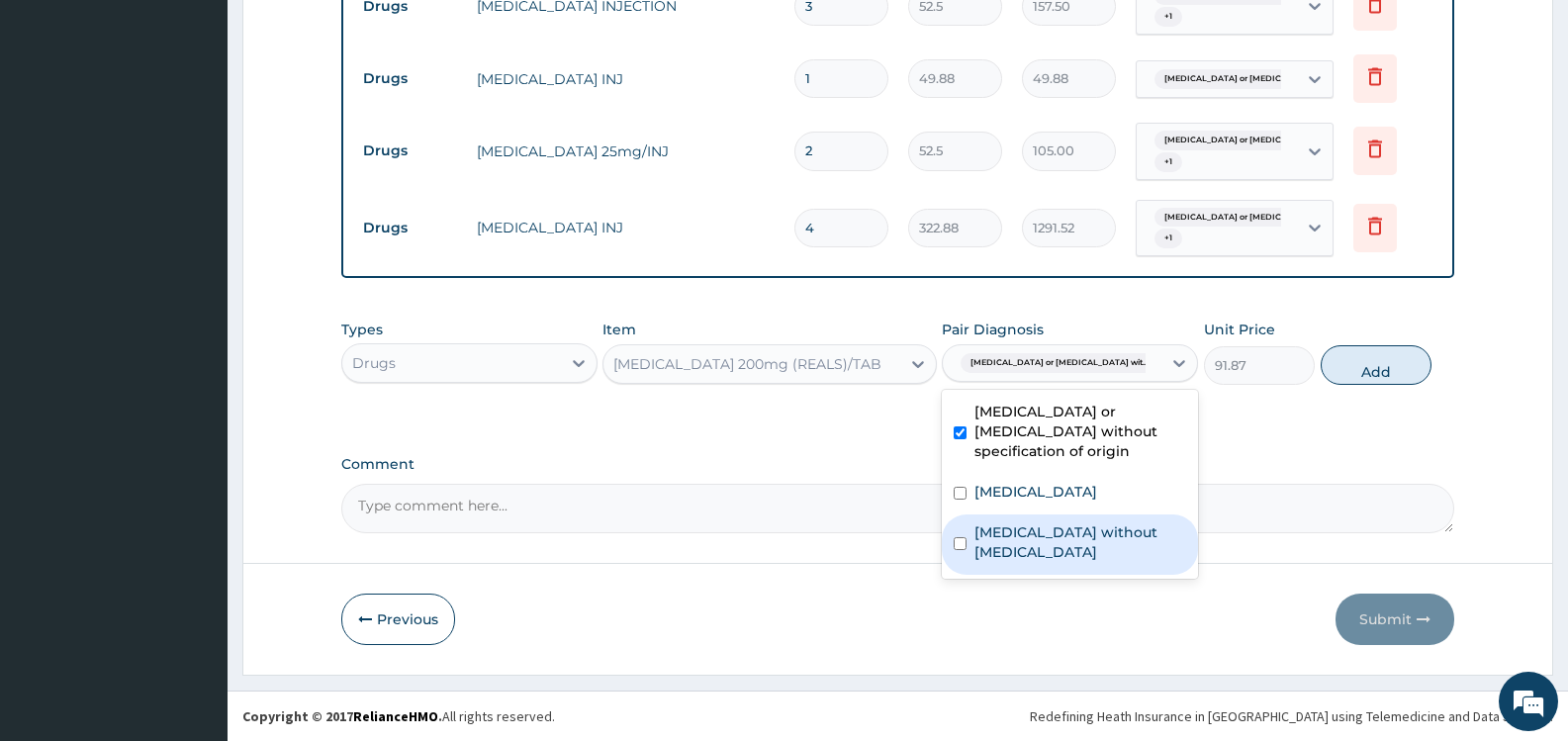
click at [1052, 523] on label "Sepsis without septic shock" at bounding box center [1080, 543] width 211 height 40
checkbox input "true"
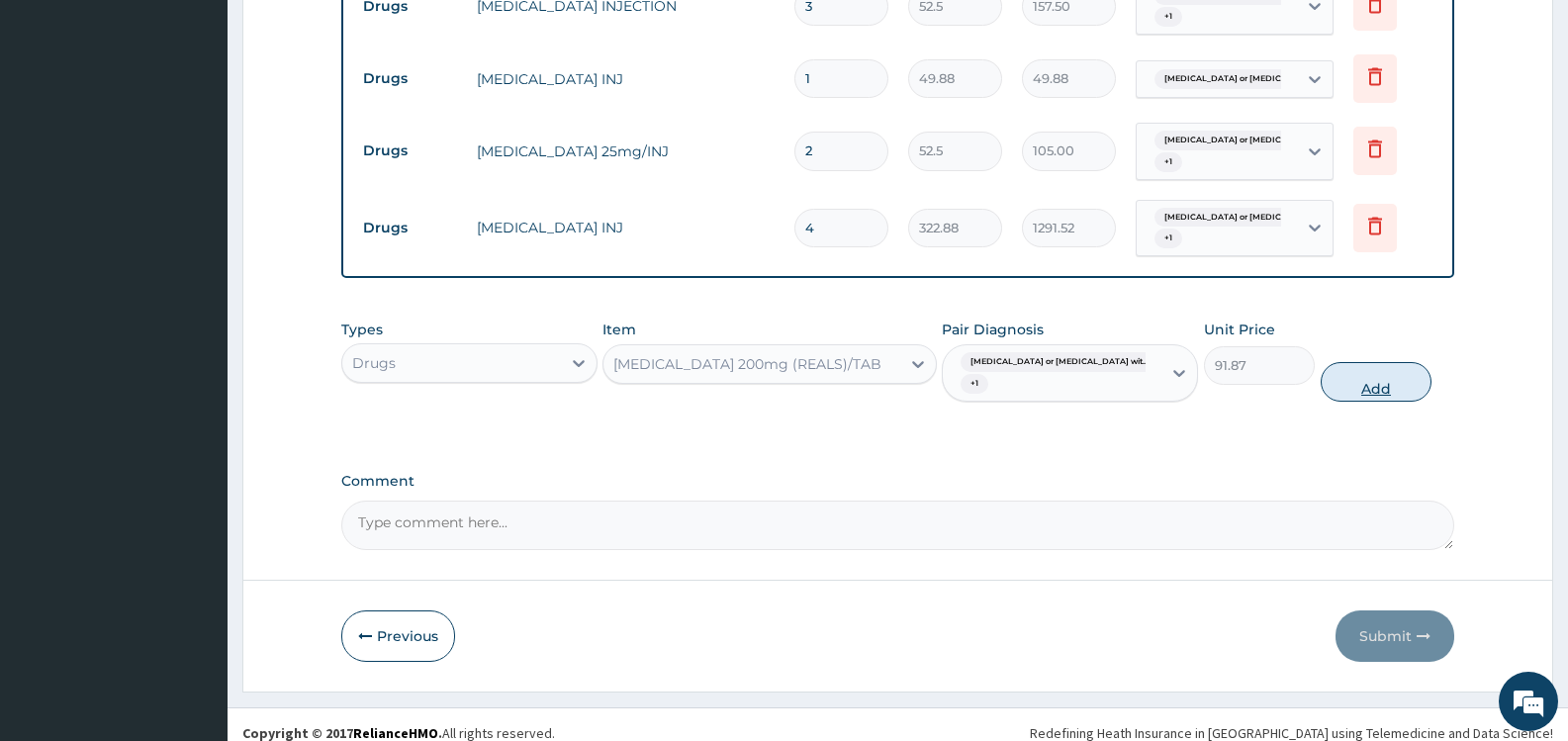
click at [1372, 365] on button "Add" at bounding box center [1375, 382] width 111 height 40
type input "0"
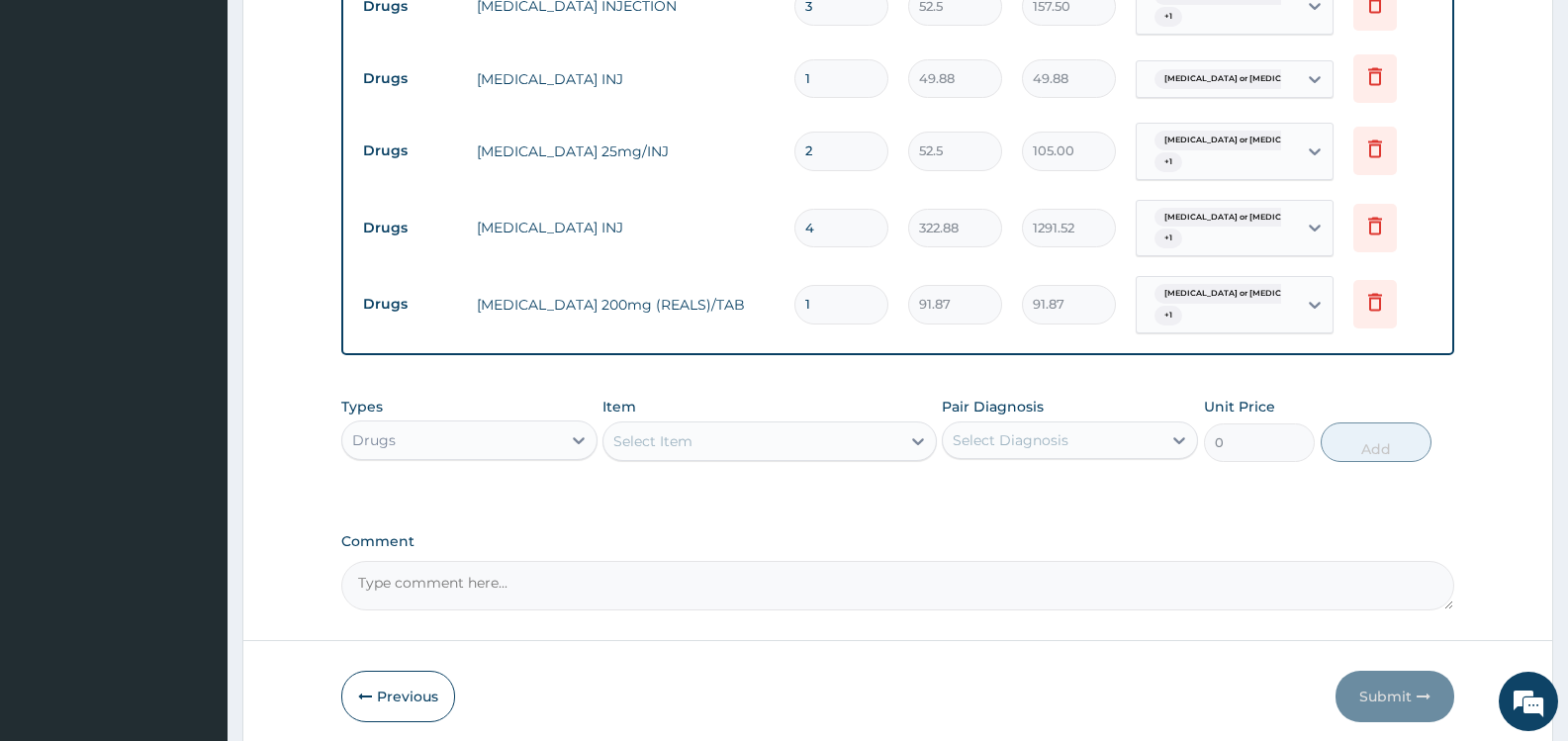
type input "10"
type input "918.70"
type input "10"
click at [692, 439] on div "Select Item" at bounding box center [652, 442] width 79 height 20
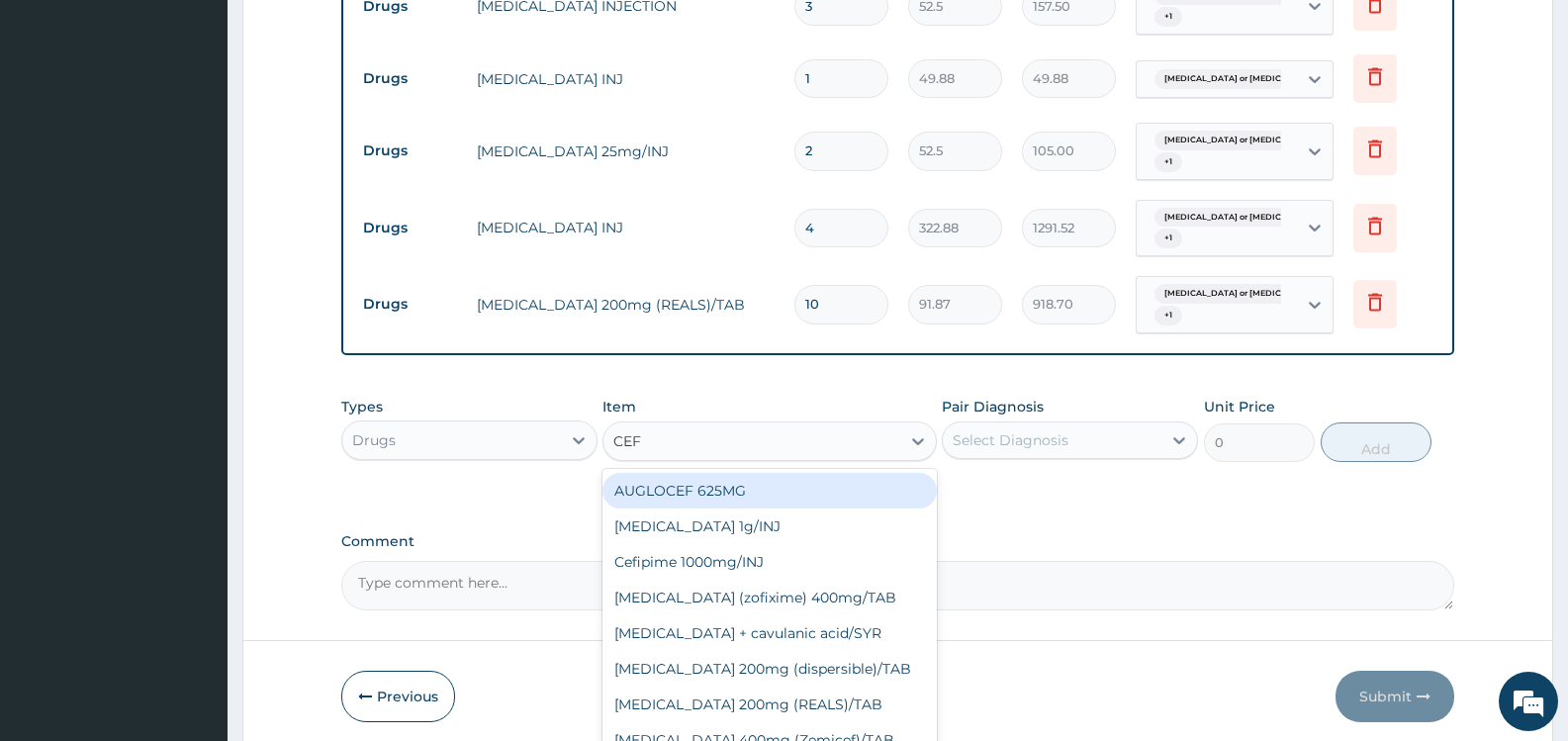
type input "CEFU"
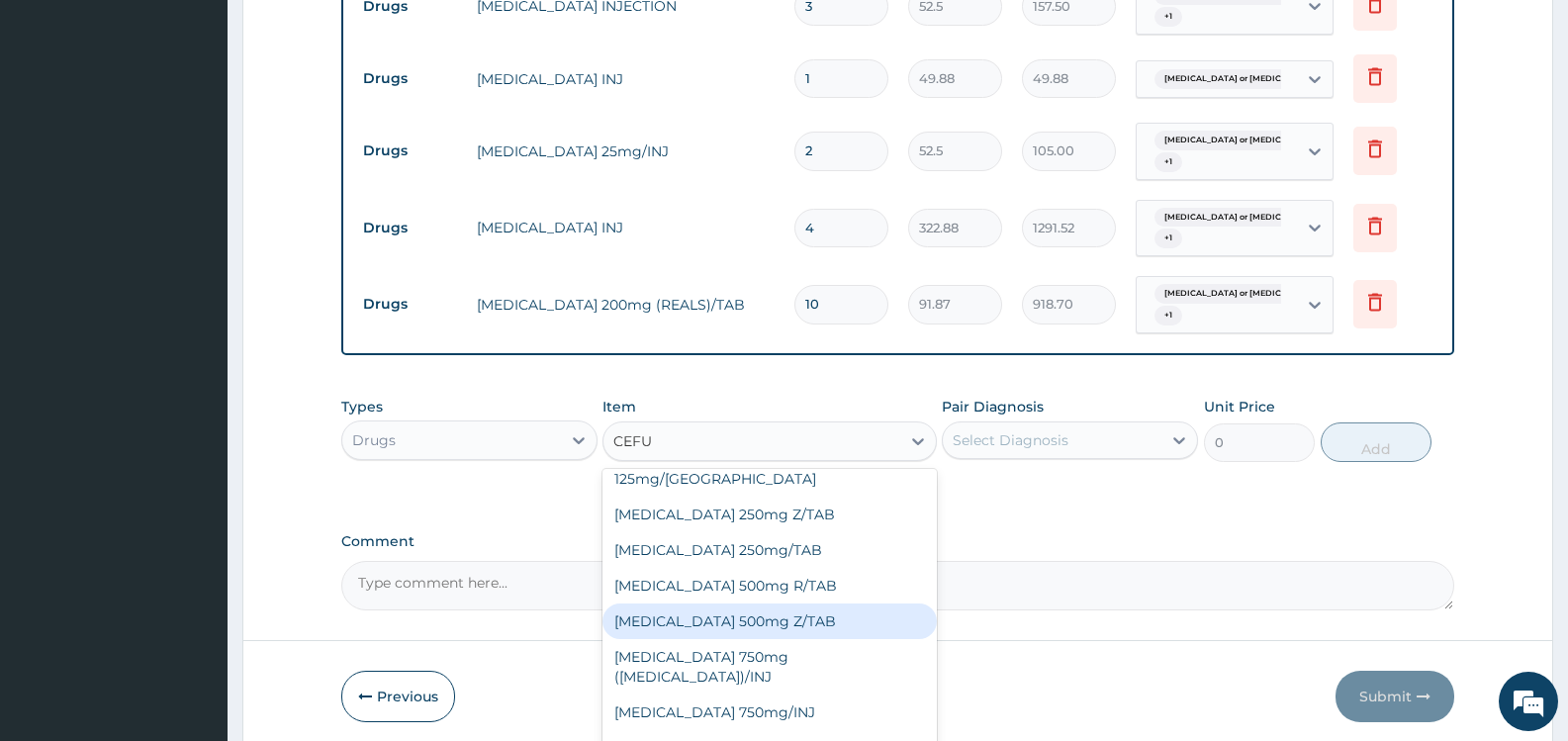
scroll to position [1699, 0]
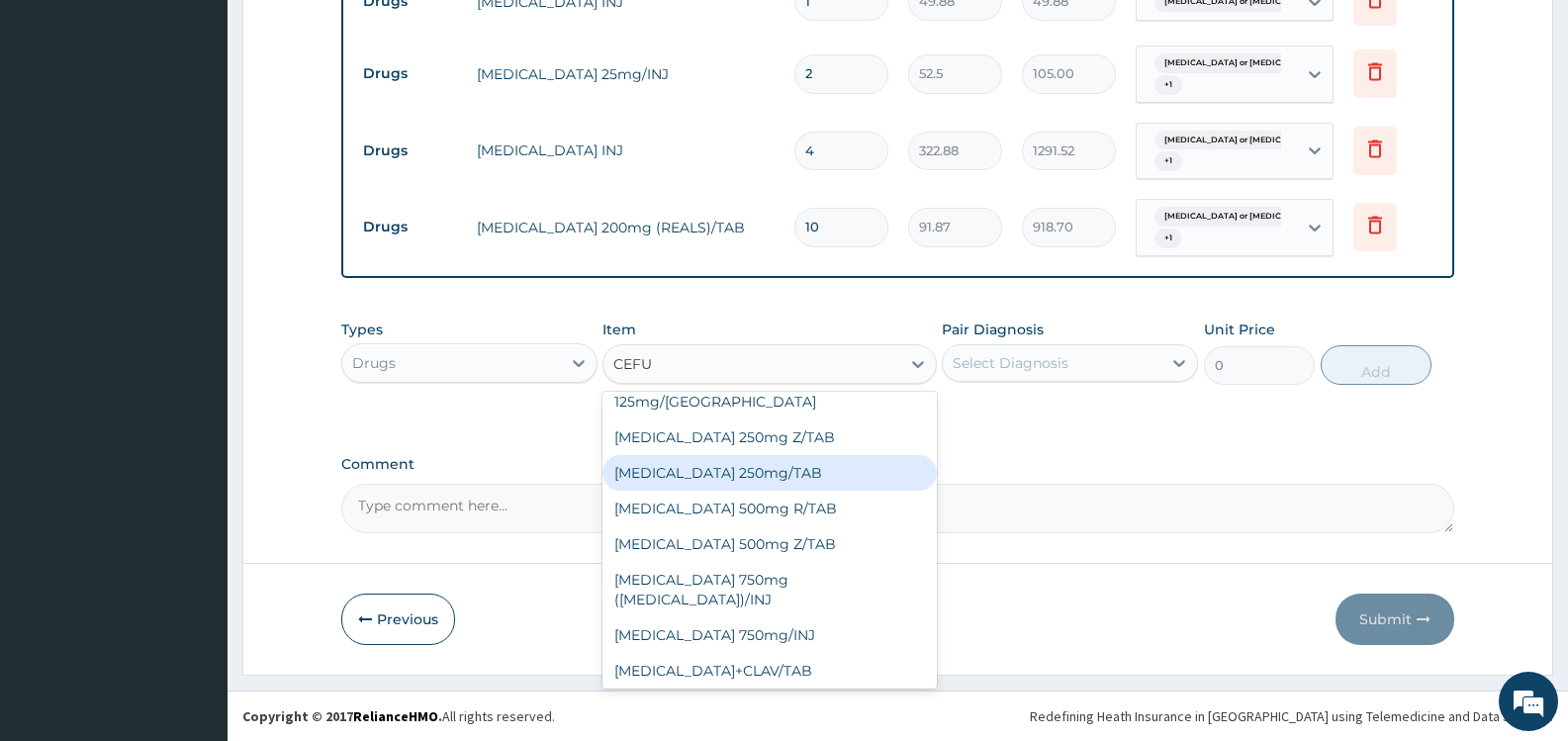
click at [714, 455] on div "Cefuroxime 250mg/TAB" at bounding box center [769, 473] width 333 height 36
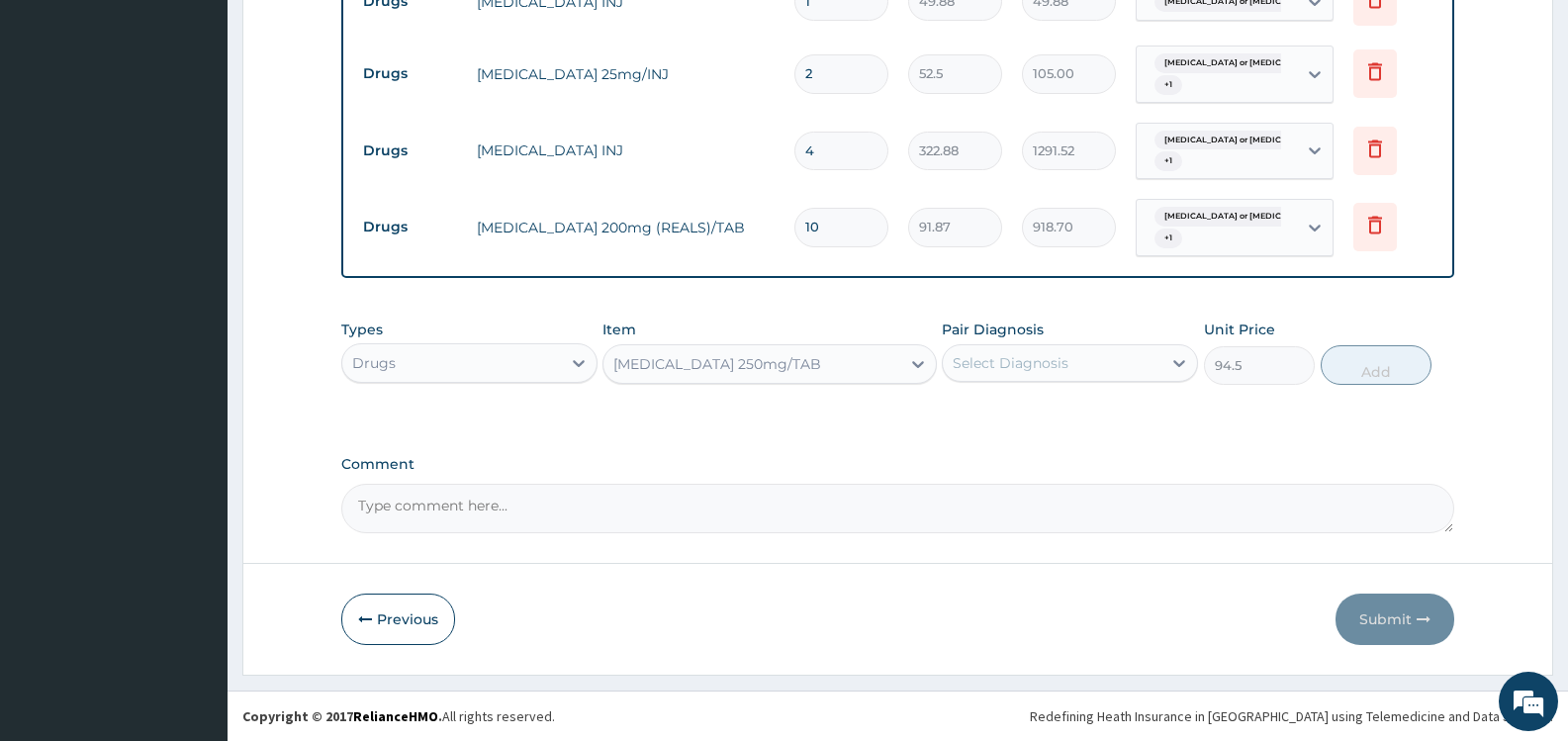
click at [823, 366] on div "Cefuroxime 250mg/TAB" at bounding box center [751, 364] width 296 height 32
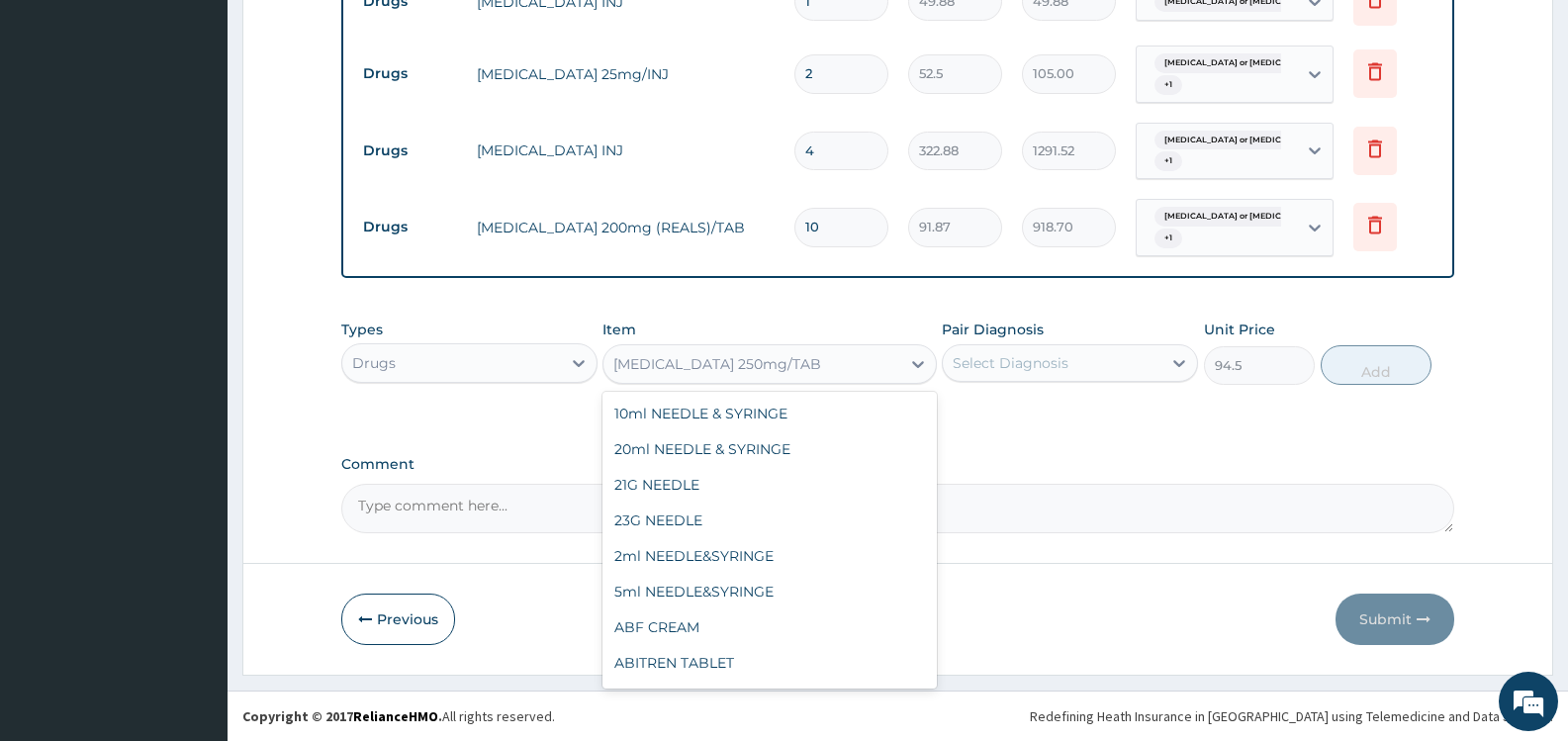
scroll to position [15873, 0]
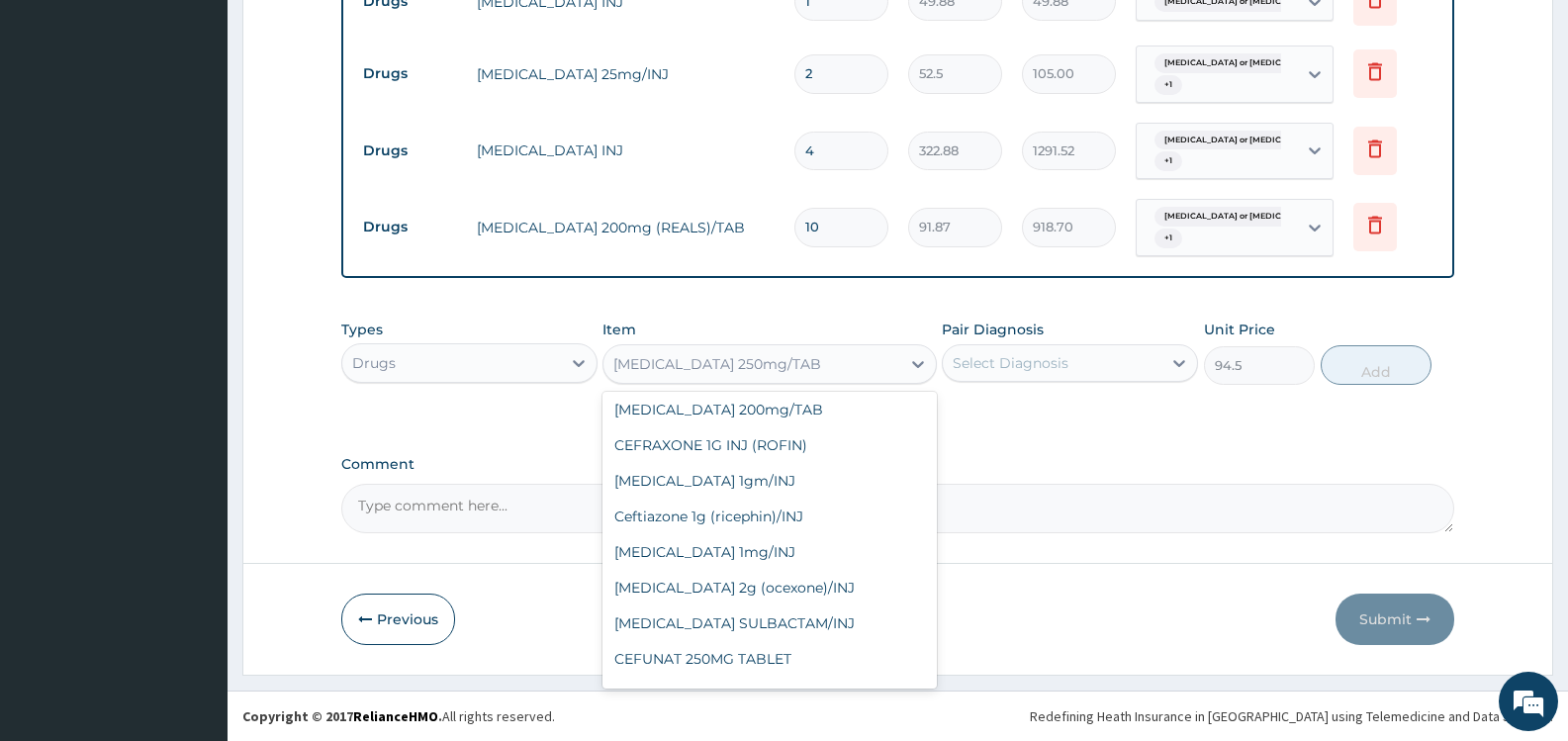
type input "105"
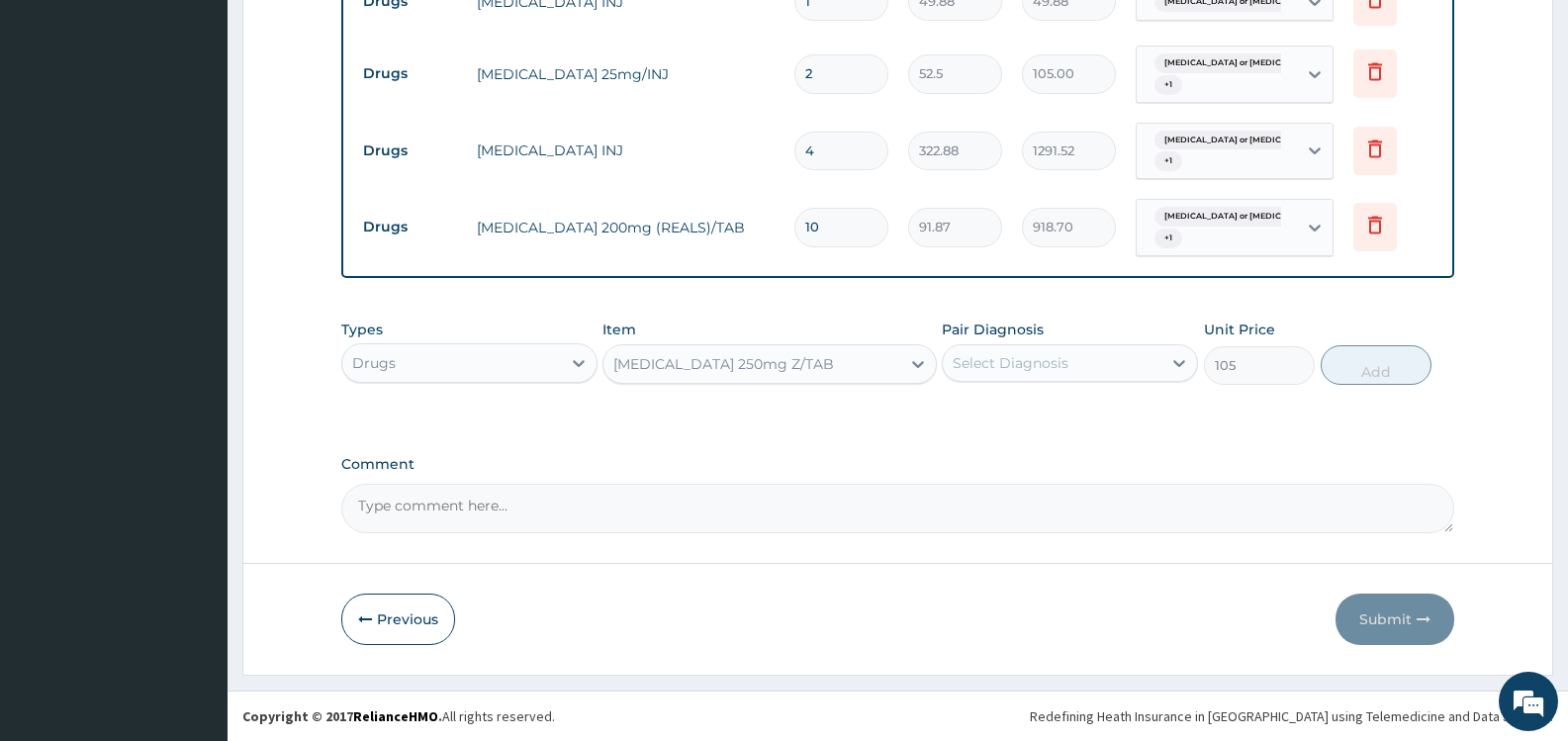
click at [1030, 351] on div "Select Diagnosis" at bounding box center [1051, 363] width 218 height 32
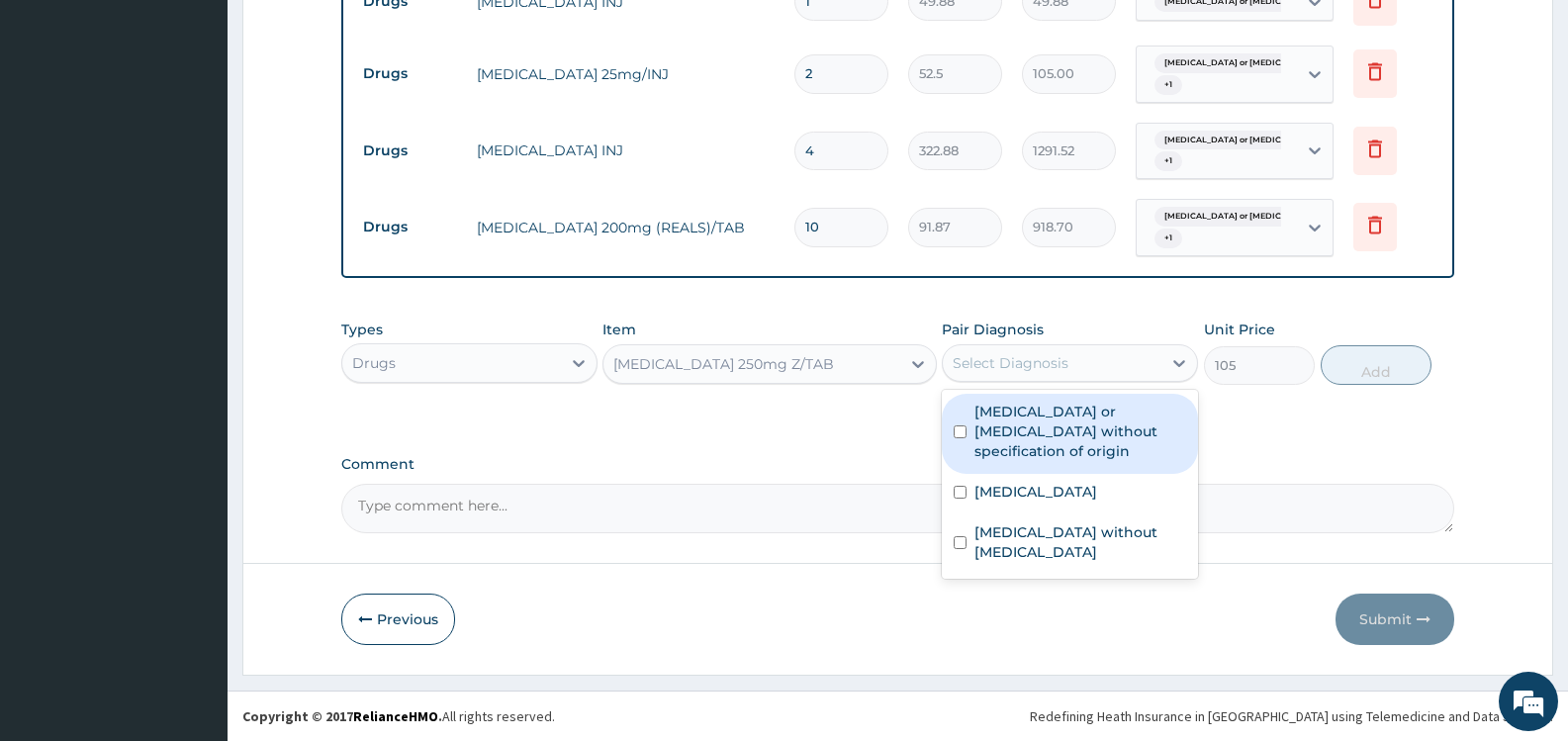
click at [1016, 424] on label "Gastroenteritis or colitis without specification of origin" at bounding box center [1080, 432] width 211 height 60
checkbox input "true"
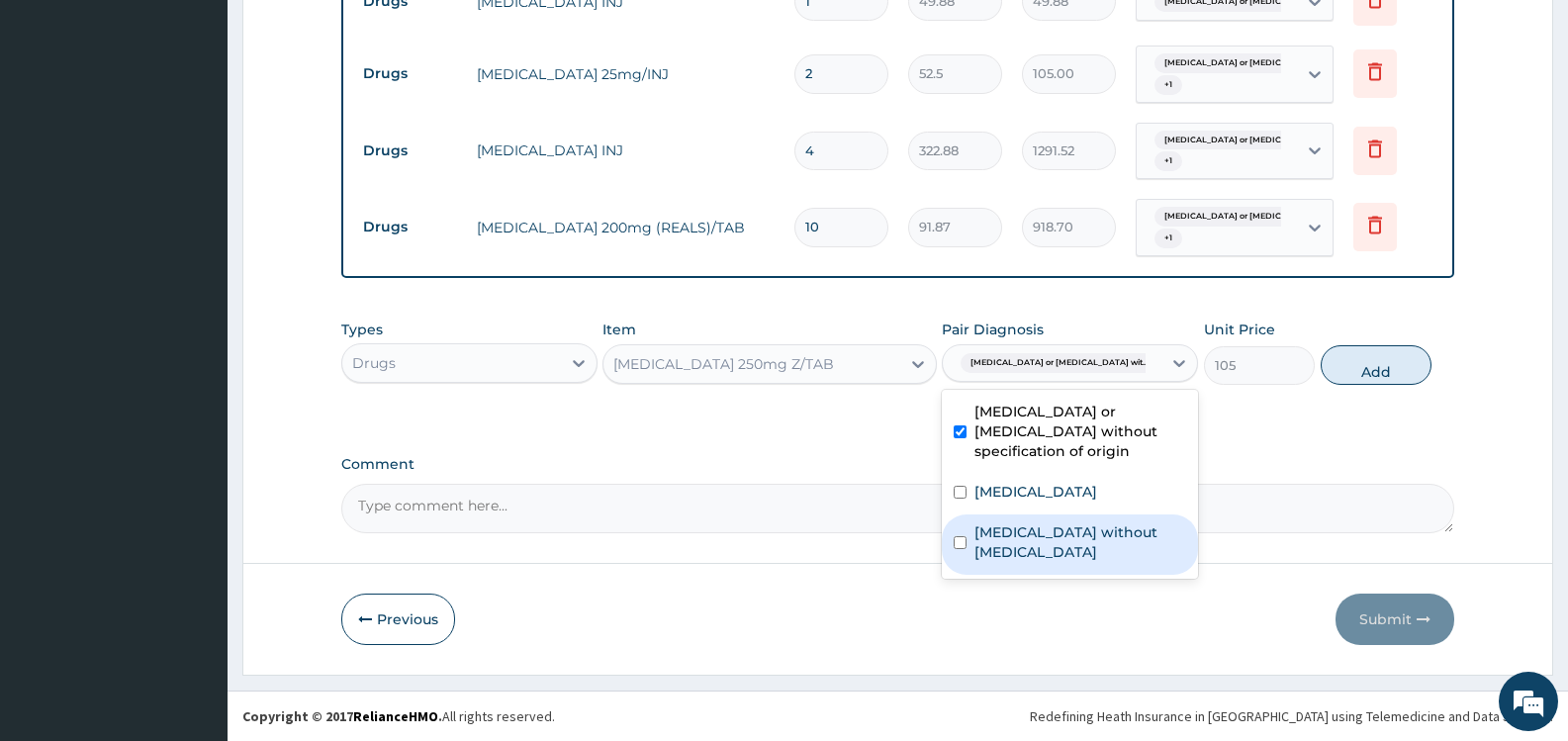
click at [1044, 523] on label "Sepsis without septic shock" at bounding box center [1080, 543] width 211 height 40
checkbox input "true"
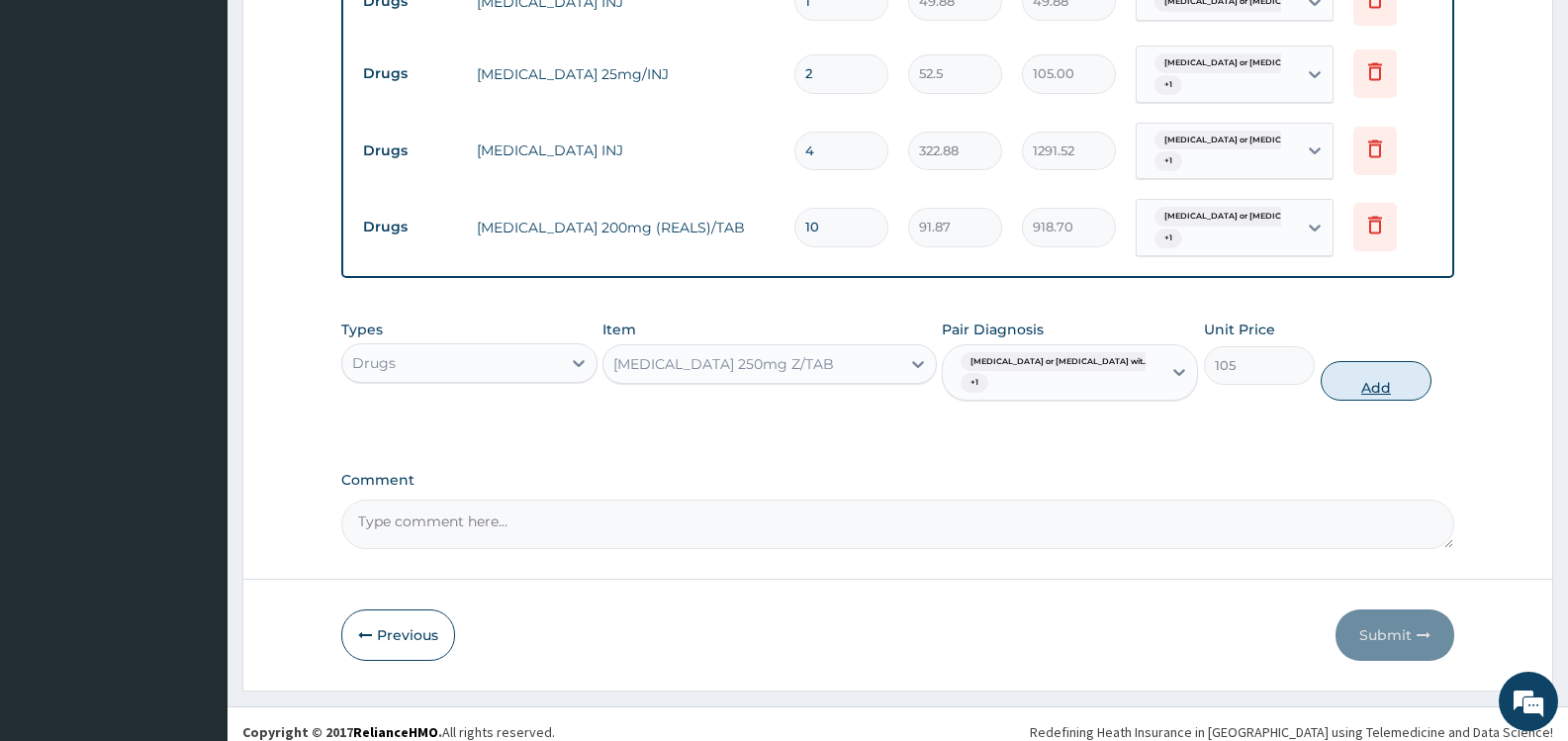
click at [1384, 368] on button "Add" at bounding box center [1375, 381] width 111 height 40
type input "0"
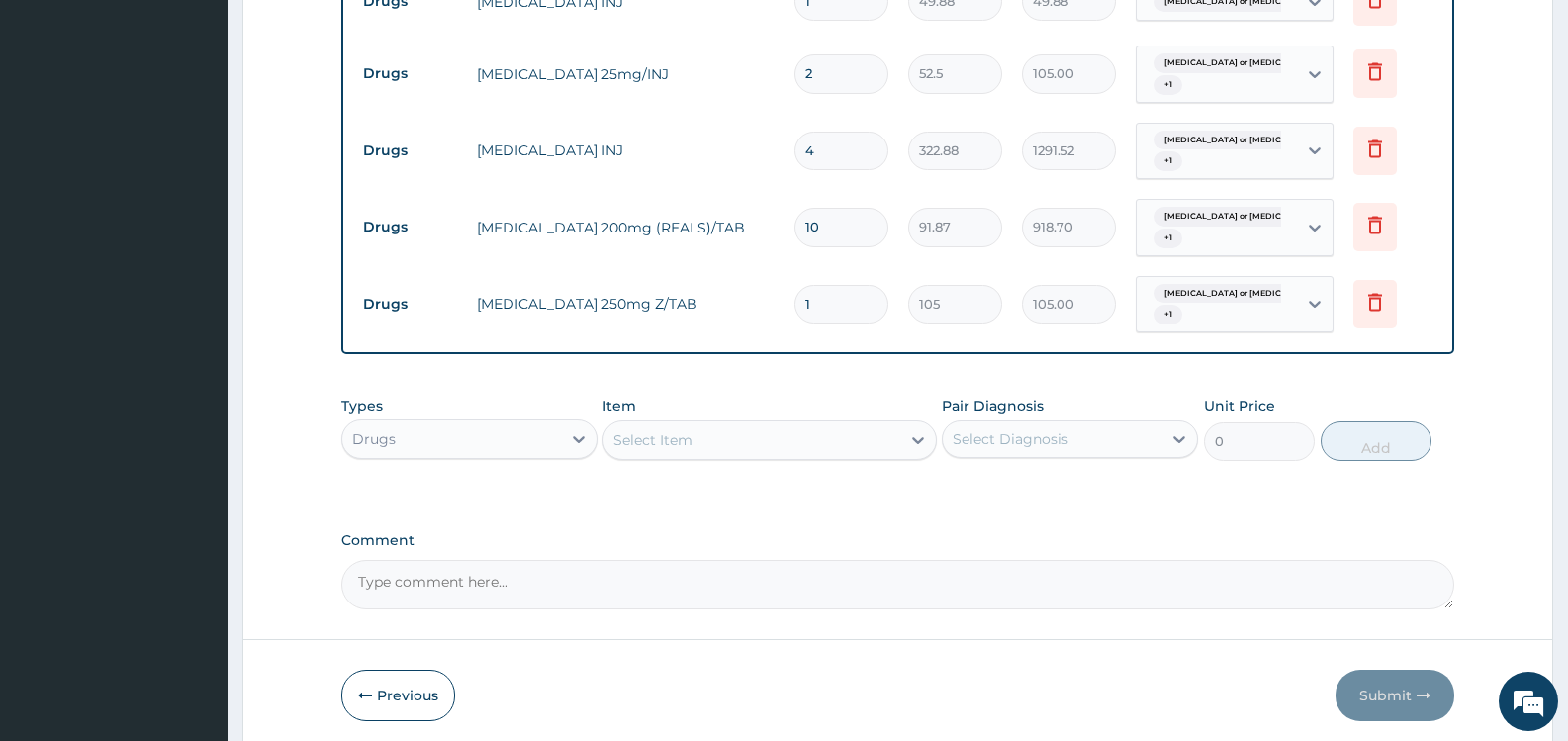
type input "10"
type input "1050.00"
type input "10"
click at [1379, 223] on icon at bounding box center [1375, 225] width 14 height 18
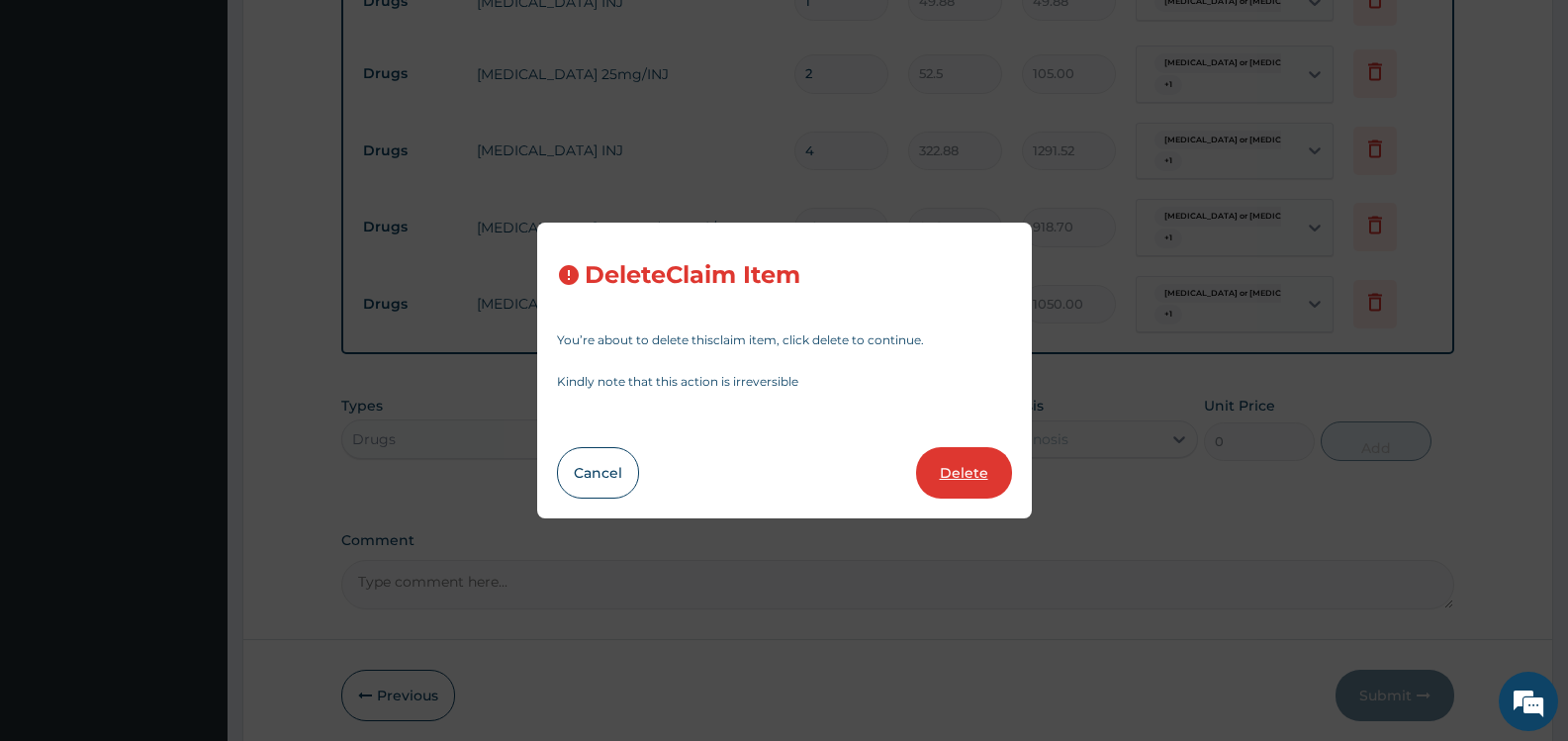
click at [958, 477] on button "Delete" at bounding box center [965, 473] width 96 height 52
type input "105"
type input "1050.00"
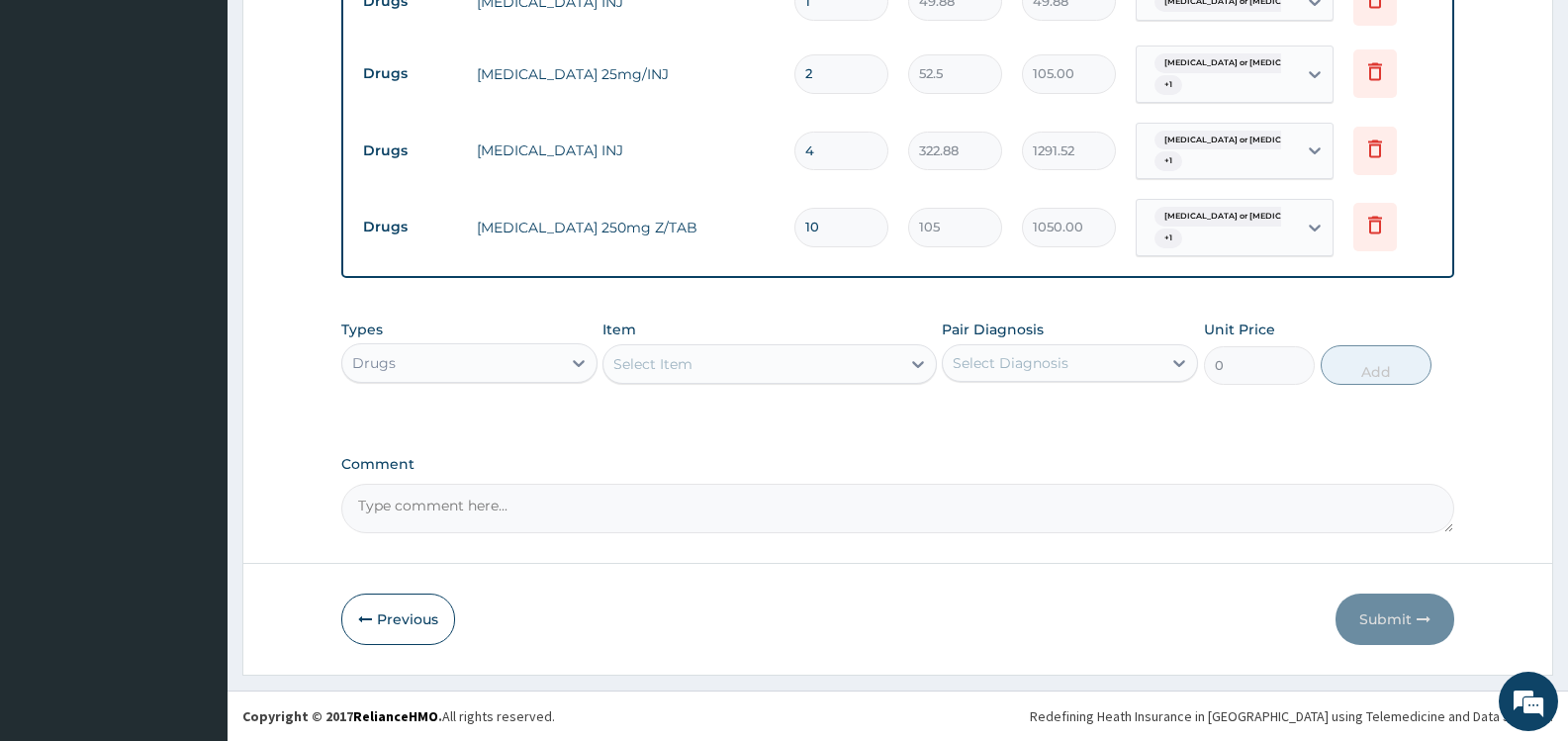
click at [700, 367] on div "Select Item" at bounding box center [751, 364] width 296 height 32
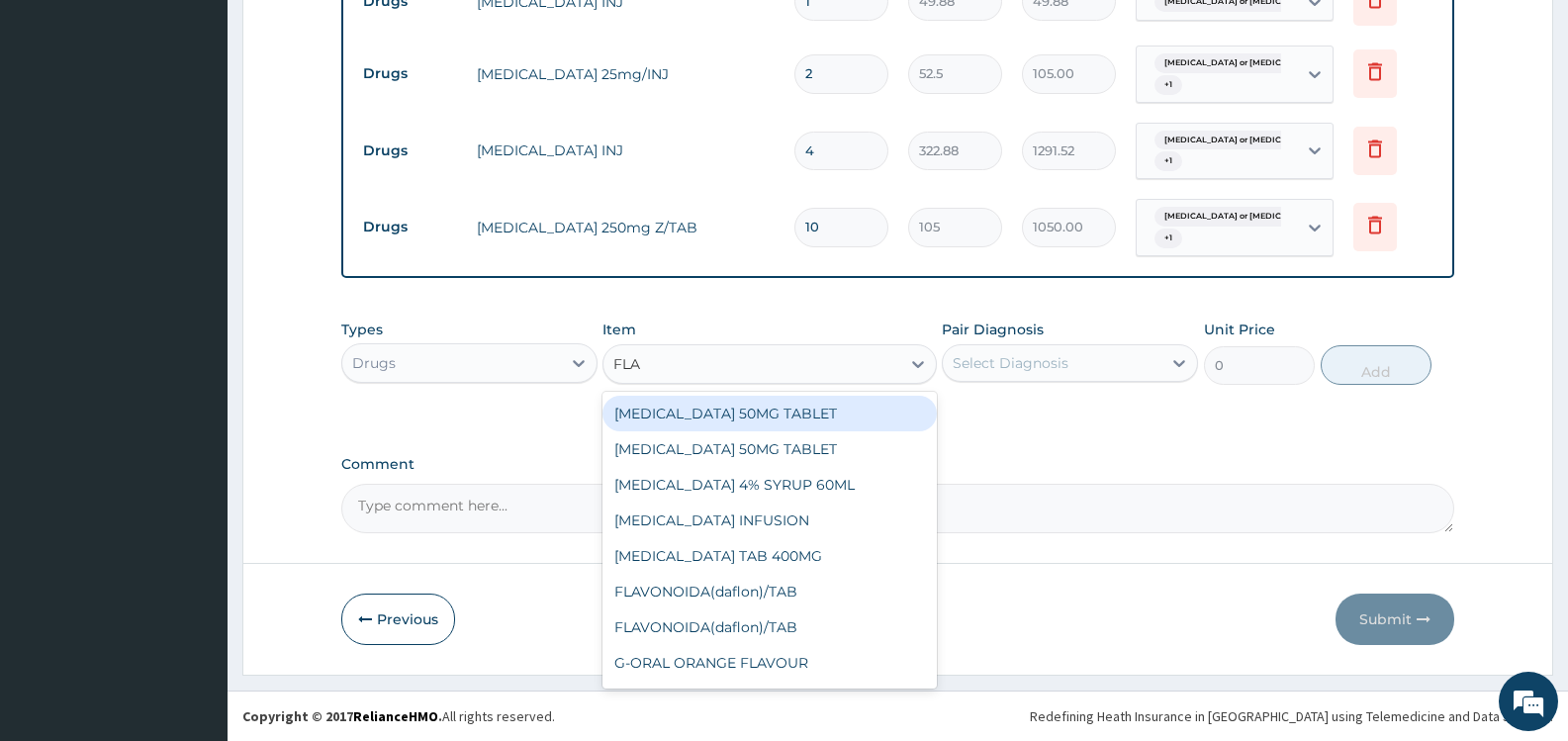
type input "FLAG"
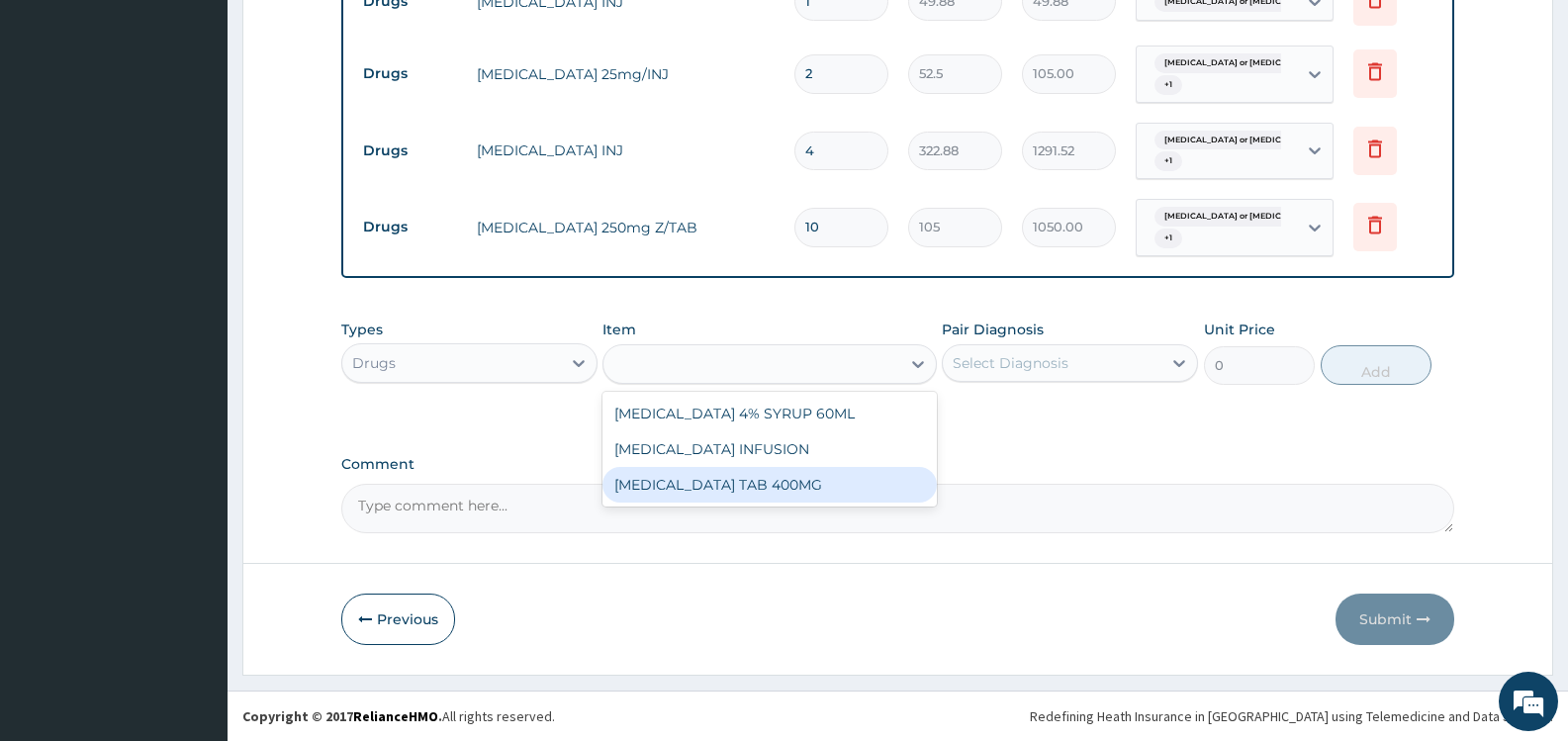
type input "26.25"
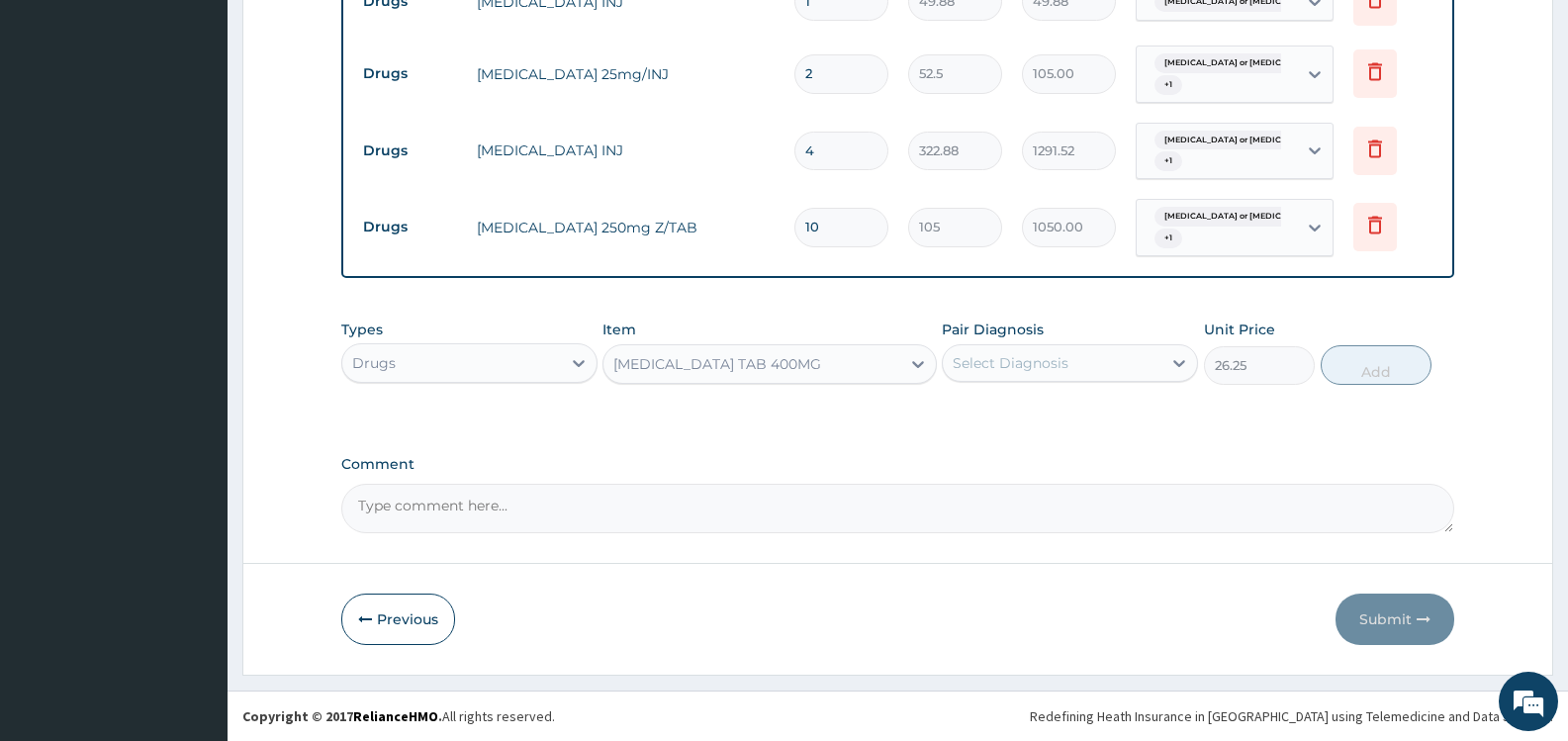
click at [1117, 350] on div "Select Diagnosis" at bounding box center [1051, 363] width 218 height 32
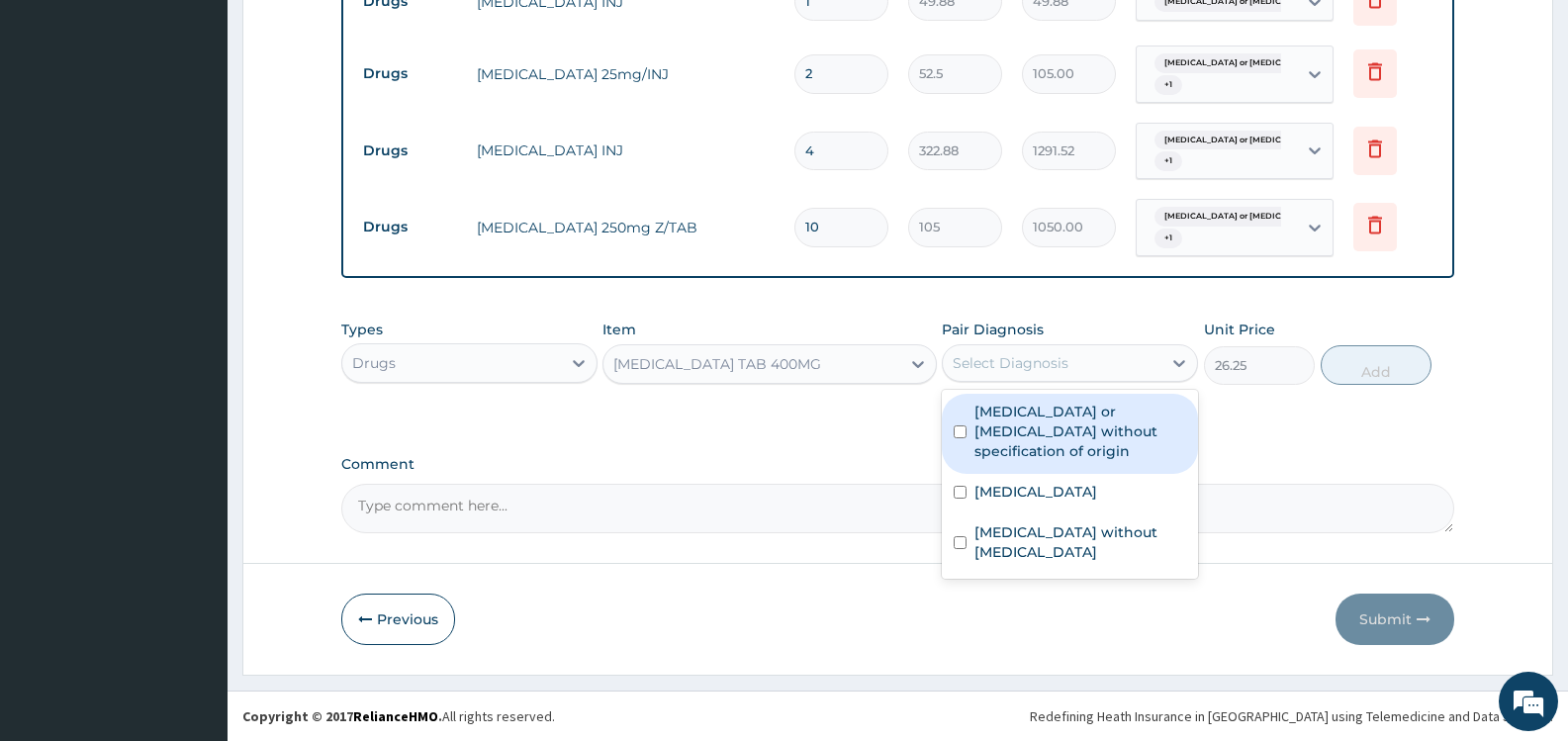
click at [1047, 422] on label "Gastroenteritis or colitis without specification of origin" at bounding box center [1080, 432] width 211 height 60
checkbox input "true"
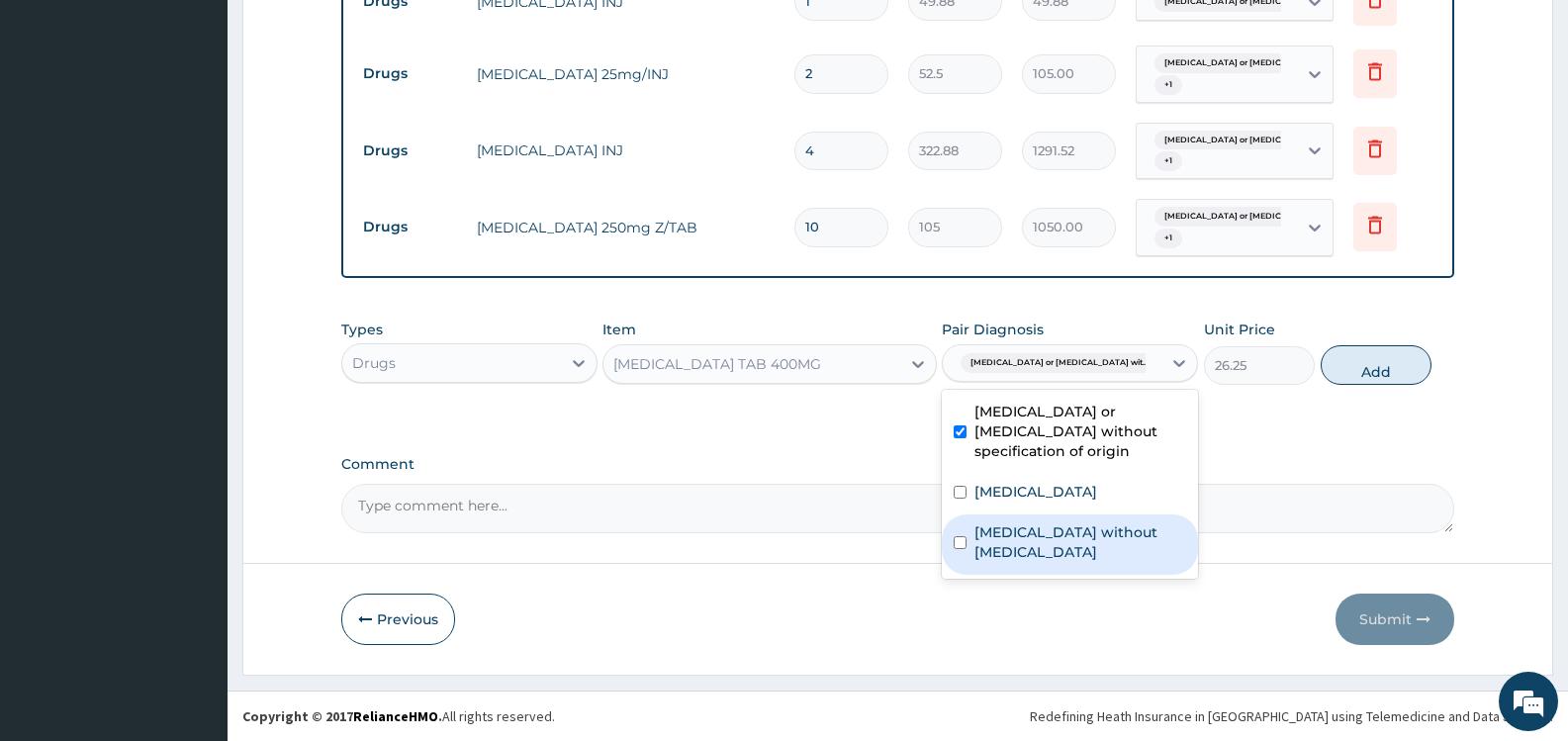
drag, startPoint x: 1116, startPoint y: 517, endPoint x: 1255, endPoint y: 463, distance: 149.1
click at [1117, 523] on label "Sepsis without septic shock" at bounding box center [1080, 543] width 211 height 40
checkbox input "true"
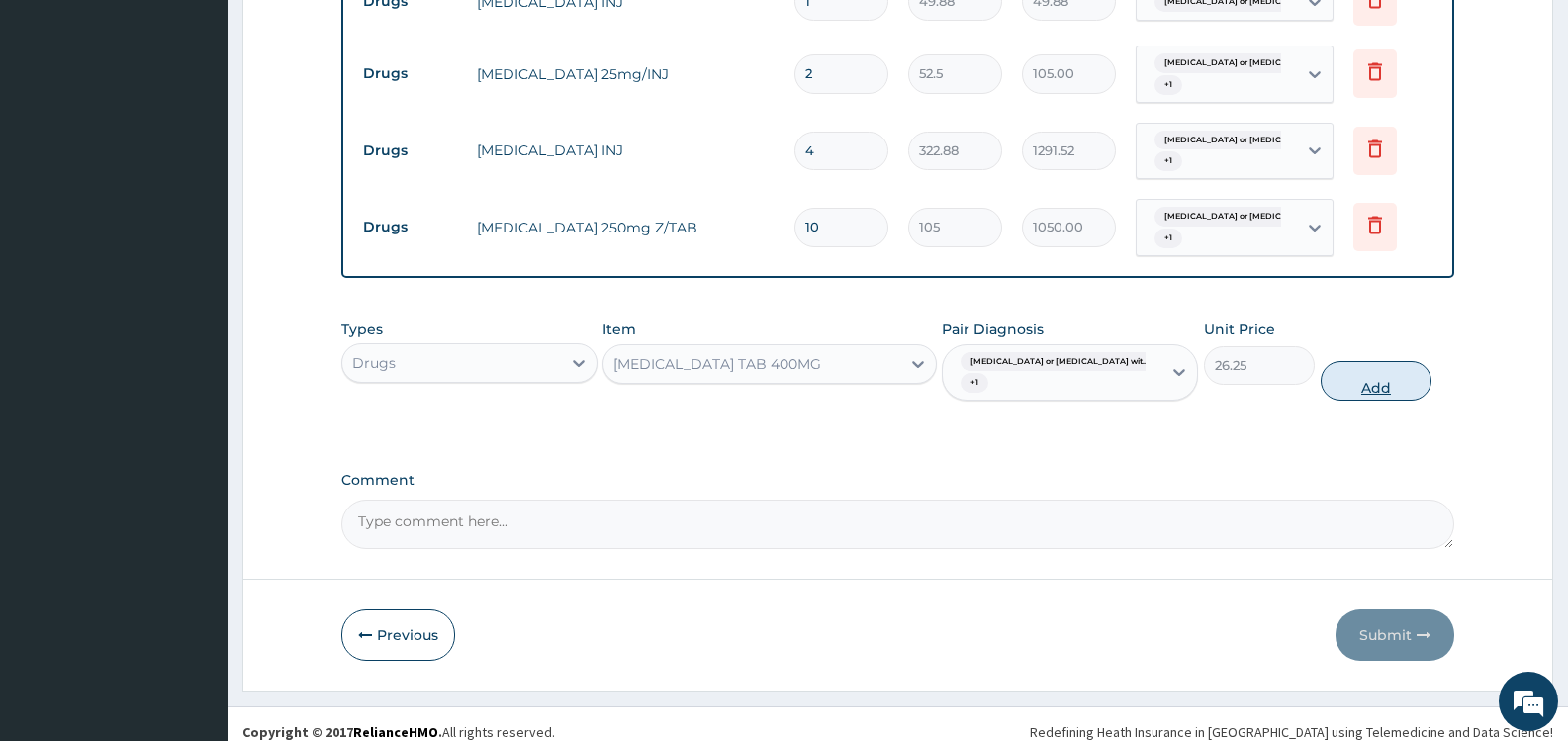
click at [1368, 361] on button "Add" at bounding box center [1375, 381] width 111 height 40
type input "0"
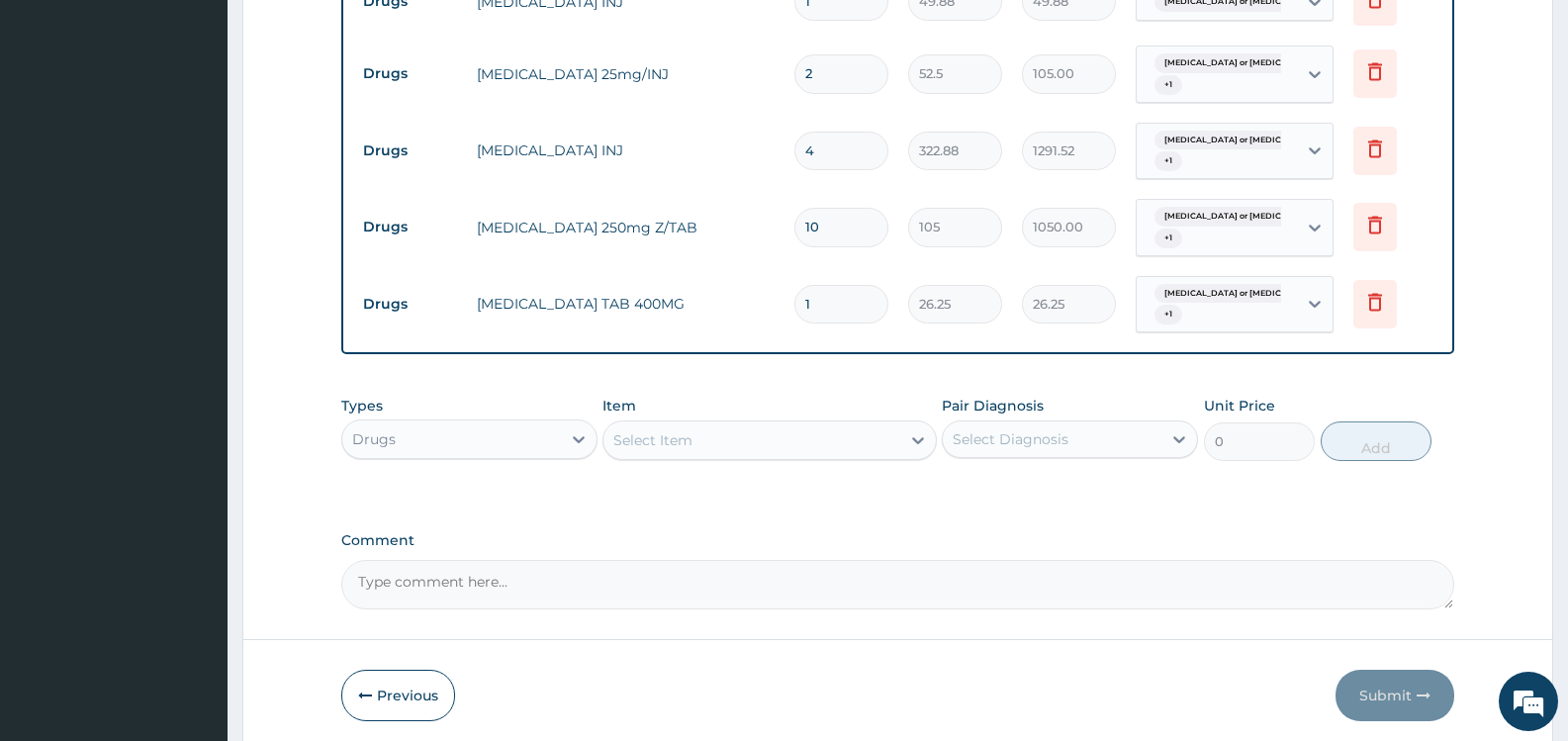
type input "15"
type input "393.75"
type input "15"
click at [717, 442] on div "Select Item" at bounding box center [751, 441] width 296 height 32
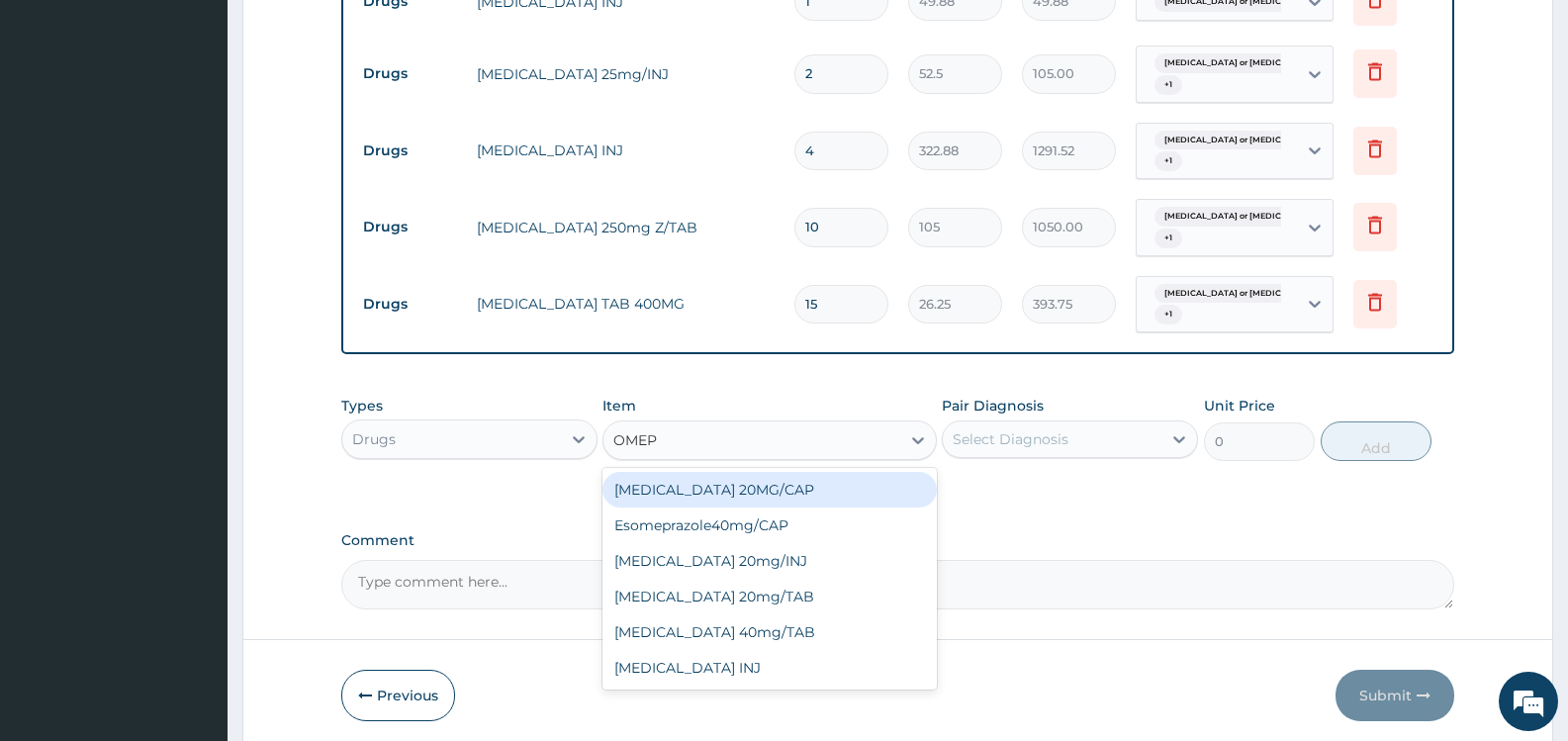
type input "OMEPR"
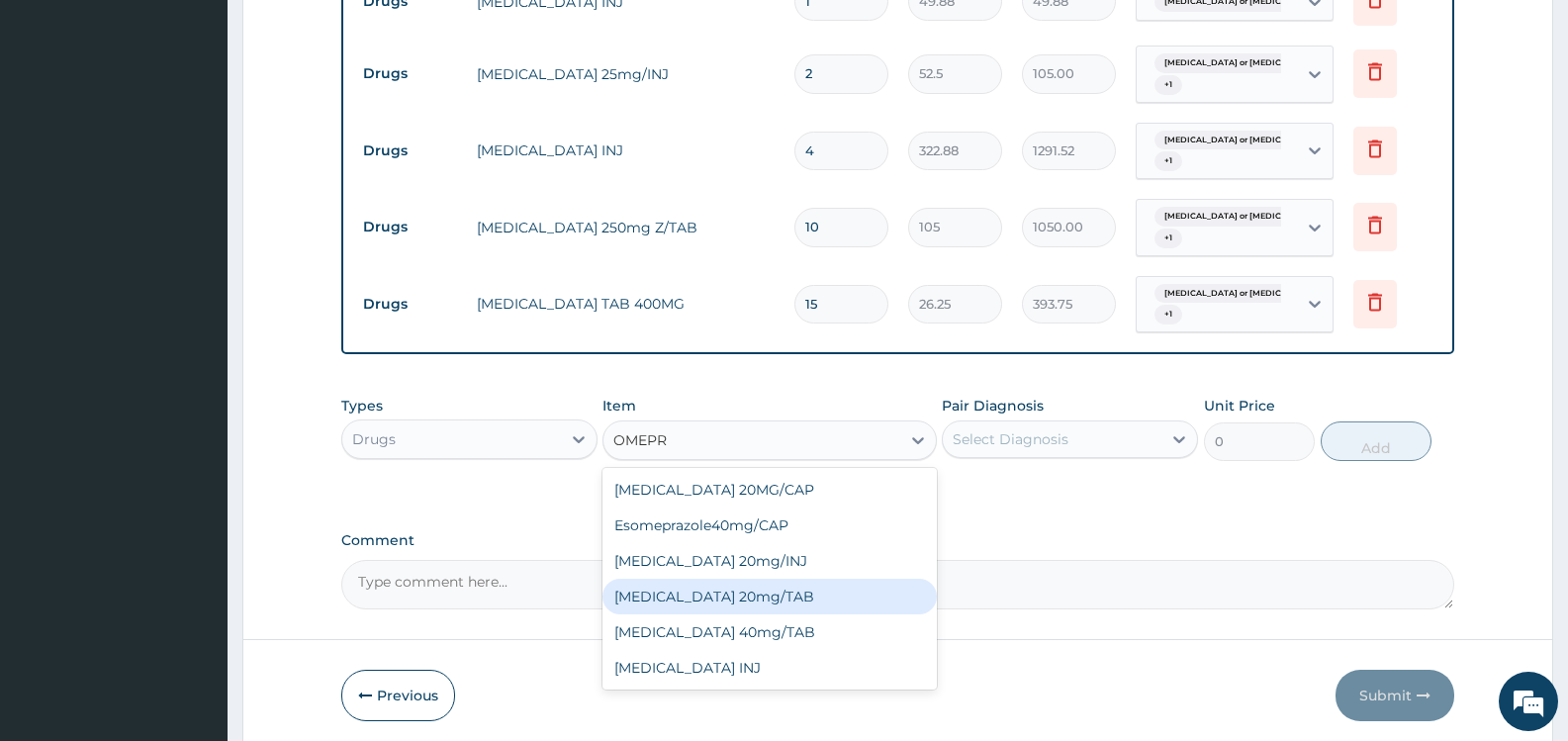
click at [773, 593] on div "OMEPRAZOLE 20mg/TAB" at bounding box center [769, 596] width 333 height 36
type input "78.75"
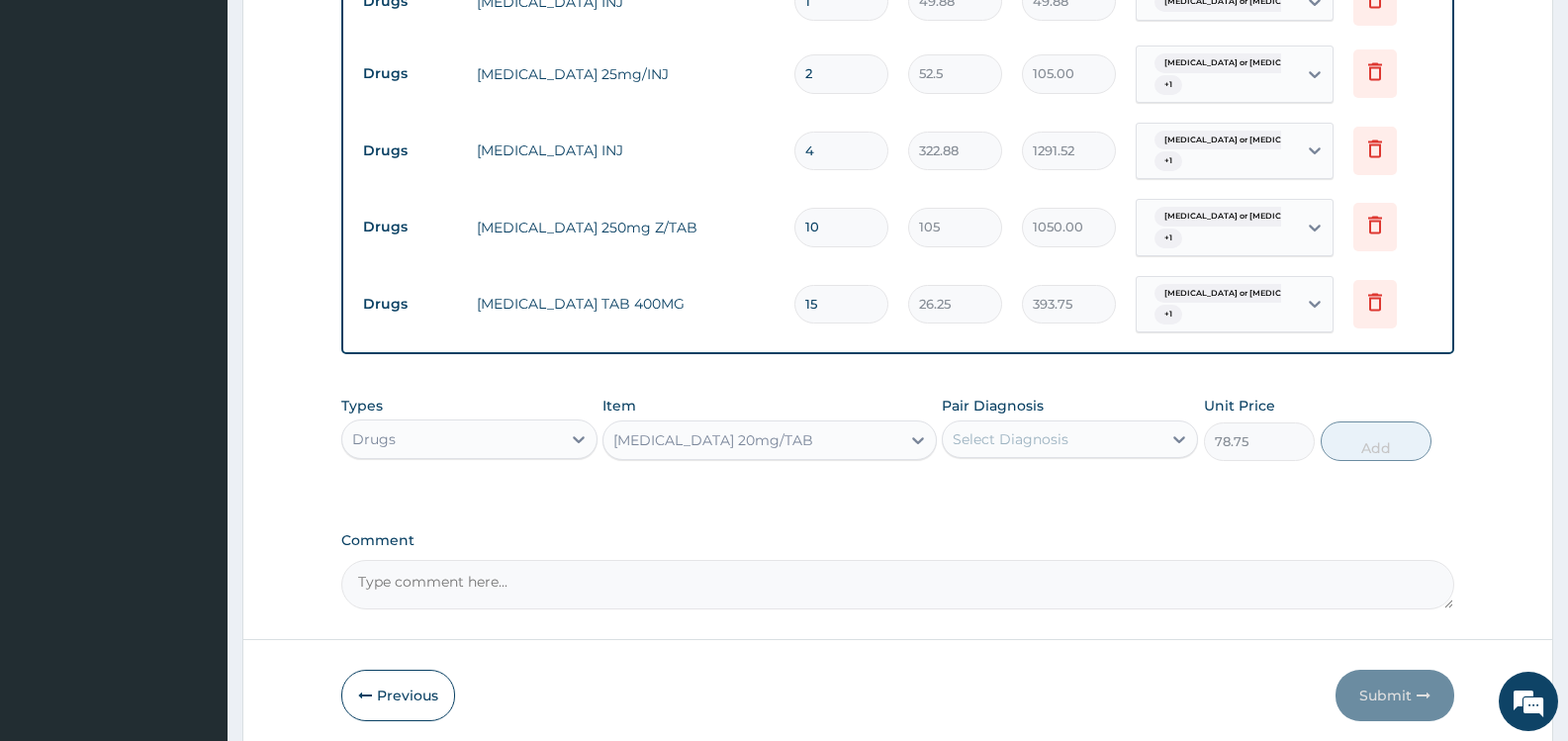
click at [1112, 442] on div "Select Diagnosis" at bounding box center [1051, 440] width 218 height 32
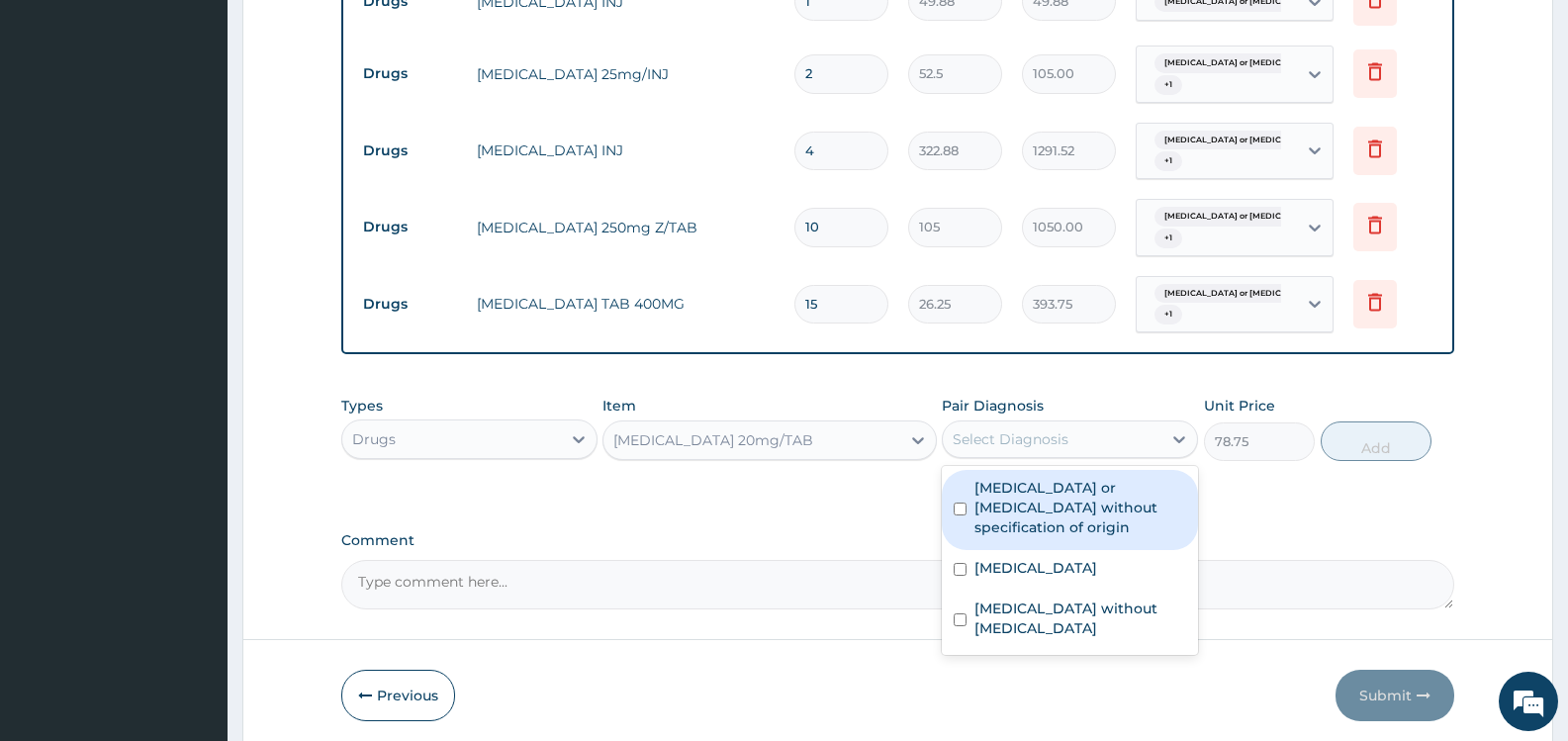
click at [1088, 505] on label "Gastroenteritis or colitis without specification of origin" at bounding box center [1080, 508] width 211 height 60
checkbox input "true"
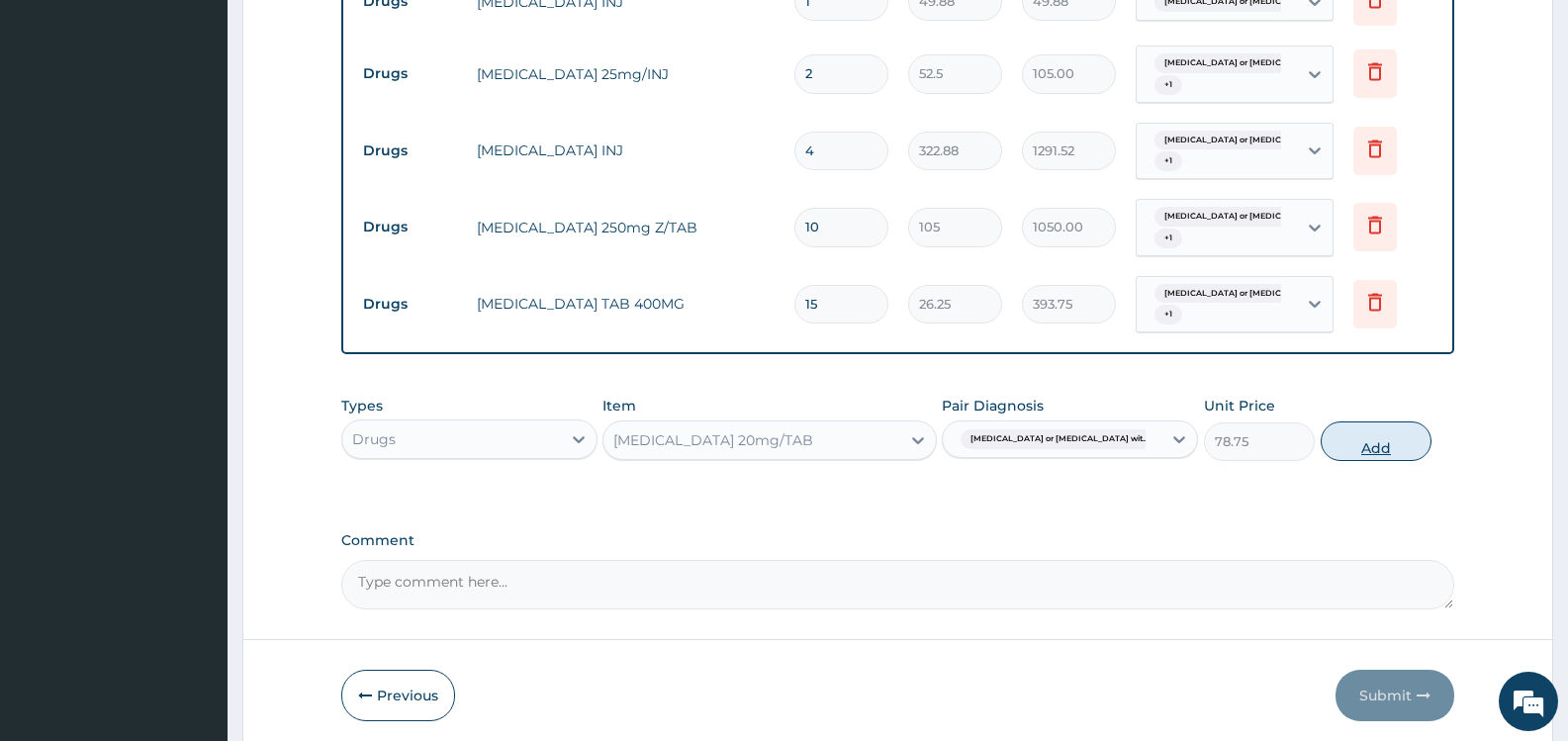
click at [1370, 439] on button "Add" at bounding box center [1375, 442] width 111 height 40
type input "0"
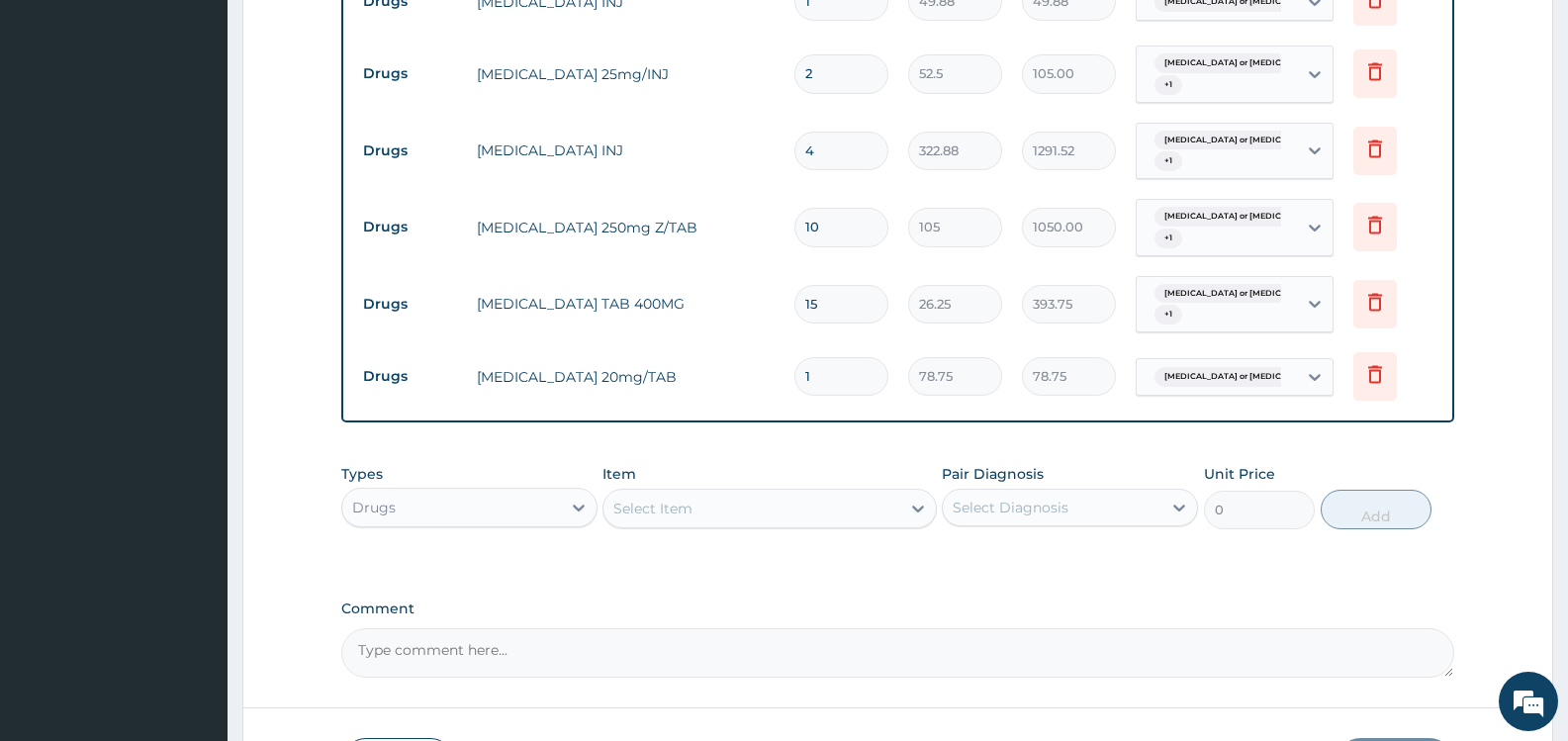
type input "2"
type input "157.50"
type input "4"
type input "315.00"
type input "6"
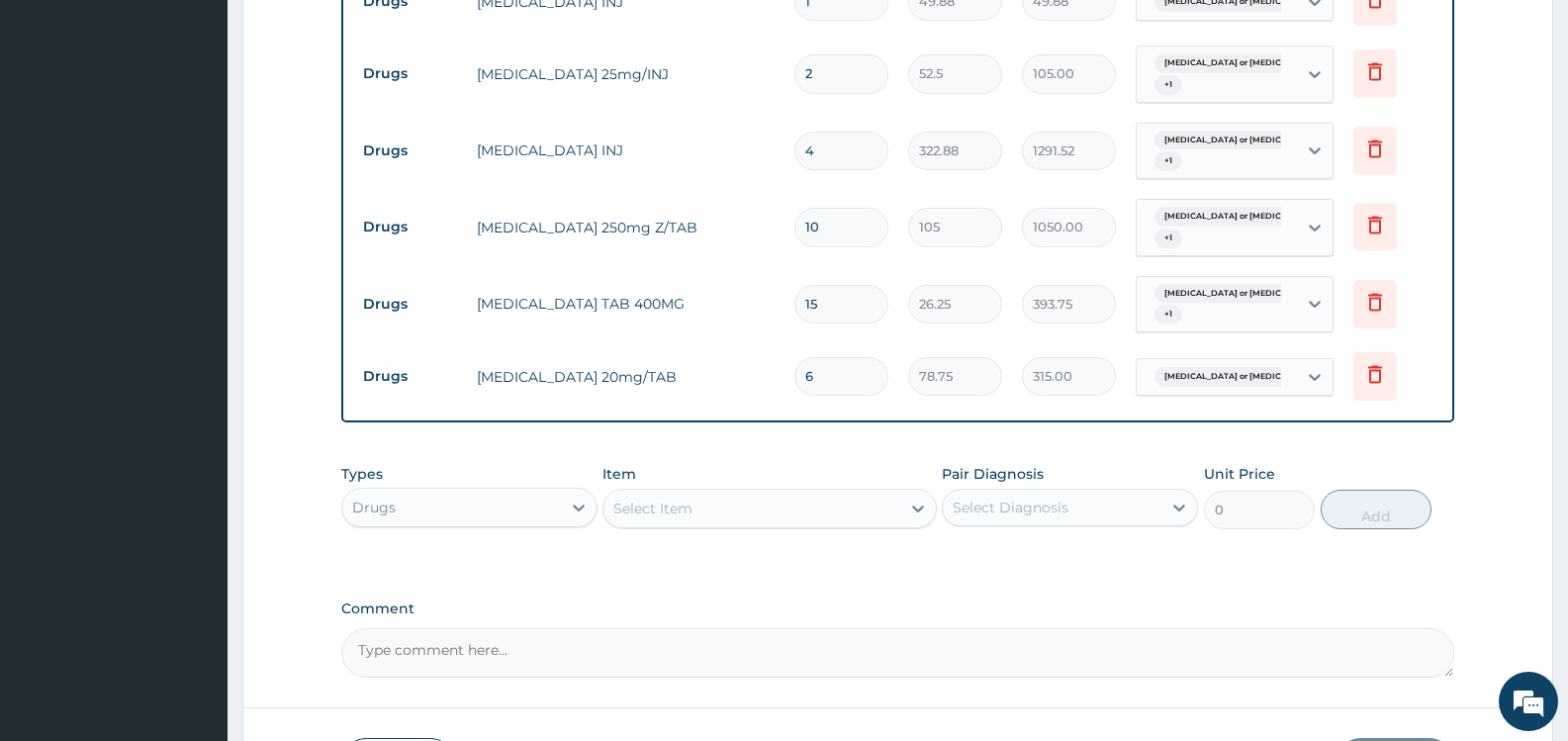
type input "472.50"
type input "7"
type input "551.25"
click at [811, 508] on div "Select Item" at bounding box center [751, 509] width 296 height 32
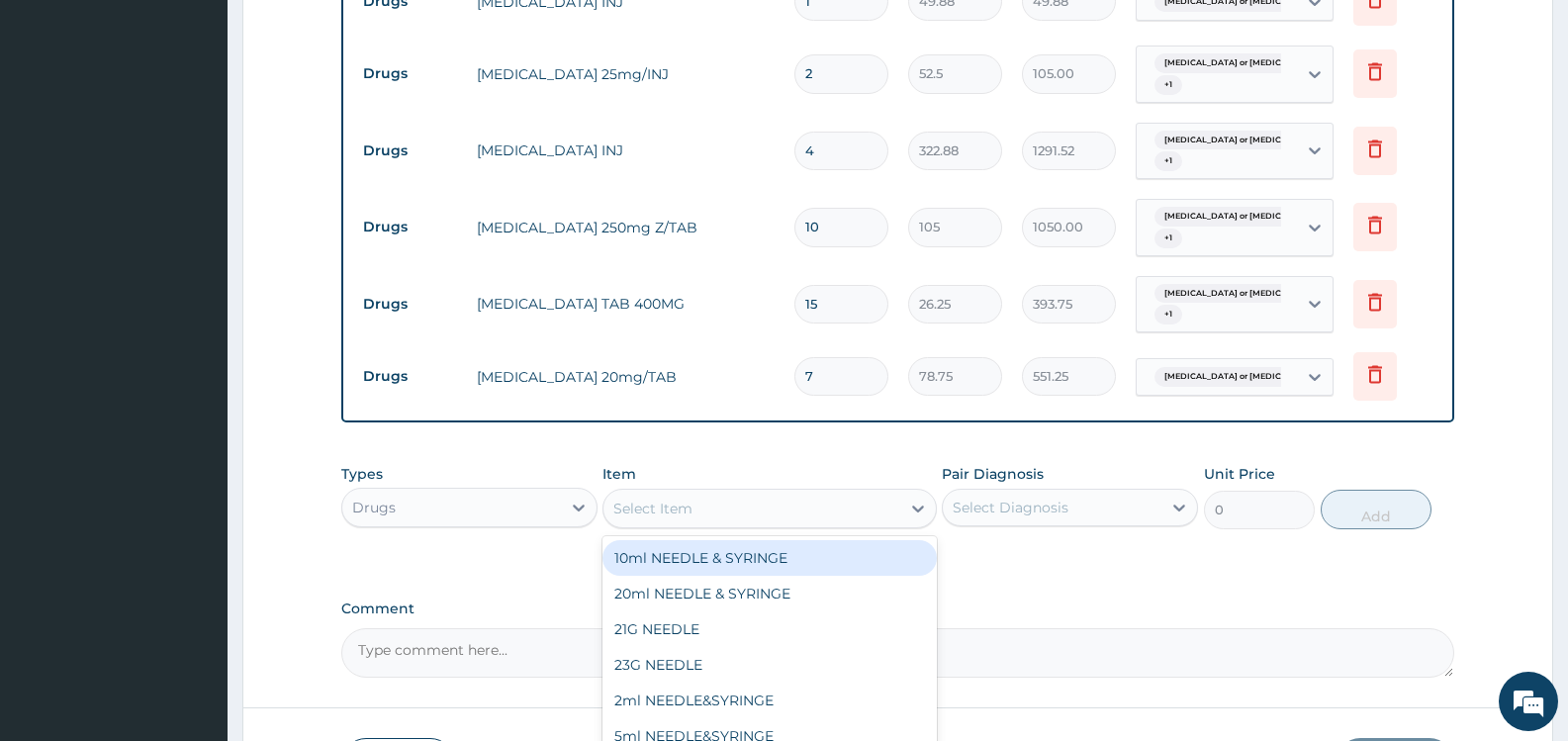
scroll to position [1844, 0]
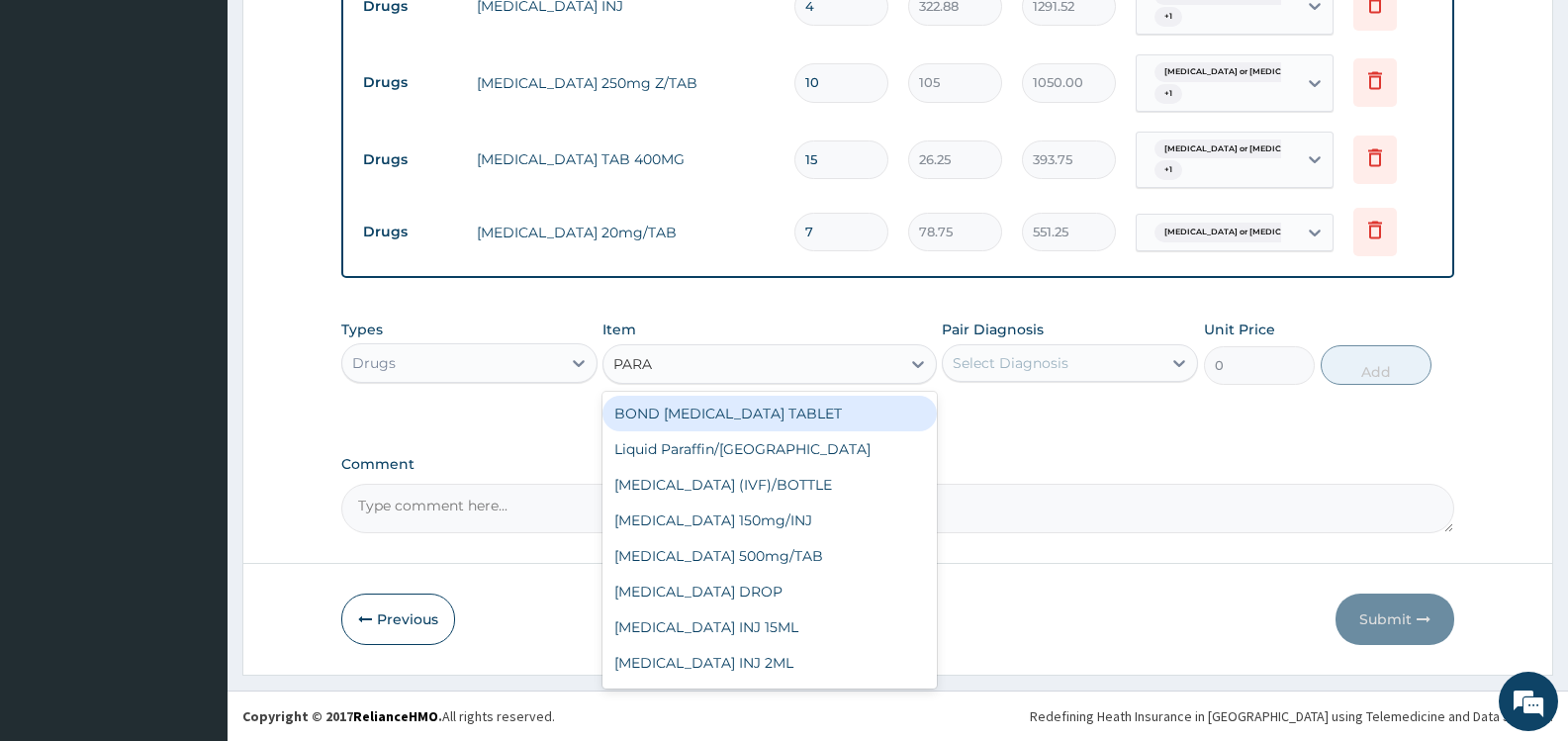
type input "PARAC"
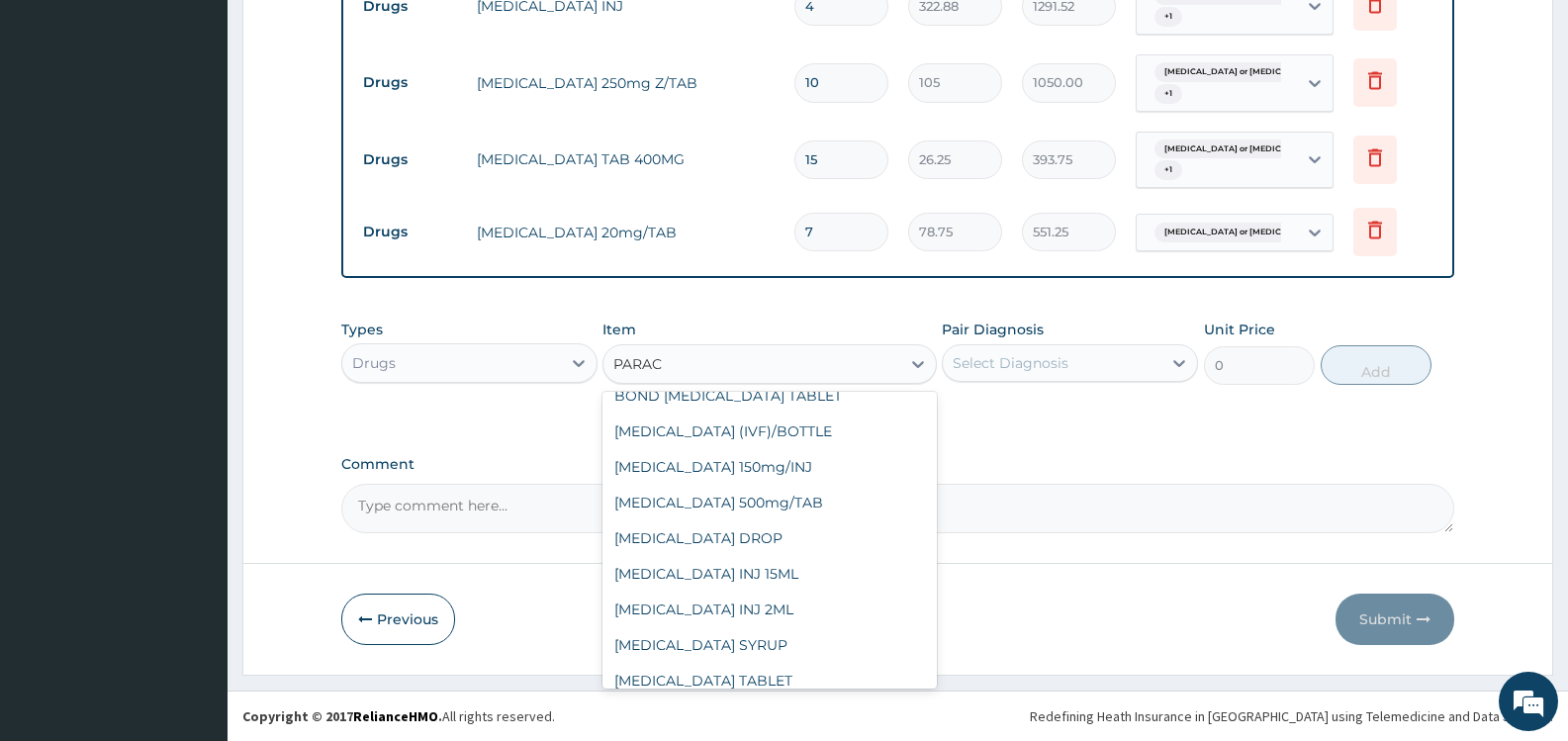
scroll to position [103, 0]
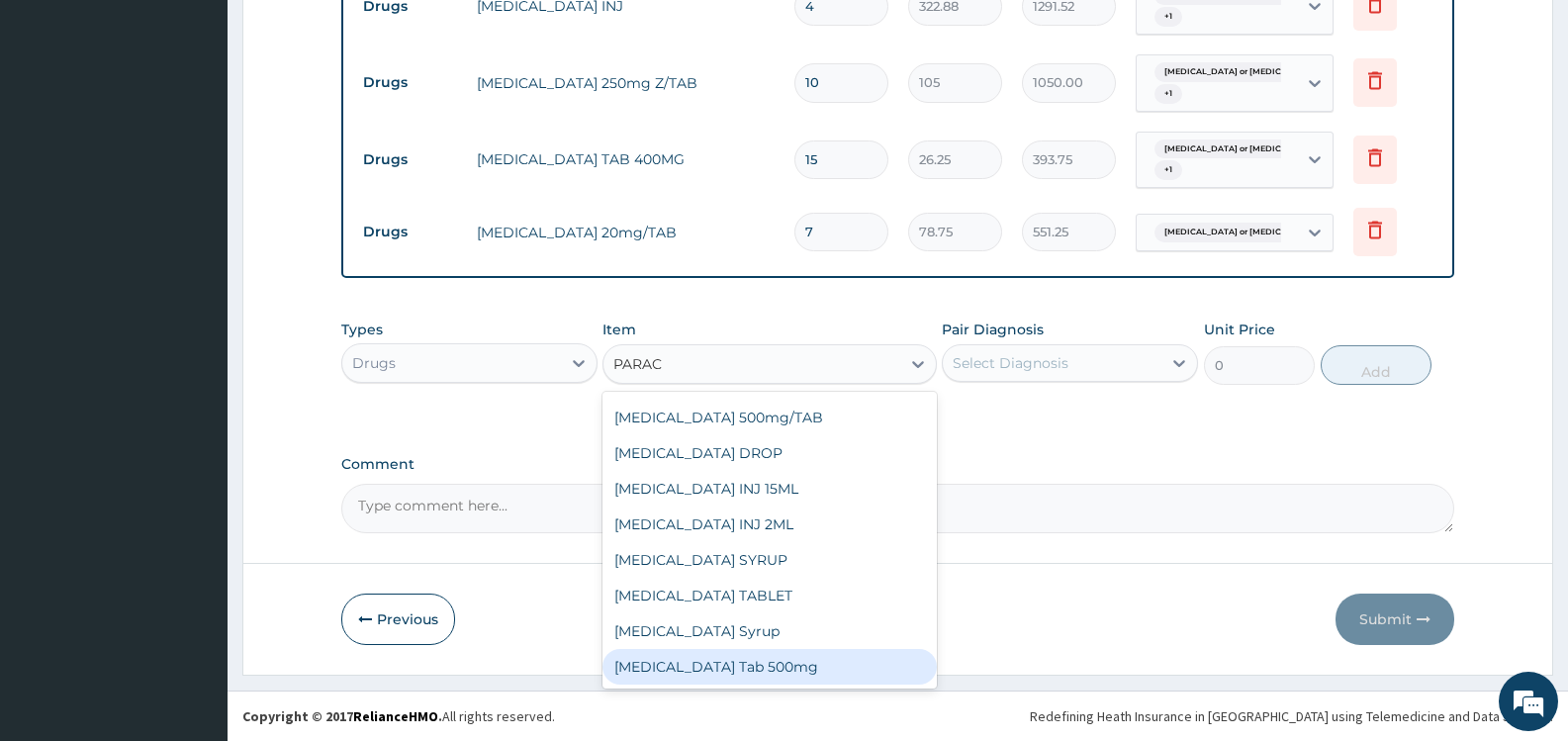
click at [770, 665] on div "Paracetamol Tab 500mg" at bounding box center [769, 667] width 333 height 36
type input "15"
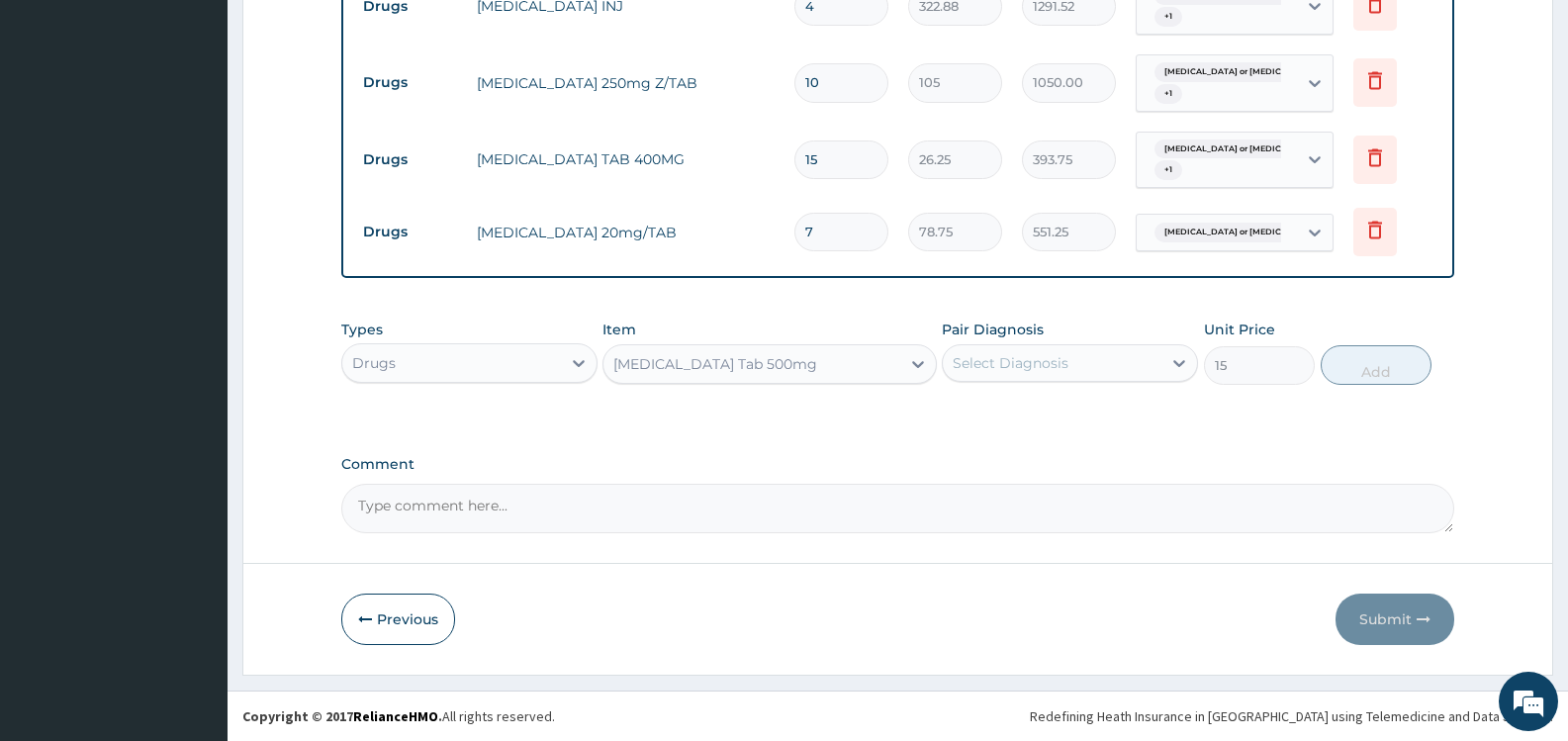
click at [1032, 360] on div "Select Diagnosis" at bounding box center [1010, 363] width 116 height 20
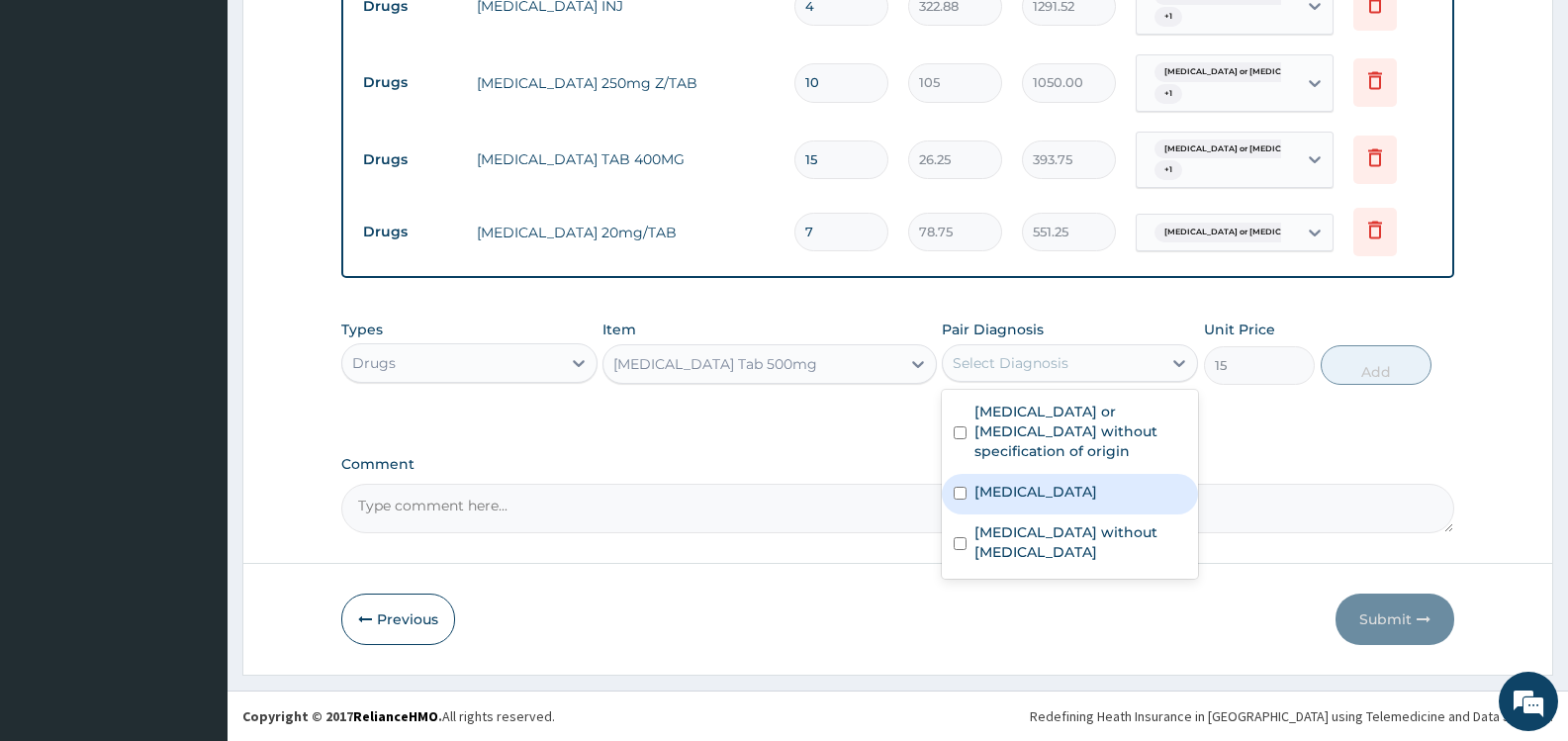
click at [1045, 482] on label "Malaria, unspecified" at bounding box center [1035, 492] width 123 height 20
checkbox input "true"
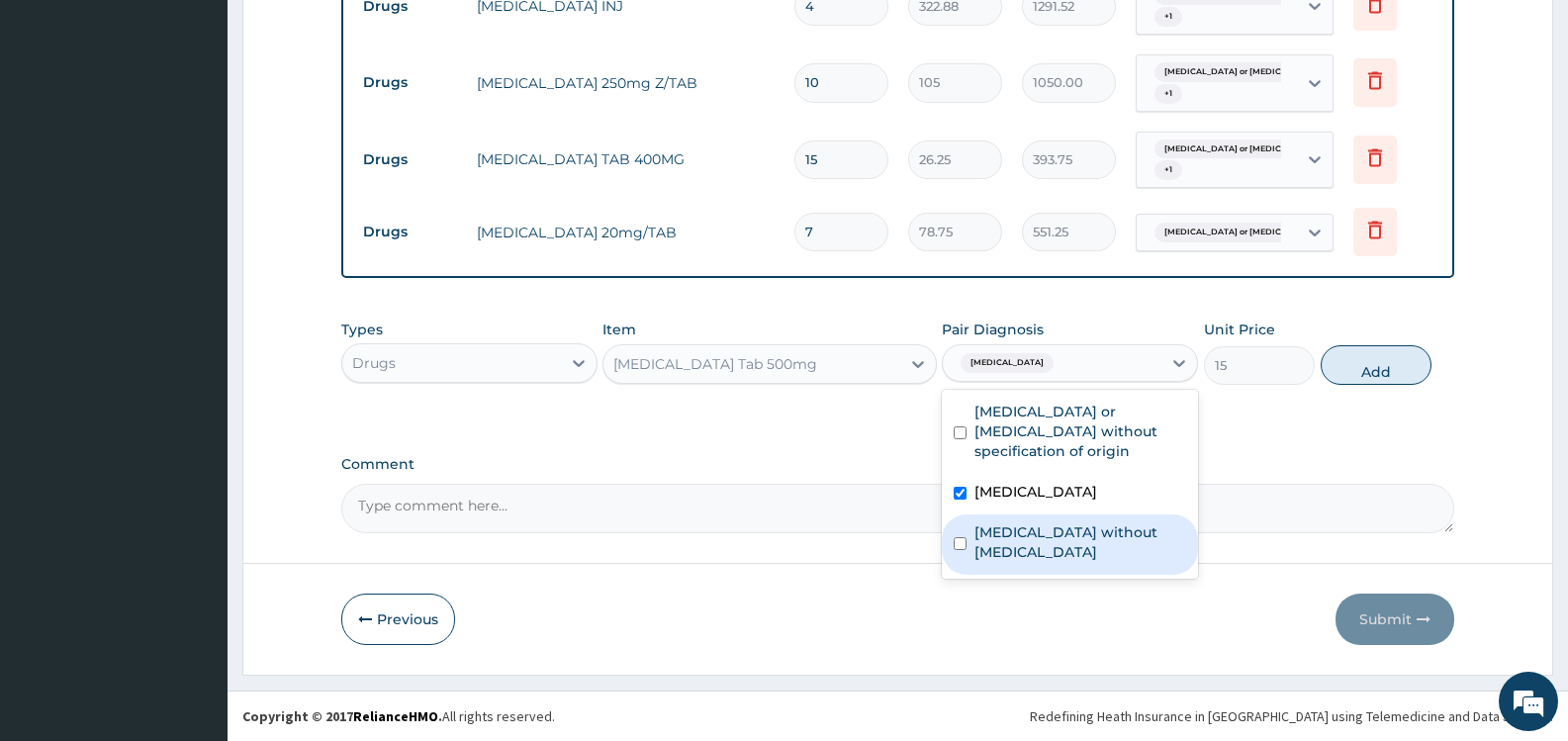
click at [1073, 523] on label "Sepsis without septic shock" at bounding box center [1080, 543] width 211 height 40
checkbox input "true"
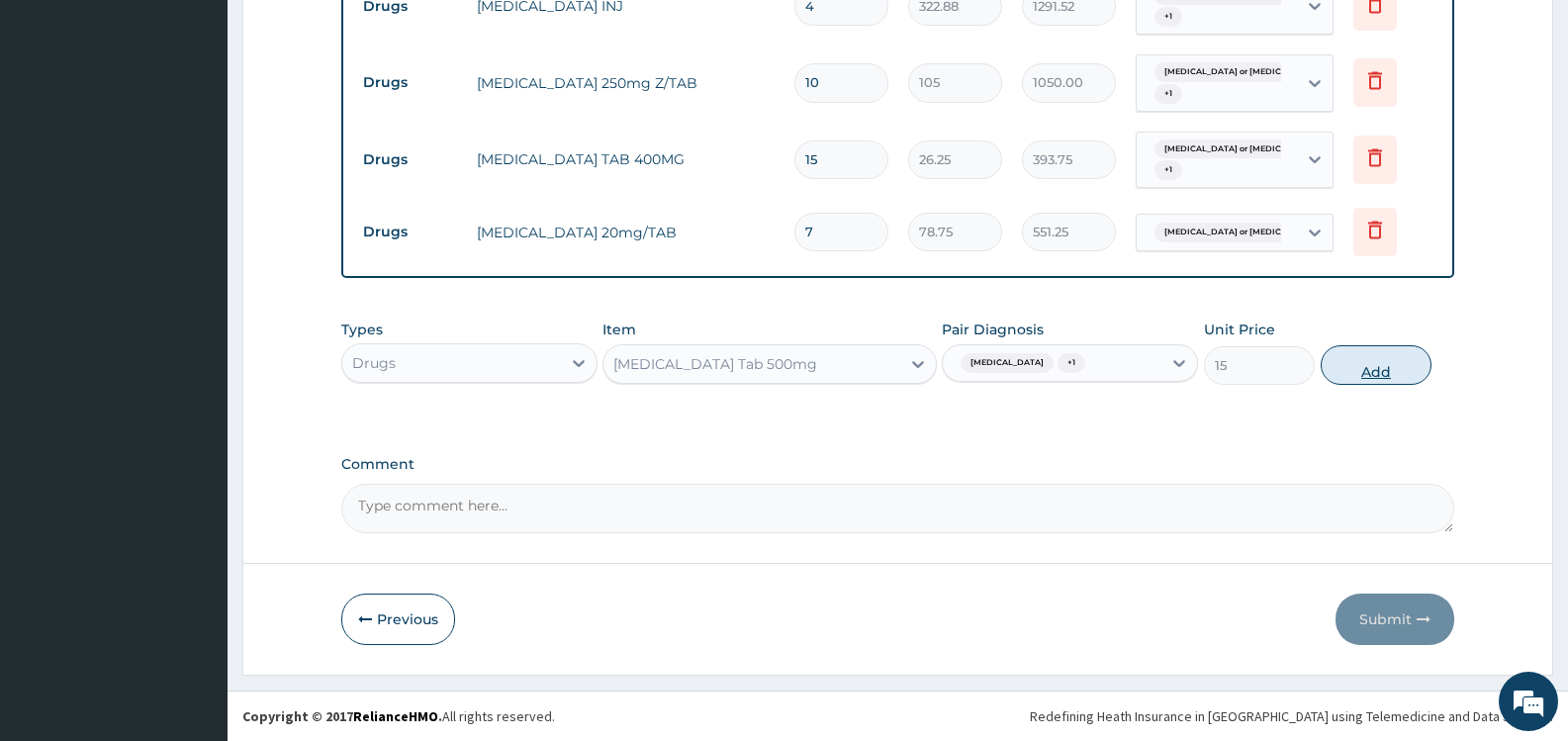
click at [1370, 371] on button "Add" at bounding box center [1375, 365] width 111 height 40
type input "0"
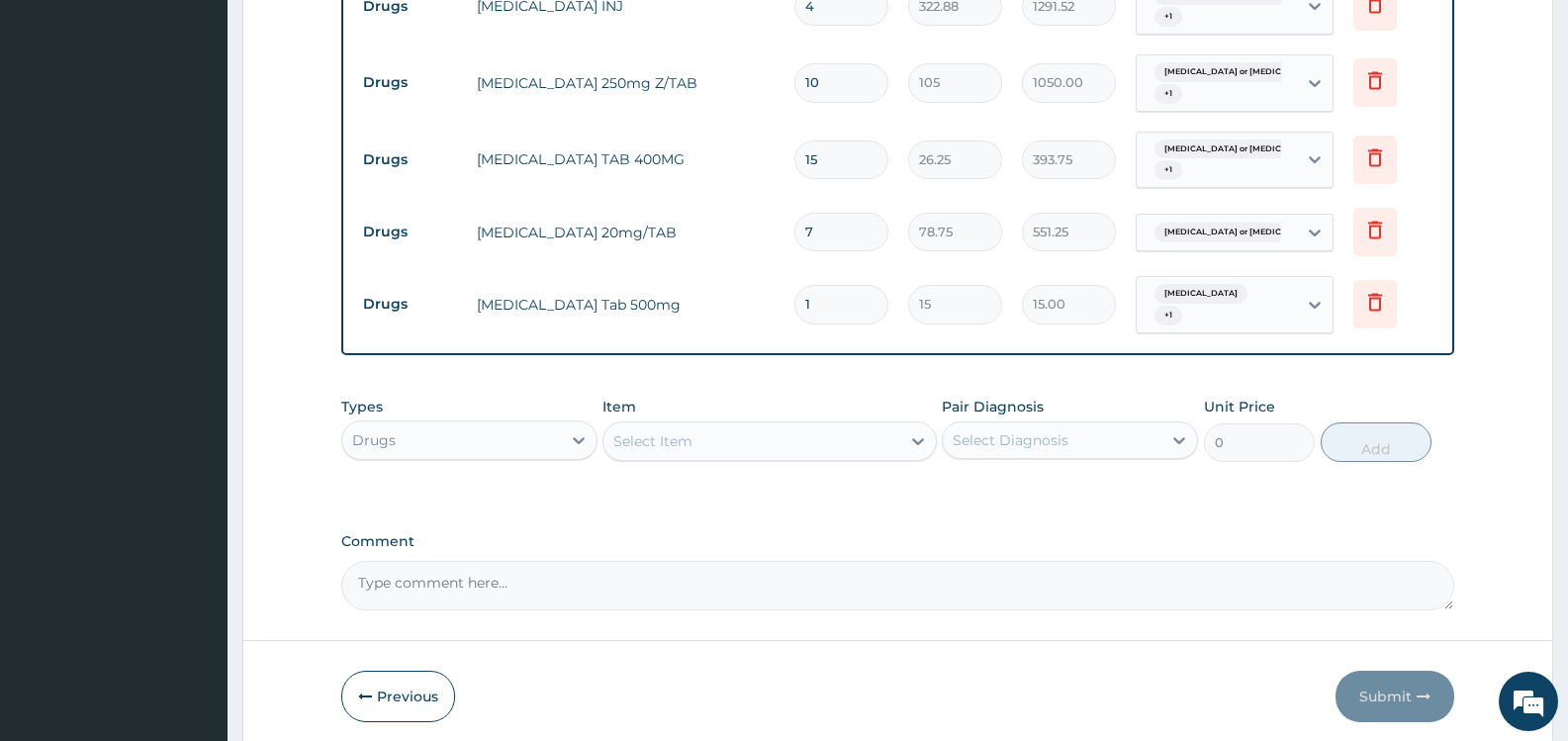
type input "18"
type input "270.00"
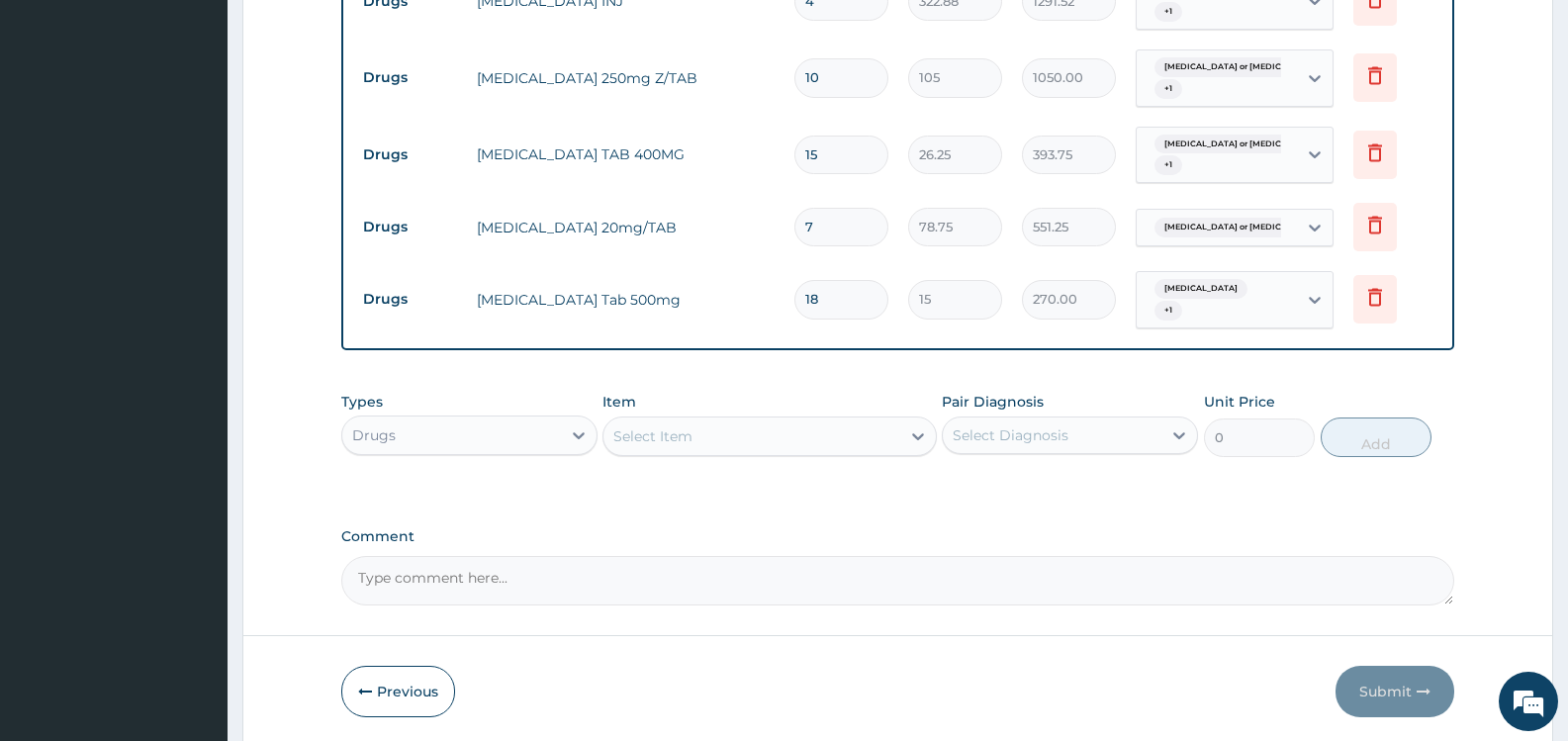
scroll to position [1922, 0]
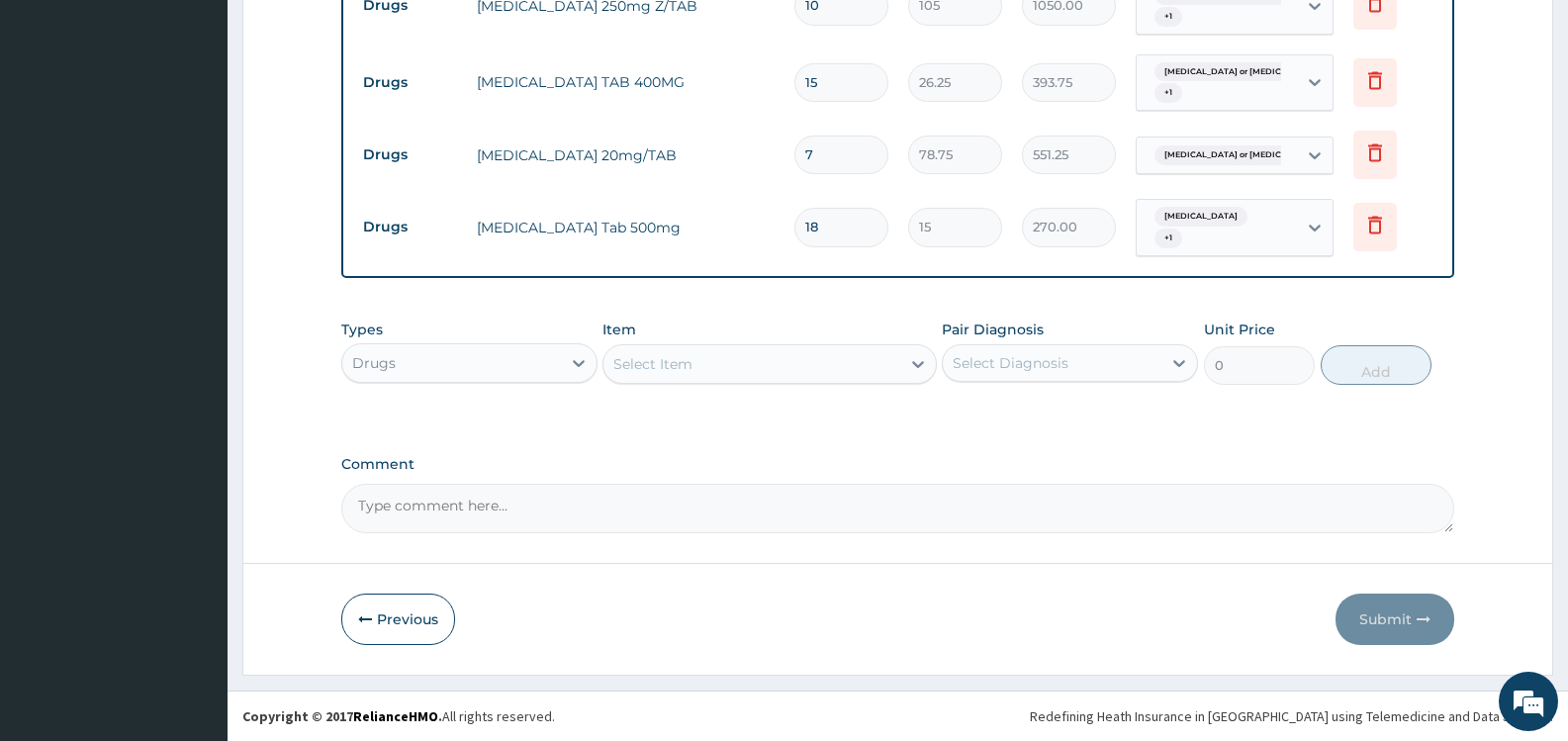
type input "18"
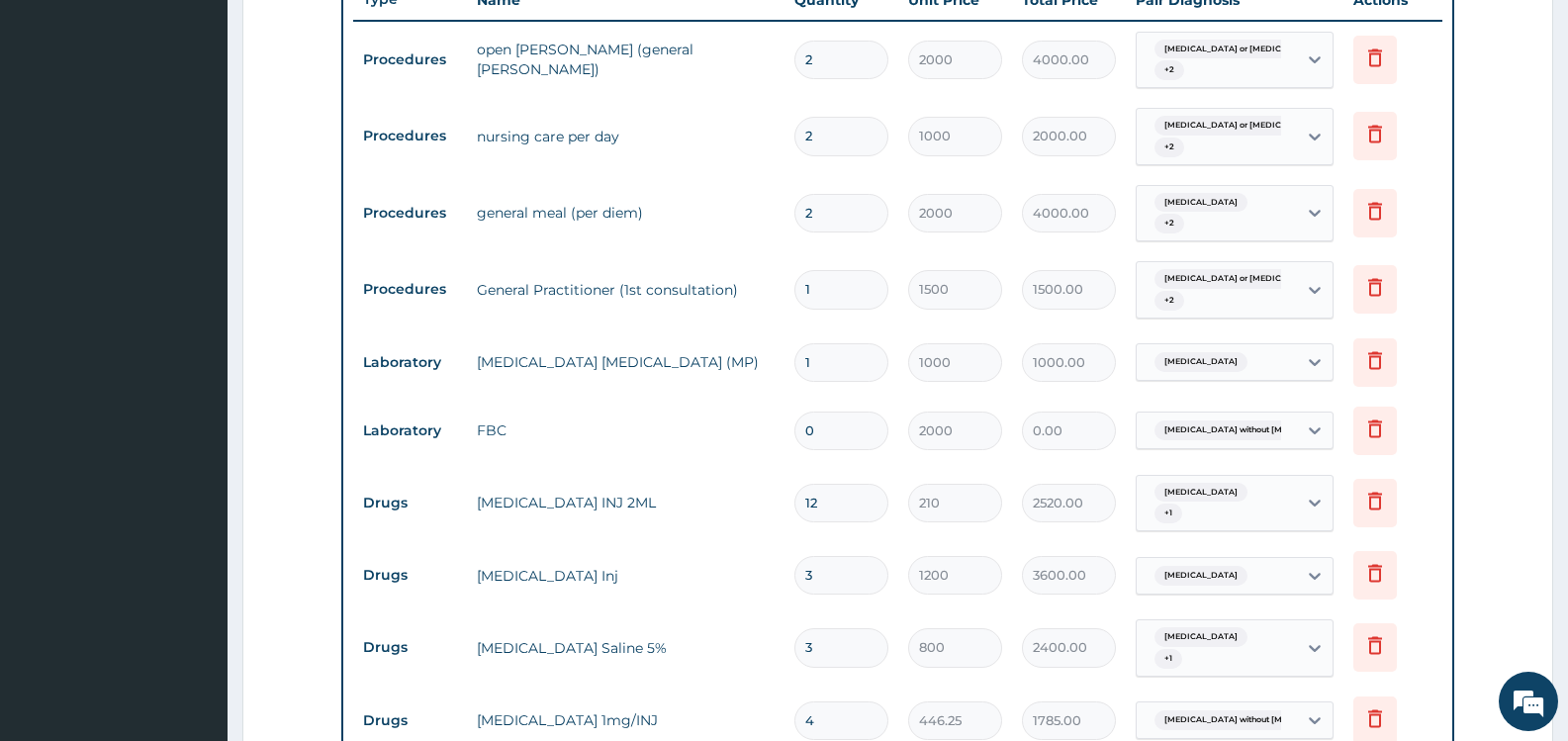
scroll to position [734, 0]
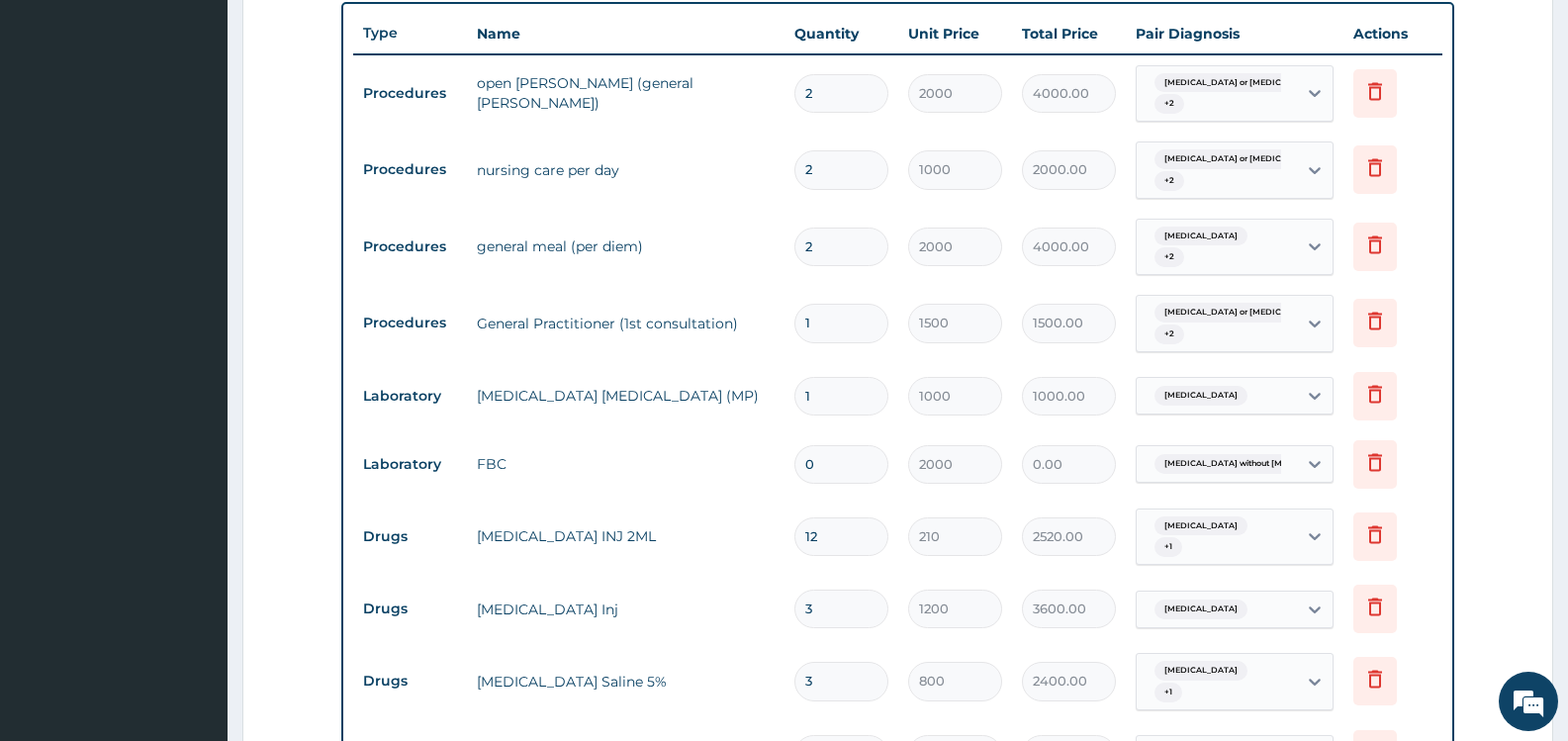
click at [839, 469] on input "0" at bounding box center [842, 464] width 94 height 39
type input "1"
type input "2000.00"
type input "0"
type input "0.00"
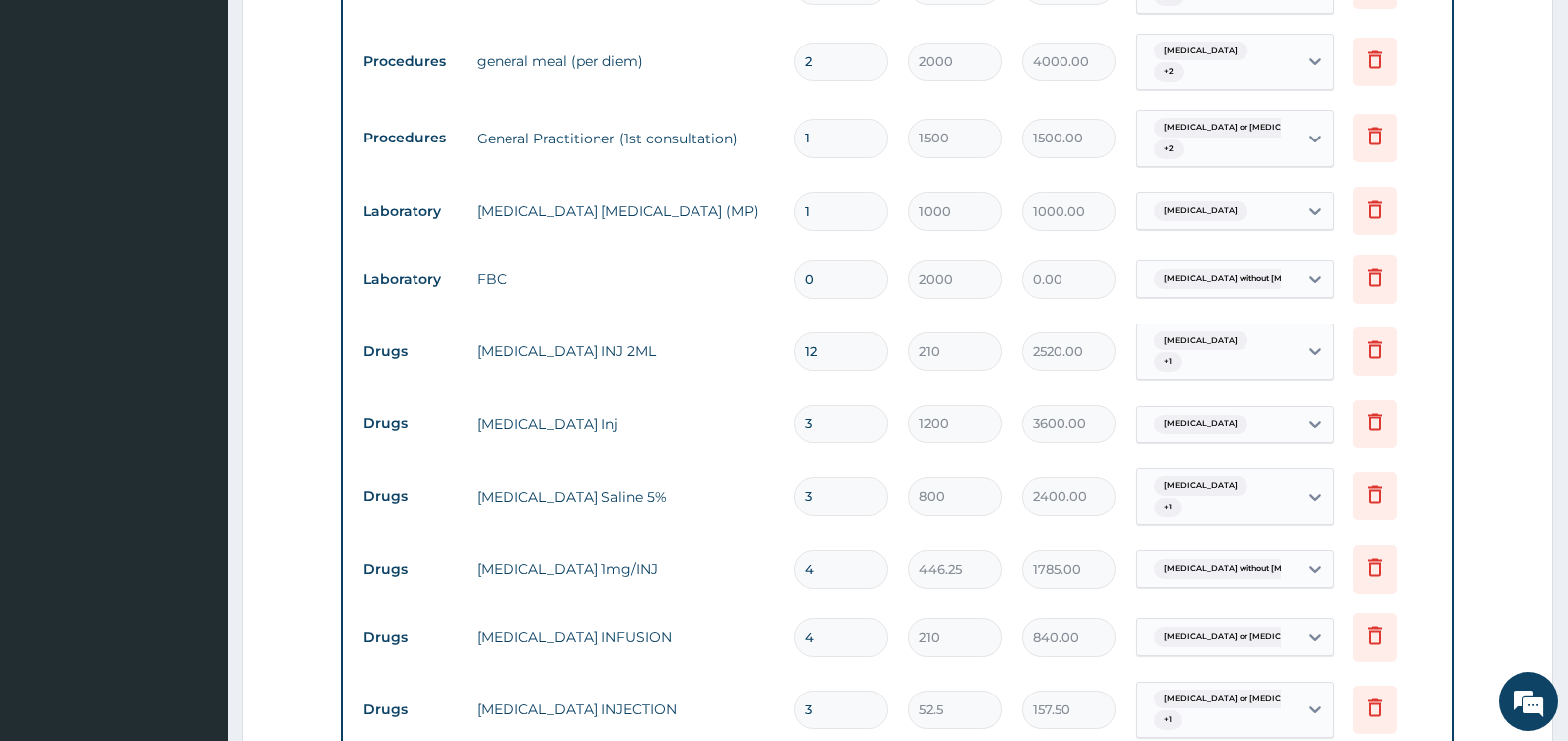
scroll to position [833, 0]
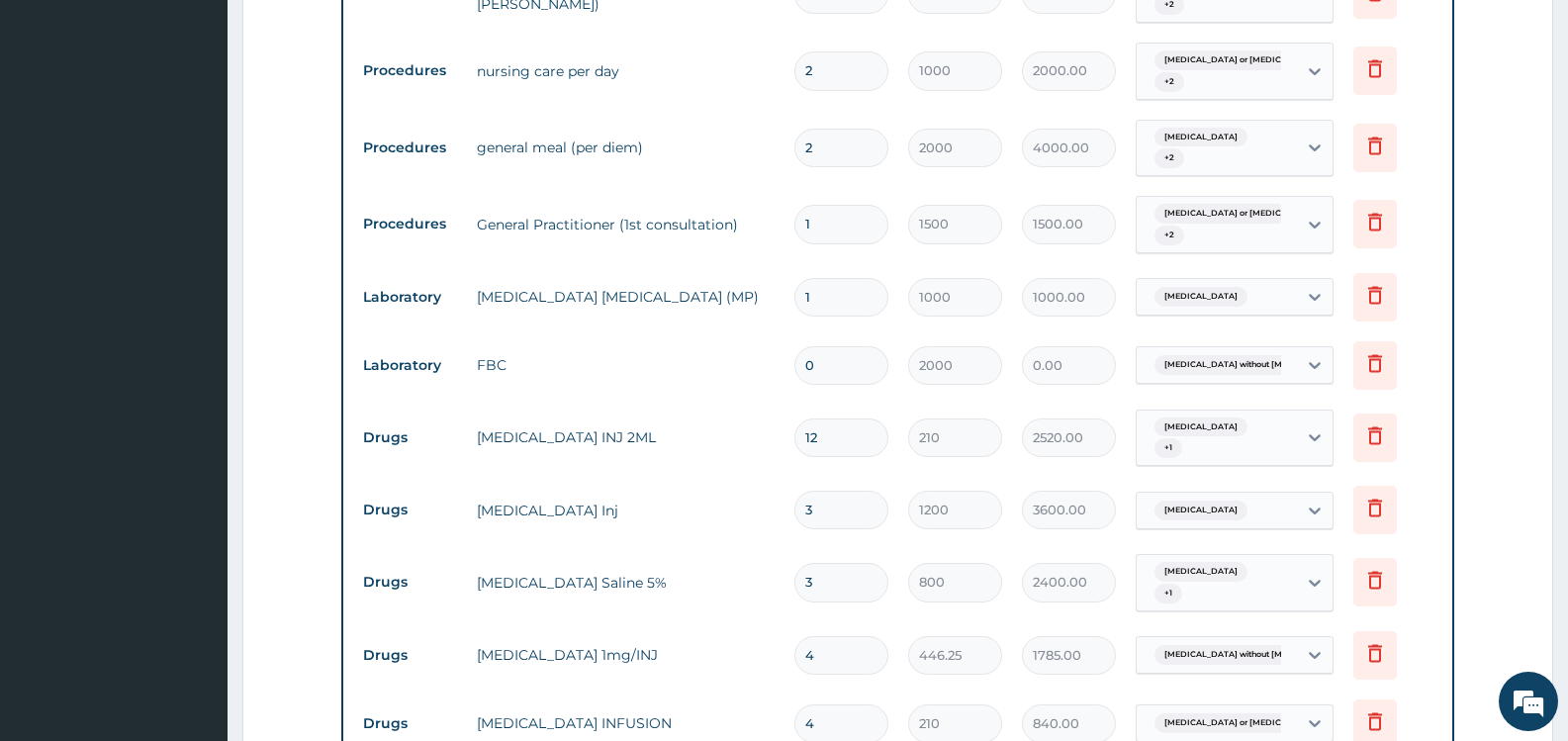
type input "1"
type input "2000.00"
click at [877, 392] on td "1" at bounding box center [842, 365] width 114 height 59
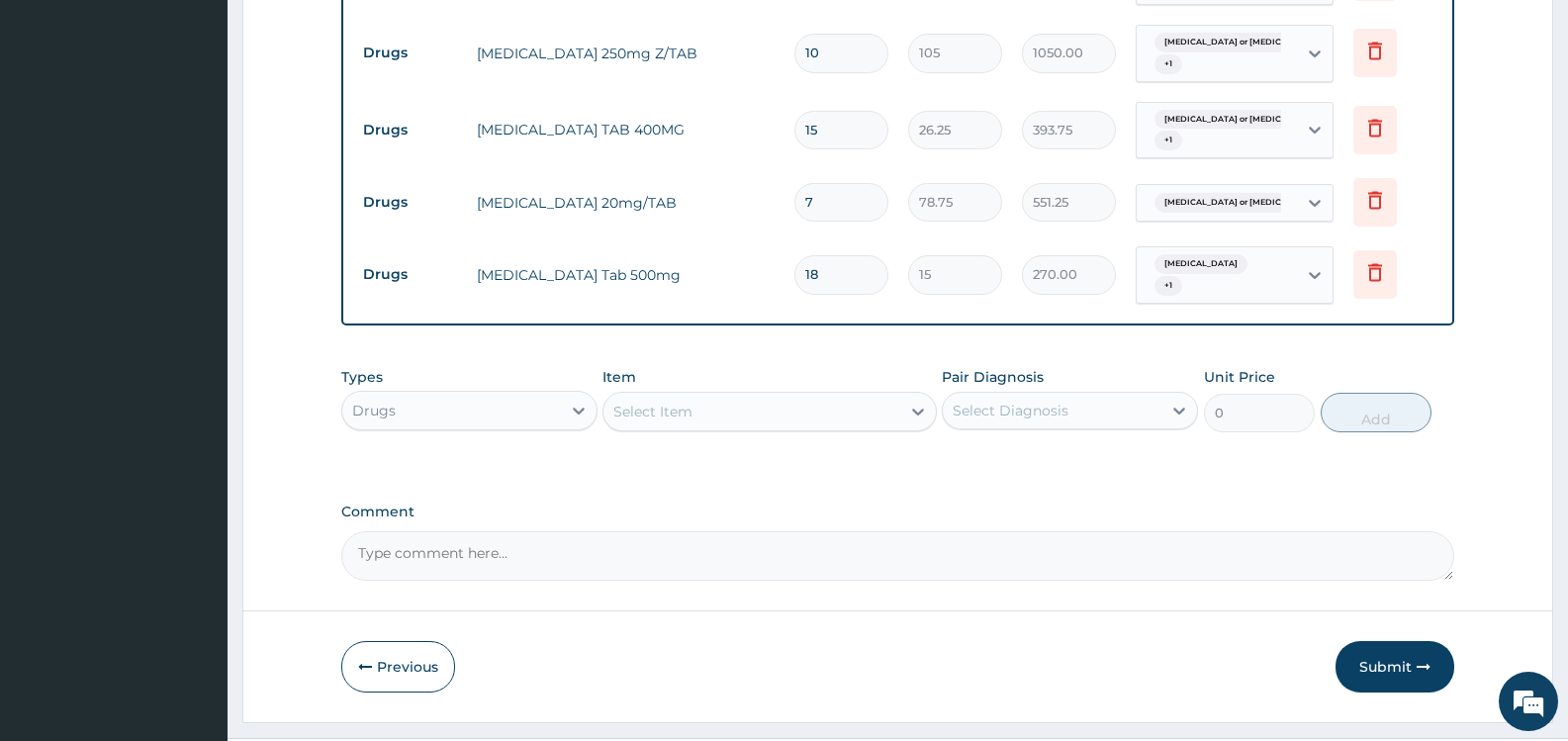
scroll to position [1922, 0]
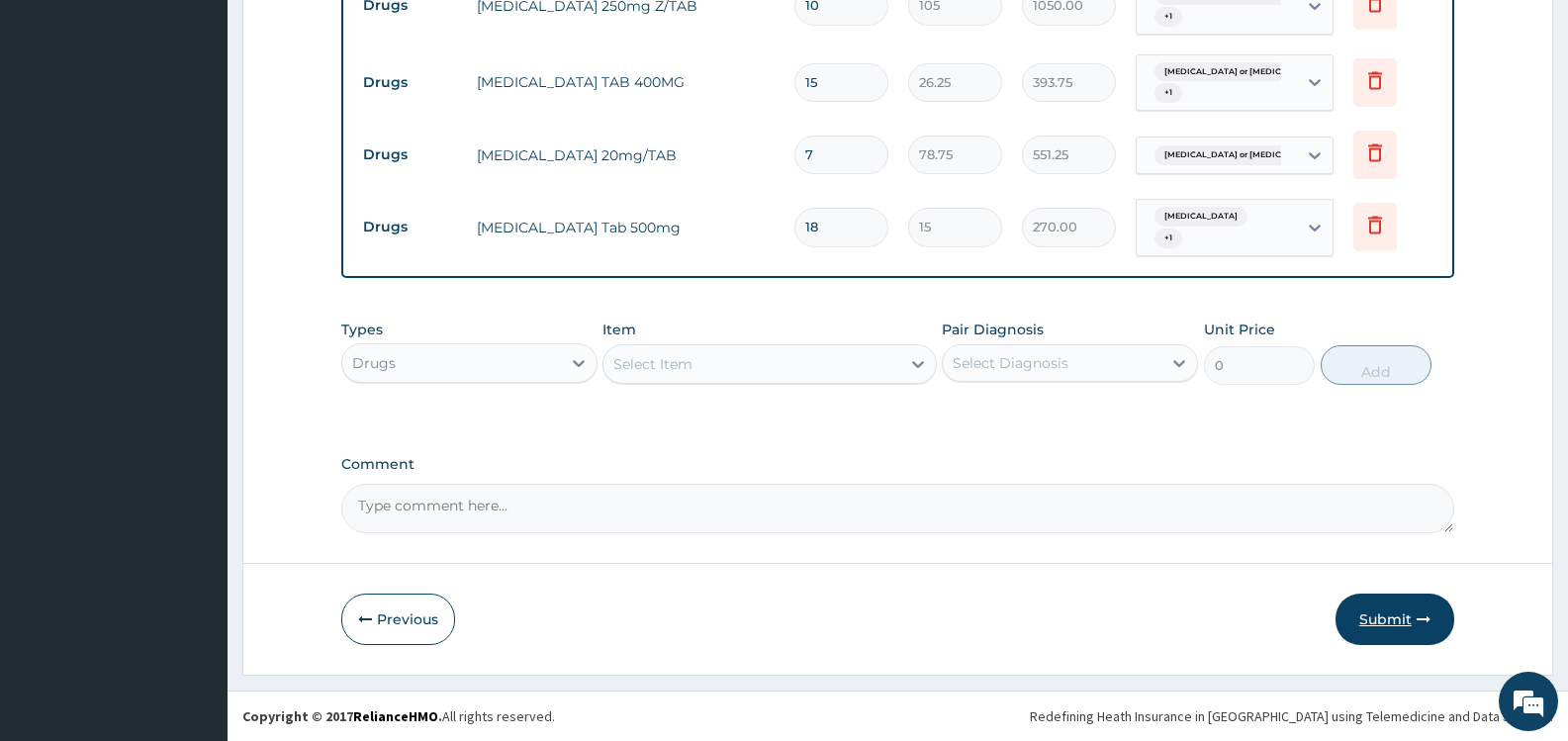
click at [1386, 619] on button "Submit" at bounding box center [1394, 619] width 119 height 52
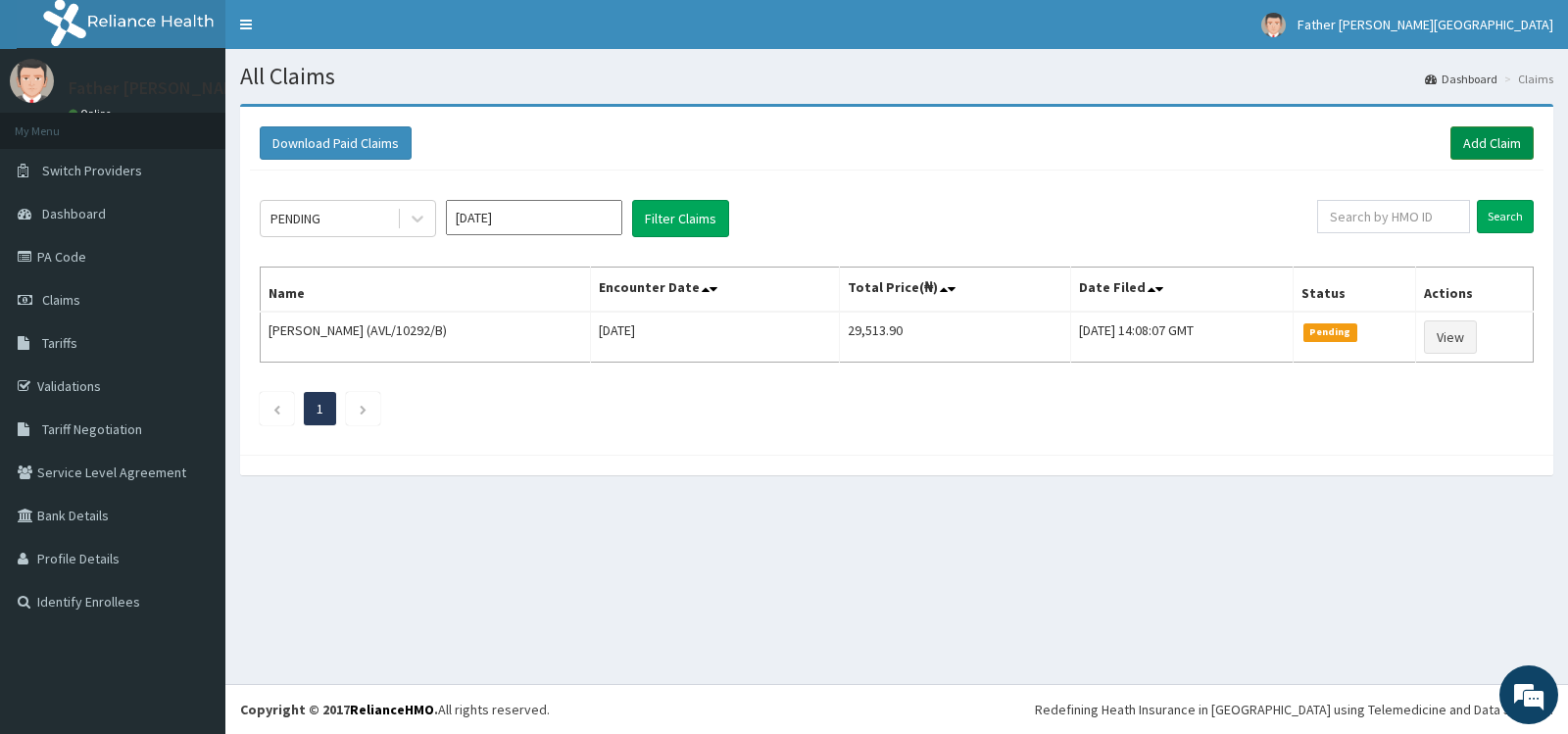
click at [1505, 139] on link "Add Claim" at bounding box center [1492, 143] width 83 height 34
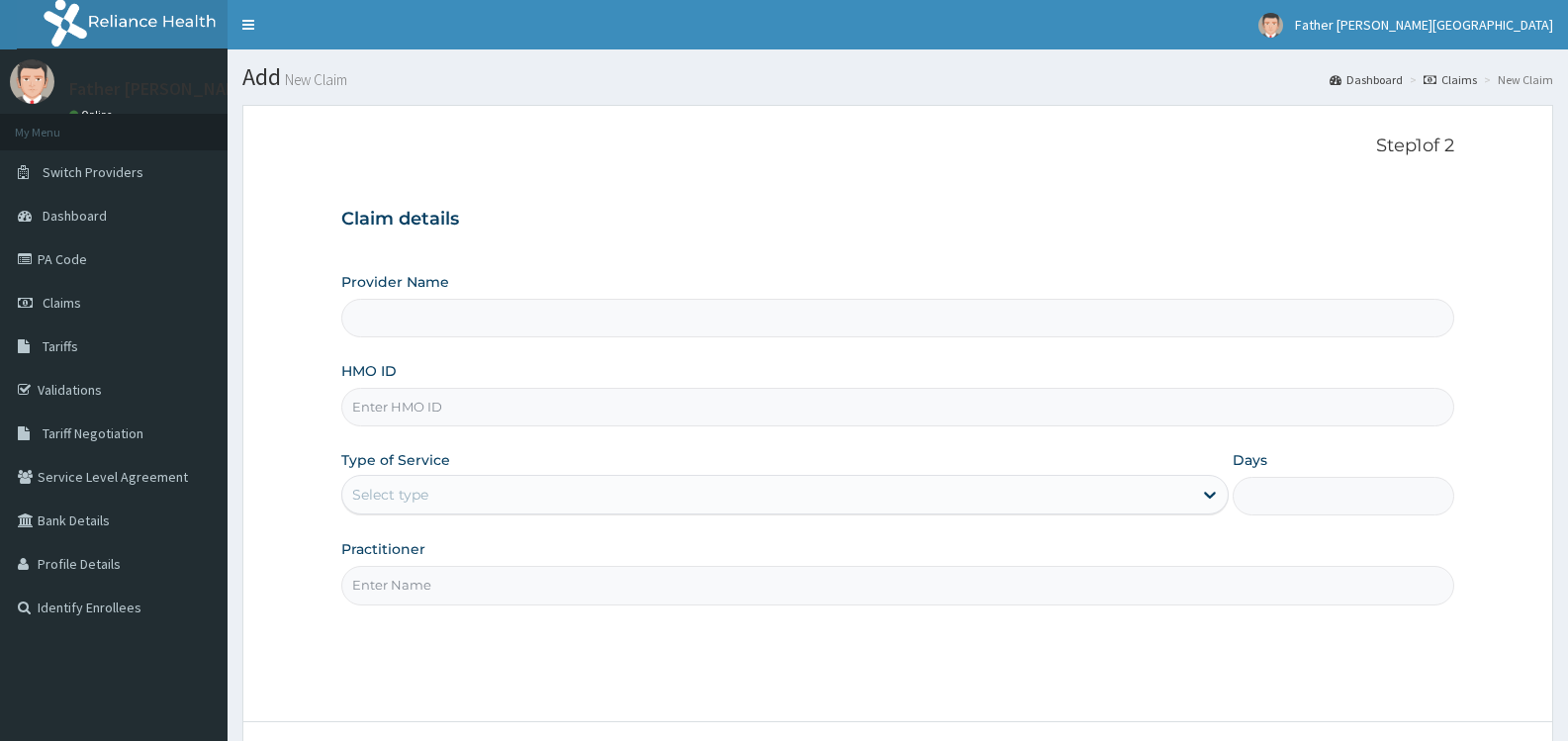
type input "Father [PERSON_NAME][GEOGRAPHIC_DATA]"
click at [569, 417] on input "HMO ID" at bounding box center [898, 407] width 1113 height 39
paste input "AVL/10292/A"
type input "AVL/10292/A"
click at [429, 495] on div "Select type" at bounding box center [390, 495] width 76 height 20
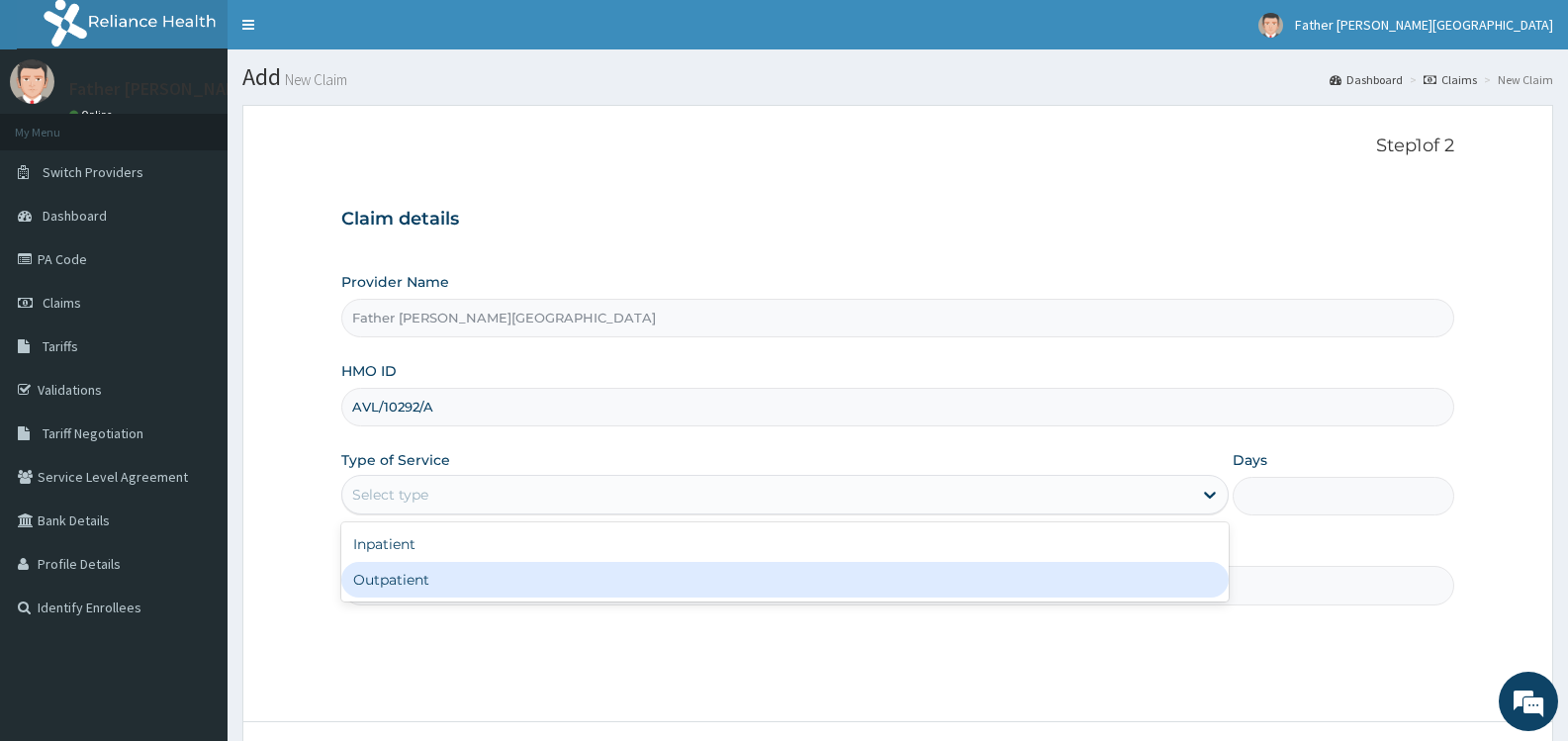
click at [430, 578] on div "Outpatient" at bounding box center [784, 579] width 887 height 36
type input "1"
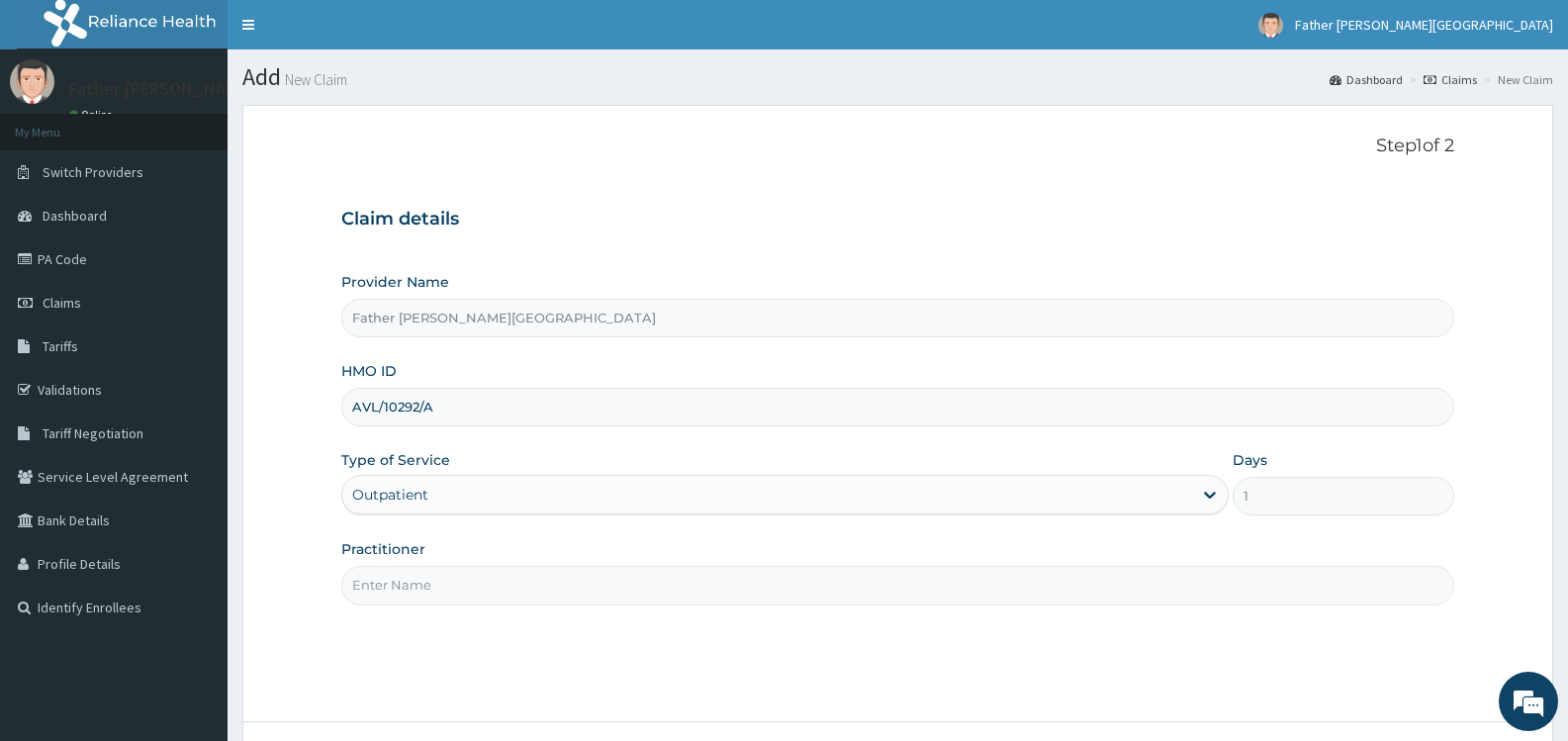
click at [445, 584] on input "Practitioner" at bounding box center [898, 584] width 1113 height 39
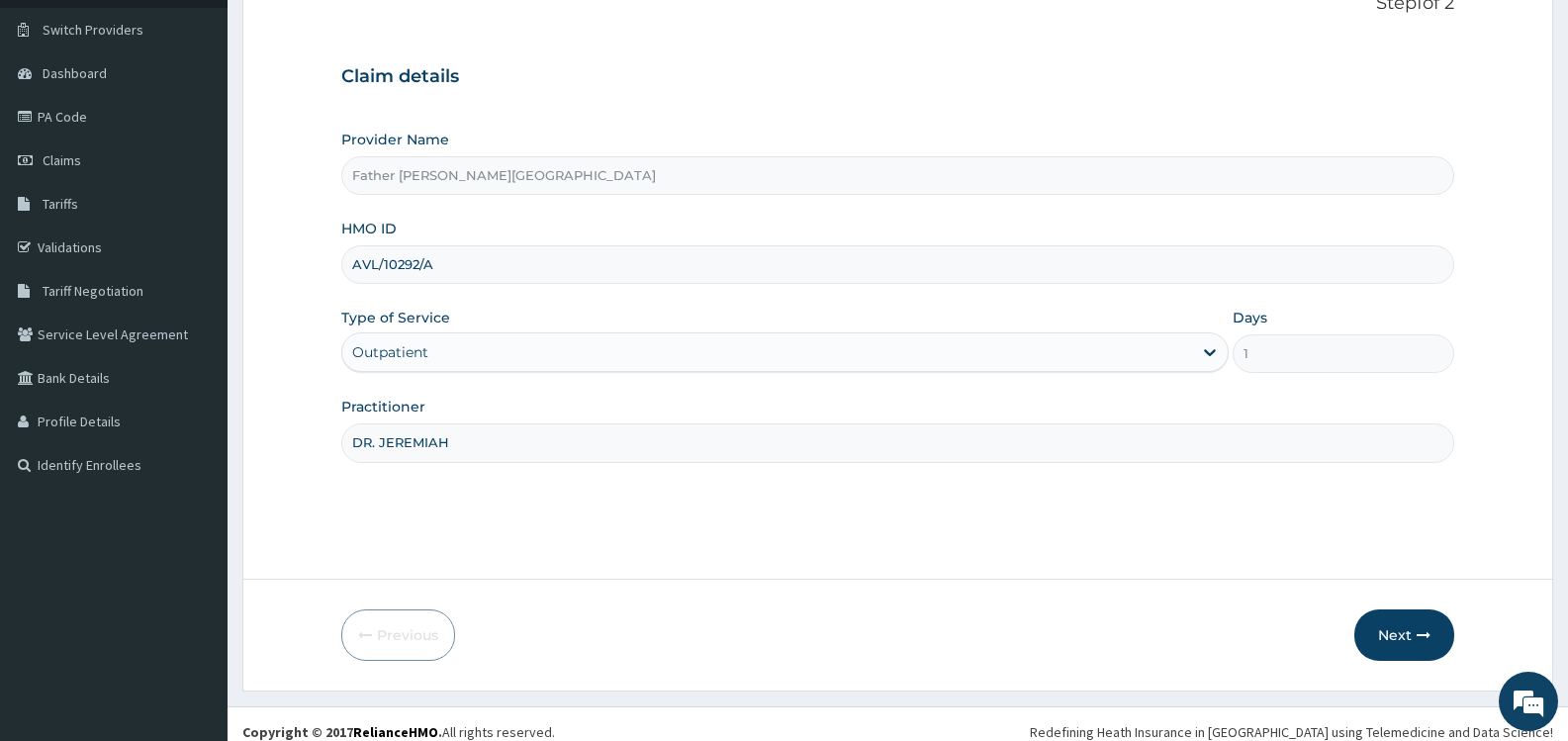
scroll to position [159, 0]
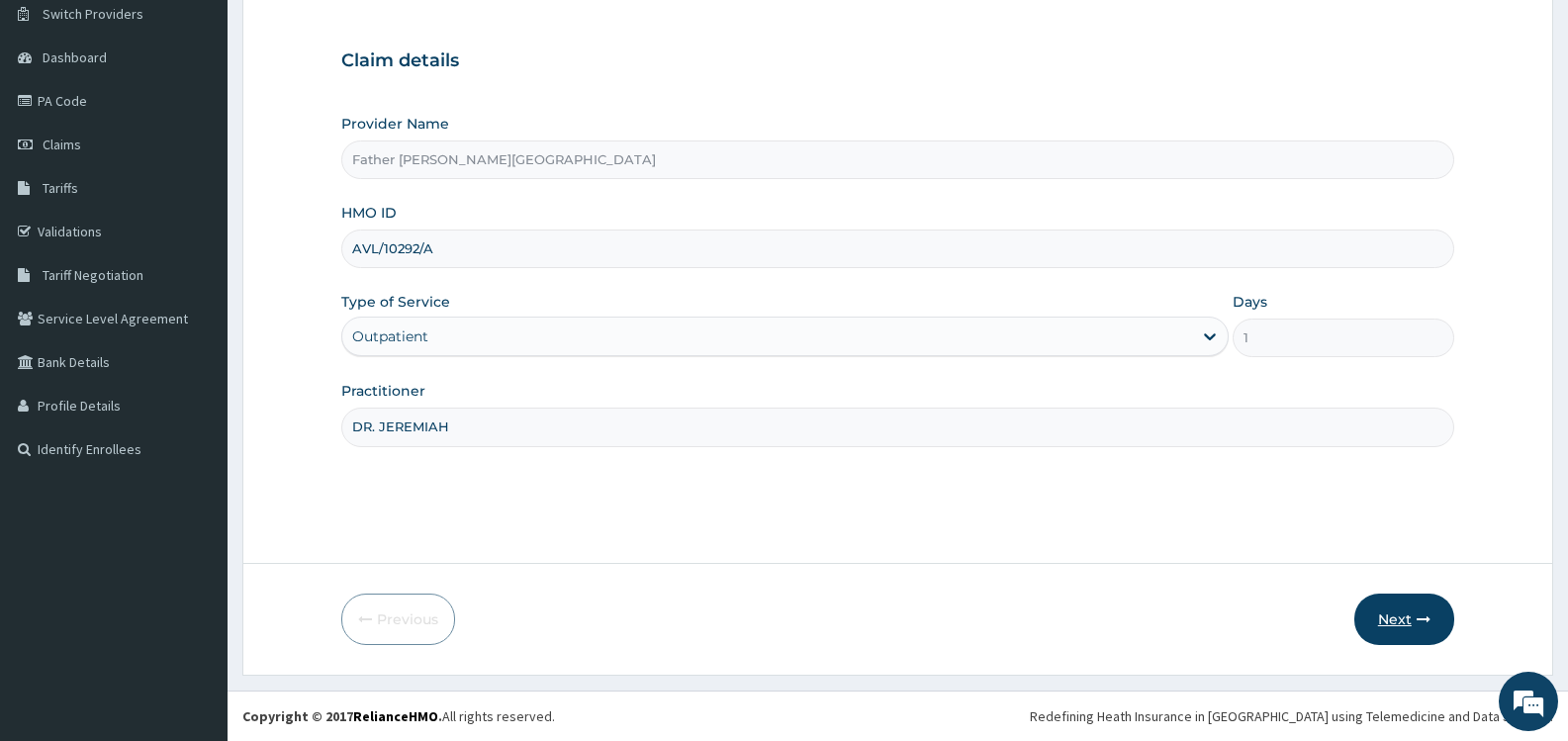
type input "DR. JEREMIAH"
click at [1376, 617] on button "Next" at bounding box center [1404, 619] width 100 height 52
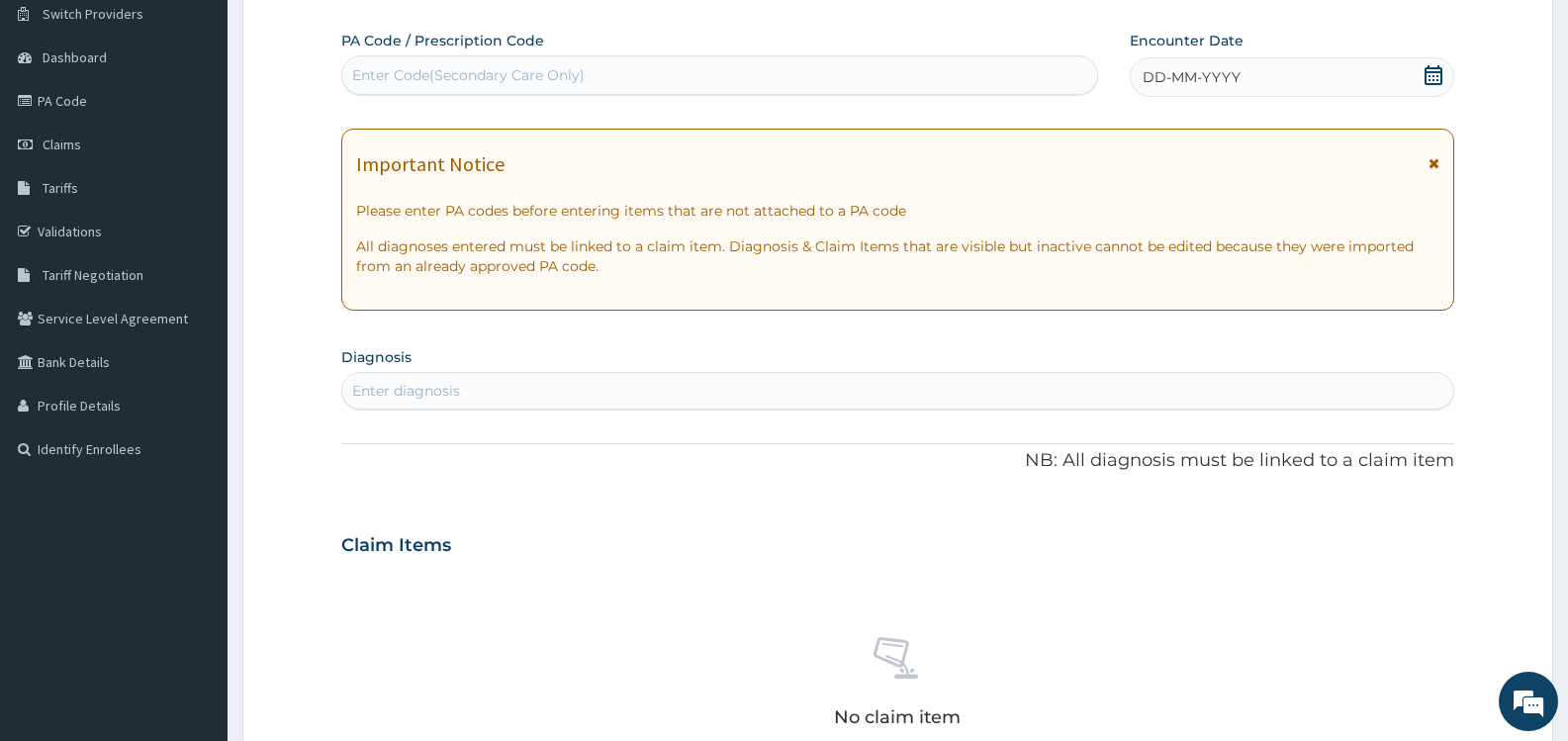
click at [1435, 70] on icon at bounding box center [1434, 75] width 20 height 20
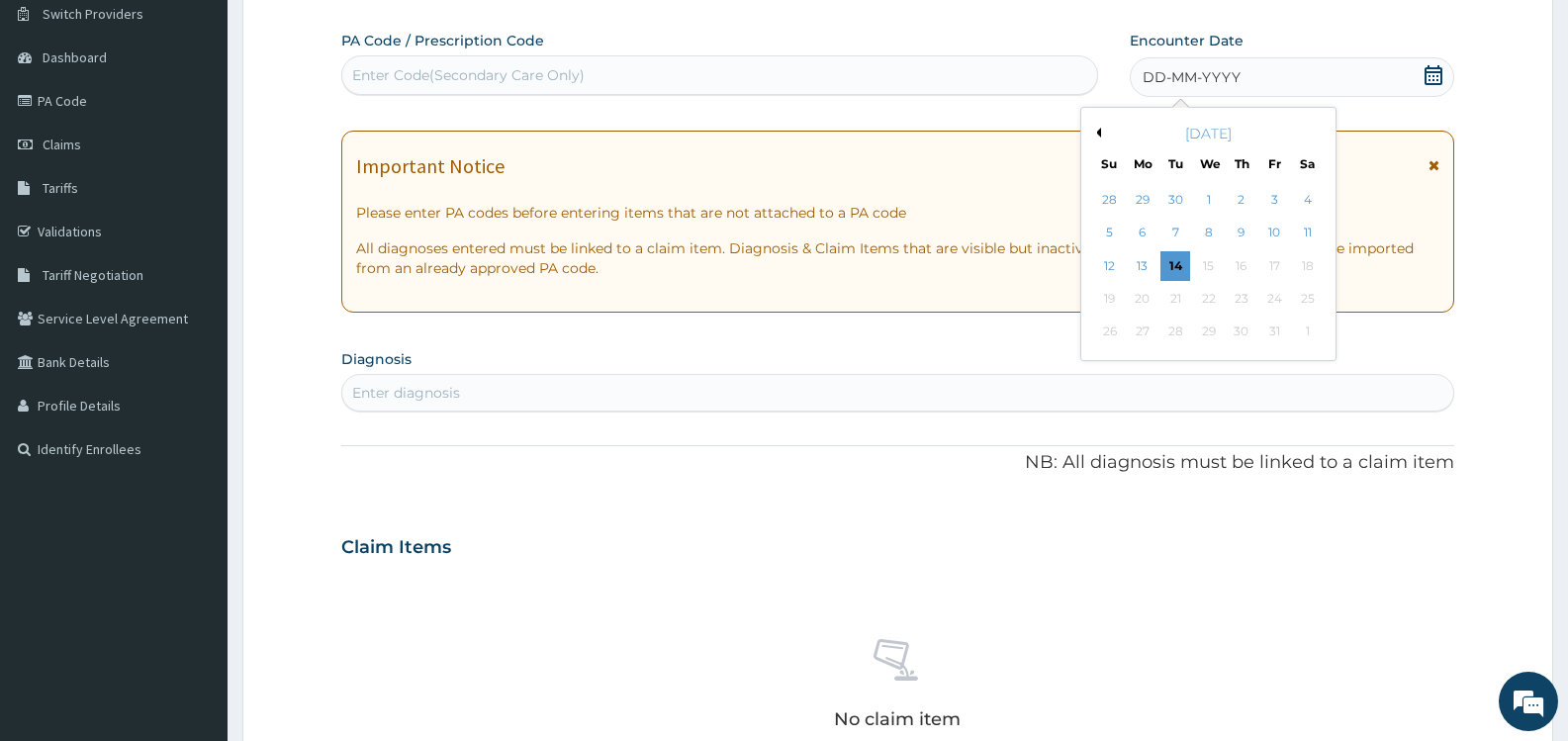
click at [958, 98] on div "PA Code / Prescription Code Enter Code(Secondary Care Only) Encounter Date DD-M…" at bounding box center [898, 544] width 1113 height 1026
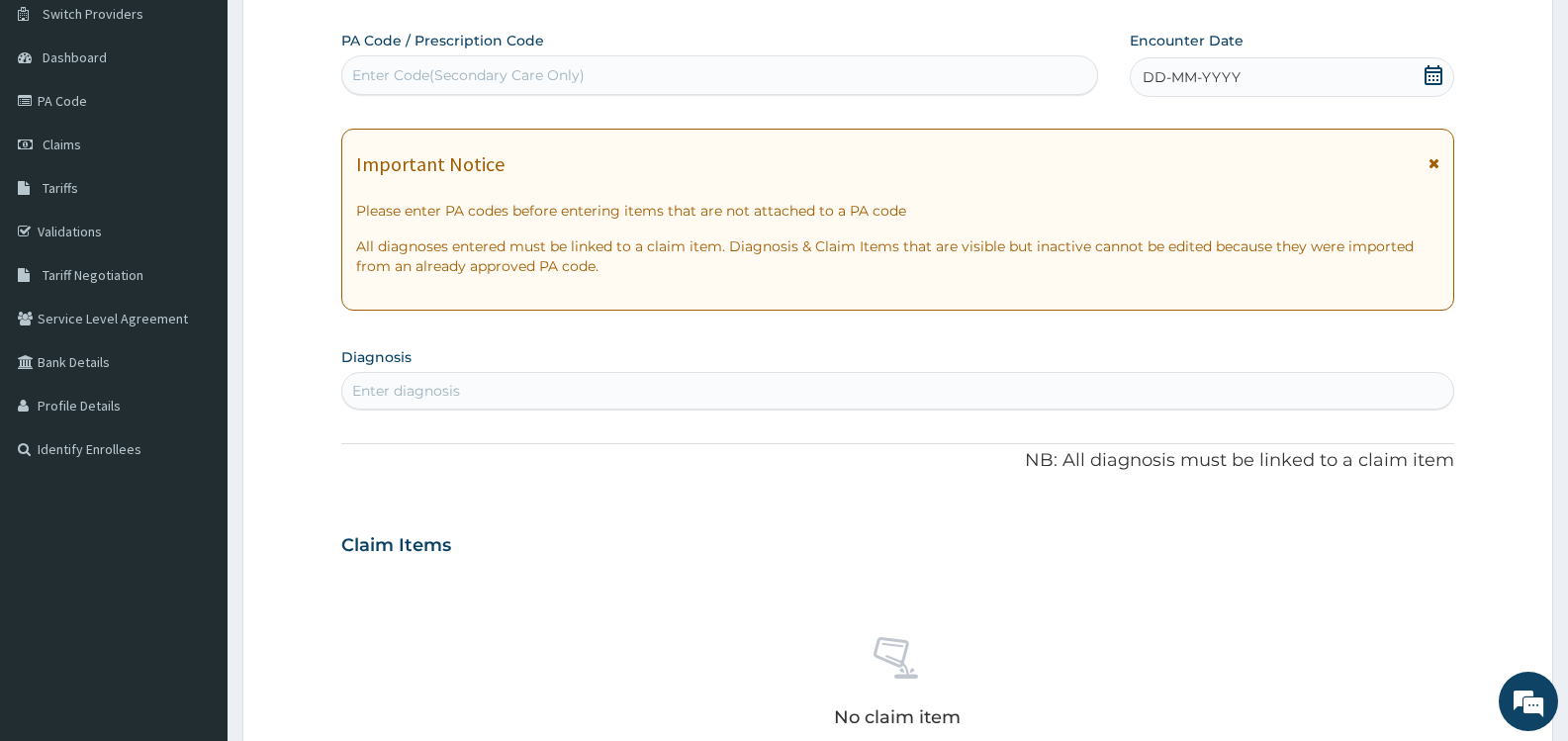
click at [443, 72] on div "Enter Code(Secondary Care Only)" at bounding box center [468, 75] width 232 height 20
paste input "PA/196776"
type input "PA/196776"
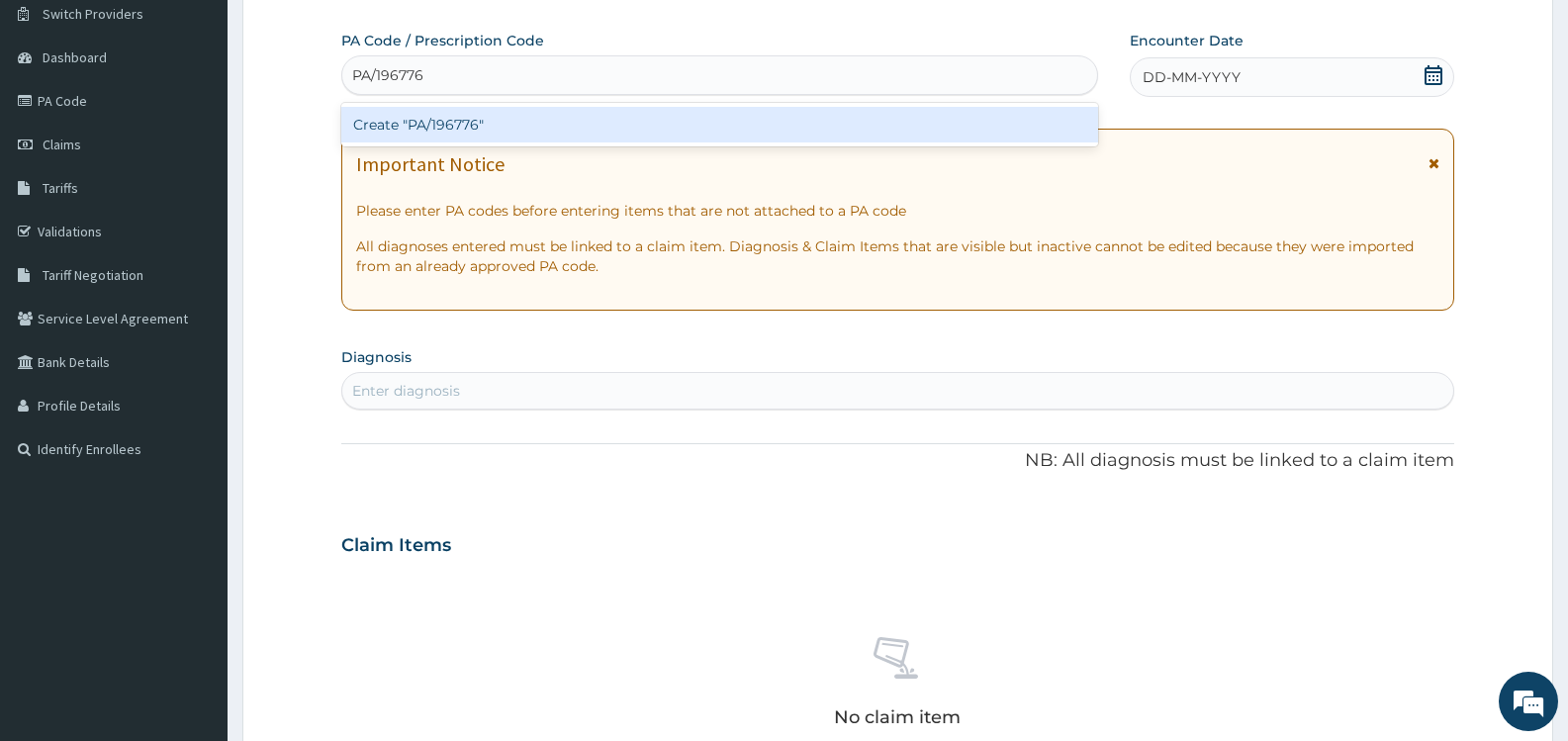
click at [456, 122] on div "Create "PA/196776"" at bounding box center [719, 125] width 757 height 36
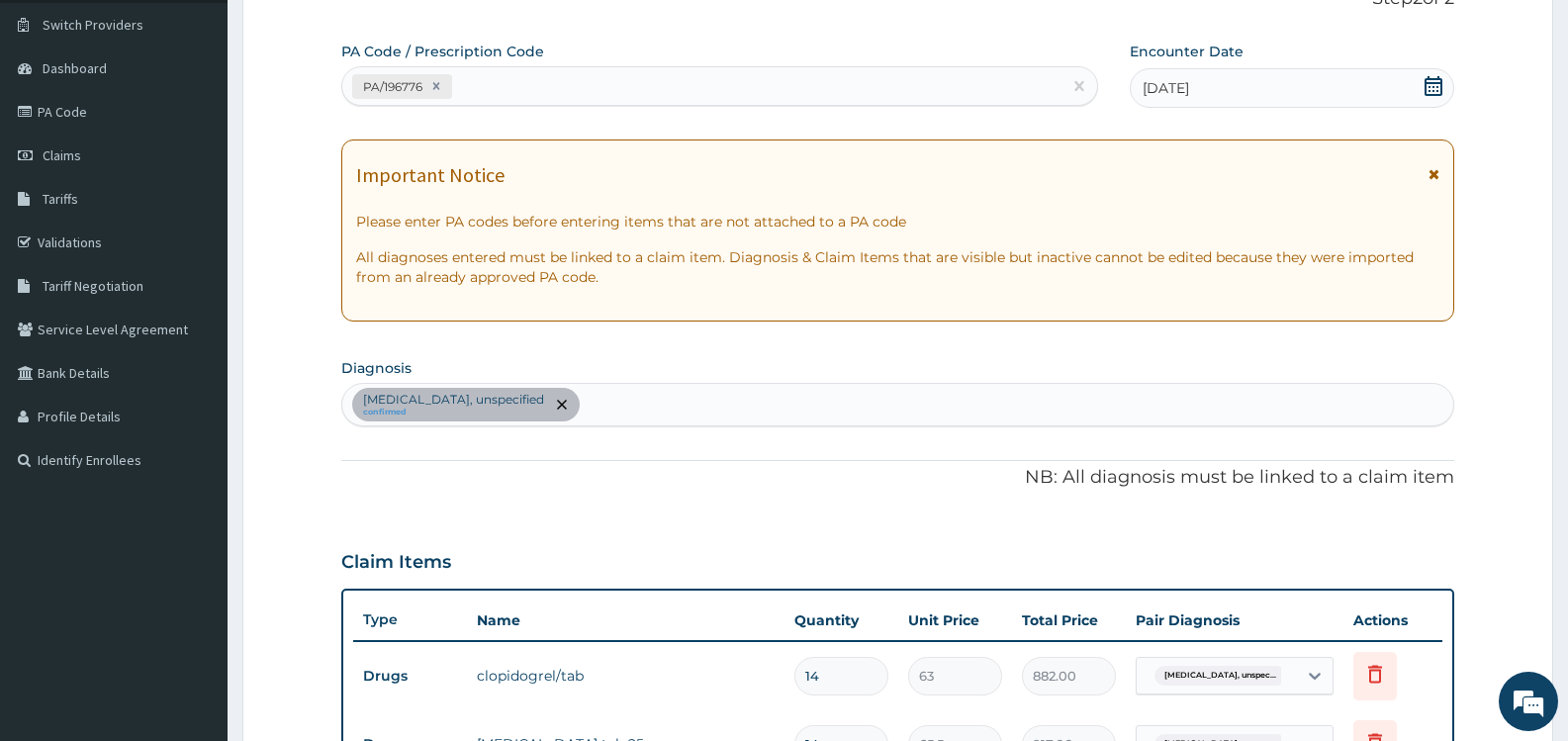
scroll to position [95, 0]
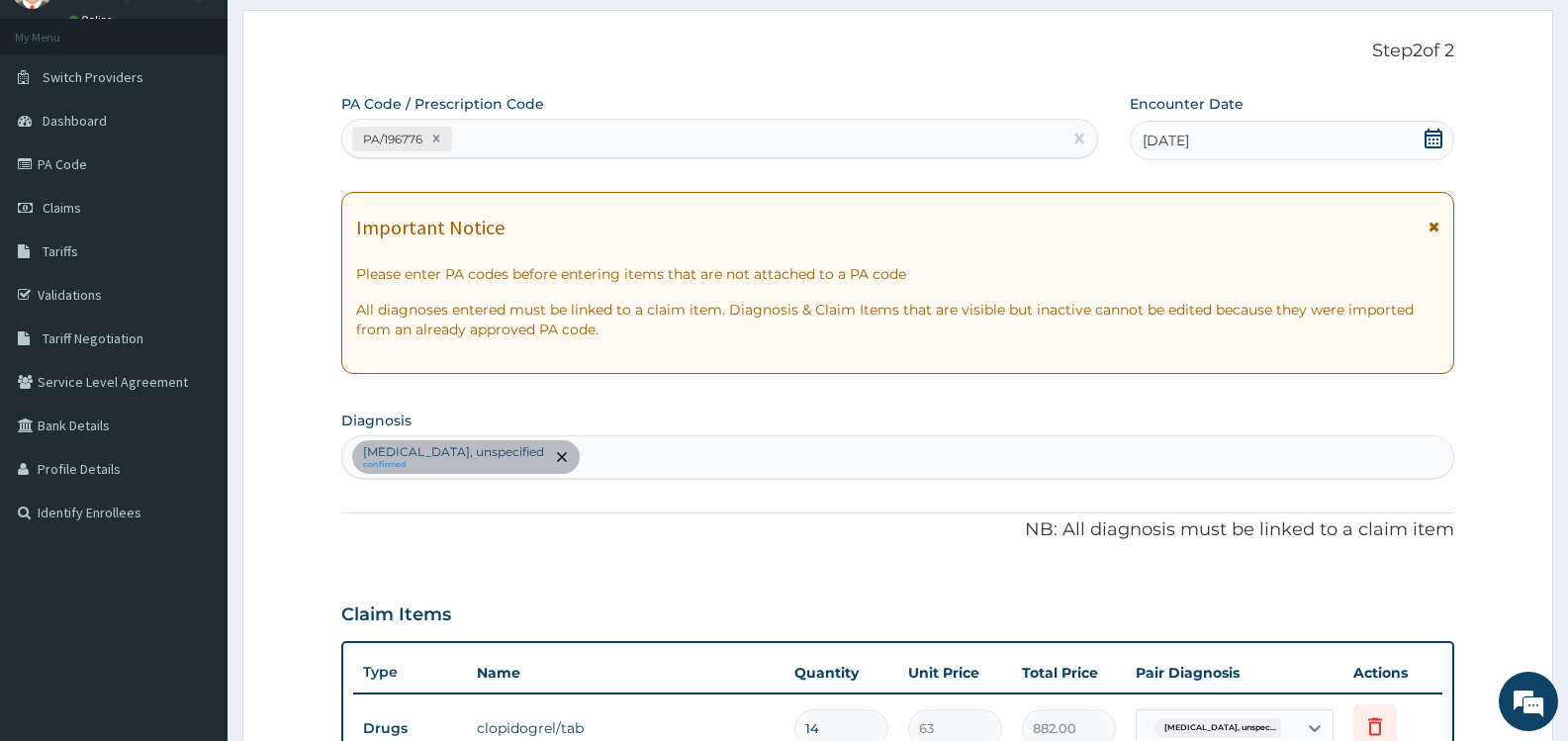
click at [673, 451] on div "[MEDICAL_DATA], unspecified confirmed" at bounding box center [898, 457] width 1111 height 42
type input "[MEDICAL_DATA]"
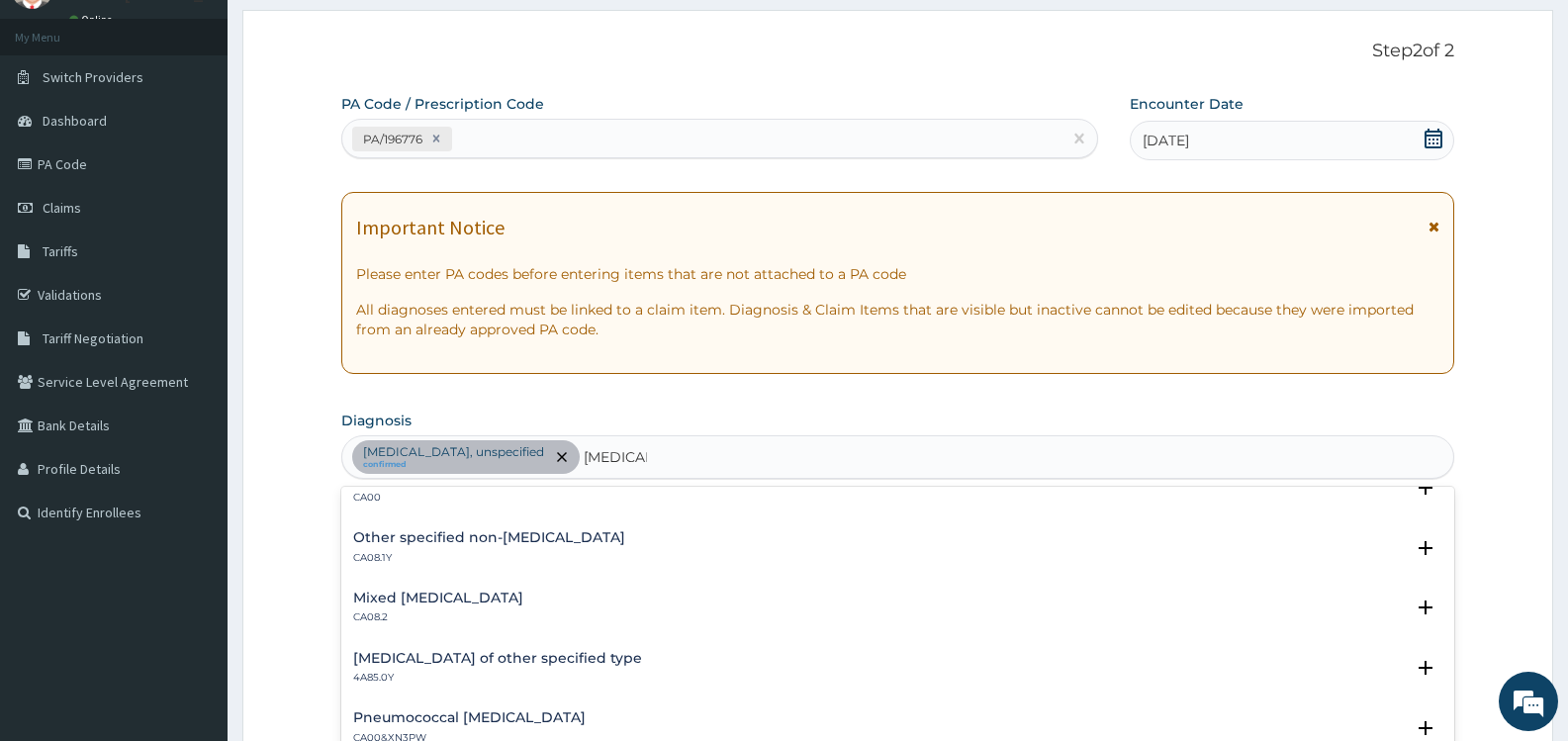
scroll to position [197, 0]
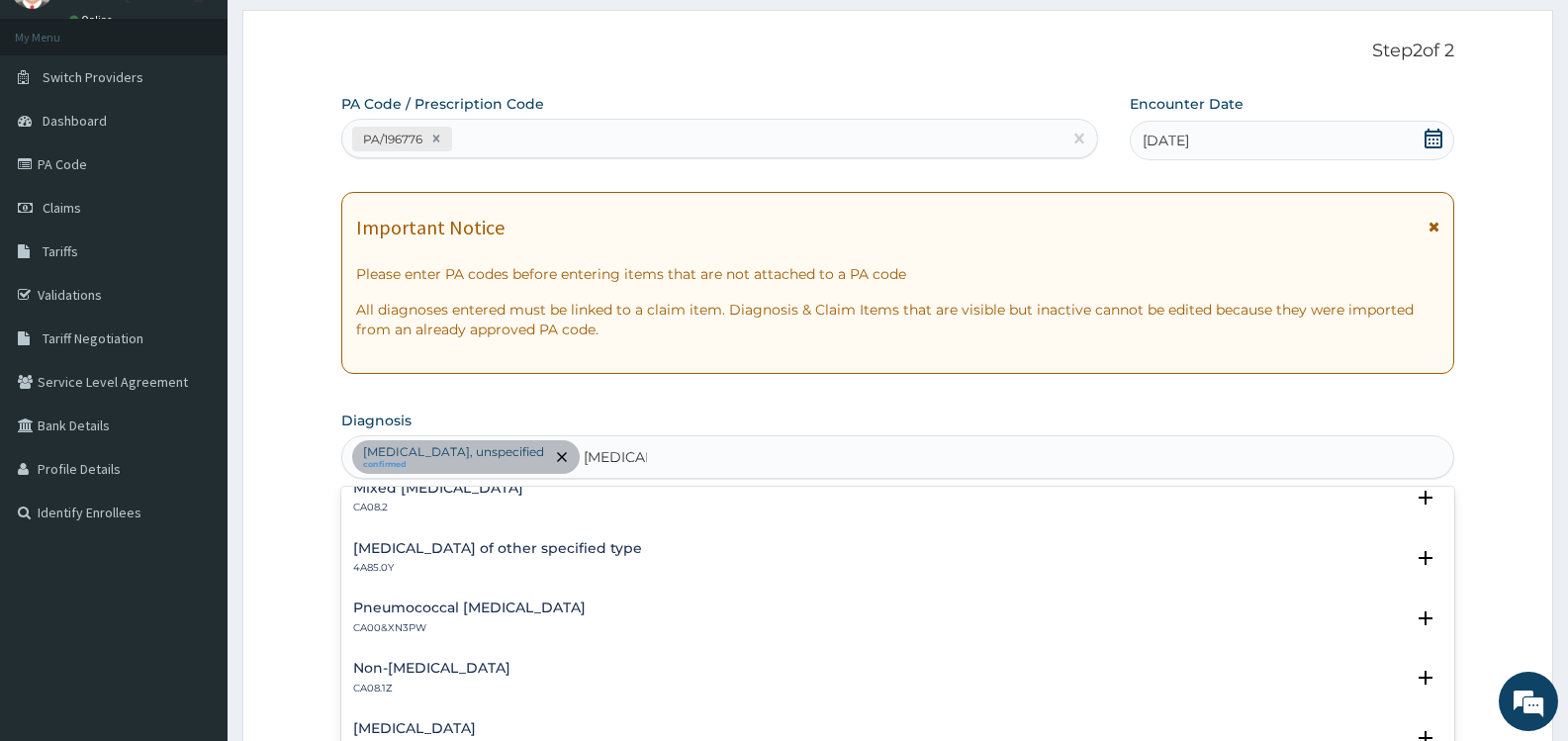
click at [574, 727] on div "[MEDICAL_DATA] CA08.0Z" at bounding box center [898, 738] width 1089 height 35
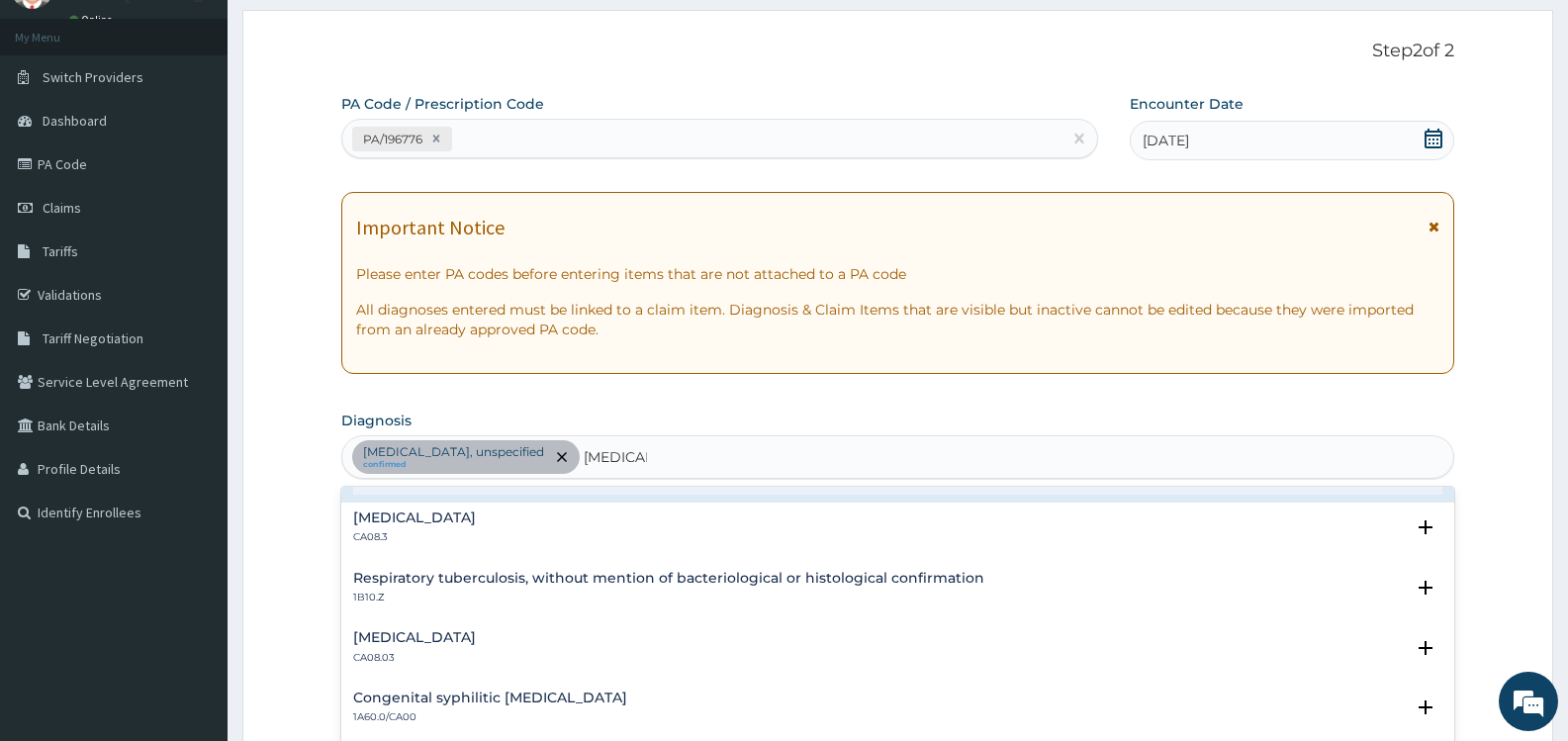
scroll to position [495, 0]
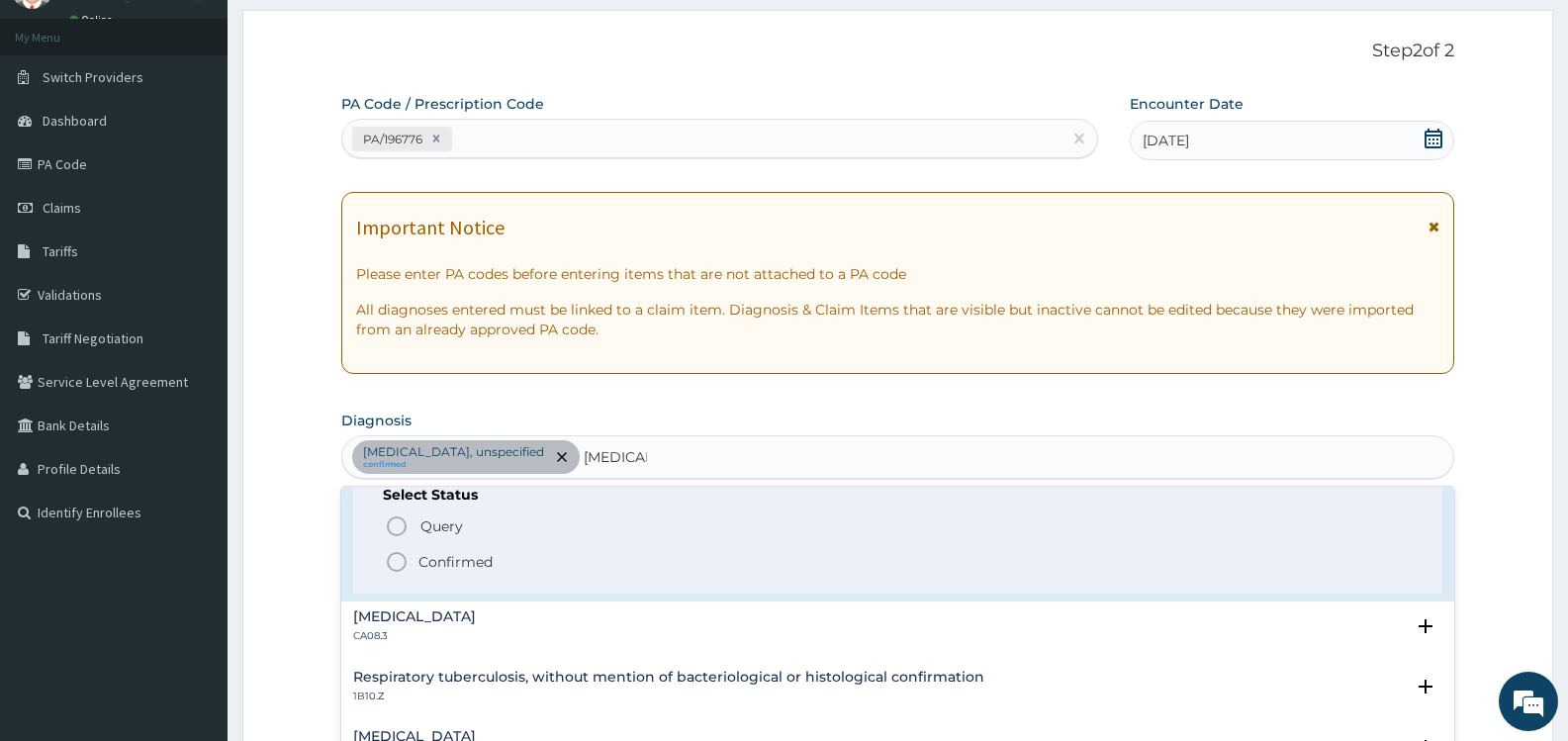
click at [480, 559] on p "Confirmed" at bounding box center [456, 562] width 74 height 20
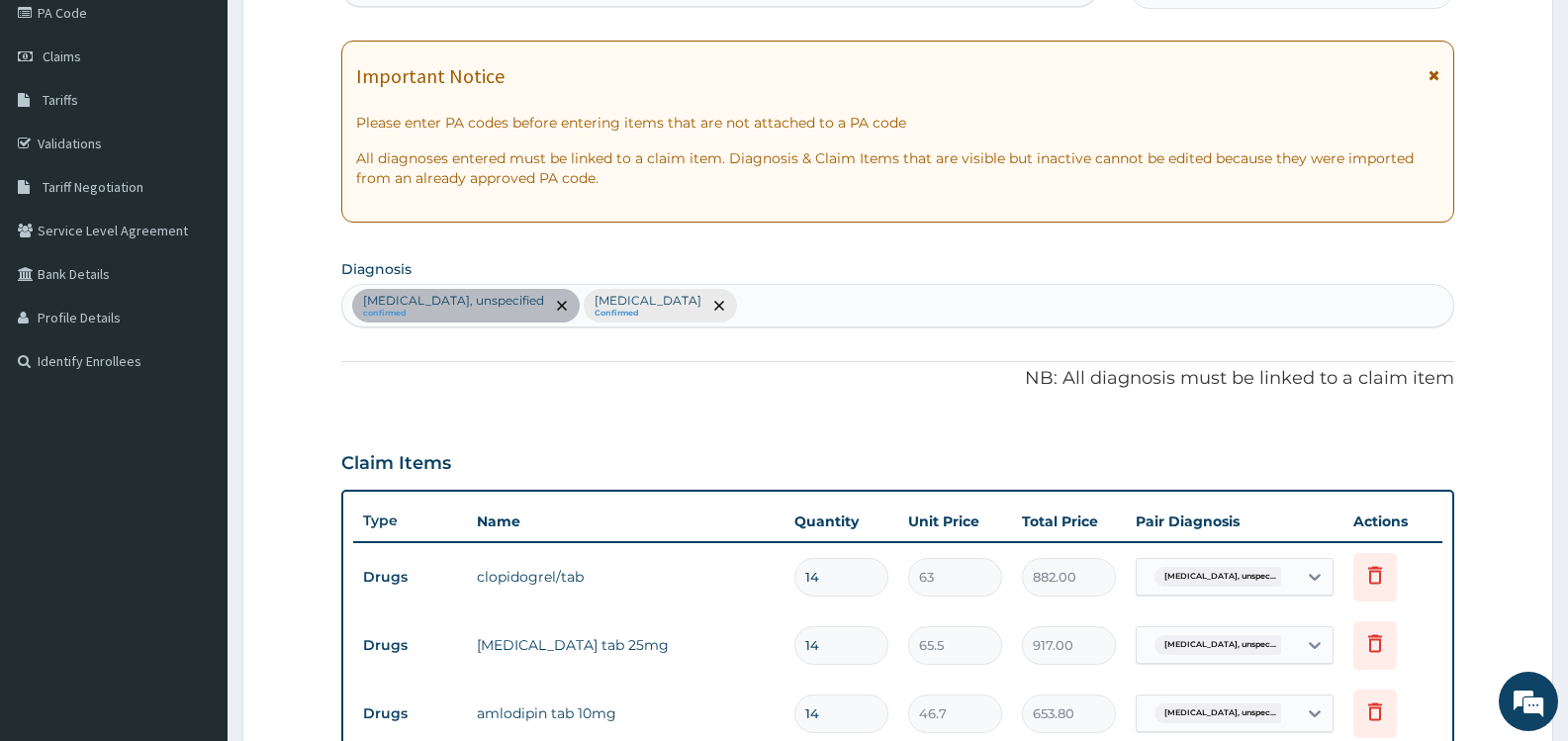
scroll to position [491, 0]
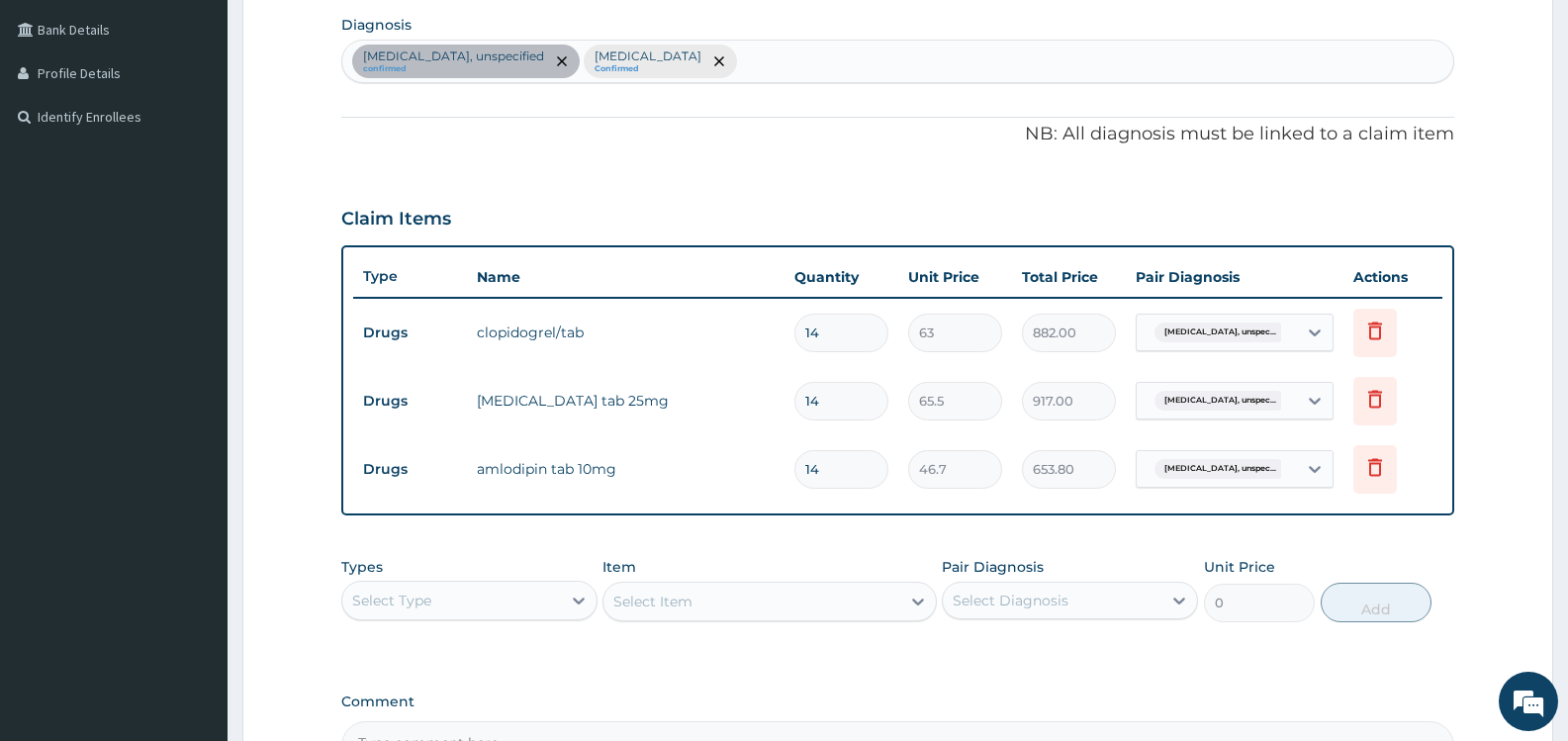
click at [550, 593] on div "Select Type" at bounding box center [451, 600] width 218 height 32
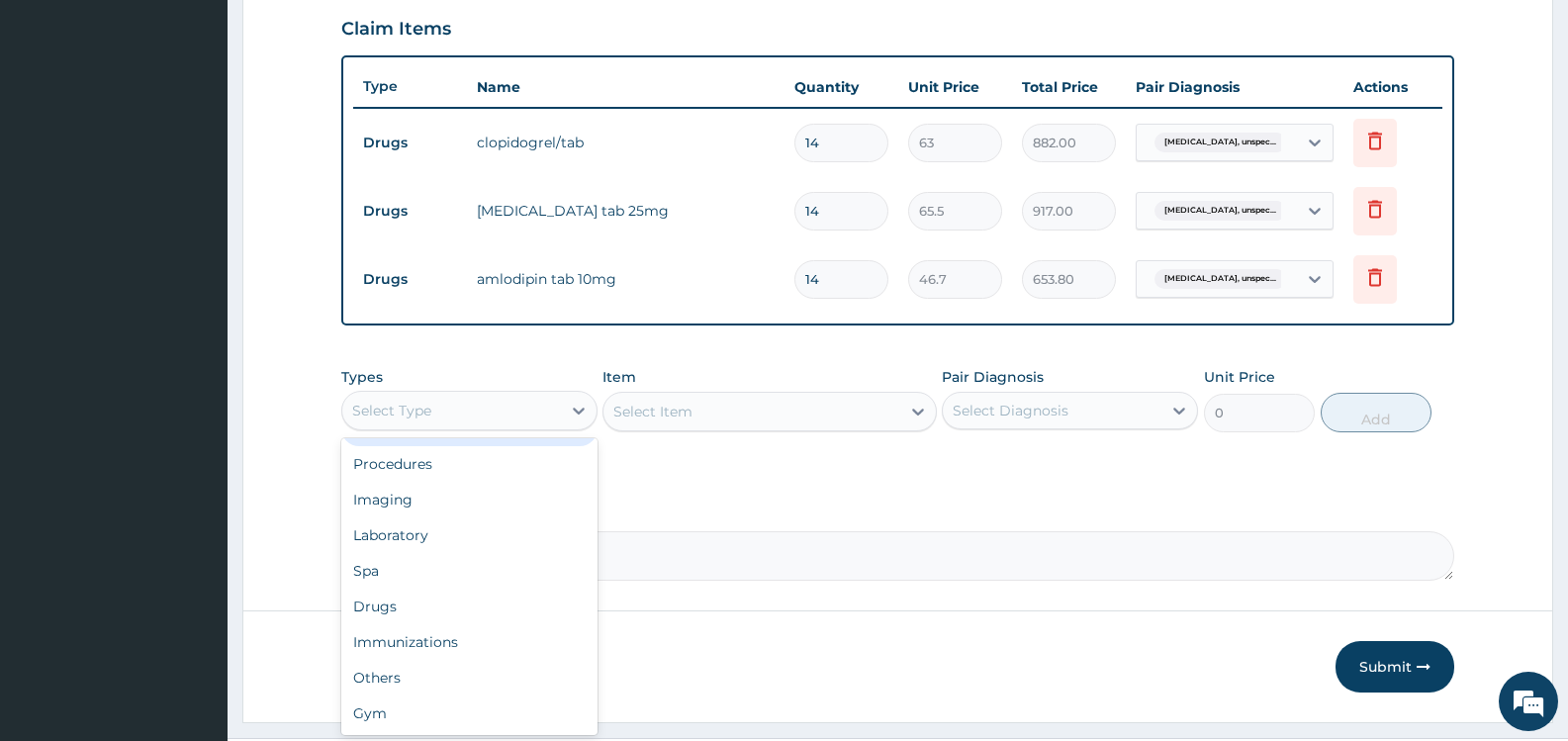
scroll to position [728, 0]
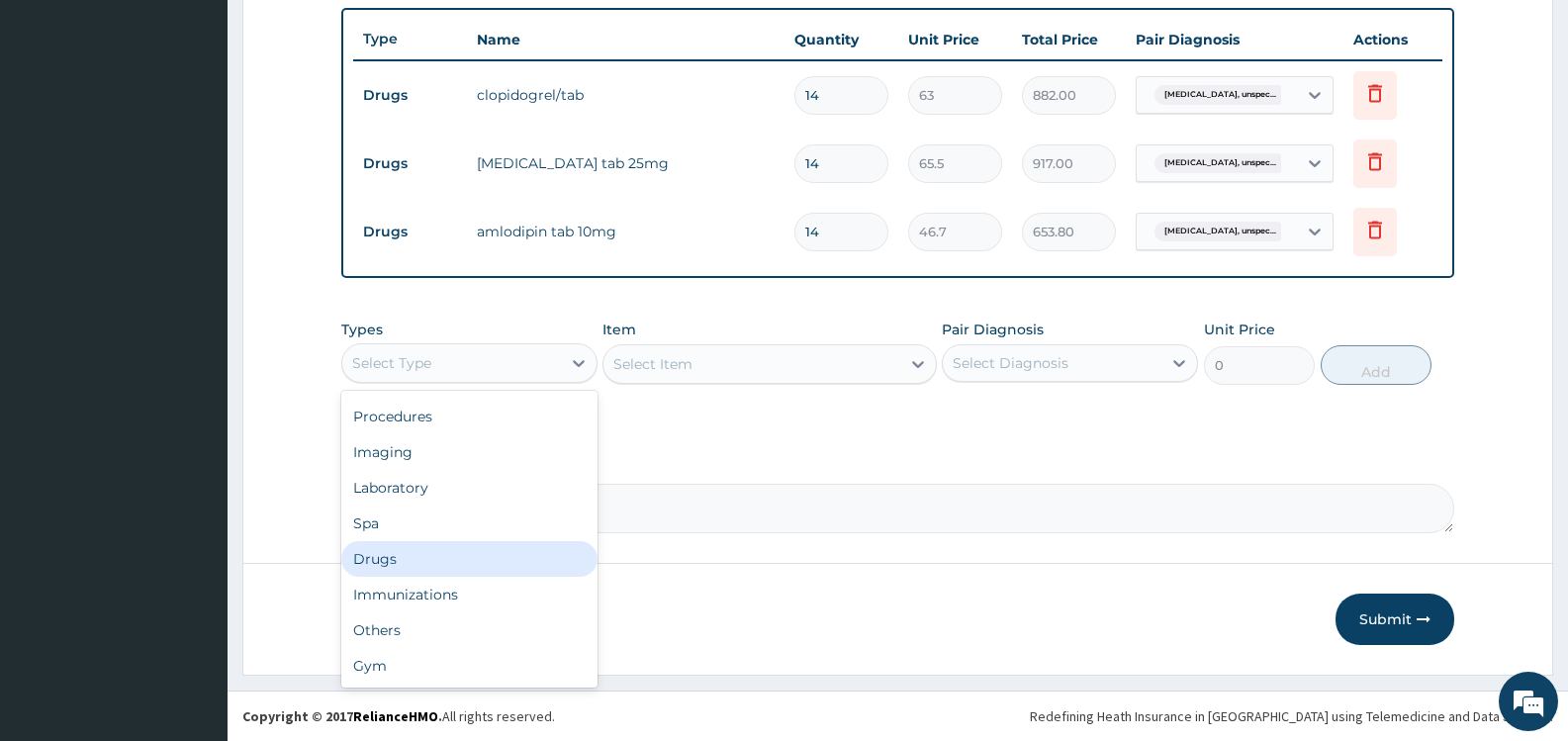
click at [441, 550] on div "Drugs" at bounding box center [469, 559] width 256 height 36
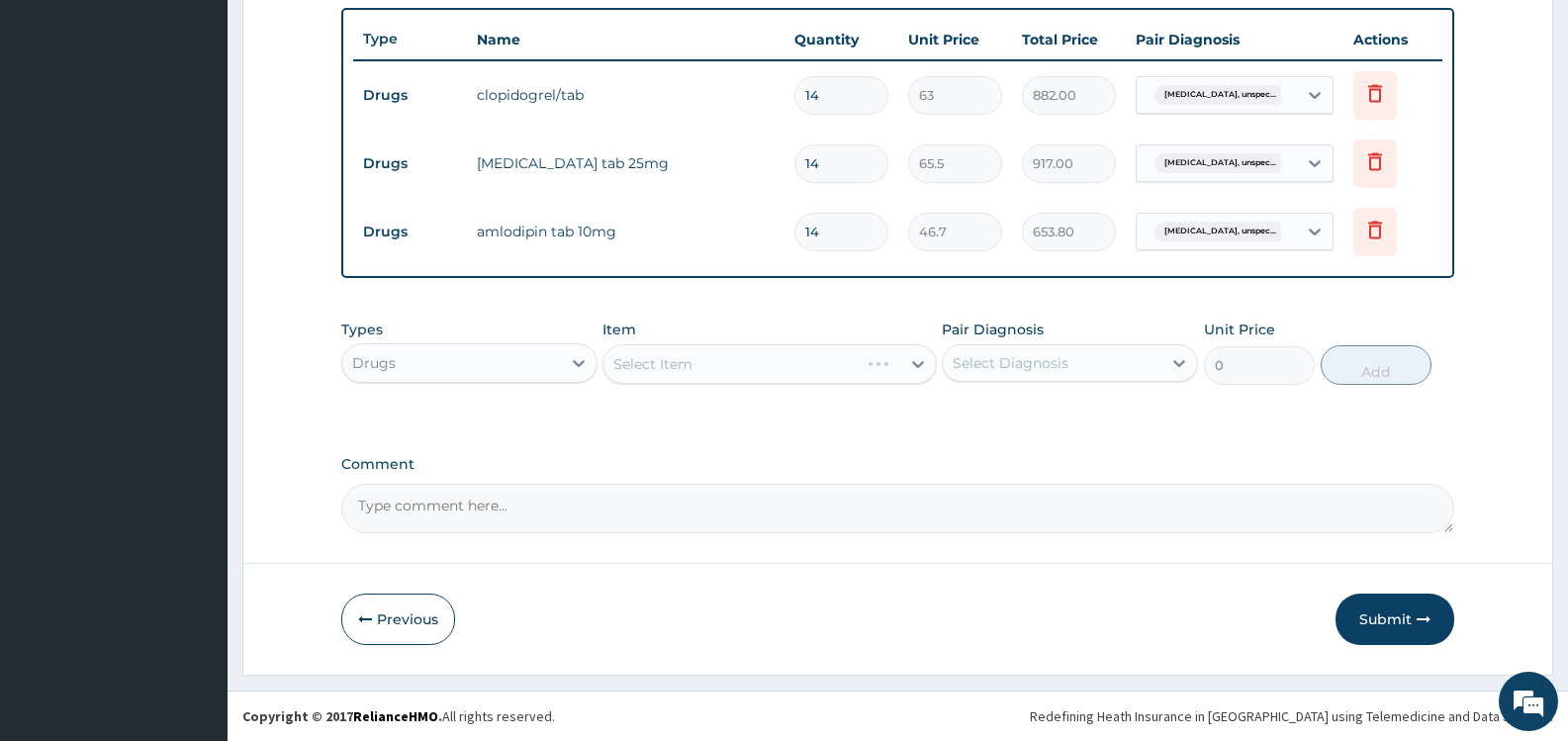
click at [1044, 359] on div "Select Diagnosis" at bounding box center [1010, 363] width 116 height 20
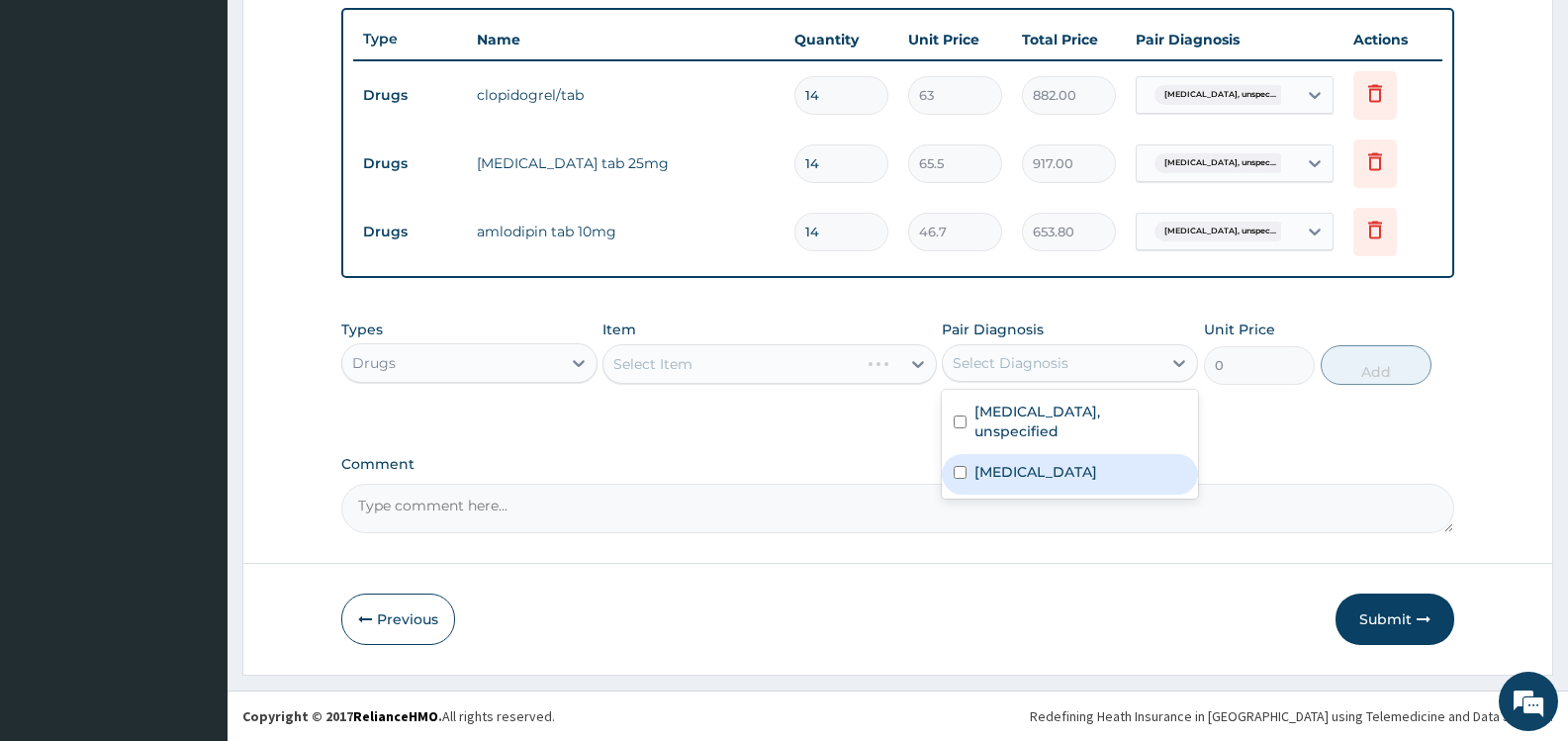
click at [1015, 470] on label "[MEDICAL_DATA]" at bounding box center [1035, 472] width 123 height 20
checkbox input "true"
click at [779, 416] on div "Types Drugs Item Select Item Pair Diagnosis option [MEDICAL_DATA], selected. op…" at bounding box center [898, 367] width 1113 height 115
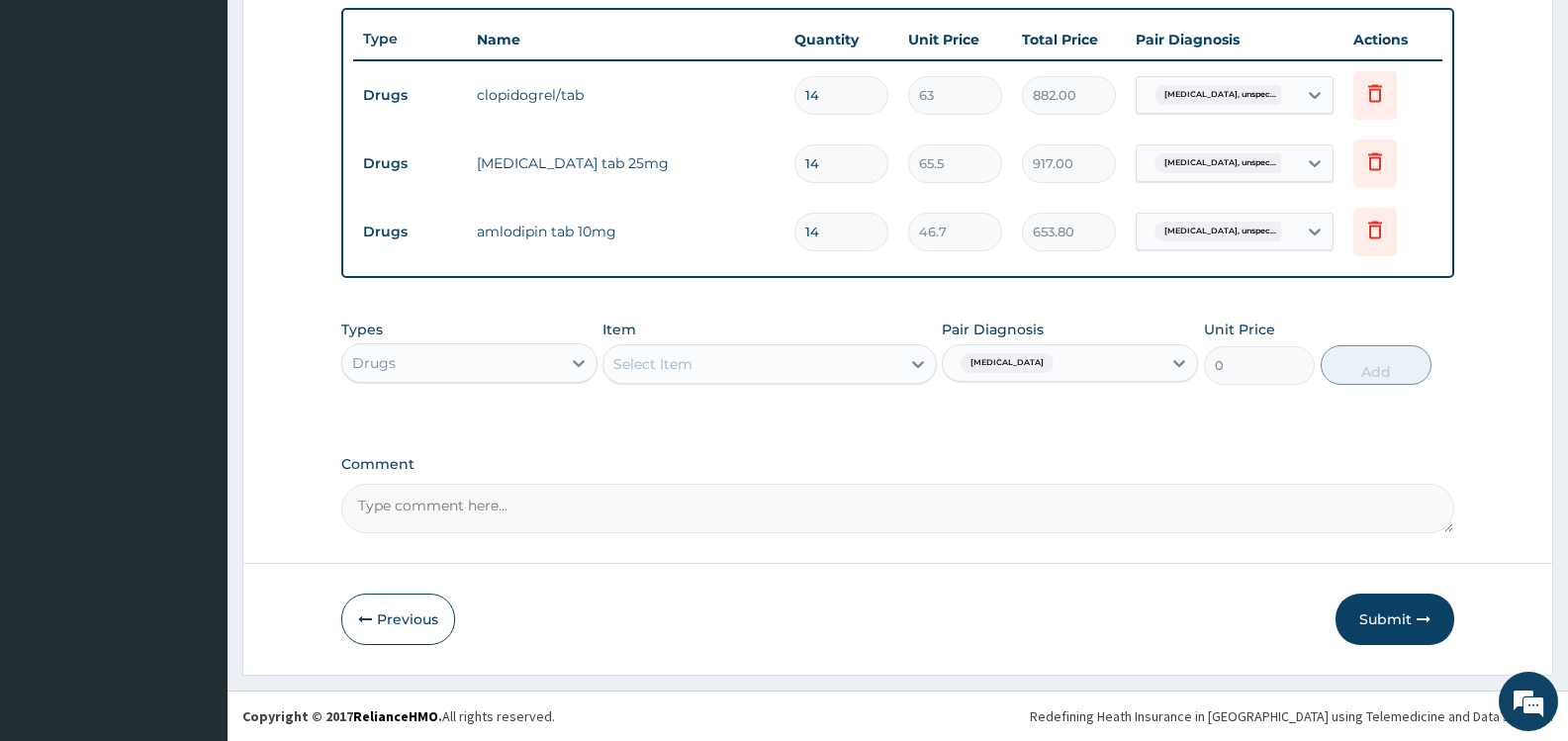
click at [854, 365] on div "Select Item" at bounding box center [751, 364] width 296 height 32
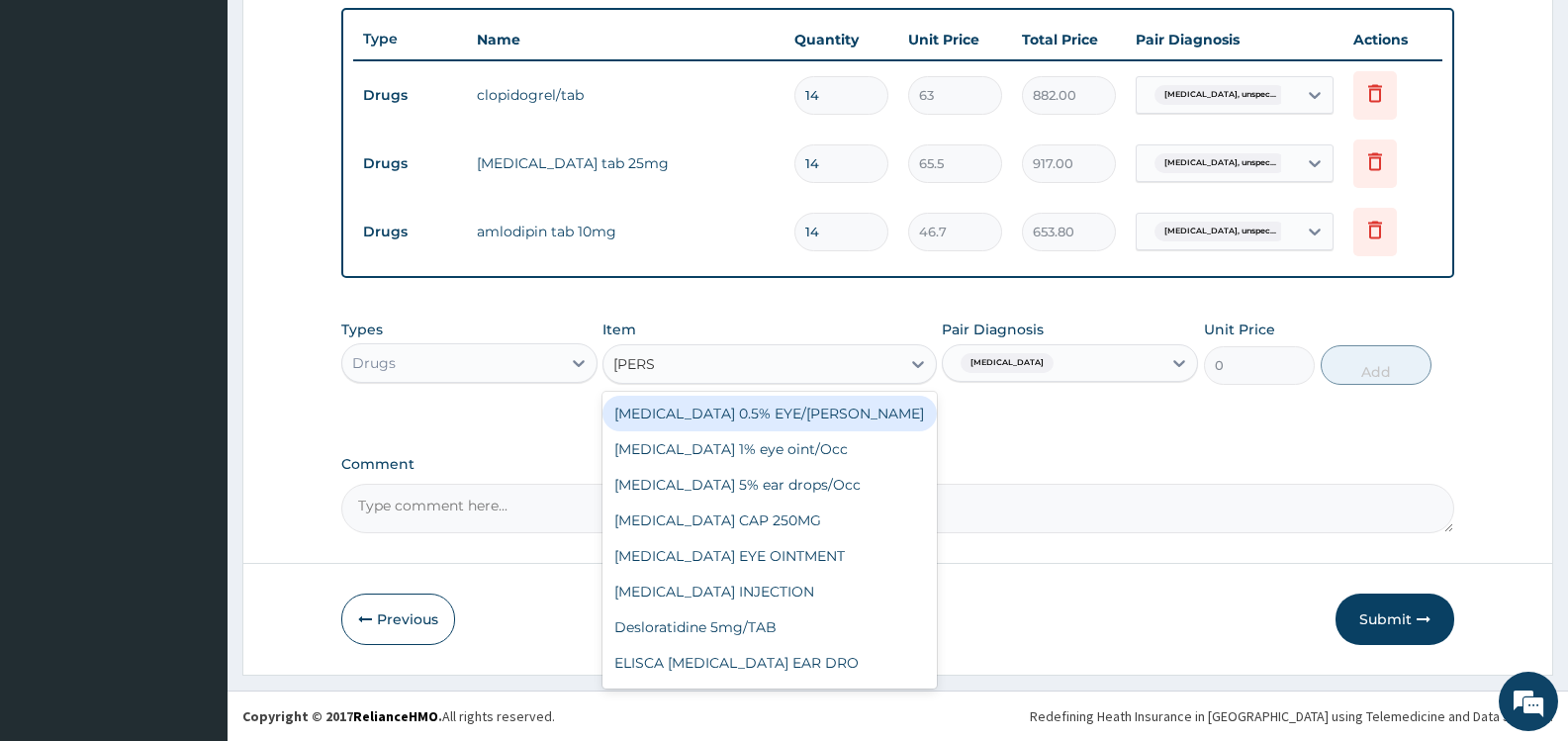
type input "LORAT"
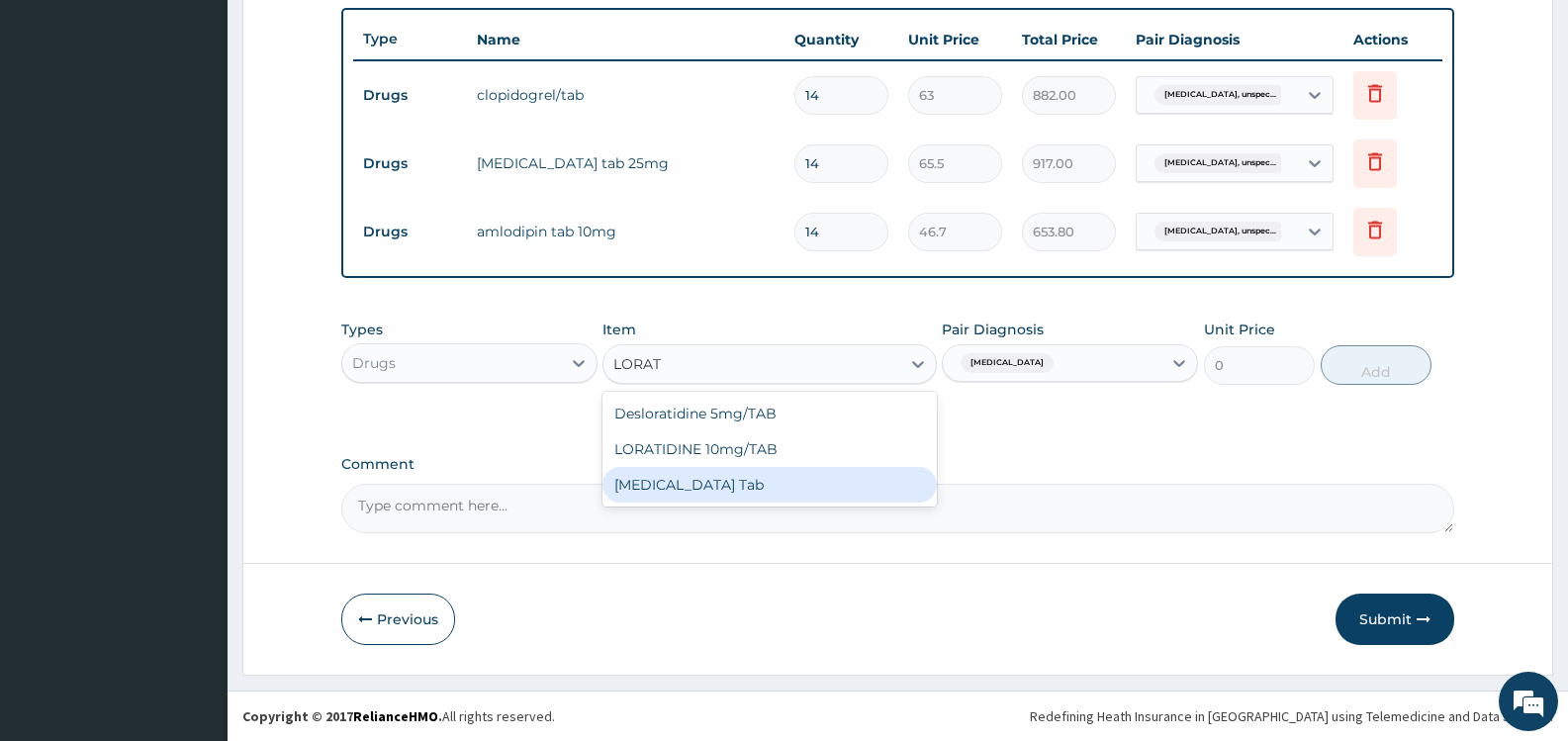
click at [720, 488] on div "[MEDICAL_DATA] Tab" at bounding box center [769, 485] width 333 height 36
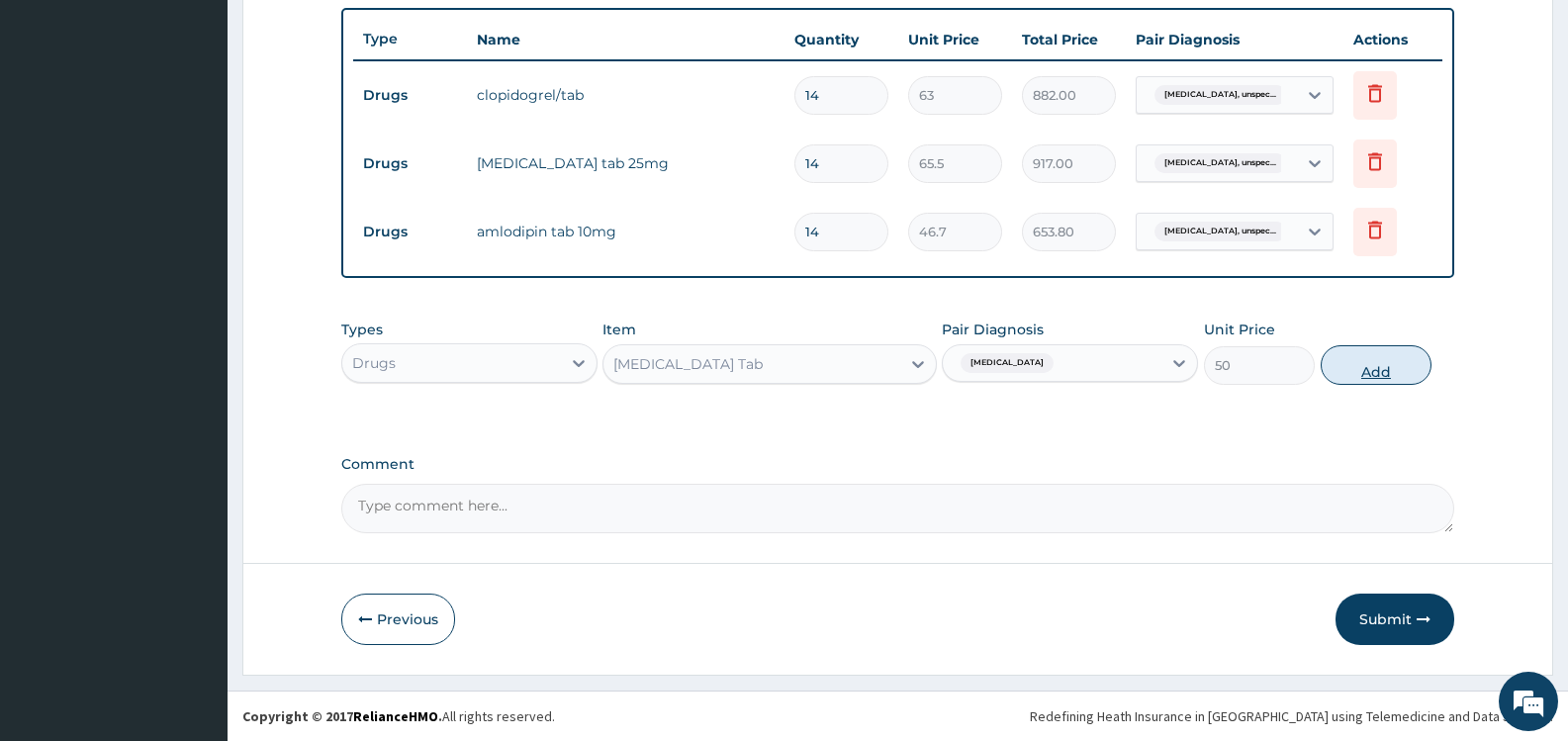
click at [1382, 356] on button "Add" at bounding box center [1375, 365] width 111 height 40
type input "0"
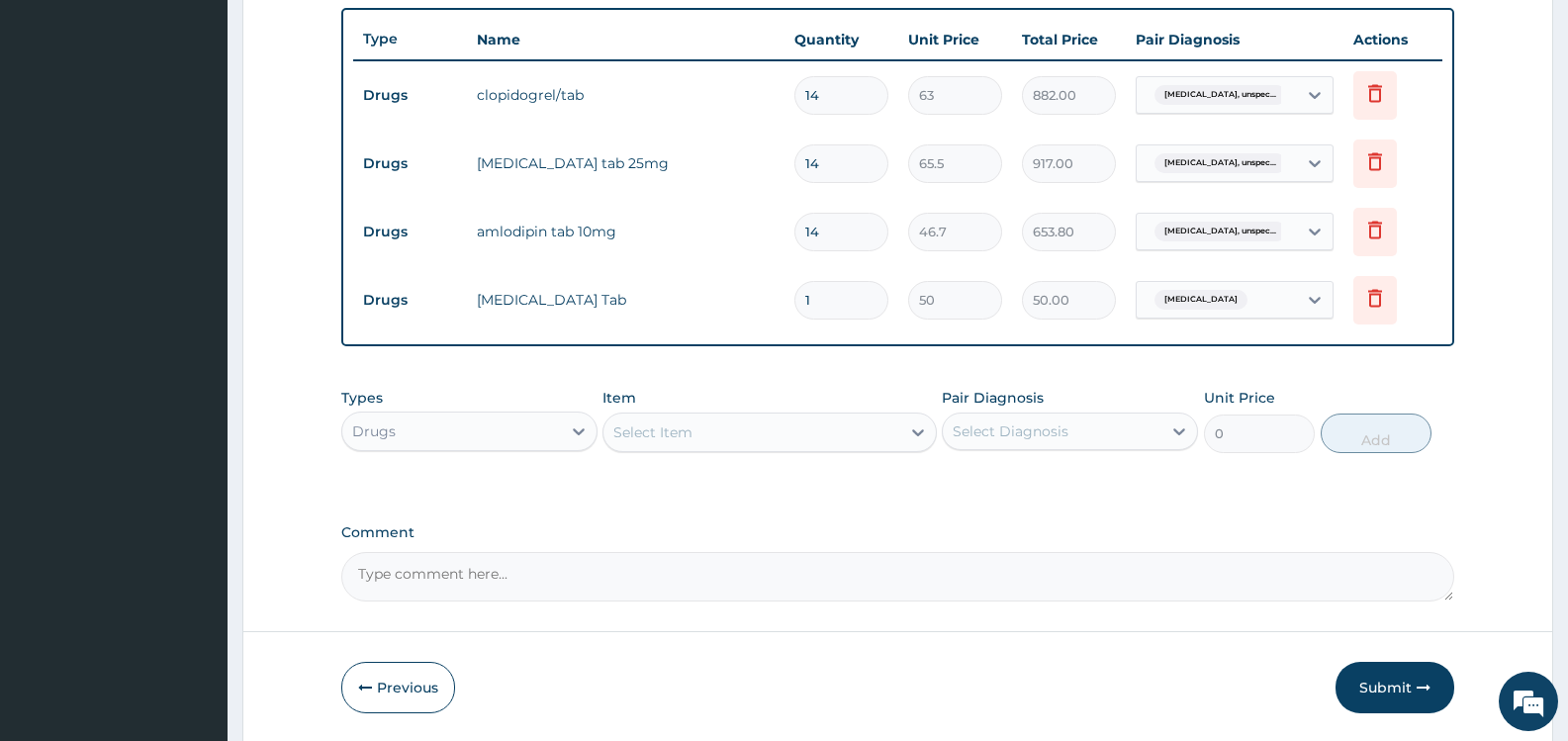
type input "2"
type input "100.00"
type input "3"
type input "150.00"
type input "4"
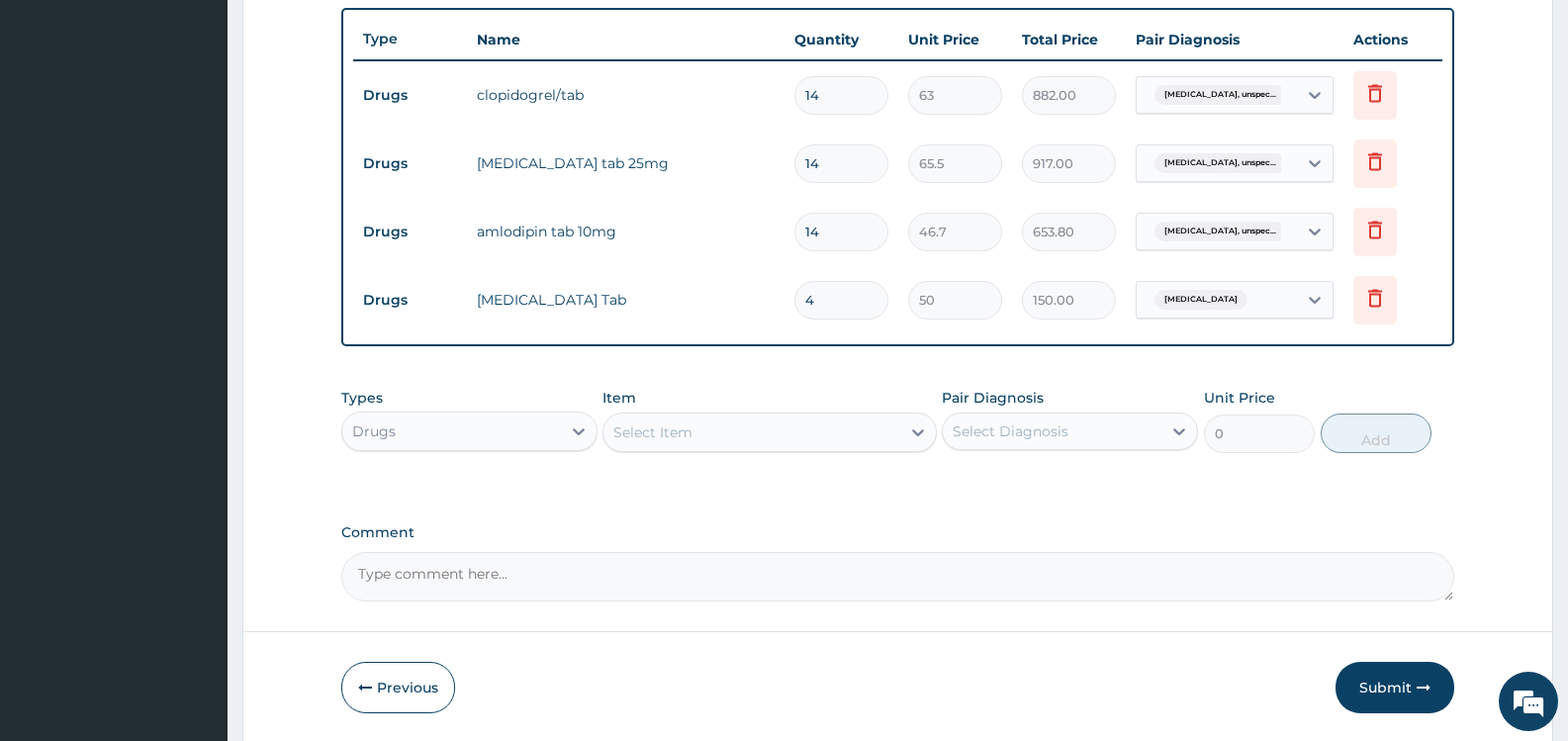
type input "200.00"
type input "5"
type input "250.00"
click at [532, 433] on div "Drugs" at bounding box center [451, 432] width 218 height 32
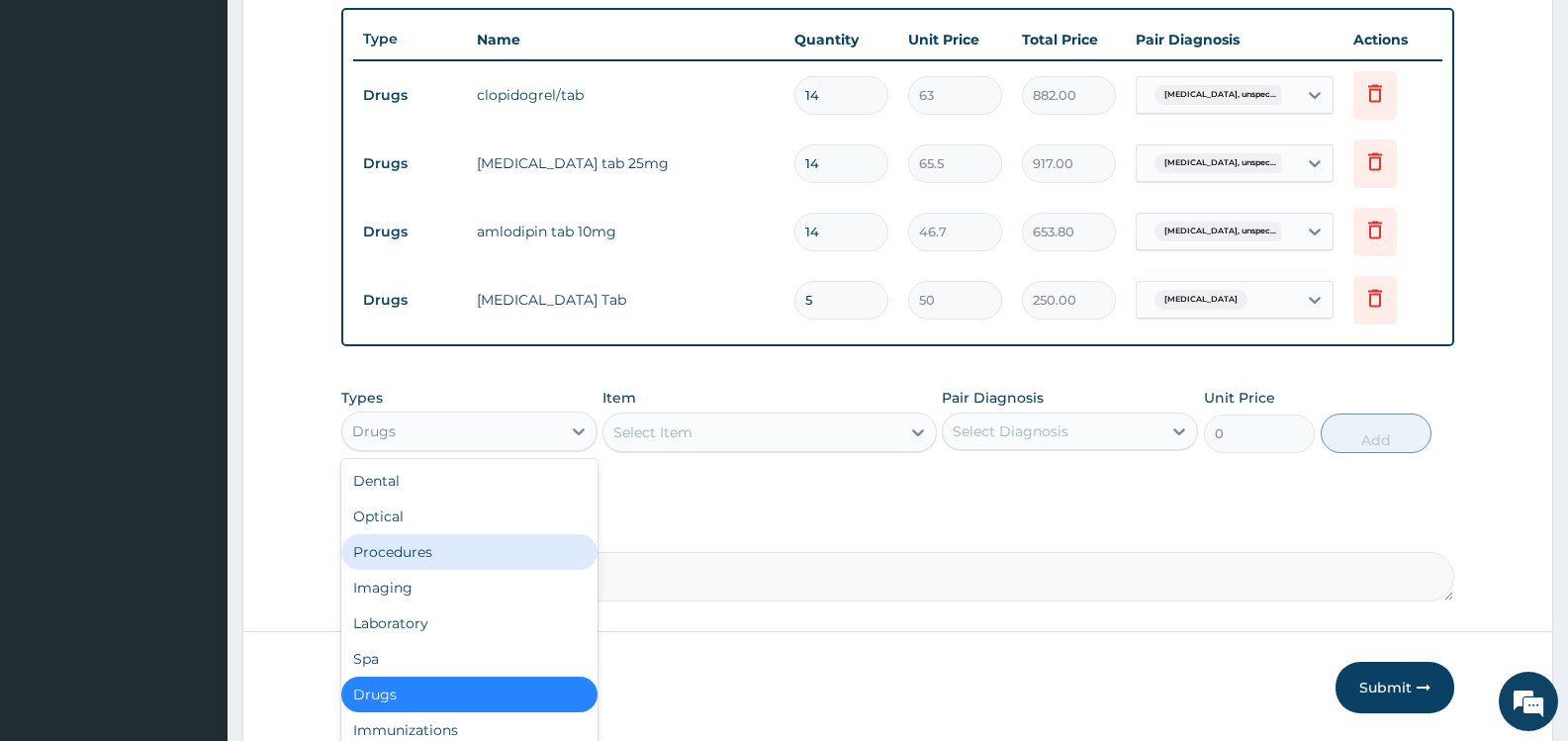
click at [424, 554] on div "Procedures" at bounding box center [469, 553] width 256 height 36
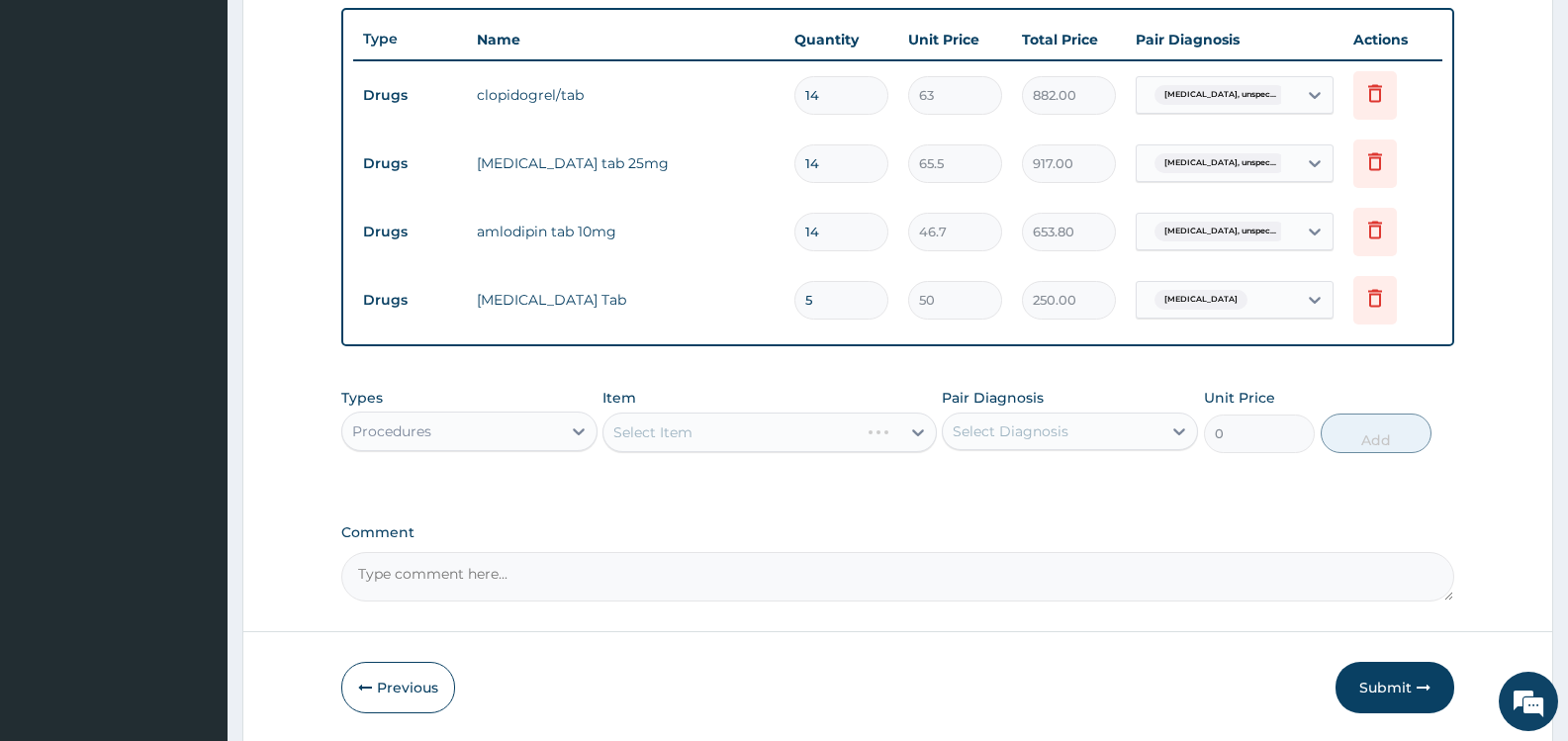
click at [1019, 426] on div "Select Diagnosis" at bounding box center [1010, 432] width 116 height 20
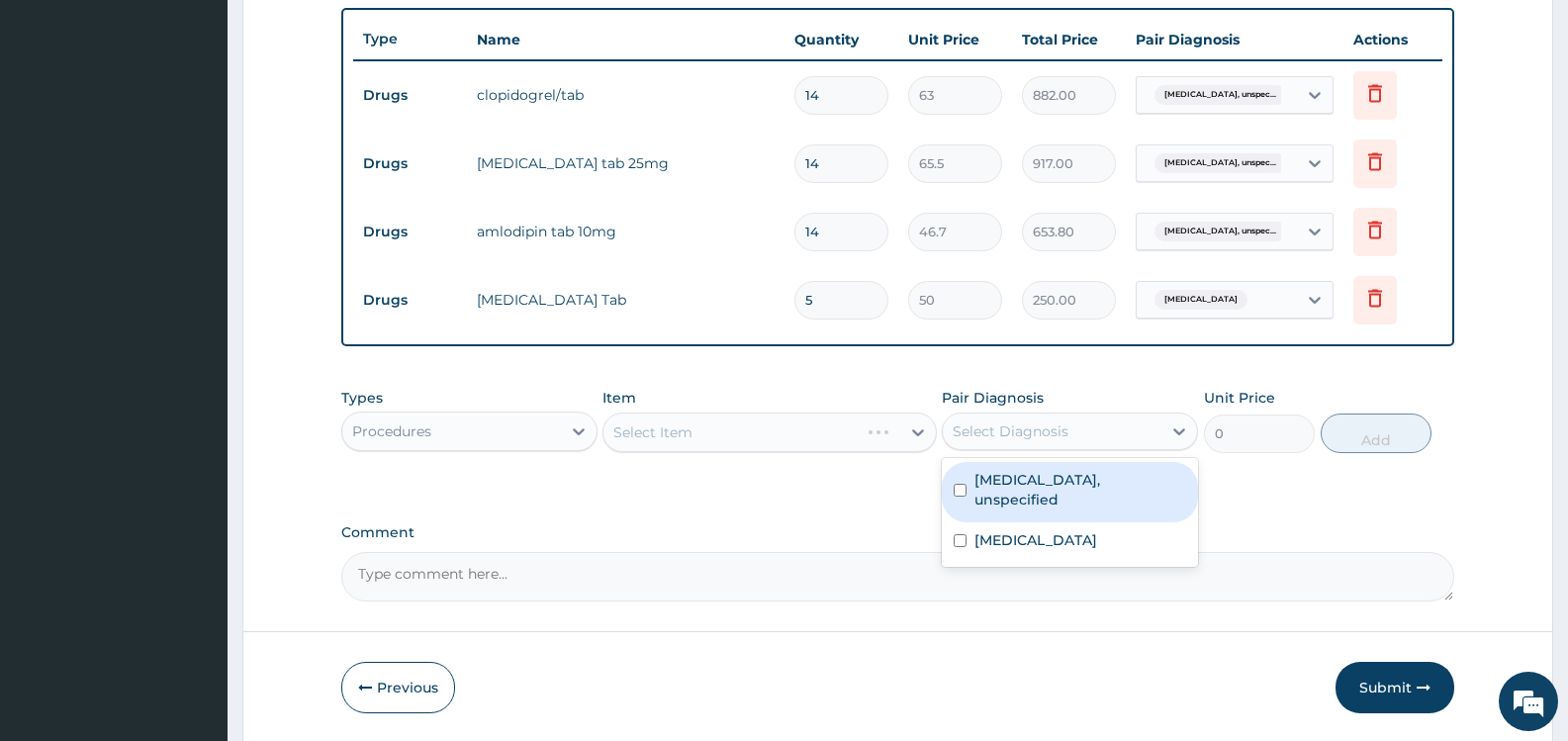
click at [1010, 500] on label "[MEDICAL_DATA], unspecified" at bounding box center [1080, 490] width 211 height 40
checkbox input "true"
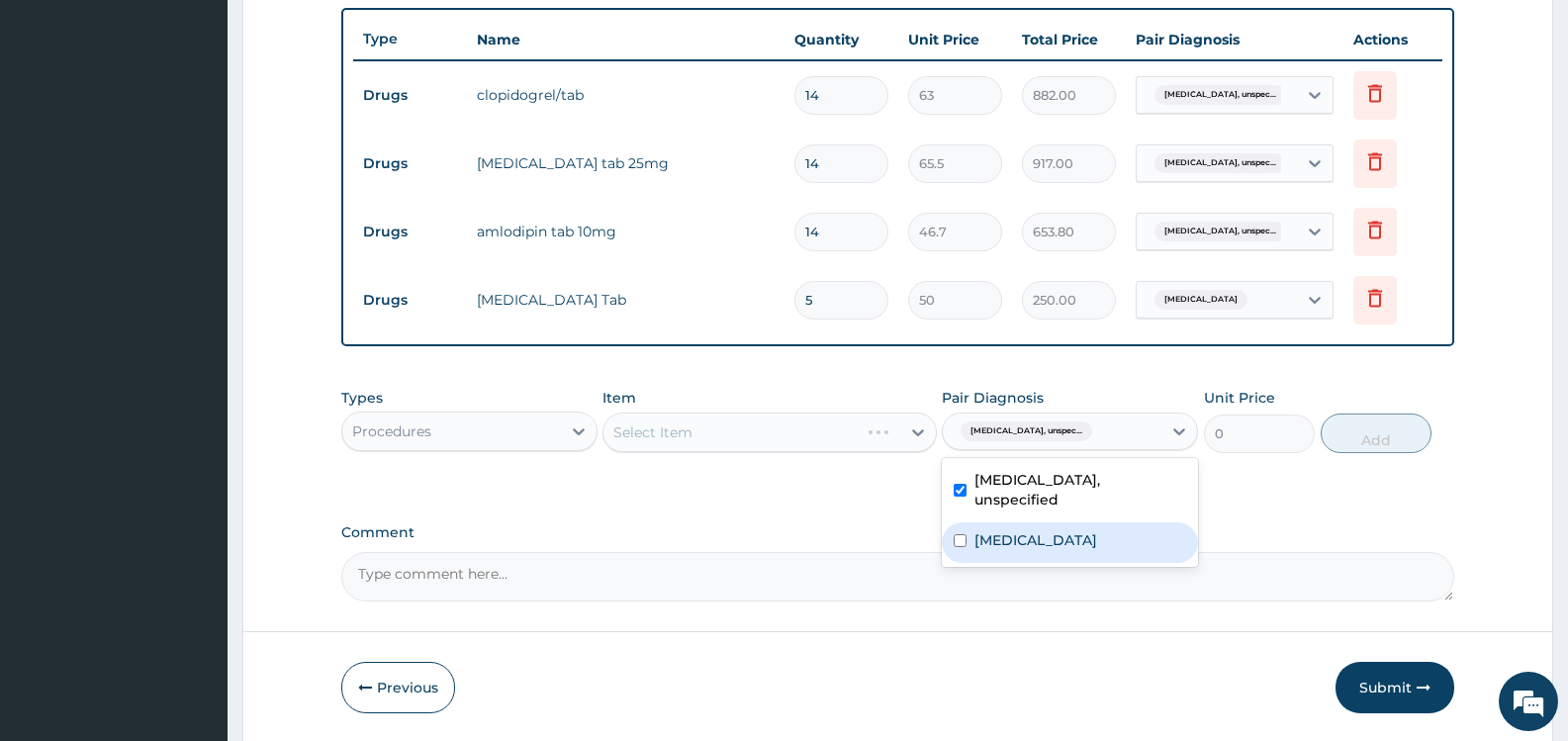
click at [1017, 536] on label "[MEDICAL_DATA]" at bounding box center [1035, 541] width 123 height 20
checkbox input "true"
click at [837, 432] on div "Select Item" at bounding box center [751, 433] width 296 height 32
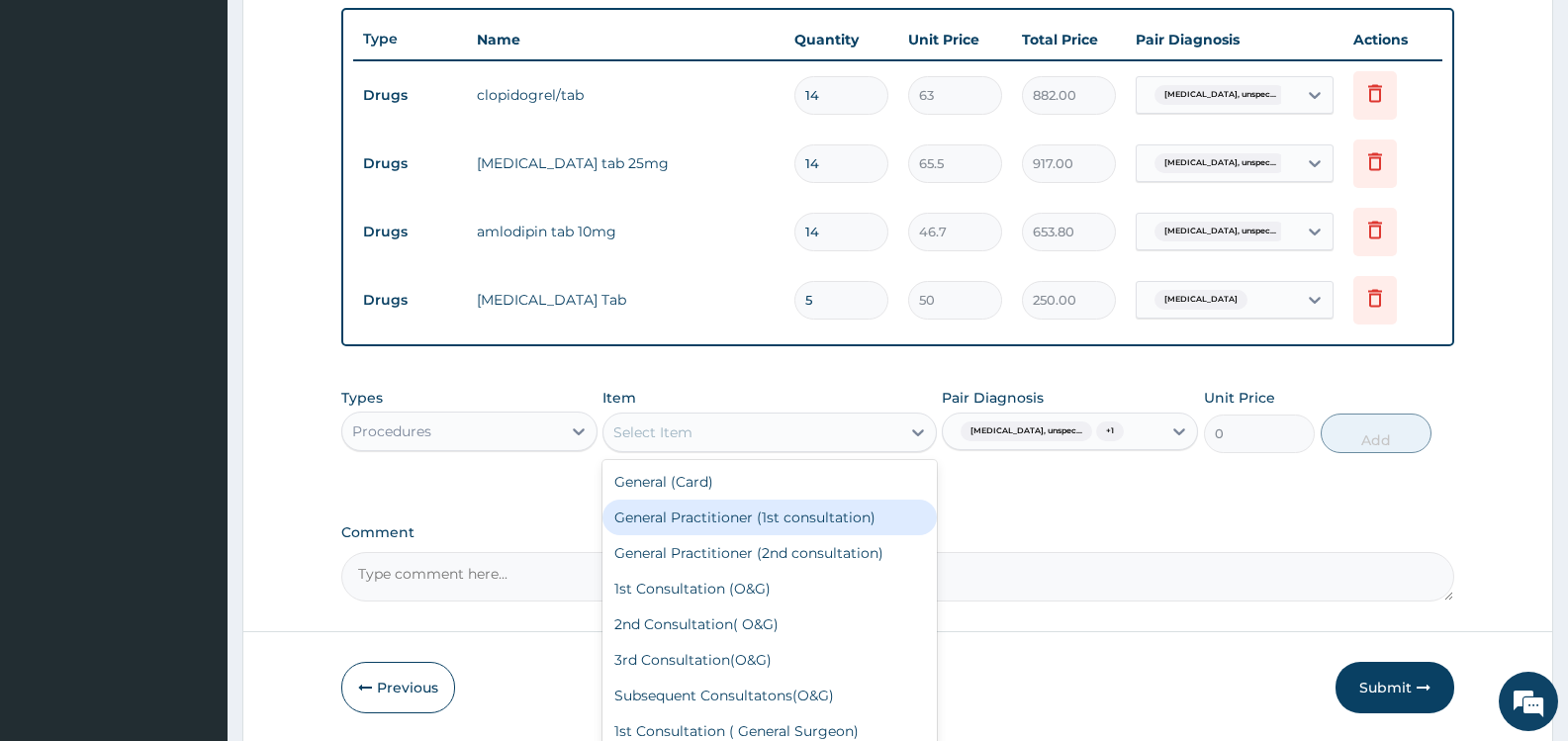
click at [750, 520] on div "General Practitioner (1st consultation)" at bounding box center [769, 518] width 333 height 36
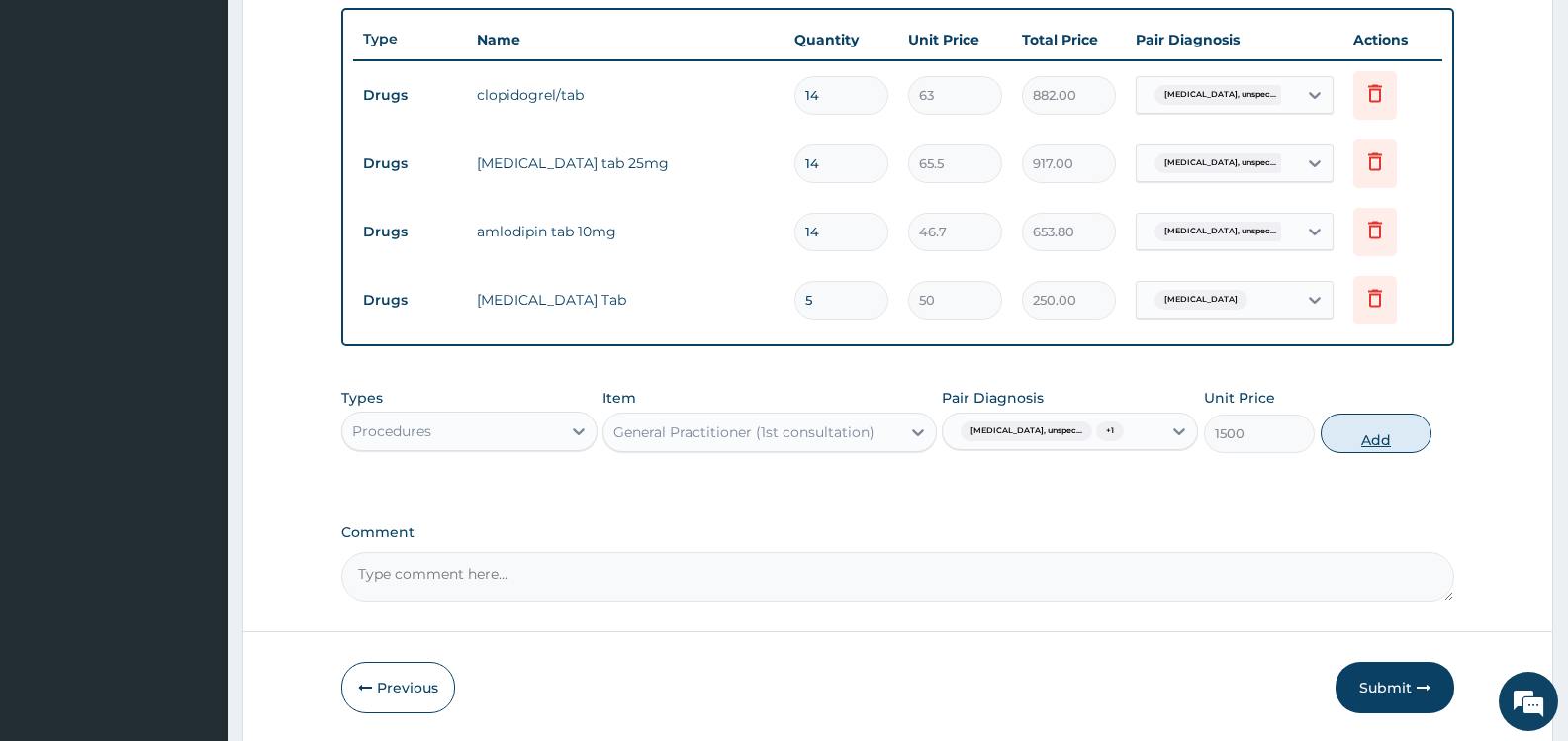
click at [1379, 452] on button "Add" at bounding box center [1375, 434] width 111 height 40
type input "0"
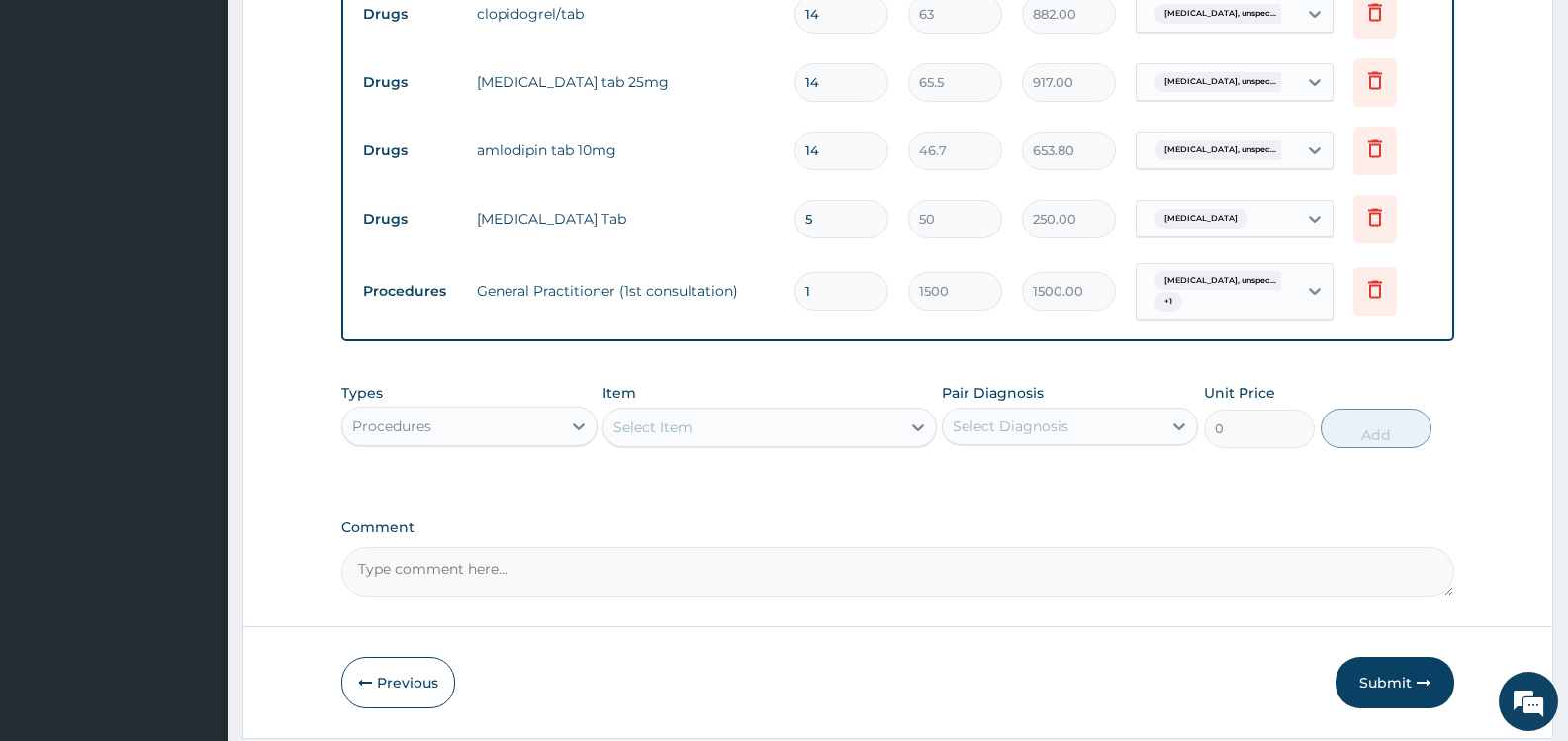
scroll to position [873, 0]
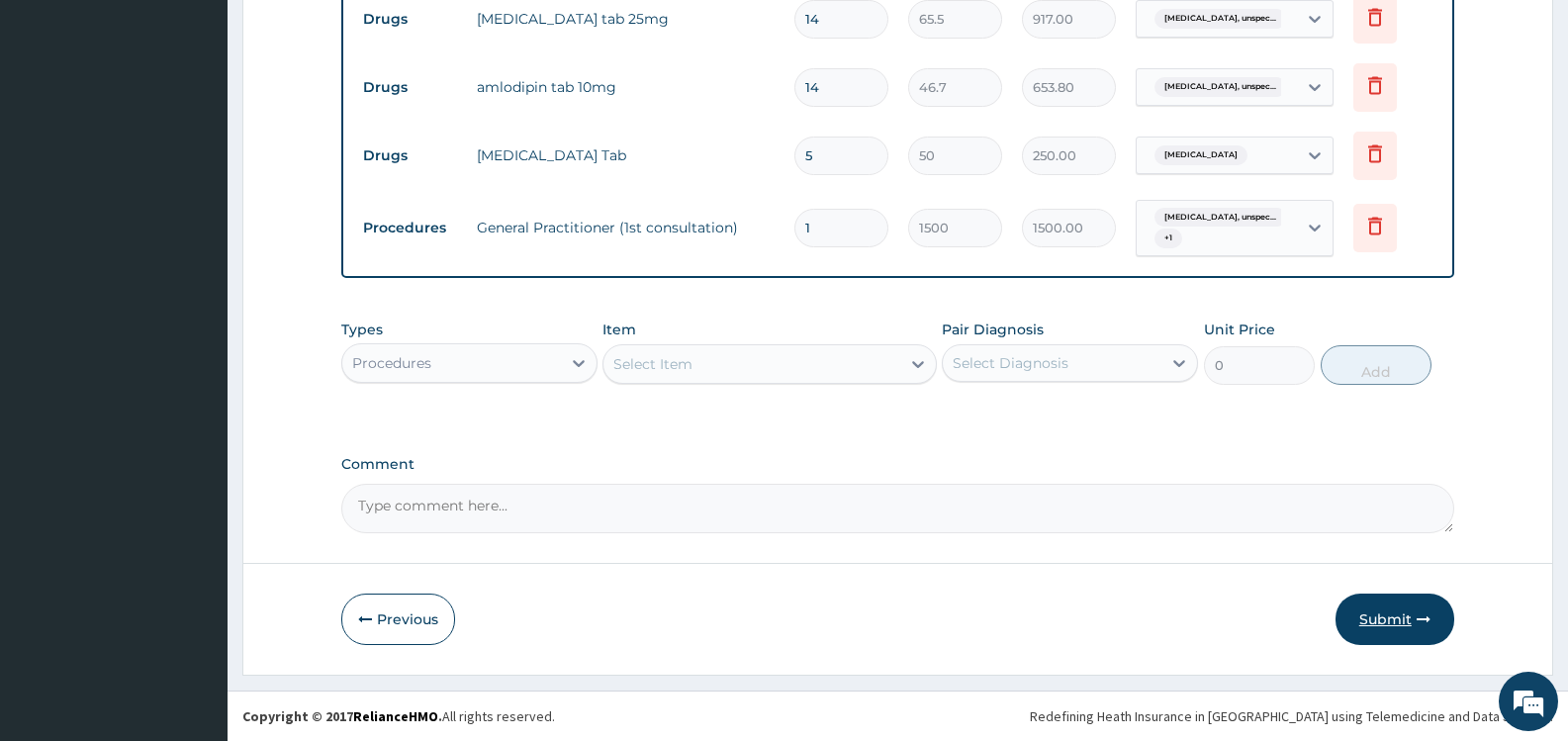
click at [1394, 623] on button "Submit" at bounding box center [1394, 619] width 119 height 52
